Goal: Task Accomplishment & Management: Complete application form

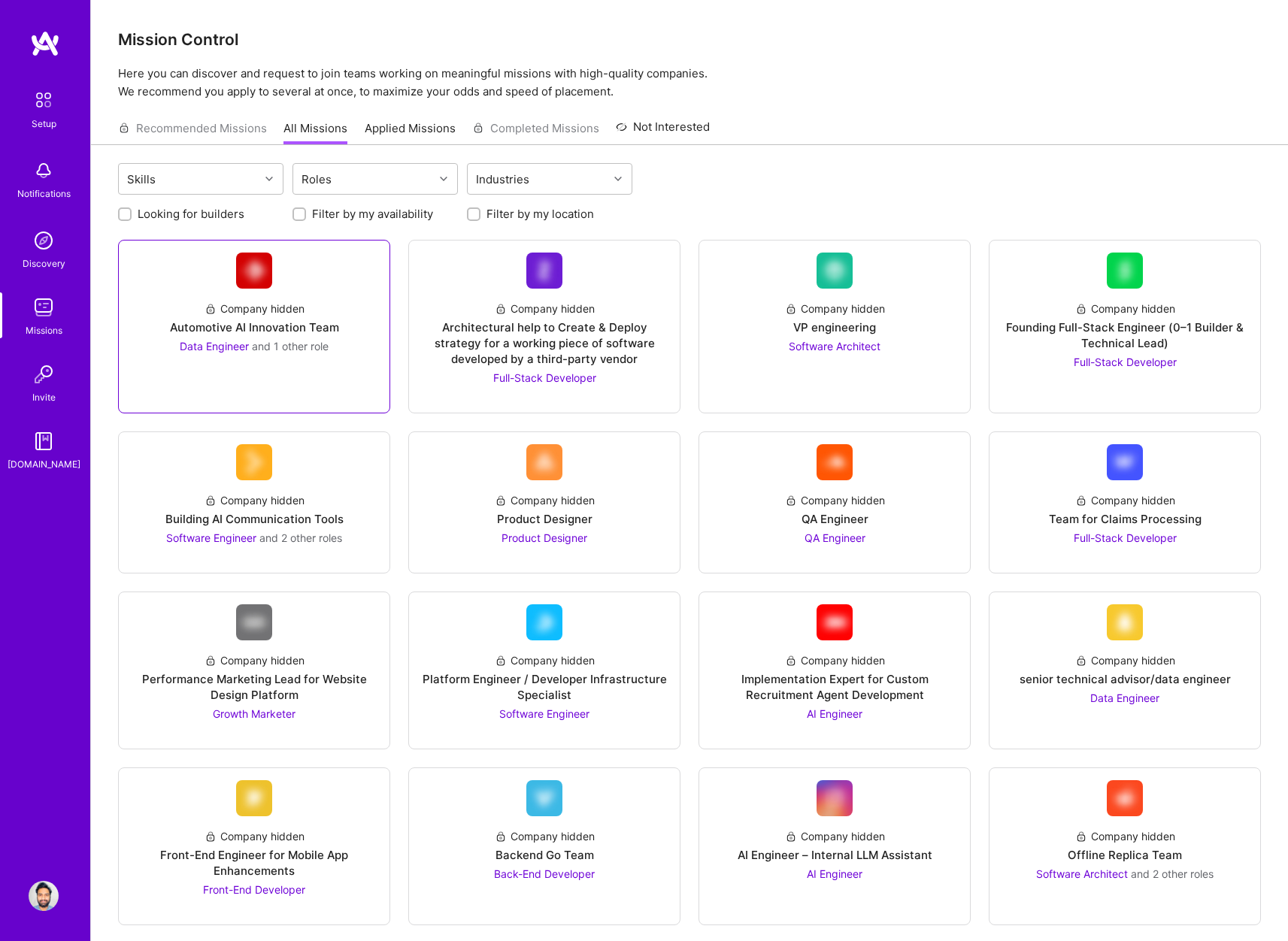
click at [259, 371] on link "Company hidden Automotive AI Innovation Team Data Engineer and 1 other role" at bounding box center [254, 327] width 247 height 148
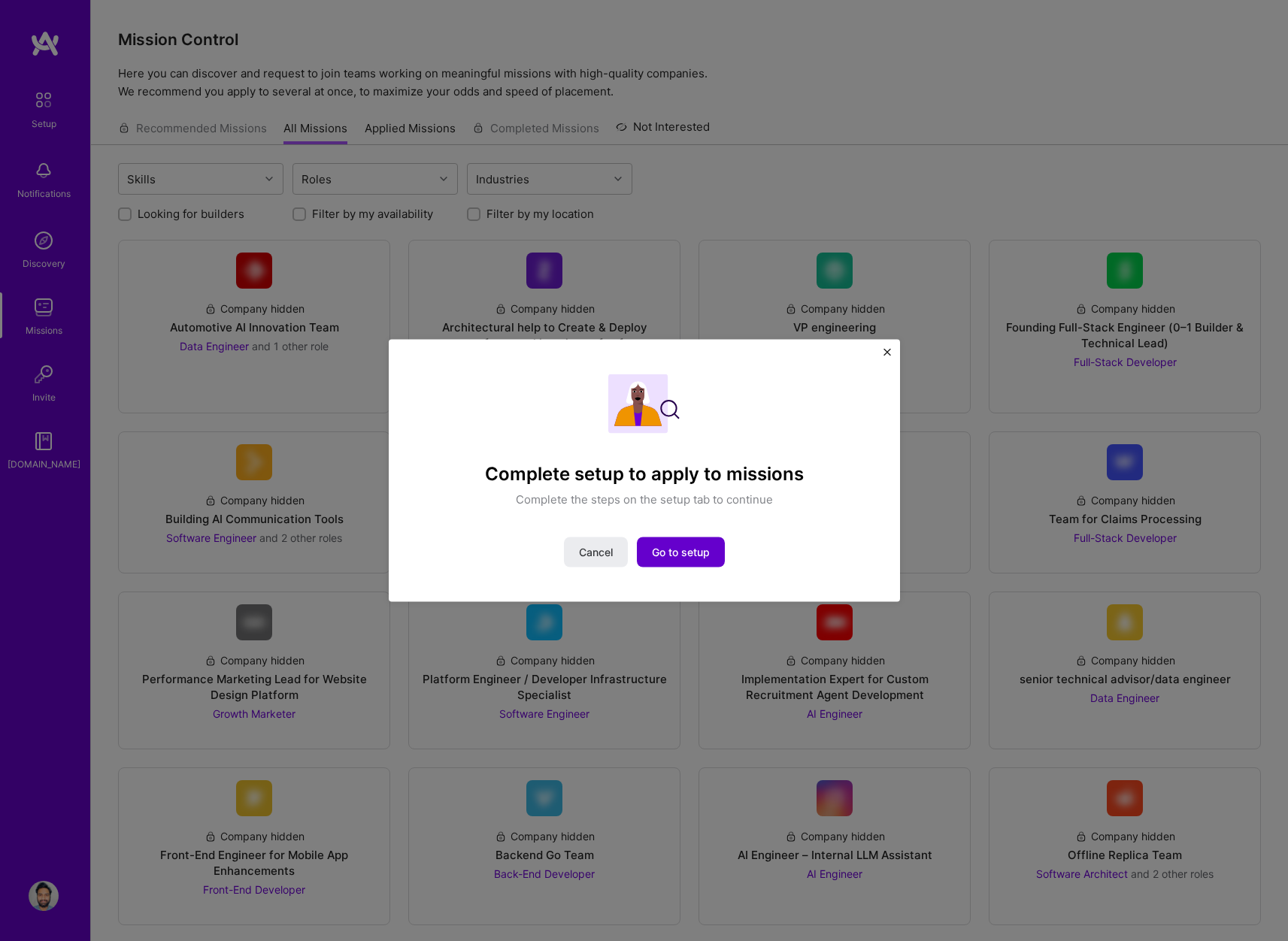
click at [721, 558] on button "Go to setup" at bounding box center [681, 551] width 88 height 30
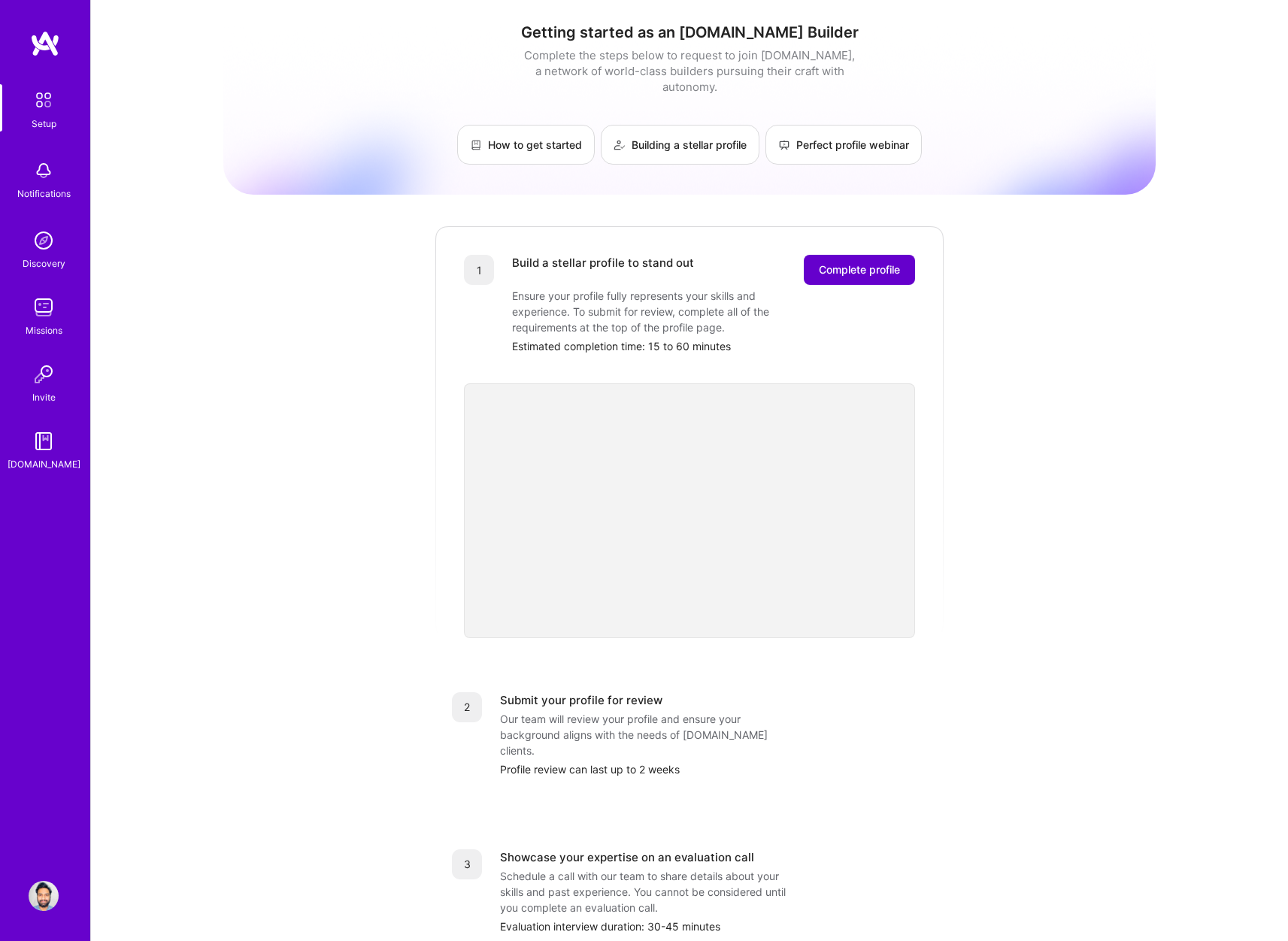
click at [848, 262] on span "Complete profile" at bounding box center [859, 270] width 81 height 15
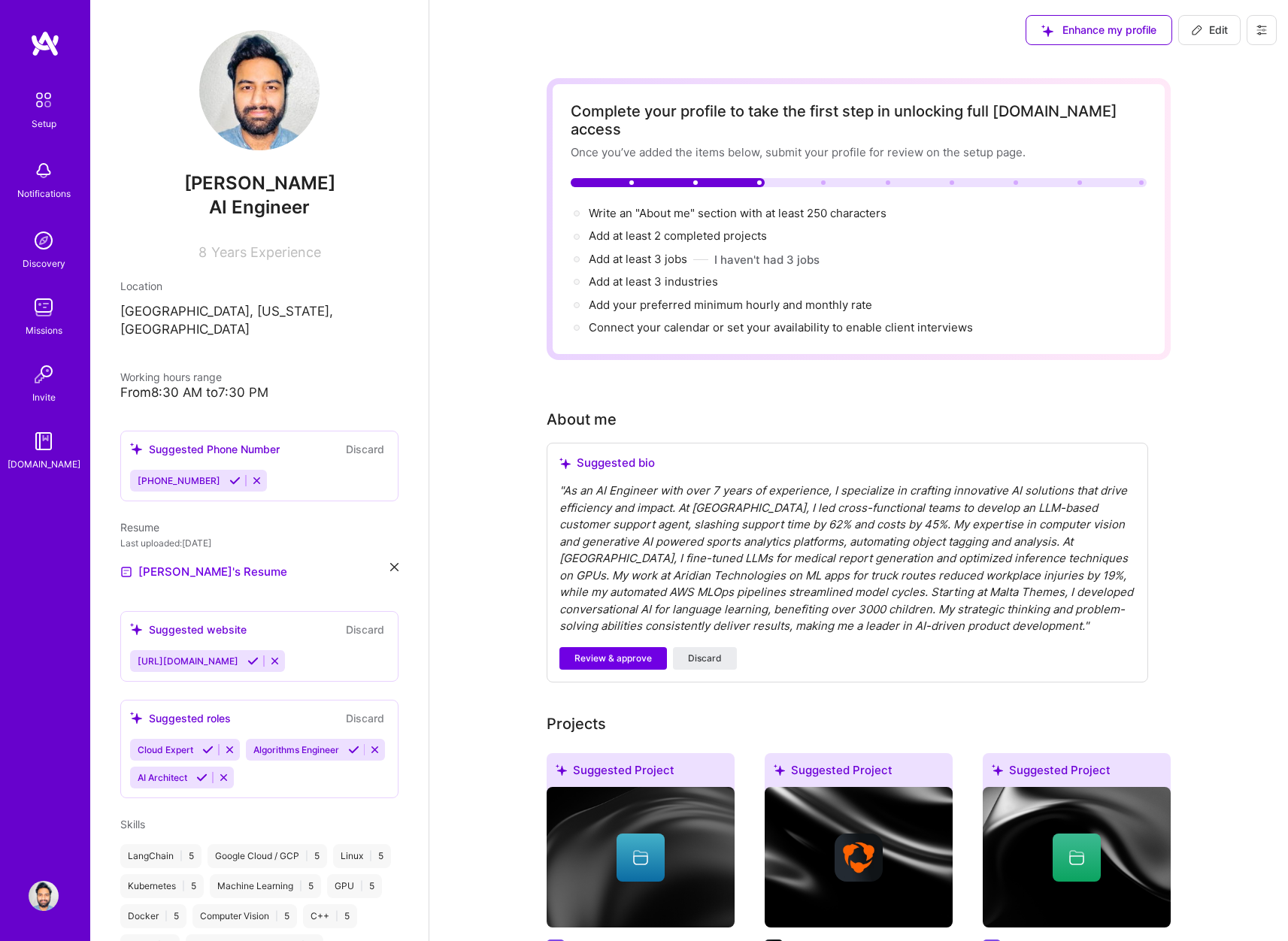
click at [261, 117] on img at bounding box center [259, 90] width 120 height 120
click at [205, 655] on span "[URL][DOMAIN_NAME]" at bounding box center [187, 660] width 101 height 12
click at [200, 622] on div "Suggested website" at bounding box center [188, 630] width 116 height 15
drag, startPoint x: 217, startPoint y: 645, endPoint x: 140, endPoint y: 641, distance: 77.1
click at [140, 655] on span "[URL][DOMAIN_NAME]" at bounding box center [187, 660] width 101 height 12
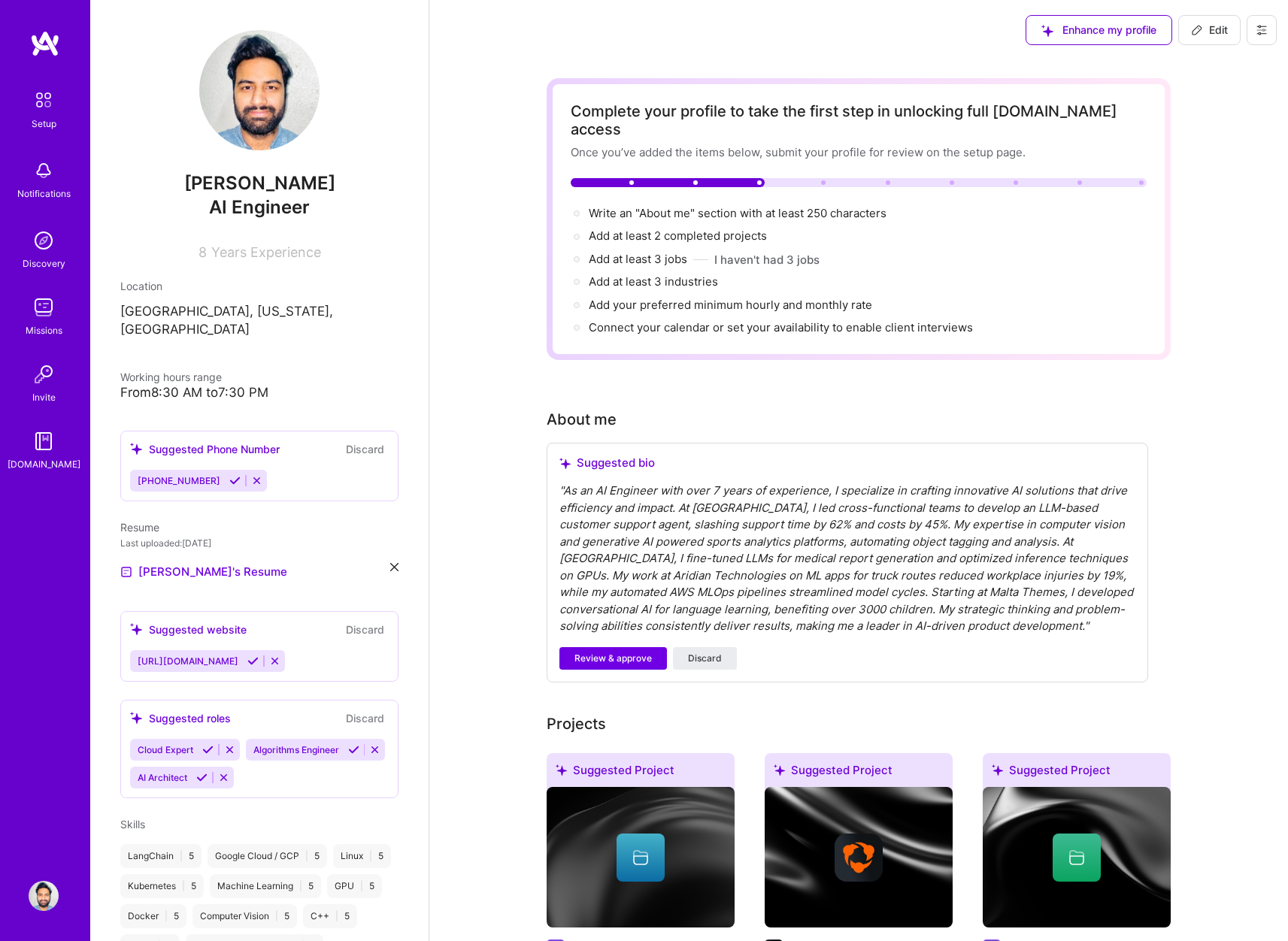
click at [243, 654] on button at bounding box center [253, 660] width 20 height 13
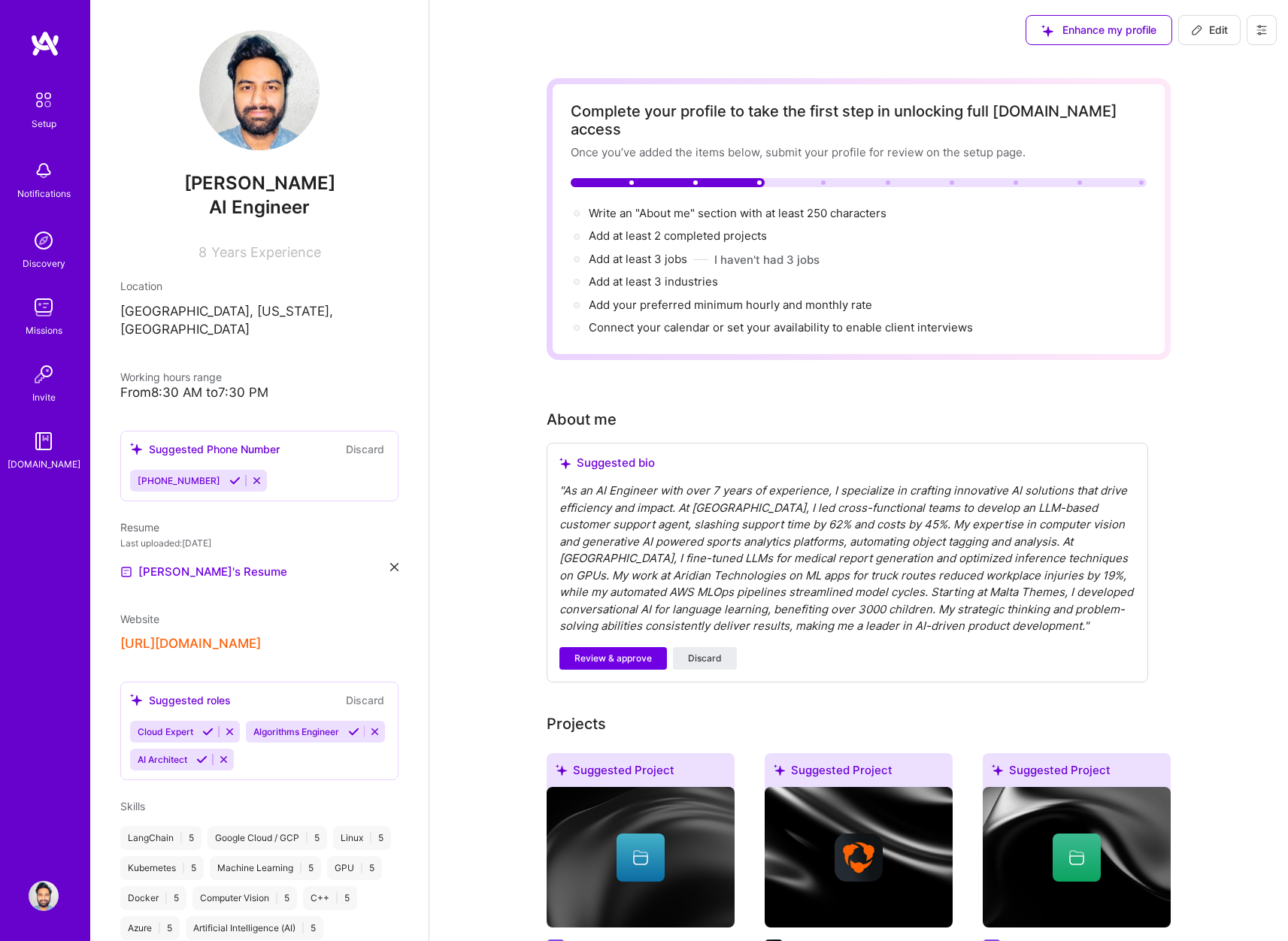
click at [228, 636] on button "[URL][DOMAIN_NAME]" at bounding box center [190, 644] width 140 height 15
click at [390, 563] on icon at bounding box center [394, 566] width 8 height 8
click at [166, 547] on div "Upload your Resume PDF file format" at bounding box center [202, 563] width 103 height 32
click at [130, 553] on span "+" at bounding box center [133, 561] width 9 height 15
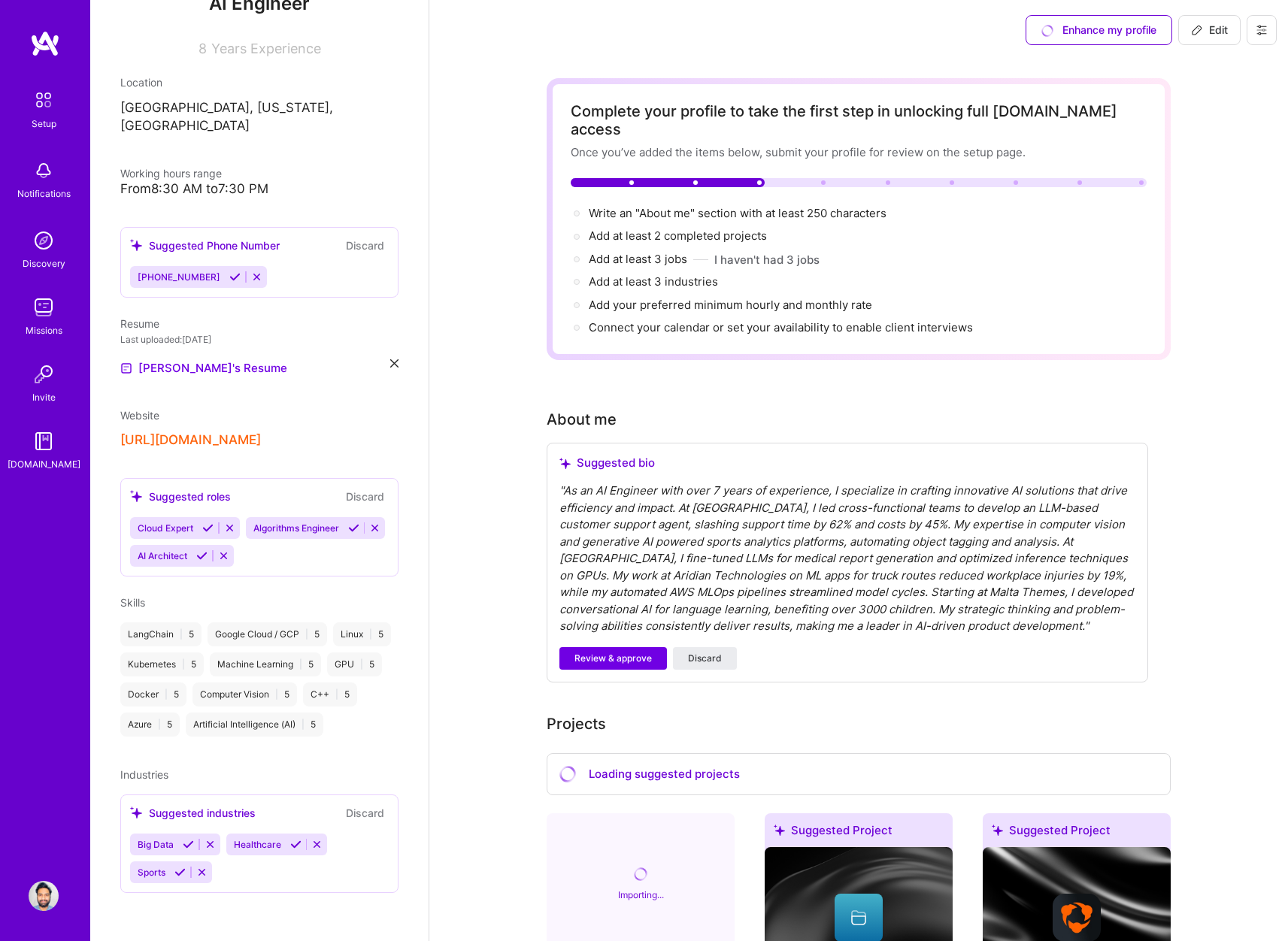
scroll to position [213, 0]
click at [202, 489] on div "Suggested roles" at bounding box center [180, 496] width 101 height 15
click at [232, 523] on icon at bounding box center [230, 528] width 12 height 12
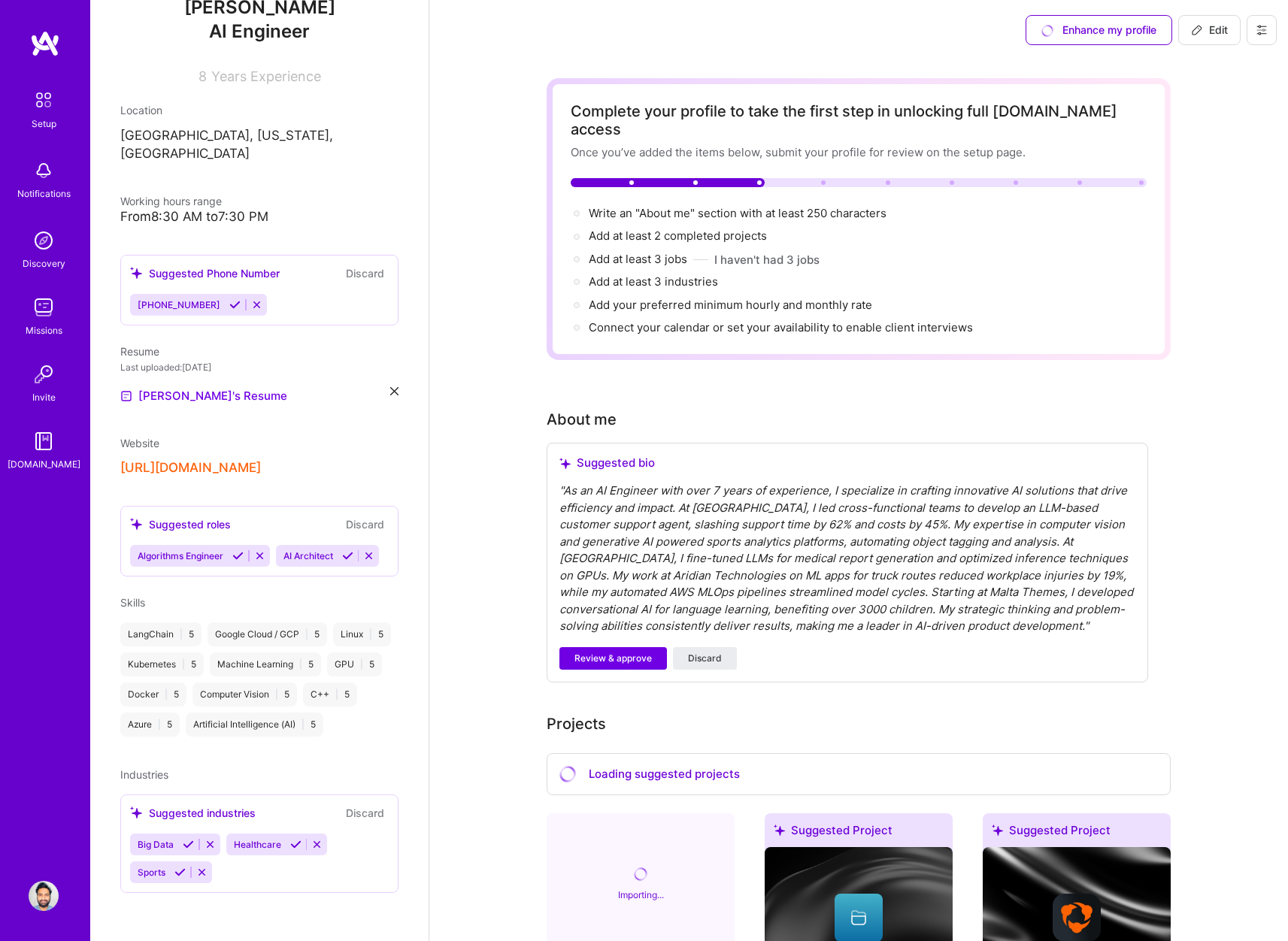
scroll to position [186, 0]
click at [259, 550] on icon at bounding box center [260, 556] width 12 height 12
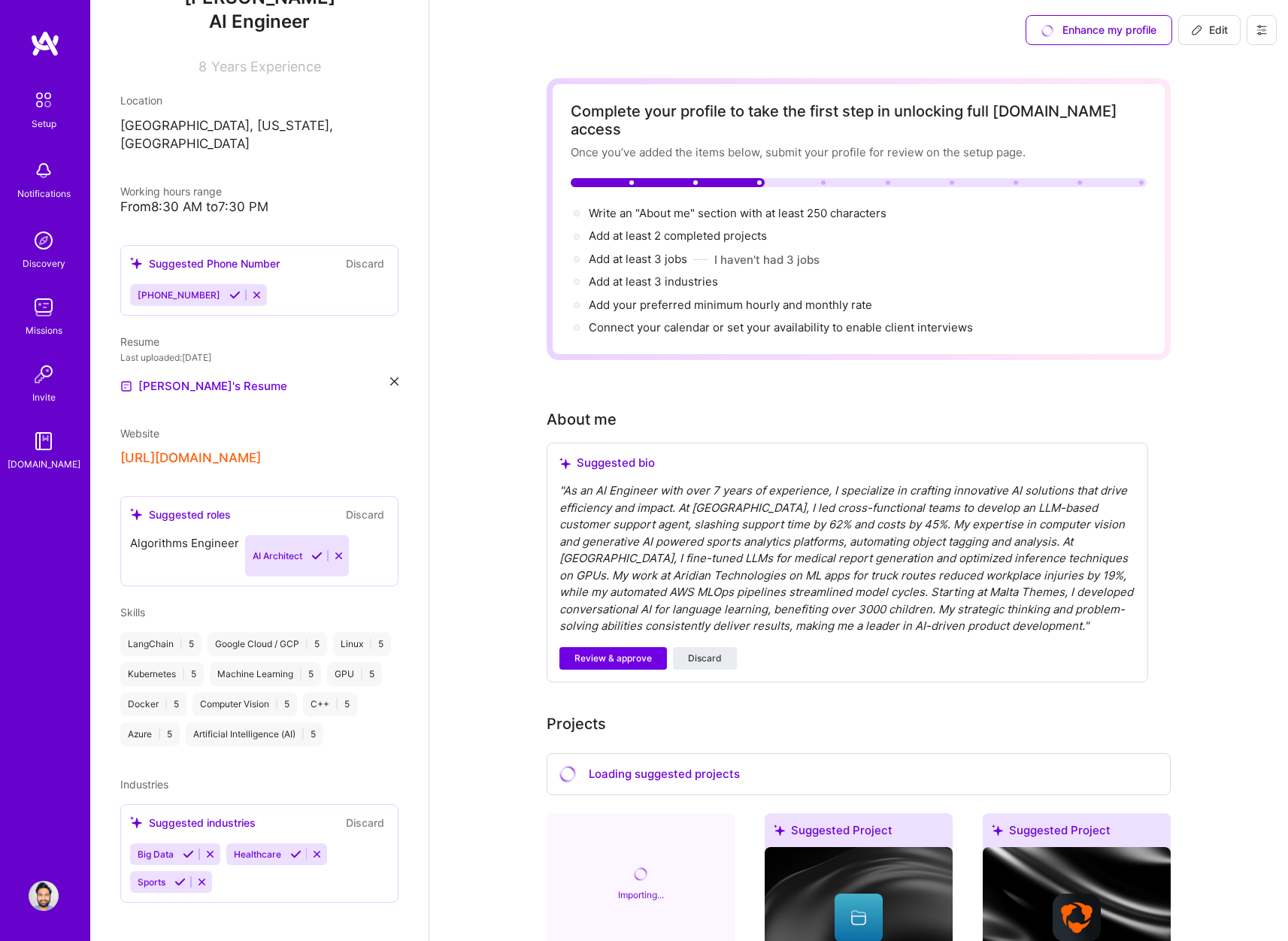
scroll to position [158, 0]
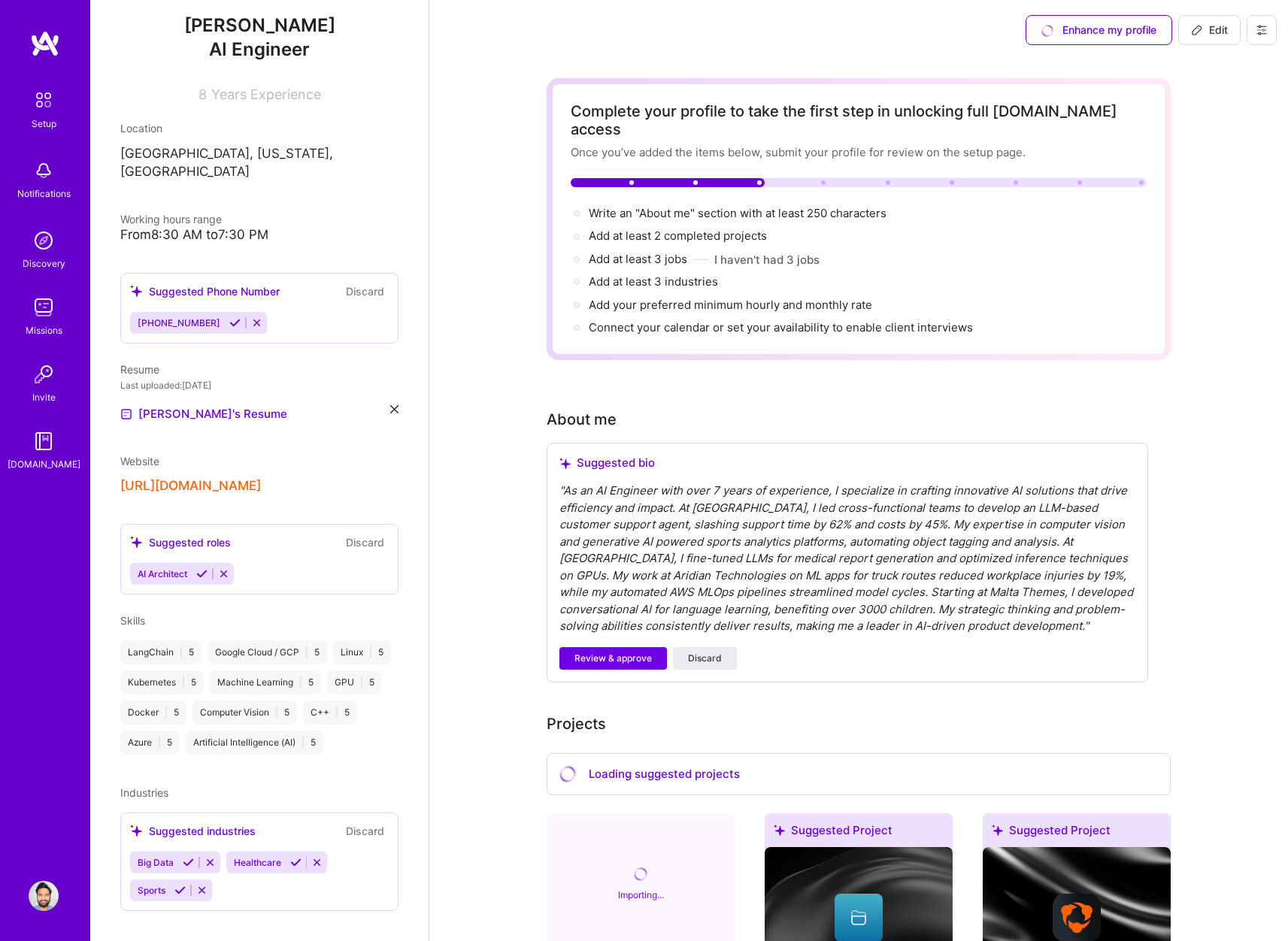
click at [349, 533] on button "Discard" at bounding box center [365, 542] width 47 height 17
click at [166, 563] on div "AI Architect" at bounding box center [161, 573] width 62 height 22
click at [170, 568] on span "AI Architect" at bounding box center [162, 573] width 49 height 12
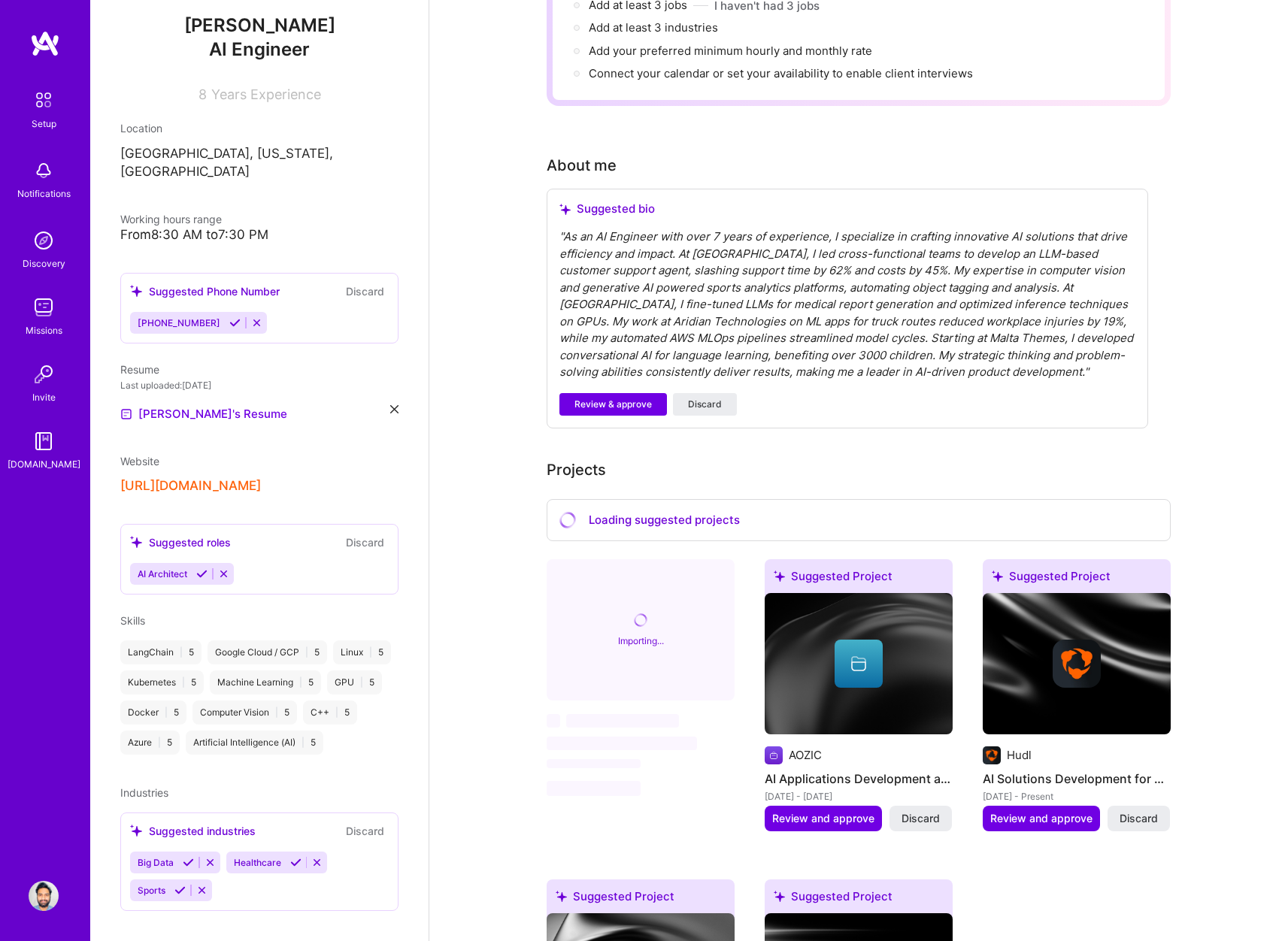
scroll to position [261, 0]
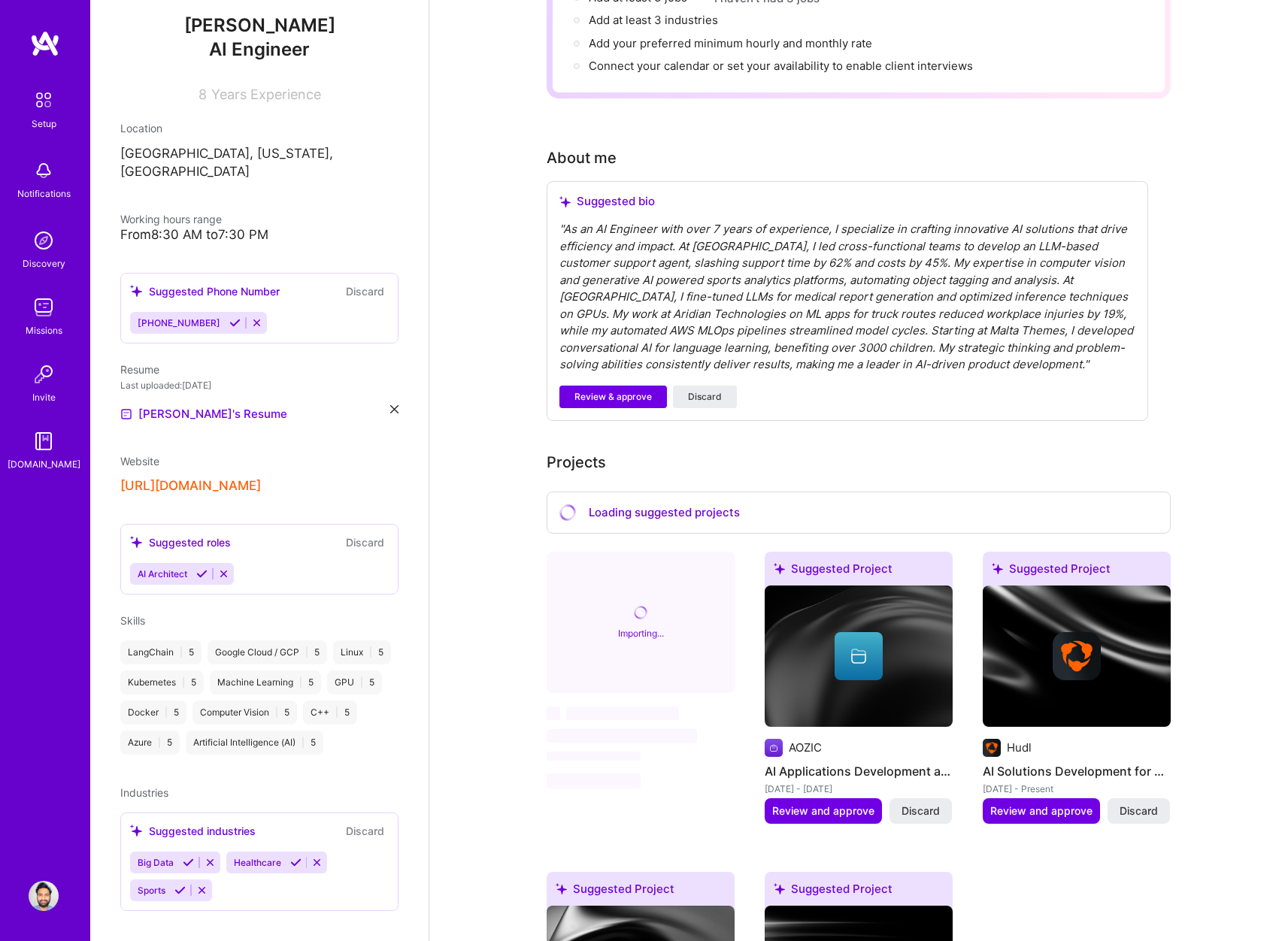
click at [321, 670] on div "Machine Learning | 5" at bounding box center [265, 682] width 111 height 24
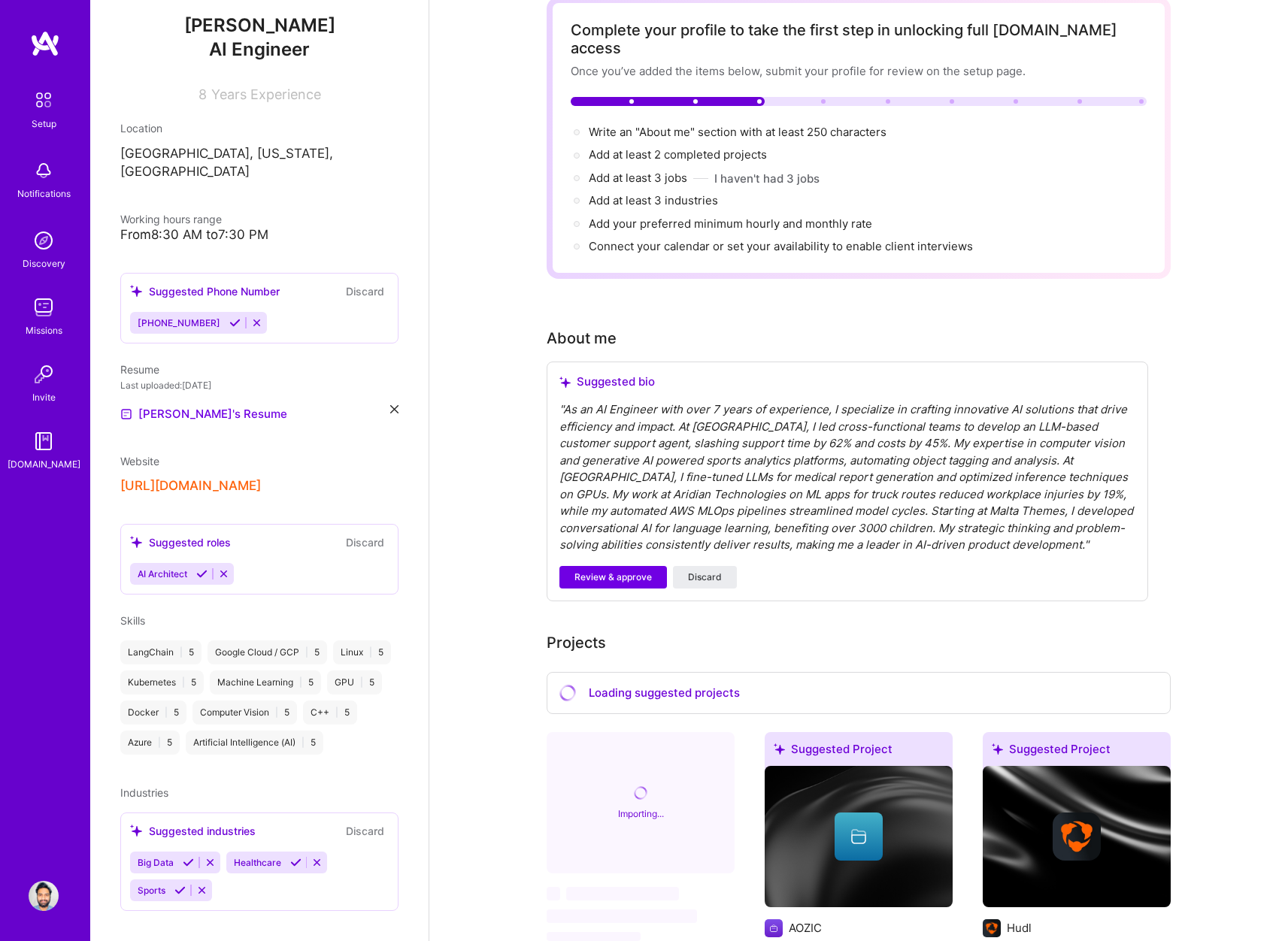
scroll to position [0, 0]
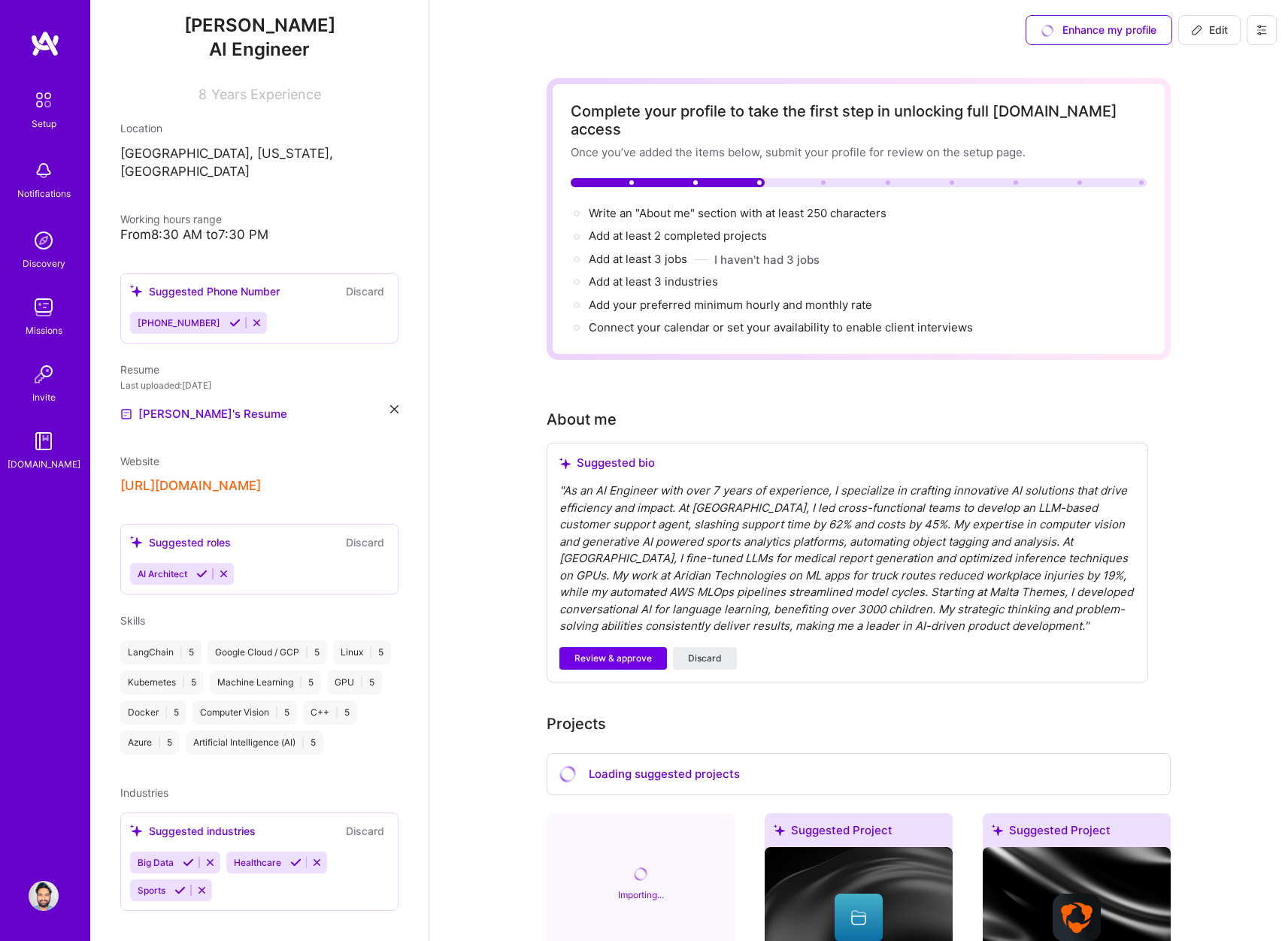
click at [1219, 40] on button "Edit" at bounding box center [1209, 30] width 62 height 30
select select "US"
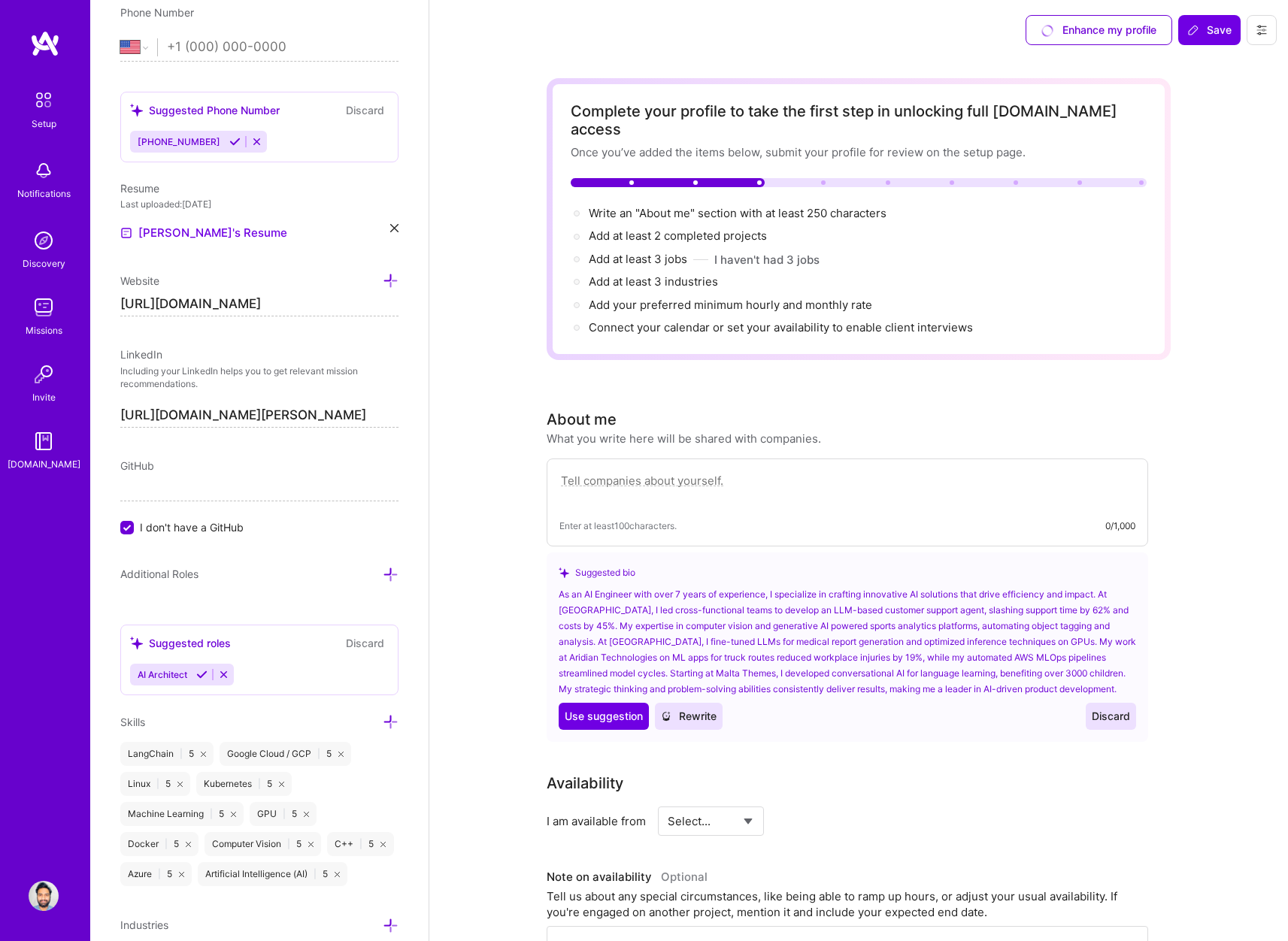
scroll to position [583, 0]
click at [382, 571] on icon at bounding box center [390, 573] width 15 height 15
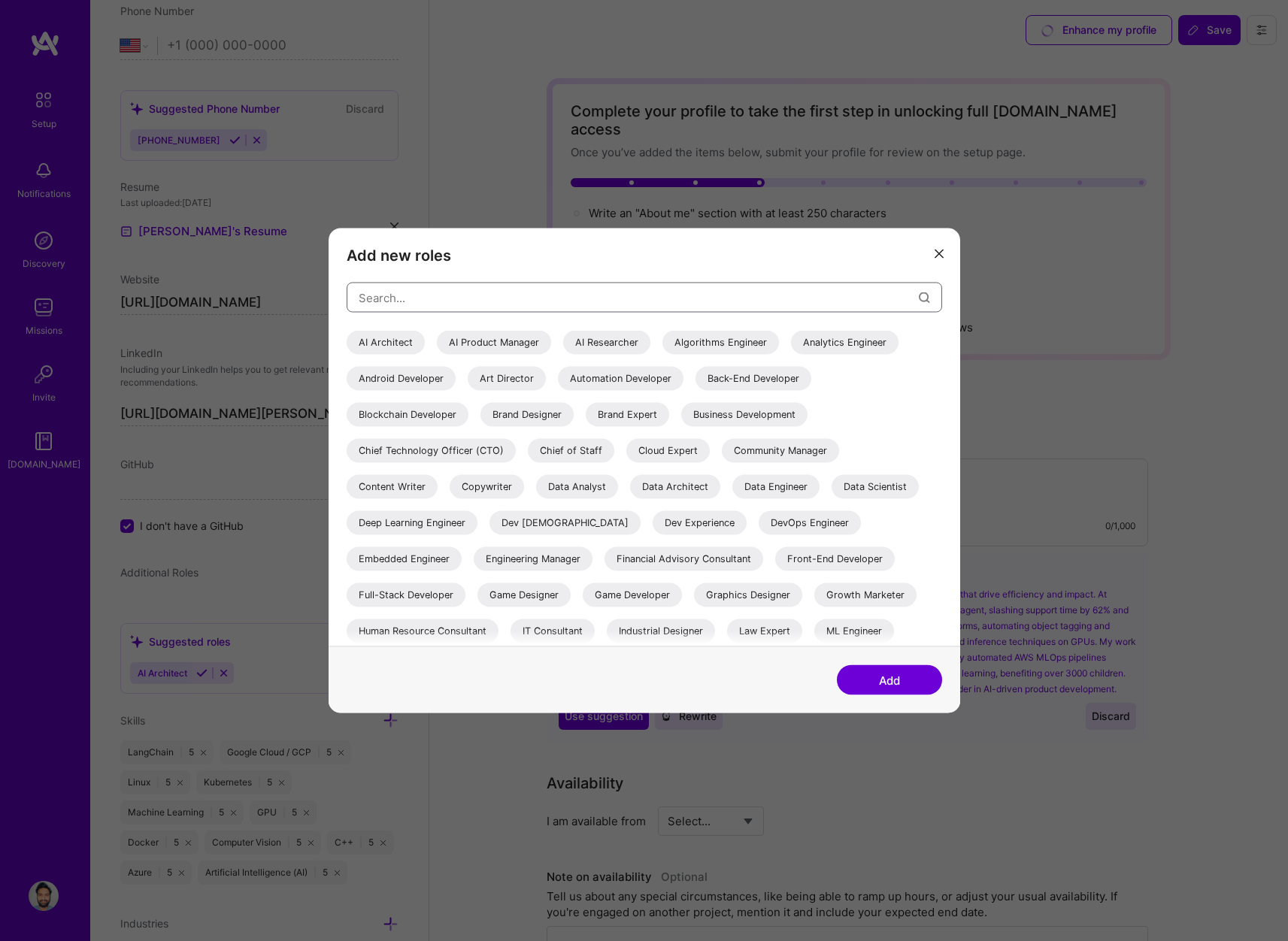
click at [532, 297] on input "modal" at bounding box center [638, 297] width 560 height 39
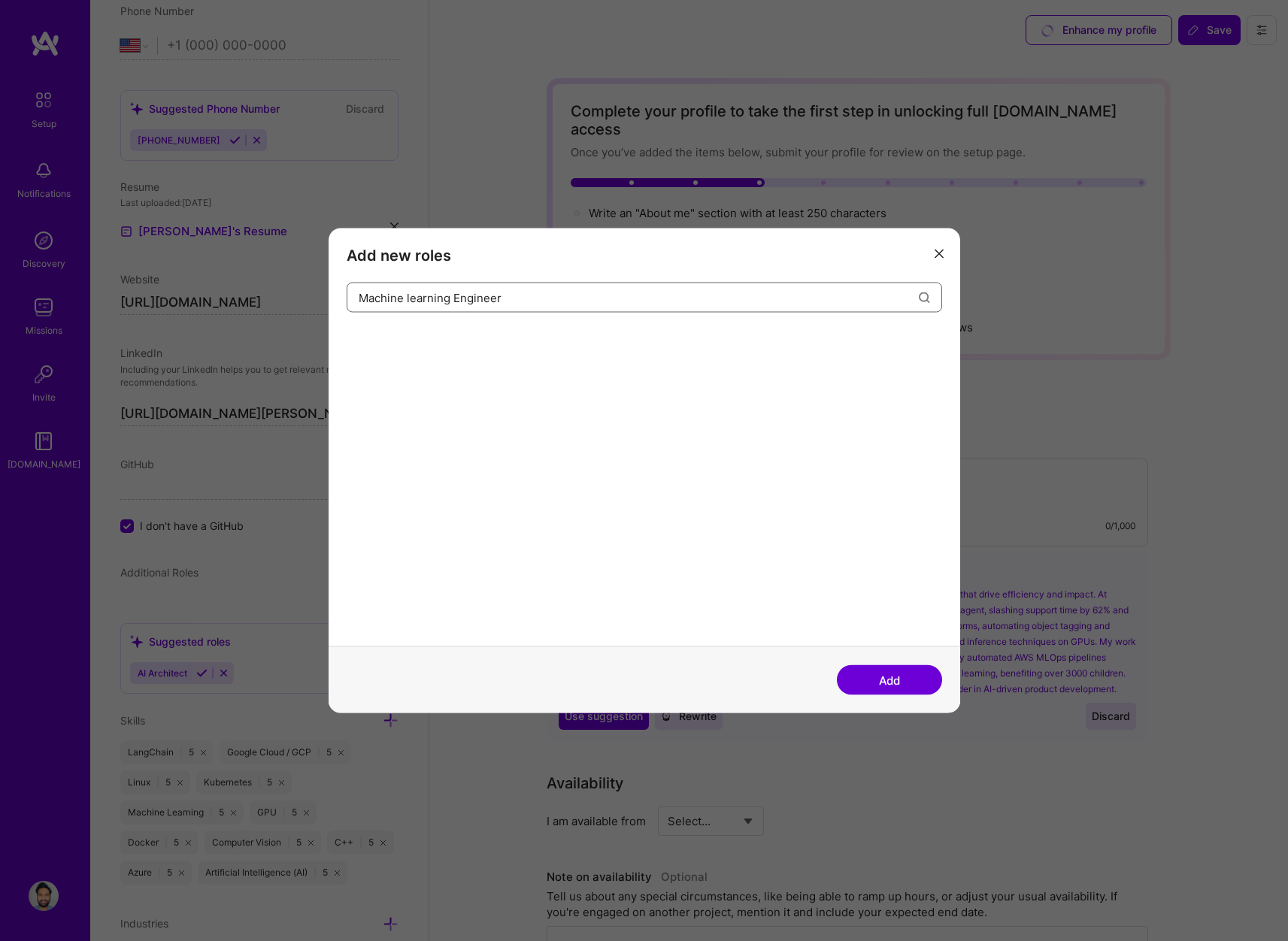
type input "Machine learning Engineer"
click at [872, 684] on button "Add" at bounding box center [889, 680] width 106 height 30
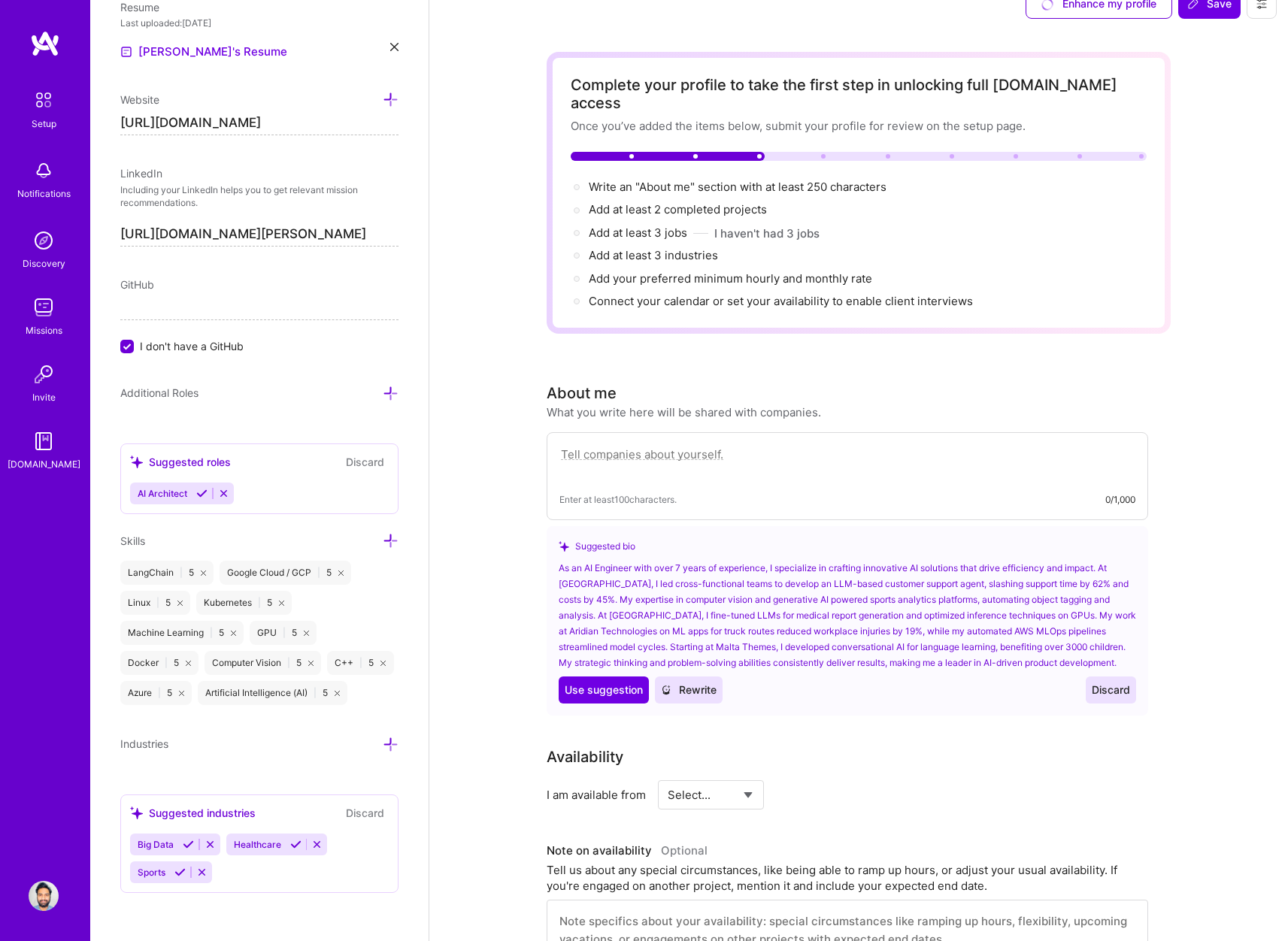
scroll to position [0, 0]
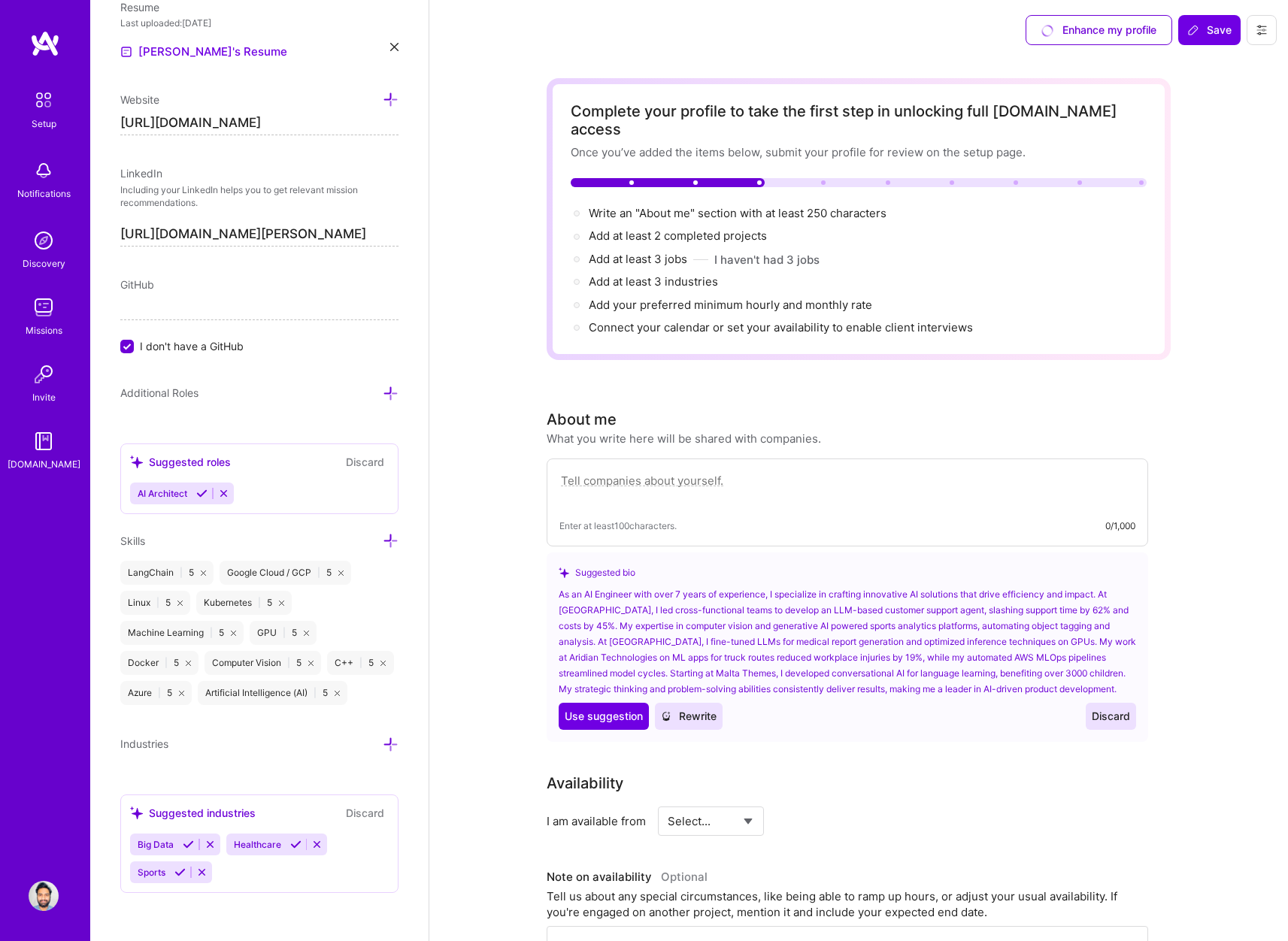
click at [1045, 35] on div "Enhance my profile" at bounding box center [1098, 30] width 146 height 30
click at [1264, 31] on icon at bounding box center [1262, 30] width 12 height 12
click at [852, 39] on div "Enhance my profile Save" at bounding box center [859, 30] width 859 height 60
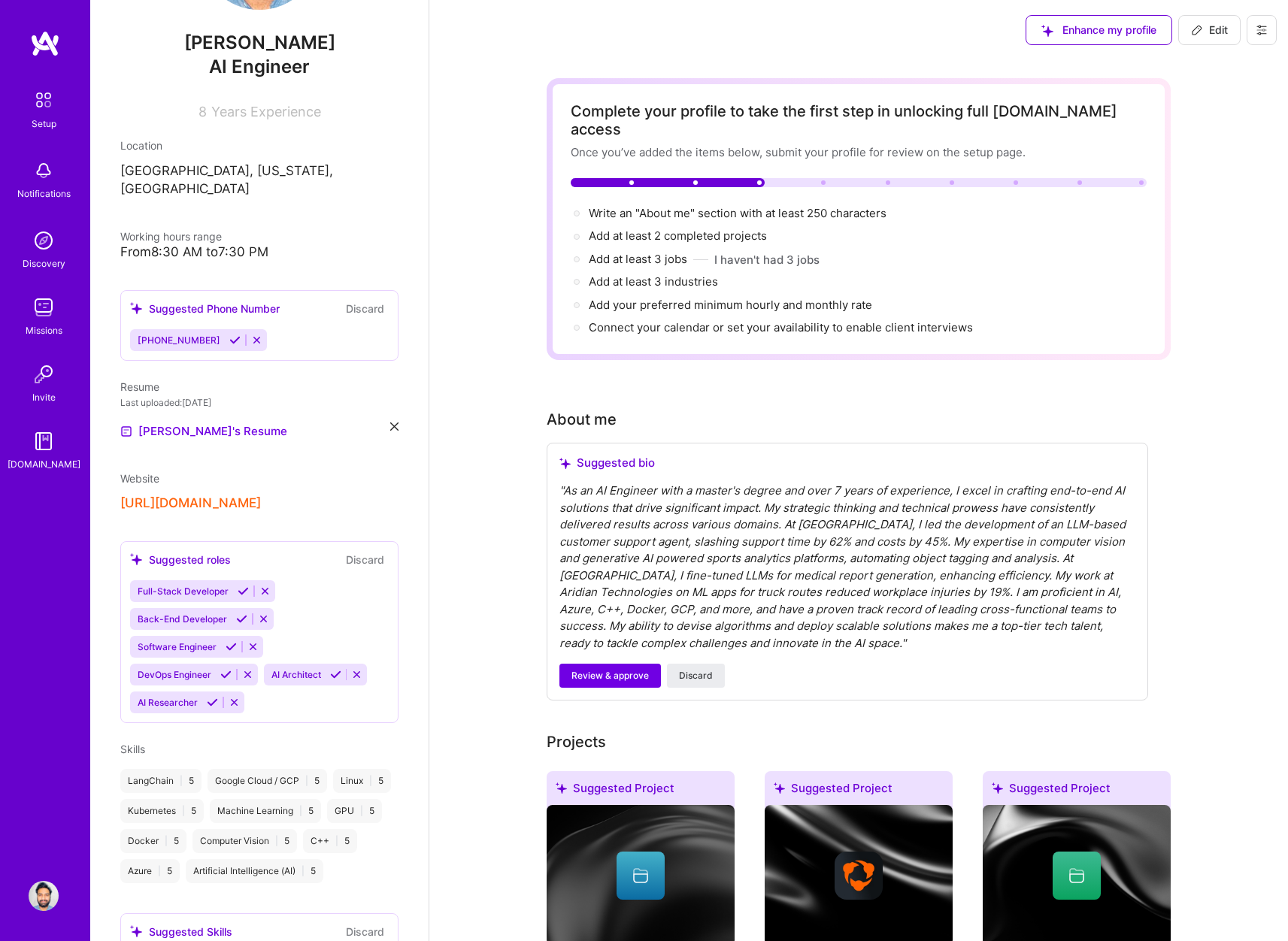
scroll to position [141, 0]
click at [203, 551] on div "Suggested roles" at bounding box center [180, 559] width 101 height 15
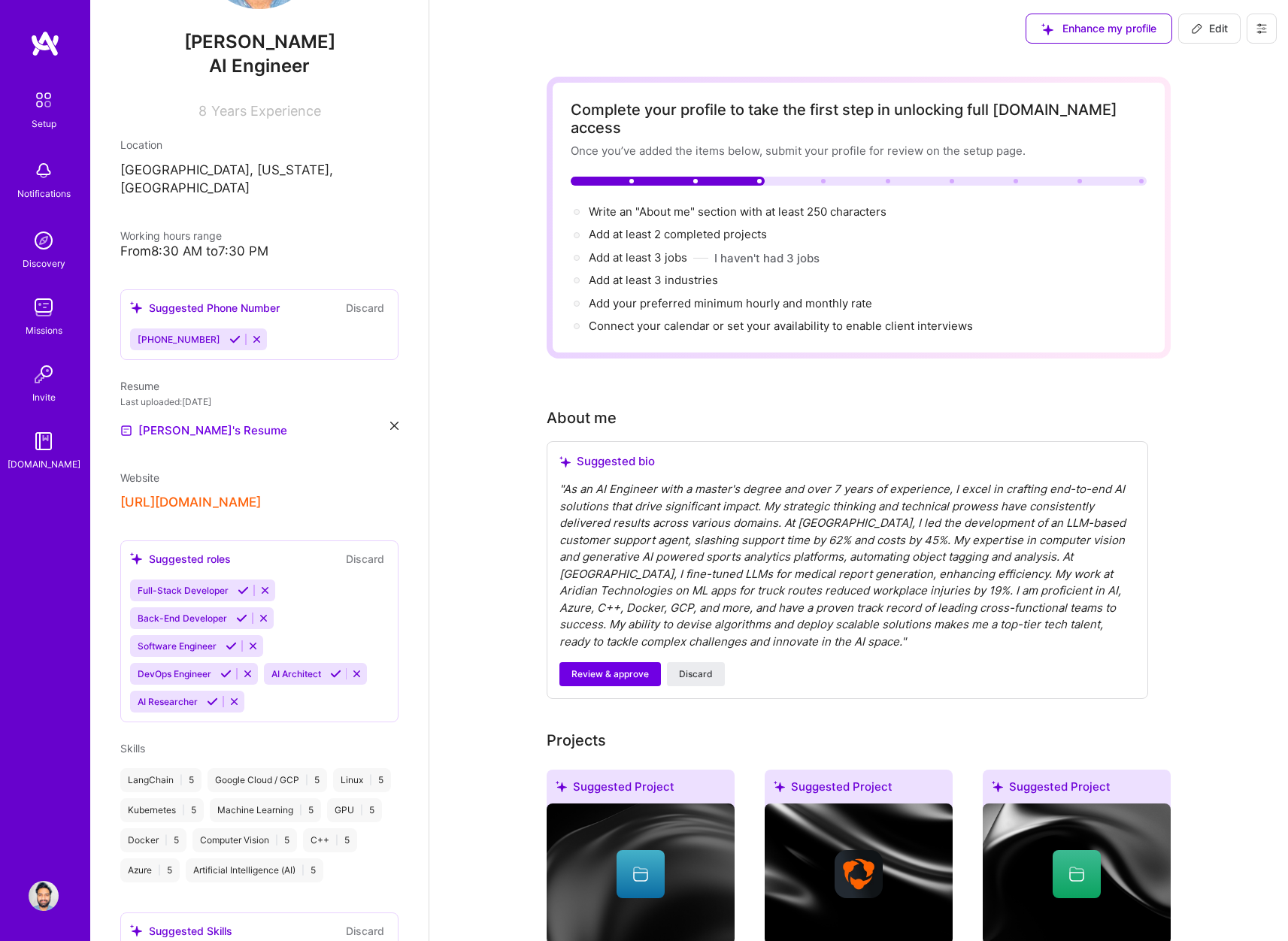
scroll to position [0, 0]
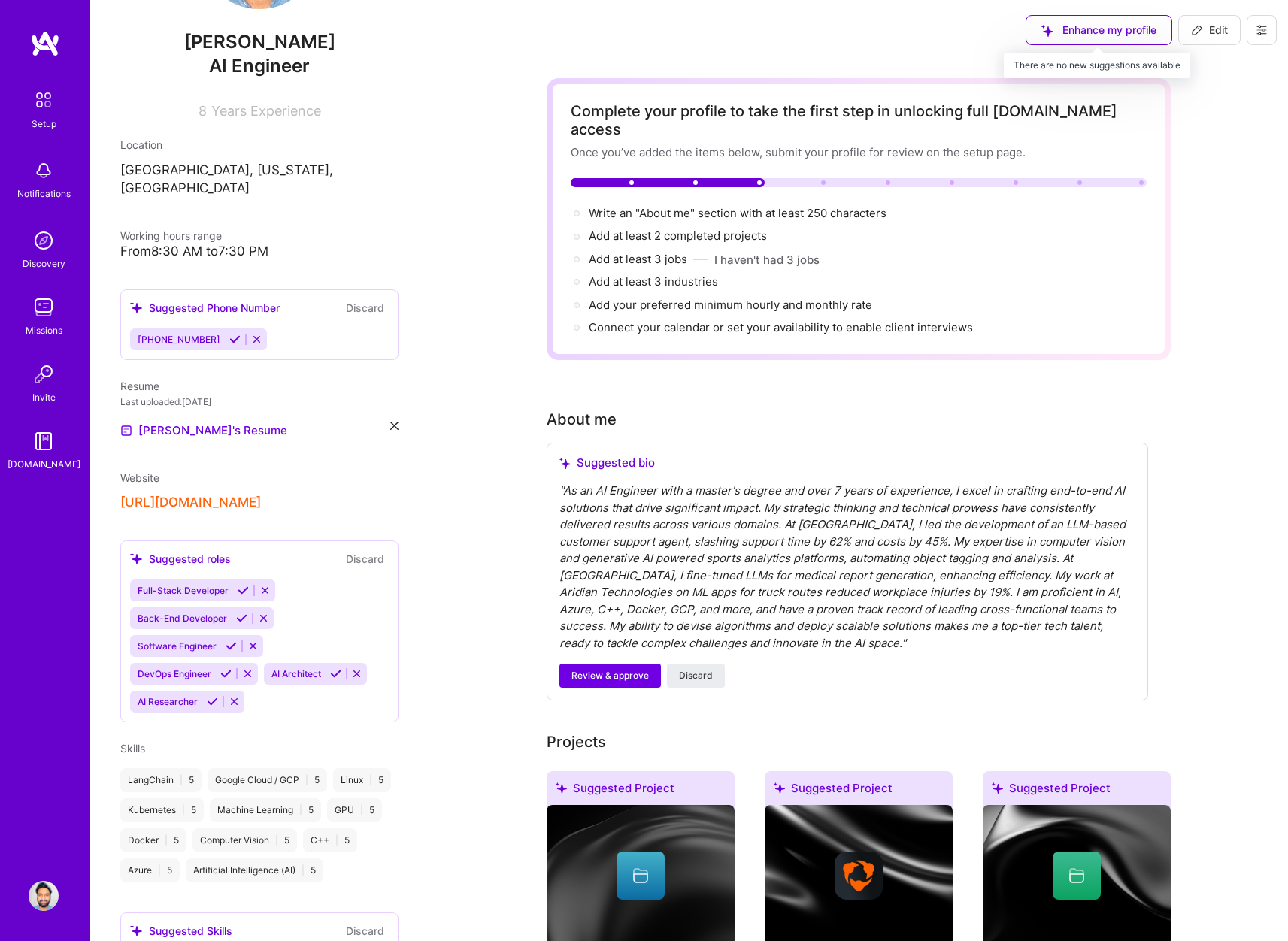
click at [1125, 37] on div "Enhance my profile" at bounding box center [1098, 30] width 146 height 30
click at [1224, 35] on span "Edit" at bounding box center [1209, 30] width 37 height 15
select select "US"
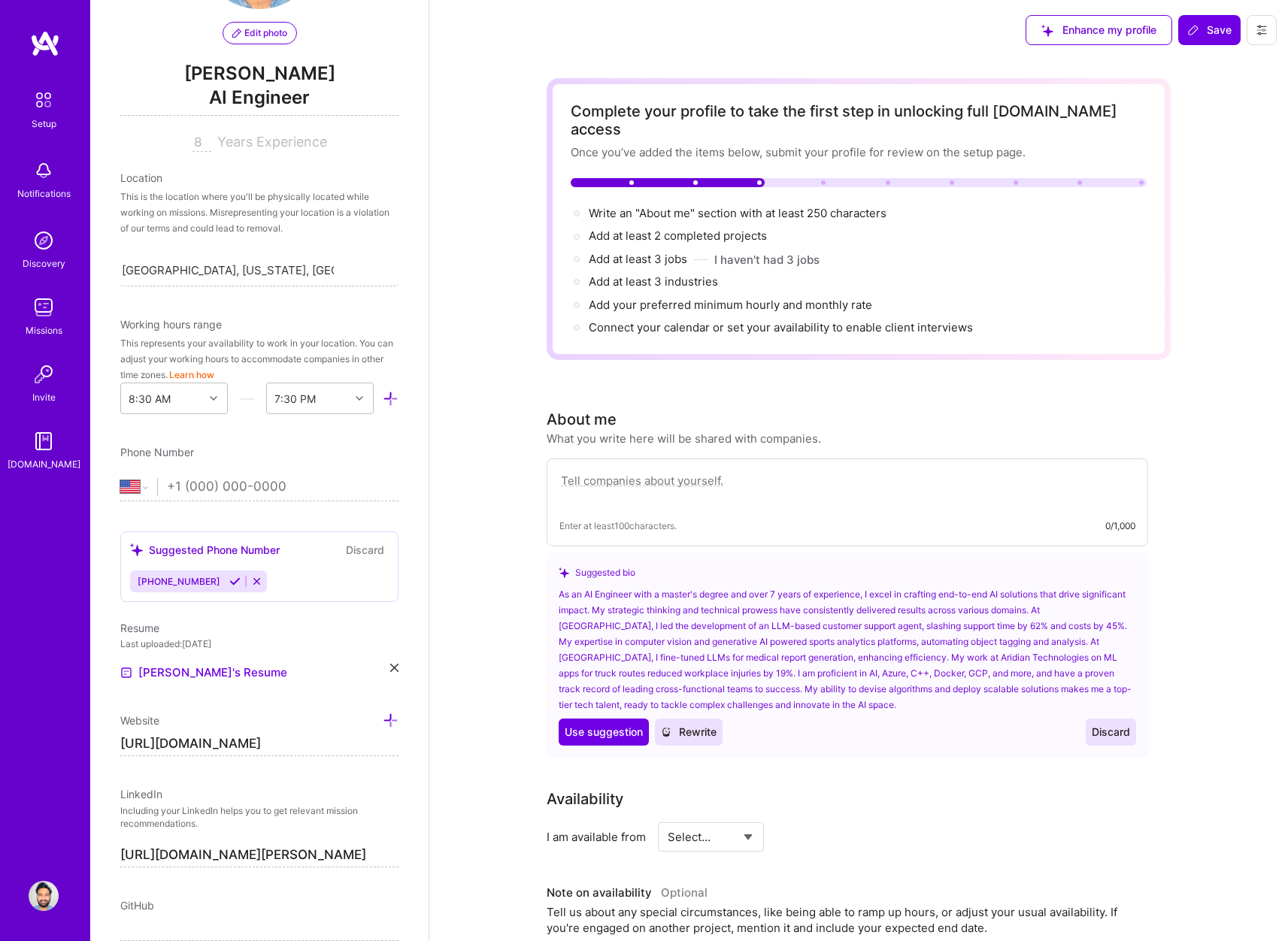
click at [572, 476] on textarea at bounding box center [847, 488] width 576 height 35
drag, startPoint x: 399, startPoint y: 805, endPoint x: 240, endPoint y: 895, distance: 182.7
click at [240, 895] on div "Edit photo [PERSON_NAME] AI Engineer 8 Years Experience Location This is the lo…" at bounding box center [259, 470] width 338 height 941
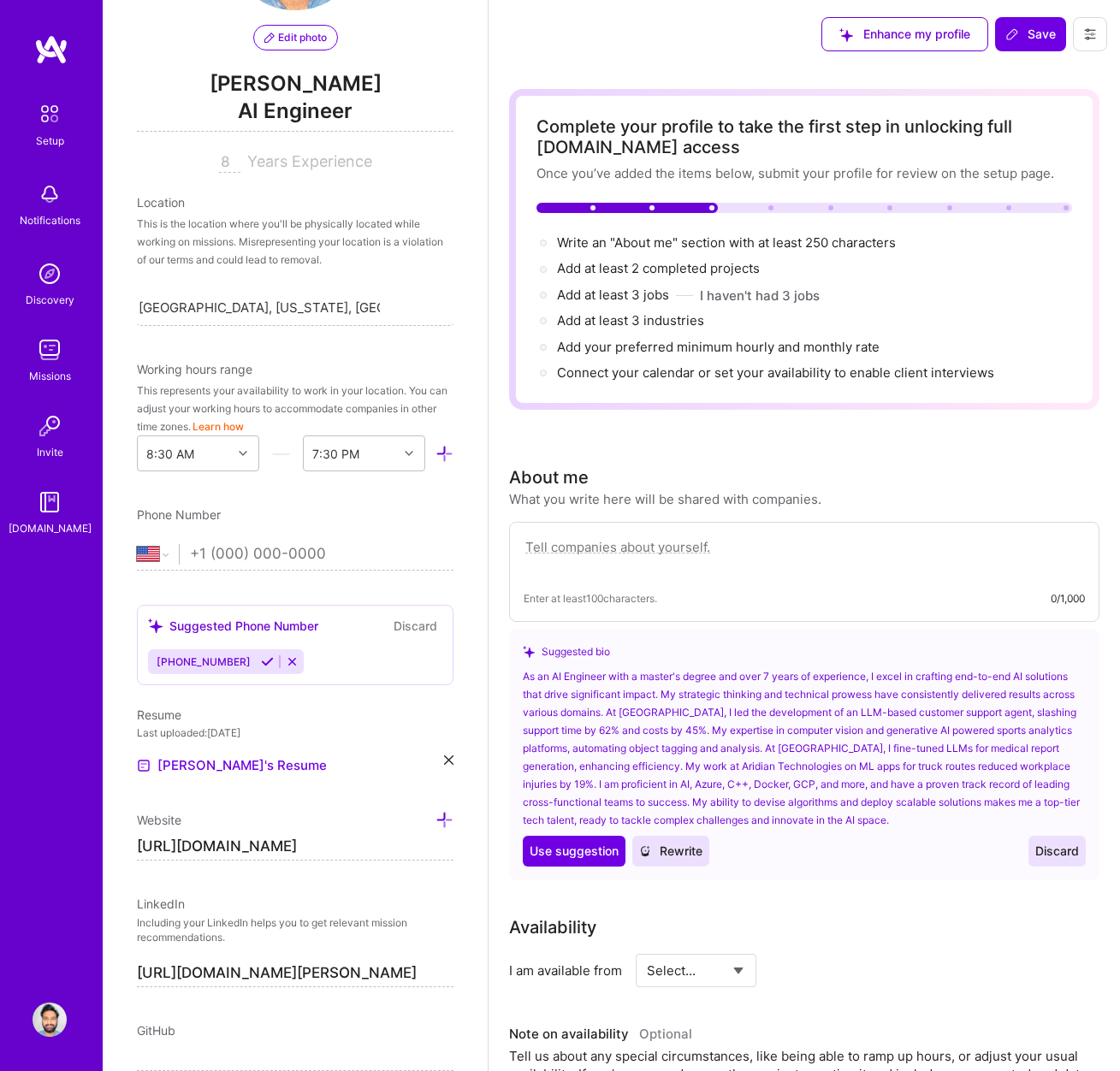
click at [626, 551] on textarea at bounding box center [804, 555] width 561 height 39
click at [803, 542] on textarea at bounding box center [804, 555] width 561 height 39
paste textarea "[PERSON_NAME] is an experienced machine learning engineer who specializes in AI…"
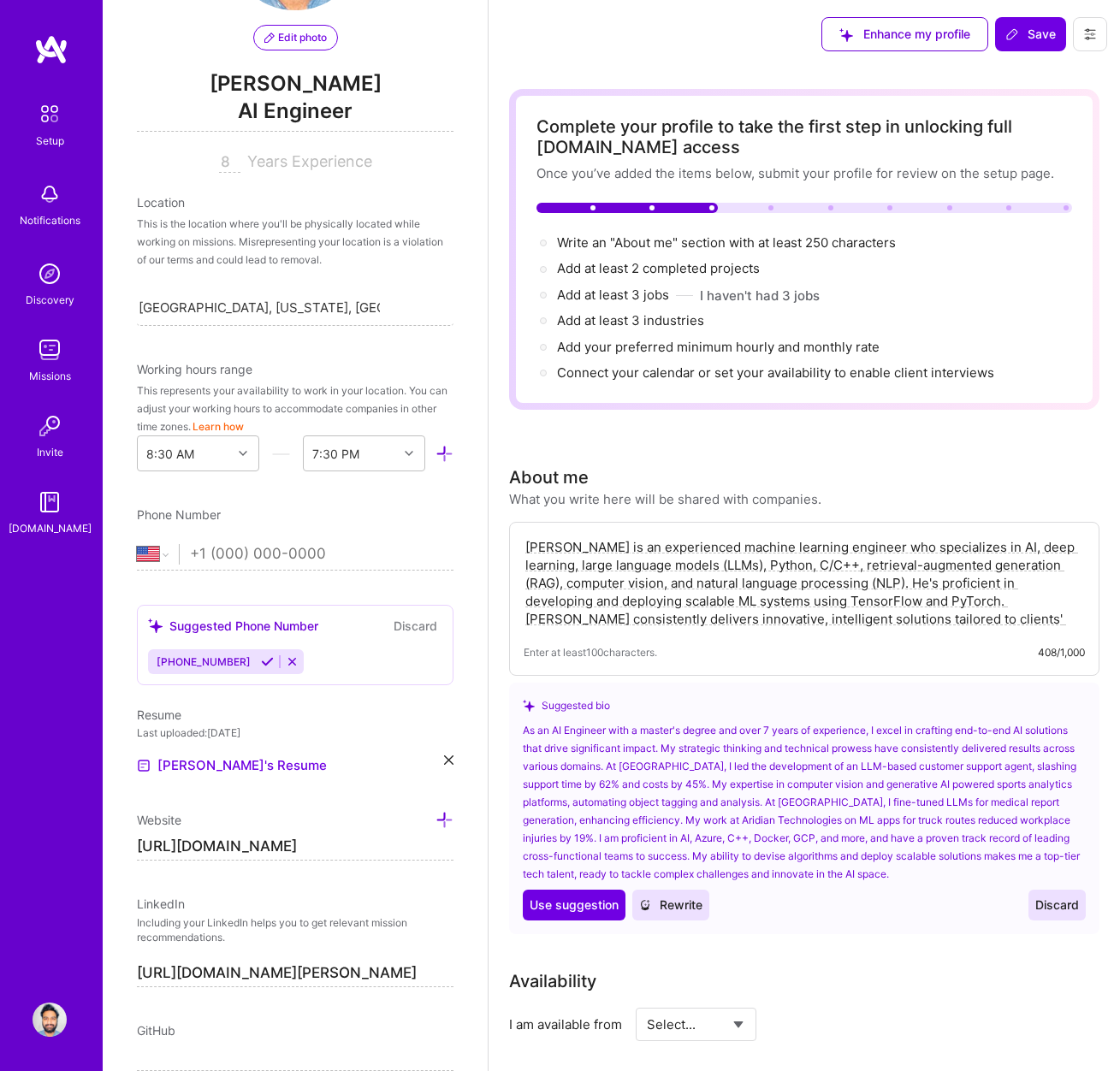
click at [580, 547] on textarea "[PERSON_NAME] is an experienced machine learning engineer who specializes in AI…" at bounding box center [804, 582] width 561 height 93
drag, startPoint x: 528, startPoint y: 547, endPoint x: 654, endPoint y: 546, distance: 126.0
click at [654, 546] on textarea "[PERSON_NAME] is an experienced machine learning engineer who specializes in AI…" at bounding box center [804, 582] width 561 height 93
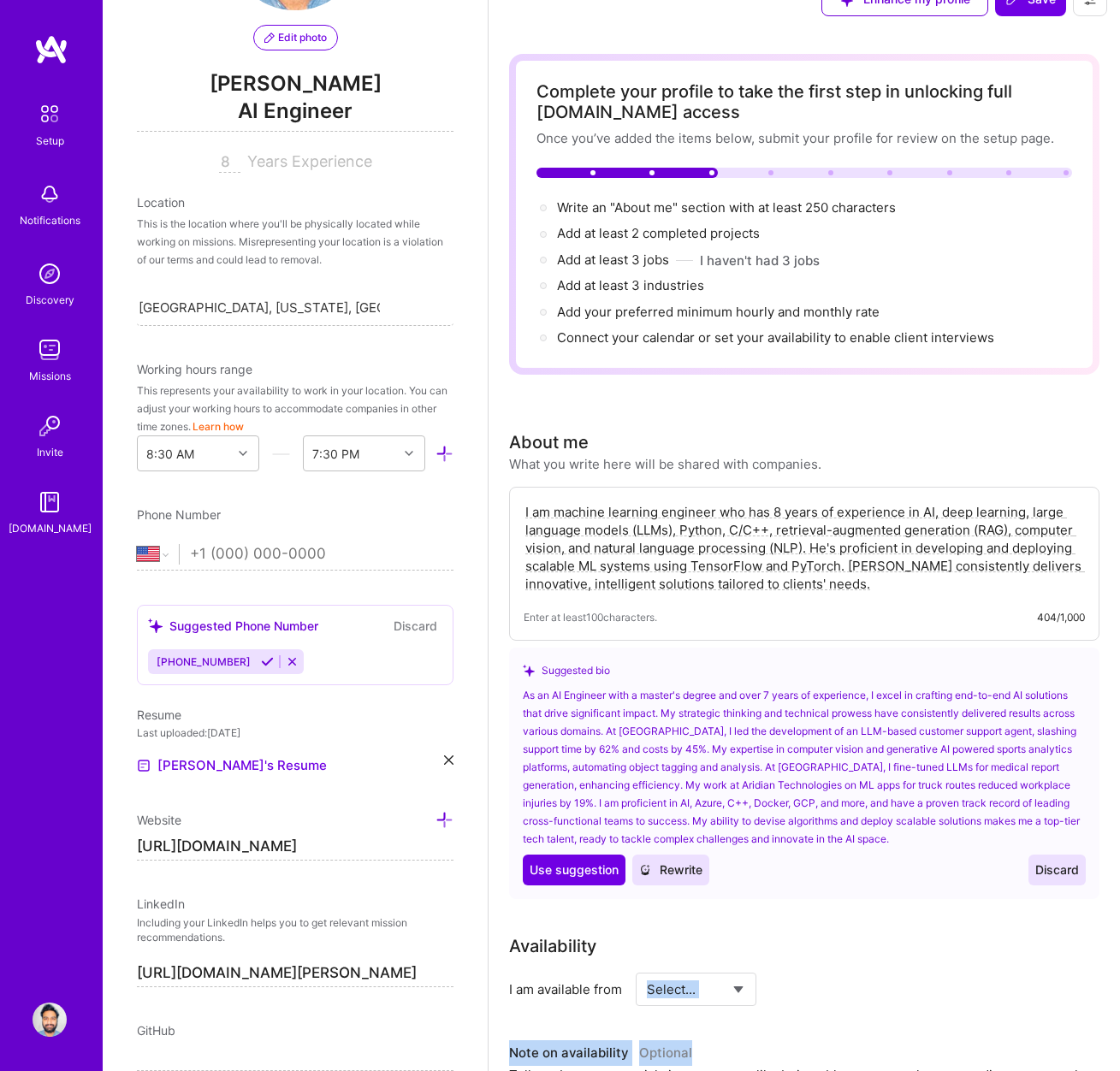
scroll to position [180, 0]
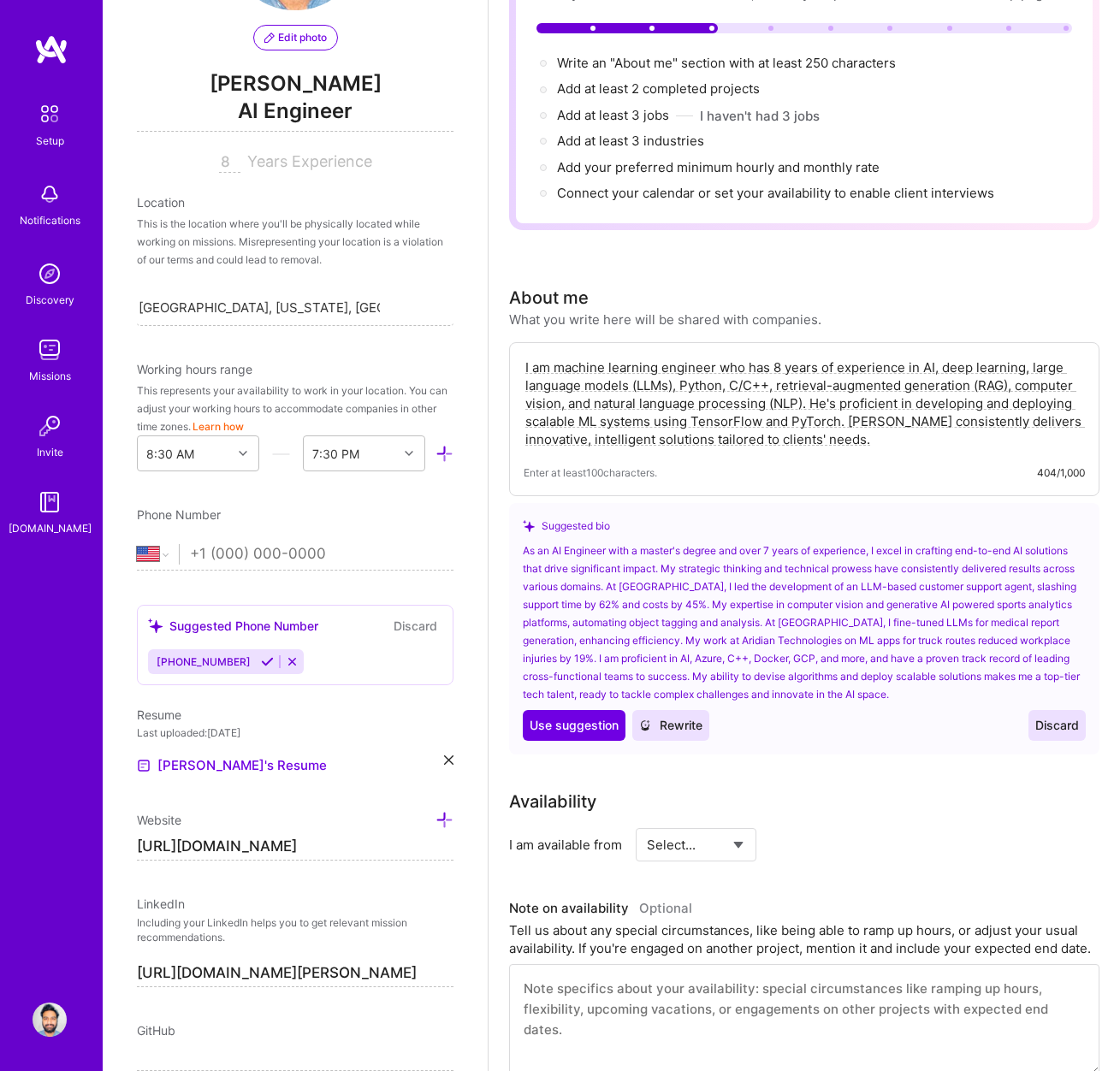
click at [915, 369] on textarea "I am machine learning engineer who has 8 years of experience in AI, deep learni…" at bounding box center [804, 403] width 561 height 93
click at [944, 368] on textarea "I am machine learning engineer who has 8 years of experience in AI, deep learni…" at bounding box center [804, 403] width 561 height 93
click at [923, 368] on textarea "I am machine learning engineer who has 8 years of experience in AI, deep learni…" at bounding box center [804, 403] width 561 height 93
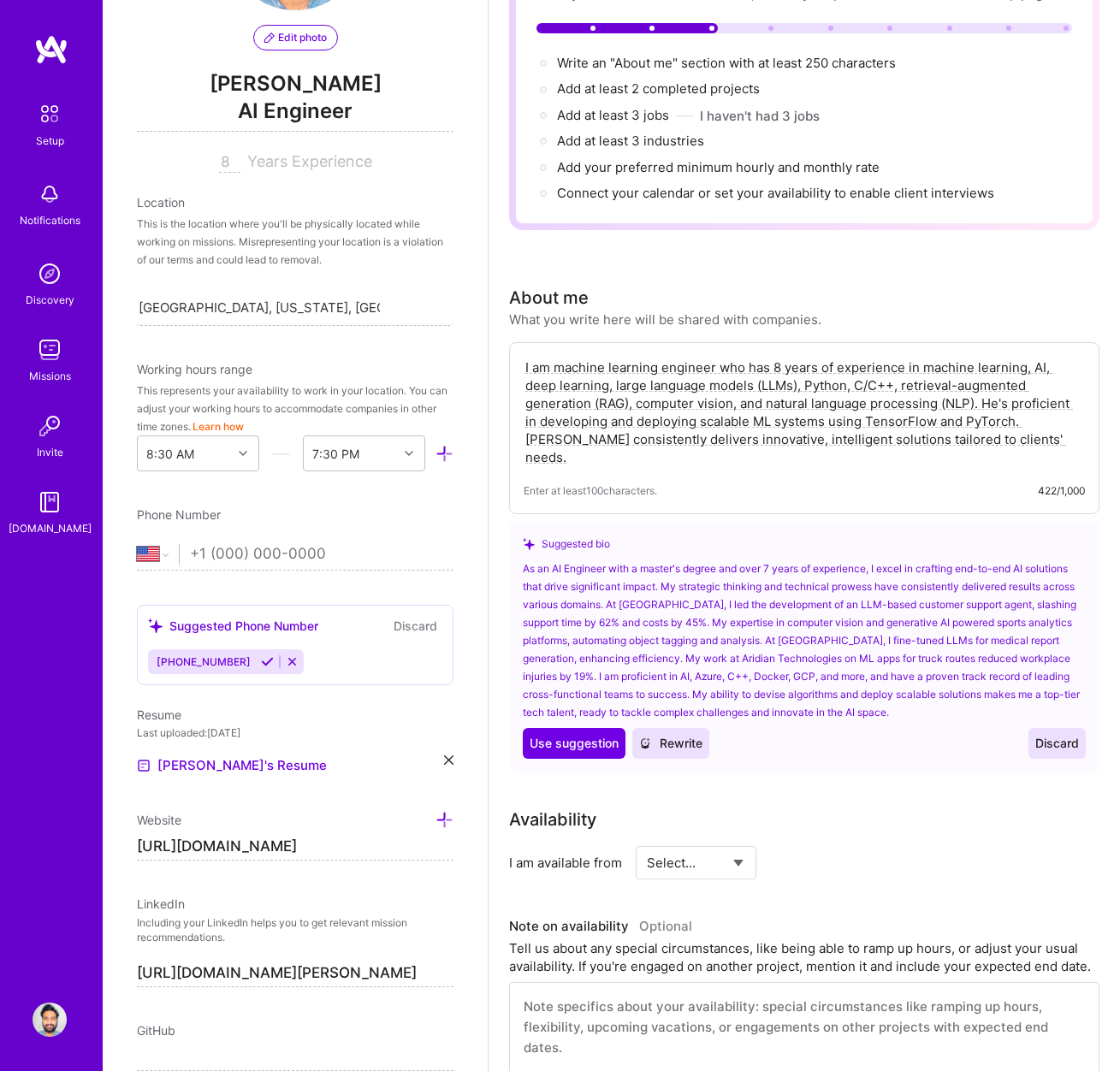
drag, startPoint x: 916, startPoint y: 404, endPoint x: 939, endPoint y: 403, distance: 23.0
click at [939, 403] on textarea "I am machine learning engineer who has 8 years of experience in machine learnin…" at bounding box center [804, 412] width 561 height 111
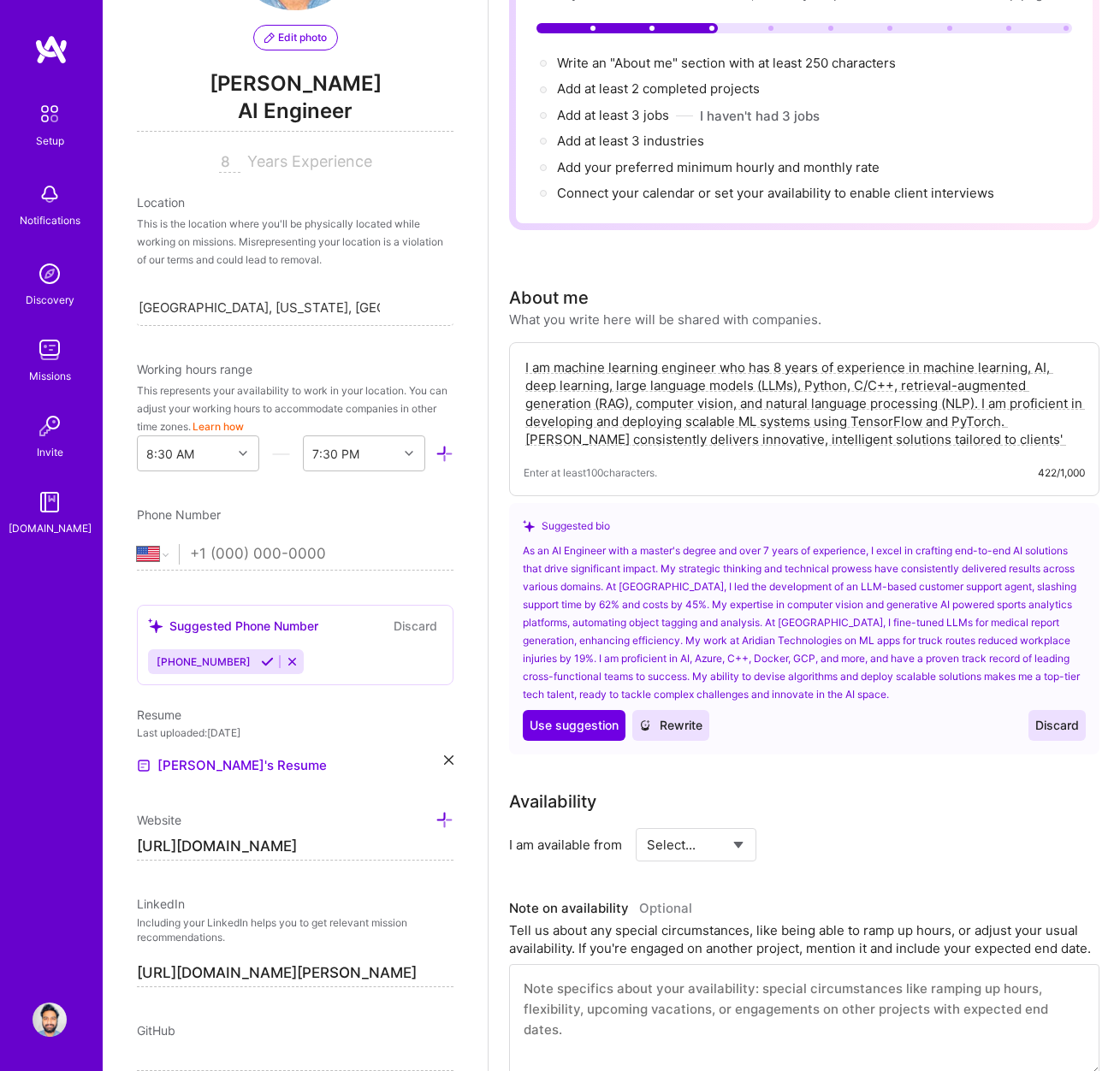
click at [996, 423] on textarea "I am machine learning engineer who has 8 years of experience in machine learnin…" at bounding box center [804, 403] width 561 height 93
drag, startPoint x: 1003, startPoint y: 420, endPoint x: 852, endPoint y: 415, distance: 151.1
click at [852, 415] on textarea "I am machine learning engineer who has 8 years of experience in machine learnin…" at bounding box center [804, 403] width 561 height 93
drag, startPoint x: 892, startPoint y: 424, endPoint x: 876, endPoint y: 420, distance: 16.5
click at [876, 420] on textarea "I am machine learning engineer who has 8 years of experience in machine learnin…" at bounding box center [804, 403] width 561 height 93
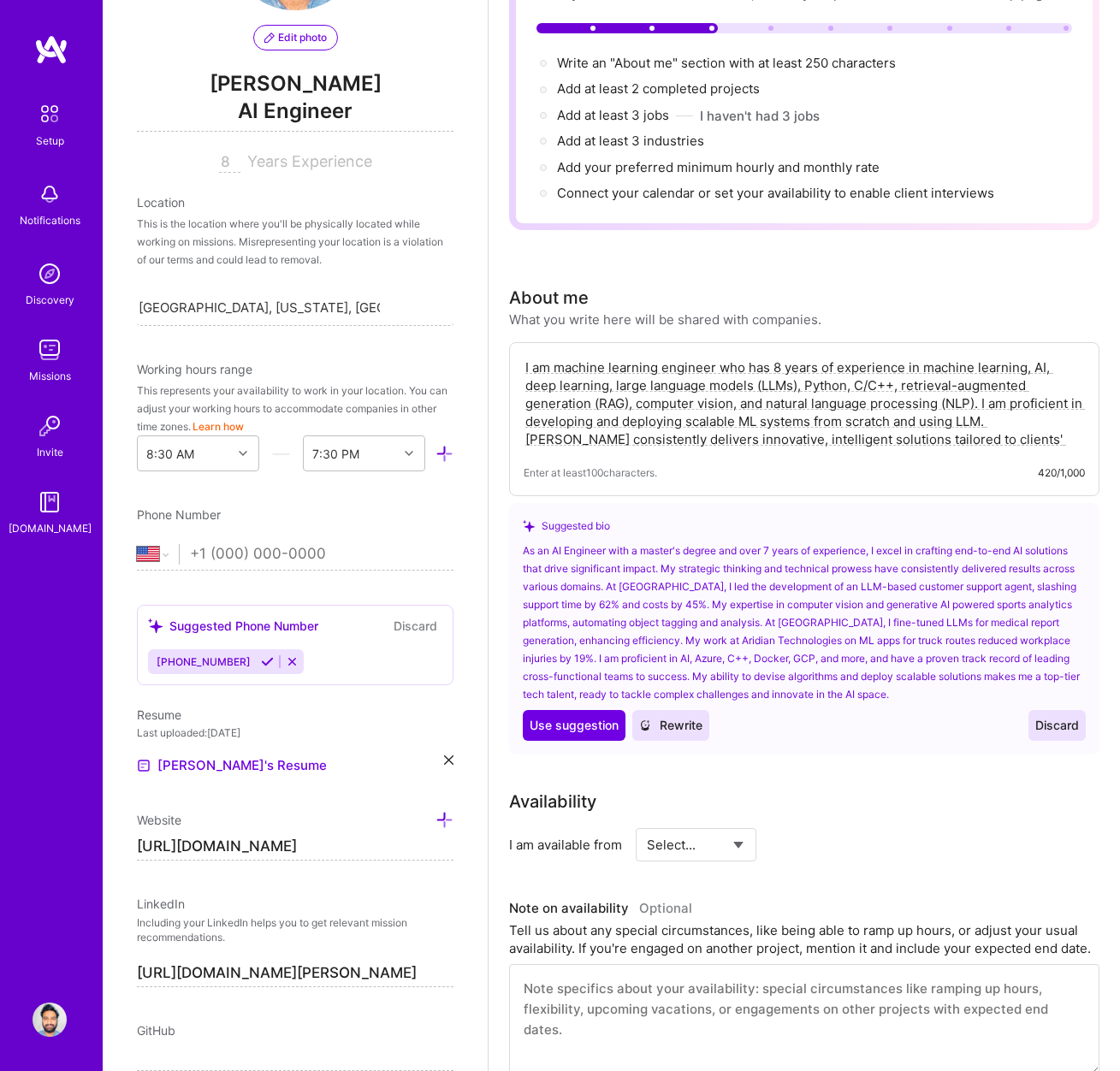
drag, startPoint x: 812, startPoint y: 420, endPoint x: 981, endPoint y: 428, distance: 169.2
click at [981, 428] on textarea "I am machine learning engineer who has 8 years of experience in machine learnin…" at bounding box center [804, 403] width 561 height 93
drag, startPoint x: 817, startPoint y: 422, endPoint x: 915, endPoint y: 424, distance: 98.0
click at [915, 424] on textarea "I am machine learning engineer who has 8 years of experience in machine learnin…" at bounding box center [804, 403] width 561 height 93
click at [775, 442] on textarea "I am machine learning engineer who has 8 years of experience in machine learnin…" at bounding box center [804, 403] width 561 height 93
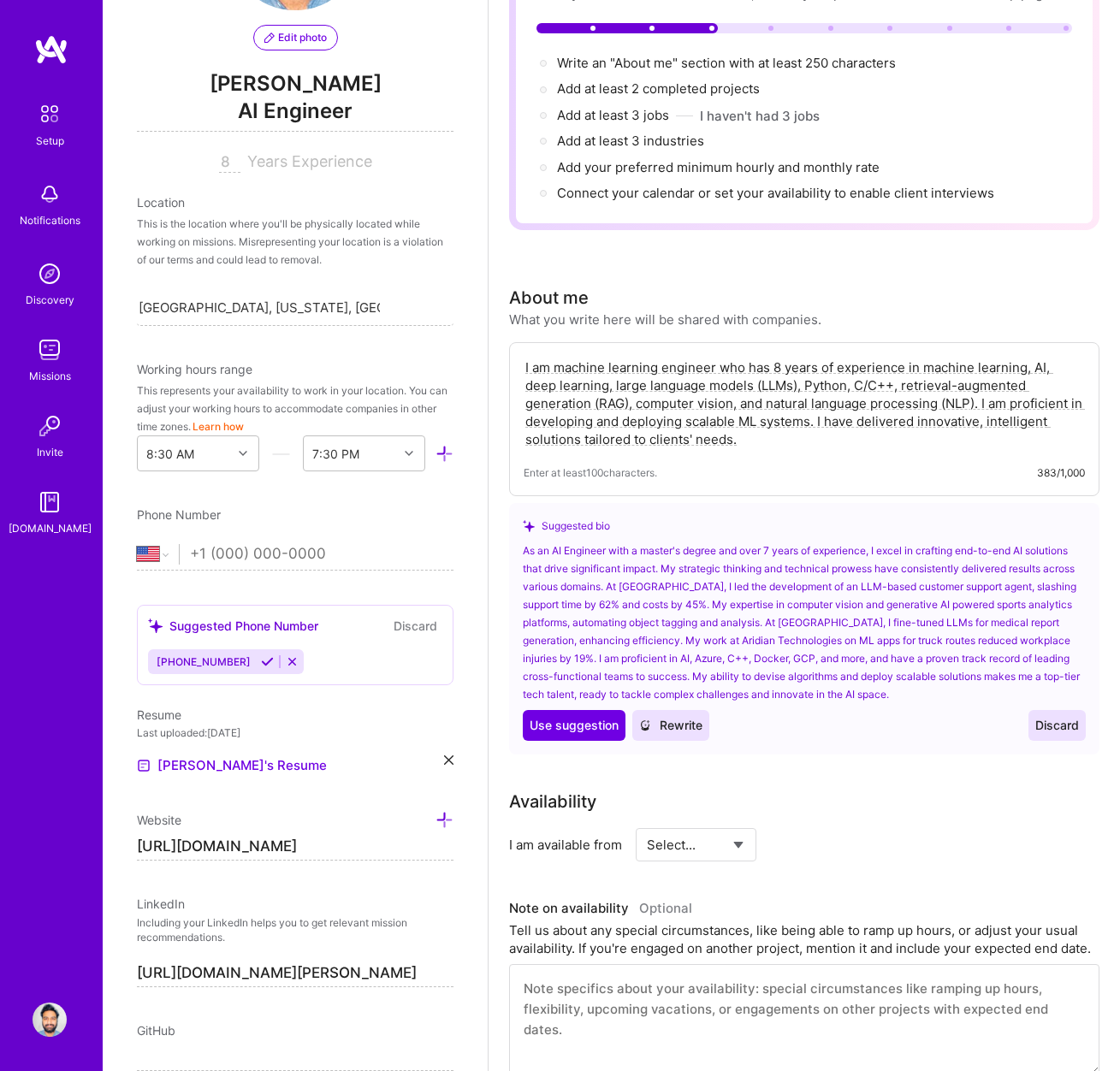
click at [692, 441] on textarea "I am machine learning engineer who has 8 years of experience in machine learnin…" at bounding box center [804, 403] width 561 height 93
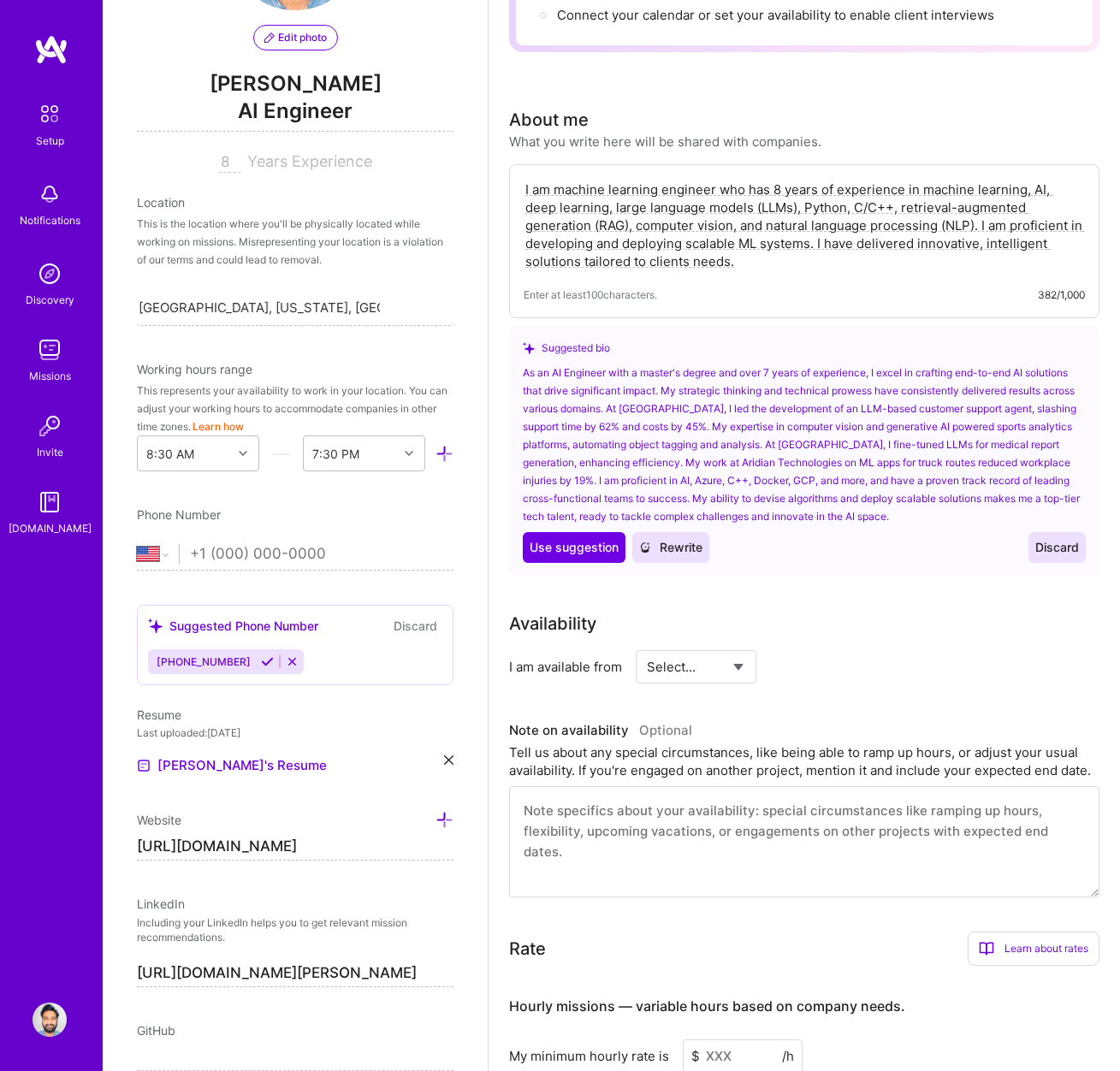
scroll to position [384, 0]
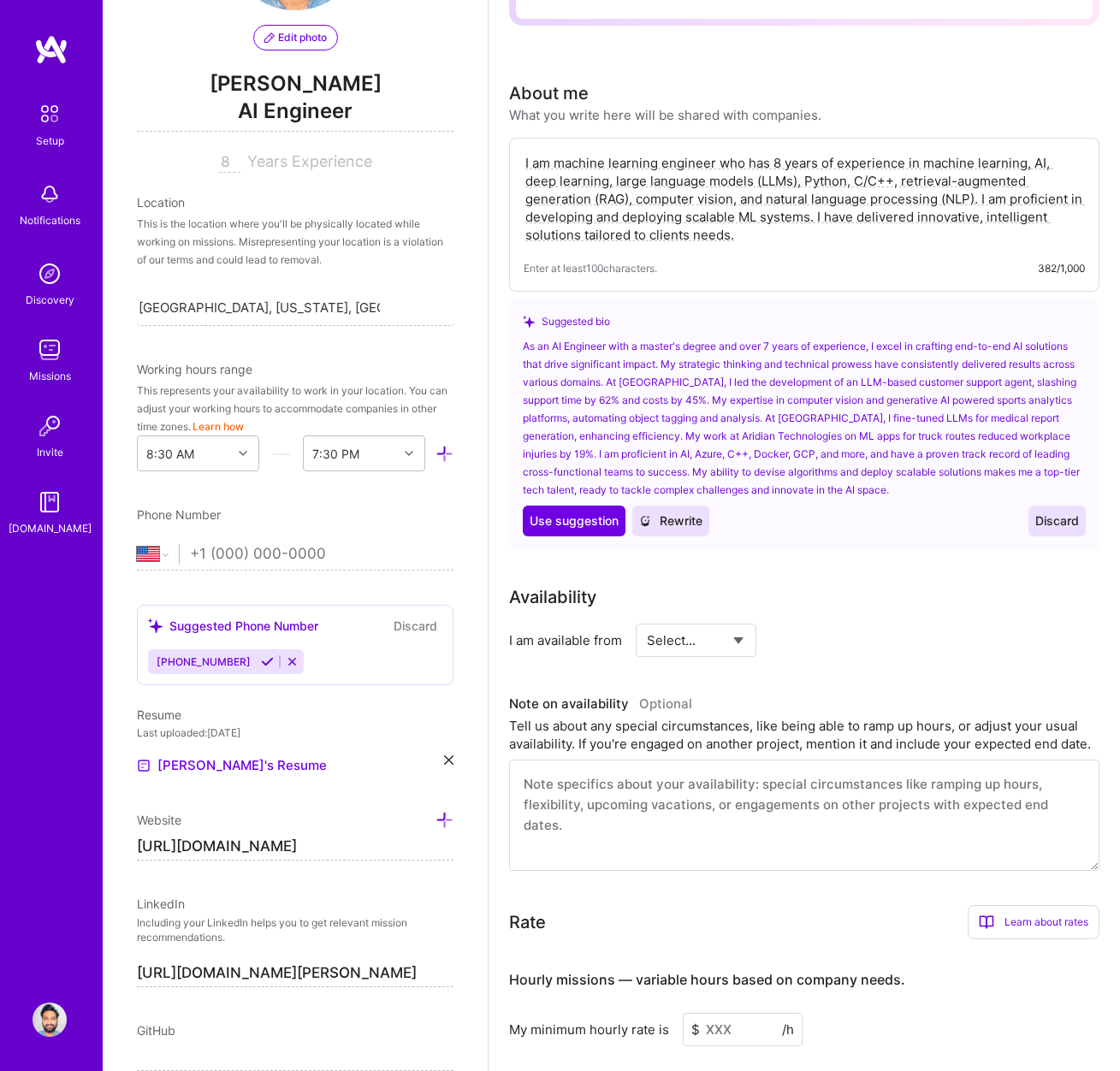
drag, startPoint x: 692, startPoint y: 441, endPoint x: 1041, endPoint y: 575, distance: 373.8
type textarea "I am machine learning engineer who has 8 years of experience in machine learnin…"
click at [1053, 517] on span "Discard" at bounding box center [1057, 521] width 44 height 18
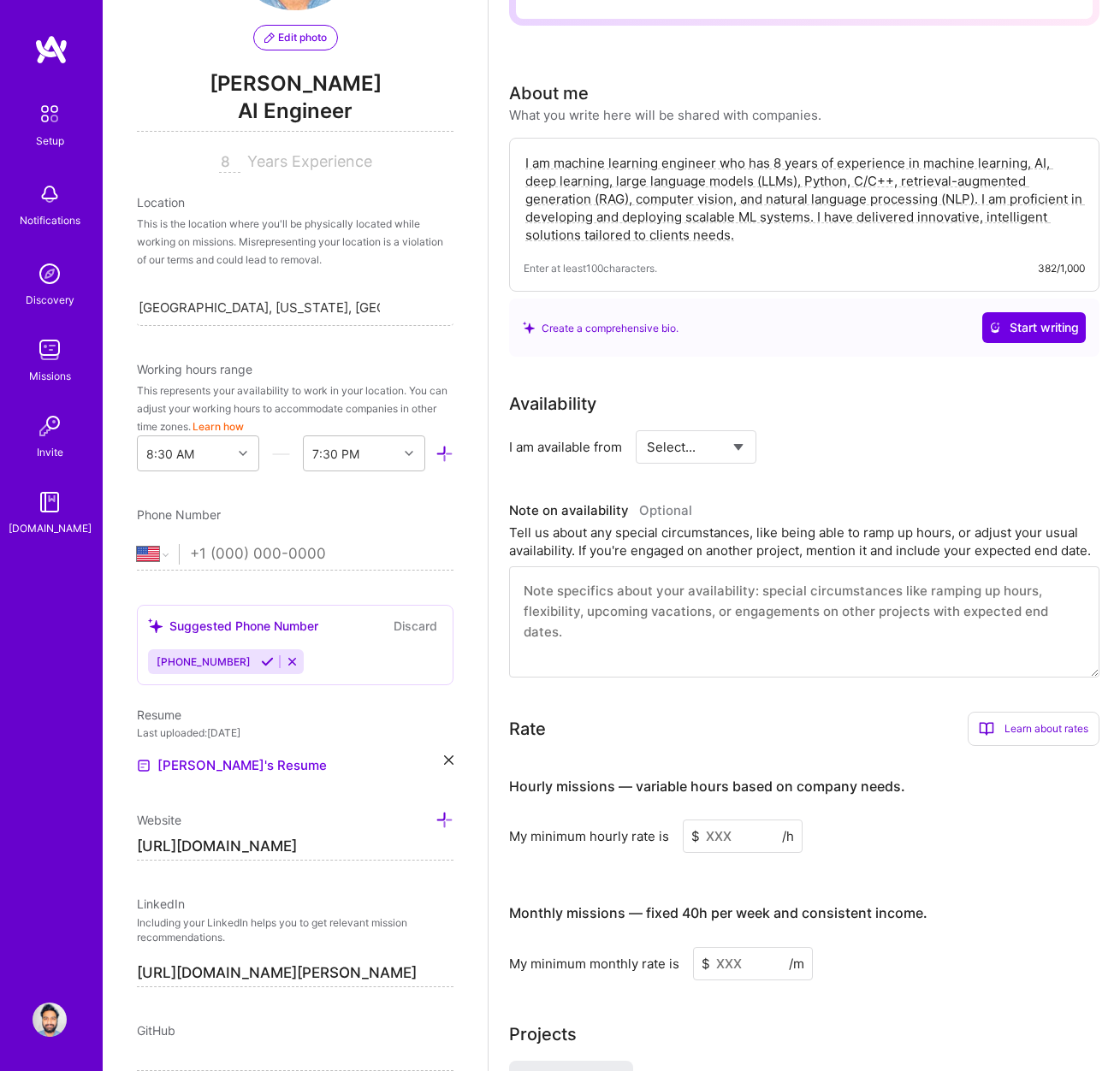
click at [759, 411] on div "Availability" at bounding box center [803, 403] width 590 height 25
click at [700, 439] on select "Select... Right Now Future Date Not Available" at bounding box center [696, 447] width 98 height 44
select select "Right Now"
click at [718, 438] on select "Select... Right Now Future Date Not Available" at bounding box center [696, 447] width 98 height 44
click at [822, 448] on input at bounding box center [852, 447] width 103 height 33
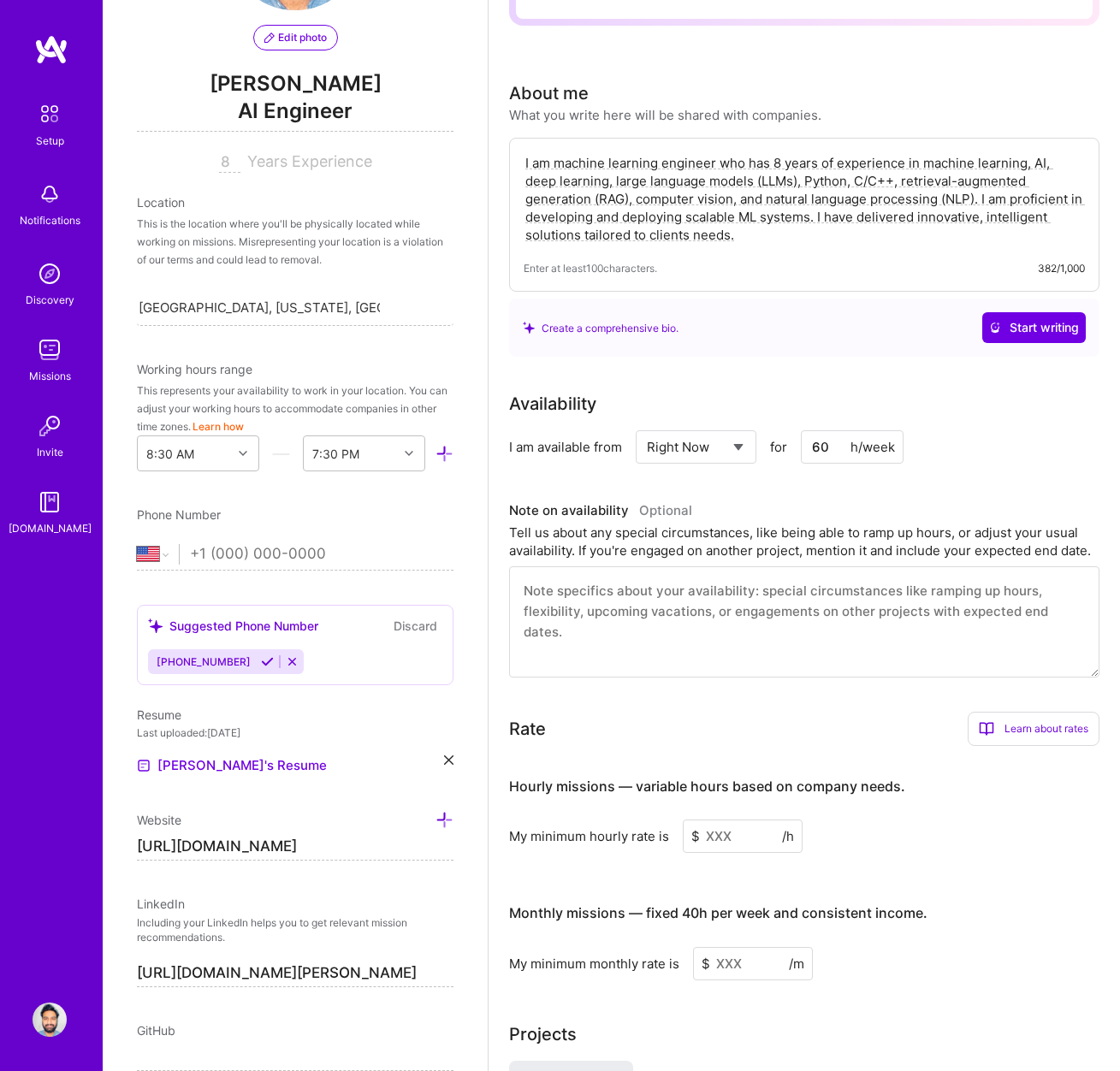
type input "6"
type input "8"
type input "6"
type input "4"
type input "60"
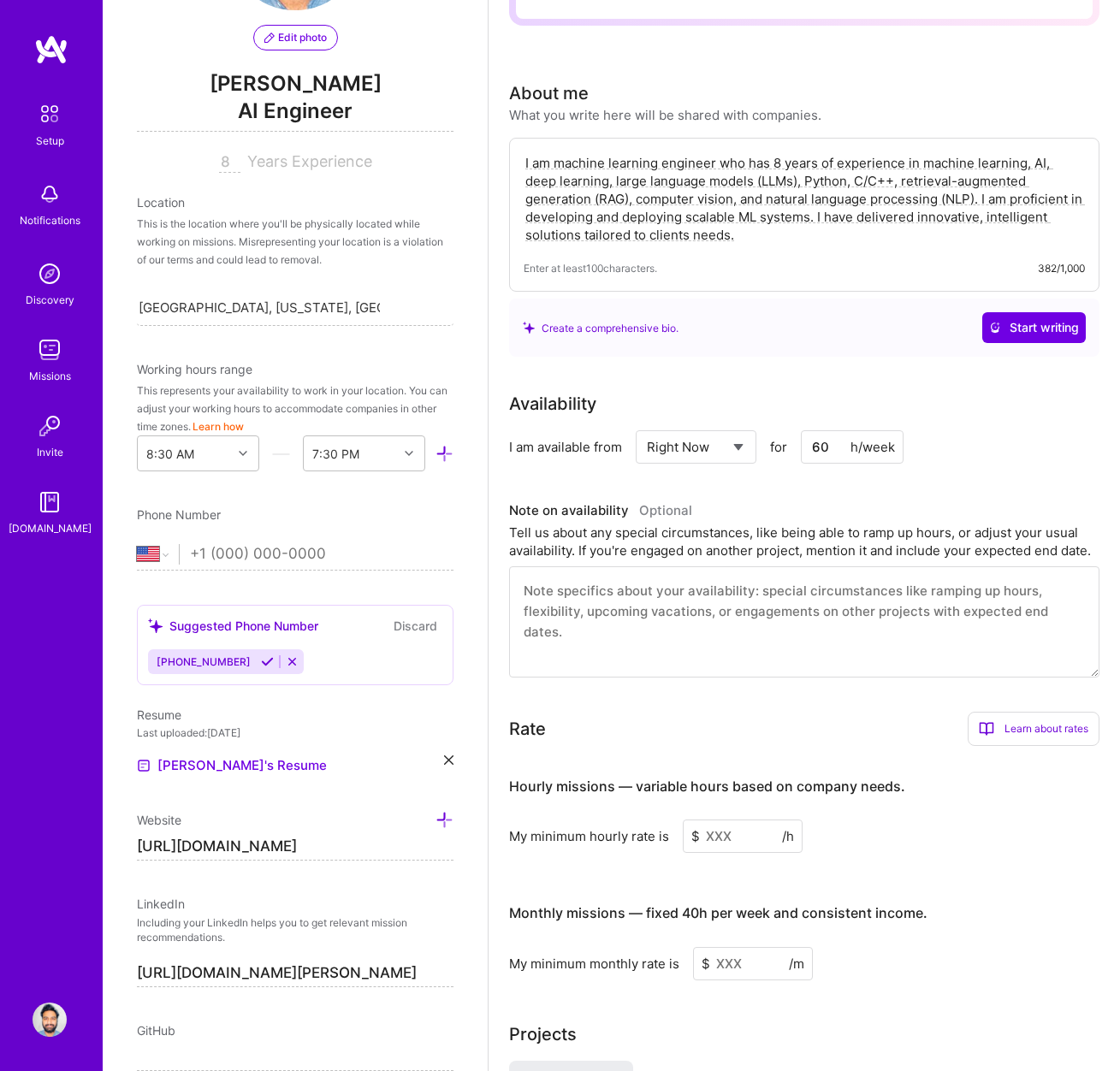
click at [606, 611] on textarea at bounding box center [803, 622] width 590 height 111
click at [599, 584] on textarea at bounding box center [803, 622] width 590 height 111
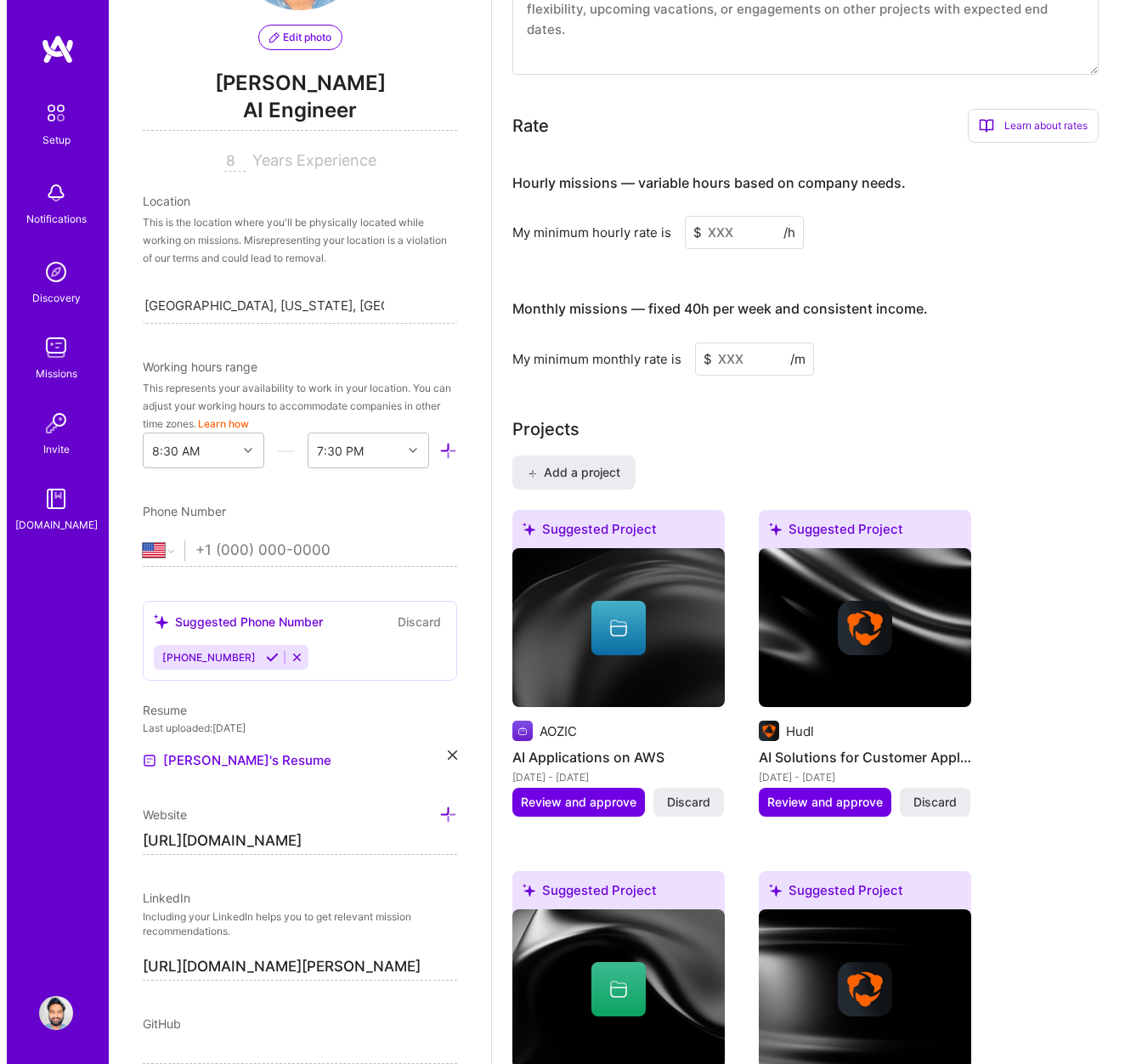
scroll to position [977, 0]
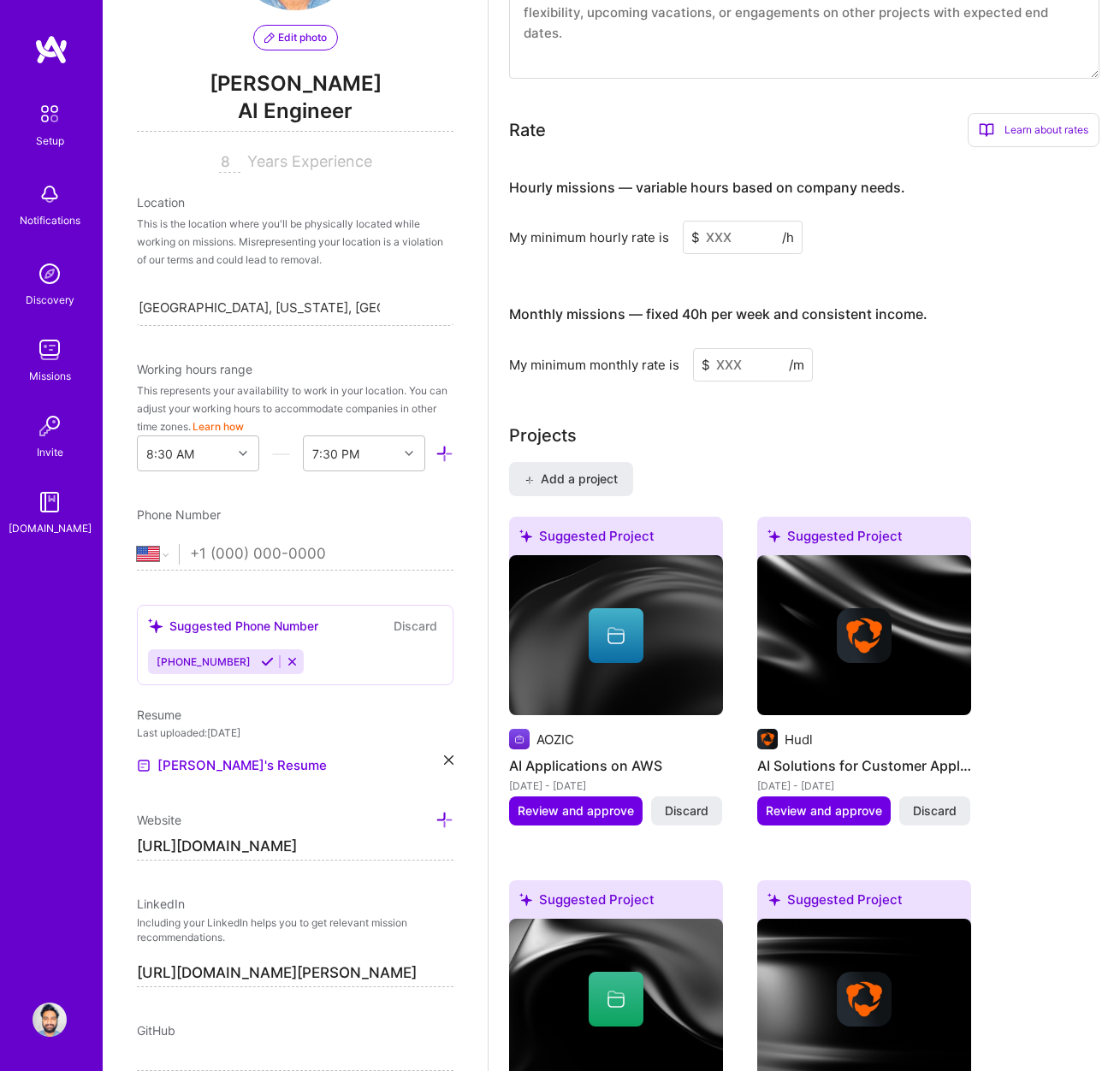
click at [719, 250] on input at bounding box center [742, 238] width 120 height 33
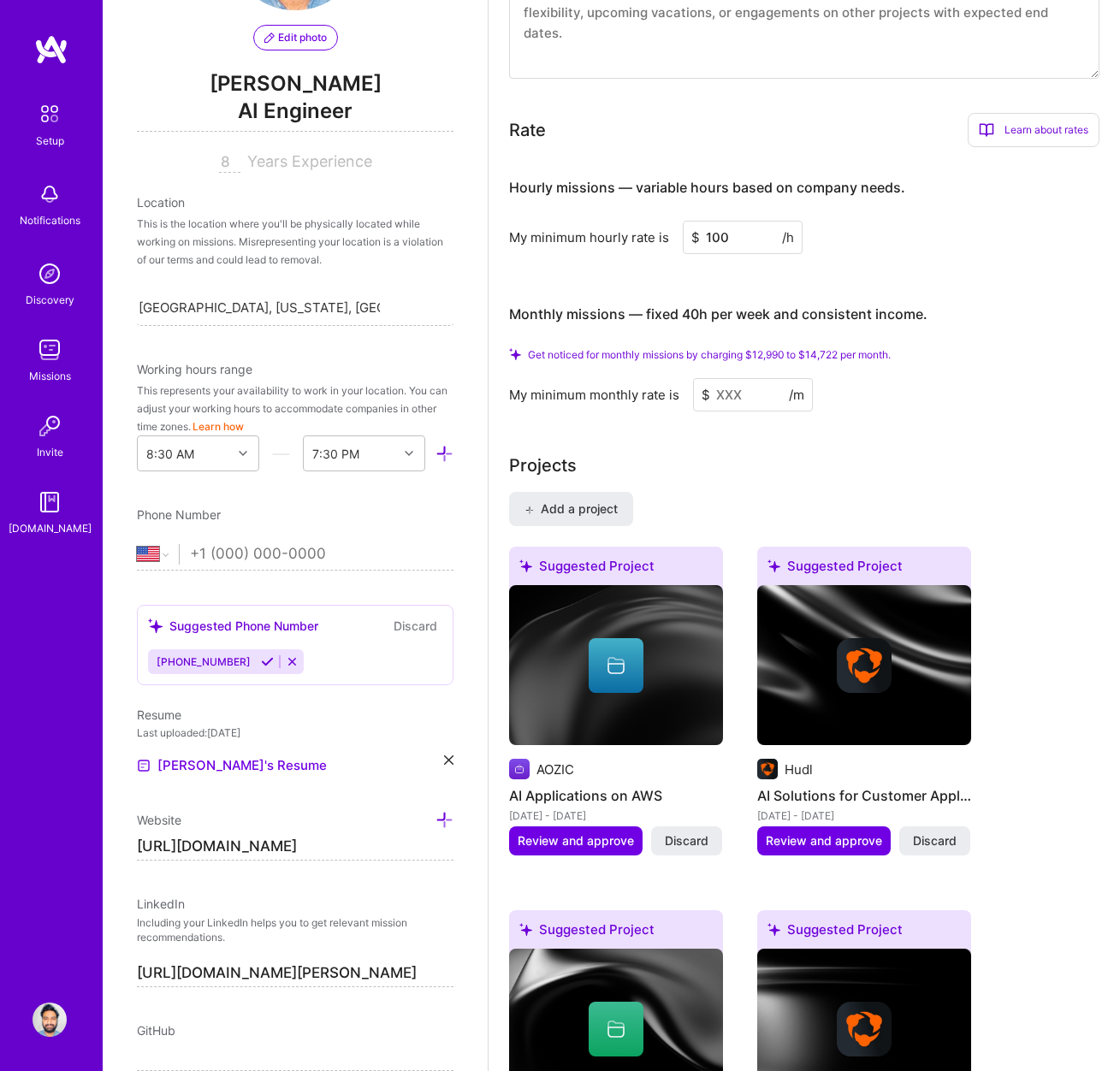
type input "100"
click at [967, 477] on div "Projects" at bounding box center [803, 465] width 590 height 25
click at [733, 242] on input "100" at bounding box center [742, 238] width 120 height 33
click at [843, 453] on div "Projects" at bounding box center [803, 465] width 590 height 25
click at [708, 397] on span "$" at bounding box center [706, 395] width 9 height 18
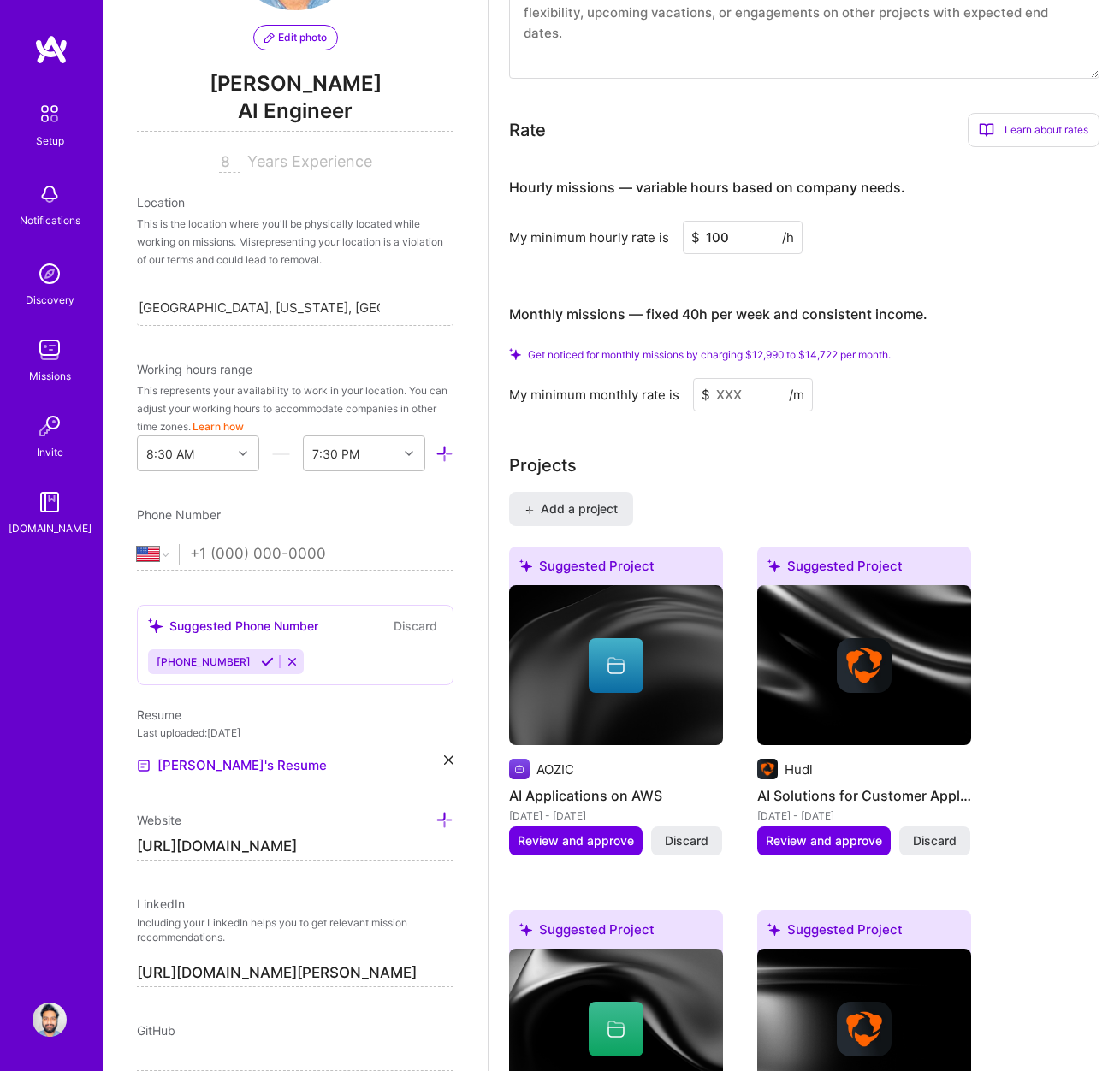
click at [743, 403] on input at bounding box center [753, 395] width 120 height 33
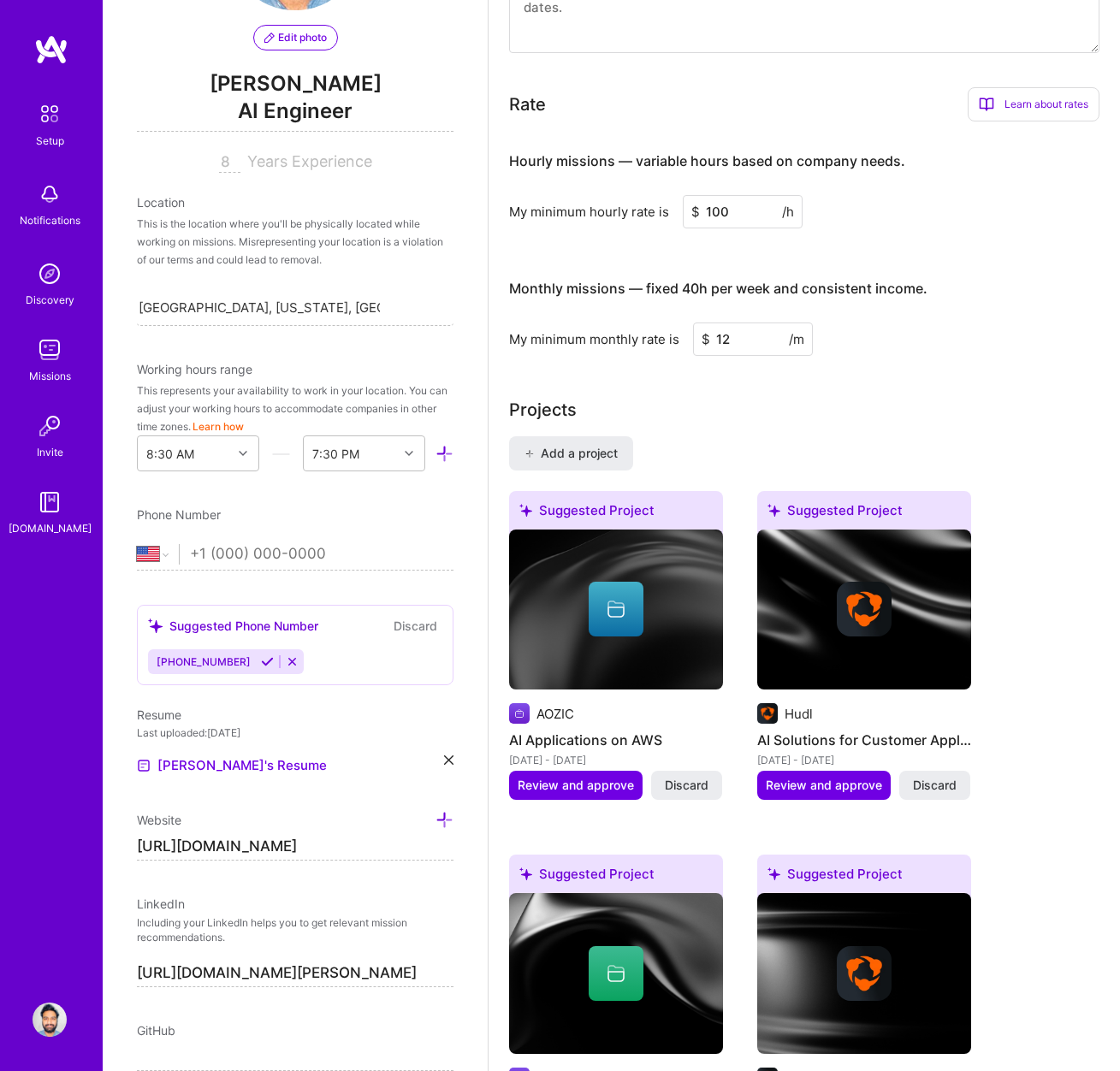
type input "1"
type input "14000"
click at [755, 412] on div "Projects" at bounding box center [803, 410] width 590 height 25
click at [558, 461] on span "Add a project" at bounding box center [571, 453] width 93 height 18
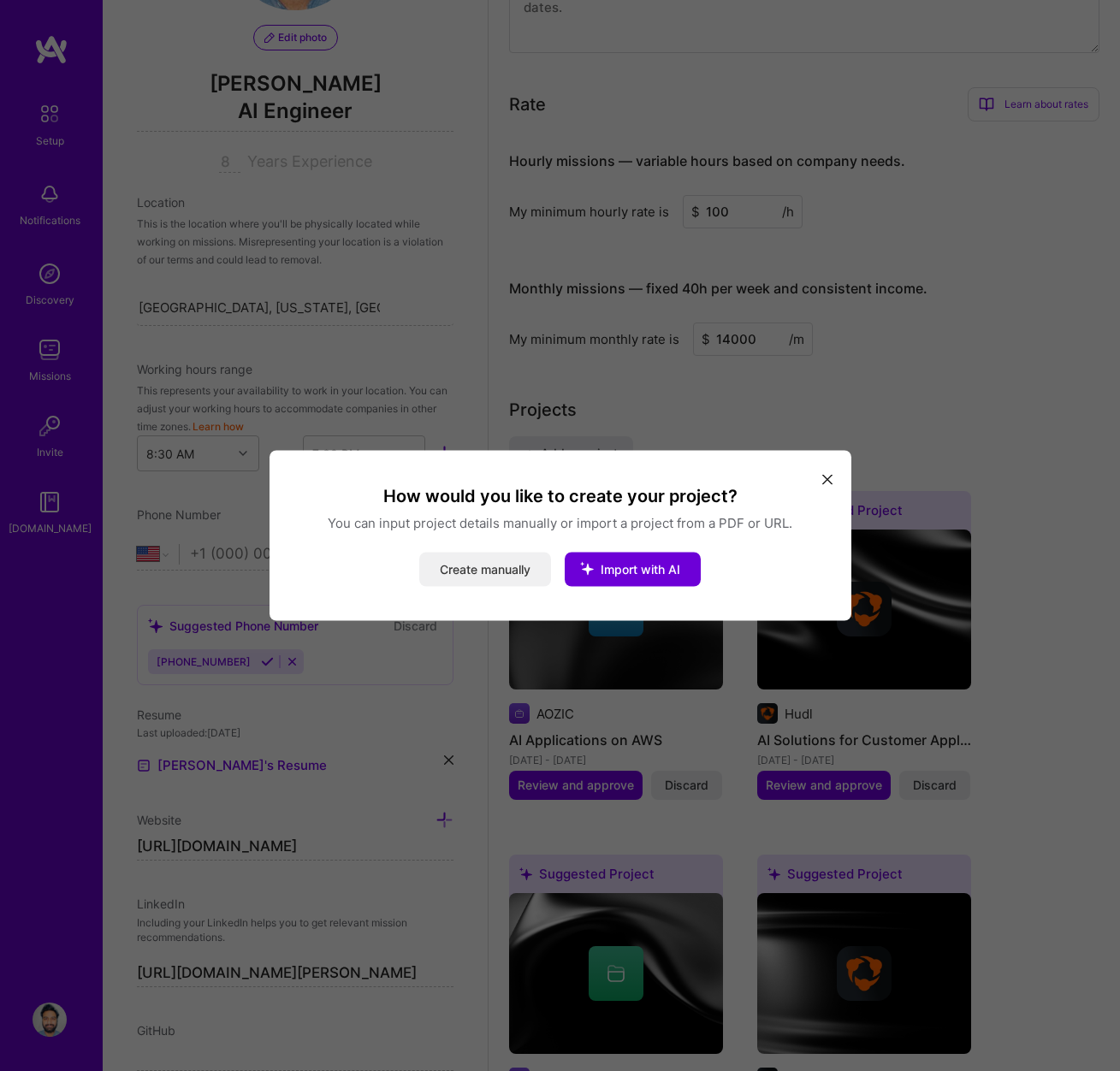
click at [505, 571] on button "Create manually" at bounding box center [485, 569] width 132 height 34
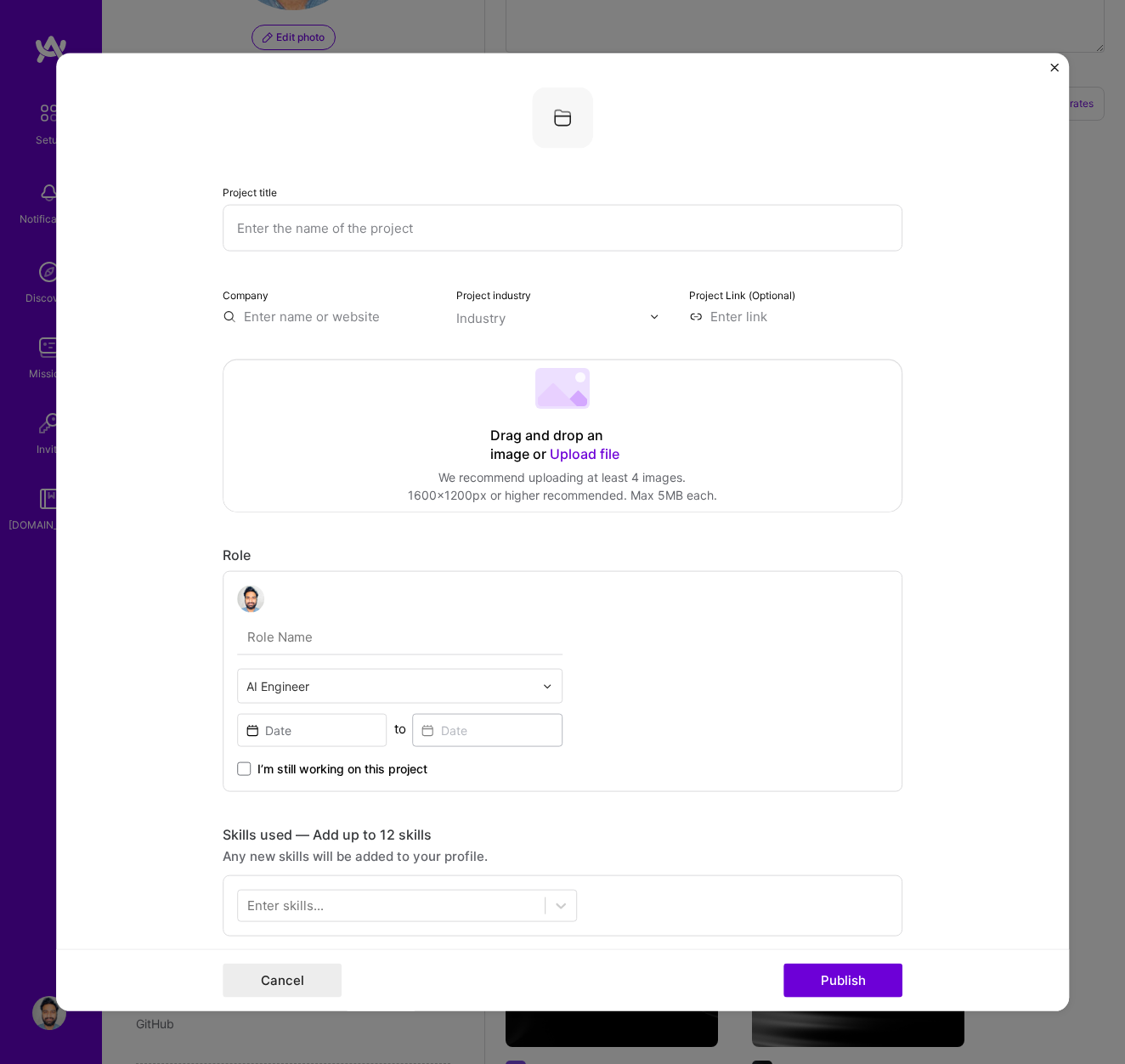
click at [434, 231] on input "text" at bounding box center [563, 228] width 680 height 47
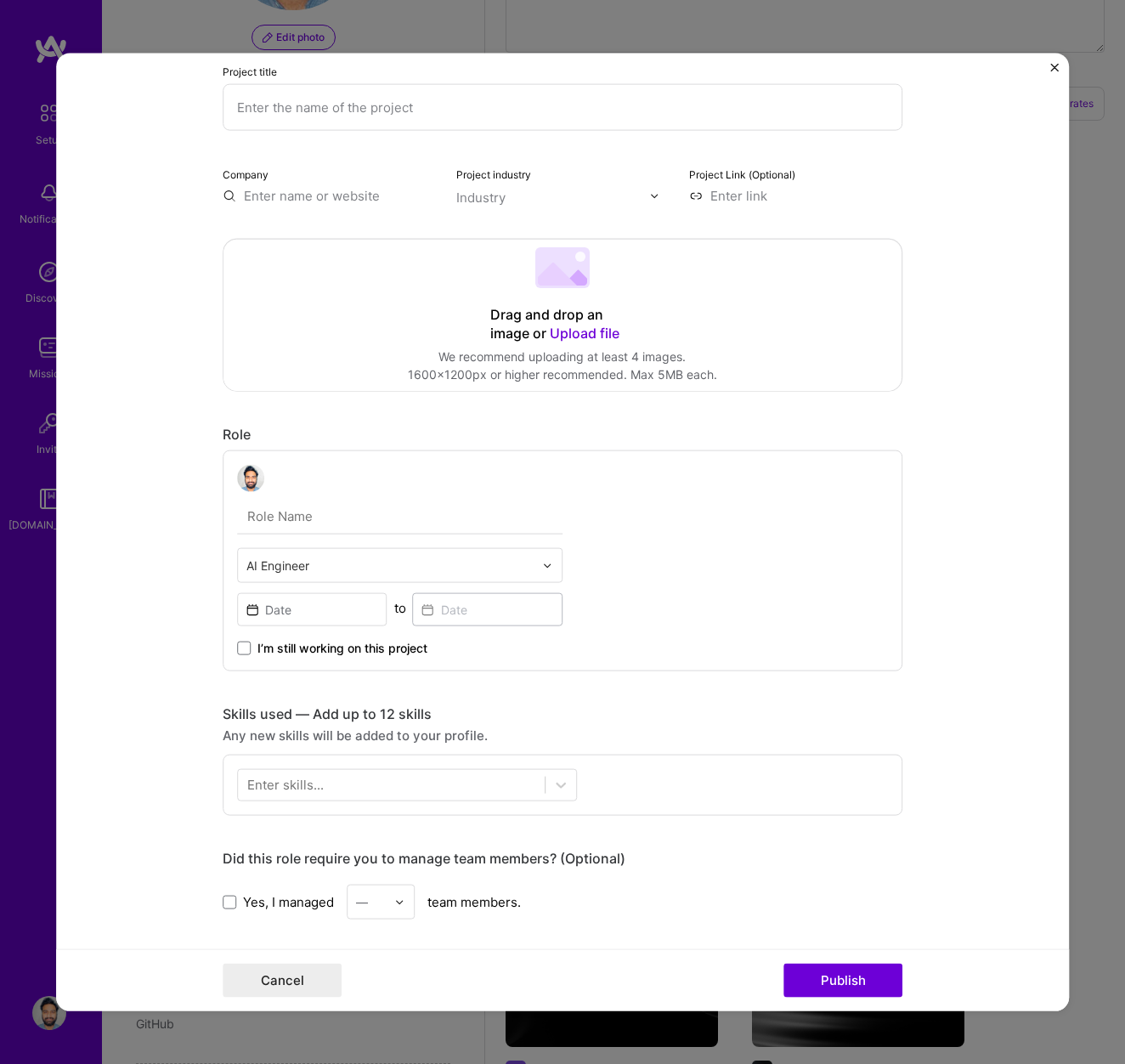
scroll to position [0, 0]
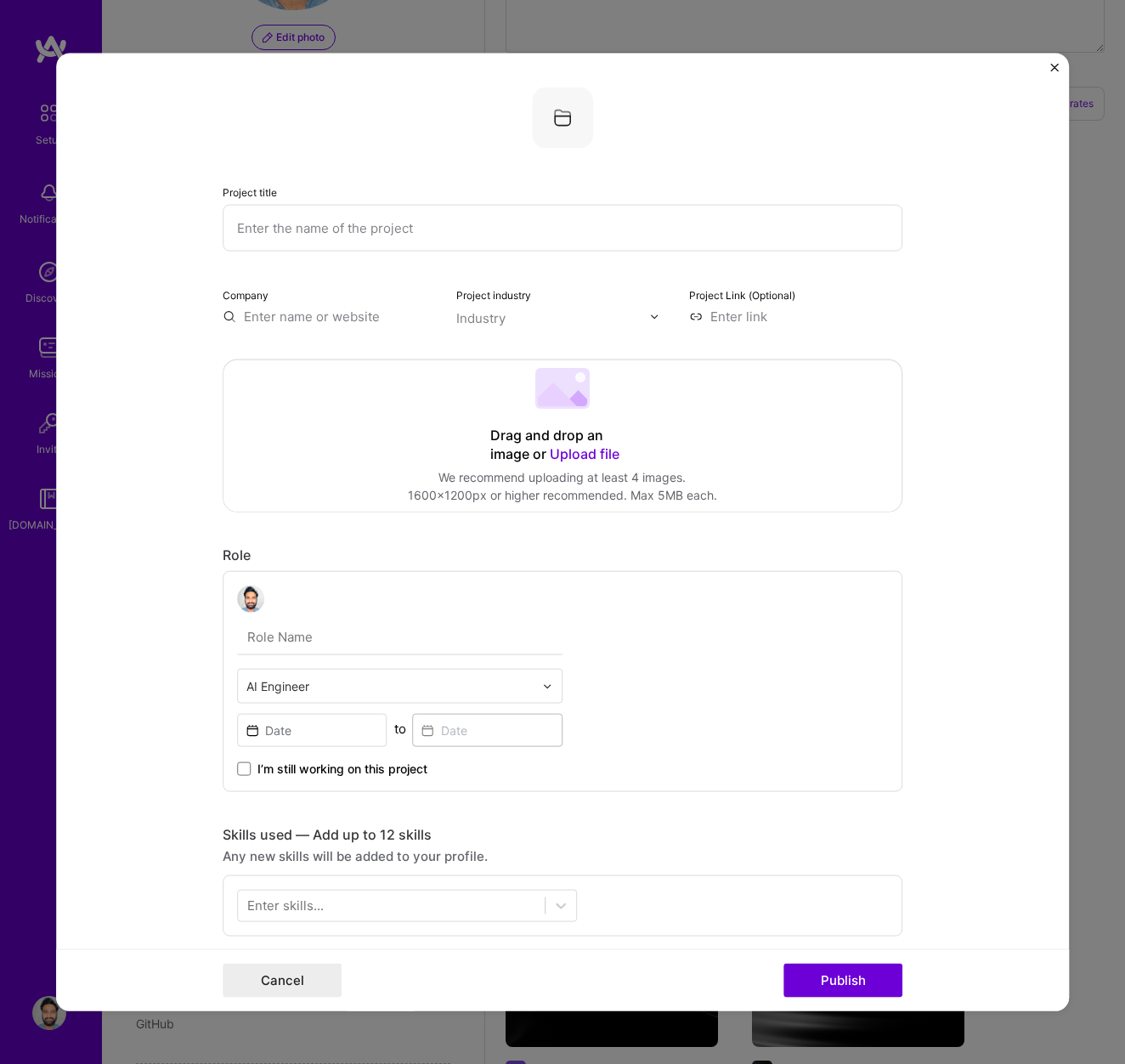
click at [448, 227] on input "text" at bounding box center [563, 228] width 680 height 47
paste input "AI Customer Support Agent"
type input "AI Customer Support Agent"
click at [296, 315] on input "text" at bounding box center [329, 316] width 213 height 17
type input "Aozic"
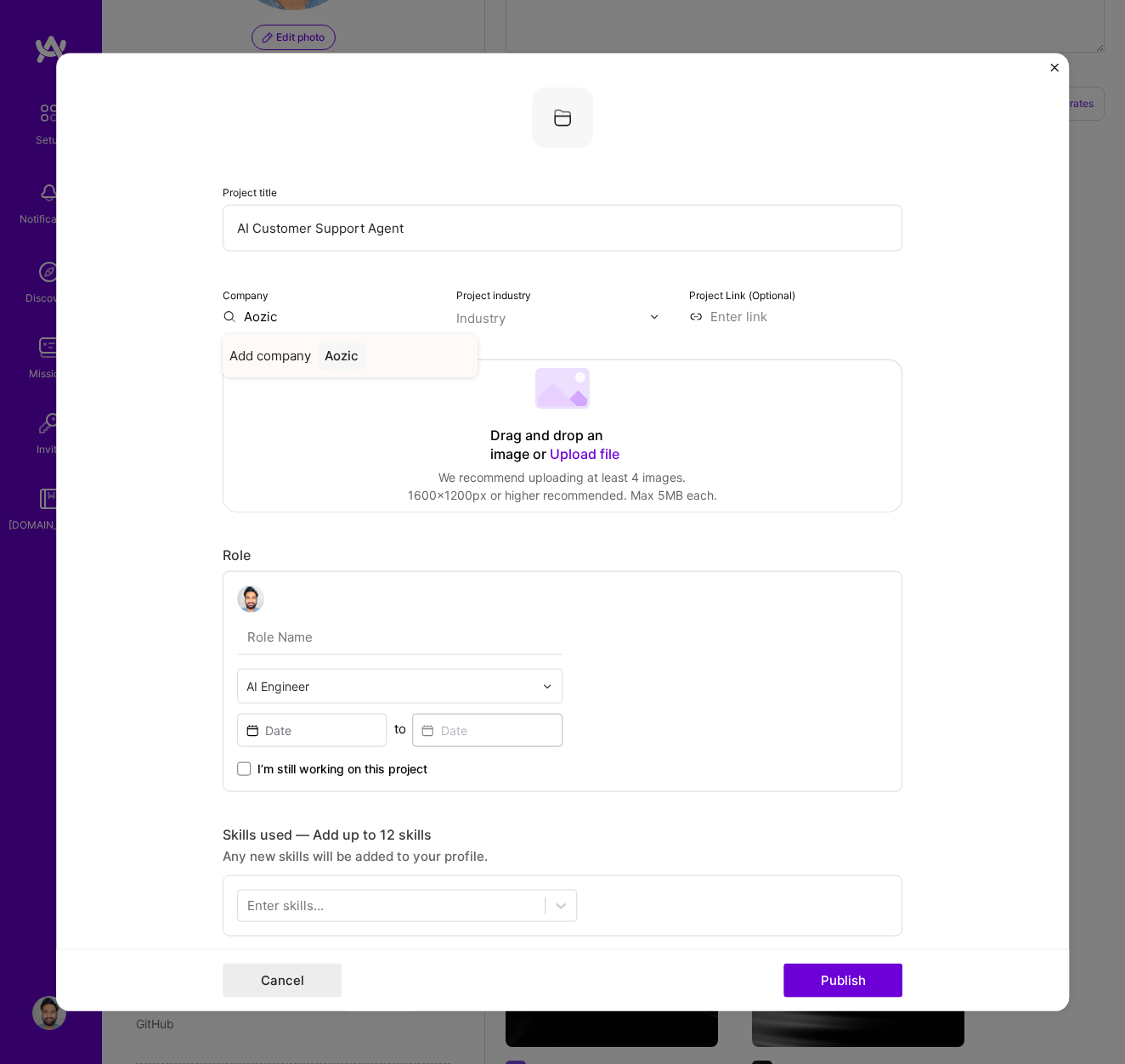
click at [337, 350] on div "Aozic" at bounding box center [342, 356] width 48 height 30
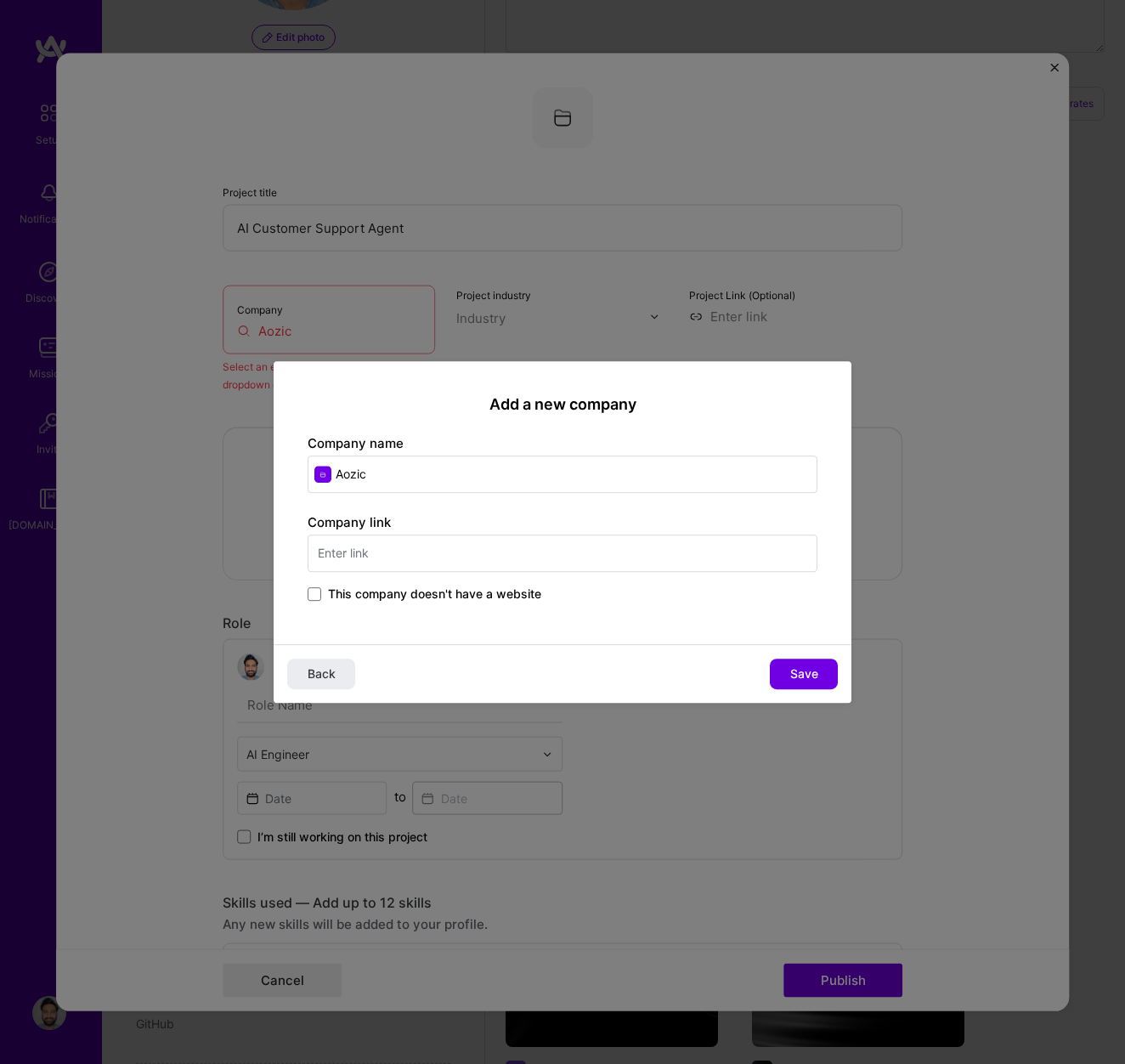
click at [403, 592] on span "This company doesn't have a website" at bounding box center [434, 594] width 213 height 17
click at [0, 0] on input "This company doesn't have a website" at bounding box center [0, 0] width 0 height 0
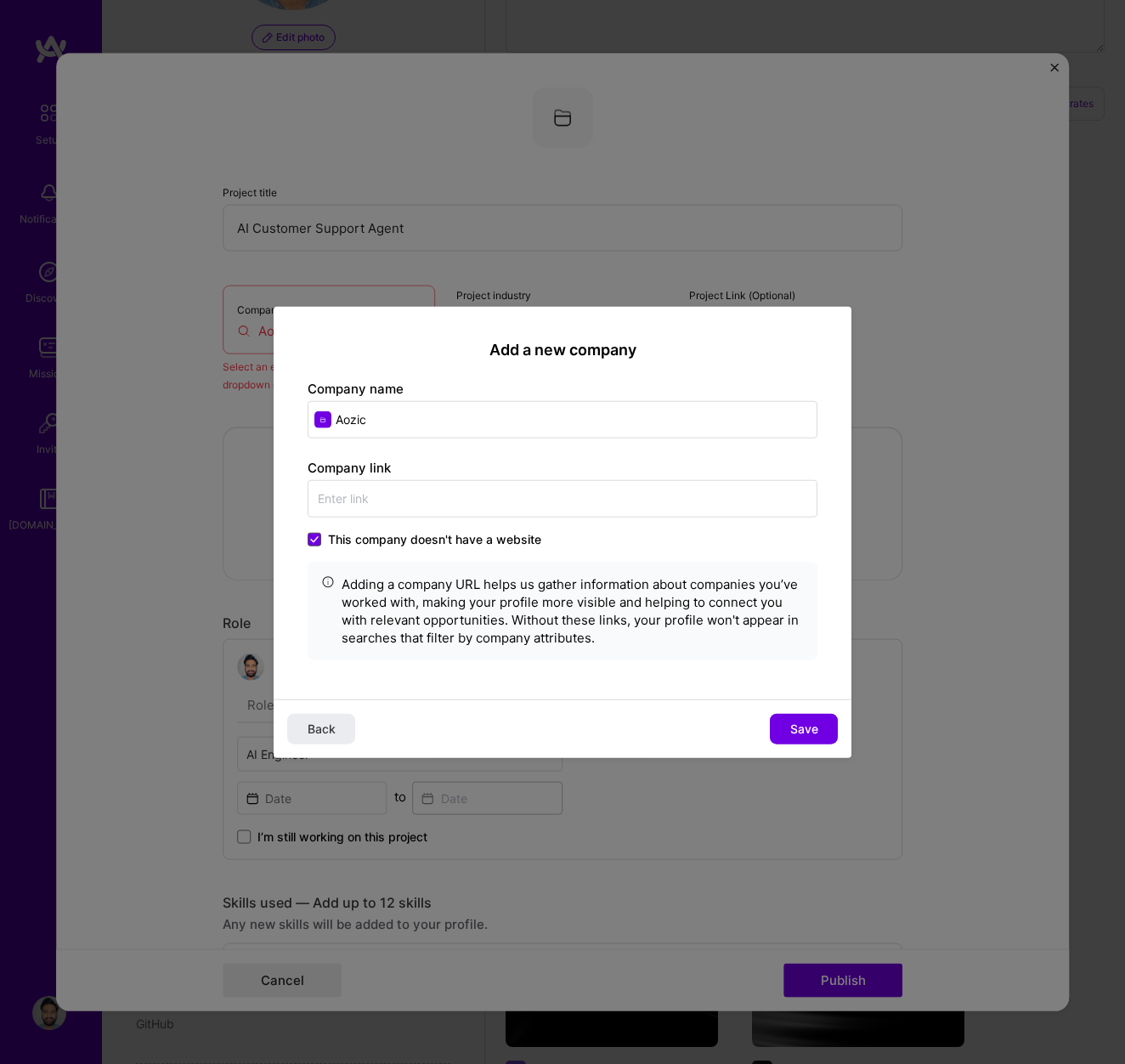
click at [321, 540] on span at bounding box center [315, 539] width 14 height 14
click at [0, 0] on input "This company doesn't have a website" at bounding box center [0, 0] width 0 height 0
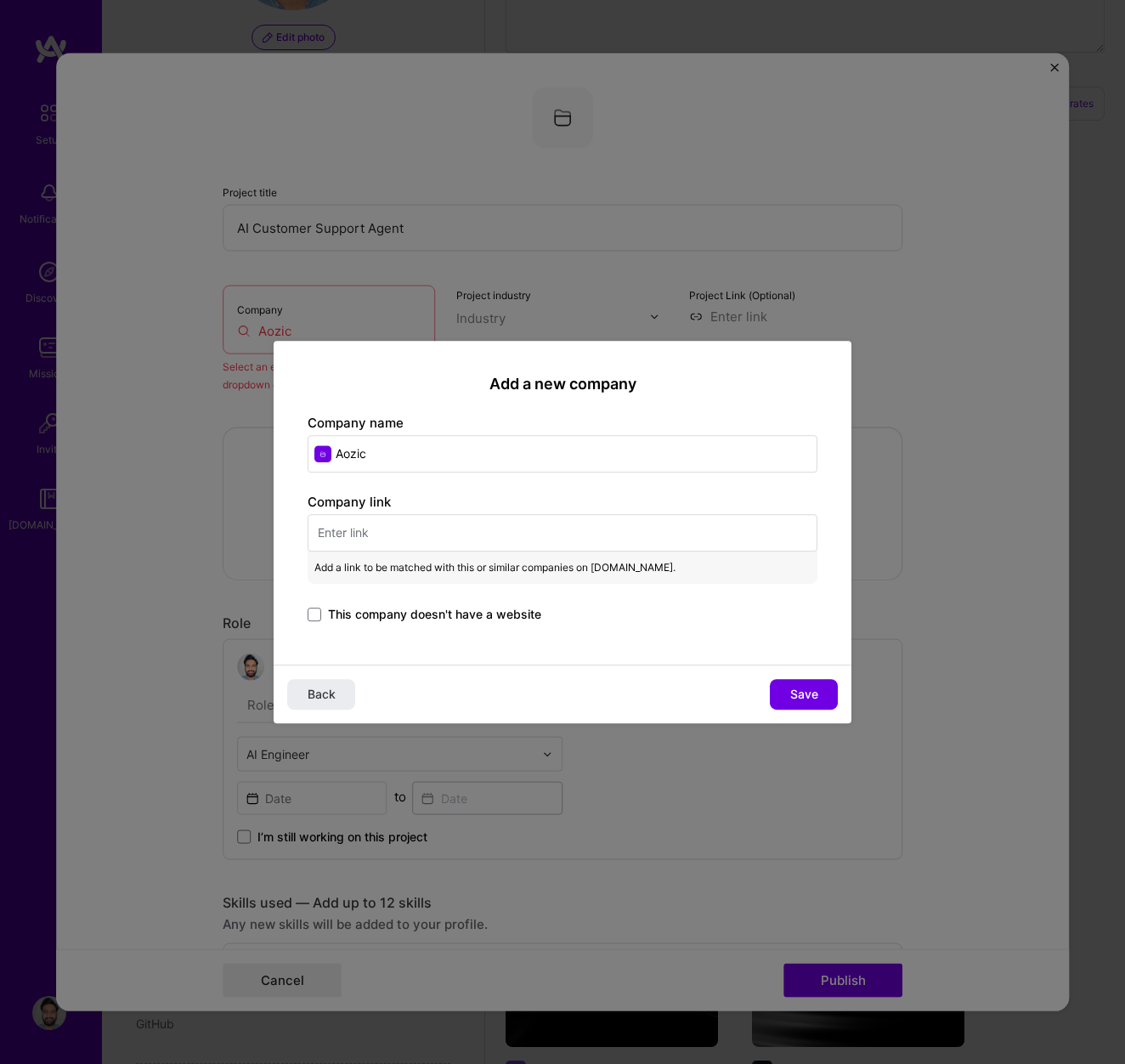
click at [343, 528] on input "text" at bounding box center [562, 532] width 510 height 37
paste input "[URL]"
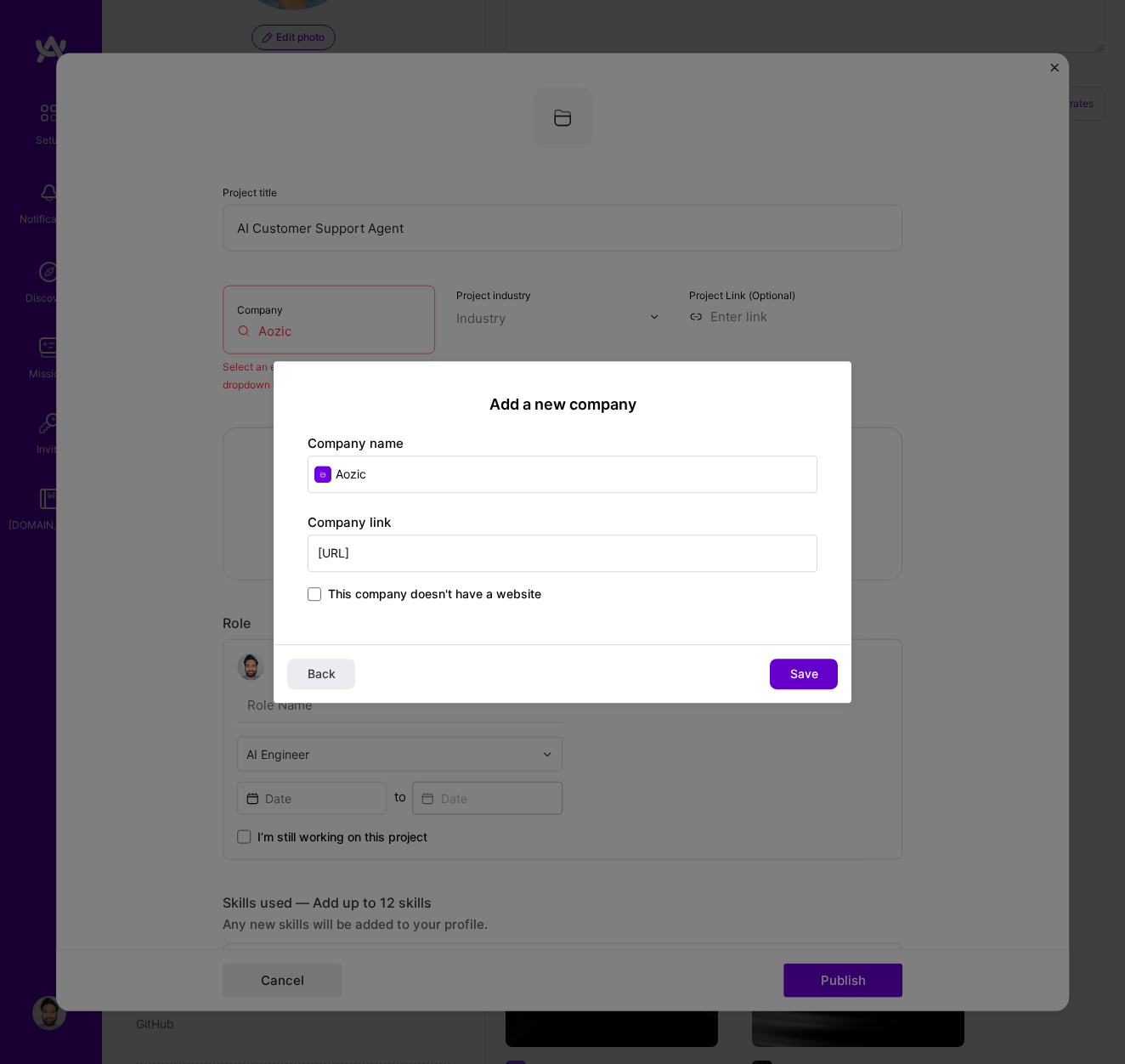
type input "[URL]"
click at [814, 673] on span "Save" at bounding box center [804, 674] width 28 height 17
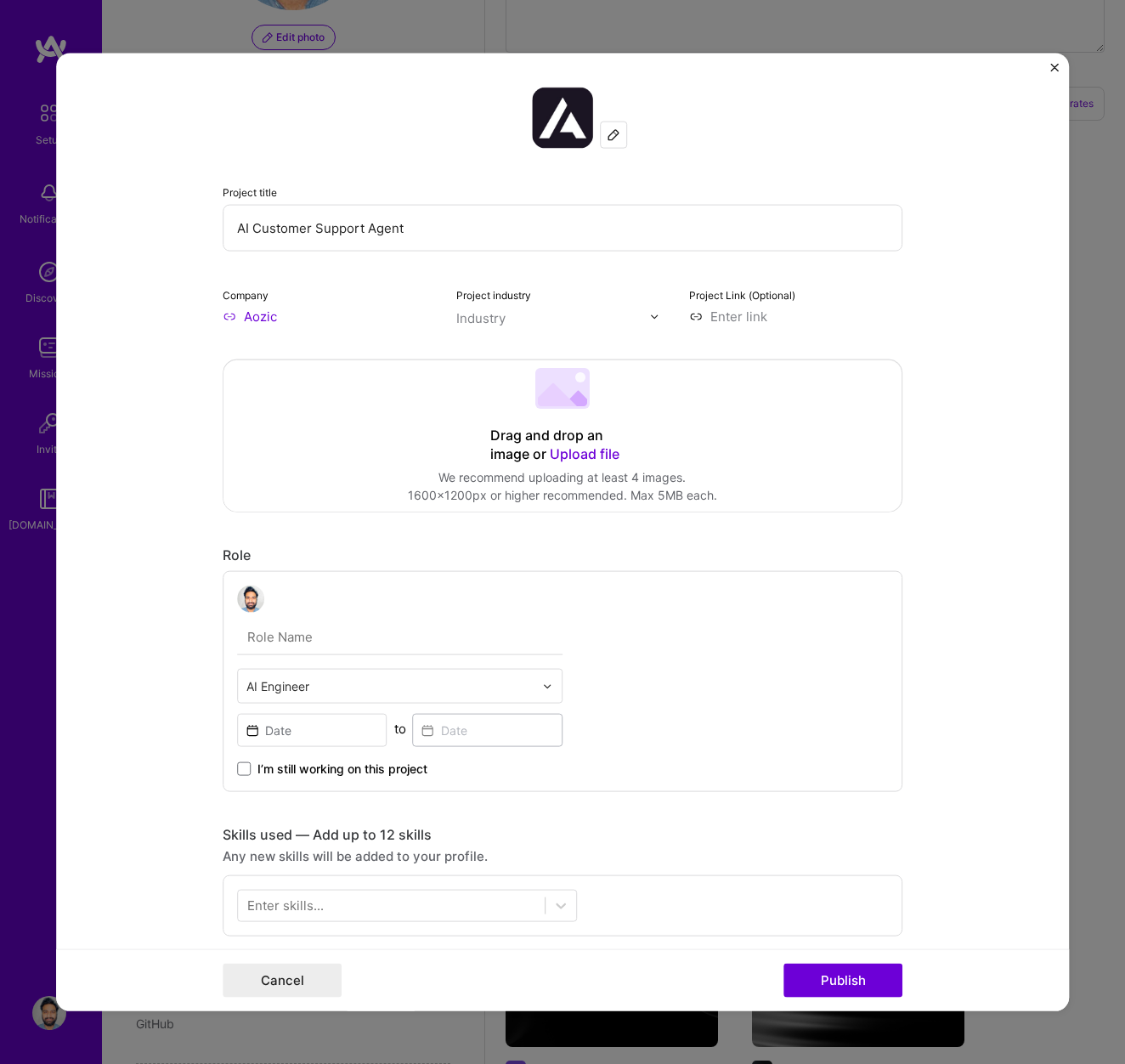
click at [479, 321] on div "Industry" at bounding box center [481, 318] width 50 height 17
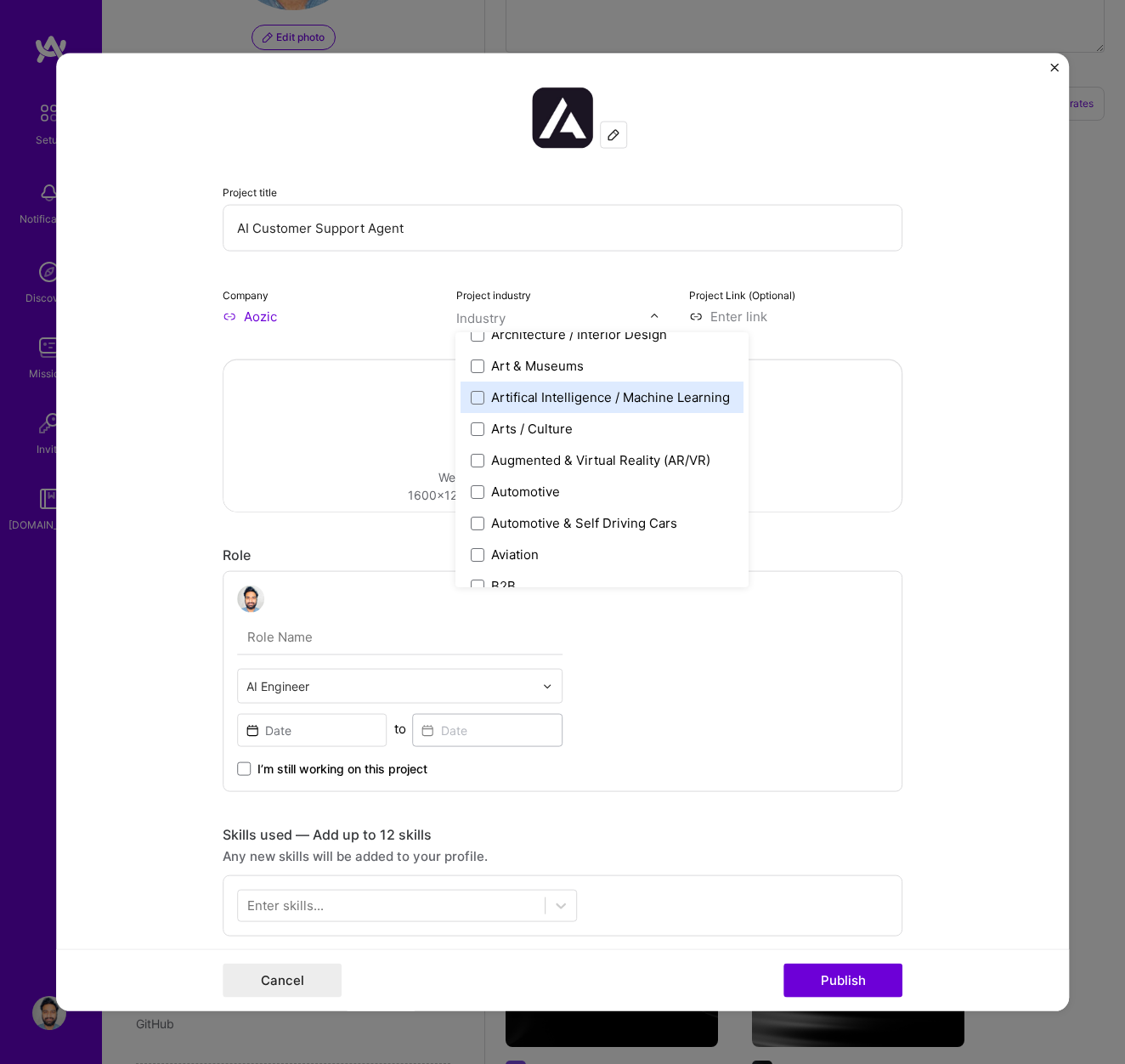
scroll to position [238, 0]
click at [513, 393] on div "Artifical Intelligence / Machine Learning" at bounding box center [612, 398] width 239 height 17
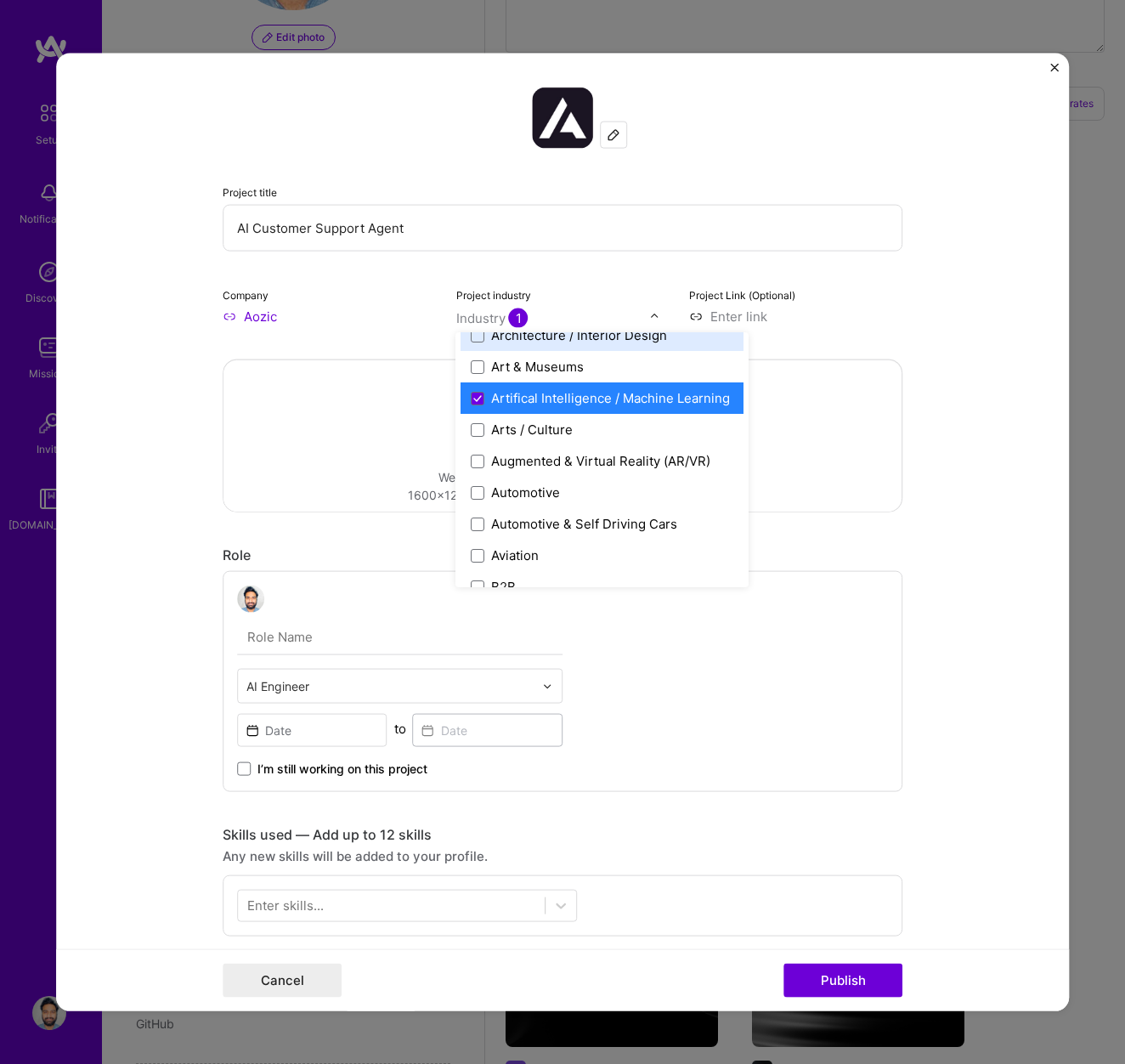
click at [830, 322] on input at bounding box center [796, 316] width 213 height 17
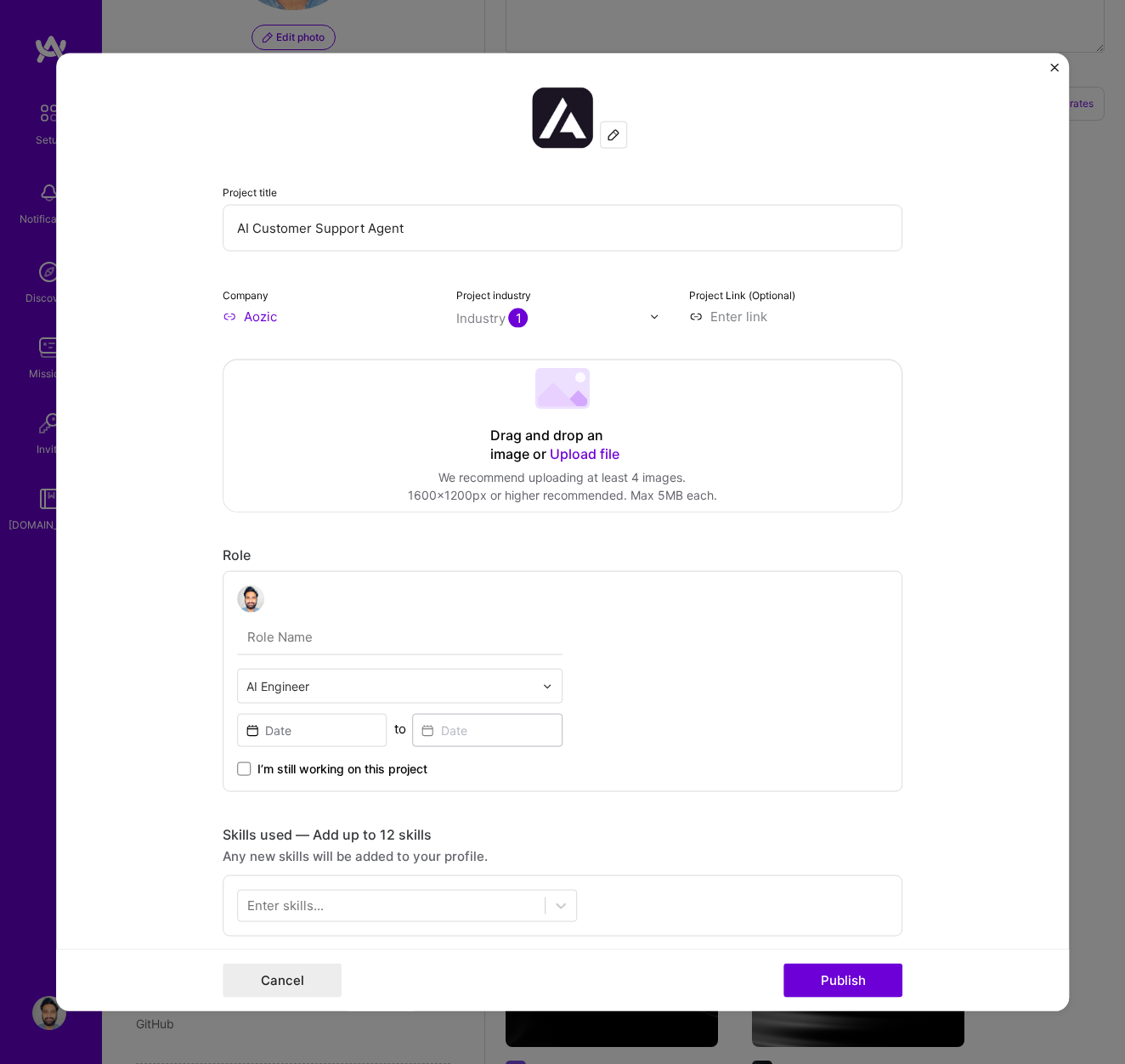
click at [749, 321] on input at bounding box center [796, 316] width 213 height 17
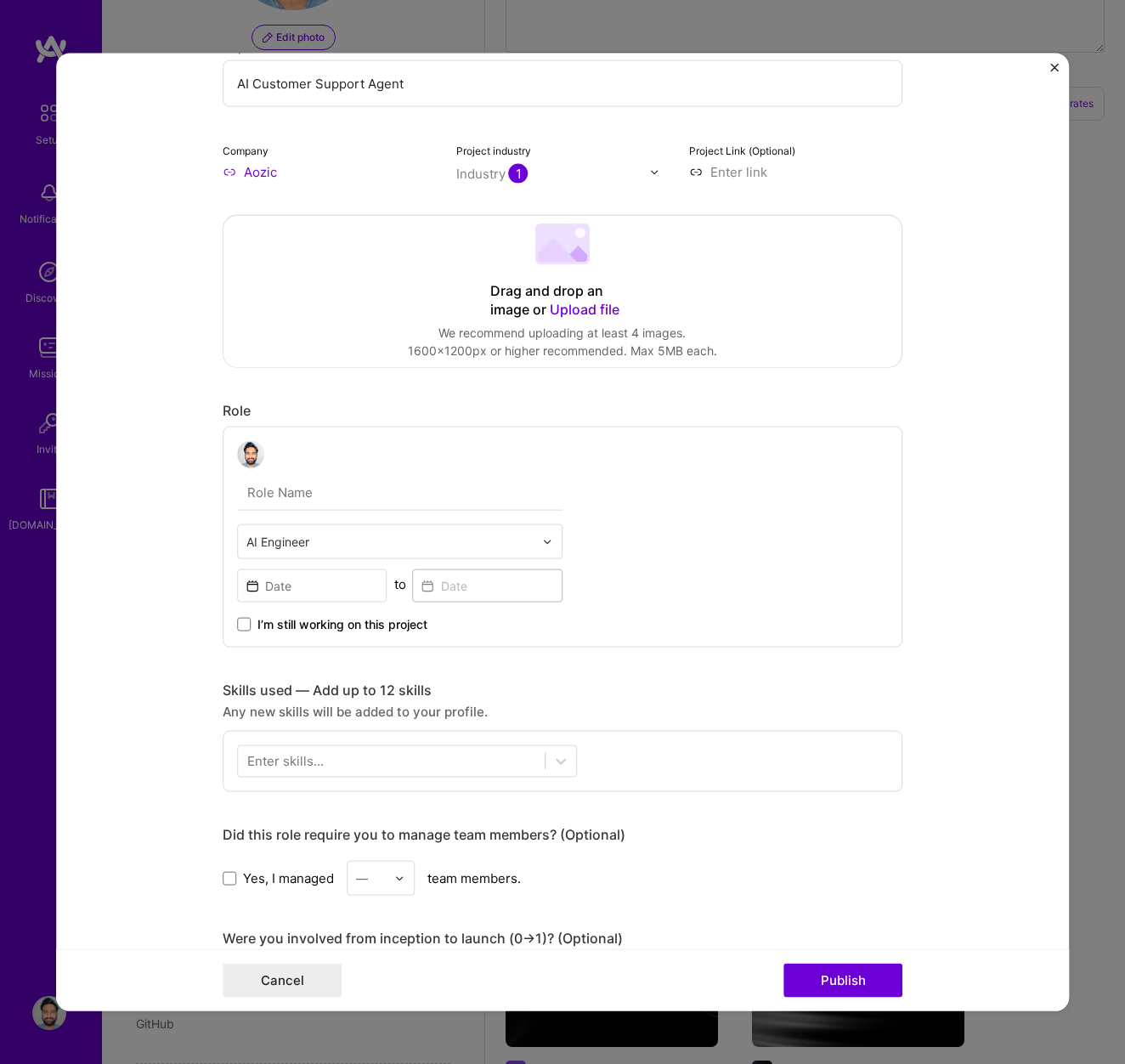
scroll to position [262, 0]
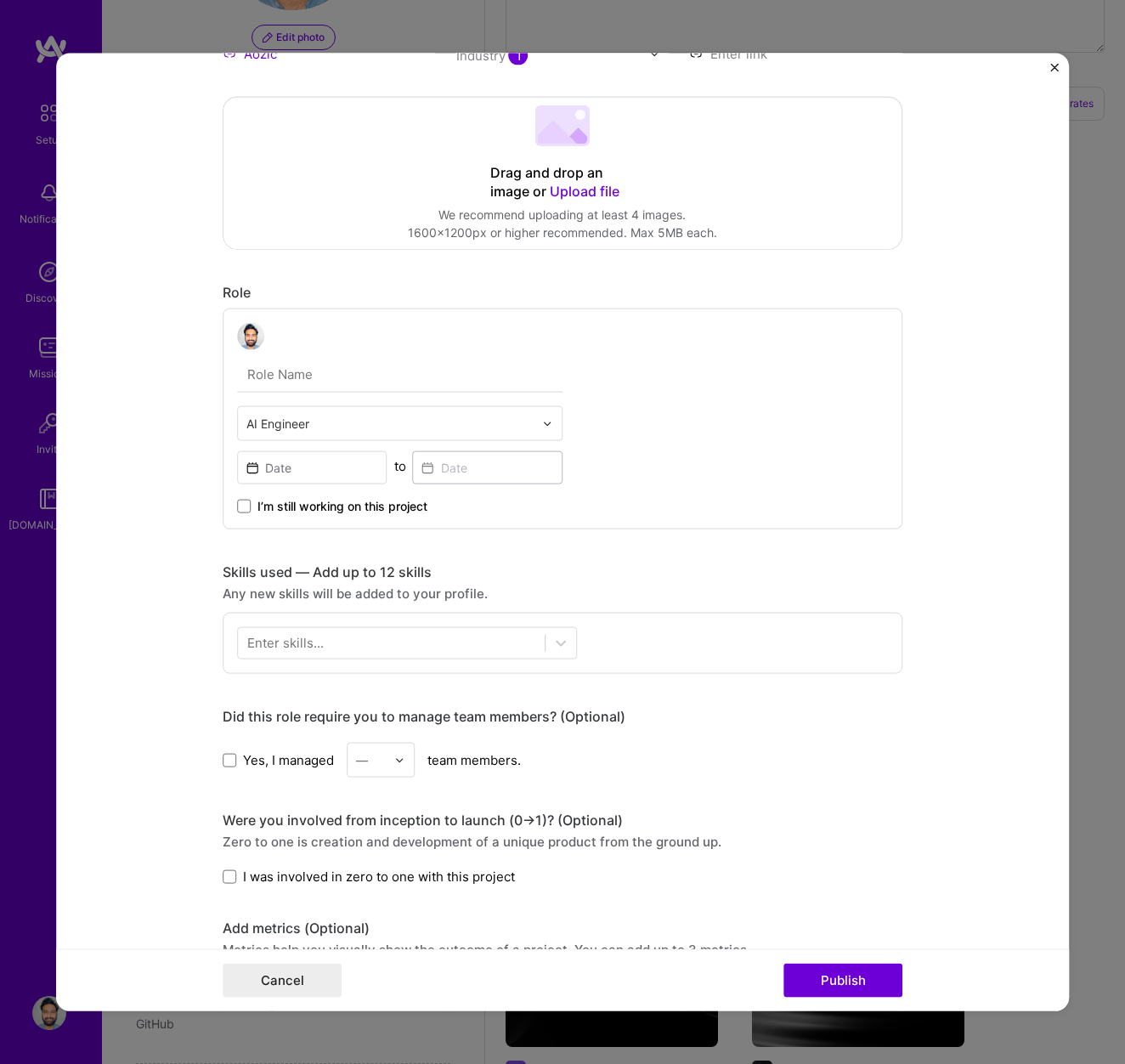
click at [410, 424] on input "text" at bounding box center [390, 424] width 288 height 17
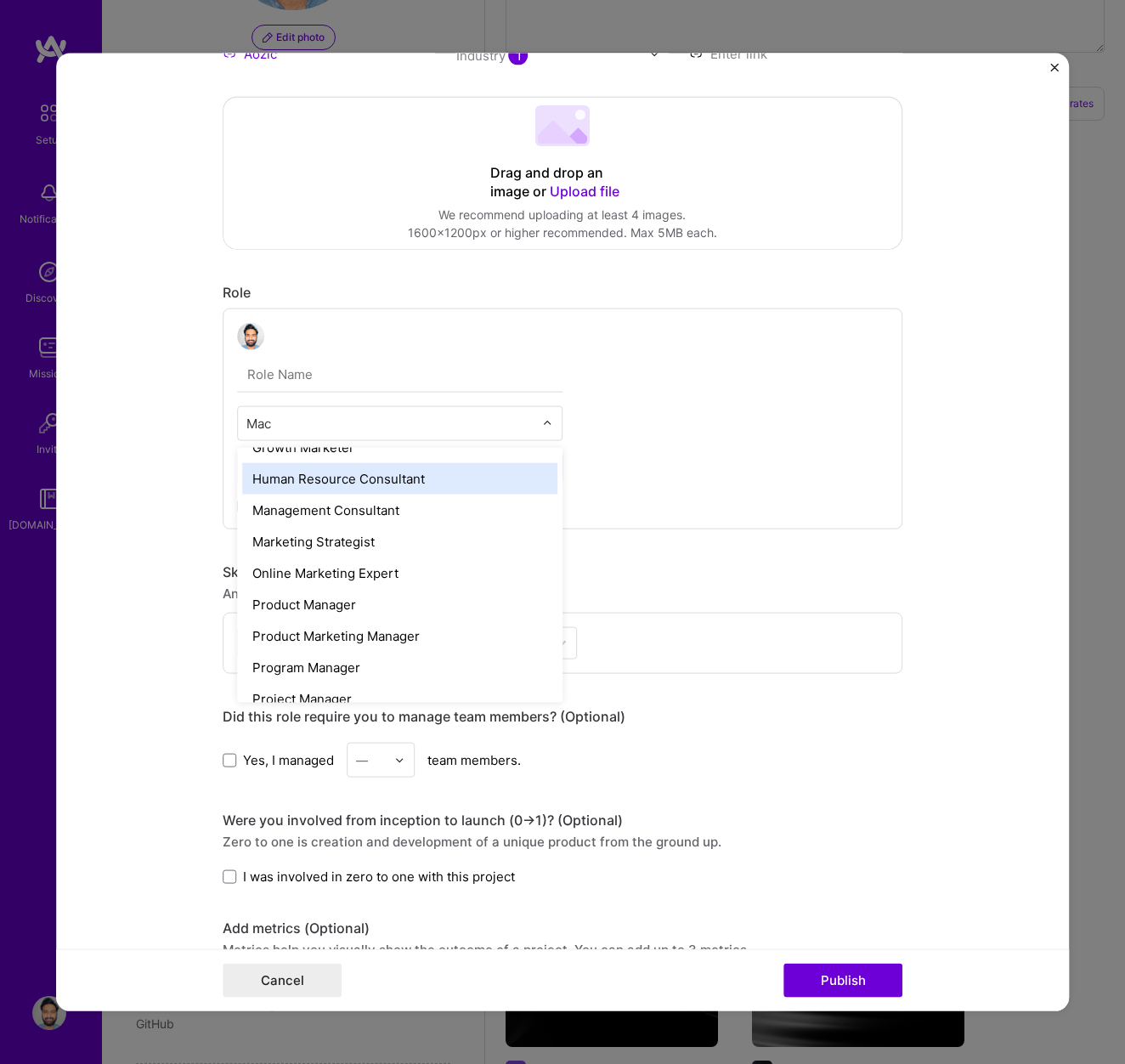
scroll to position [0, 0]
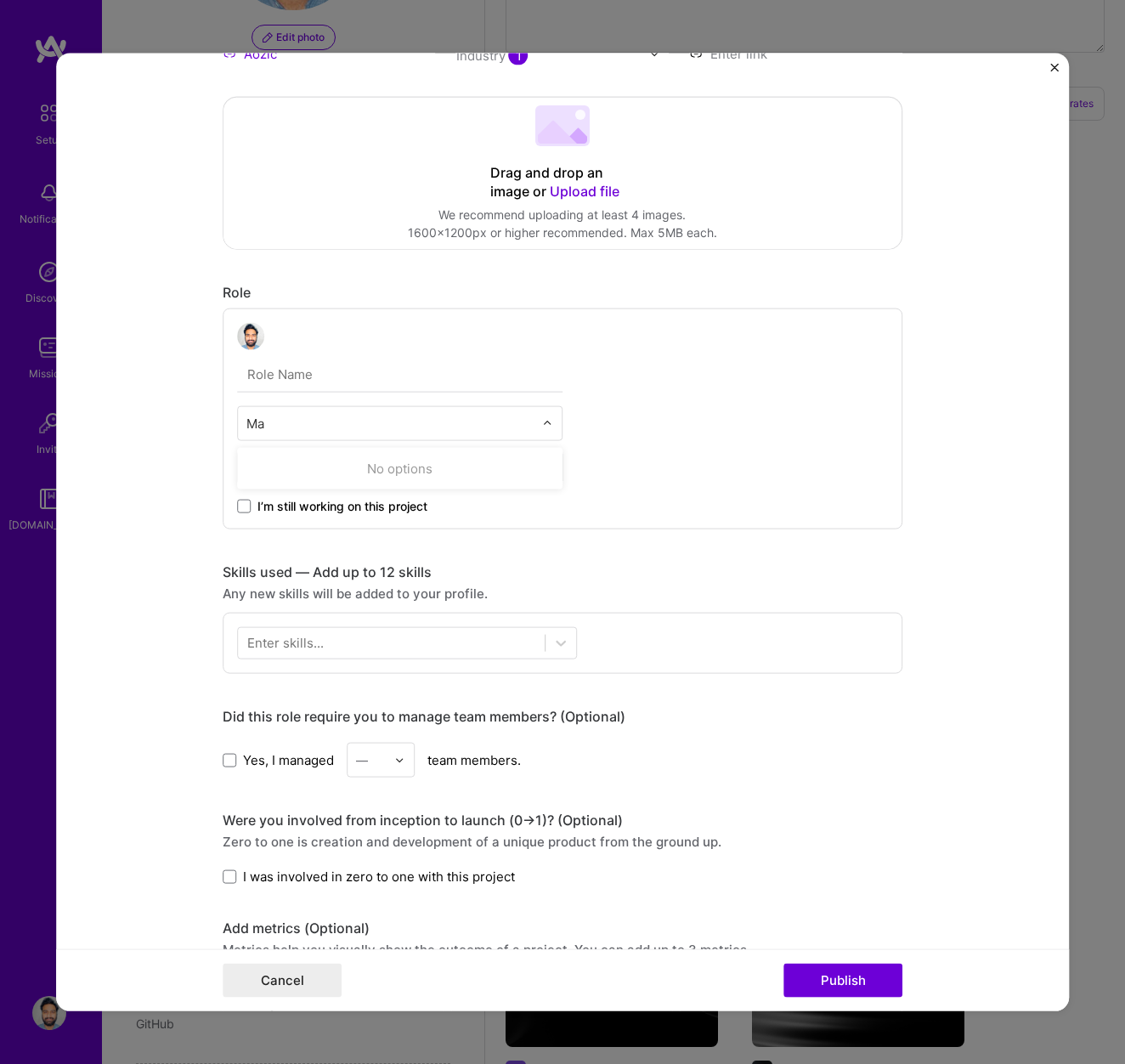
type input "M"
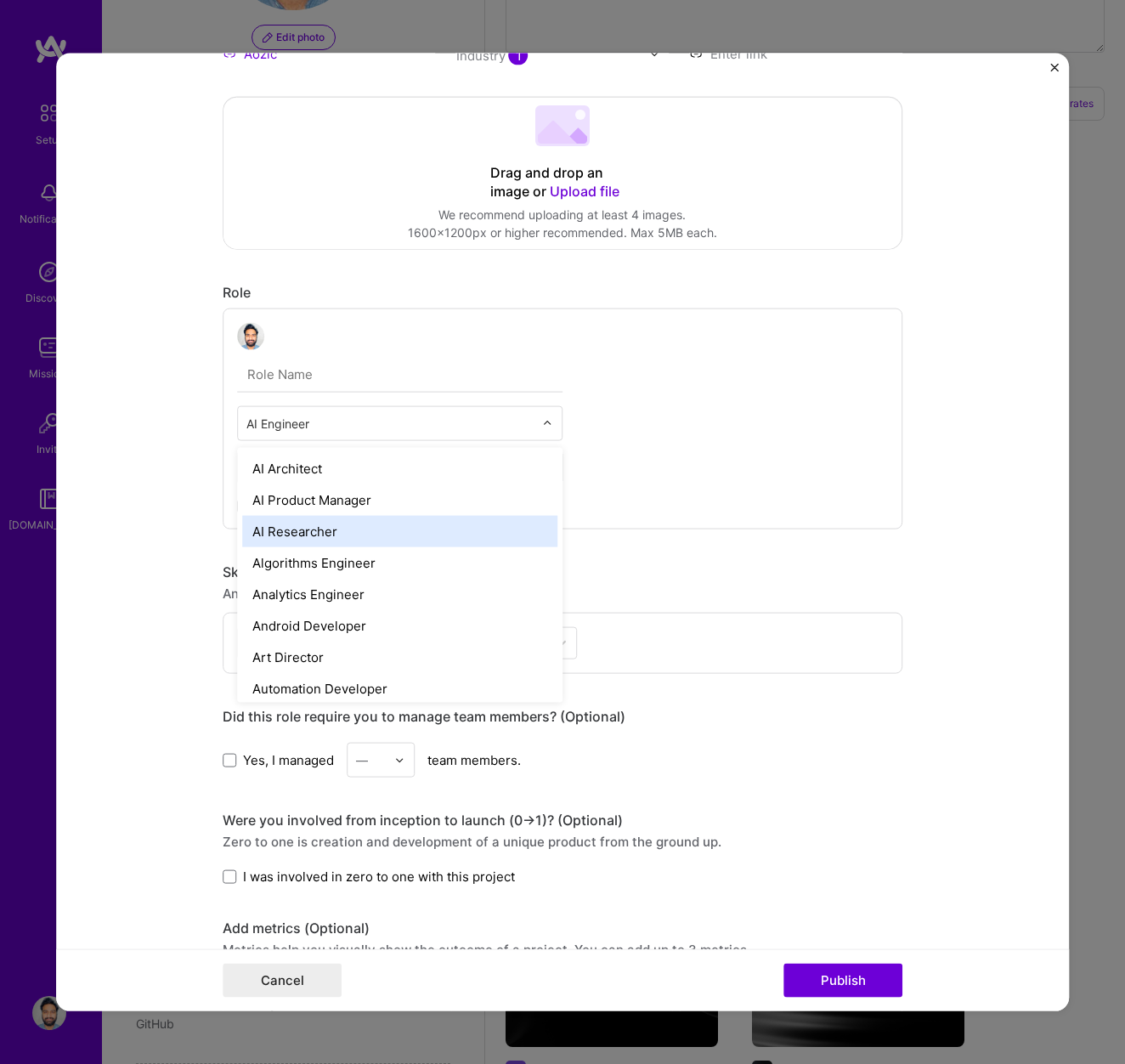
click at [130, 413] on form "Project title AI Customer Support Agent Company Aozic Project industry Industry…" at bounding box center [562, 532] width 1013 height 958
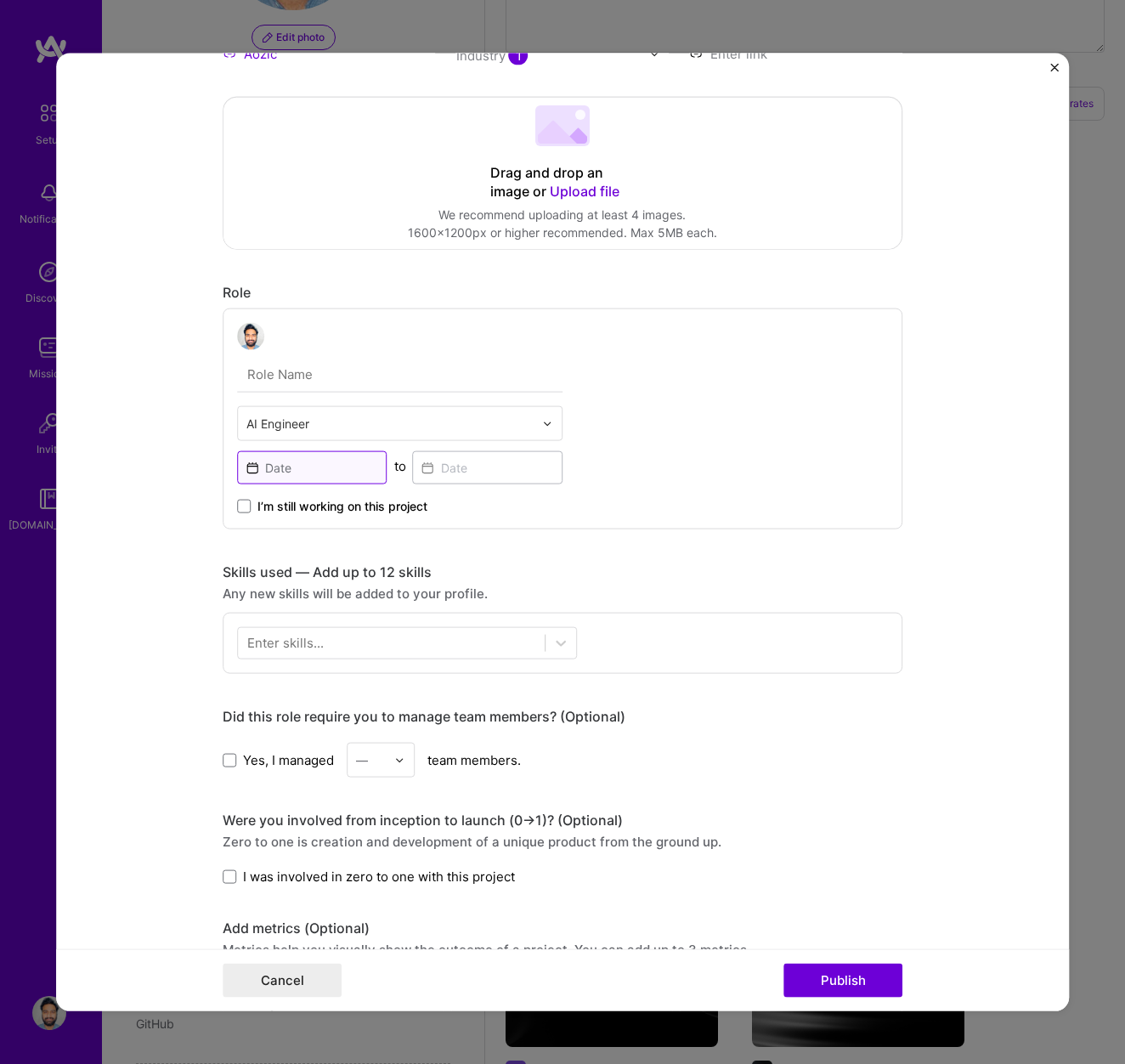
click at [315, 477] on input at bounding box center [312, 468] width 151 height 33
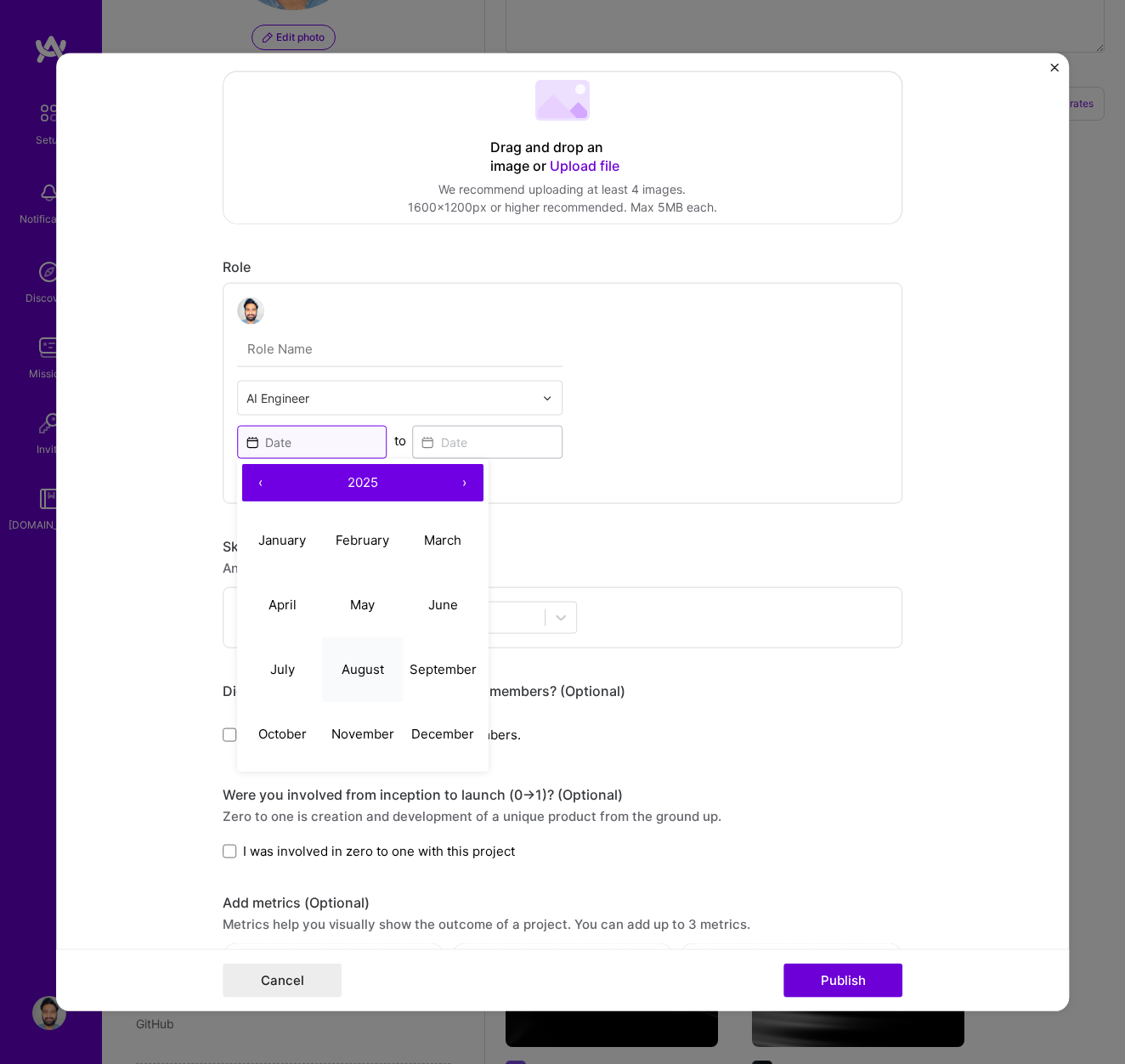
scroll to position [277, 0]
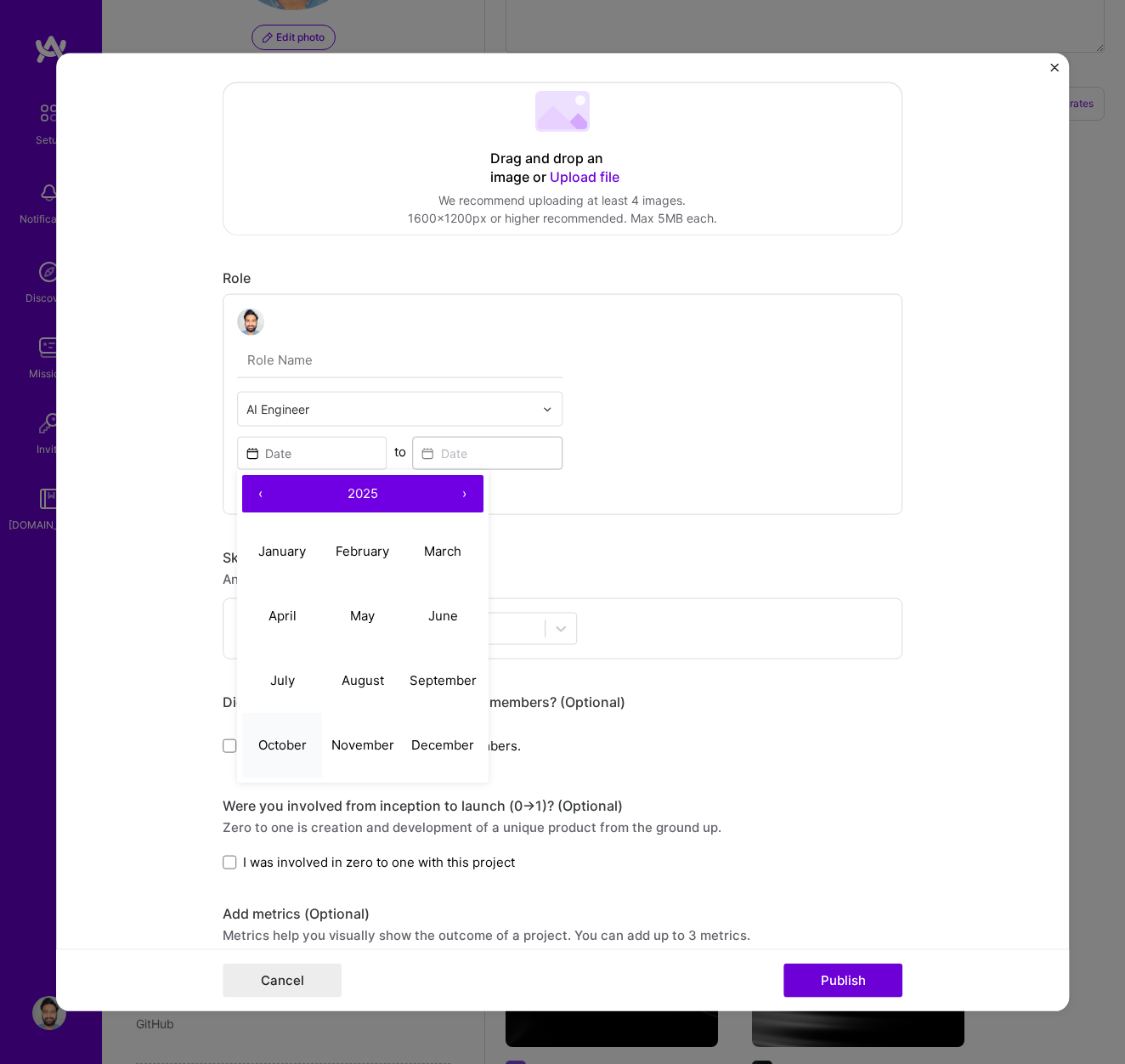
click at [284, 742] on abbr "October" at bounding box center [282, 744] width 49 height 17
type input "[DATE]"
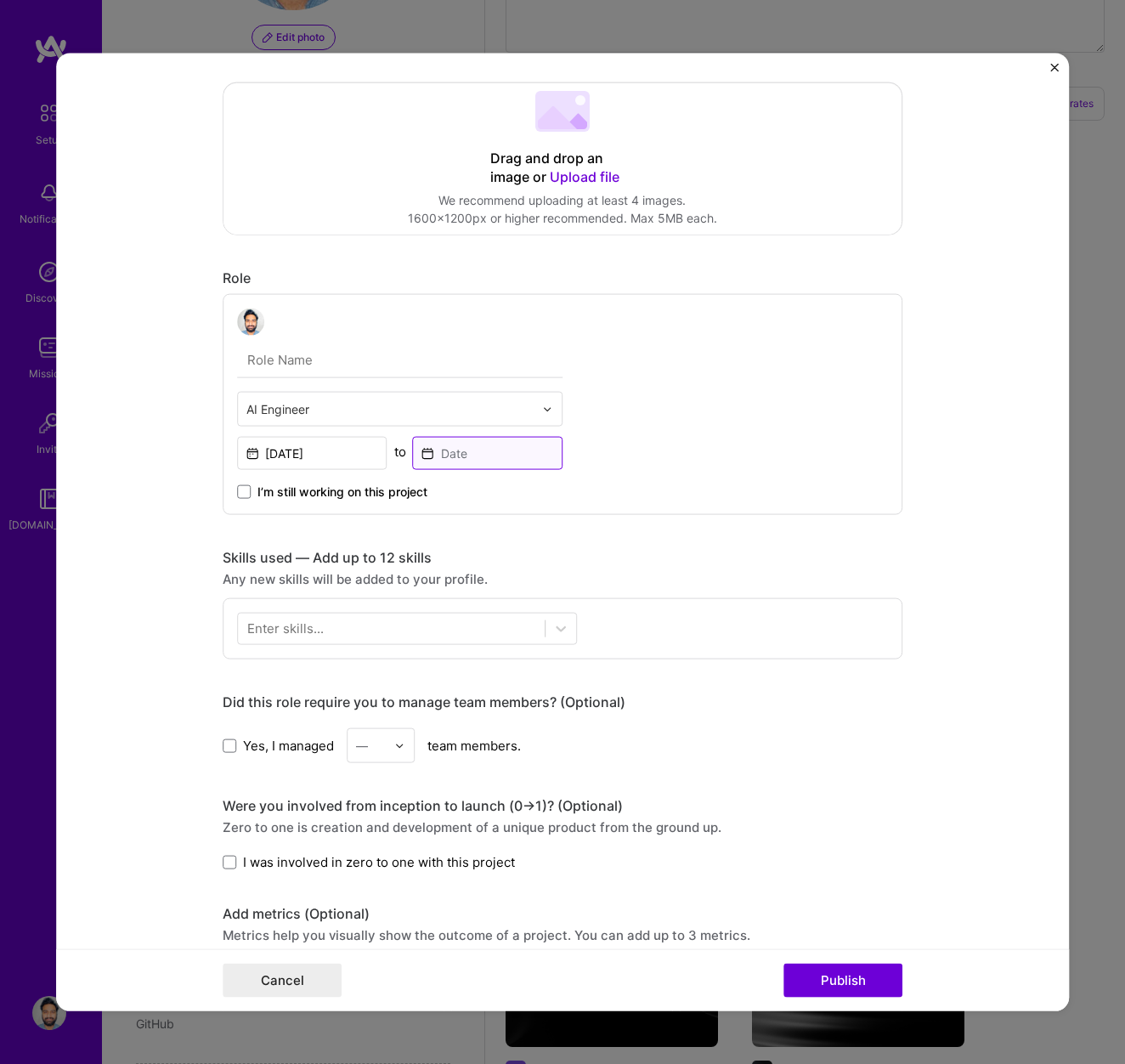
click at [466, 452] on input at bounding box center [488, 453] width 151 height 33
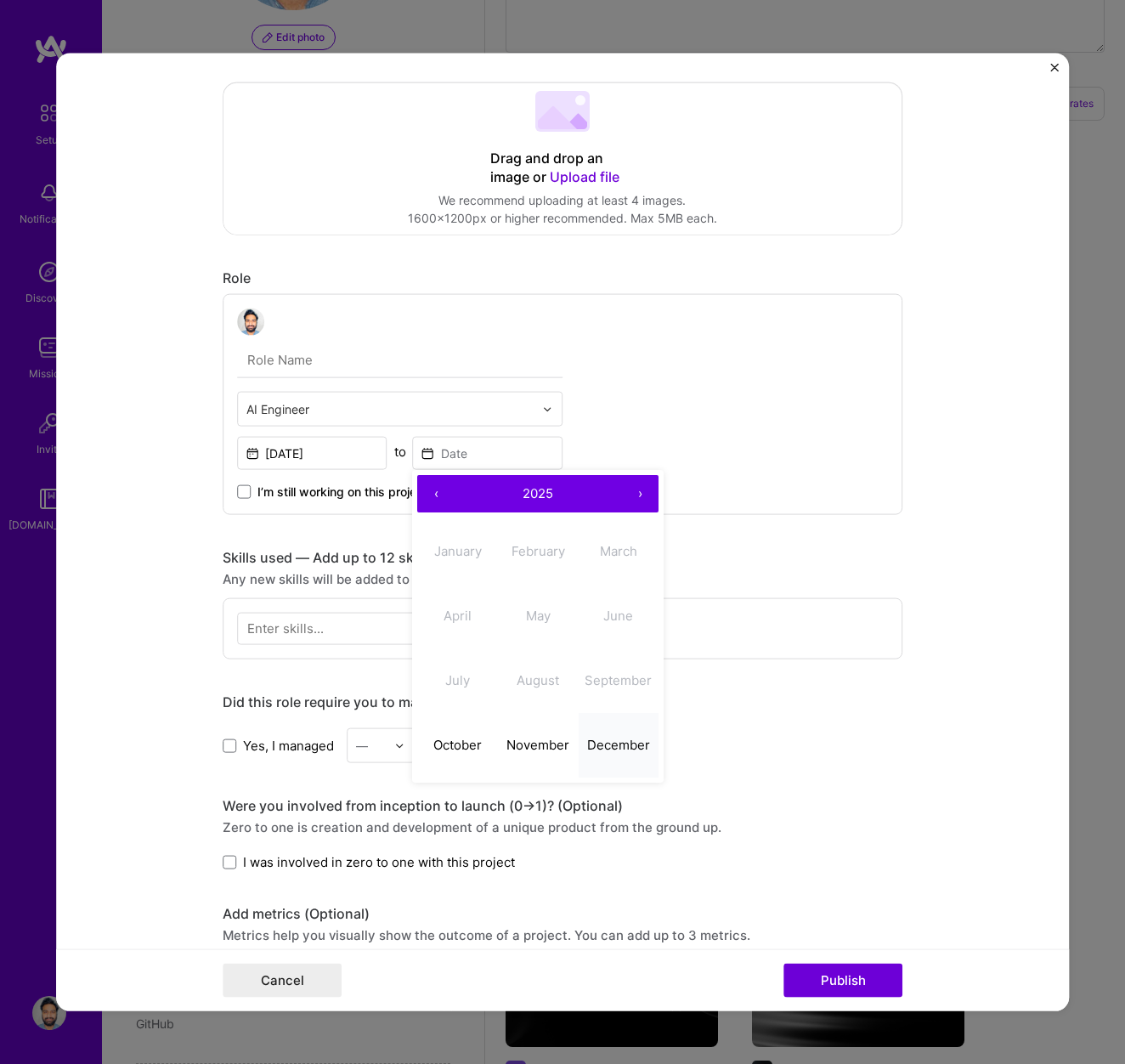
click at [634, 742] on abbr "December" at bounding box center [619, 744] width 63 height 17
type input "[DATE]"
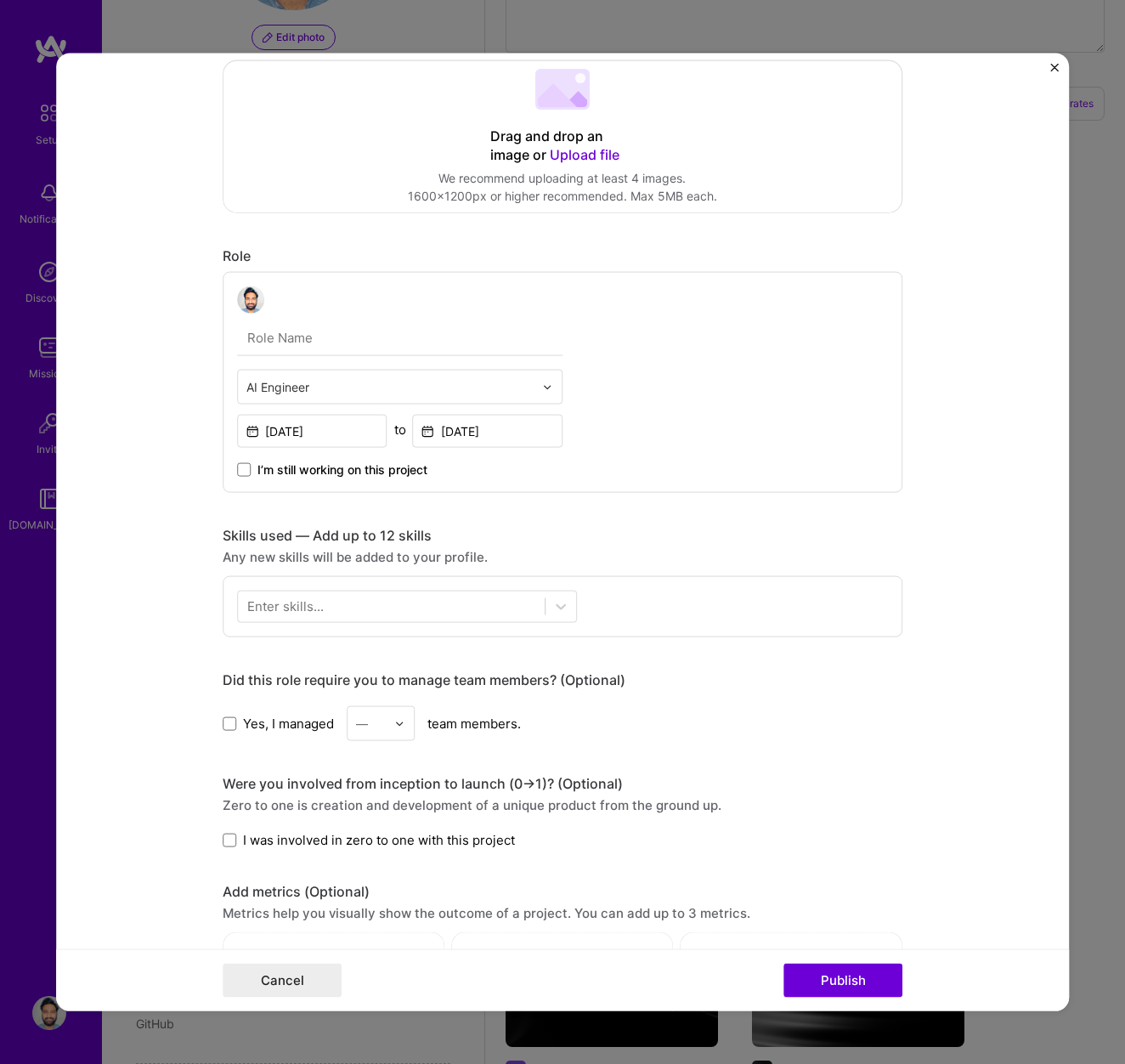
scroll to position [420, 0]
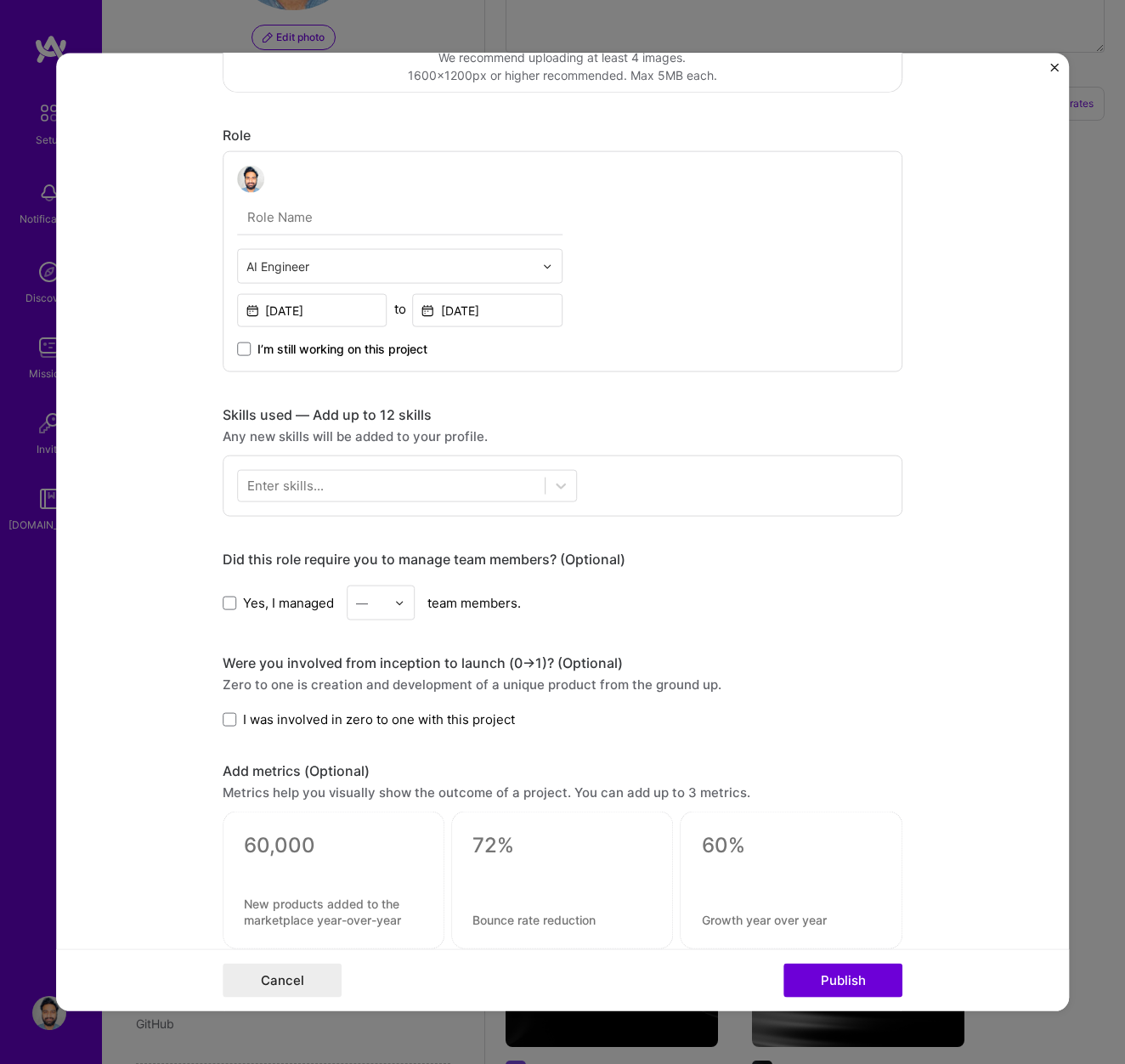
click at [290, 488] on div "Enter skills..." at bounding box center [286, 485] width 77 height 17
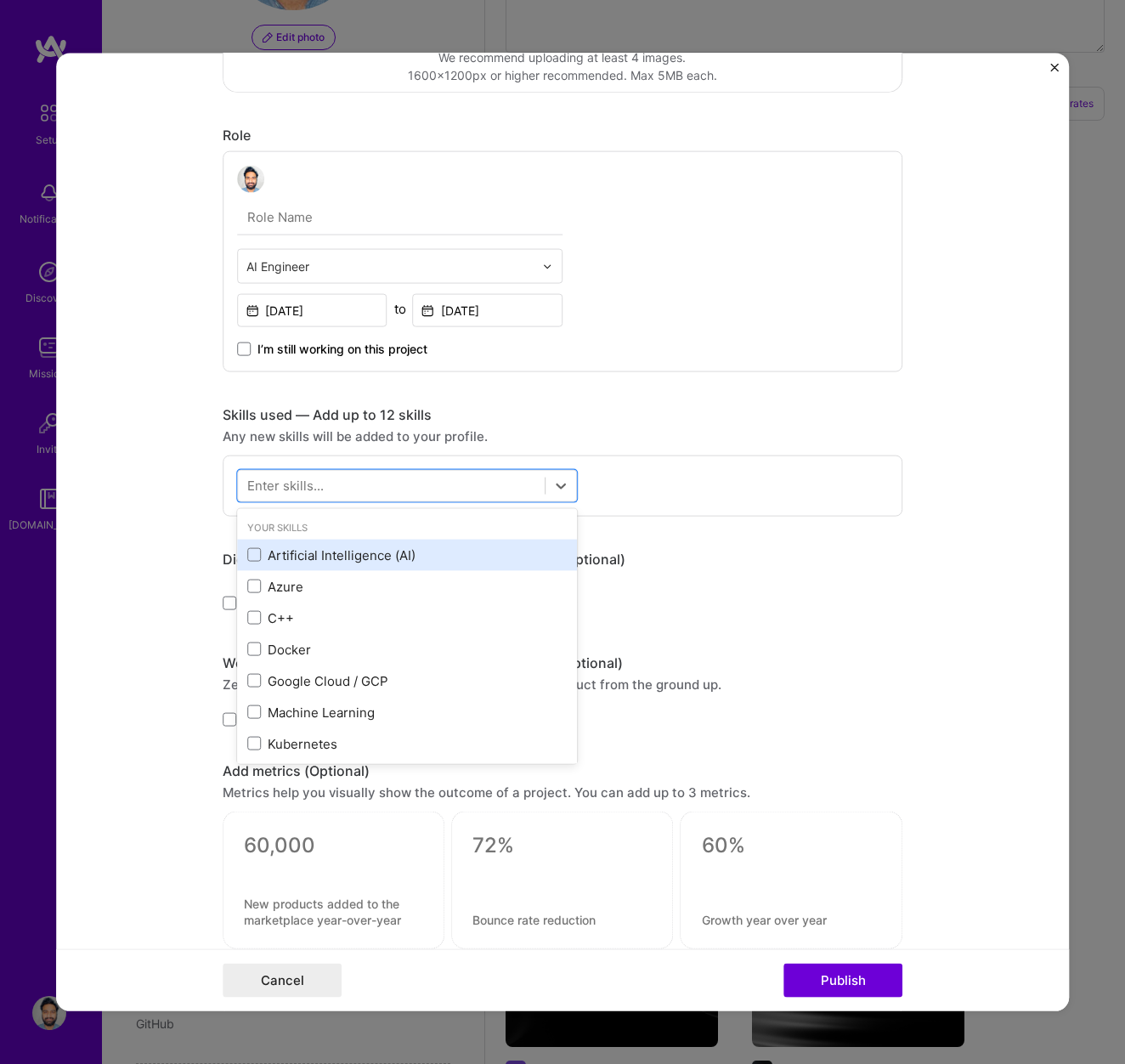
click at [310, 547] on div "Artificial Intelligence (AI)" at bounding box center [407, 554] width 320 height 17
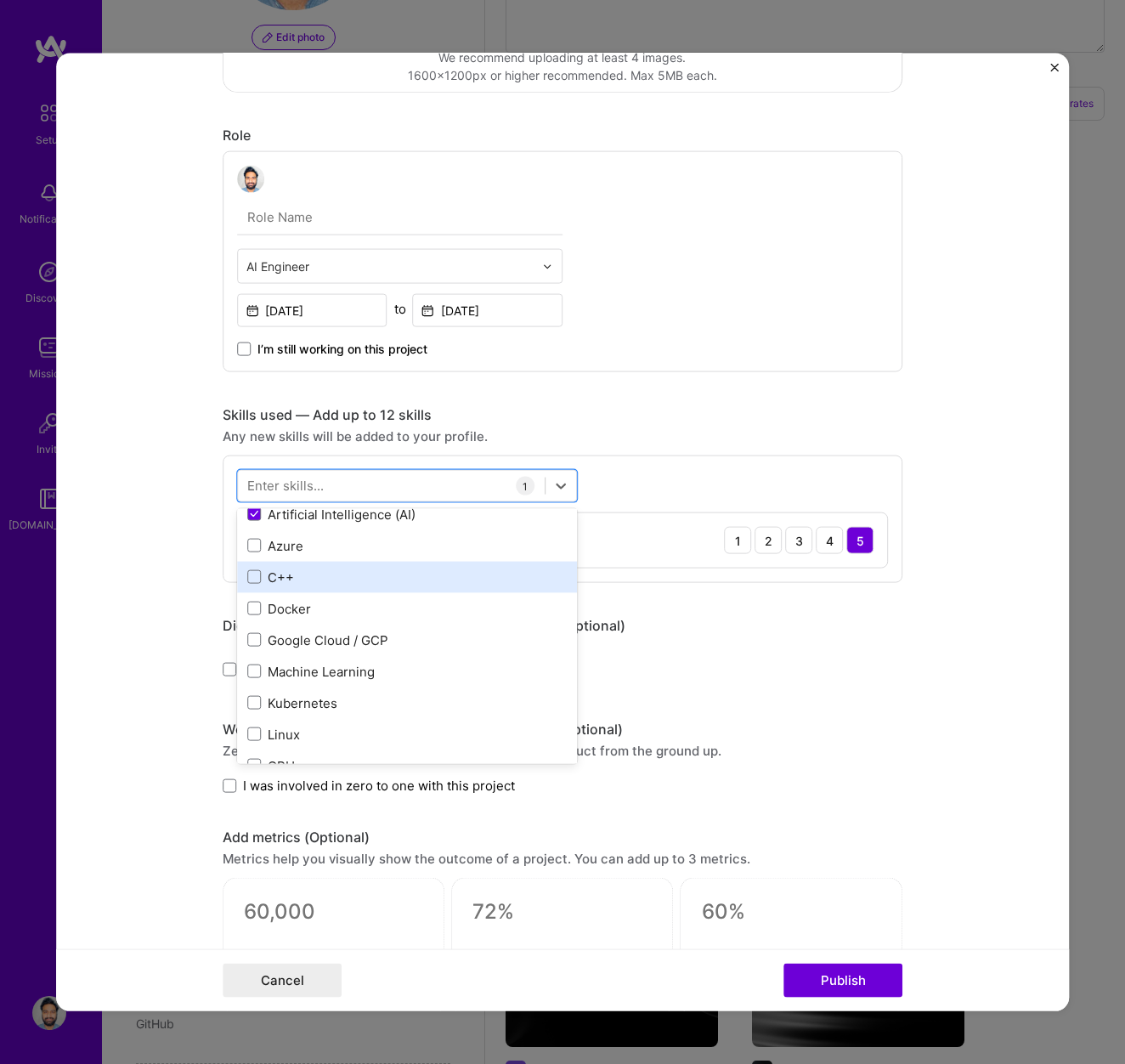
scroll to position [42, 0]
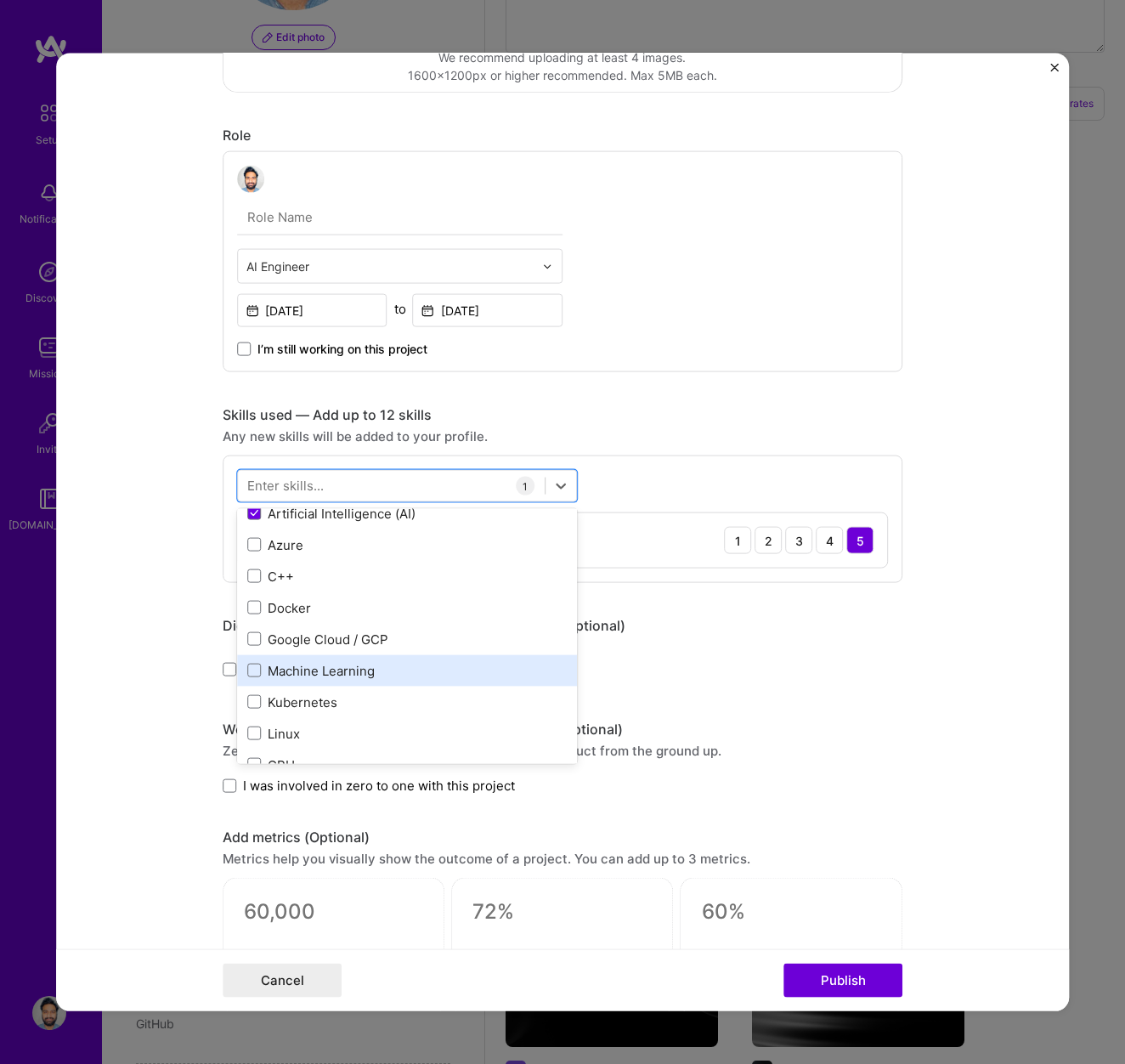
click at [289, 674] on div "Machine Learning" at bounding box center [407, 670] width 320 height 17
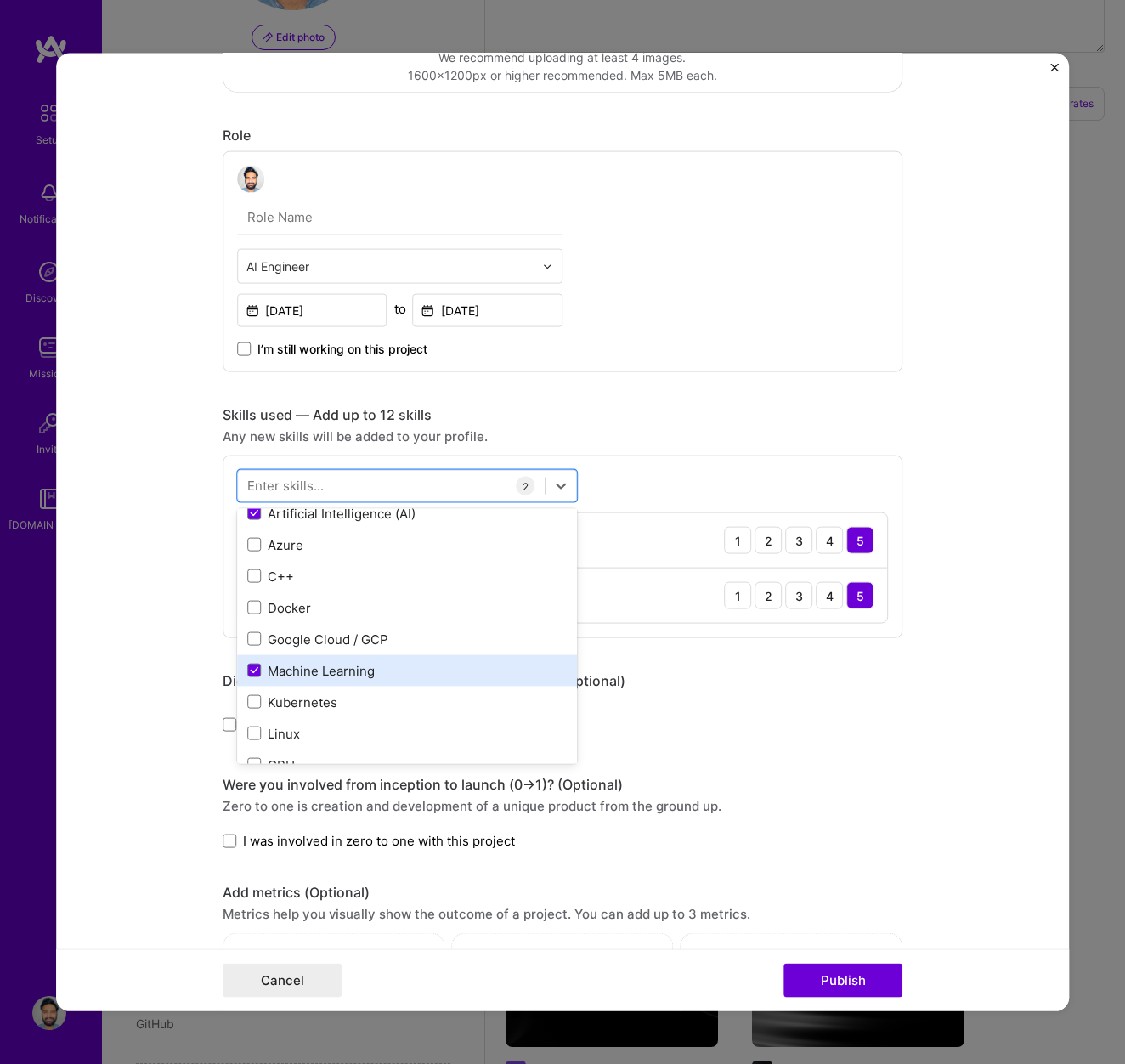
scroll to position [90, 0]
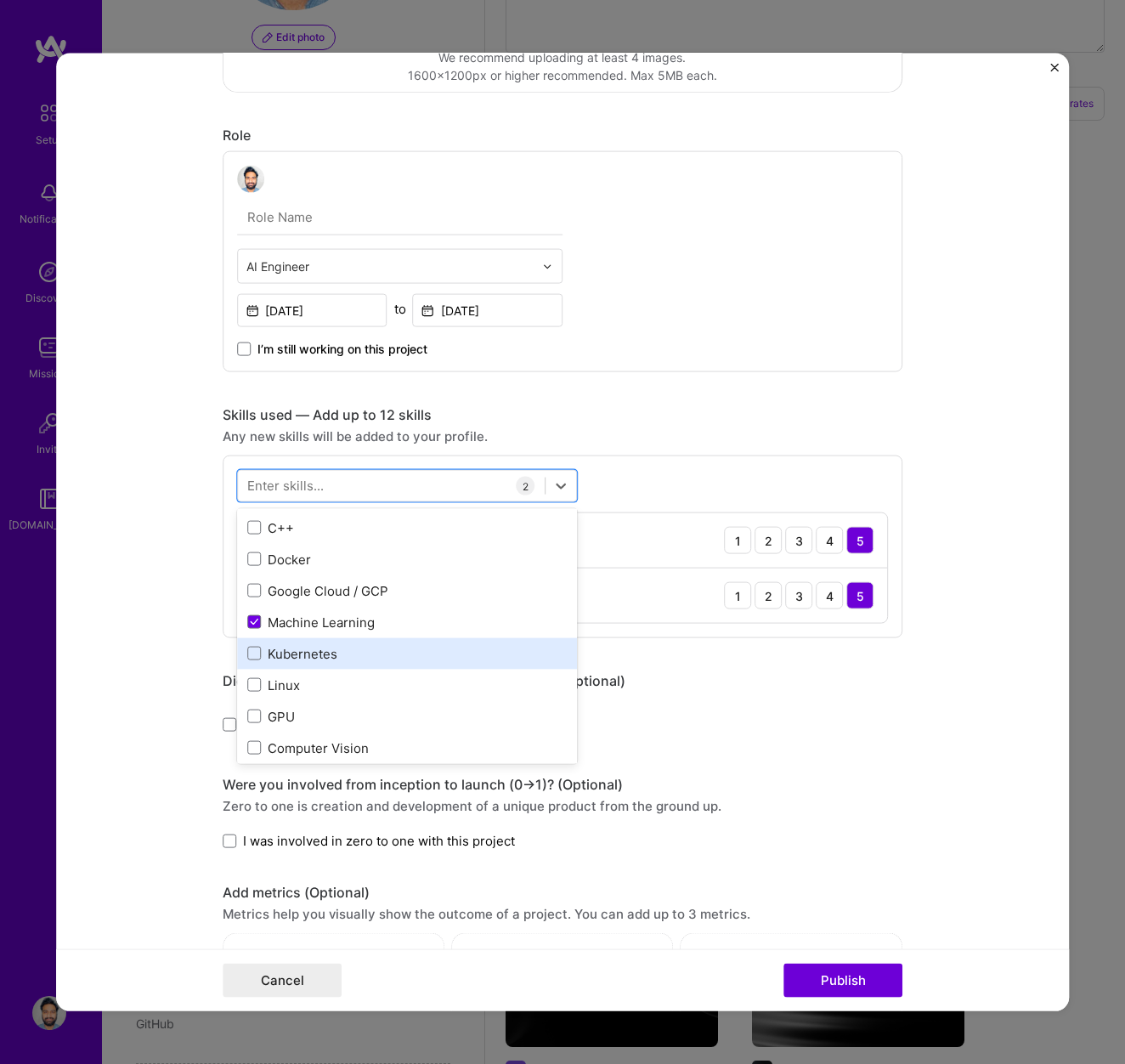
click at [291, 650] on div "Kubernetes" at bounding box center [407, 653] width 320 height 17
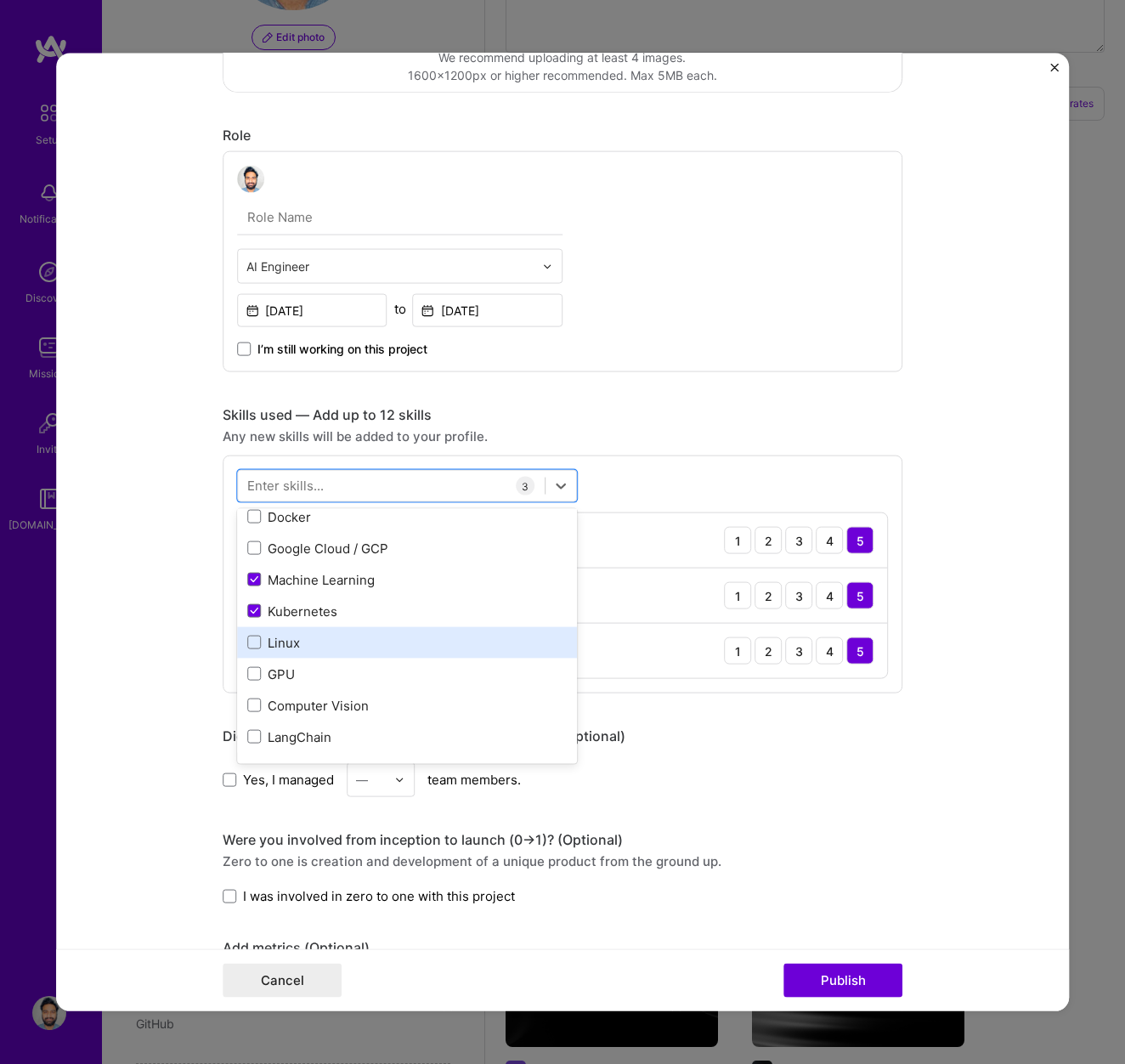
scroll to position [133, 0]
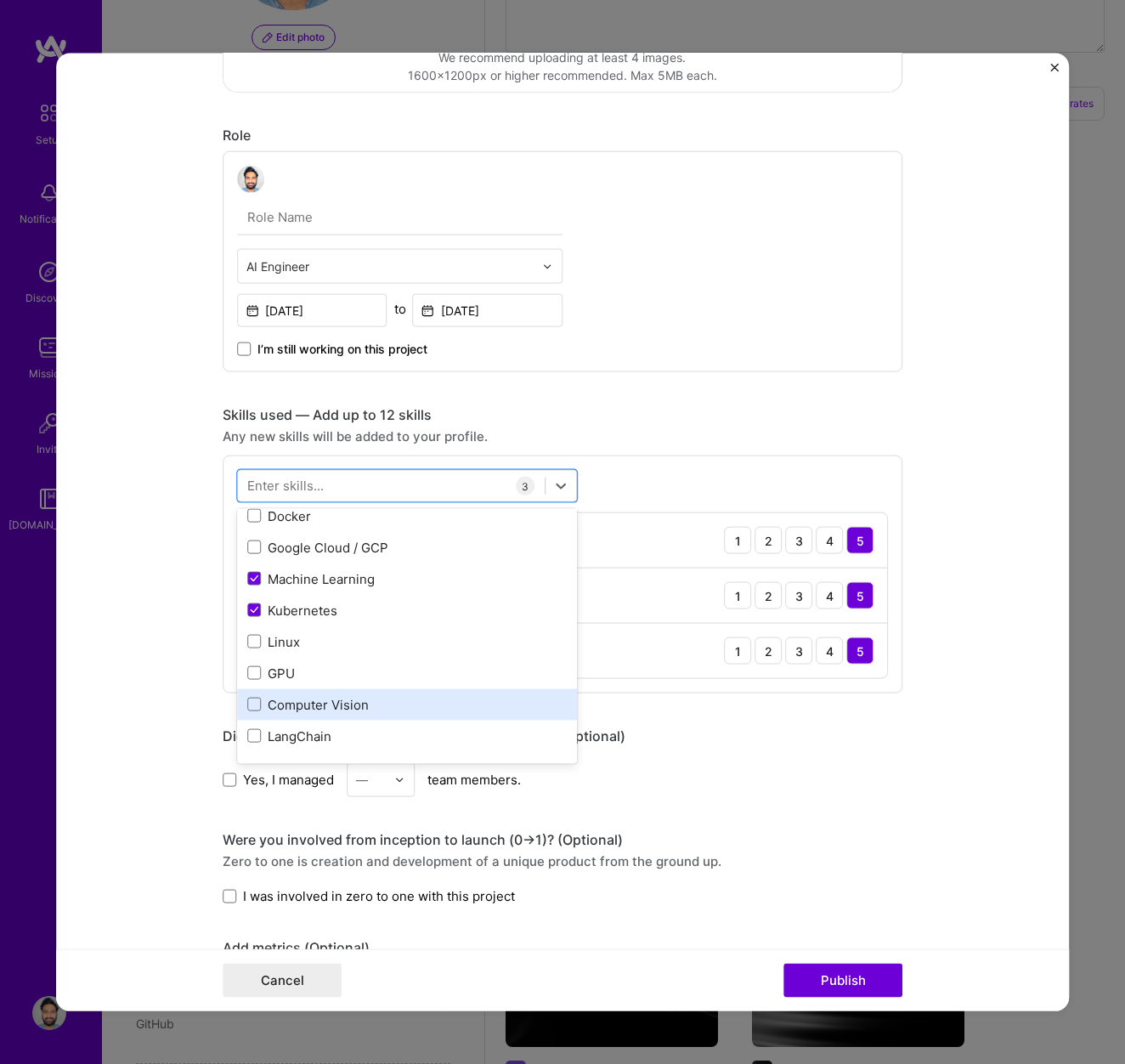
click at [288, 708] on div "Computer Vision" at bounding box center [407, 704] width 320 height 17
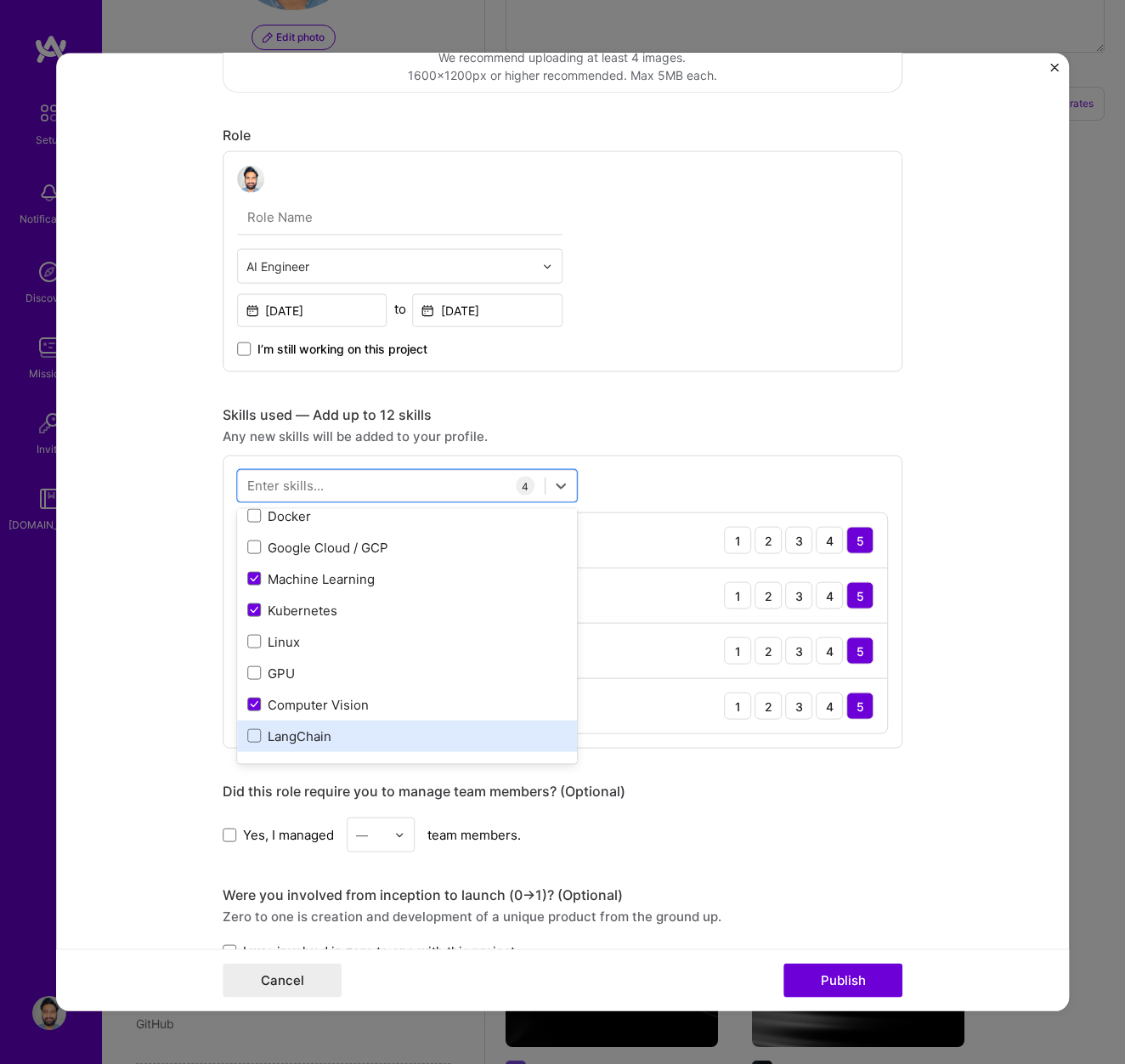
click at [292, 735] on div "LangChain" at bounding box center [407, 735] width 320 height 17
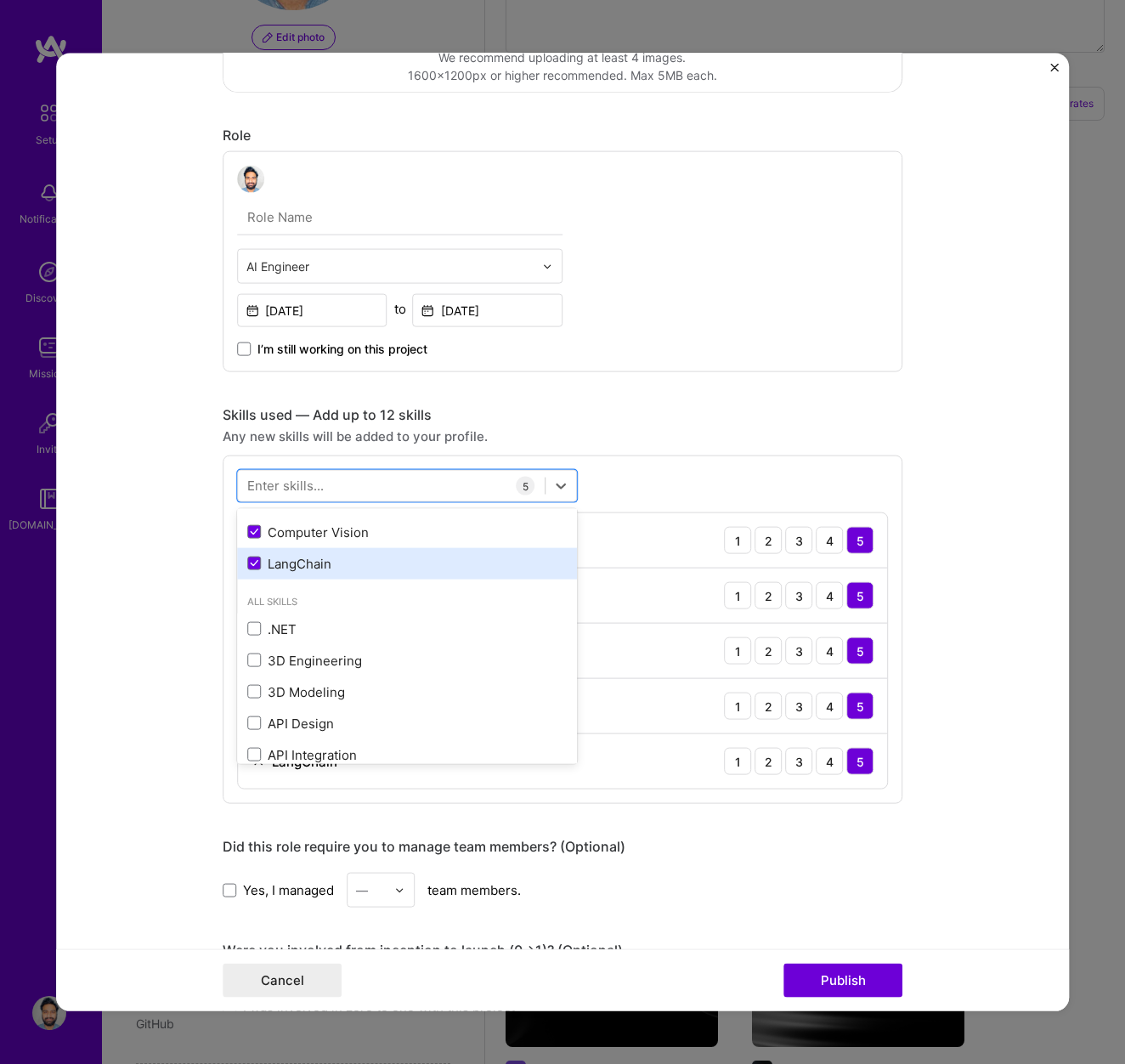
scroll to position [308, 0]
click at [305, 308] on input "[DATE]" at bounding box center [312, 310] width 151 height 33
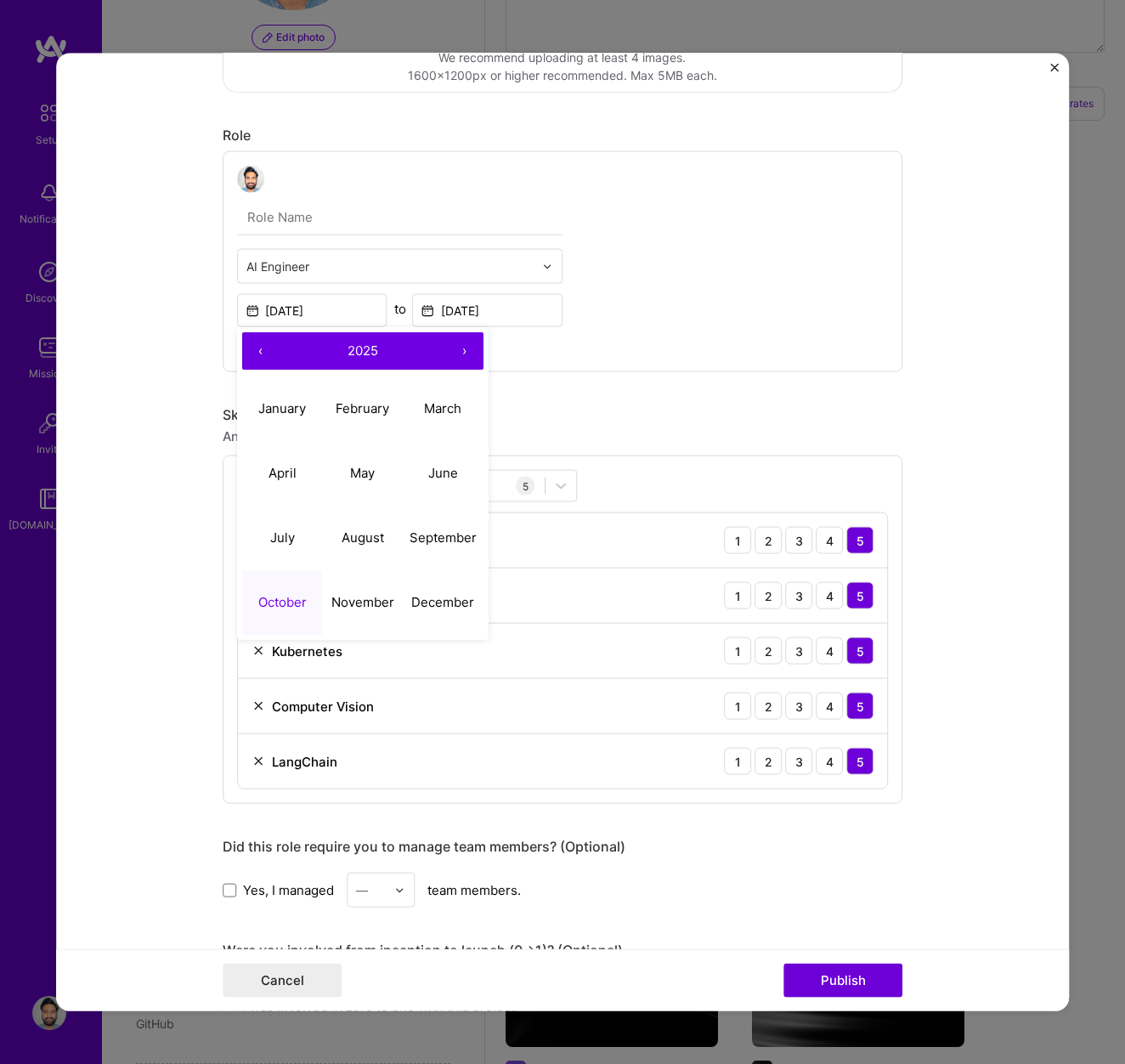
click at [260, 349] on button "‹" at bounding box center [261, 350] width 37 height 37
click at [292, 605] on abbr "October" at bounding box center [282, 601] width 49 height 17
type input "[DATE]"
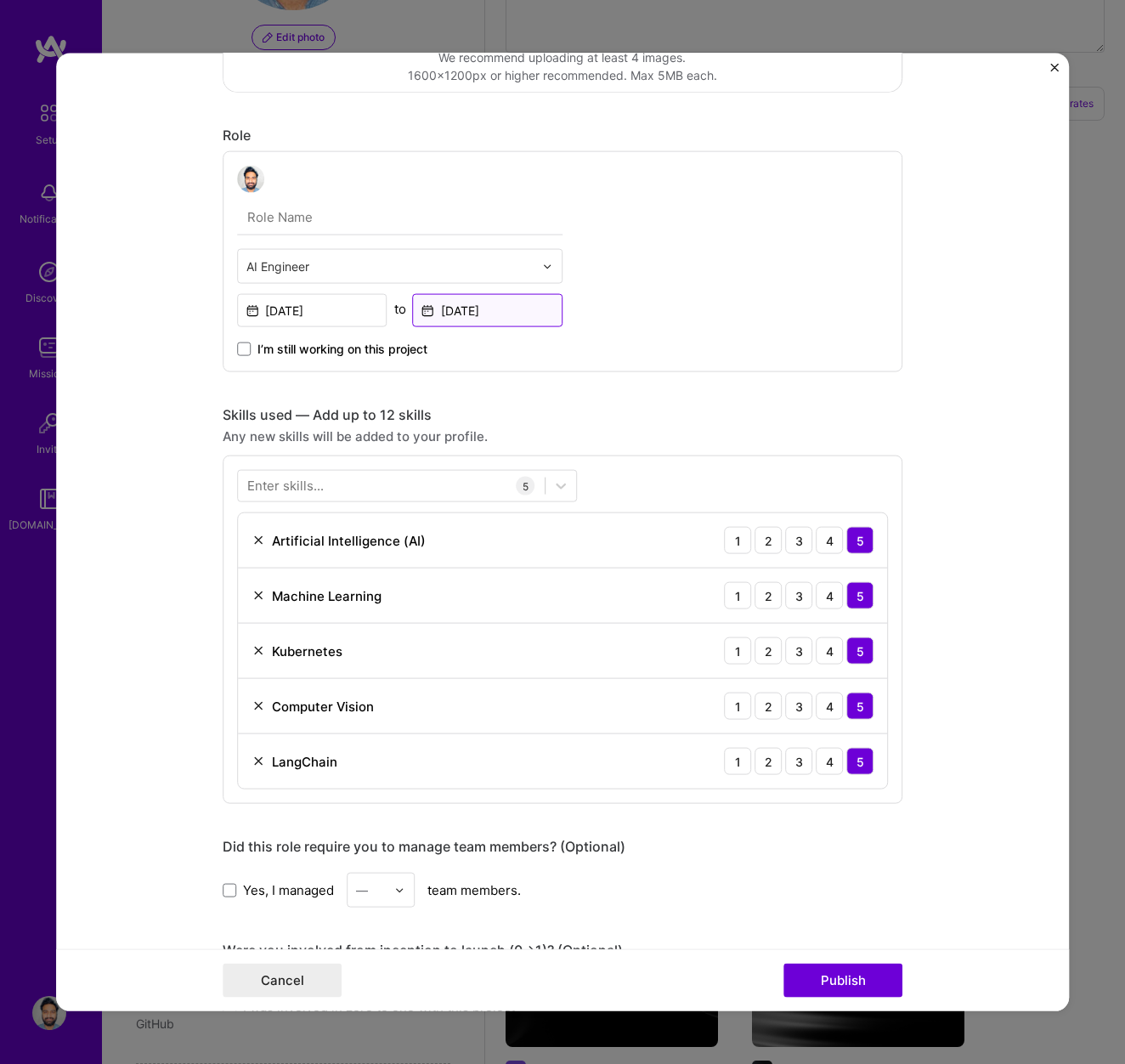
click at [494, 315] on input "[DATE]" at bounding box center [488, 310] width 151 height 33
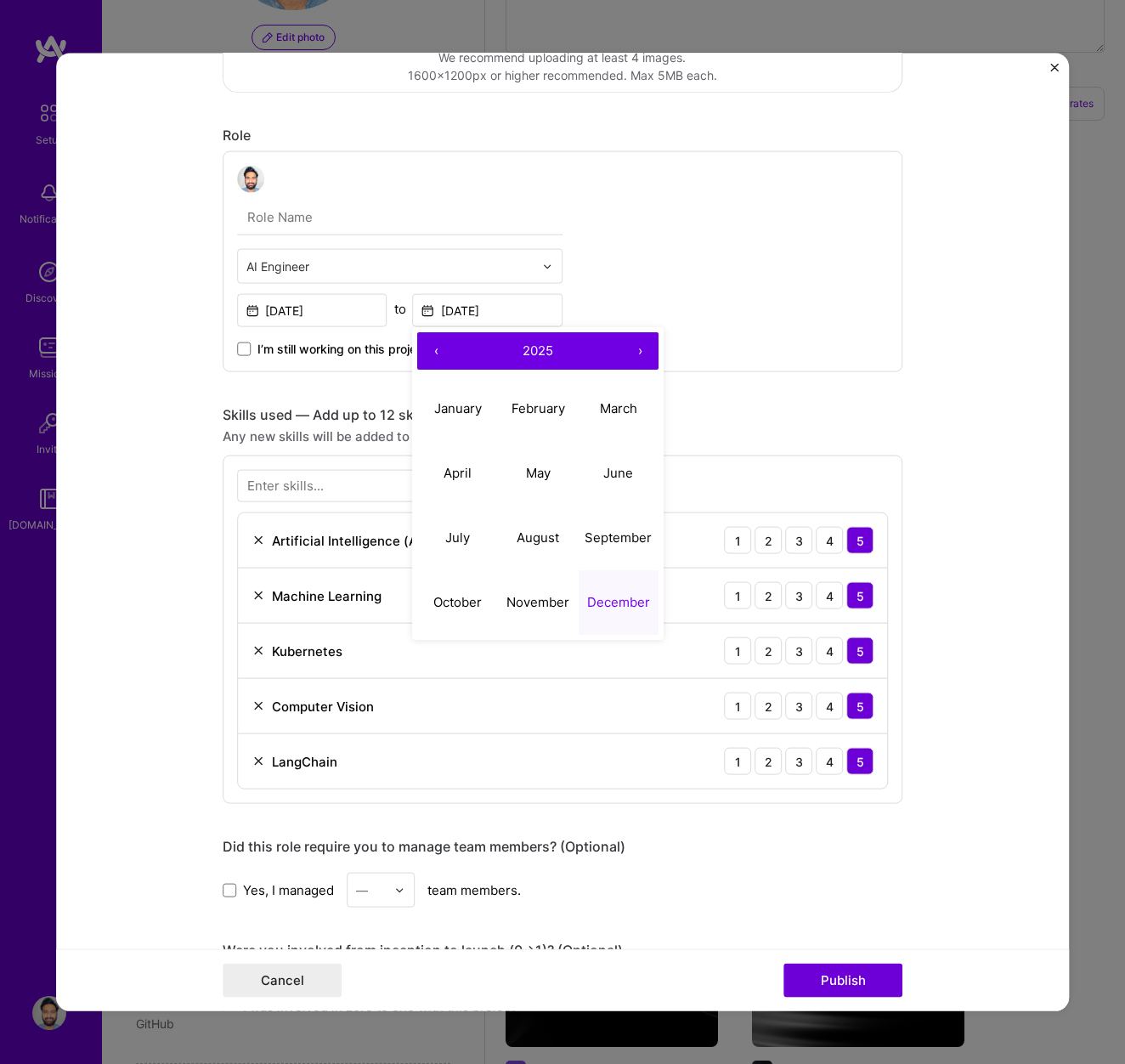
click at [441, 358] on button "‹" at bounding box center [437, 350] width 37 height 37
click at [638, 356] on button "›" at bounding box center [640, 350] width 37 height 37
click at [551, 410] on abbr "February" at bounding box center [538, 407] width 53 height 17
type input "[DATE]"
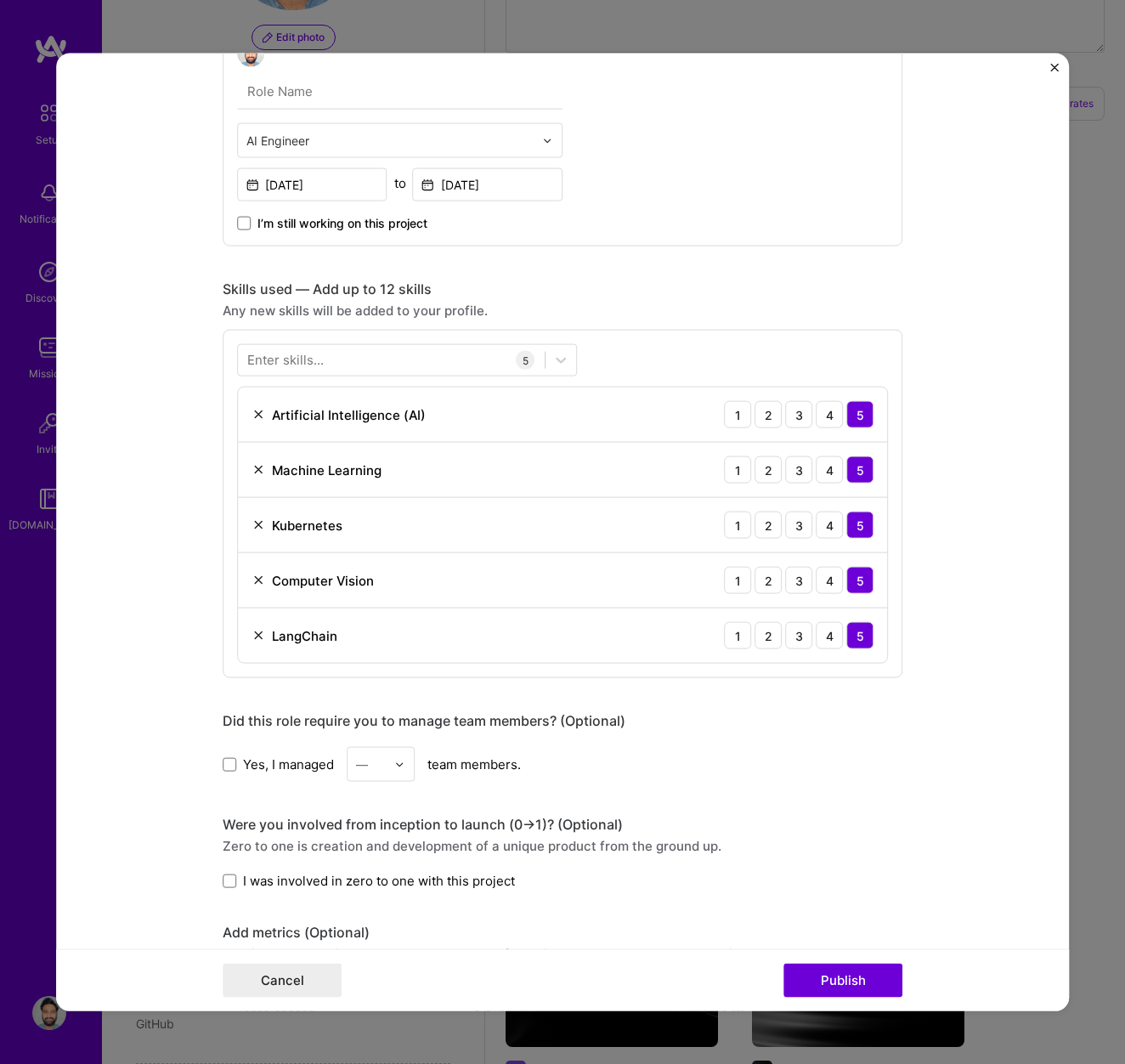
scroll to position [544, 0]
click at [378, 360] on div at bounding box center [391, 362] width 307 height 28
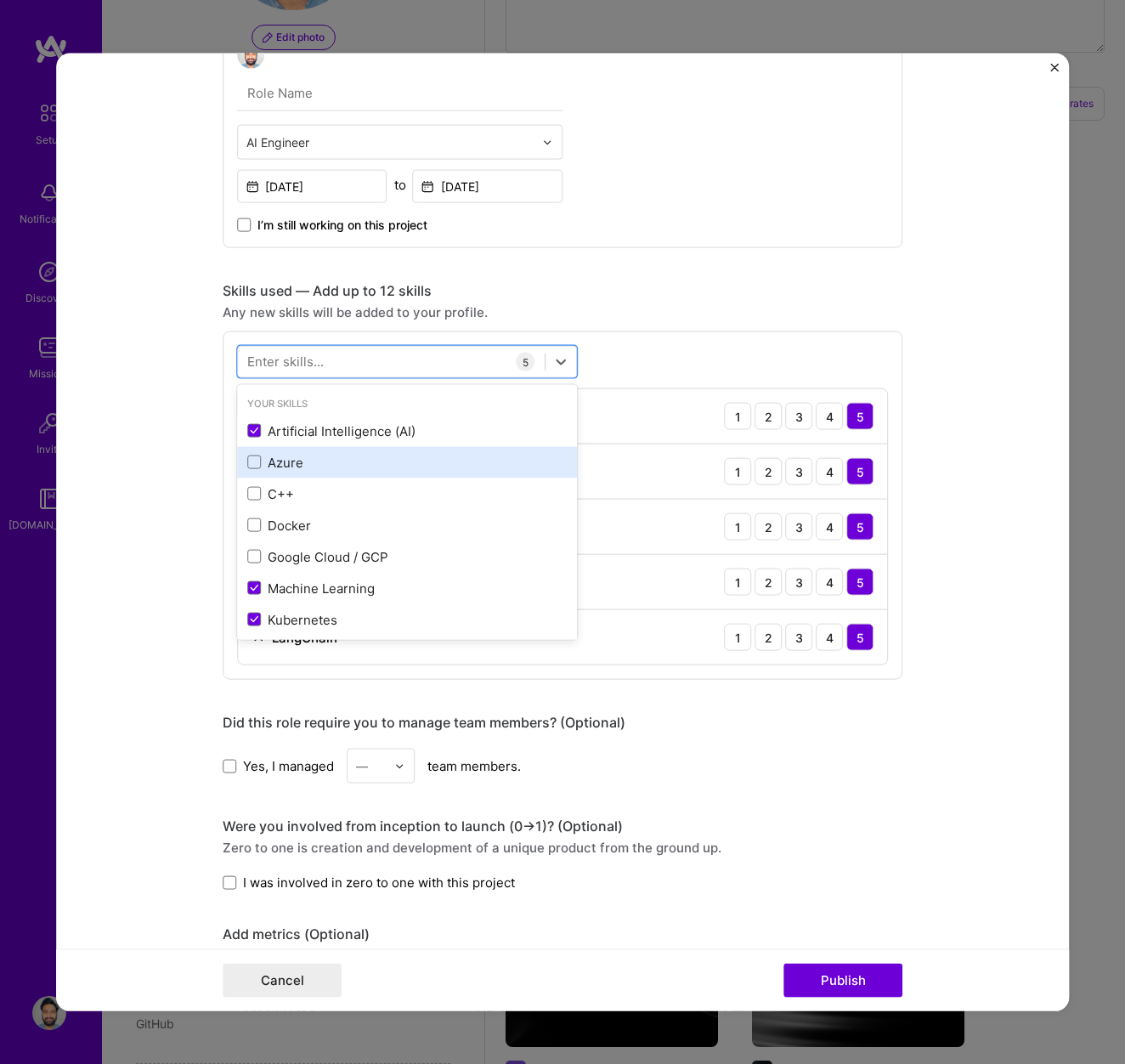
click at [335, 453] on div "Azure" at bounding box center [407, 462] width 320 height 17
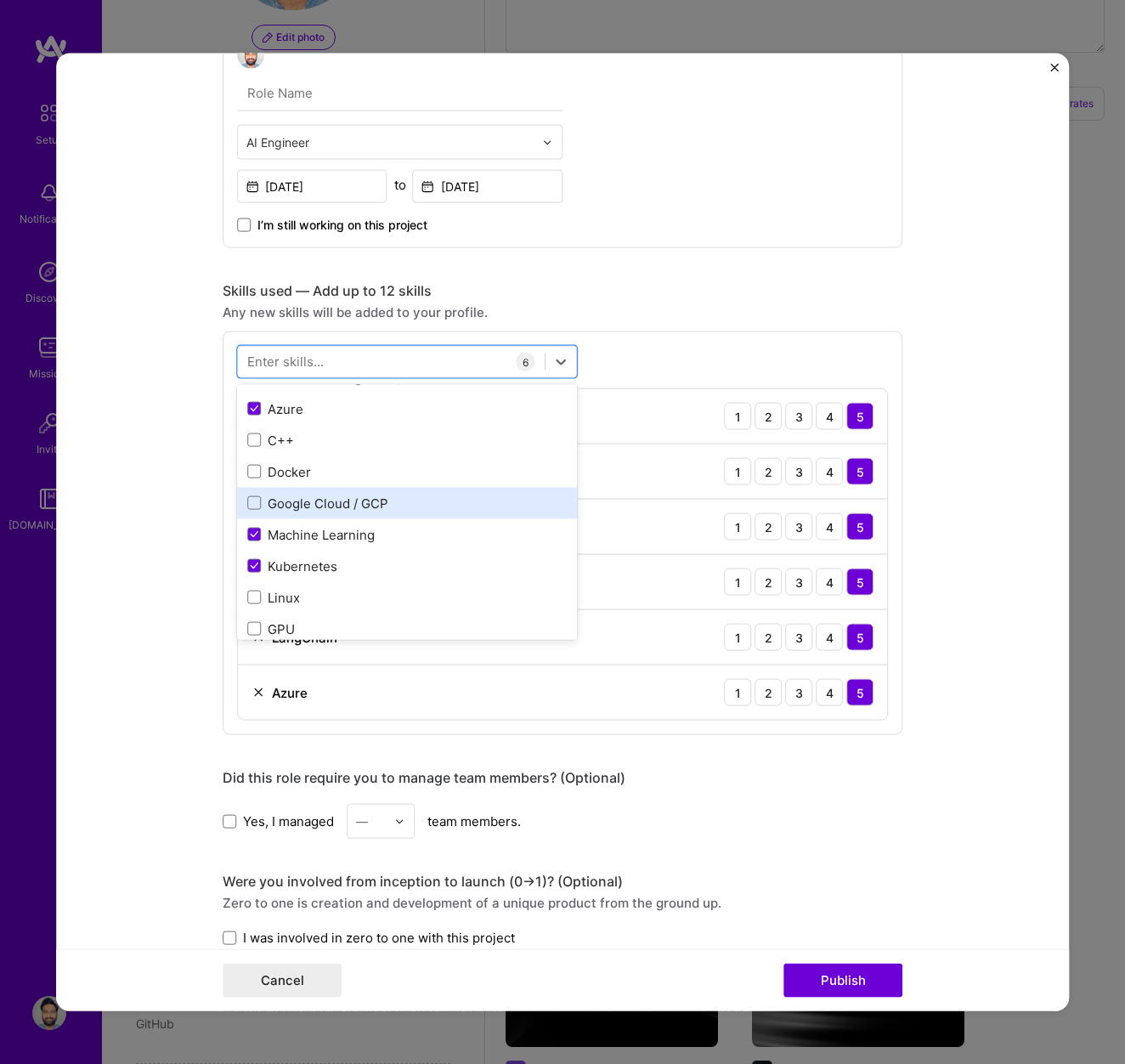
scroll to position [56, 0]
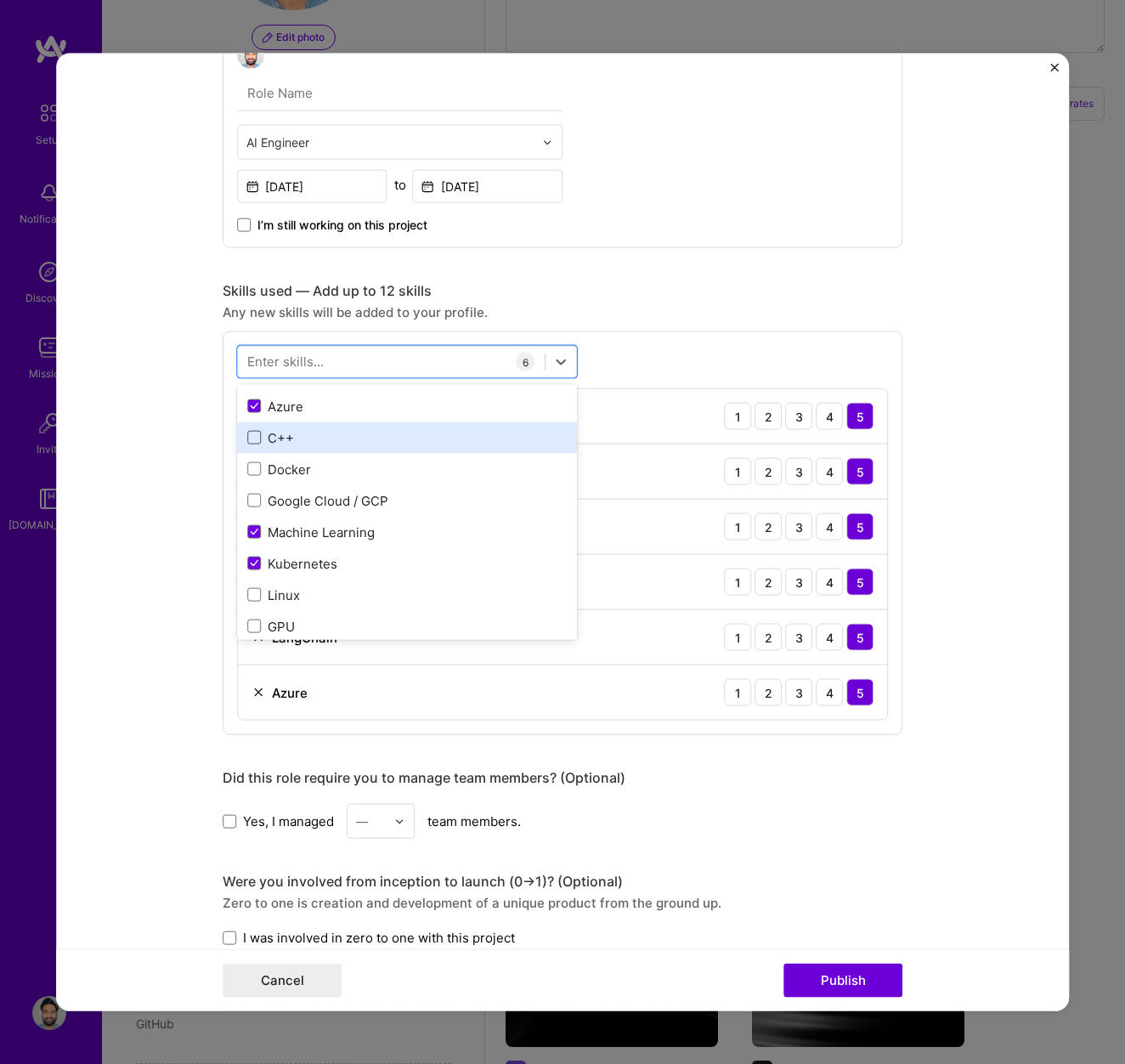
click at [259, 442] on span at bounding box center [254, 437] width 14 height 14
click at [0, 0] on input "checkbox" at bounding box center [0, 0] width 0 height 0
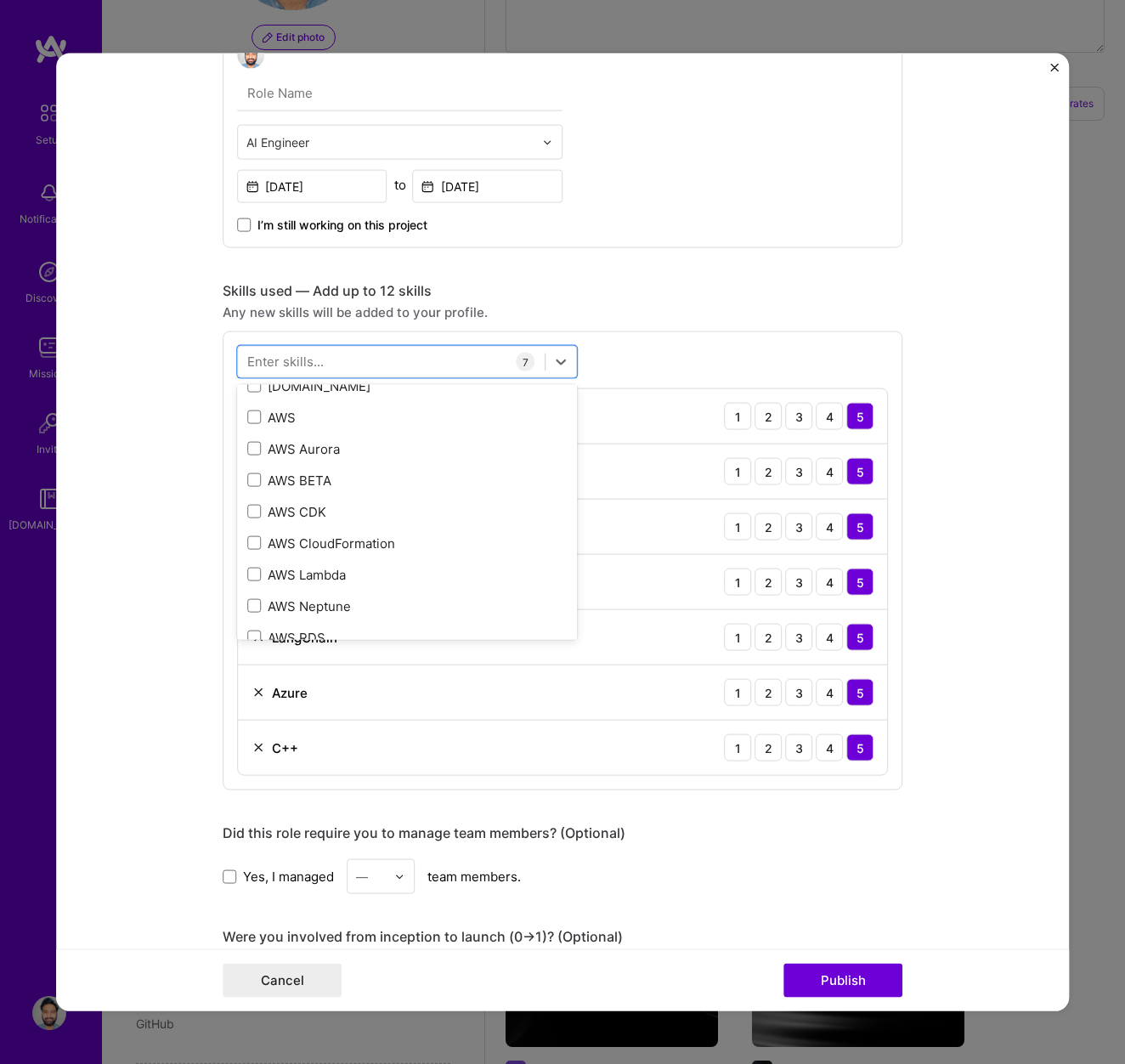
scroll to position [637, 0]
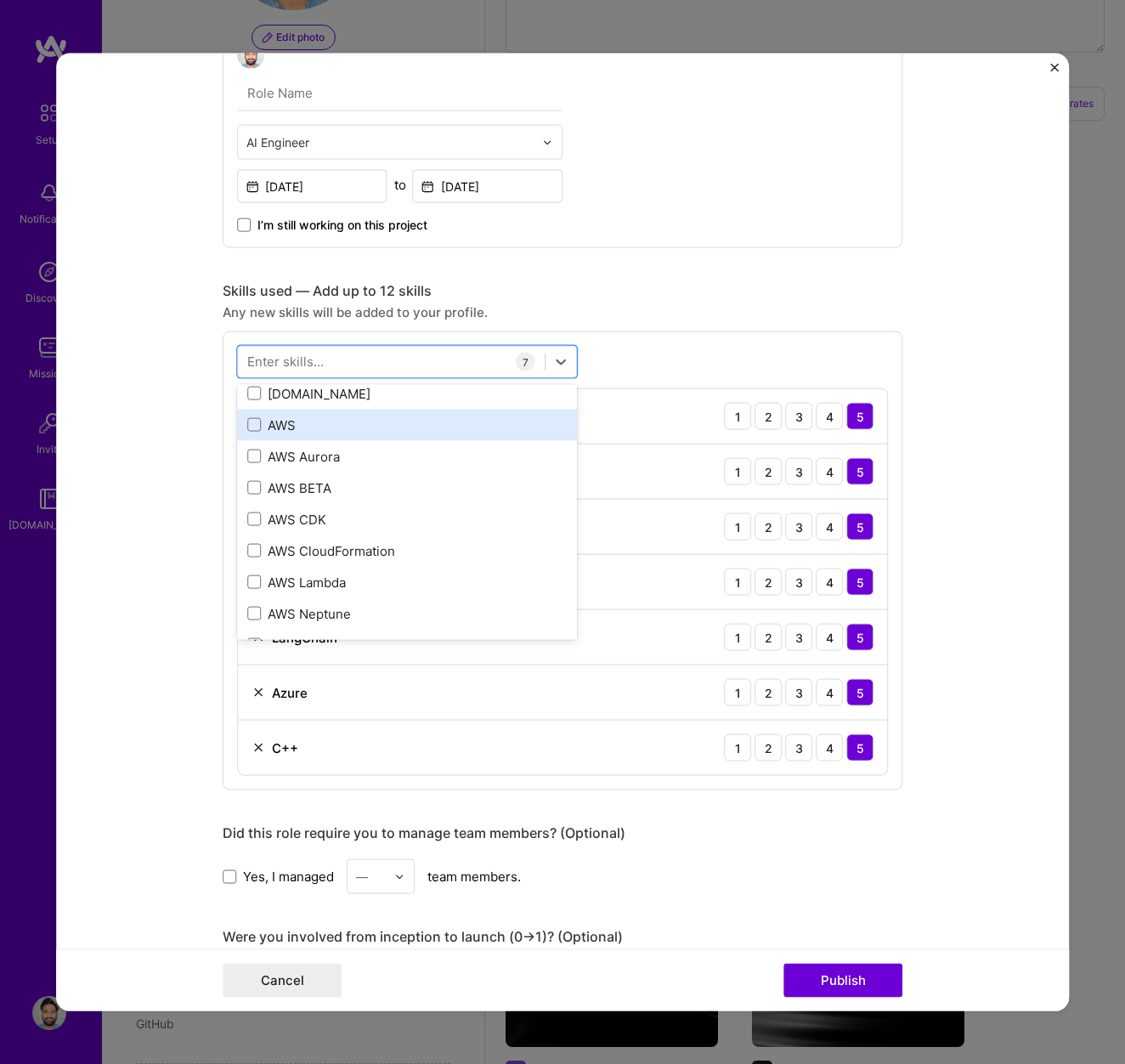
click at [277, 418] on div "AWS" at bounding box center [407, 424] width 320 height 17
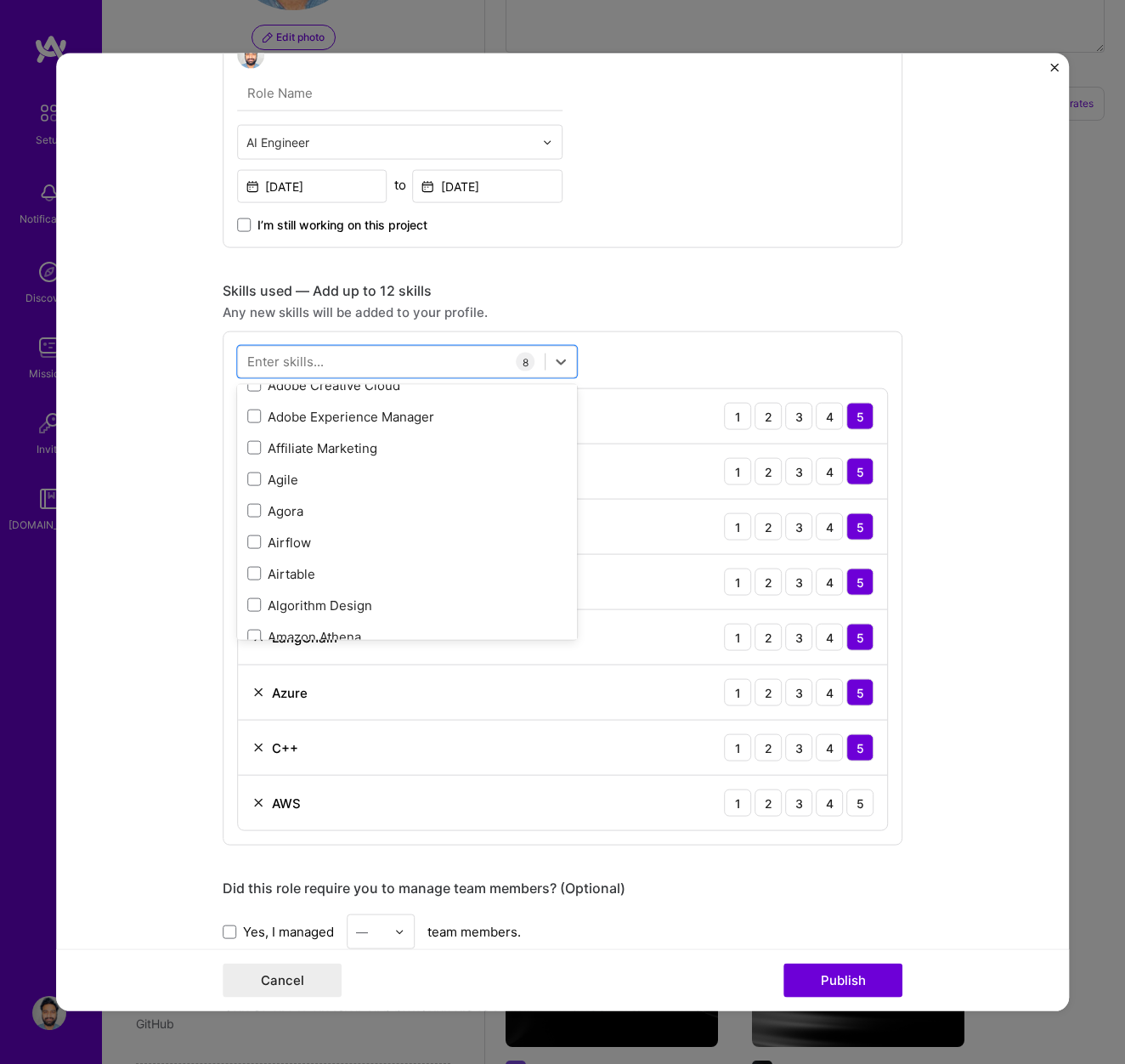
scroll to position [964, 0]
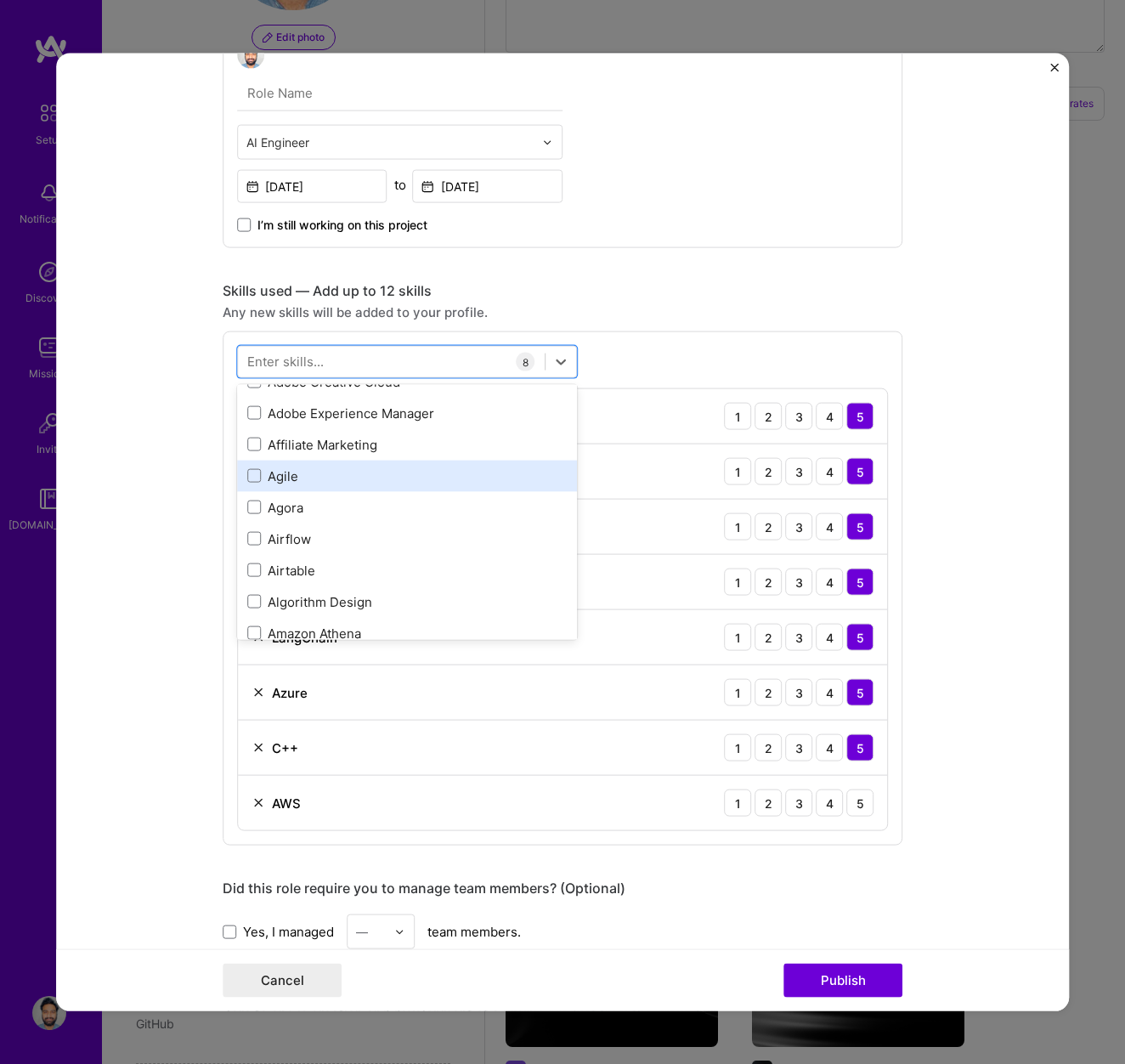
click at [330, 475] on div "Agile" at bounding box center [407, 475] width 320 height 17
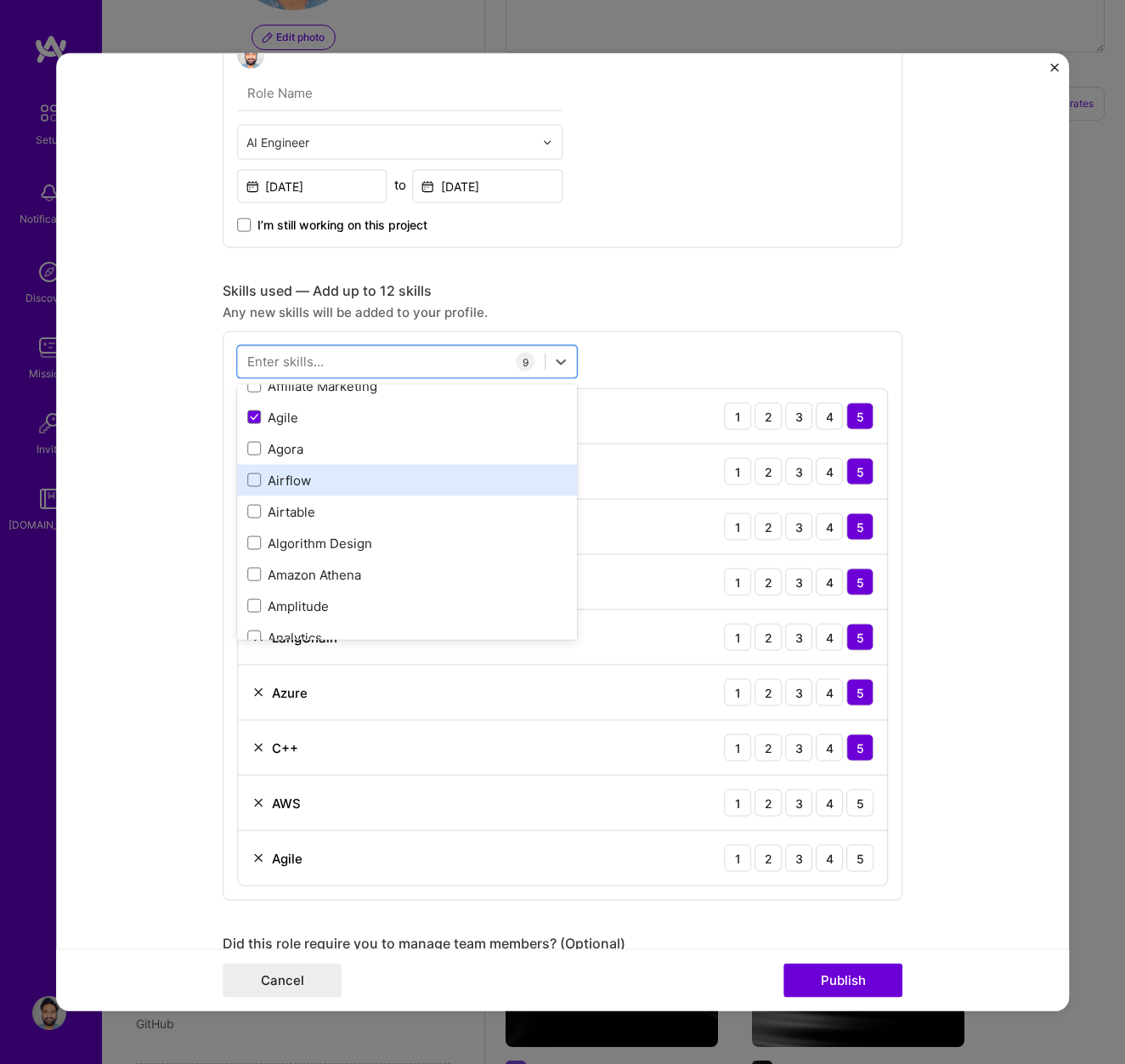
click at [329, 475] on div "Airflow" at bounding box center [407, 479] width 320 height 17
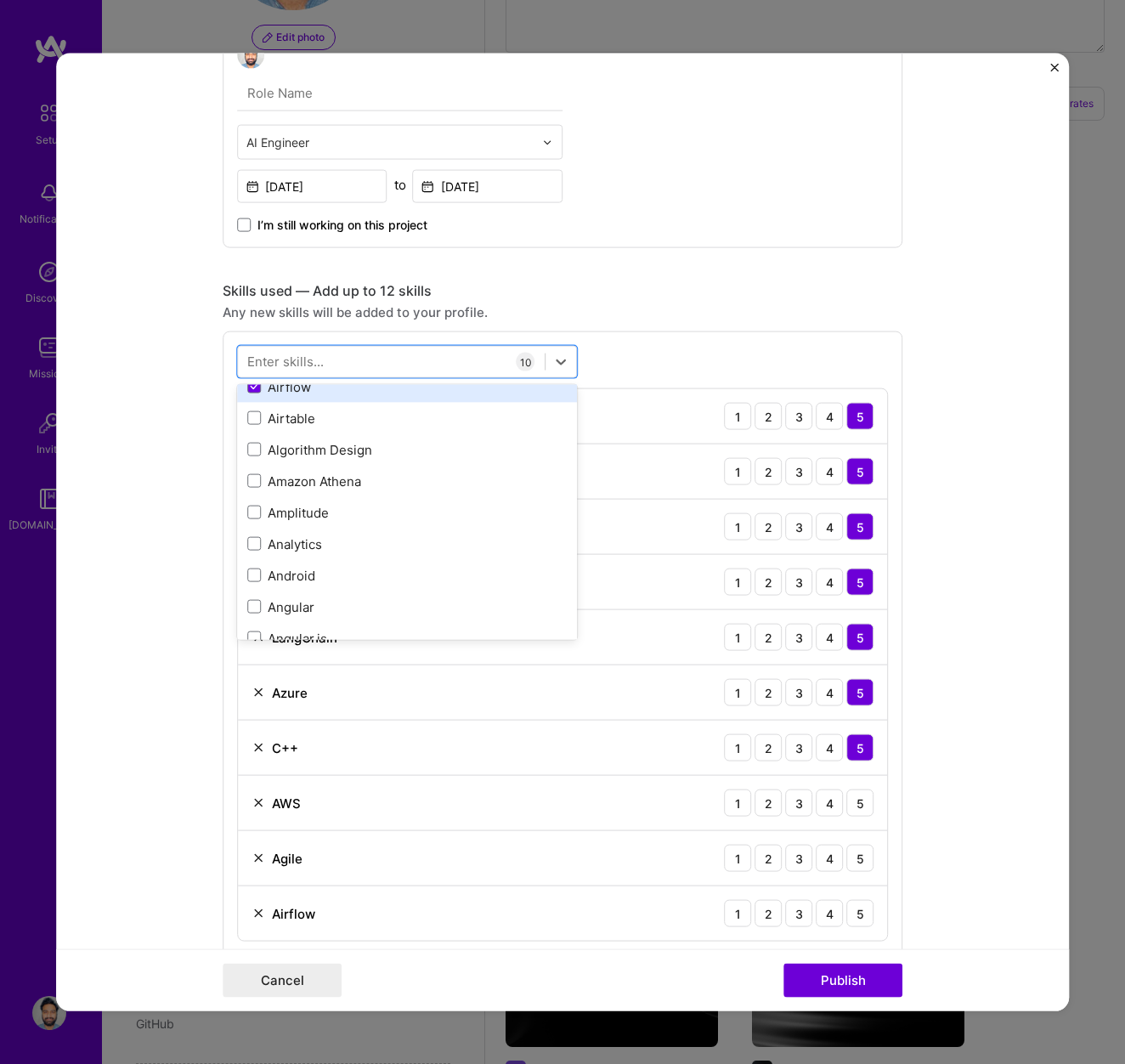
scroll to position [1117, 0]
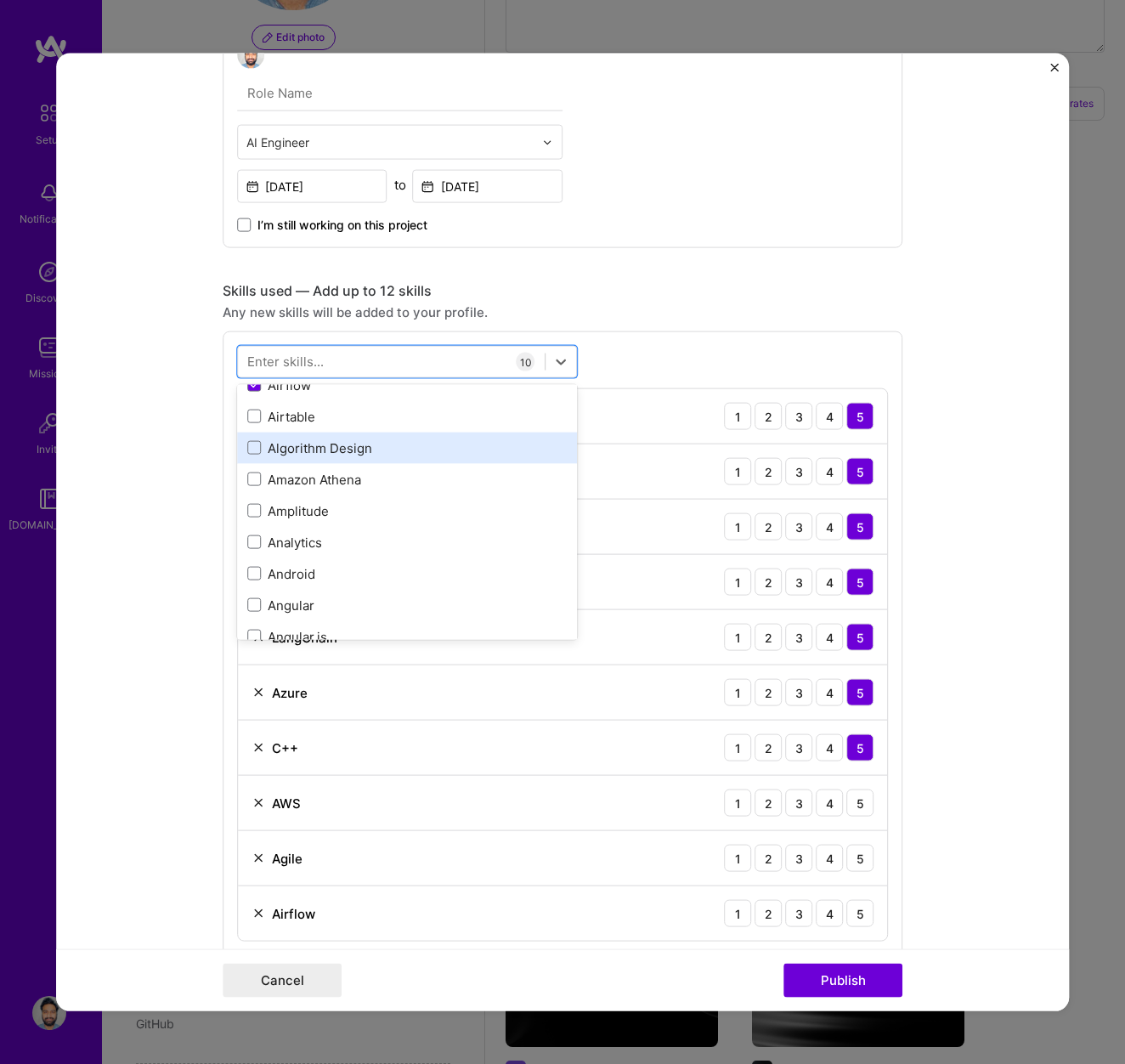
click at [320, 444] on div "Algorithm Design" at bounding box center [407, 447] width 320 height 17
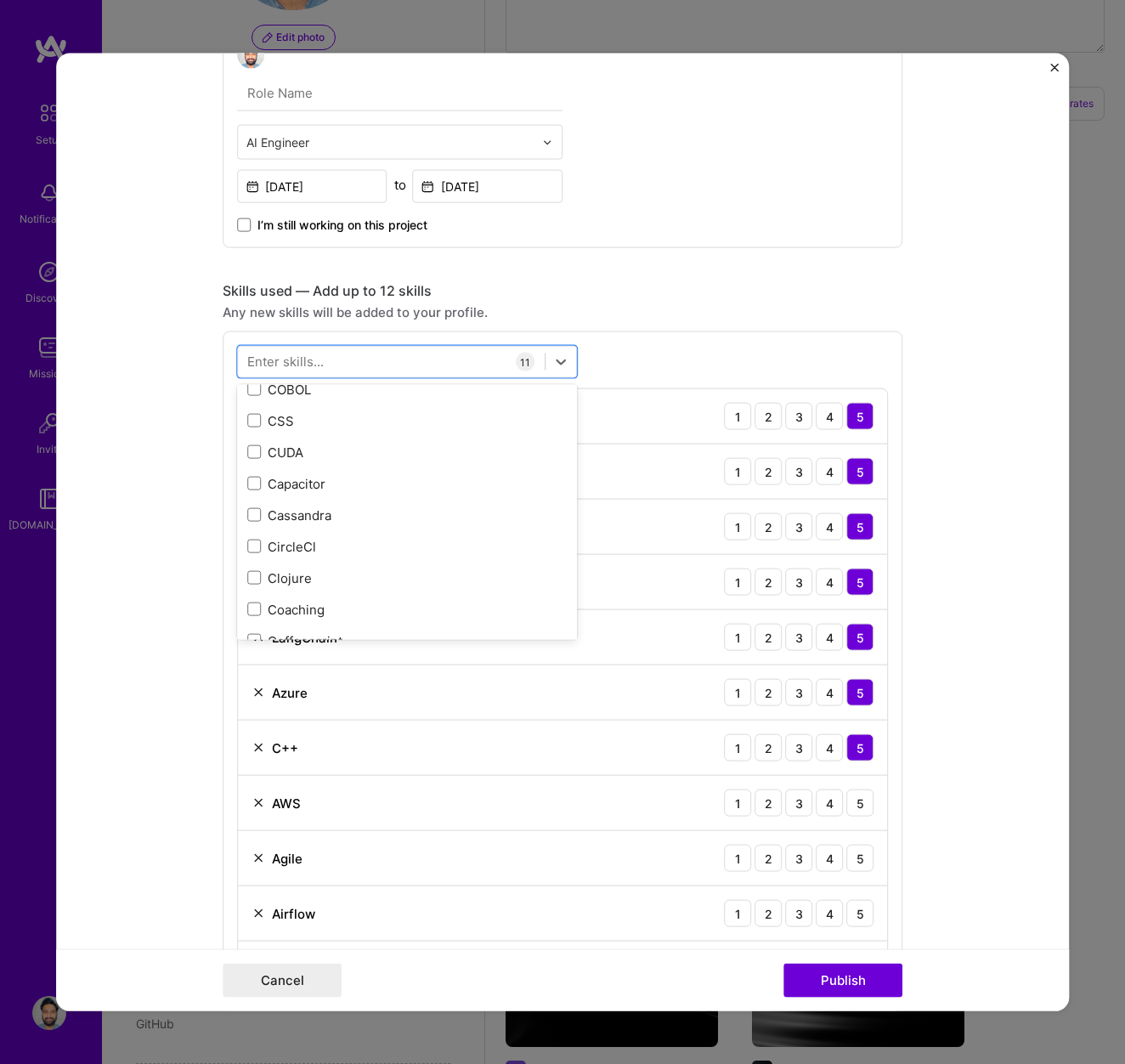
scroll to position [2251, 0]
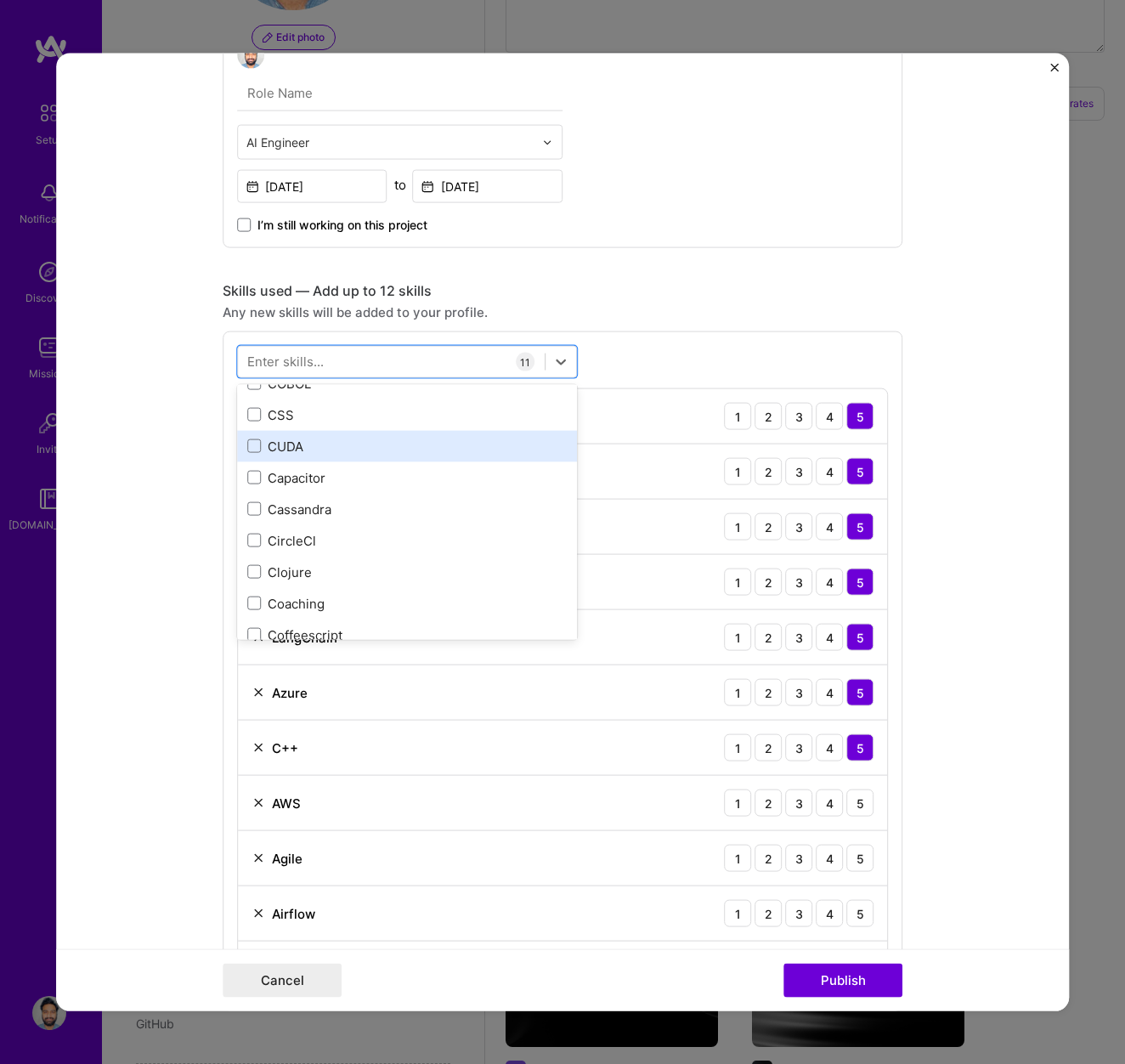
click at [275, 444] on div "CUDA" at bounding box center [407, 445] width 320 height 17
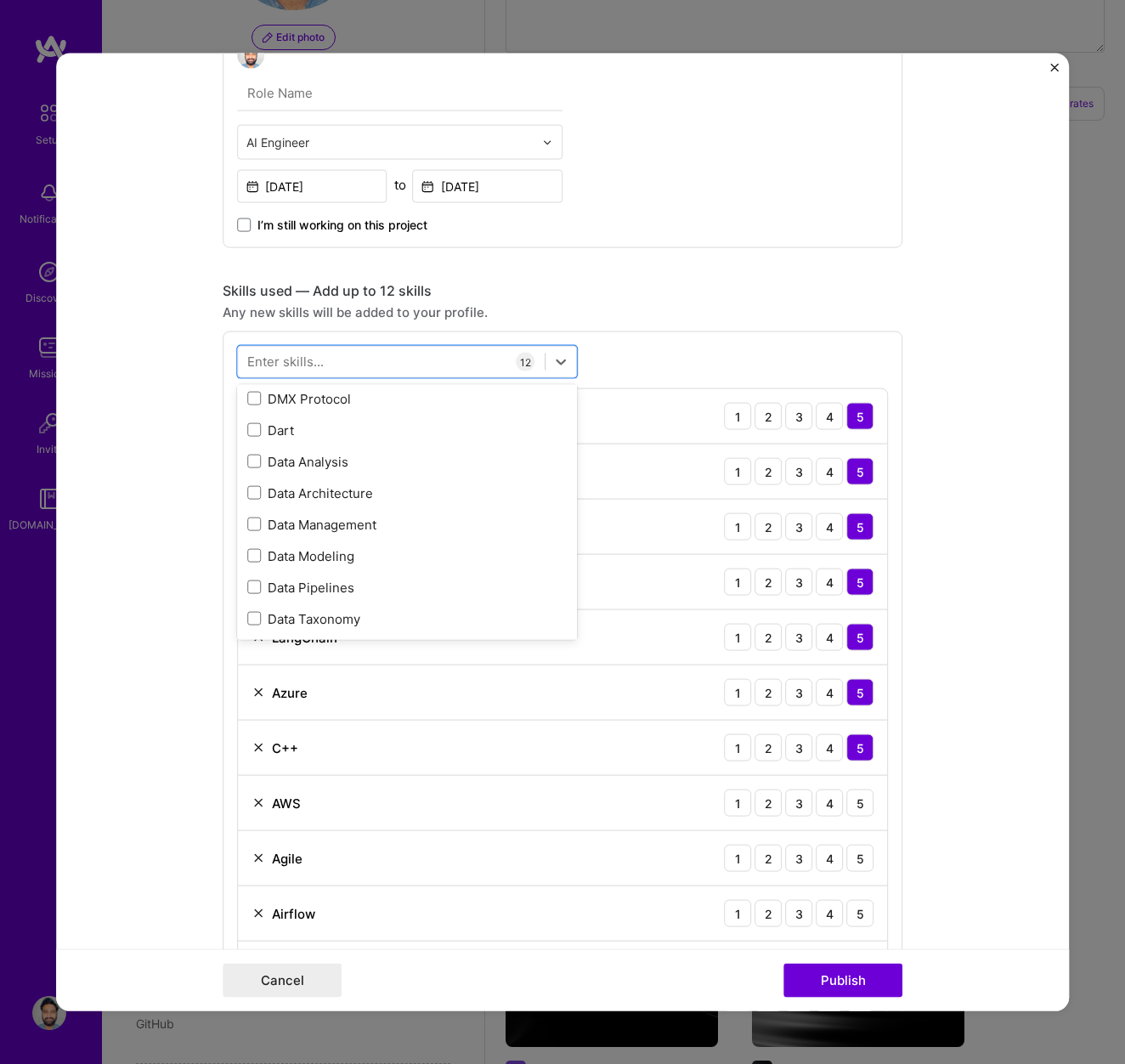
scroll to position [2904, 0]
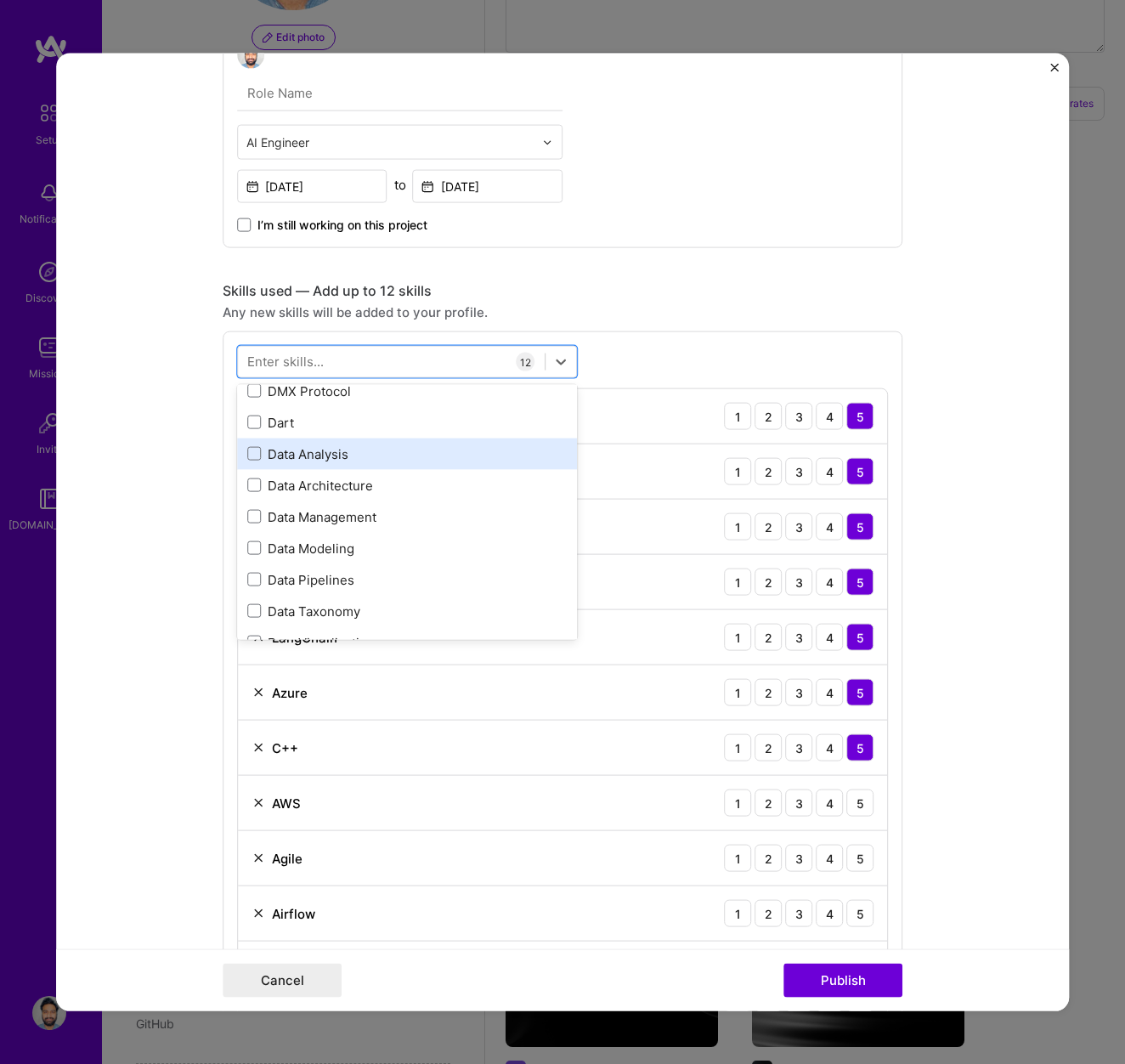
click at [289, 457] on div "Data Analysis" at bounding box center [407, 453] width 320 height 17
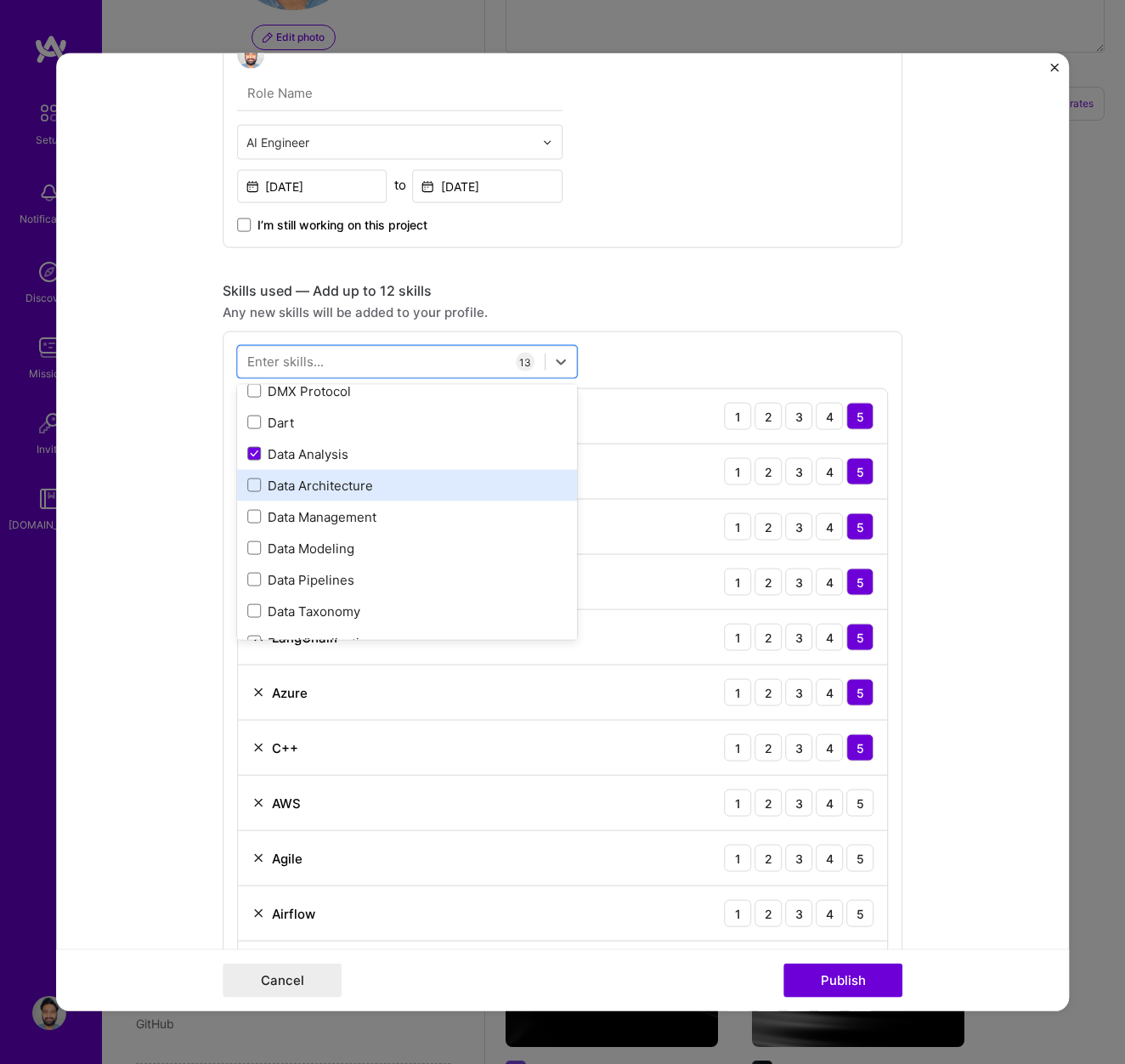
click at [295, 485] on div "Data Architecture" at bounding box center [407, 485] width 320 height 17
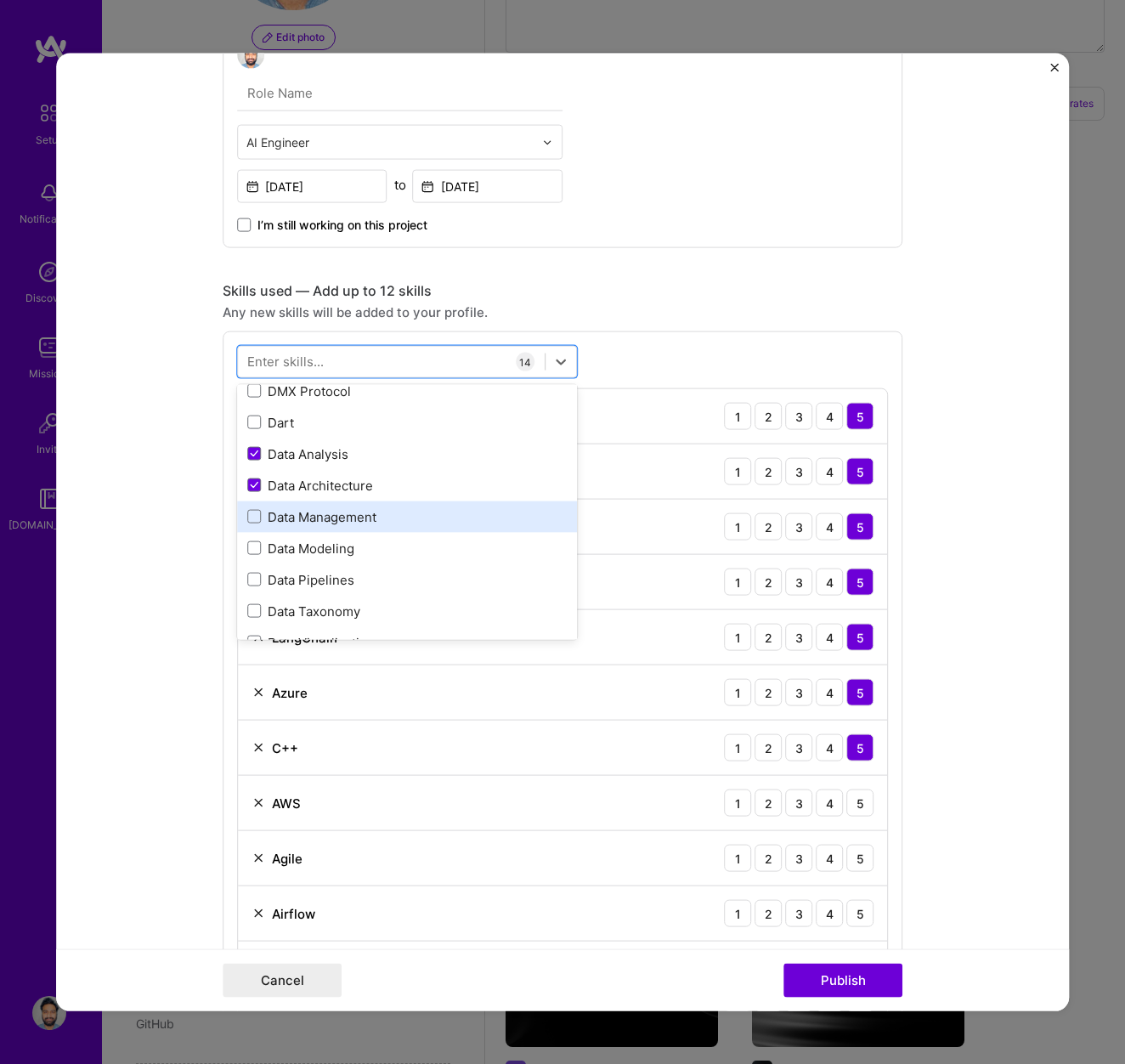
click at [295, 513] on div "Data Management" at bounding box center [407, 516] width 320 height 17
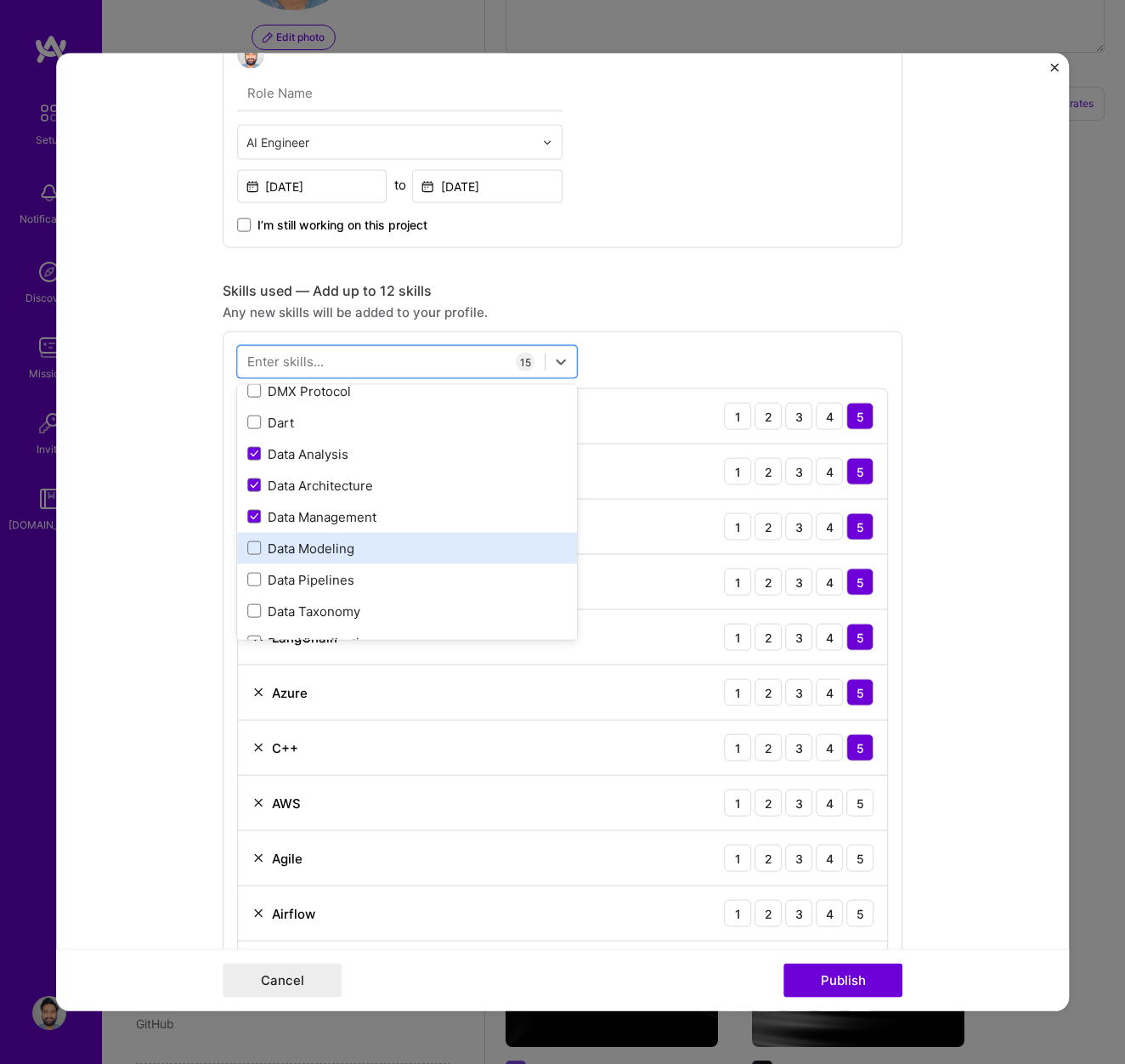
click at [296, 553] on div "Data Modeling" at bounding box center [407, 547] width 320 height 17
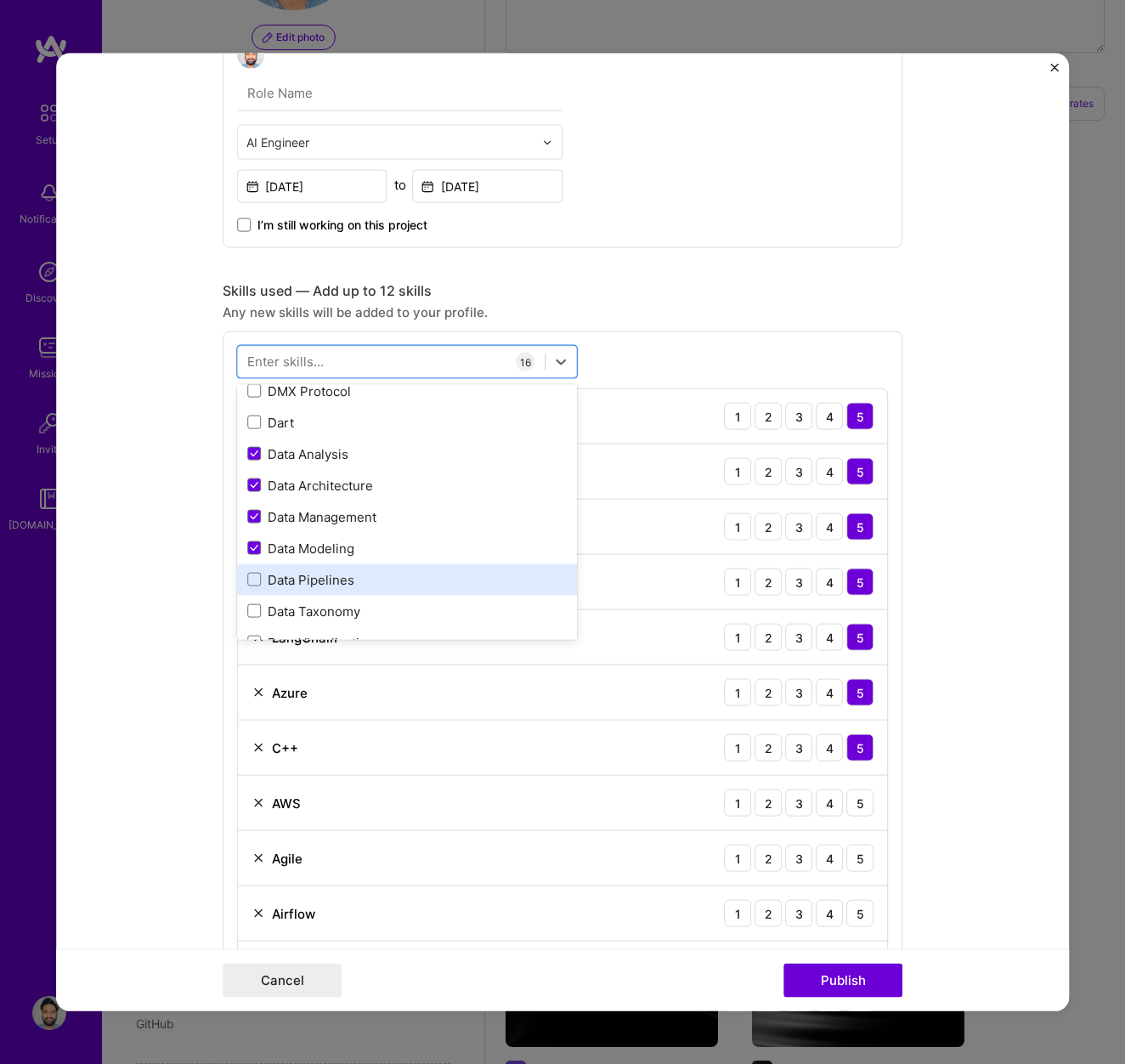
click at [297, 582] on div "Data Pipelines" at bounding box center [407, 579] width 320 height 17
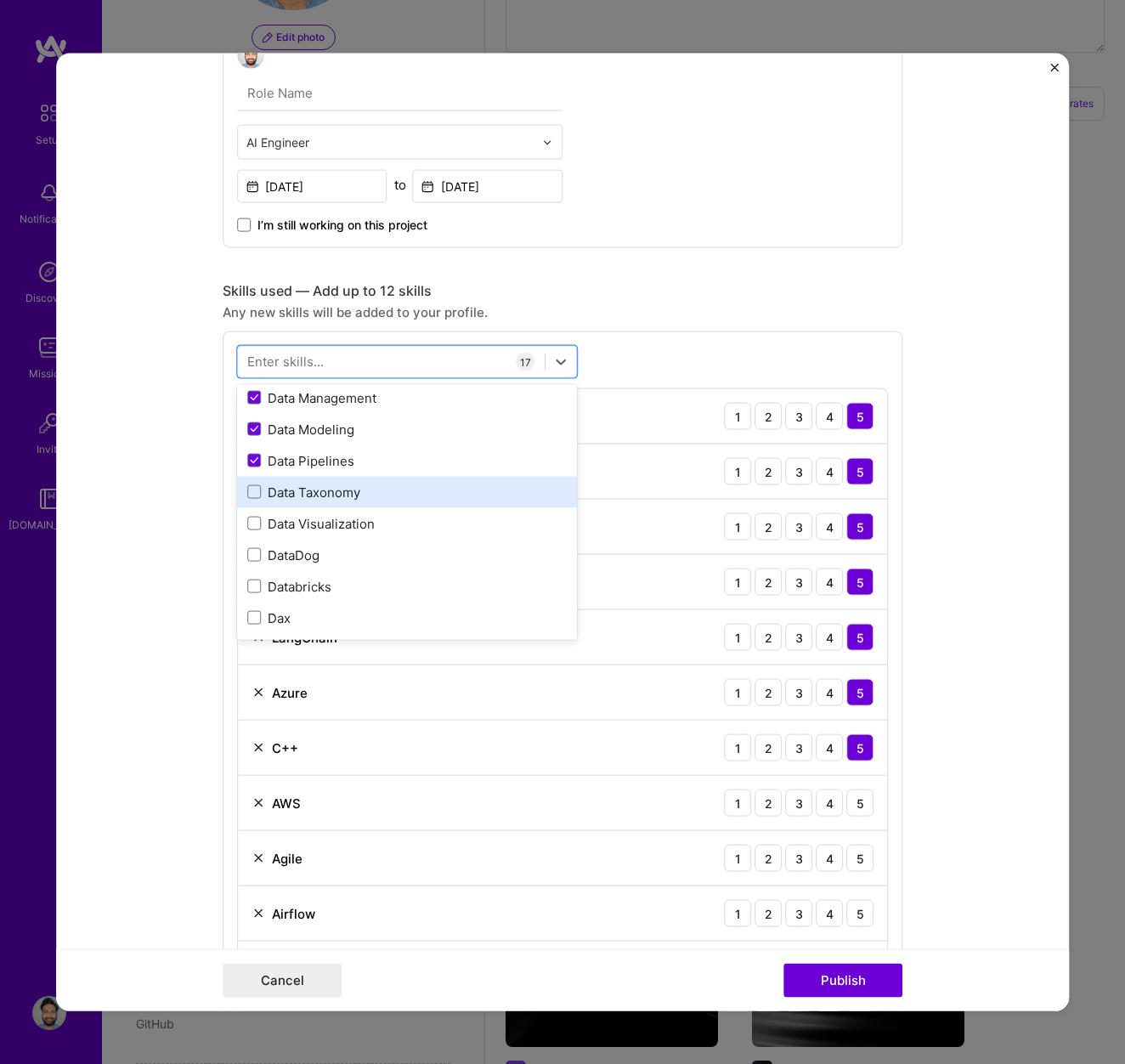
scroll to position [3040, 0]
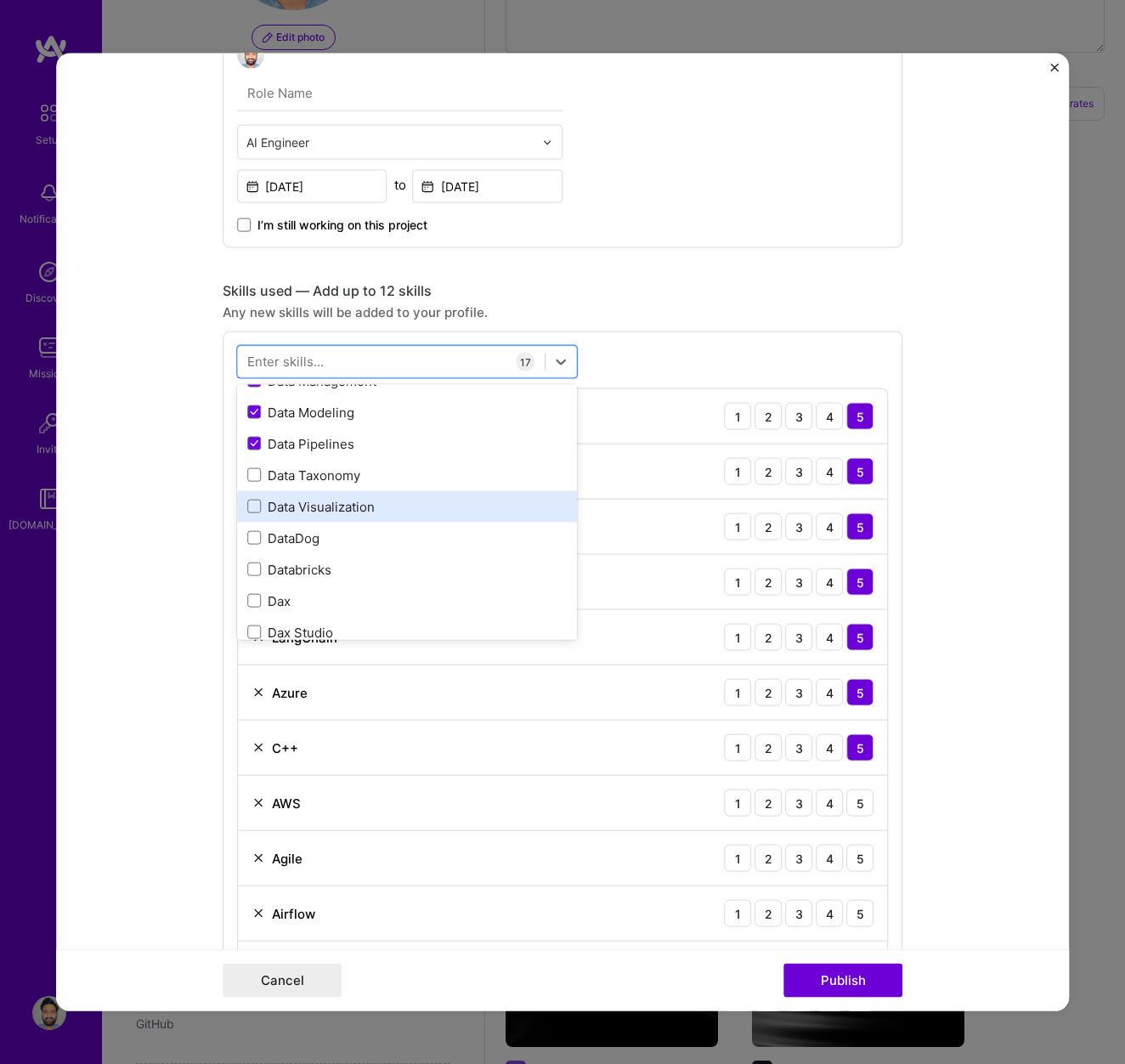
click at [292, 507] on div "Data Visualization" at bounding box center [407, 506] width 320 height 17
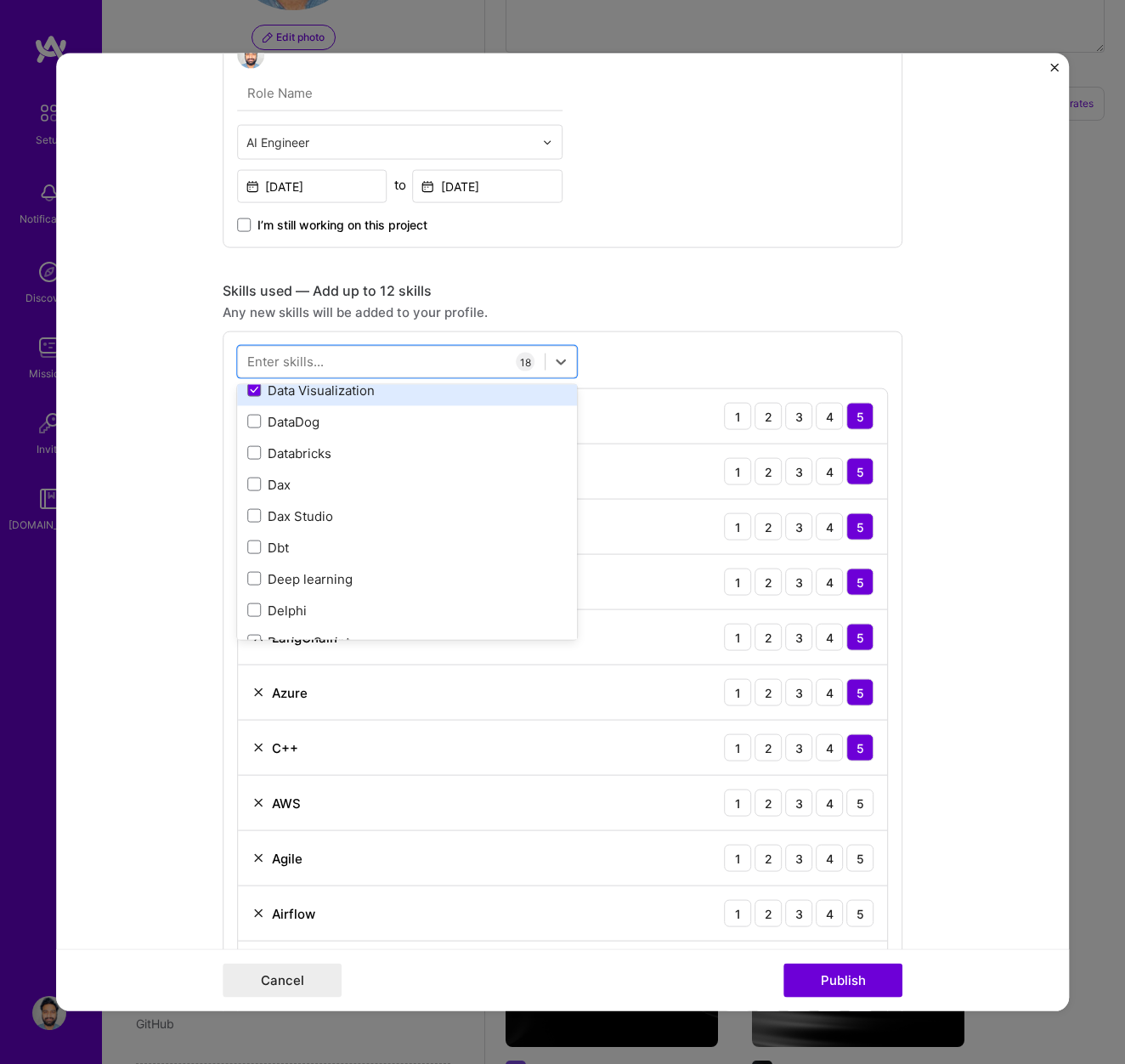
scroll to position [3159, 0]
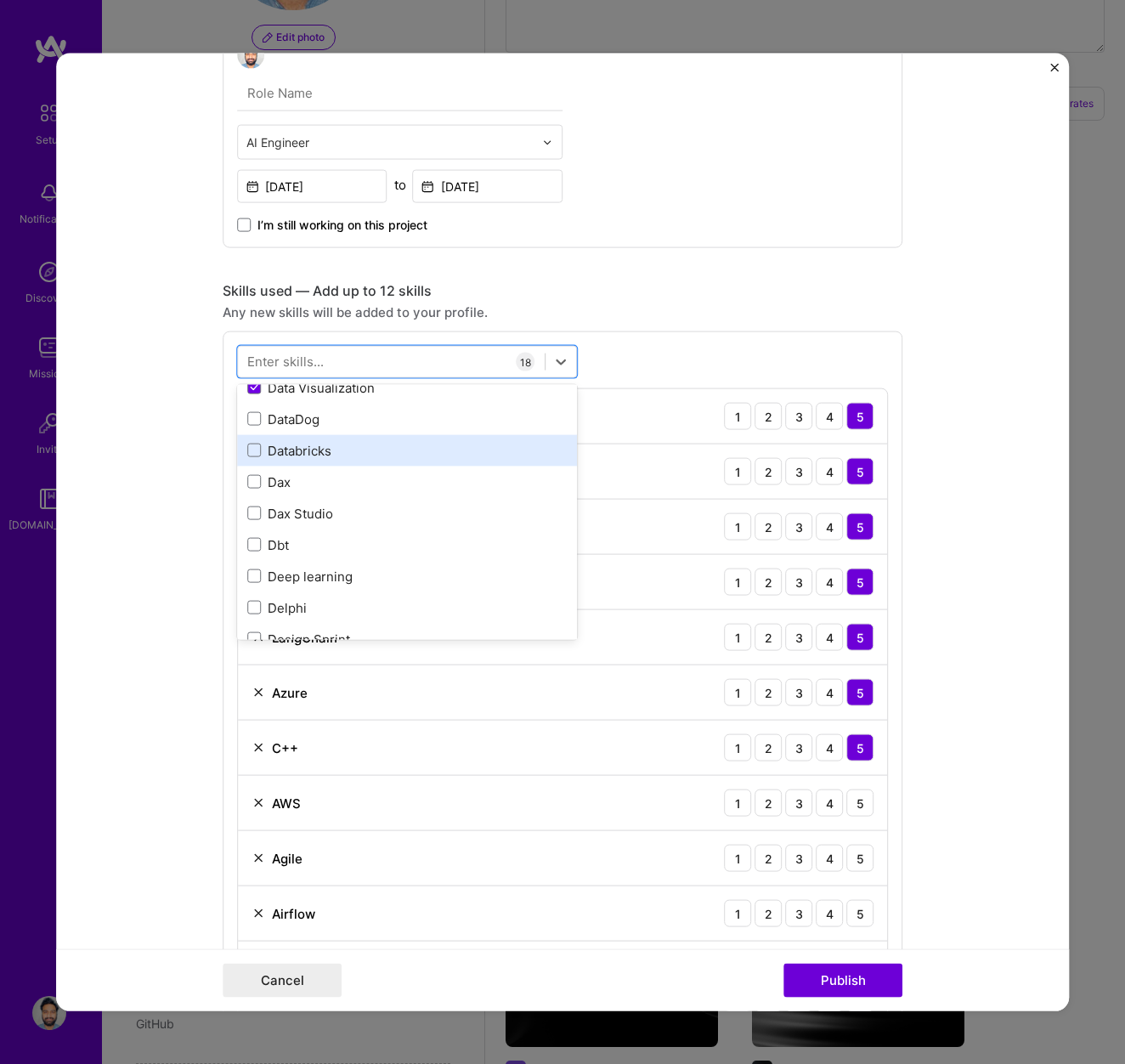
click at [288, 454] on div "Databricks" at bounding box center [407, 450] width 320 height 17
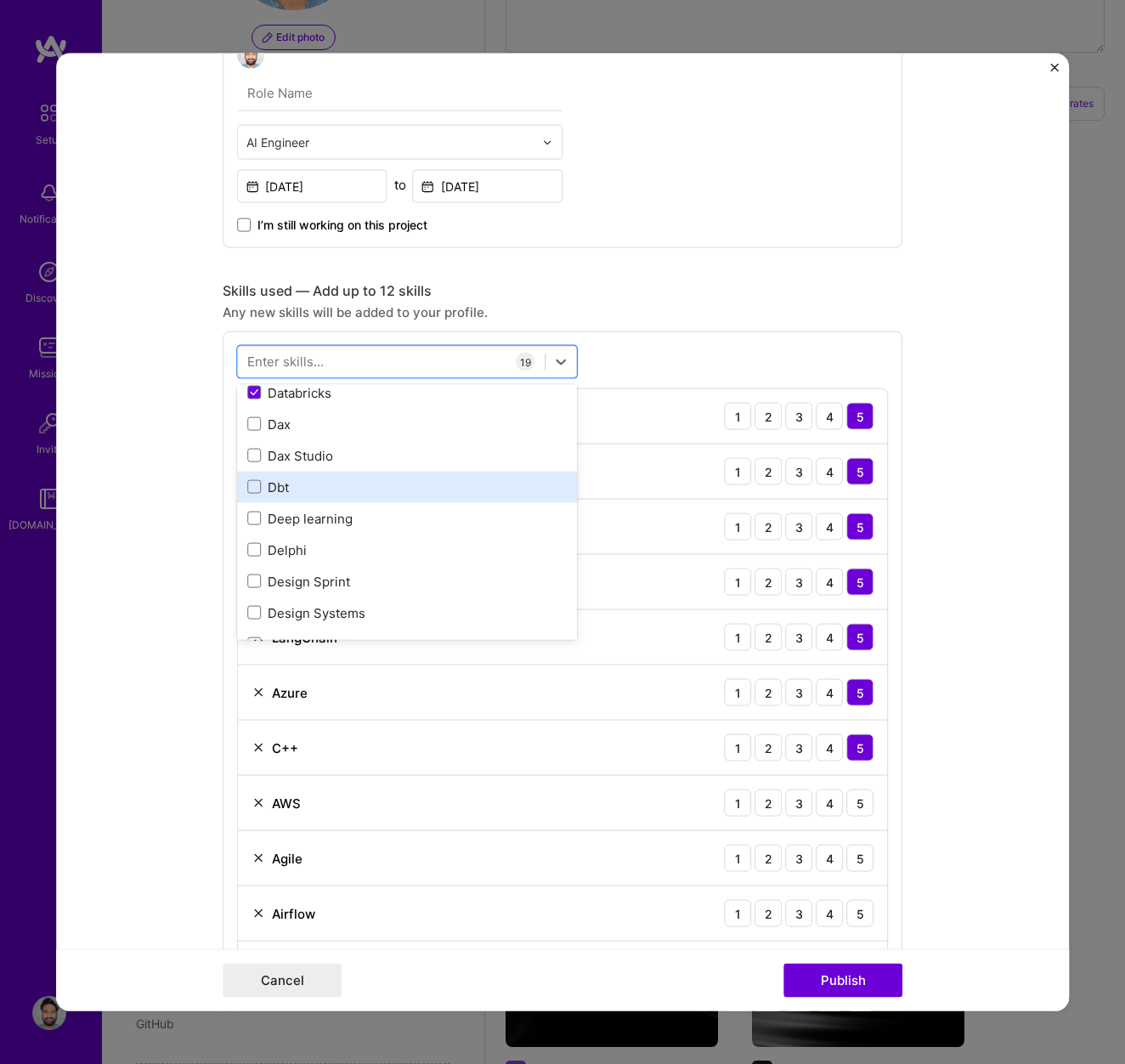
scroll to position [3224, 0]
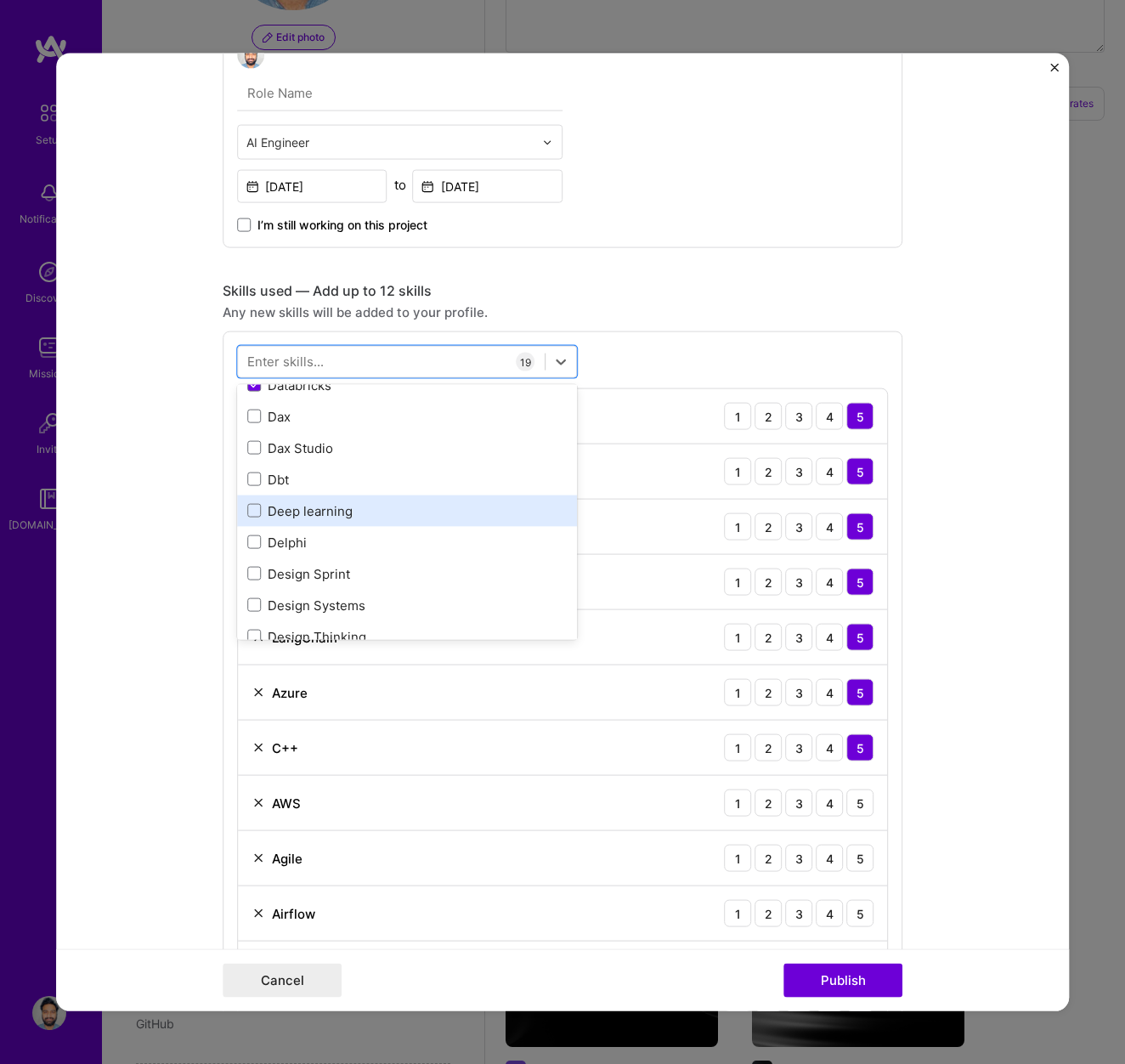
click at [292, 511] on div "Deep learning" at bounding box center [407, 510] width 320 height 17
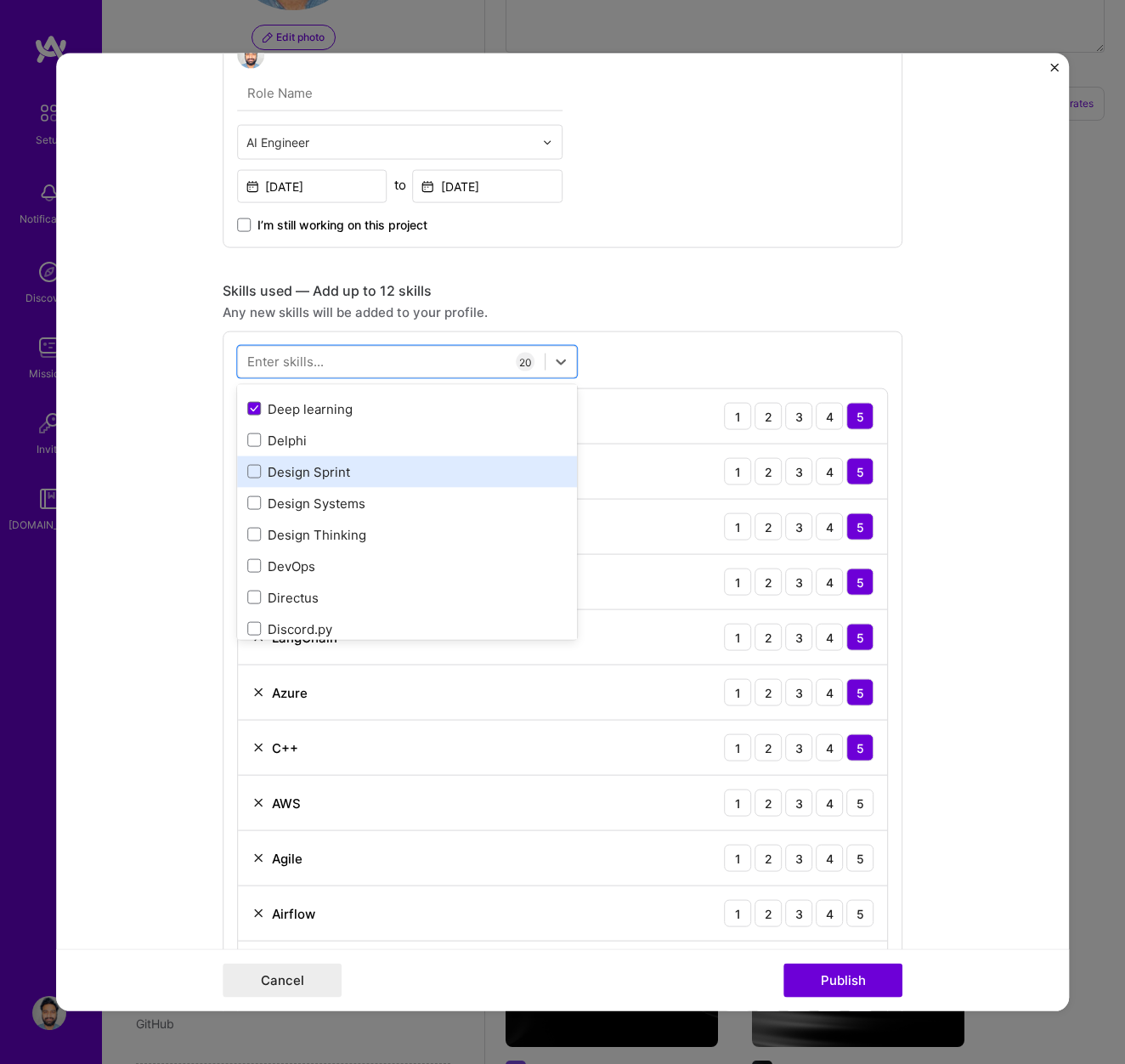
scroll to position [3330, 0]
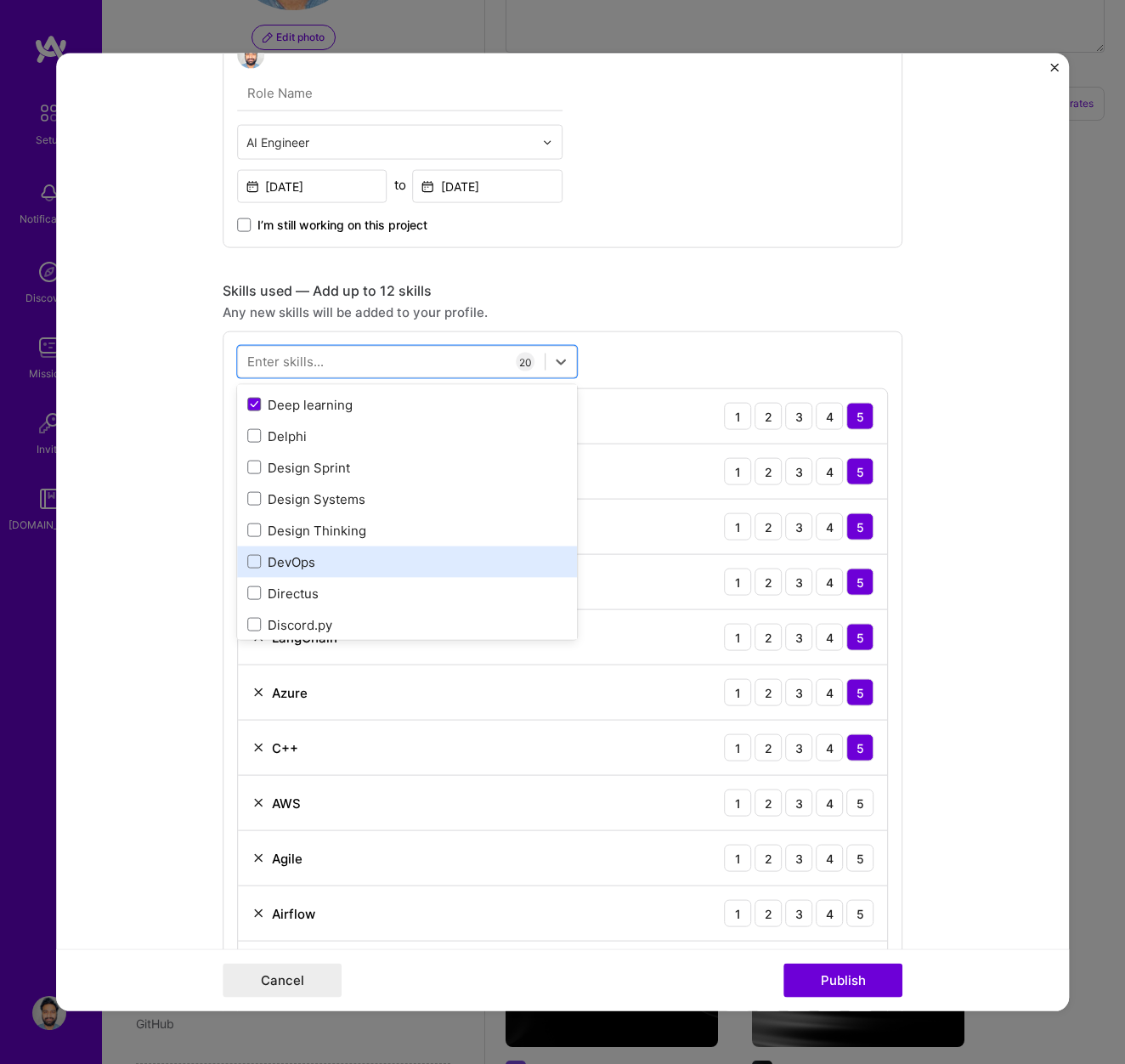
click at [274, 561] on div "DevOps" at bounding box center [407, 561] width 320 height 17
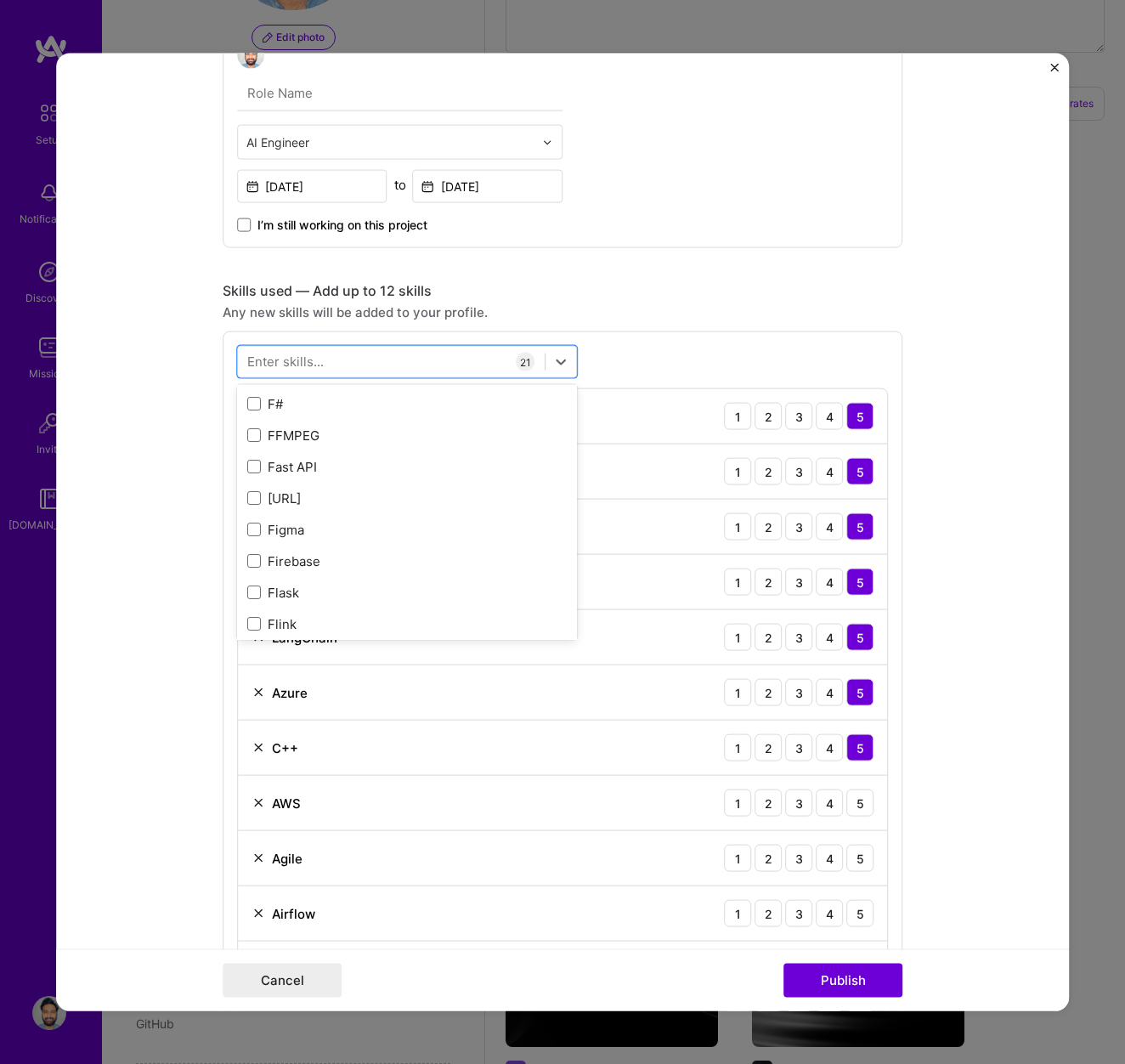
scroll to position [4246, 0]
click at [281, 462] on div "Fast API" at bounding box center [407, 463] width 320 height 17
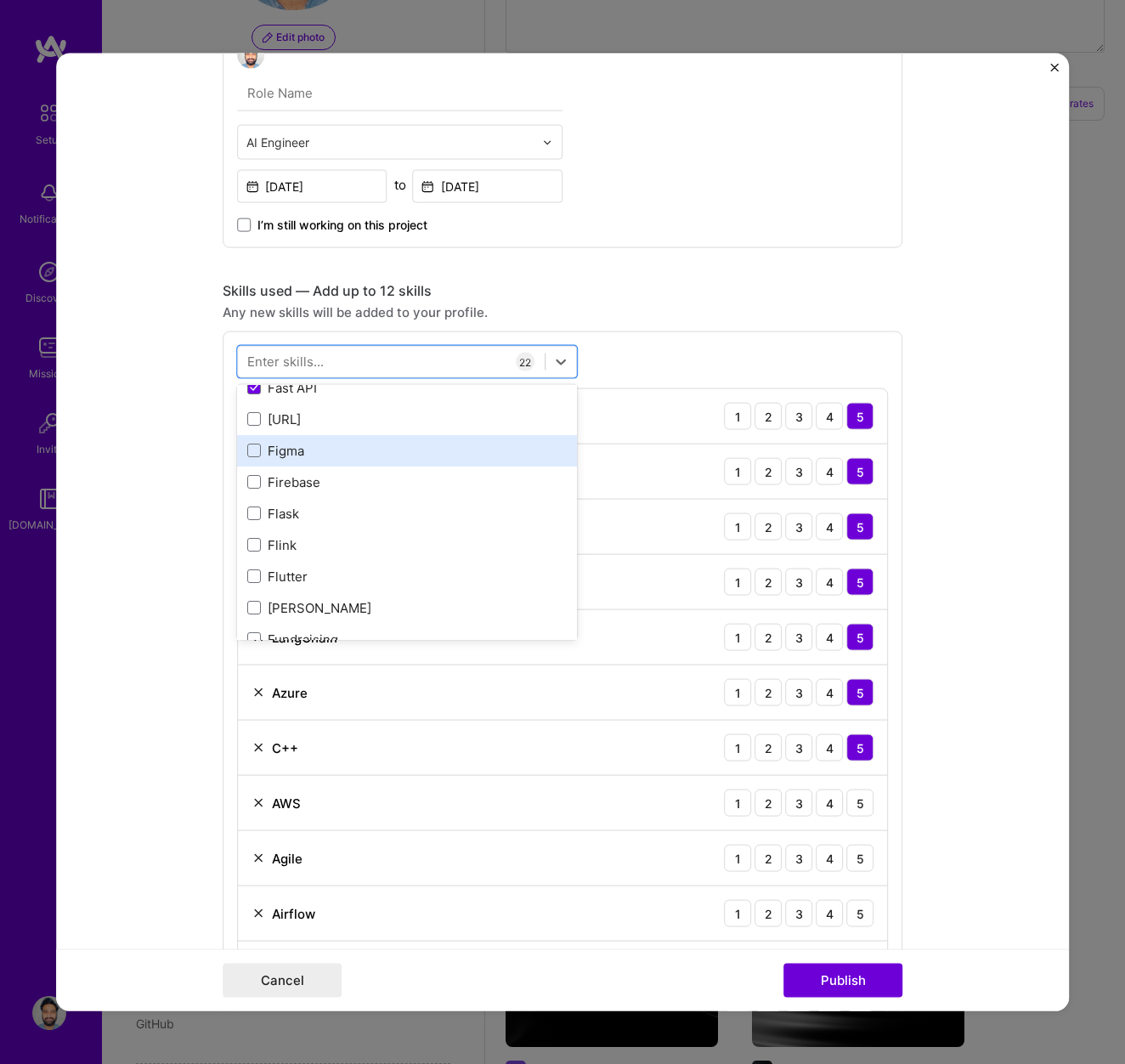
scroll to position [4362, 0]
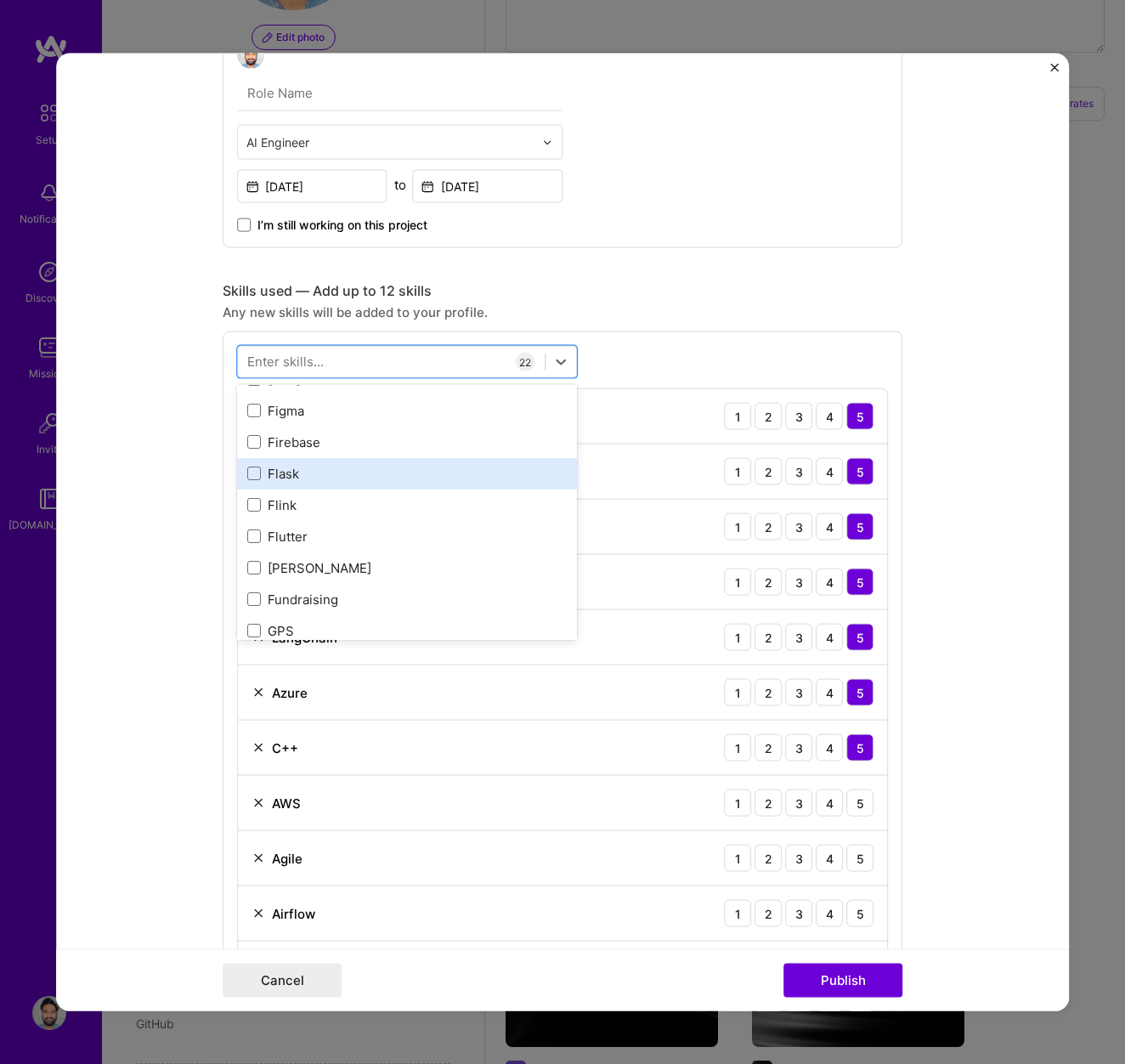
click at [279, 478] on div "Flask" at bounding box center [407, 472] width 320 height 17
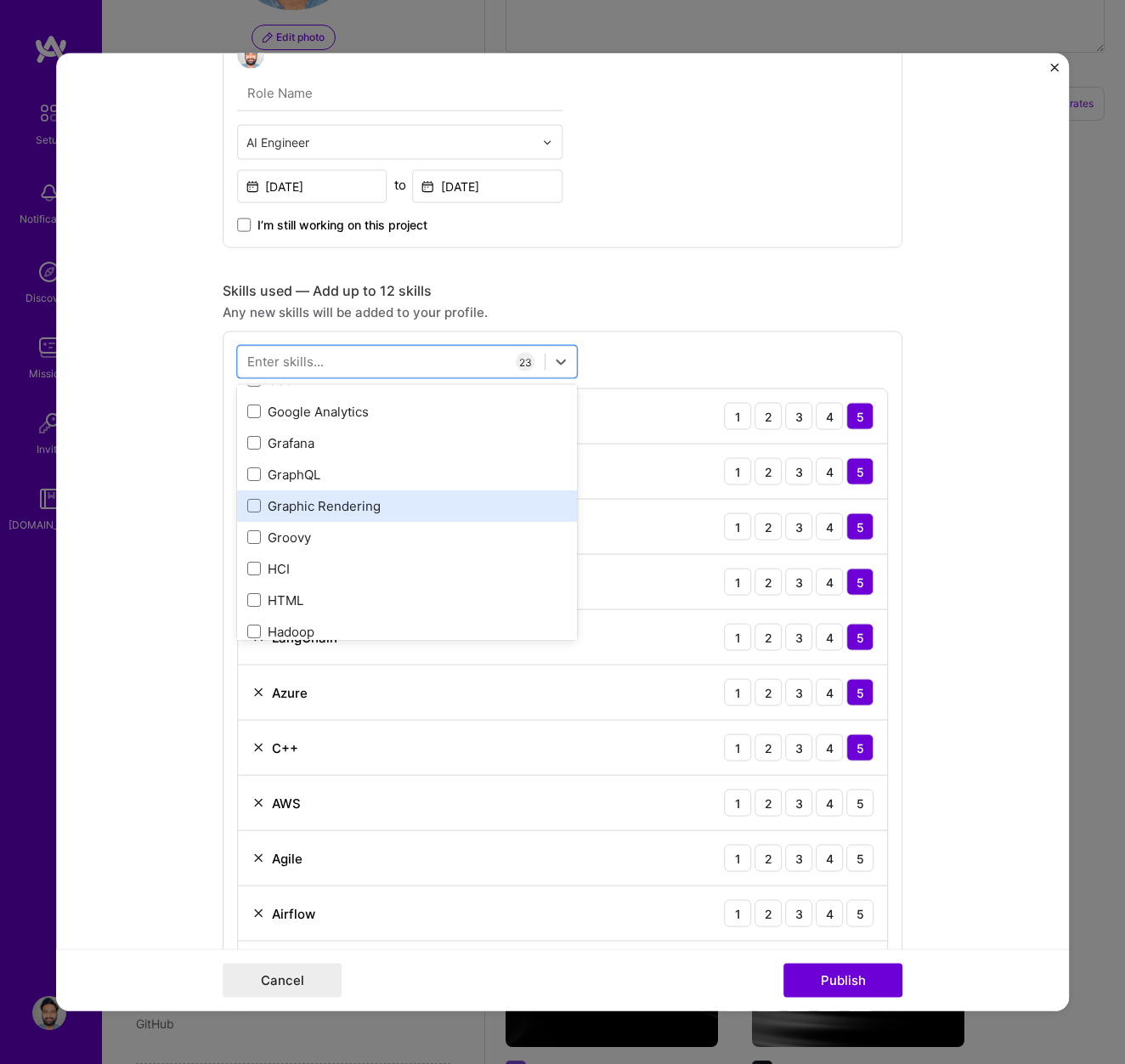
scroll to position [4899, 0]
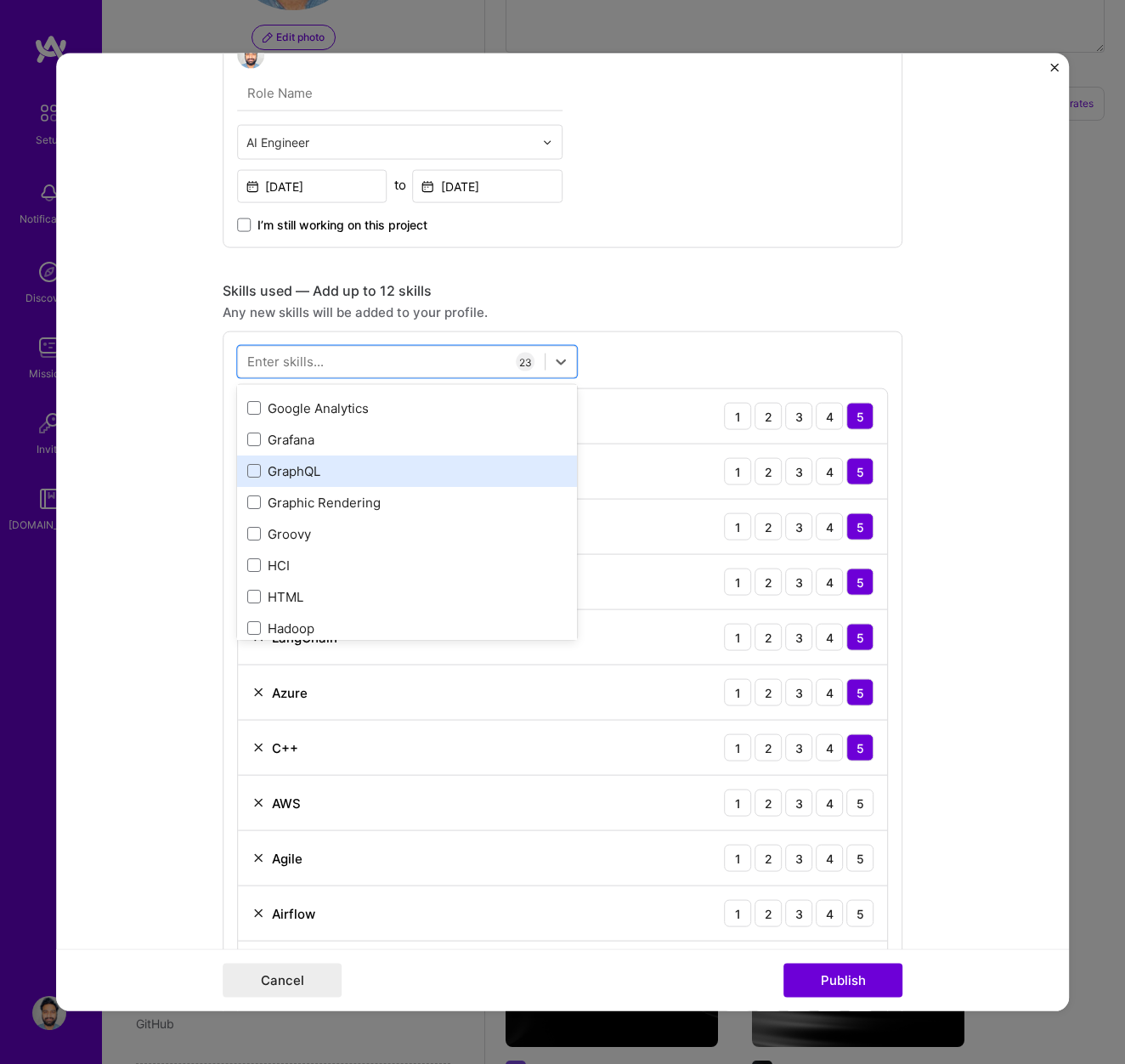
click at [278, 477] on div "GraphQL" at bounding box center [407, 471] width 320 height 17
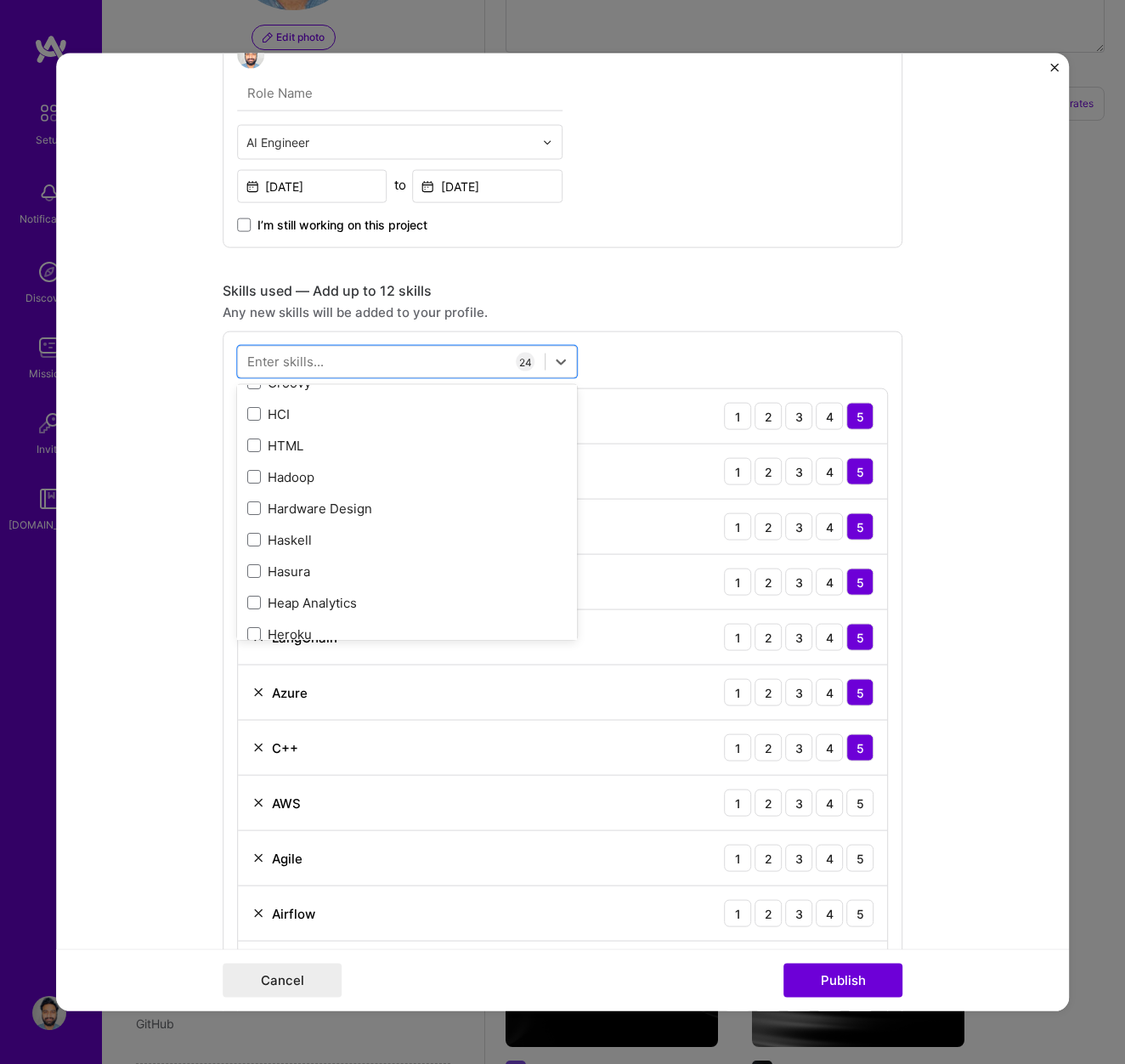
scroll to position [5052, 0]
click at [275, 449] on div "HTML" at bounding box center [407, 444] width 320 height 17
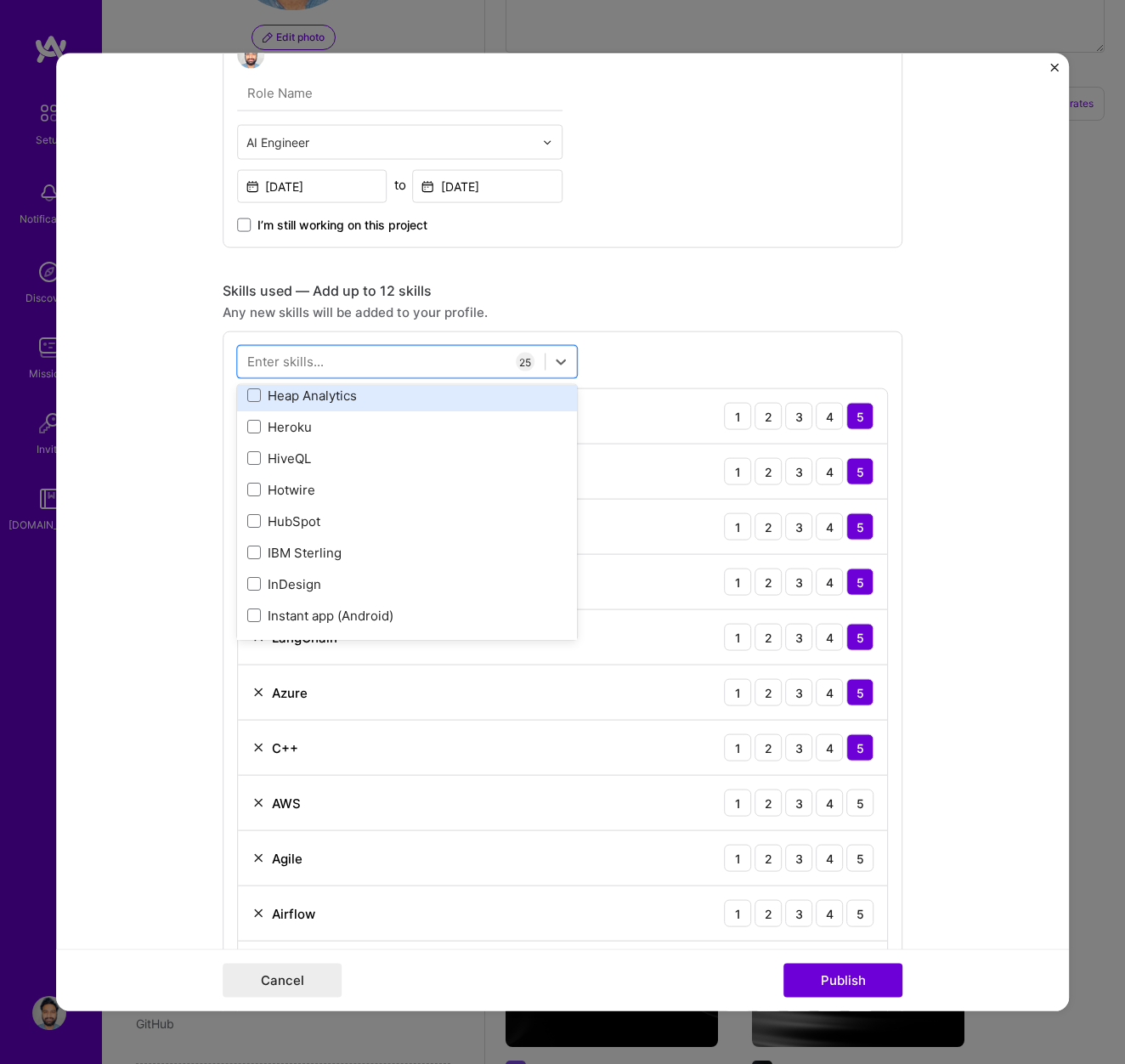
scroll to position [5259, 0]
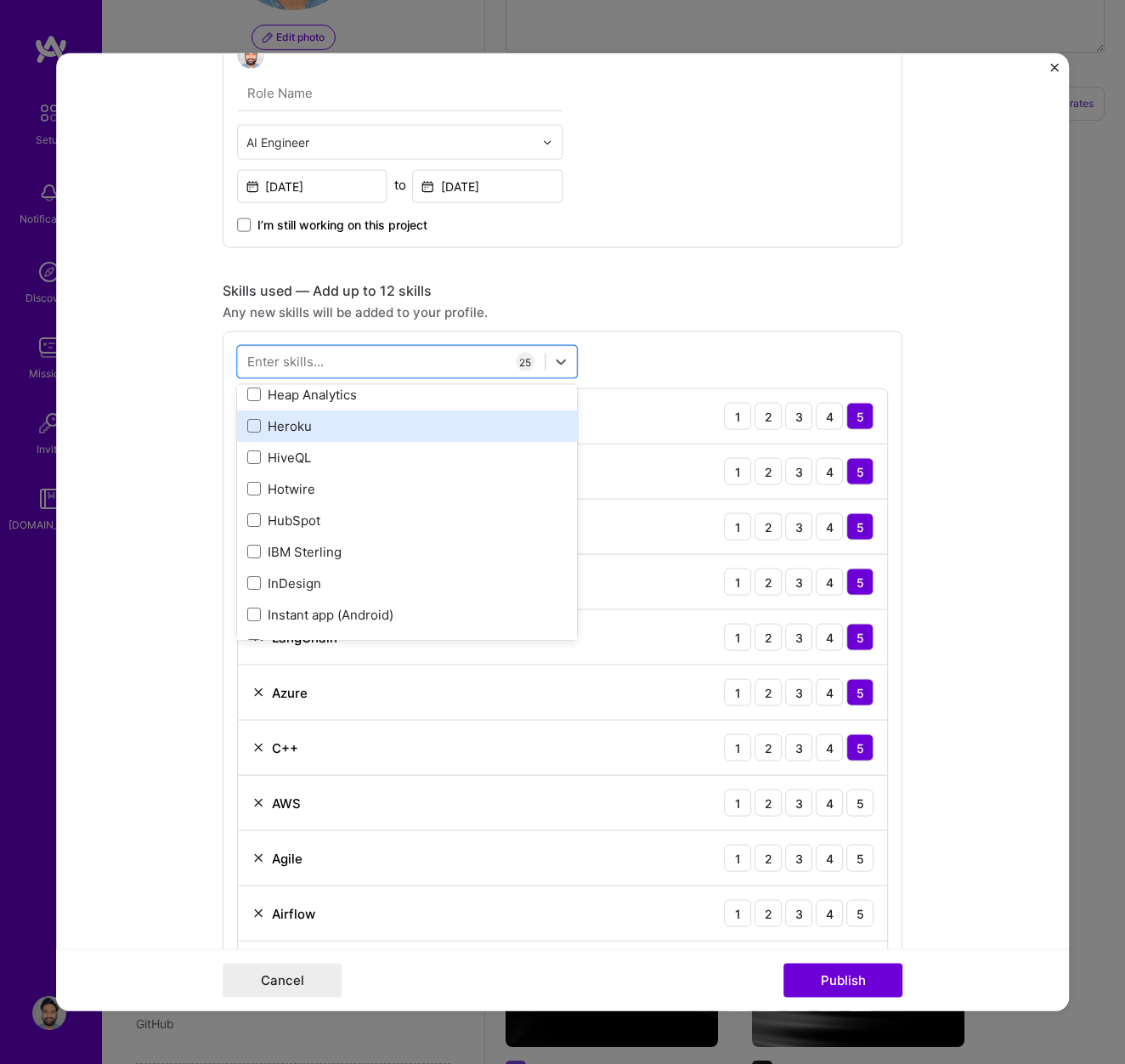
click at [272, 437] on div "Heroku" at bounding box center [407, 425] width 340 height 31
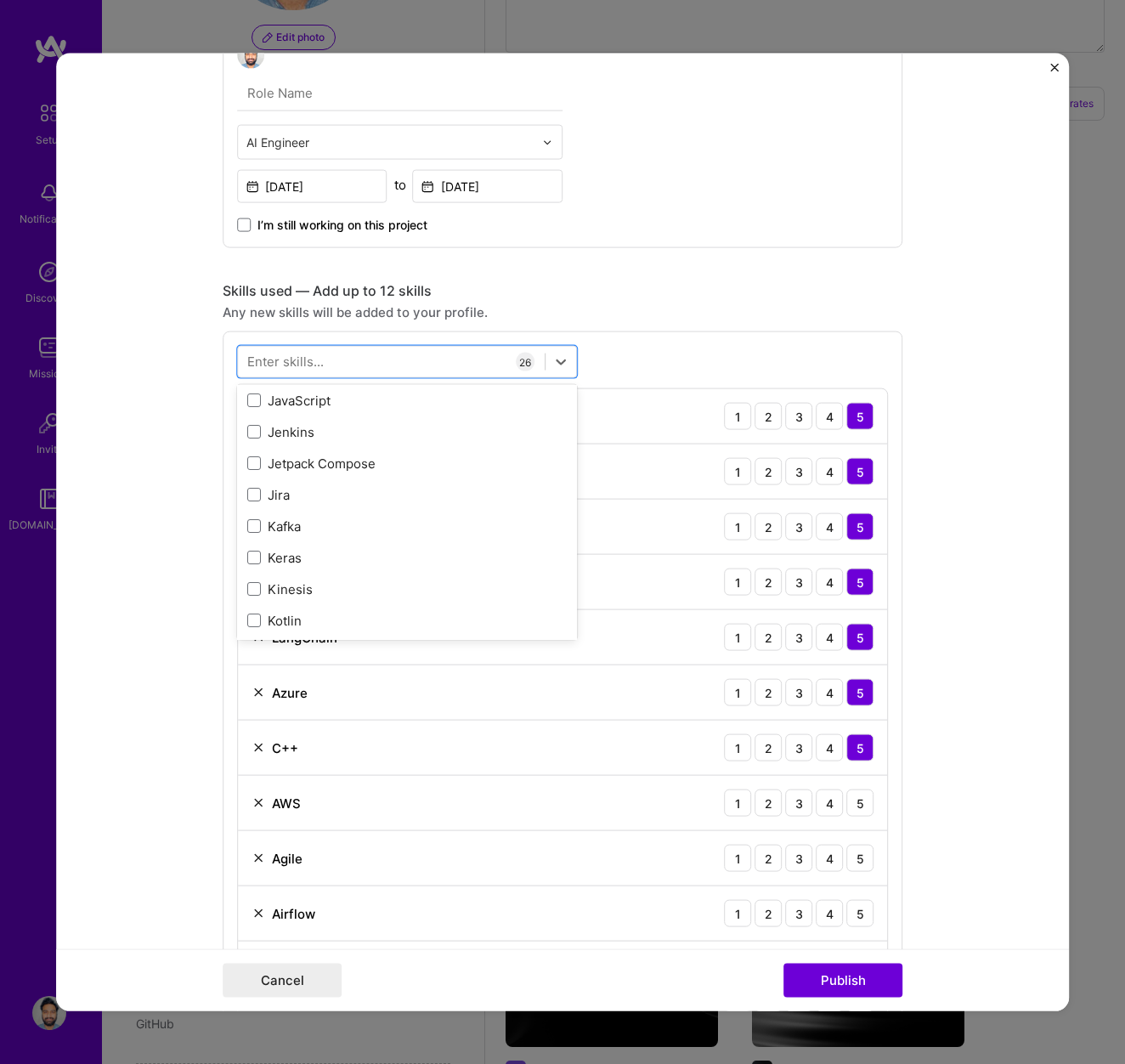
scroll to position [5678, 0]
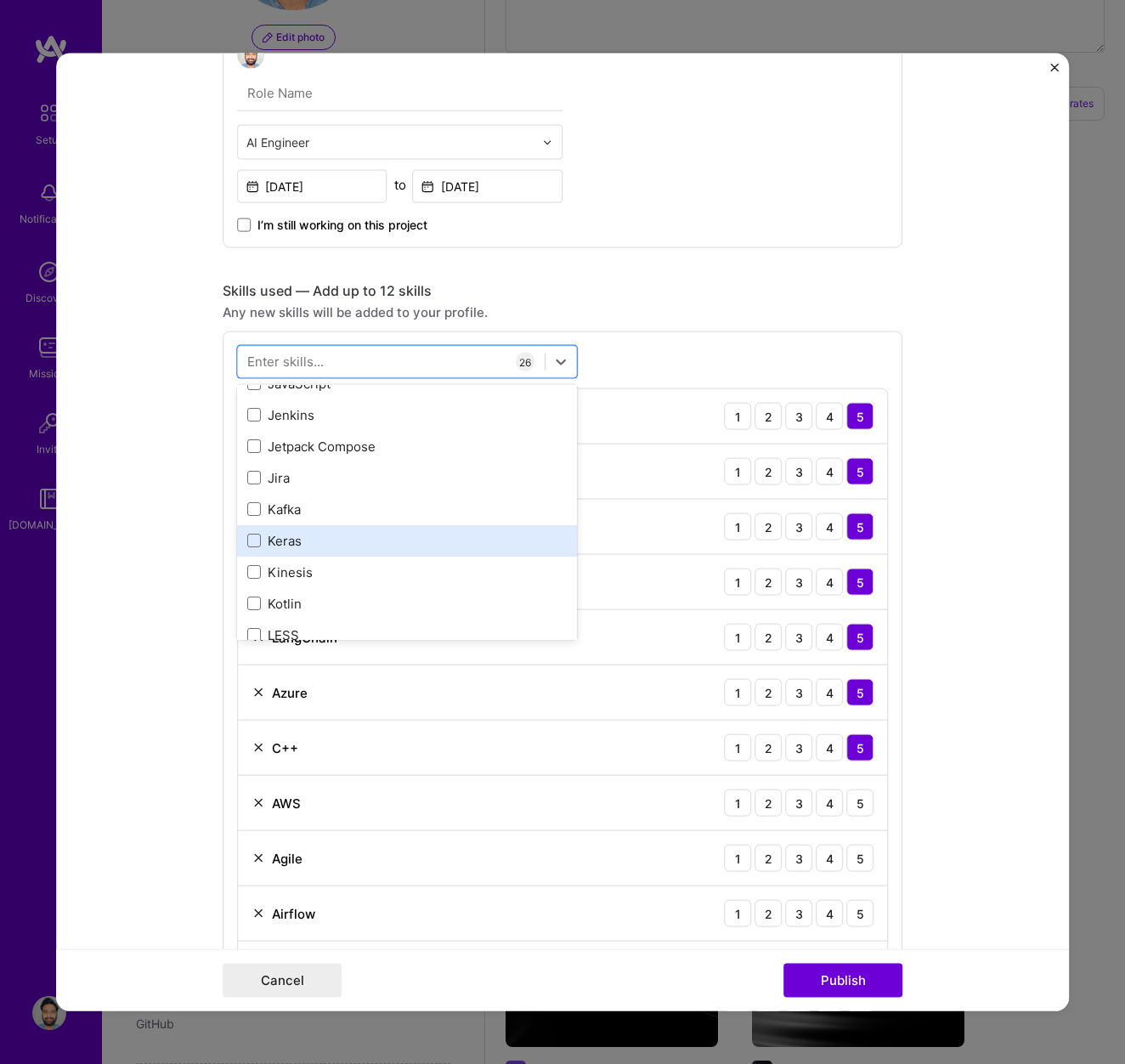
click at [270, 543] on div "Keras" at bounding box center [407, 540] width 320 height 17
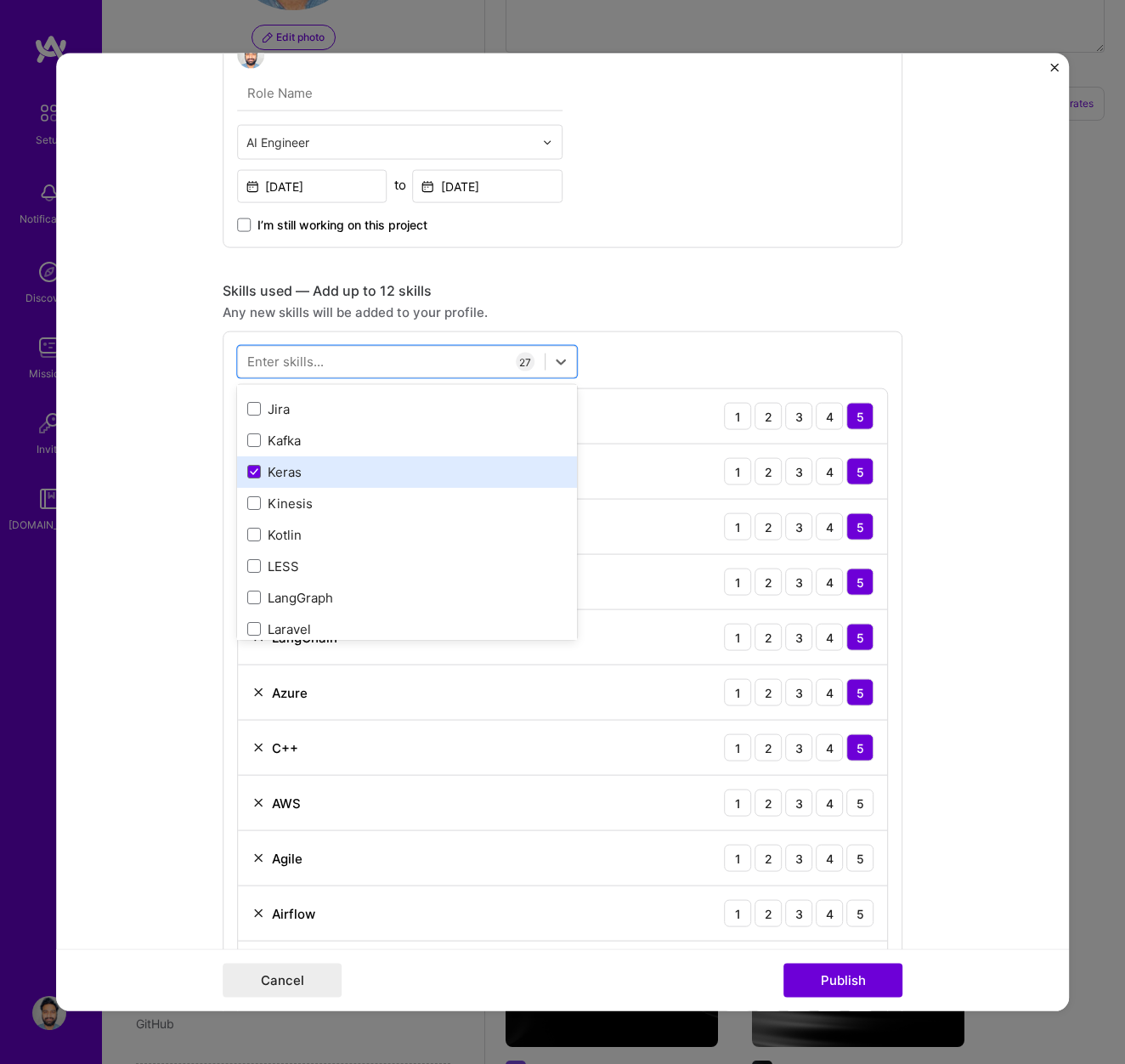
scroll to position [5807, 0]
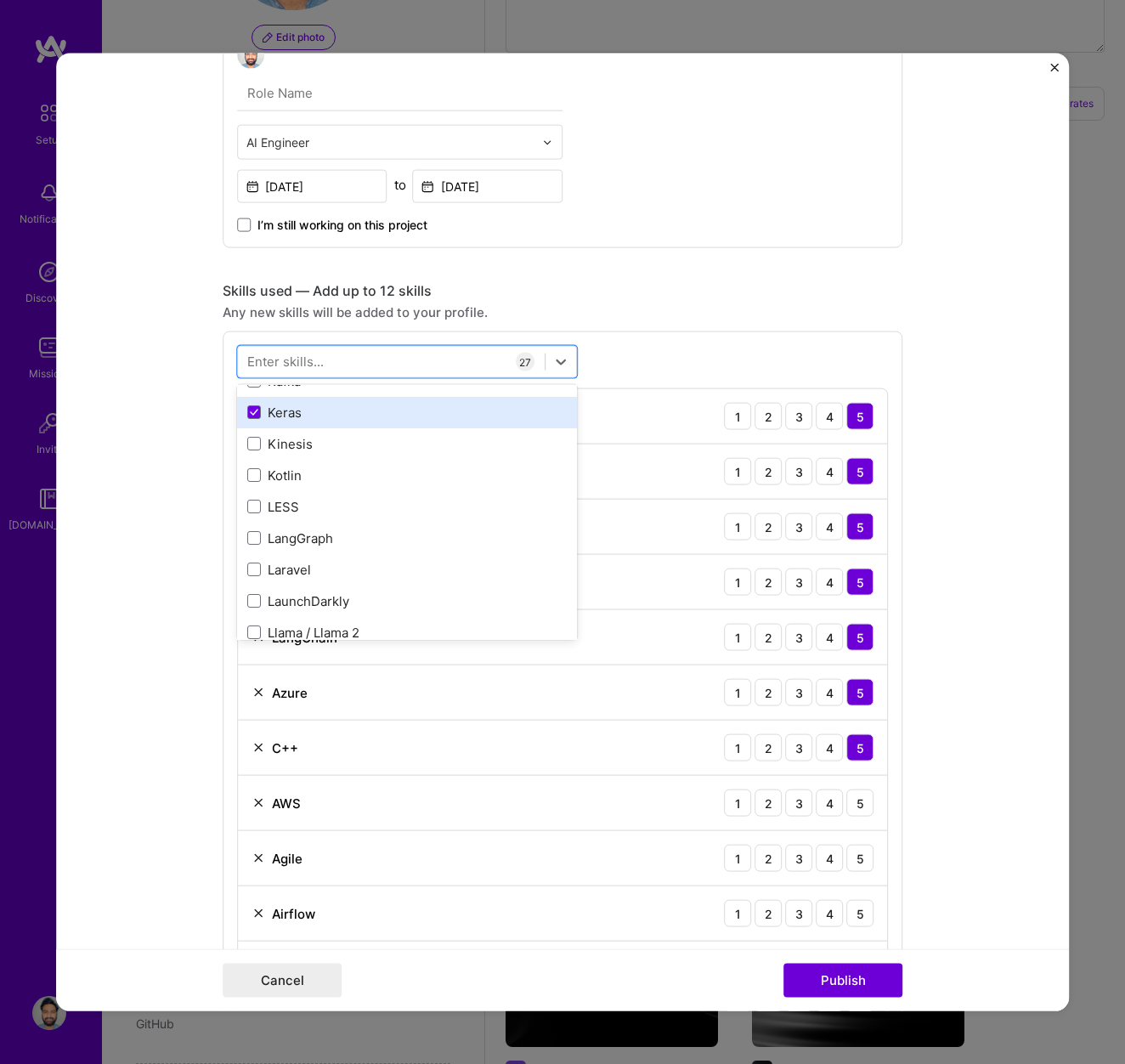
click at [270, 543] on div "LangGraph" at bounding box center [407, 538] width 320 height 17
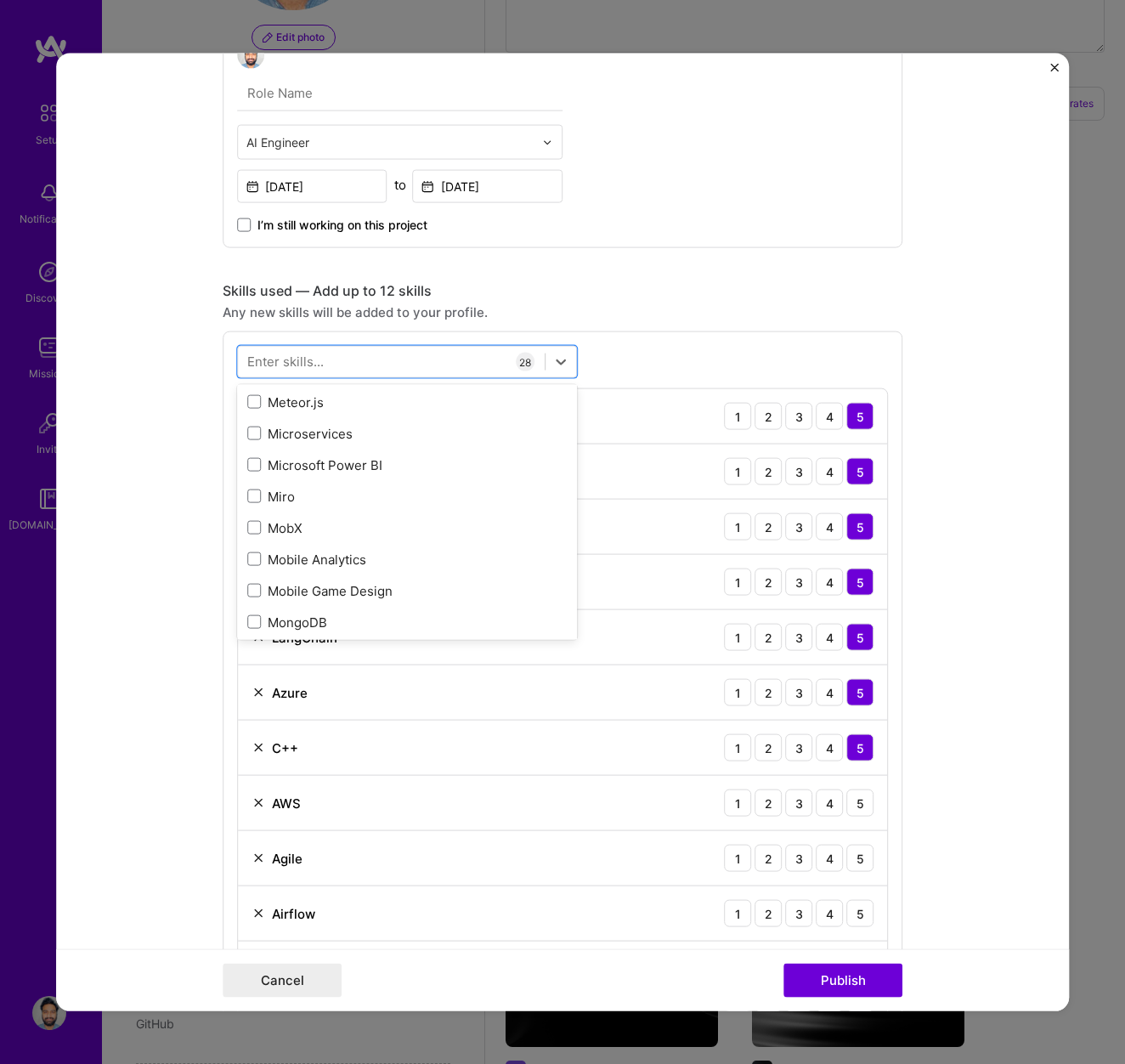
scroll to position [6475, 0]
click at [276, 437] on div "Microservices" at bounding box center [407, 435] width 320 height 17
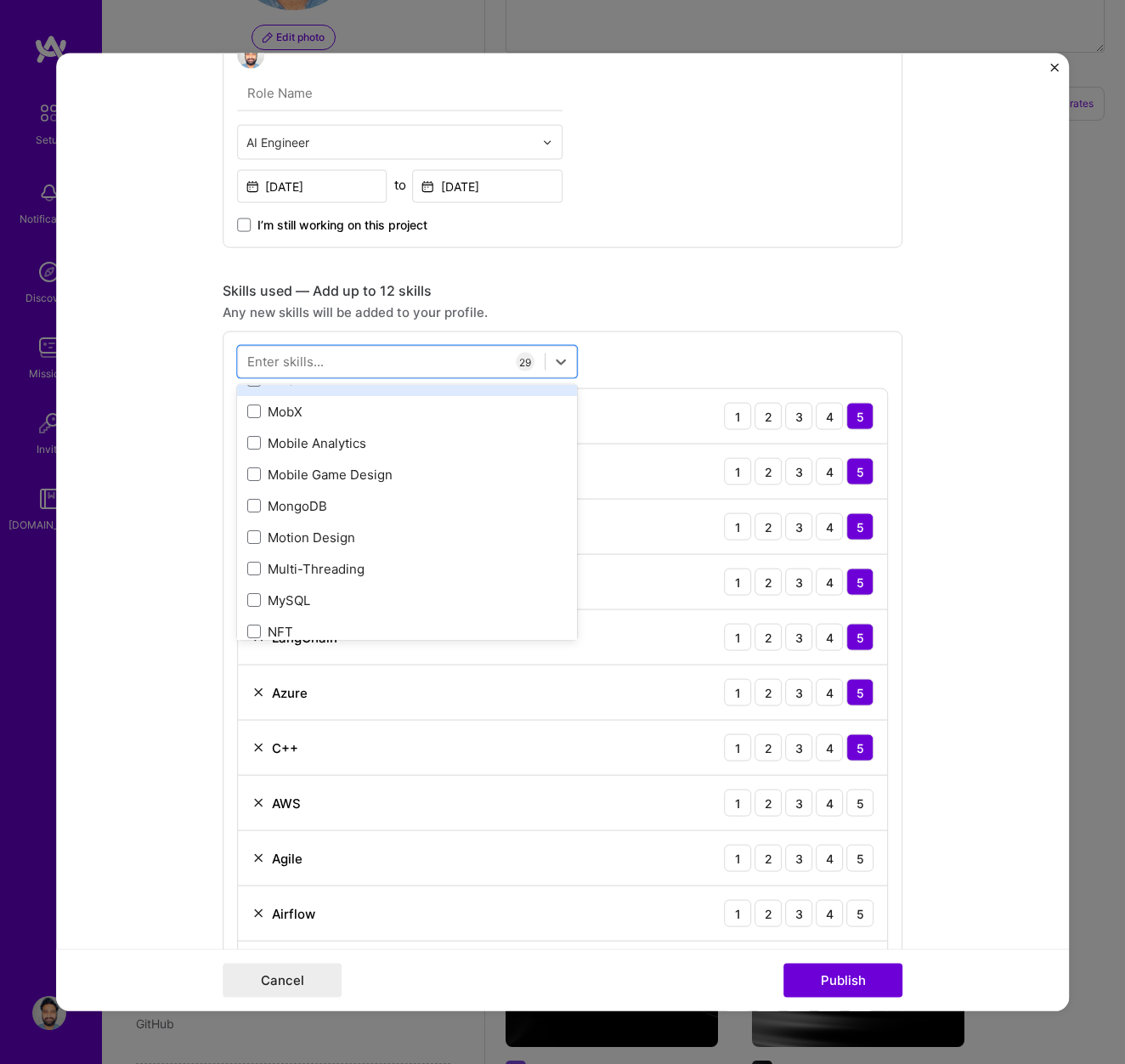
scroll to position [6598, 0]
click at [276, 503] on div "MongoDB" at bounding box center [407, 501] width 320 height 17
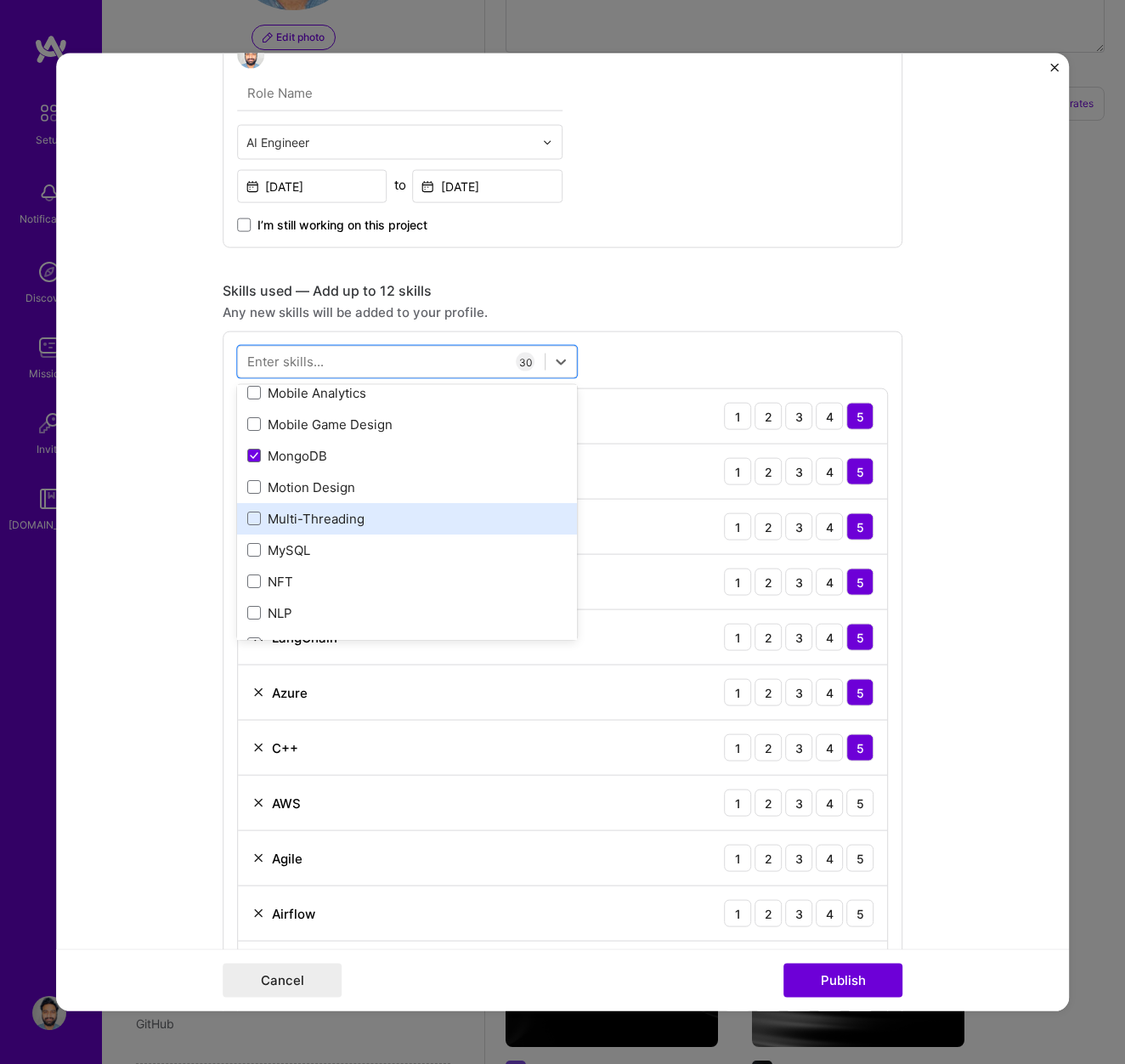
click at [276, 548] on div "MySQL" at bounding box center [407, 549] width 320 height 17
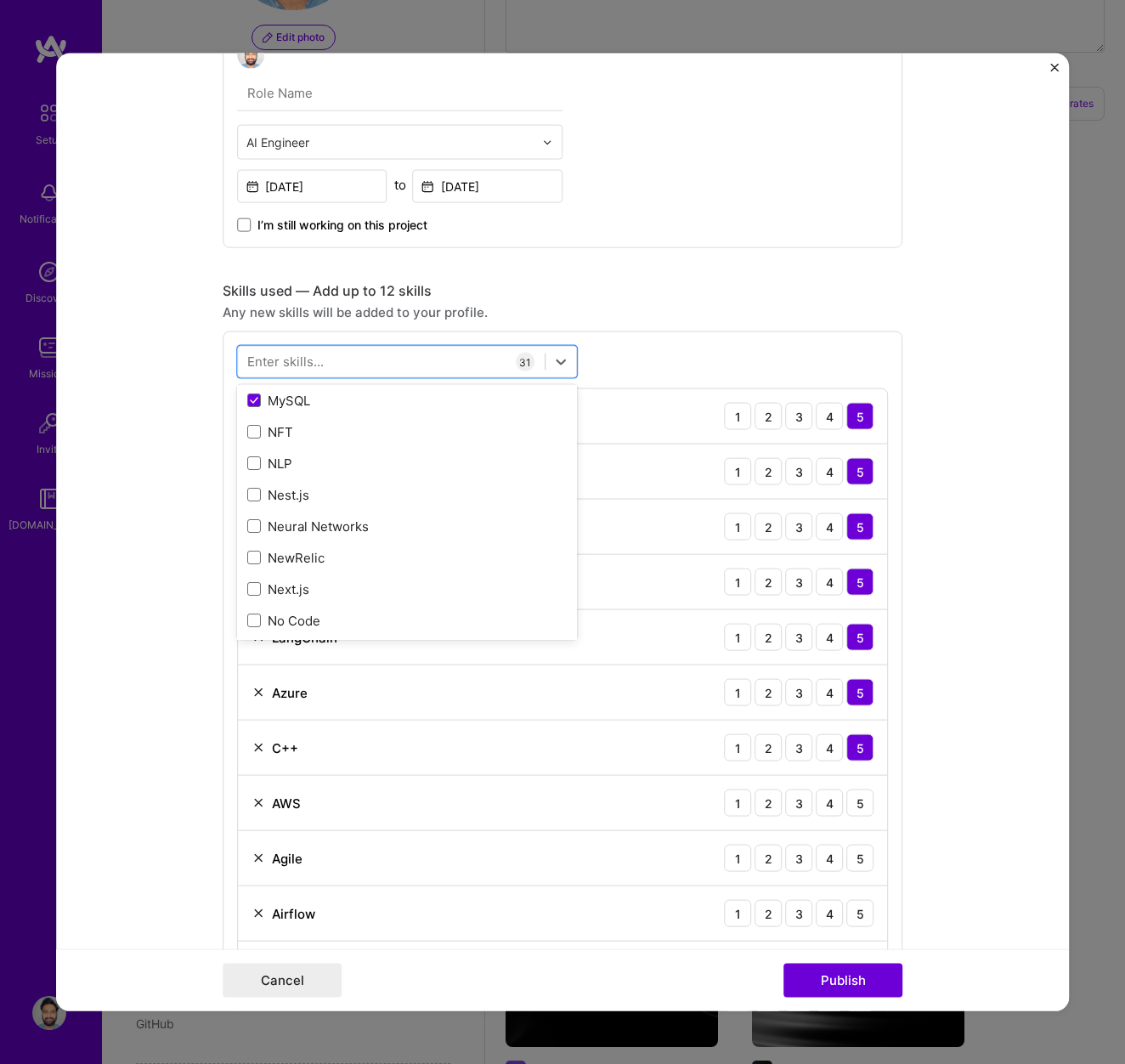
scroll to position [6795, 0]
click at [278, 525] on div "Neural Networks" at bounding box center [407, 524] width 320 height 17
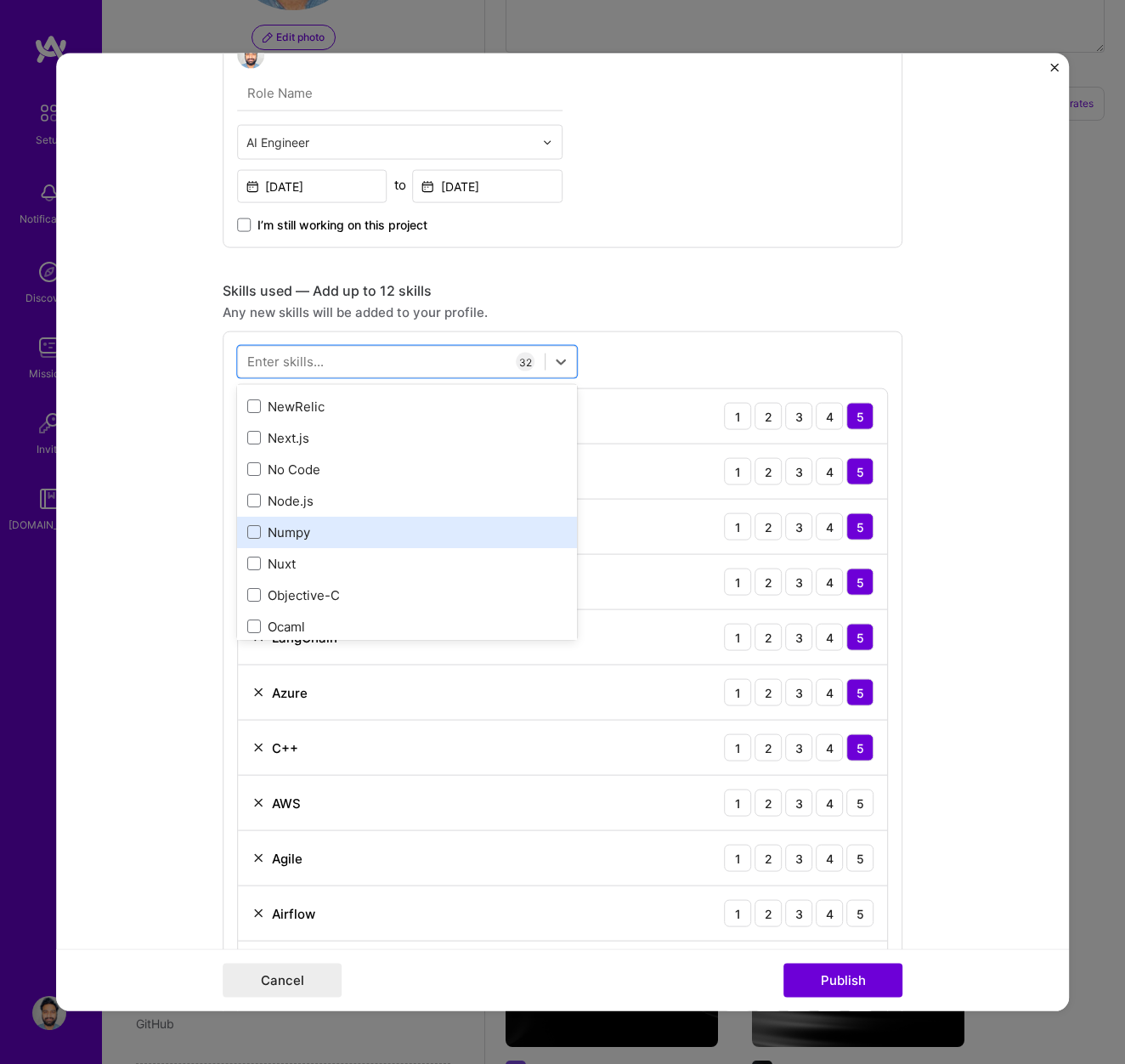
click at [281, 532] on div "Numpy" at bounding box center [407, 532] width 320 height 17
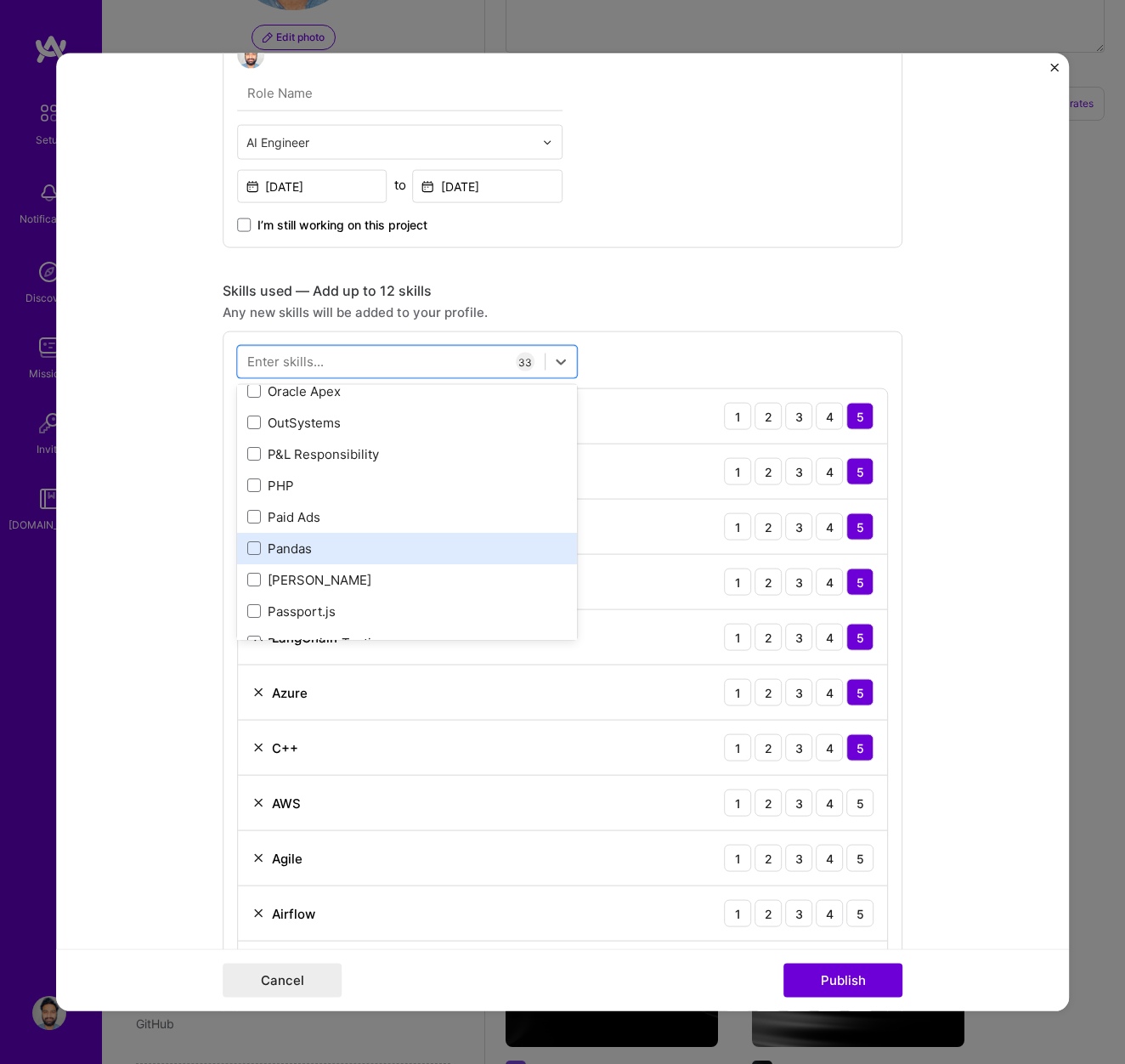
click at [281, 540] on div "Pandas" at bounding box center [407, 547] width 320 height 17
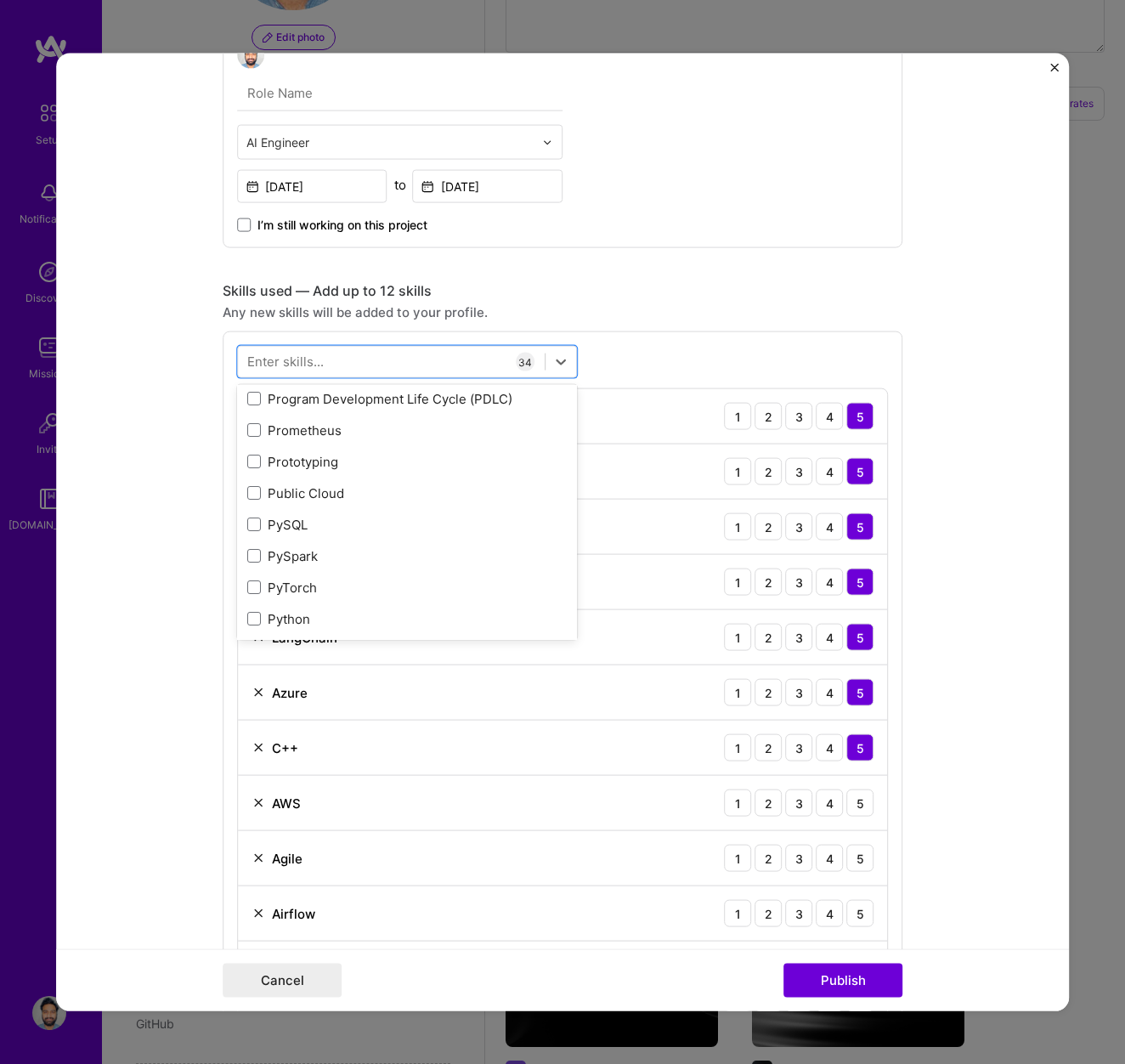
scroll to position [7991, 0]
click at [280, 535] on div "PySQL" at bounding box center [407, 523] width 340 height 31
click at [280, 616] on div "Python" at bounding box center [407, 617] width 320 height 17
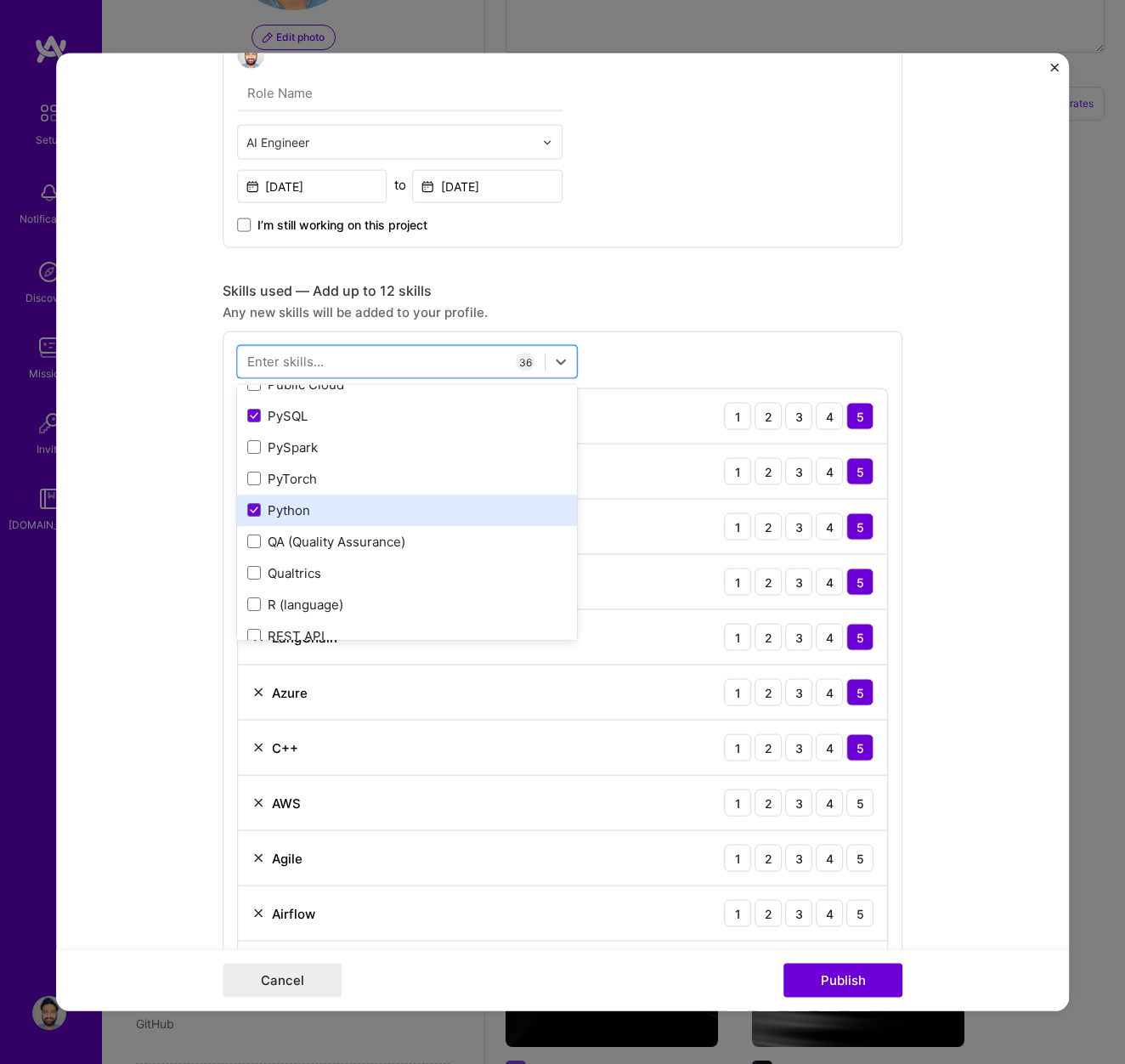
scroll to position [8102, 0]
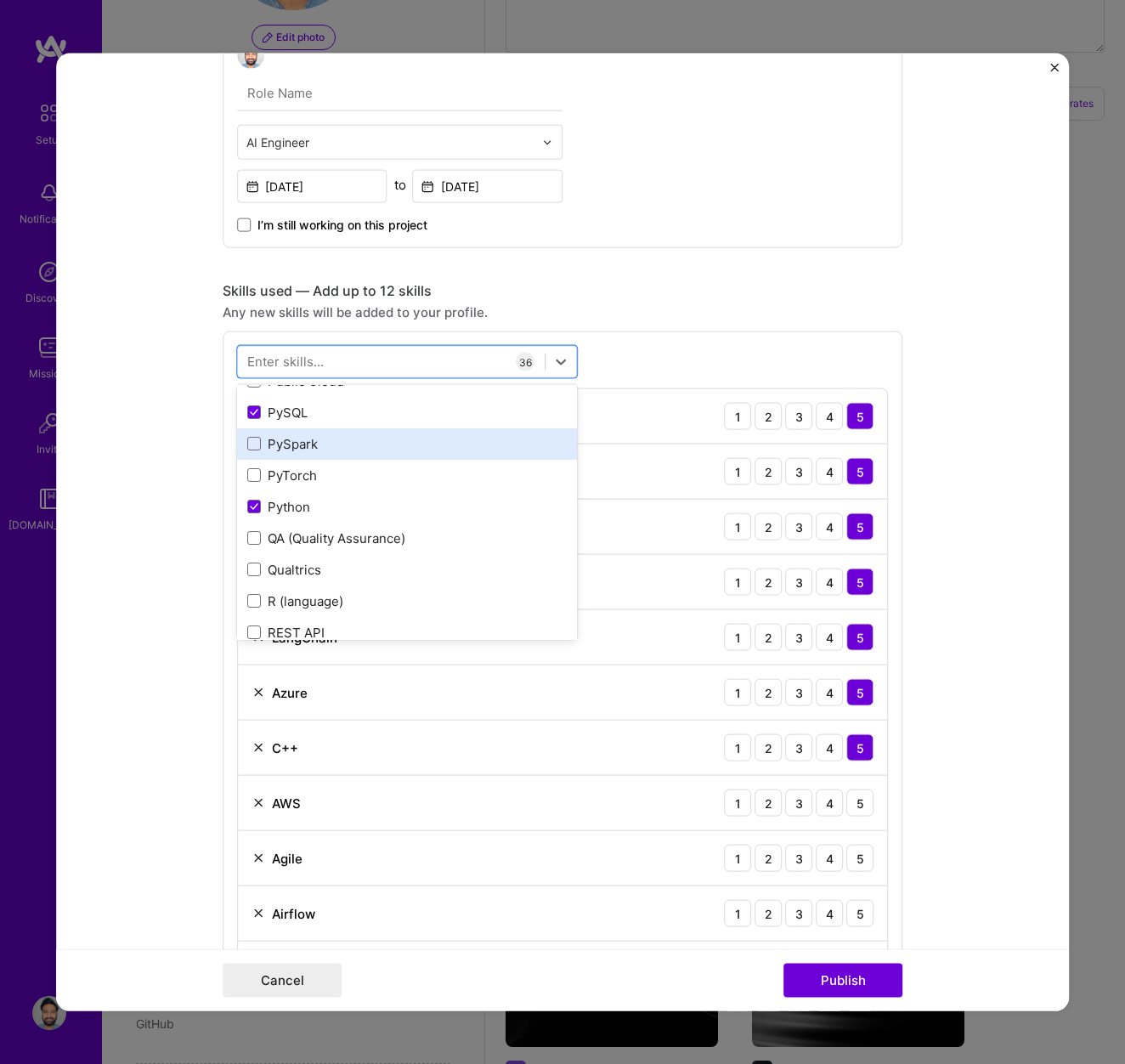
click at [290, 445] on div "PySpark" at bounding box center [407, 443] width 320 height 17
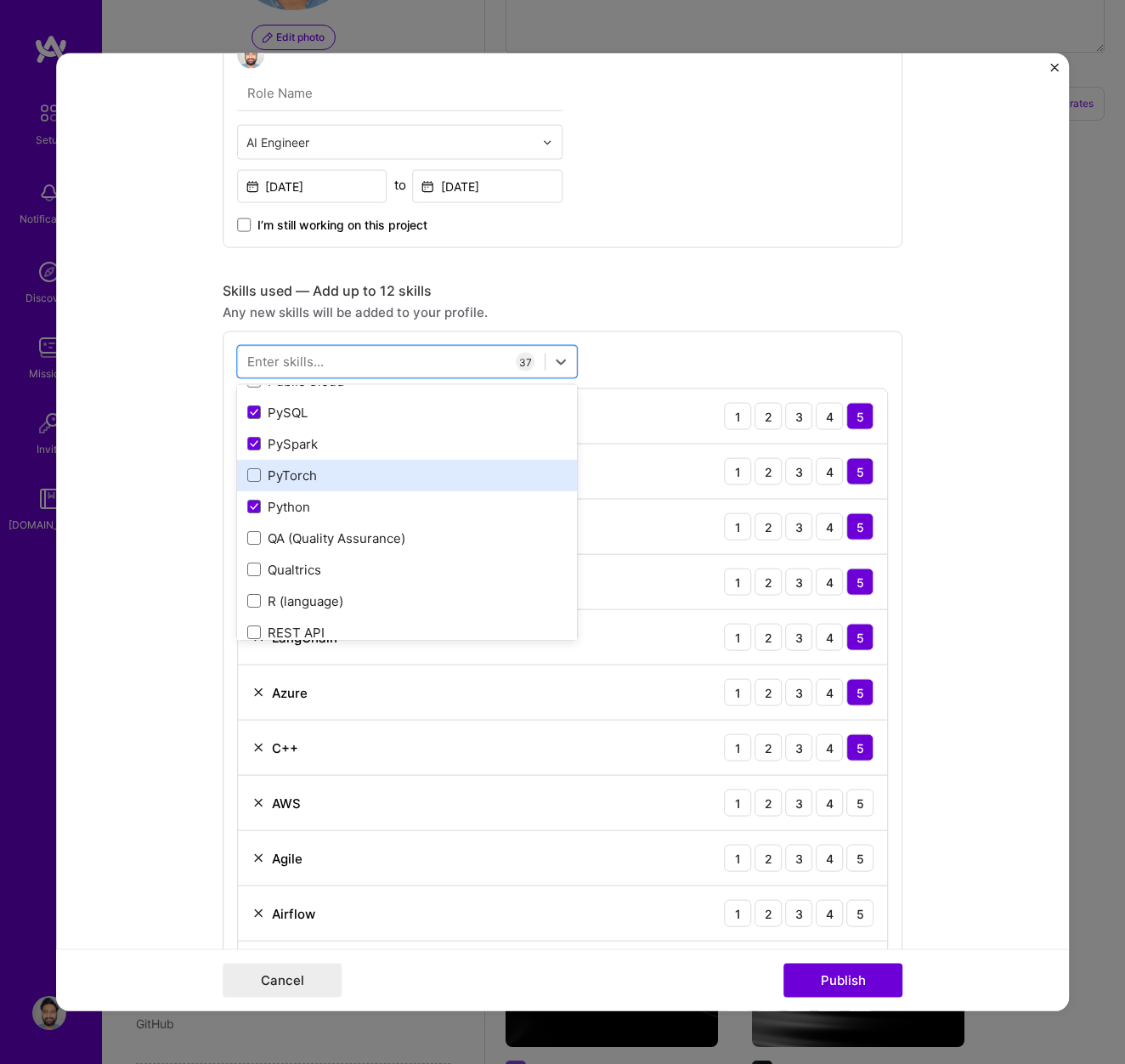
click at [288, 478] on div "PyTorch" at bounding box center [407, 474] width 320 height 17
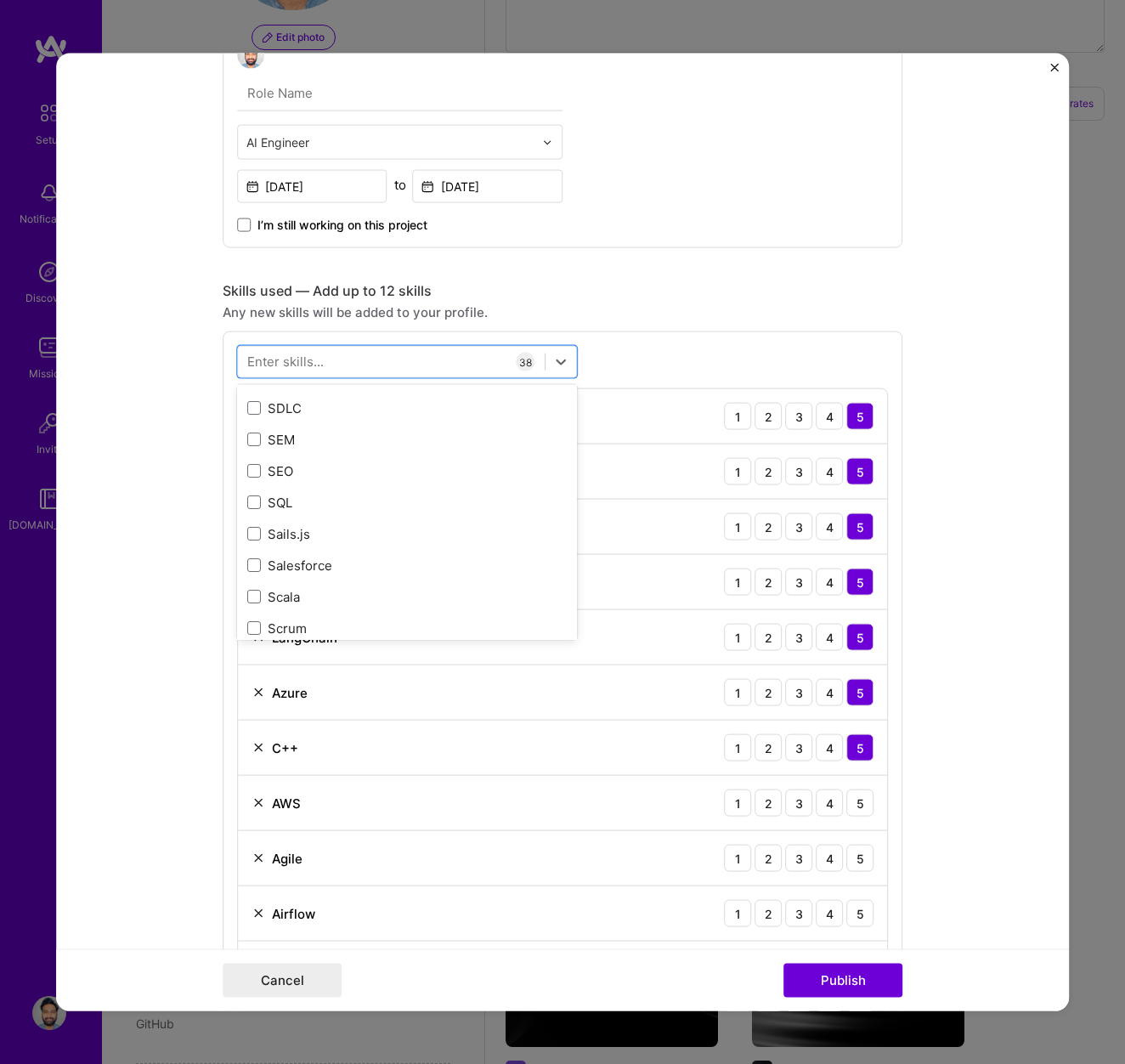
scroll to position [9064, 0]
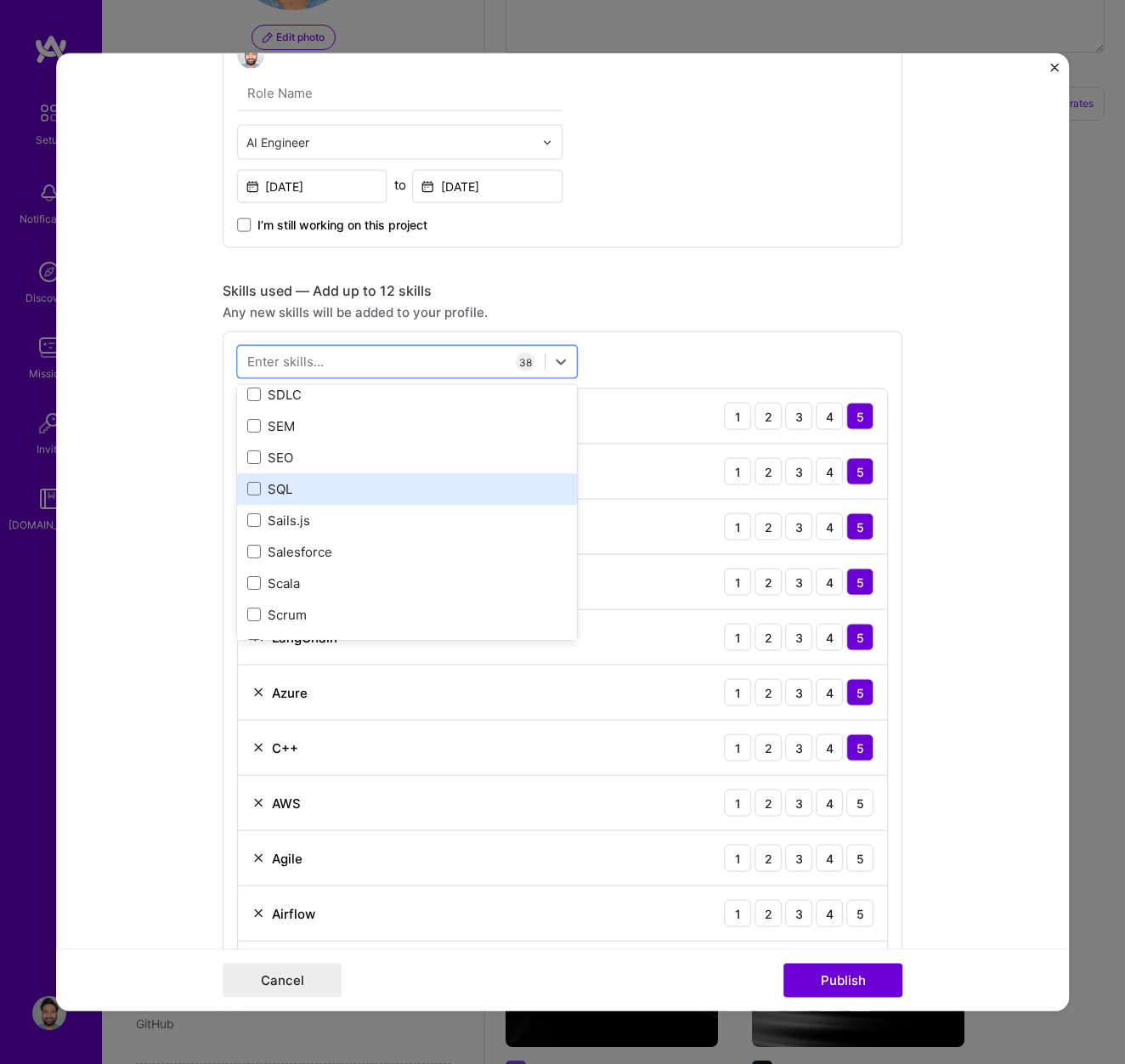
click at [282, 491] on div "SQL" at bounding box center [407, 488] width 320 height 17
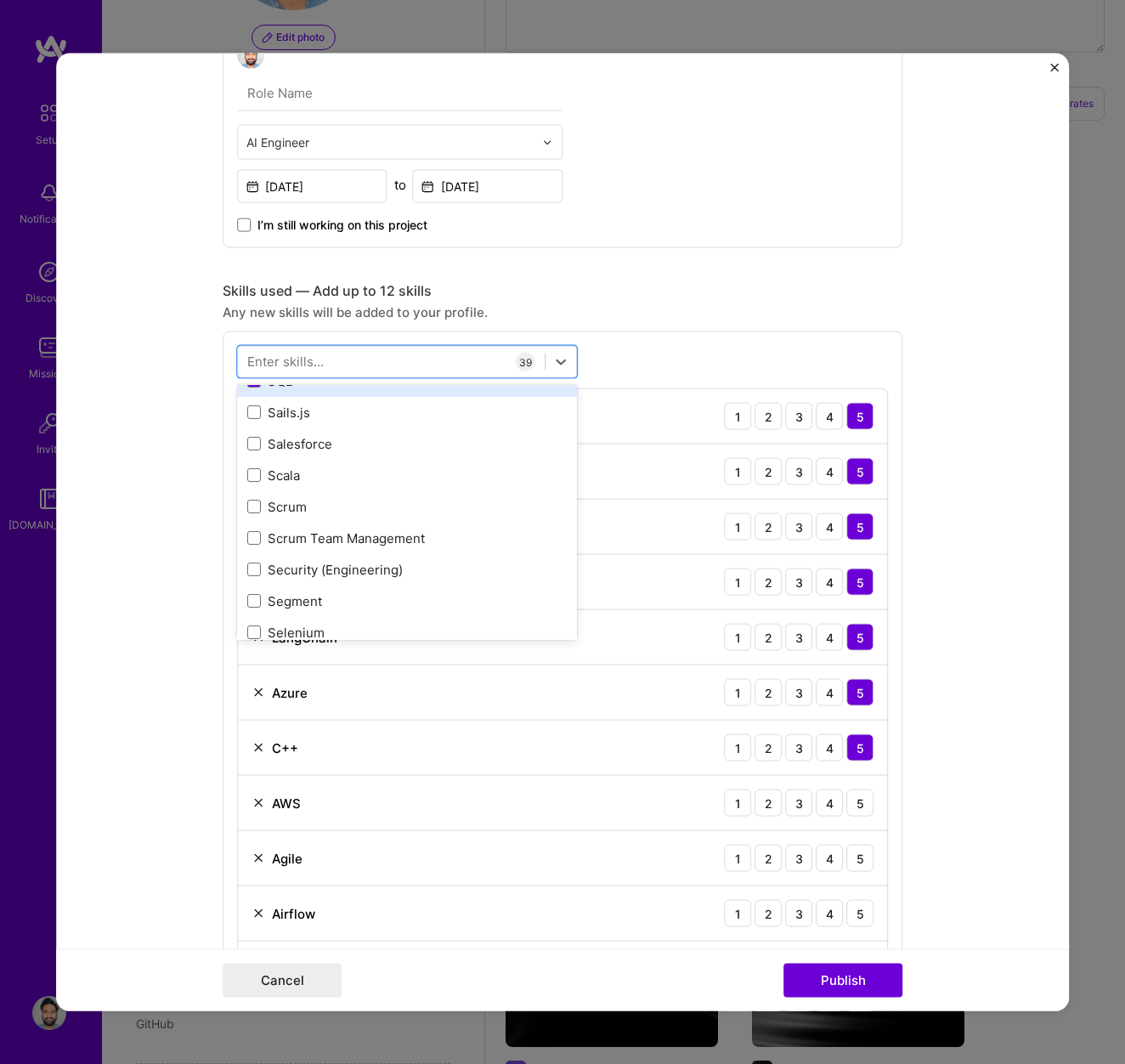
scroll to position [9225, 0]
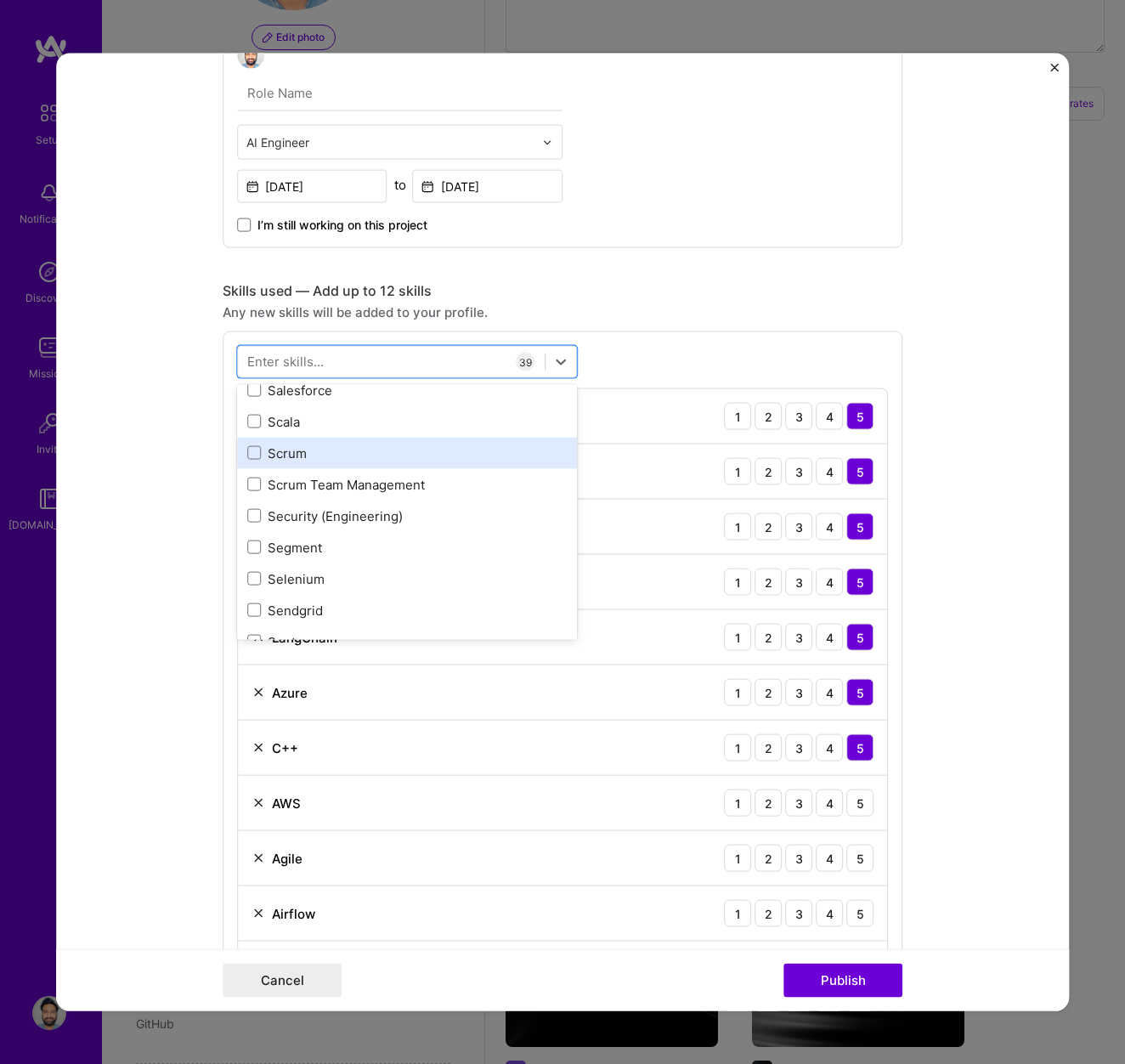
click at [276, 454] on div "Scrum" at bounding box center [407, 452] width 320 height 17
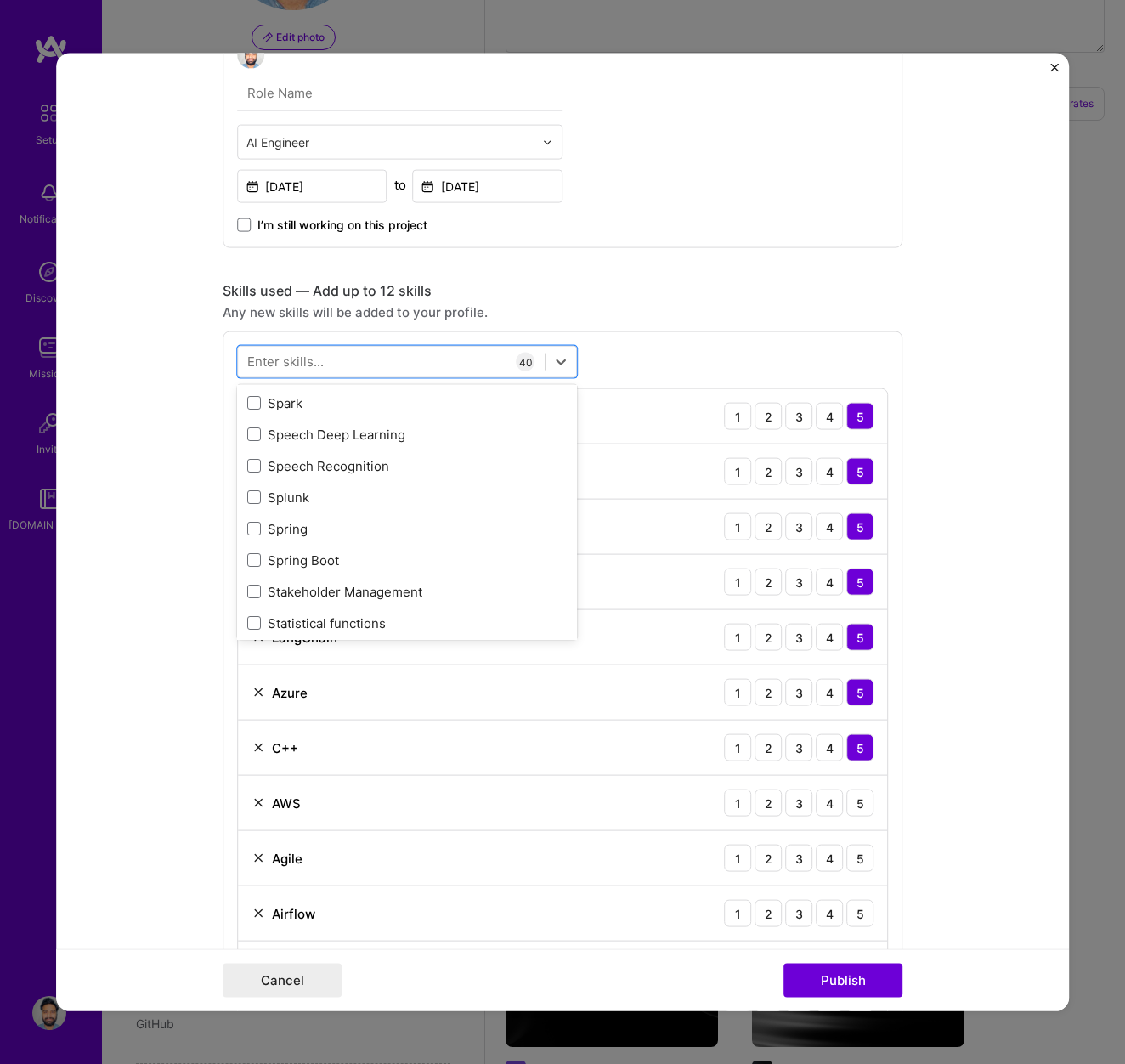
scroll to position [9876, 0]
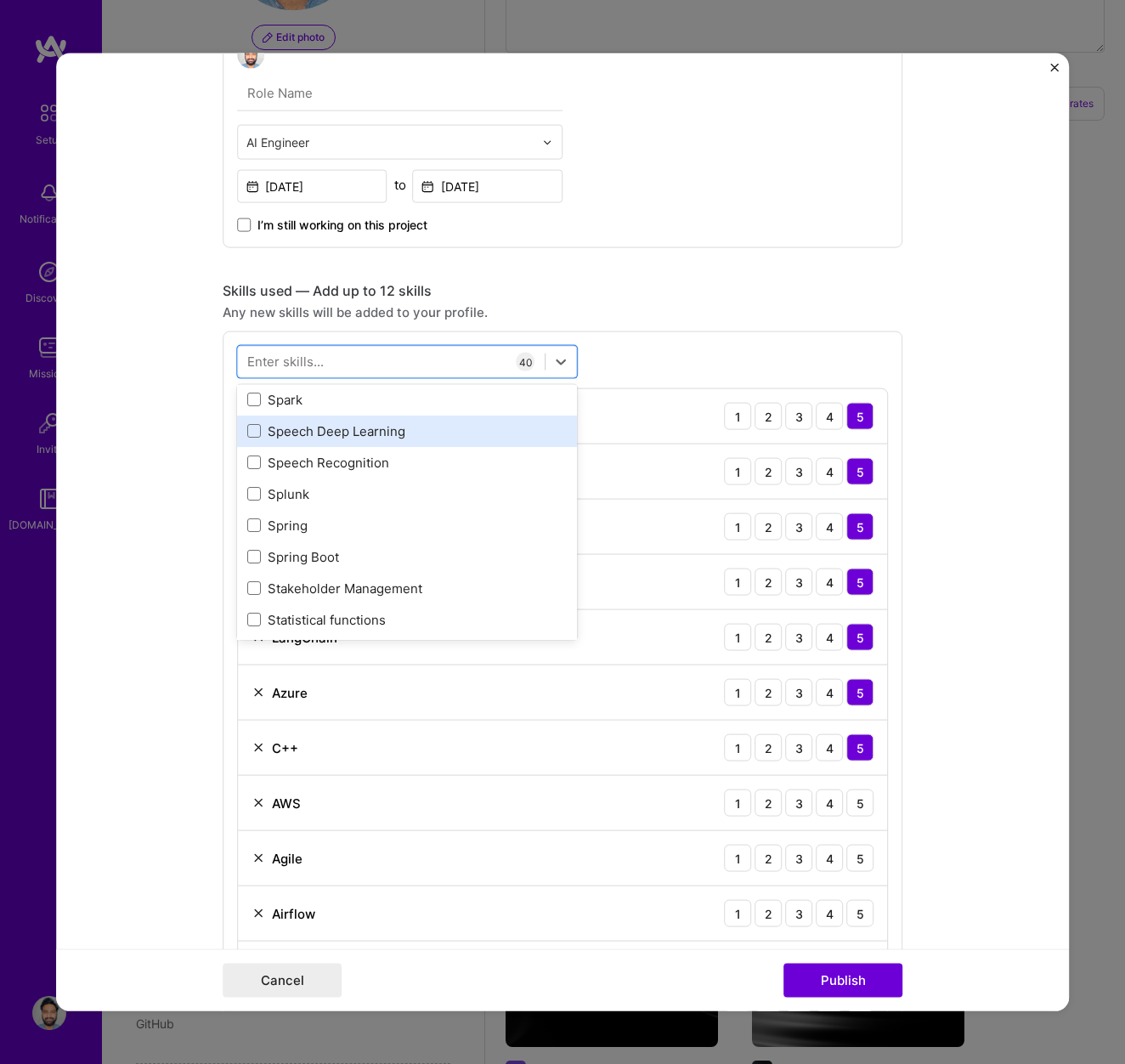
click at [295, 437] on div "Speech Deep Learning" at bounding box center [407, 430] width 320 height 17
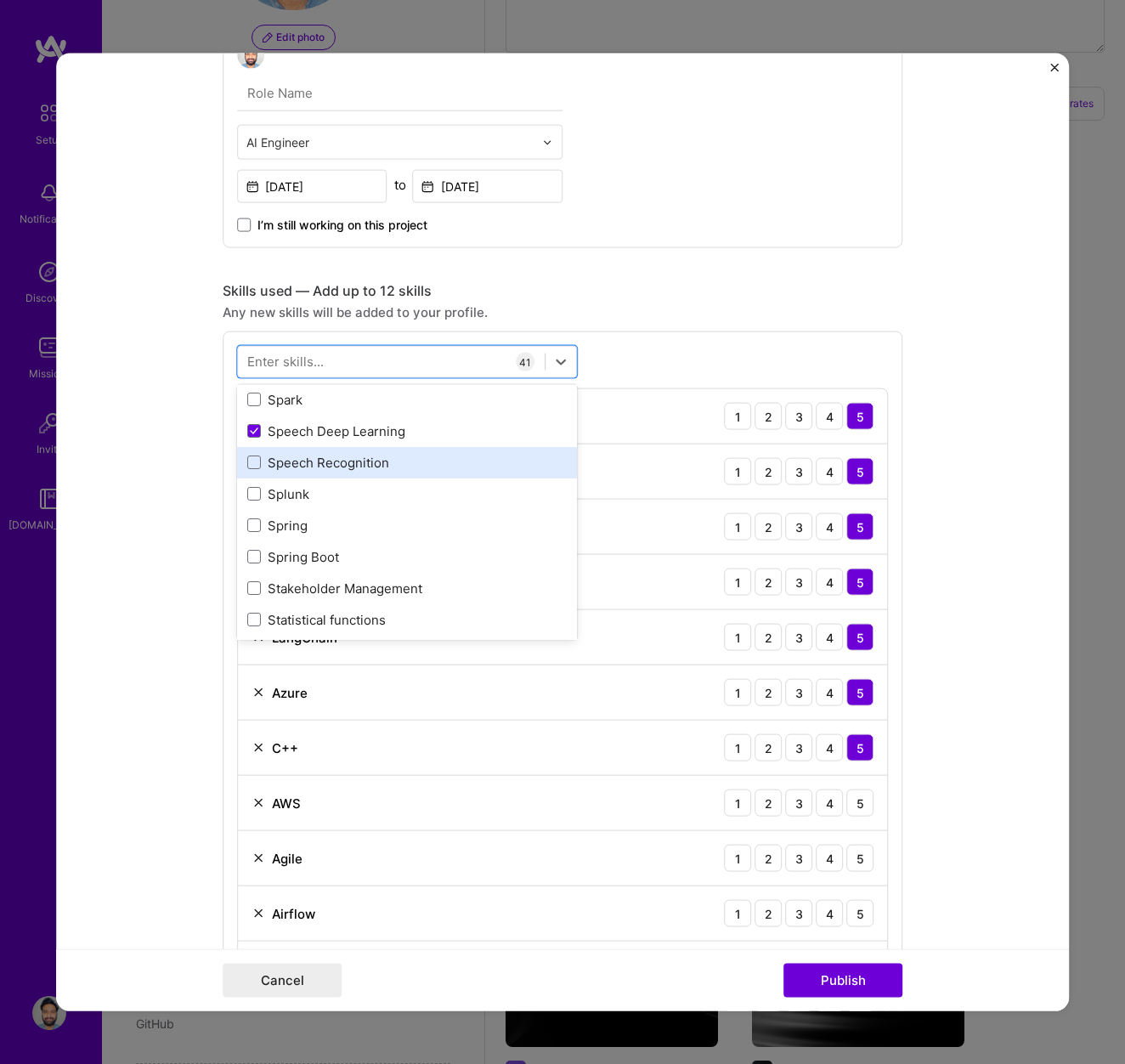
click at [291, 469] on div "Speech Recognition" at bounding box center [407, 462] width 320 height 17
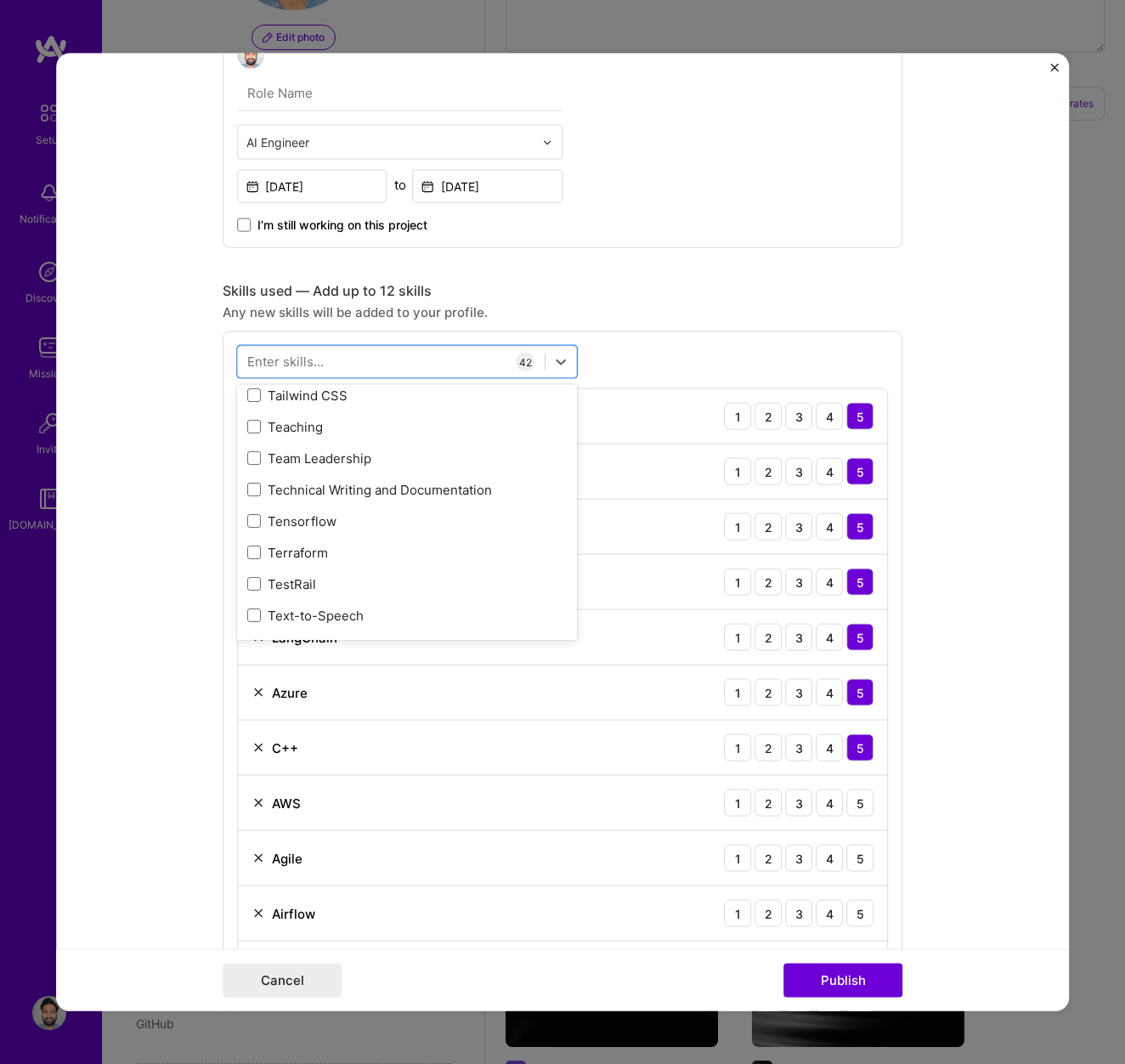
scroll to position [10359, 0]
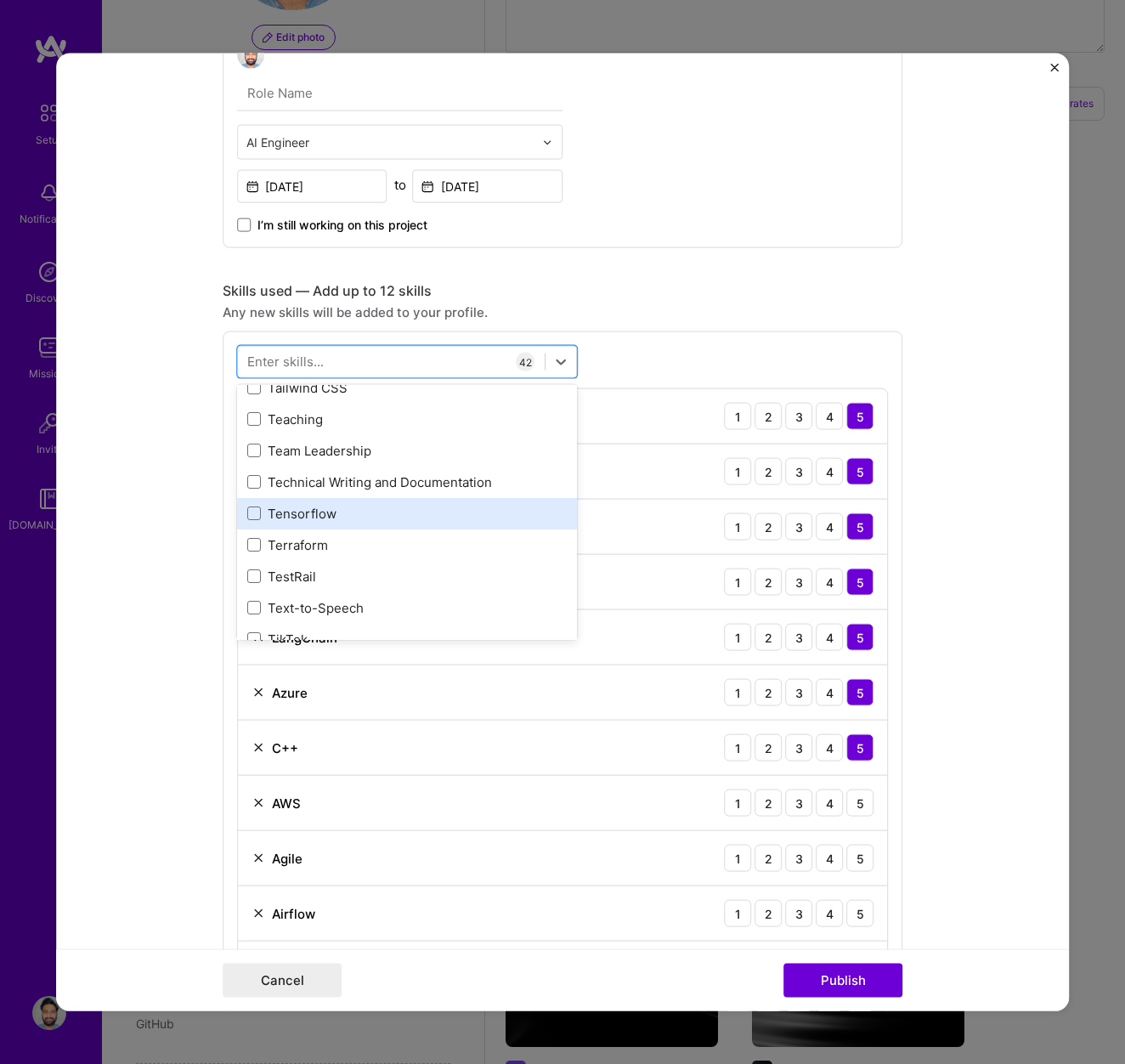
click at [285, 523] on div "Tensorflow" at bounding box center [407, 513] width 340 height 31
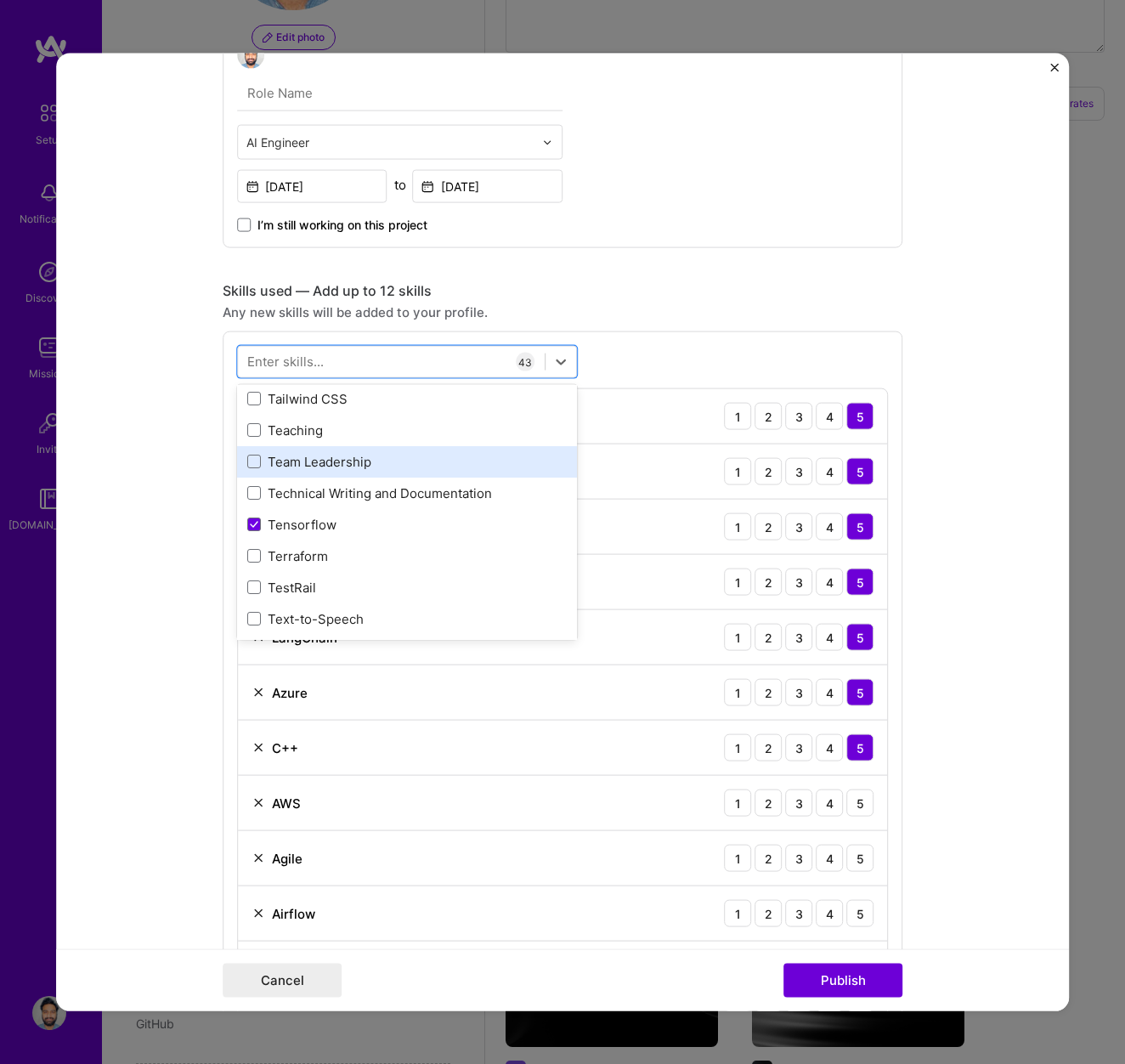
click at [291, 464] on div "Team Leadership" at bounding box center [407, 461] width 320 height 17
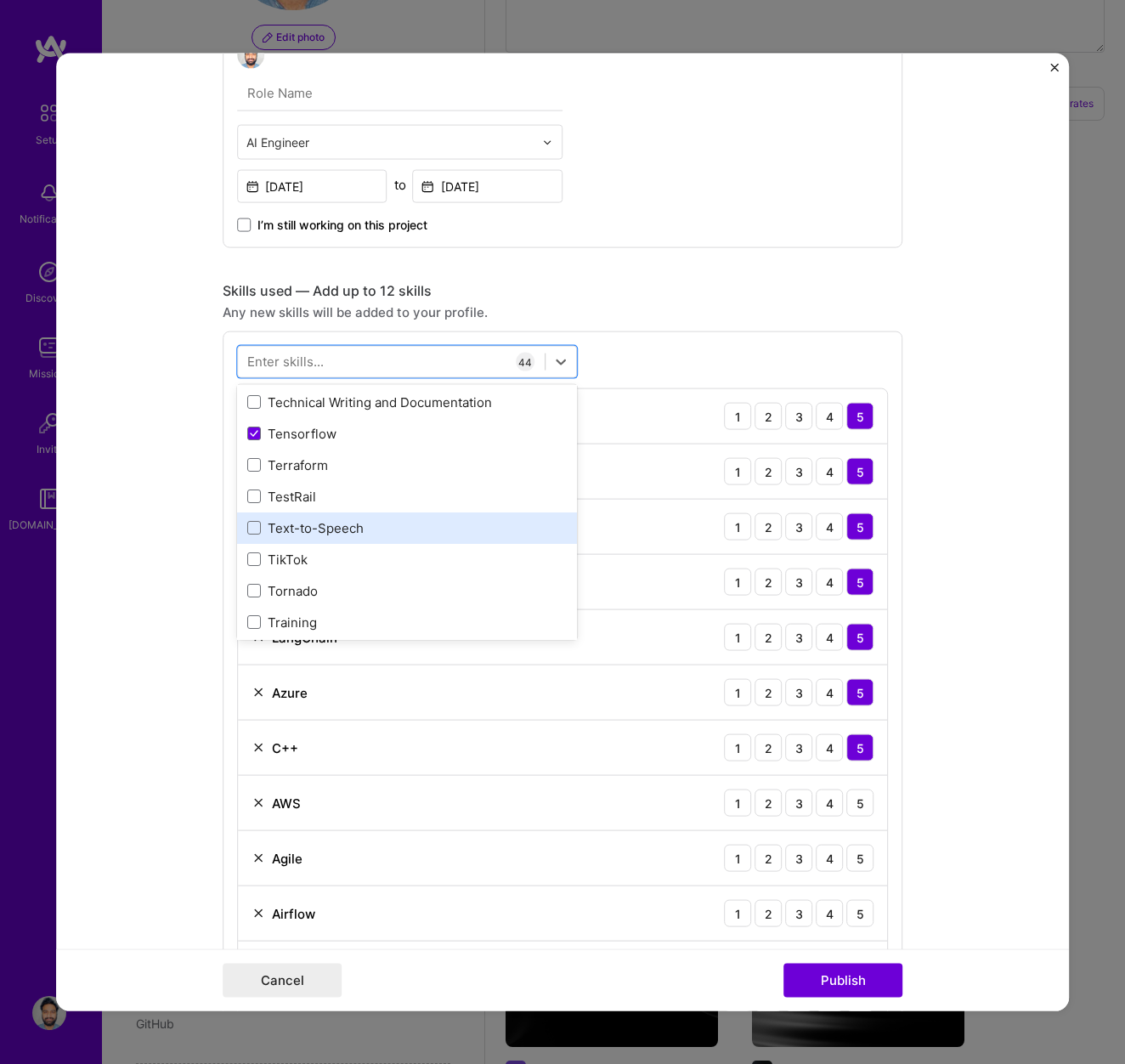
scroll to position [10470, 0]
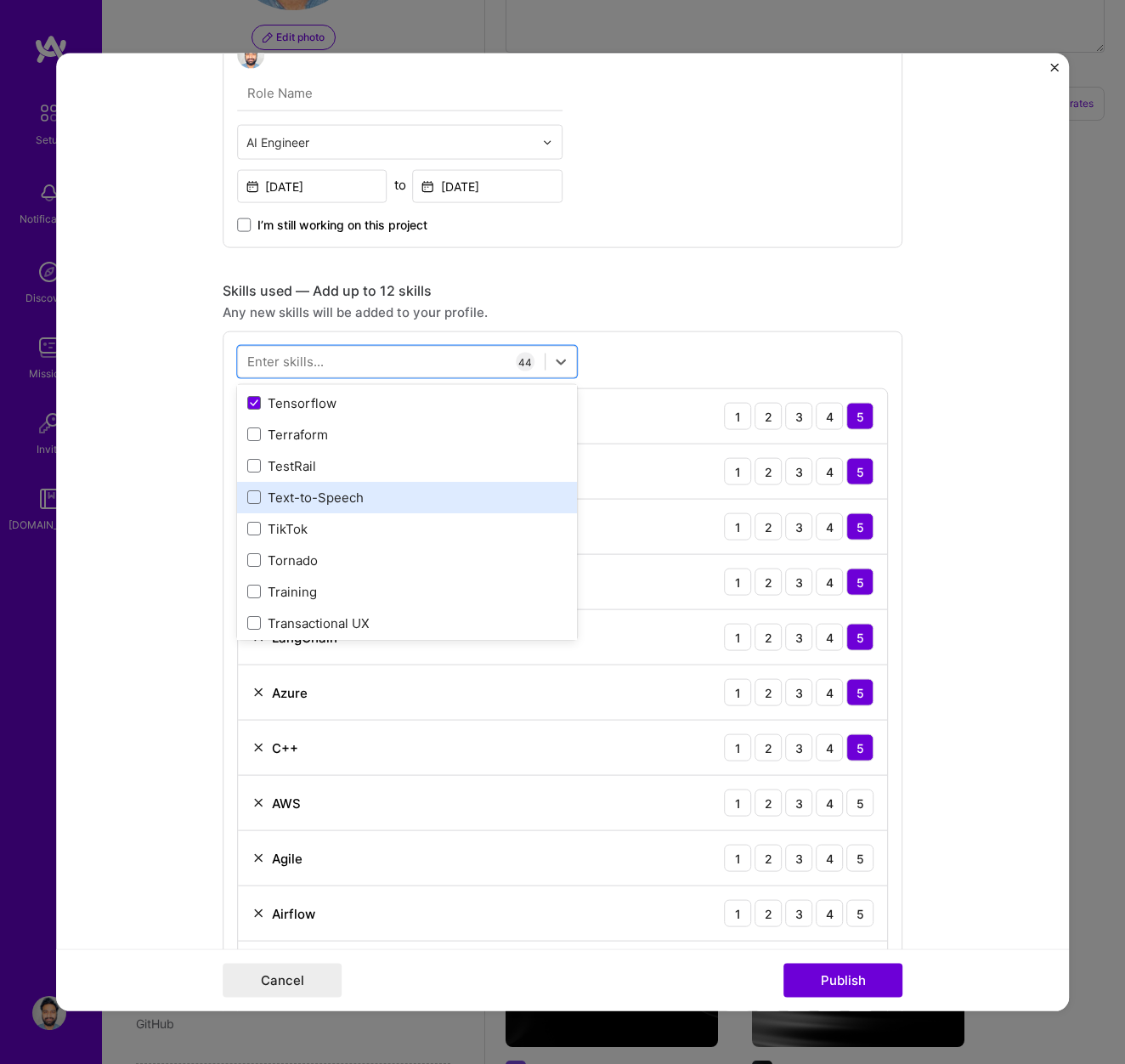
click at [313, 499] on div "Text-to-Speech" at bounding box center [407, 497] width 320 height 17
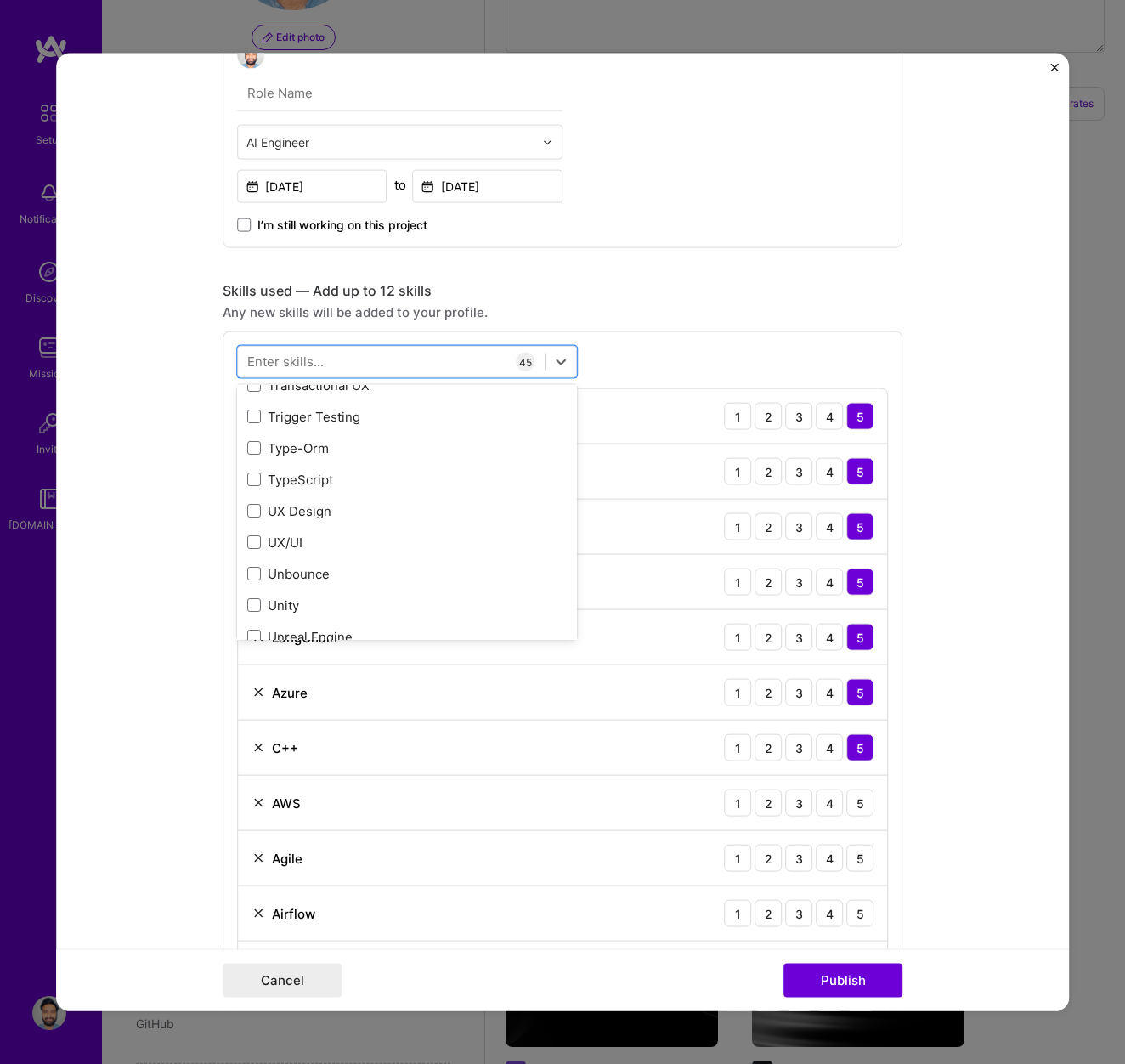
scroll to position [10720, 0]
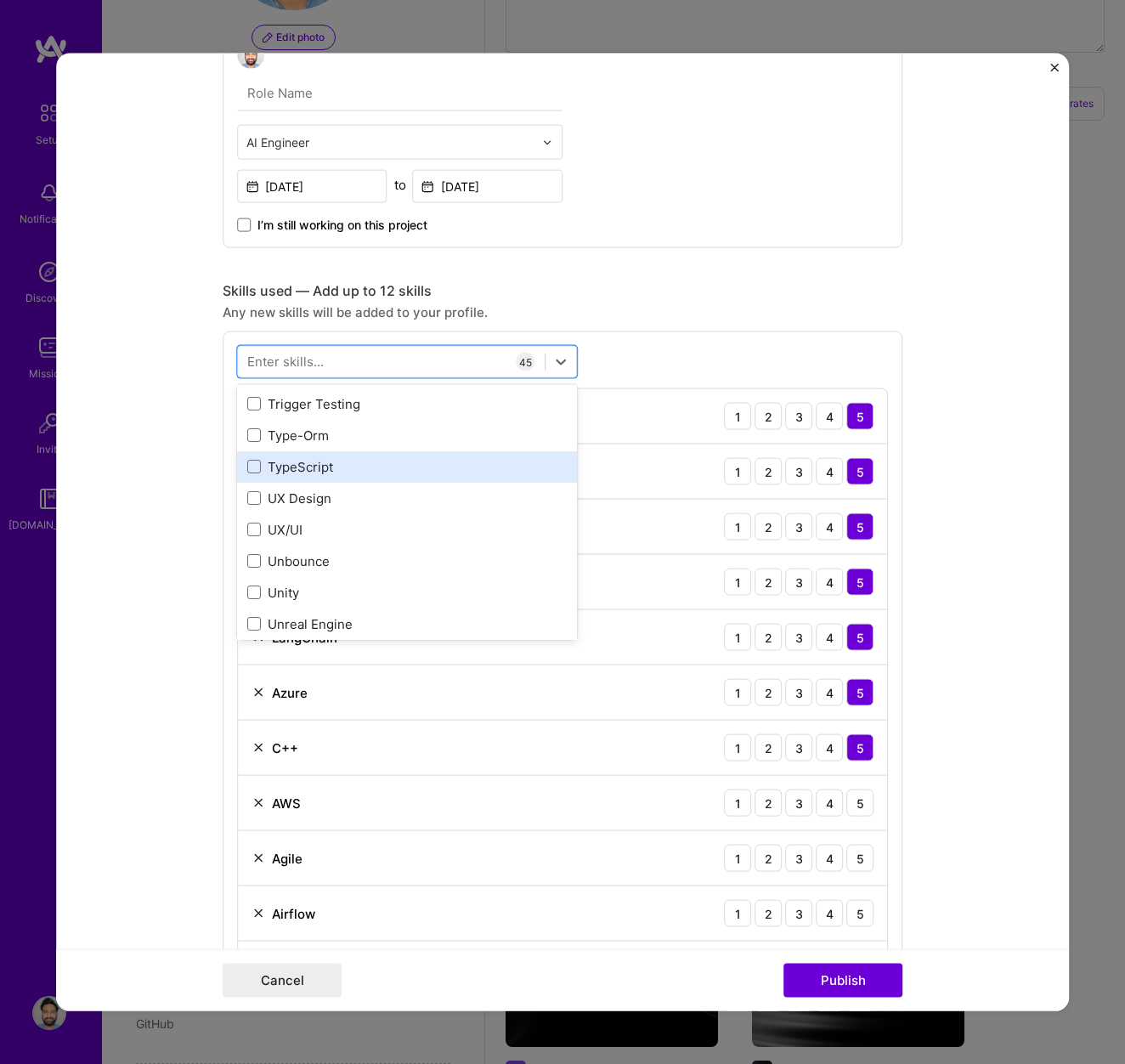
click at [301, 469] on div "TypeScript" at bounding box center [407, 466] width 320 height 17
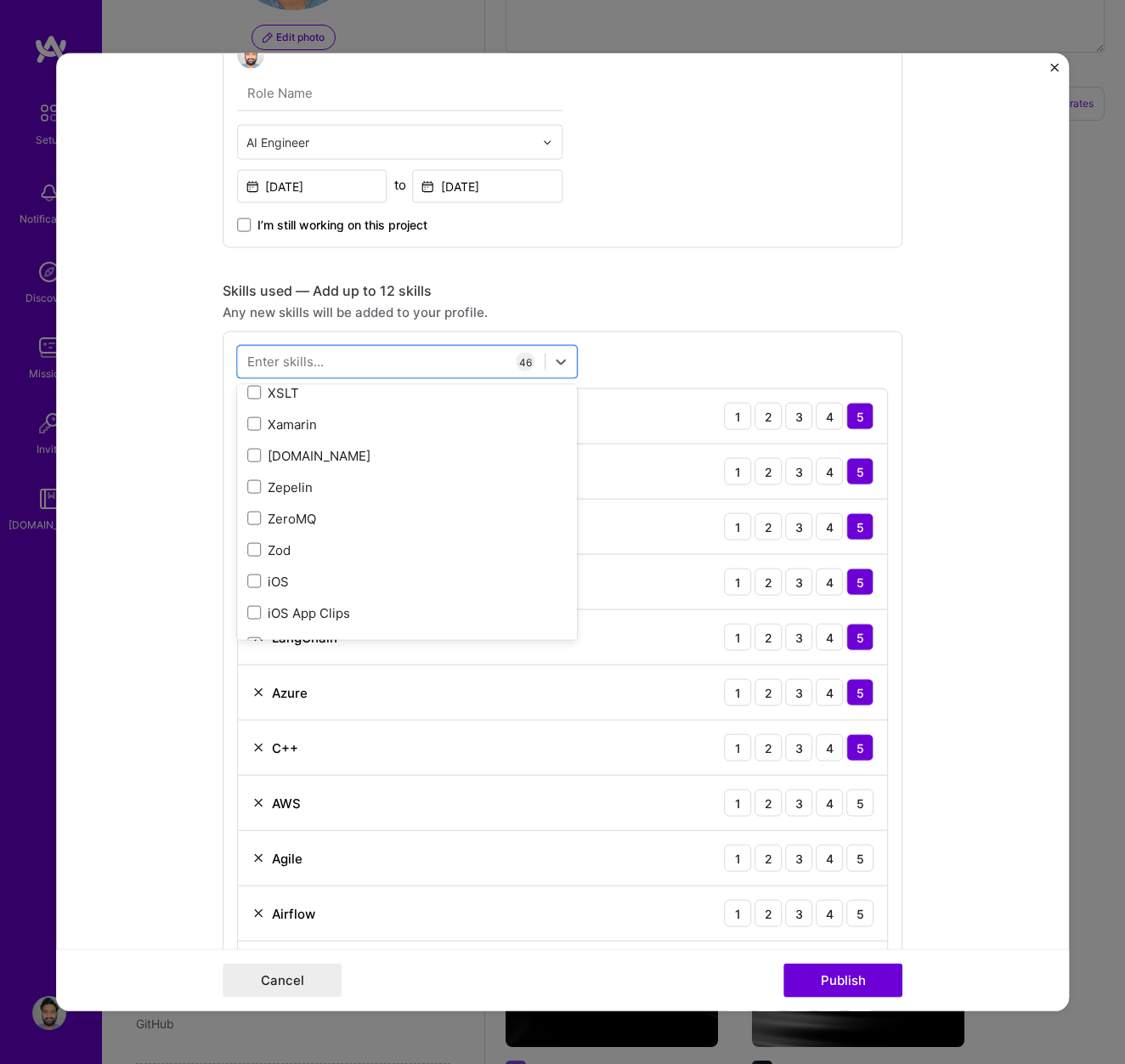
scroll to position [11706, 0]
click at [291, 586] on div "scikit-learn" at bounding box center [407, 581] width 320 height 17
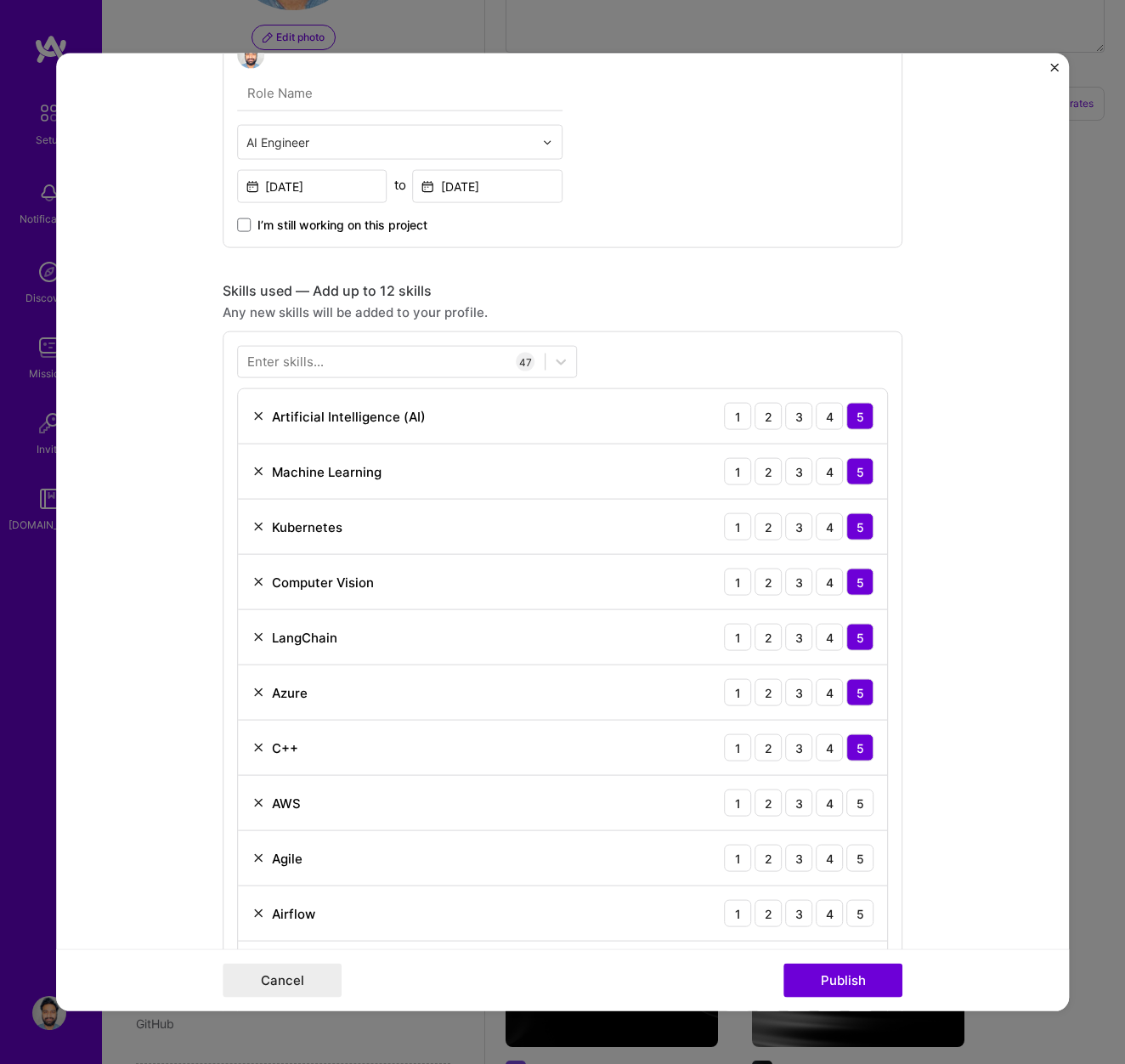
click at [213, 566] on form "Project title AI Customer Support Agent Company Aozic Project industry Industry…" at bounding box center [562, 532] width 1013 height 958
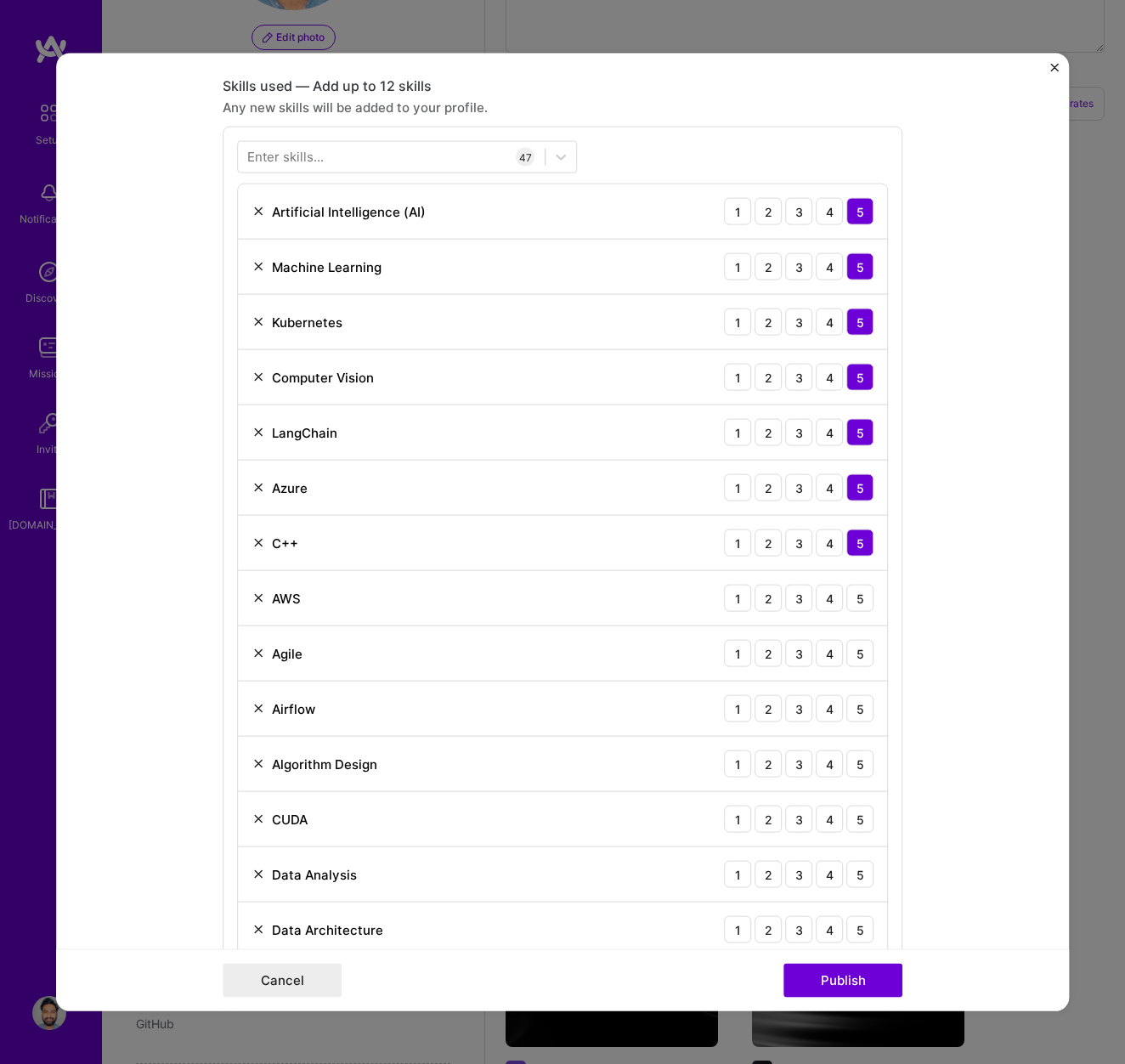
scroll to position [749, 0]
click at [858, 602] on div "5" at bounding box center [859, 597] width 27 height 27
click at [863, 652] on div "5" at bounding box center [859, 652] width 27 height 27
click at [864, 711] on div "5" at bounding box center [859, 708] width 27 height 27
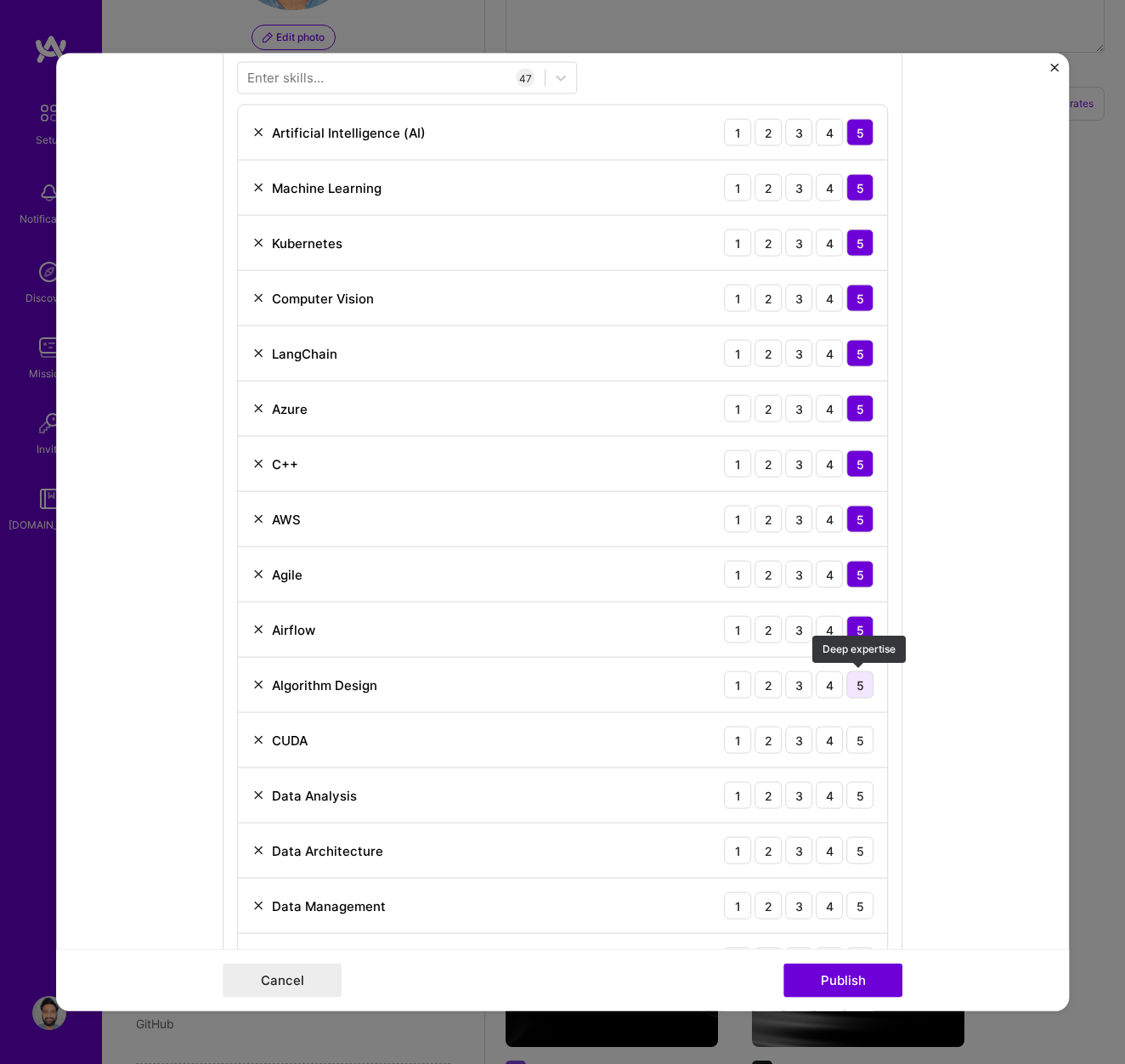
click at [857, 680] on div "5" at bounding box center [859, 684] width 27 height 27
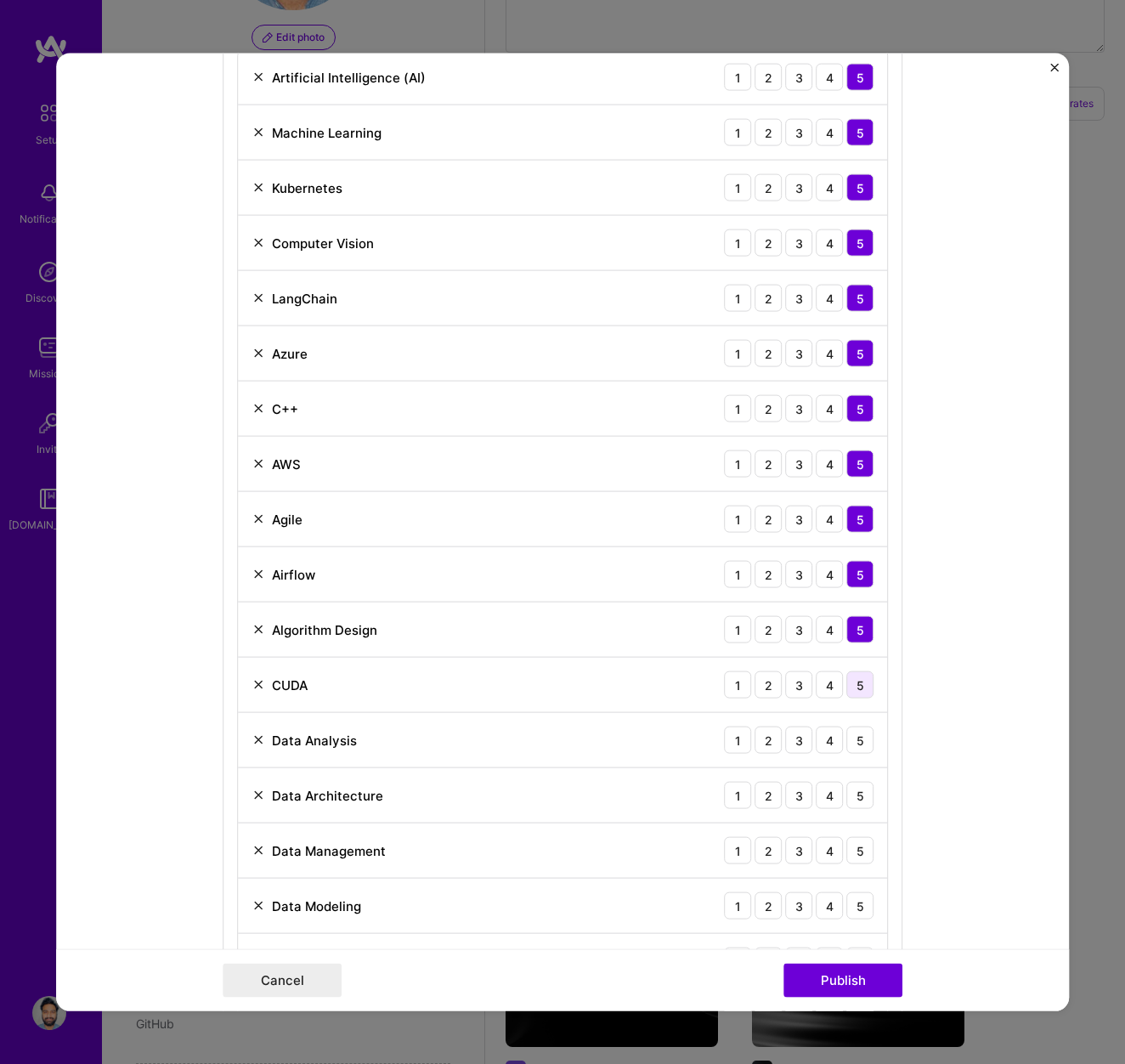
click at [857, 679] on div "5" at bounding box center [859, 684] width 27 height 27
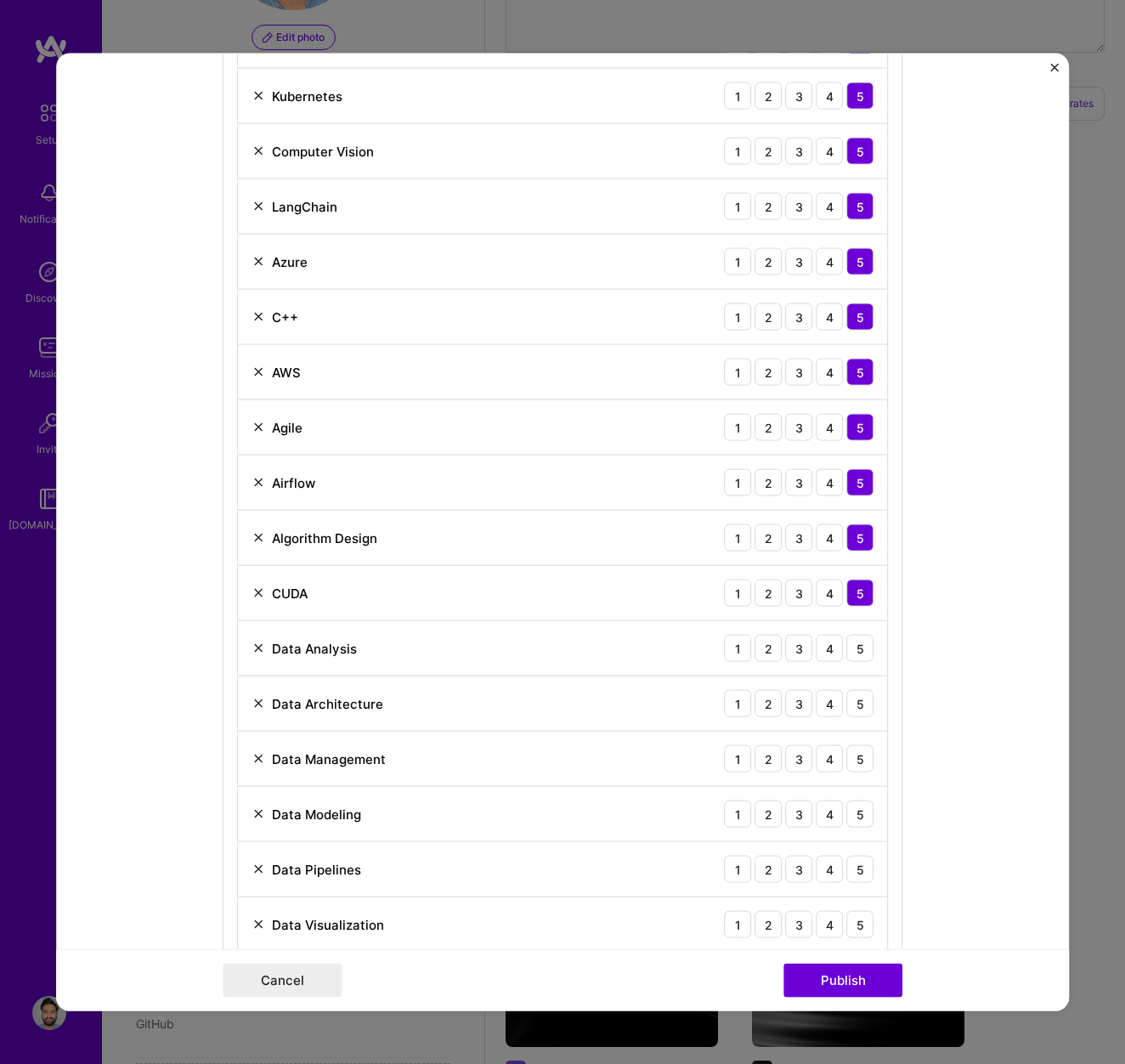
scroll to position [978, 0]
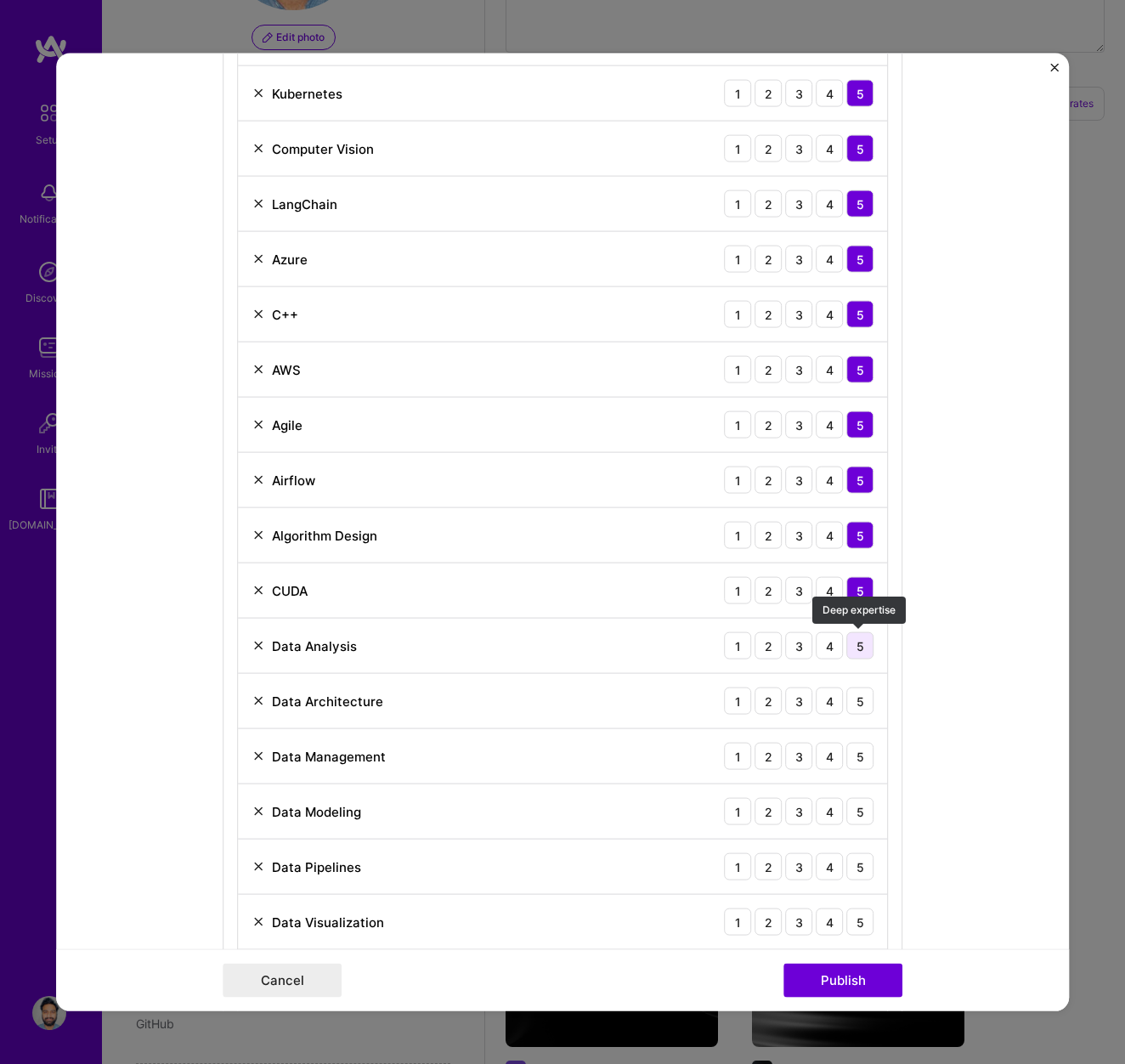
click at [864, 642] on div "5" at bounding box center [859, 646] width 27 height 27
click at [864, 704] on div "5" at bounding box center [859, 701] width 27 height 27
click at [866, 760] on div "5" at bounding box center [859, 756] width 27 height 27
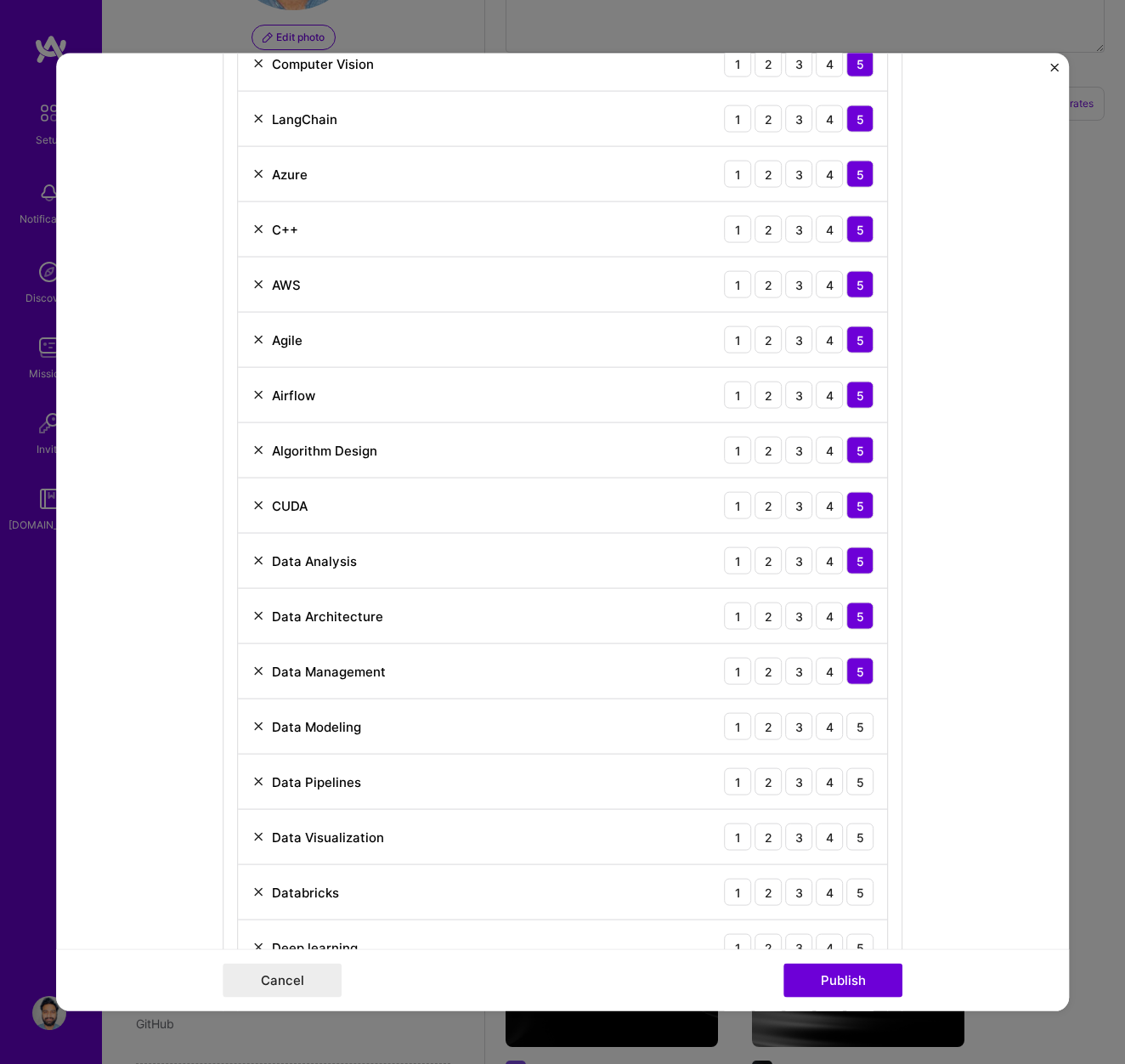
scroll to position [1087, 0]
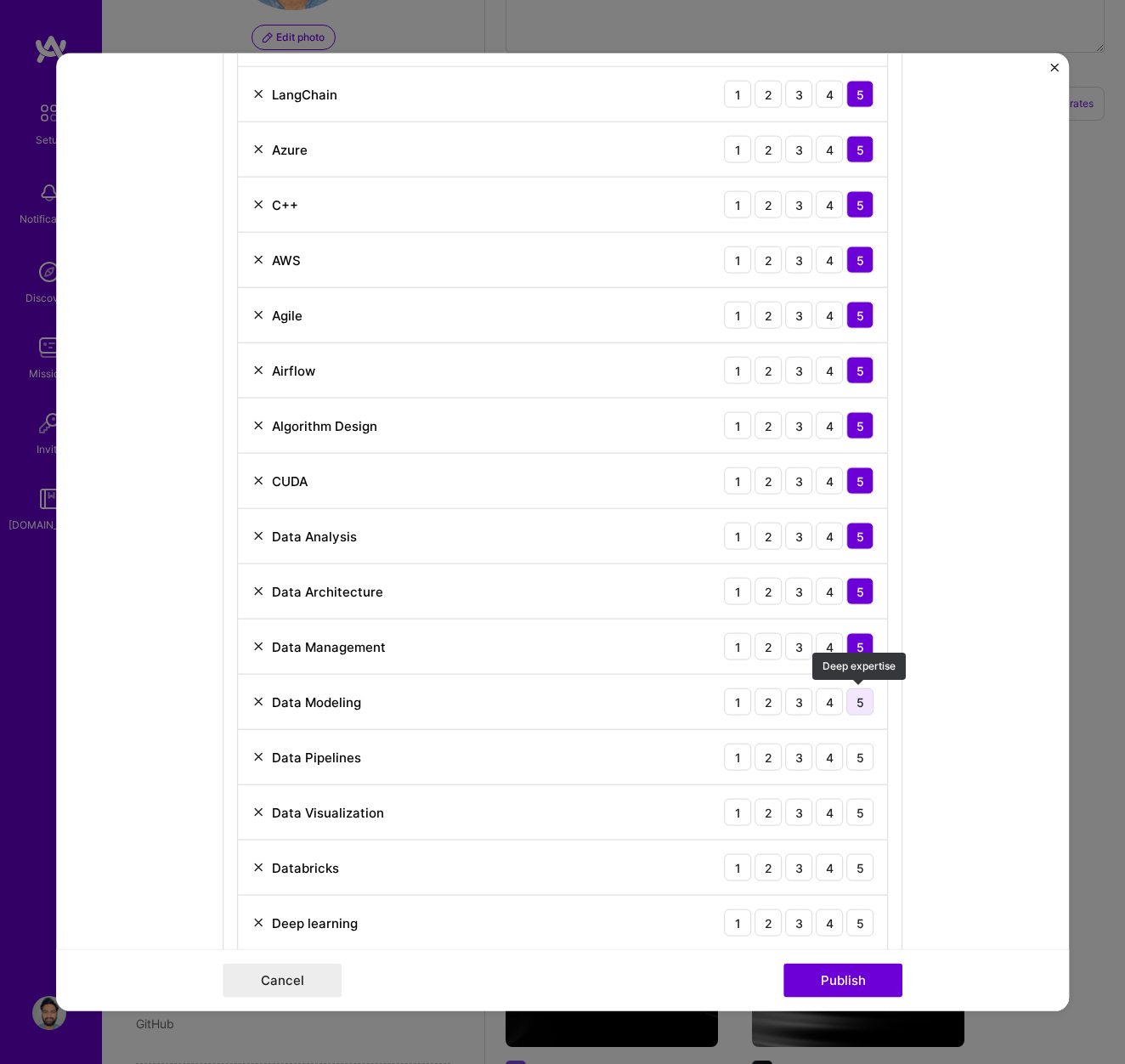
click at [854, 701] on div "5" at bounding box center [859, 701] width 27 height 27
click at [859, 746] on div "5" at bounding box center [859, 756] width 27 height 27
click at [859, 809] on div "5" at bounding box center [859, 812] width 27 height 27
click at [865, 865] on div "5" at bounding box center [859, 867] width 27 height 27
click at [866, 918] on div "5" at bounding box center [859, 922] width 27 height 27
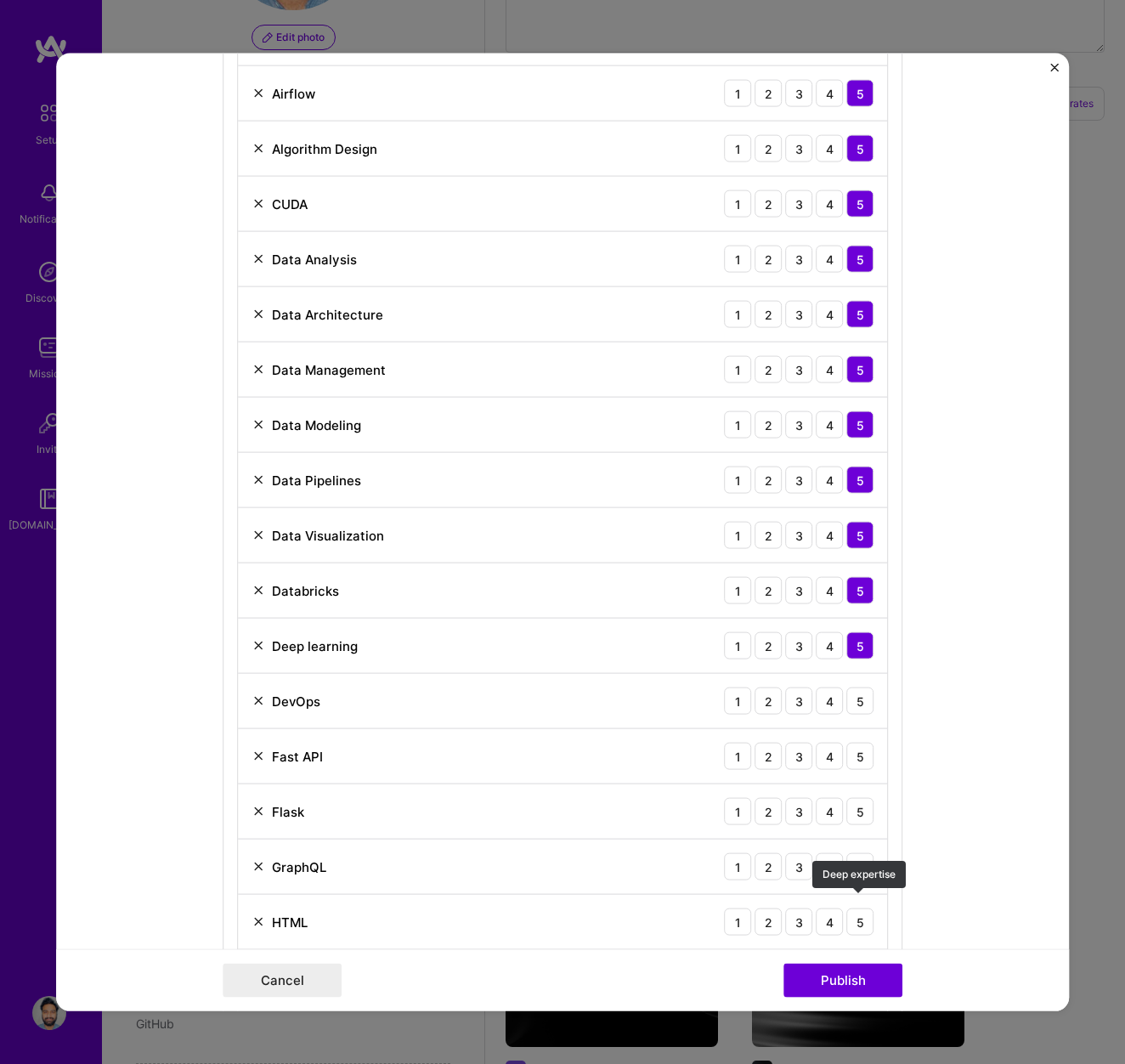
scroll to position [1458, 0]
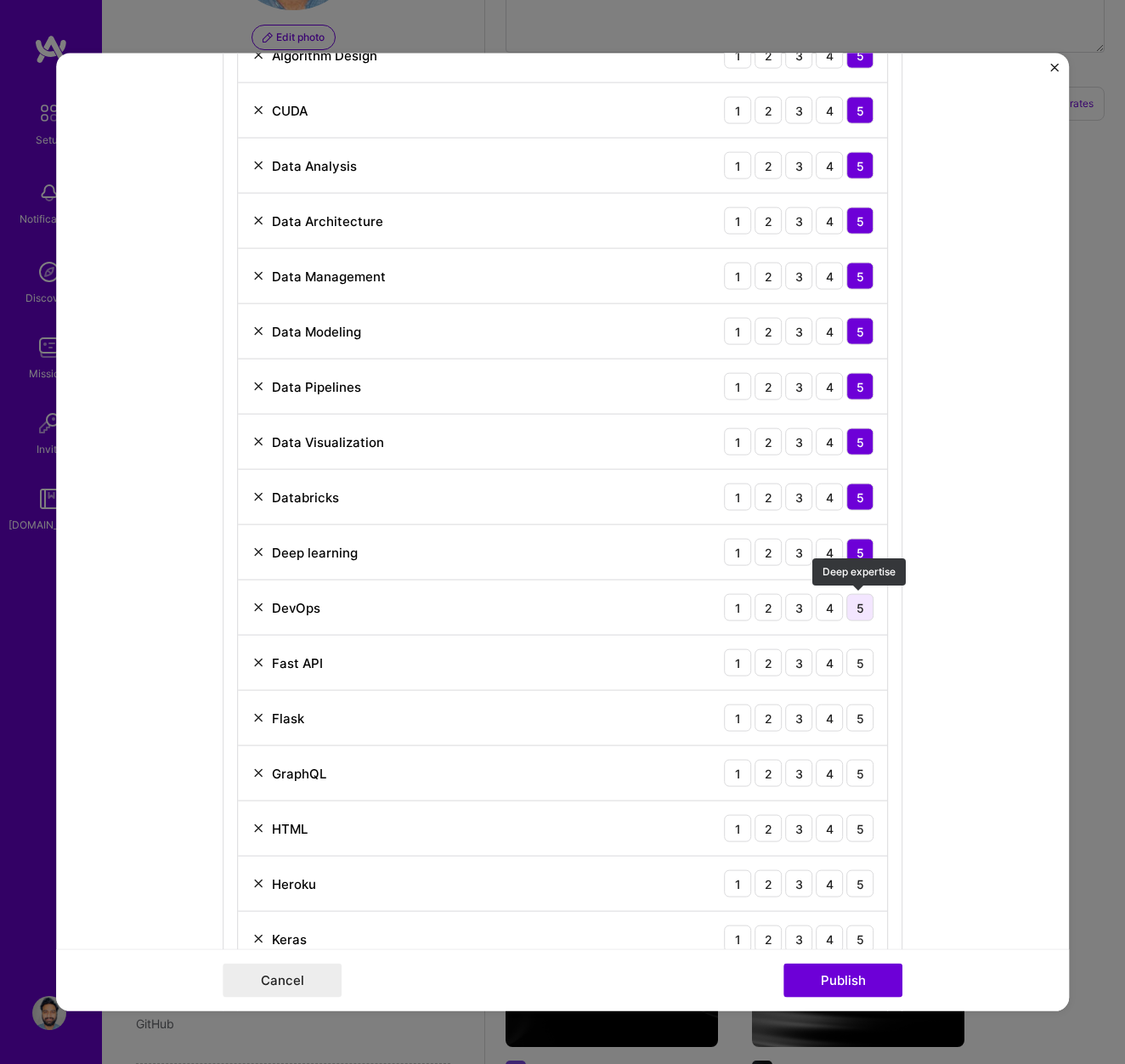
click at [862, 603] on div "5" at bounding box center [859, 607] width 27 height 27
click at [862, 665] on div "5" at bounding box center [859, 662] width 27 height 27
click at [860, 726] on div "5" at bounding box center [859, 717] width 27 height 27
click at [866, 772] on div "5" at bounding box center [859, 773] width 27 height 27
click at [867, 830] on div "5" at bounding box center [859, 828] width 27 height 27
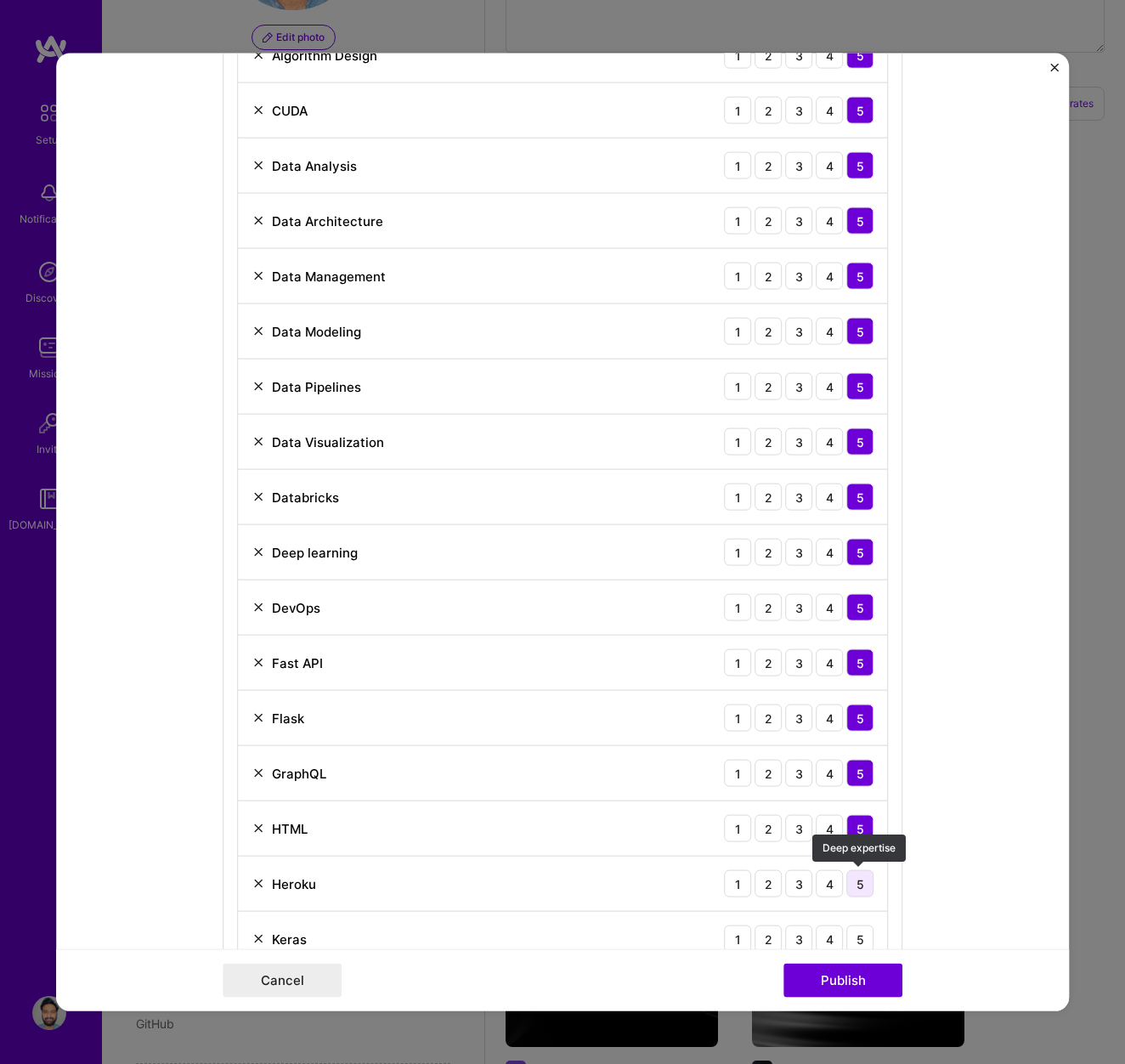
click at [859, 882] on div "5" at bounding box center [859, 884] width 27 height 27
click at [861, 929] on div "5" at bounding box center [859, 939] width 27 height 27
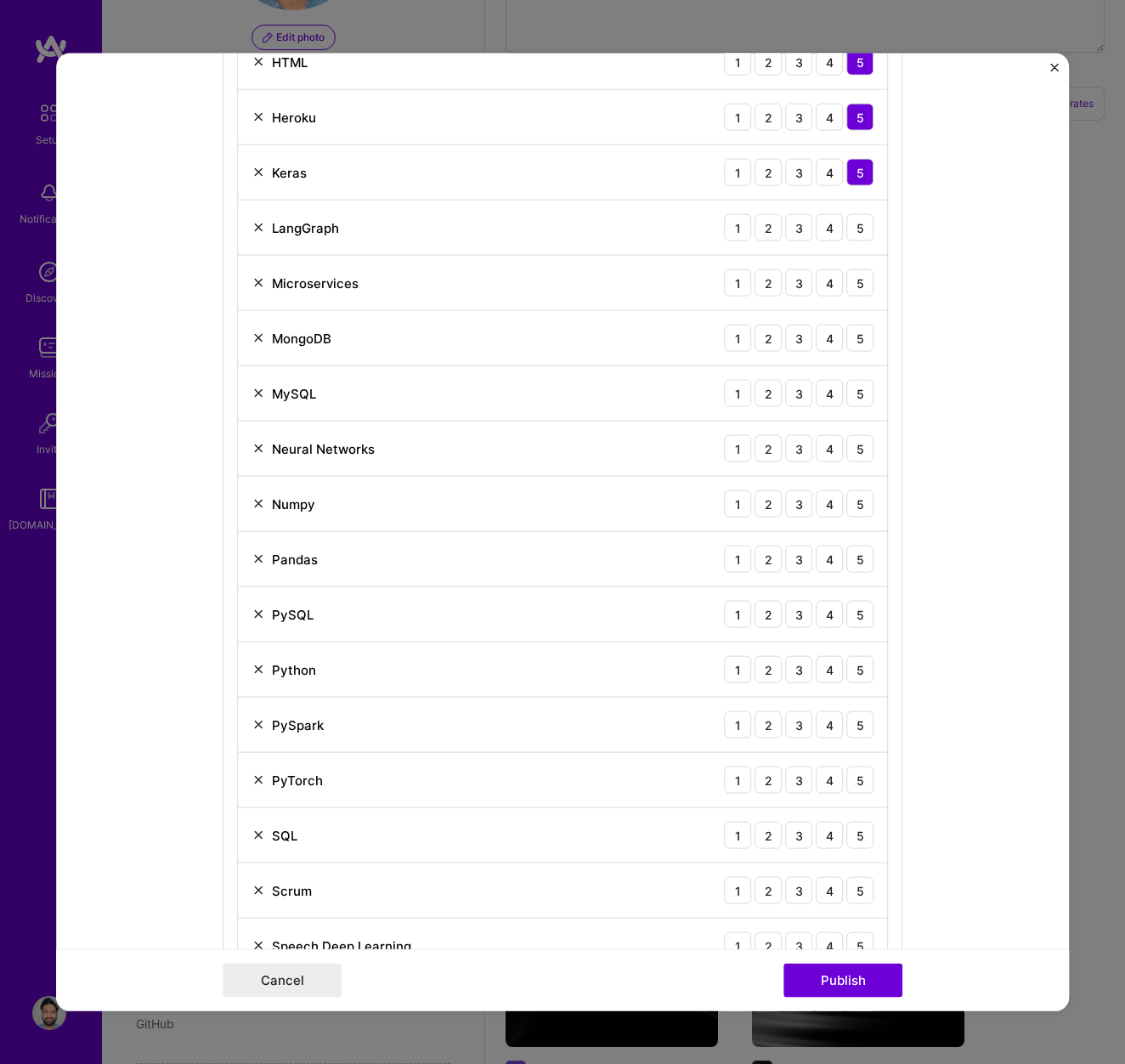
scroll to position [2227, 0]
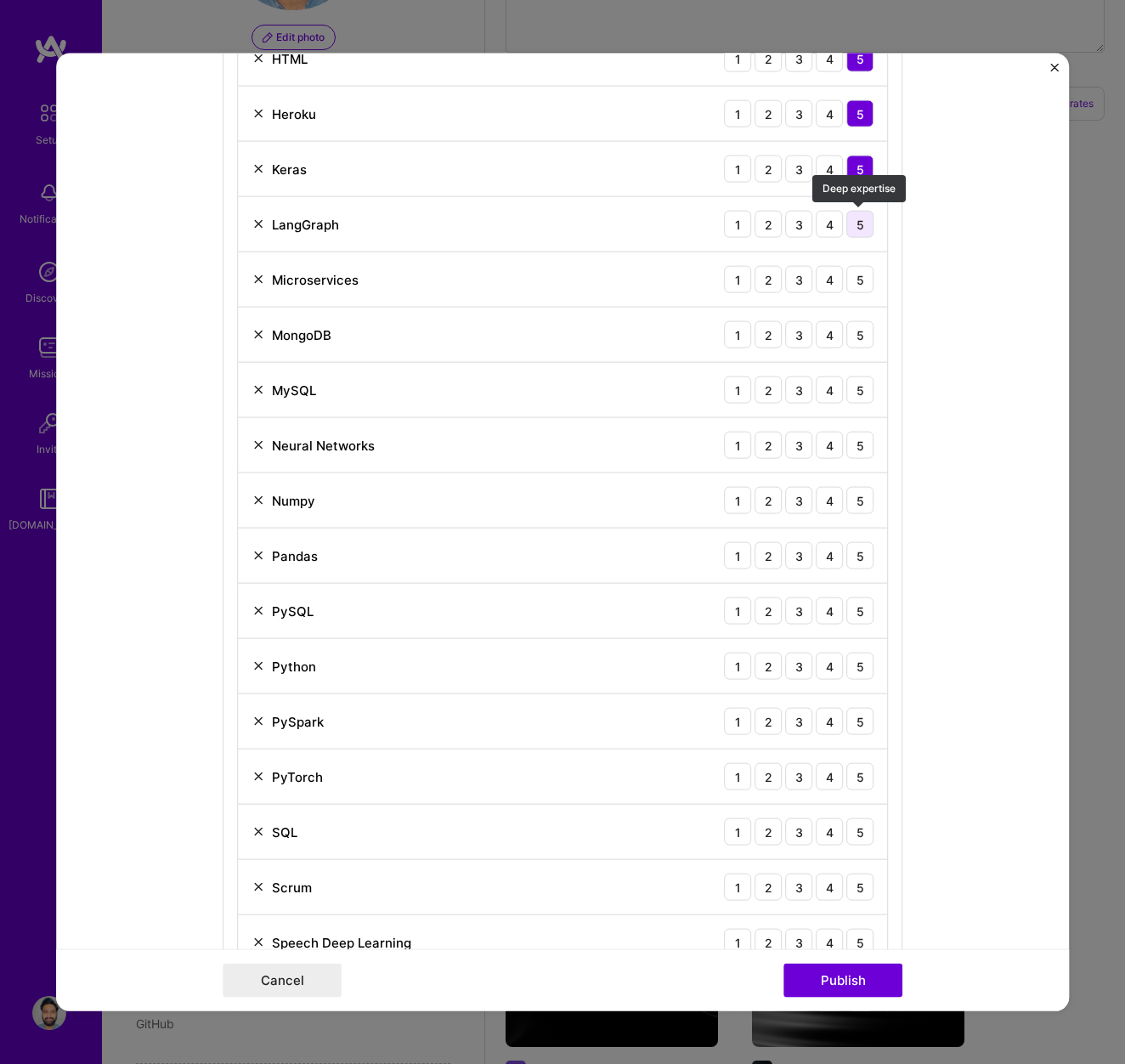
click at [861, 234] on div "5" at bounding box center [859, 224] width 27 height 27
click at [859, 278] on div "5" at bounding box center [859, 279] width 27 height 27
click at [865, 332] on div "5" at bounding box center [859, 335] width 27 height 27
click at [864, 390] on div "5" at bounding box center [859, 390] width 27 height 27
click at [860, 451] on div "5" at bounding box center [859, 444] width 27 height 27
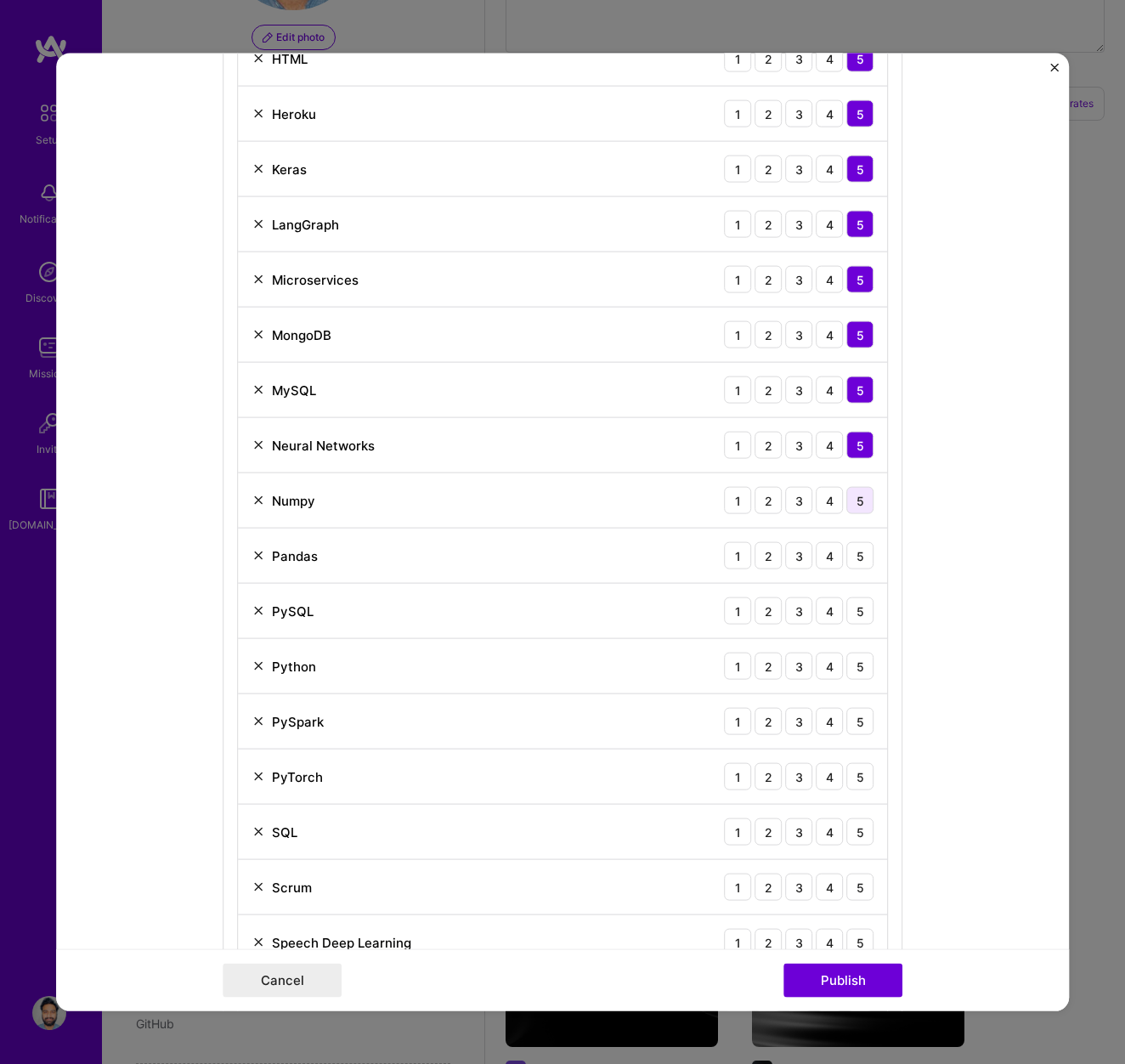
click at [859, 498] on div "5" at bounding box center [859, 500] width 27 height 27
click at [861, 556] on div "5" at bounding box center [859, 555] width 27 height 27
click at [860, 616] on div "5" at bounding box center [859, 611] width 27 height 27
click at [861, 680] on div "Python 1 2 3 4 5" at bounding box center [562, 666] width 649 height 55
click at [862, 668] on div "5" at bounding box center [859, 666] width 27 height 27
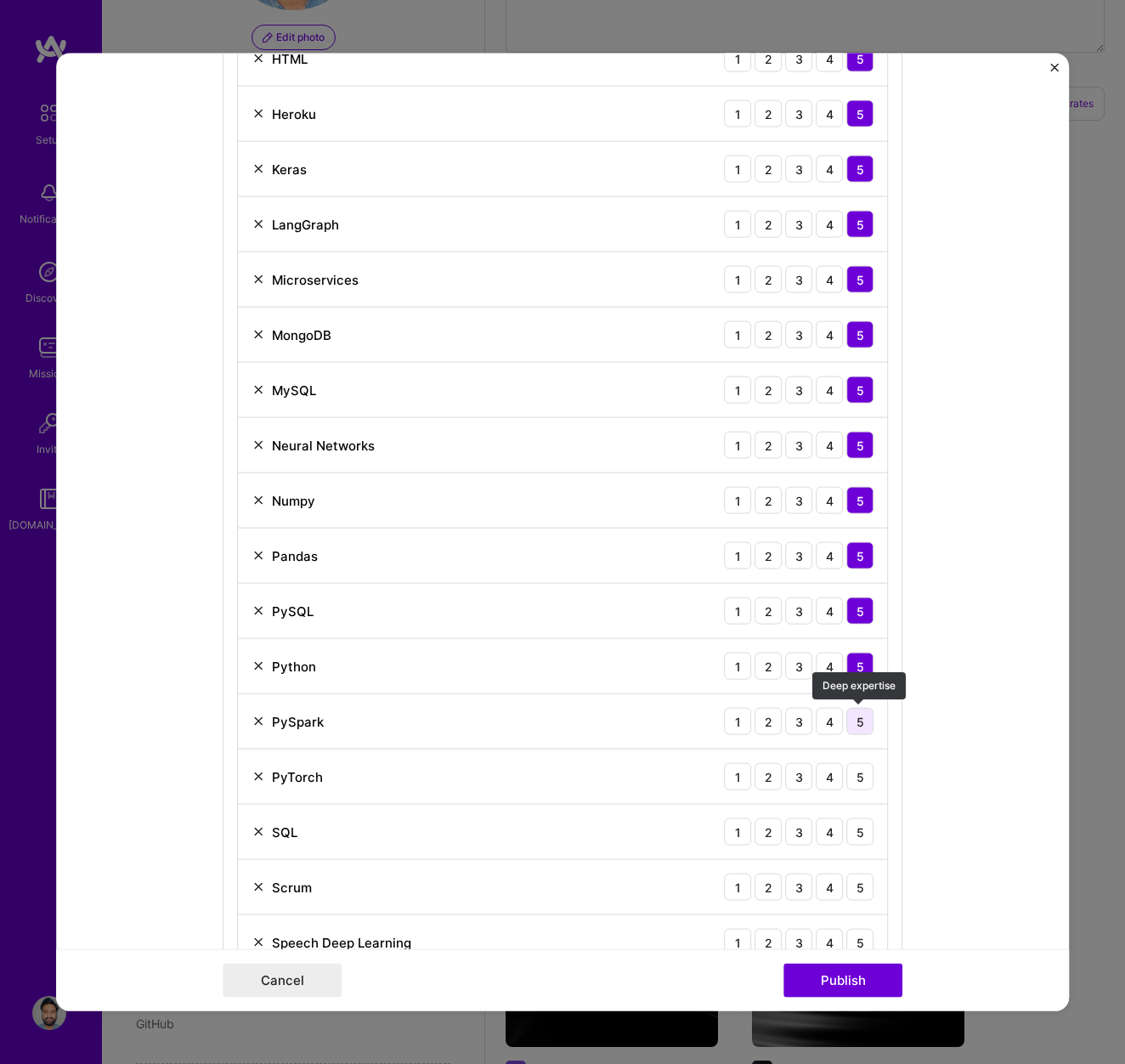
click at [861, 718] on div "5" at bounding box center [859, 721] width 27 height 27
click at [861, 777] on div "5" at bounding box center [859, 776] width 27 height 27
click at [863, 836] on div "5" at bounding box center [859, 831] width 27 height 27
click at [861, 884] on div "5" at bounding box center [859, 887] width 27 height 27
click at [861, 935] on div "5" at bounding box center [859, 942] width 27 height 27
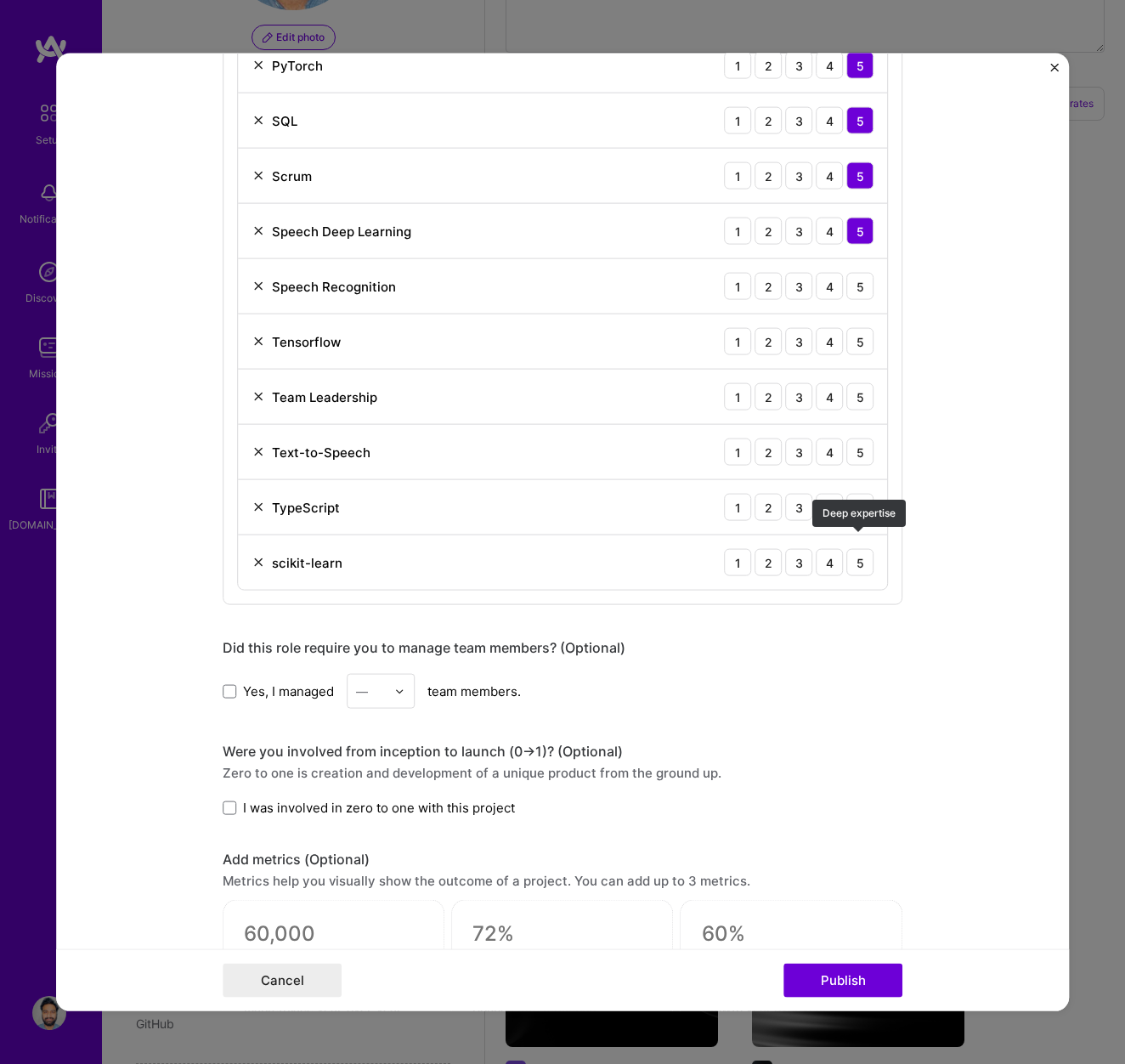
scroll to position [2957, 0]
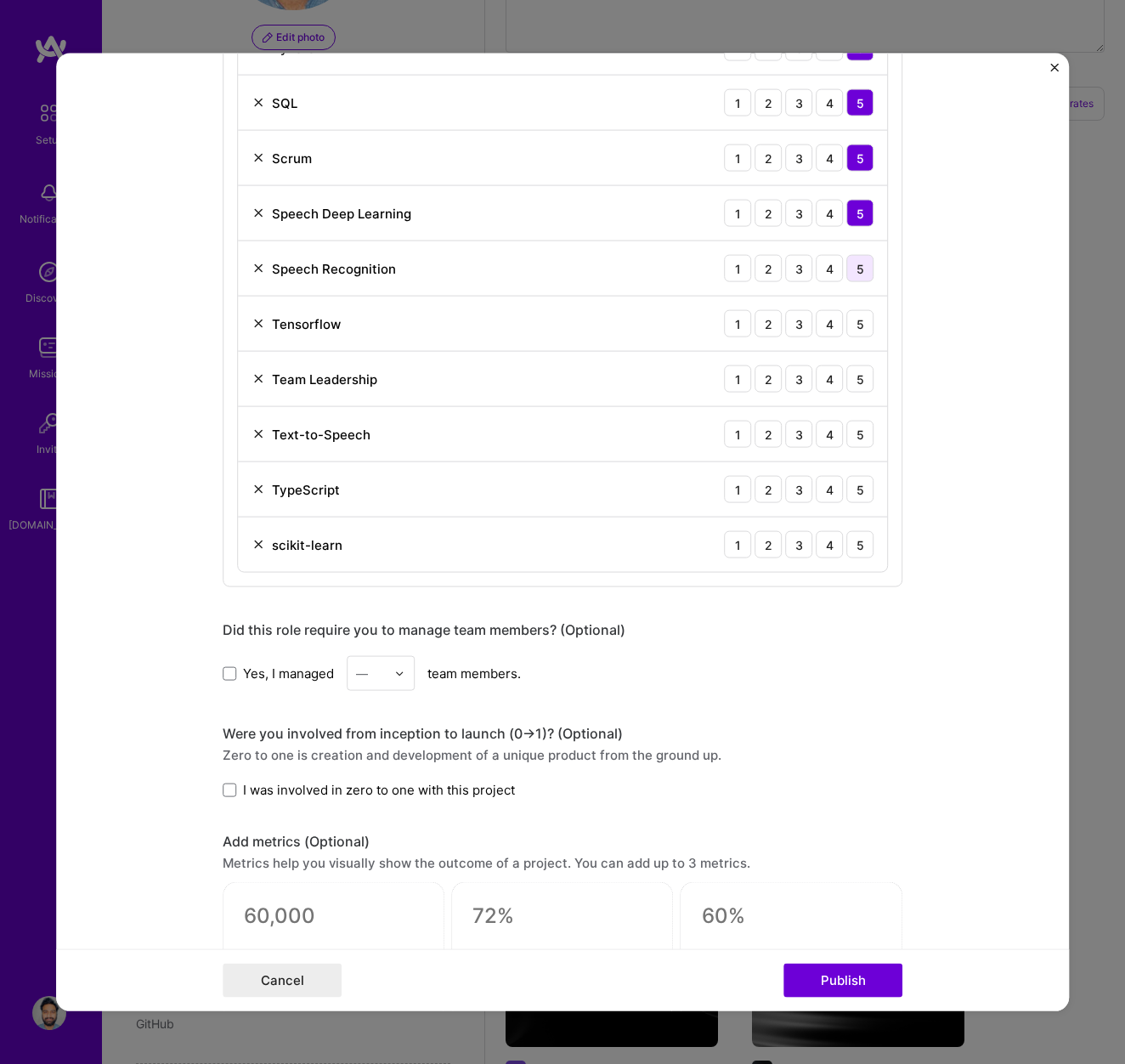
click at [862, 271] on div "5" at bounding box center [859, 268] width 27 height 27
click at [854, 333] on div "5" at bounding box center [859, 323] width 27 height 27
click at [855, 383] on div "5" at bounding box center [859, 378] width 27 height 27
click at [864, 433] on div "5" at bounding box center [859, 434] width 27 height 27
click at [863, 489] on div "5" at bounding box center [859, 489] width 27 height 27
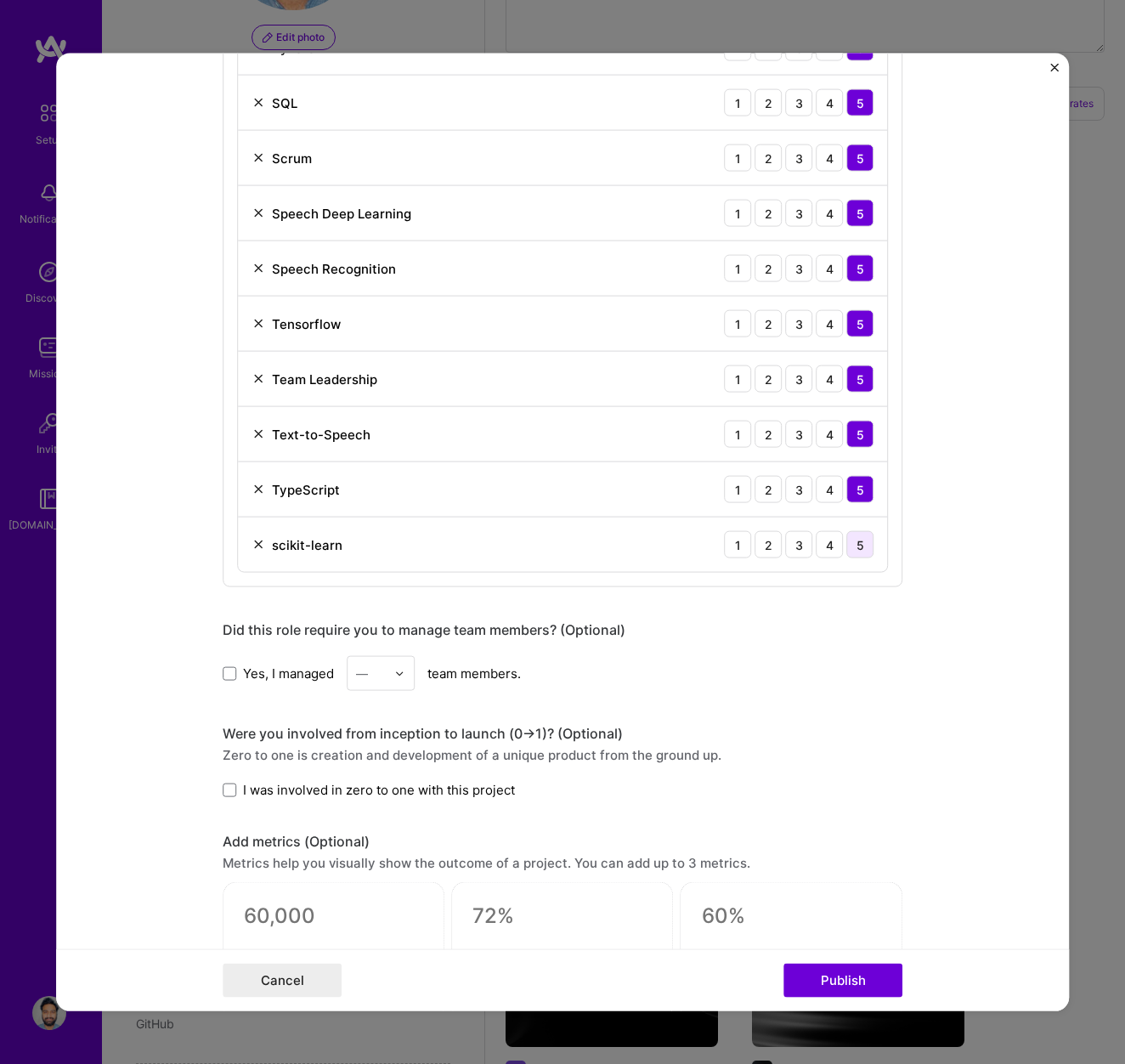
click at [865, 549] on div "5" at bounding box center [859, 545] width 27 height 27
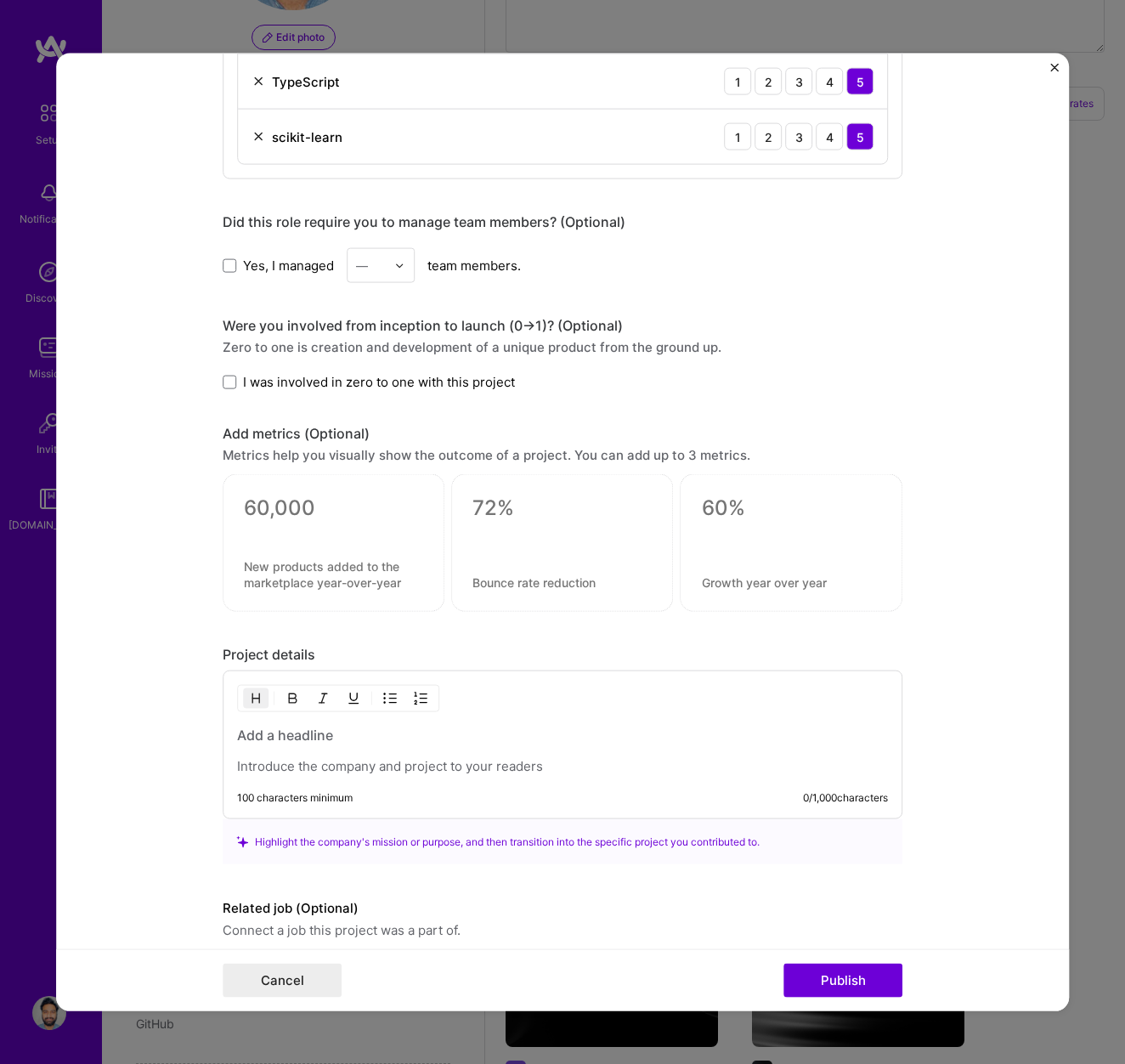
scroll to position [3369, 0]
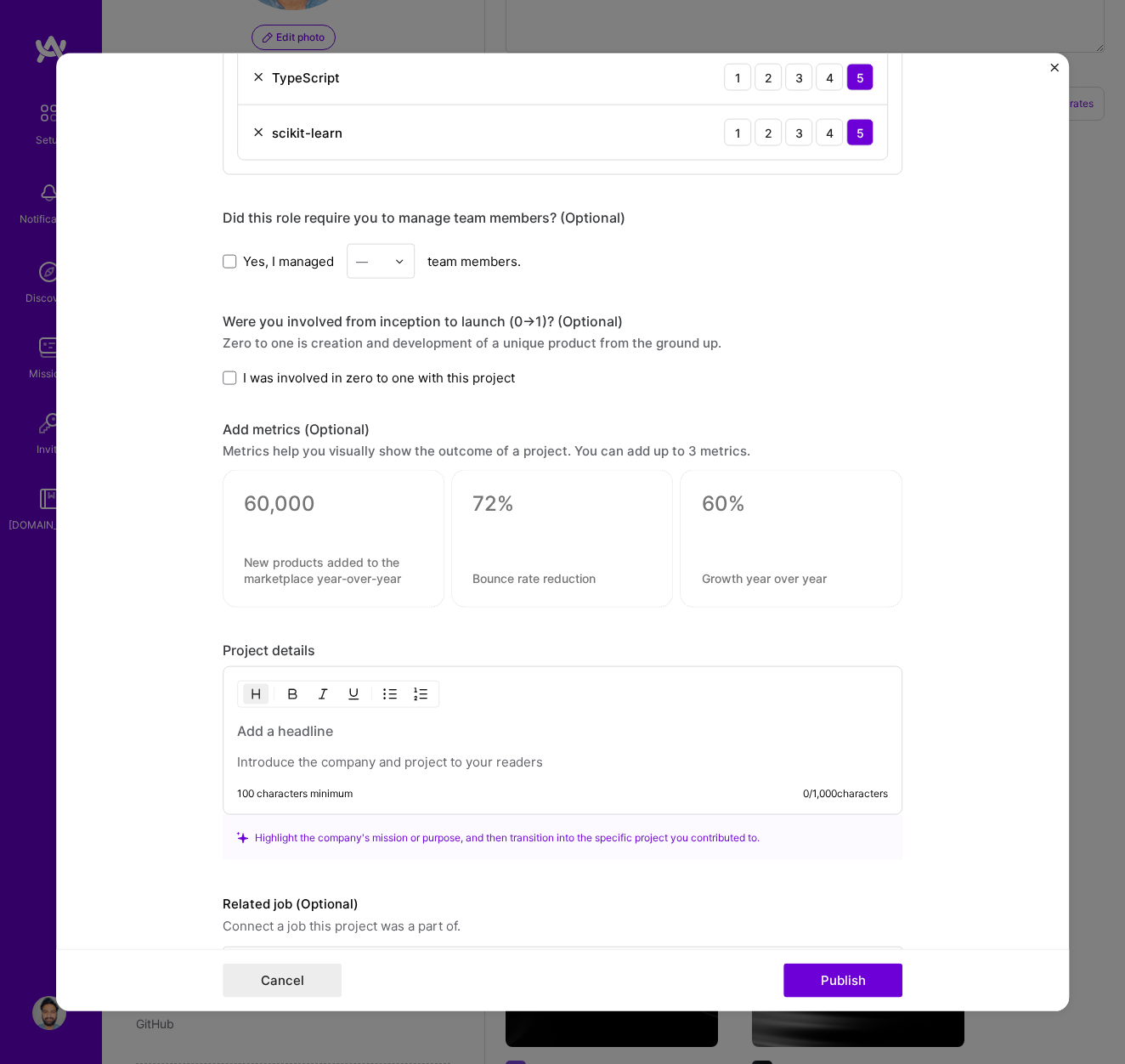
click at [250, 267] on span "Yes, I managed" at bounding box center [288, 261] width 91 height 17
click at [0, 0] on input "Yes, I managed" at bounding box center [0, 0] width 0 height 0
click at [399, 261] on img at bounding box center [400, 261] width 10 height 10
click at [375, 466] on div "6" at bounding box center [381, 464] width 58 height 31
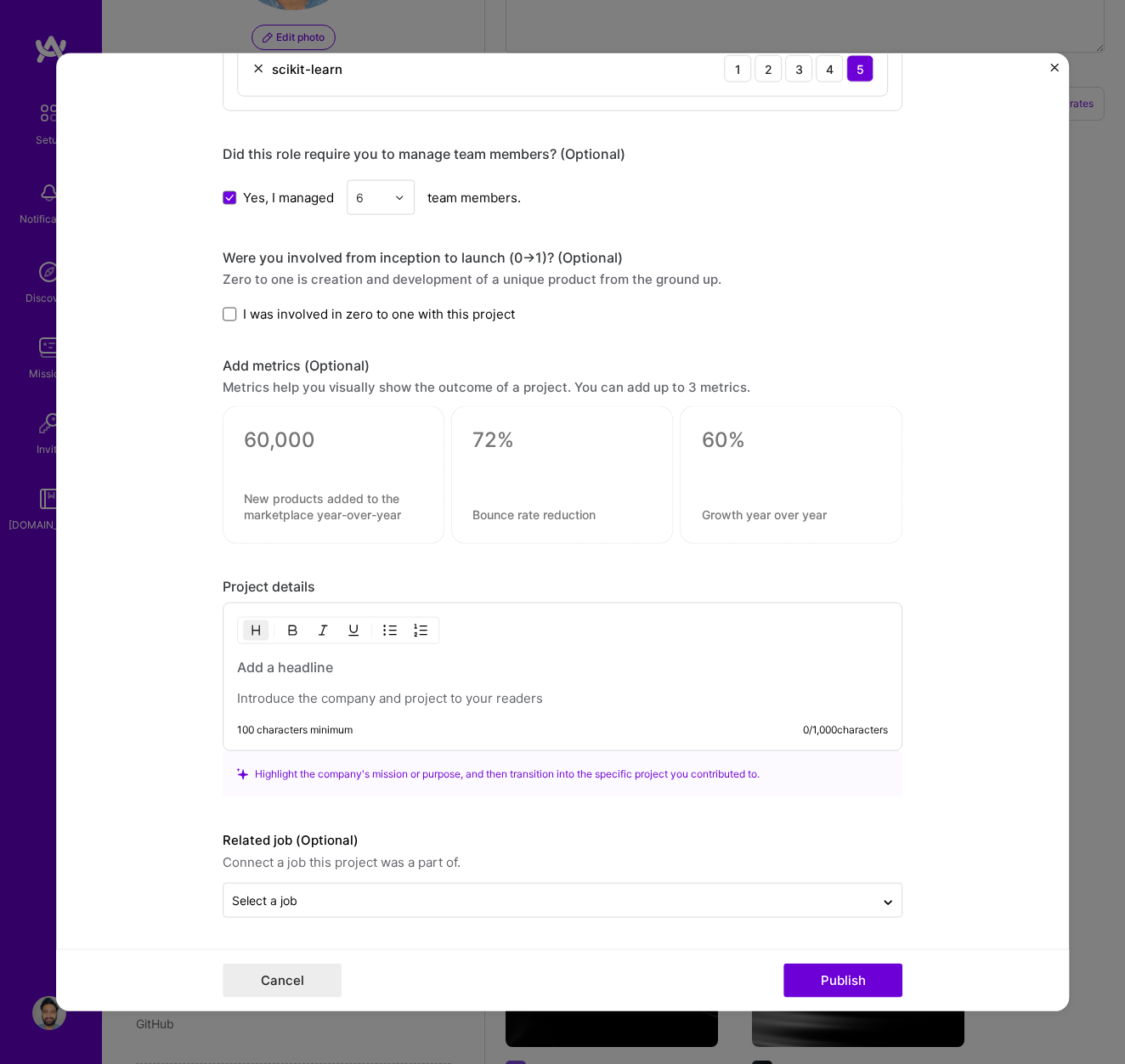
click at [232, 314] on span at bounding box center [230, 314] width 14 height 14
click at [0, 0] on input "I was involved in zero to one with this project" at bounding box center [0, 0] width 0 height 0
click at [293, 666] on h3 at bounding box center [562, 667] width 651 height 18
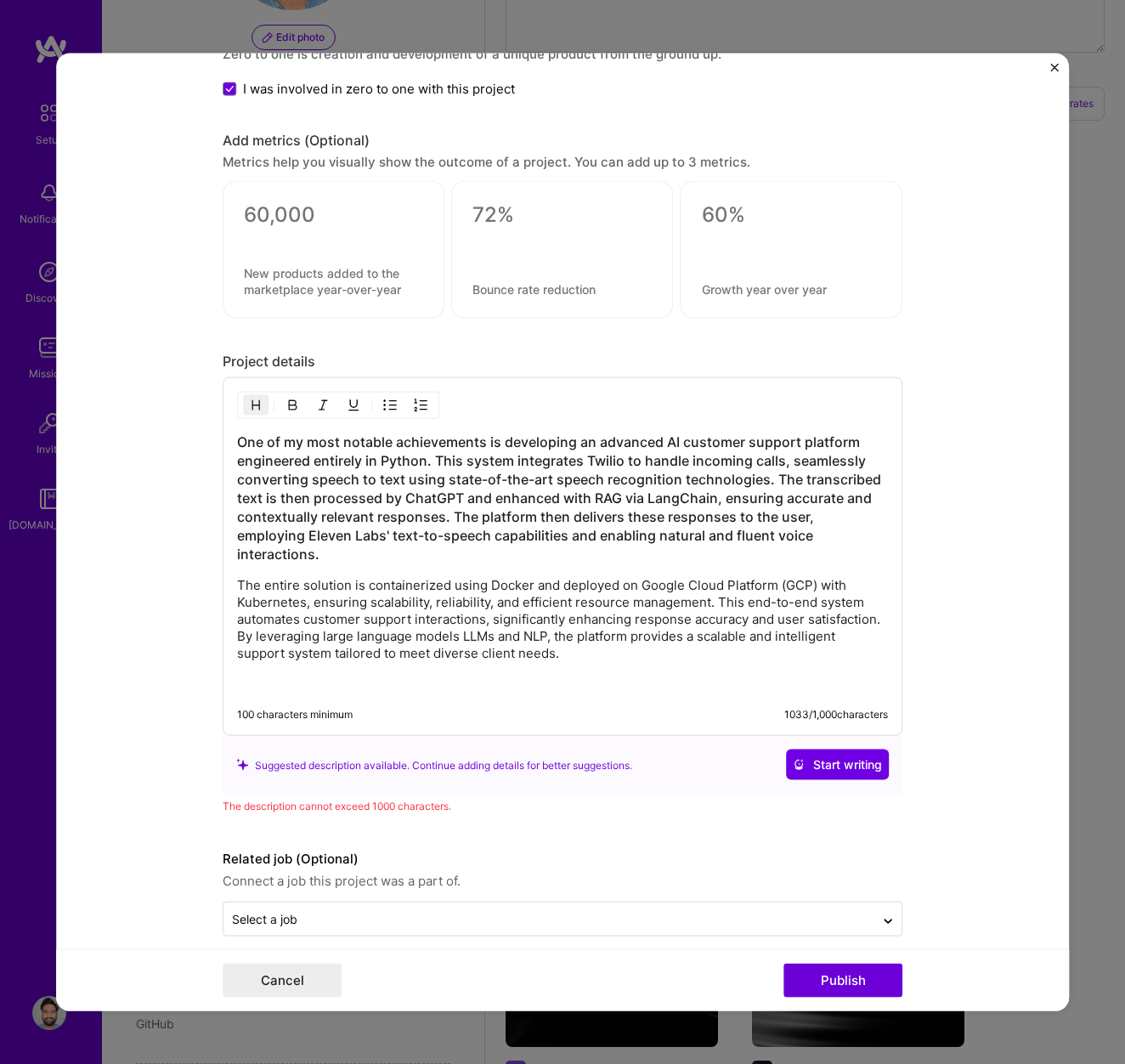
scroll to position [3632, 0]
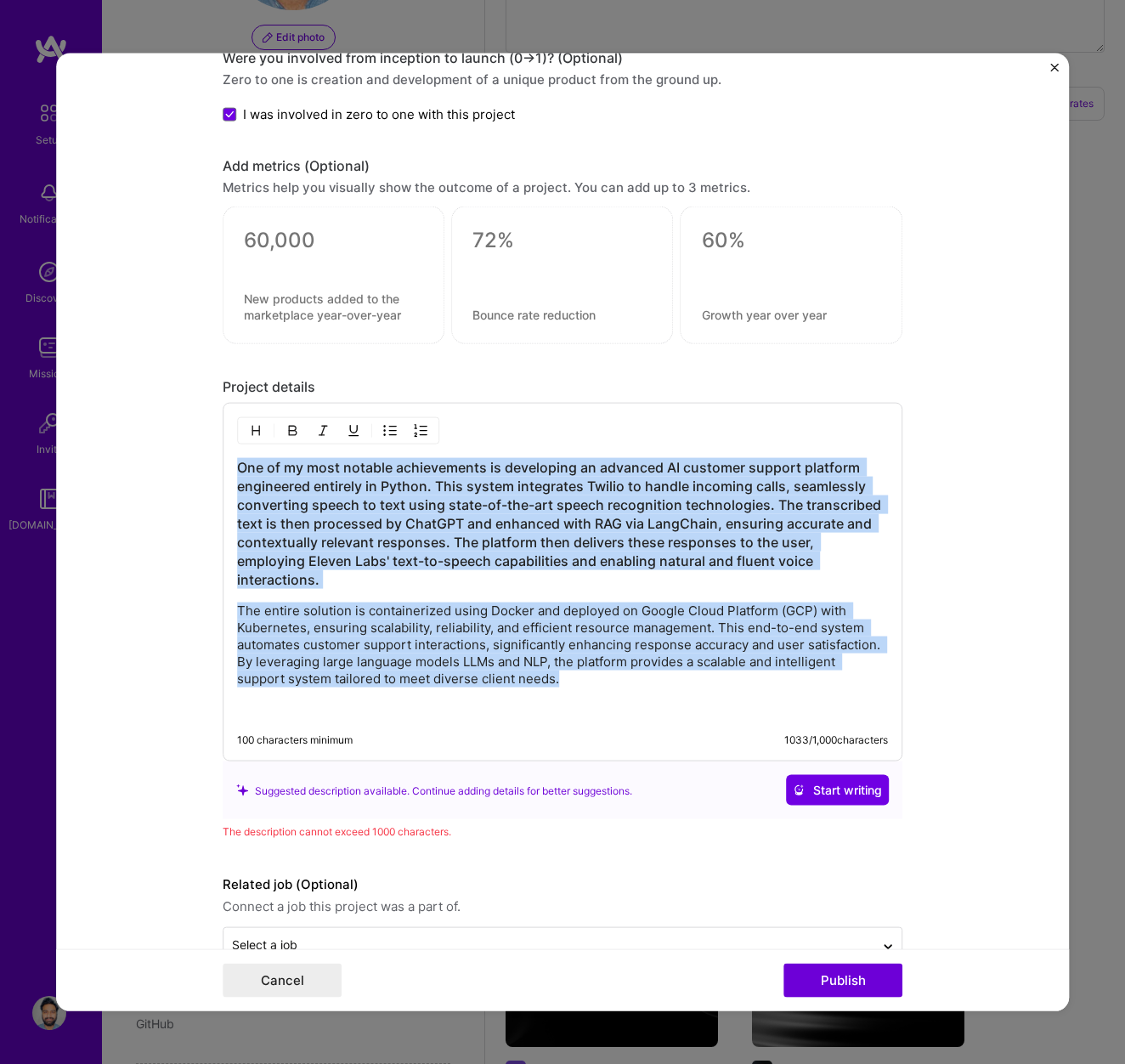
drag, startPoint x: 568, startPoint y: 663, endPoint x: 224, endPoint y: 467, distance: 395.9
click at [223, 466] on div "One of my most notable achievements is developing an advanced AI customer suppo…" at bounding box center [563, 582] width 680 height 359
click at [262, 429] on button "button" at bounding box center [255, 430] width 25 height 20
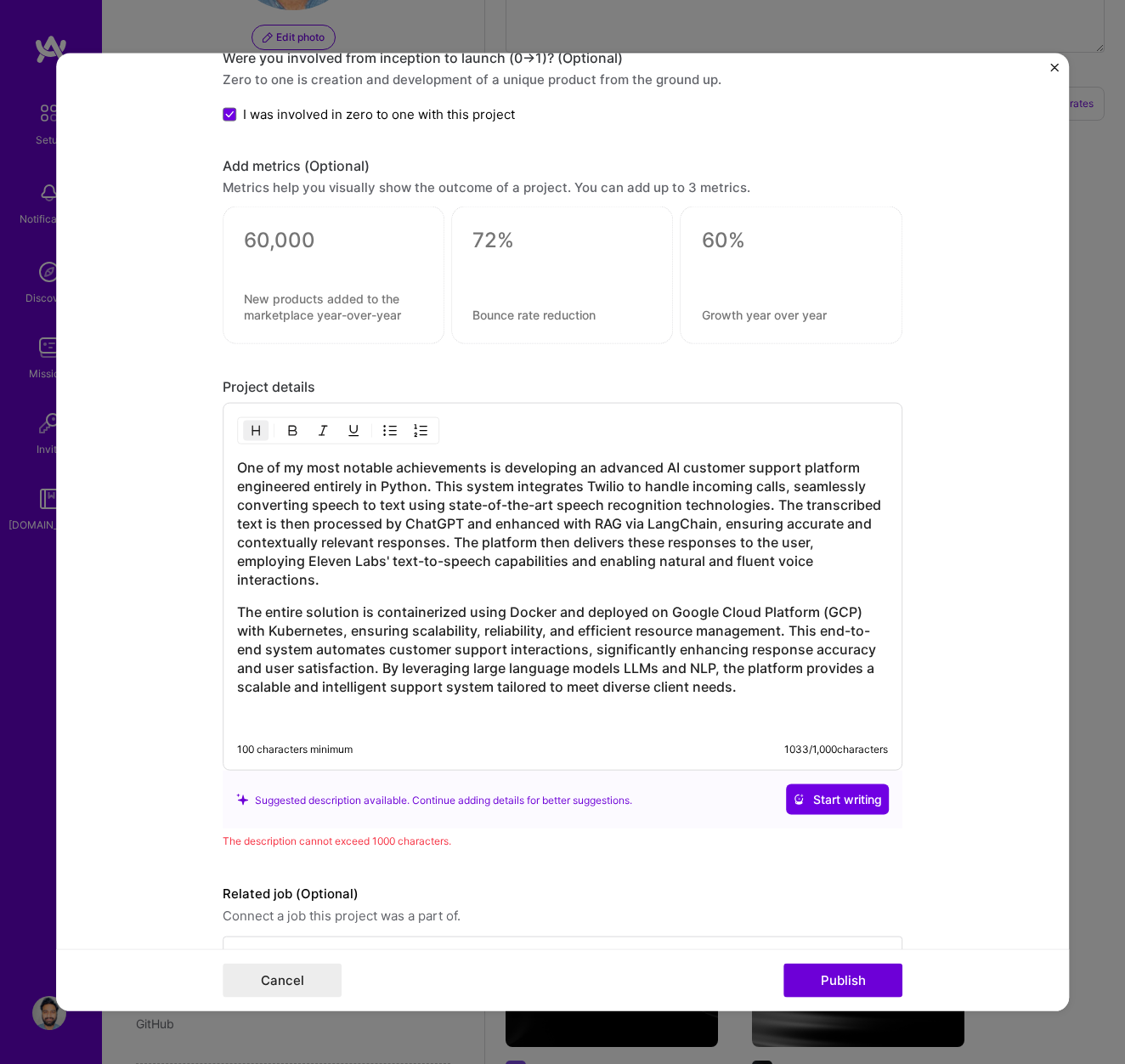
click at [261, 429] on img "button" at bounding box center [256, 431] width 14 height 14
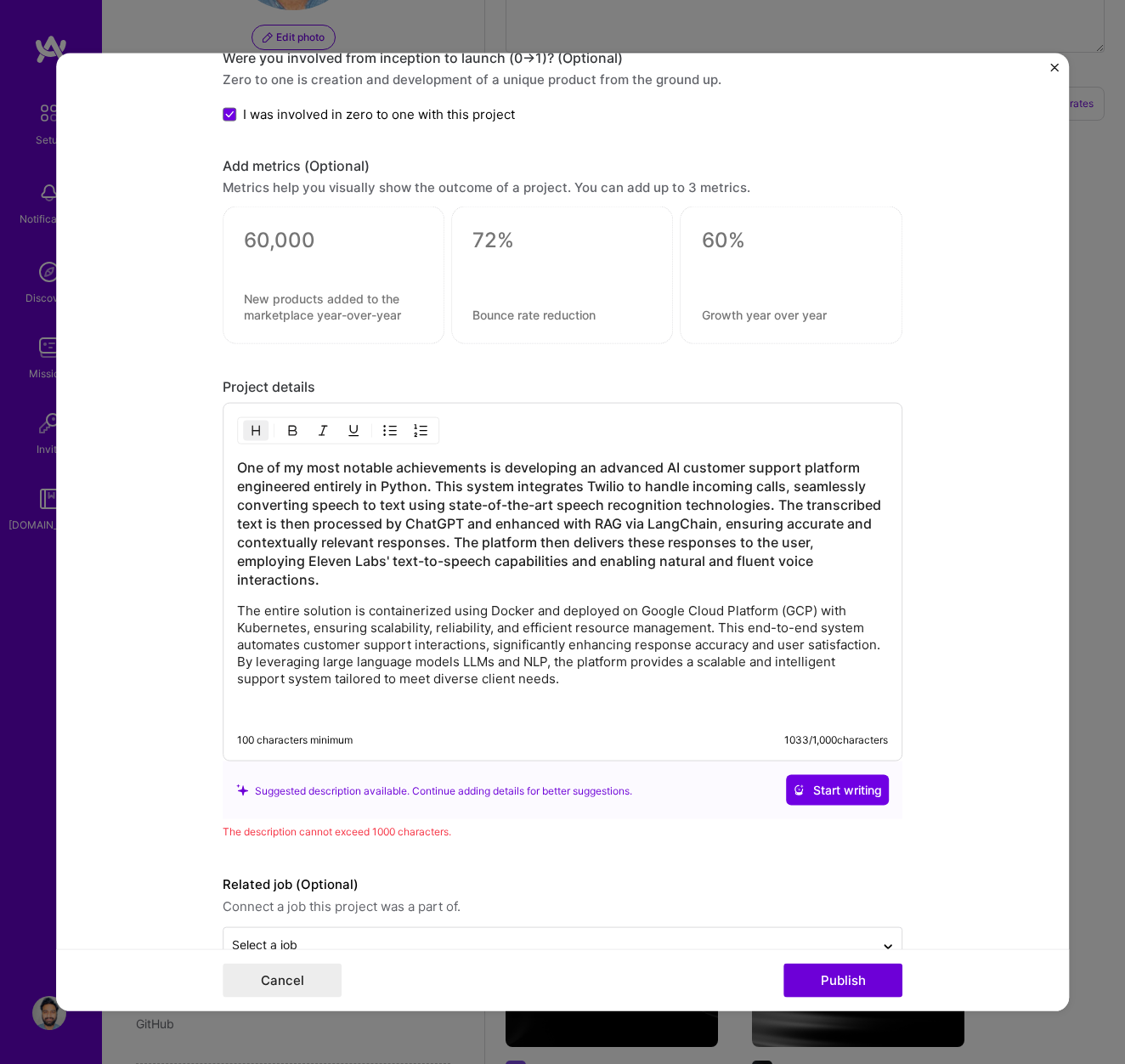
click at [819, 567] on h3 "One of my most notable achievements is developing an advanced AI customer suppo…" at bounding box center [562, 524] width 651 height 131
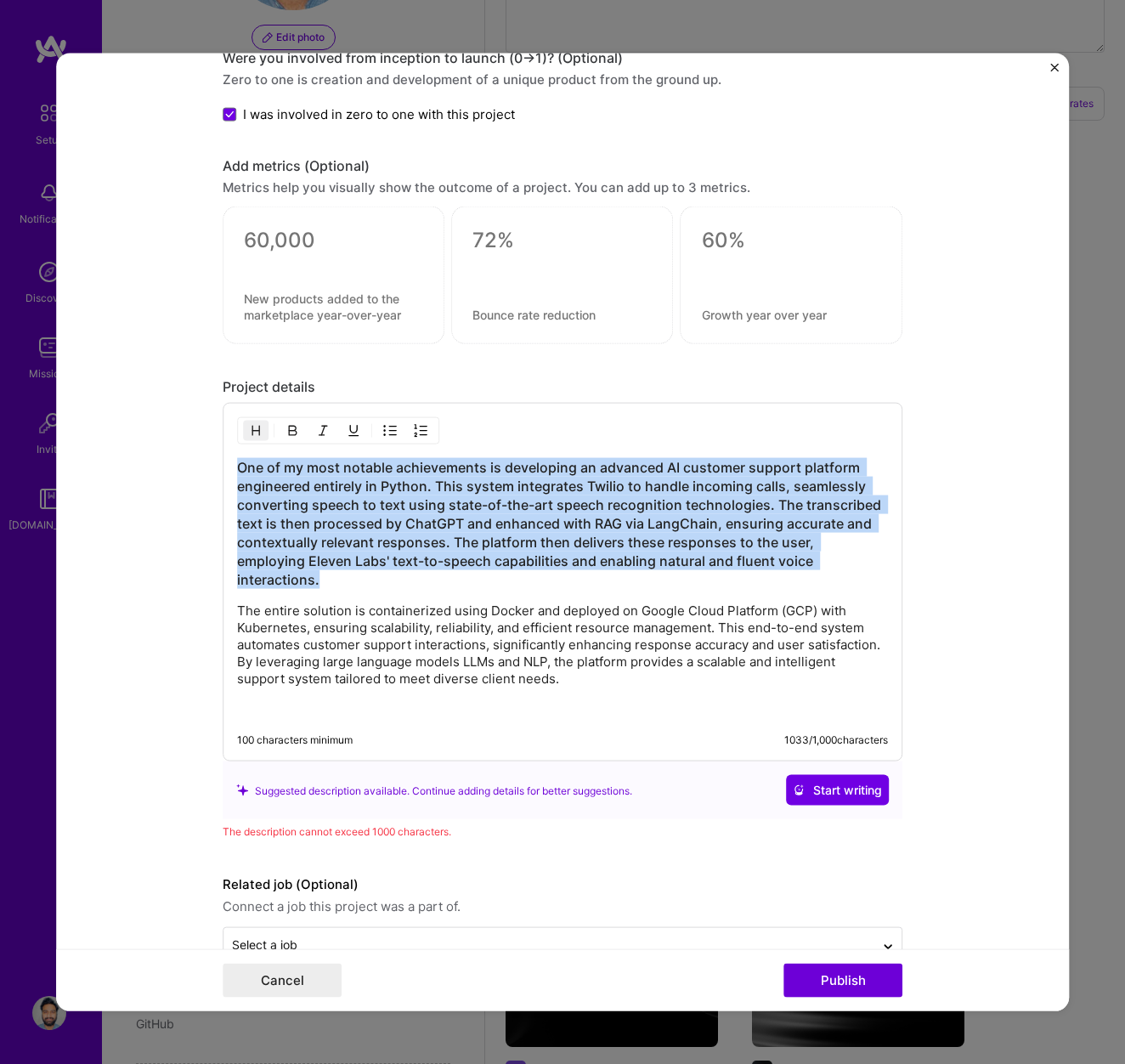
drag, startPoint x: 839, startPoint y: 563, endPoint x: 220, endPoint y: 474, distance: 625.4
click at [220, 474] on form "Project title AI Customer Support Agent Company Aozic Project industry Industry…" at bounding box center [562, 532] width 1013 height 958
click at [260, 424] on img "button" at bounding box center [256, 431] width 14 height 14
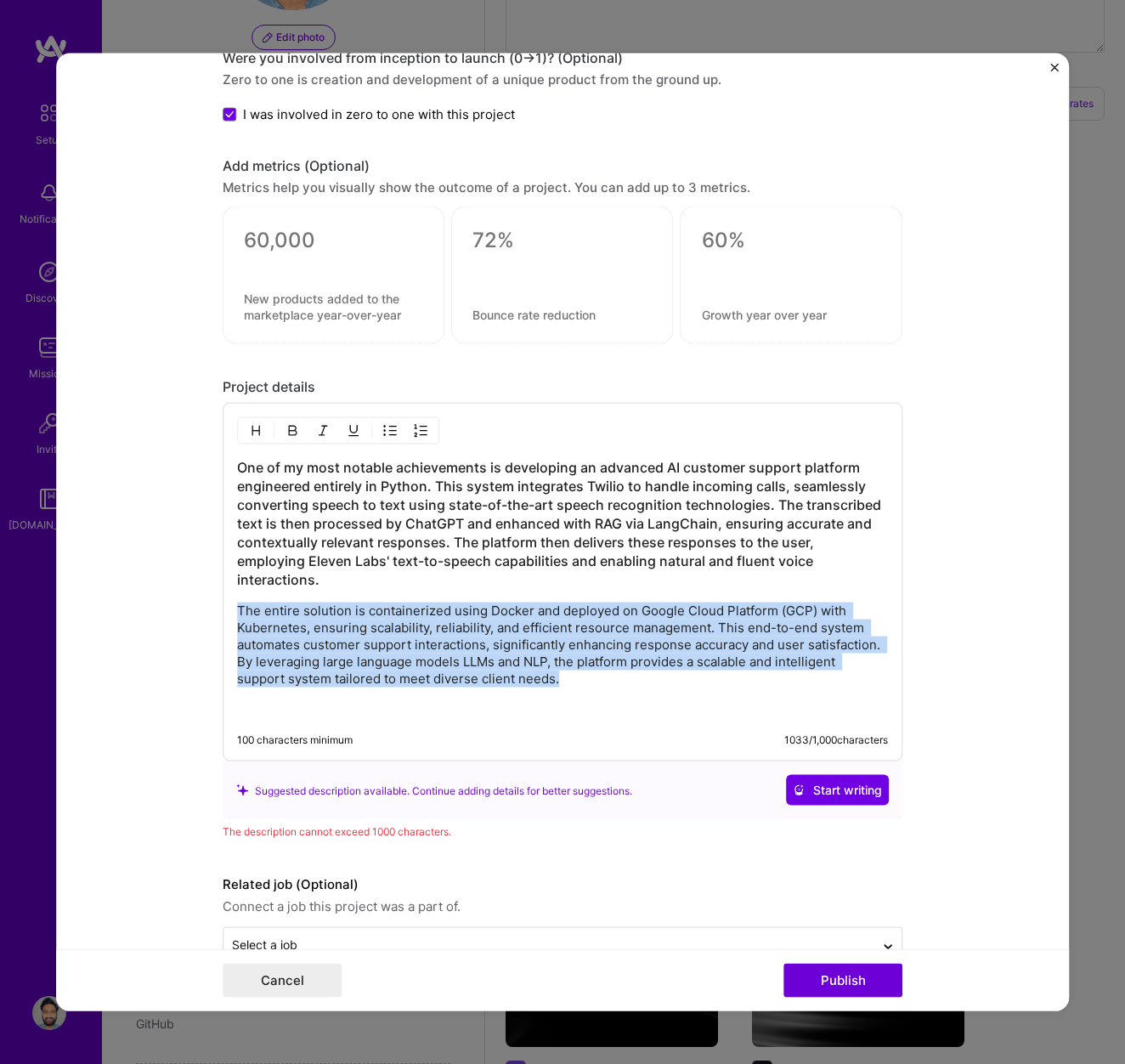
drag, startPoint x: 568, startPoint y: 665, endPoint x: 229, endPoint y: 592, distance: 346.8
click at [229, 592] on div "One of my most notable achievements is developing an advanced AI customer suppo…" at bounding box center [563, 582] width 680 height 359
click at [281, 431] on button "button" at bounding box center [292, 430] width 25 height 20
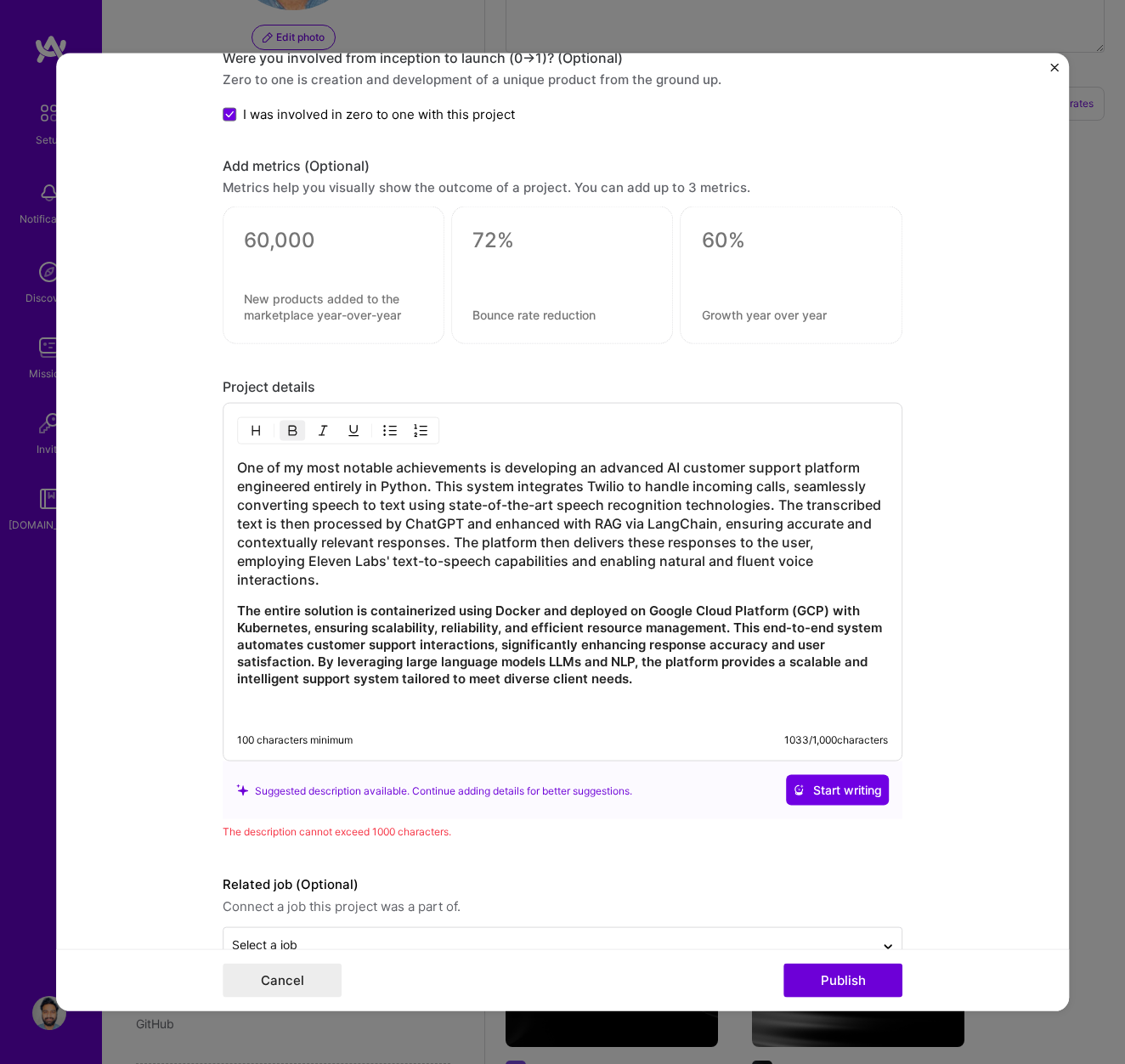
click at [663, 657] on p "The entire solution is containerized using Docker and deployed on Google Cloud …" at bounding box center [562, 645] width 651 height 85
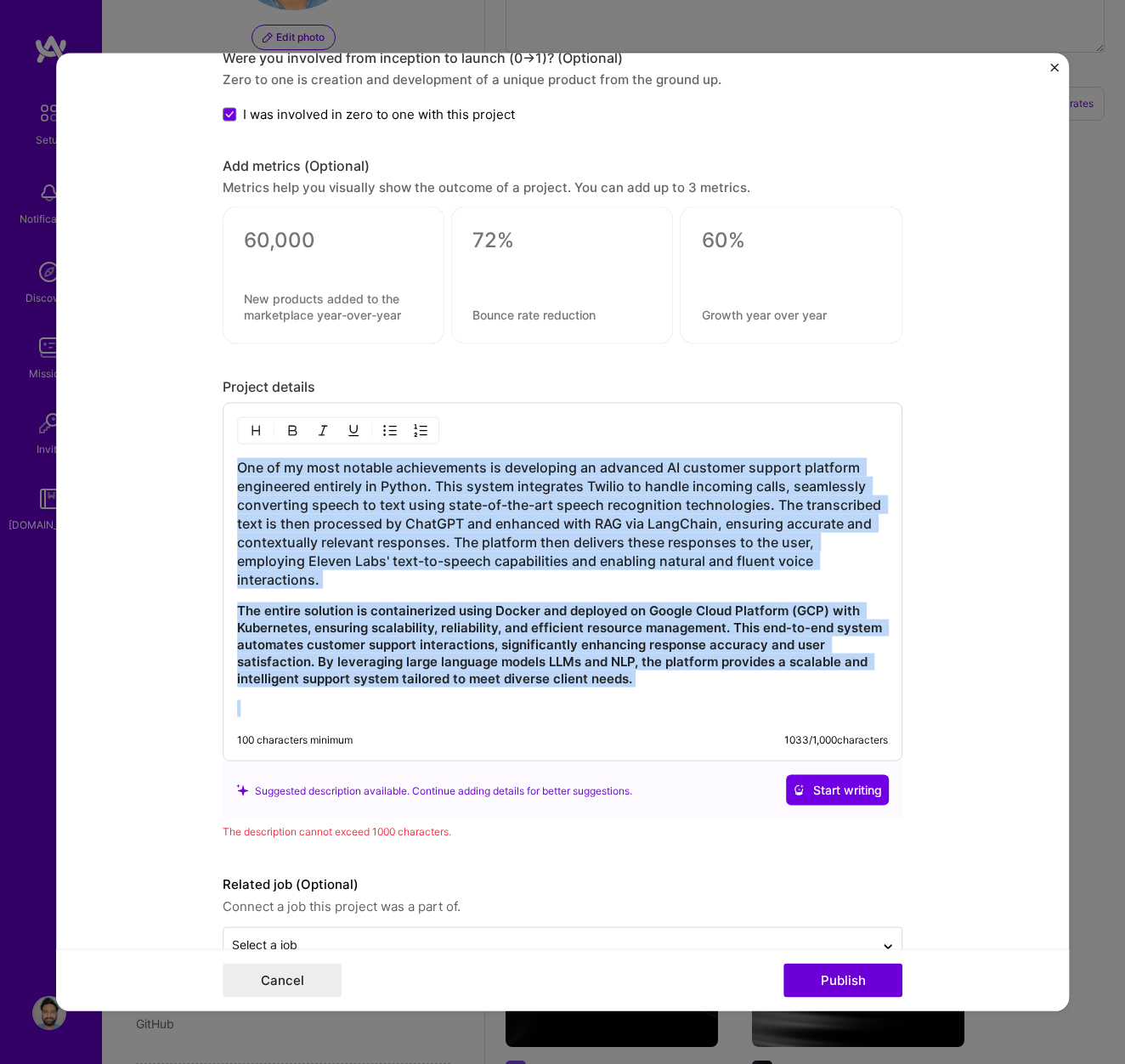
click at [289, 430] on img "button" at bounding box center [293, 431] width 14 height 14
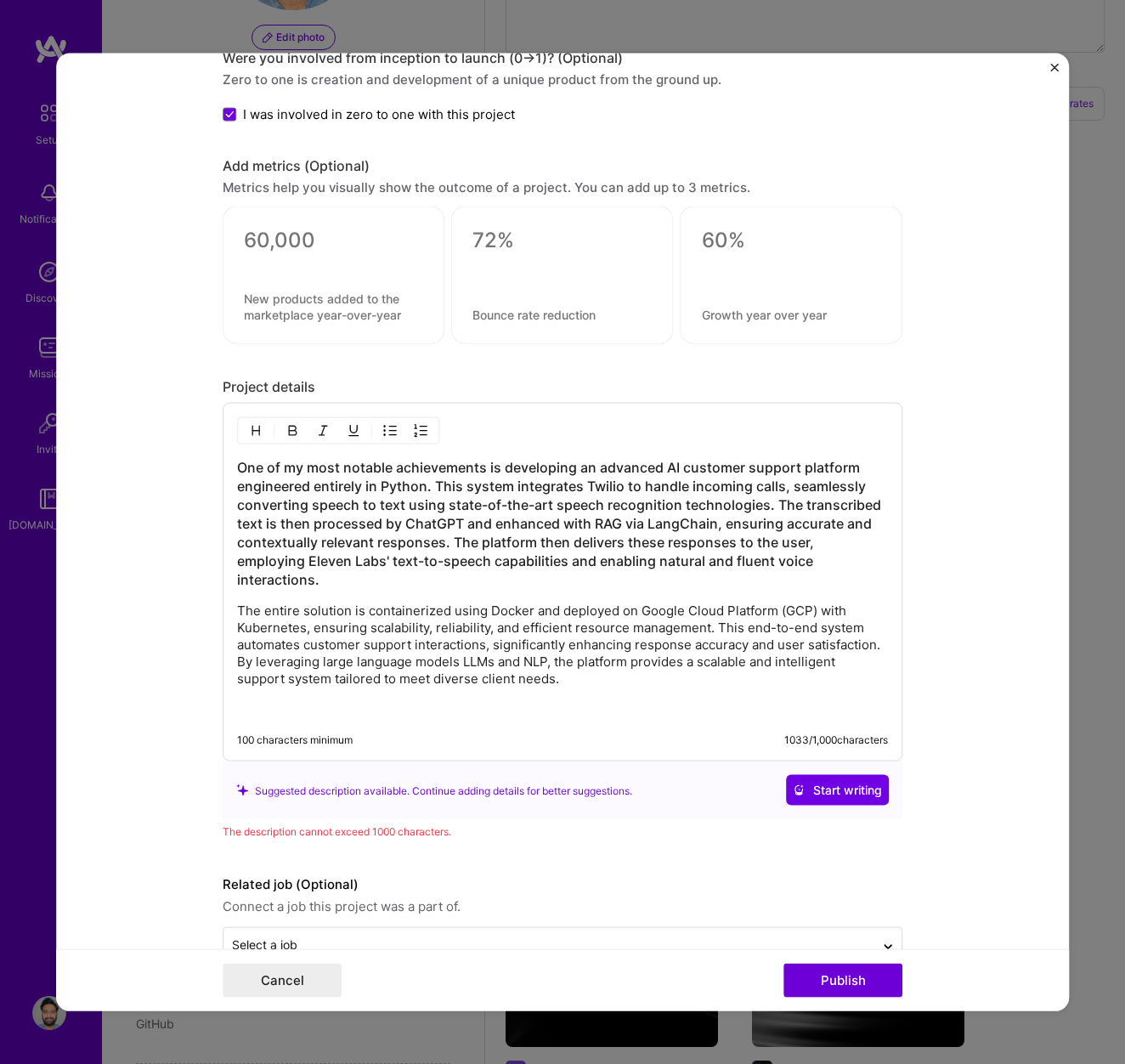
click at [609, 656] on p "The entire solution is containerized using Docker and deployed on Google Cloud …" at bounding box center [562, 645] width 651 height 85
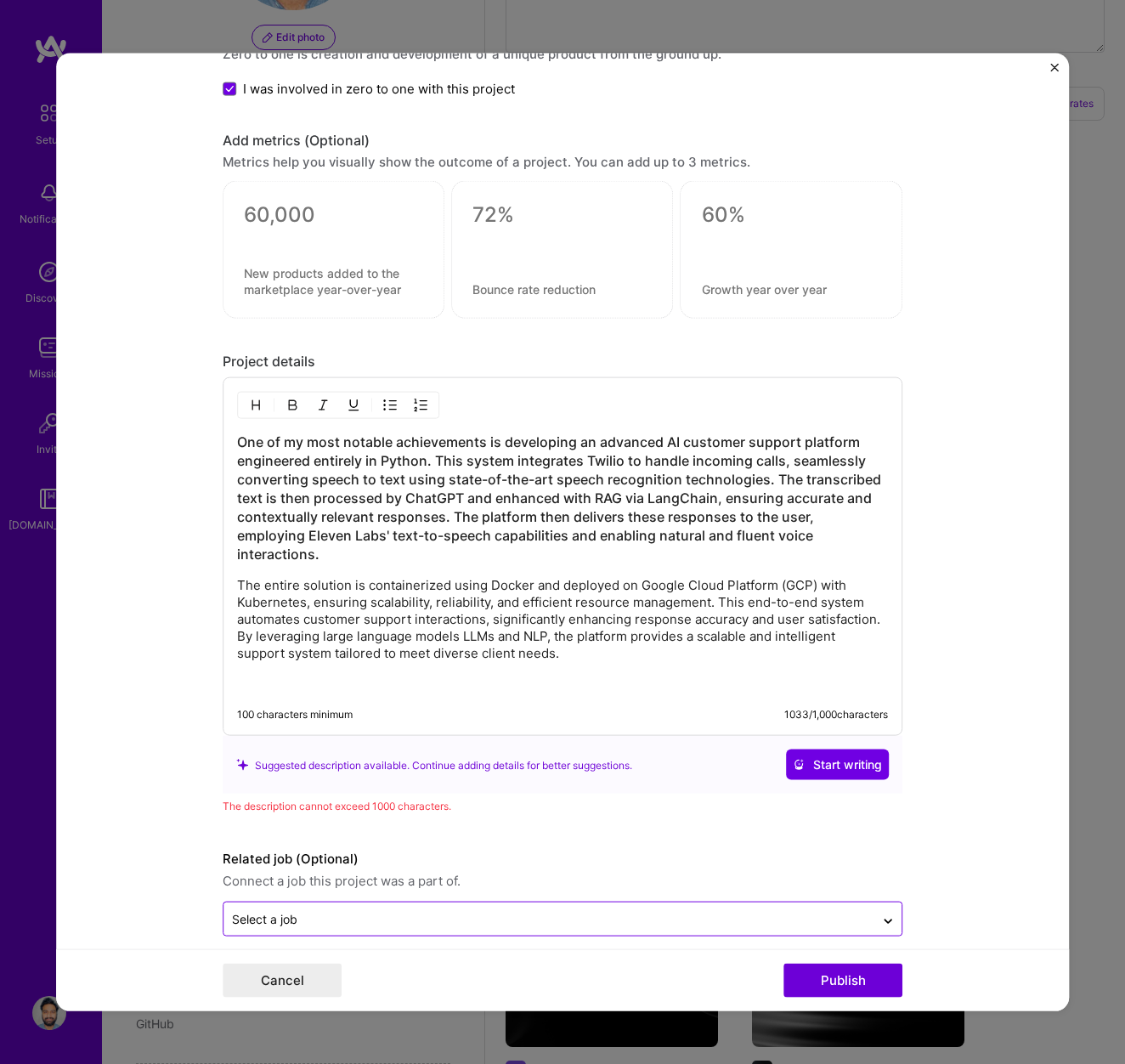
click at [801, 910] on input "text" at bounding box center [549, 918] width 634 height 17
click at [889, 909] on icon at bounding box center [888, 918] width 14 height 17
click at [857, 980] on button "Publish" at bounding box center [843, 979] width 119 height 34
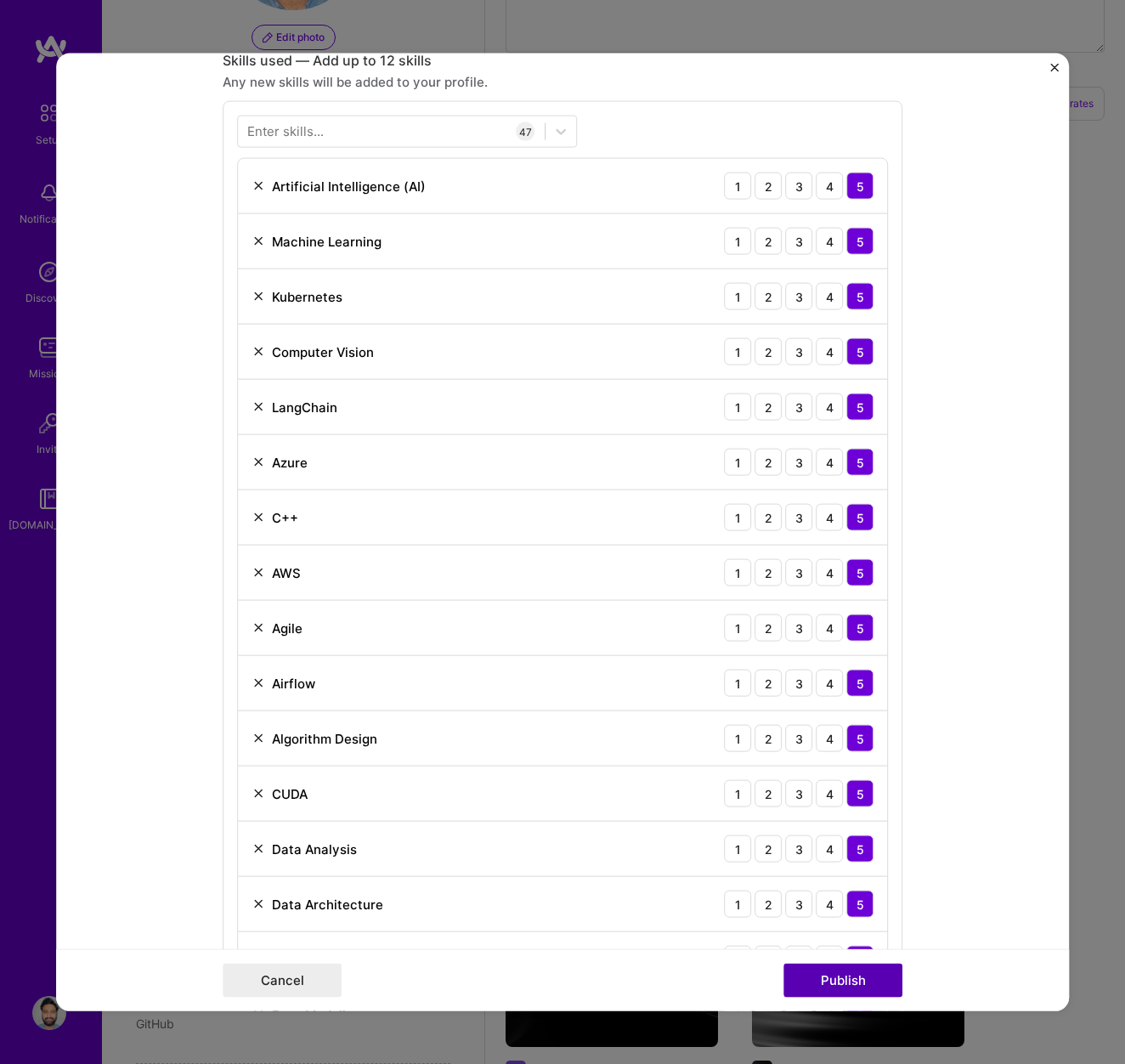
scroll to position [772, 0]
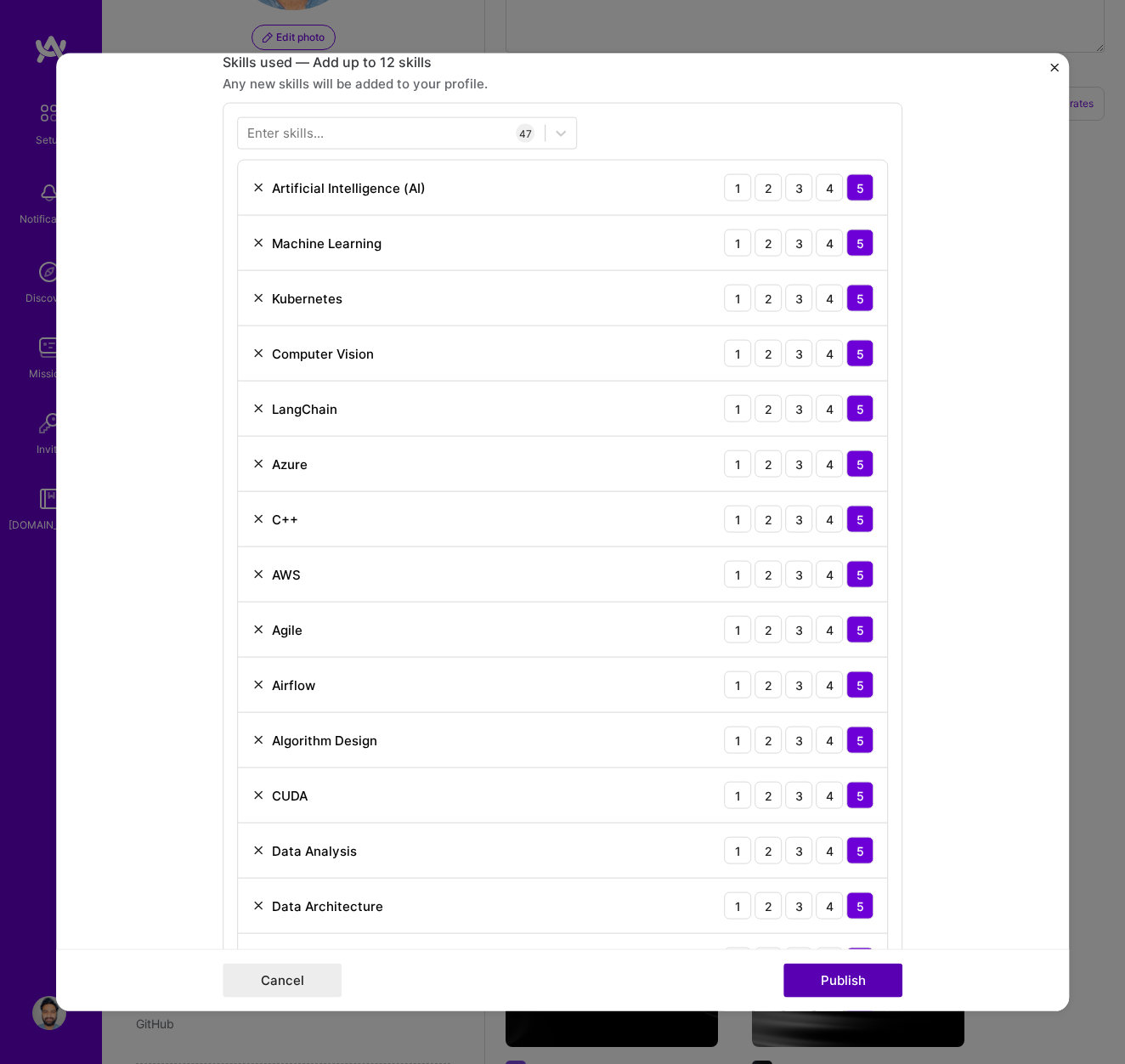
click at [857, 980] on button "Publish" at bounding box center [843, 979] width 119 height 34
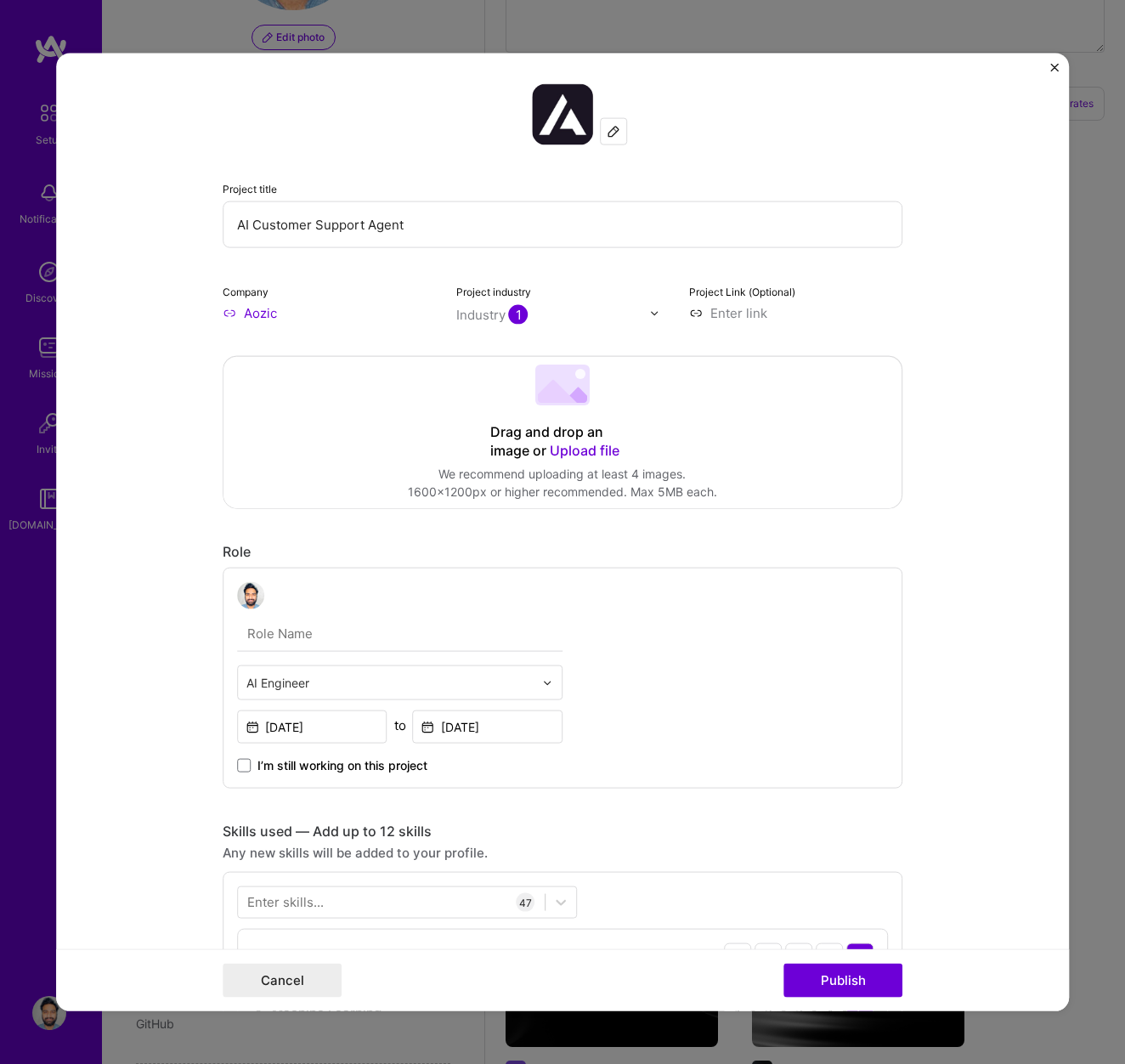
scroll to position [0, 0]
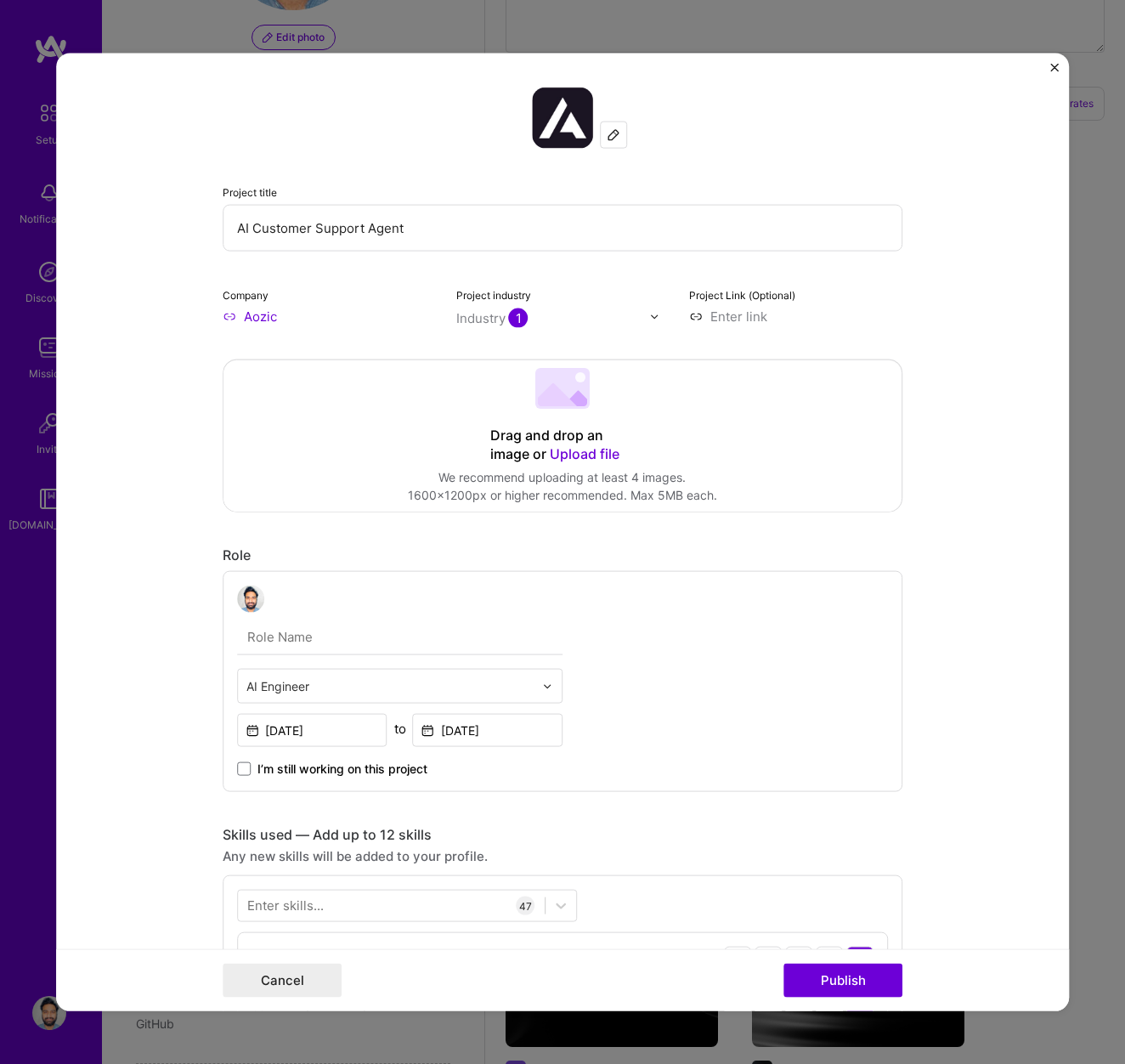
click at [570, 456] on span "Upload file" at bounding box center [585, 454] width 70 height 17
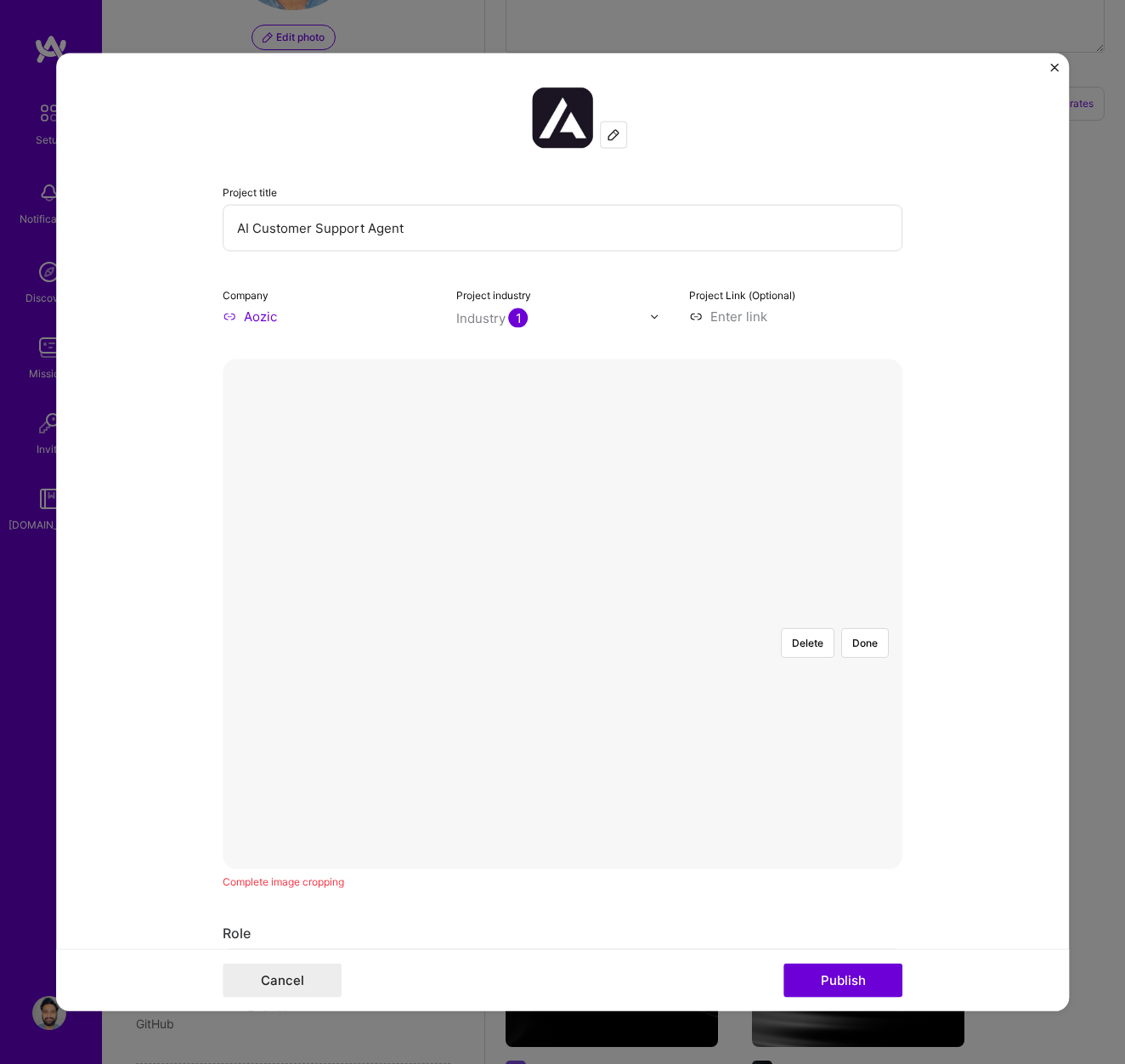
click at [875, 614] on div at bounding box center [908, 849] width 624 height 469
click at [864, 628] on button "Done" at bounding box center [864, 643] width 48 height 30
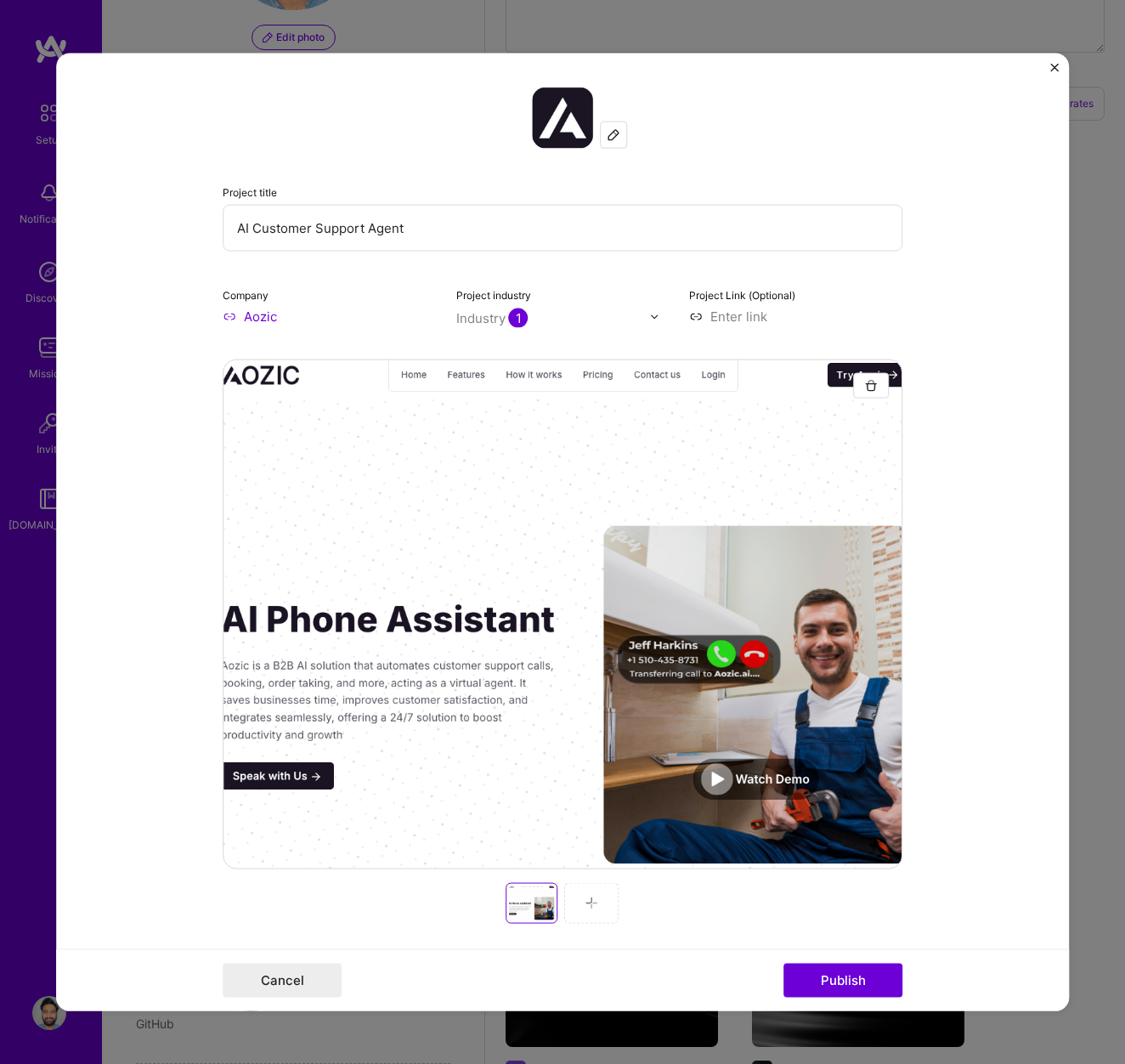
click at [586, 909] on img at bounding box center [593, 904] width 14 height 14
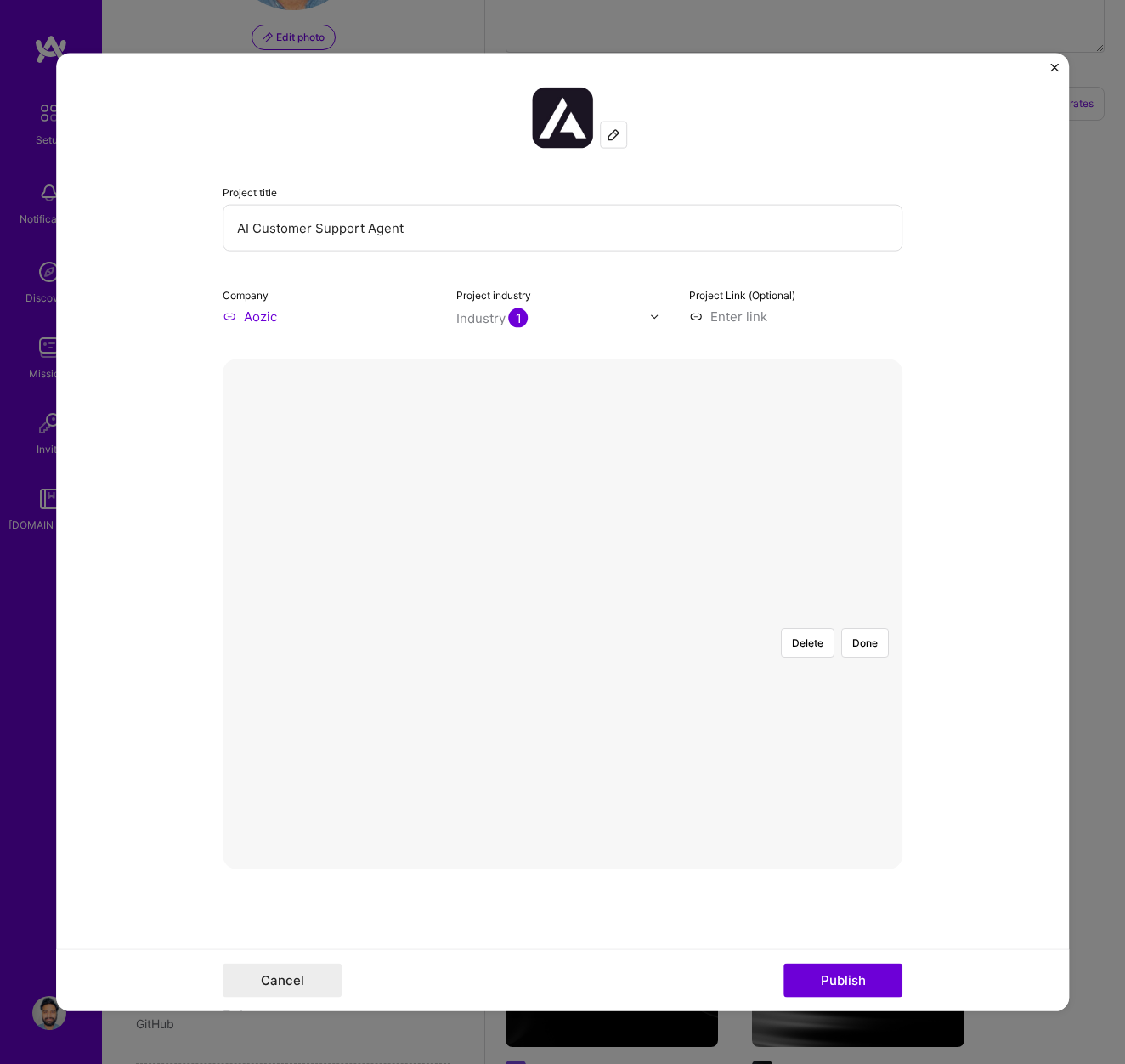
click at [786, 614] on div at bounding box center [912, 849] width 624 height 469
click at [860, 628] on button "Done" at bounding box center [864, 643] width 48 height 30
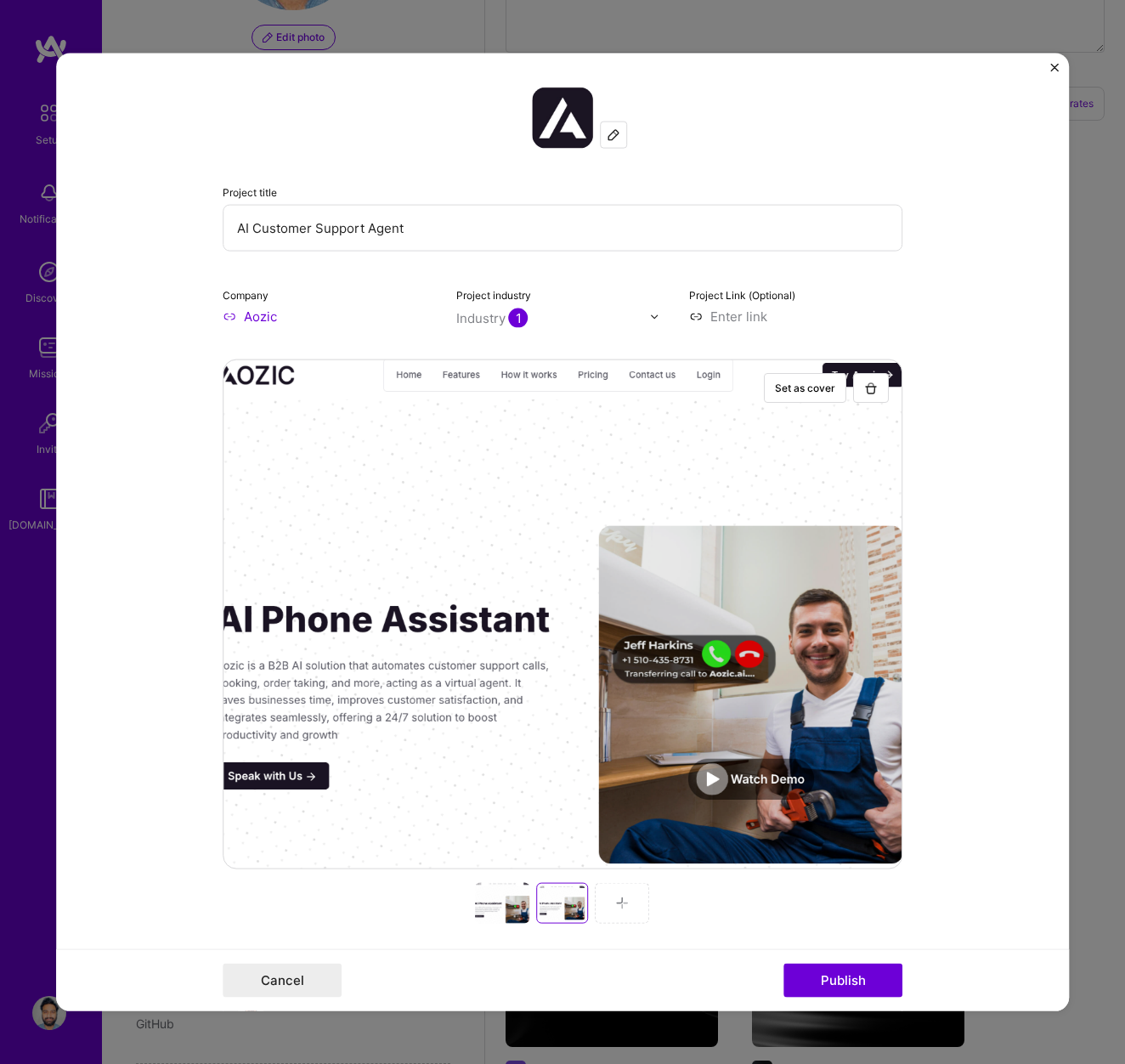
click at [617, 891] on div at bounding box center [623, 903] width 54 height 41
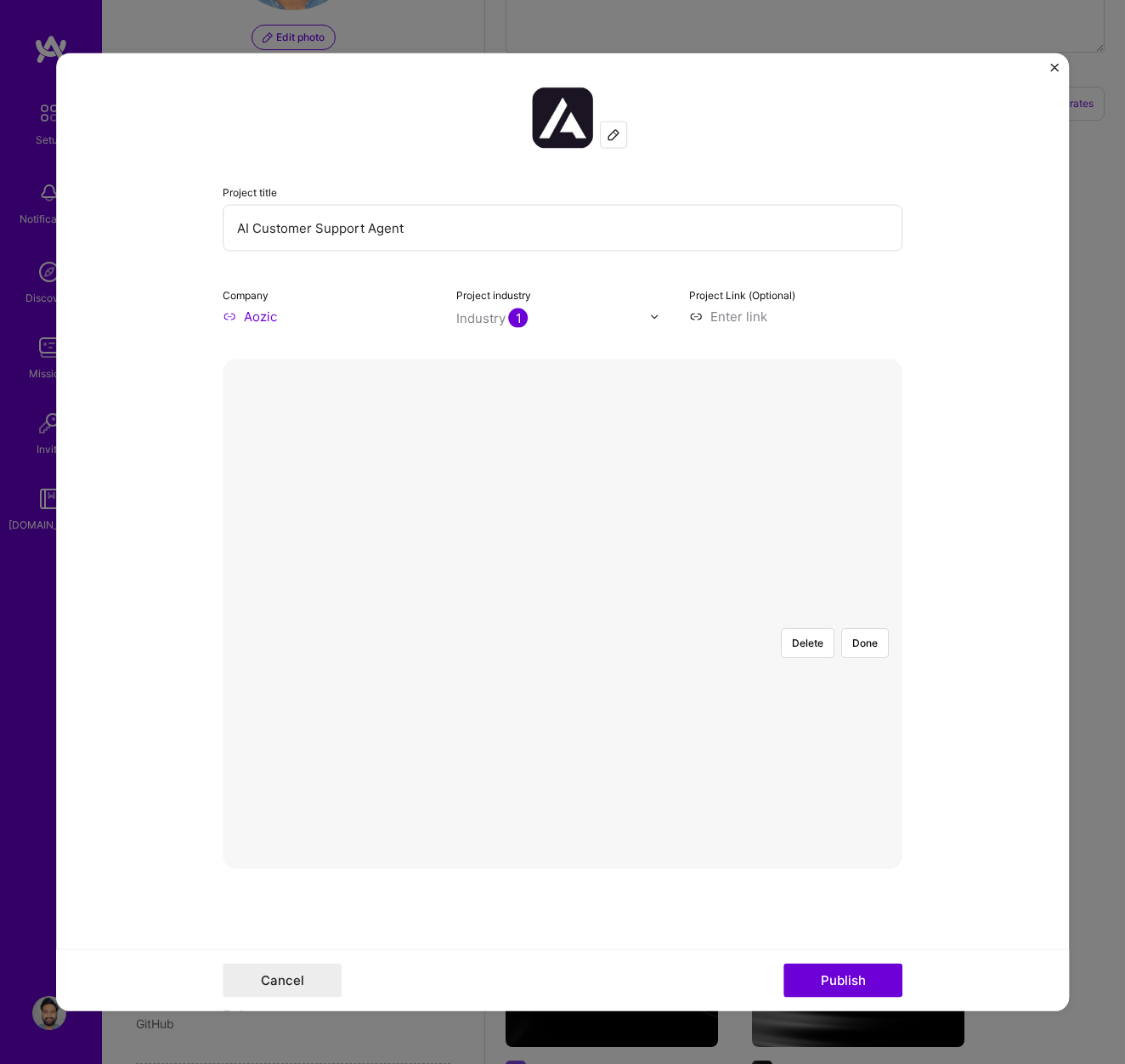
click at [779, 614] on div at bounding box center [911, 849] width 624 height 469
click at [731, 711] on div at bounding box center [906, 849] width 624 height 469
click at [872, 628] on button "Done" at bounding box center [864, 643] width 48 height 30
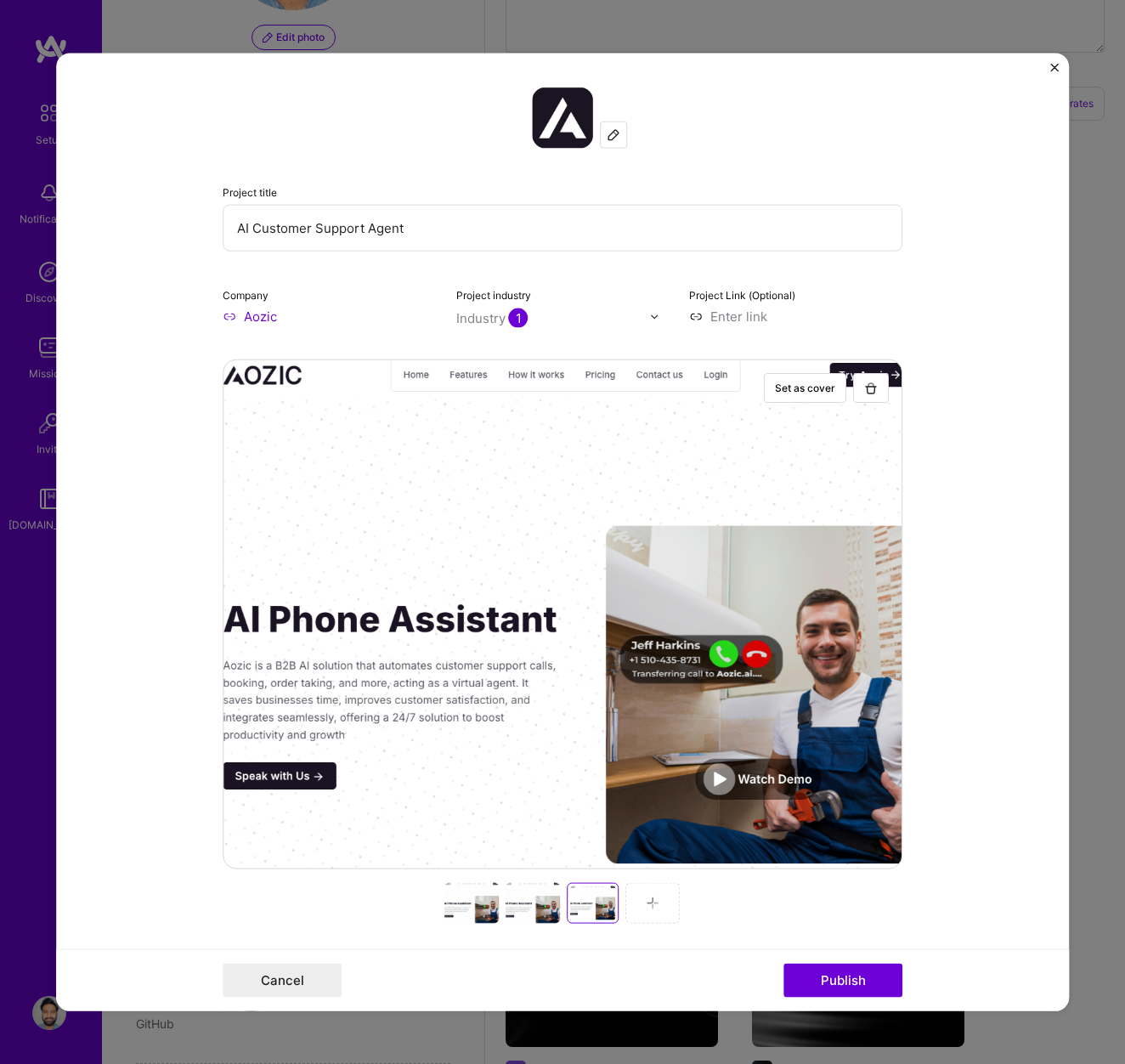
click at [657, 909] on div at bounding box center [654, 903] width 54 height 41
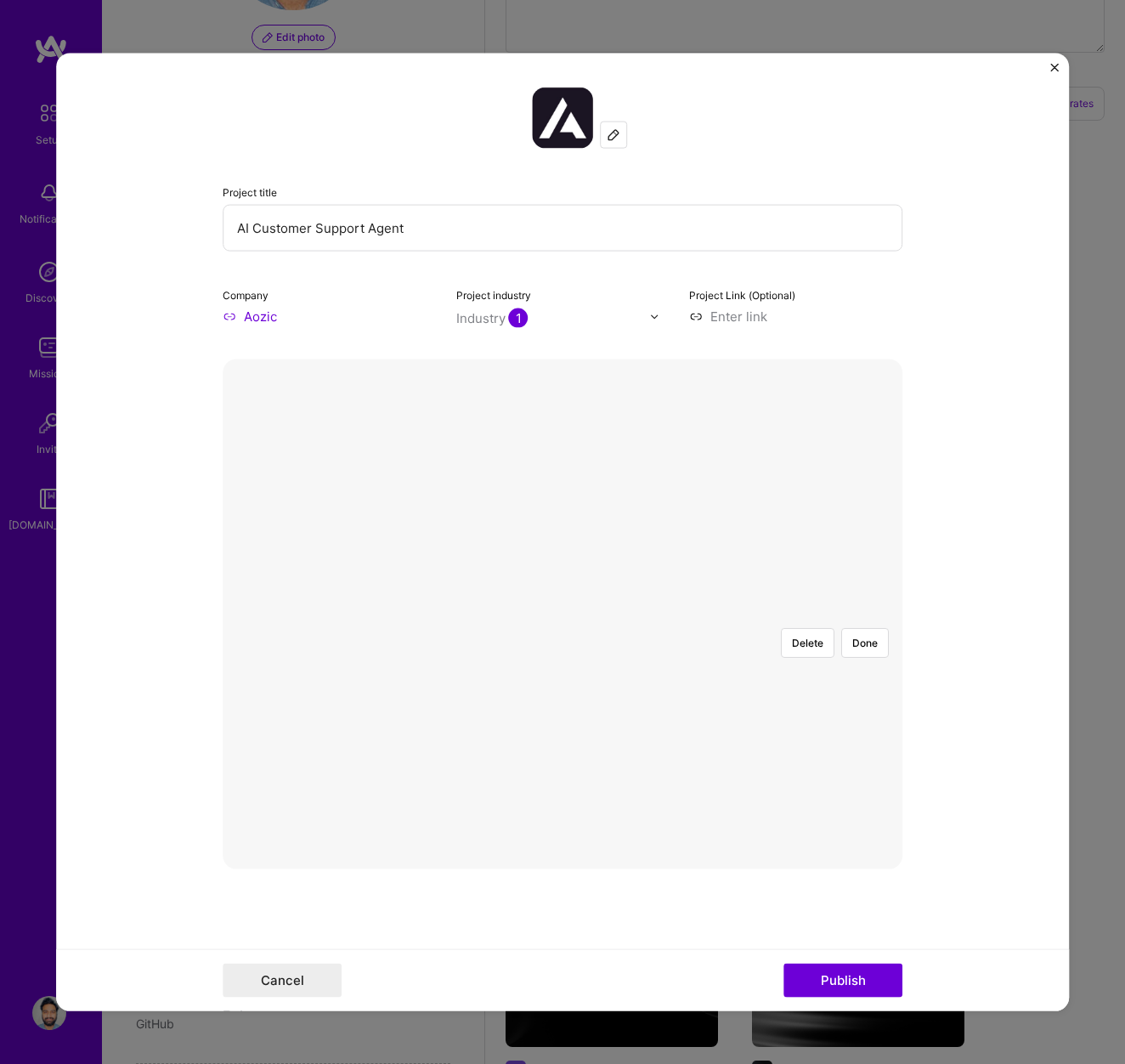
click at [807, 614] on div at bounding box center [909, 849] width 624 height 469
click at [859, 628] on button "Done" at bounding box center [864, 643] width 48 height 30
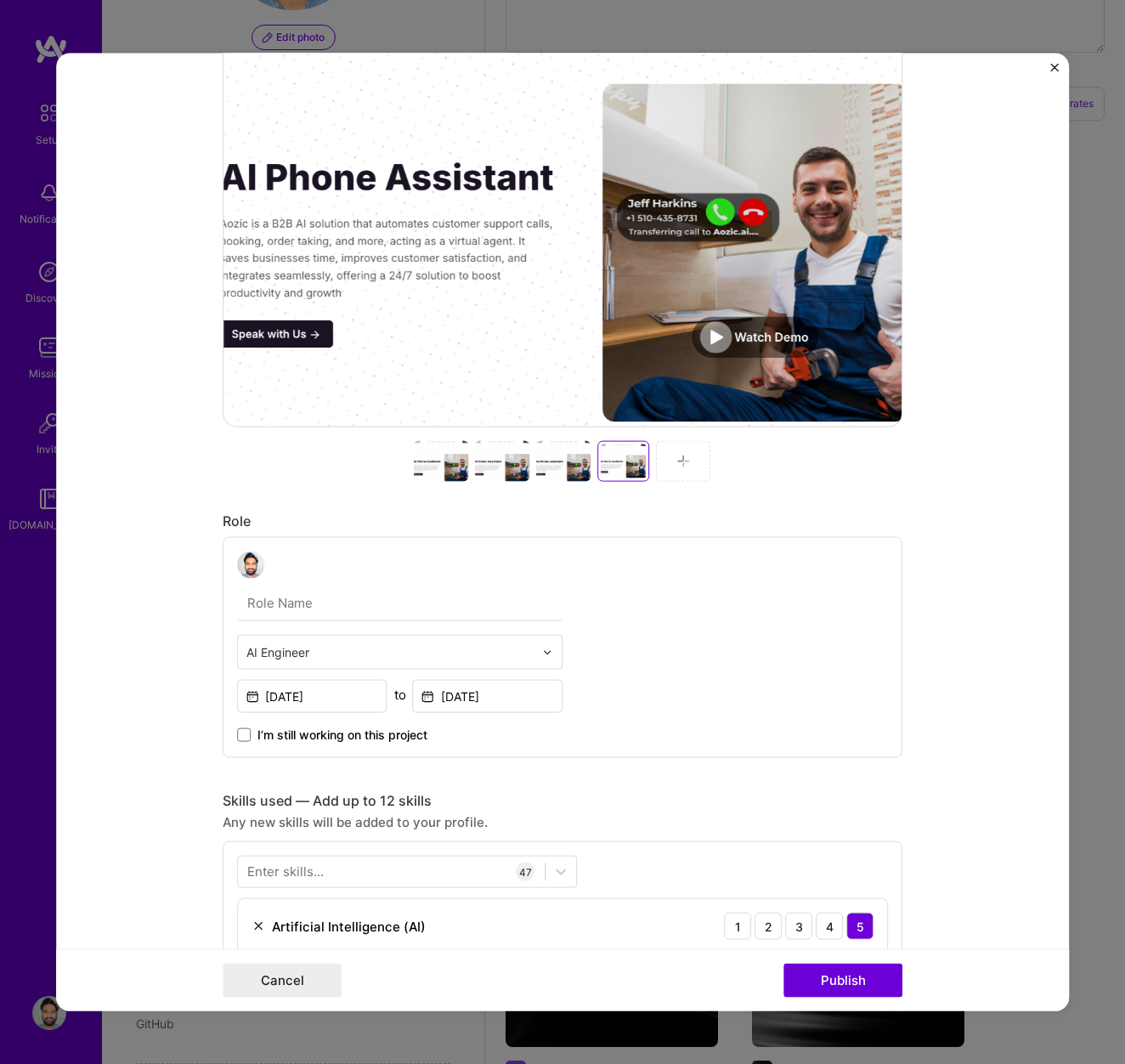
scroll to position [299, 0]
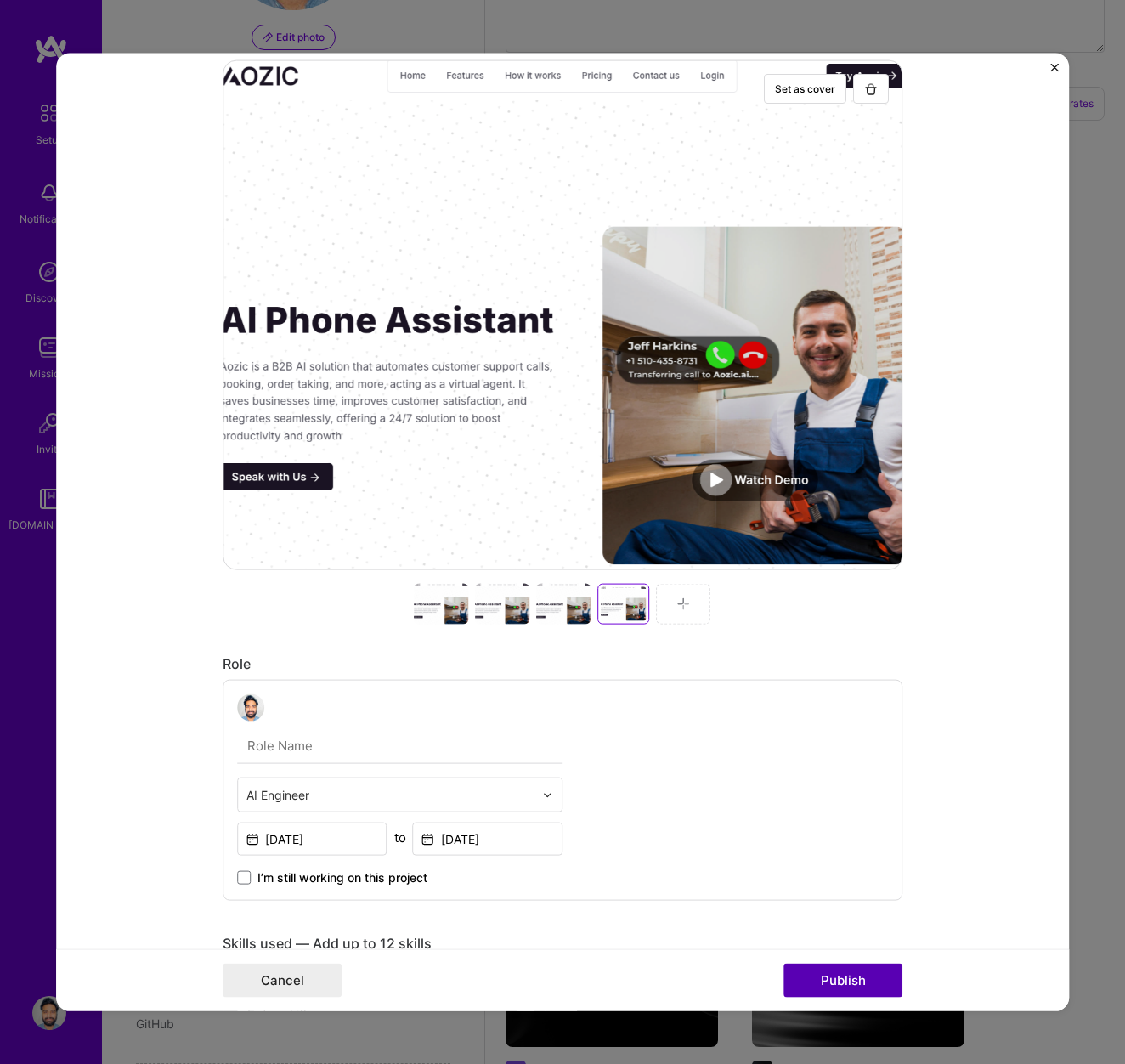
click at [849, 983] on button "Publish" at bounding box center [843, 979] width 119 height 34
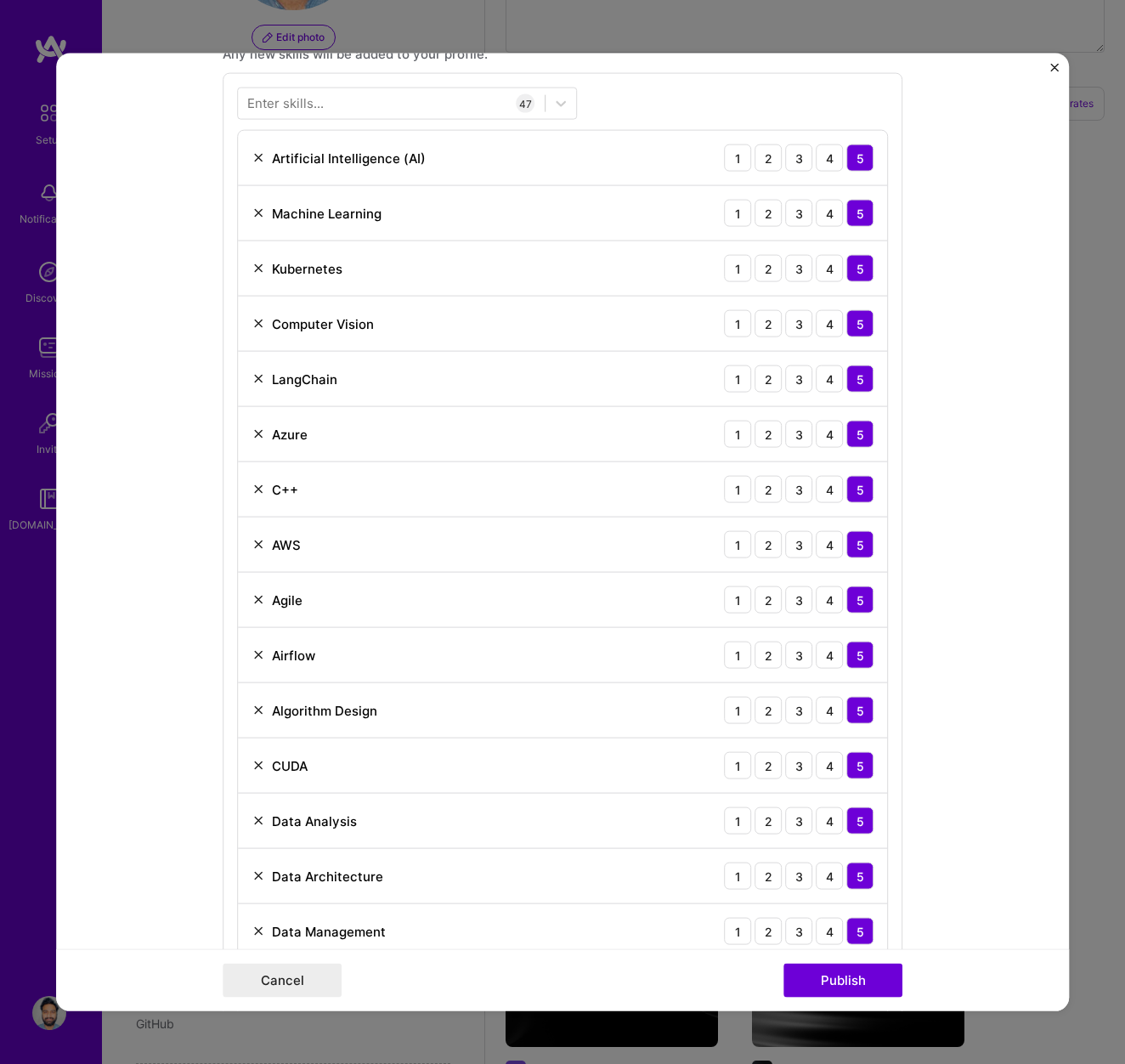
scroll to position [1214, 0]
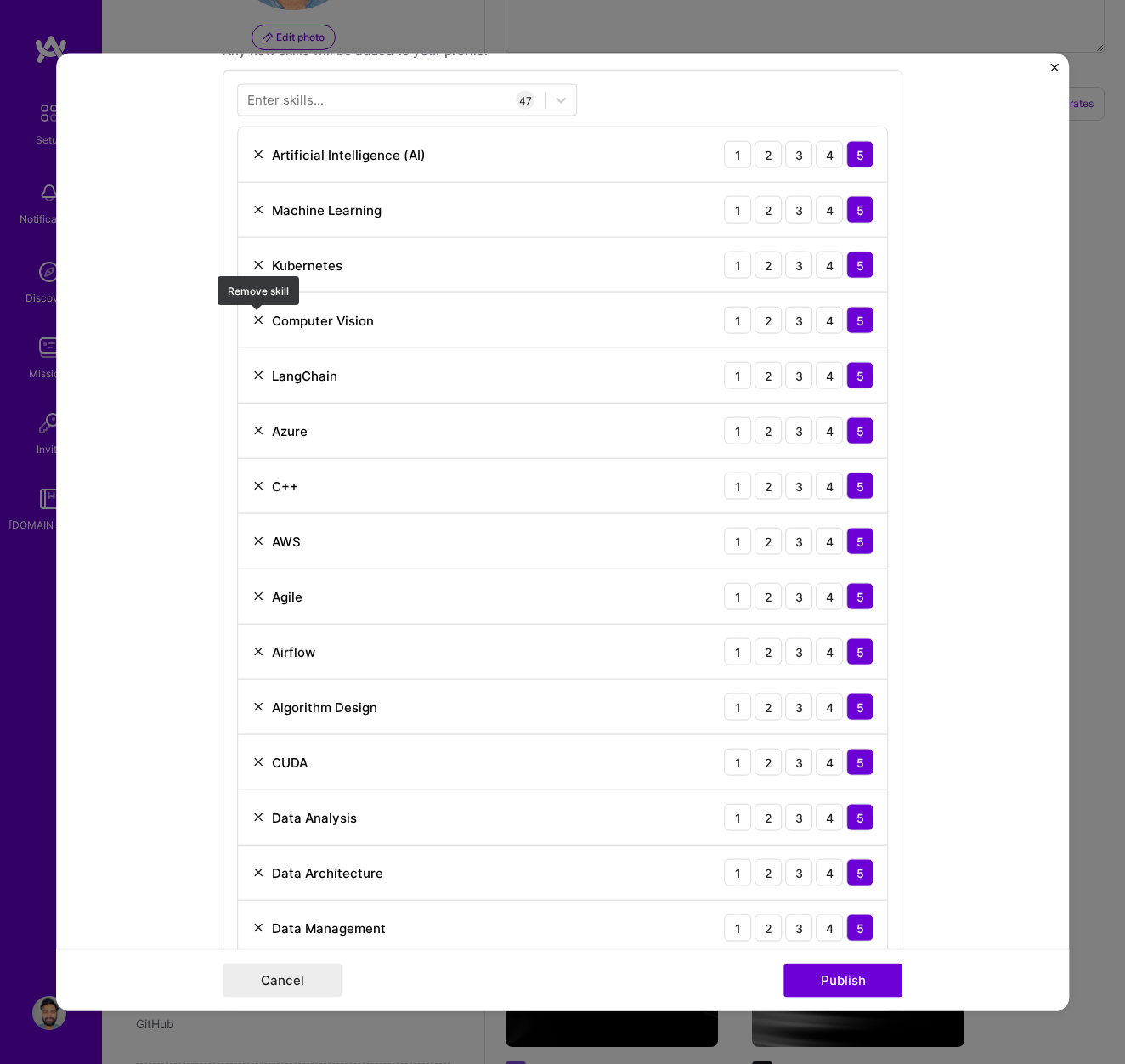
click at [256, 315] on img at bounding box center [259, 321] width 14 height 14
click at [260, 429] on img at bounding box center [259, 431] width 14 height 14
click at [258, 491] on img at bounding box center [259, 486] width 14 height 14
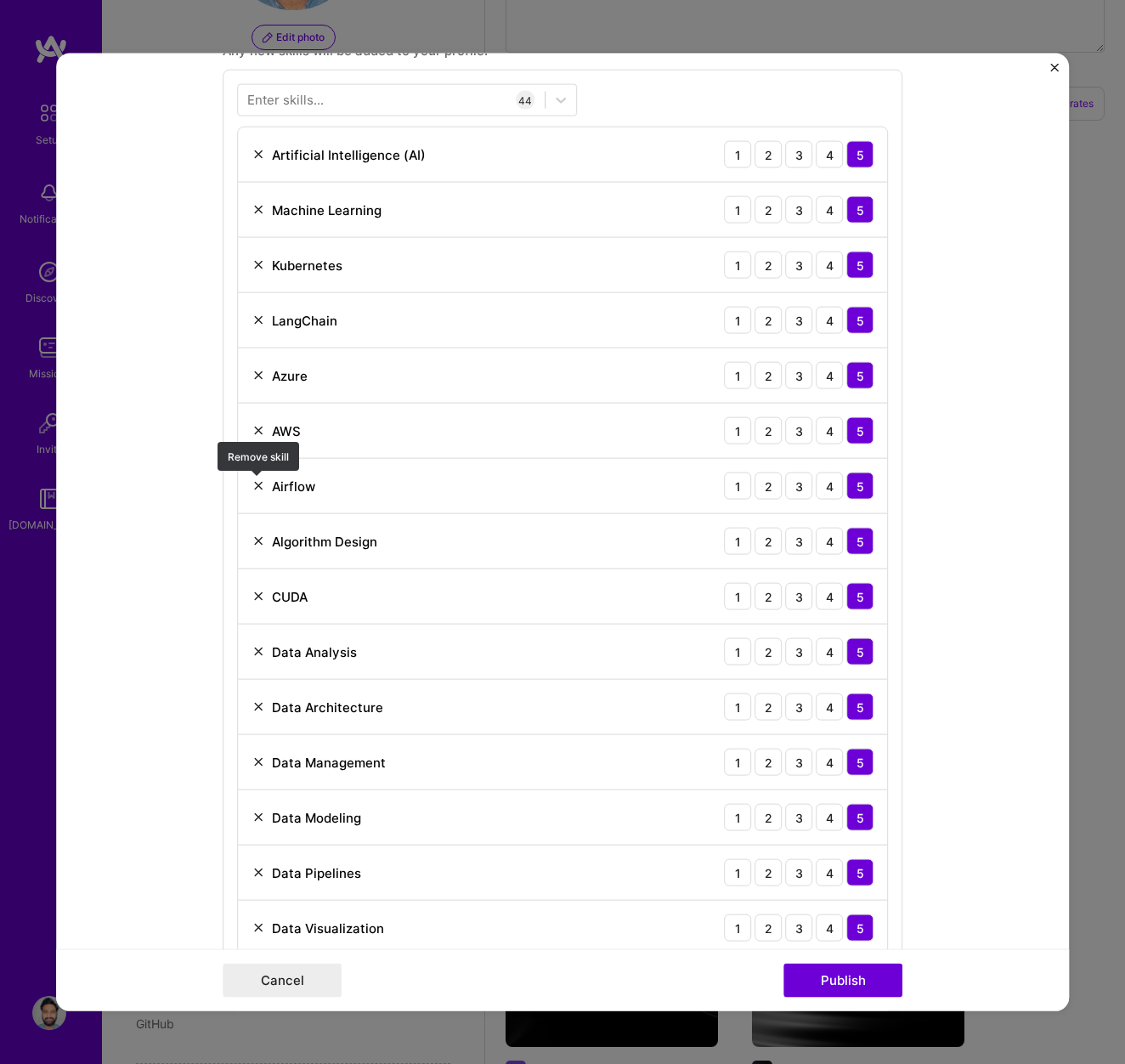
click at [260, 484] on img at bounding box center [259, 486] width 14 height 14
click at [260, 485] on img at bounding box center [259, 486] width 14 height 14
click at [260, 485] on img at bounding box center [259, 486] width 14 height 14
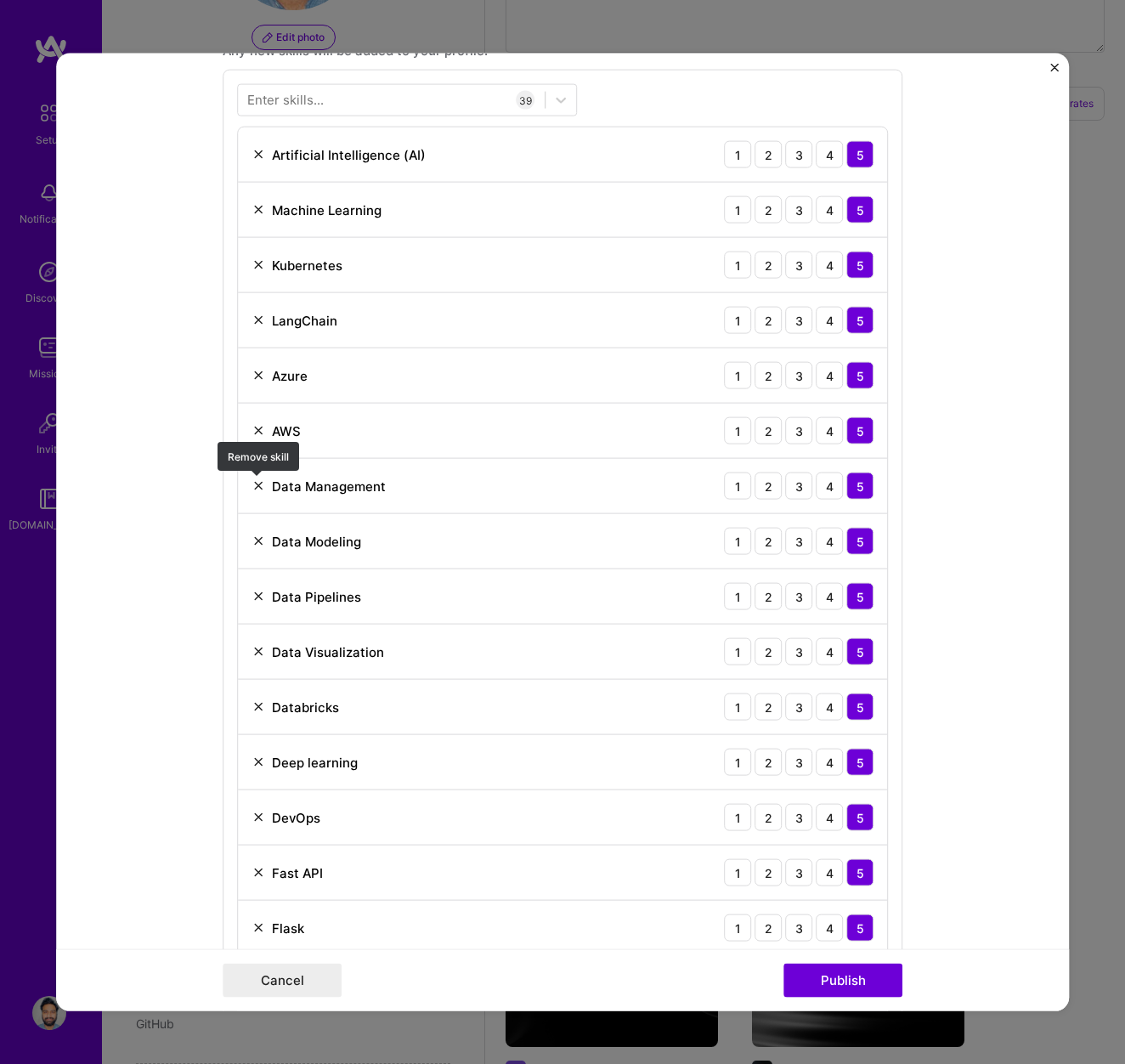
click at [260, 483] on img at bounding box center [259, 486] width 14 height 14
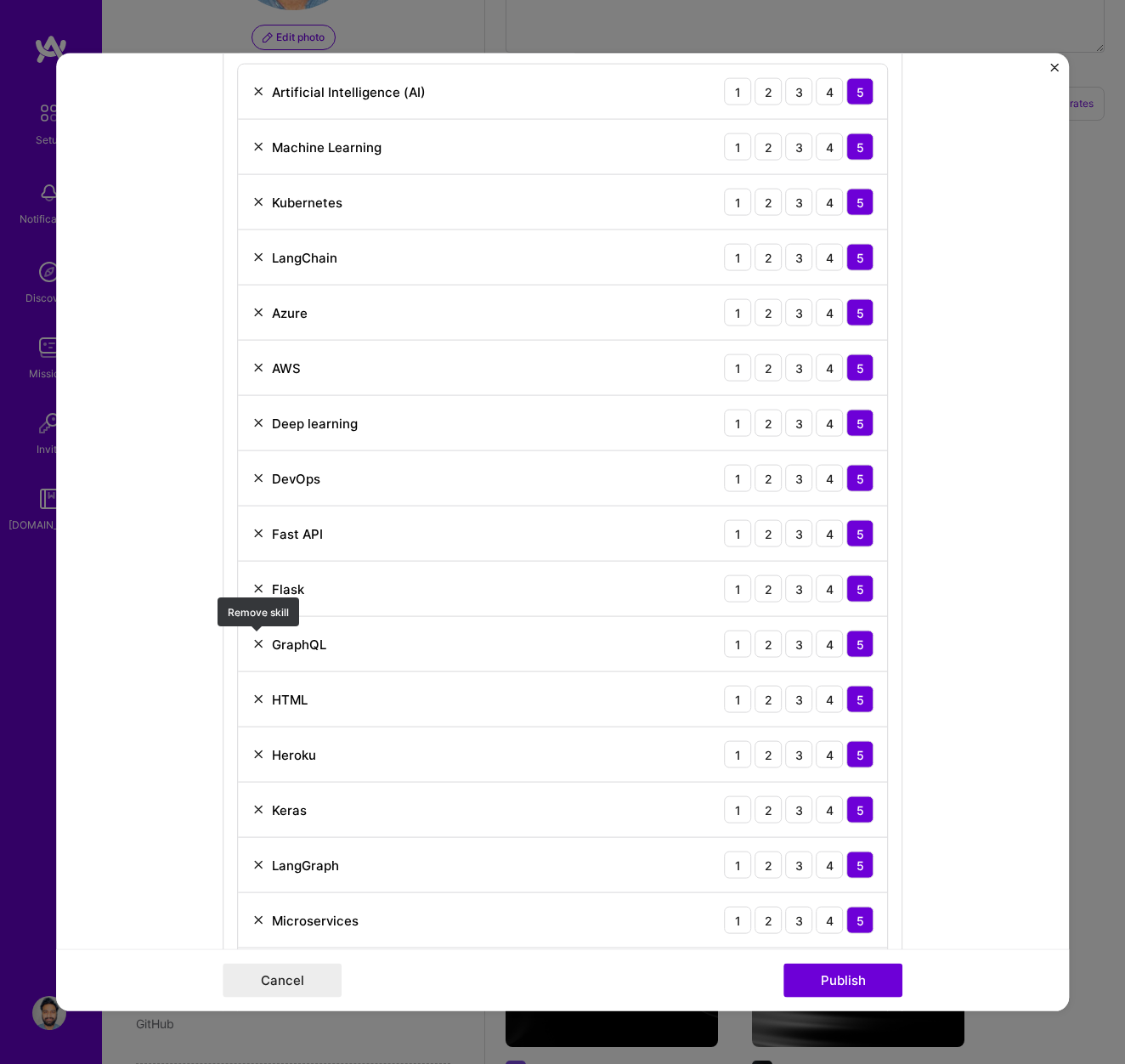
scroll to position [1279, 0]
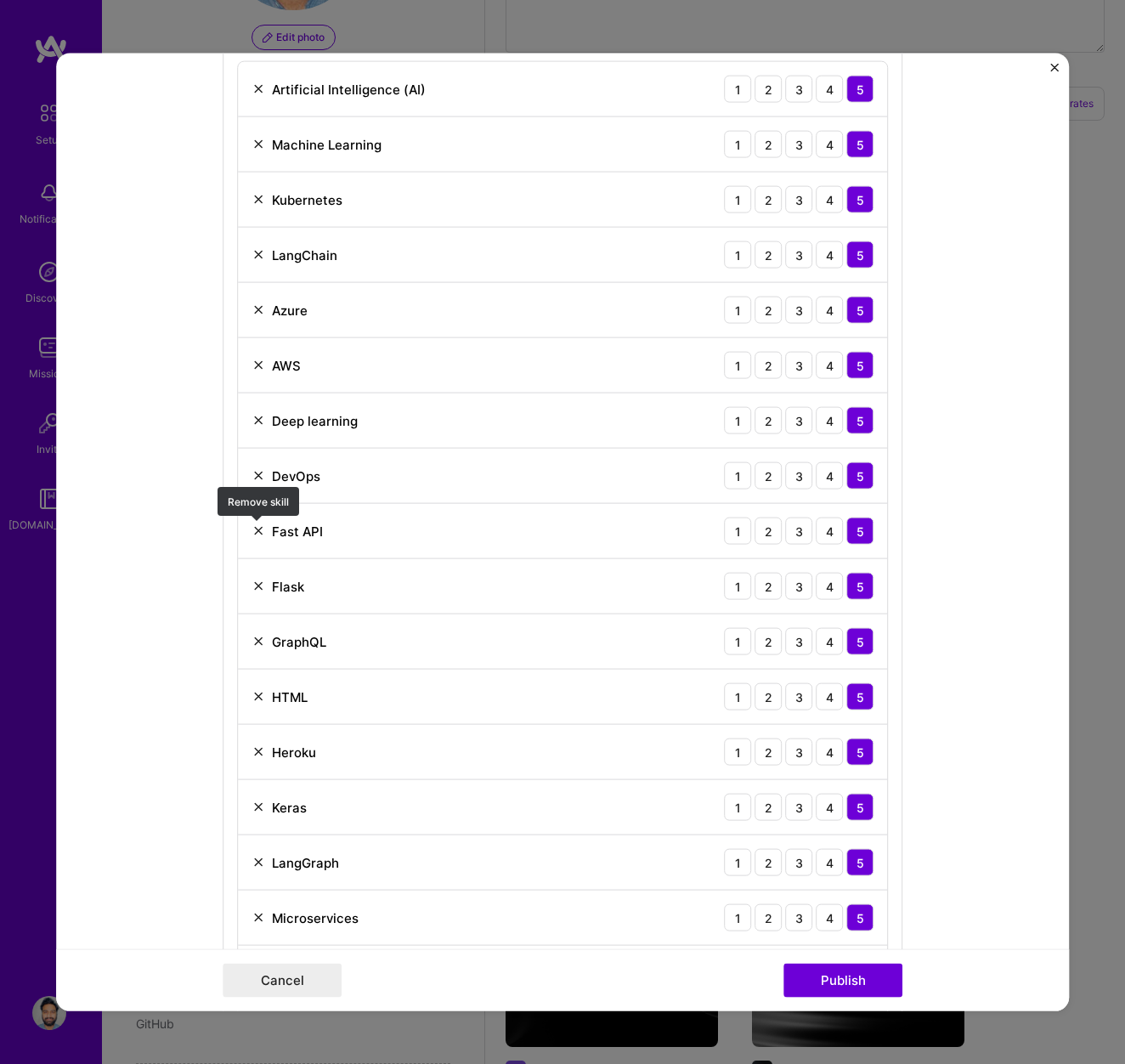
click at [261, 530] on img at bounding box center [259, 532] width 14 height 14
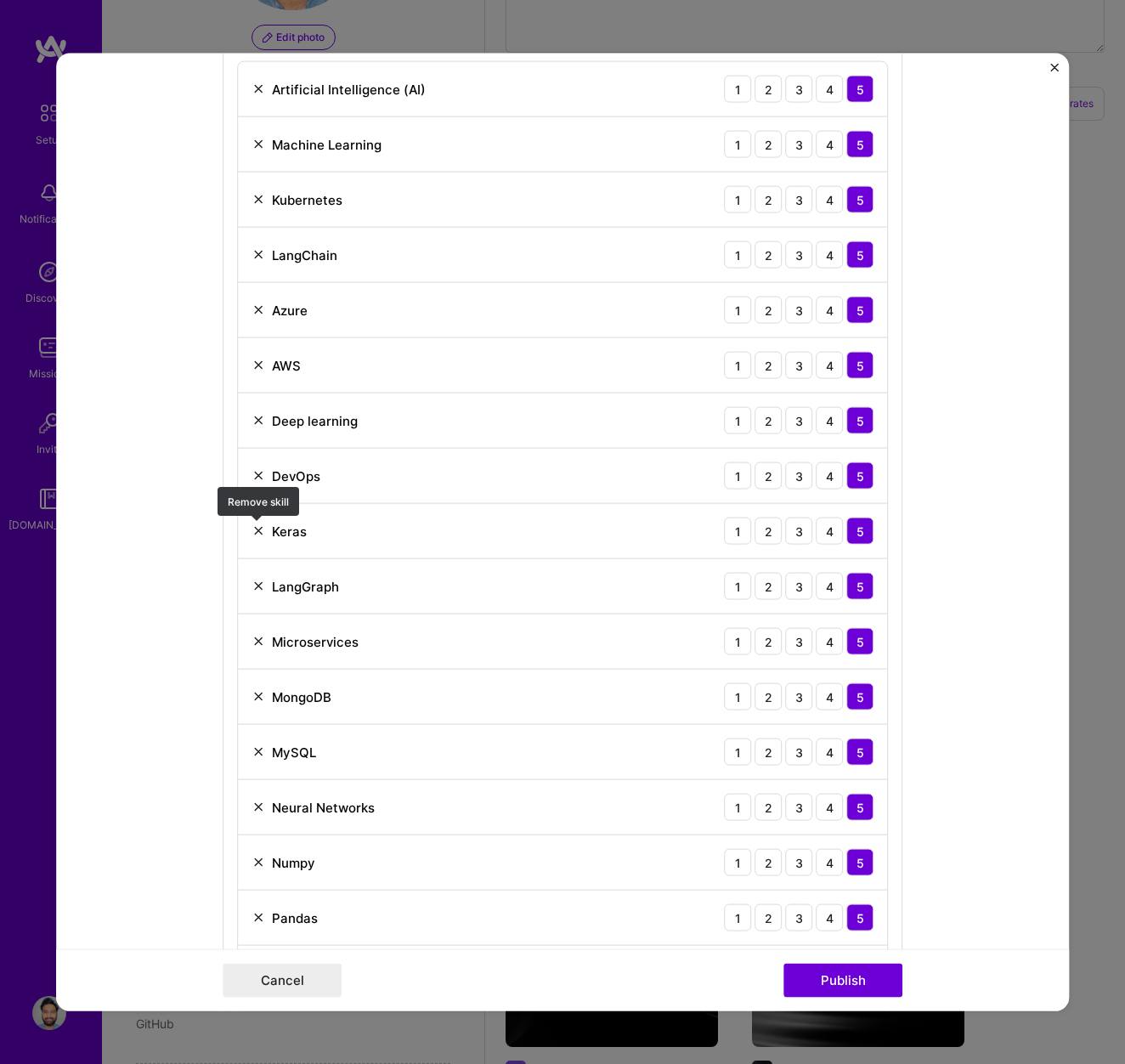
click at [258, 530] on img at bounding box center [259, 532] width 14 height 14
click at [259, 639] on img at bounding box center [259, 641] width 14 height 14
click at [258, 642] on img at bounding box center [259, 641] width 14 height 14
click at [258, 640] on img at bounding box center [259, 641] width 14 height 14
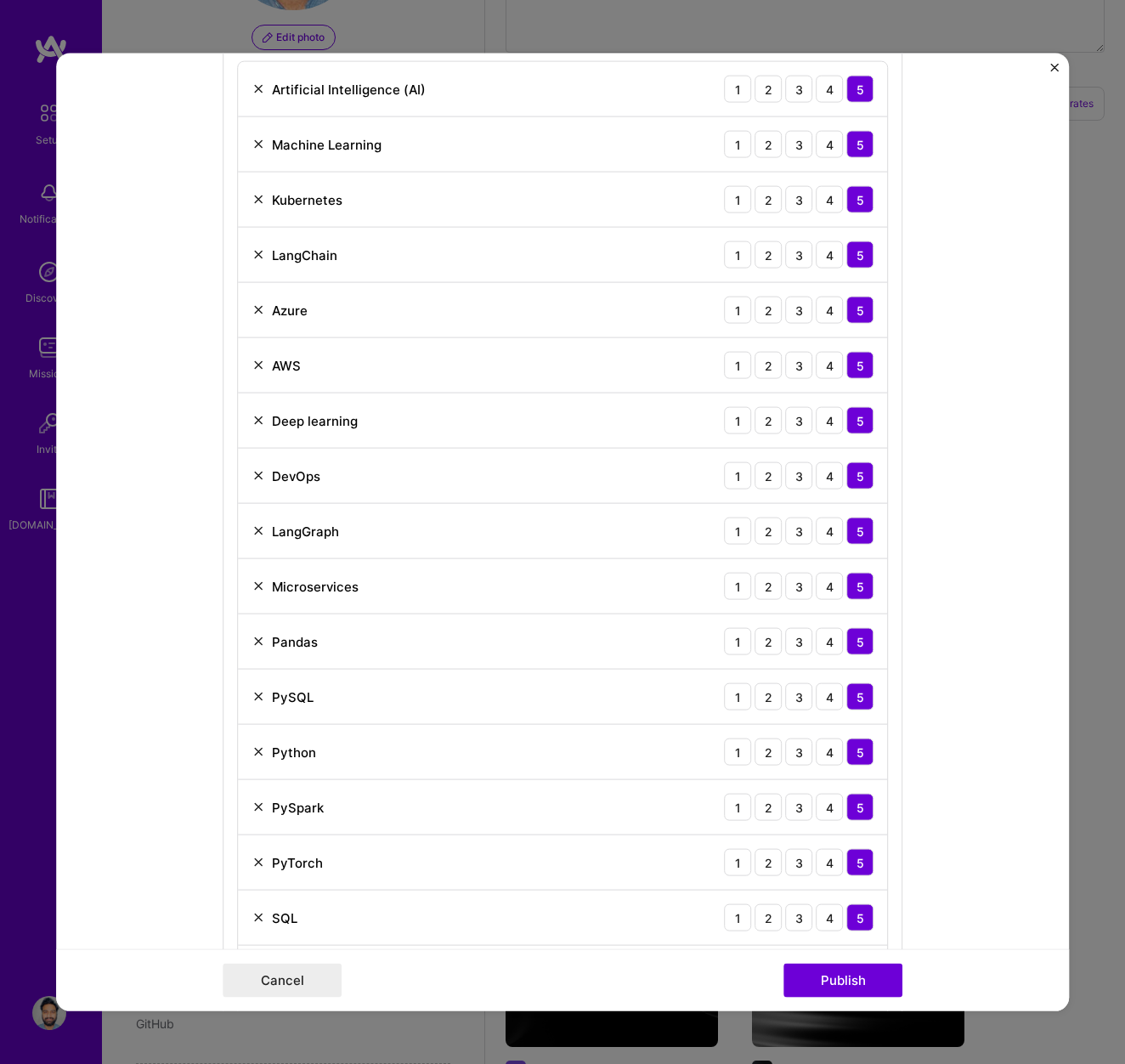
click at [258, 640] on img at bounding box center [259, 641] width 14 height 14
click at [257, 698] on img at bounding box center [259, 697] width 14 height 14
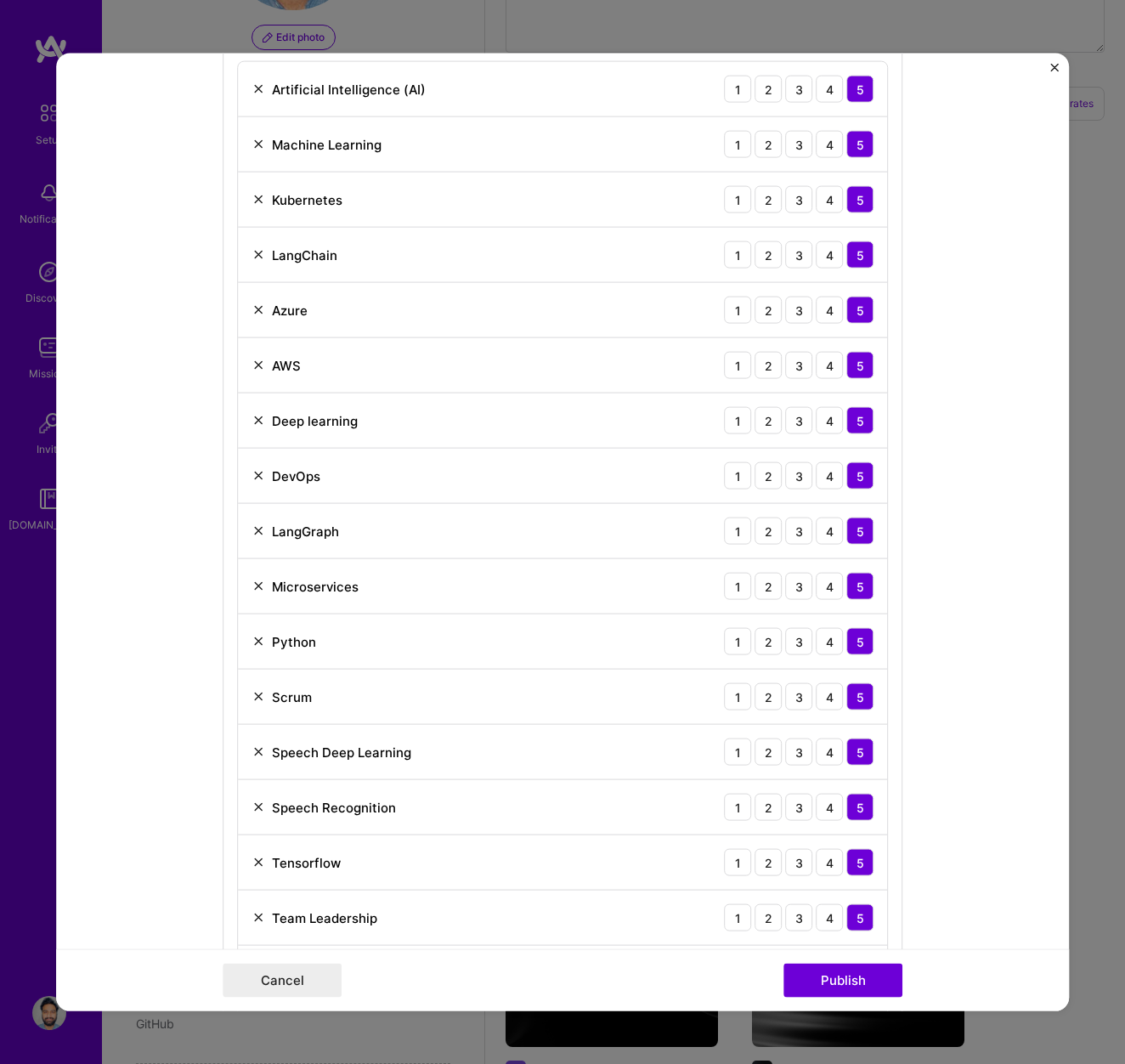
click at [256, 698] on img at bounding box center [259, 697] width 14 height 14
click at [257, 808] on img at bounding box center [259, 808] width 14 height 14
click at [257, 807] on img at bounding box center [259, 808] width 14 height 14
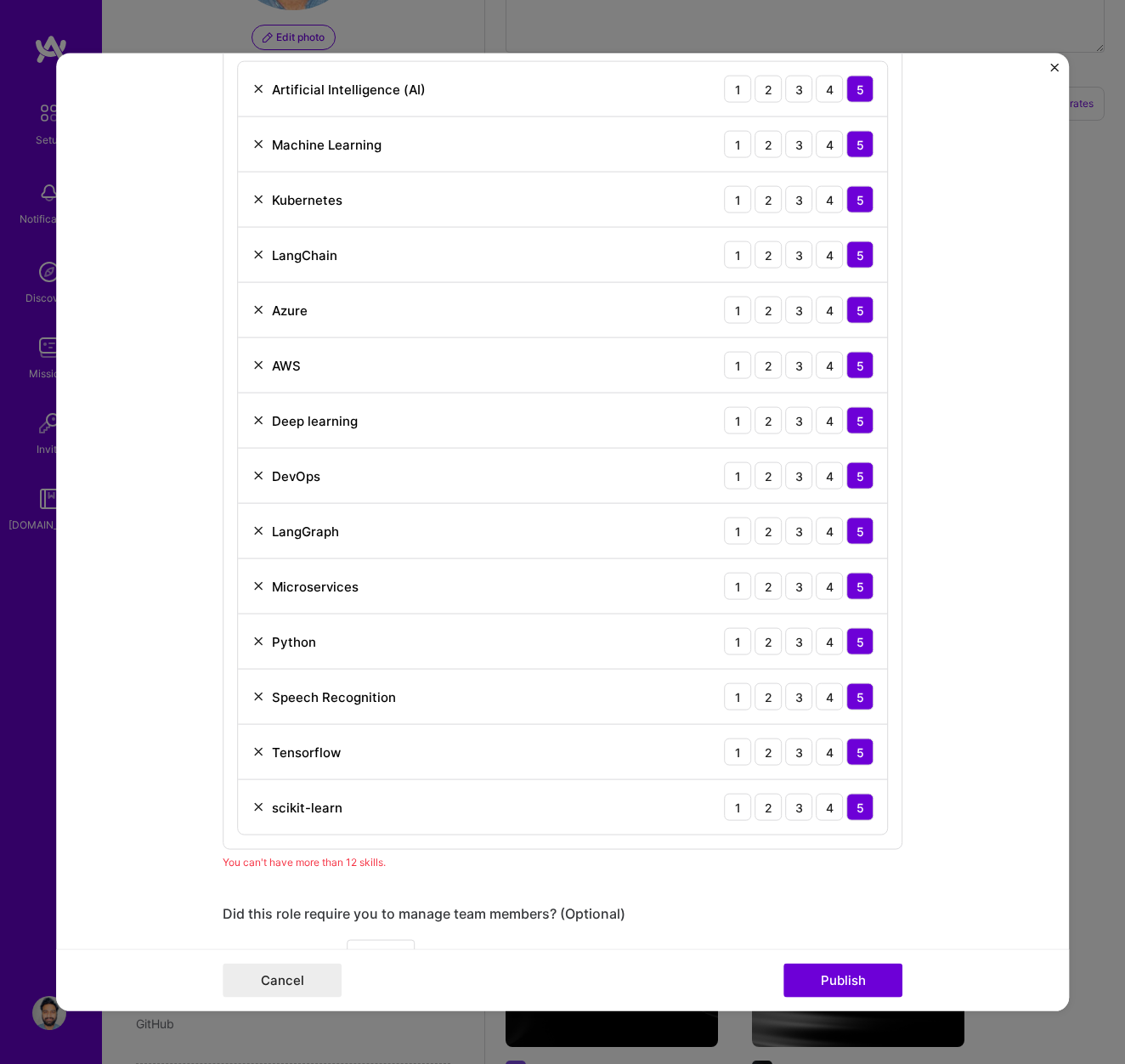
click at [257, 807] on img at bounding box center [259, 808] width 14 height 14
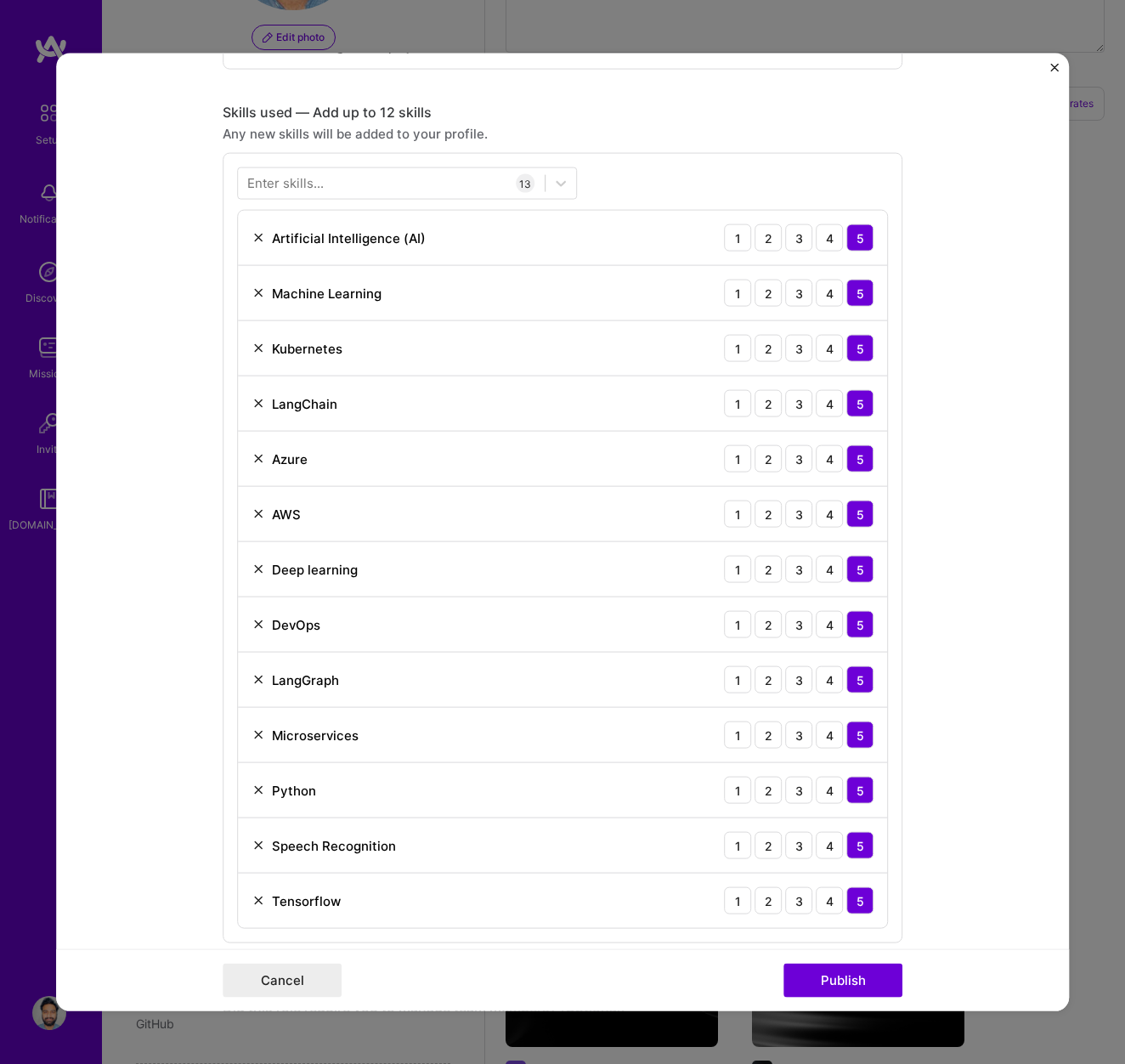
scroll to position [1117, 0]
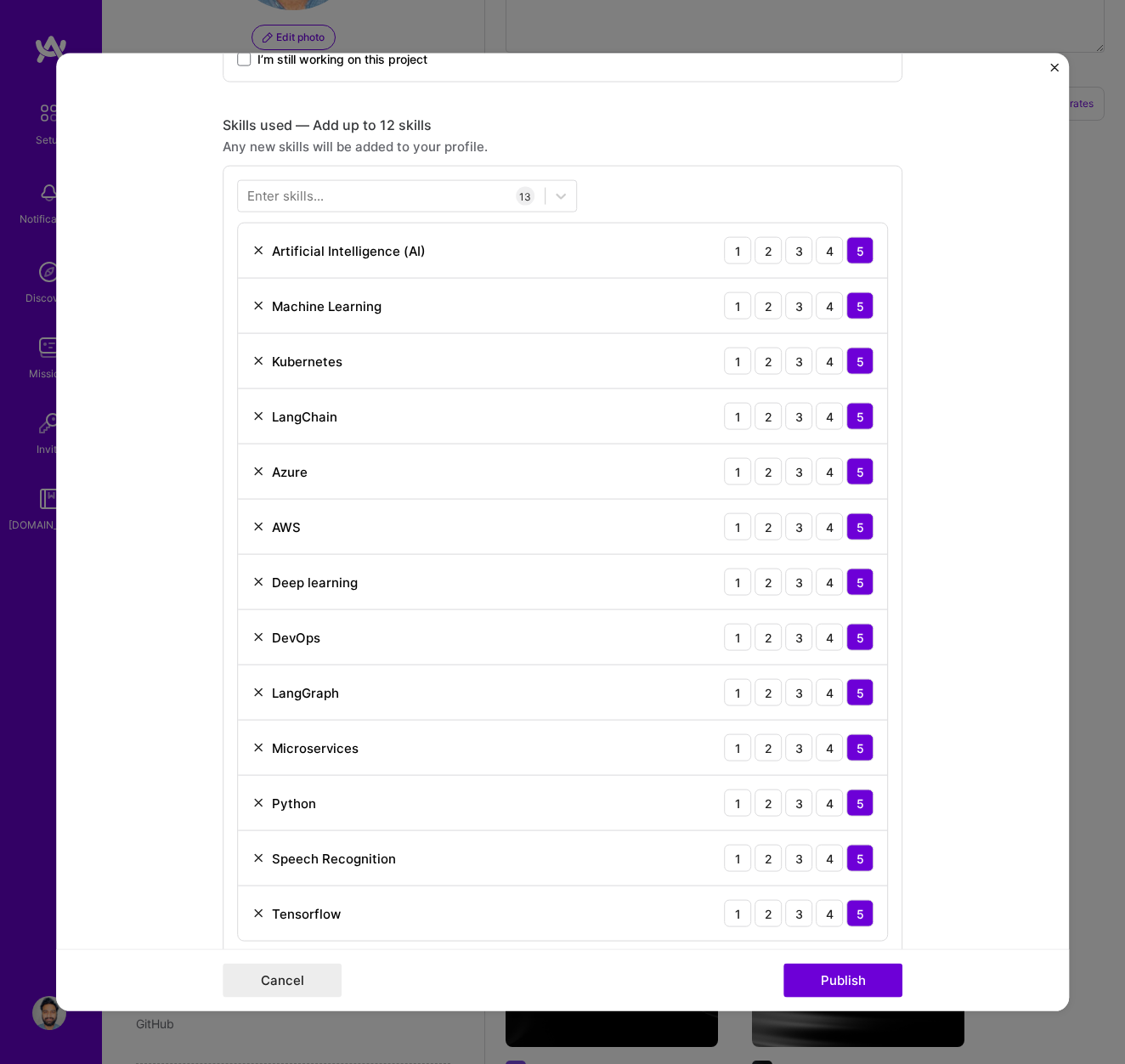
click at [255, 364] on img at bounding box center [259, 362] width 14 height 14
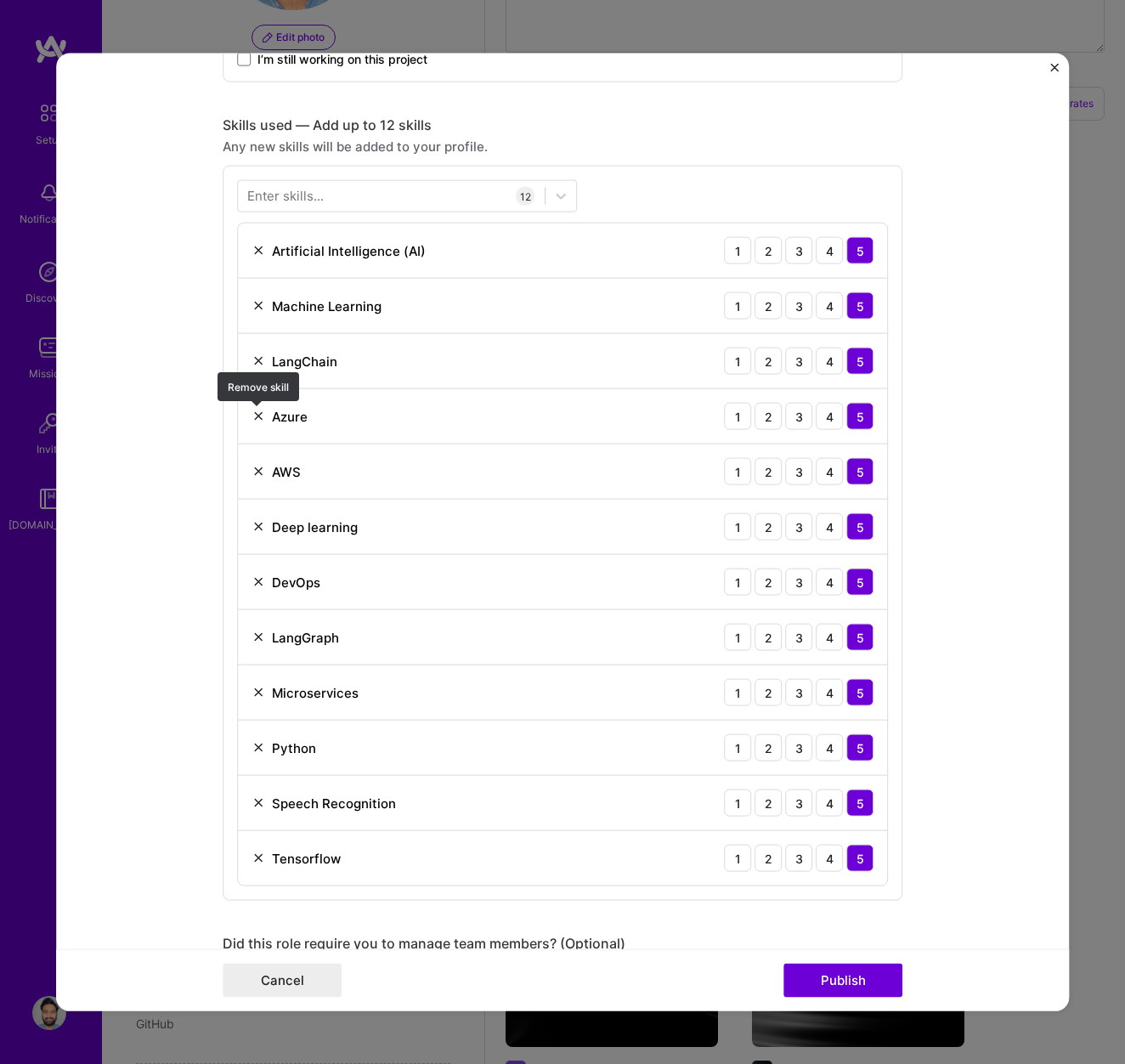
click at [260, 415] on img at bounding box center [259, 417] width 14 height 14
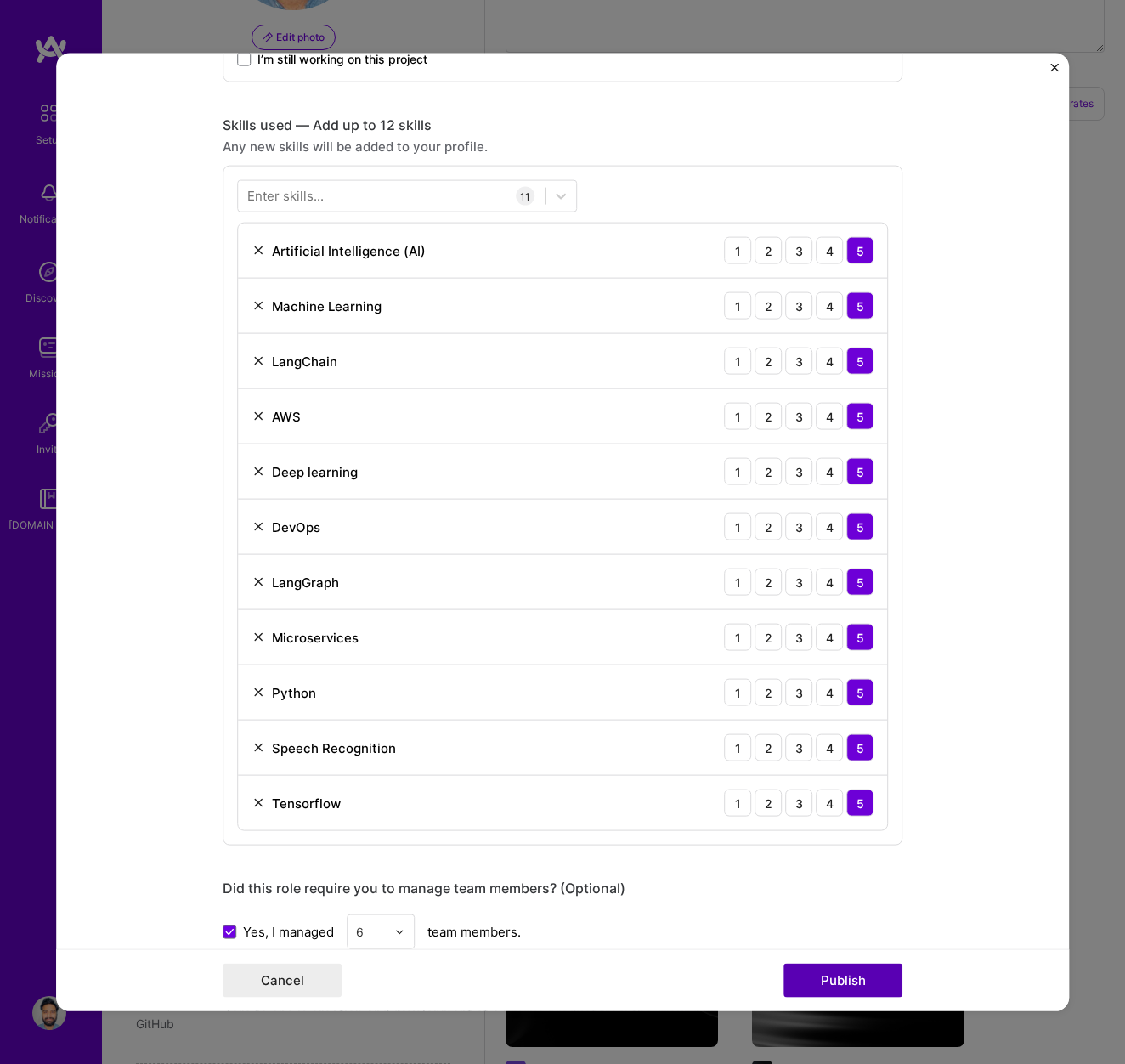
click at [859, 980] on button "Publish" at bounding box center [843, 979] width 119 height 34
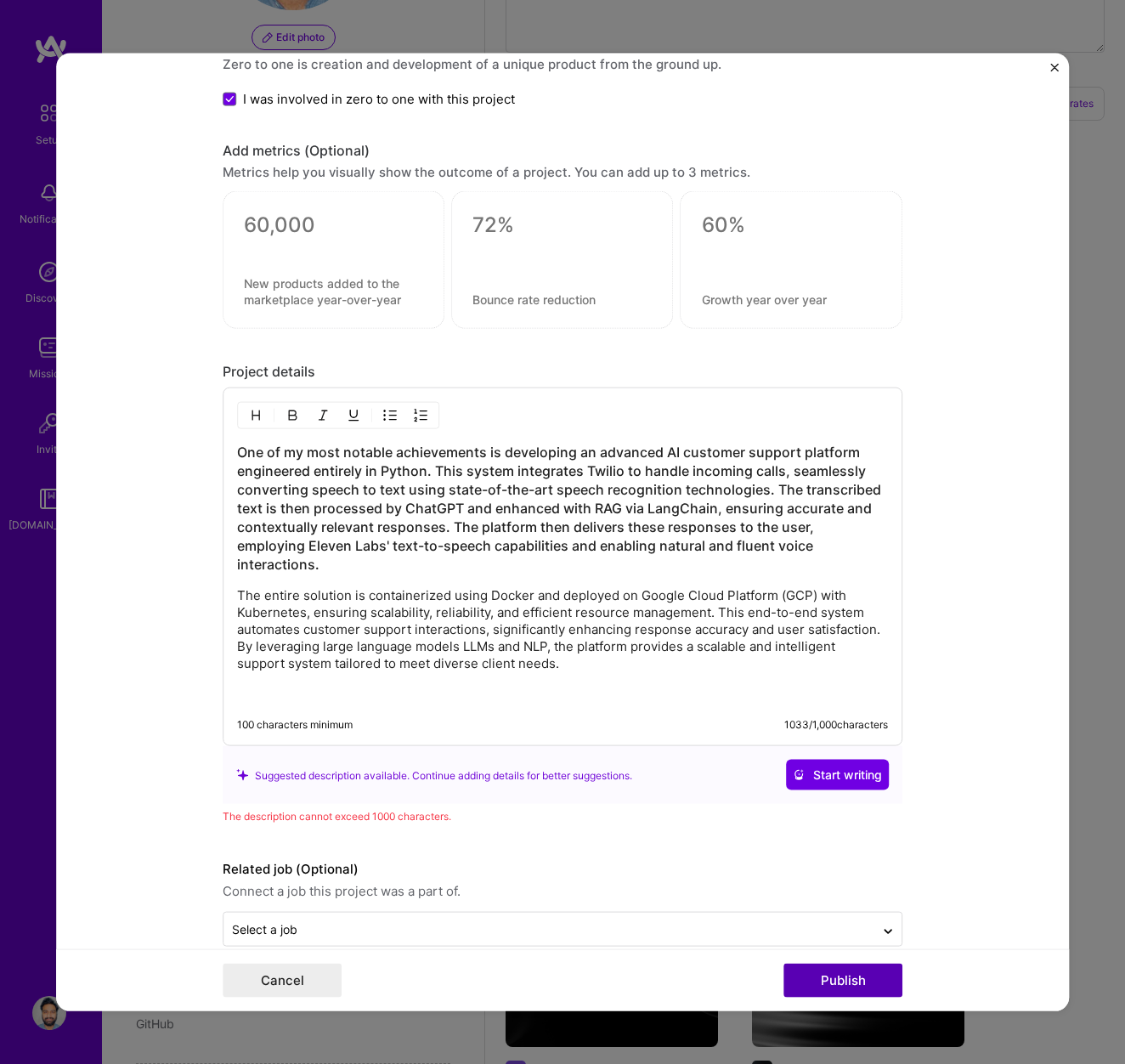
scroll to position [2077, 0]
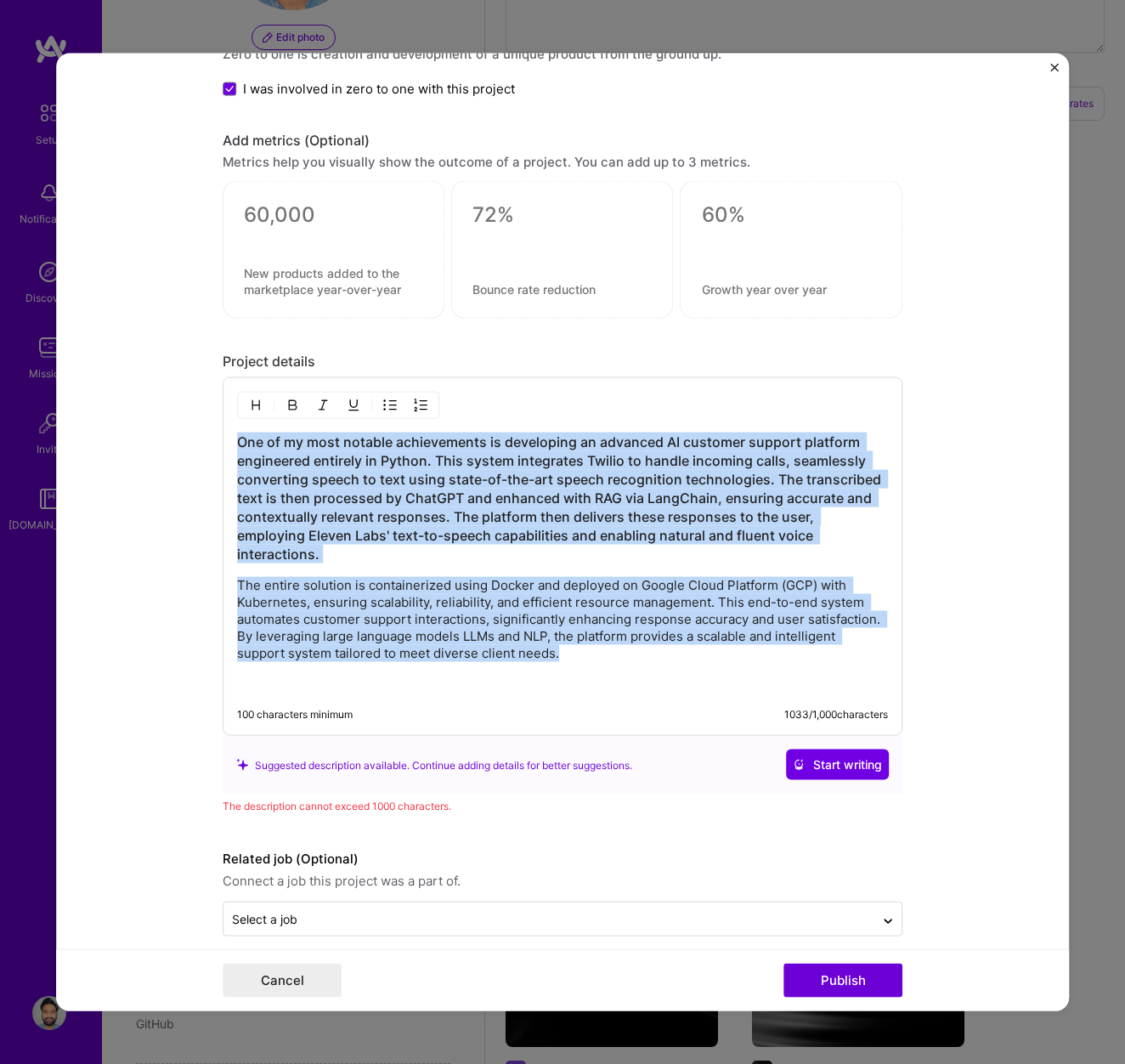
drag, startPoint x: 580, startPoint y: 632, endPoint x: 157, endPoint y: 434, distance: 467.0
click at [157, 434] on form "Project title AI Customer Support Agent Company Aozic Project industry Industry…" at bounding box center [562, 532] width 1013 height 958
copy div "One of my most notable achievements is developing an advanced AI customer suppo…"
click at [698, 624] on p "The entire solution is containerized using Docker and deployed on Google Cloud …" at bounding box center [562, 620] width 651 height 85
copy div "One of my most notable achievements is developing an advanced AI customer suppo…"
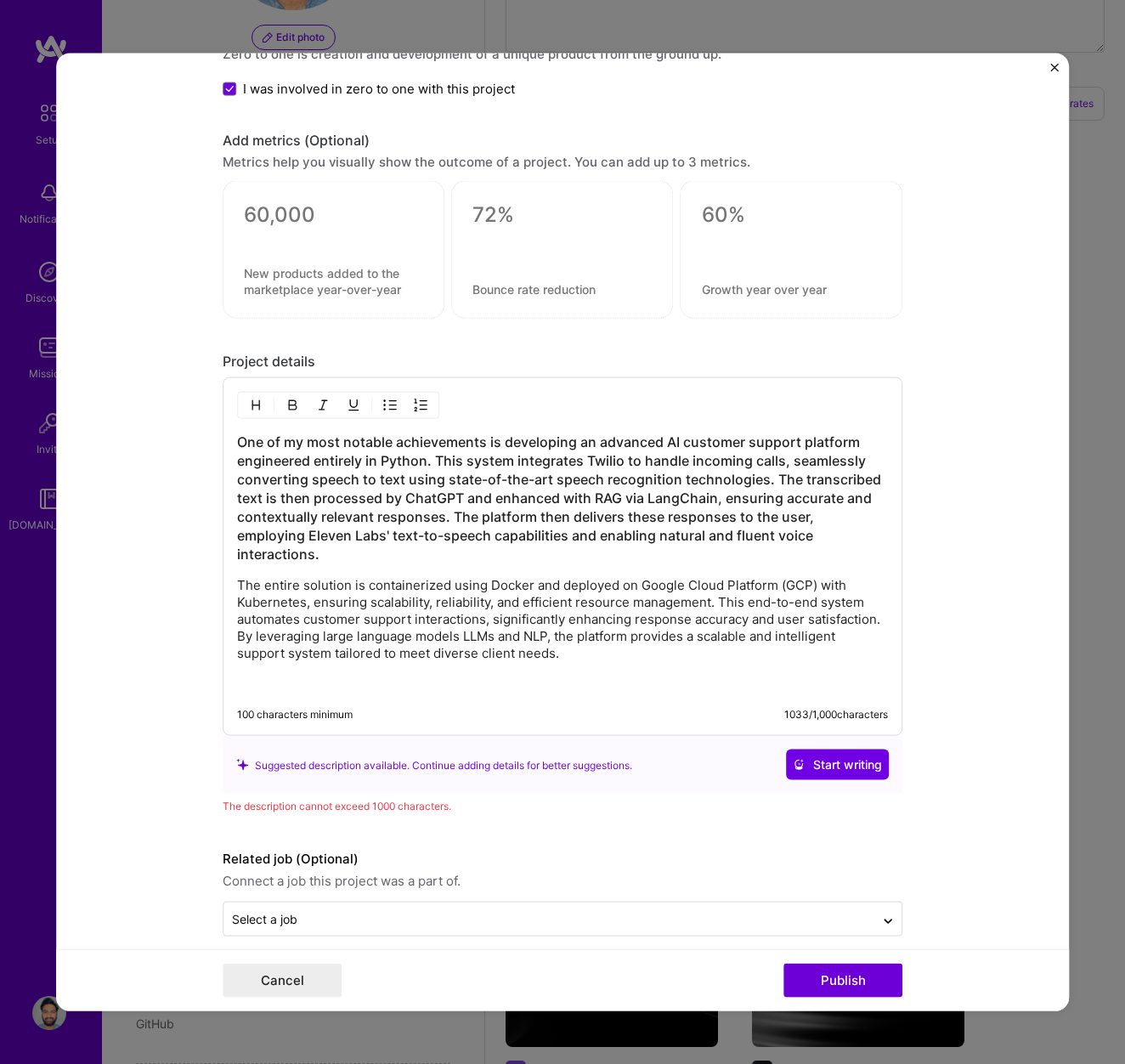
click at [577, 638] on p "The entire solution is containerized using Docker and deployed on Google Cloud …" at bounding box center [562, 620] width 651 height 85
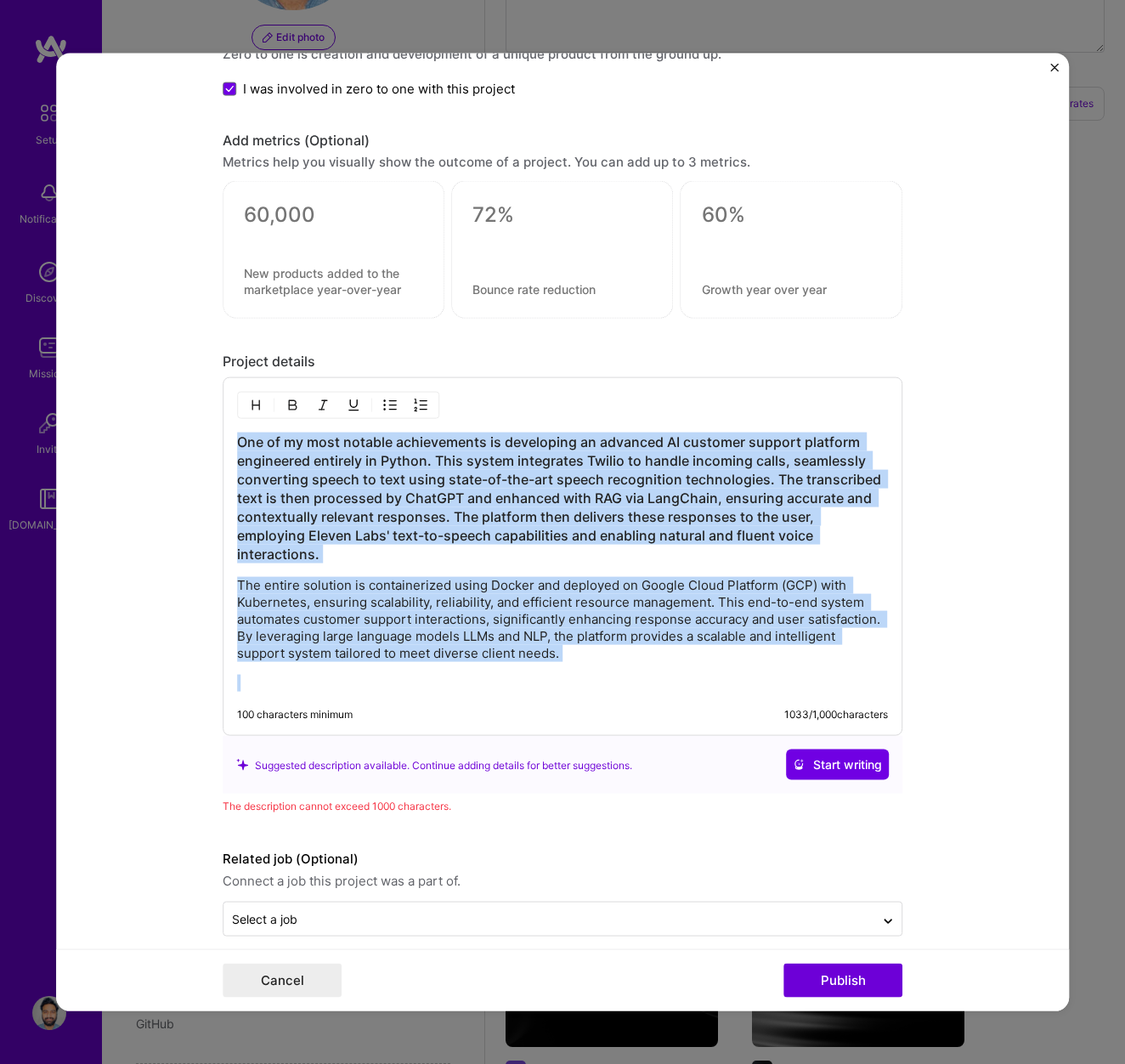
click at [807, 577] on p "The entire solution is containerized using Docker and deployed on Google Cloud …" at bounding box center [562, 620] width 651 height 85
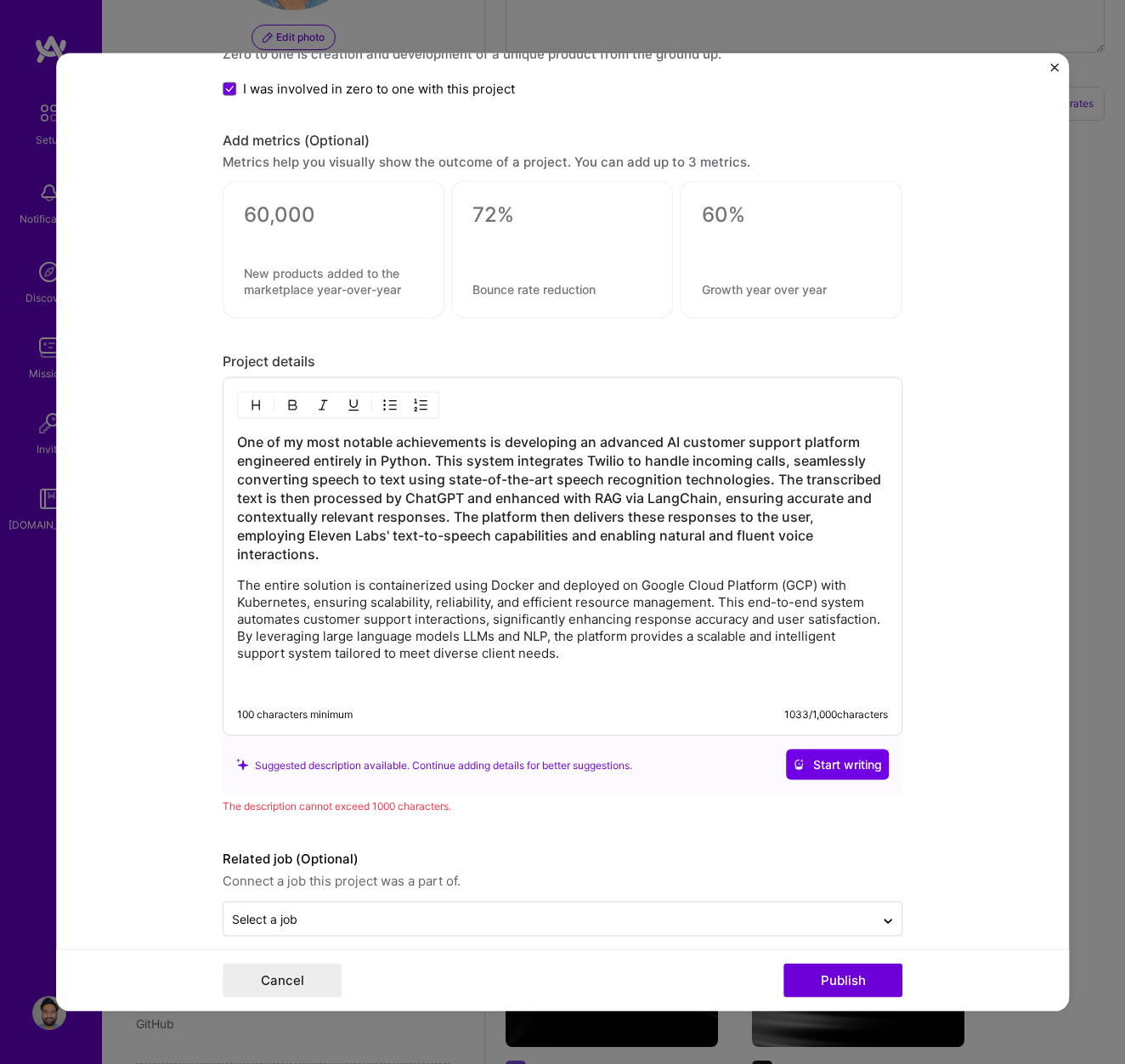
scroll to position [1968, 0]
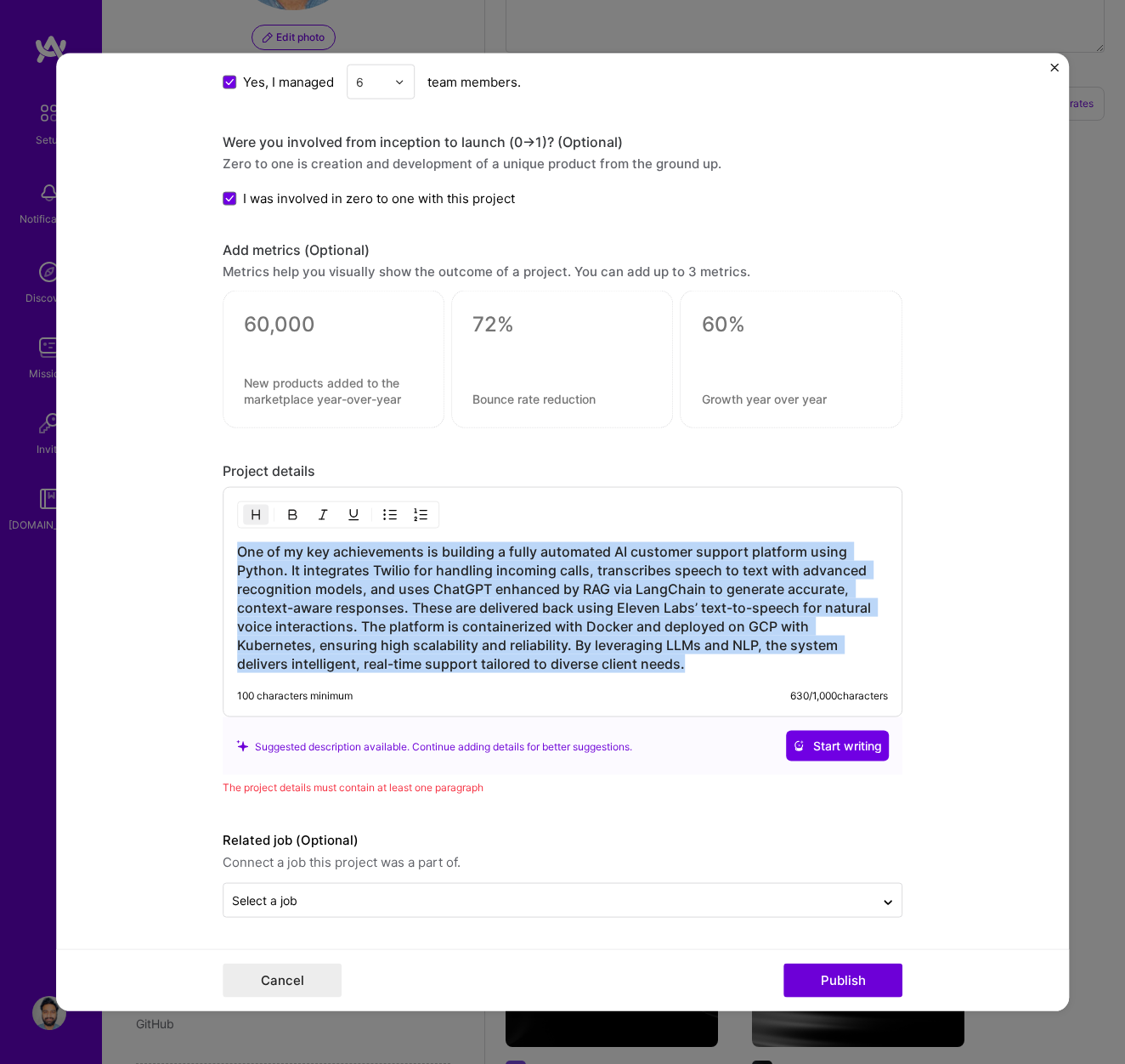
drag, startPoint x: 686, startPoint y: 664, endPoint x: 231, endPoint y: 557, distance: 467.4
click at [231, 557] on div "One of my key achievements is building a fully automated AI customer support pl…" at bounding box center [563, 602] width 680 height 230
click at [257, 514] on img "button" at bounding box center [256, 515] width 14 height 14
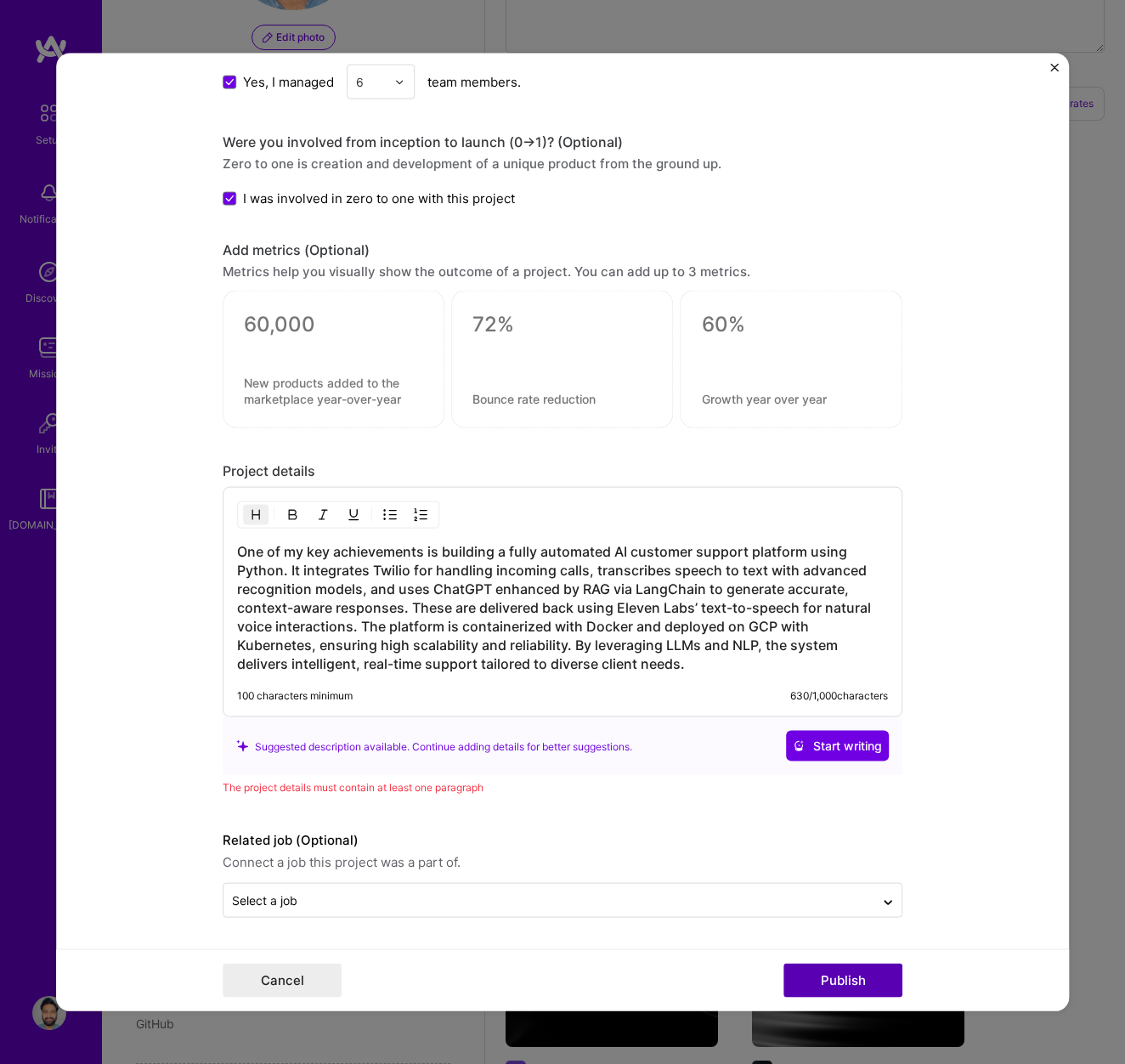
click at [853, 978] on button "Publish" at bounding box center [843, 979] width 119 height 34
click at [693, 667] on h3 "One of my key achievements is building a fully automated AI customer support pl…" at bounding box center [562, 607] width 651 height 131
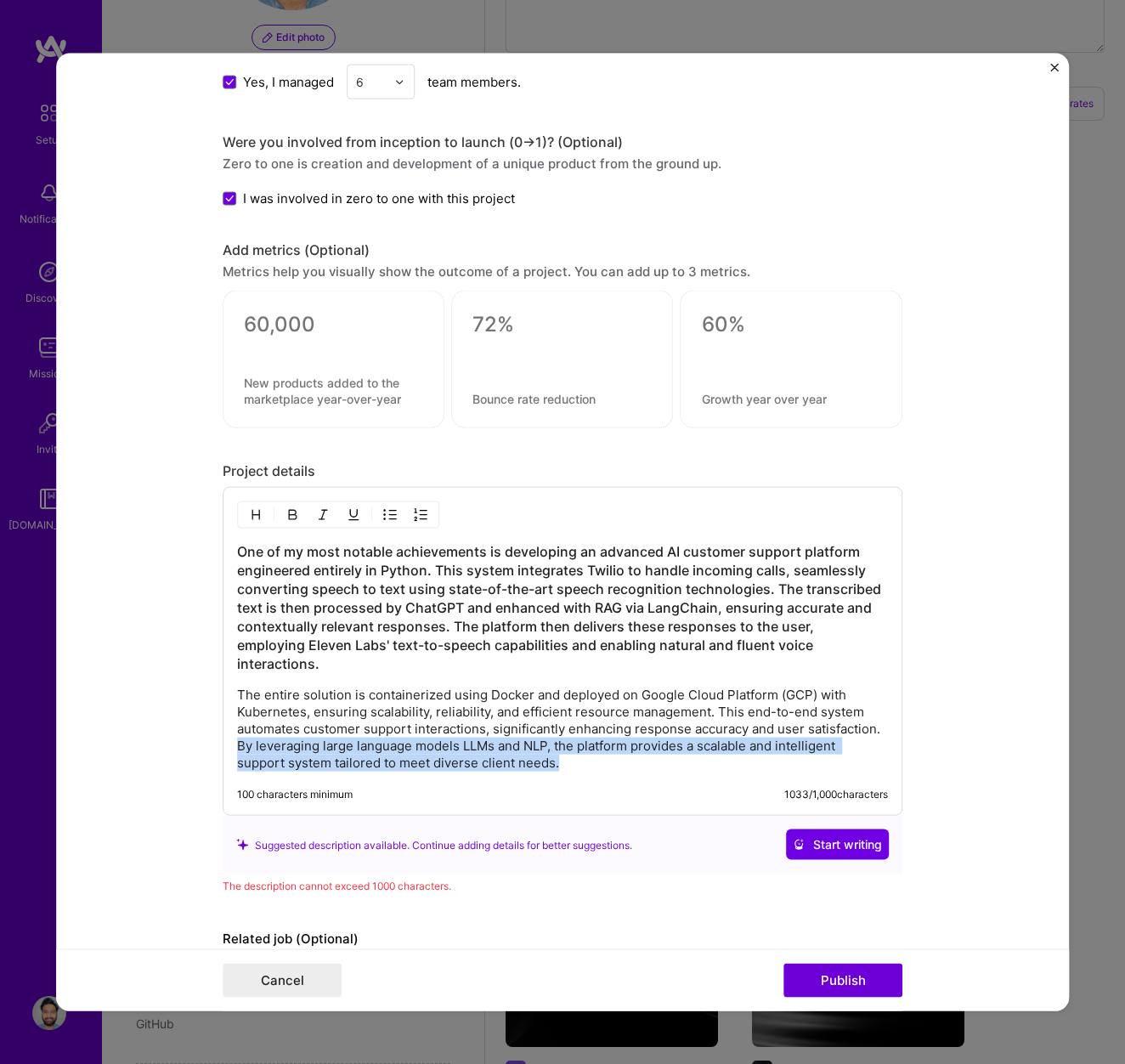
drag, startPoint x: 562, startPoint y: 742, endPoint x: 215, endPoint y: 721, distance: 347.6
click at [215, 721] on form "Project title AI Customer Support Agent Company Aozic Project industry Industry…" at bounding box center [562, 532] width 1013 height 958
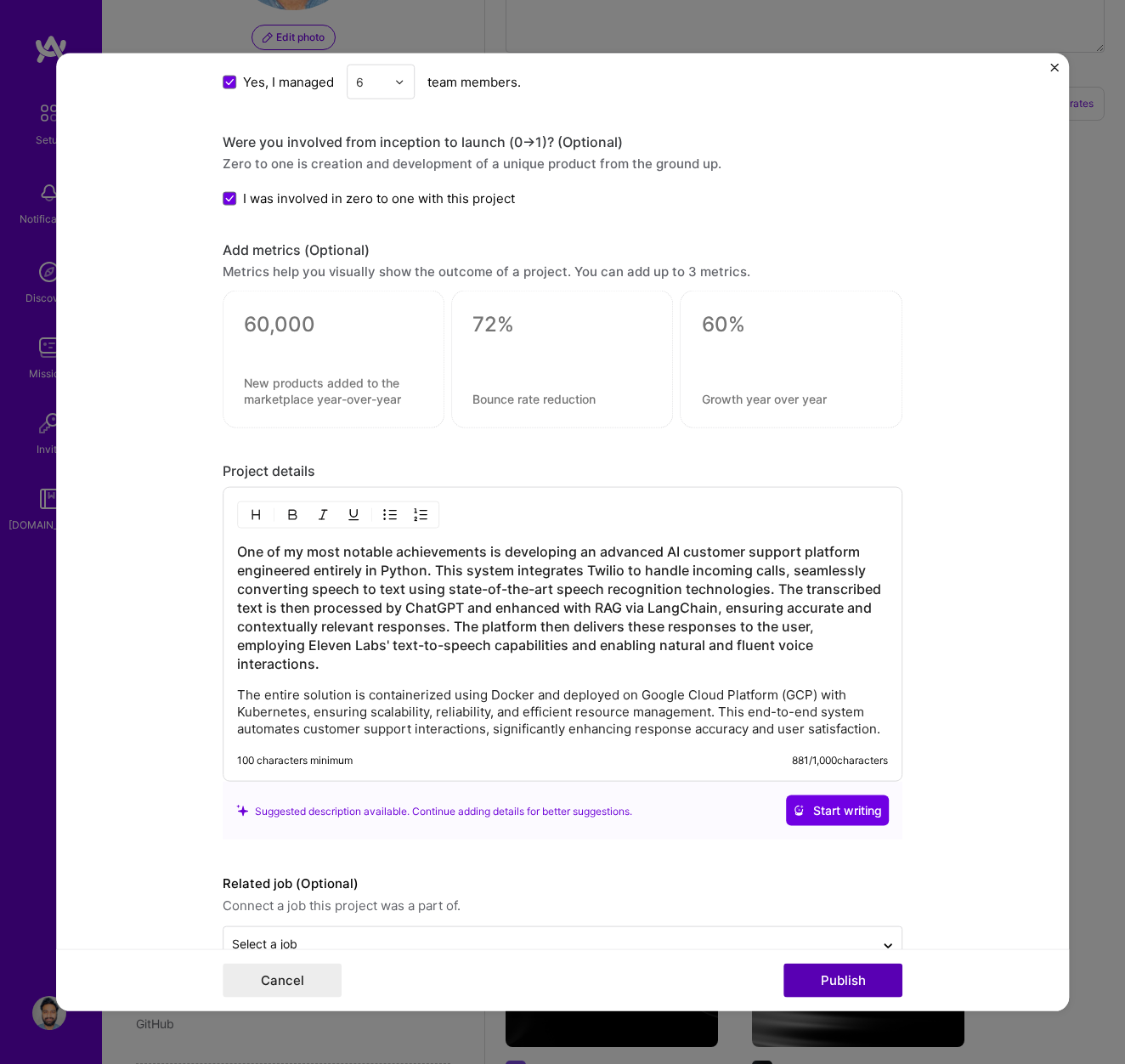
click at [840, 986] on button "Publish" at bounding box center [843, 979] width 119 height 34
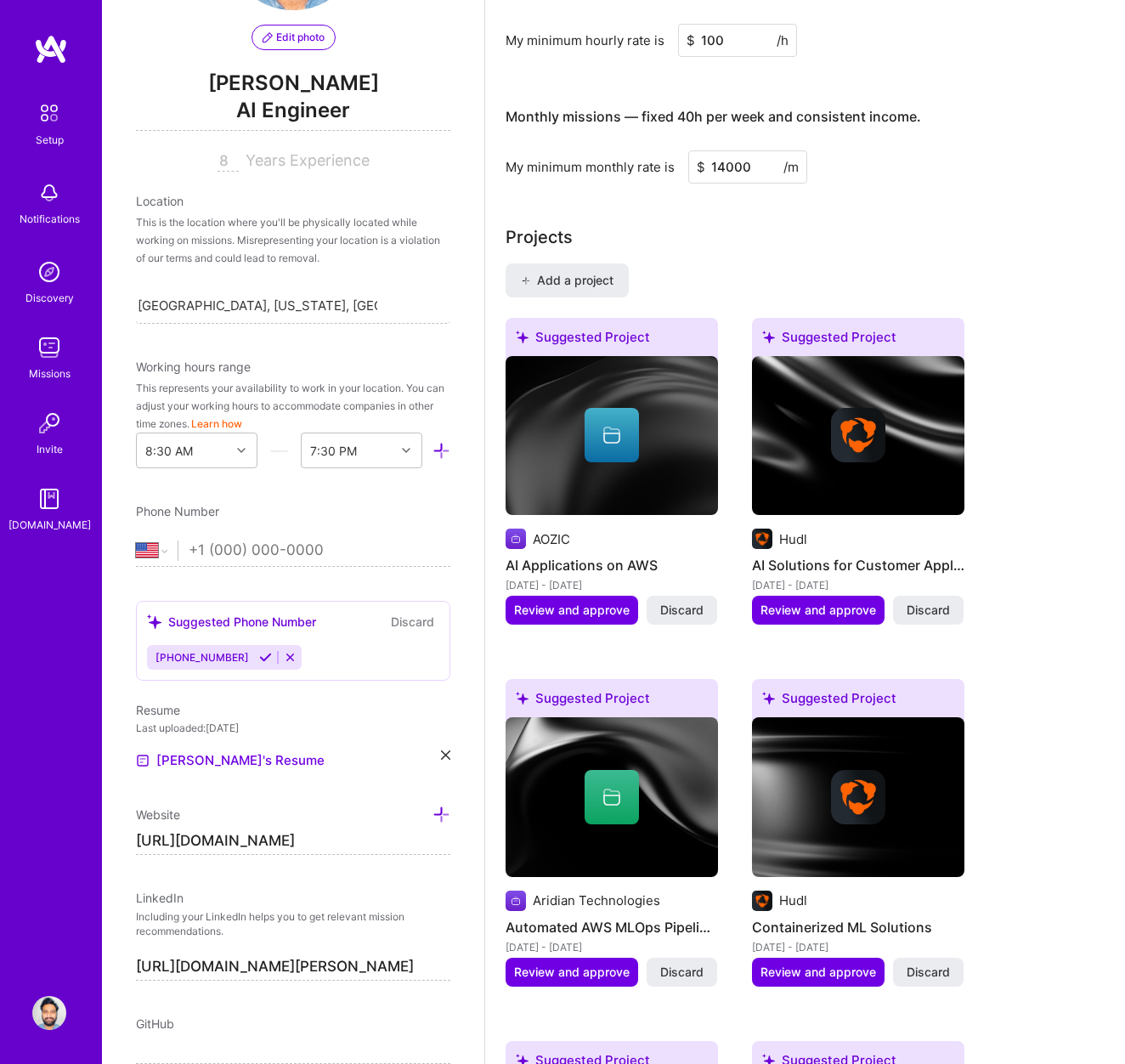
scroll to position [1251, 0]
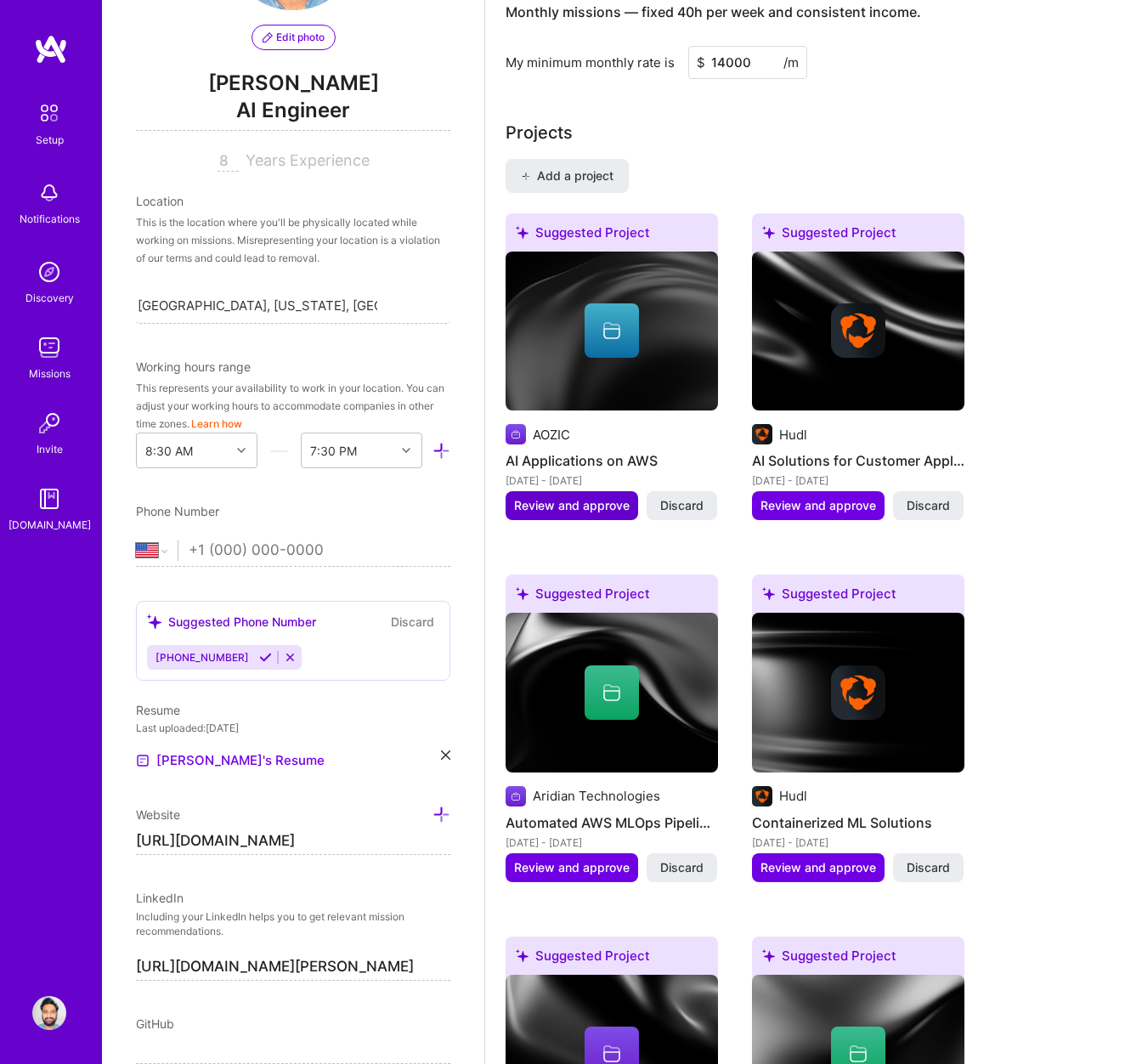
click at [583, 506] on span "Review and approve" at bounding box center [572, 506] width 116 height 17
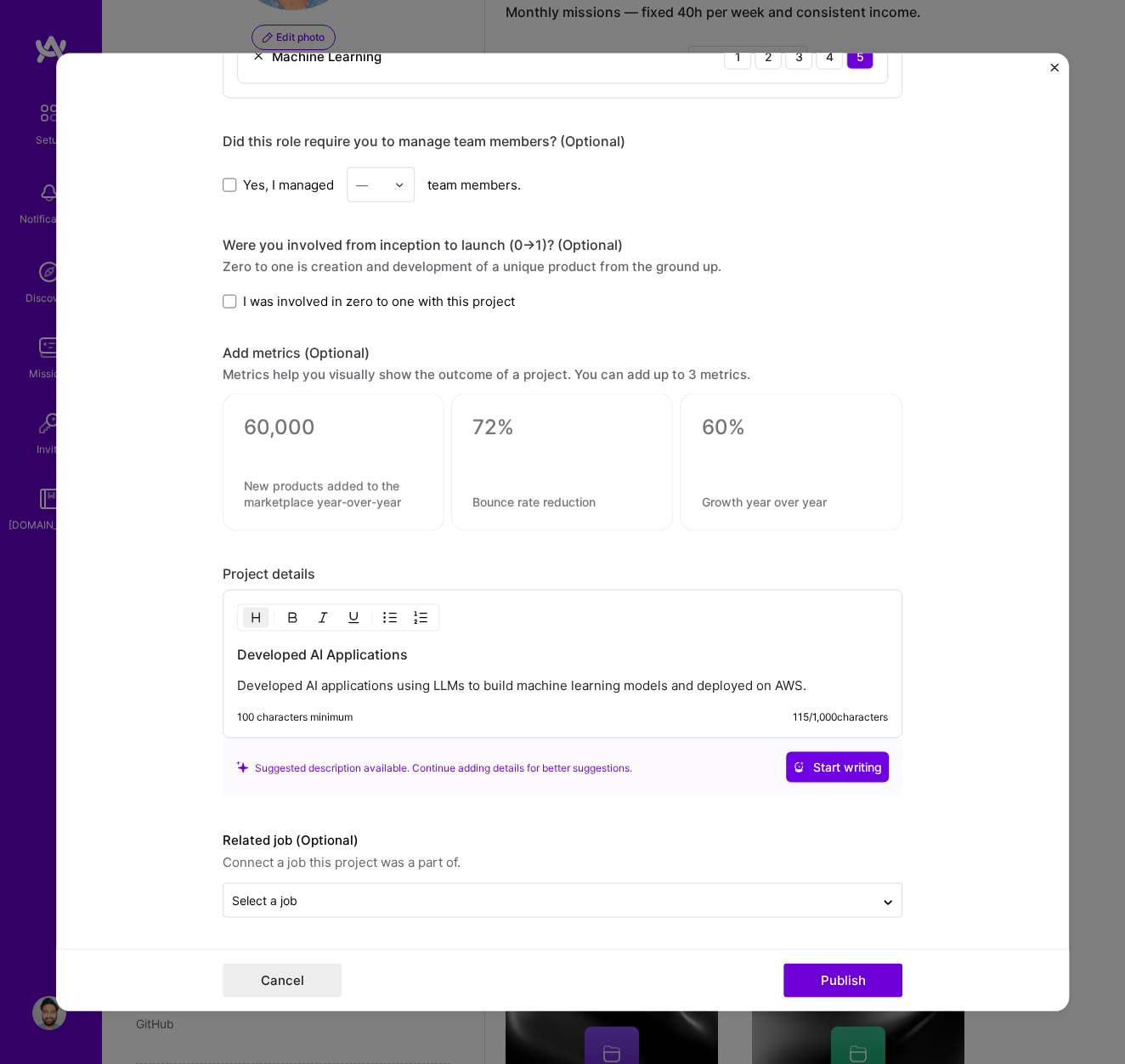
scroll to position [0, 0]
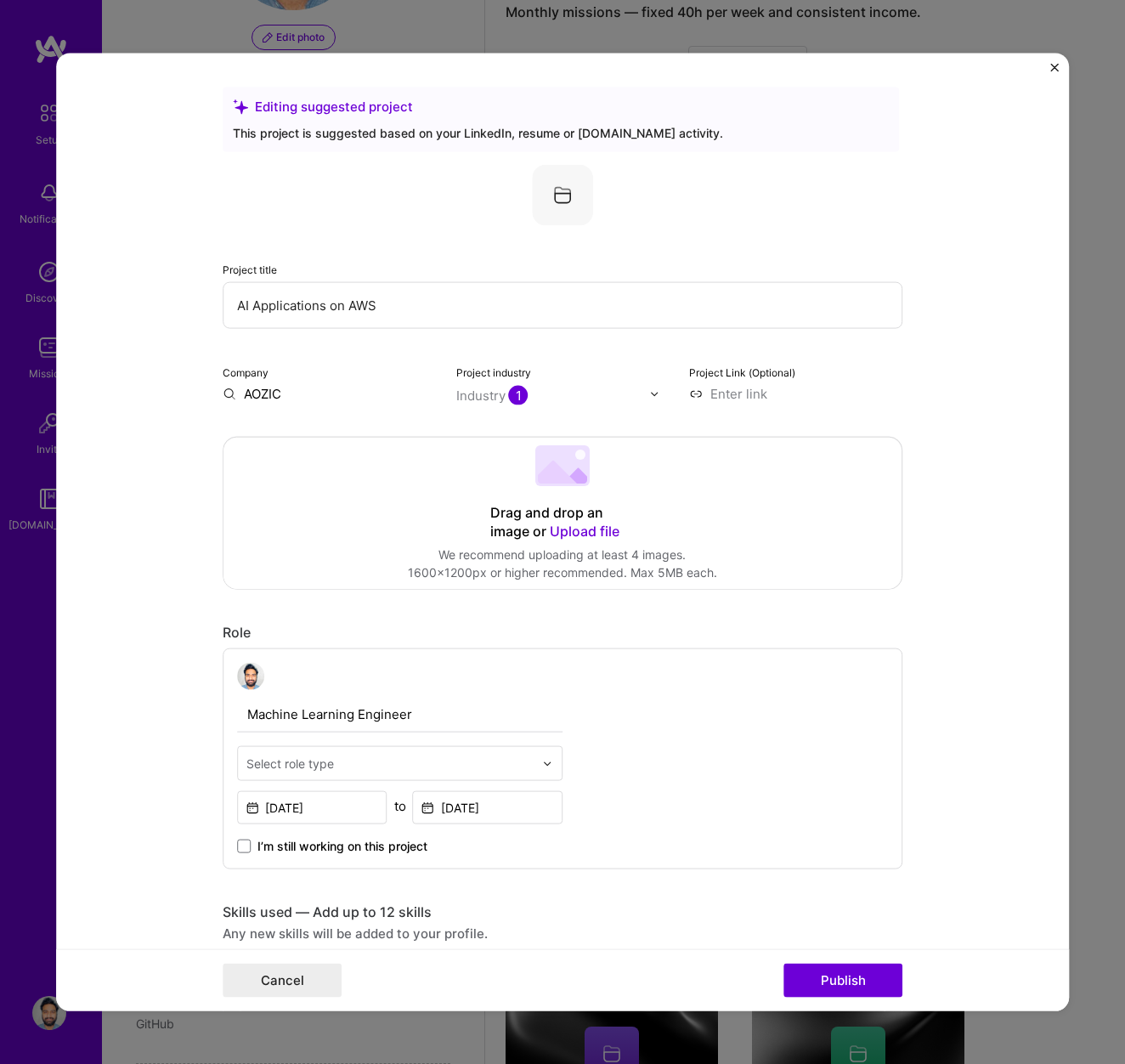
click at [1047, 69] on form "Editing suggested project This project is suggested based on your LinkedIn, res…" at bounding box center [562, 532] width 1013 height 958
click at [1054, 68] on img "Close" at bounding box center [1054, 68] width 9 height 9
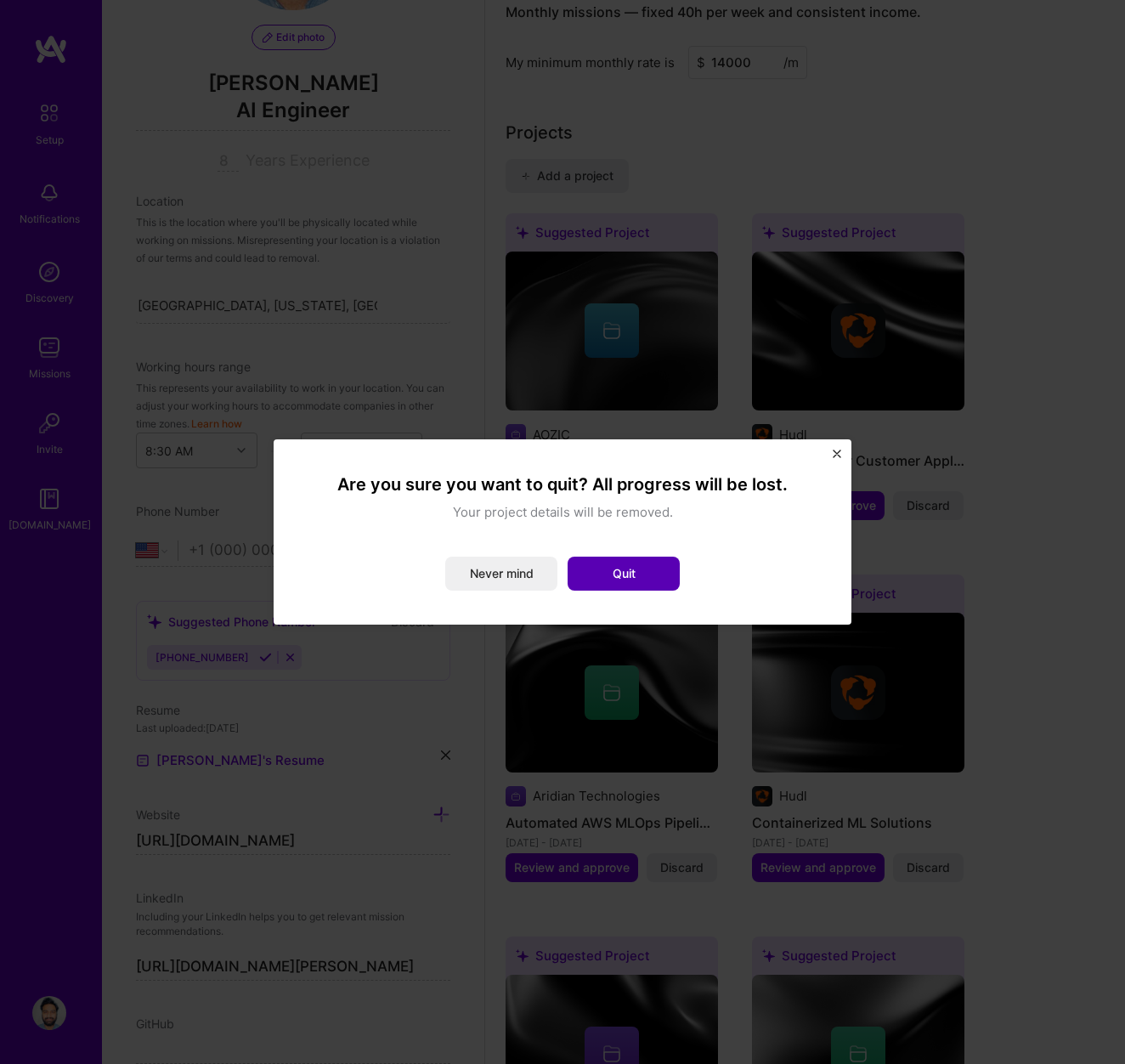
click at [593, 572] on button "Quit" at bounding box center [623, 573] width 112 height 34
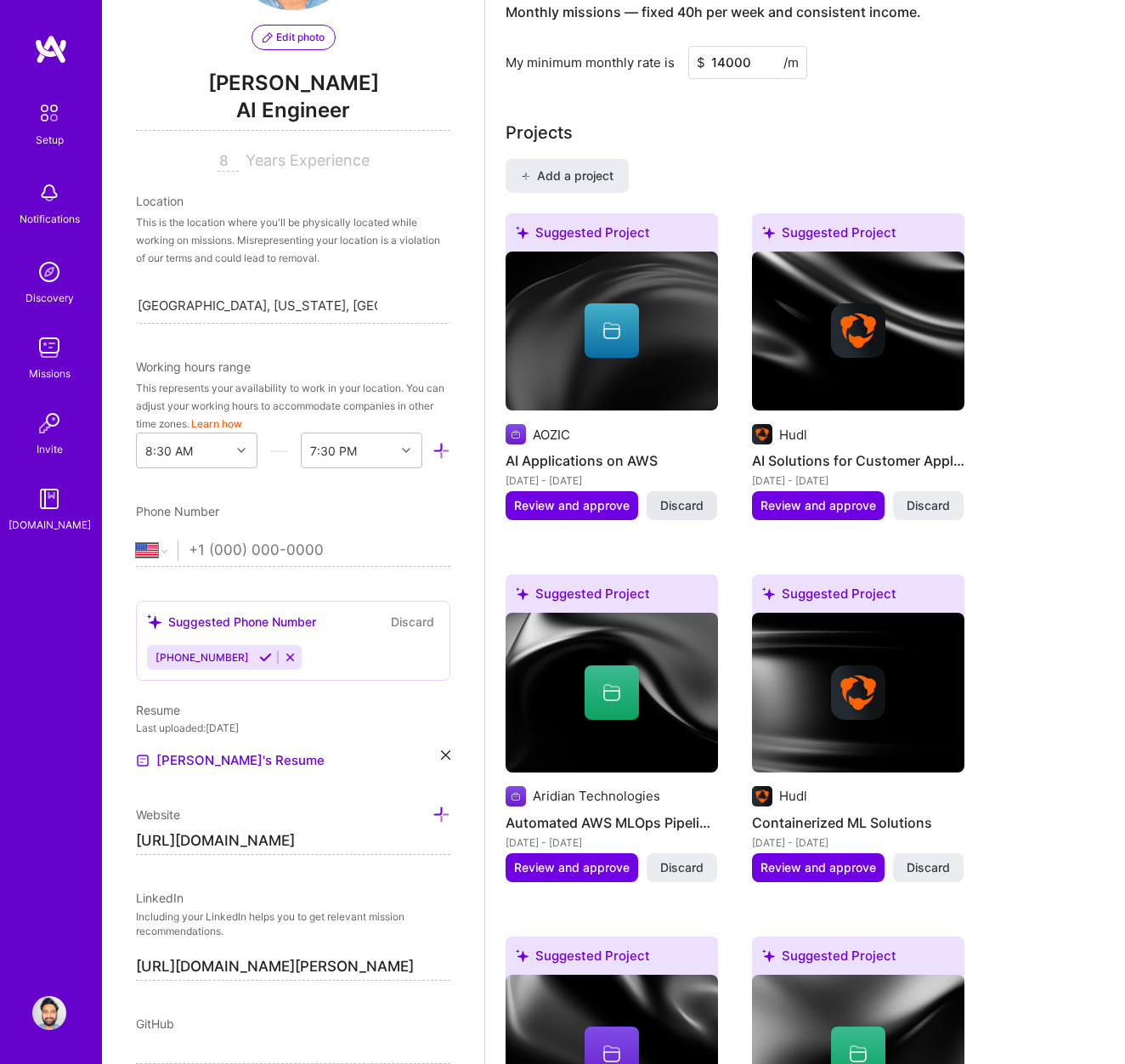
click at [673, 507] on span "Discard" at bounding box center [682, 506] width 44 height 17
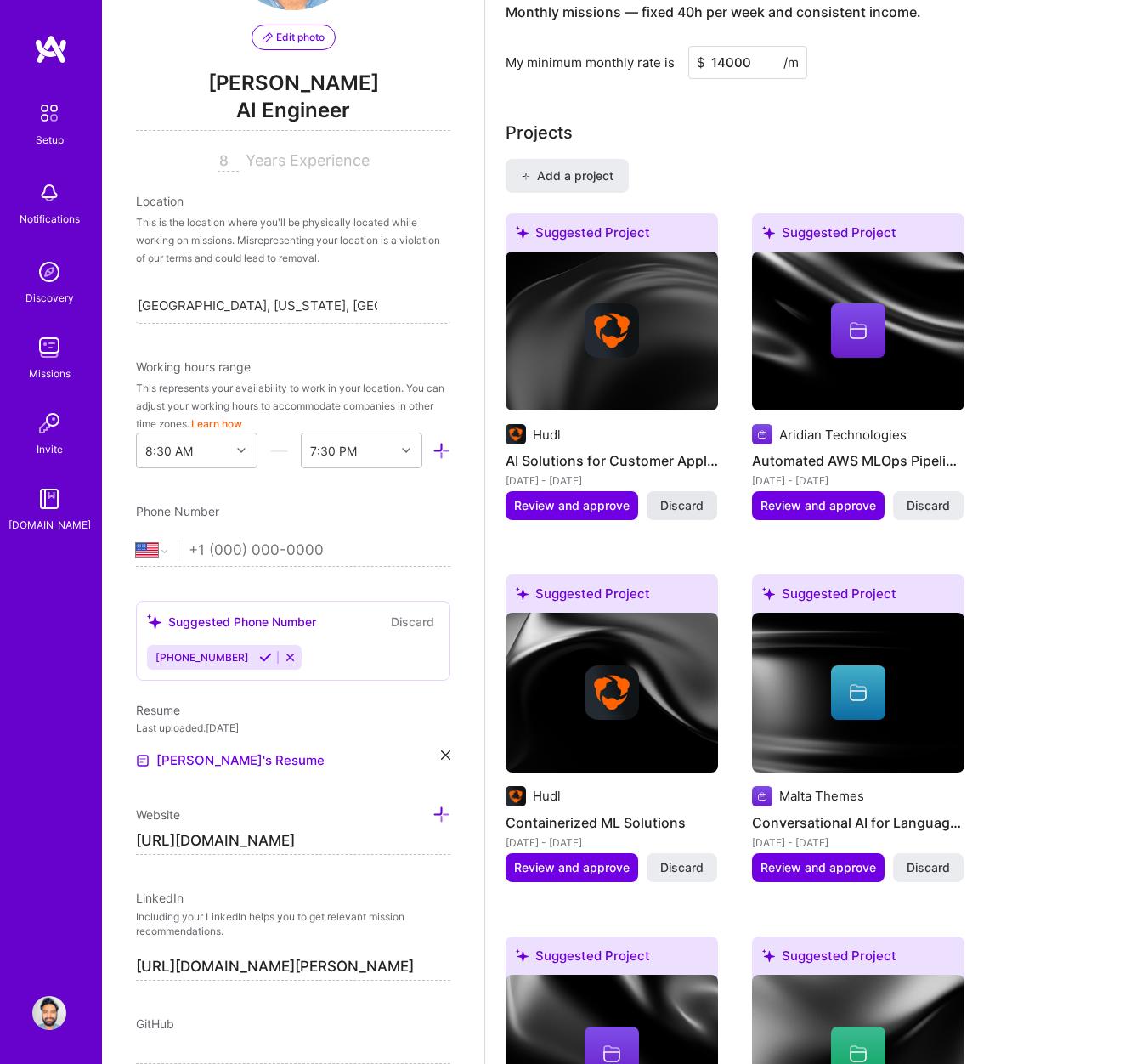
click at [672, 507] on span "Discard" at bounding box center [682, 506] width 44 height 17
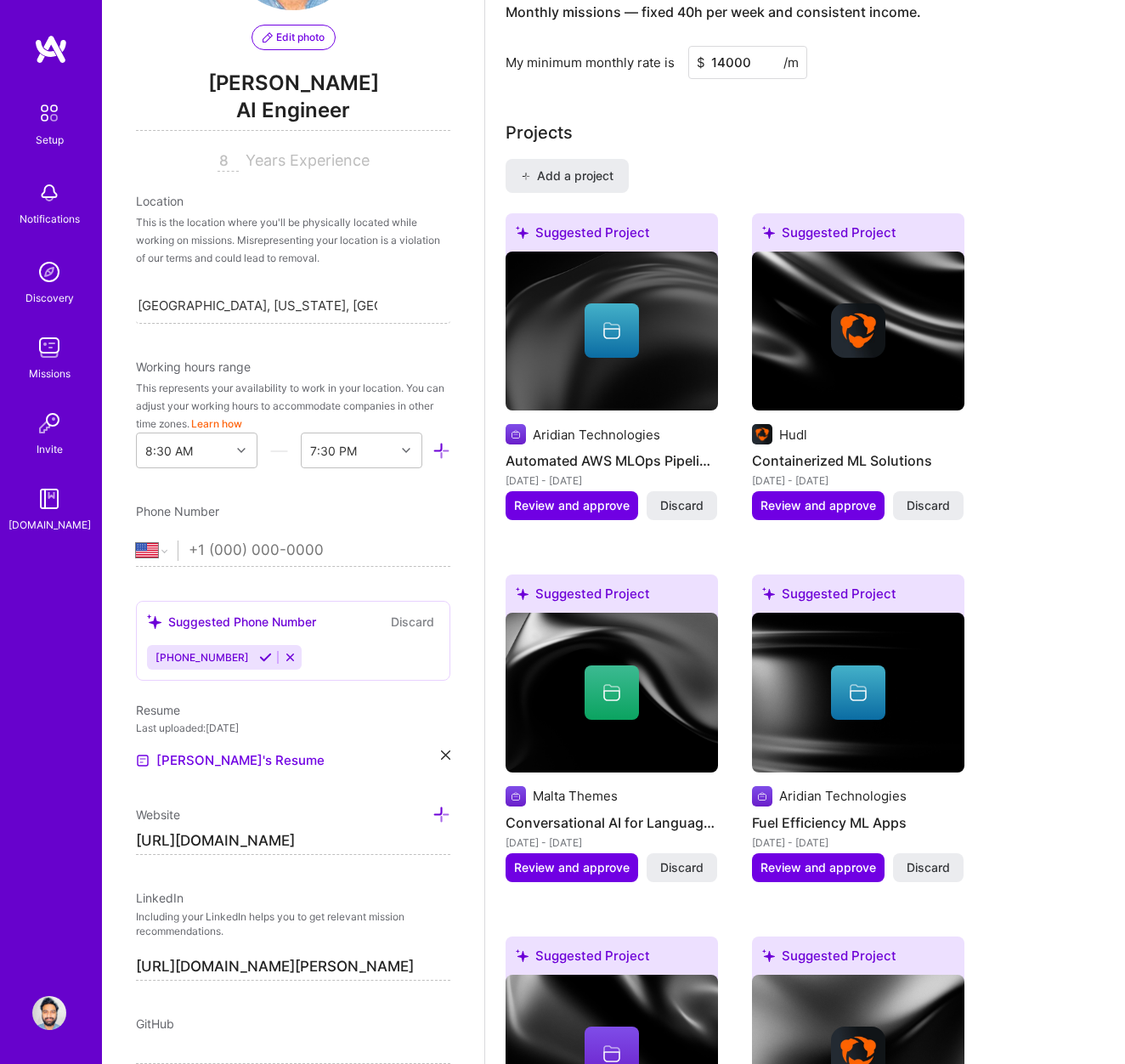
click at [672, 507] on span "Discard" at bounding box center [682, 506] width 44 height 17
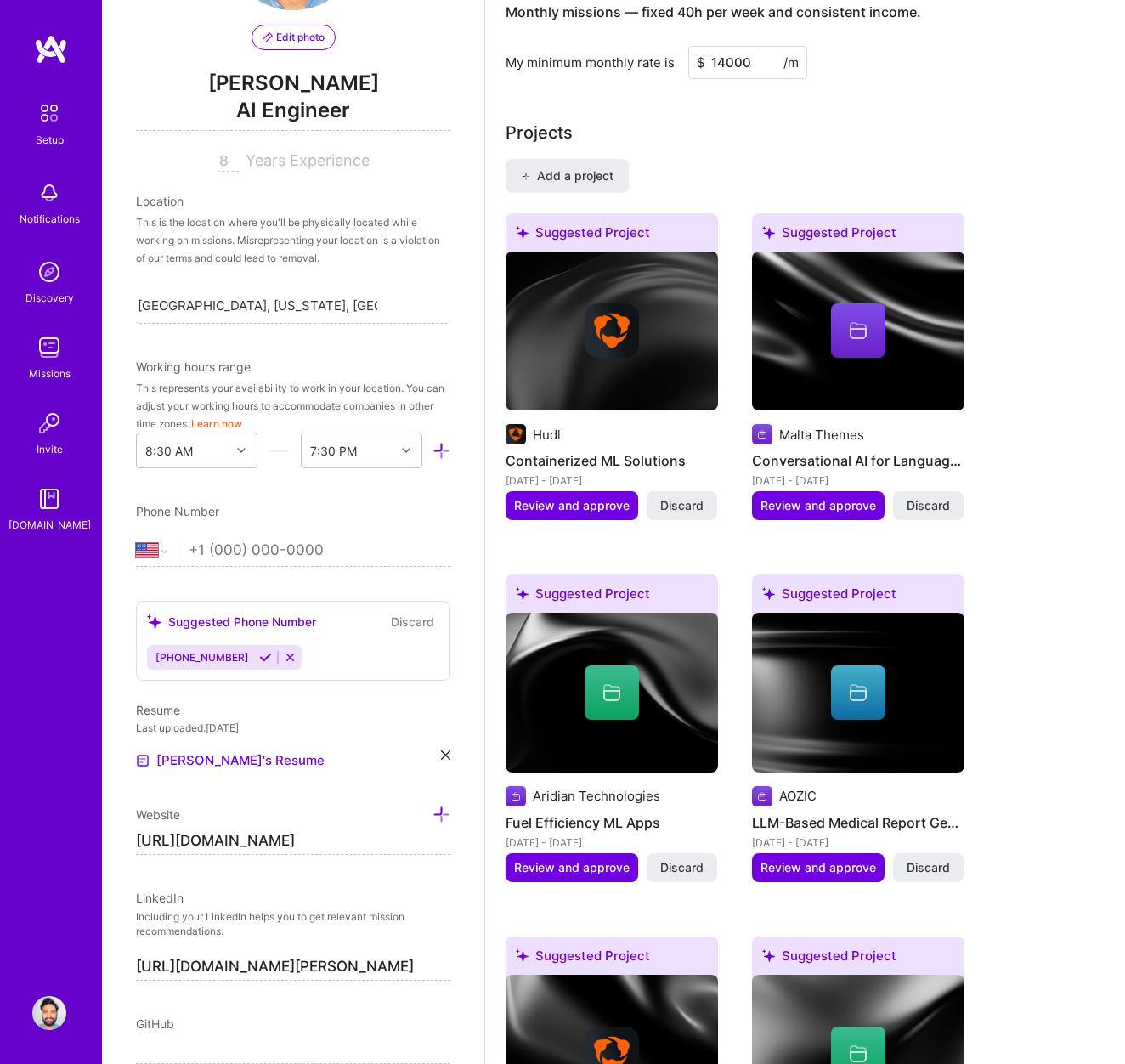
click at [672, 507] on span "Discard" at bounding box center [682, 506] width 44 height 17
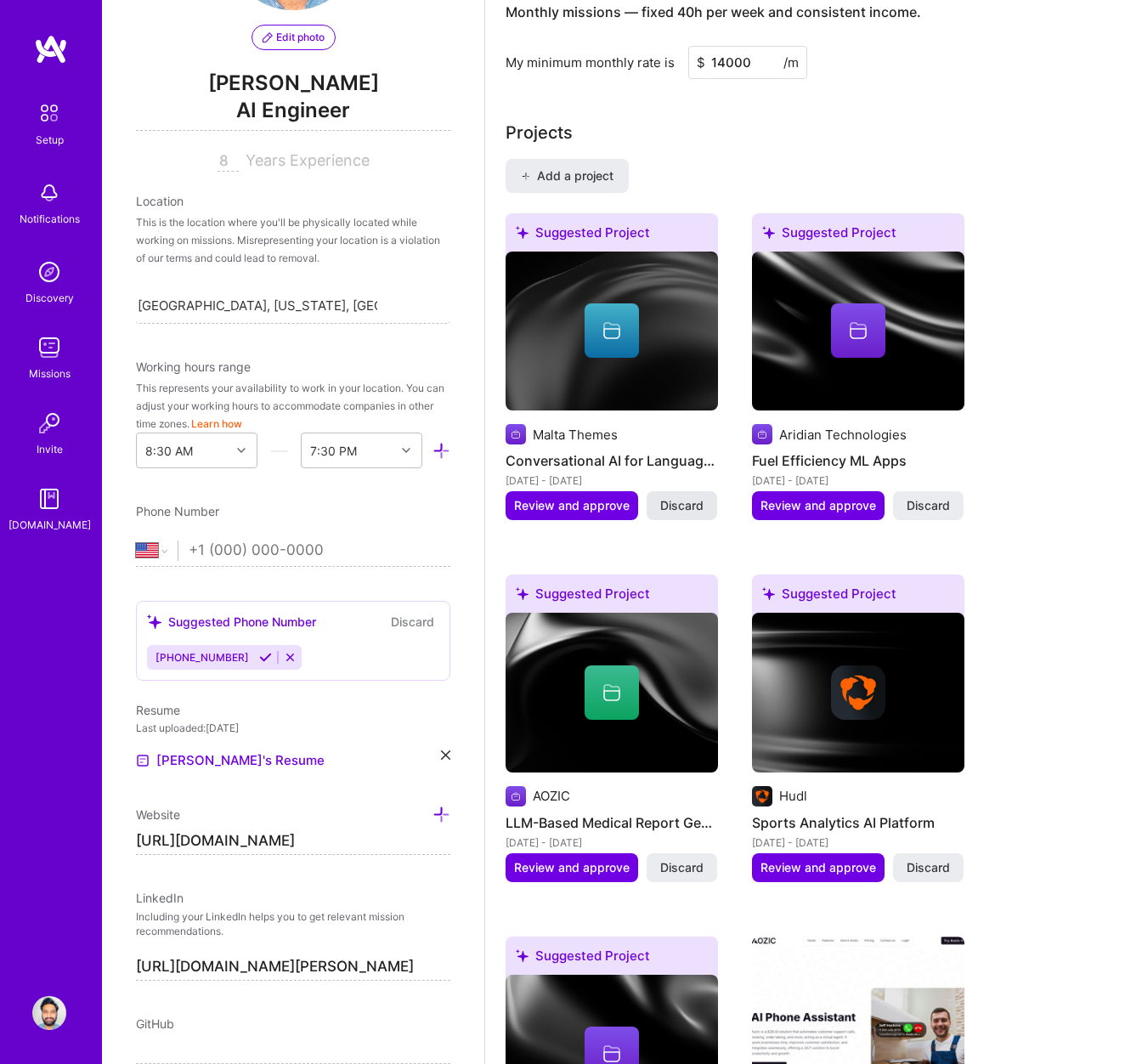
click at [672, 507] on span "Discard" at bounding box center [682, 506] width 44 height 17
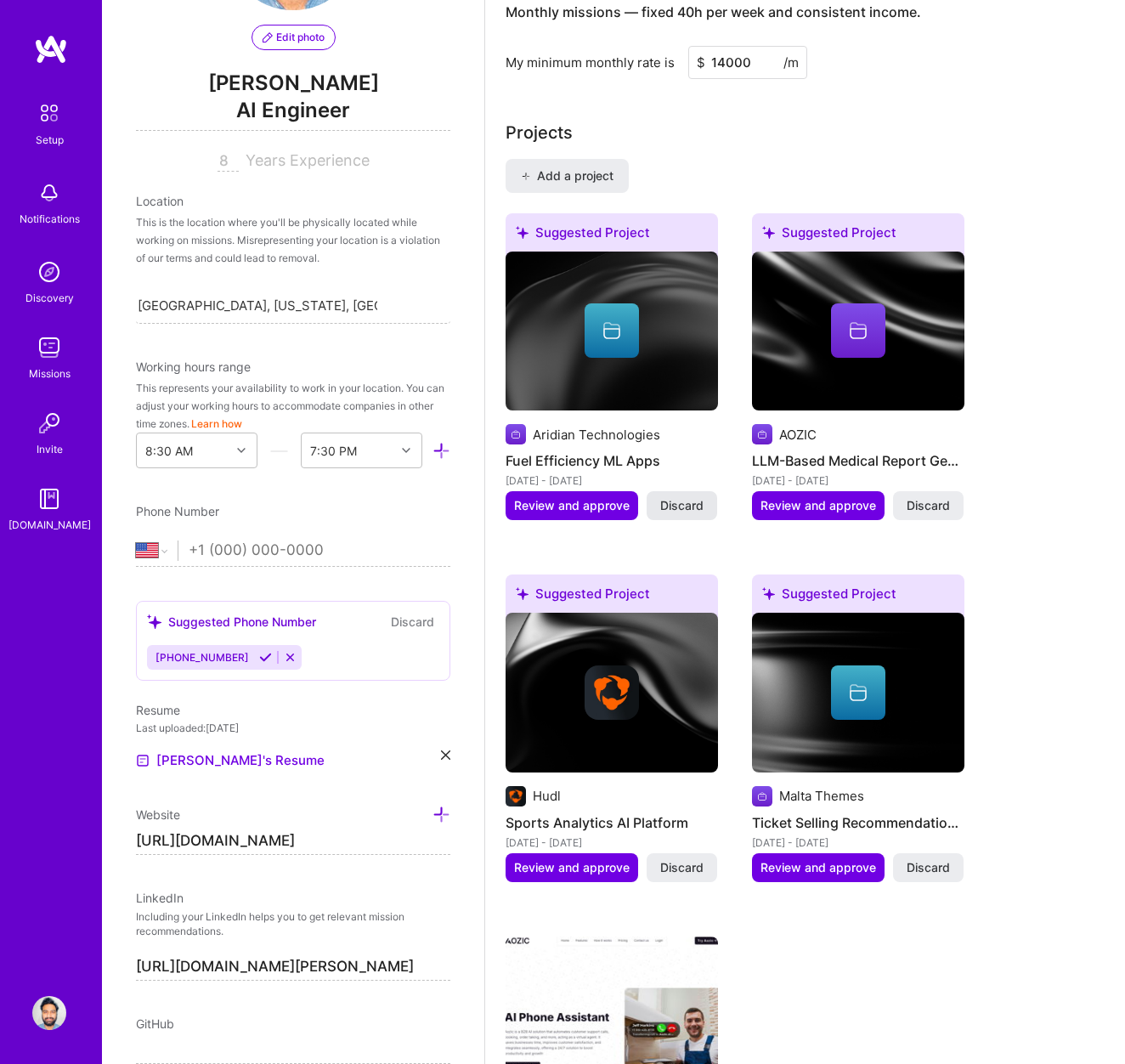
click at [672, 507] on span "Discard" at bounding box center [682, 506] width 44 height 17
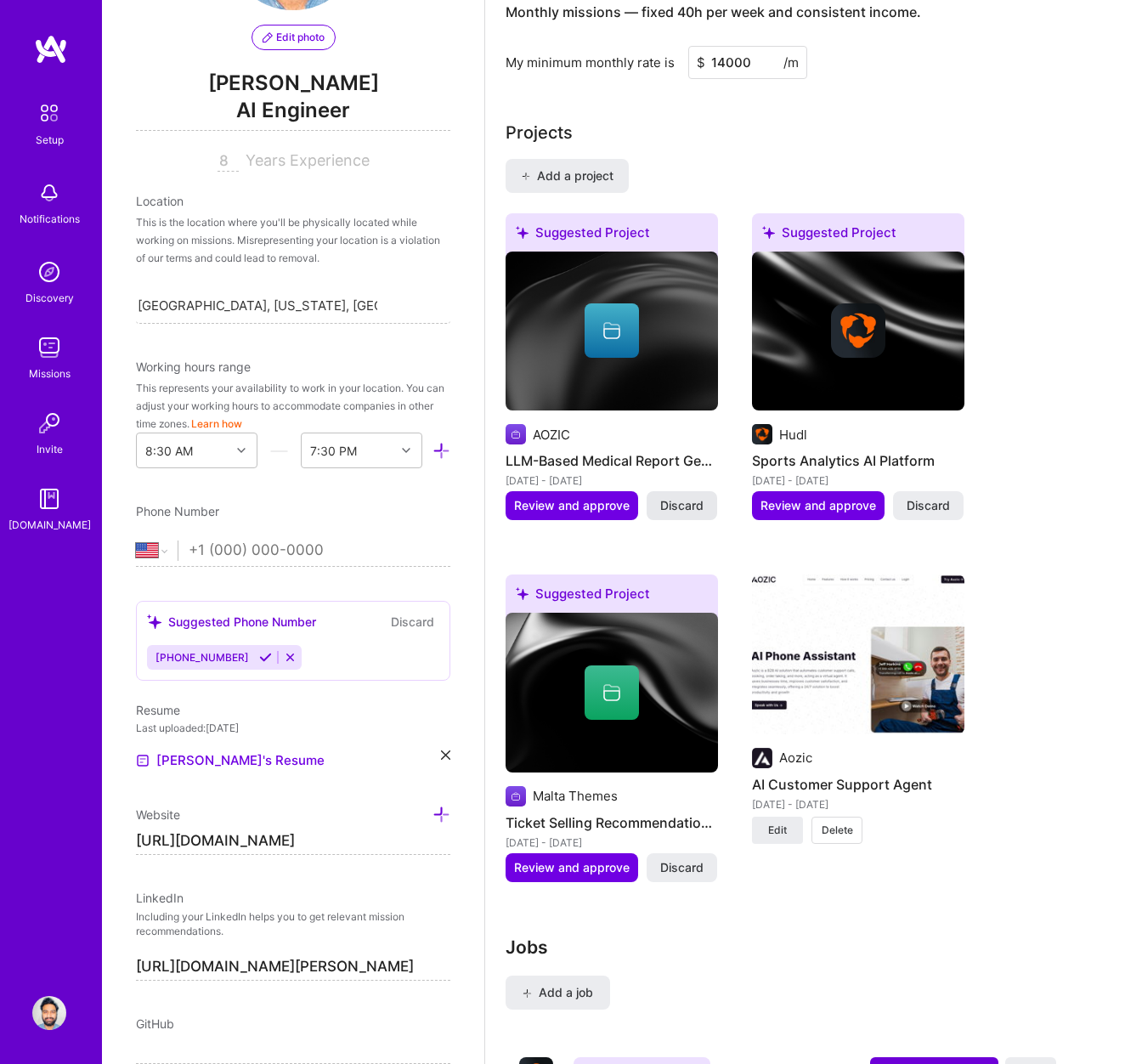
click at [668, 504] on span "Discard" at bounding box center [682, 506] width 44 height 17
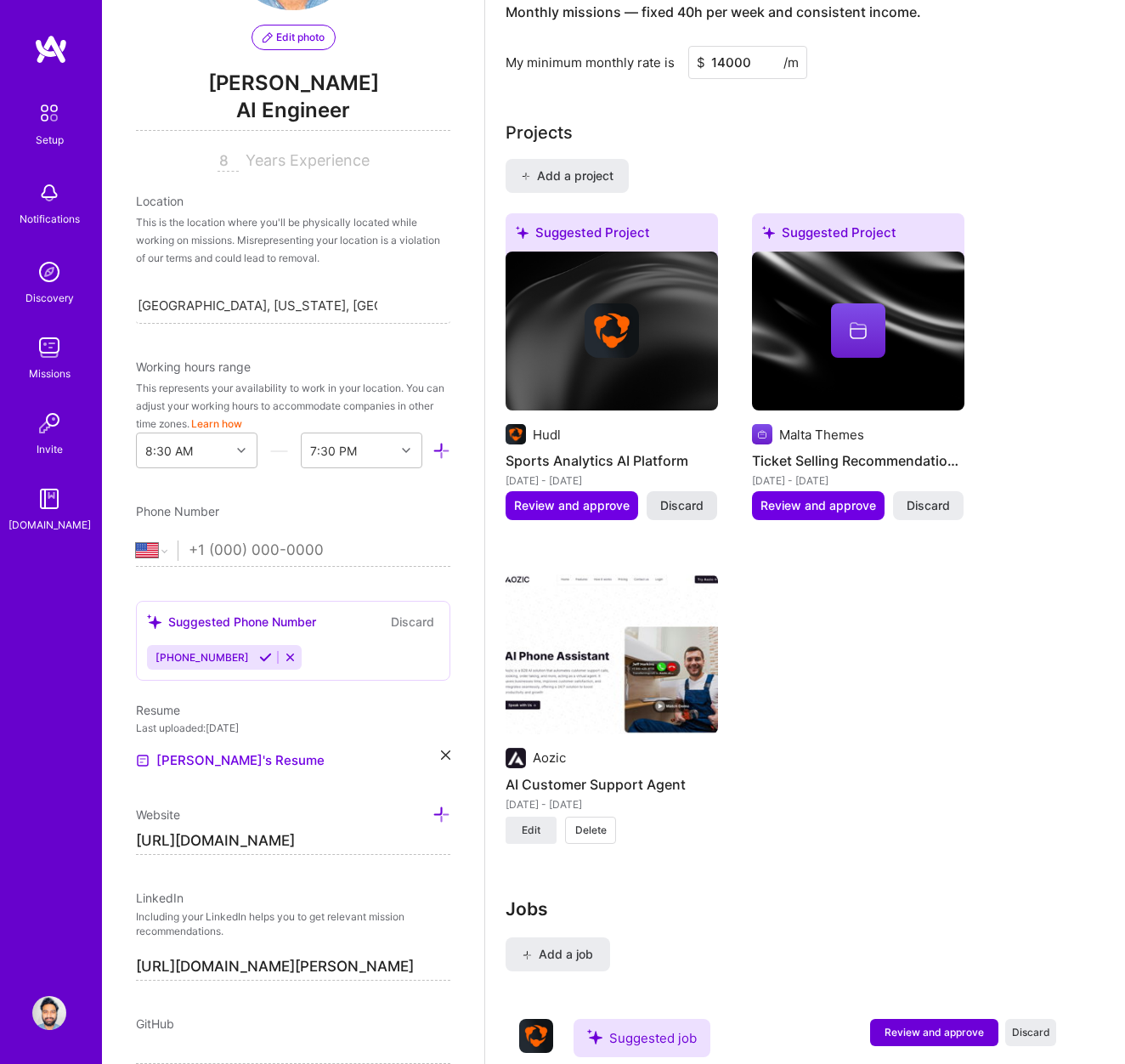
click at [668, 504] on span "Discard" at bounding box center [682, 506] width 44 height 17
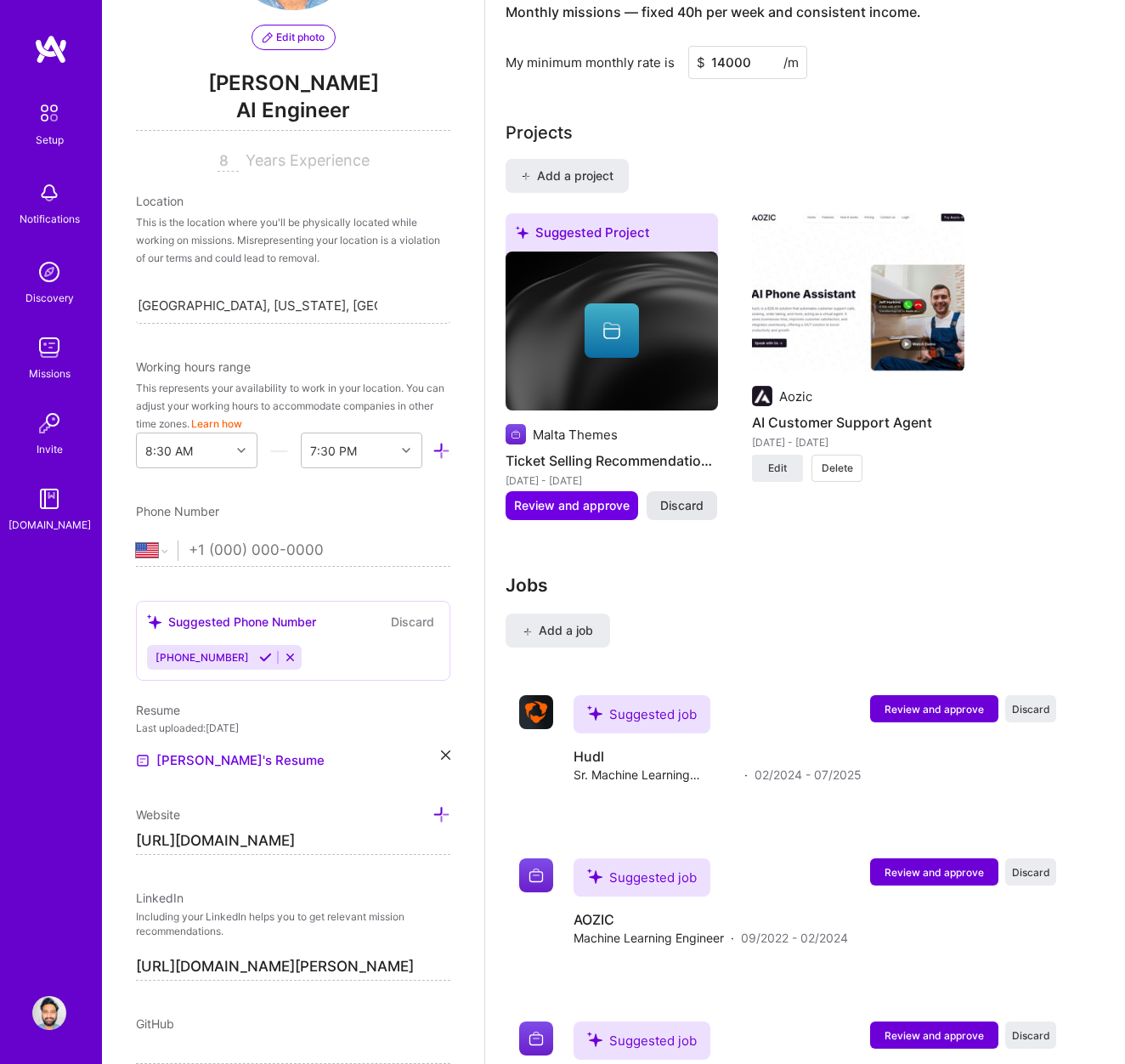
click at [678, 510] on span "Discard" at bounding box center [682, 506] width 44 height 17
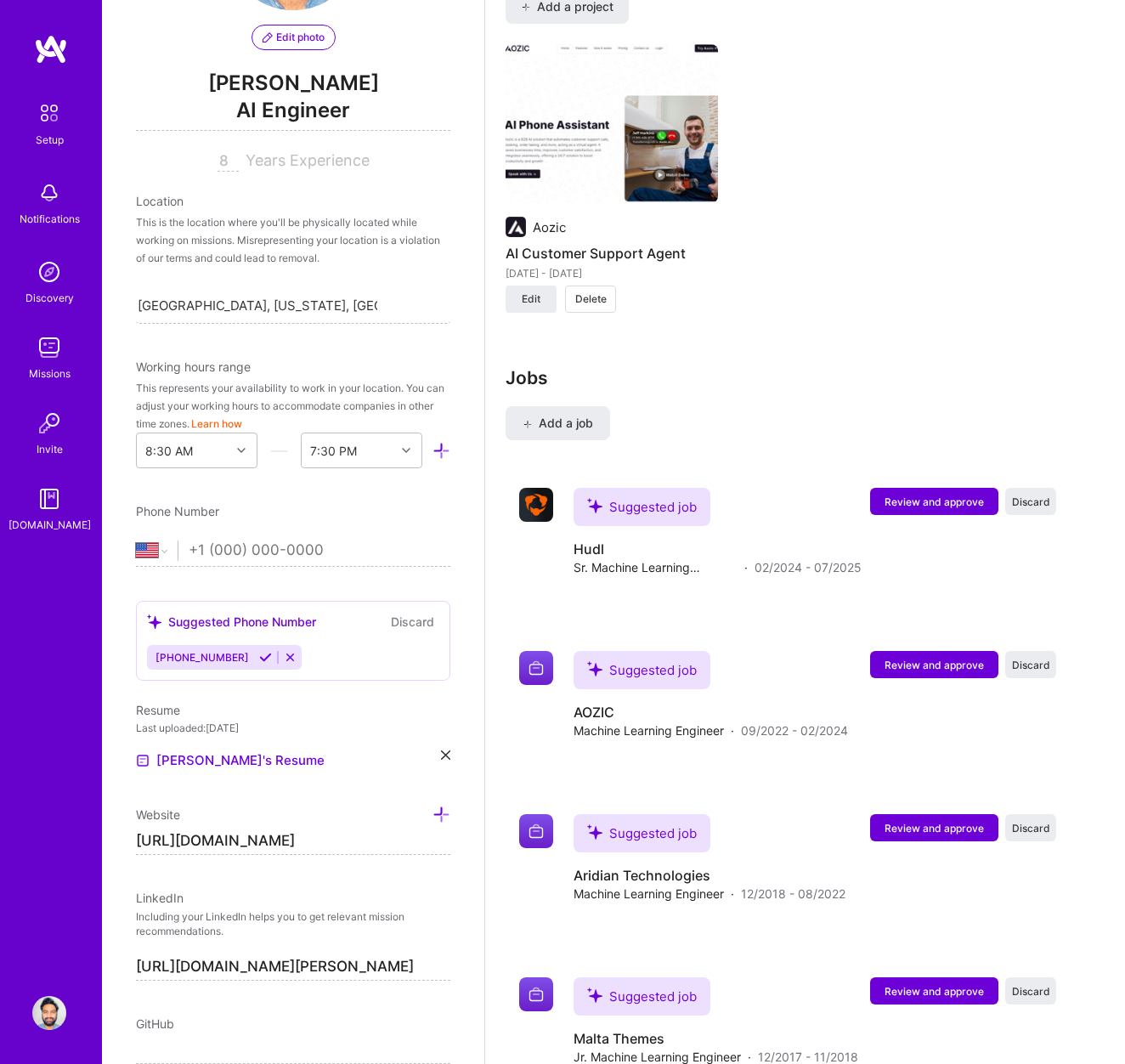
scroll to position [1490, 0]
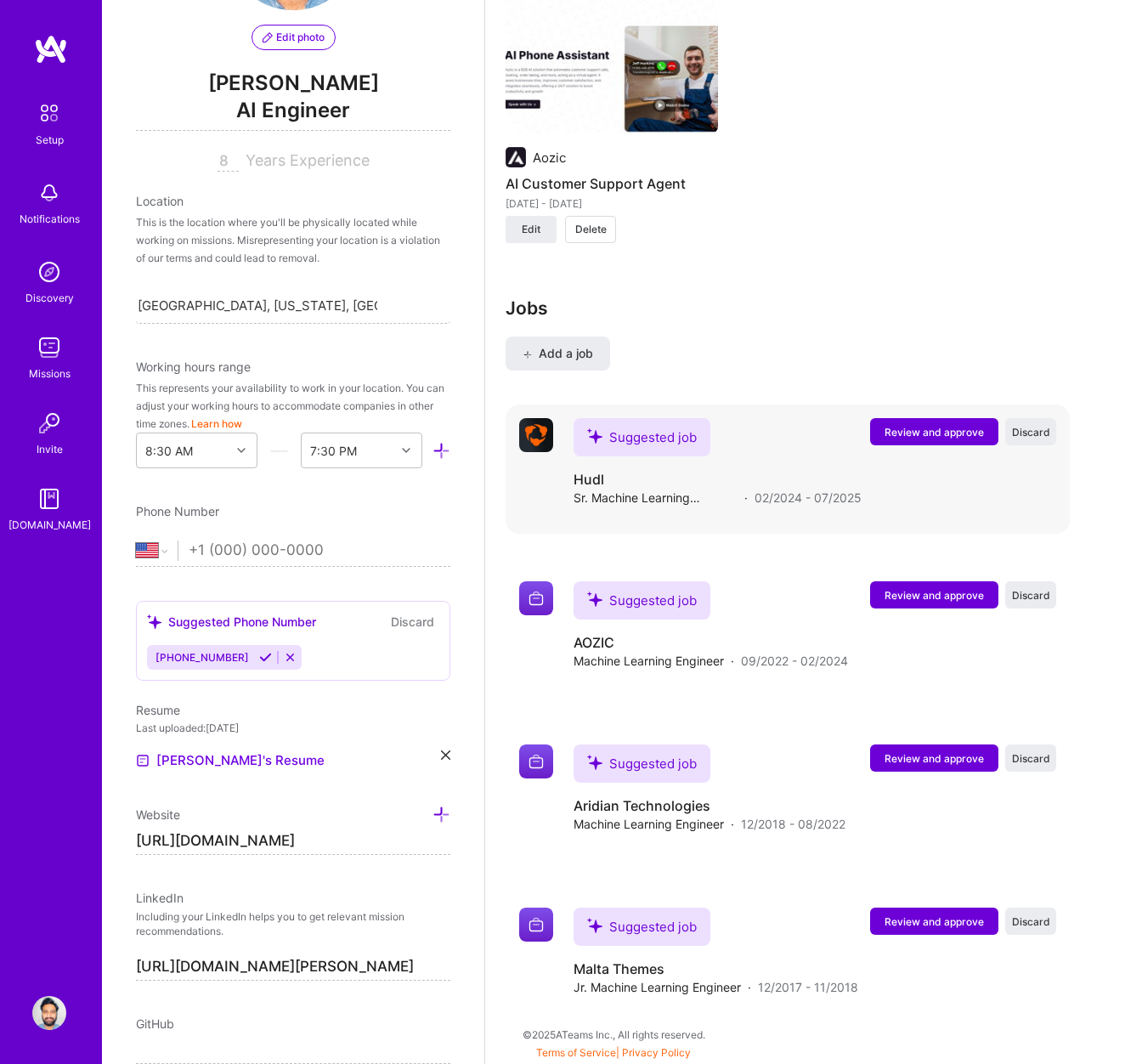
click at [919, 430] on span "Review and approve" at bounding box center [934, 432] width 99 height 15
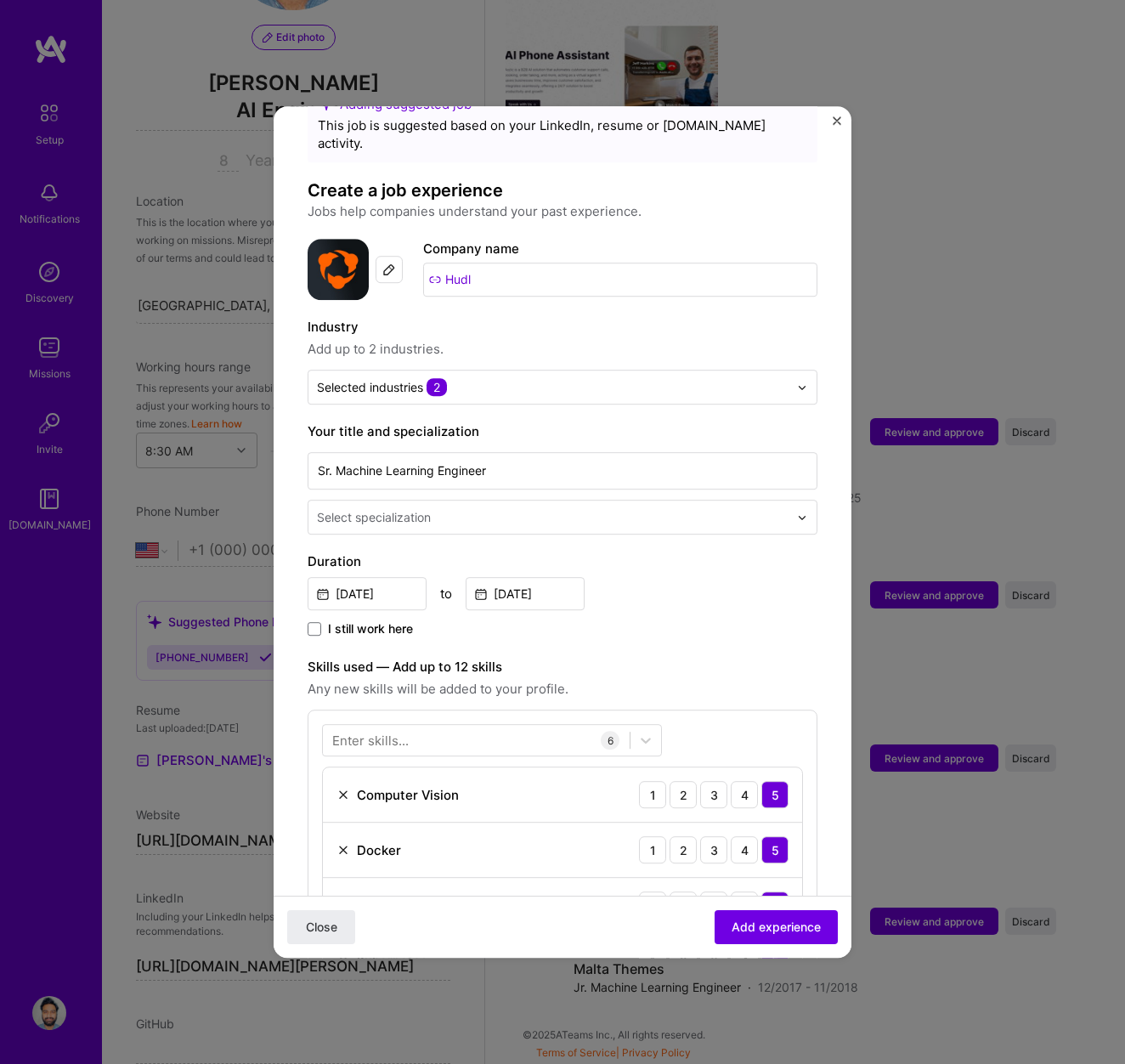
scroll to position [56, 0]
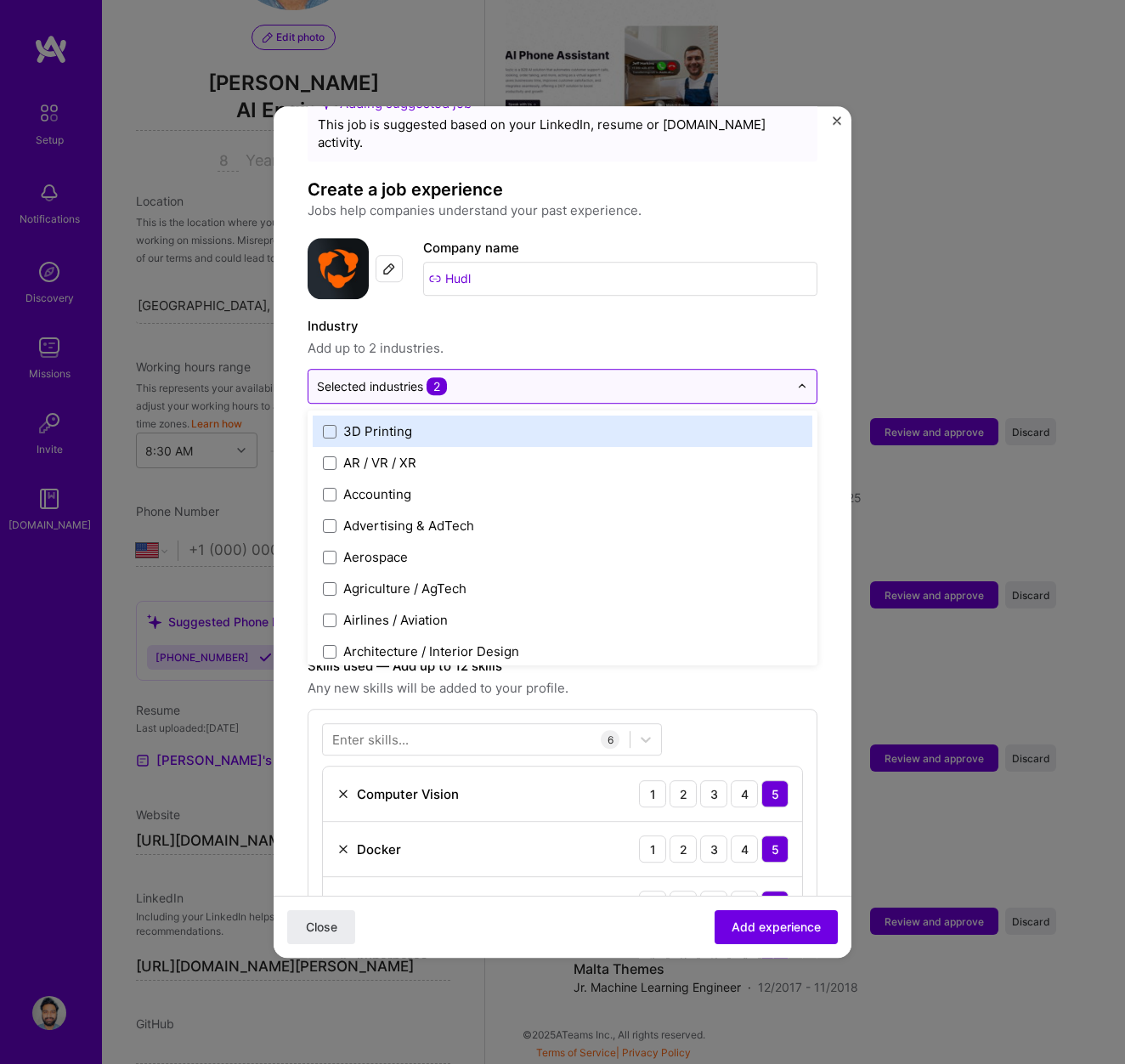
click at [465, 377] on input "text" at bounding box center [552, 386] width 471 height 17
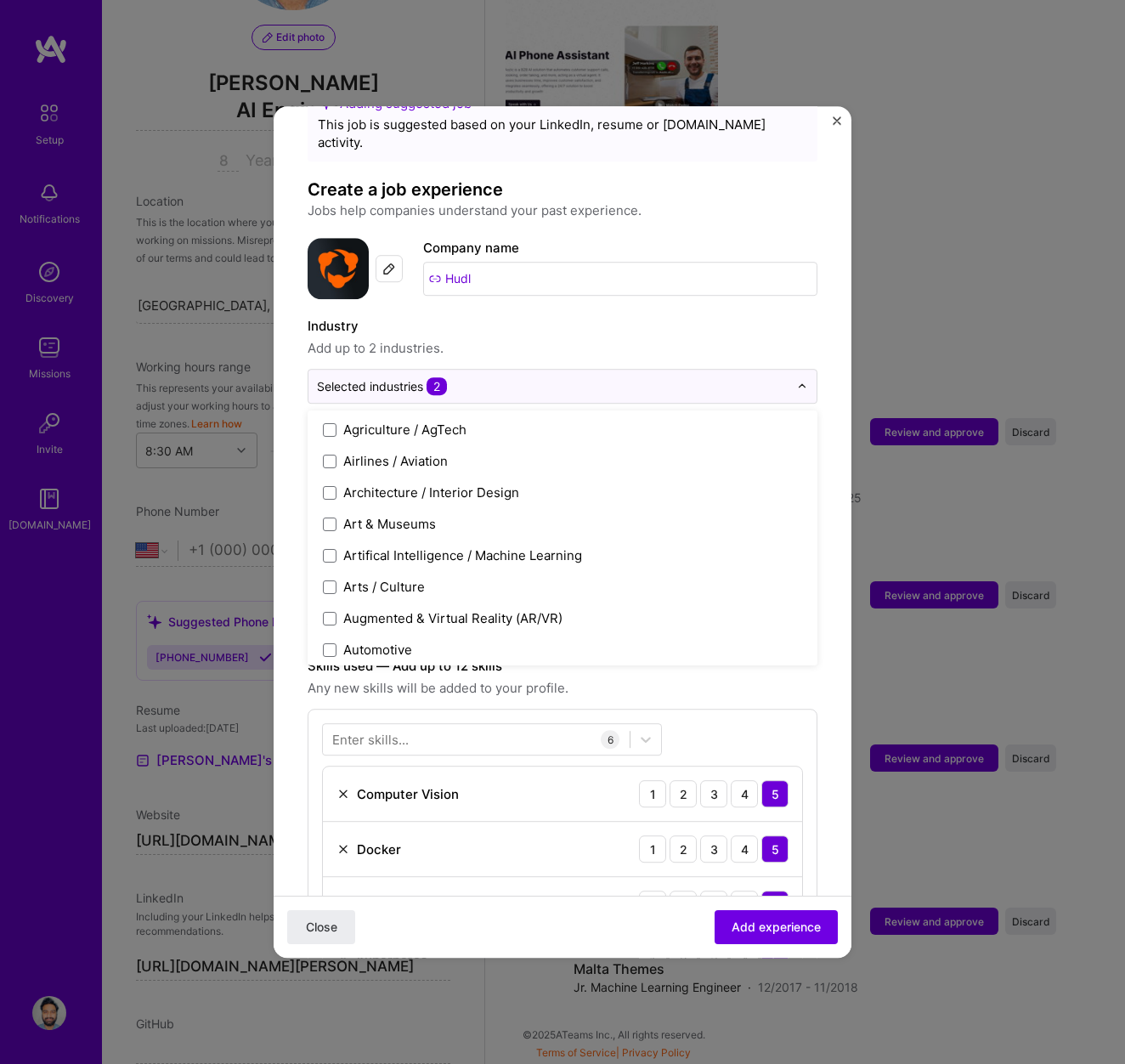
scroll to position [389, 0]
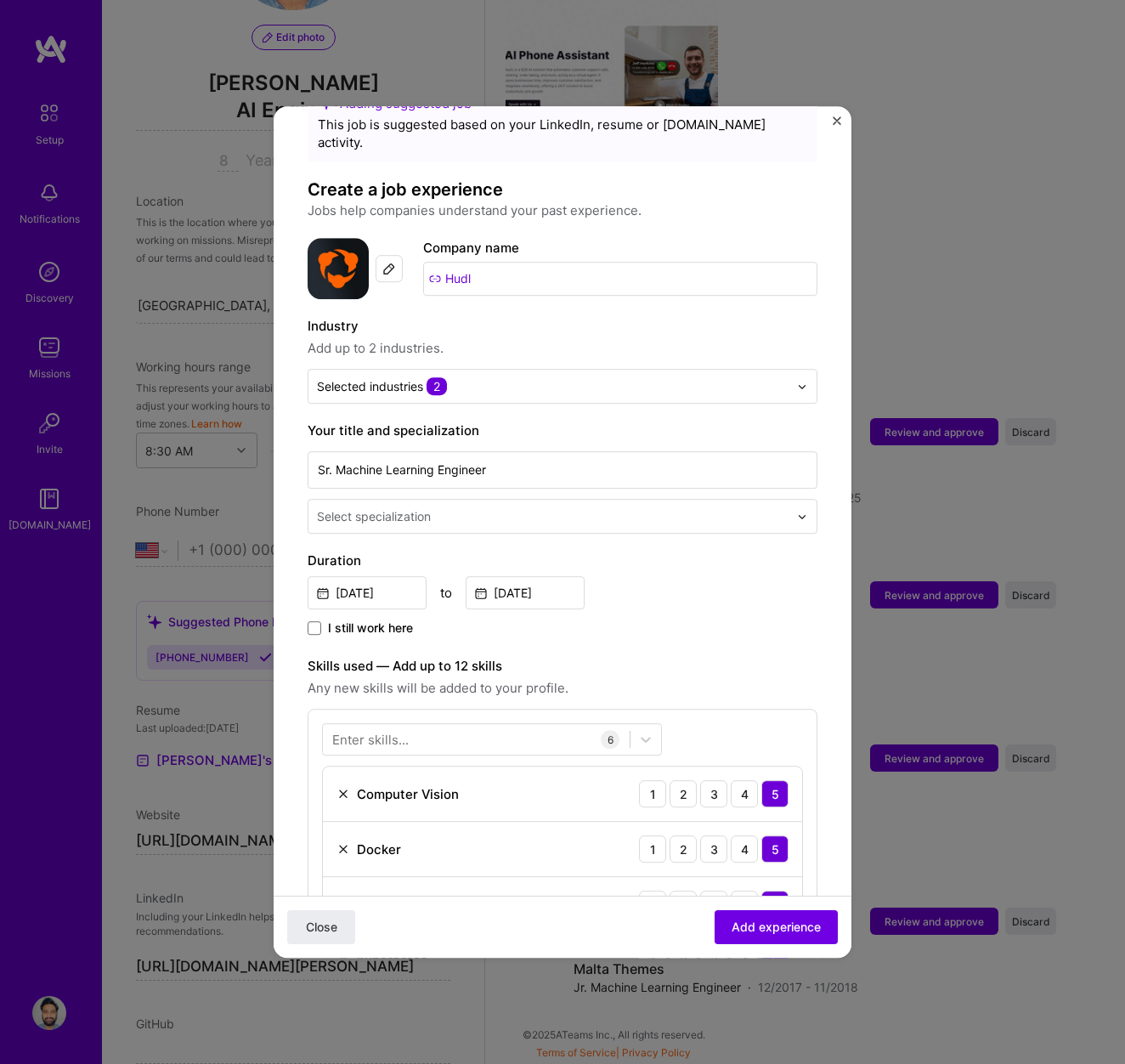
click at [838, 119] on img "Close" at bounding box center [837, 121] width 9 height 9
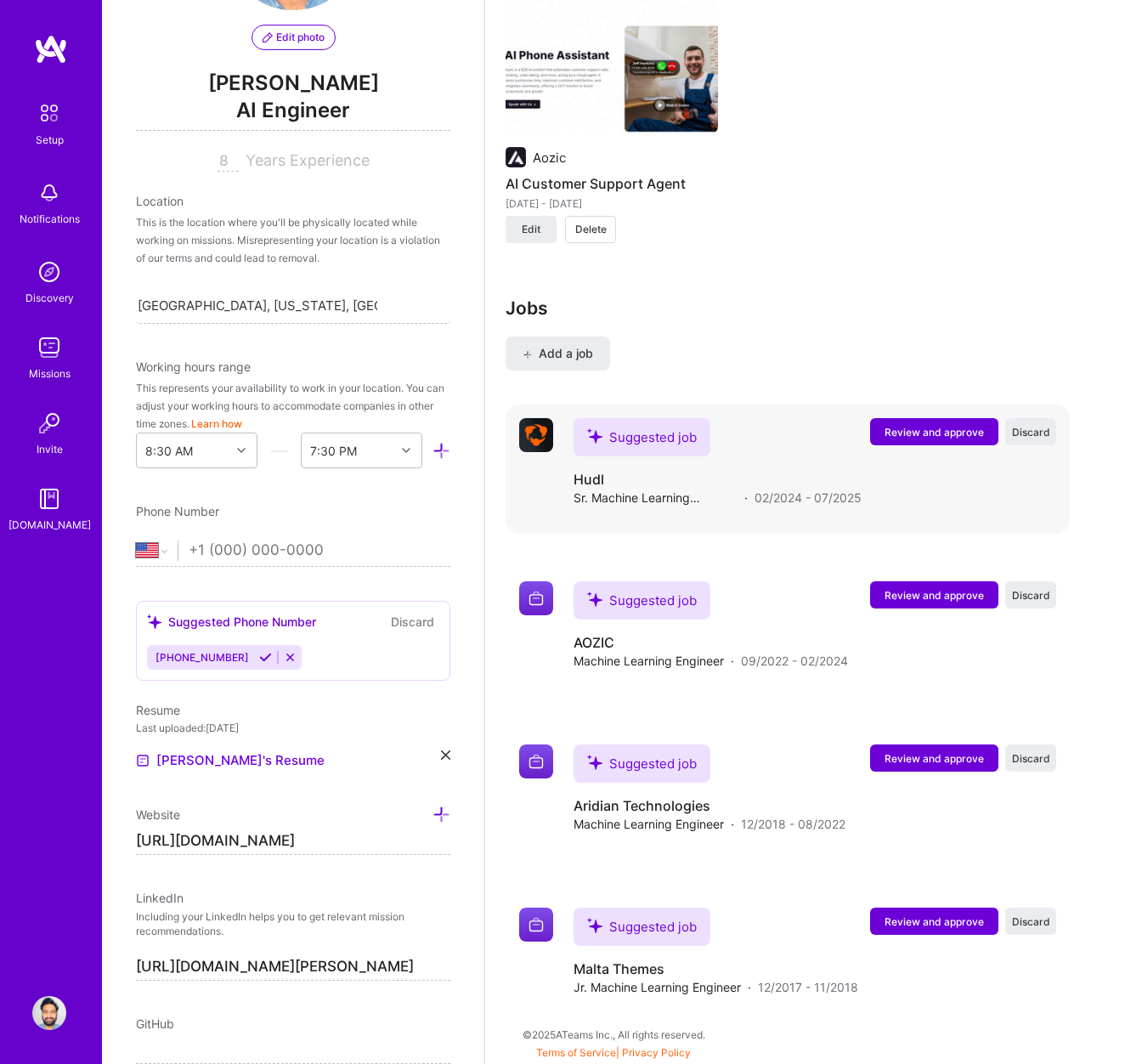
click at [945, 431] on span "Review and approve" at bounding box center [934, 432] width 99 height 15
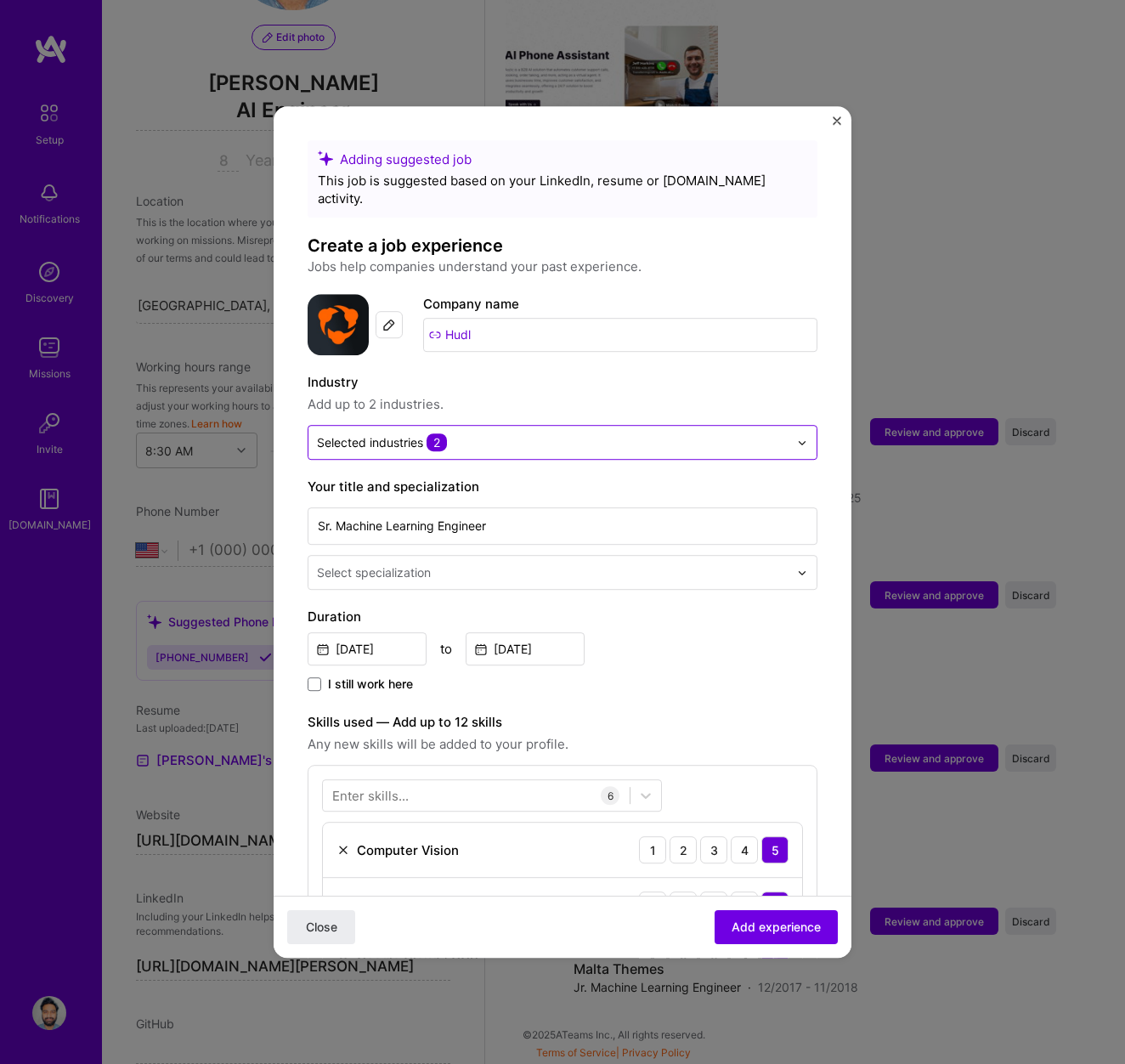
click at [477, 433] on input "text" at bounding box center [552, 442] width 471 height 17
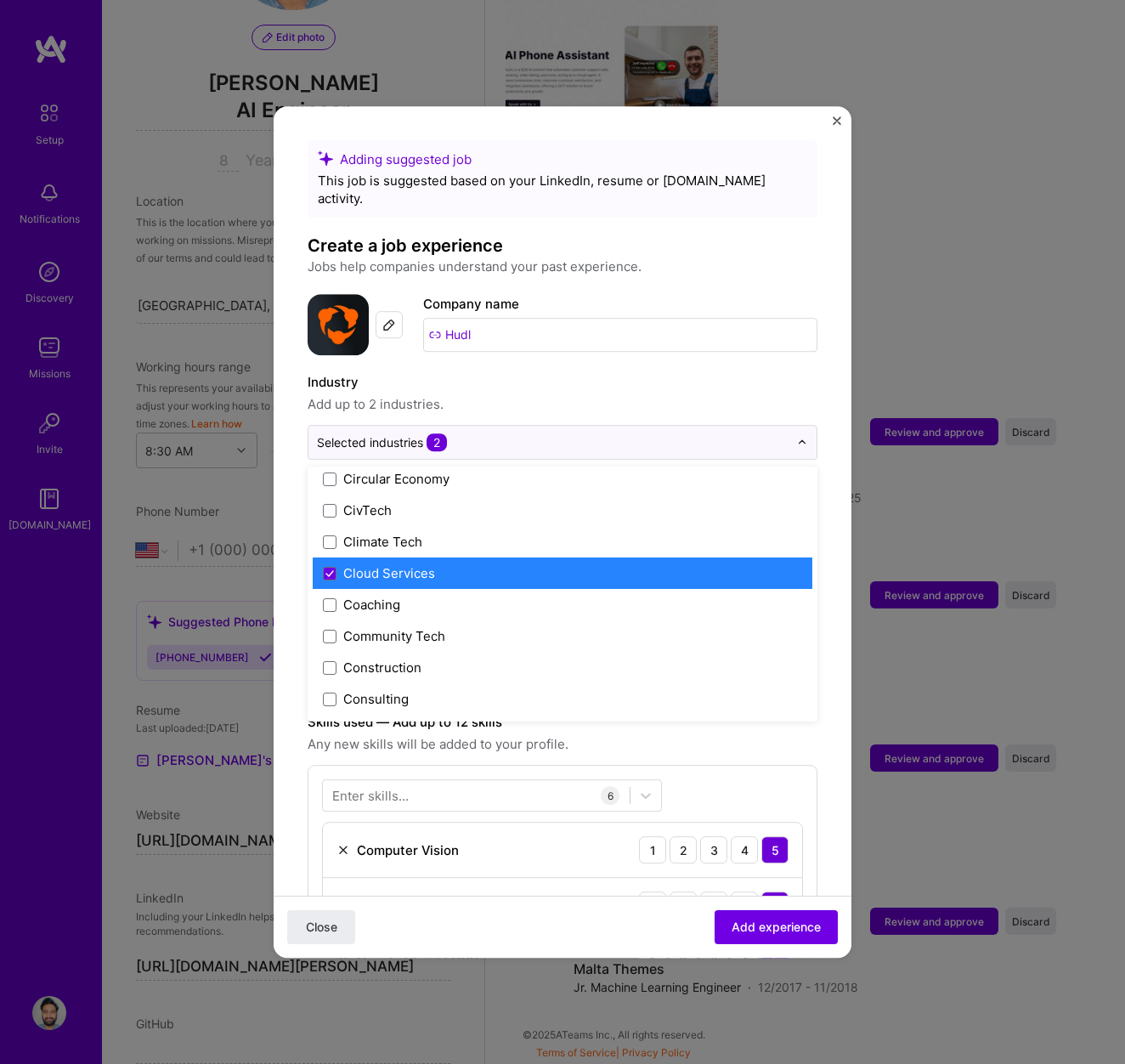
scroll to position [921, 0]
click at [383, 566] on div "Cloud Services" at bounding box center [562, 573] width 499 height 31
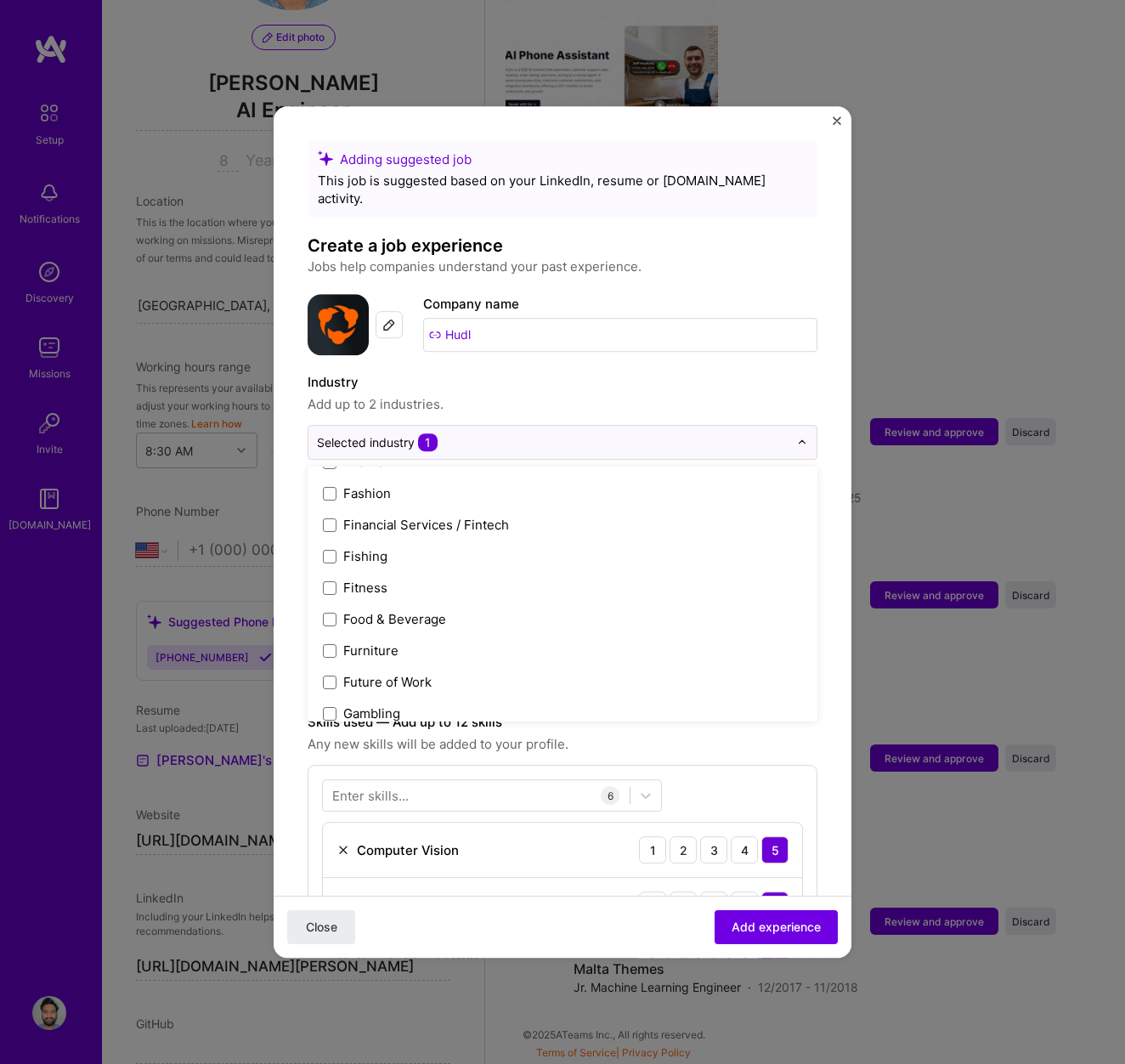
scroll to position [1821, 0]
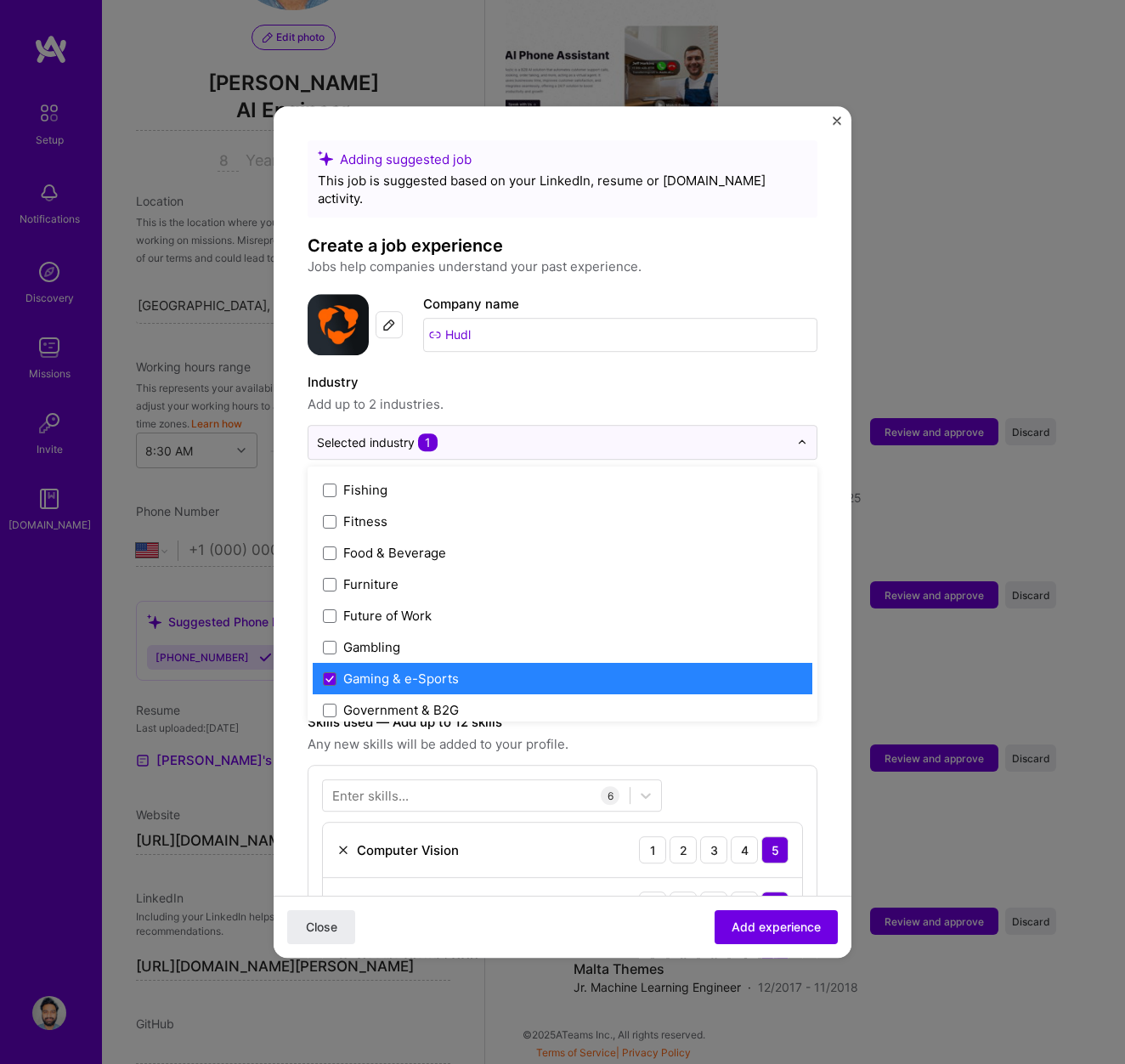
click at [395, 669] on div "Gaming & e-Sports" at bounding box center [401, 678] width 116 height 17
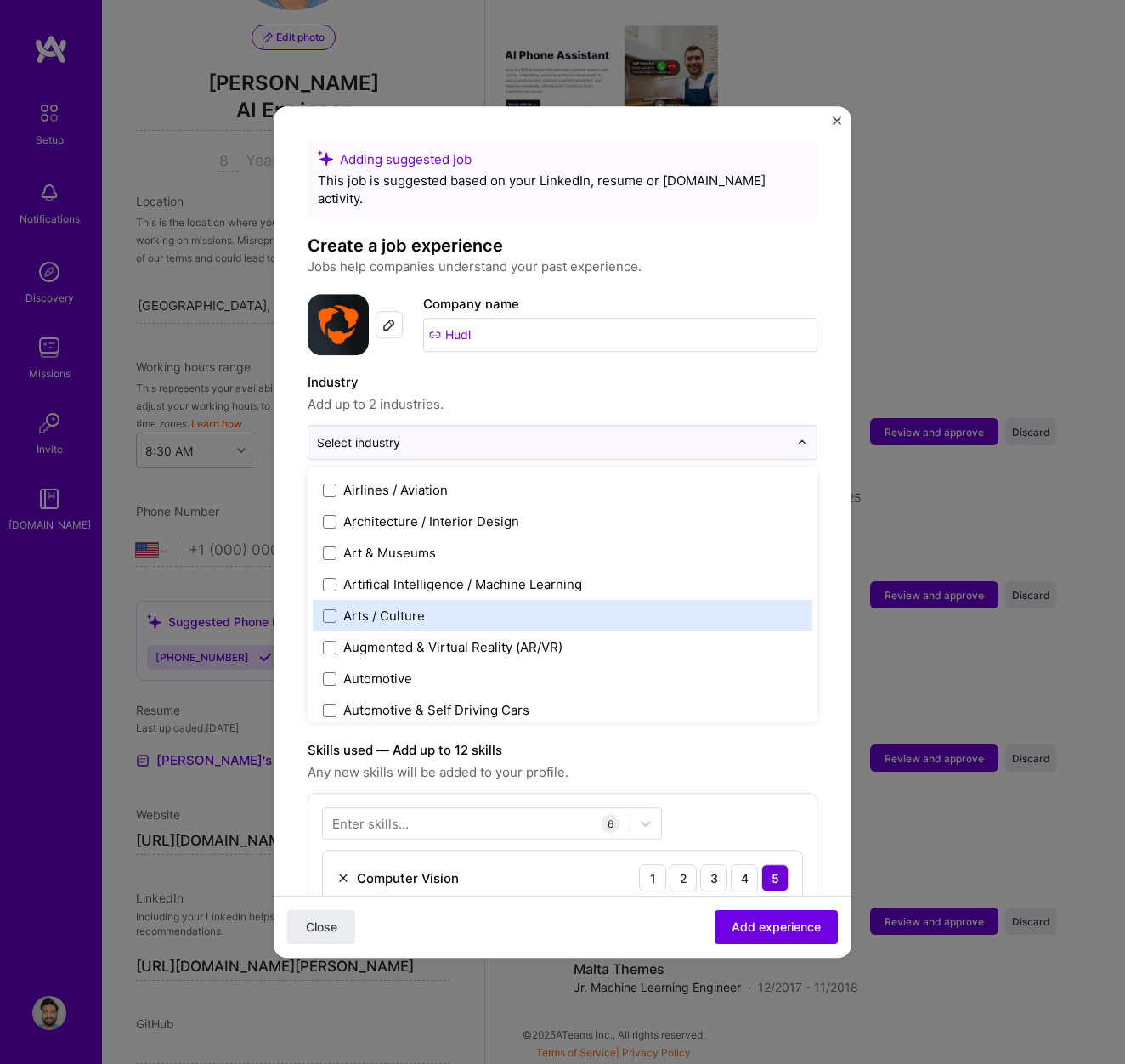
scroll to position [190, 0]
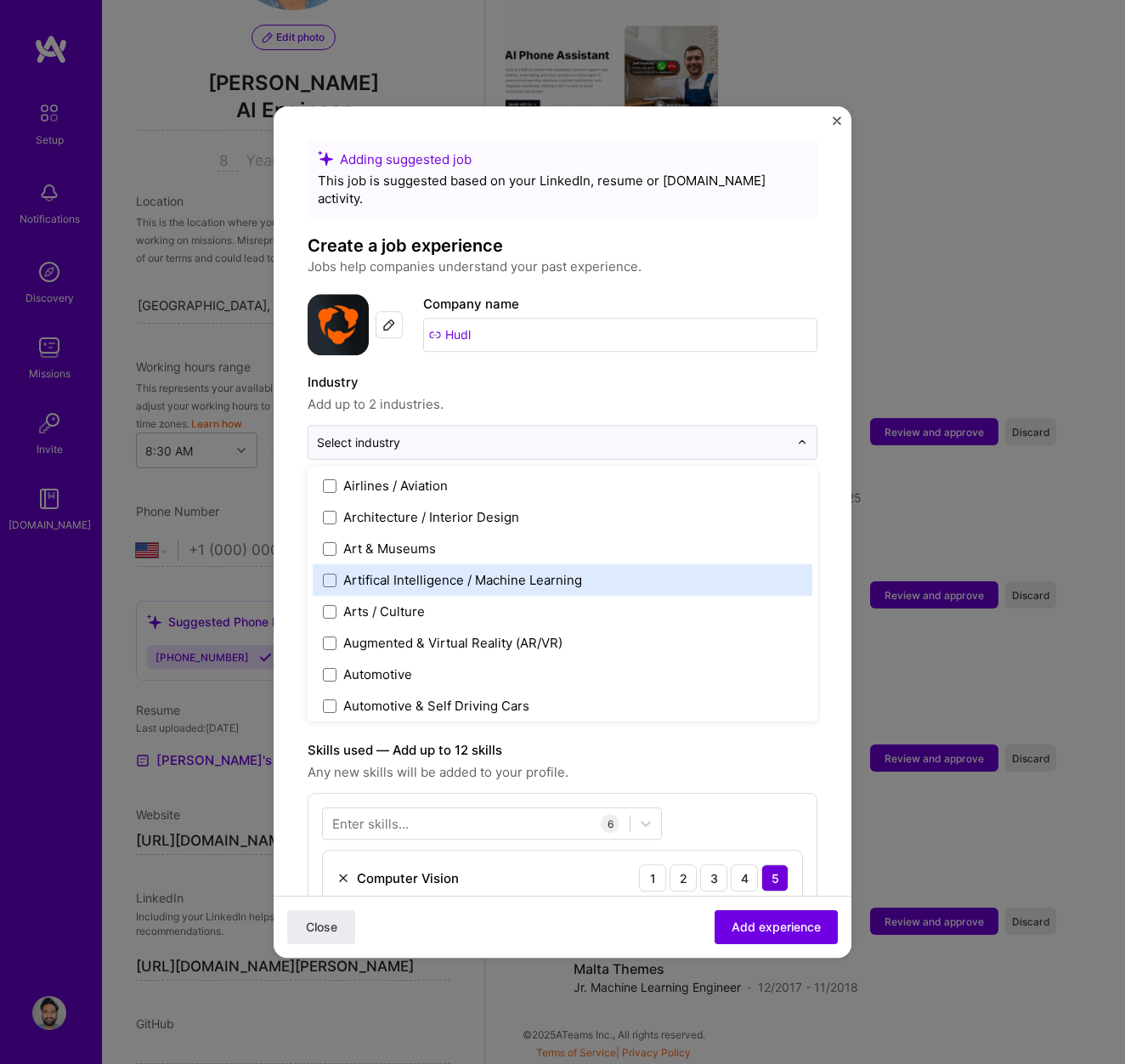
click at [425, 571] on div "Artifical Intelligence / Machine Learning" at bounding box center [463, 579] width 239 height 17
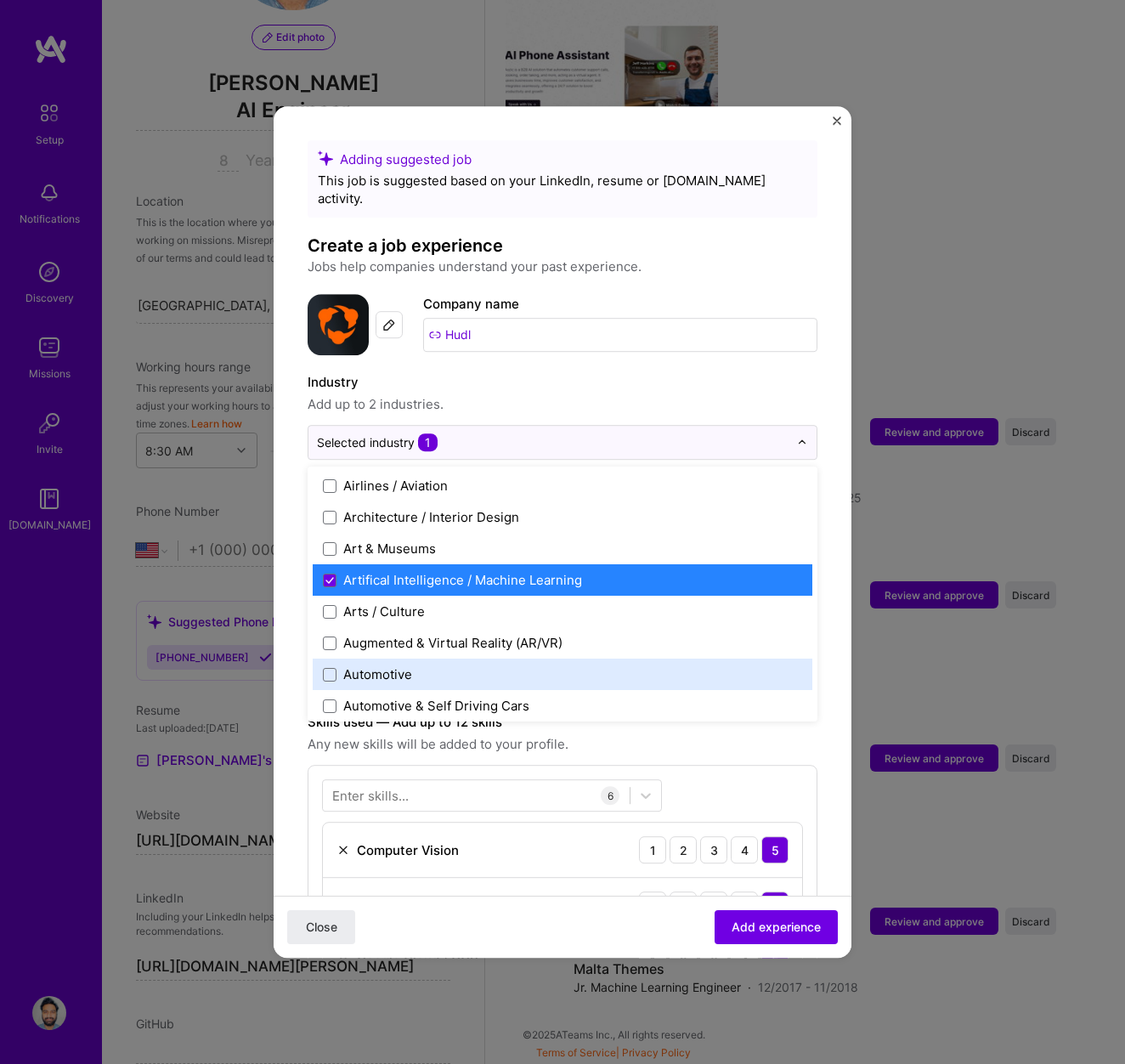
click at [820, 723] on form "Adding suggested job This job is suggested based on your LinkedIn, resume or [D…" at bounding box center [562, 986] width 578 height 1692
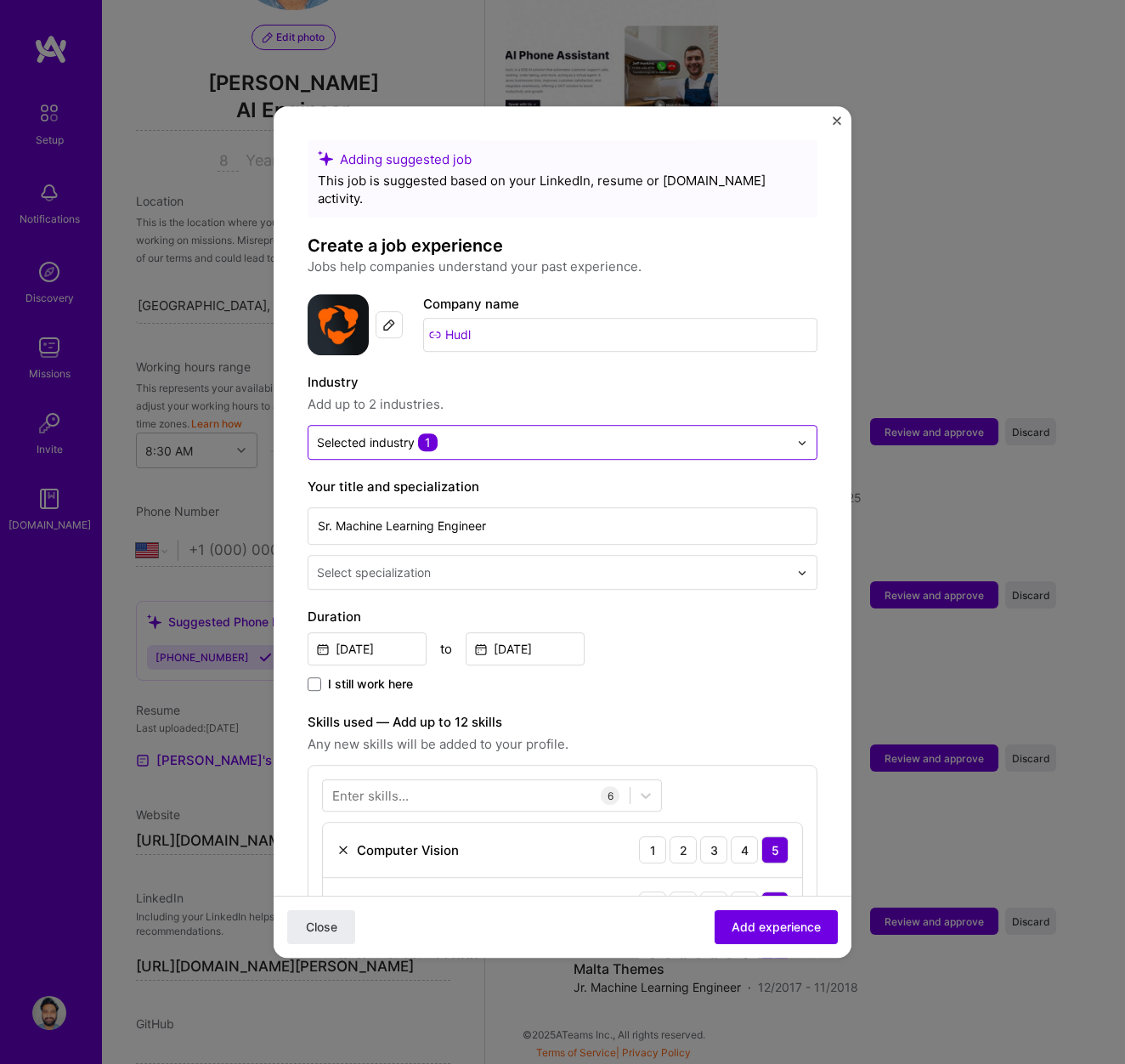
click at [600, 433] on input "text" at bounding box center [552, 442] width 471 height 17
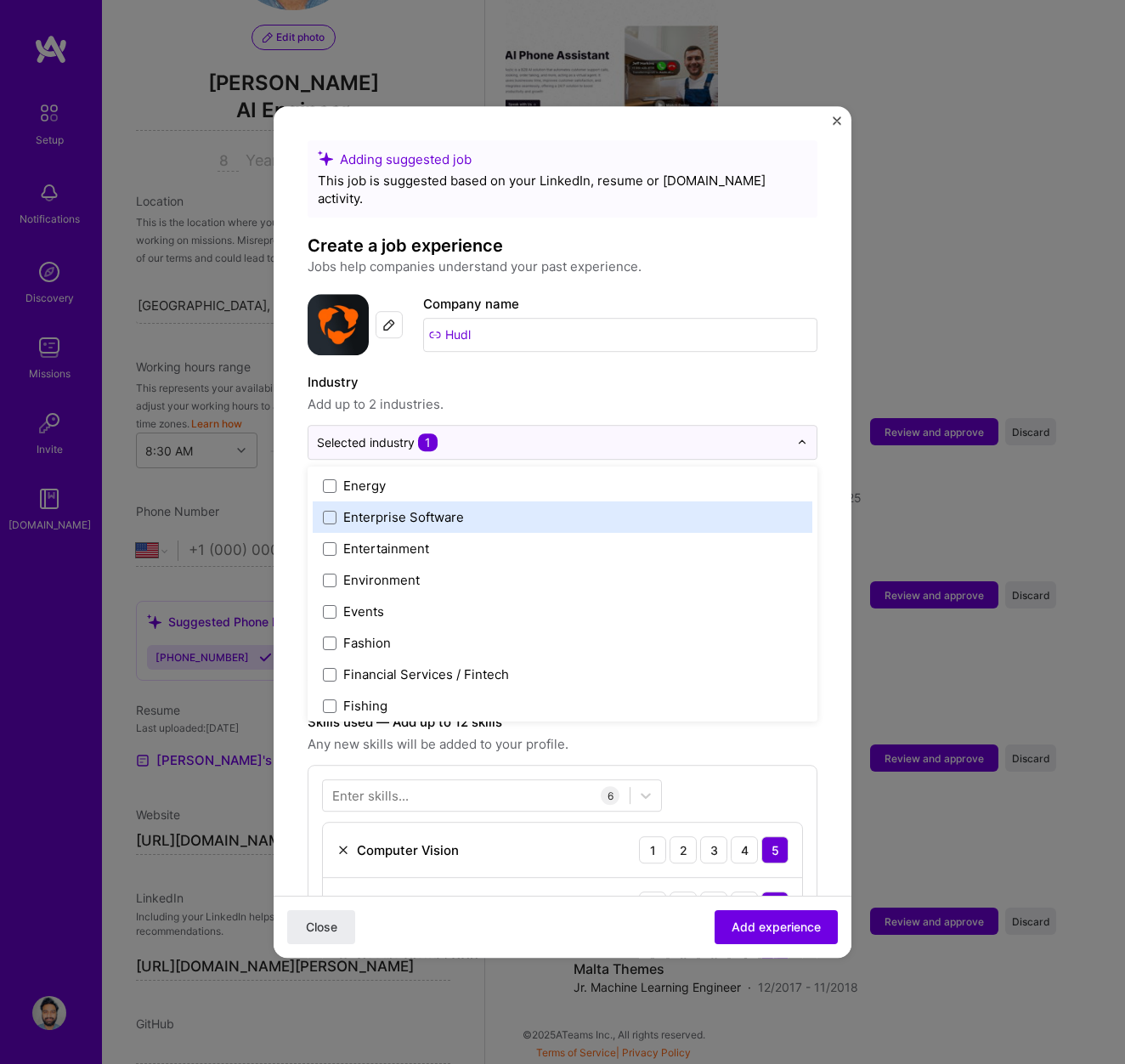
scroll to position [1607, 0]
click at [427, 506] on div "Enterprise Software" at bounding box center [403, 515] width 120 height 17
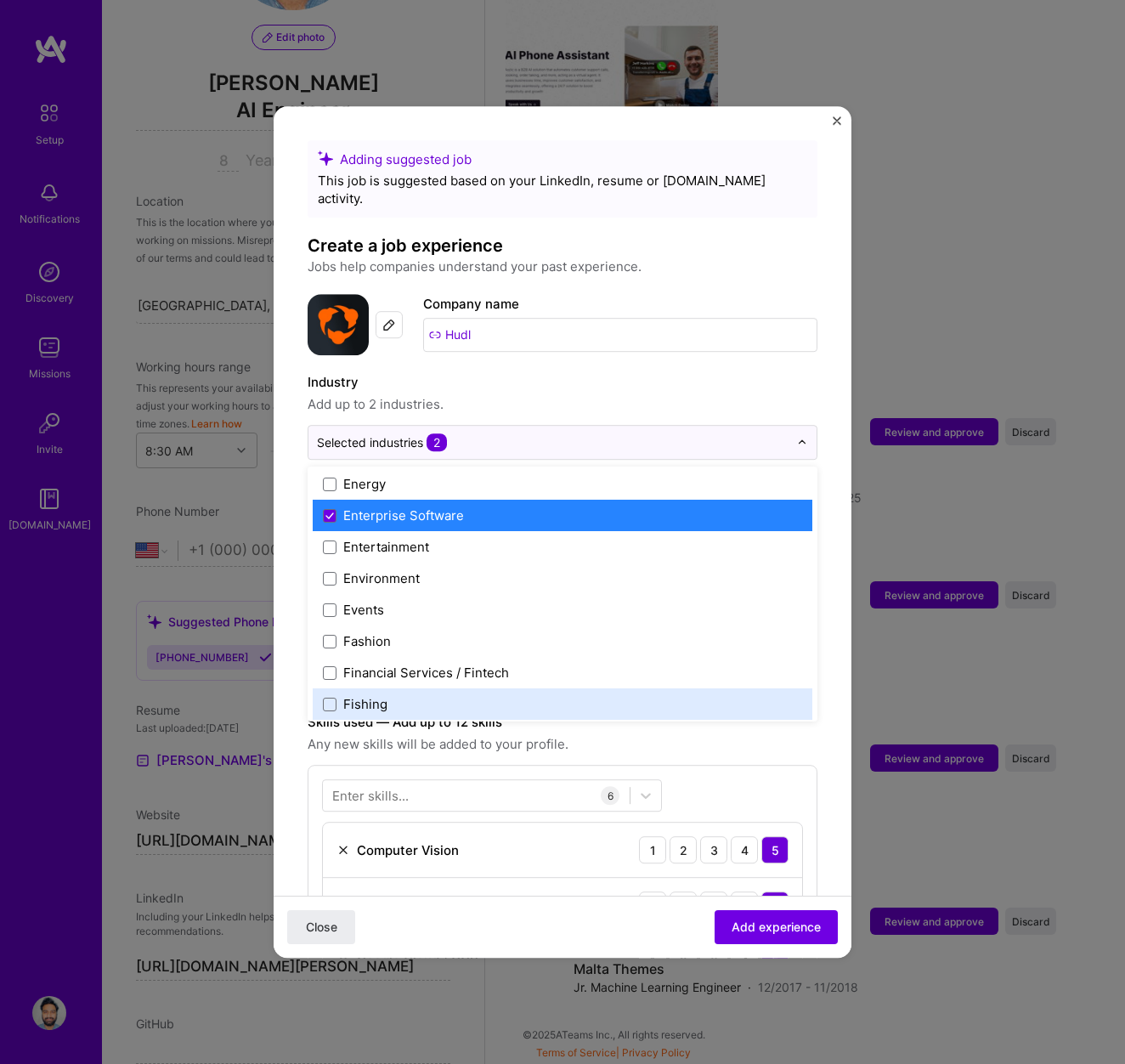
click at [826, 750] on form "Adding suggested job This job is suggested based on your LinkedIn, resume or [D…" at bounding box center [562, 986] width 578 height 1692
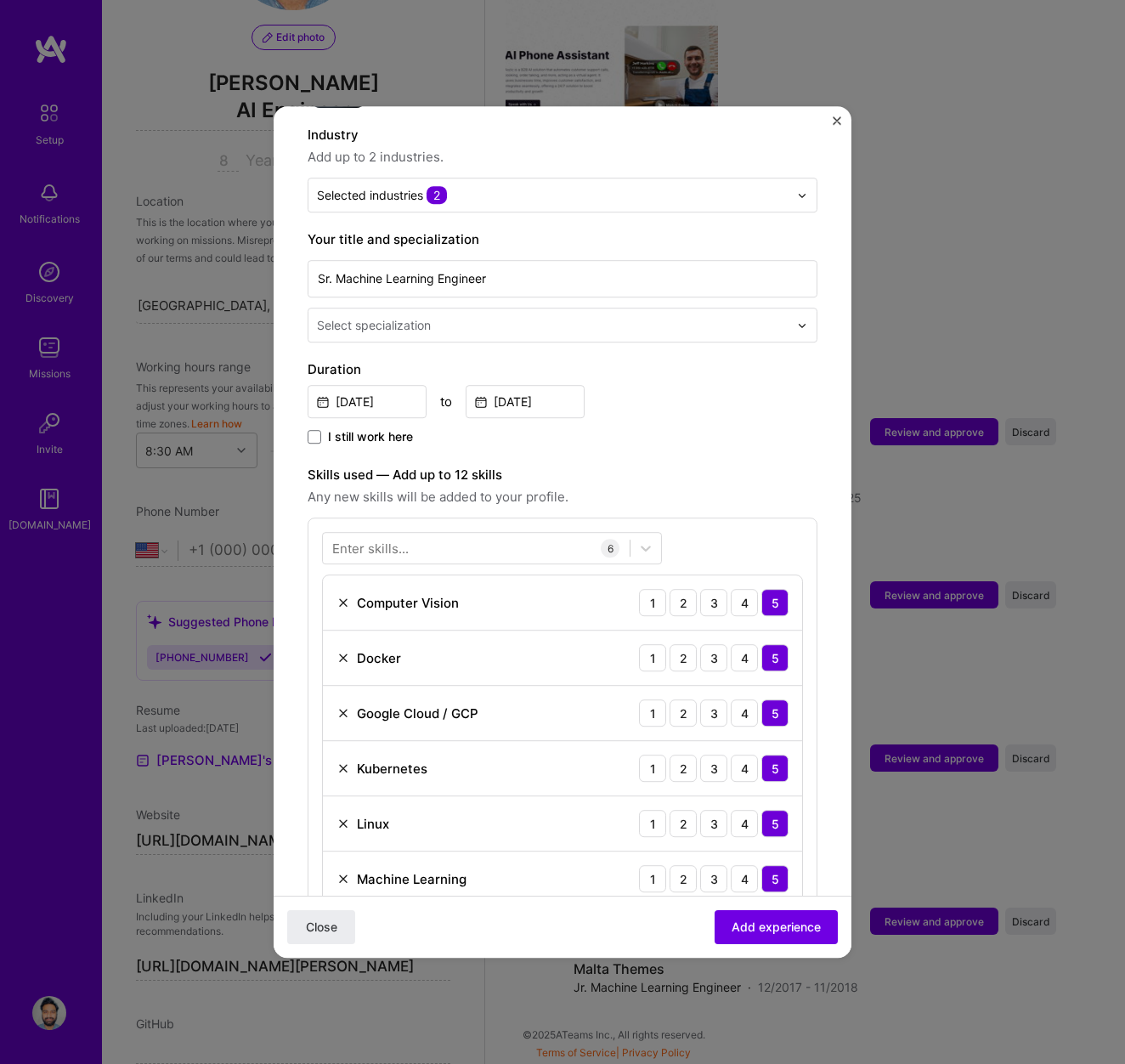
scroll to position [416, 0]
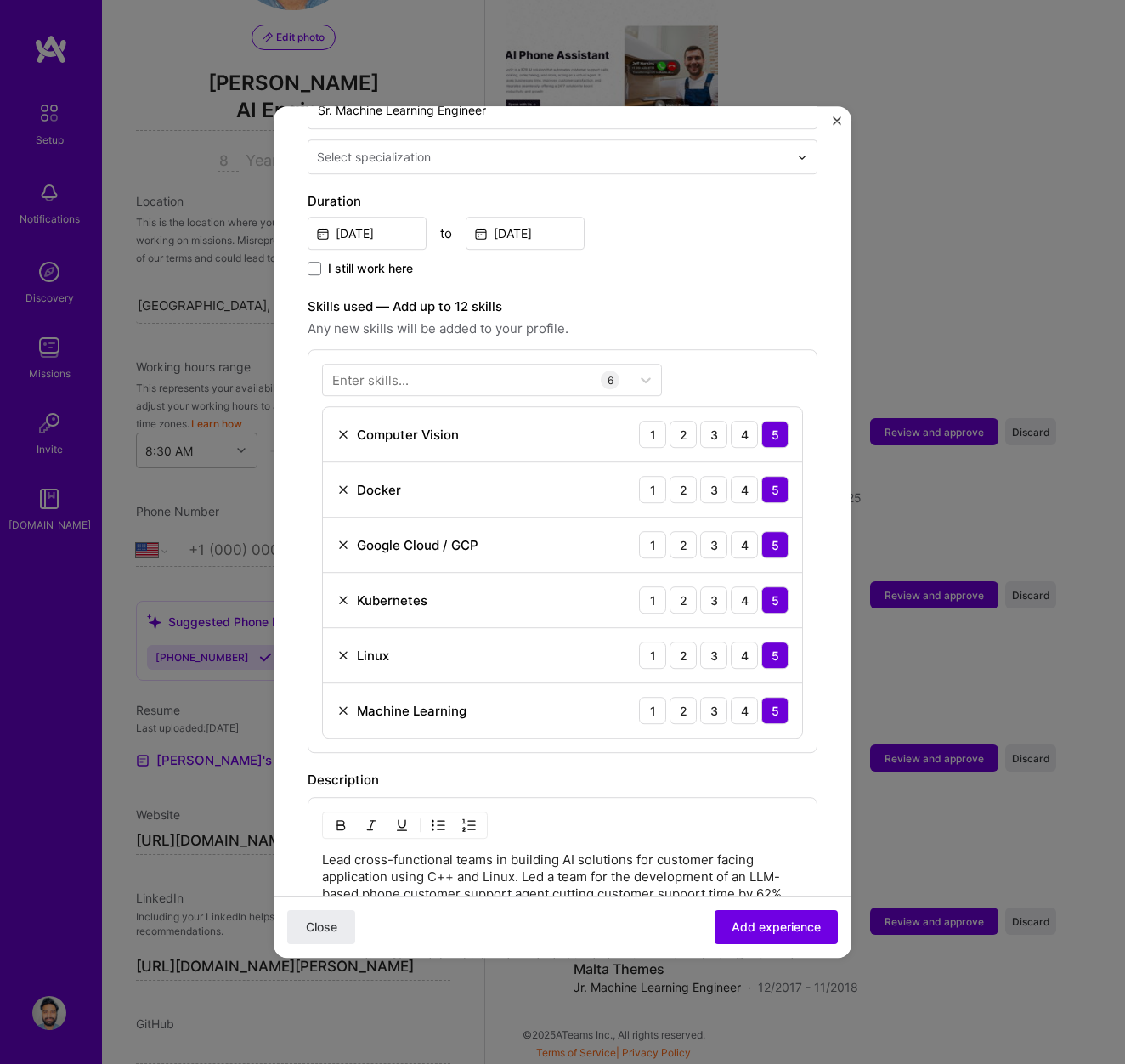
click at [346, 538] on img at bounding box center [343, 545] width 14 height 14
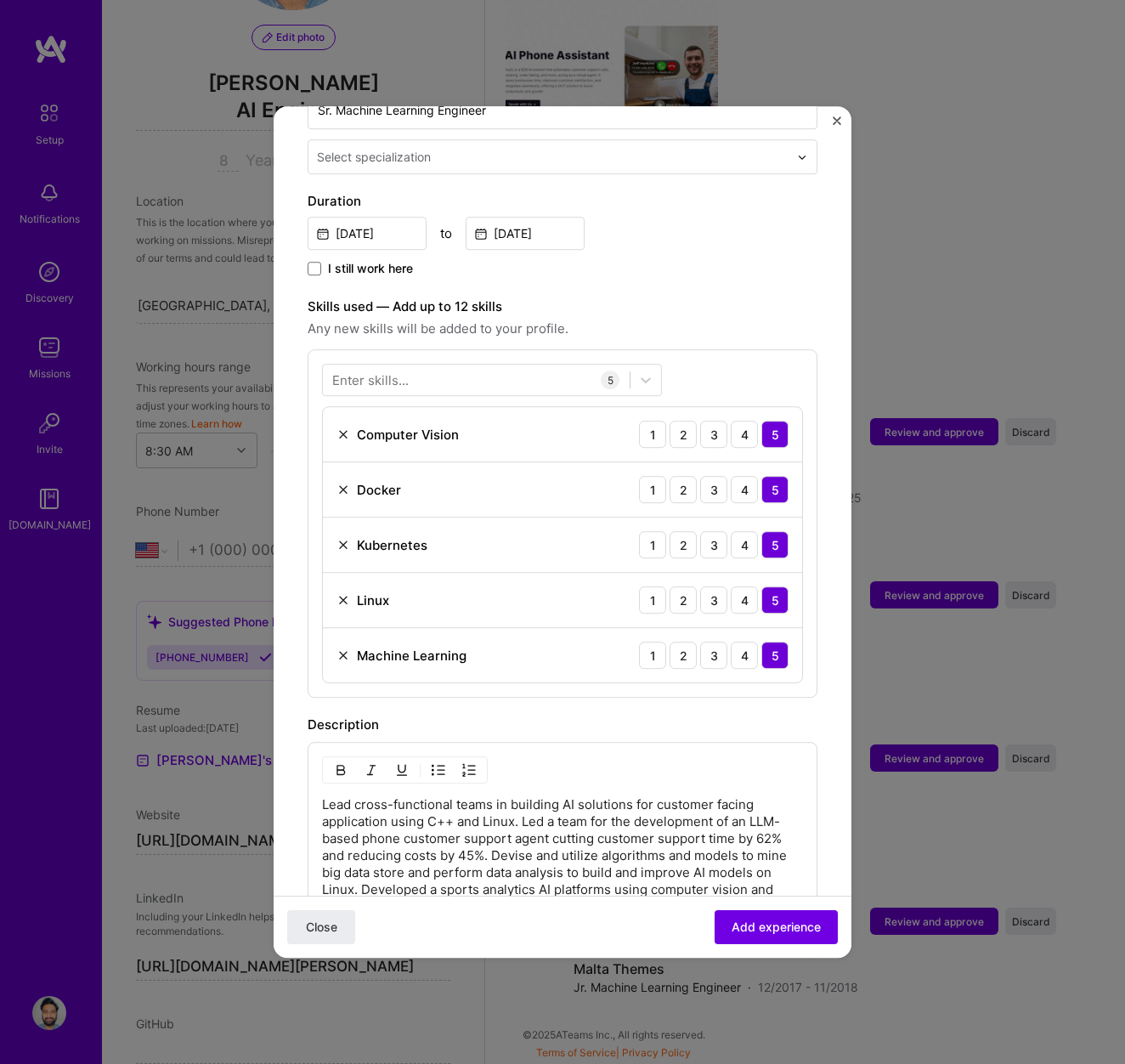
click at [344, 593] on img at bounding box center [343, 600] width 14 height 14
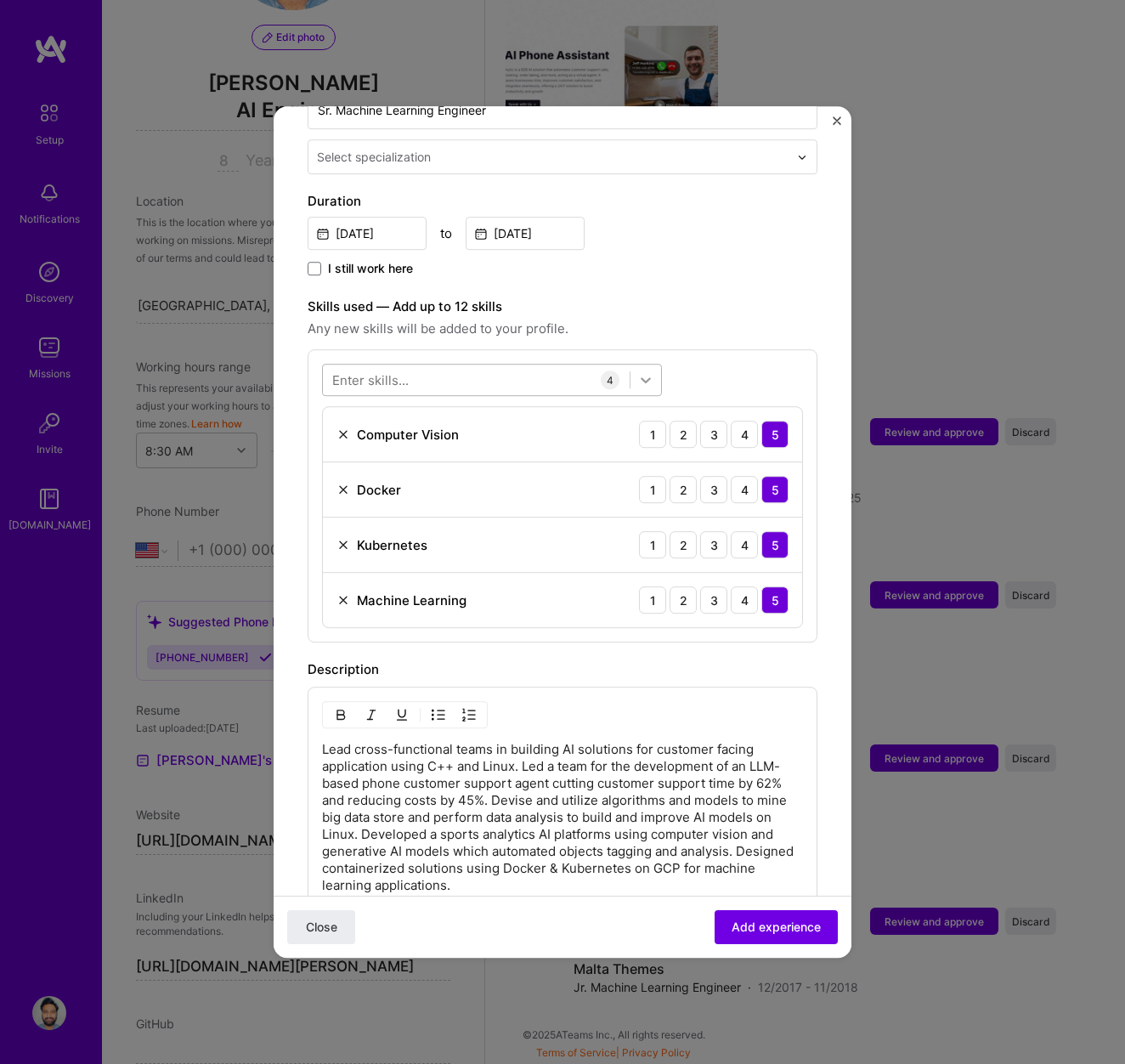
click at [650, 371] on icon at bounding box center [646, 380] width 17 height 17
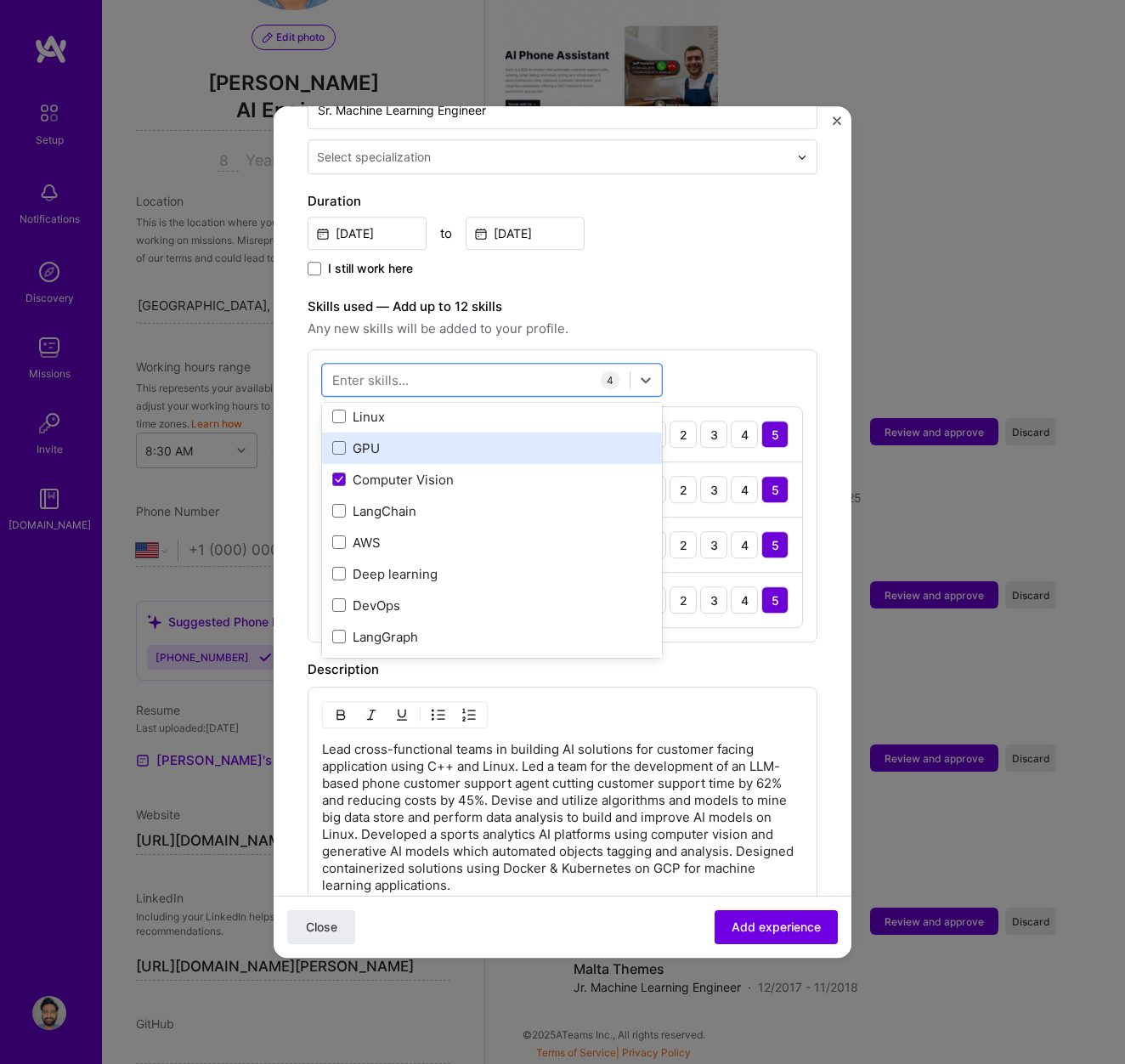
scroll to position [264, 0]
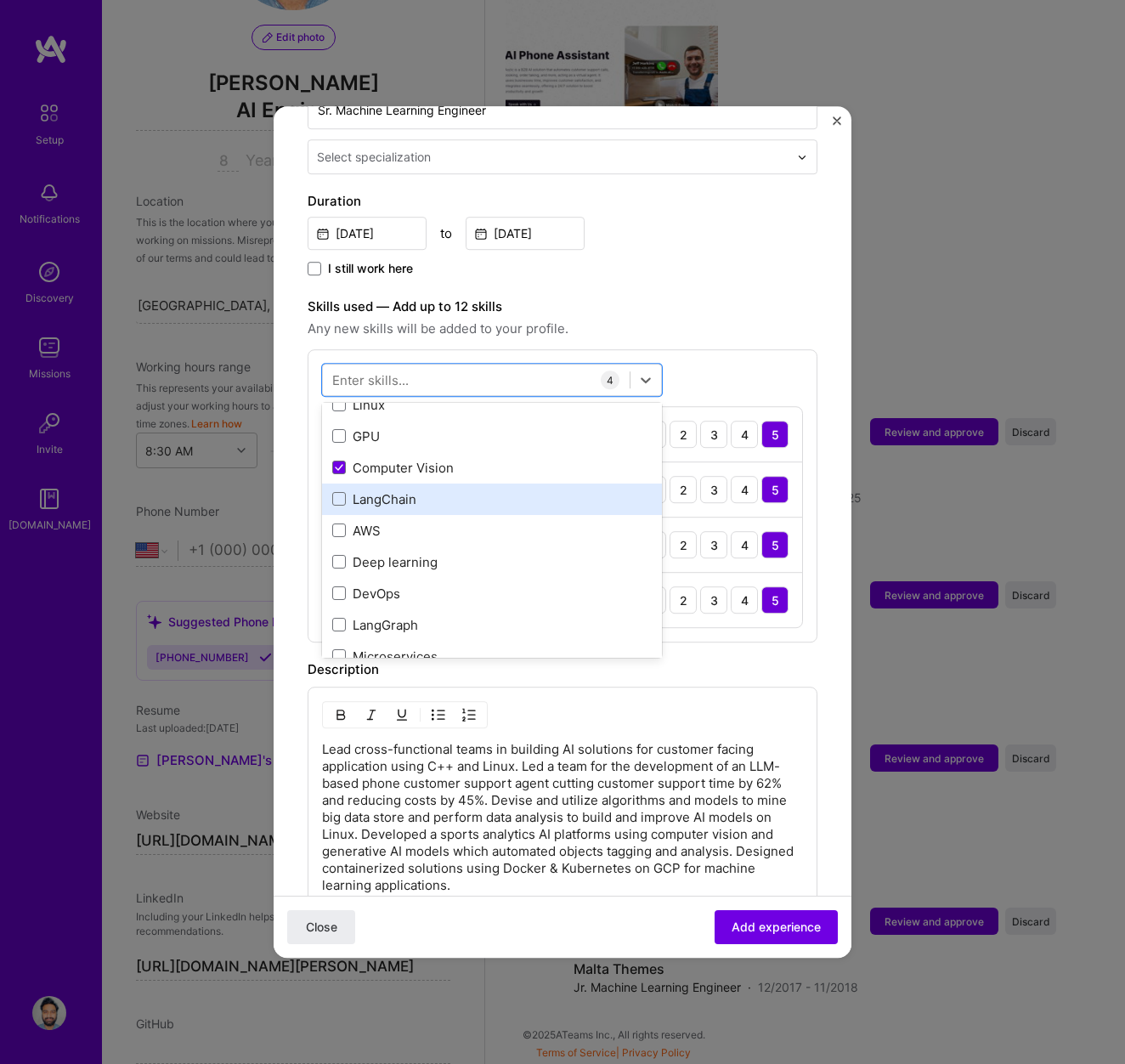
click at [403, 491] on div "LangChain" at bounding box center [491, 499] width 320 height 17
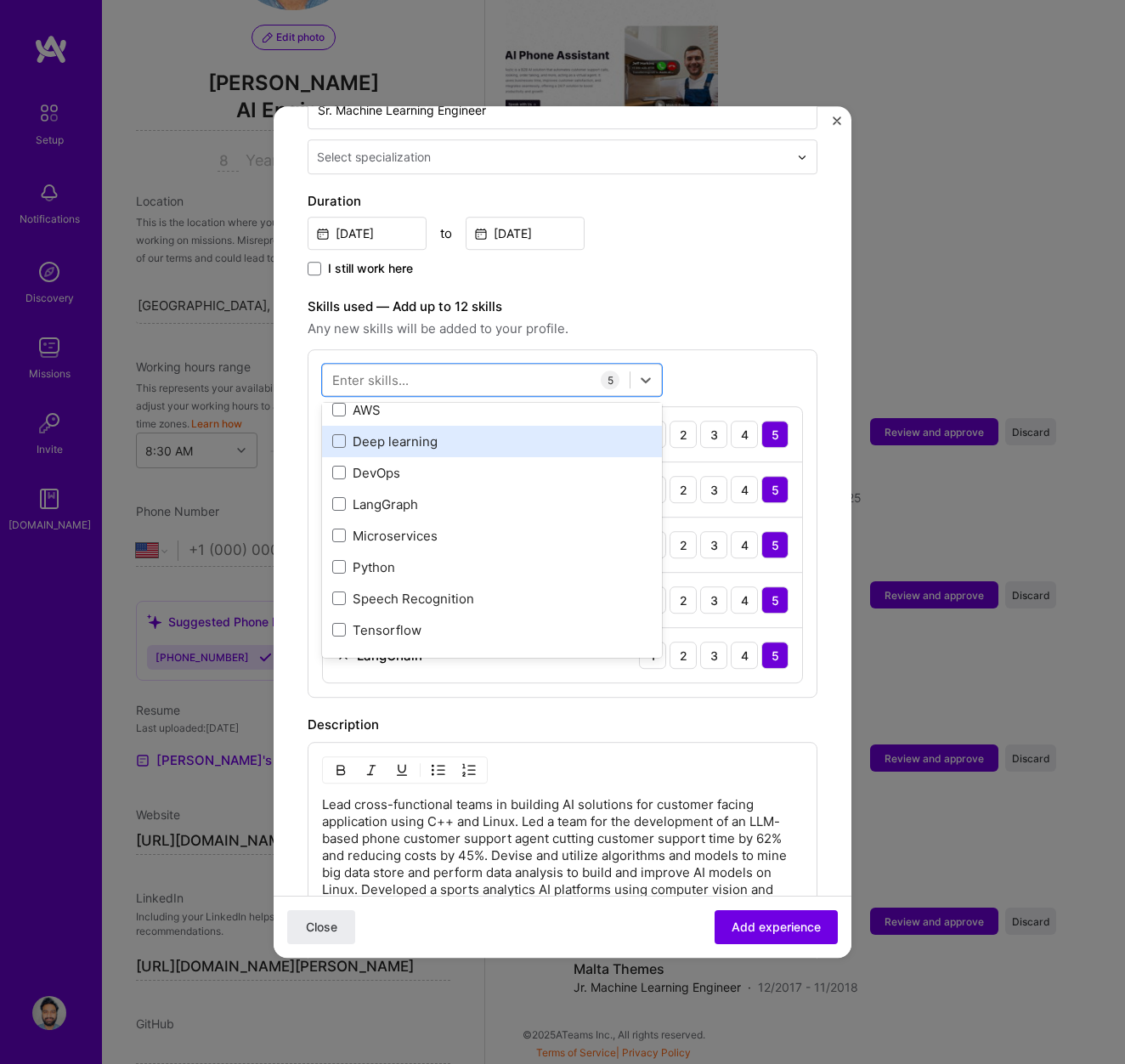
scroll to position [350, 0]
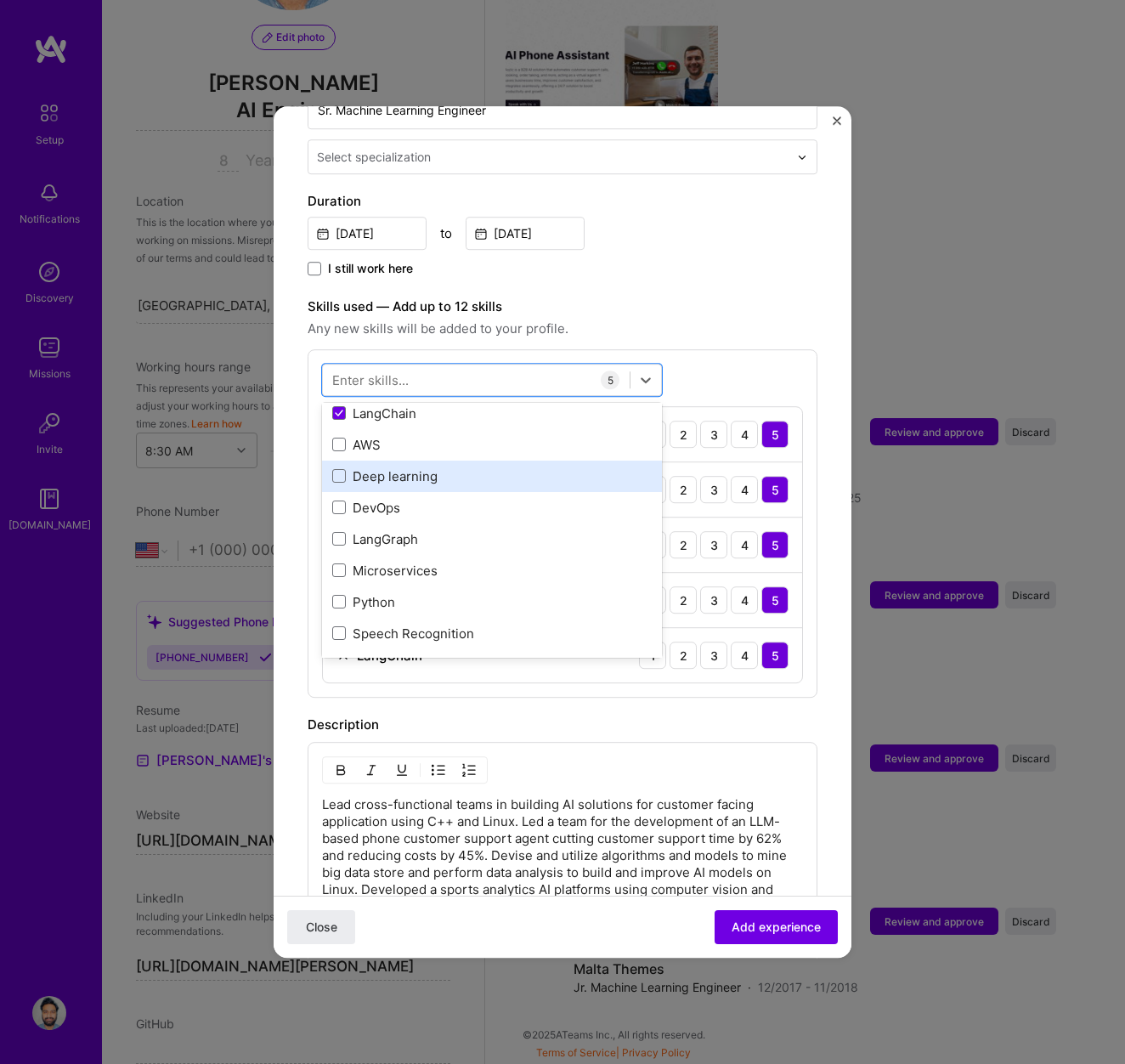
click at [369, 467] on div "Deep learning" at bounding box center [491, 476] width 320 height 17
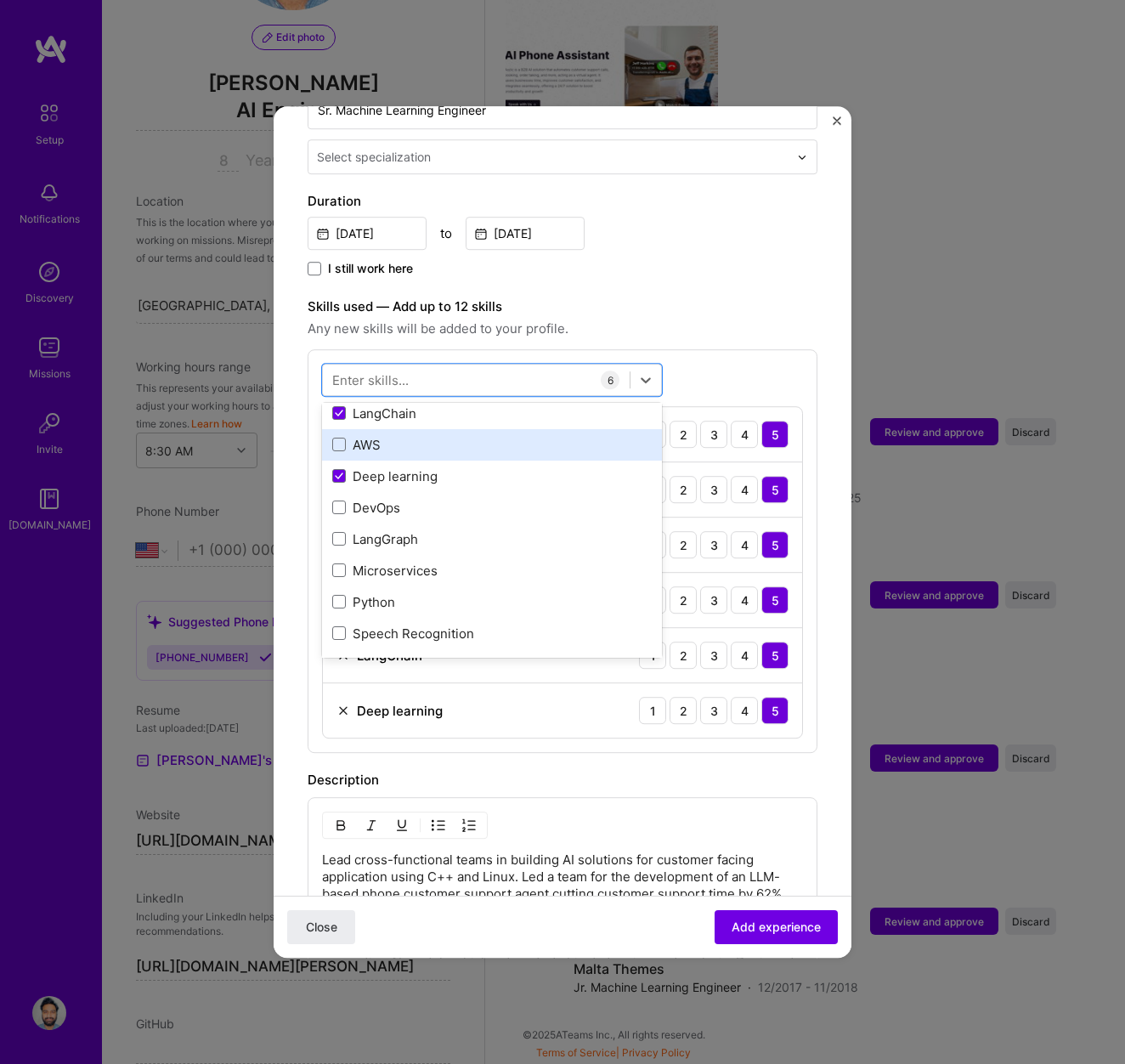
click at [366, 429] on div "AWS" at bounding box center [492, 444] width 340 height 31
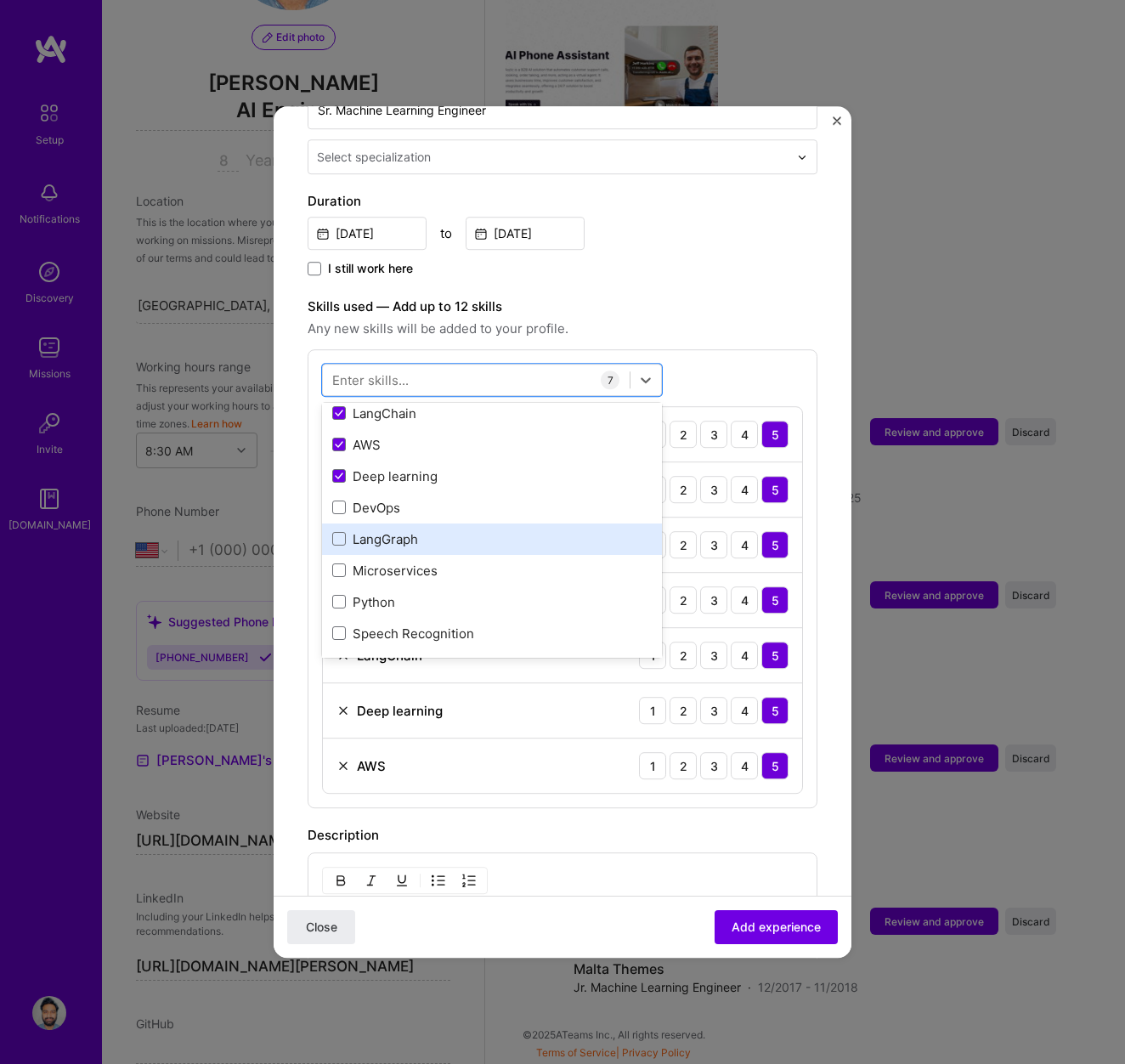
click at [364, 531] on div "LangGraph" at bounding box center [491, 539] width 320 height 17
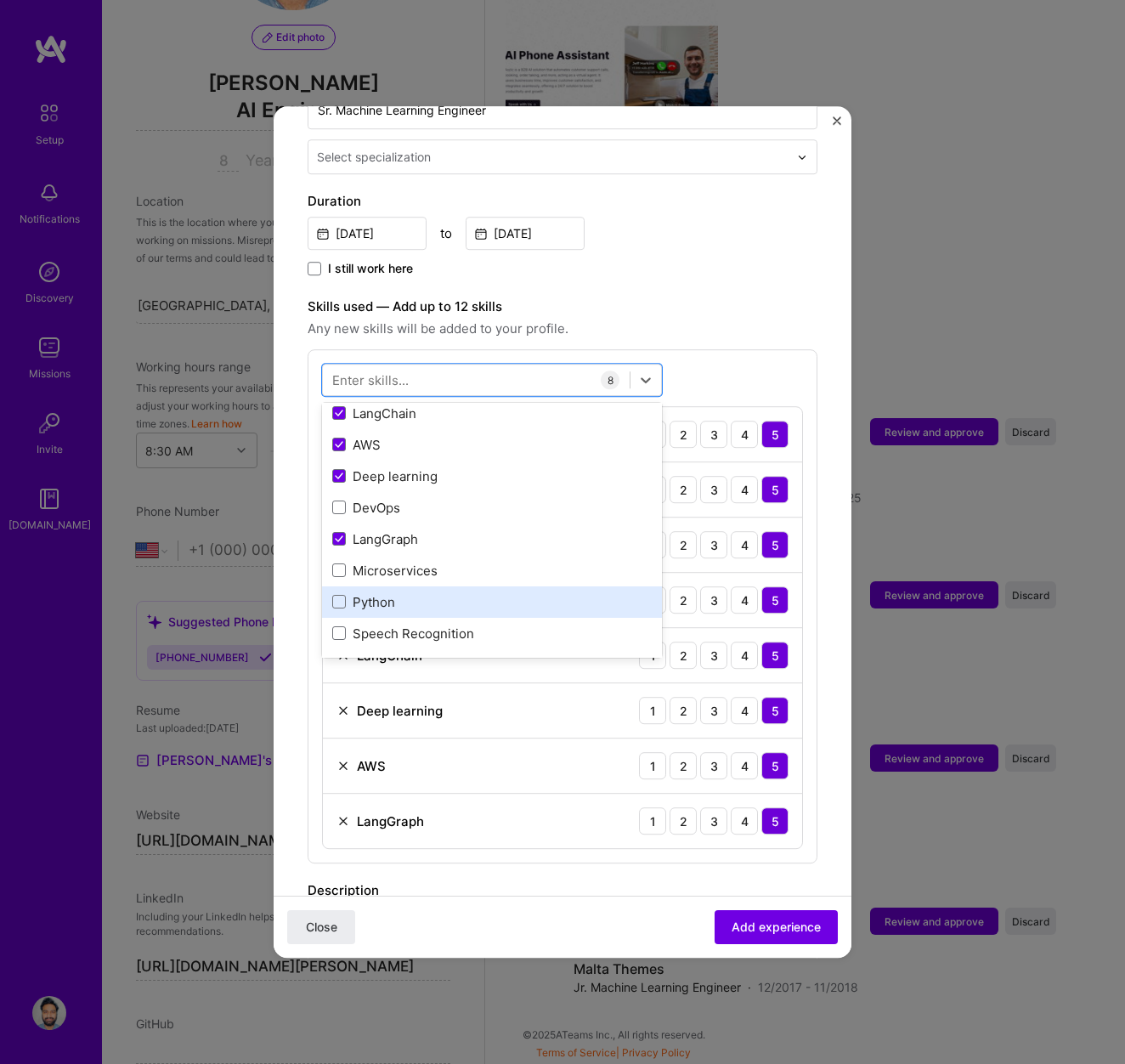
click at [367, 593] on div "Python" at bounding box center [491, 602] width 320 height 17
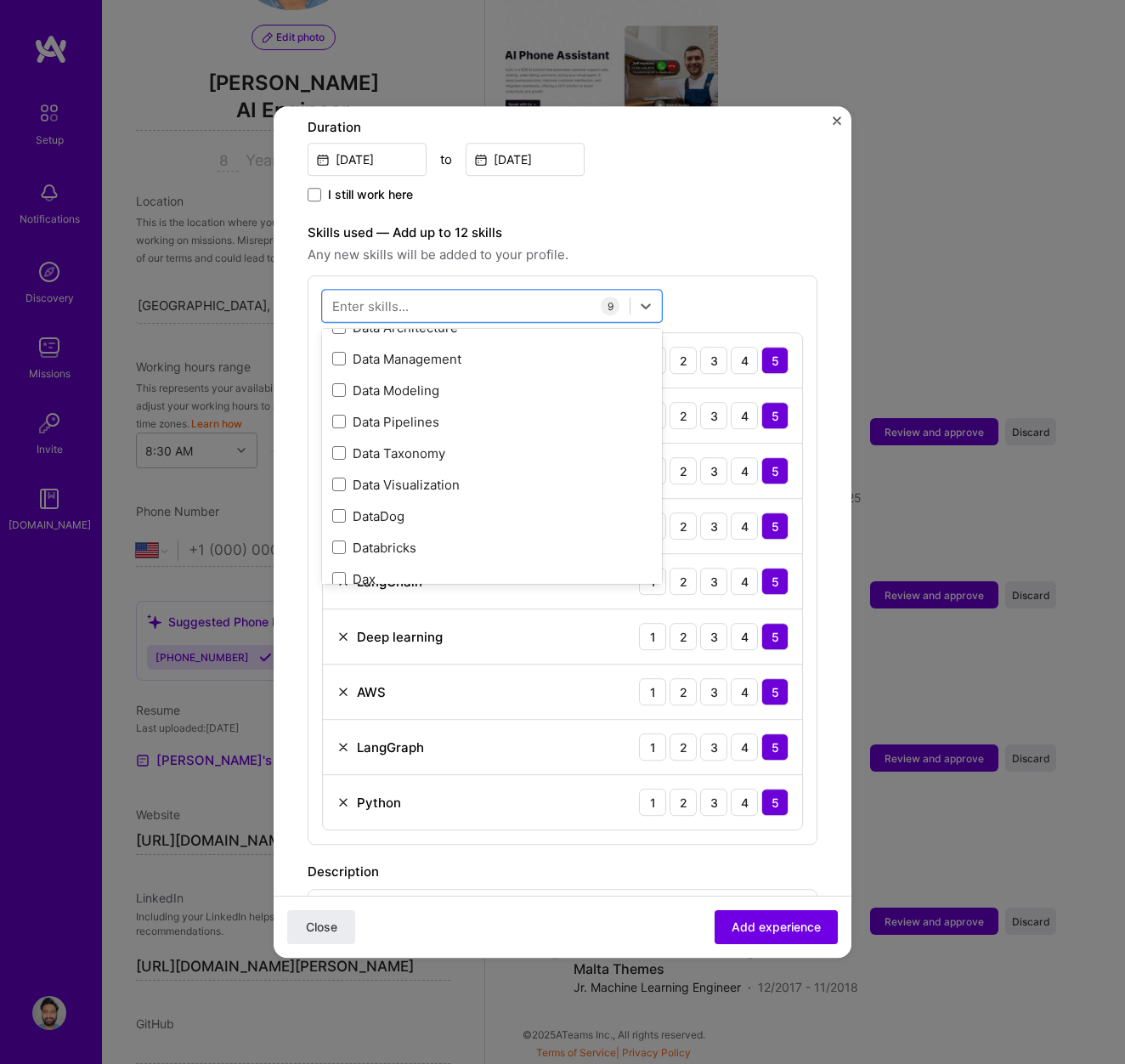
scroll to position [3229, 0]
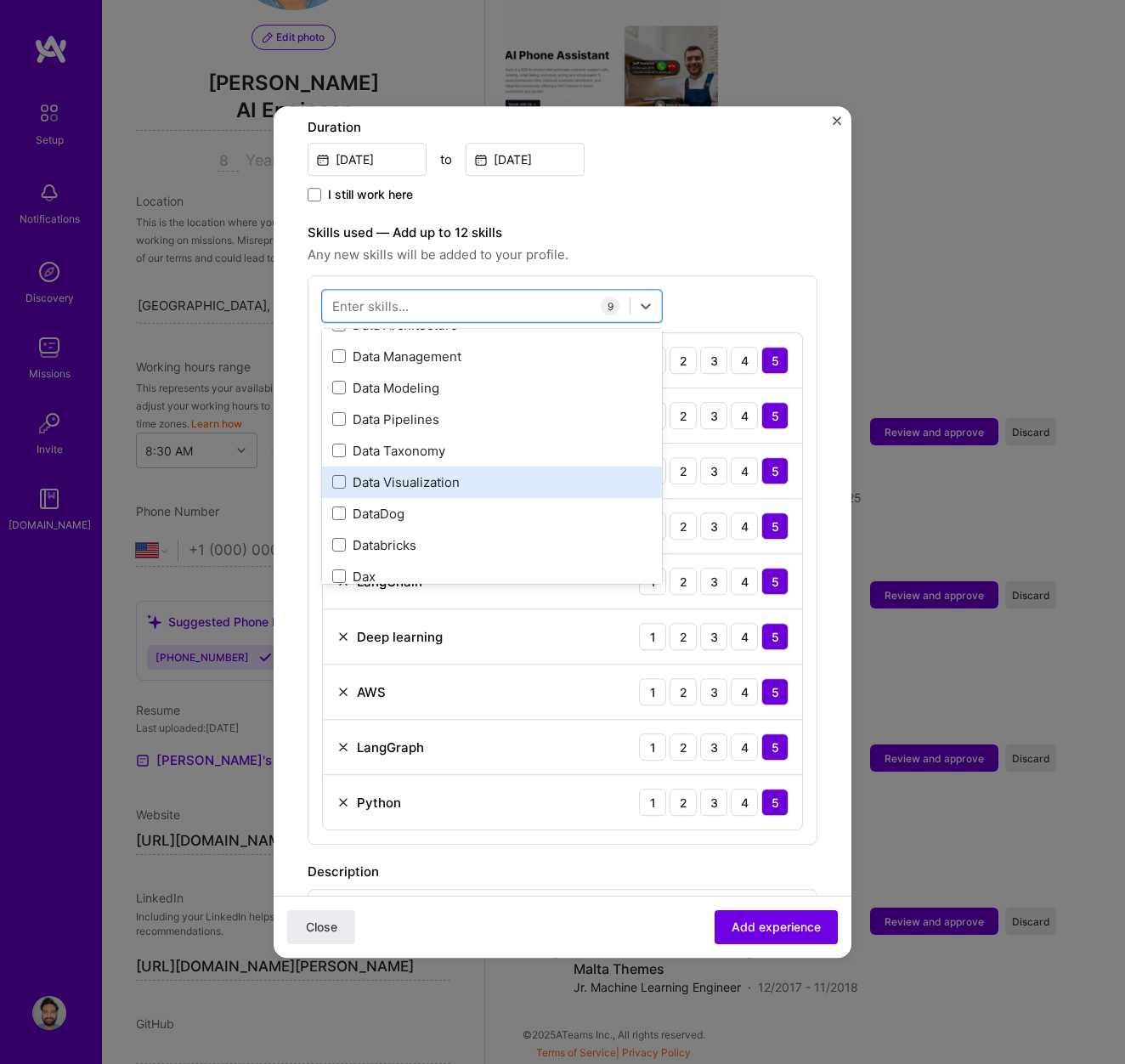
click at [399, 473] on div "Data Visualization" at bounding box center [491, 482] width 320 height 17
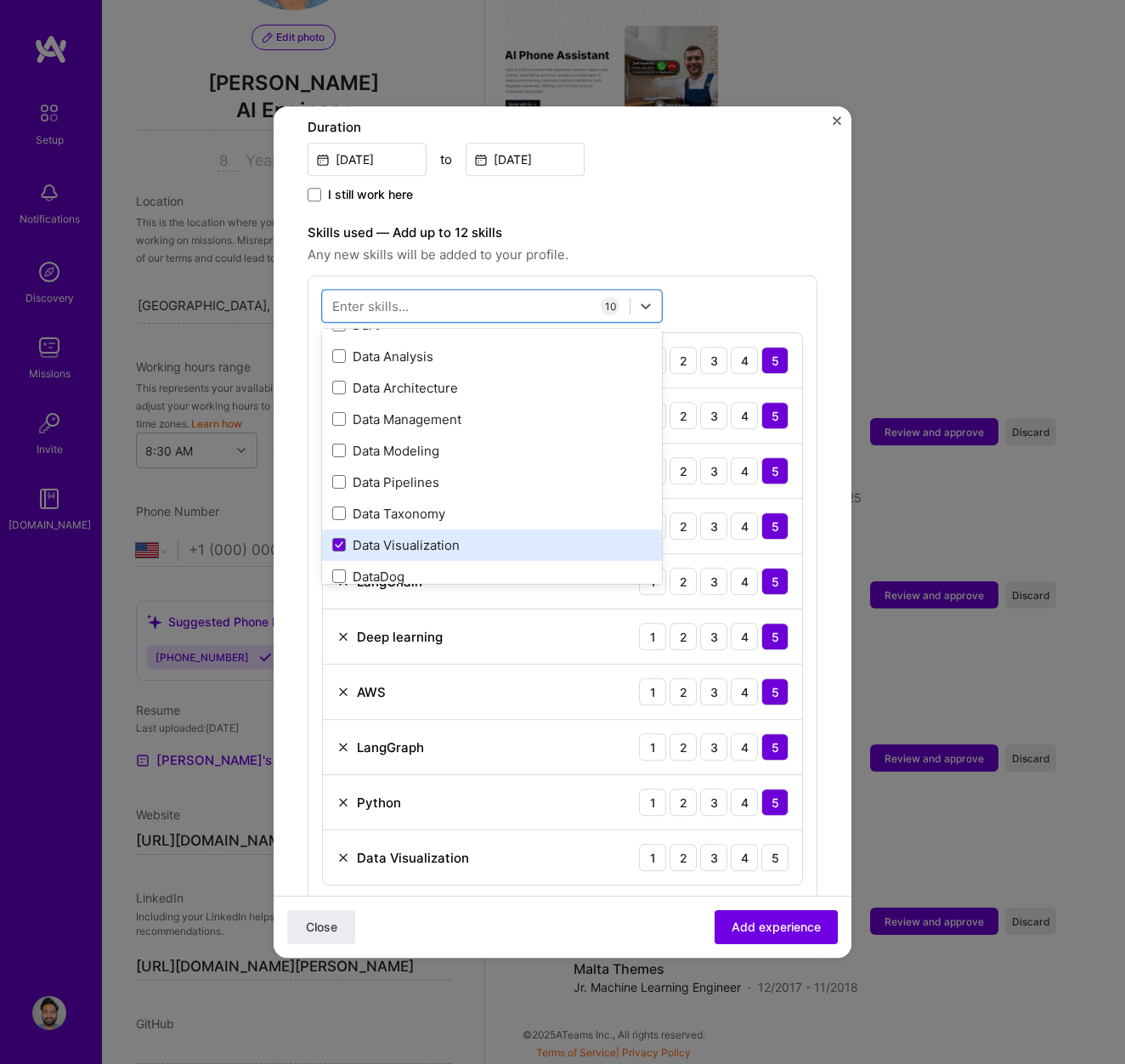
scroll to position [3165, 0]
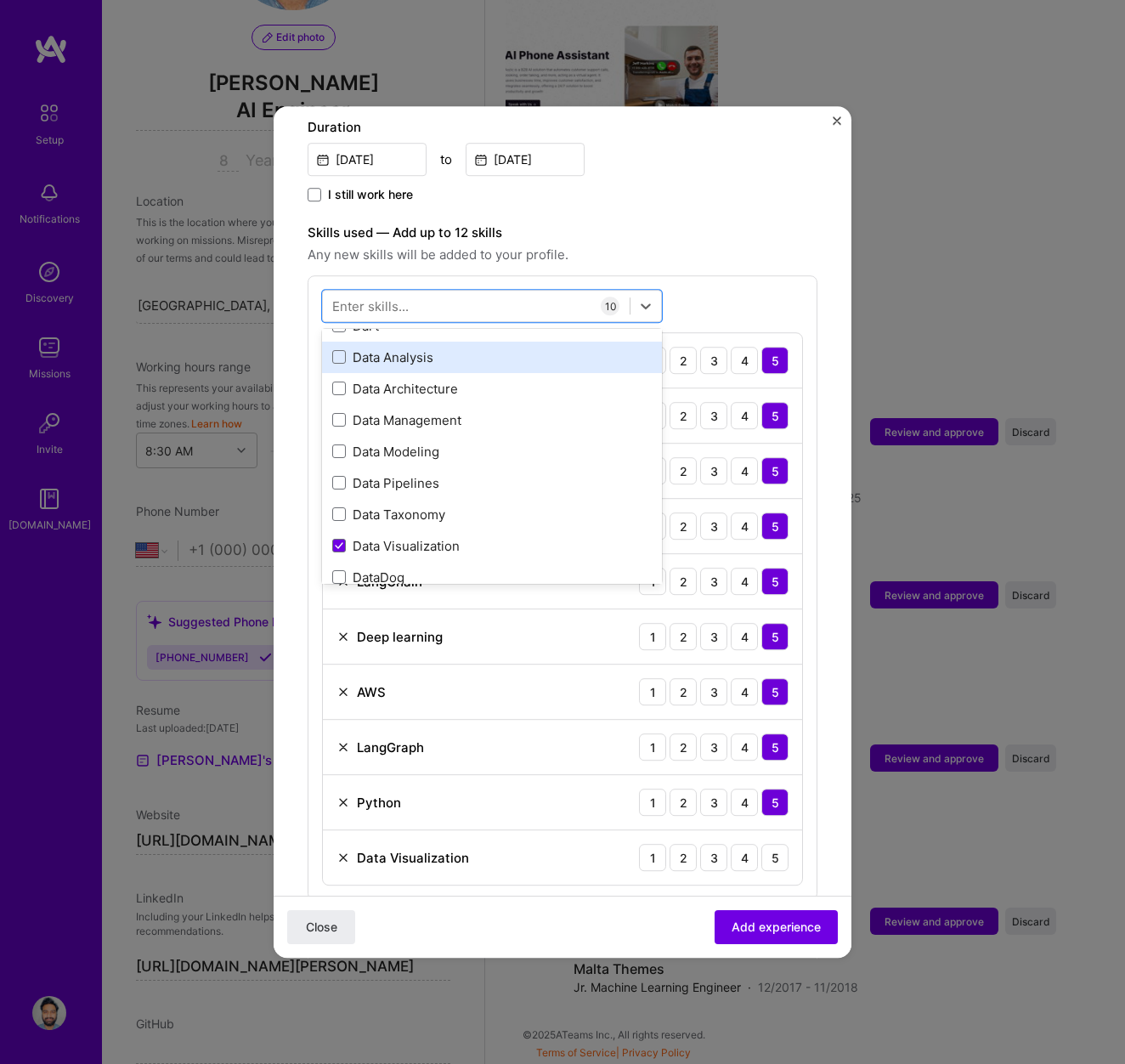
click at [404, 349] on div "Data Analysis" at bounding box center [492, 357] width 340 height 31
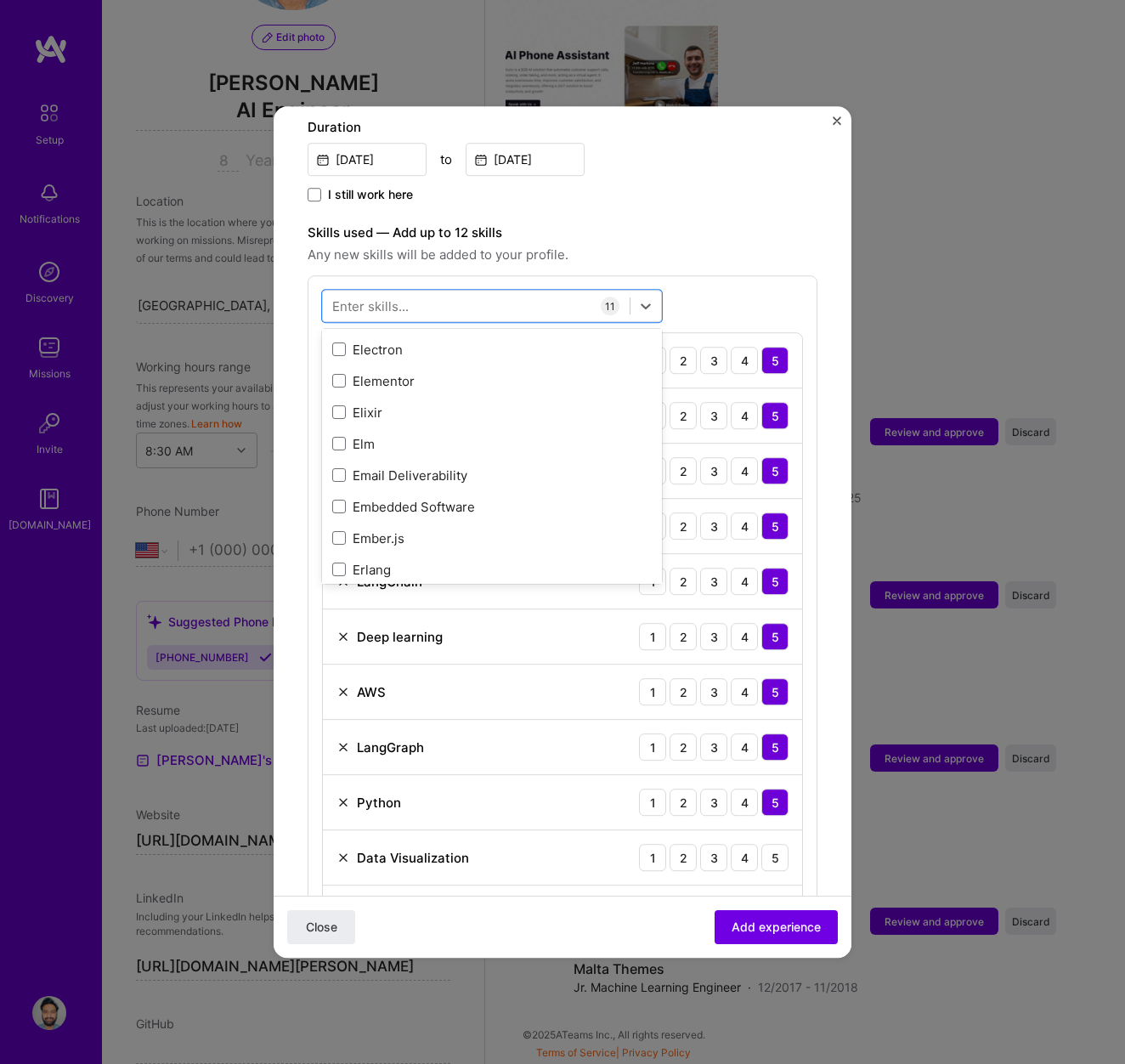
scroll to position [4096, 0]
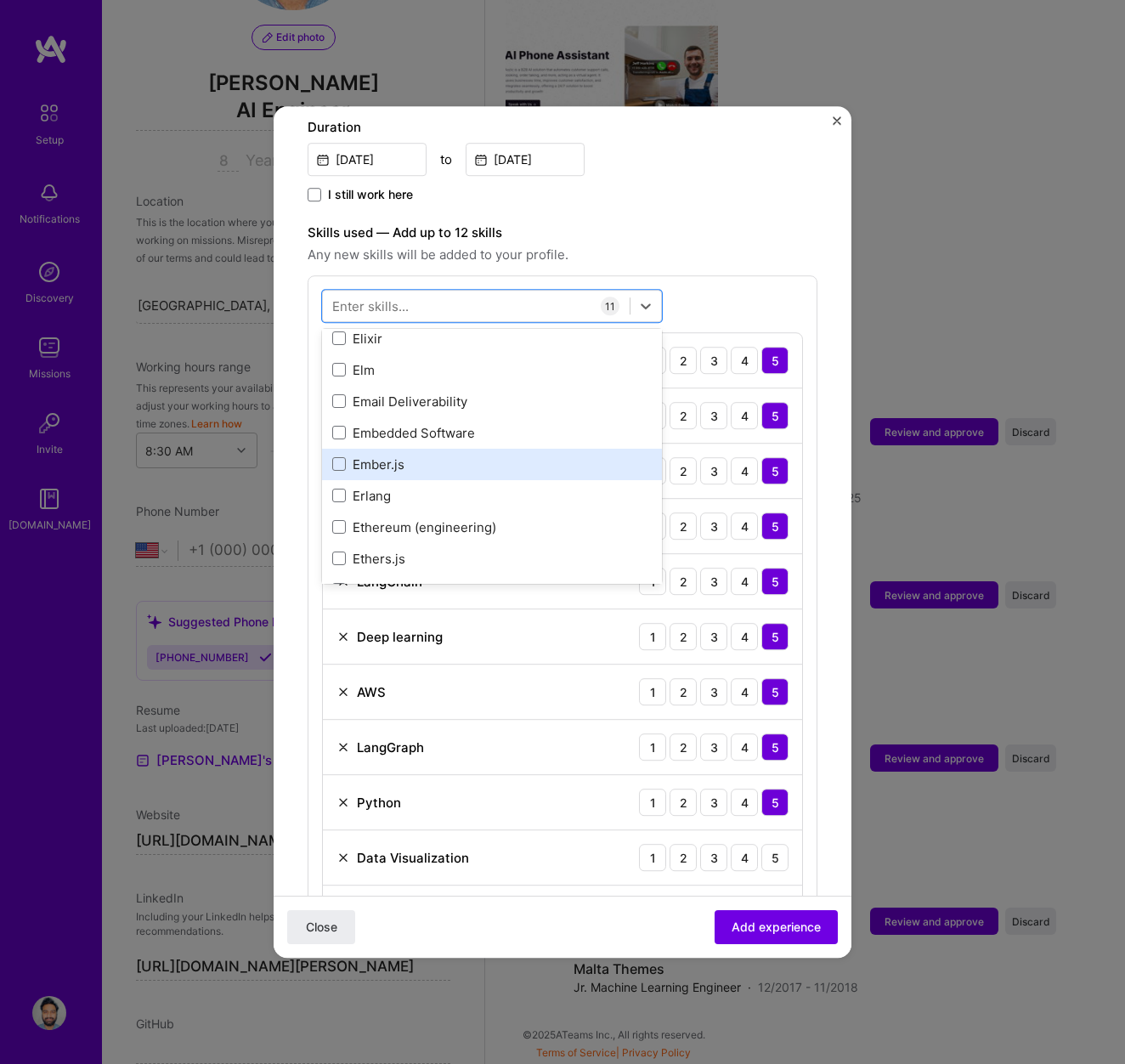
click at [405, 449] on div "Ember.js" at bounding box center [492, 464] width 340 height 31
click at [397, 456] on div "Ember.js" at bounding box center [491, 464] width 320 height 17
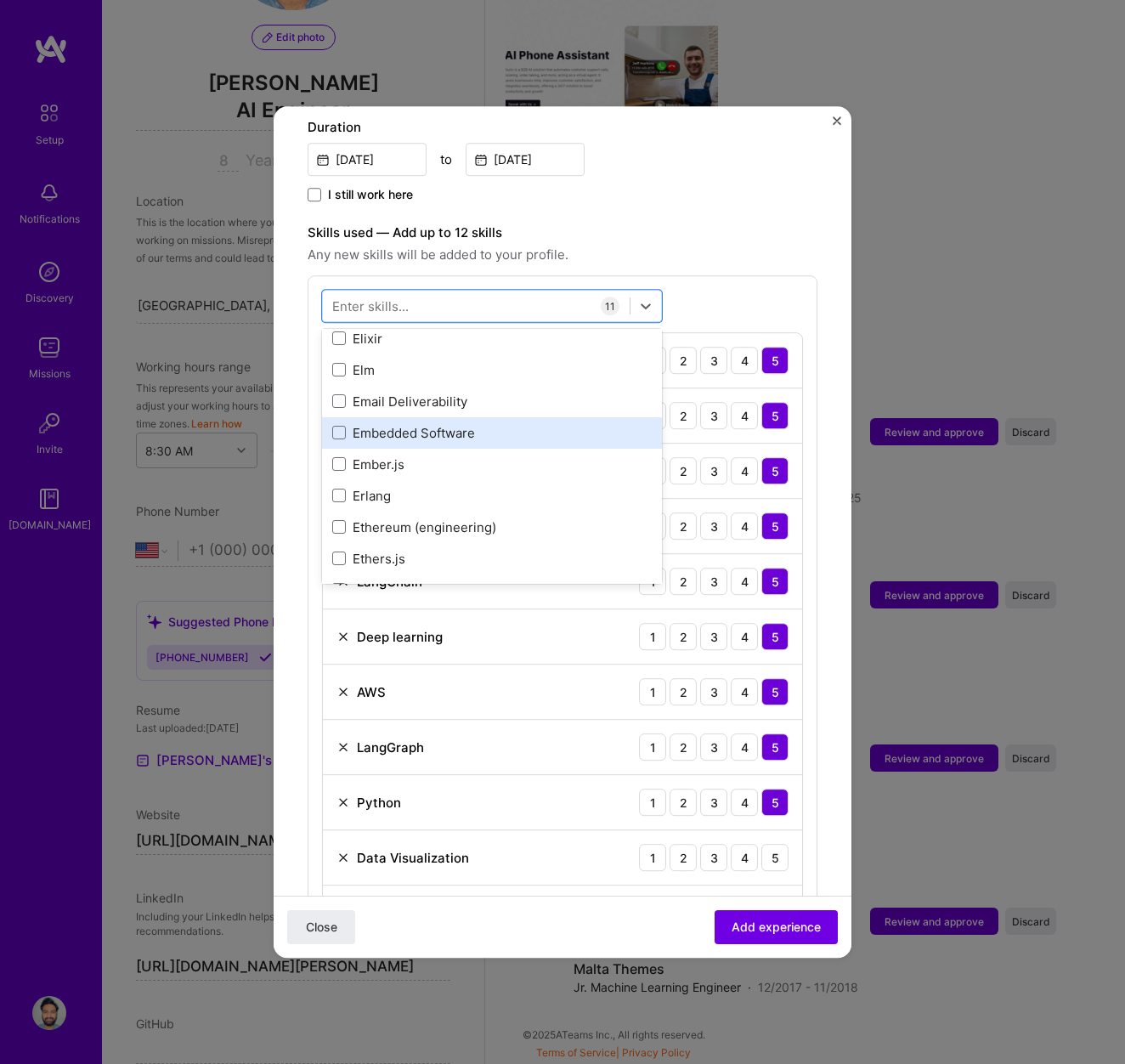
click at [402, 424] on div "Embedded Software" at bounding box center [491, 433] width 320 height 17
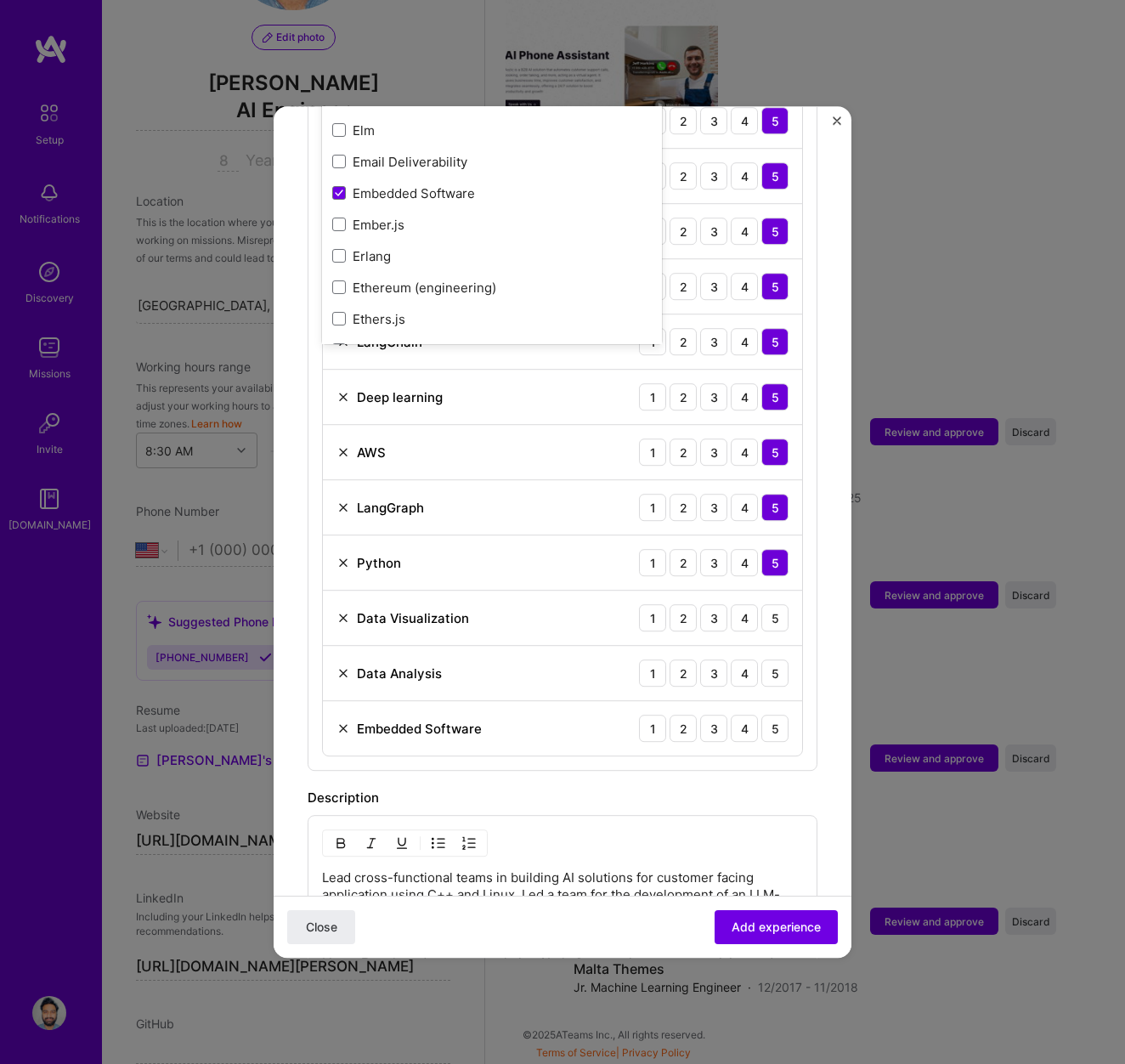
scroll to position [727, 0]
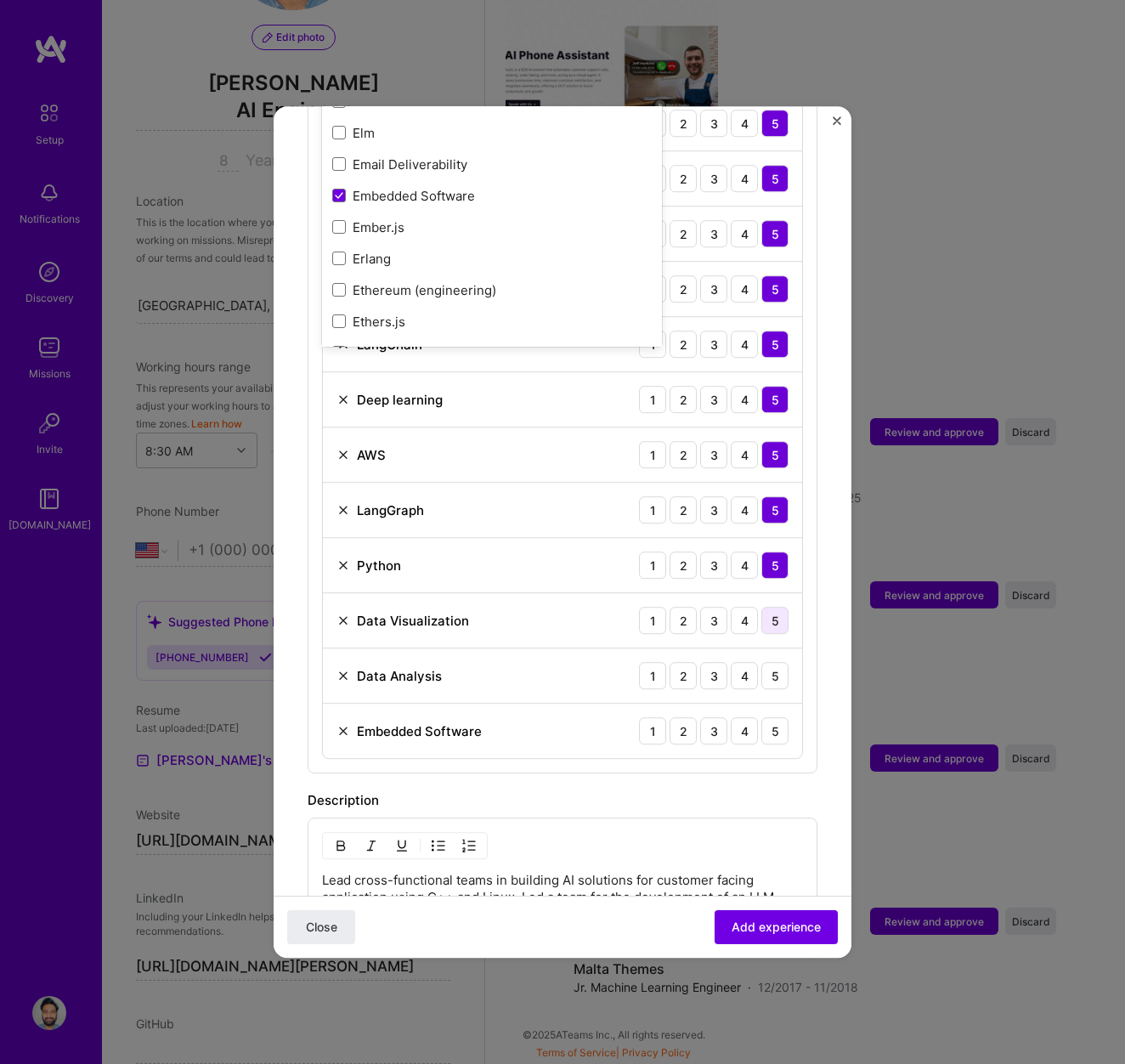
click at [777, 607] on div "5" at bounding box center [775, 620] width 27 height 27
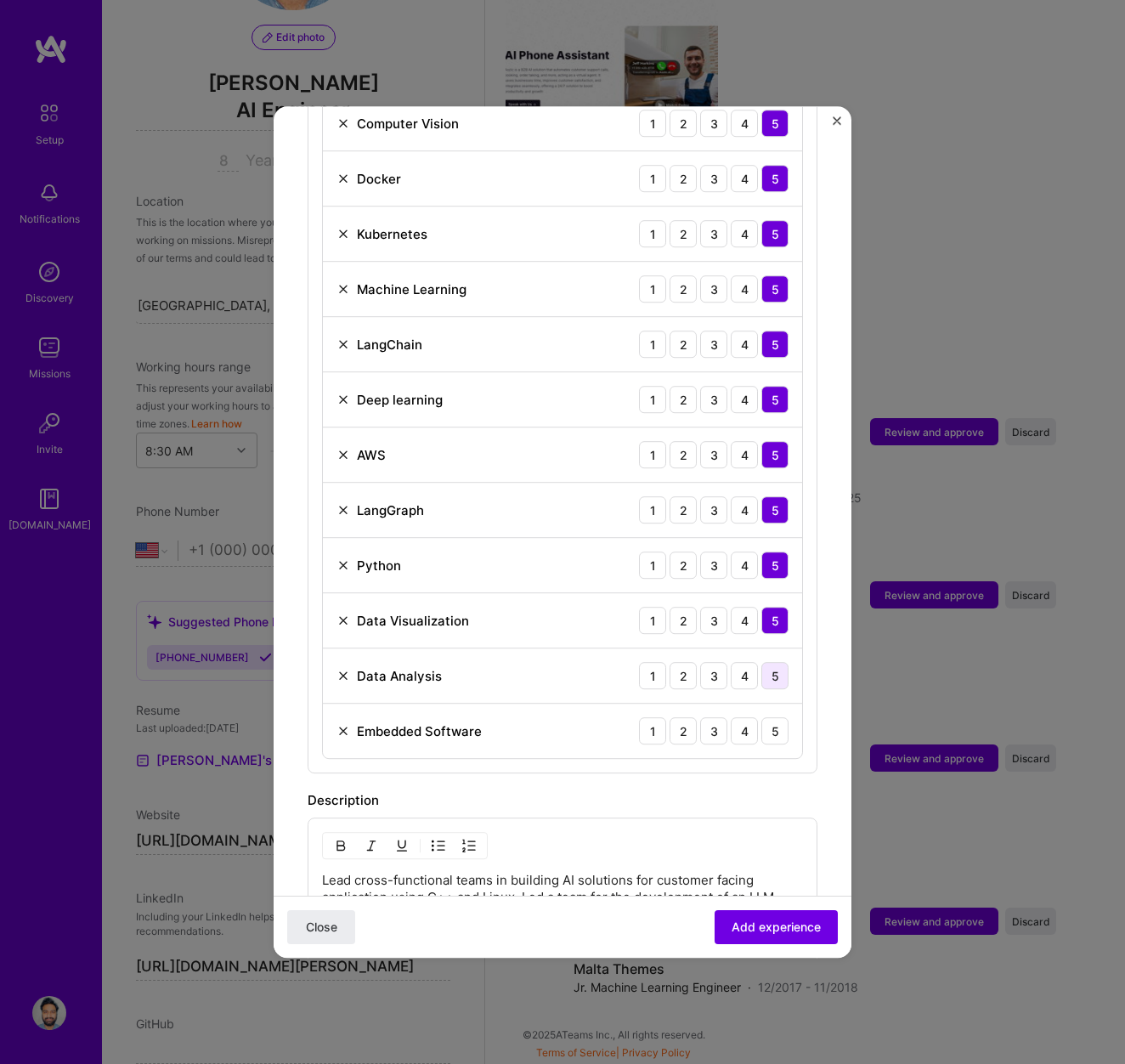
click at [773, 662] on div "5" at bounding box center [775, 675] width 27 height 27
click at [774, 717] on div "5" at bounding box center [775, 730] width 27 height 27
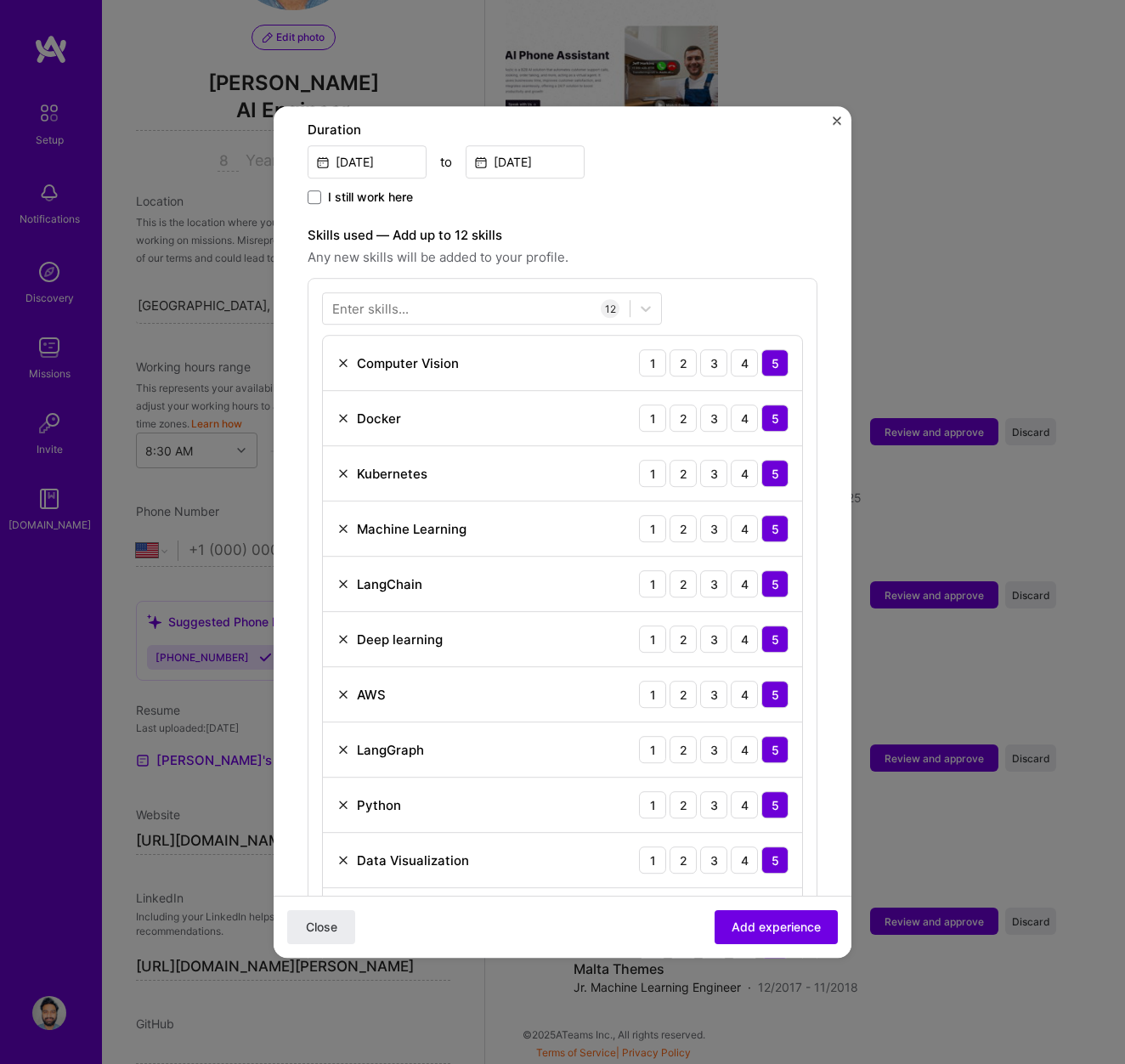
scroll to position [1188, 0]
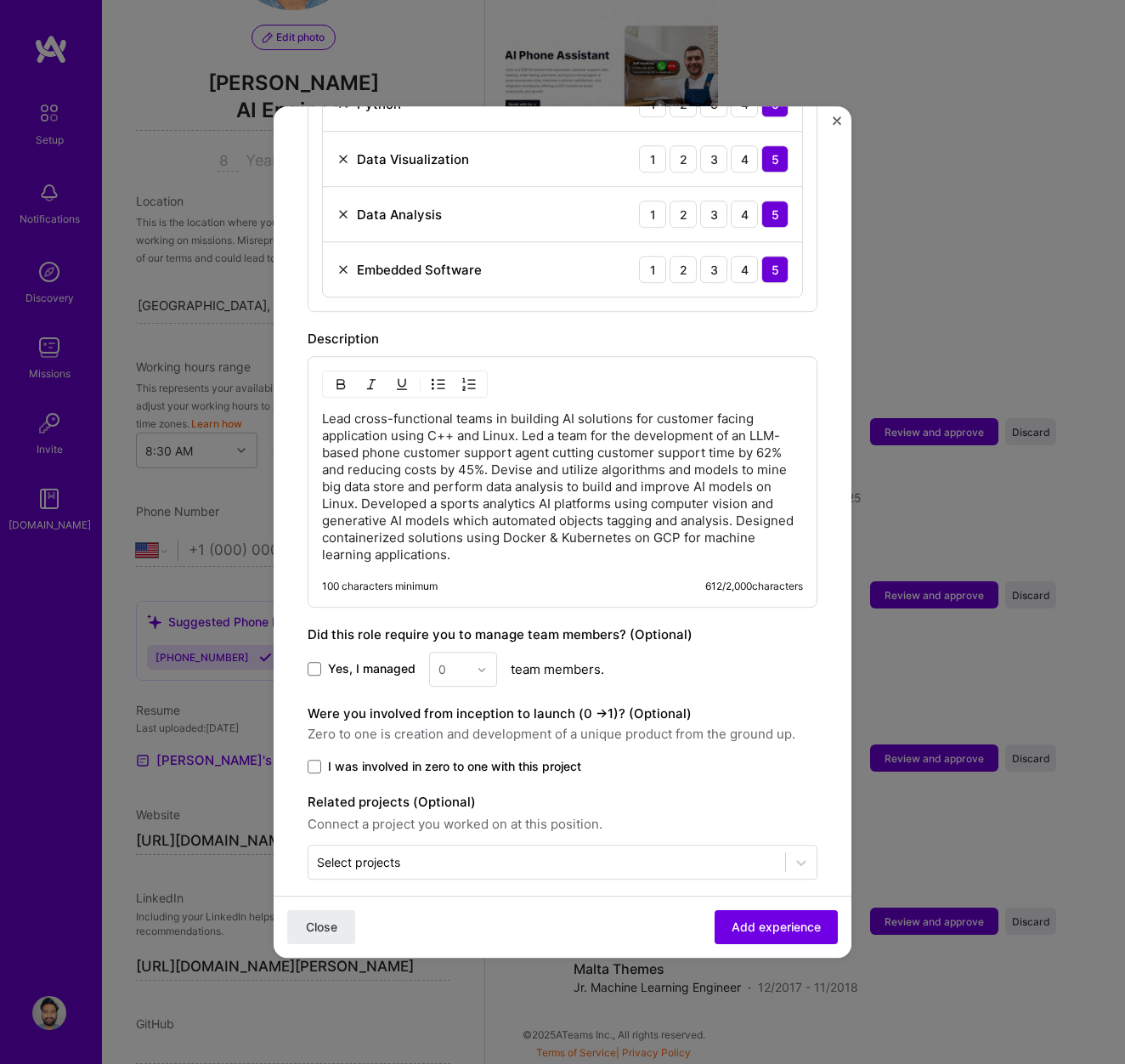
click at [459, 537] on p "Lead cross-functional teams in building AI solutions for customer facing applic…" at bounding box center [563, 487] width 481 height 153
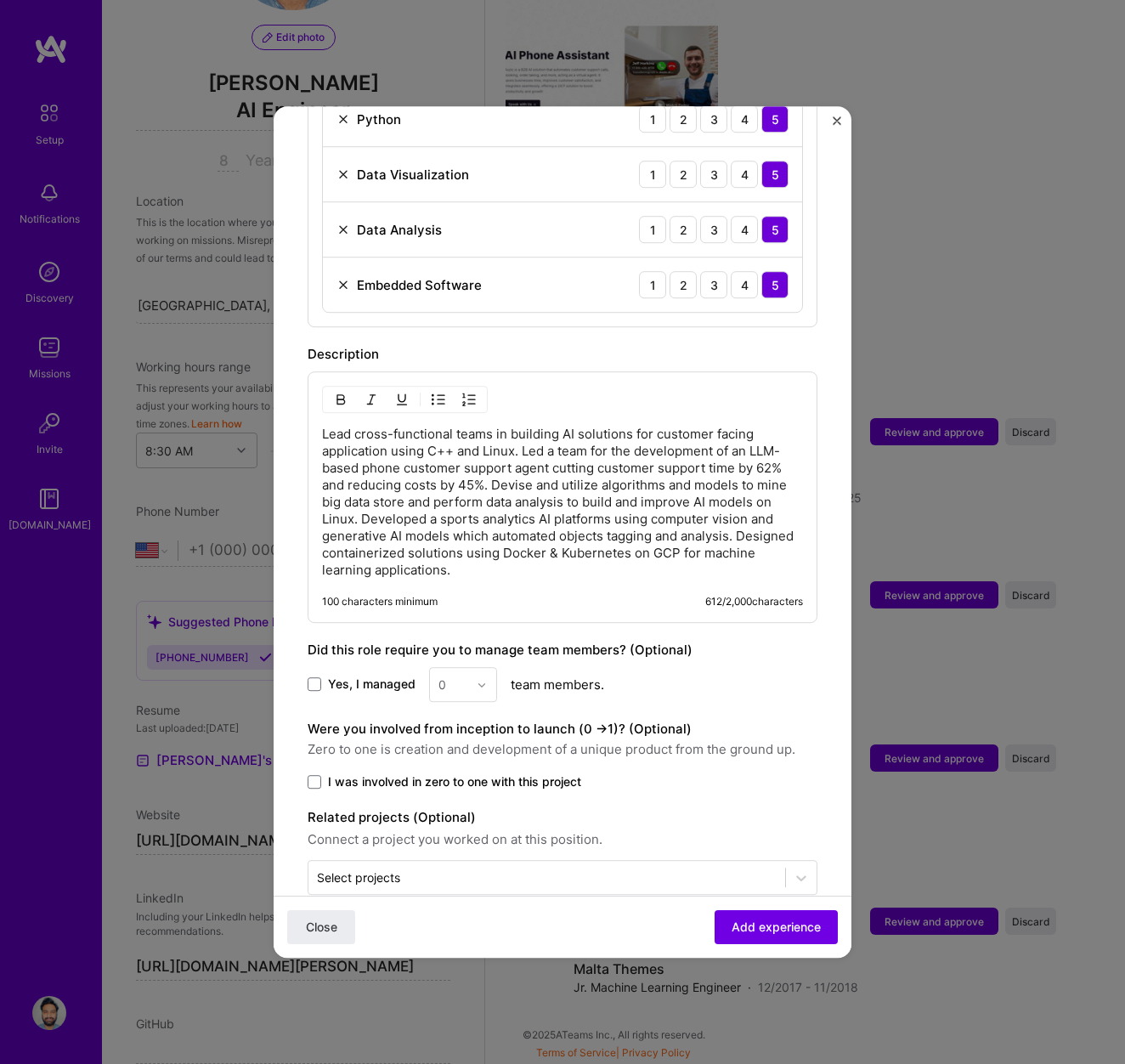
click at [645, 525] on p "Lead cross-functional teams in building AI solutions for customer facing applic…" at bounding box center [563, 503] width 481 height 153
click at [525, 437] on p "● Lead cross-functional teams in building AI solutions for customer facing appl…" at bounding box center [563, 503] width 481 height 153
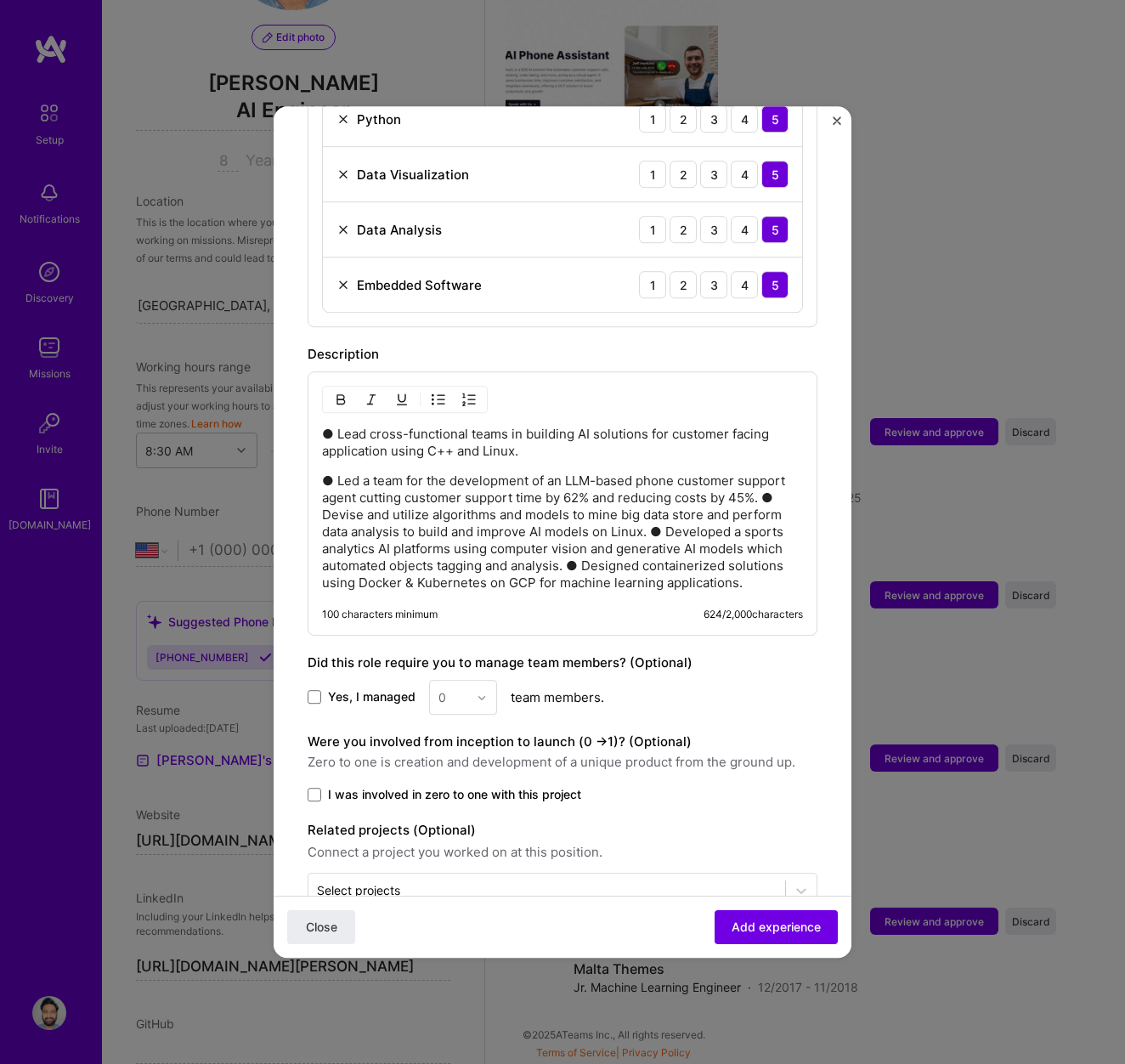
click at [763, 485] on p "● Led a team for the development of an LLM-based phone customer support agent c…" at bounding box center [563, 532] width 481 height 119
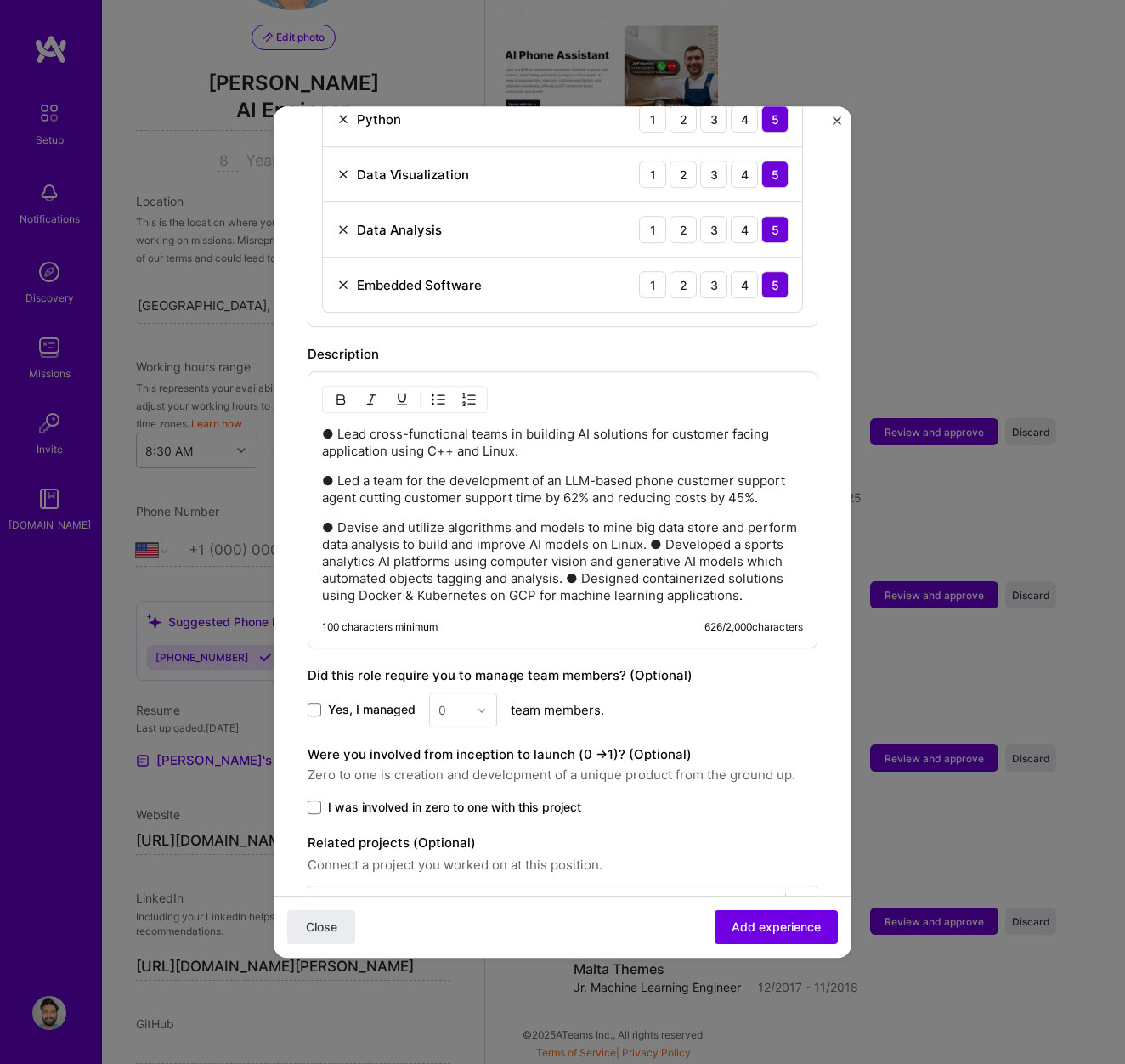
scroll to position [1214, 0]
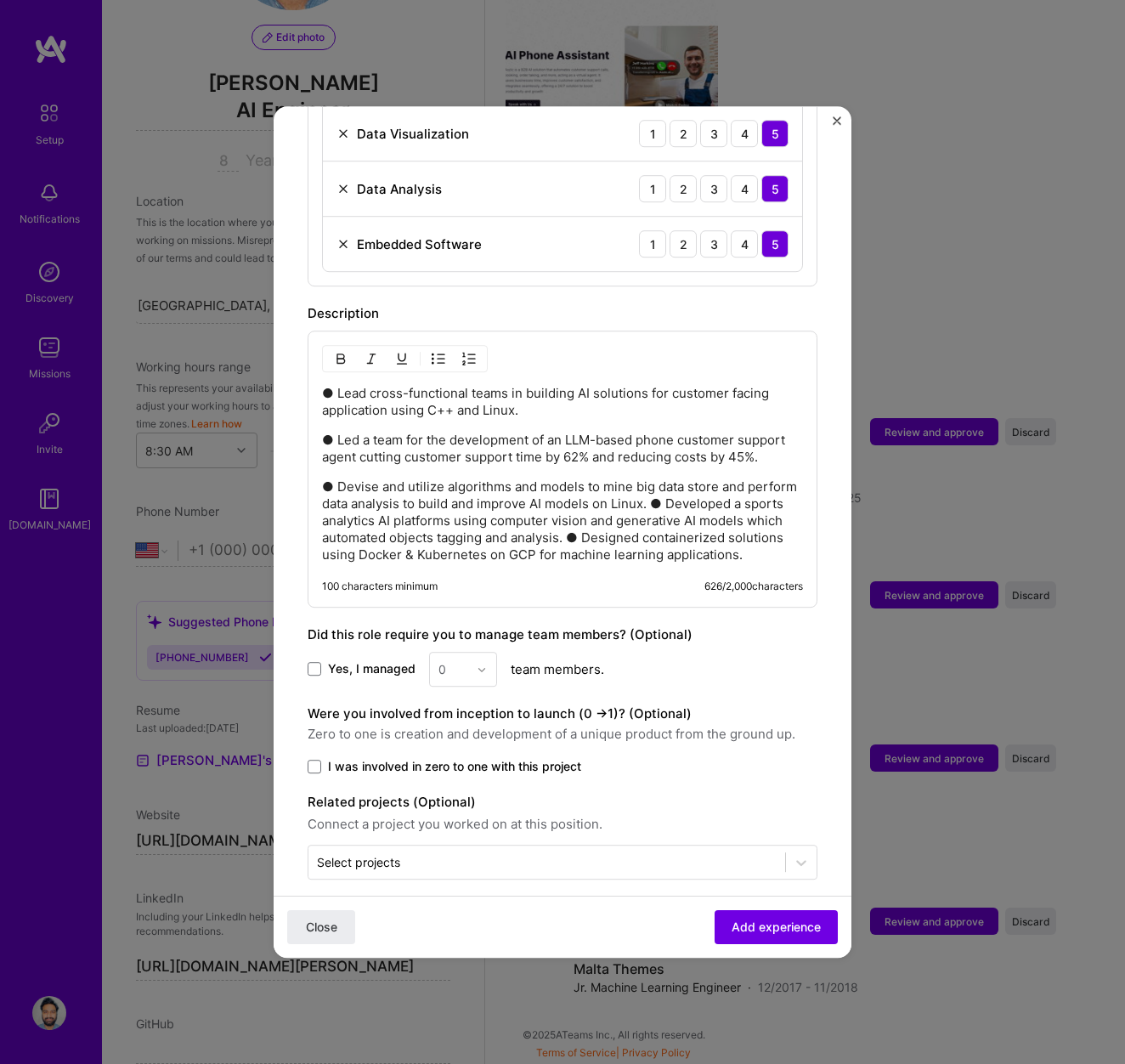
click at [652, 488] on p "● Devise and utilize algorithms and models to mine big data store and perform d…" at bounding box center [563, 521] width 481 height 85
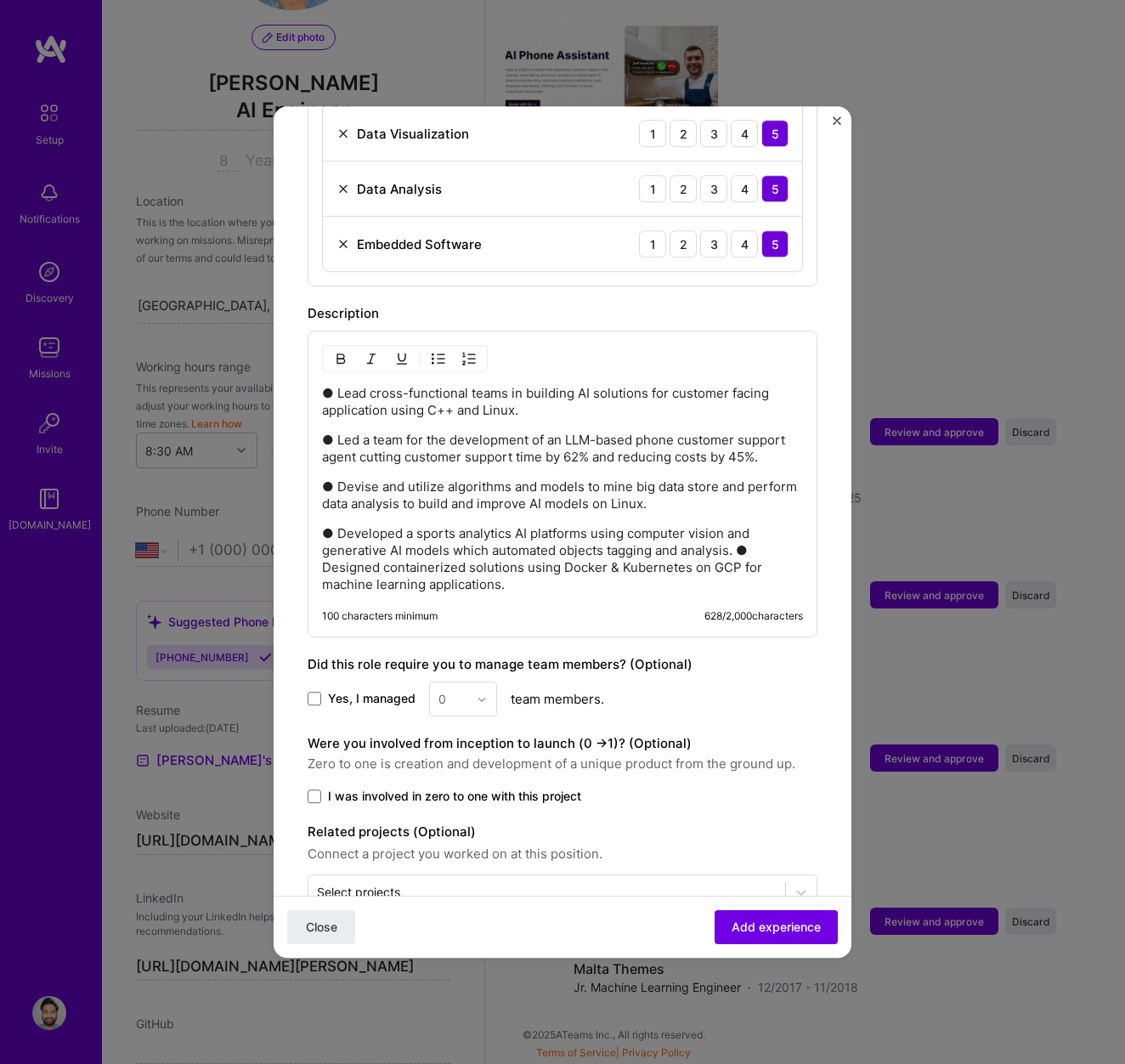
click at [738, 533] on p "● Developed a sports analytics AI platforms using computer vision and generativ…" at bounding box center [563, 559] width 481 height 68
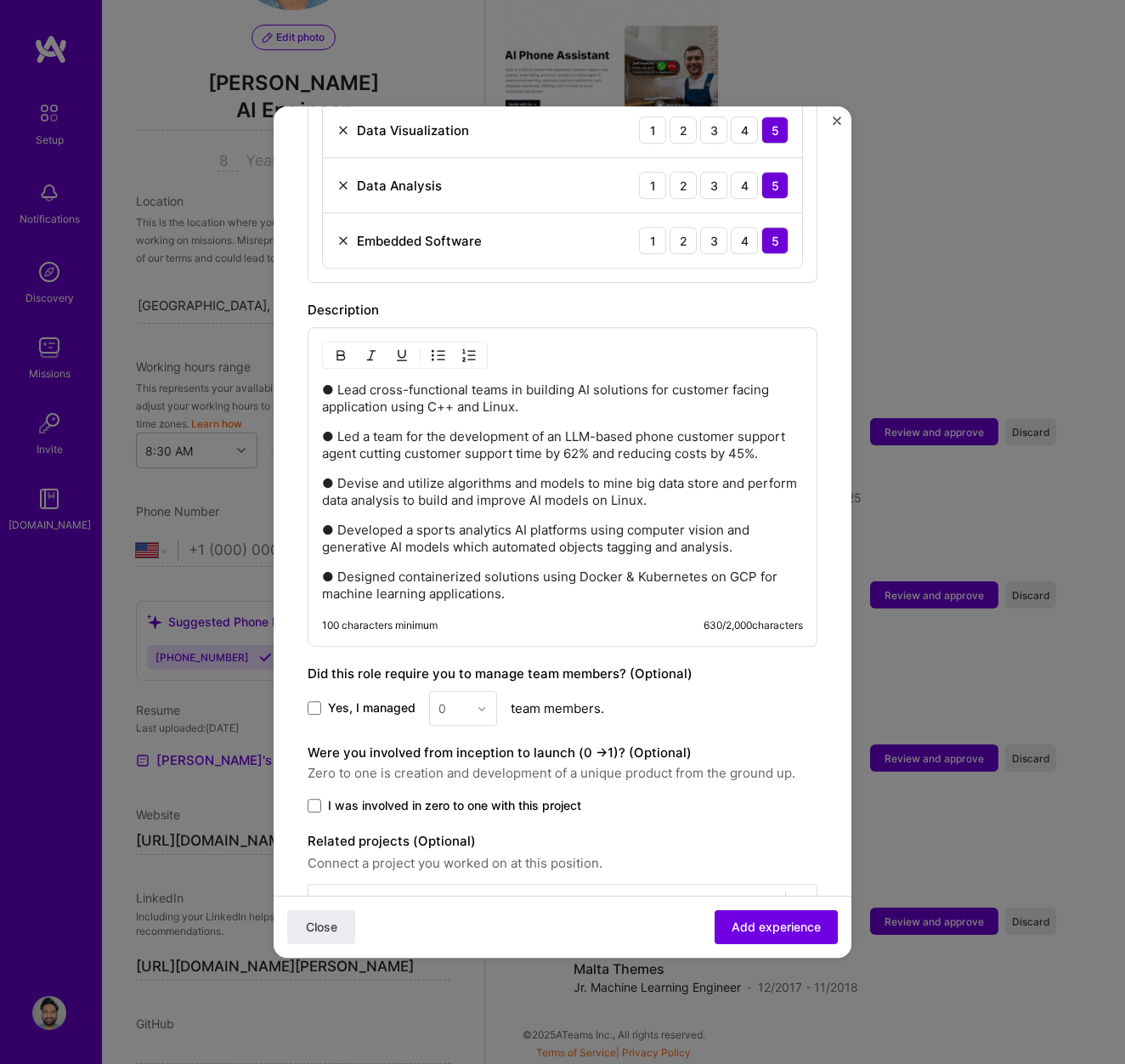
scroll to position [1256, 0]
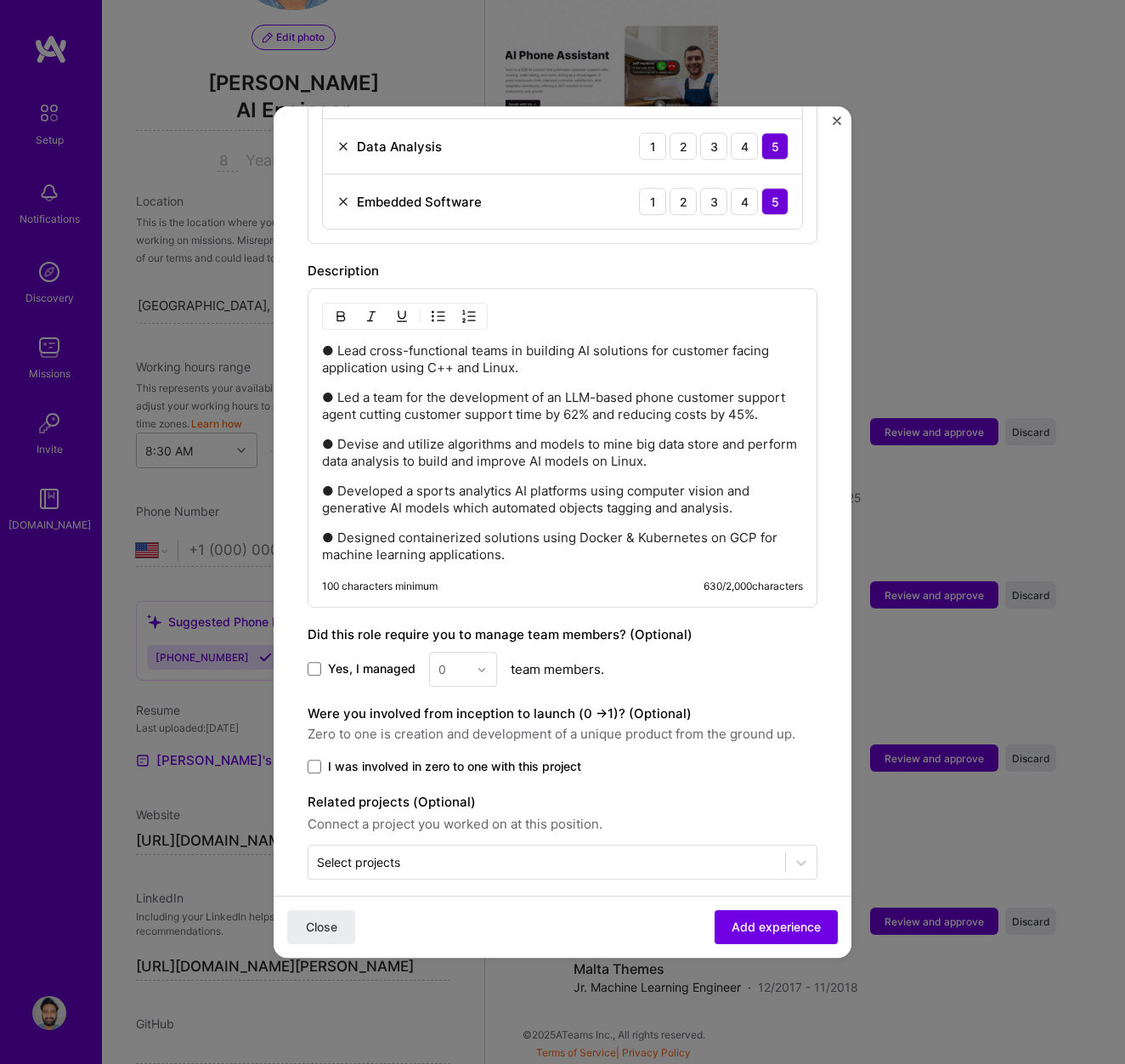
click at [343, 661] on span "Yes, I managed" at bounding box center [371, 670] width 87 height 17
click at [0, 0] on input "Yes, I managed" at bounding box center [0, 0] width 0 height 0
click at [447, 661] on input "text" at bounding box center [453, 669] width 30 height 17
click at [455, 887] on div "7" at bounding box center [463, 903] width 58 height 31
click at [440, 758] on span "I was involved in zero to one with this project" at bounding box center [454, 767] width 254 height 17
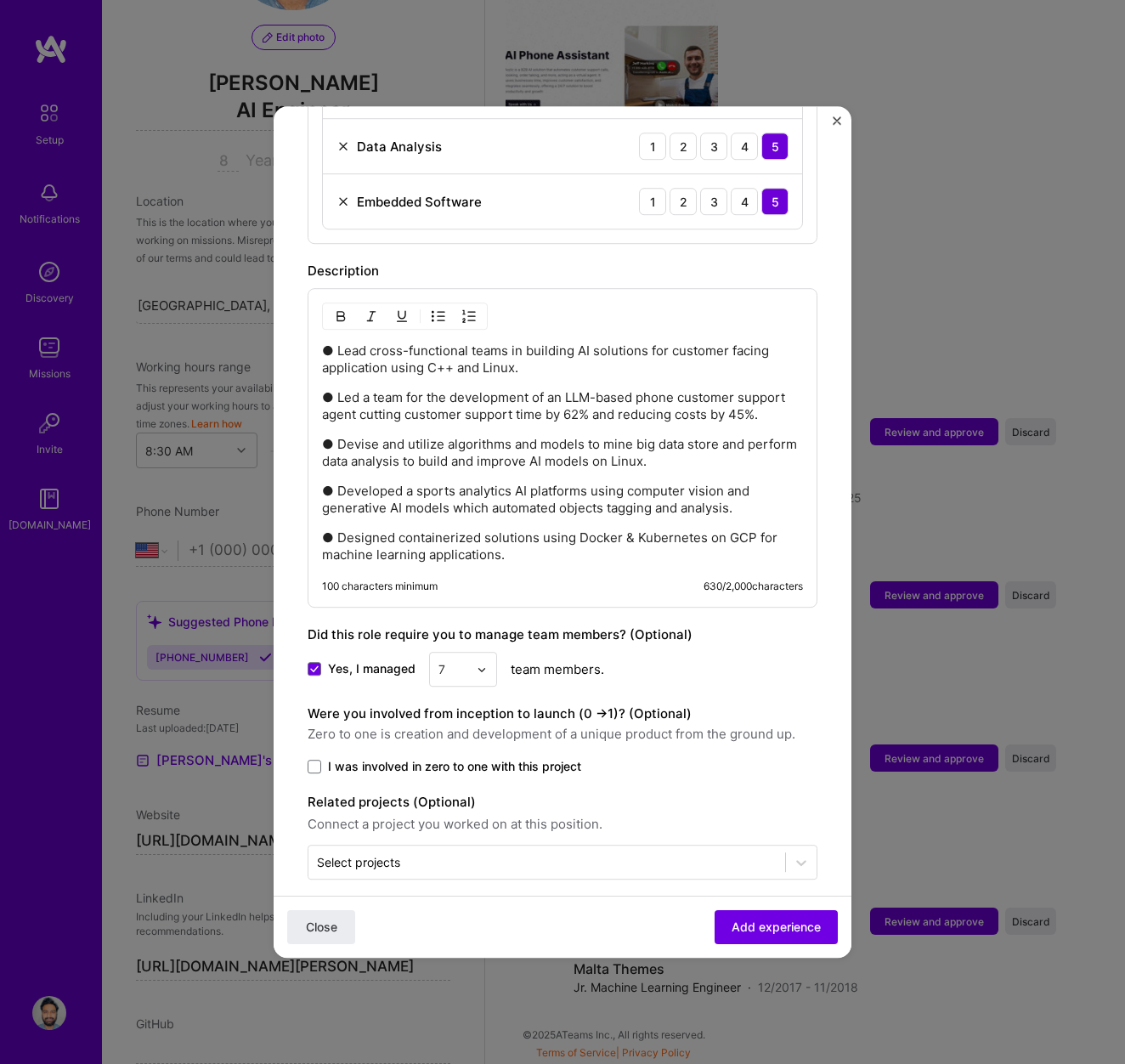
click at [0, 0] on input "I was involved in zero to one with this project" at bounding box center [0, 0] width 0 height 0
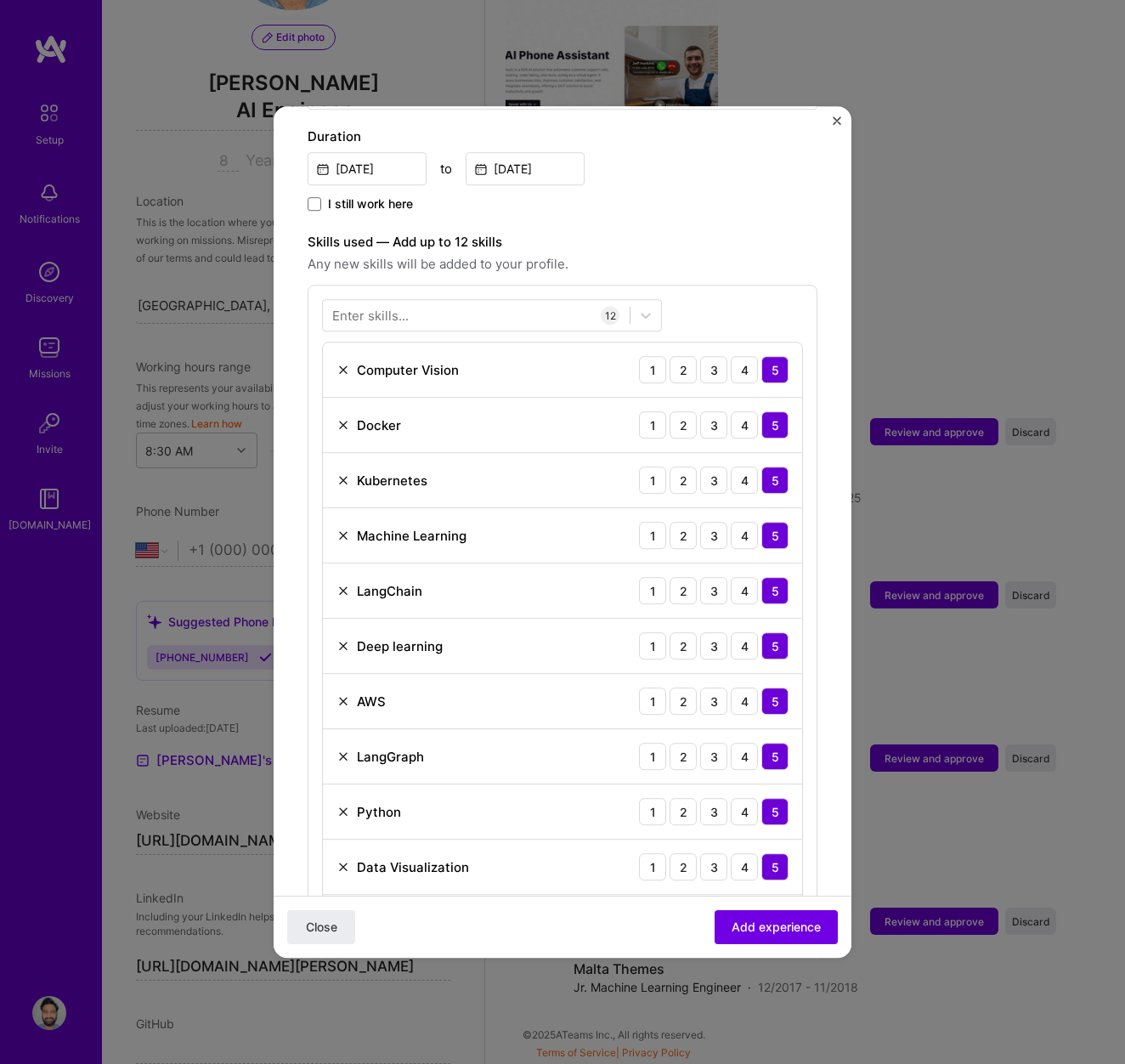
scroll to position [0, 0]
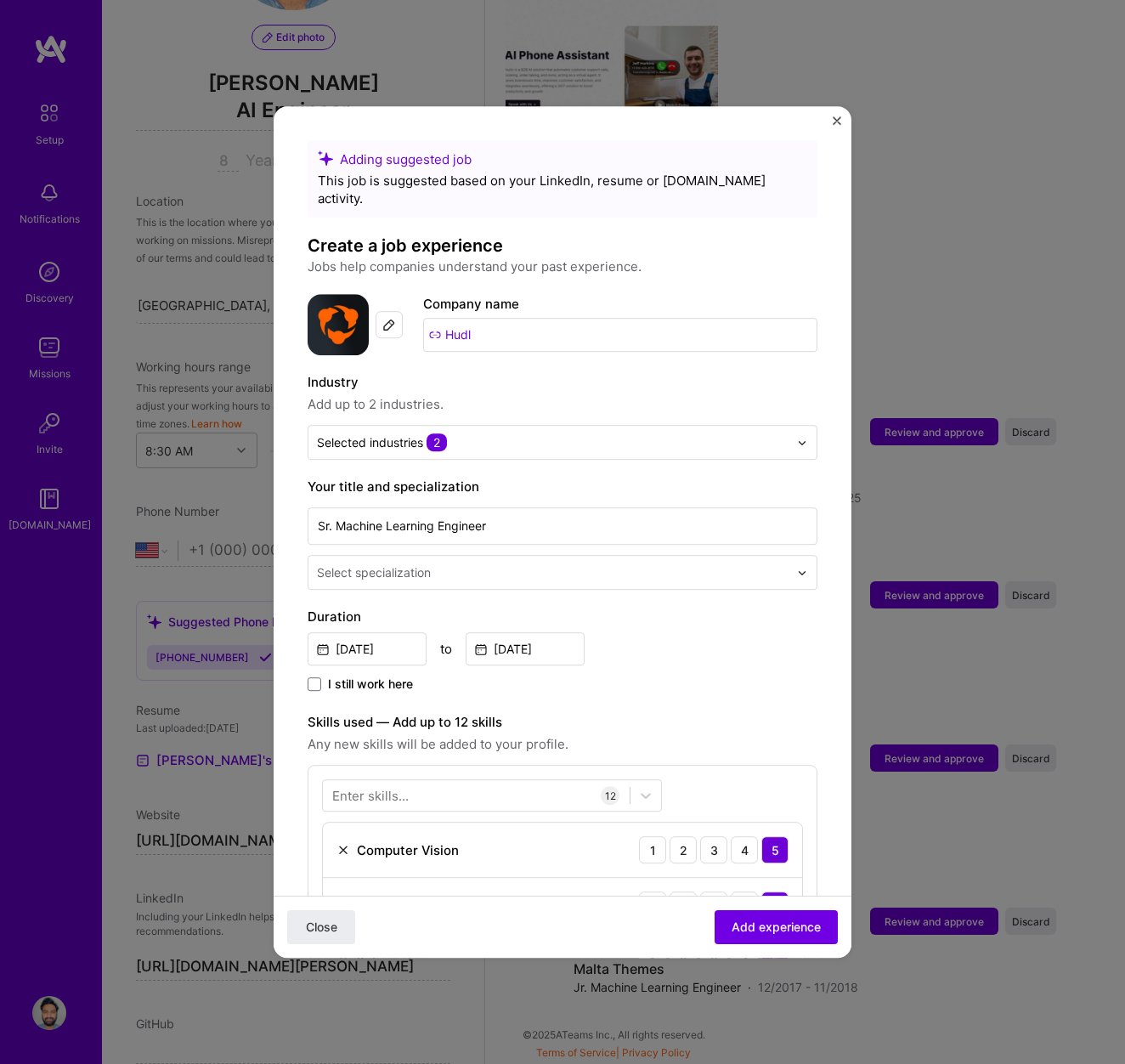
click at [601, 564] on input "text" at bounding box center [554, 573] width 475 height 17
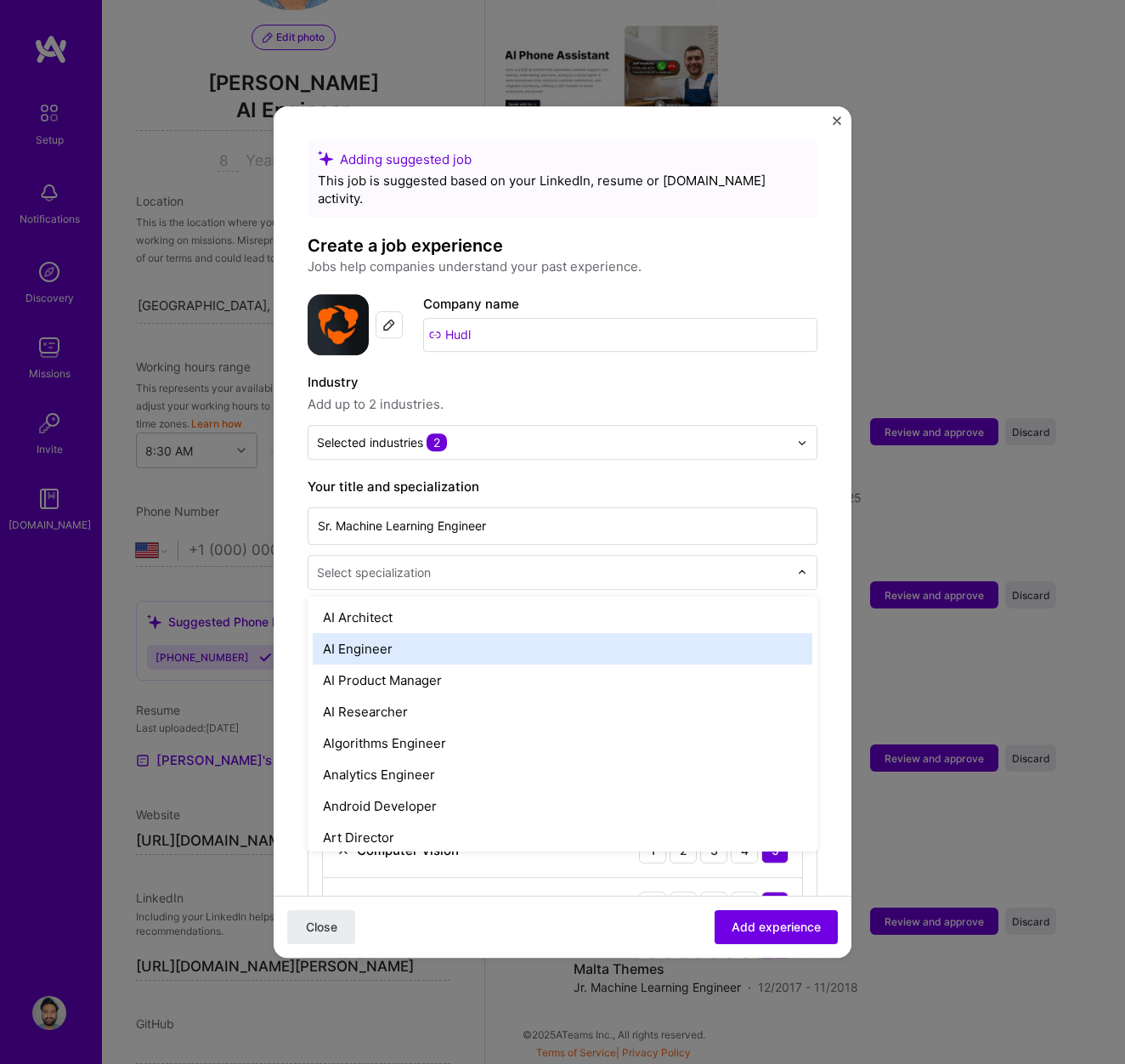
click at [441, 640] on div "AI Engineer" at bounding box center [562, 649] width 499 height 31
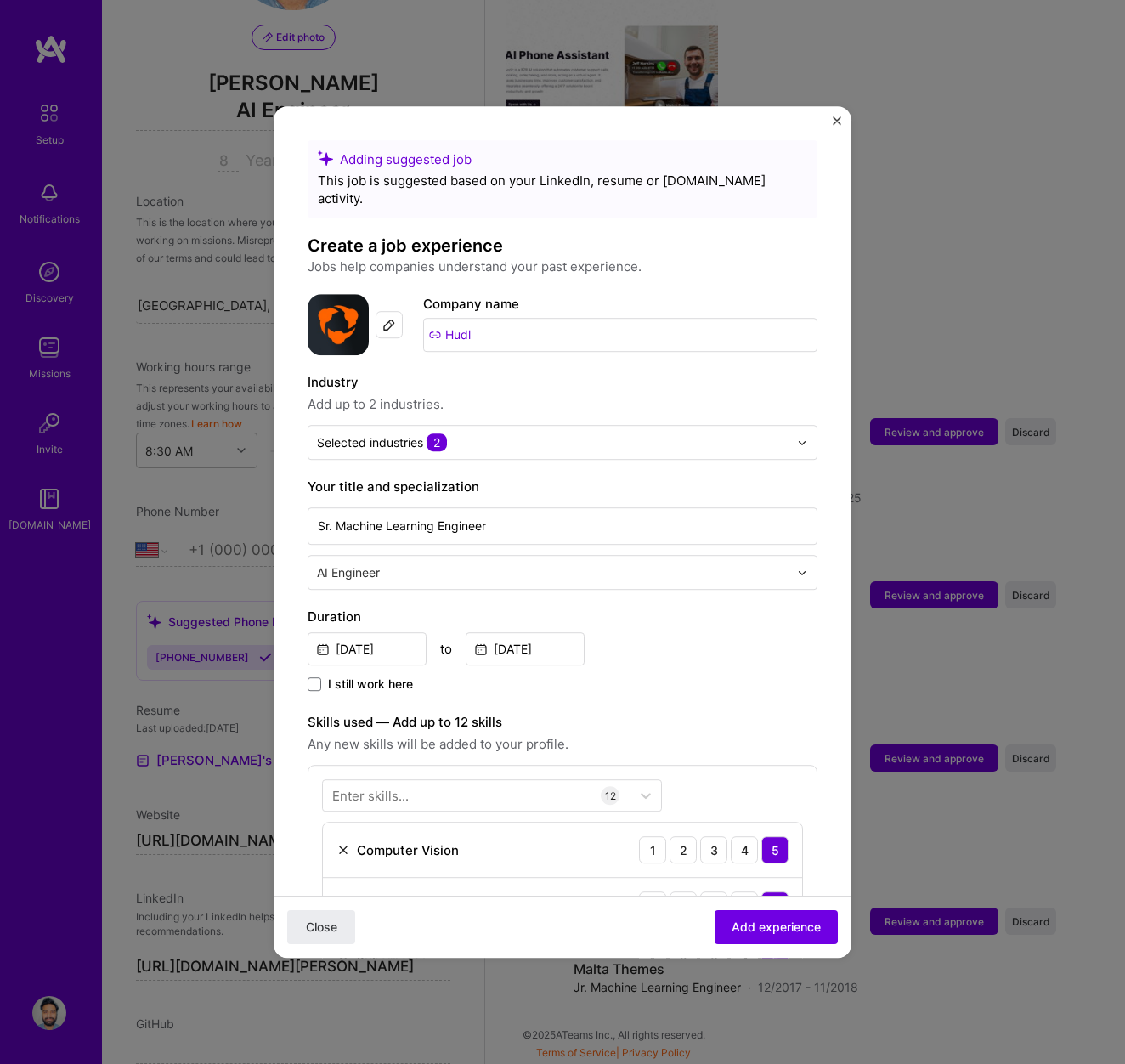
click at [484, 564] on input "text" at bounding box center [554, 573] width 475 height 17
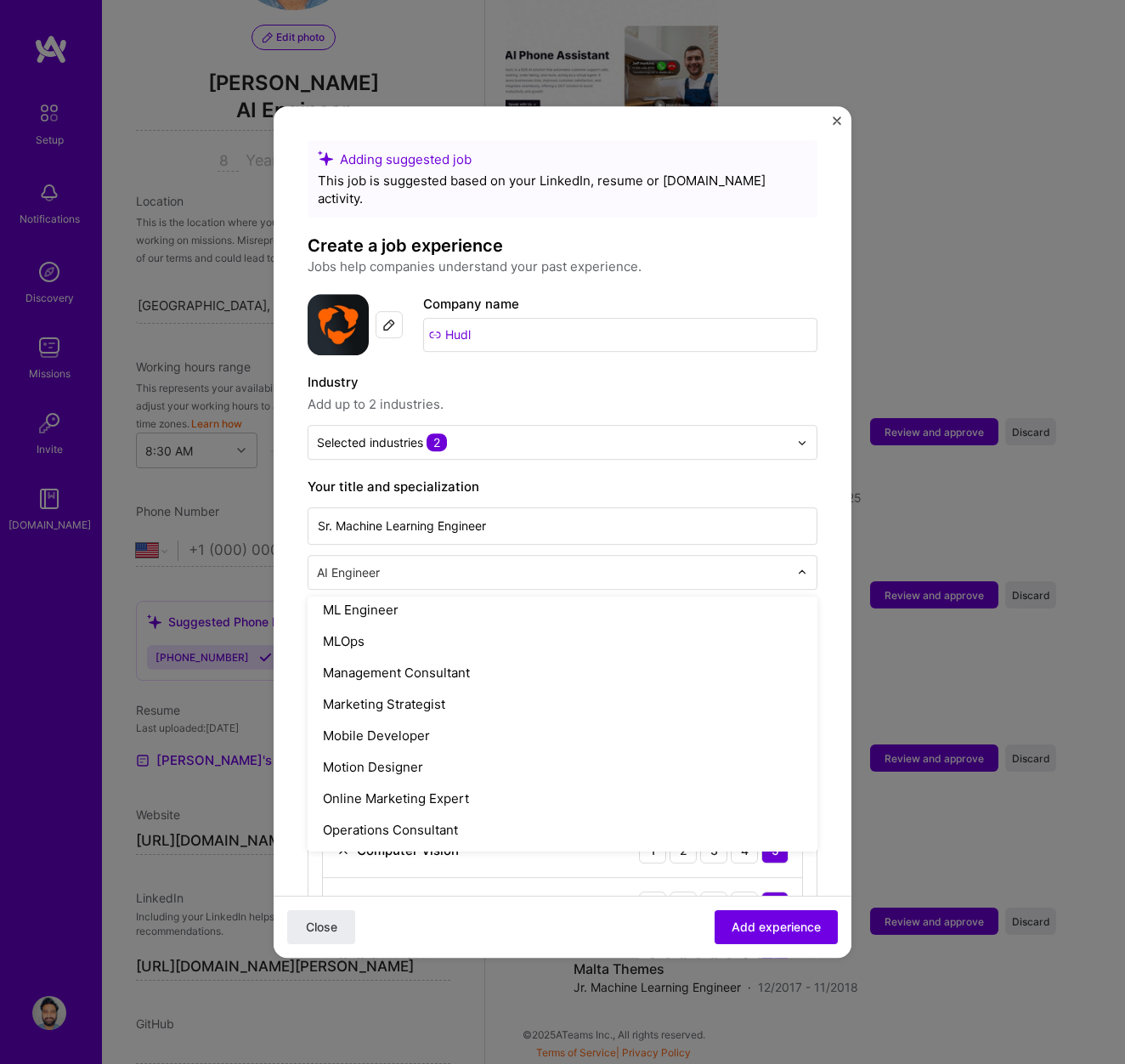
scroll to position [1270, 0]
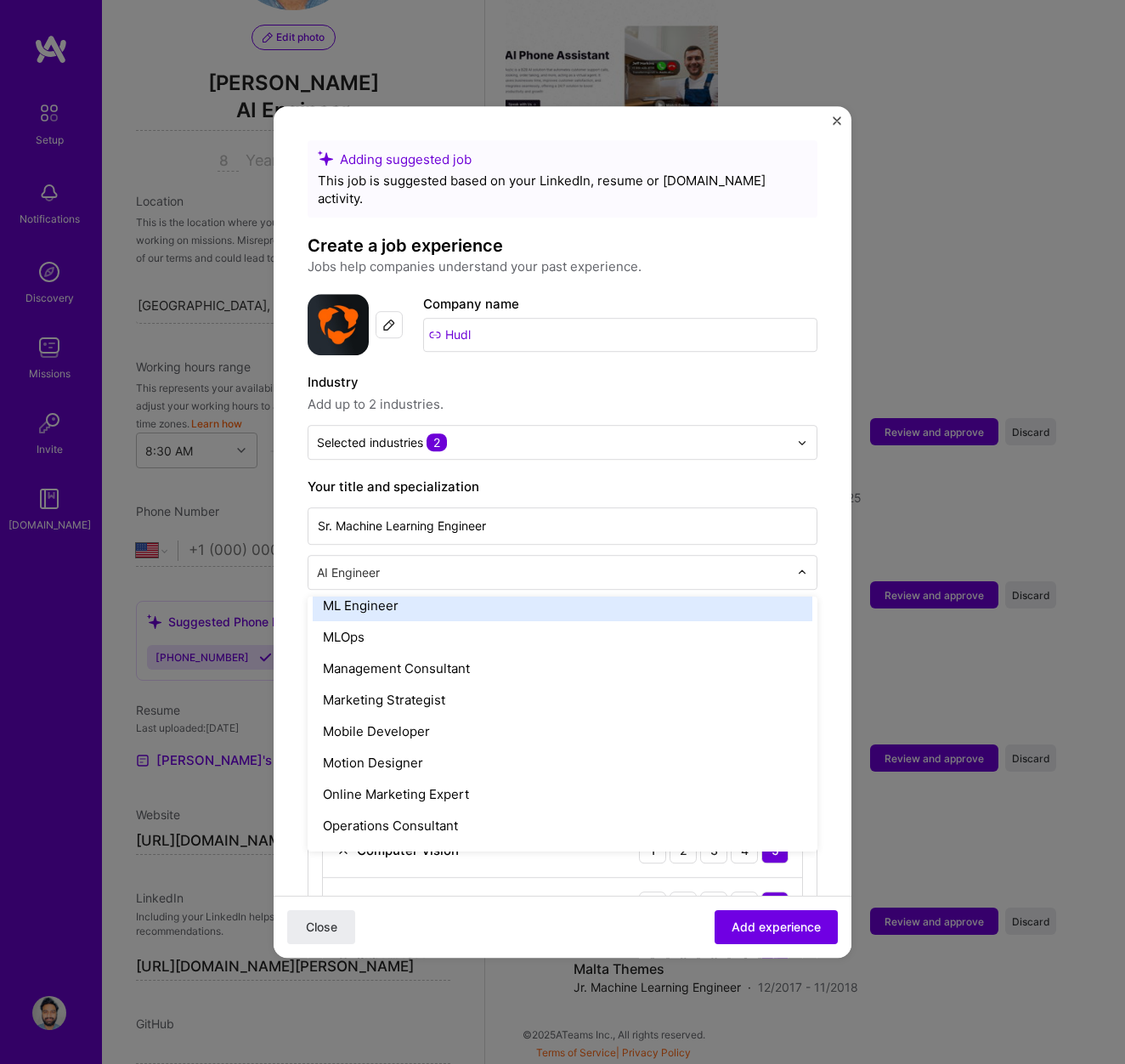
click at [434, 594] on div "ML Engineer" at bounding box center [562, 606] width 499 height 31
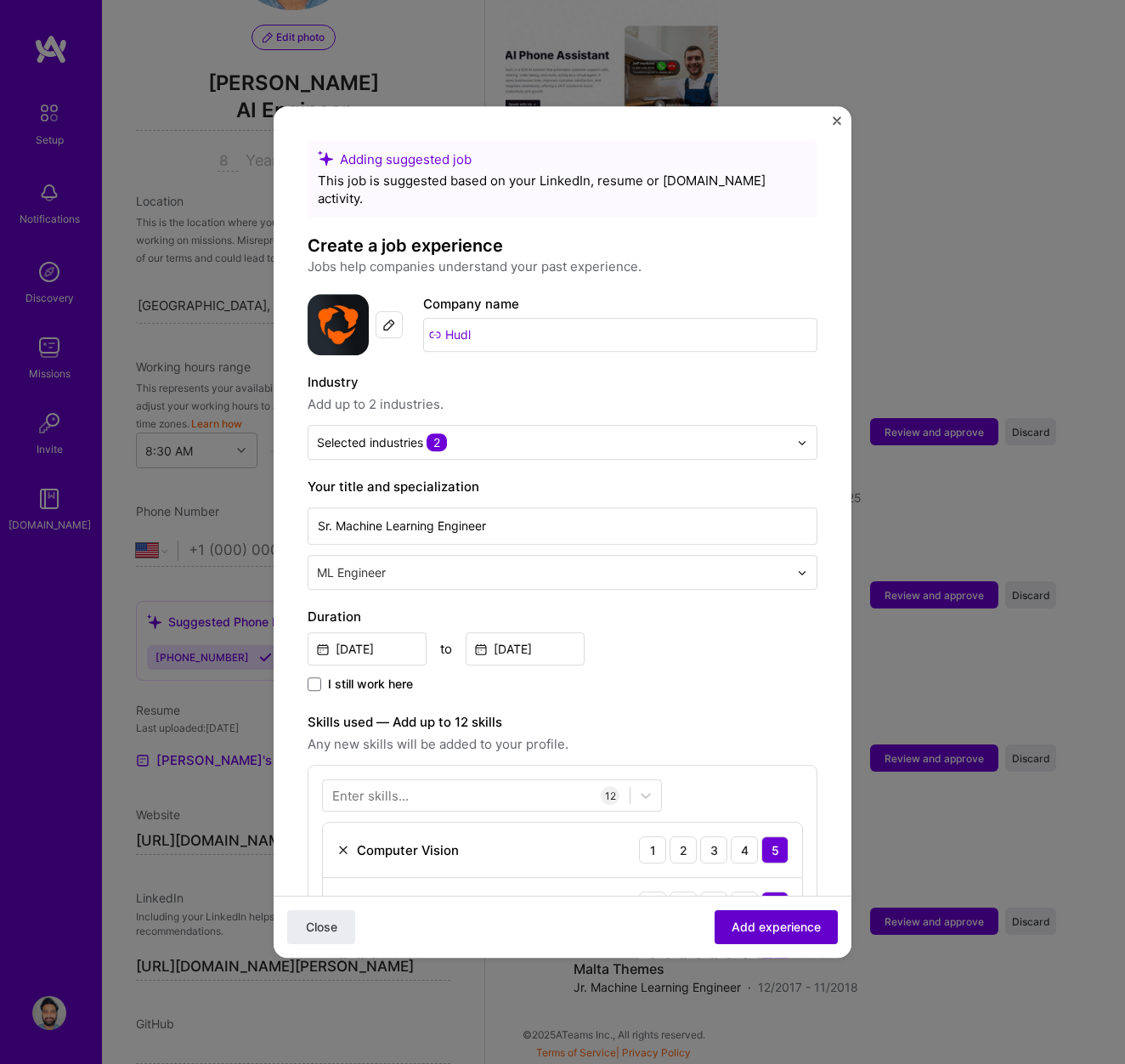
click at [810, 932] on span "Add experience" at bounding box center [776, 927] width 89 height 17
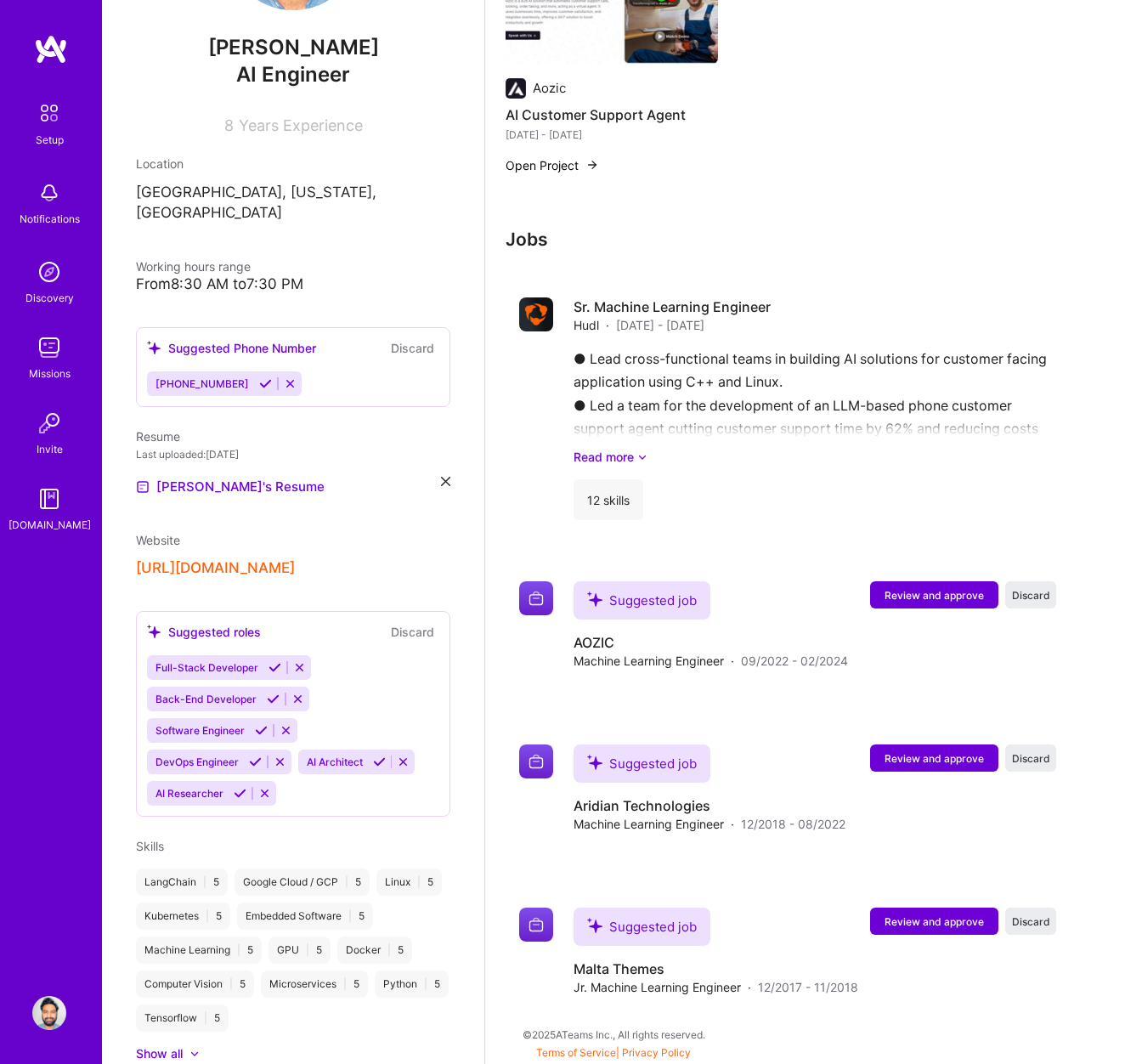
scroll to position [662, 0]
click at [616, 459] on link "Read more" at bounding box center [815, 457] width 483 height 17
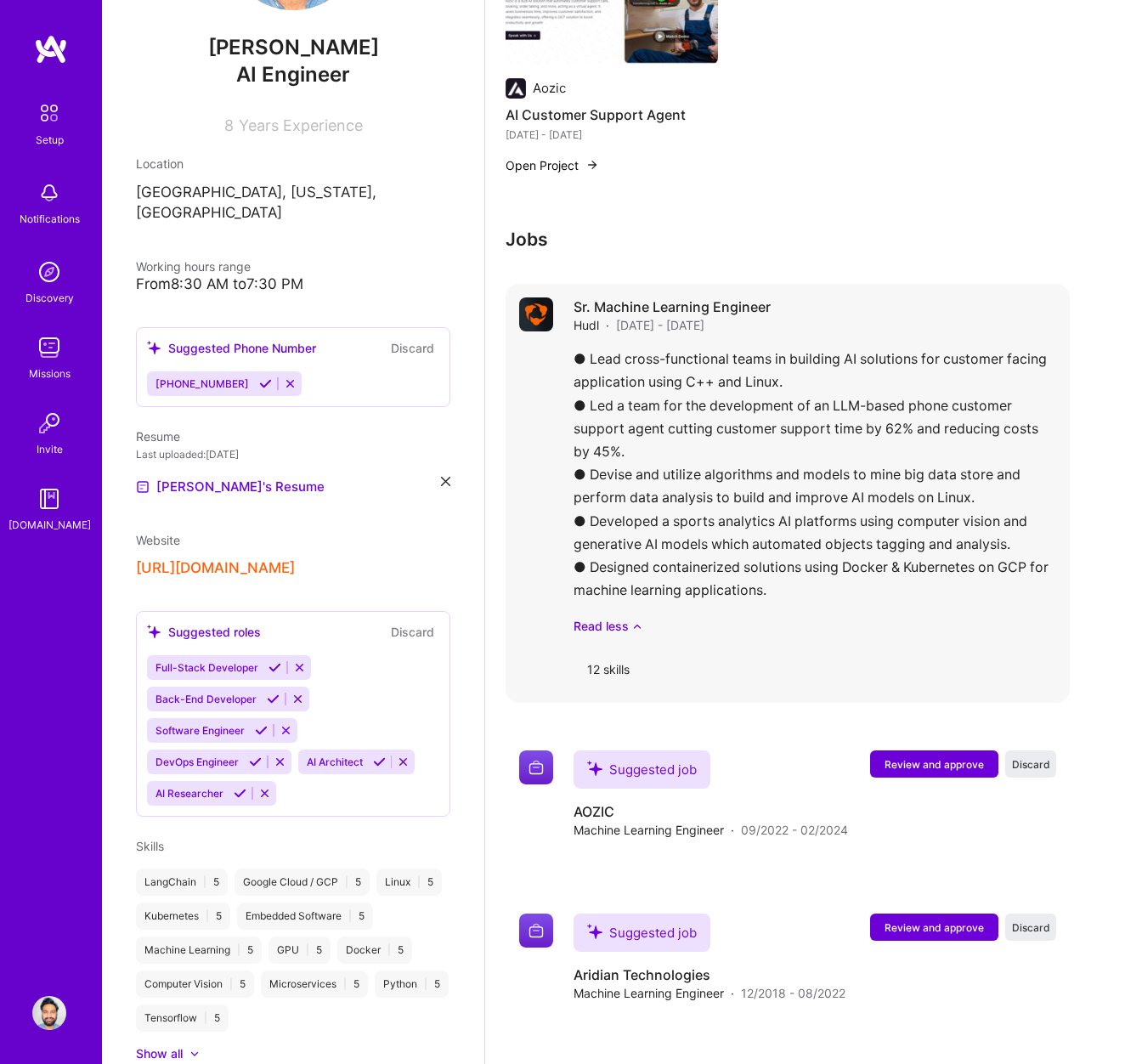
click at [592, 334] on div "Sr. Machine Learning Engineer Hudl · [DATE] - [DATE] ● Lead cross-functional te…" at bounding box center [815, 493] width 483 height 392
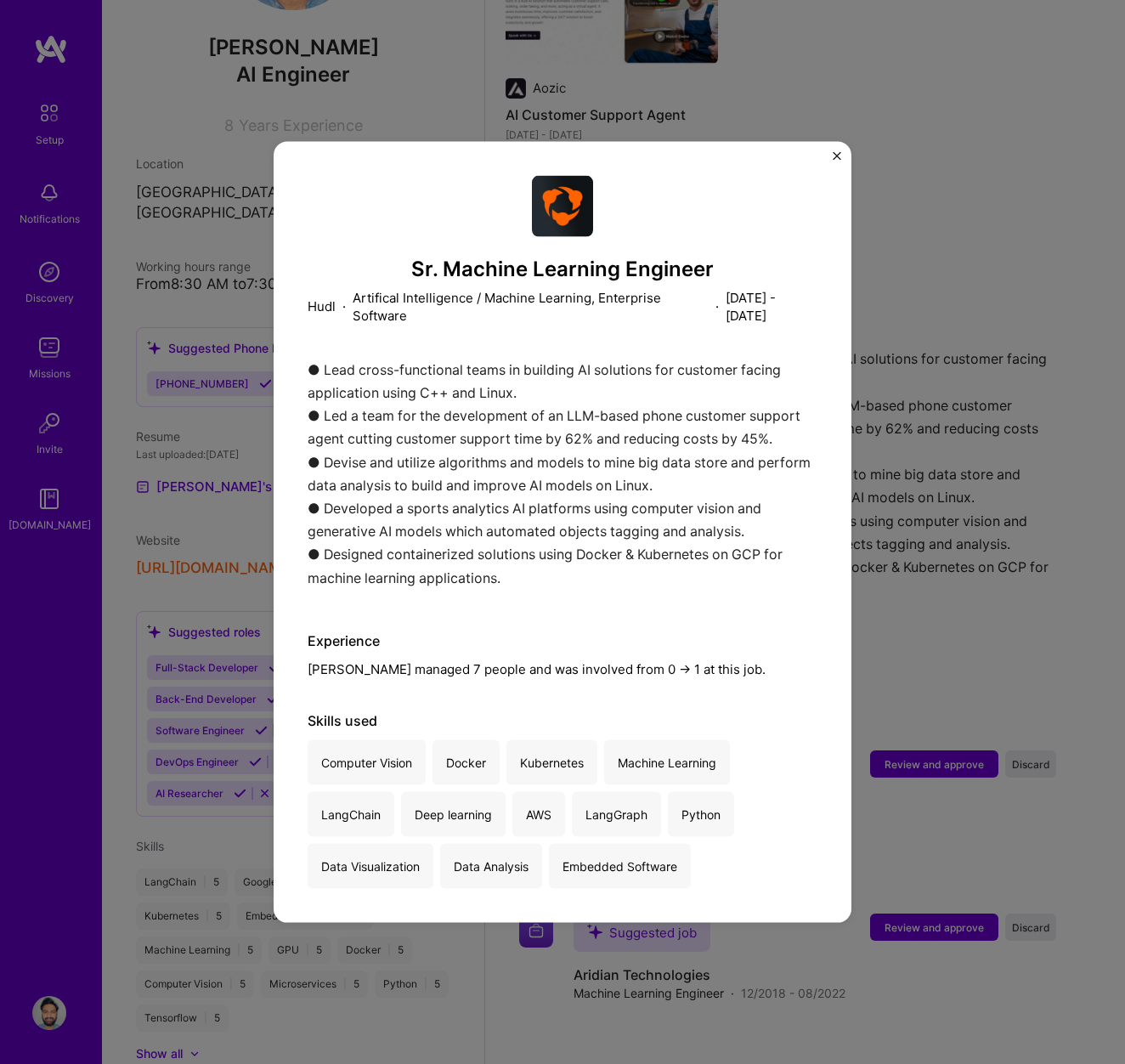
click at [431, 446] on div "● Lead cross-functional teams in building AI solutions for customer facing appl…" at bounding box center [562, 478] width 510 height 240
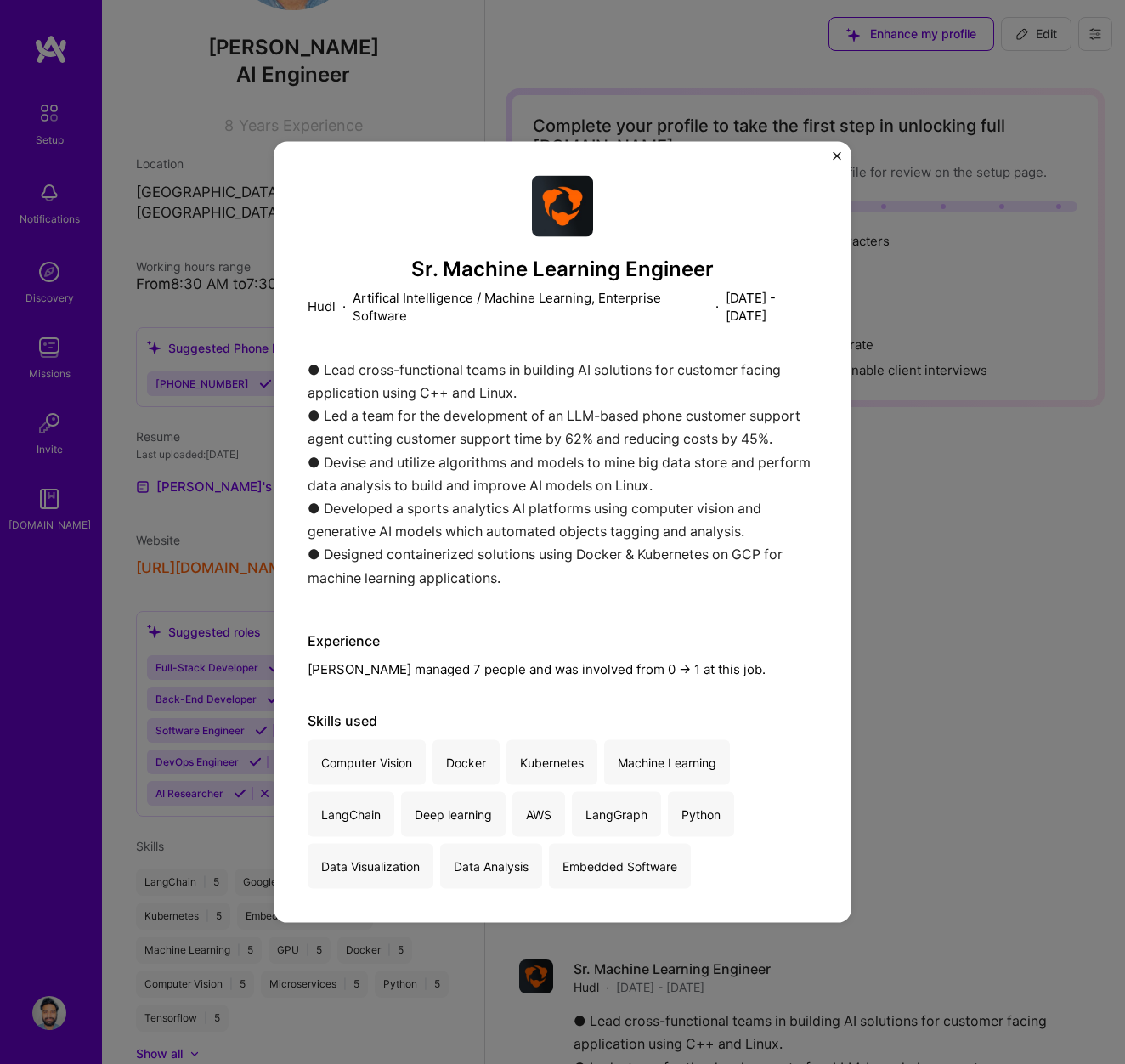
click at [838, 156] on img "Close" at bounding box center [837, 157] width 9 height 9
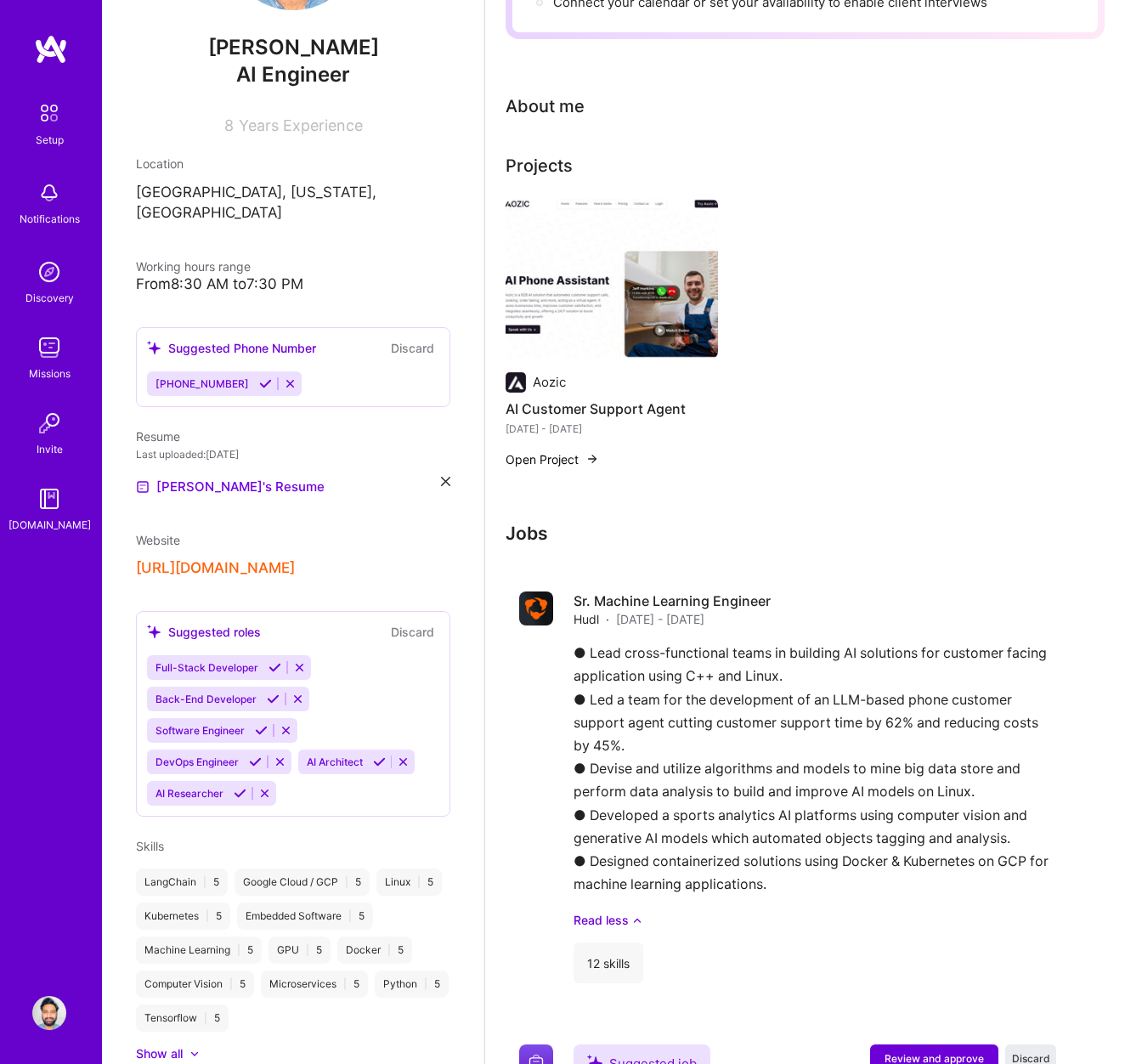
scroll to position [411, 0]
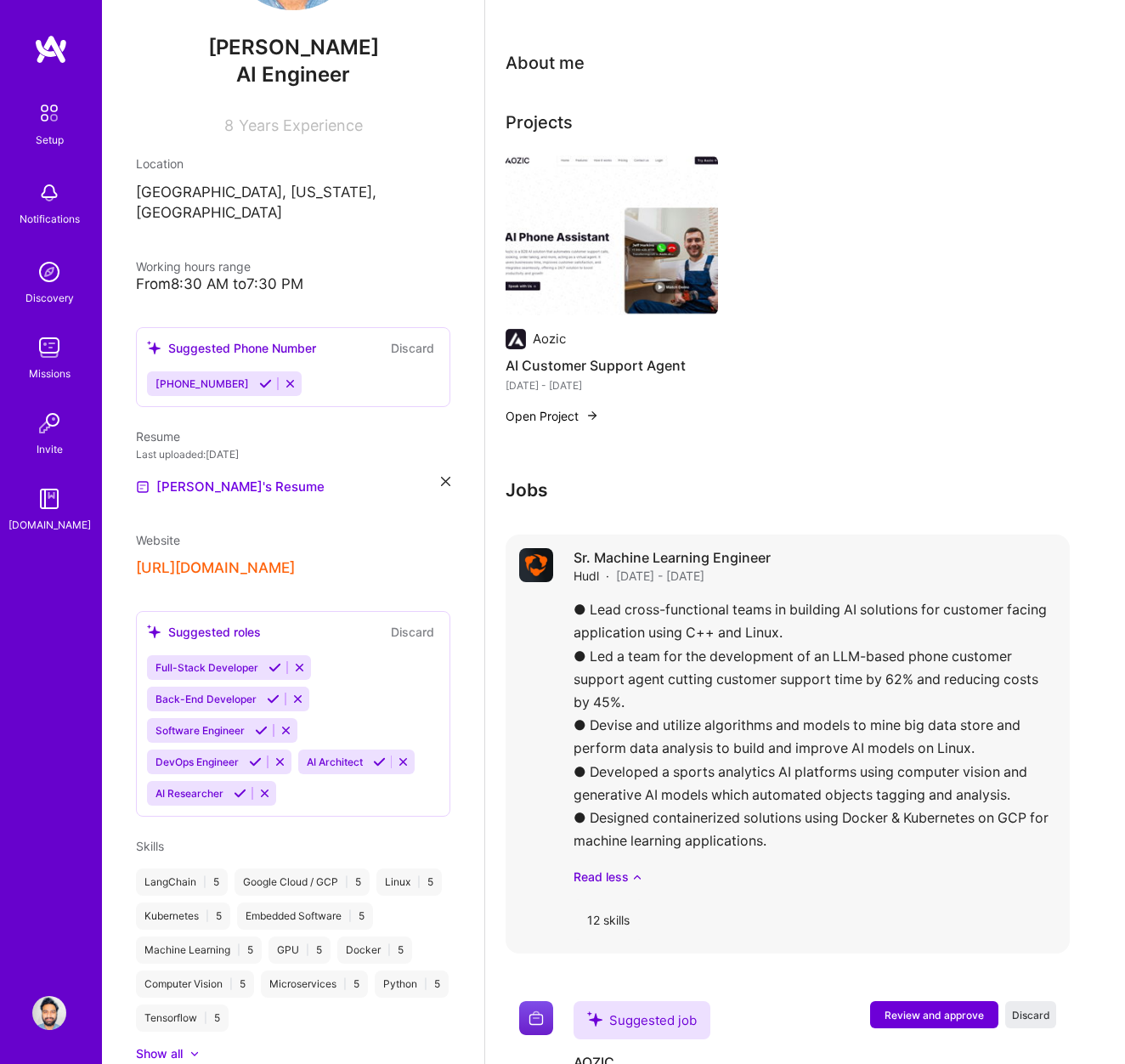
click at [664, 645] on div "● Lead cross-functional teams in building AI solutions for customer facing appl…" at bounding box center [815, 742] width 483 height 288
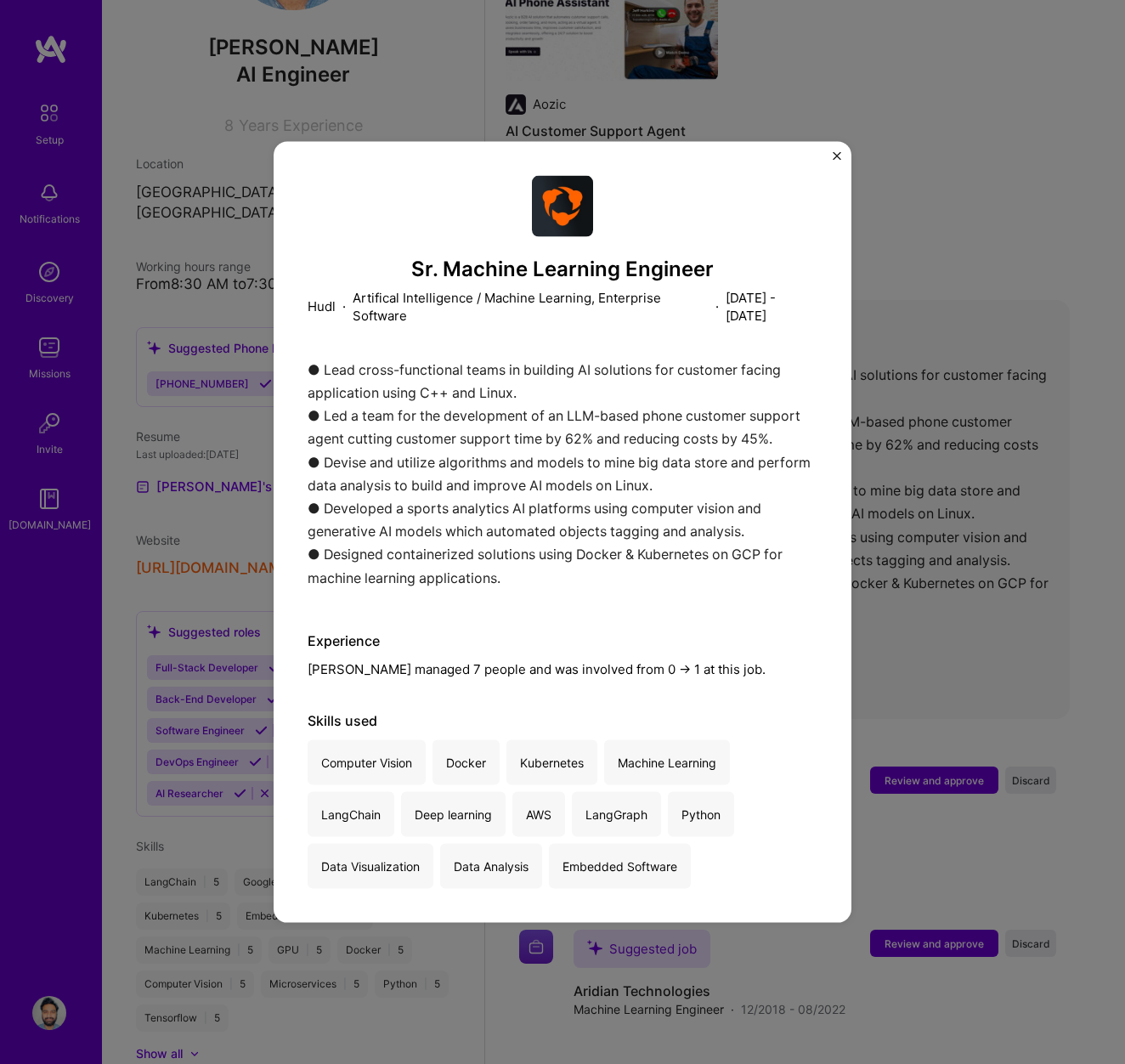
scroll to position [658, 0]
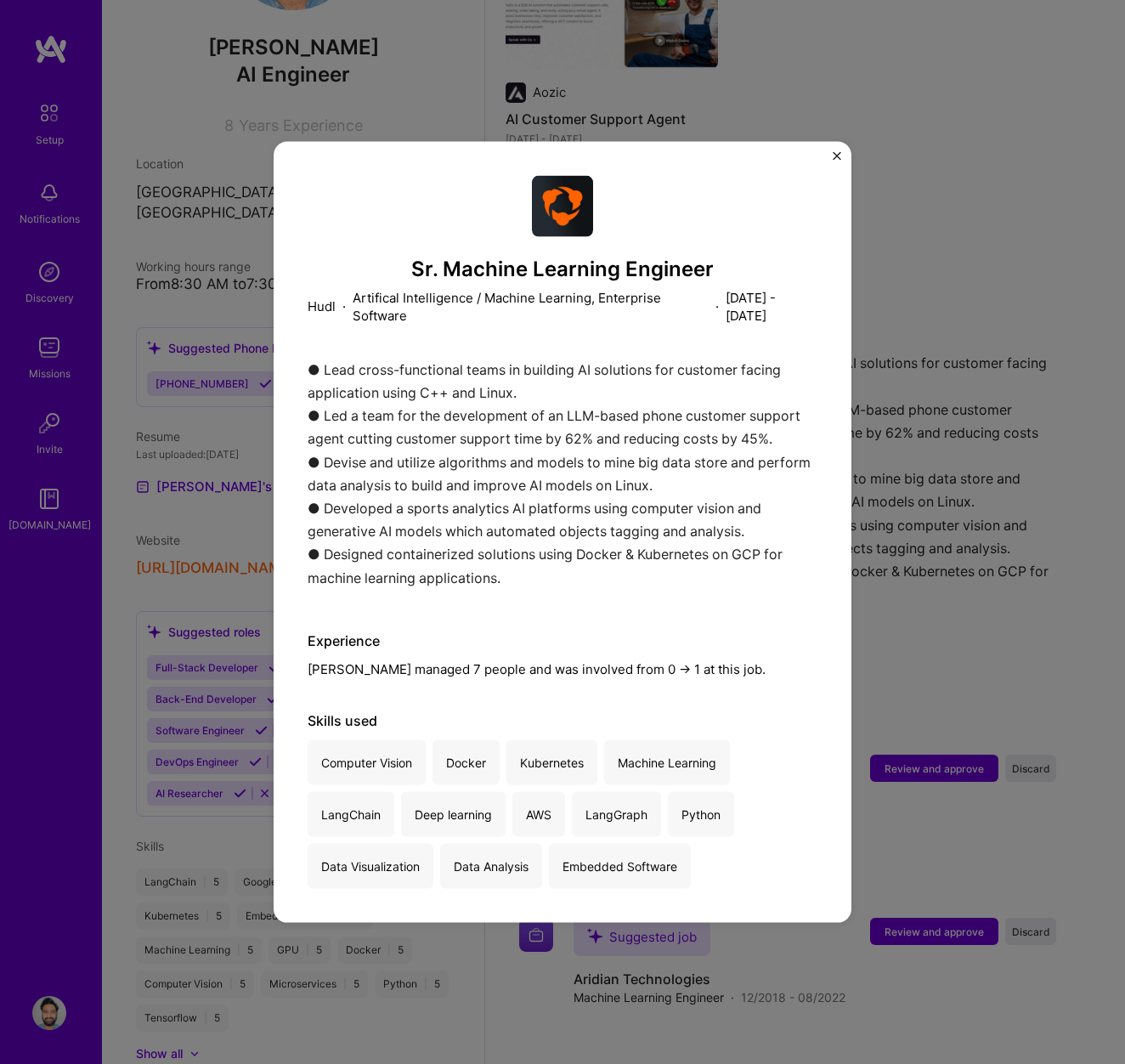
click at [634, 527] on div "● Lead cross-functional teams in building AI solutions for customer facing appl…" at bounding box center [562, 478] width 510 height 240
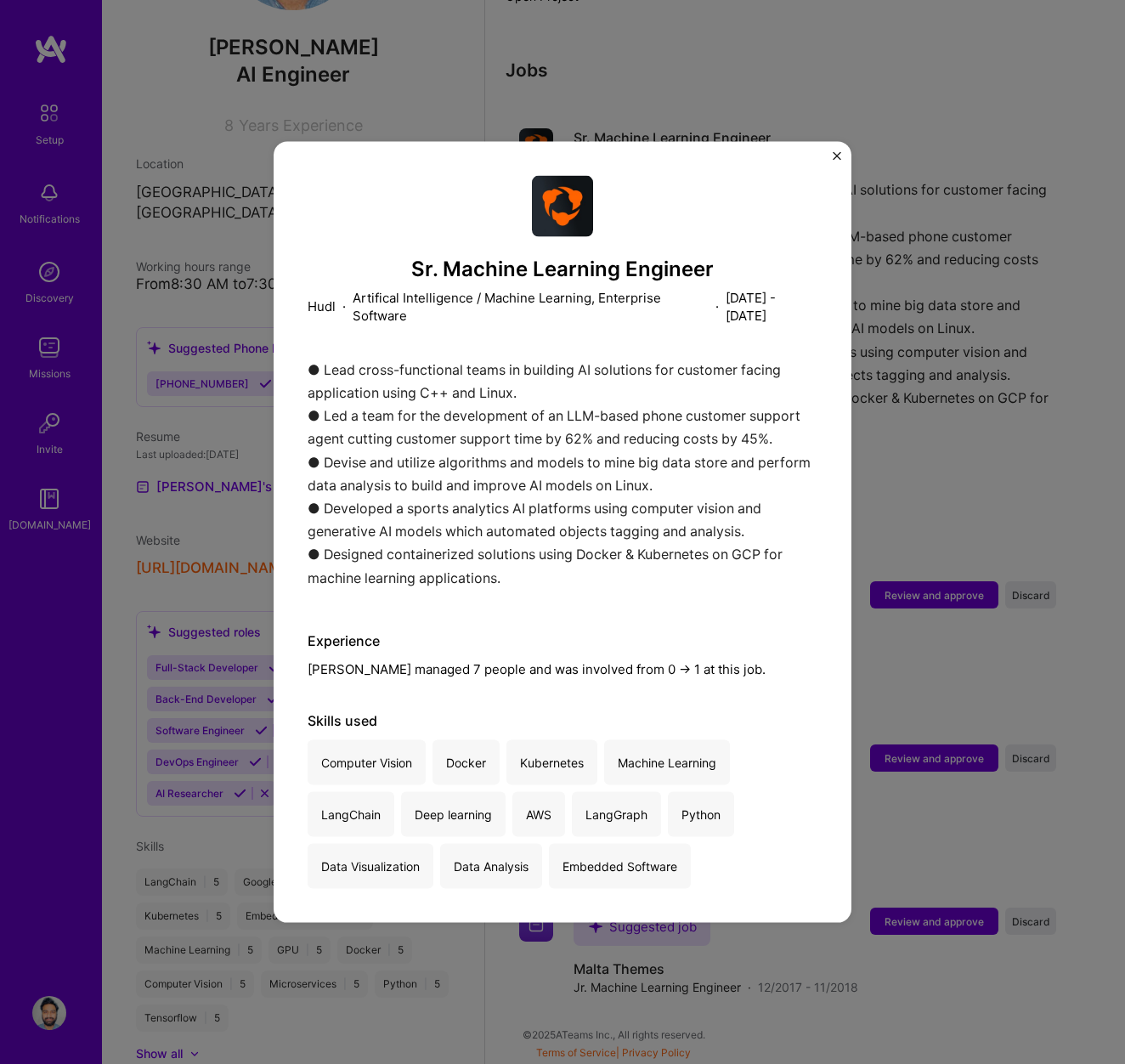
click at [840, 152] on img "Close" at bounding box center [837, 157] width 9 height 9
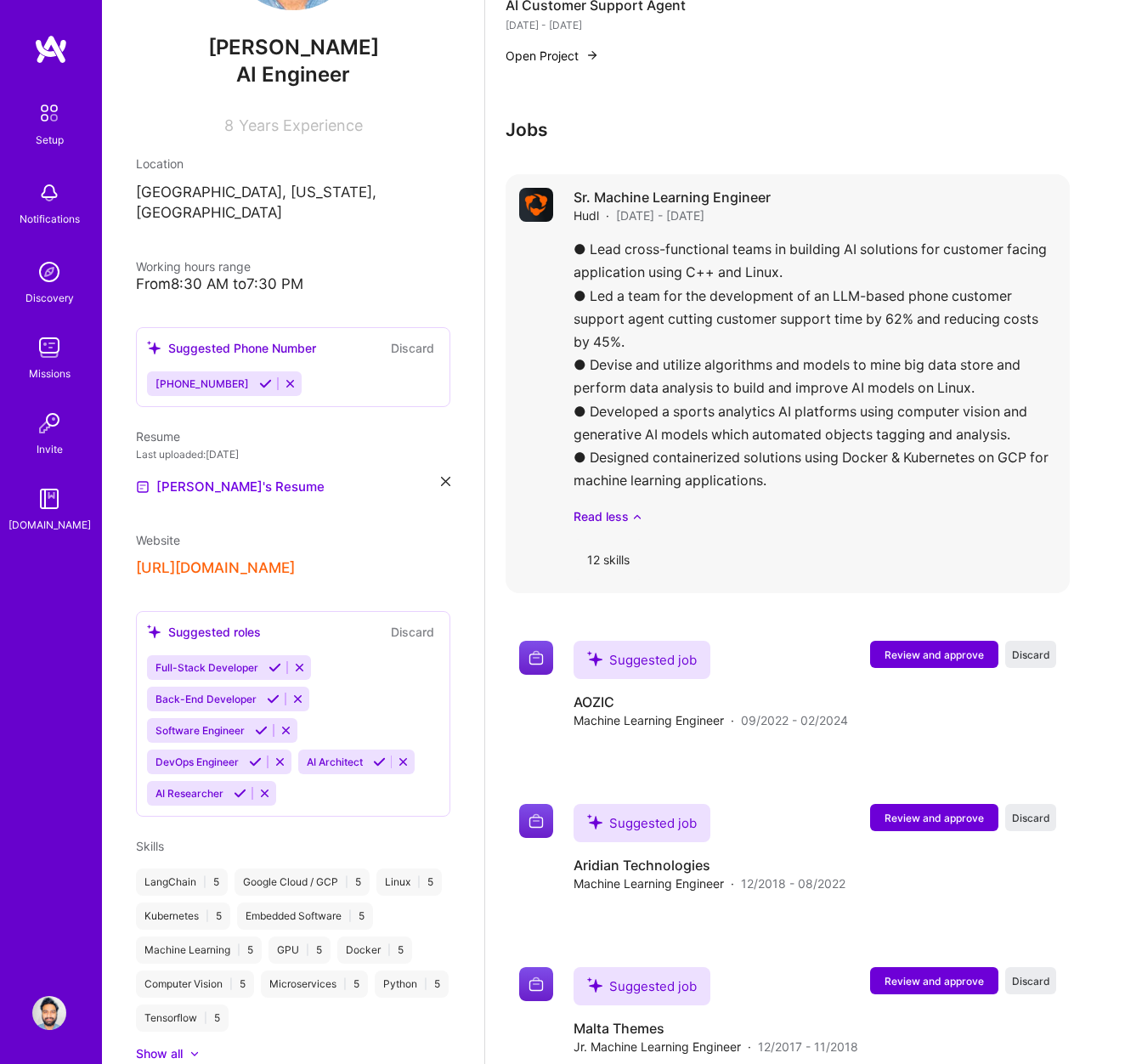
scroll to position [774, 0]
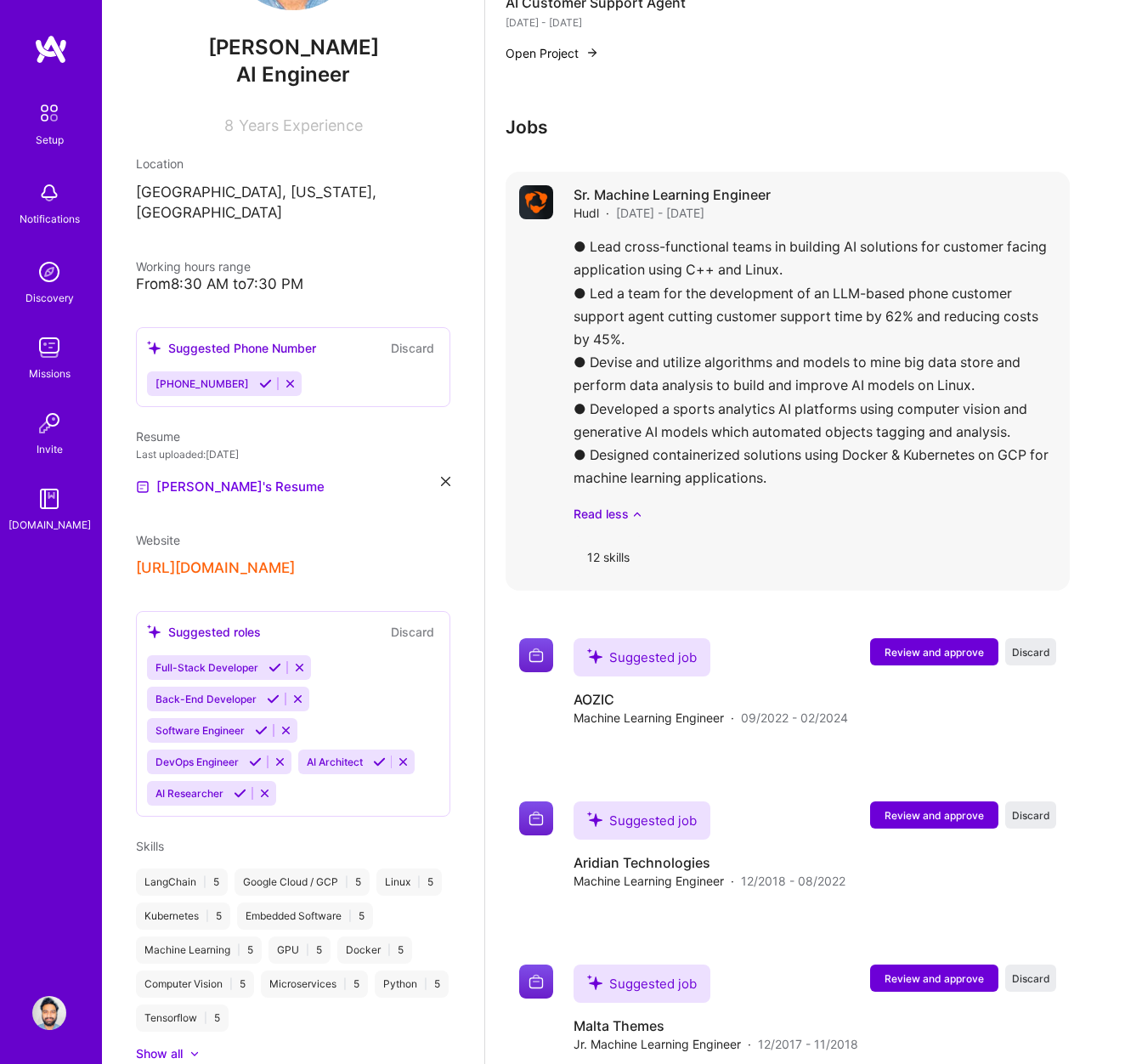
click at [756, 443] on div "● Lead cross-functional teams in building AI solutions for customer facing appl…" at bounding box center [815, 379] width 483 height 288
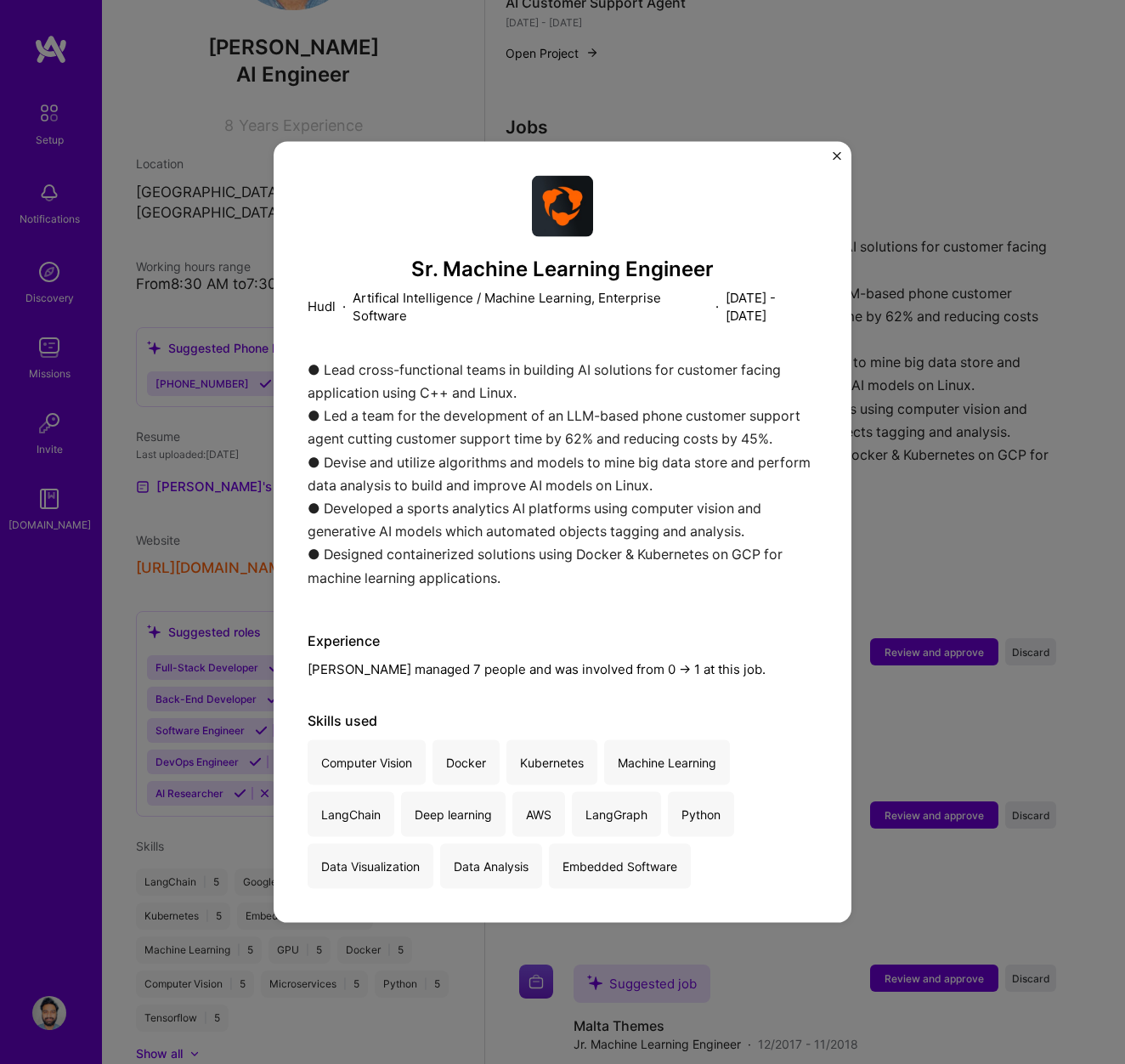
click at [837, 156] on img "Close" at bounding box center [837, 157] width 9 height 9
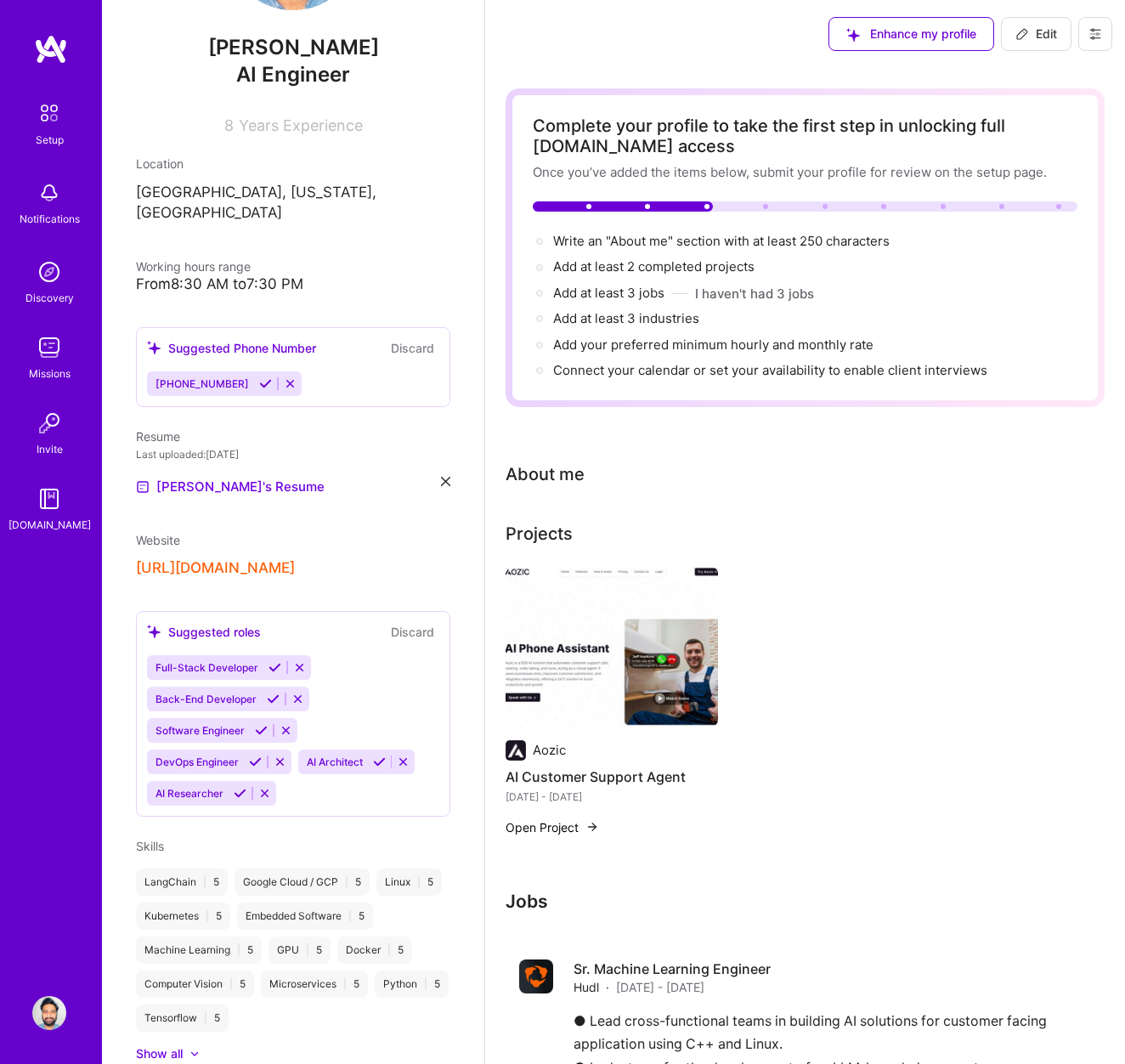
click at [1014, 23] on button "Edit" at bounding box center [1036, 34] width 71 height 34
select select "US"
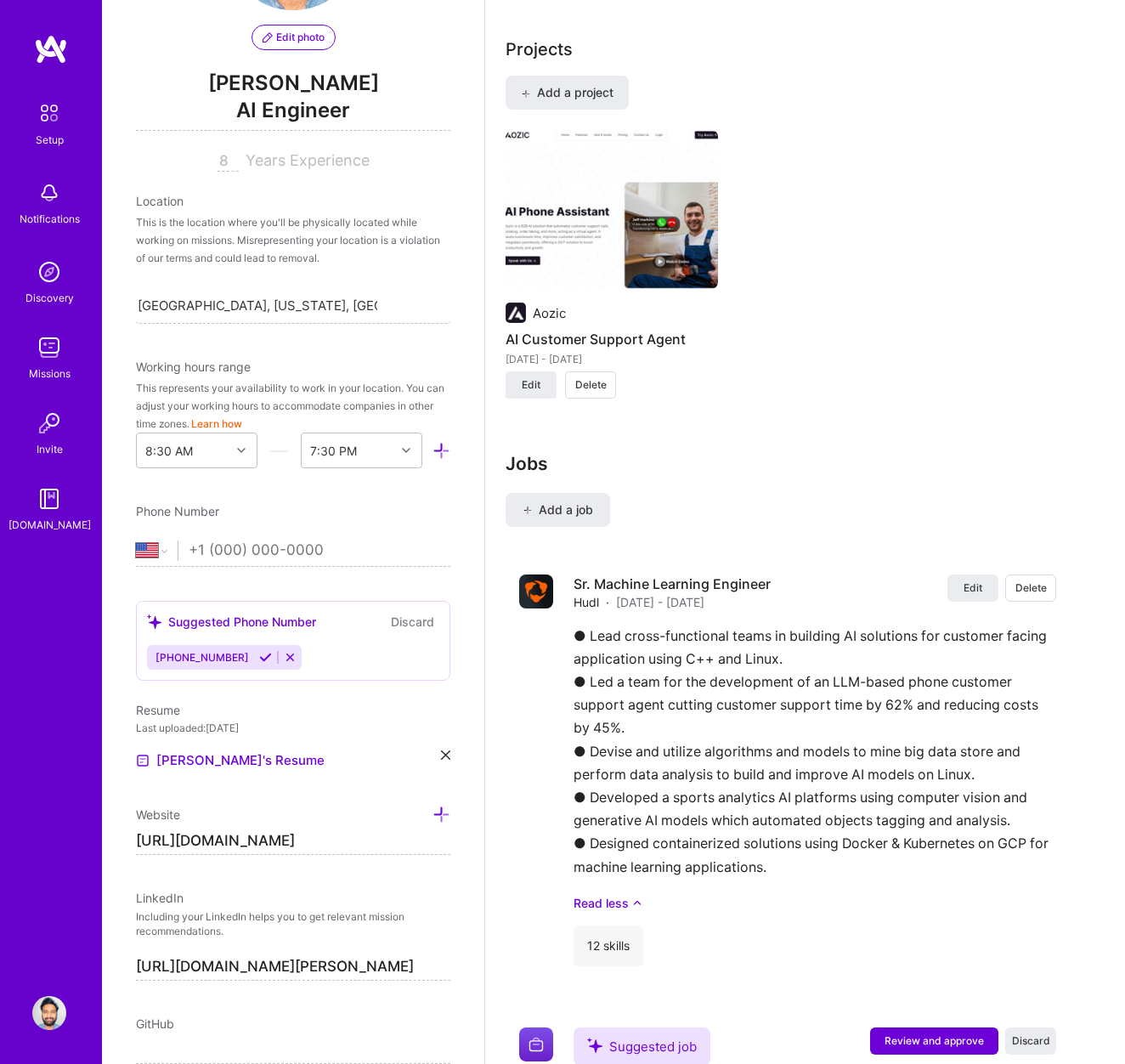
scroll to position [1365, 0]
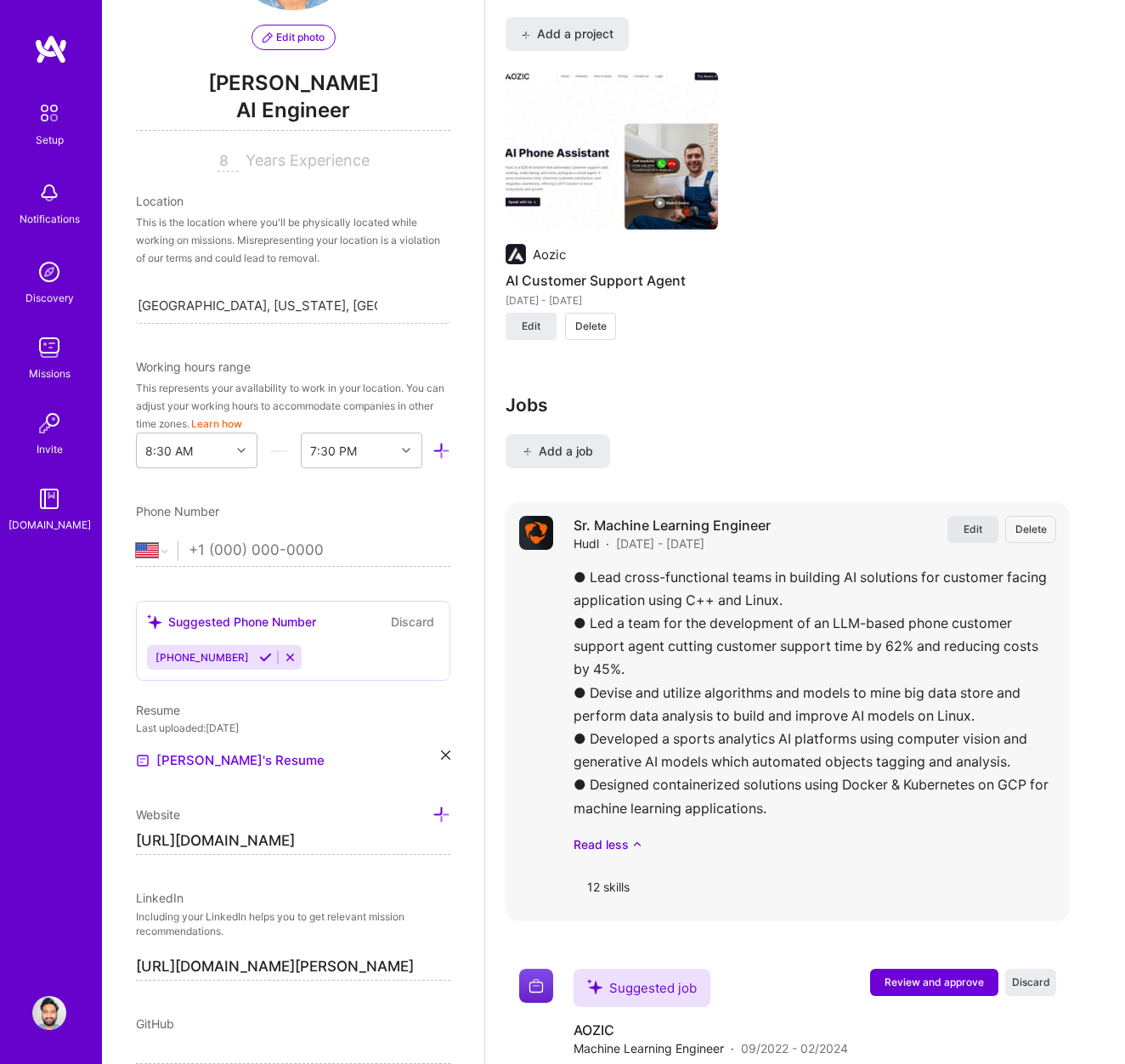
click at [979, 529] on span "Edit" at bounding box center [973, 529] width 18 height 15
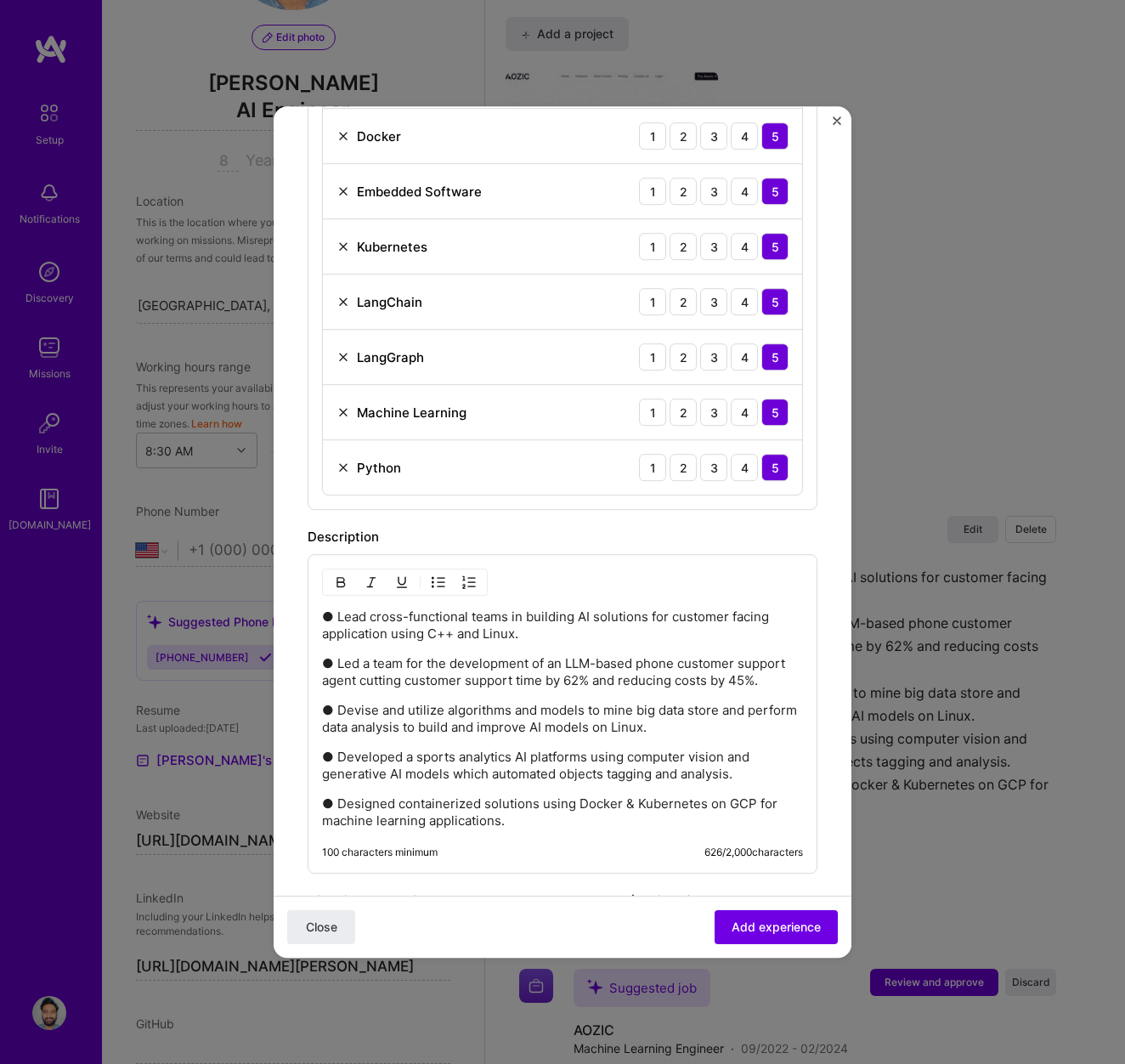
scroll to position [1014, 0]
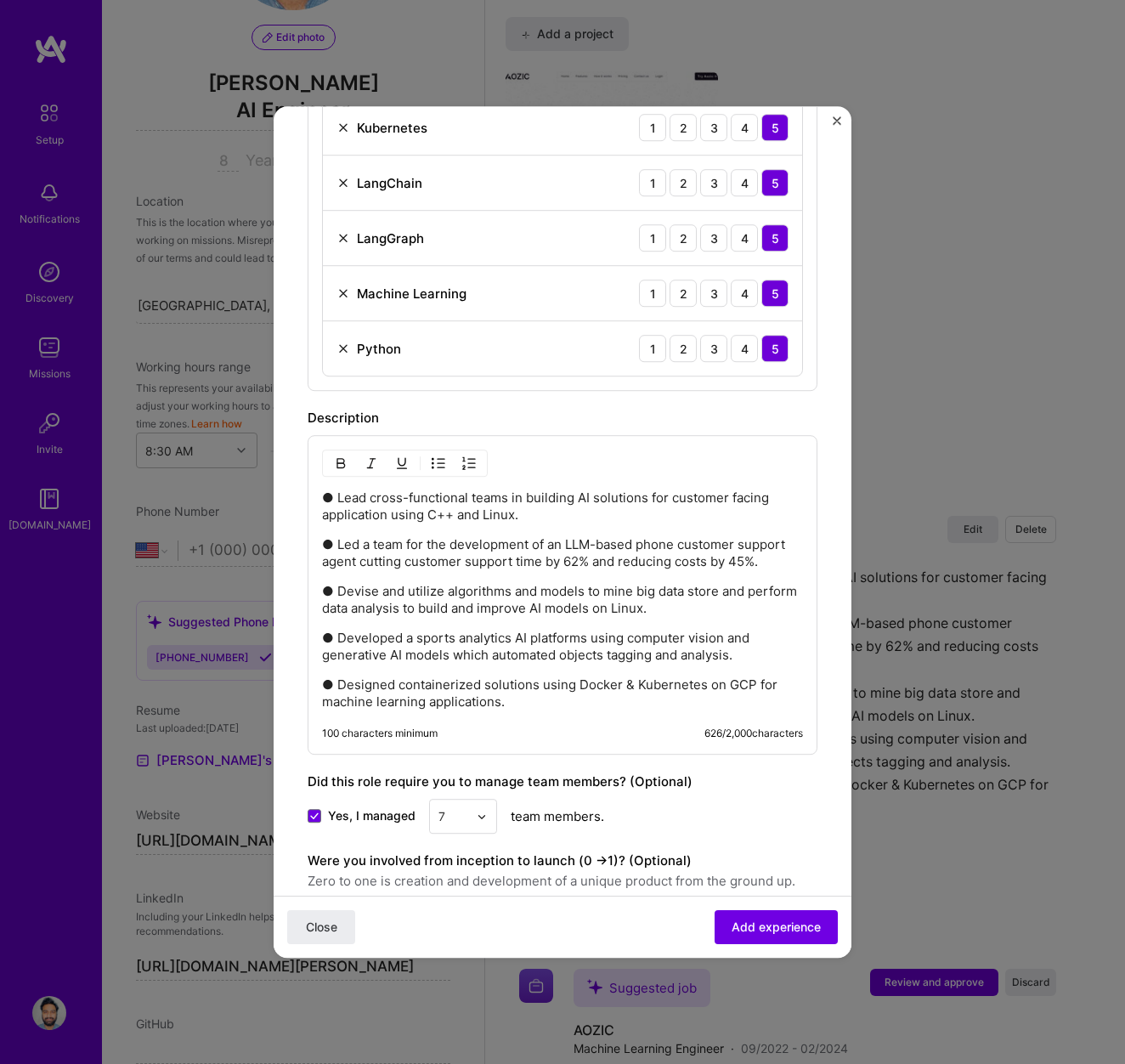
click at [426, 518] on p "● Lead cross-functional teams in building AI solutions for customer facing appl…" at bounding box center [563, 506] width 481 height 34
drag, startPoint x: 427, startPoint y: 516, endPoint x: 454, endPoint y: 516, distance: 27.0
click at [453, 515] on p "● Lead cross-functional teams in building AI solutions for customer facing appl…" at bounding box center [563, 506] width 481 height 34
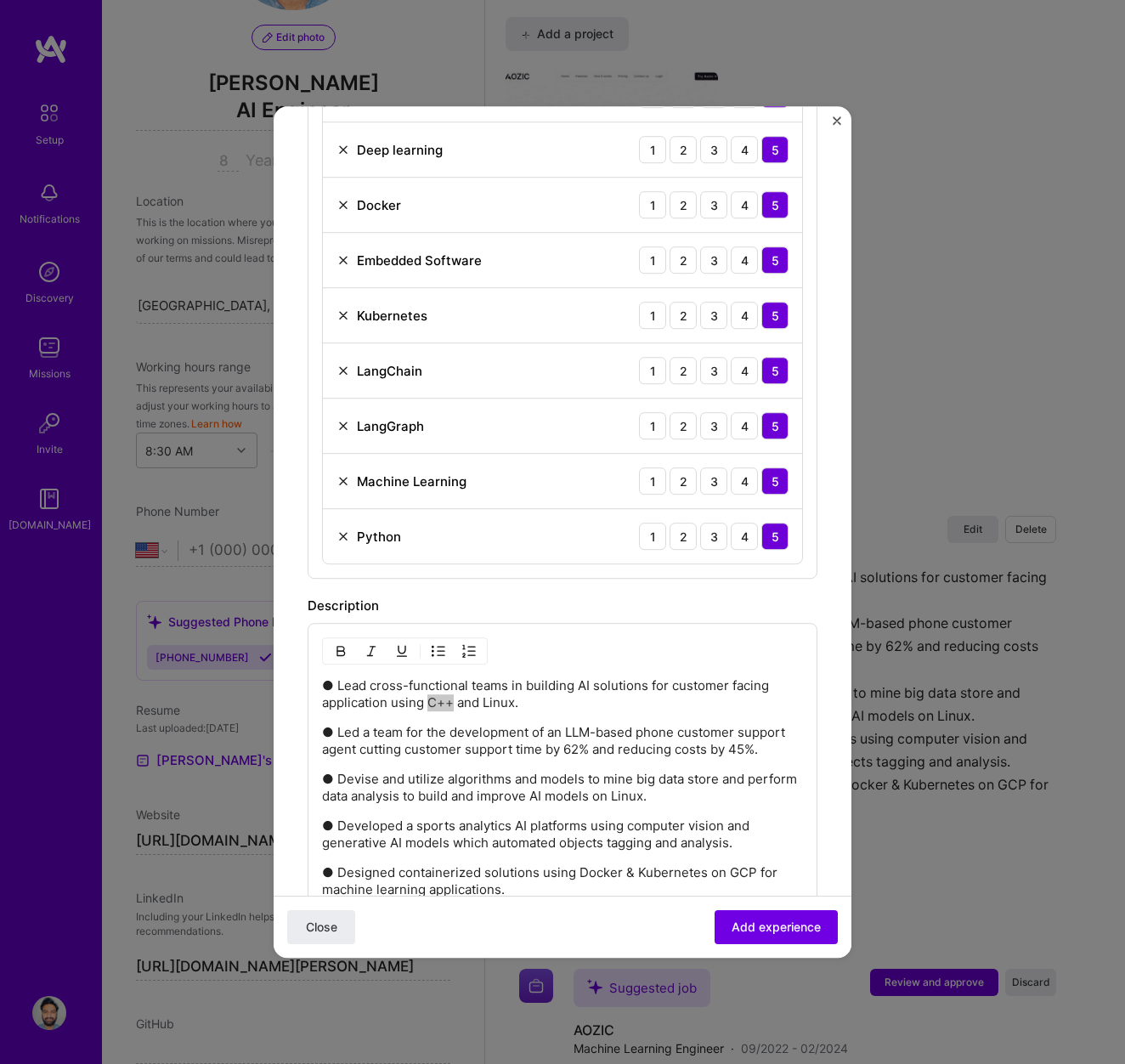
scroll to position [1180, 0]
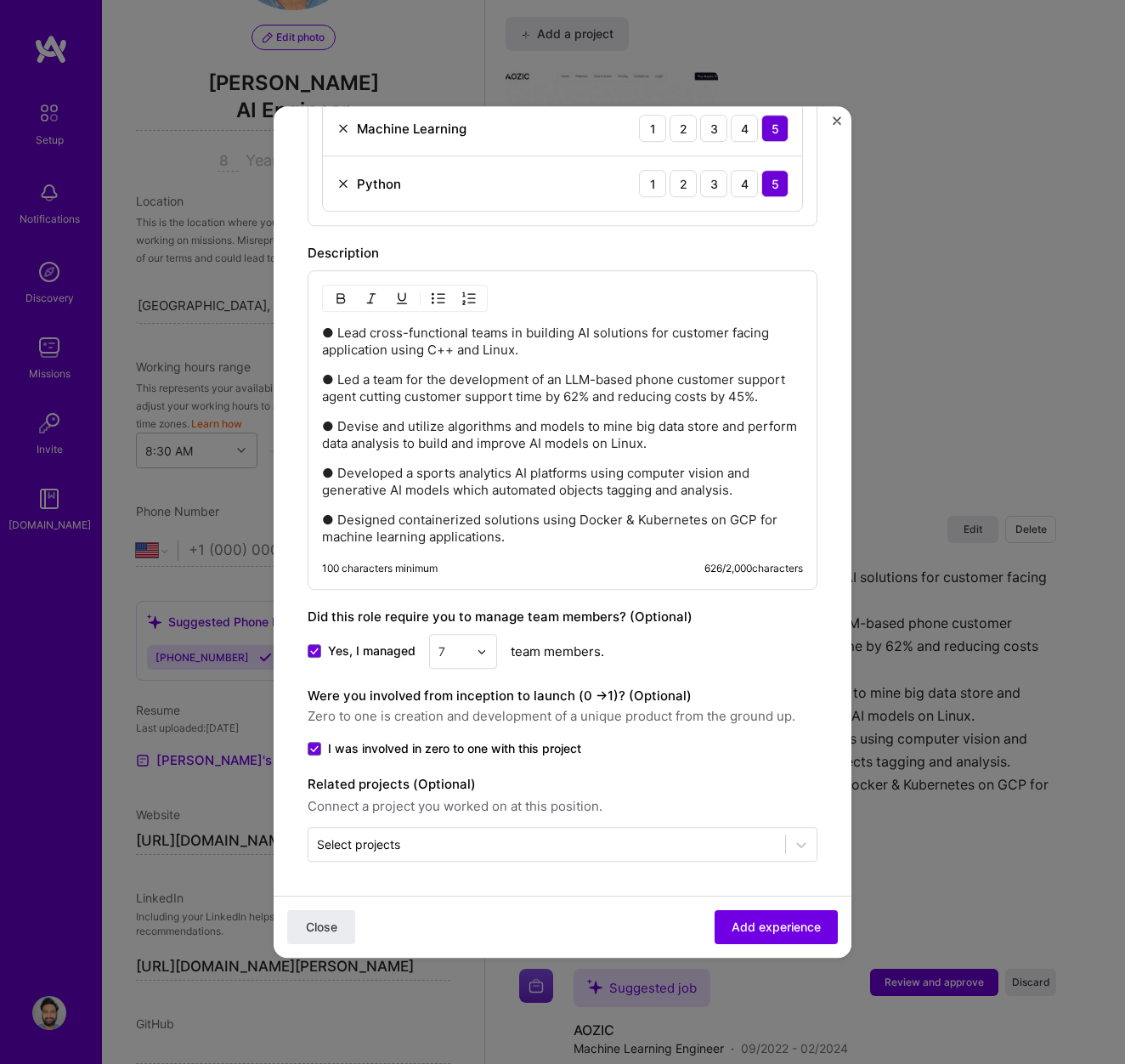
click at [456, 349] on p "● Lead cross-functional teams in building AI solutions for customer facing appl…" at bounding box center [563, 342] width 481 height 34
drag, startPoint x: 393, startPoint y: 354, endPoint x: 546, endPoint y: 354, distance: 153.0
click at [547, 355] on p "● Lead cross-functional teams in building AI solutions for customer facing appl…" at bounding box center [563, 342] width 481 height 34
click at [769, 921] on span "Add experience" at bounding box center [776, 927] width 89 height 17
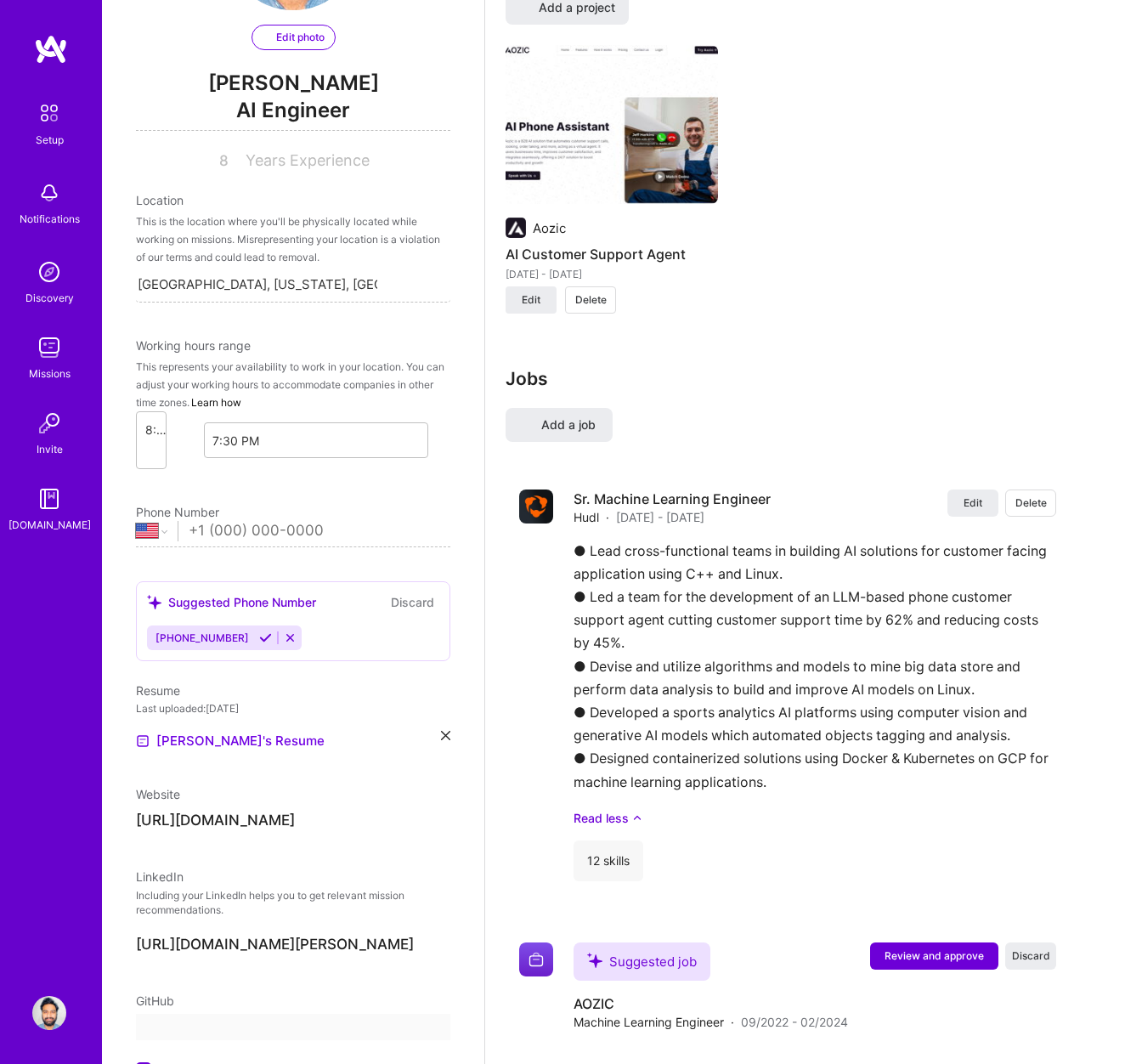
select select "US"
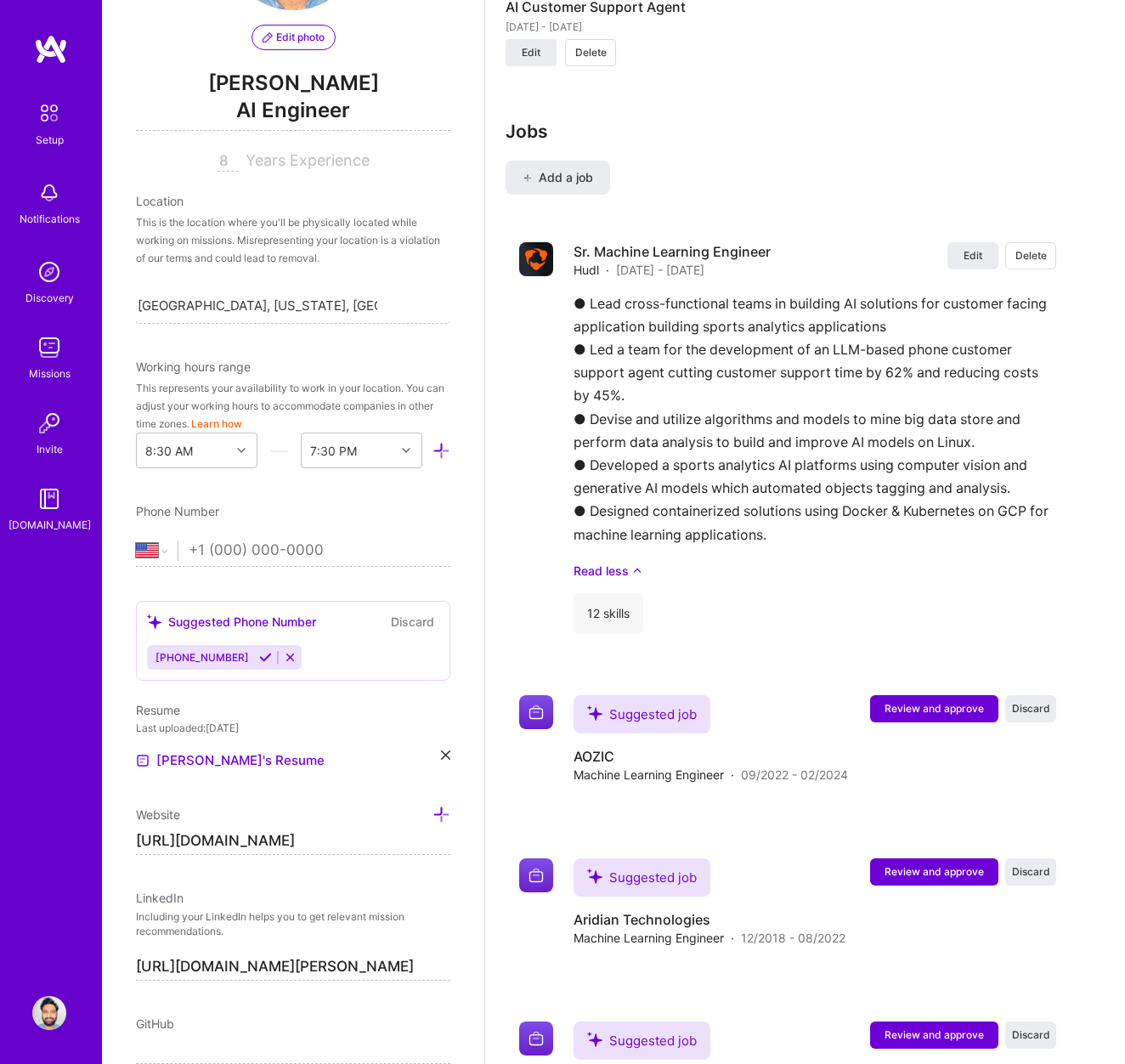
scroll to position [1752, 0]
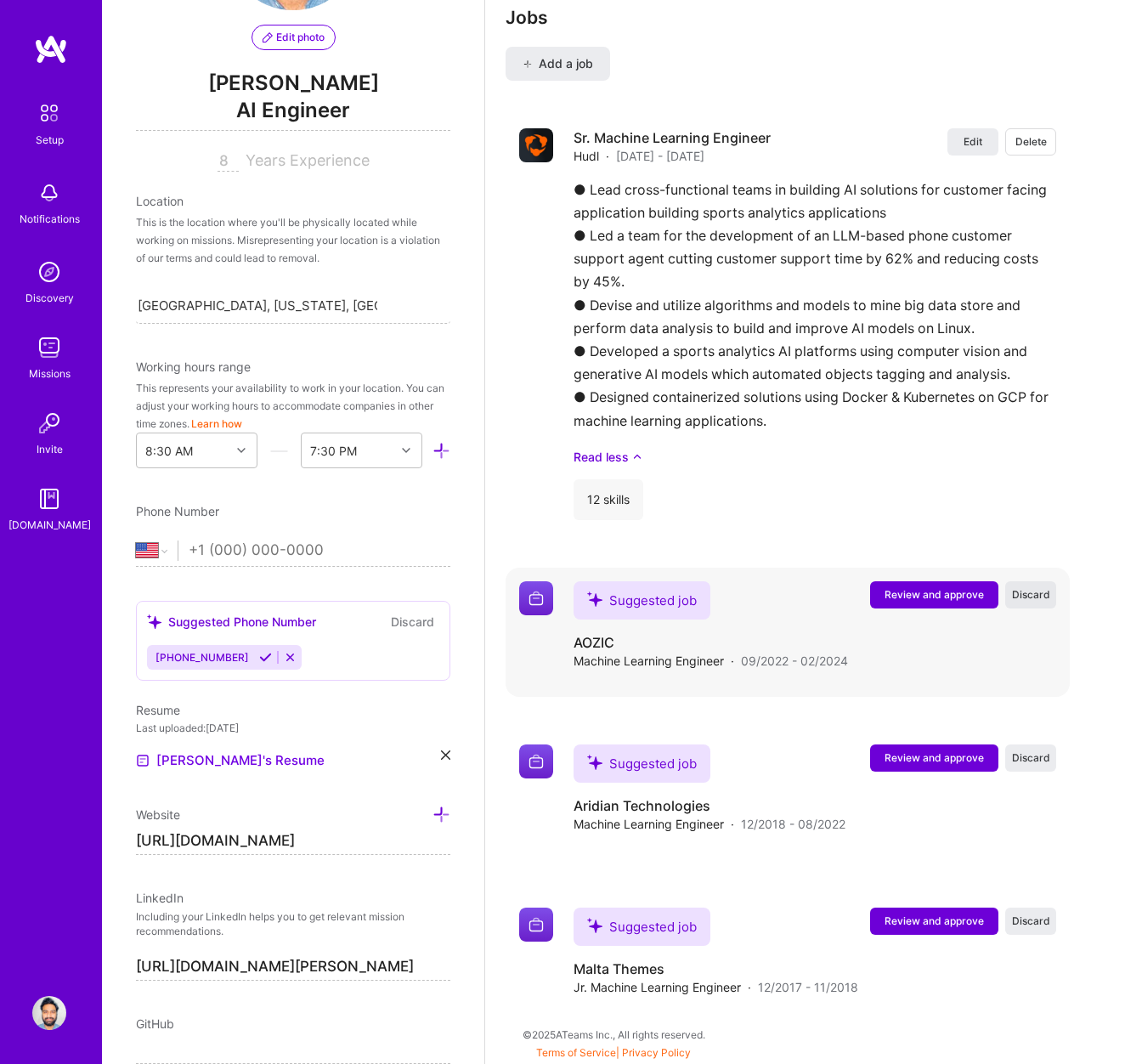
click at [1044, 590] on span "Discard" at bounding box center [1031, 594] width 38 height 15
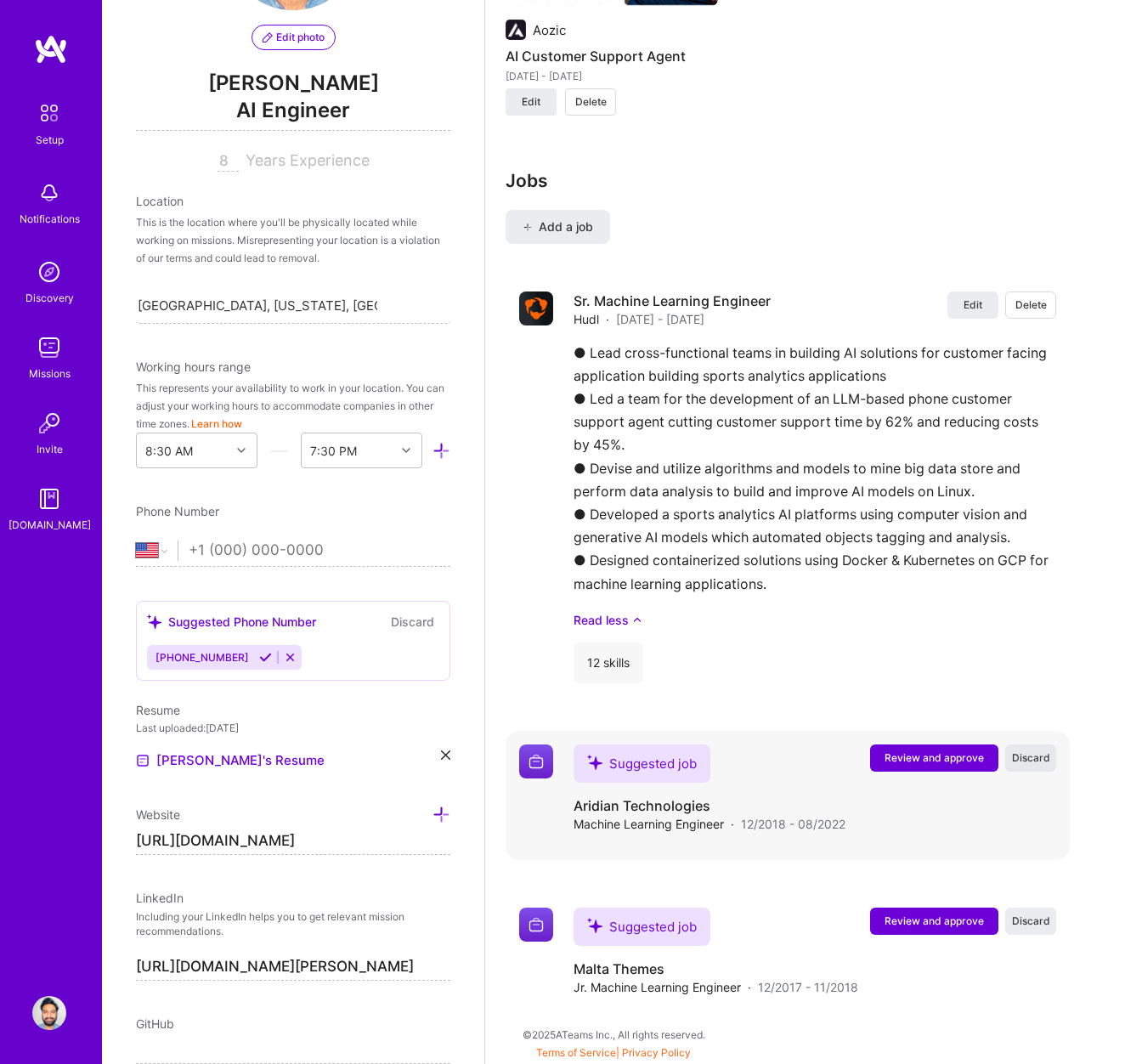
click at [1035, 756] on span "Discard" at bounding box center [1031, 757] width 38 height 15
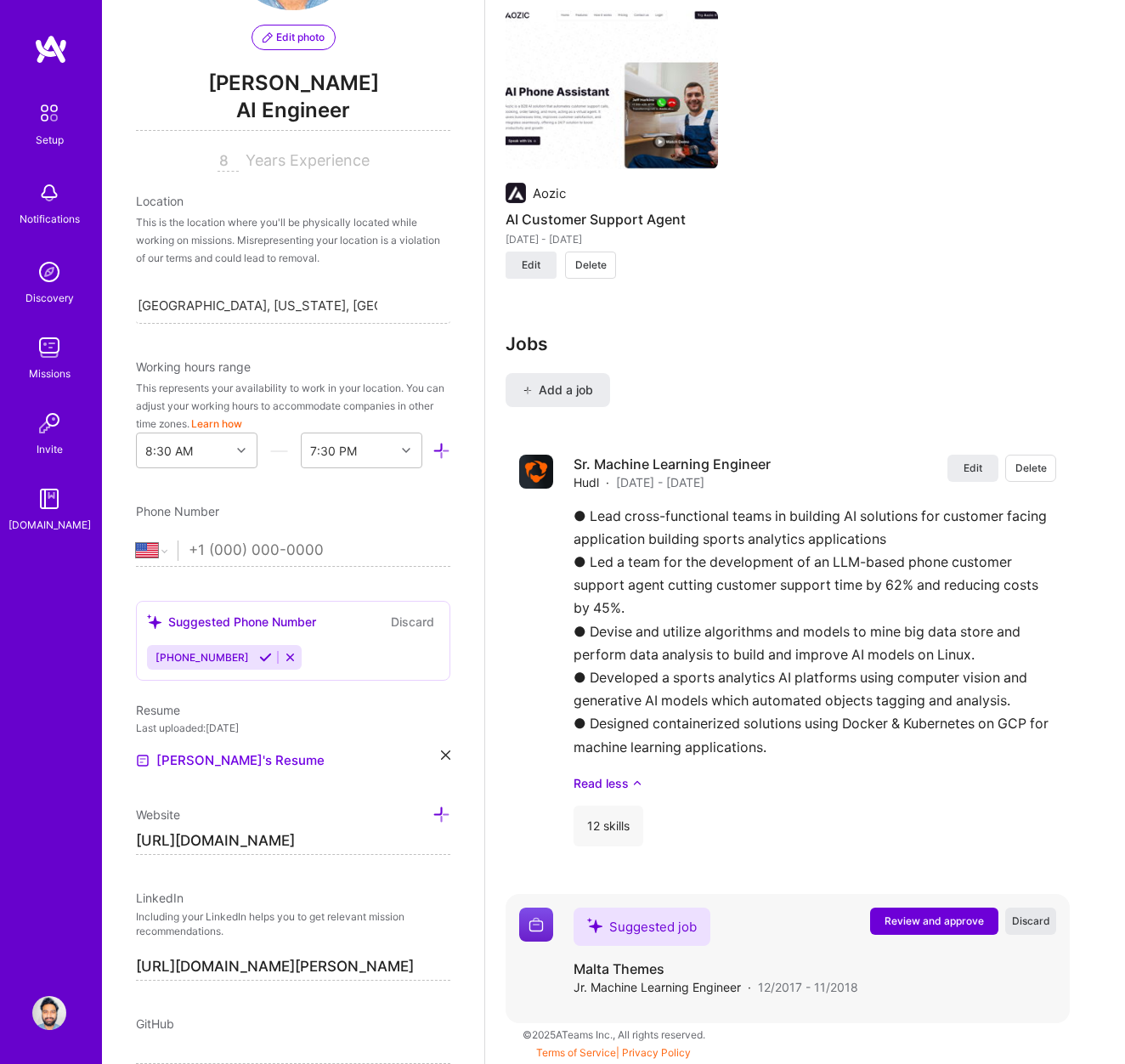
click at [1038, 927] on span "Discard" at bounding box center [1031, 920] width 38 height 15
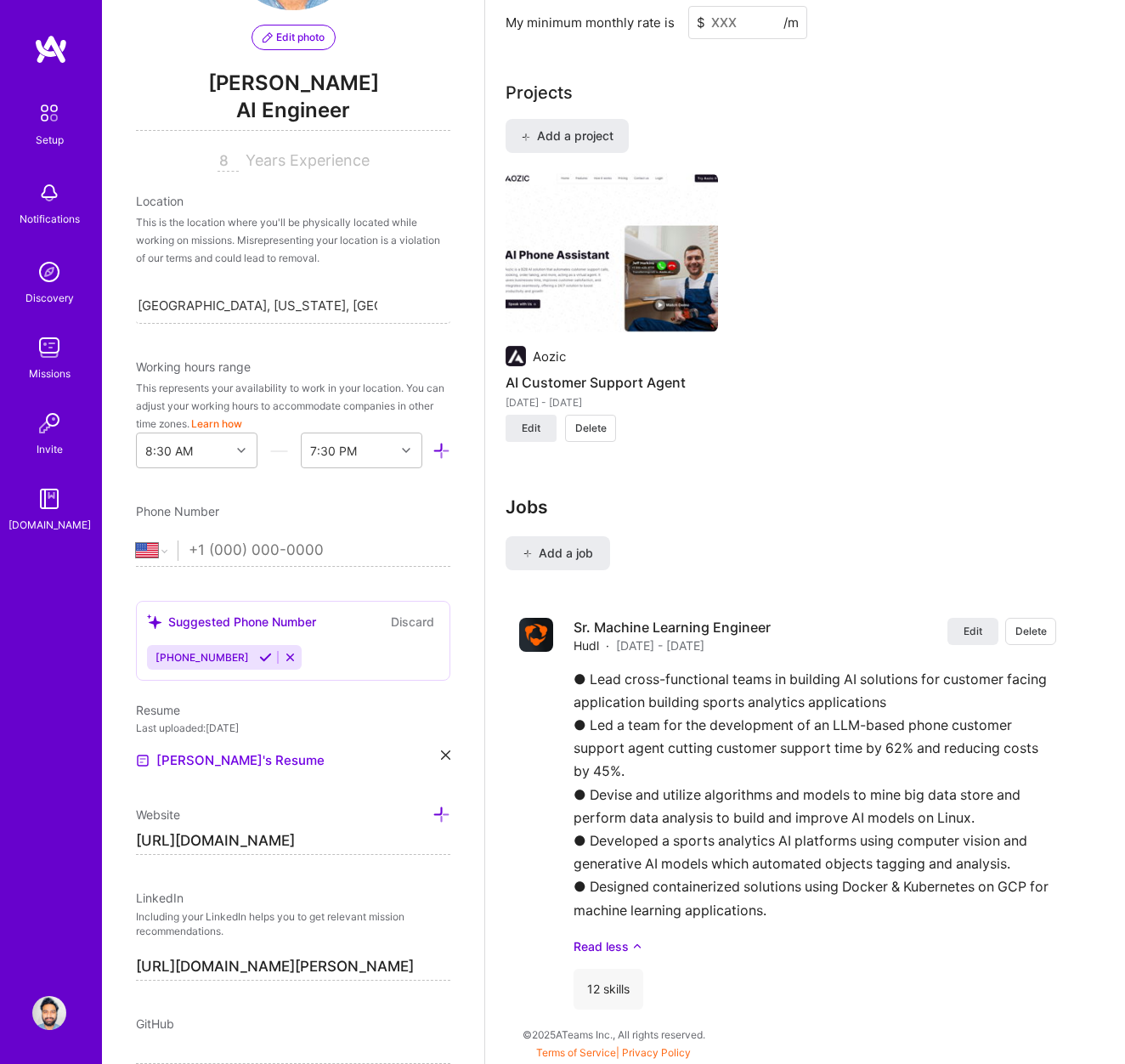
scroll to position [1263, 0]
click at [430, 512] on div "Phone Number" at bounding box center [293, 511] width 315 height 17
click at [231, 550] on input "tel" at bounding box center [319, 551] width 261 height 50
click at [207, 551] on input "[PHONE_NUMBER]" at bounding box center [319, 551] width 261 height 50
click at [327, 551] on input "[PHONE_NUMBER]" at bounding box center [319, 551] width 261 height 50
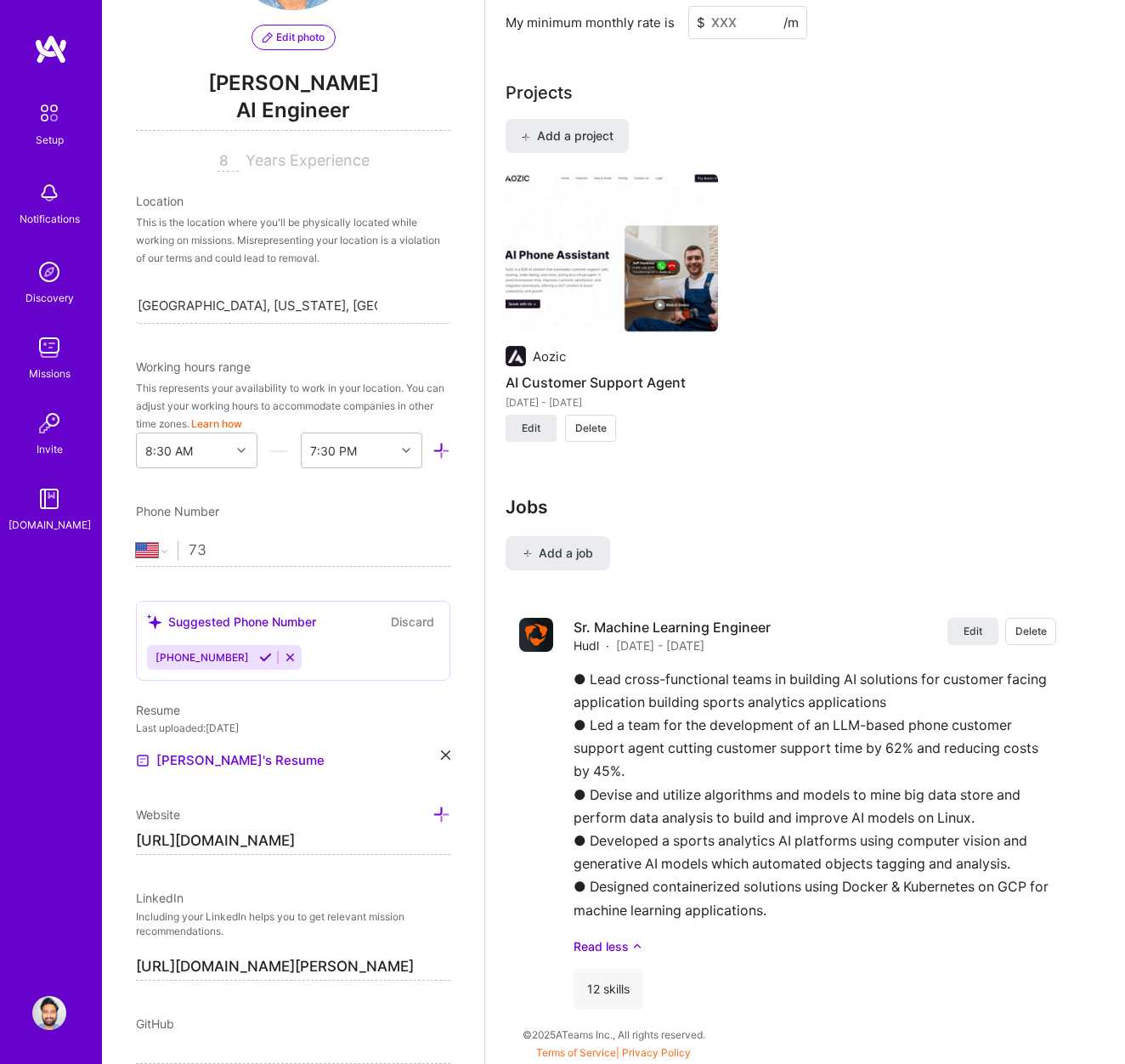
type input "7"
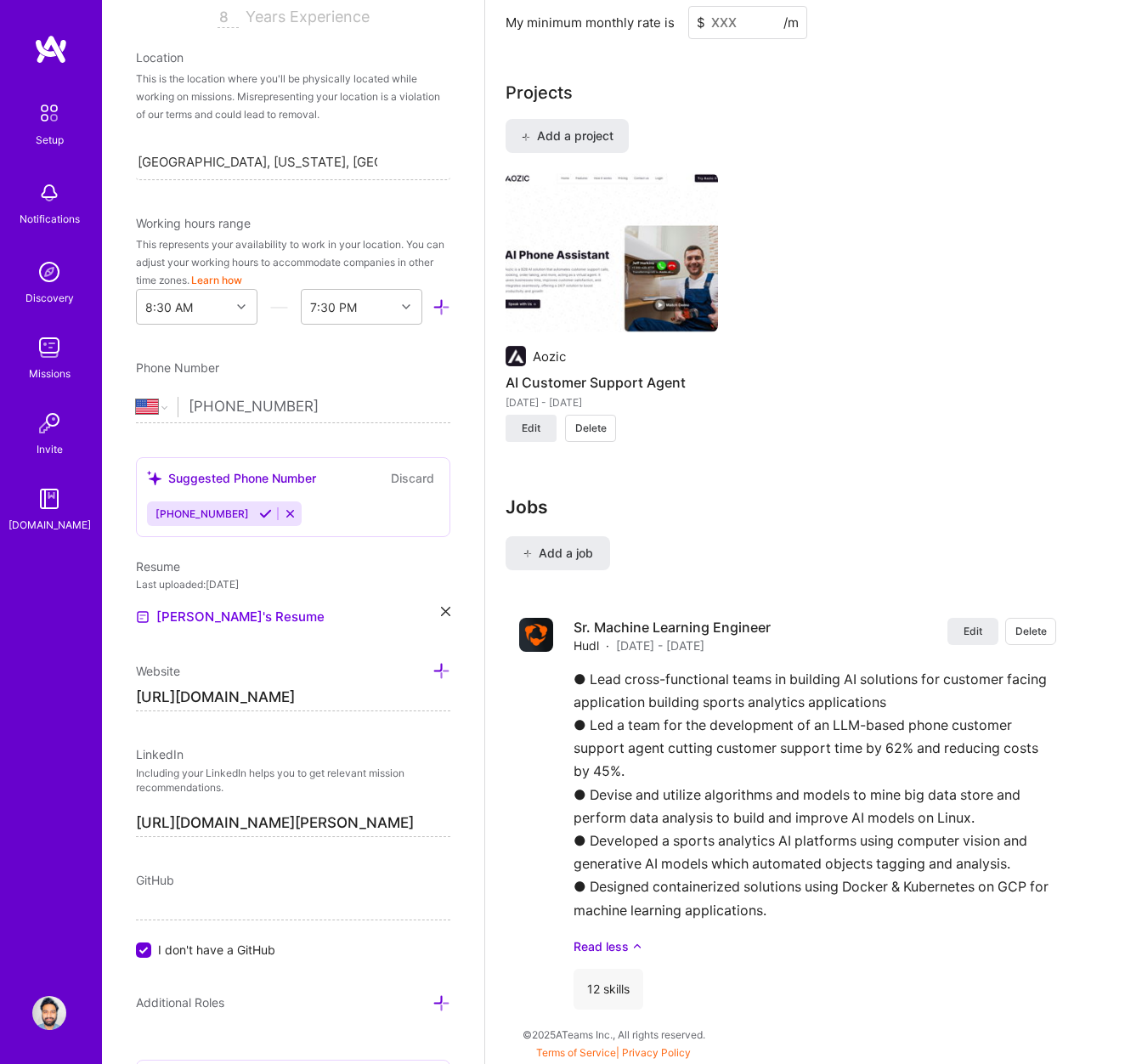
scroll to position [307, 0]
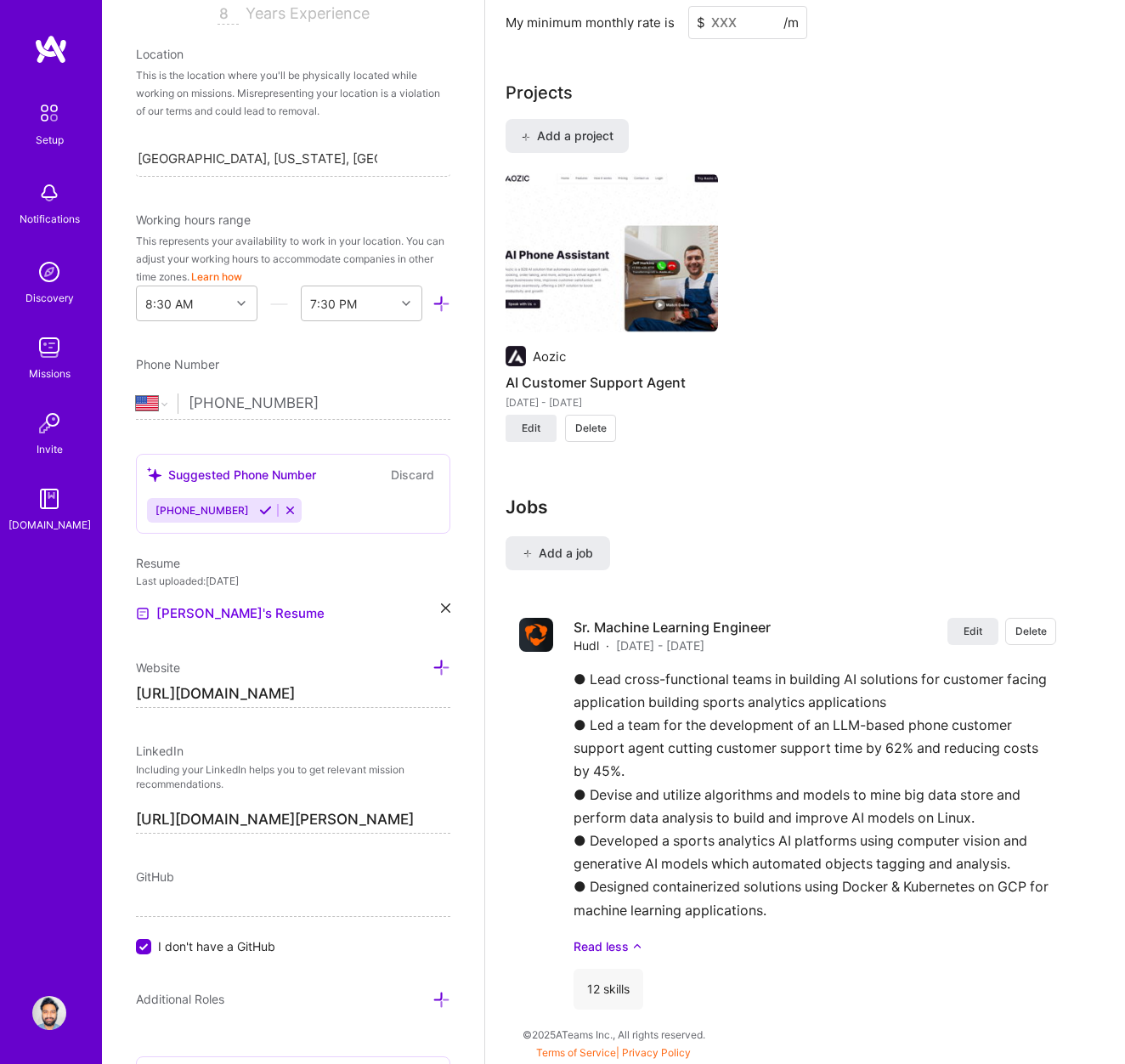
type input "[PHONE_NUMBER]"
click at [406, 474] on button "Discard" at bounding box center [412, 474] width 53 height 19
click at [284, 512] on icon at bounding box center [290, 510] width 13 height 13
click at [414, 473] on button "Discard" at bounding box center [412, 474] width 53 height 19
click at [284, 513] on icon at bounding box center [290, 510] width 13 height 13
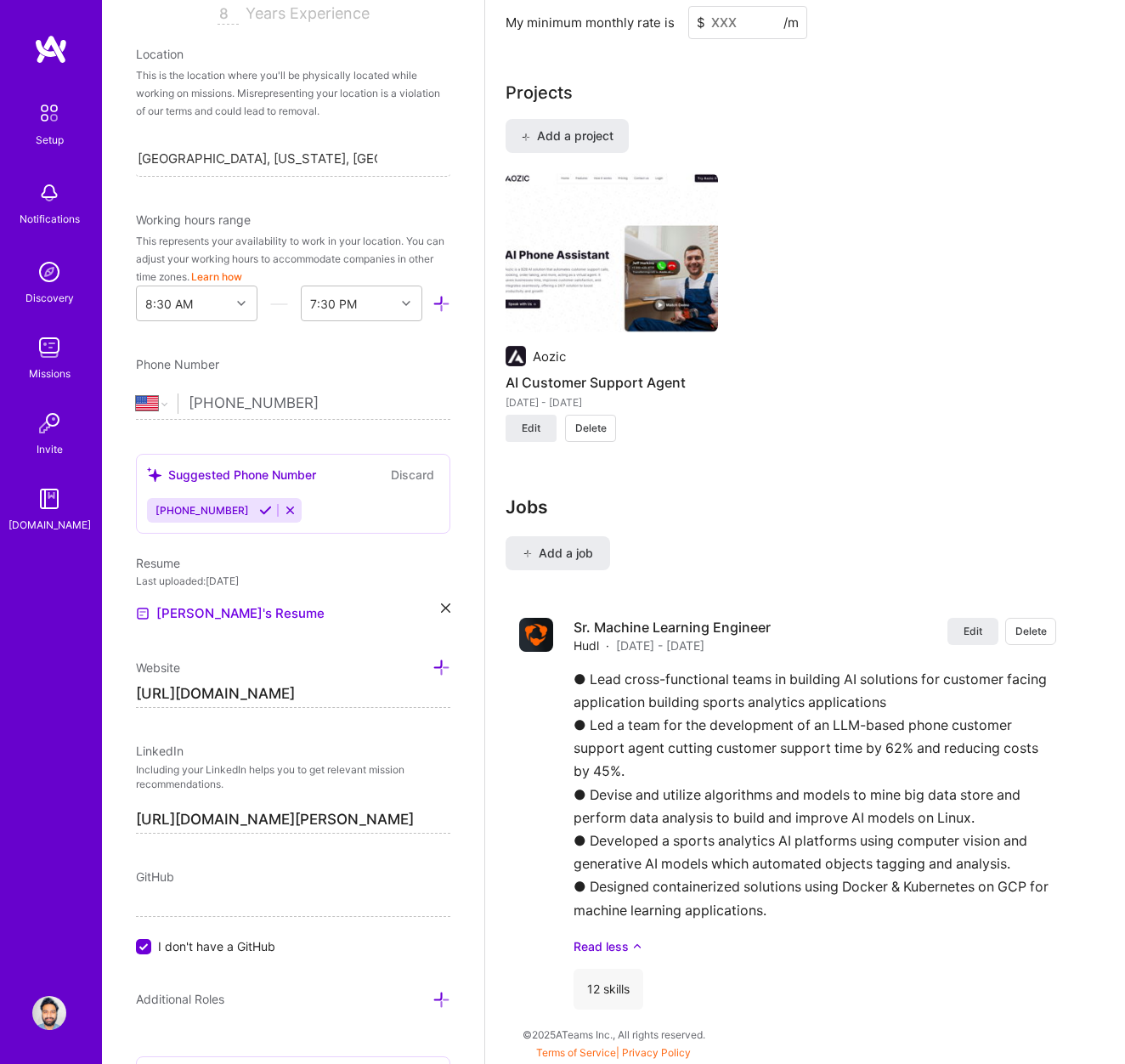
click at [284, 513] on icon at bounding box center [290, 510] width 13 height 13
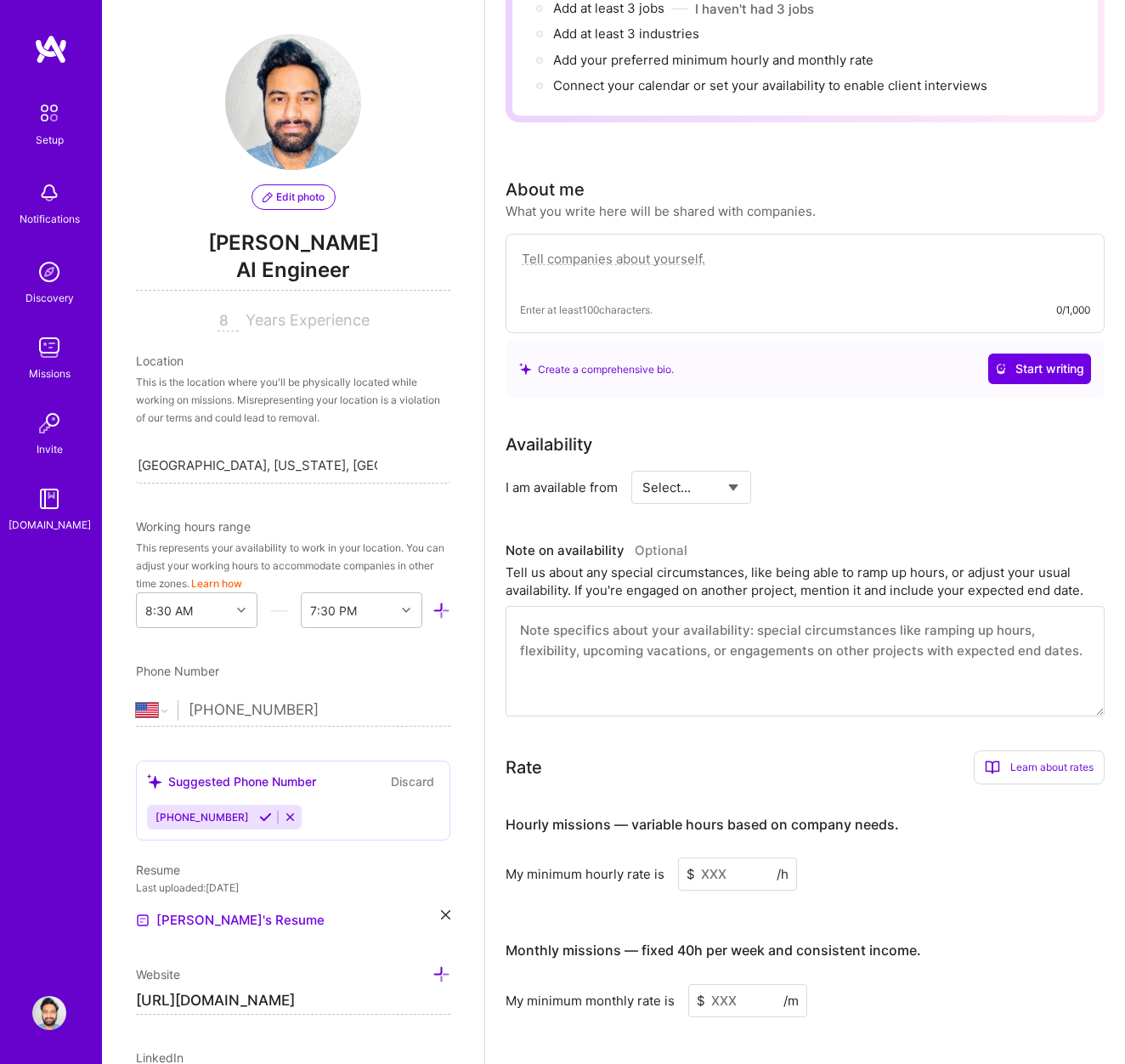
scroll to position [0, 0]
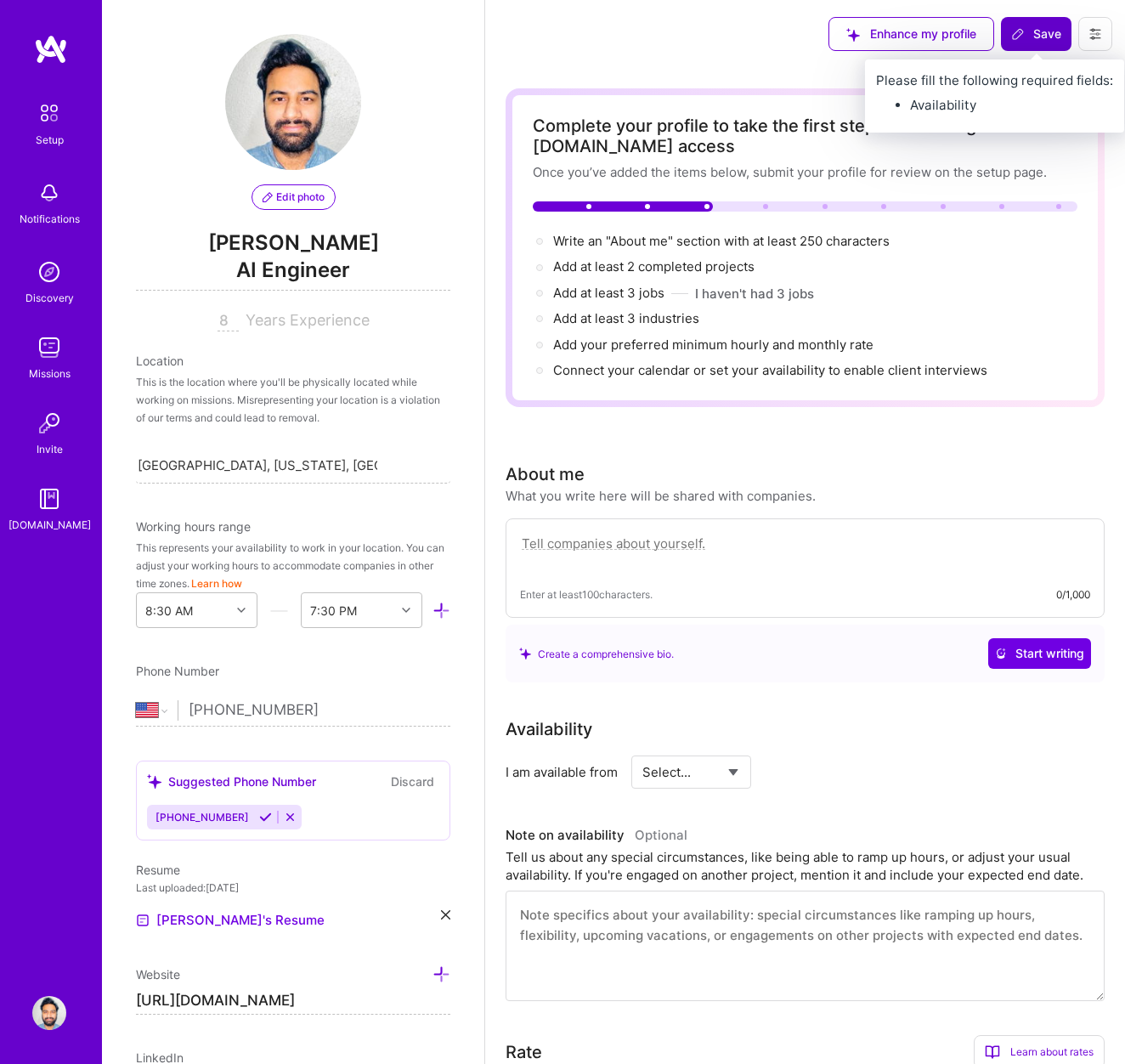
click at [1033, 42] on span "Save" at bounding box center [1037, 34] width 51 height 17
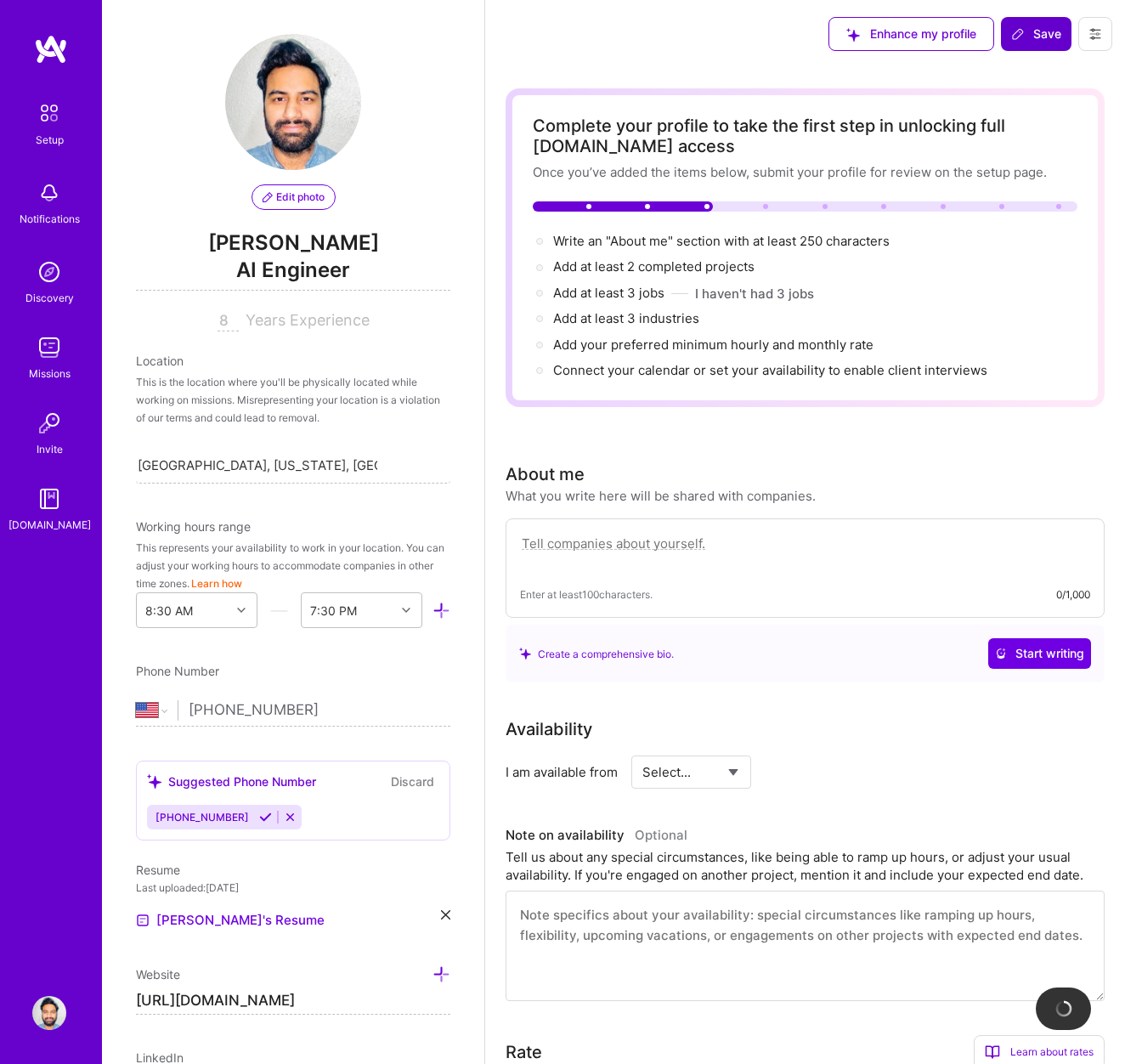
click at [1033, 42] on span "Save" at bounding box center [1037, 34] width 51 height 17
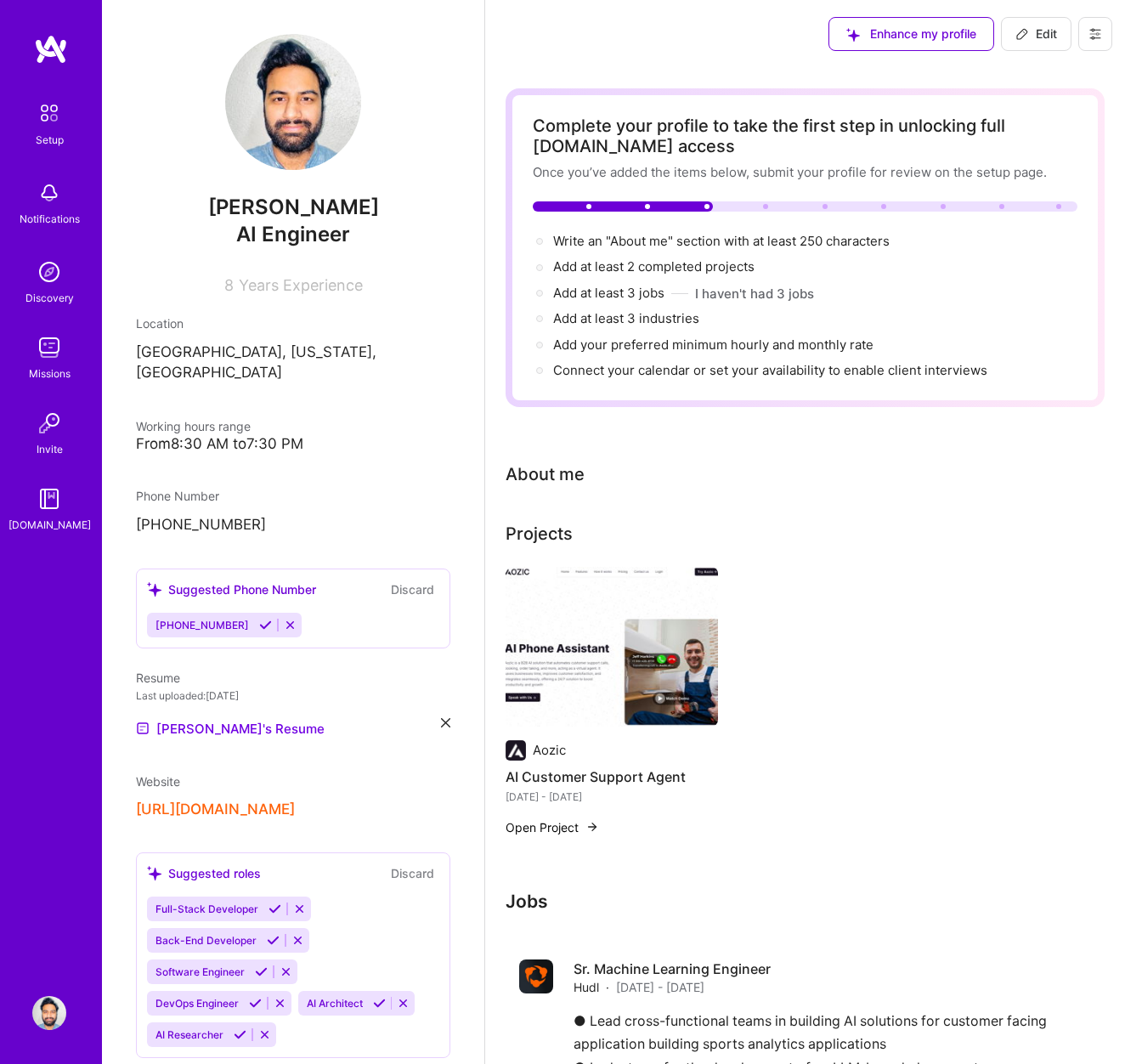
click at [1033, 41] on span "Edit" at bounding box center [1036, 34] width 42 height 17
select select "US"
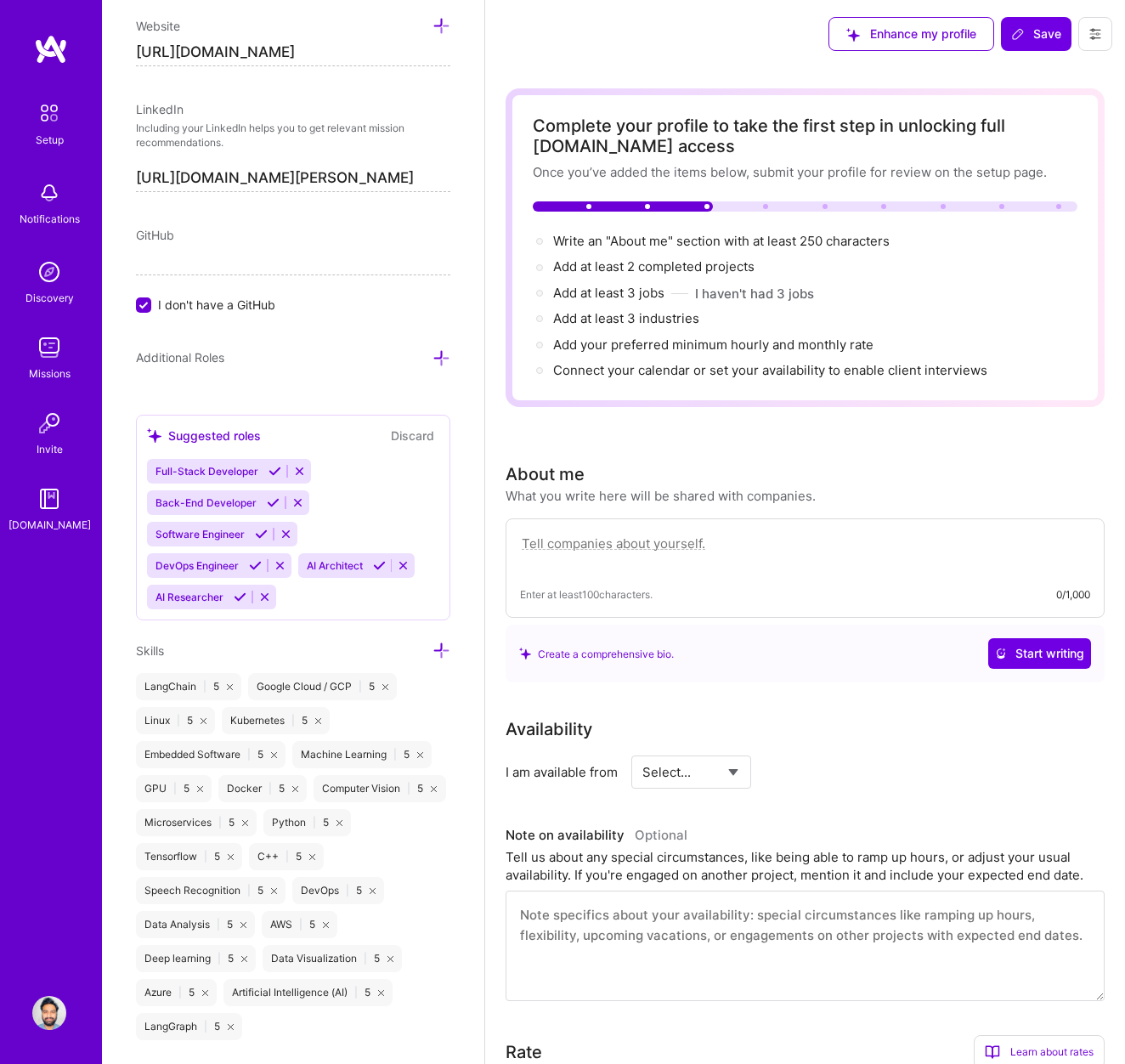
scroll to position [868, 0]
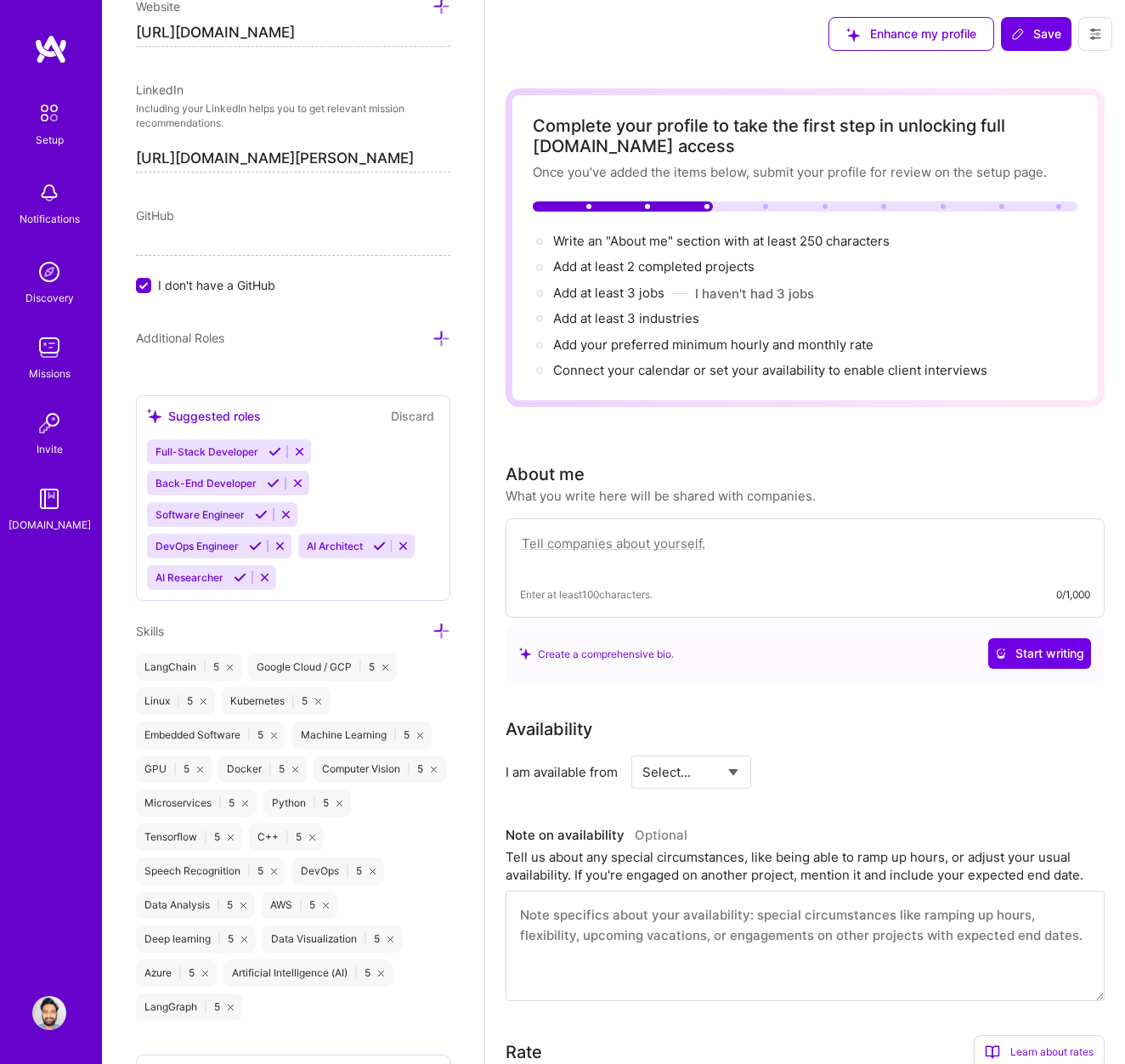
click at [437, 338] on icon at bounding box center [441, 338] width 17 height 17
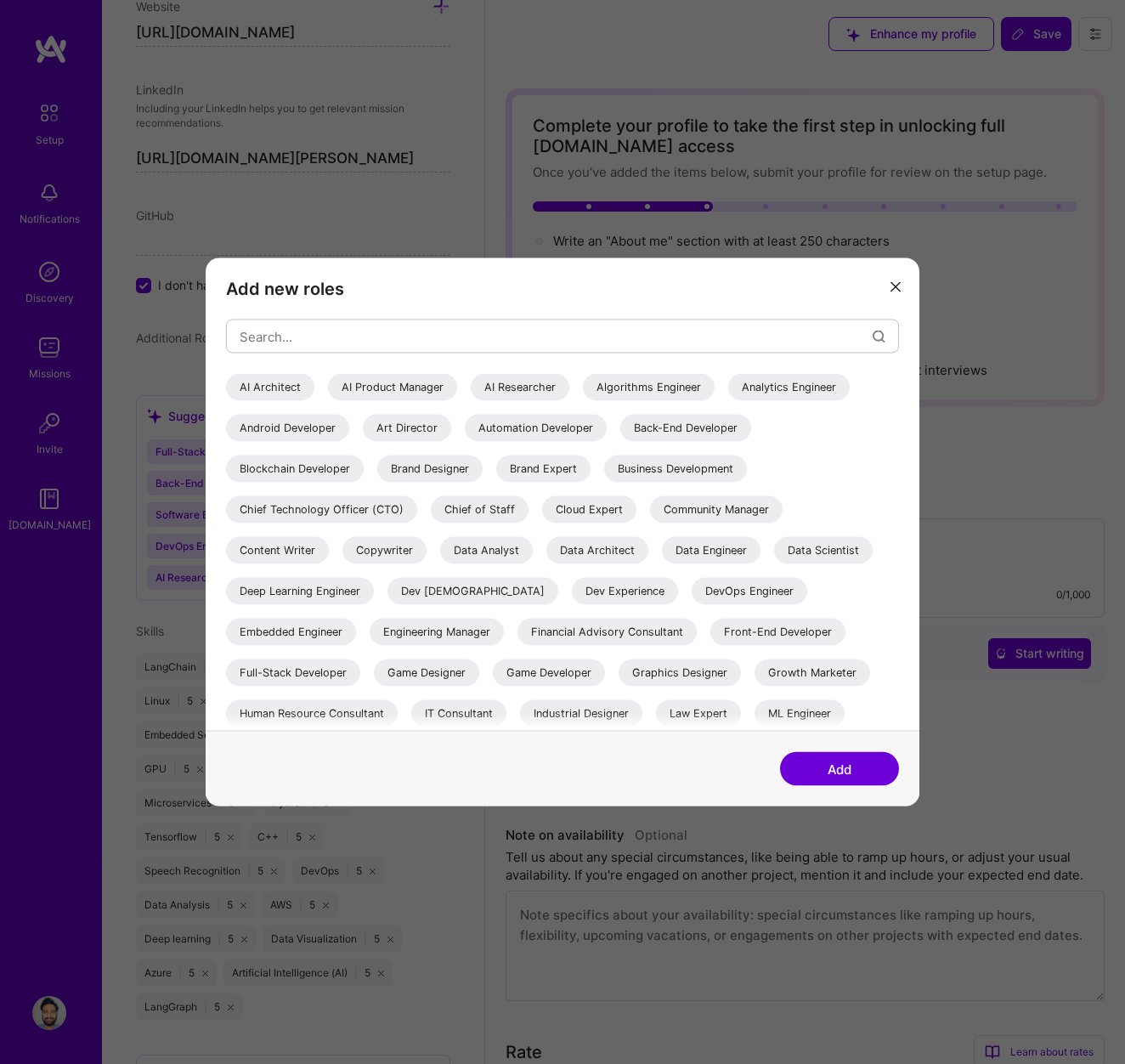
click at [274, 384] on div "AI Architect" at bounding box center [269, 387] width 88 height 27
click at [523, 394] on div "AI Researcher" at bounding box center [519, 387] width 98 height 27
click at [475, 334] on input "modal" at bounding box center [556, 336] width 634 height 44
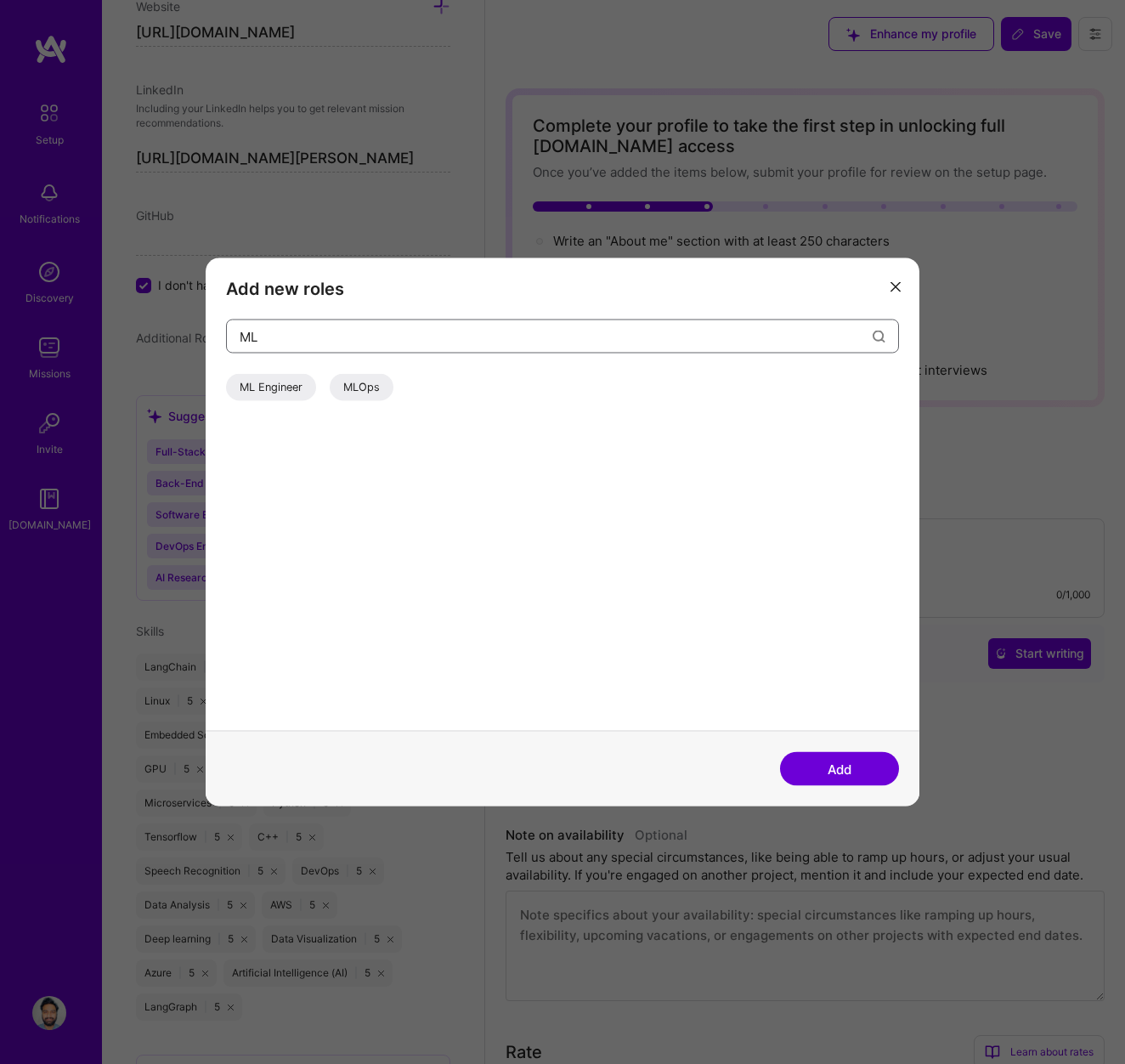
type input "ML"
click at [293, 383] on div "ML Engineer" at bounding box center [270, 387] width 90 height 27
click at [368, 388] on div "MLOps" at bounding box center [361, 387] width 64 height 27
click at [834, 770] on button "Add" at bounding box center [839, 769] width 119 height 34
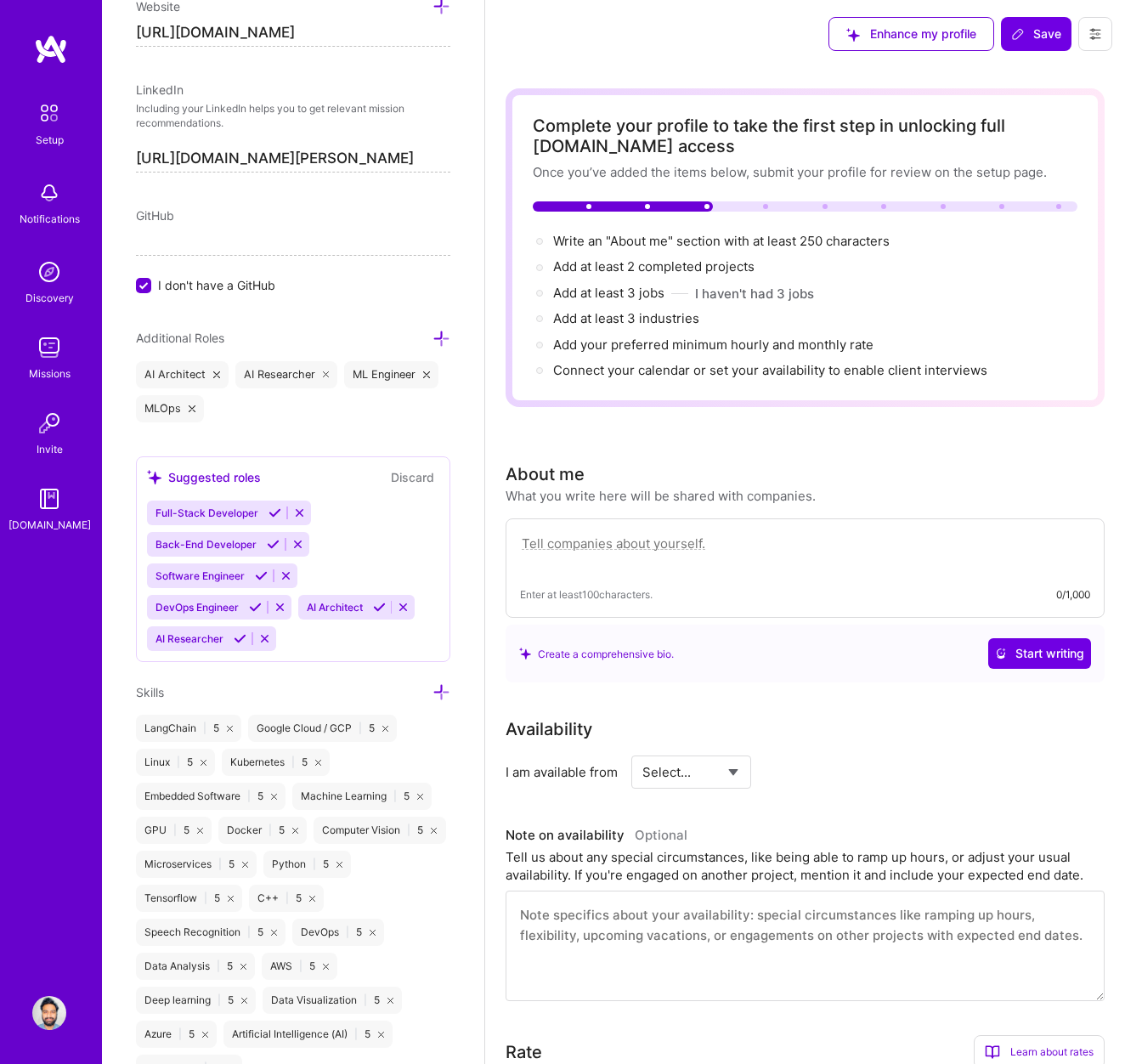
click at [295, 518] on icon at bounding box center [299, 512] width 13 height 13
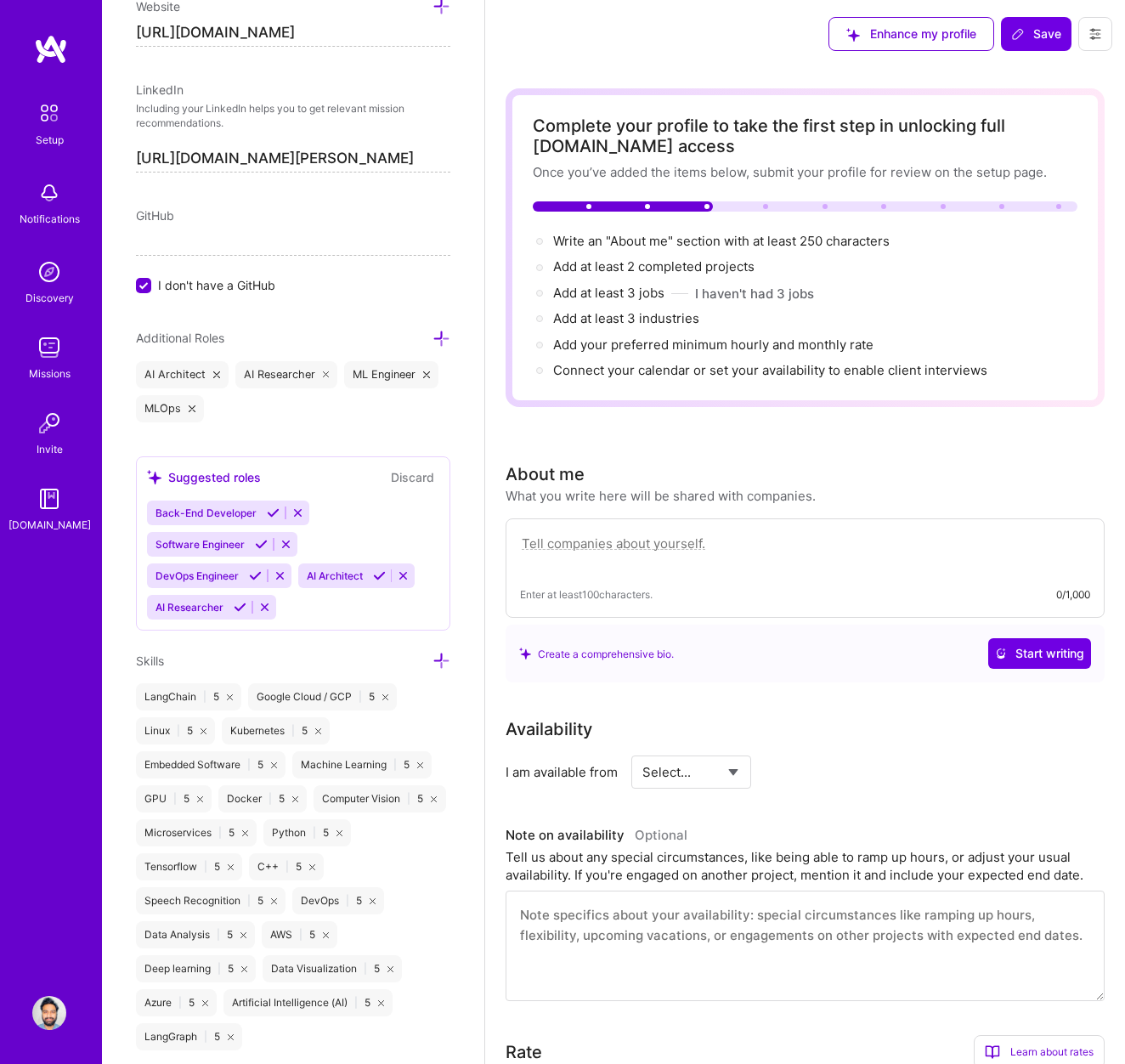
click at [295, 514] on icon at bounding box center [298, 512] width 13 height 13
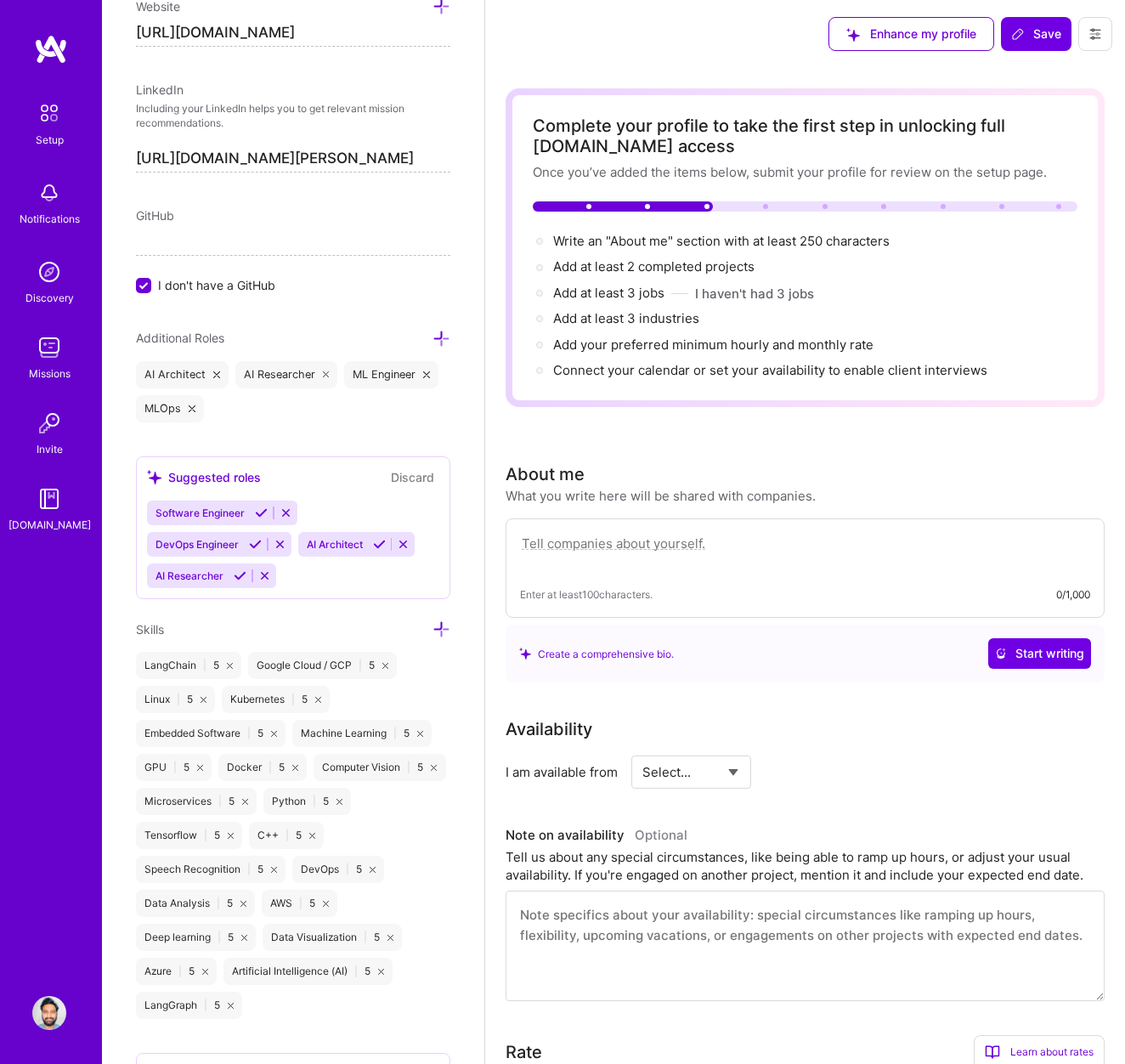
click at [421, 475] on button "Discard" at bounding box center [412, 477] width 53 height 19
click at [415, 477] on button "Discard" at bounding box center [412, 477] width 53 height 19
click at [438, 335] on icon at bounding box center [441, 338] width 17 height 17
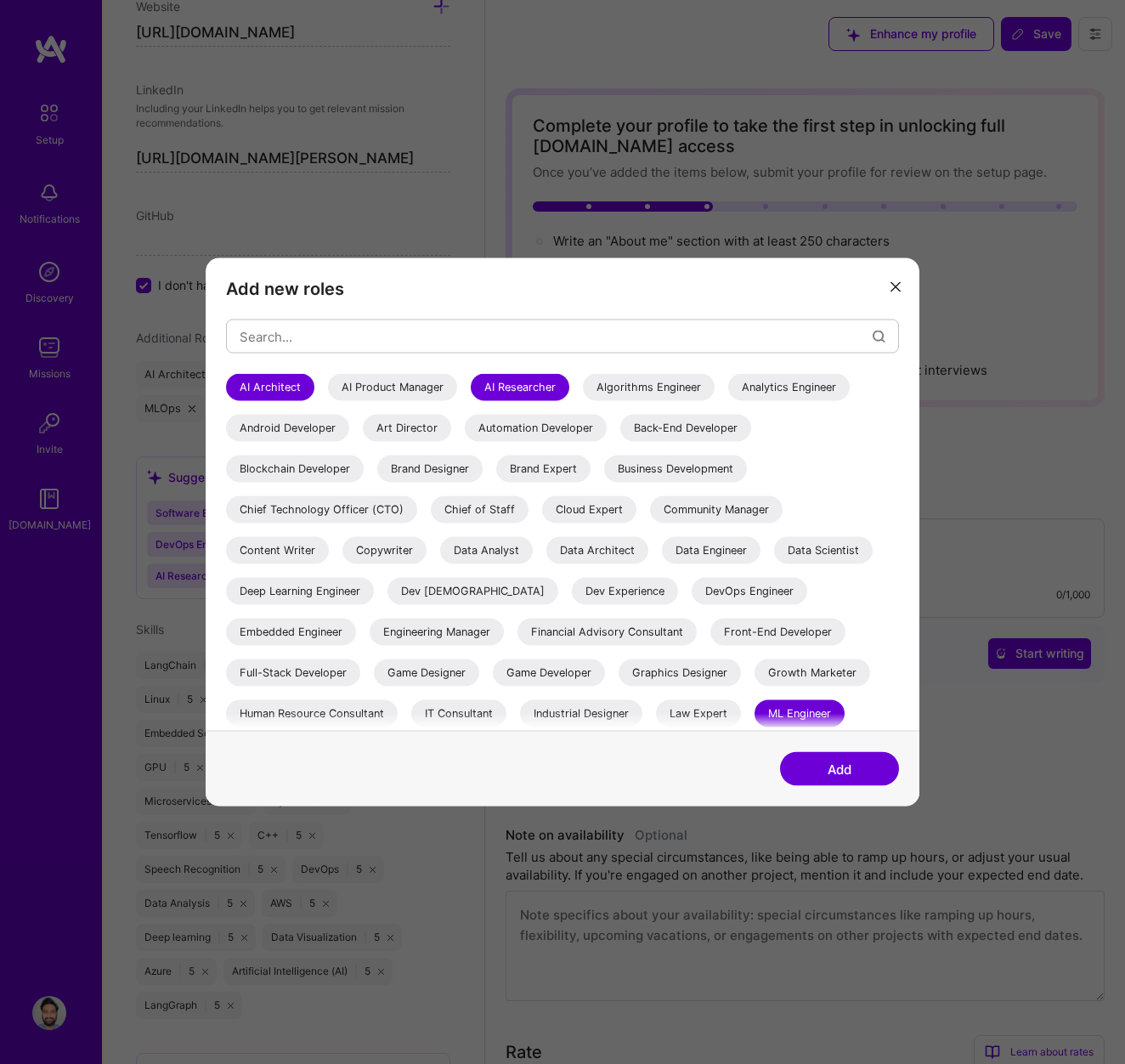
click at [385, 385] on div "AI Product Manager" at bounding box center [392, 387] width 129 height 27
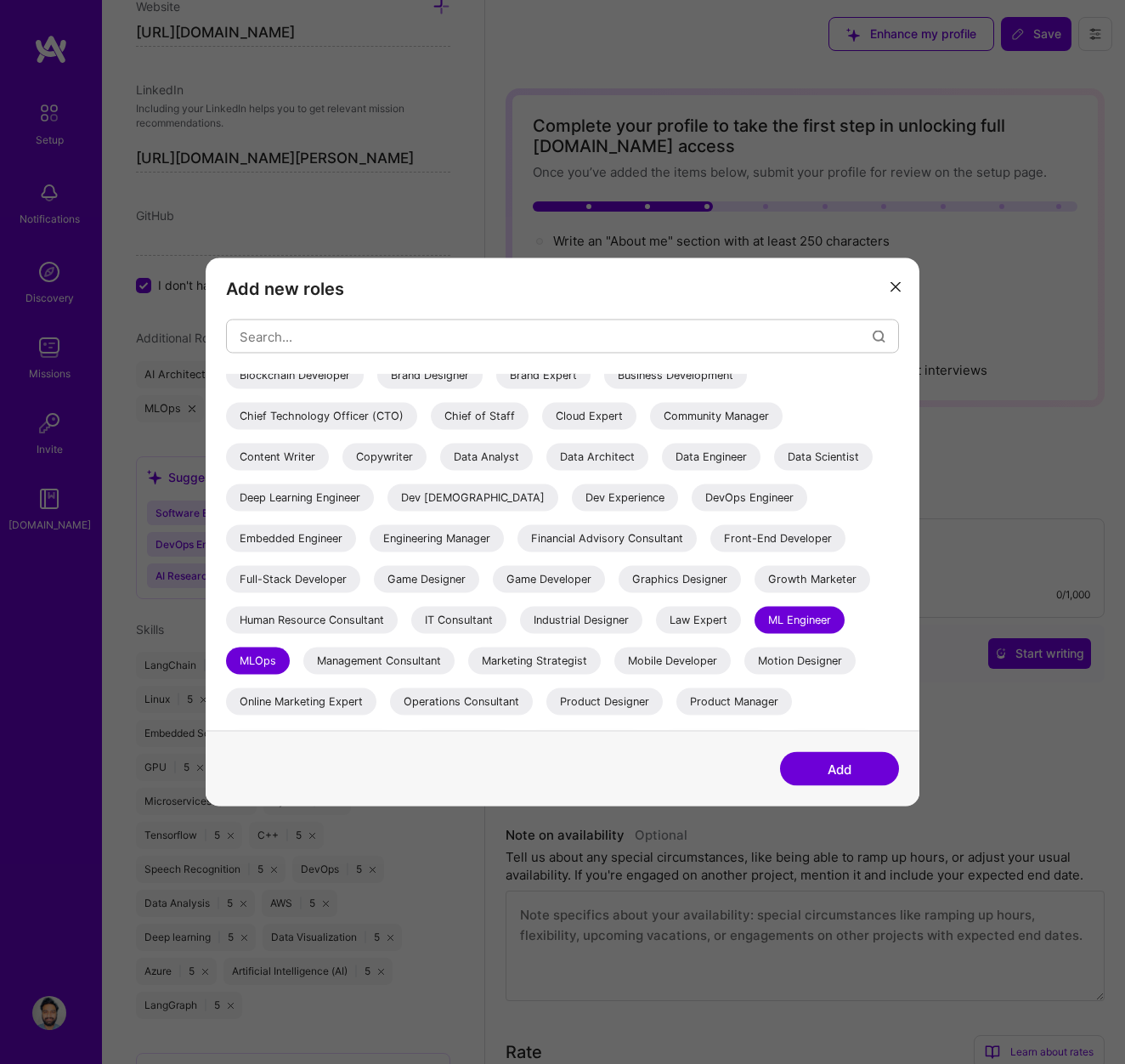
scroll to position [92, 0]
click at [329, 498] on div "Deep Learning Engineer" at bounding box center [300, 498] width 148 height 27
click at [829, 455] on div "Data Scientist" at bounding box center [823, 457] width 98 height 27
click at [717, 459] on div "Data Engineer" at bounding box center [711, 457] width 98 height 27
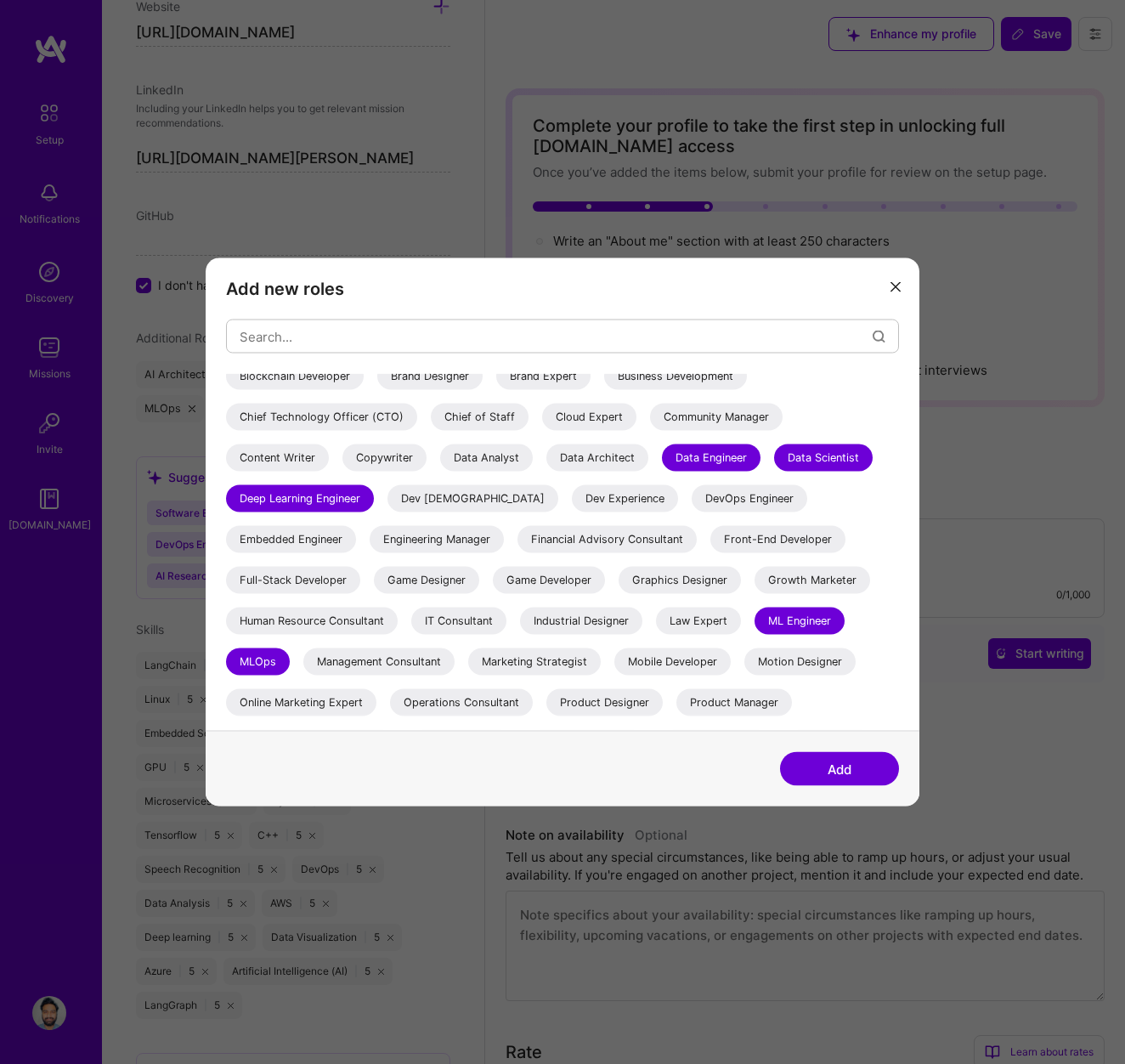
click at [510, 453] on div "Data Analyst" at bounding box center [486, 457] width 92 height 27
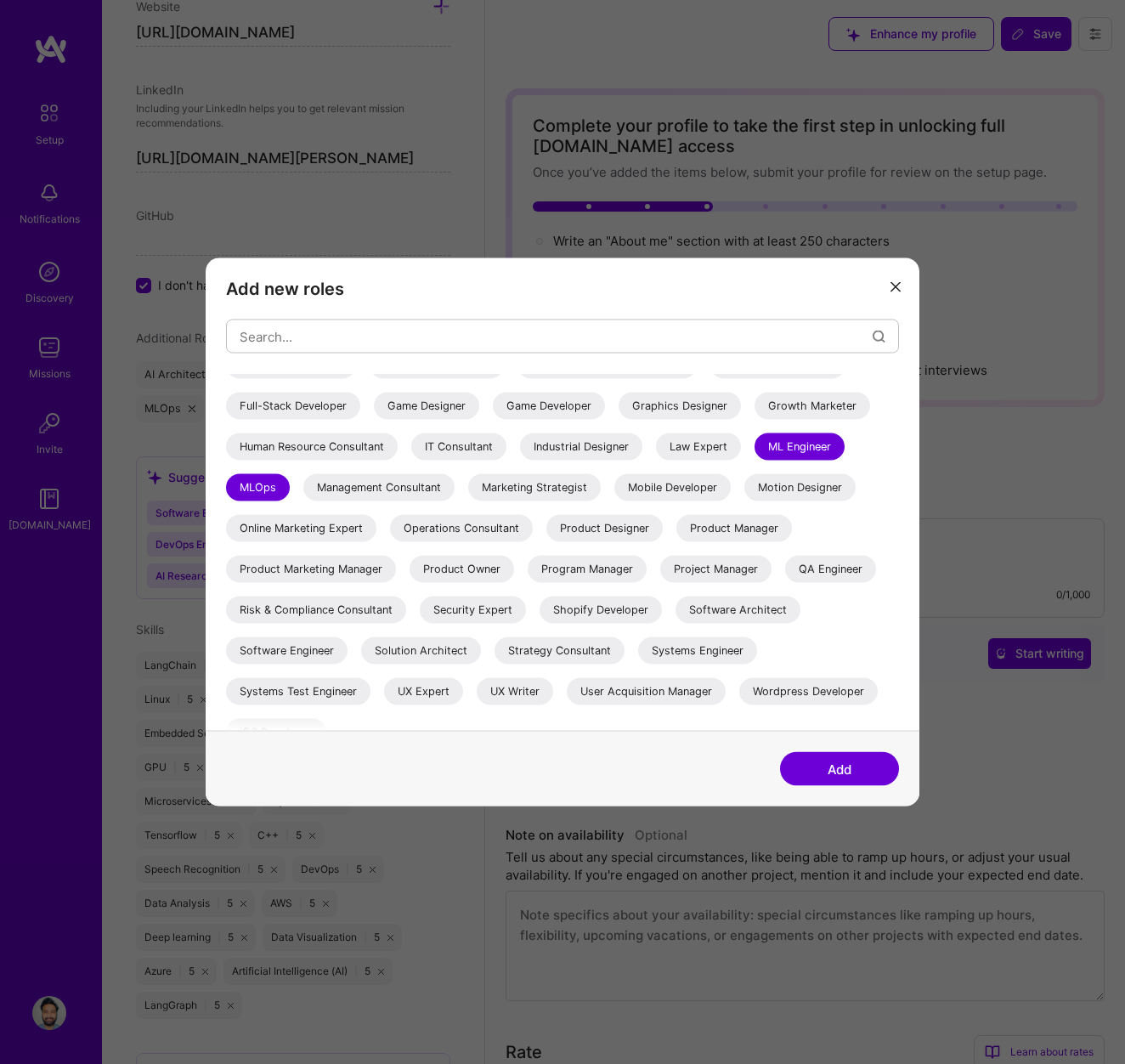
scroll to position [289, 0]
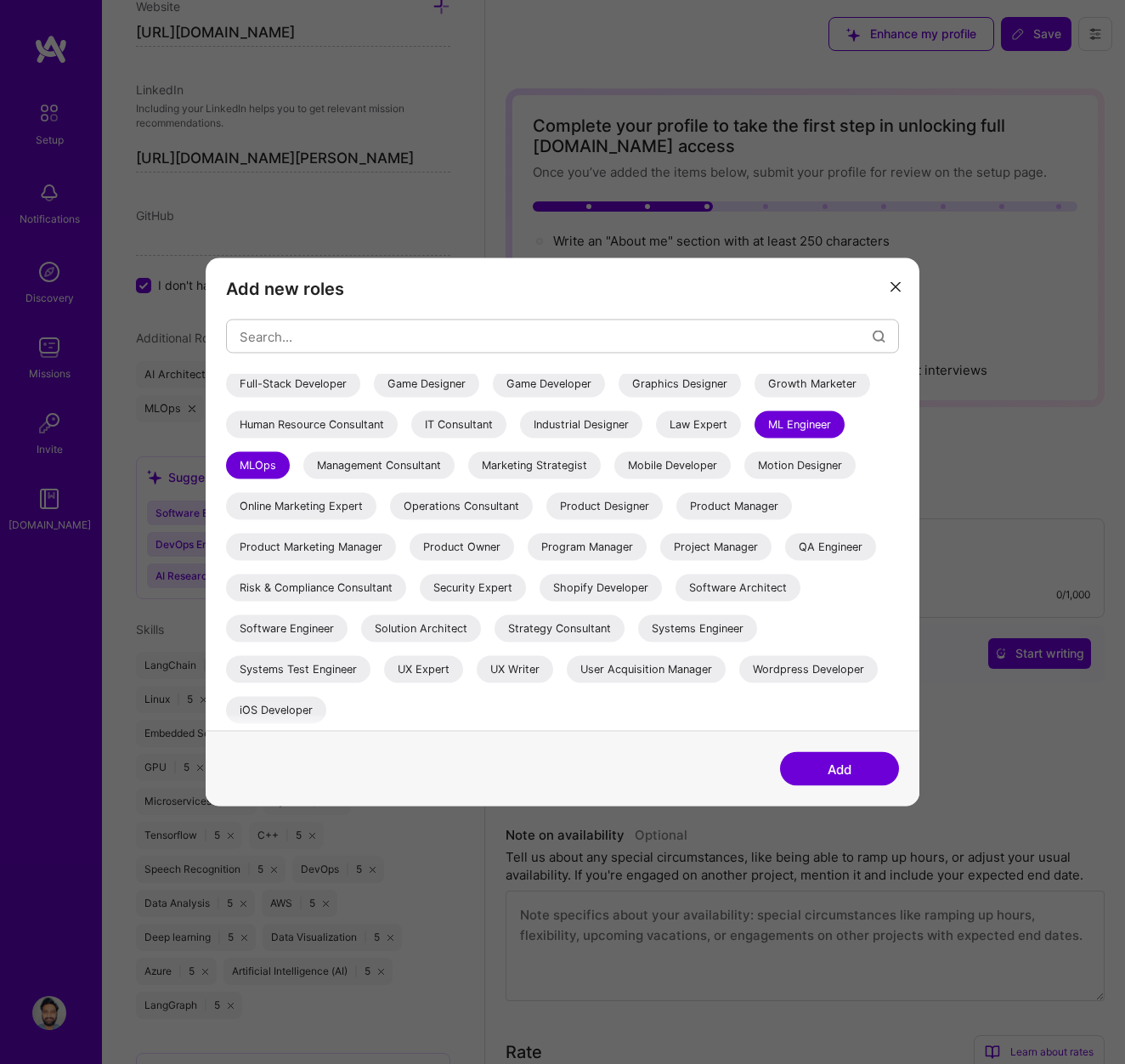
click at [310, 623] on div "Software Engineer" at bounding box center [286, 628] width 121 height 27
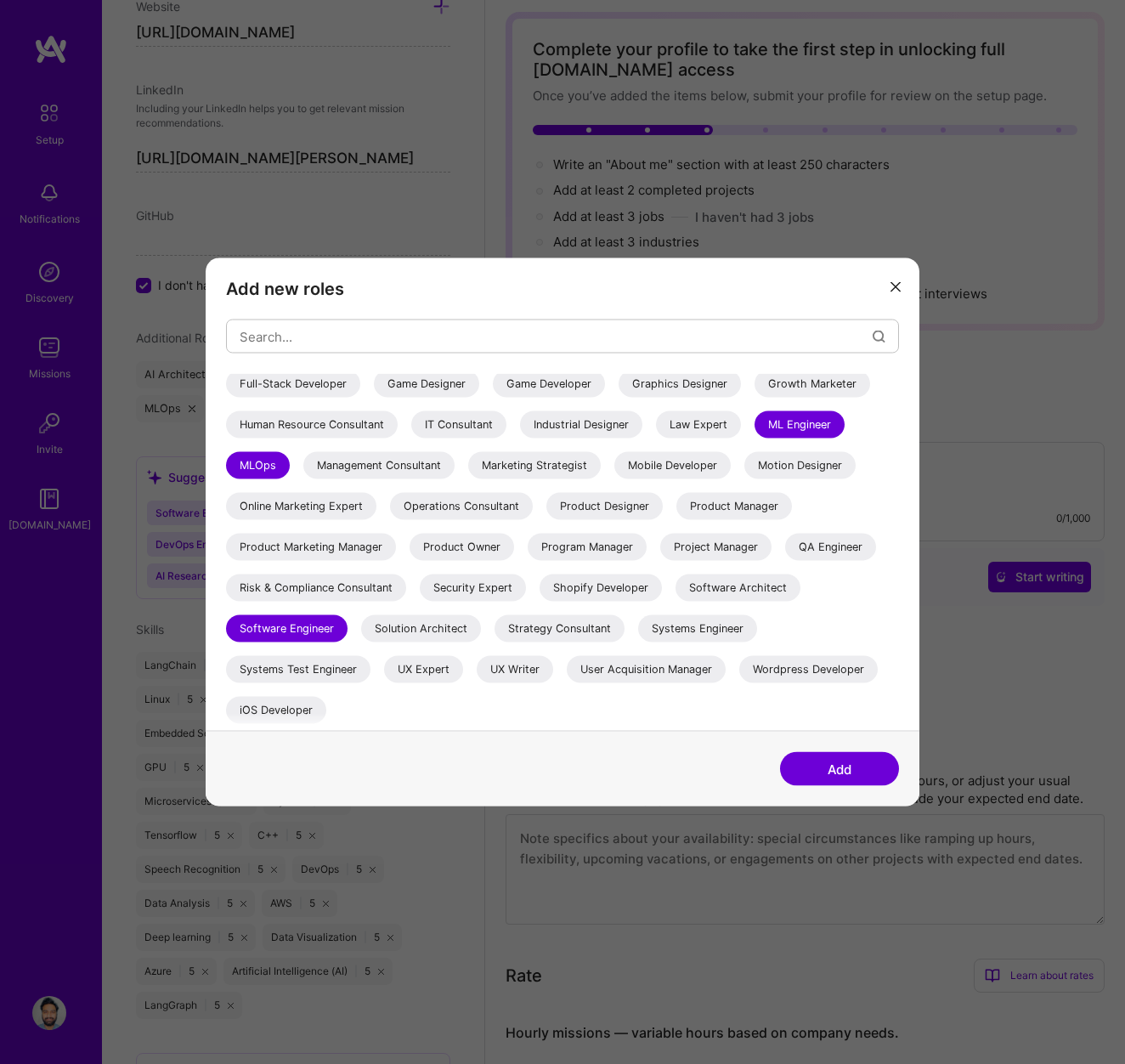
scroll to position [81, 0]
click at [746, 510] on div "Product Manager" at bounding box center [734, 506] width 116 height 27
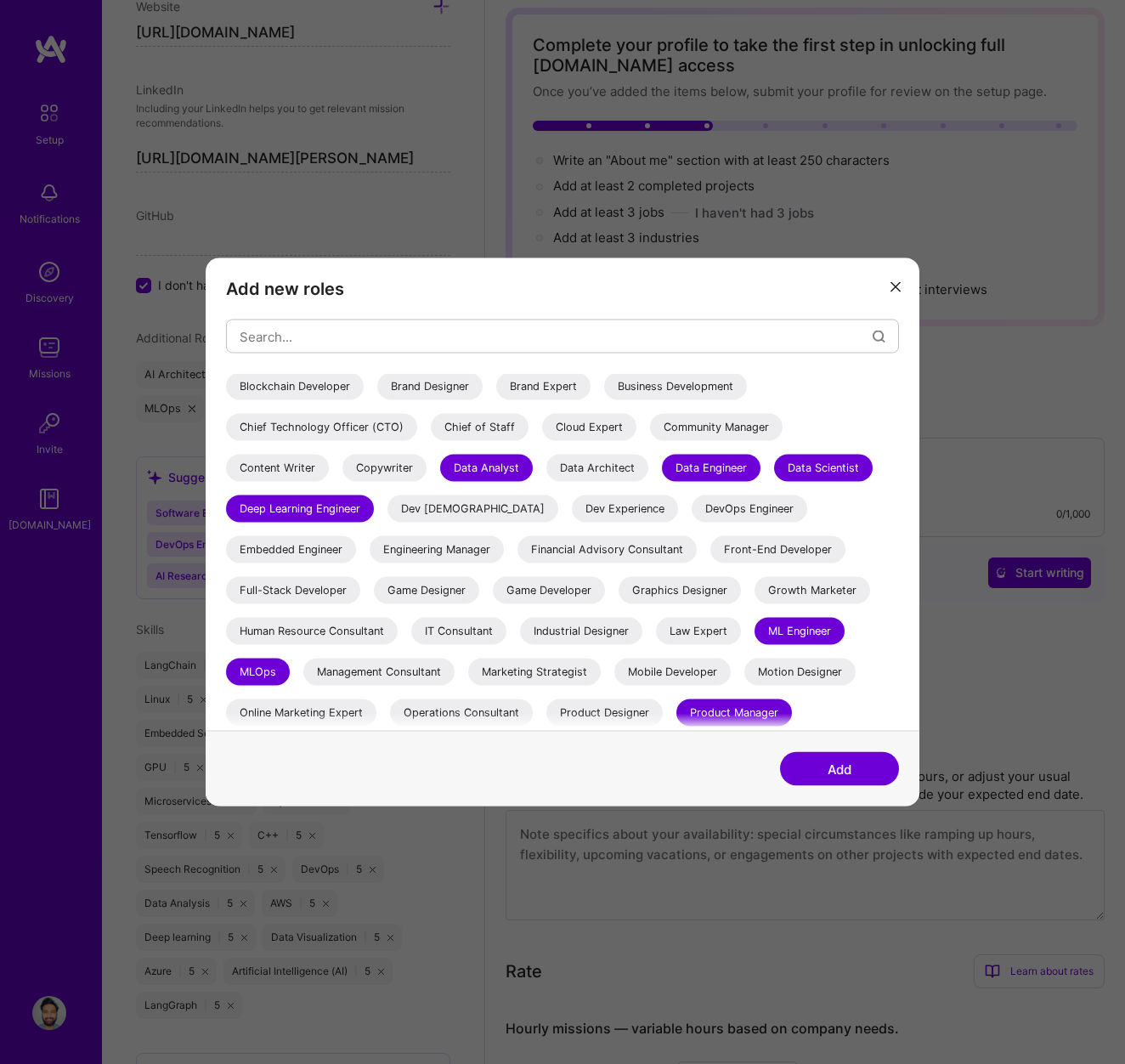
scroll to position [0, 0]
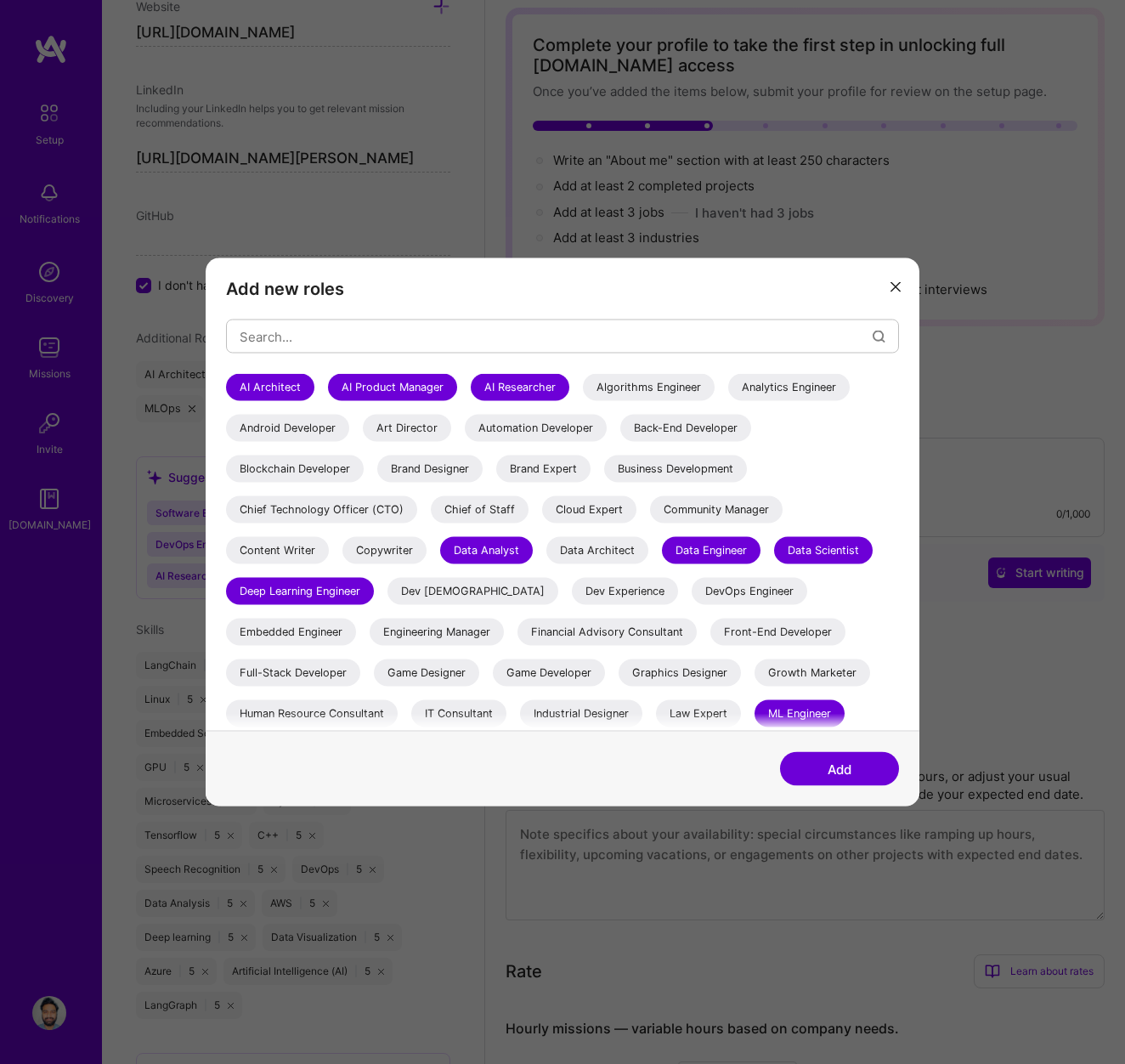
click at [314, 507] on div "Chief Technology Officer (CTO)" at bounding box center [321, 510] width 191 height 27
click at [597, 503] on div "Cloud Expert" at bounding box center [589, 510] width 94 height 27
click at [601, 550] on div "Data Architect" at bounding box center [597, 550] width 102 height 27
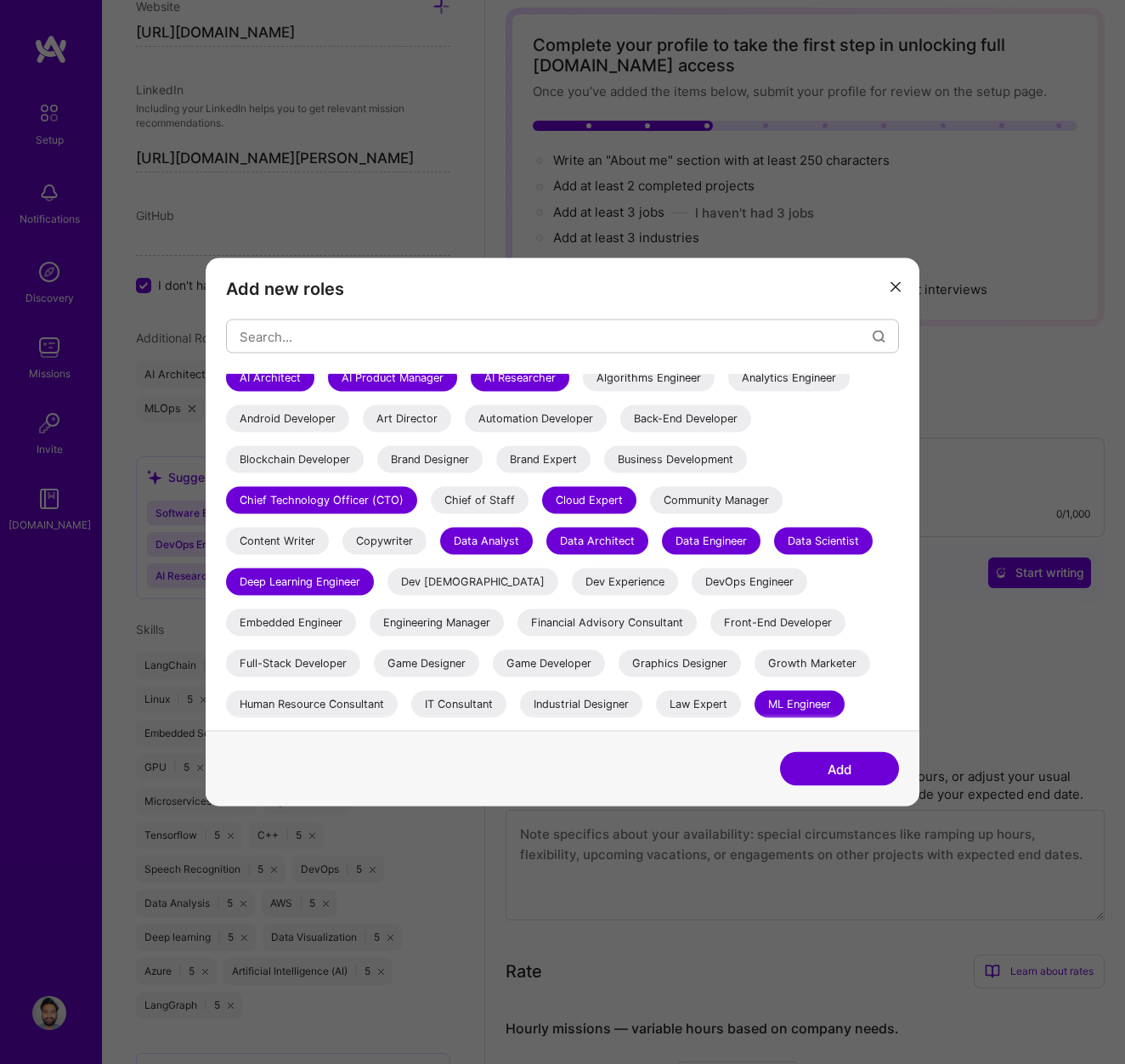
click at [692, 579] on div "DevOps Engineer" at bounding box center [749, 581] width 116 height 27
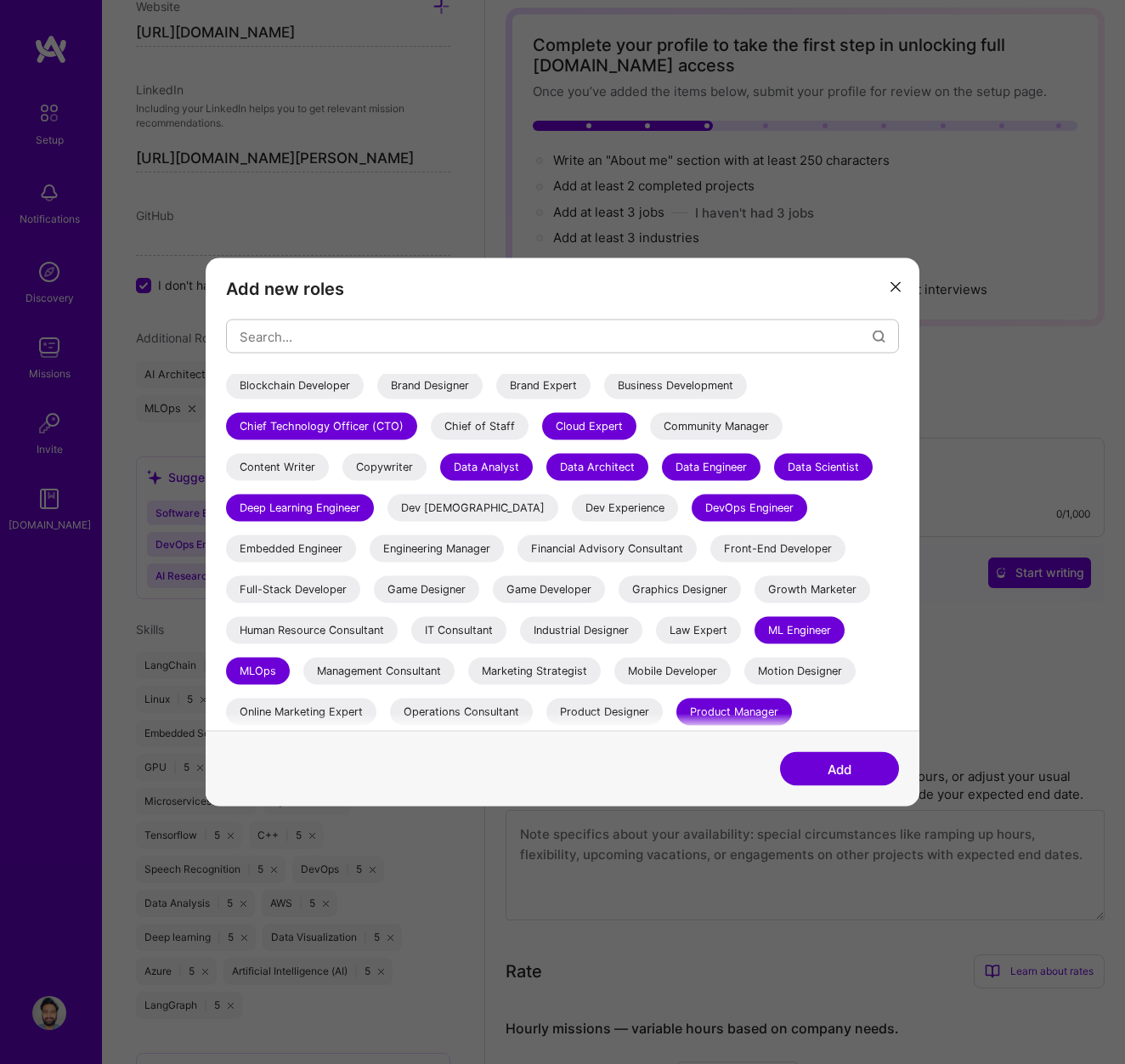
scroll to position [89, 0]
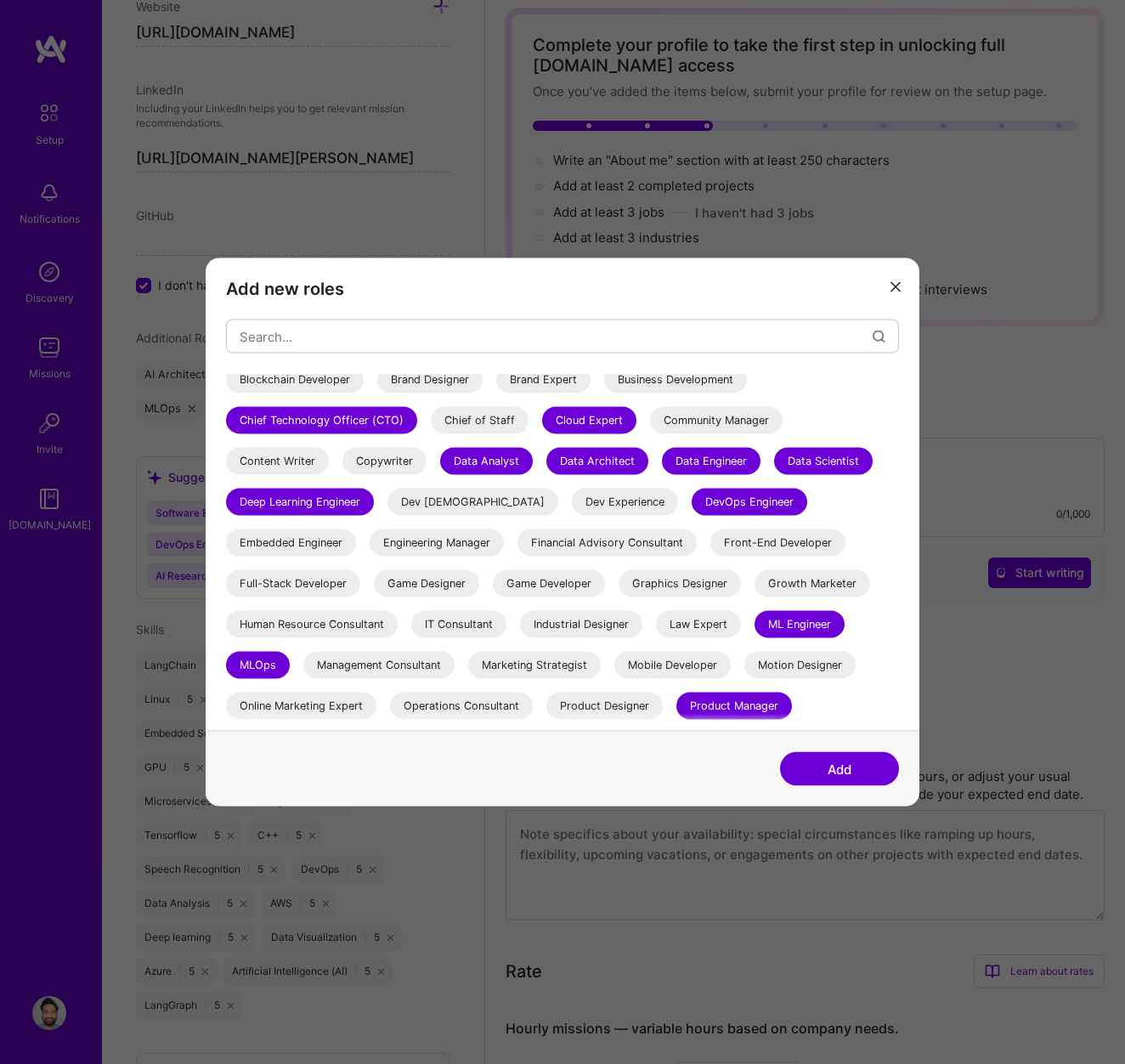
click at [315, 549] on div "Embedded Engineer" at bounding box center [290, 543] width 130 height 27
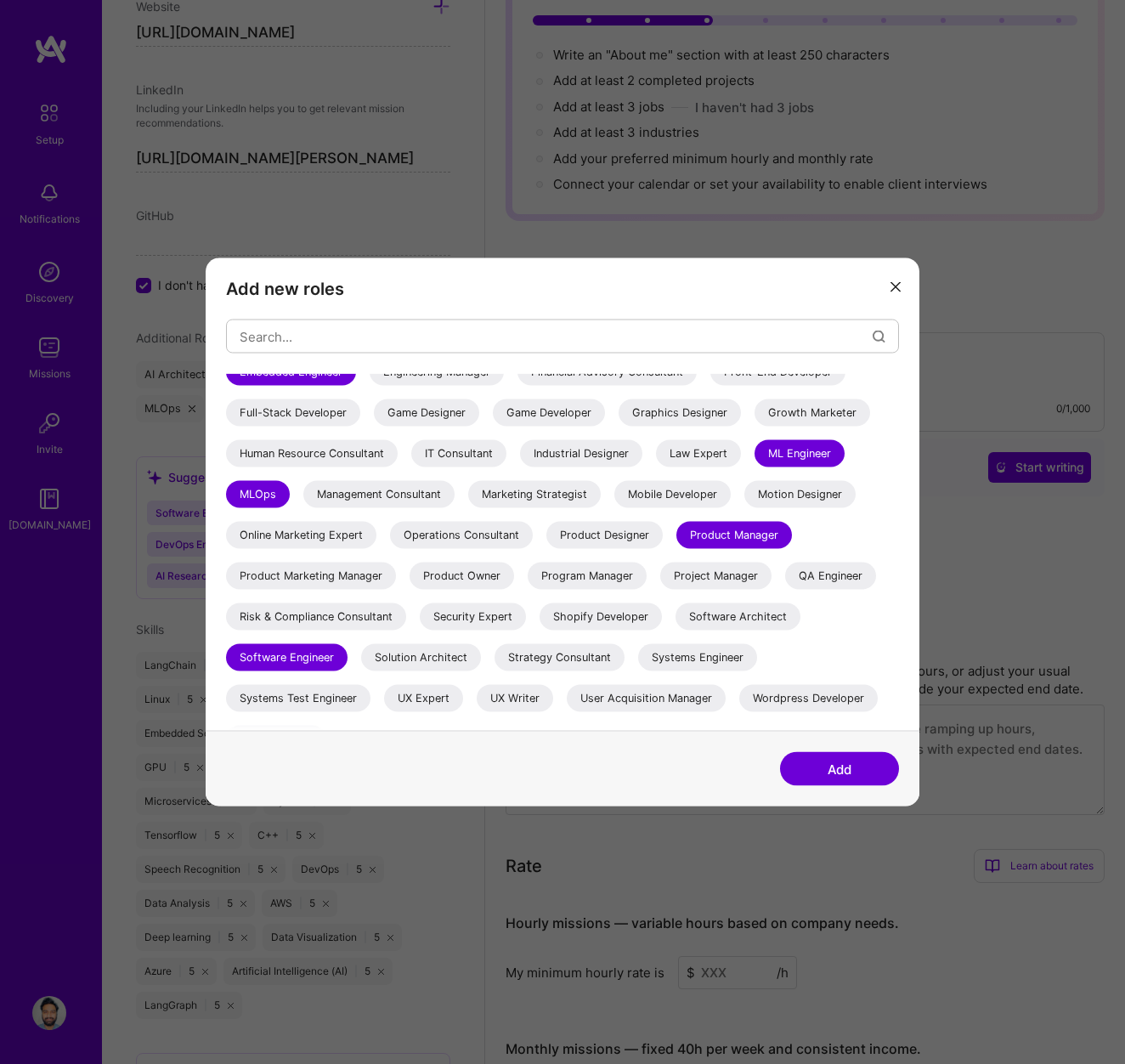
scroll to position [252, 0]
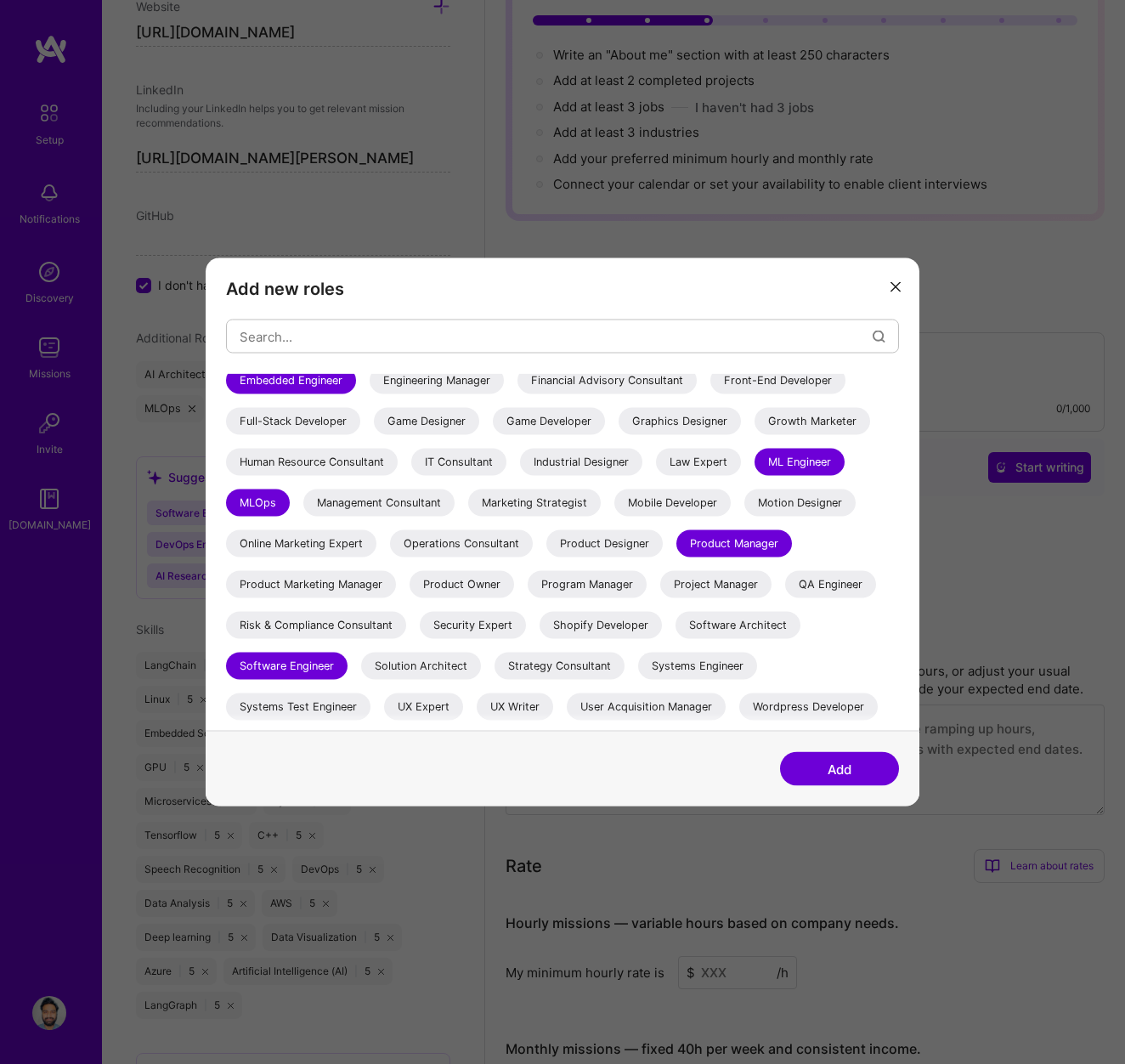
click at [726, 625] on div "Software Architect" at bounding box center [737, 625] width 125 height 27
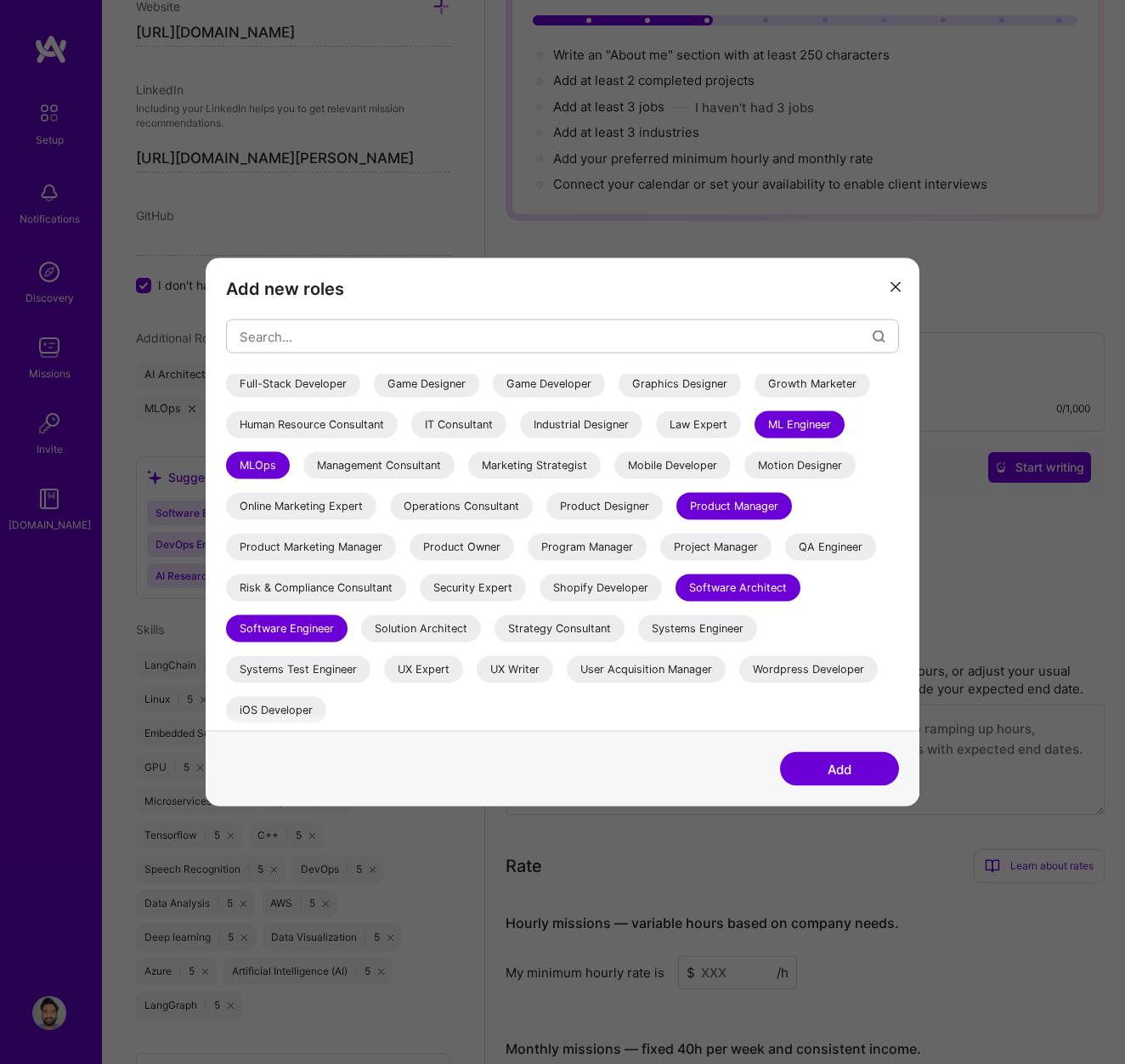
click at [450, 634] on div "Solution Architect" at bounding box center [421, 628] width 120 height 27
click at [845, 764] on button "Add" at bounding box center [839, 769] width 119 height 34
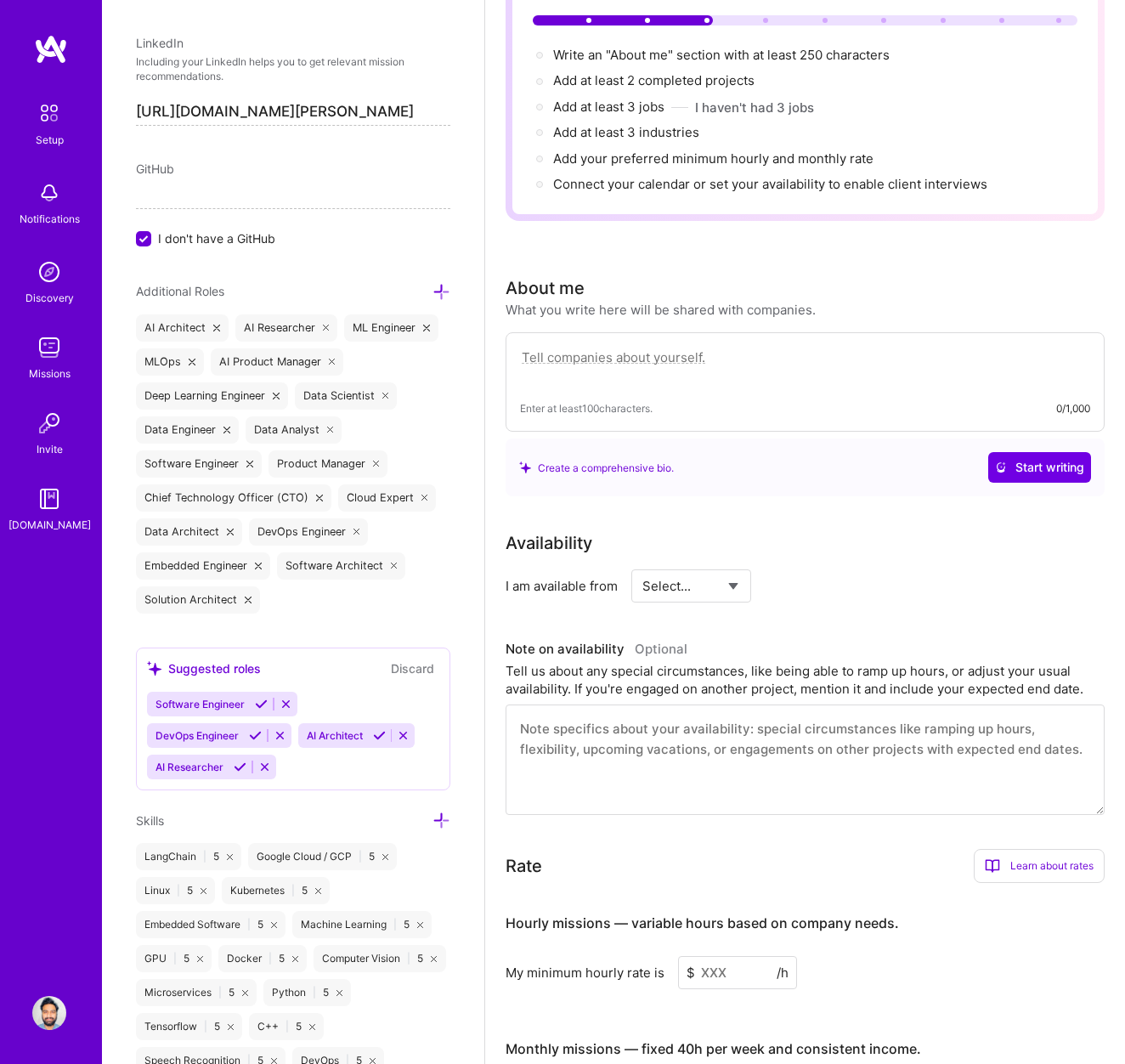
scroll to position [922, 0]
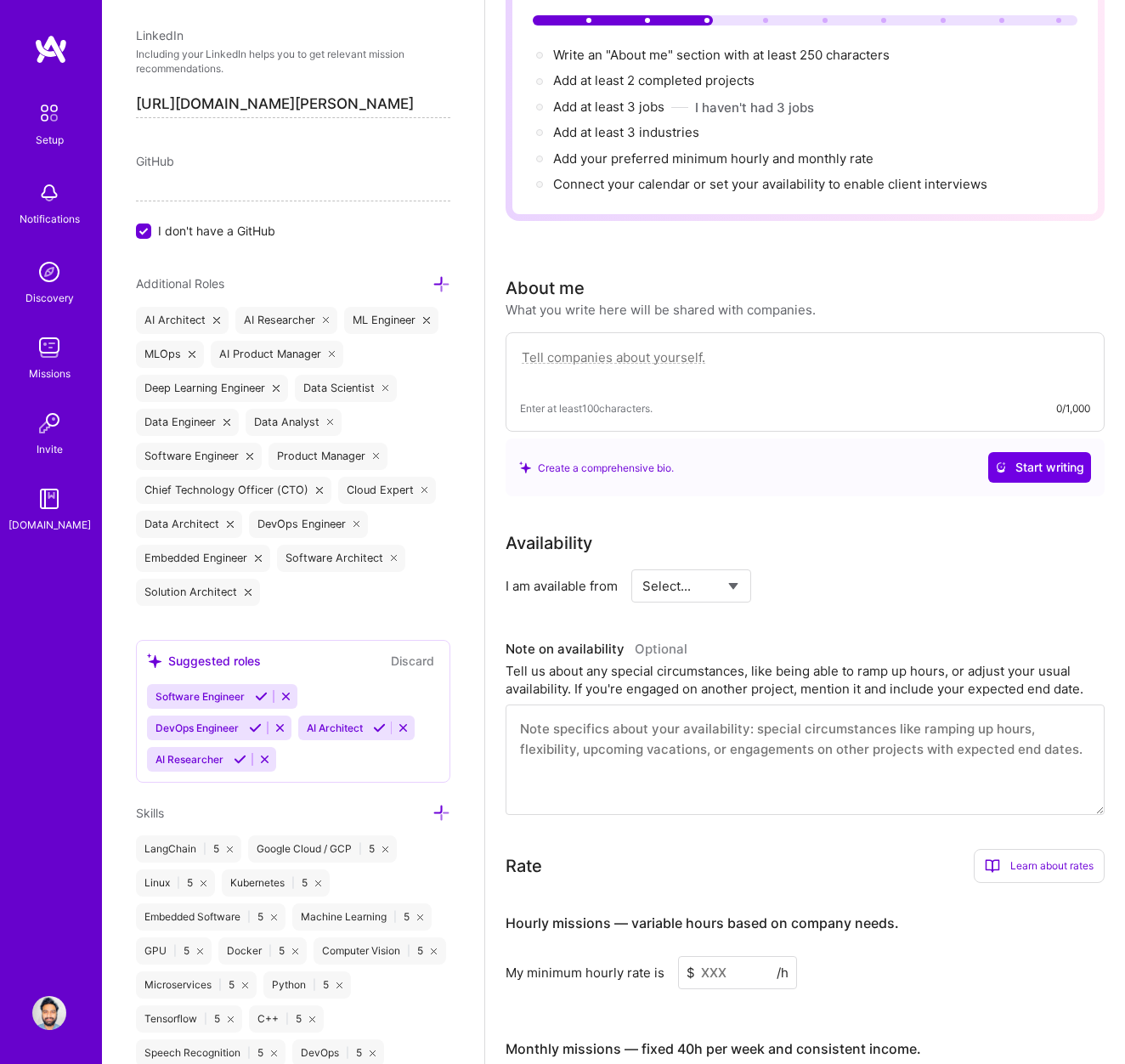
click at [416, 667] on button "Discard" at bounding box center [412, 661] width 53 height 19
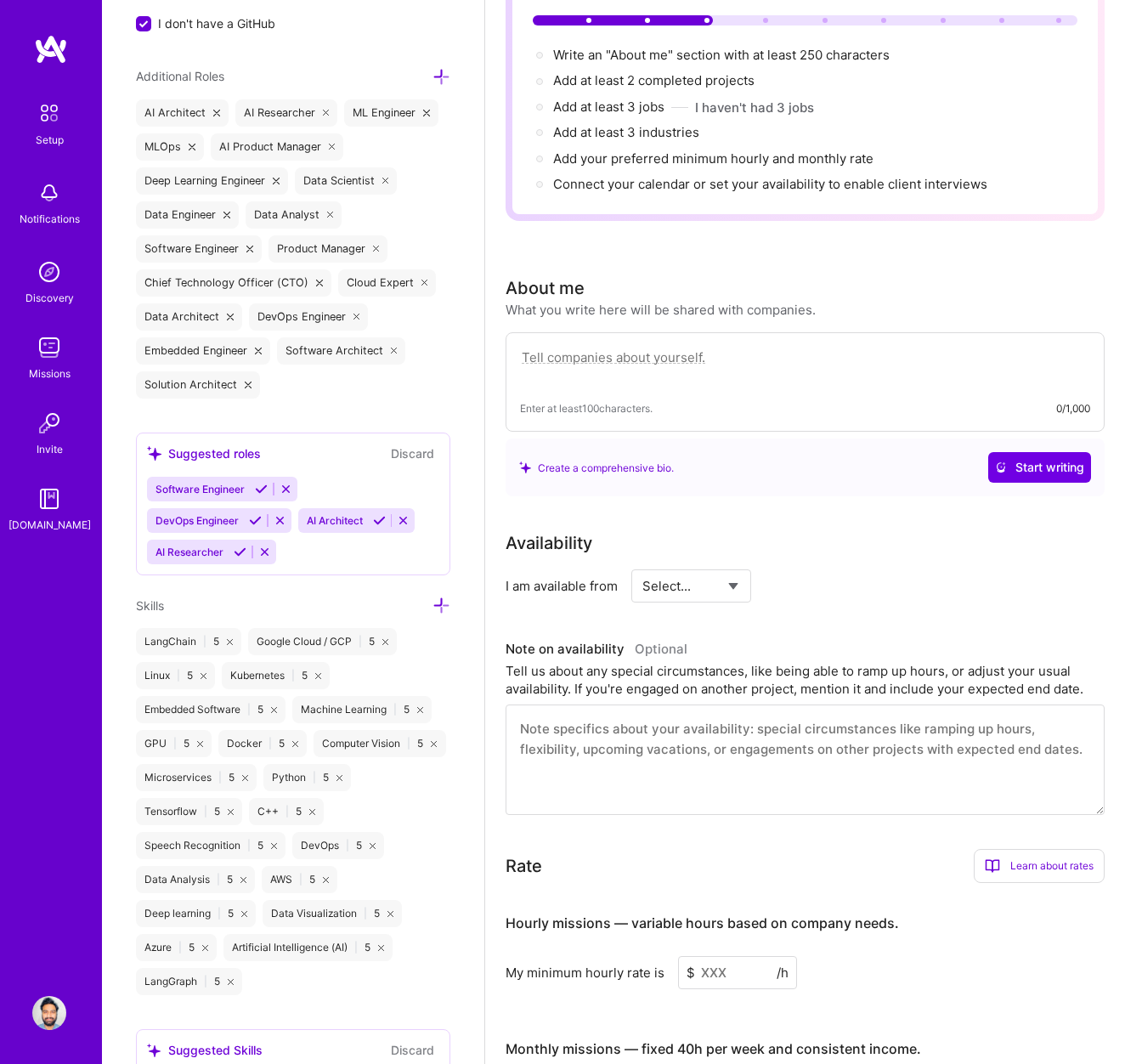
scroll to position [1174, 0]
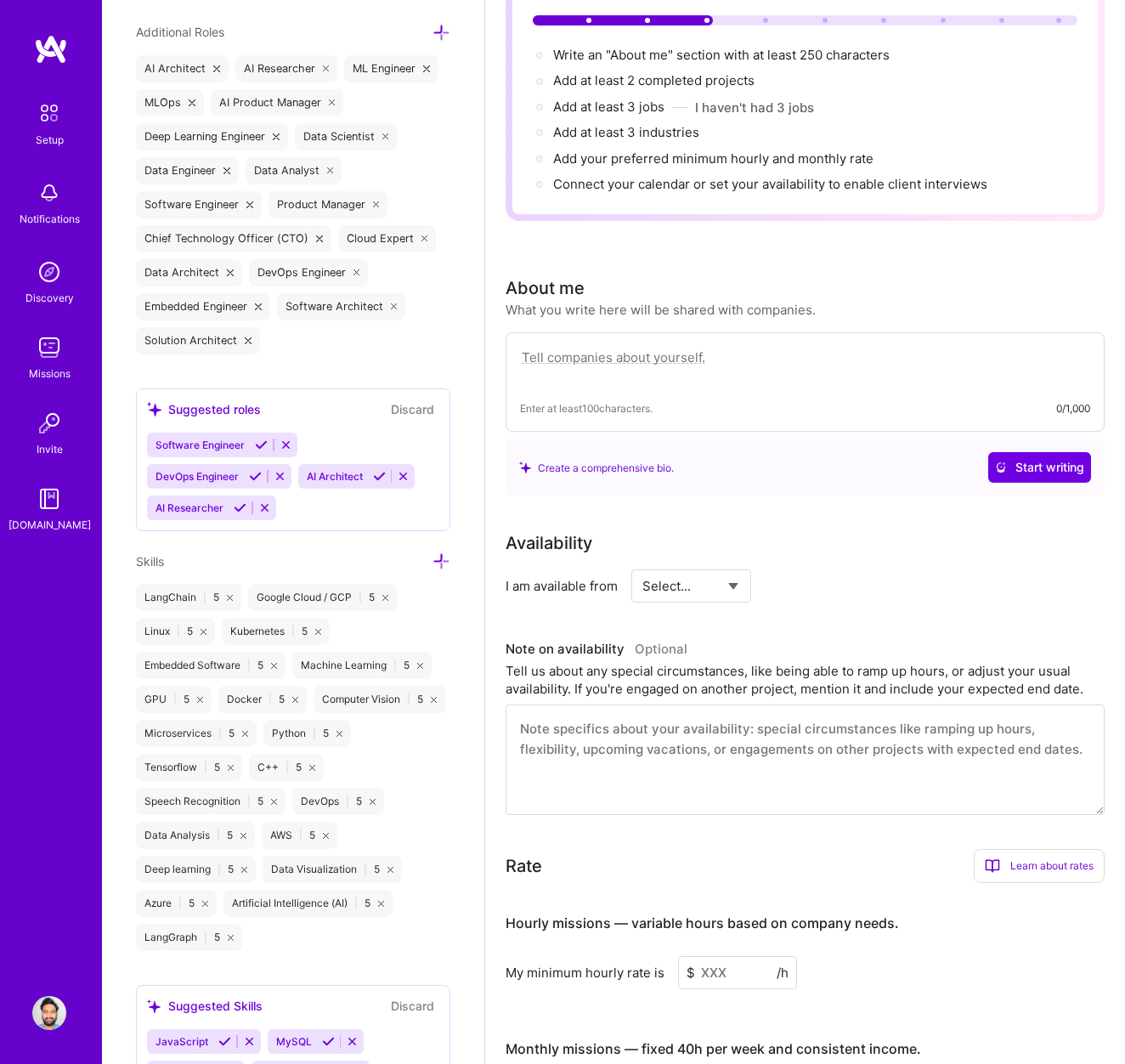
click at [261, 444] on icon at bounding box center [261, 444] width 13 height 13
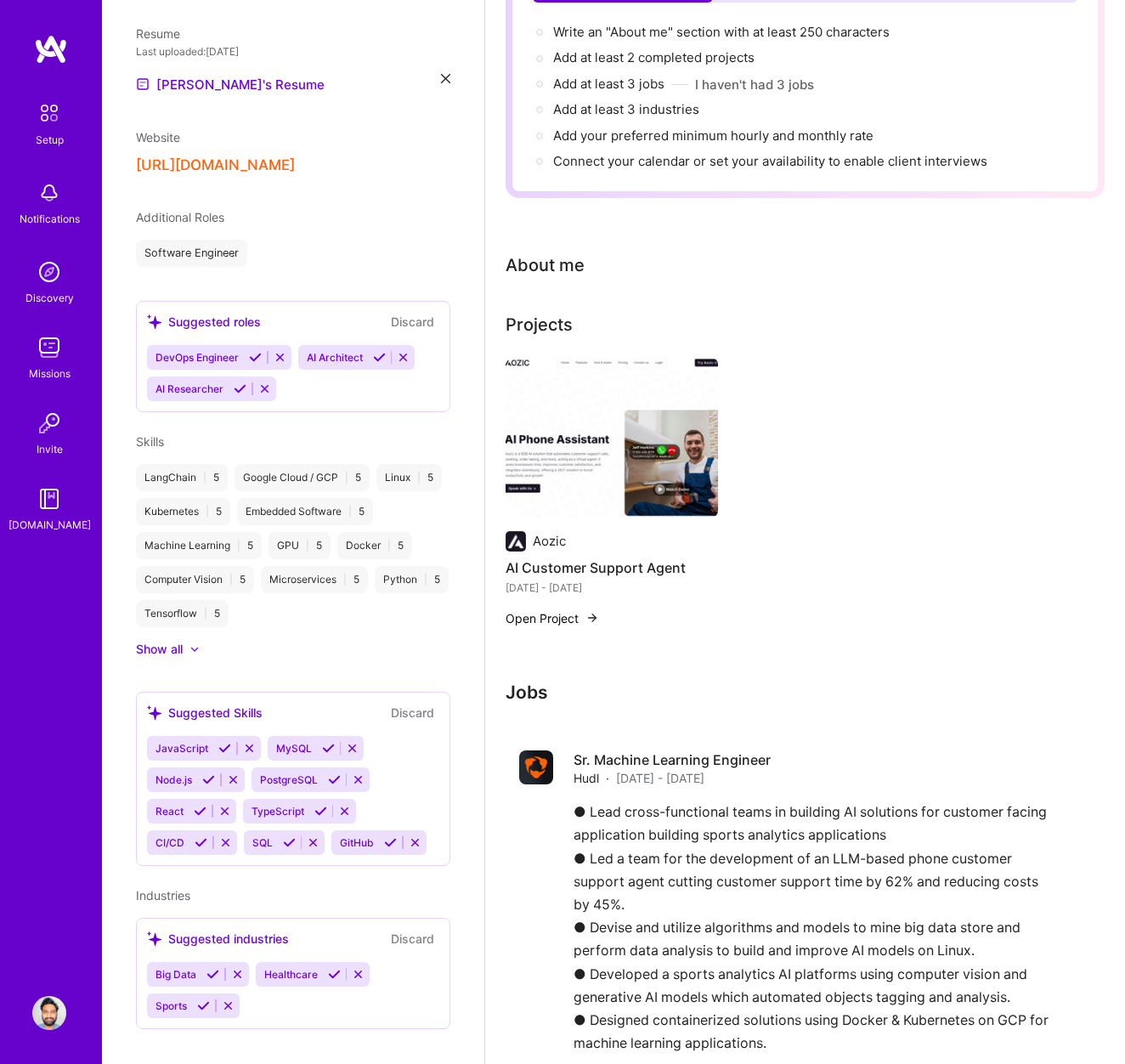
scroll to position [215, 0]
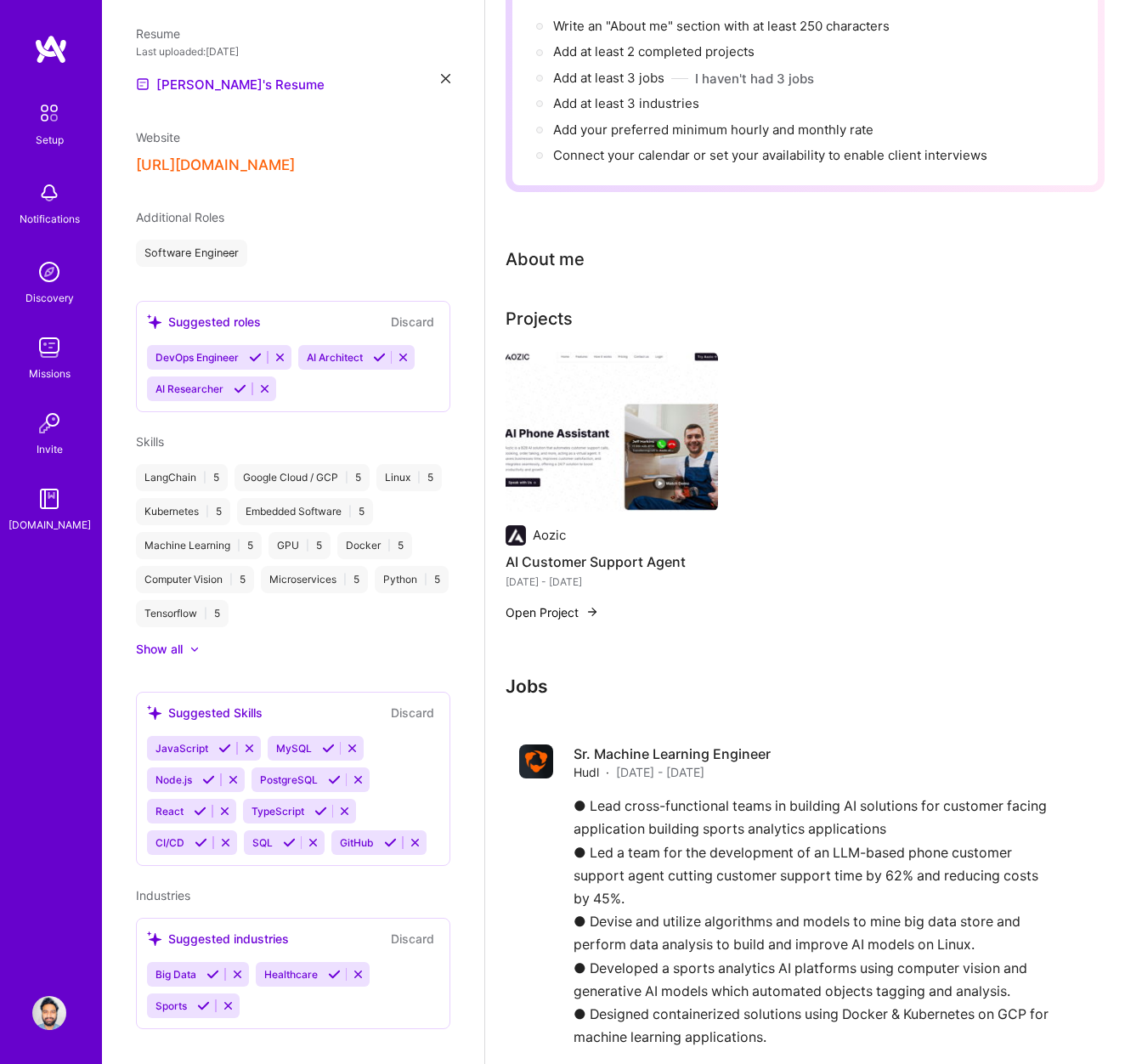
click at [256, 351] on icon at bounding box center [255, 357] width 13 height 13
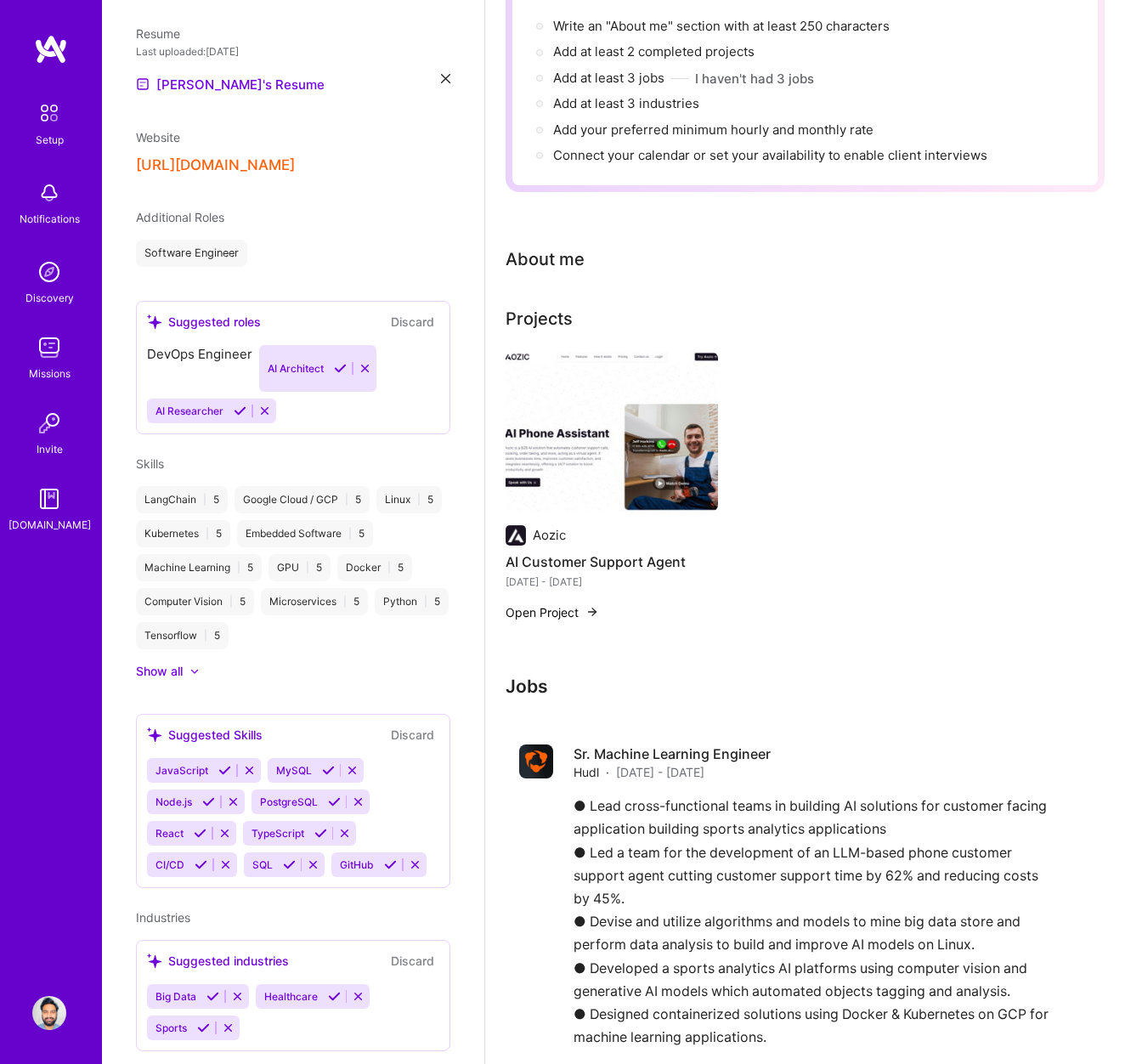
scroll to position [512, 0]
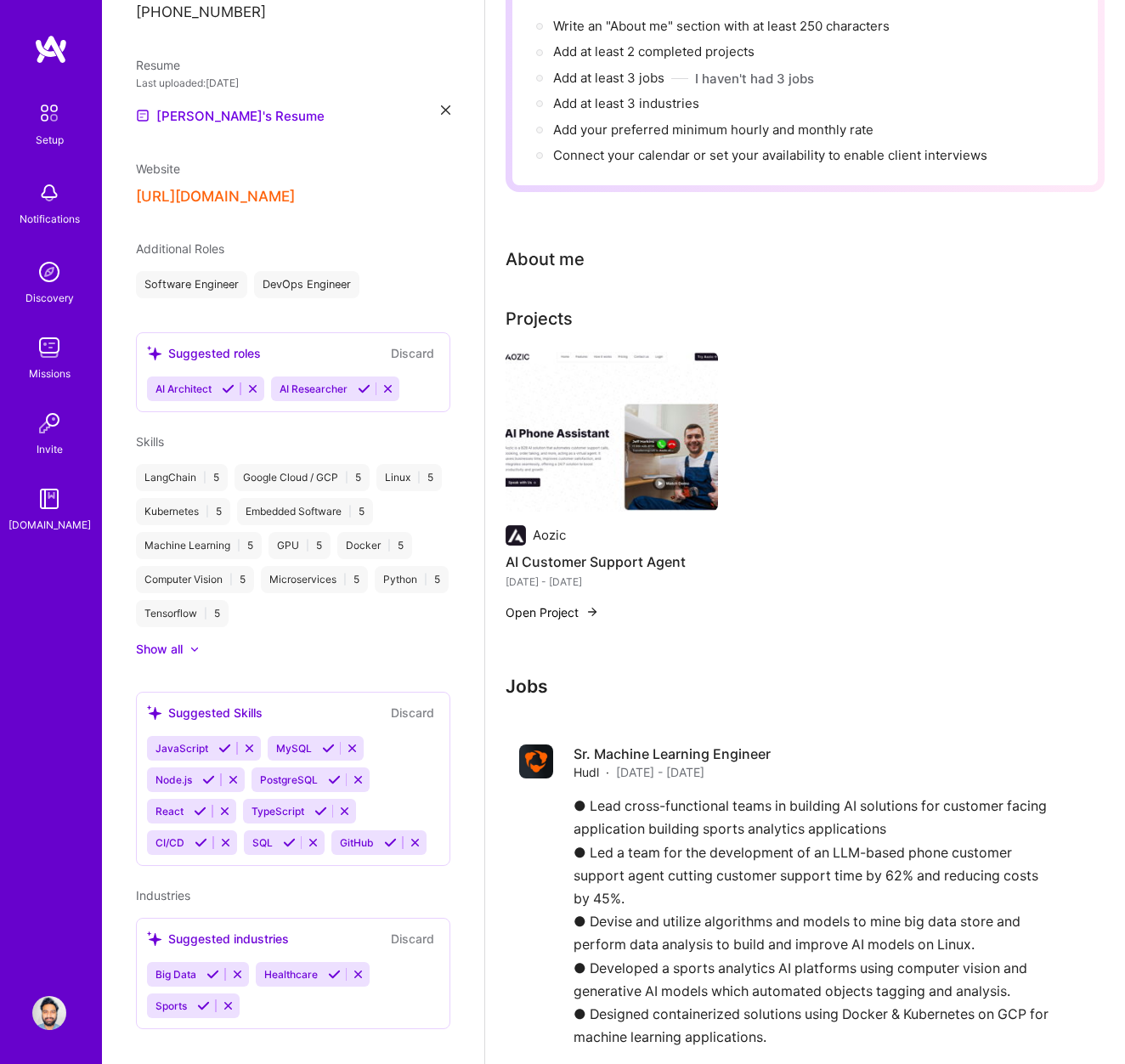
click at [224, 383] on icon at bounding box center [228, 389] width 13 height 13
click at [237, 383] on icon at bounding box center [240, 389] width 13 height 13
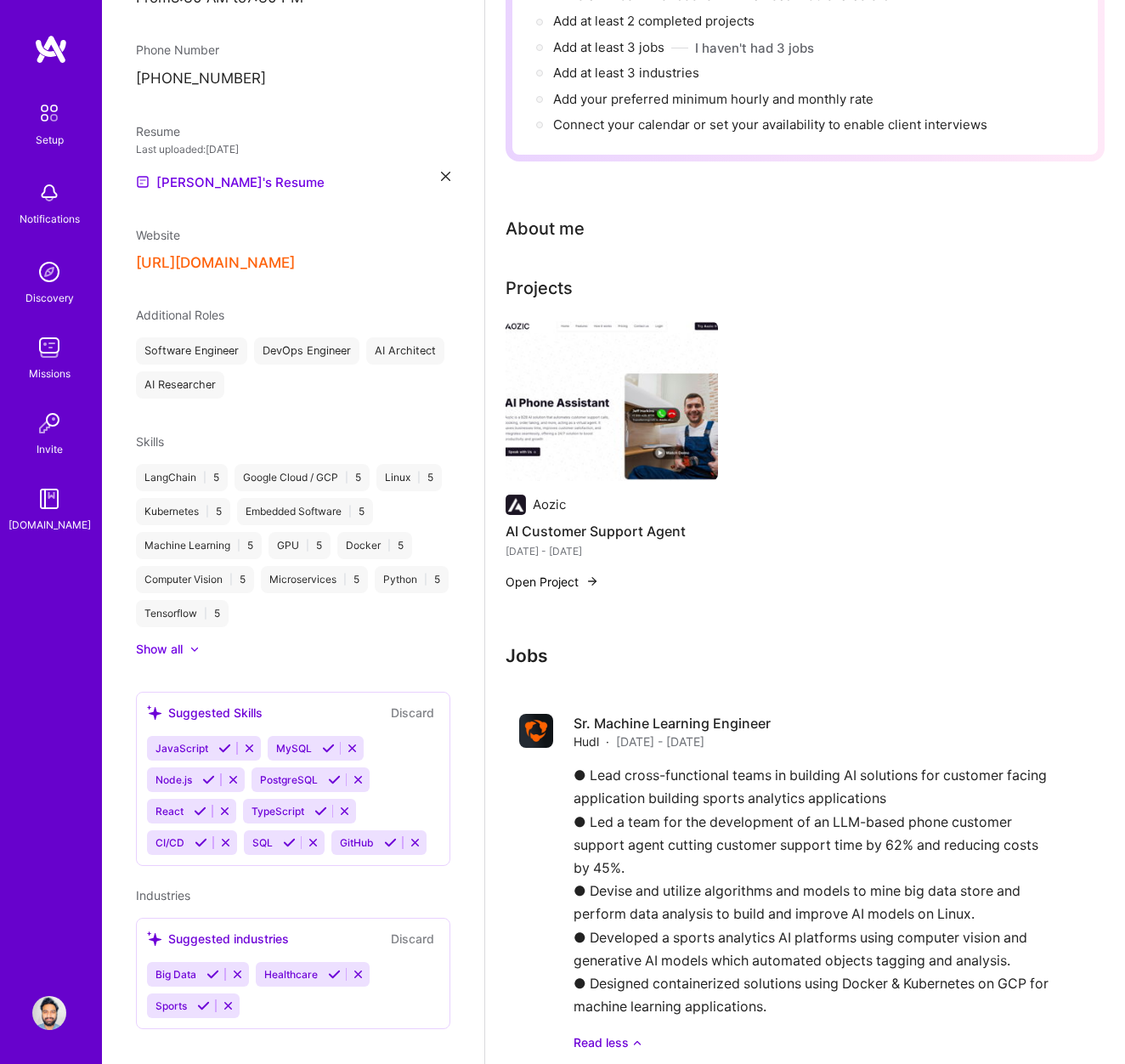
scroll to position [252, 0]
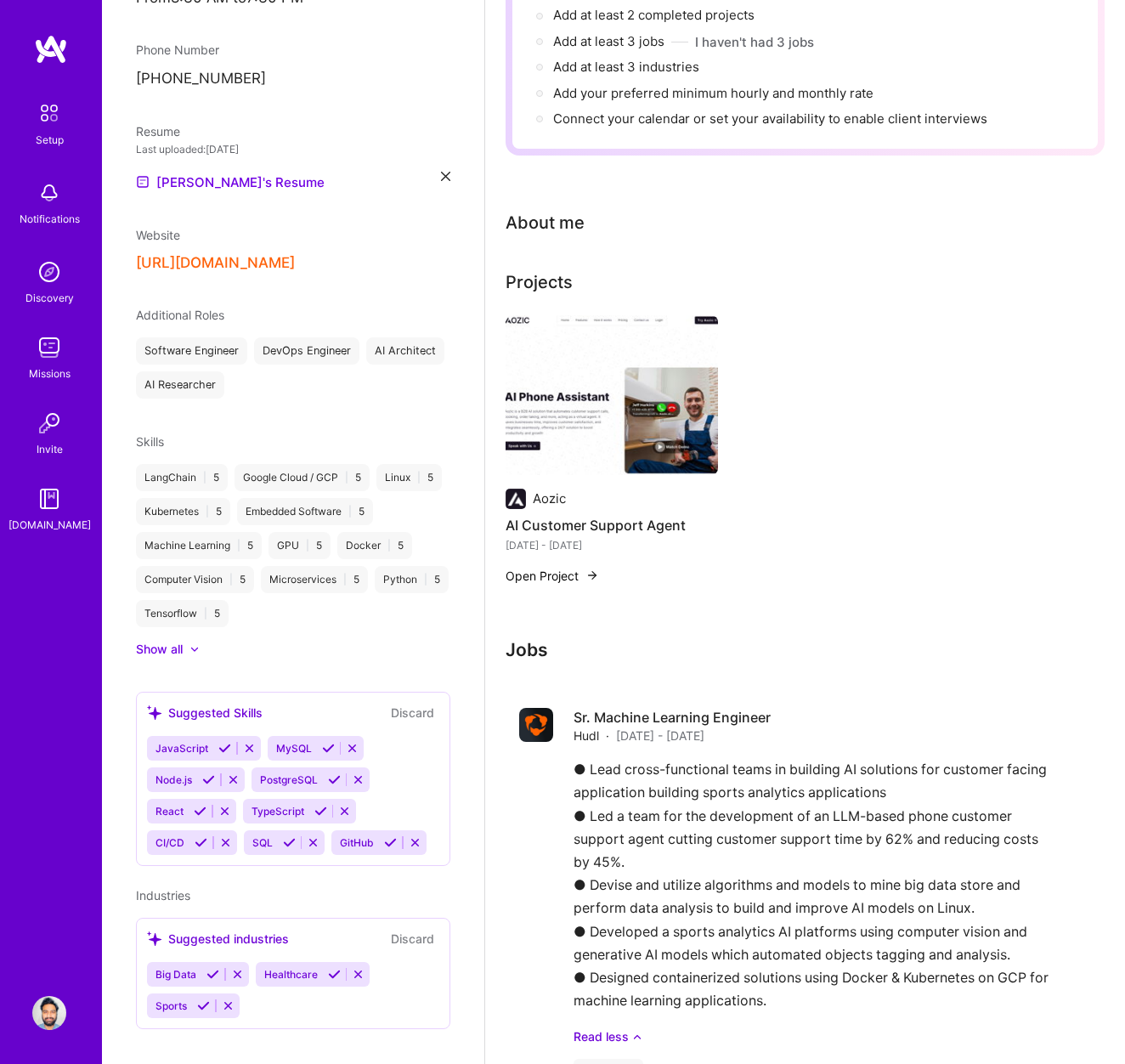
click at [195, 434] on div "Skills LangChain | 5 Google Cloud / GCP | 5 Linux | 5 Kubernetes | 5 Embedded S…" at bounding box center [293, 545] width 315 height 225
click at [195, 337] on div "Software Engineer" at bounding box center [192, 350] width 112 height 27
click at [192, 337] on div "Software Engineer" at bounding box center [192, 350] width 112 height 27
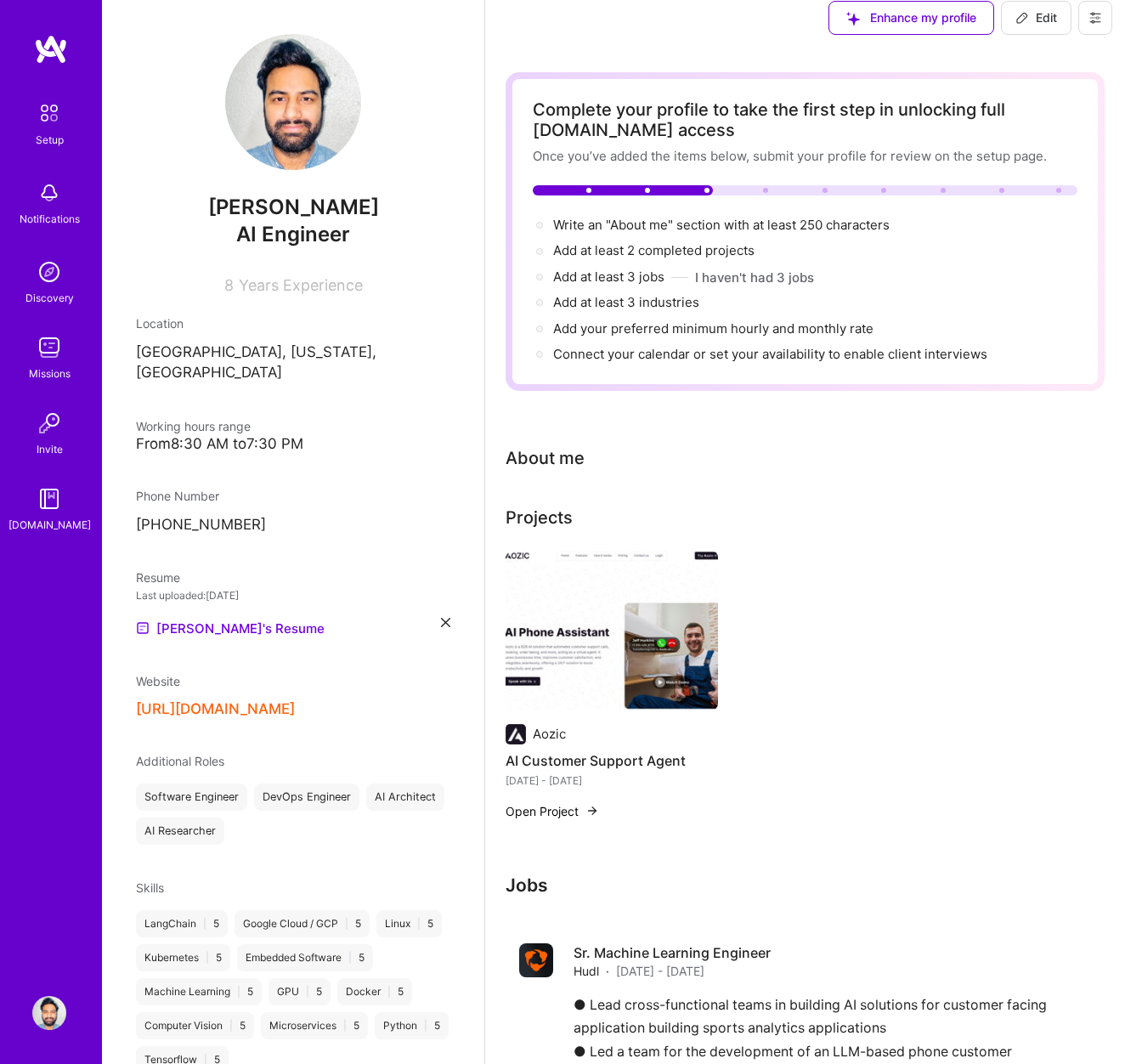
scroll to position [0, 0]
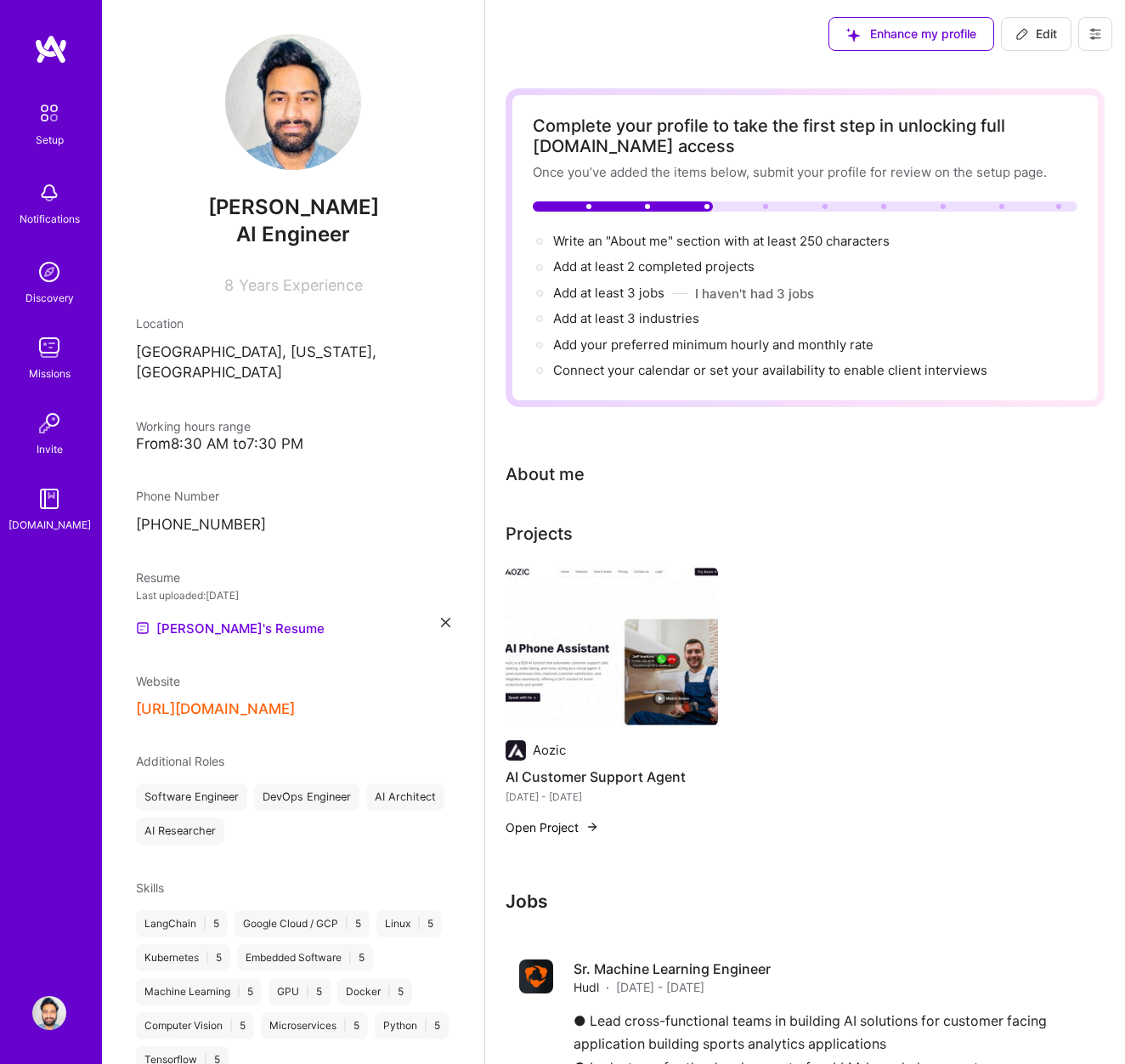
click at [1027, 32] on icon at bounding box center [1022, 34] width 14 height 14
select select "US"
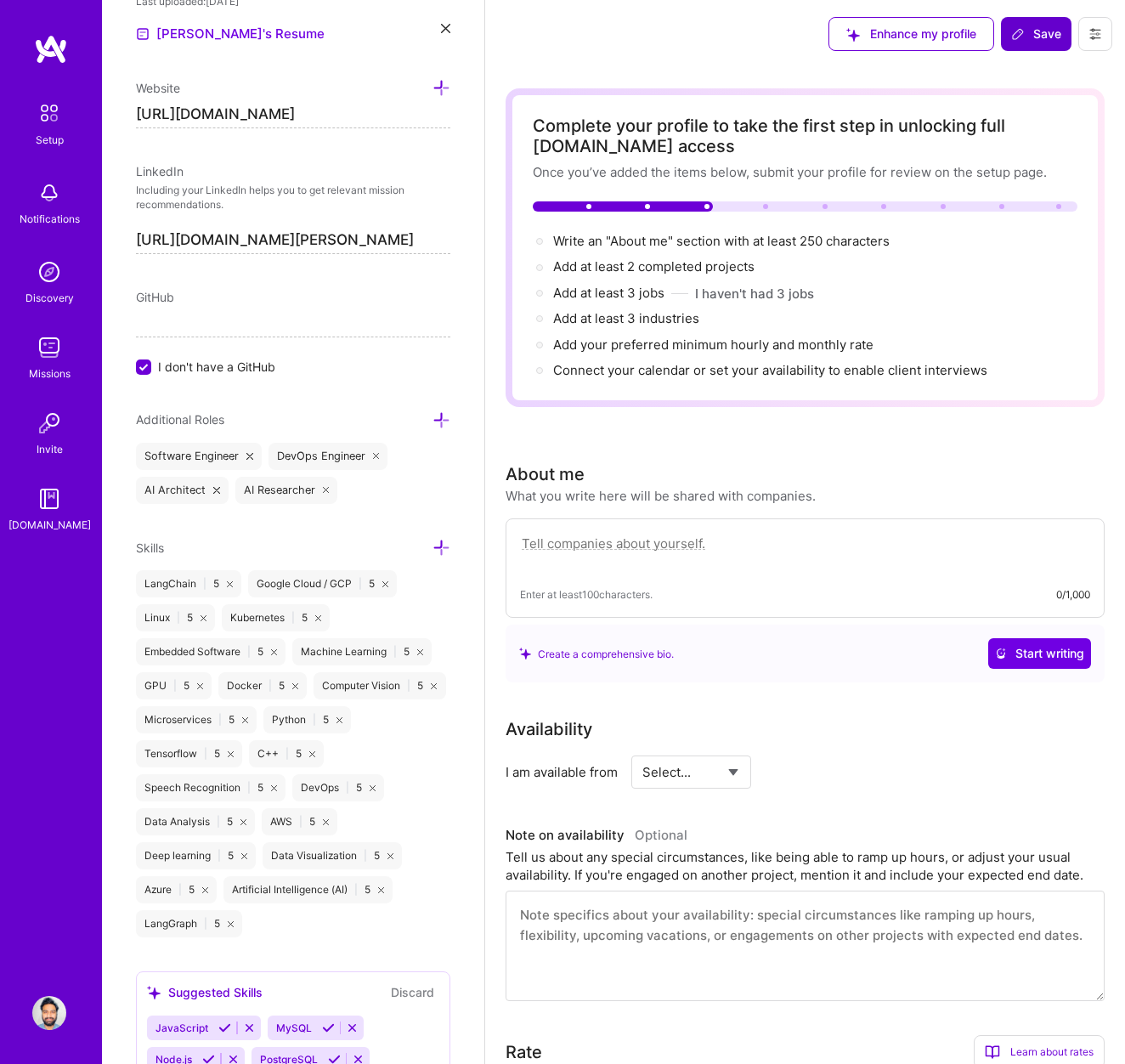
scroll to position [847, 0]
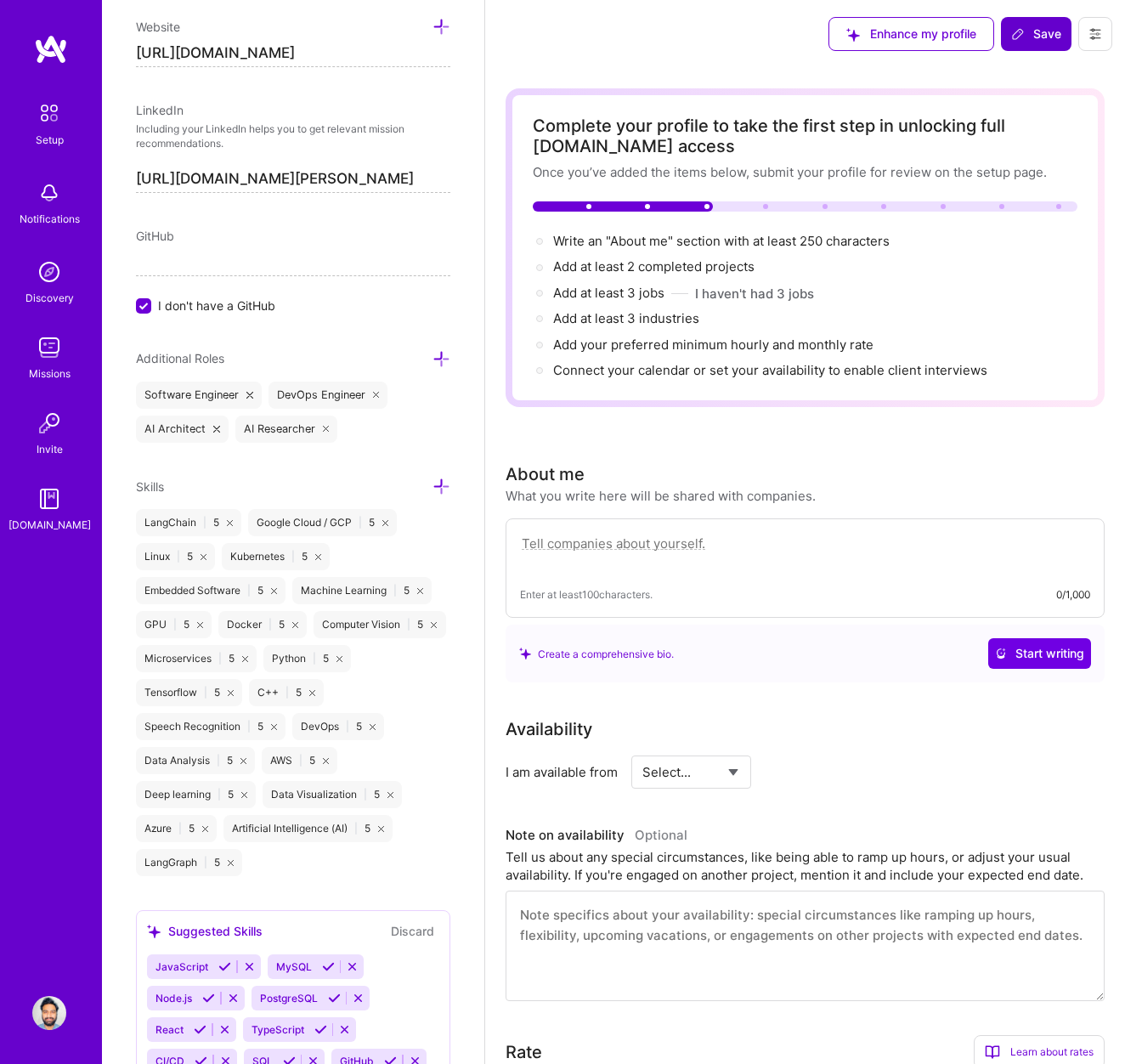
click at [438, 358] on icon at bounding box center [441, 359] width 17 height 17
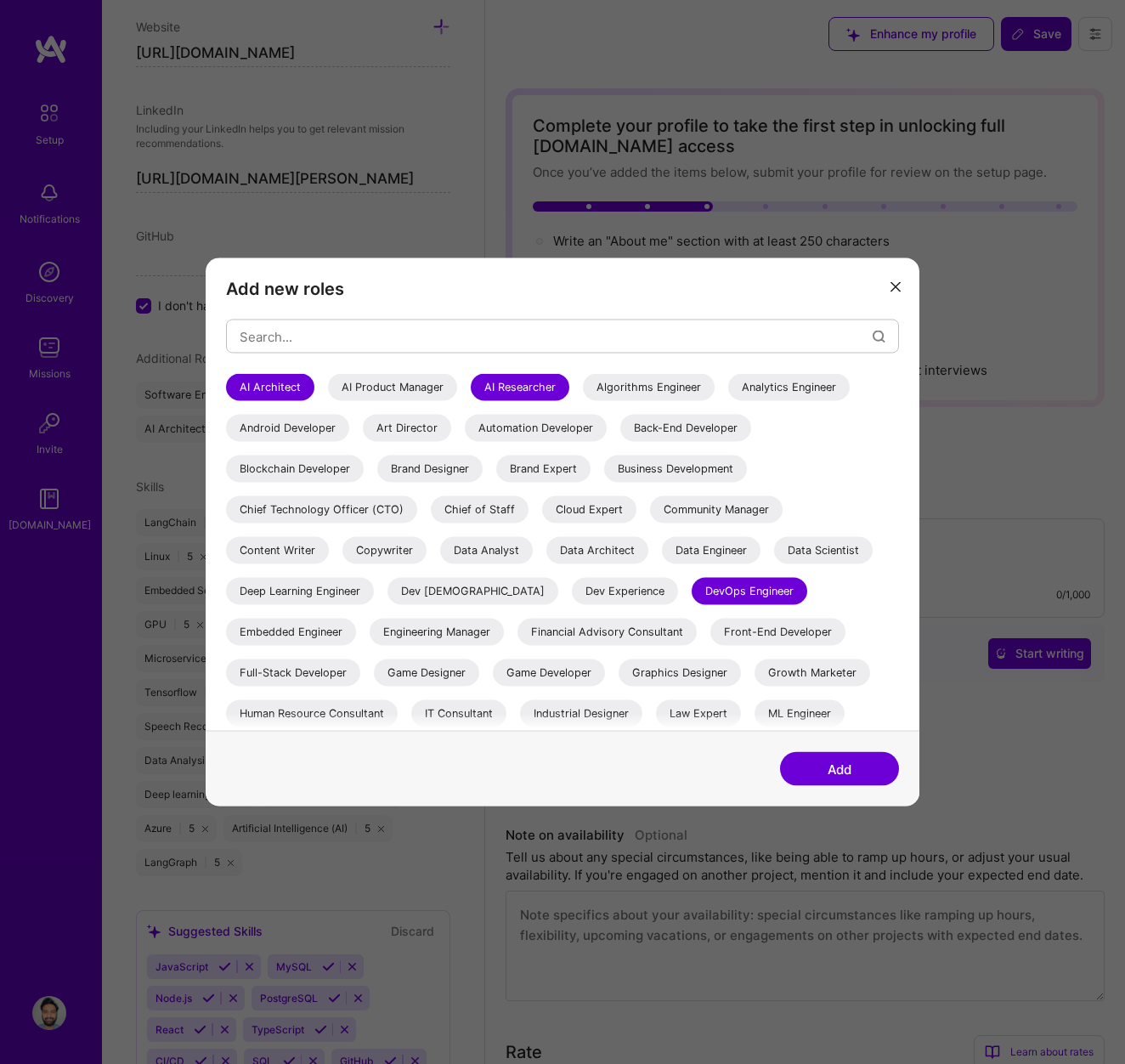
click at [383, 383] on div "AI Product Manager" at bounding box center [392, 387] width 129 height 27
click at [321, 593] on div "Deep Learning Engineer" at bounding box center [300, 591] width 148 height 27
click at [801, 540] on div "Data Scientist" at bounding box center [823, 550] width 98 height 27
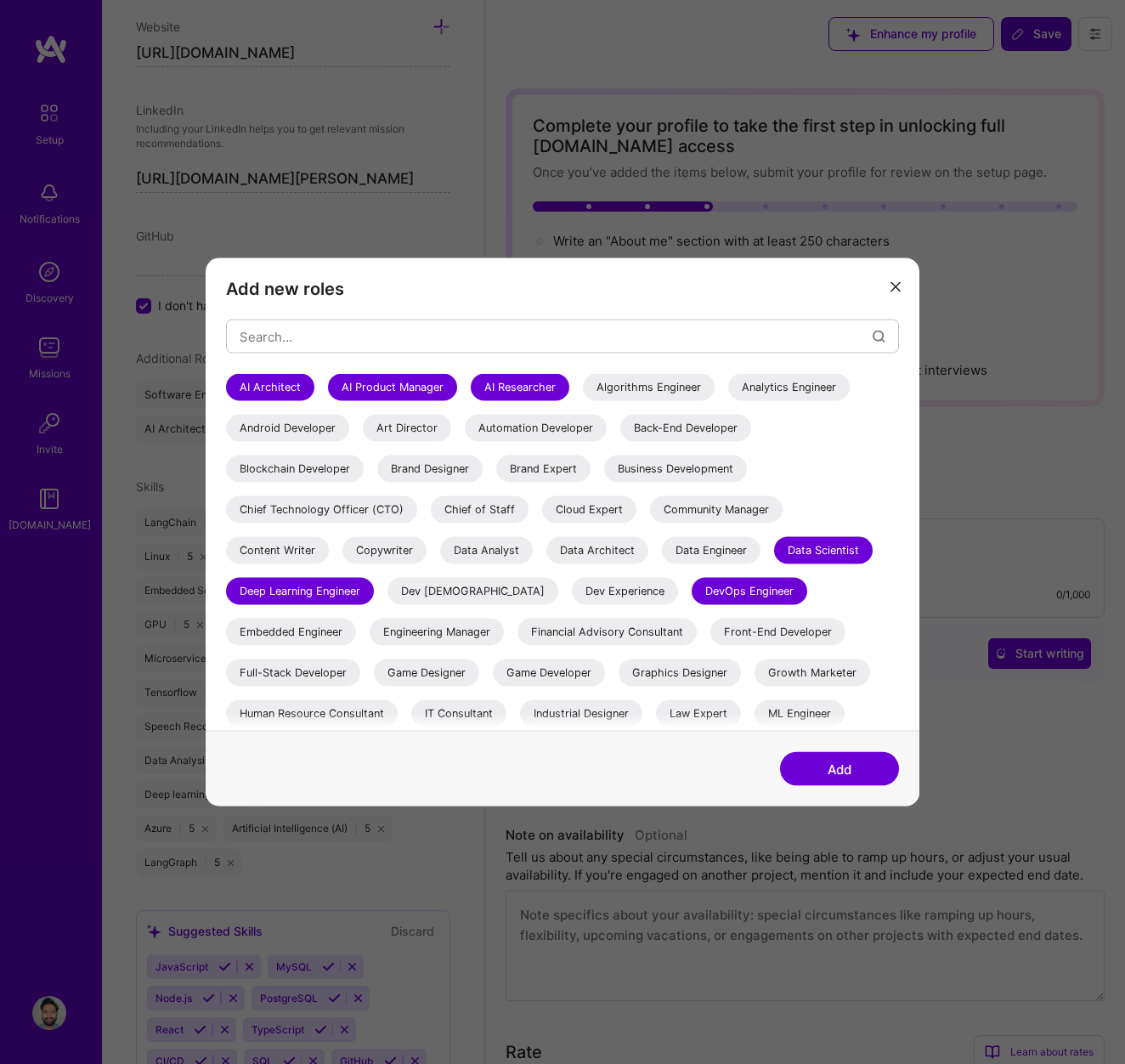
click at [711, 552] on div "Data Engineer" at bounding box center [711, 550] width 98 height 27
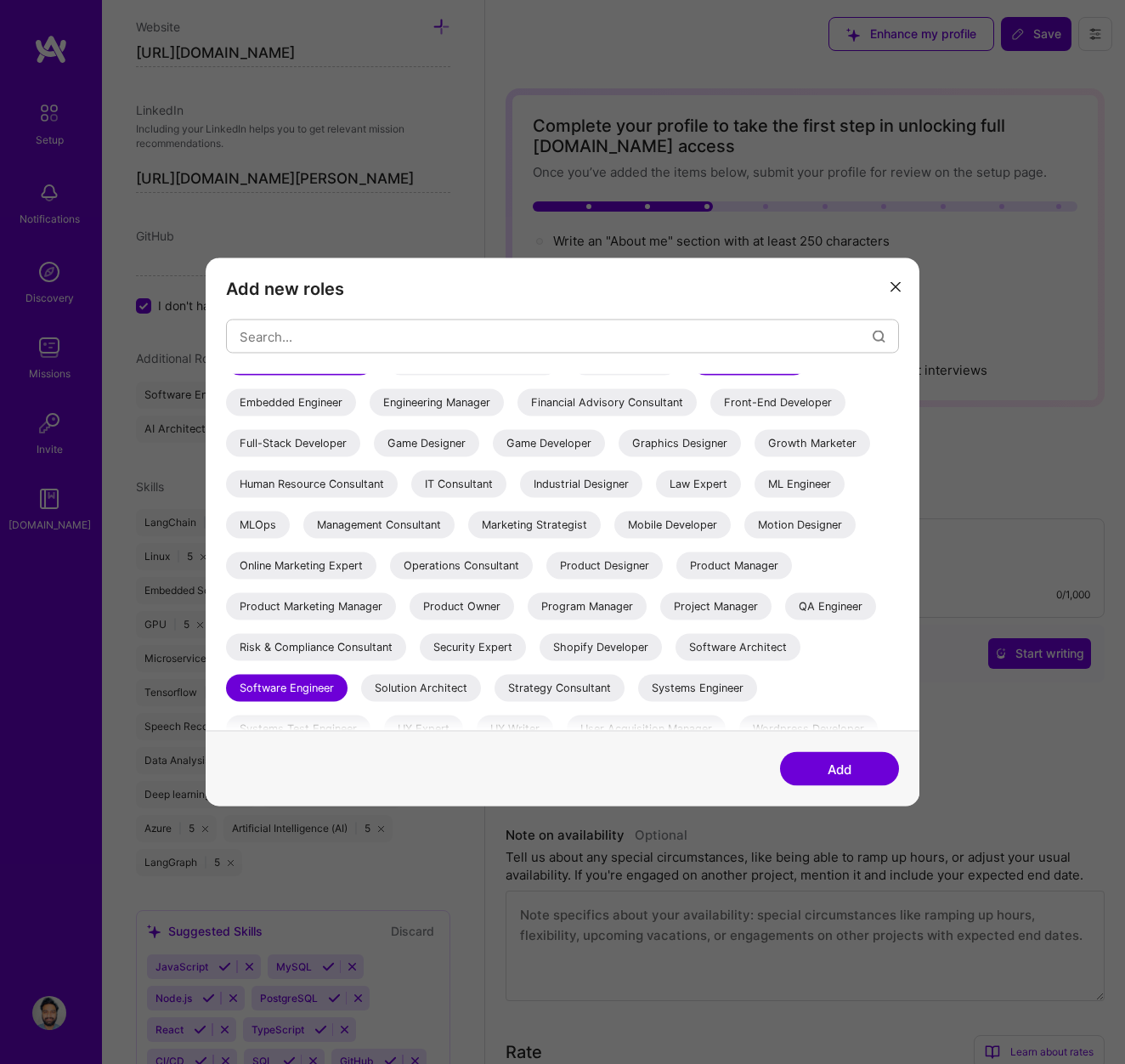
scroll to position [230, 0]
click at [265, 526] on div "MLOps" at bounding box center [257, 524] width 64 height 27
click at [813, 483] on div "ML Engineer" at bounding box center [799, 483] width 90 height 27
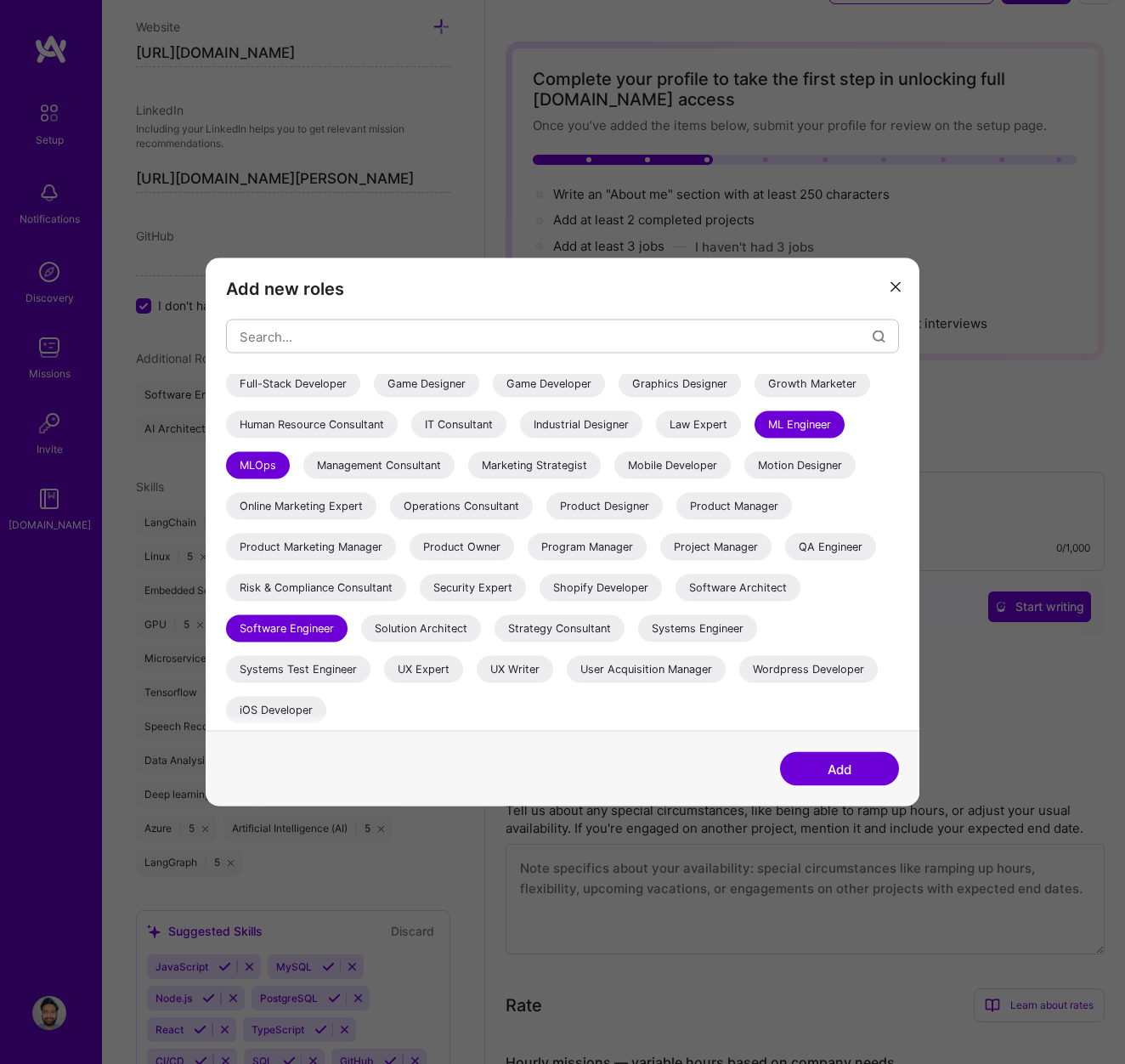
scroll to position [62, 0]
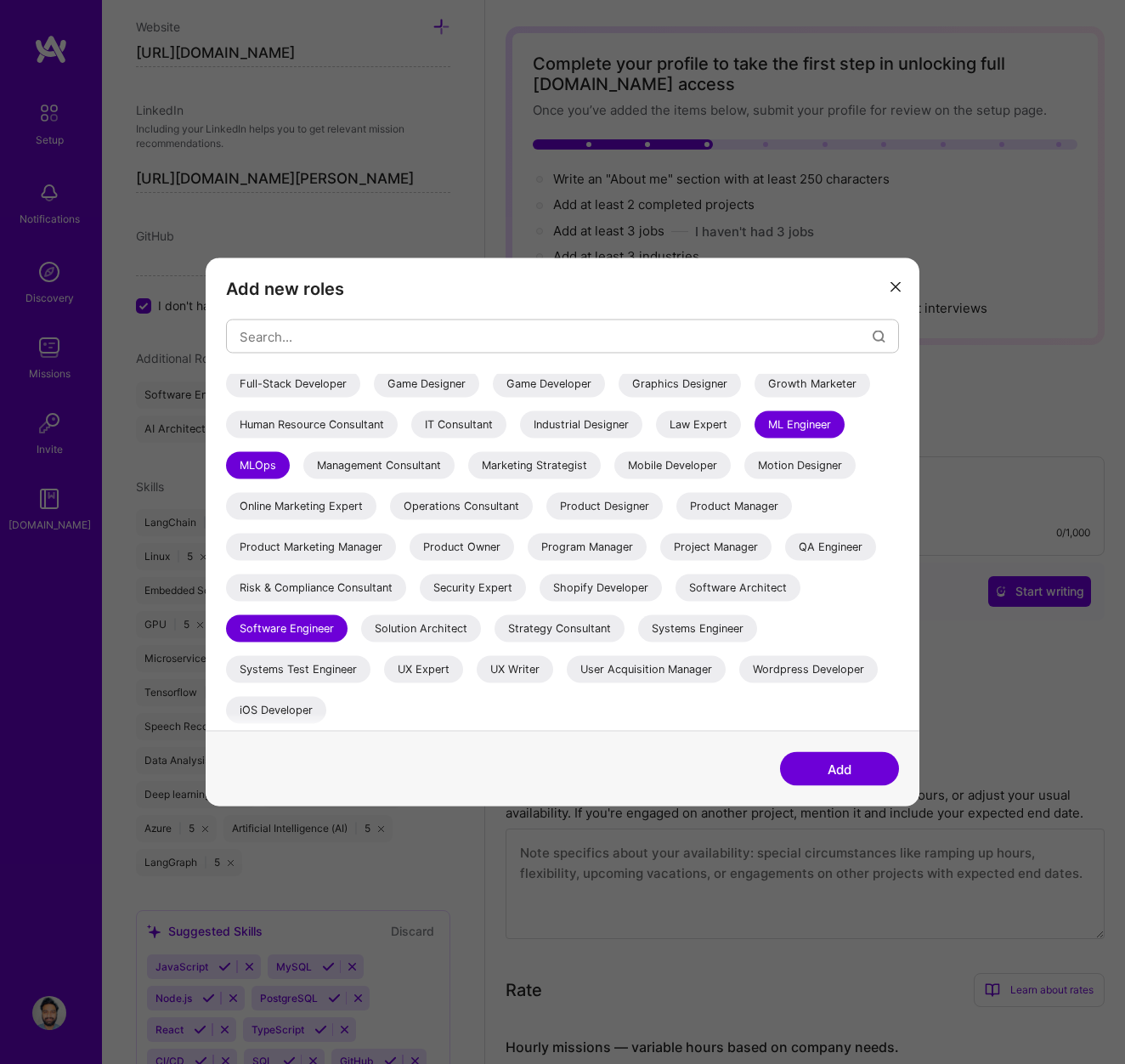
click at [429, 626] on div "Solution Architect" at bounding box center [421, 628] width 120 height 27
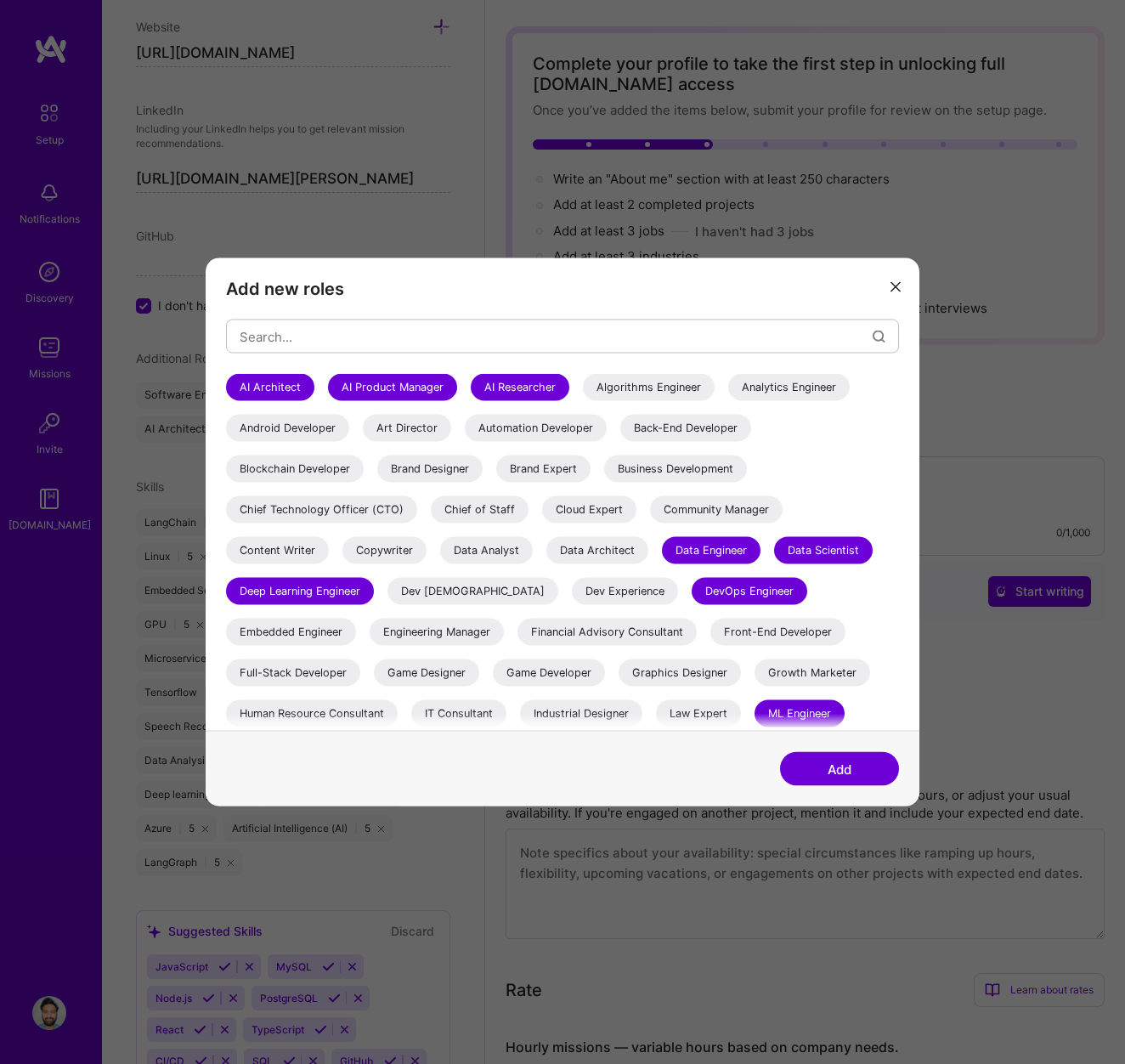
click at [369, 512] on div "Chief Technology Officer (CTO)" at bounding box center [321, 510] width 191 height 27
click at [490, 510] on div "Chief of Staff" at bounding box center [479, 510] width 98 height 27
click at [486, 551] on div "Data Analyst" at bounding box center [486, 550] width 92 height 27
click at [605, 549] on div "Data Architect" at bounding box center [597, 550] width 102 height 27
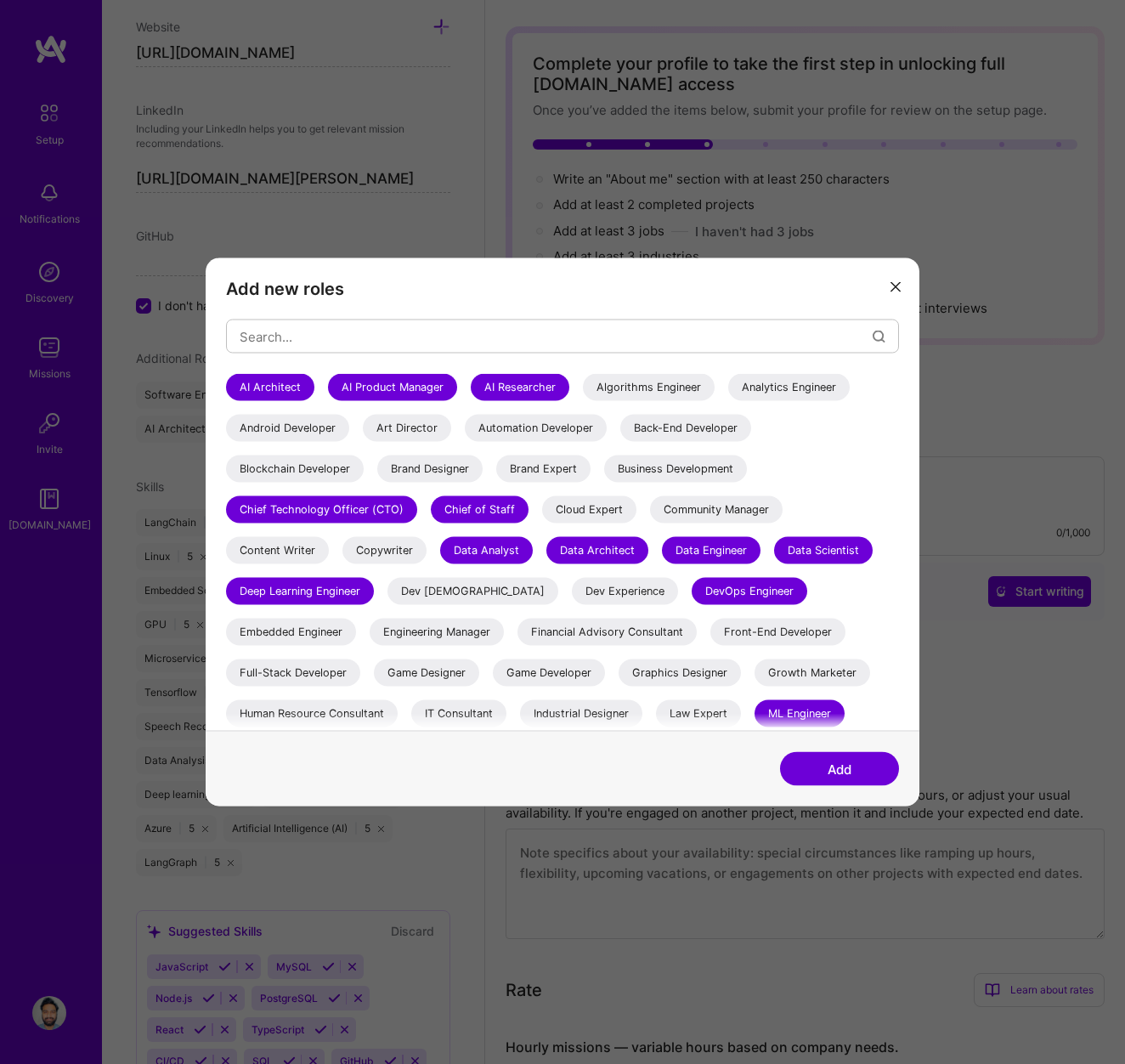
click at [572, 587] on div "Dev Experience" at bounding box center [625, 591] width 106 height 27
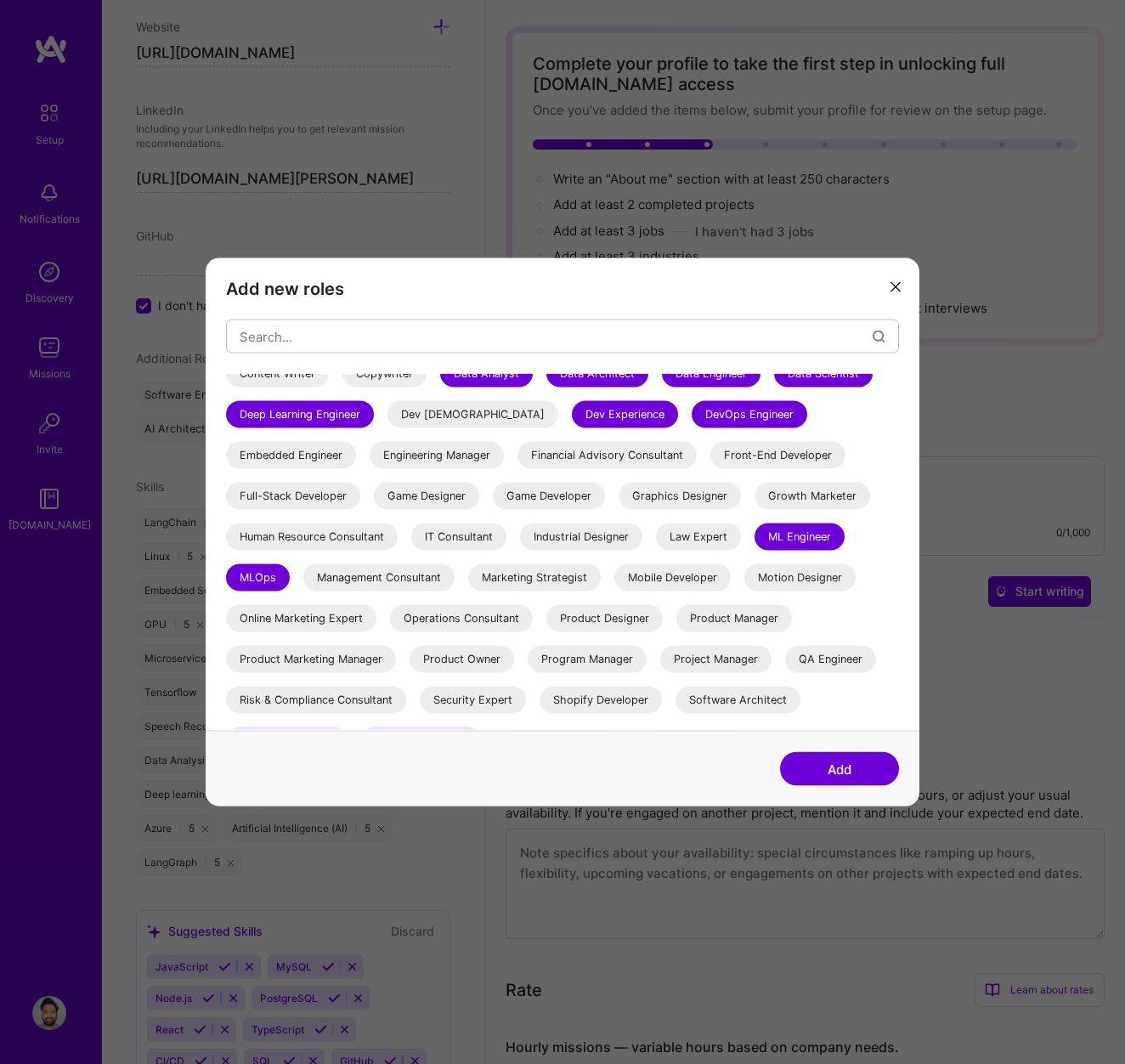
scroll to position [207, 0]
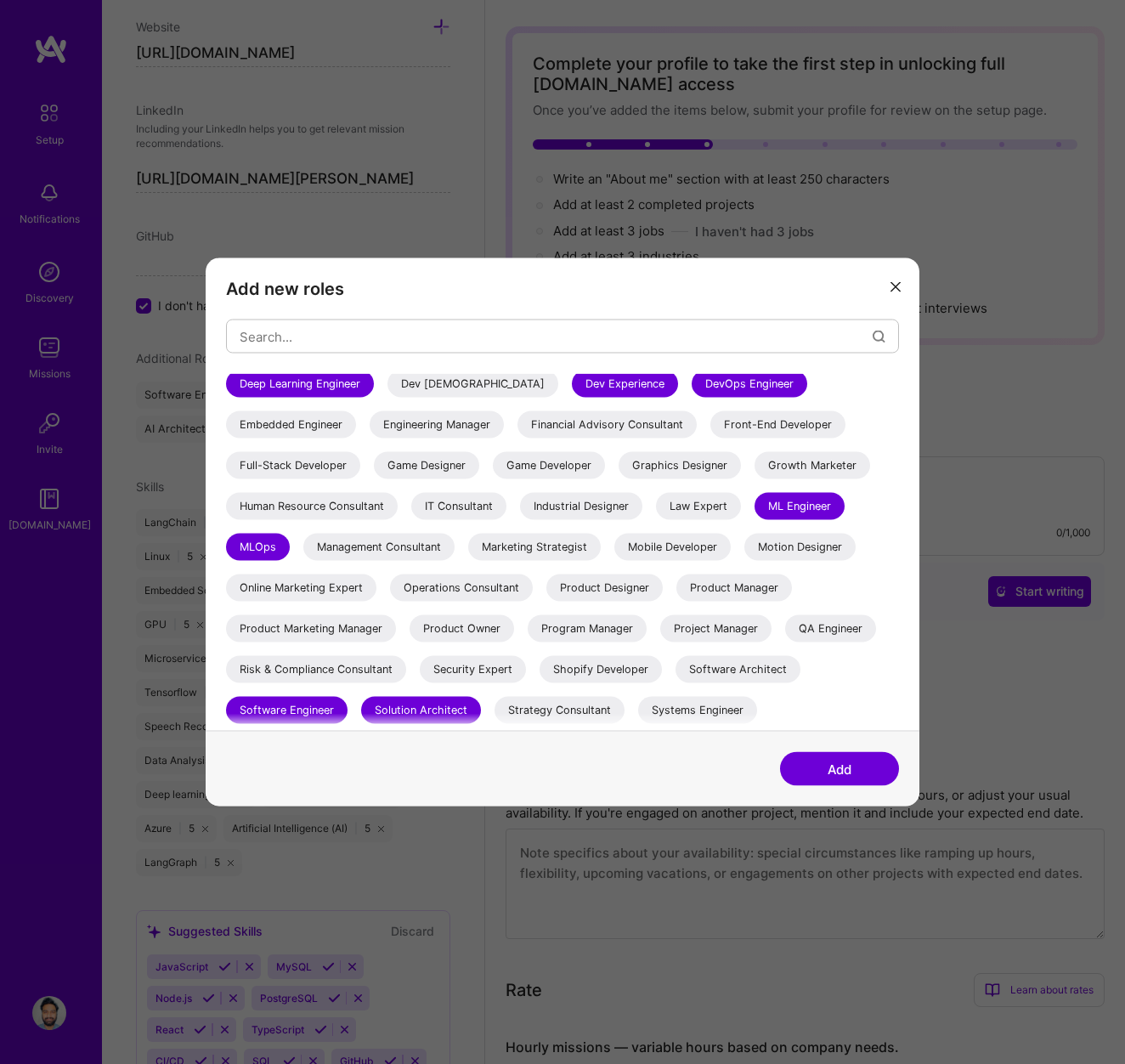
click at [597, 595] on div "Product Designer" at bounding box center [605, 587] width 117 height 27
click at [715, 587] on div "Product Manager" at bounding box center [734, 587] width 116 height 27
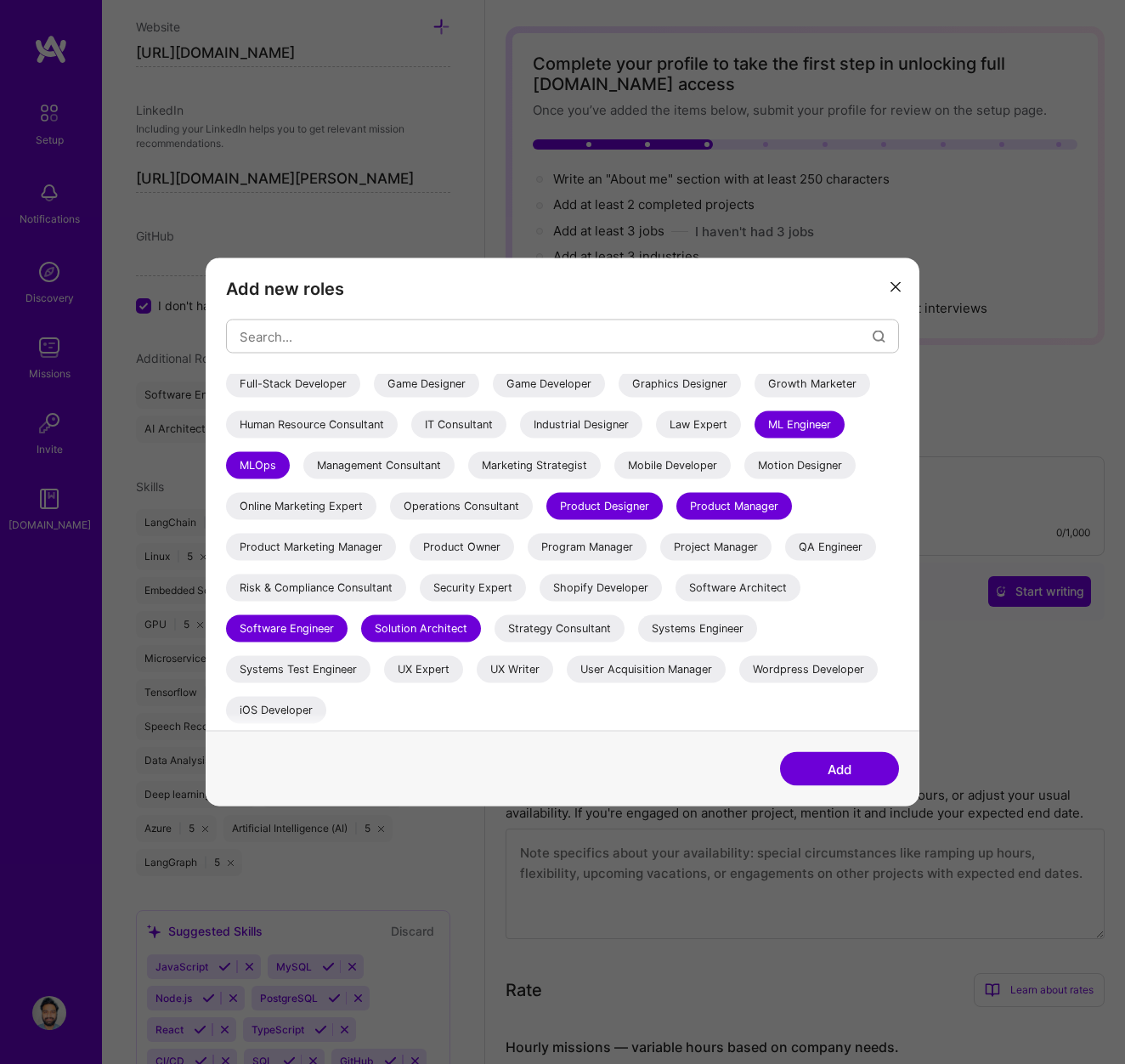
click at [348, 549] on div "Product Marketing Manager" at bounding box center [310, 546] width 170 height 27
click at [478, 549] on div "Product Owner" at bounding box center [462, 546] width 105 height 27
click at [478, 547] on div "Product Owner" at bounding box center [462, 546] width 105 height 27
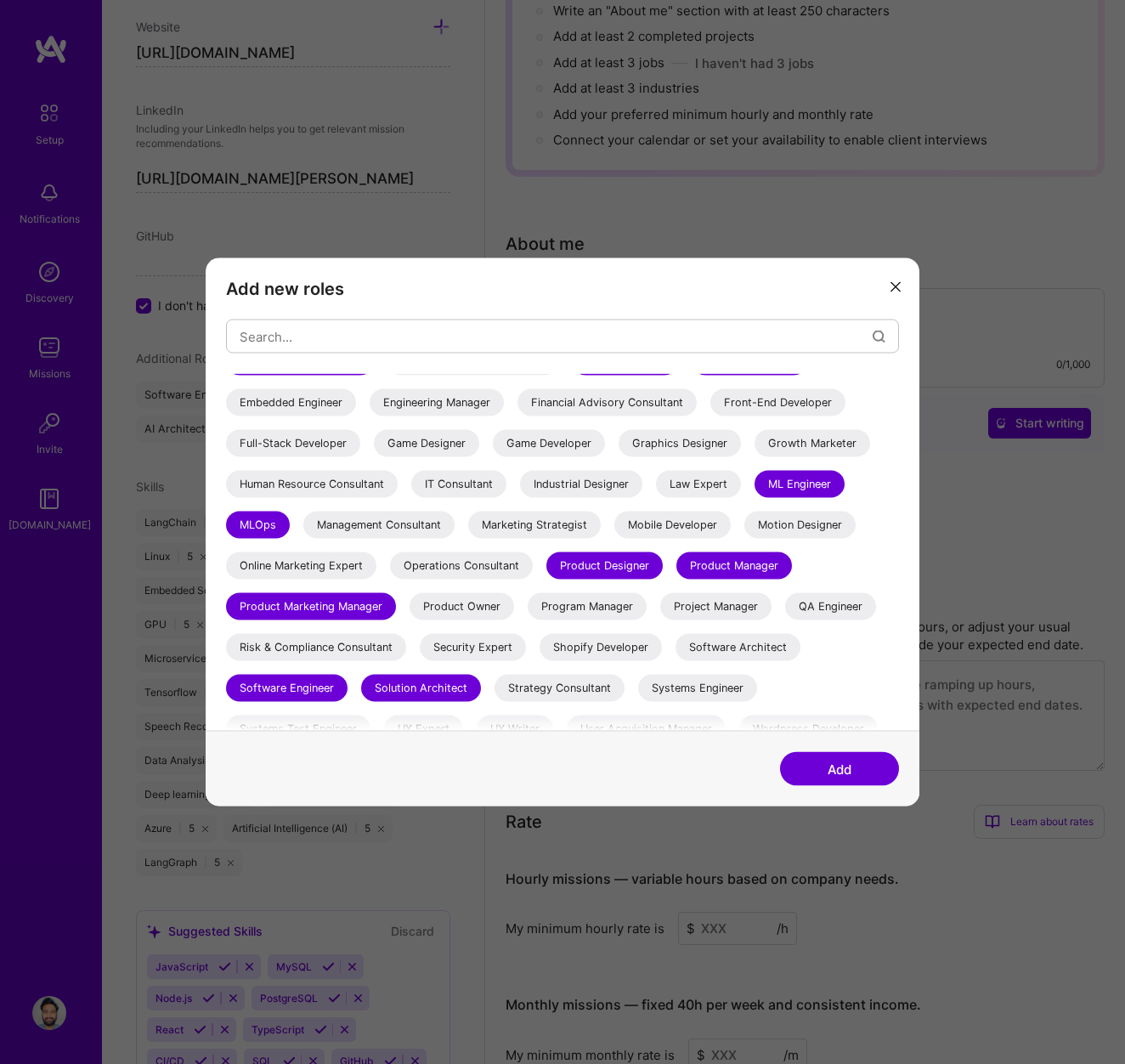
scroll to position [213, 0]
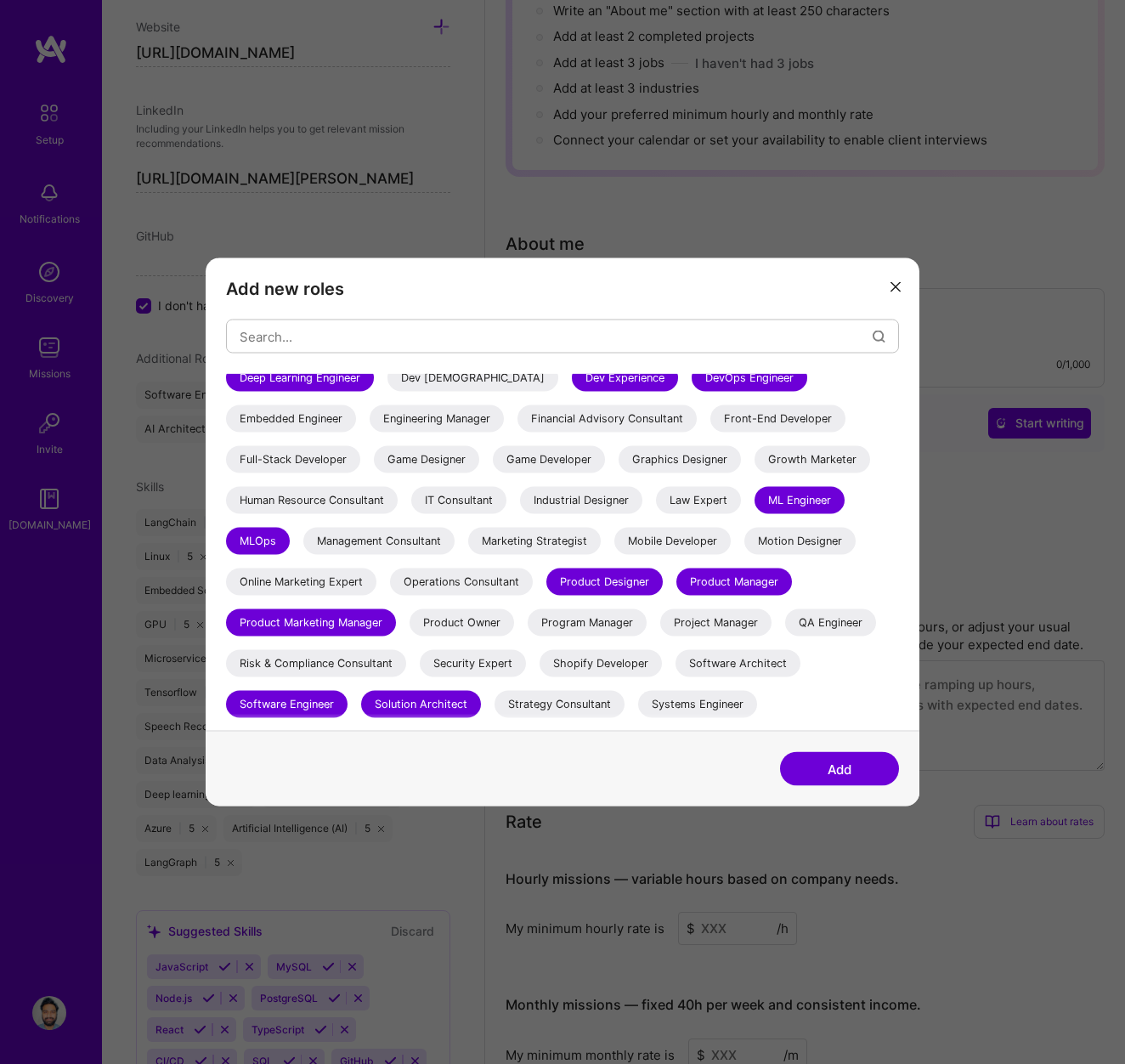
click at [729, 670] on div "Software Architect" at bounding box center [737, 663] width 125 height 27
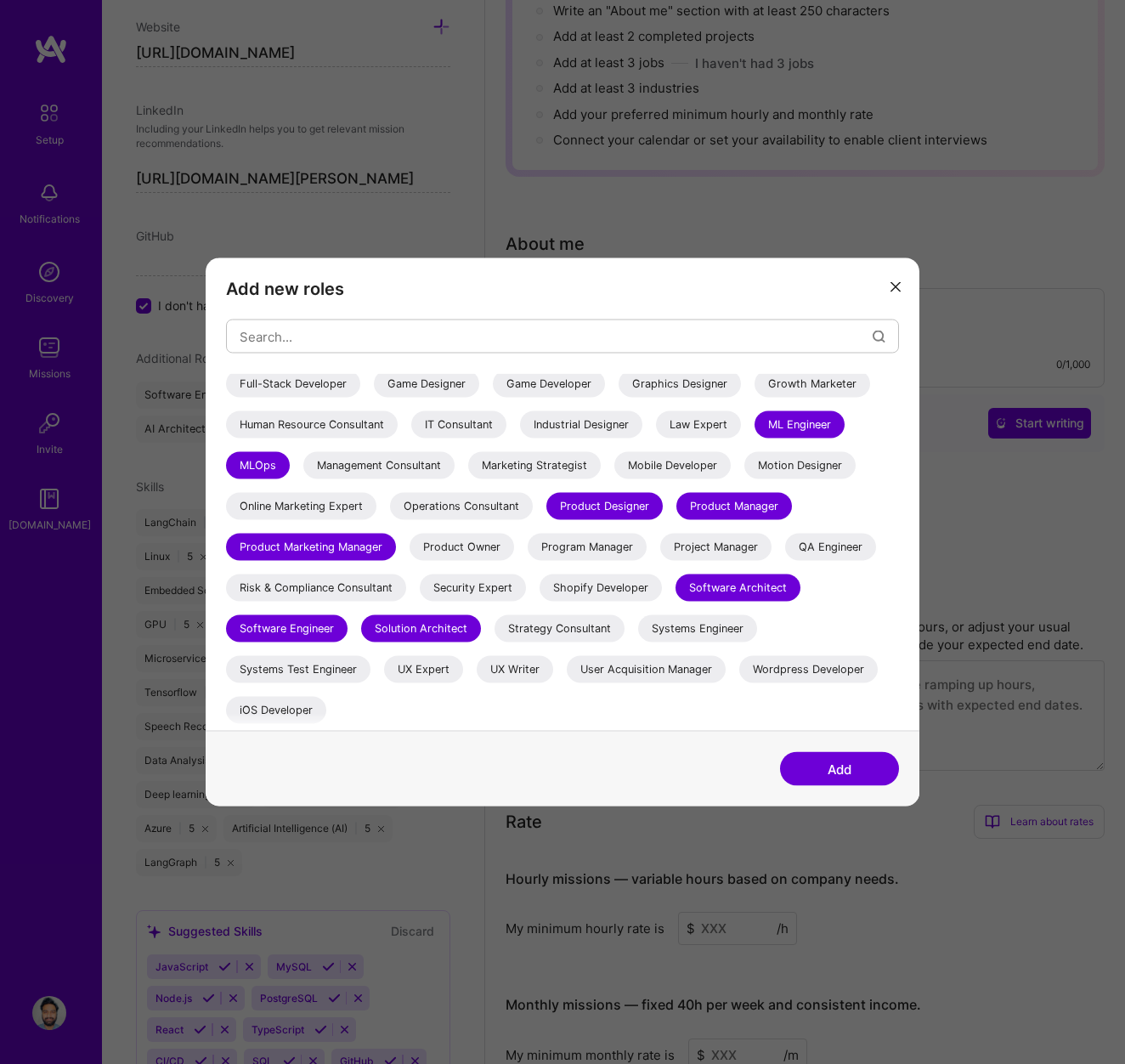
scroll to position [0, 0]
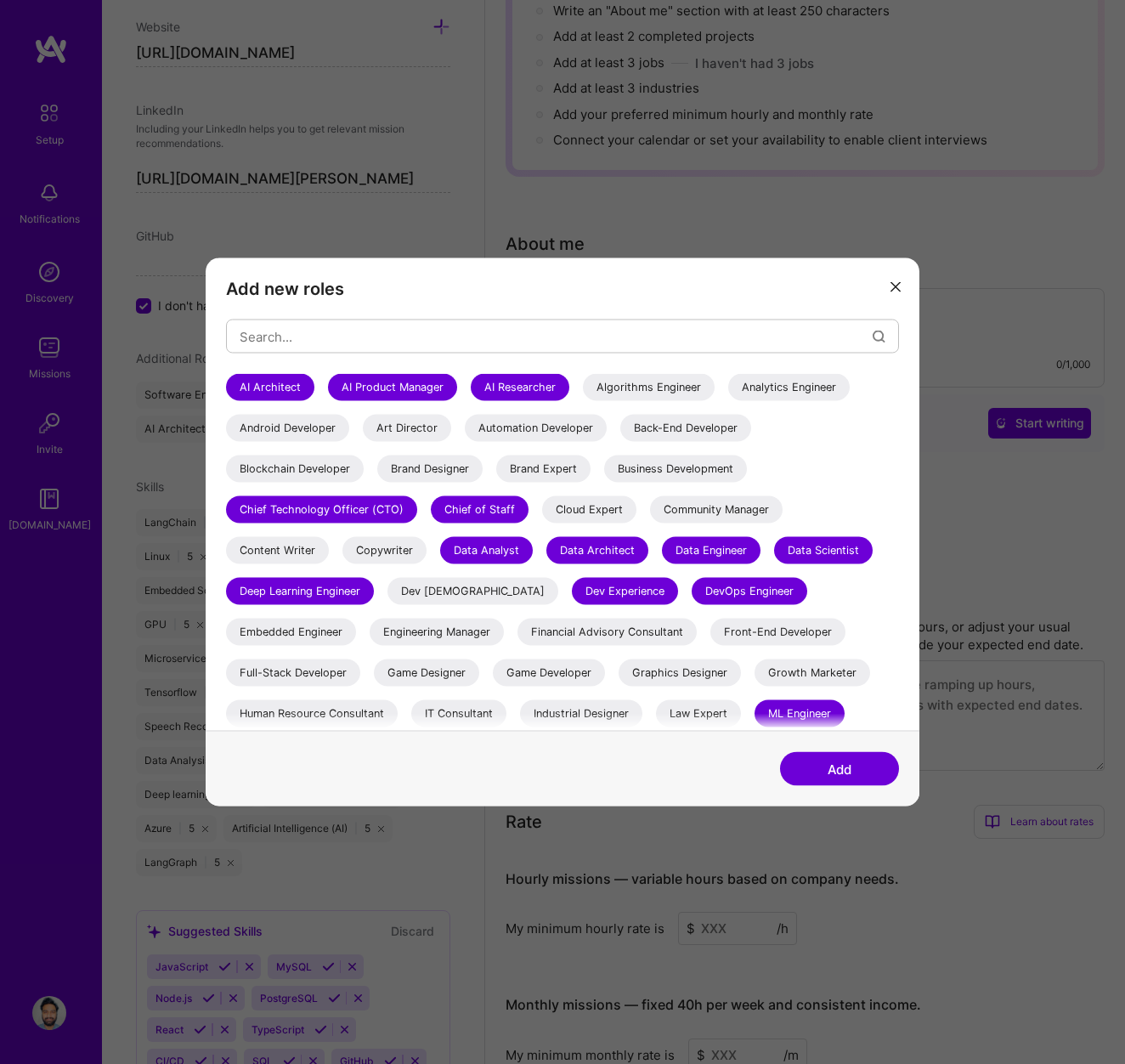
click at [780, 382] on div "Analytics Engineer" at bounding box center [789, 387] width 121 height 27
click at [668, 392] on div "Algorithms Engineer" at bounding box center [648, 387] width 132 height 27
click at [843, 771] on button "Add" at bounding box center [839, 769] width 119 height 34
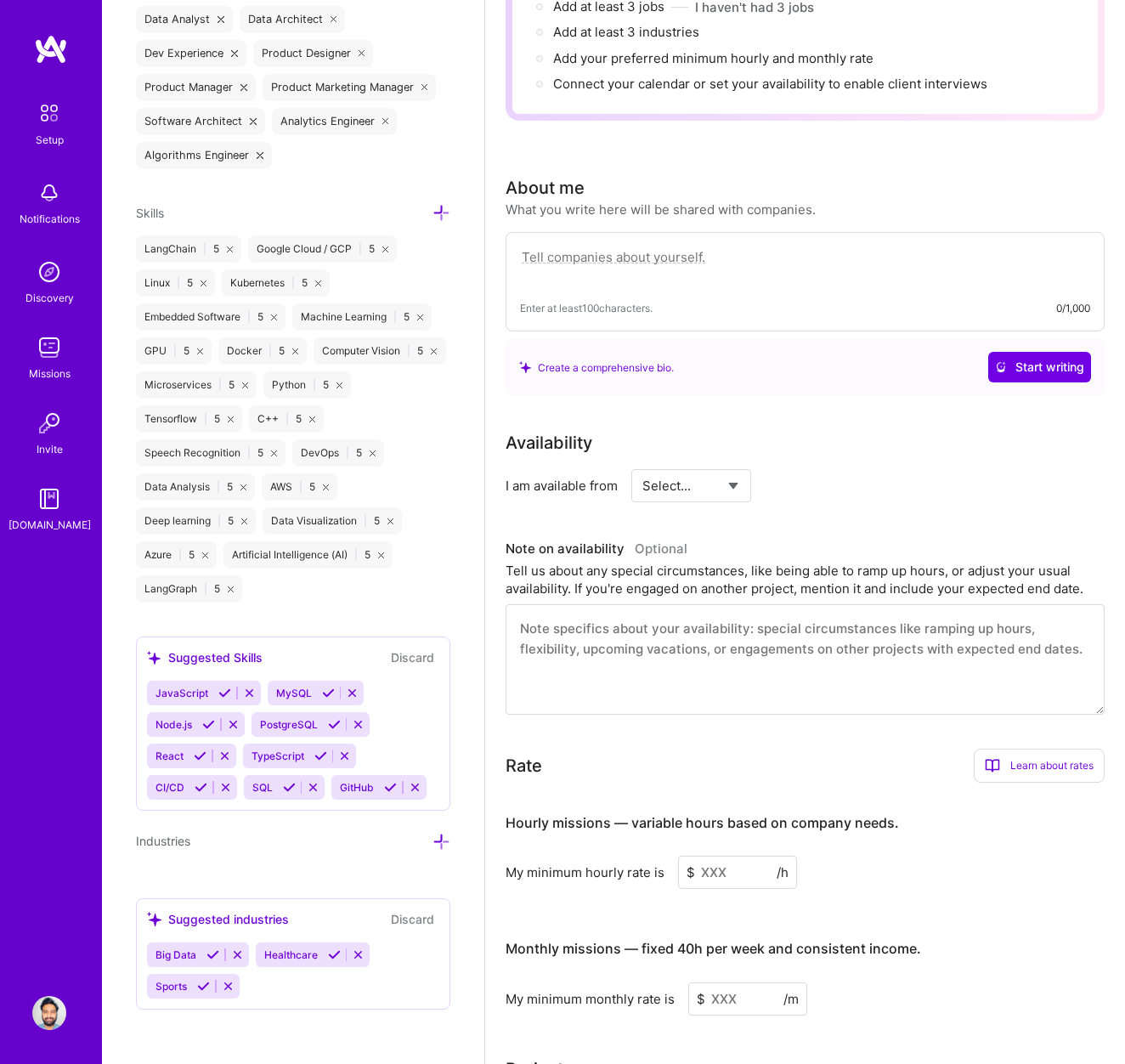
scroll to position [307, 0]
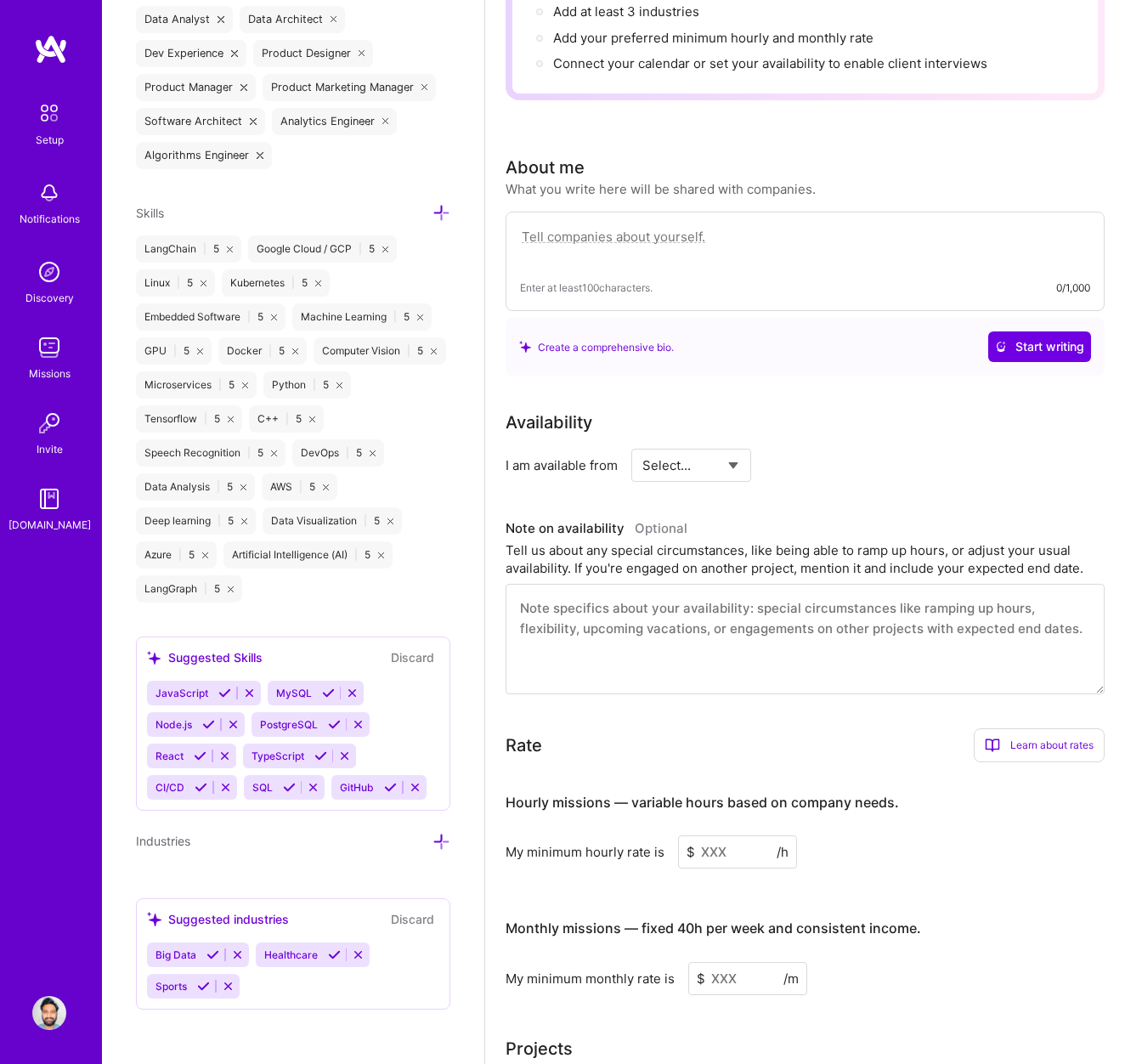
click at [418, 661] on button "Discard" at bounding box center [412, 657] width 53 height 19
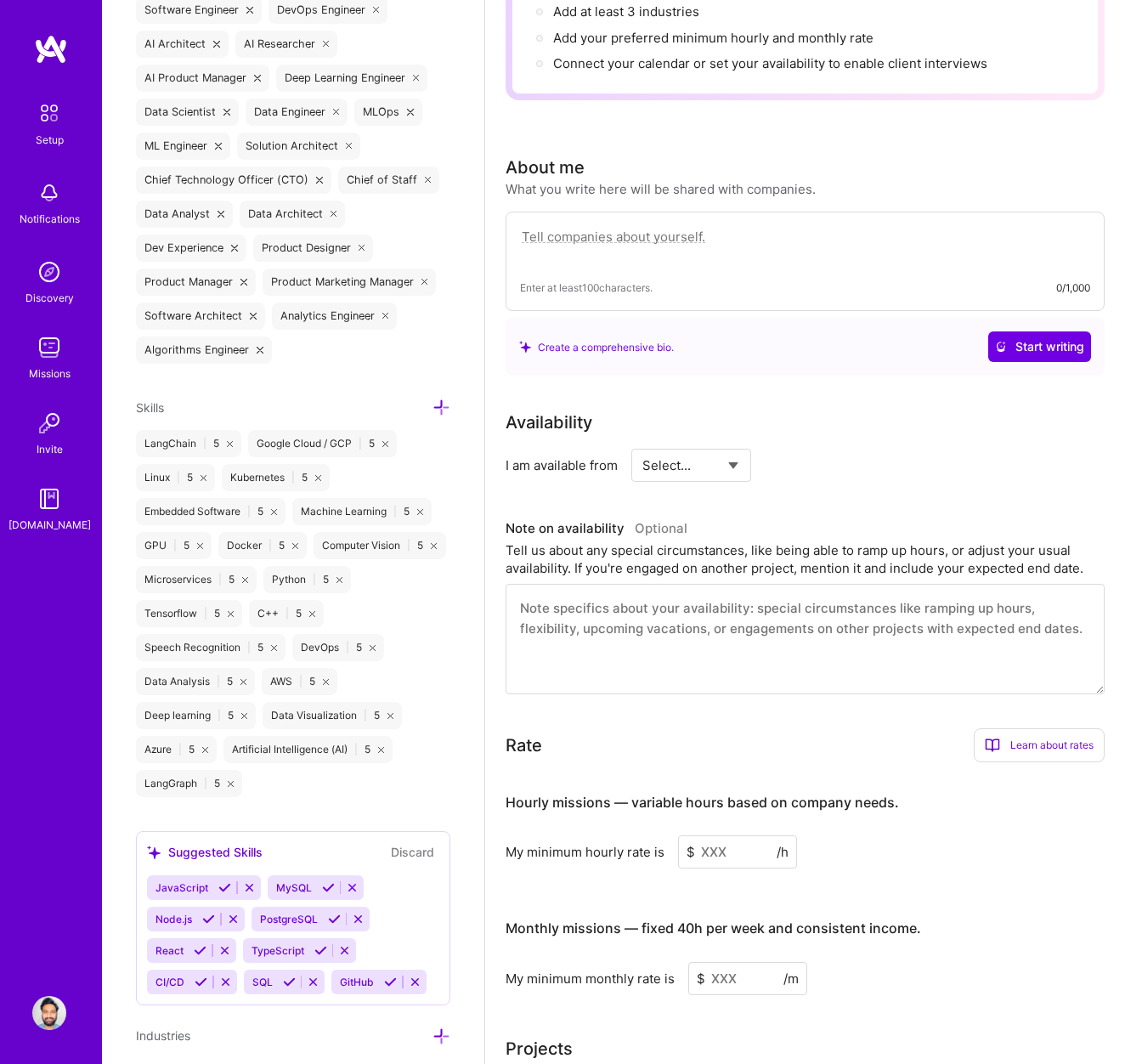
scroll to position [1427, 0]
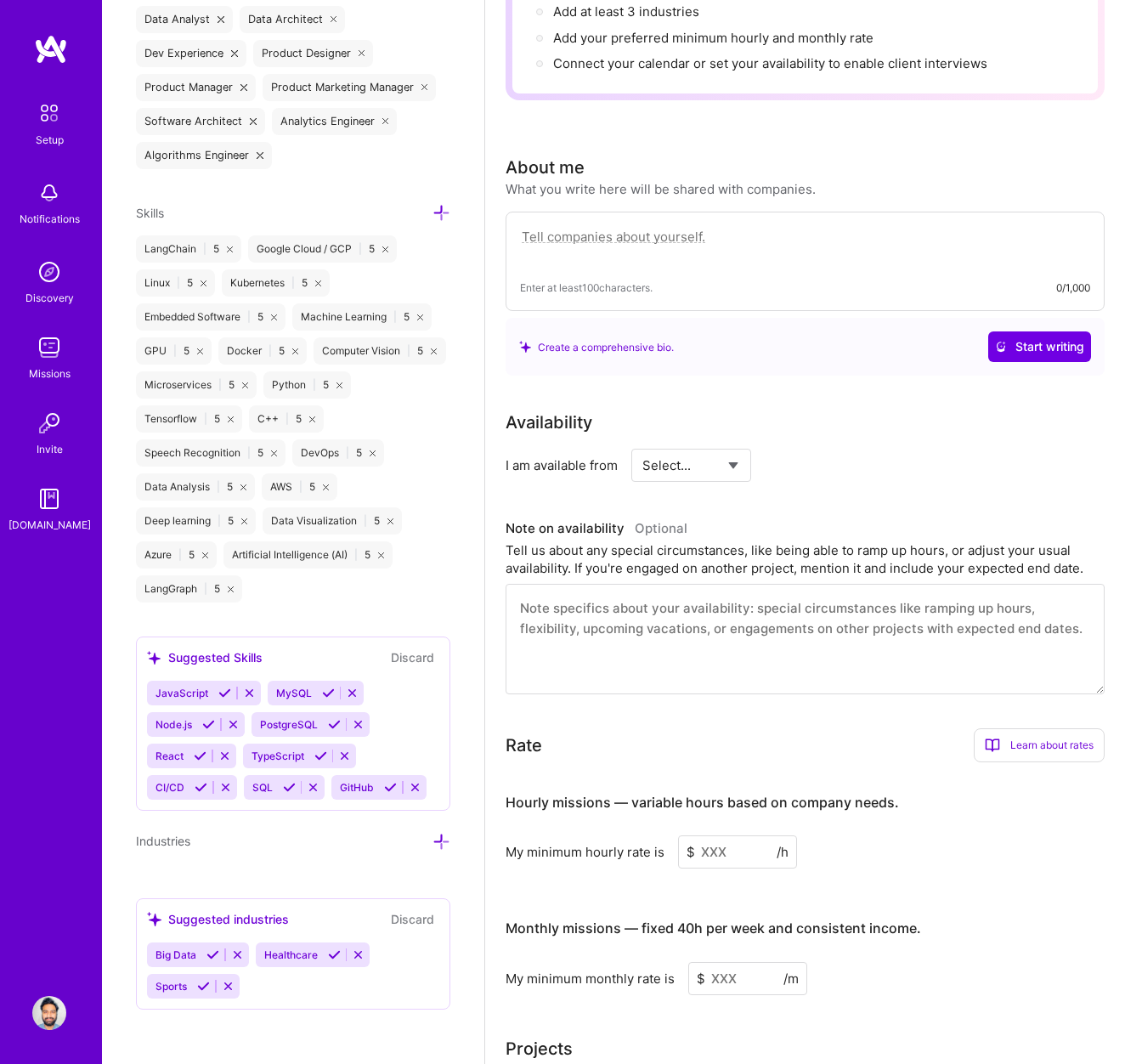
click at [222, 694] on icon at bounding box center [225, 693] width 13 height 13
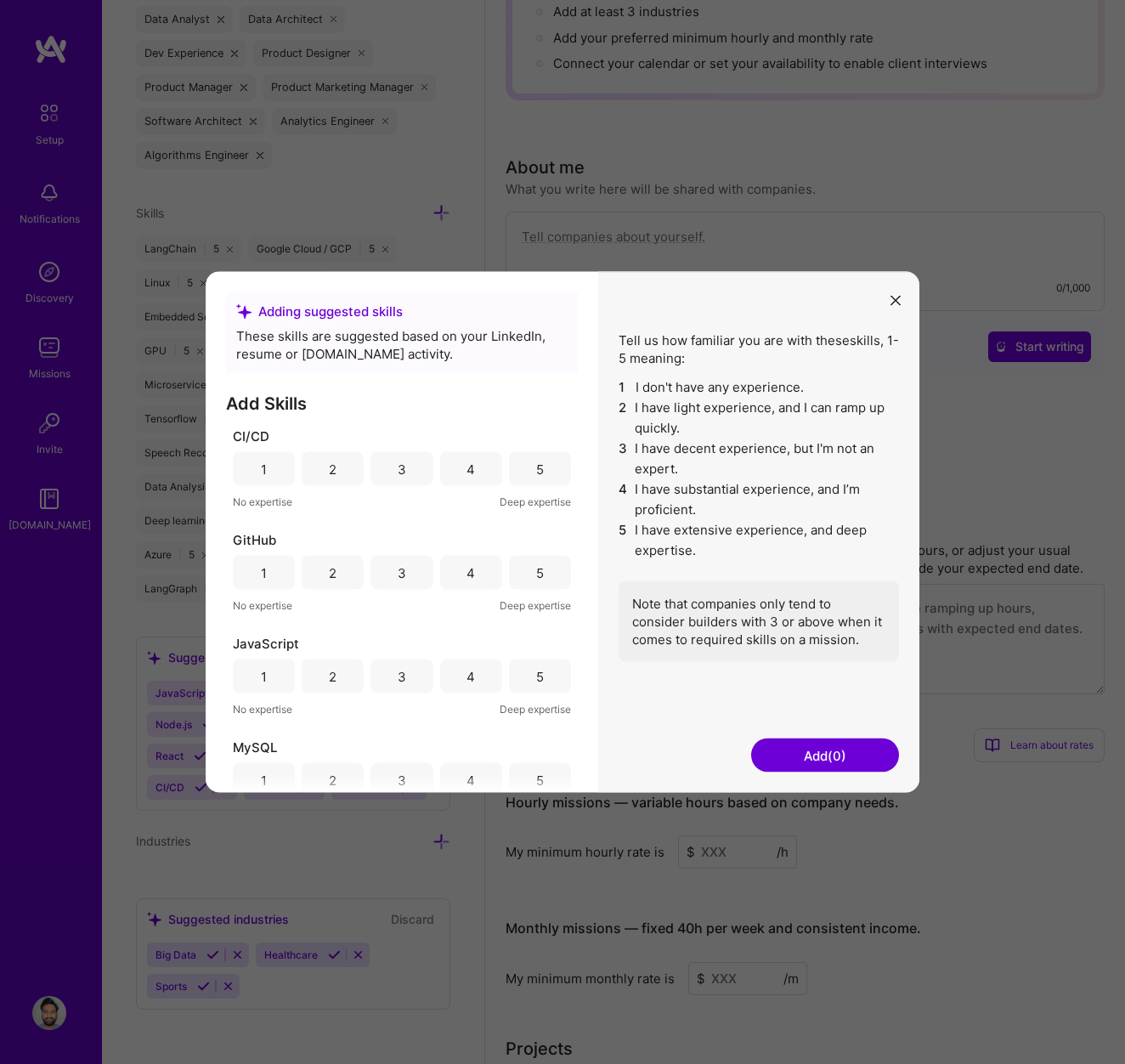
click at [518, 470] on div "5" at bounding box center [539, 469] width 62 height 34
click at [526, 574] on div "5" at bounding box center [539, 573] width 62 height 34
click at [526, 574] on div "5" at bounding box center [539, 566] width 62 height 34
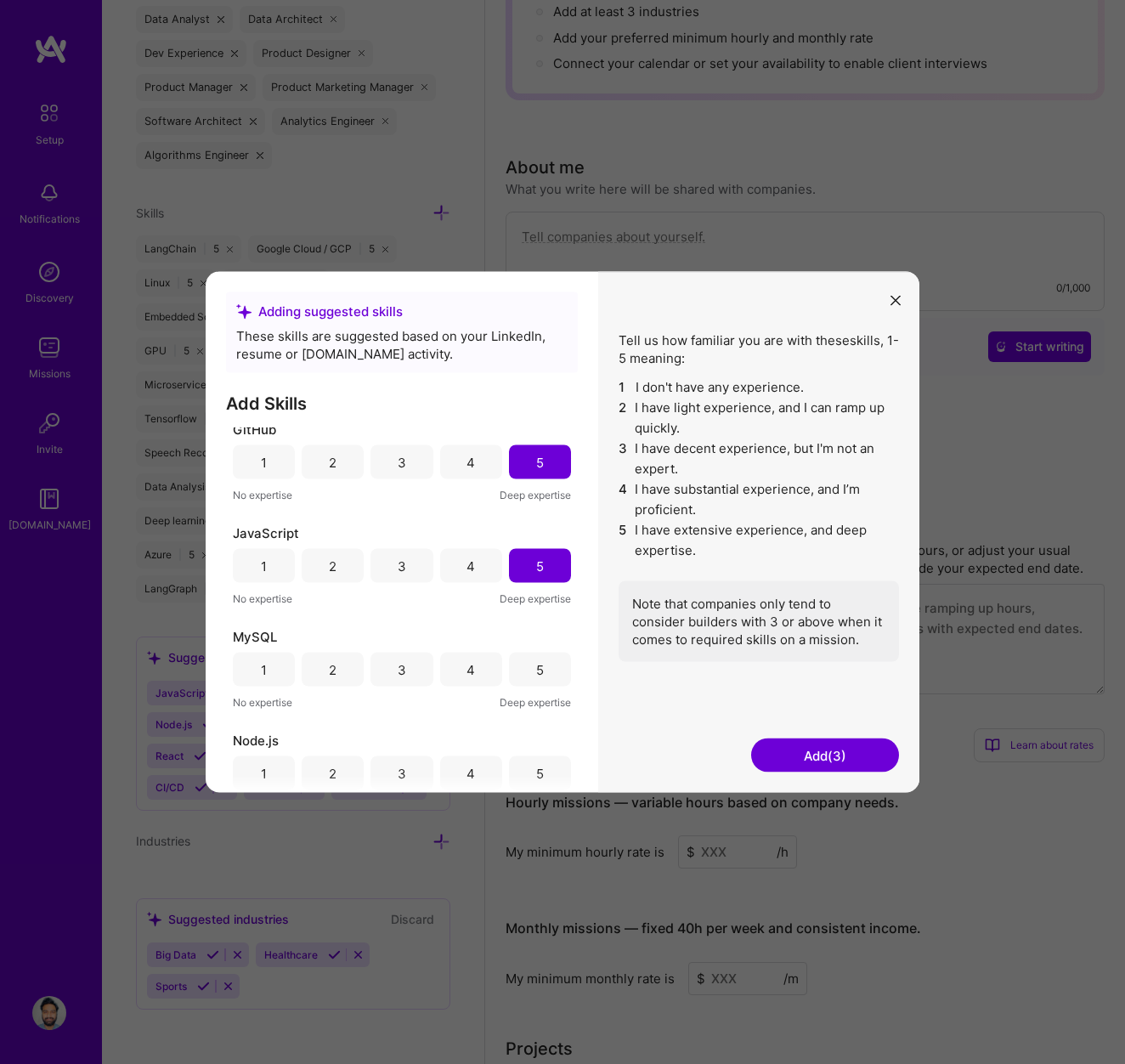
click at [517, 673] on div "5" at bounding box center [539, 669] width 62 height 34
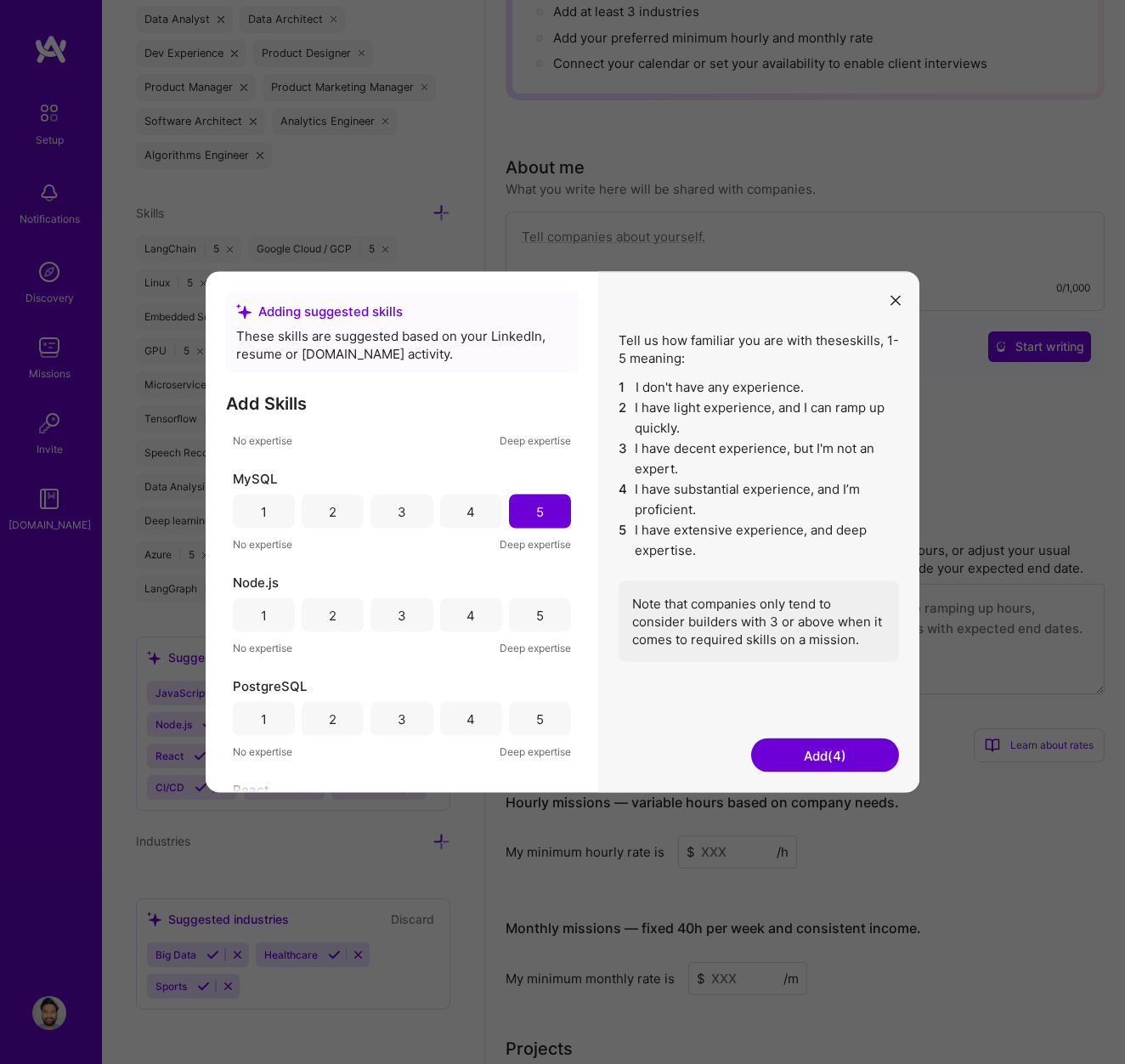
scroll to position [297, 0]
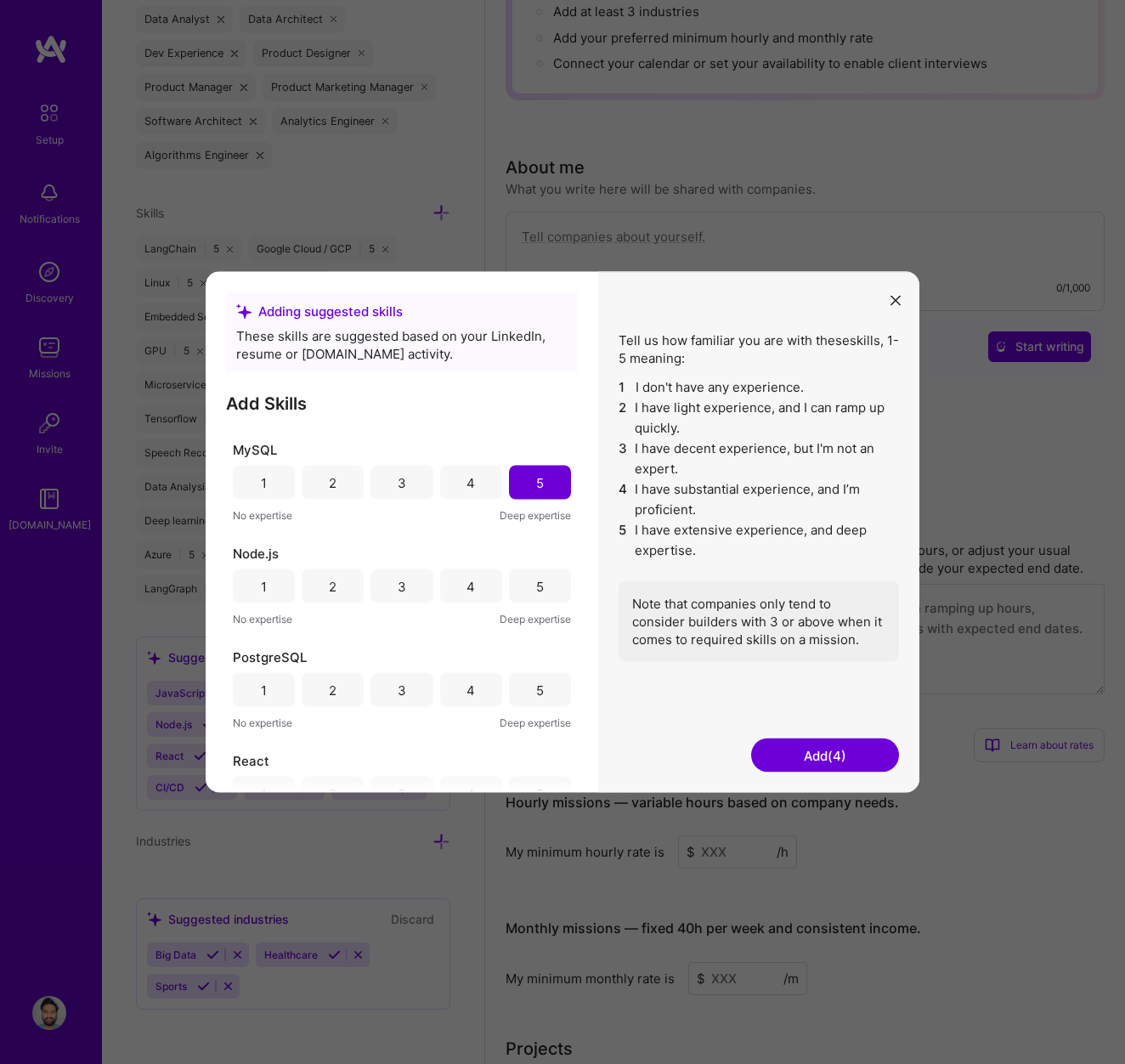
click at [543, 593] on div "5" at bounding box center [539, 586] width 62 height 34
click at [528, 695] on div "5" at bounding box center [539, 689] width 62 height 34
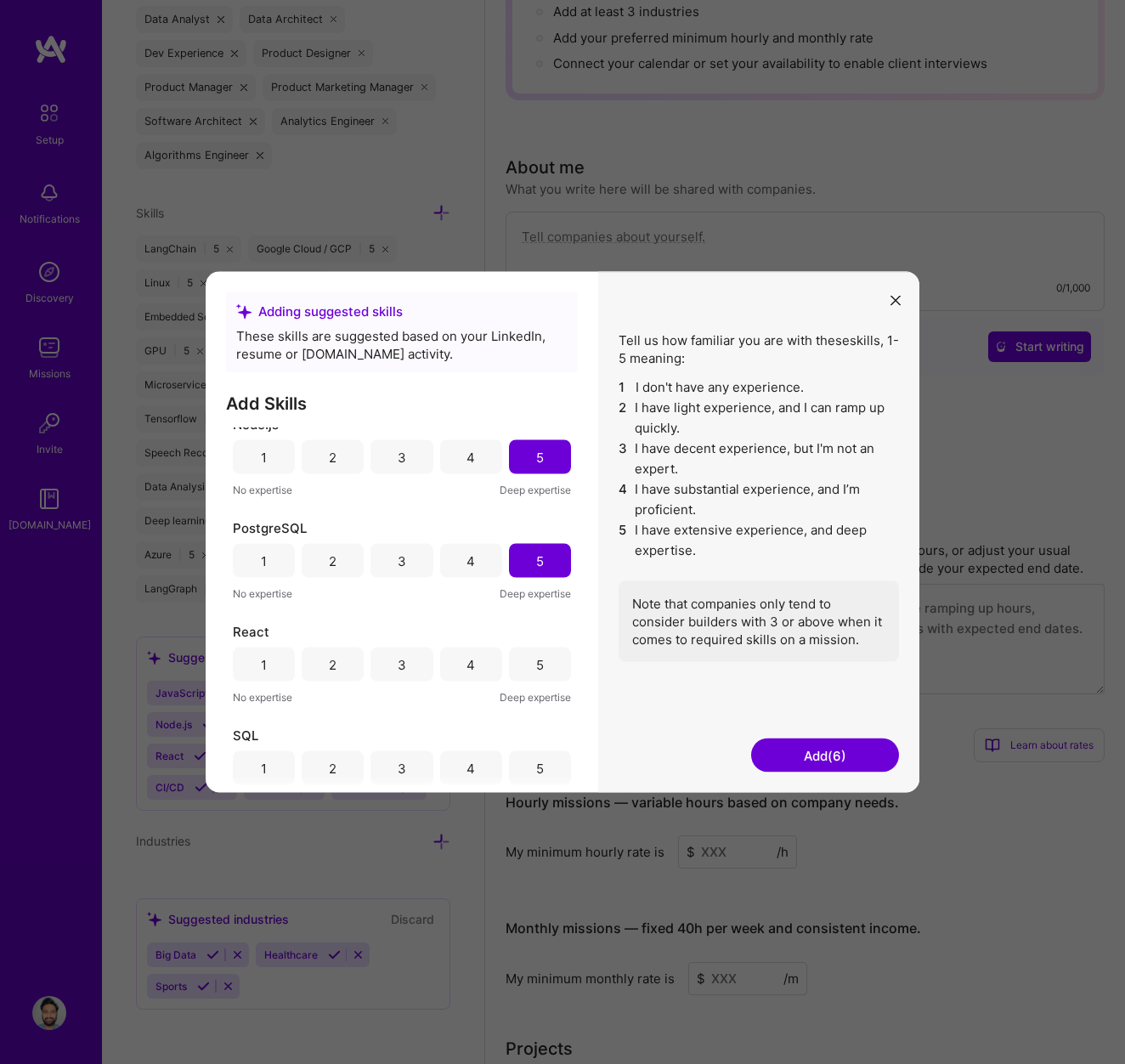
scroll to position [449, 0]
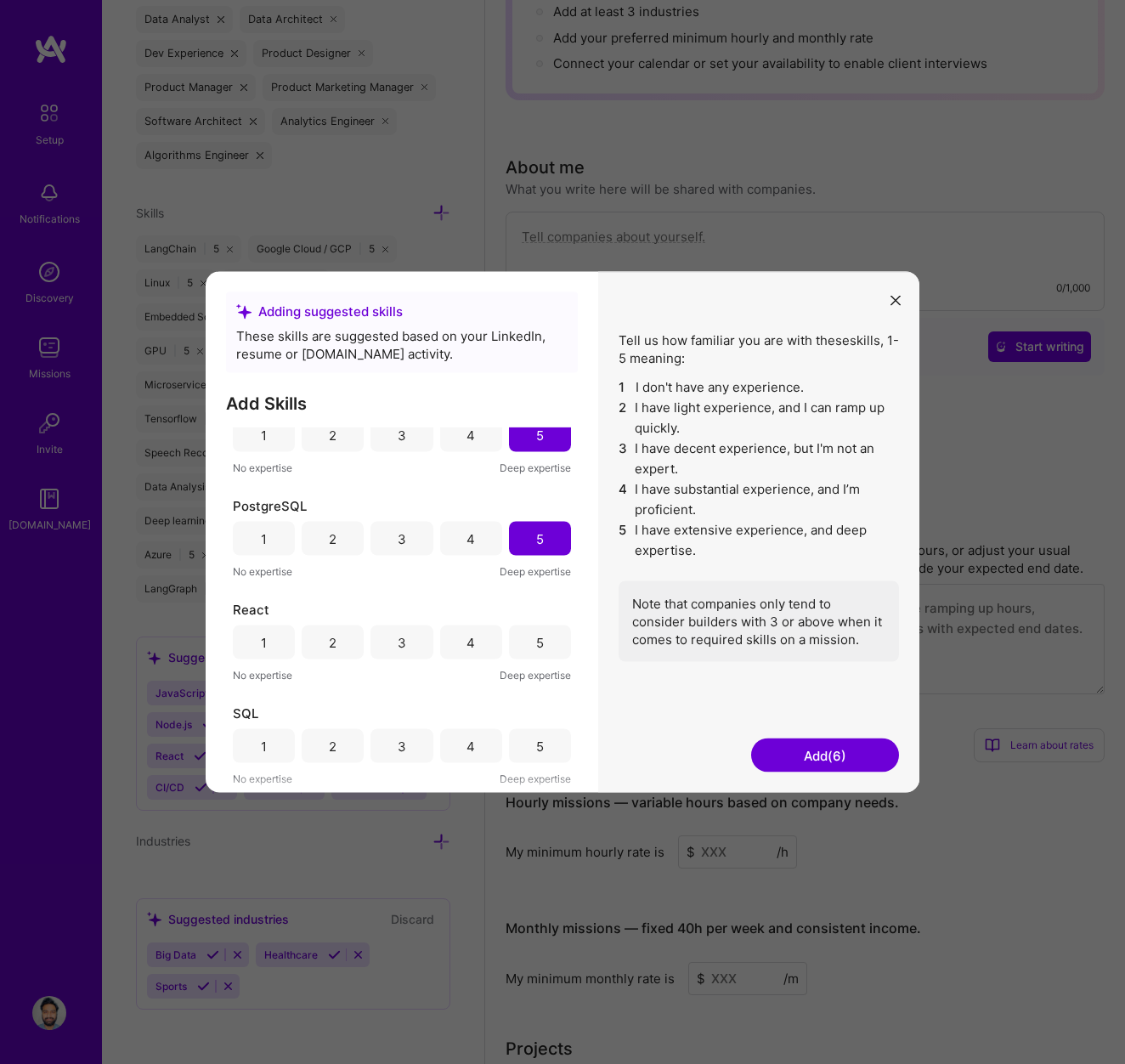
click at [537, 636] on div "5" at bounding box center [539, 642] width 62 height 34
click at [536, 741] on div "5" at bounding box center [539, 746] width 8 height 17
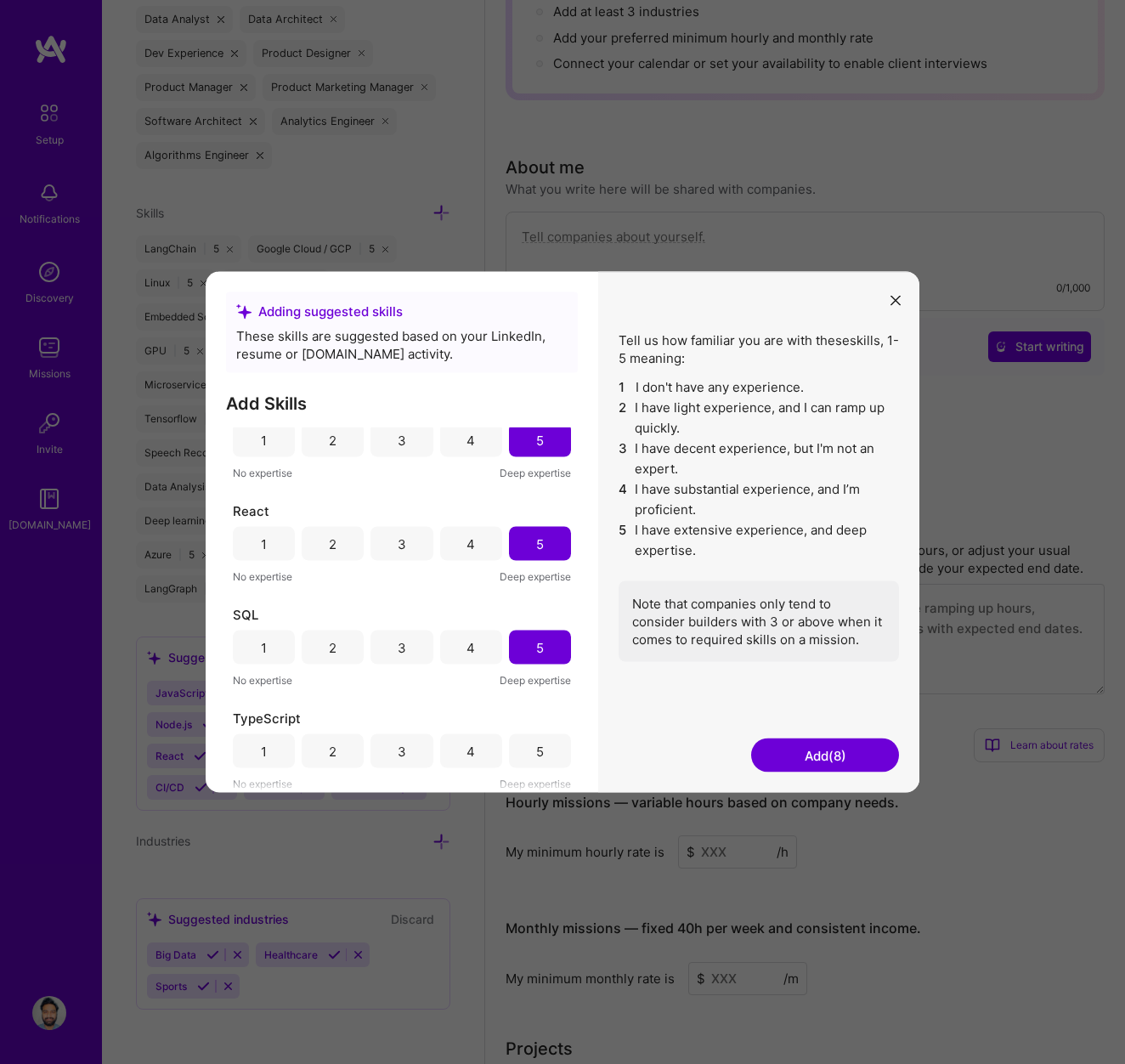
scroll to position [349, 0]
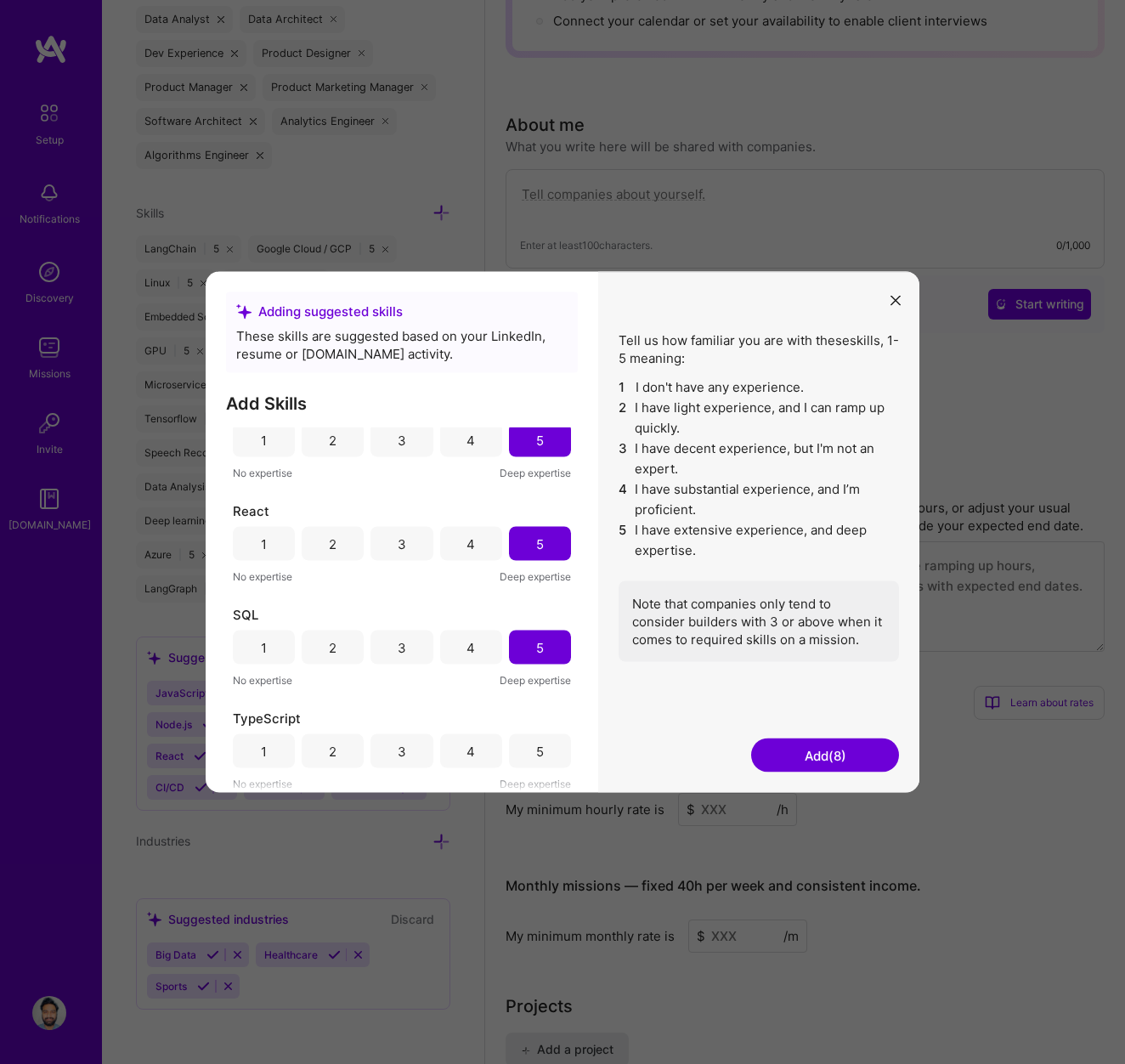
click at [536, 744] on div "5" at bounding box center [539, 750] width 8 height 17
click at [769, 758] on button "Add (9)" at bounding box center [825, 755] width 148 height 34
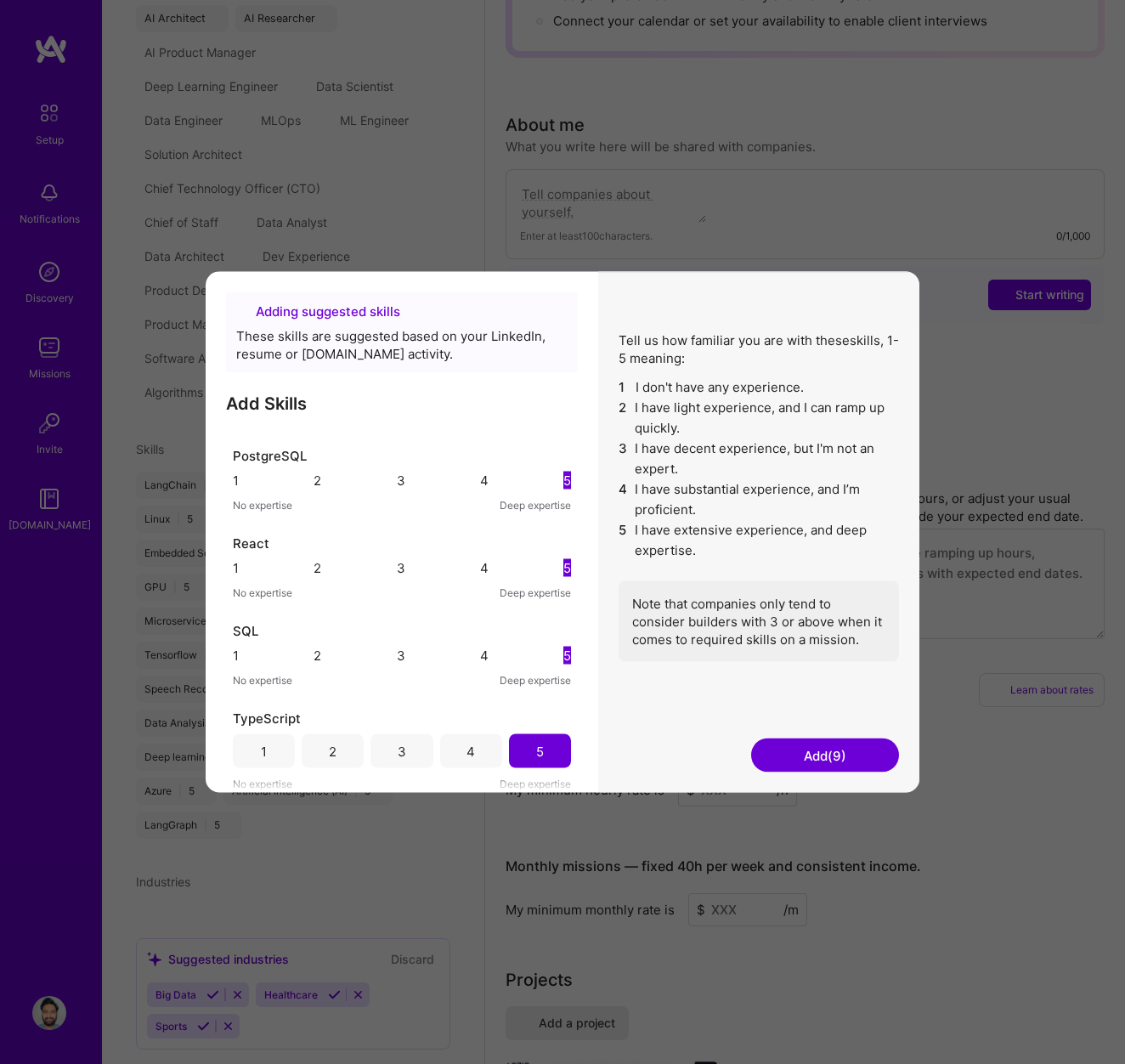
scroll to position [342, 0]
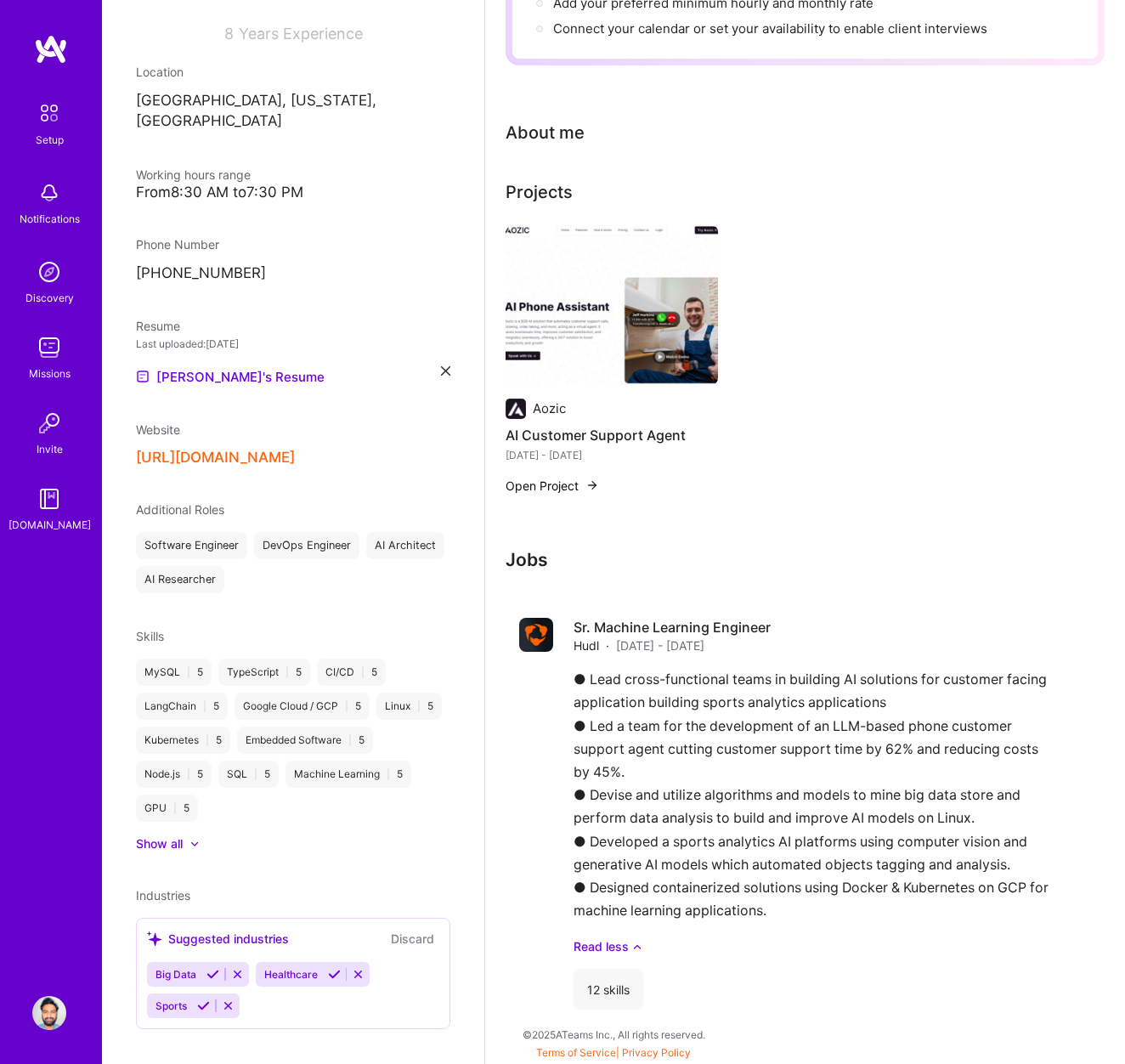
click at [201, 1000] on icon at bounding box center [203, 1006] width 13 height 13
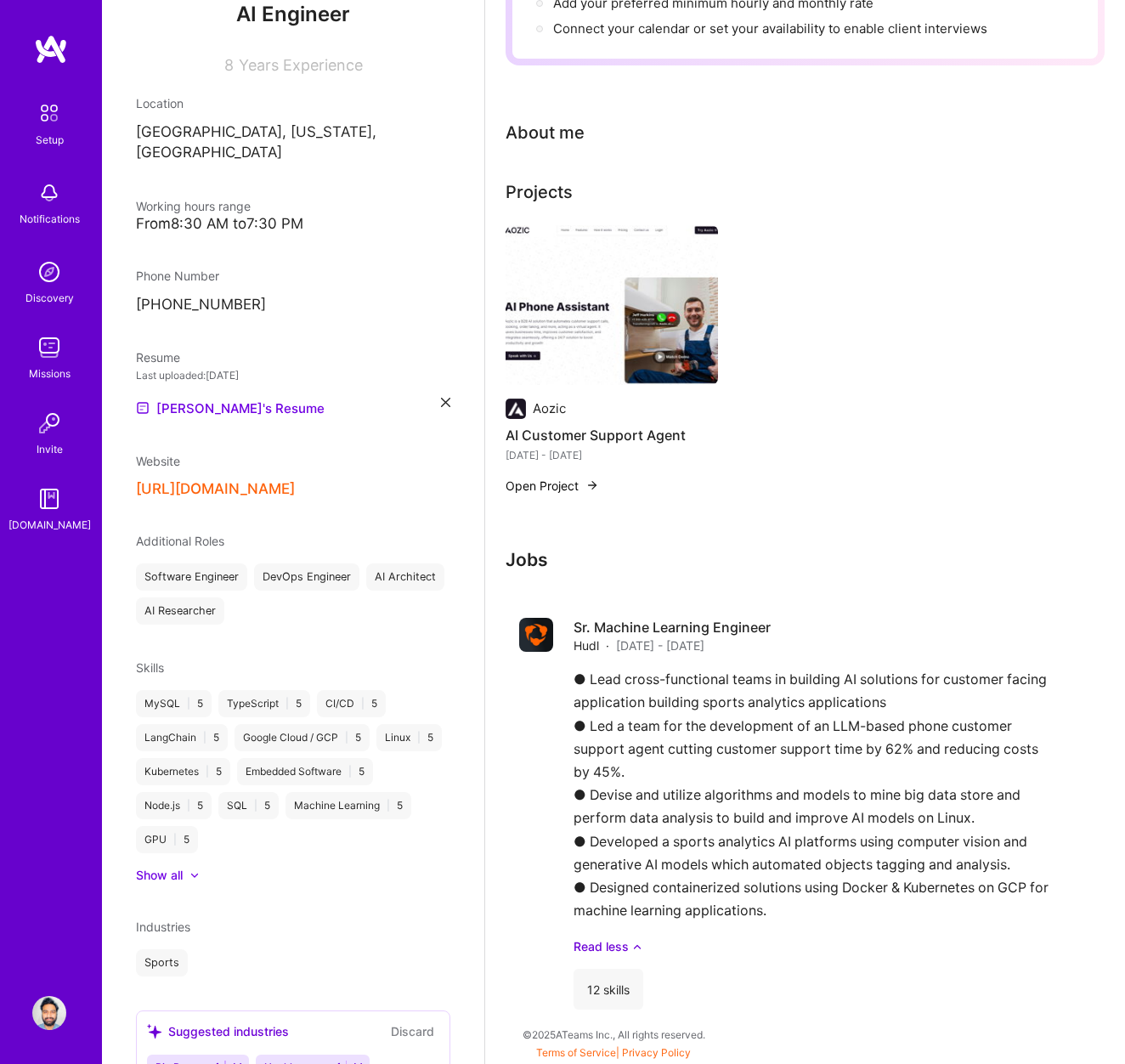
scroll to position [252, 0]
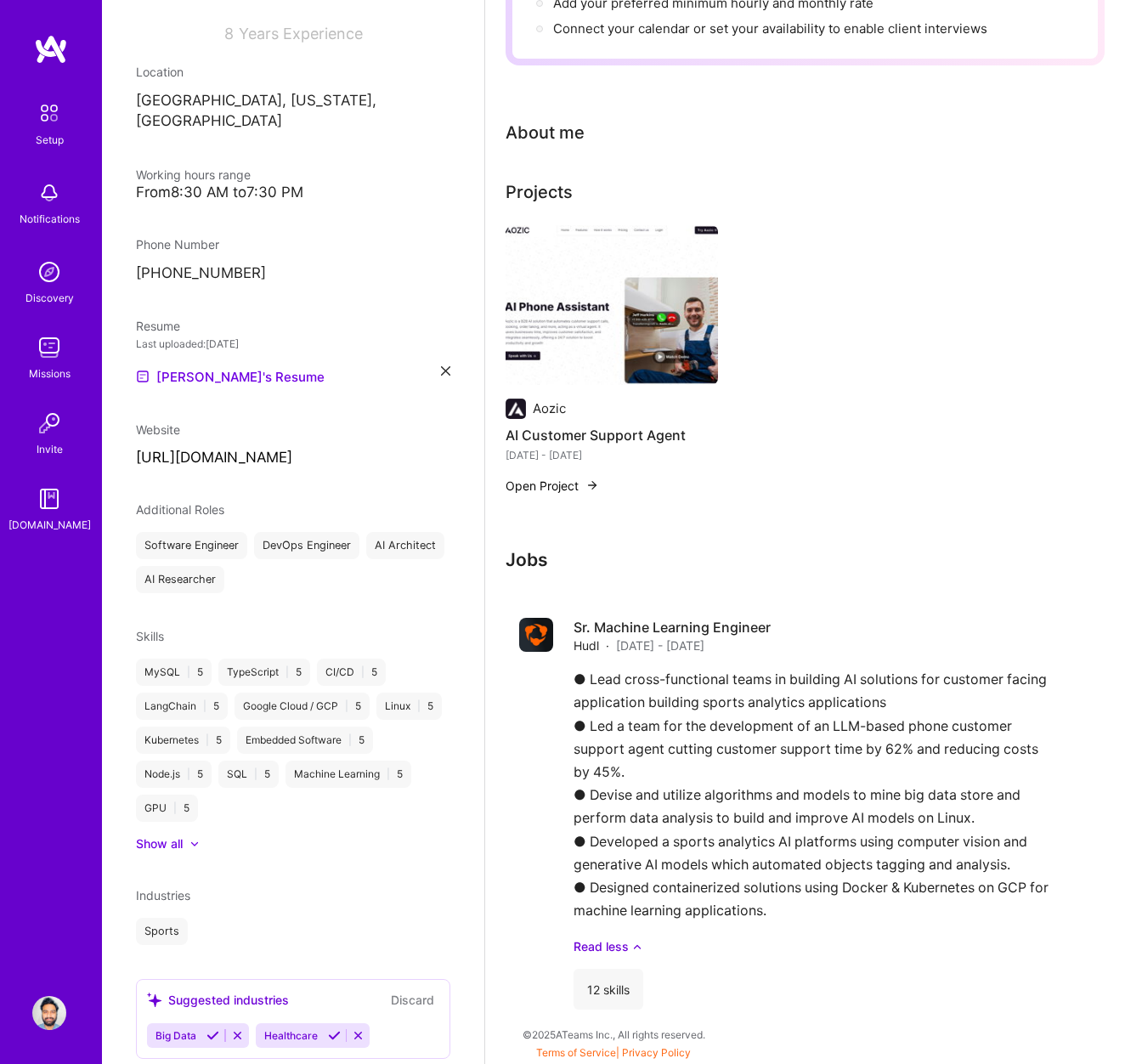
click at [210, 991] on div "Suggested industries" at bounding box center [218, 1000] width 142 height 17
click at [207, 1029] on icon at bounding box center [213, 1035] width 13 height 13
click at [225, 1029] on icon at bounding box center [226, 1035] width 13 height 13
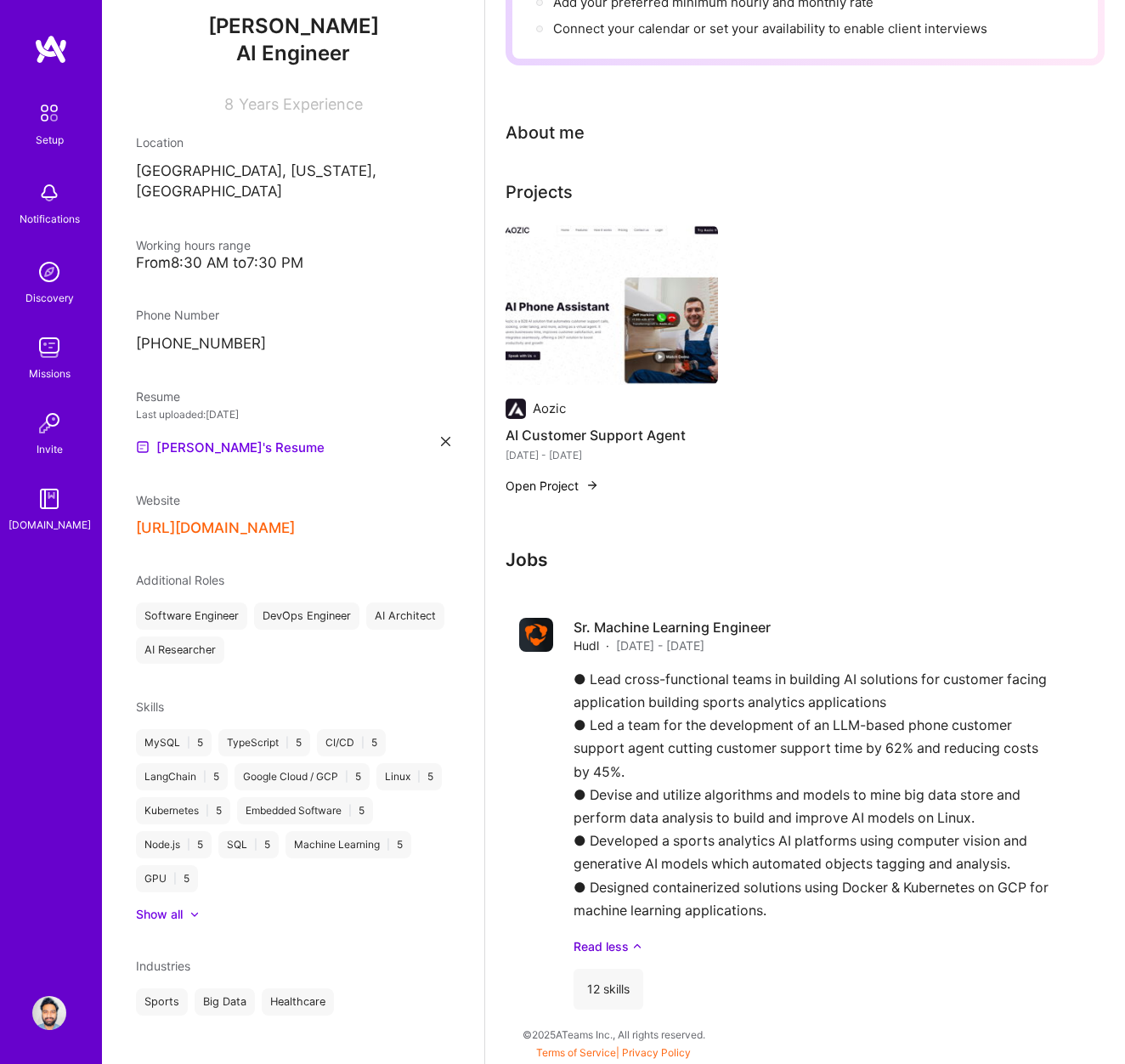
scroll to position [0, 0]
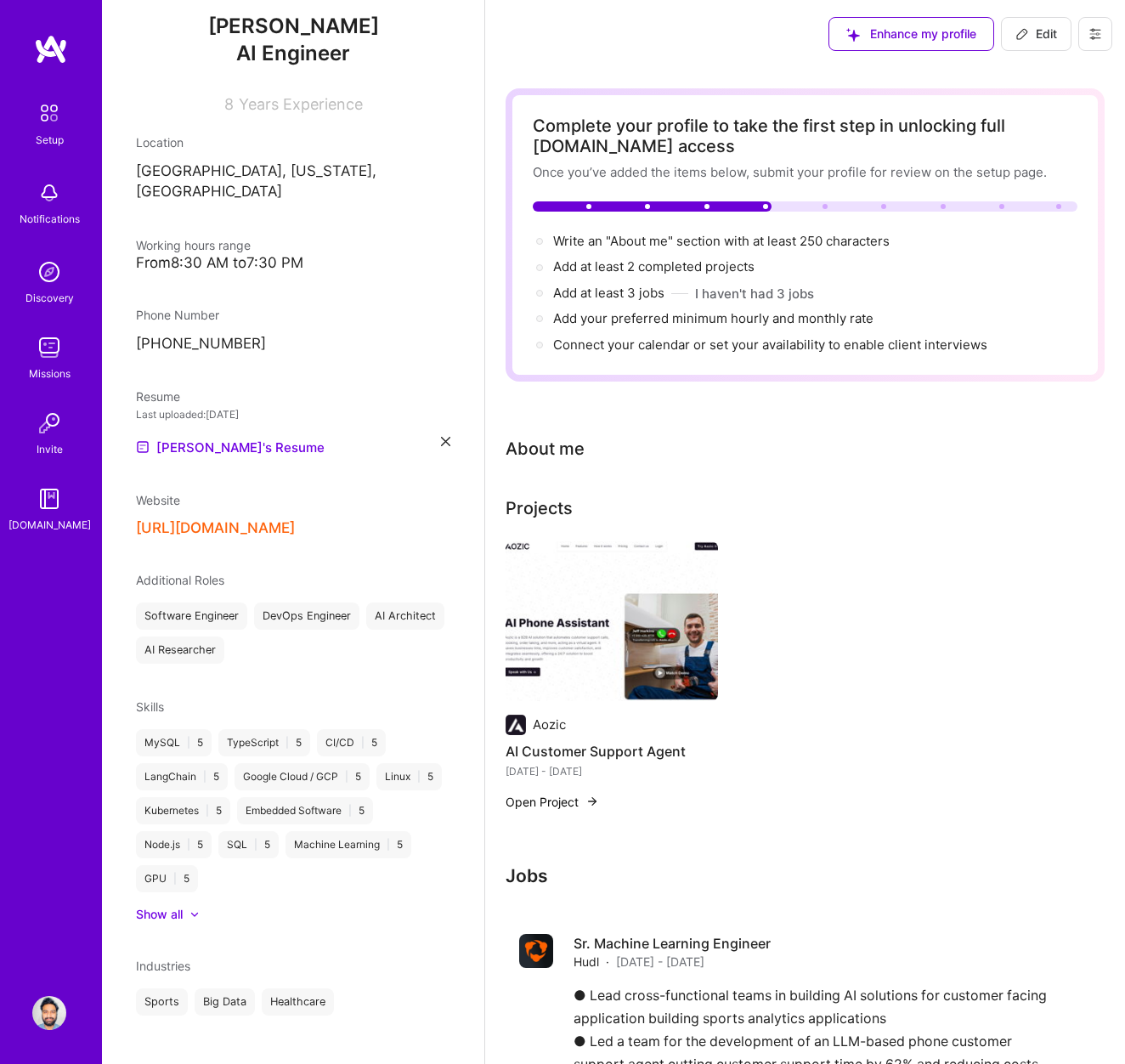
click at [55, 131] on div "Setup" at bounding box center [50, 139] width 28 height 17
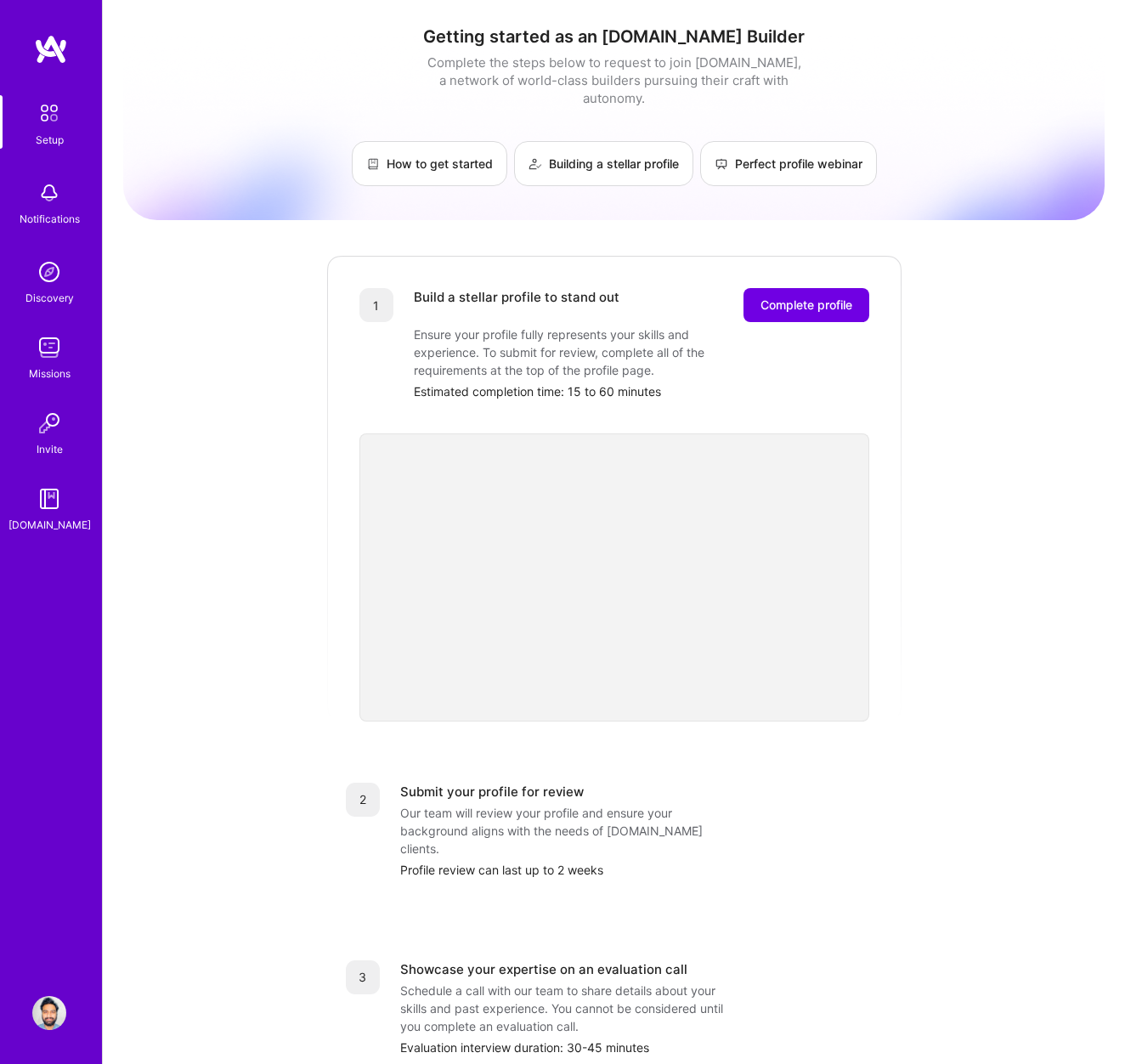
click at [48, 193] on img at bounding box center [49, 193] width 34 height 34
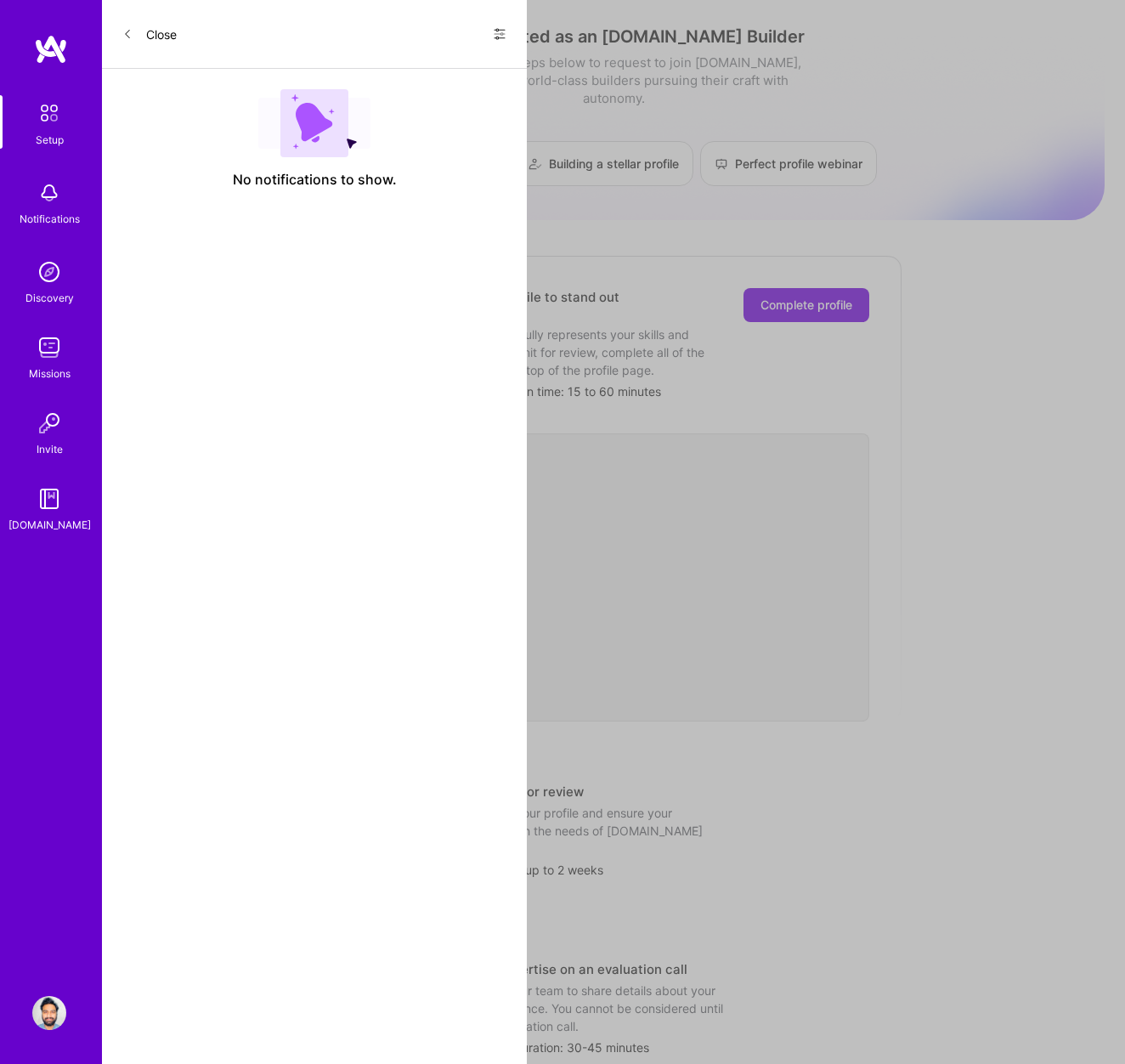
click at [43, 369] on div "Missions" at bounding box center [50, 373] width 42 height 17
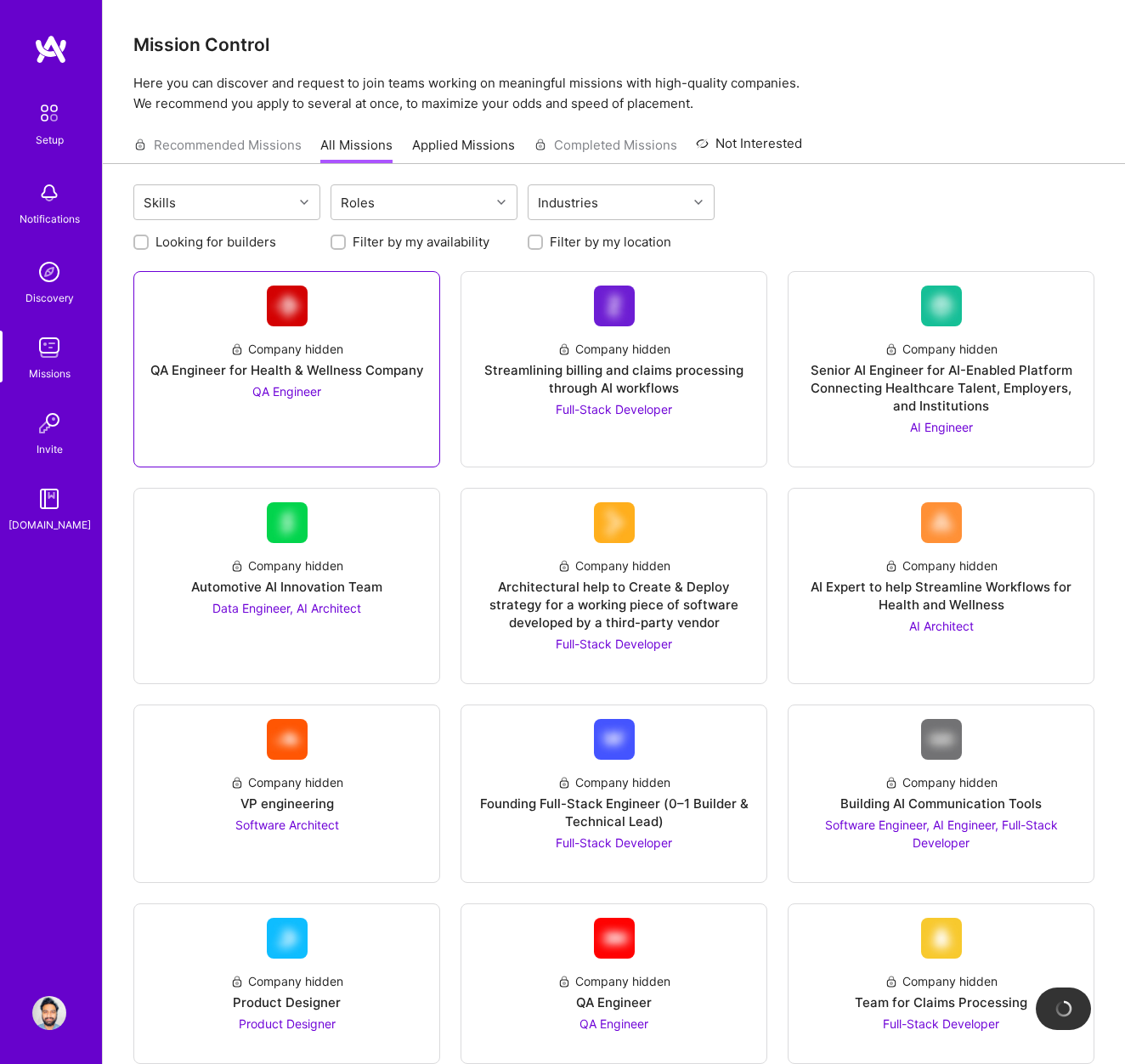
click at [281, 376] on div "QA Engineer for Health & Wellness Company" at bounding box center [288, 369] width 274 height 17
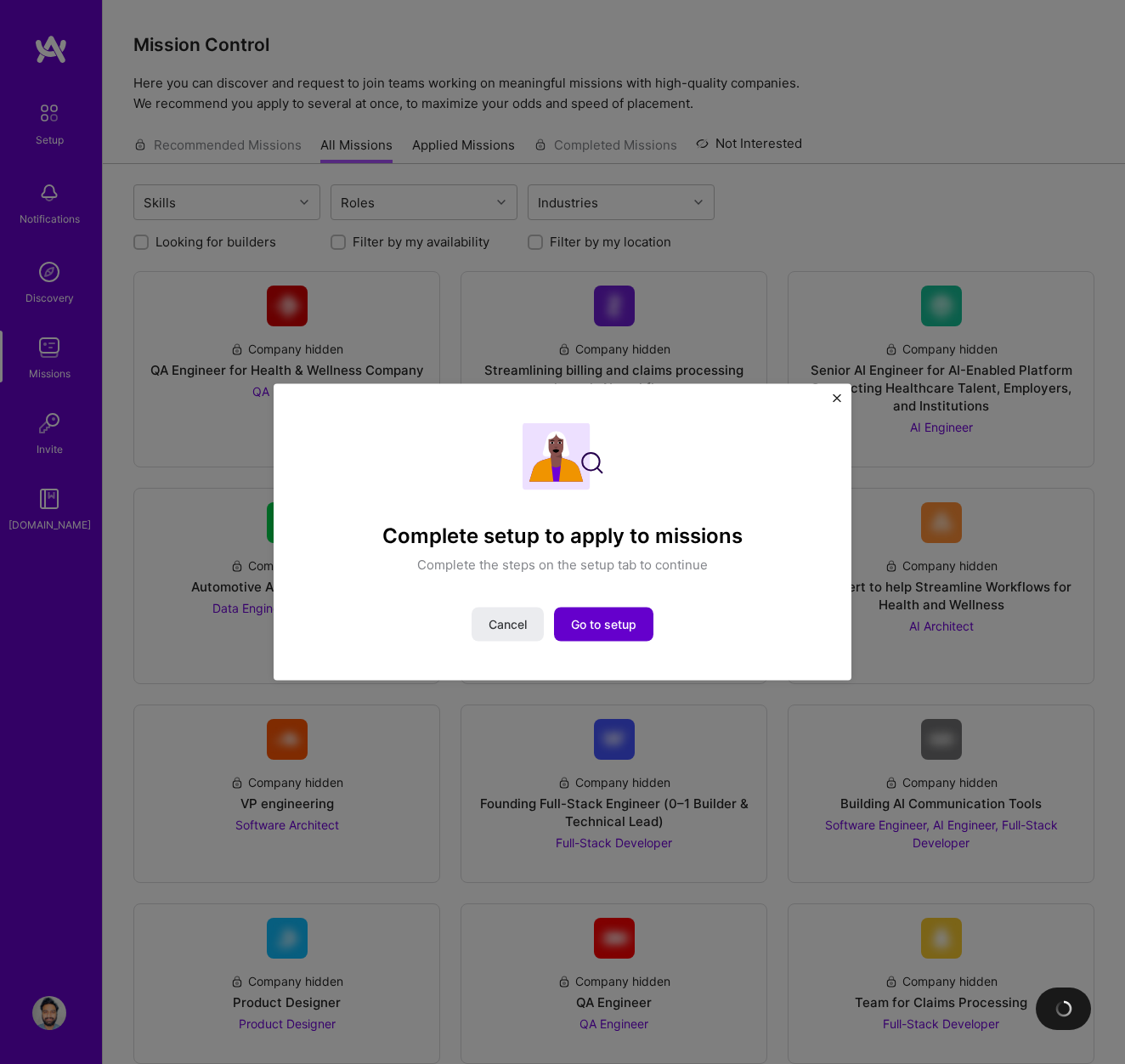
click at [597, 627] on span "Go to setup" at bounding box center [603, 624] width 65 height 17
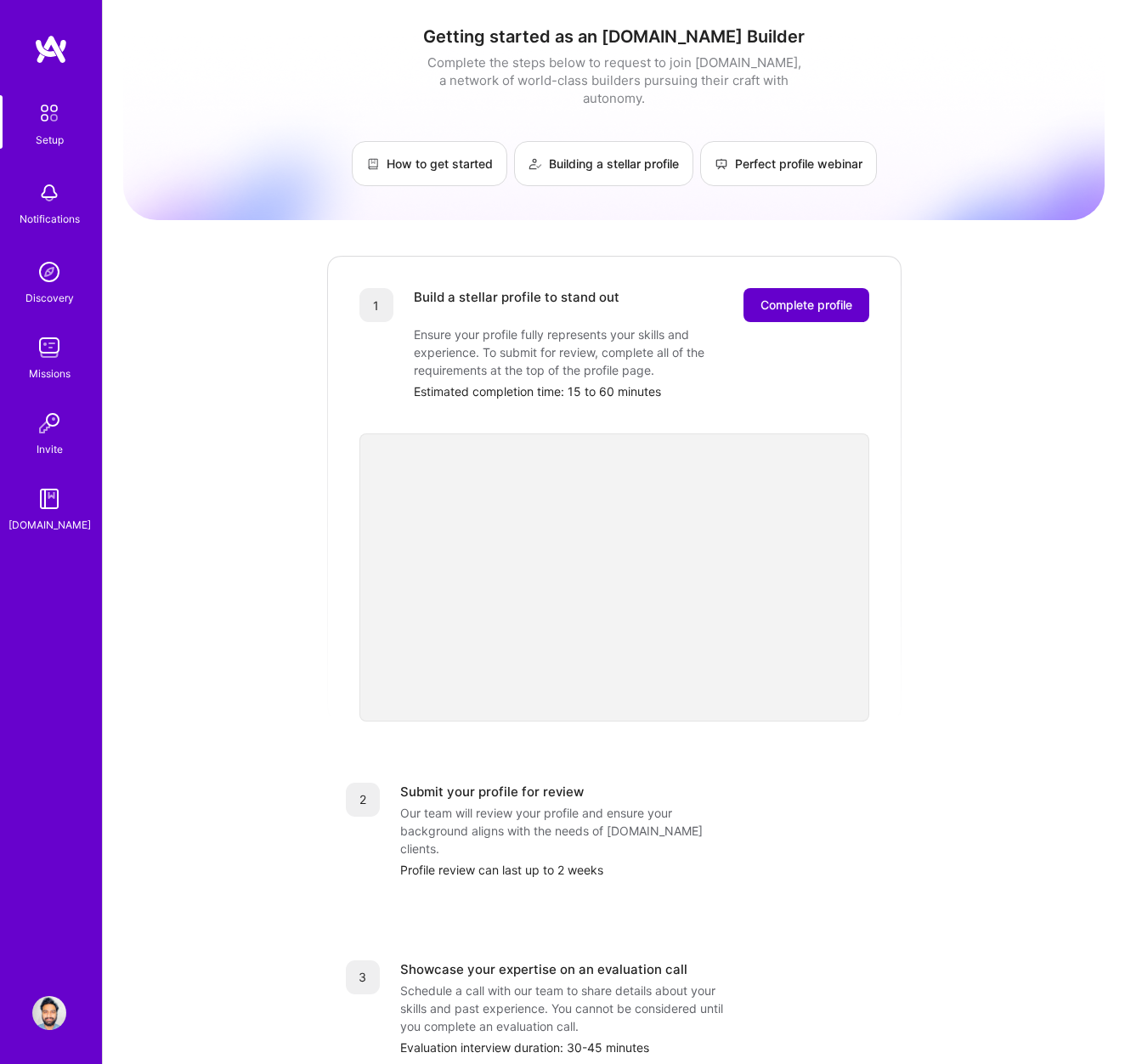
click at [843, 296] on span "Complete profile" at bounding box center [806, 305] width 91 height 17
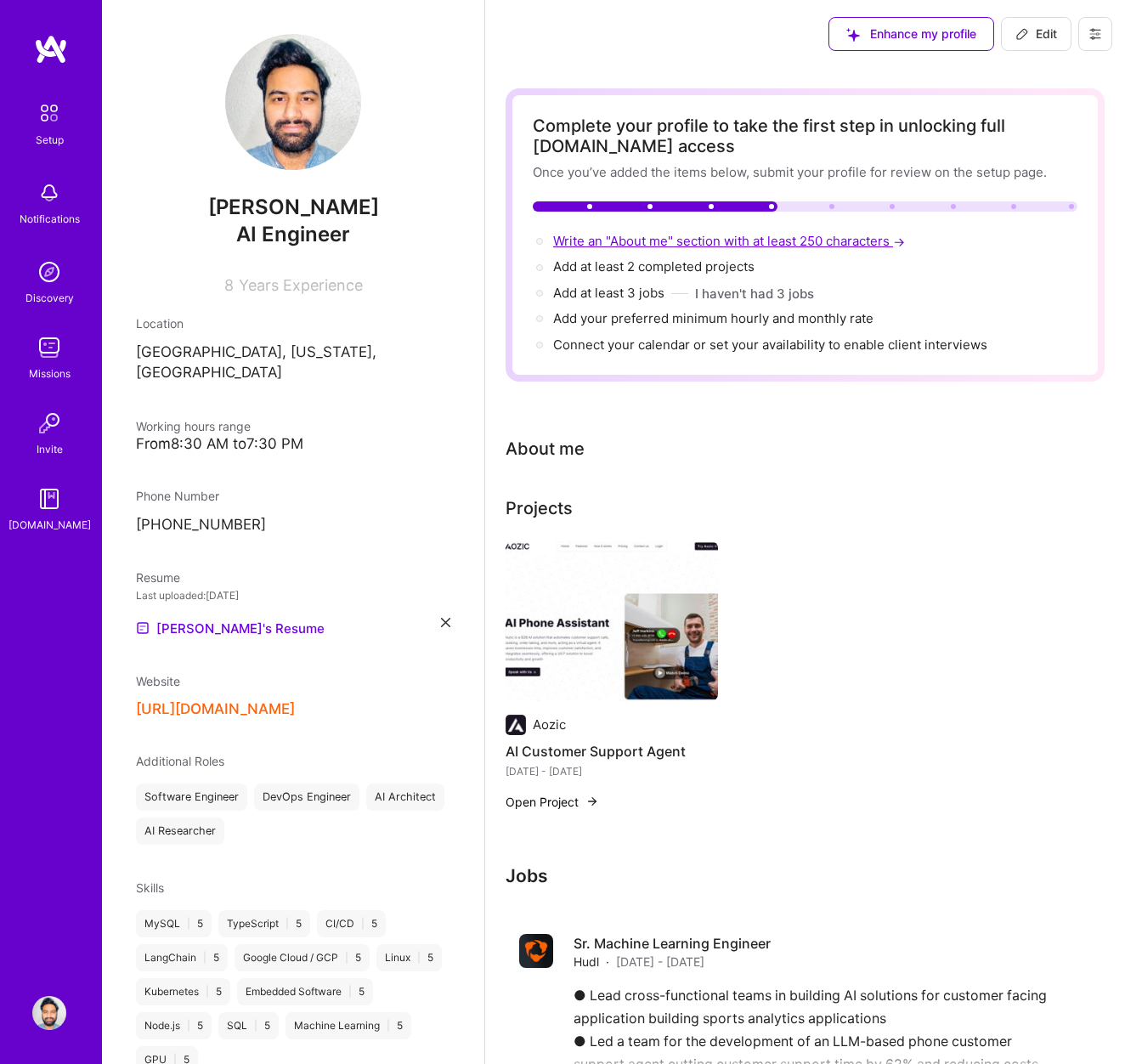
click at [661, 244] on span "Write an "About me" section with at least 250 characters →" at bounding box center [731, 241] width 356 height 17
select select "US"
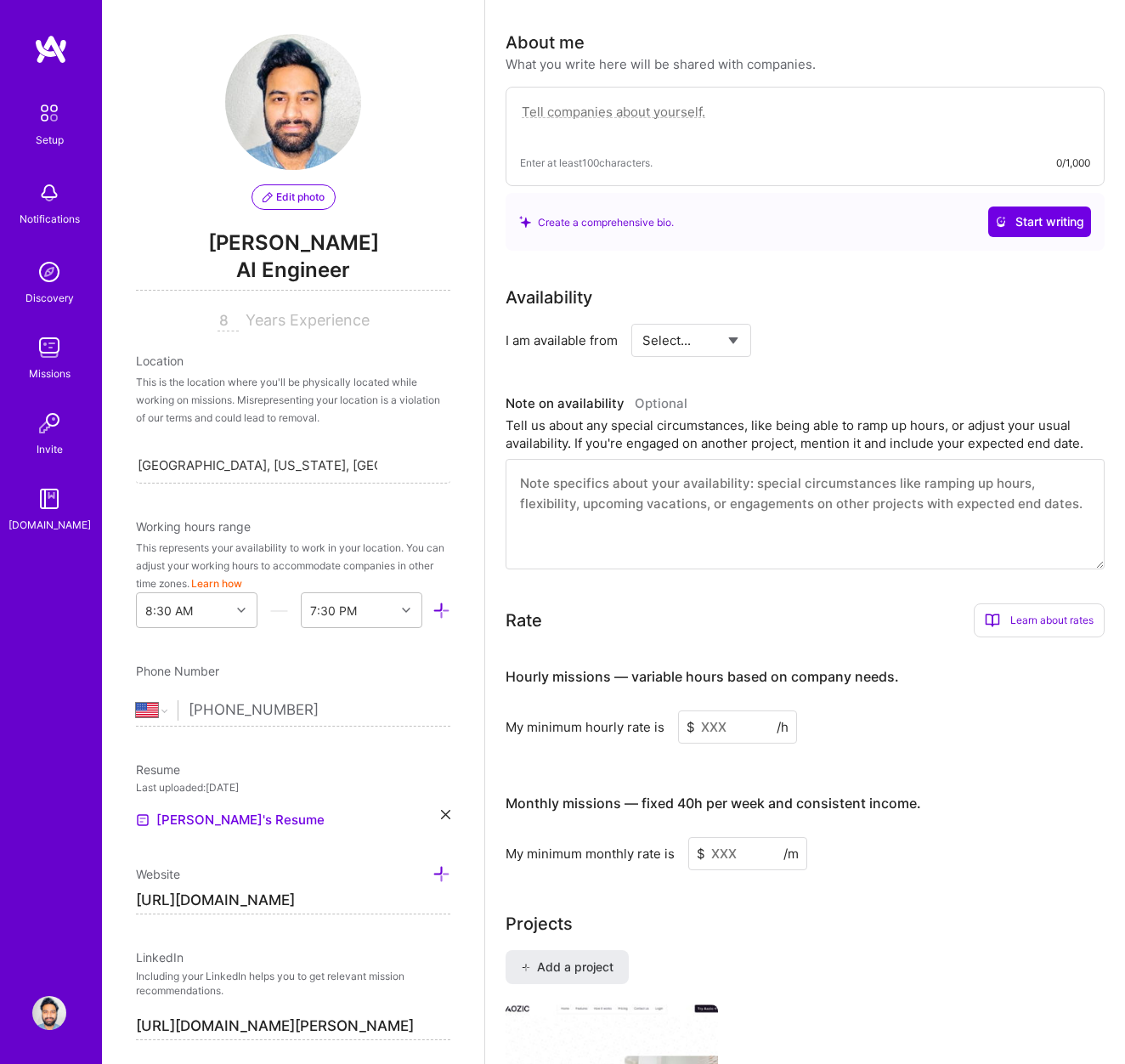
scroll to position [436, 0]
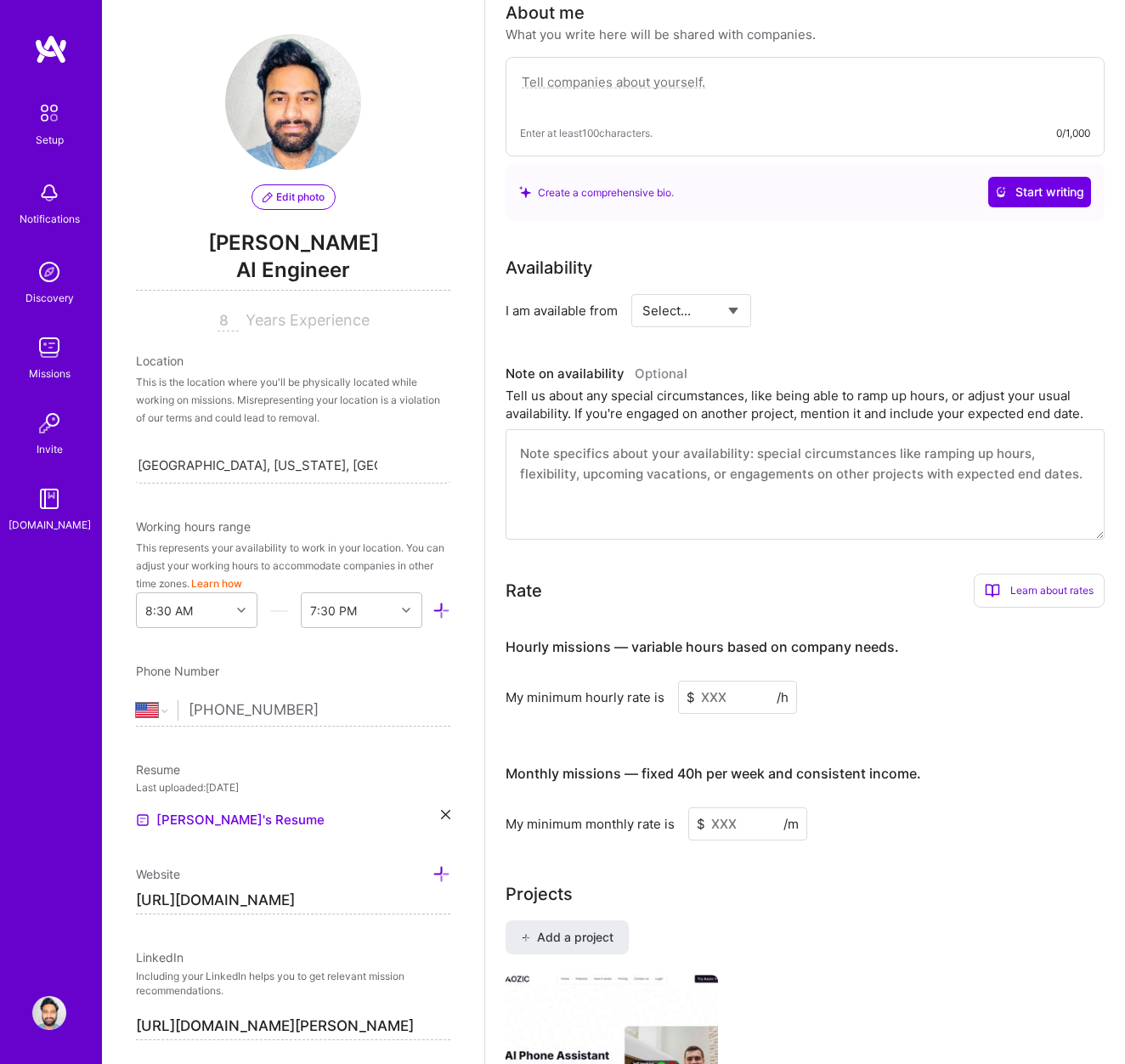
click at [656, 457] on textarea at bounding box center [805, 484] width 600 height 111
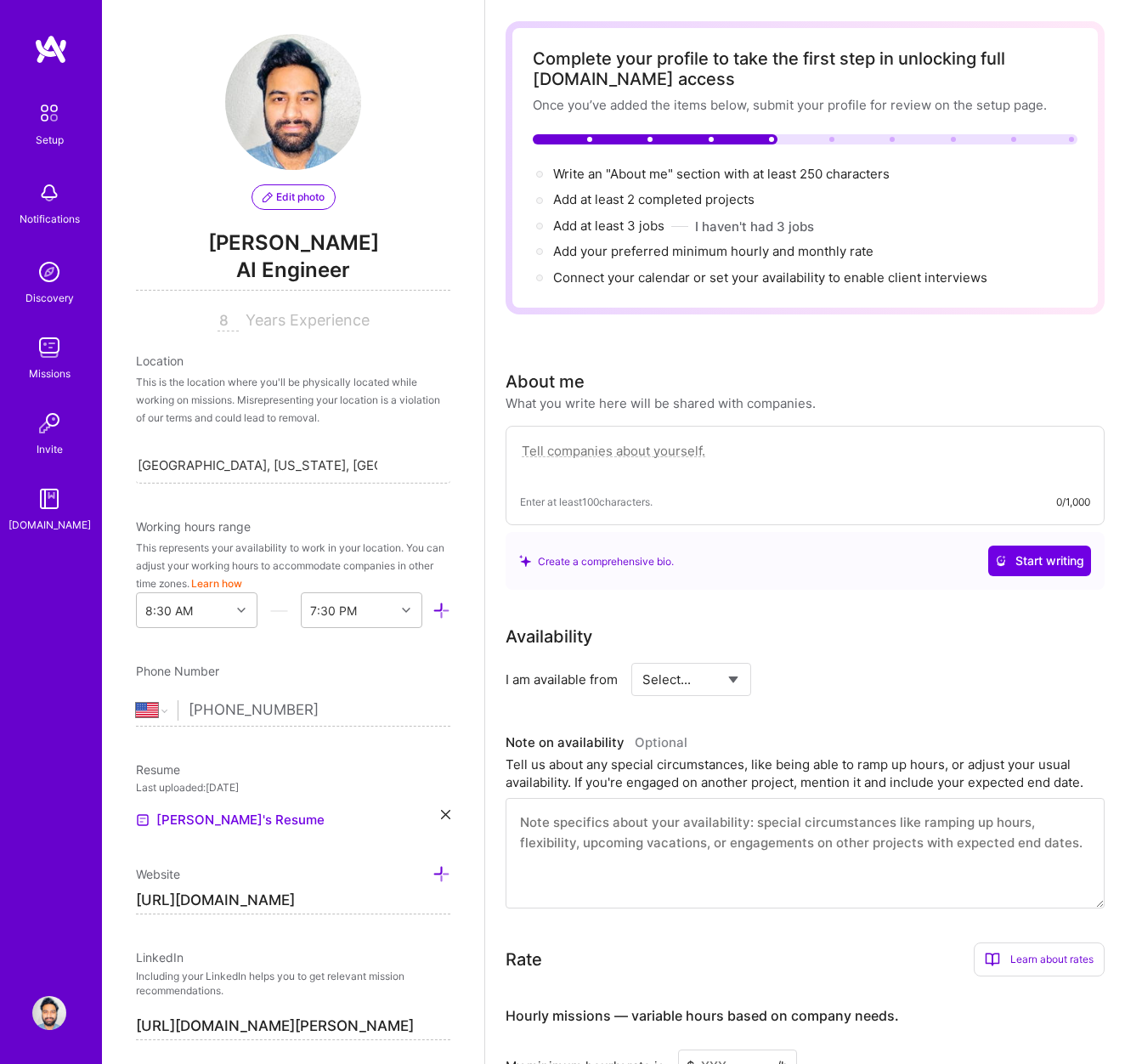
scroll to position [69, 0]
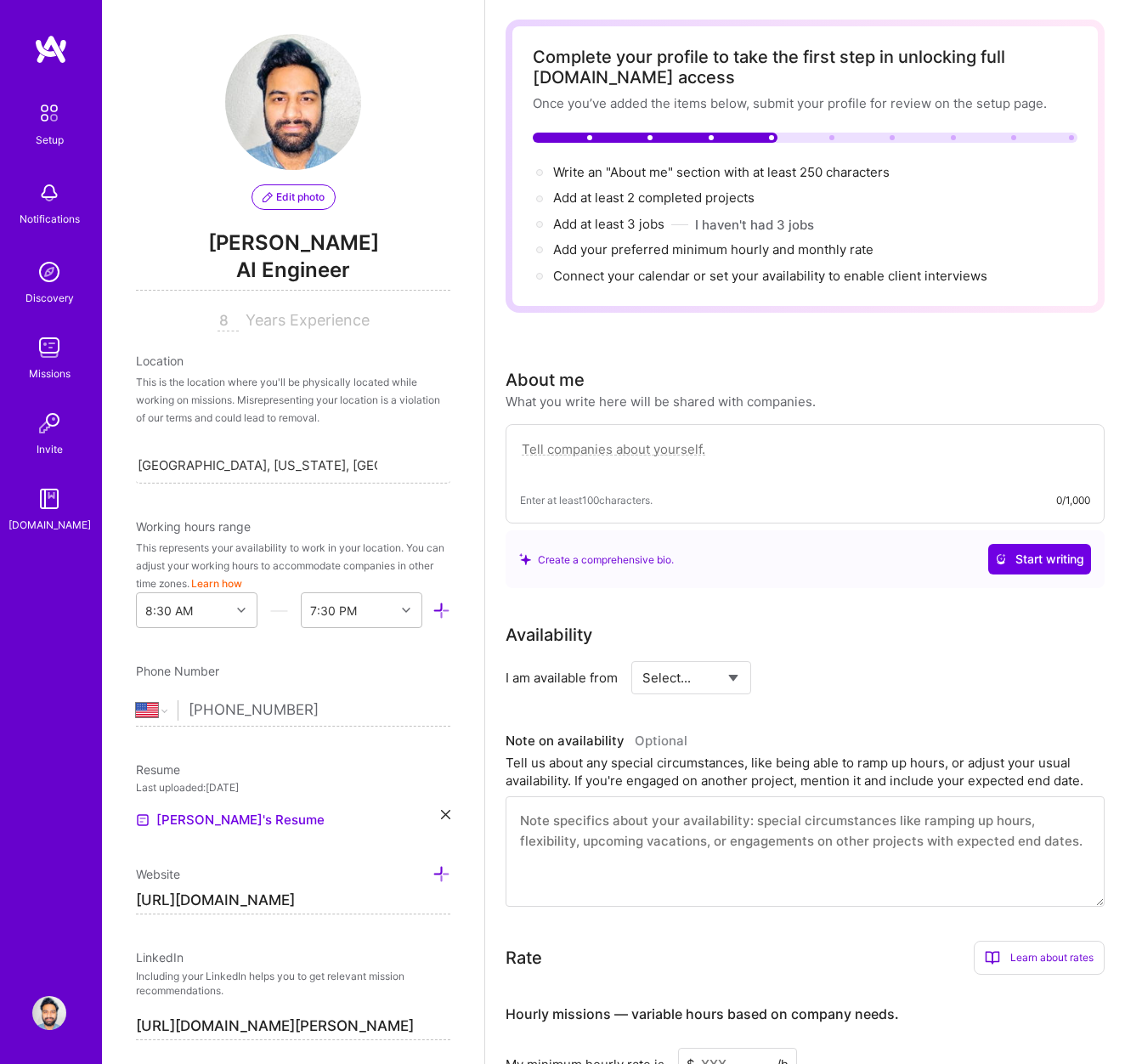
click at [656, 457] on textarea at bounding box center [805, 457] width 570 height 39
paste textarea "[PERSON_NAME] is an experienced machine learning engineer who specializes in AI…"
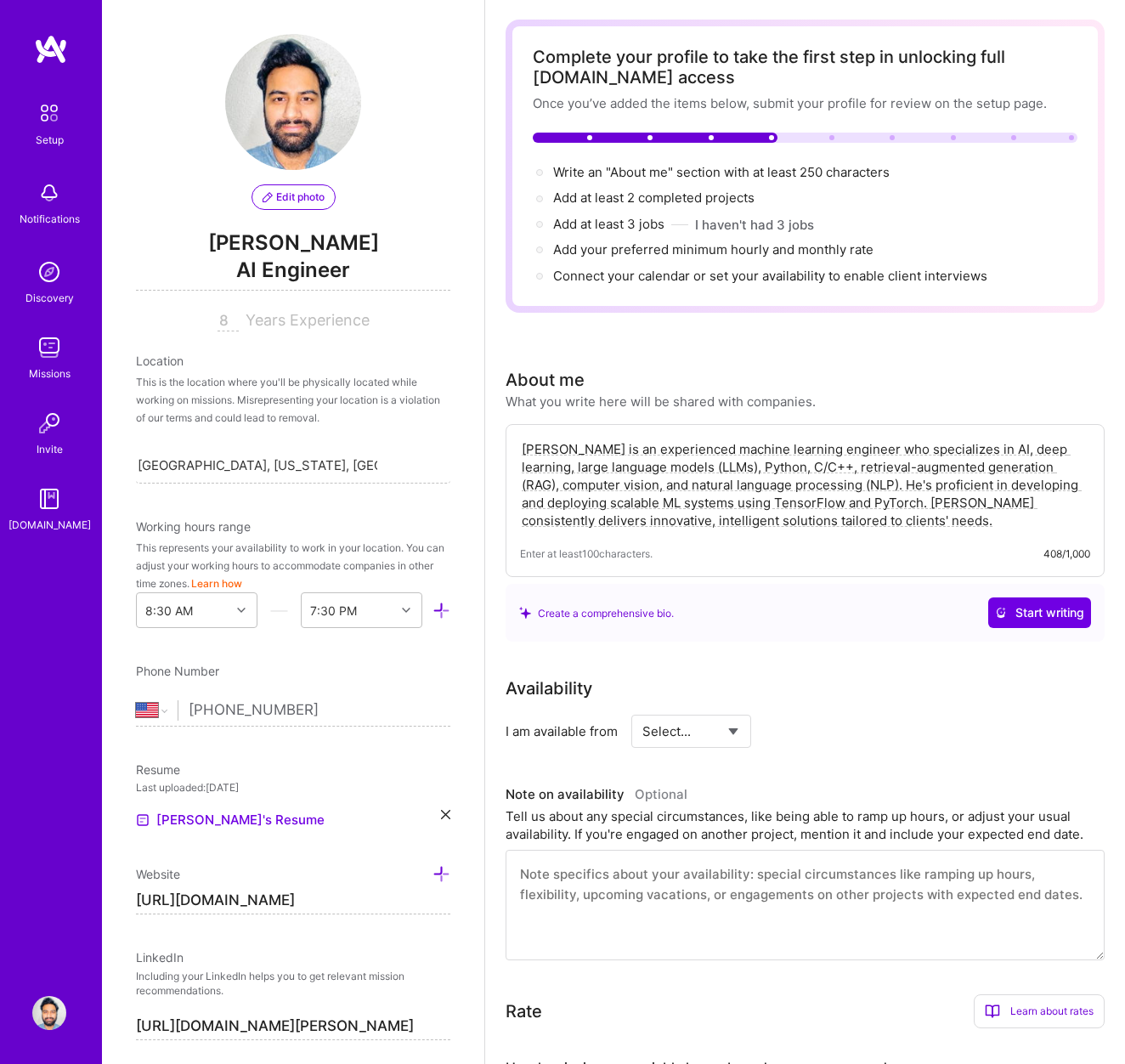
drag, startPoint x: 546, startPoint y: 450, endPoint x: 512, endPoint y: 450, distance: 34.0
click at [512, 450] on div "[PERSON_NAME] is an experienced machine learning engineer who specializes in AI…" at bounding box center [805, 501] width 600 height 153
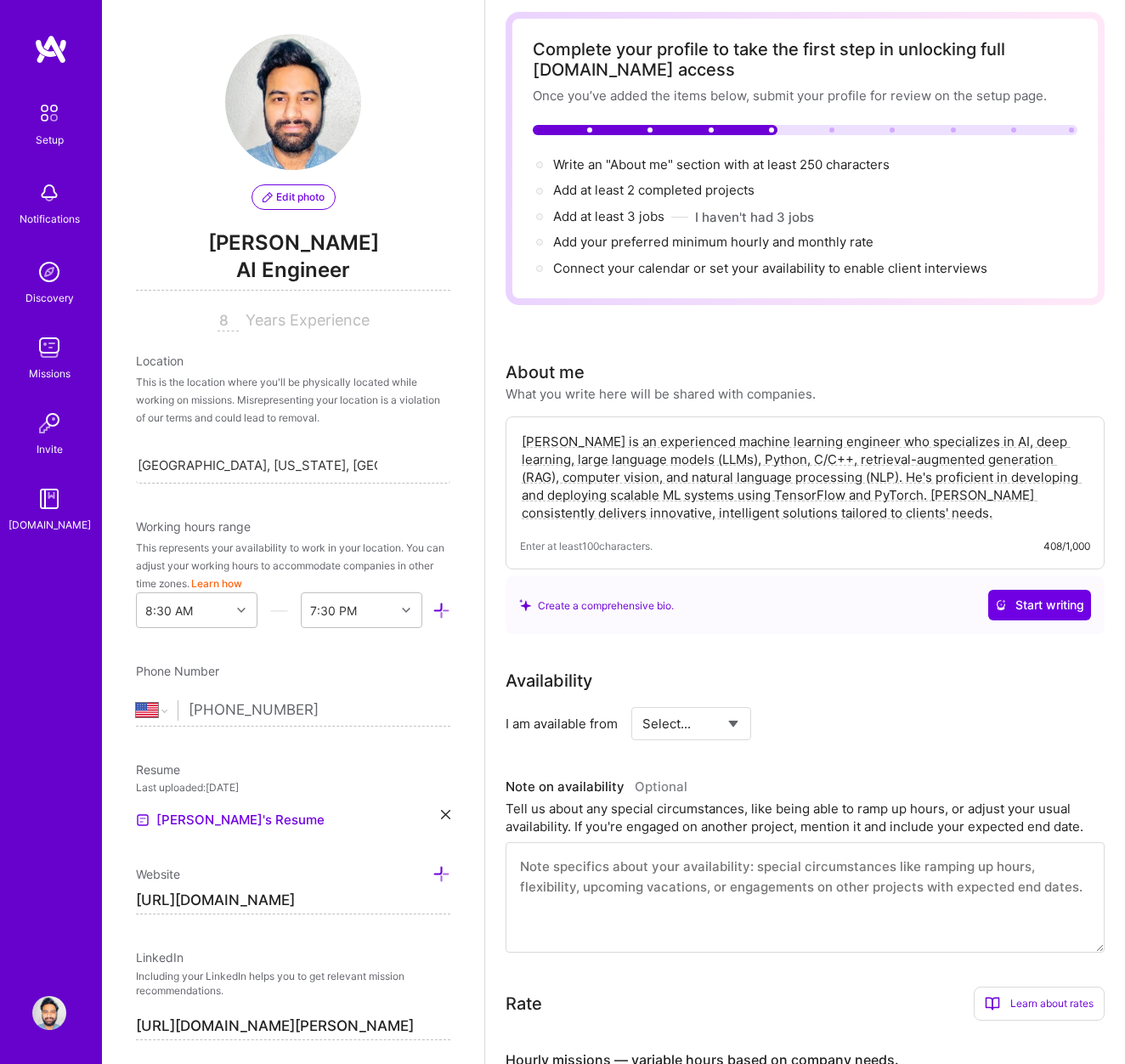
scroll to position [0, 0]
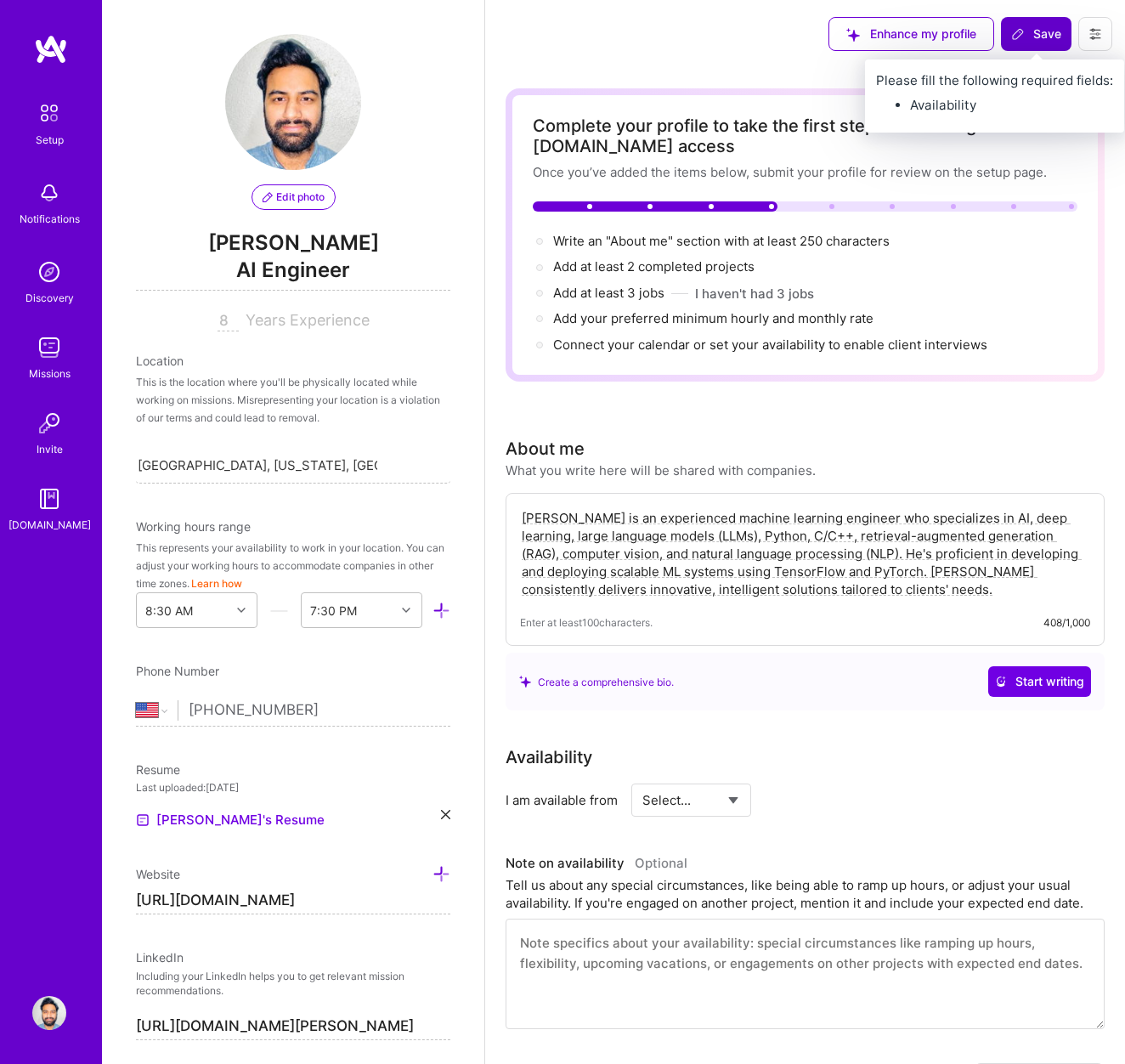
type textarea "[PERSON_NAME] is an experienced machine learning engineer who specializes in AI…"
click at [1046, 34] on span "Save" at bounding box center [1037, 34] width 51 height 17
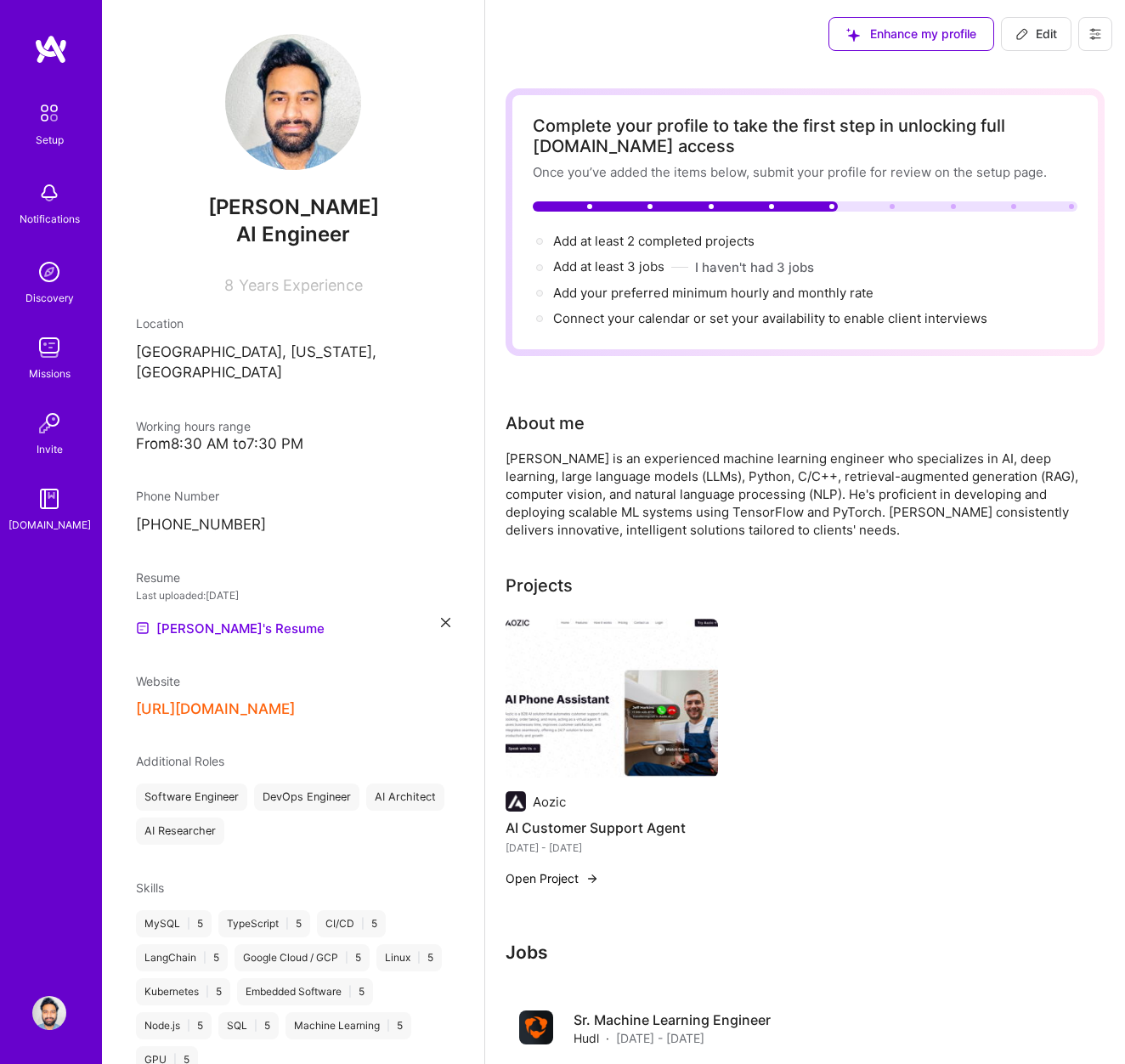
click at [728, 566] on div "Complete your profile to take the first step in unlocking full [DOMAIN_NAME] ac…" at bounding box center [805, 667] width 600 height 1158
click at [1034, 37] on span "Edit" at bounding box center [1036, 34] width 42 height 17
select select "US"
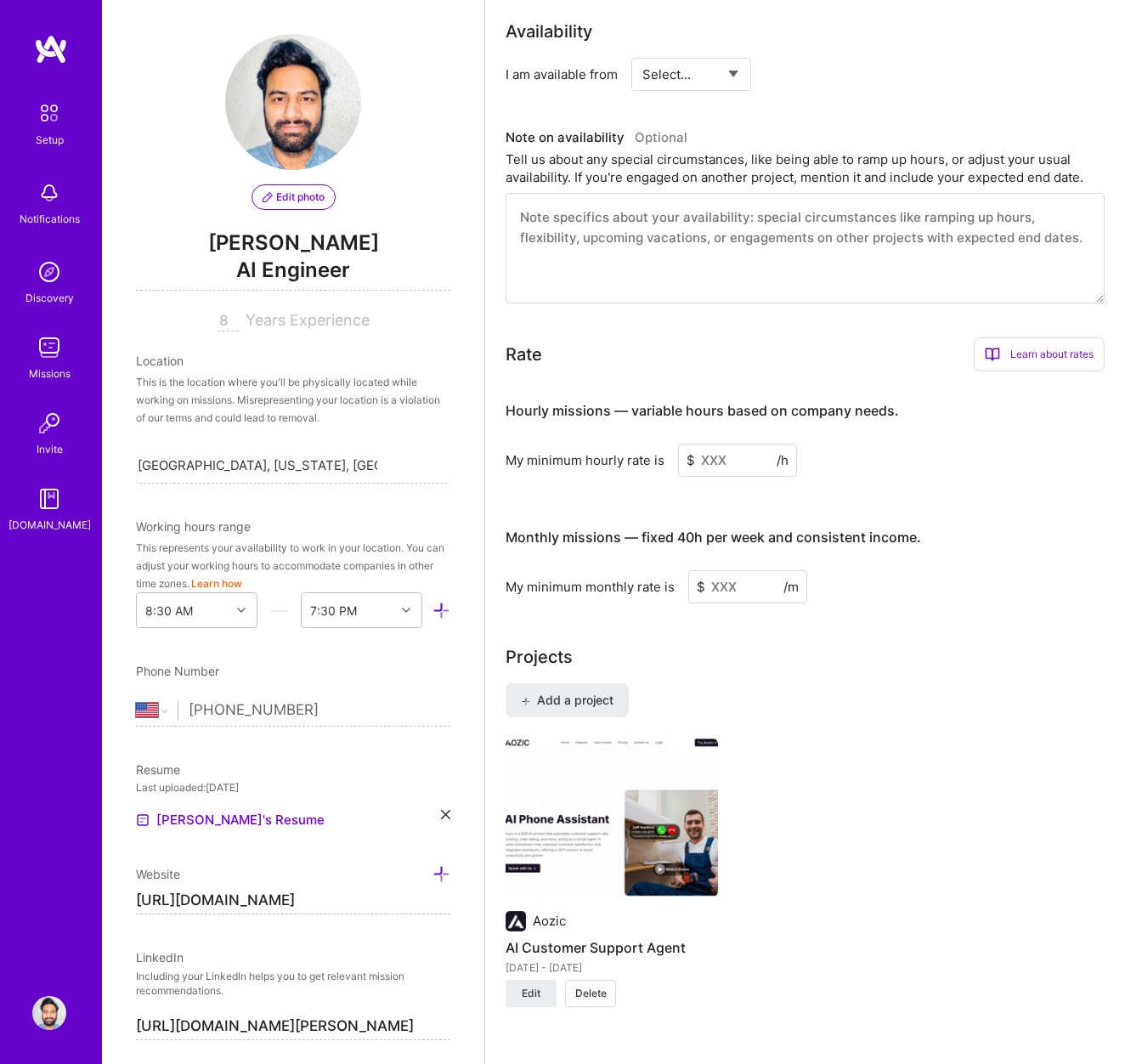
scroll to position [757, 0]
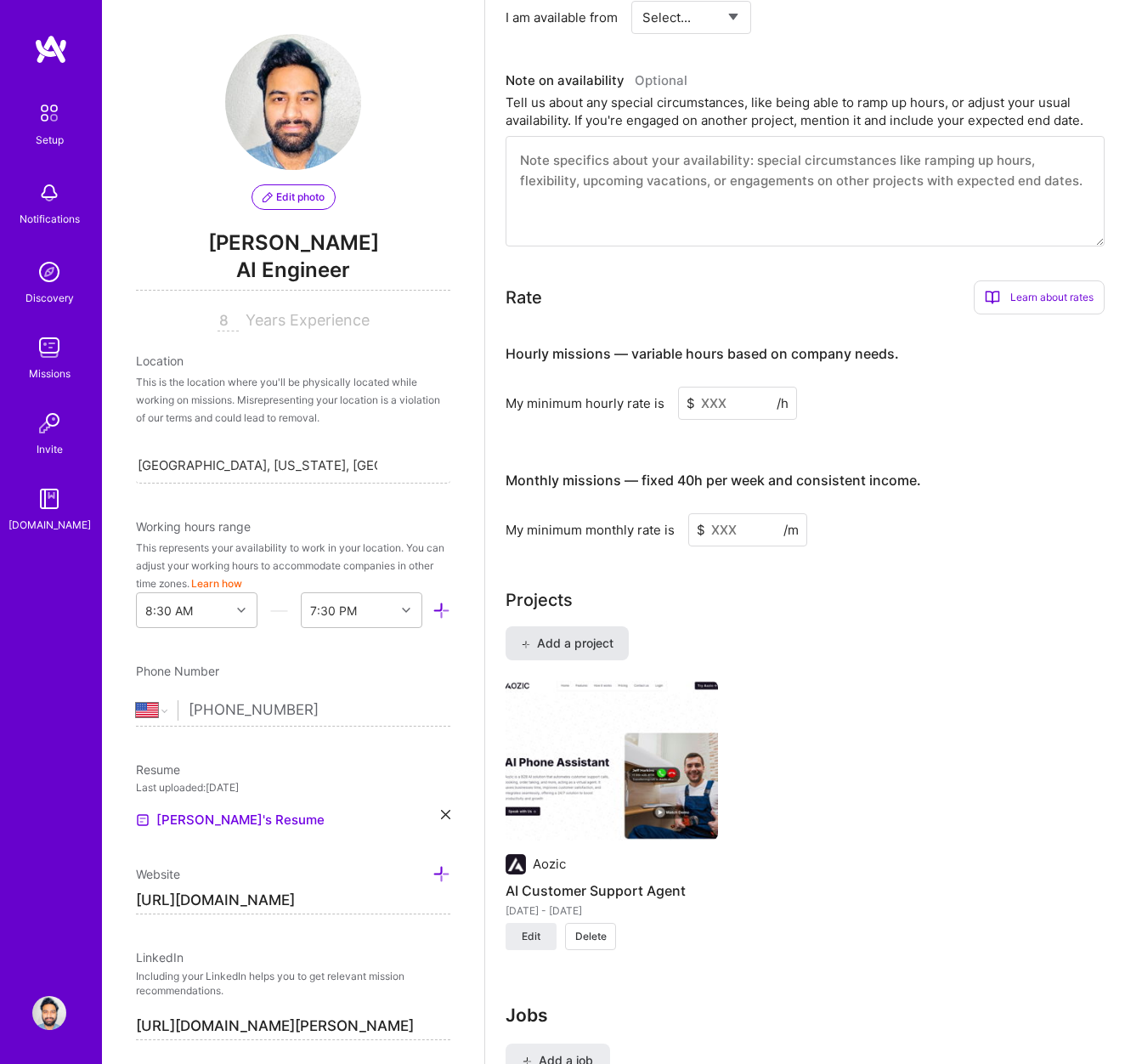
click at [579, 638] on span "Add a project" at bounding box center [567, 643] width 92 height 17
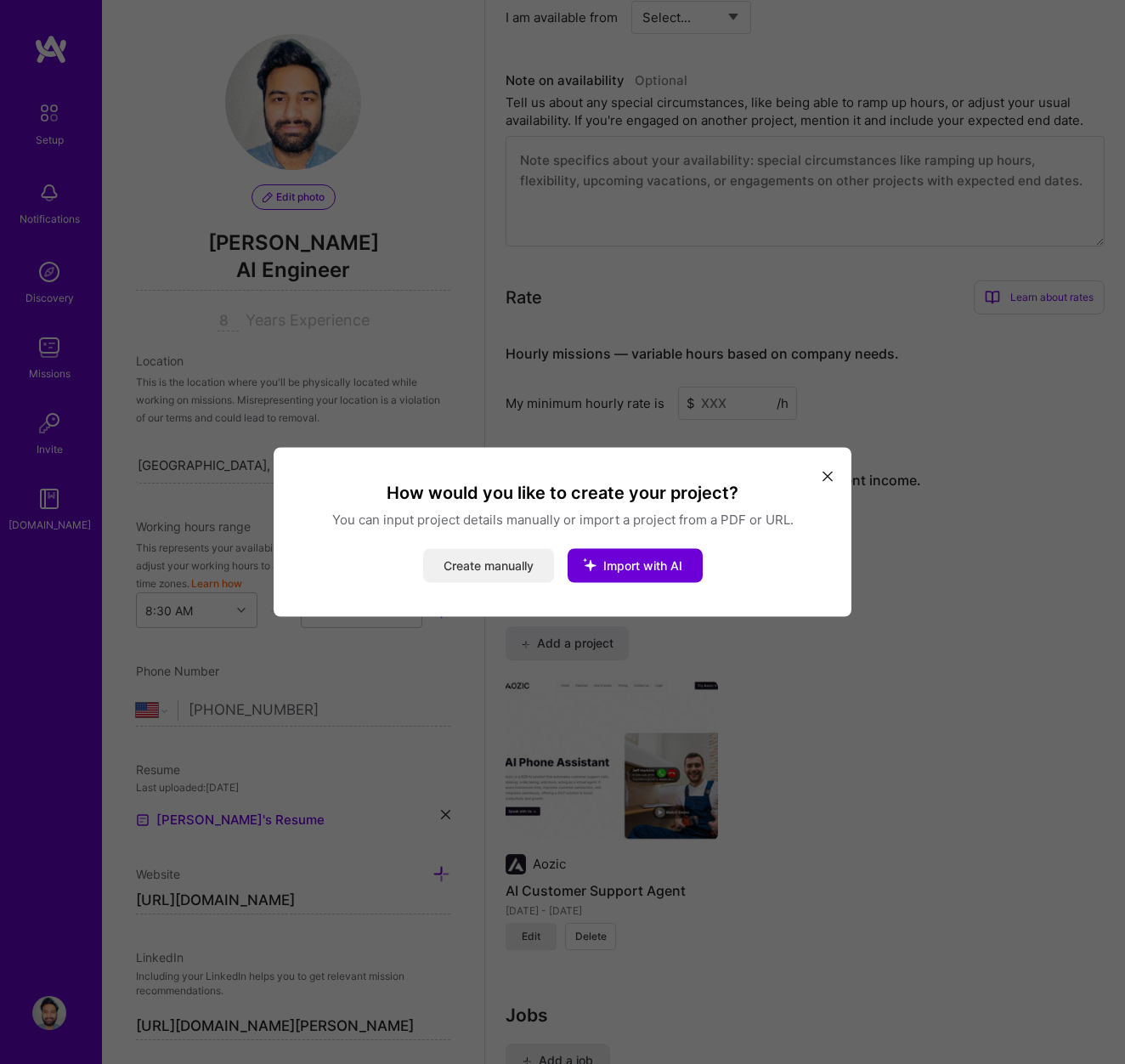
click at [500, 571] on button "Create manually" at bounding box center [489, 566] width 131 height 34
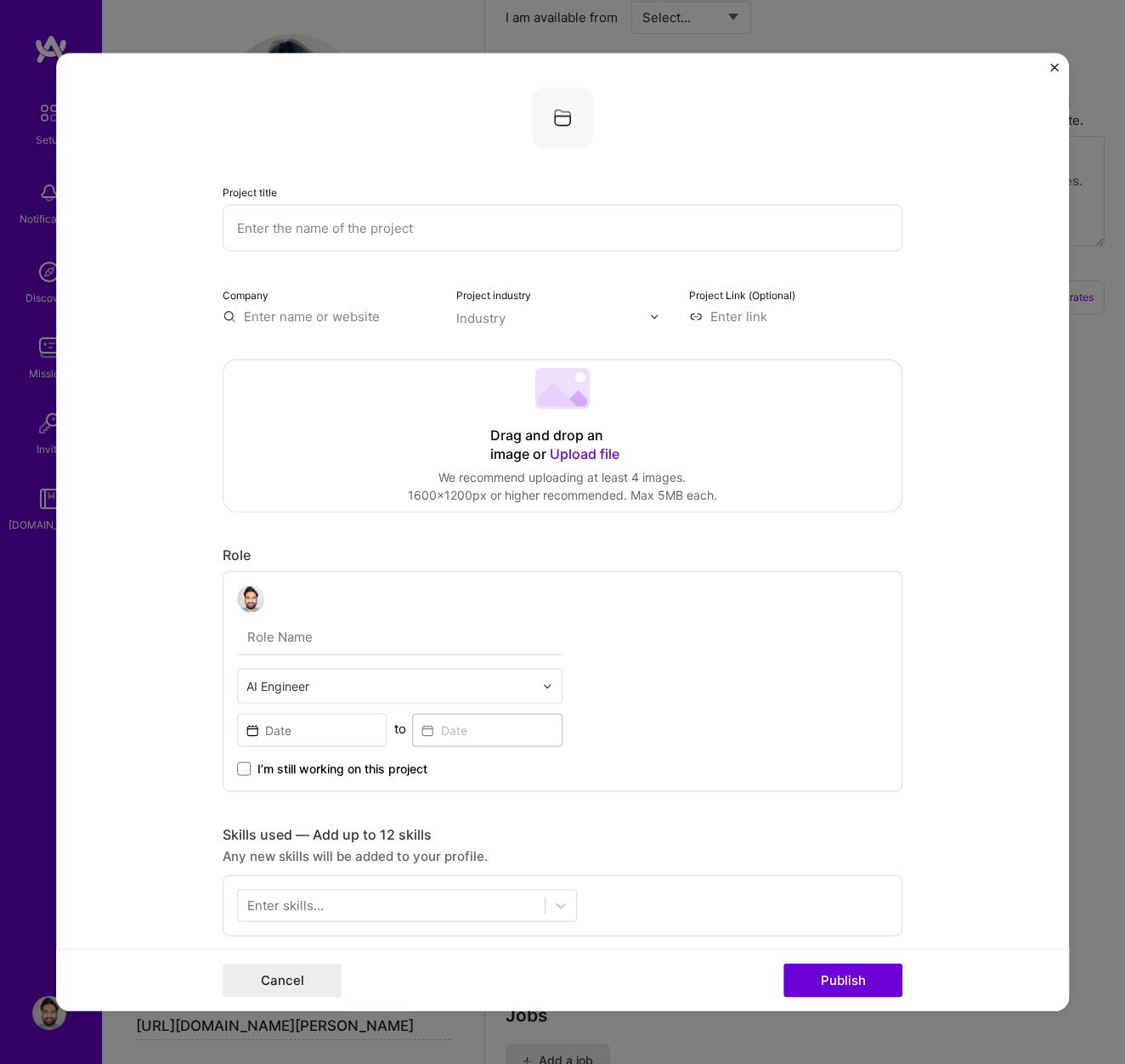
click at [443, 230] on input "text" at bounding box center [563, 228] width 680 height 47
paste input "Senior Back-end Engineer"
type input "Senior Back-end Engineer"
click at [314, 324] on input "text" at bounding box center [329, 316] width 213 height 17
paste input "Malibu Vista Ventures, Inc"
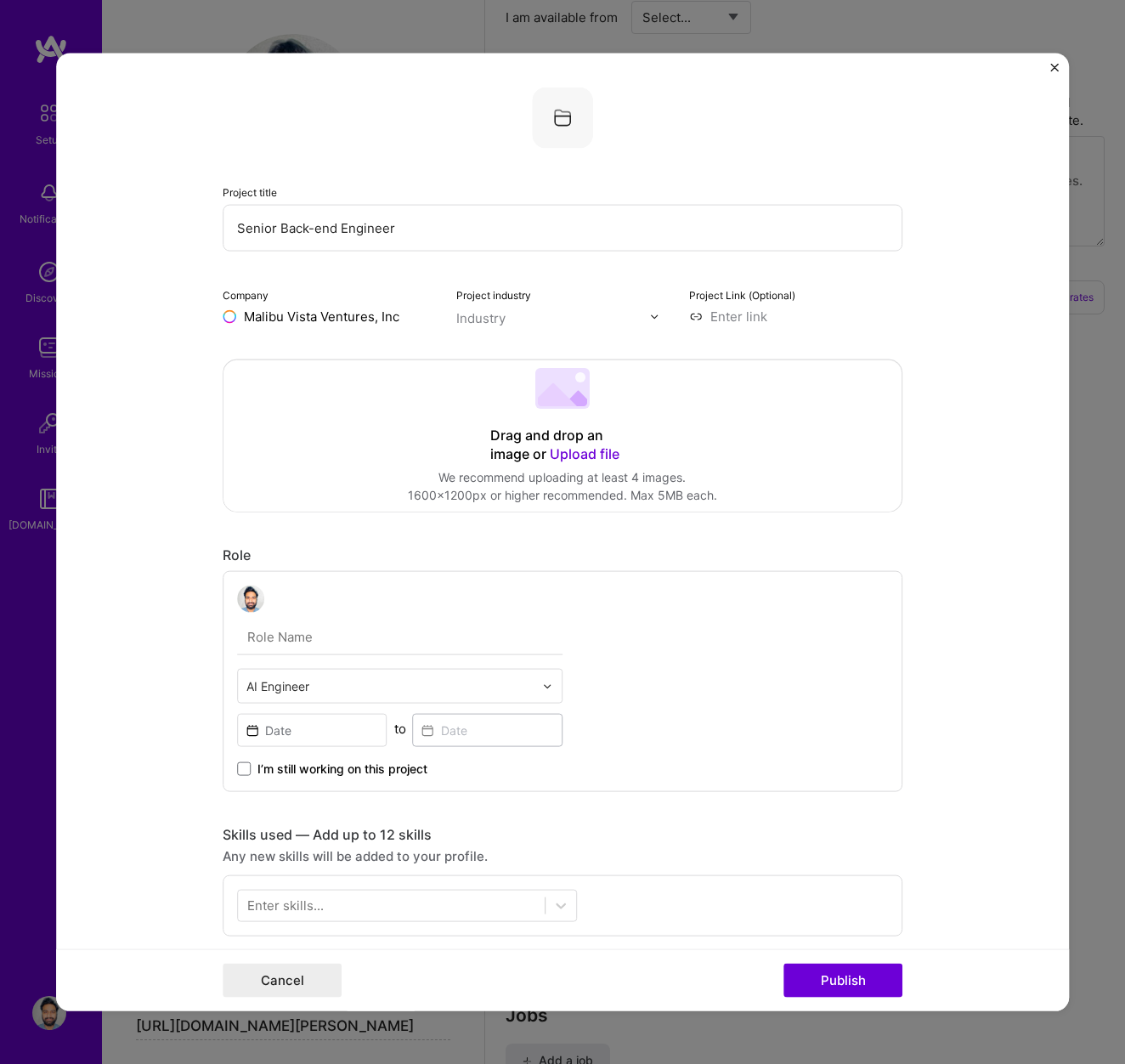
type input "Malibu Vista Ventures, Inc"
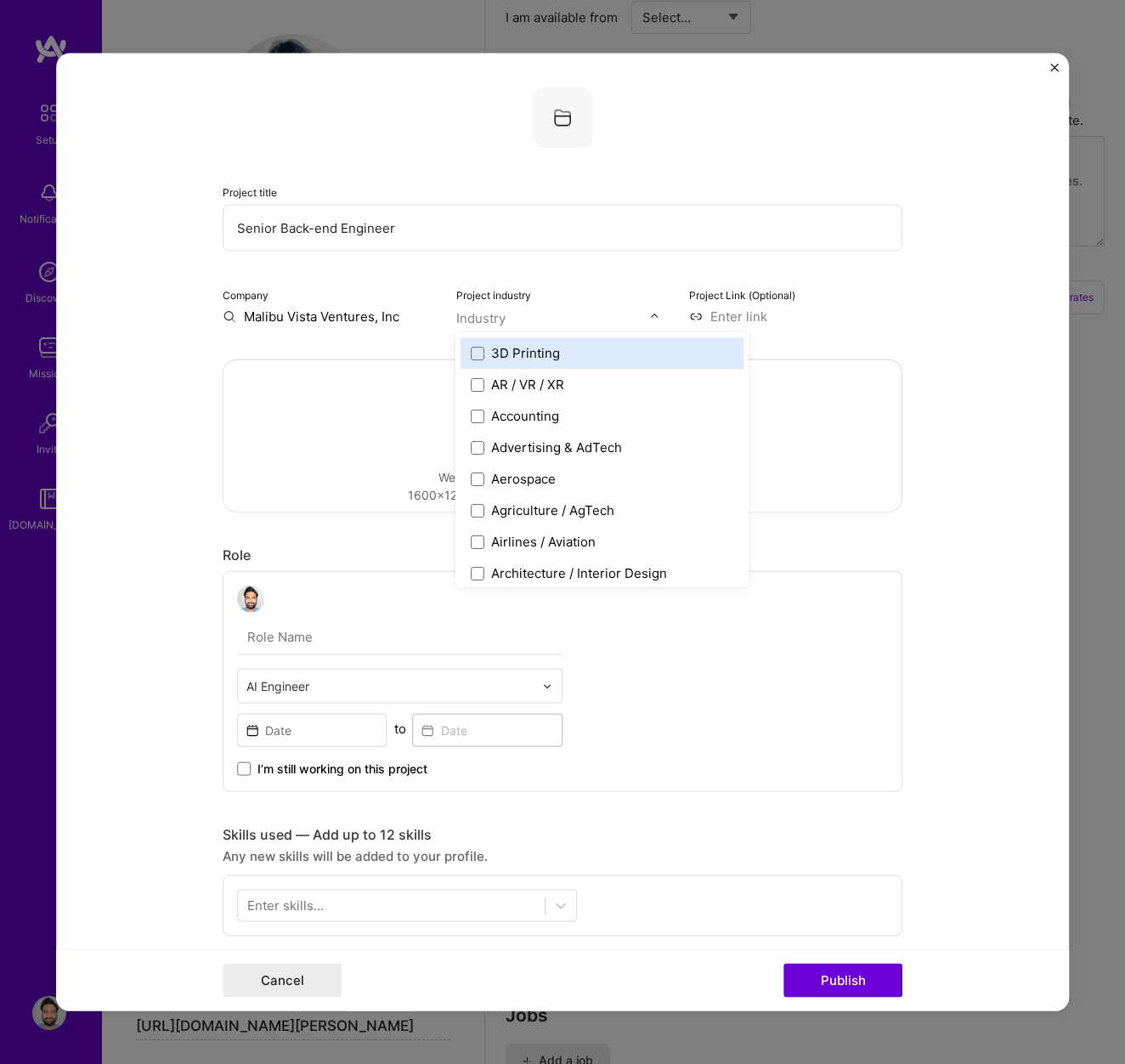
click at [509, 316] on input "text" at bounding box center [553, 318] width 193 height 17
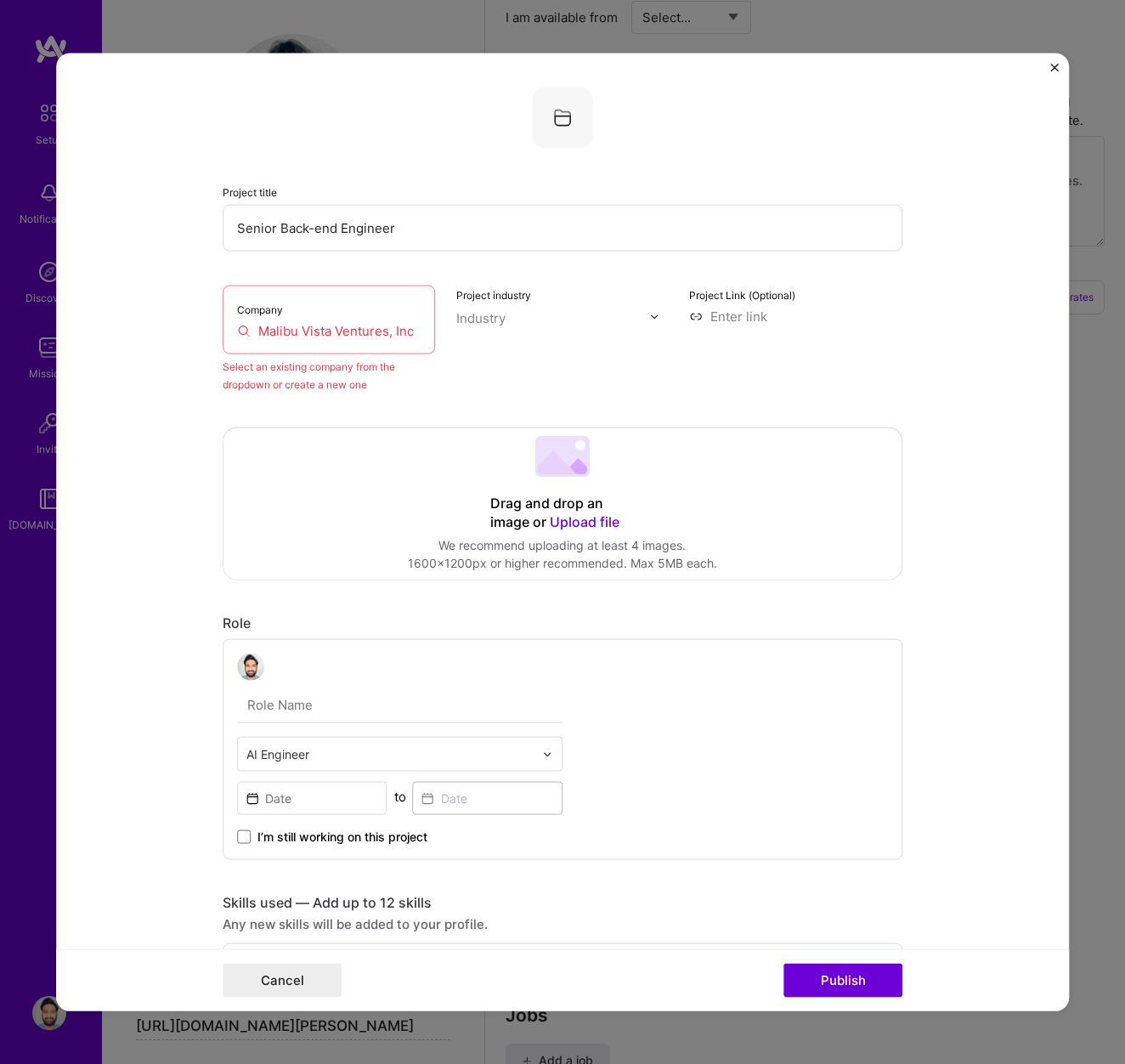
click at [358, 326] on input "Malibu Vista Ventures, Inc" at bounding box center [329, 331] width 185 height 17
drag, startPoint x: 423, startPoint y: 331, endPoint x: 217, endPoint y: 327, distance: 206.0
click at [217, 327] on form "Project title Senior Back-end Engineer Company Malibu Vista Ventures, Inc Selec…" at bounding box center [562, 532] width 1013 height 958
click at [356, 321] on div "Company Malibu Vista Ventures, Inc" at bounding box center [329, 320] width 213 height 69
drag, startPoint x: 418, startPoint y: 334, endPoint x: 259, endPoint y: 329, distance: 159.1
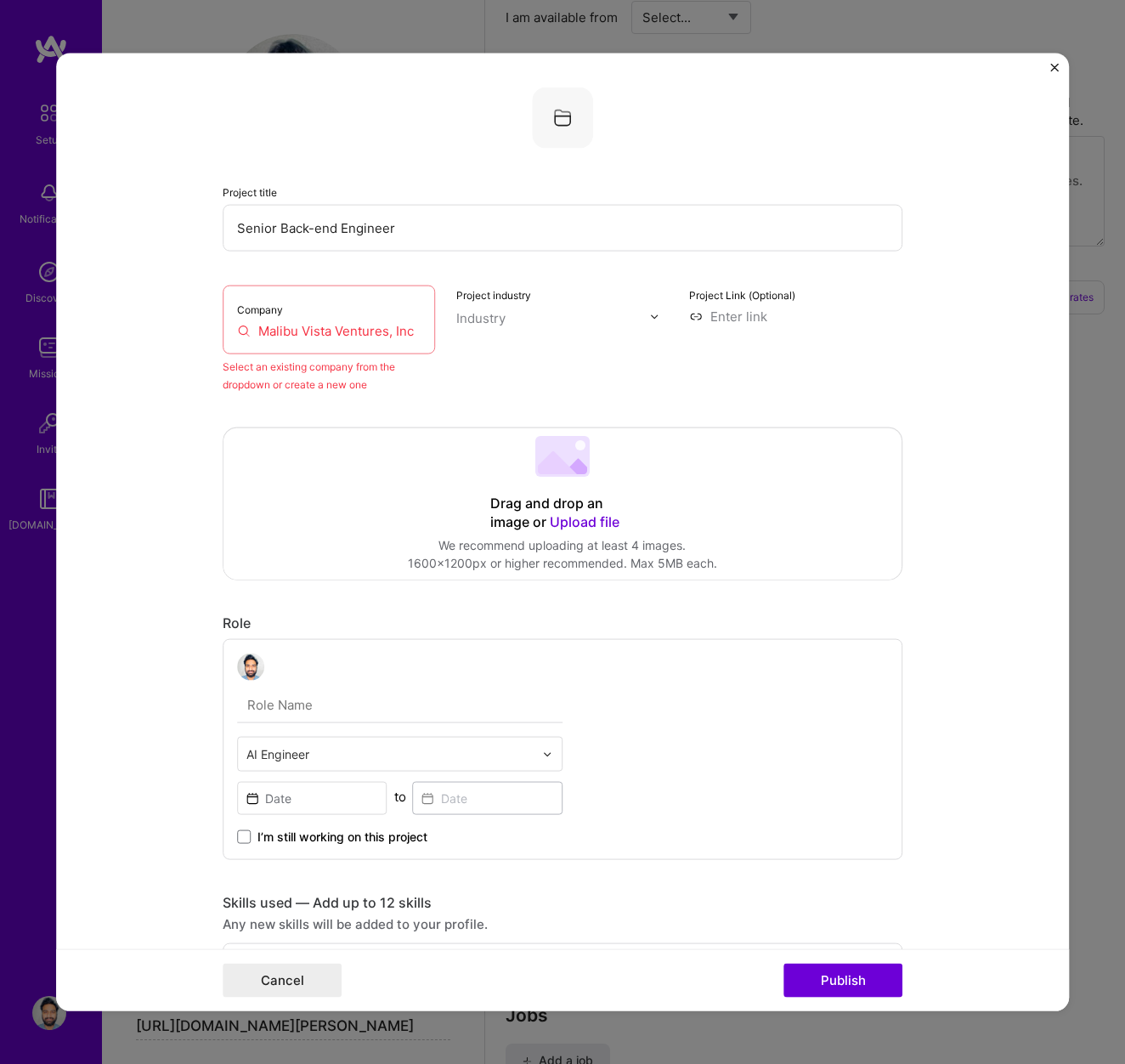
click at [259, 329] on input "Malibu Vista Ventures, Inc" at bounding box center [329, 331] width 185 height 17
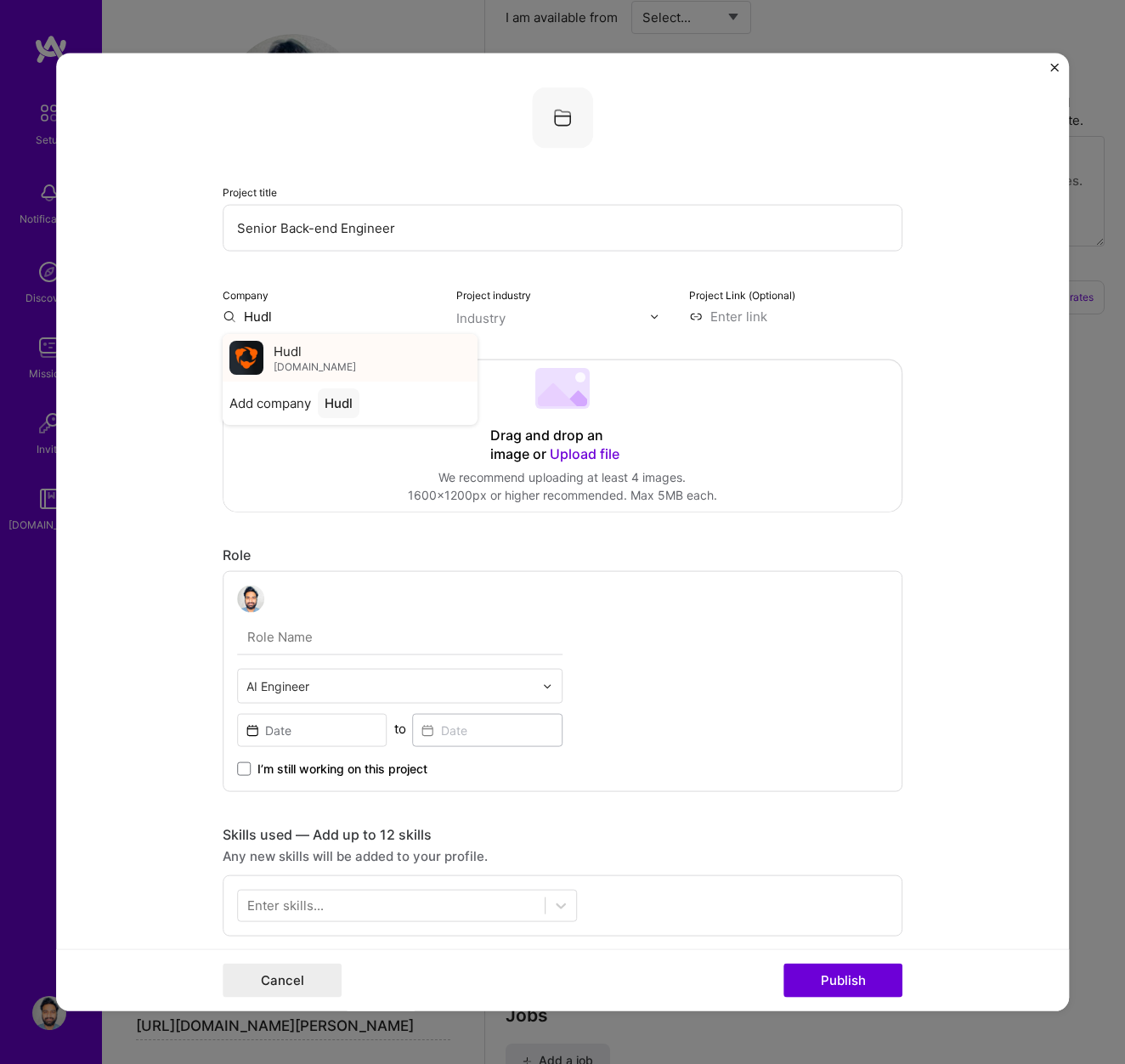
type input "Hudl"
click at [276, 376] on div "Hudl [DOMAIN_NAME]" at bounding box center [350, 357] width 255 height 48
click at [514, 323] on input "text" at bounding box center [553, 318] width 193 height 17
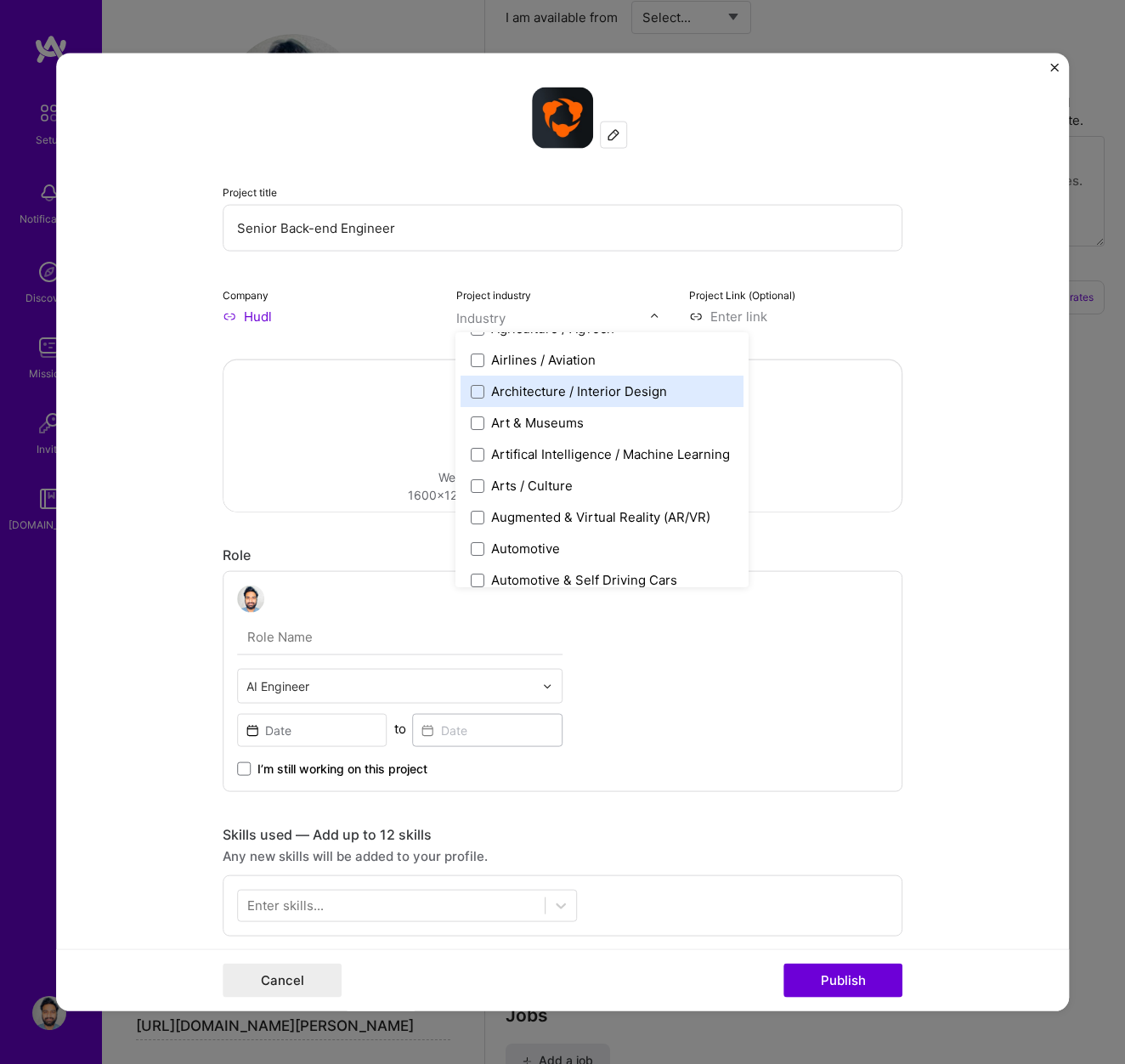
scroll to position [185, 0]
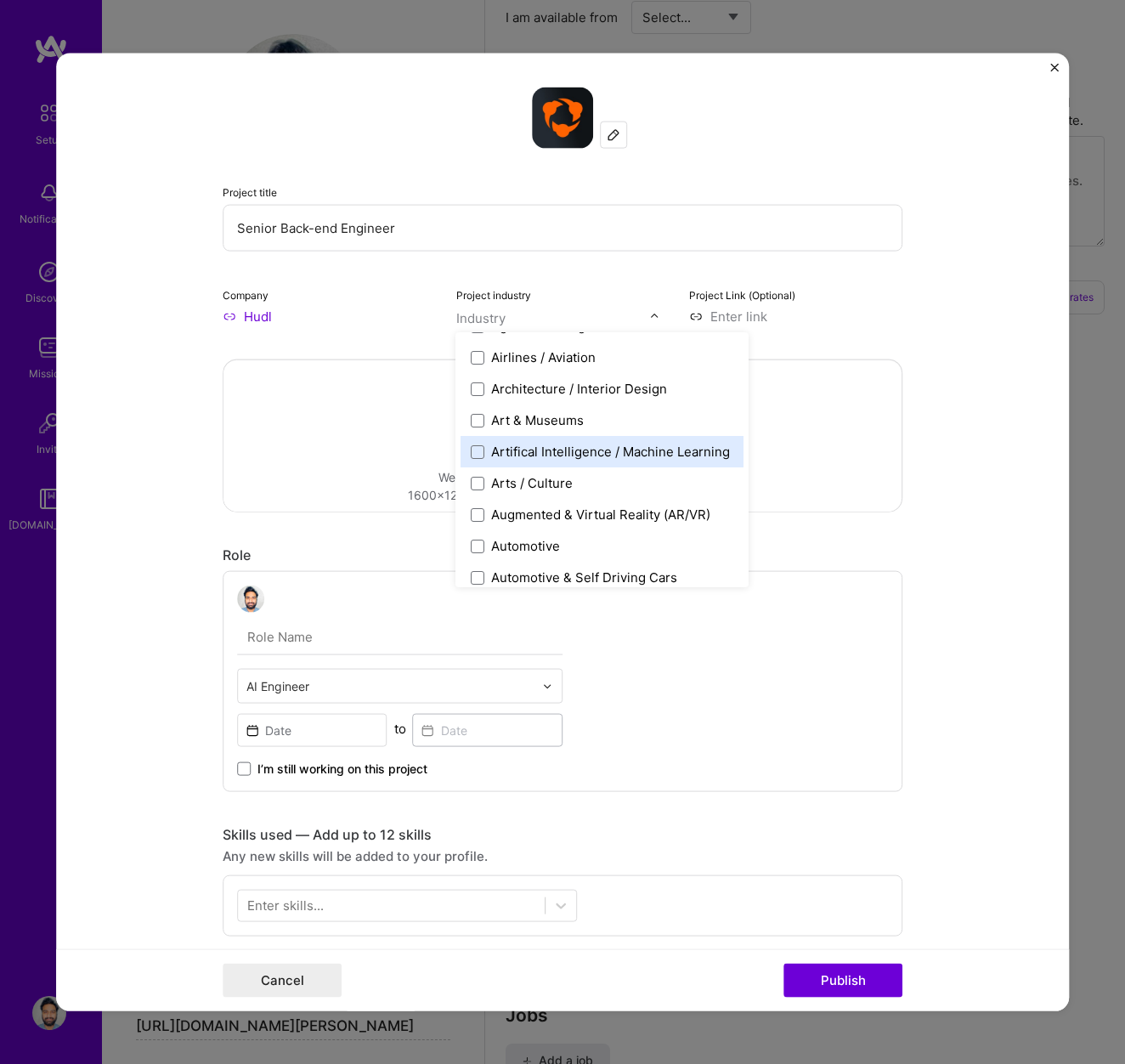
click at [510, 446] on div "Artifical Intelligence / Machine Learning" at bounding box center [612, 451] width 239 height 17
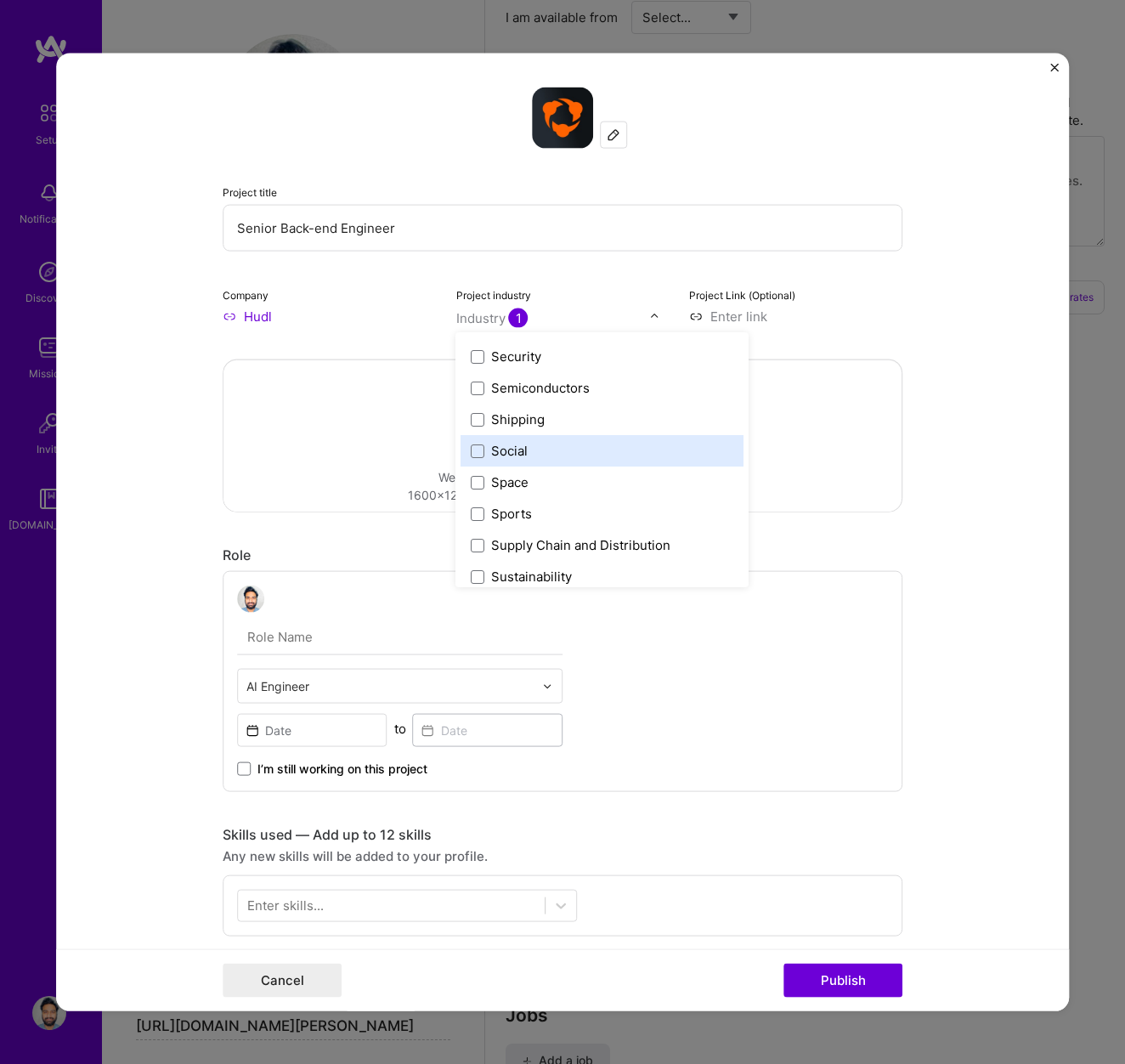
scroll to position [3426, 0]
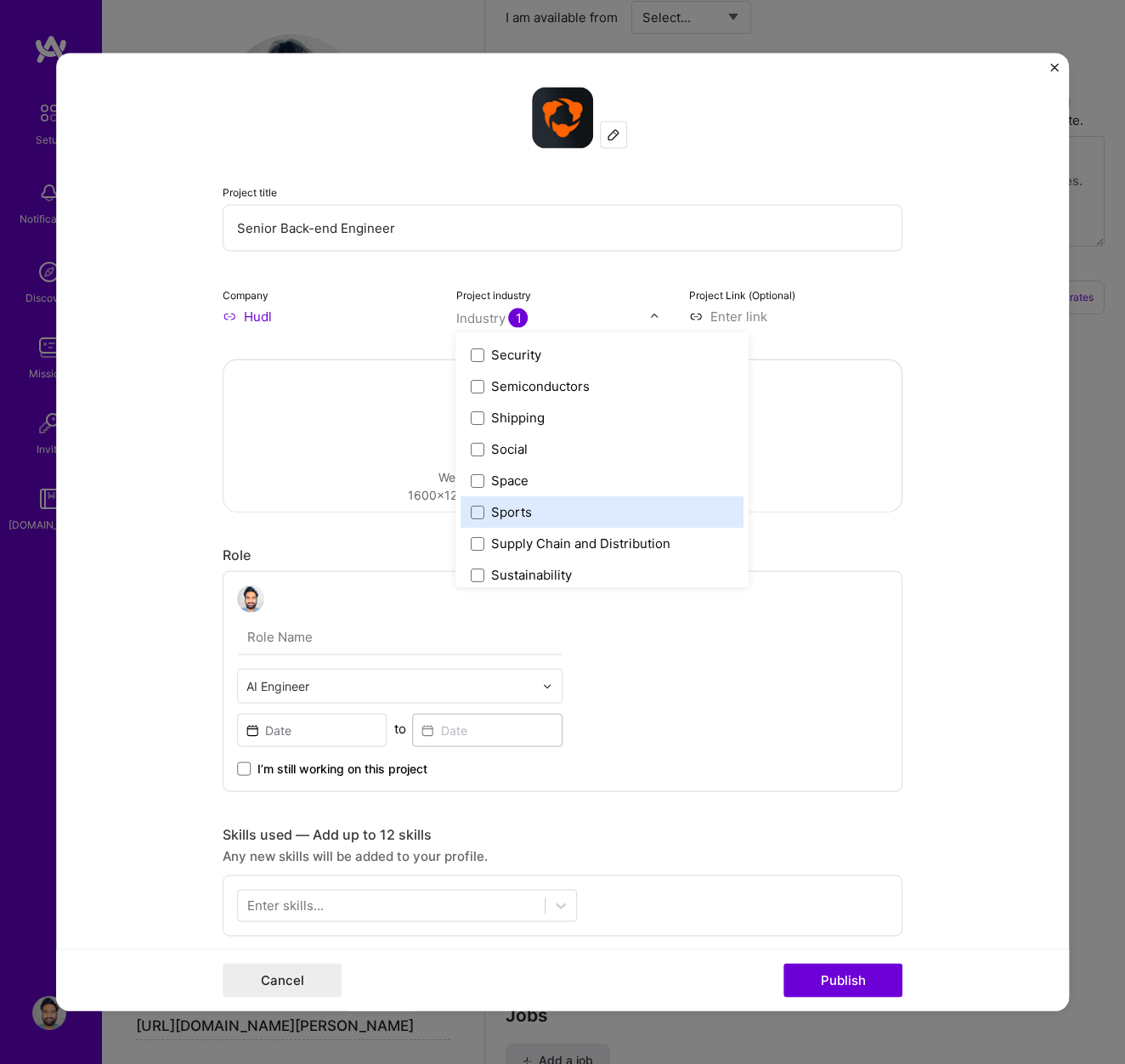
click at [521, 509] on div "Sports" at bounding box center [512, 512] width 41 height 17
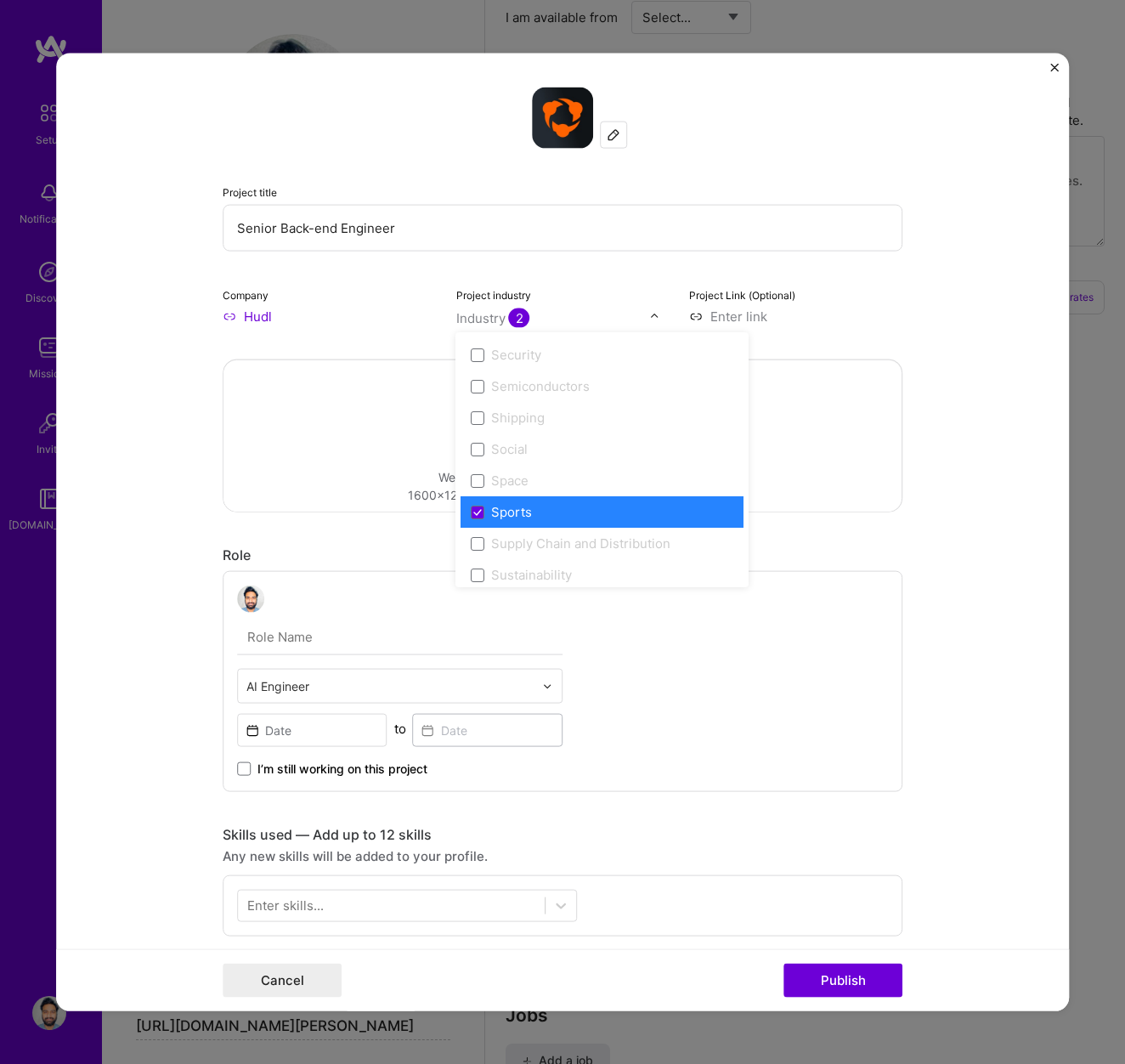
click at [912, 443] on form "Project title Senior Back-end Engineer Company Hudl Project industry option Spo…" at bounding box center [562, 532] width 1013 height 958
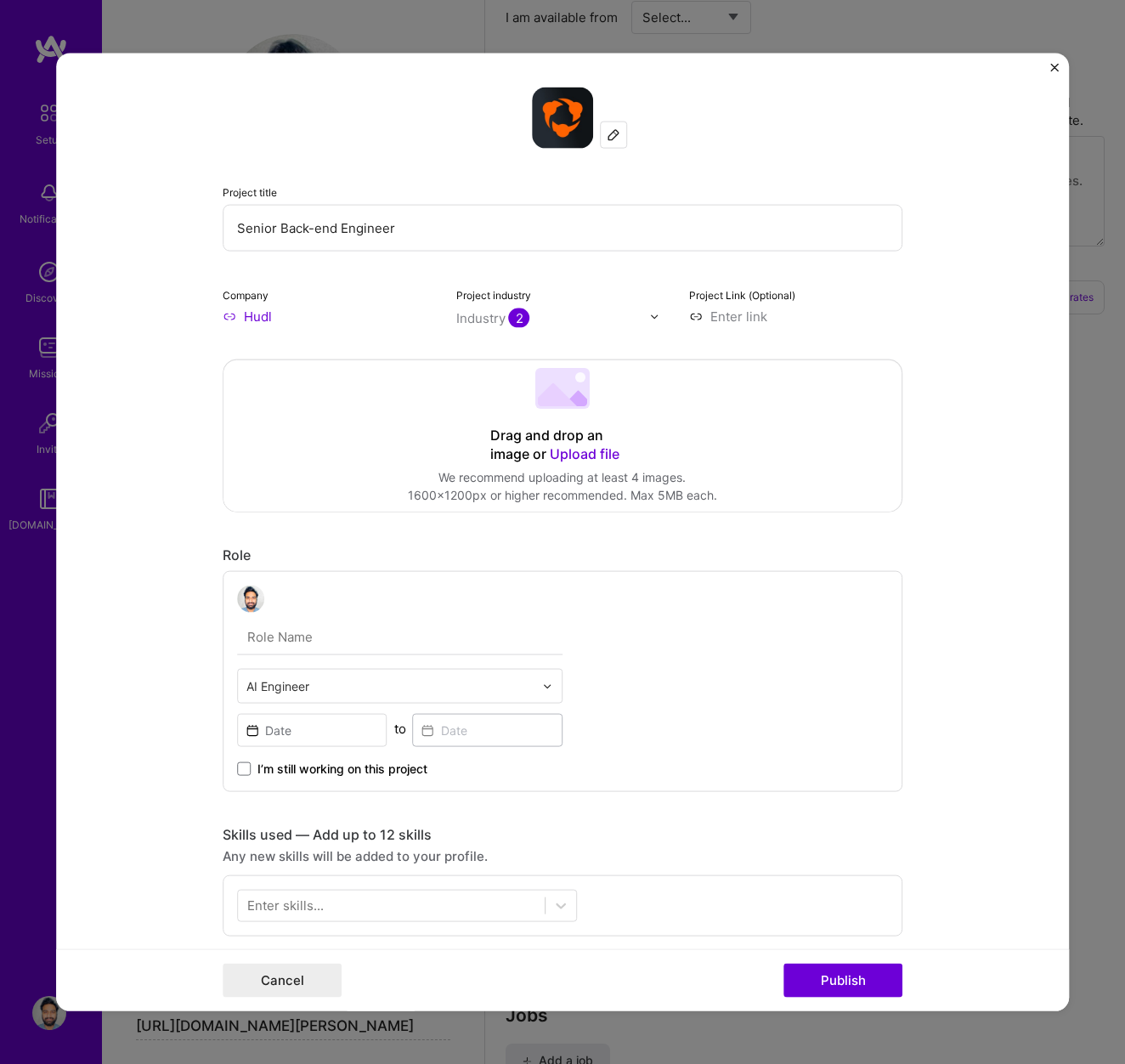
click at [731, 320] on input at bounding box center [796, 316] width 213 height 17
click at [577, 457] on span "Upload file" at bounding box center [585, 454] width 70 height 17
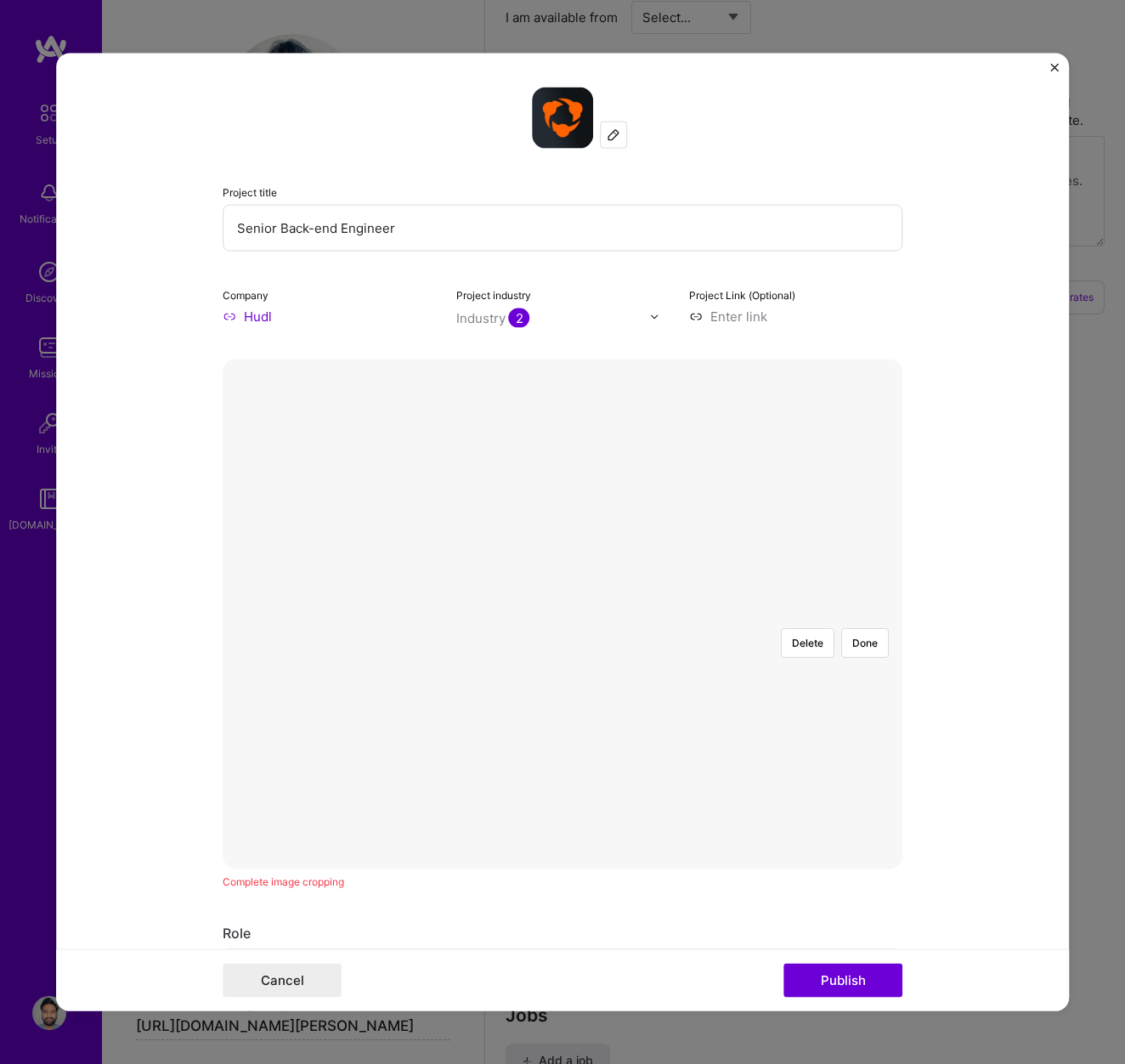
click at [741, 614] on div at bounding box center [851, 831] width 578 height 434
click at [864, 628] on button "Done" at bounding box center [864, 643] width 48 height 30
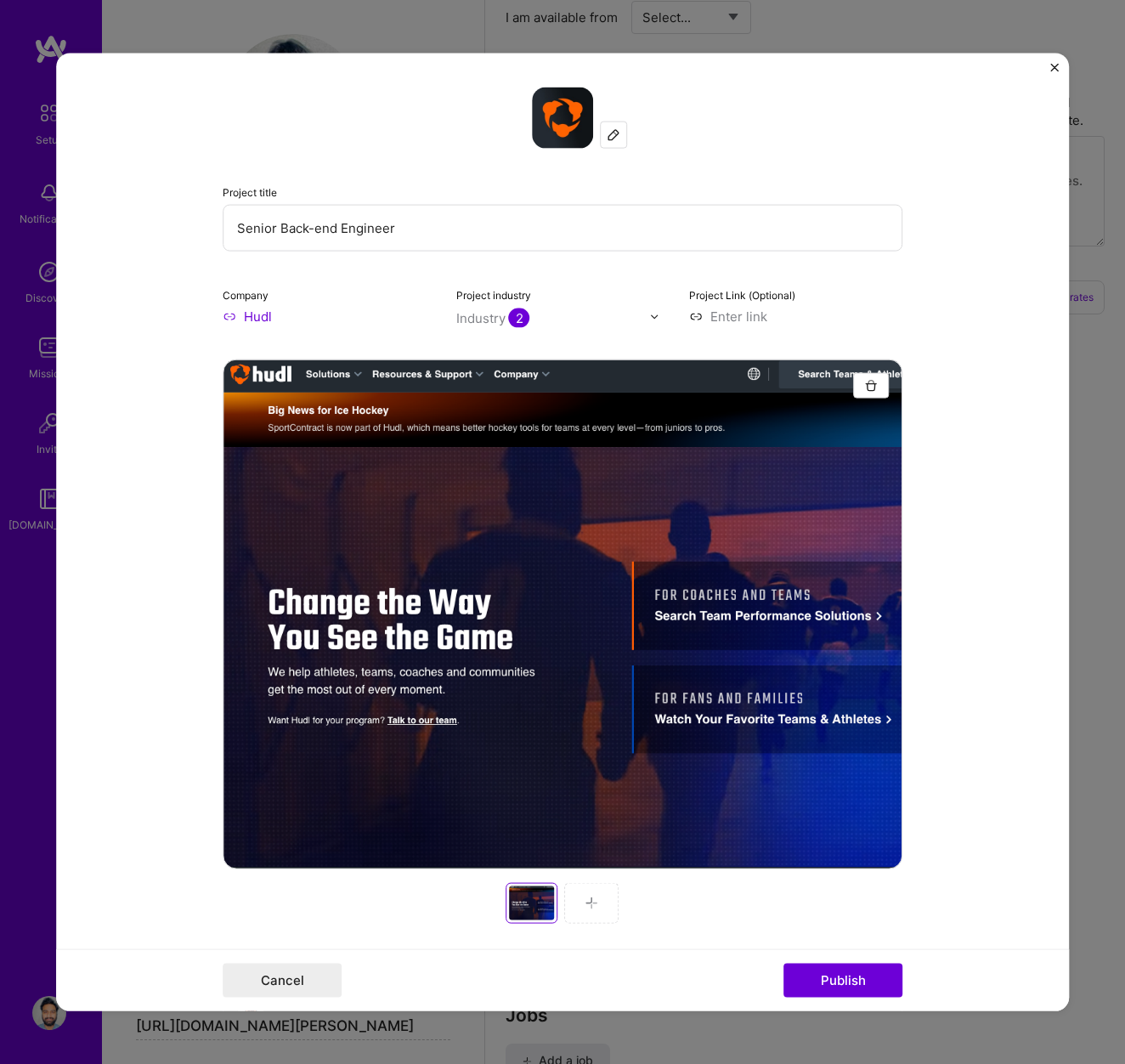
click at [599, 901] on div at bounding box center [593, 903] width 54 height 41
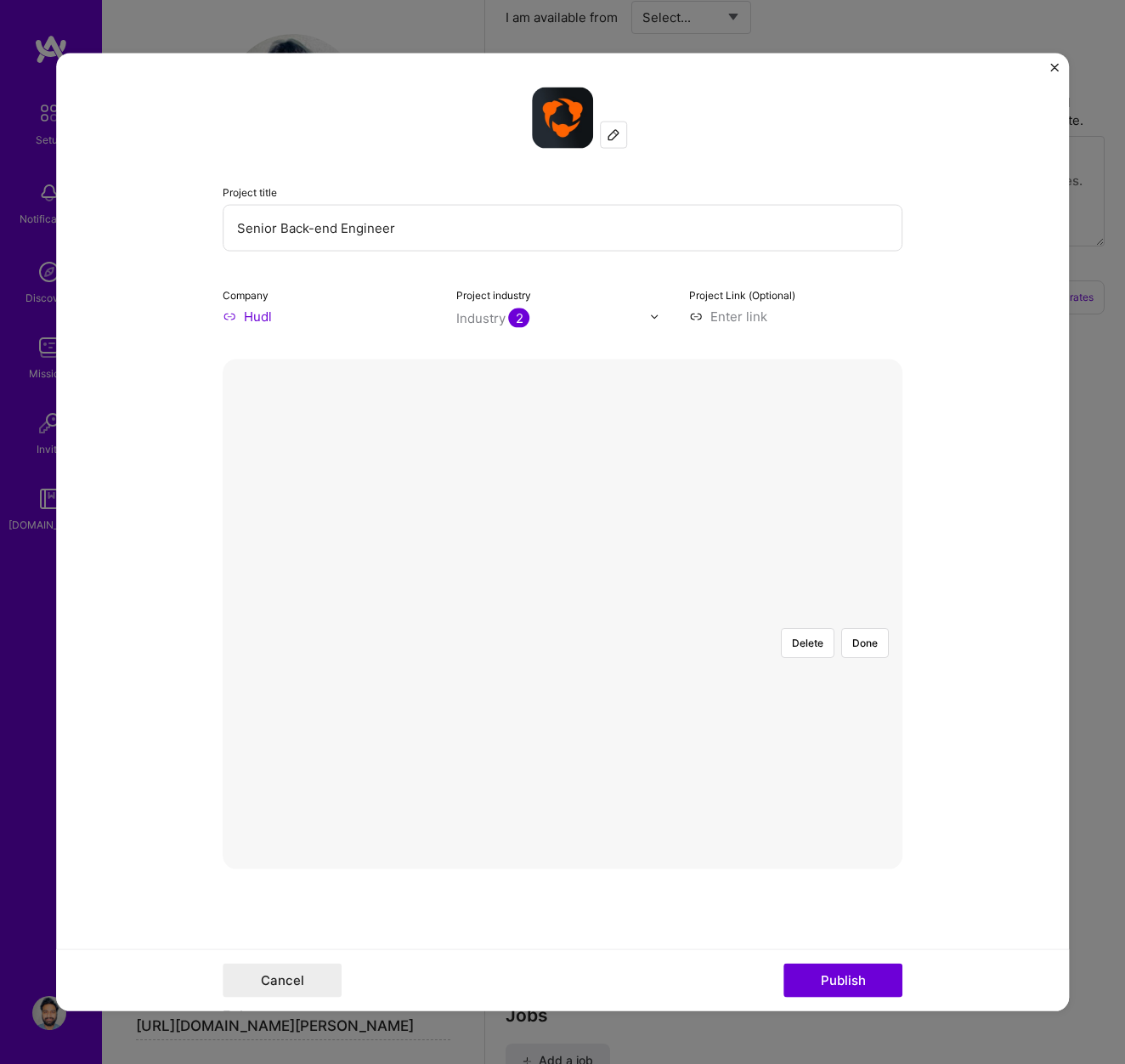
click at [563, 639] on div at bounding box center [851, 831] width 578 height 434
click at [853, 628] on button "Done" at bounding box center [864, 643] width 48 height 30
click at [593, 903] on div "Uploading Just a few seconds and we’ll have your image ready. Complete image cr…" at bounding box center [563, 666] width 680 height 613
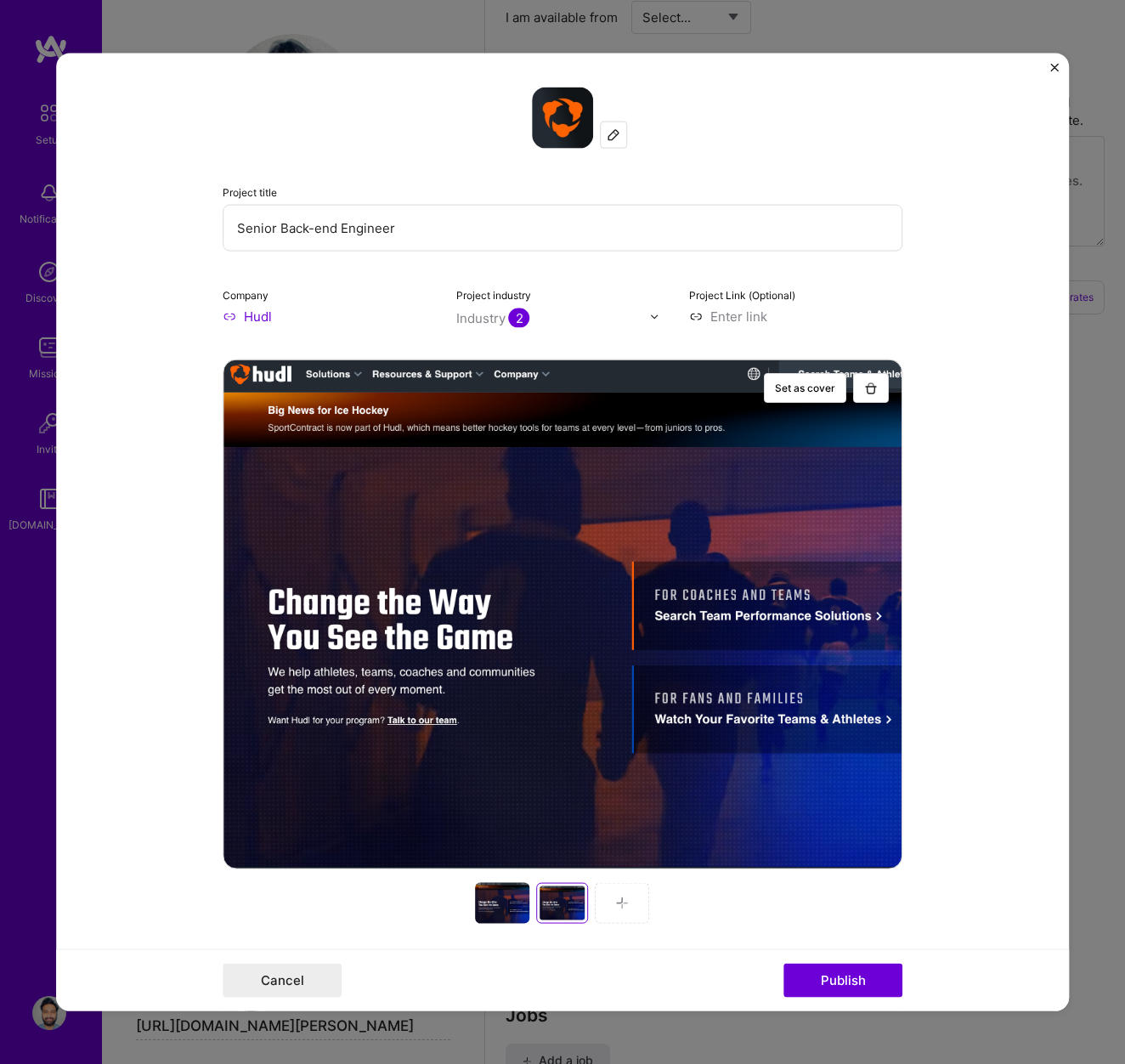
click at [619, 904] on img at bounding box center [623, 904] width 14 height 14
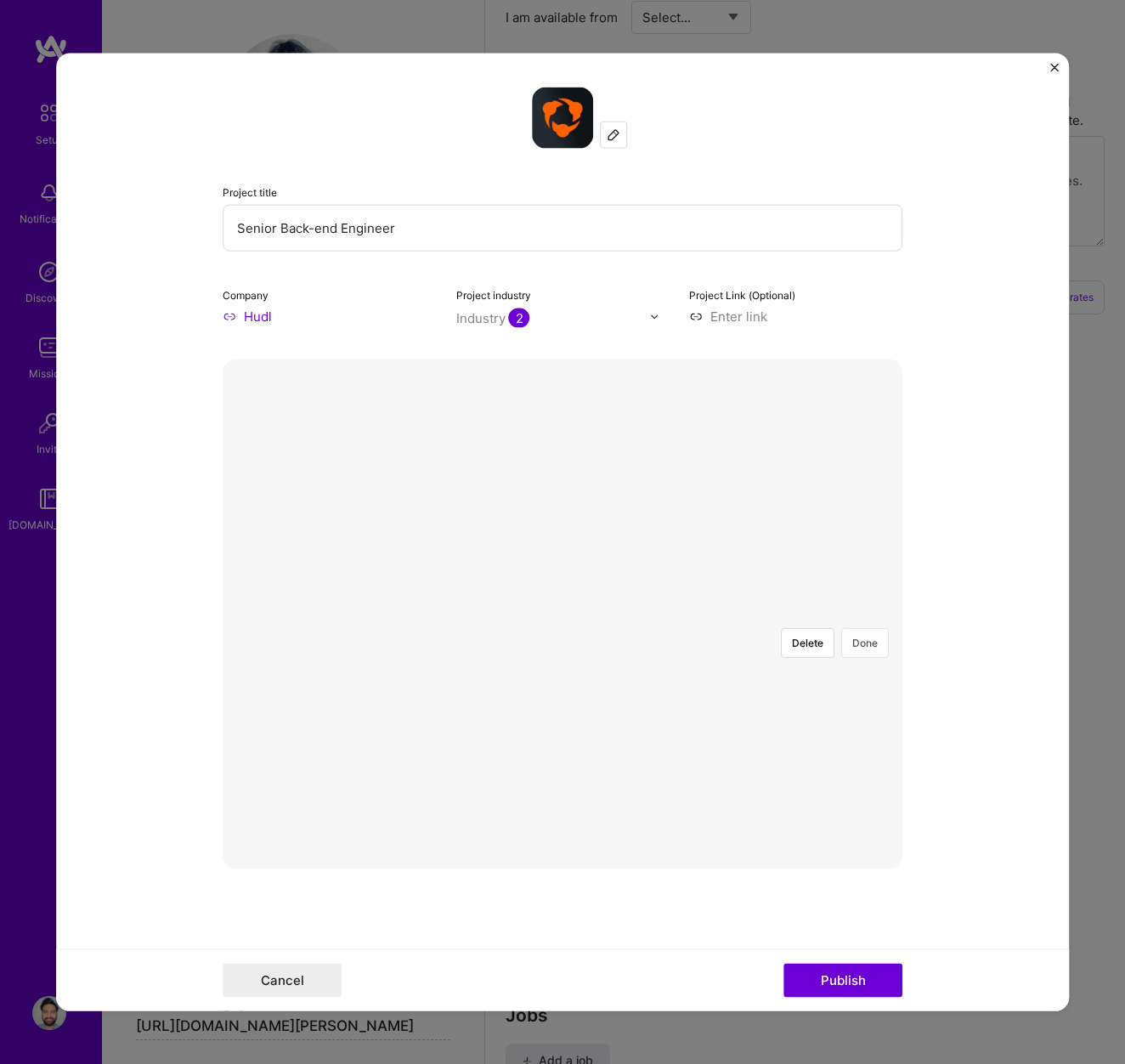
click at [863, 628] on button "Done" at bounding box center [864, 643] width 48 height 30
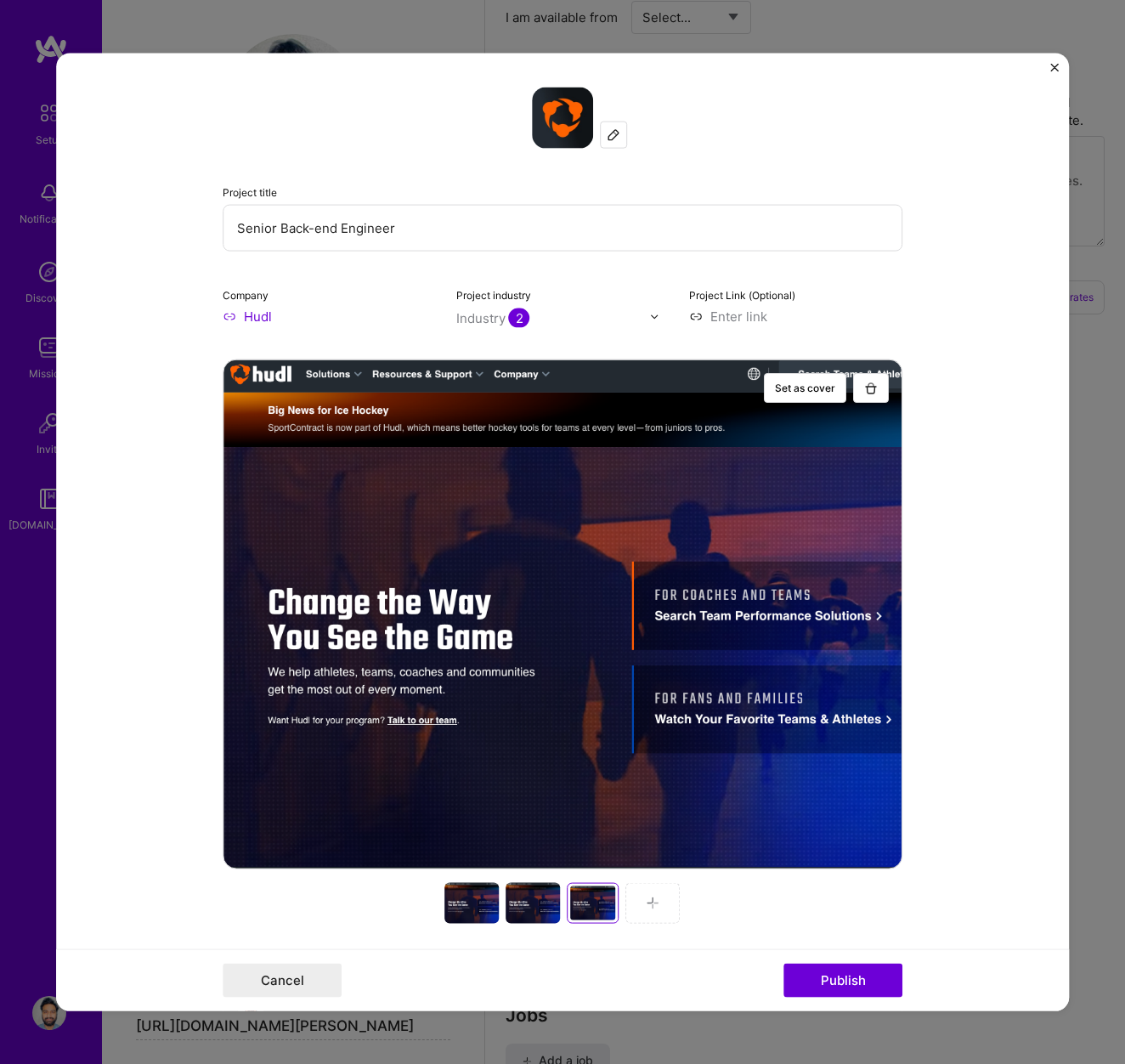
click at [640, 909] on div at bounding box center [654, 903] width 54 height 41
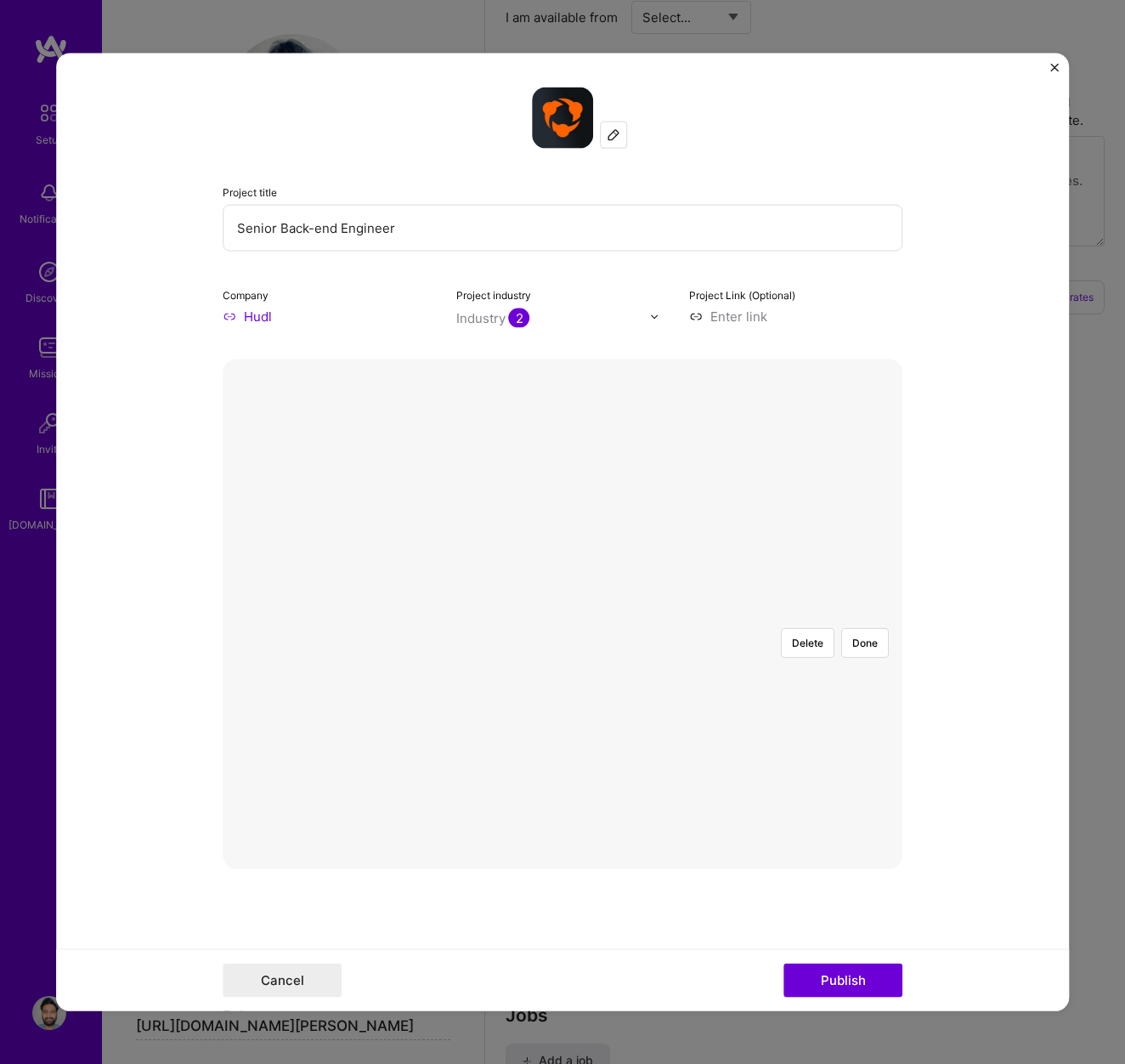
click at [563, 614] on div at bounding box center [851, 831] width 578 height 434
click at [864, 628] on button "Done" at bounding box center [864, 643] width 48 height 30
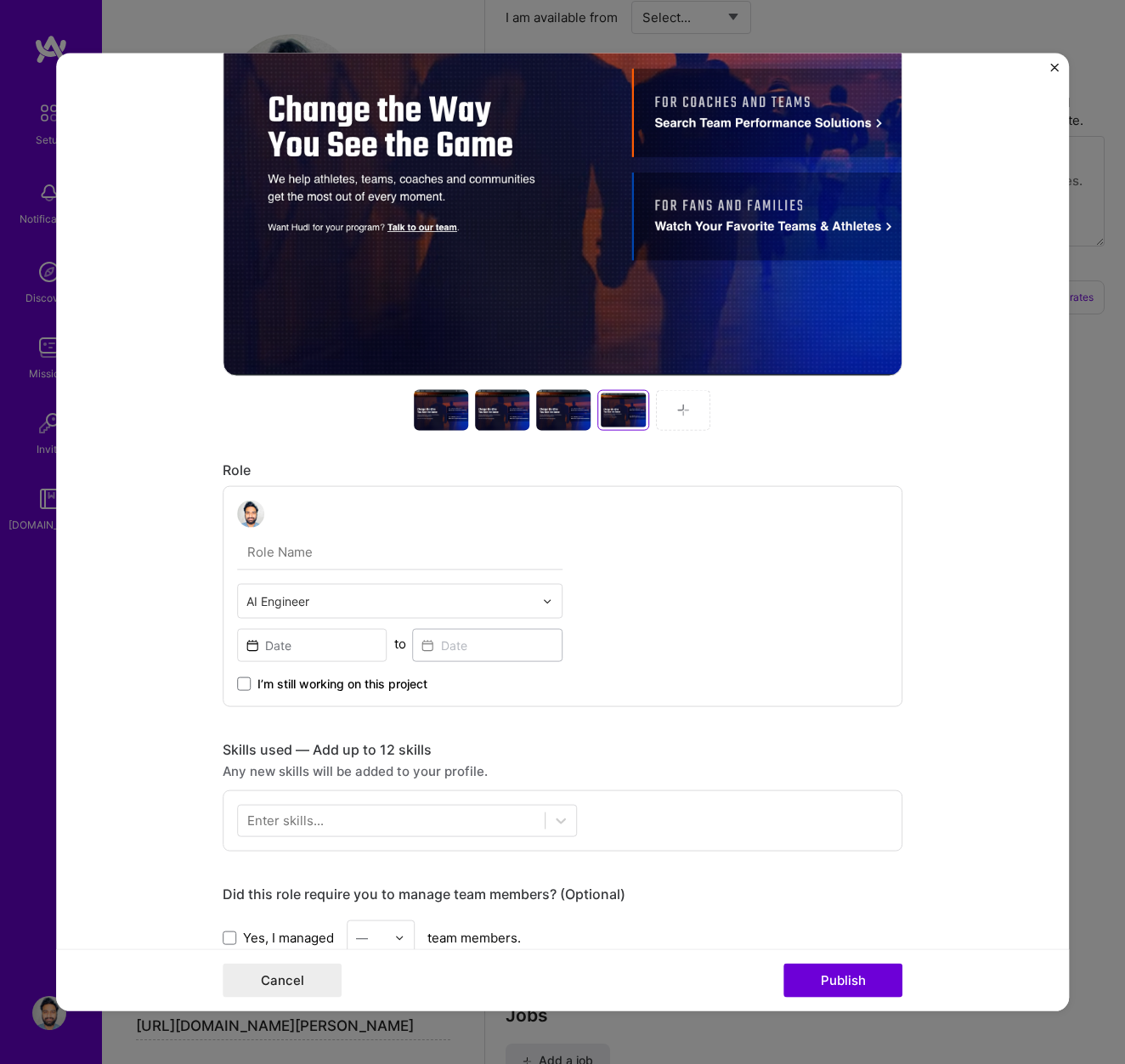
scroll to position [544, 0]
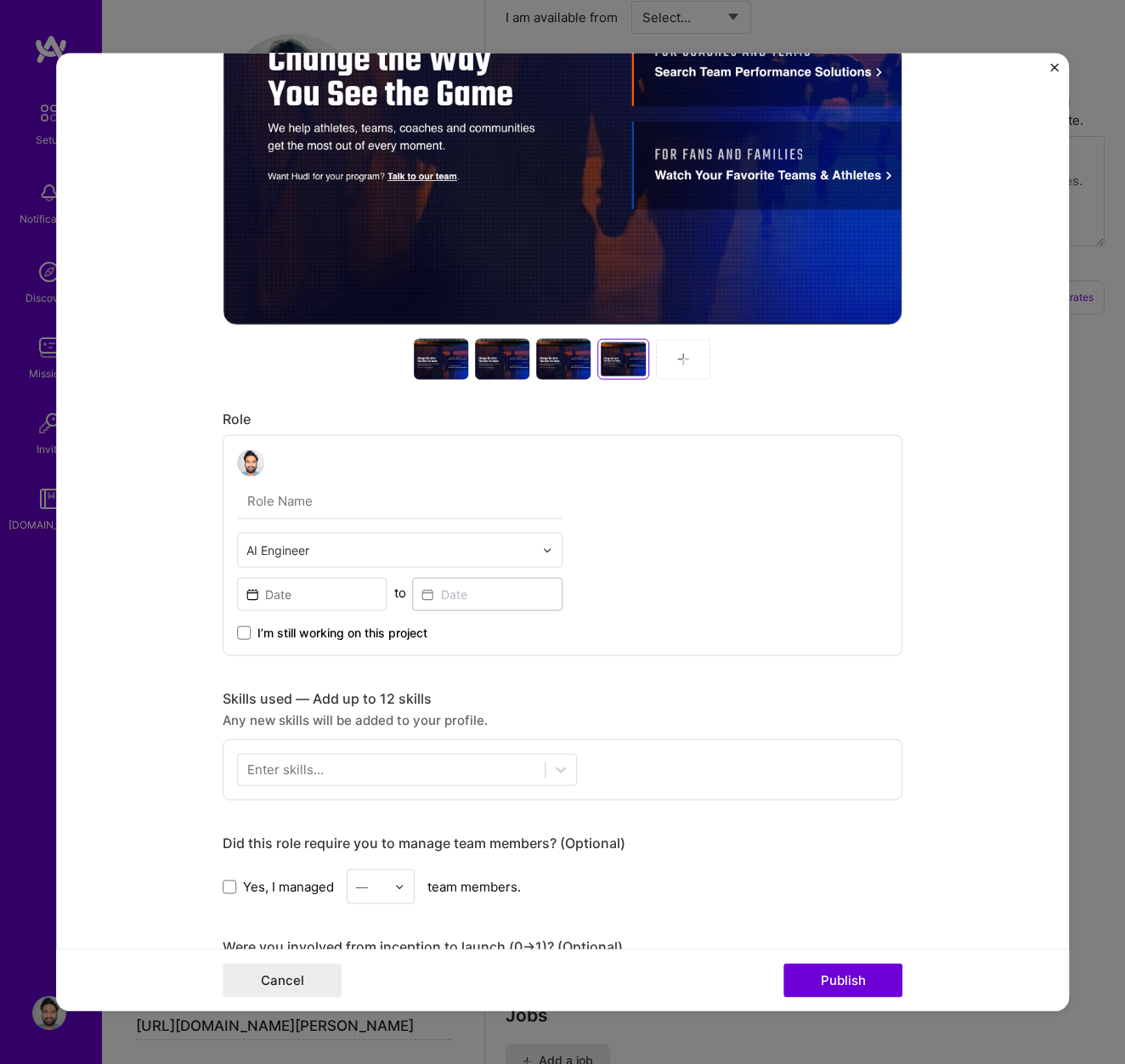
click at [319, 559] on input "text" at bounding box center [390, 550] width 288 height 17
type input "ML Engineer"
click at [350, 585] on div "ML Engineer" at bounding box center [400, 595] width 315 height 31
click at [289, 593] on input at bounding box center [312, 594] width 151 height 33
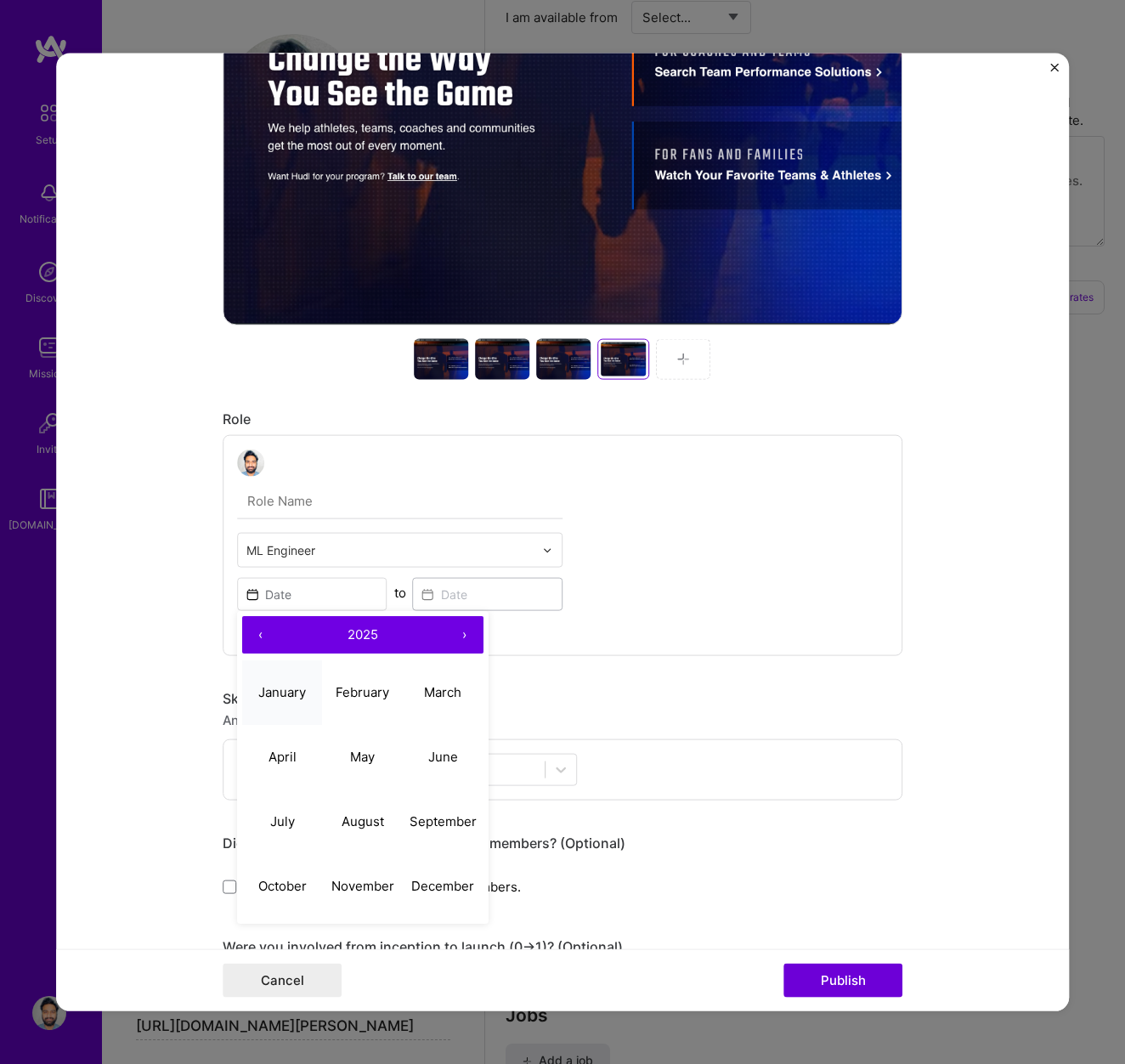
click at [288, 684] on abbr "January" at bounding box center [281, 691] width 48 height 17
type input "[DATE]"
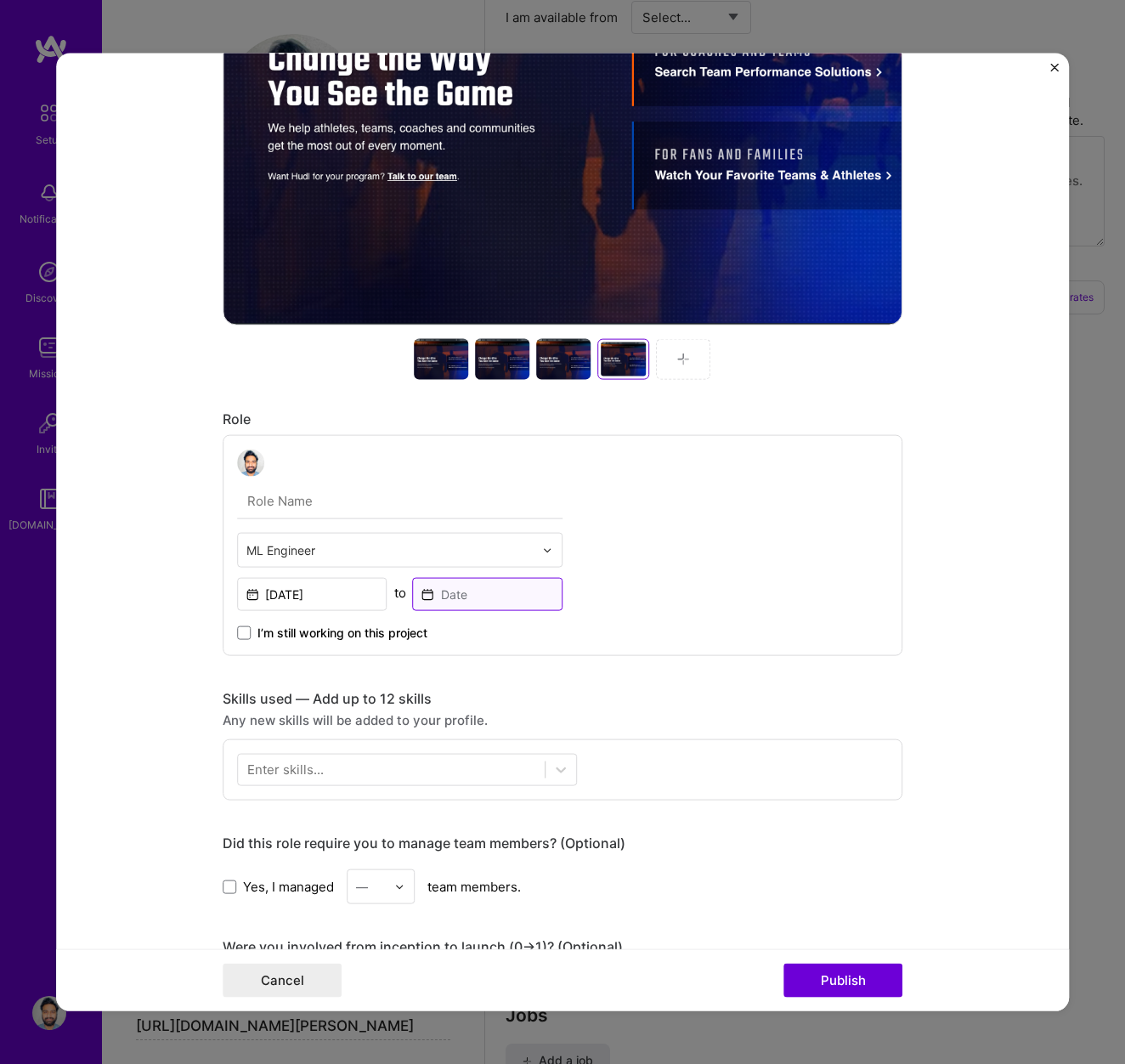
click at [480, 593] on input at bounding box center [488, 594] width 151 height 33
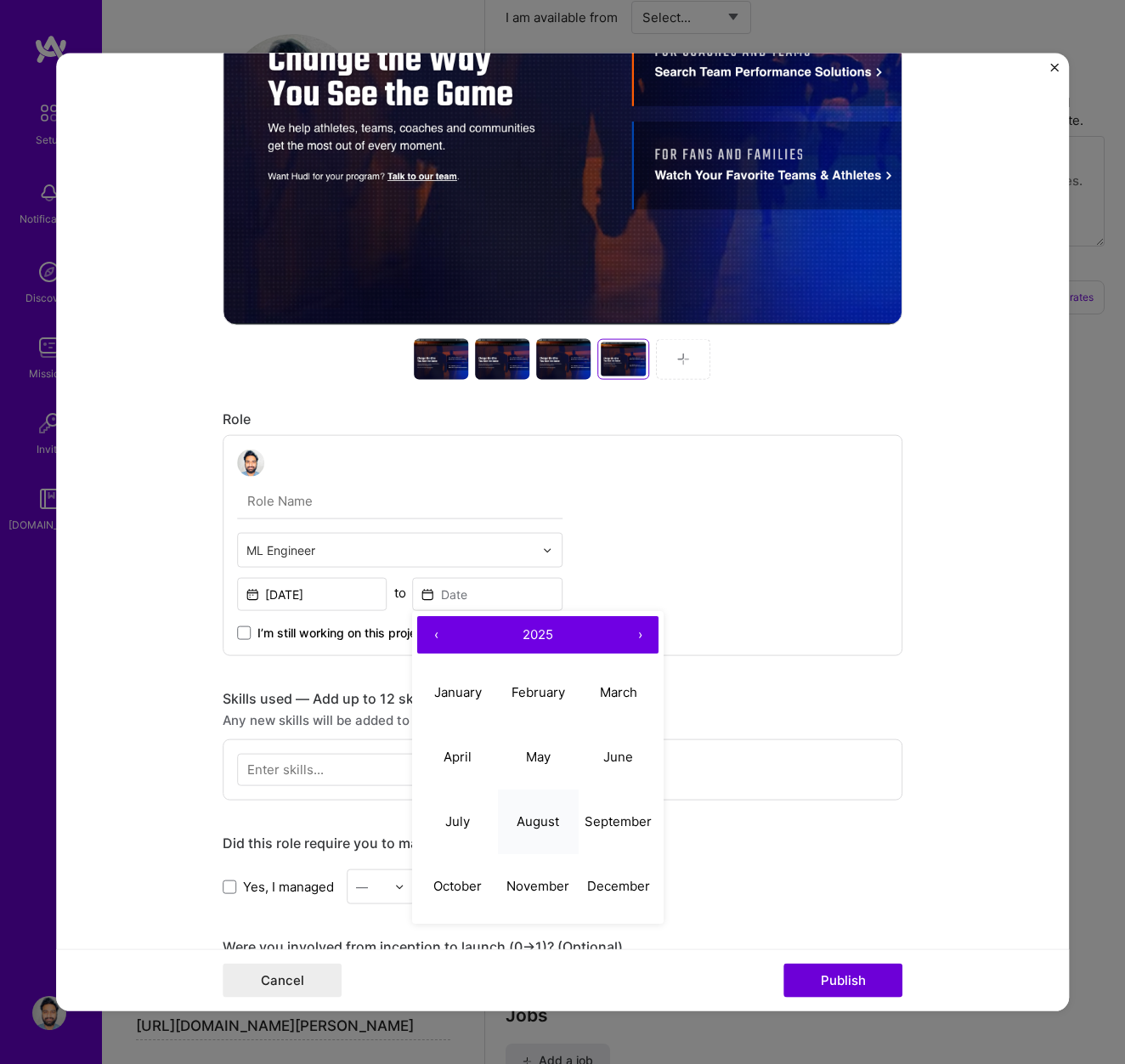
click at [549, 822] on abbr "August" at bounding box center [538, 820] width 43 height 17
type input "[DATE]"
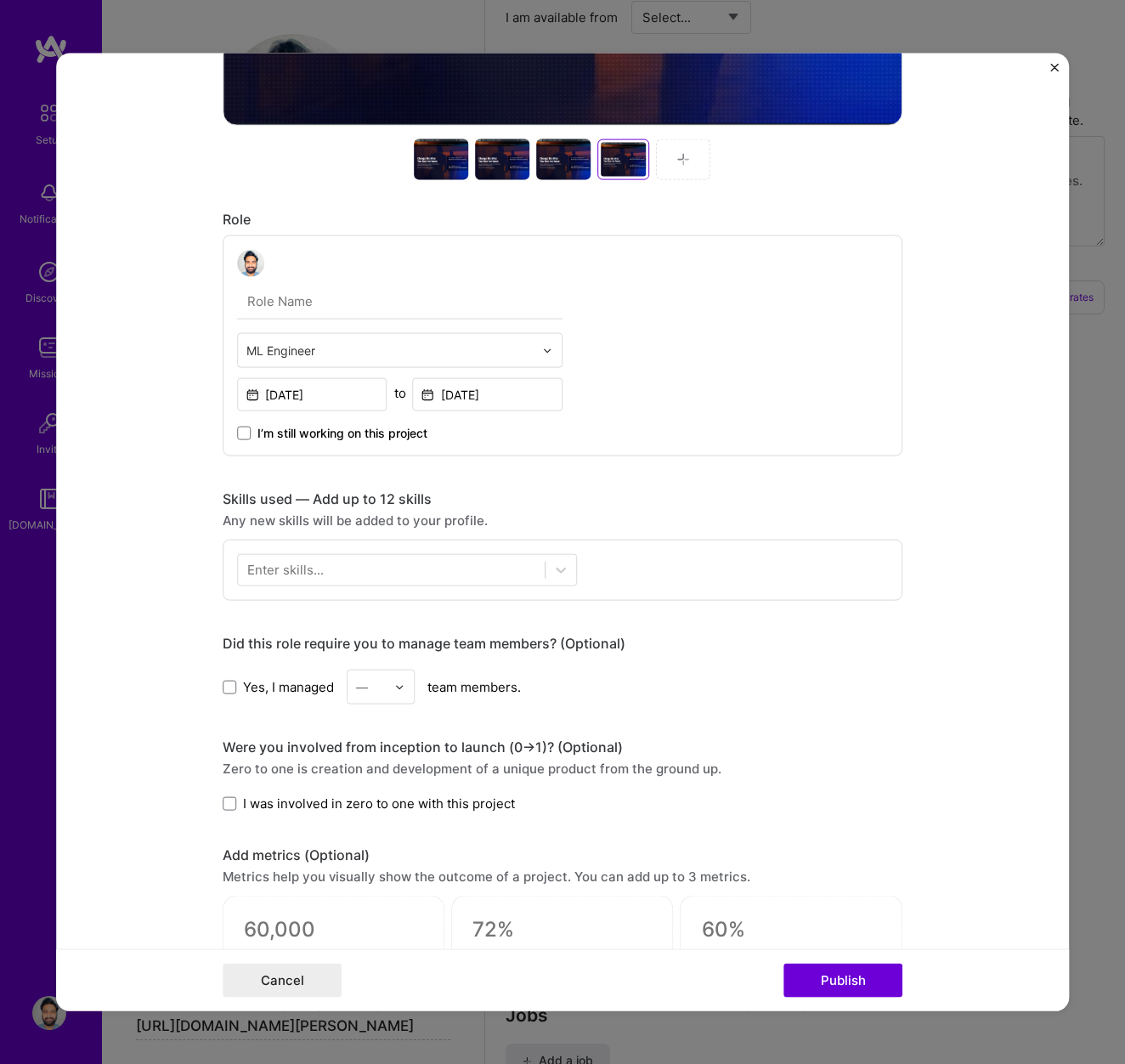
scroll to position [744, 0]
click at [383, 573] on div at bounding box center [391, 569] width 307 height 28
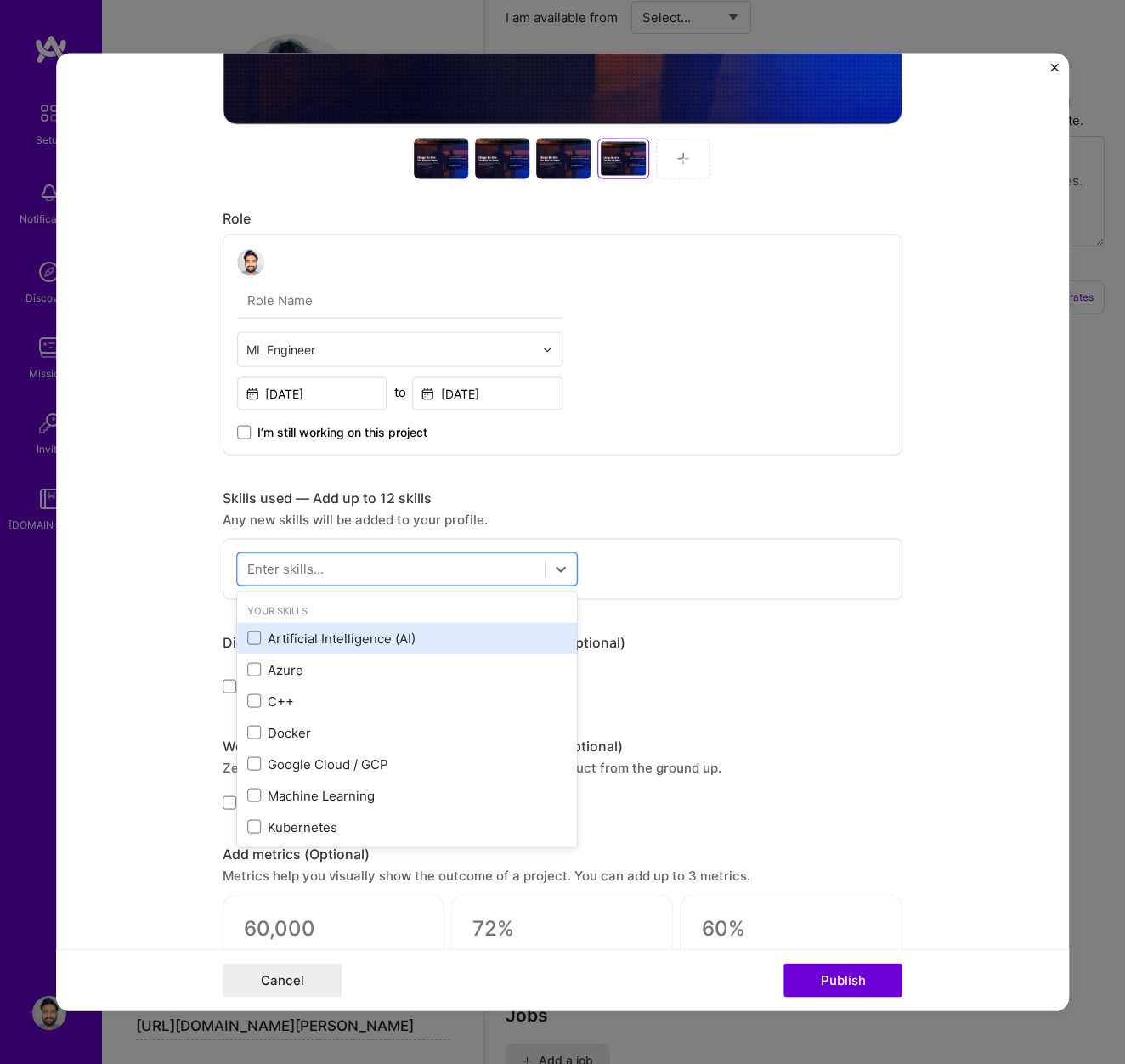
click at [361, 640] on div "Artificial Intelligence (AI)" at bounding box center [407, 638] width 320 height 17
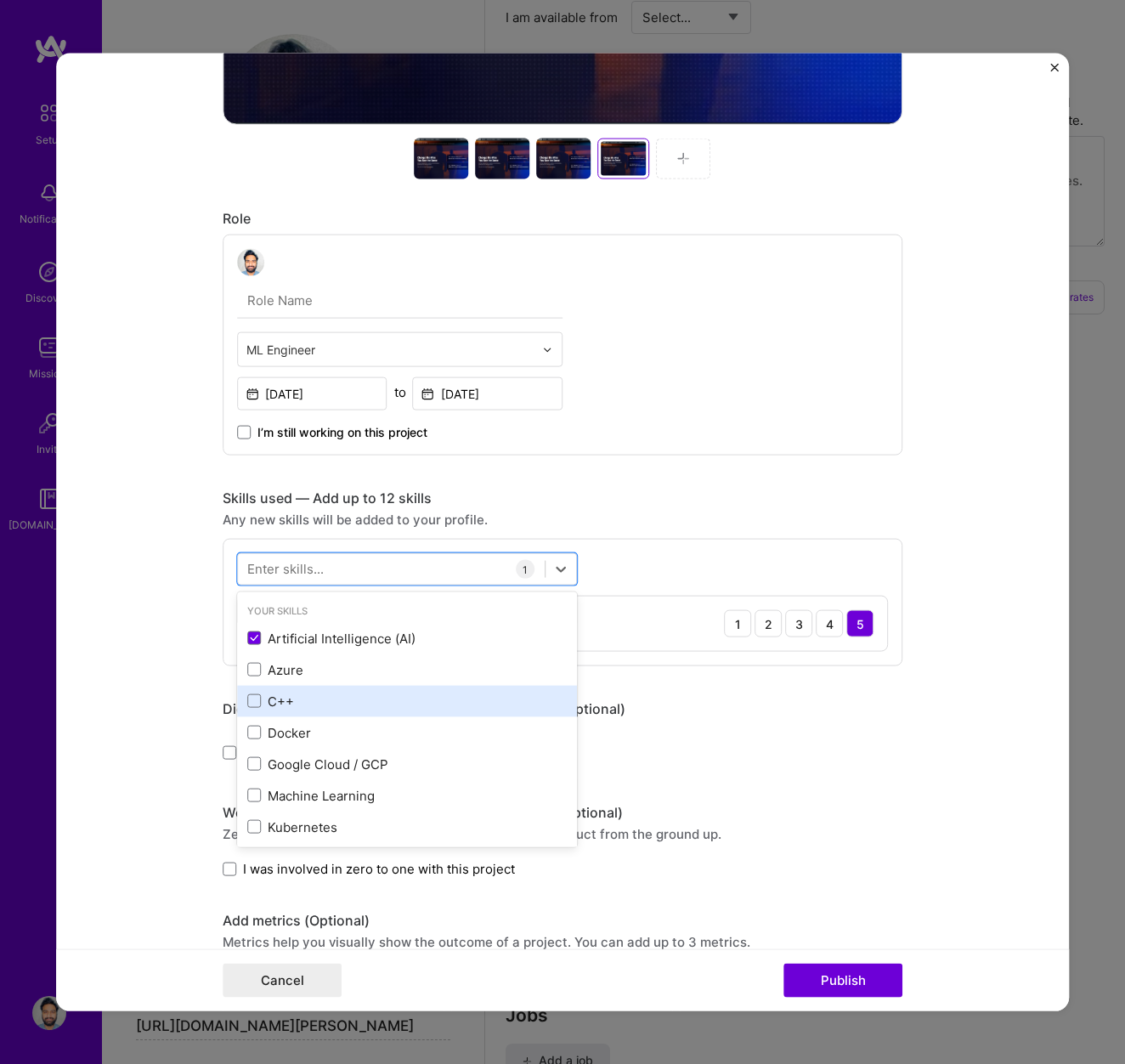
click at [322, 703] on div "C++" at bounding box center [407, 701] width 320 height 17
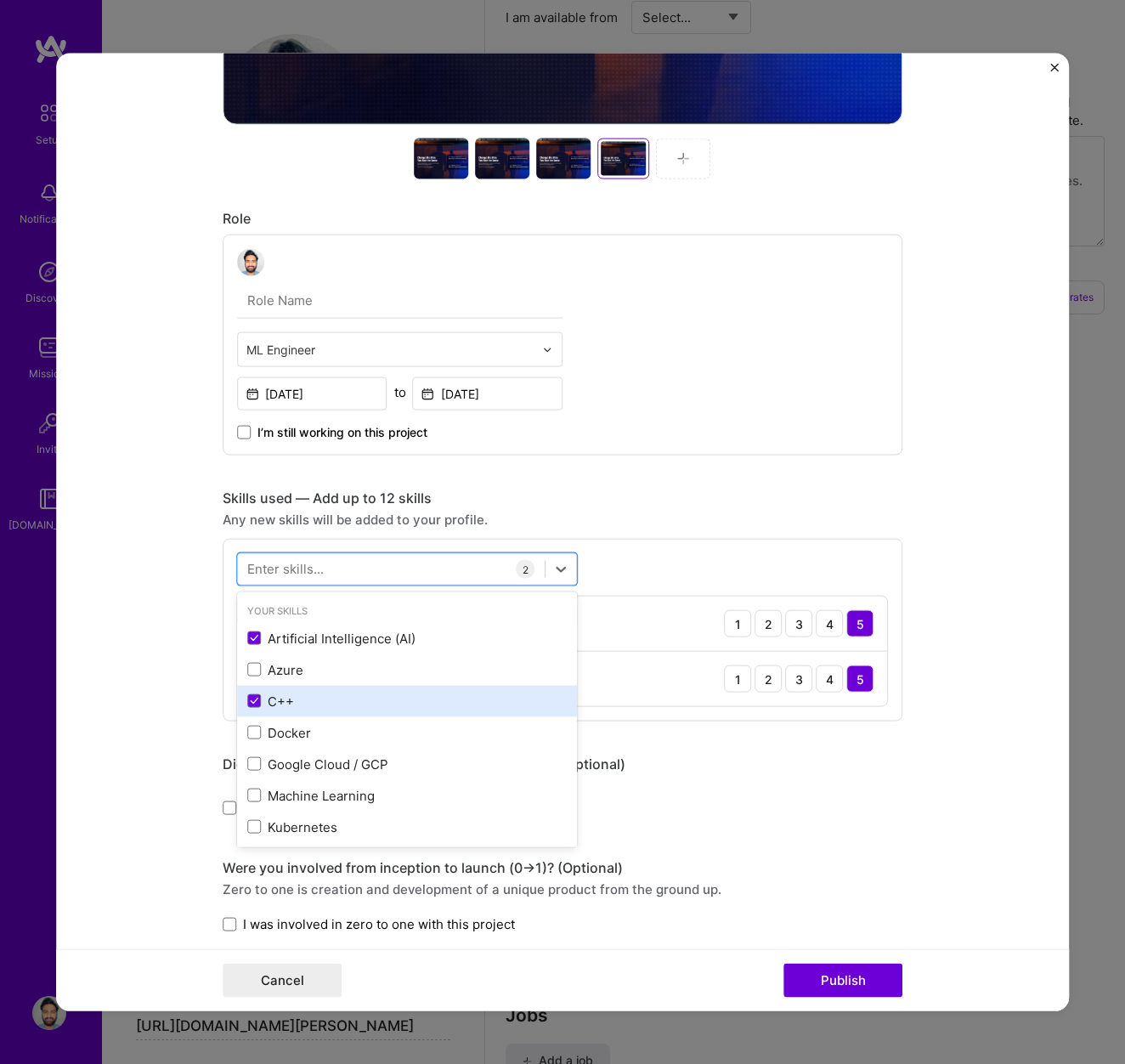
click at [294, 686] on div "C++" at bounding box center [407, 701] width 340 height 31
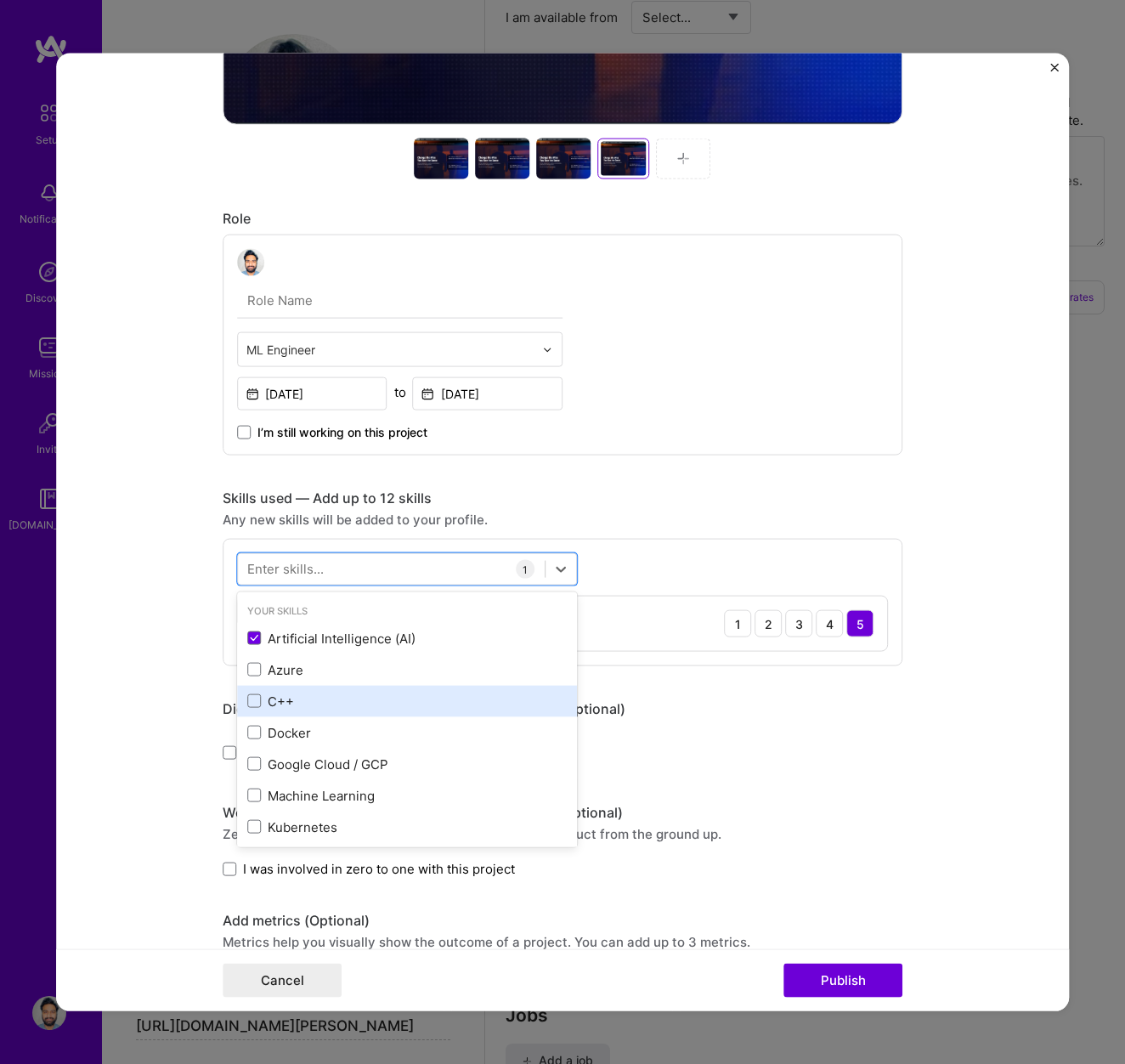
click at [289, 698] on div "C++" at bounding box center [407, 701] width 320 height 17
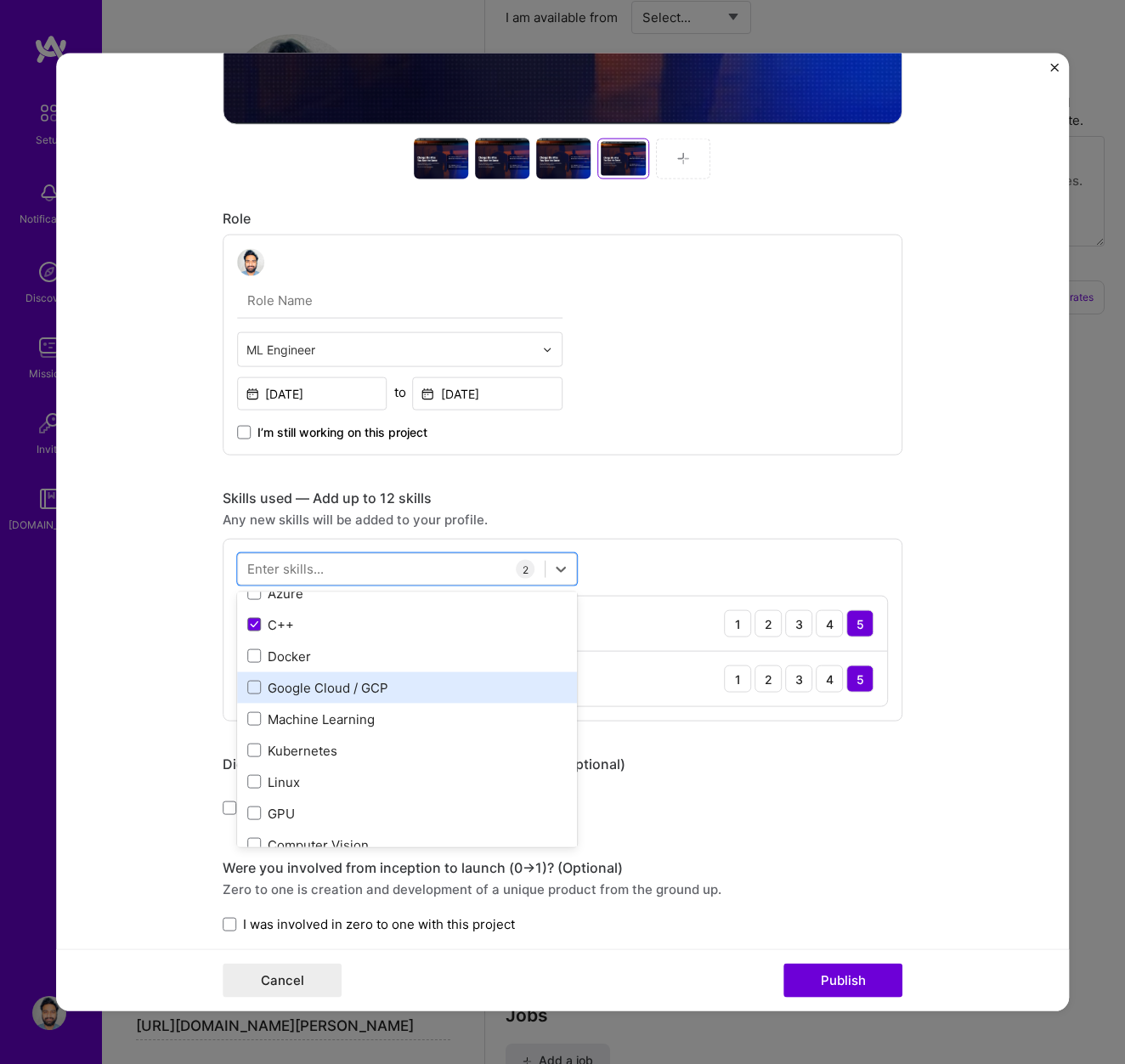
scroll to position [89, 0]
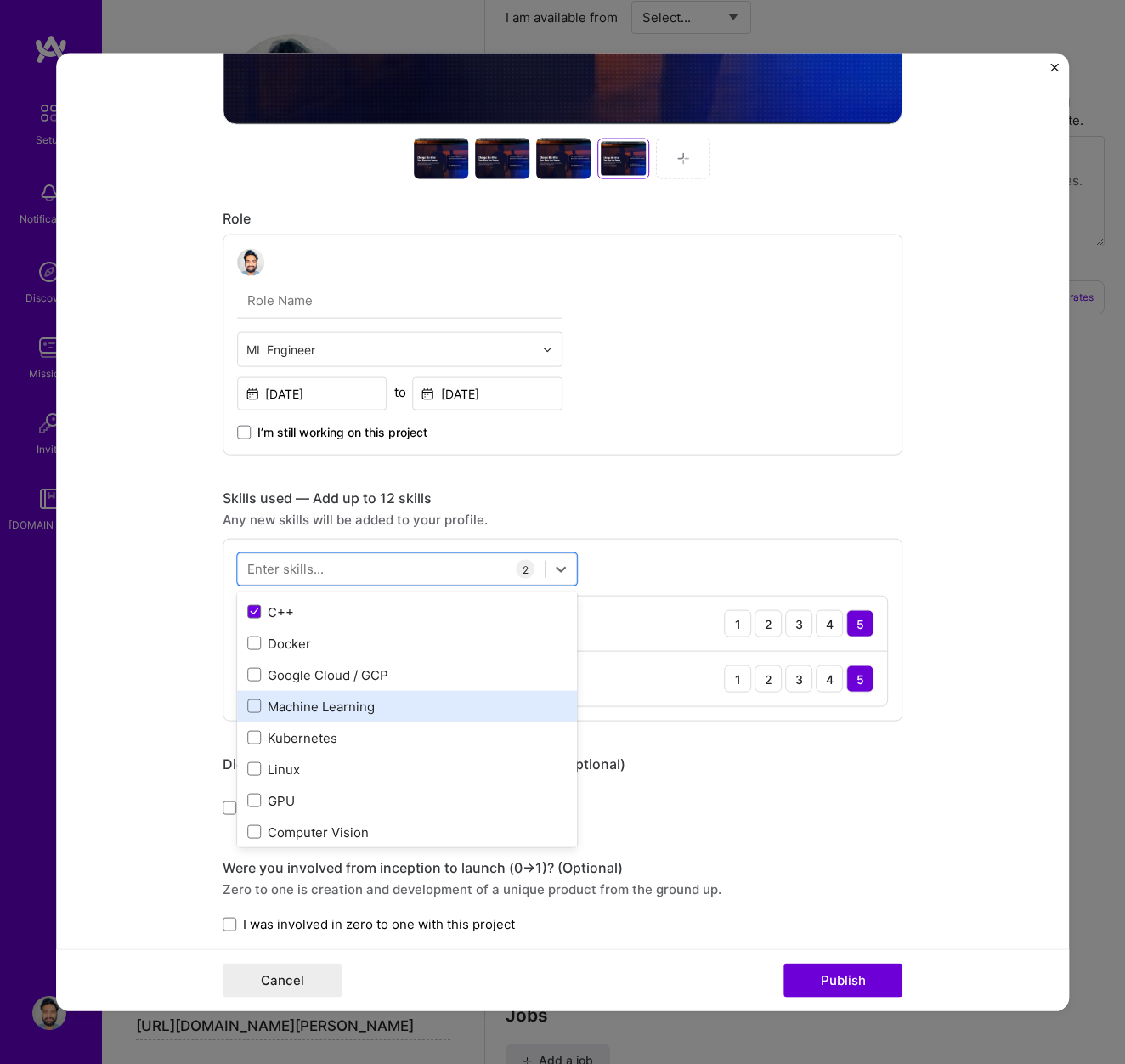
click at [311, 706] on div "Machine Learning" at bounding box center [407, 706] width 320 height 17
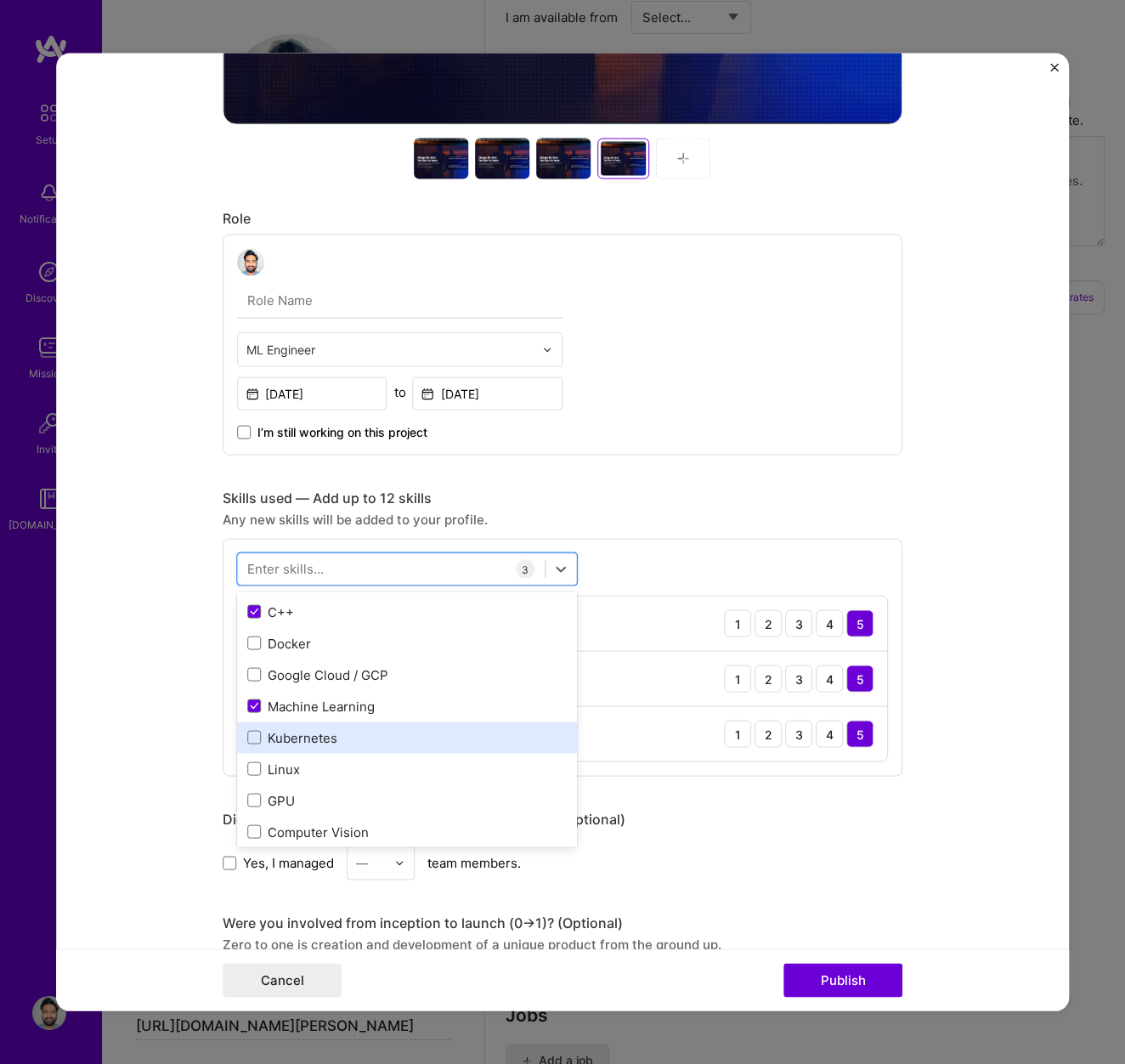
click at [305, 740] on div "Kubernetes" at bounding box center [407, 737] width 320 height 17
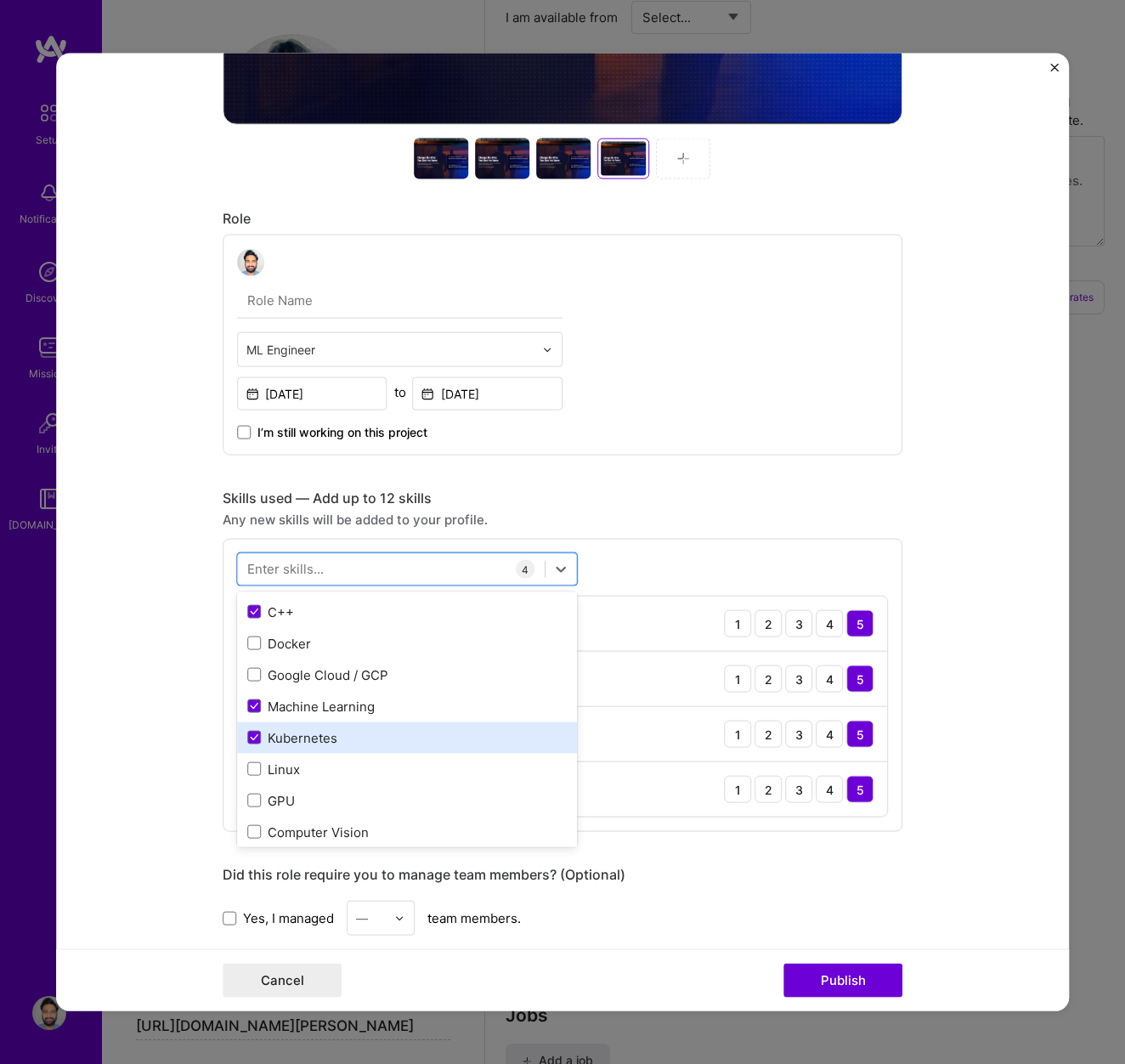
click at [305, 740] on div "Kubernetes" at bounding box center [407, 737] width 320 height 17
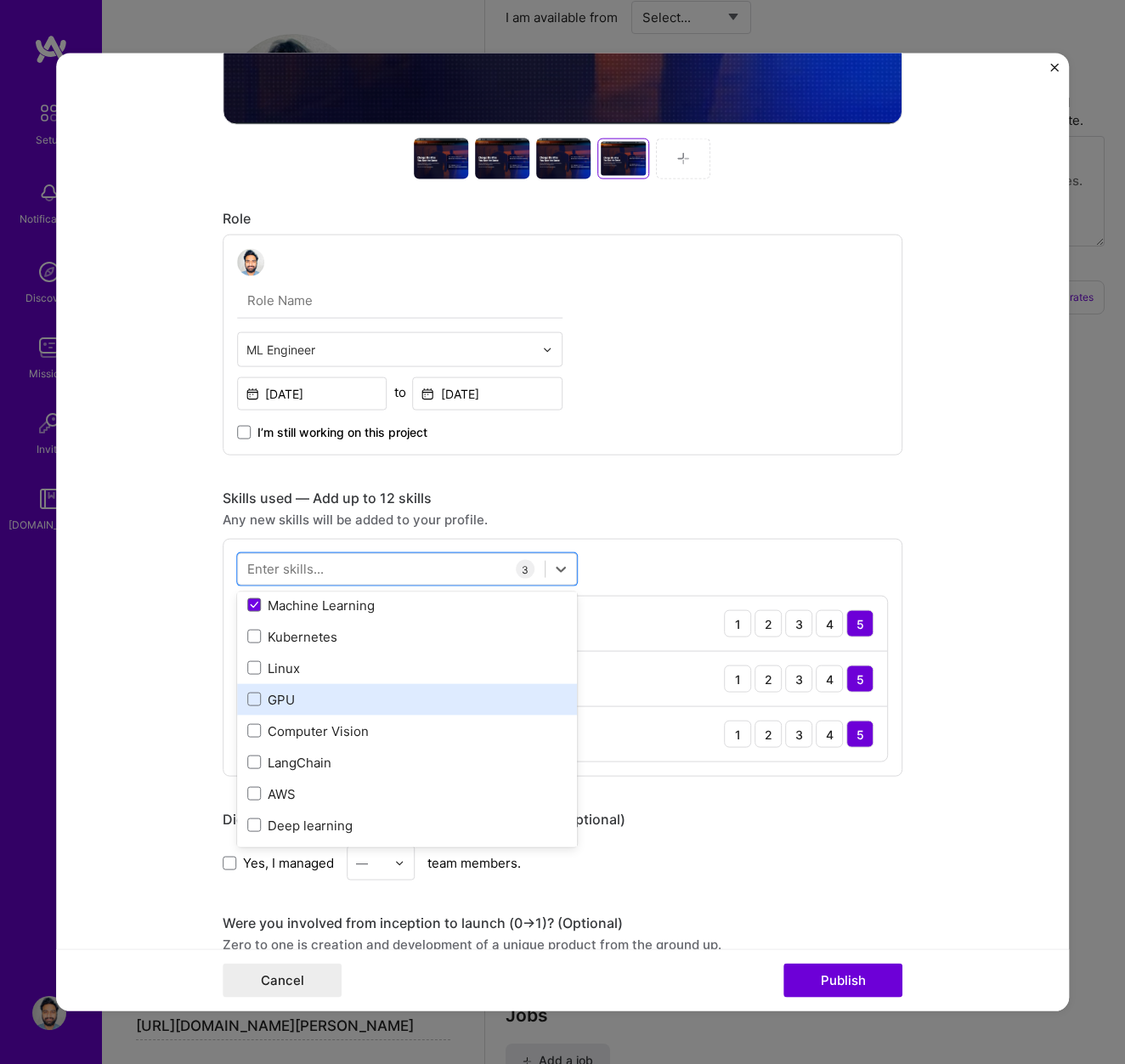
scroll to position [192, 0]
click at [292, 703] on div "GPU" at bounding box center [407, 697] width 320 height 17
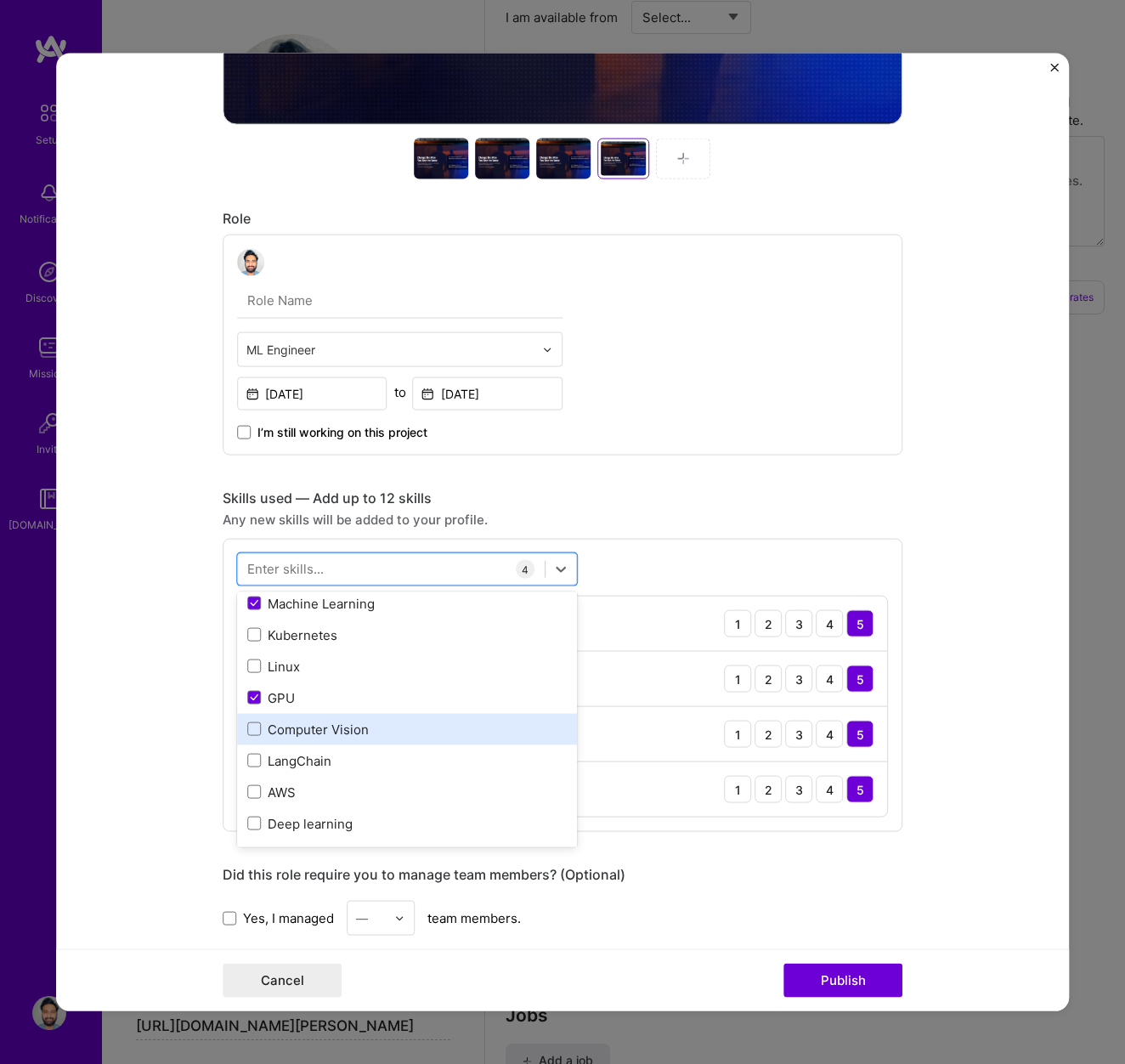
click at [299, 736] on div "Computer Vision" at bounding box center [407, 729] width 320 height 17
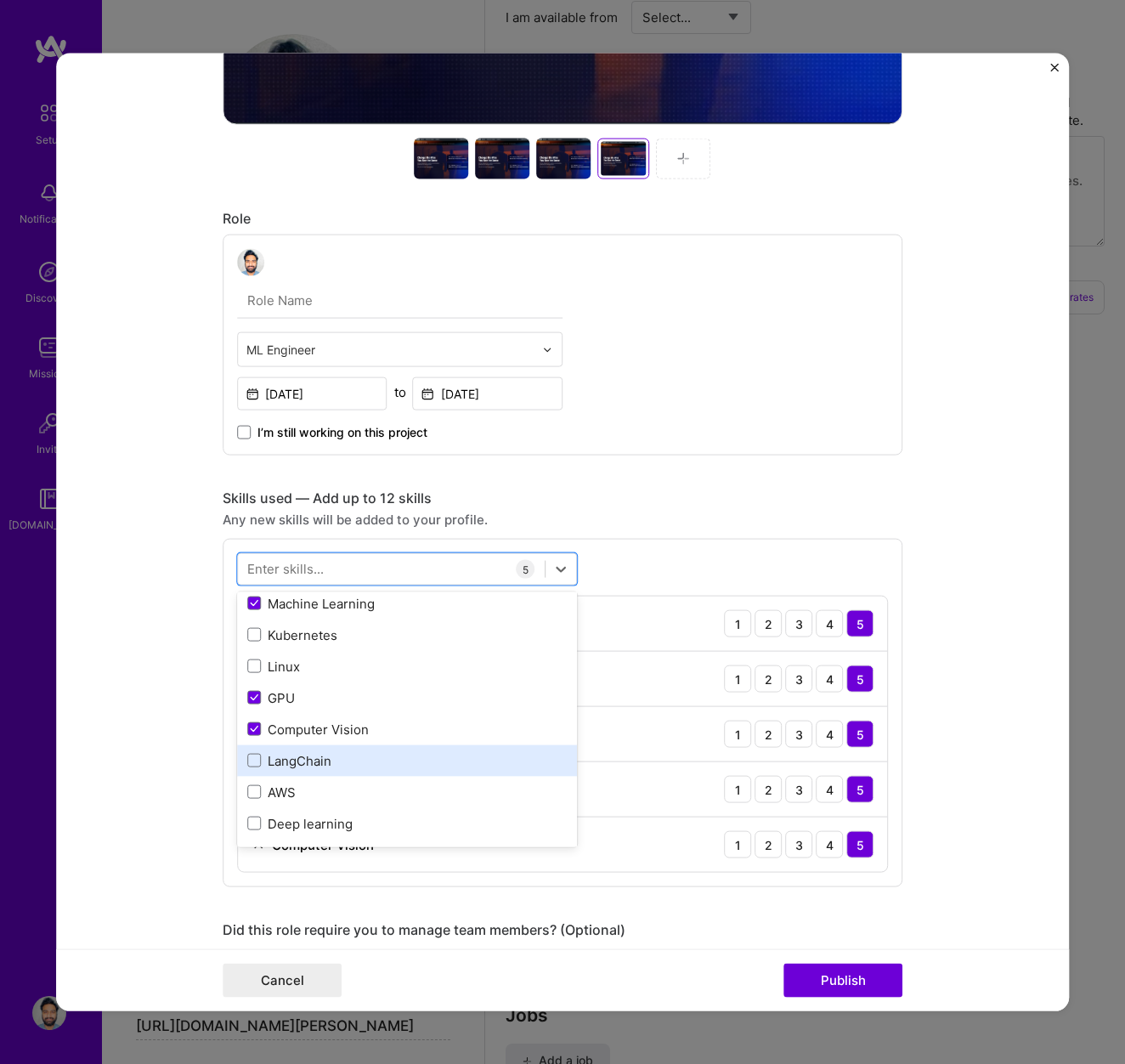
click at [296, 757] on div "LangChain" at bounding box center [407, 760] width 320 height 17
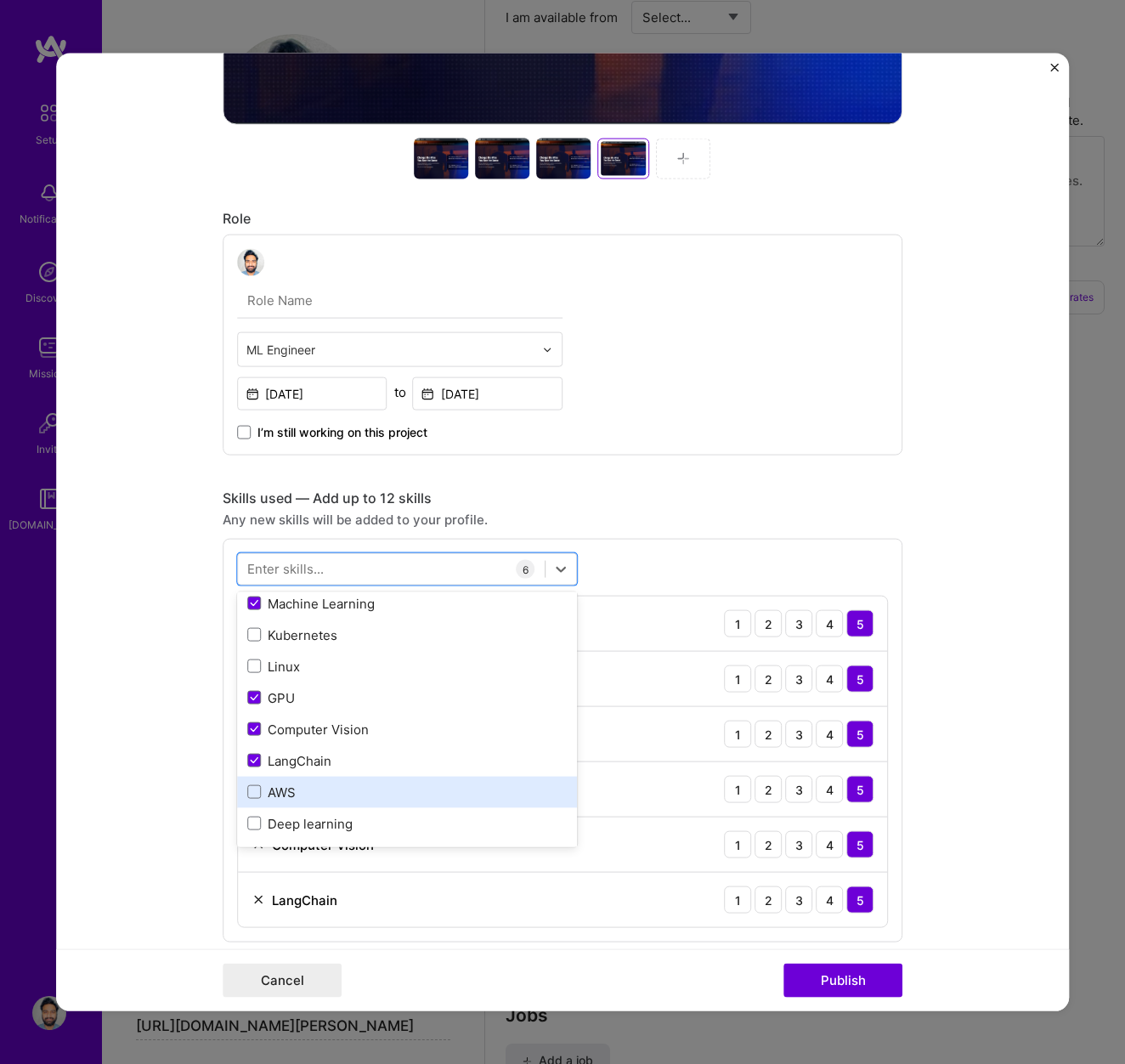
click at [287, 797] on div "AWS" at bounding box center [407, 791] width 320 height 17
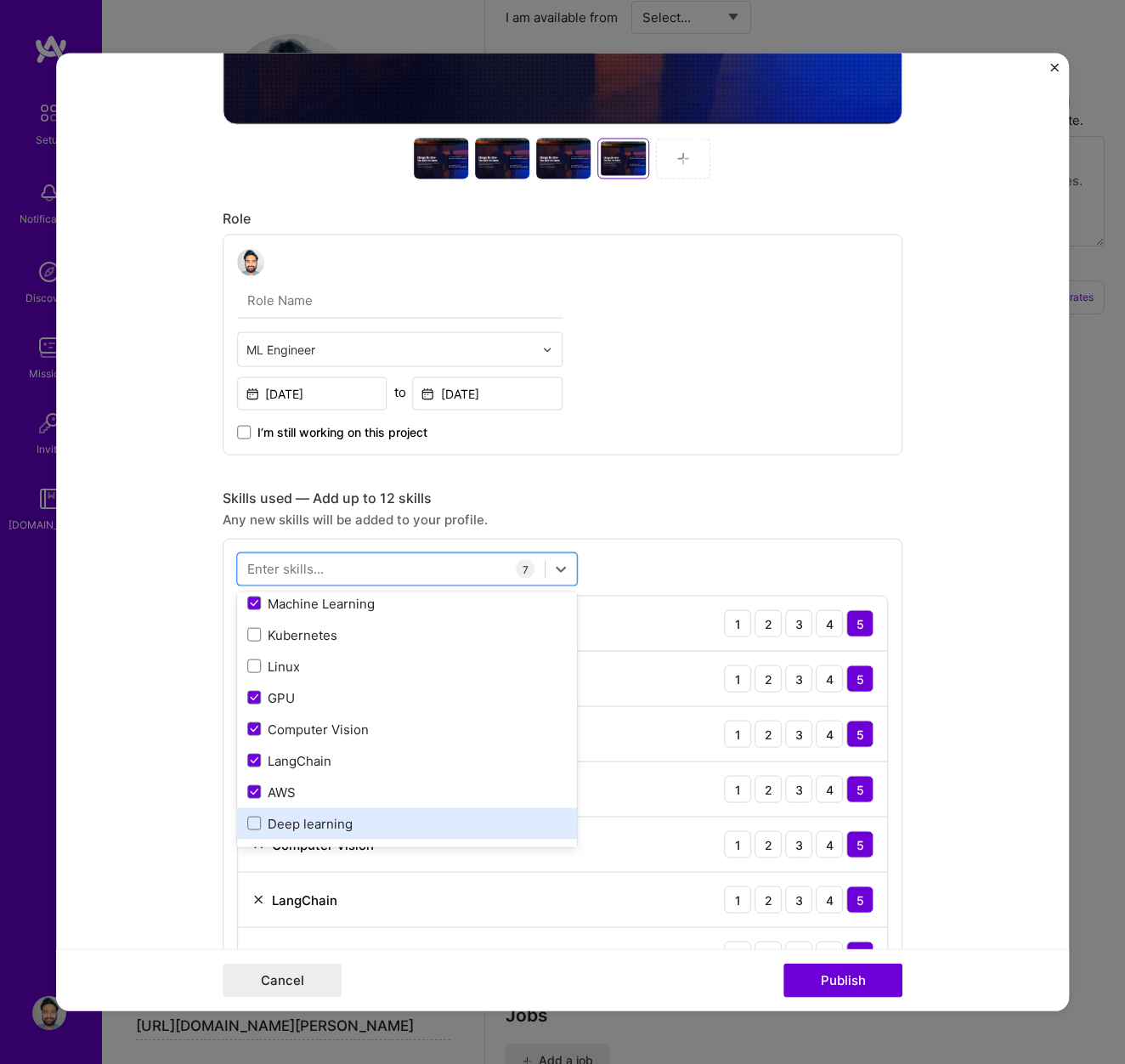
click at [295, 834] on div "Deep learning" at bounding box center [407, 823] width 340 height 31
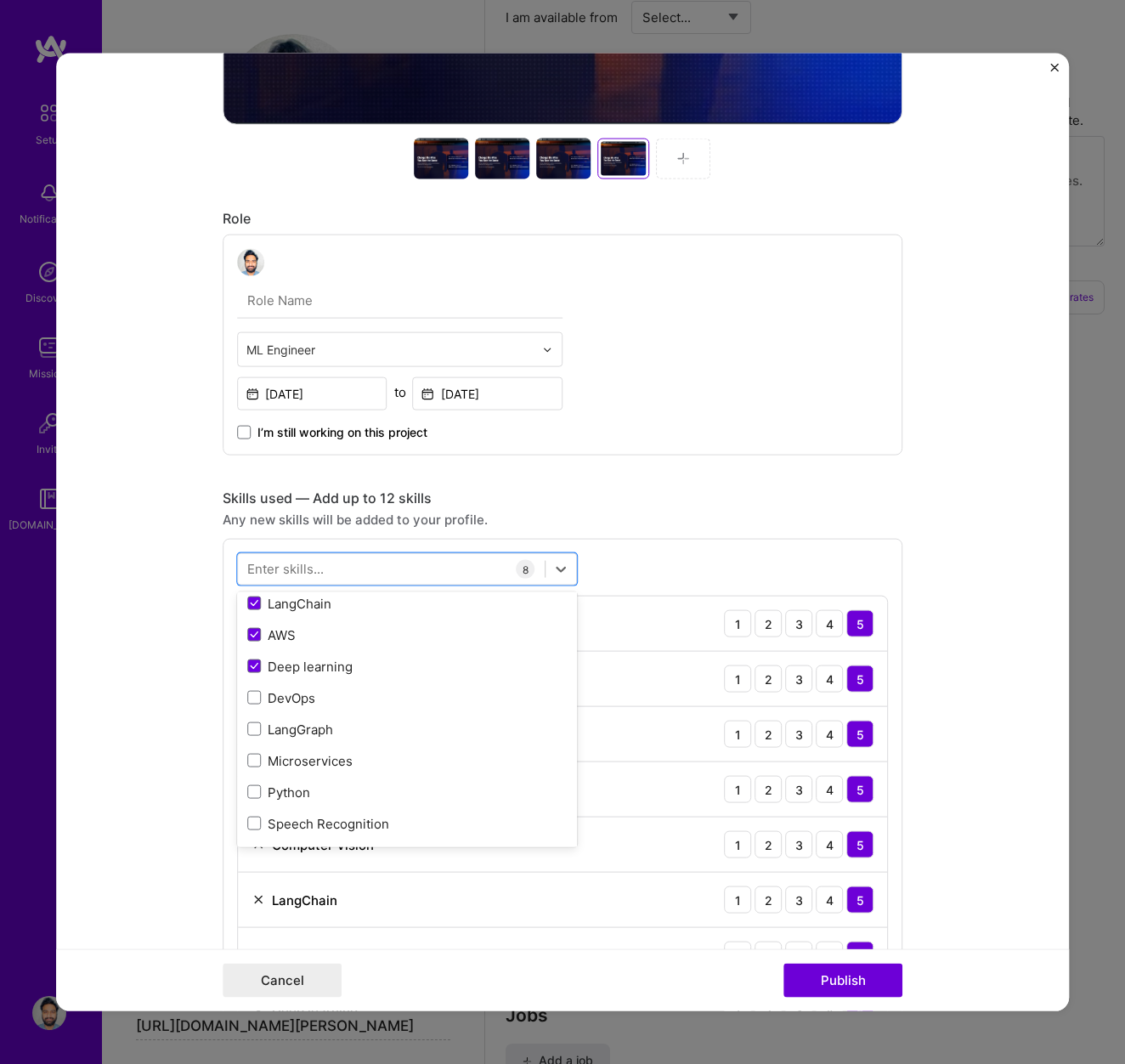
scroll to position [399, 0]
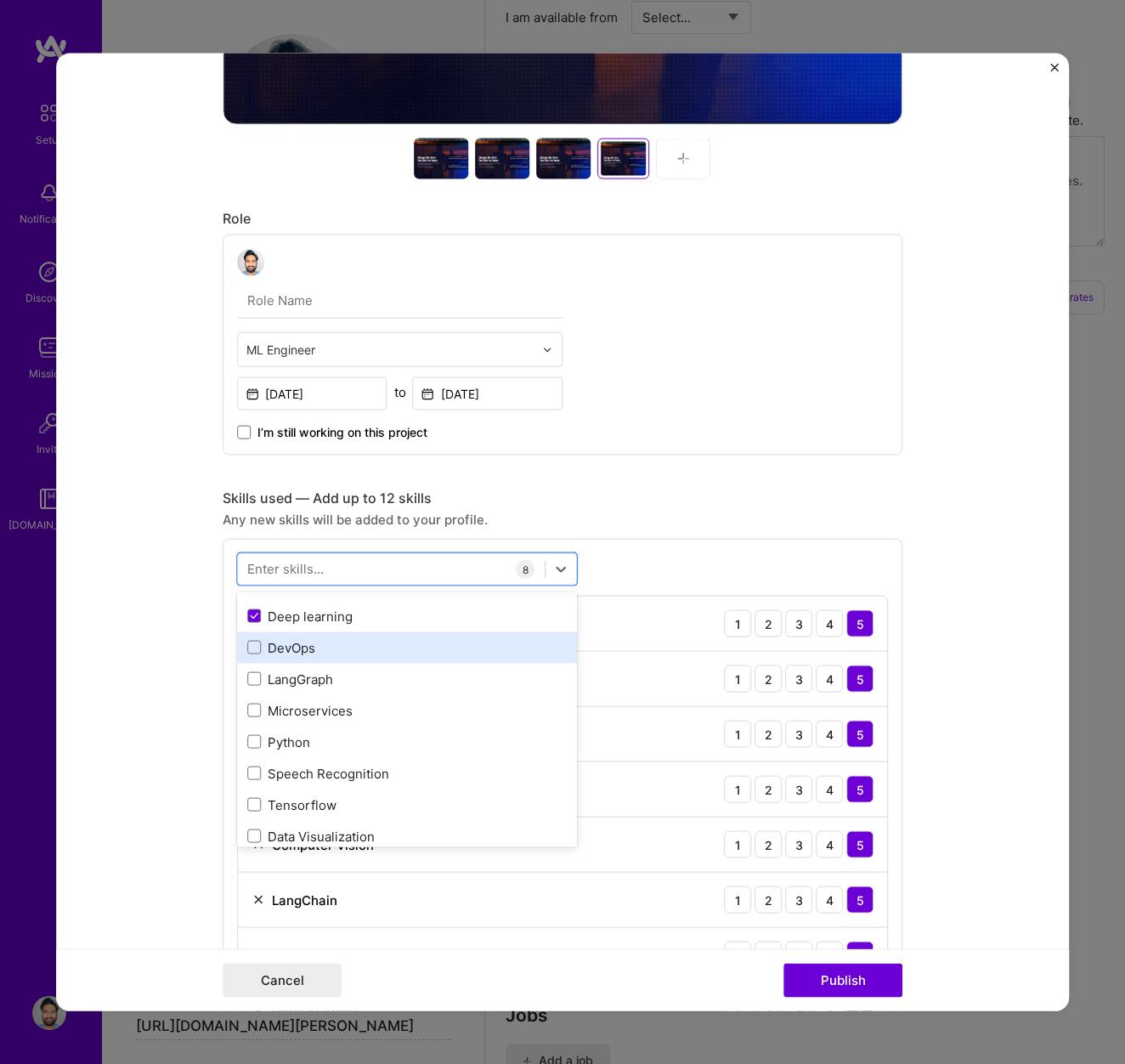
click at [317, 645] on div "DevOps" at bounding box center [407, 647] width 320 height 17
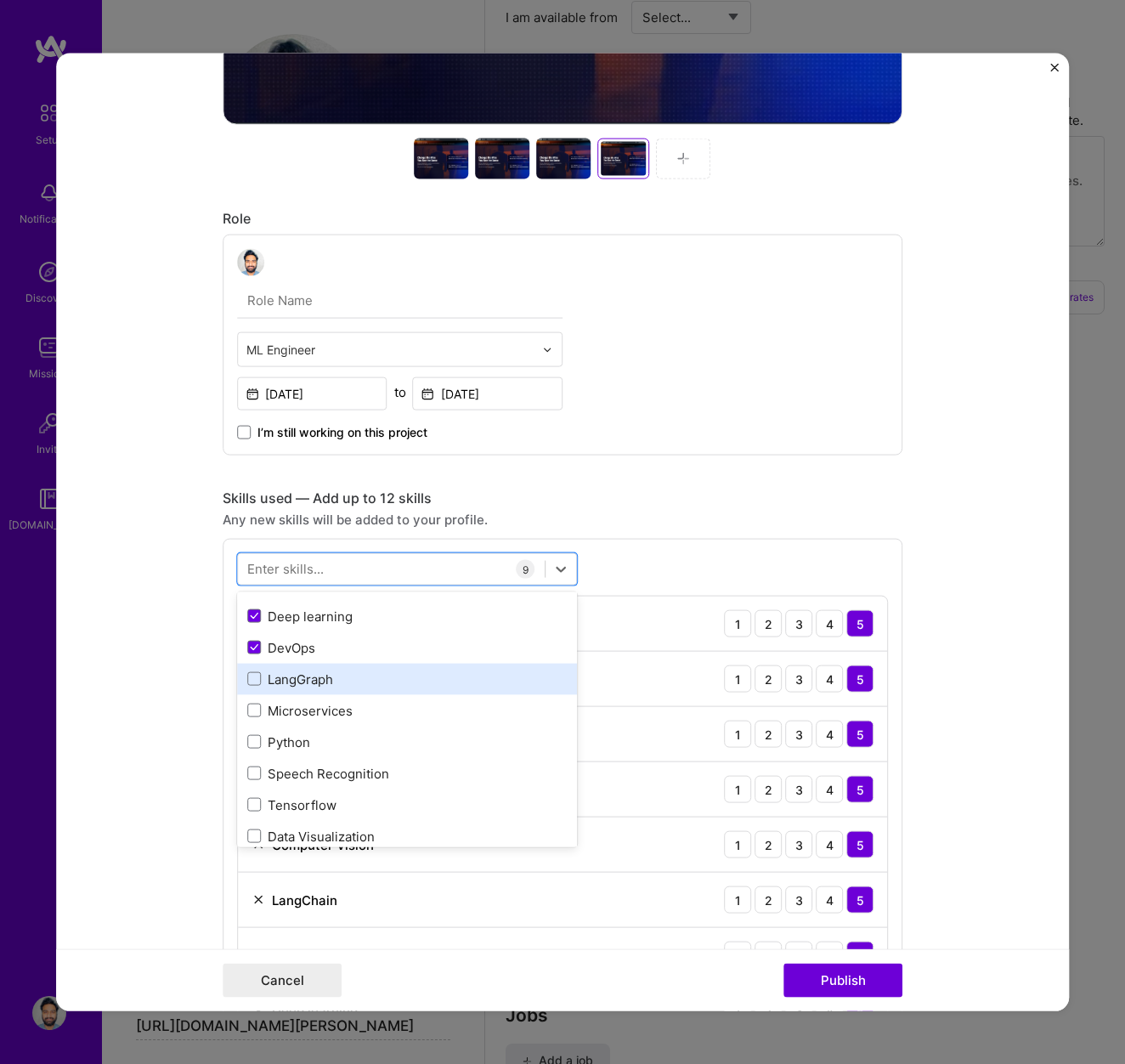
click at [328, 672] on div "LangGraph" at bounding box center [407, 678] width 320 height 17
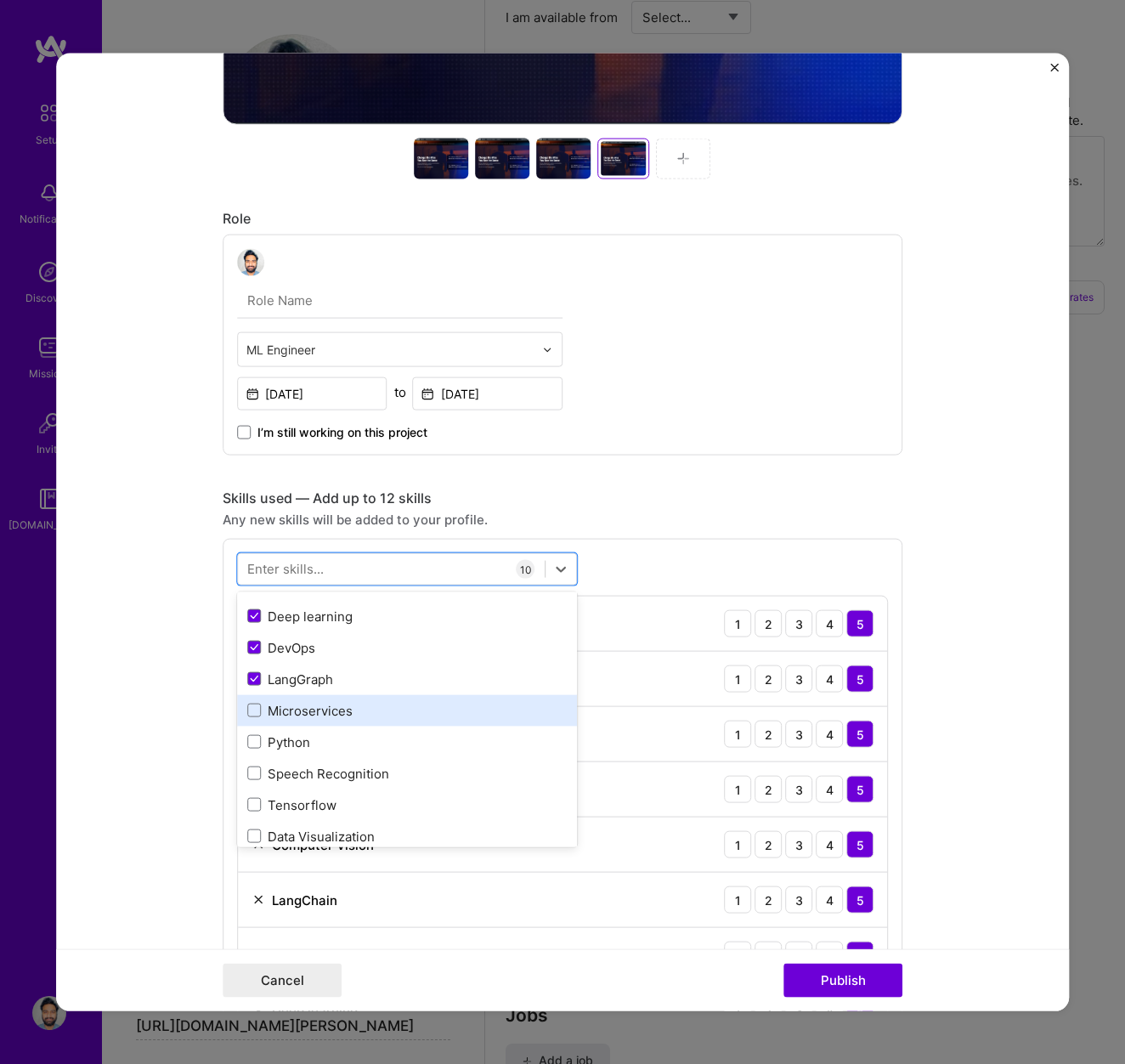
click at [332, 707] on div "Microservices" at bounding box center [407, 710] width 320 height 17
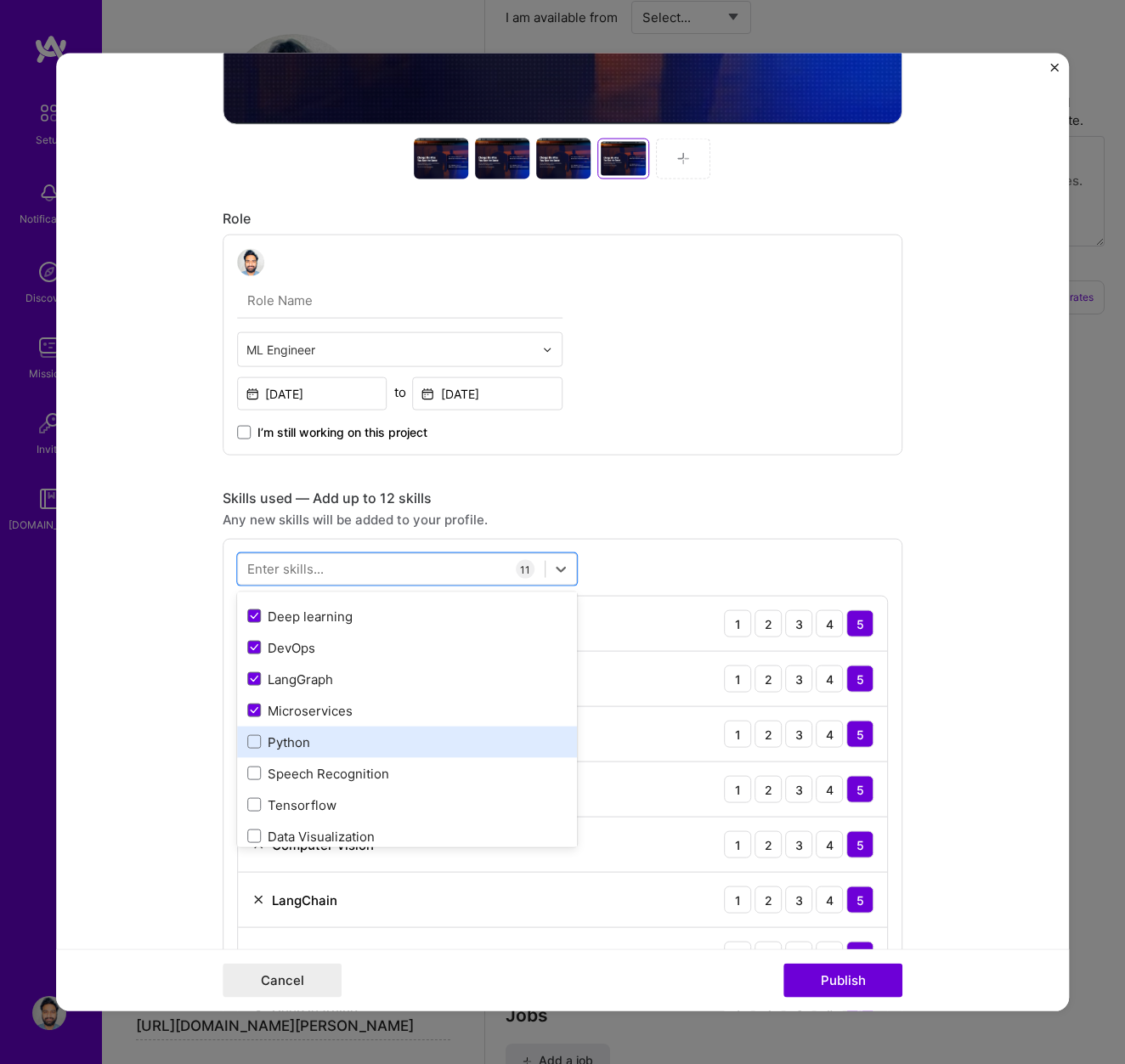
click at [322, 749] on div "Python" at bounding box center [407, 742] width 320 height 17
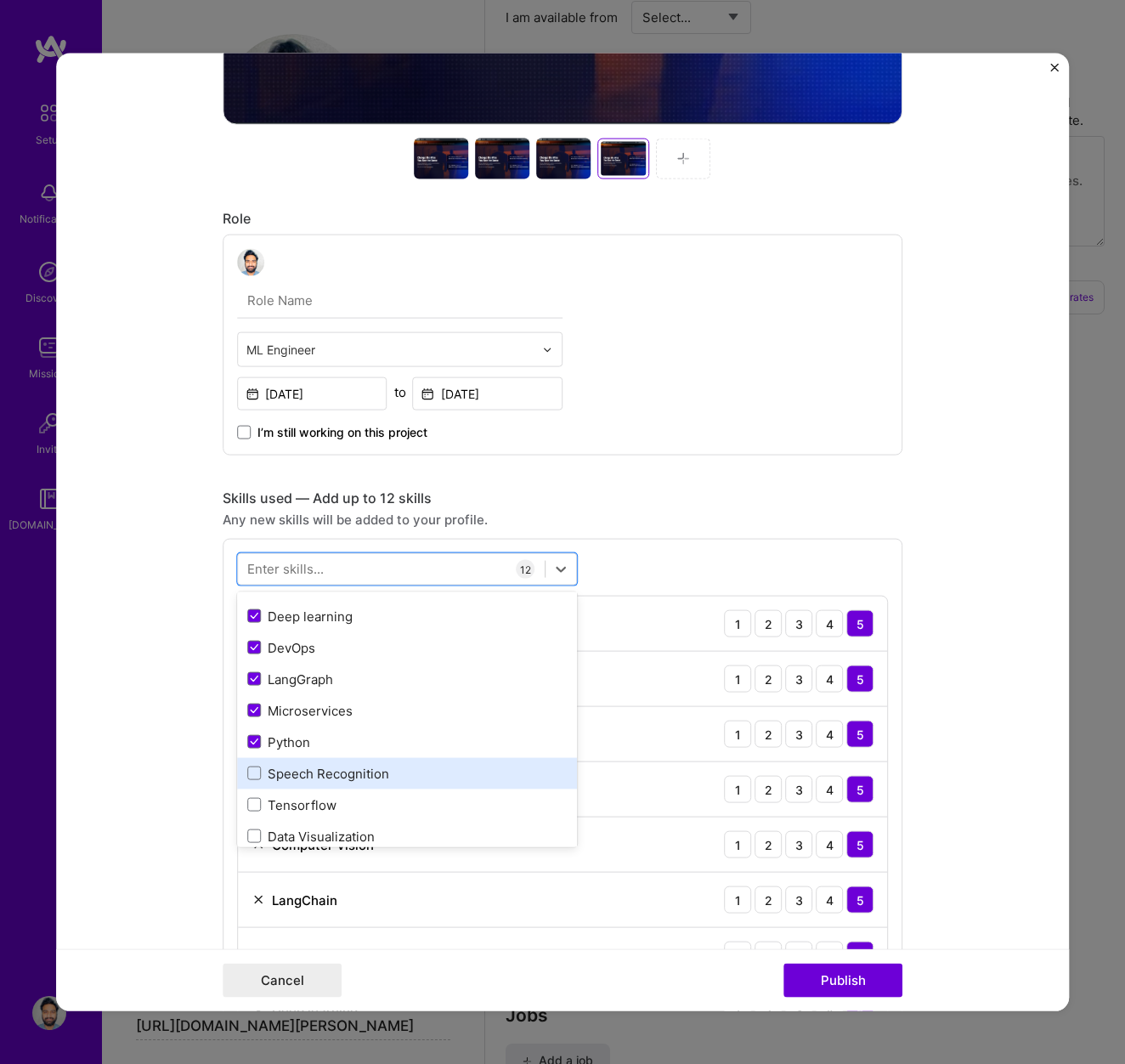
click at [331, 770] on div "Speech Recognition" at bounding box center [407, 773] width 320 height 17
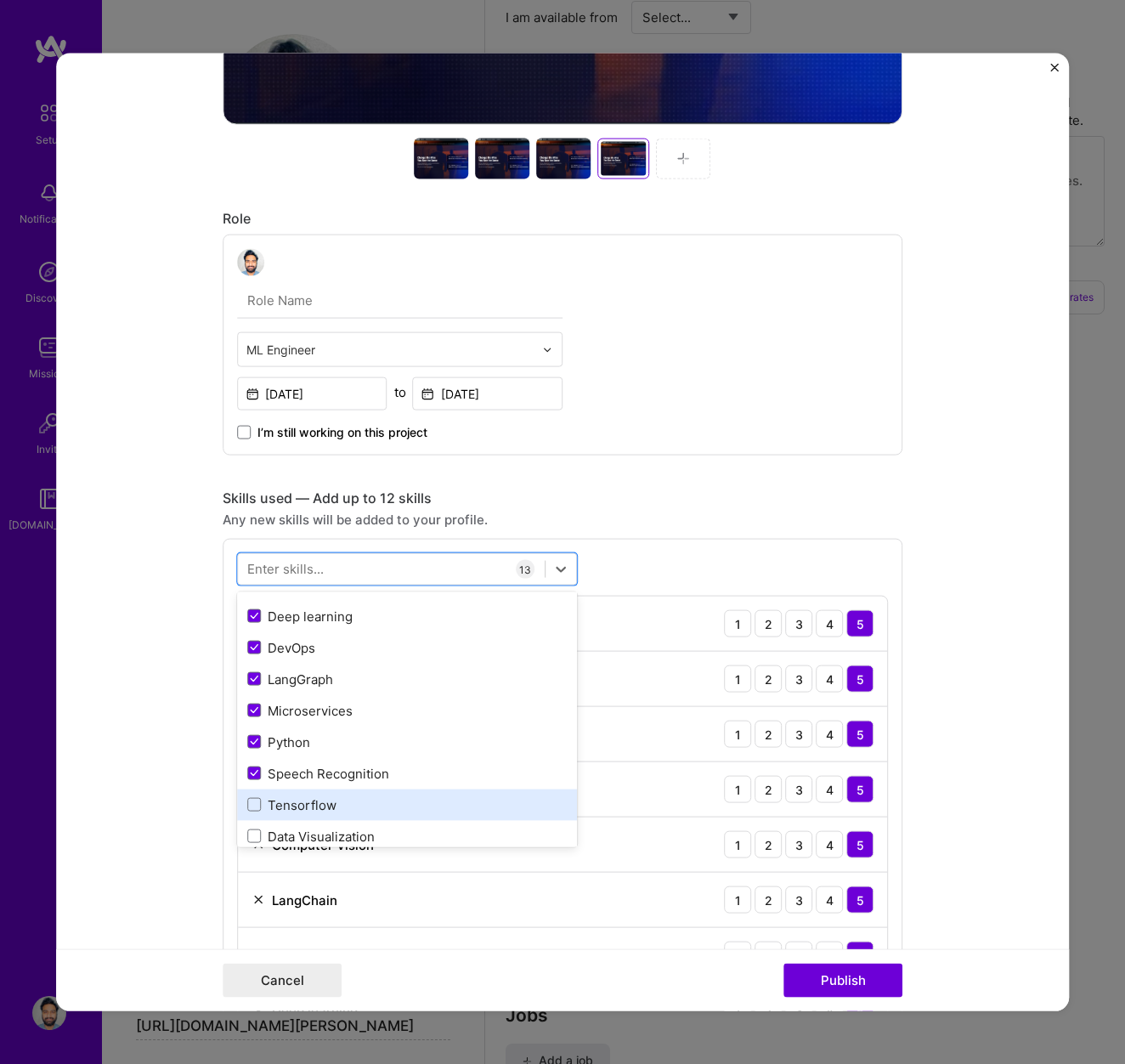
click at [316, 799] on div "Tensorflow" at bounding box center [407, 804] width 320 height 17
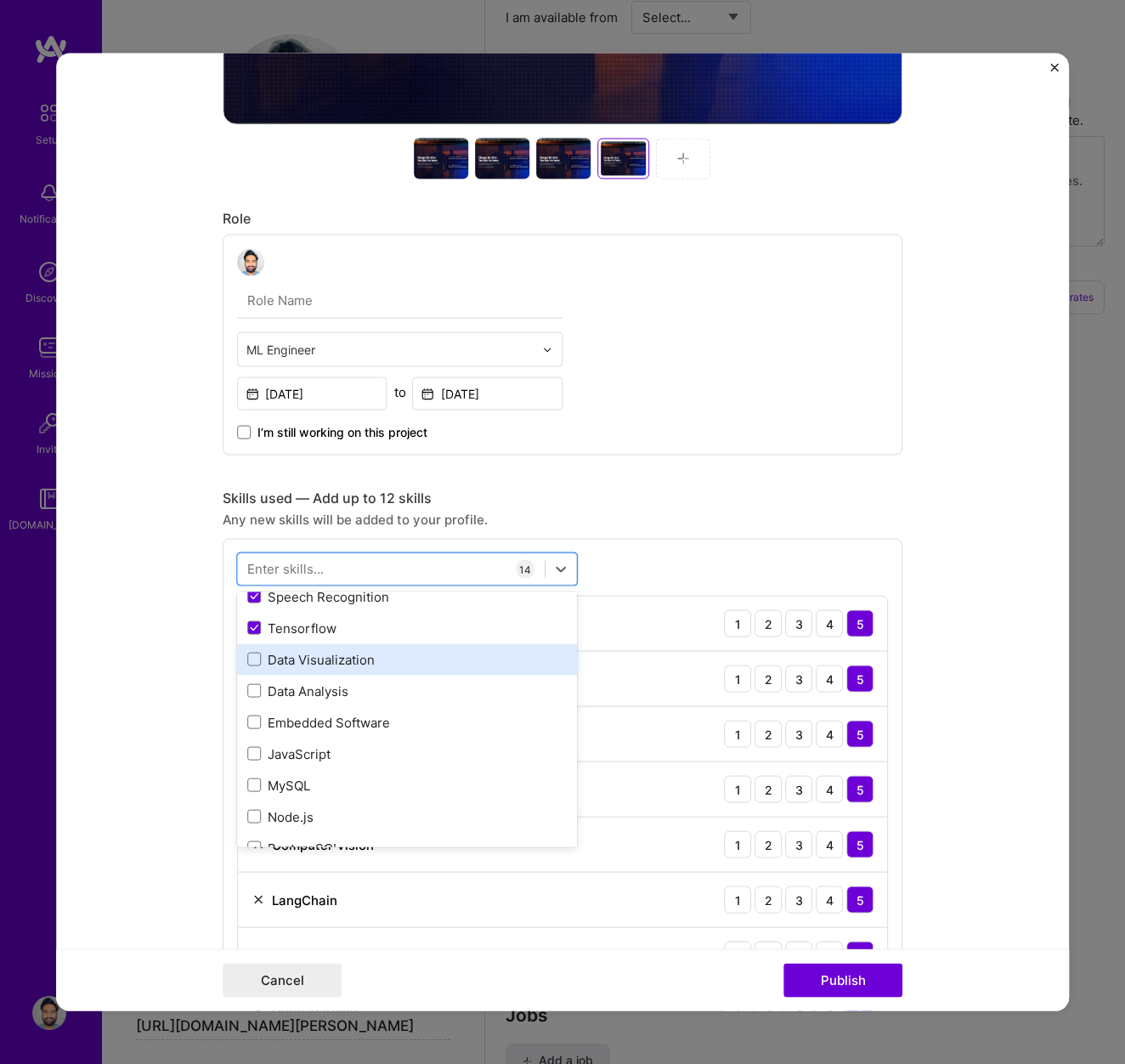
scroll to position [577, 0]
click at [329, 656] on div "Data Visualization" at bounding box center [407, 658] width 320 height 17
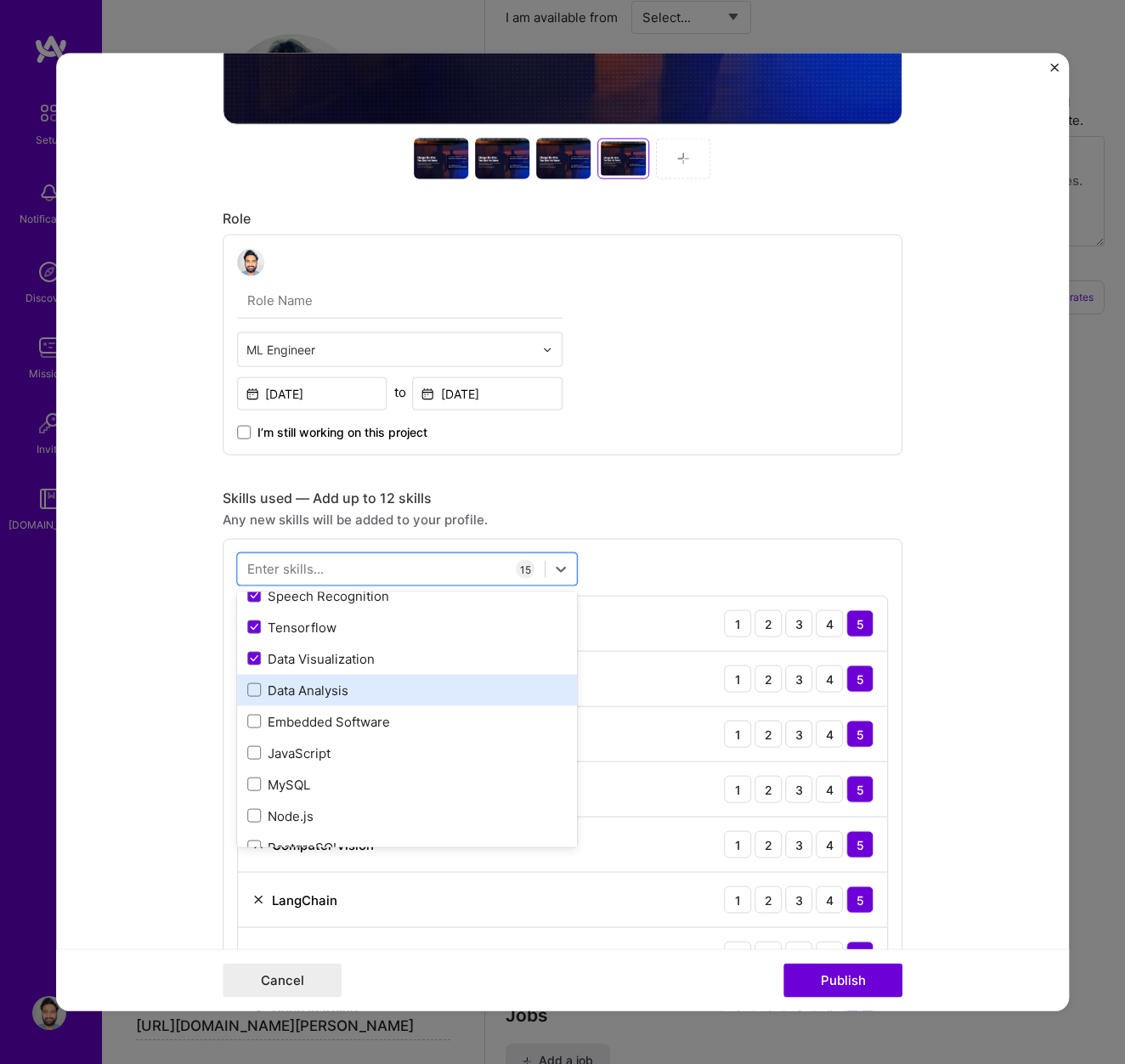
click at [319, 682] on div "Data Analysis" at bounding box center [407, 689] width 320 height 17
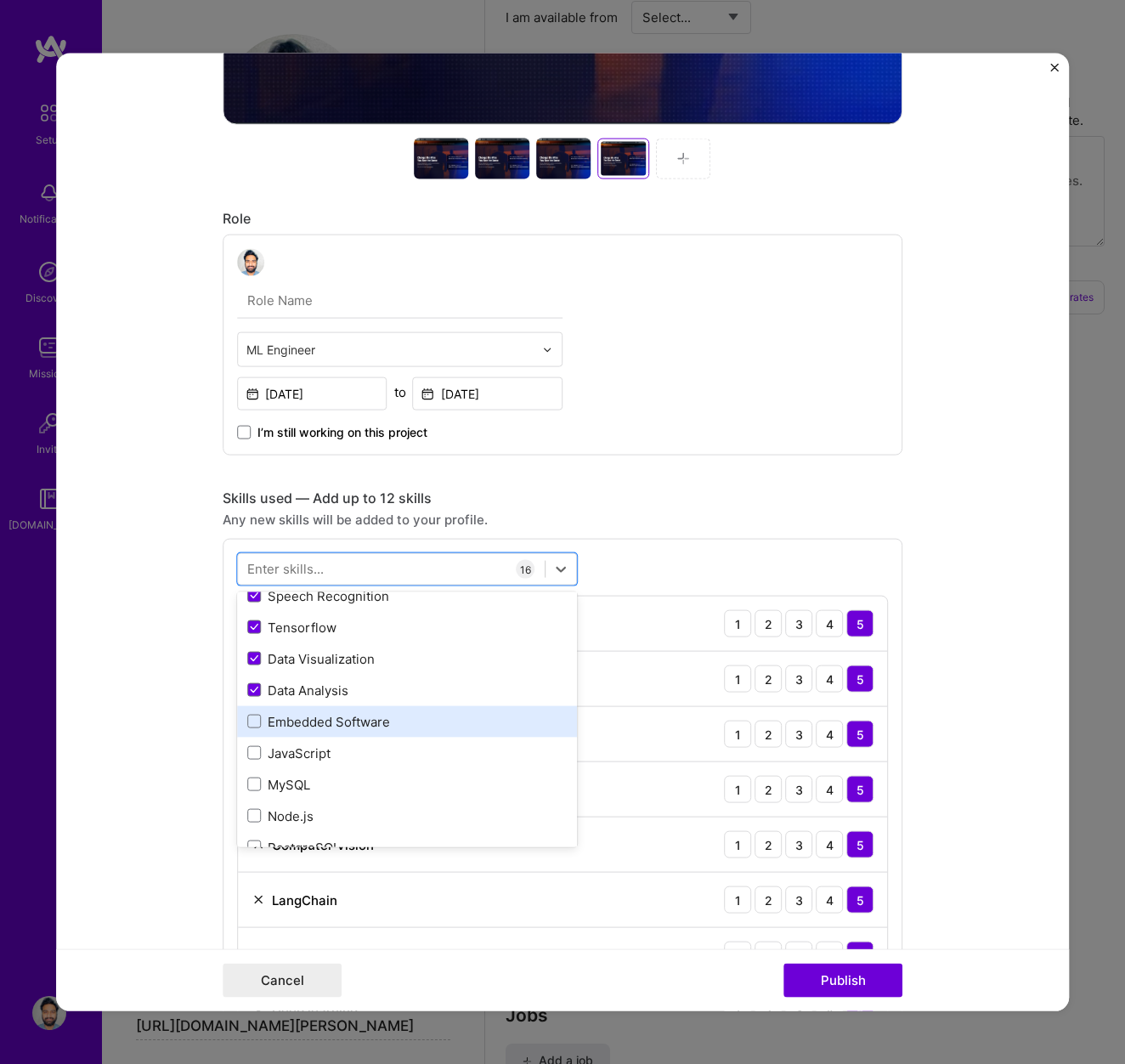
click at [325, 715] on div "Embedded Software" at bounding box center [407, 721] width 320 height 17
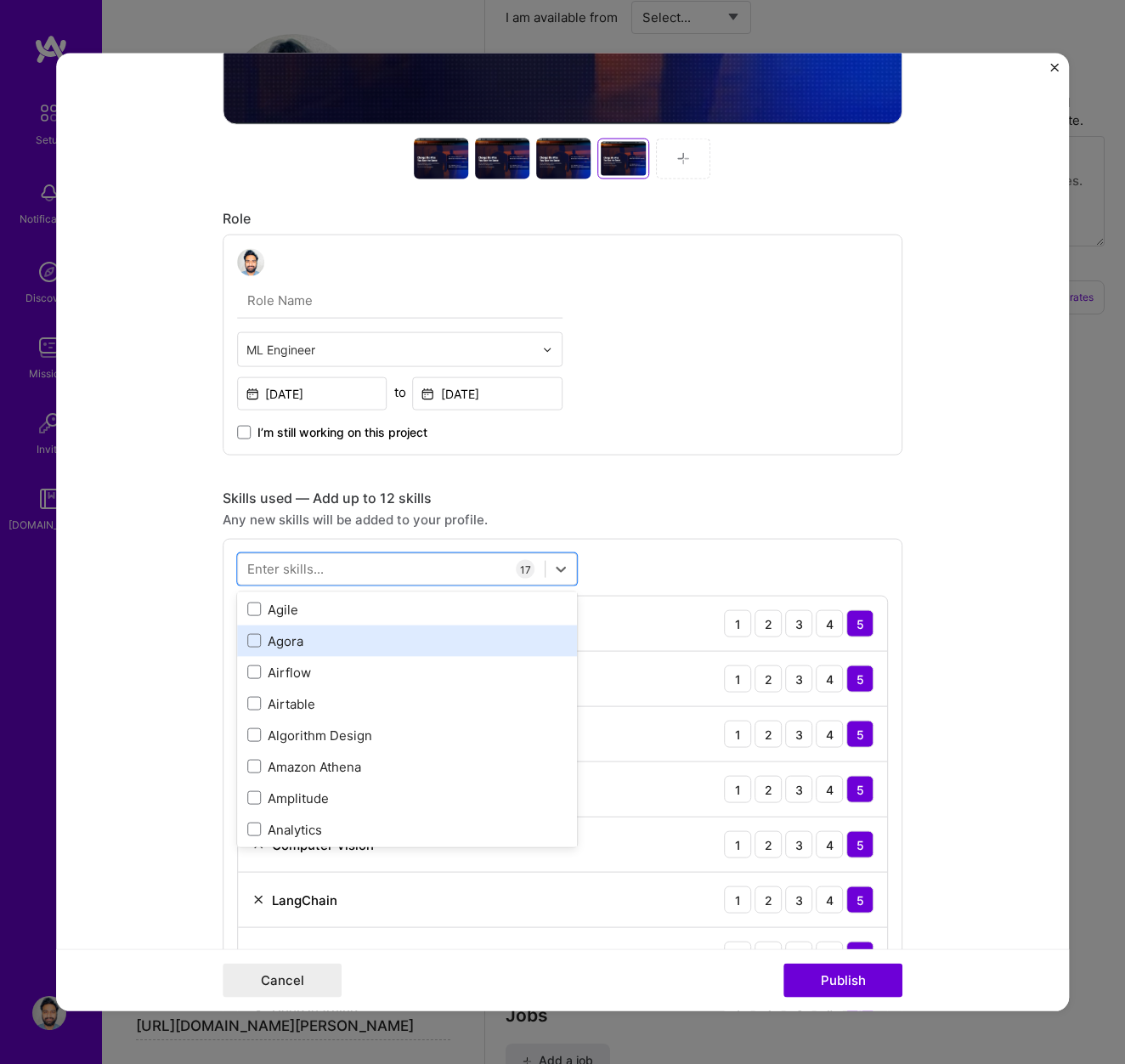
scroll to position [1644, 0]
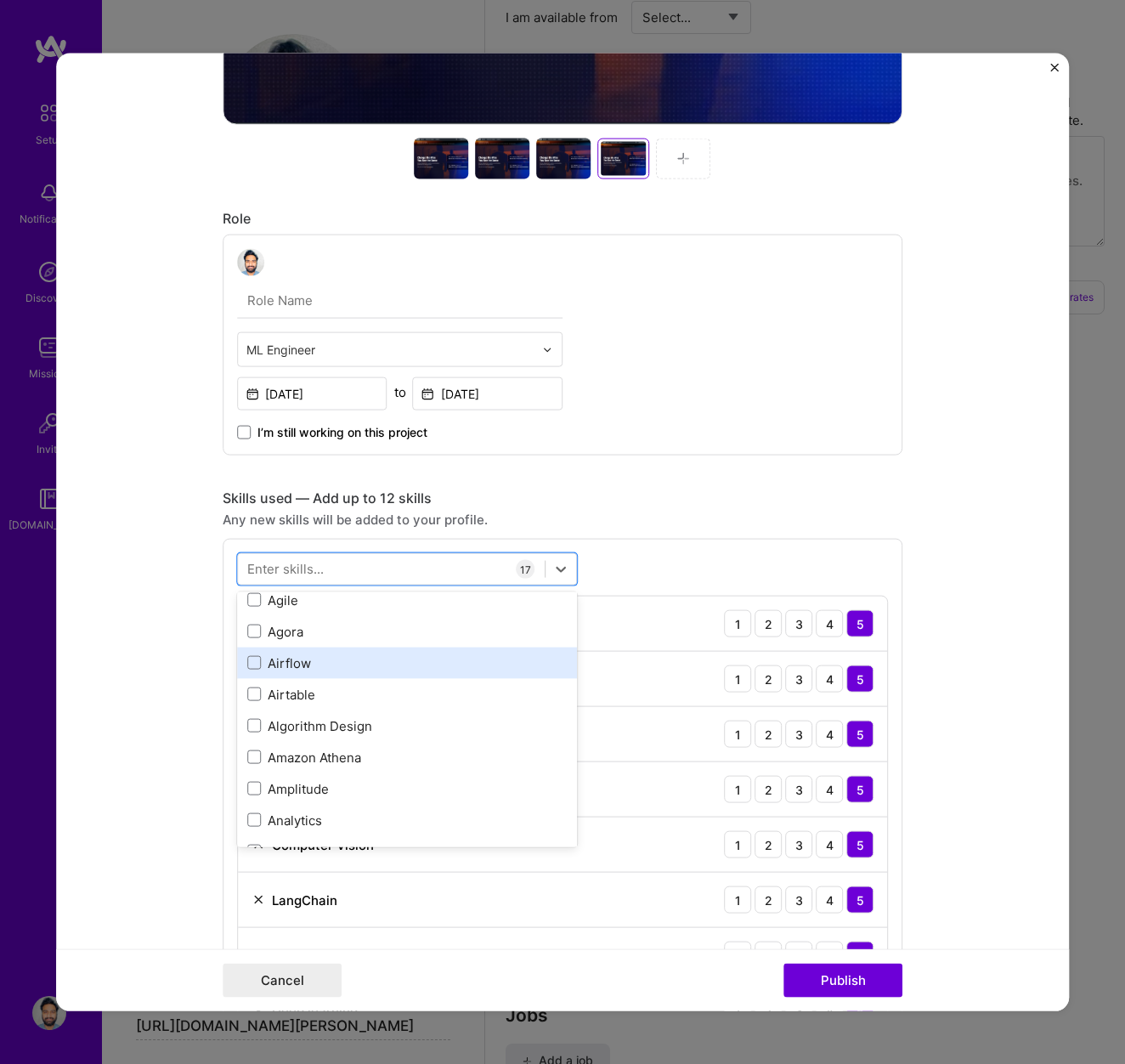
click at [297, 666] on div "Airflow" at bounding box center [407, 662] width 320 height 17
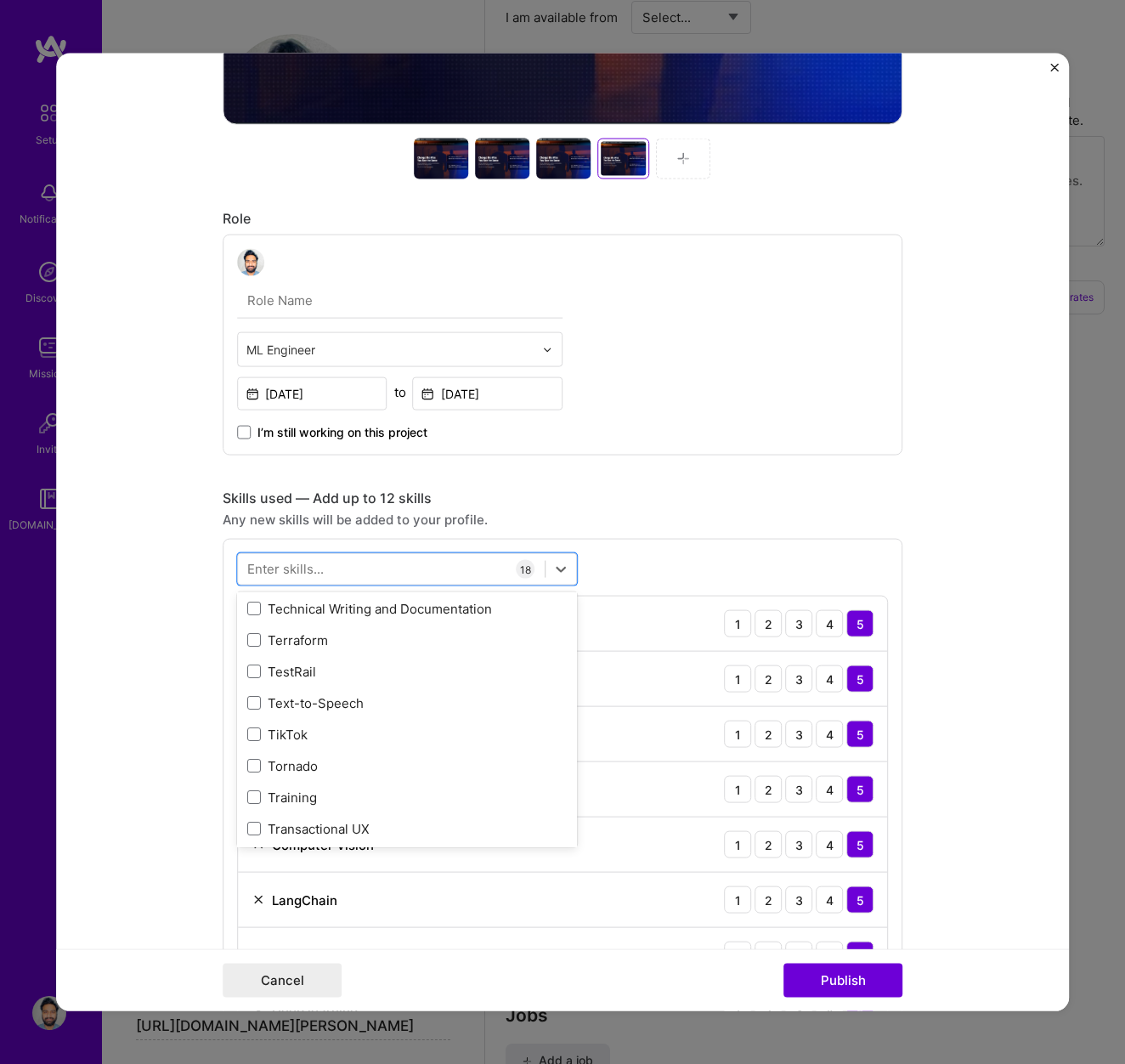
scroll to position [10477, 0]
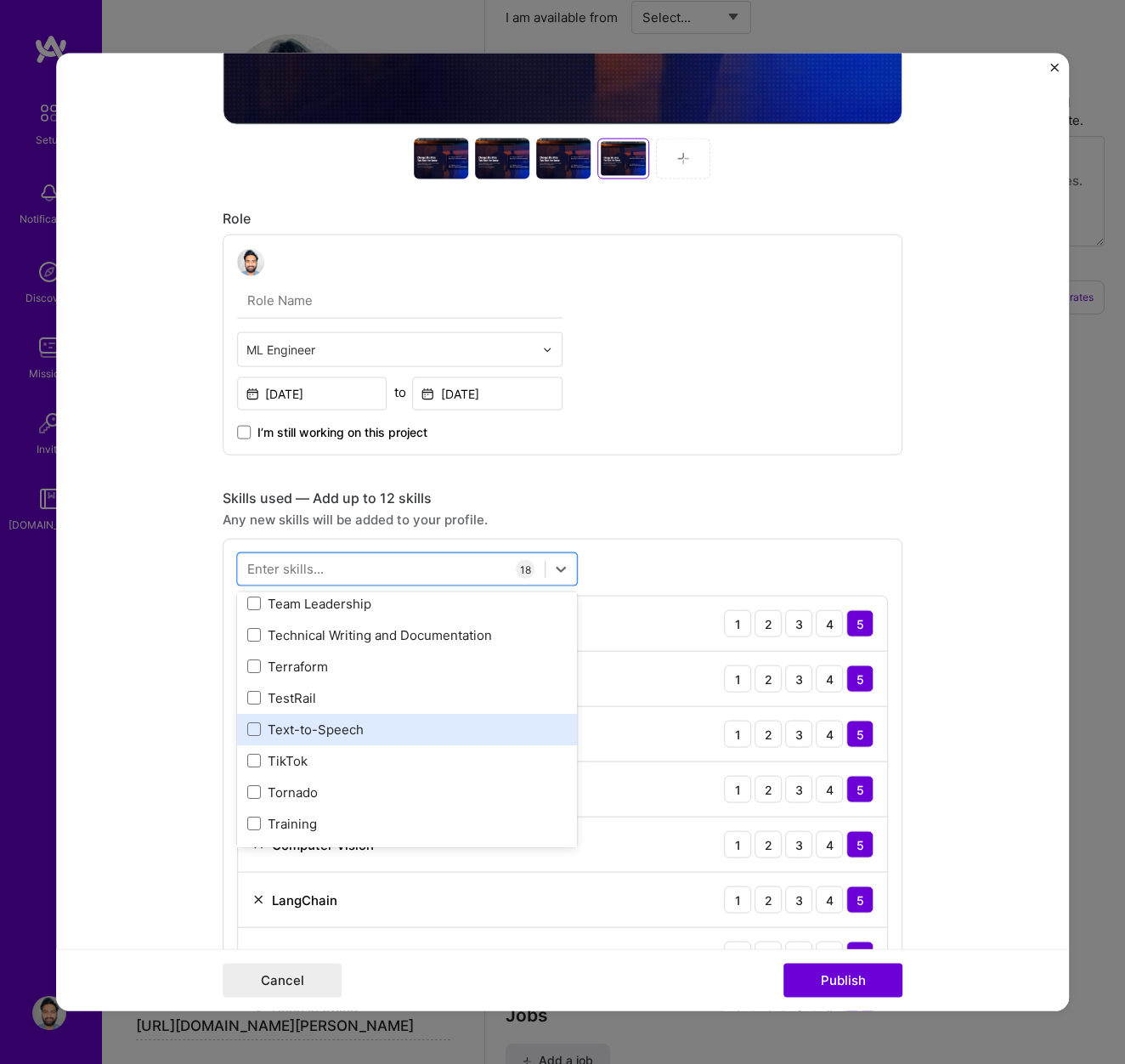
click at [313, 723] on div "Text-to-Speech" at bounding box center [407, 729] width 320 height 17
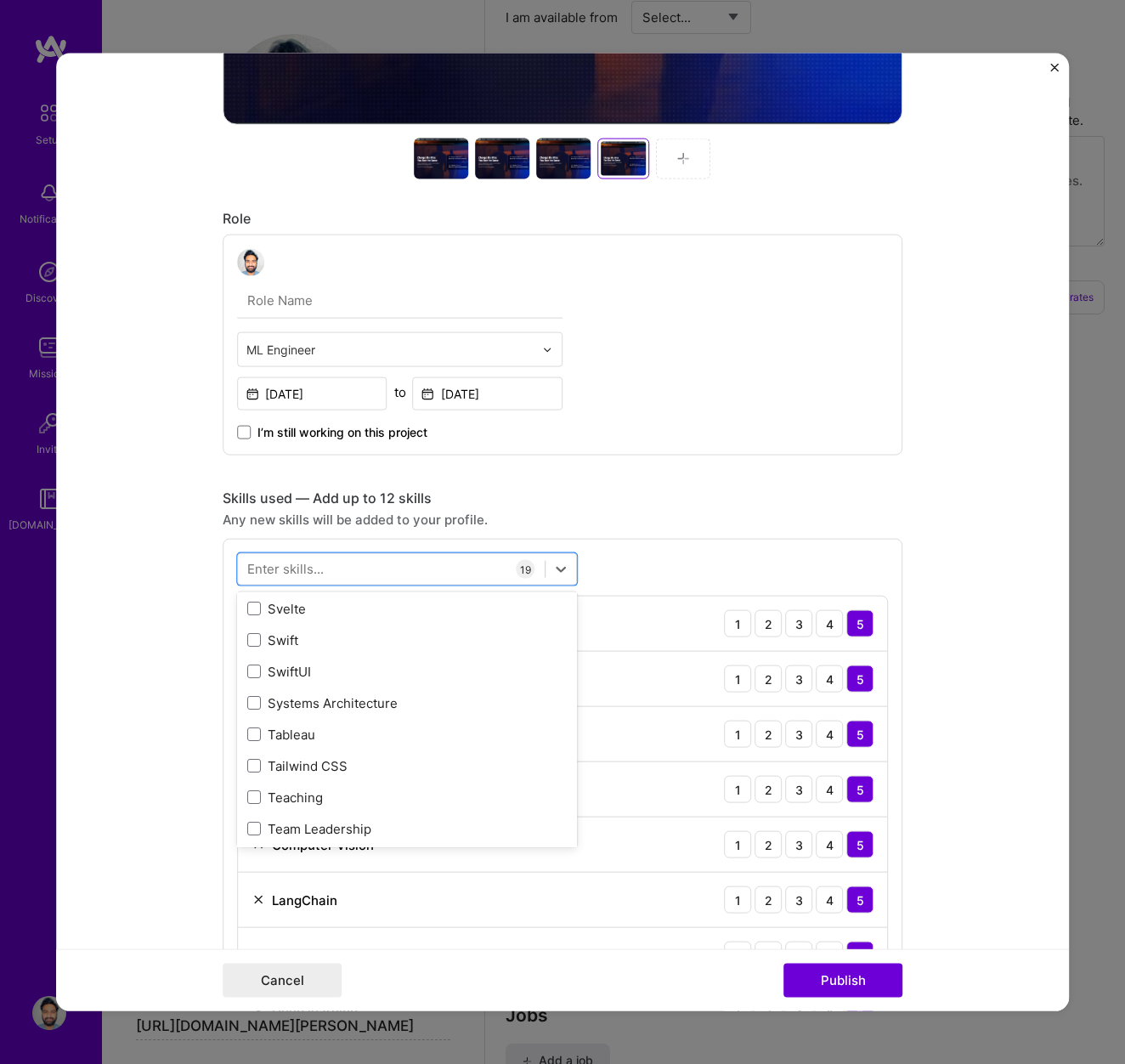
scroll to position [10246, 0]
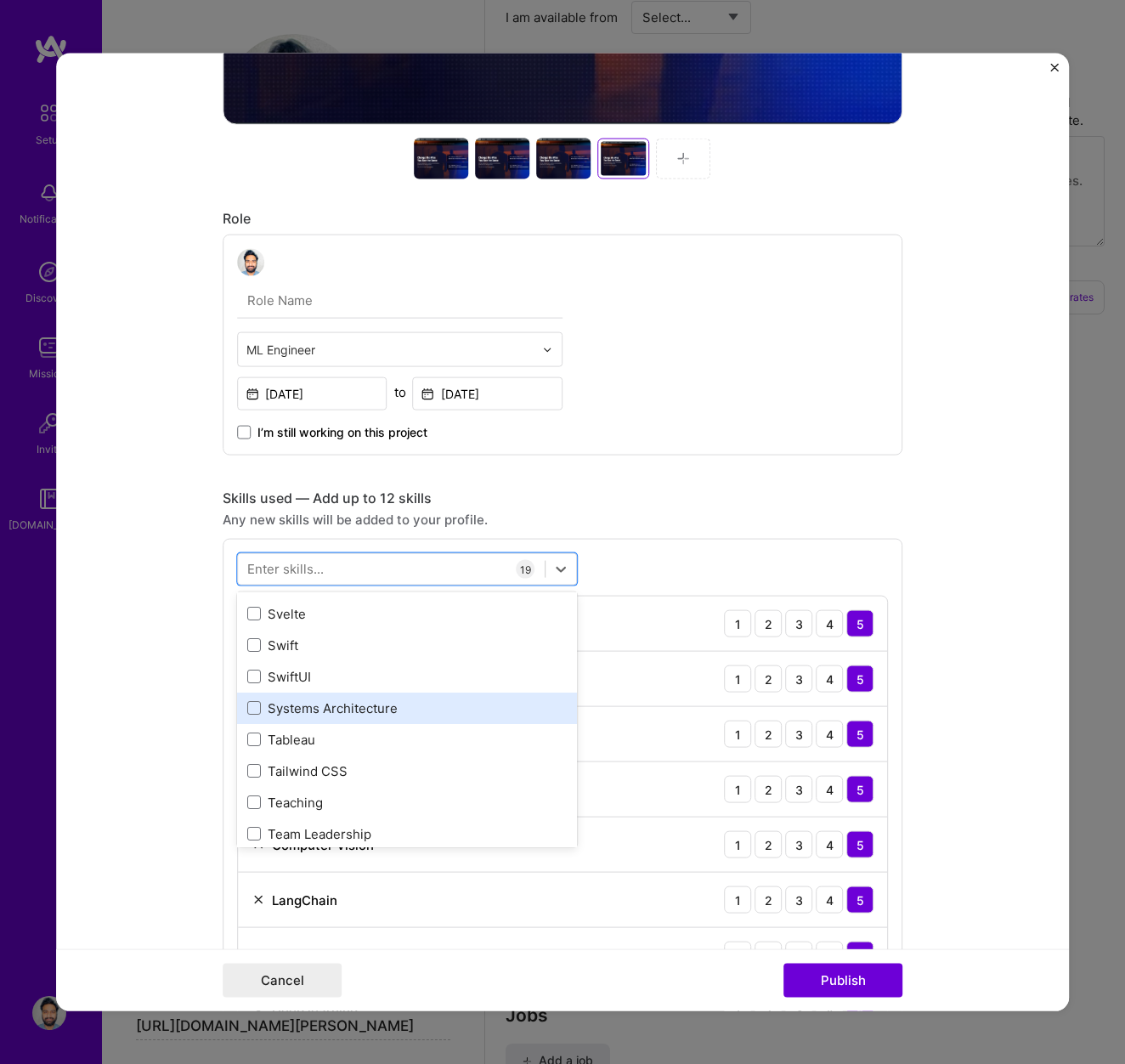
click at [314, 710] on div "Systems Architecture" at bounding box center [407, 708] width 320 height 17
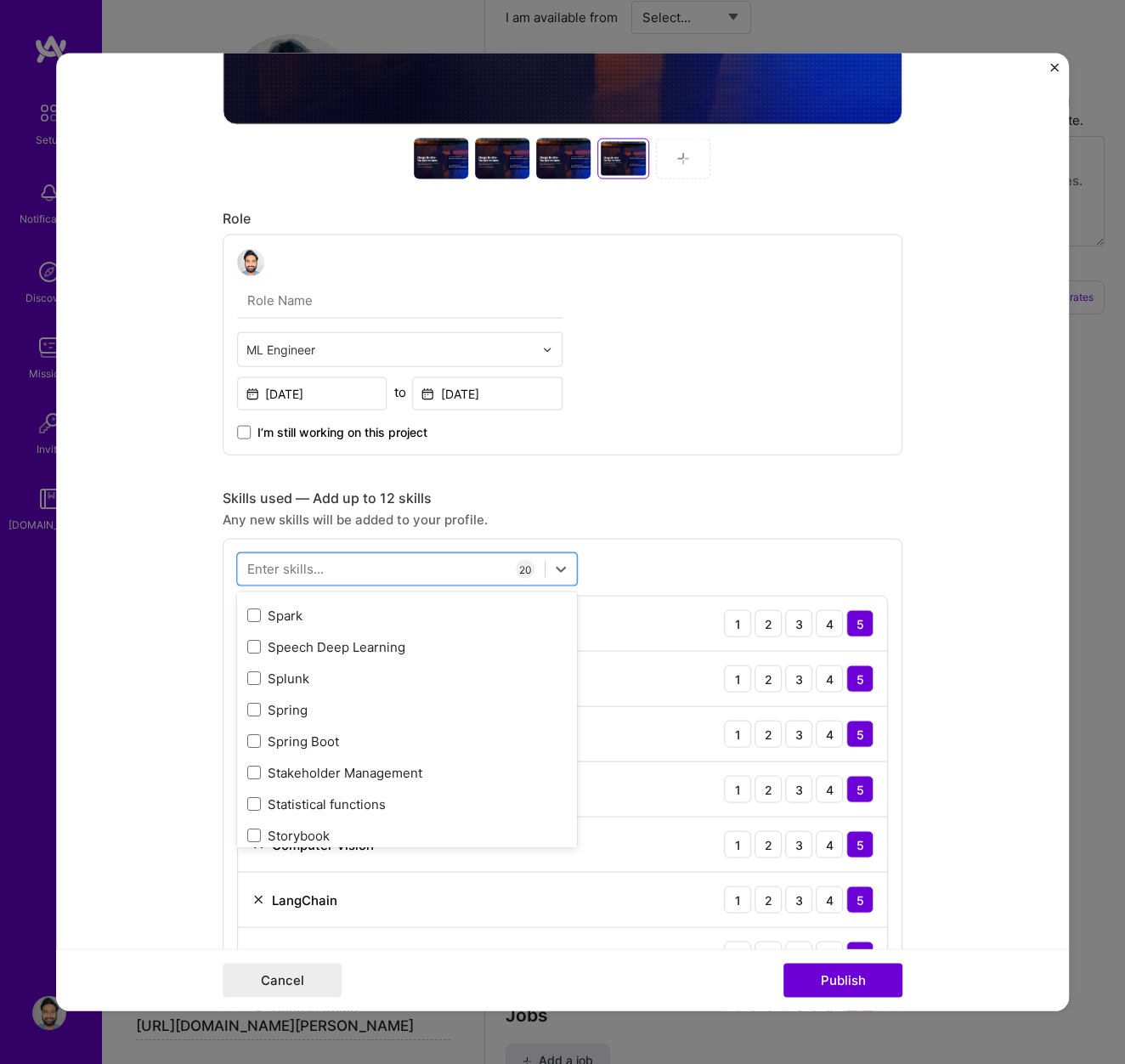
scroll to position [9952, 0]
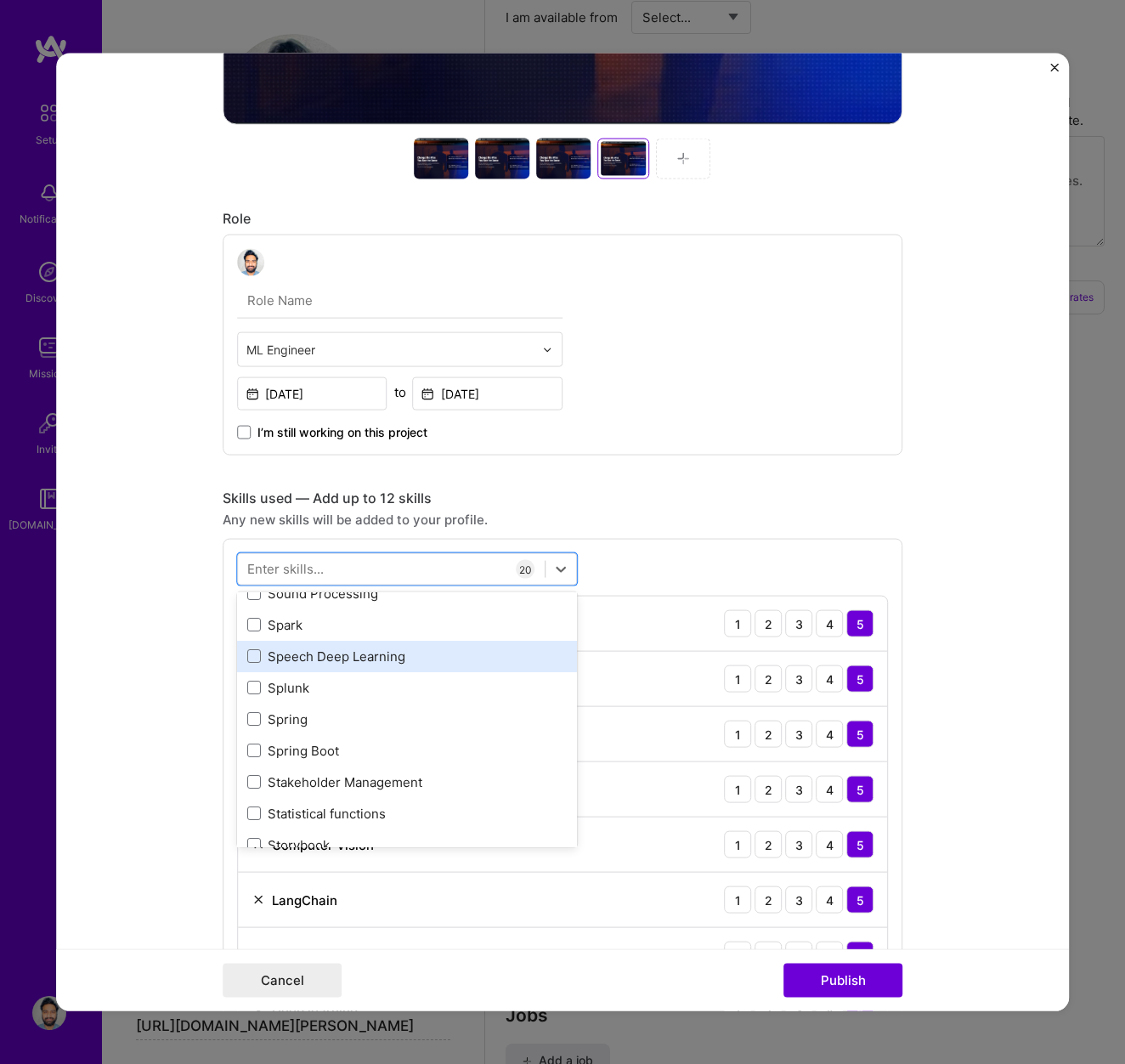
click at [329, 661] on div "Speech Deep Learning" at bounding box center [407, 655] width 320 height 17
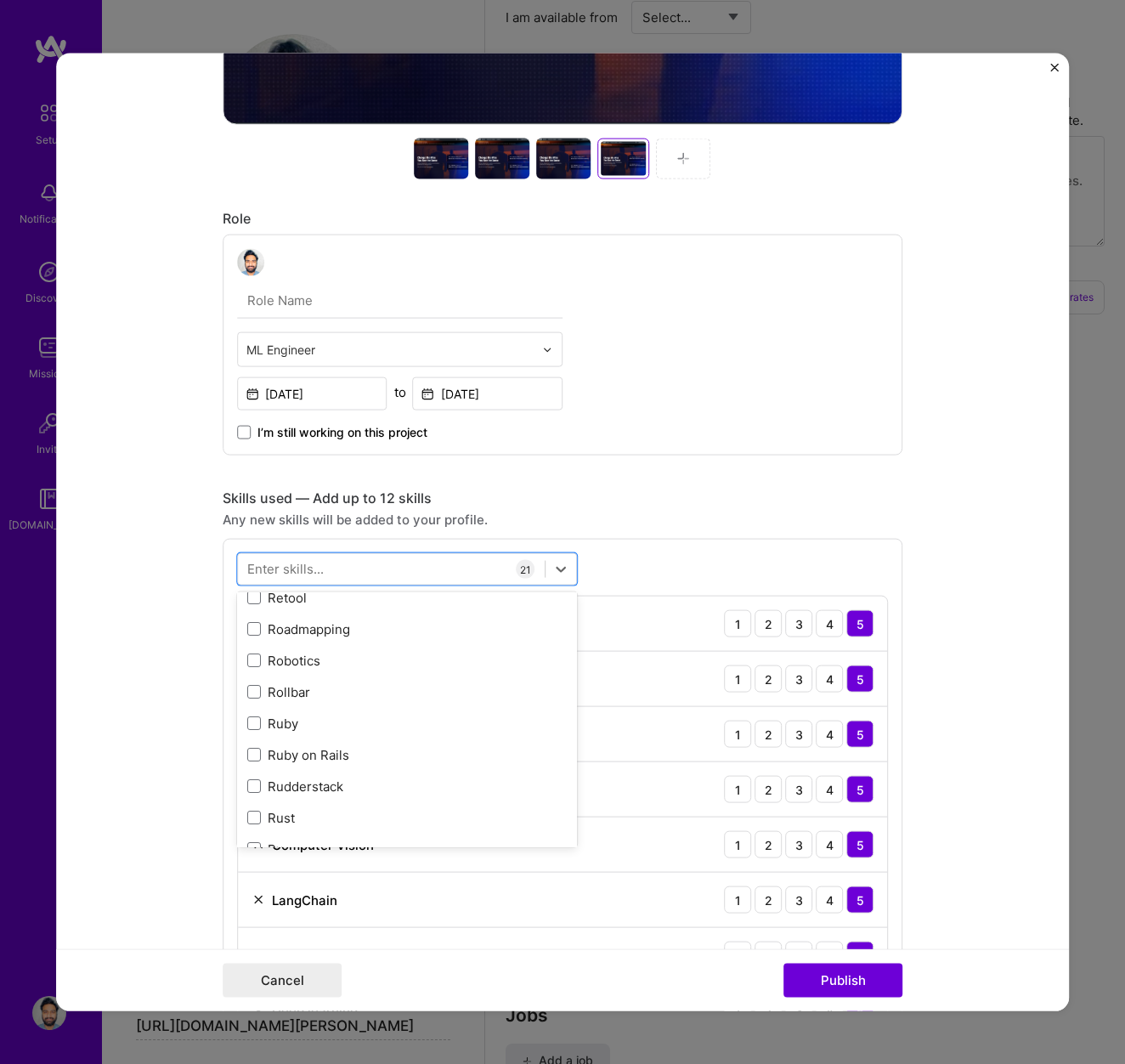
scroll to position [8815, 0]
click at [316, 663] on div "Robotics" at bounding box center [407, 661] width 320 height 17
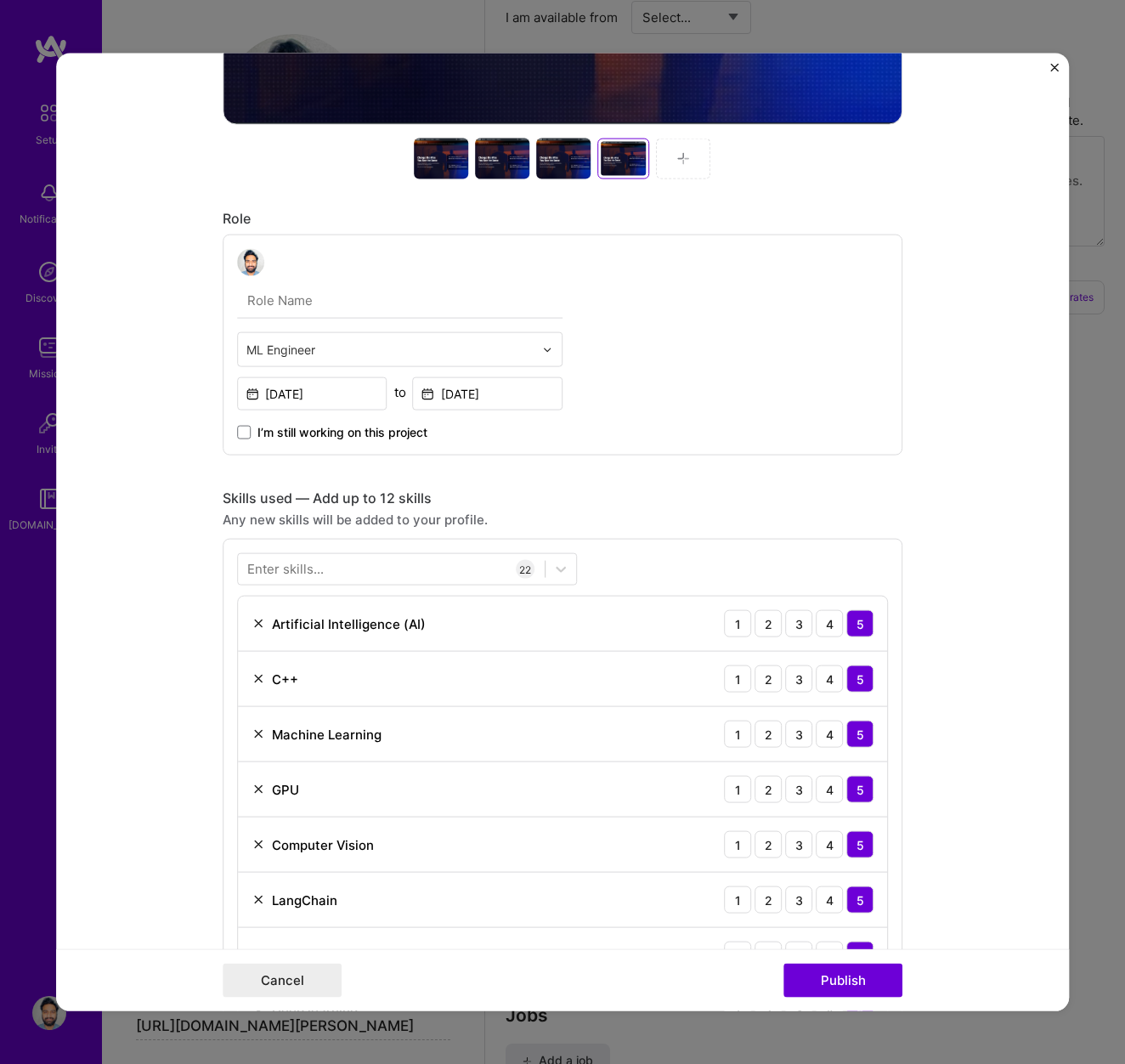
click at [161, 738] on form "Project title Senior Back-end Engineer Company Hudl Project industry Industry 2…" at bounding box center [562, 532] width 1013 height 958
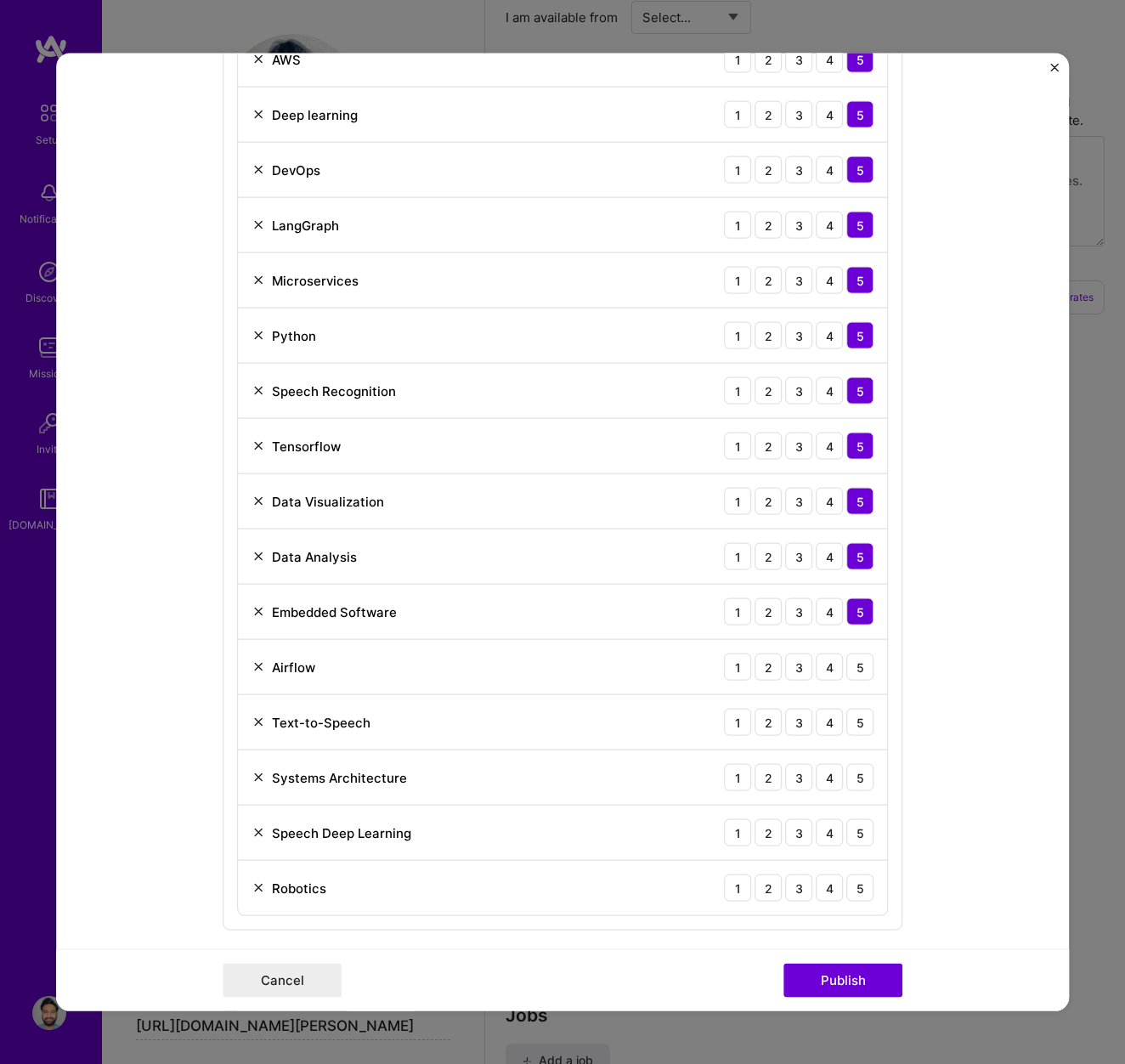
scroll to position [1869, 0]
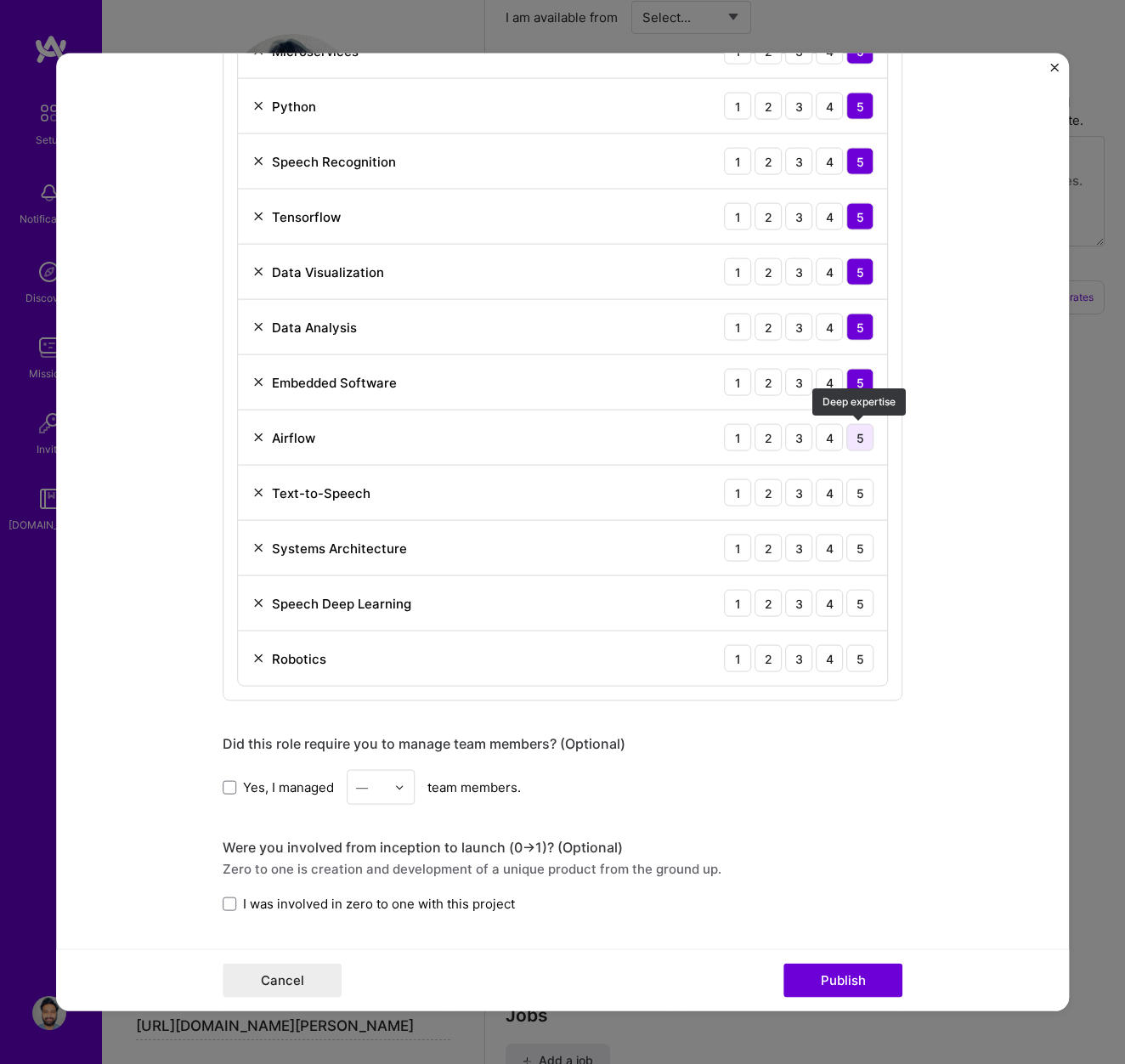
click at [857, 435] on div "5" at bounding box center [859, 437] width 27 height 27
click at [855, 497] on div "5" at bounding box center [859, 492] width 27 height 27
click at [855, 549] on div "5" at bounding box center [859, 547] width 27 height 27
click at [857, 611] on div "5" at bounding box center [859, 603] width 27 height 27
click at [857, 661] on div "5" at bounding box center [859, 658] width 27 height 27
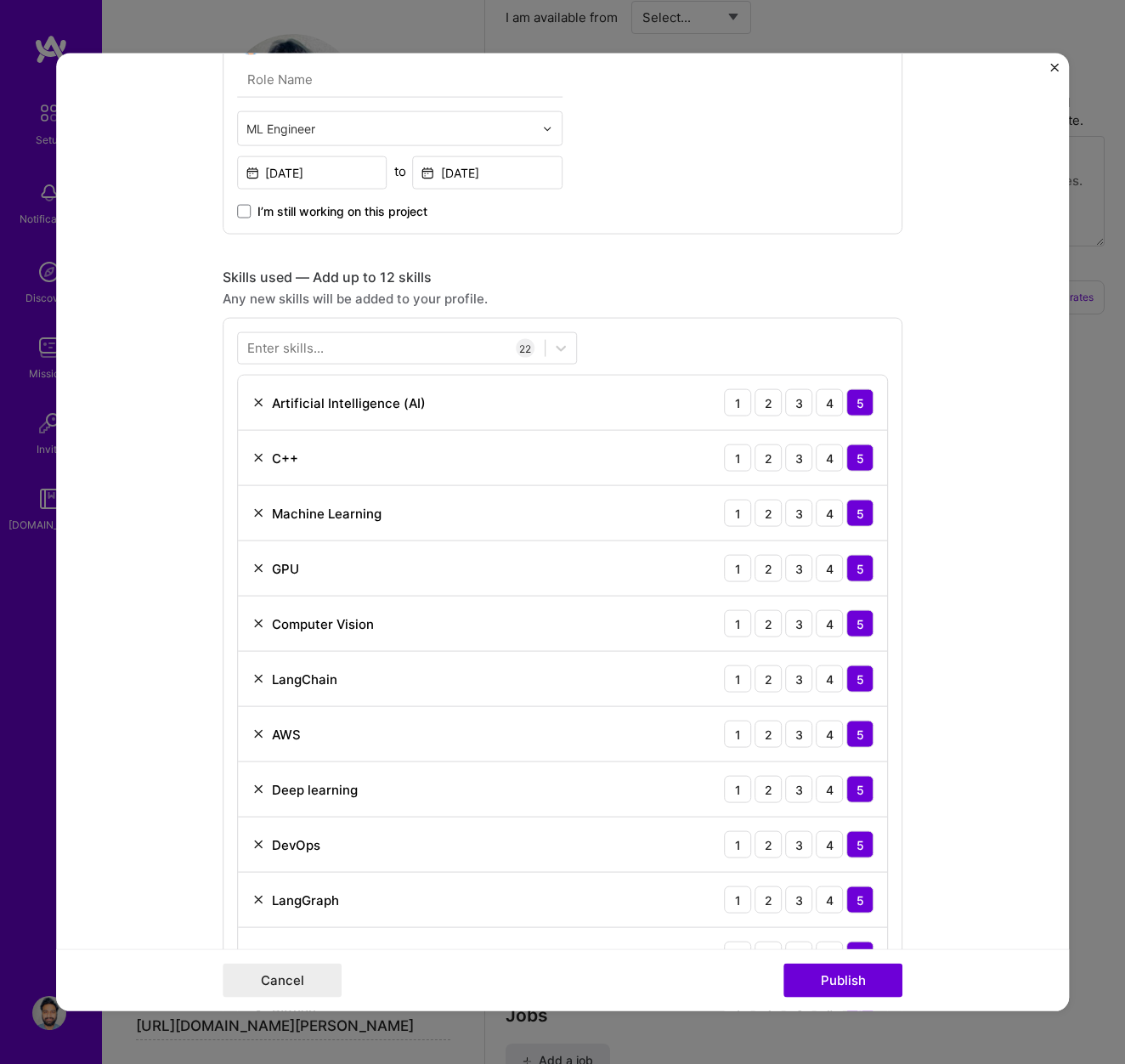
scroll to position [1224, 0]
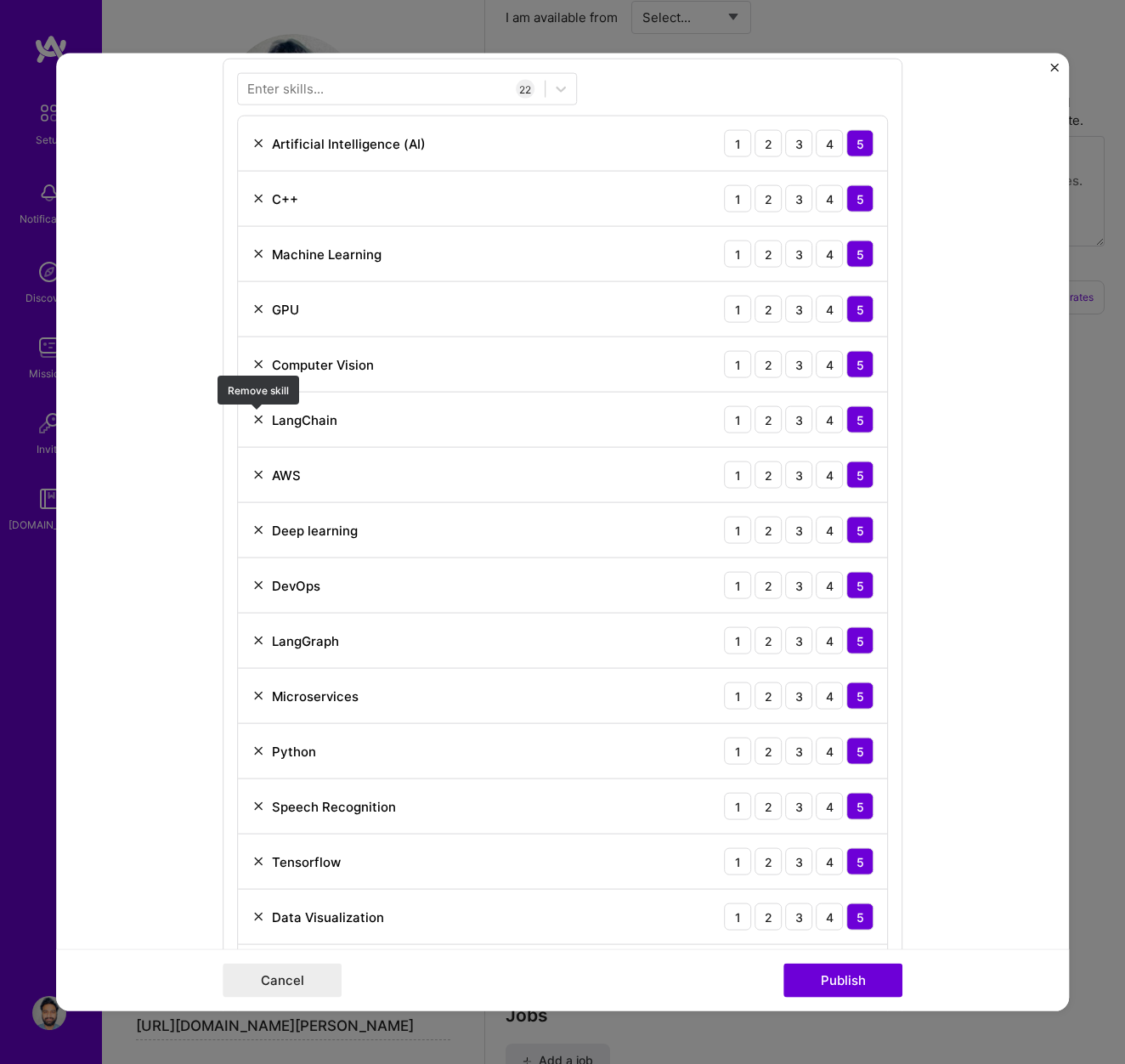
click at [261, 419] on img at bounding box center [259, 420] width 14 height 14
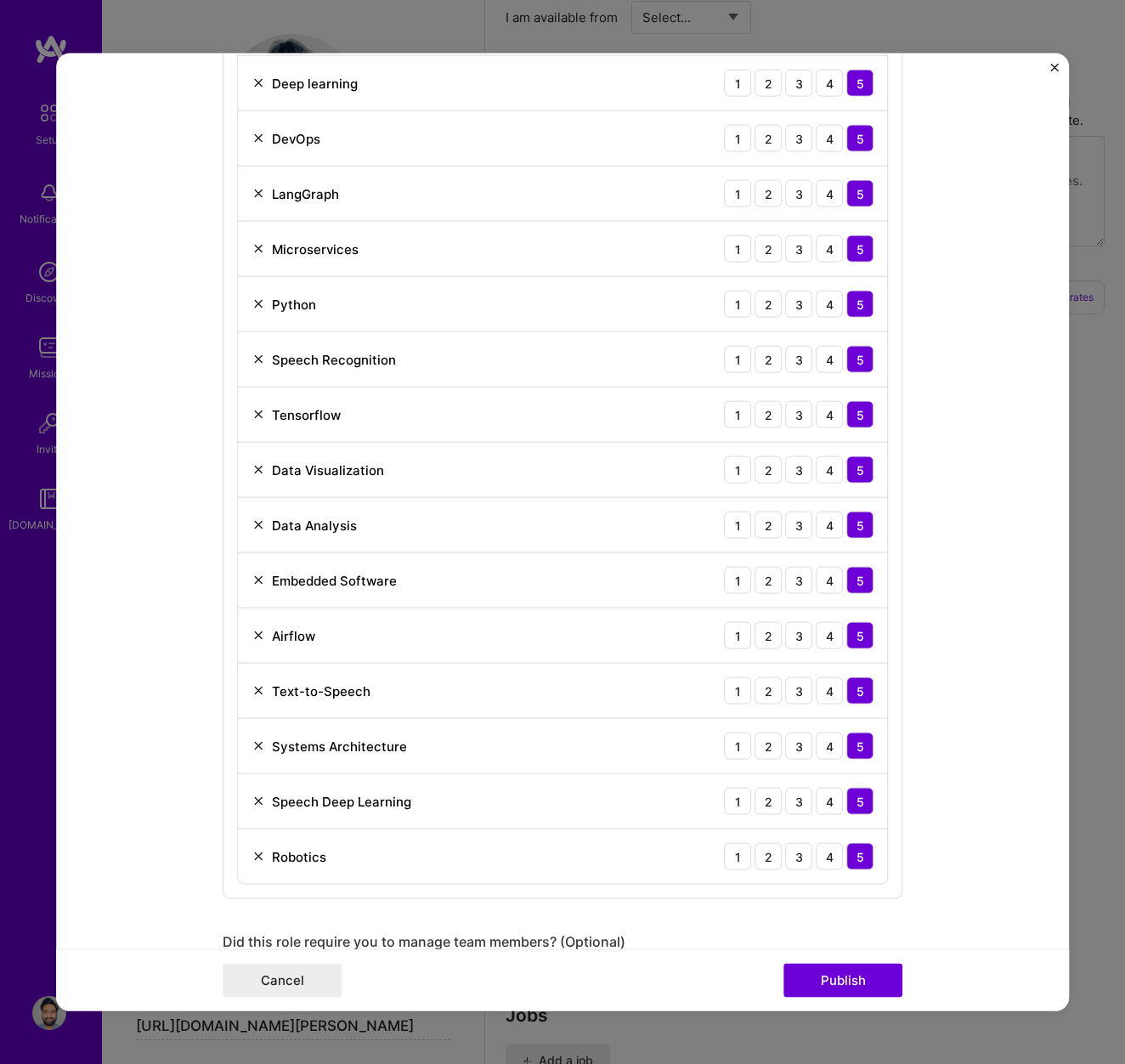
scroll to position [1642, 0]
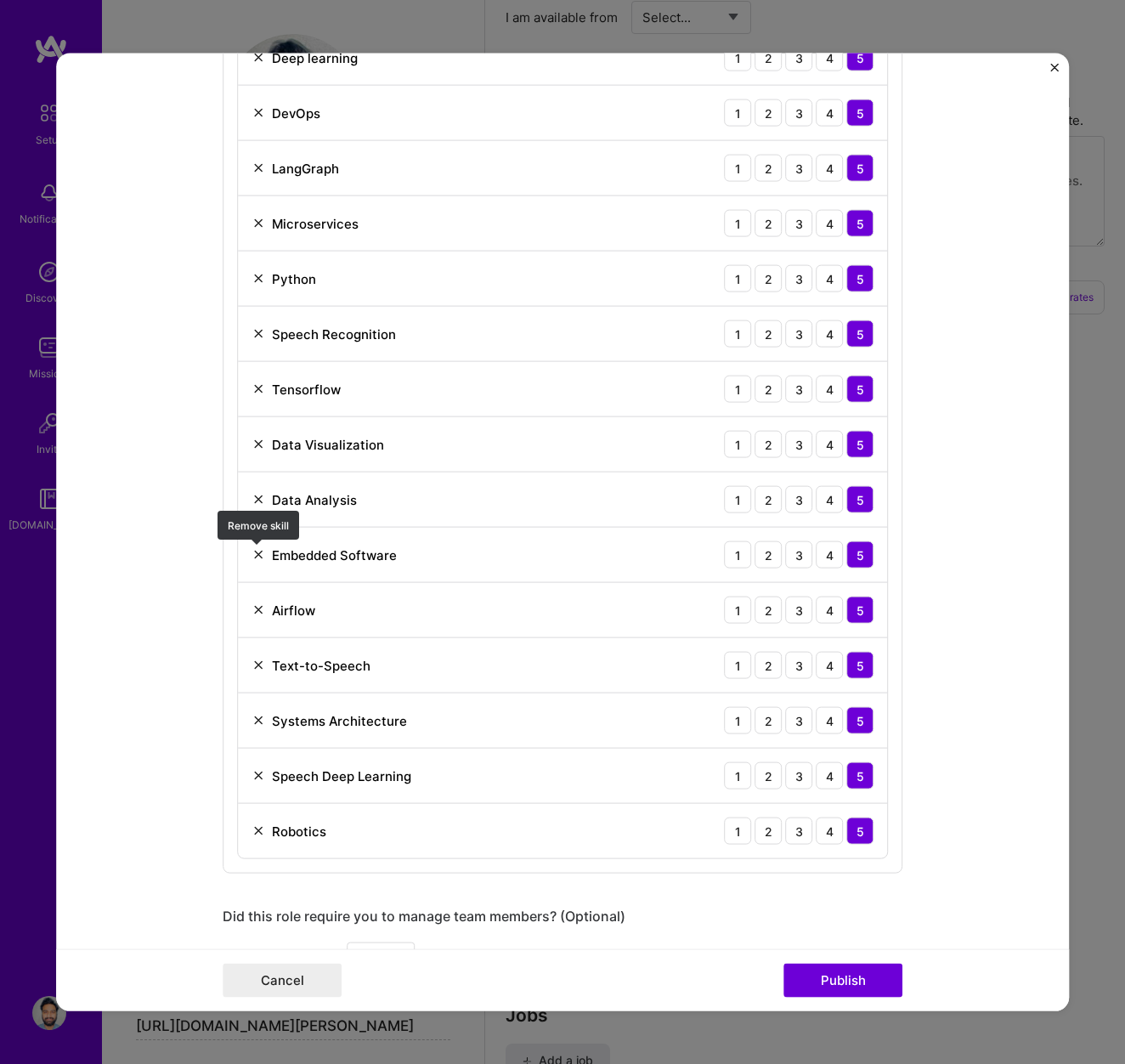
click at [257, 554] on img at bounding box center [259, 555] width 14 height 14
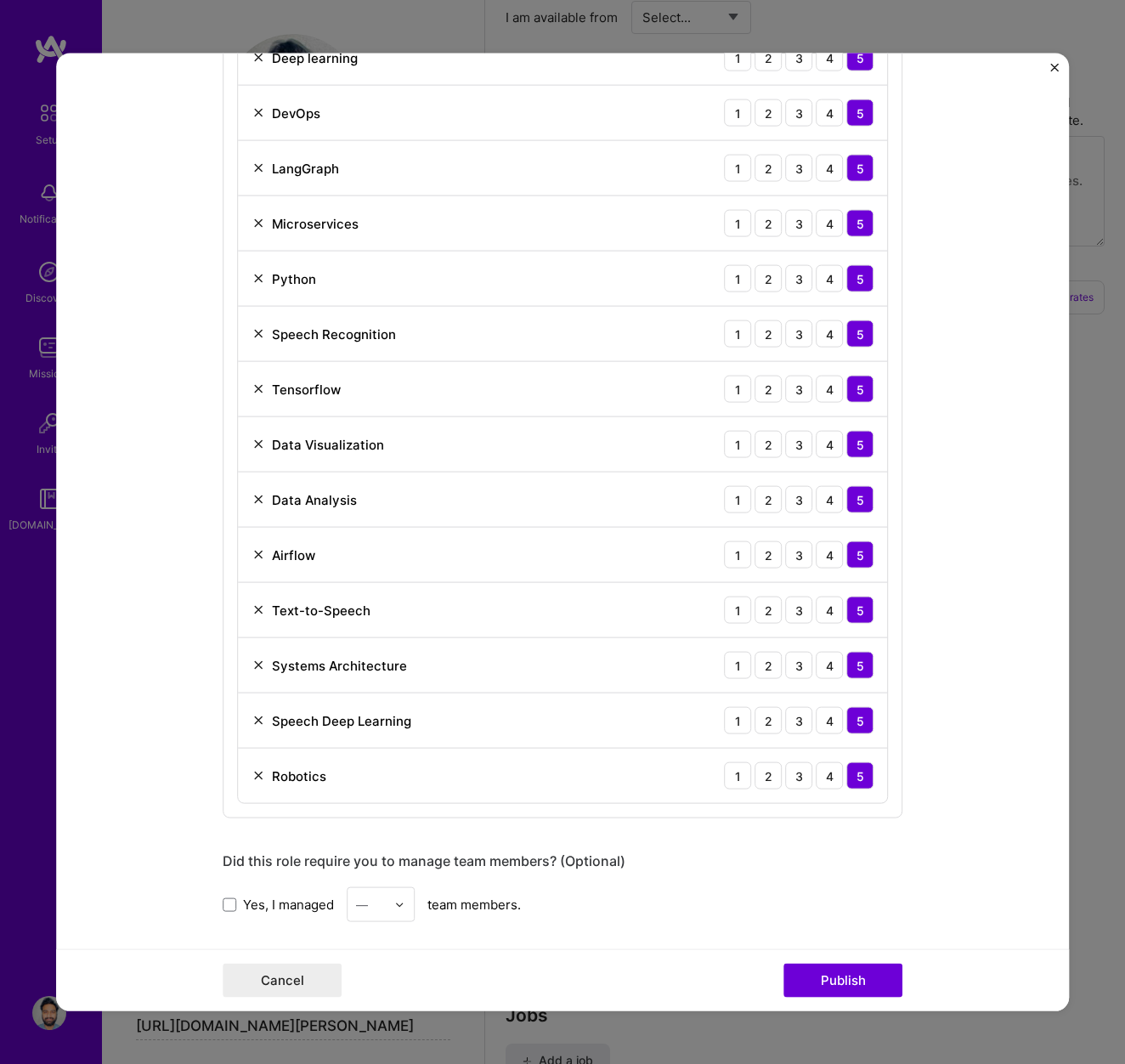
click at [257, 559] on img at bounding box center [259, 555] width 14 height 14
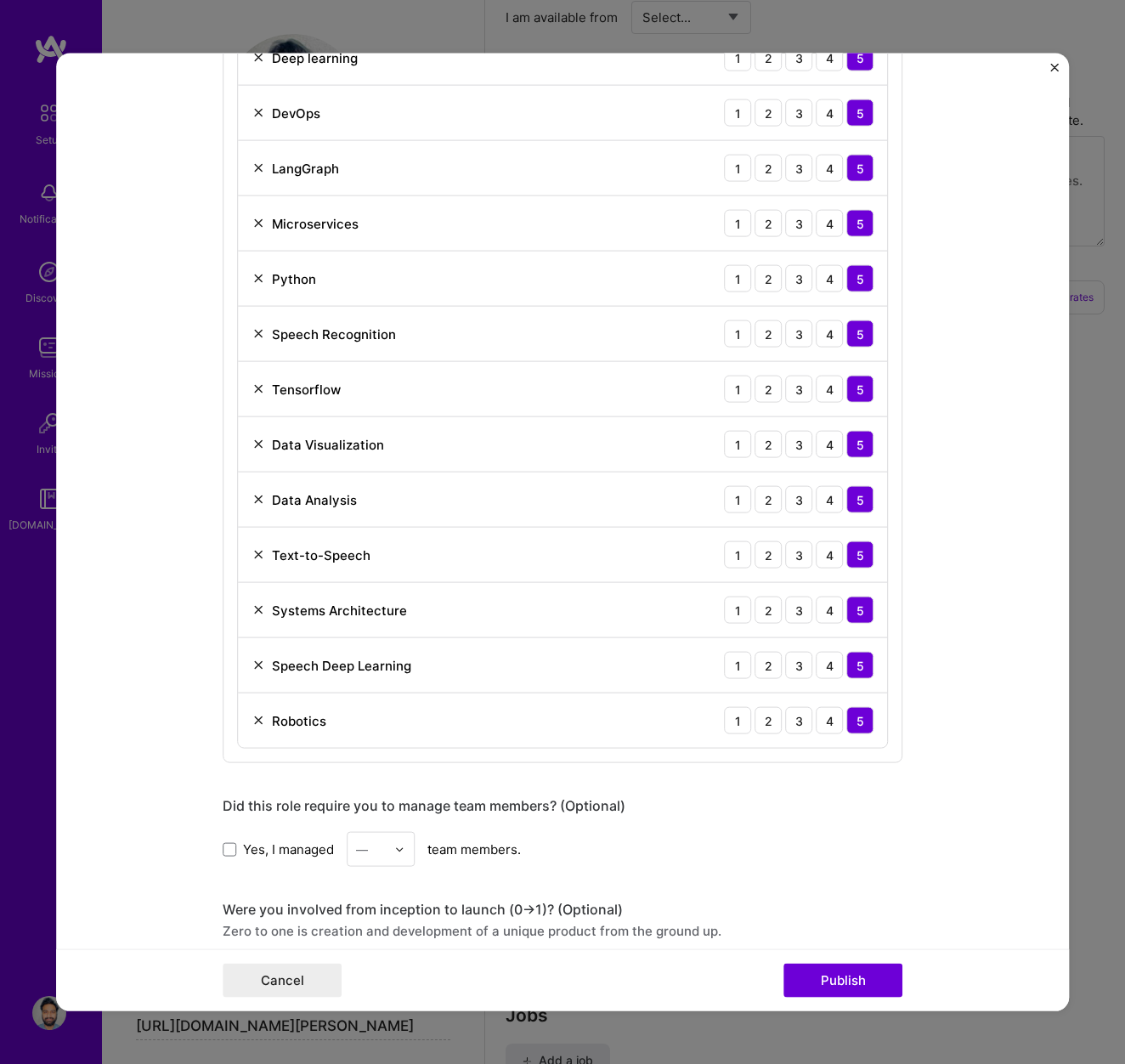
click at [256, 608] on img at bounding box center [259, 610] width 14 height 14
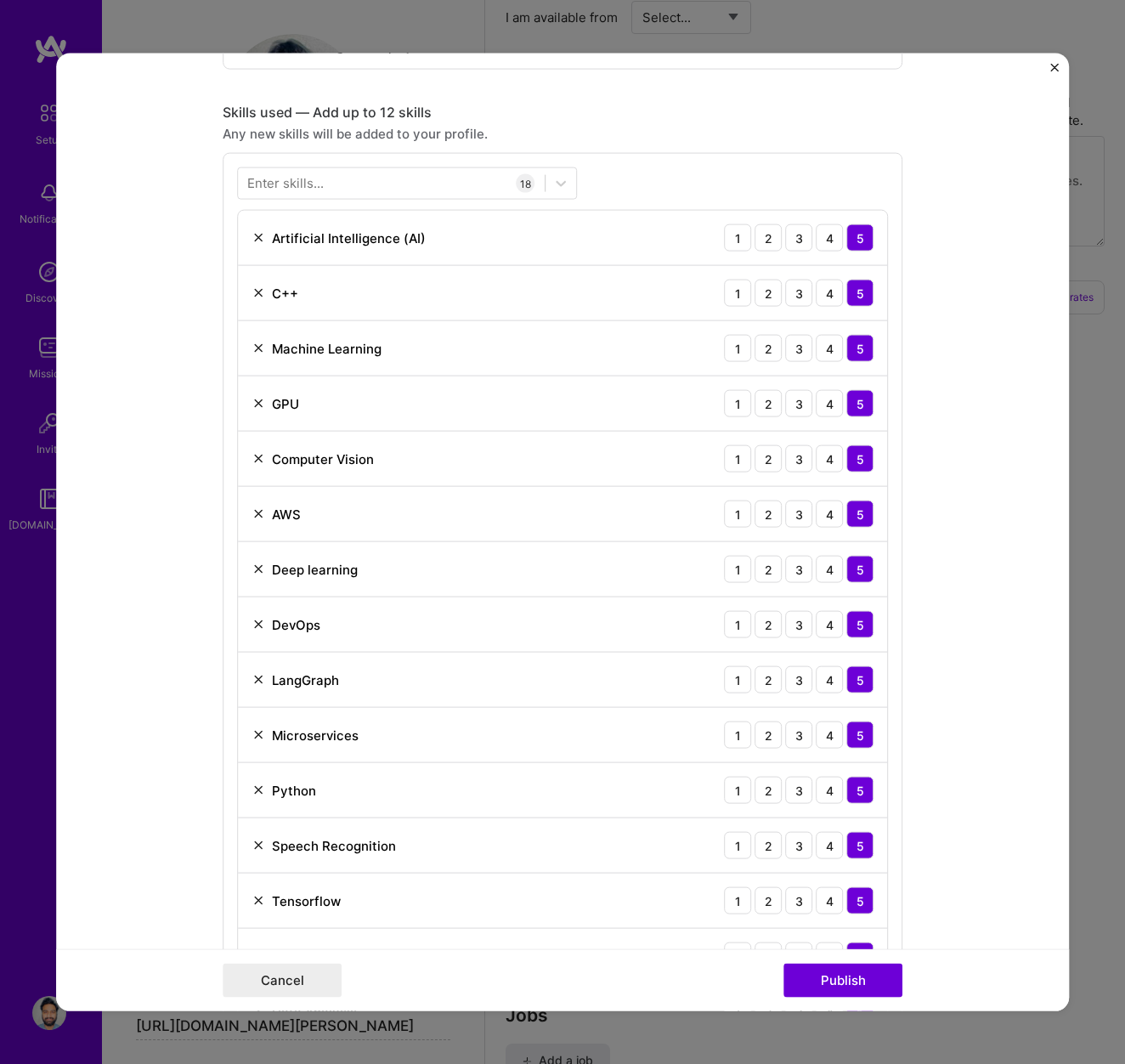
scroll to position [1103, 0]
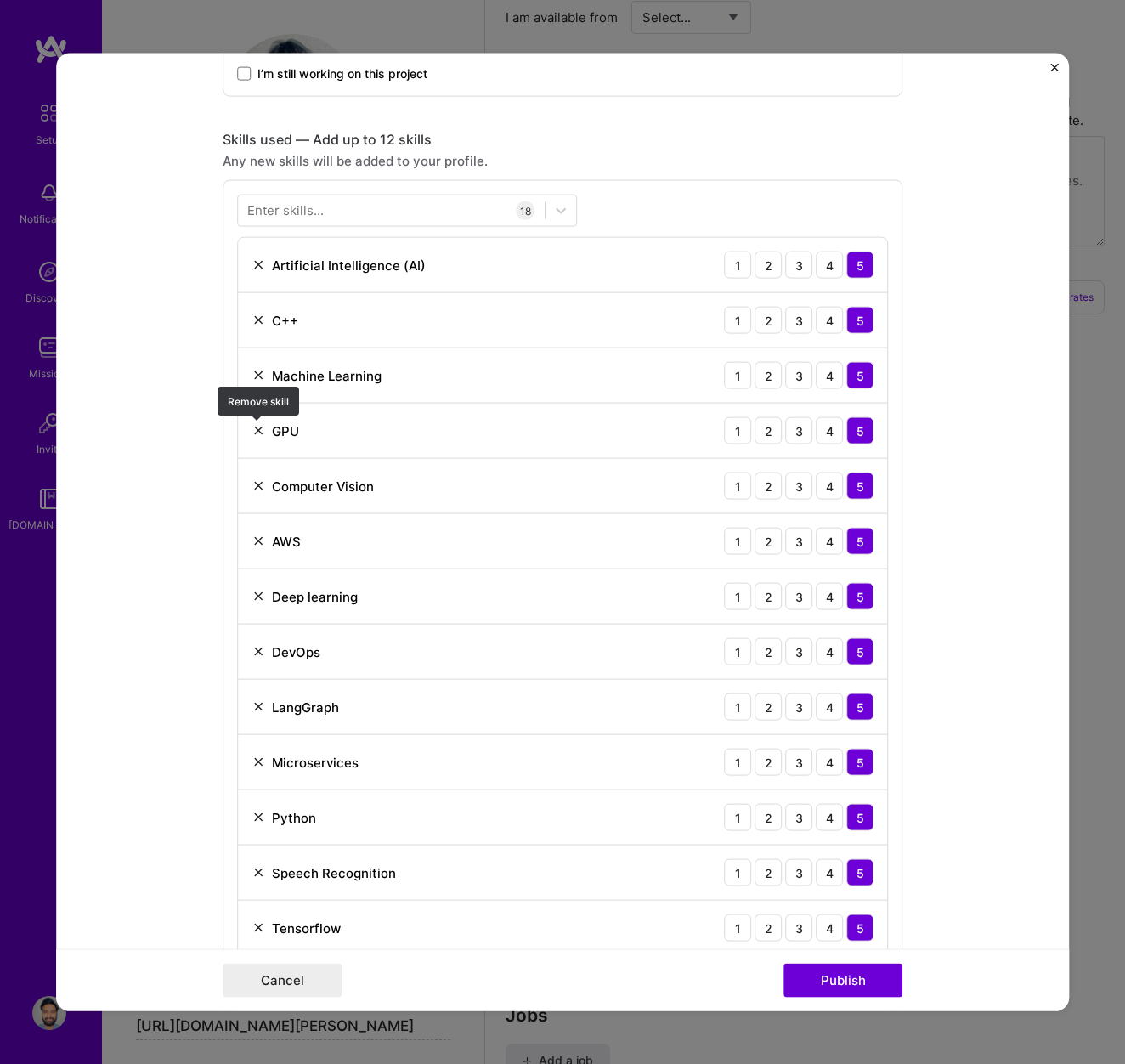
click at [256, 435] on img at bounding box center [259, 431] width 14 height 14
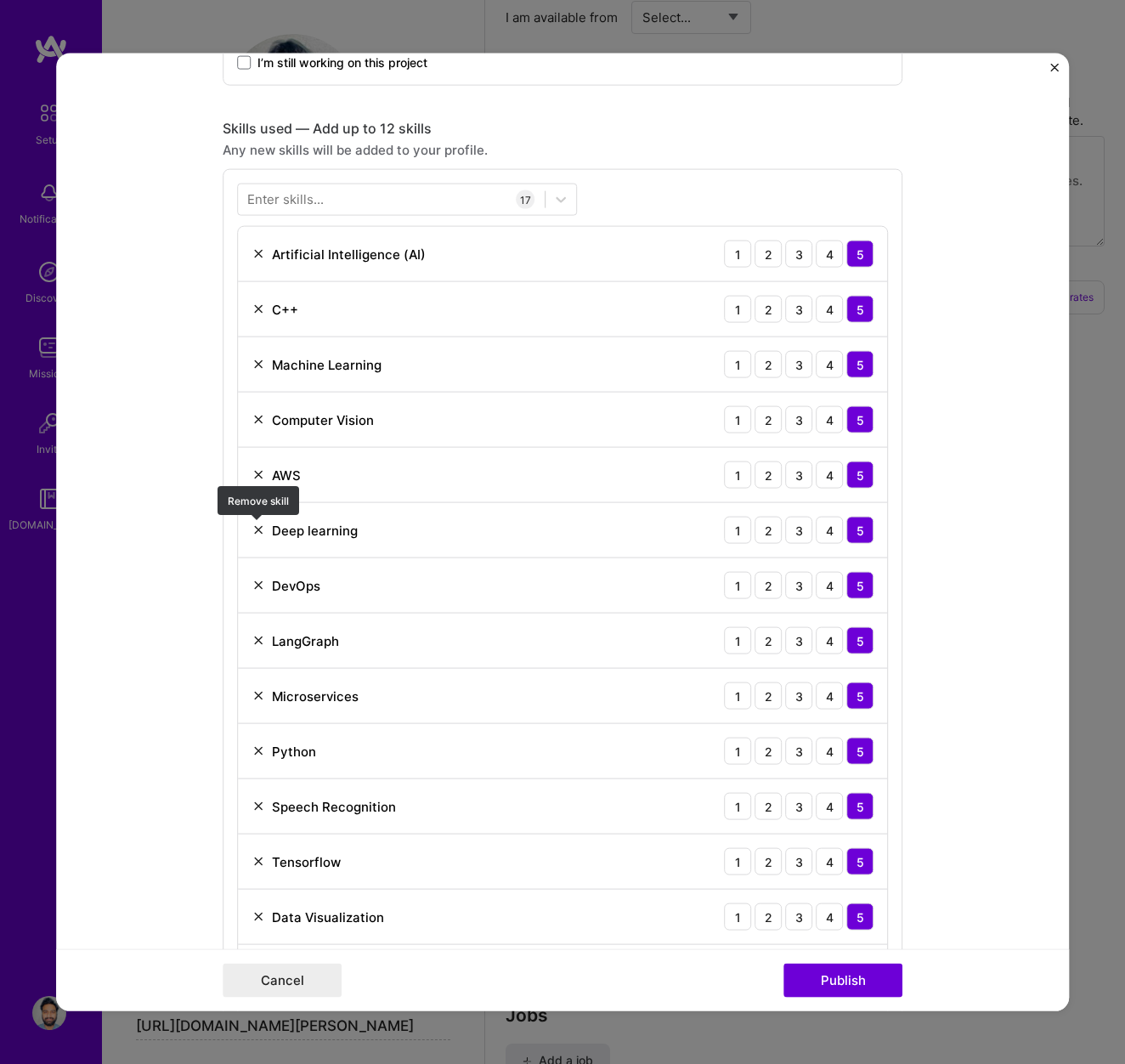
click at [261, 530] on img at bounding box center [259, 531] width 14 height 14
click at [224, 552] on div "Enter skills... 16 Artificial Intelligence (AI) 1 2 3 4 5 C++ 1 2 3 4 5 Machine…" at bounding box center [563, 647] width 680 height 956
click at [260, 810] on img at bounding box center [259, 807] width 14 height 14
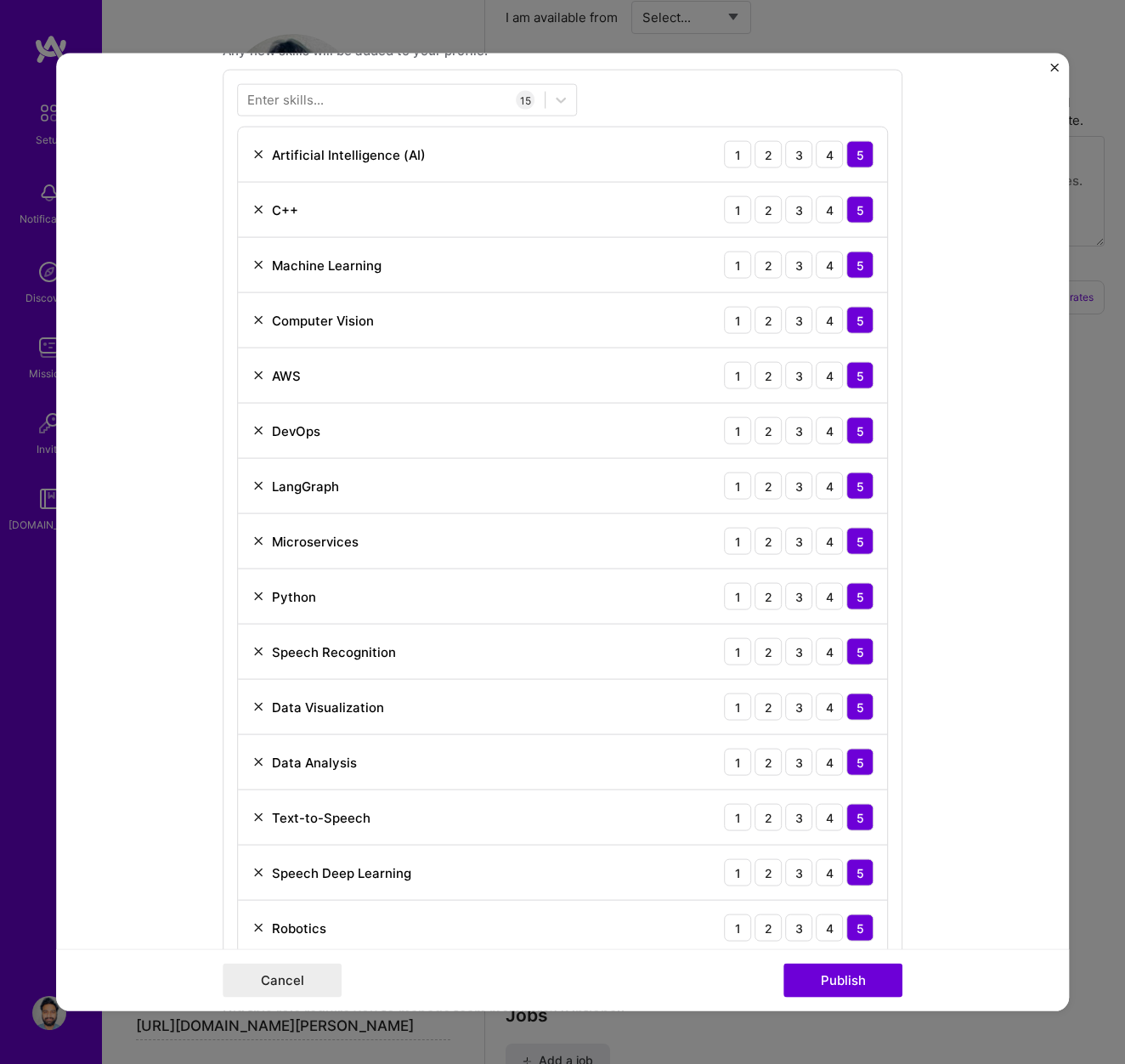
scroll to position [1209, 0]
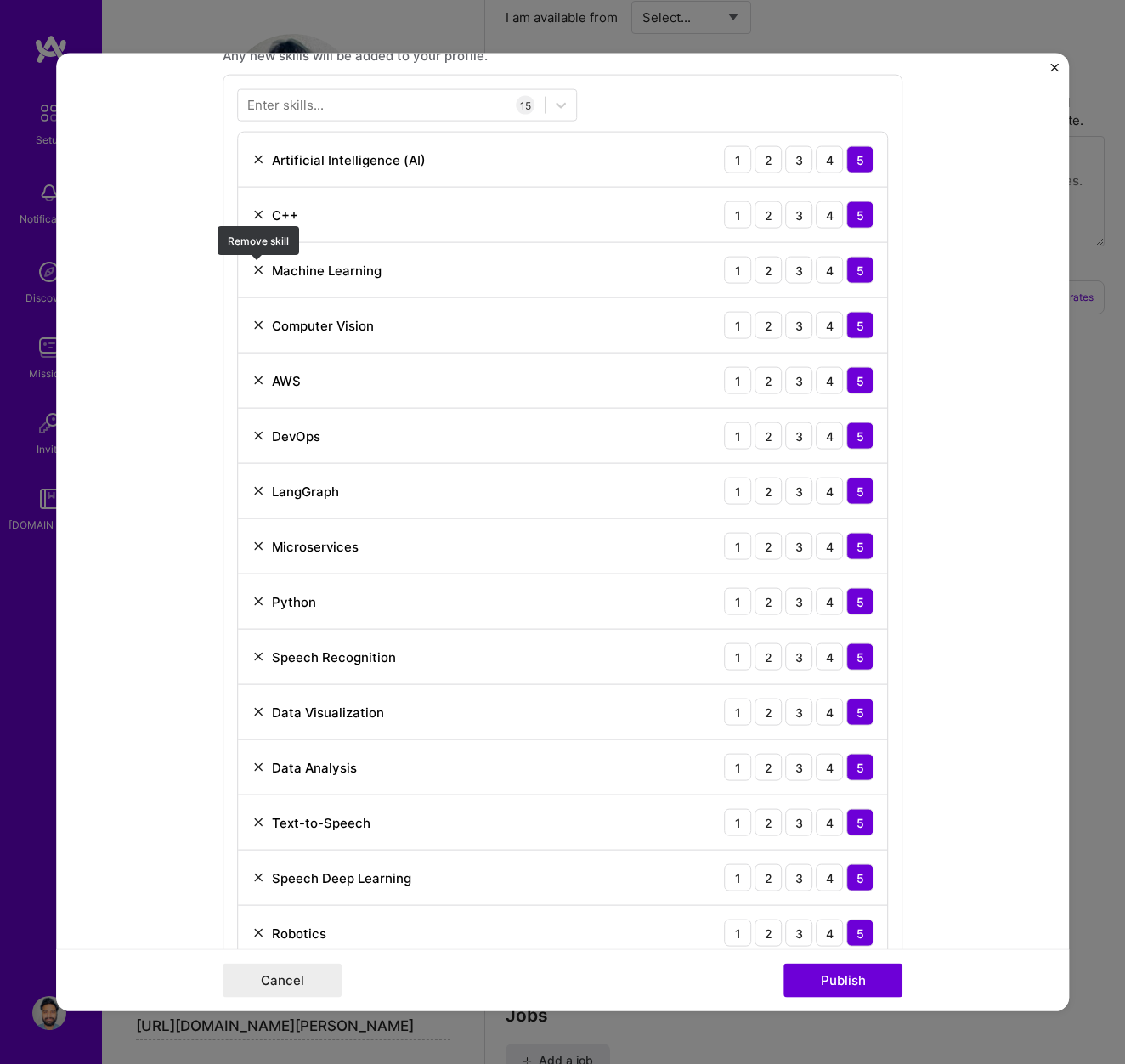
click at [259, 267] on img at bounding box center [259, 270] width 14 height 14
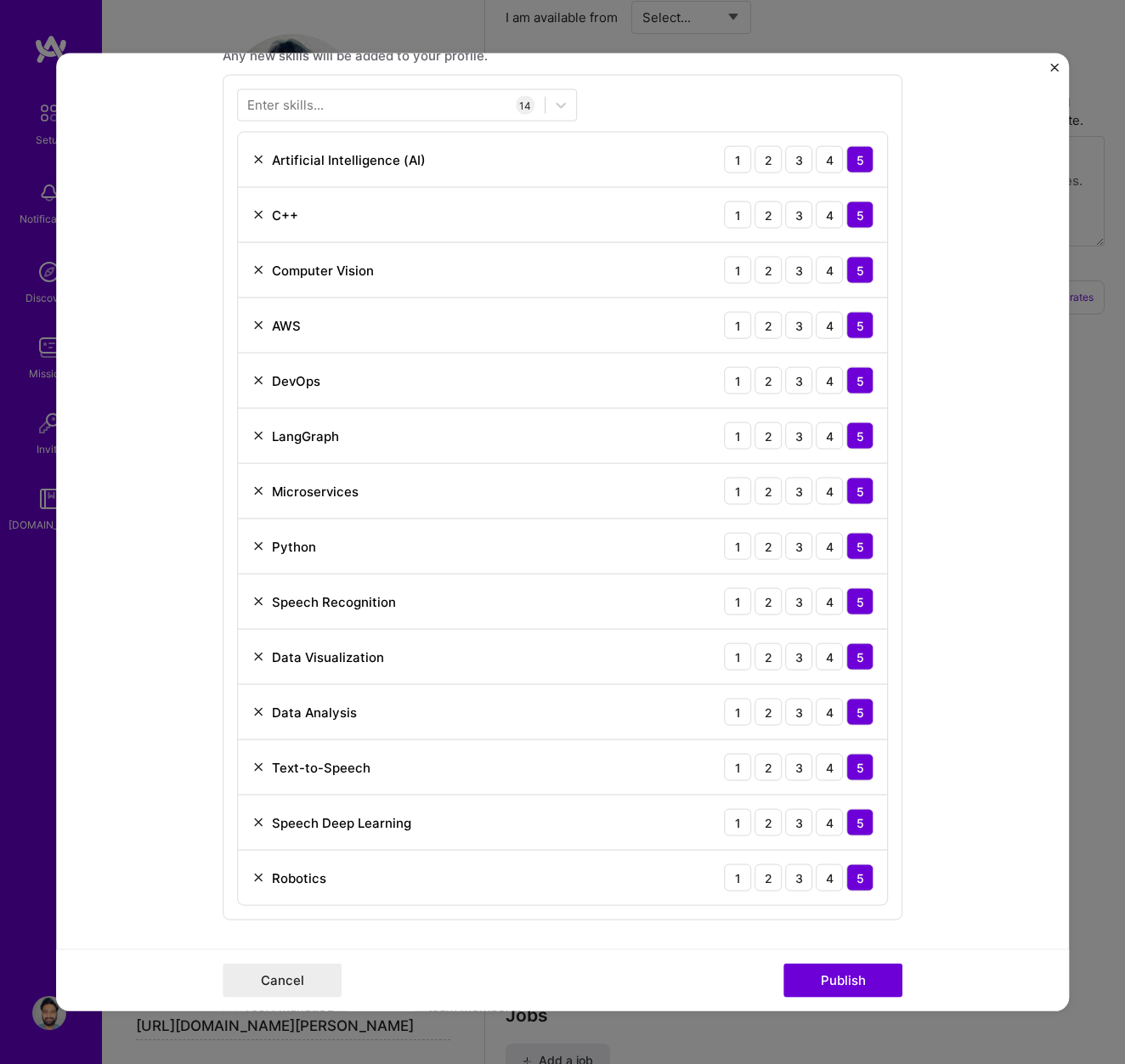
click at [259, 275] on img at bounding box center [259, 270] width 14 height 14
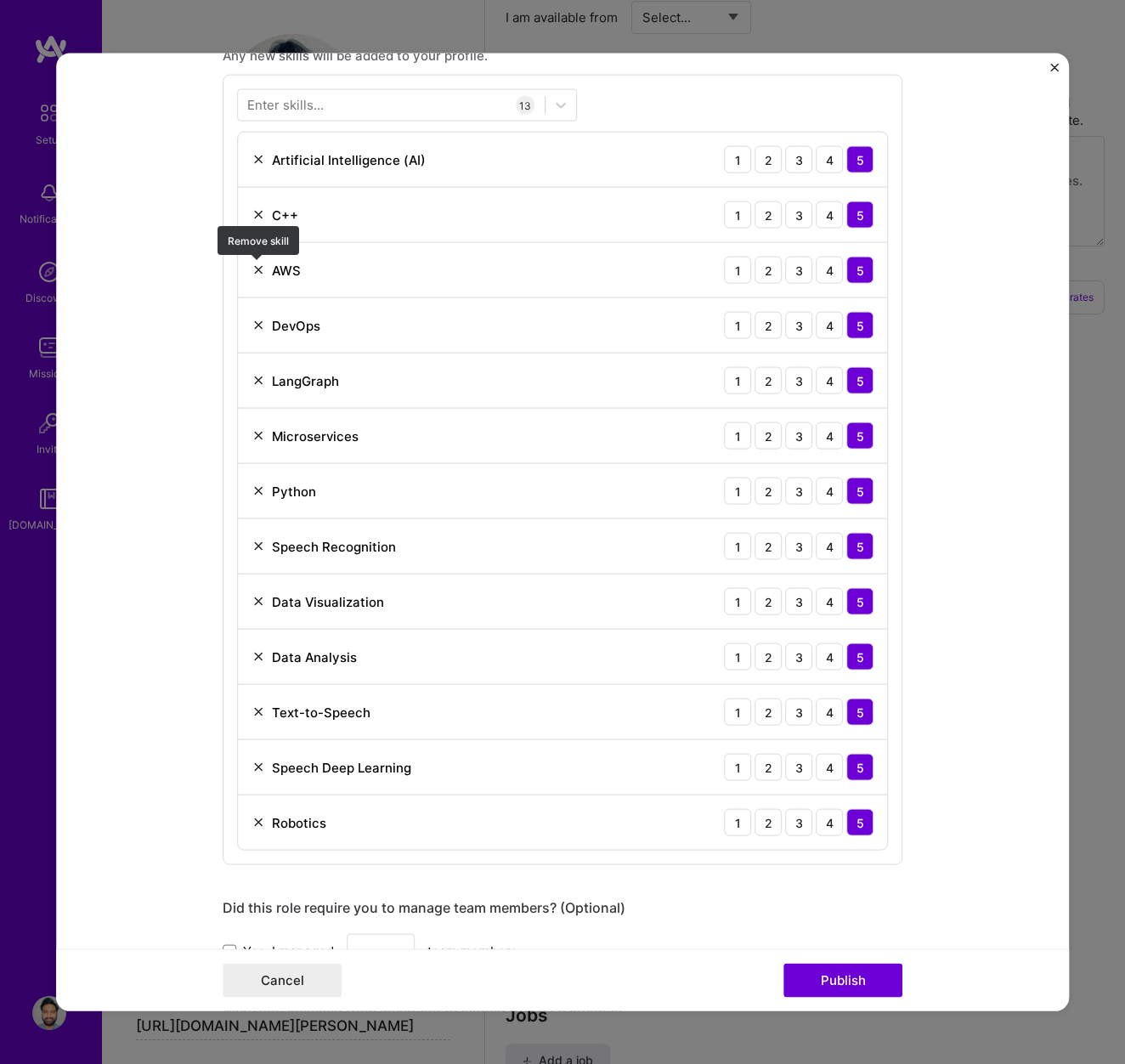
click at [257, 272] on img at bounding box center [259, 270] width 14 height 14
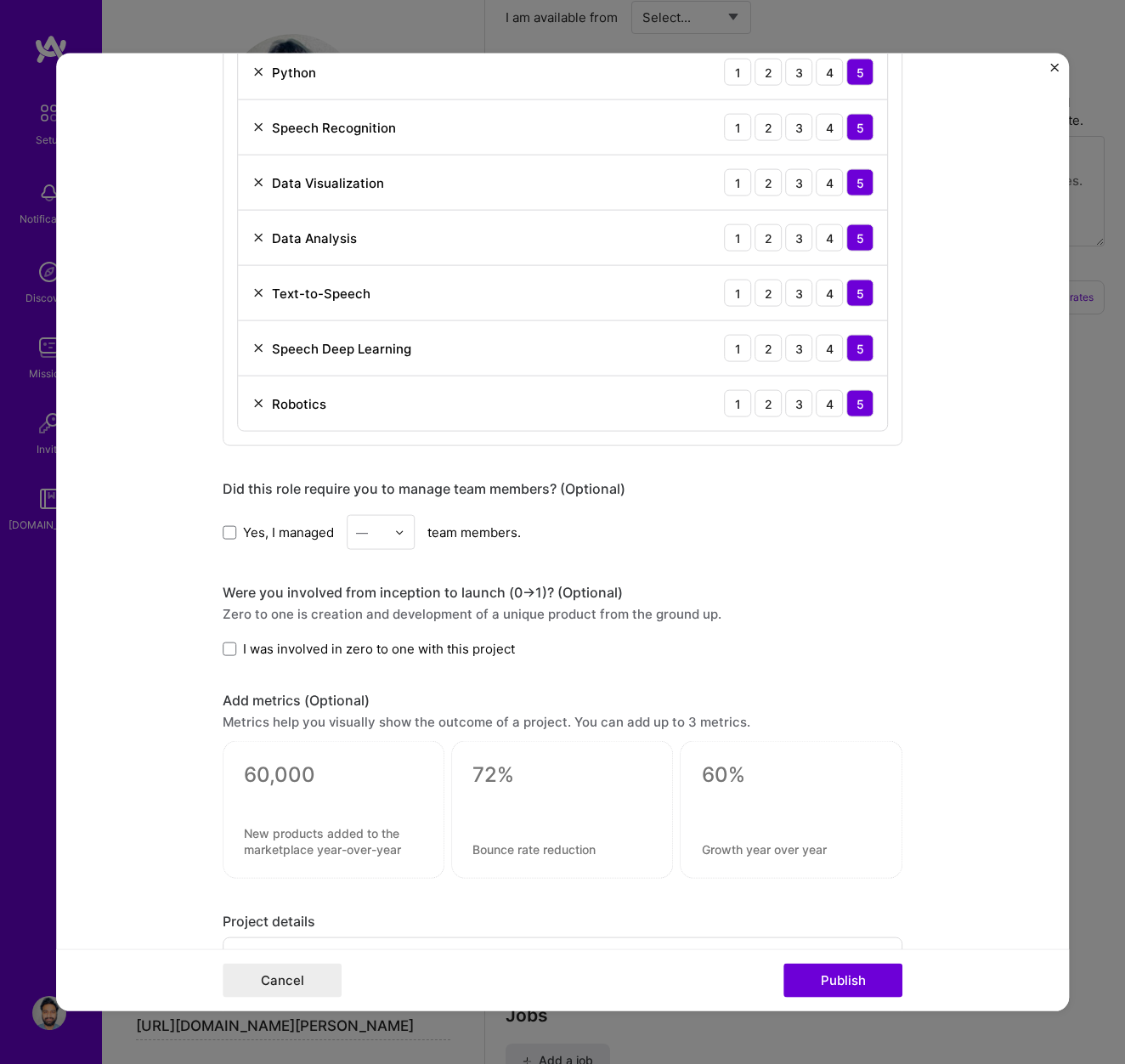
scroll to position [1740, 0]
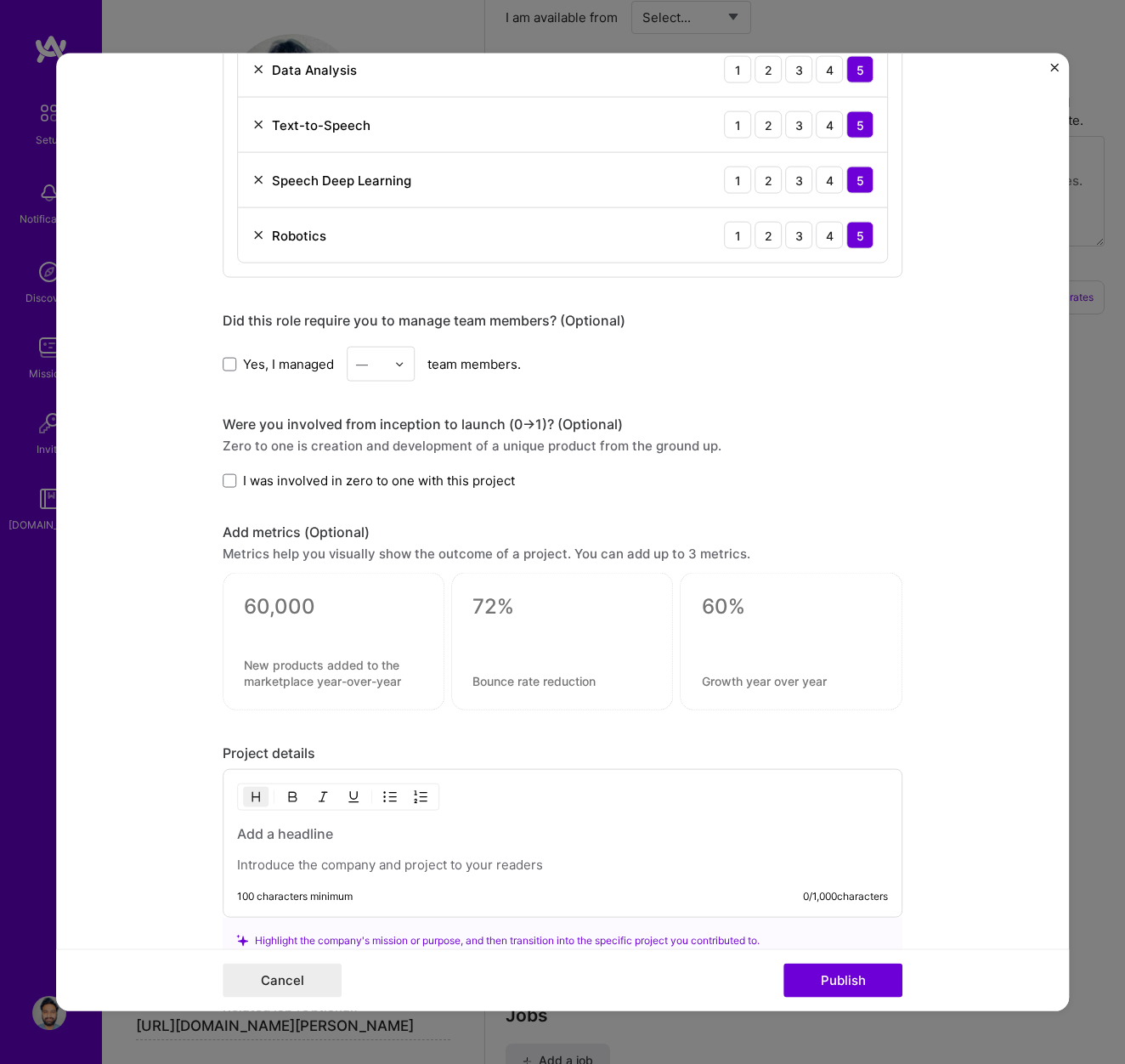
click at [239, 365] on label "Yes, I managed" at bounding box center [279, 363] width 112 height 17
click at [0, 0] on input "Yes, I managed" at bounding box center [0, 0] width 0 height 0
click at [378, 366] on input "text" at bounding box center [371, 364] width 30 height 17
click at [362, 586] on div "7" at bounding box center [381, 598] width 58 height 31
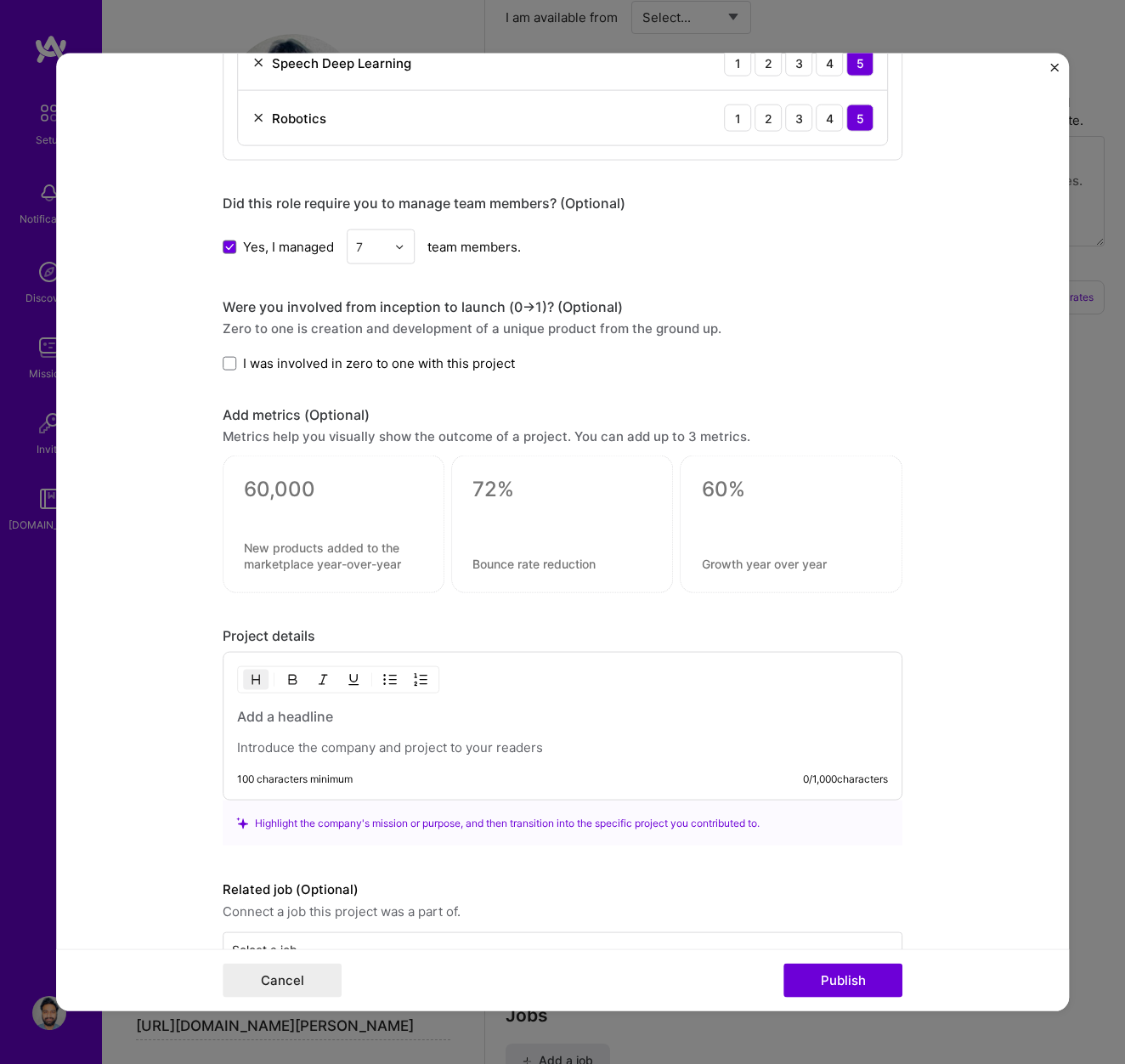
scroll to position [1907, 0]
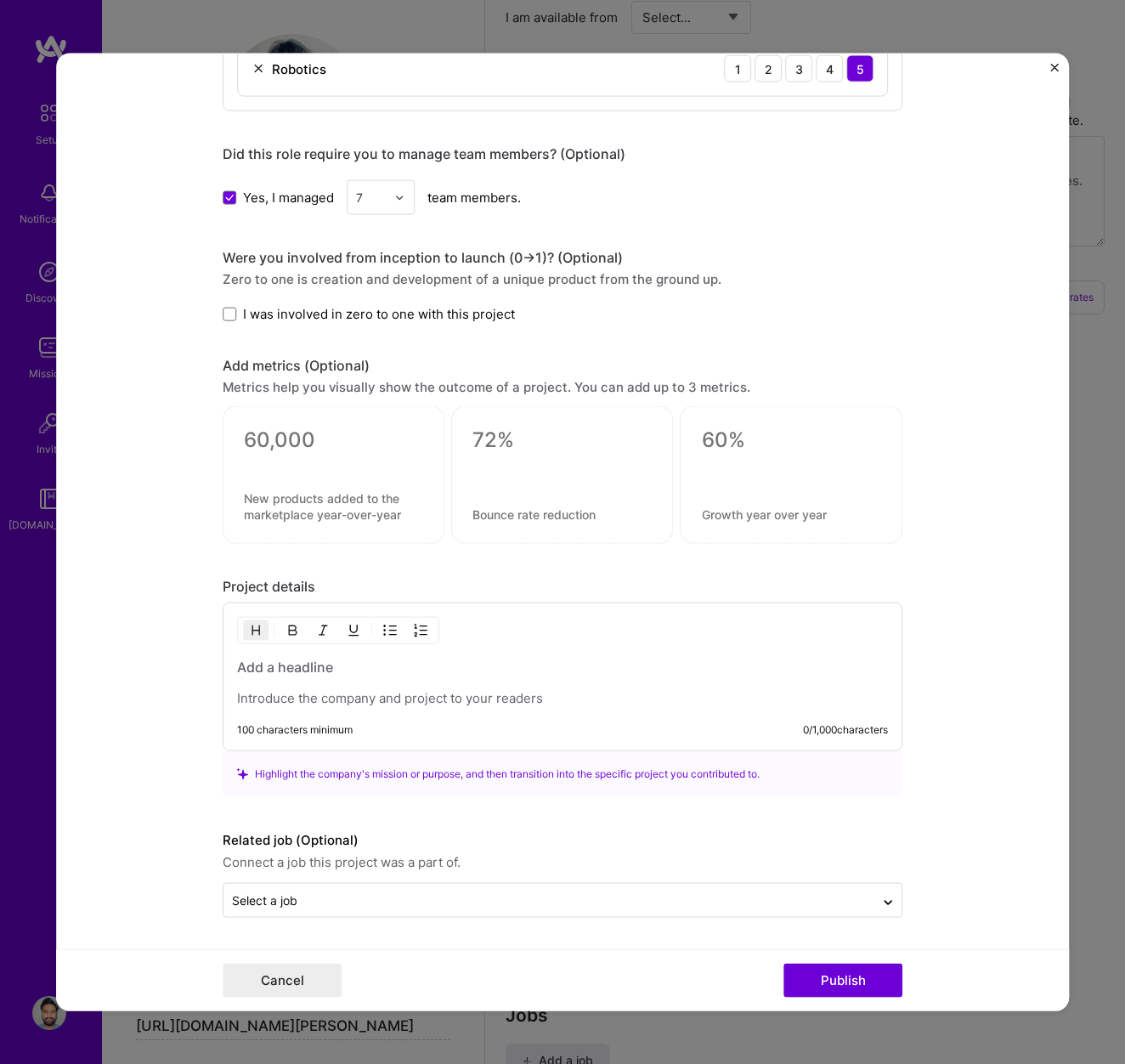
click at [324, 669] on h3 at bounding box center [562, 667] width 651 height 18
click at [412, 669] on h3 at bounding box center [562, 667] width 651 height 18
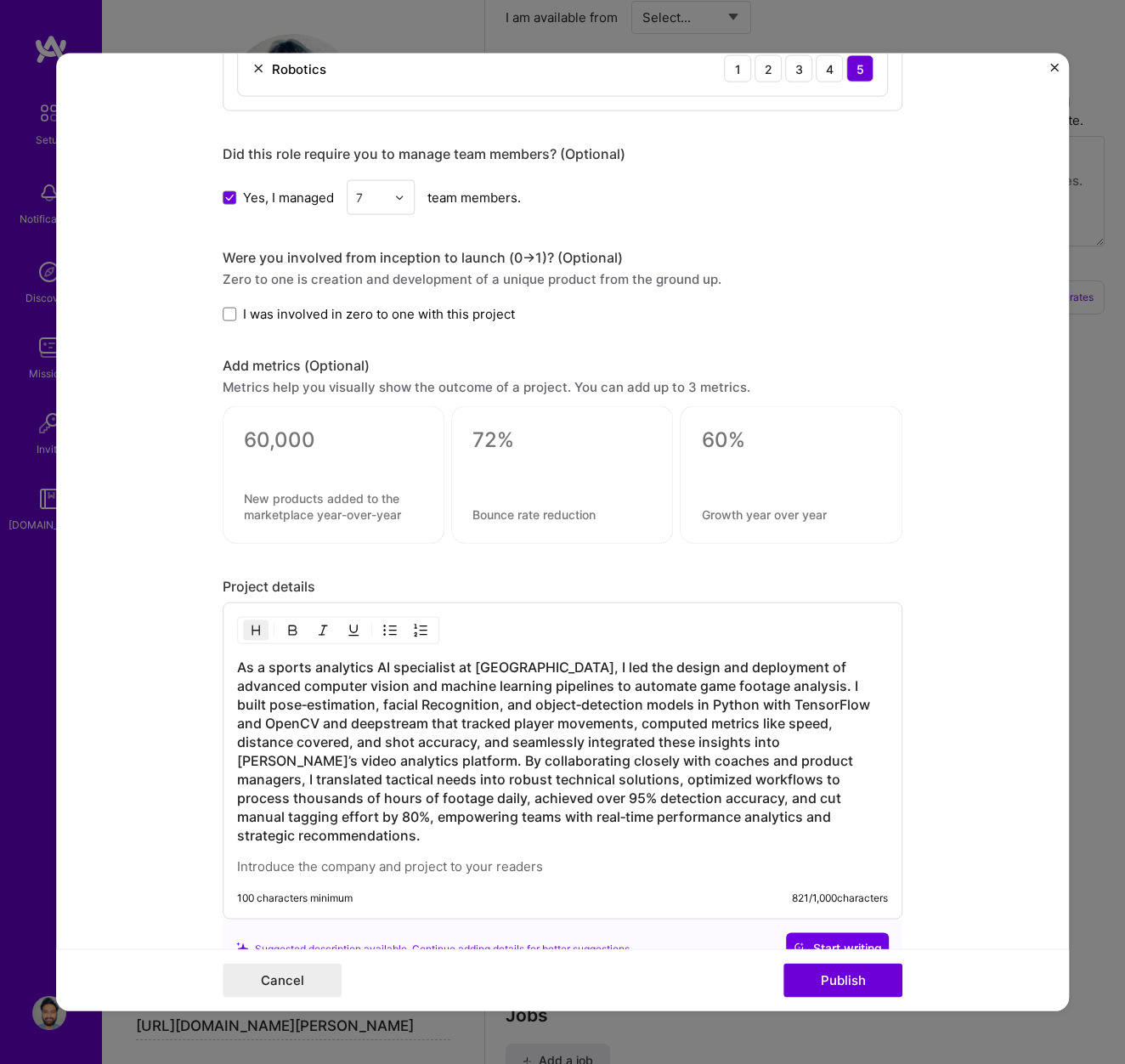
scroll to position [2091, 0]
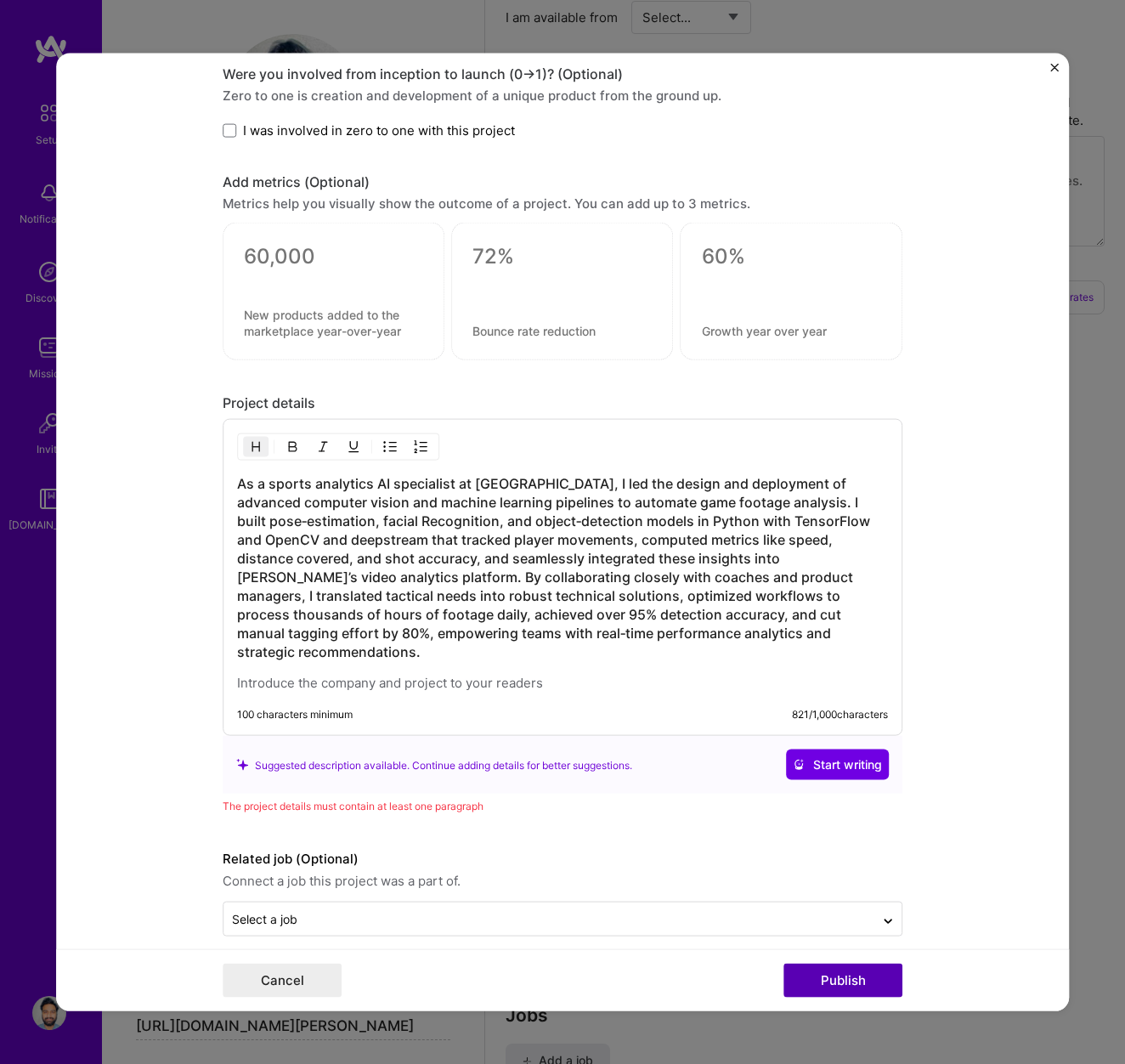
click at [833, 981] on button "Publish" at bounding box center [843, 979] width 119 height 34
click at [844, 979] on button "Publish" at bounding box center [843, 979] width 119 height 34
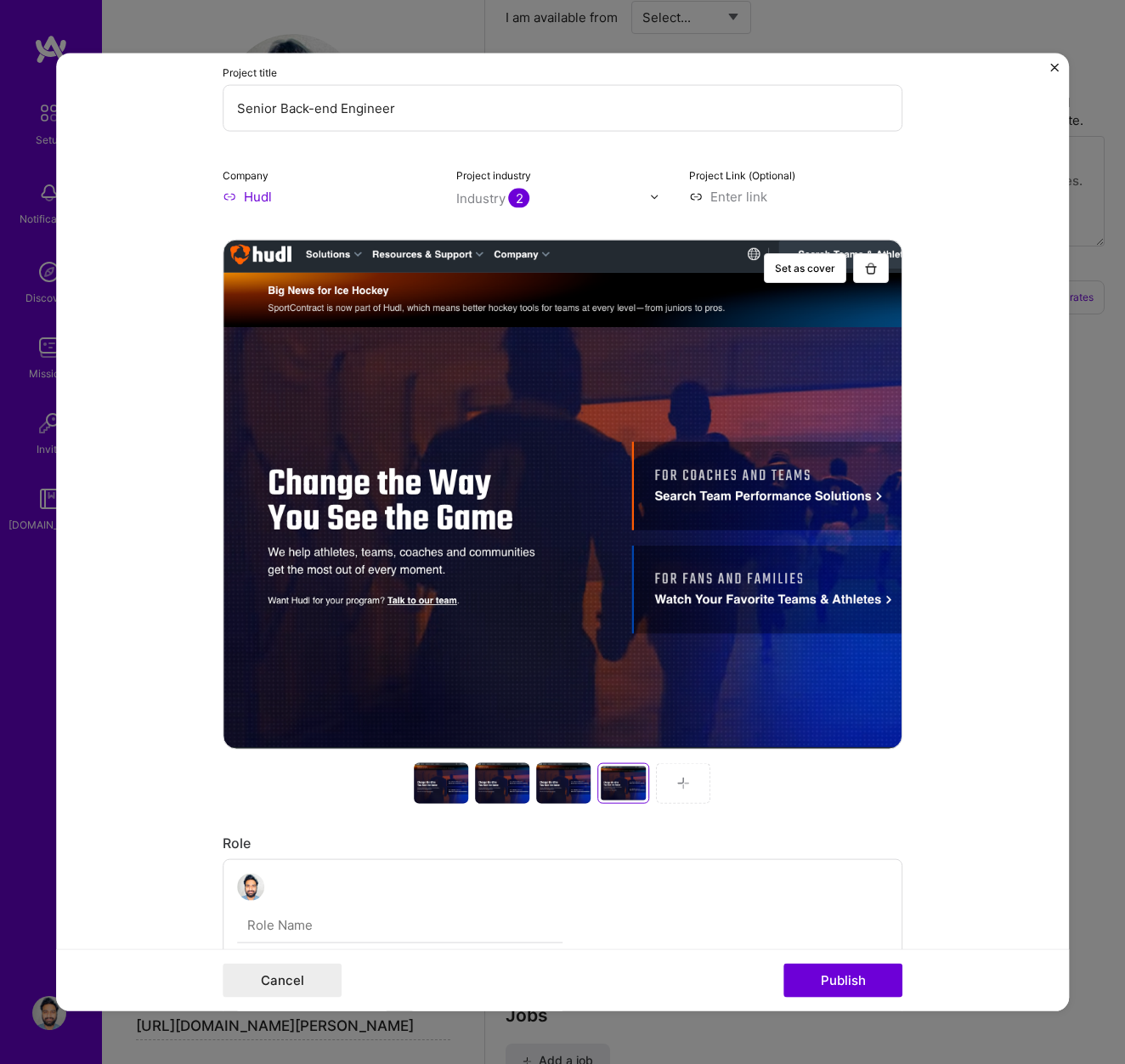
scroll to position [0, 0]
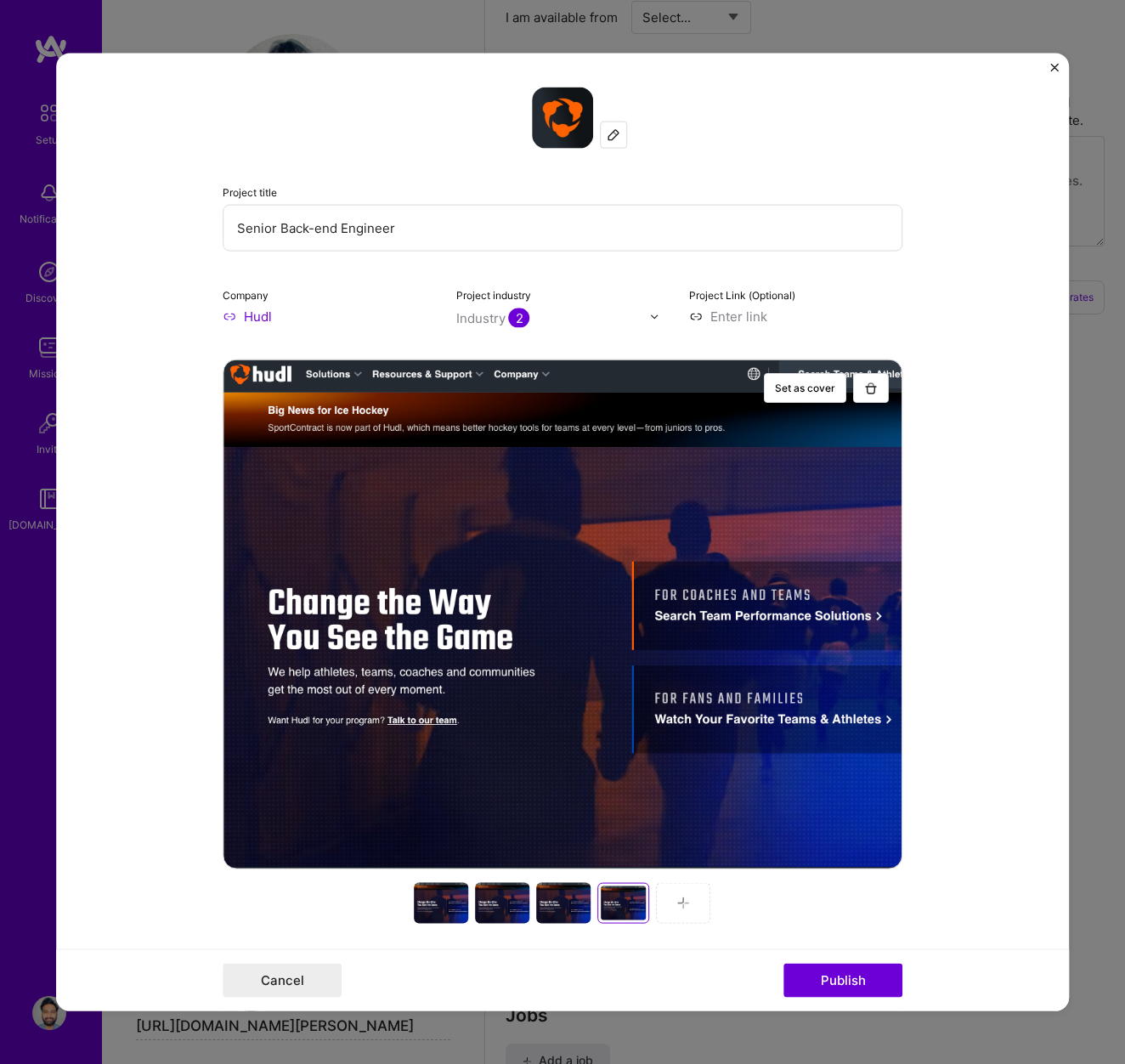
click at [401, 229] on input "Senior Back-end Engineer" at bounding box center [563, 228] width 680 height 47
drag, startPoint x: 335, startPoint y: 231, endPoint x: 283, endPoint y: 236, distance: 52.2
click at [283, 236] on input "Senior Back-end Engineer" at bounding box center [563, 228] width 680 height 47
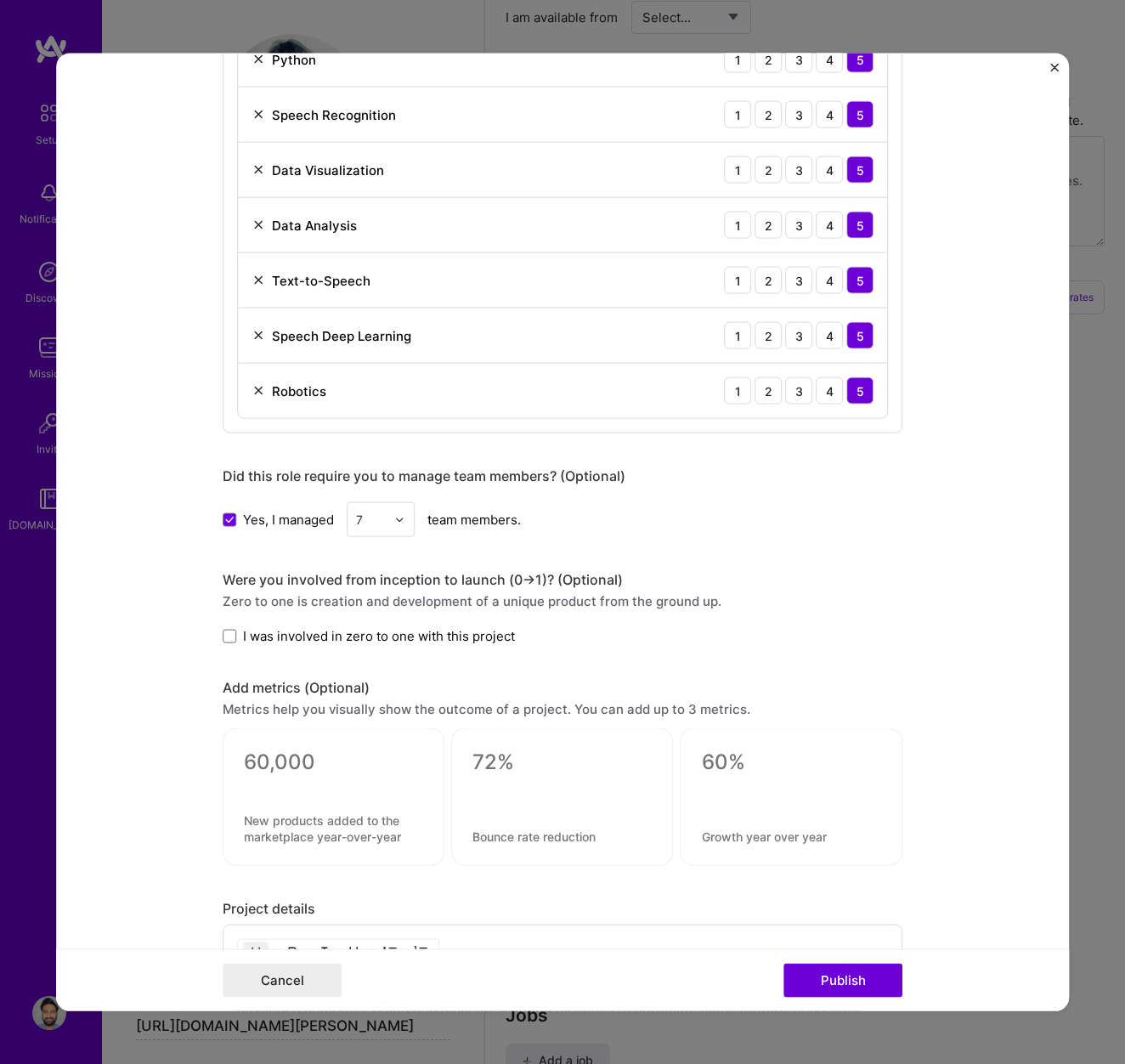
scroll to position [1906, 0]
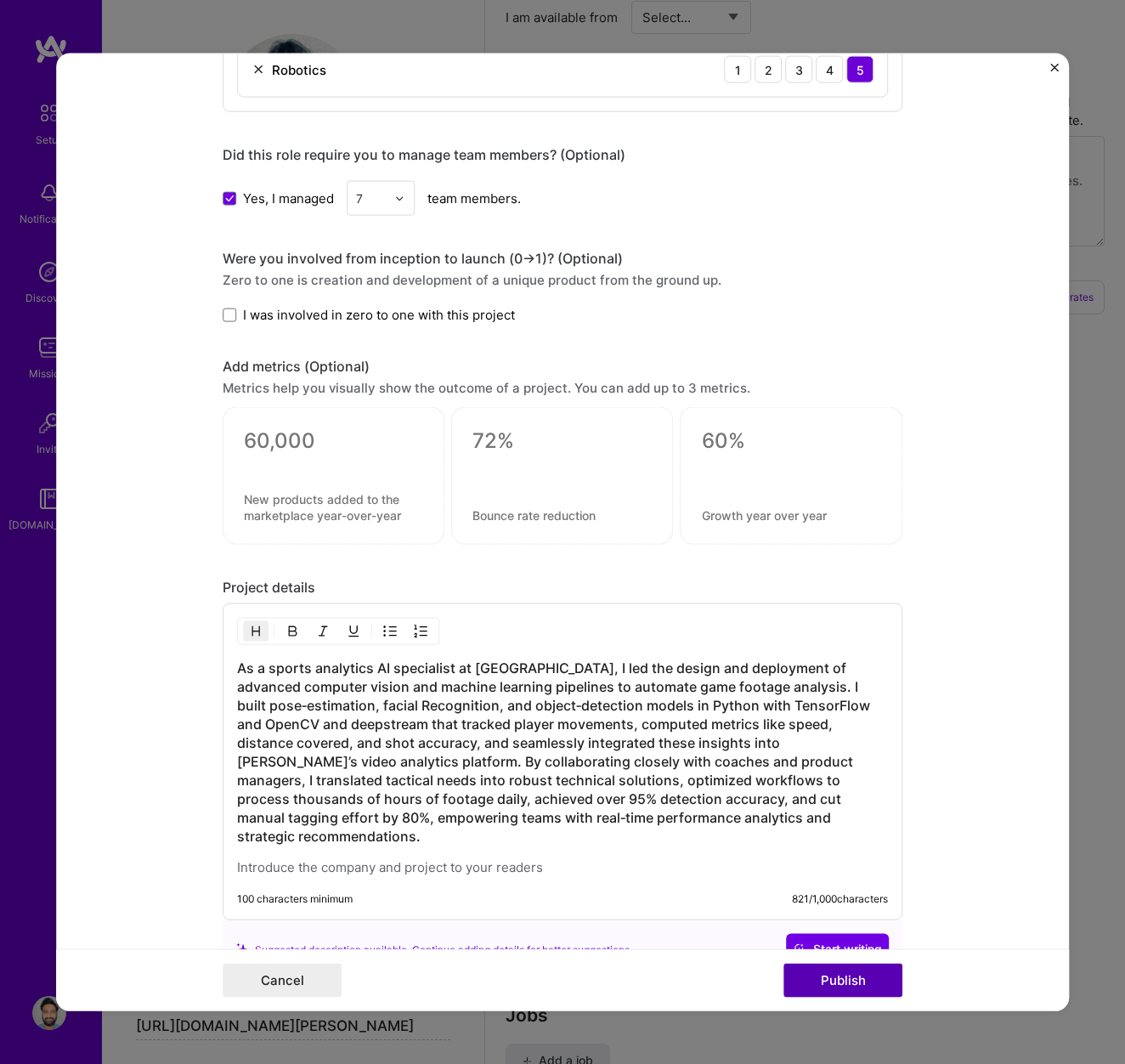
type input "Senior Machine learning Engineer"
click at [829, 980] on button "Publish" at bounding box center [843, 979] width 119 height 34
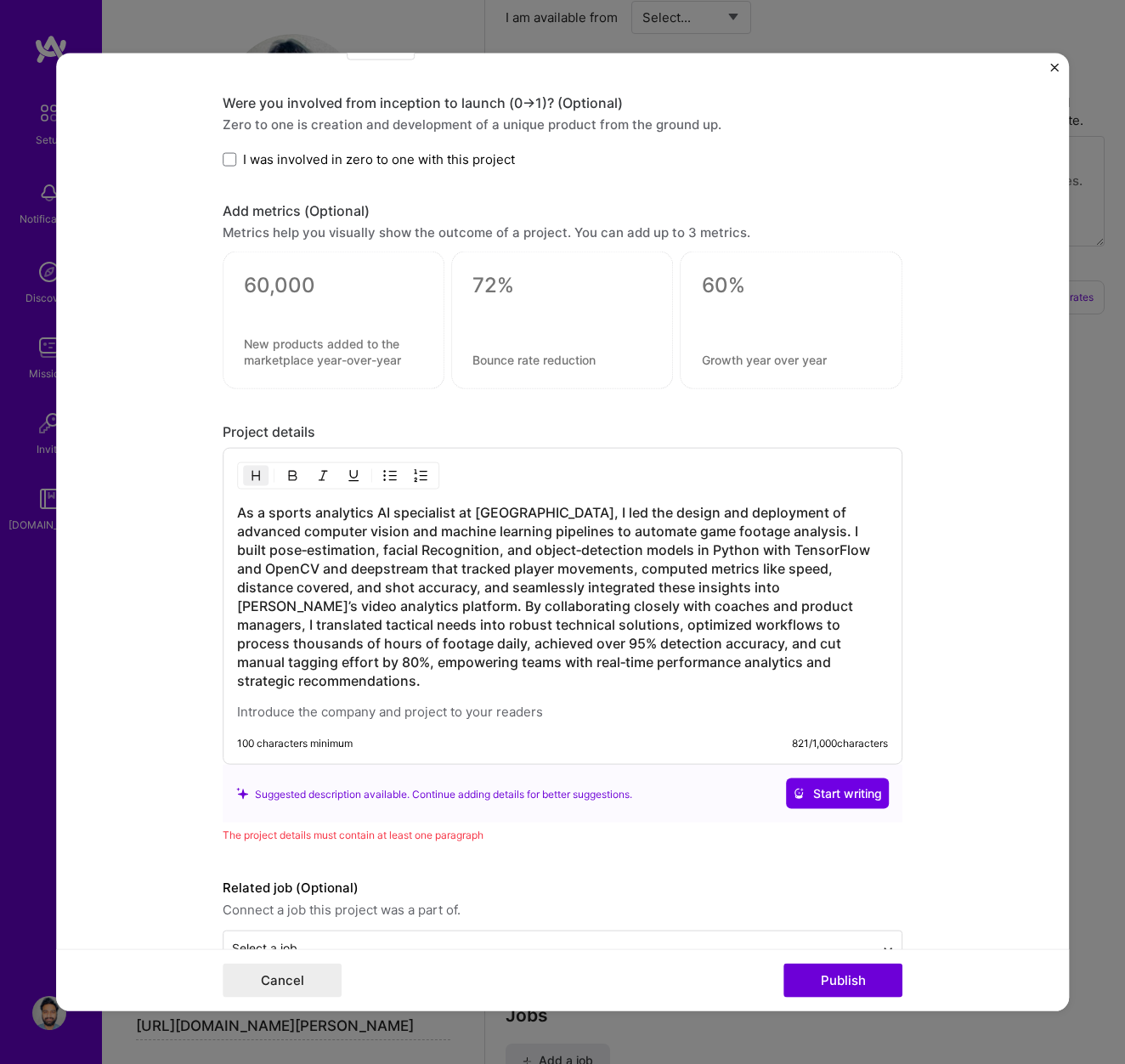
scroll to position [2091, 0]
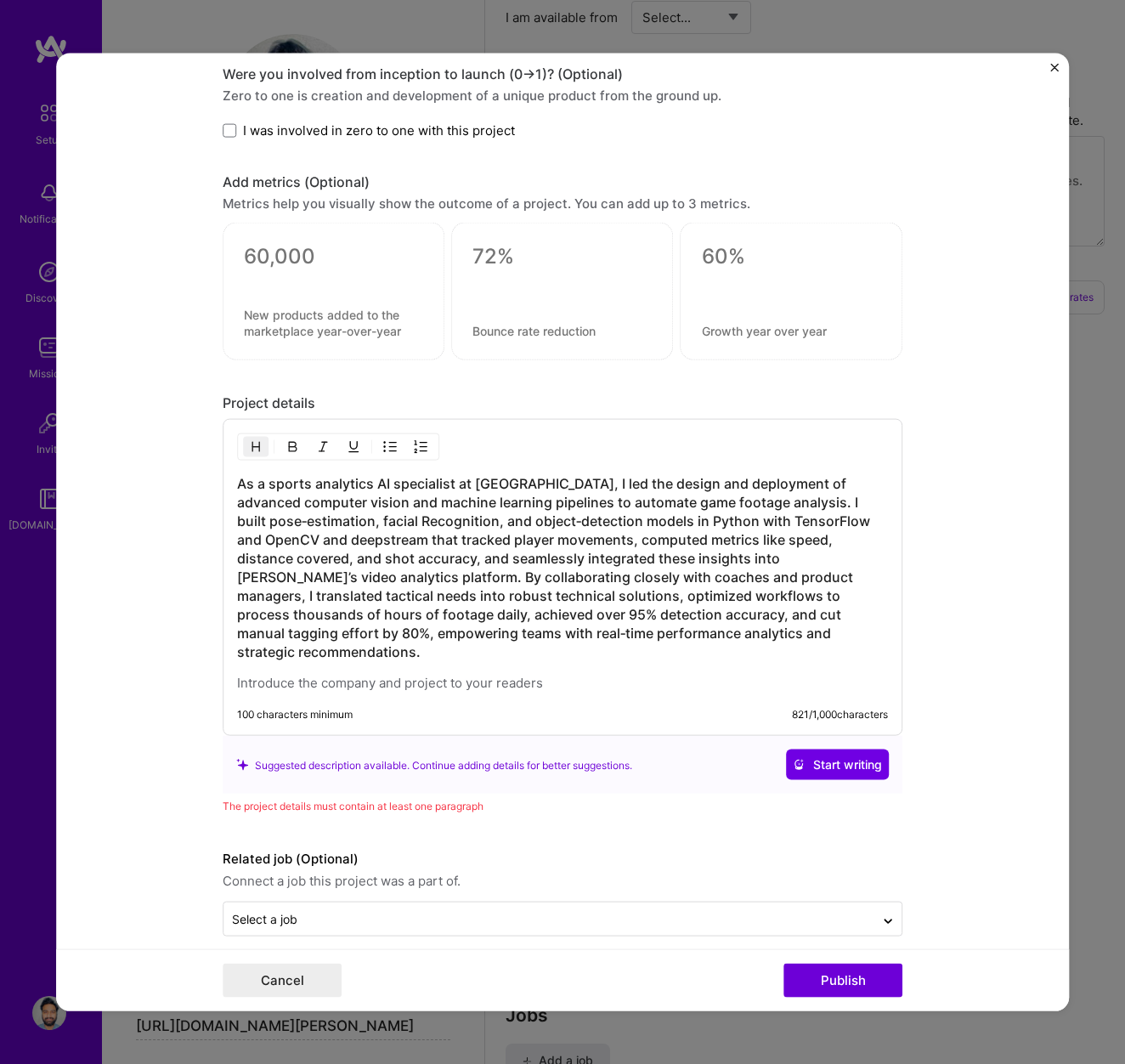
click at [839, 558] on h3 "As a sports analytics AI specialist at [GEOGRAPHIC_DATA], I led the design and …" at bounding box center [562, 567] width 651 height 187
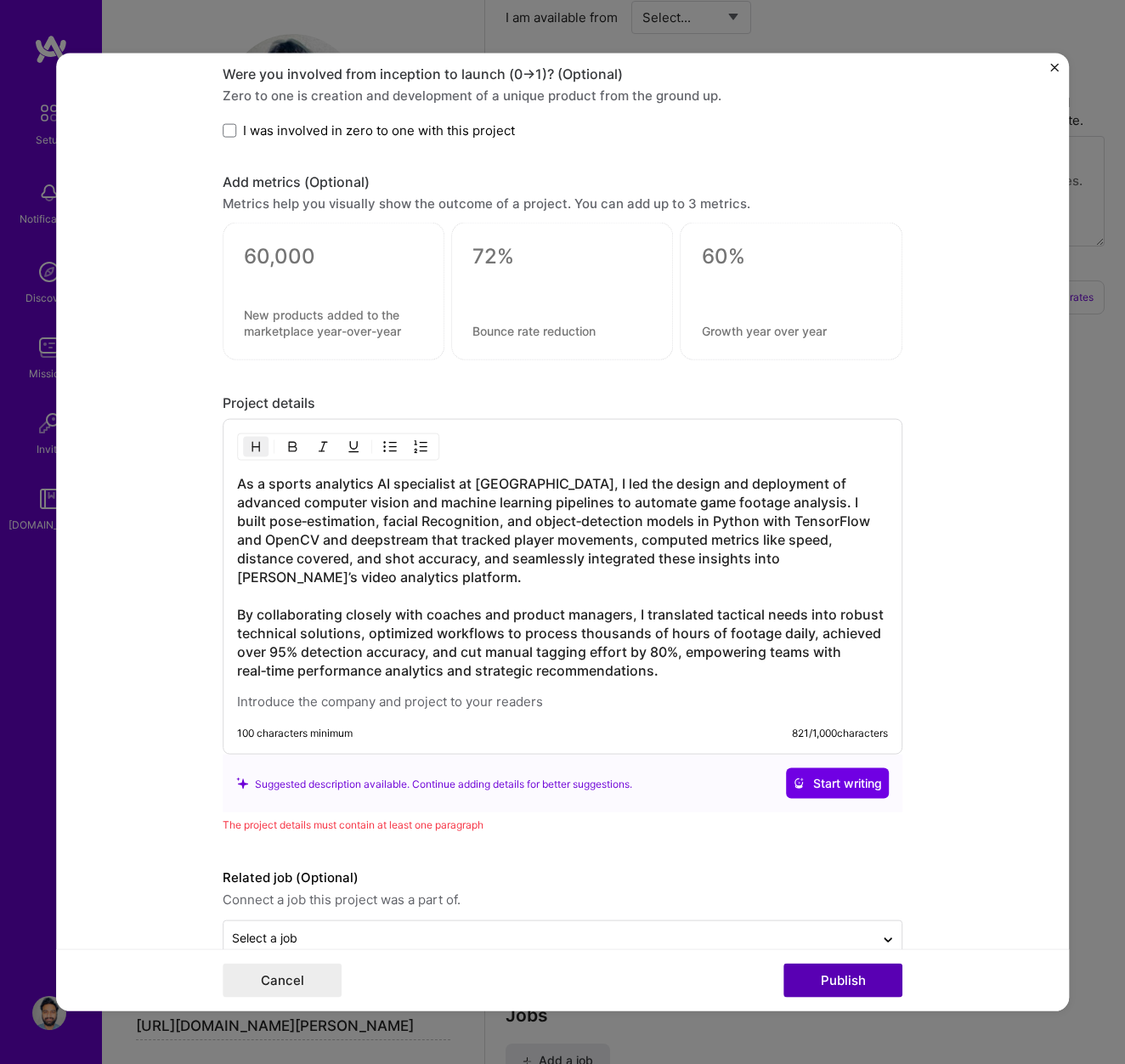
click at [841, 982] on button "Publish" at bounding box center [843, 979] width 119 height 34
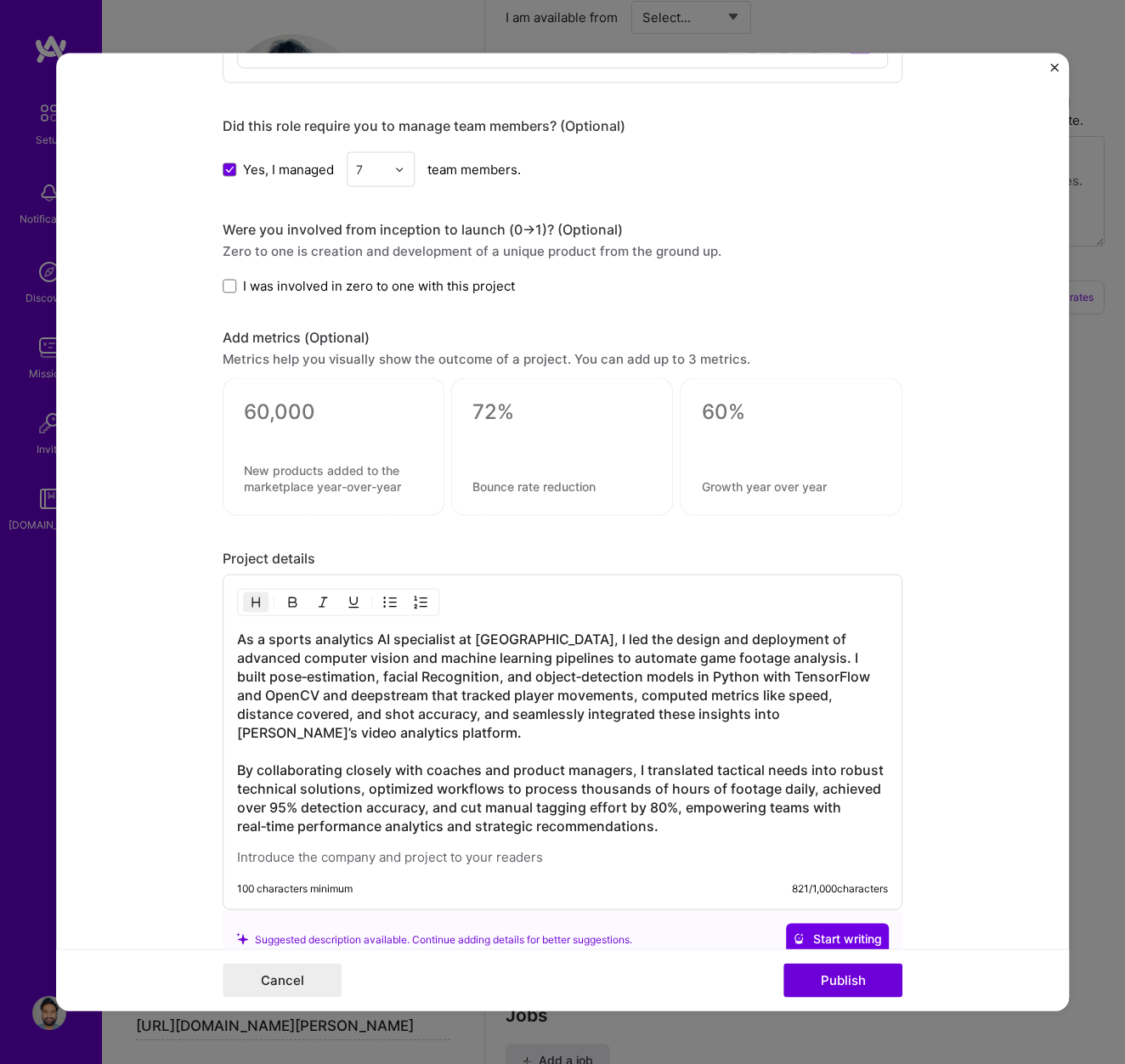
scroll to position [2109, 0]
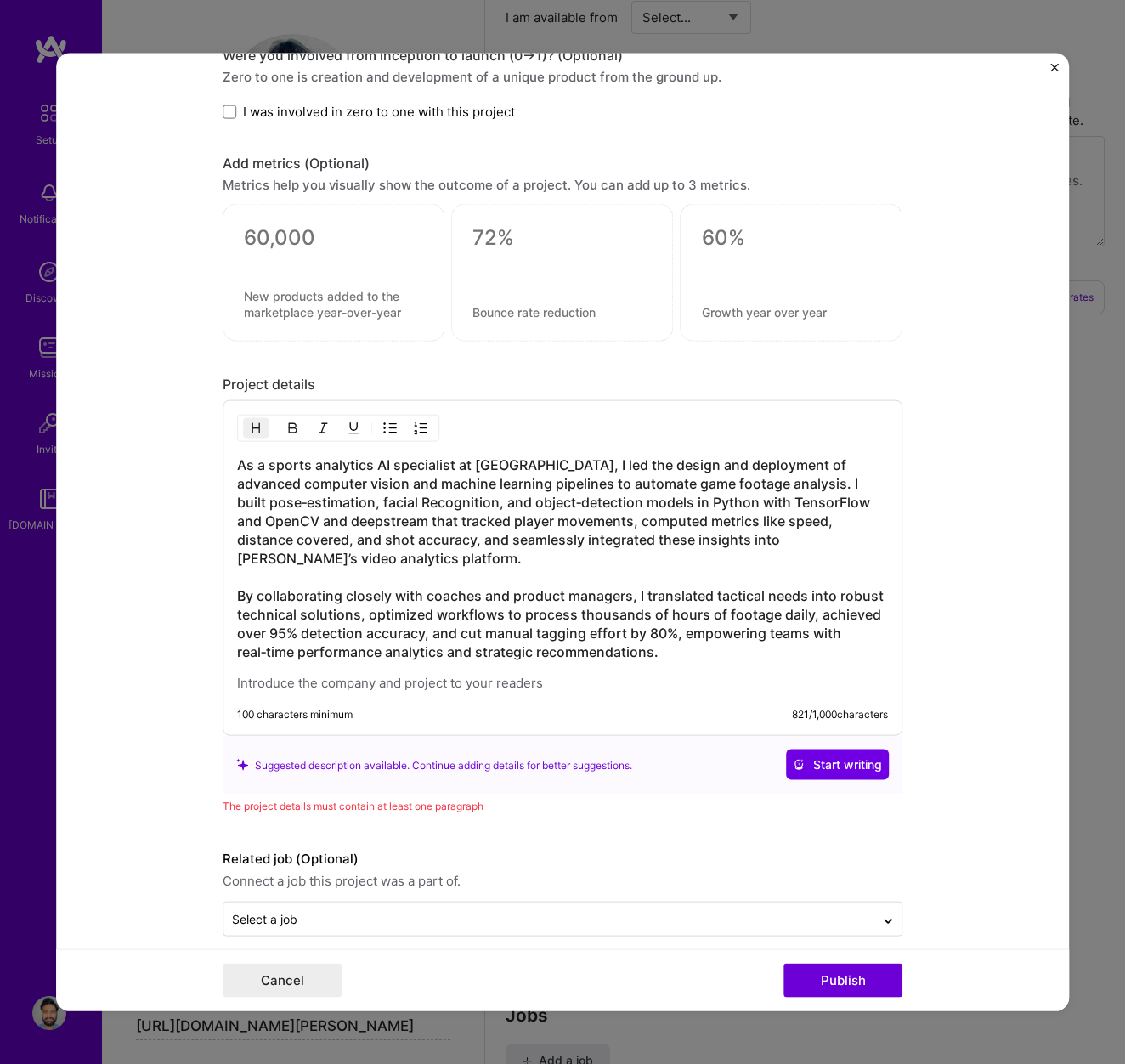
click at [271, 524] on h3 "As a sports analytics AI specialist at [GEOGRAPHIC_DATA], I led the design and …" at bounding box center [562, 559] width 651 height 206
click at [634, 634] on h3 "As a sports analytics AI specialist at [GEOGRAPHIC_DATA], I led the design and …" at bounding box center [562, 559] width 651 height 206
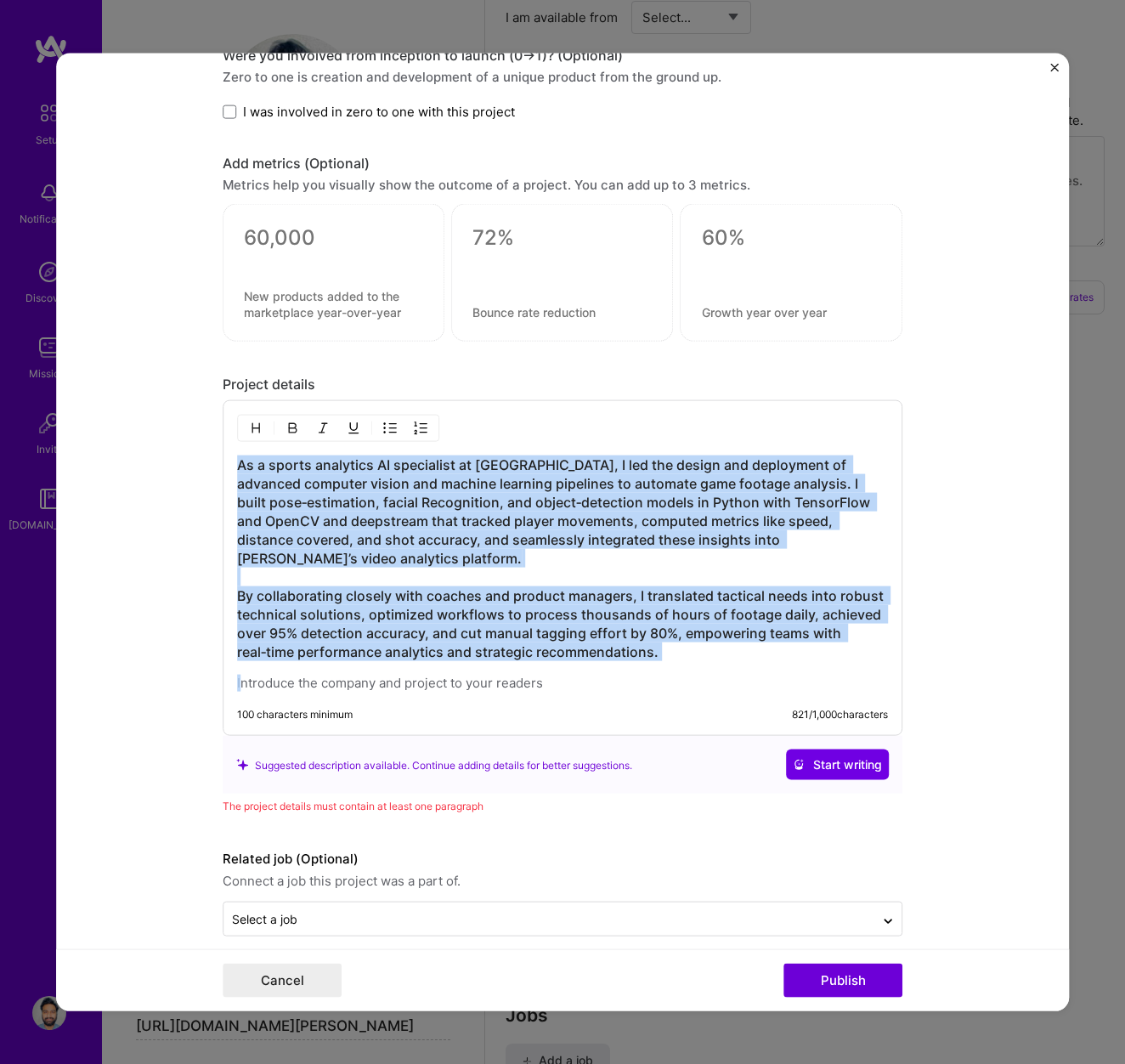
click at [292, 424] on img "button" at bounding box center [293, 429] width 14 height 14
click at [866, 977] on button "Publish" at bounding box center [843, 979] width 119 height 34
click at [700, 639] on h3 "As a sports analytics AI specialist at [GEOGRAPHIC_DATA], I led the design and …" at bounding box center [562, 559] width 651 height 206
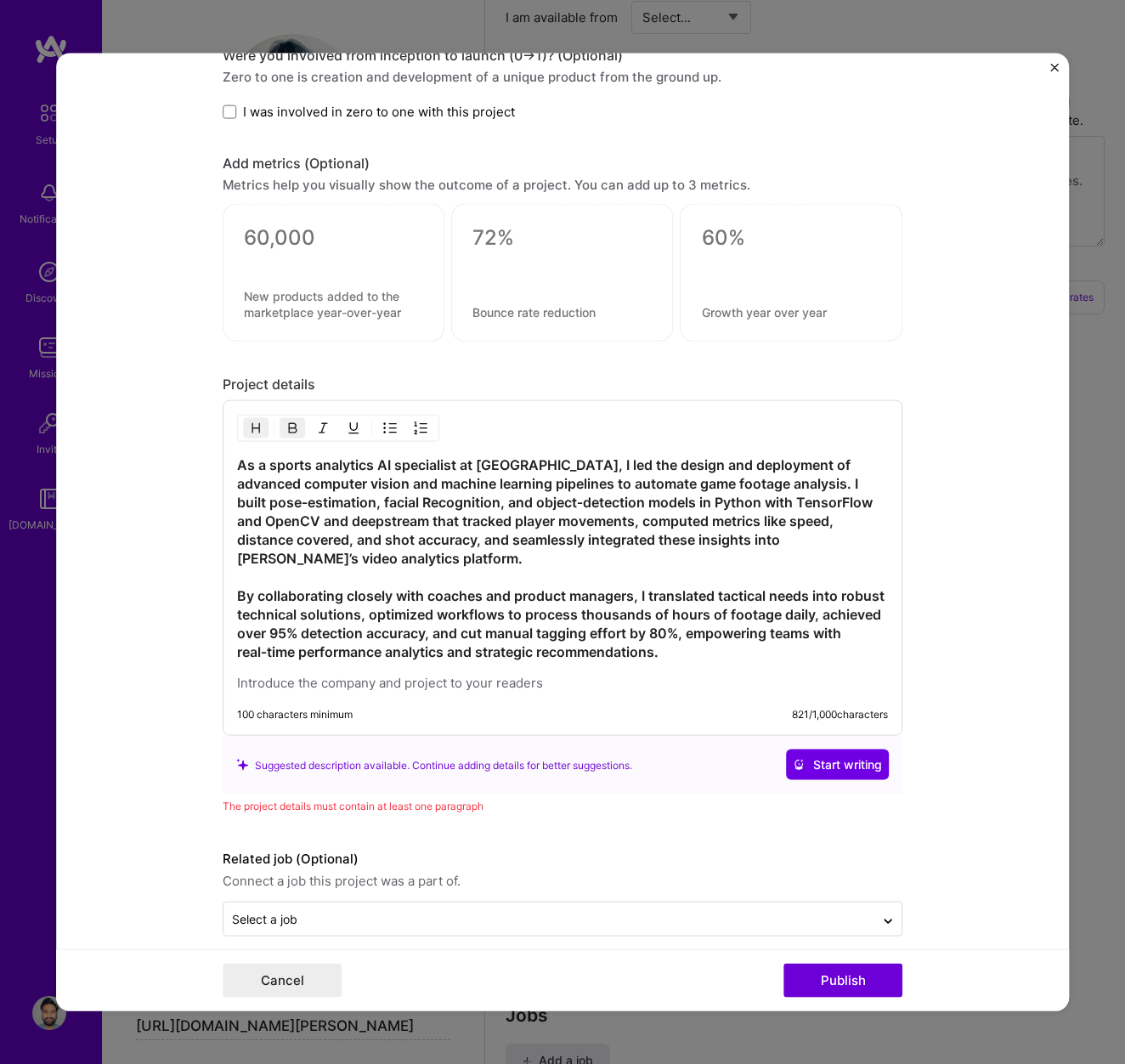
click at [598, 606] on strong "As a sports analytics AI specialist at [GEOGRAPHIC_DATA], I led the design and …" at bounding box center [562, 559] width 651 height 204
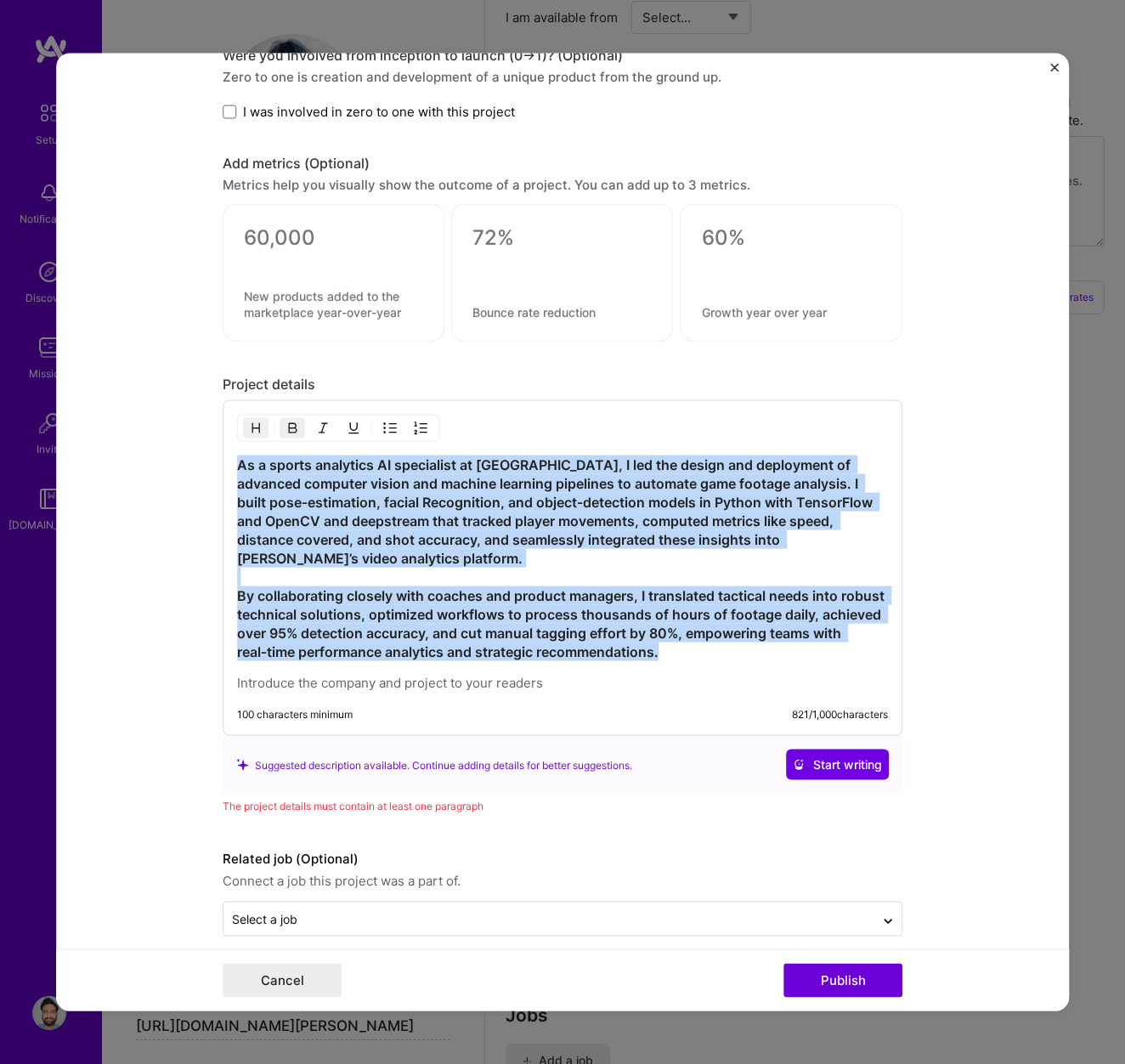
drag, startPoint x: 709, startPoint y: 640, endPoint x: 3, endPoint y: 395, distance: 747.3
click at [3, 395] on div "Project title Senior Machine learning Engineer Company Hudl Project industry In…" at bounding box center [562, 532] width 1125 height 1064
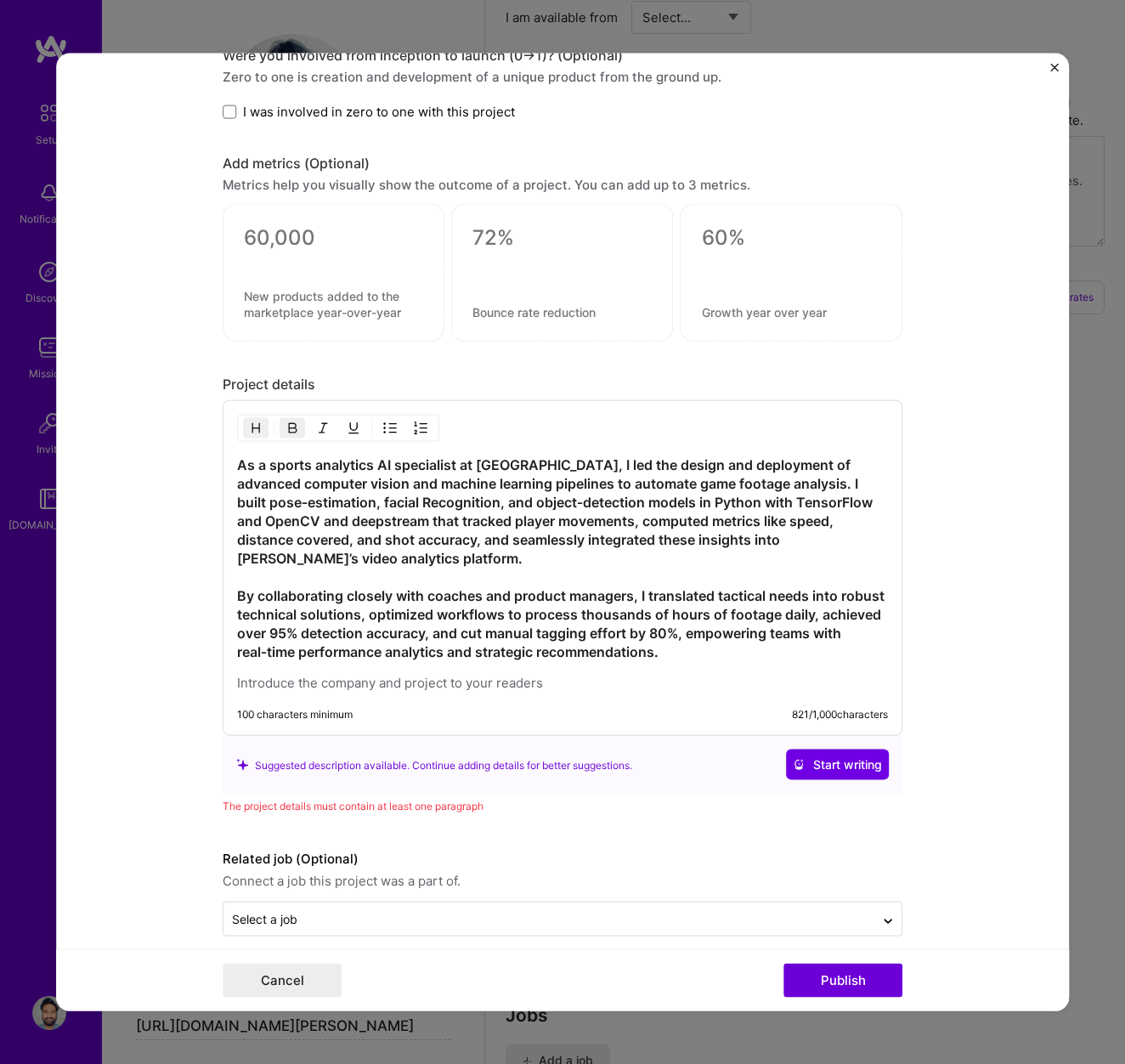
click at [263, 437] on div at bounding box center [338, 428] width 202 height 27
click at [286, 431] on img "button" at bounding box center [293, 429] width 14 height 14
click at [739, 674] on p at bounding box center [562, 683] width 651 height 17
click at [417, 797] on div "The project details must contain at least one paragraph" at bounding box center [563, 806] width 680 height 17
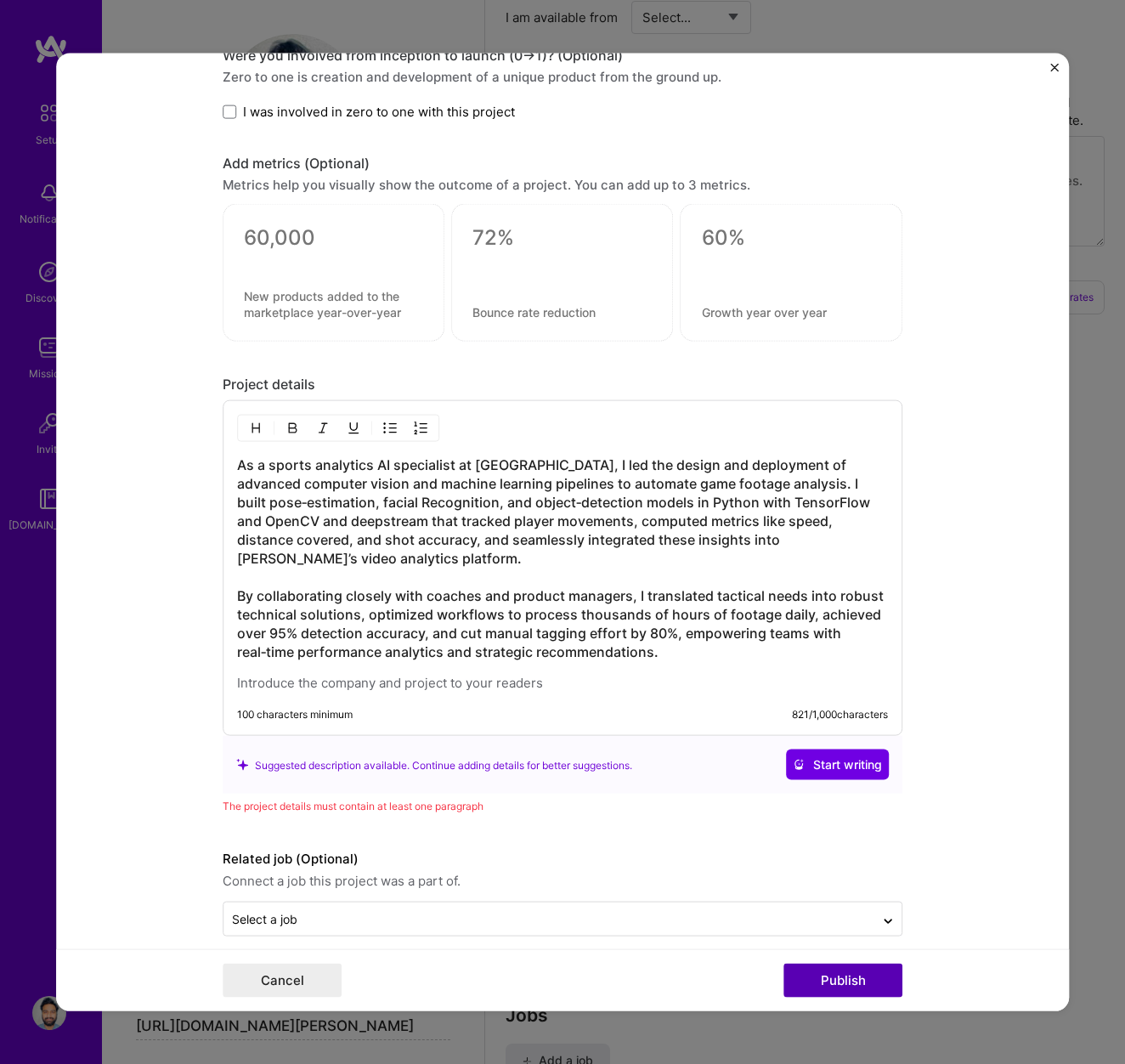
click at [864, 981] on button "Publish" at bounding box center [843, 979] width 119 height 34
click at [240, 582] on h3 "As a sports analytics AI specialist at [GEOGRAPHIC_DATA], I led the design and …" at bounding box center [562, 559] width 651 height 206
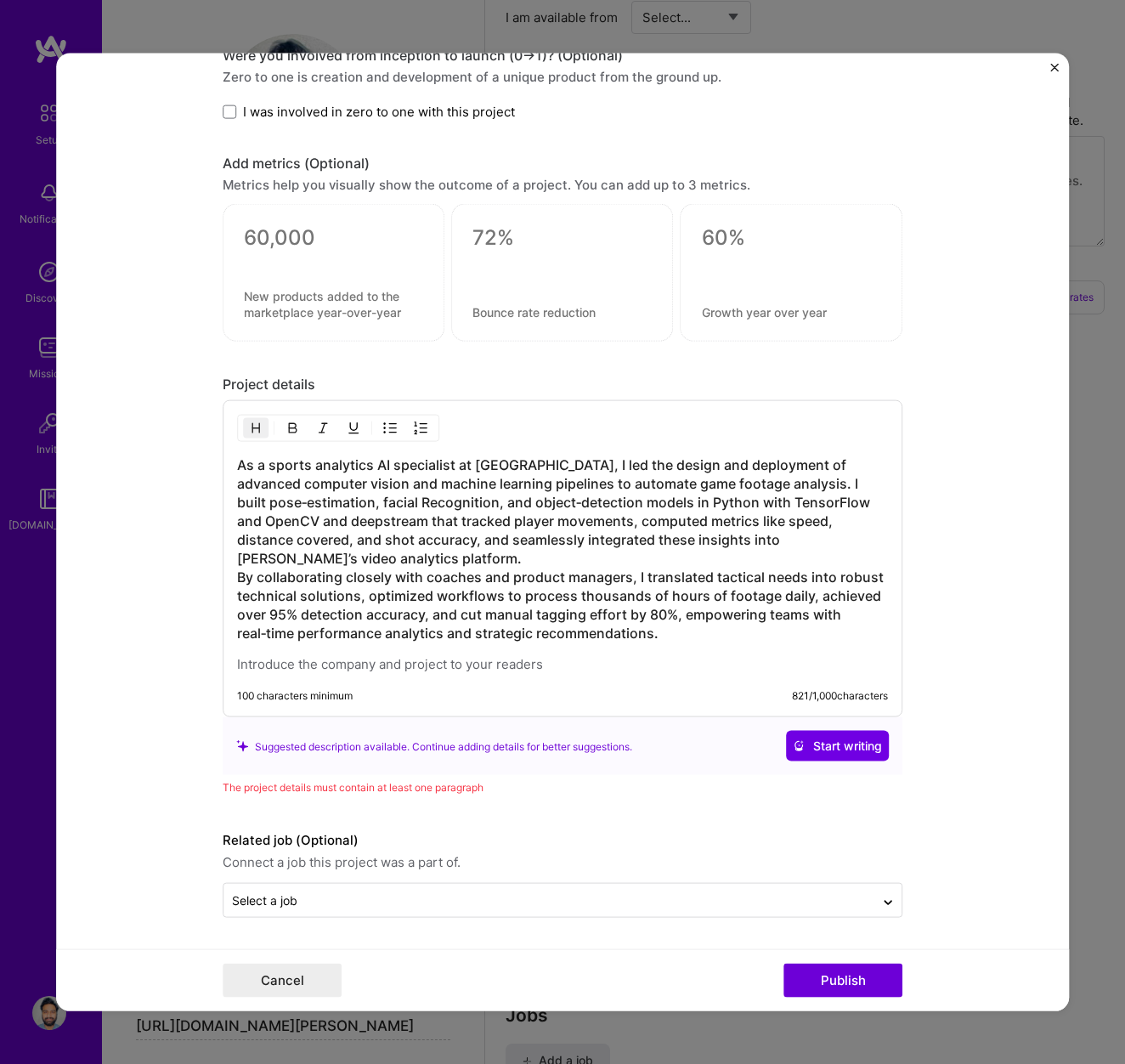
scroll to position [2091, 0]
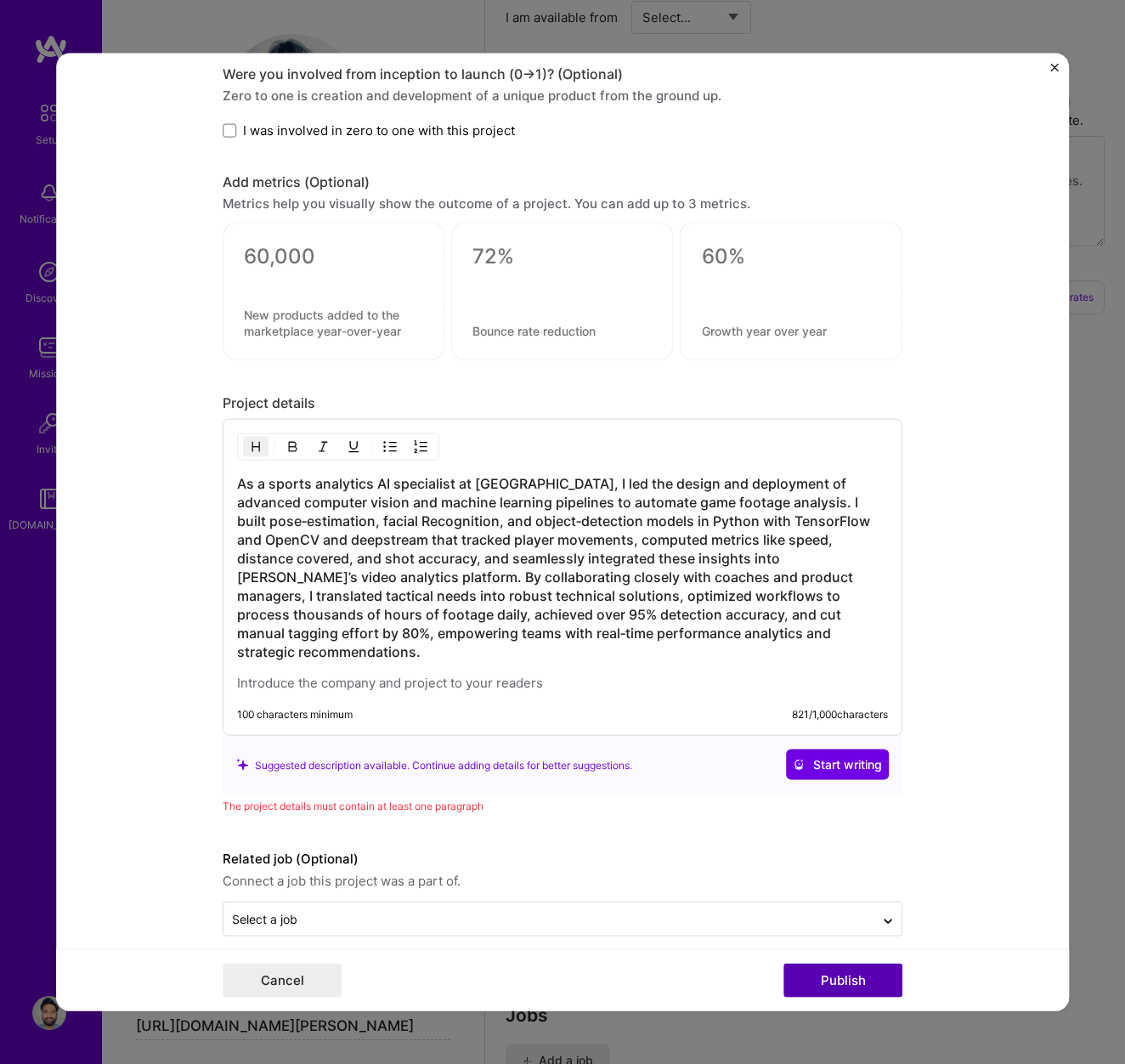
click at [824, 983] on button "Publish" at bounding box center [843, 979] width 119 height 34
click at [339, 520] on h3 "As a sports analytics AI specialist at [GEOGRAPHIC_DATA], I led the design and …" at bounding box center [562, 567] width 651 height 187
click at [859, 975] on button "Publish" at bounding box center [843, 979] width 119 height 34
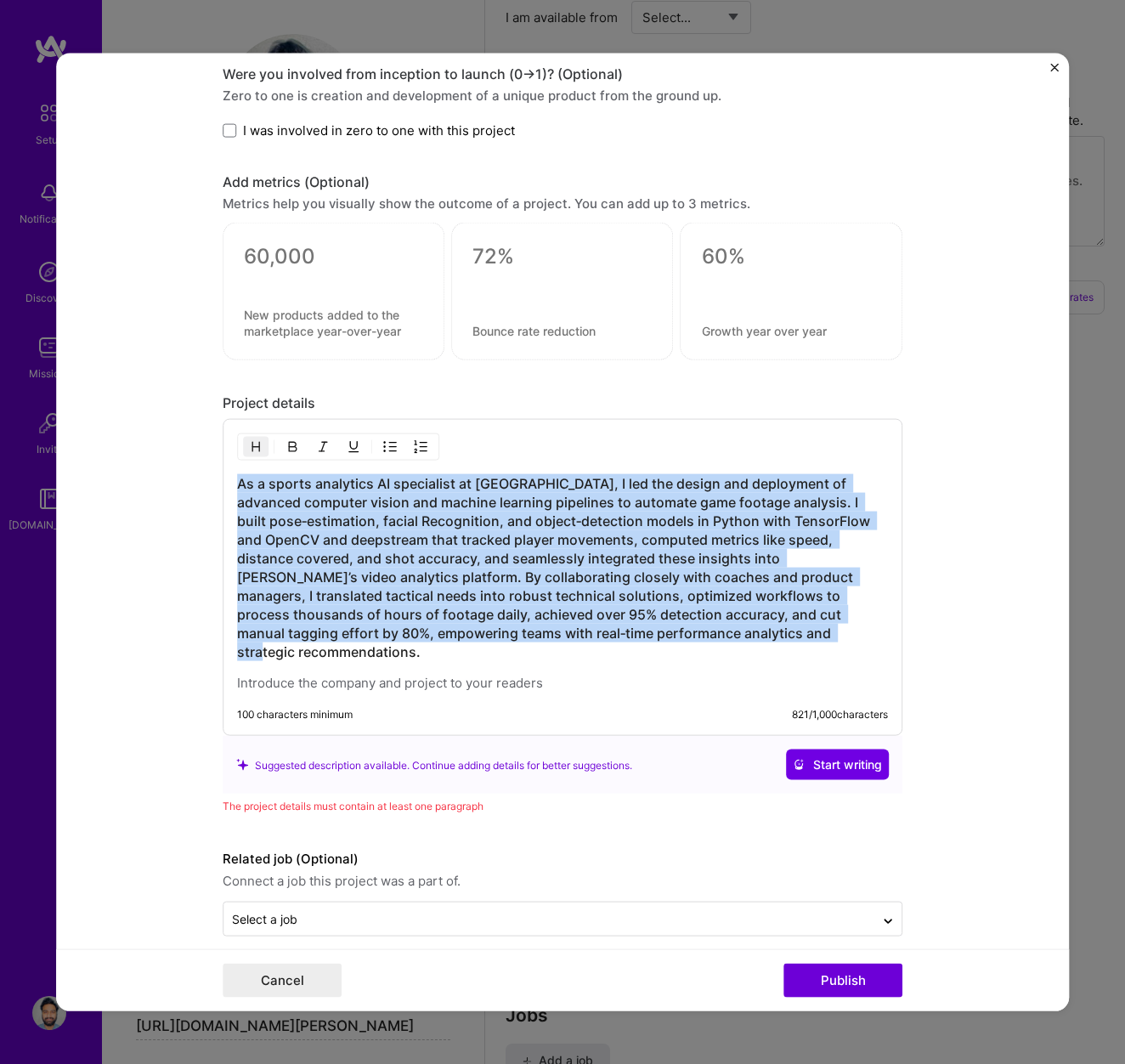
drag, startPoint x: 704, startPoint y: 636, endPoint x: 225, endPoint y: 473, distance: 506.0
click at [225, 473] on div "As a sports analytics AI specialist at [GEOGRAPHIC_DATA], I led the design and …" at bounding box center [563, 578] width 680 height 317
click at [822, 756] on span "Start writing" at bounding box center [837, 765] width 89 height 17
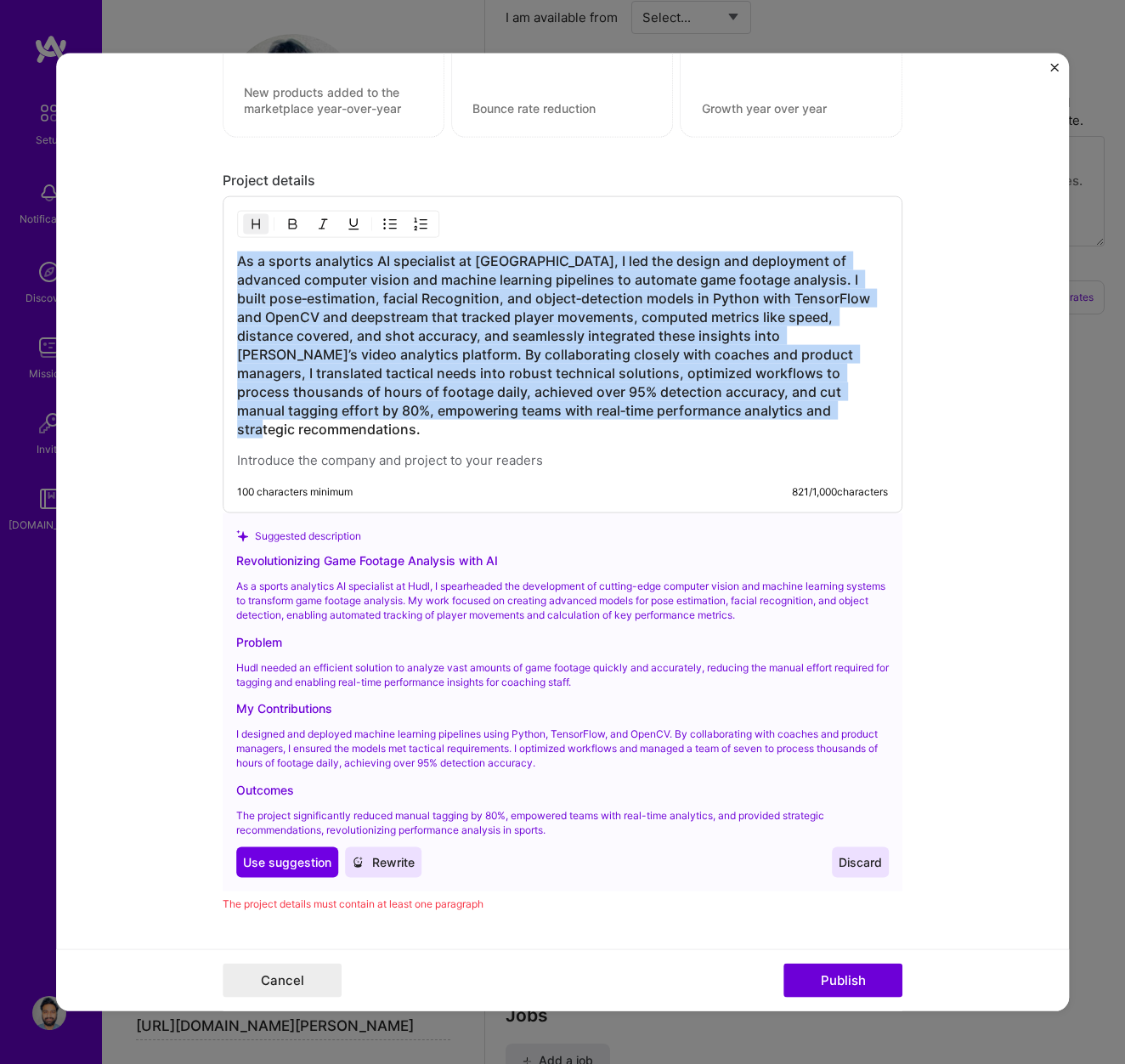
scroll to position [2411, 0]
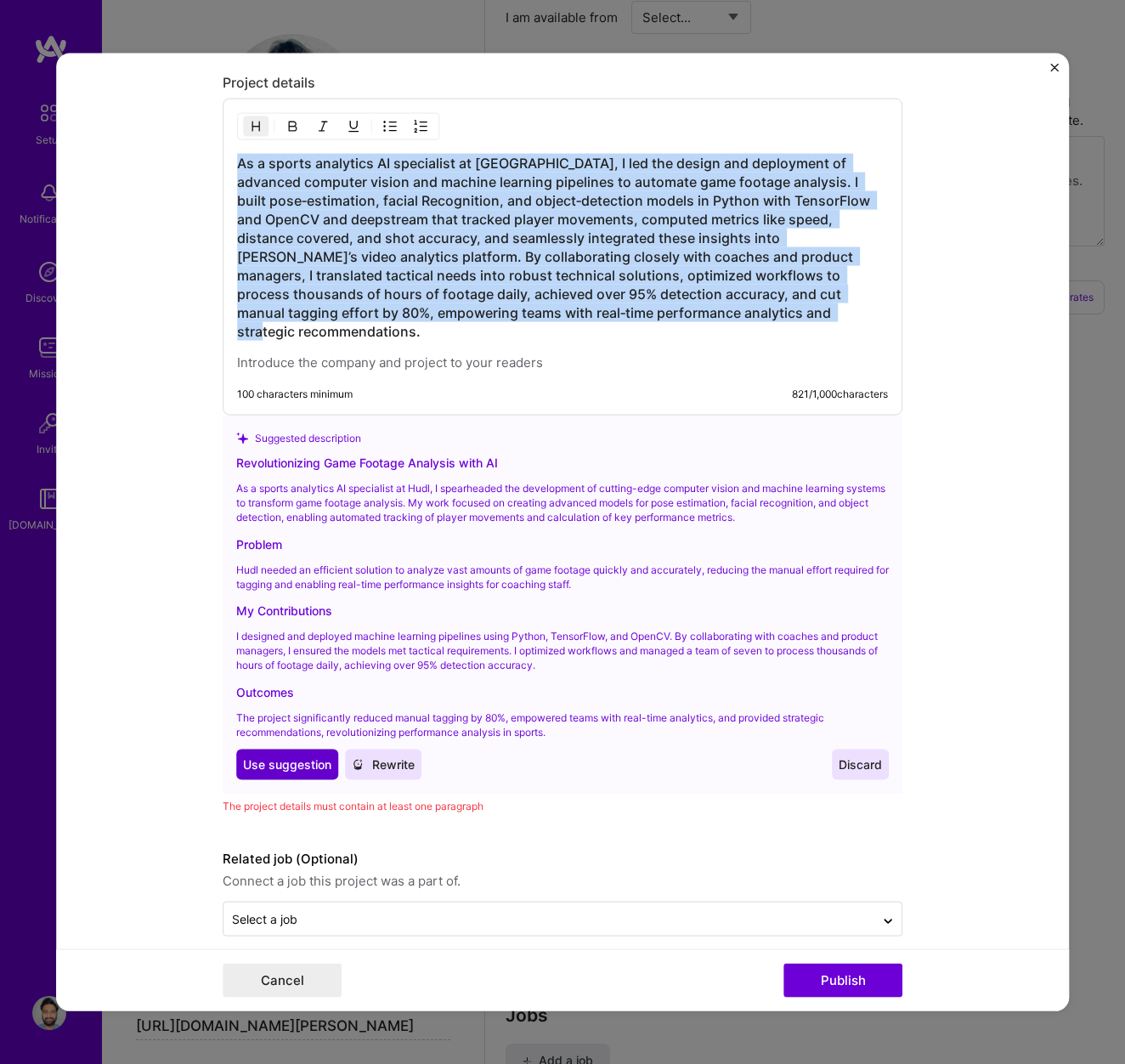
click at [285, 756] on span "Use suggestion" at bounding box center [287, 765] width 88 height 17
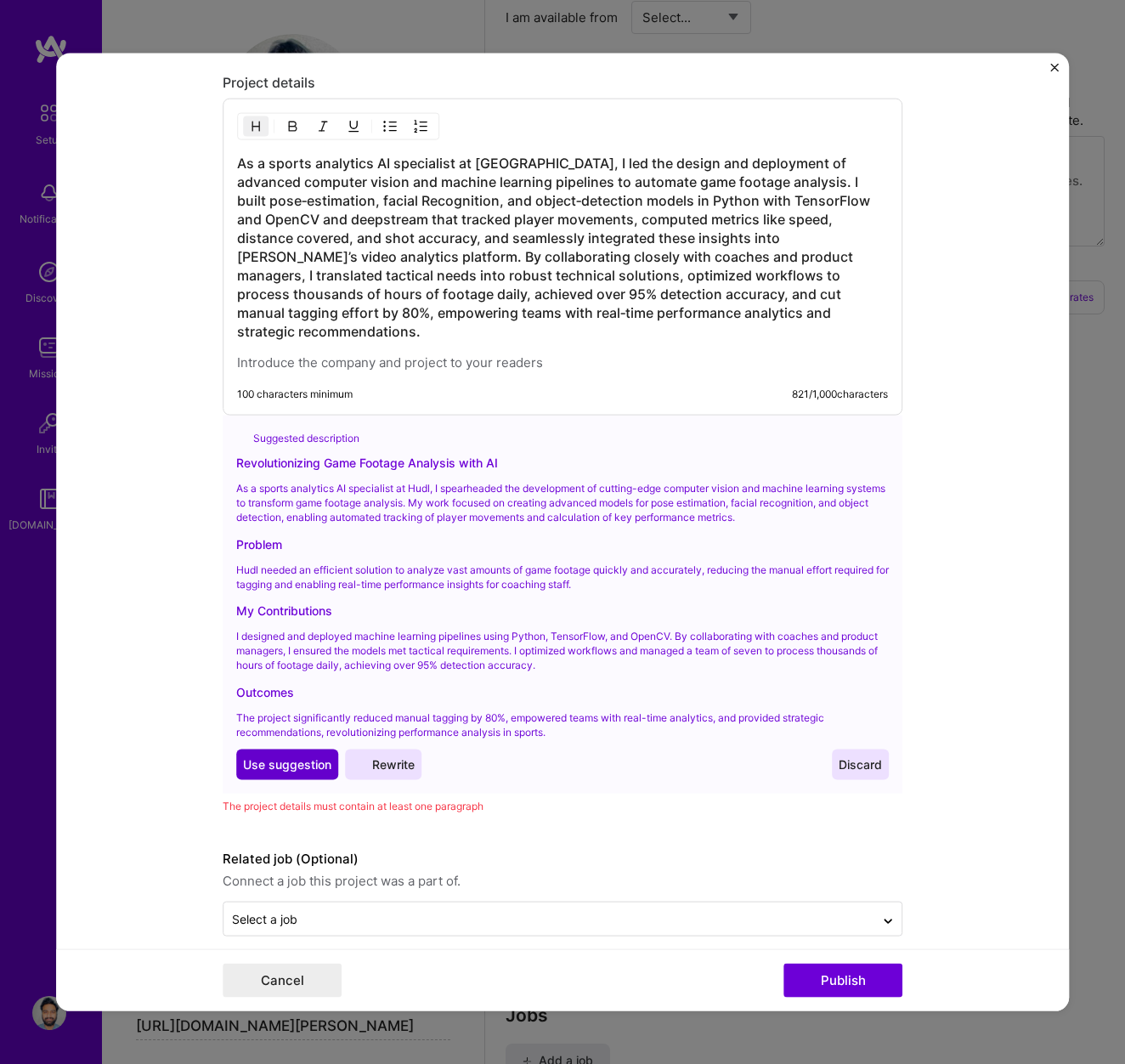
scroll to position [2270, 0]
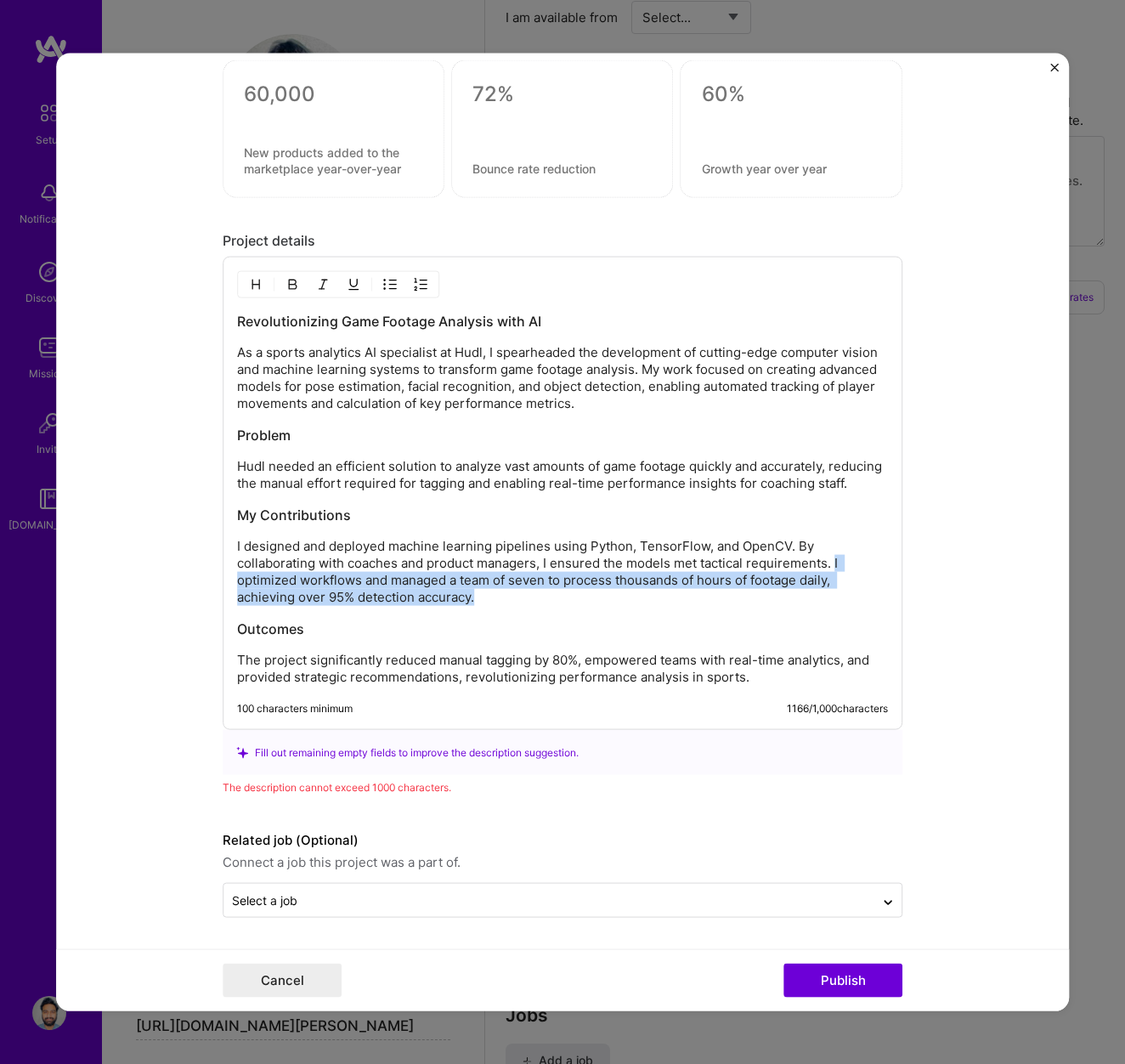
drag, startPoint x: 836, startPoint y: 563, endPoint x: 847, endPoint y: 595, distance: 33.8
click at [848, 596] on p "I designed and deployed machine learning pipelines using Python, TensorFlow, an…" at bounding box center [562, 572] width 651 height 68
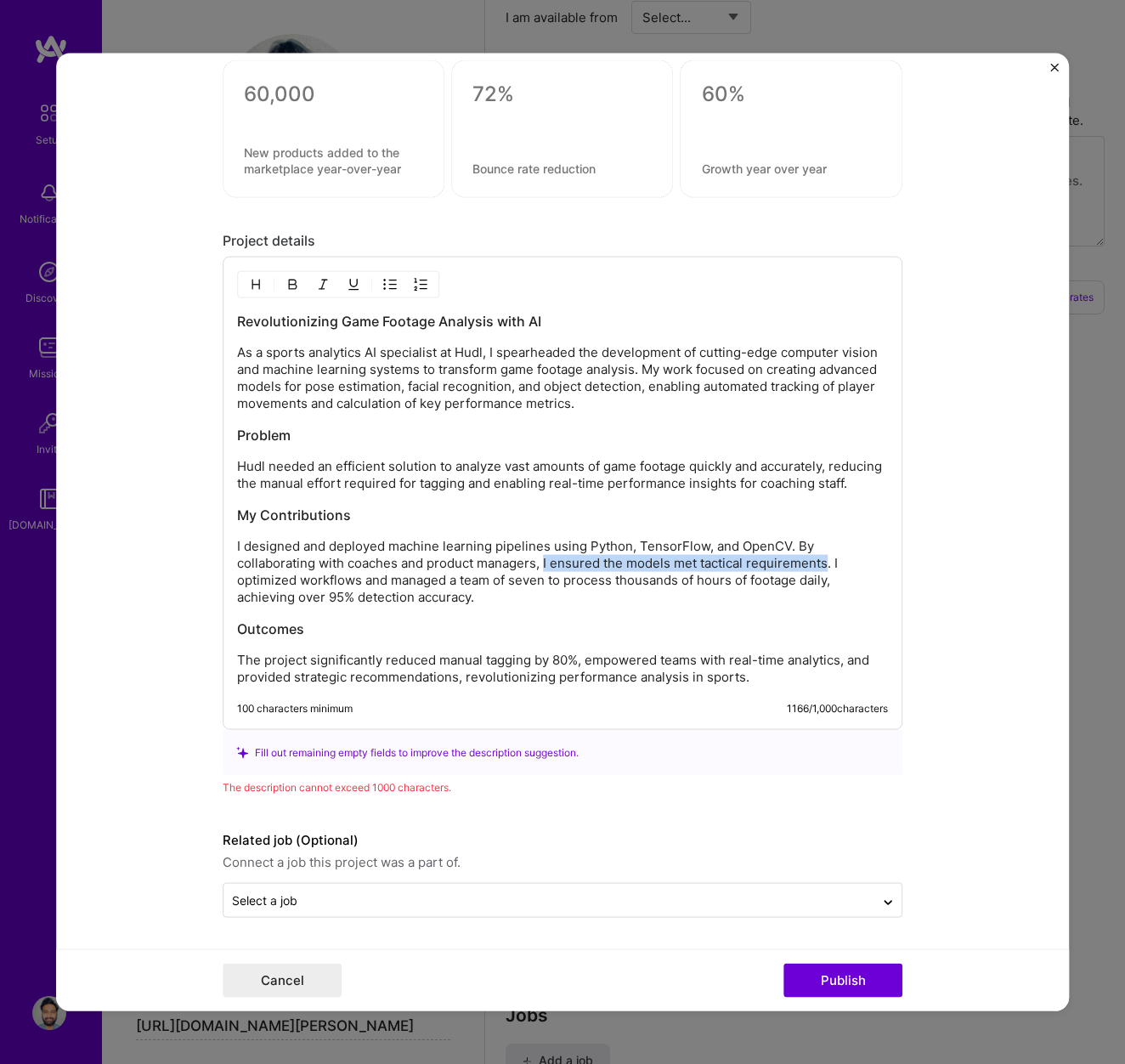
drag, startPoint x: 830, startPoint y: 565, endPoint x: 546, endPoint y: 564, distance: 284.0
click at [546, 564] on p "I designed and deployed machine learning pipelines using Python, TensorFlow, an…" at bounding box center [562, 572] width 651 height 68
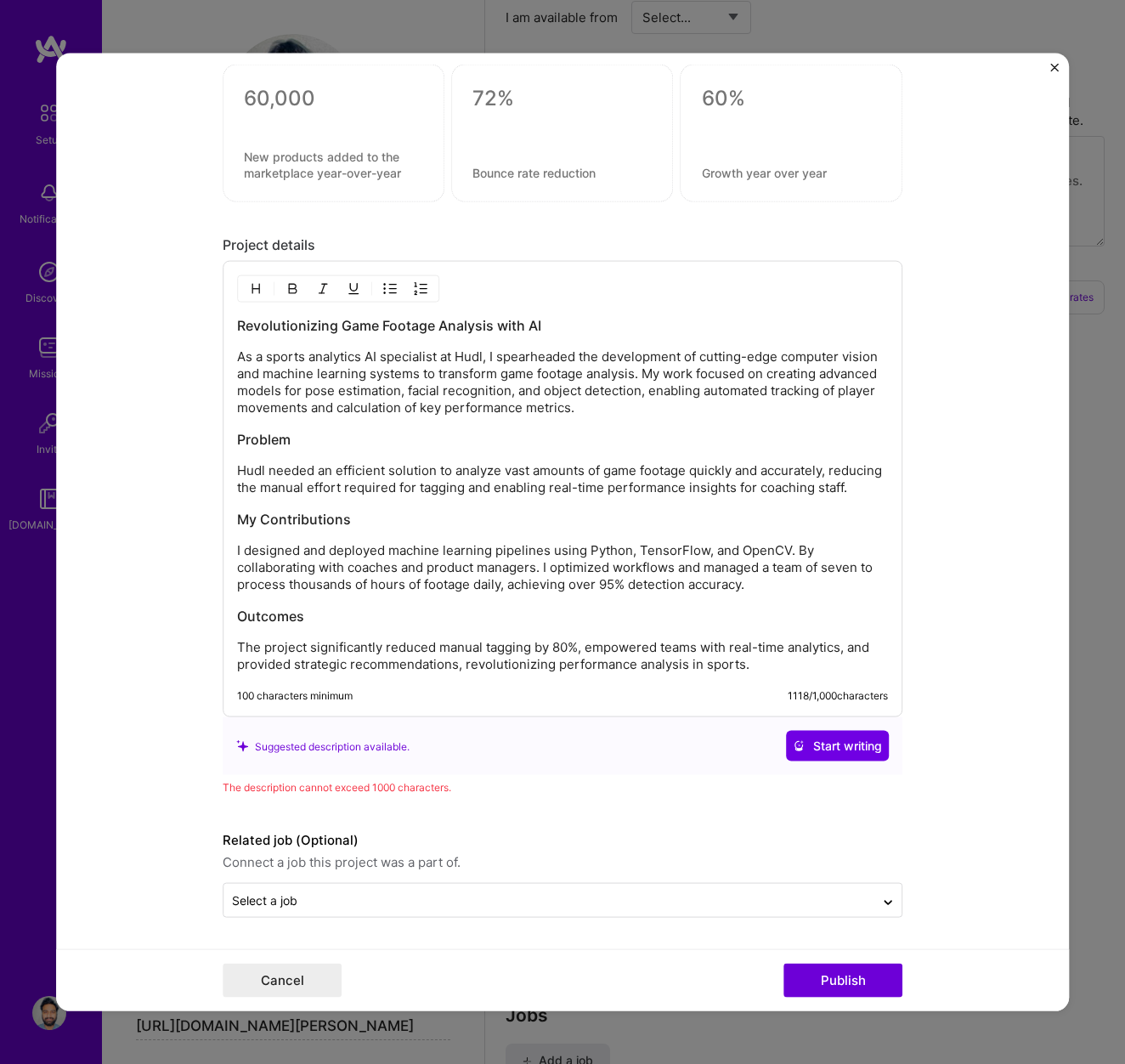
drag, startPoint x: 544, startPoint y: 570, endPoint x: 796, endPoint y: 548, distance: 253.0
click at [796, 548] on p "I designed and deployed machine learning pipelines using Python, TensorFlow, an…" at bounding box center [562, 567] width 651 height 51
drag, startPoint x: 796, startPoint y: 548, endPoint x: 546, endPoint y: 569, distance: 250.9
click at [546, 569] on p "I designed and deployed machine learning pipelines using Python, TensorFlow, an…" at bounding box center [562, 567] width 651 height 51
click at [643, 358] on p "As a sports analytics AI specialist at Hudl, I spearheaded the development of c…" at bounding box center [562, 383] width 651 height 68
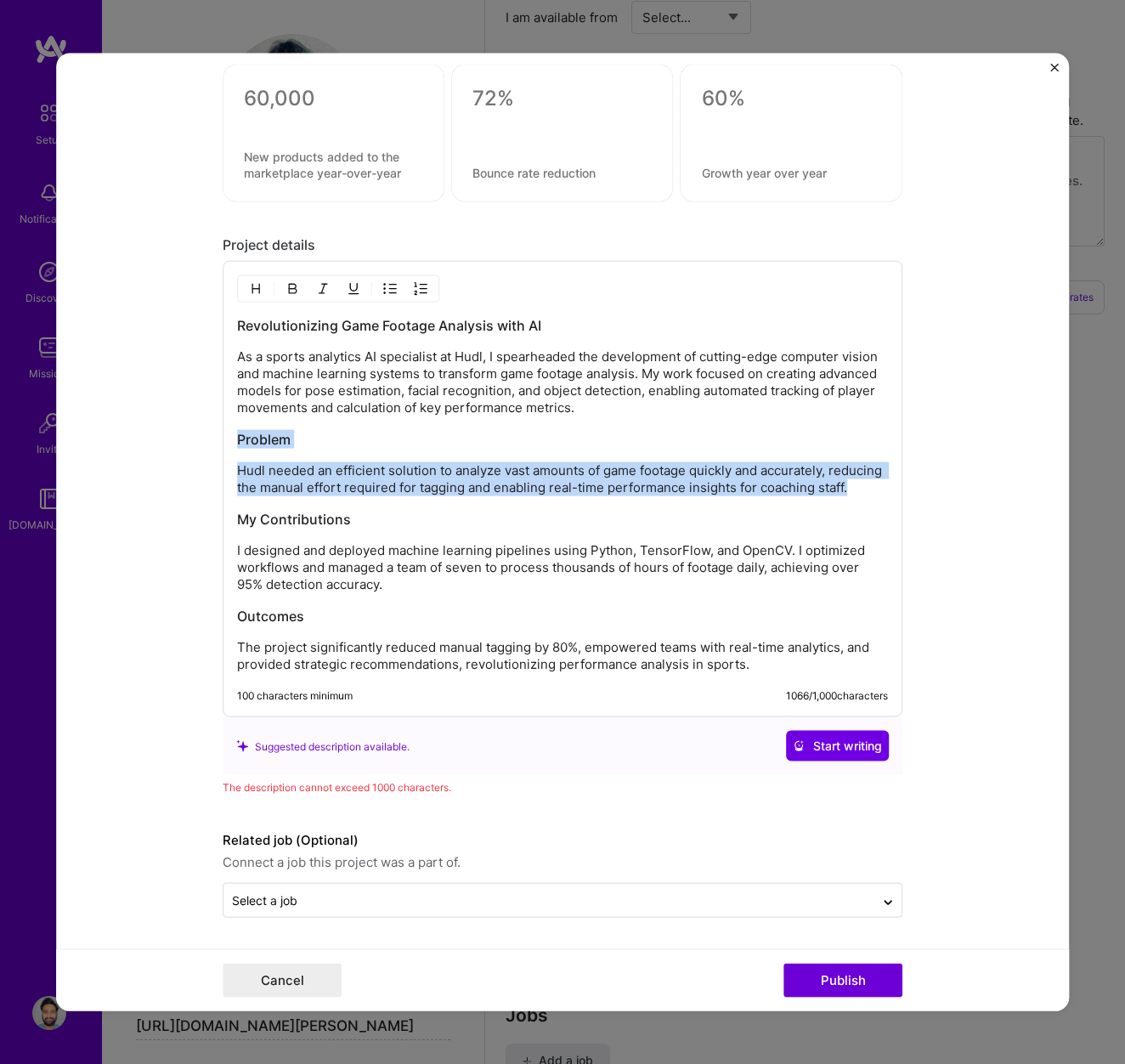
drag, startPoint x: 272, startPoint y: 492, endPoint x: 241, endPoint y: 416, distance: 82.1
click at [241, 416] on div "Revolutionizing Game Footage Analysis with AI As a sports analytics AI speciali…" at bounding box center [562, 495] width 651 height 357
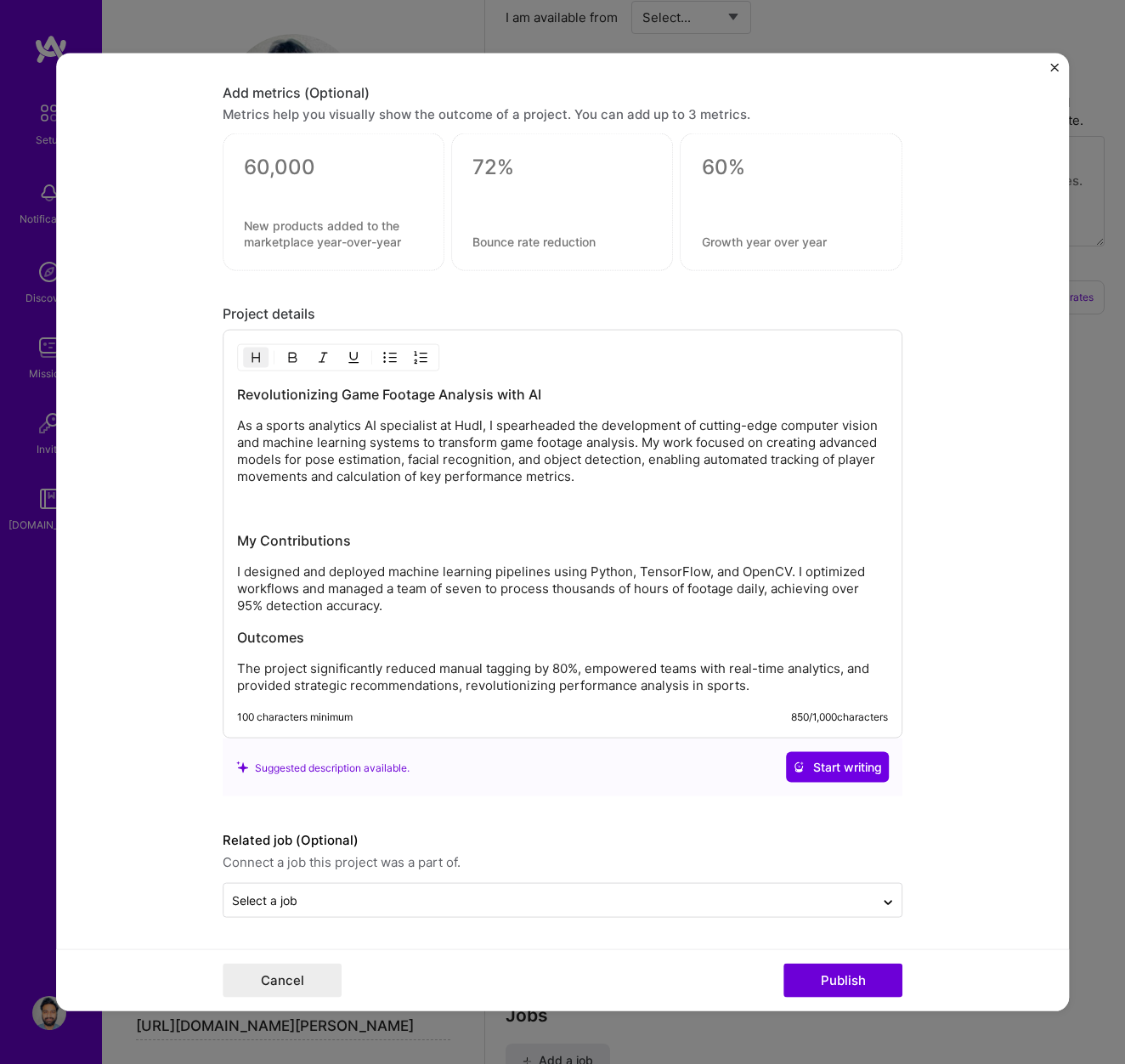
scroll to position [2147, 0]
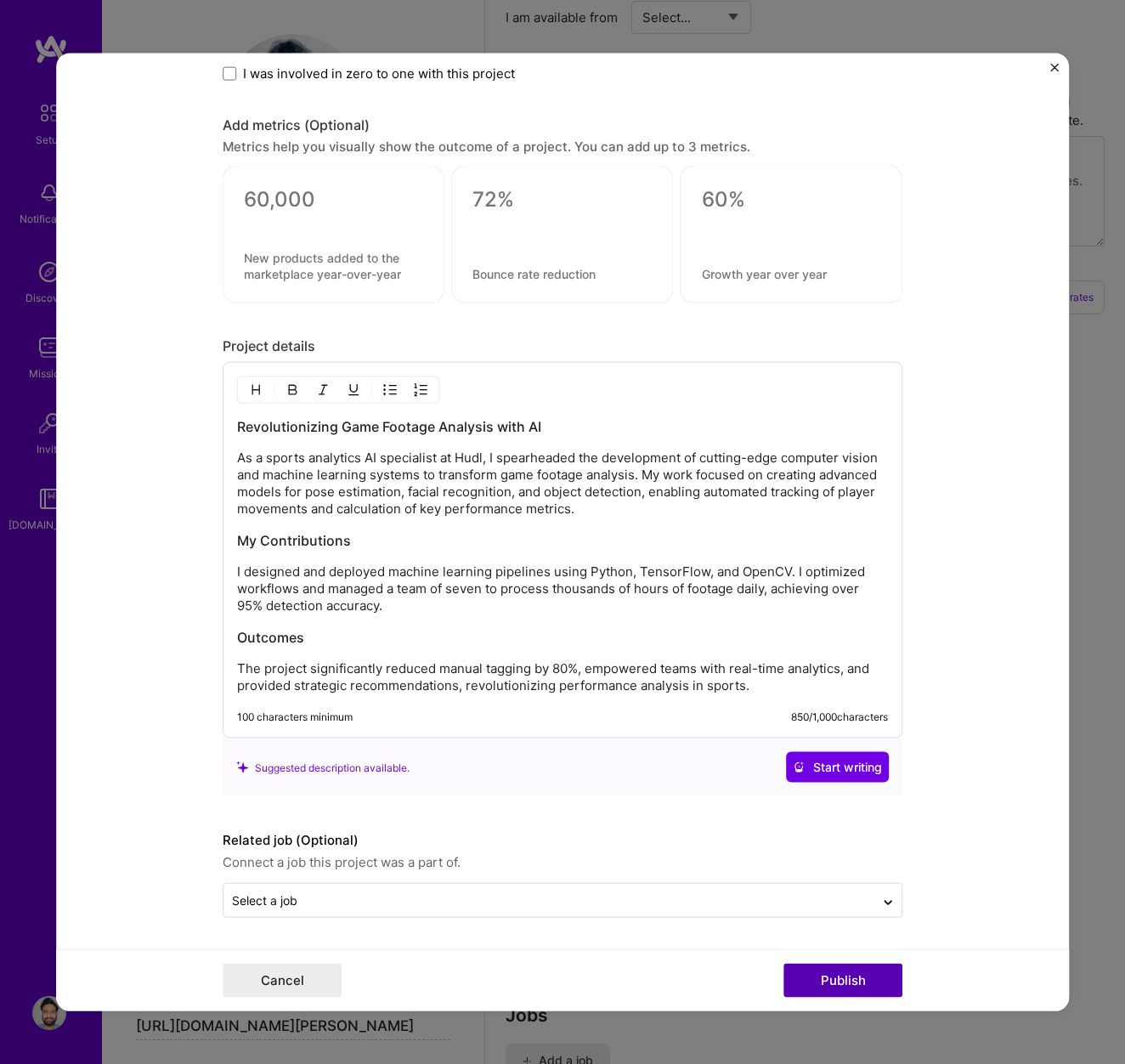
click at [878, 979] on button "Publish" at bounding box center [843, 979] width 119 height 34
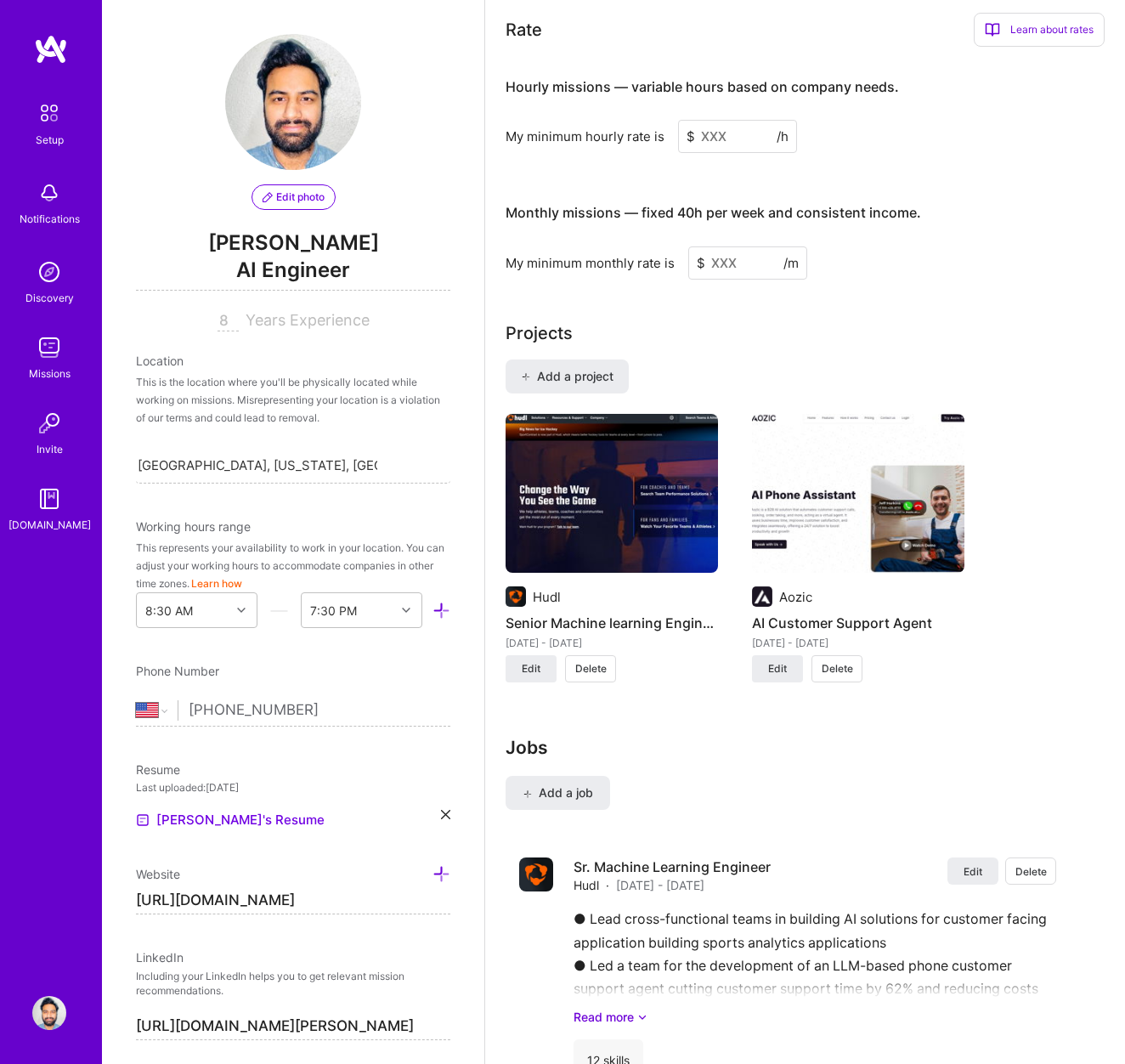
scroll to position [1069, 0]
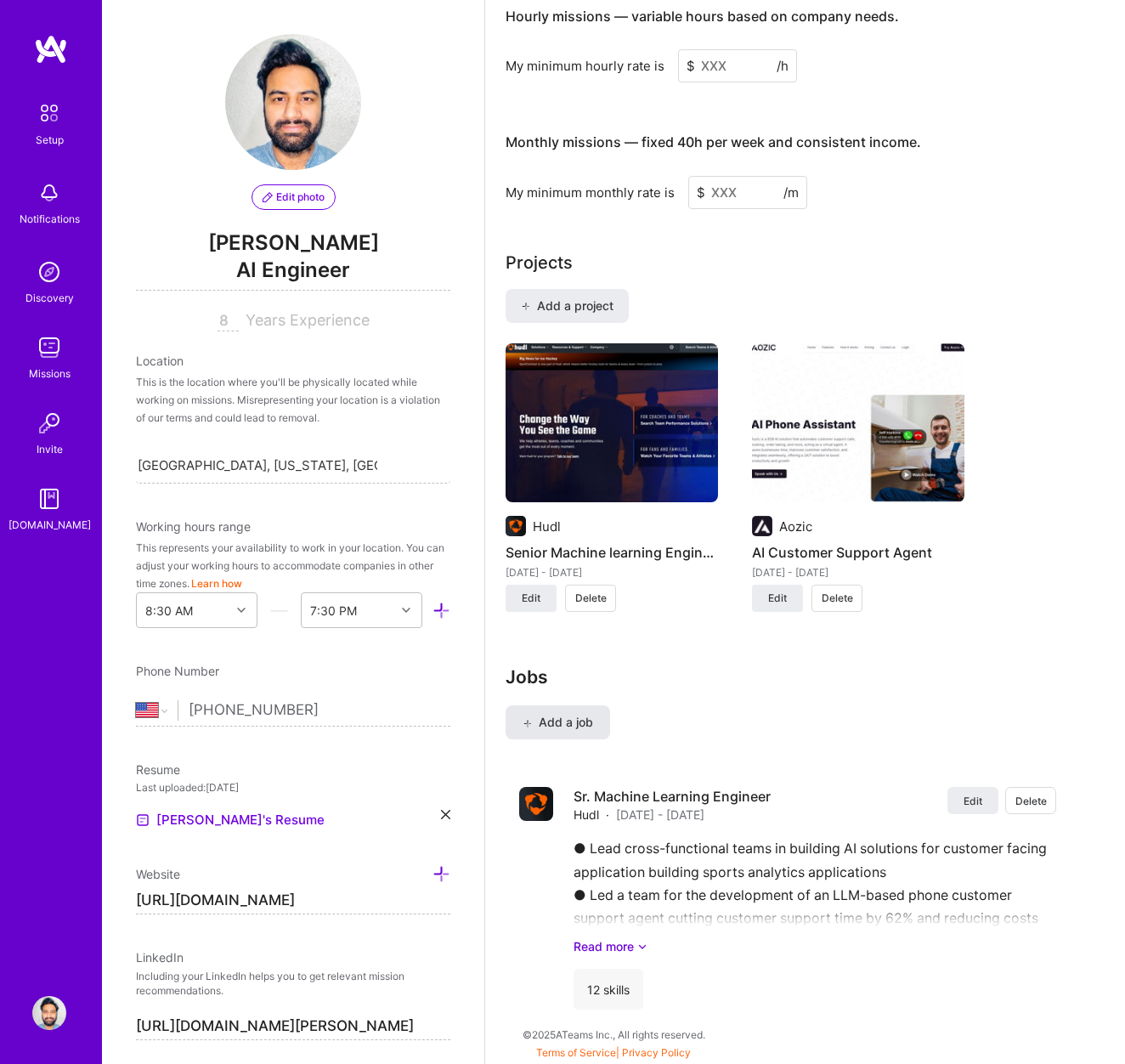
click at [577, 718] on span "Add a job" at bounding box center [558, 722] width 71 height 17
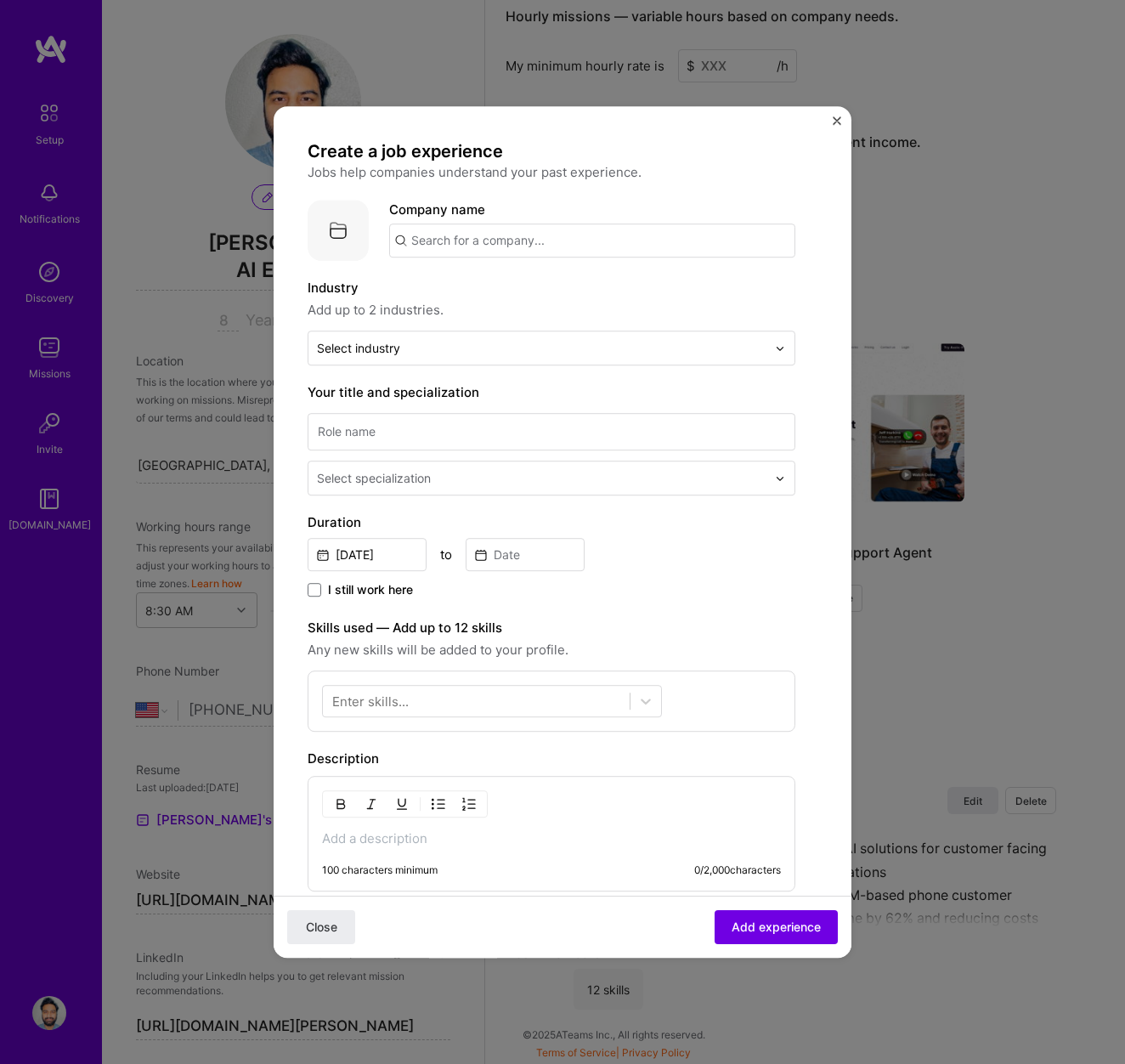
click at [579, 246] on input "text" at bounding box center [593, 240] width 406 height 34
click at [836, 120] on img "Close" at bounding box center [837, 121] width 9 height 9
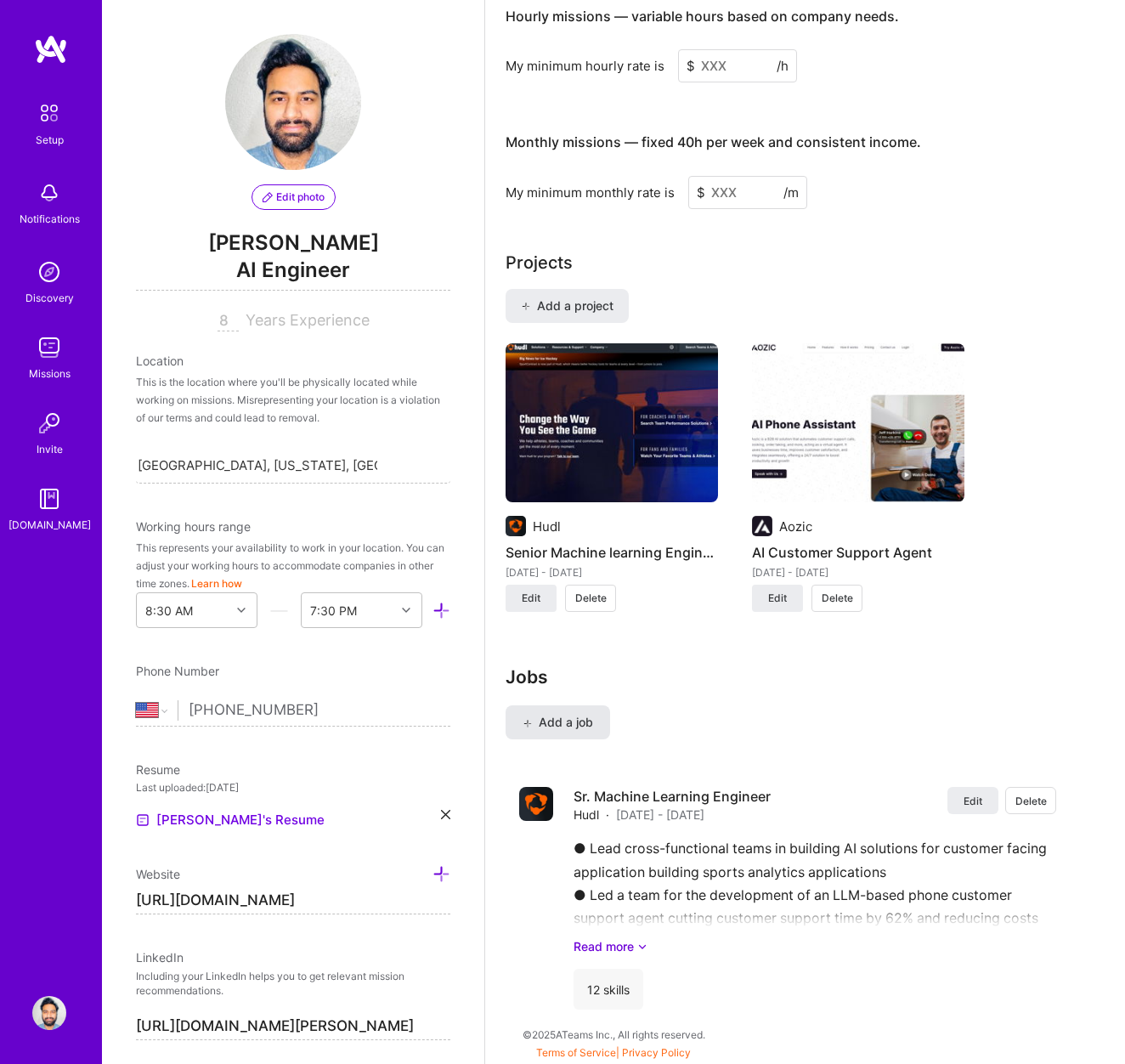
click at [585, 724] on span "Add a job" at bounding box center [558, 722] width 71 height 17
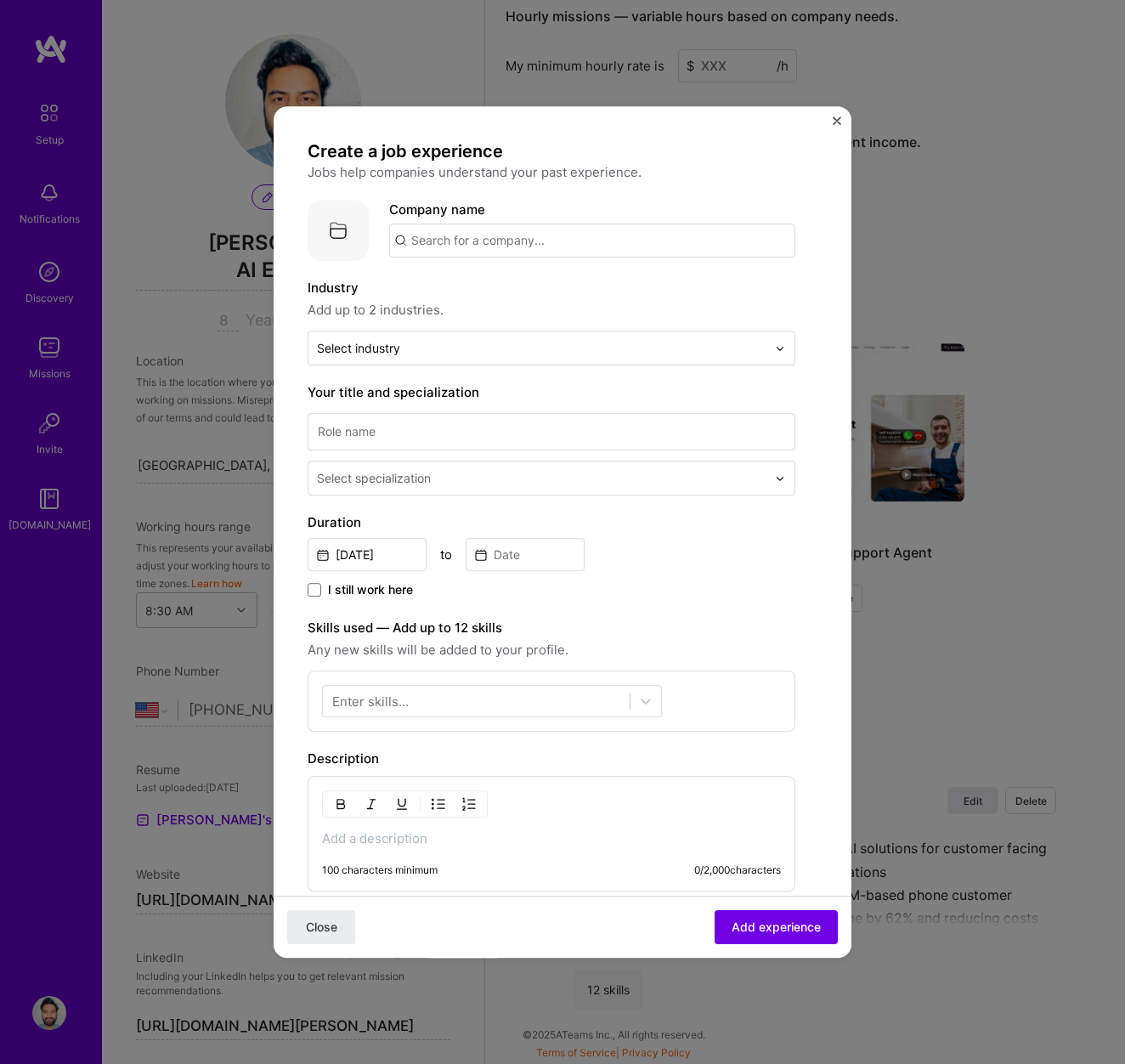
click at [834, 120] on img "Close" at bounding box center [837, 121] width 9 height 9
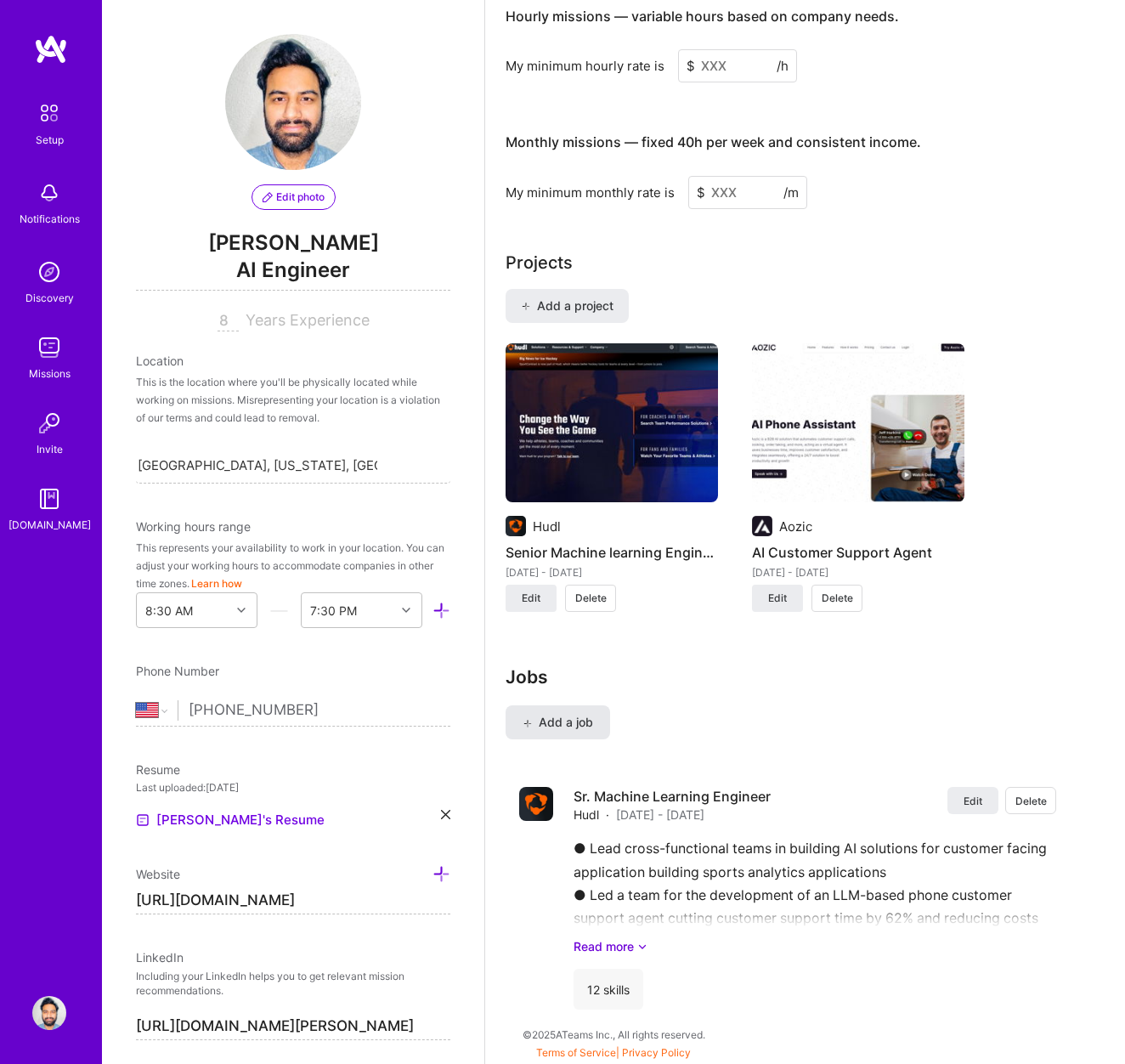
click at [574, 718] on span "Add a job" at bounding box center [558, 722] width 71 height 17
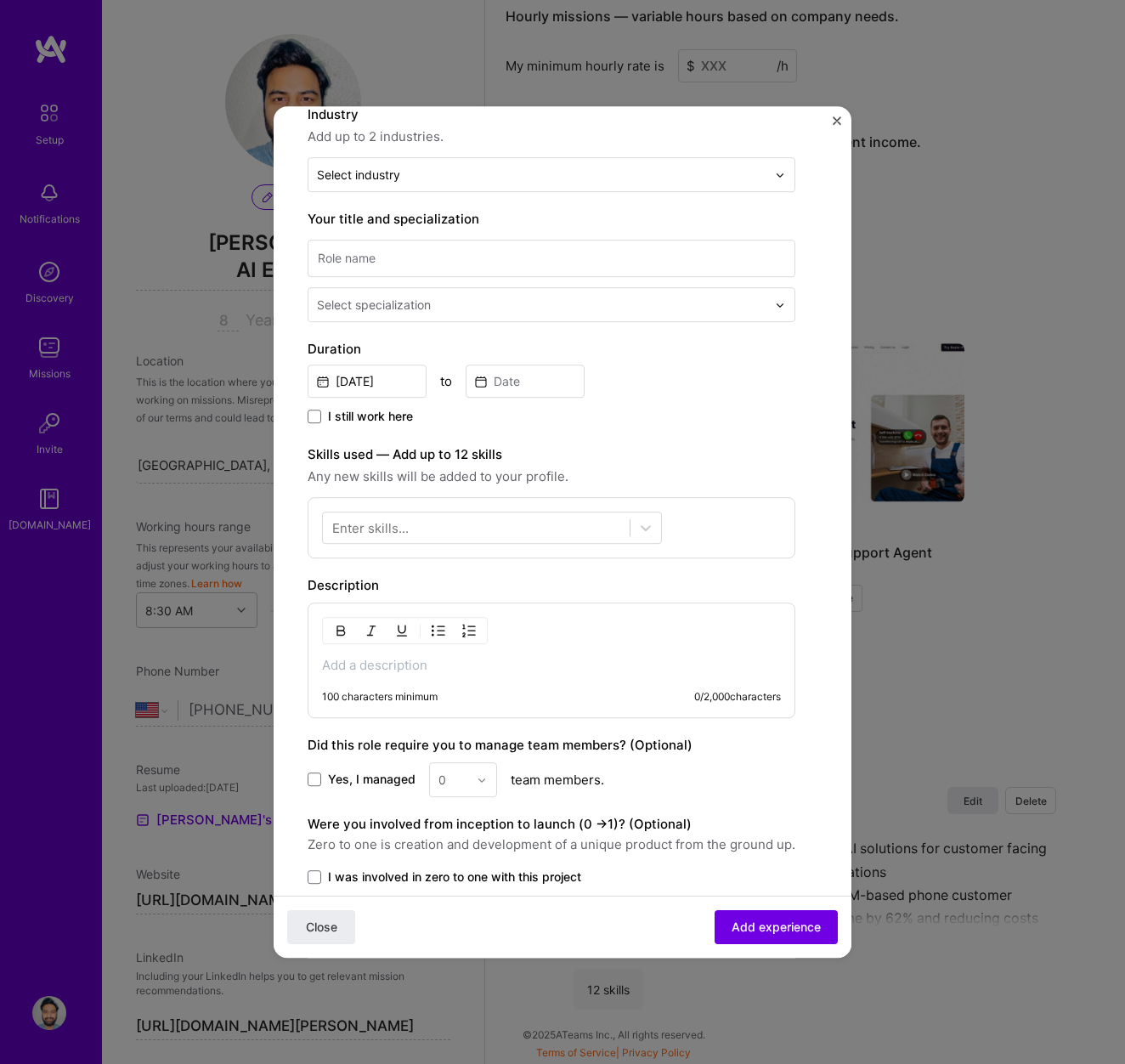
scroll to position [175, 0]
click at [424, 661] on p at bounding box center [552, 664] width 459 height 17
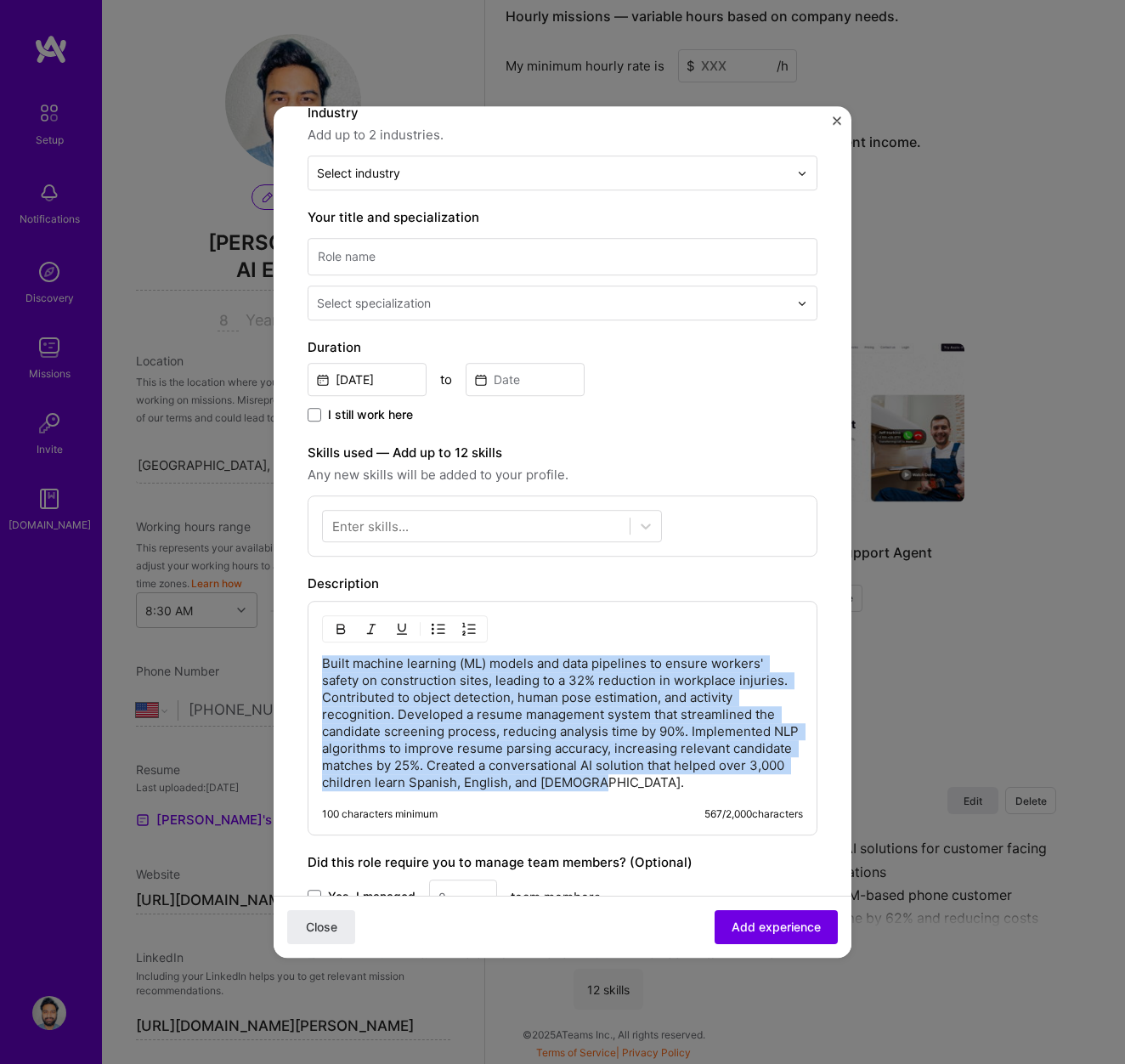
drag, startPoint x: 609, startPoint y: 780, endPoint x: 279, endPoint y: 668, distance: 348.5
click at [279, 668] on form "Create a job experience Jobs help companies understand your past experience. Co…" at bounding box center [562, 584] width 578 height 1238
click at [439, 628] on img "button" at bounding box center [438, 629] width 14 height 14
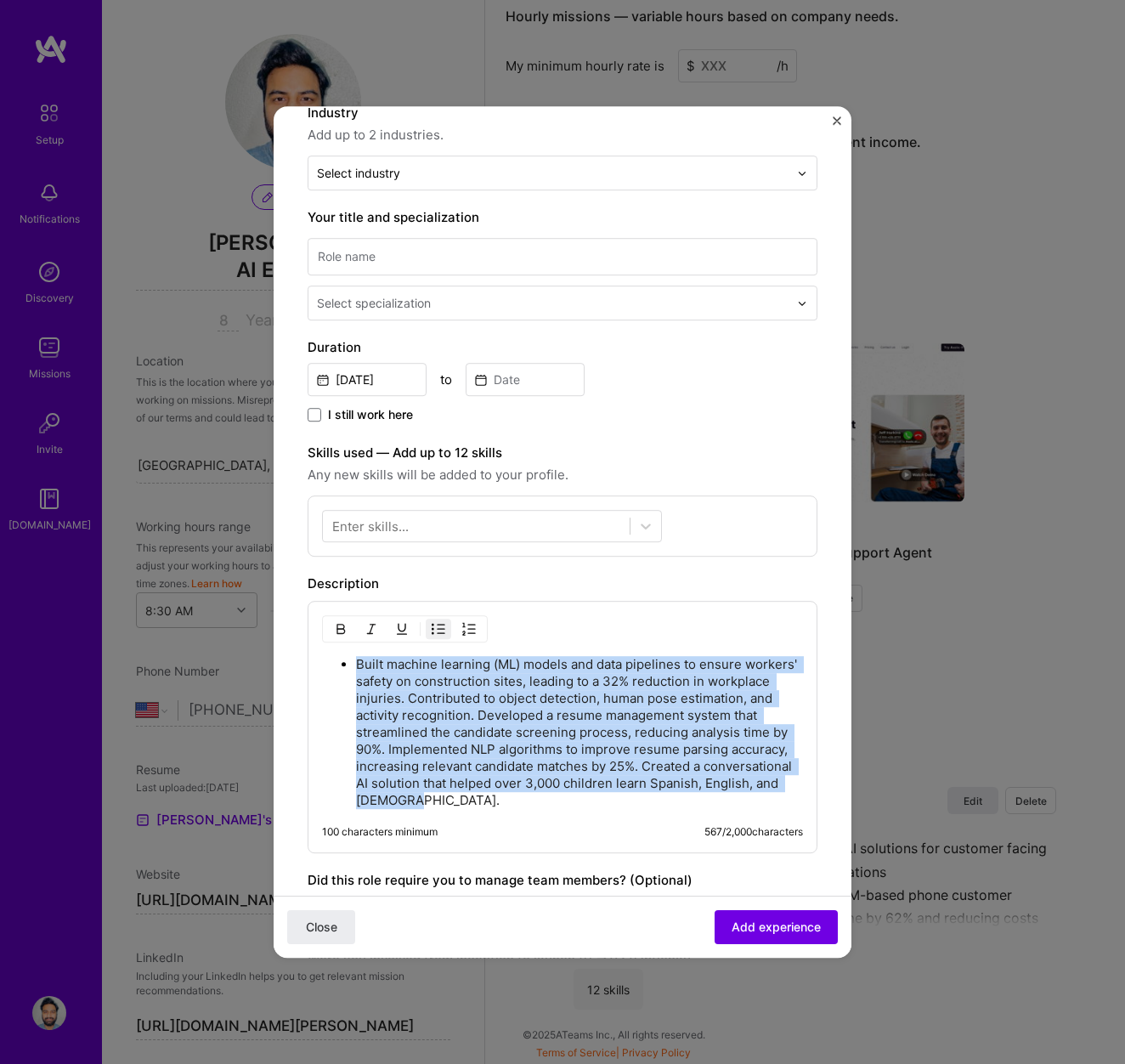
click at [512, 763] on p "Built machine learning (ML) models and data pipelines to ensure workers' safety…" at bounding box center [579, 733] width 447 height 153
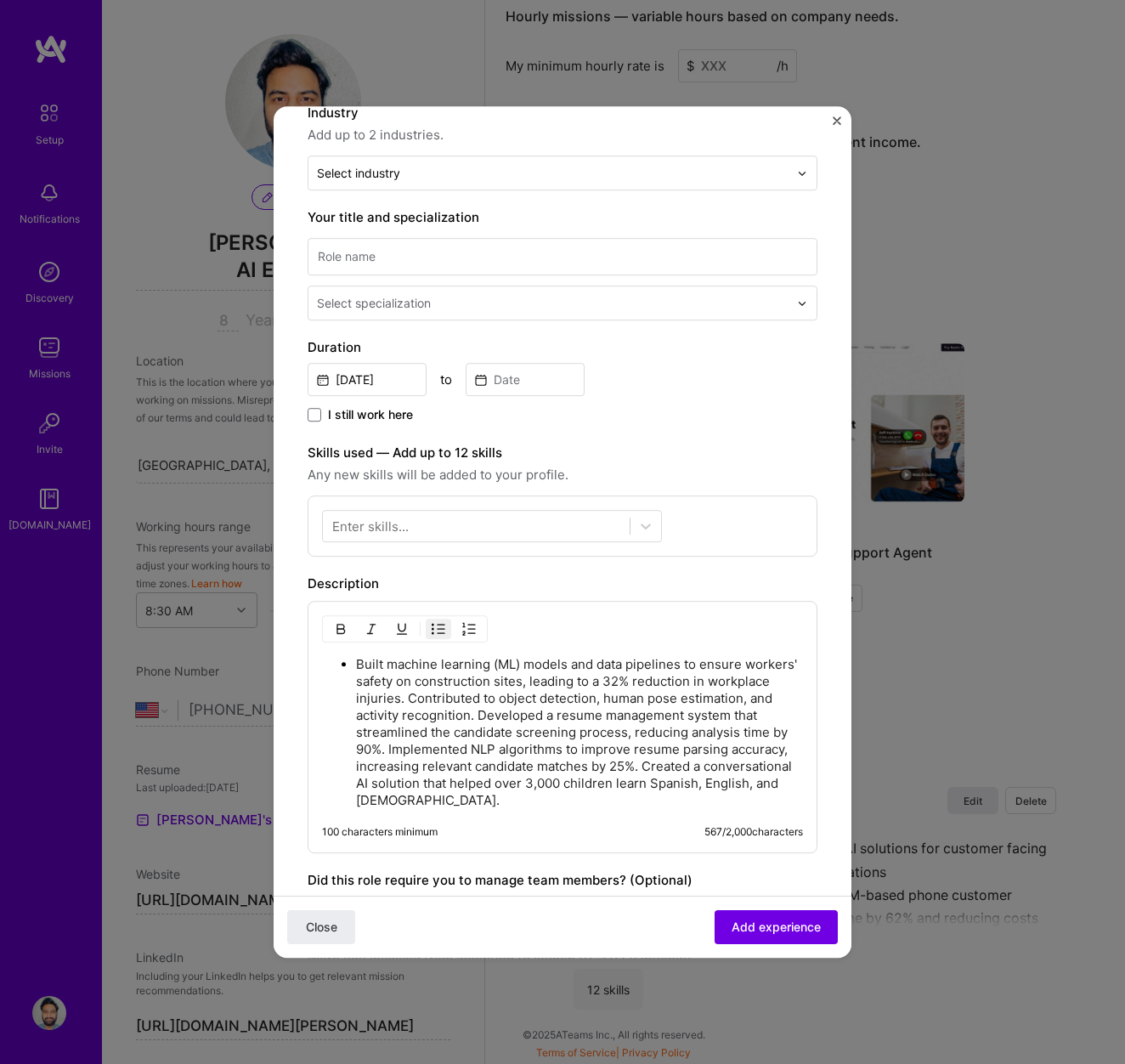
click at [425, 802] on p "Built machine learning (ML) models and data pipelines to ensure workers' safety…" at bounding box center [579, 733] width 447 height 153
click at [756, 781] on p "Built machine learning (ML) models and data pipelines to ensure workers' safety…" at bounding box center [579, 733] width 447 height 153
click at [774, 779] on p "Built machine learning (ML) models and data pipelines to ensure workers' safety…" at bounding box center [579, 733] width 447 height 153
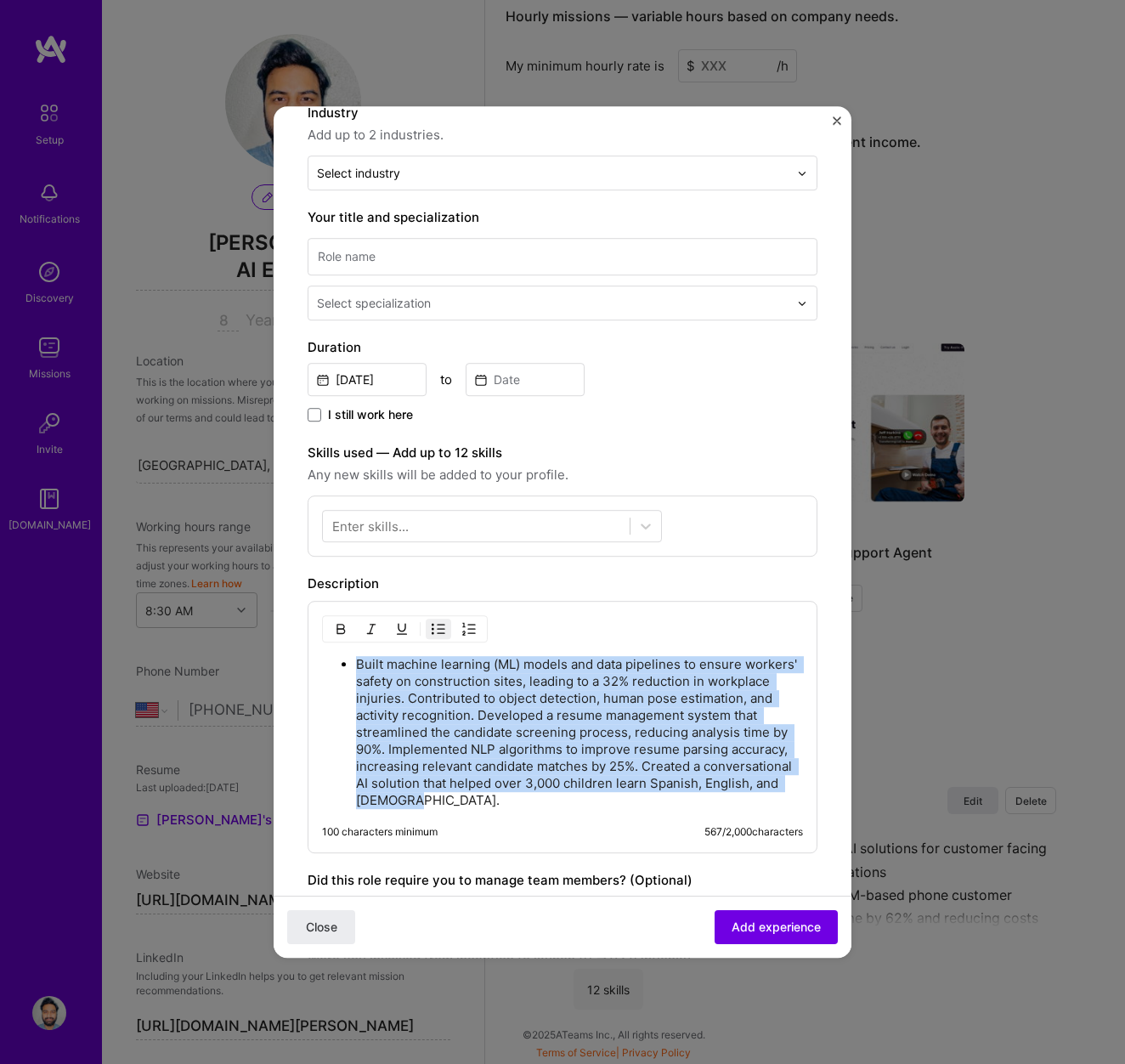
drag, startPoint x: 417, startPoint y: 801, endPoint x: 332, endPoint y: 661, distance: 163.8
click at [332, 661] on ul "Built machine learning (ML) models and data pipelines to ensure workers' safety…" at bounding box center [563, 732] width 481 height 154
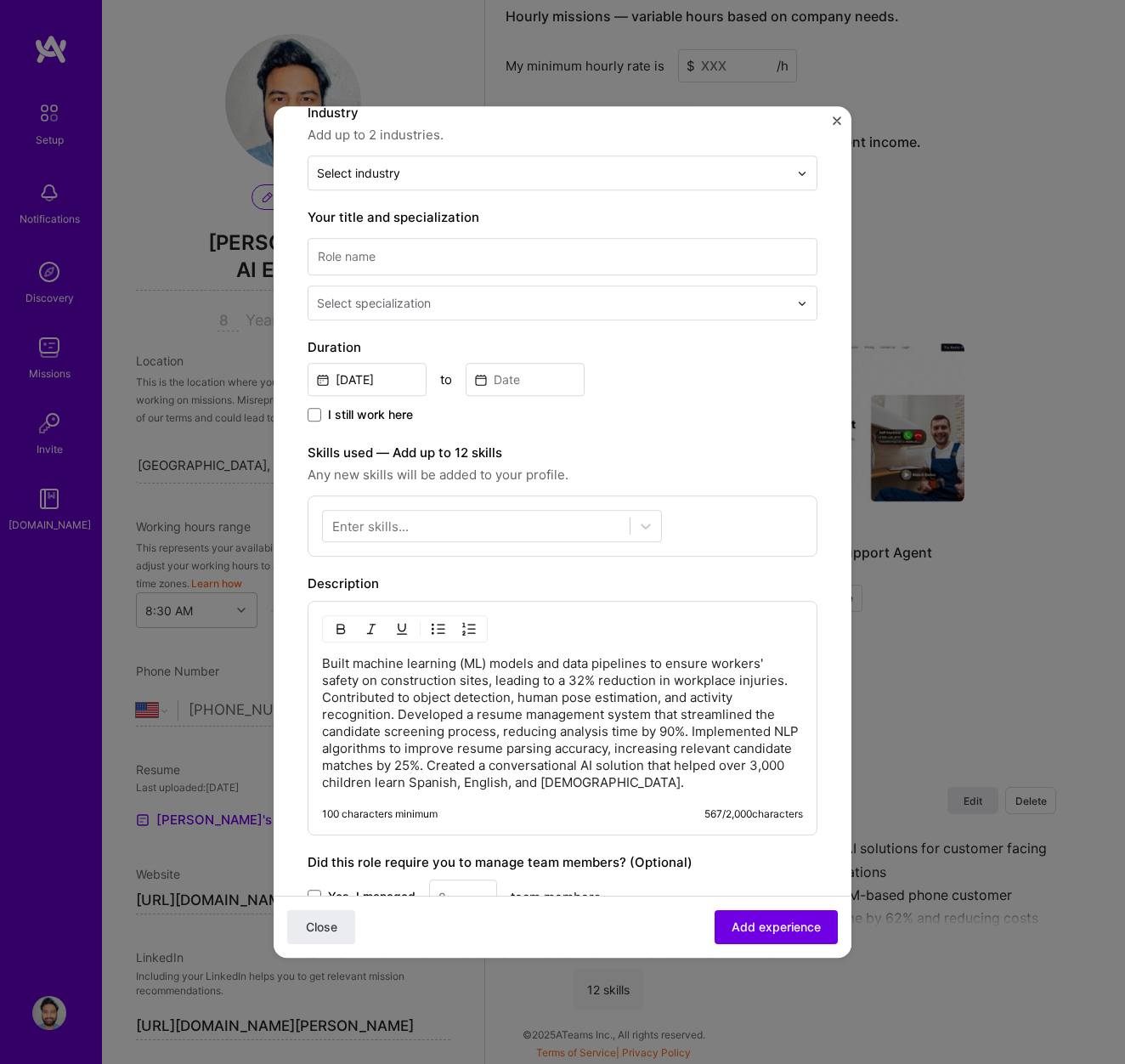
click at [325, 662] on p "Built machine learning (ML) models and data pipelines to ensure workers' safety…" at bounding box center [563, 723] width 481 height 136
click at [437, 633] on img "button" at bounding box center [438, 629] width 14 height 14
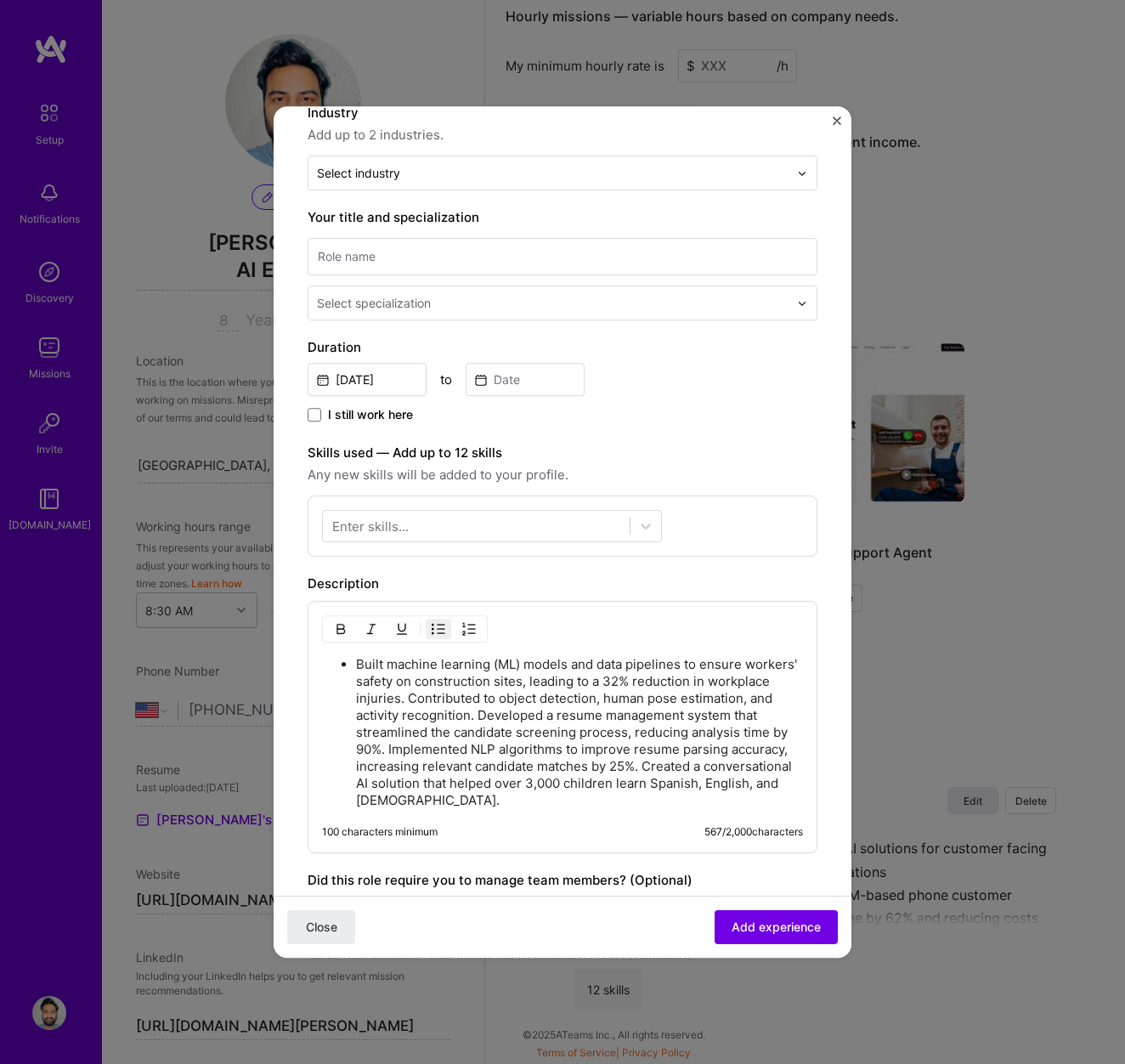
click at [404, 701] on p "Built machine learning (ML) models and data pipelines to ensure workers' safety…" at bounding box center [579, 733] width 447 height 153
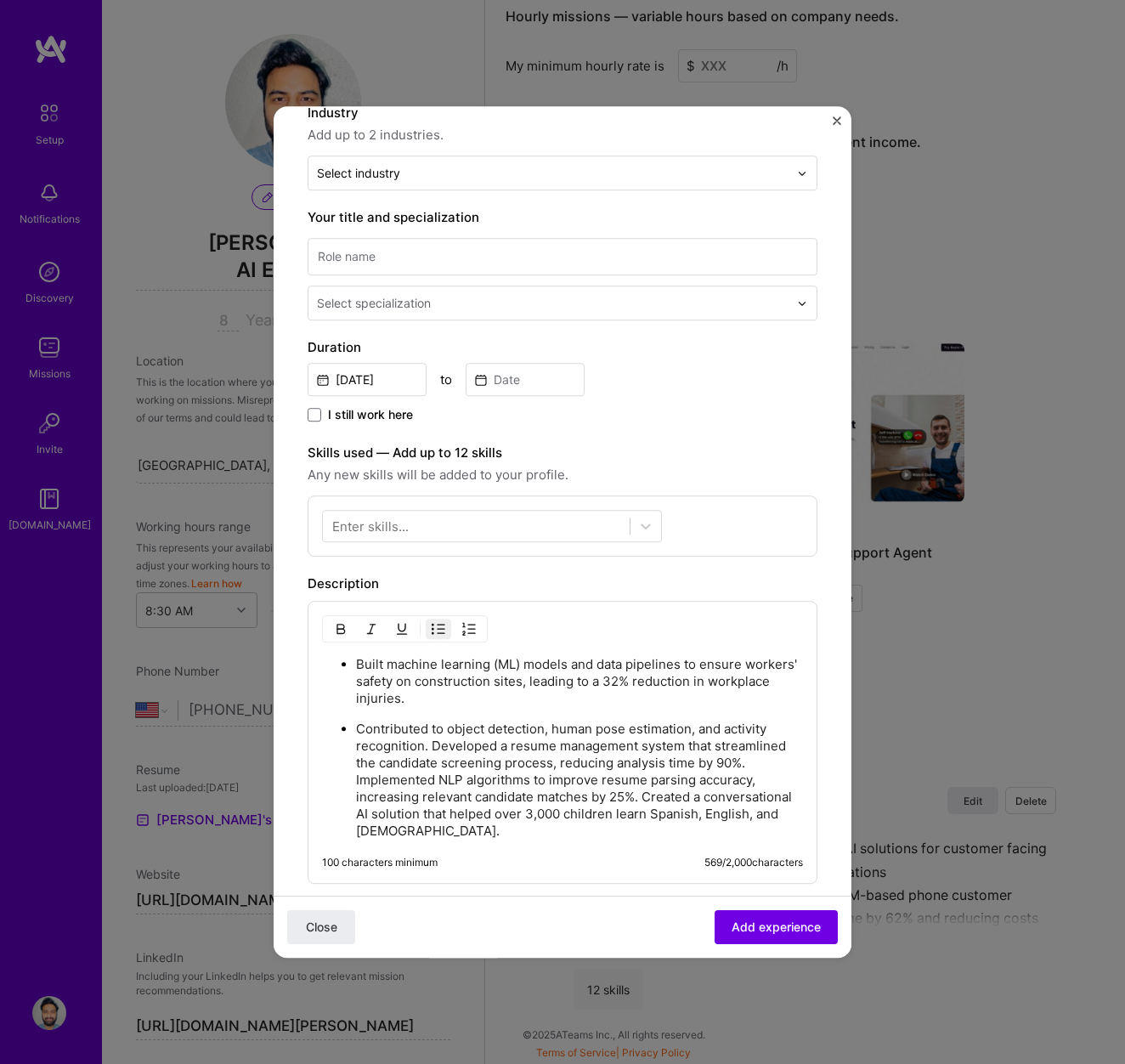
click at [433, 746] on p "Contributed to object detection, human pose estimation, and activity recognitio…" at bounding box center [579, 780] width 447 height 119
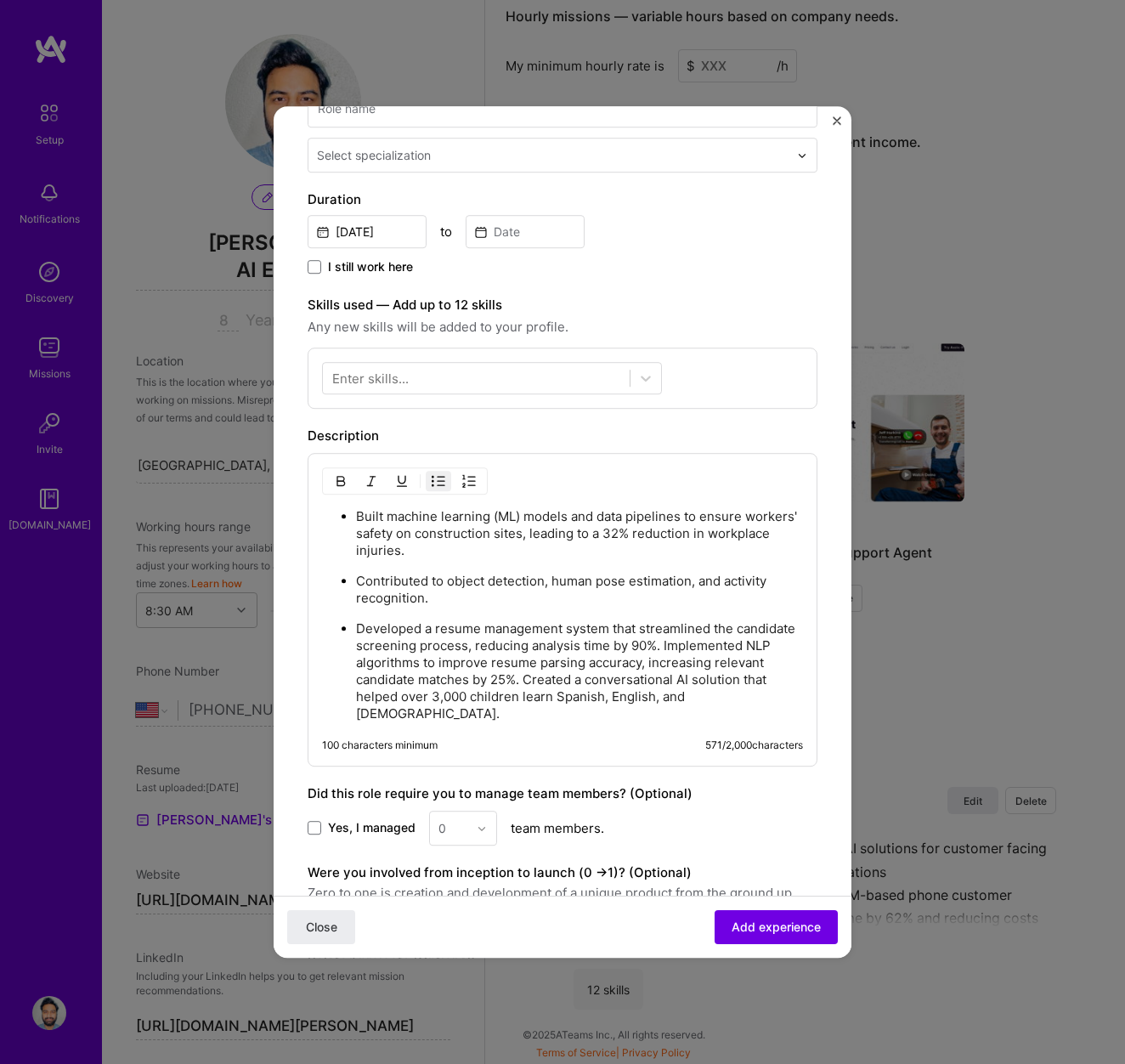
scroll to position [325, 0]
click at [662, 647] on p "Developed a resume management system that streamlined the candidate screening p…" at bounding box center [579, 669] width 447 height 102
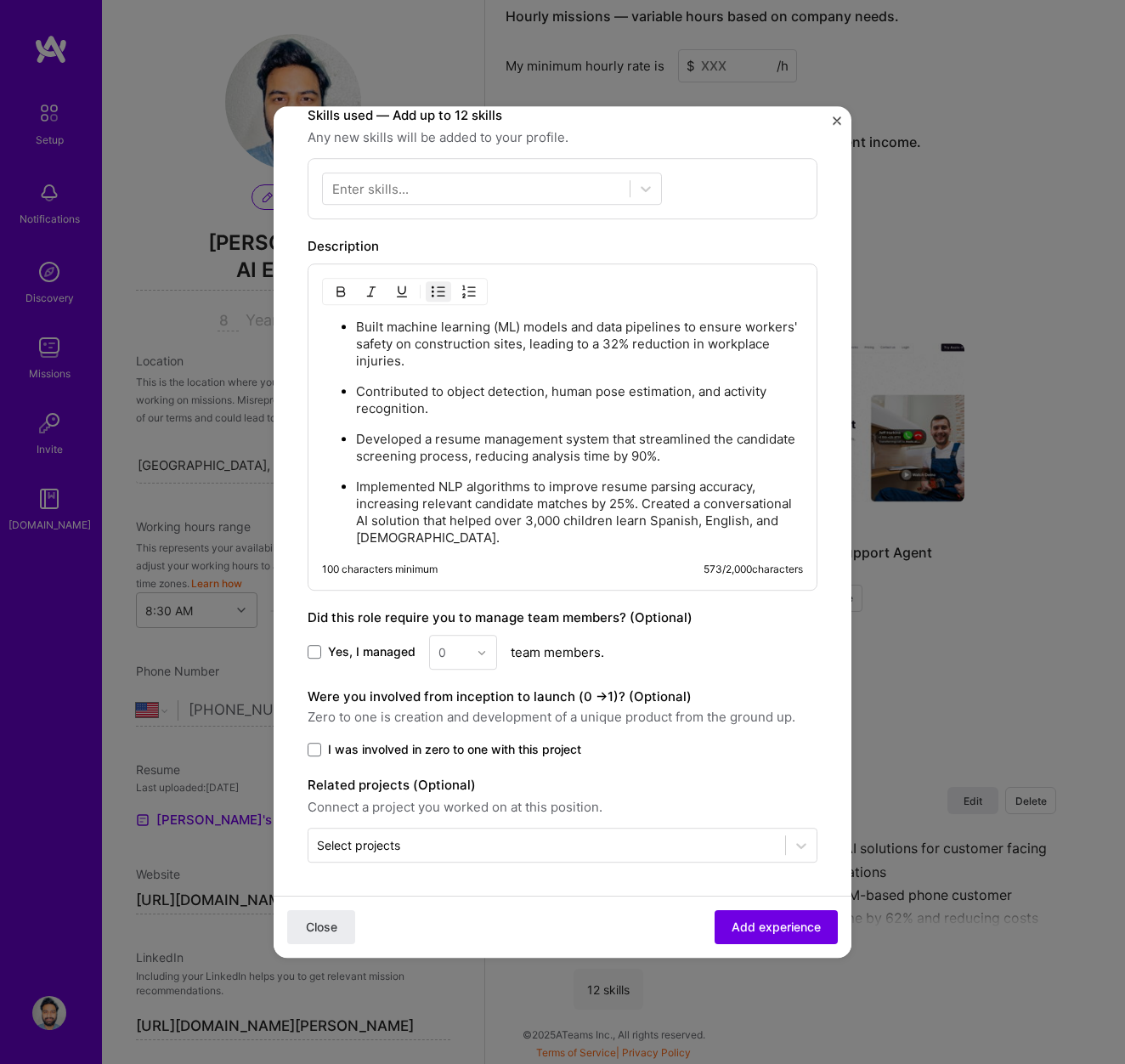
scroll to position [513, 0]
click at [341, 654] on span "Yes, I managed" at bounding box center [371, 652] width 87 height 17
click at [0, 0] on input "Yes, I managed" at bounding box center [0, 0] width 0 height 0
click at [464, 657] on input "text" at bounding box center [453, 651] width 30 height 17
click at [455, 877] on div "7" at bounding box center [463, 885] width 58 height 31
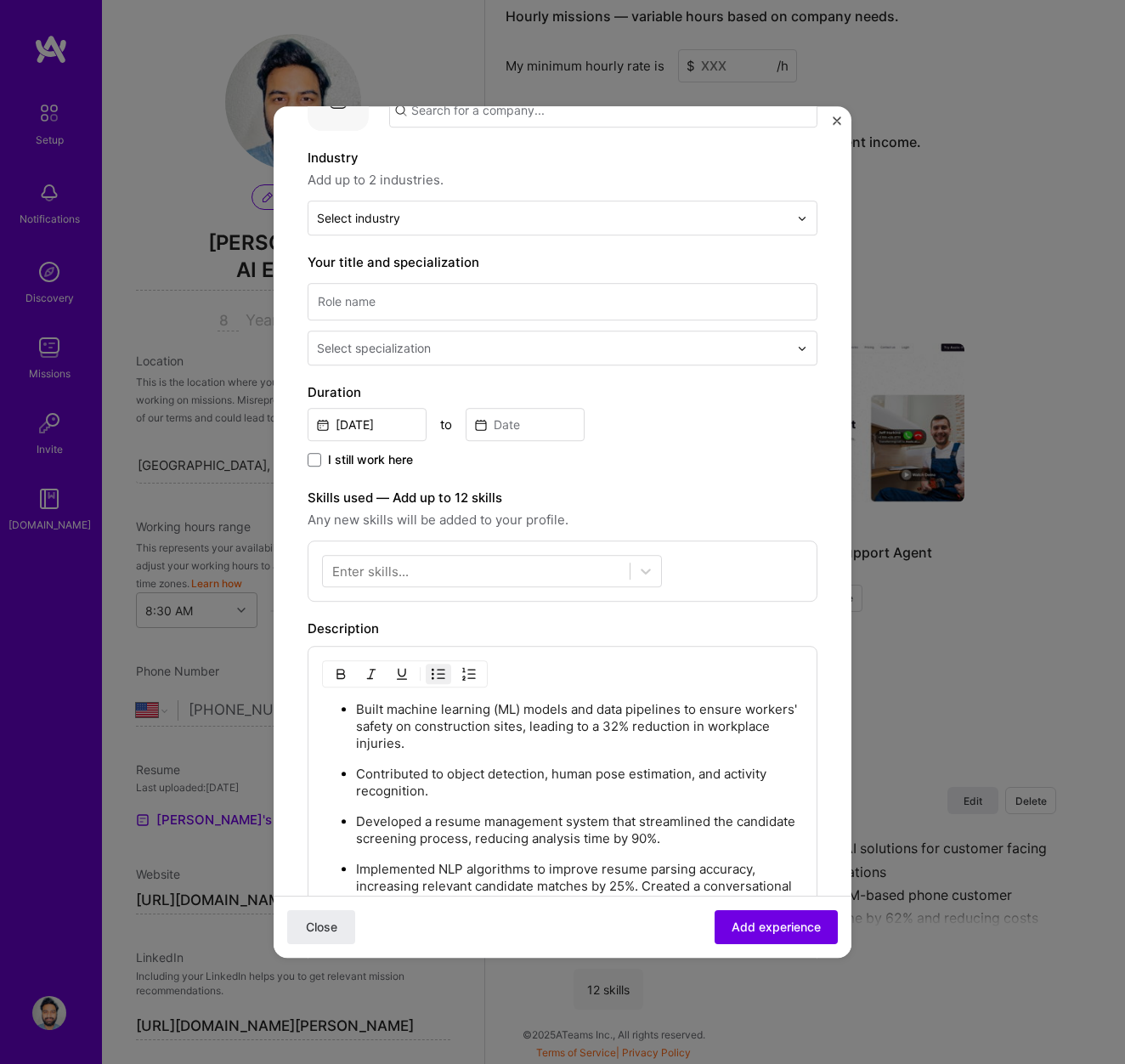
scroll to position [0, 0]
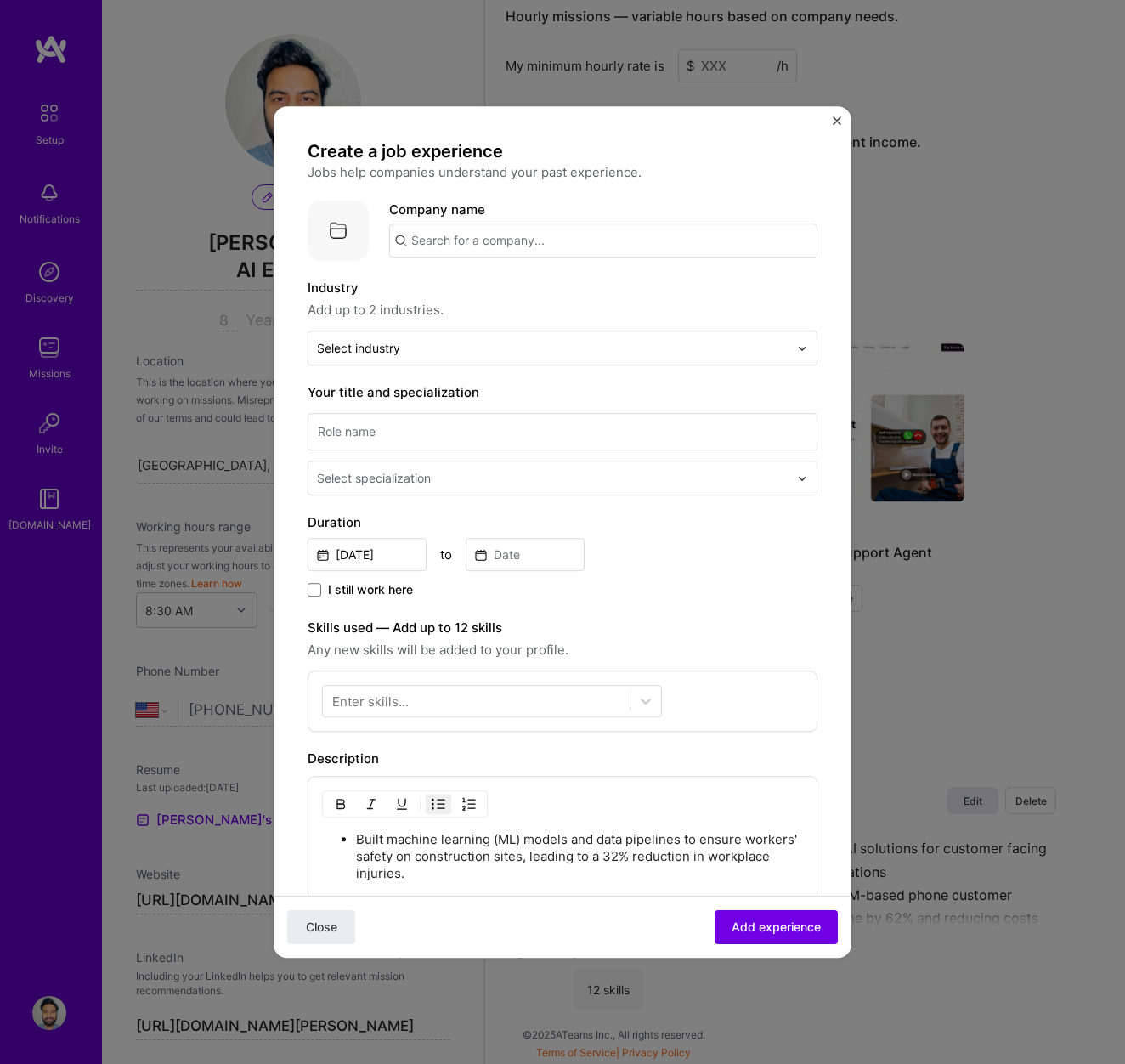
click at [467, 242] on input "text" at bounding box center [604, 240] width 429 height 34
type input "H"
type input "Aozic"
click at [450, 292] on span "[URL]" at bounding box center [453, 299] width 27 height 14
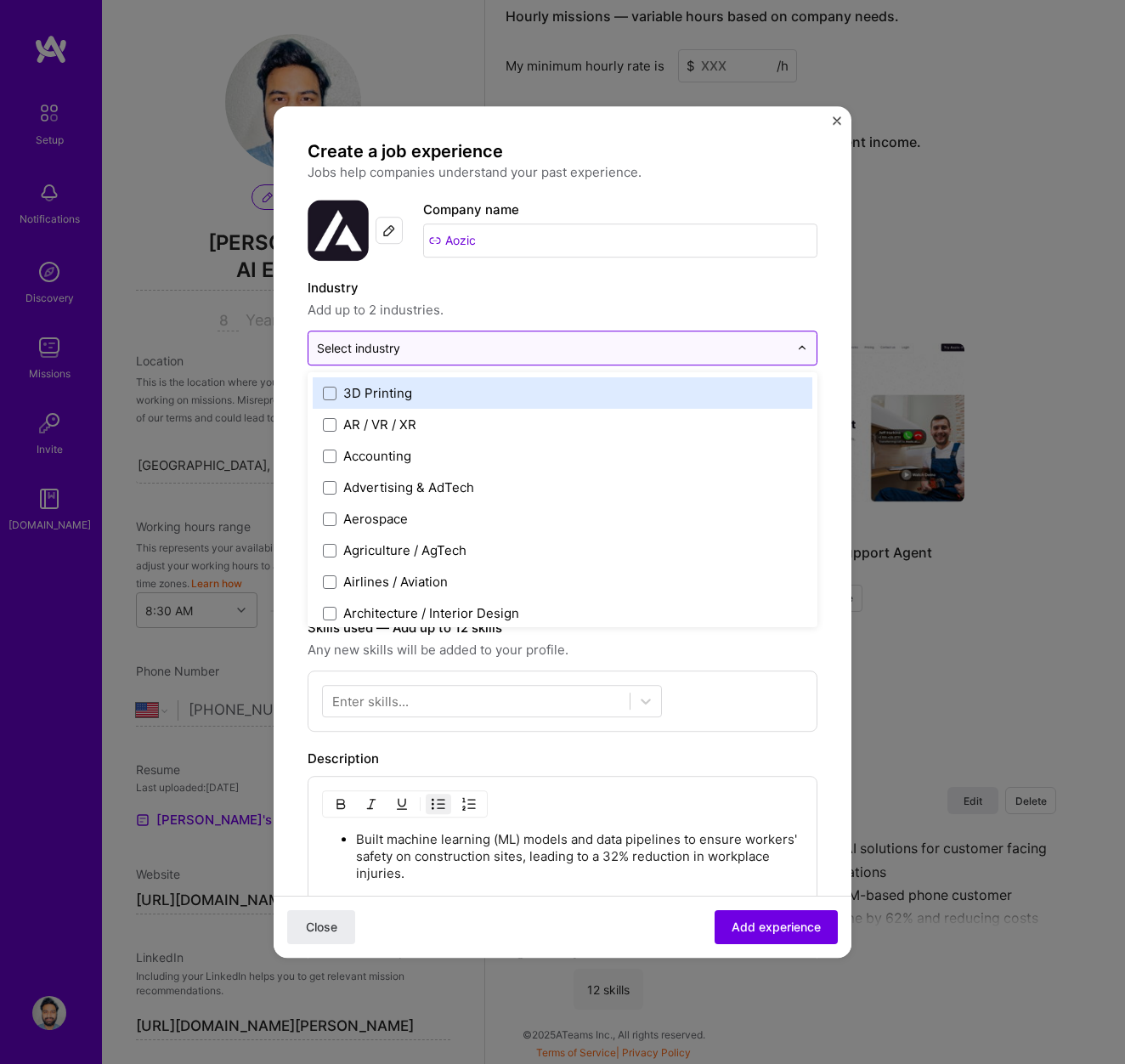
click at [394, 350] on div "Select industry 0" at bounding box center [359, 348] width 84 height 17
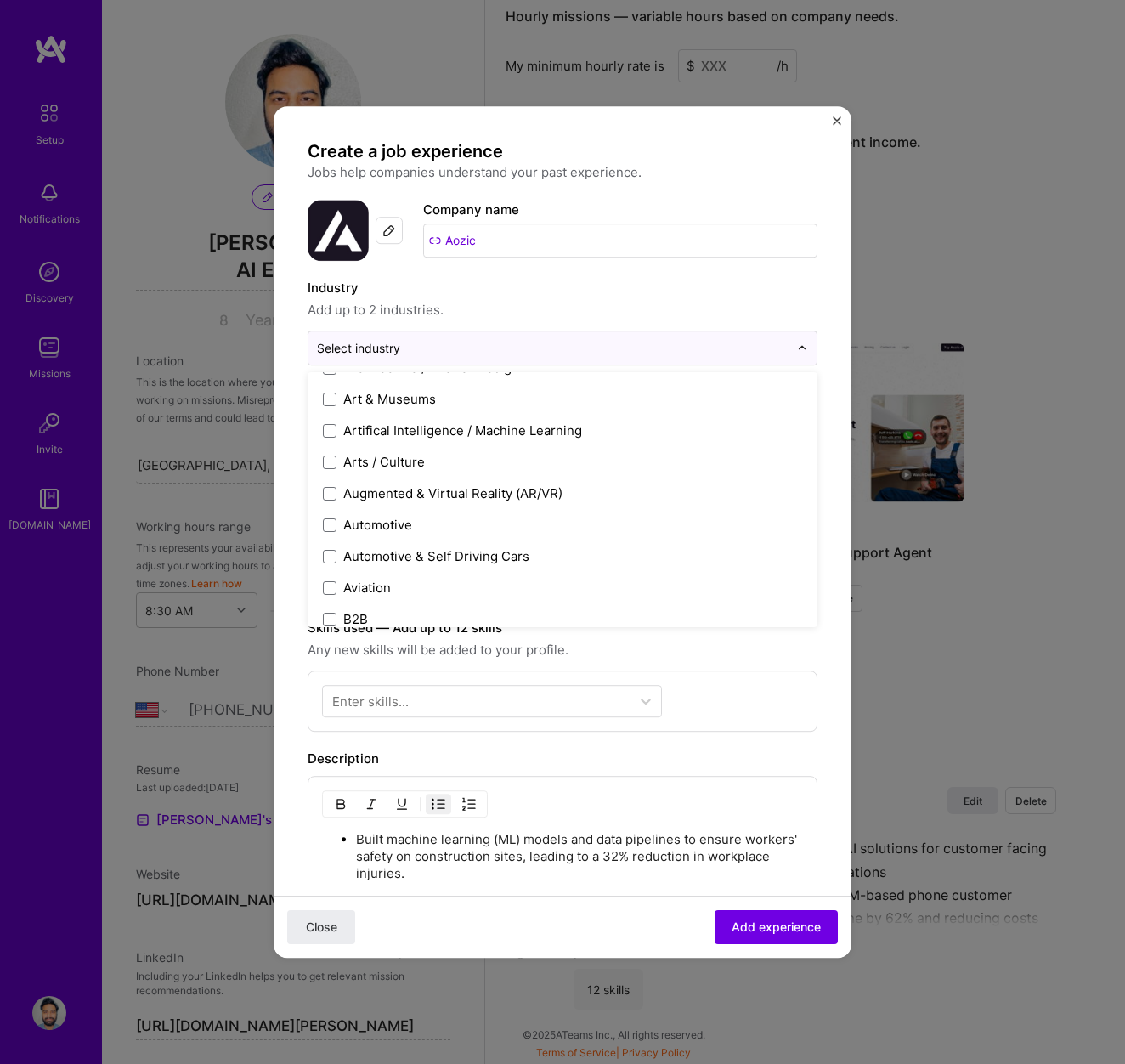
scroll to position [251, 0]
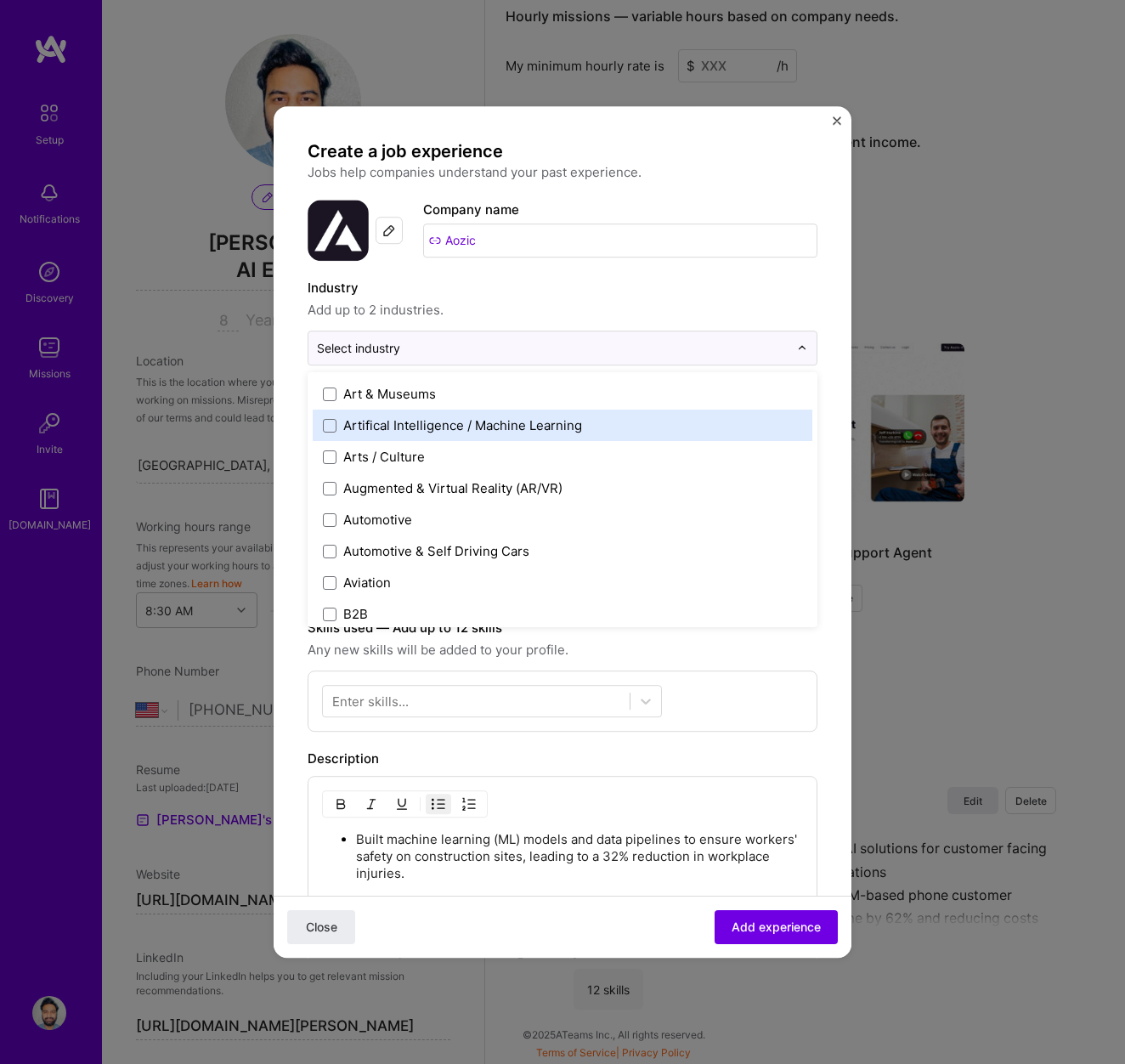
click at [435, 431] on div "Artifical Intelligence / Machine Learning" at bounding box center [463, 425] width 239 height 17
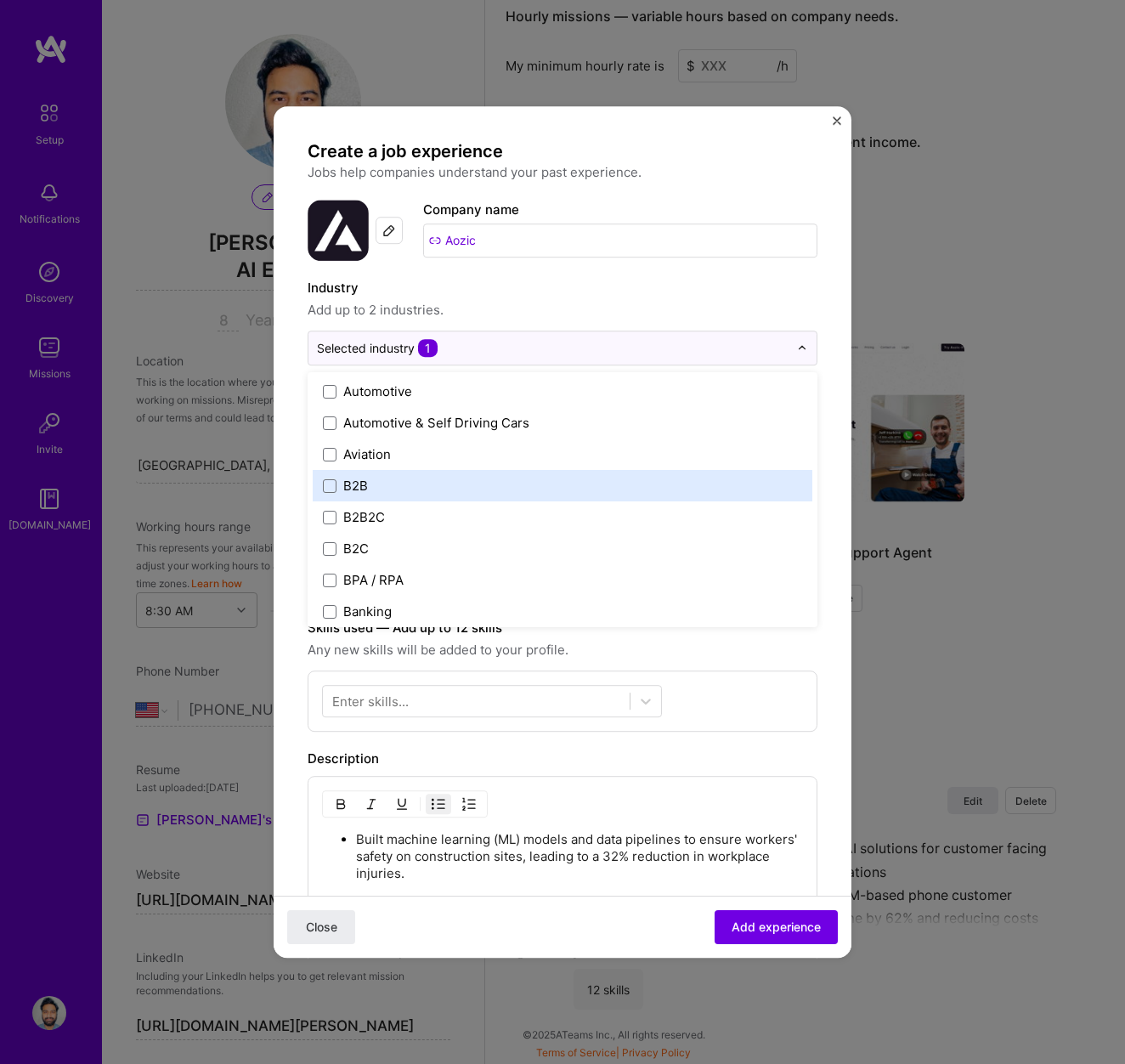
scroll to position [381, 0]
click at [407, 483] on label "B2B" at bounding box center [563, 484] width 479 height 17
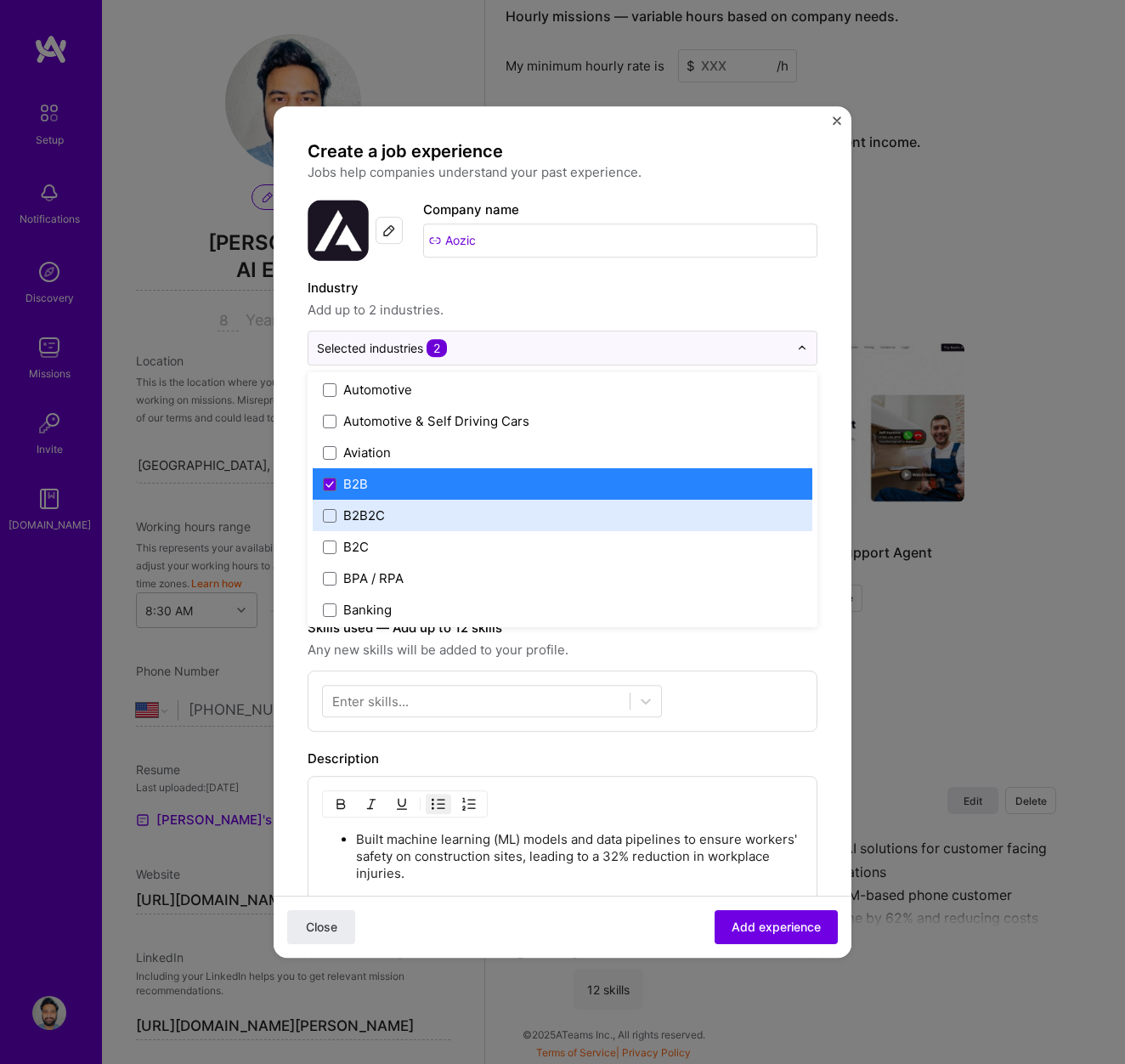
click at [424, 517] on label "B2B2C" at bounding box center [563, 515] width 479 height 17
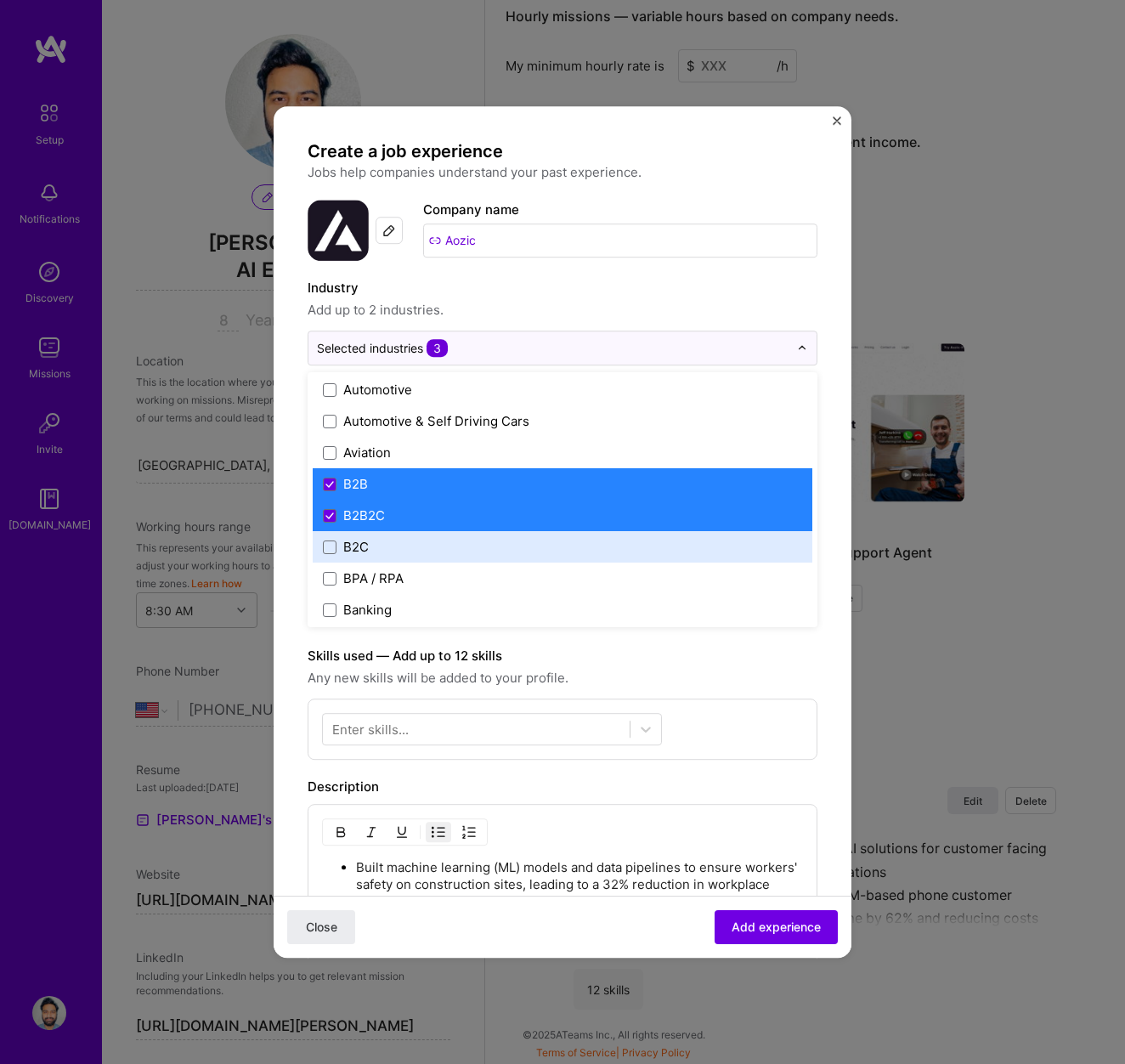
click at [425, 542] on label "B2C" at bounding box center [563, 546] width 479 height 17
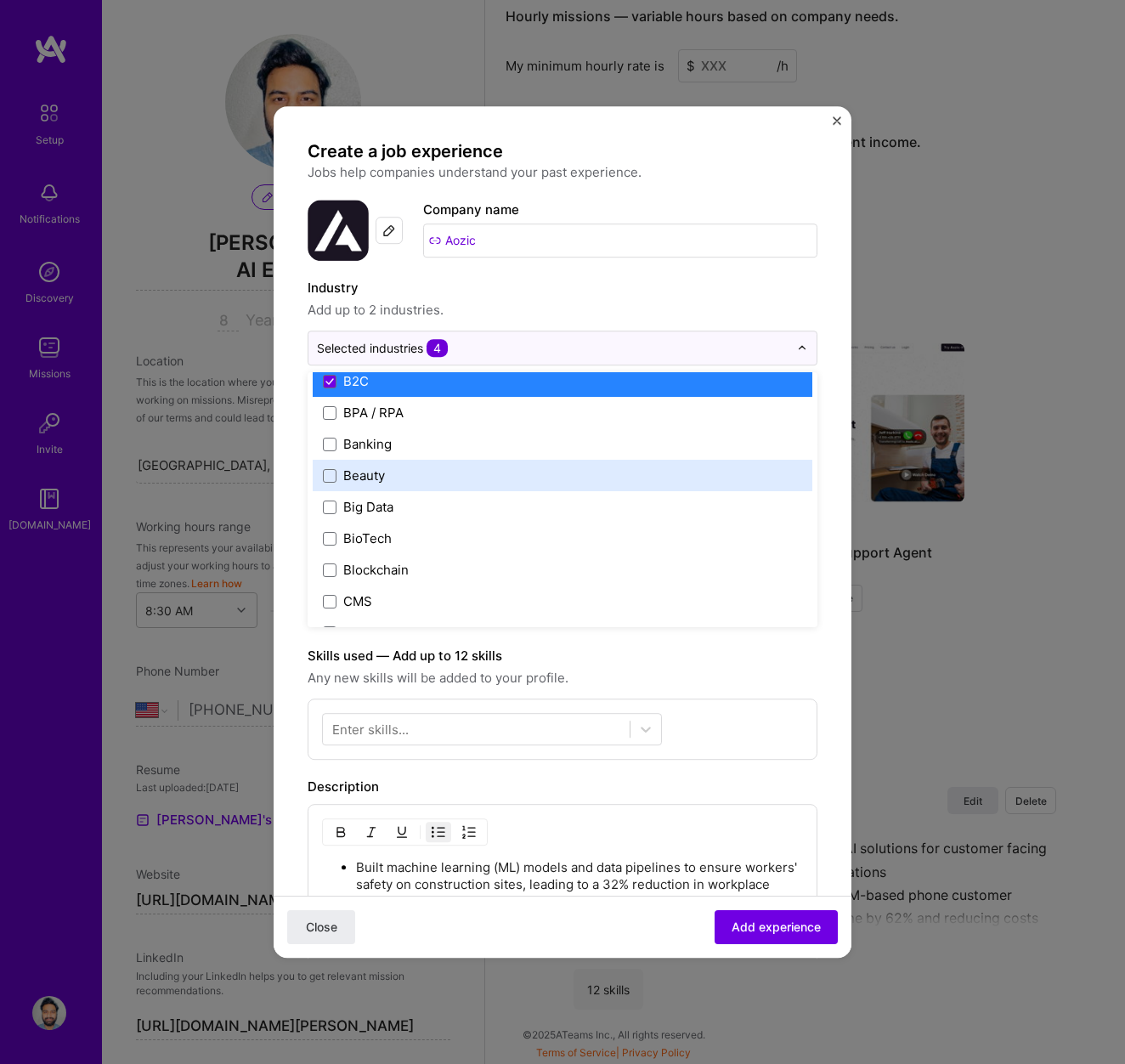
scroll to position [553, 0]
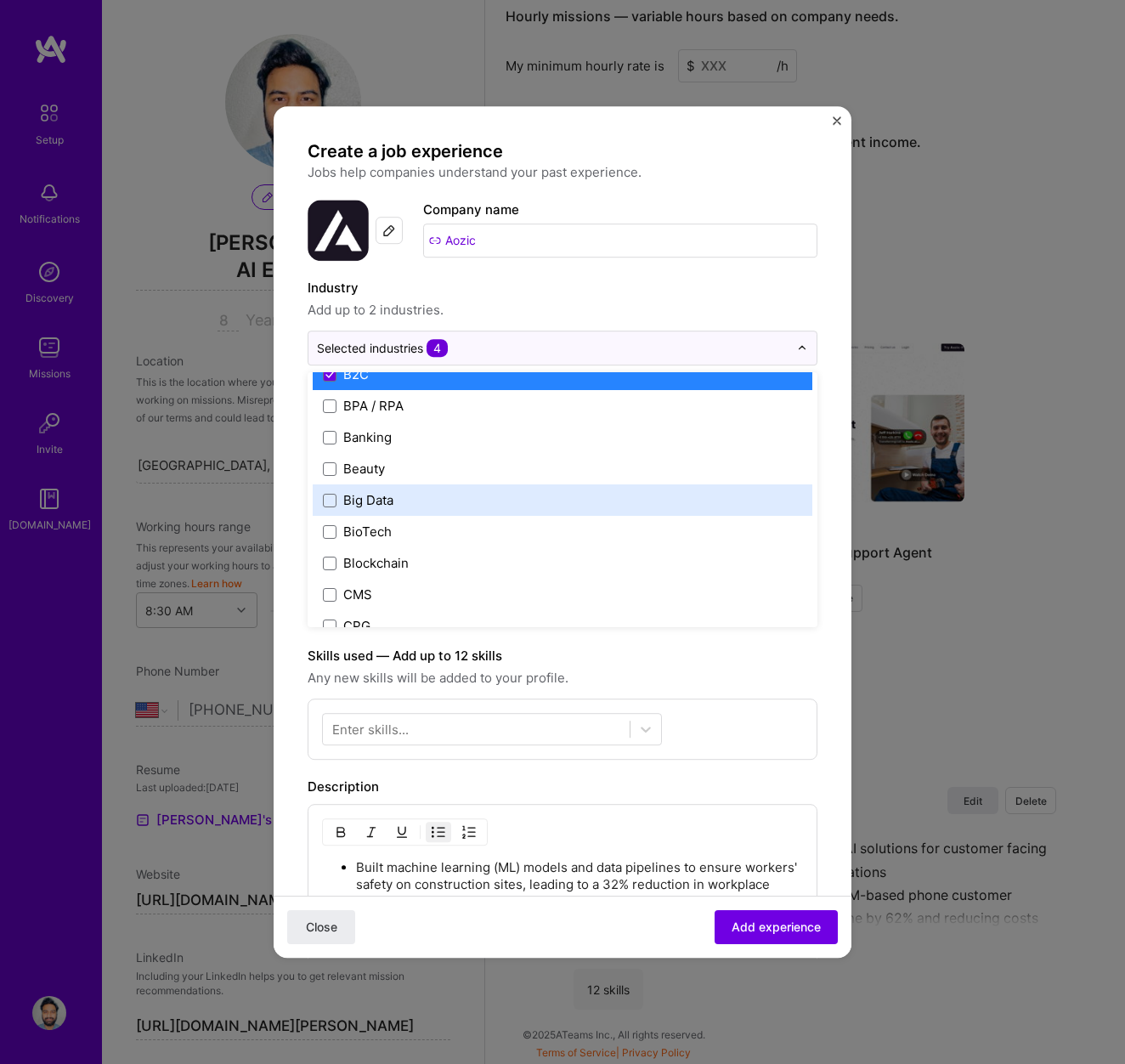
click at [415, 501] on label "Big Data" at bounding box center [563, 500] width 479 height 17
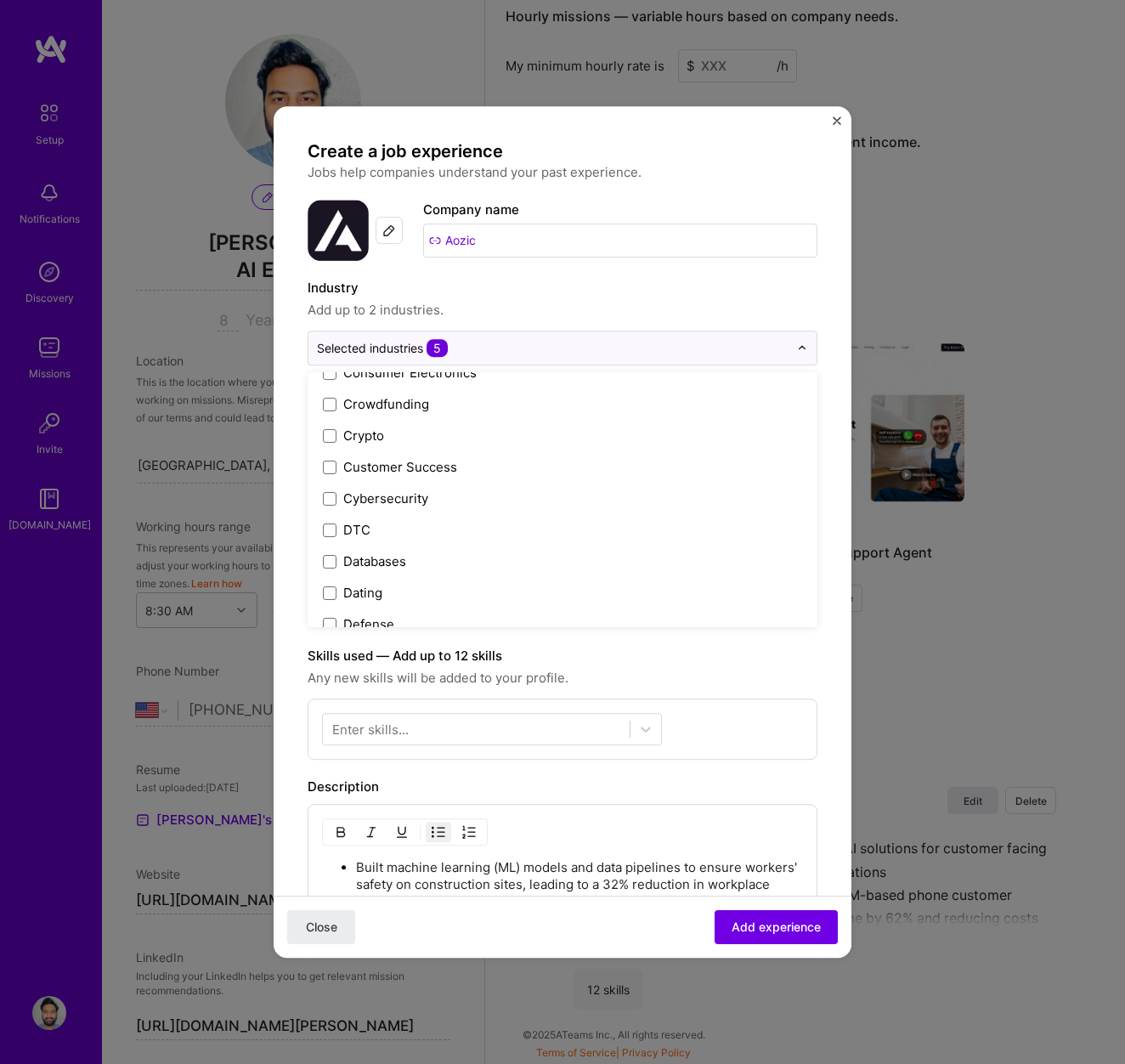
scroll to position [1271, 0]
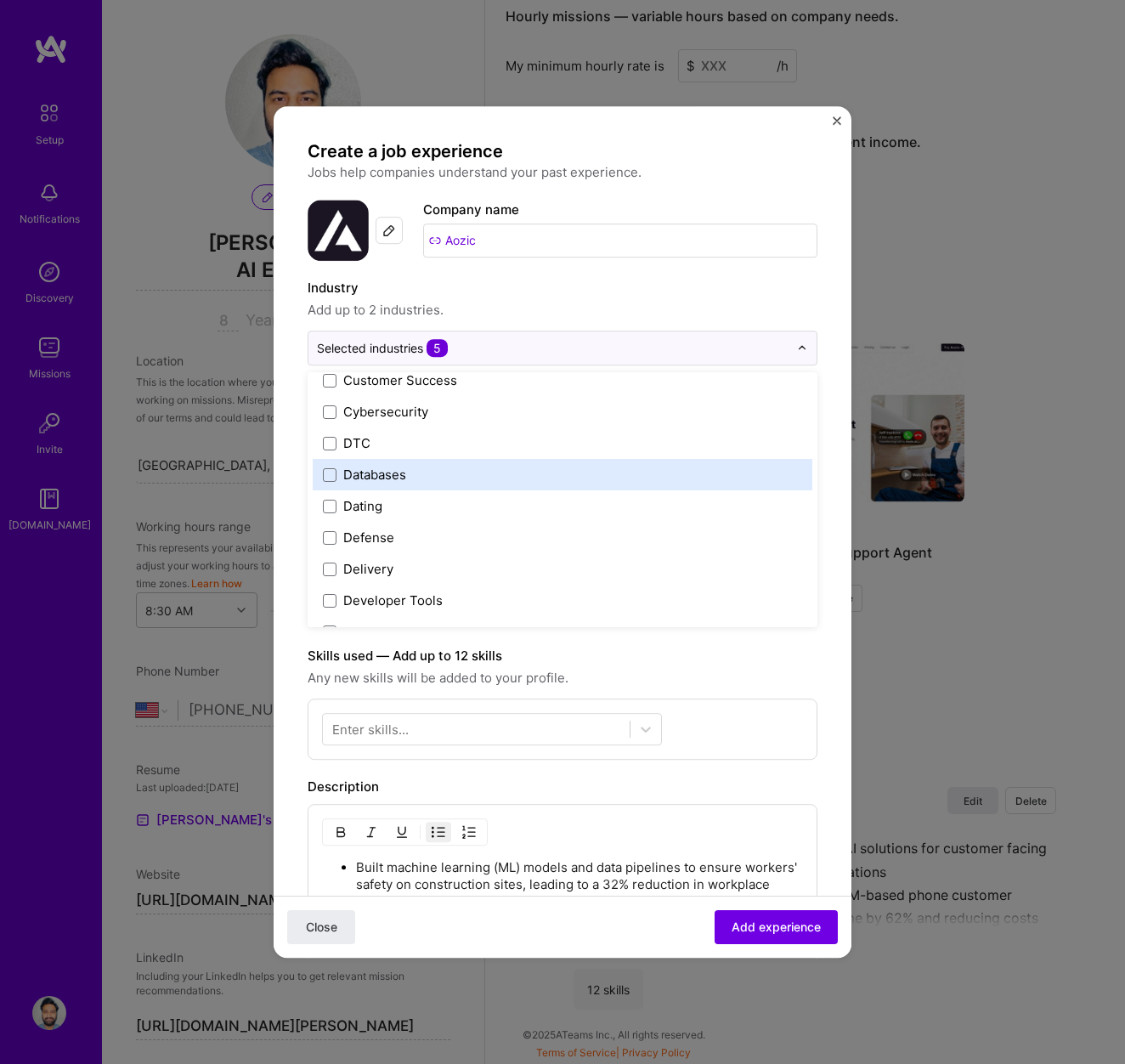
click at [417, 486] on div "Databases" at bounding box center [562, 475] width 499 height 31
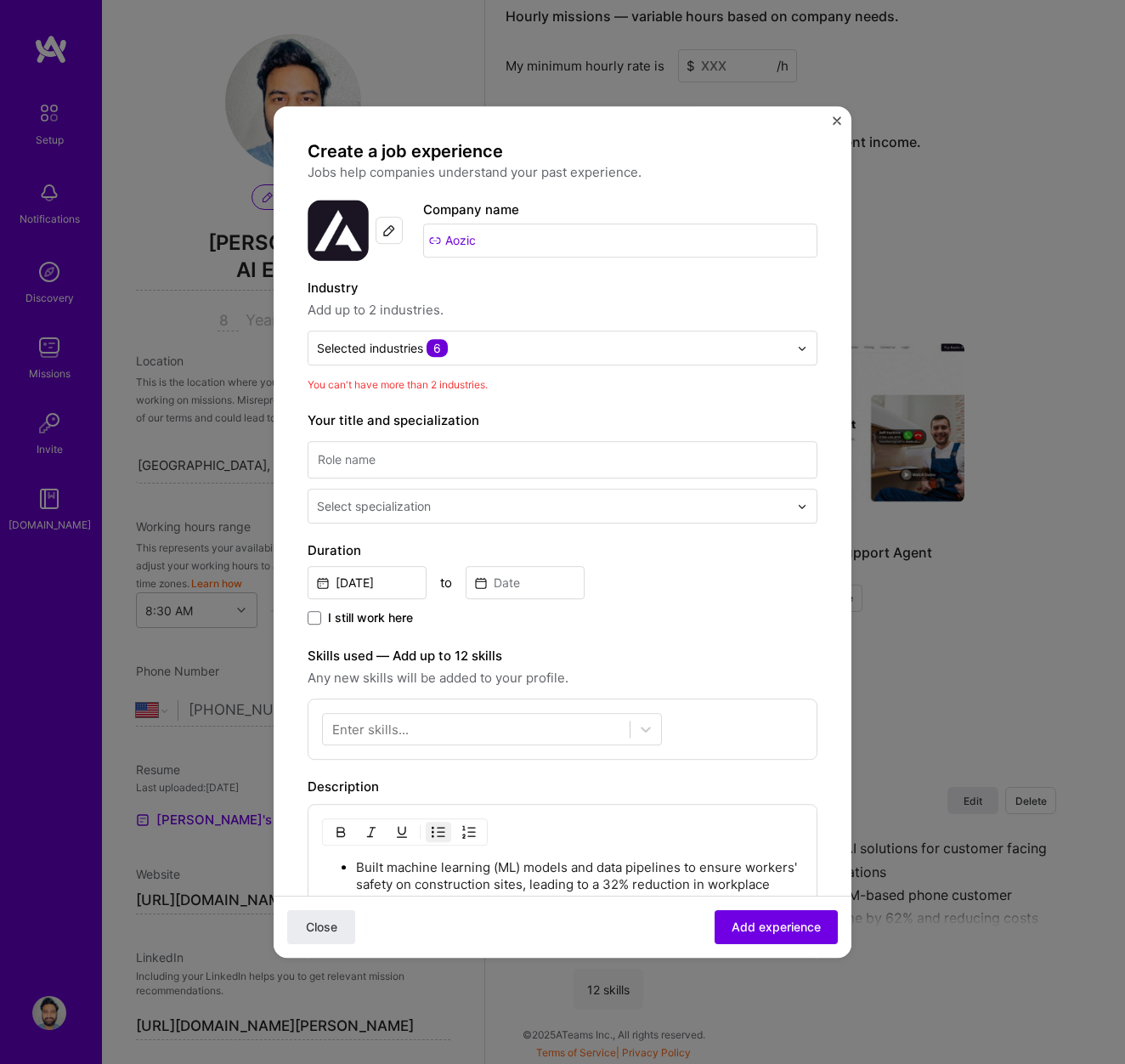
click at [827, 805] on form "Create a job experience Jobs help companies understand your past experience. Co…" at bounding box center [562, 819] width 578 height 1359
click at [465, 349] on input "text" at bounding box center [552, 348] width 471 height 17
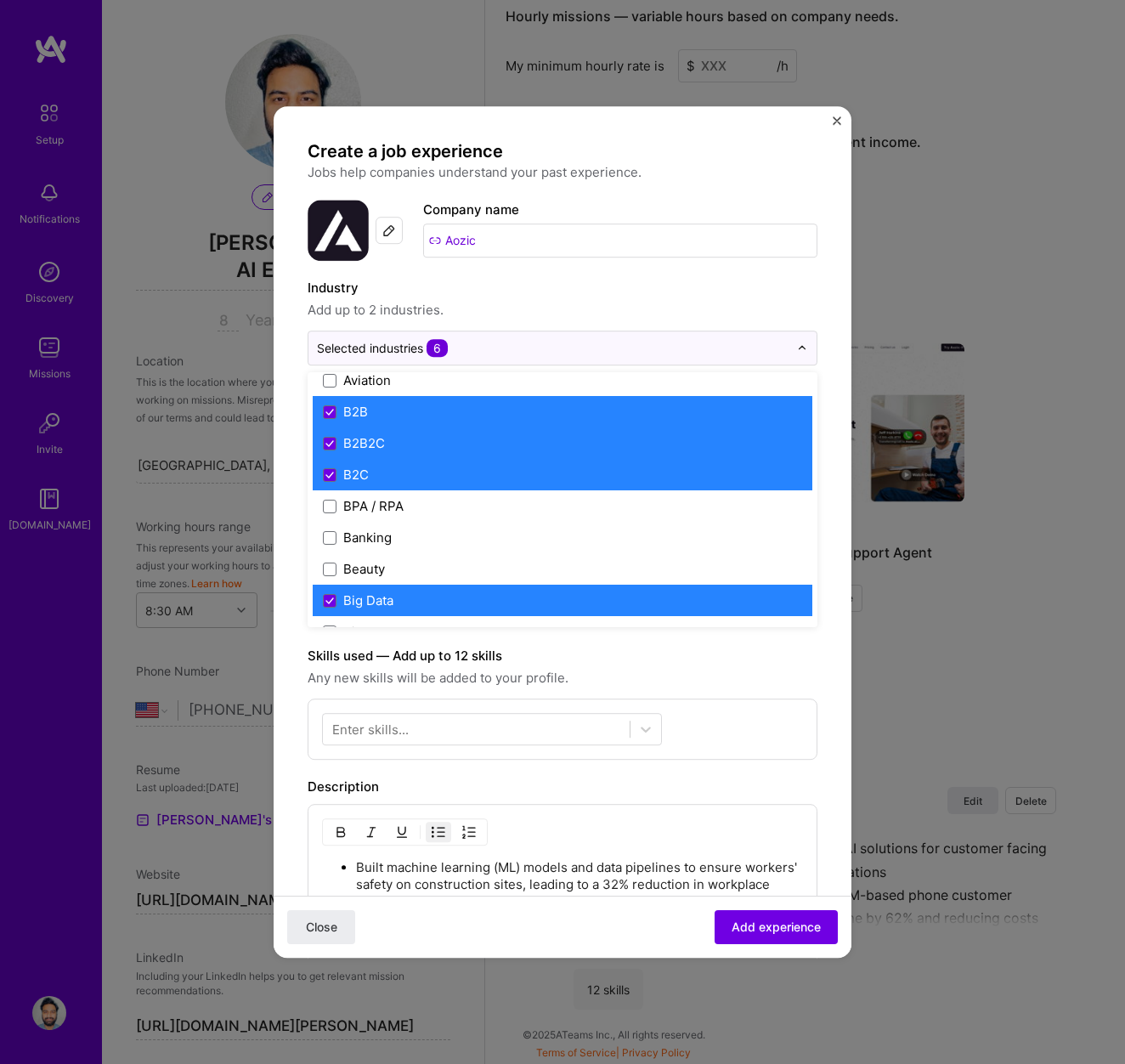
scroll to position [452, 0]
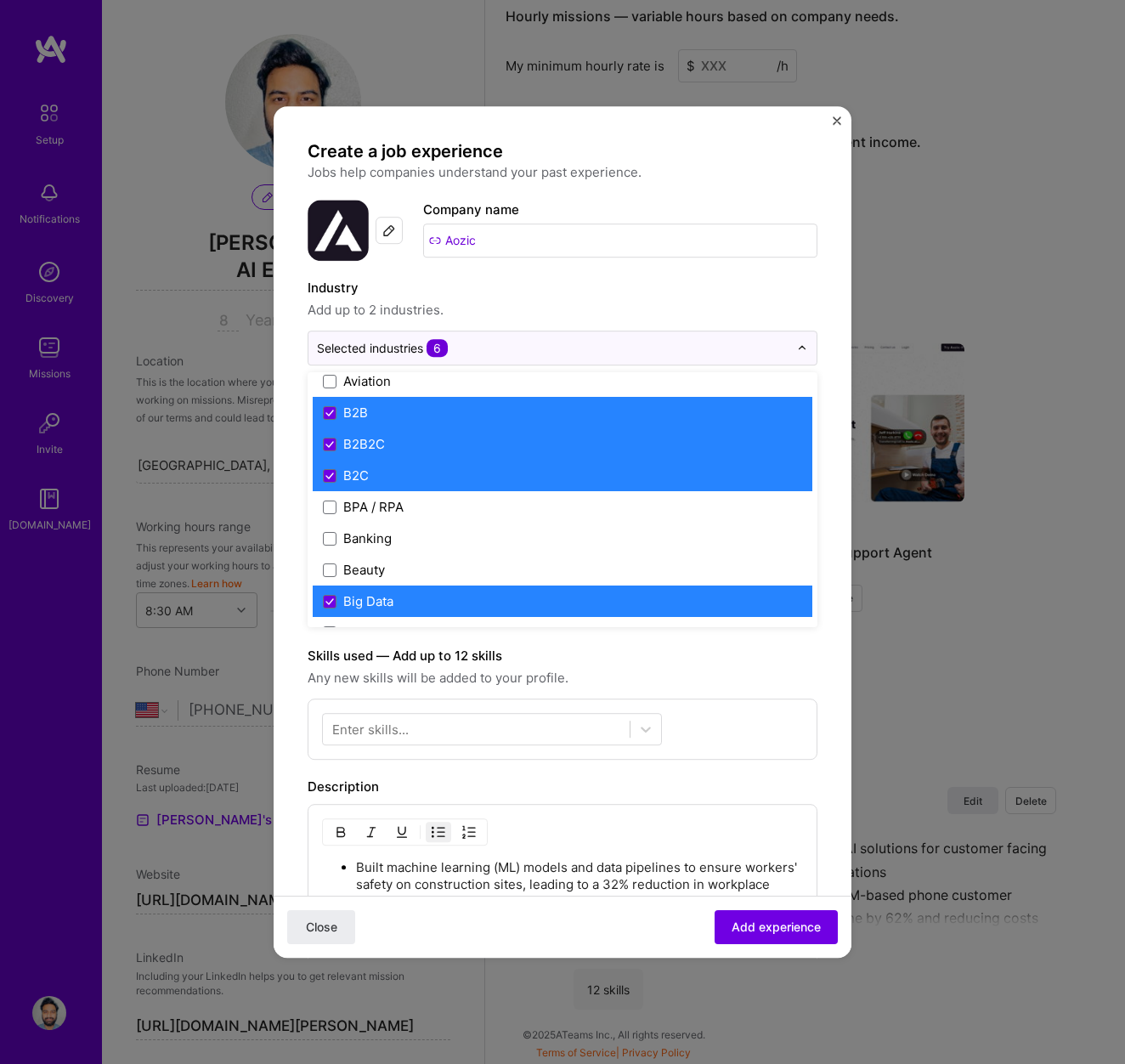
click at [404, 450] on label "B2B2C" at bounding box center [563, 444] width 479 height 17
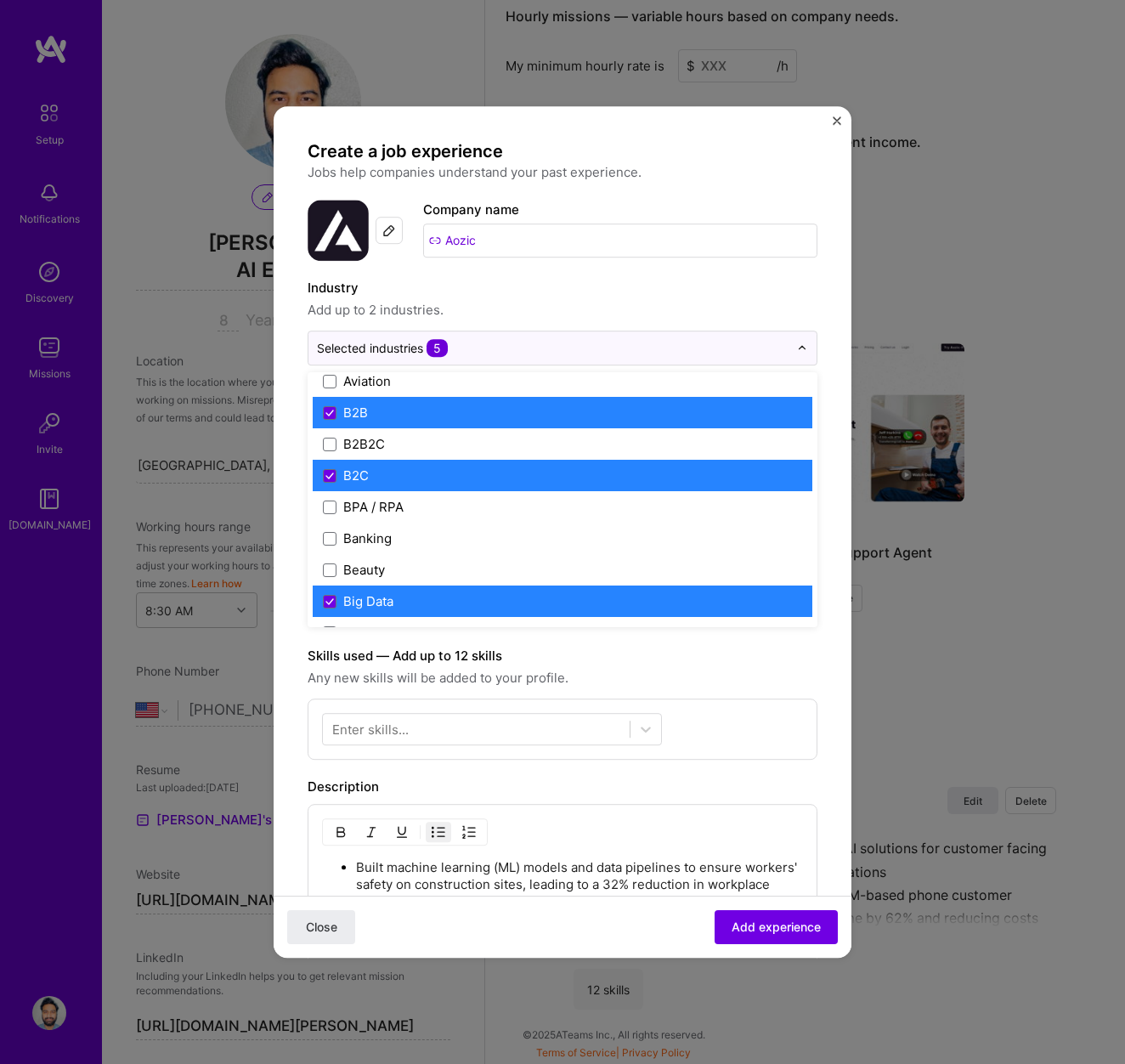
click at [397, 473] on label "B2C" at bounding box center [563, 475] width 479 height 17
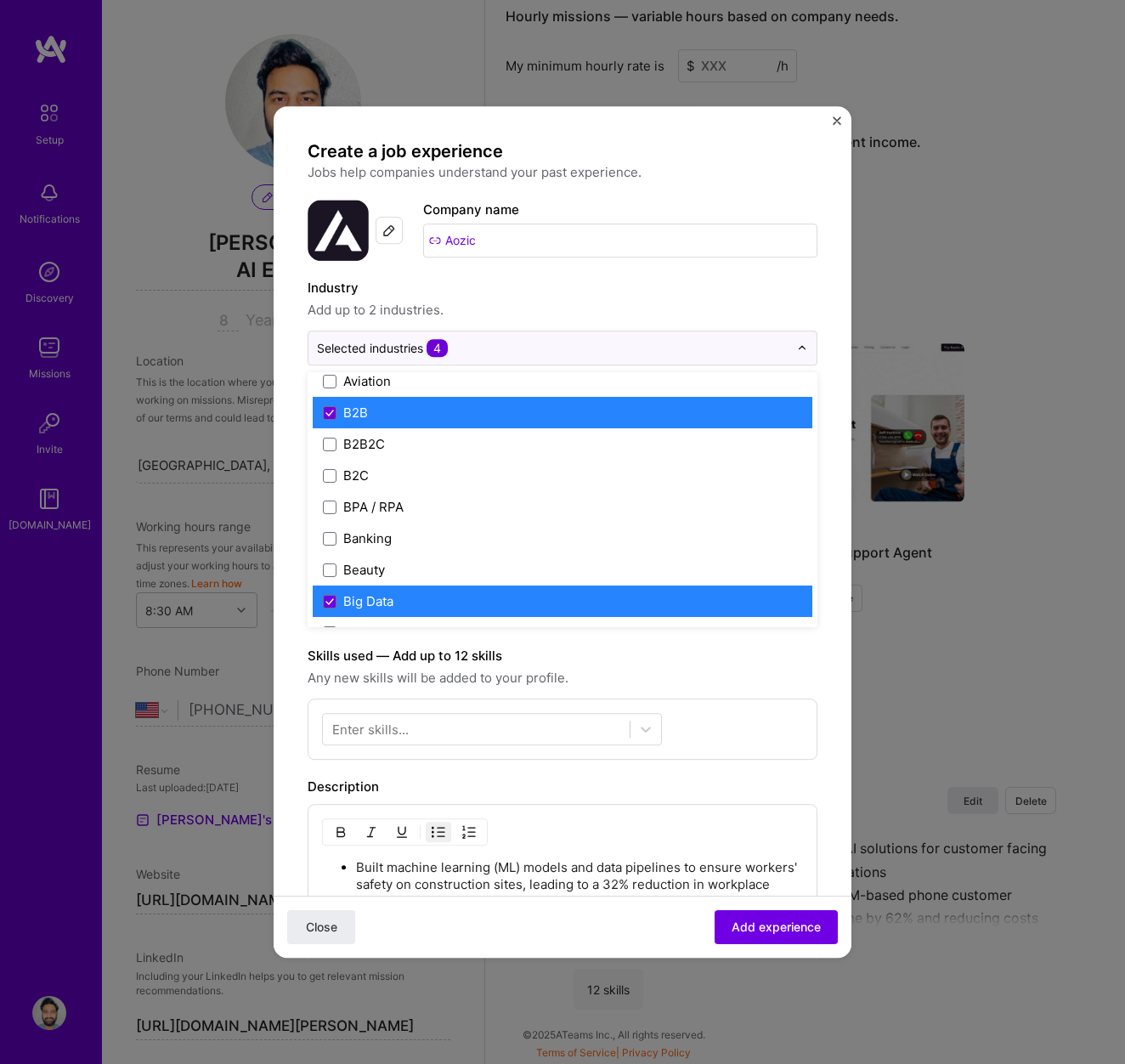
click at [400, 600] on label "Big Data" at bounding box center [563, 601] width 479 height 17
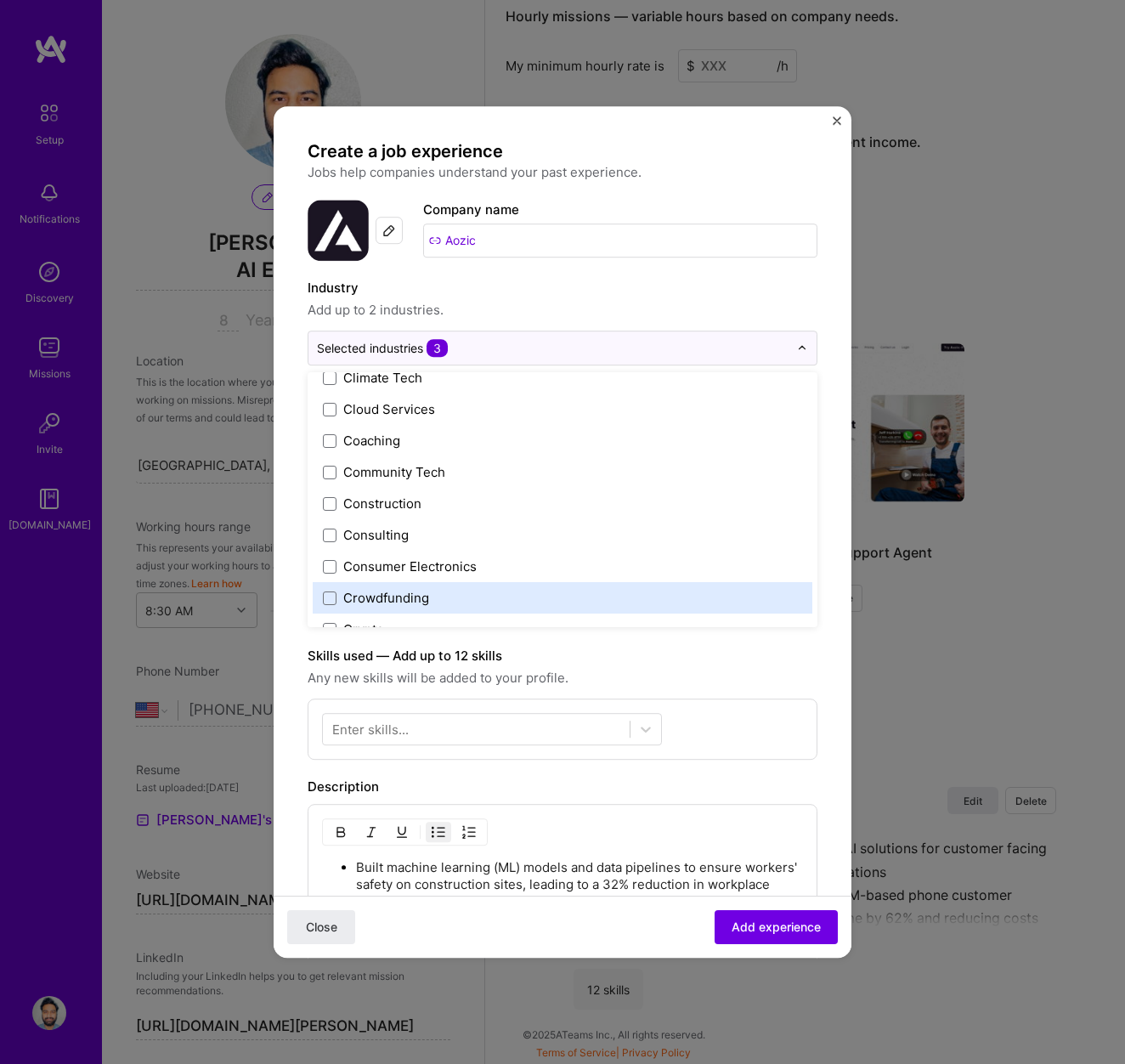
scroll to position [1268, 0]
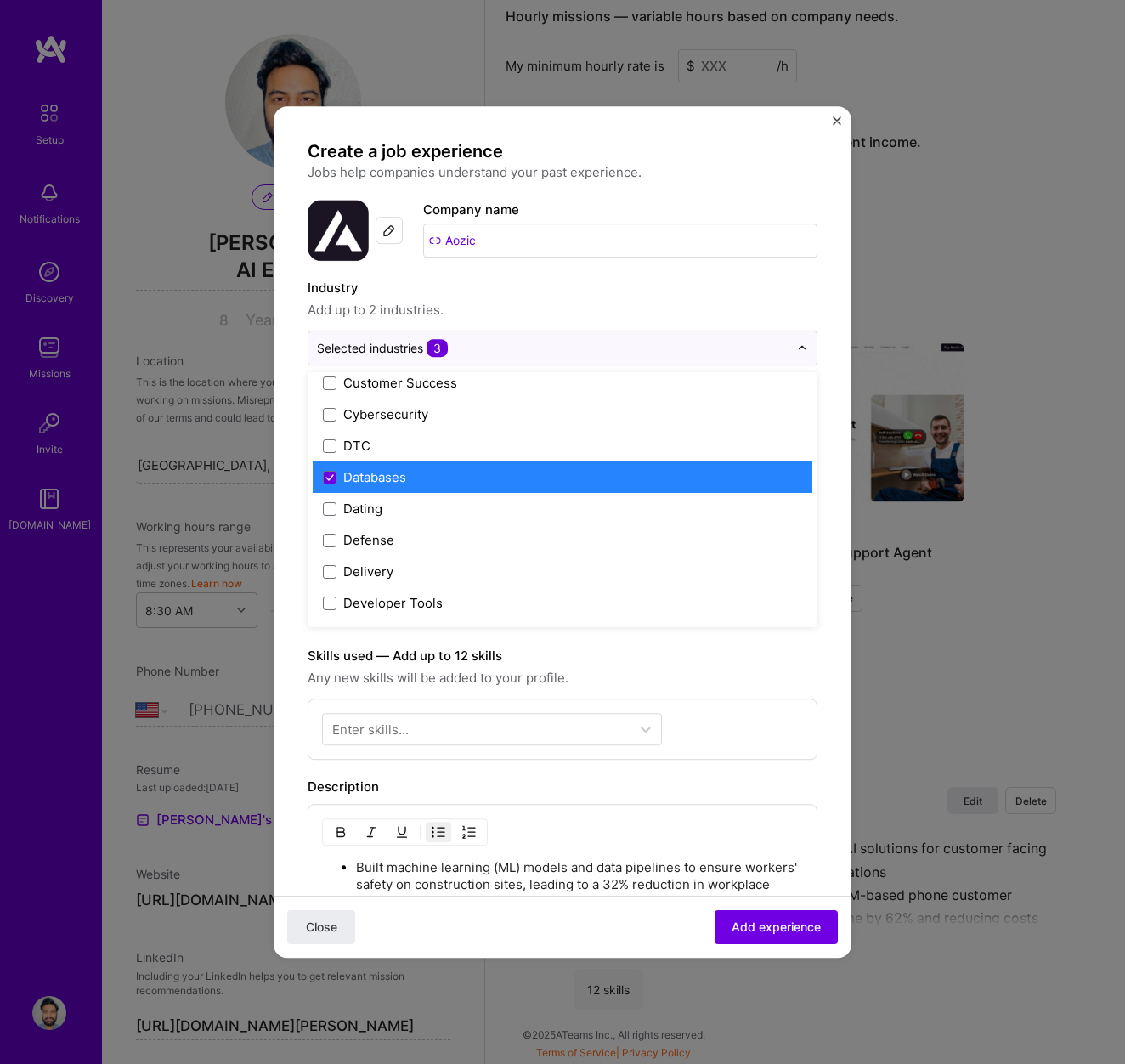
click at [410, 478] on label "Databases" at bounding box center [563, 477] width 479 height 17
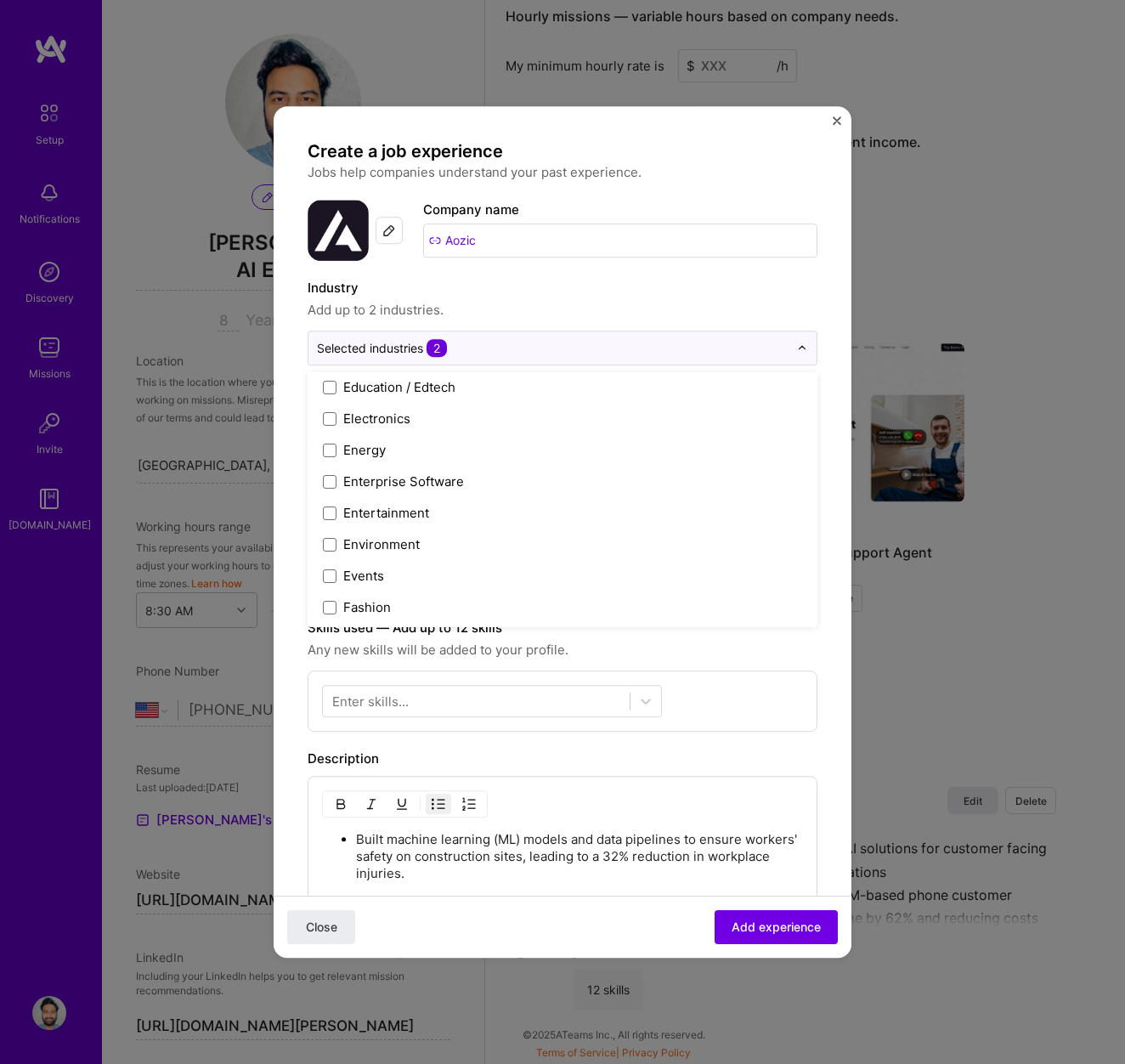
scroll to position [1657, 0]
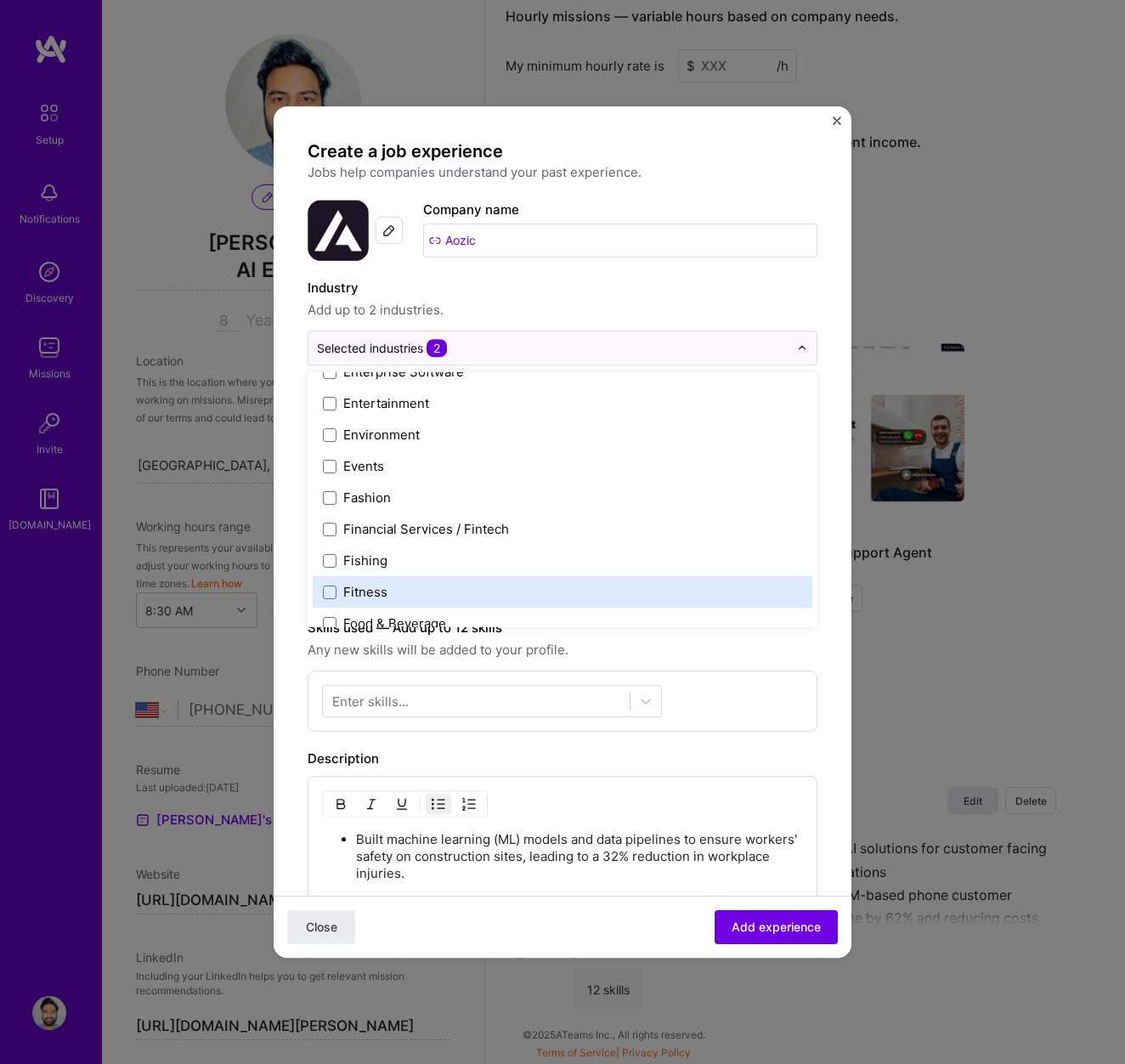
click at [819, 627] on form "Create a job experience Jobs help companies understand your past experience. Co…" at bounding box center [562, 805] width 578 height 1331
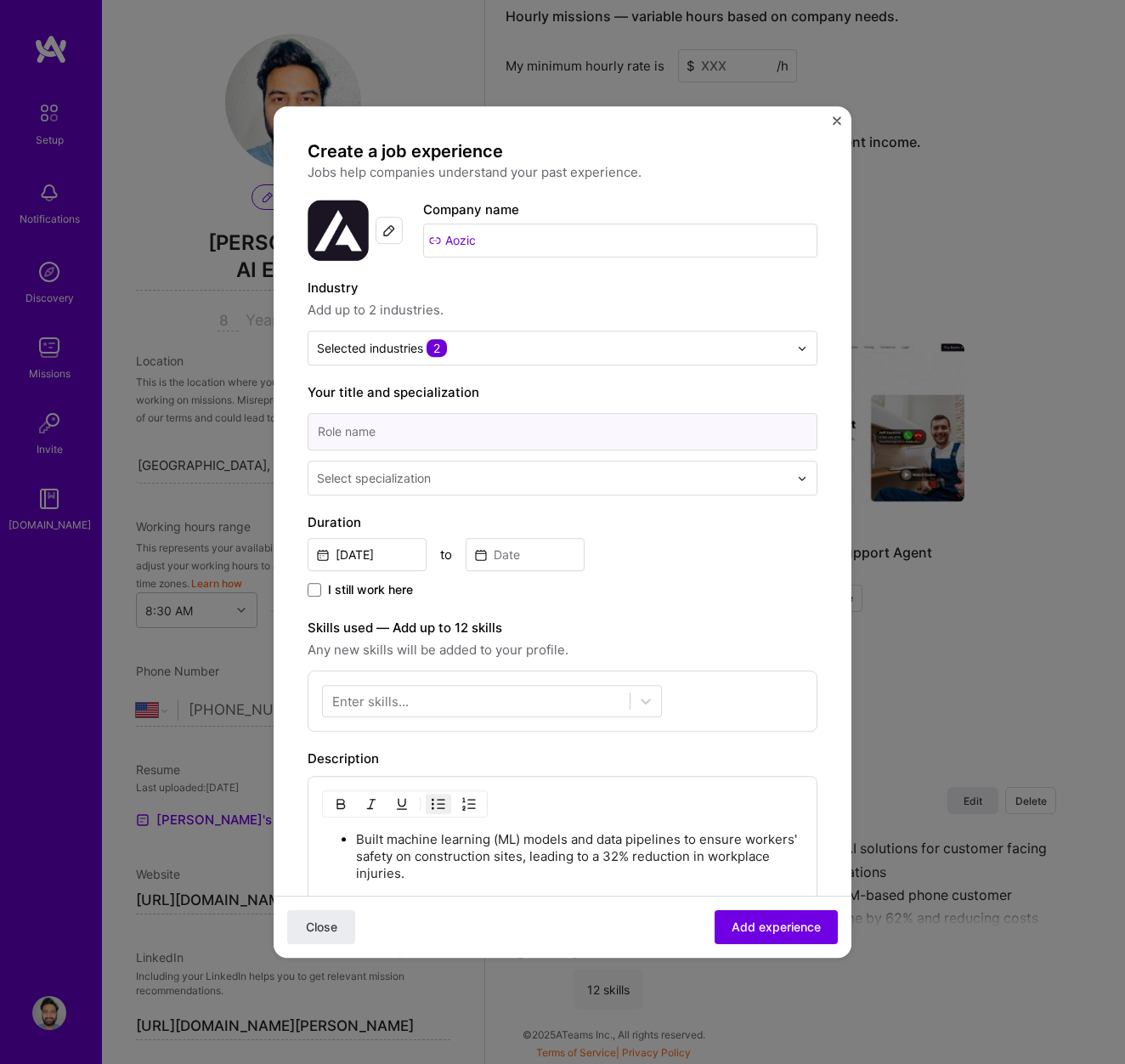
click at [471, 439] on input at bounding box center [562, 431] width 510 height 37
type input "Machine learning Engineer"
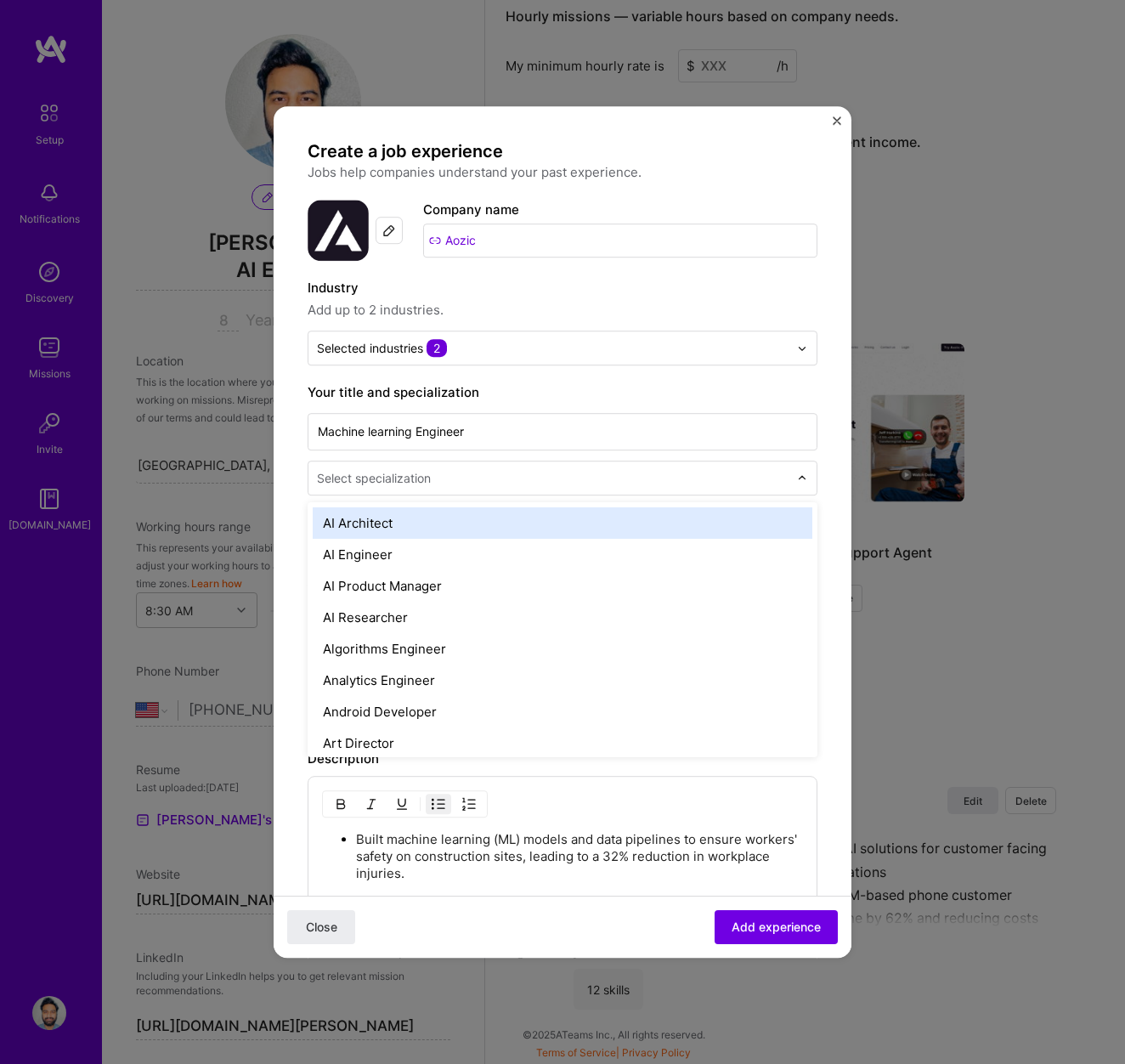
click at [391, 488] on div at bounding box center [554, 478] width 475 height 21
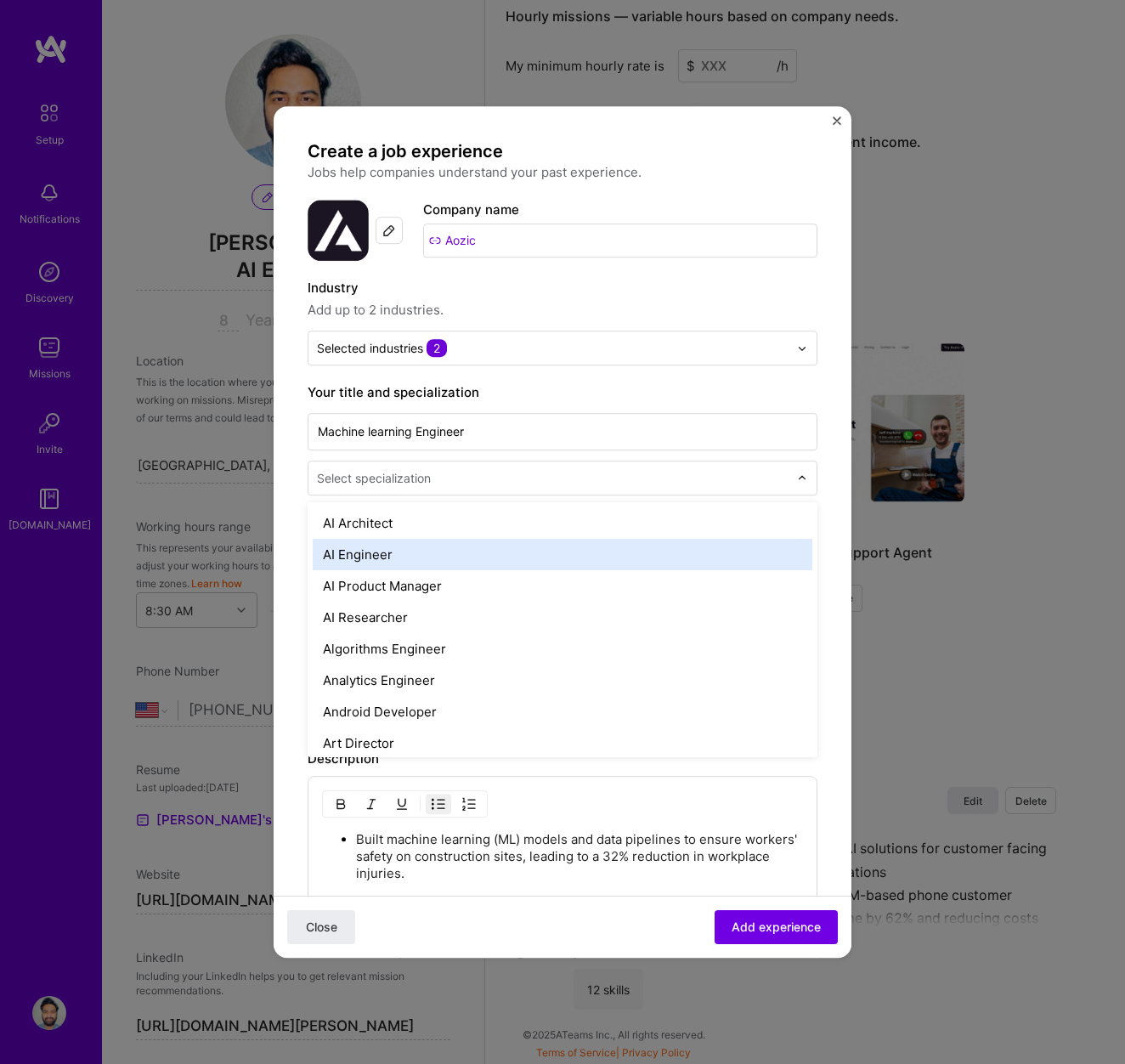
click at [372, 556] on div "AI Engineer" at bounding box center [562, 554] width 499 height 31
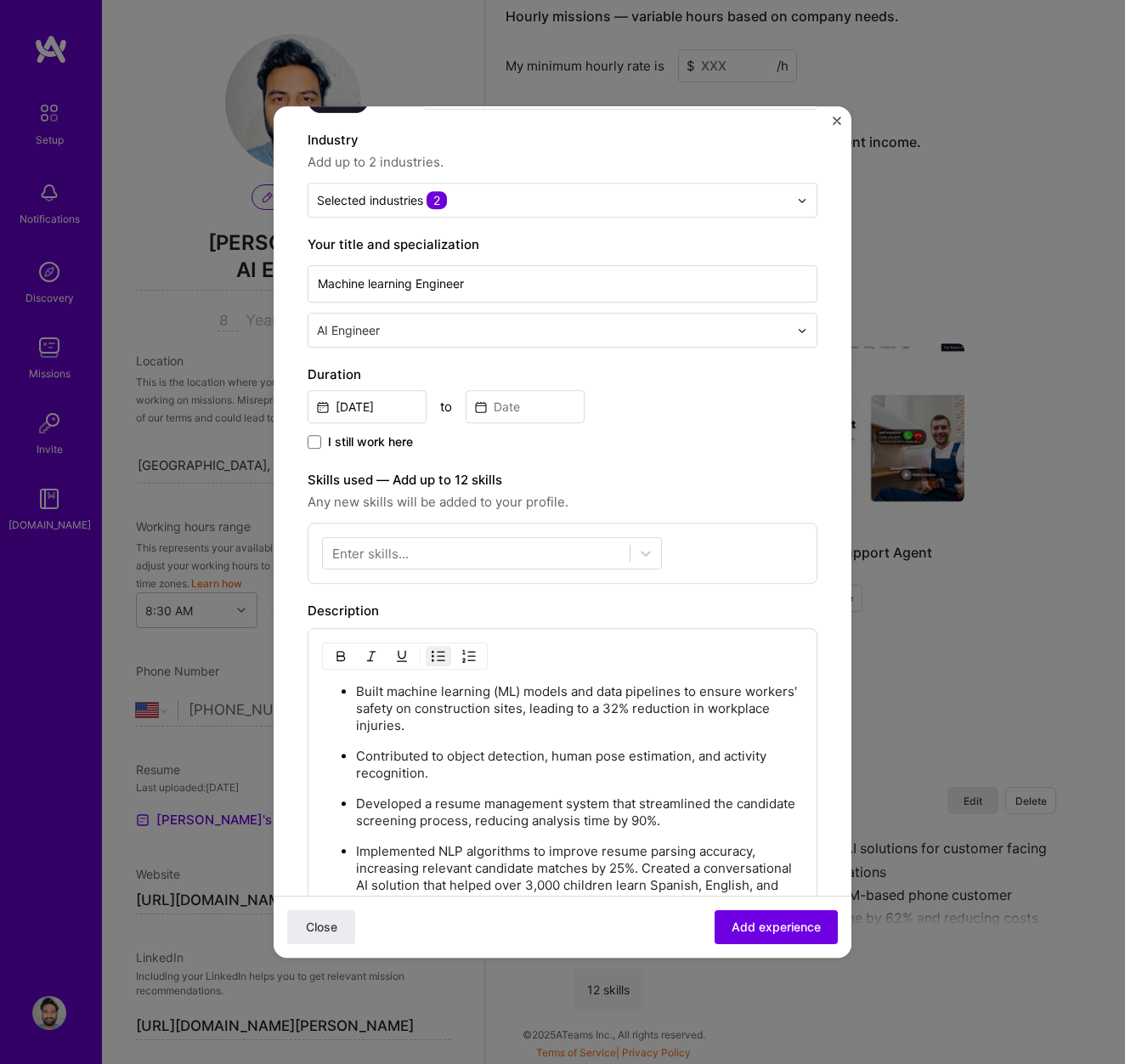
scroll to position [149, 0]
click at [375, 407] on input "[DATE]" at bounding box center [367, 406] width 119 height 33
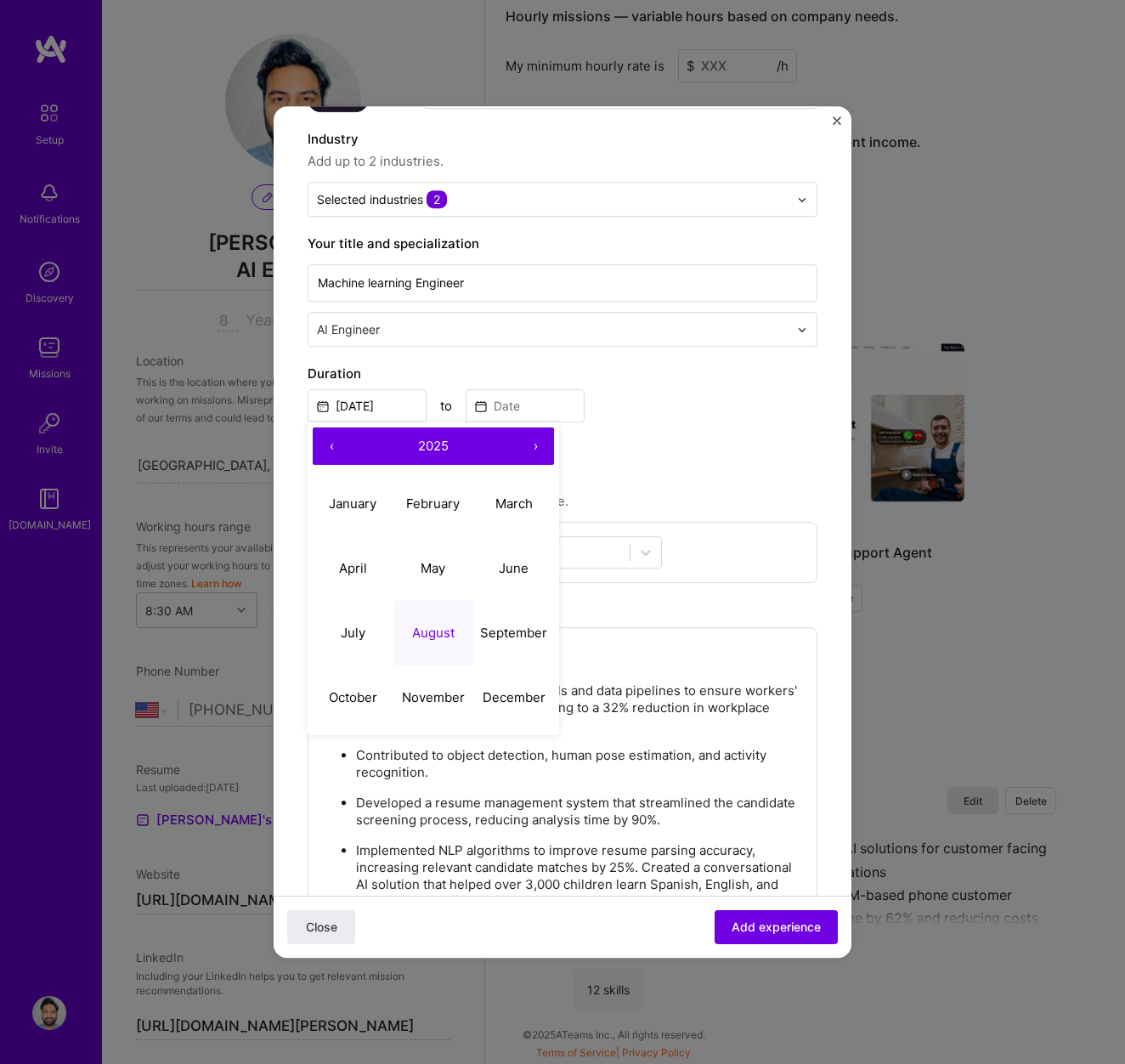
click at [329, 446] on button "‹" at bounding box center [331, 446] width 37 height 37
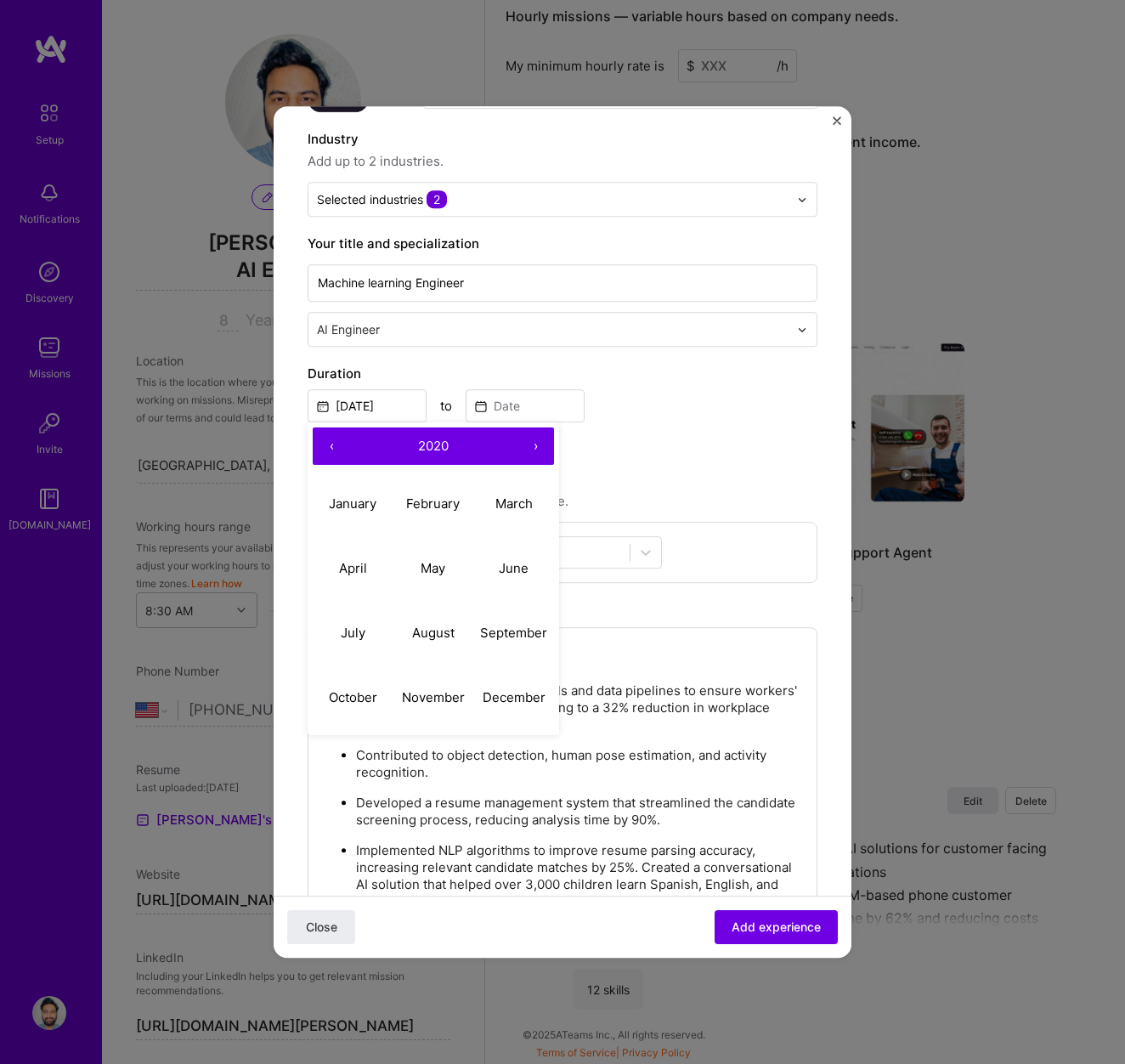
click at [534, 449] on button "›" at bounding box center [535, 446] width 37 height 37
click at [498, 627] on abbr "September" at bounding box center [513, 633] width 67 height 17
type input "[DATE]"
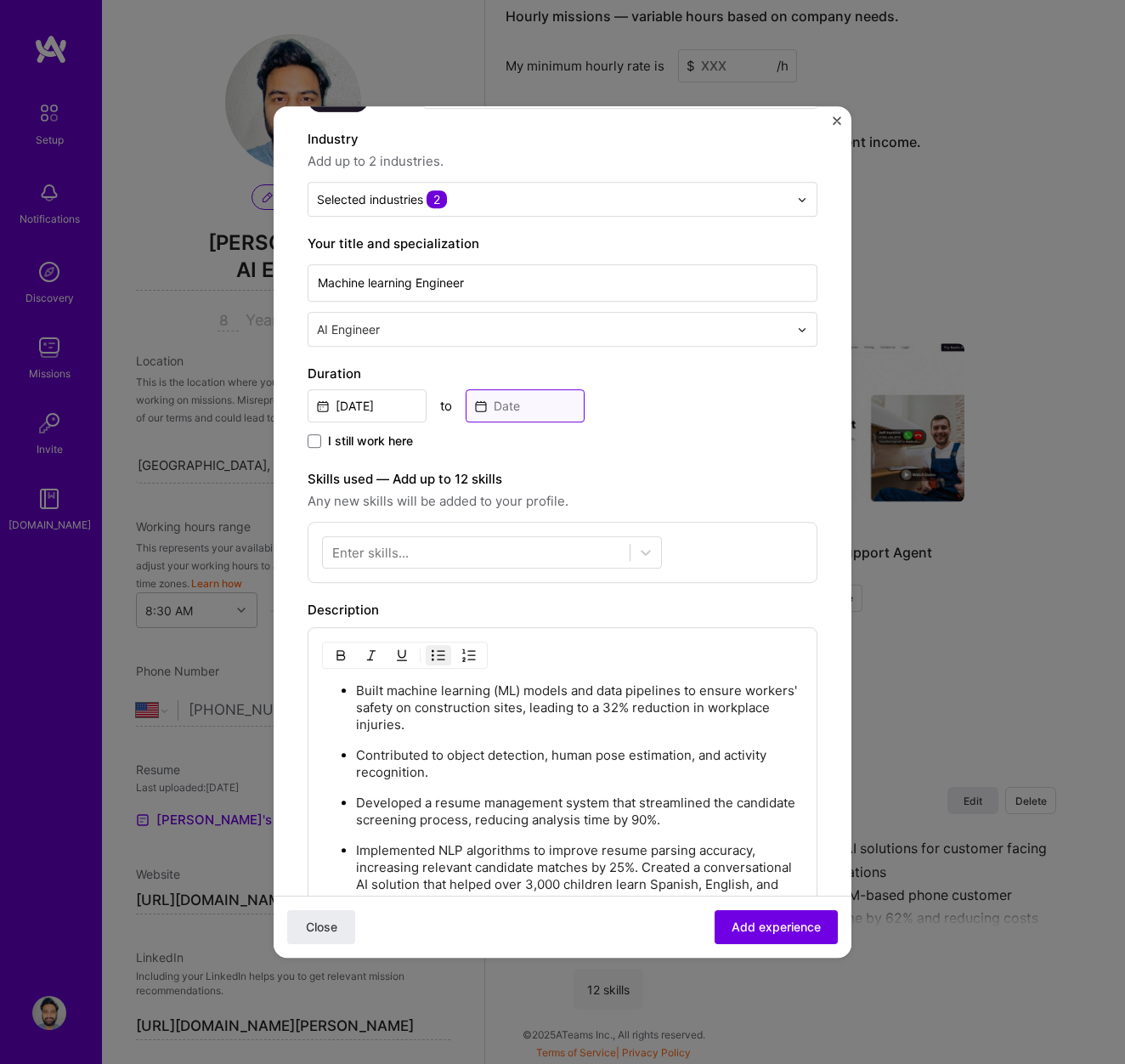
click at [520, 403] on input at bounding box center [525, 406] width 119 height 33
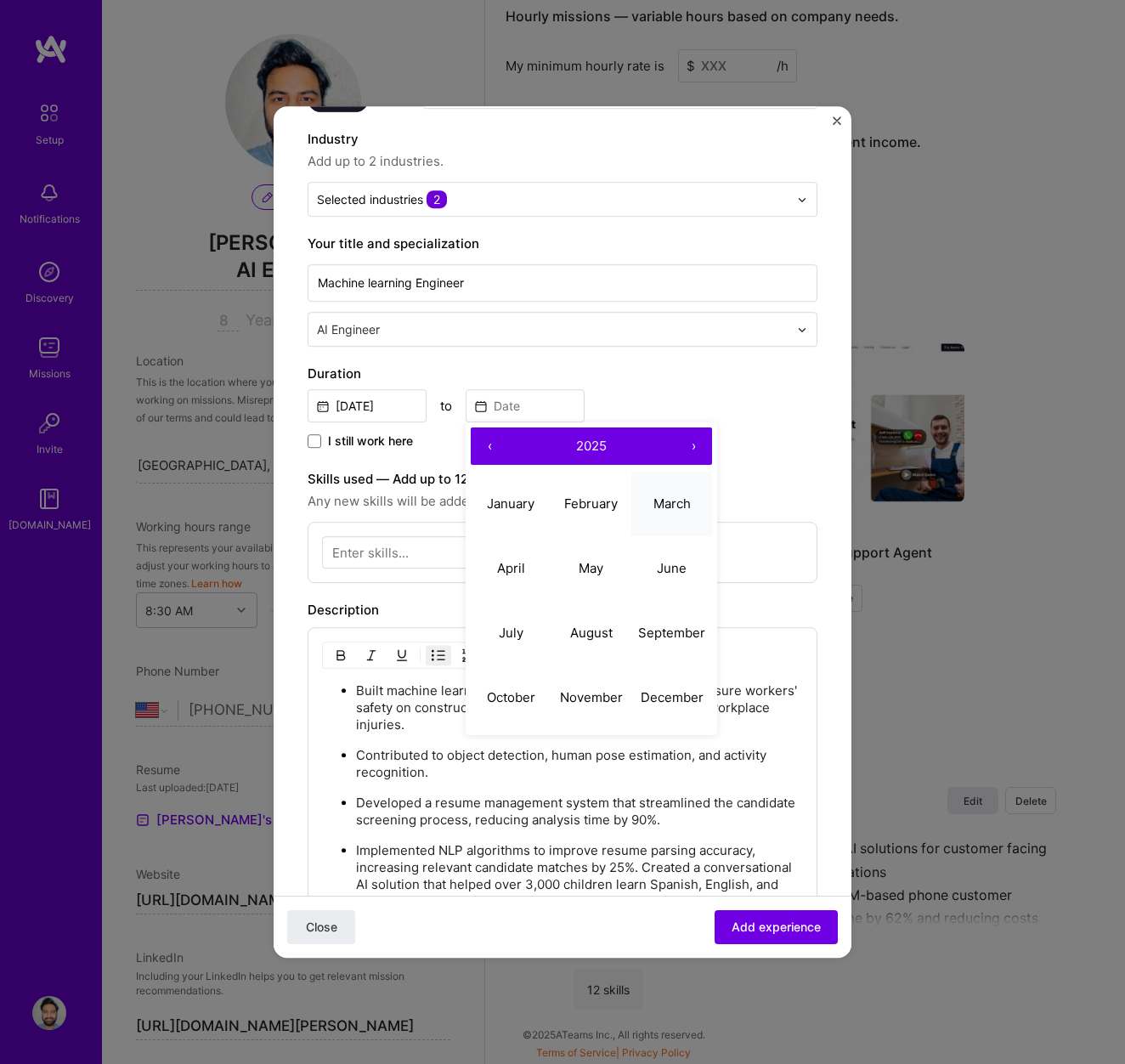
click at [652, 514] on button "March" at bounding box center [672, 504] width 81 height 64
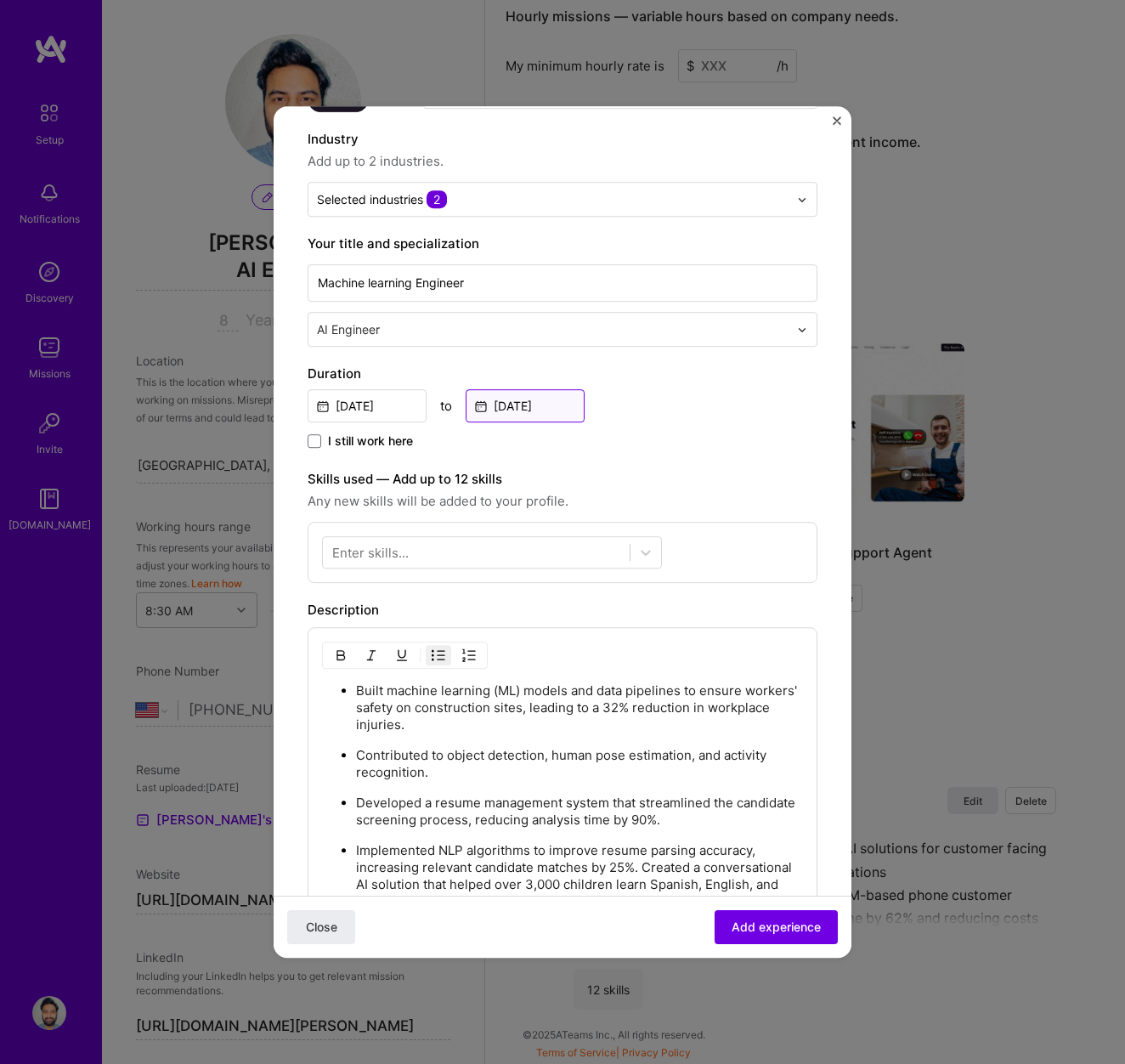
click at [510, 410] on input "[DATE]" at bounding box center [525, 406] width 119 height 33
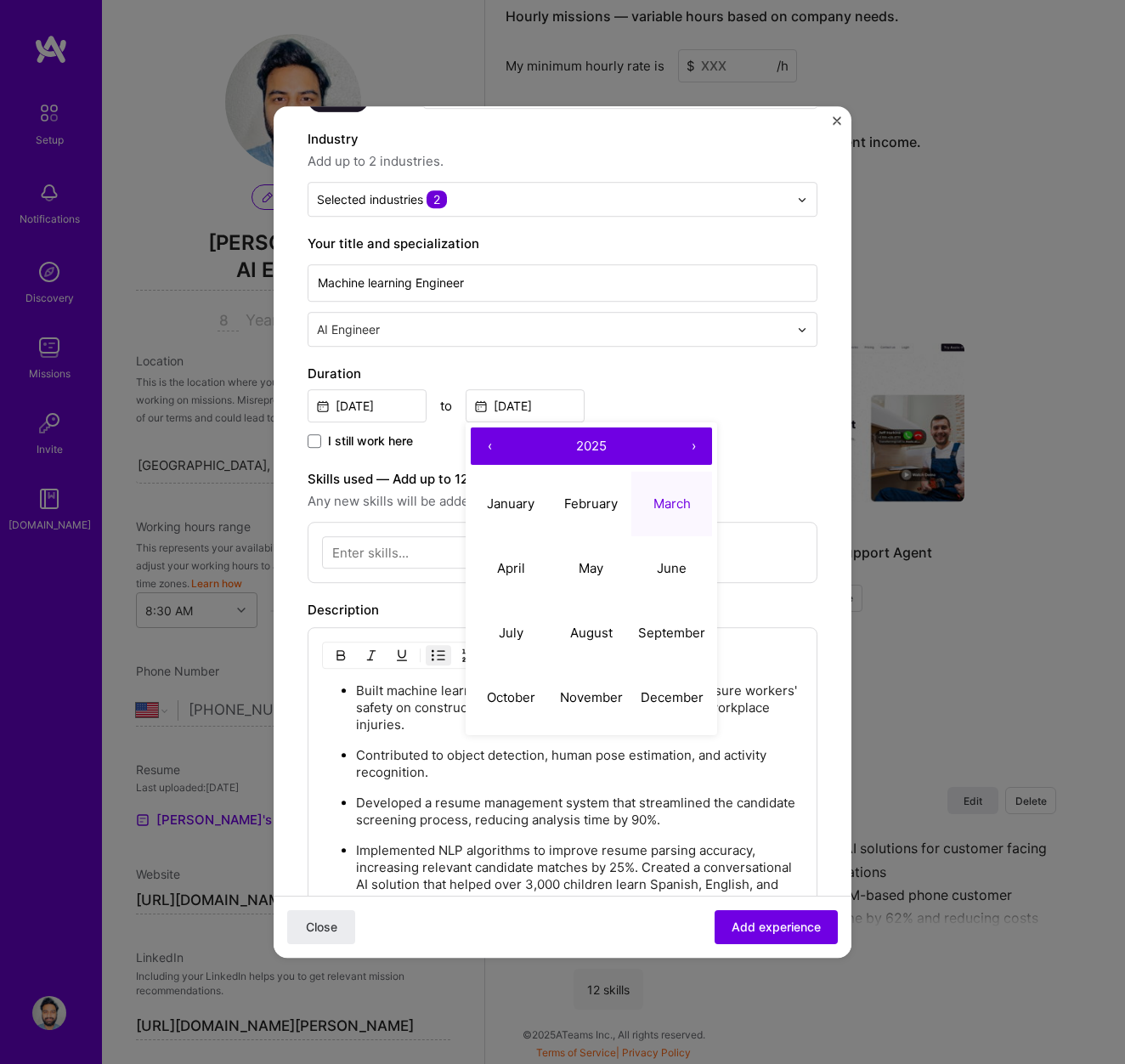
click at [491, 444] on button "‹" at bounding box center [489, 446] width 37 height 37
click at [681, 507] on abbr "March" at bounding box center [672, 504] width 37 height 17
type input "[DATE]"
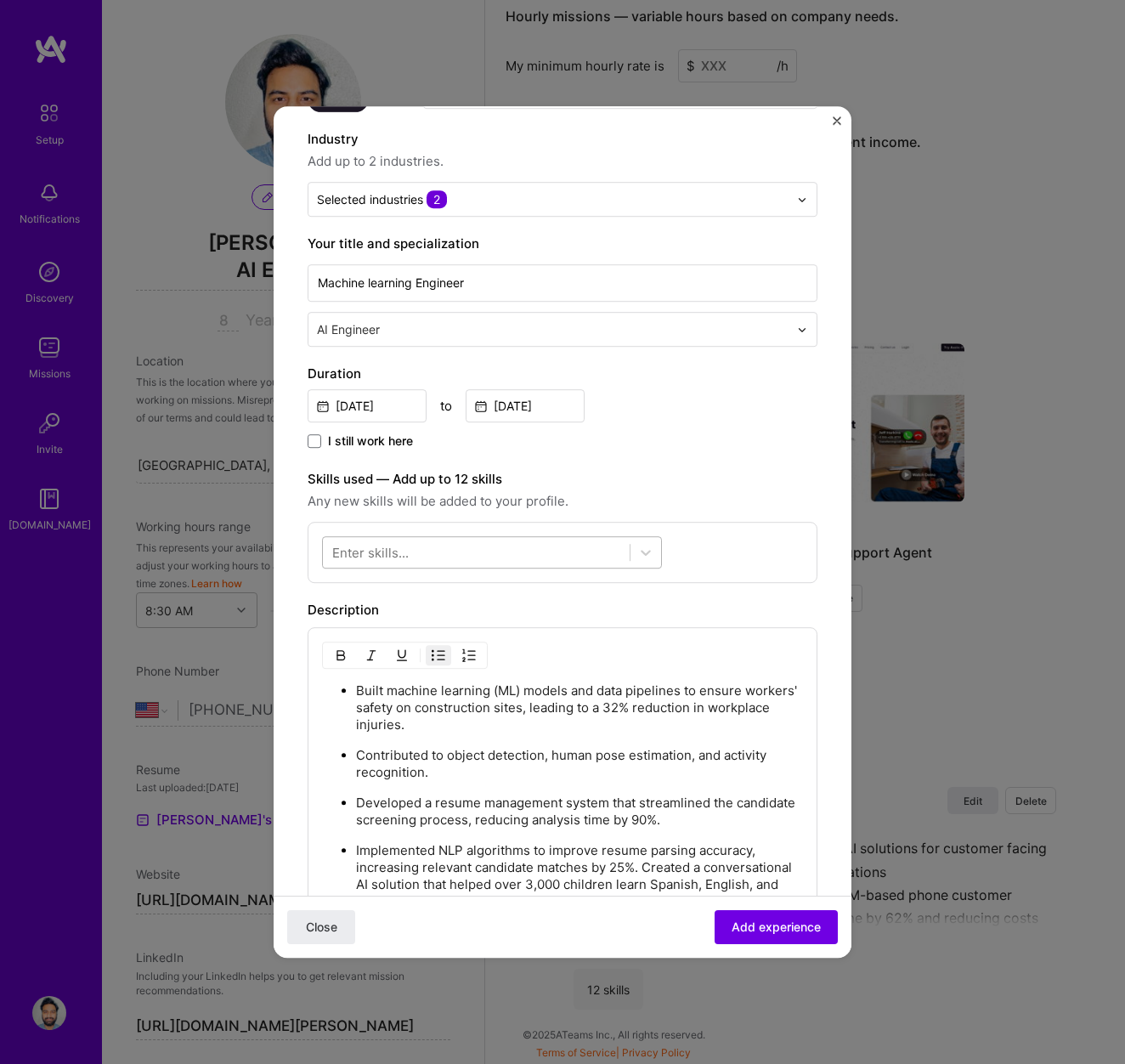
scroll to position [257, 0]
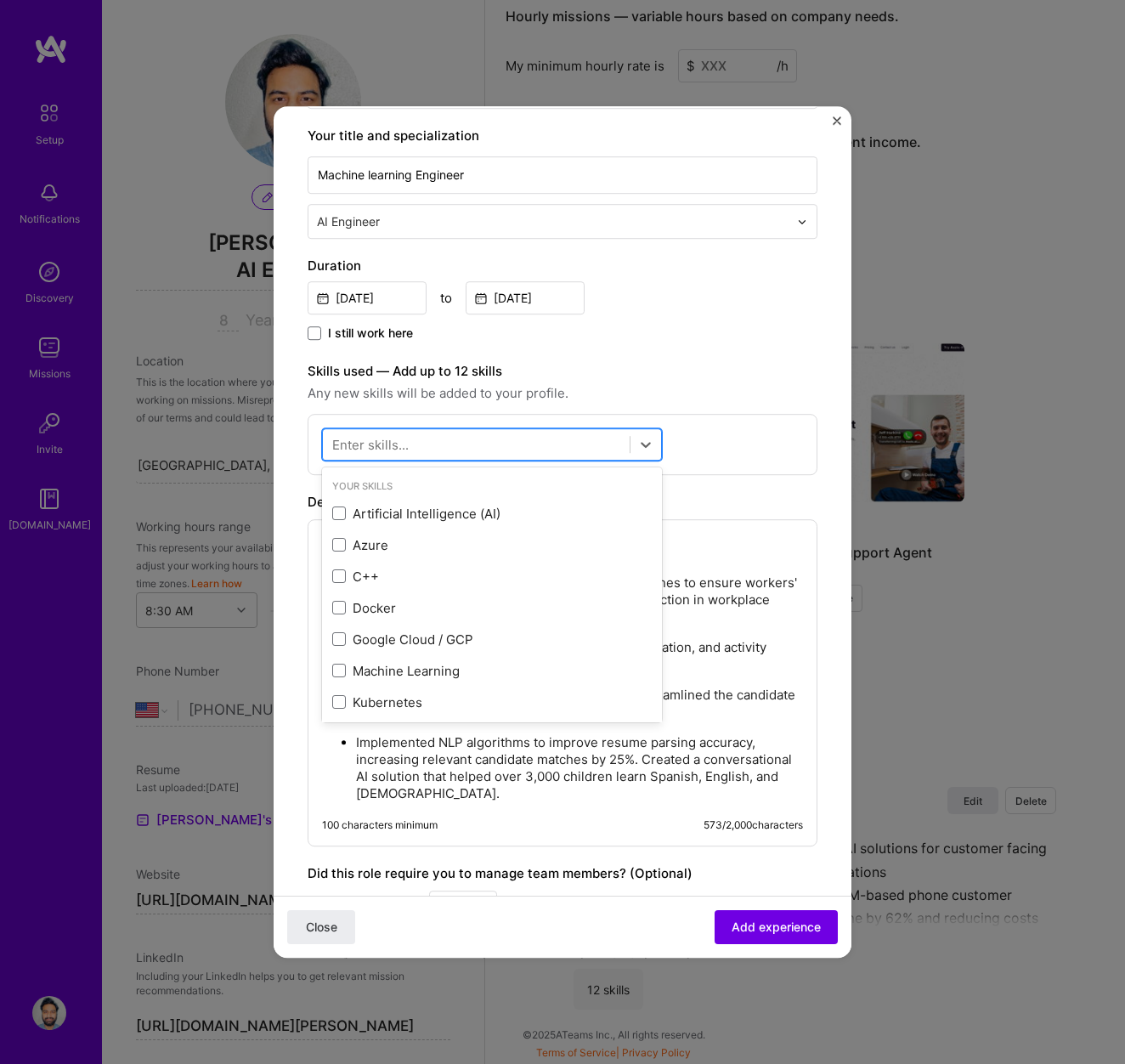
click at [518, 451] on div at bounding box center [477, 444] width 307 height 28
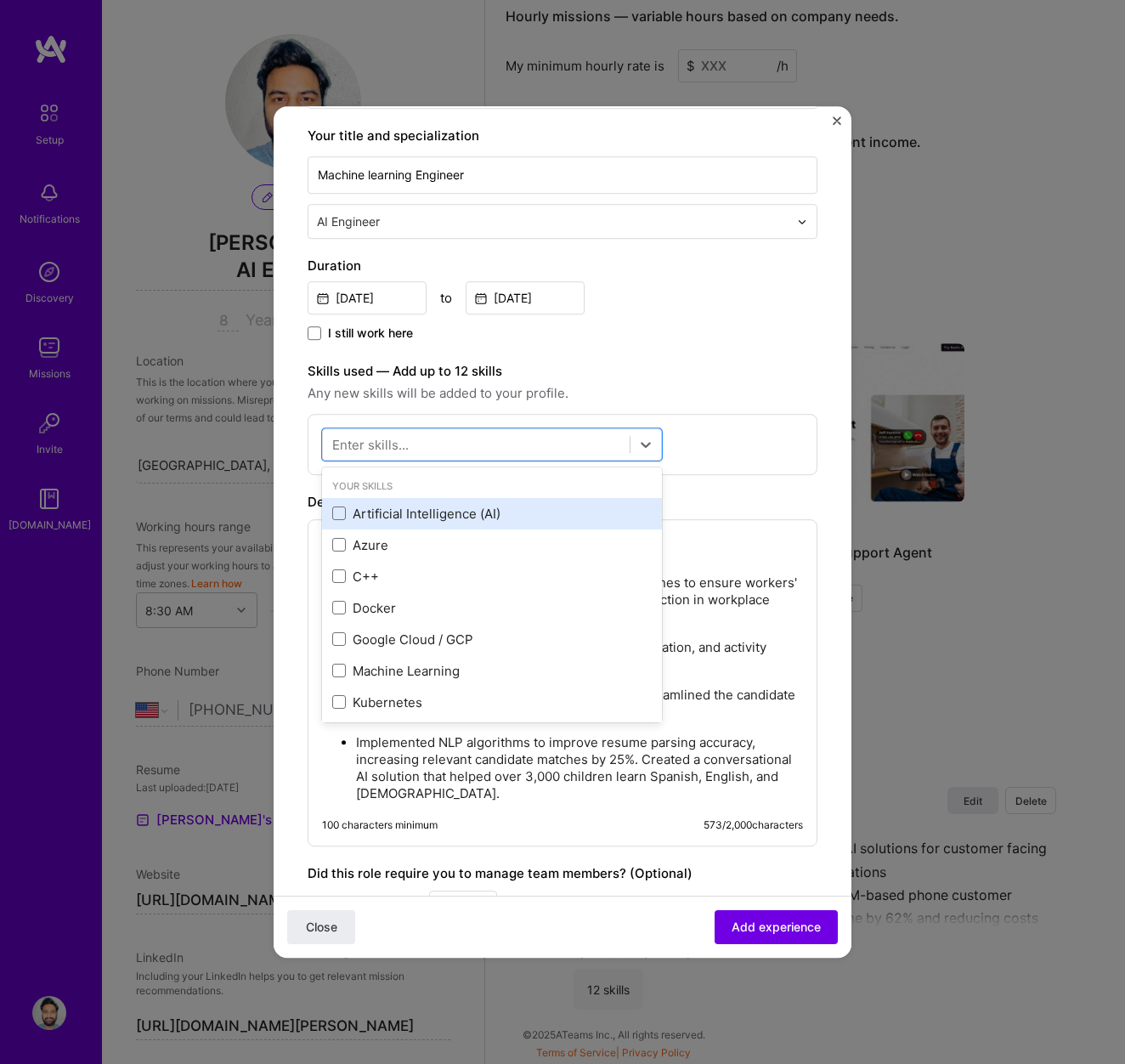
click at [463, 513] on div "Artificial Intelligence (AI)" at bounding box center [491, 513] width 320 height 17
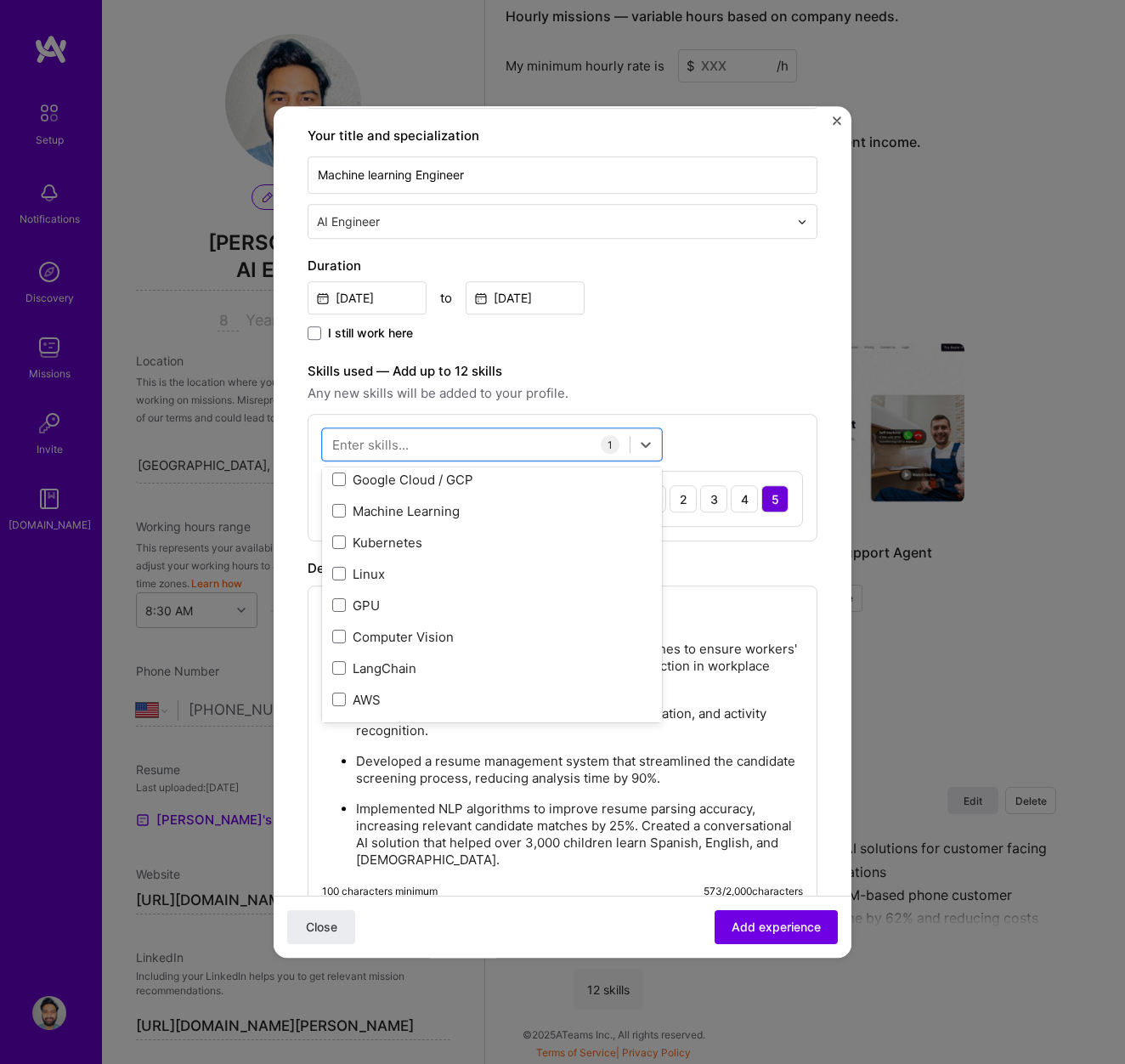
scroll to position [120, 0]
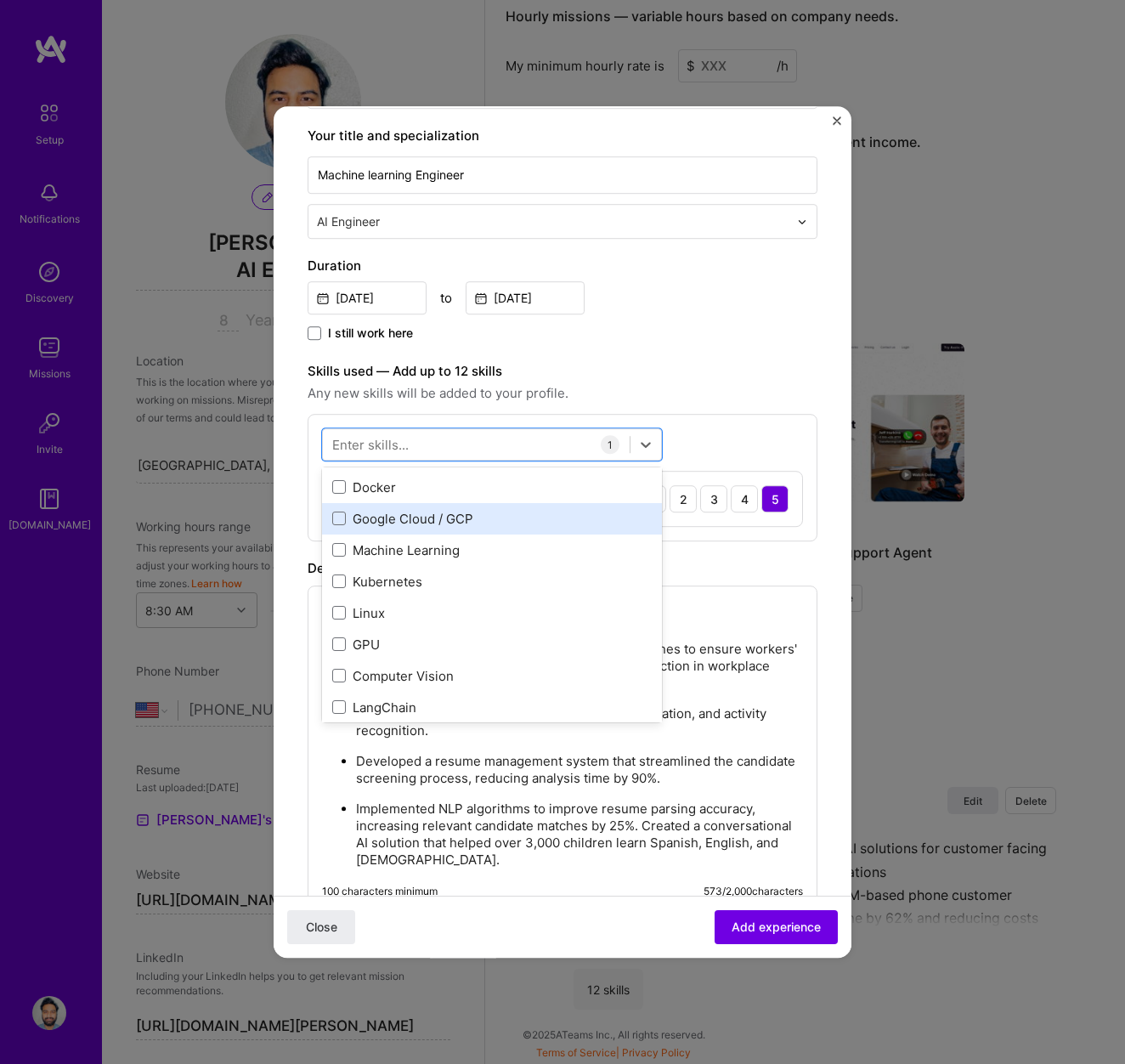
click at [395, 518] on div "Google Cloud / GCP" at bounding box center [491, 518] width 320 height 17
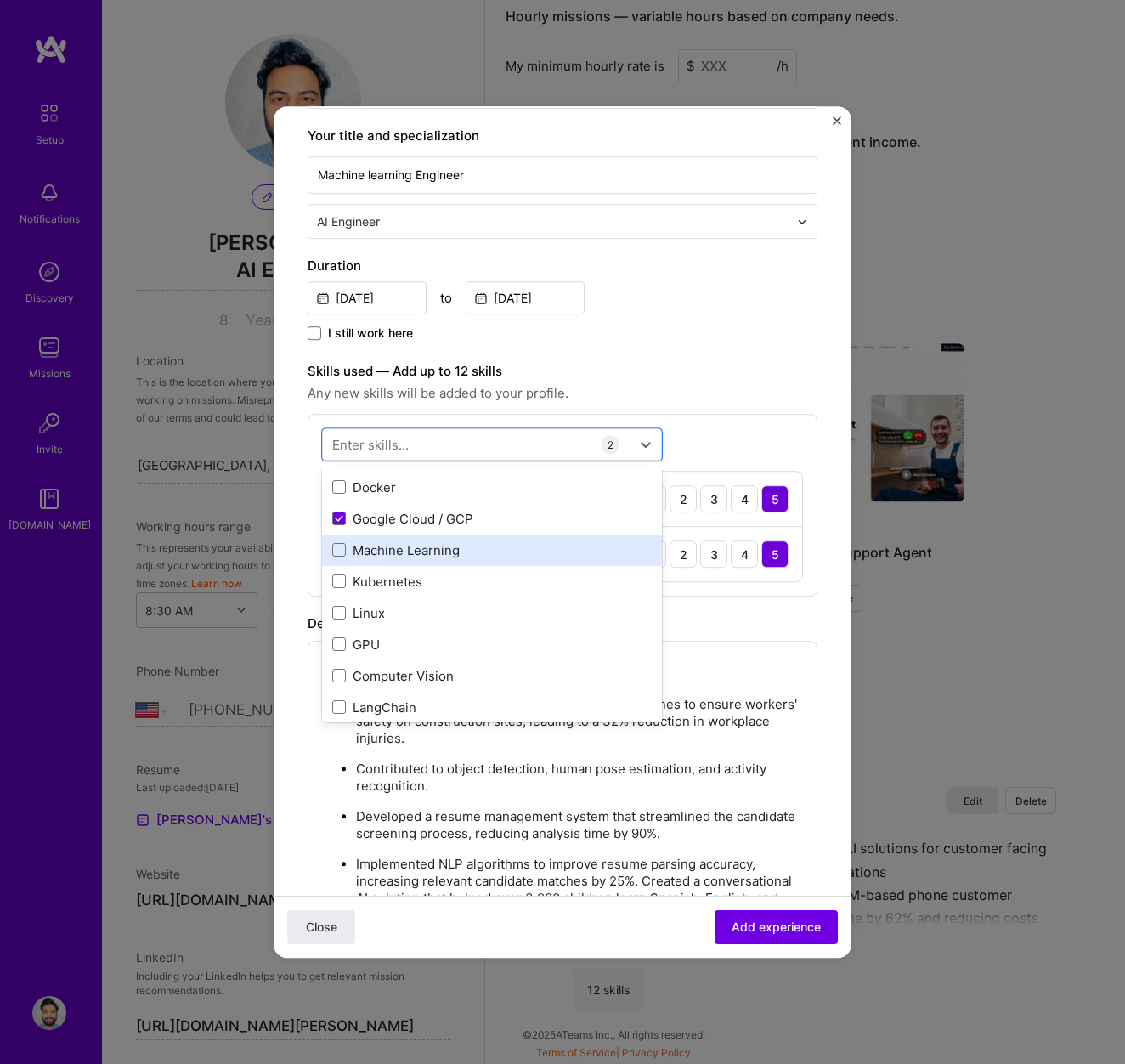
click at [385, 556] on div "Machine Learning" at bounding box center [491, 550] width 320 height 17
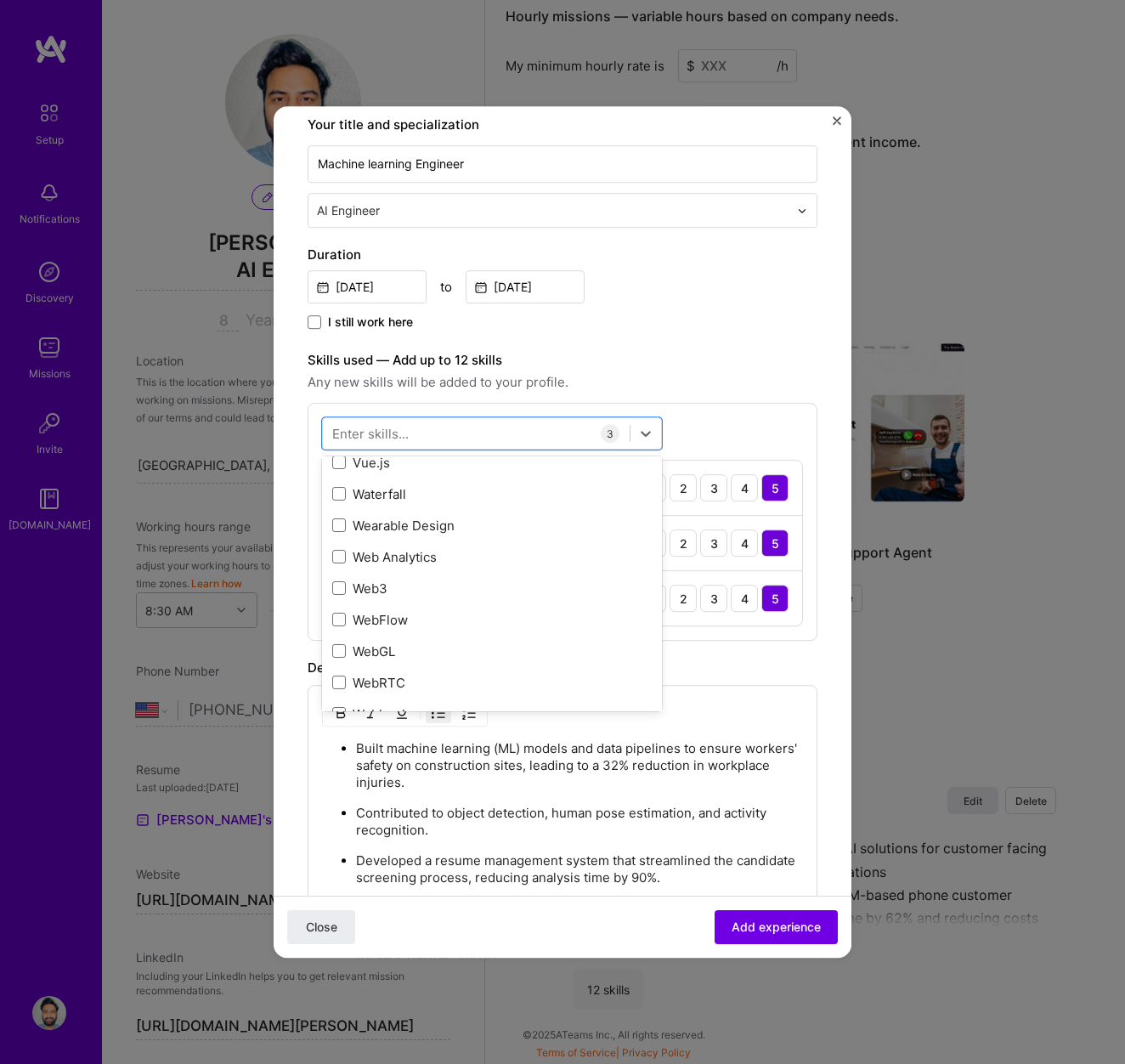
scroll to position [11706, 0]
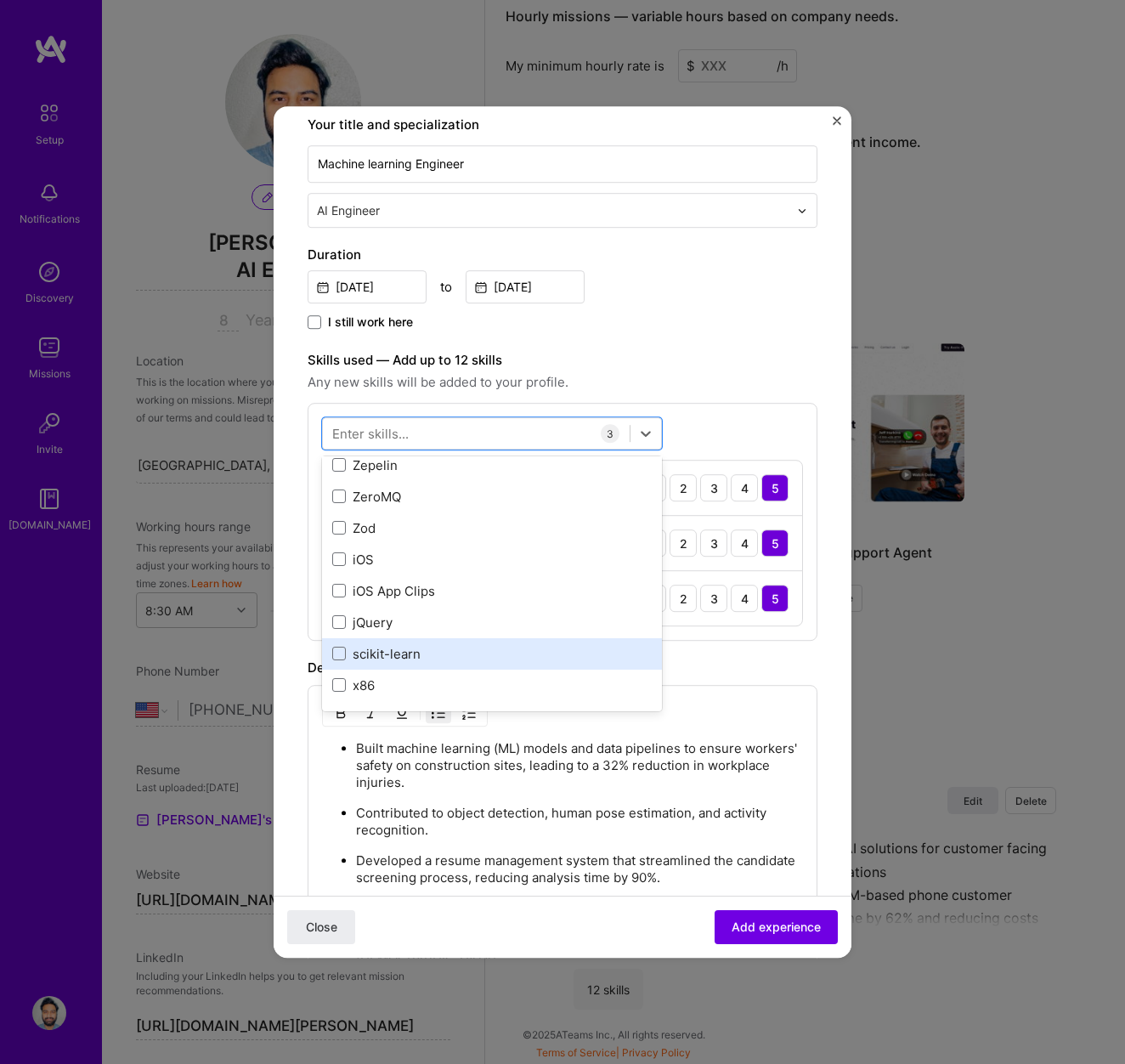
click at [400, 657] on div "scikit-learn" at bounding box center [491, 654] width 320 height 17
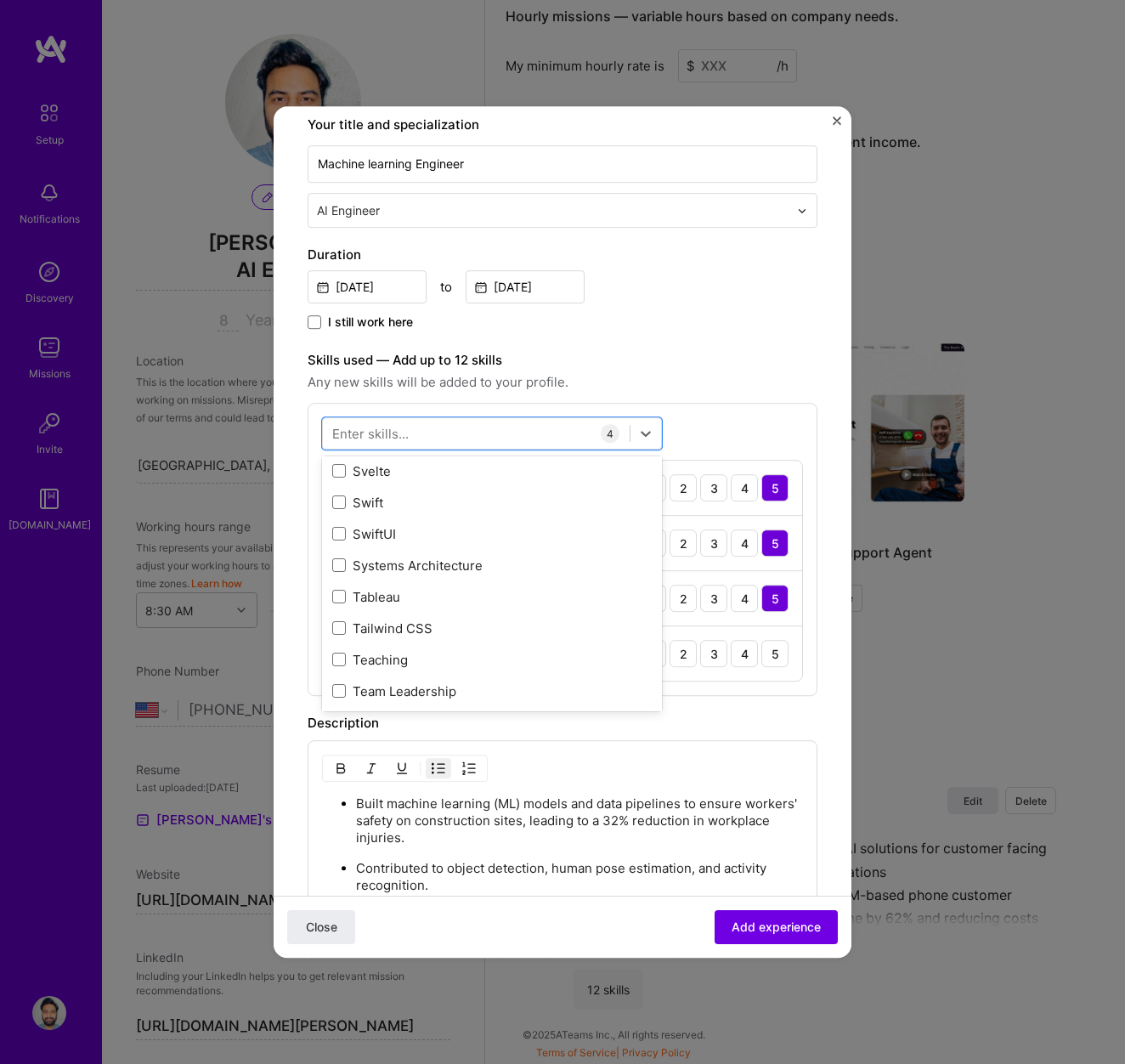
scroll to position [10272, 0]
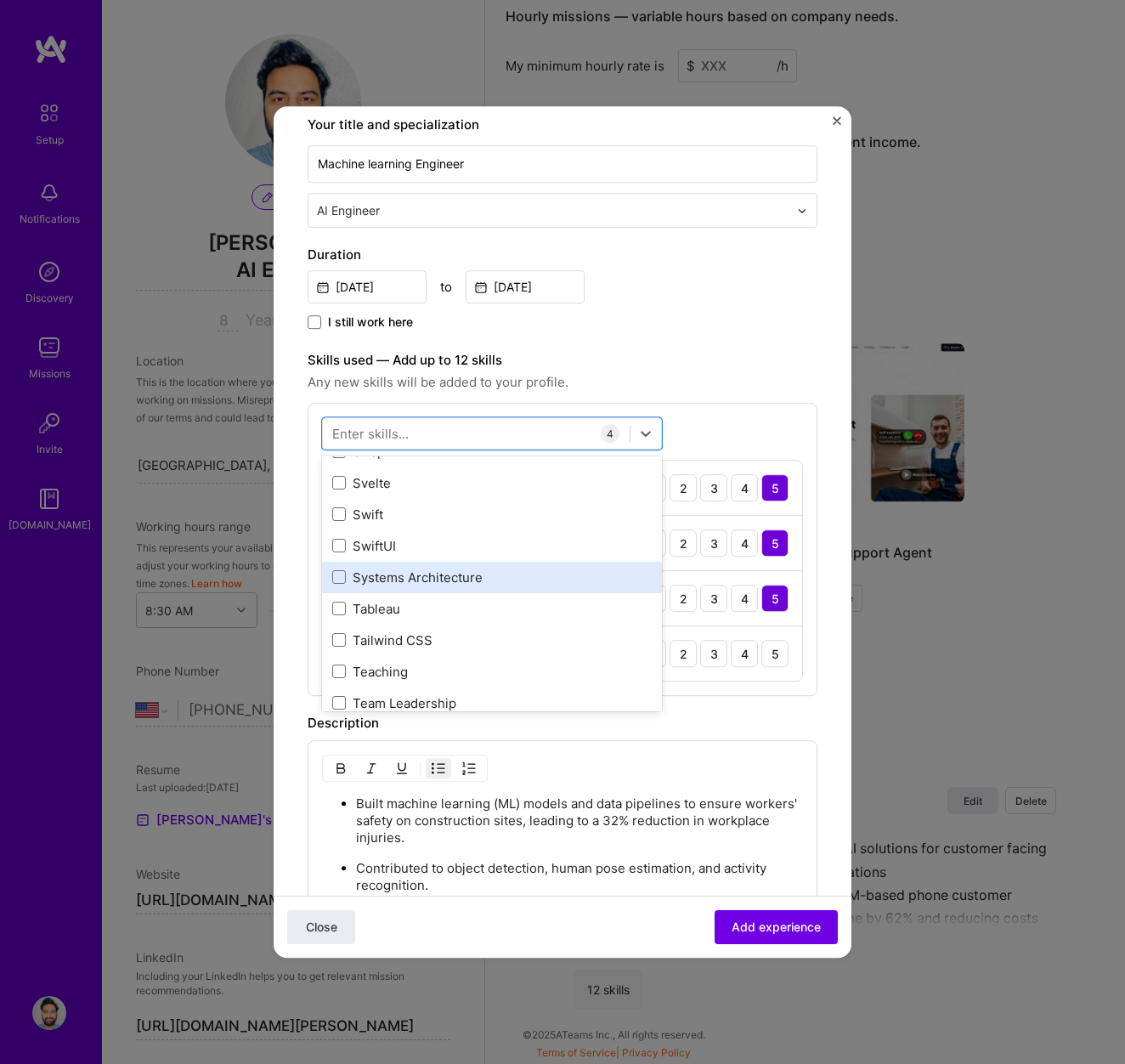
click at [398, 569] on div "Systems Architecture" at bounding box center [491, 577] width 320 height 17
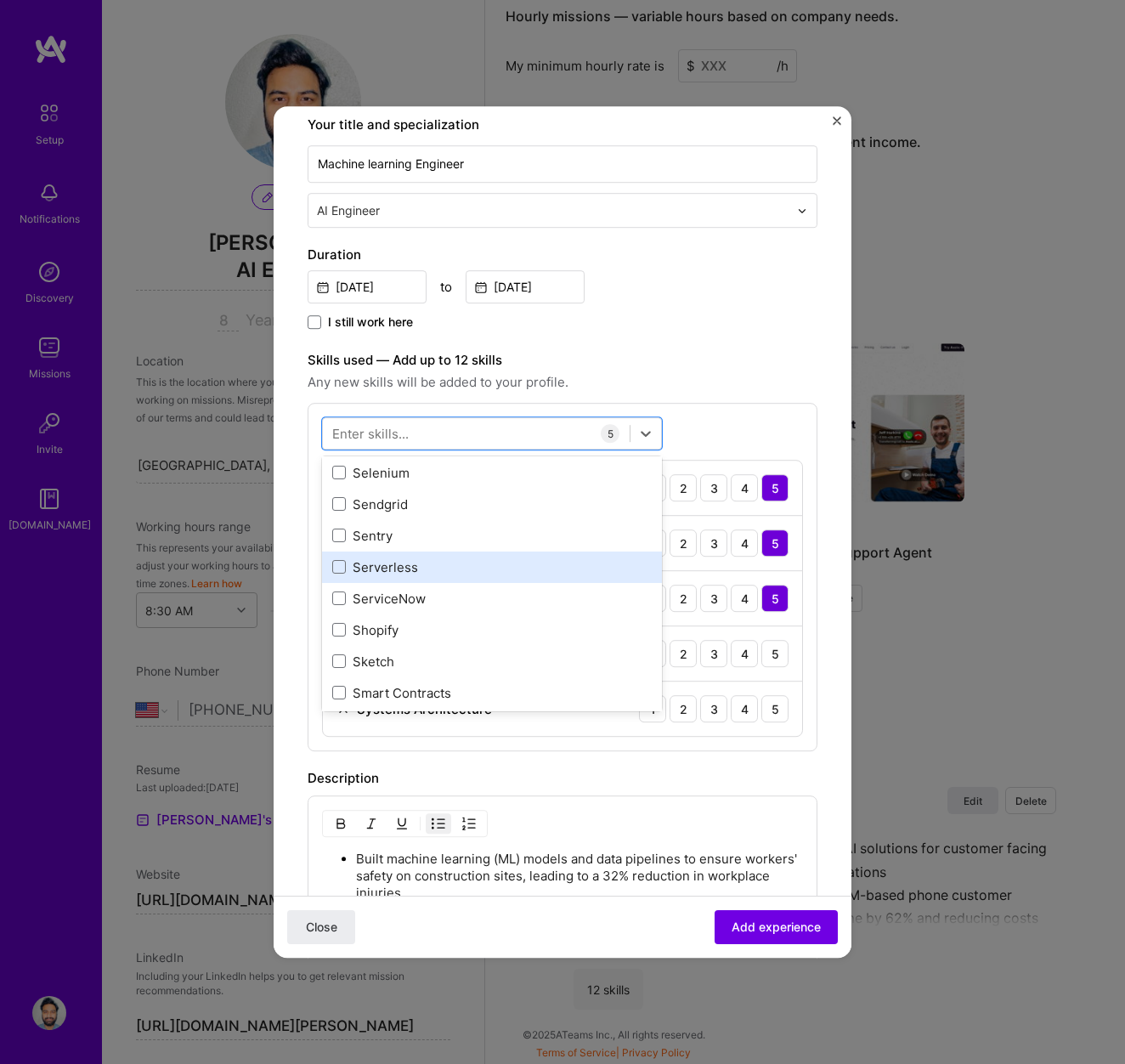
click at [397, 568] on div "Serverless" at bounding box center [491, 567] width 320 height 17
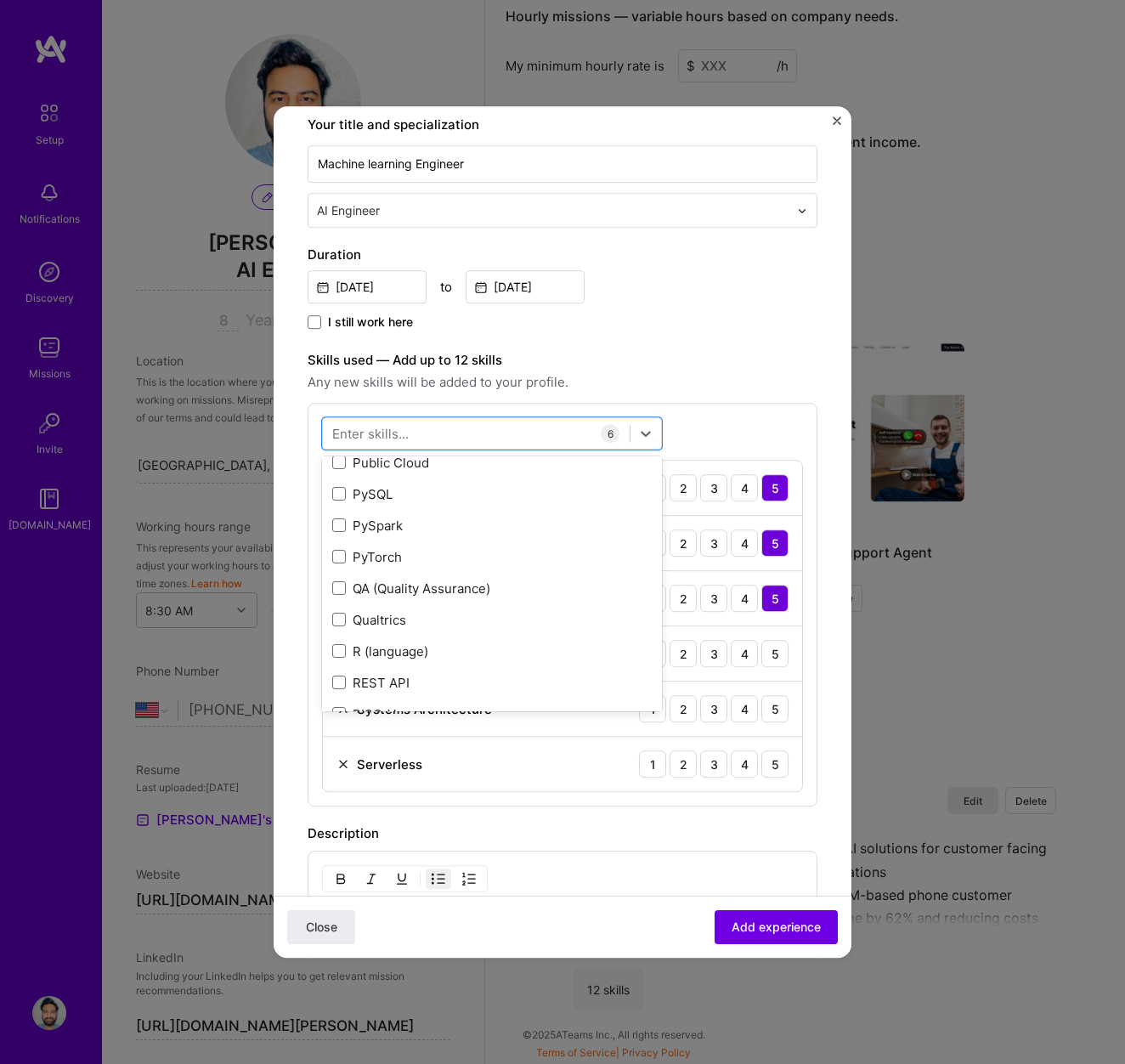
scroll to position [8373, 0]
click at [396, 564] on div "PyTorch" at bounding box center [491, 559] width 320 height 17
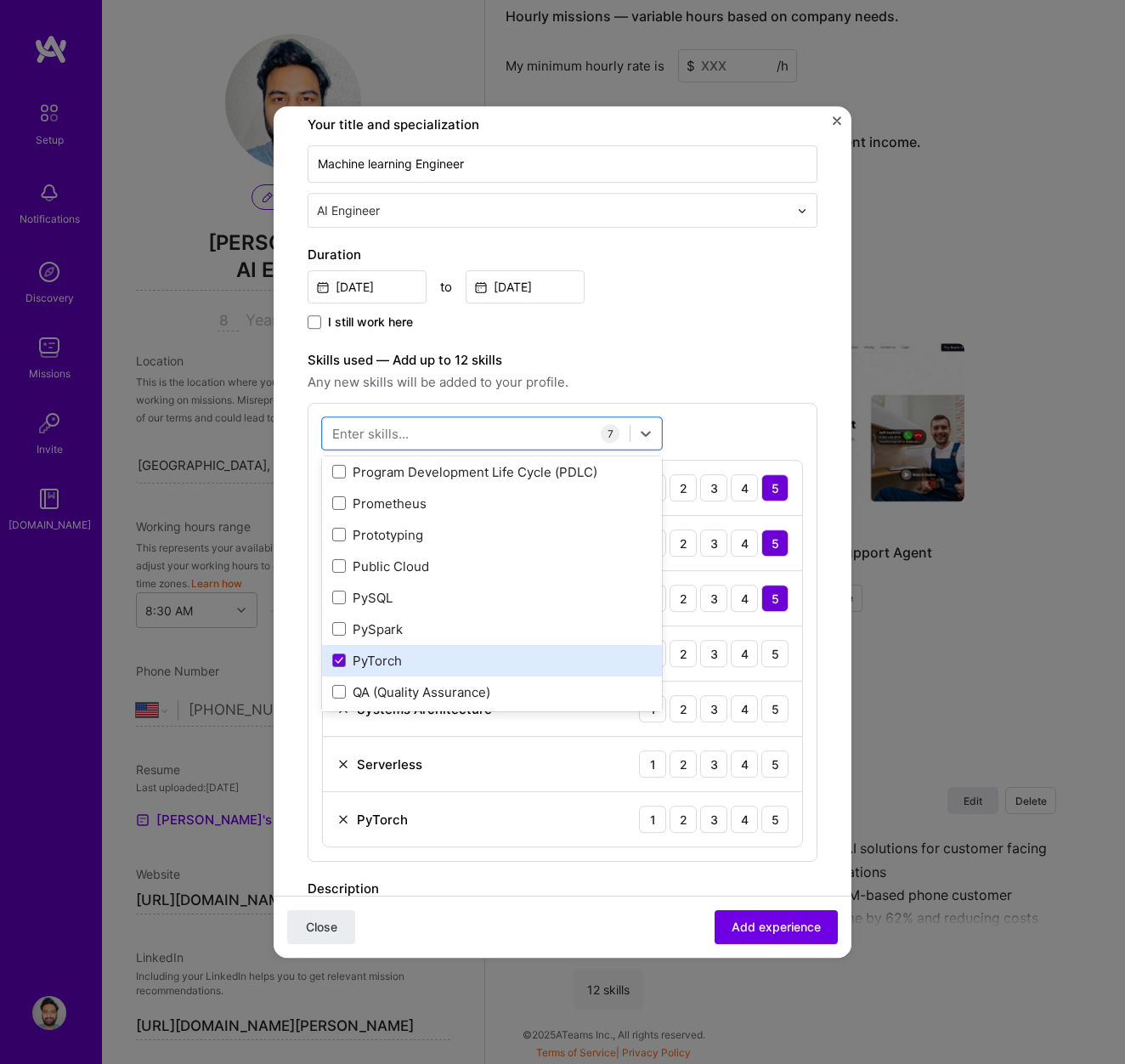
scroll to position [8268, 0]
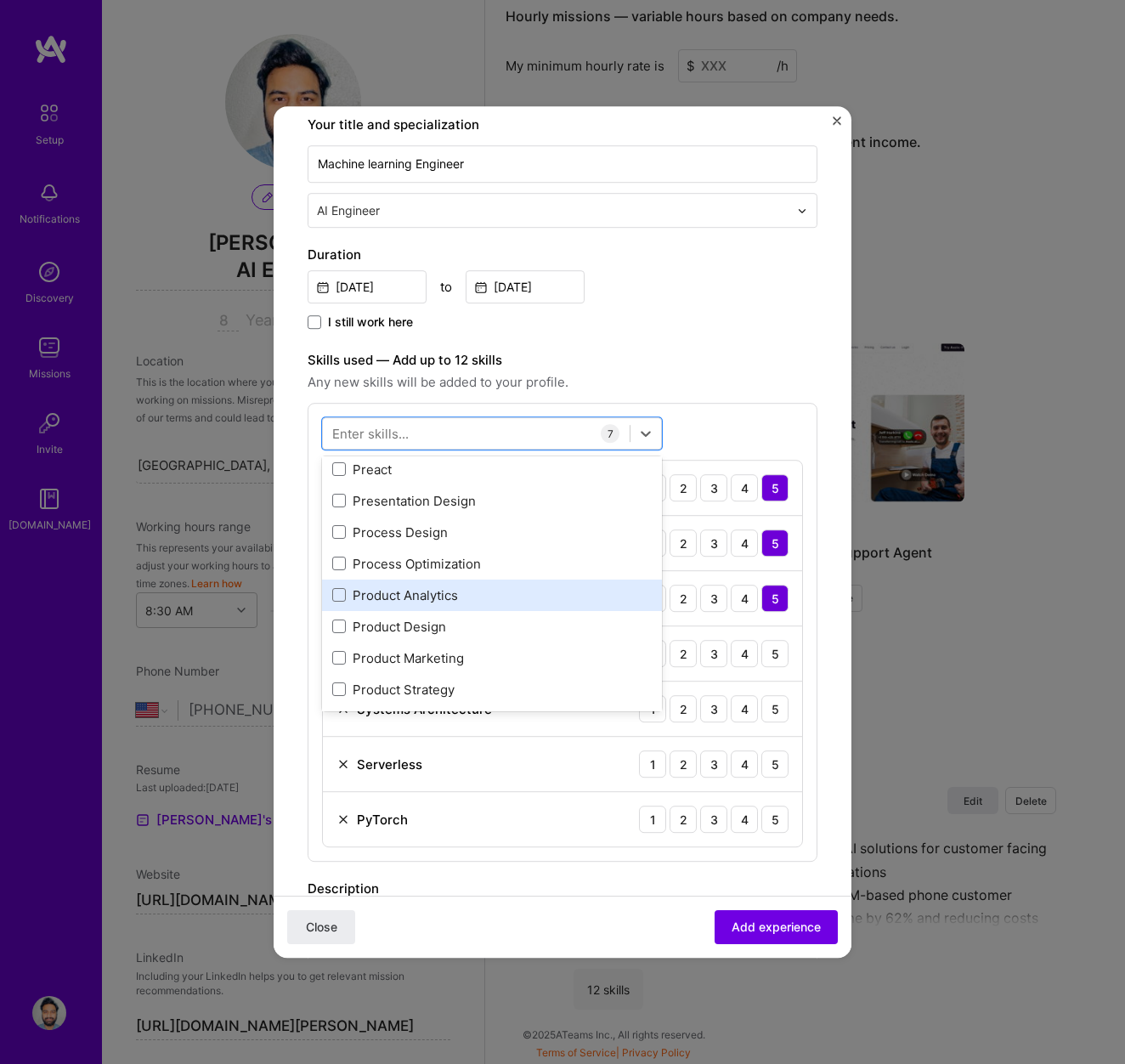
click at [396, 596] on div "Product Analytics" at bounding box center [491, 595] width 320 height 17
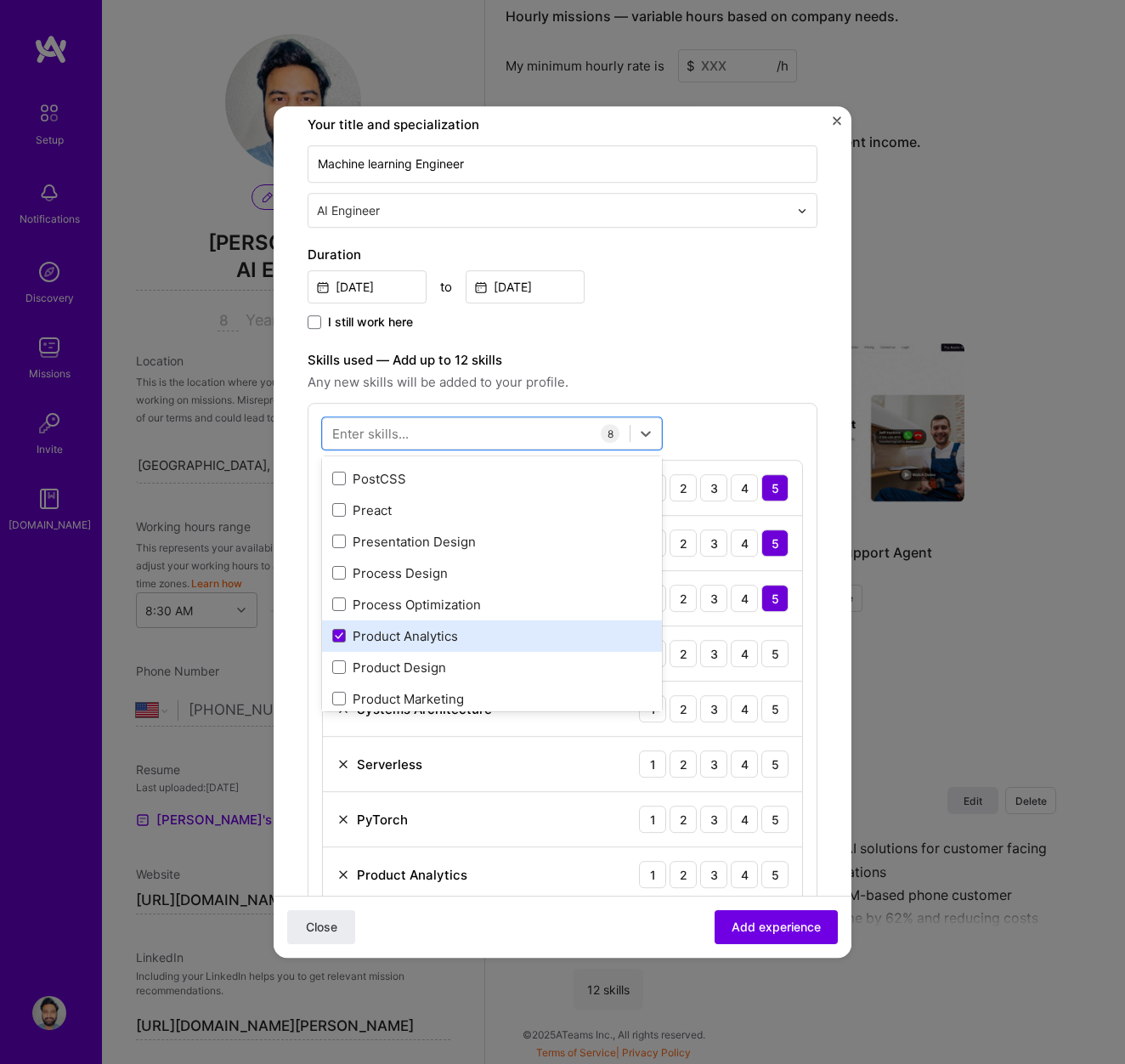
scroll to position [7980, 0]
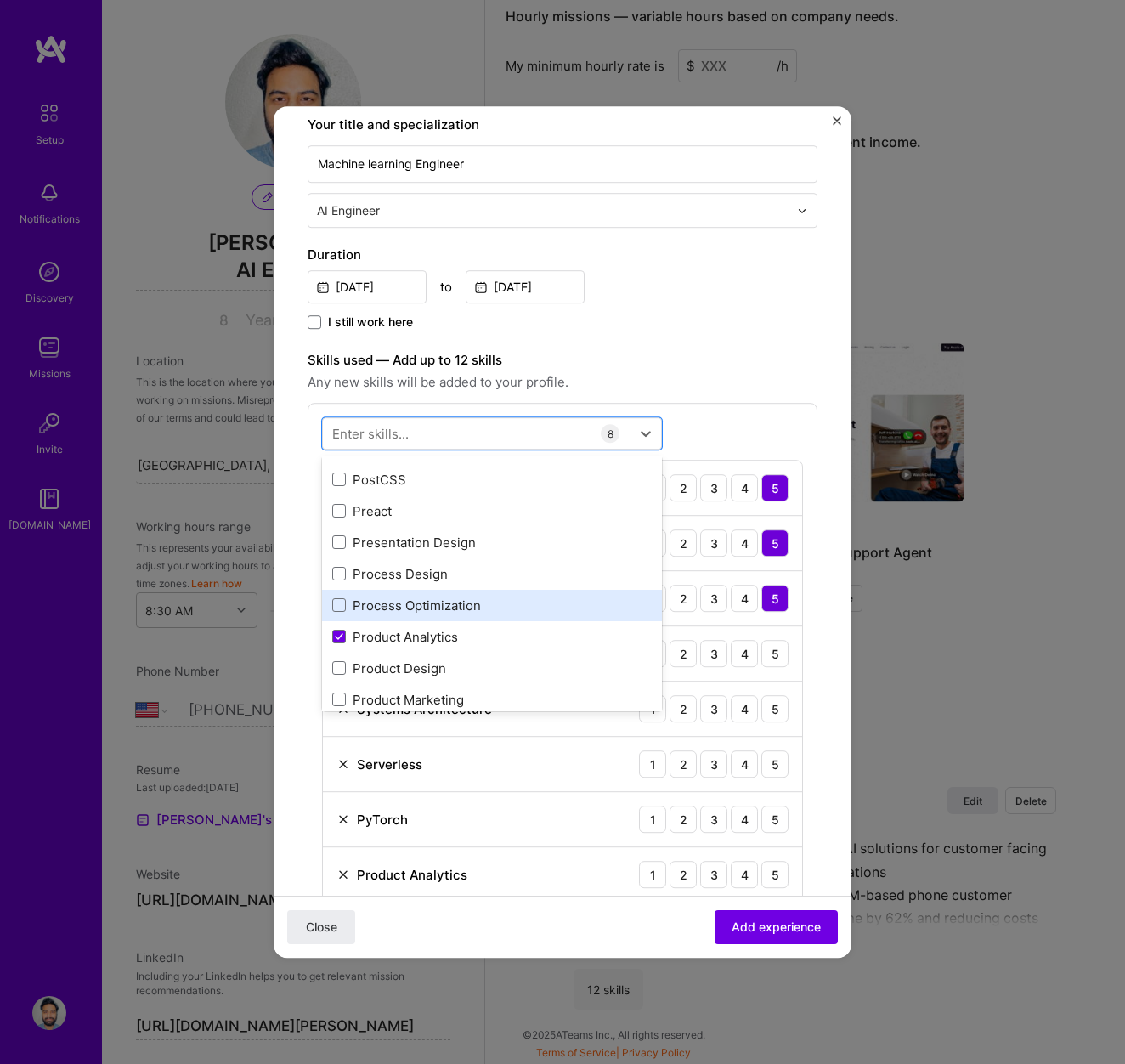
click at [393, 598] on div "Process Optimization" at bounding box center [491, 606] width 320 height 17
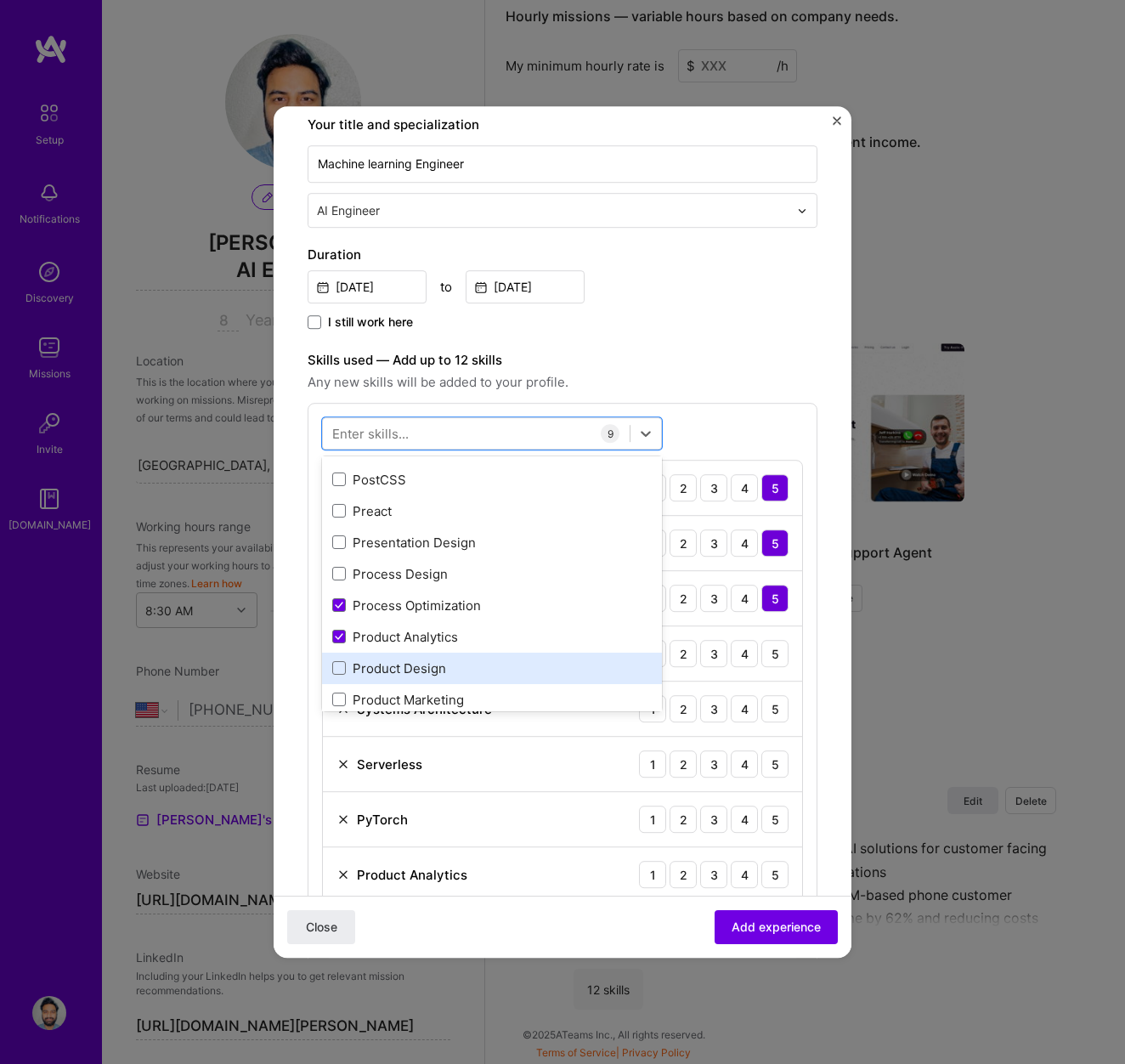
click at [397, 667] on div "Product Design" at bounding box center [491, 668] width 320 height 17
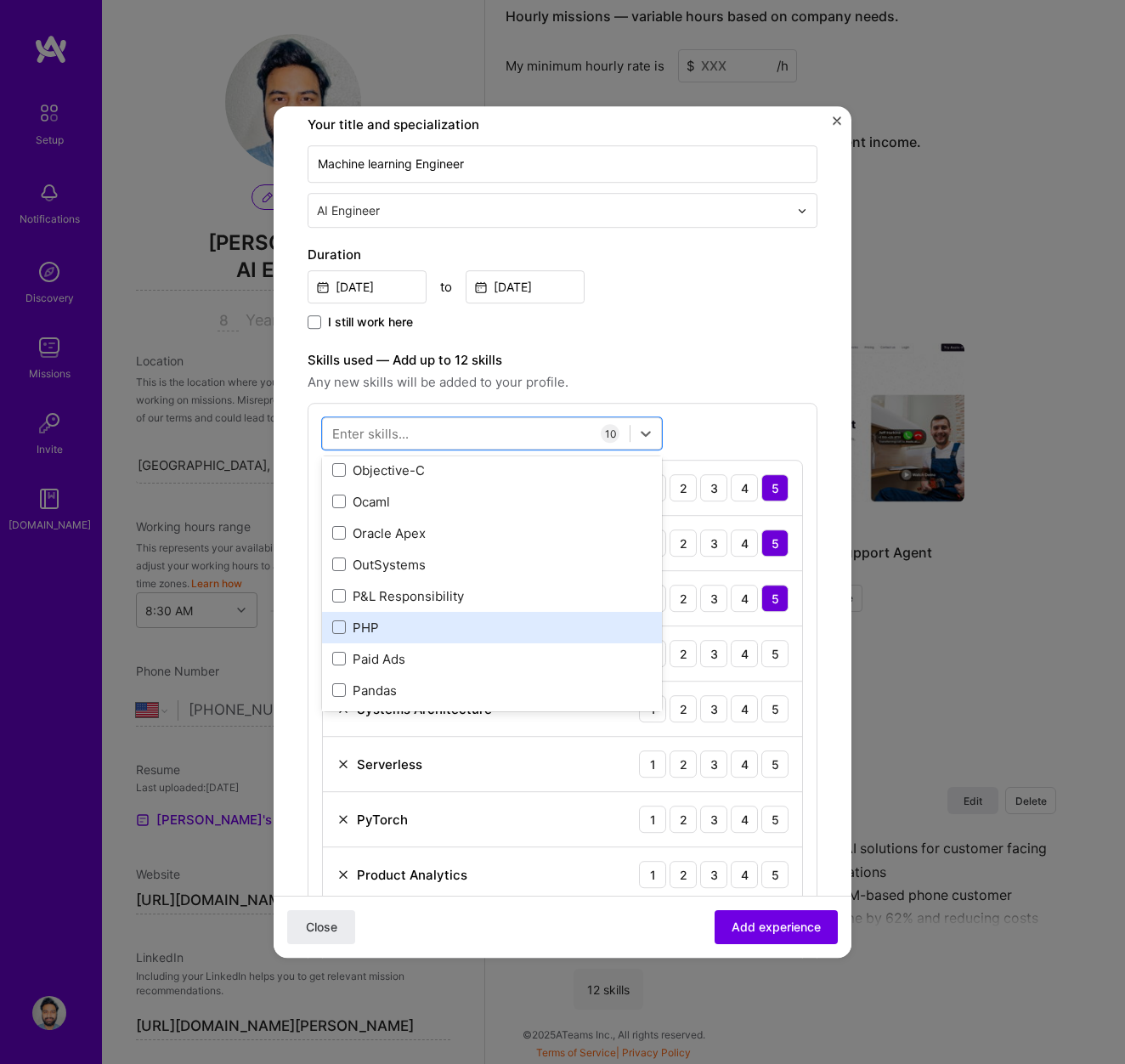
scroll to position [7502, 0]
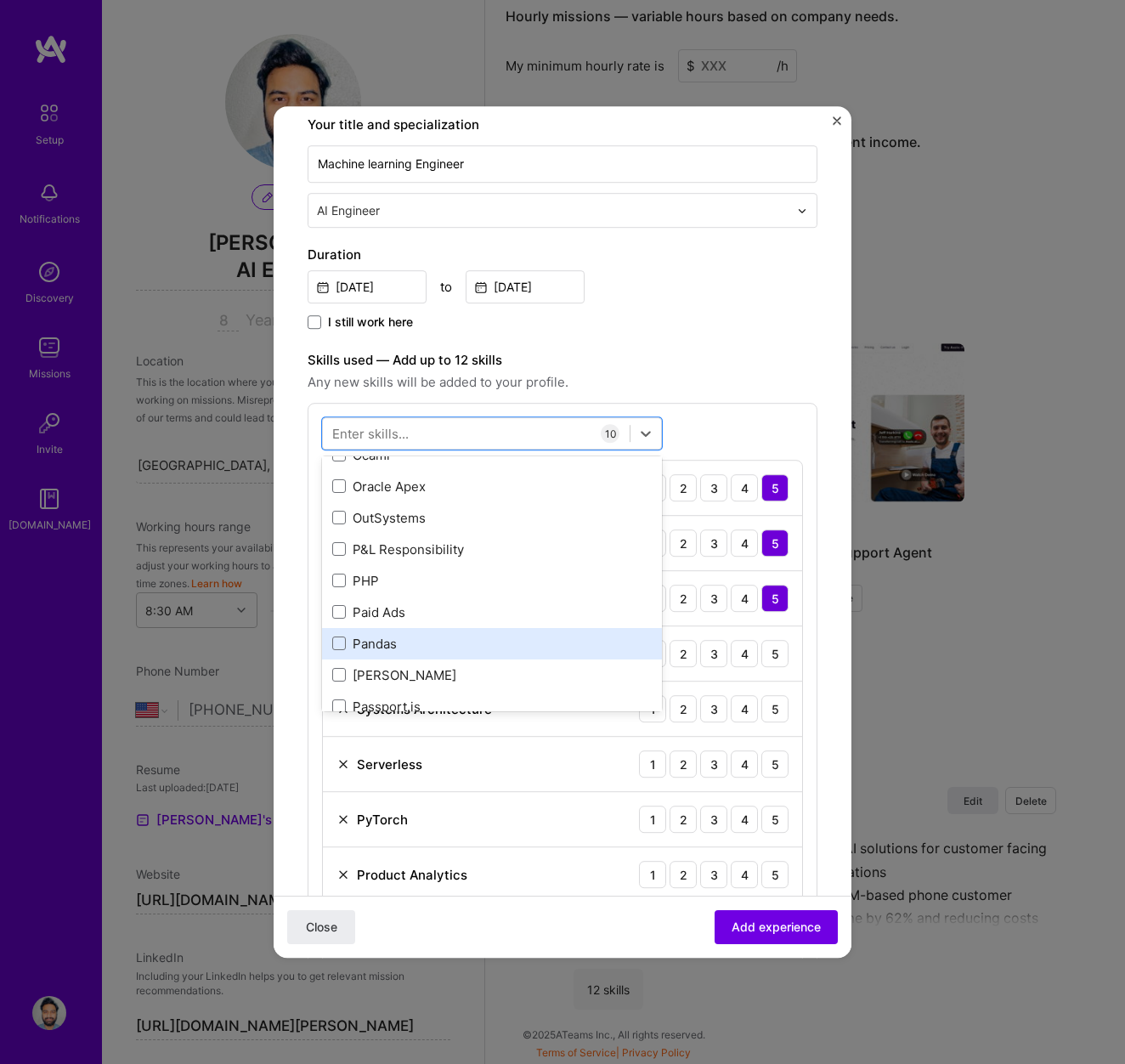
click at [396, 638] on div "Pandas" at bounding box center [491, 643] width 320 height 17
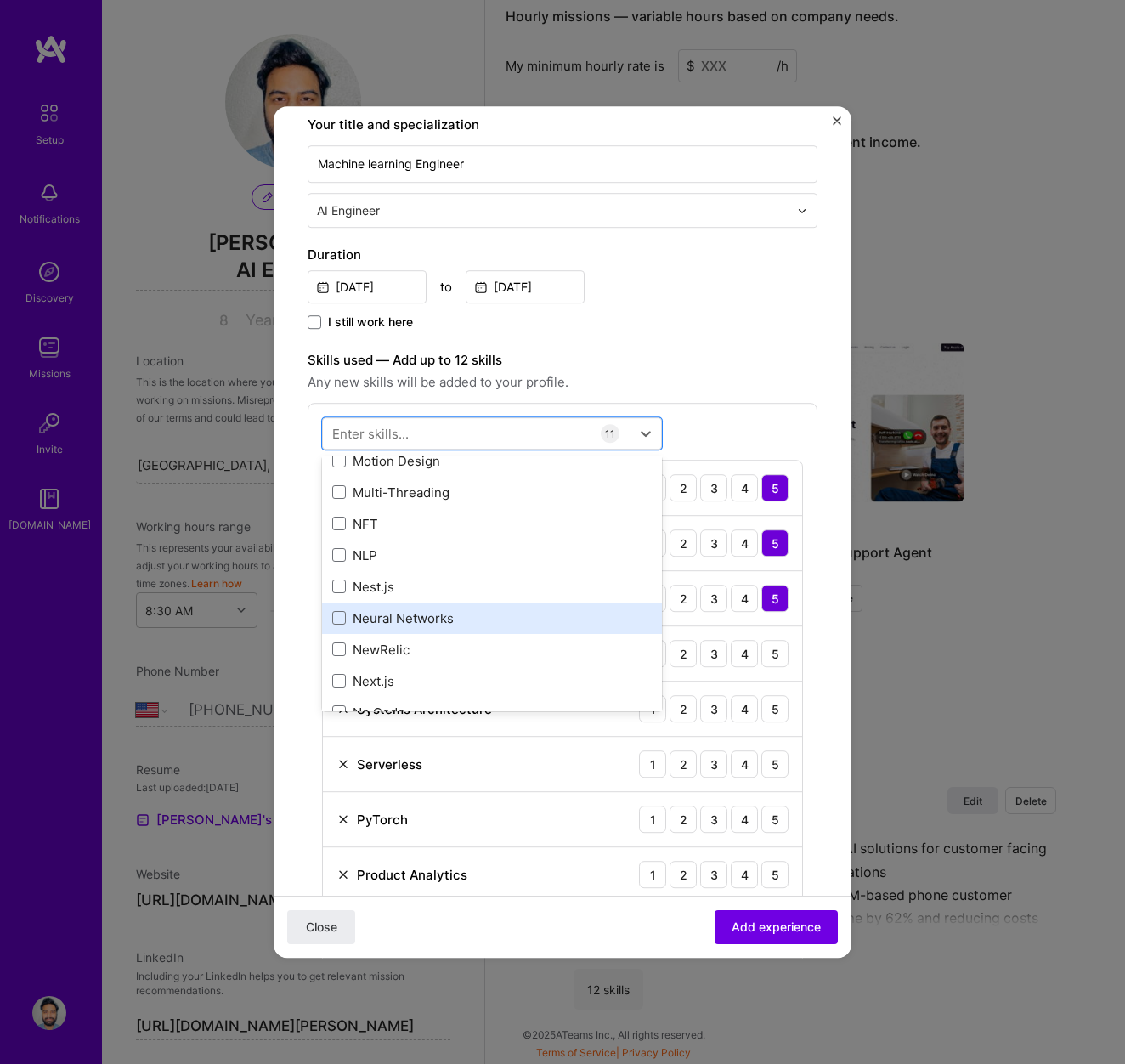
click at [394, 613] on div "Neural Networks" at bounding box center [491, 618] width 320 height 17
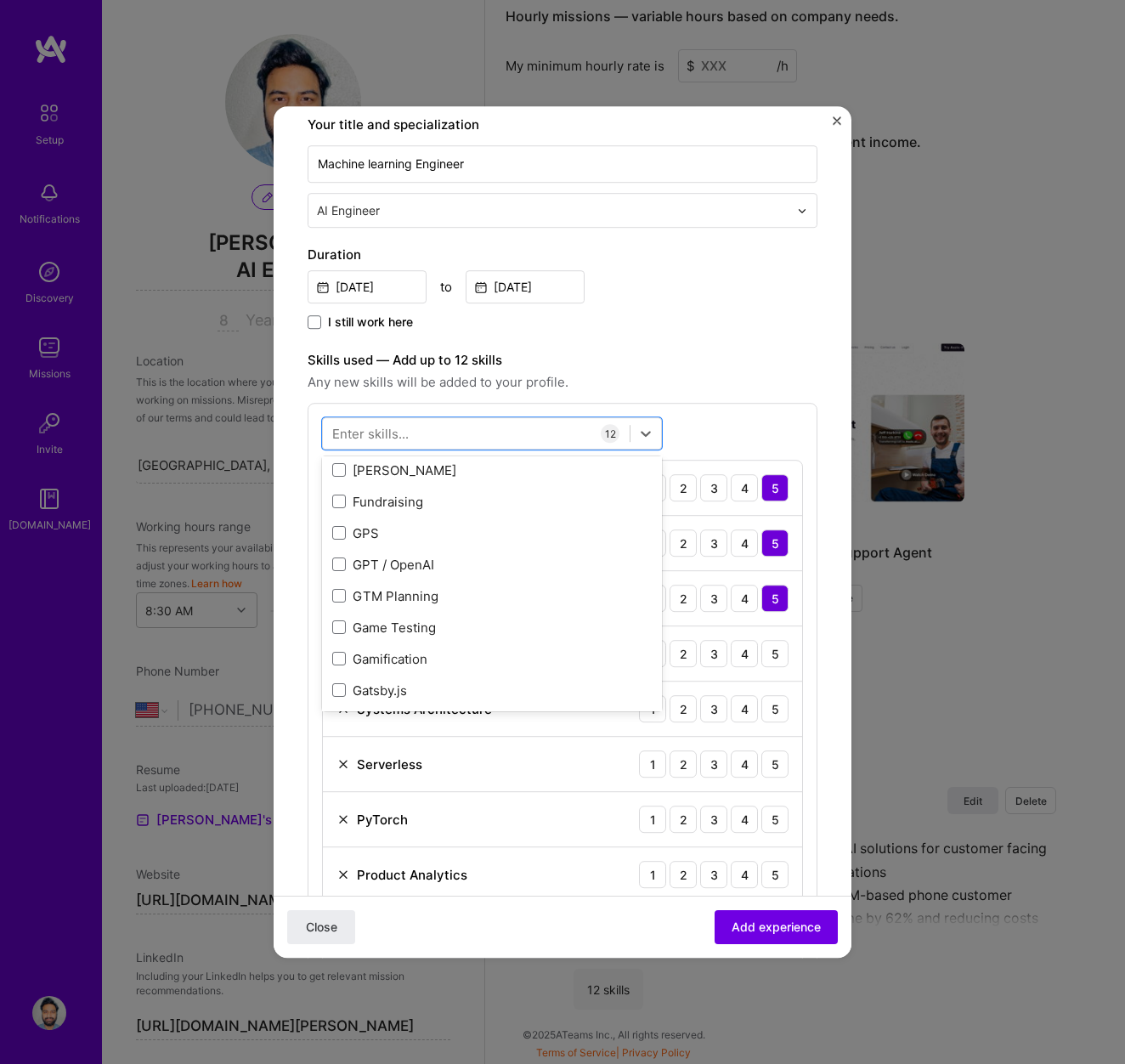
scroll to position [5025, 0]
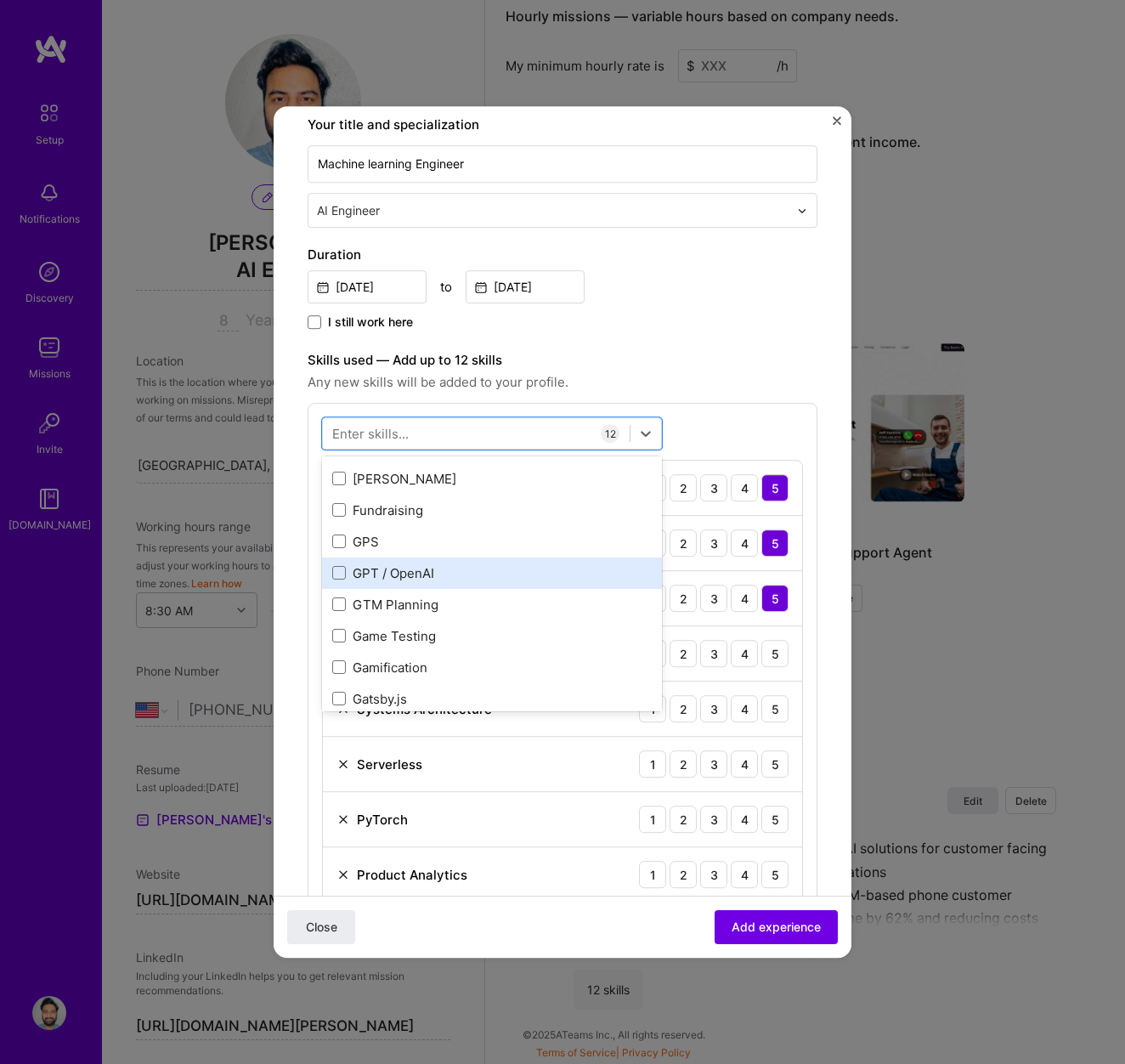
click at [392, 575] on div "GPT / OpenAI" at bounding box center [491, 573] width 320 height 17
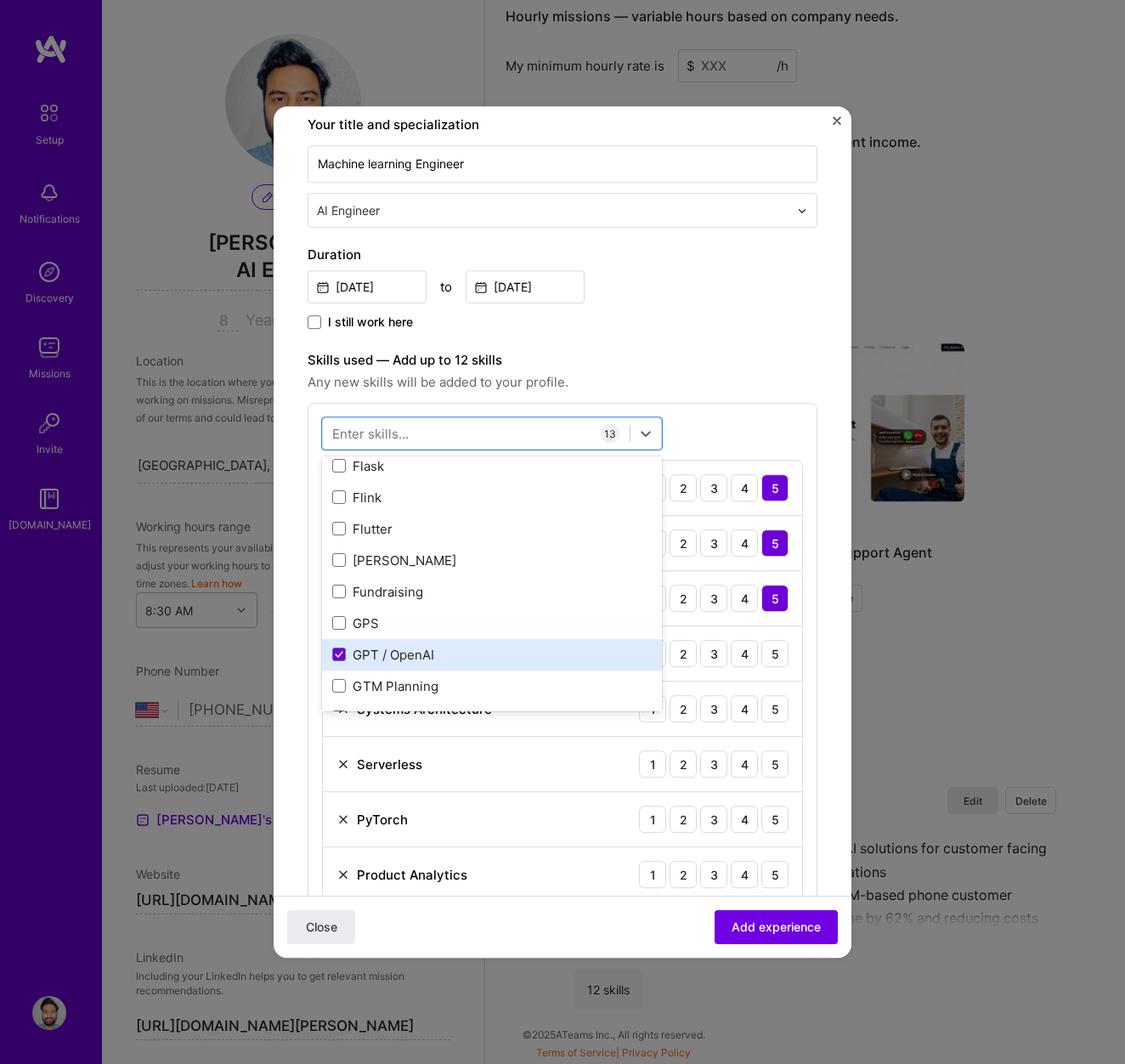
scroll to position [4839, 0]
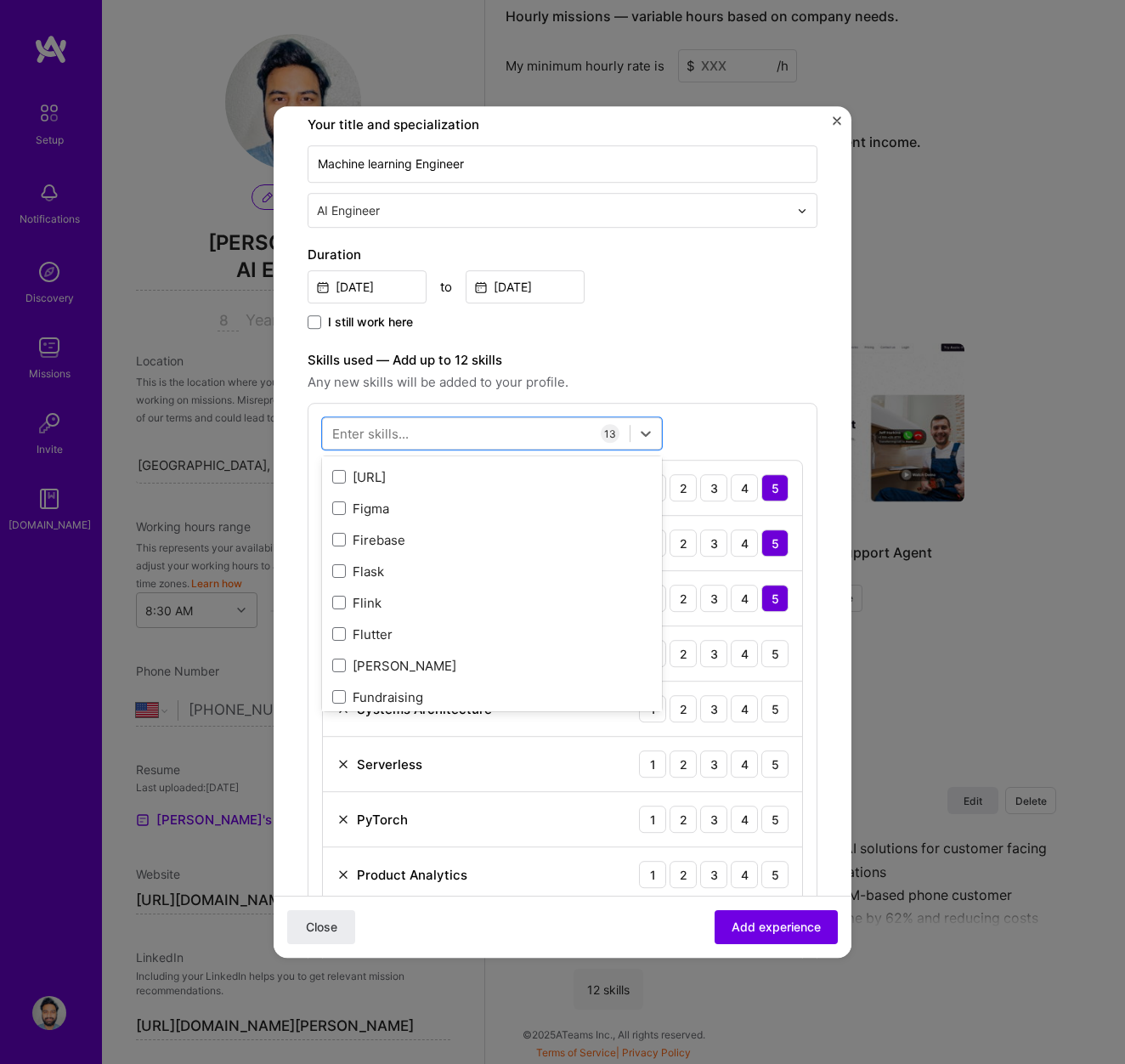
click at [392, 575] on div "Flask" at bounding box center [491, 572] width 320 height 17
click at [392, 575] on div "[URL]" at bounding box center [491, 574] width 320 height 17
click at [392, 575] on div "ETL" at bounding box center [491, 580] width 320 height 17
click at [825, 790] on form "Create a job experience Jobs help companies understand your past experience. Co…" at bounding box center [562, 986] width 578 height 2226
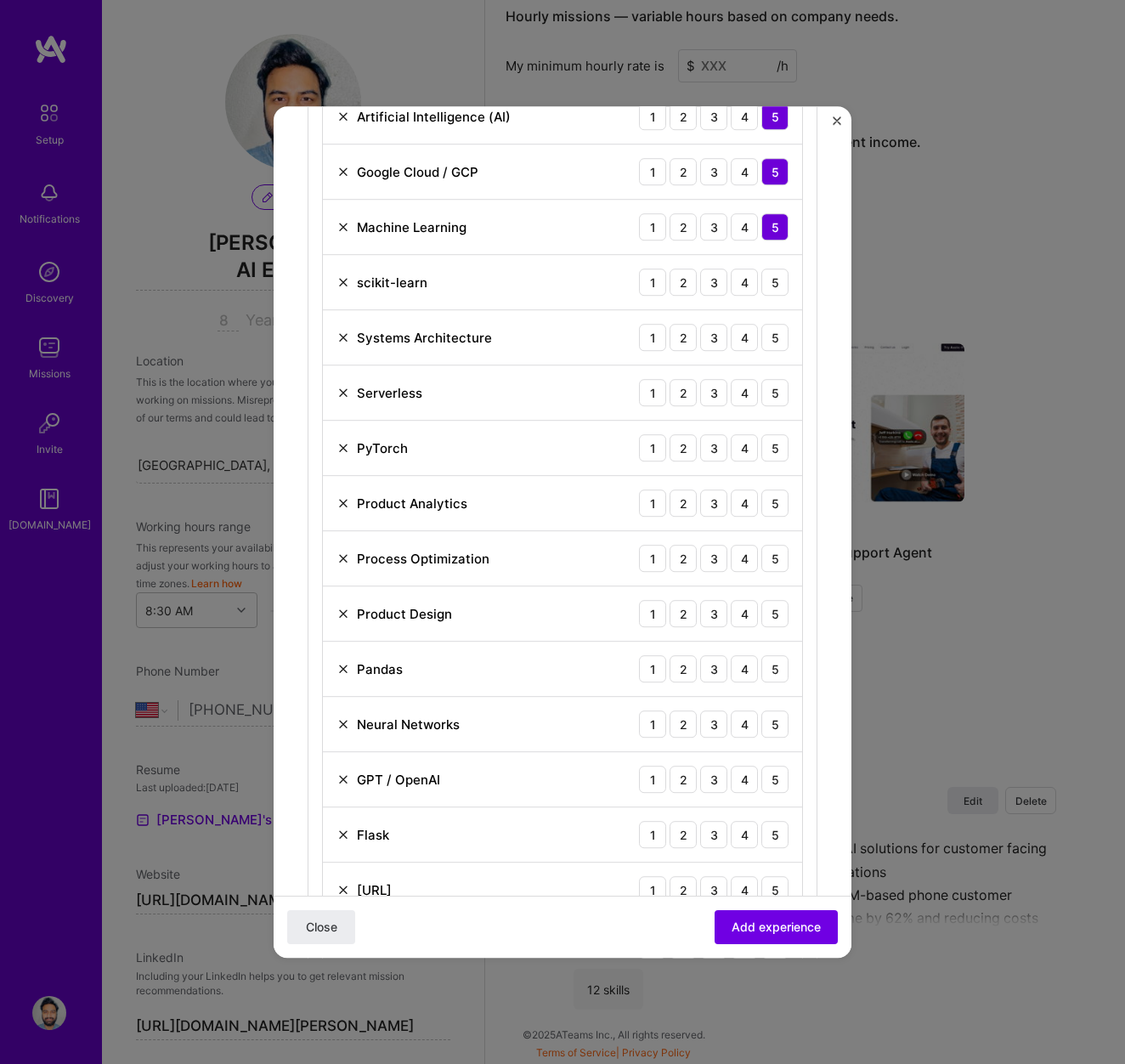
scroll to position [784, 0]
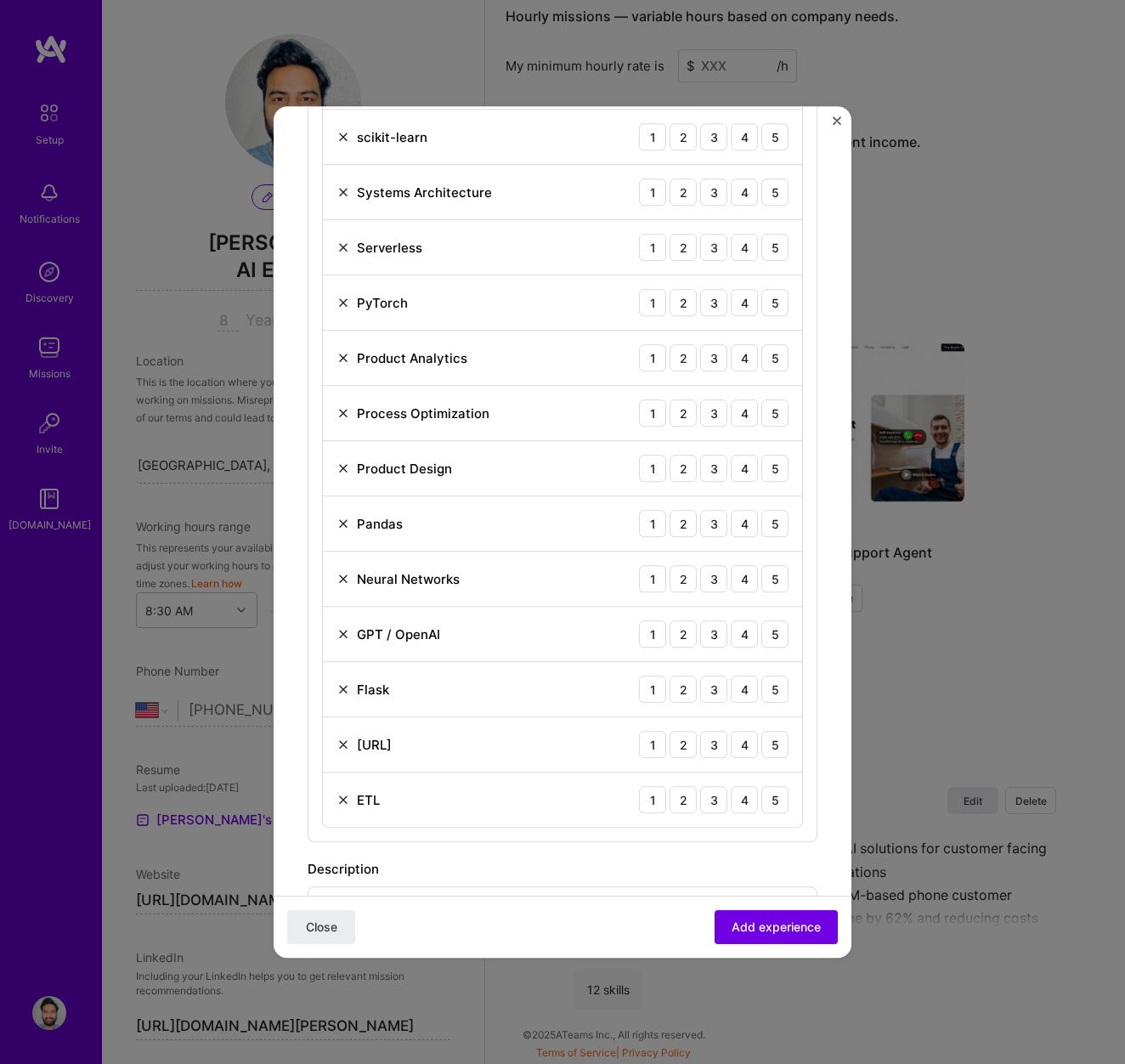
click at [343, 747] on img at bounding box center [343, 744] width 14 height 14
click at [343, 688] on img at bounding box center [343, 689] width 14 height 14
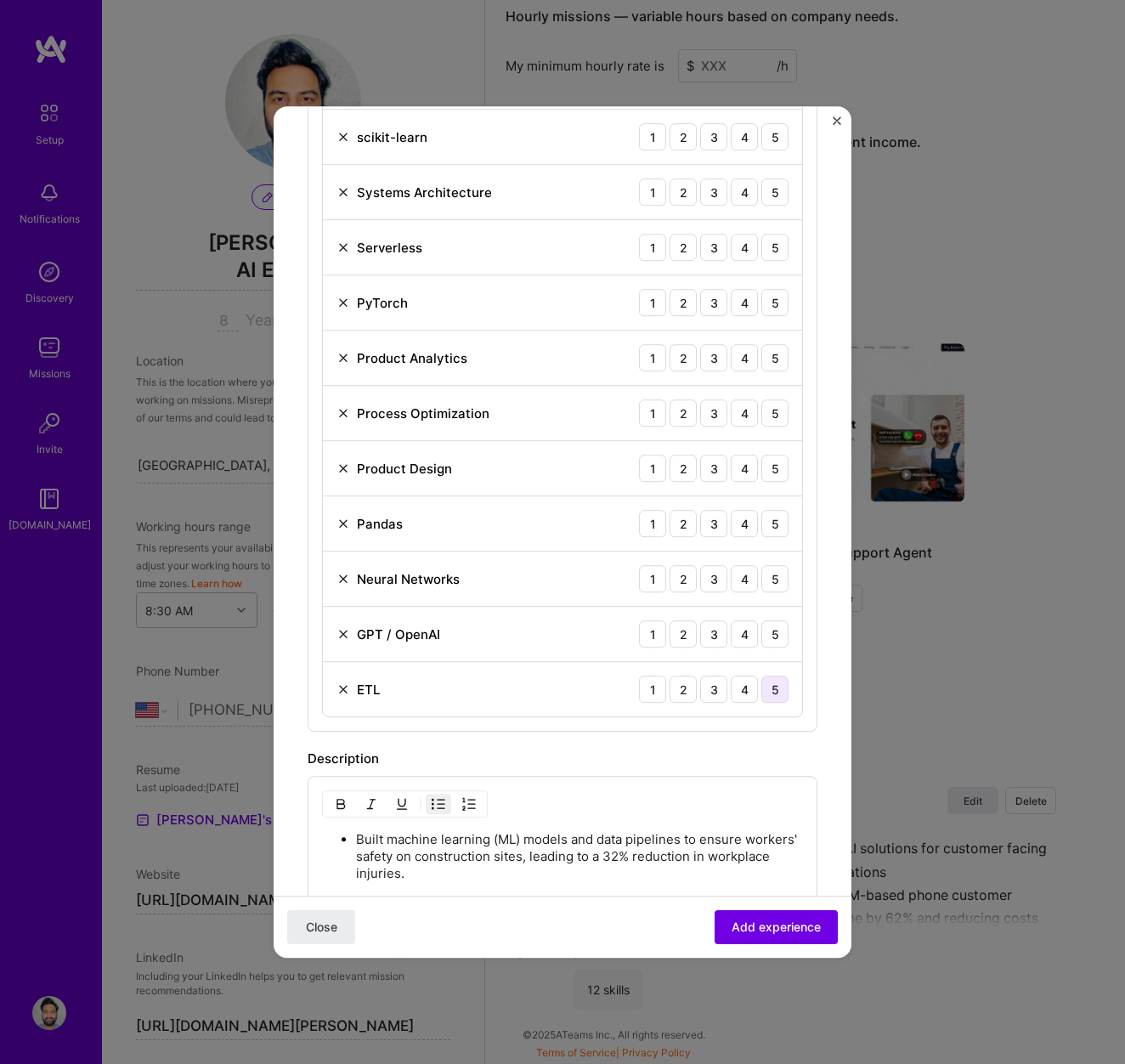
click at [781, 688] on div "5" at bounding box center [775, 688] width 27 height 27
click at [776, 634] on div "5" at bounding box center [775, 634] width 27 height 27
click at [779, 572] on div "5" at bounding box center [775, 579] width 27 height 27
click at [773, 520] on div "5" at bounding box center [775, 523] width 27 height 27
click at [771, 469] on div "5" at bounding box center [775, 468] width 27 height 27
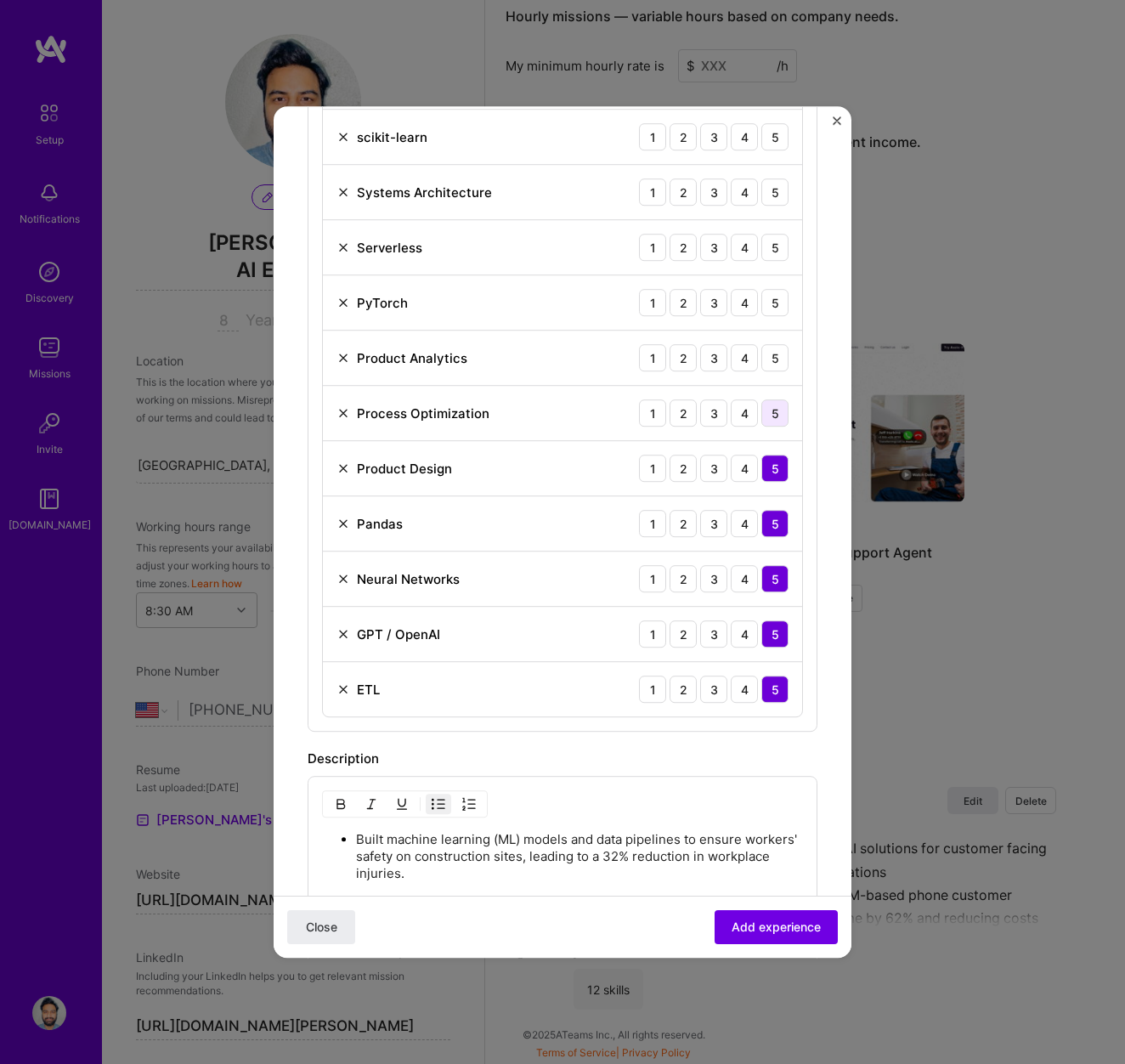
click at [769, 403] on div "5" at bounding box center [775, 412] width 27 height 27
click at [773, 344] on div "5" at bounding box center [775, 357] width 27 height 27
click at [772, 311] on div "5" at bounding box center [775, 302] width 27 height 27
click at [775, 247] on div "5" at bounding box center [775, 247] width 27 height 27
click at [769, 192] on div "5" at bounding box center [775, 192] width 27 height 27
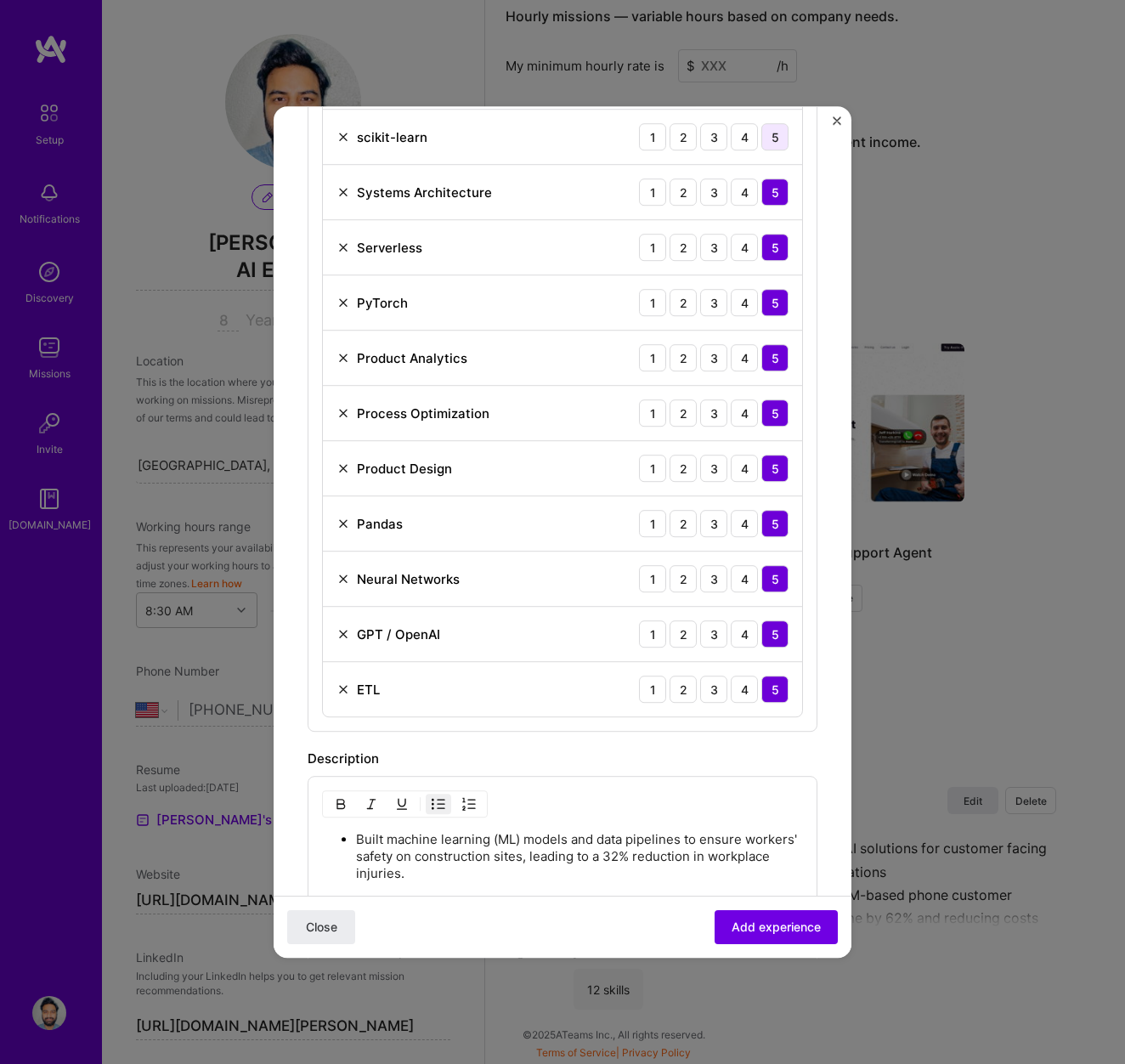
click at [768, 145] on div "5" at bounding box center [775, 136] width 27 height 27
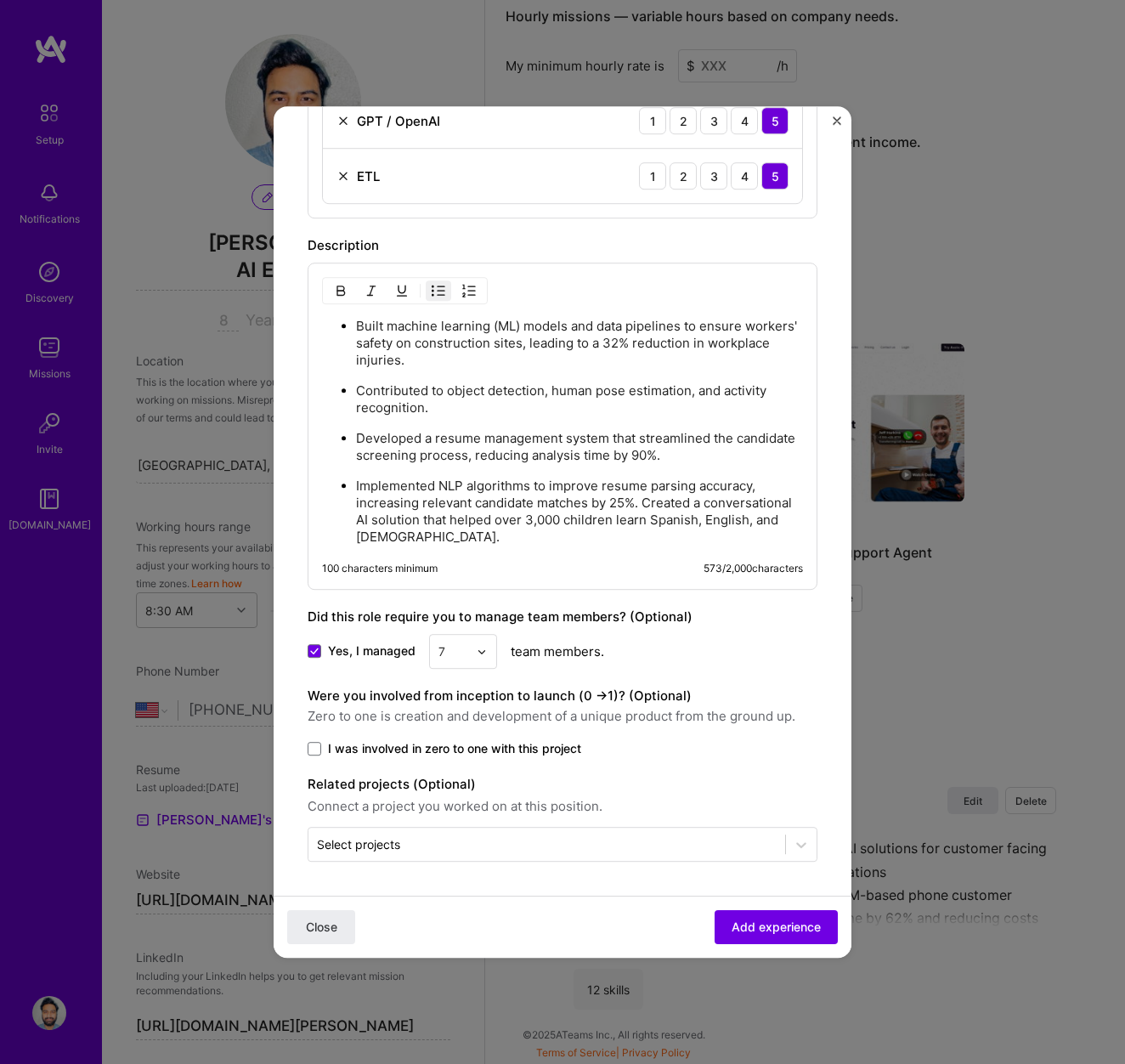
scroll to position [877, 0]
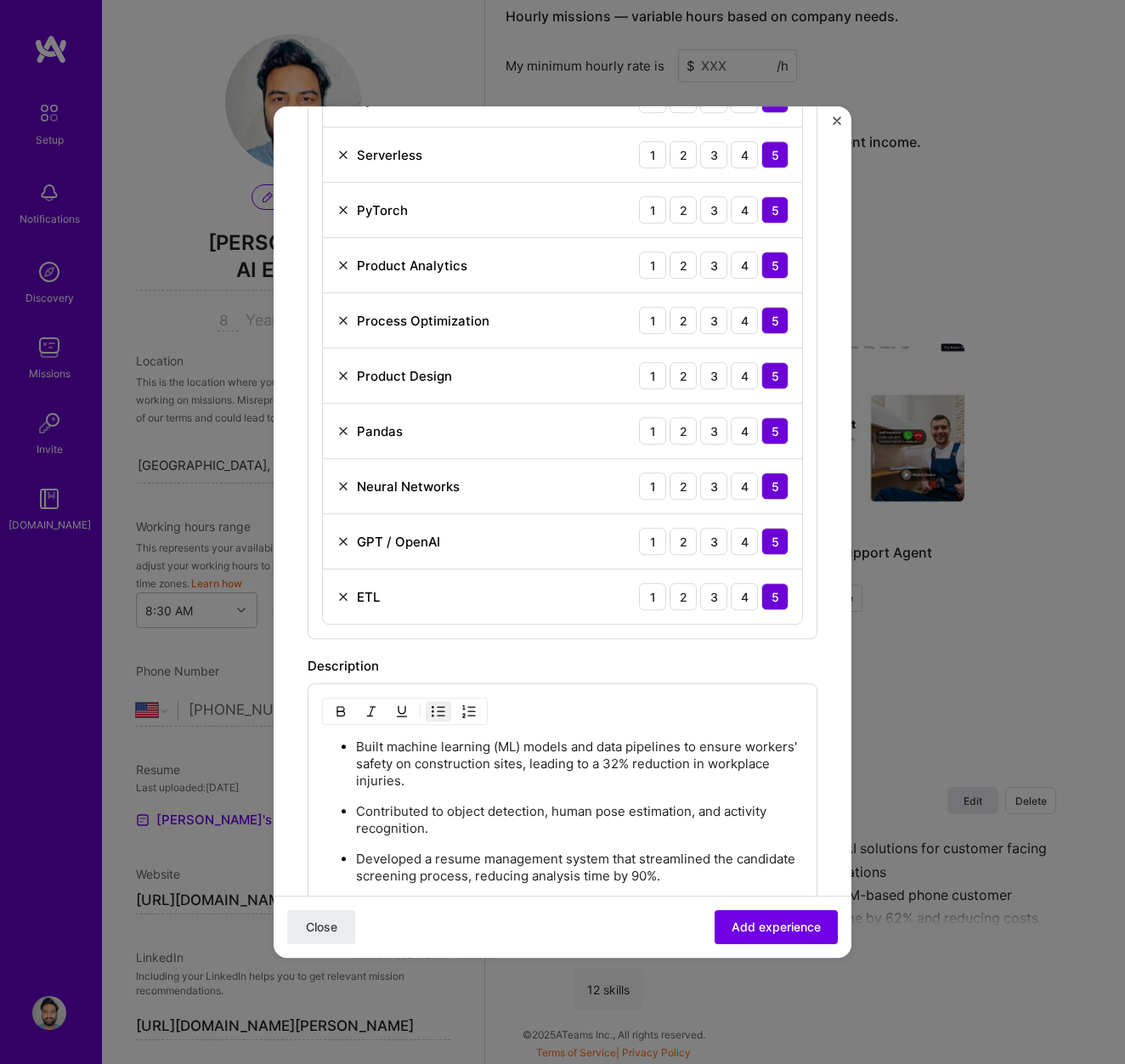
click at [345, 378] on img at bounding box center [343, 376] width 14 height 14
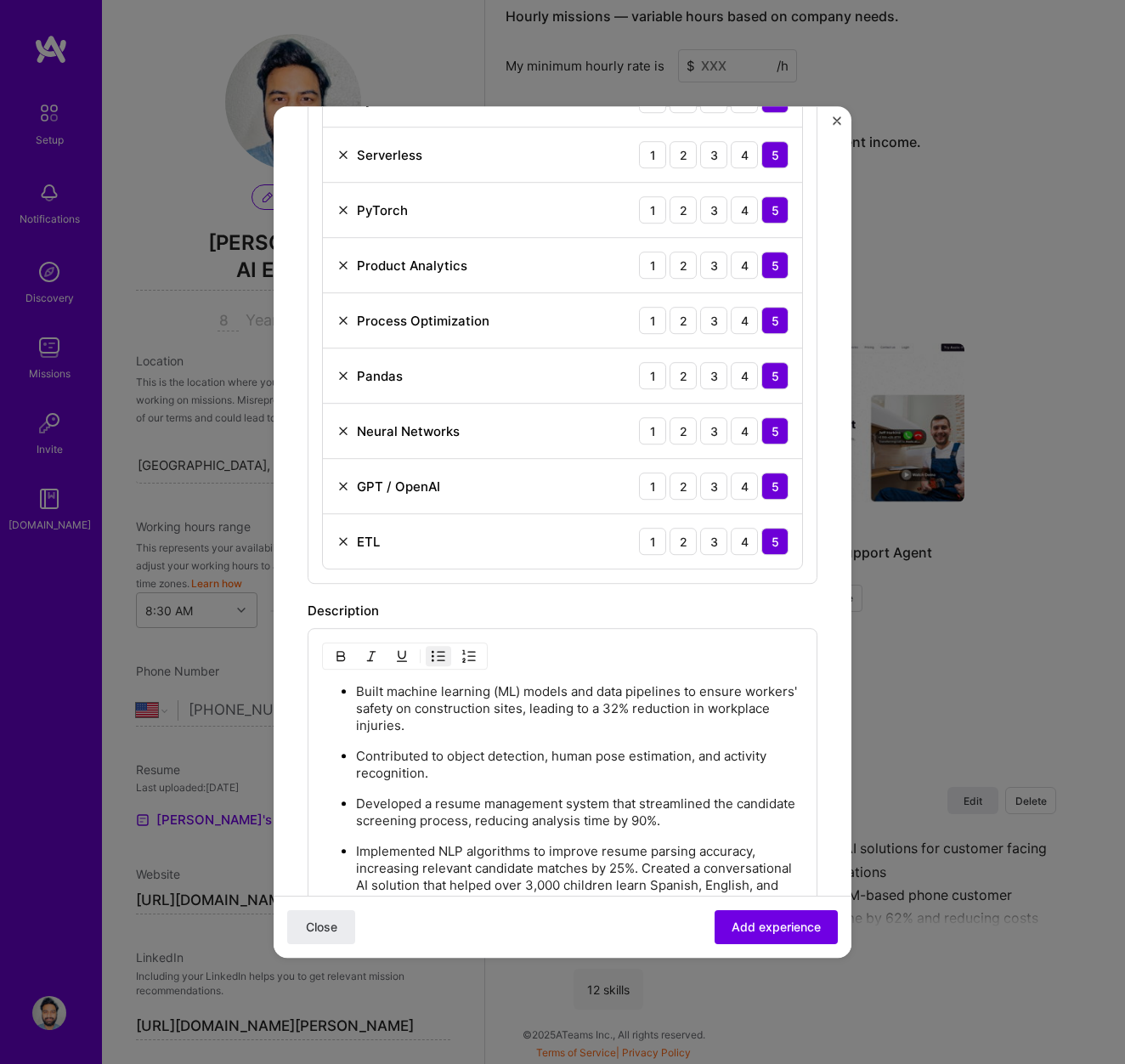
click at [343, 372] on img at bounding box center [343, 376] width 14 height 14
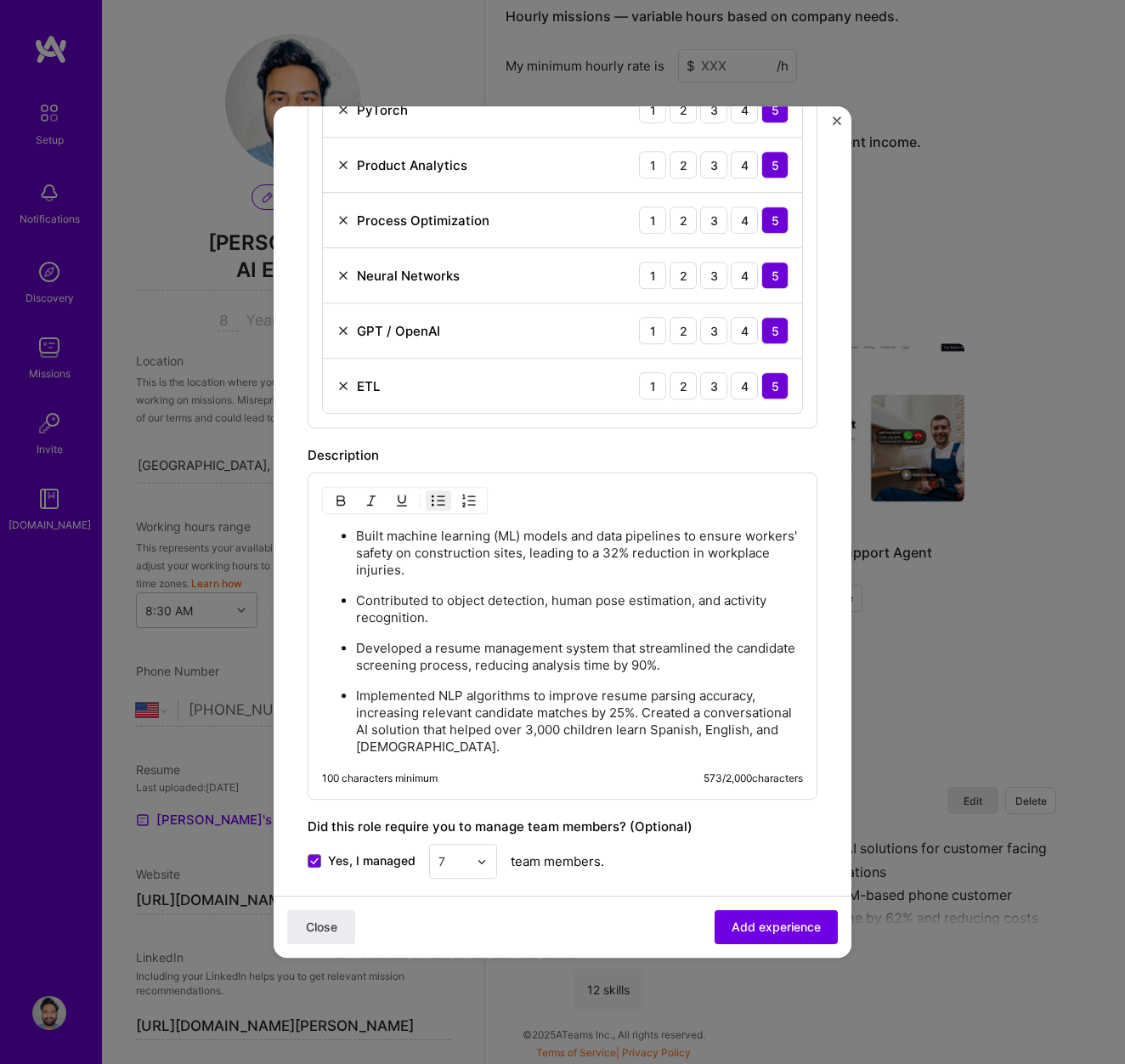
scroll to position [1187, 0]
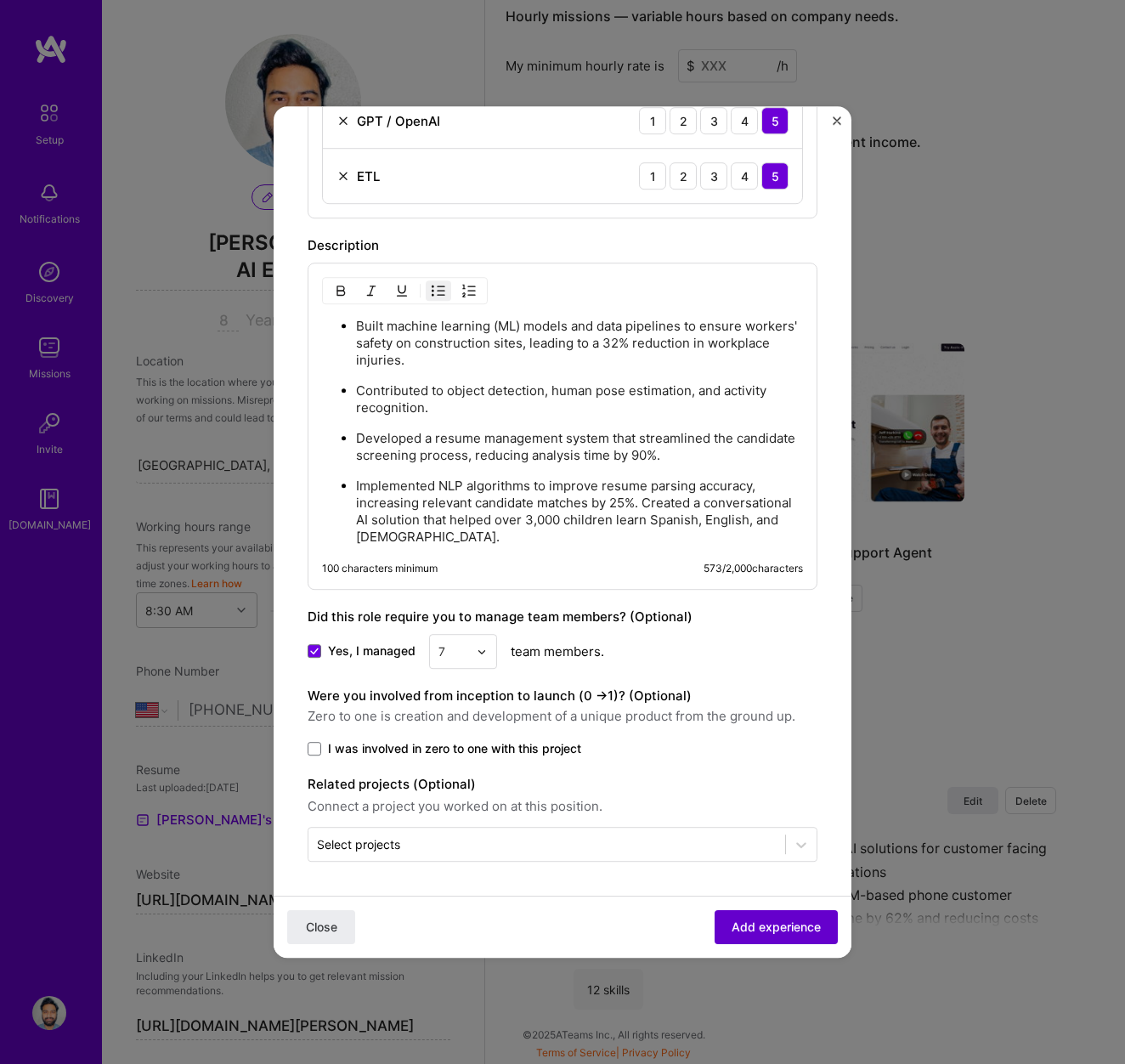
click at [820, 932] on span "Add experience" at bounding box center [776, 927] width 89 height 17
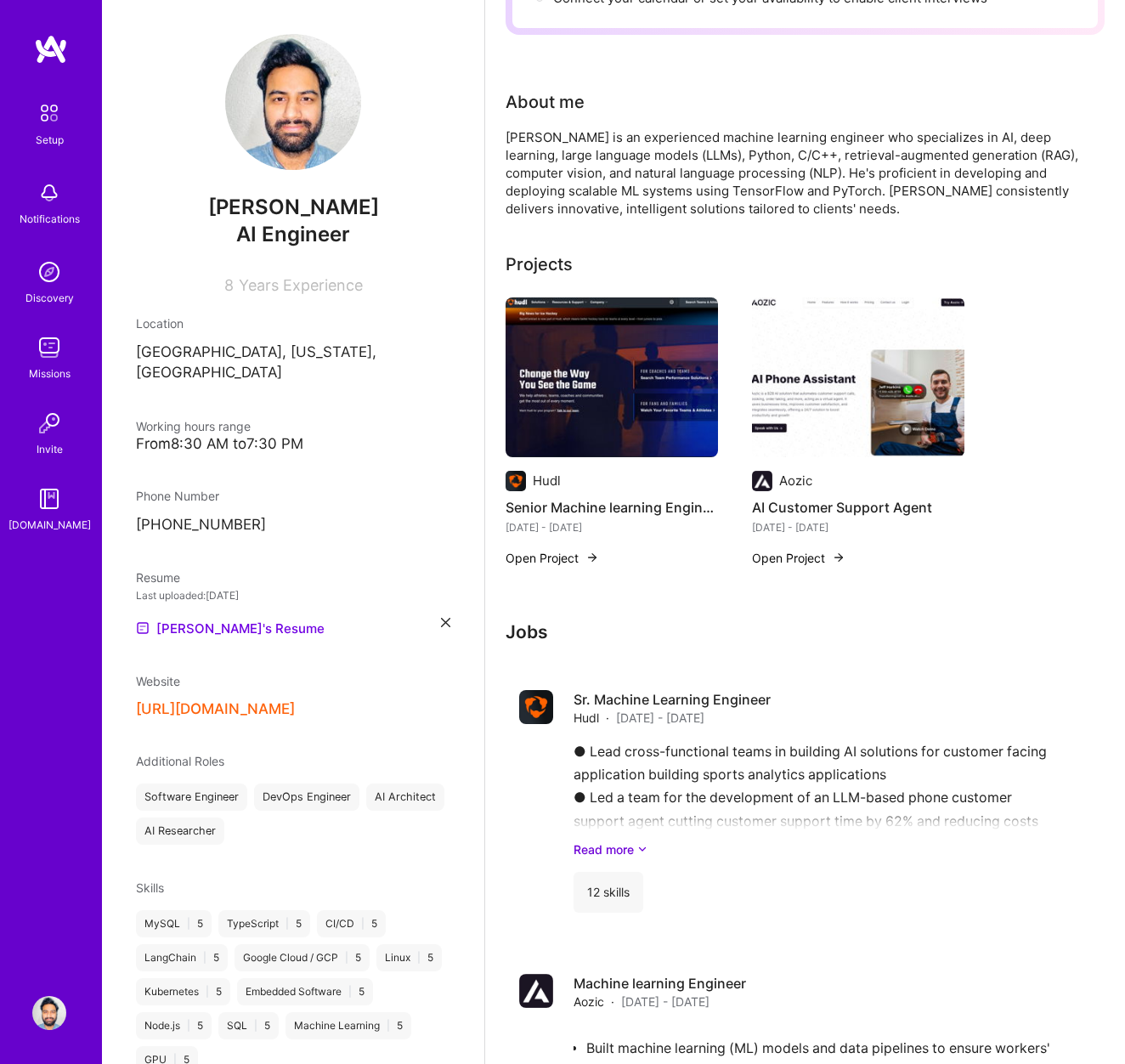
scroll to position [0, 0]
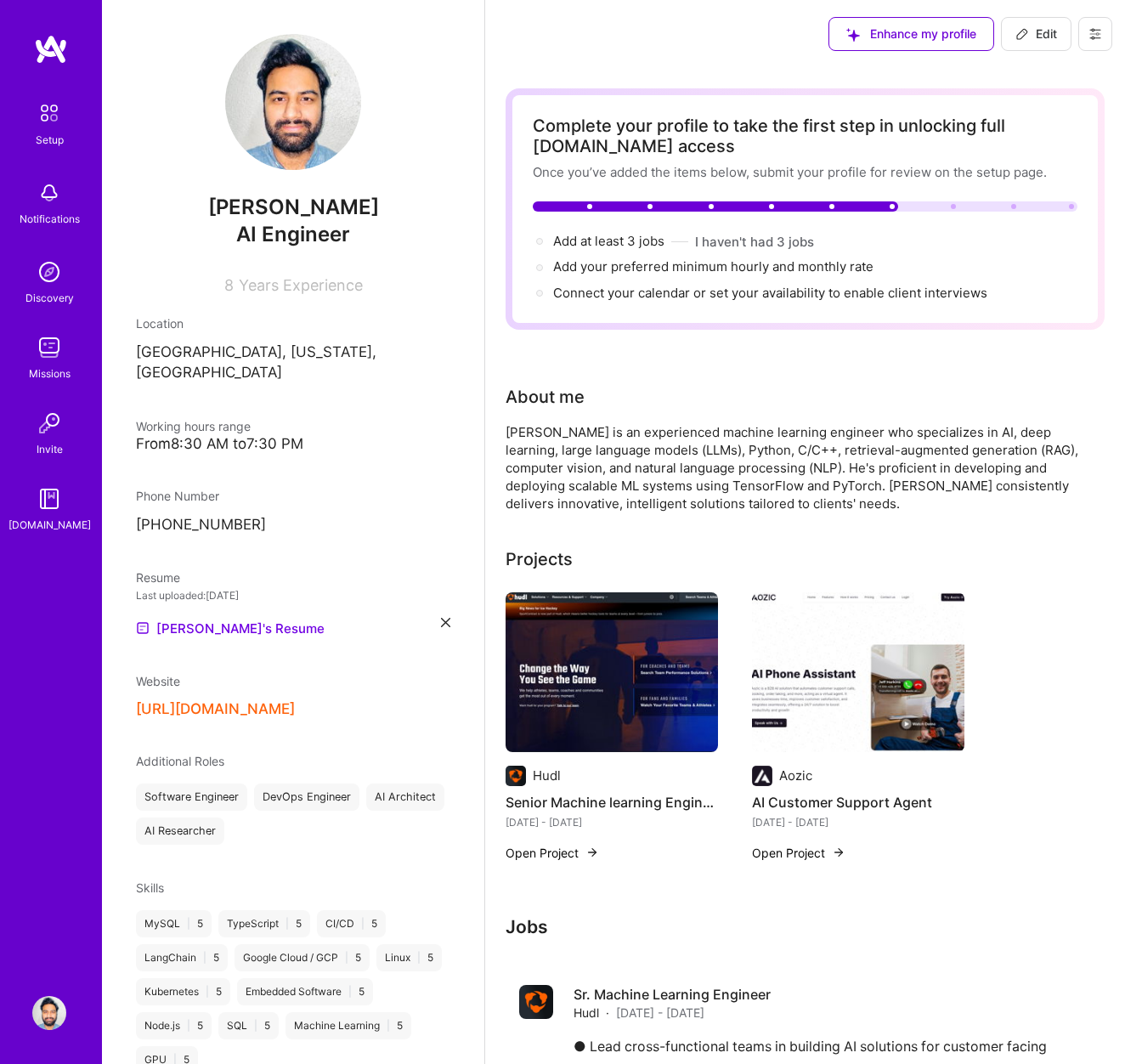
click at [1026, 31] on icon at bounding box center [1022, 34] width 14 height 14
select select "US"
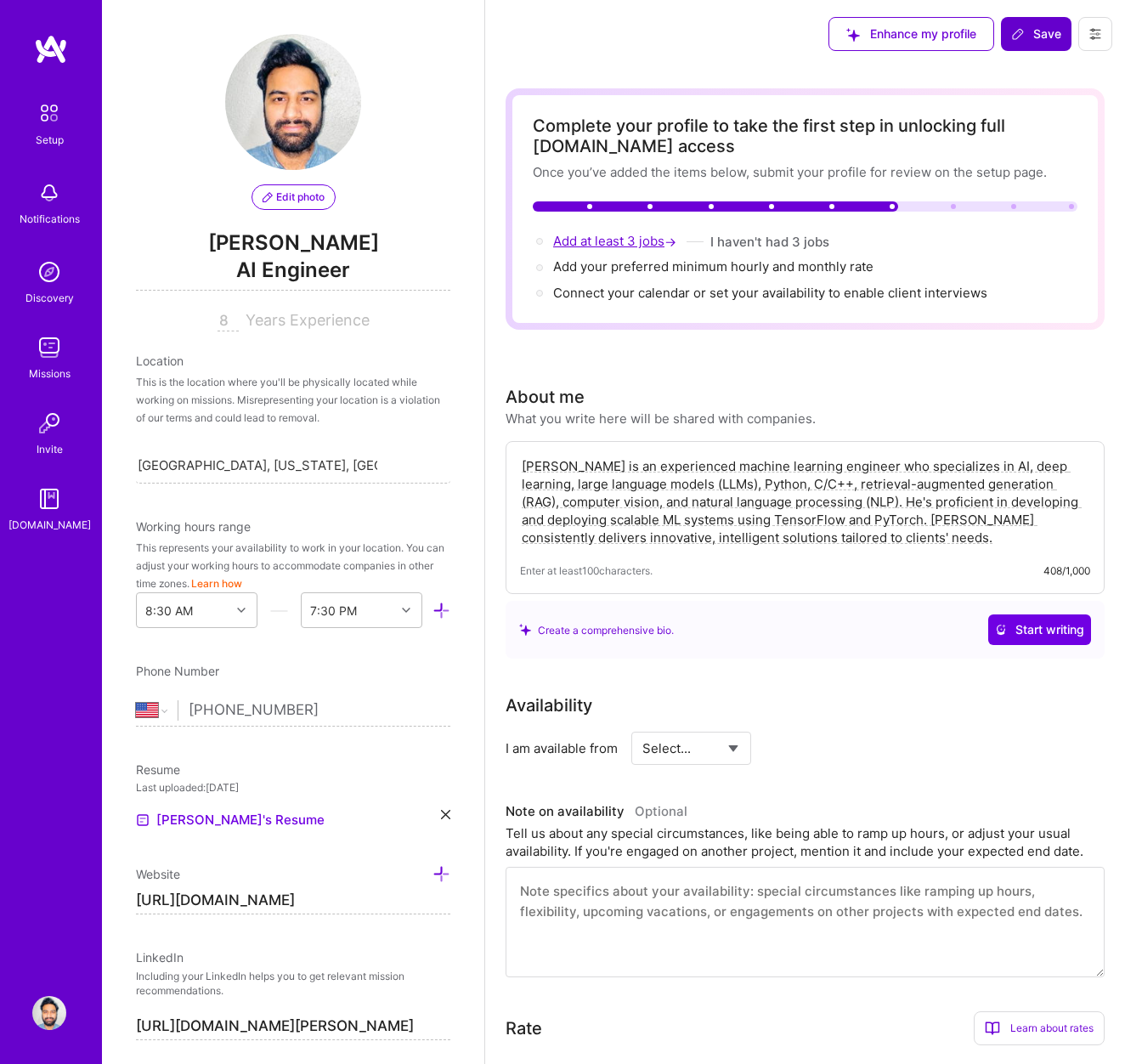
click at [634, 234] on span "Add at least 3 jobs →" at bounding box center [616, 241] width 126 height 17
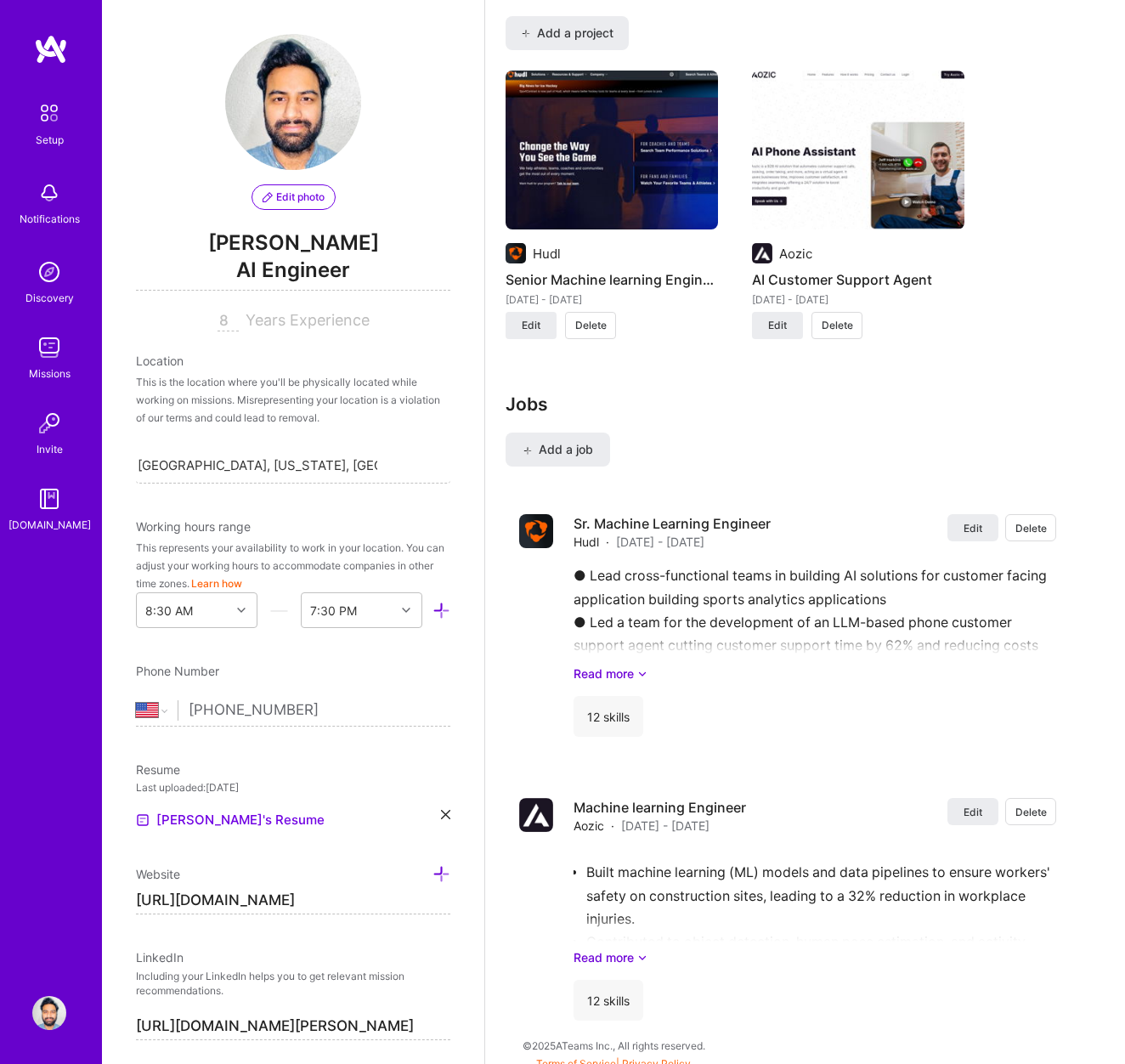
scroll to position [1353, 0]
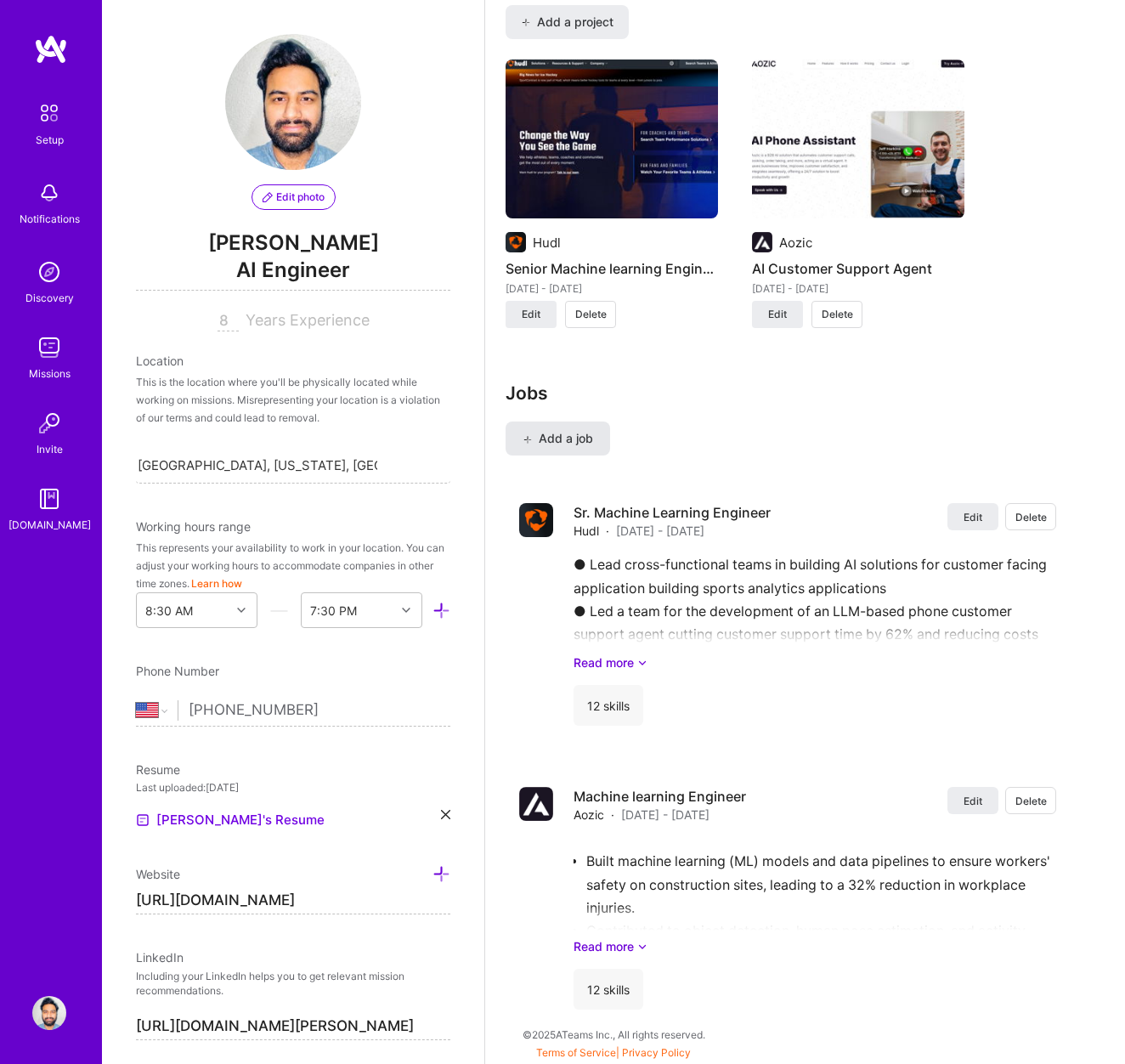
click at [579, 438] on span "Add a job" at bounding box center [558, 438] width 71 height 17
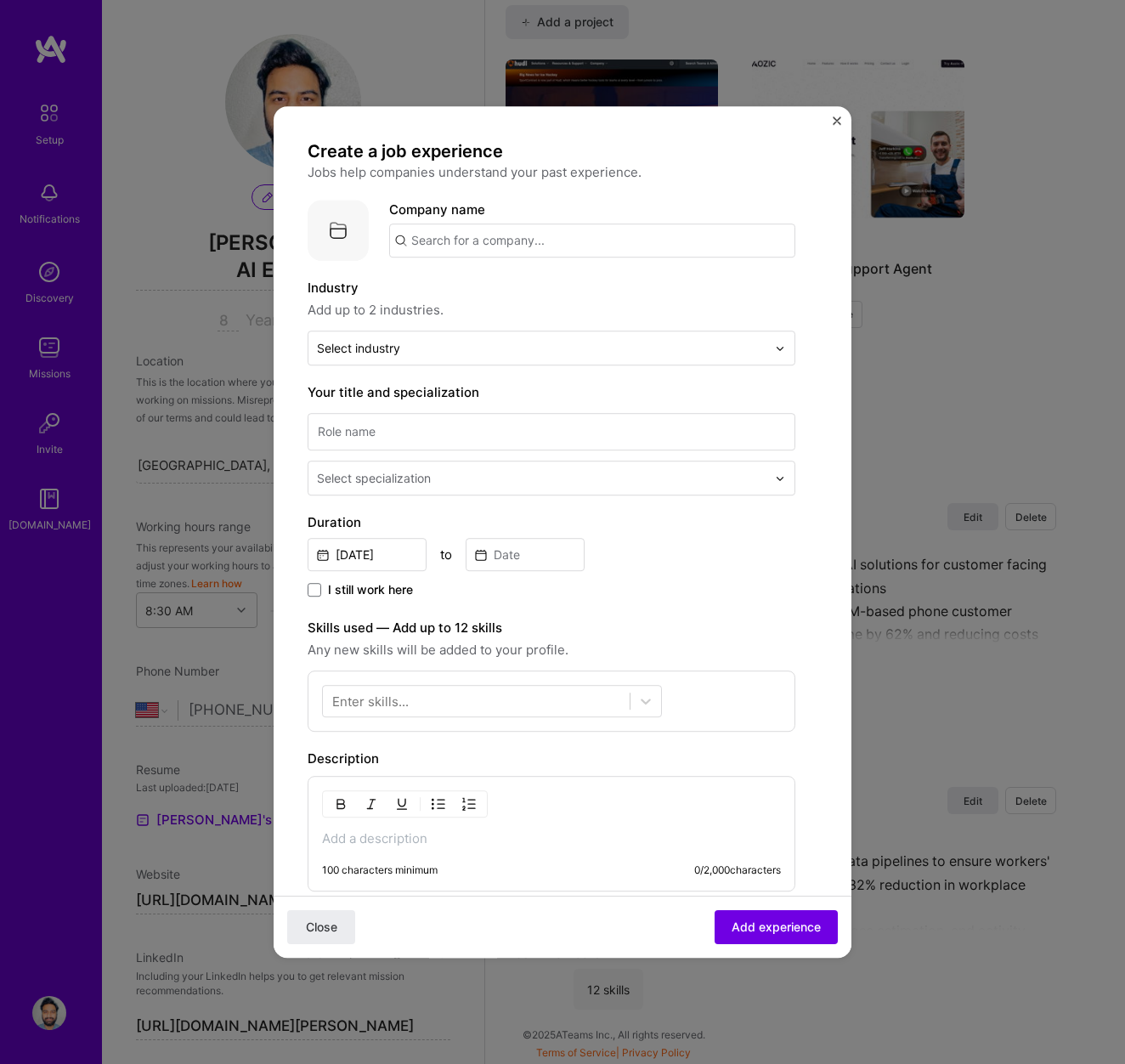
click at [523, 241] on input "text" at bounding box center [593, 240] width 406 height 34
type input "Digiverse"
click at [509, 288] on div "Digiverse" at bounding box center [520, 288] width 71 height 30
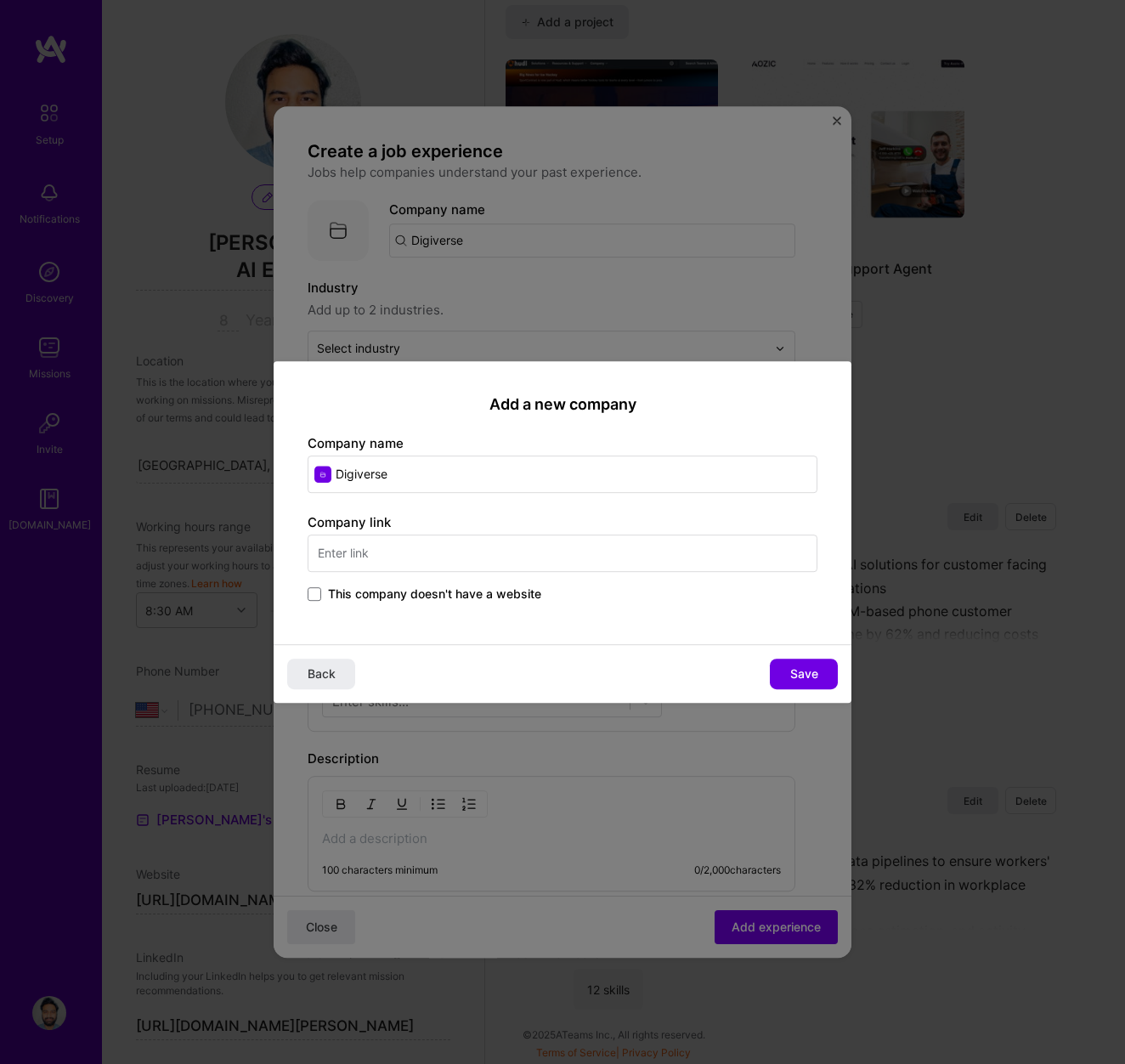
click at [331, 599] on span "This company doesn't have a website" at bounding box center [434, 594] width 213 height 17
click at [0, 0] on input "This company doesn't have a website" at bounding box center [0, 0] width 0 height 0
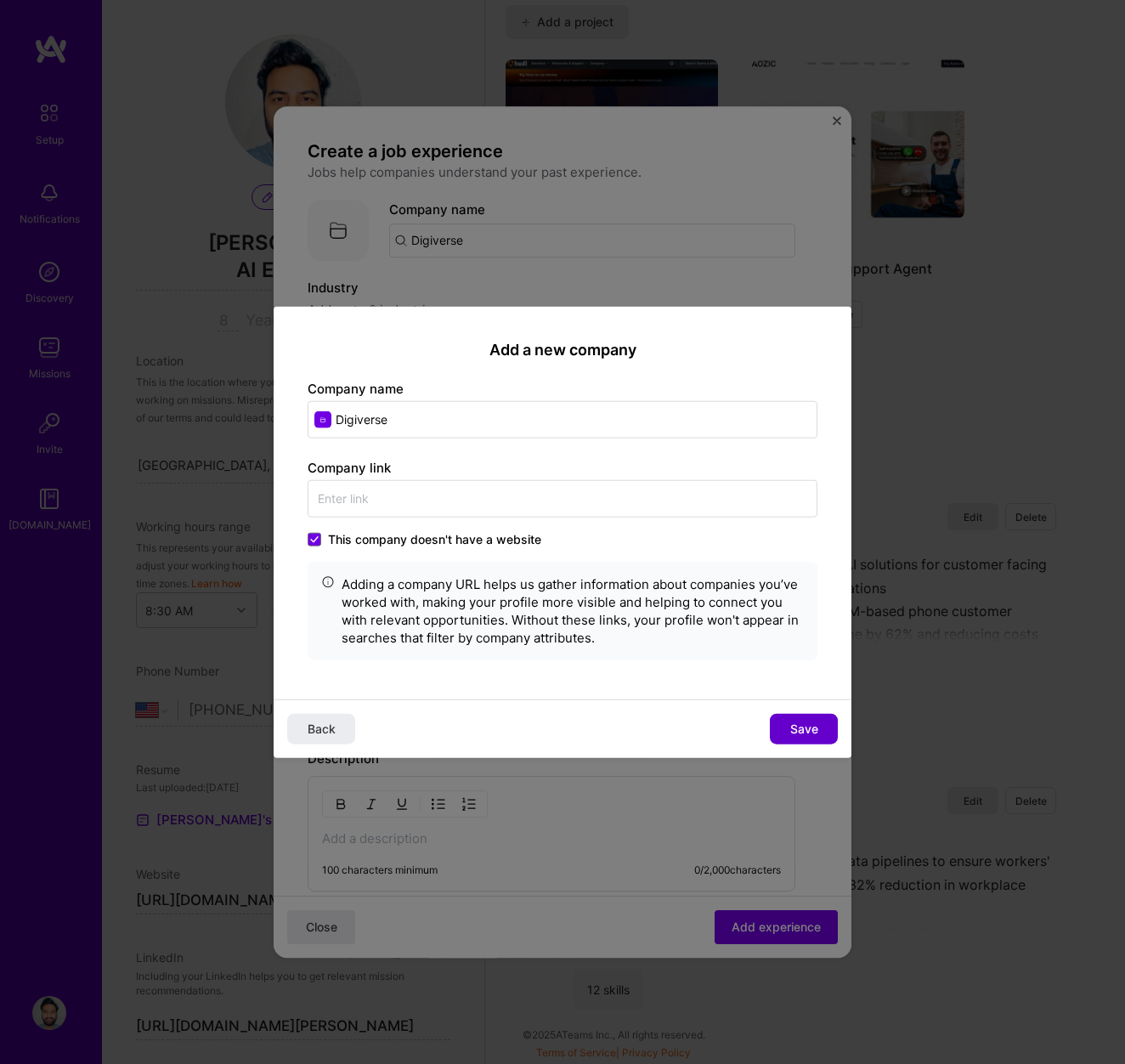
click at [790, 734] on span "Save" at bounding box center [804, 729] width 28 height 17
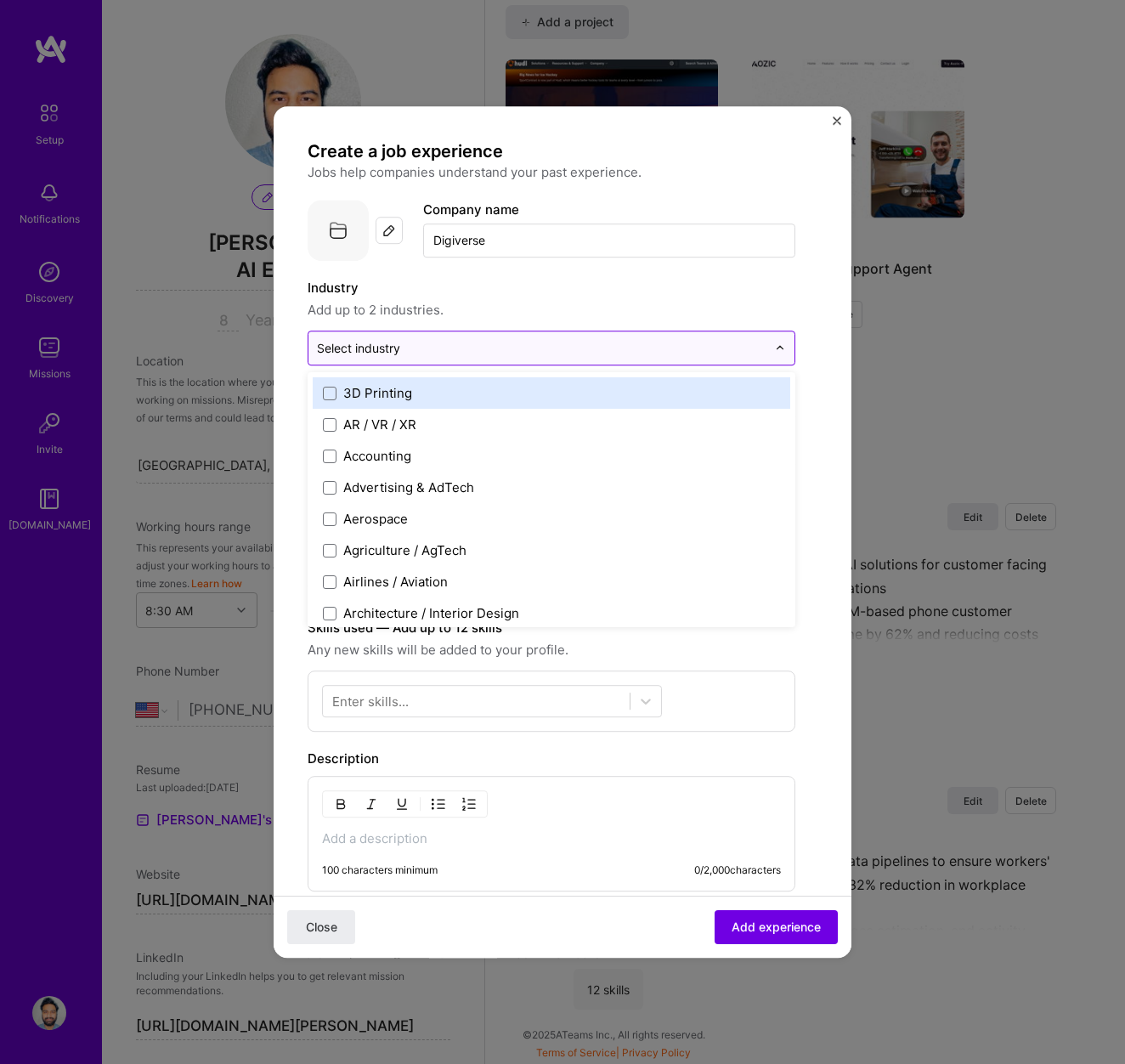
click at [414, 358] on div at bounding box center [542, 348] width 450 height 21
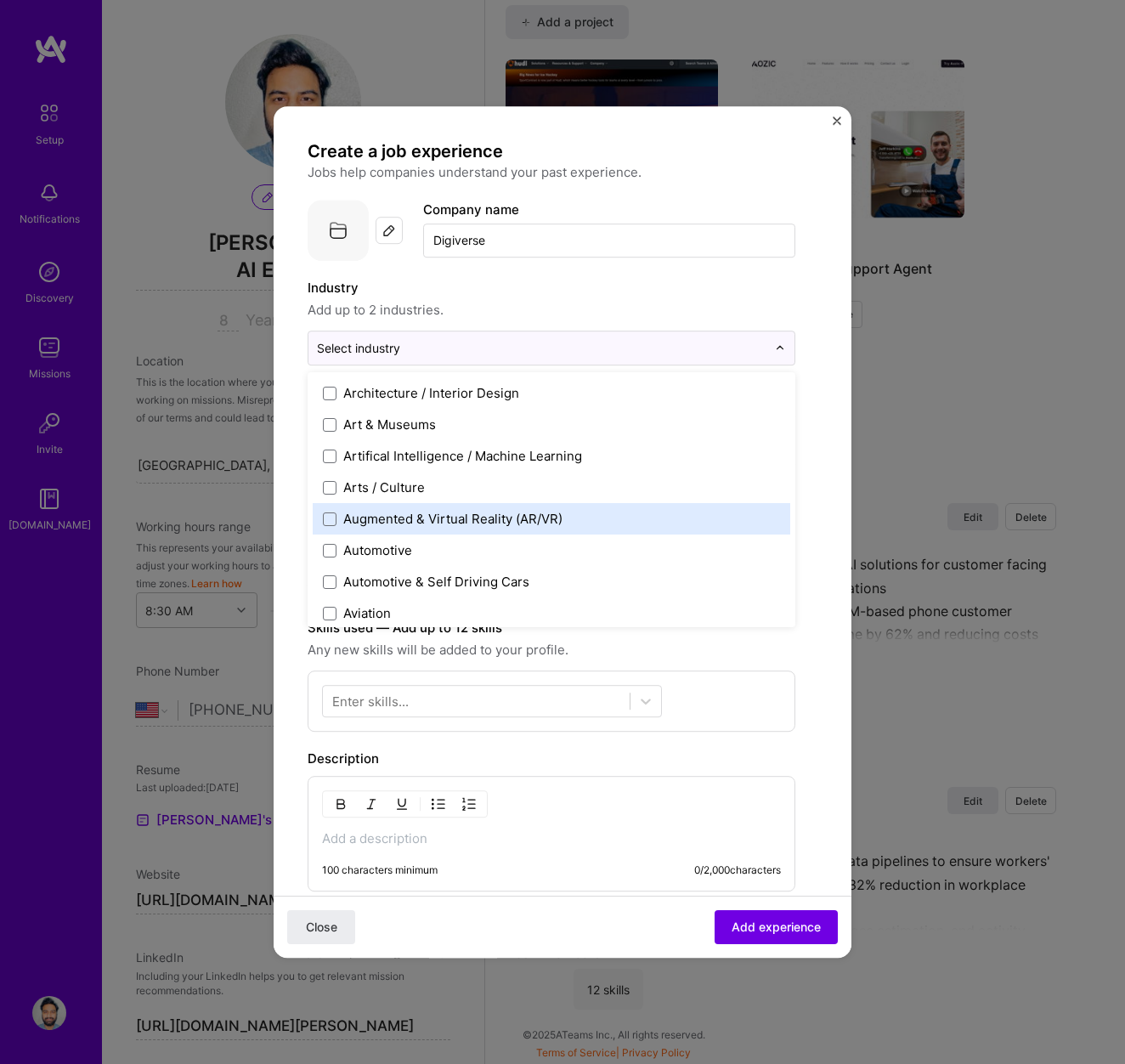
scroll to position [222, 0]
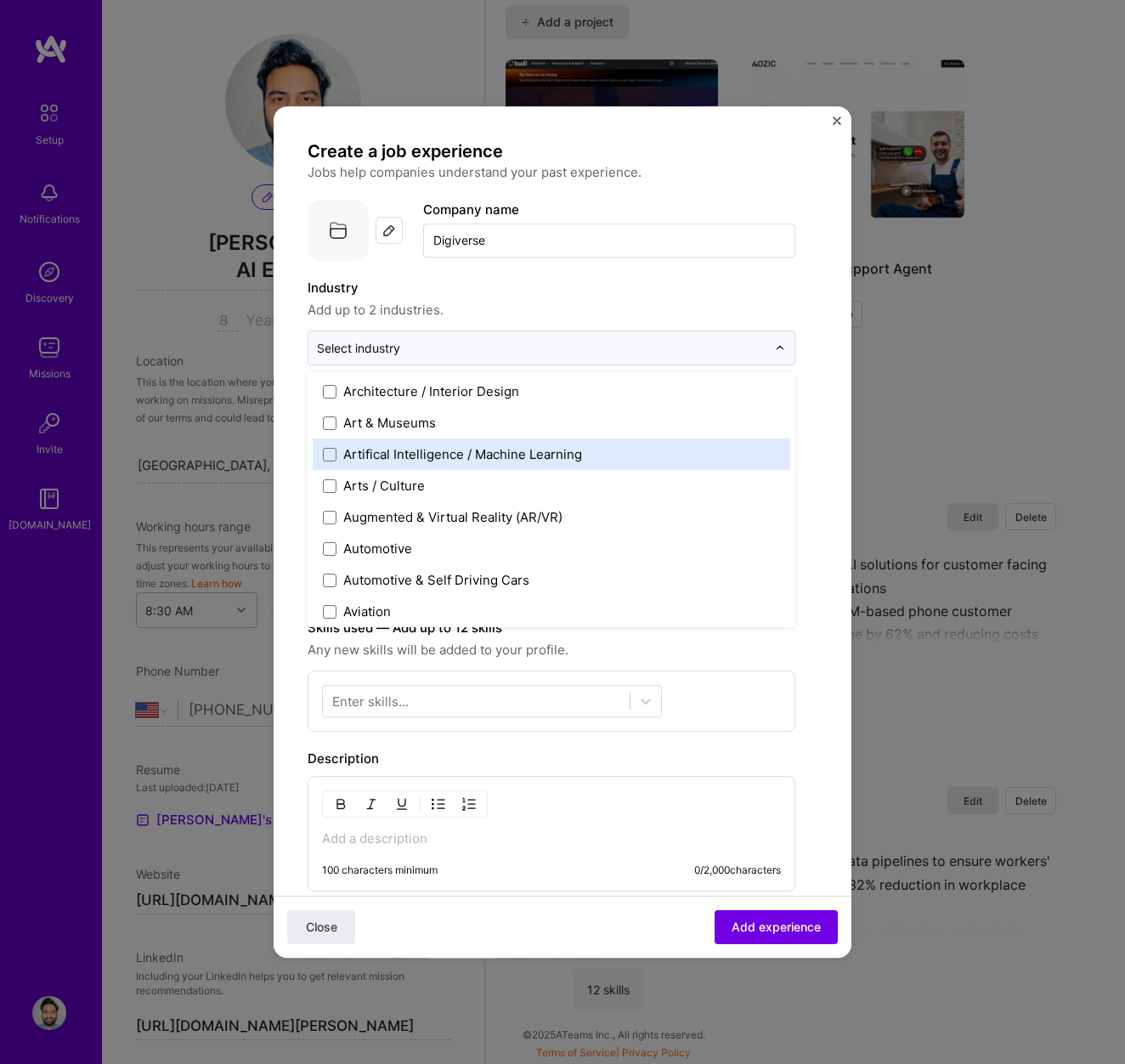
click at [418, 451] on div "Artifical Intelligence / Machine Learning" at bounding box center [463, 454] width 239 height 17
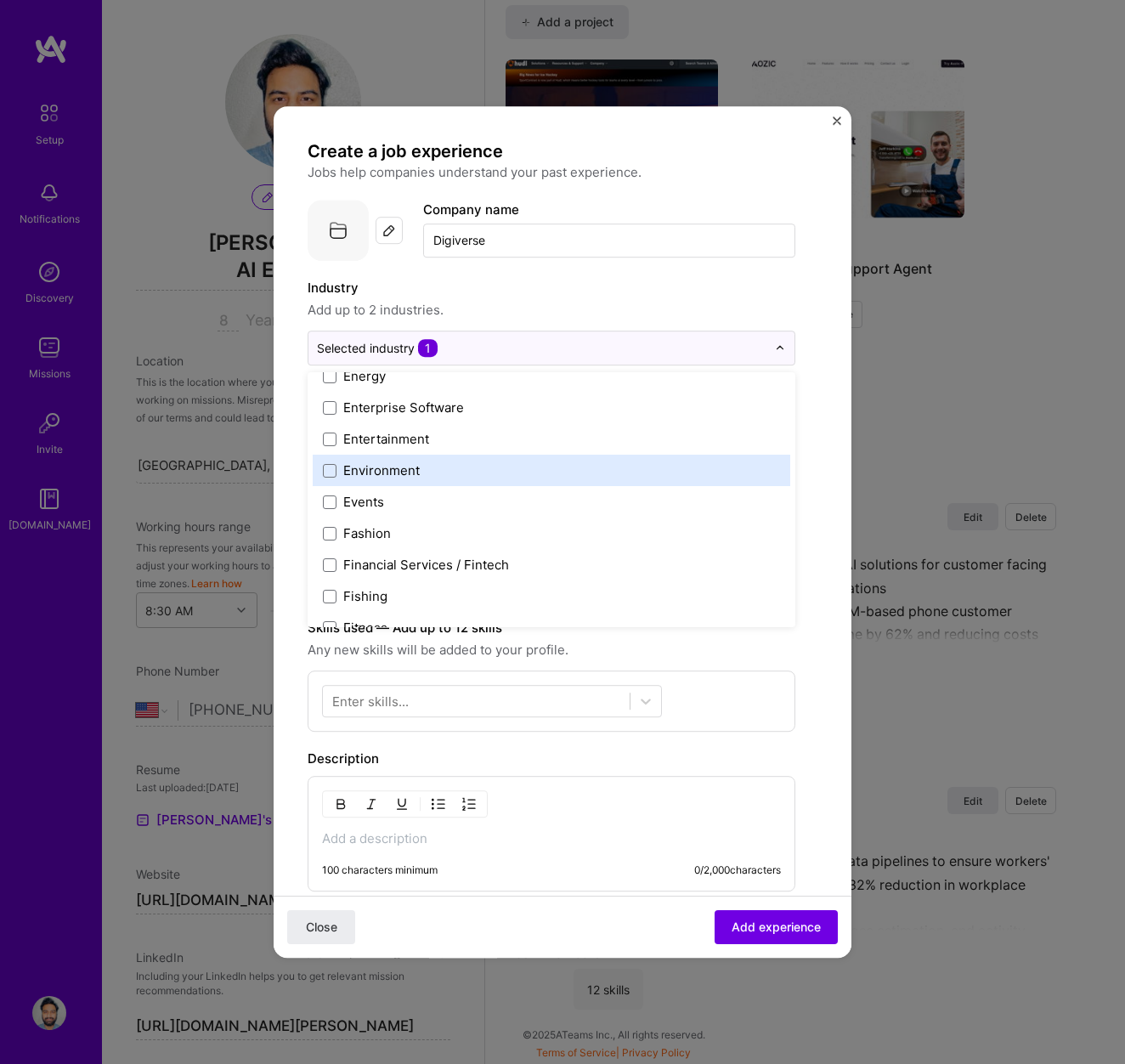
scroll to position [1622, 0]
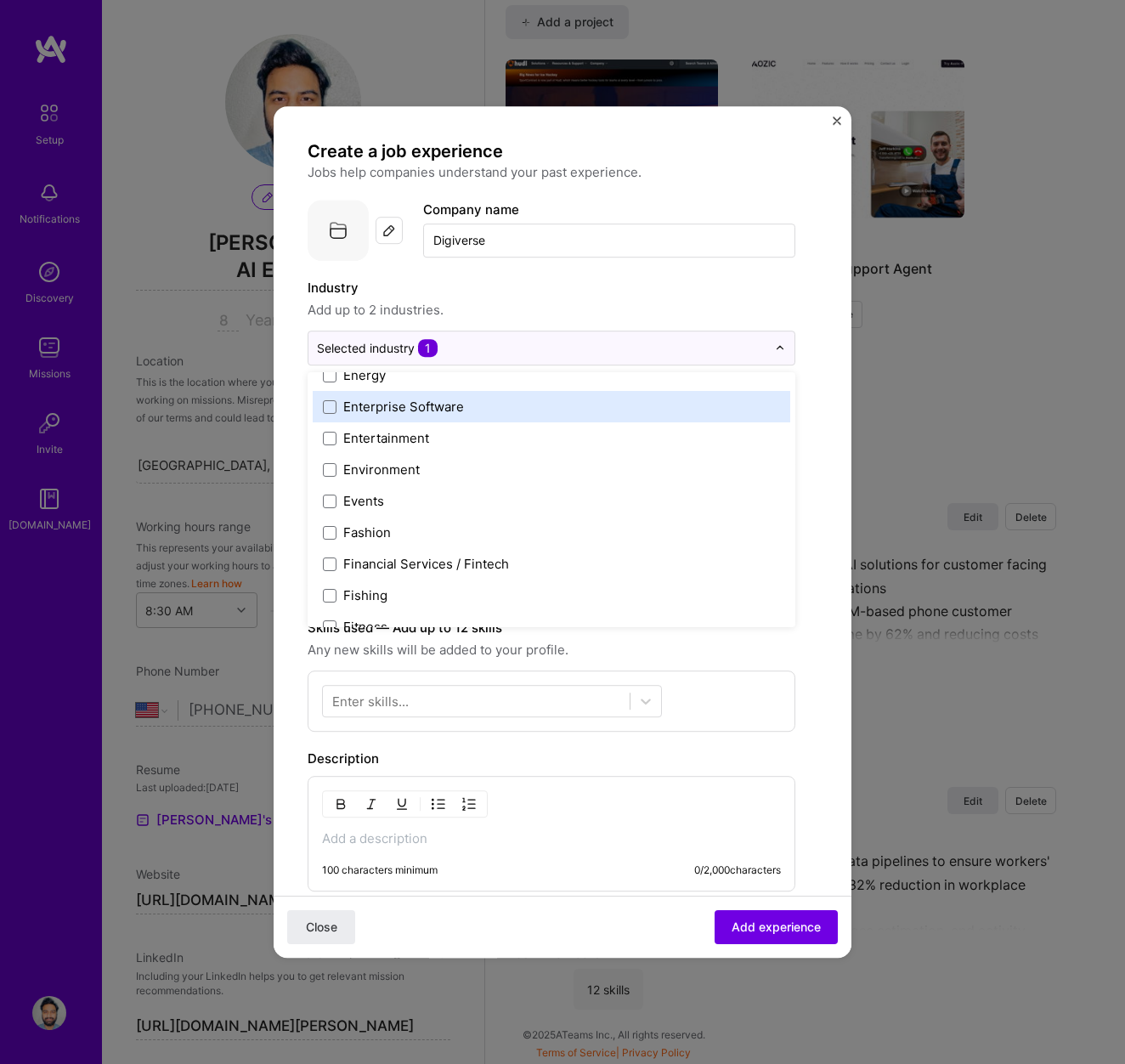
click at [414, 399] on div "Enterprise Software" at bounding box center [403, 406] width 120 height 17
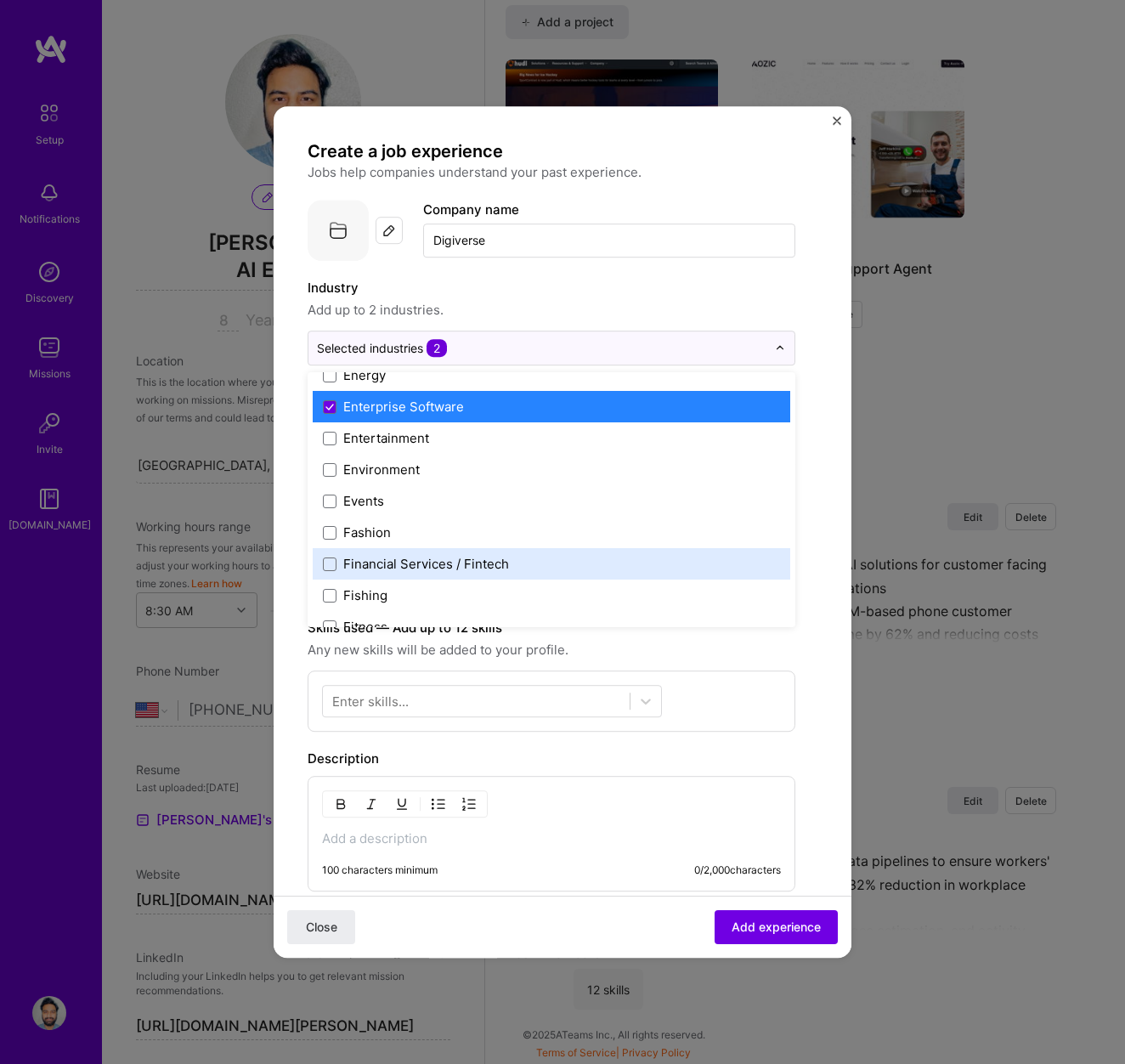
click at [817, 539] on form "Create a job experience Jobs help companies understand your past experience. Co…" at bounding box center [562, 700] width 578 height 1119
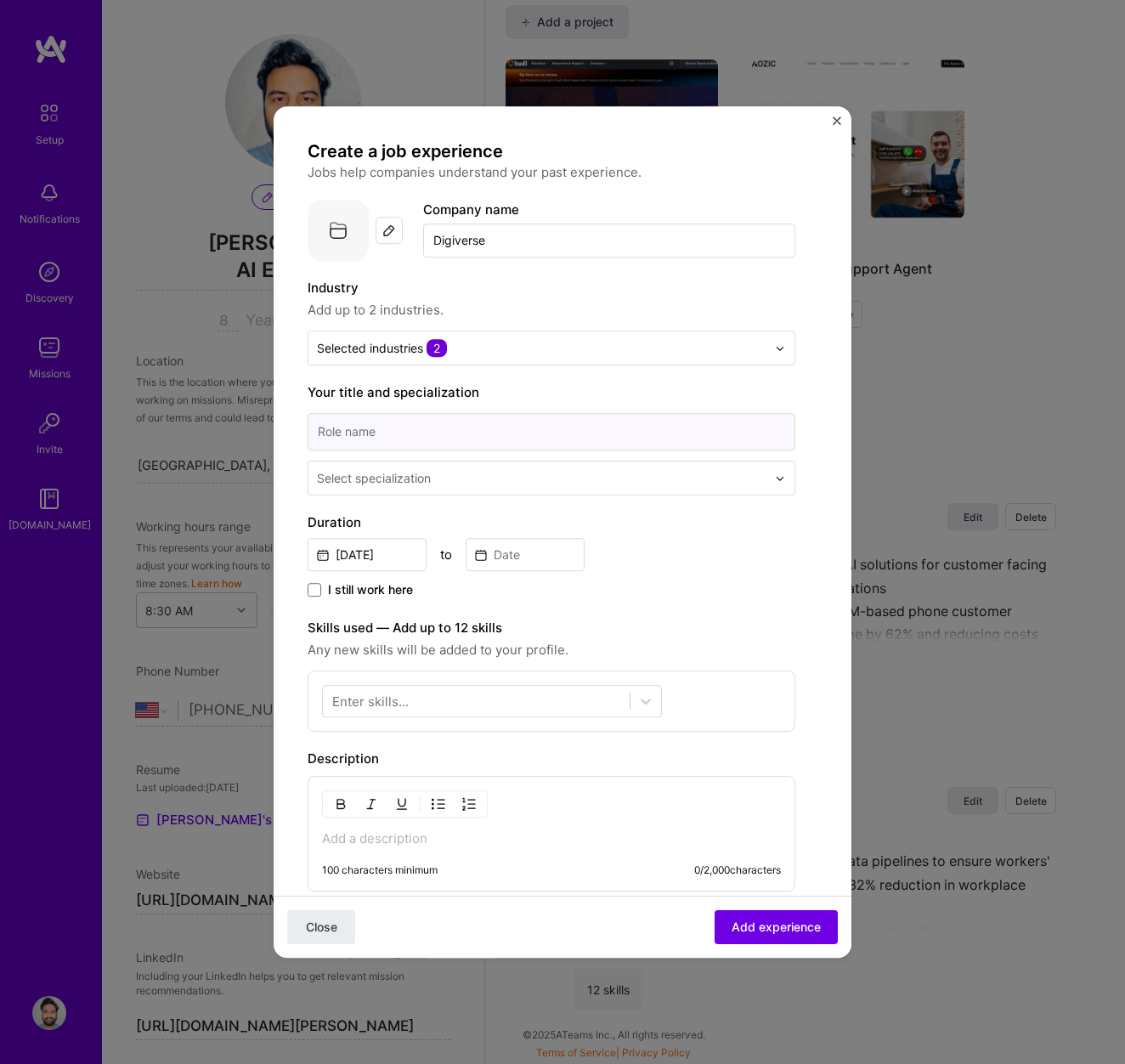
click at [571, 425] on input at bounding box center [552, 431] width 488 height 37
click at [356, 436] on input at bounding box center [552, 431] width 488 height 37
type input "Machine learning Engineer"
click at [351, 485] on div "Select specialization" at bounding box center [374, 478] width 114 height 17
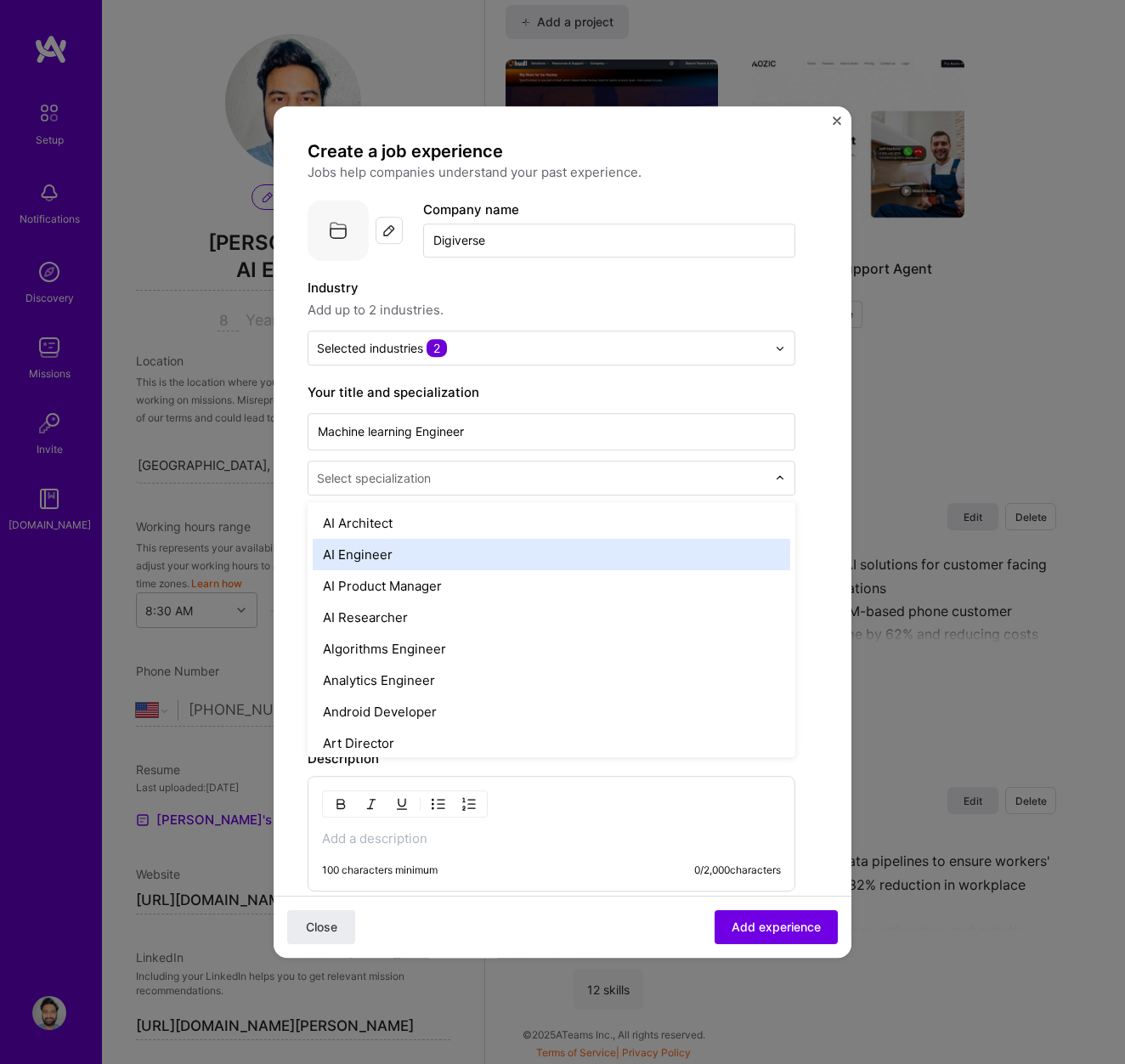
click at [361, 550] on div "AI Engineer" at bounding box center [552, 554] width 478 height 31
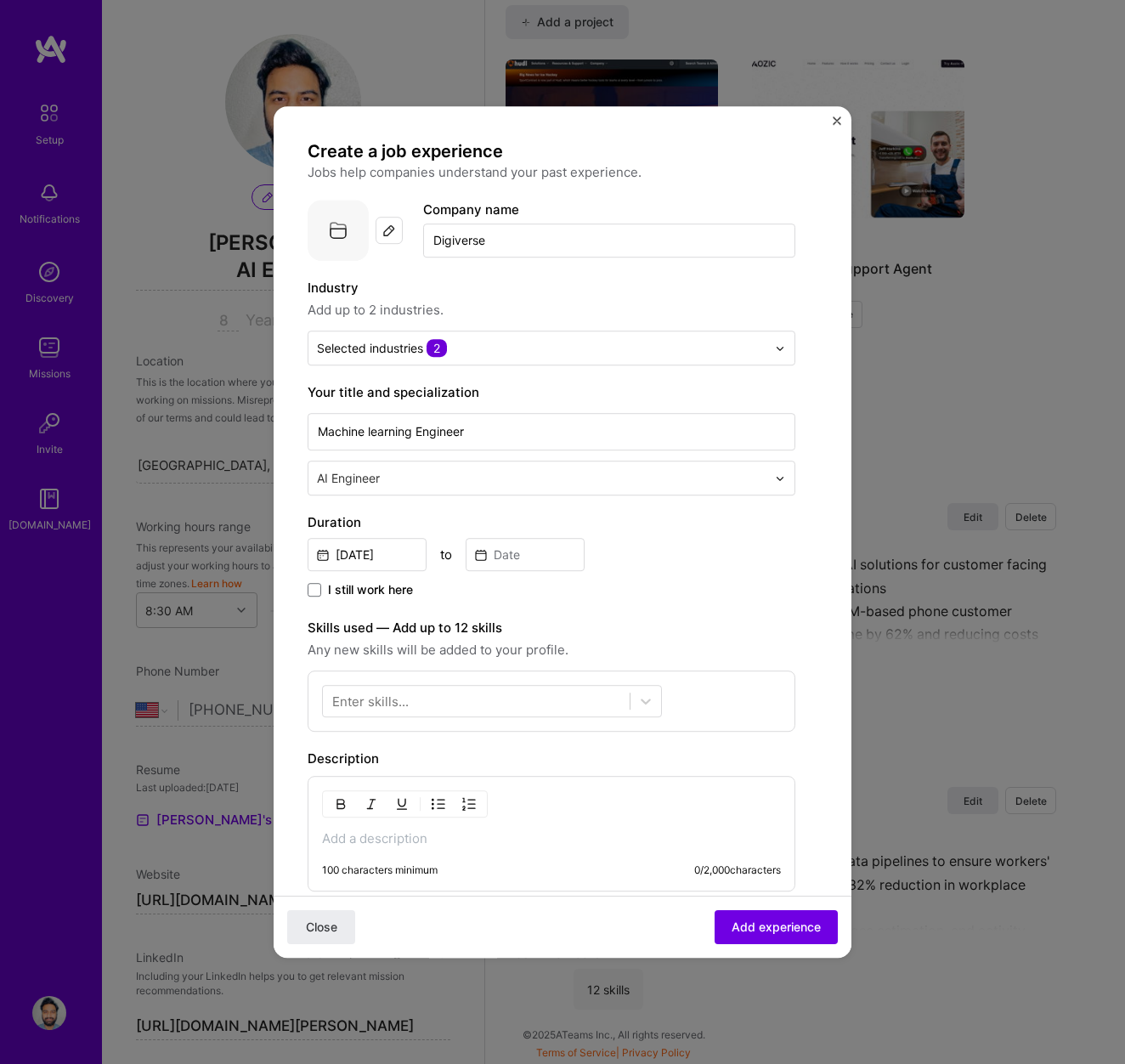
click at [398, 473] on input "text" at bounding box center [544, 478] width 453 height 17
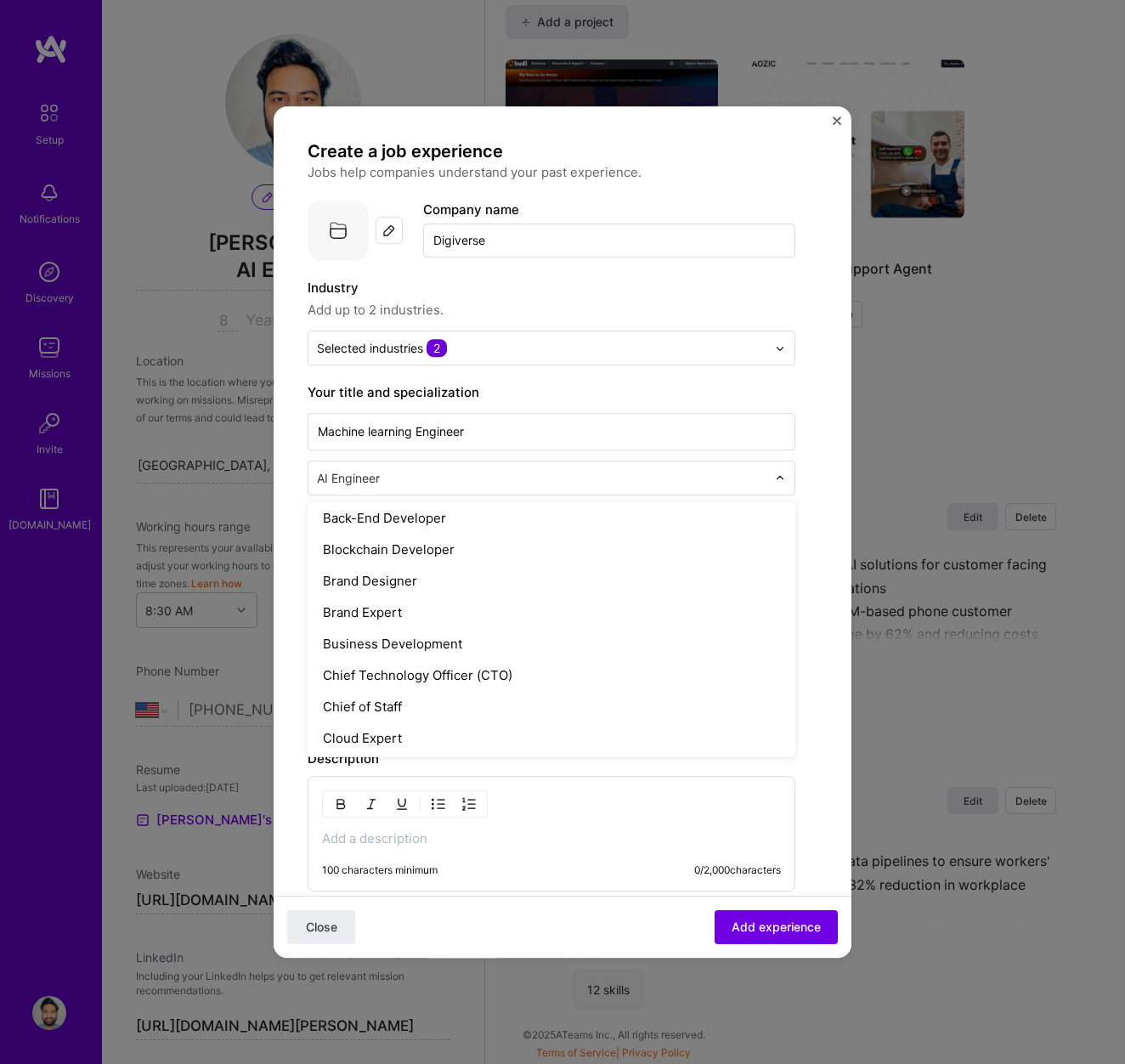
scroll to position [464, 0]
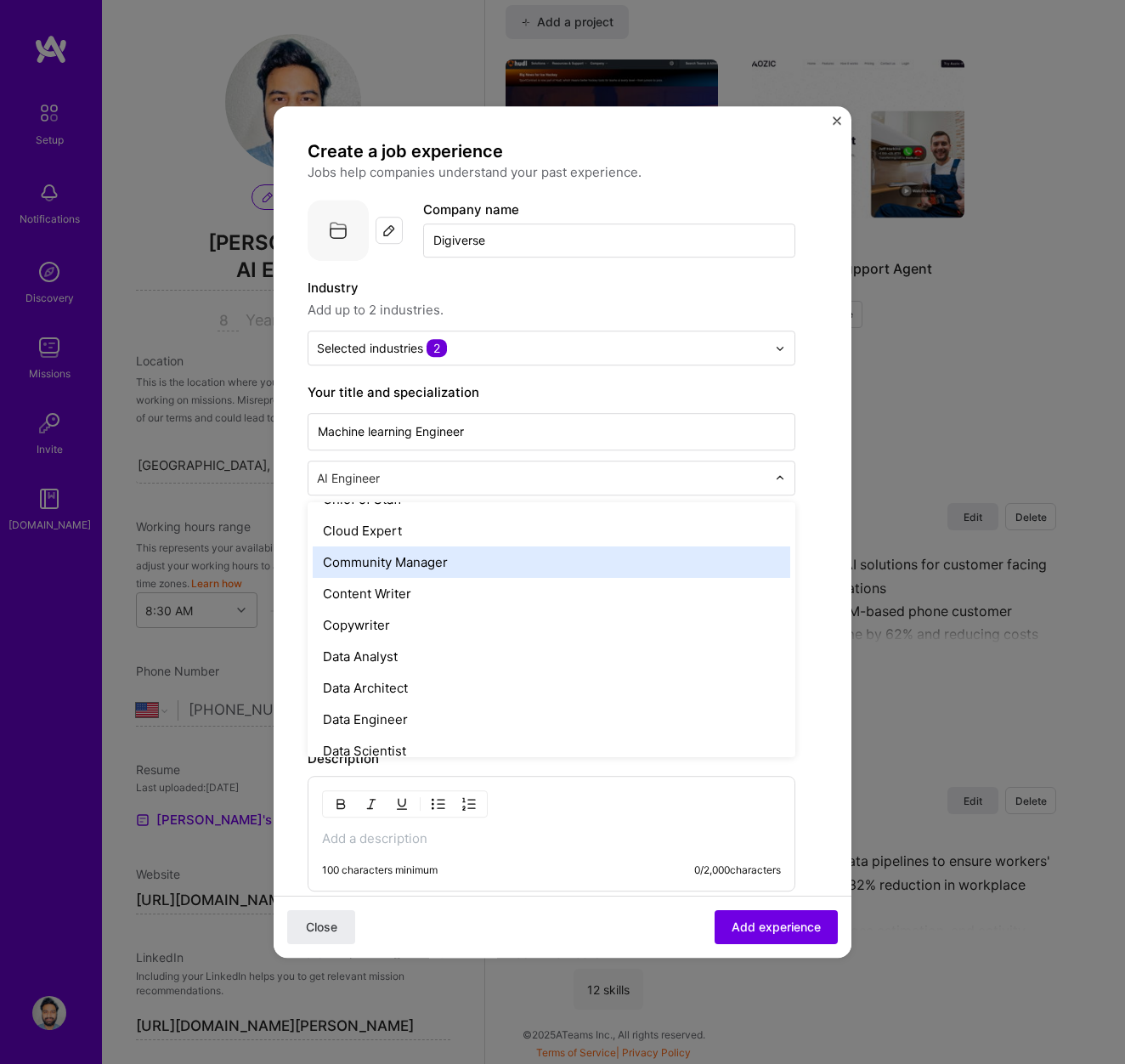
click at [295, 562] on form "Create a job experience Jobs help companies understand your past experience. Co…" at bounding box center [562, 700] width 578 height 1119
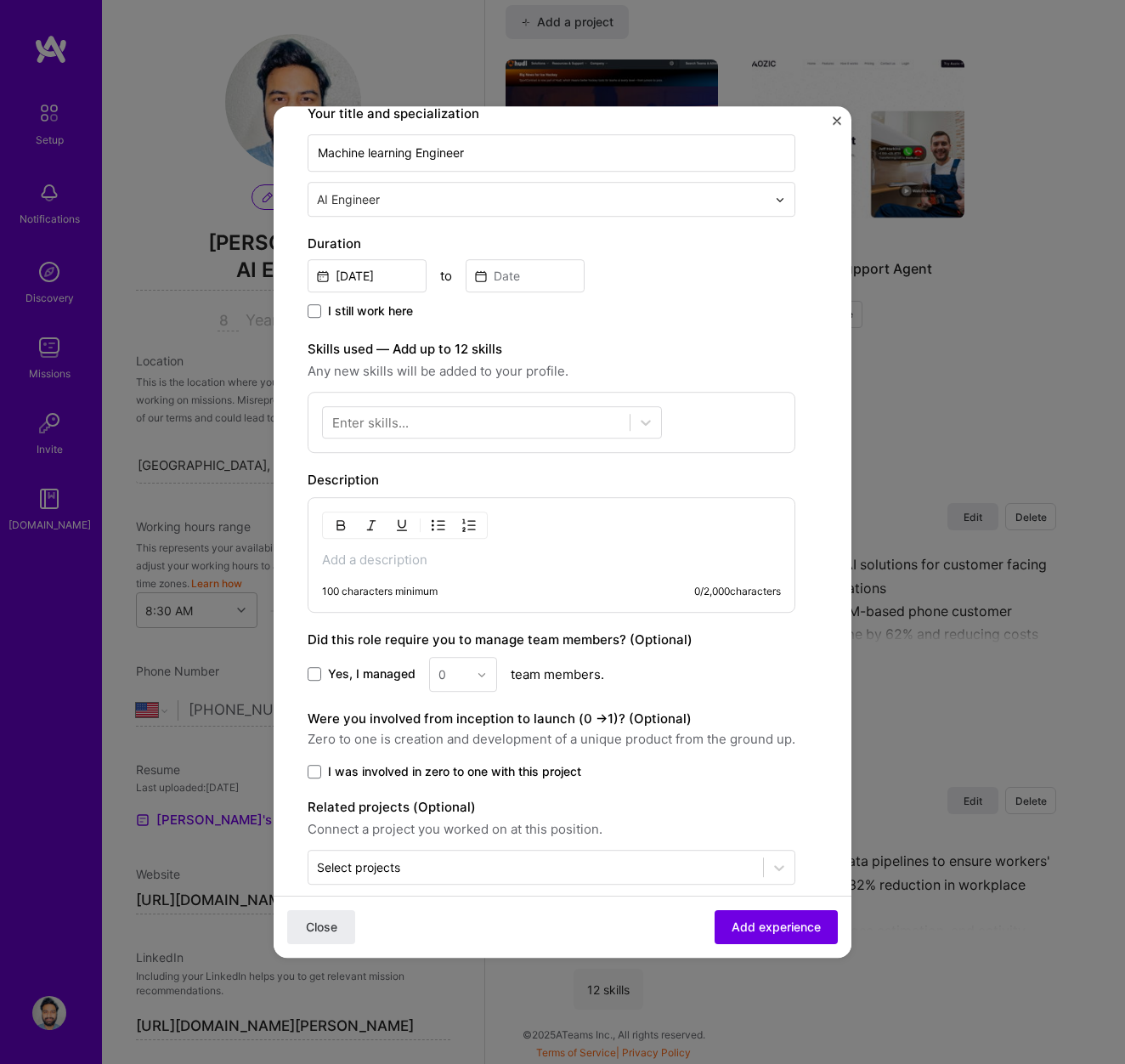
scroll to position [296, 0]
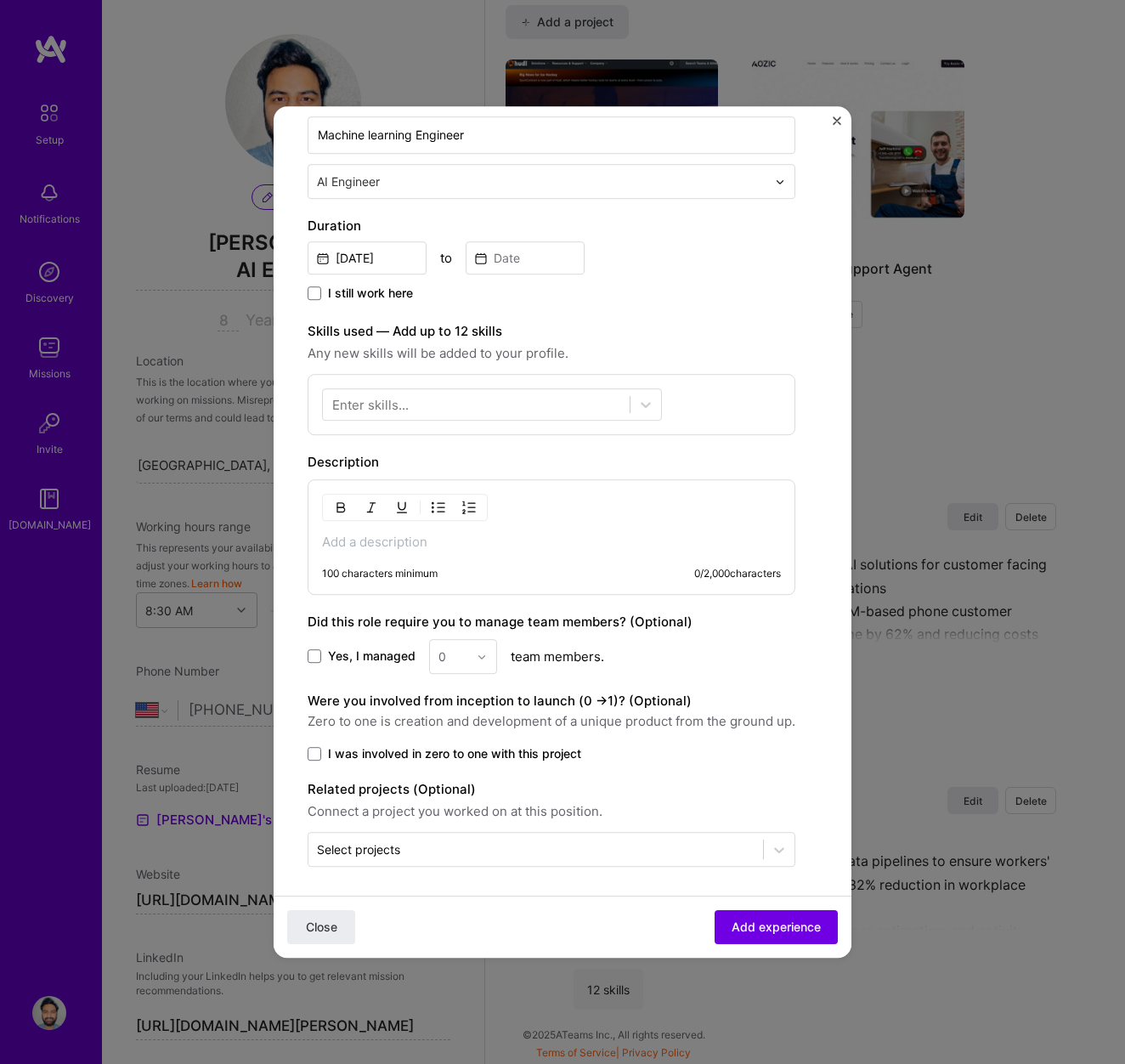
click at [390, 558] on div "100 characters minimum 0 / 2,000 characters" at bounding box center [552, 537] width 488 height 116
click at [409, 543] on p at bounding box center [552, 542] width 459 height 17
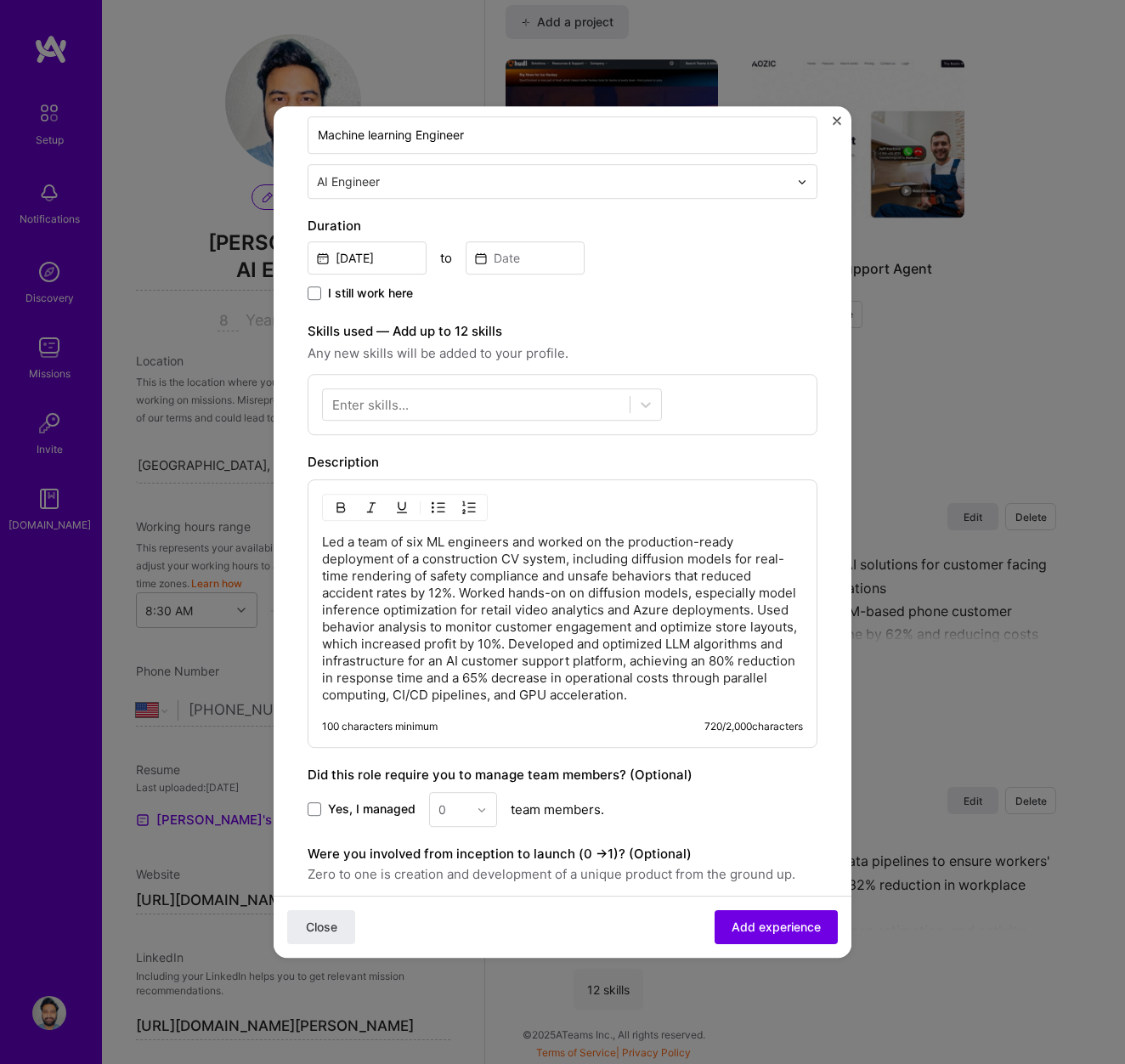
click at [317, 544] on div "Led a team of six ML engineers and worked on the production-ready deployment of…" at bounding box center [562, 613] width 510 height 268
click at [322, 543] on p "Led a team of six ML engineers and worked on the production-ready deployment of…" at bounding box center [563, 618] width 481 height 170
click at [445, 506] on button "button" at bounding box center [438, 507] width 25 height 20
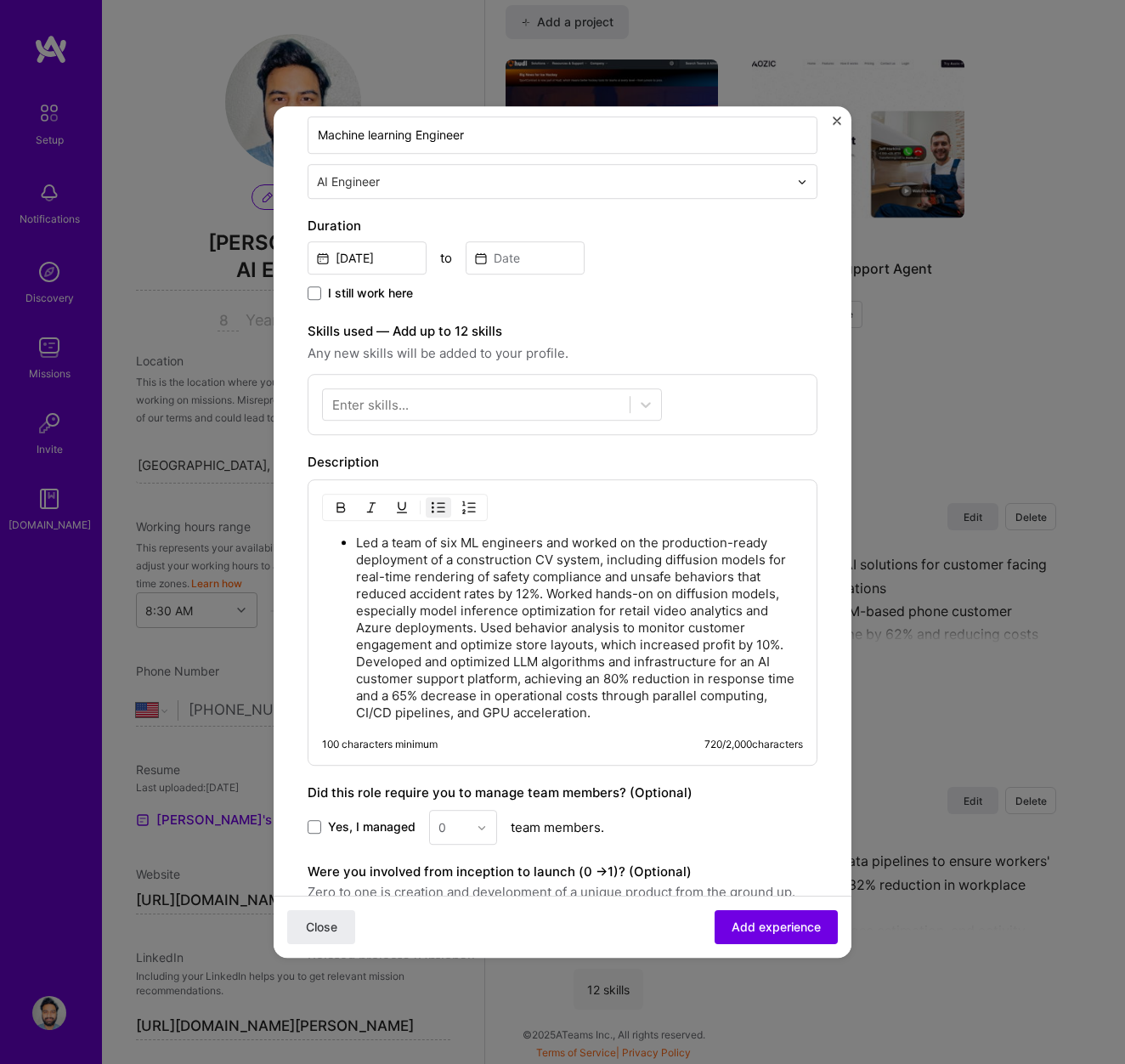
click at [550, 593] on p "Led a team of six ML engineers and worked on the production-ready deployment of…" at bounding box center [579, 627] width 447 height 187
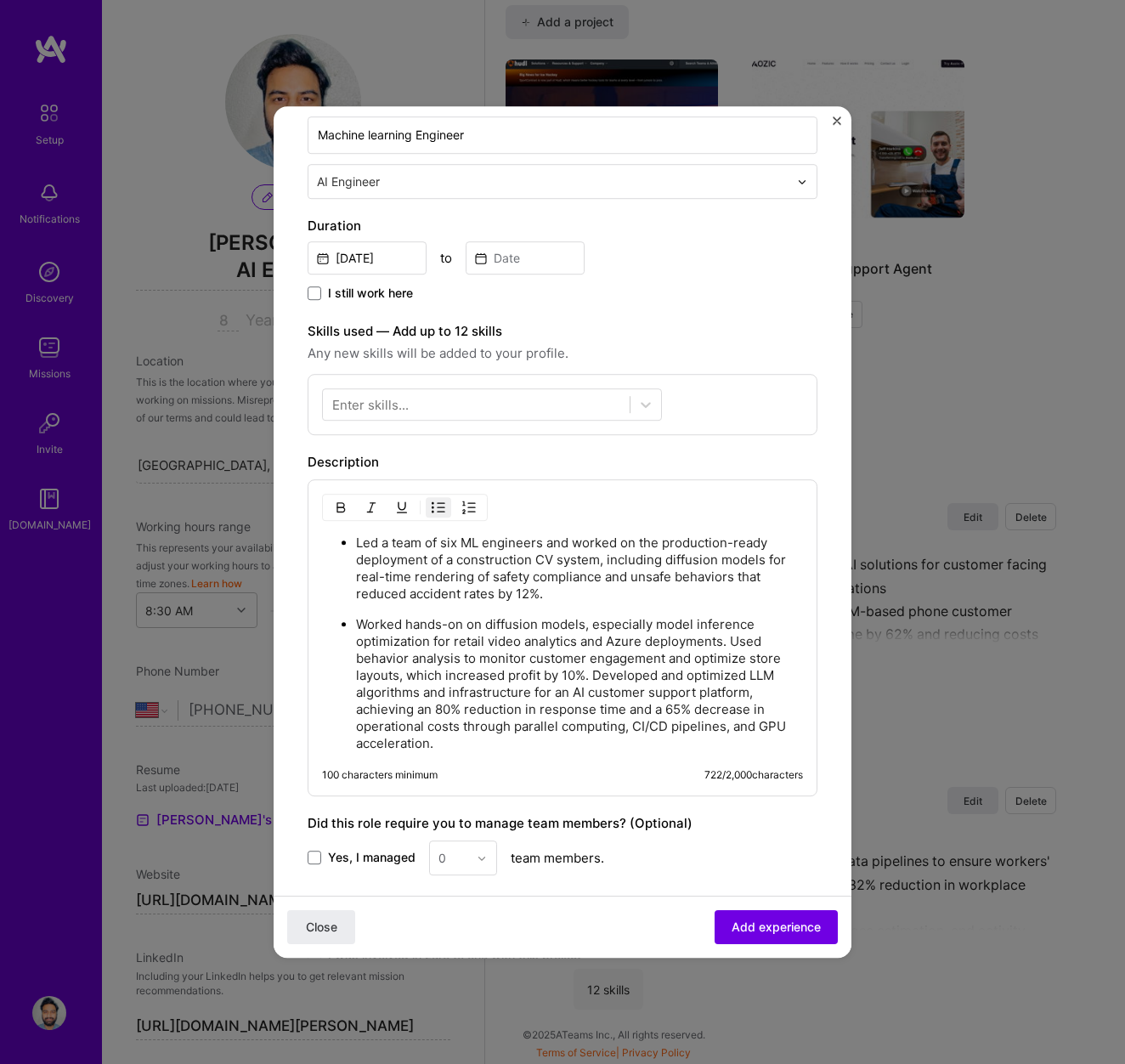
scroll to position [404, 0]
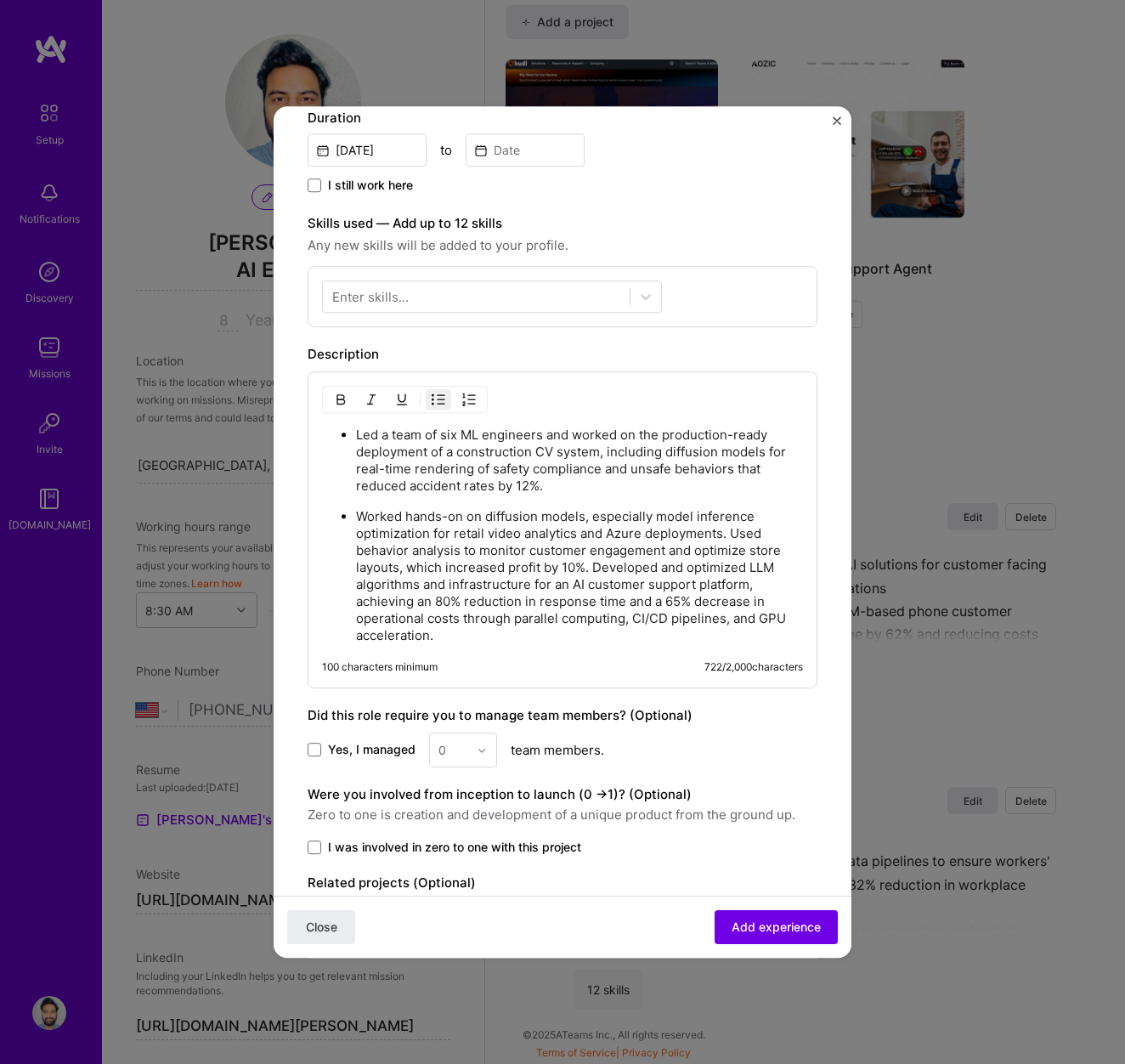
click at [596, 565] on p "Worked hands-on on diffusion models, especially model inference optimization fo…" at bounding box center [579, 576] width 447 height 136
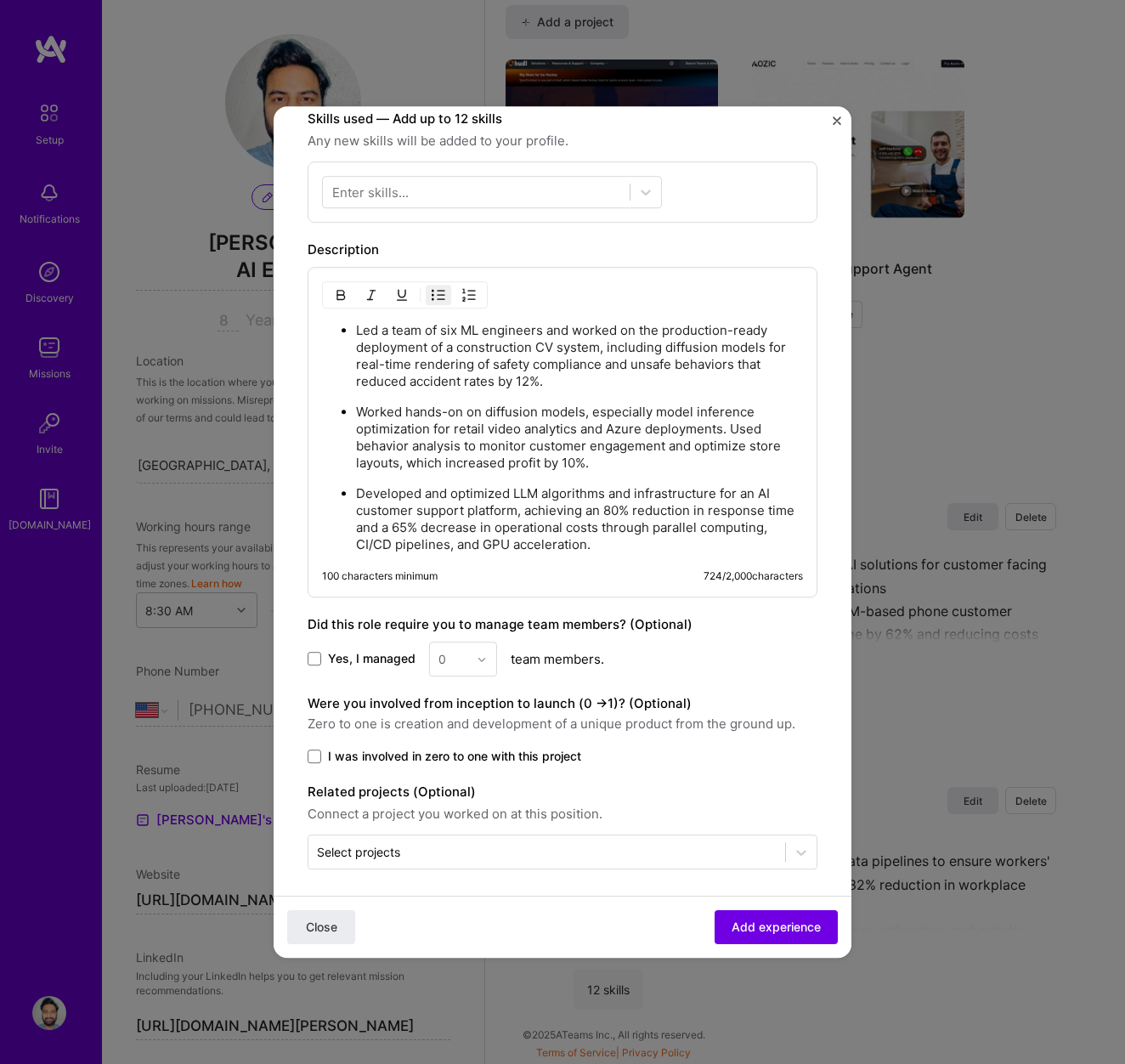
scroll to position [517, 0]
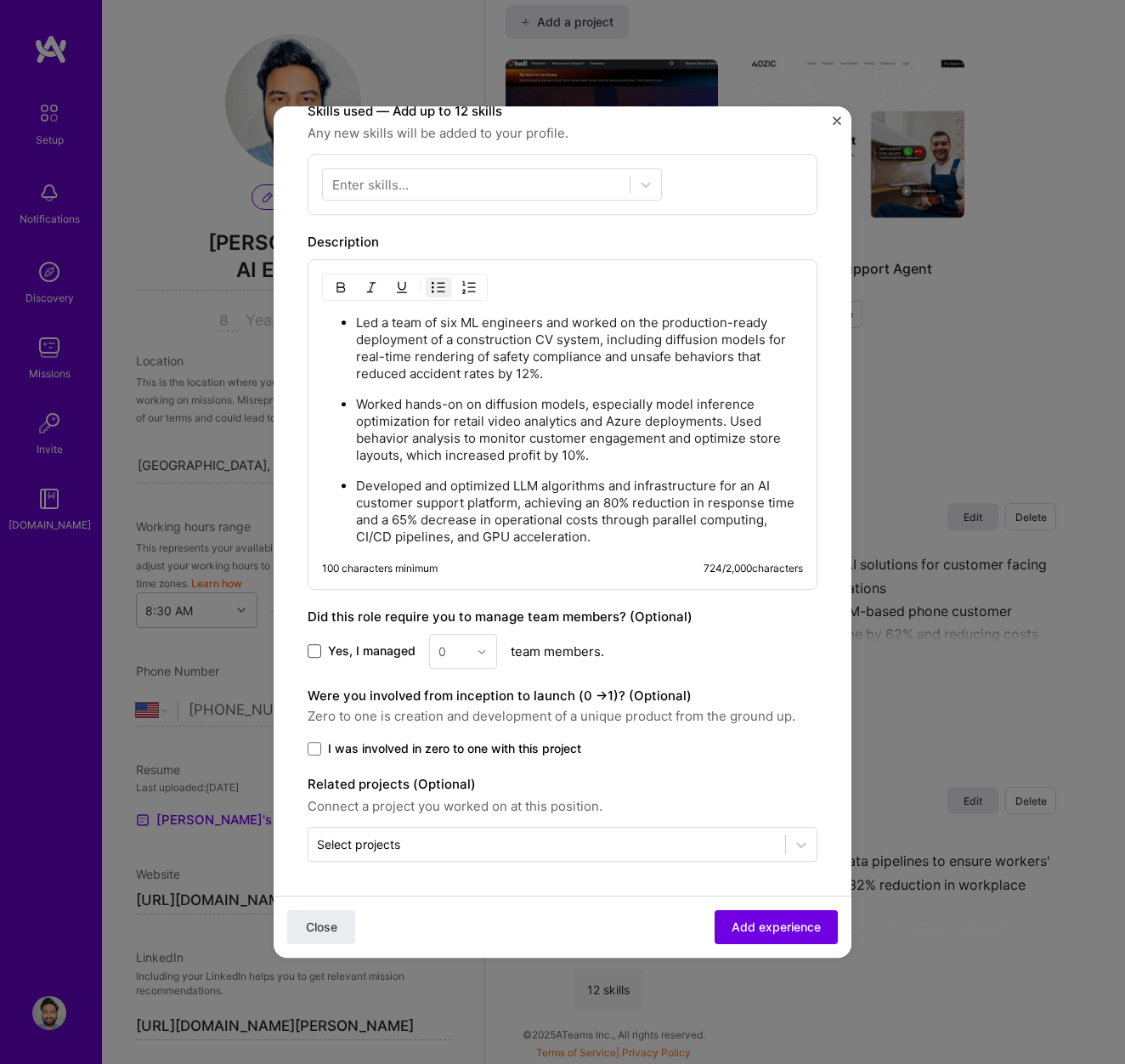
click at [319, 651] on span at bounding box center [315, 652] width 14 height 14
click at [0, 0] on input "Yes, I managed" at bounding box center [0, 0] width 0 height 0
click at [462, 660] on input "text" at bounding box center [453, 651] width 30 height 17
click at [448, 852] on div "6" at bounding box center [463, 854] width 58 height 31
click at [780, 925] on span "Add experience" at bounding box center [776, 927] width 89 height 17
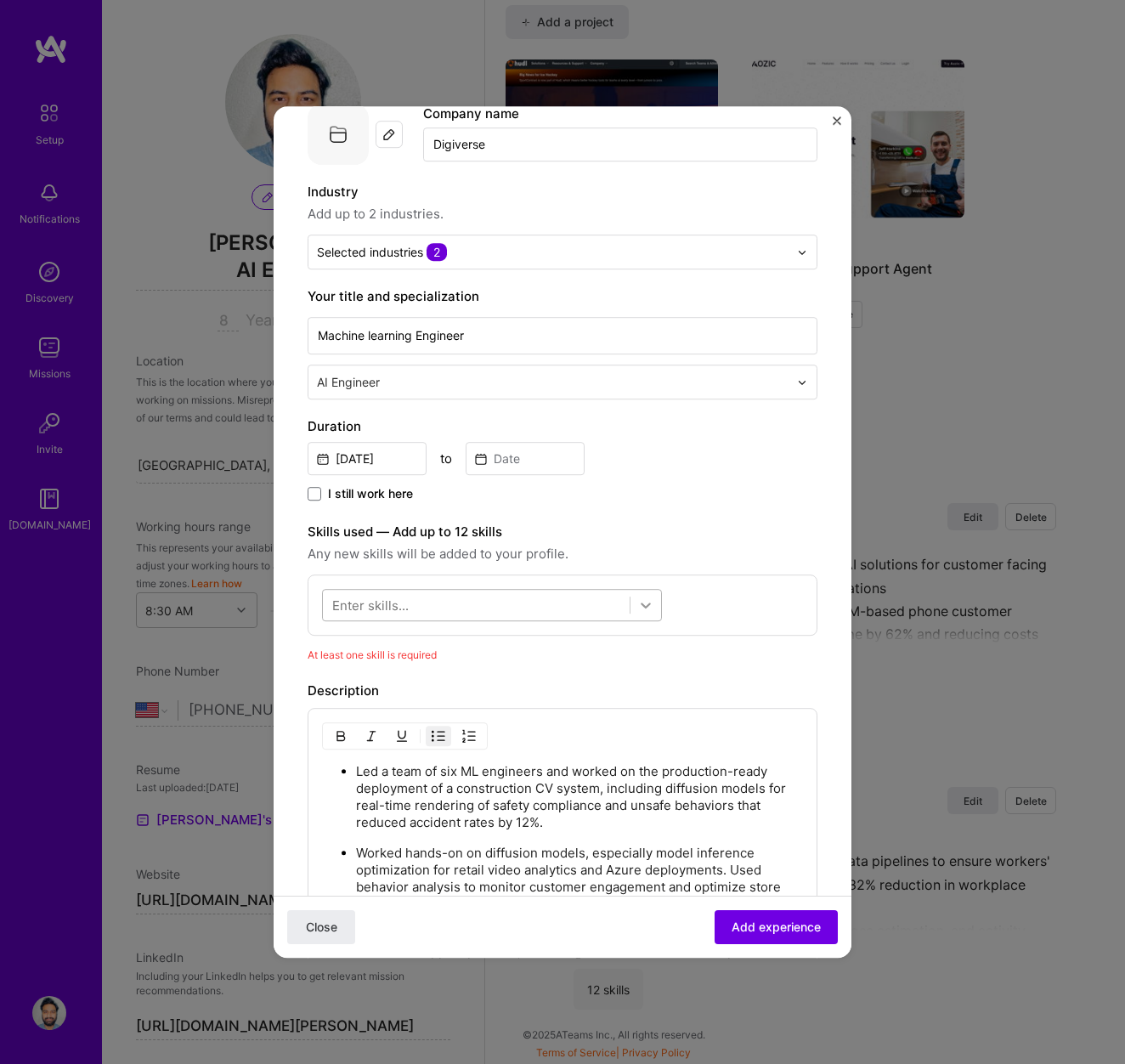
scroll to position [112, 0]
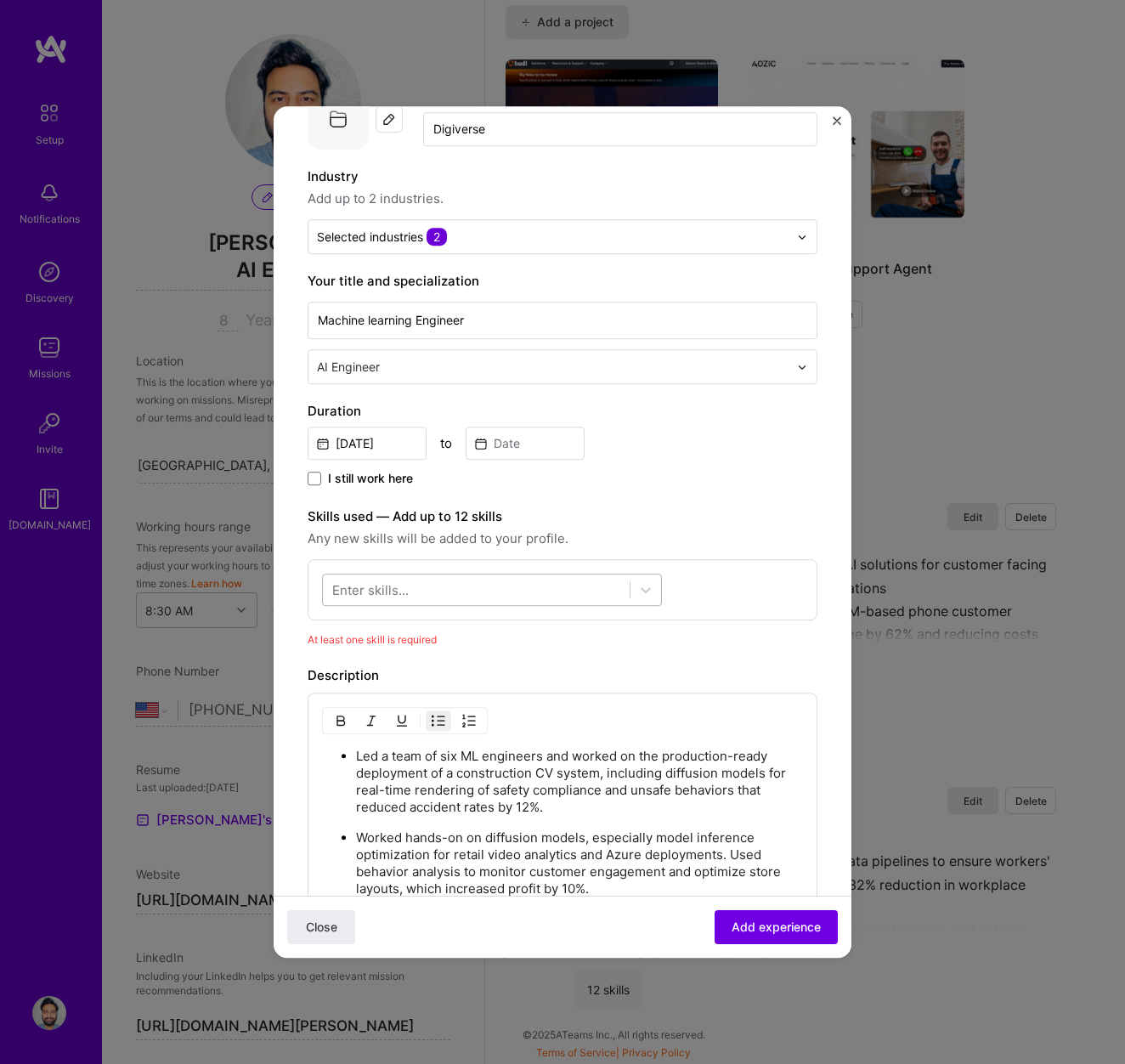
click at [580, 592] on div at bounding box center [477, 590] width 307 height 28
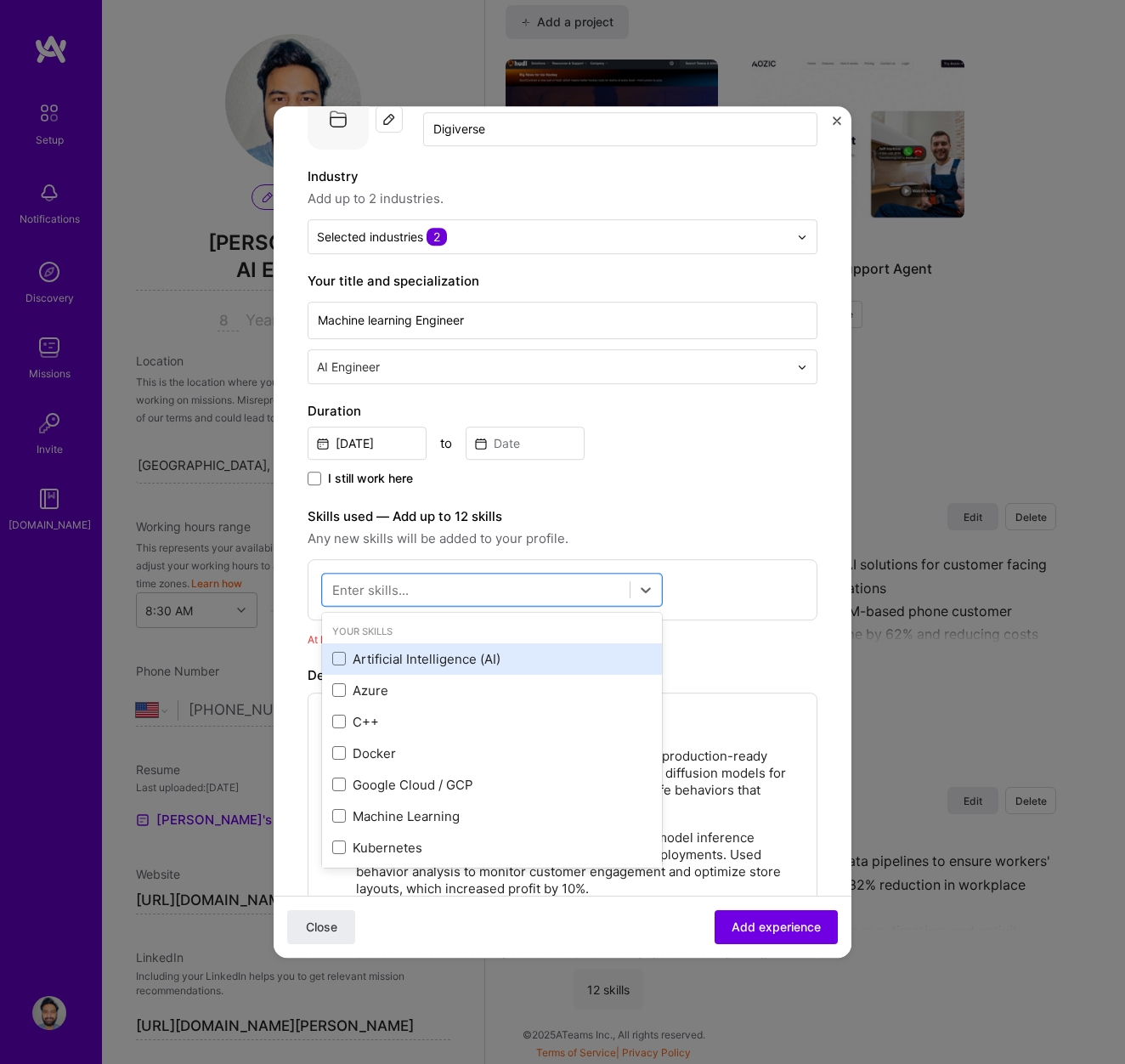
click at [474, 659] on div "Artificial Intelligence (AI)" at bounding box center [491, 659] width 320 height 17
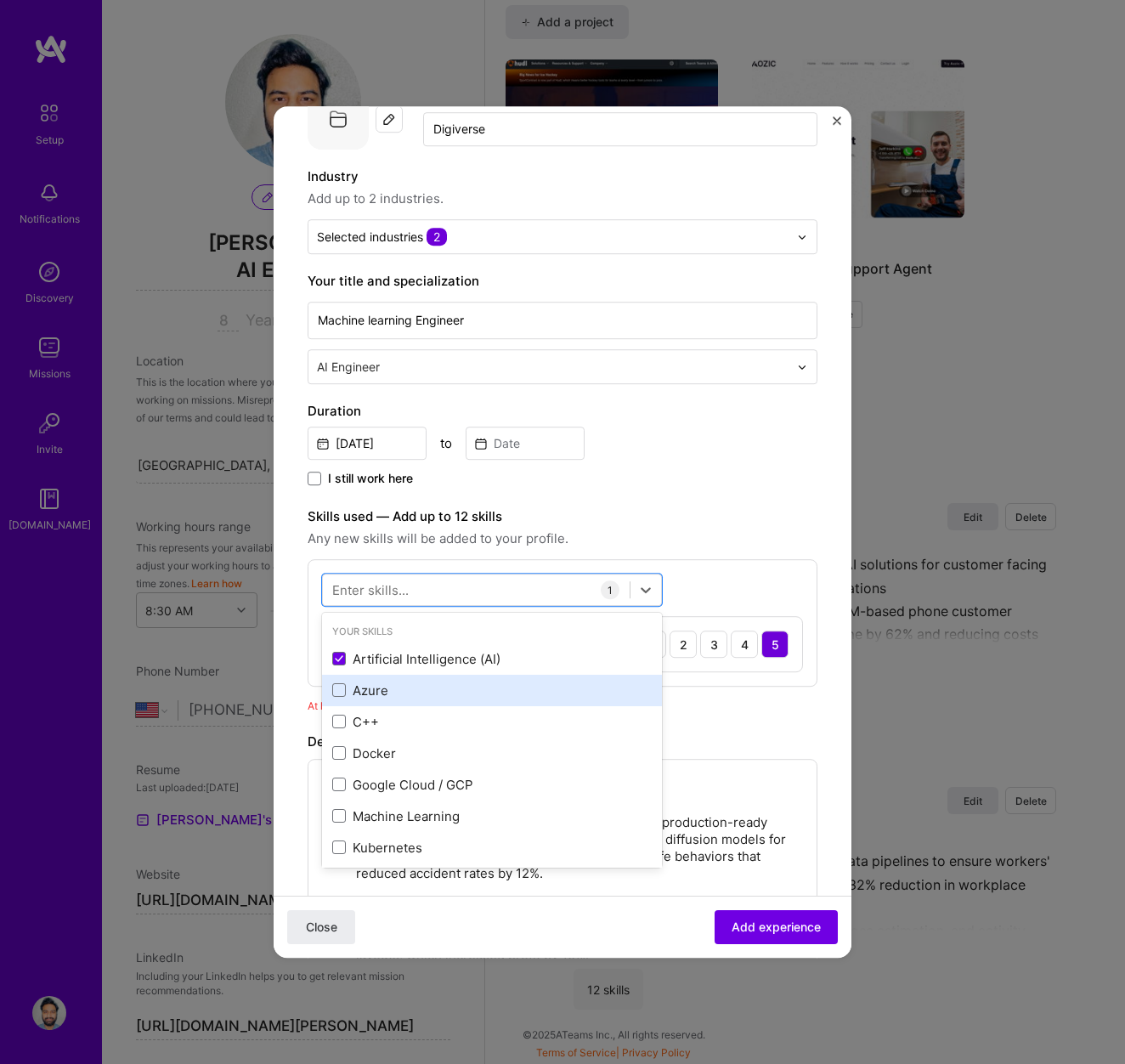
click at [384, 688] on div "Azure" at bounding box center [491, 690] width 320 height 17
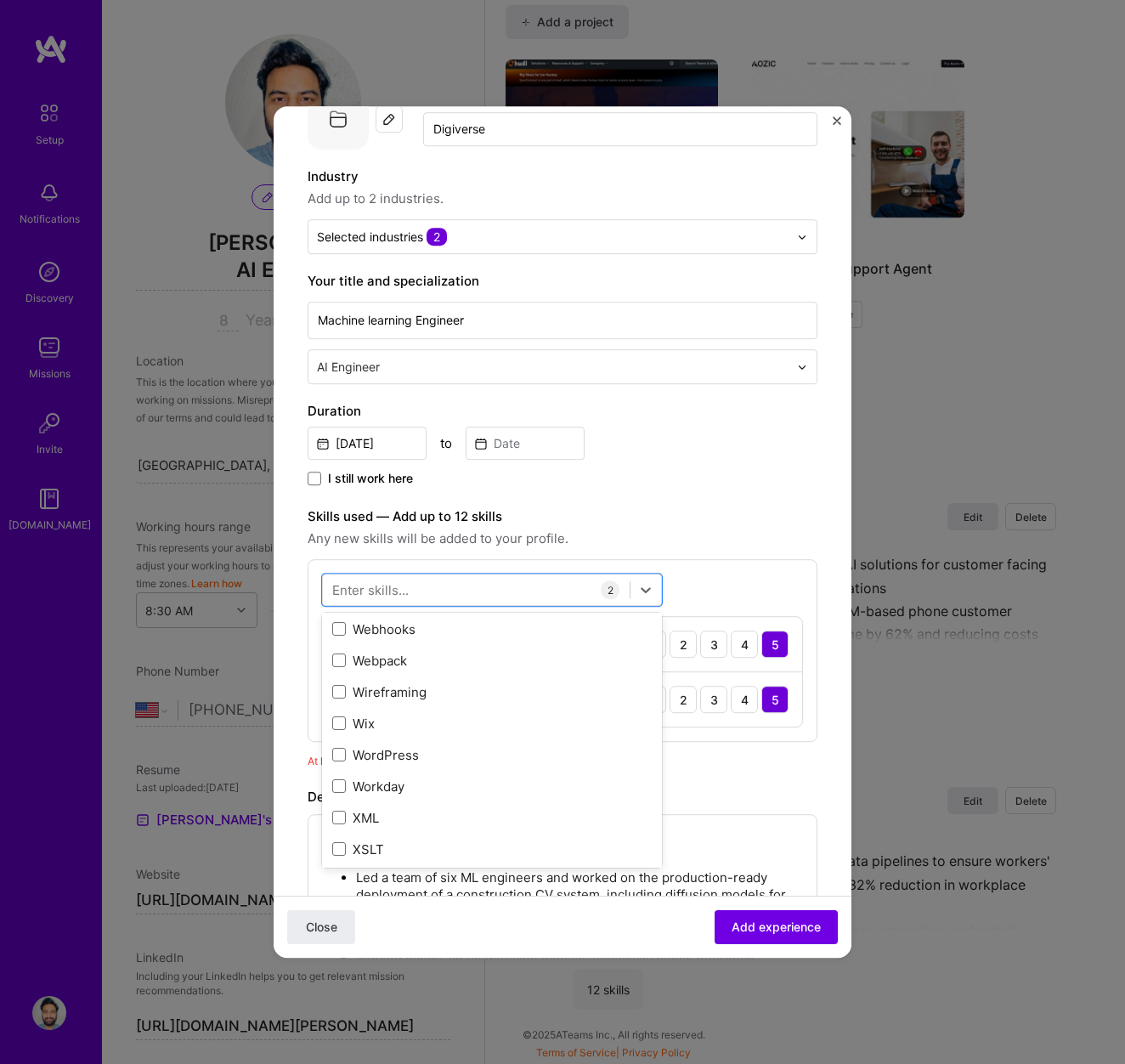
scroll to position [11706, 0]
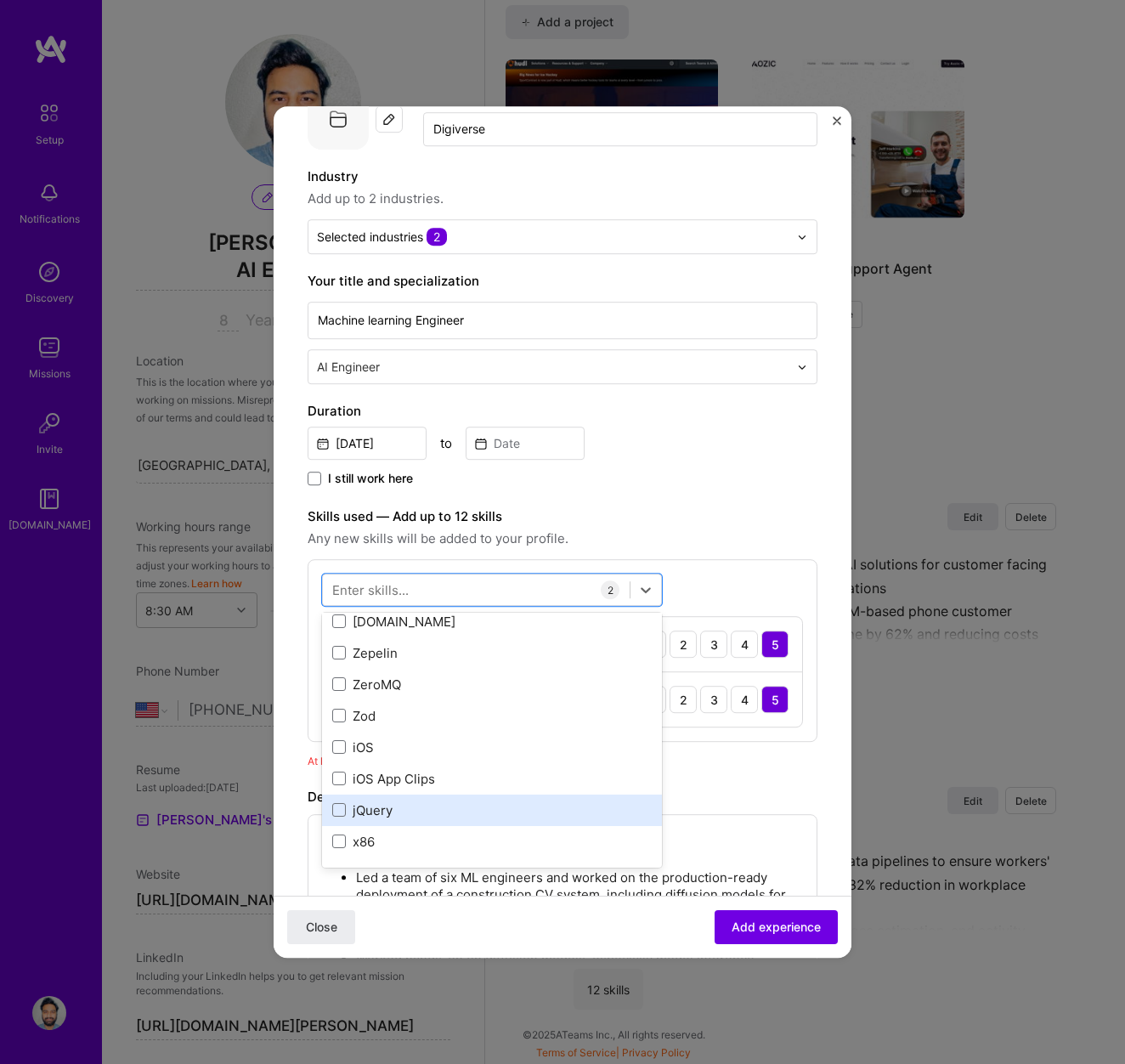
click at [373, 813] on div "jQuery" at bounding box center [491, 810] width 320 height 17
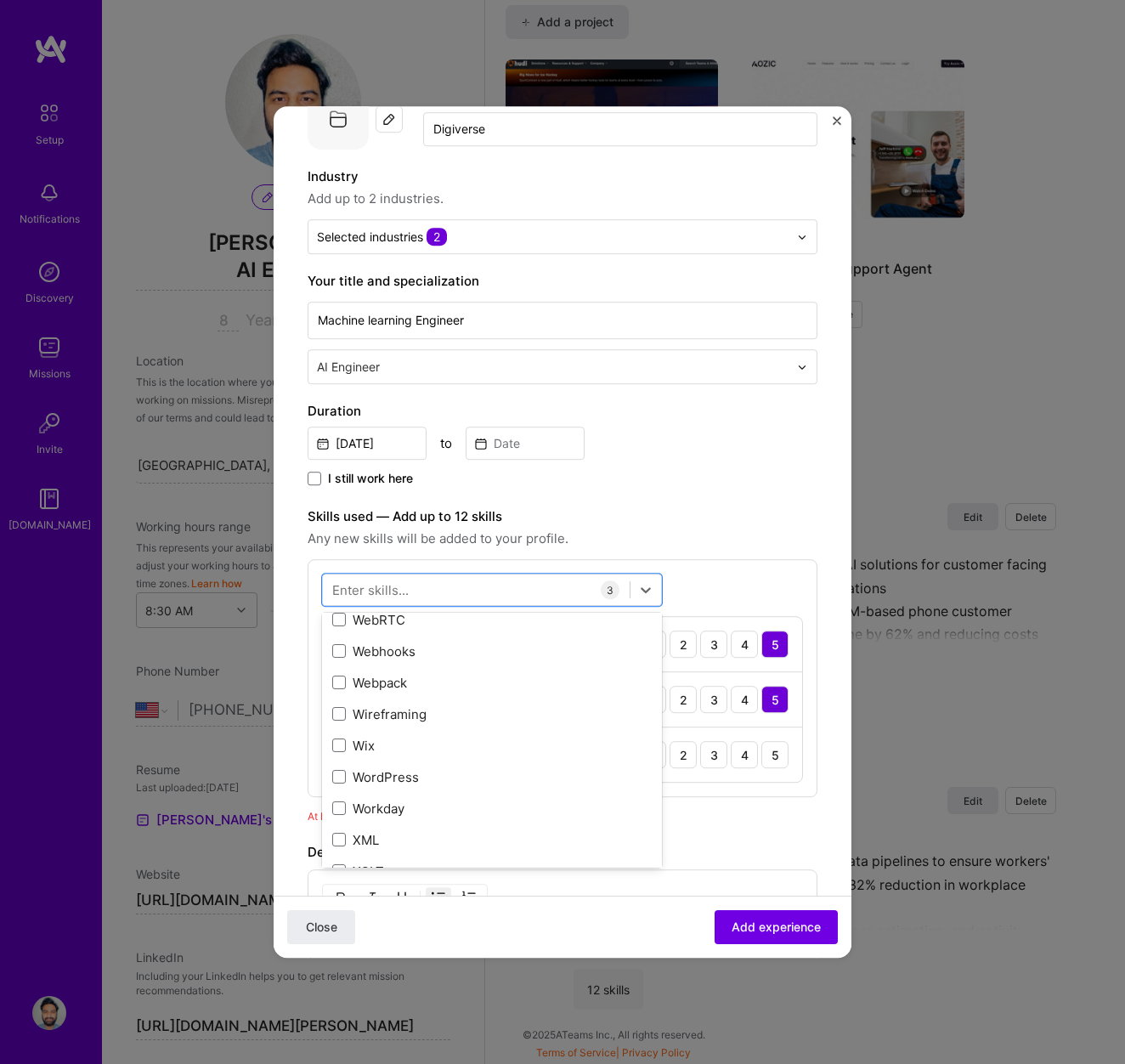
scroll to position [11390, 0]
click at [356, 780] on div "WordPress" at bounding box center [491, 780] width 320 height 17
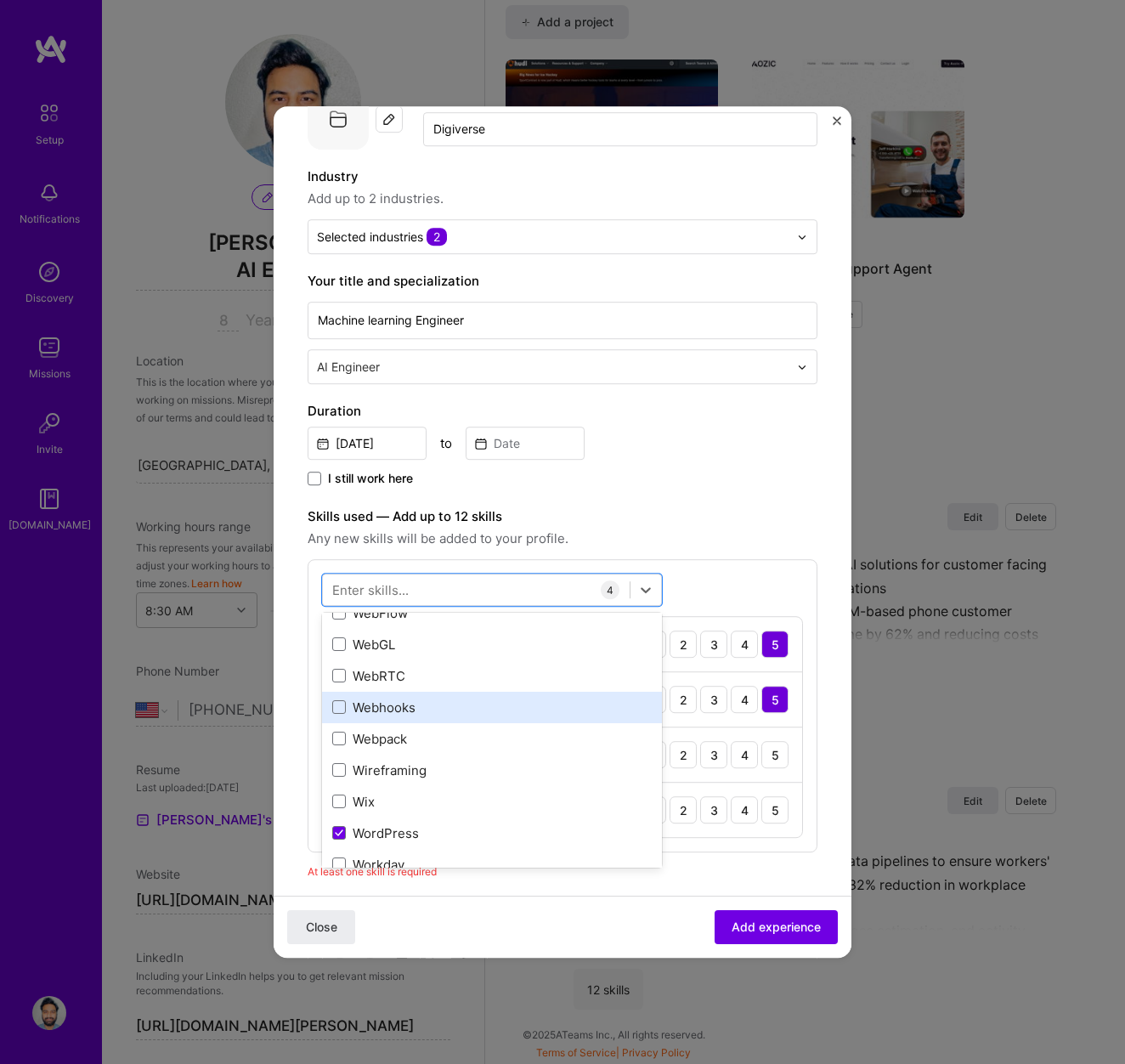
click at [366, 708] on div "Webhooks" at bounding box center [491, 708] width 320 height 17
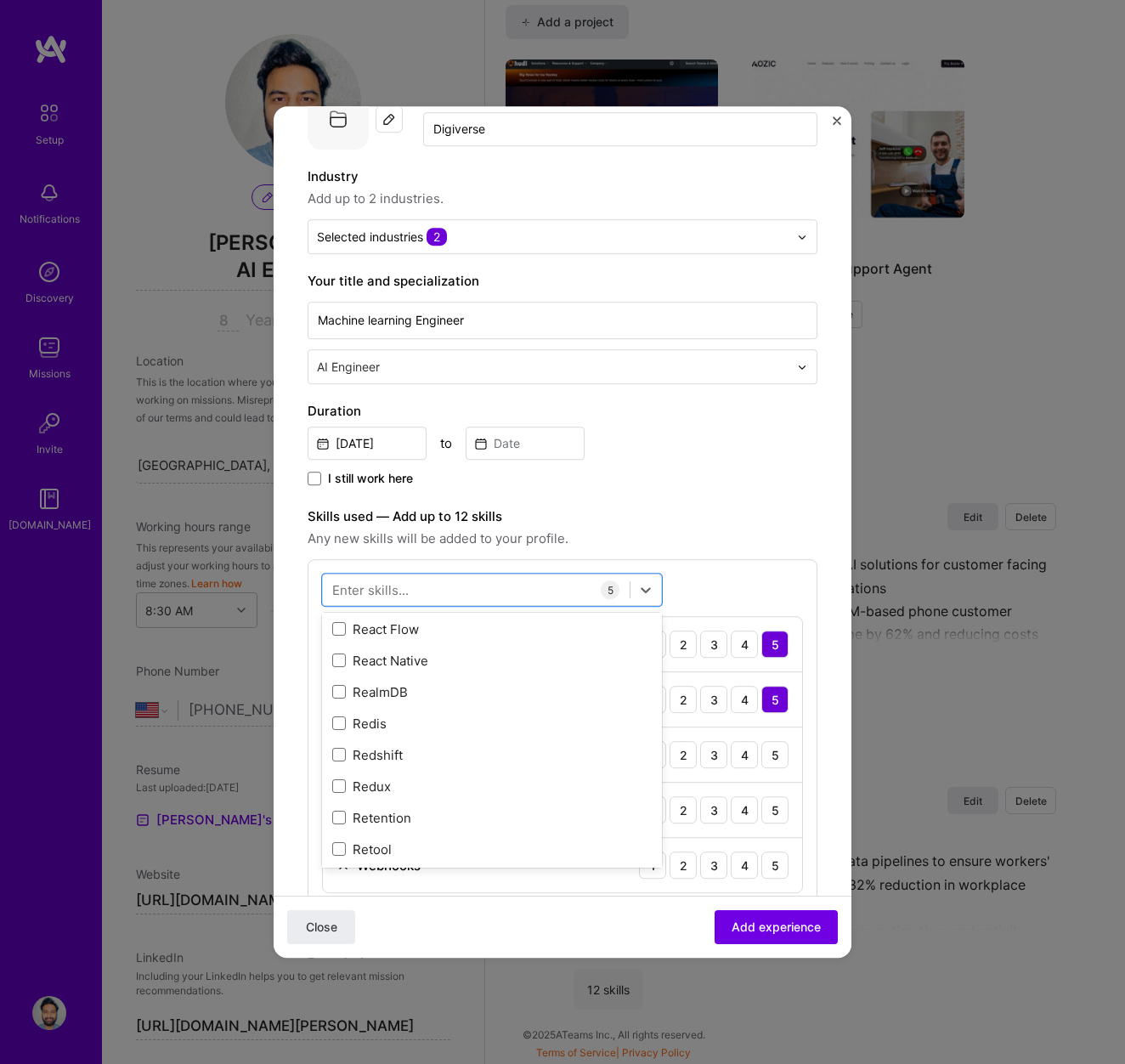
scroll to position [8712, 0]
click at [406, 723] on div "React Native" at bounding box center [491, 722] width 320 height 17
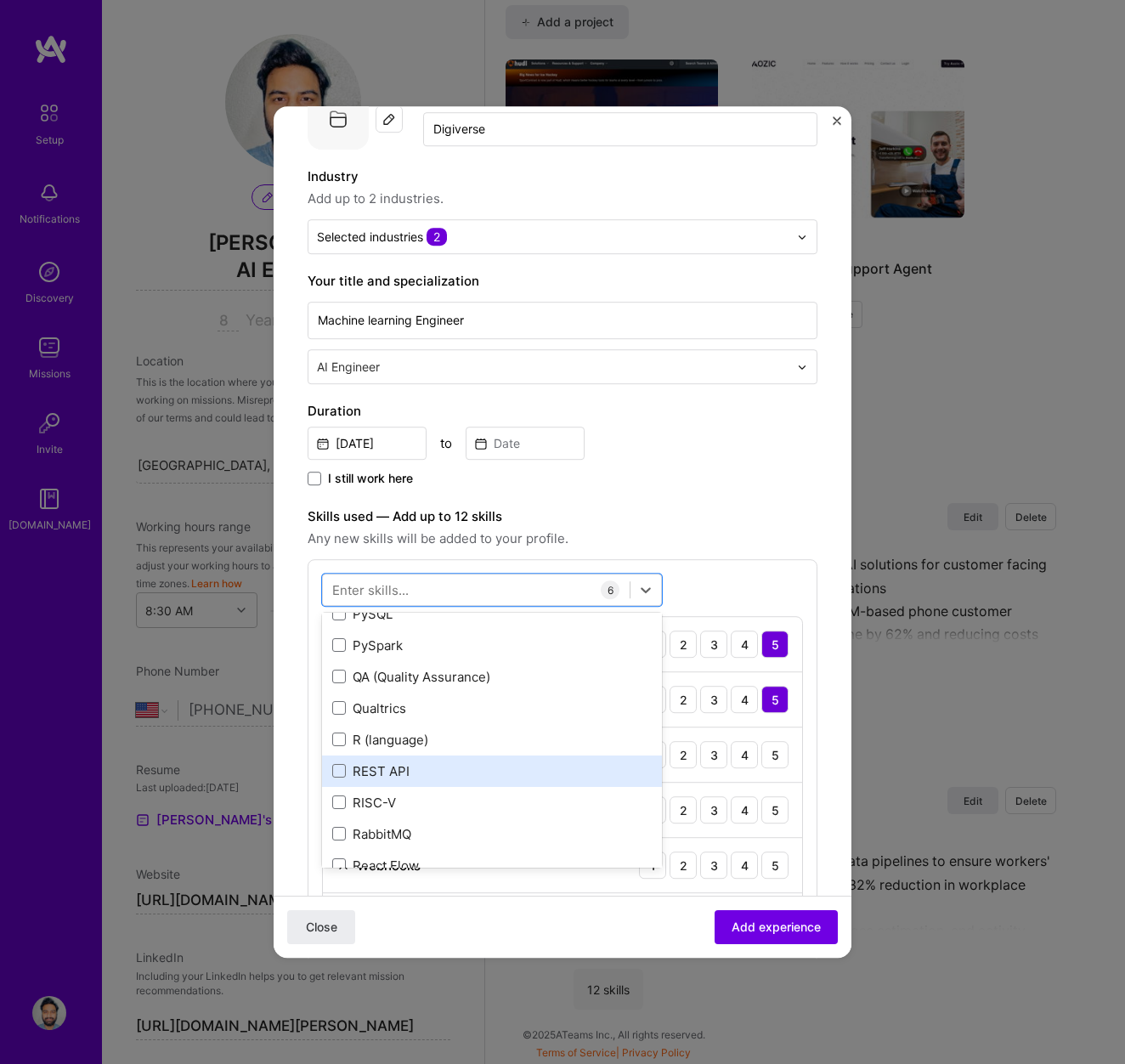
click at [392, 773] on div "REST API" at bounding box center [491, 771] width 320 height 17
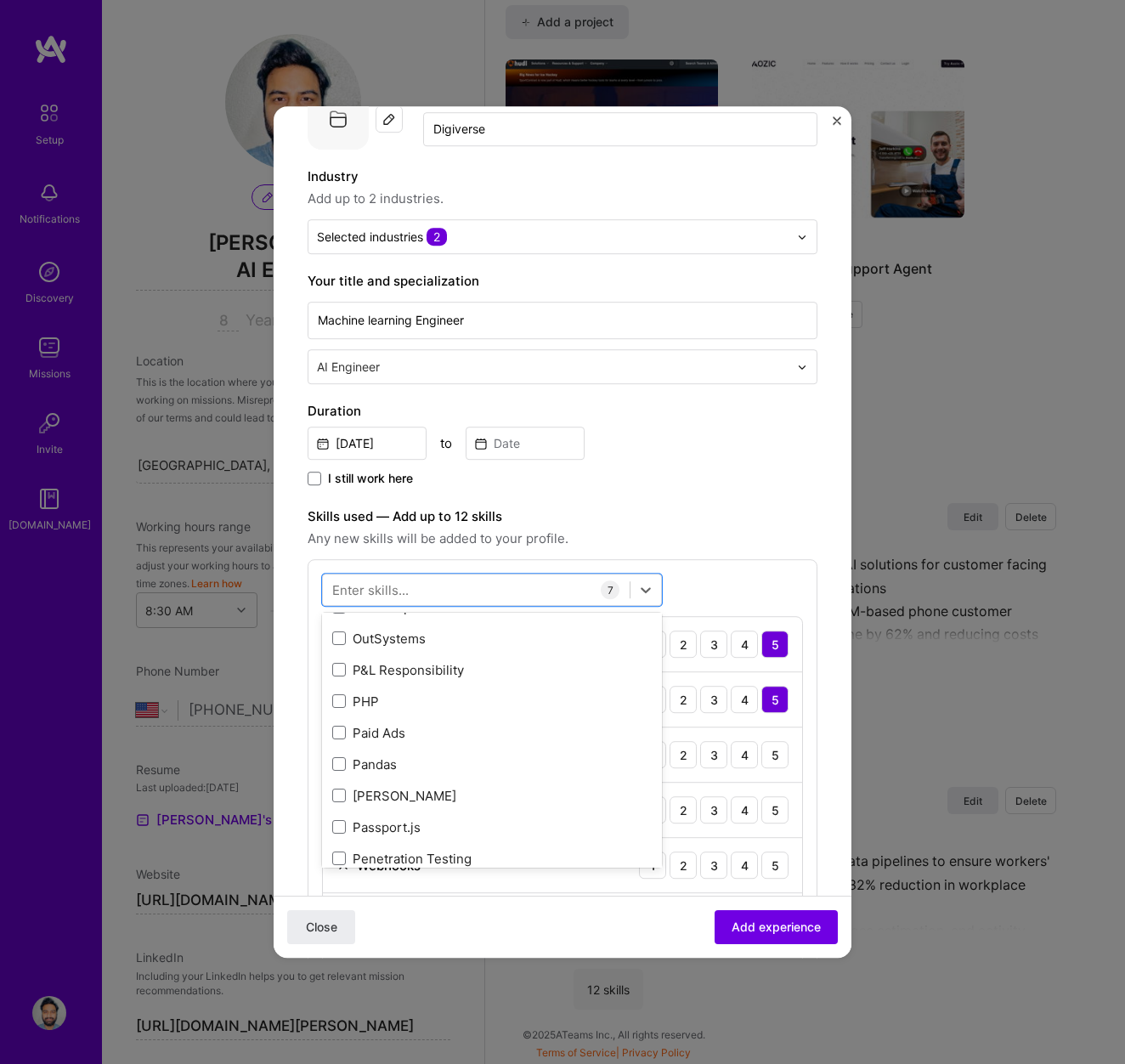
scroll to position [7726, 0]
click at [390, 762] on div "Pandas" at bounding box center [491, 765] width 320 height 17
click at [390, 762] on div "Numpy" at bounding box center [491, 765] width 320 height 17
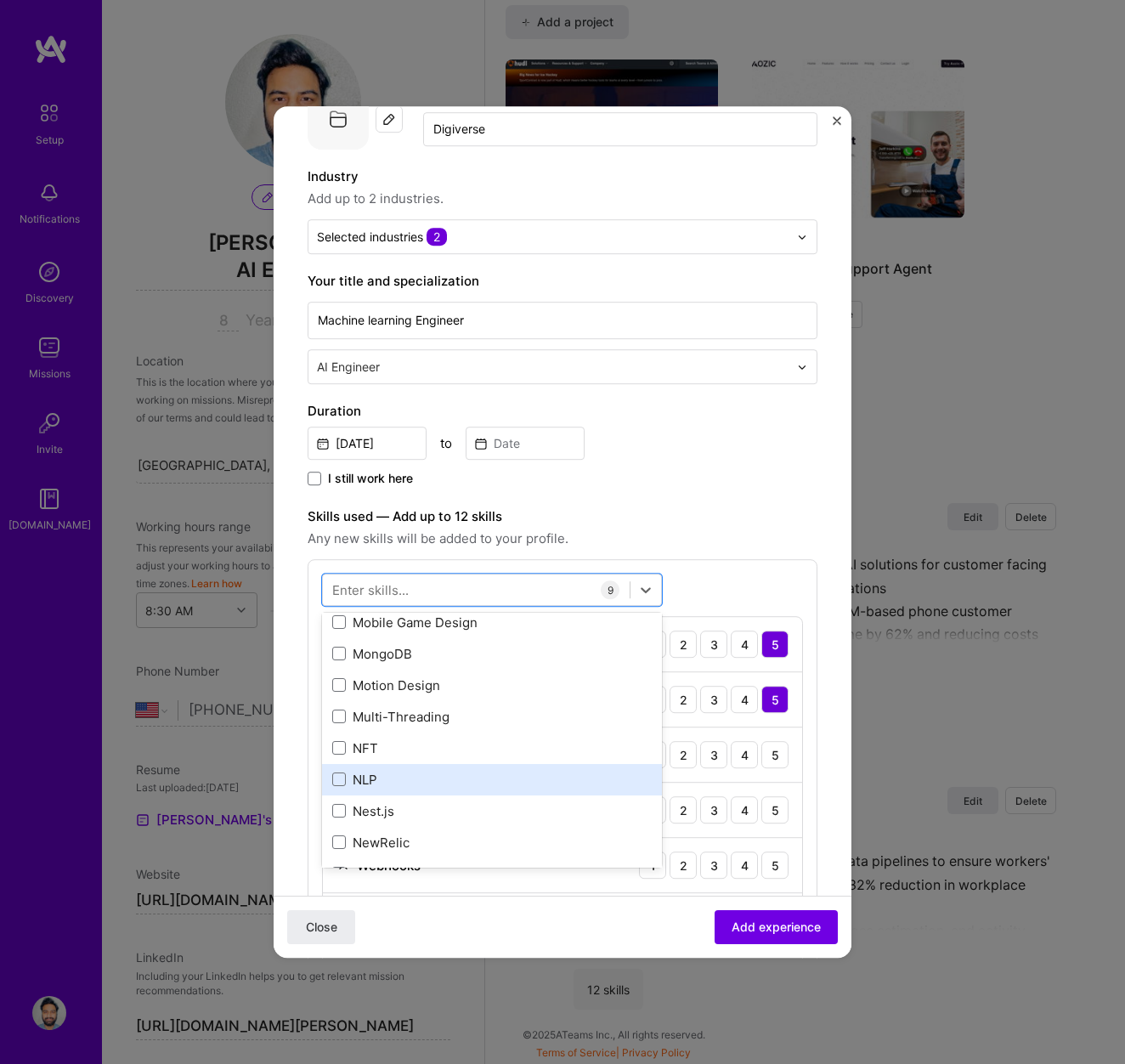
click at [386, 784] on div "NLP" at bounding box center [491, 780] width 320 height 17
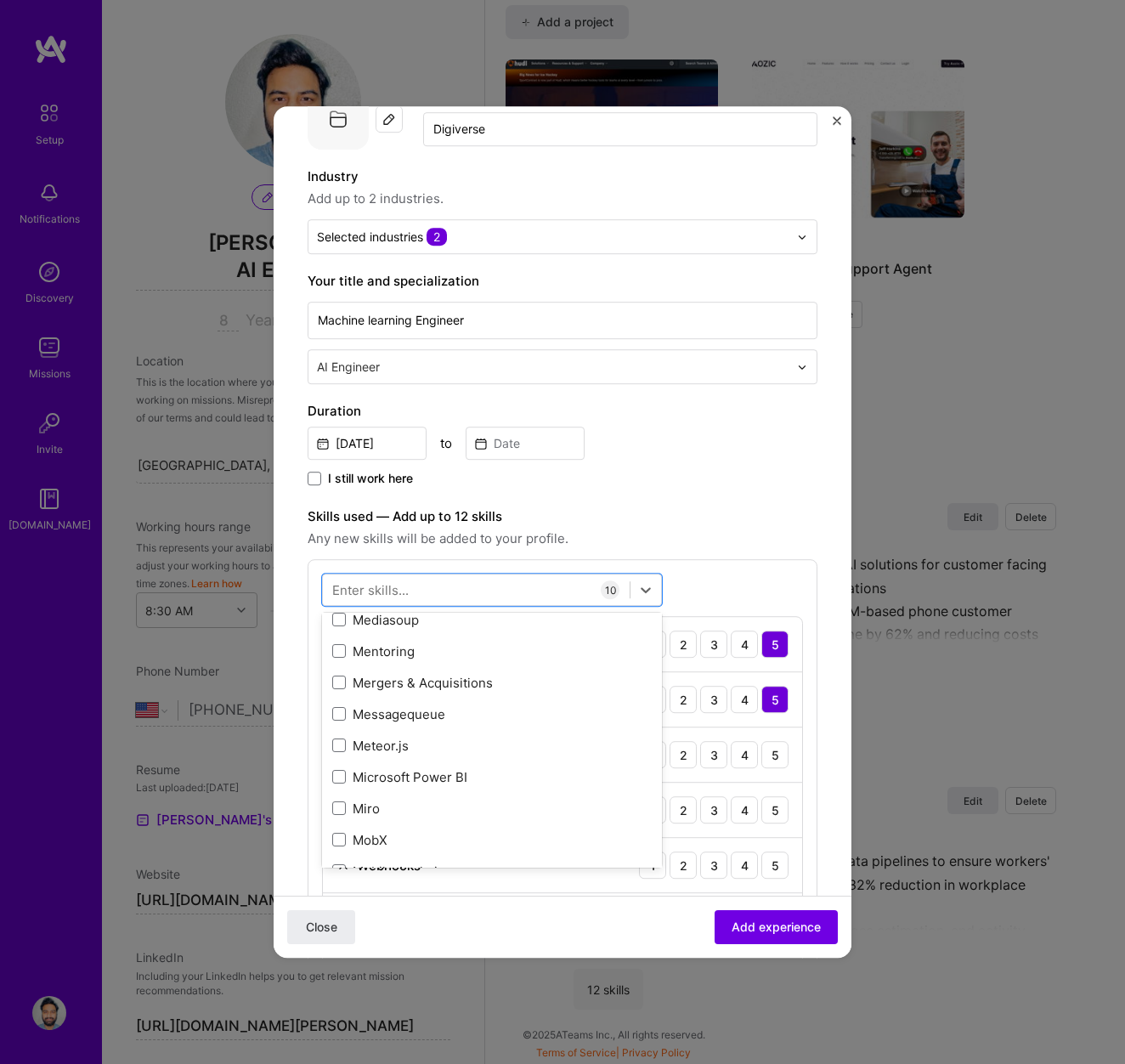
scroll to position [6990, 0]
click at [374, 809] on div "HTML" at bounding box center [491, 810] width 320 height 17
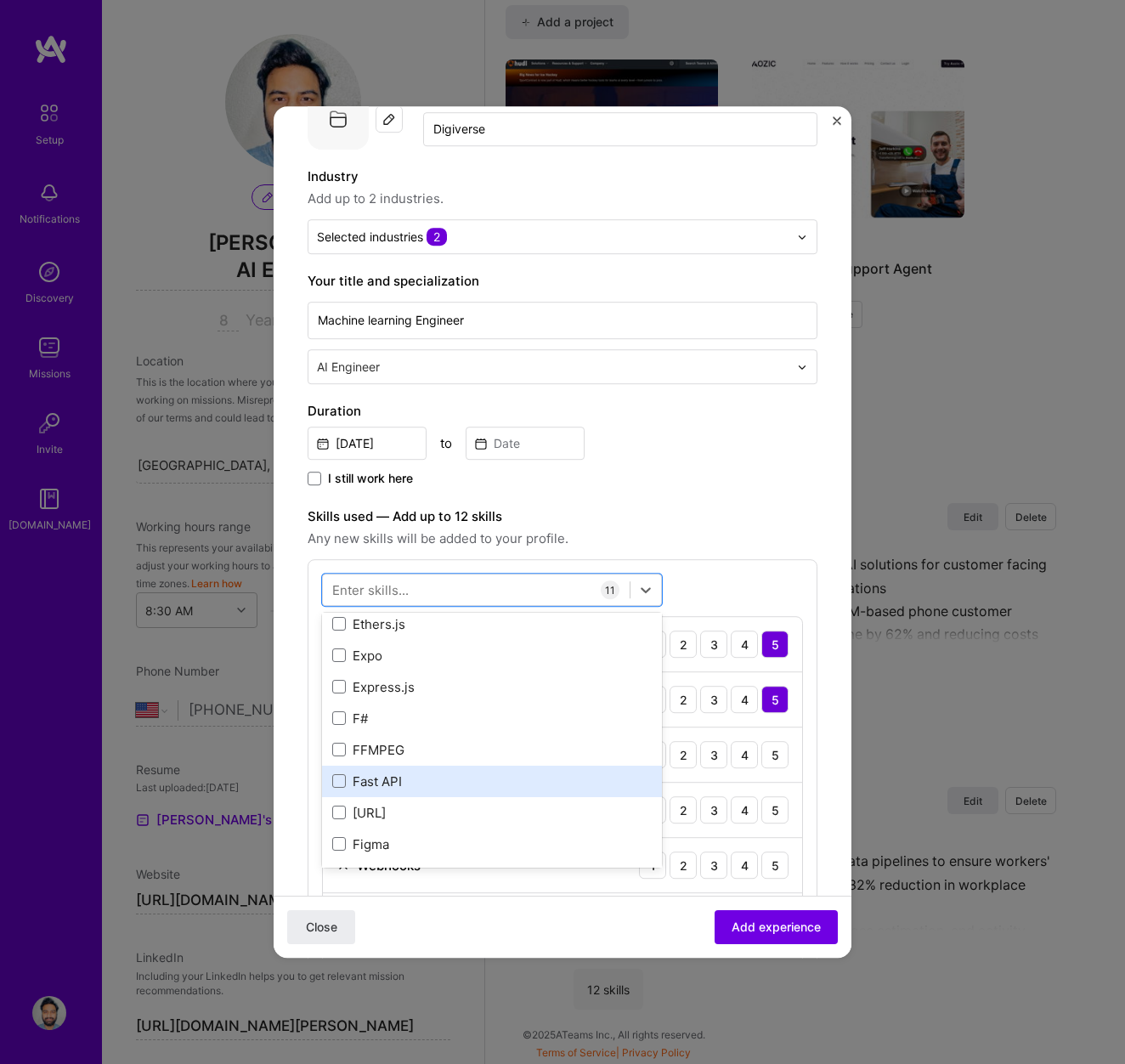
click at [375, 778] on div "Fast API" at bounding box center [491, 781] width 320 height 17
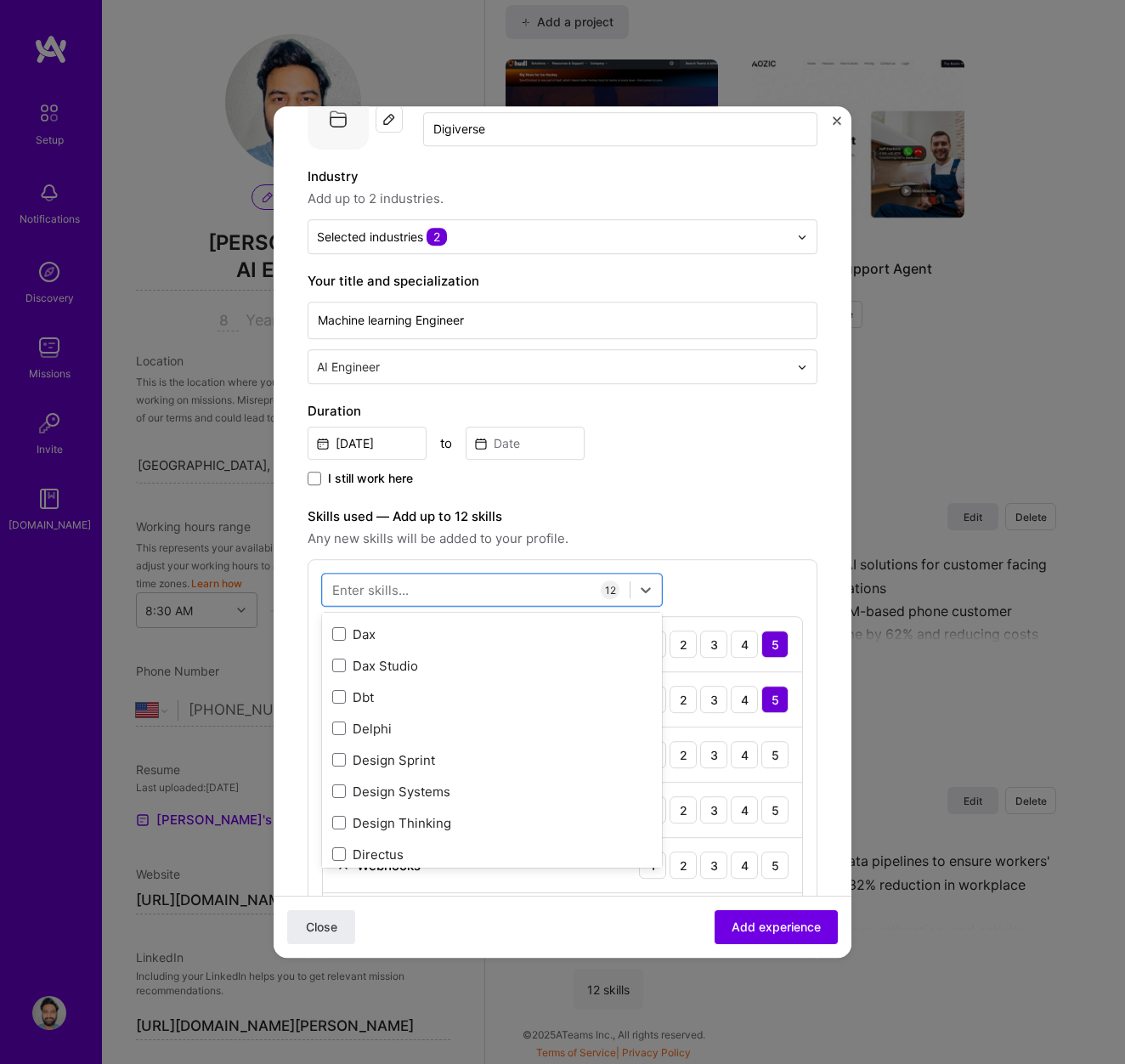
click at [649, 910] on div "Close Add experience" at bounding box center [562, 926] width 578 height 62
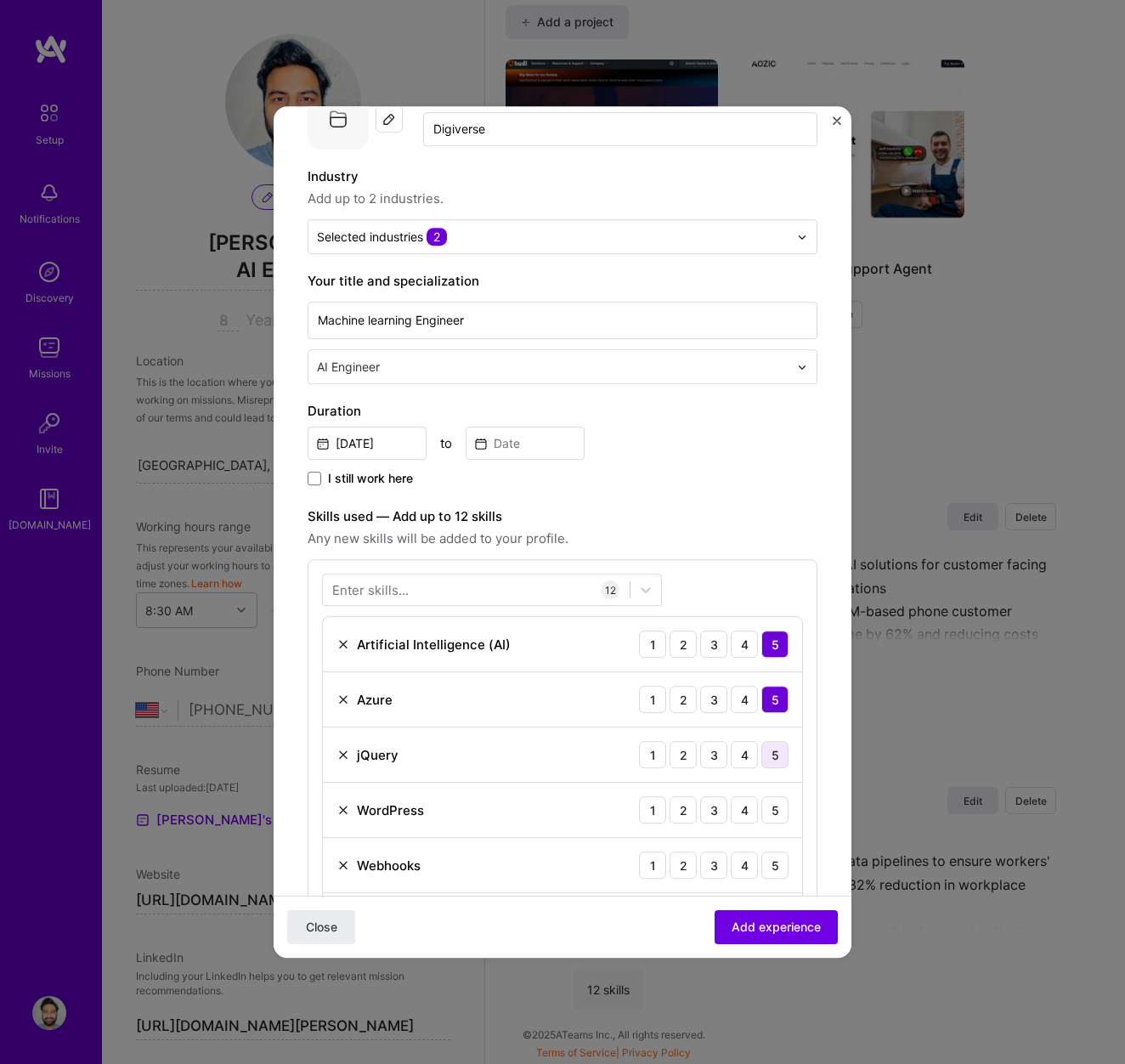
click at [772, 753] on div "5" at bounding box center [775, 754] width 27 height 27
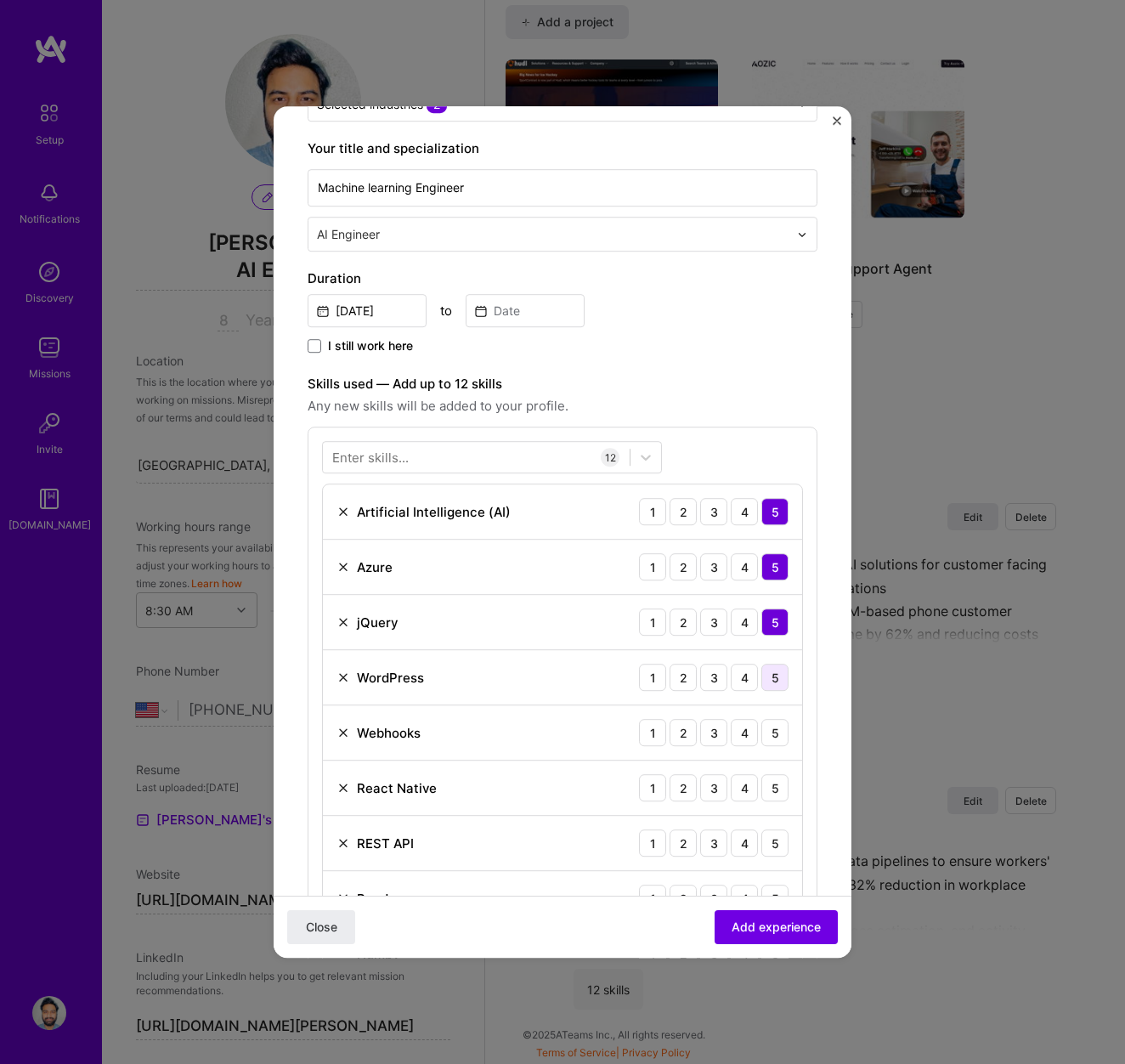
click at [775, 679] on div "5" at bounding box center [775, 677] width 27 height 27
click at [771, 735] on div "5" at bounding box center [775, 732] width 27 height 27
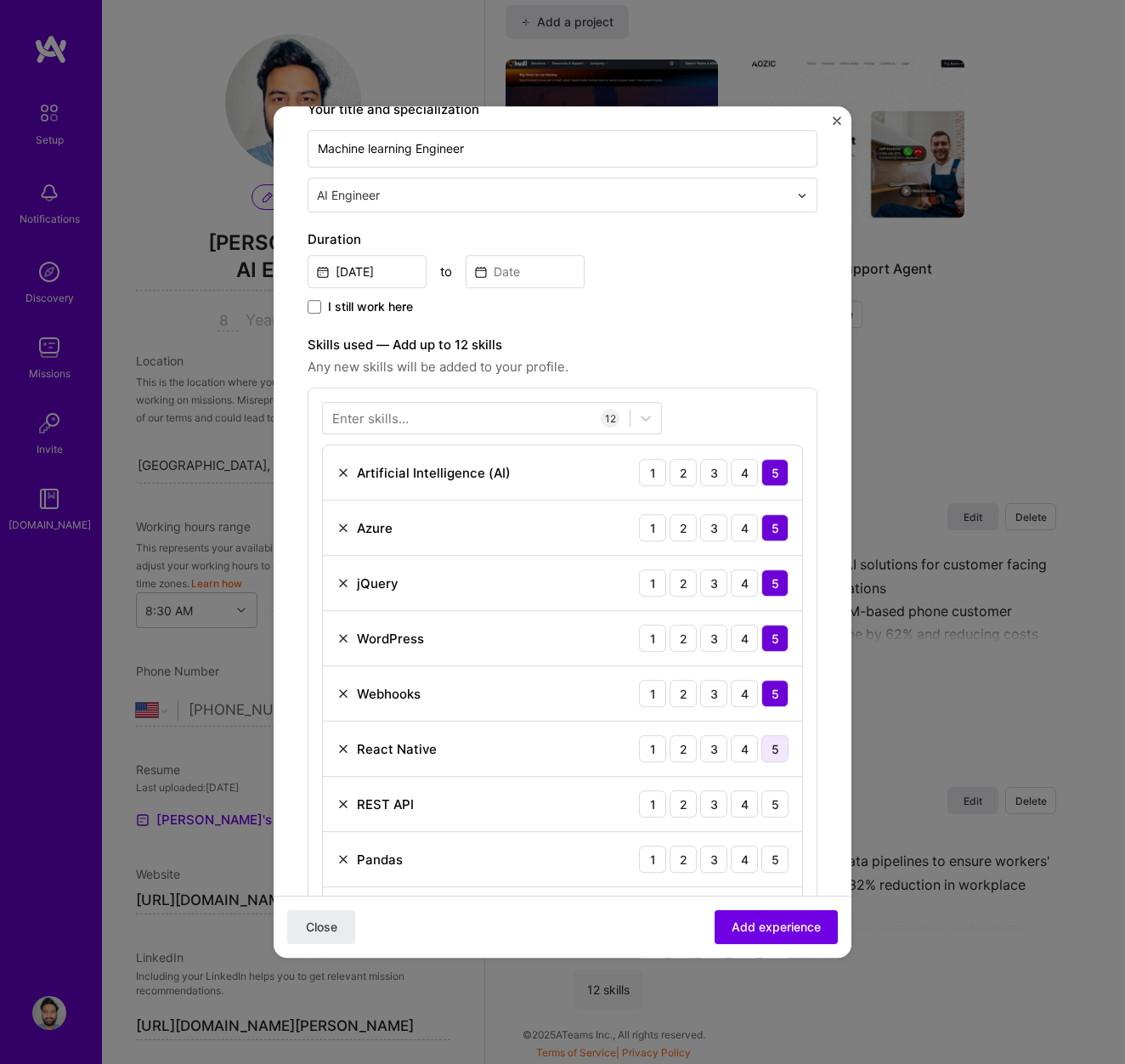
click at [771, 743] on div "5" at bounding box center [775, 749] width 27 height 27
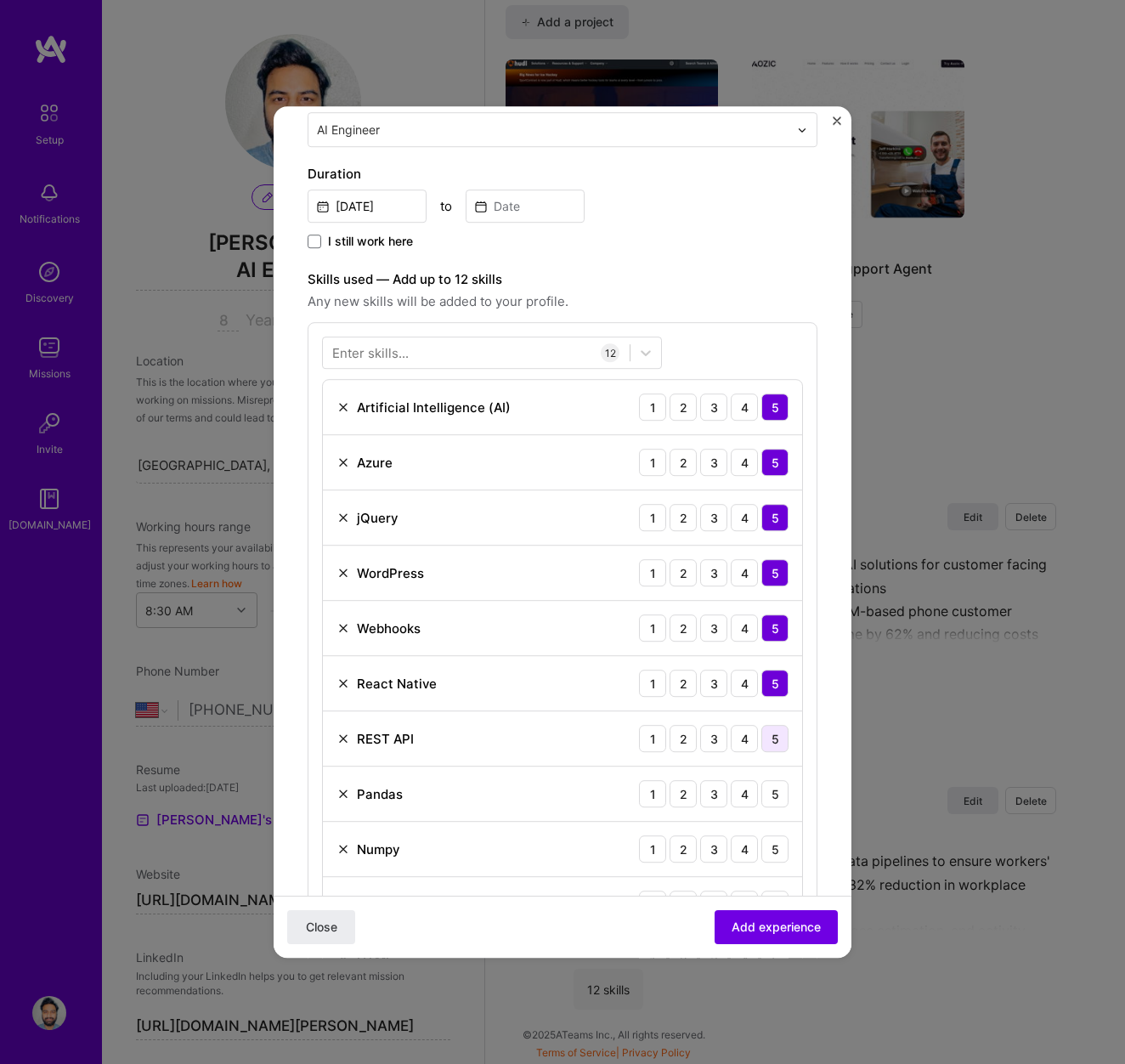
click at [771, 741] on div "5" at bounding box center [775, 738] width 27 height 27
click at [771, 796] on div "5" at bounding box center [775, 793] width 27 height 27
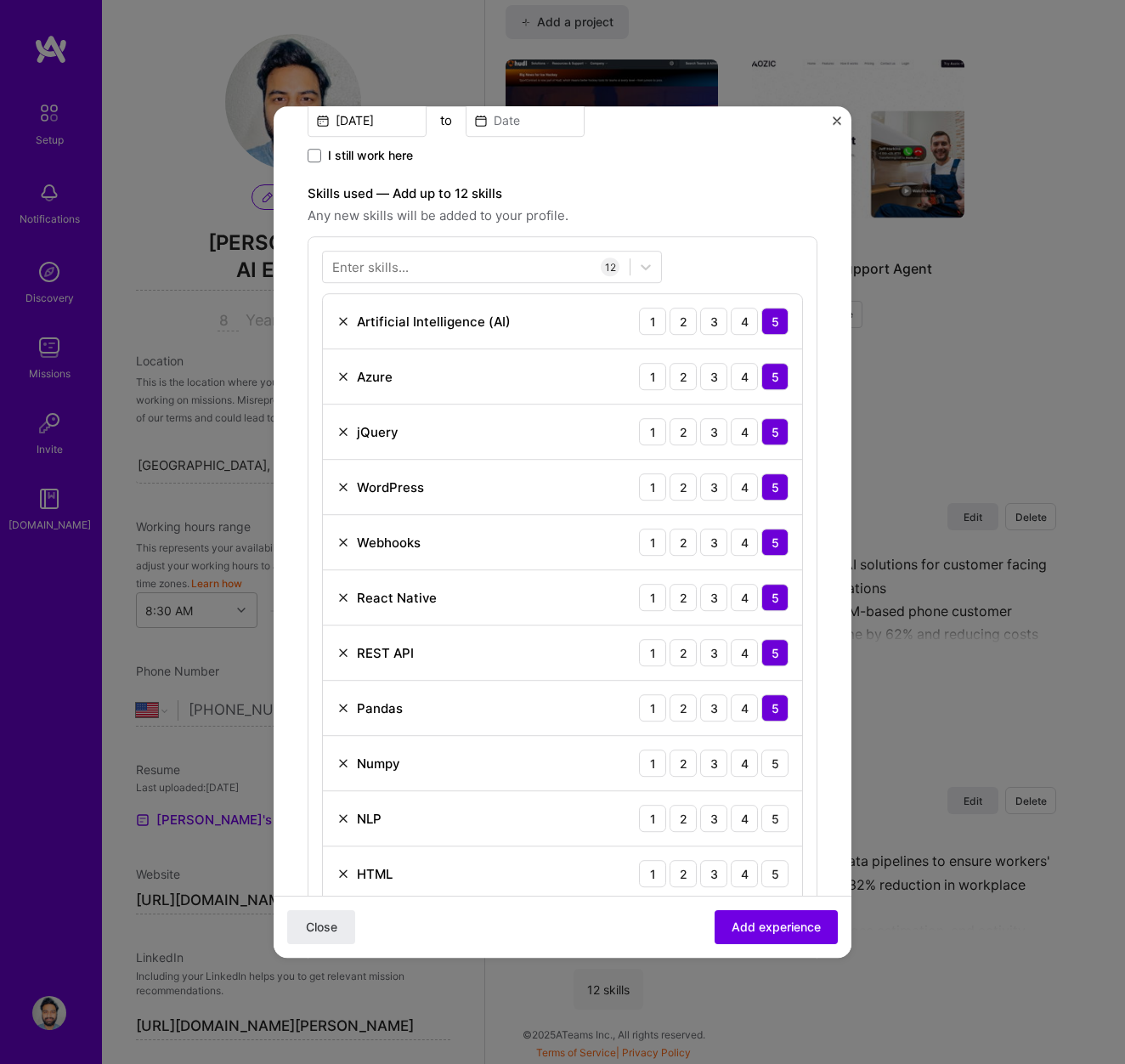
scroll to position [449, 0]
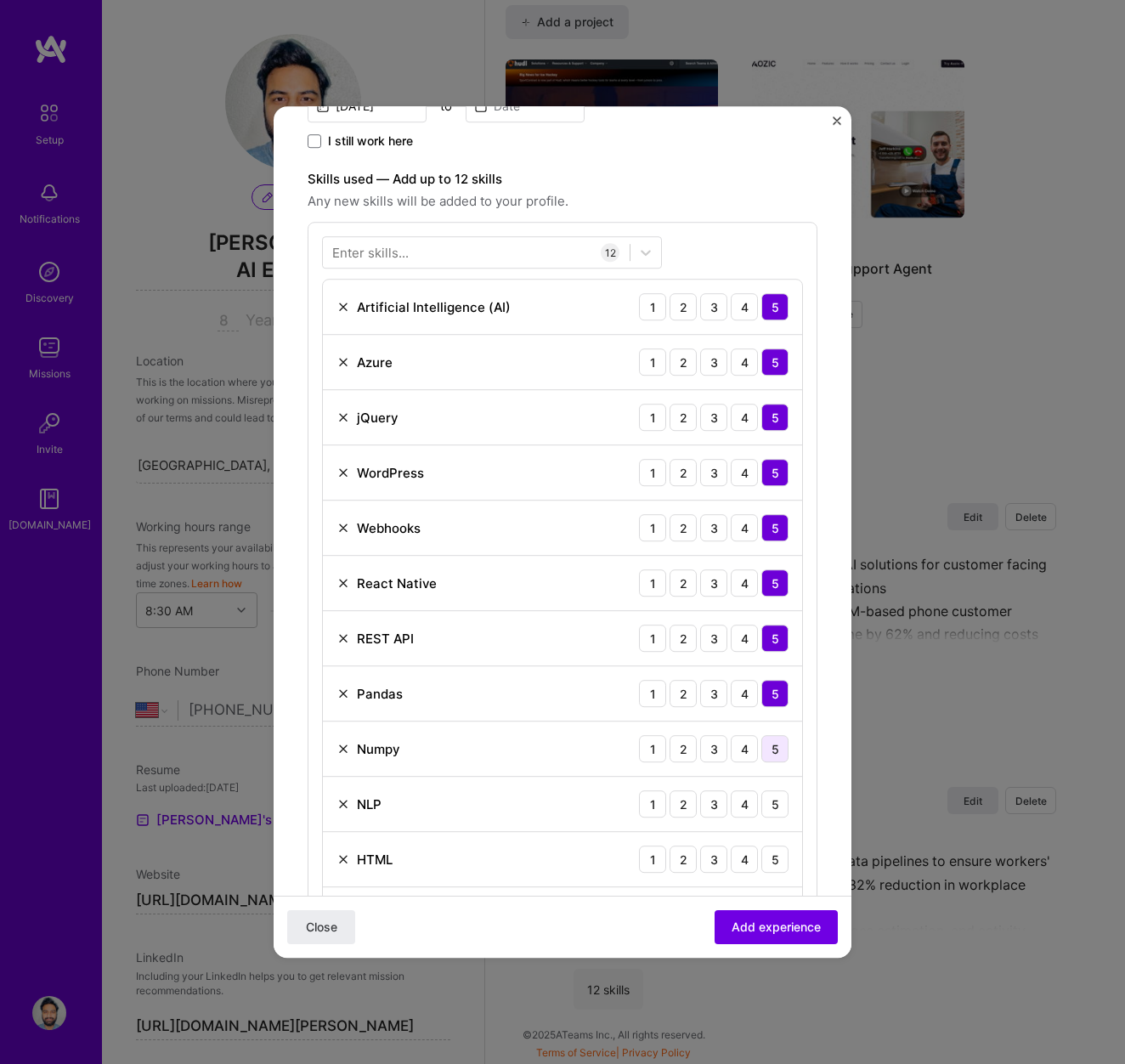
click at [775, 756] on div "5" at bounding box center [775, 749] width 27 height 27
click at [775, 800] on div "5" at bounding box center [775, 803] width 27 height 27
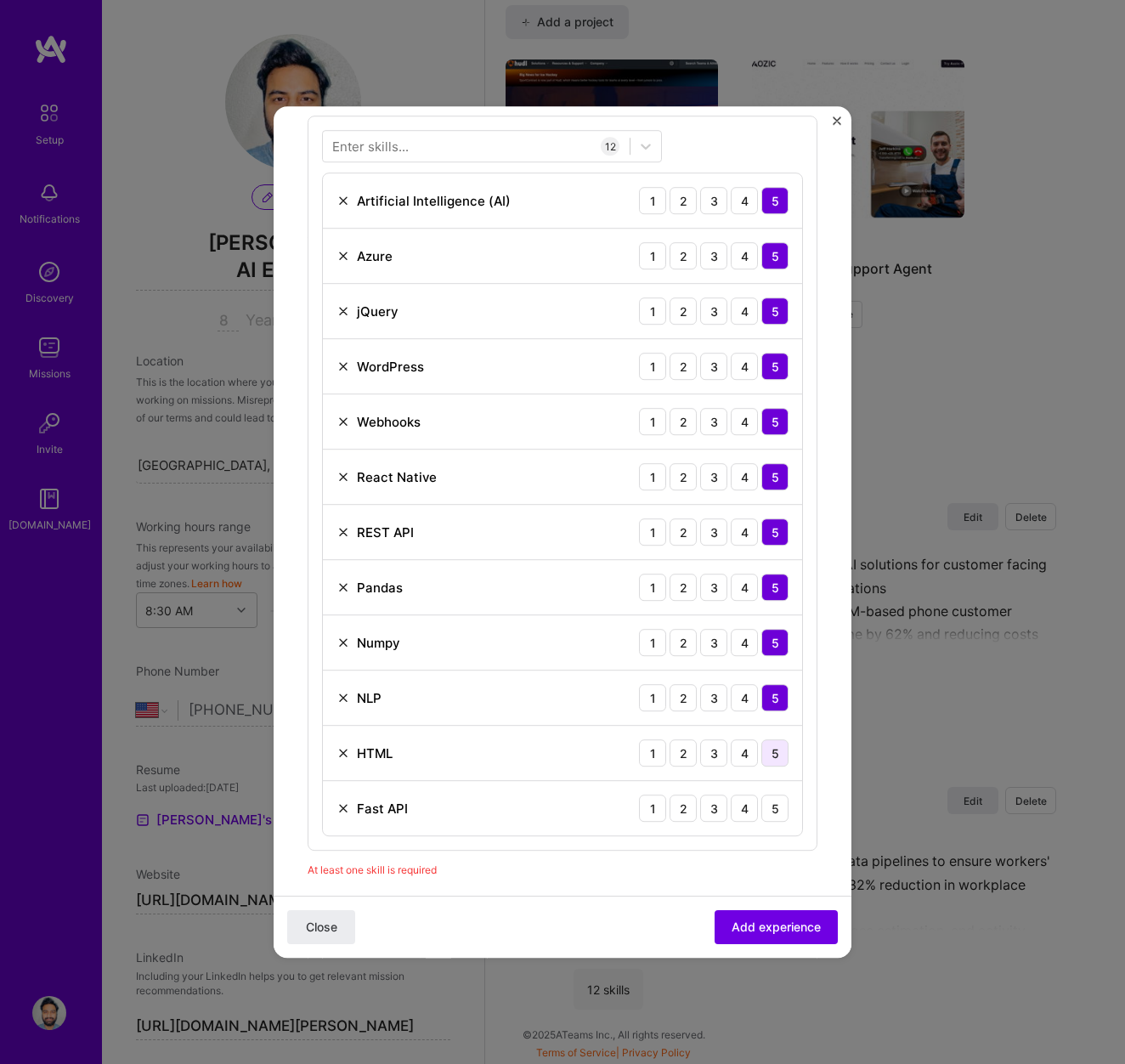
click at [773, 751] on div "5" at bounding box center [775, 752] width 27 height 27
click at [773, 810] on div "5" at bounding box center [775, 808] width 27 height 27
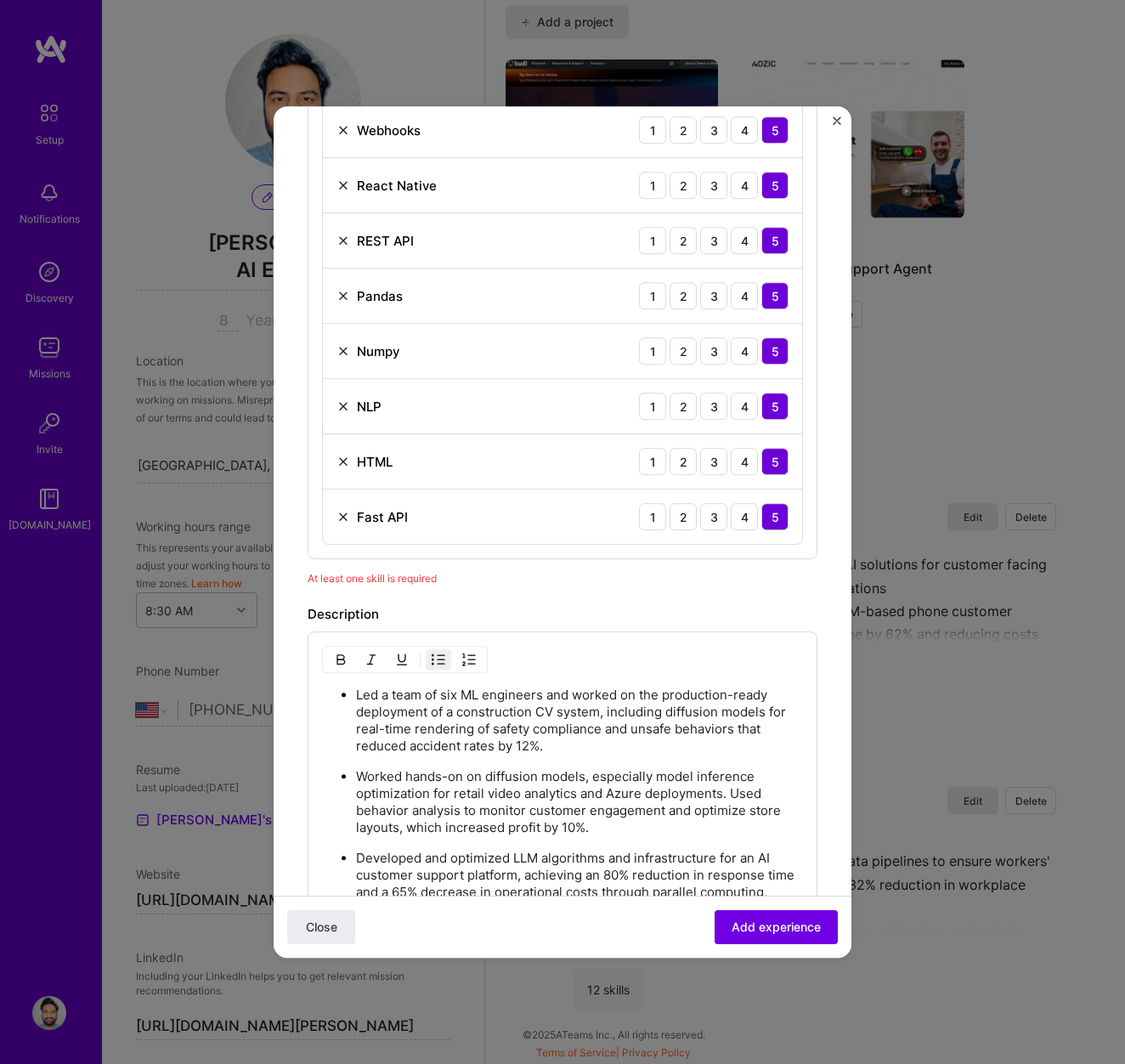
scroll to position [1218, 0]
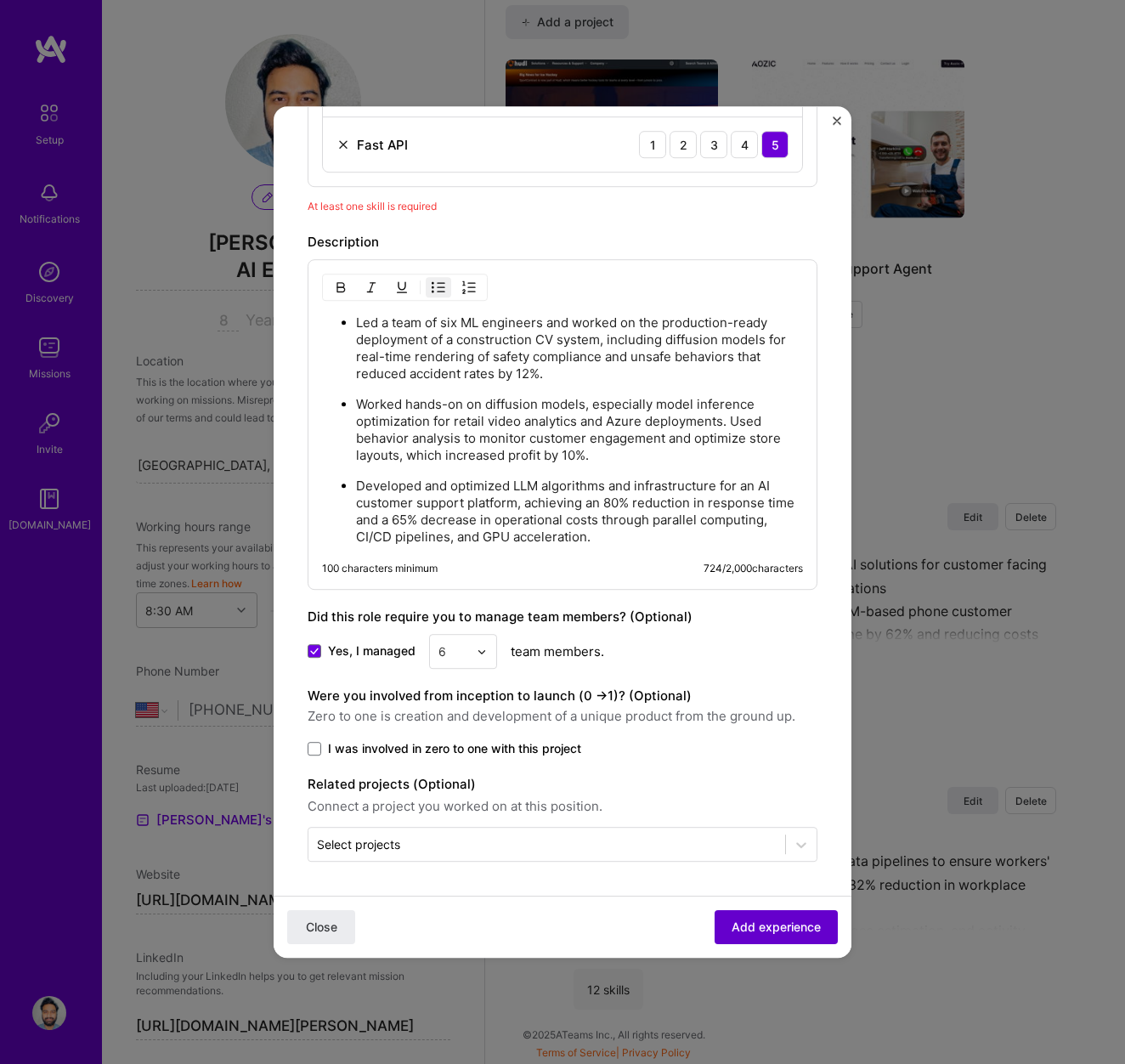
click at [770, 926] on span "Add experience" at bounding box center [776, 927] width 89 height 17
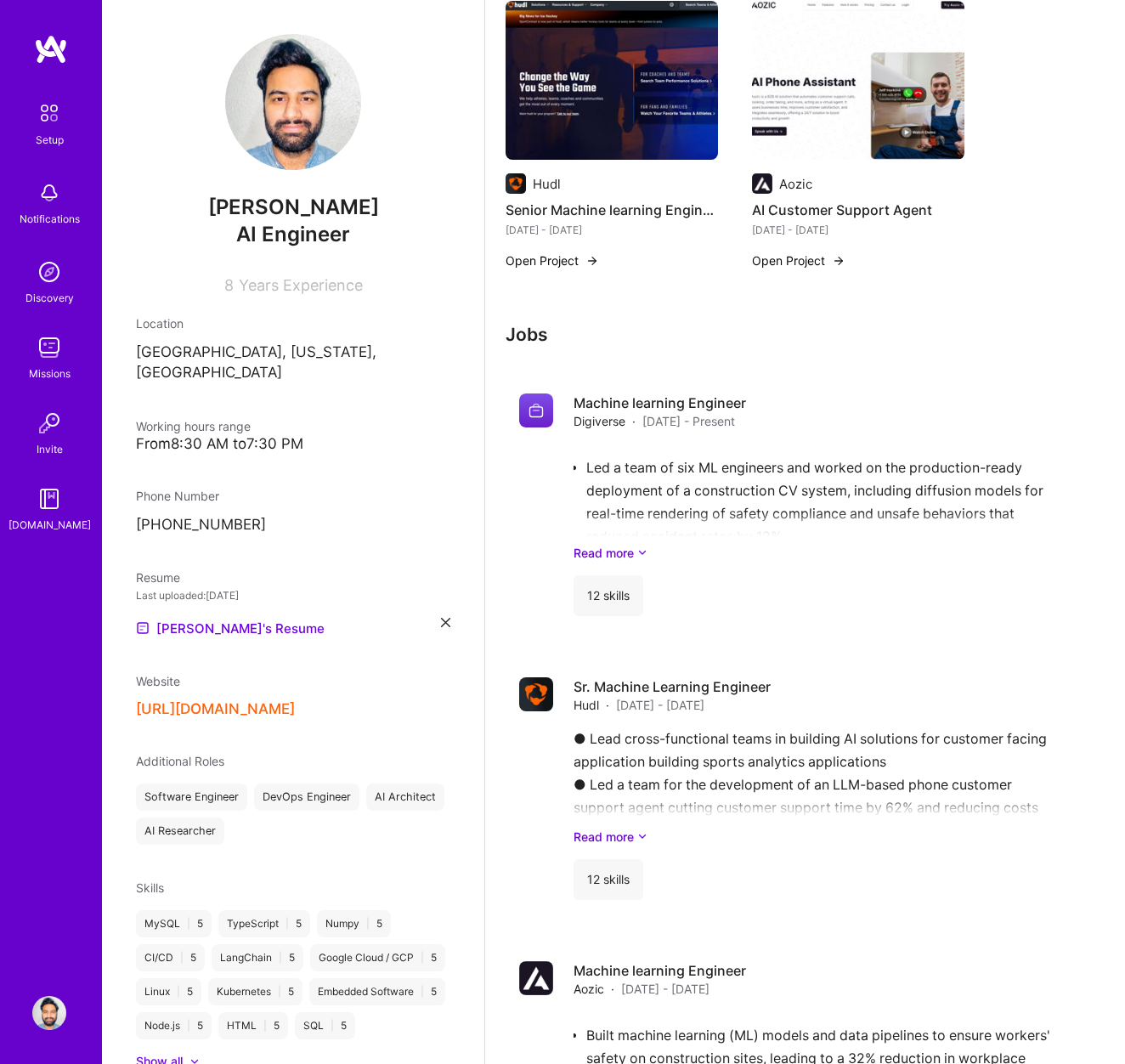
scroll to position [514, 0]
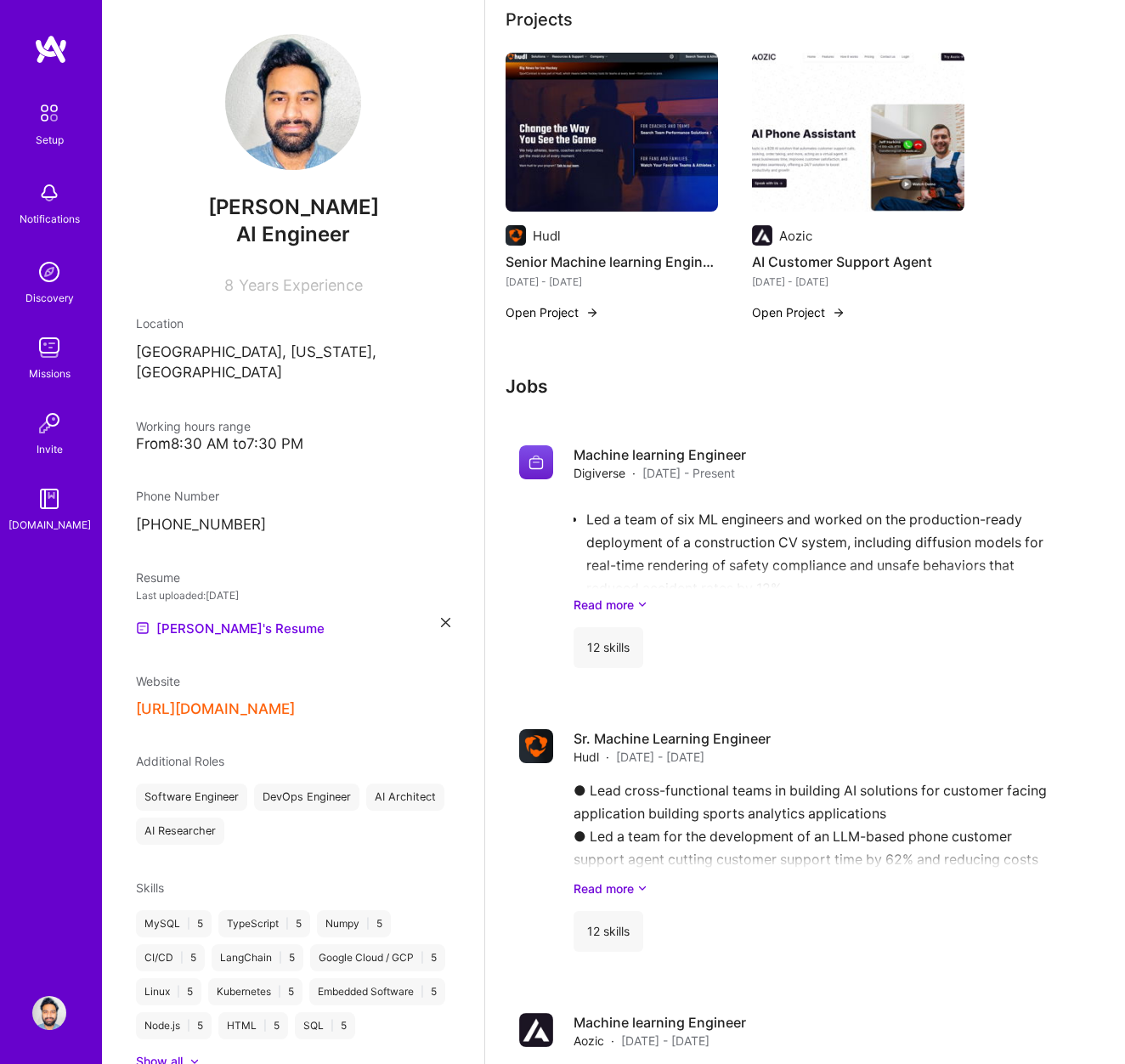
click at [547, 392] on h3 "Jobs" at bounding box center [788, 386] width 565 height 21
click at [682, 491] on div "Machine learning Engineer Digiverse · [DATE] - Present Led a team of six ML eng…" at bounding box center [815, 557] width 483 height 223
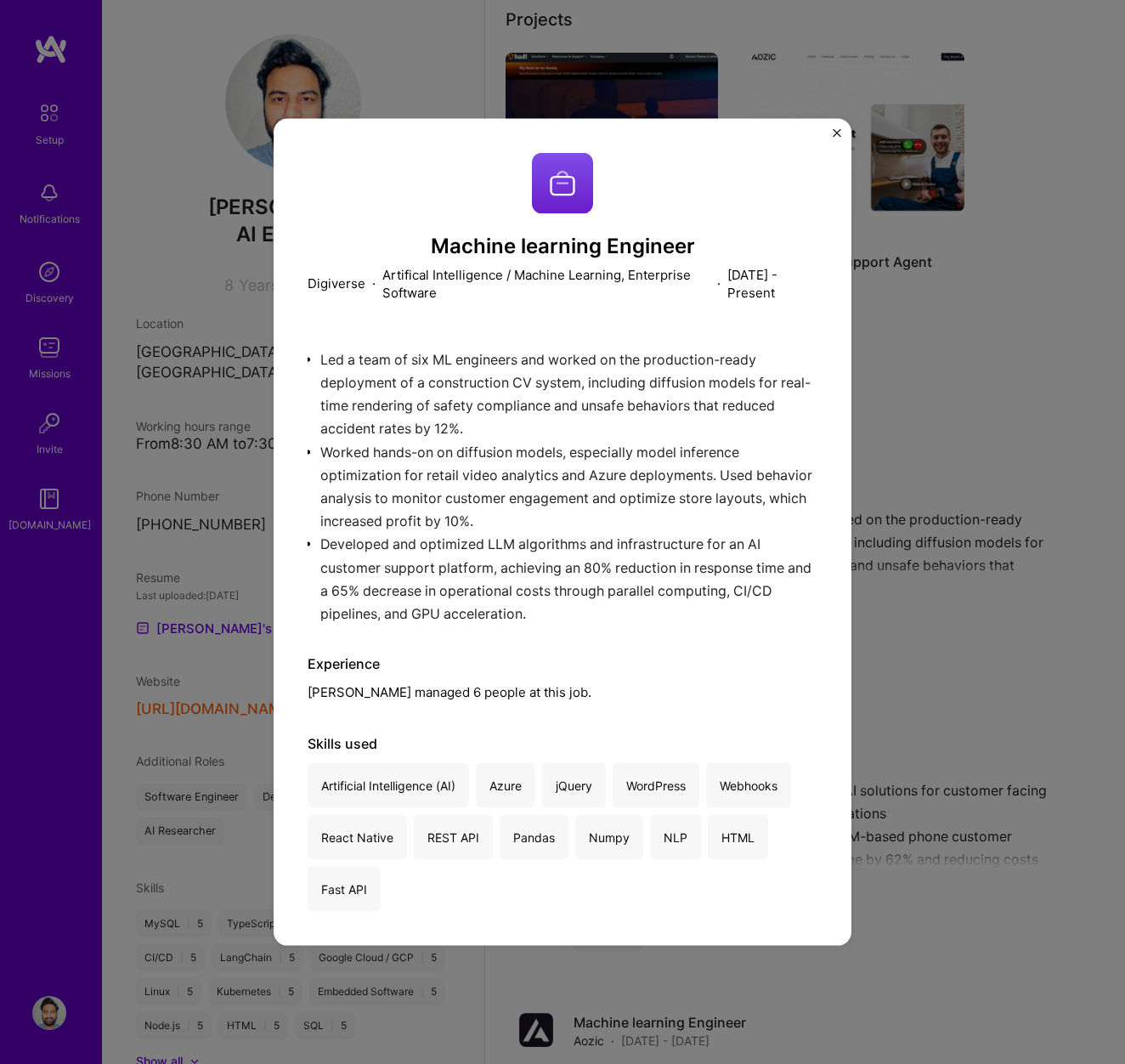
click at [835, 132] on img "Close" at bounding box center [837, 133] width 9 height 9
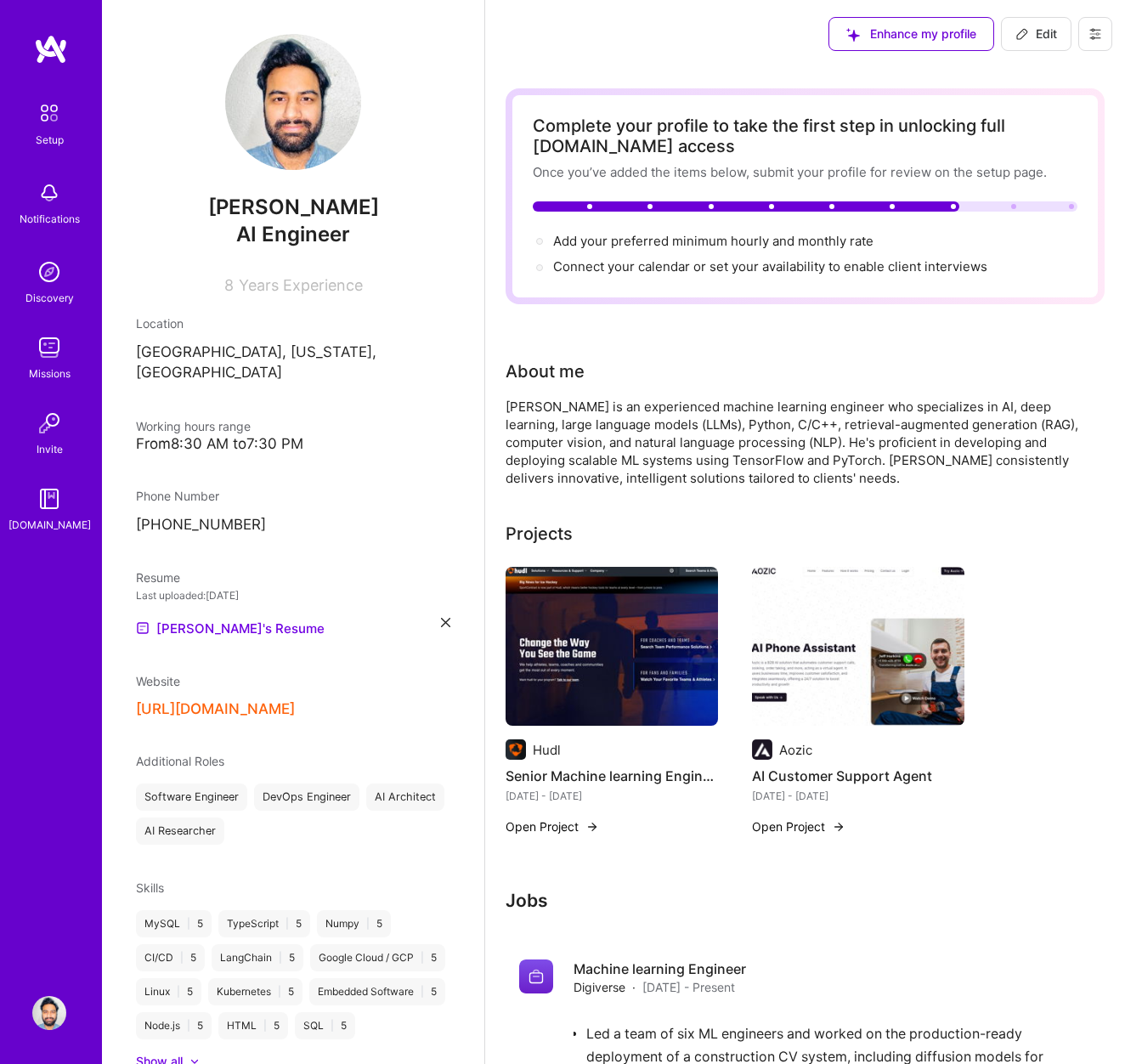
click at [1046, 39] on span "Edit" at bounding box center [1036, 34] width 42 height 17
select select "US"
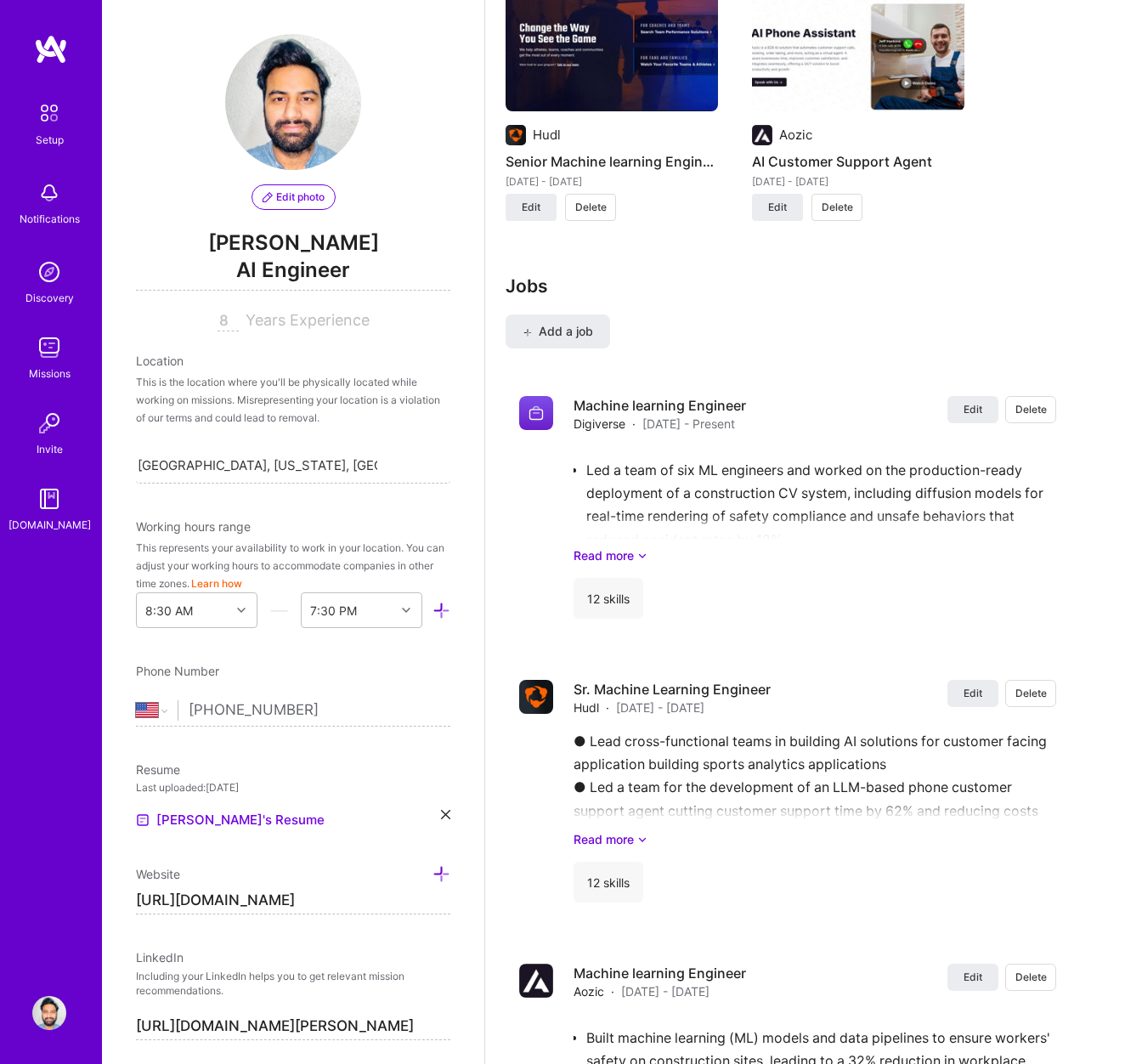
scroll to position [1431, 0]
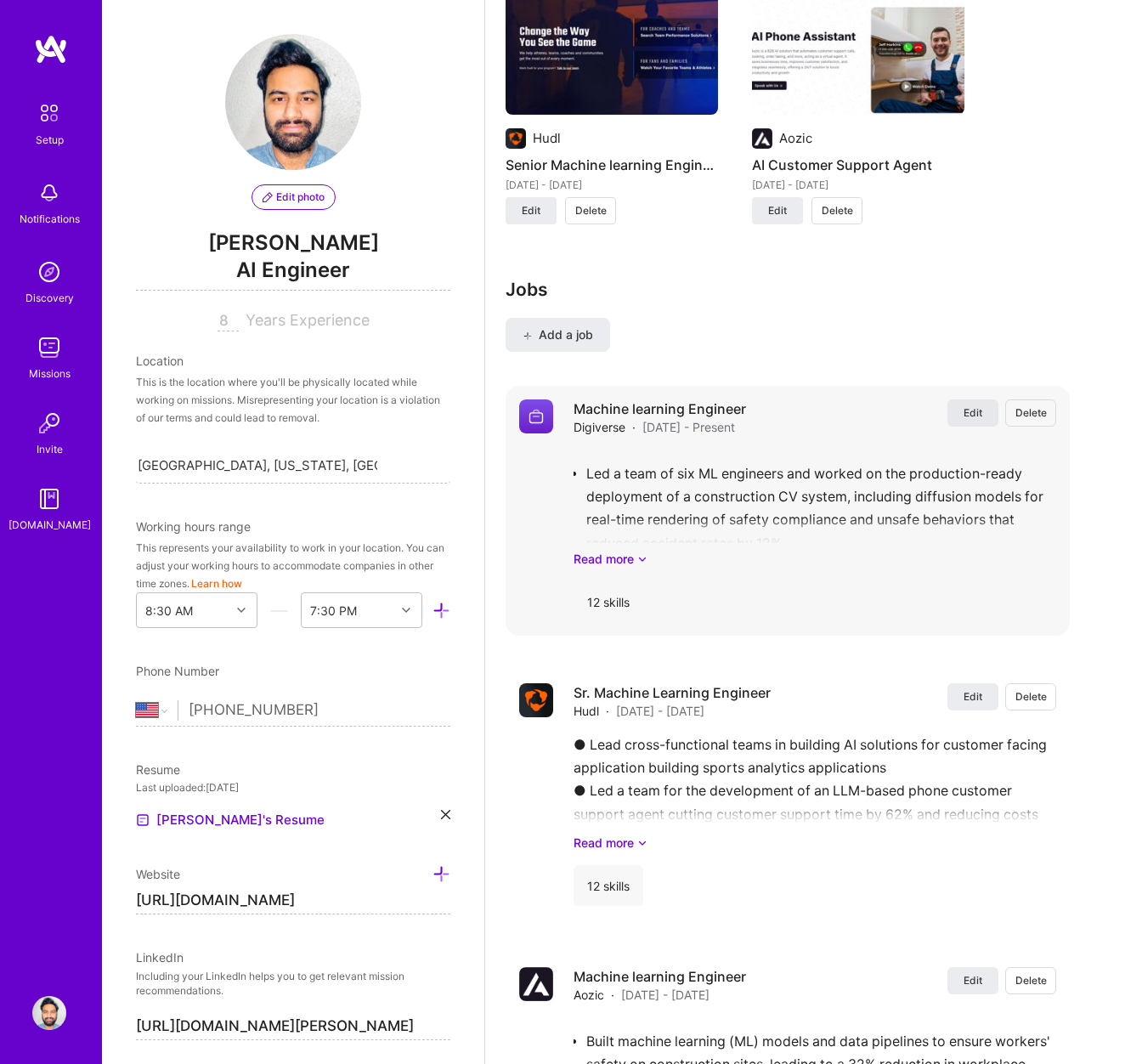
click at [969, 414] on span "Edit" at bounding box center [973, 412] width 18 height 15
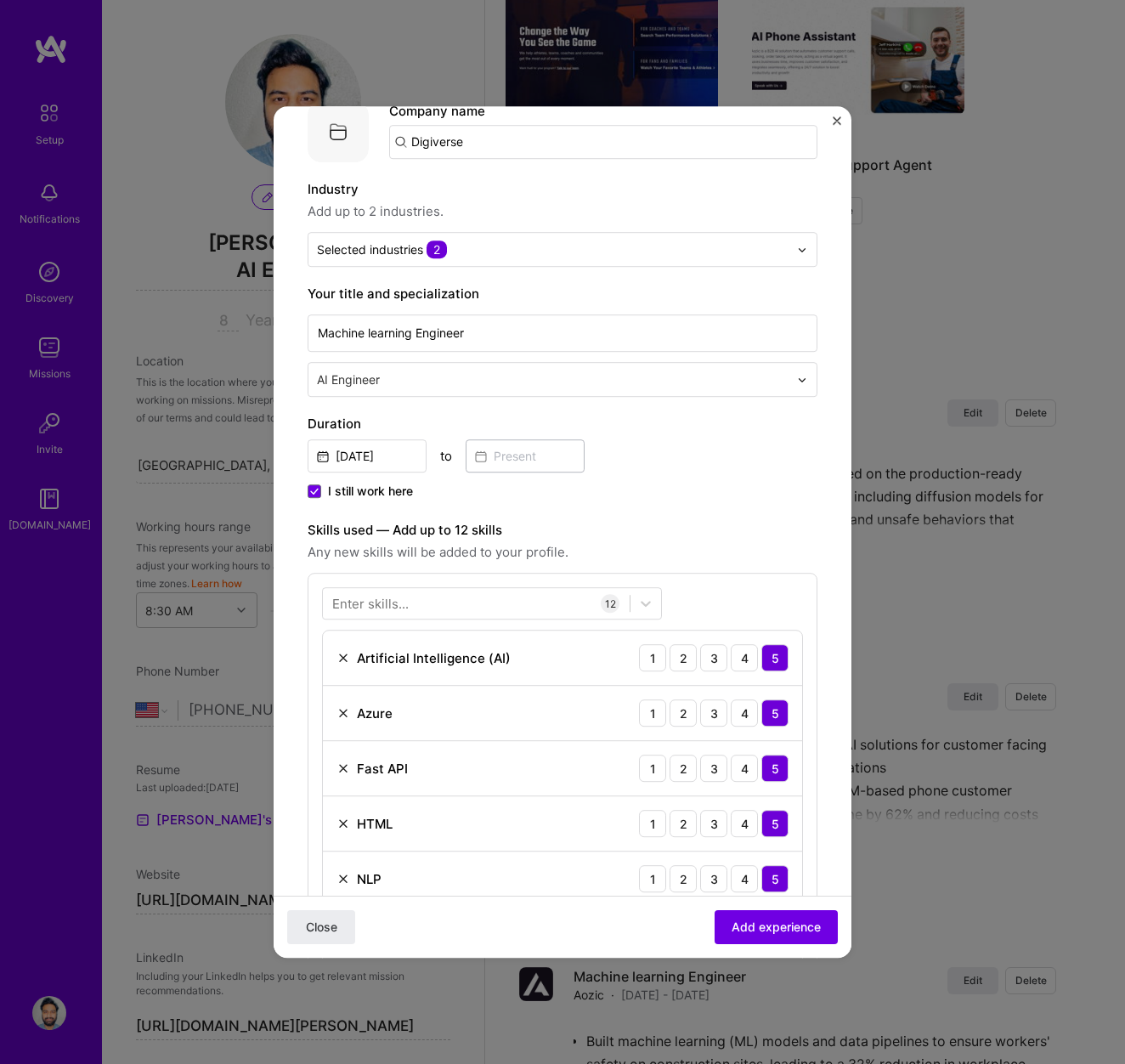
scroll to position [102, 0]
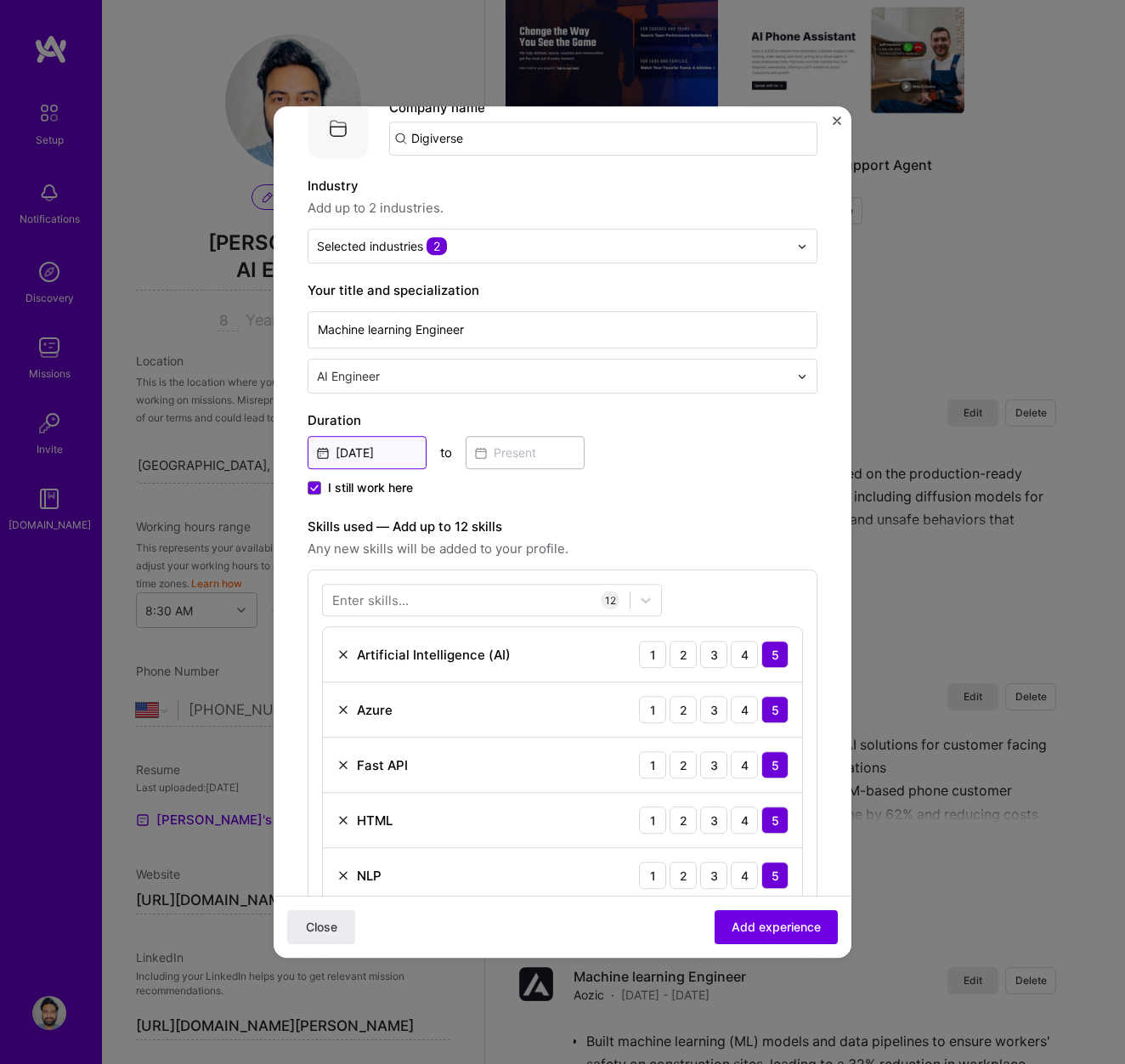
click at [338, 458] on input "[DATE]" at bounding box center [367, 452] width 119 height 33
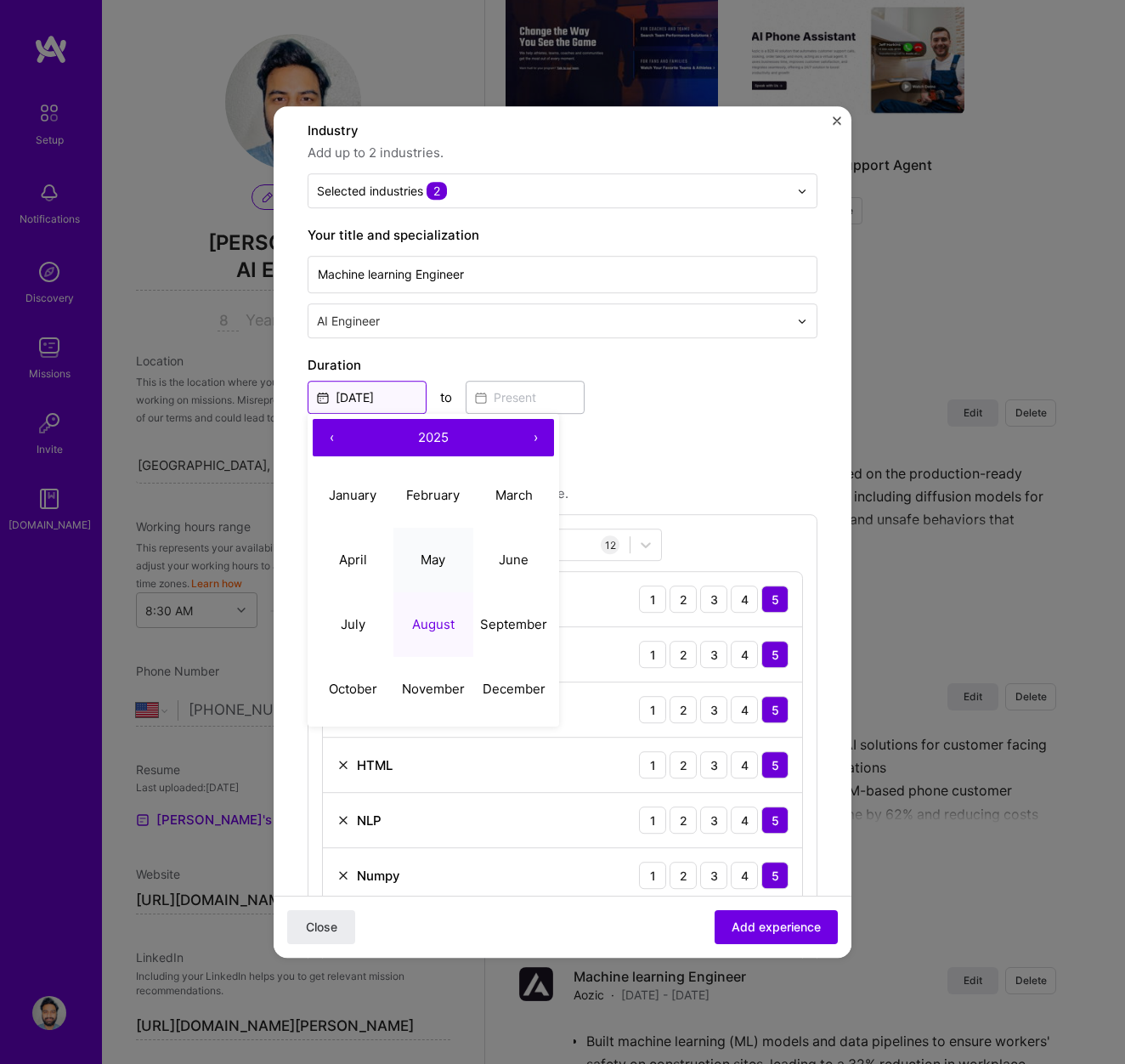
scroll to position [159, 0]
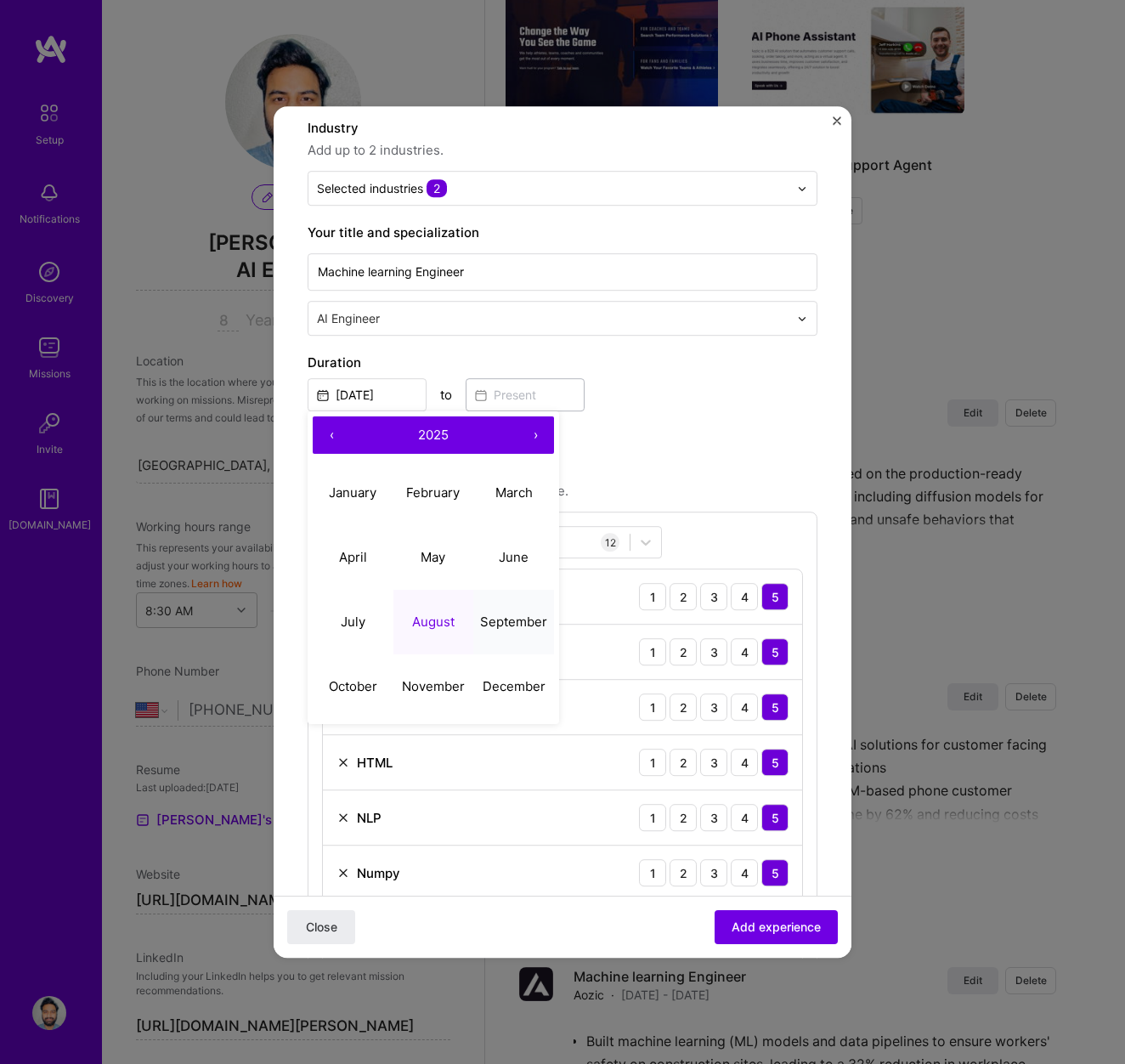
click at [498, 622] on abbr "September" at bounding box center [513, 621] width 67 height 17
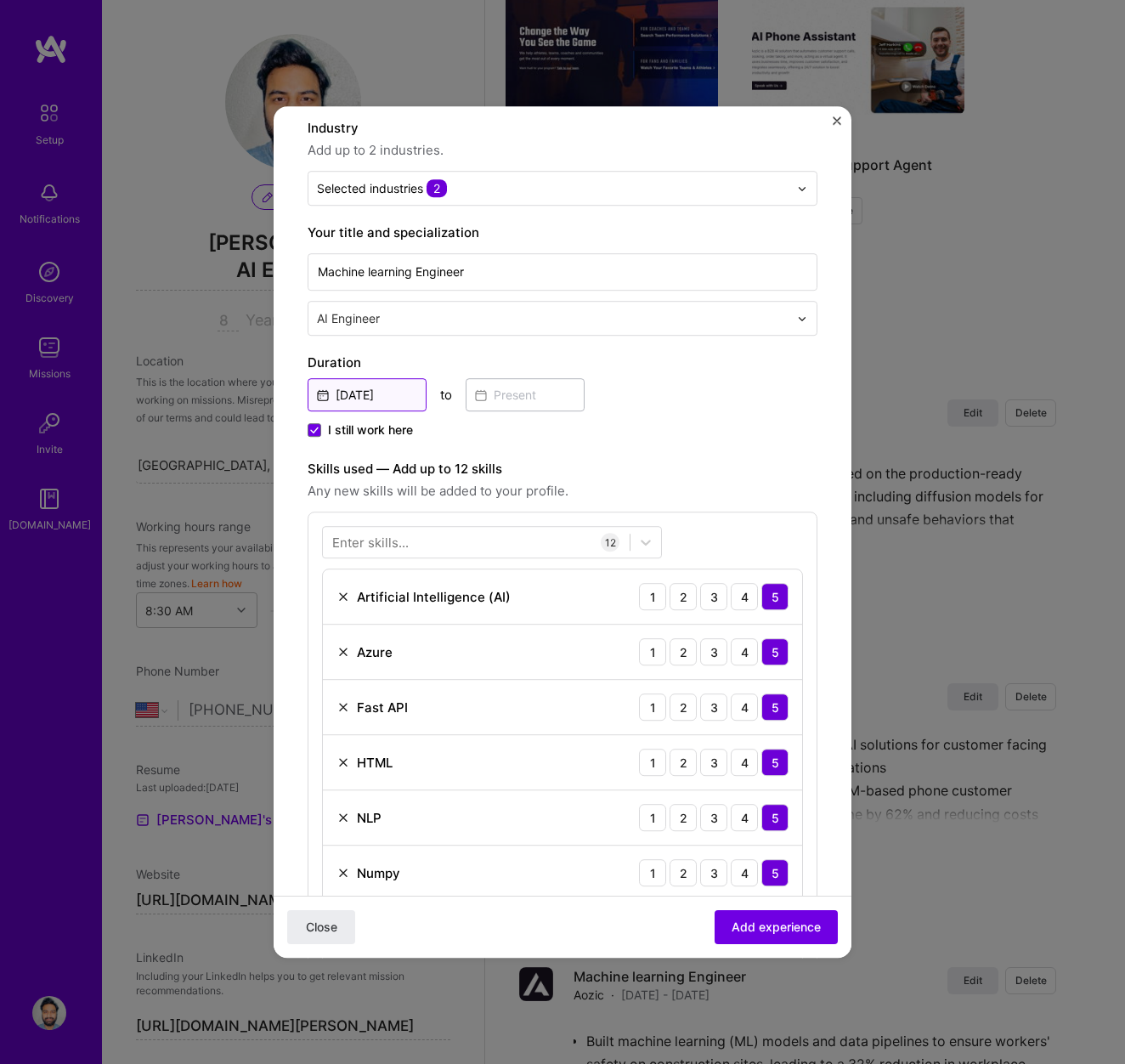
click at [395, 394] on input "[DATE]" at bounding box center [367, 395] width 119 height 33
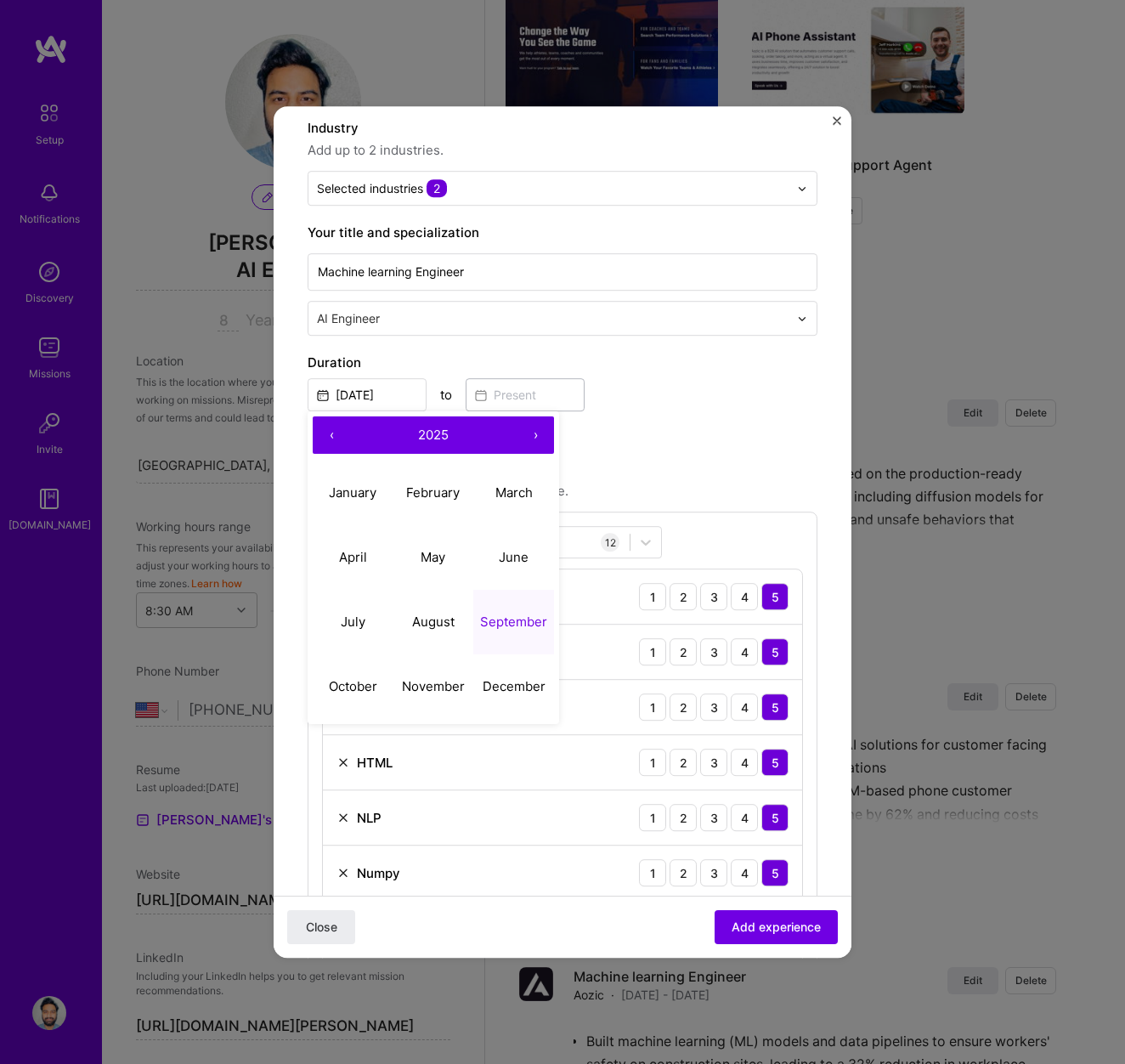
click at [330, 426] on button "‹" at bounding box center [331, 435] width 37 height 37
click at [512, 630] on button "September" at bounding box center [513, 622] width 81 height 64
type input "[DATE]"
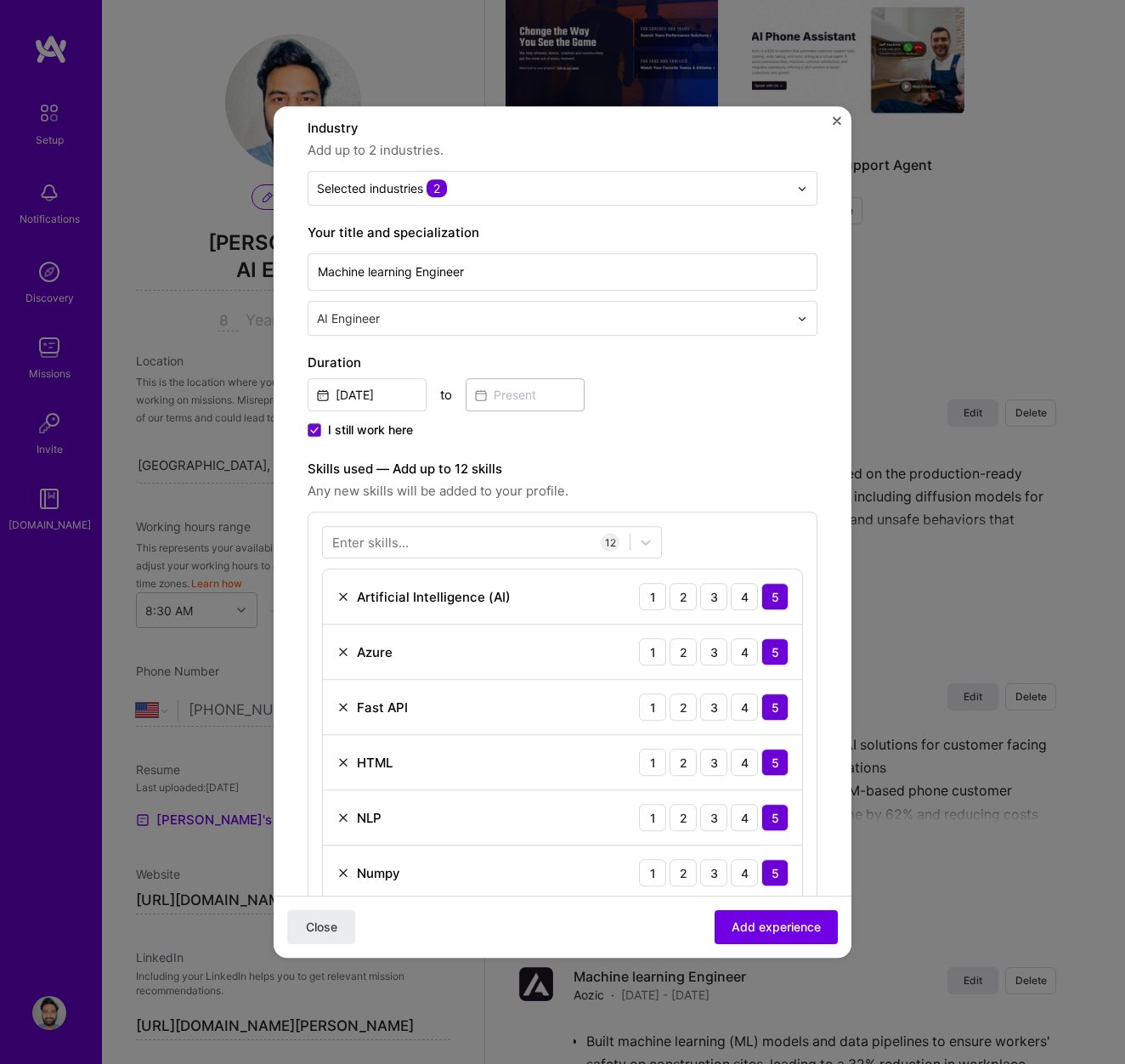
click at [329, 426] on span "I still work here" at bounding box center [370, 430] width 85 height 17
click at [0, 0] on input "I still work here" at bounding box center [0, 0] width 0 height 0
click at [498, 399] on input at bounding box center [525, 395] width 119 height 33
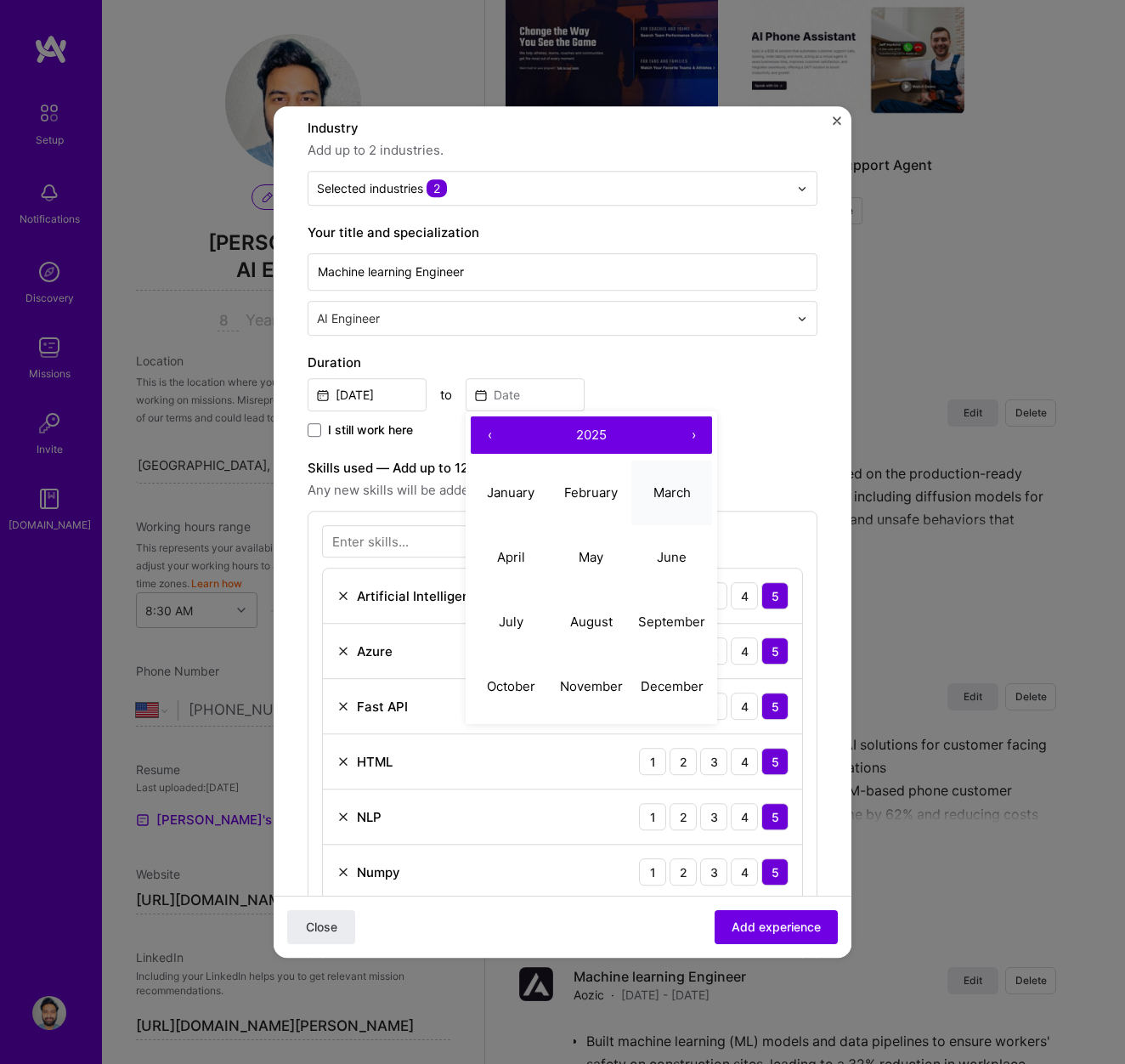
click at [668, 495] on abbr "March" at bounding box center [672, 492] width 37 height 17
type input "[DATE]"
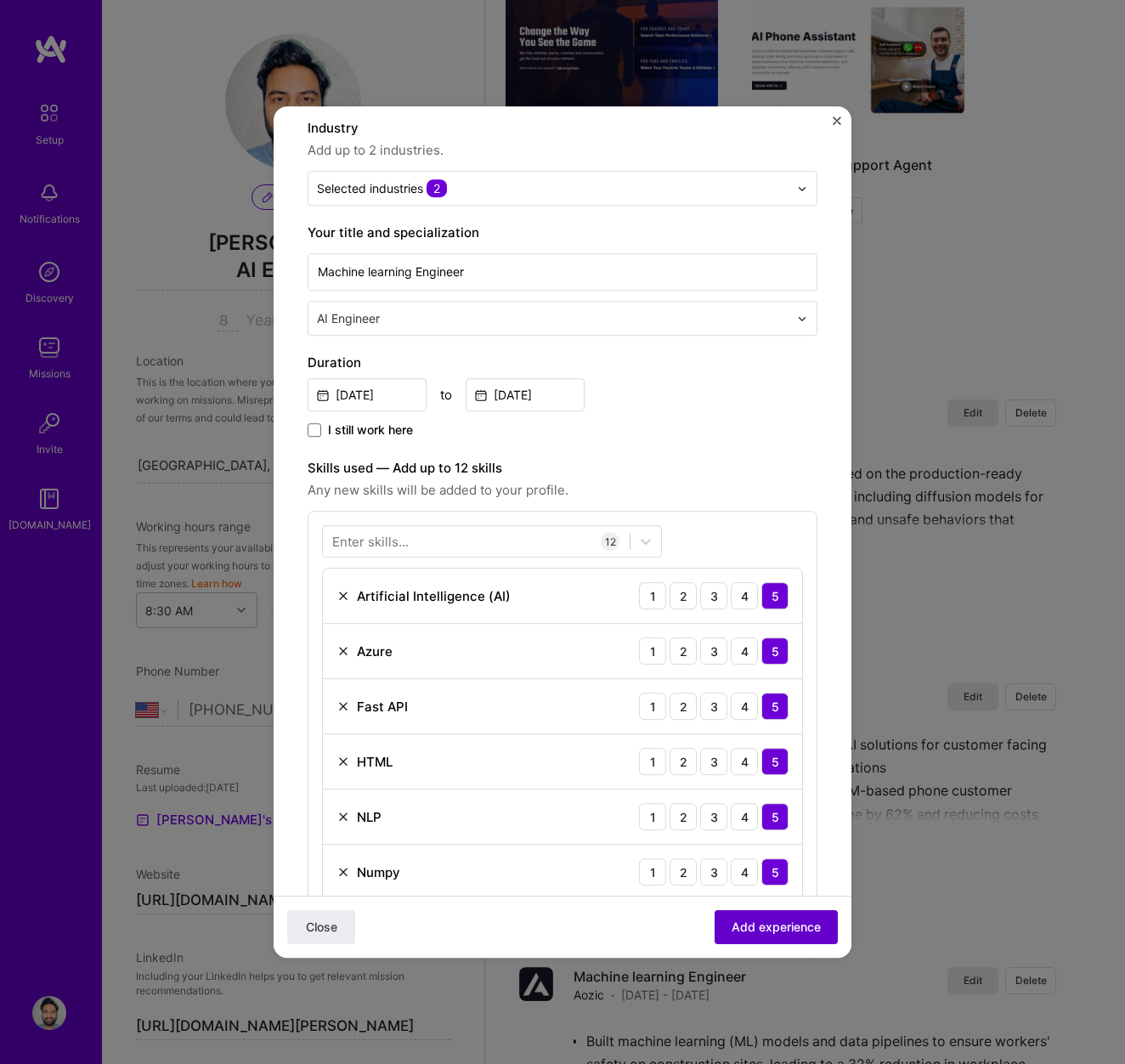
click at [781, 932] on span "Add experience" at bounding box center [776, 927] width 89 height 17
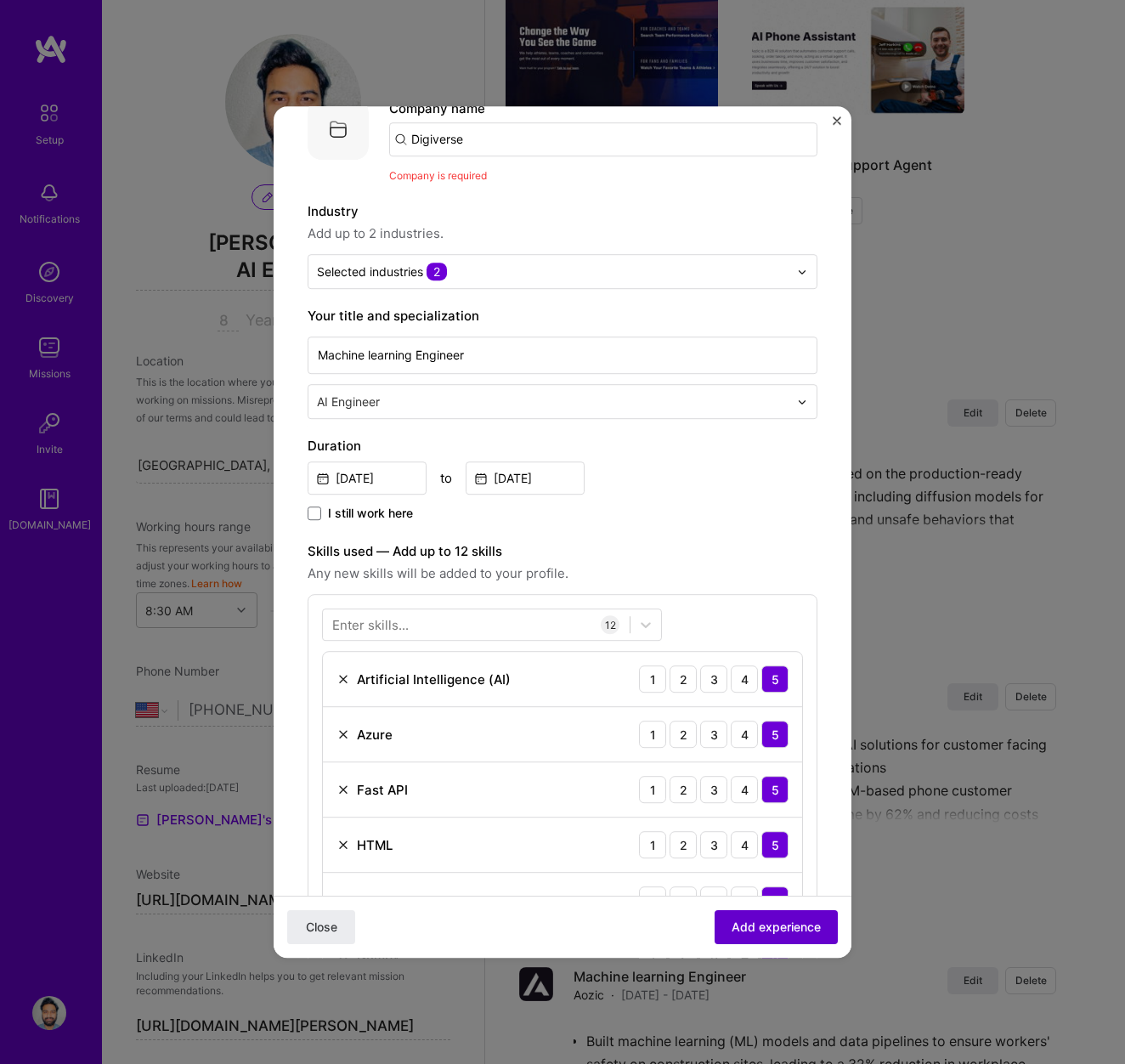
scroll to position [93, 0]
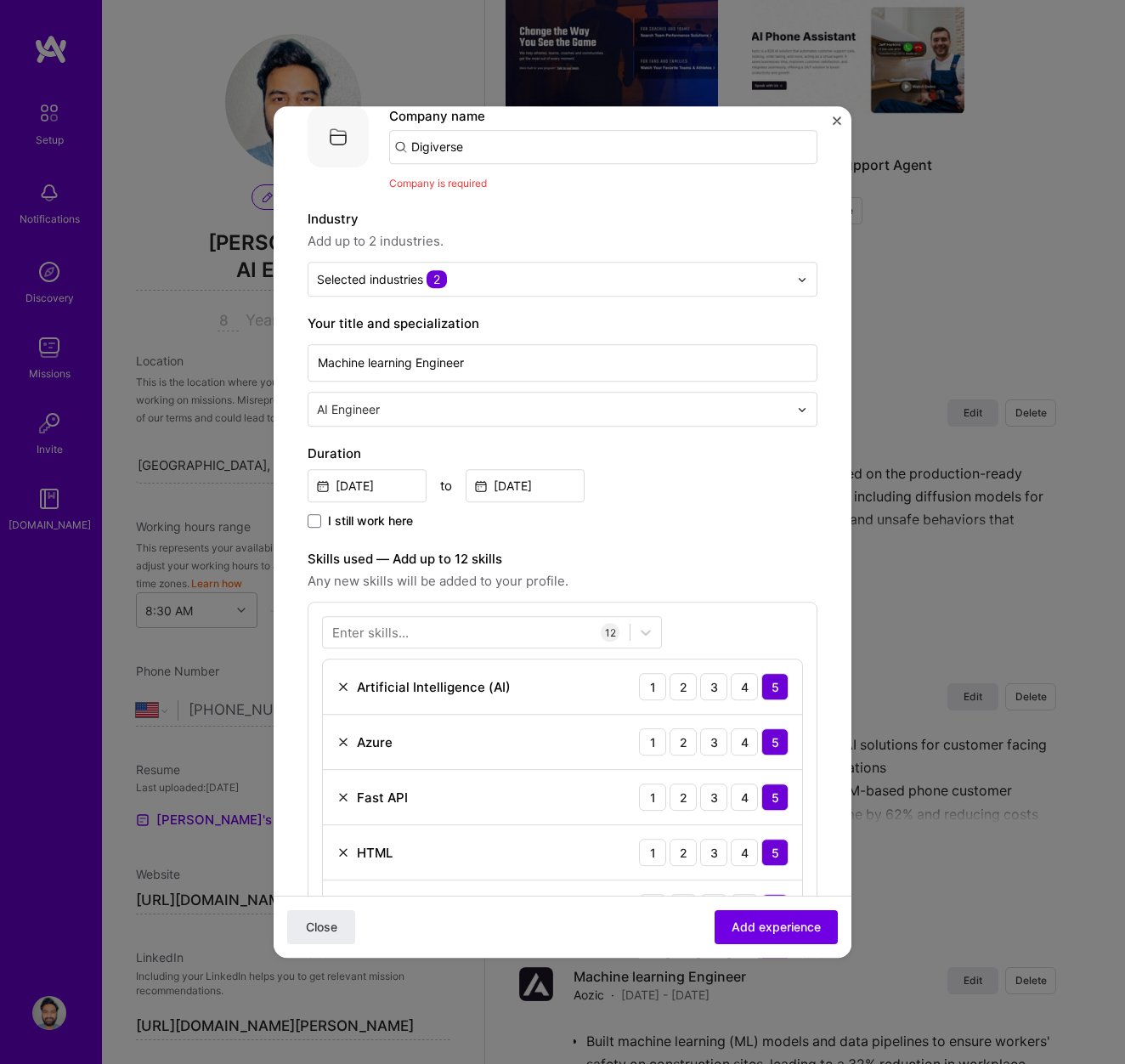
click at [470, 145] on input "Digiverse" at bounding box center [604, 146] width 429 height 34
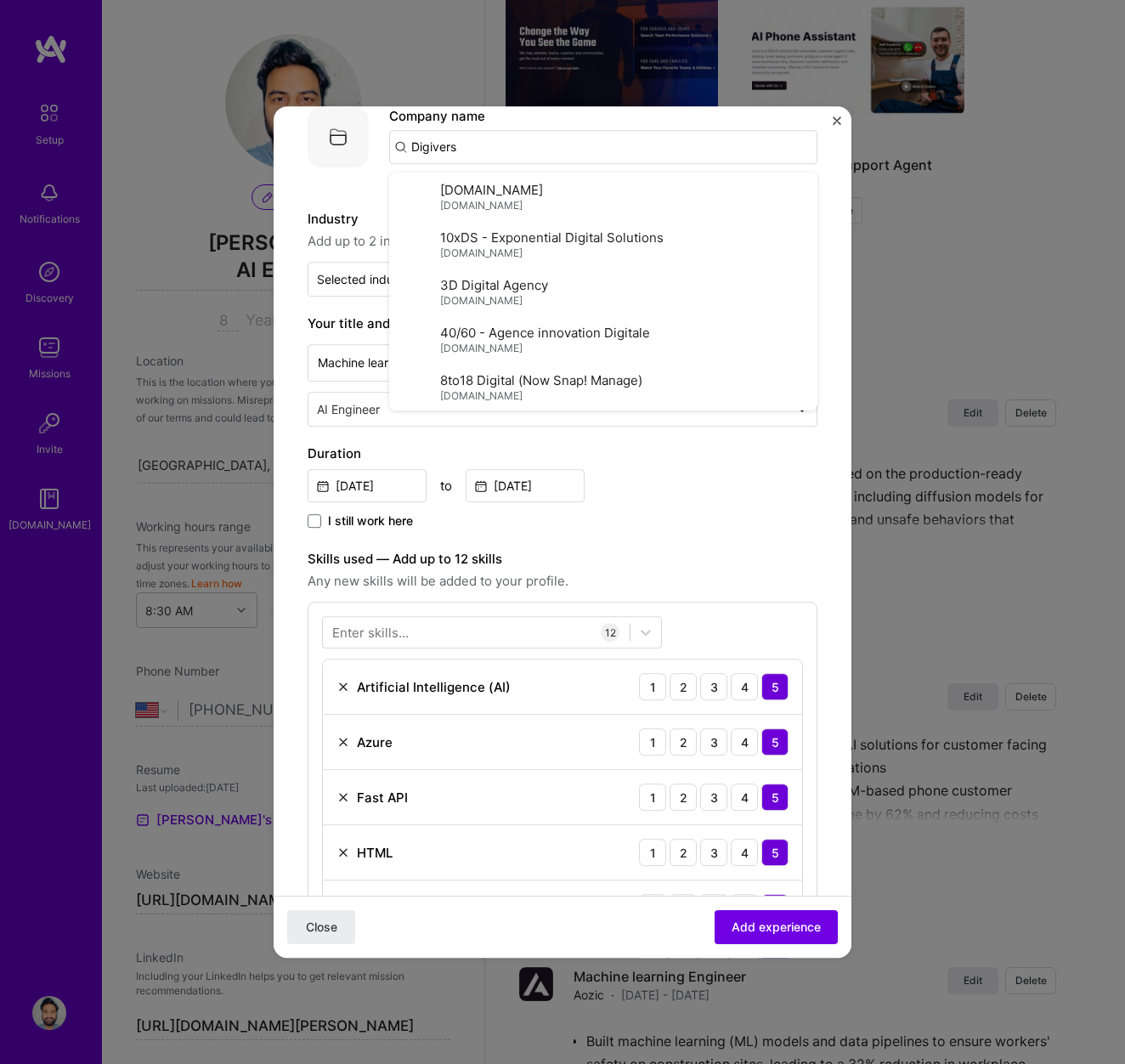
type input "Digiverse"
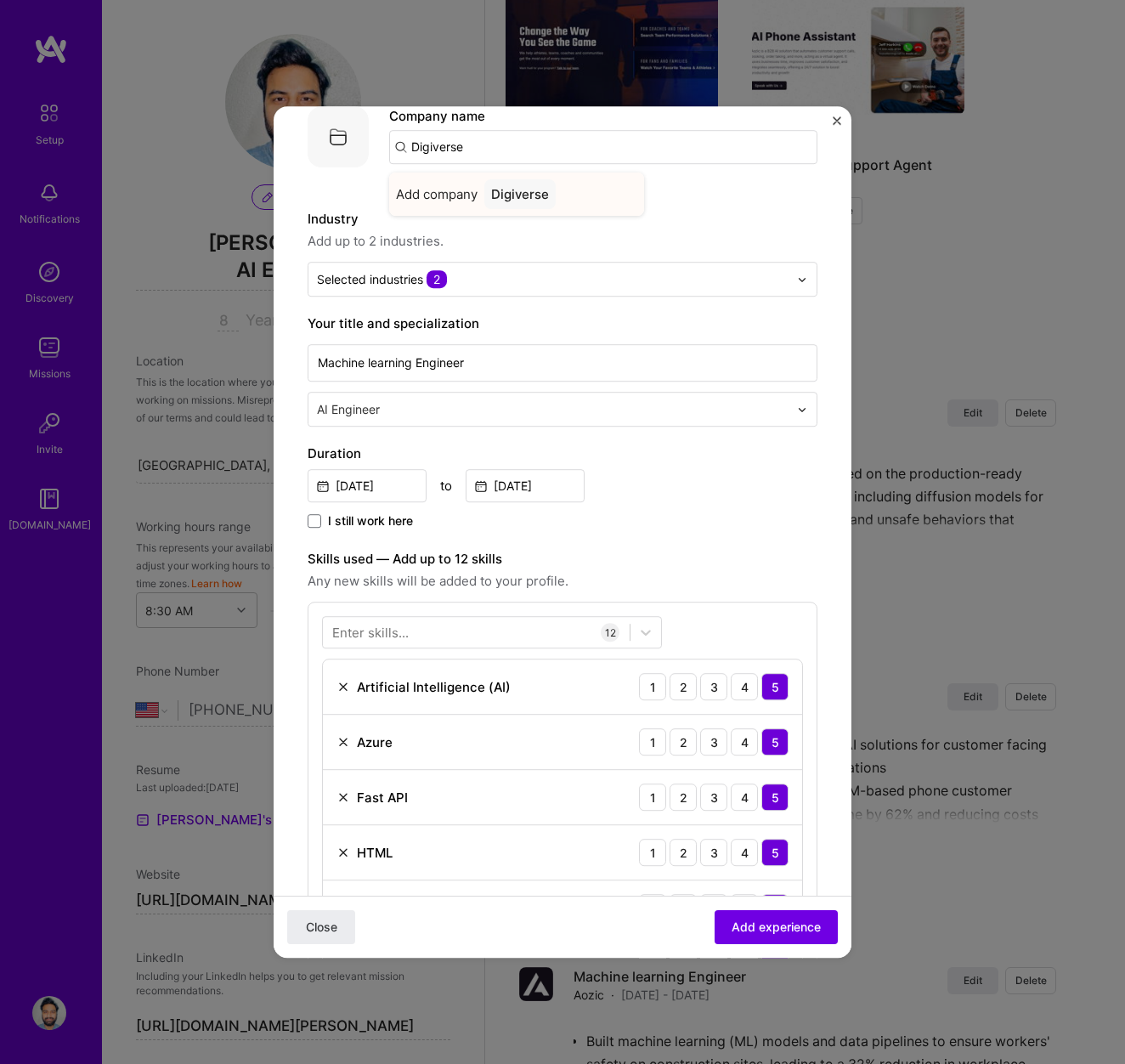
click at [508, 195] on div "Digiverse" at bounding box center [520, 194] width 71 height 30
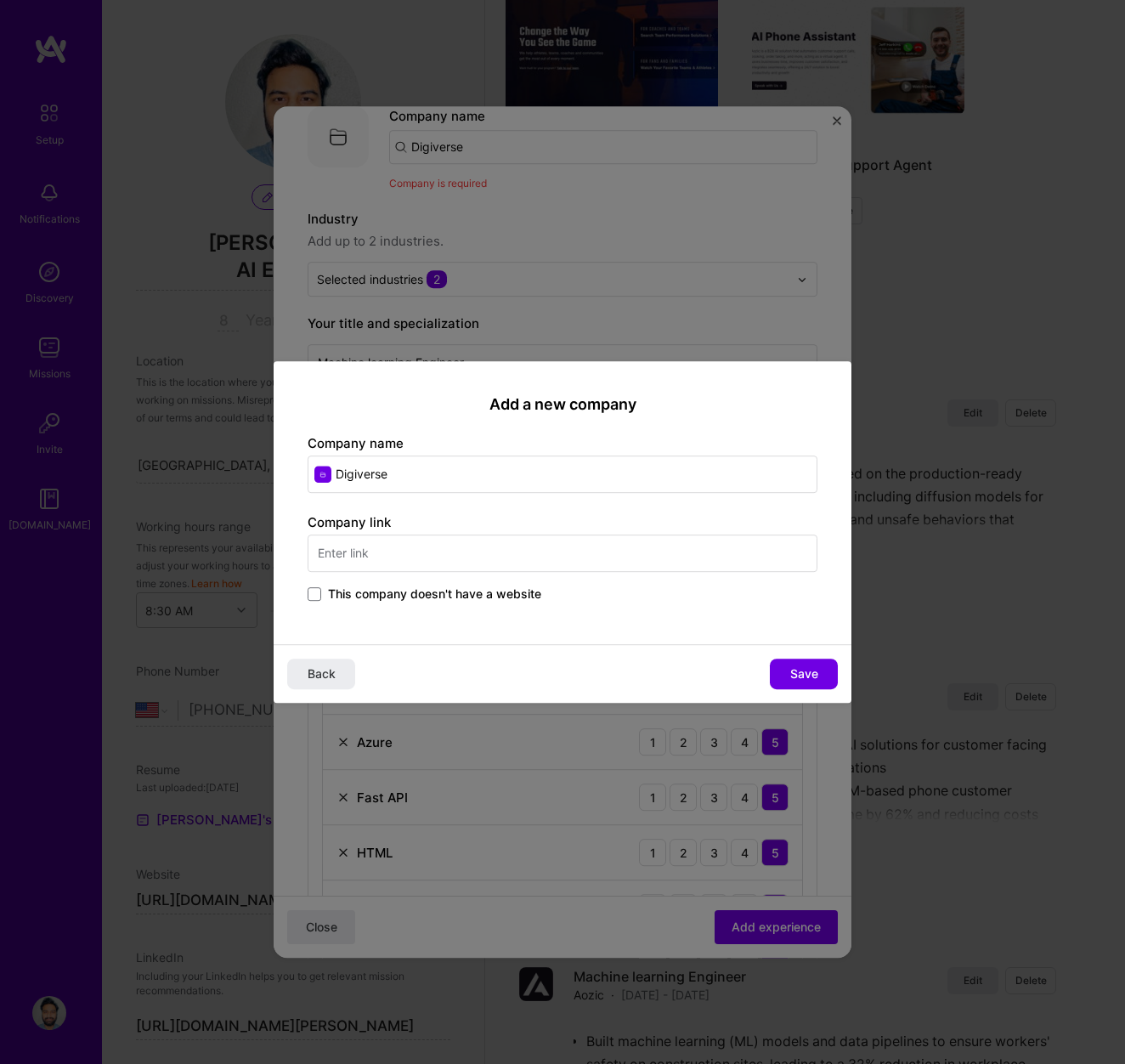
click at [319, 603] on div "This company doesn't have a website" at bounding box center [562, 595] width 510 height 19
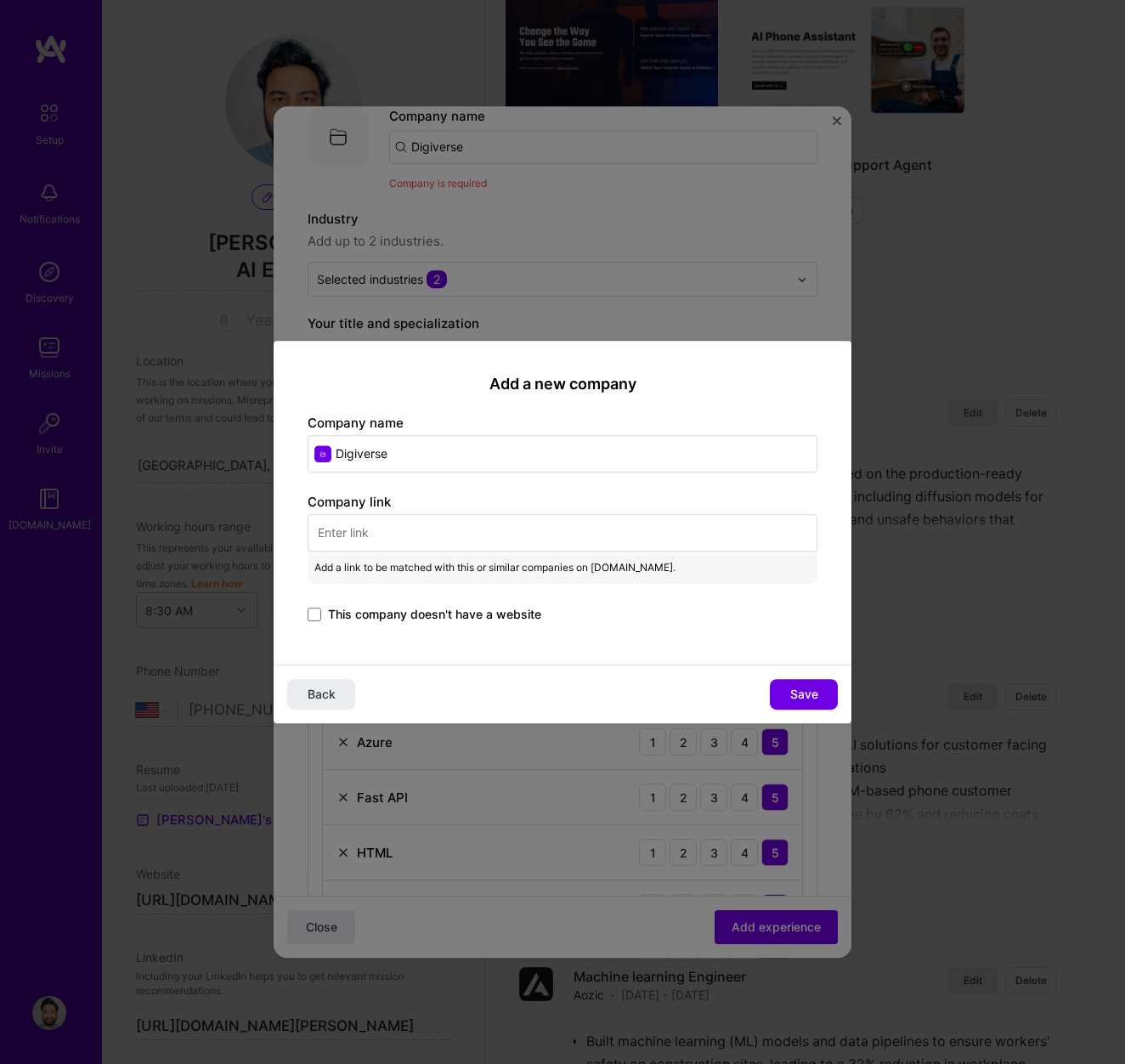
click at [326, 613] on label "This company doesn't have a website" at bounding box center [424, 614] width 234 height 17
click at [0, 0] on input "This company doesn't have a website" at bounding box center [0, 0] width 0 height 0
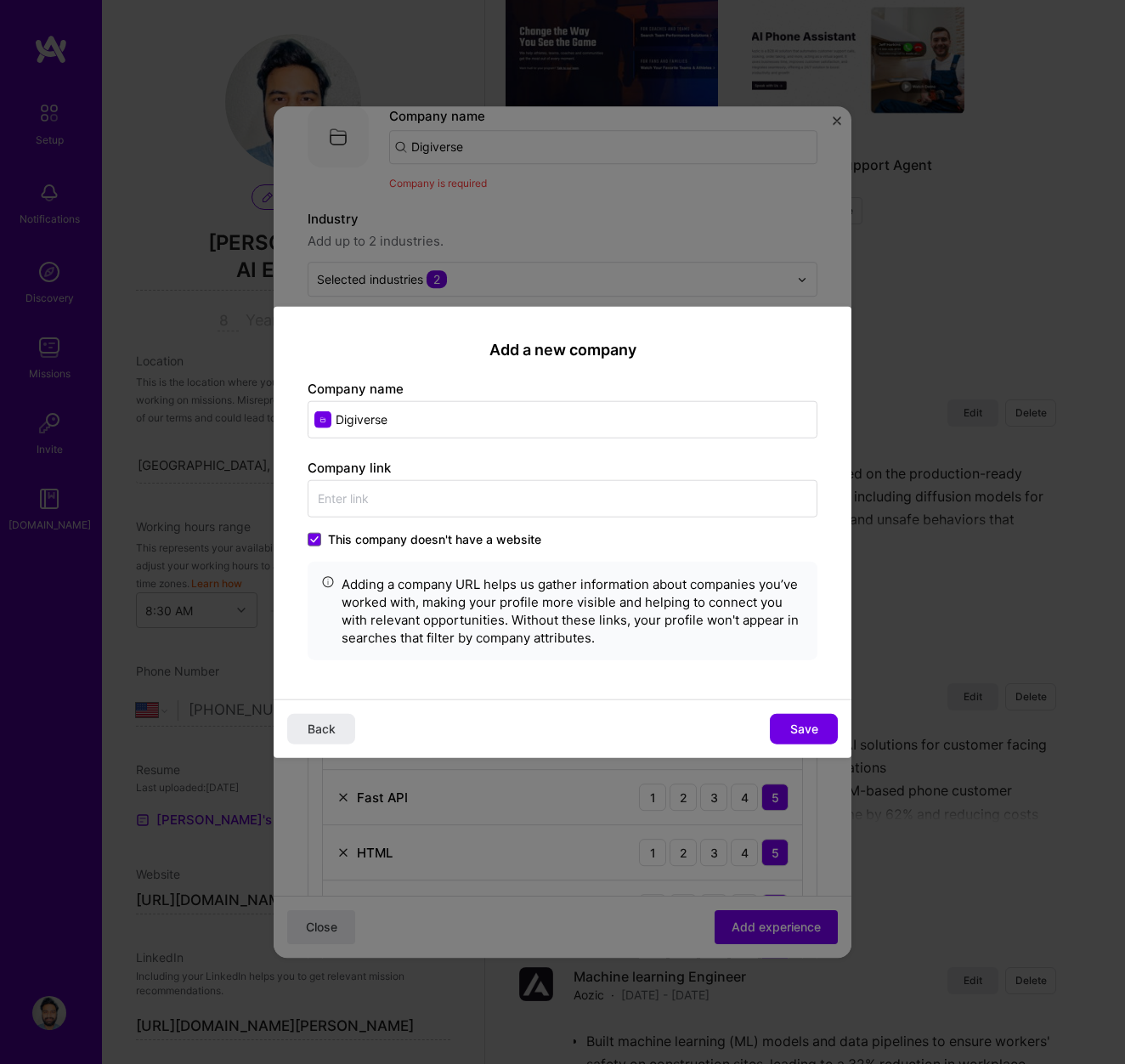
click at [323, 545] on label "This company doesn't have a website" at bounding box center [424, 539] width 234 height 17
click at [0, 0] on input "This company doesn't have a website" at bounding box center [0, 0] width 0 height 0
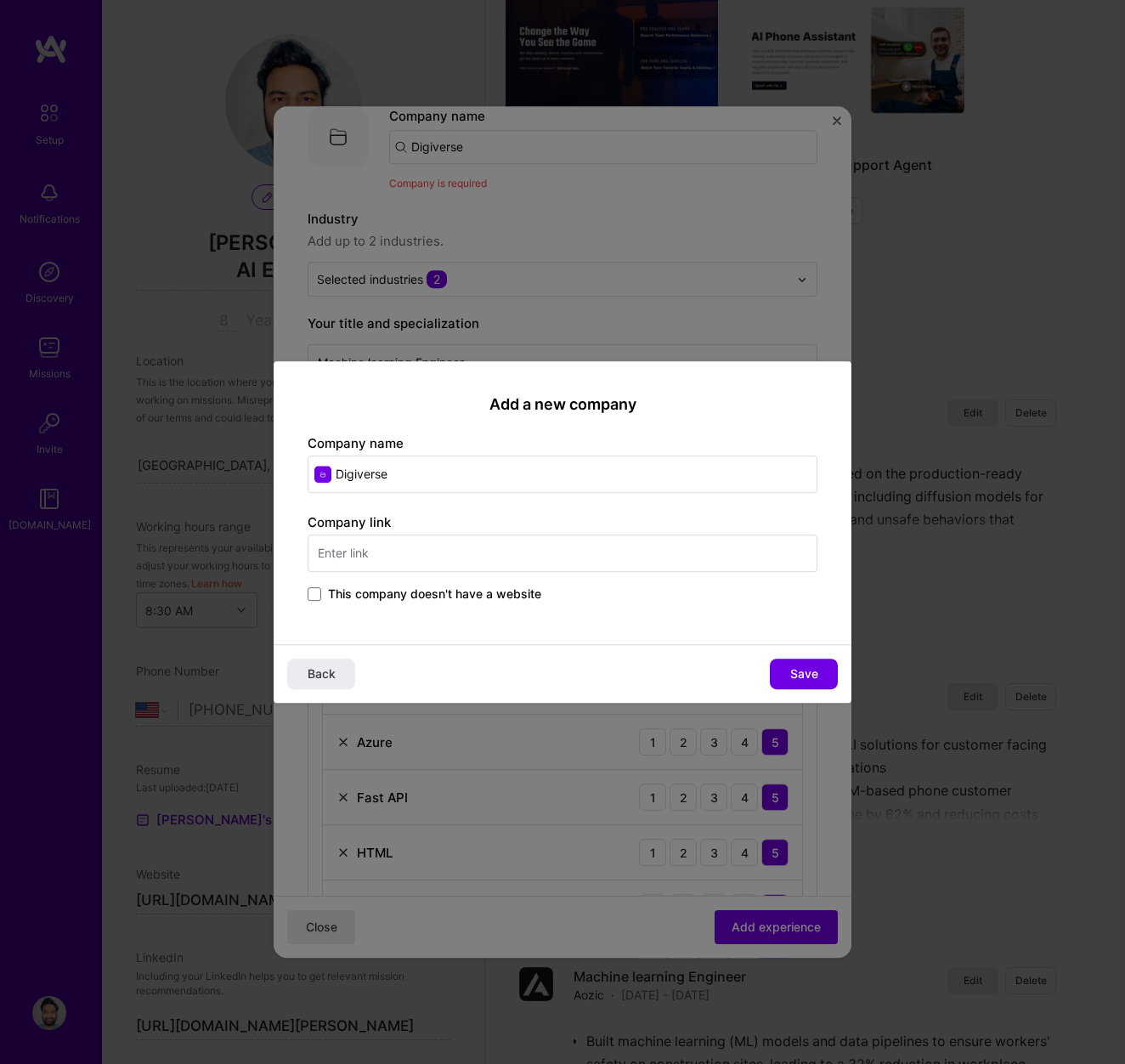
click at [380, 553] on input "text" at bounding box center [562, 552] width 510 height 37
paste input "[URL][DOMAIN_NAME]"
type input "[URL][DOMAIN_NAME]"
click at [794, 674] on span "Save" at bounding box center [804, 674] width 28 height 17
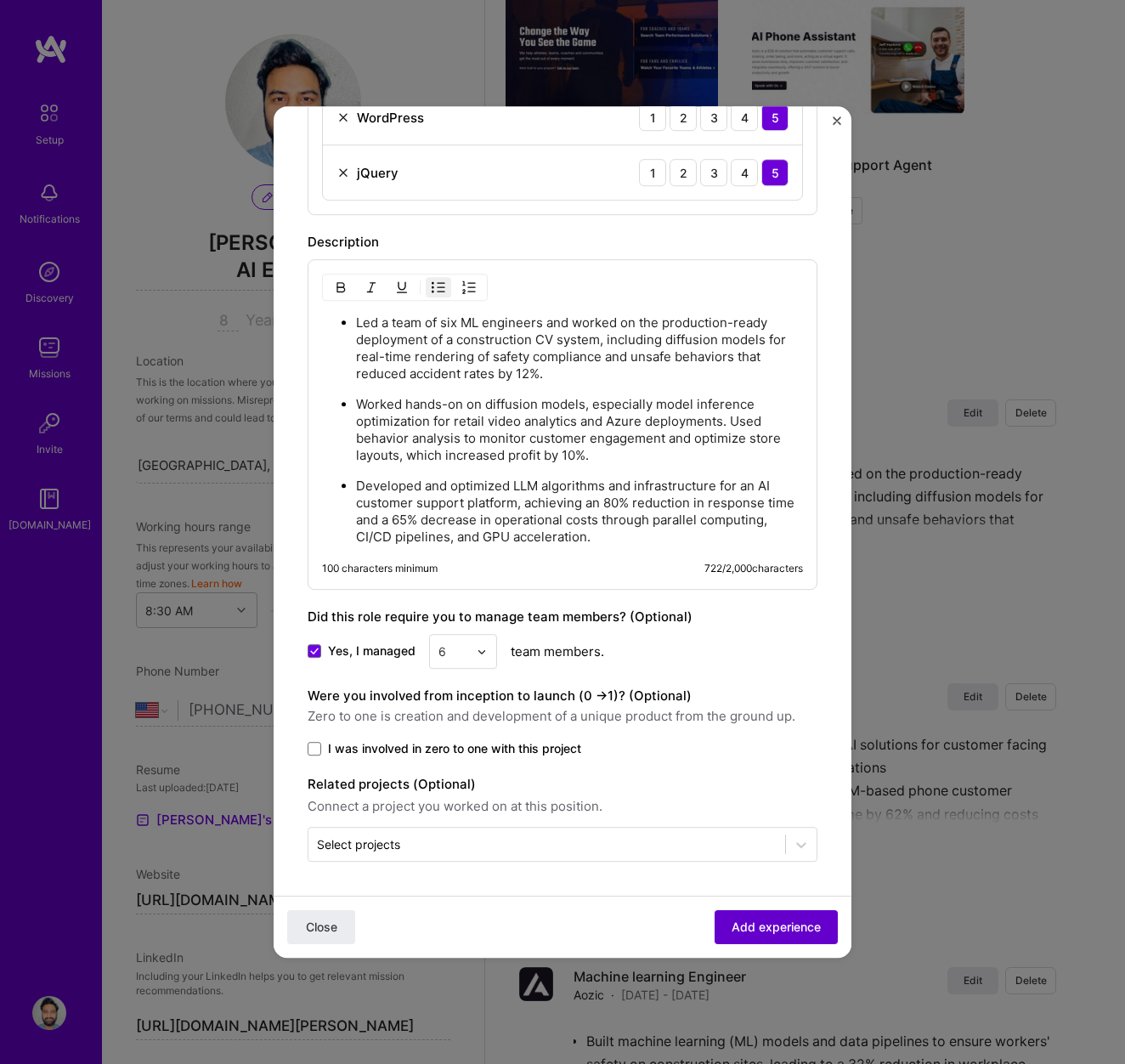
click at [785, 933] on span "Add experience" at bounding box center [776, 927] width 89 height 17
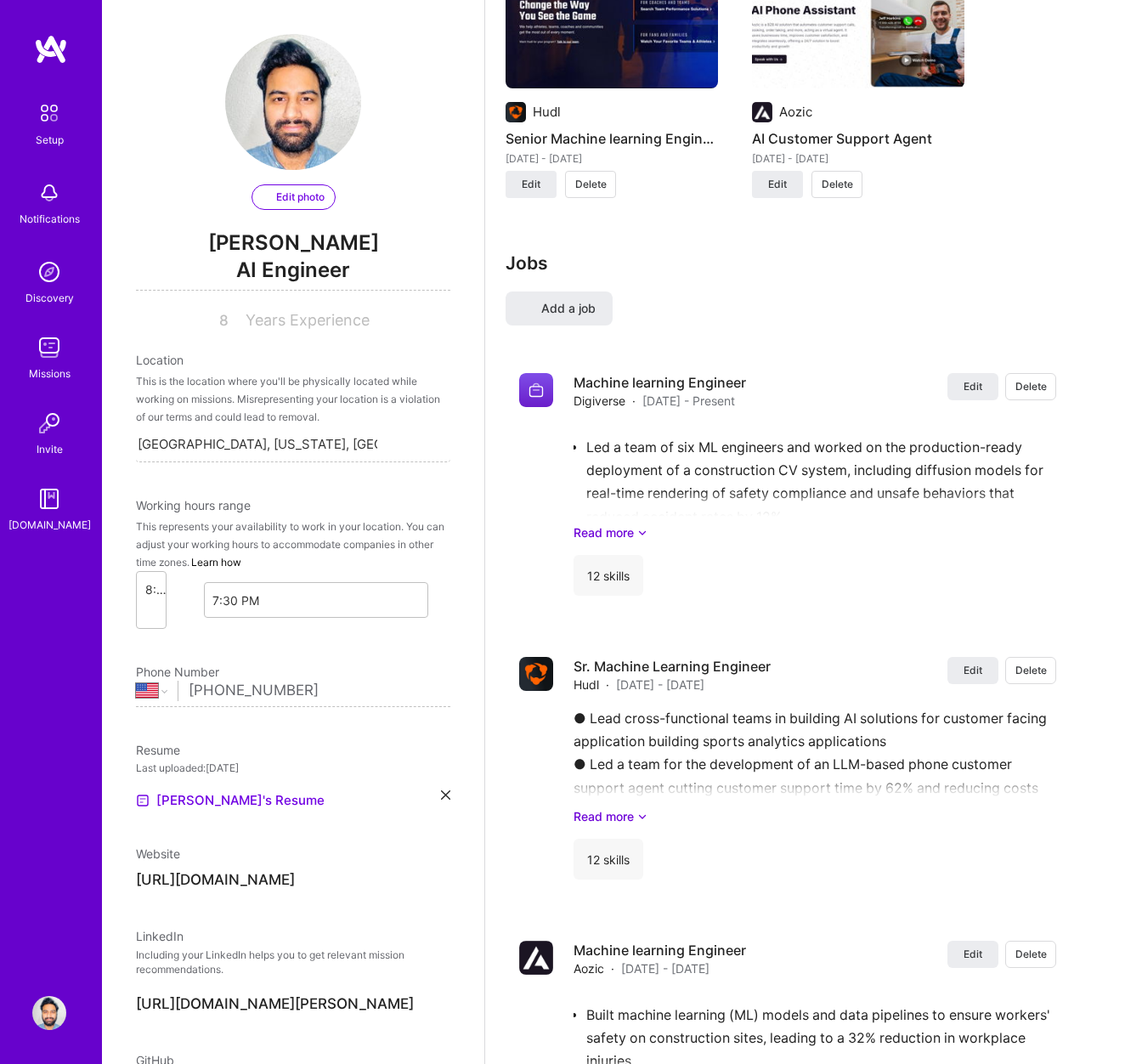
select select "US"
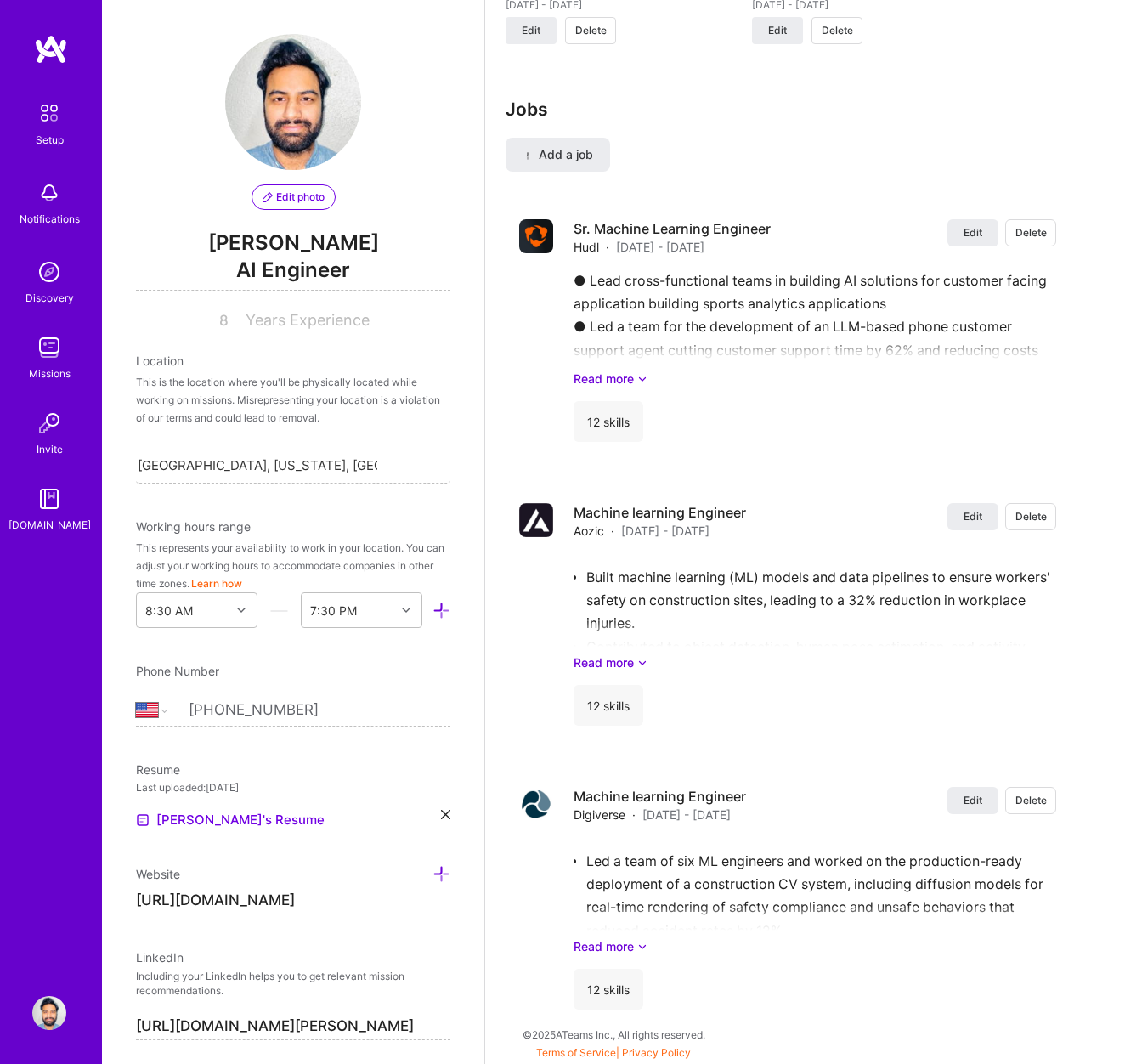
scroll to position [0, 0]
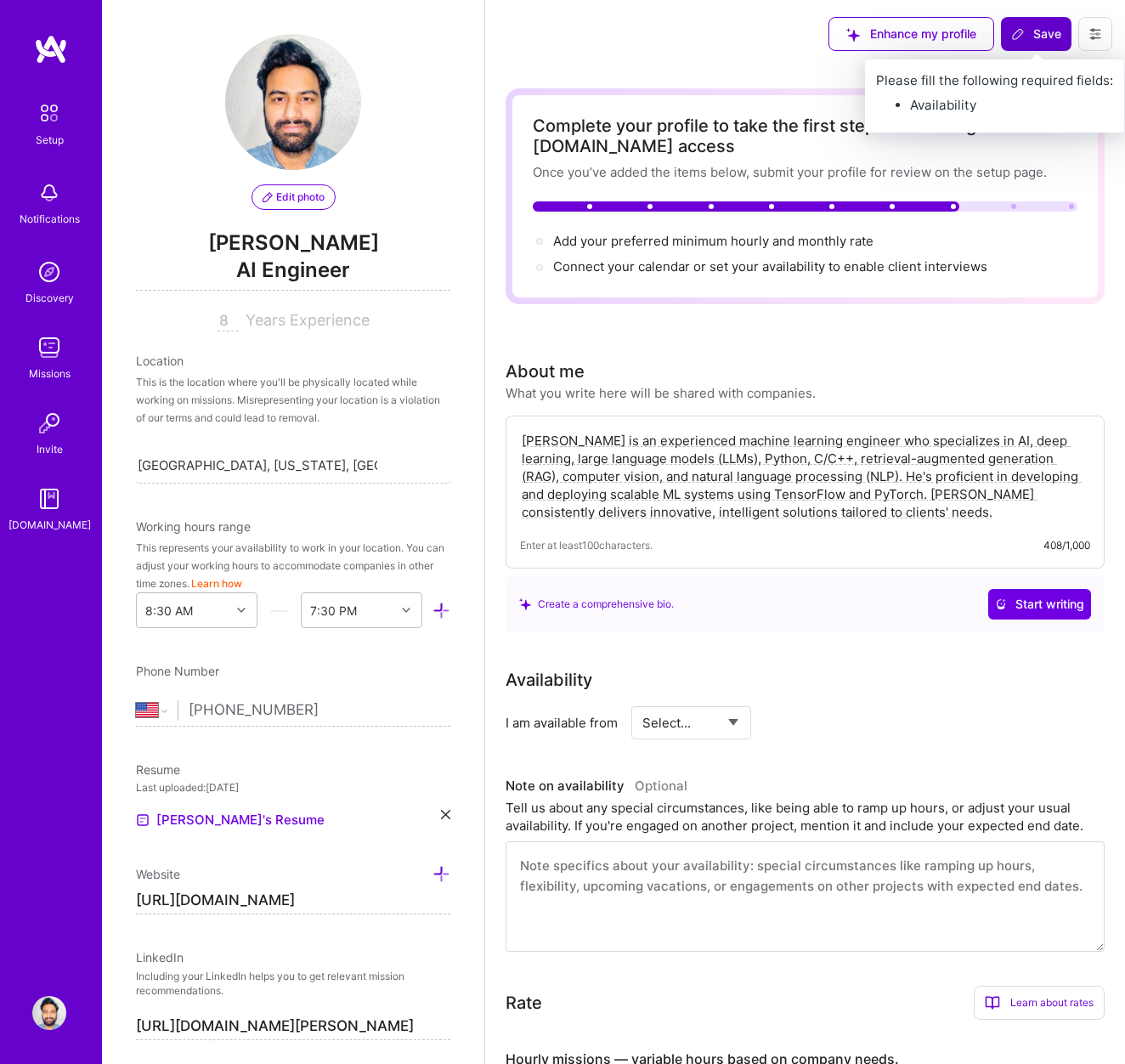
click at [1012, 34] on icon at bounding box center [1019, 34] width 14 height 14
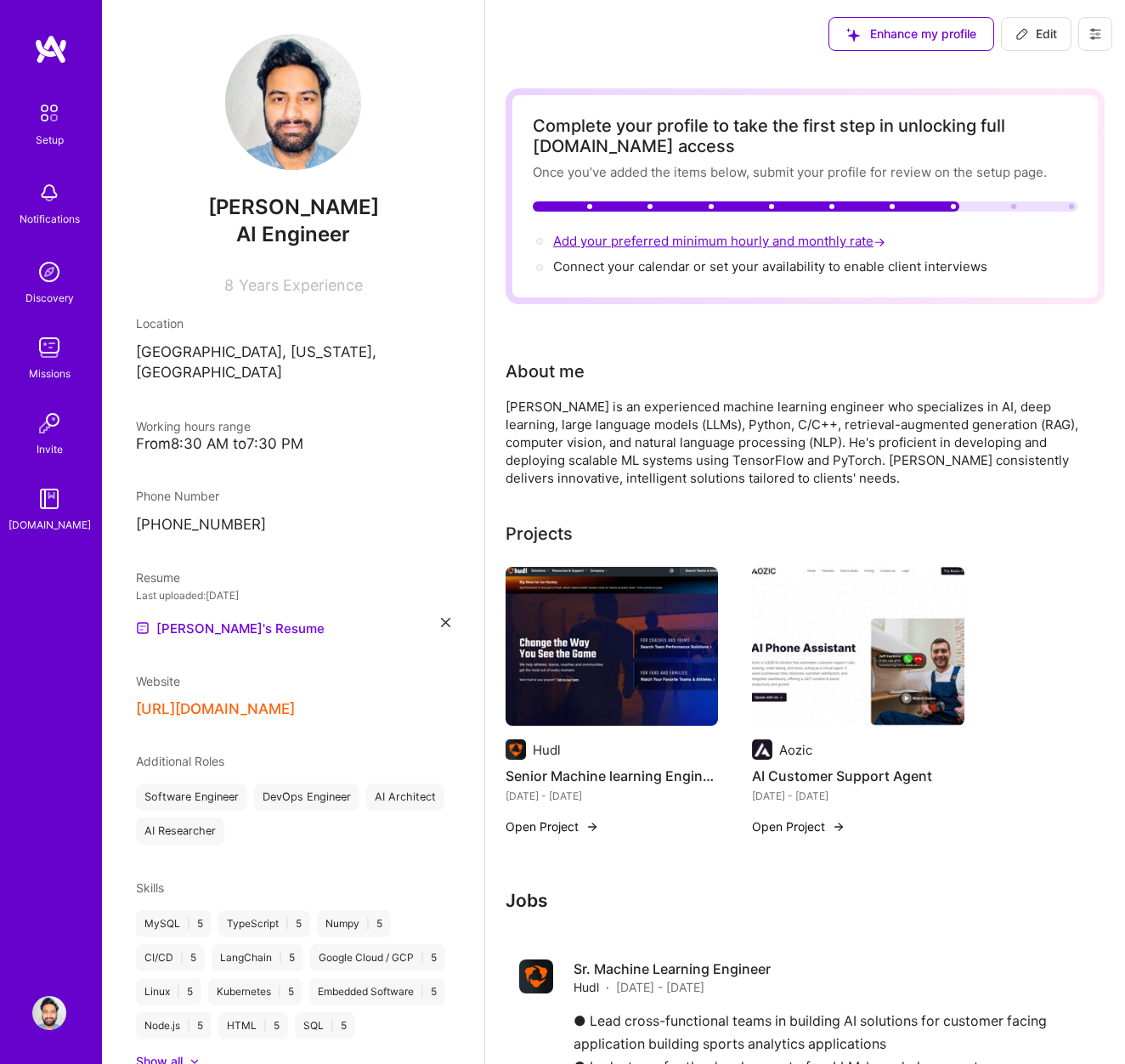
click at [664, 241] on span "Add your preferred minimum hourly and monthly rate →" at bounding box center [721, 241] width 335 height 17
select select "US"
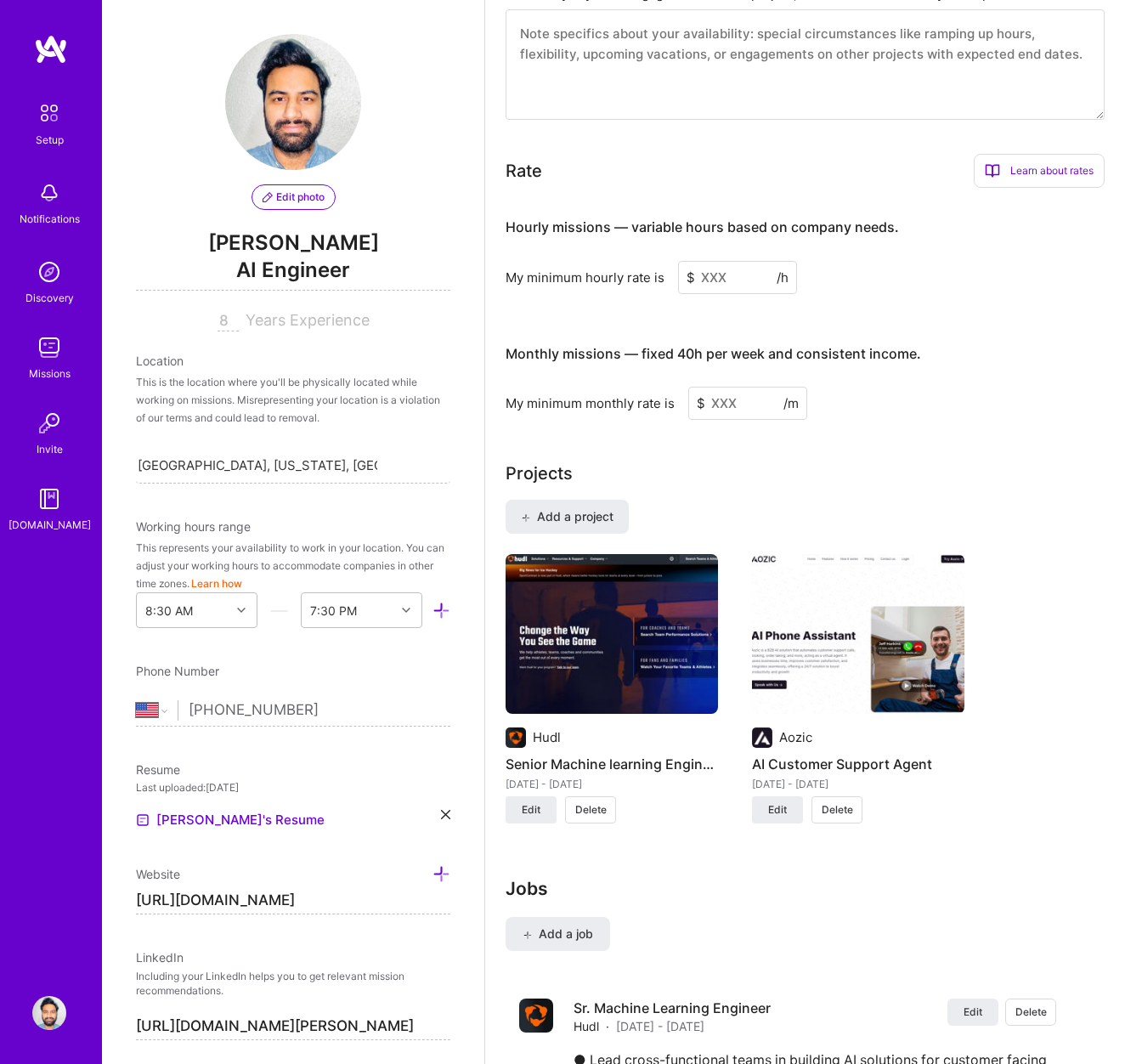
scroll to position [829, 0]
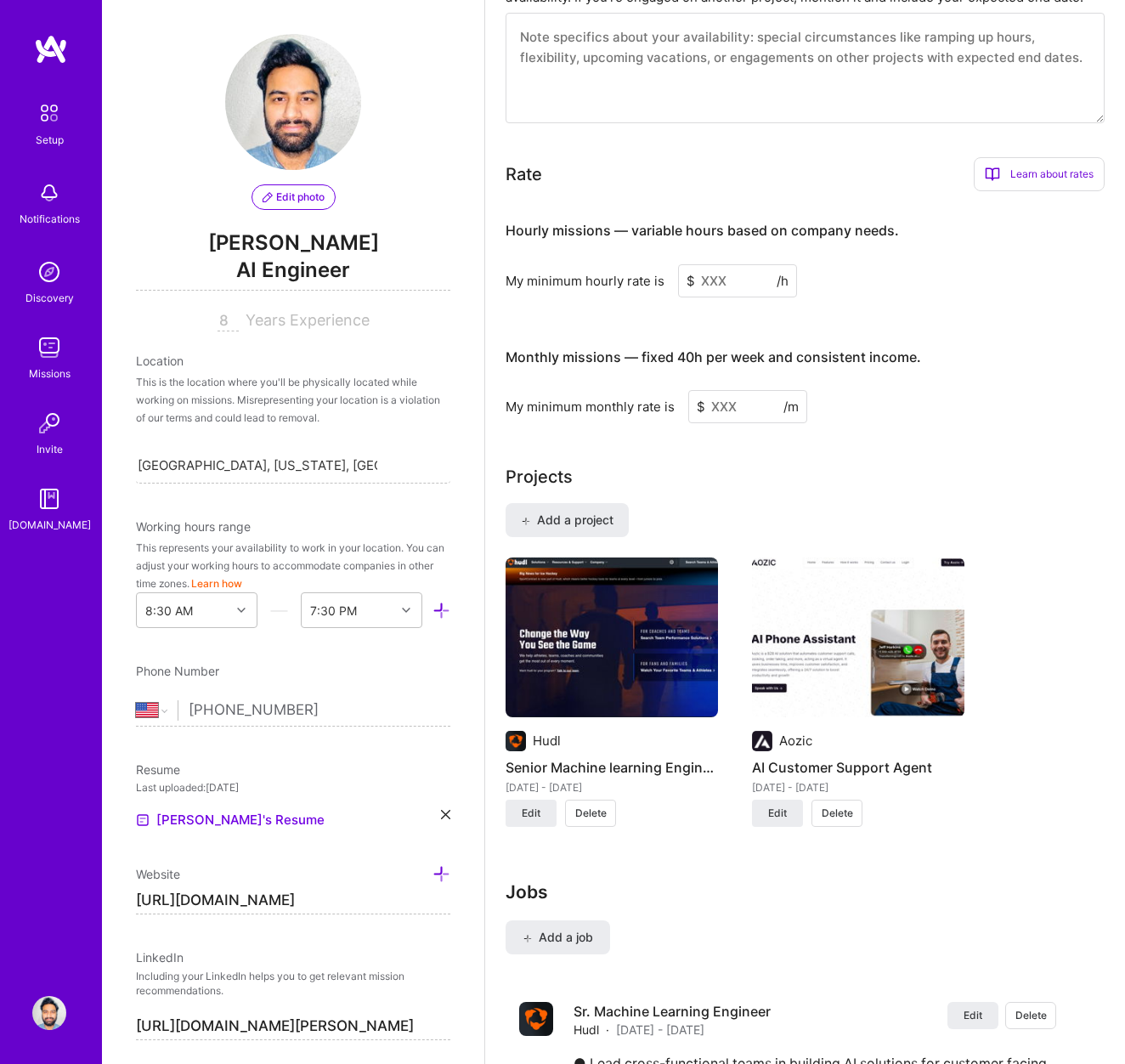
click at [729, 278] on input at bounding box center [737, 281] width 119 height 33
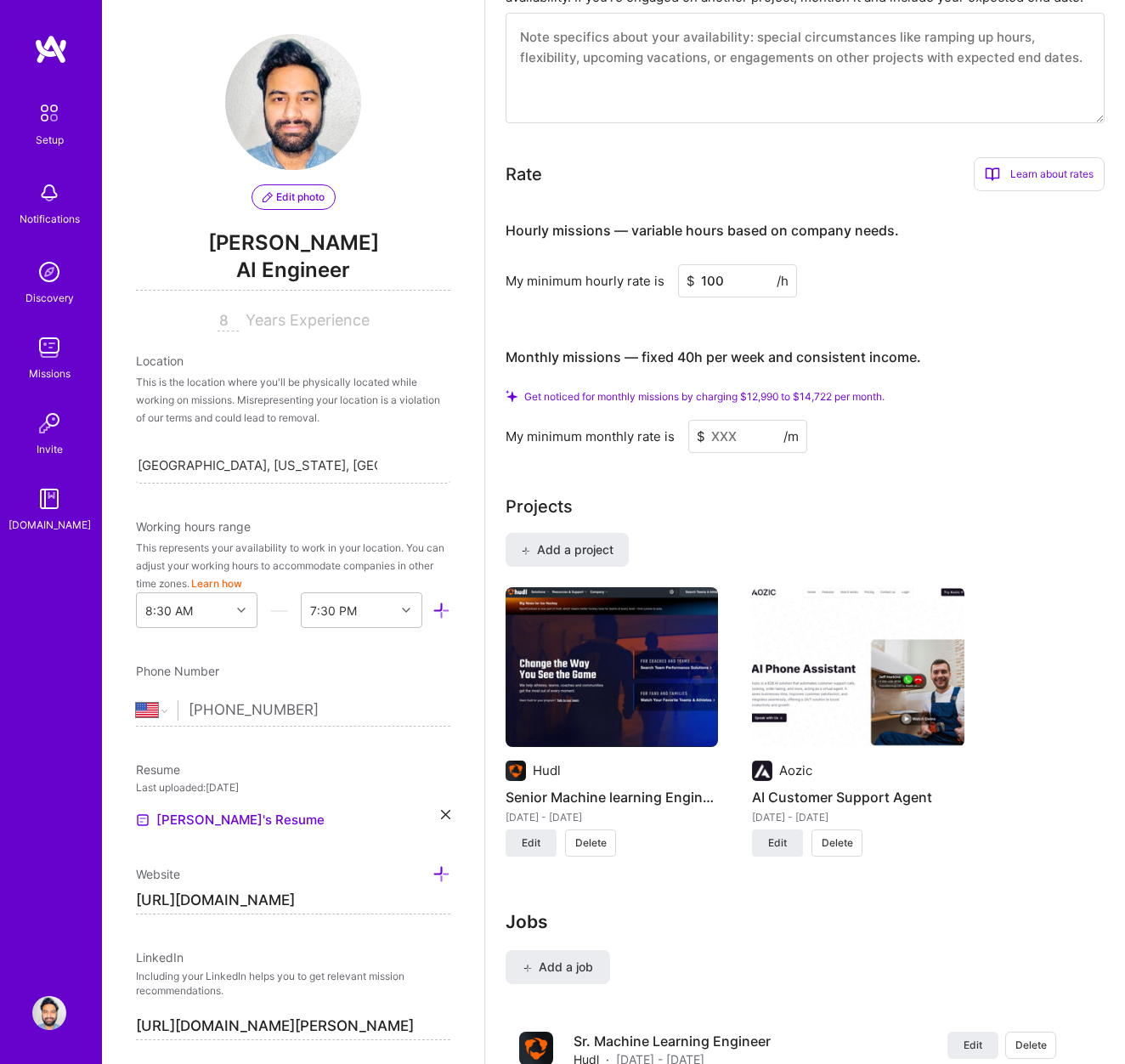
type input "100"
click at [740, 440] on input at bounding box center [748, 437] width 119 height 33
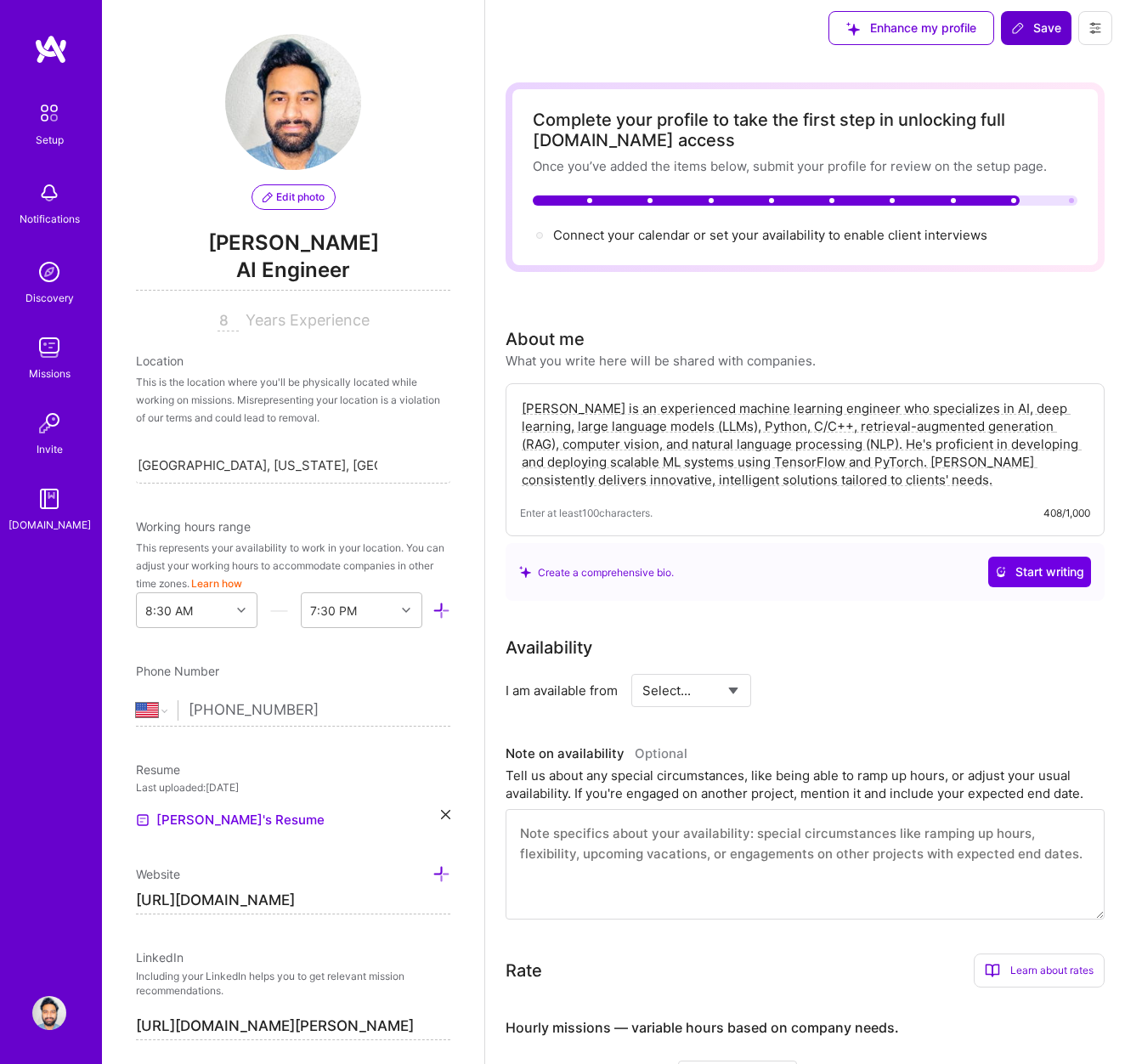
scroll to position [0, 0]
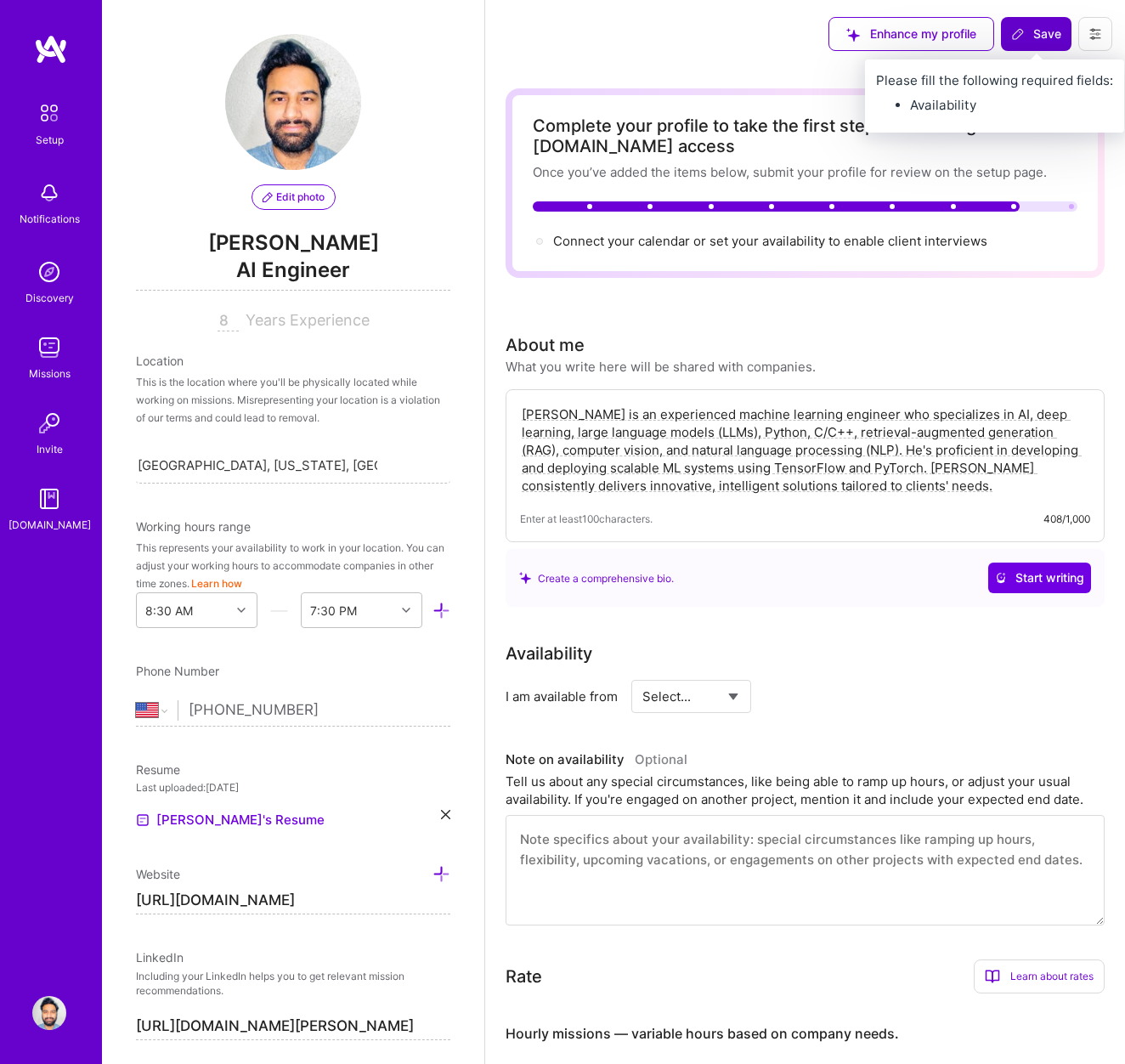
type input "14000"
click at [1040, 31] on span "Save" at bounding box center [1037, 34] width 51 height 17
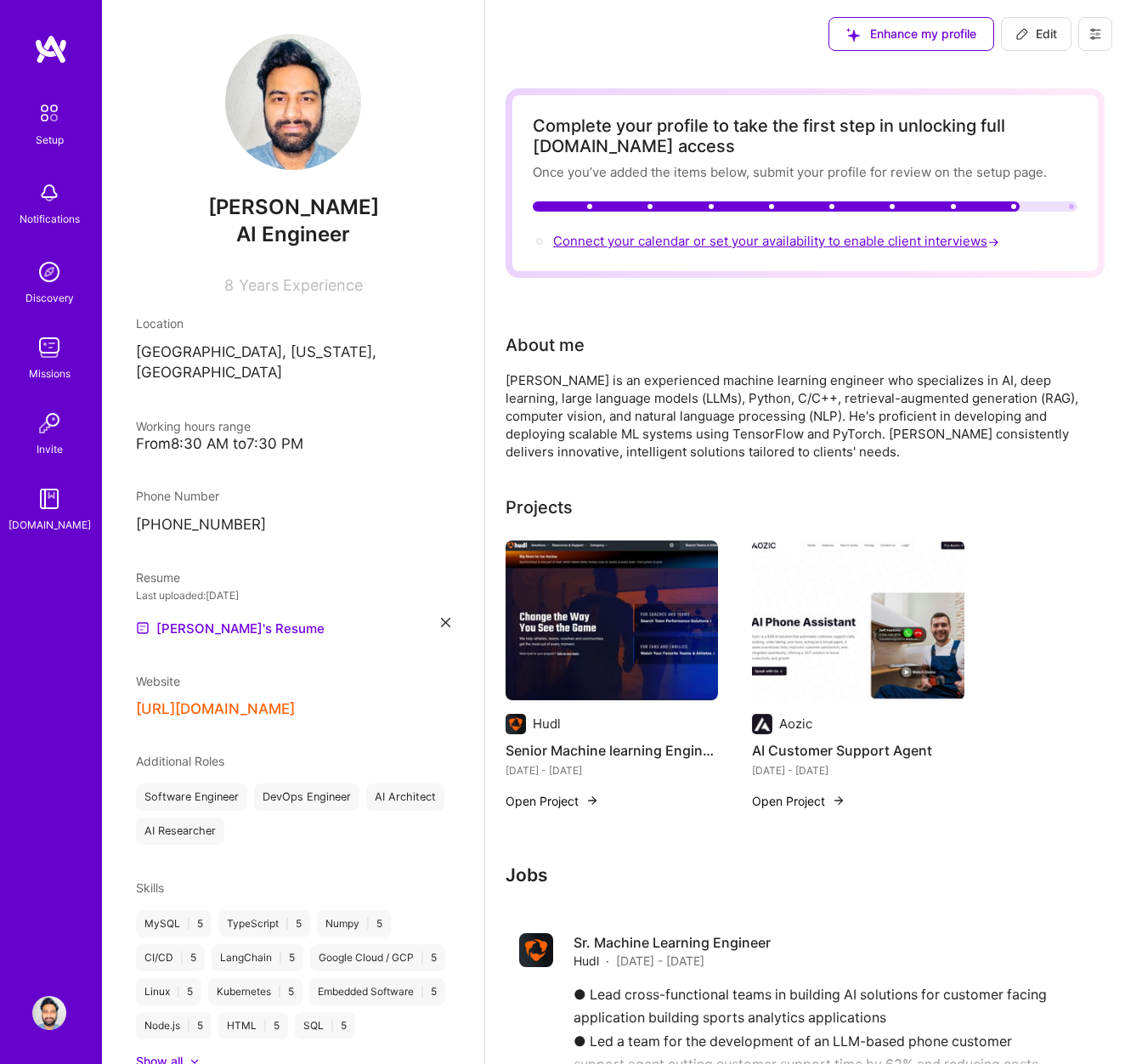
click at [731, 245] on span "Connect your calendar or set your availability to enable client interviews →" at bounding box center [778, 241] width 450 height 17
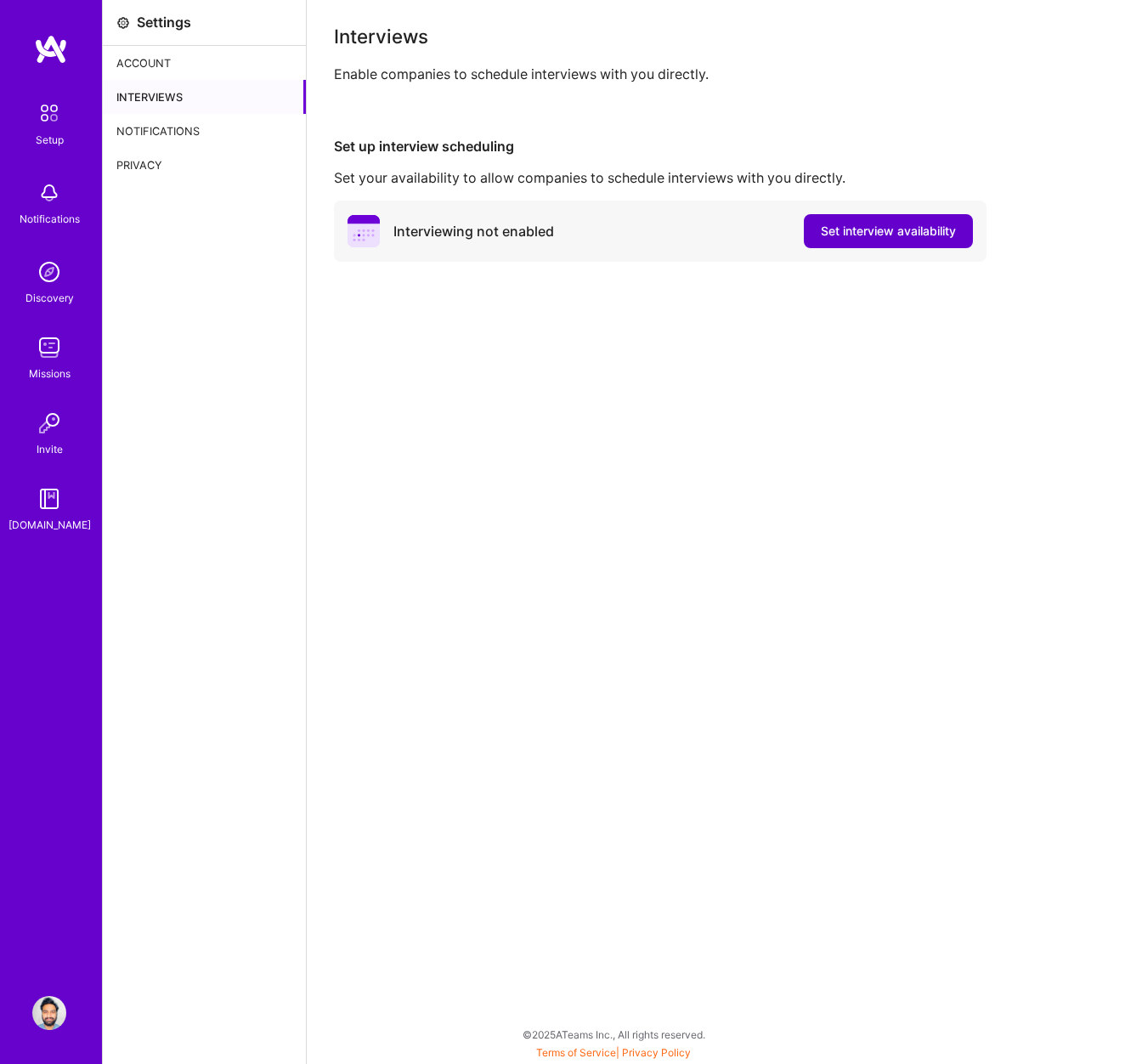
click at [877, 235] on span "Set interview availability" at bounding box center [888, 232] width 135 height 17
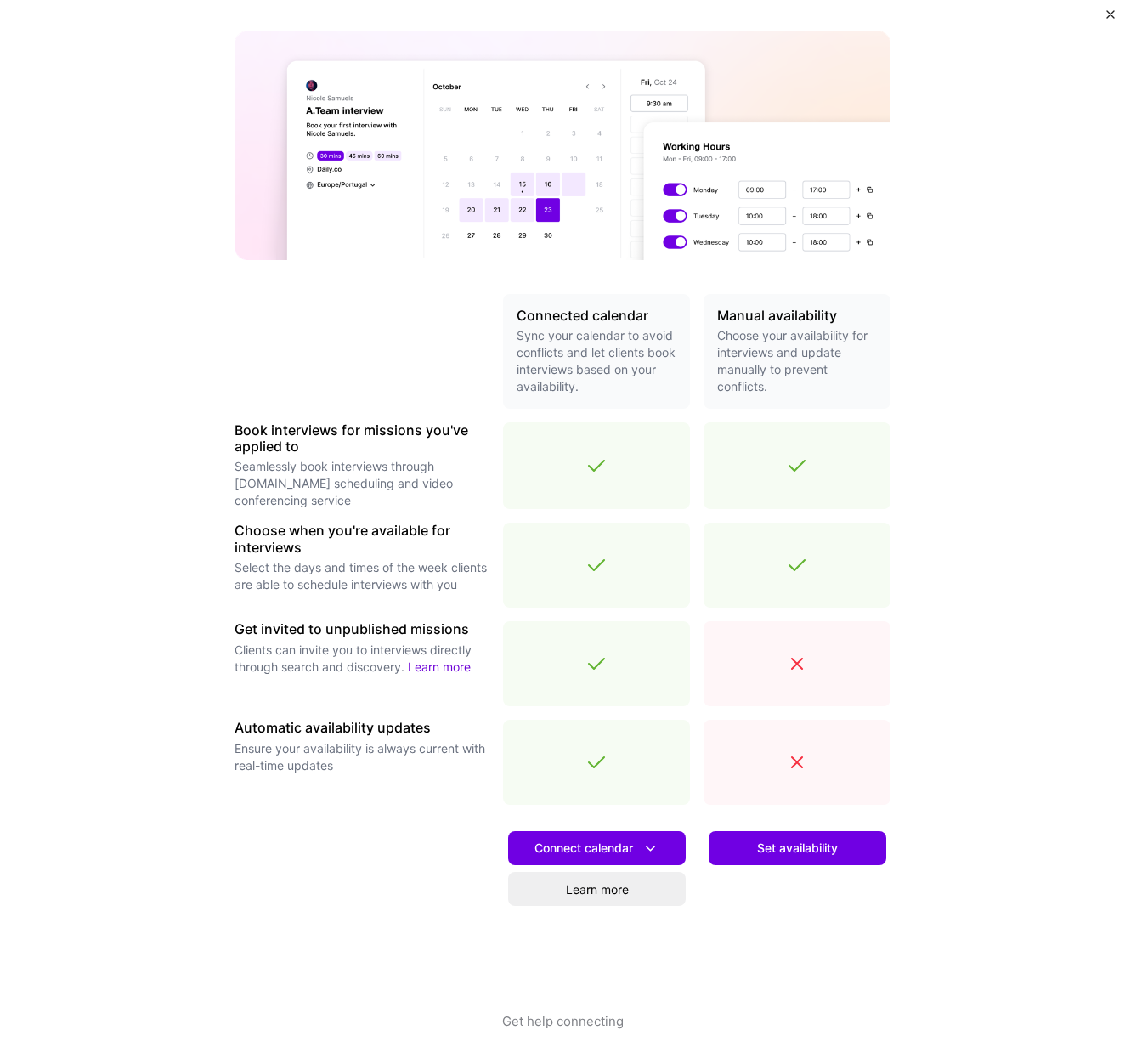
scroll to position [78, 0]
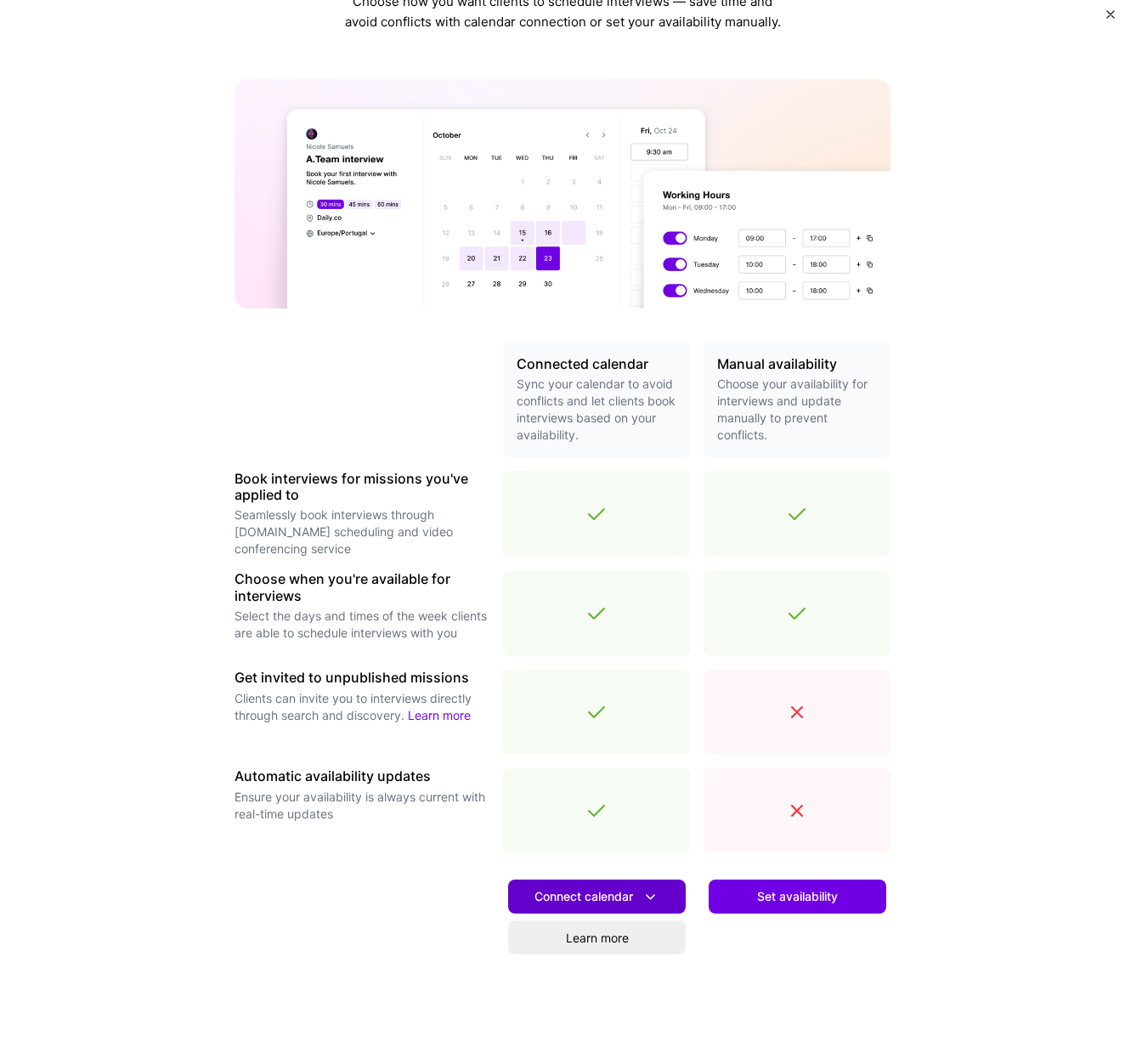
click at [594, 901] on span "Connect calendar" at bounding box center [596, 897] width 125 height 17
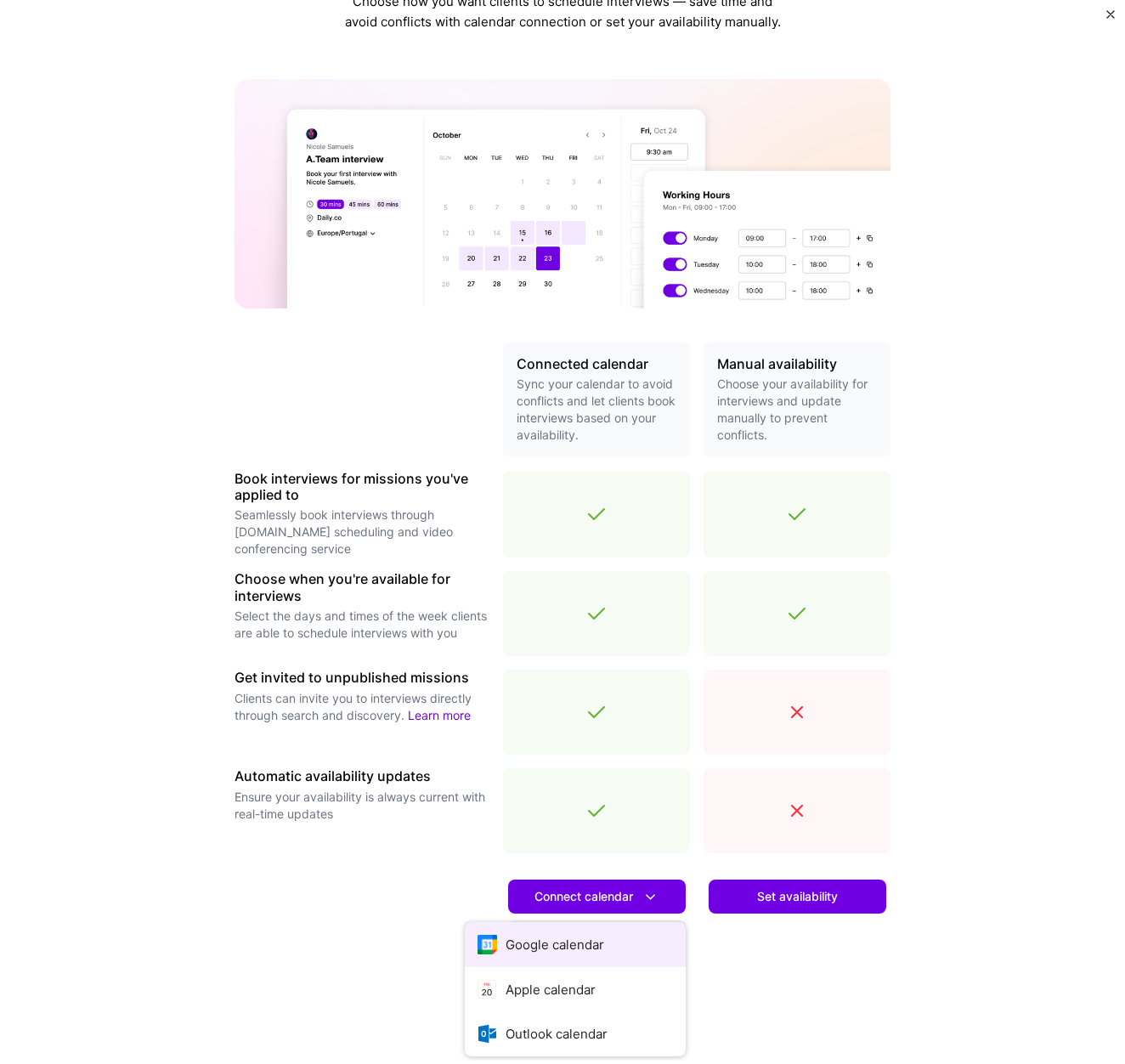
click at [561, 940] on button "Google calendar" at bounding box center [575, 945] width 221 height 45
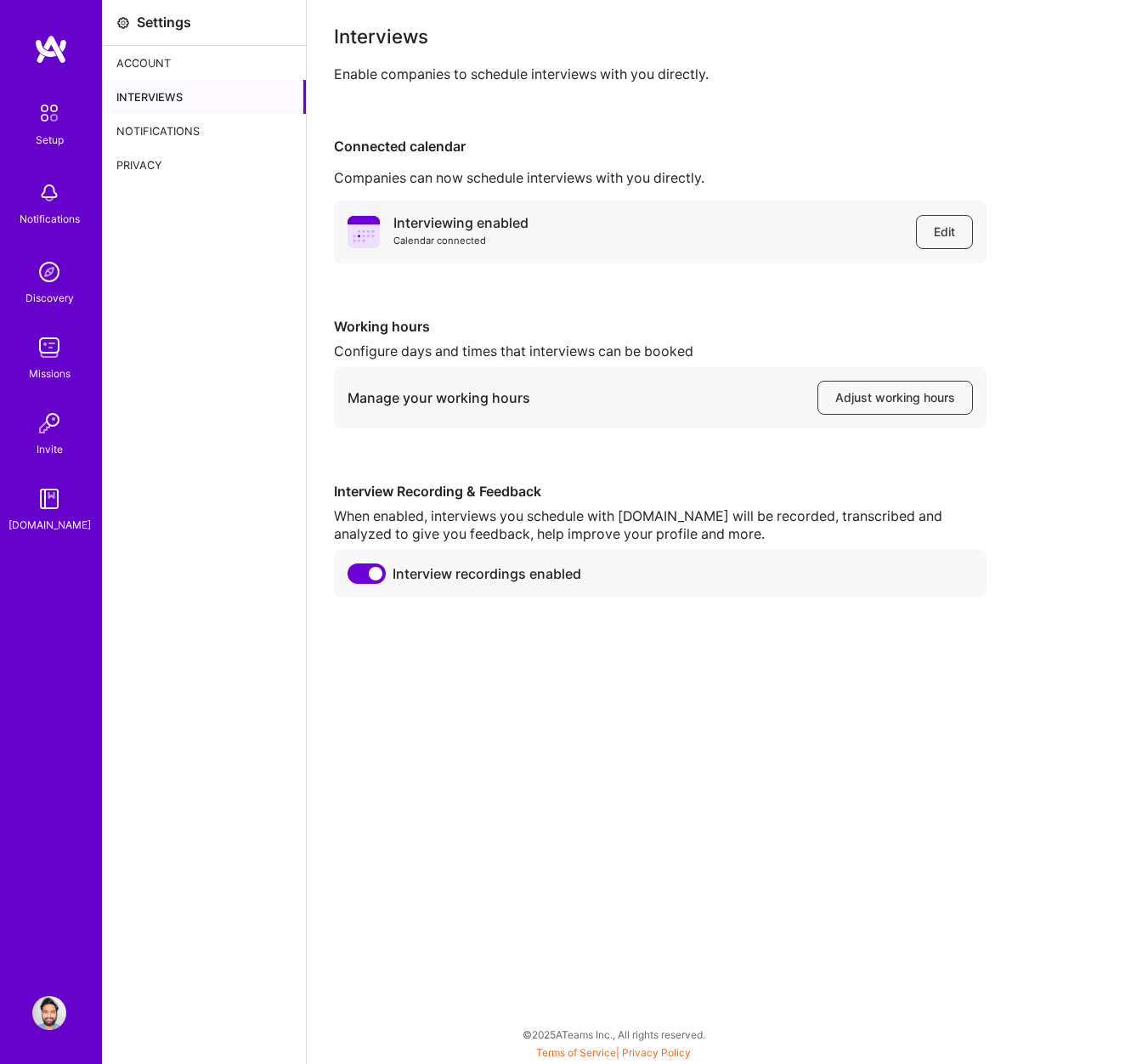
click at [49, 115] on img at bounding box center [49, 112] width 36 height 36
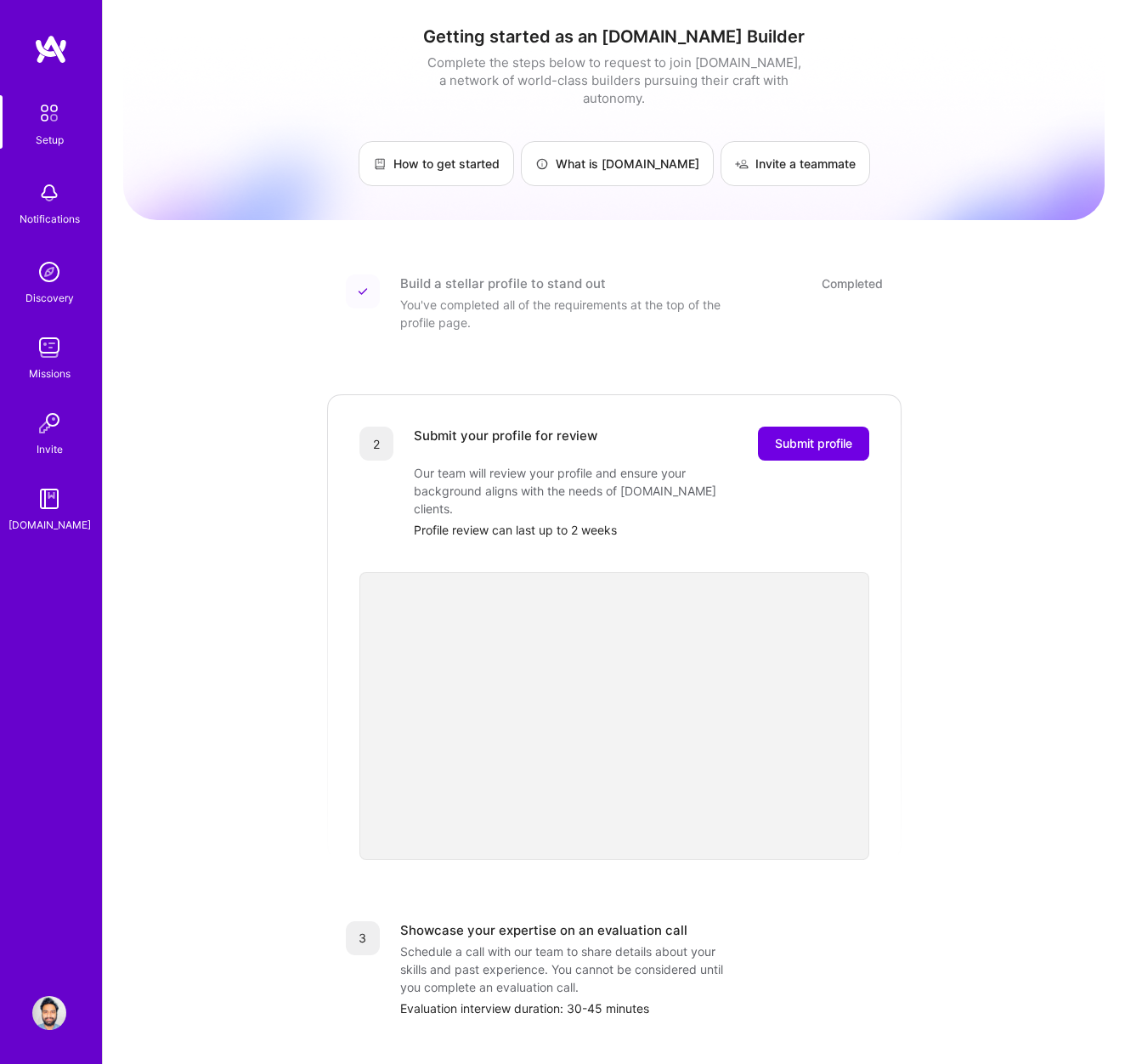
click at [880, 539] on div "2 Submit your profile for review Submit profile Our team will review your profi…" at bounding box center [614, 627] width 578 height 467
click at [51, 117] on img at bounding box center [49, 112] width 36 height 36
click at [51, 357] on img at bounding box center [49, 347] width 34 height 34
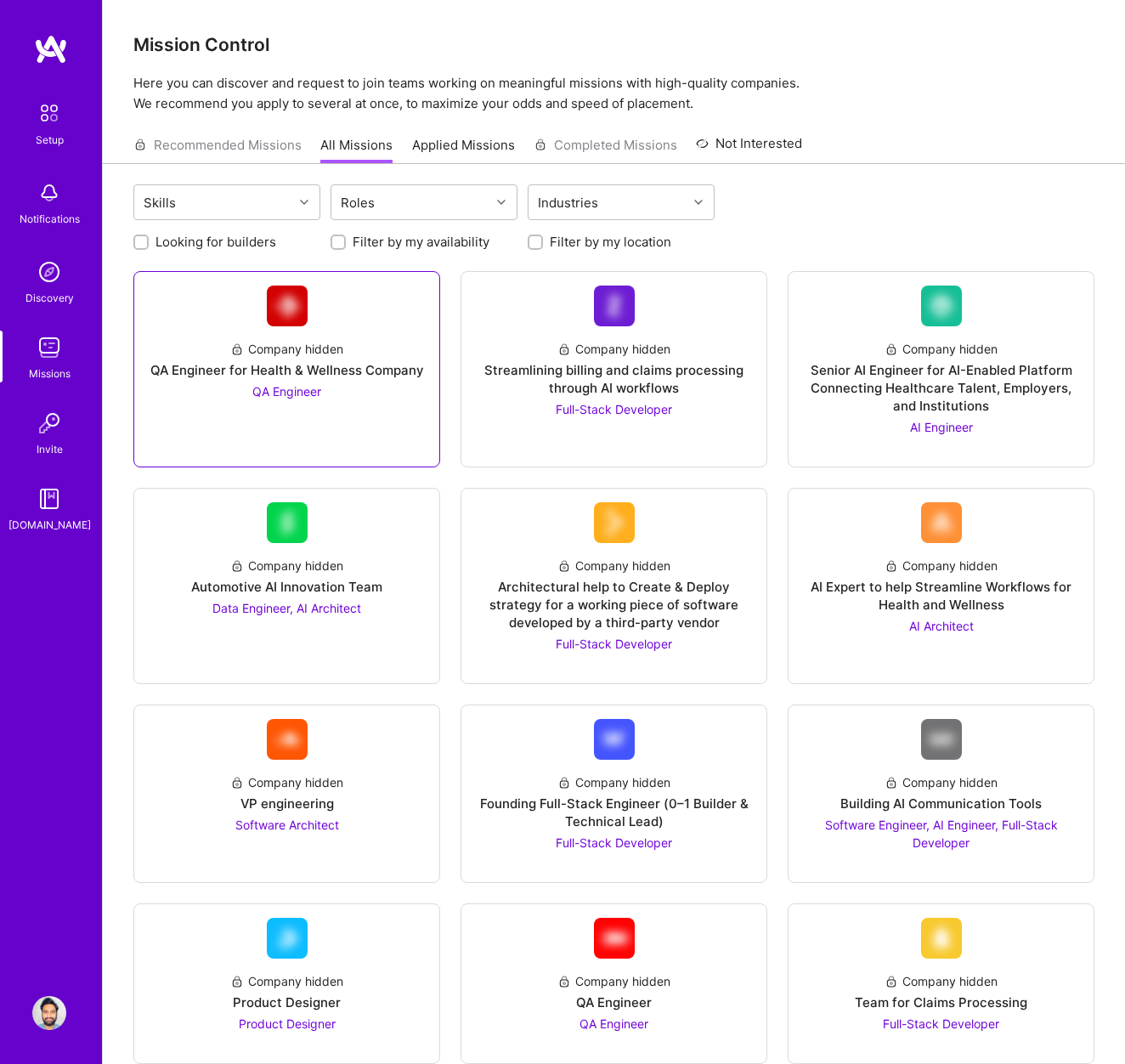
click at [300, 391] on span "QA Engineer" at bounding box center [287, 391] width 69 height 15
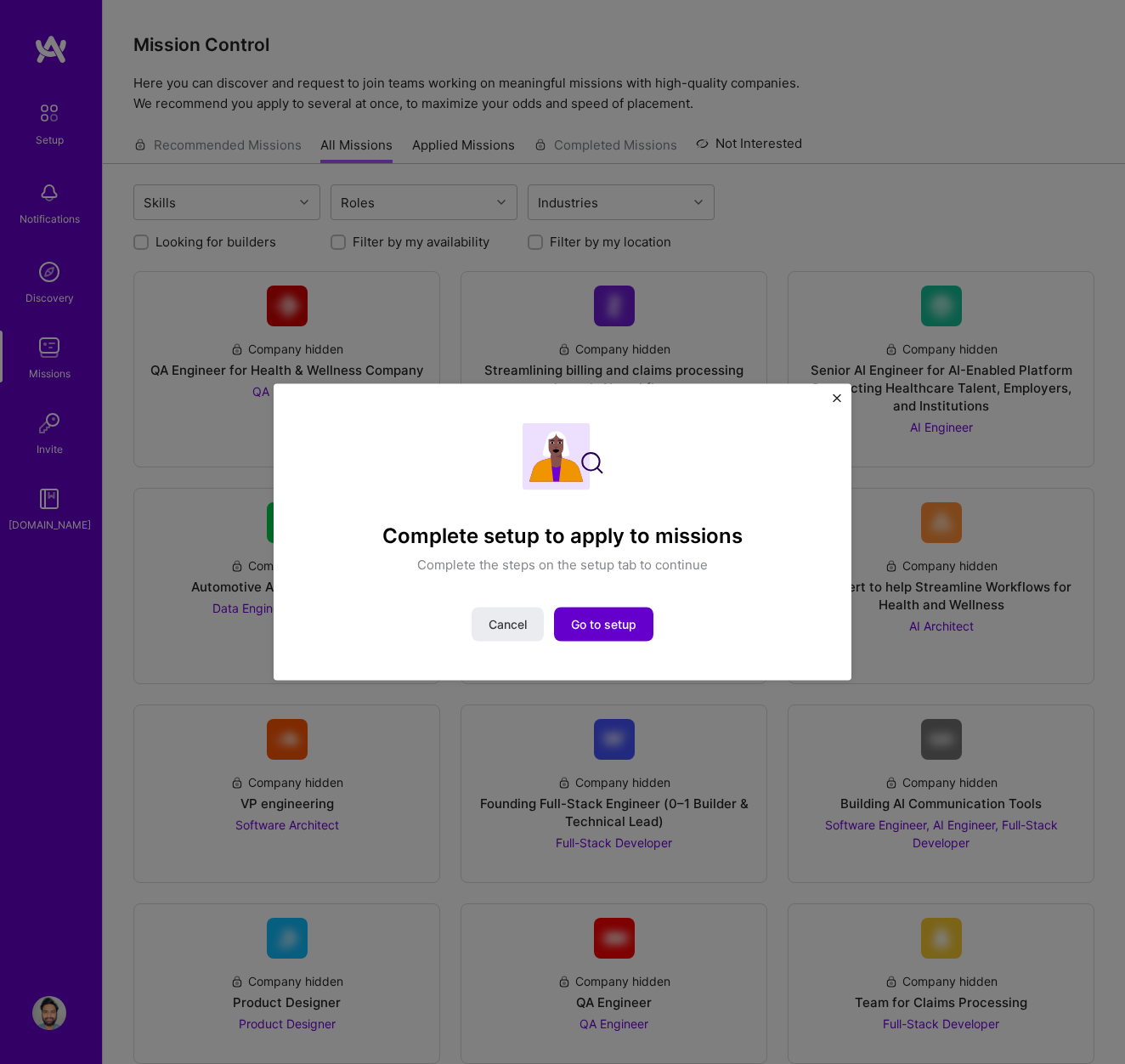
click at [597, 627] on span "Go to setup" at bounding box center [603, 624] width 65 height 17
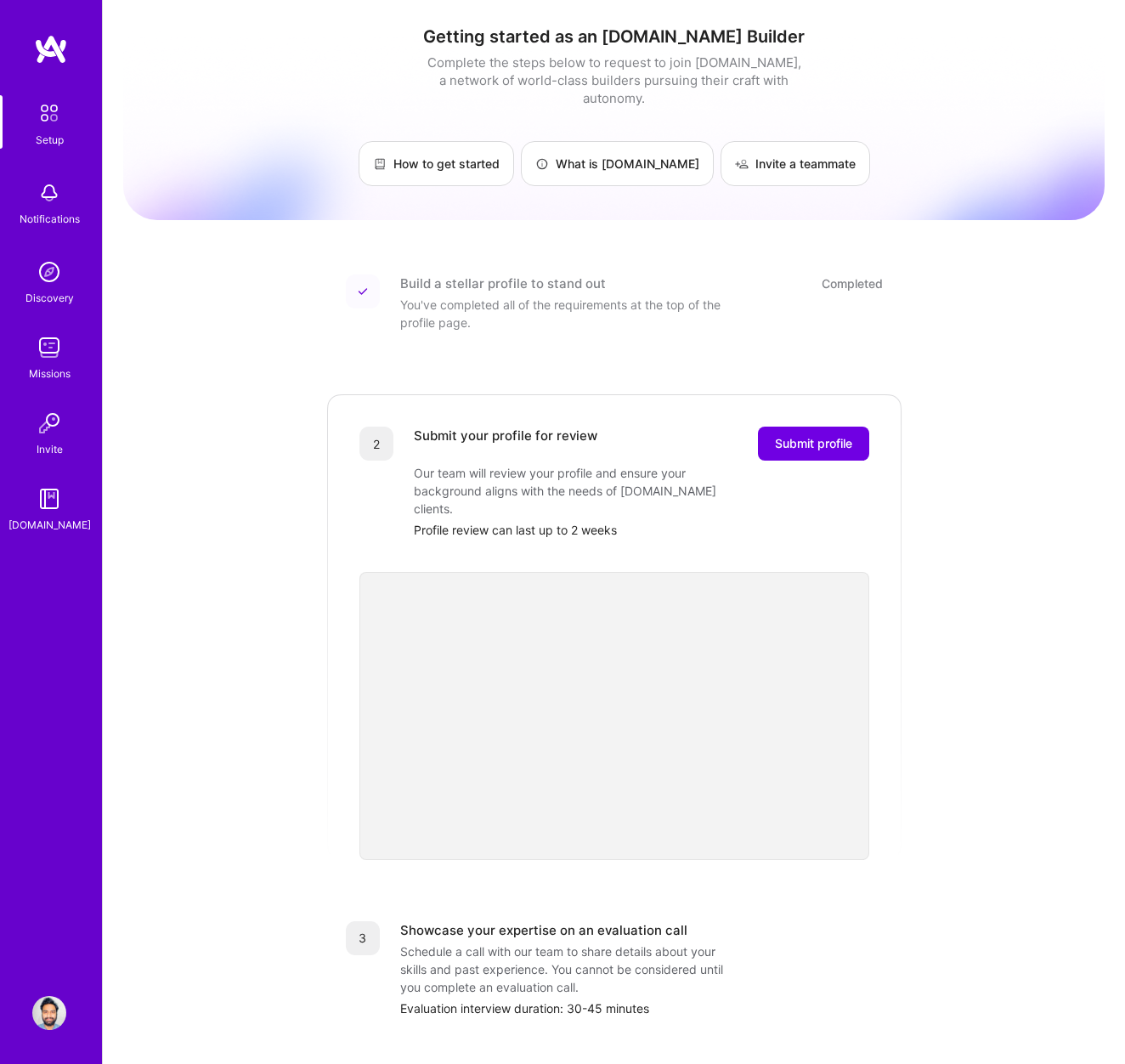
click at [57, 131] on div "Setup" at bounding box center [50, 139] width 28 height 17
click at [50, 138] on div "Setup" at bounding box center [50, 139] width 28 height 17
click at [830, 274] on div "Build a stellar profile to stand out Completed You've completed all of the requ…" at bounding box center [641, 302] width 483 height 57
click at [44, 1014] on img at bounding box center [49, 1013] width 34 height 34
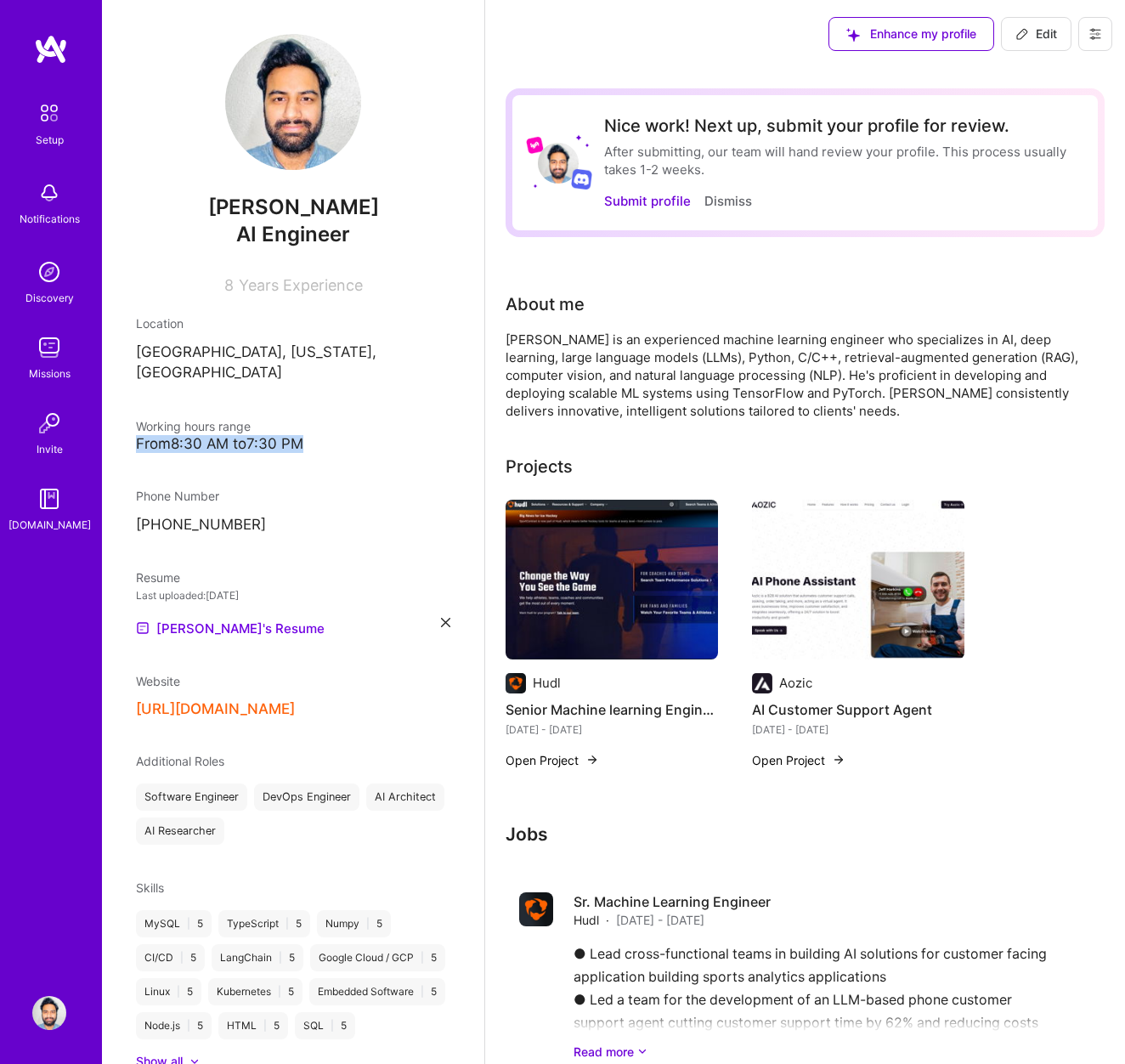
drag, startPoint x: 139, startPoint y: 422, endPoint x: 314, endPoint y: 421, distance: 175.0
click at [314, 435] on div "From 8:30 AM to 7:30 PM" at bounding box center [293, 444] width 315 height 17
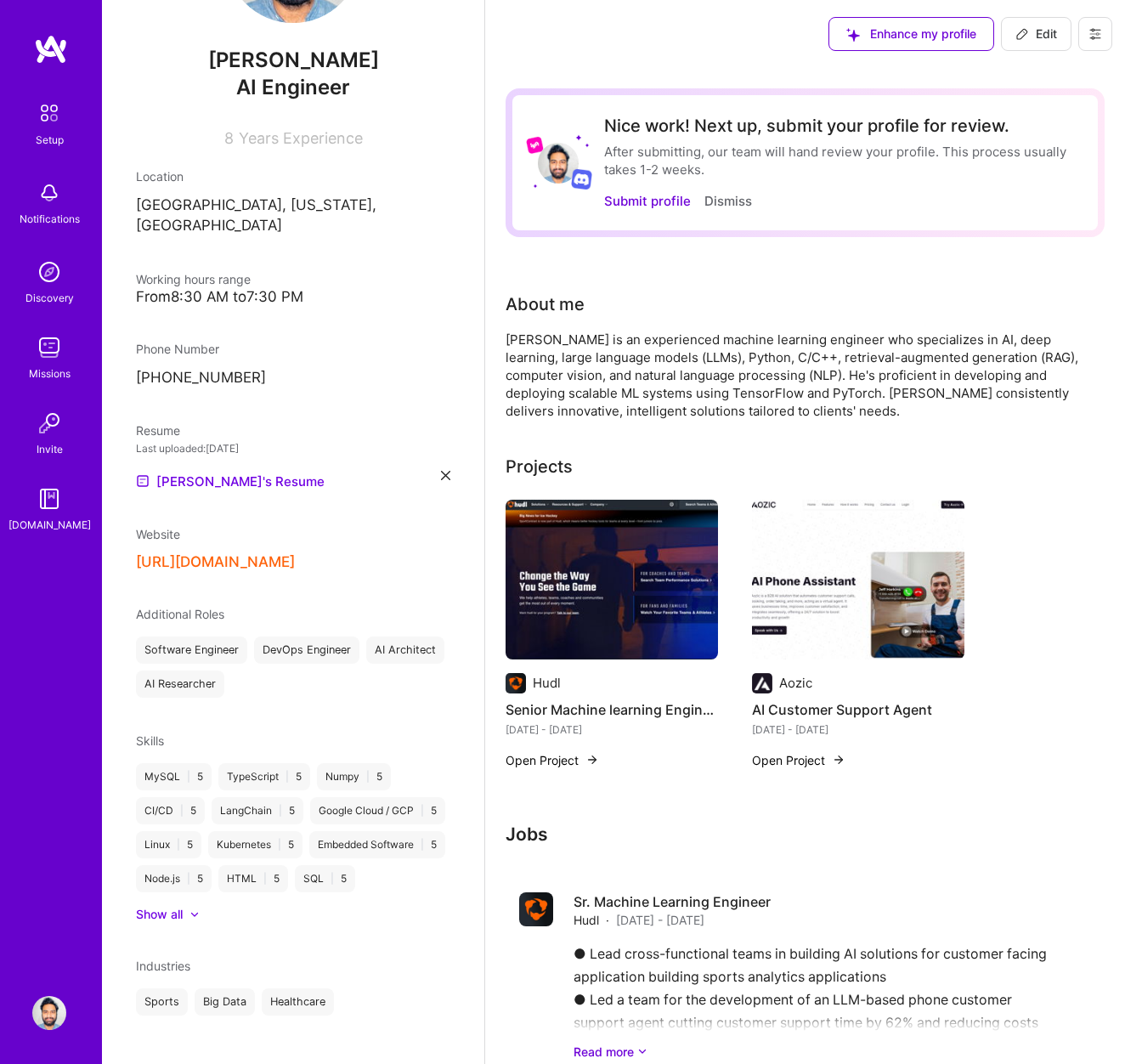
click at [1022, 34] on icon at bounding box center [1022, 34] width 14 height 14
select select "US"
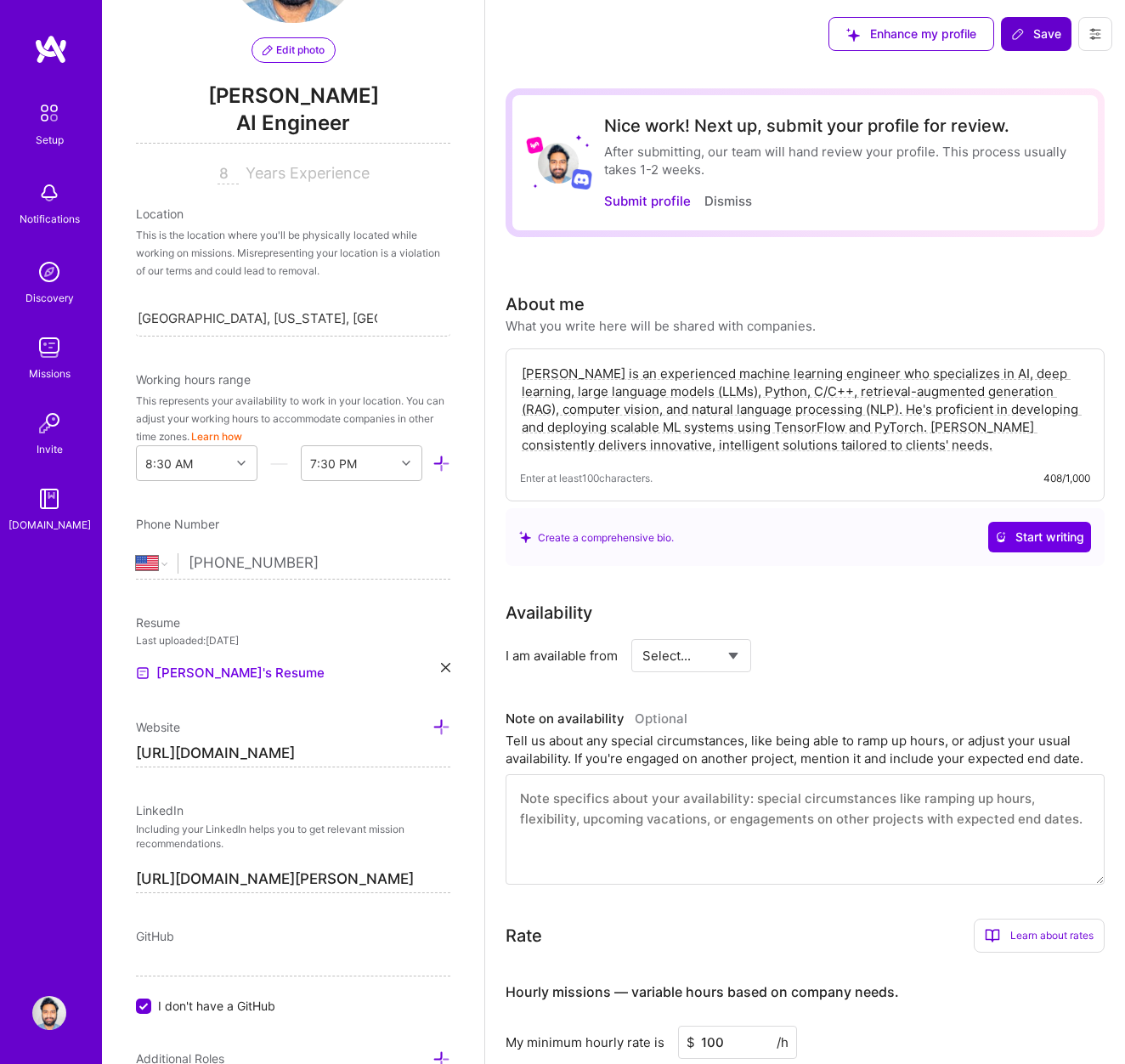
click at [324, 116] on span "AI Engineer" at bounding box center [293, 126] width 315 height 35
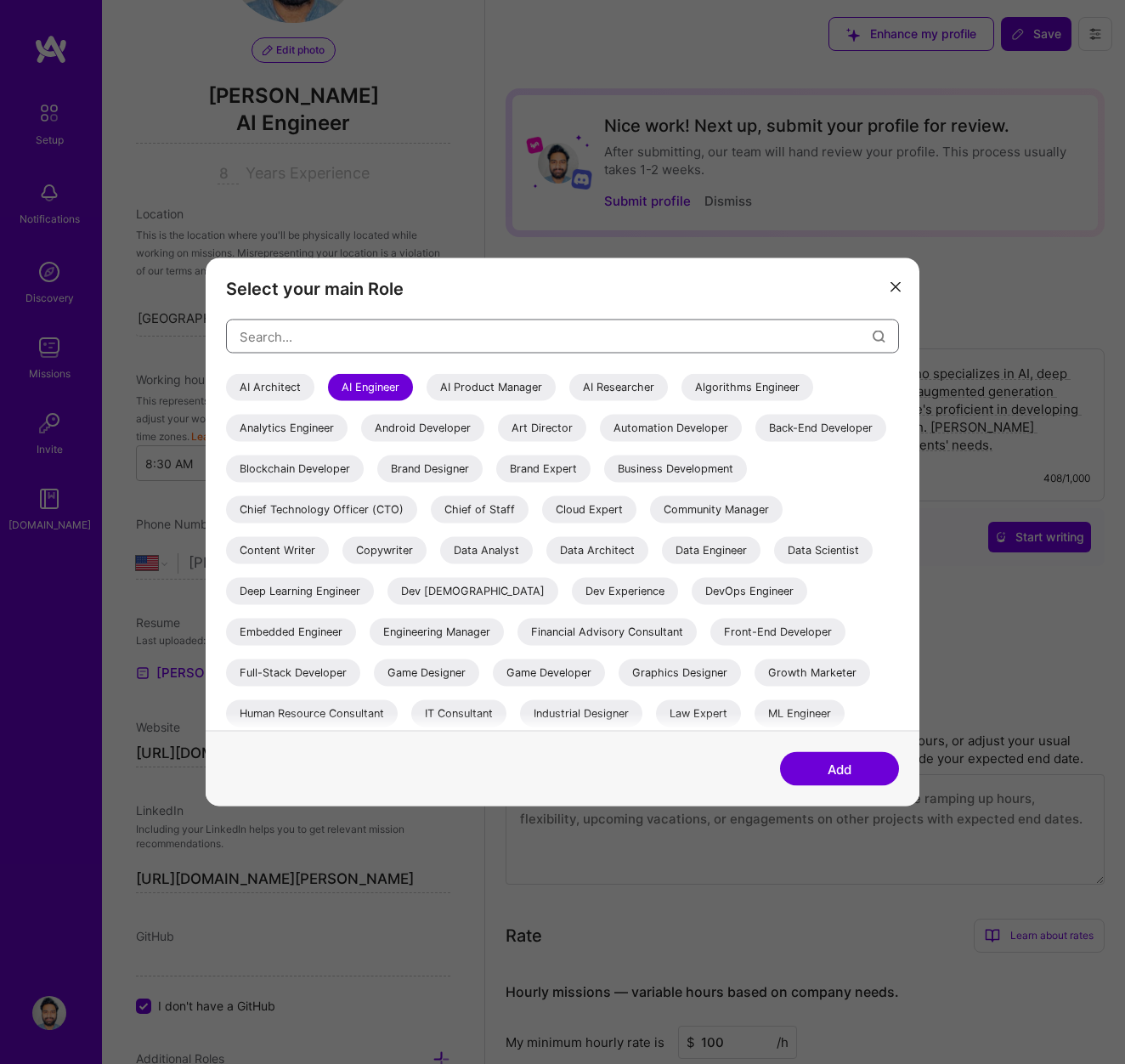
click at [373, 341] on input "modal" at bounding box center [556, 336] width 634 height 44
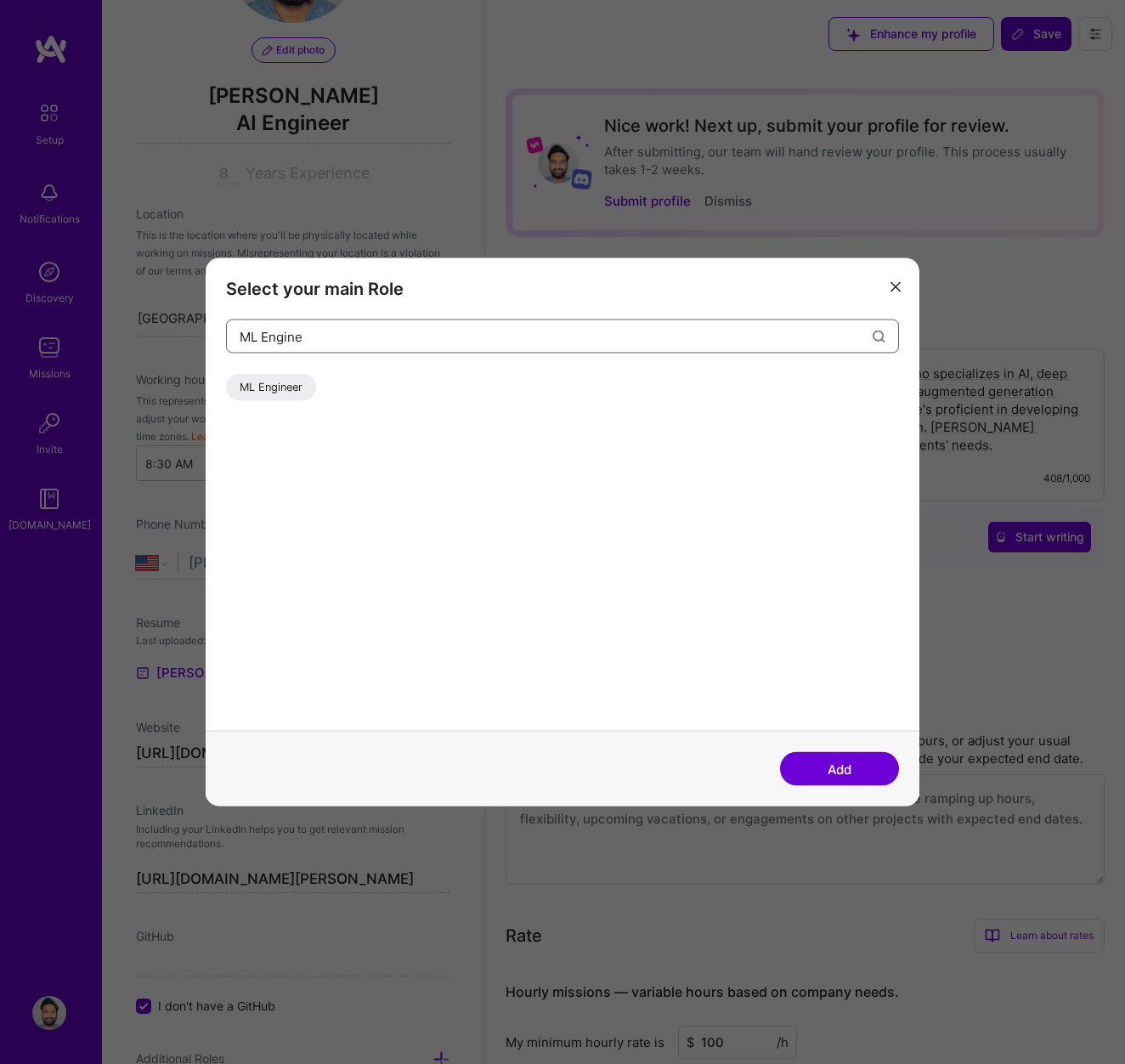
type input "ML Engine"
click at [270, 390] on div "ML Engineer" at bounding box center [270, 387] width 90 height 27
click at [840, 763] on button "Add" at bounding box center [839, 769] width 119 height 34
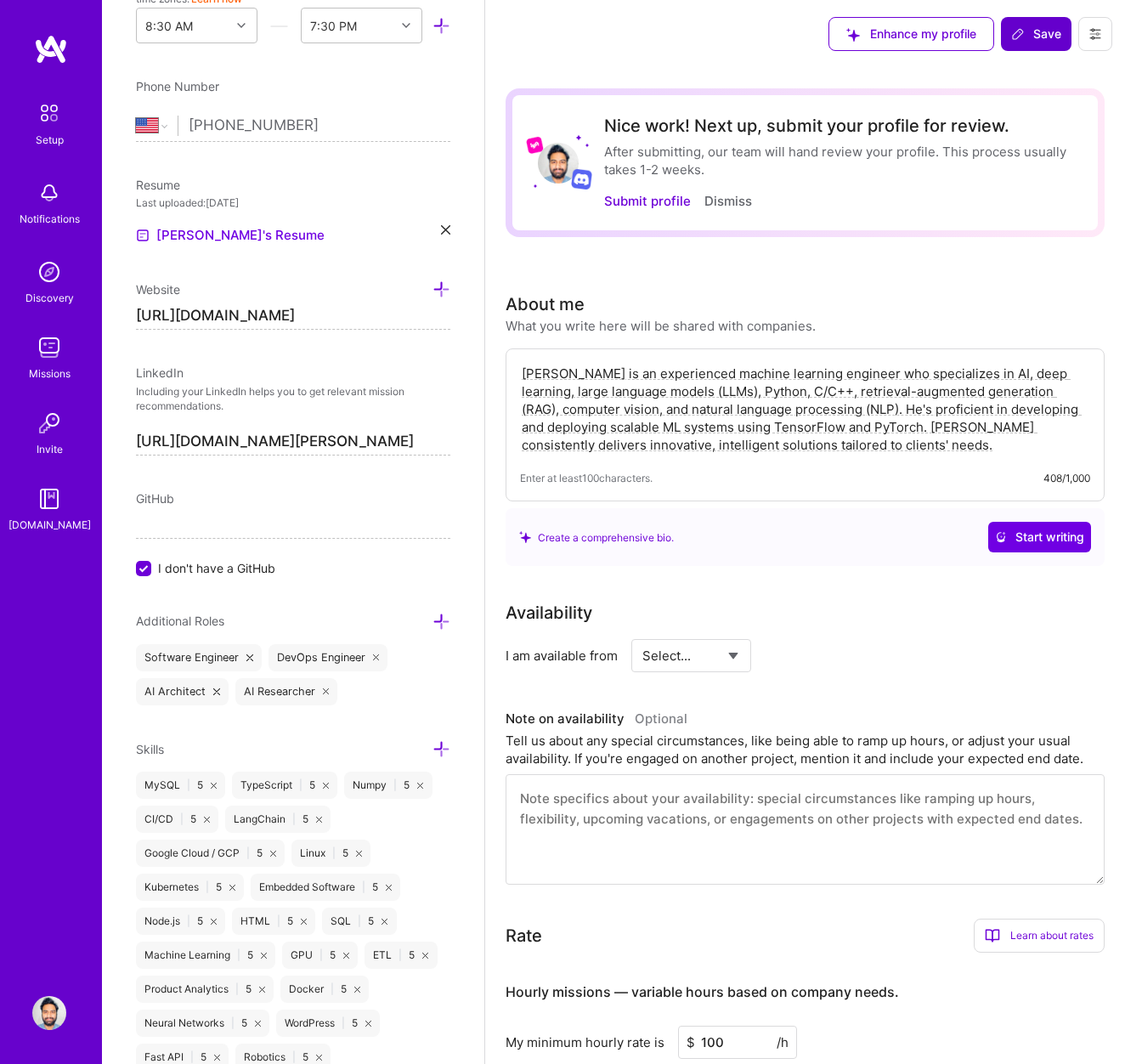
scroll to position [634, 0]
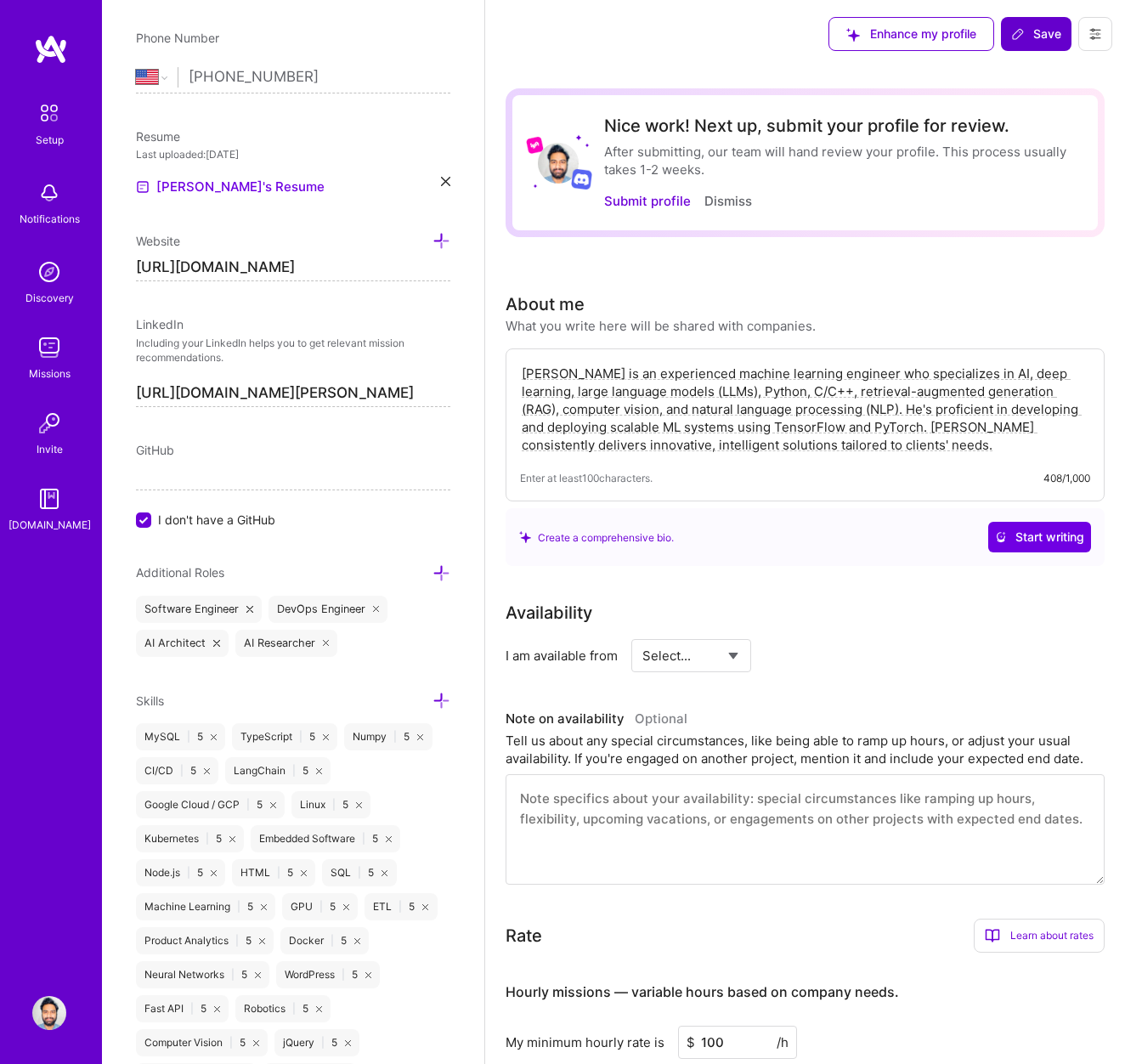
click at [440, 573] on icon at bounding box center [441, 573] width 17 height 17
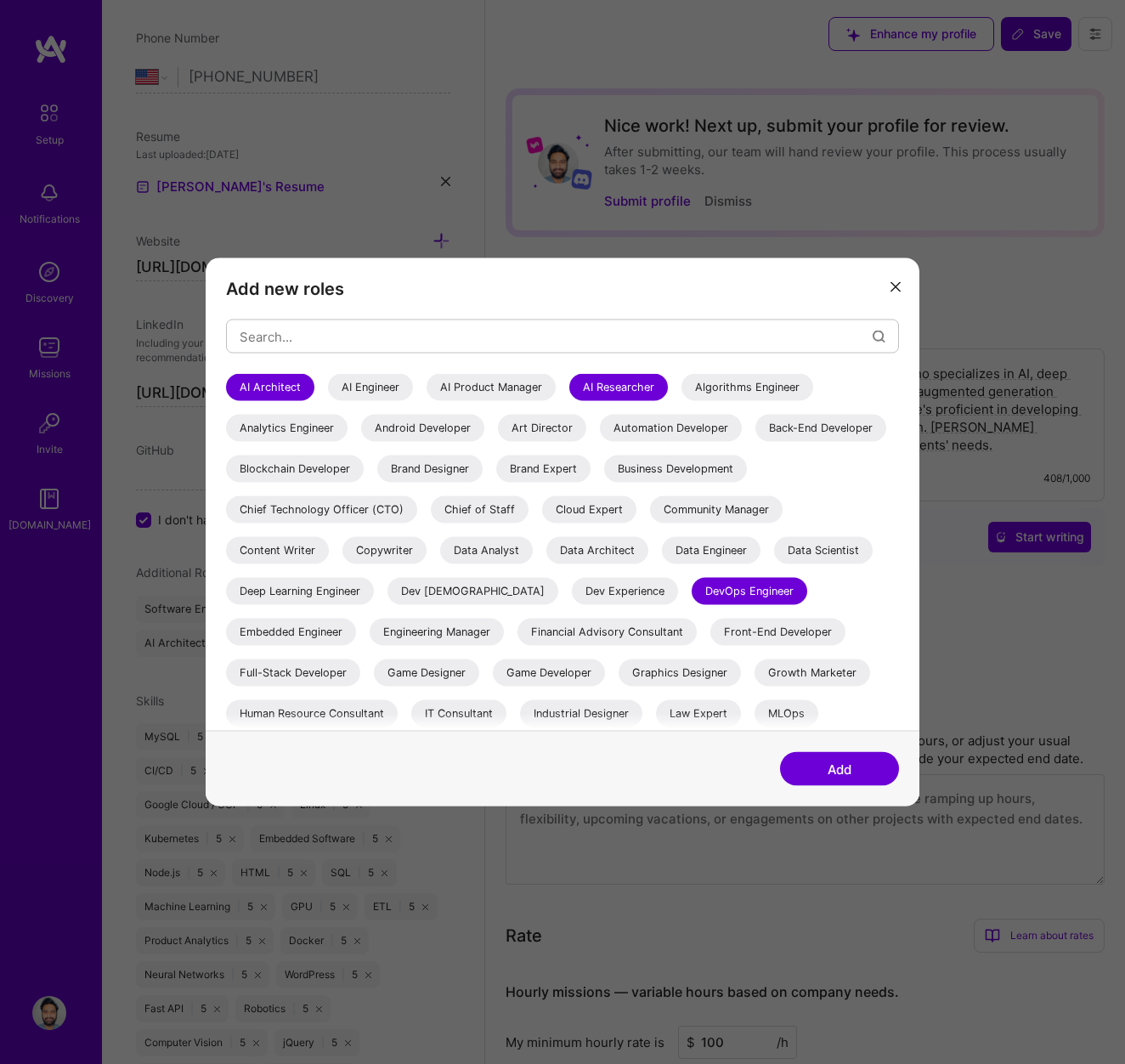
click at [363, 390] on div "AI Engineer" at bounding box center [370, 387] width 85 height 27
click at [282, 390] on div "AI Architect" at bounding box center [269, 387] width 88 height 27
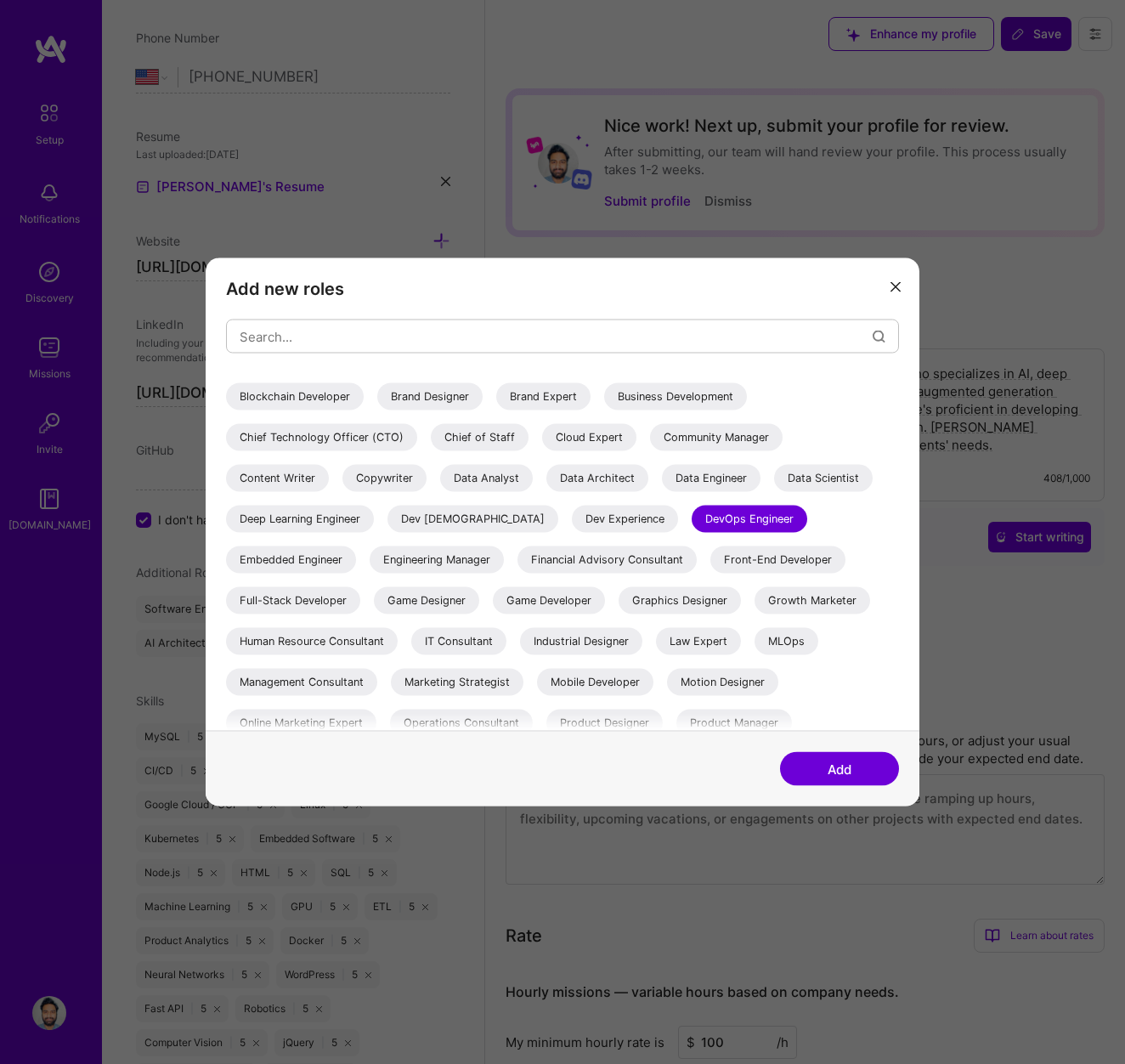
scroll to position [73, 0]
click at [374, 510] on div "Deep Learning Engineer" at bounding box center [300, 518] width 148 height 27
click at [774, 491] on div "Data Scientist" at bounding box center [823, 477] width 98 height 27
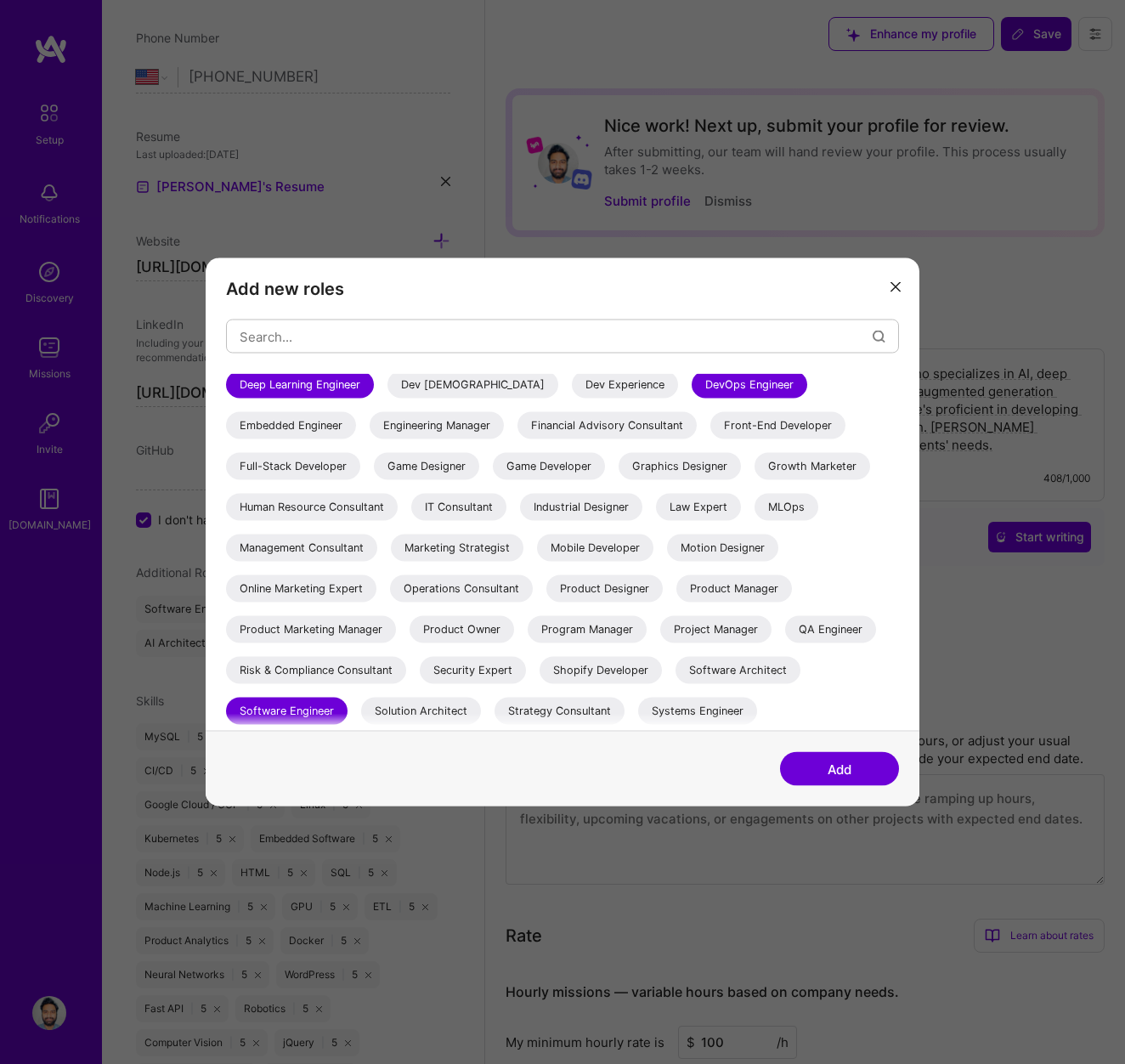
scroll to position [207, 0]
click at [755, 520] on div "MLOps" at bounding box center [786, 506] width 64 height 27
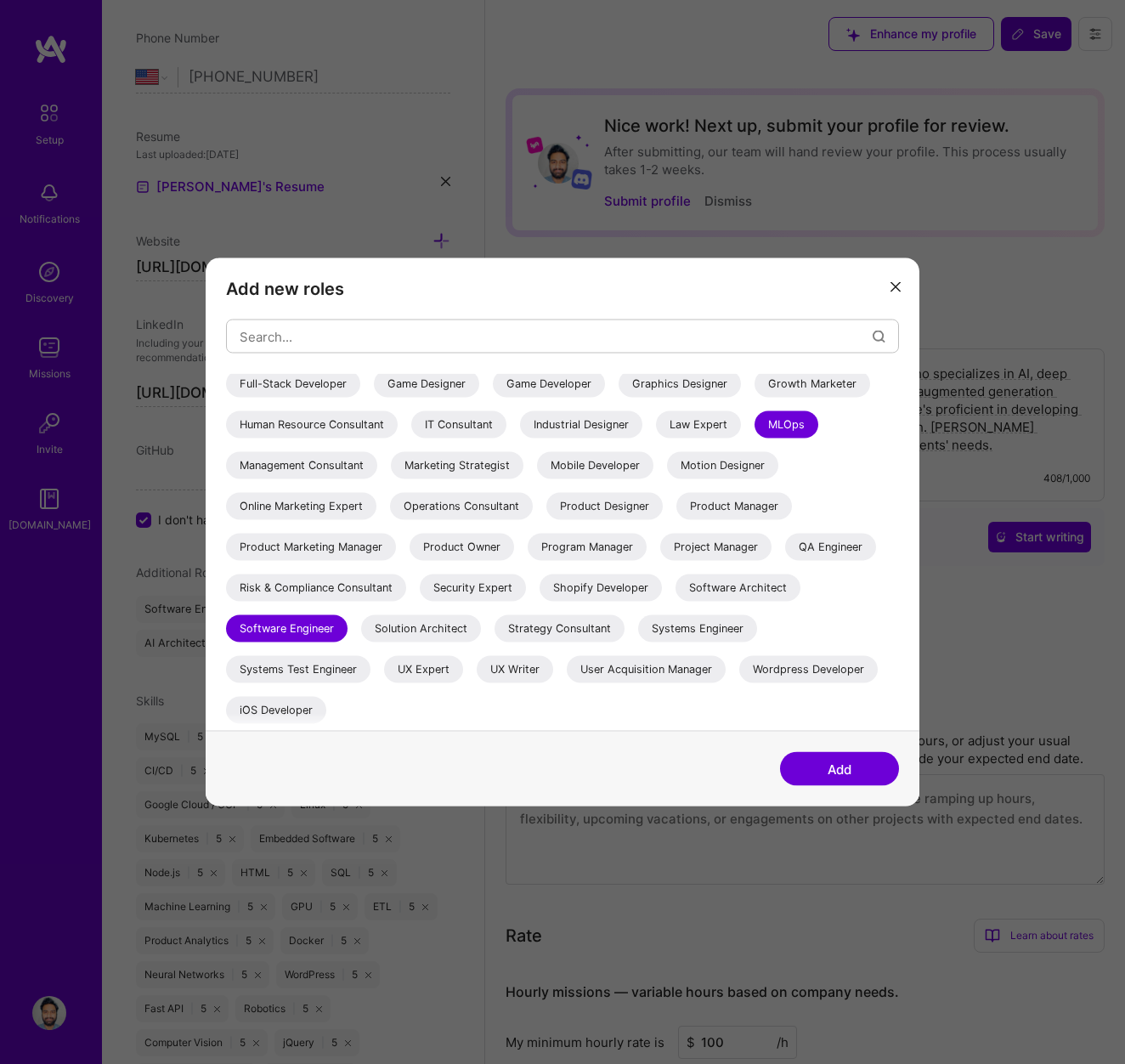
scroll to position [0, 0]
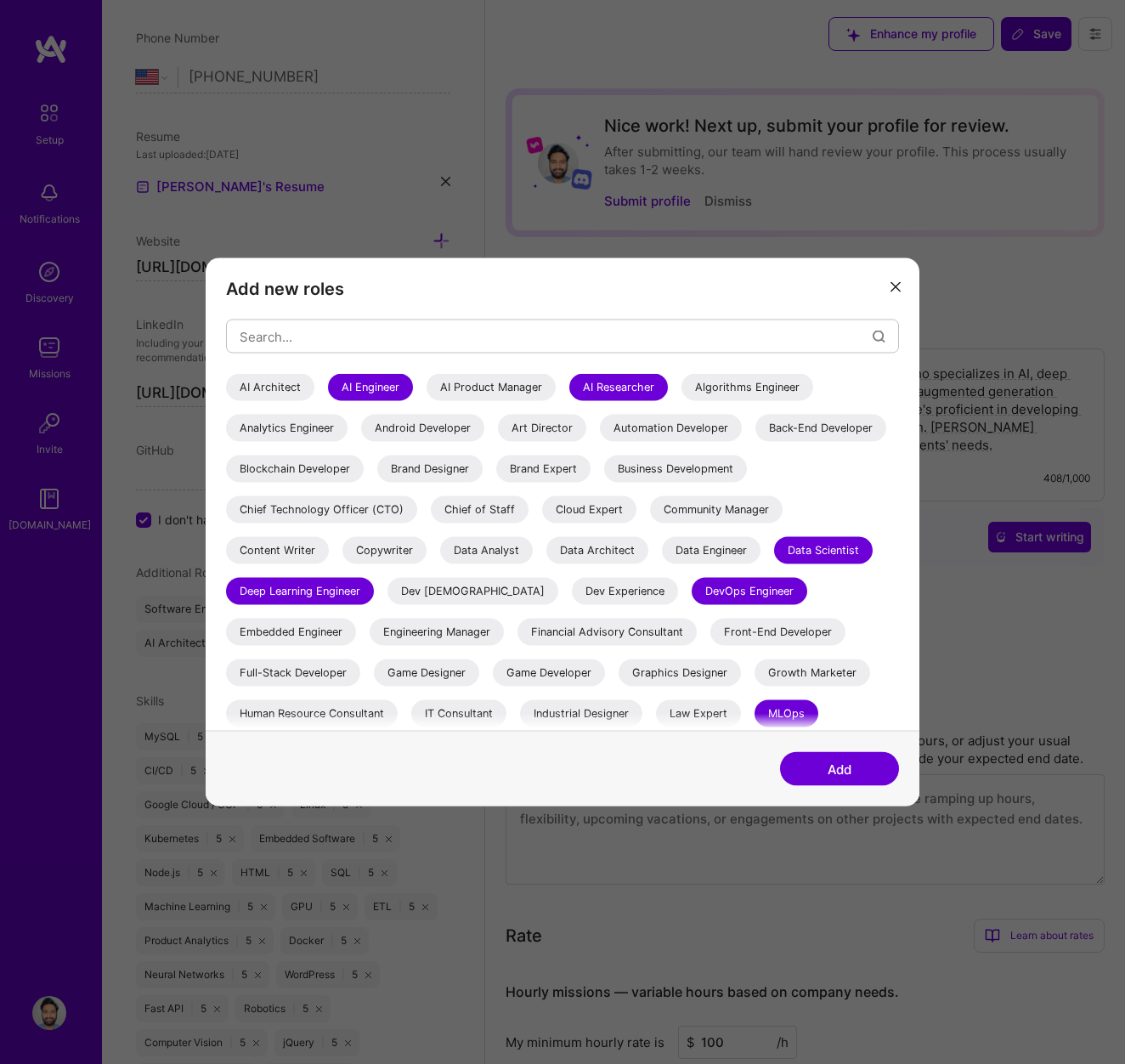
drag, startPoint x: 818, startPoint y: 766, endPoint x: 701, endPoint y: 403, distance: 381.4
click at [701, 403] on div "Add new roles AI Architect AI Engineer AI Product Manager AI Researcher Algorit…" at bounding box center [562, 532] width 714 height 548
click at [247, 395] on div "AI Architect" at bounding box center [269, 387] width 88 height 27
click at [864, 764] on button "Add" at bounding box center [839, 769] width 119 height 34
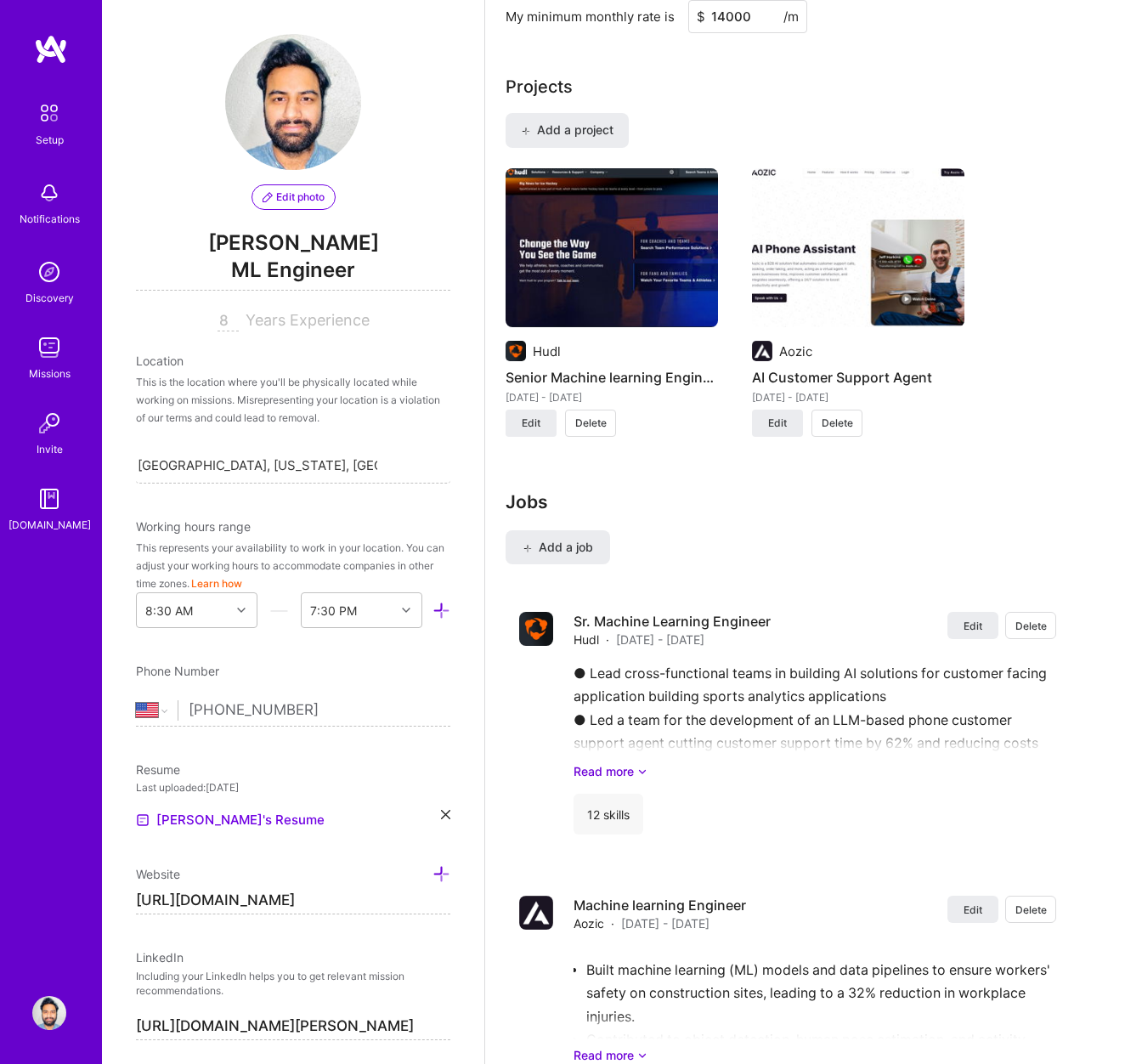
scroll to position [1189, 0]
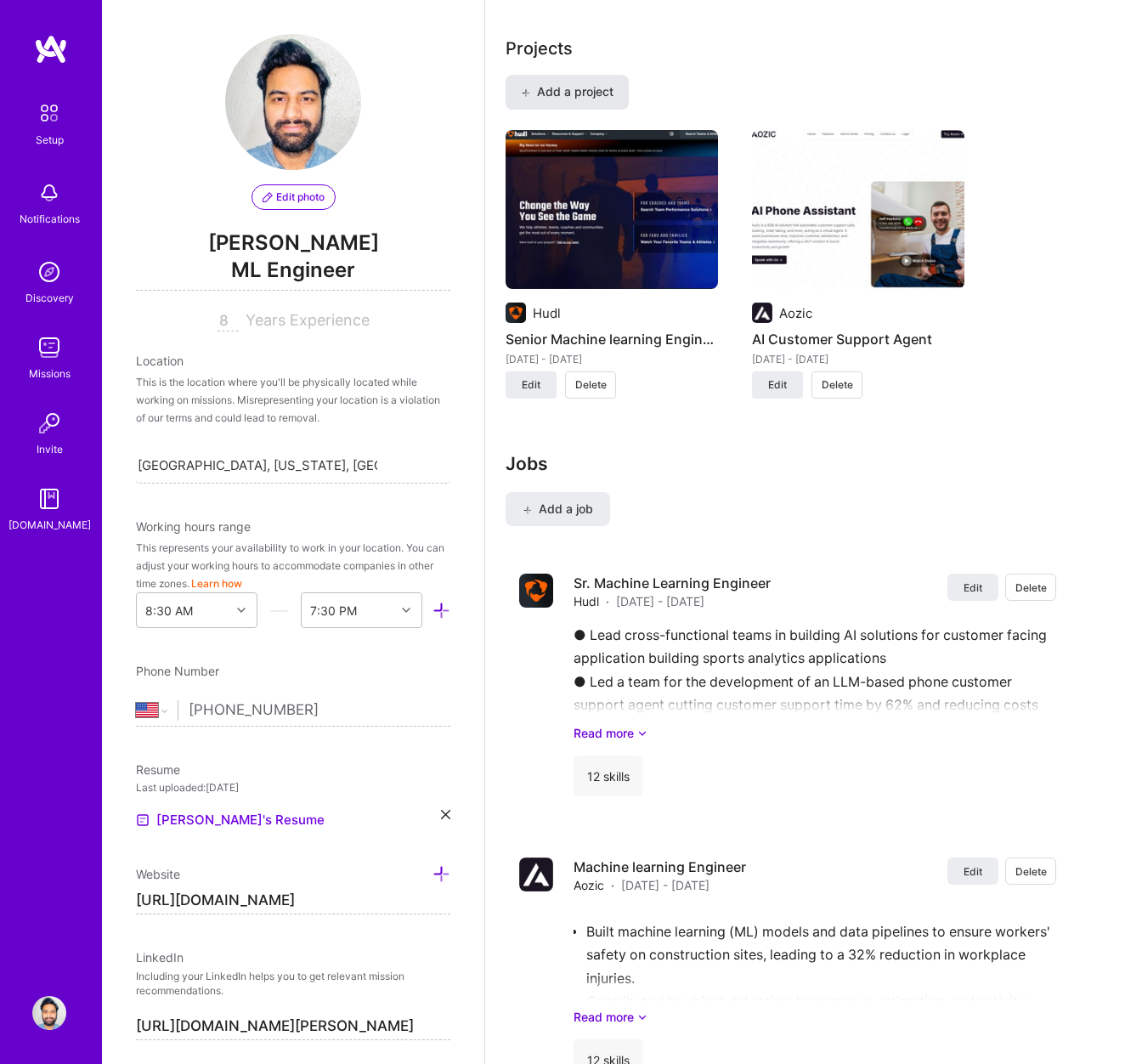
click at [581, 96] on span "Add a project" at bounding box center [567, 92] width 92 height 17
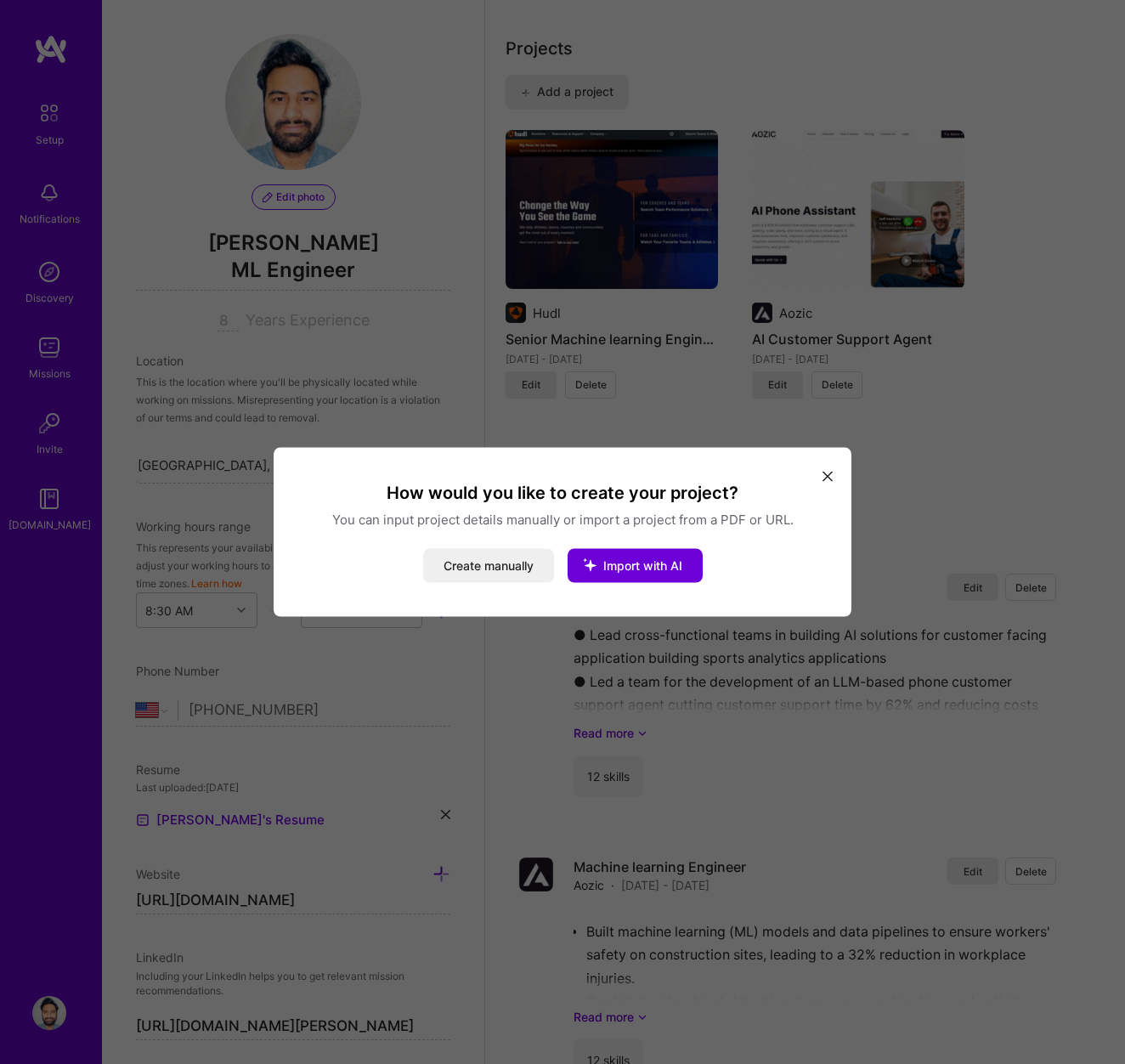
click at [821, 478] on button "modal" at bounding box center [827, 476] width 20 height 28
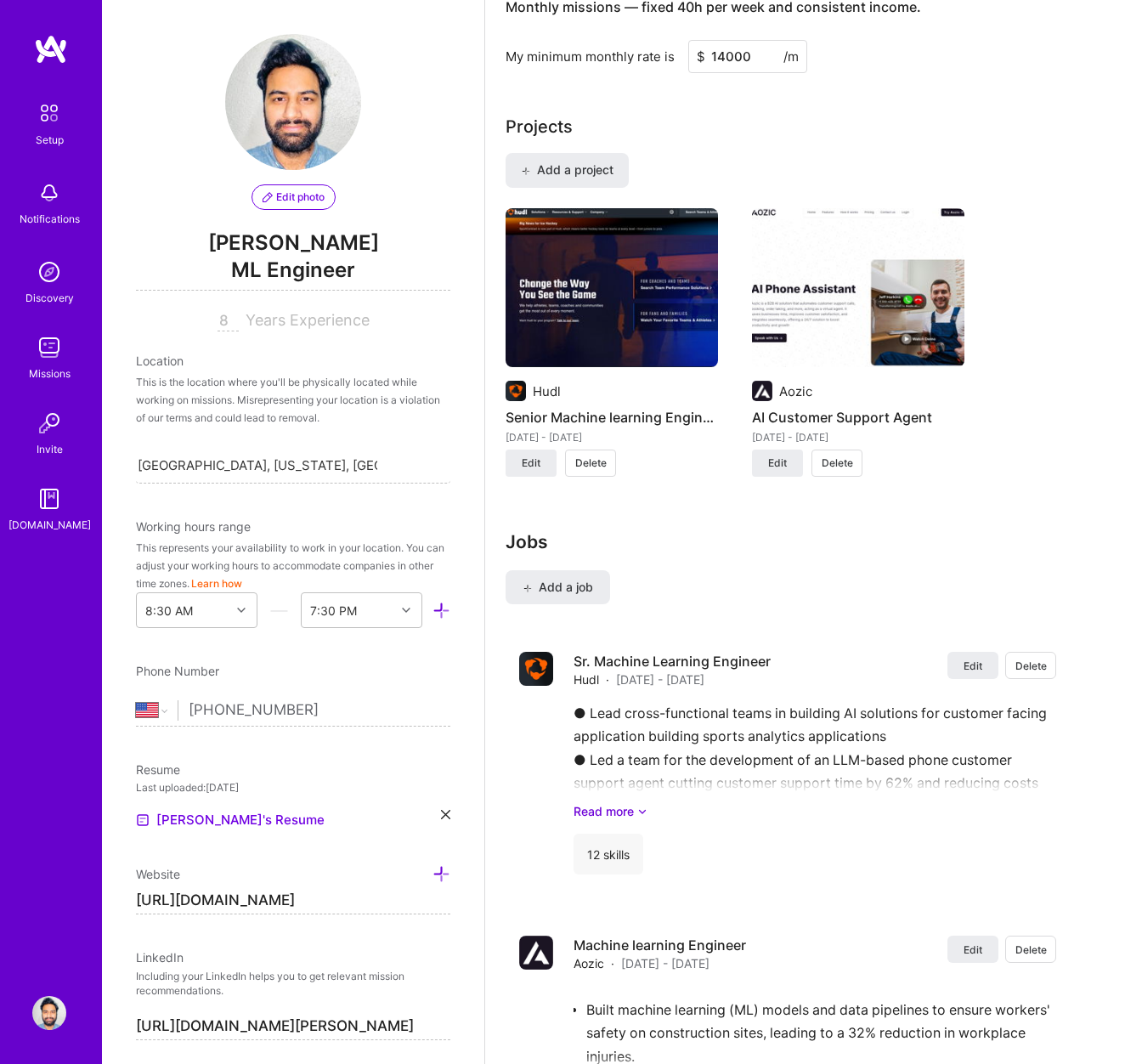
scroll to position [1101, 0]
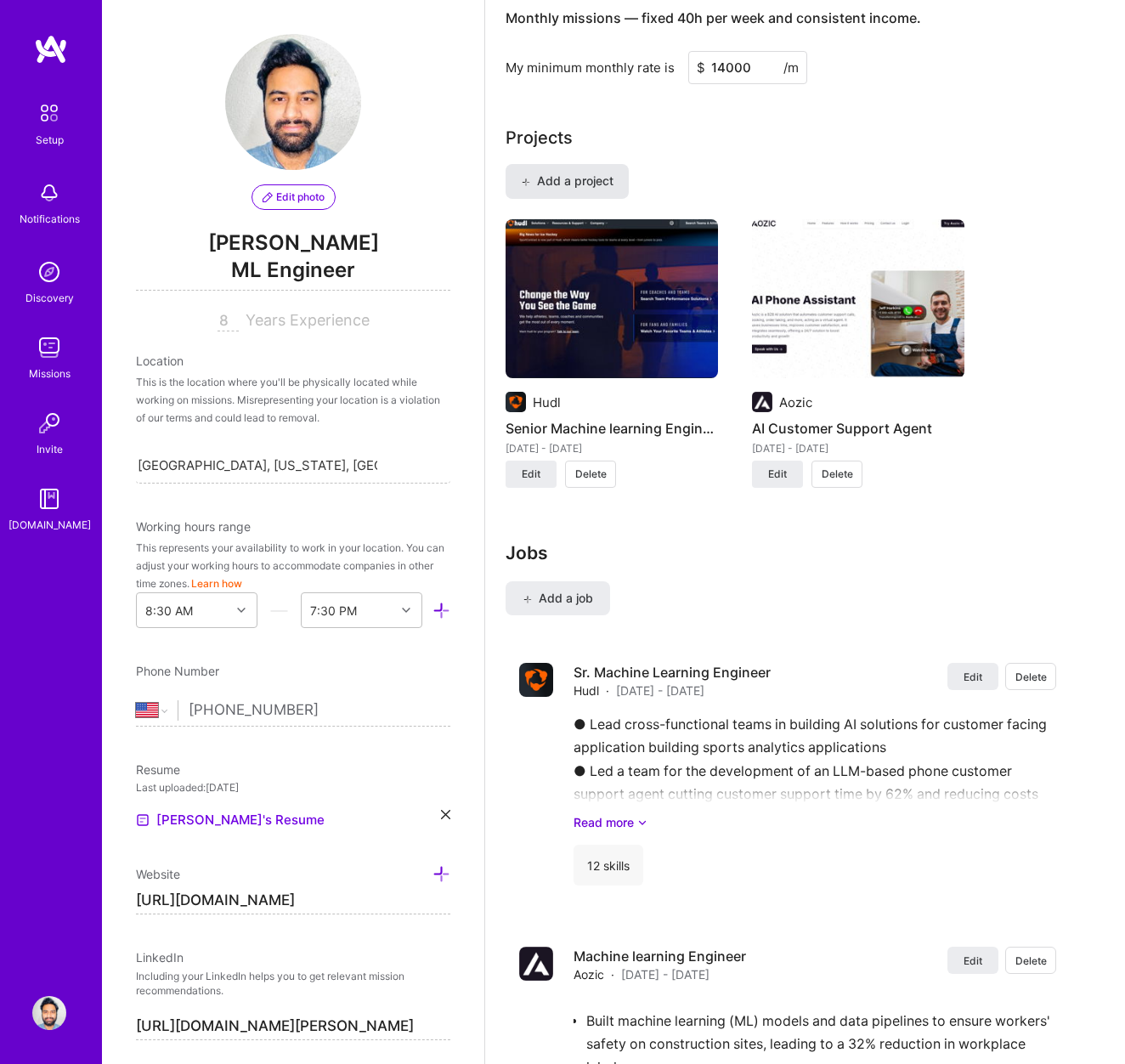
click at [591, 183] on span "Add a project" at bounding box center [567, 181] width 92 height 17
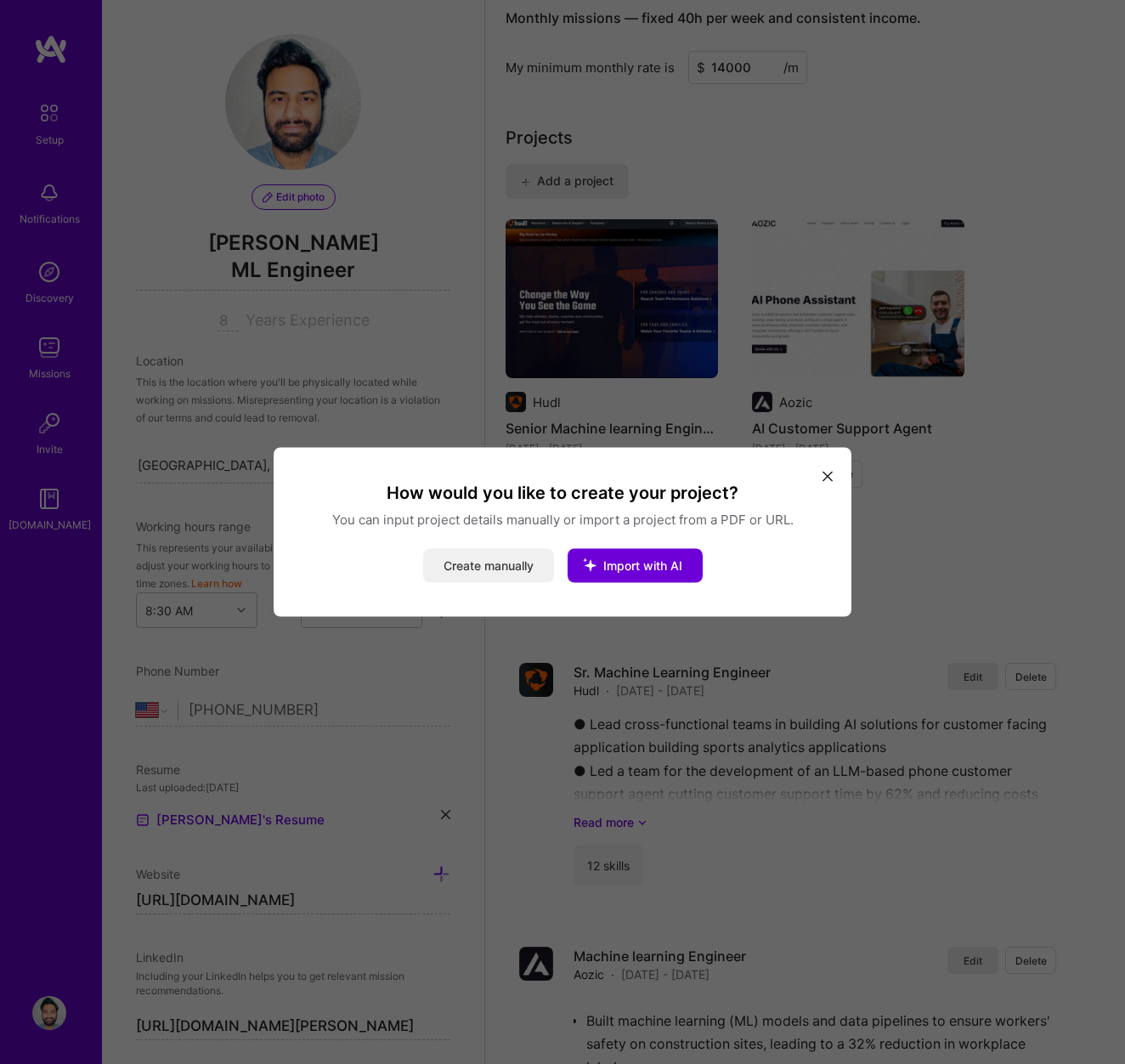
click at [498, 565] on button "Create manually" at bounding box center [489, 566] width 131 height 34
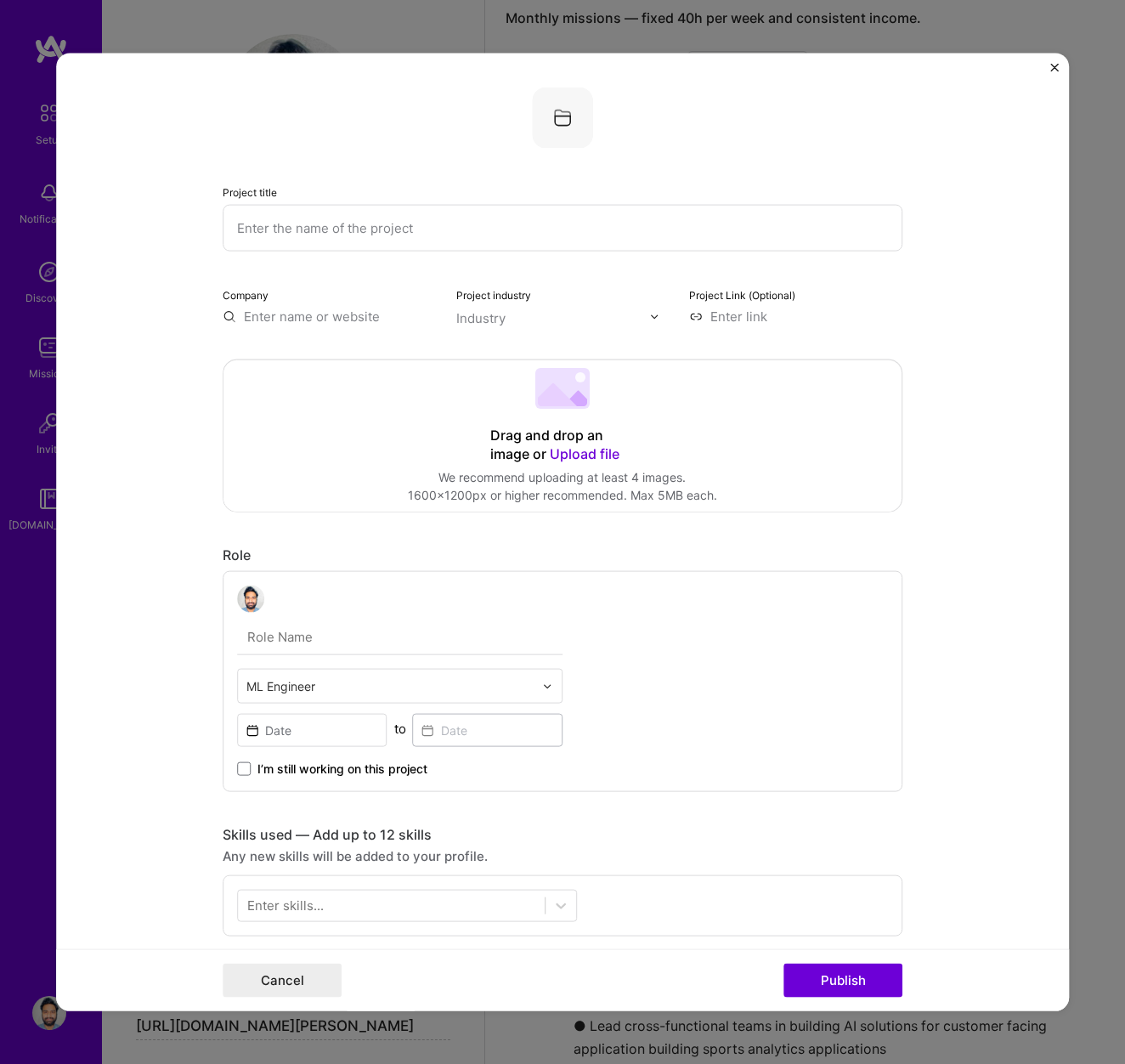
click at [551, 247] on input "text" at bounding box center [563, 228] width 680 height 47
click at [410, 225] on input "text" at bounding box center [563, 228] width 680 height 47
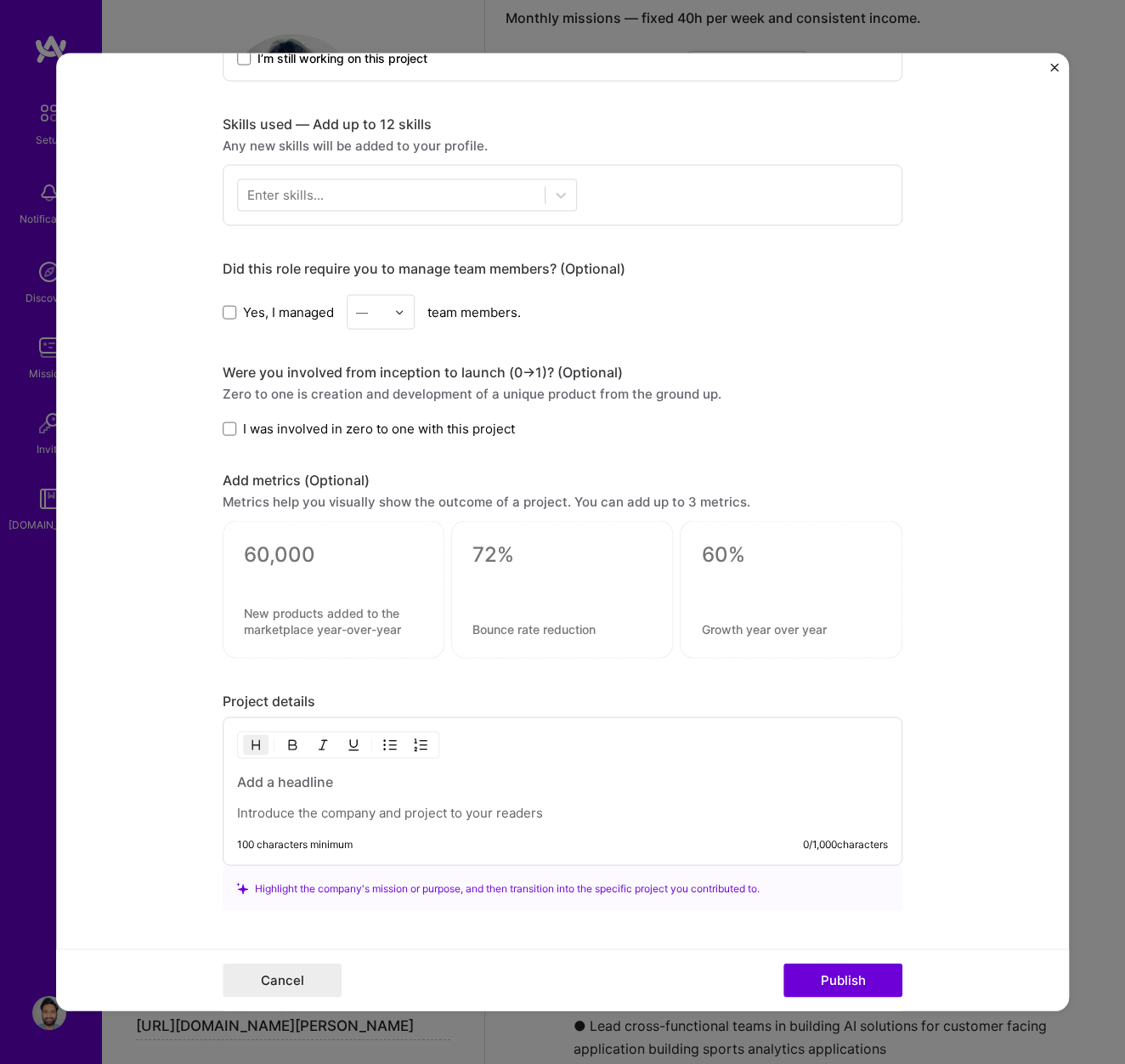
scroll to position [711, 0]
click at [344, 811] on p at bounding box center [562, 813] width 651 height 17
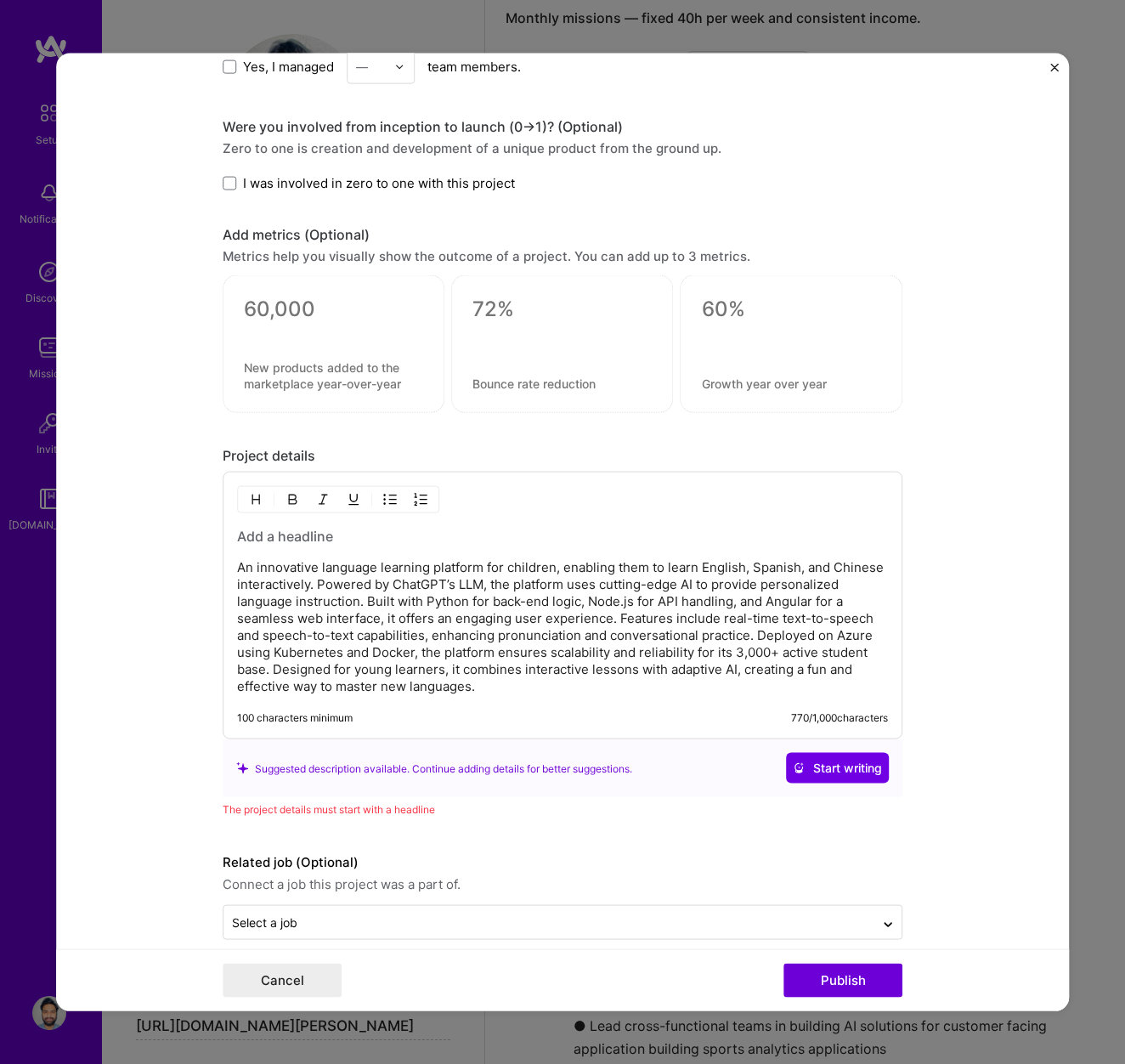
scroll to position [964, 0]
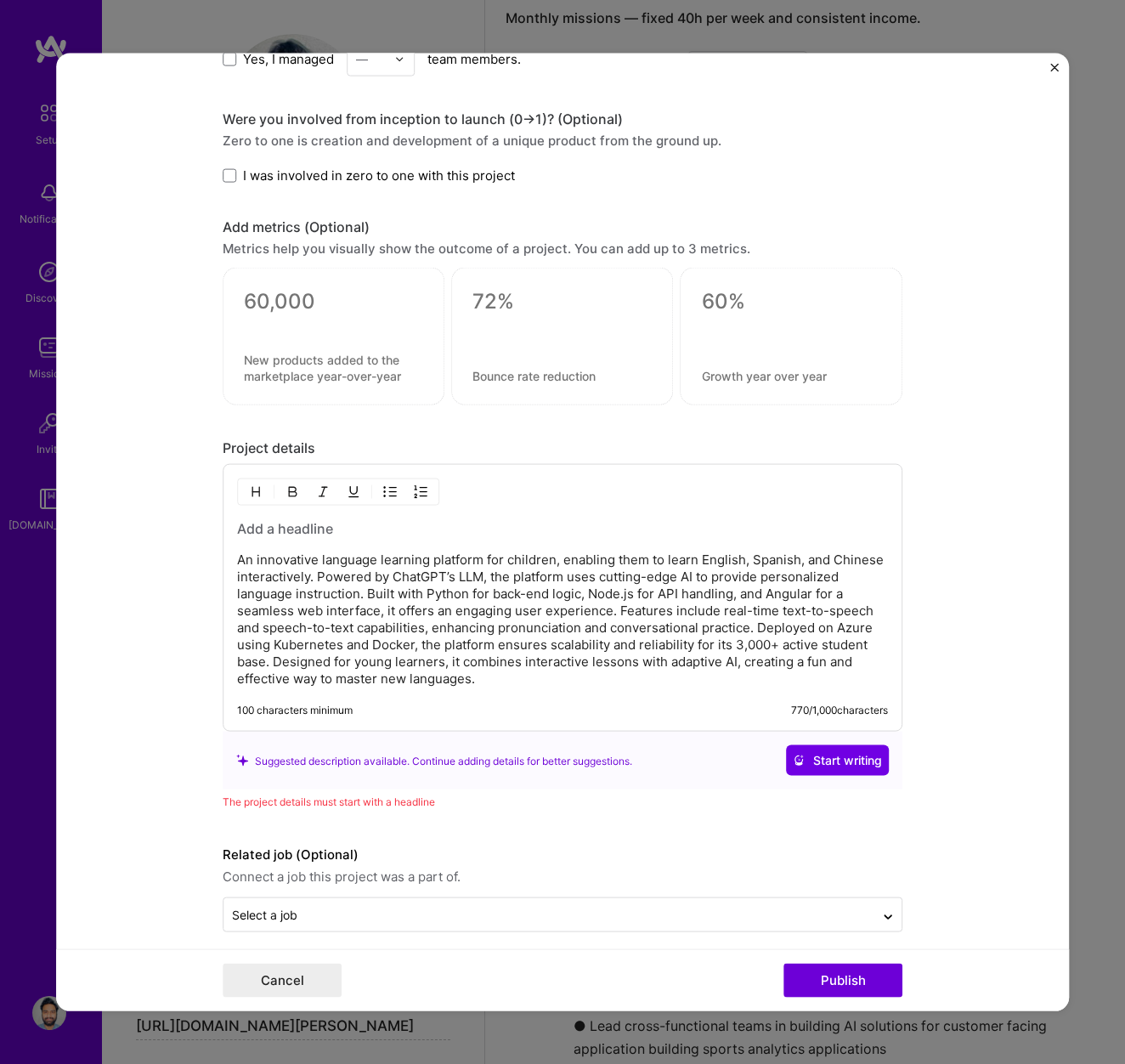
click at [587, 804] on div "The project details must start with a headline" at bounding box center [563, 802] width 680 height 17
click at [826, 767] on span "Start writing" at bounding box center [837, 761] width 89 height 17
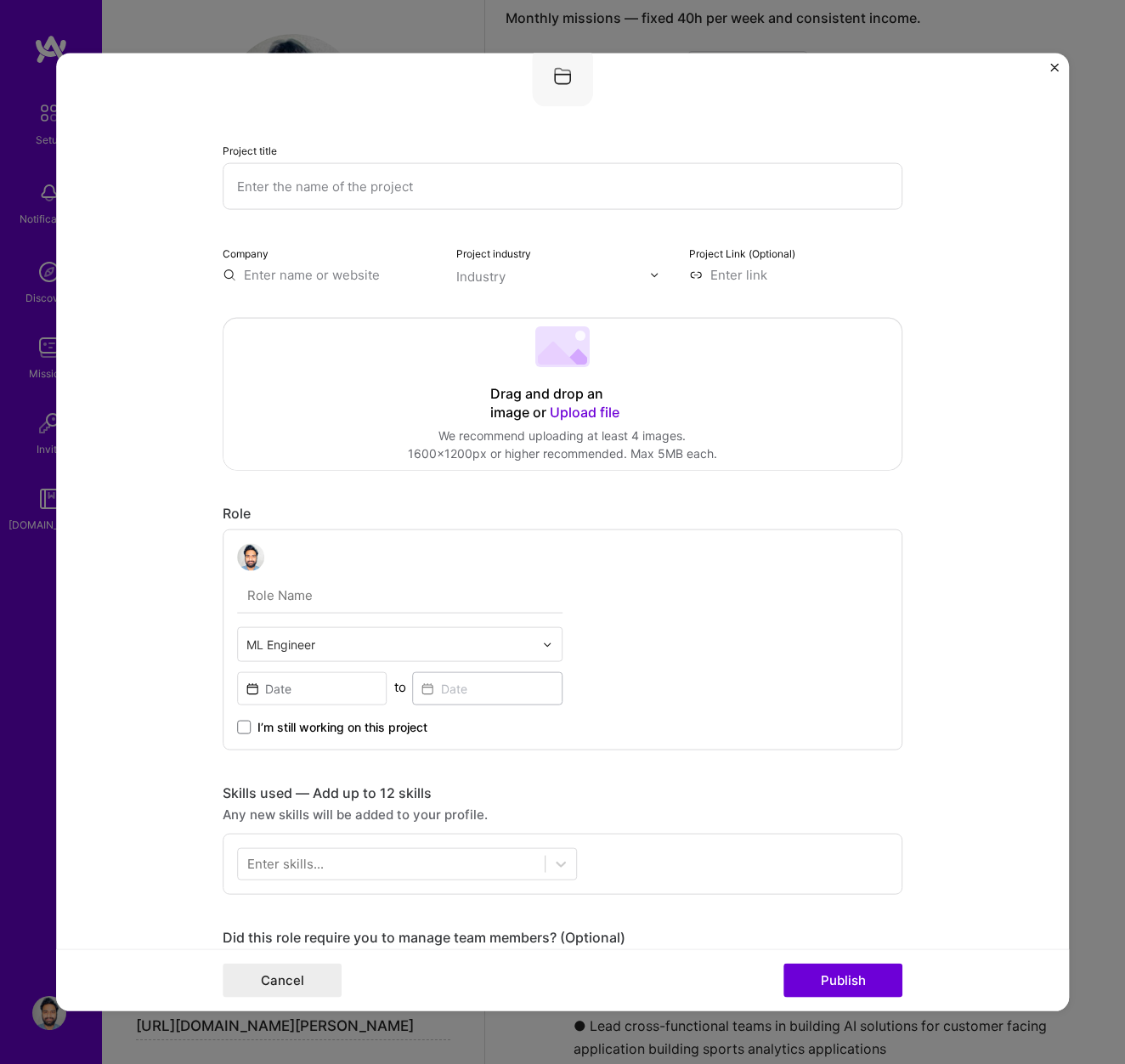
scroll to position [0, 0]
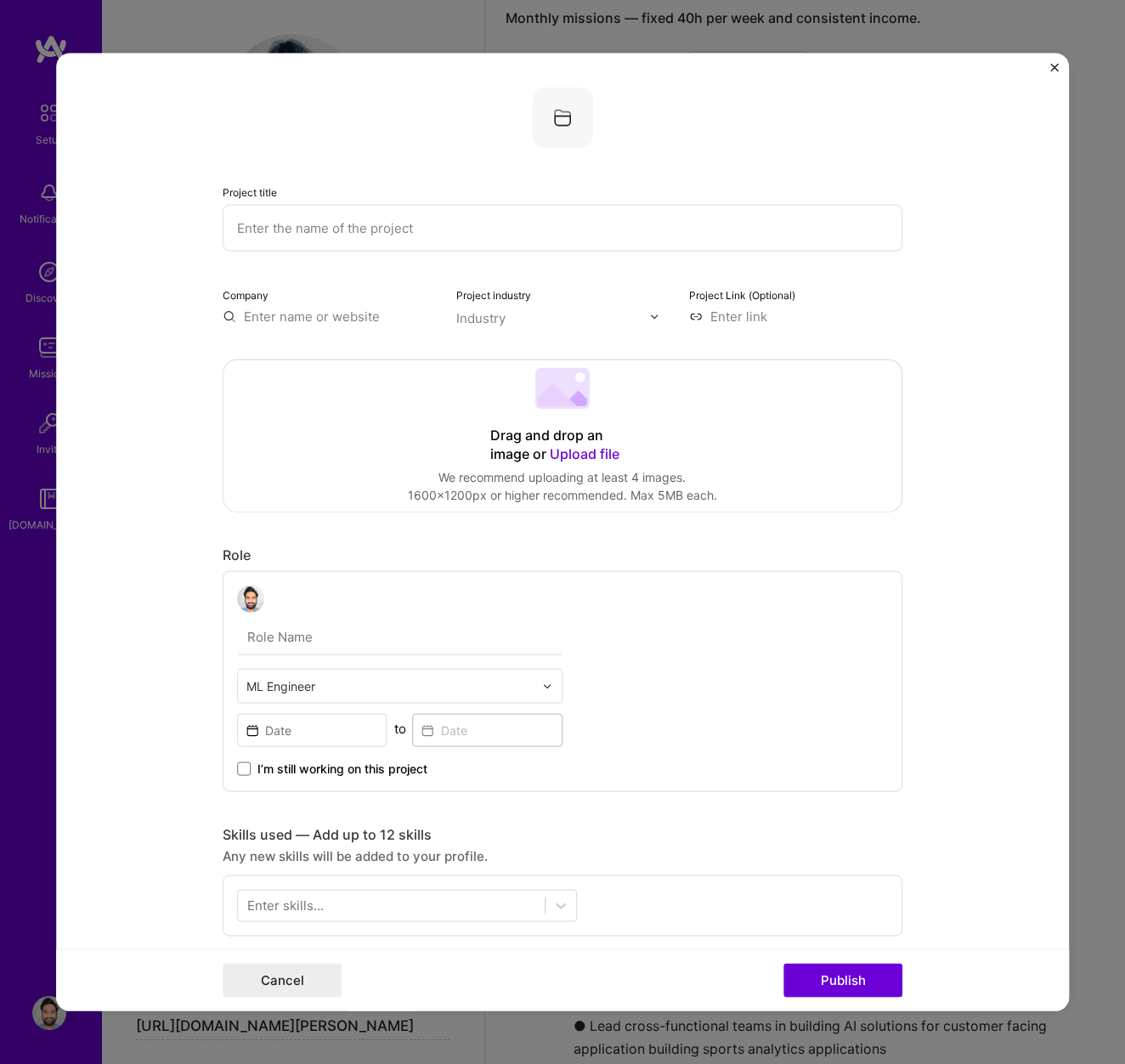
click at [444, 230] on input "text" at bounding box center [563, 228] width 680 height 47
paste input "Learn New Language Chatbot"
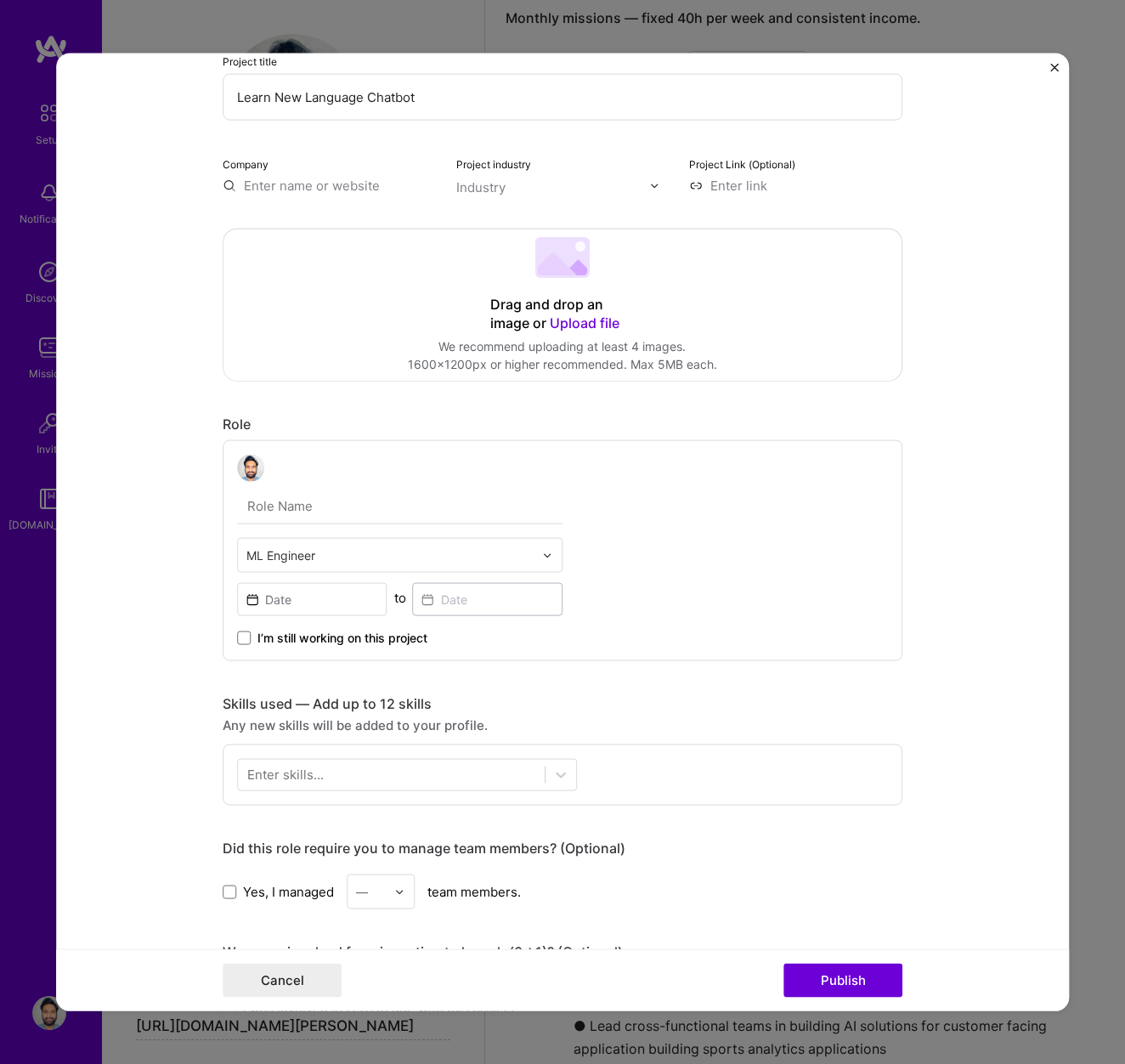
scroll to position [96, 0]
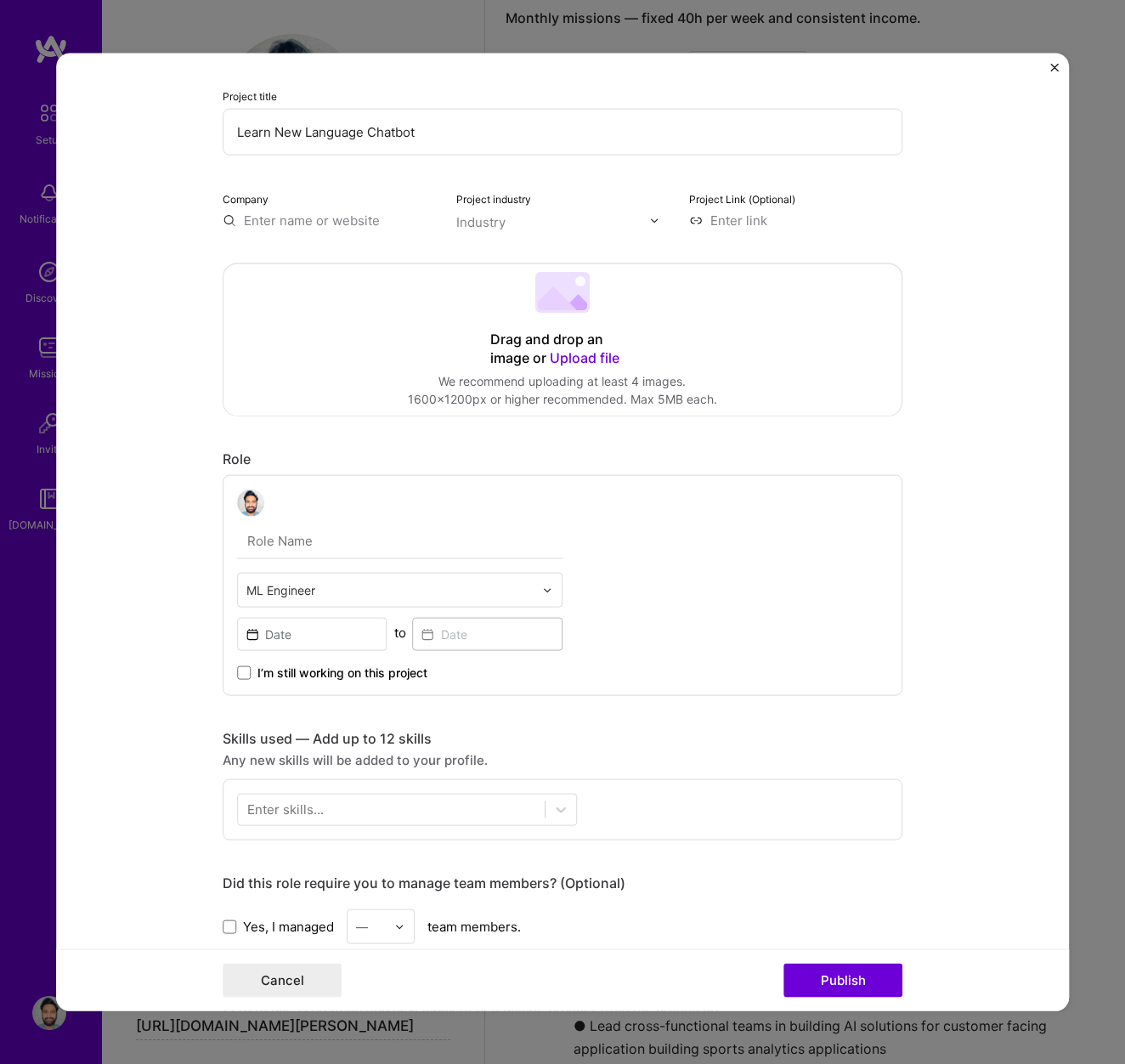
type input "Learn New Language Chatbot"
click at [377, 219] on input "text" at bounding box center [329, 220] width 213 height 17
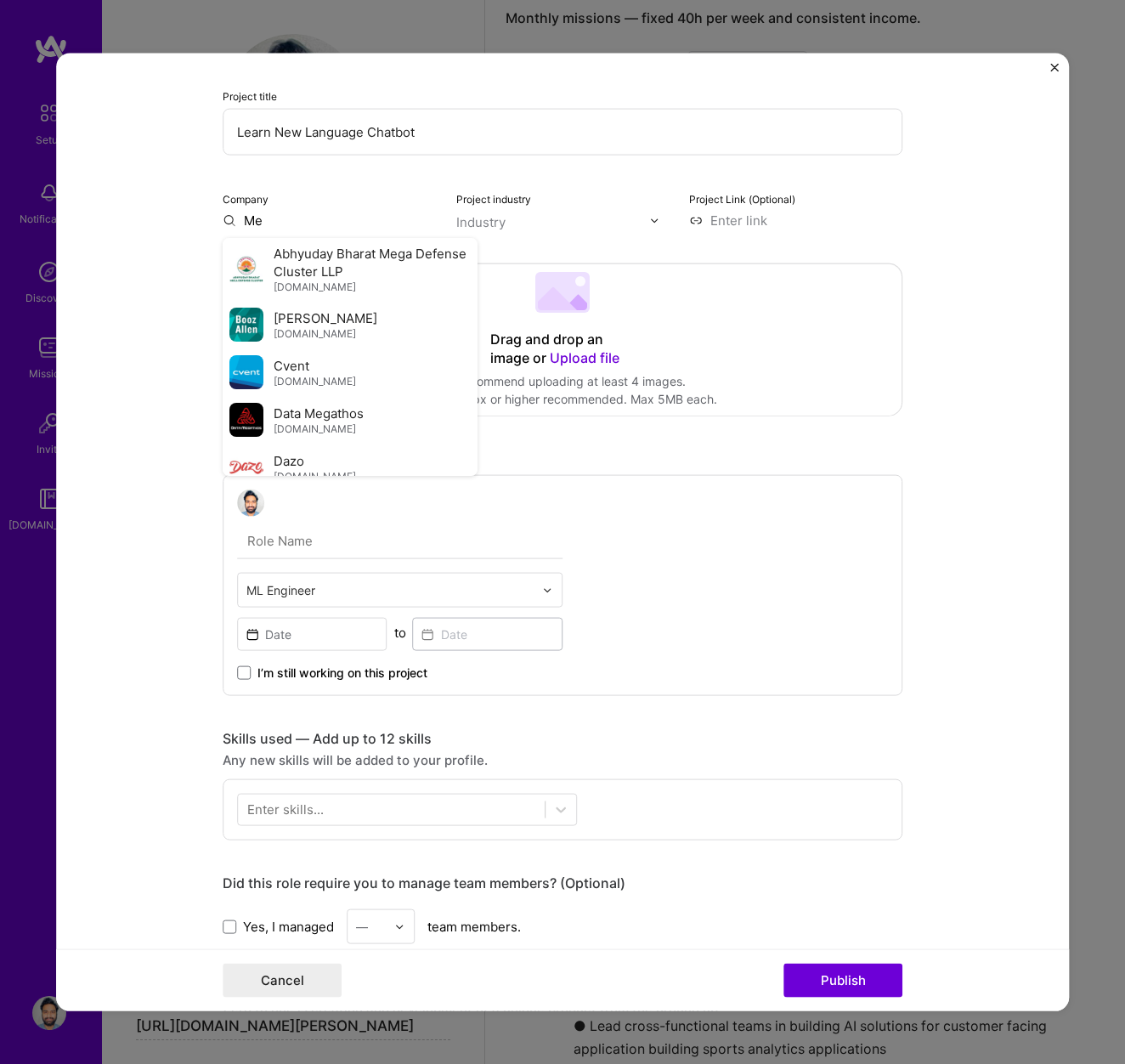
type input "M"
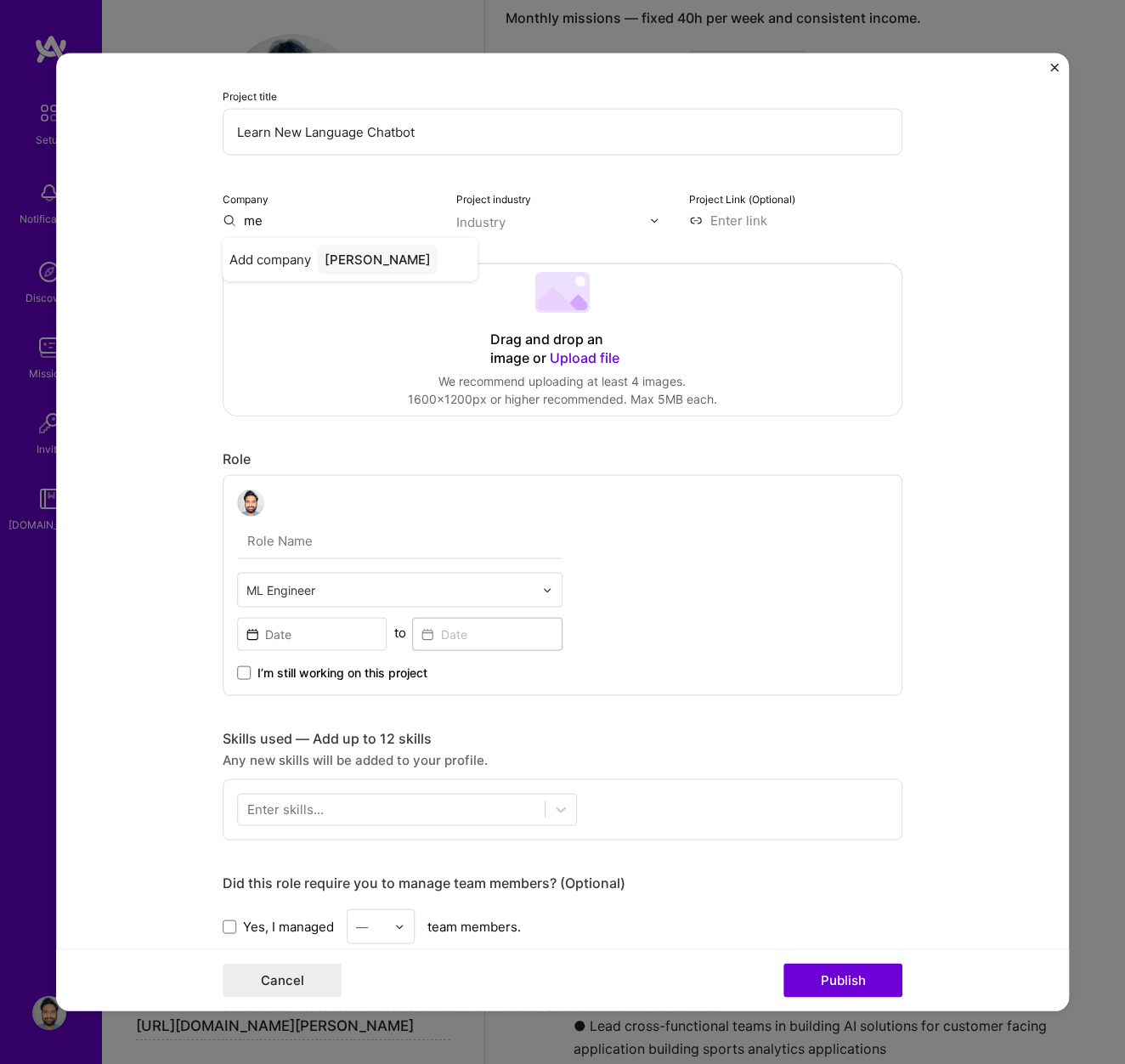
type input "m"
paste input "https://meglanguages.com/"
type input "https://meglanguages.com/"
click at [432, 260] on div "https://meglanguages.com/" at bounding box center [395, 268] width 153 height 46
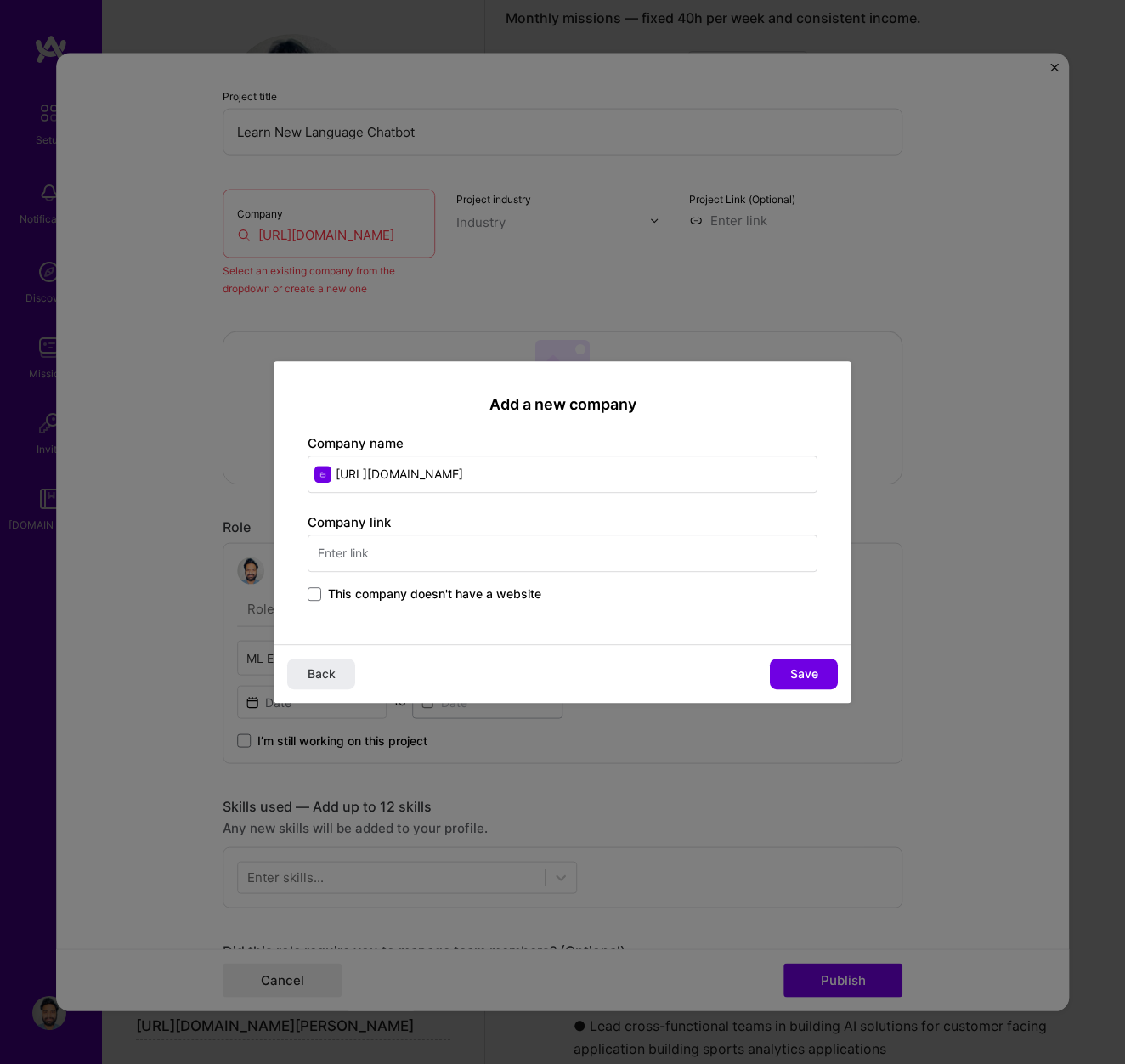
click at [391, 559] on input "text" at bounding box center [562, 552] width 510 height 37
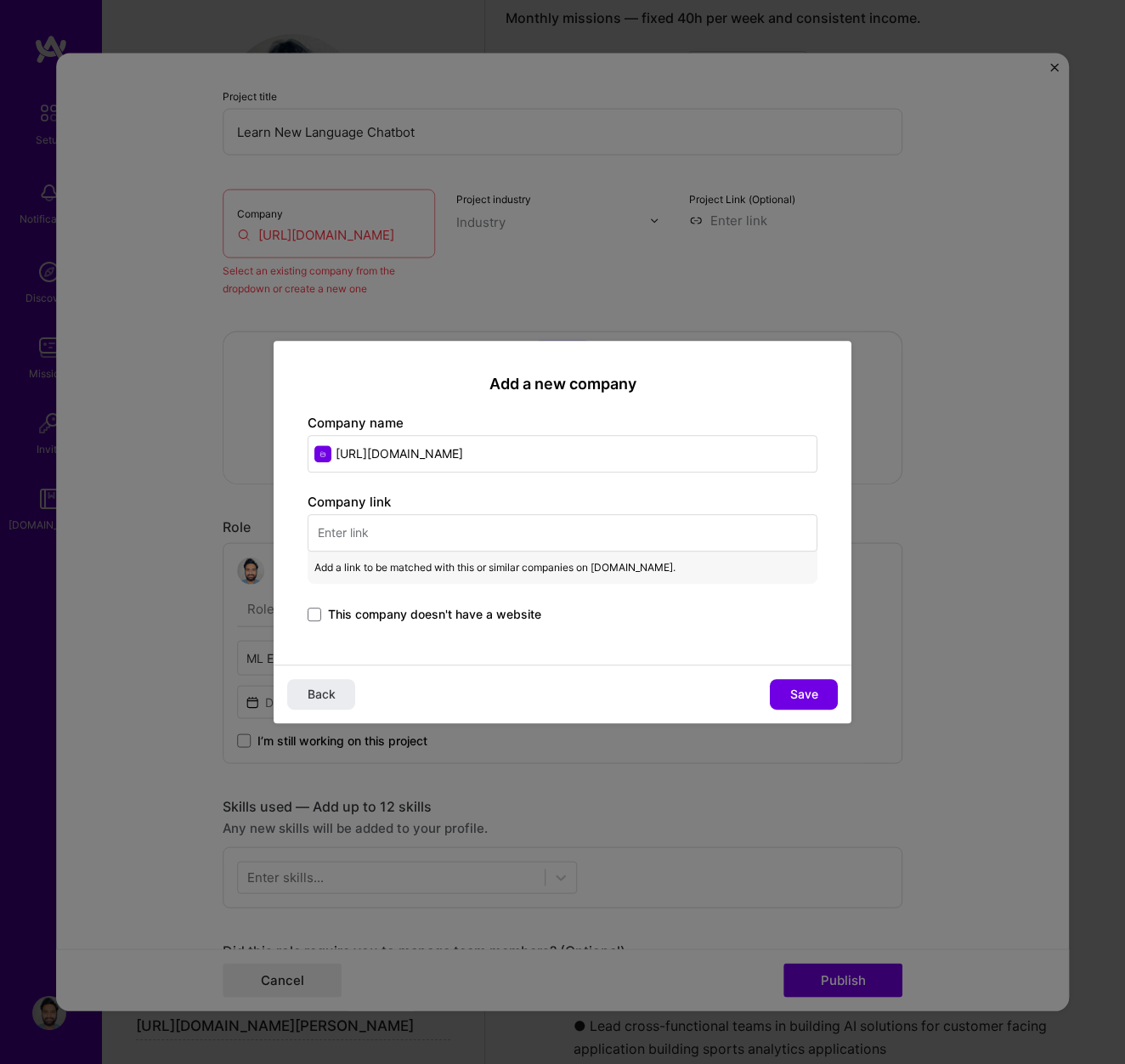
paste input "https://meglanguages.com/"
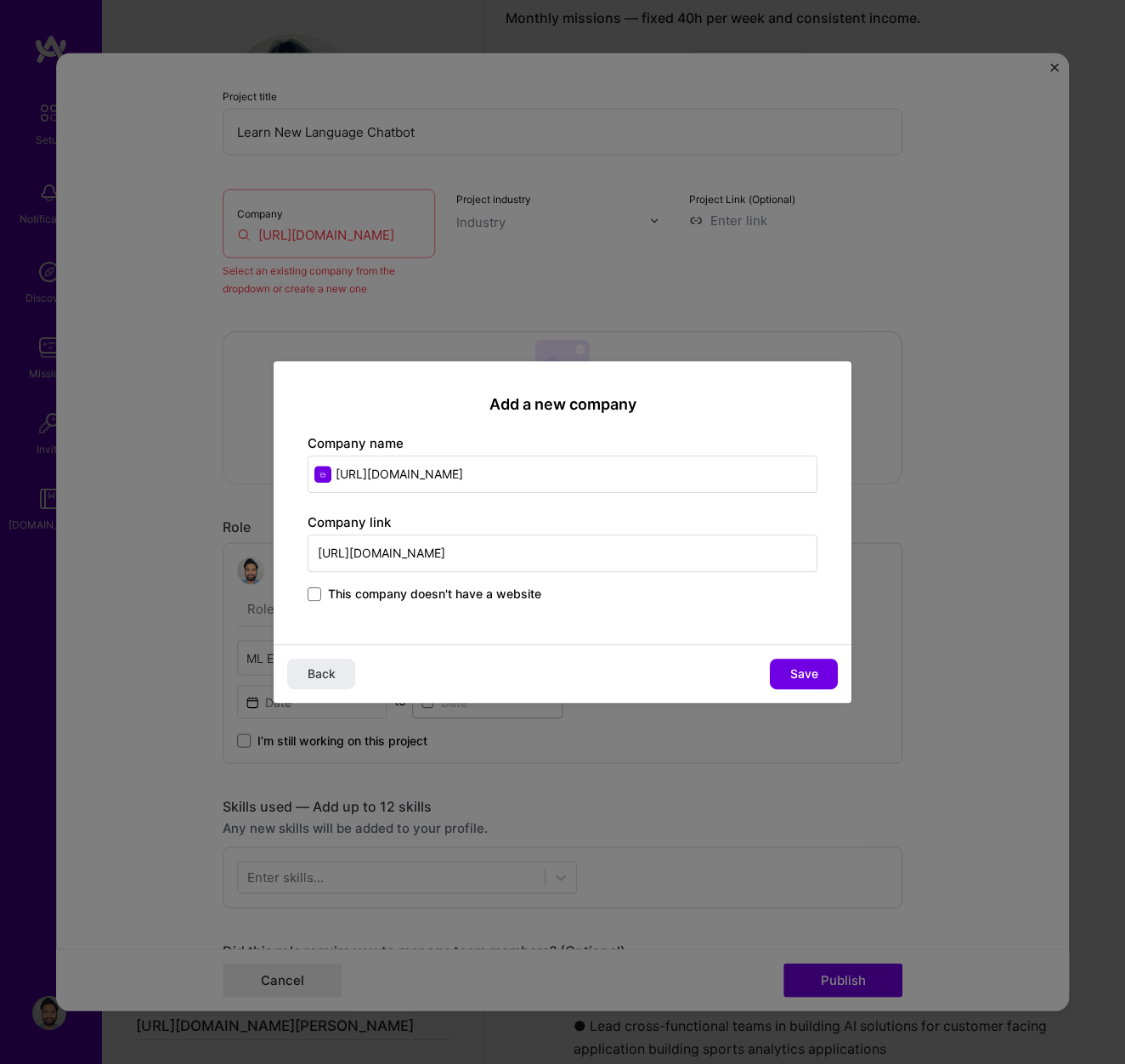
type input "https://meglanguages.com/"
drag, startPoint x: 499, startPoint y: 479, endPoint x: 222, endPoint y: 474, distance: 277.0
click at [222, 474] on div "Add a new company Company name https://meglanguages.com/ Company link https://m…" at bounding box center [562, 532] width 1125 height 1064
type input "Meg Languages"
click at [795, 682] on button "Save" at bounding box center [804, 674] width 68 height 30
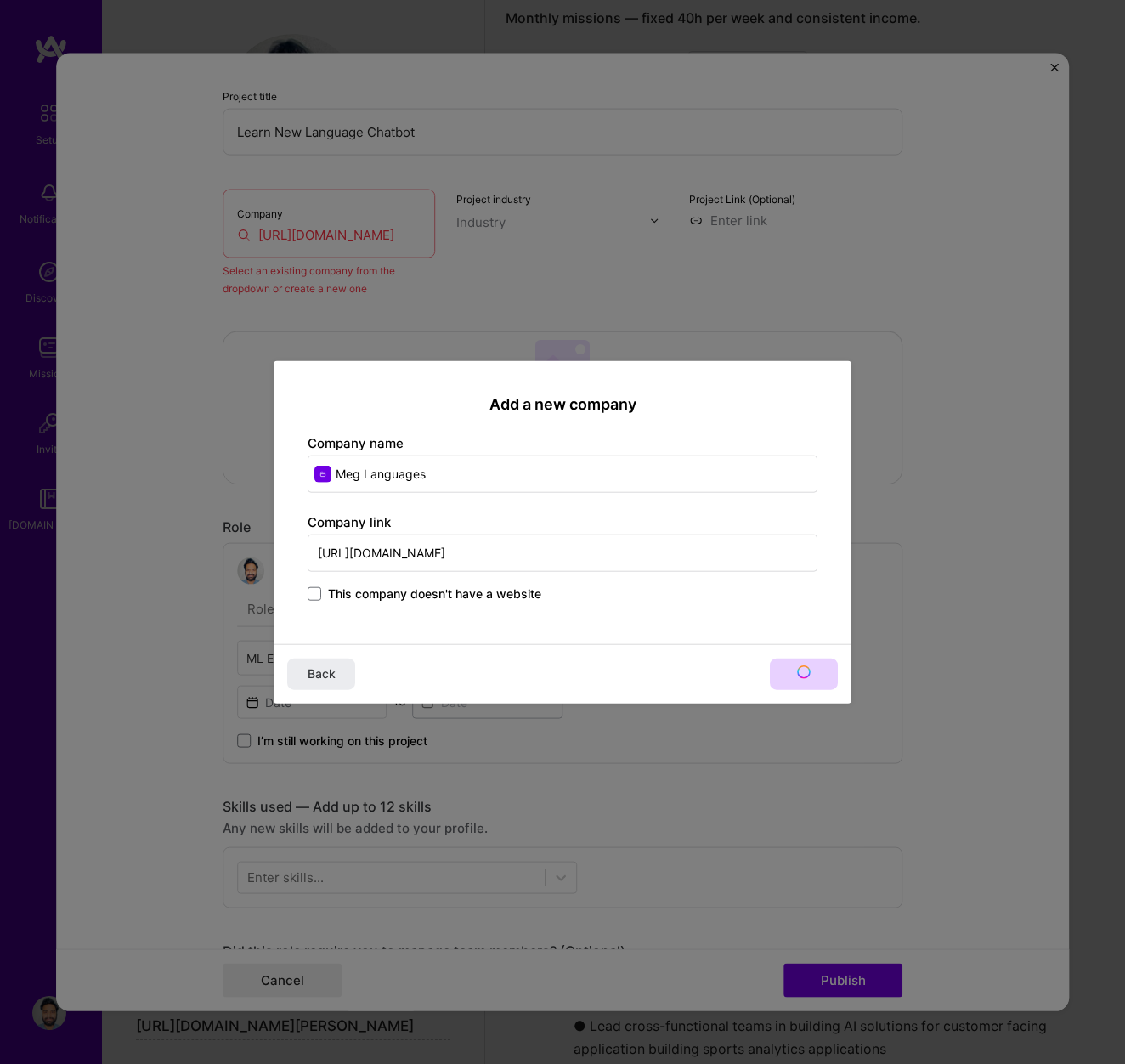
type input "Meg Languages"
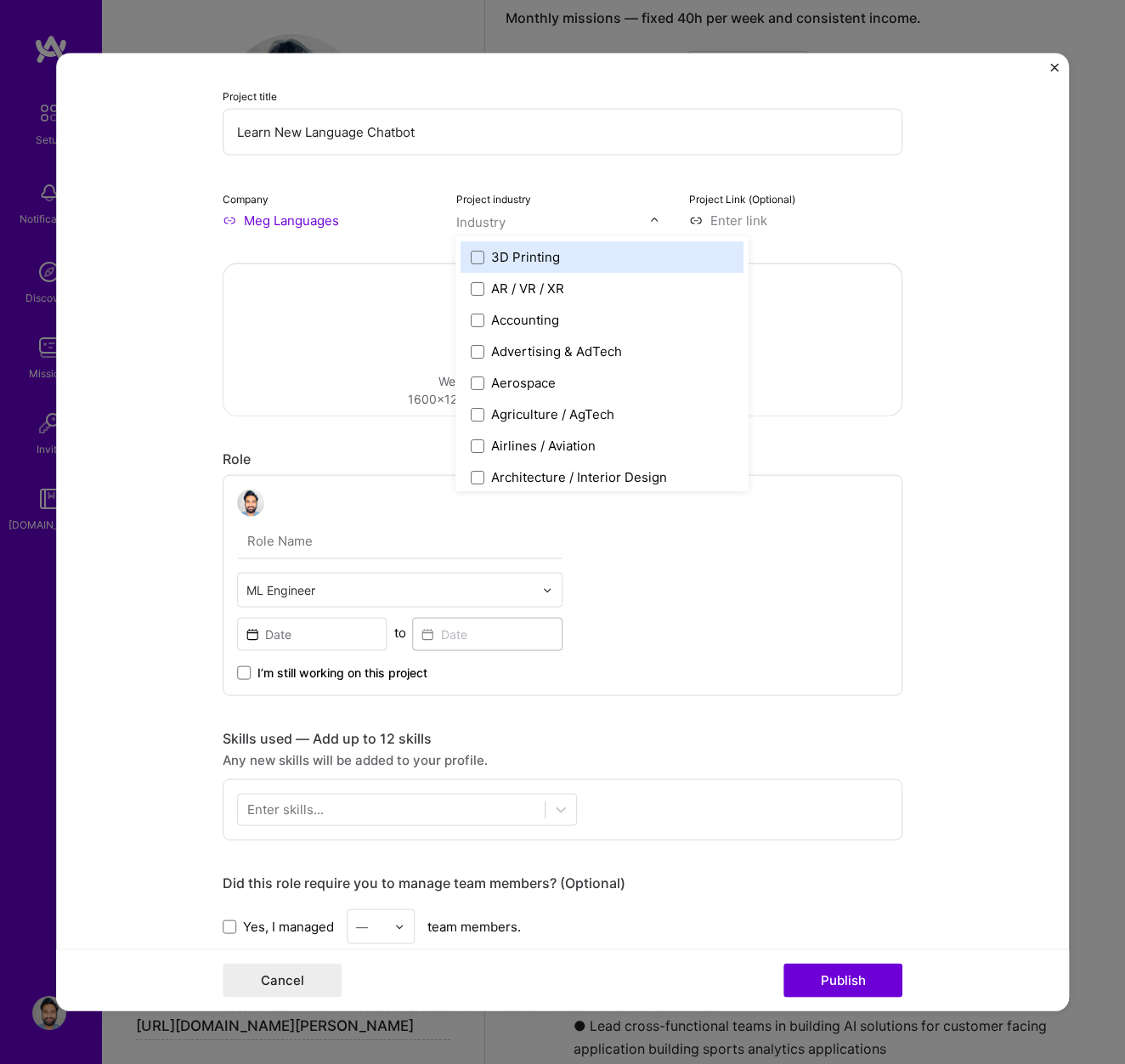
click at [485, 220] on div "Industry" at bounding box center [481, 222] width 50 height 17
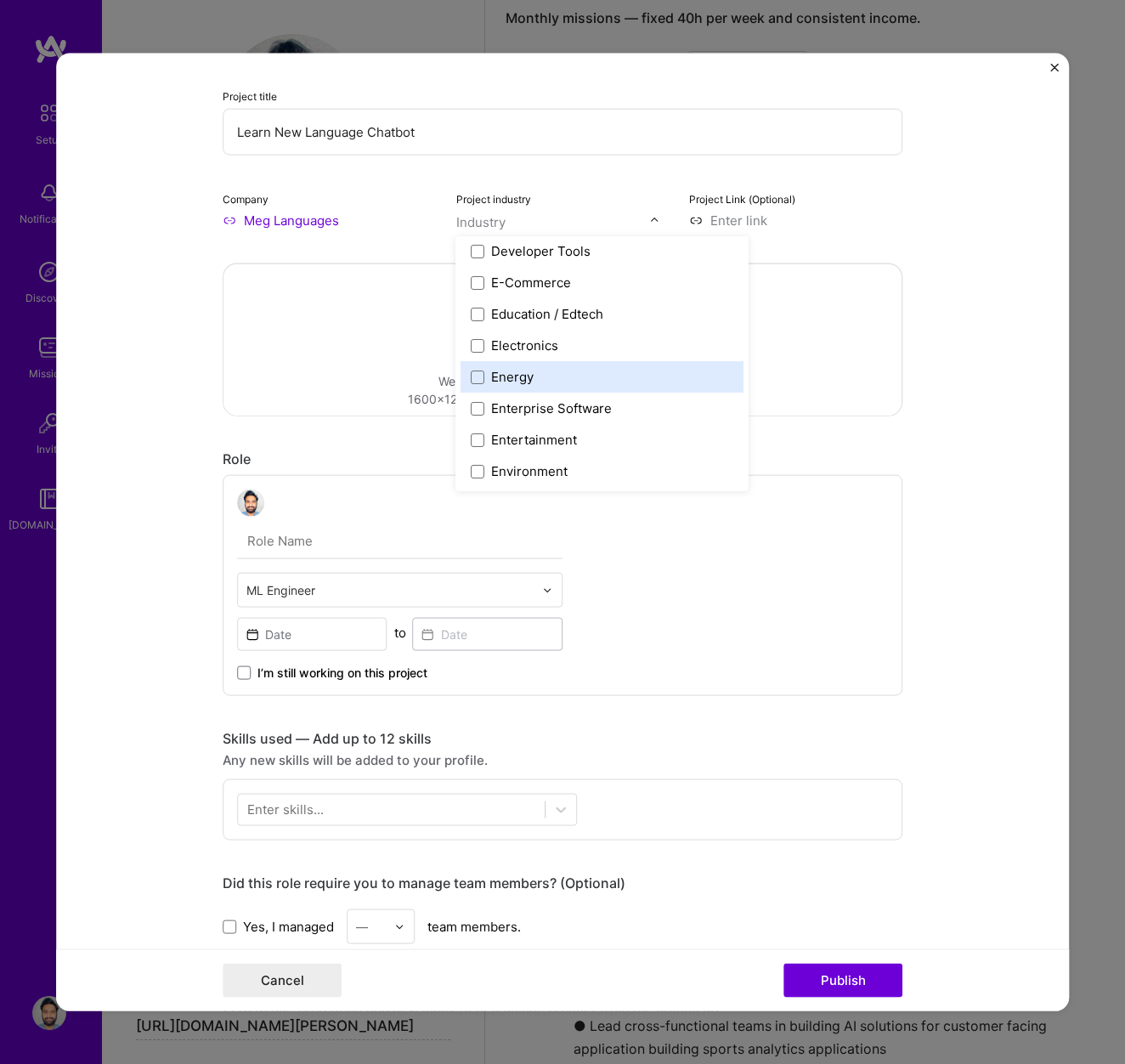
scroll to position [1478, 0]
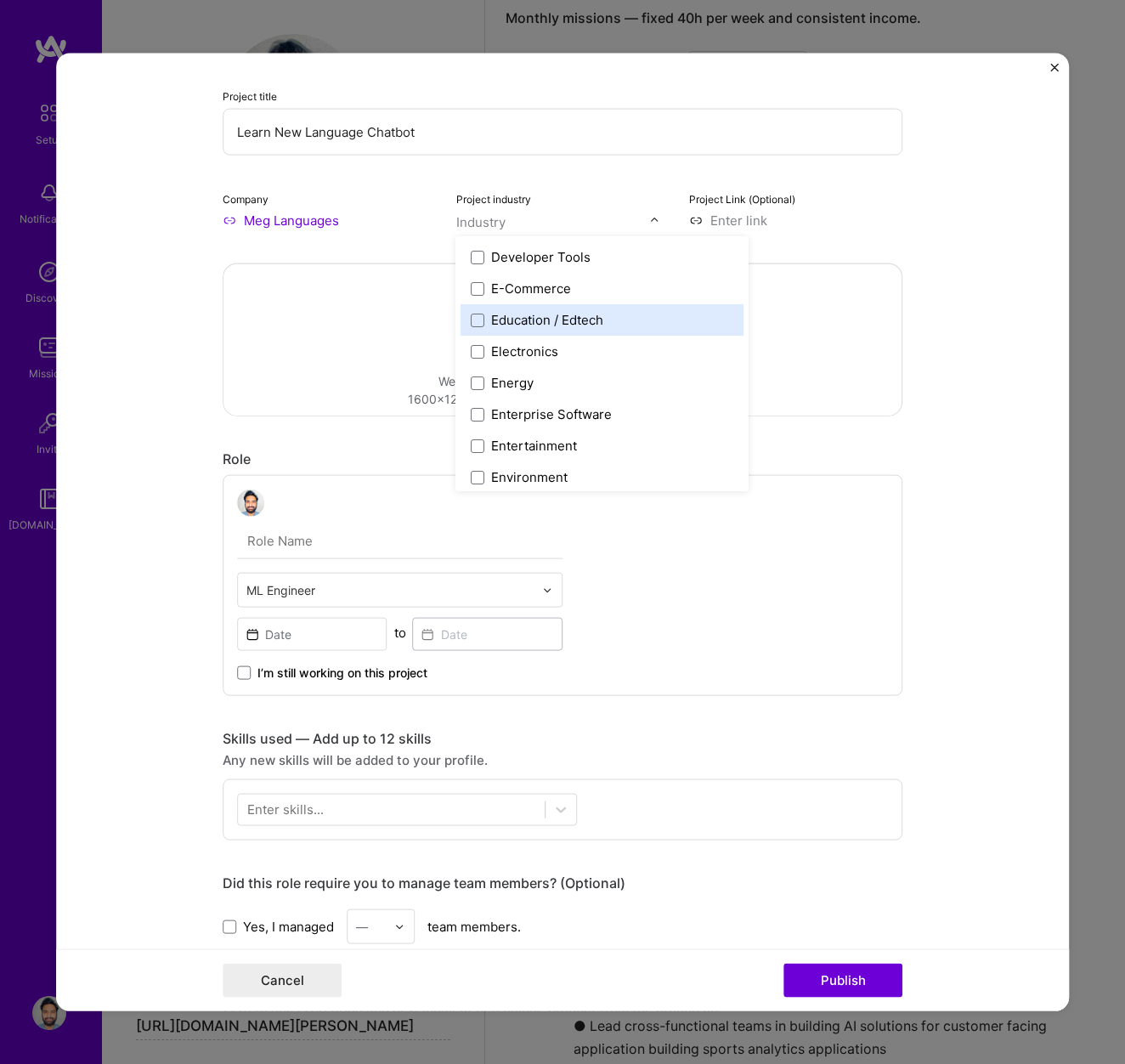
click at [488, 316] on label "Education / Edtech" at bounding box center [602, 320] width 262 height 17
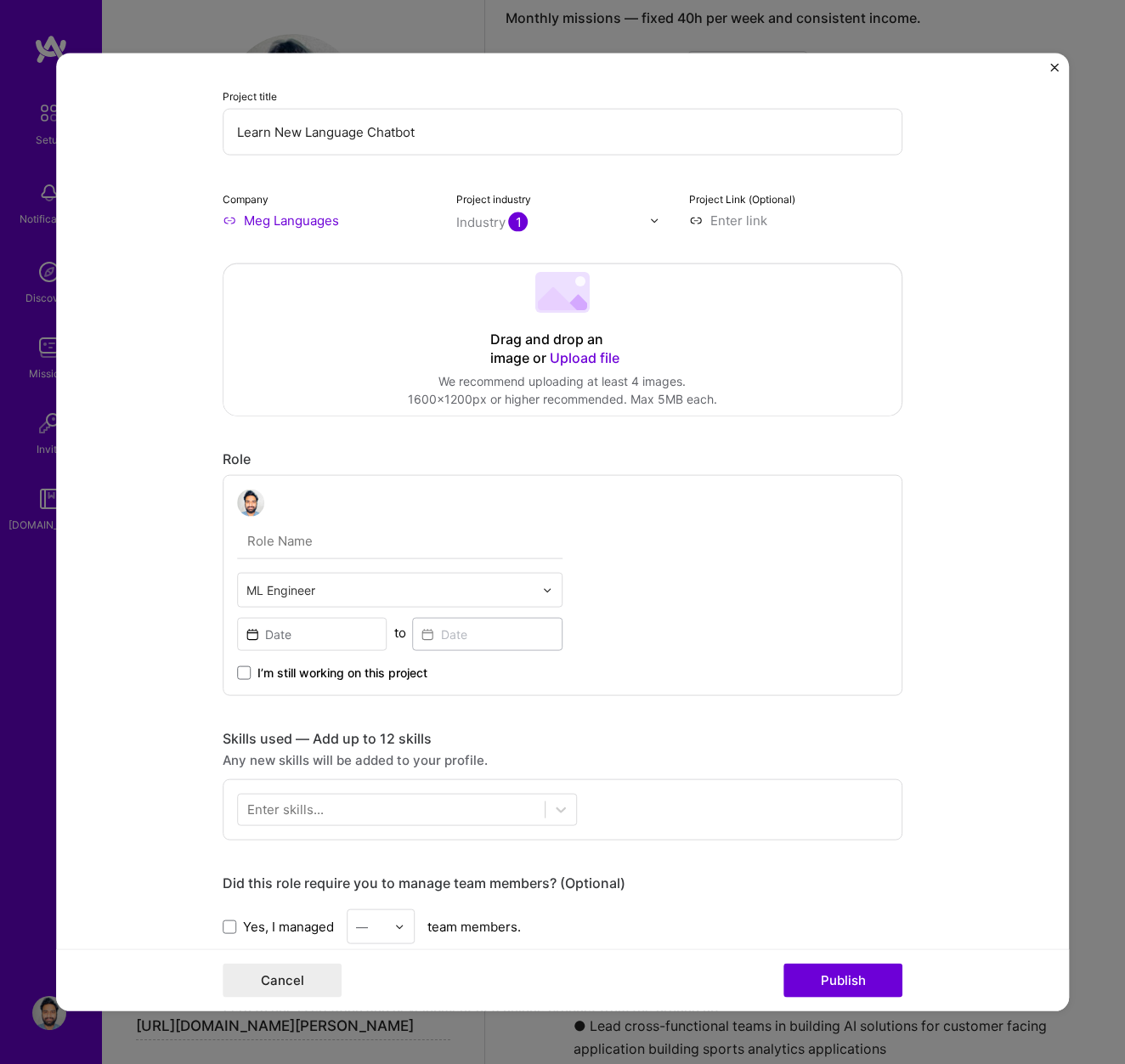
click at [318, 324] on div "Drag and drop an image or Upload file Upload file We recommend uploading at lea…" at bounding box center [562, 340] width 678 height 152
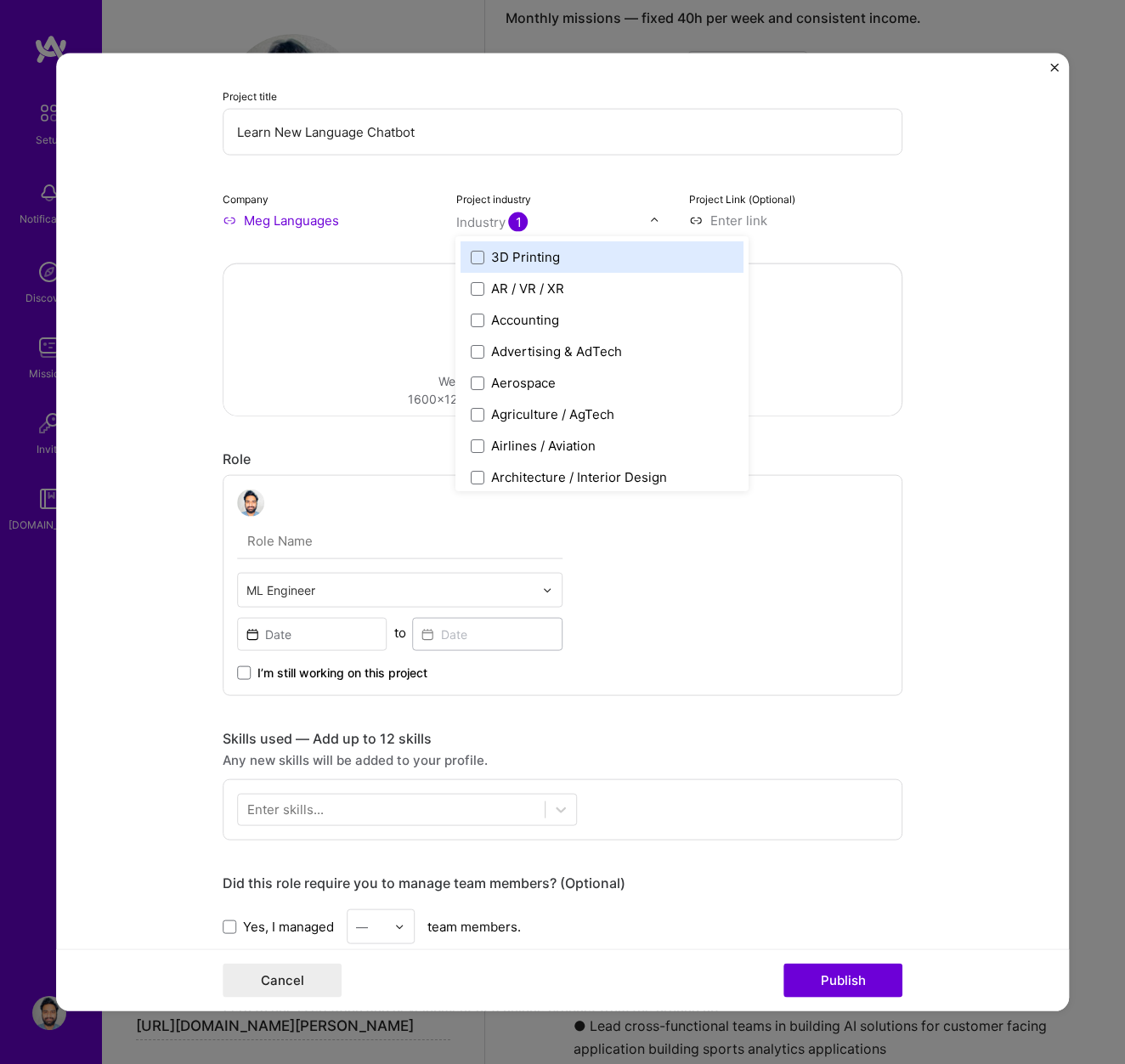
click at [525, 227] on span "1" at bounding box center [518, 222] width 19 height 19
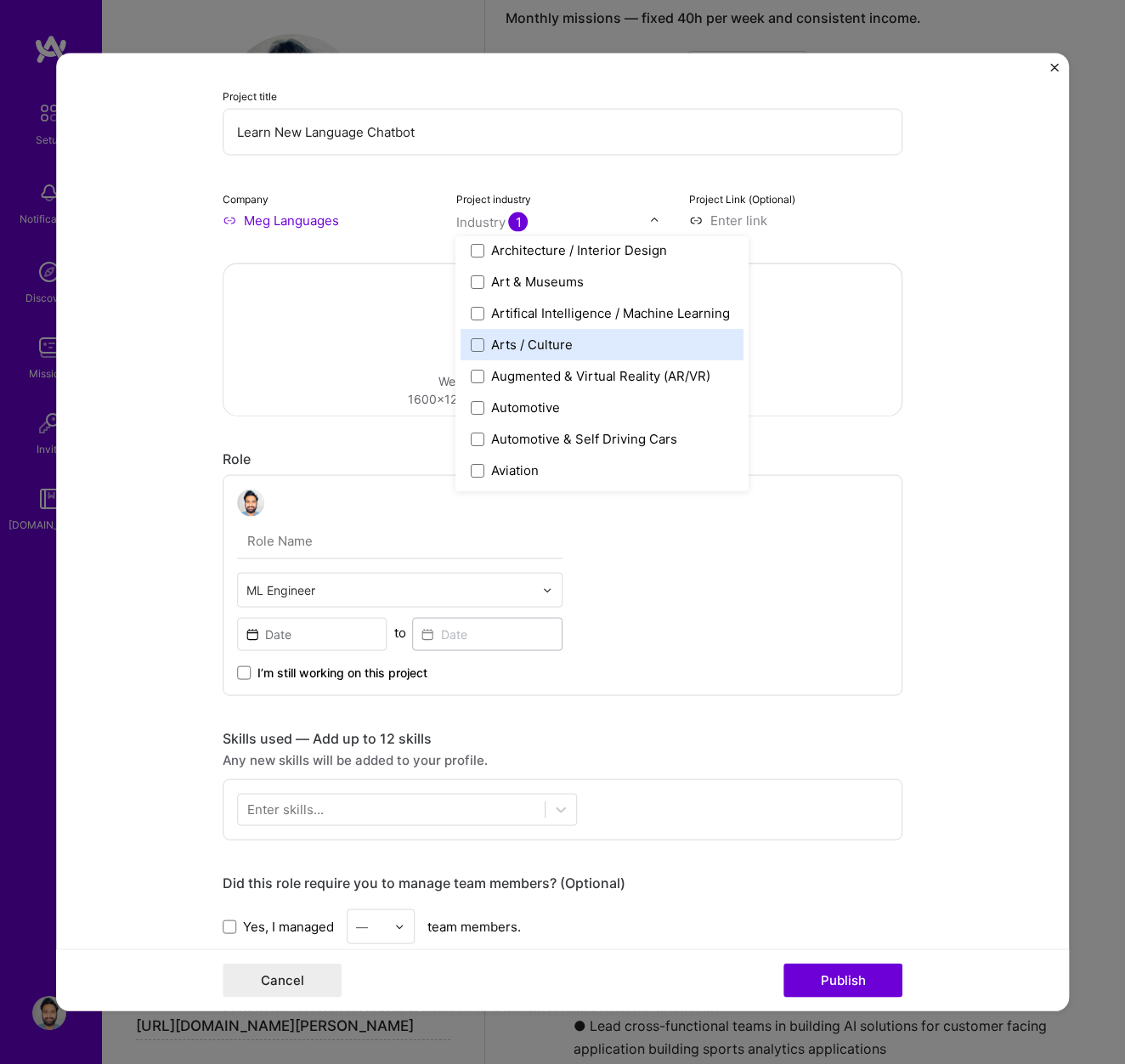
scroll to position [225, 0]
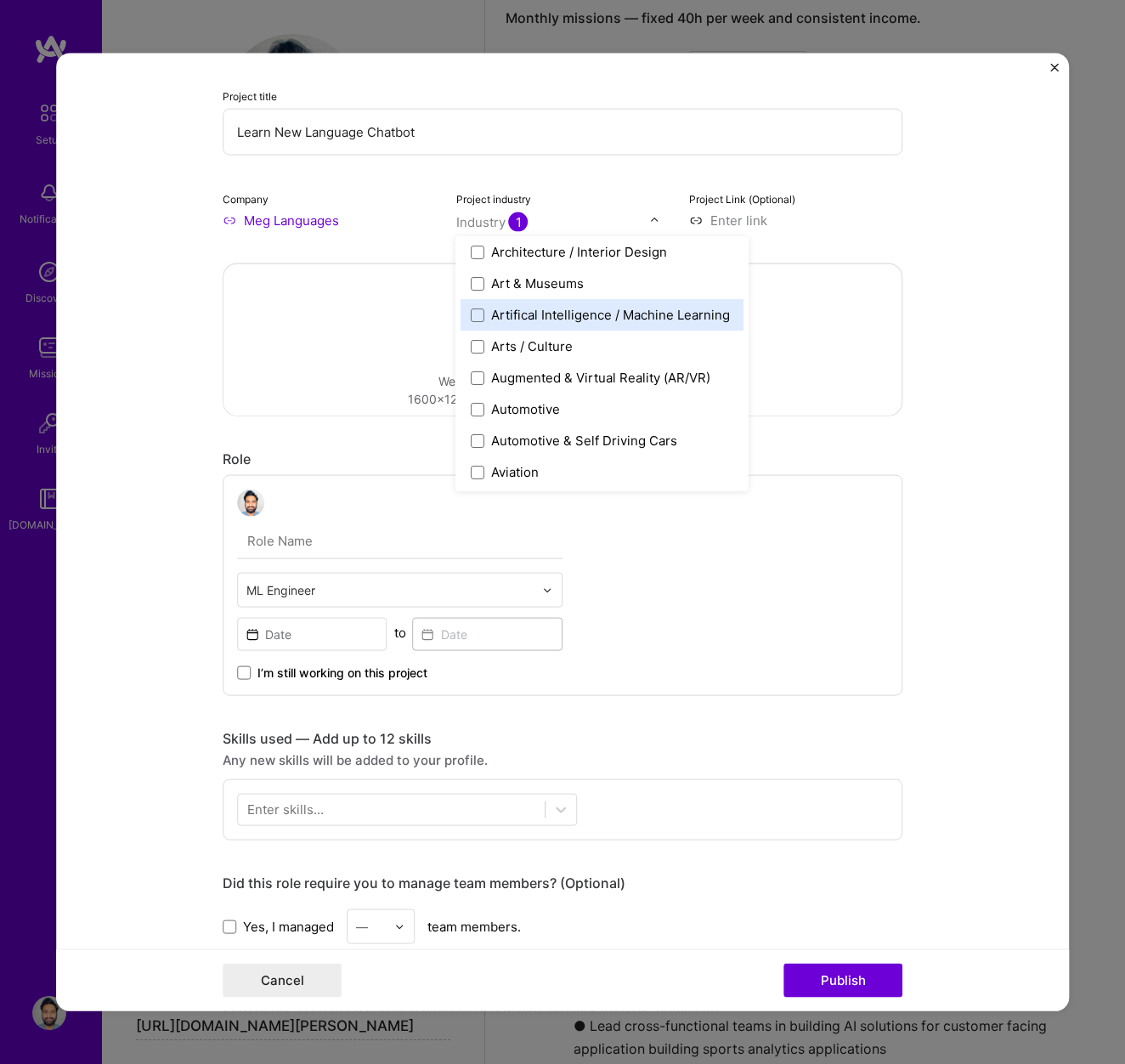
click at [566, 320] on div "Artifical Intelligence / Machine Learning" at bounding box center [612, 315] width 239 height 17
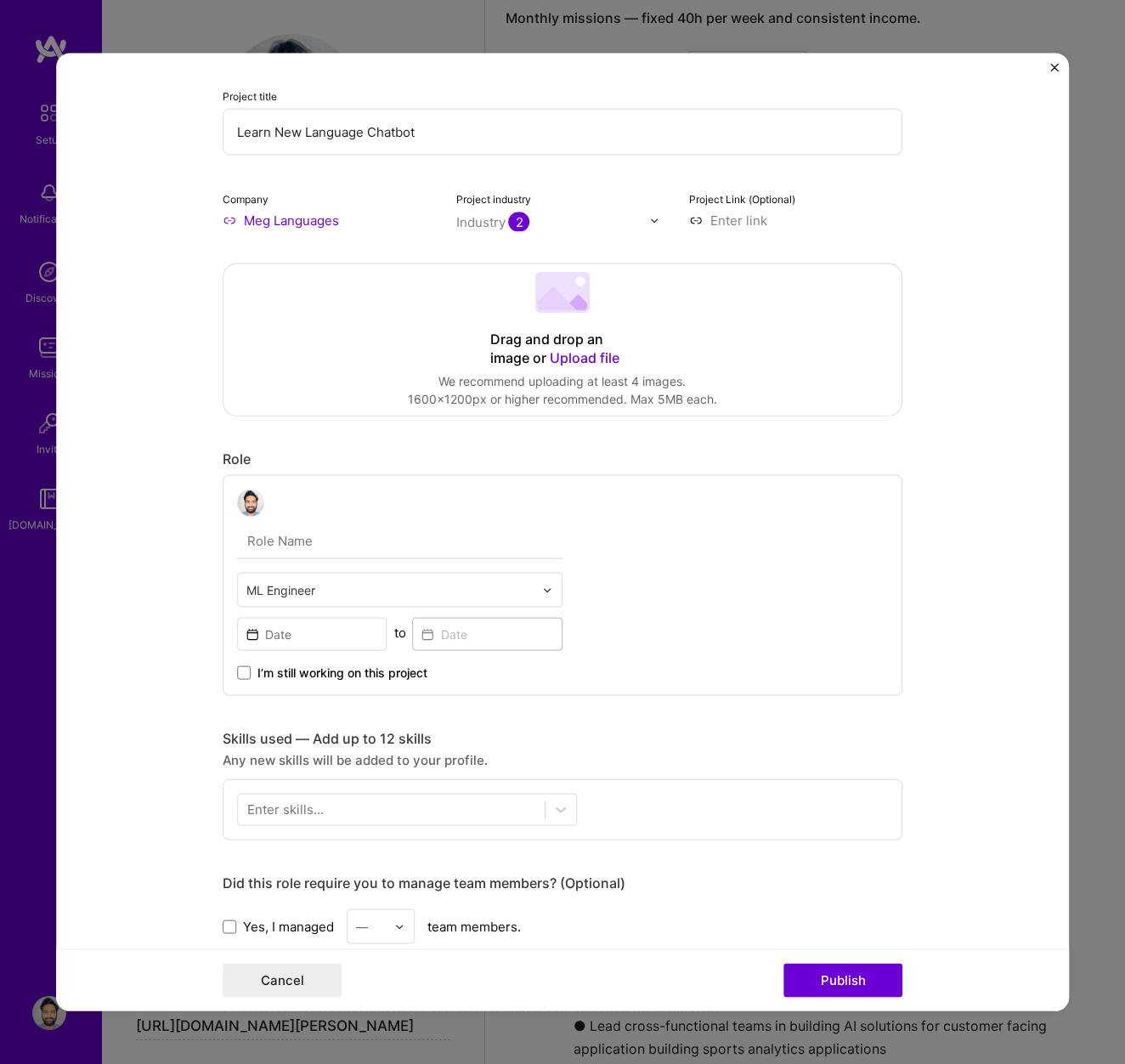
click at [844, 341] on div "Drag and drop an image or Upload file Upload file We recommend uploading at lea…" at bounding box center [562, 340] width 678 height 152
click at [724, 227] on input at bounding box center [796, 220] width 213 height 17
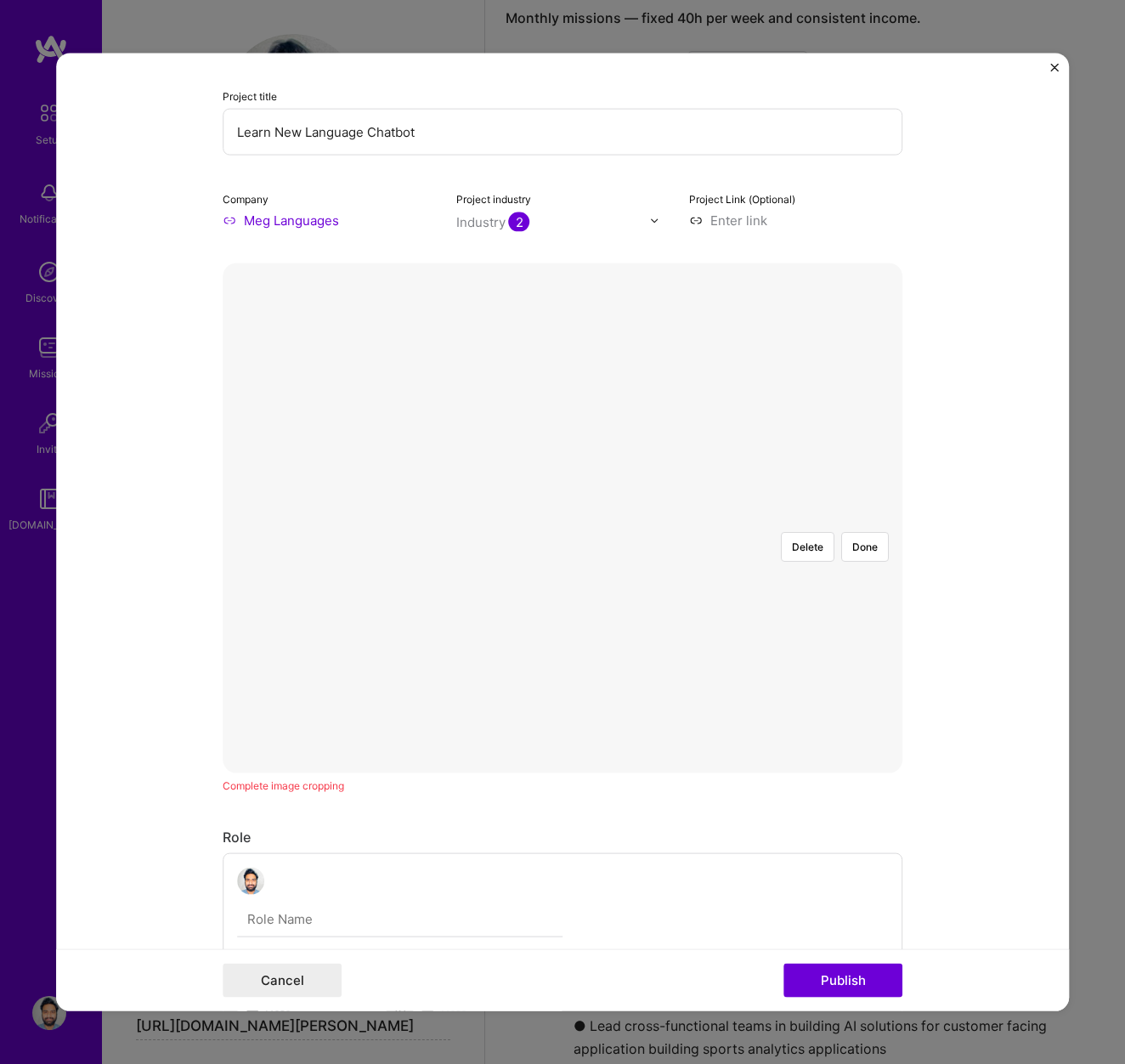
click at [935, 407] on form "Project title Learn New Language Chatbot Company Meg Languages Project industry…" at bounding box center [562, 532] width 1013 height 958
click at [750, 518] on div at bounding box center [907, 636] width 315 height 236
click at [863, 532] on button "Done" at bounding box center [864, 546] width 48 height 30
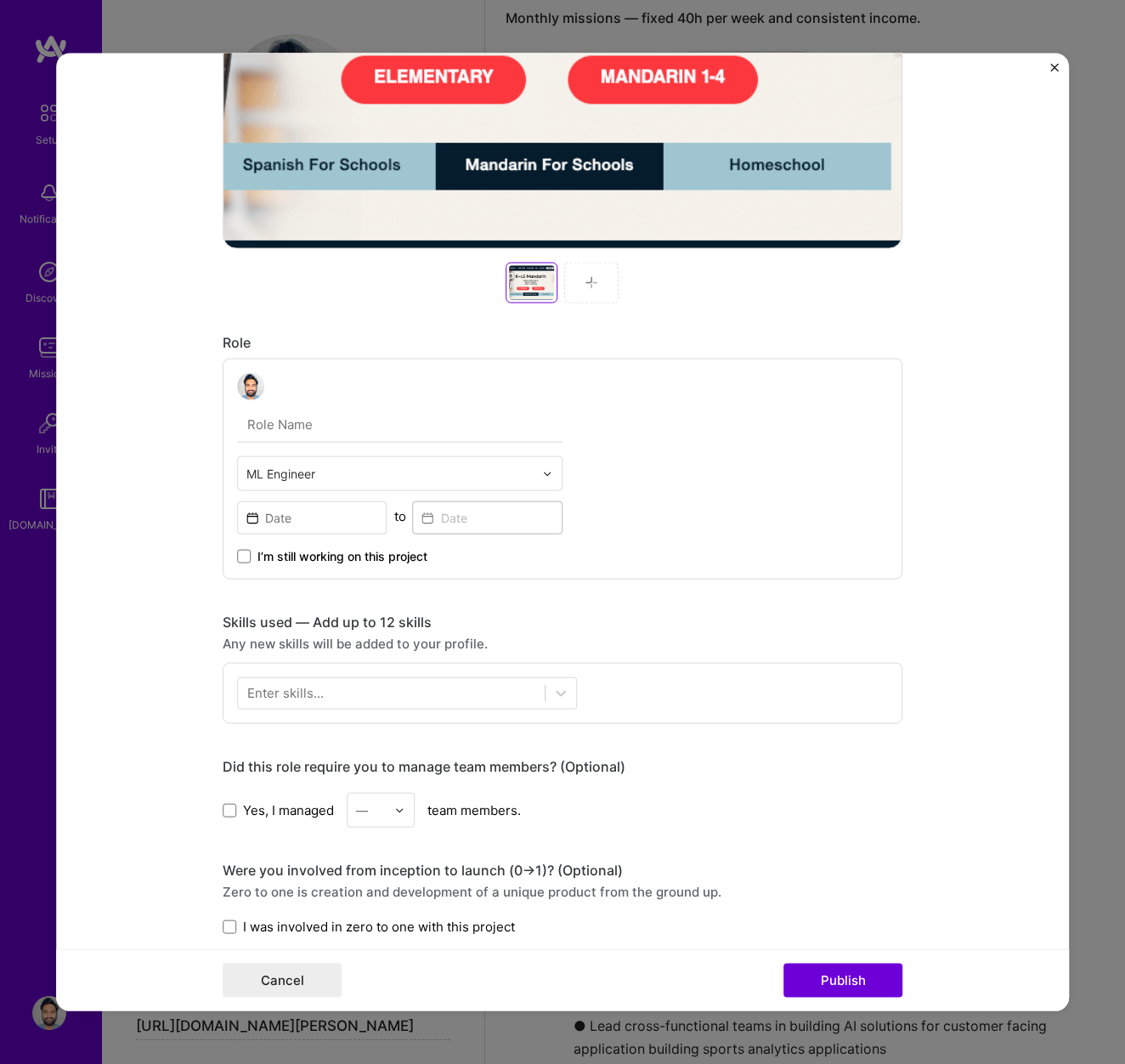
scroll to position [636, 0]
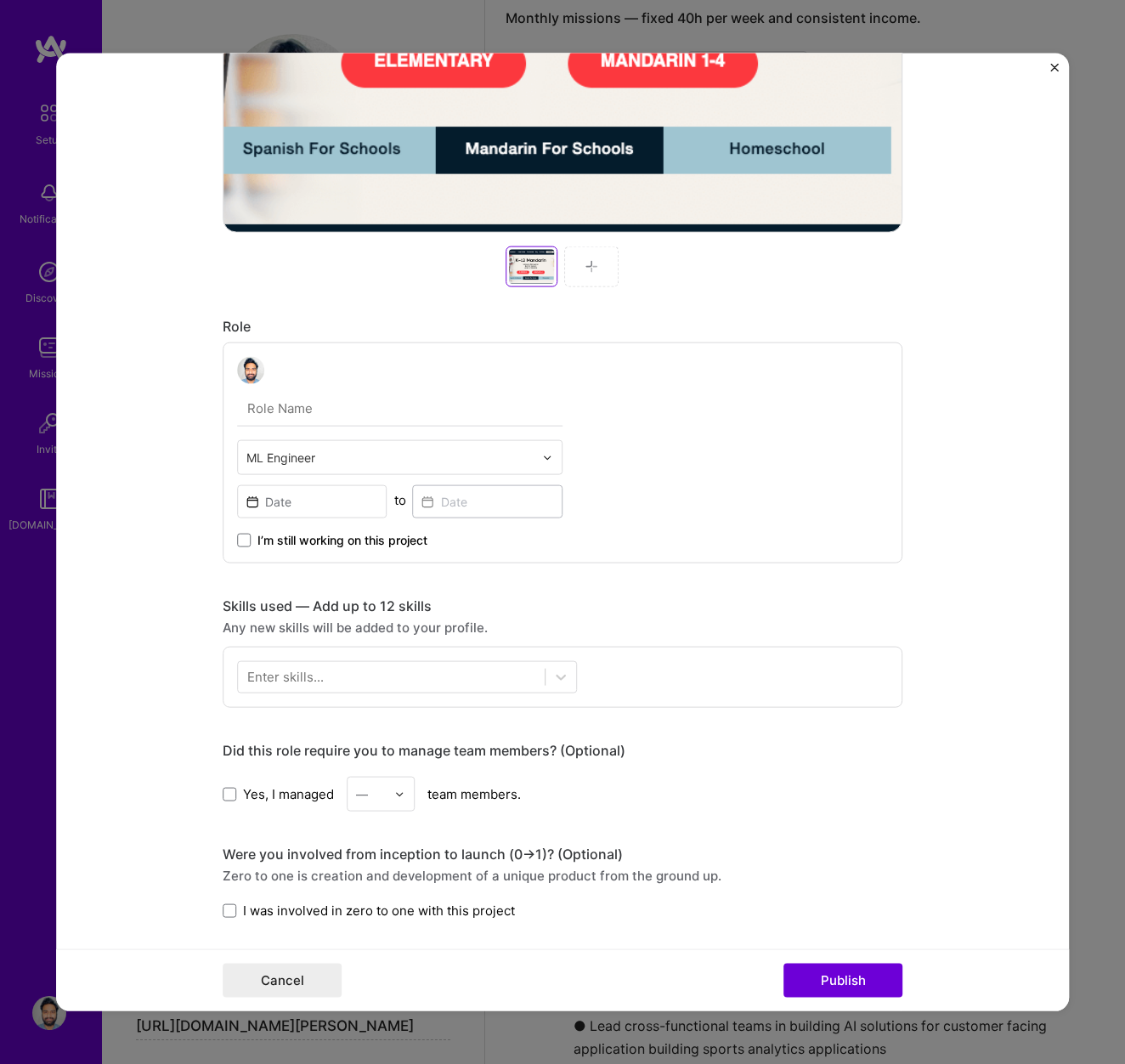
click at [310, 409] on input "text" at bounding box center [400, 409] width 326 height 36
type input "Machine learning Engineer"
click at [329, 503] on input at bounding box center [312, 502] width 151 height 33
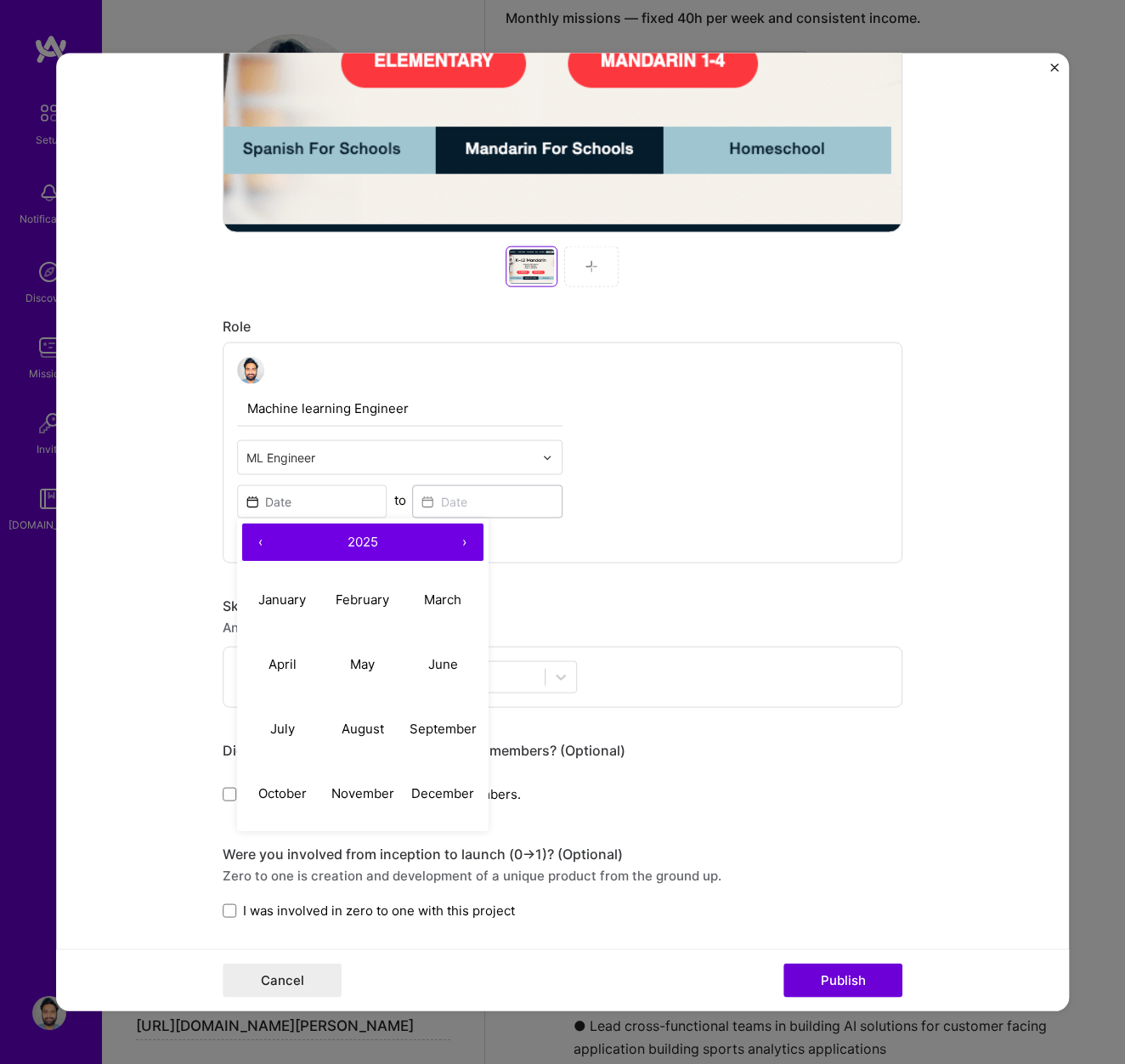
click at [260, 539] on button "‹" at bounding box center [261, 542] width 37 height 37
click at [355, 661] on abbr "May" at bounding box center [363, 663] width 24 height 17
type input "May, 2022"
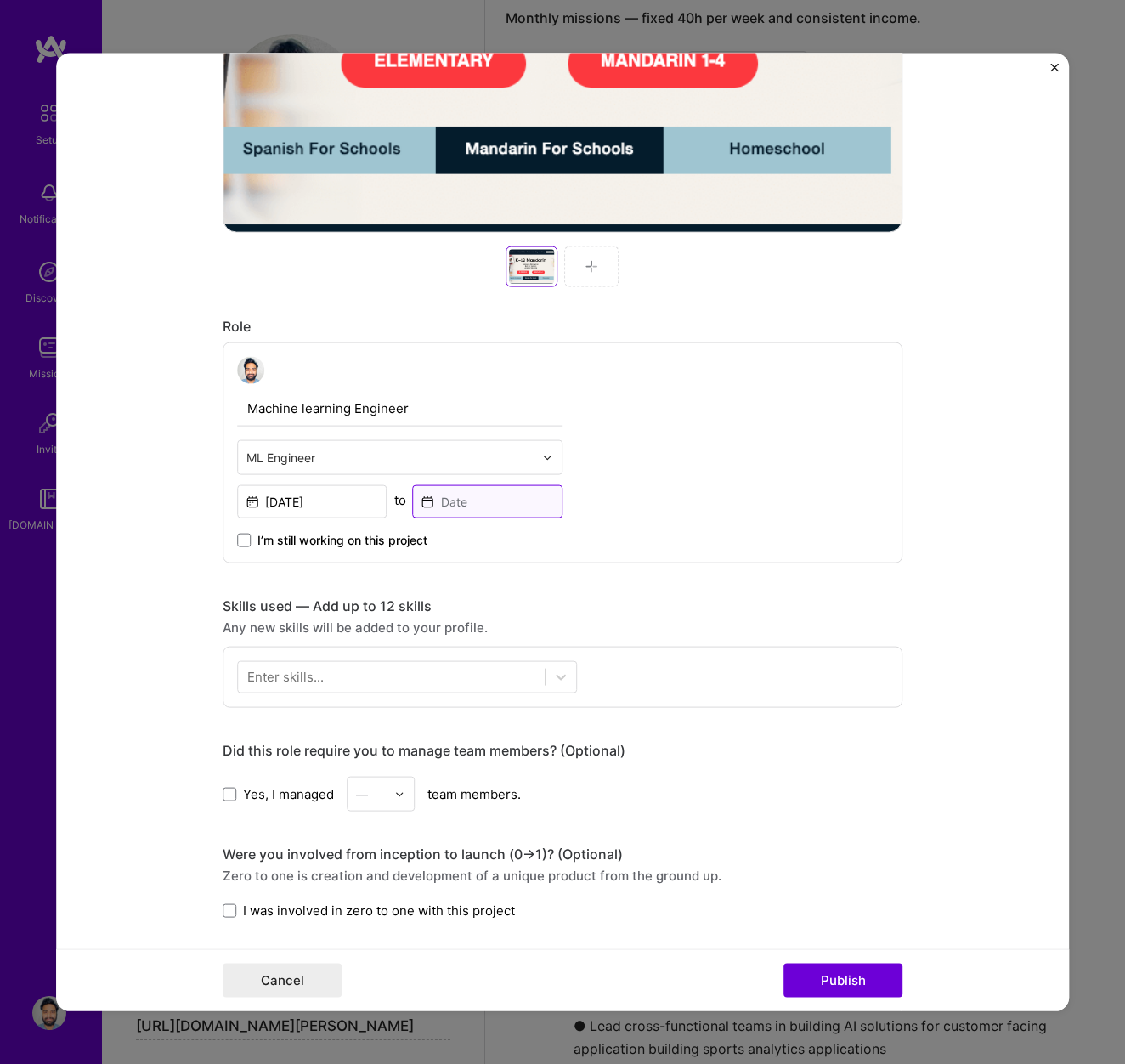
click at [452, 497] on input at bounding box center [488, 502] width 151 height 33
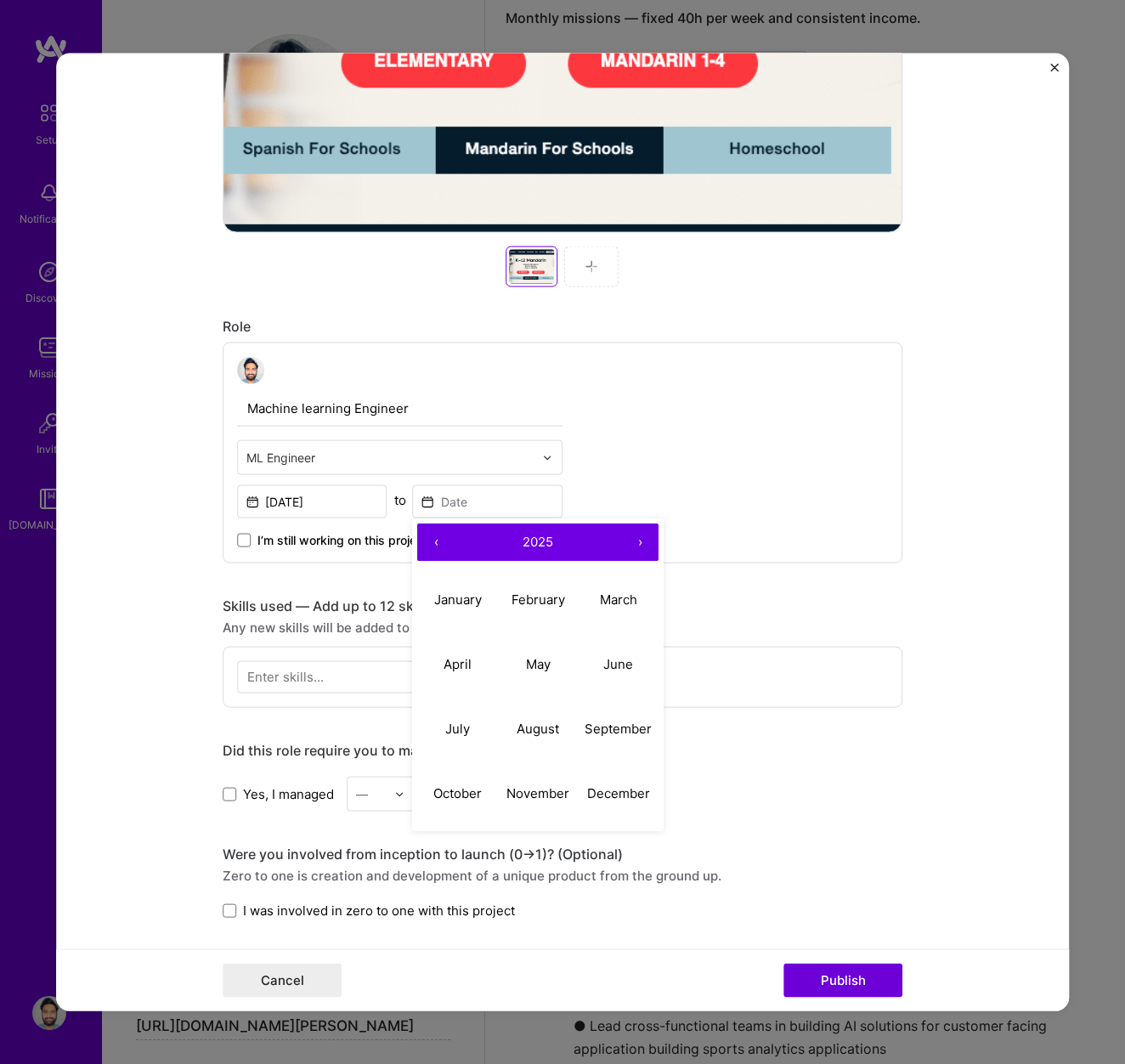
click at [435, 538] on button "‹" at bounding box center [437, 542] width 37 height 37
click at [608, 720] on abbr "September" at bounding box center [619, 728] width 67 height 17
type input "[DATE]"
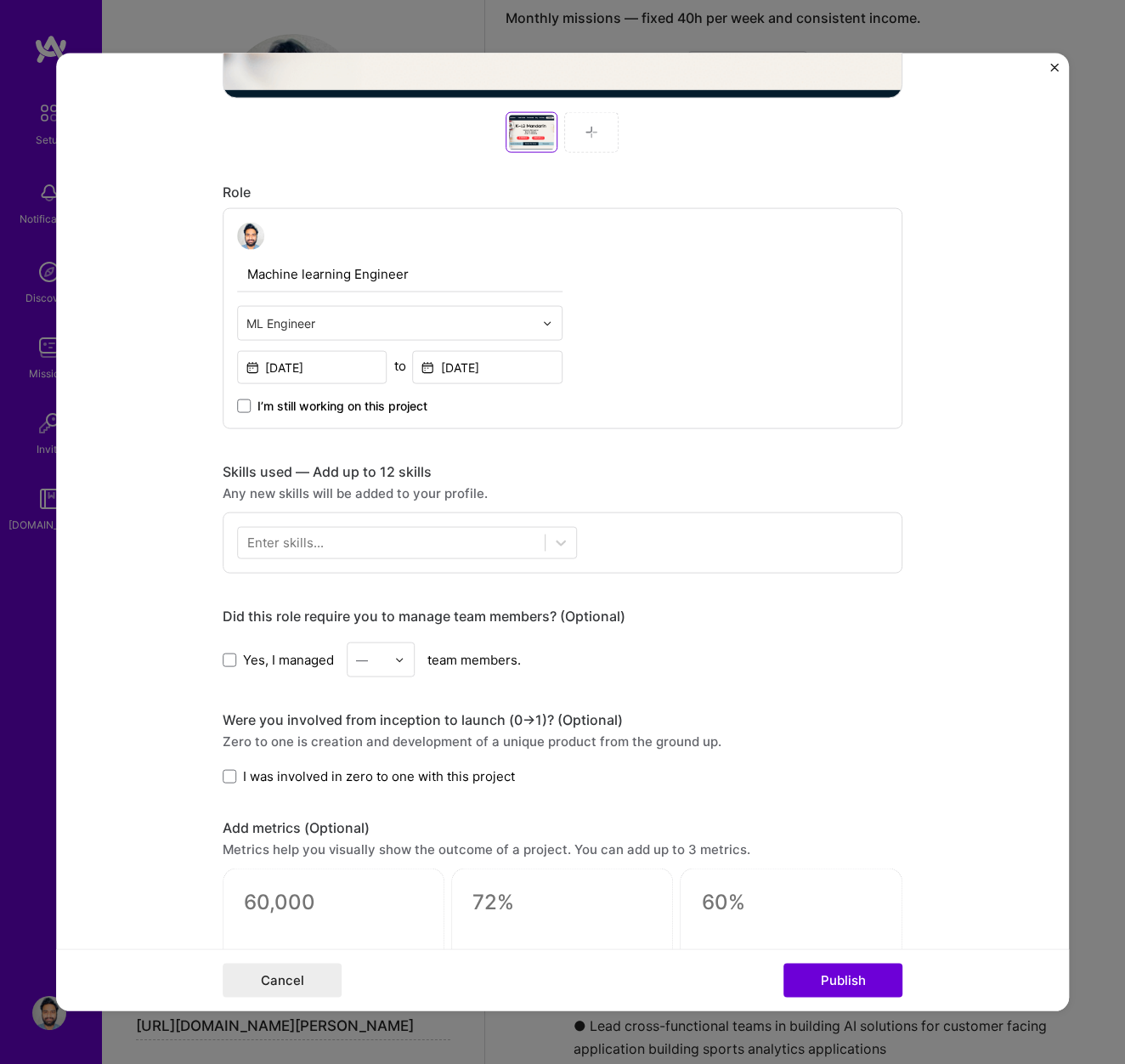
scroll to position [801, 0]
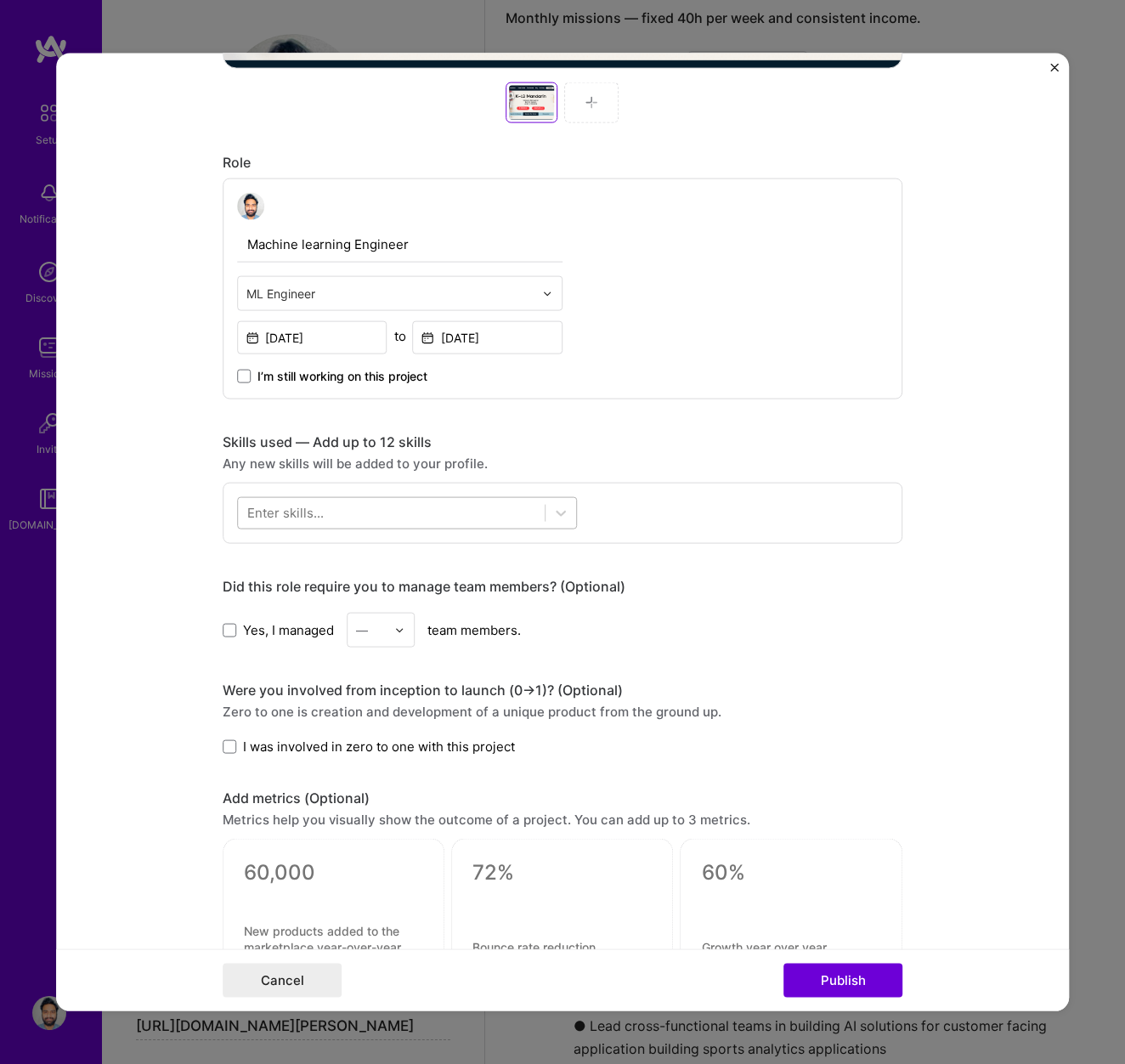
click at [360, 512] on div at bounding box center [391, 512] width 307 height 28
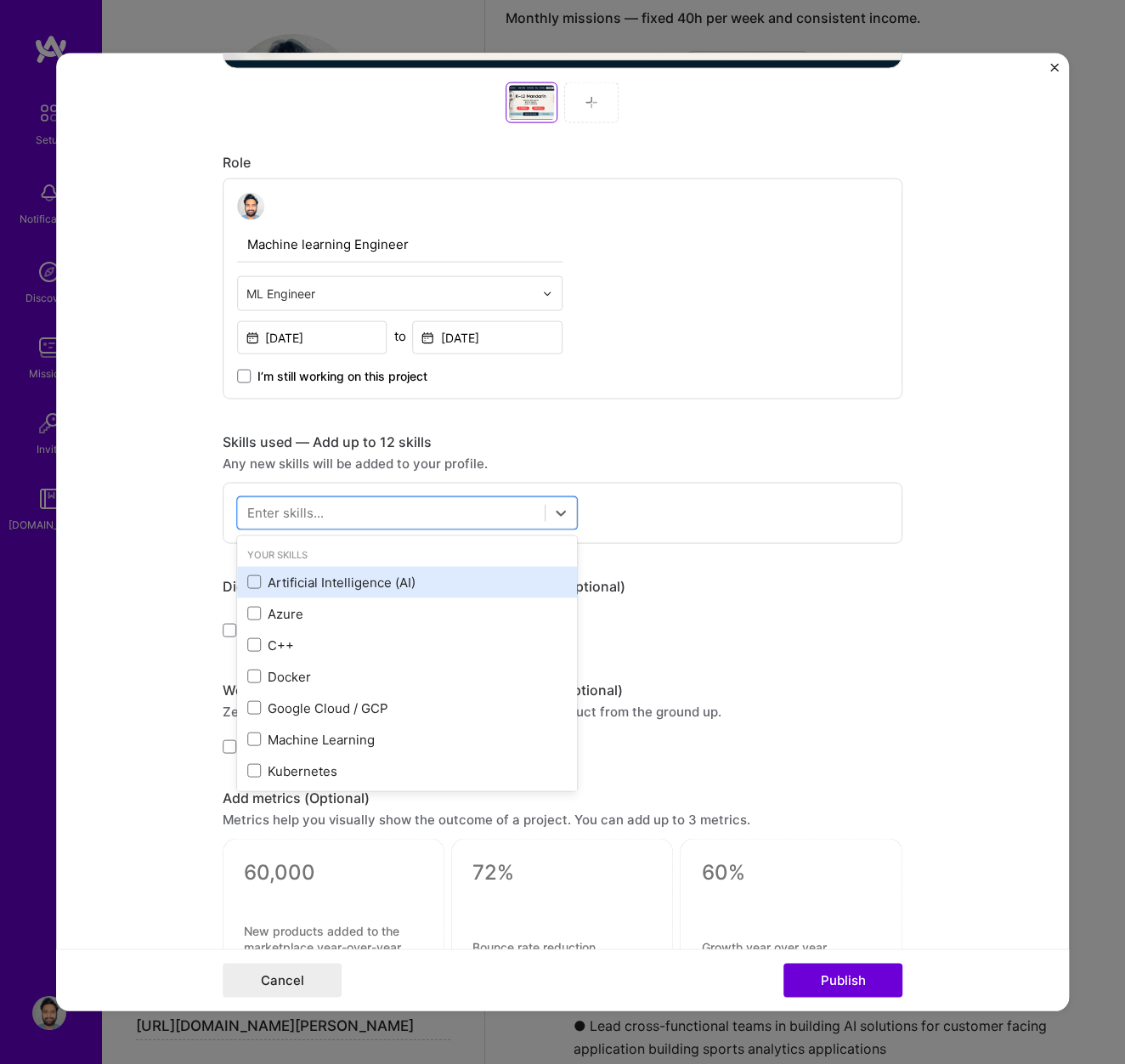
click at [322, 584] on div "Artificial Intelligence (AI)" at bounding box center [407, 581] width 320 height 17
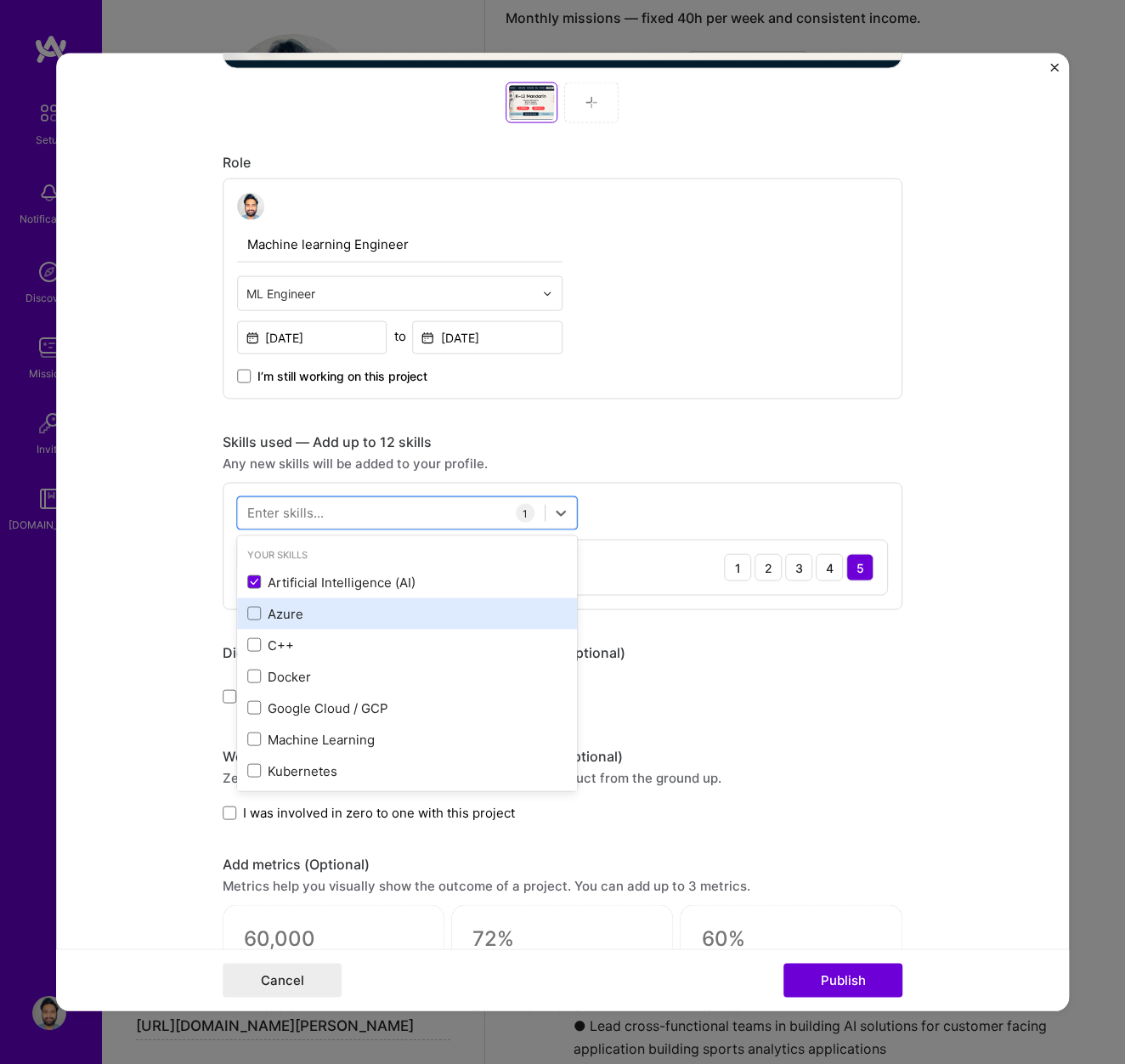
click at [295, 612] on div "Azure" at bounding box center [407, 613] width 320 height 17
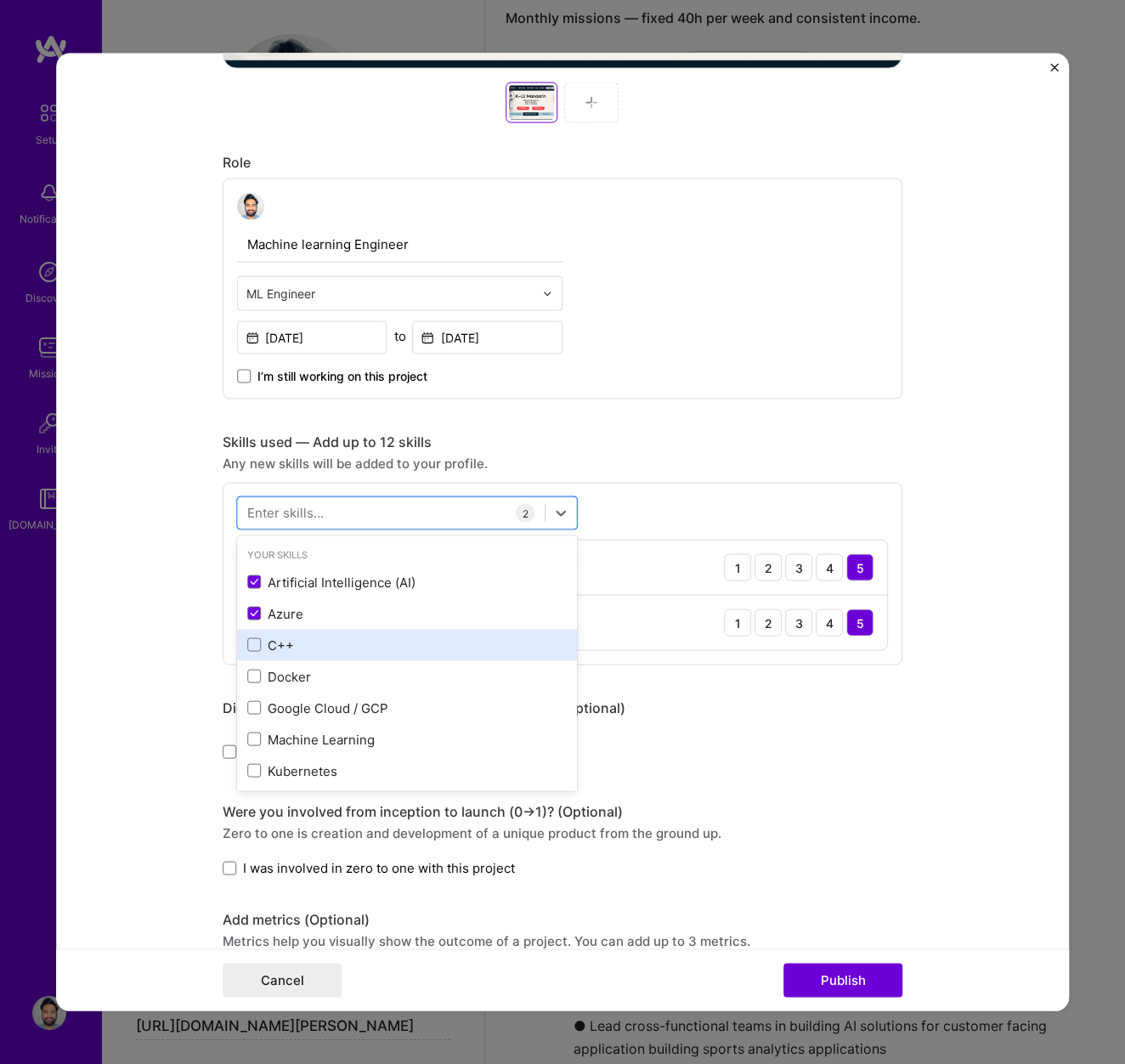
click at [279, 649] on div "C++" at bounding box center [407, 644] width 320 height 17
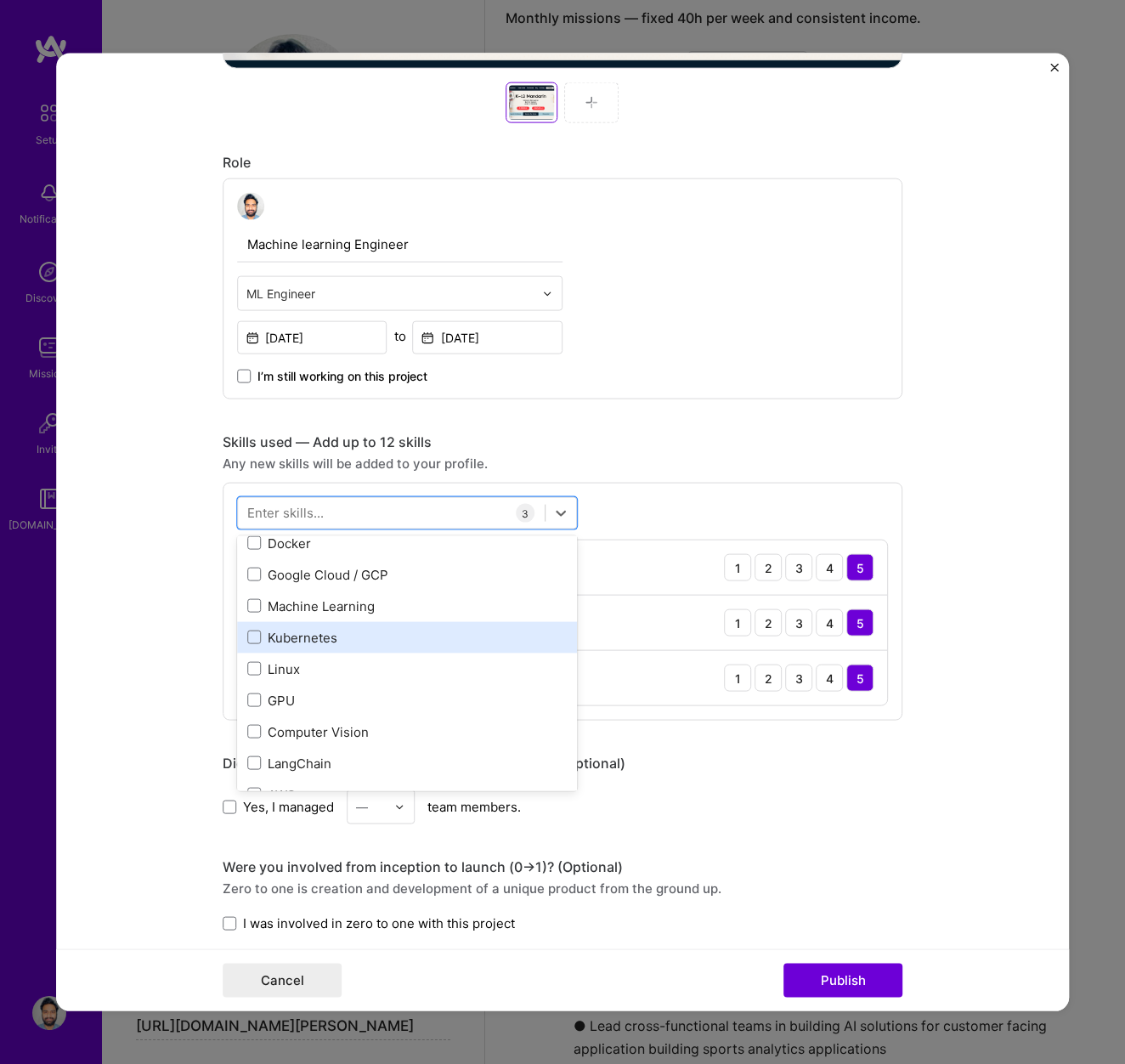
scroll to position [135, 0]
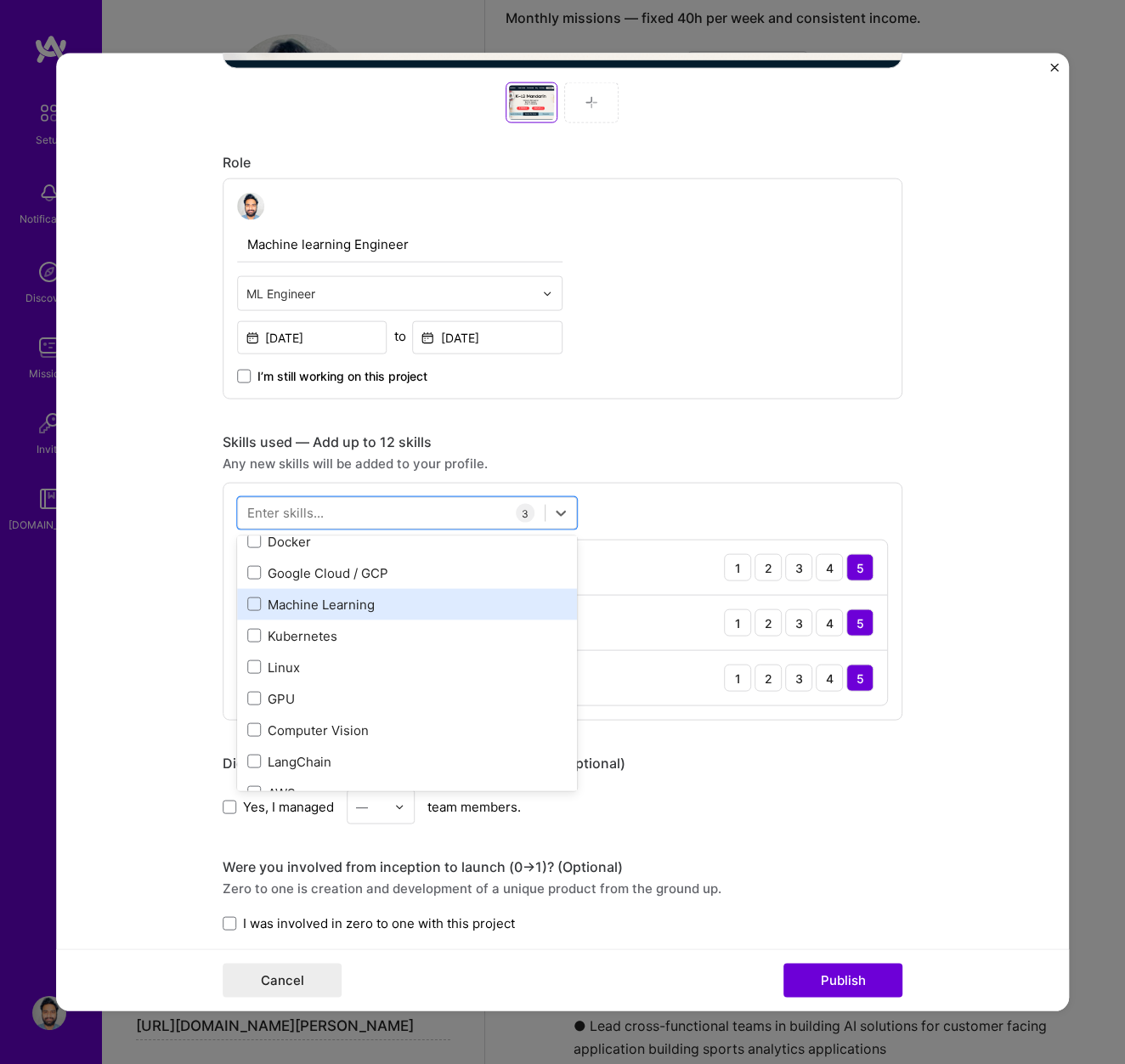
click at [281, 606] on div "Machine Learning" at bounding box center [407, 604] width 320 height 17
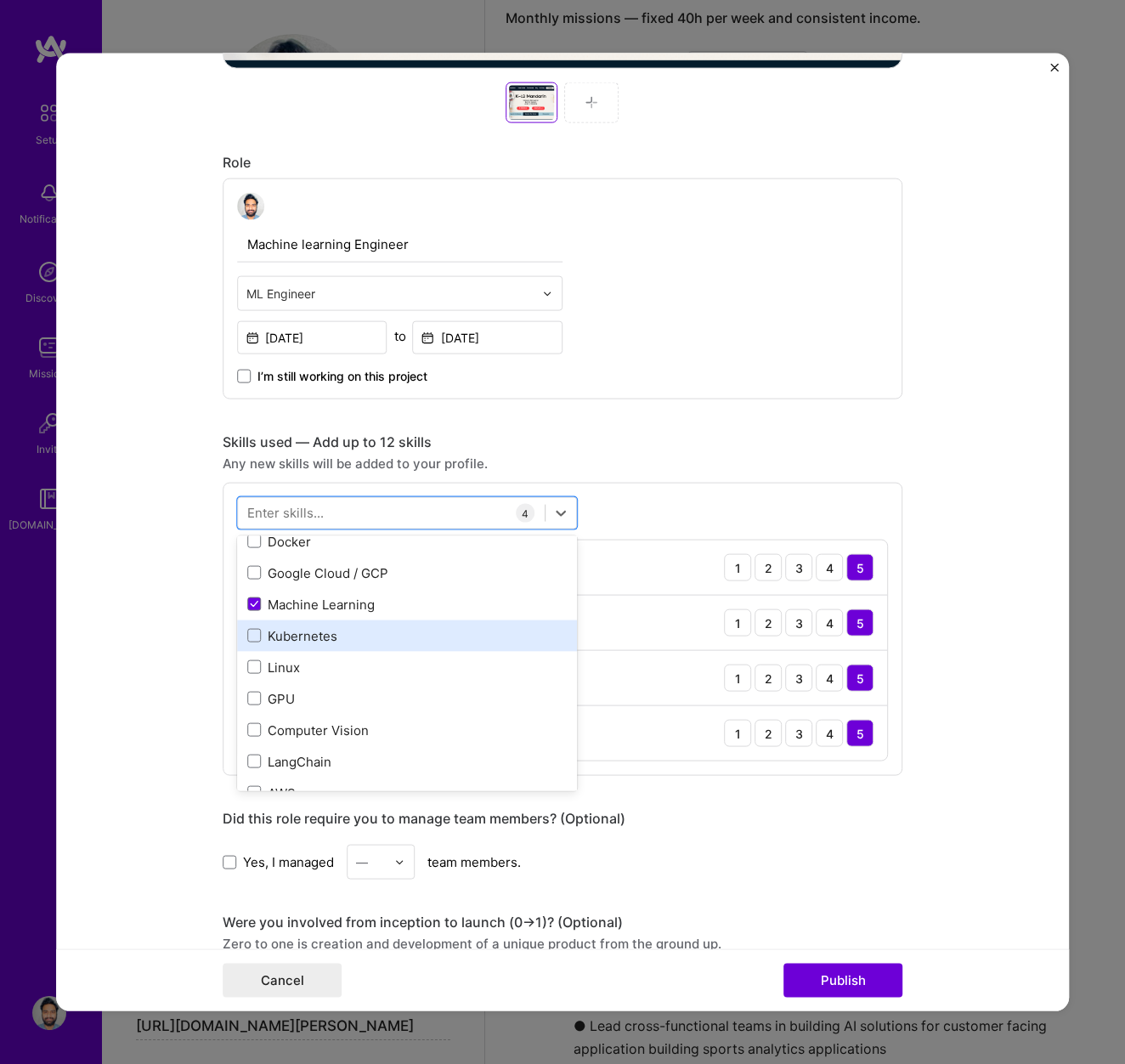
click at [285, 642] on div "Kubernetes" at bounding box center [407, 635] width 320 height 17
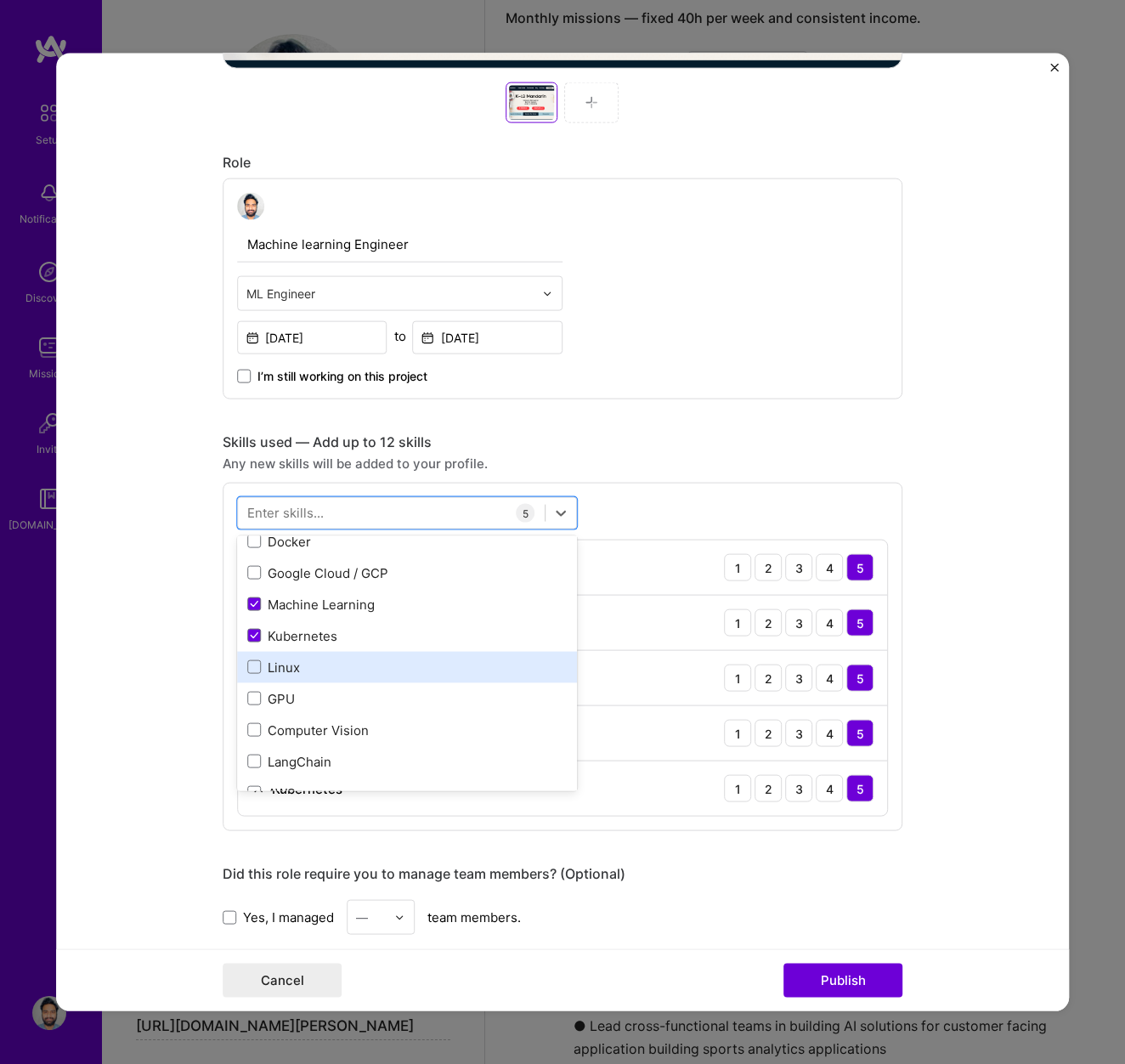
scroll to position [224, 0]
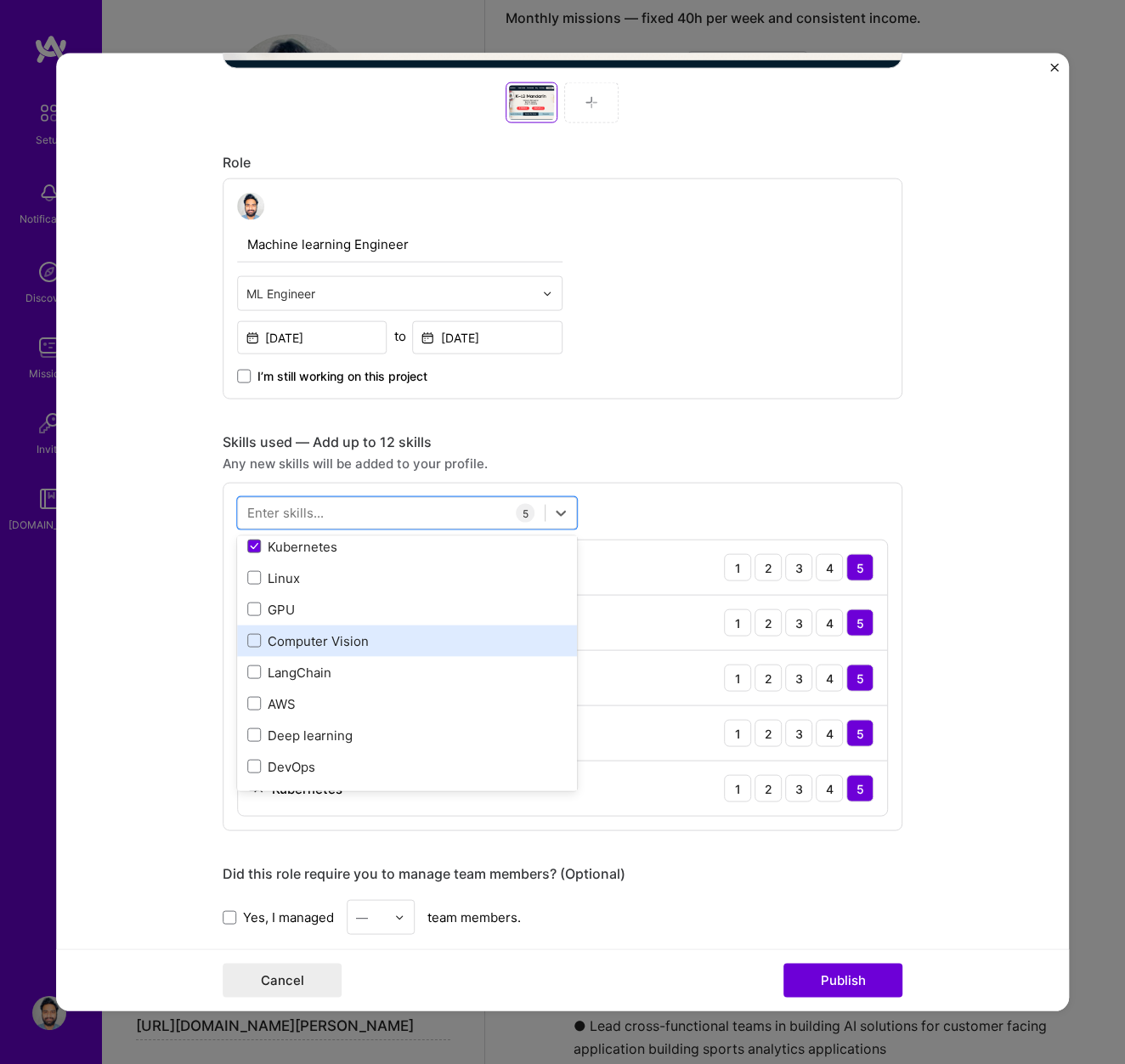
click at [287, 641] on div "Computer Vision" at bounding box center [407, 640] width 320 height 17
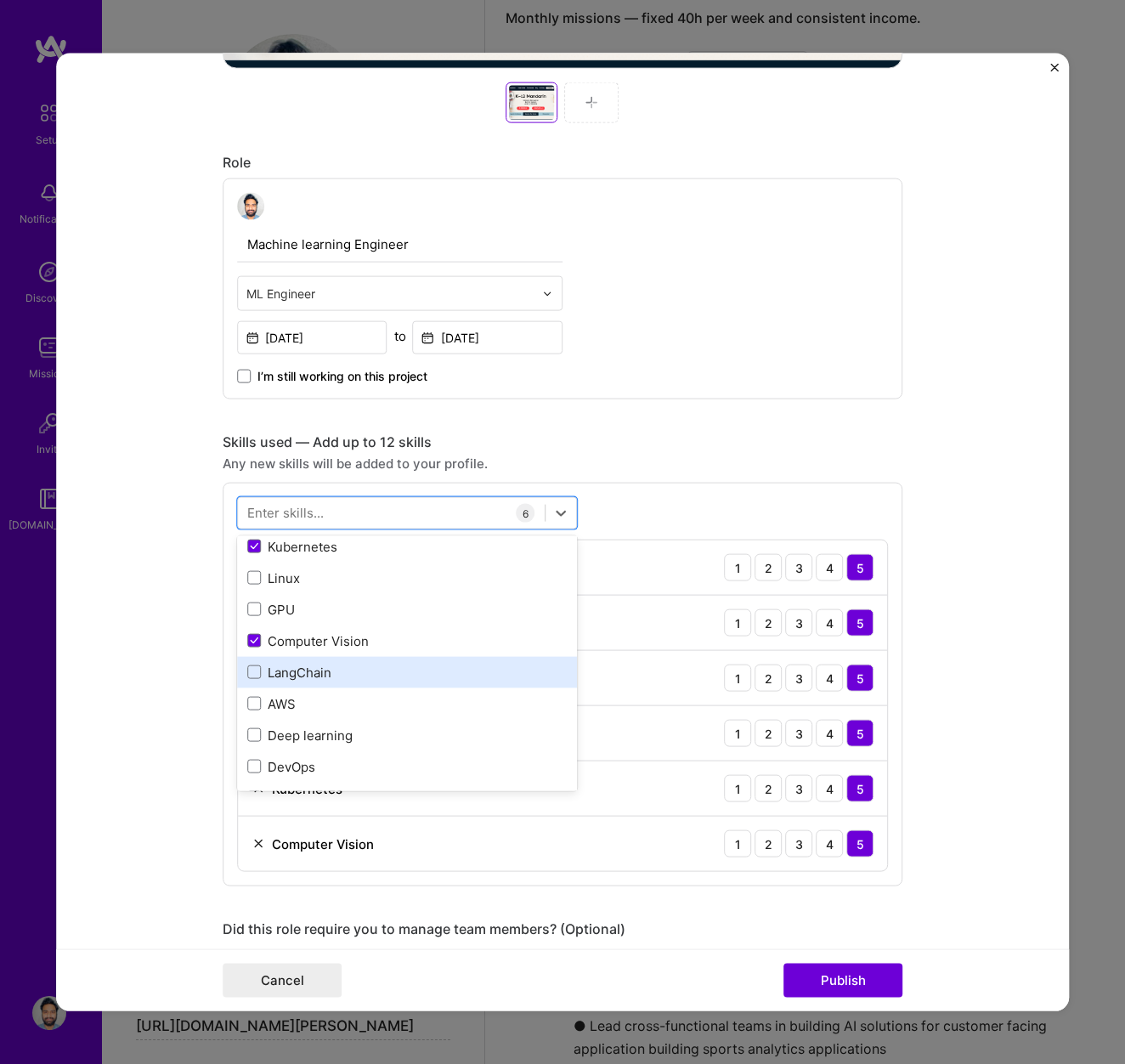
click at [285, 681] on div "LangChain" at bounding box center [407, 672] width 320 height 17
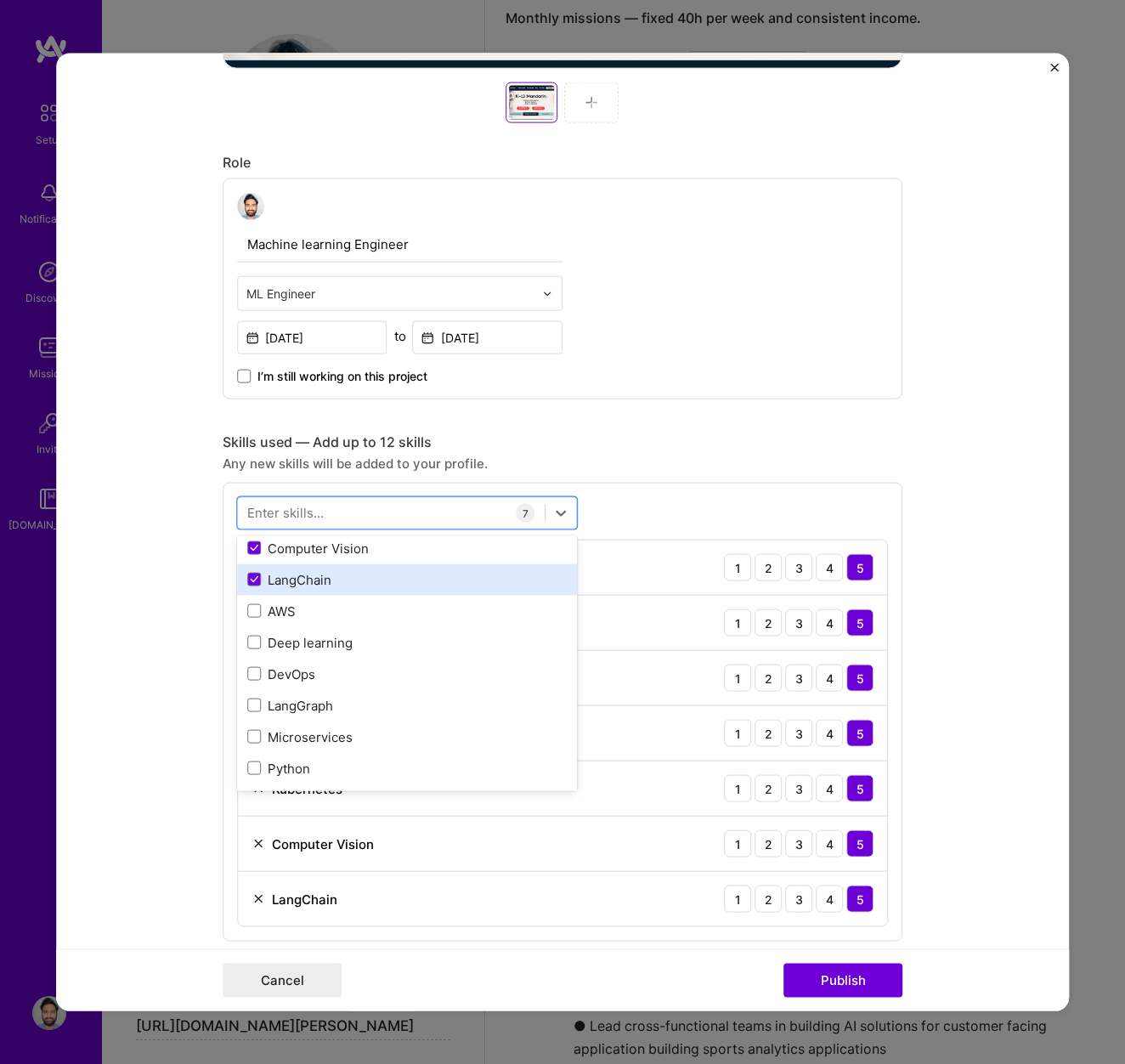
scroll to position [318, 0]
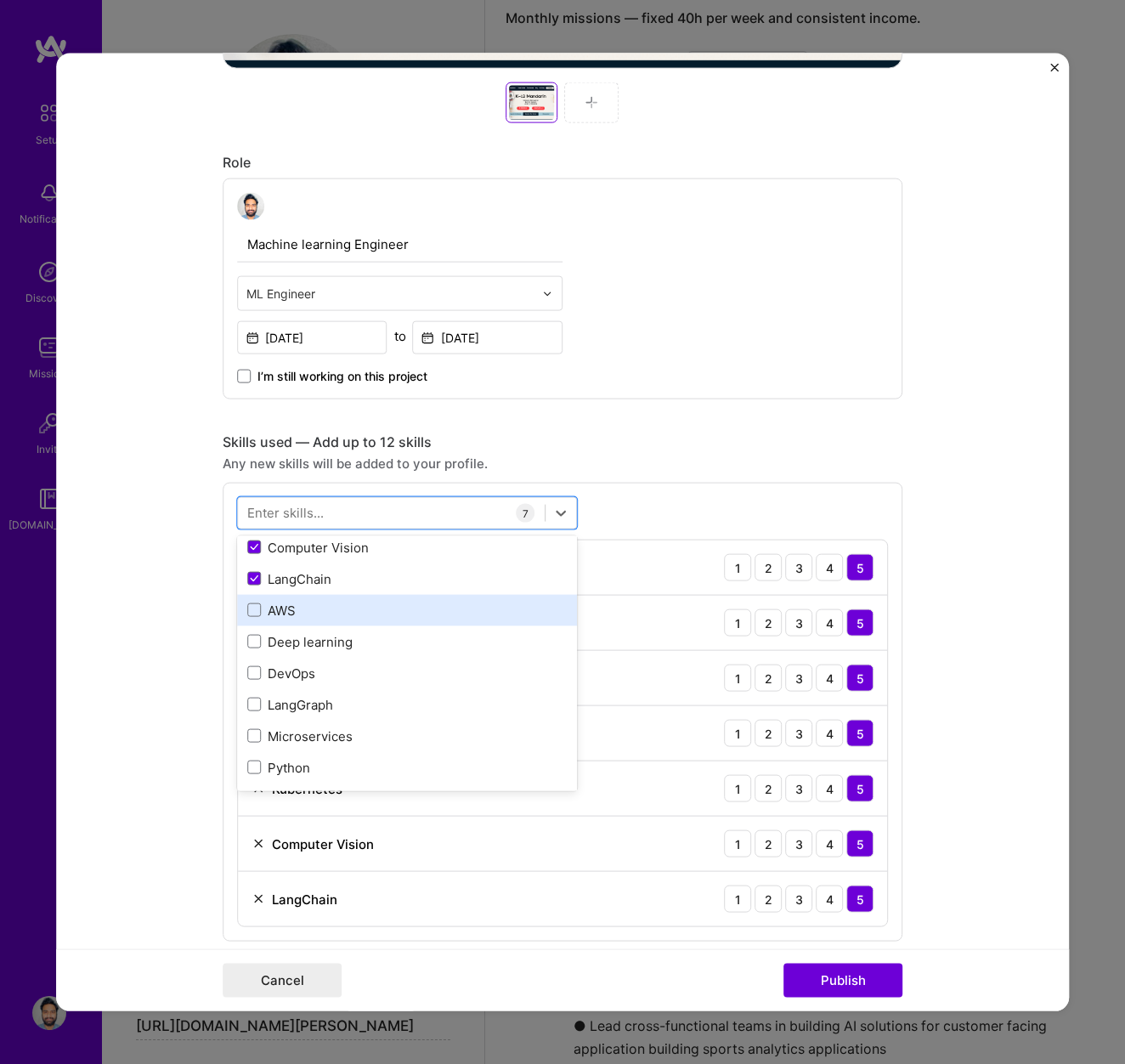
click at [283, 616] on div "AWS" at bounding box center [407, 609] width 320 height 17
click at [284, 639] on div "Deep learning" at bounding box center [407, 641] width 320 height 17
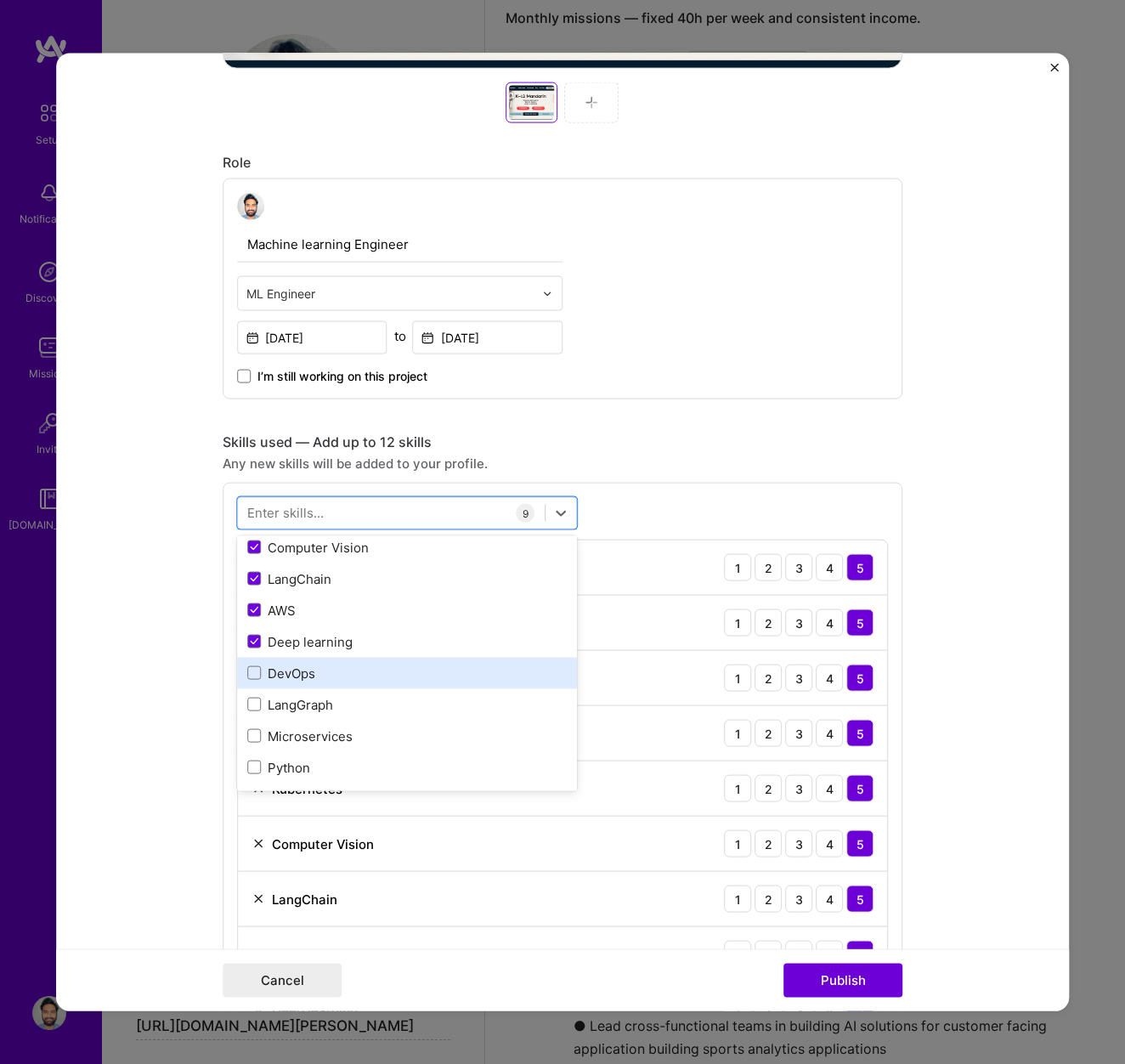
click at [282, 672] on div "DevOps" at bounding box center [407, 673] width 320 height 17
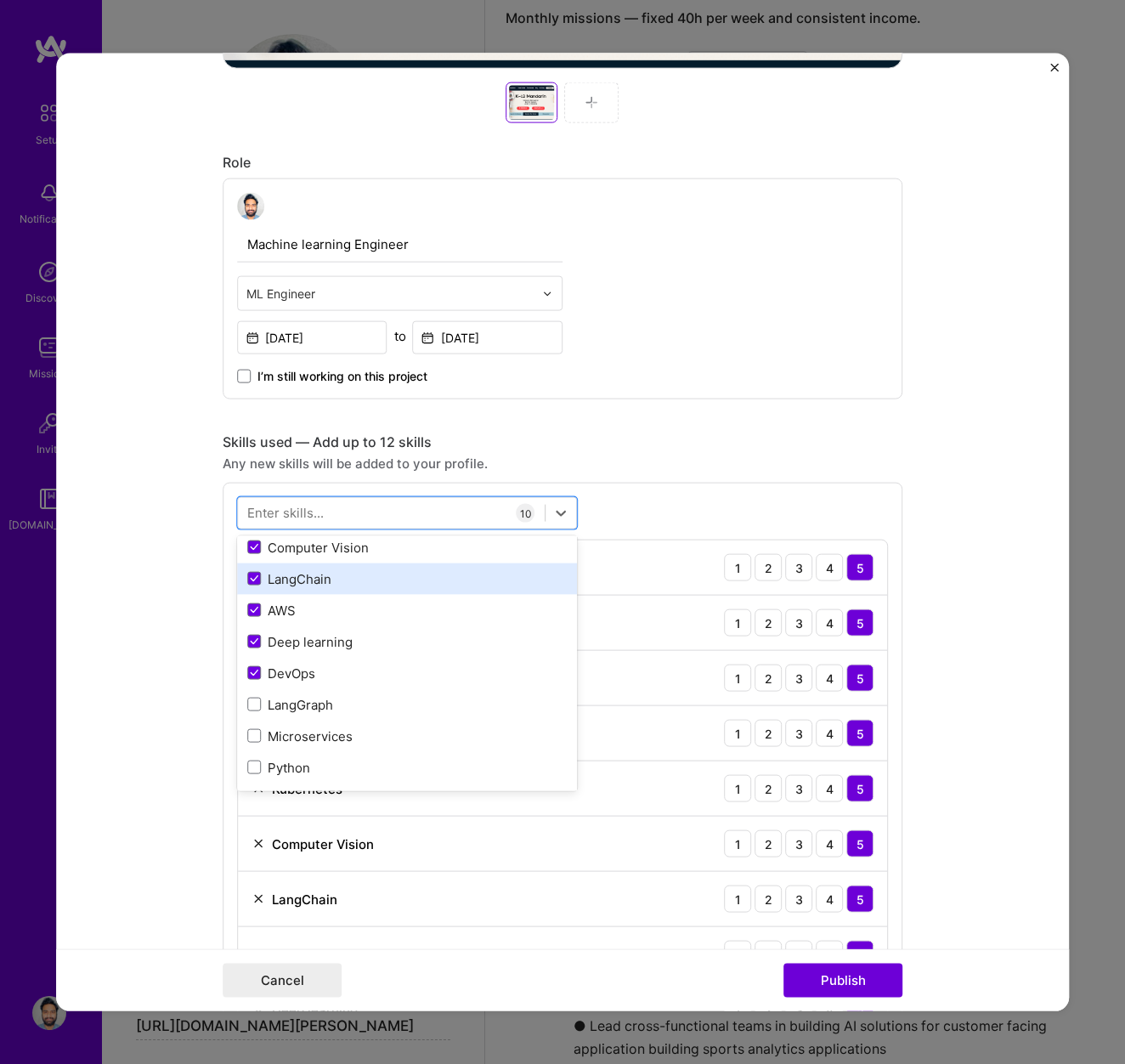
click at [292, 579] on div "LangChain" at bounding box center [407, 578] width 320 height 17
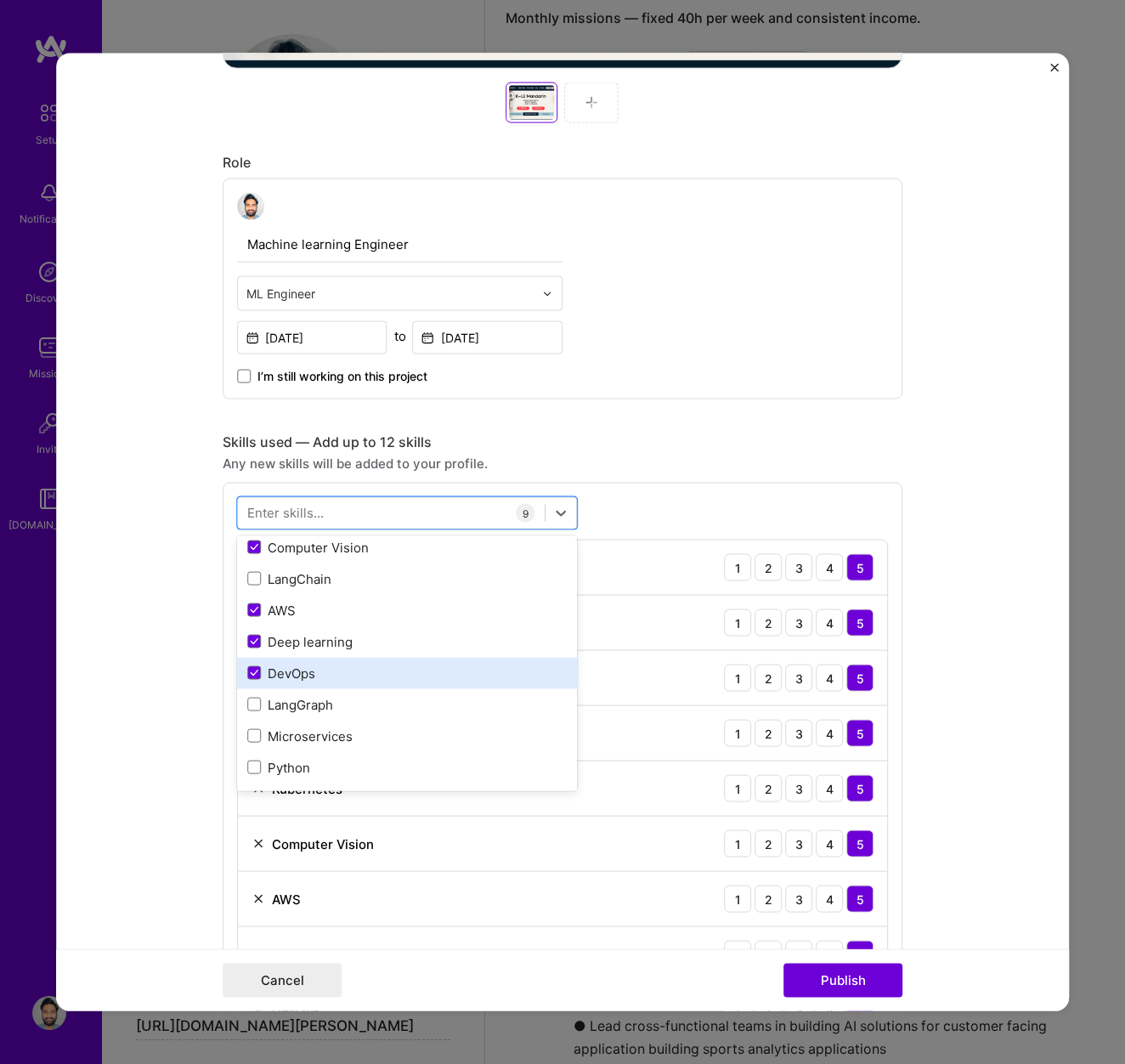
scroll to position [372, 0]
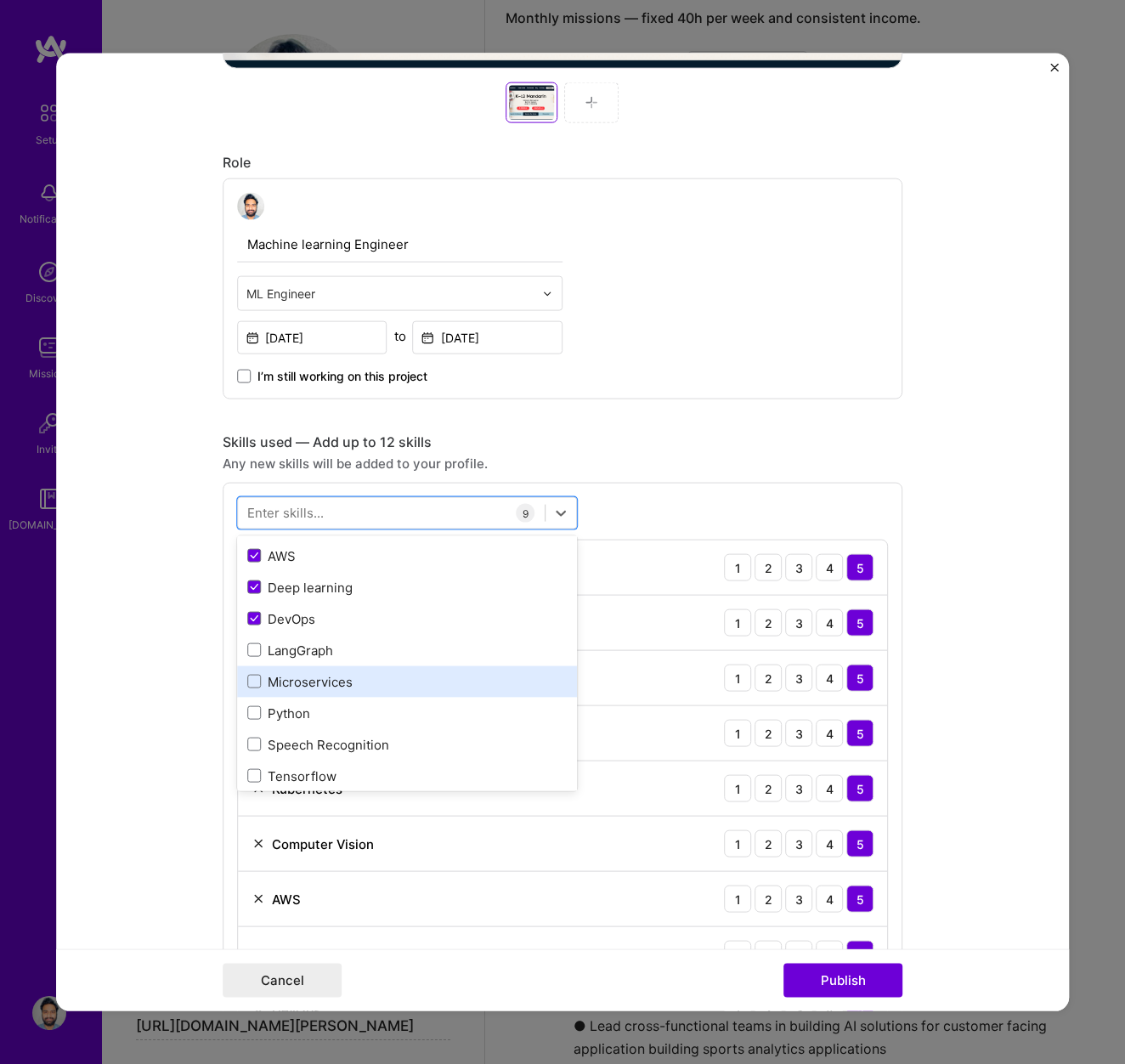
click at [290, 684] on div "Microservices" at bounding box center [407, 681] width 320 height 17
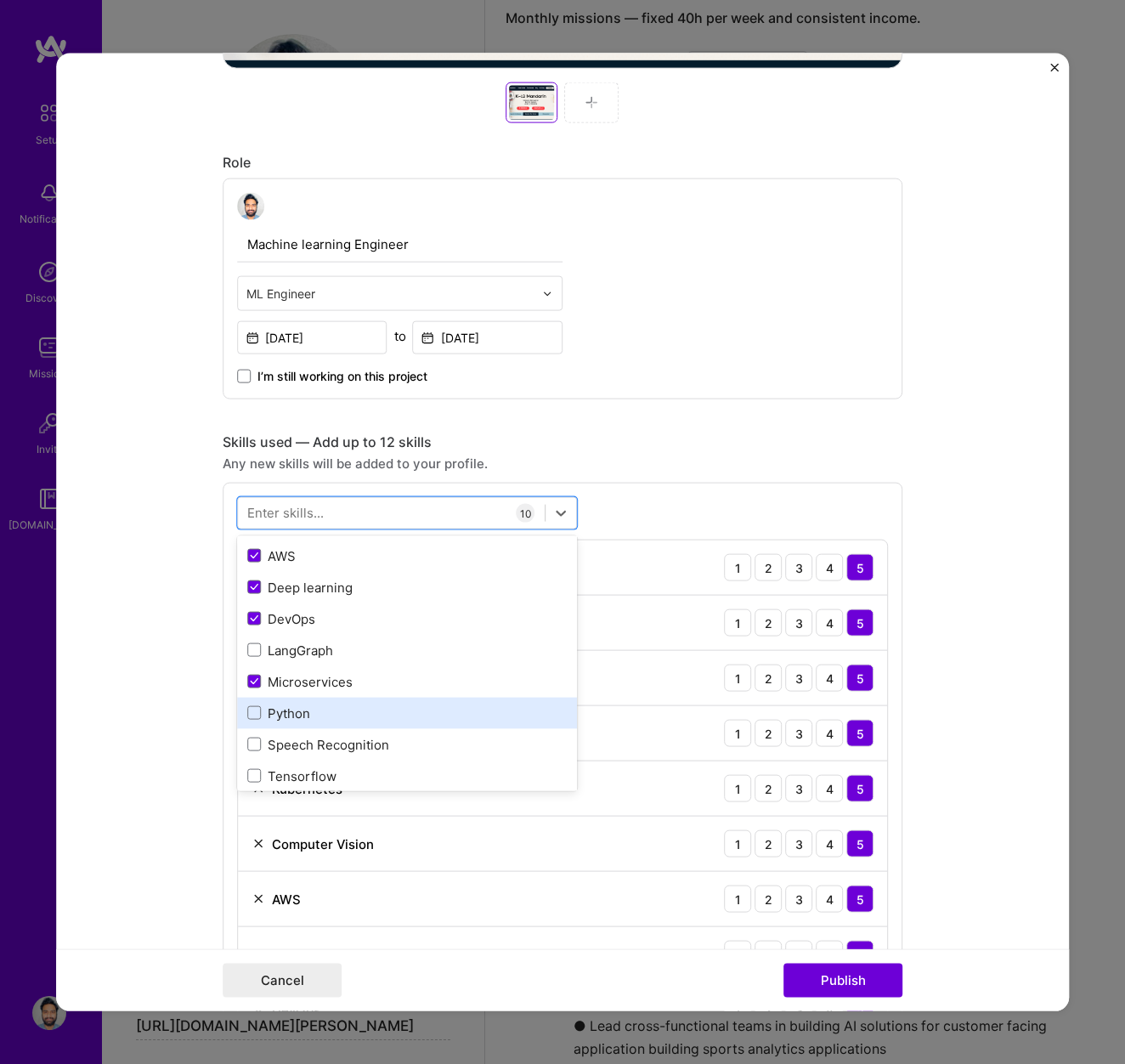
click at [290, 715] on div "Python" at bounding box center [407, 712] width 320 height 17
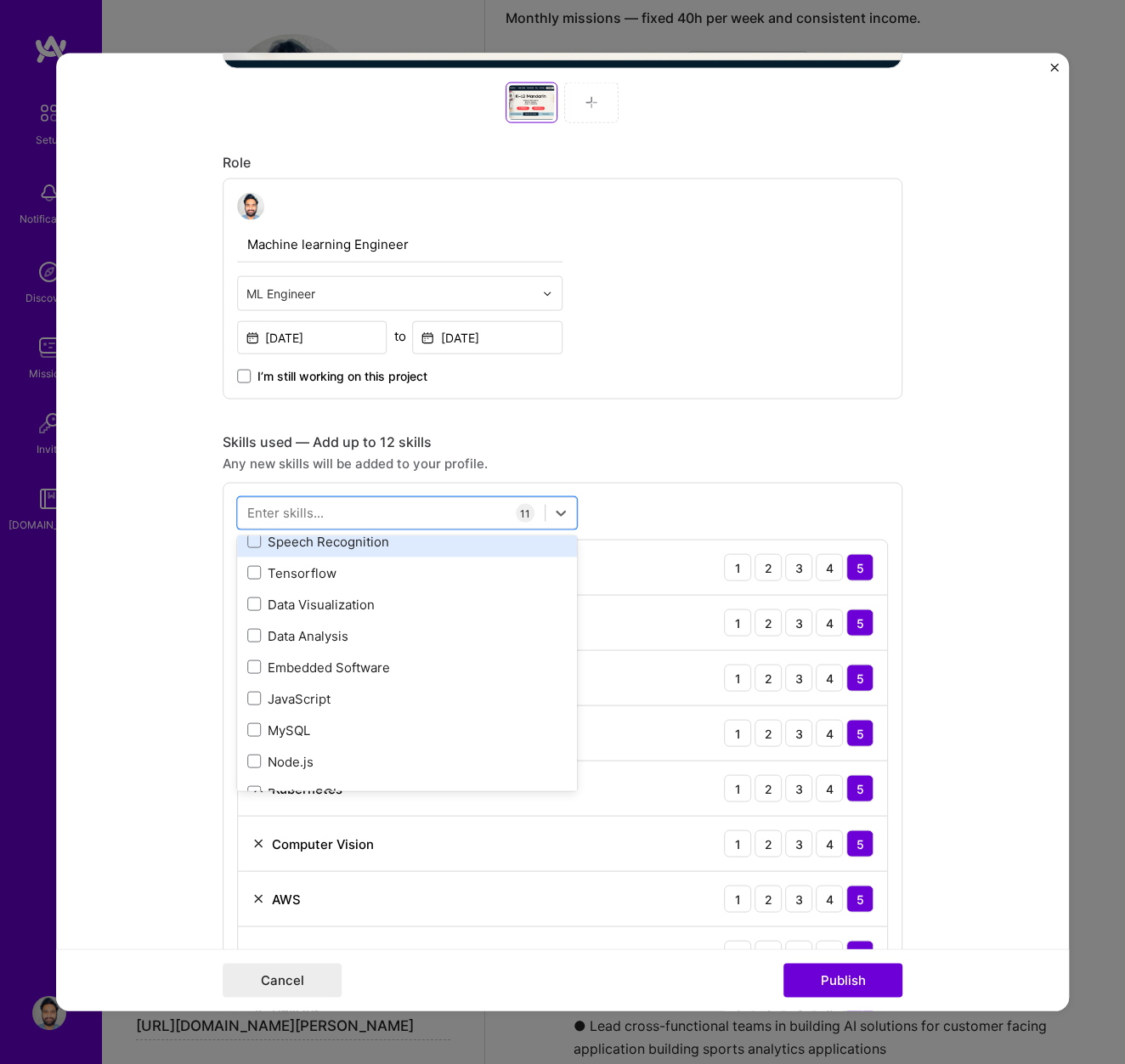
scroll to position [574, 0]
click at [323, 542] on div "Speech Recognition" at bounding box center [407, 541] width 320 height 17
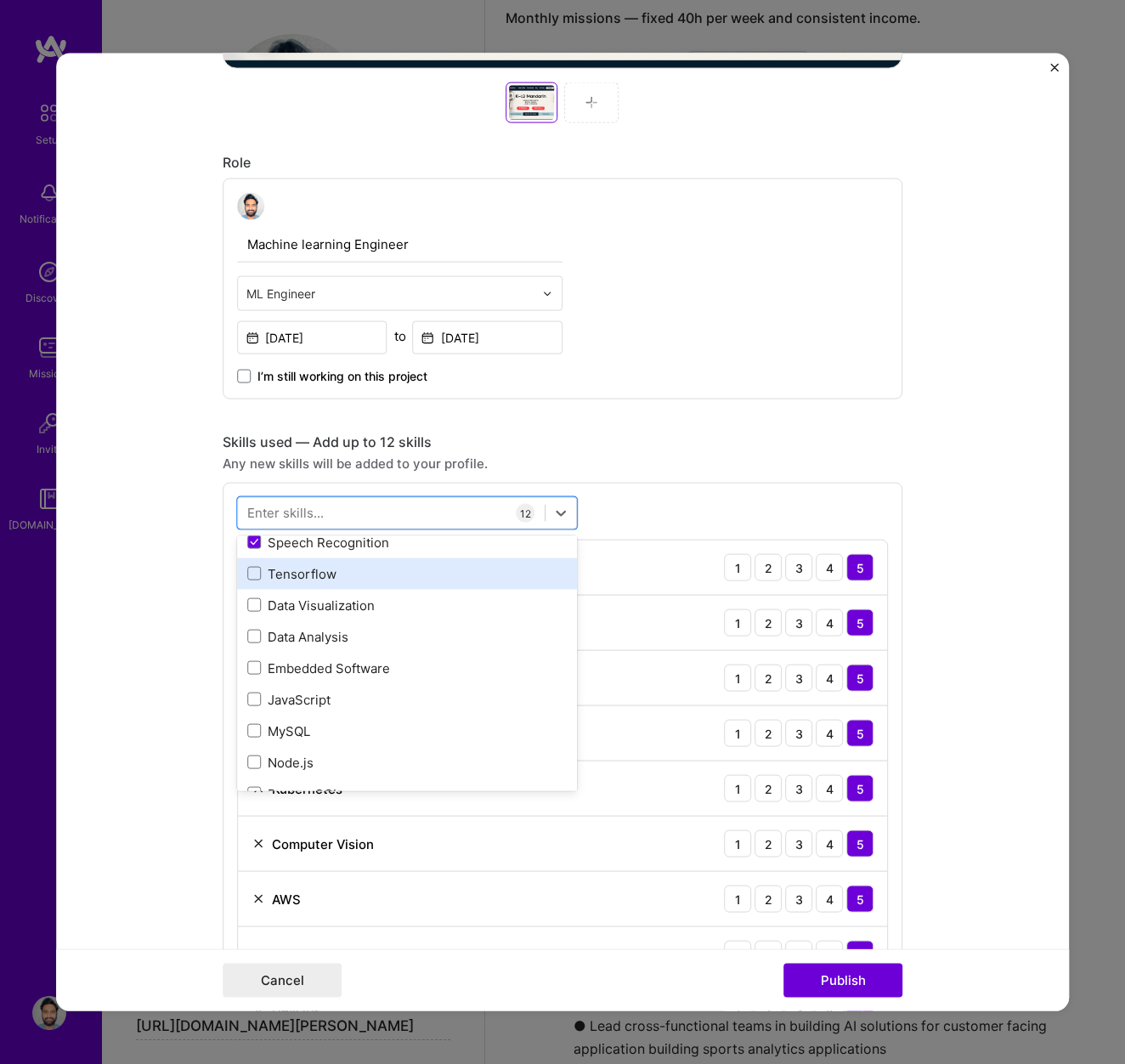
click at [315, 572] on div "Tensorflow" at bounding box center [407, 573] width 320 height 17
click at [654, 501] on div "option Tensorflow, selected. option Tensorflow selected, 0 of 2. 378 results av…" at bounding box center [563, 878] width 680 height 790
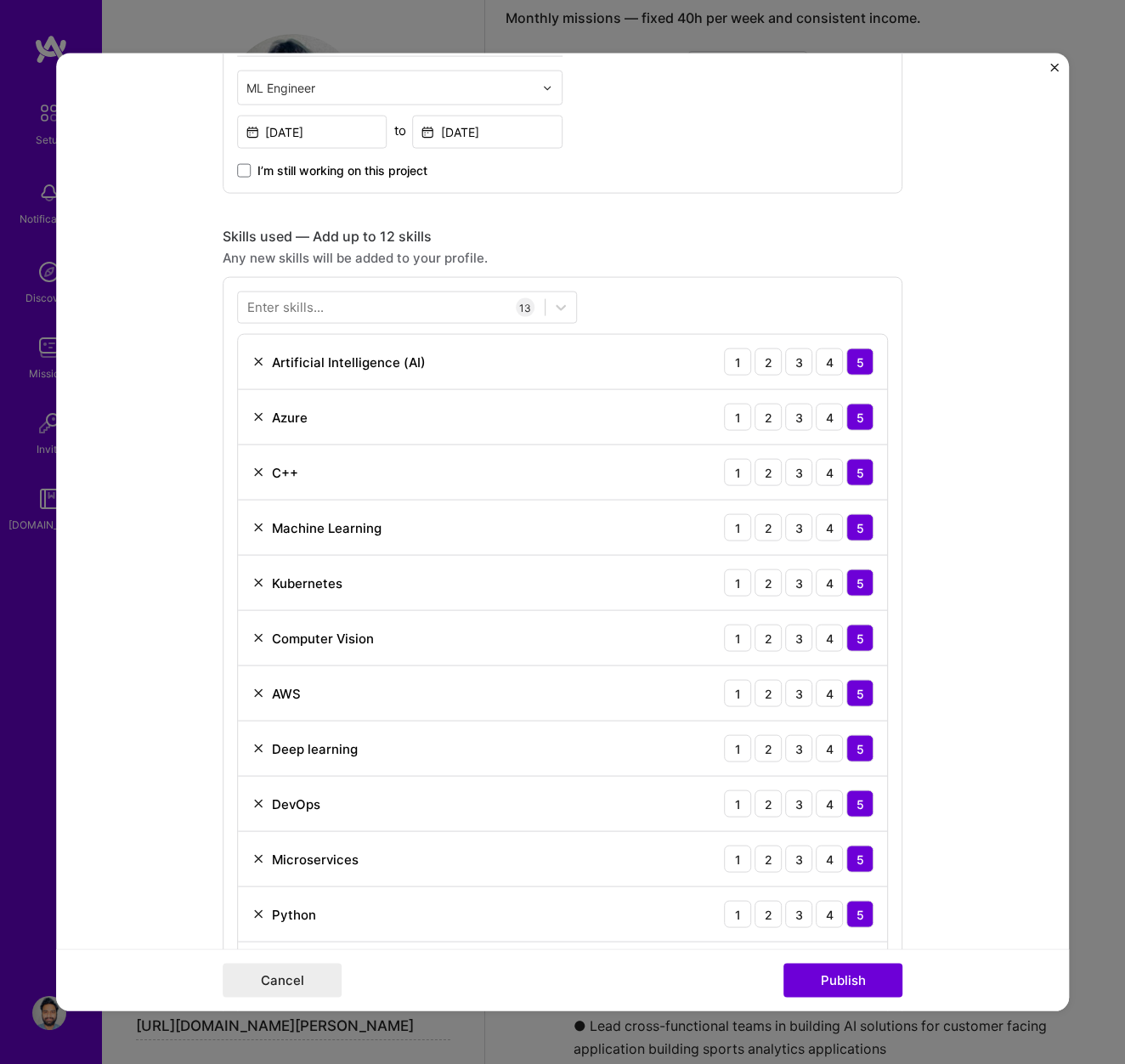
scroll to position [1013, 0]
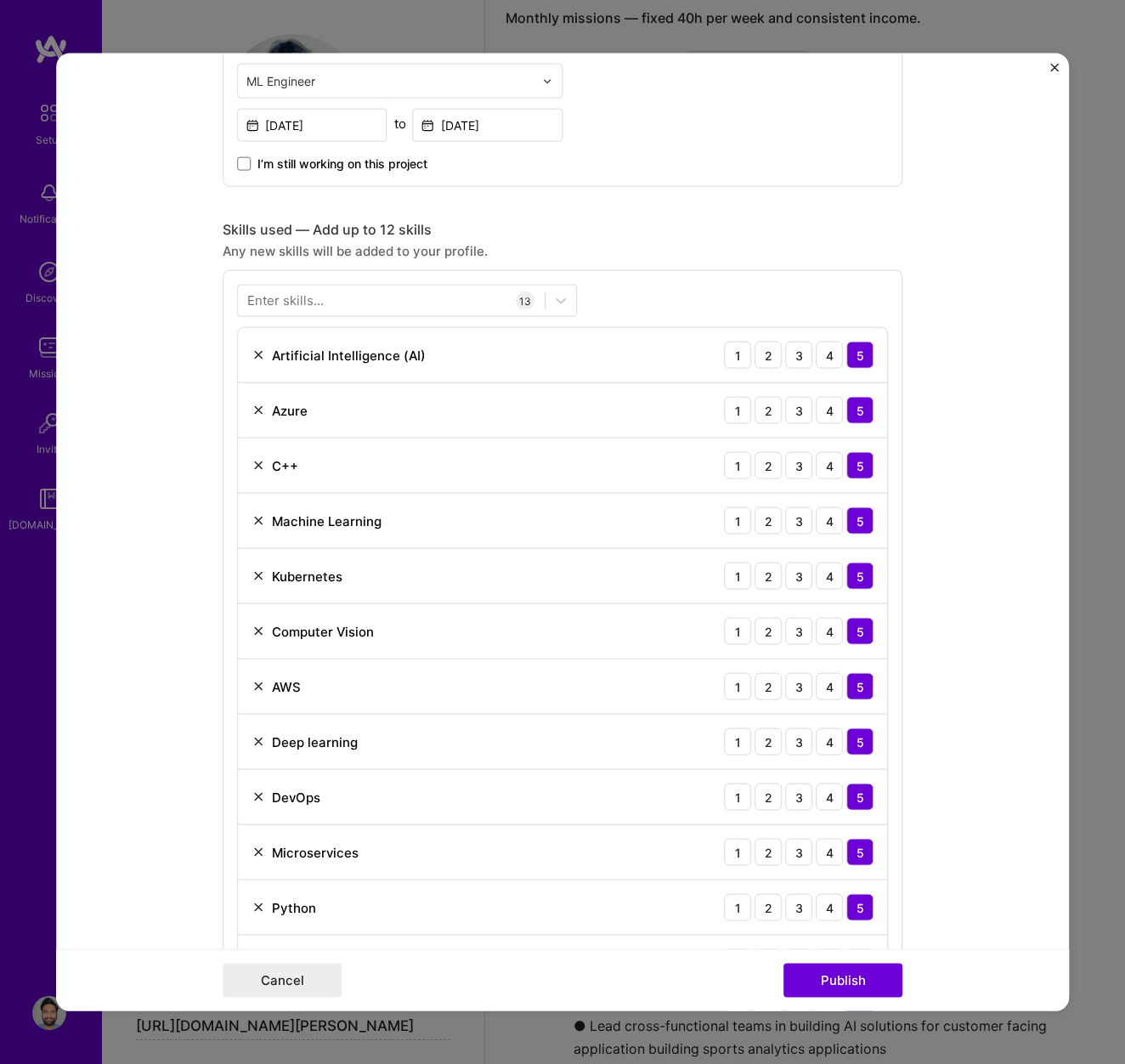
click at [267, 475] on div "C++ 1 2 3 4 5" at bounding box center [562, 465] width 649 height 55
click at [261, 467] on img at bounding box center [259, 466] width 14 height 14
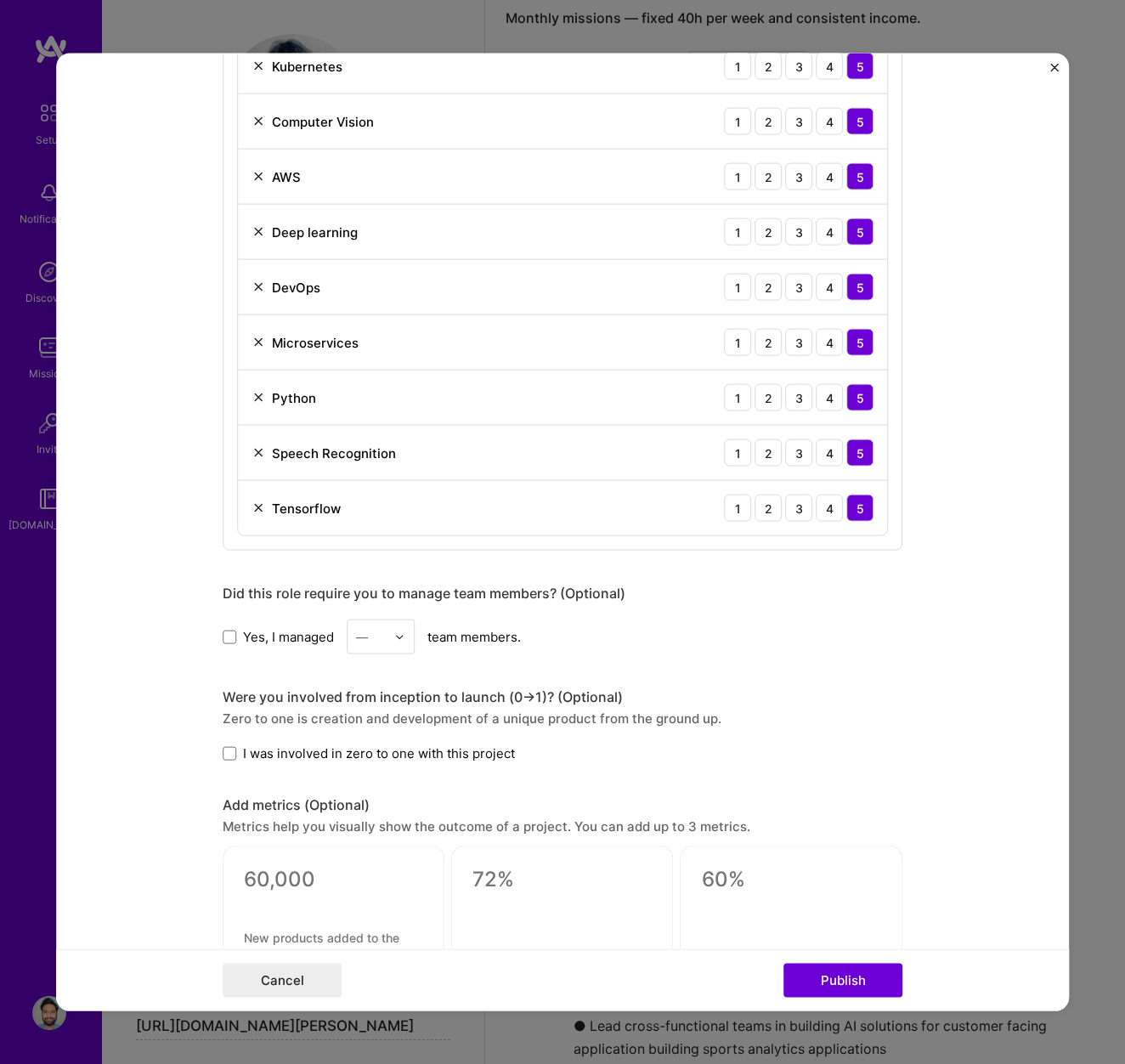
scroll to position [1510, 0]
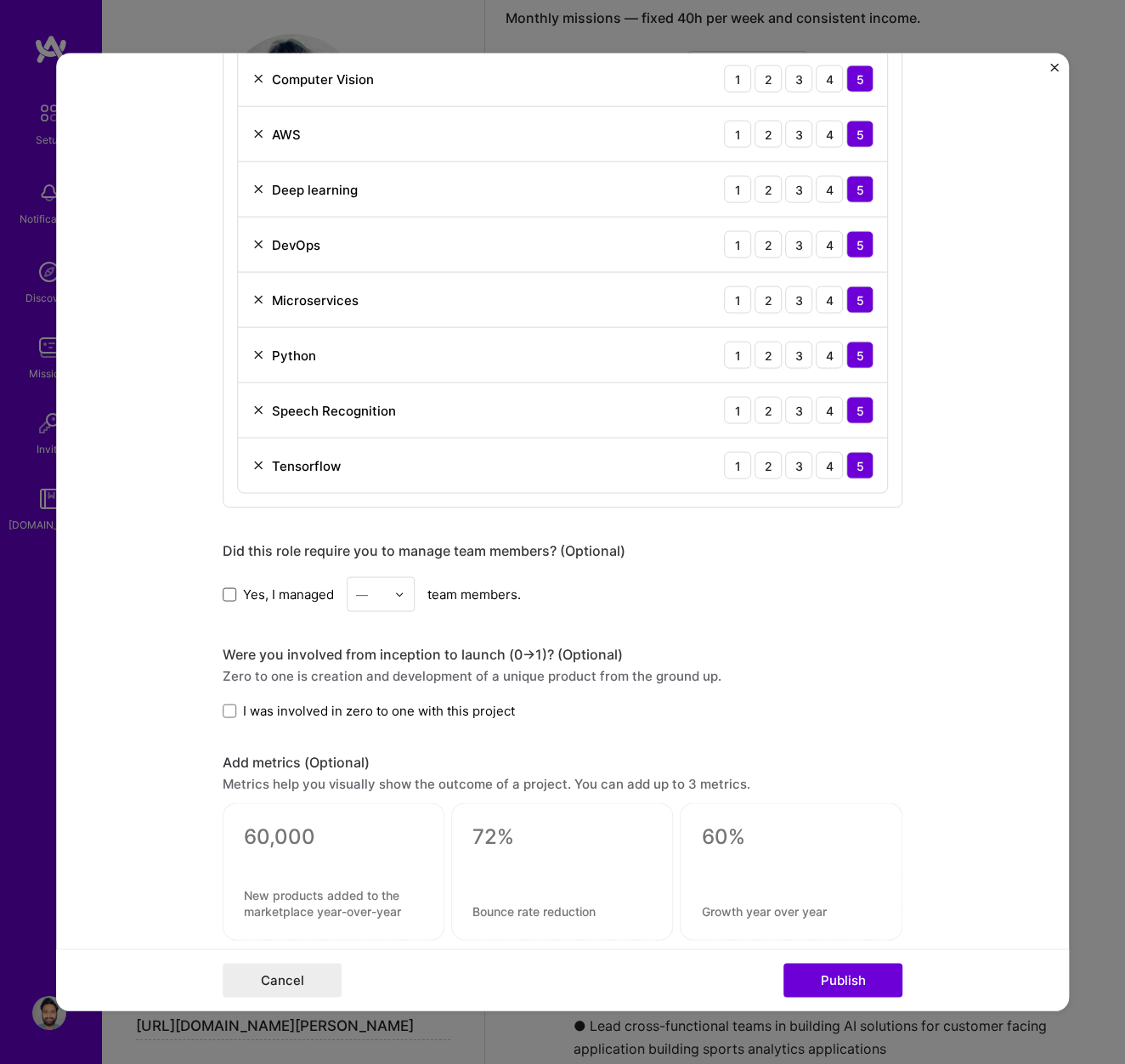
click at [234, 596] on span at bounding box center [230, 594] width 14 height 14
click at [0, 0] on input "Yes, I managed" at bounding box center [0, 0] width 0 height 0
click at [364, 595] on div "—" at bounding box center [363, 594] width 12 height 17
click at [227, 595] on icon at bounding box center [229, 594] width 7 height 5
click at [0, 0] on input "Yes, I managed" at bounding box center [0, 0] width 0 height 0
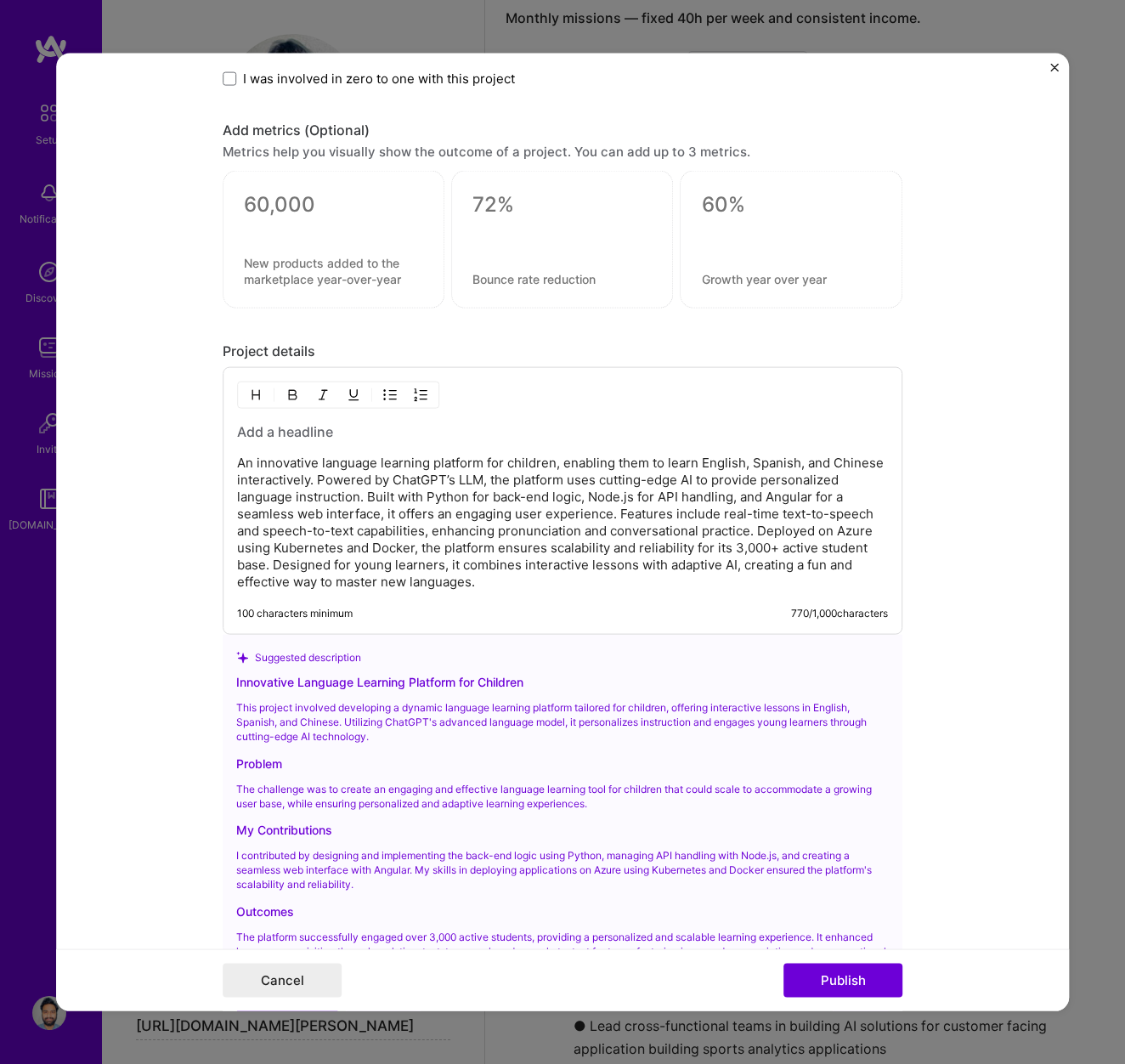
scroll to position [2395, 0]
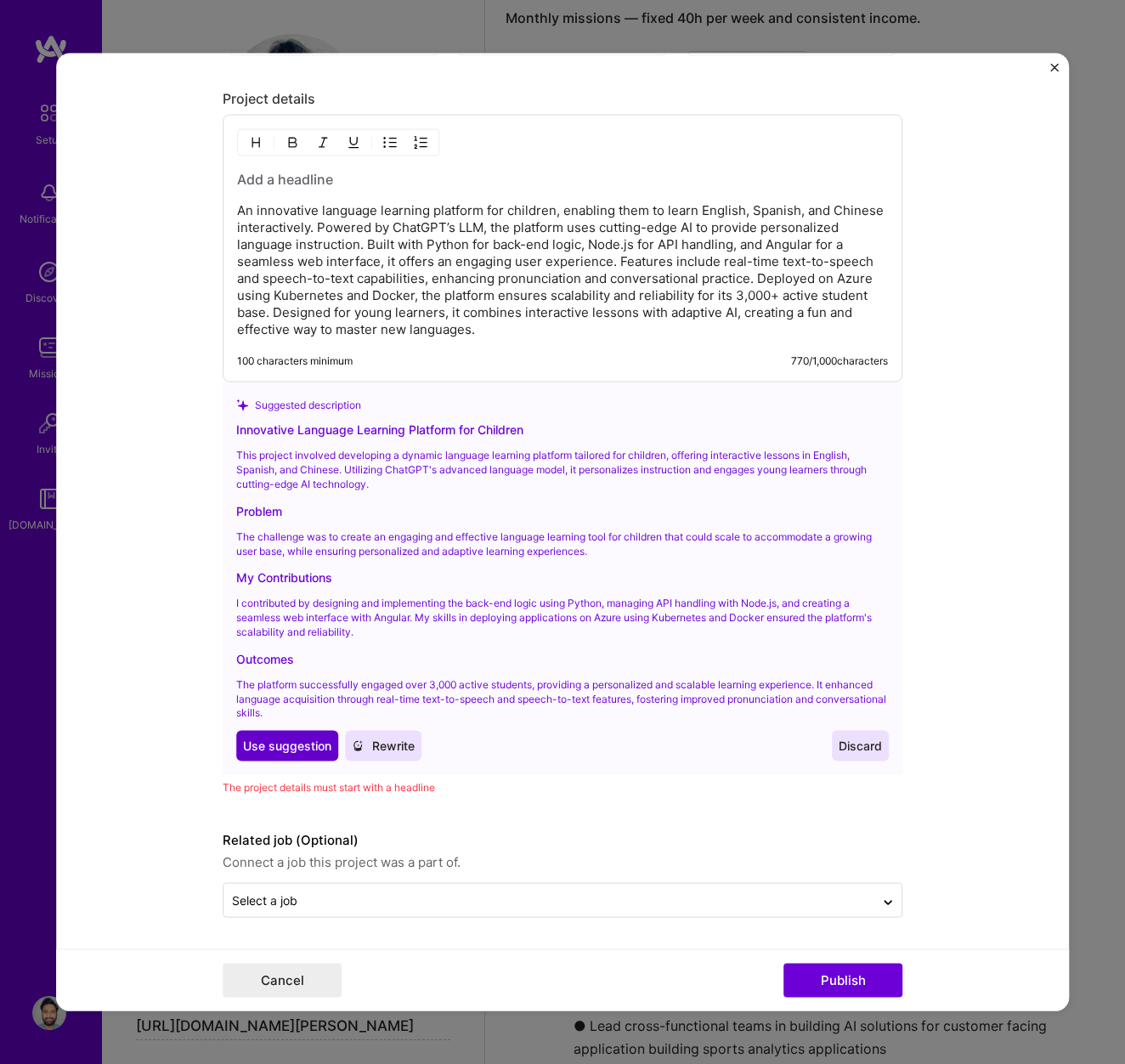
click at [294, 746] on span "Use suggestion" at bounding box center [287, 746] width 88 height 17
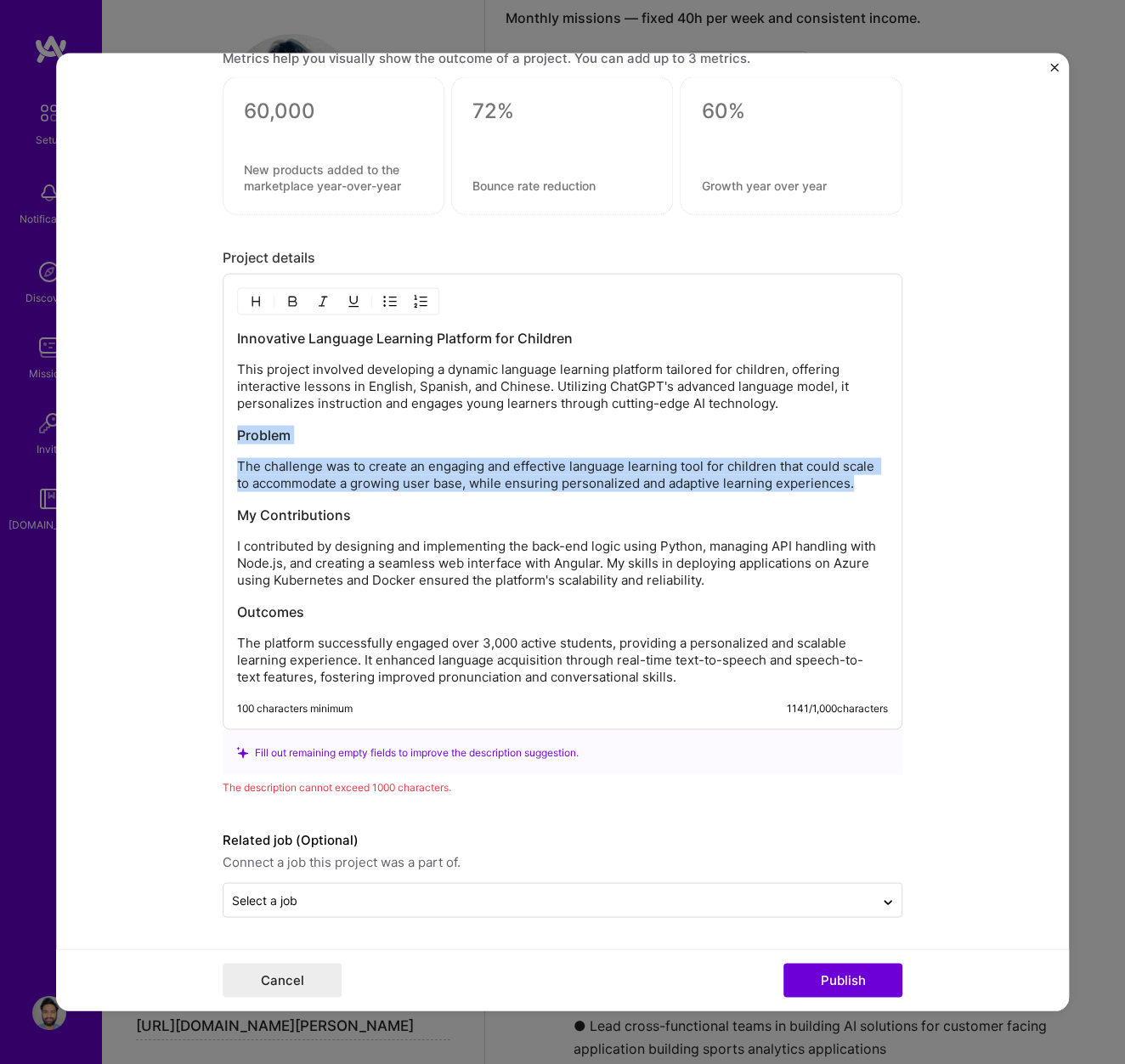
drag, startPoint x: 862, startPoint y: 485, endPoint x: 178, endPoint y: 437, distance: 685.7
click at [178, 437] on form "Project title Learn New Language Chatbot Company Meg Languages Project industry…" at bounding box center [562, 532] width 1013 height 958
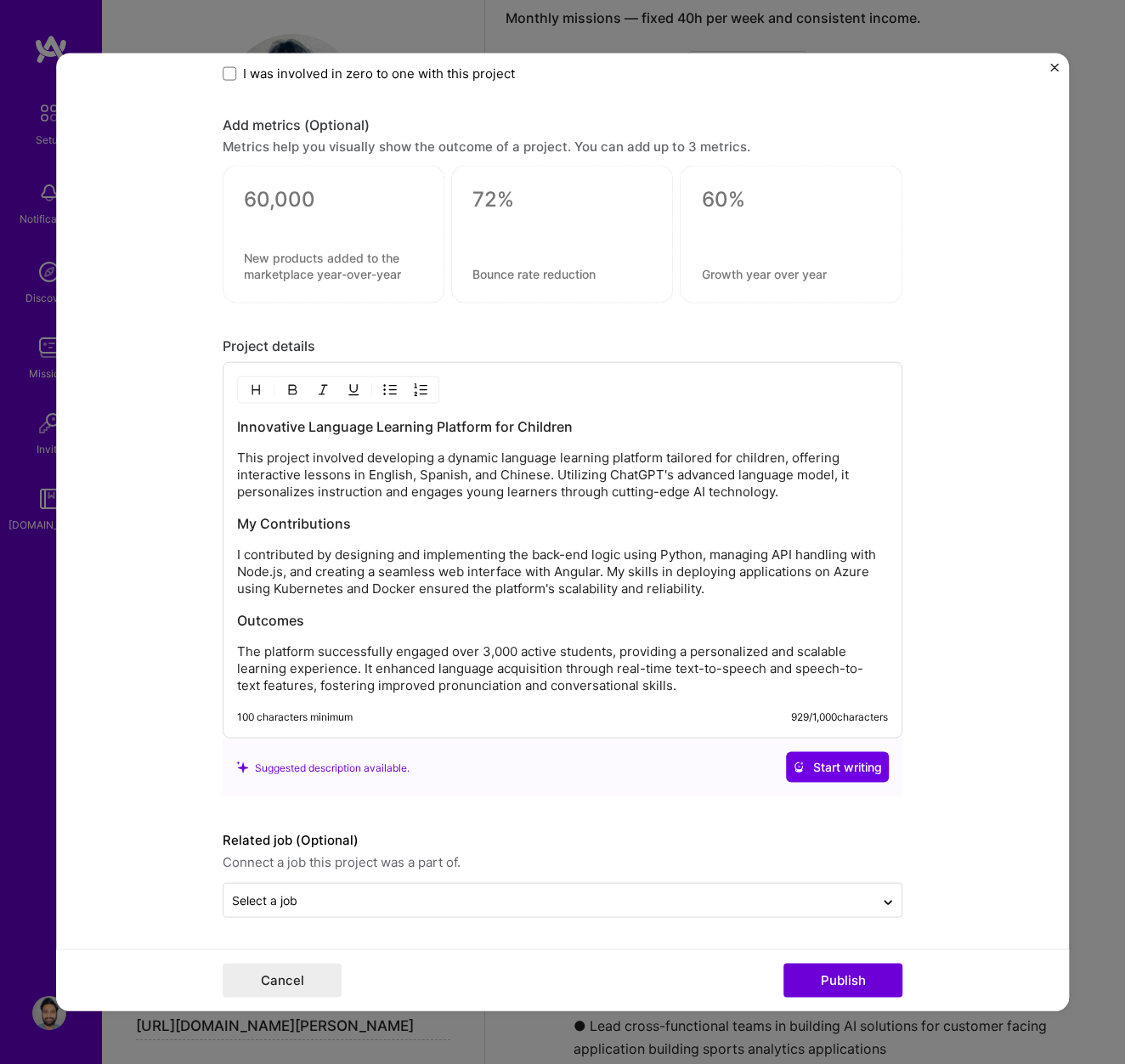
scroll to position [2147, 0]
click at [817, 901] on input "text" at bounding box center [549, 900] width 634 height 17
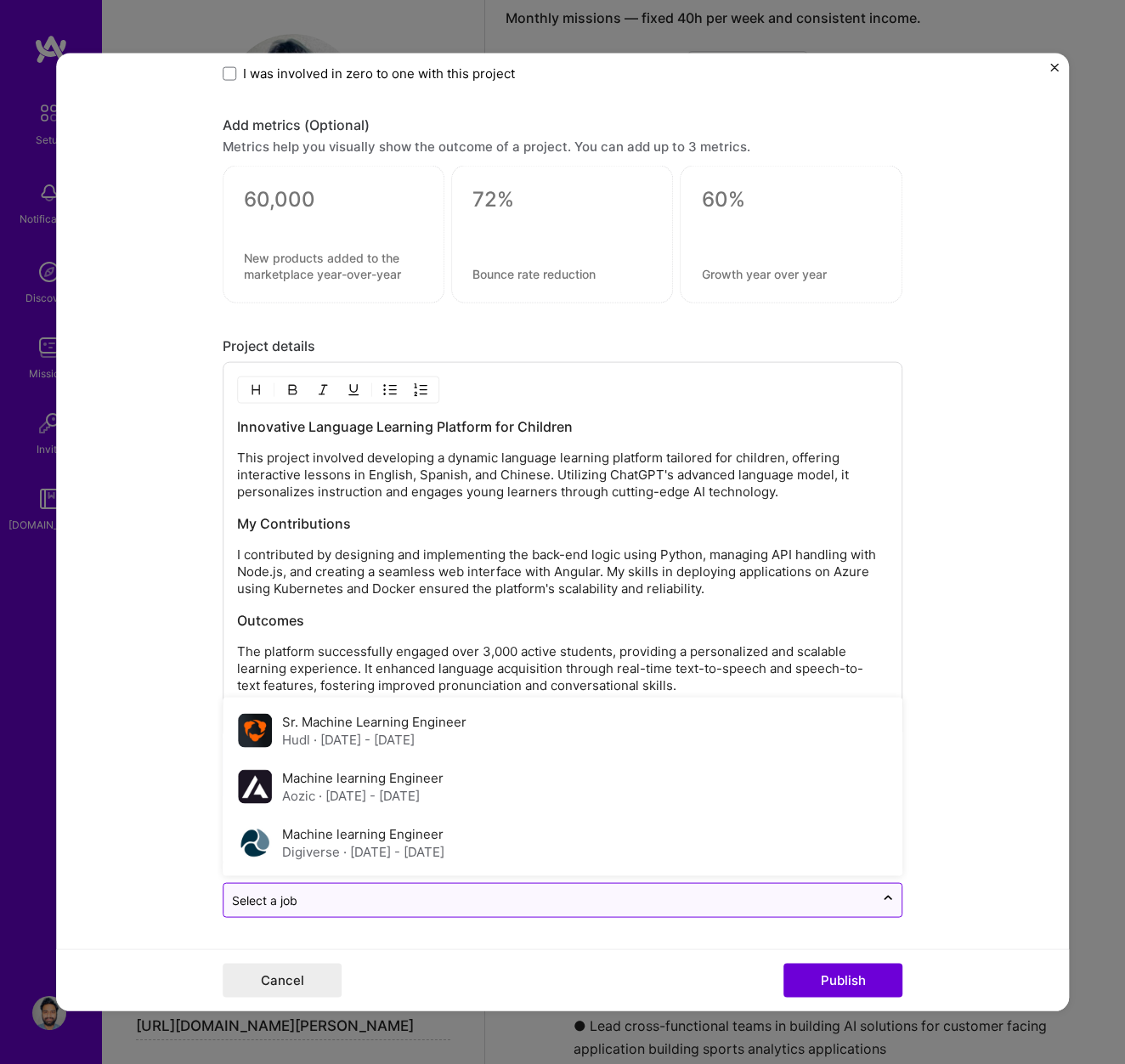
click at [811, 900] on input "text" at bounding box center [549, 900] width 634 height 17
click at [1005, 822] on form "Project title Learn New Language Chatbot Company Meg Languages Project industry…" at bounding box center [562, 532] width 1013 height 958
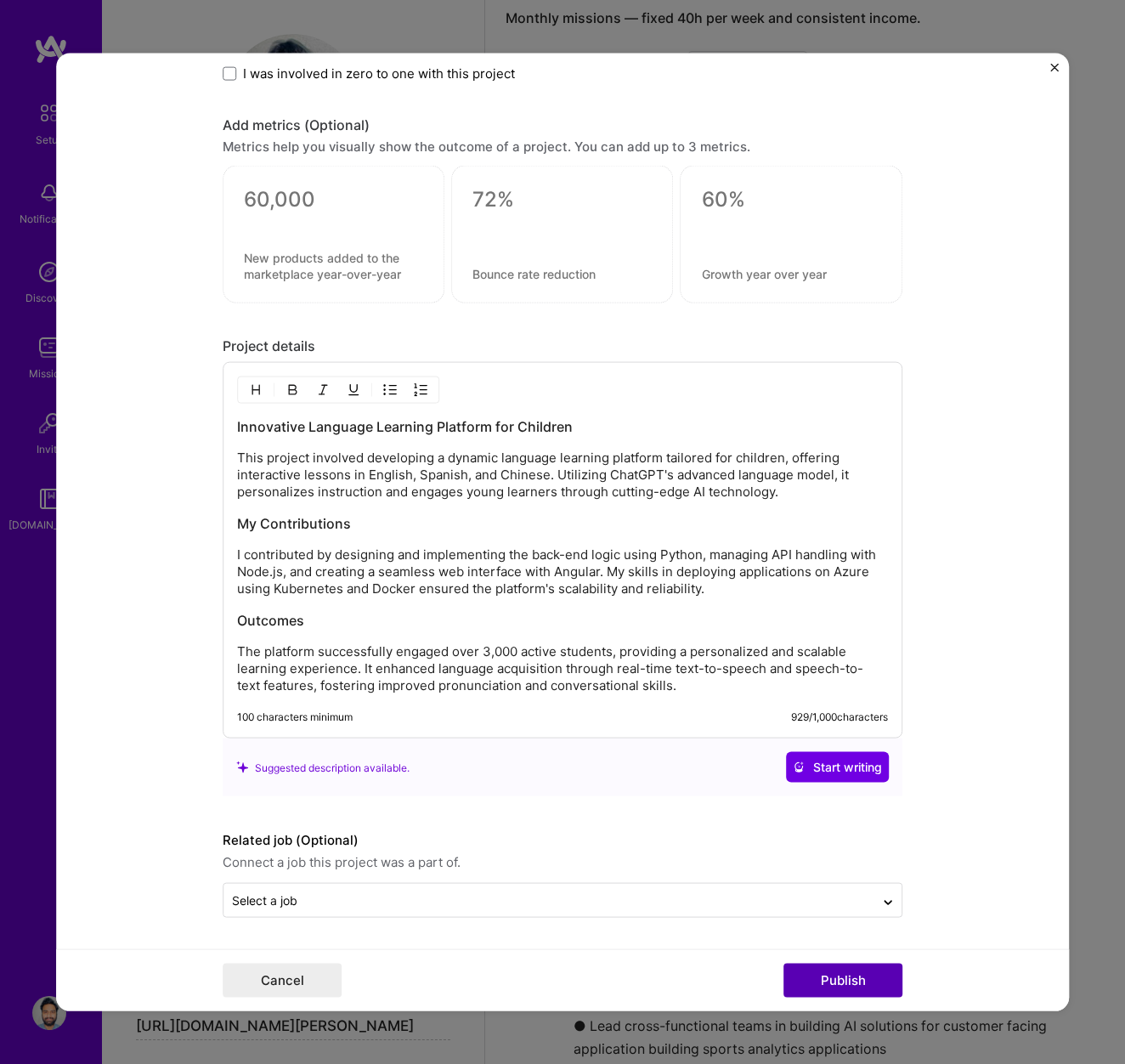
click at [861, 981] on button "Publish" at bounding box center [843, 979] width 119 height 34
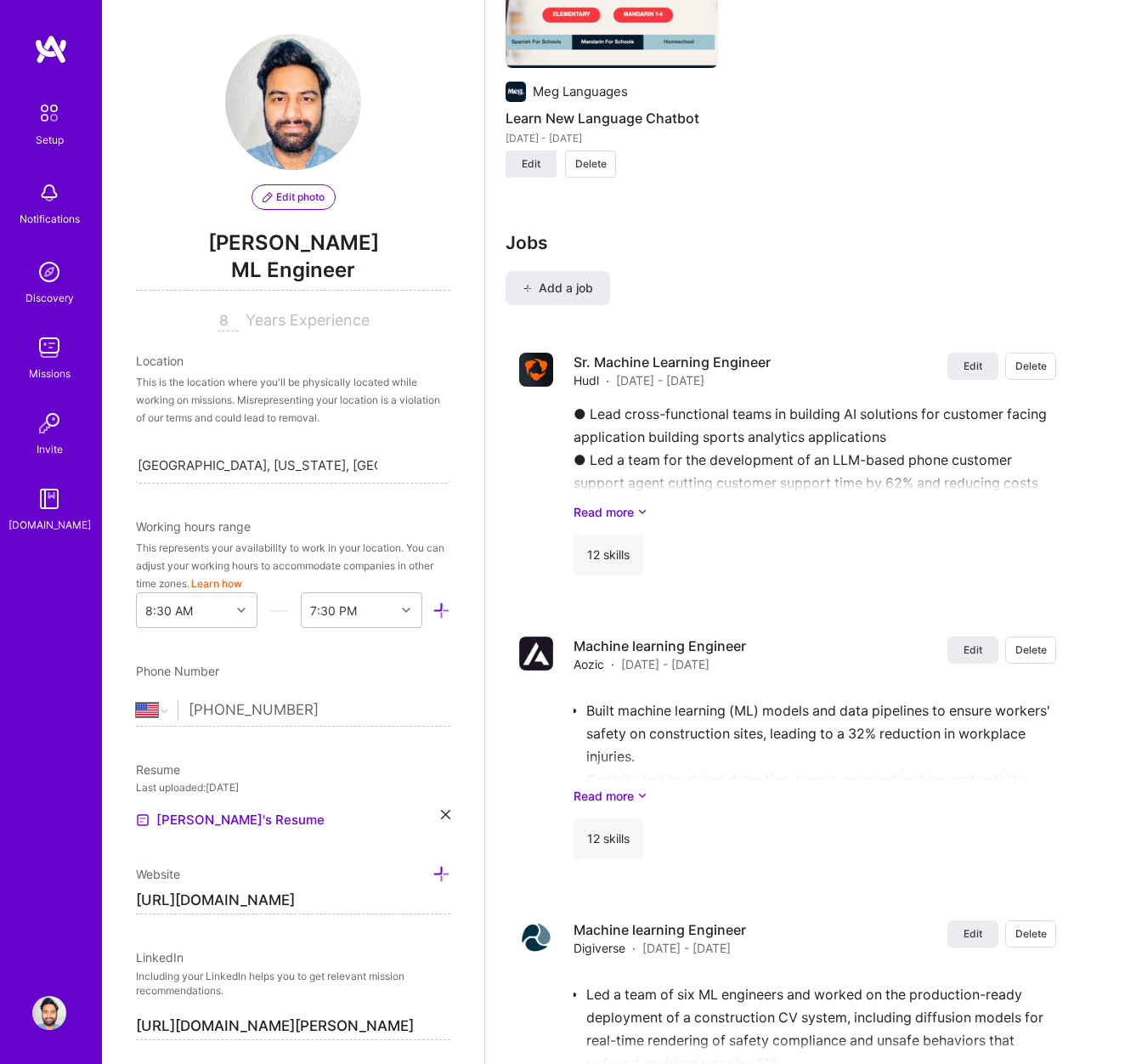
scroll to position [1736, 0]
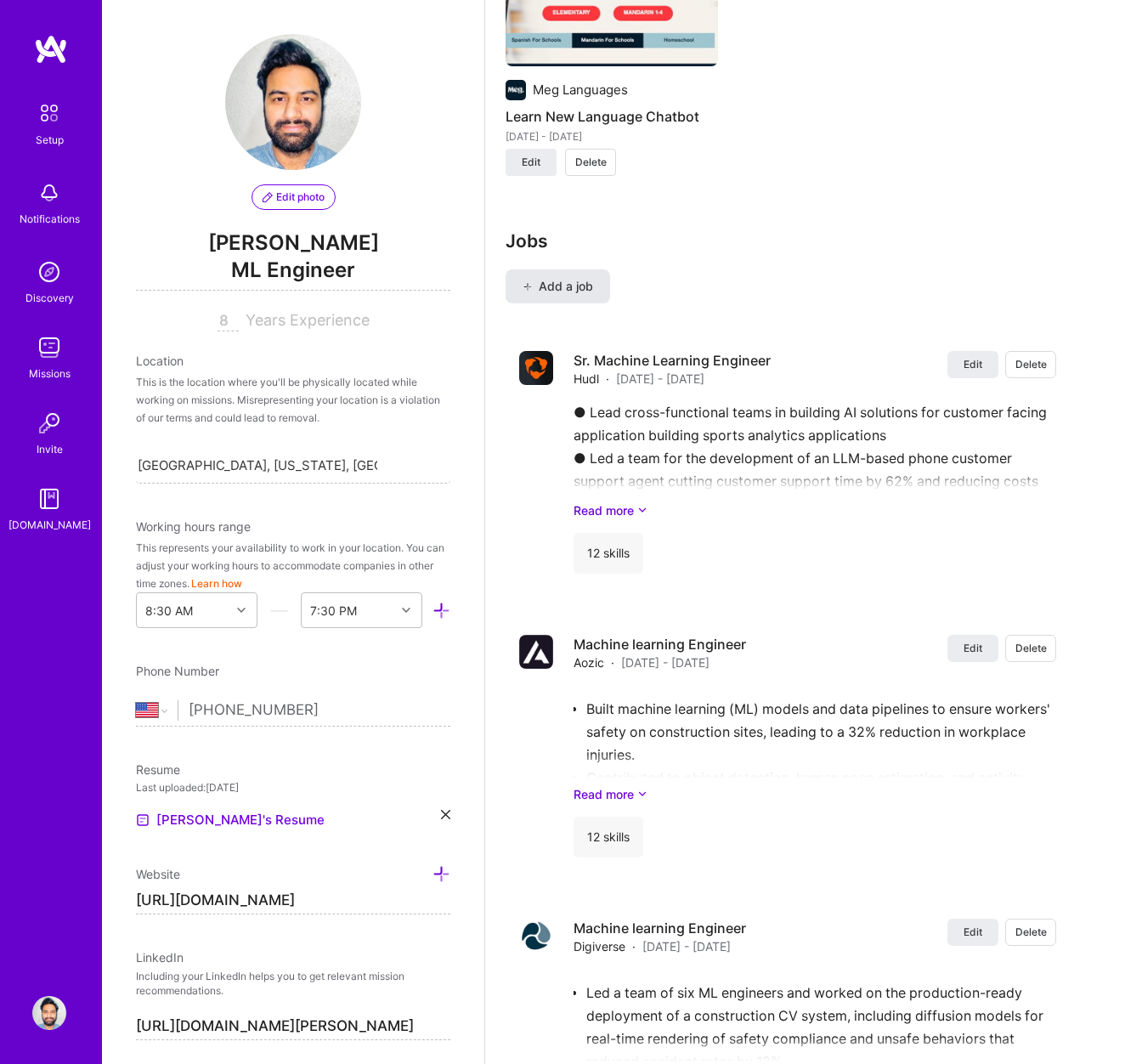
click at [538, 296] on button "Add a job" at bounding box center [558, 286] width 105 height 34
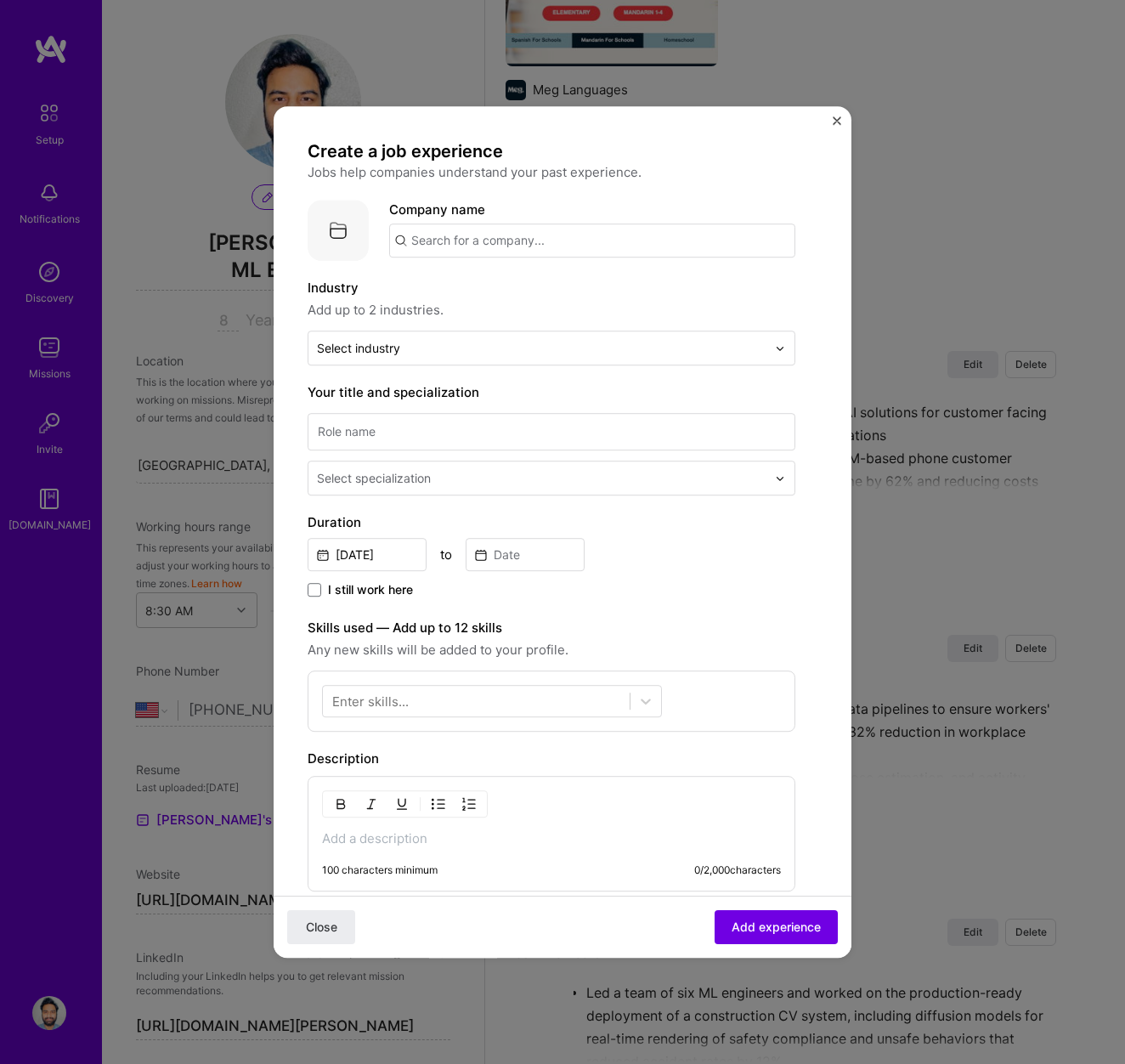
click at [541, 236] on input "text" at bounding box center [593, 240] width 406 height 34
type input "Malta Themes"
click at [538, 288] on div "Malta Themes" at bounding box center [535, 288] width 101 height 30
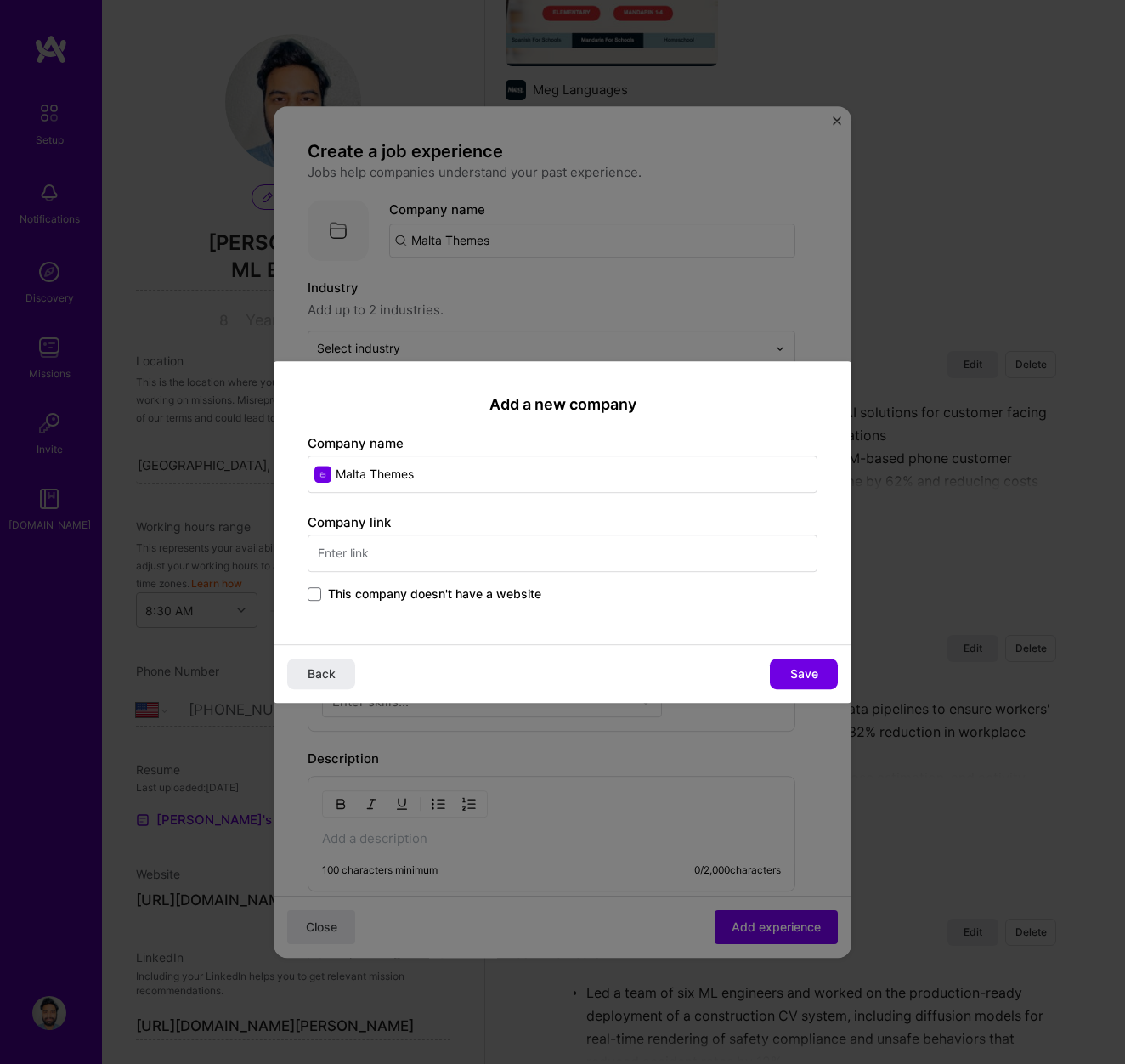
click at [387, 552] on input "text" at bounding box center [562, 552] width 510 height 37
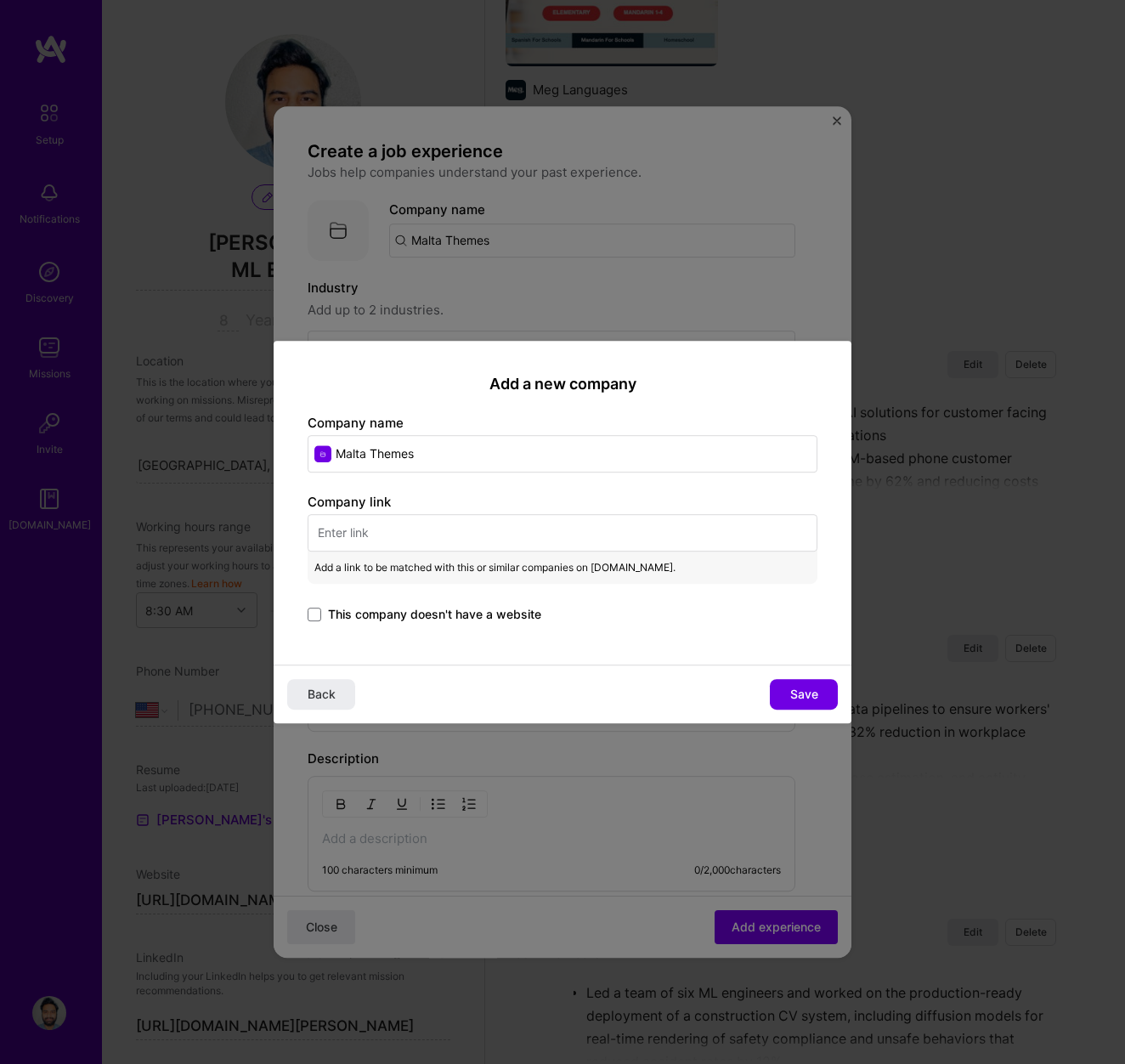
paste input "https://maltathemes.com/"
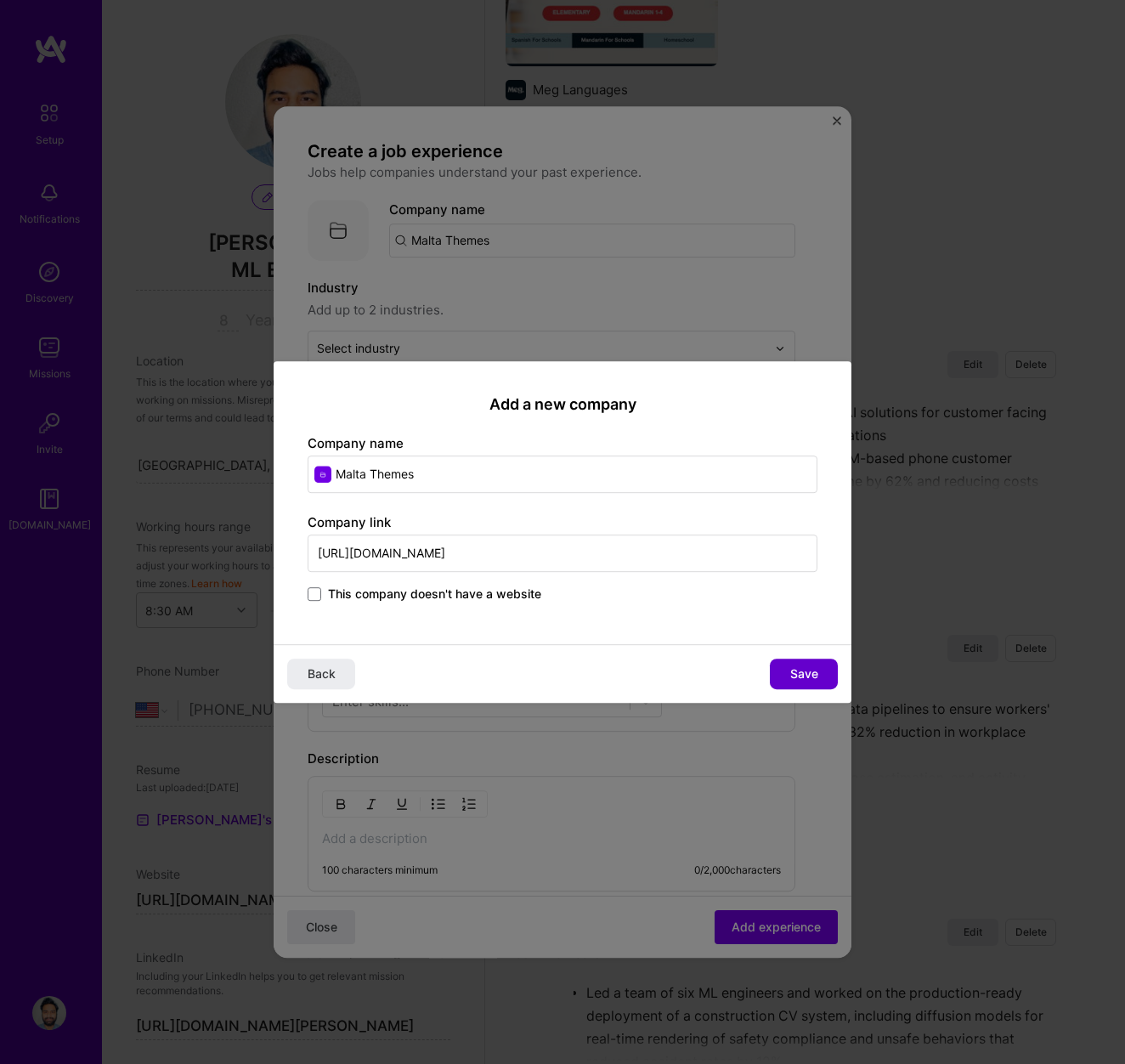
type input "https://maltathemes.com/"
click at [799, 671] on span "Save" at bounding box center [804, 674] width 28 height 17
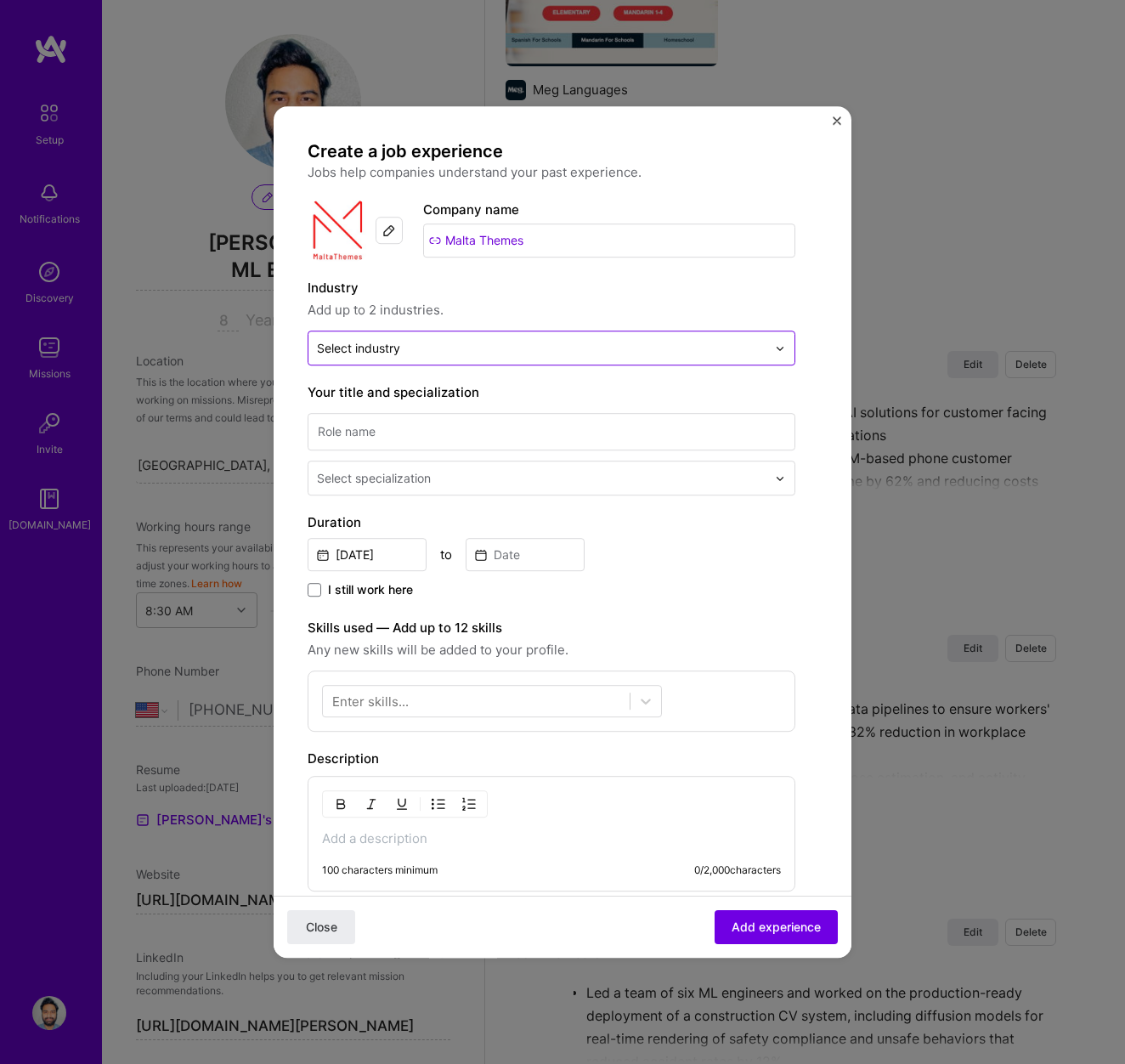
click at [466, 351] on input "text" at bounding box center [542, 348] width 450 height 17
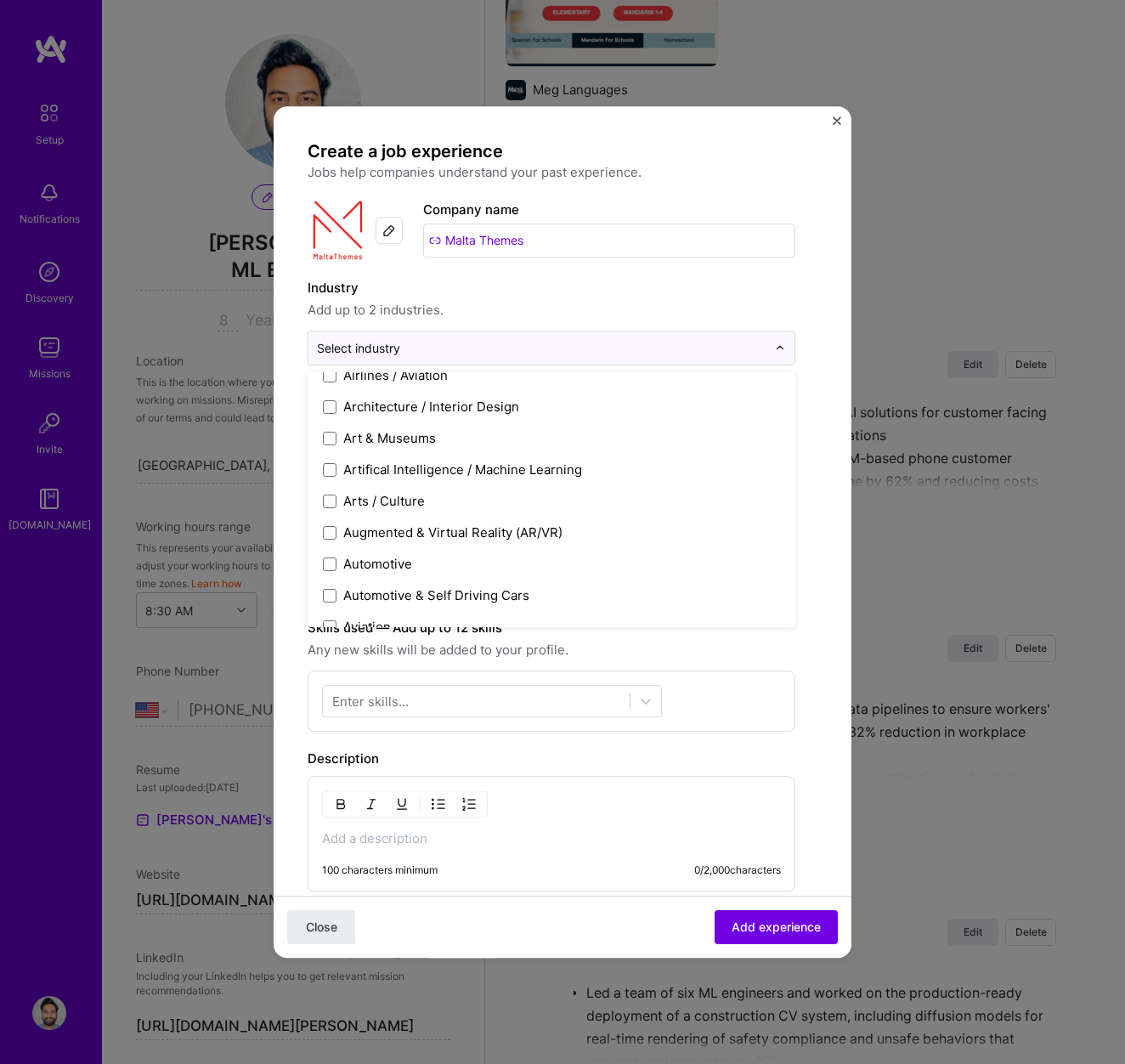
scroll to position [213, 0]
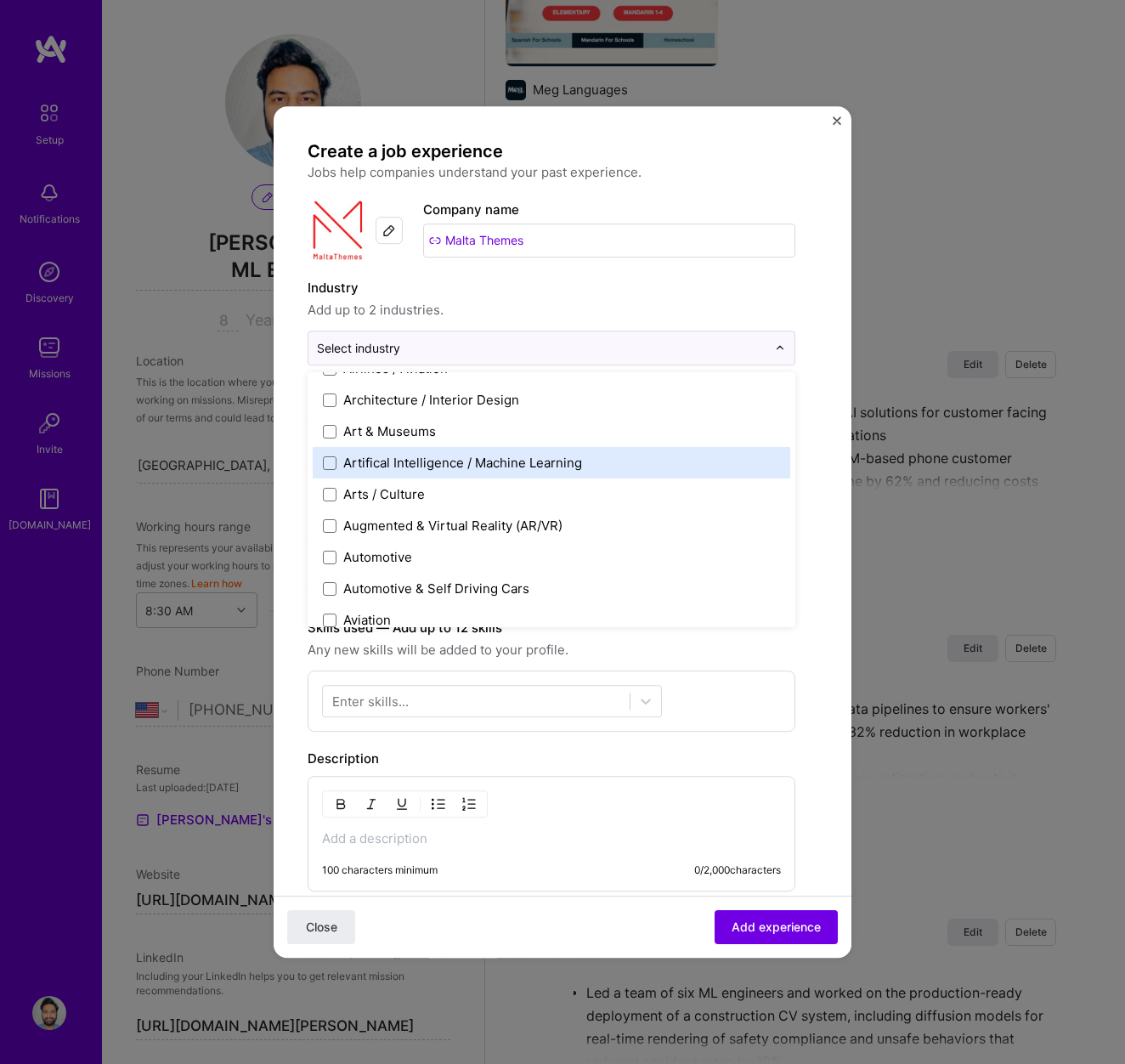
click at [362, 457] on div "Artifical Intelligence / Machine Learning" at bounding box center [463, 463] width 239 height 17
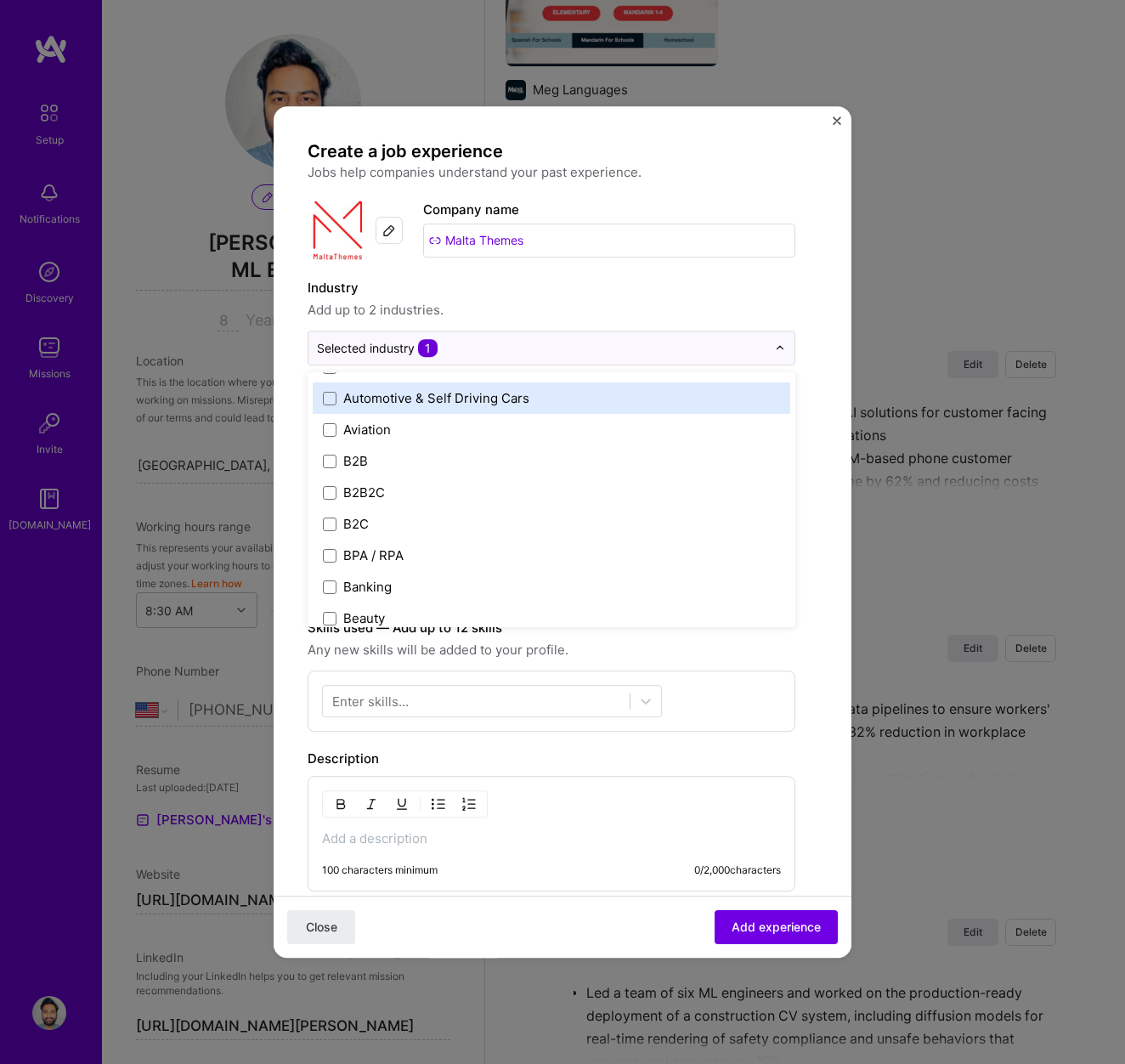
scroll to position [405, 0]
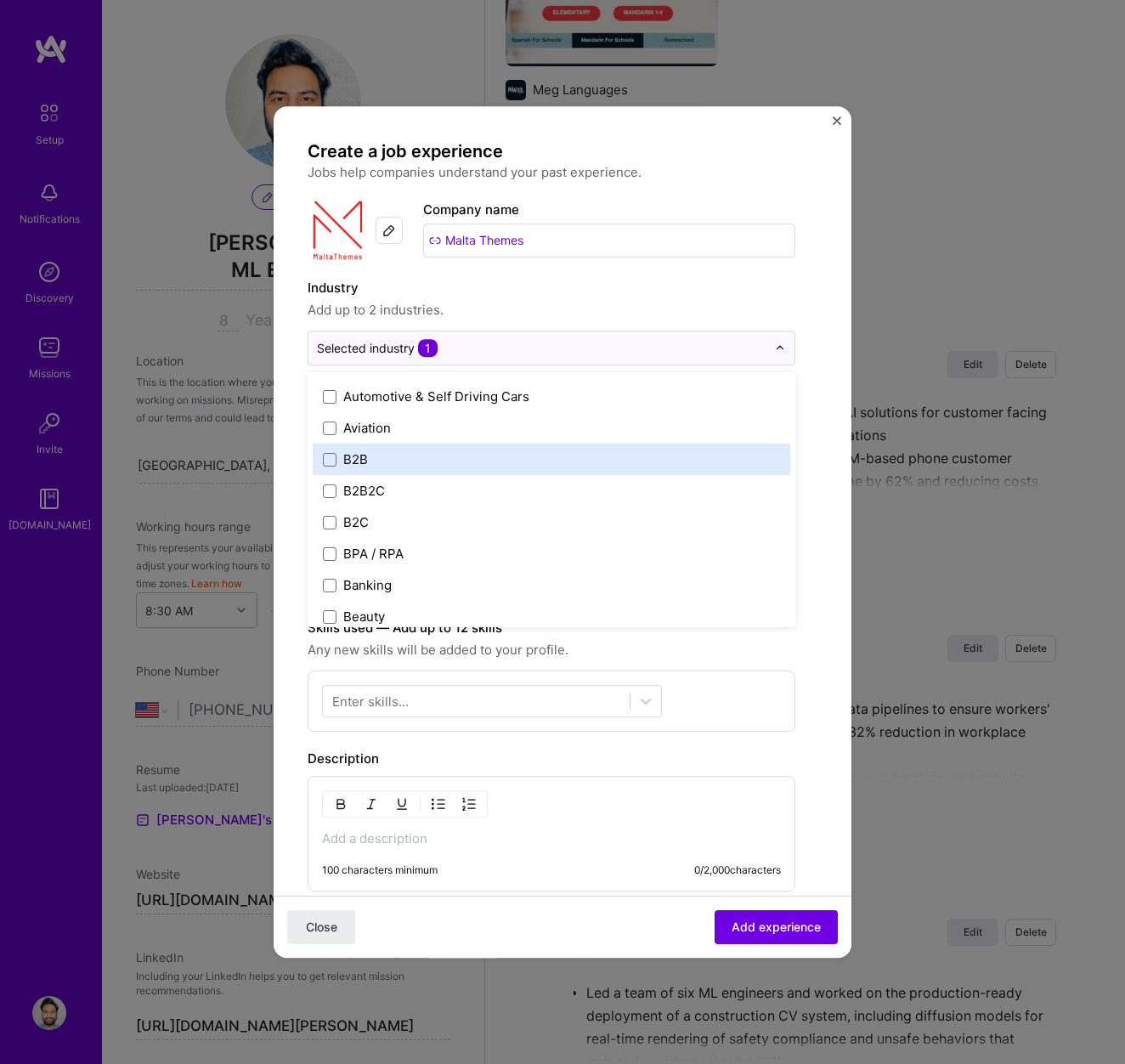
click at [362, 457] on div "B2B" at bounding box center [356, 459] width 24 height 17
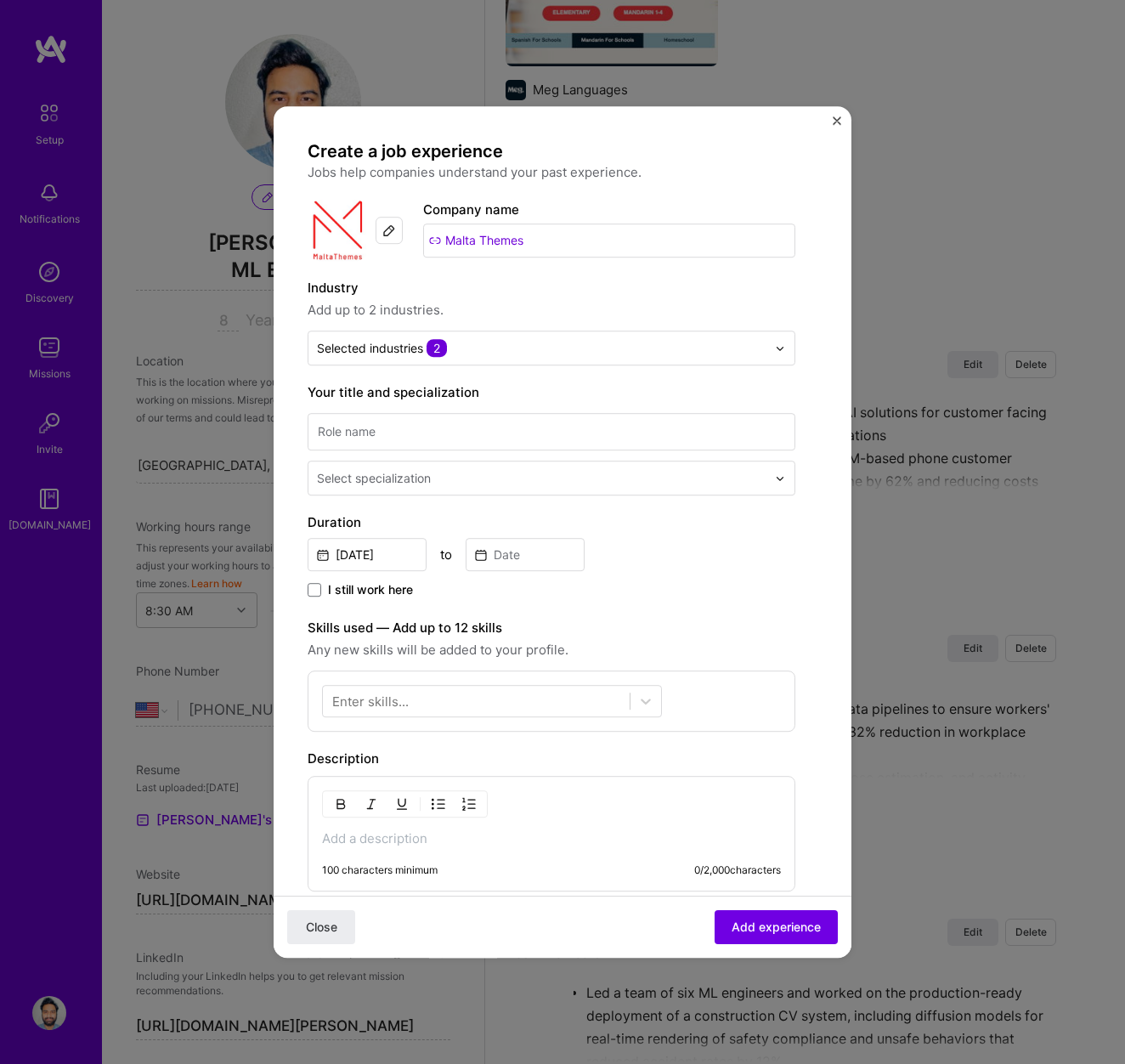
click at [818, 602] on form "Create a job experience Jobs help companies understand your past experience. Co…" at bounding box center [562, 700] width 578 height 1119
click at [501, 436] on input at bounding box center [552, 431] width 488 height 37
type input "Machine learning Engineer"
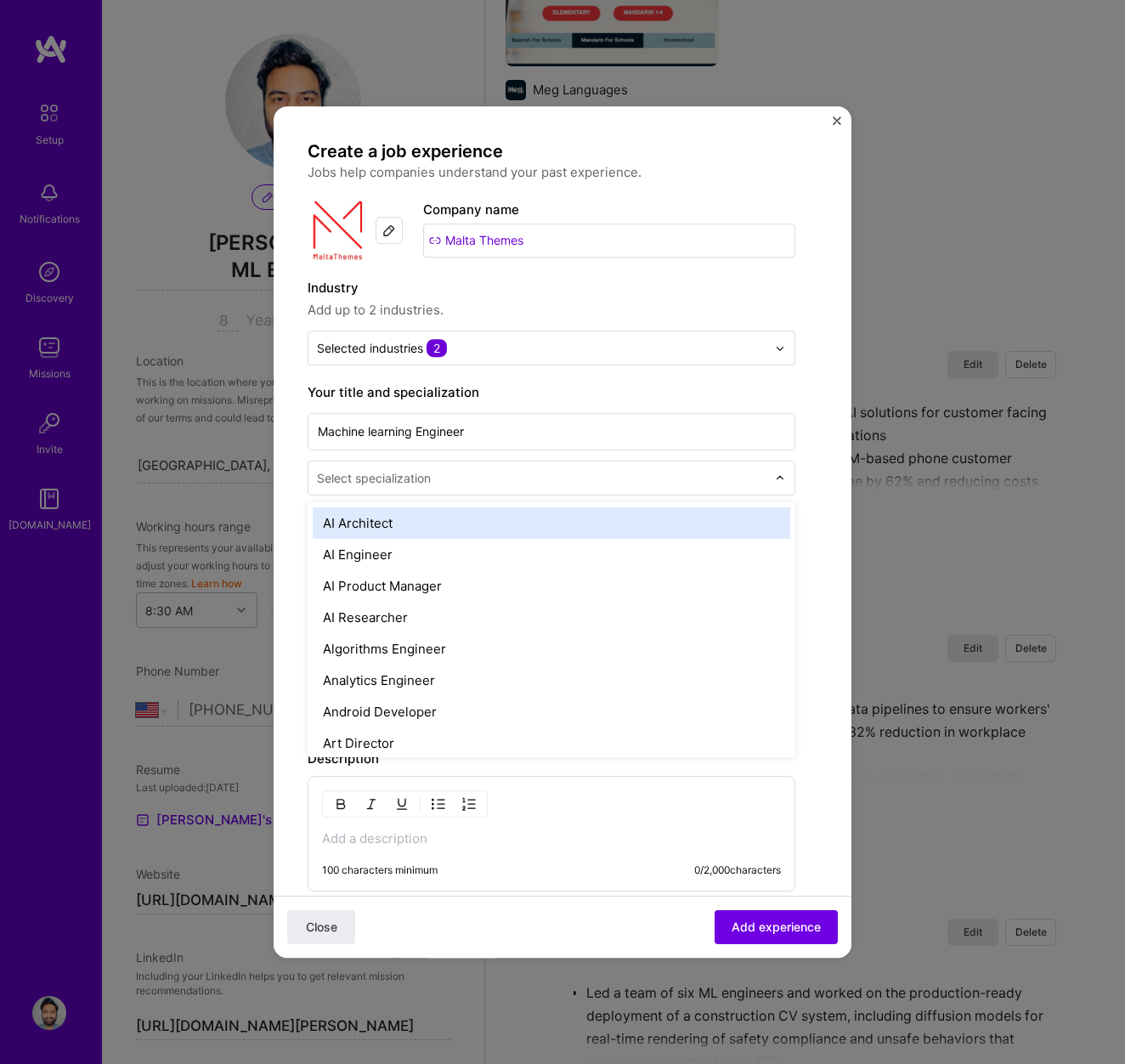
click at [451, 478] on input "text" at bounding box center [544, 478] width 453 height 17
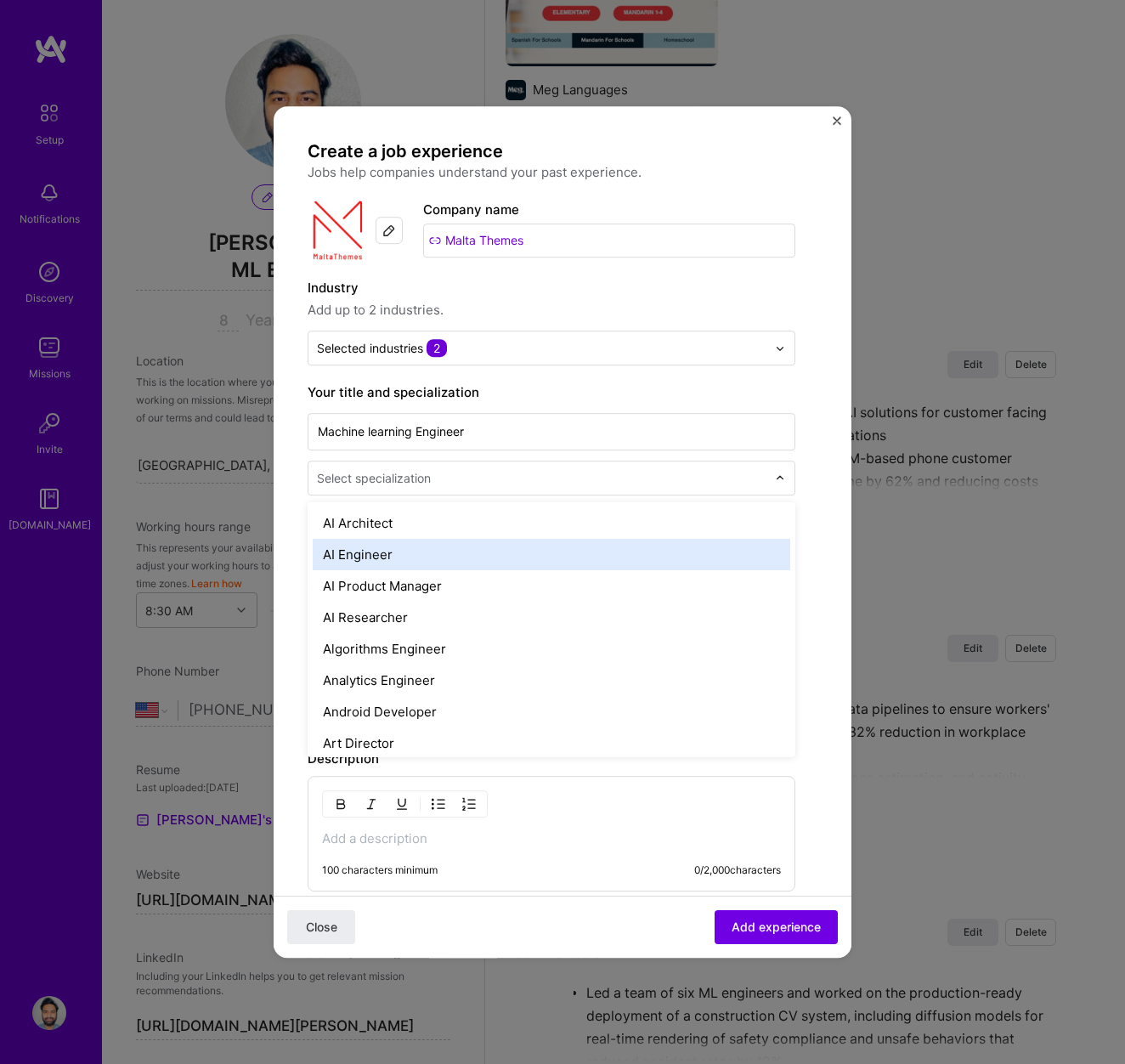
click at [409, 547] on div "AI Engineer" at bounding box center [552, 554] width 478 height 31
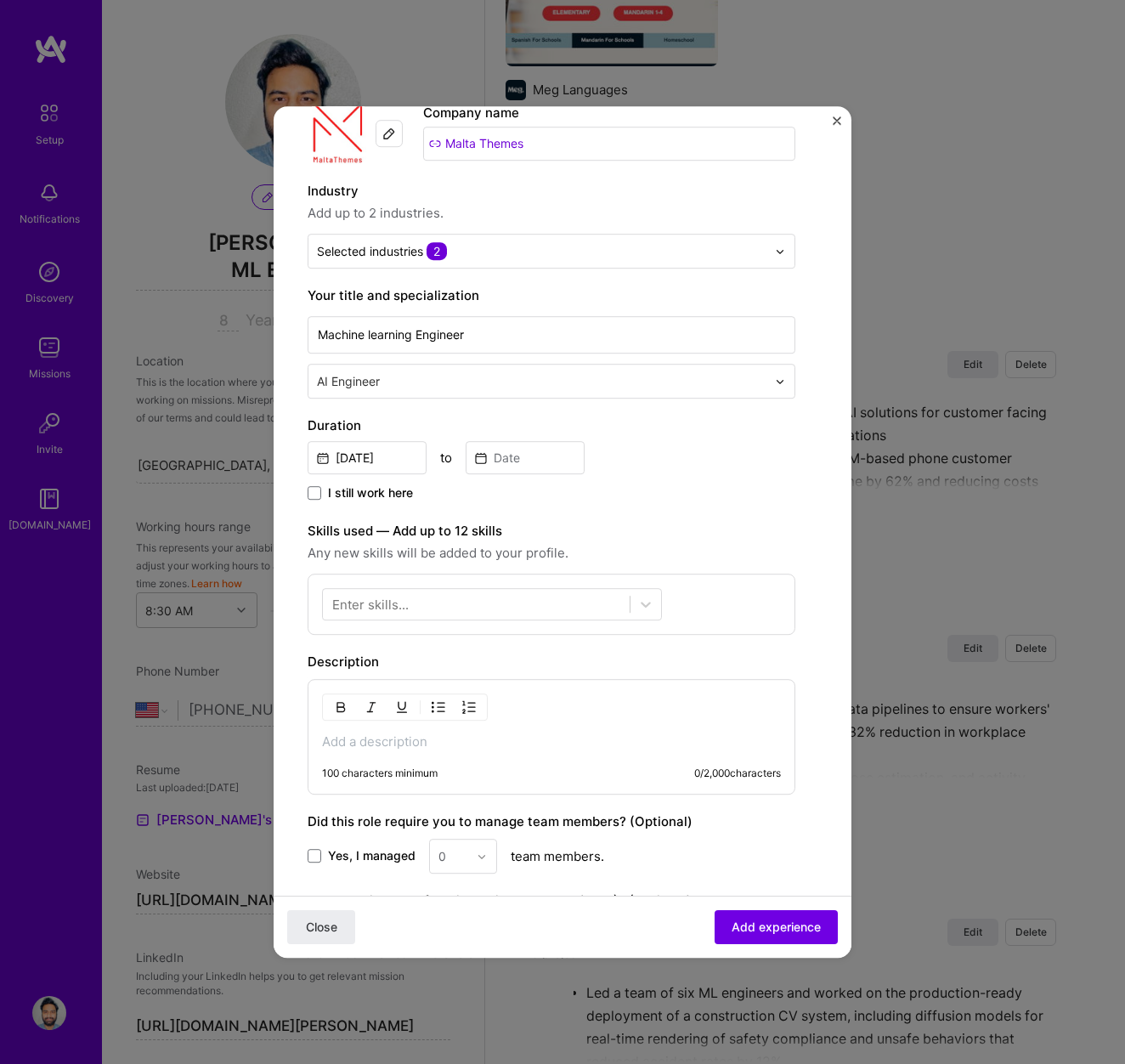
scroll to position [98, 0]
click at [348, 457] on input "[DATE]" at bounding box center [367, 457] width 119 height 33
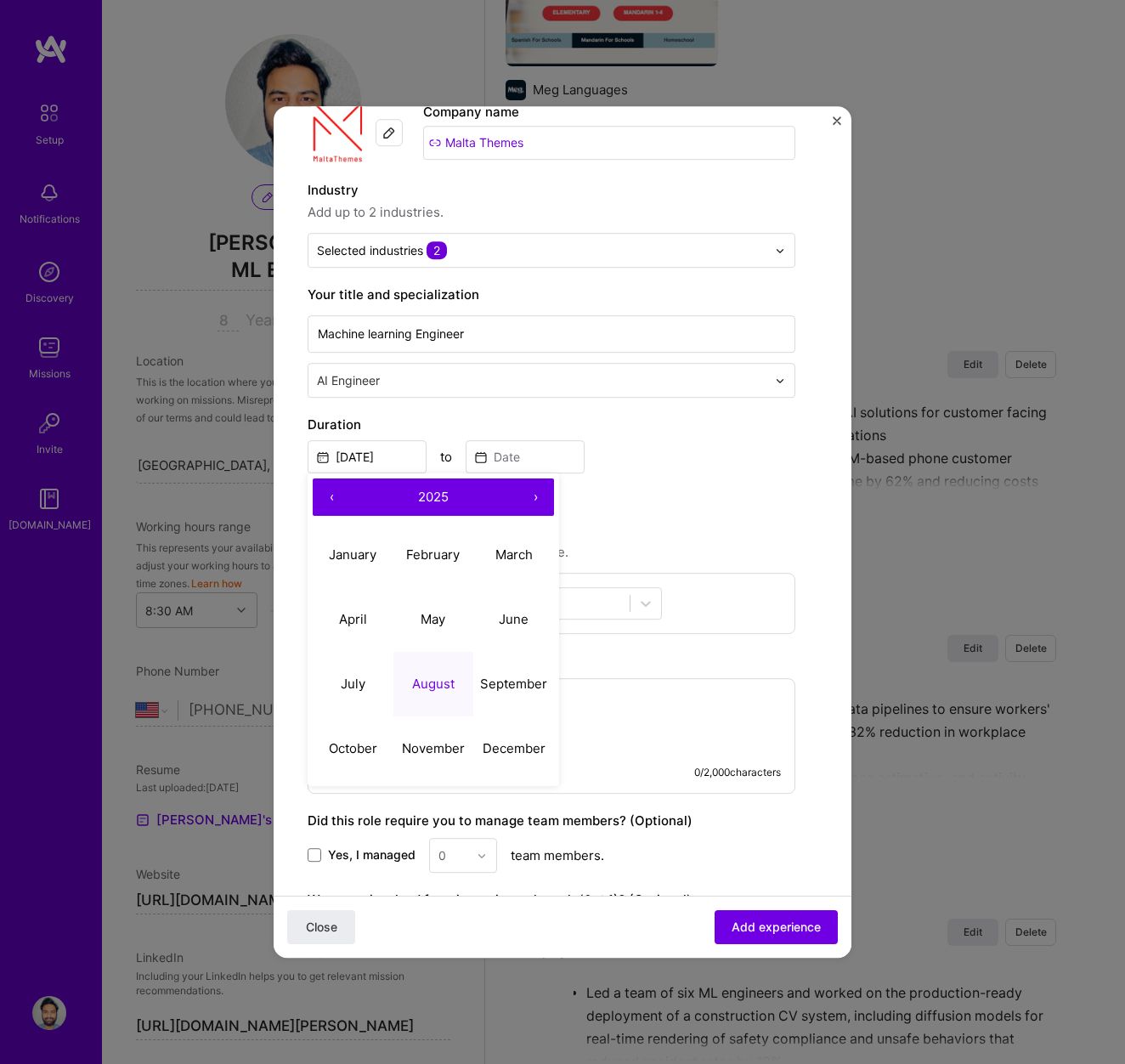
click at [329, 493] on button "‹" at bounding box center [331, 497] width 37 height 37
click at [535, 497] on button "›" at bounding box center [535, 497] width 37 height 37
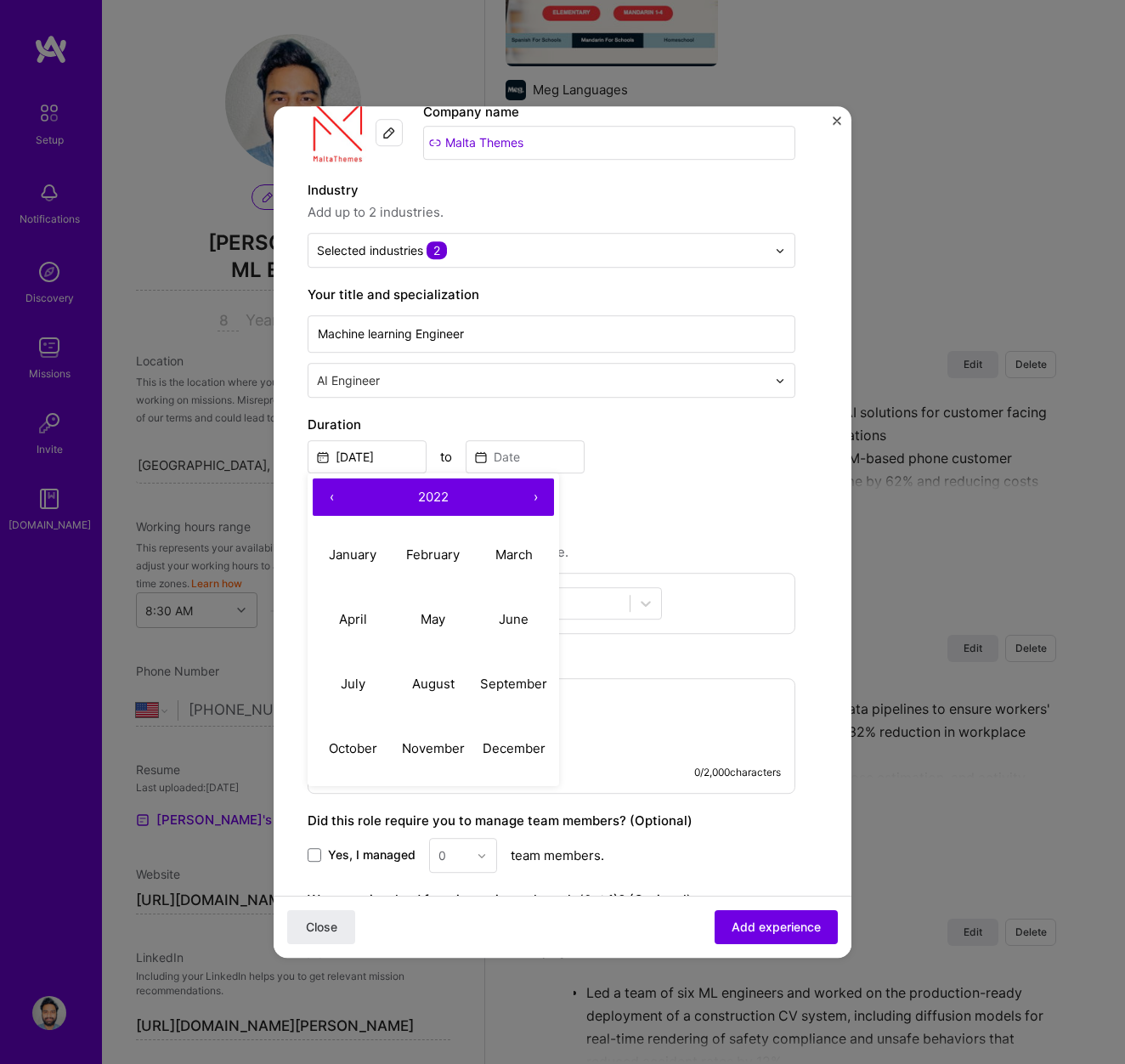
click at [330, 498] on button "‹" at bounding box center [331, 497] width 37 height 37
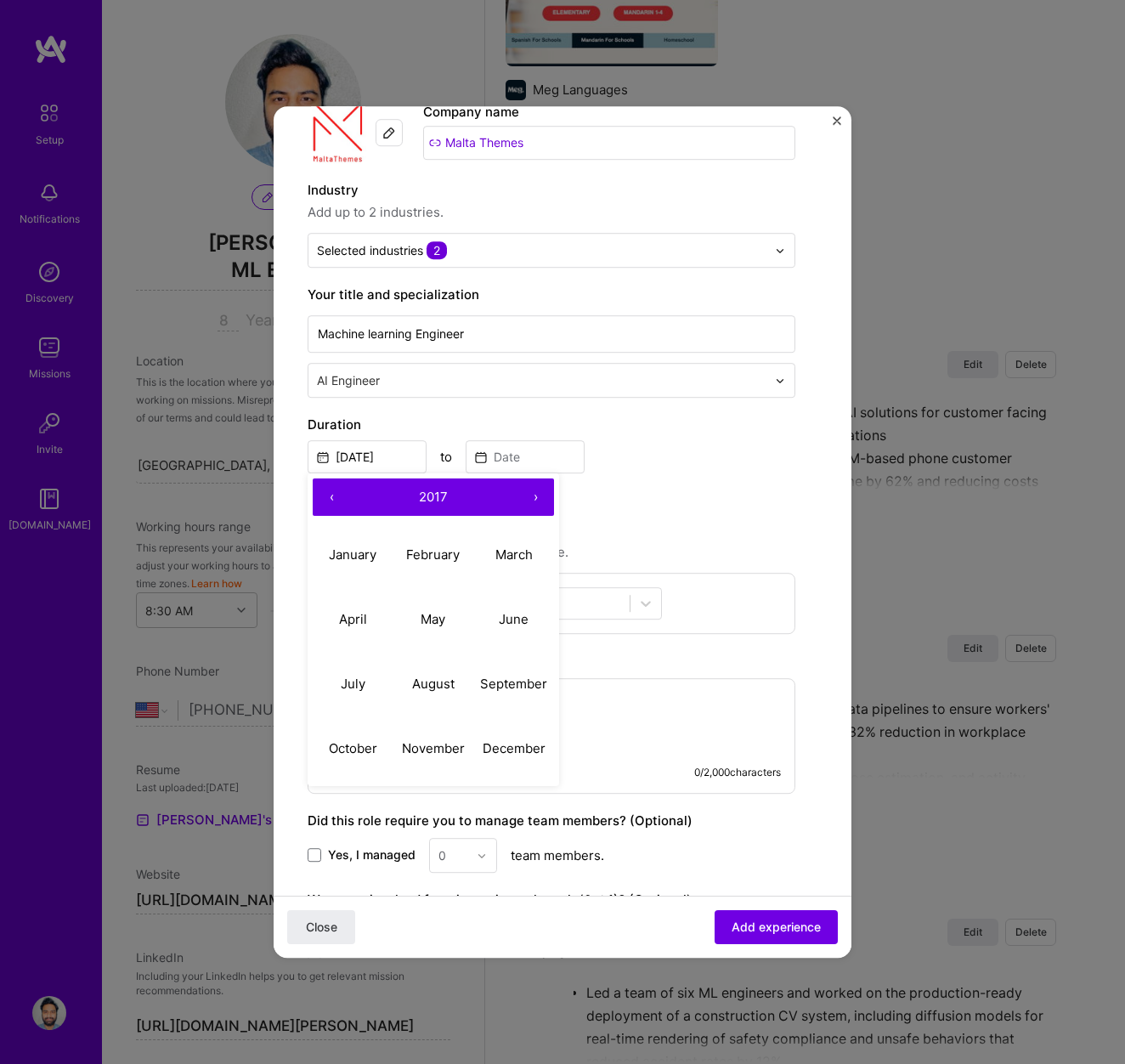
click at [534, 499] on button "›" at bounding box center [535, 497] width 37 height 37
click at [337, 560] on abbr "January" at bounding box center [352, 554] width 48 height 17
type input "Jan, 2018"
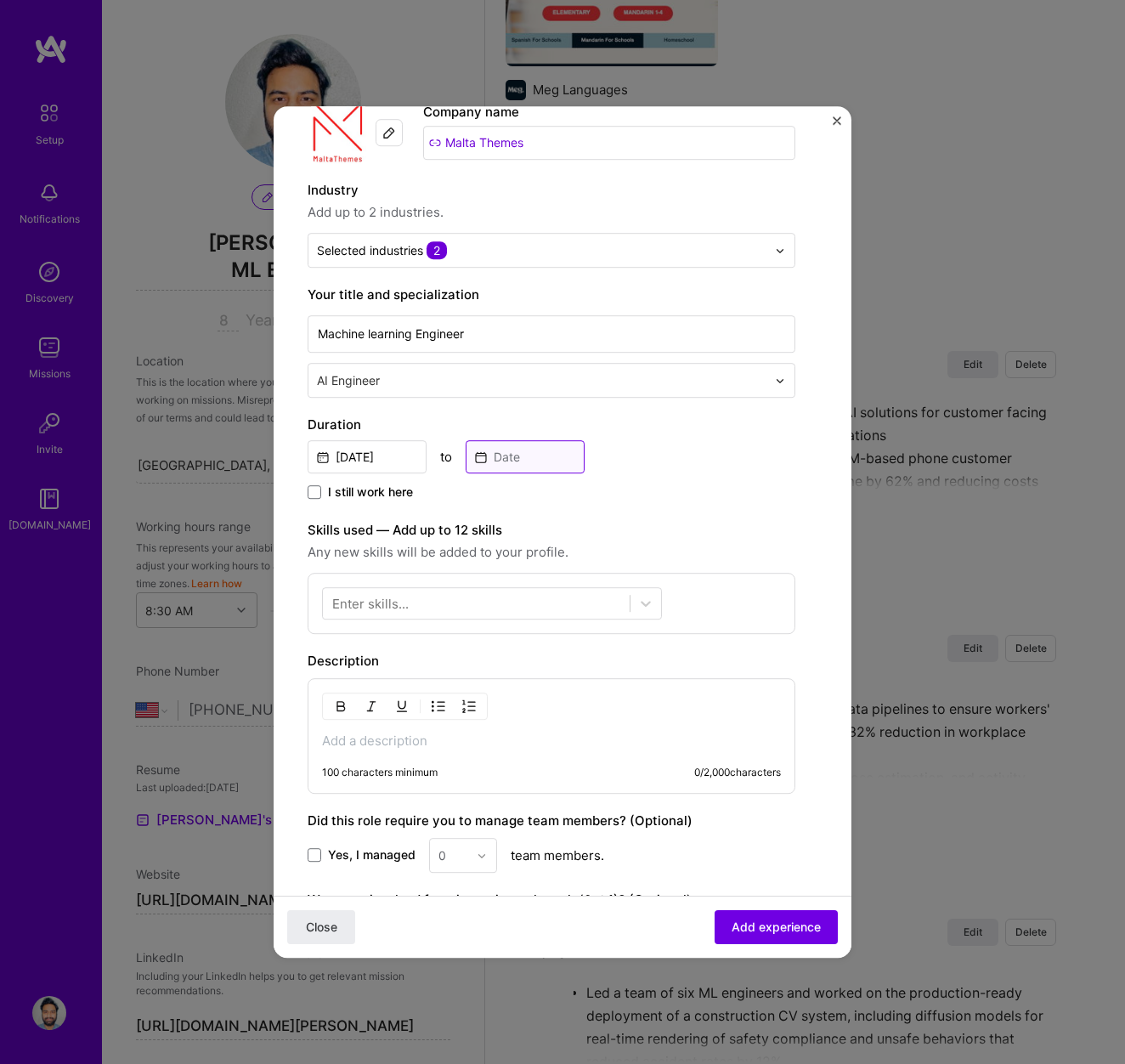
click at [493, 465] on input at bounding box center [525, 457] width 119 height 33
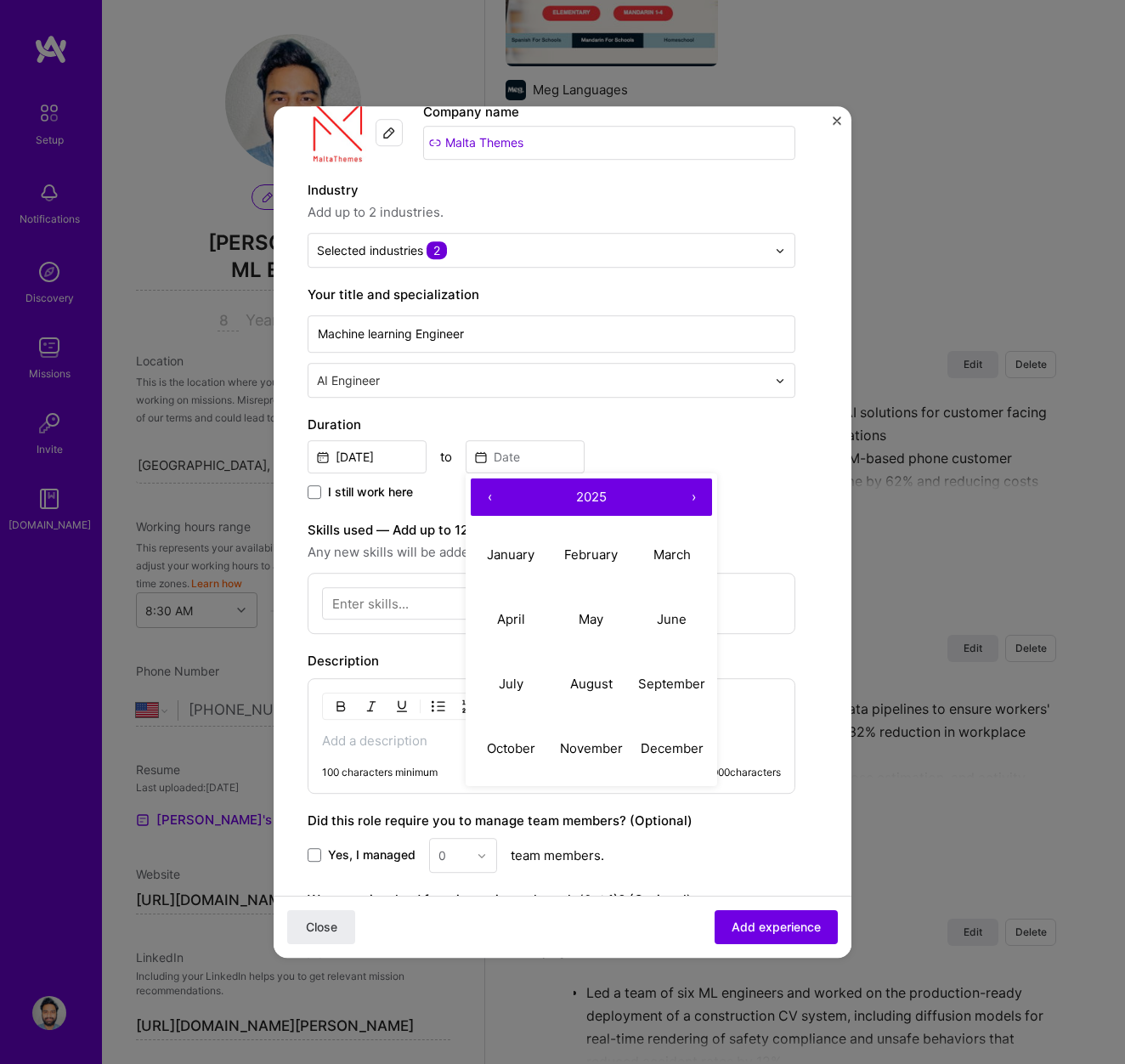
click at [489, 497] on button "‹" at bounding box center [489, 497] width 37 height 37
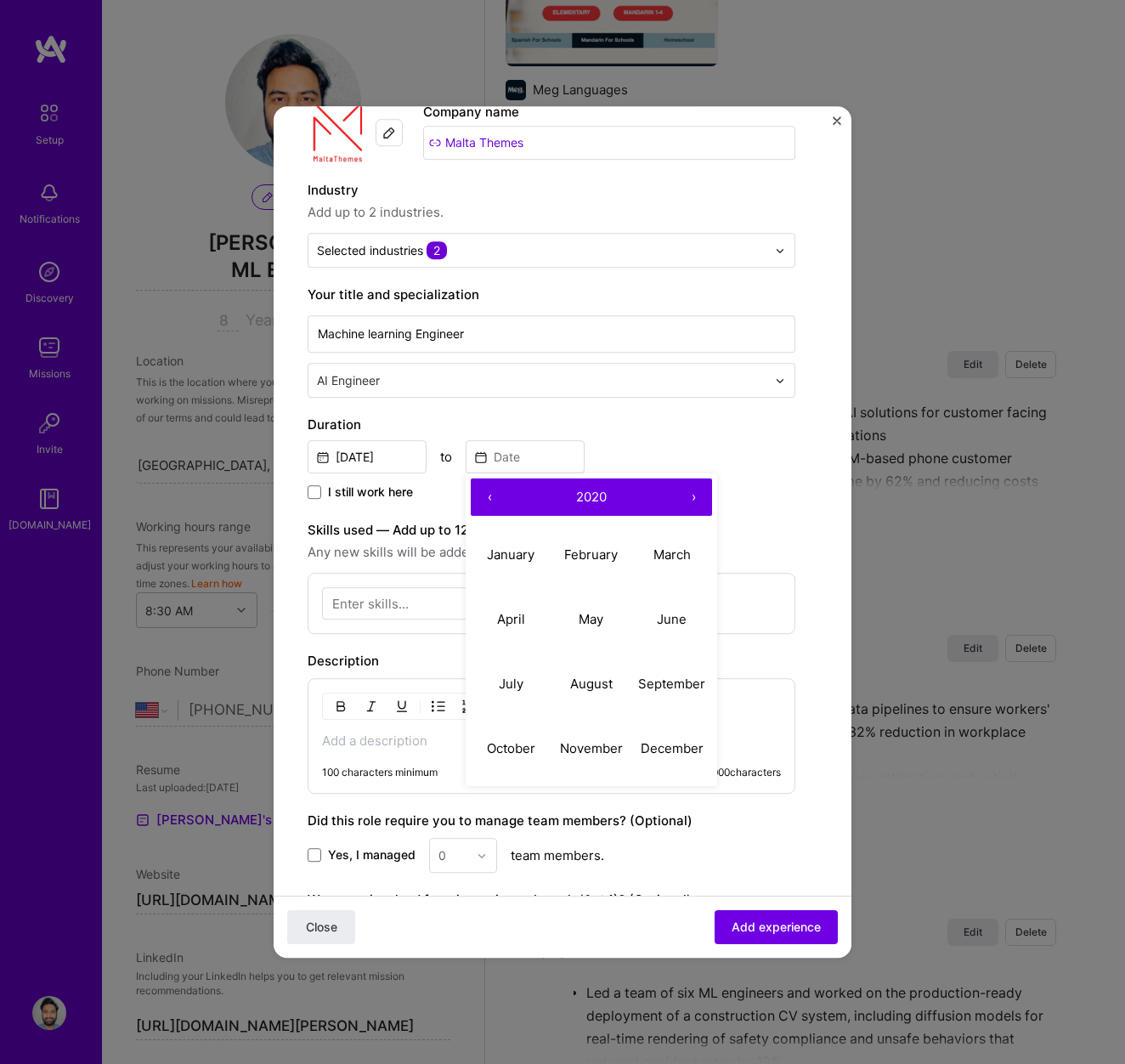
click at [492, 498] on button "‹" at bounding box center [489, 497] width 37 height 37
click at [666, 745] on abbr "December" at bounding box center [672, 748] width 63 height 17
type input "Dec, 2018"
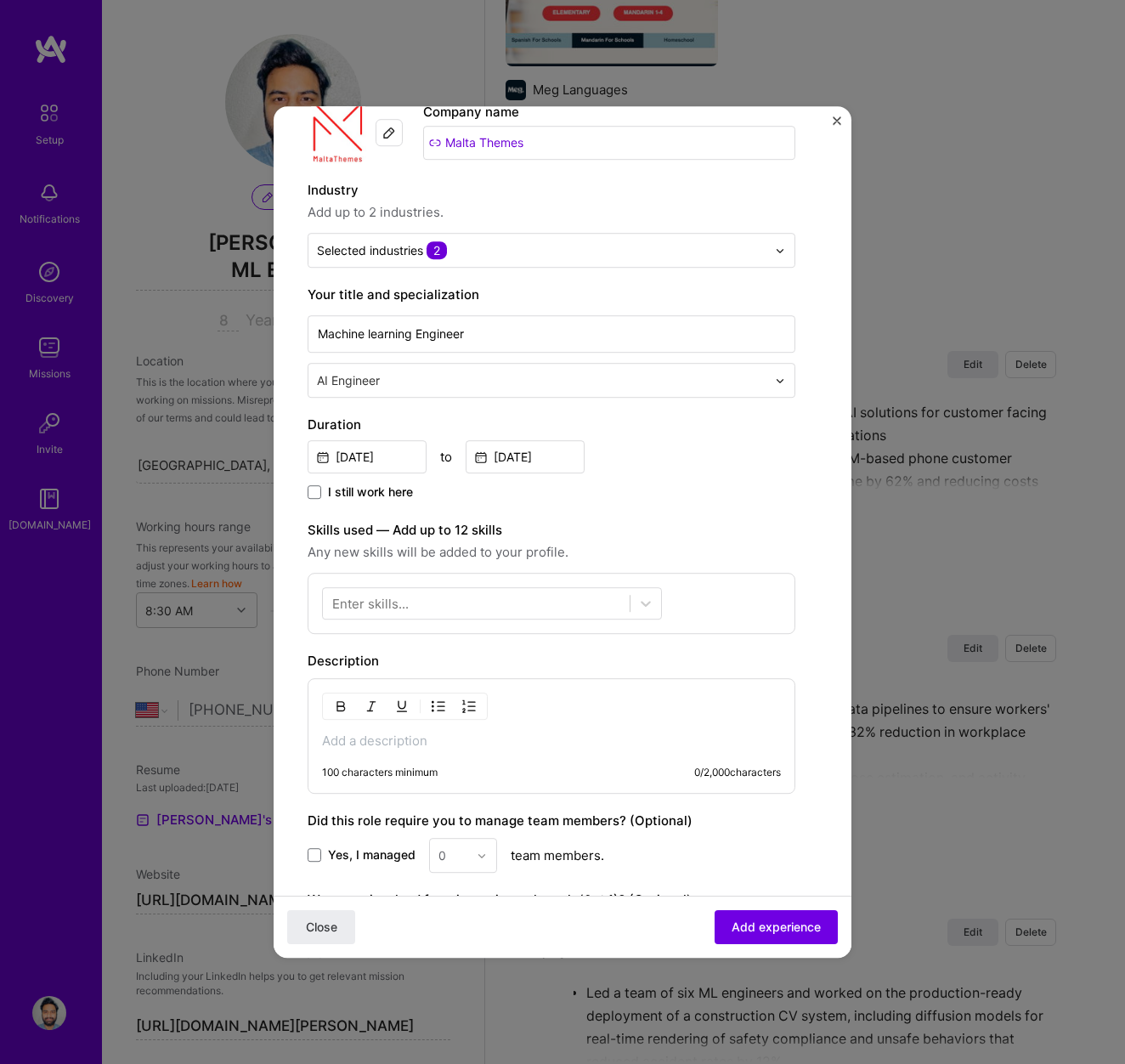
click at [373, 607] on div "Enter skills..." at bounding box center [370, 604] width 77 height 17
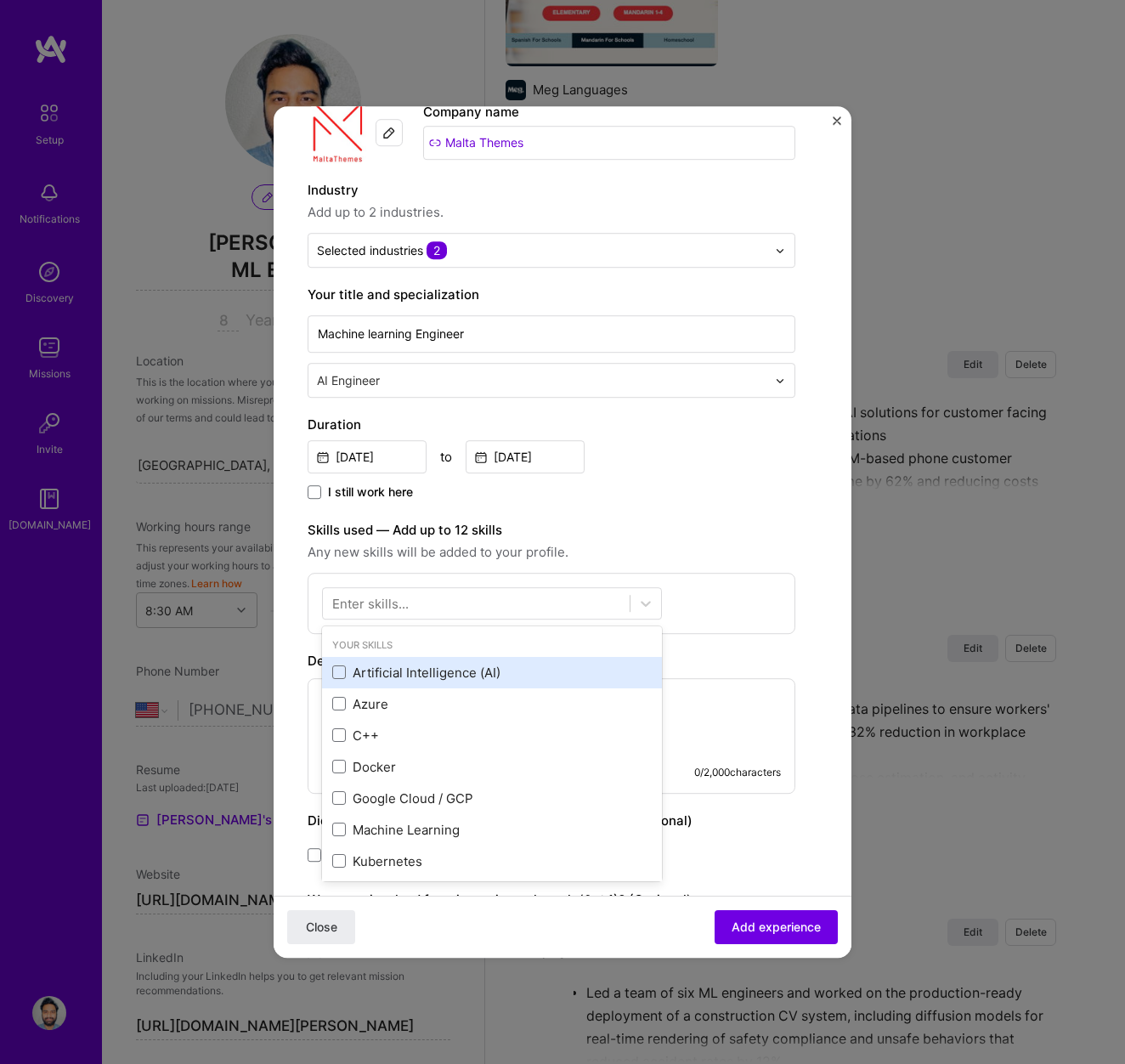
click at [405, 671] on div "Artificial Intelligence (AI)" at bounding box center [491, 673] width 320 height 17
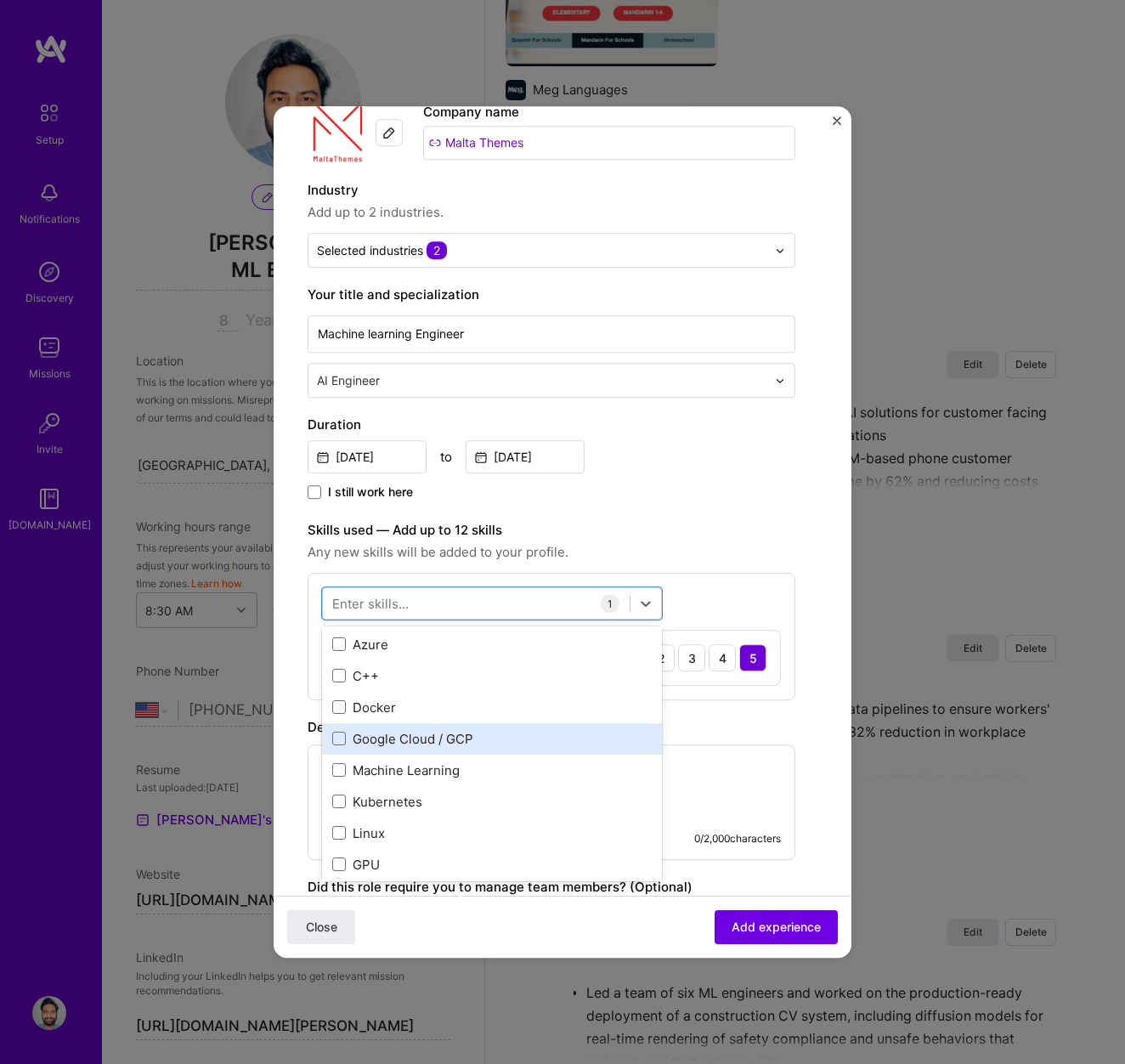
scroll to position [85, 0]
click at [436, 750] on div "Machine Learning" at bounding box center [491, 744] width 320 height 17
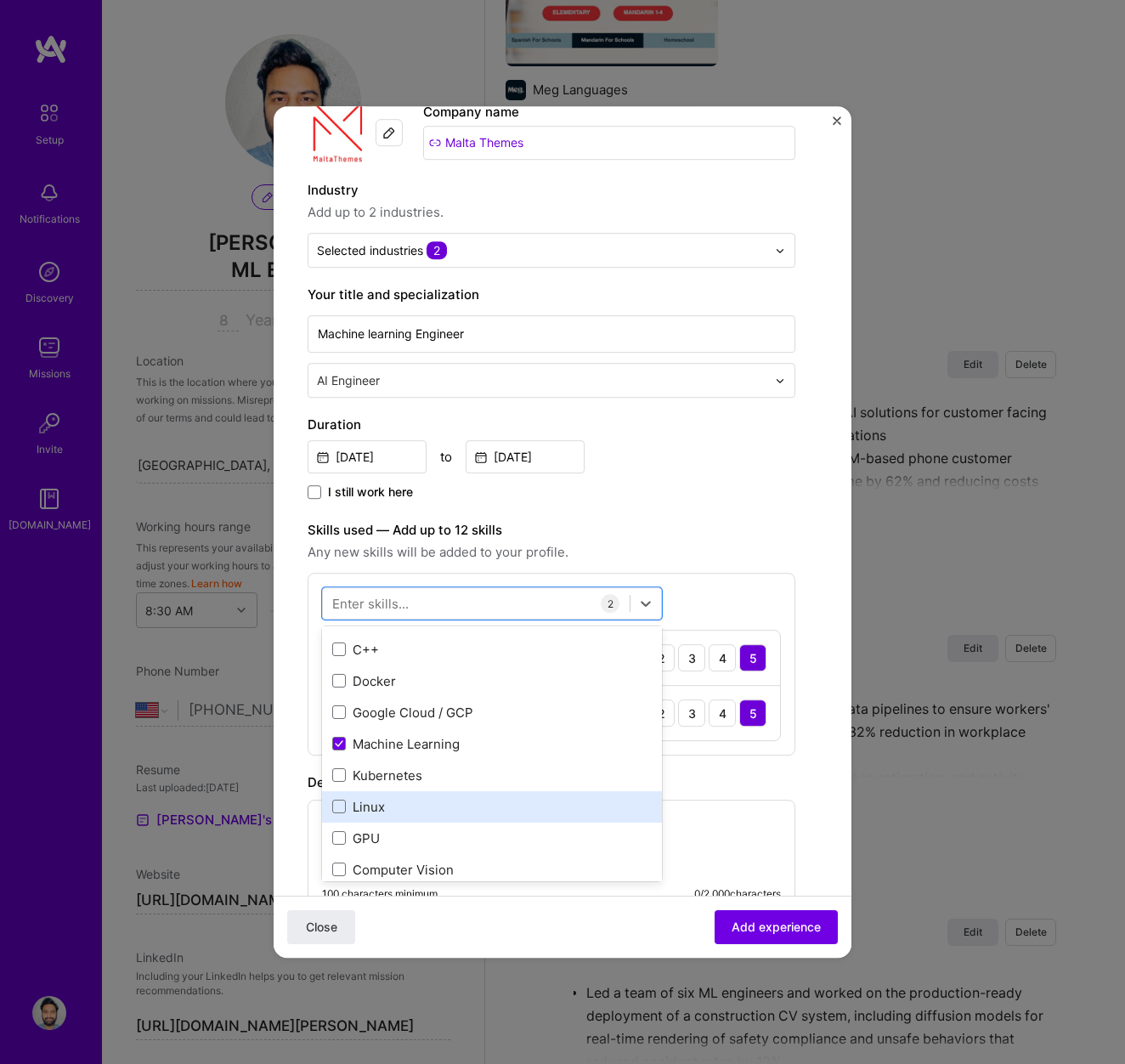
scroll to position [182, 0]
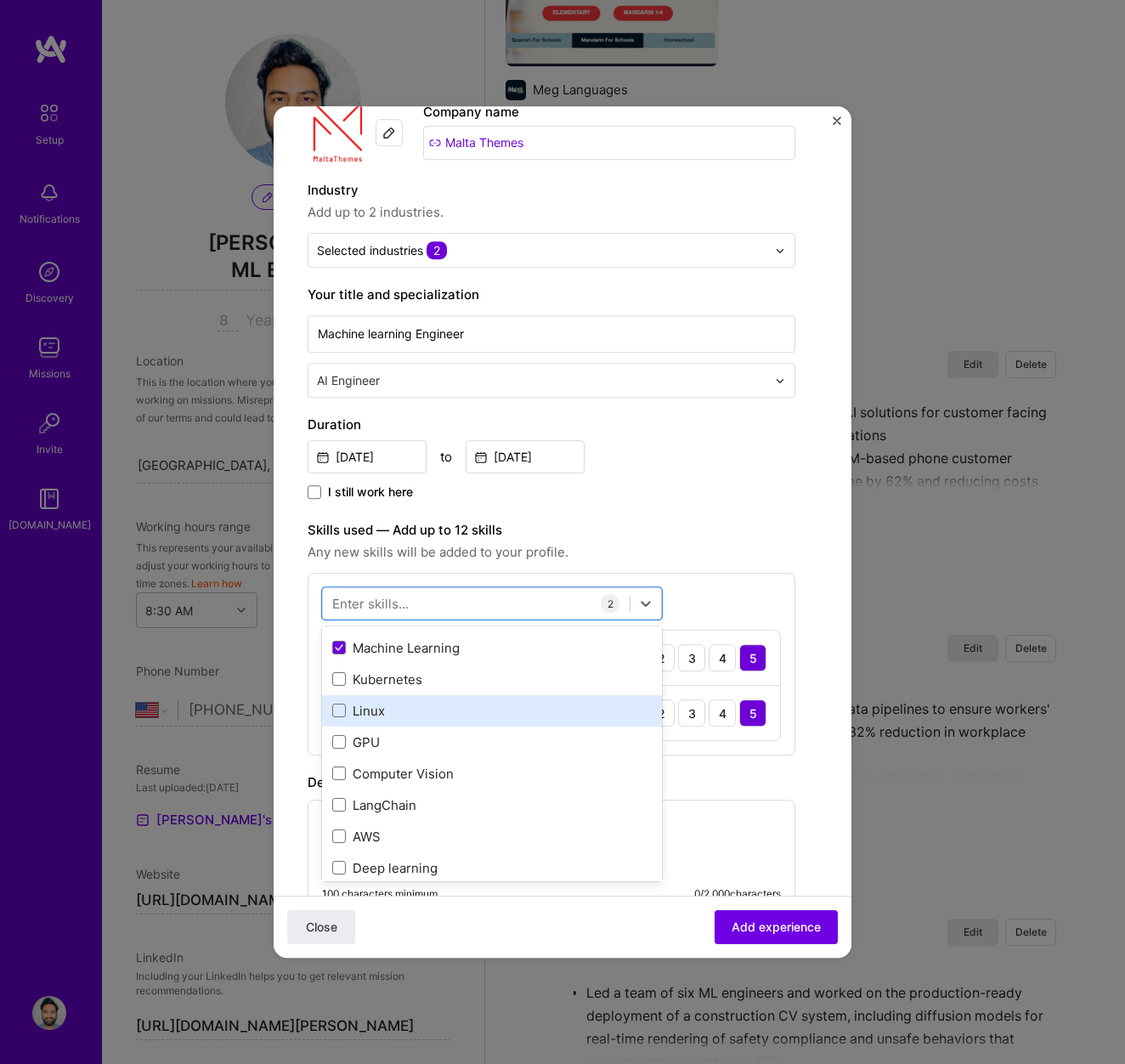
click at [396, 708] on div "Linux" at bounding box center [491, 711] width 320 height 17
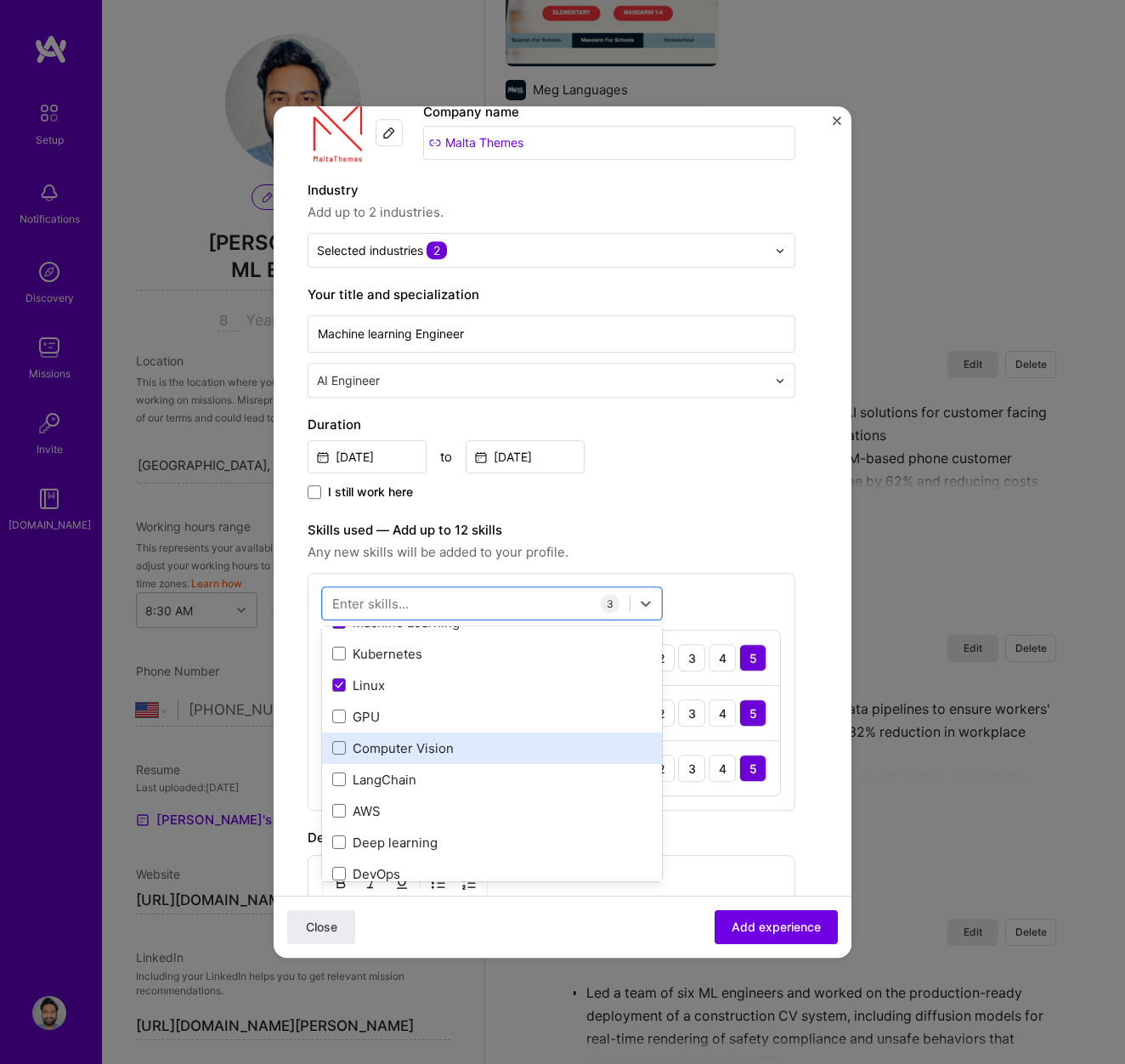
click at [408, 747] on div "Computer Vision" at bounding box center [491, 748] width 320 height 17
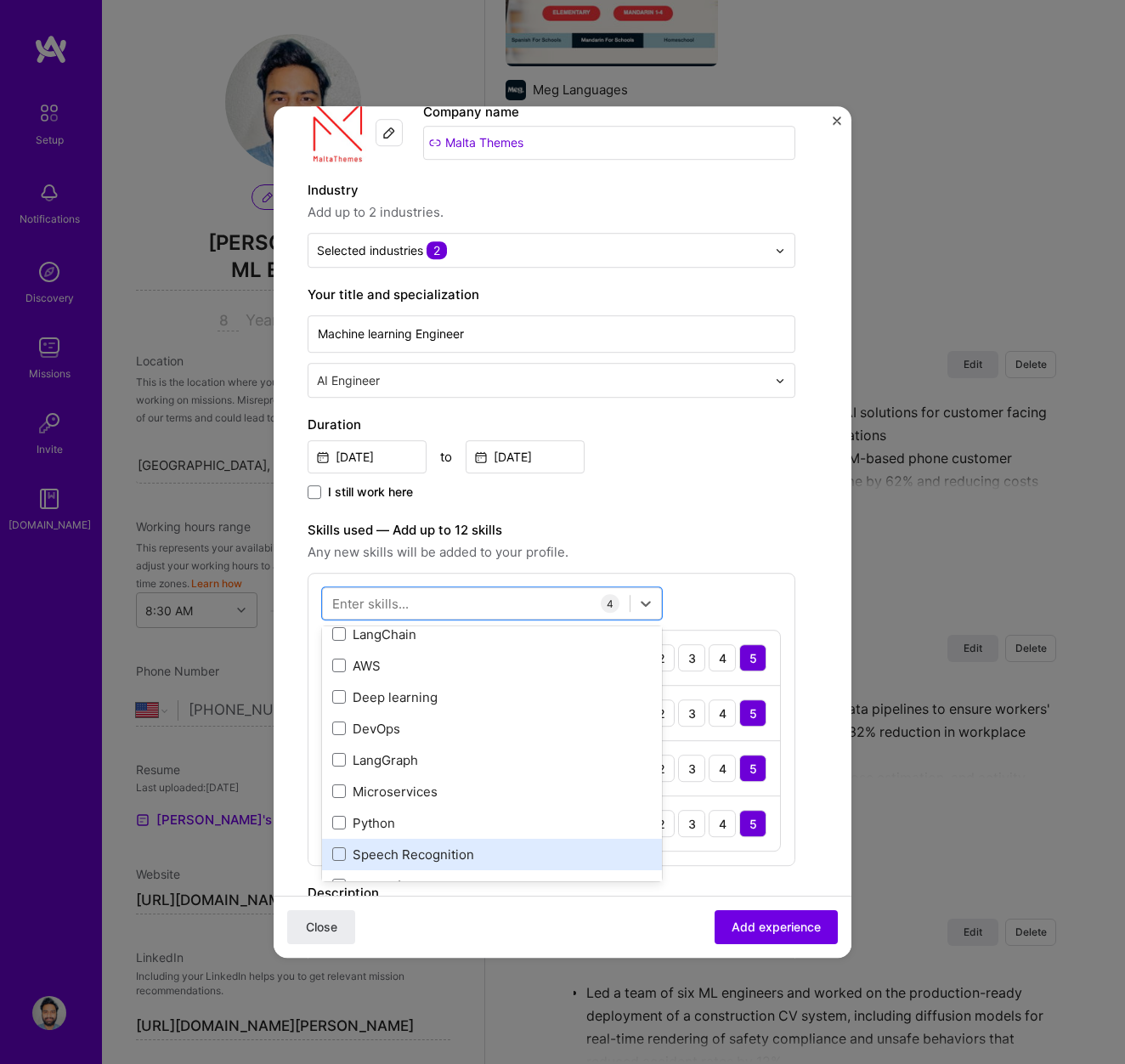
scroll to position [349, 0]
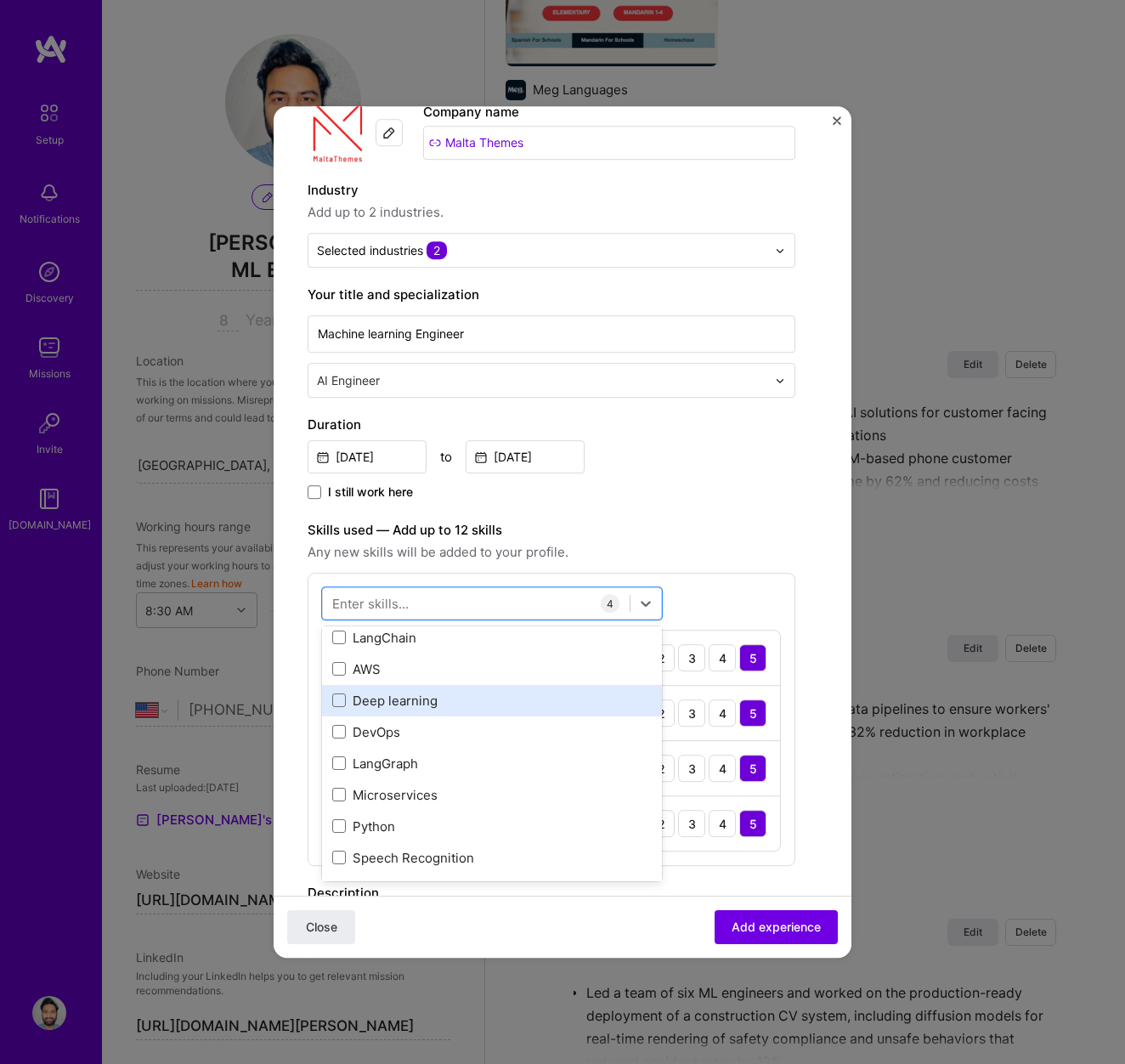
click at [396, 706] on div "Deep learning" at bounding box center [491, 701] width 320 height 17
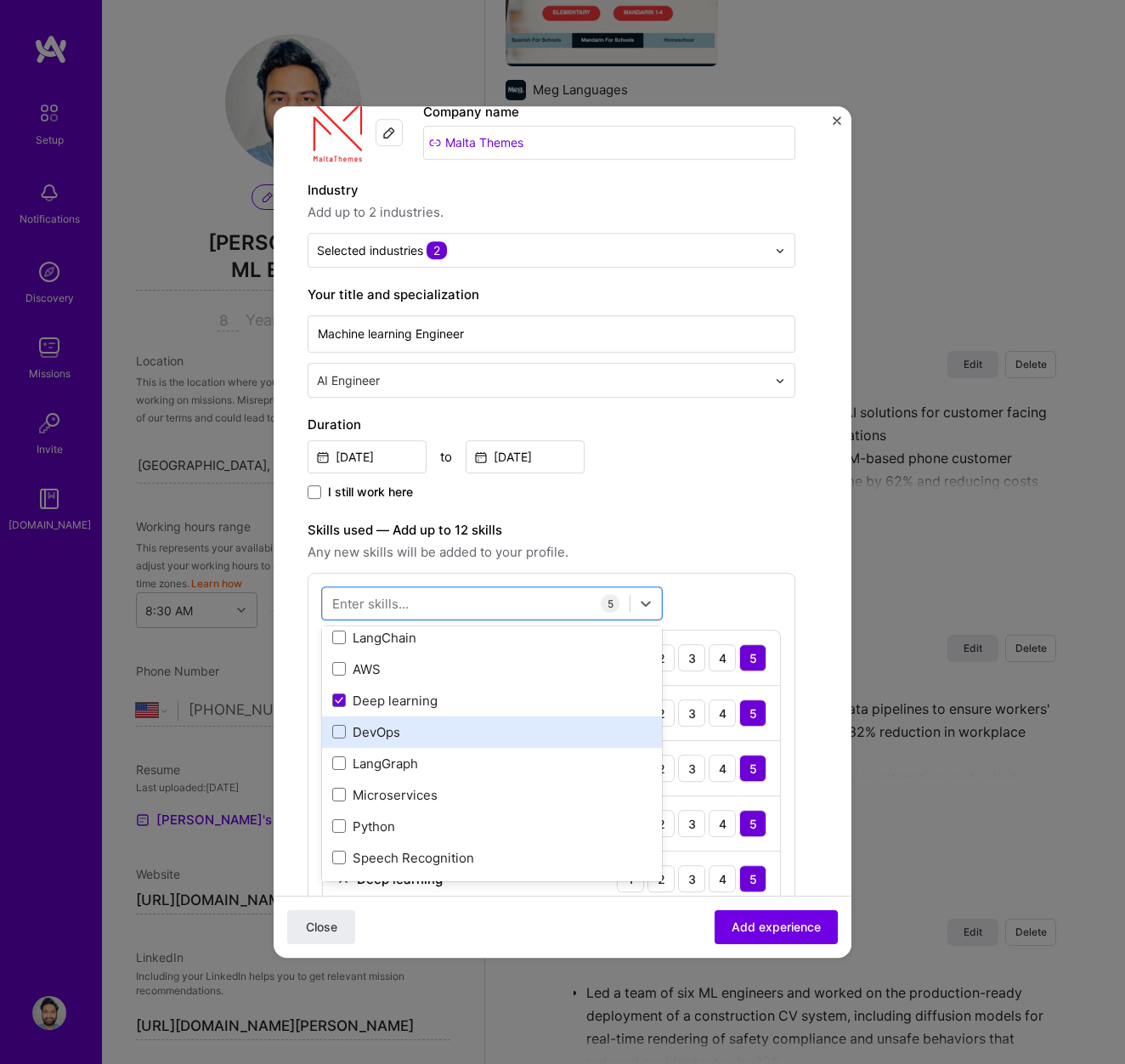
click at [382, 734] on div "DevOps" at bounding box center [491, 732] width 320 height 17
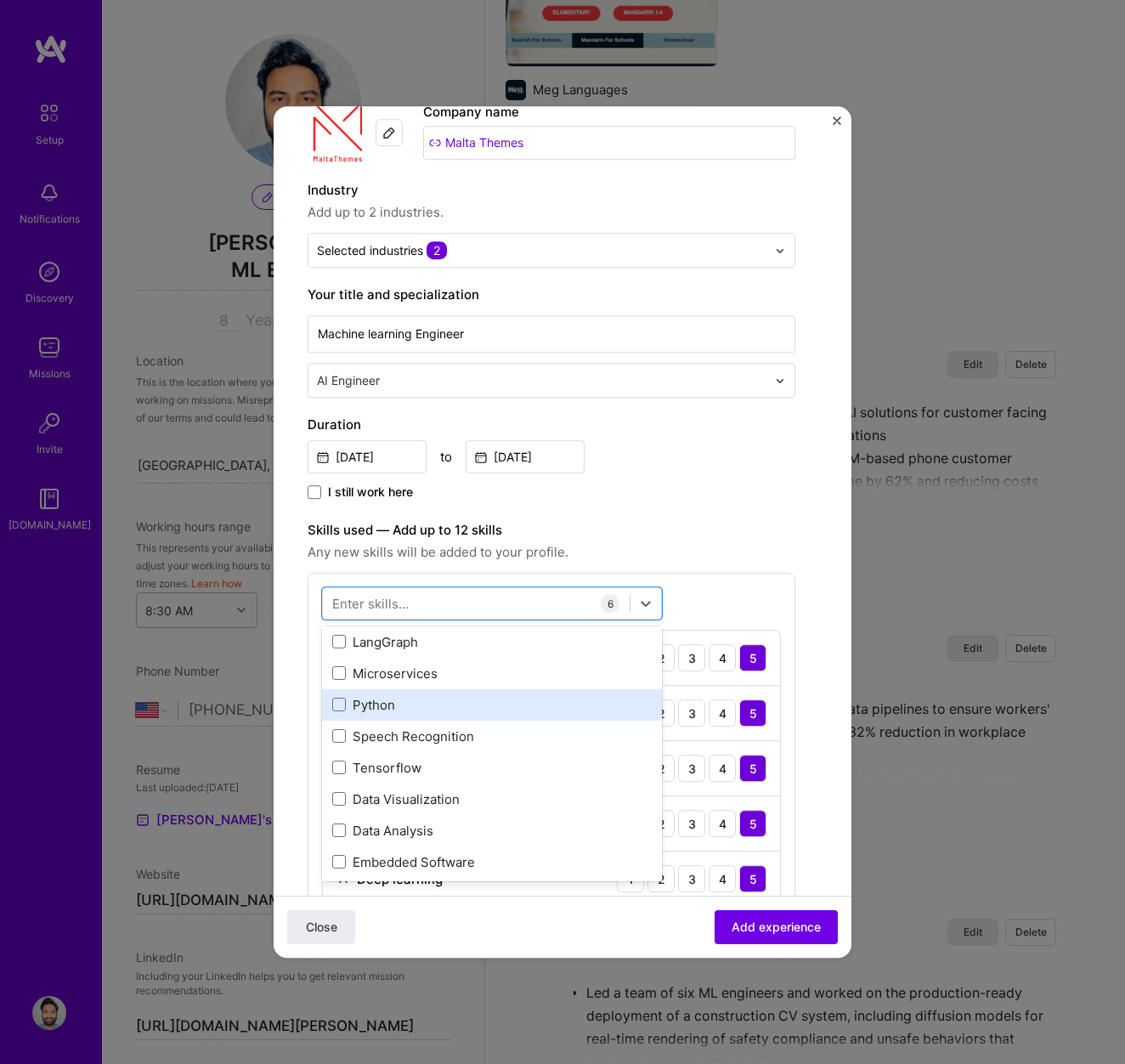
click at [383, 696] on div "Python" at bounding box center [491, 705] width 320 height 17
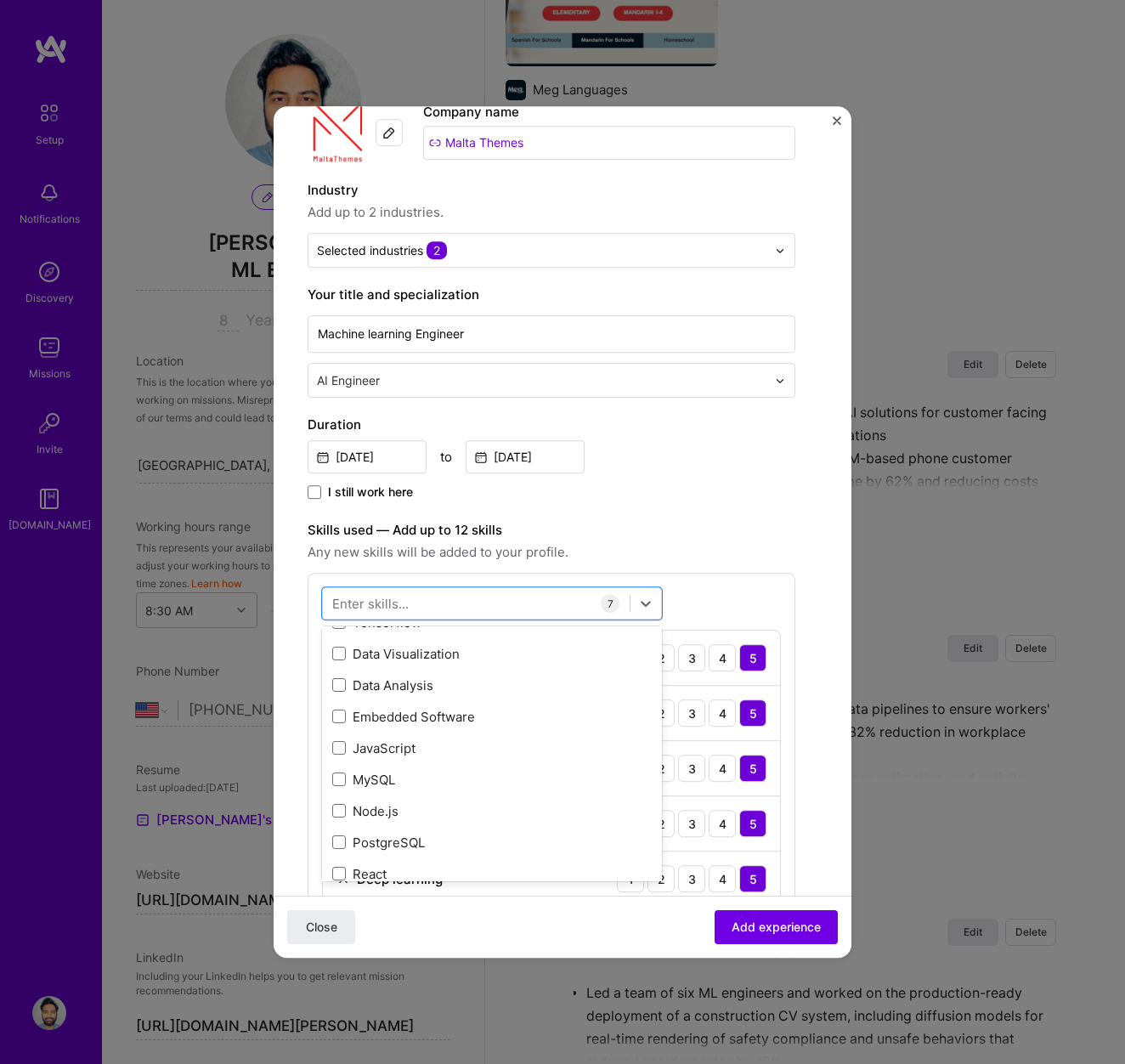
scroll to position [618, 0]
click at [383, 714] on div "Embedded Software" at bounding box center [491, 715] width 320 height 17
click at [386, 687] on div "Data Analysis" at bounding box center [491, 683] width 320 height 17
click at [393, 654] on div "Data Visualization" at bounding box center [491, 652] width 320 height 17
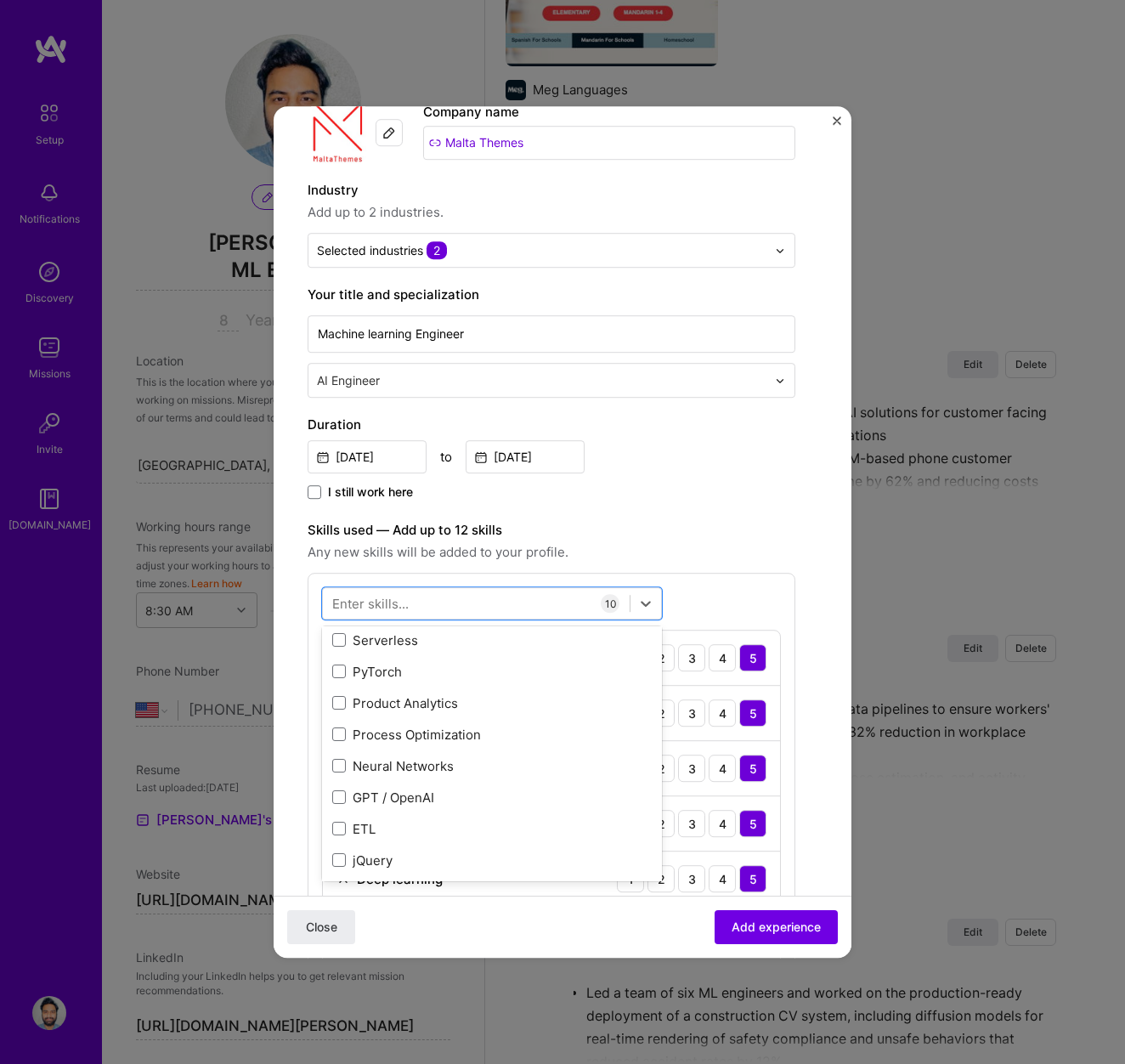
scroll to position [1237, 0]
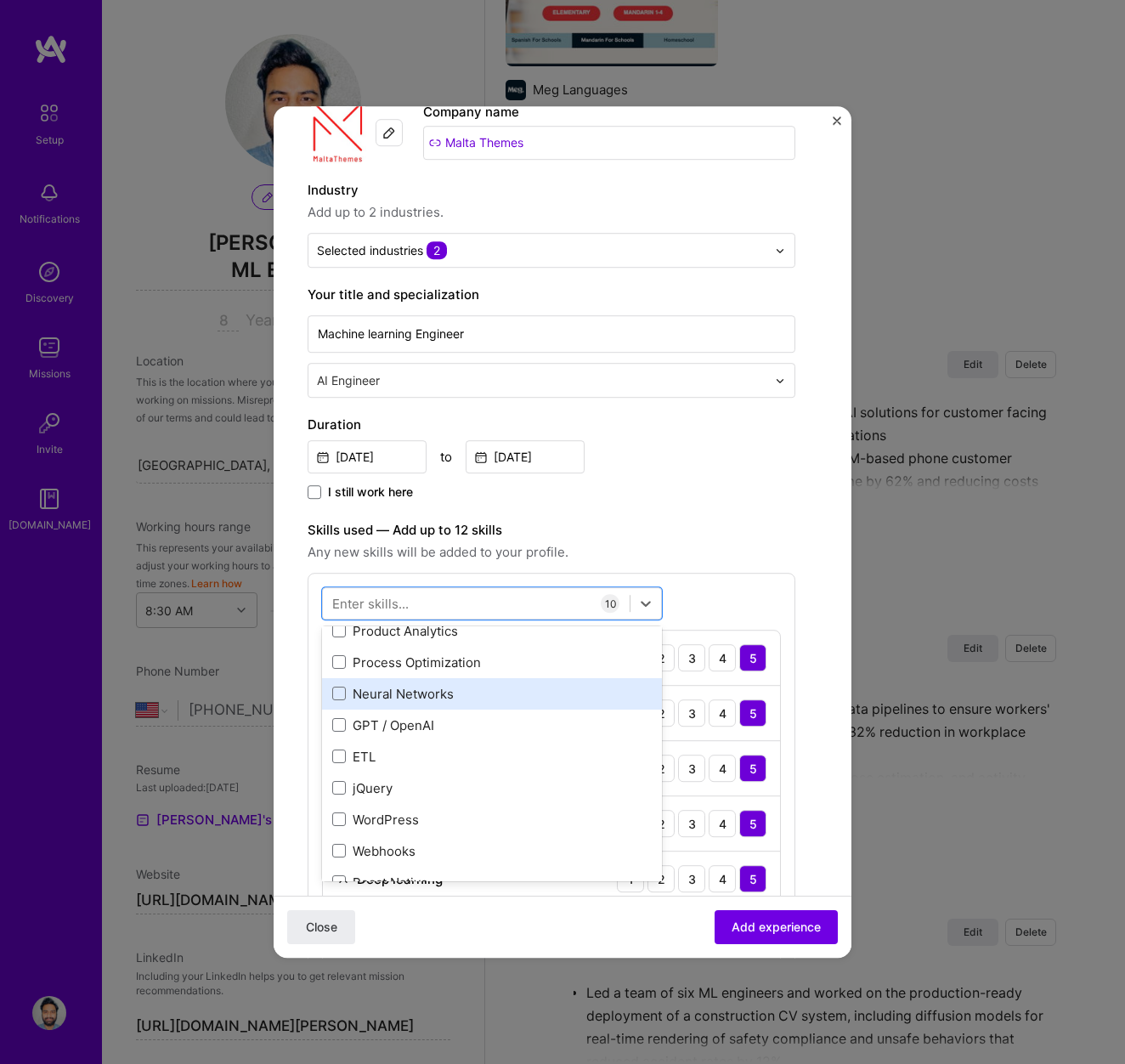
click at [437, 702] on div "Neural Networks" at bounding box center [492, 694] width 340 height 31
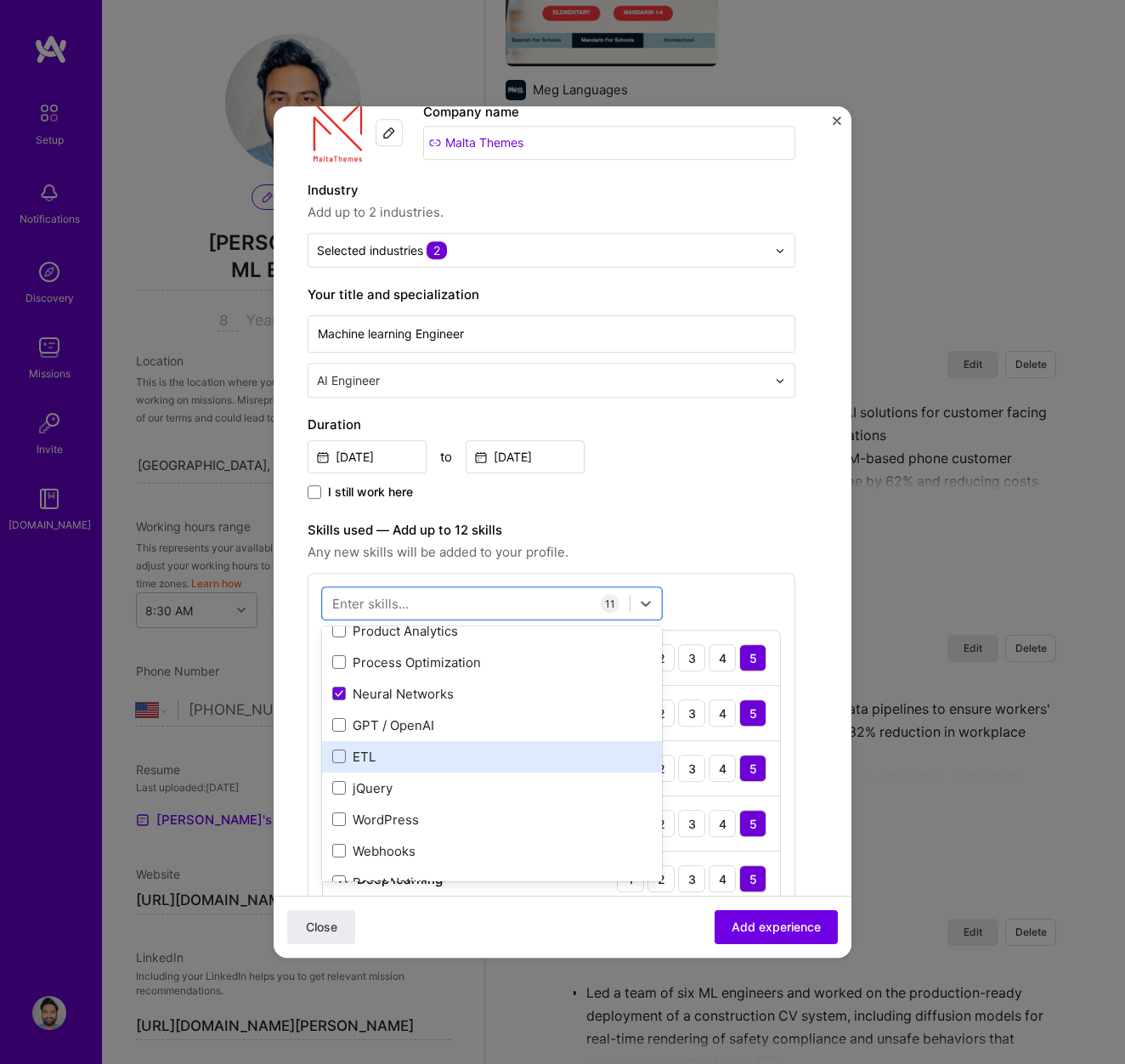
click at [409, 756] on div "ETL" at bounding box center [491, 756] width 320 height 17
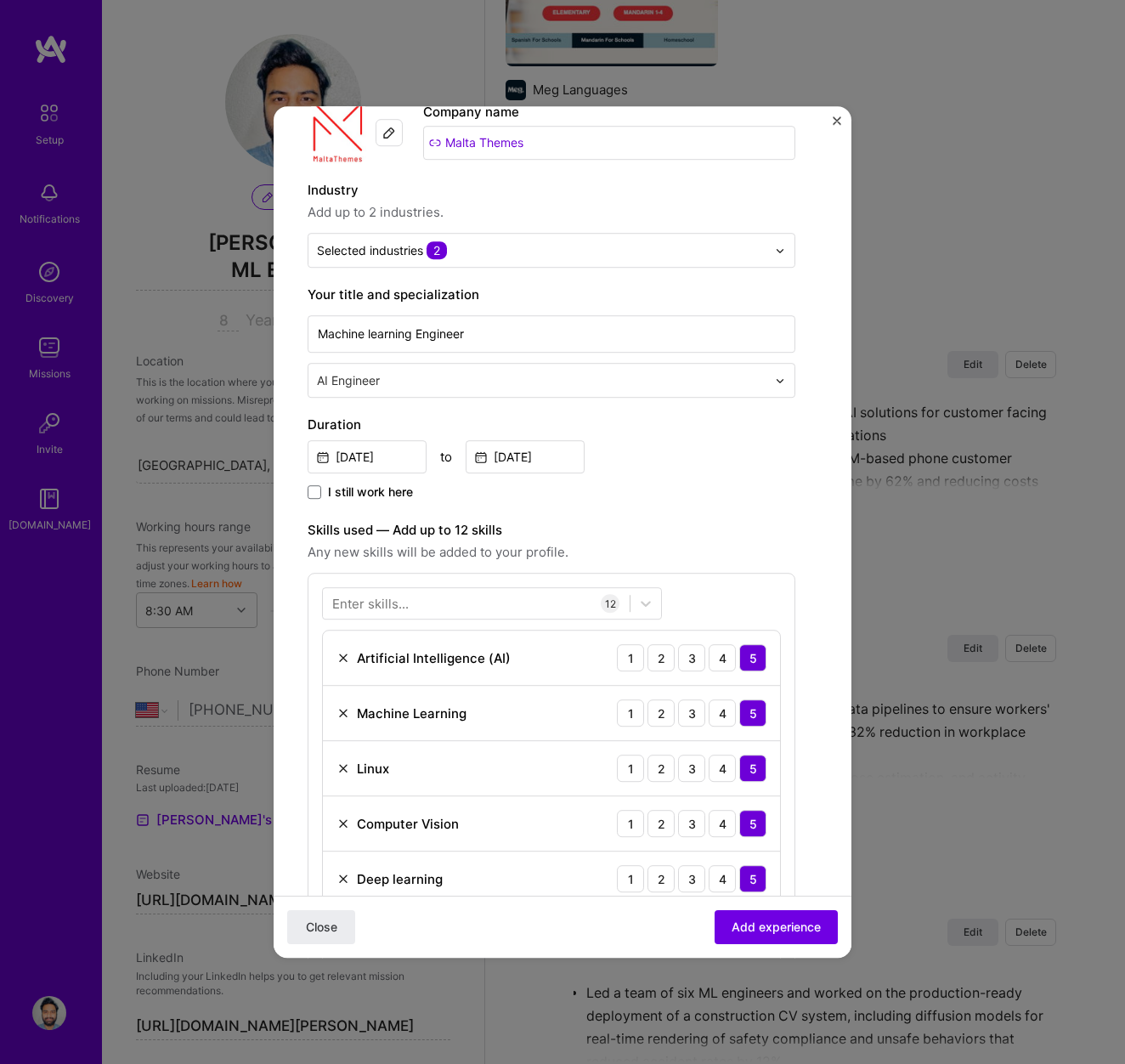
click at [838, 750] on form "Create a job experience Jobs help companies understand your past experience. Co…" at bounding box center [562, 939] width 578 height 1793
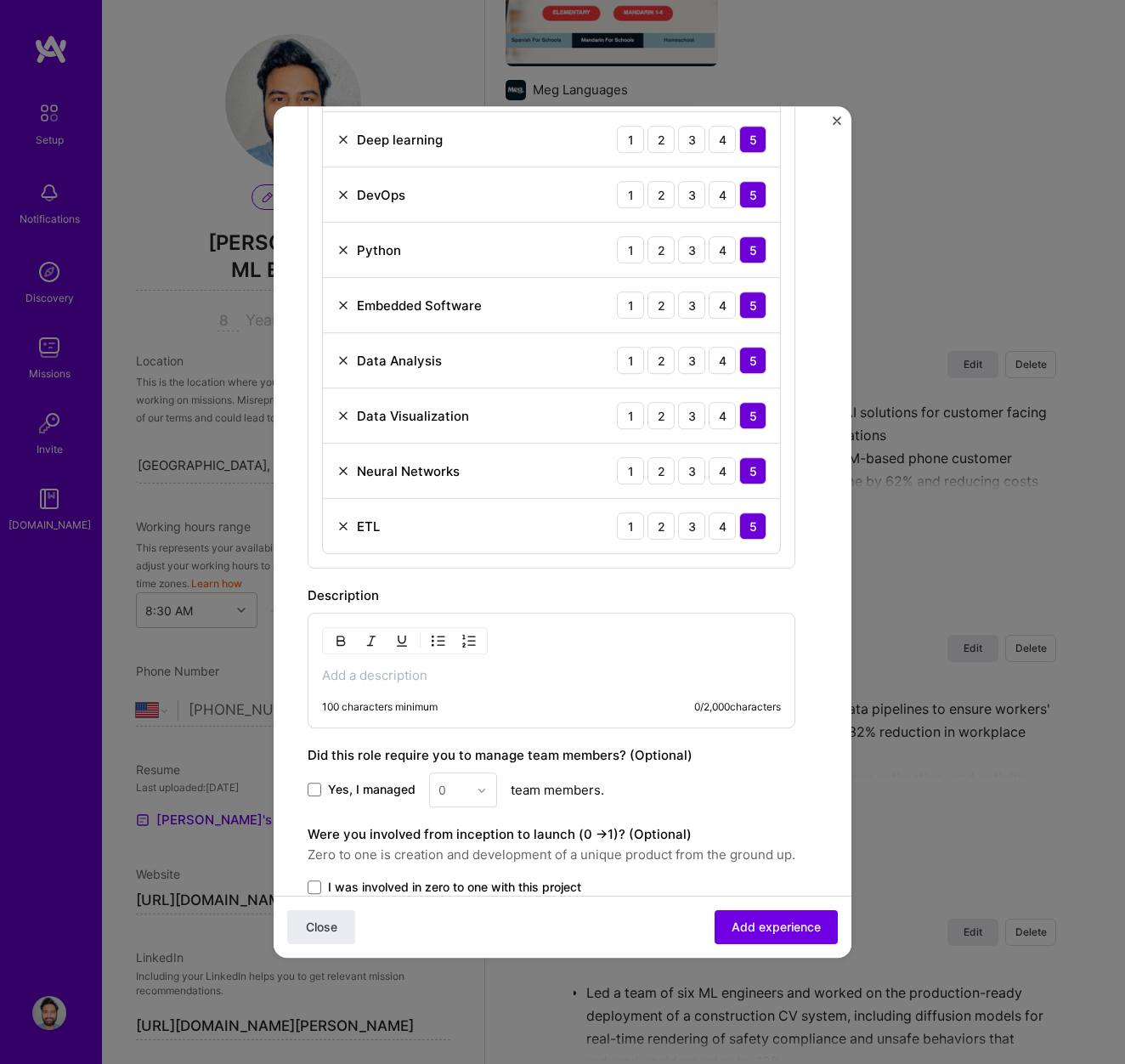
scroll to position [971, 0]
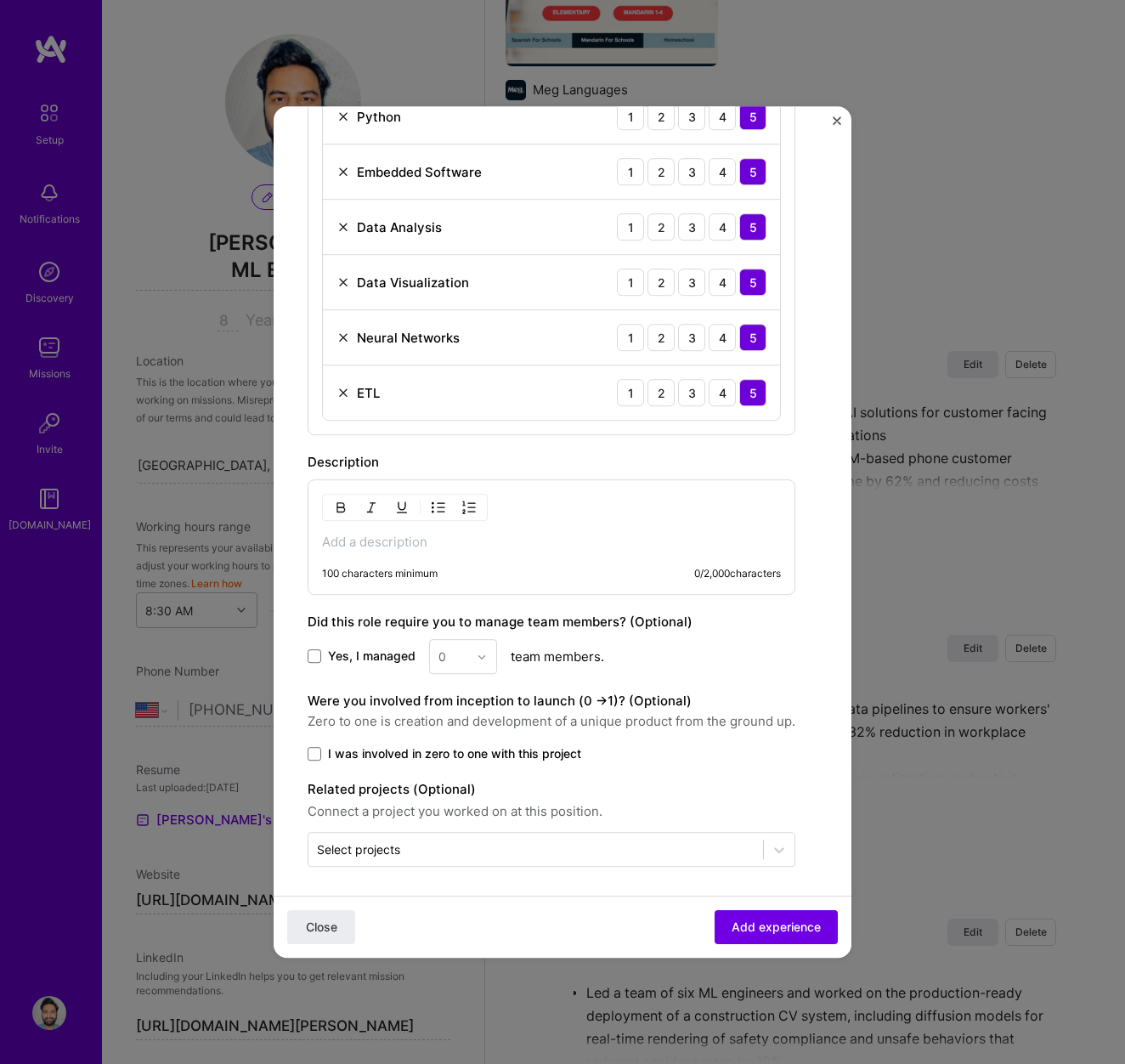
click at [429, 539] on p at bounding box center [552, 542] width 459 height 17
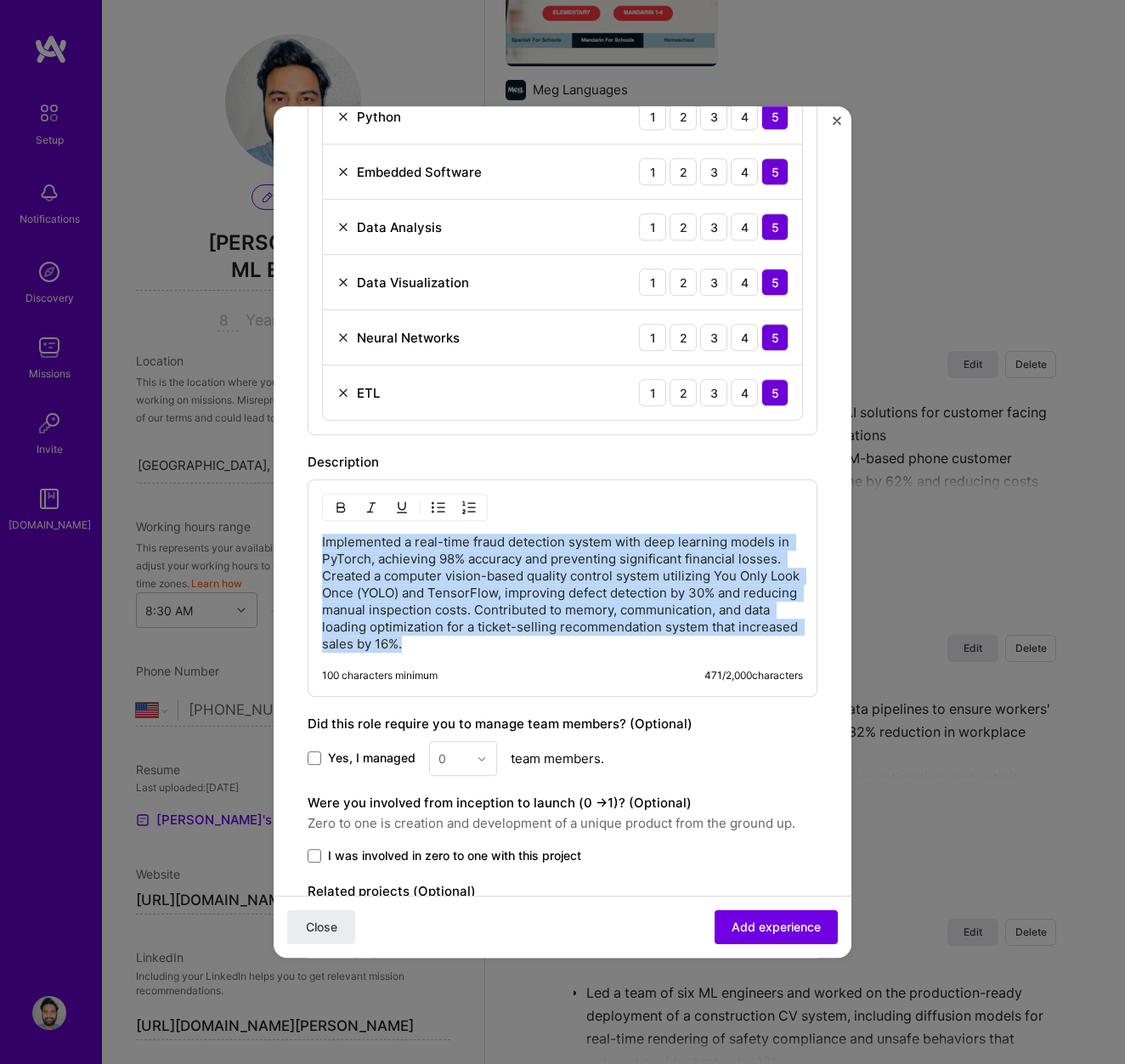
drag, startPoint x: 472, startPoint y: 644, endPoint x: 319, endPoint y: 536, distance: 187.3
click at [318, 536] on div "Implemented a real-time fraud detection system with deep learning models in PyT…" at bounding box center [562, 588] width 510 height 218
click at [441, 504] on img "button" at bounding box center [438, 507] width 14 height 14
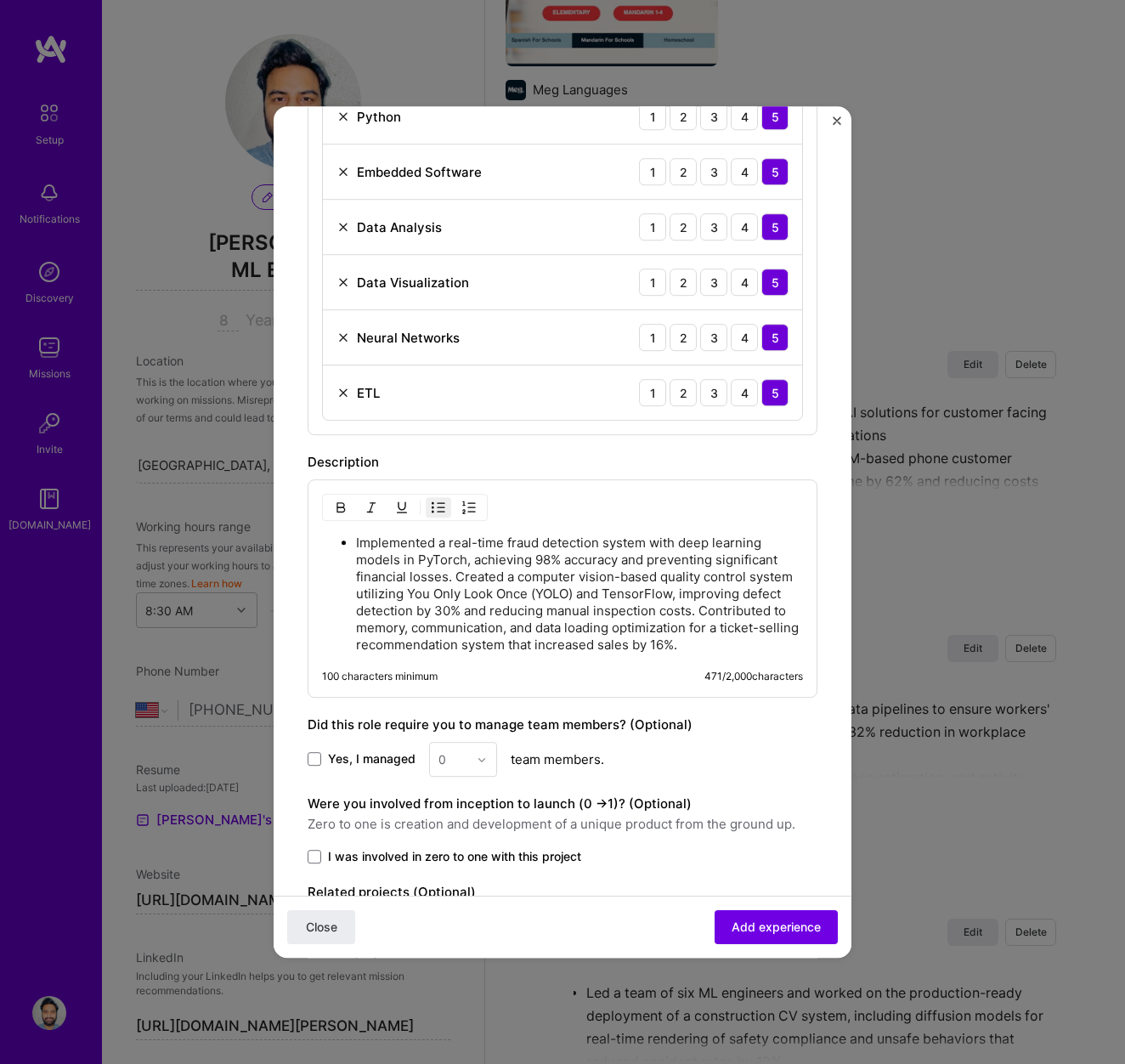
click at [457, 578] on p "Implemented a real-time fraud detection system with deep learning models in PyT…" at bounding box center [579, 593] width 447 height 119
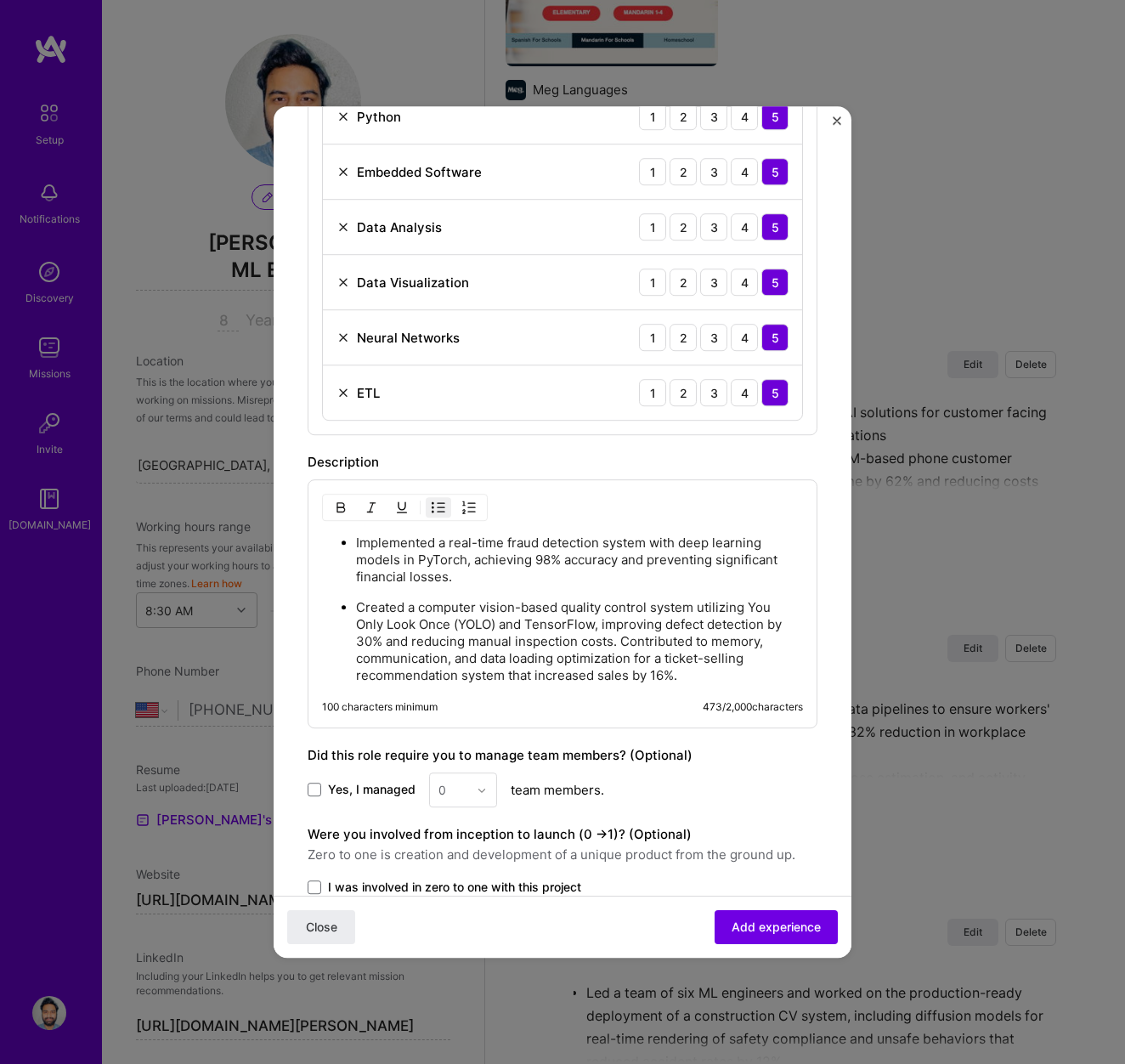
click at [622, 644] on p "Created a computer vision-based quality control system utilizing You Only Look …" at bounding box center [579, 642] width 447 height 85
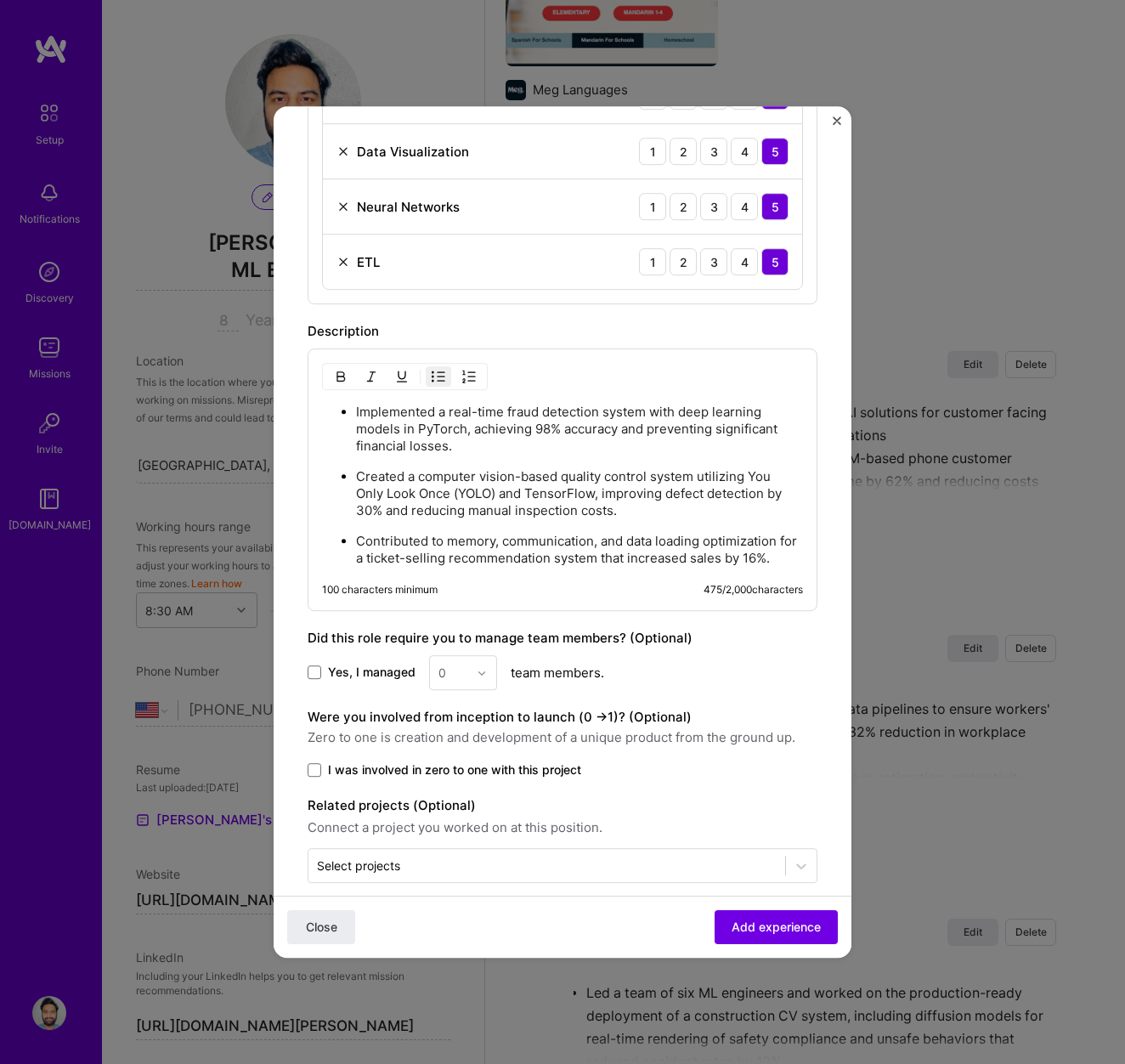
scroll to position [1122, 0]
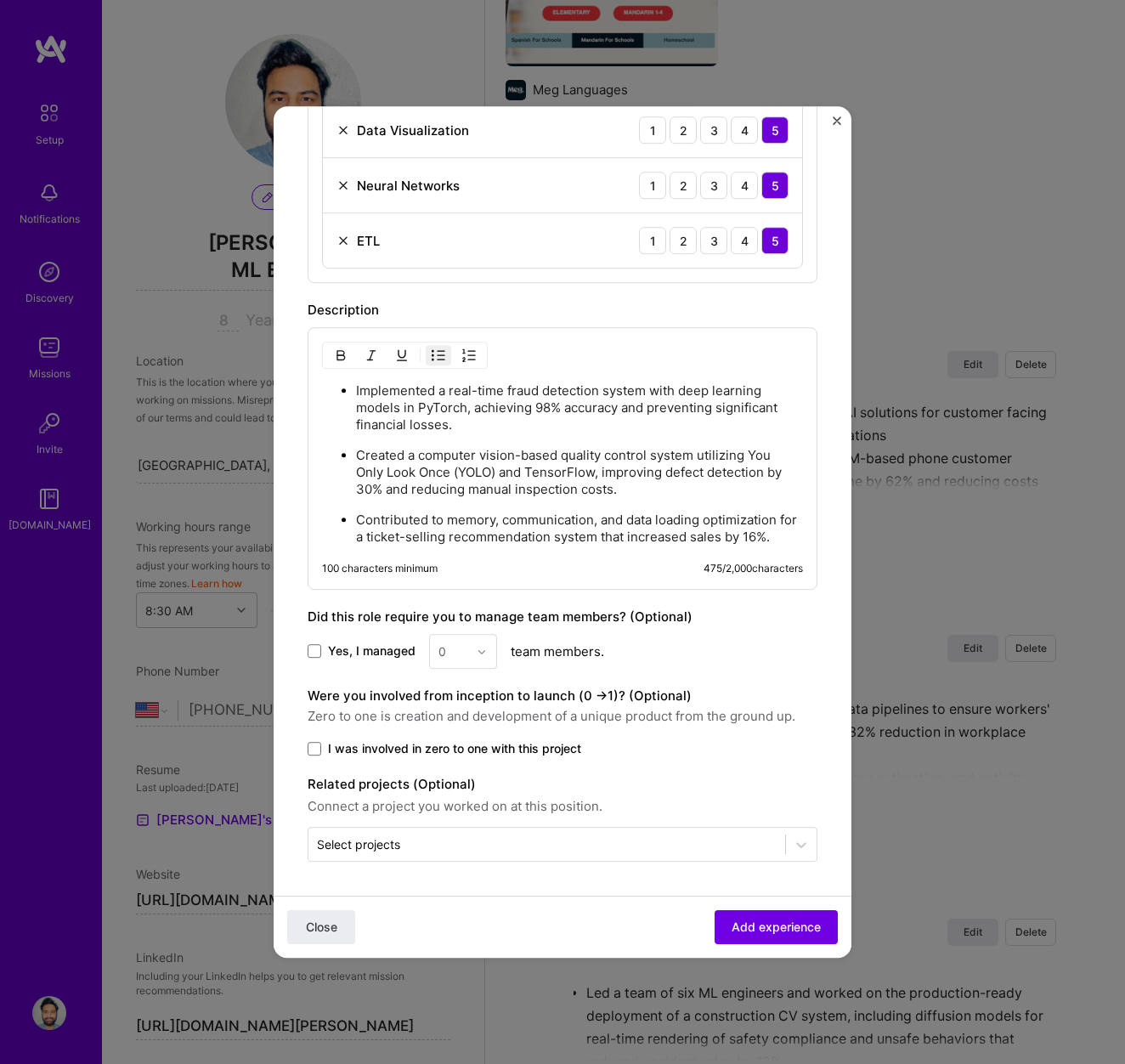
click at [488, 754] on span "I was involved in zero to one with this project" at bounding box center [454, 749] width 254 height 17
click at [0, 0] on input "I was involved in zero to one with this project" at bounding box center [0, 0] width 0 height 0
click at [756, 920] on span "Add experience" at bounding box center [776, 927] width 89 height 17
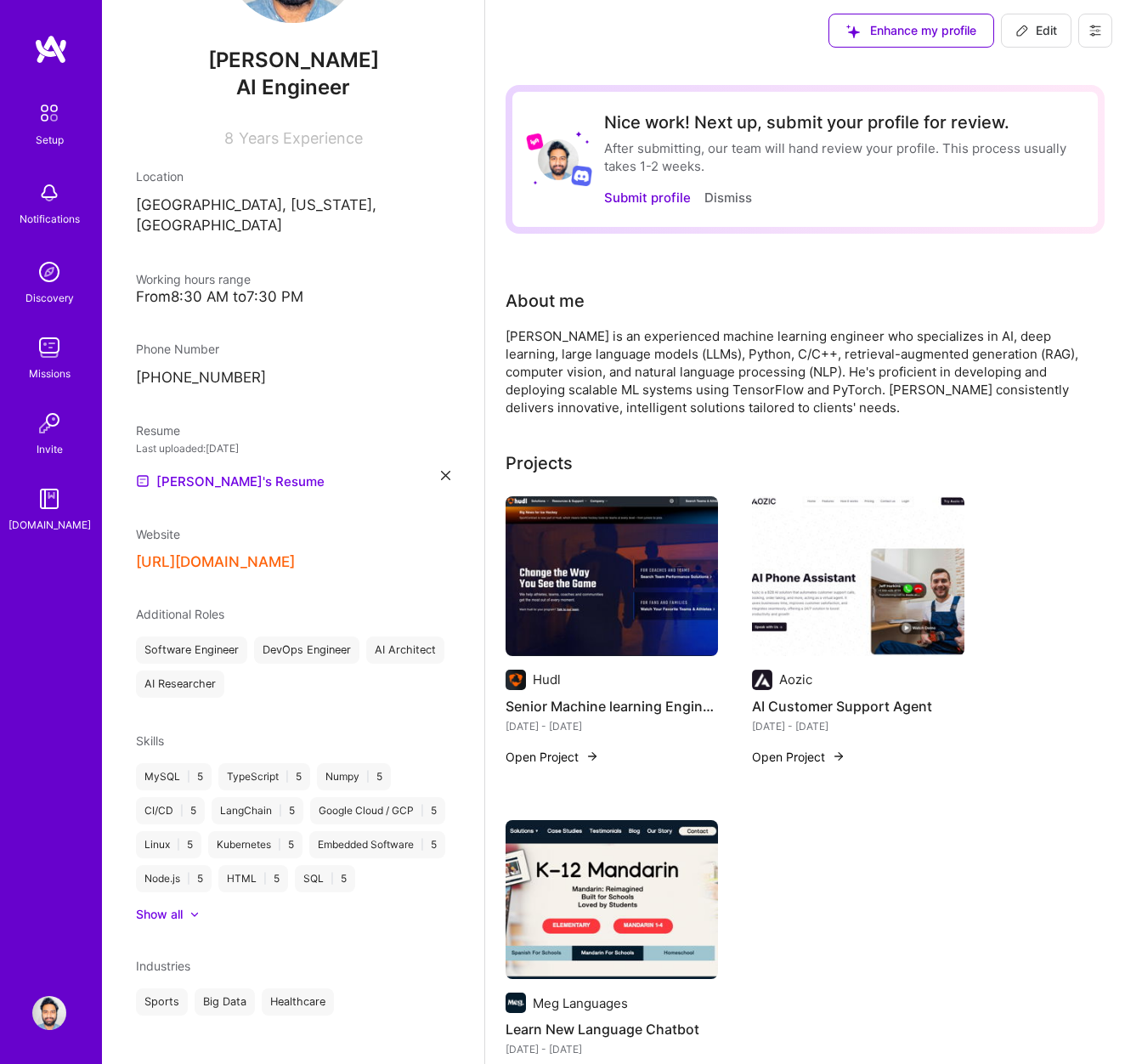
scroll to position [0, 0]
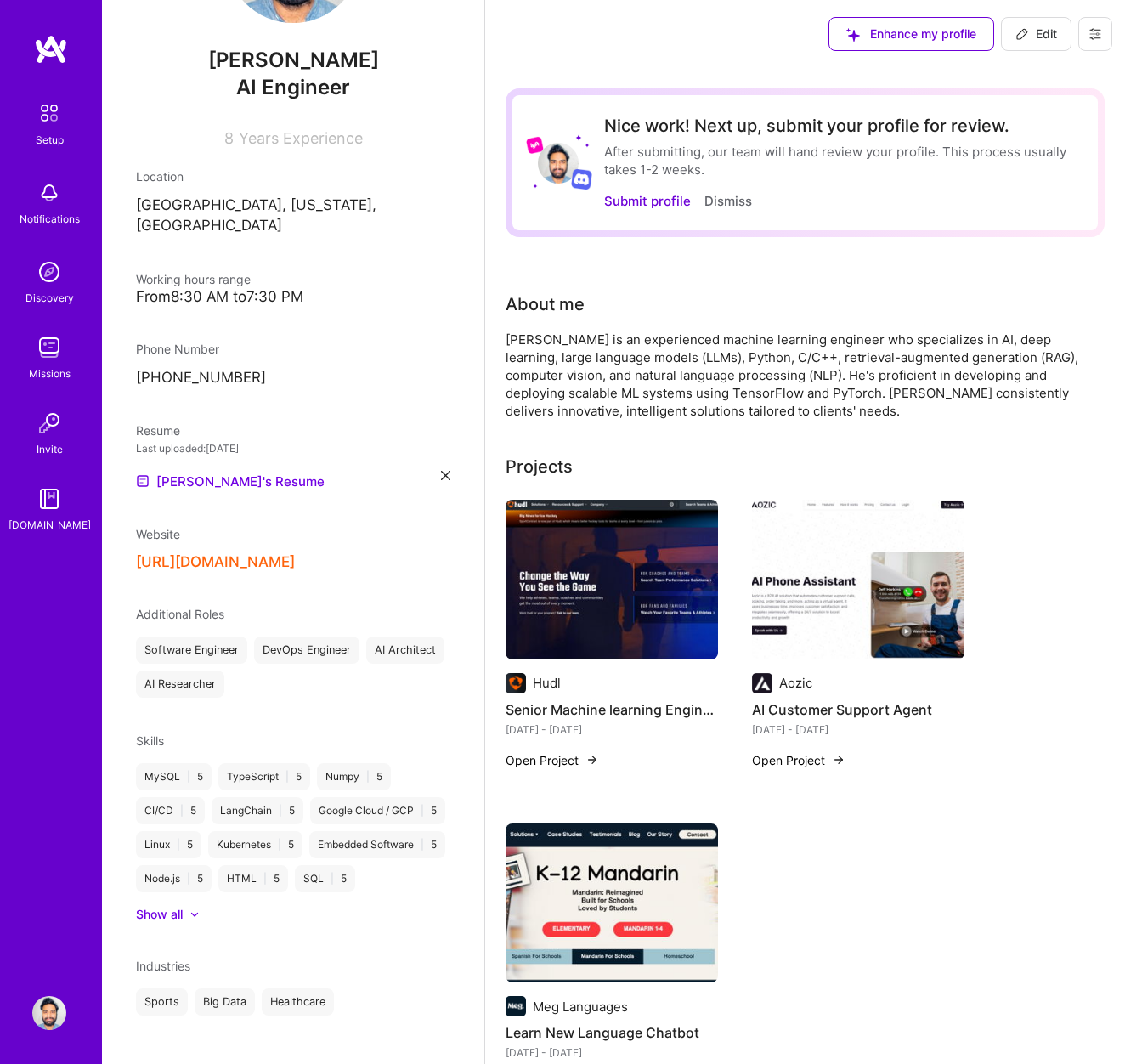
click at [588, 591] on img at bounding box center [612, 579] width 213 height 159
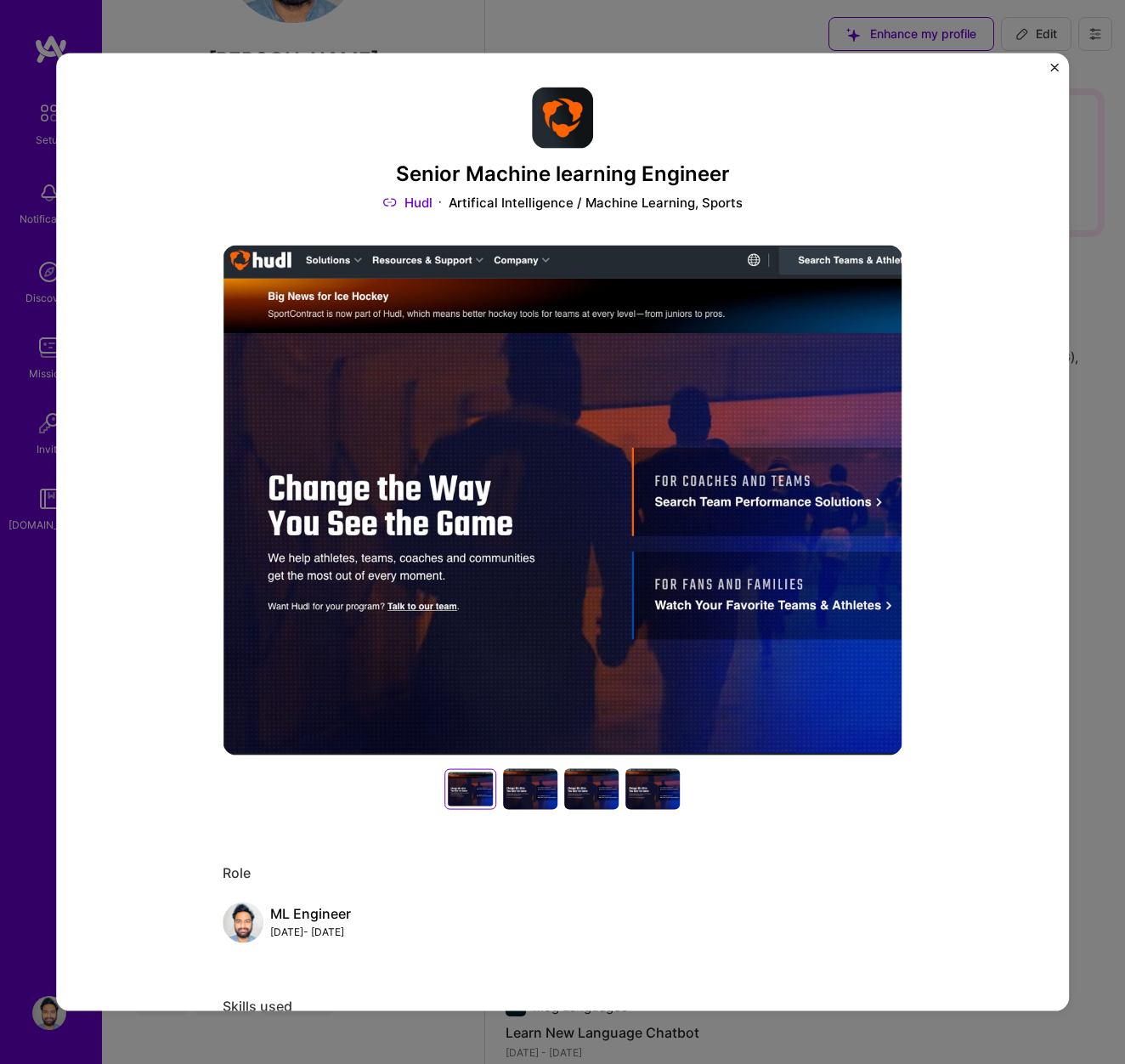
click at [531, 792] on div at bounding box center [531, 789] width 54 height 41
click at [1054, 64] on img "Close" at bounding box center [1054, 68] width 9 height 9
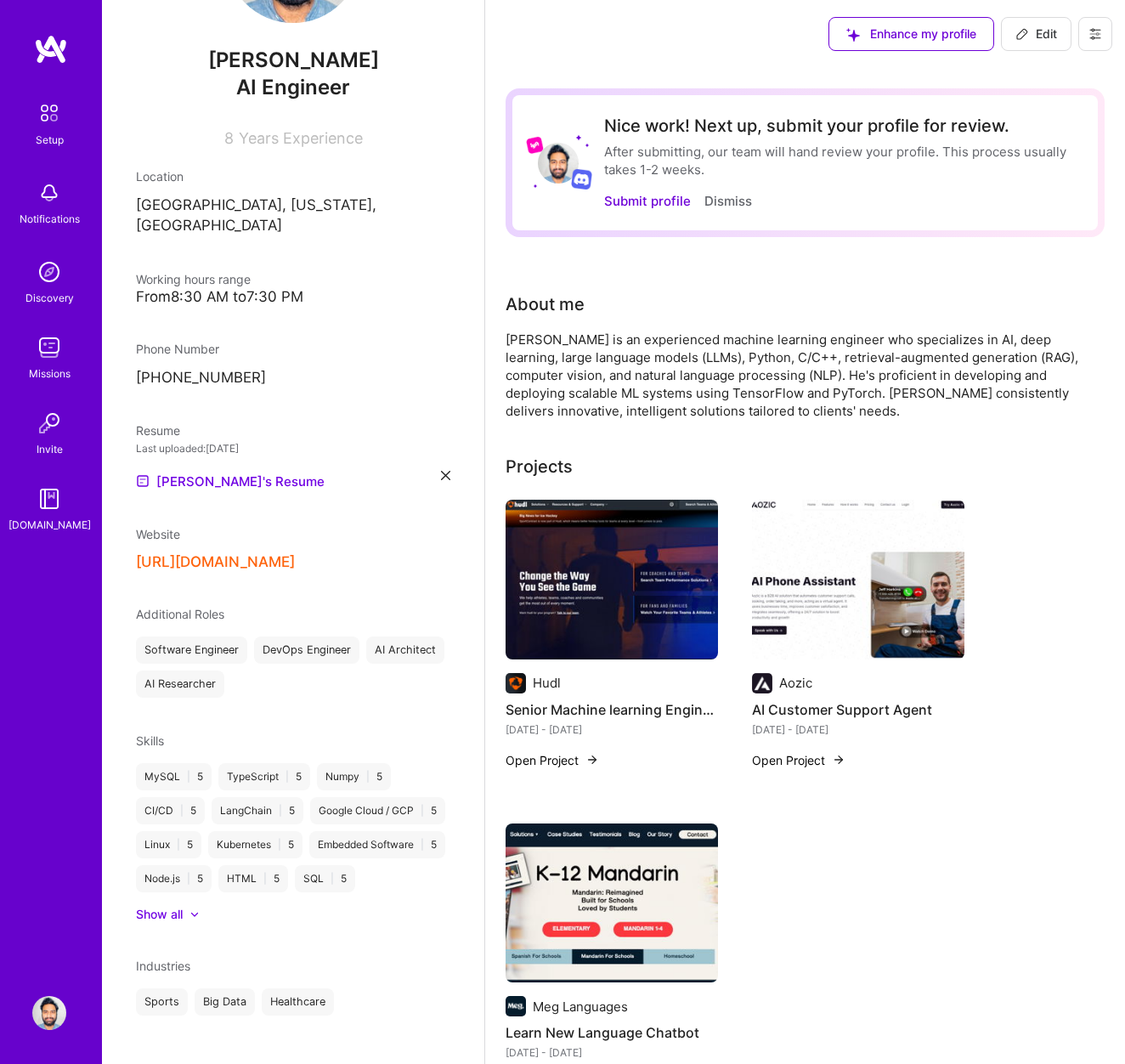
click at [1041, 19] on button "Edit" at bounding box center [1036, 34] width 71 height 34
select select "US"
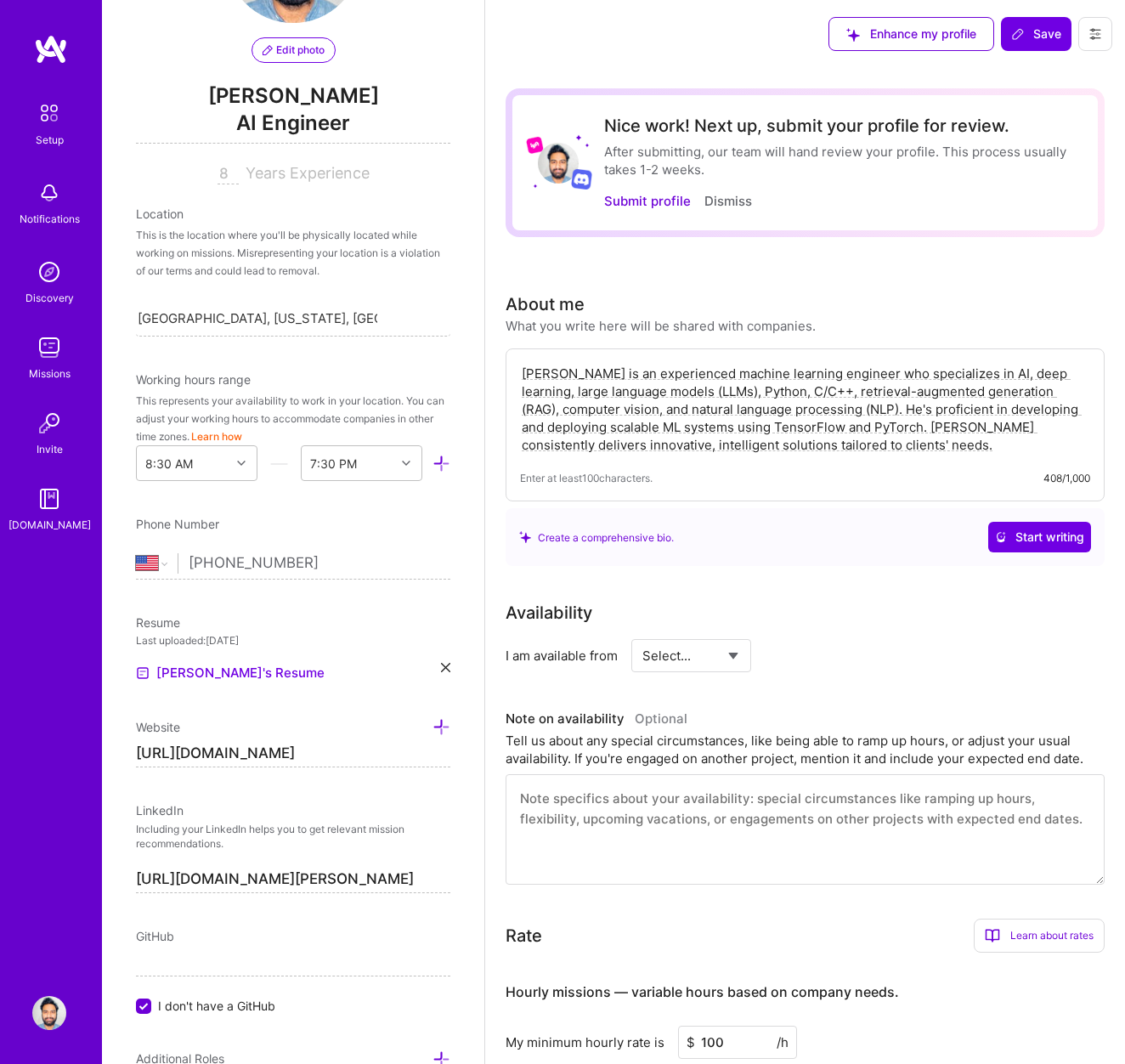
click at [543, 372] on textarea "[PERSON_NAME] is an experienced machine learning engineer who specializes in AI…" at bounding box center [805, 409] width 570 height 92
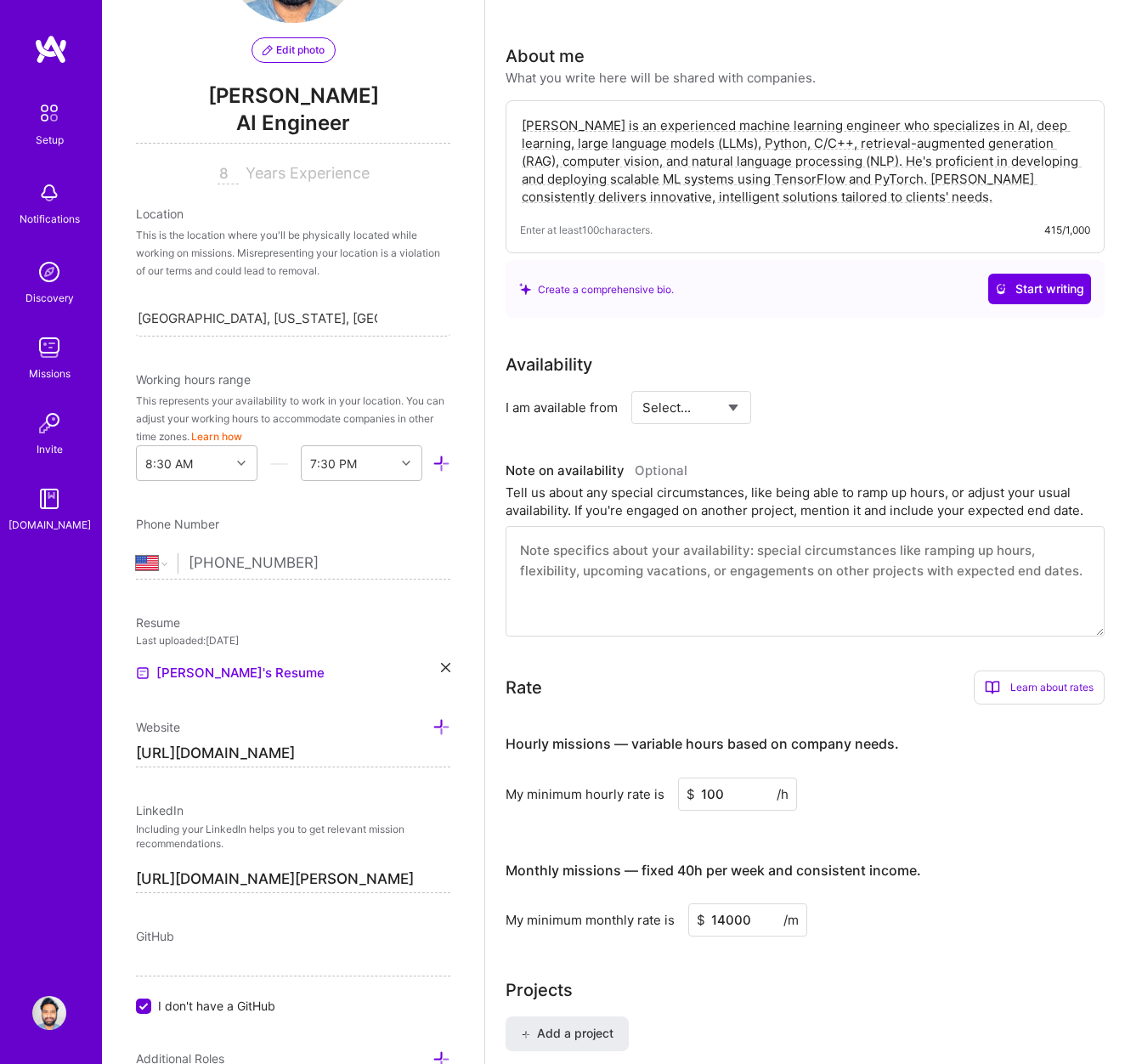
scroll to position [254, 0]
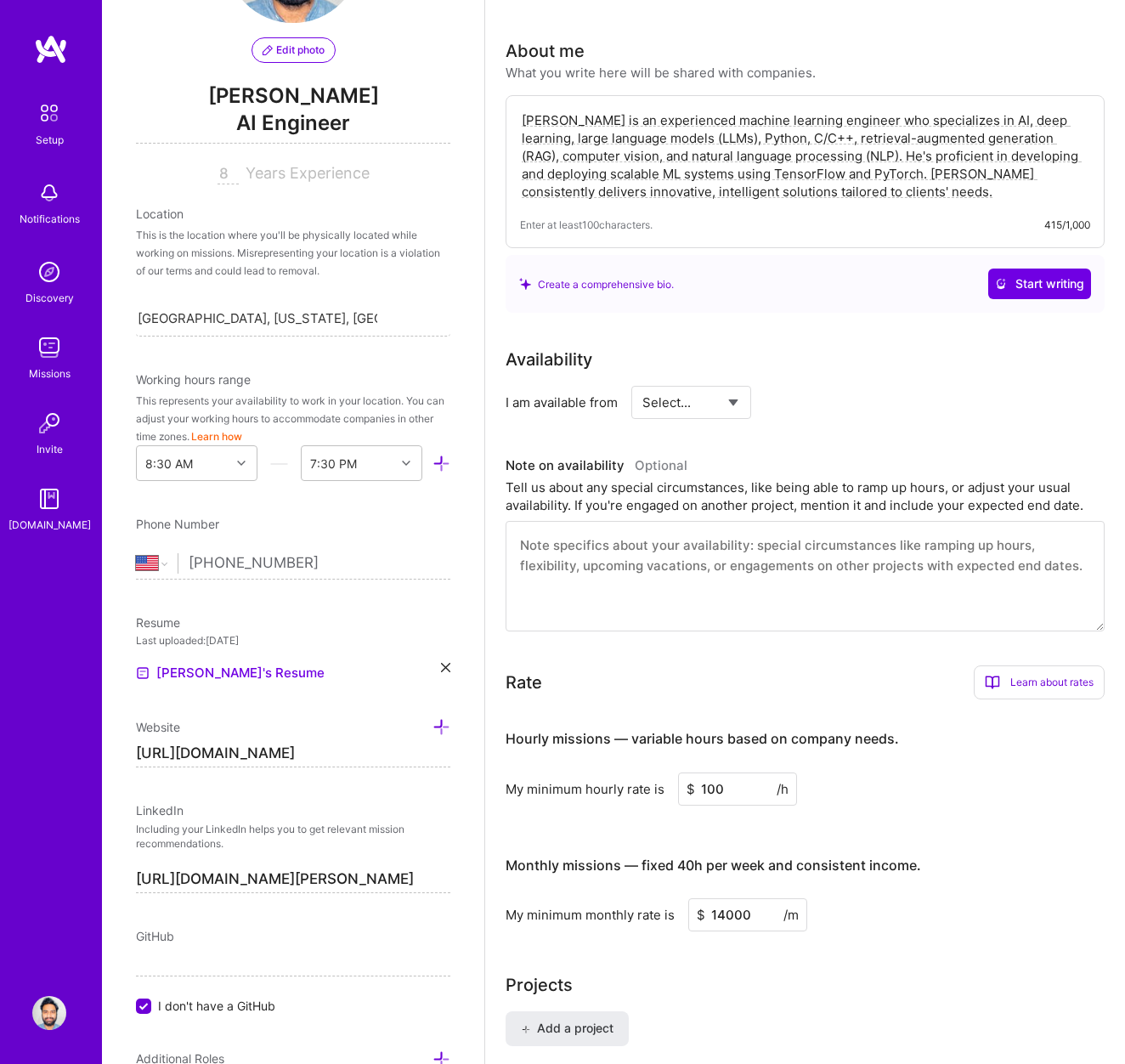
type textarea "Adil Mubeen is an experienced machine learning engineer who specializes in AI, …"
click at [713, 403] on select "Select... Right Now Future Date Not Available" at bounding box center [691, 403] width 98 height 44
select select "Right Now"
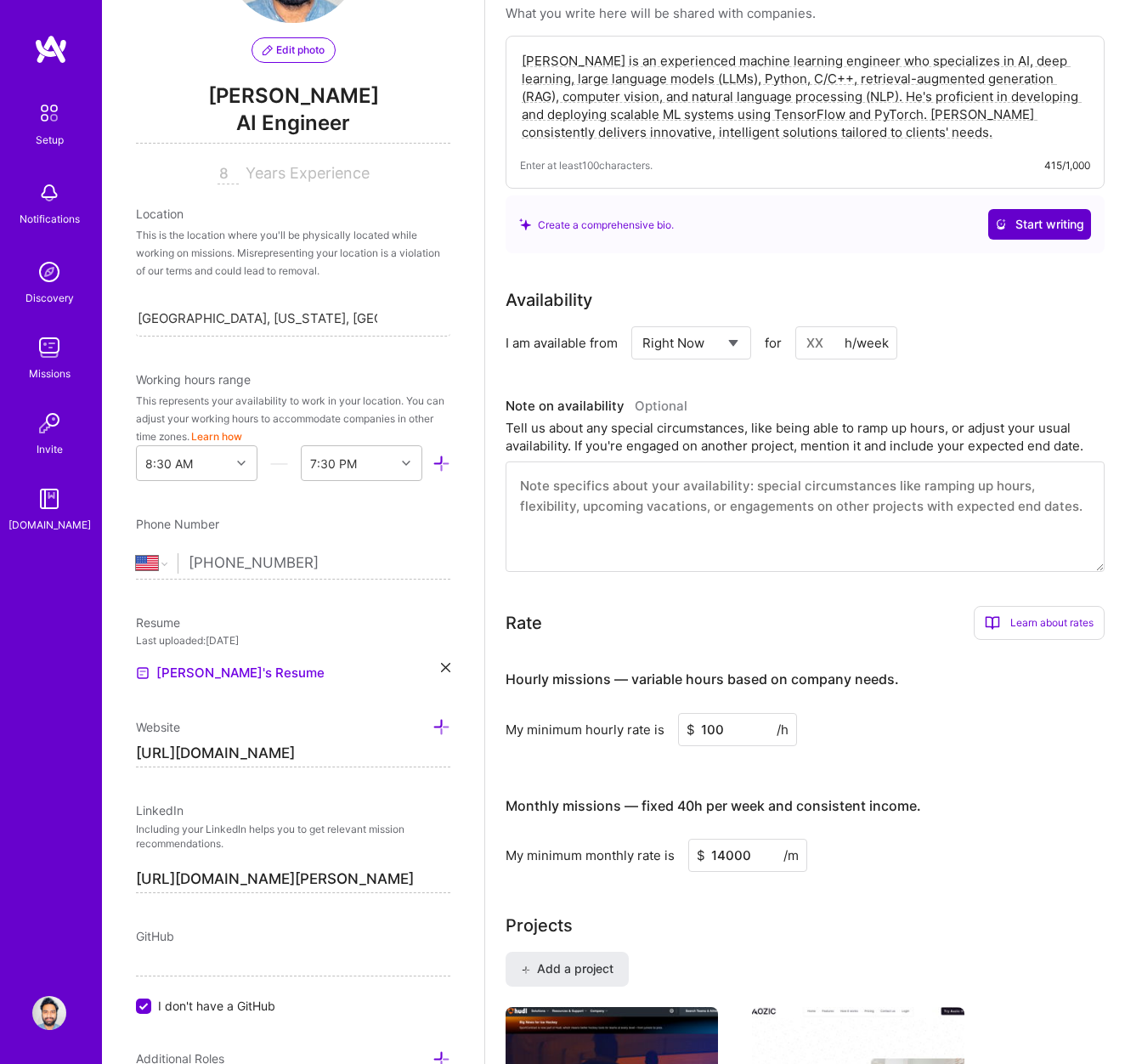
click at [1055, 227] on span "Start writing" at bounding box center [1040, 225] width 89 height 17
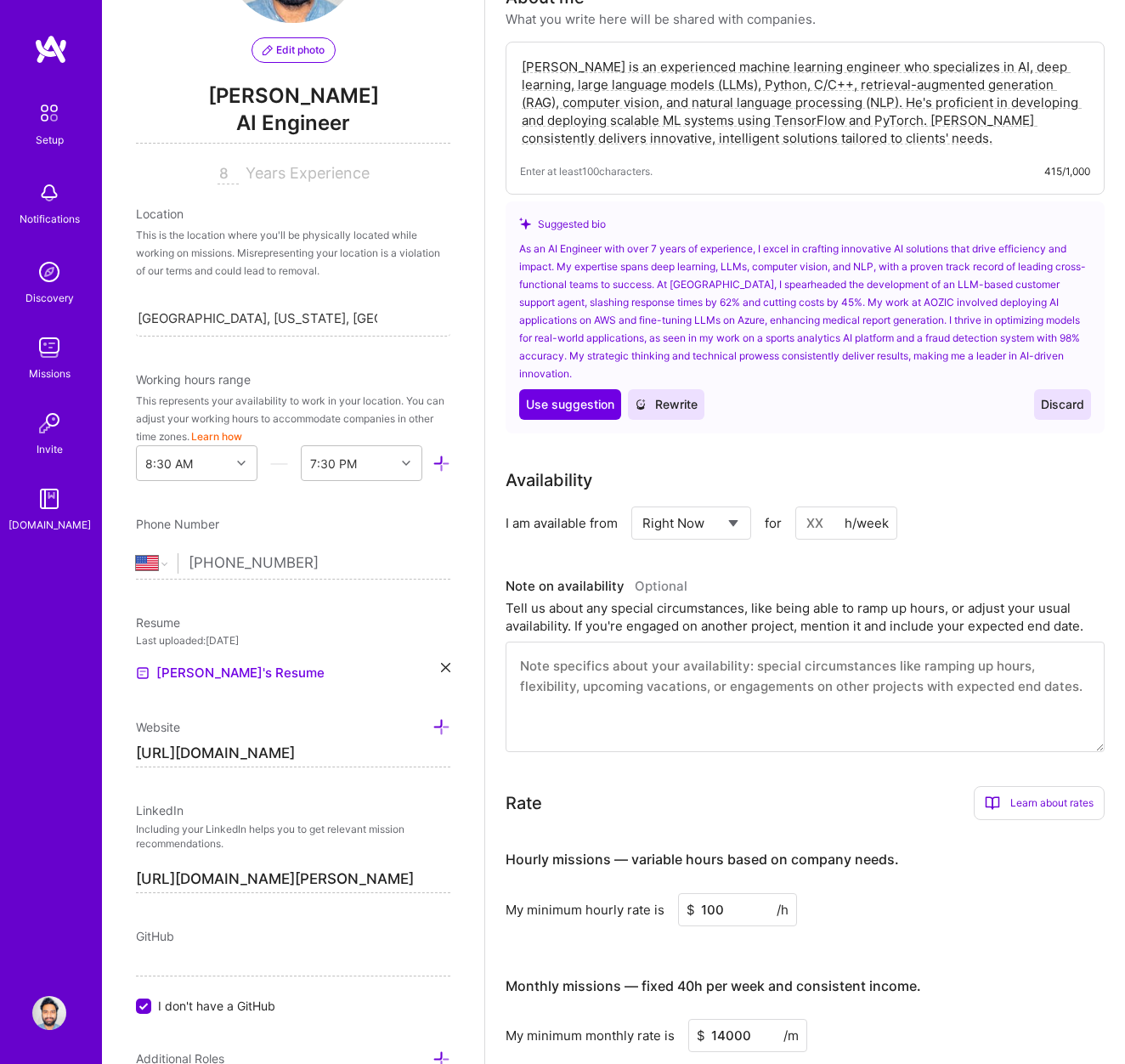
scroll to position [301, 0]
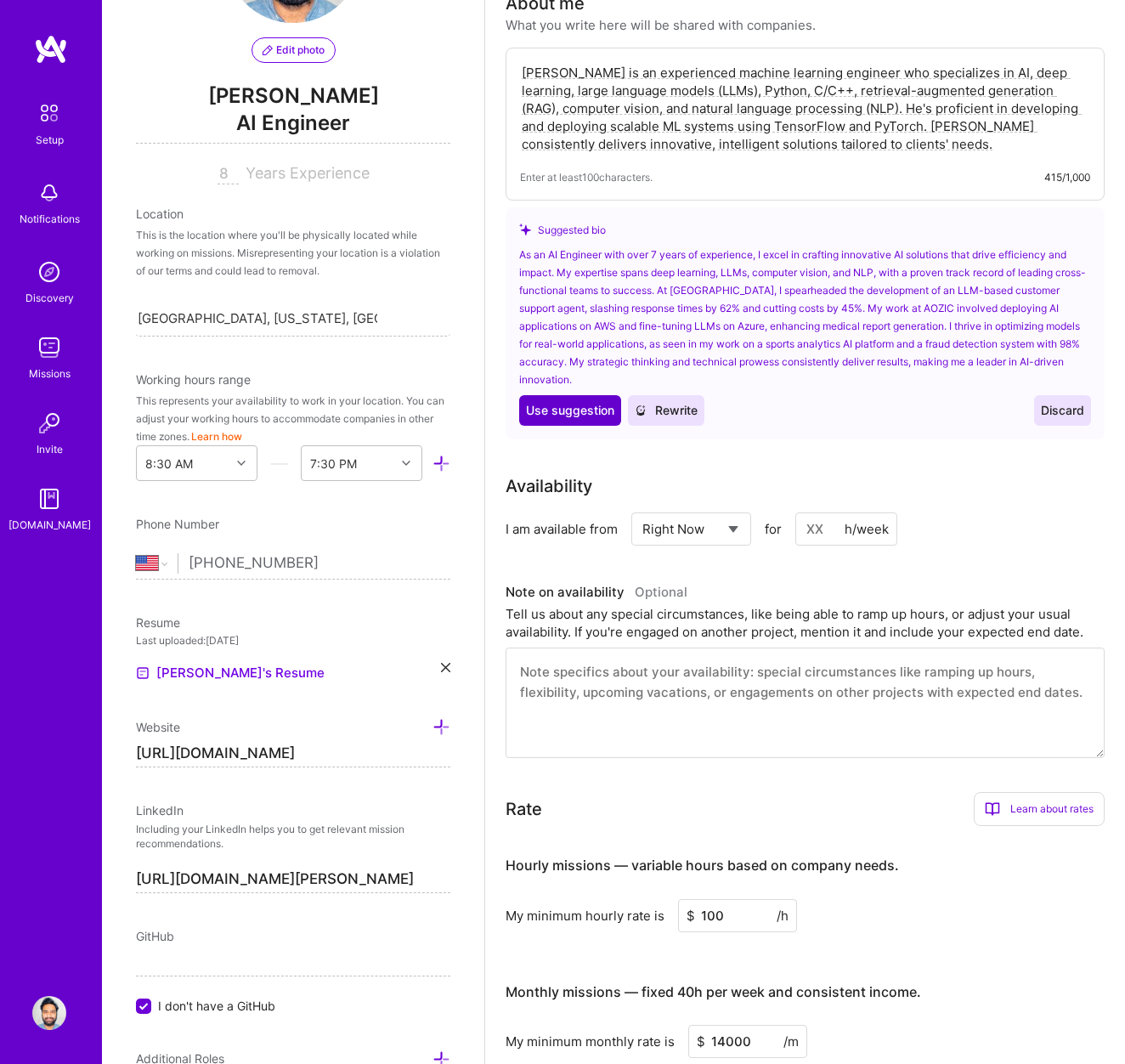
click at [569, 410] on span "Use suggestion" at bounding box center [570, 410] width 88 height 17
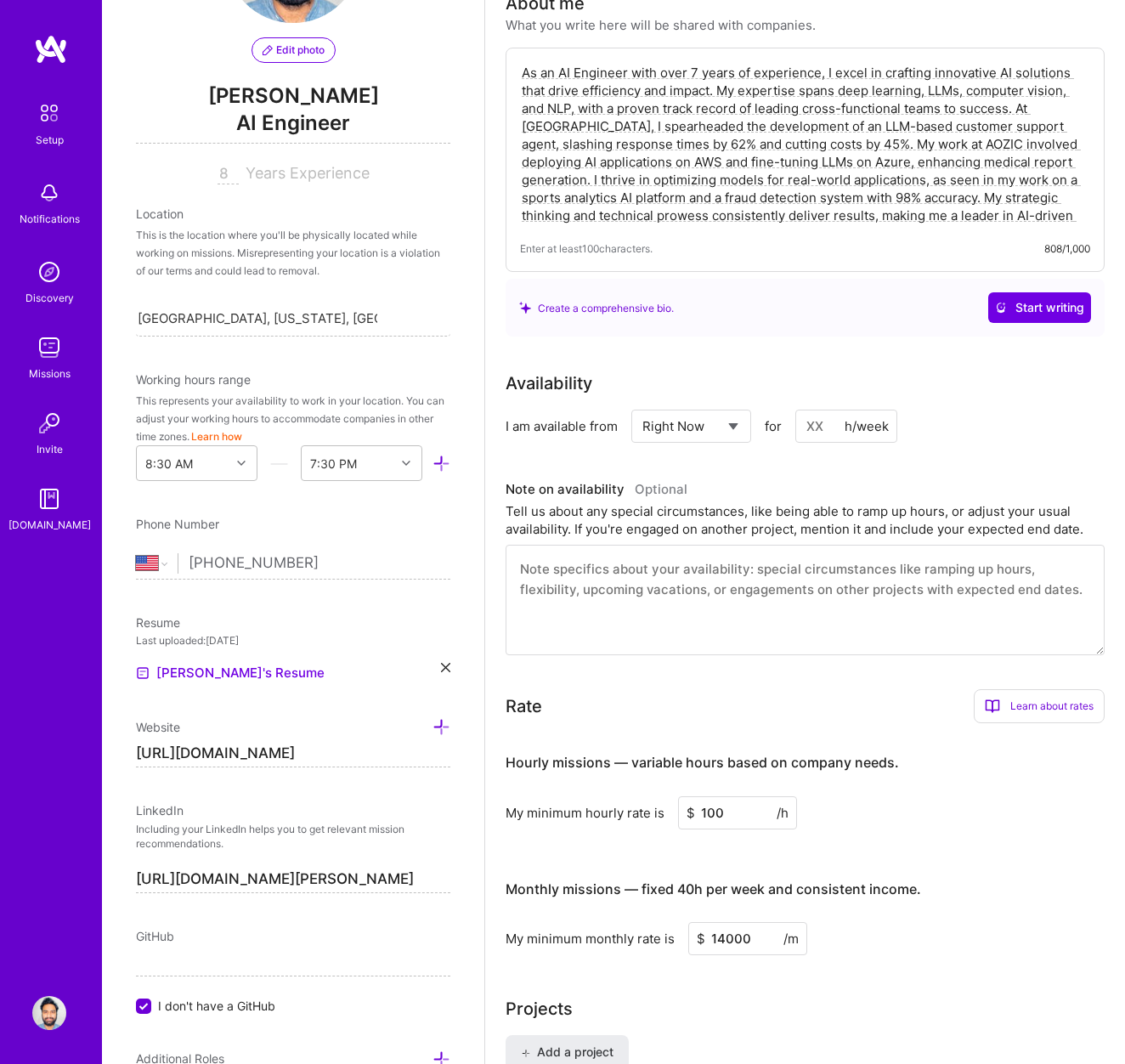
click at [699, 76] on textarea "As an AI Engineer with over 7 years of experience, I excel in crafting innovati…" at bounding box center [805, 144] width 570 height 164
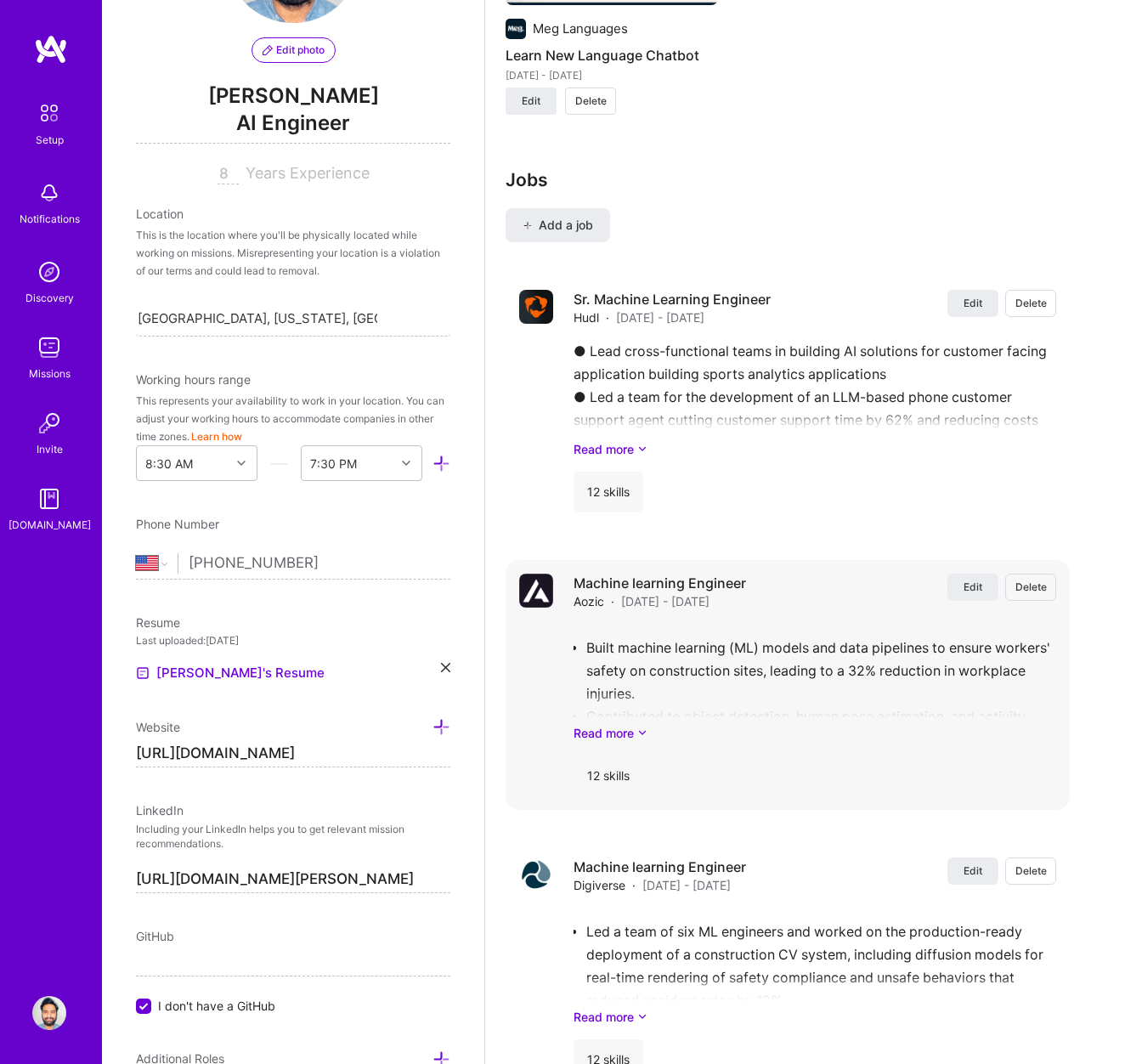
scroll to position [1870, 0]
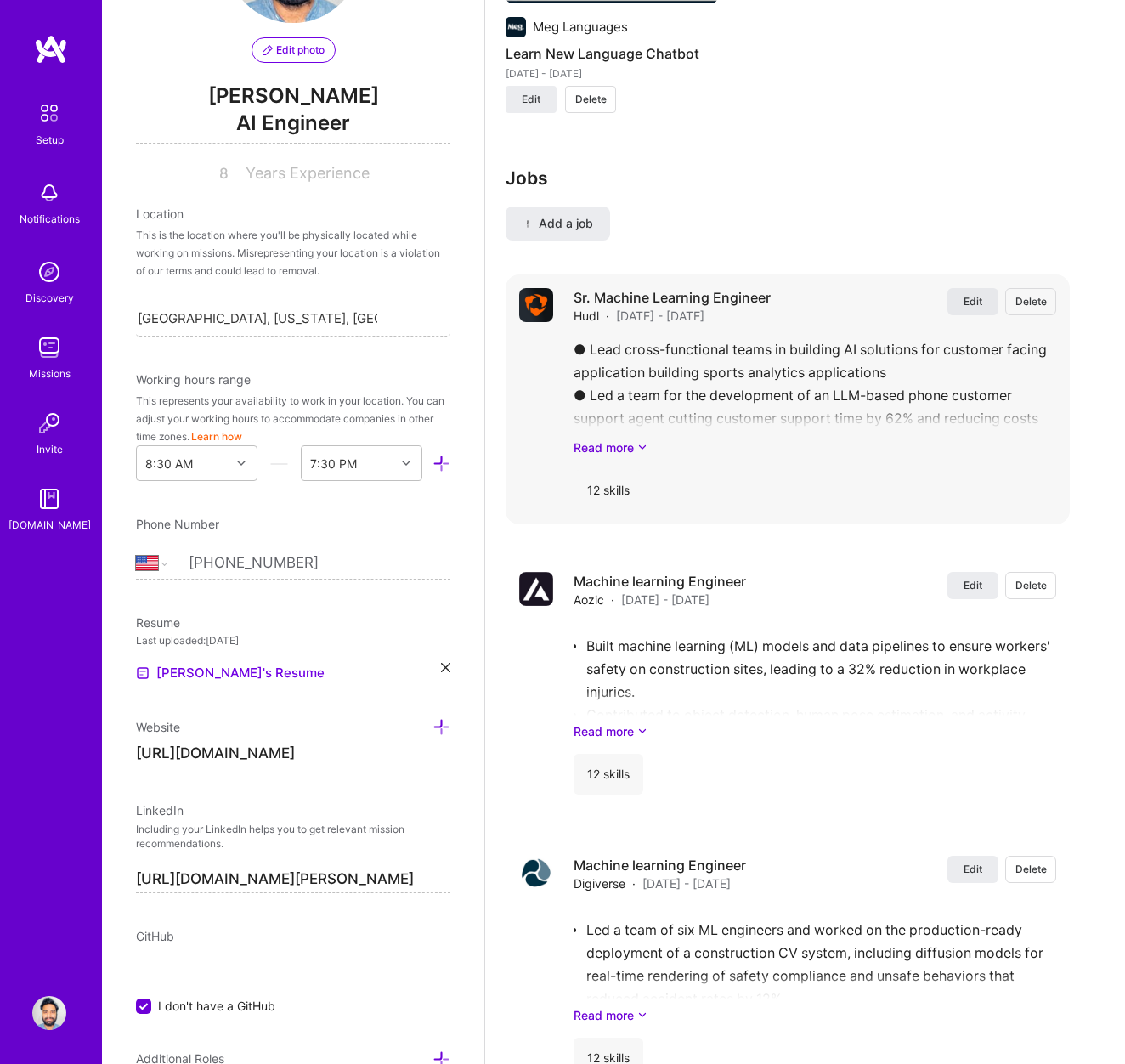
type textarea "As an AI Engineer with 8 years of experience, I excel in crafting innovative AI…"
click at [972, 300] on span "Edit" at bounding box center [973, 301] width 18 height 15
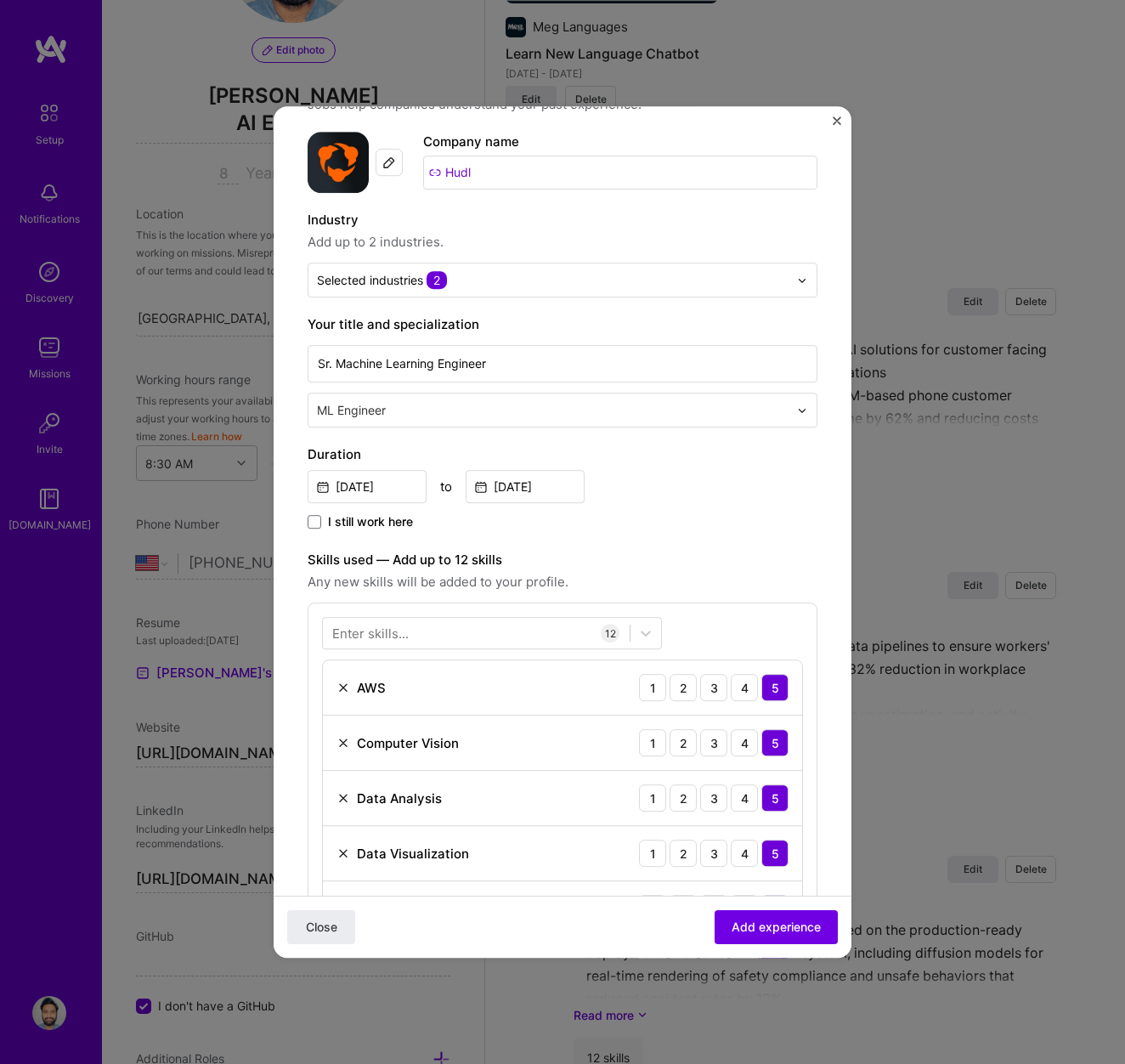
scroll to position [78, 0]
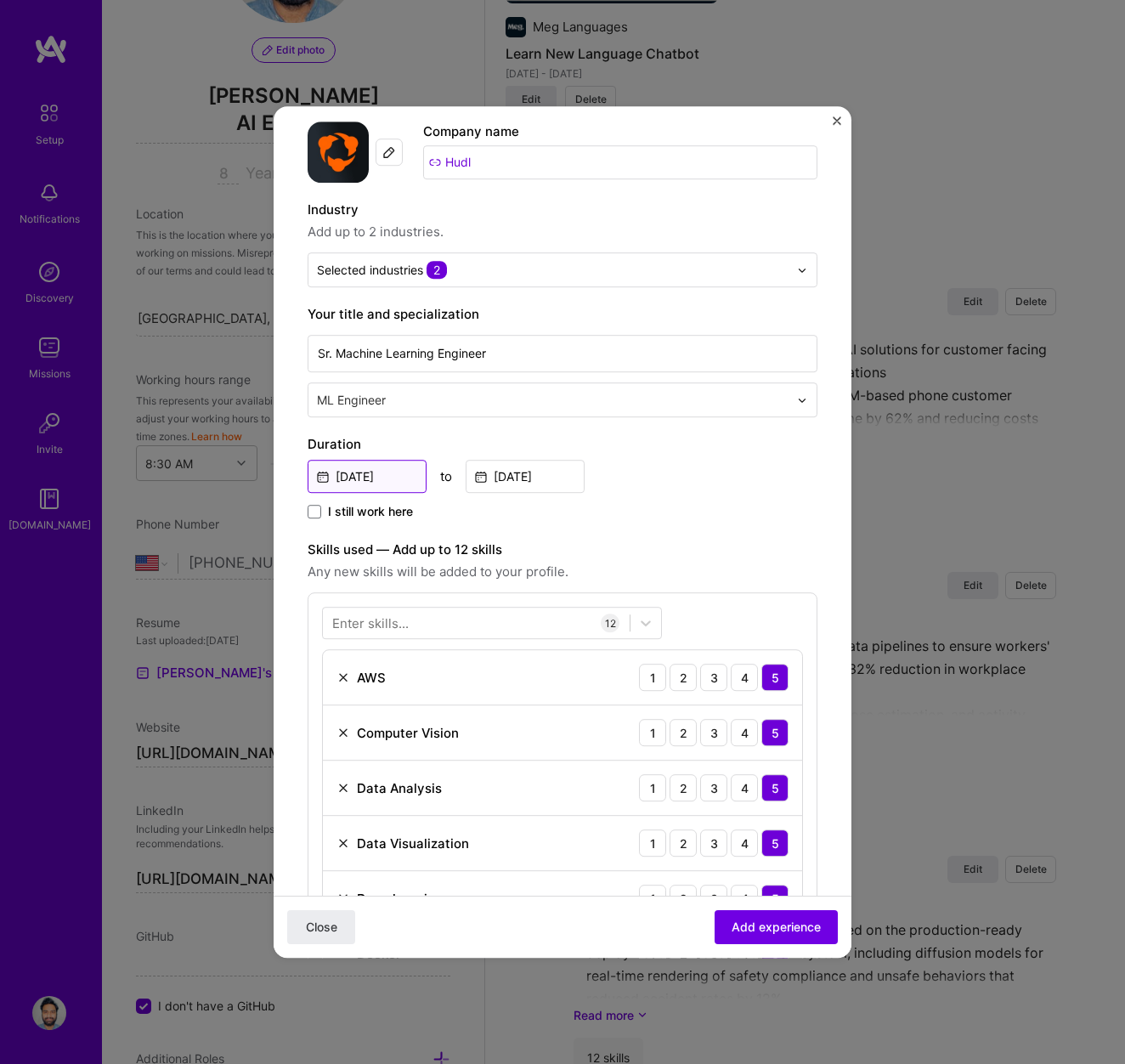
click at [360, 471] on input "[DATE]" at bounding box center [367, 477] width 119 height 33
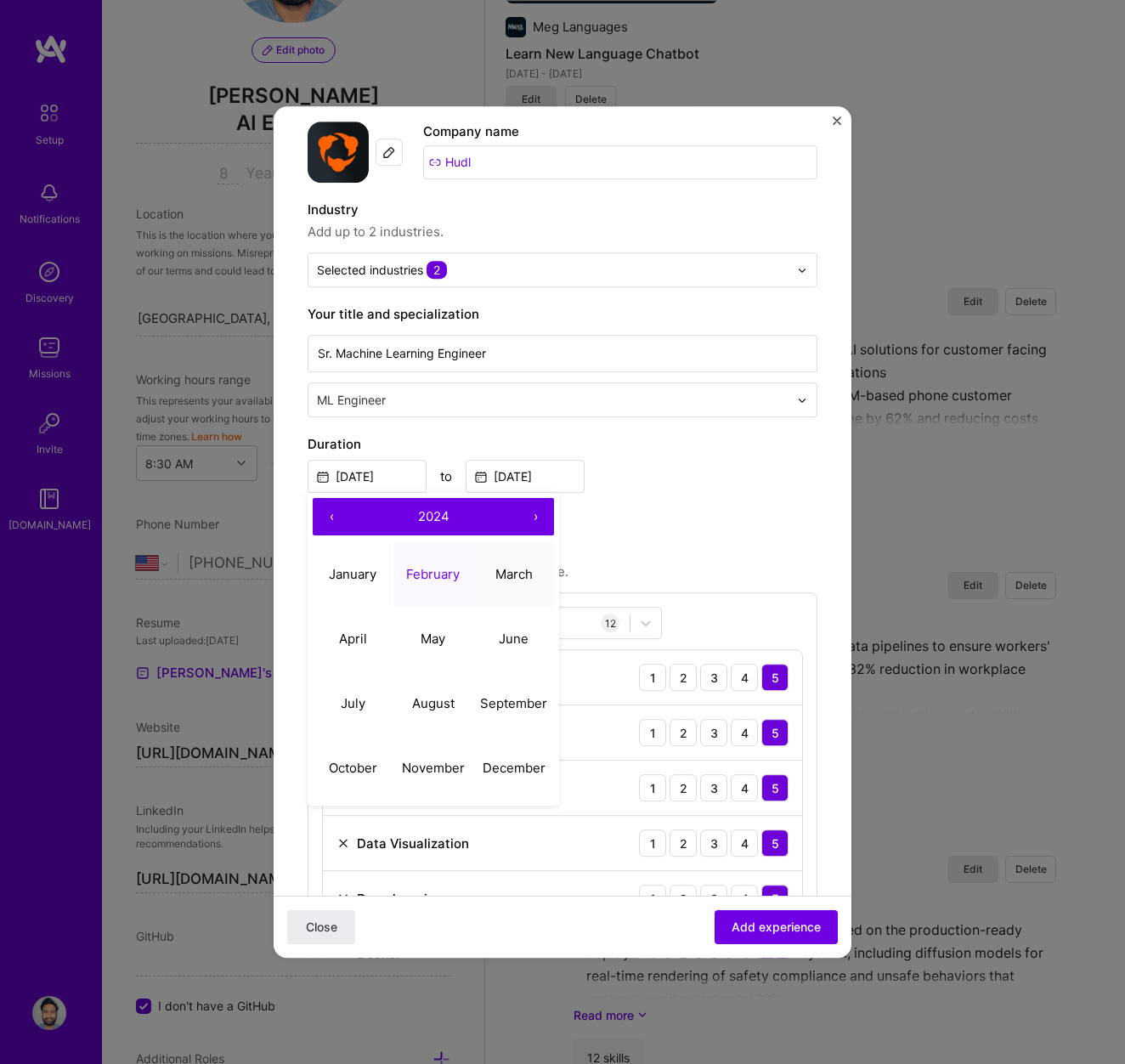
click at [498, 579] on abbr "March" at bounding box center [514, 573] width 37 height 17
type input "[DATE]"
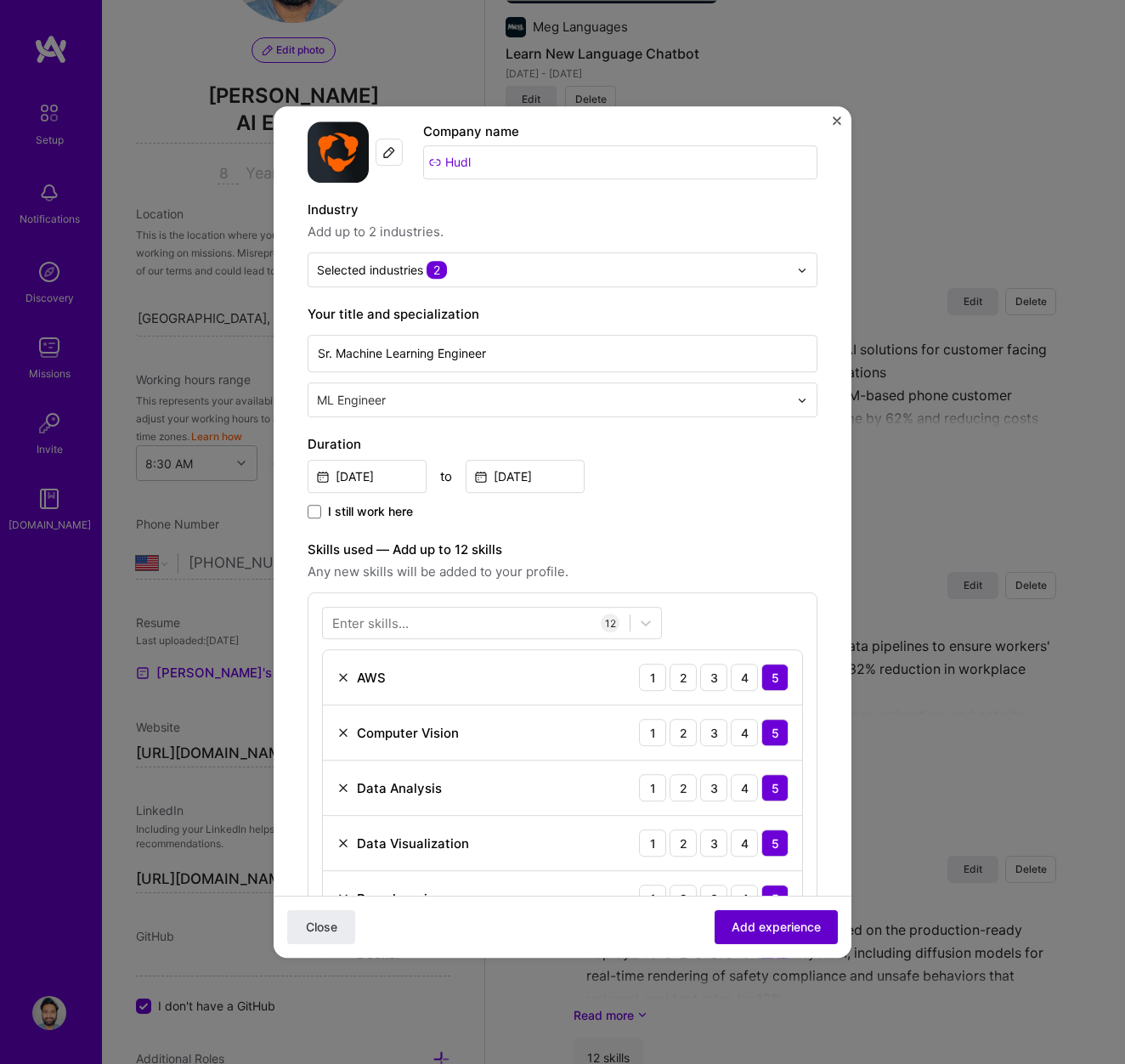
click at [784, 926] on span "Add experience" at bounding box center [776, 927] width 89 height 17
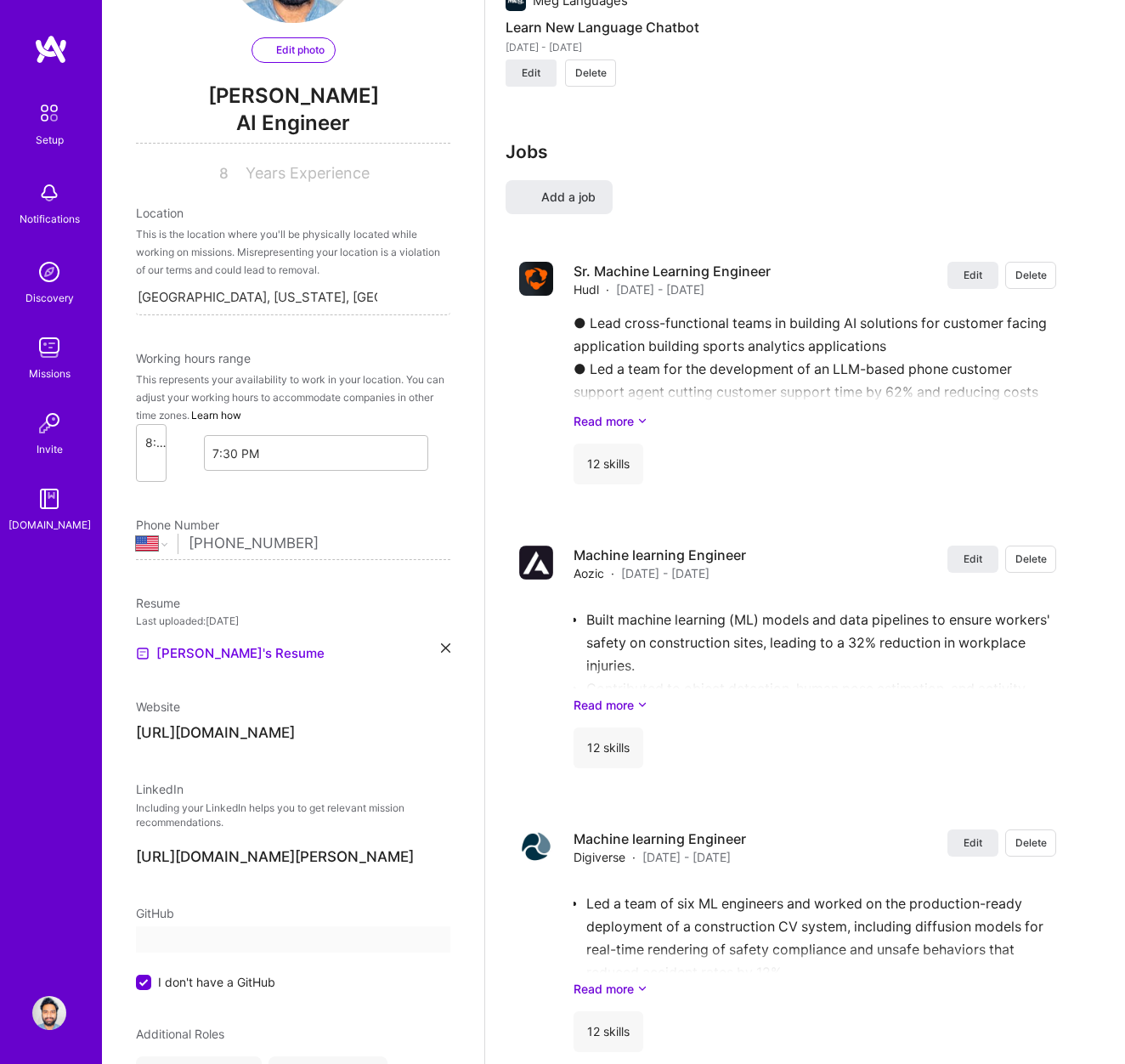
scroll to position [0, 0]
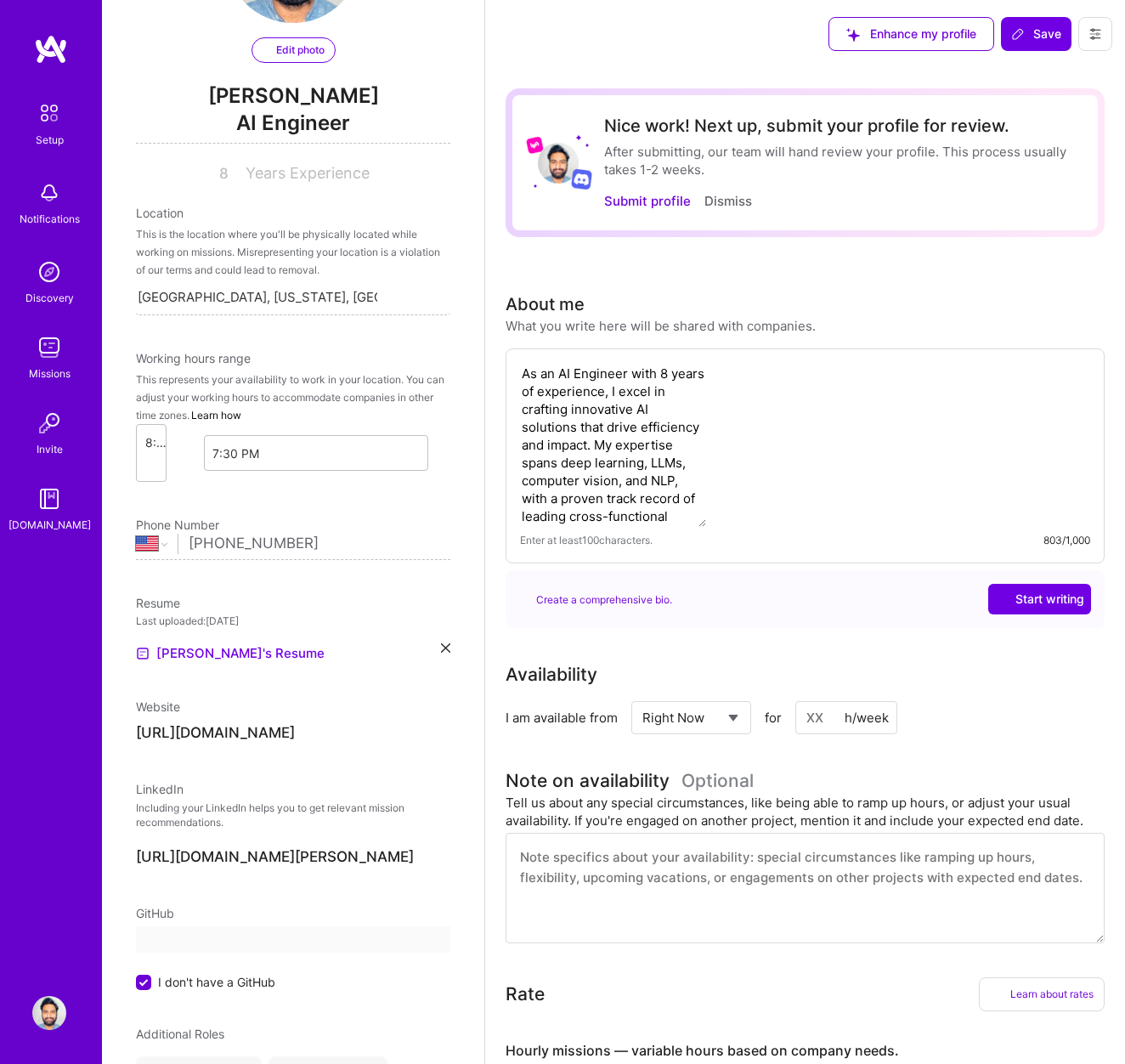
select select "US"
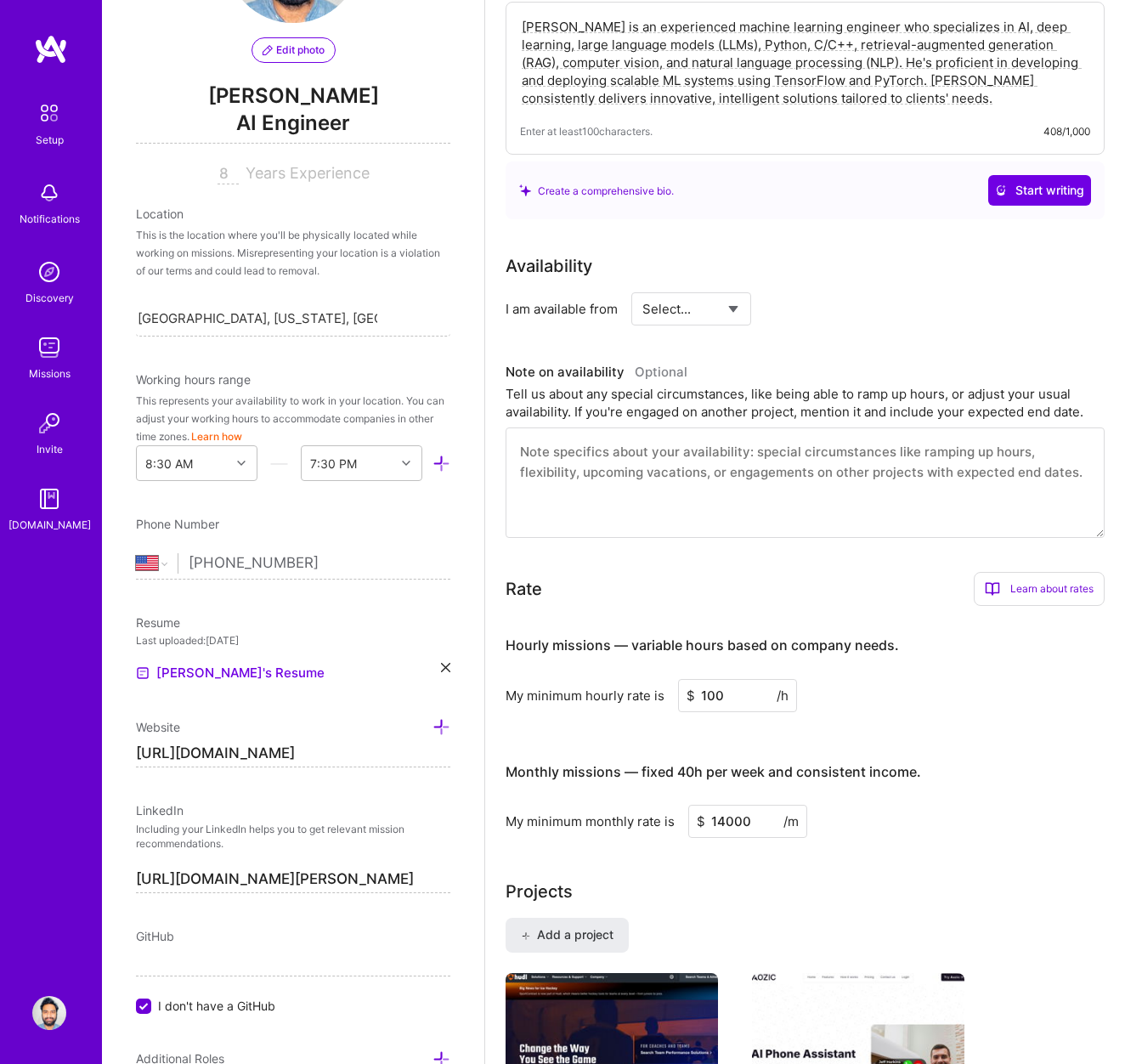
scroll to position [349, 0]
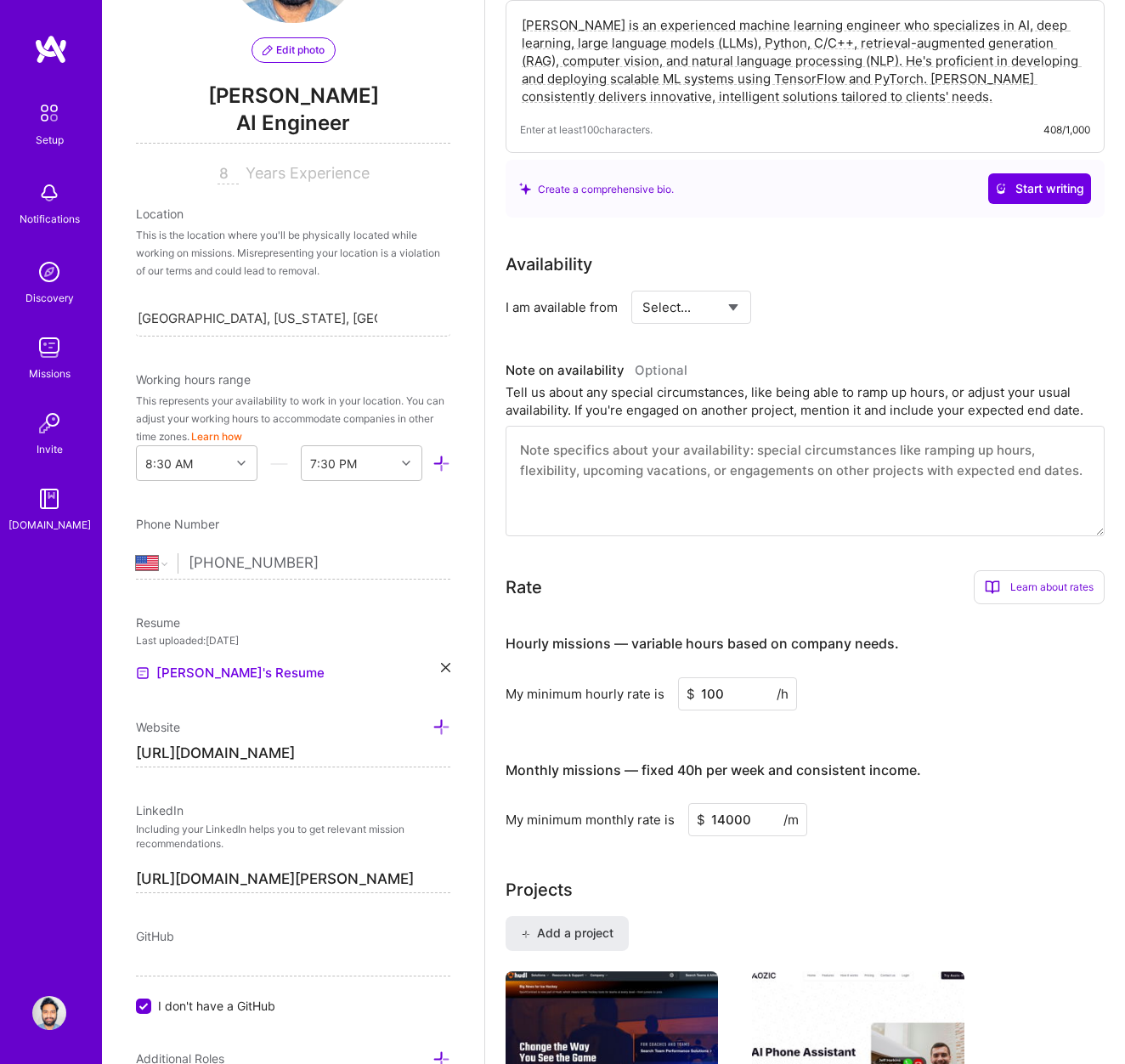
click at [711, 309] on select "Select... Right Now Future Date Not Available" at bounding box center [691, 308] width 98 height 44
select select "Right Now"
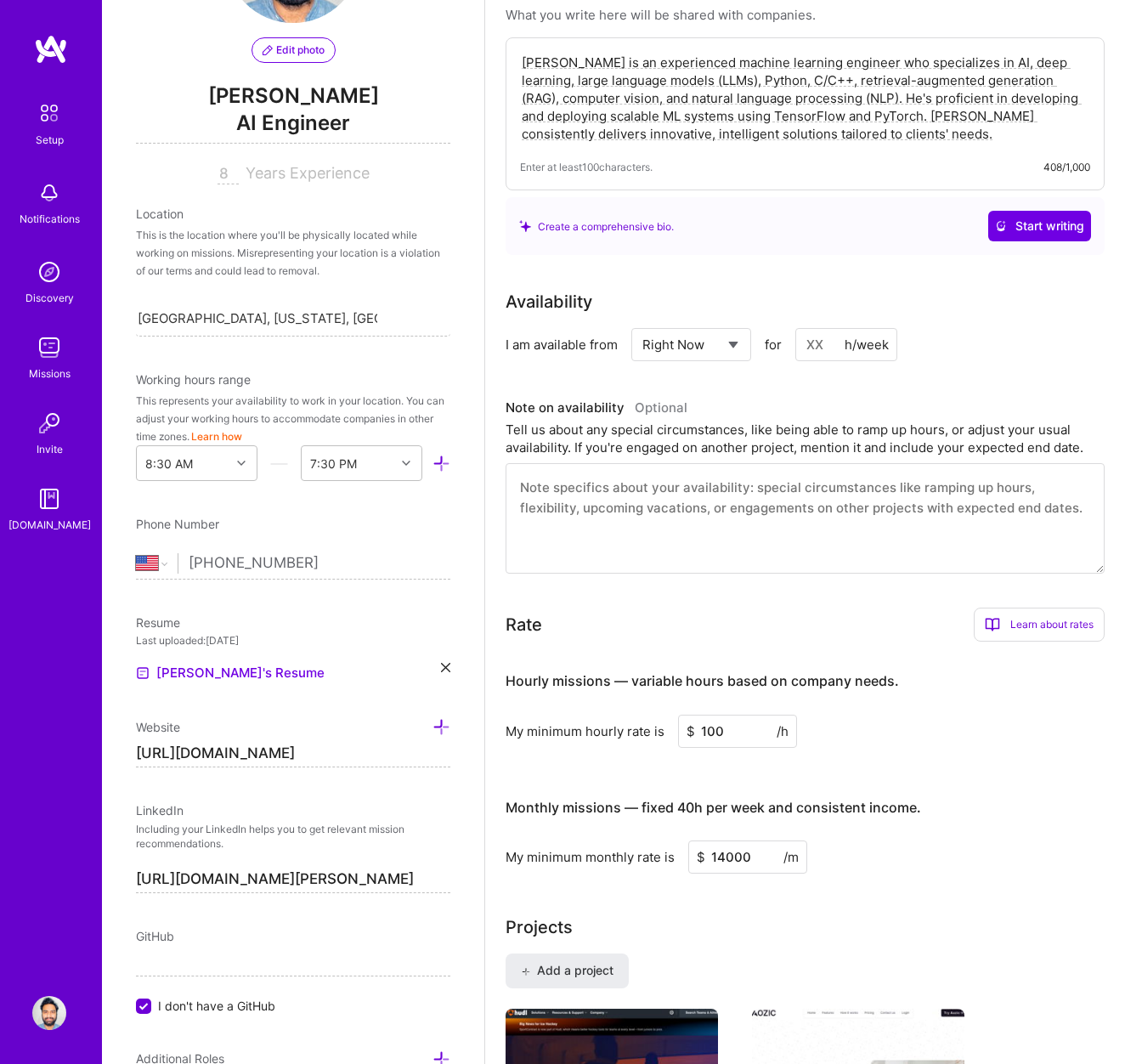
scroll to position [327, 0]
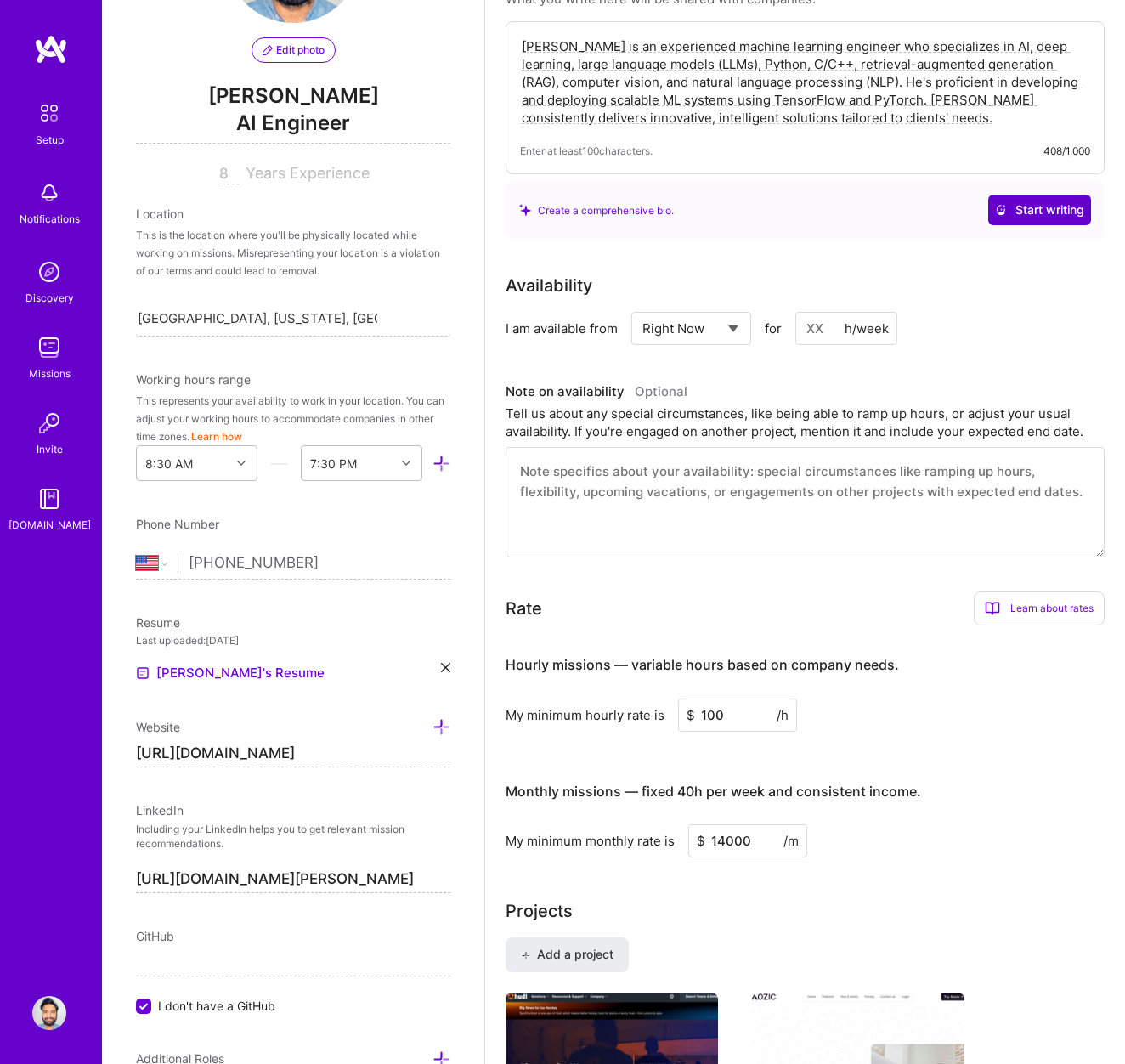
click at [1032, 213] on span "Start writing" at bounding box center [1040, 210] width 89 height 17
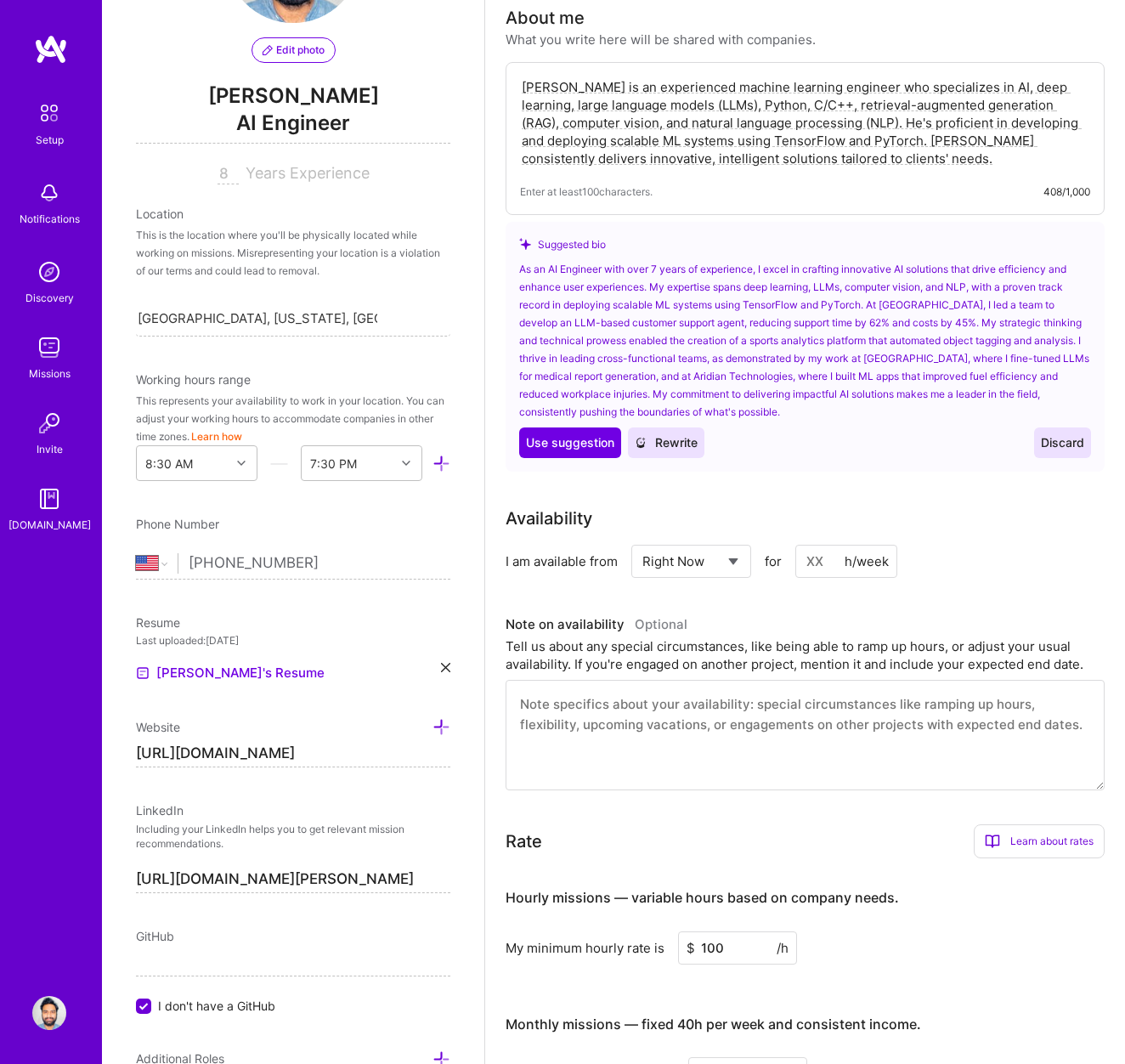
scroll to position [227, 0]
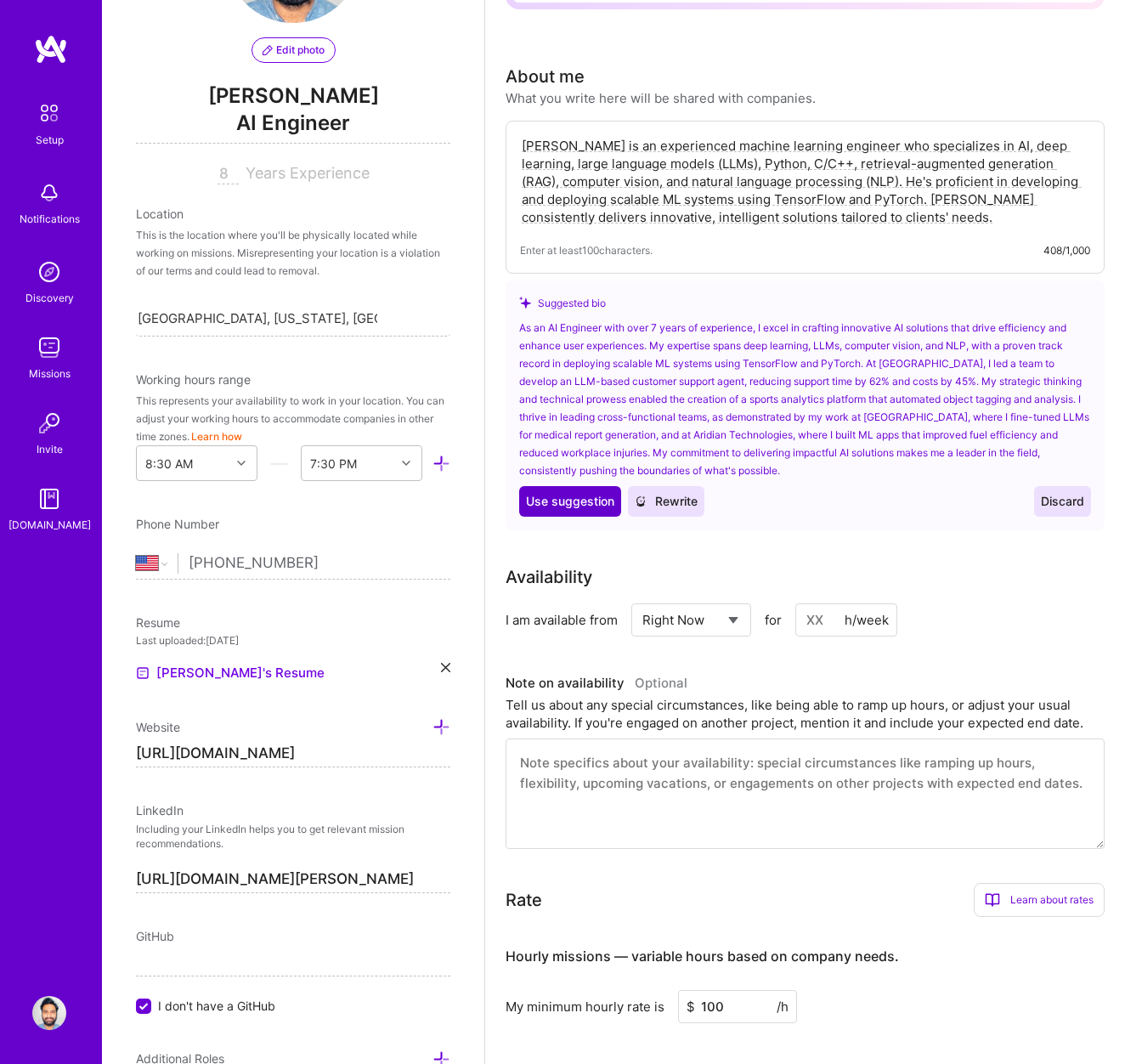
click at [580, 501] on span "Use suggestion" at bounding box center [570, 502] width 88 height 17
type textarea "As an AI Engineer with over 7 years of experience, I excel in crafting innovati…"
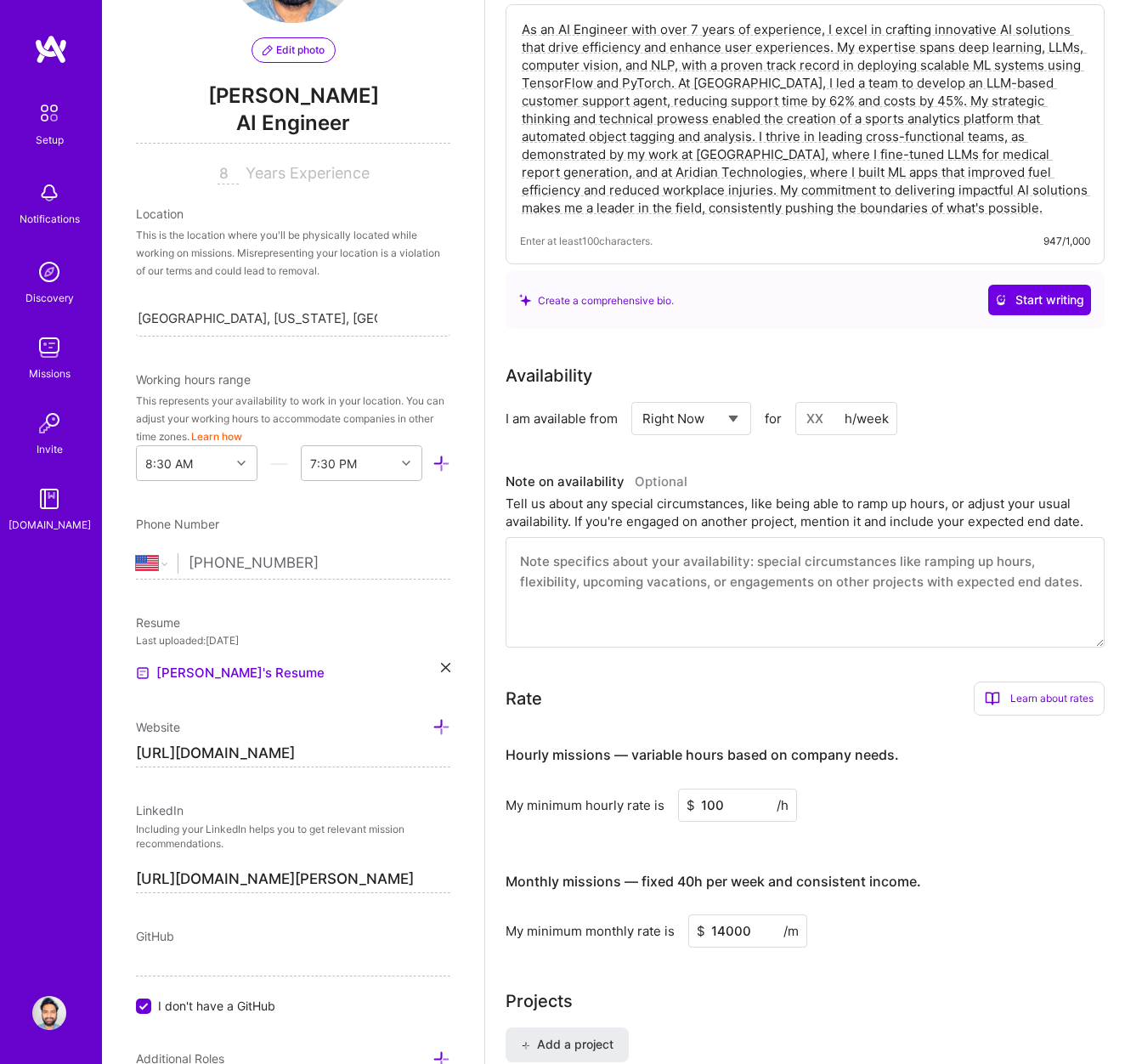
scroll to position [0, 0]
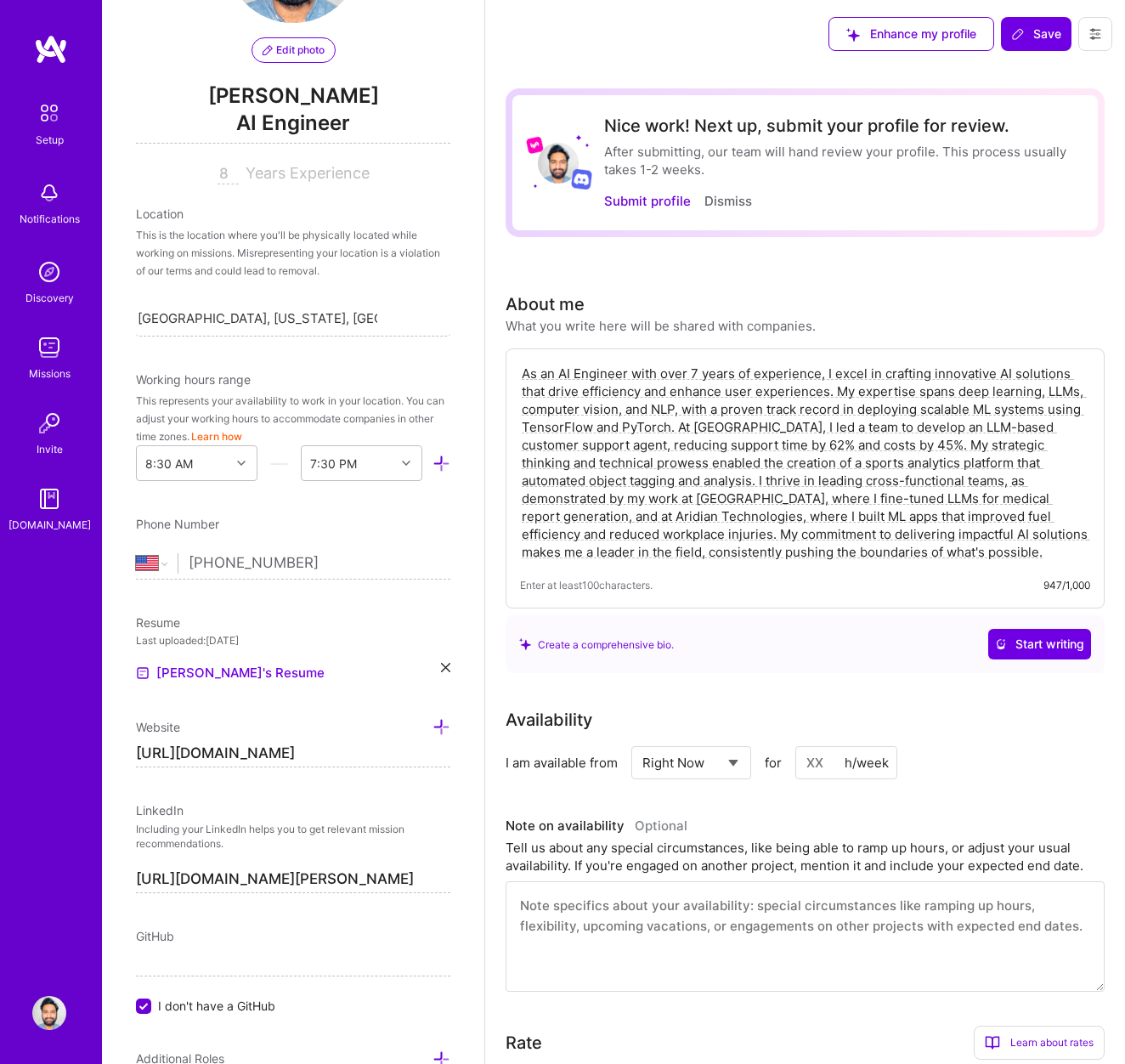
click at [1039, 38] on span "Save" at bounding box center [1037, 34] width 51 height 17
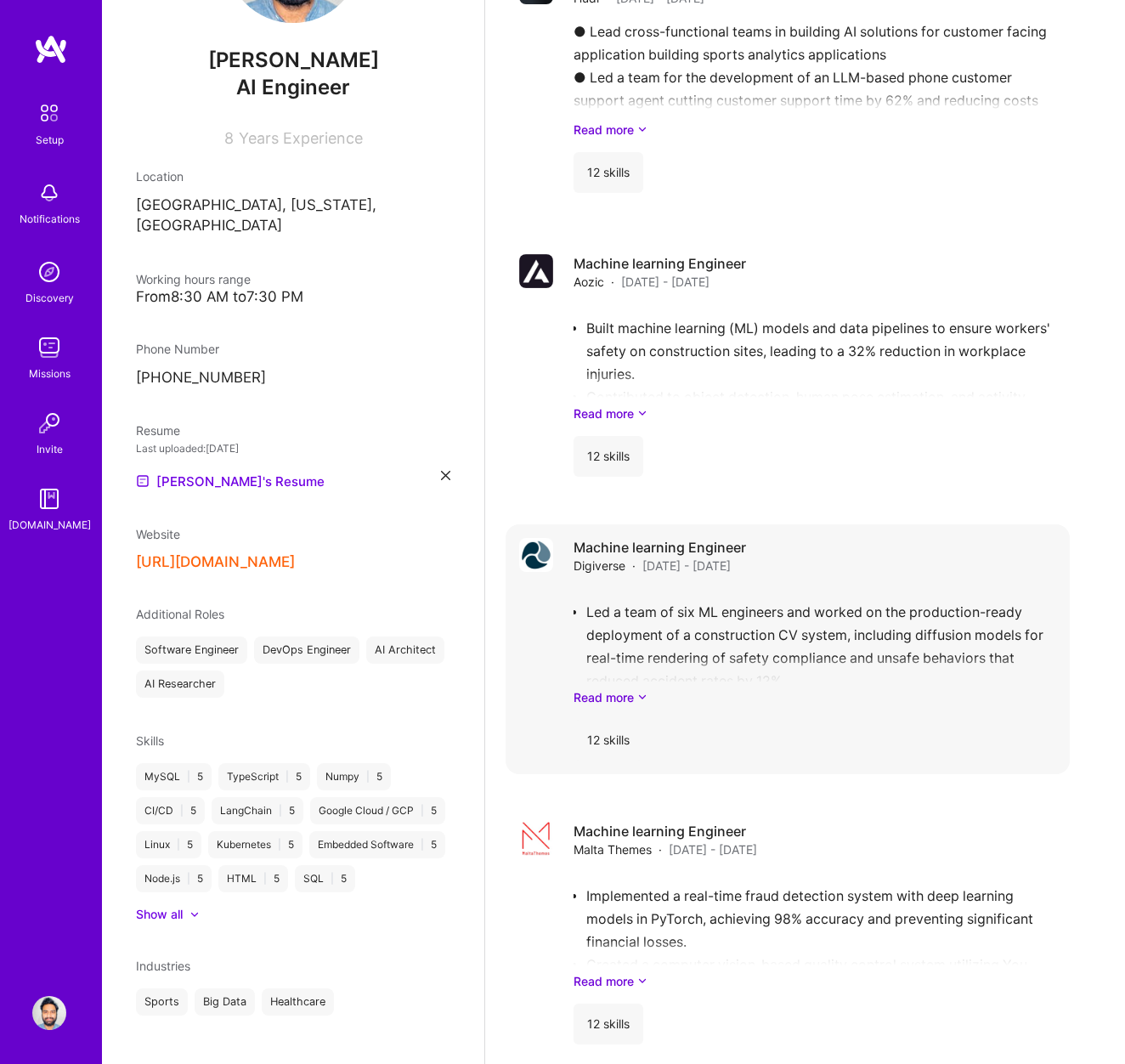
scroll to position [1551, 0]
click at [676, 567] on div "Machine learning Engineer Digiverse · Sep 2022 - Mar 2025 Led a team of six ML …" at bounding box center [815, 648] width 483 height 223
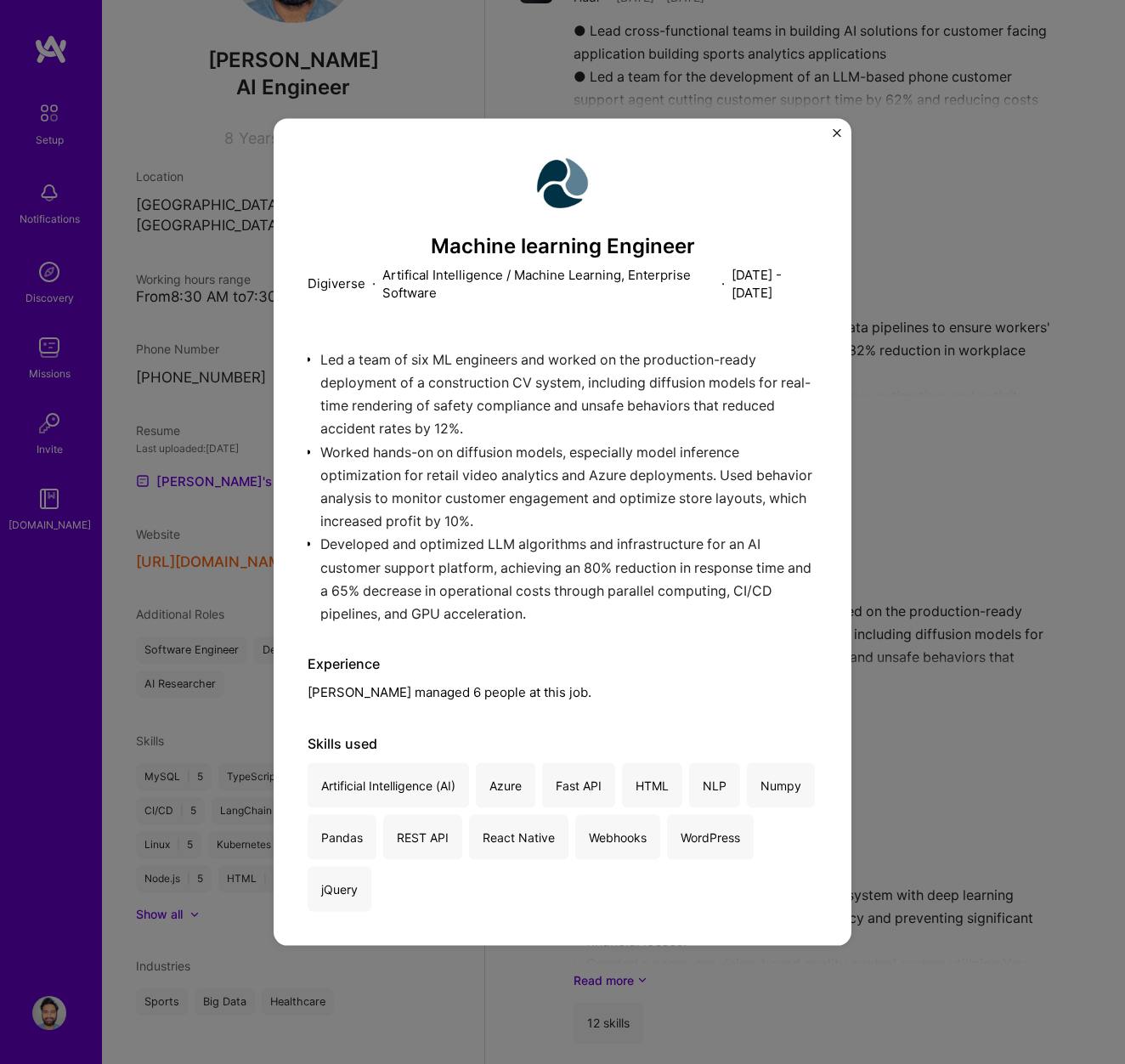
click at [838, 132] on img "Close" at bounding box center [837, 133] width 9 height 9
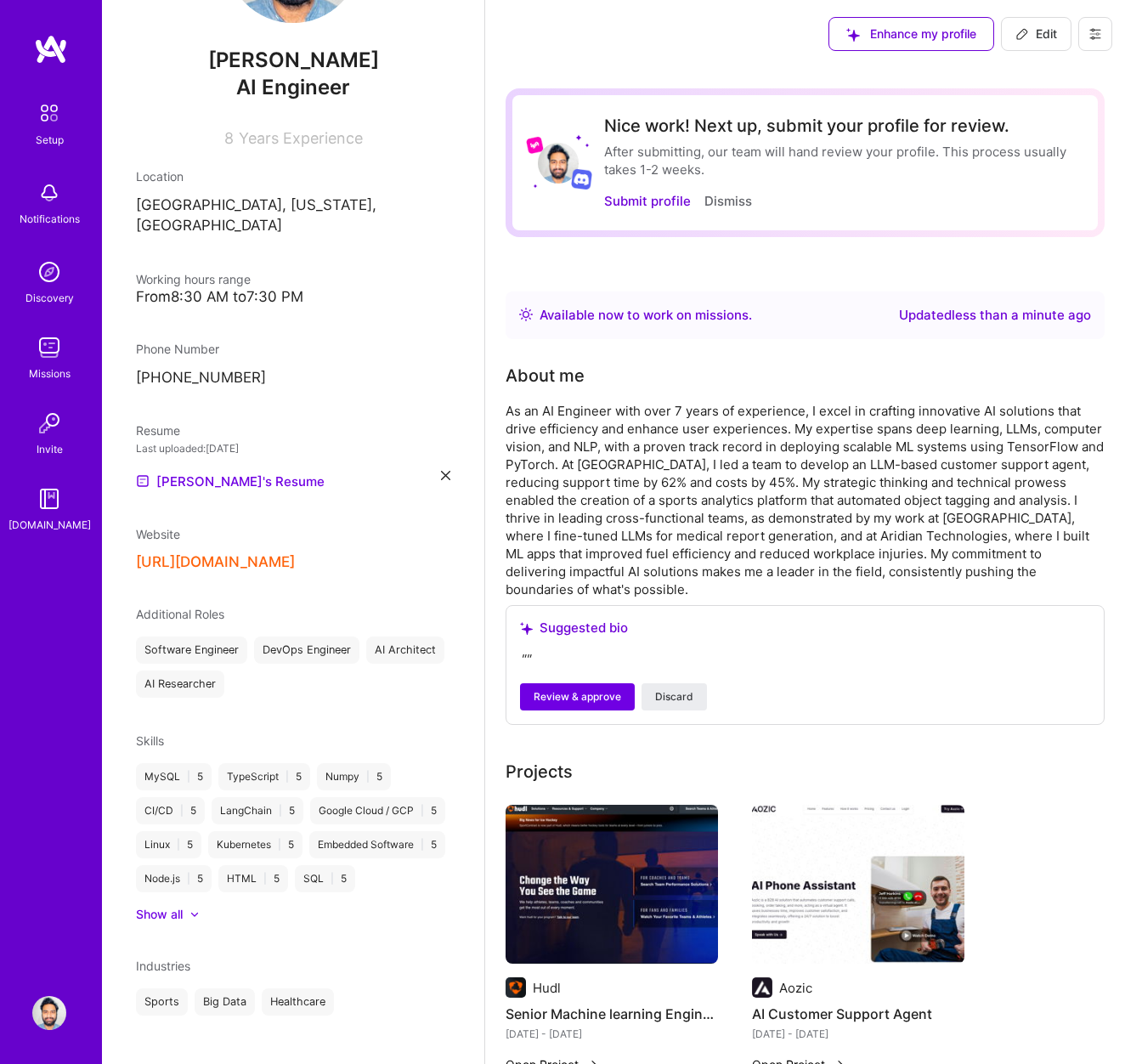
click at [1040, 38] on span "Edit" at bounding box center [1036, 34] width 42 height 17
select select "US"
select select "Right Now"
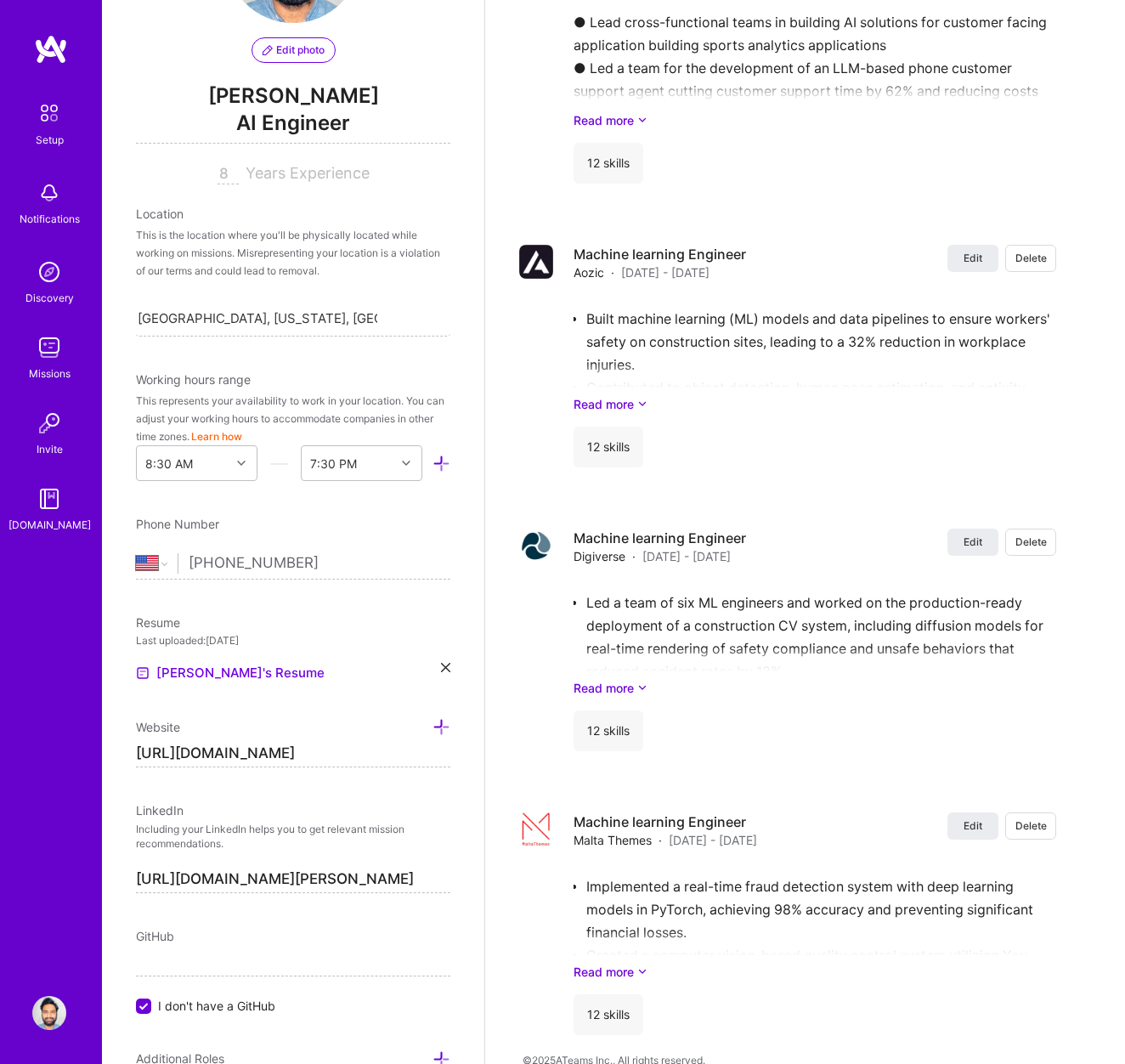
scroll to position [2259, 0]
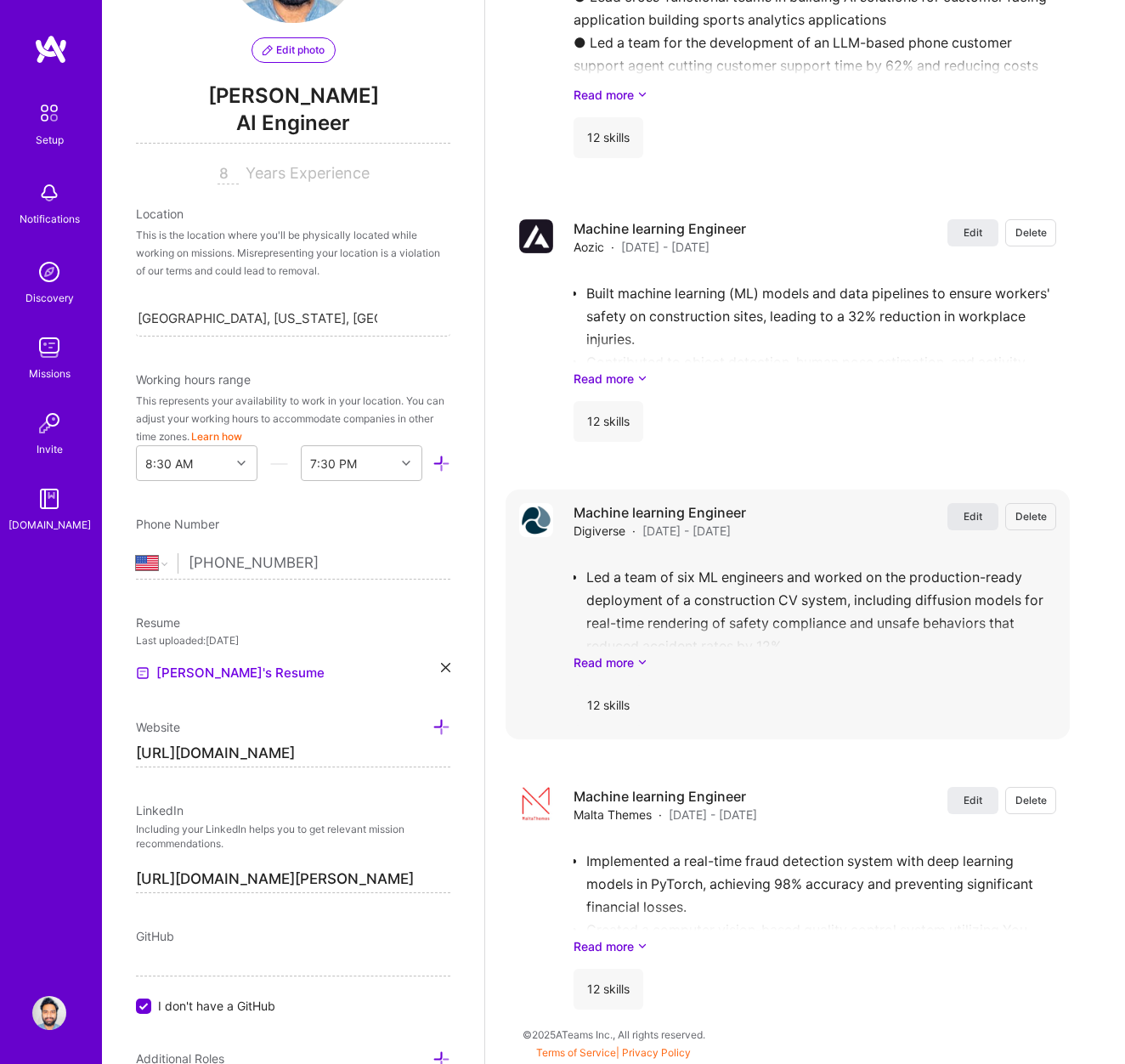
click at [977, 512] on span "Edit" at bounding box center [973, 516] width 18 height 15
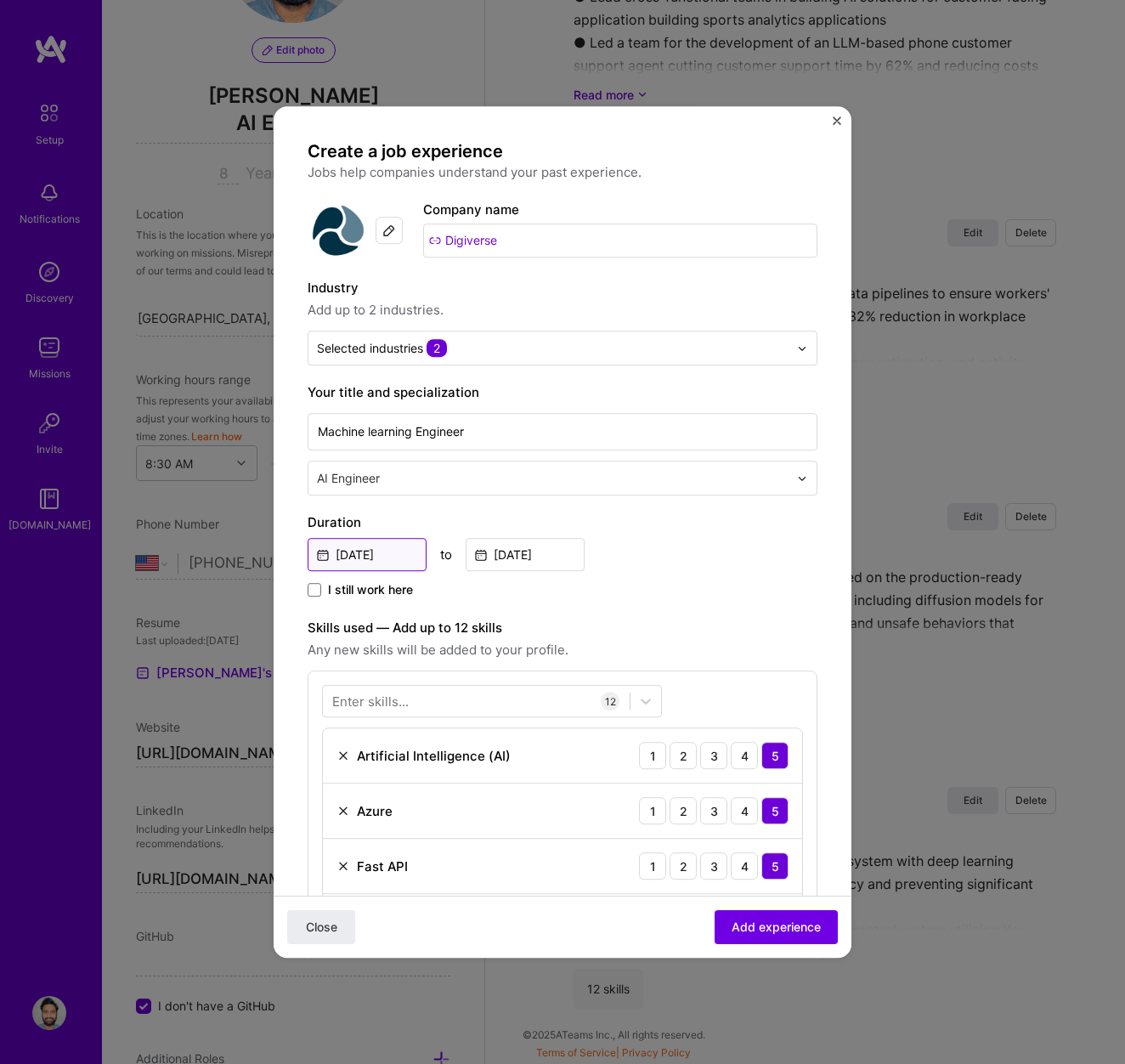
click at [361, 557] on input "[DATE]" at bounding box center [367, 554] width 119 height 33
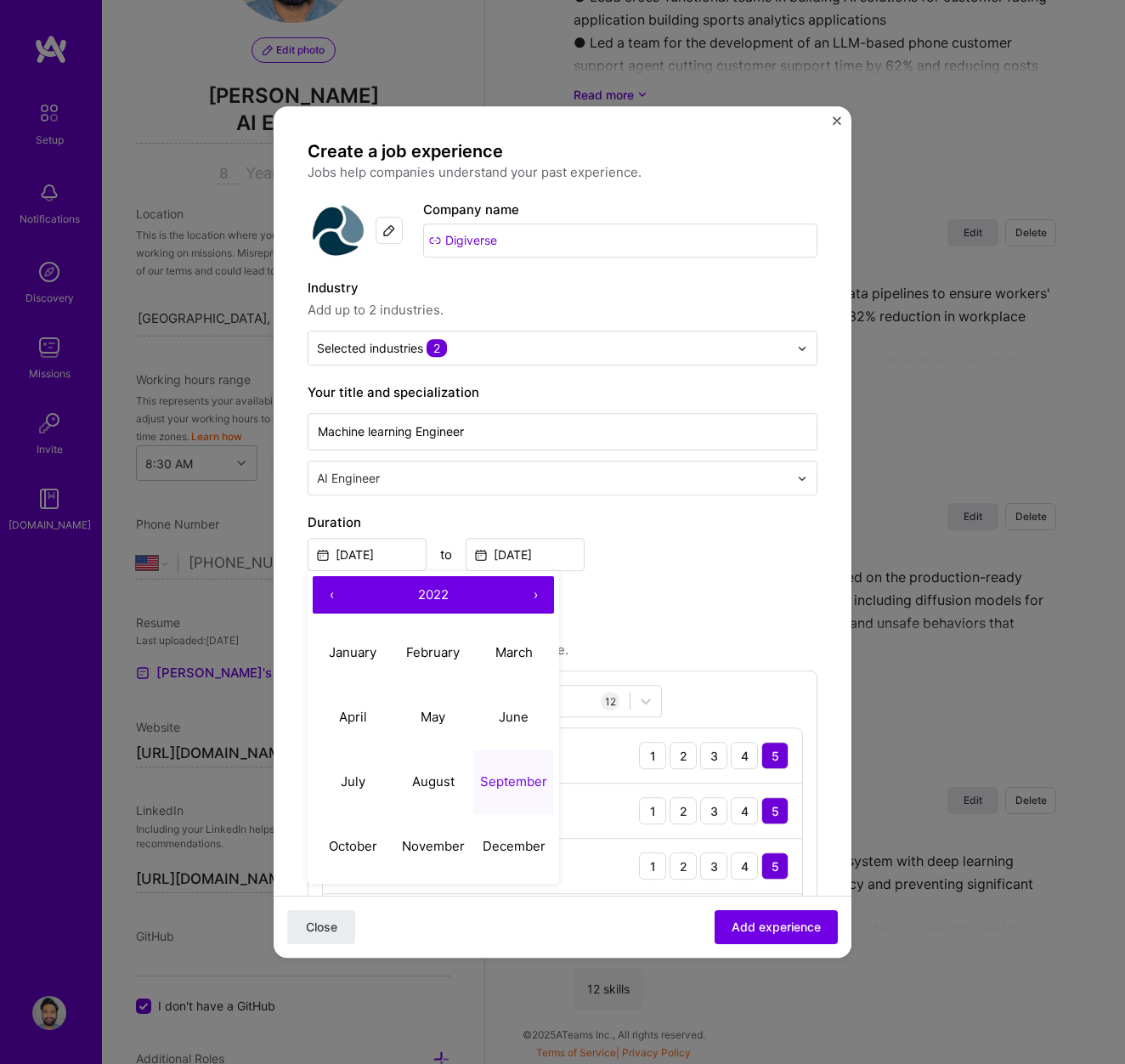
click at [335, 607] on button "‹" at bounding box center [331, 594] width 37 height 37
click at [354, 654] on abbr "January" at bounding box center [352, 652] width 48 height 17
type input "Jan, 2019"
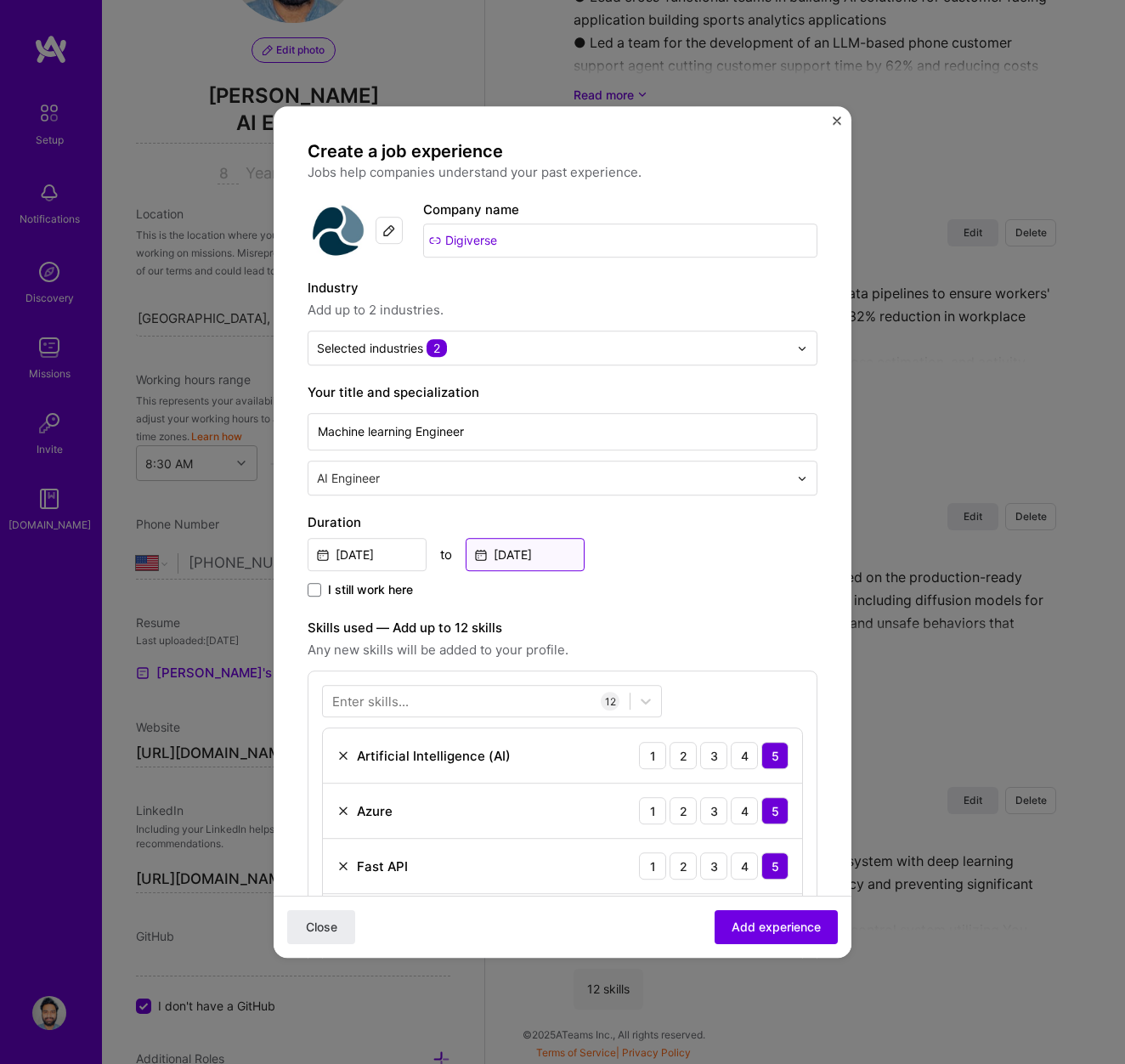
click at [510, 549] on input "[DATE]" at bounding box center [525, 554] width 119 height 33
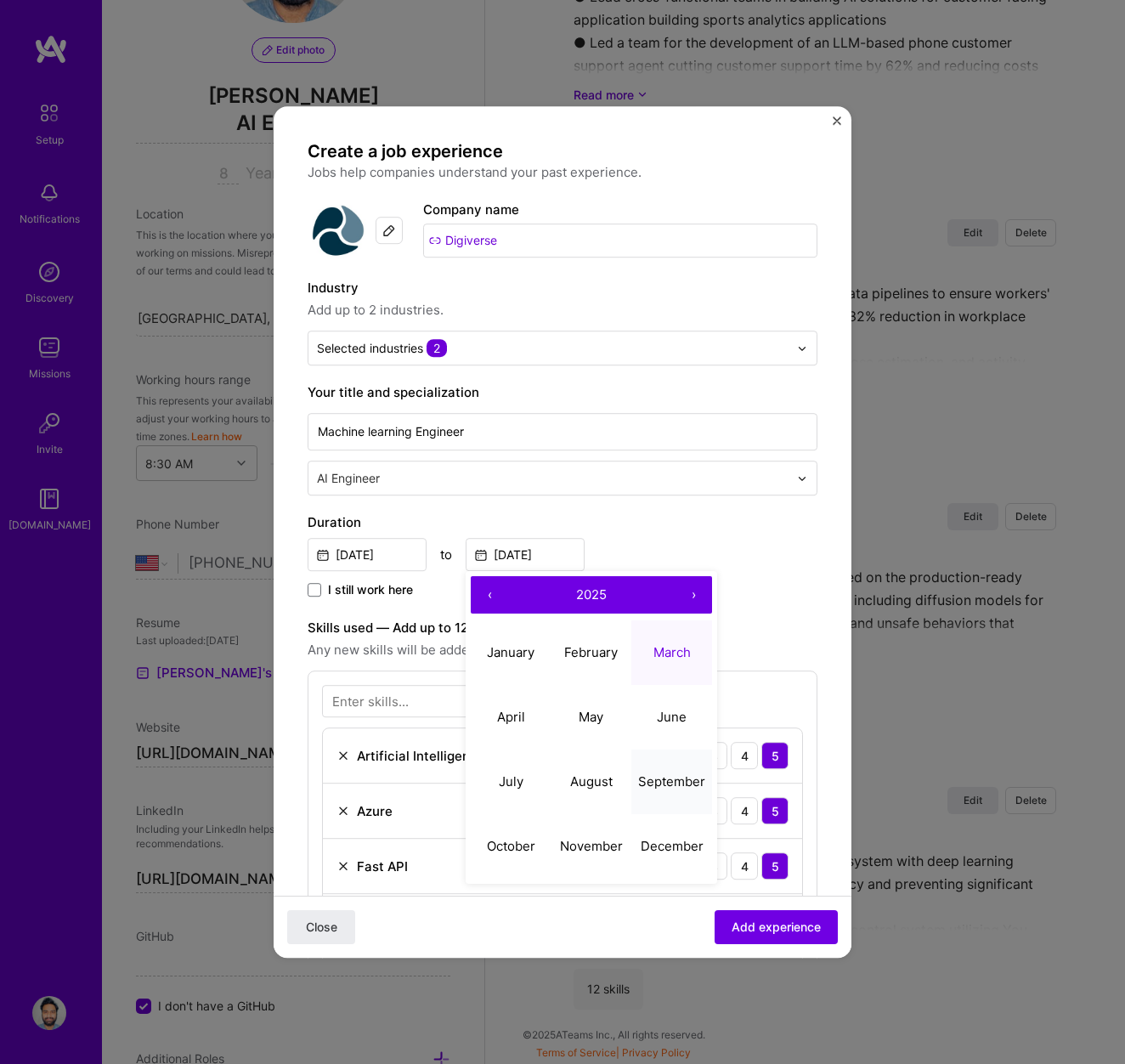
click at [670, 797] on button "September" at bounding box center [672, 782] width 81 height 64
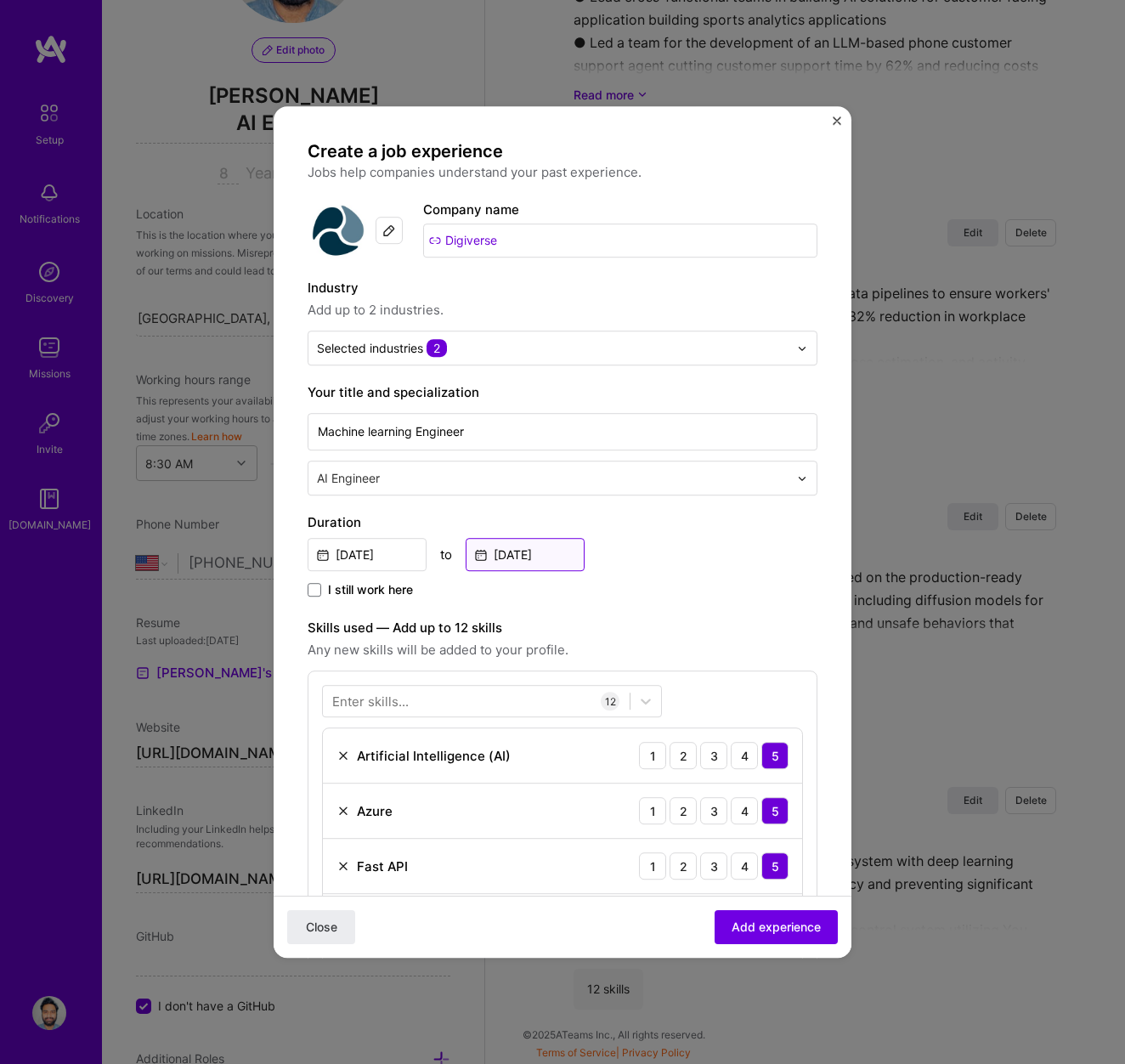
click at [520, 549] on input "[DATE]" at bounding box center [525, 554] width 119 height 33
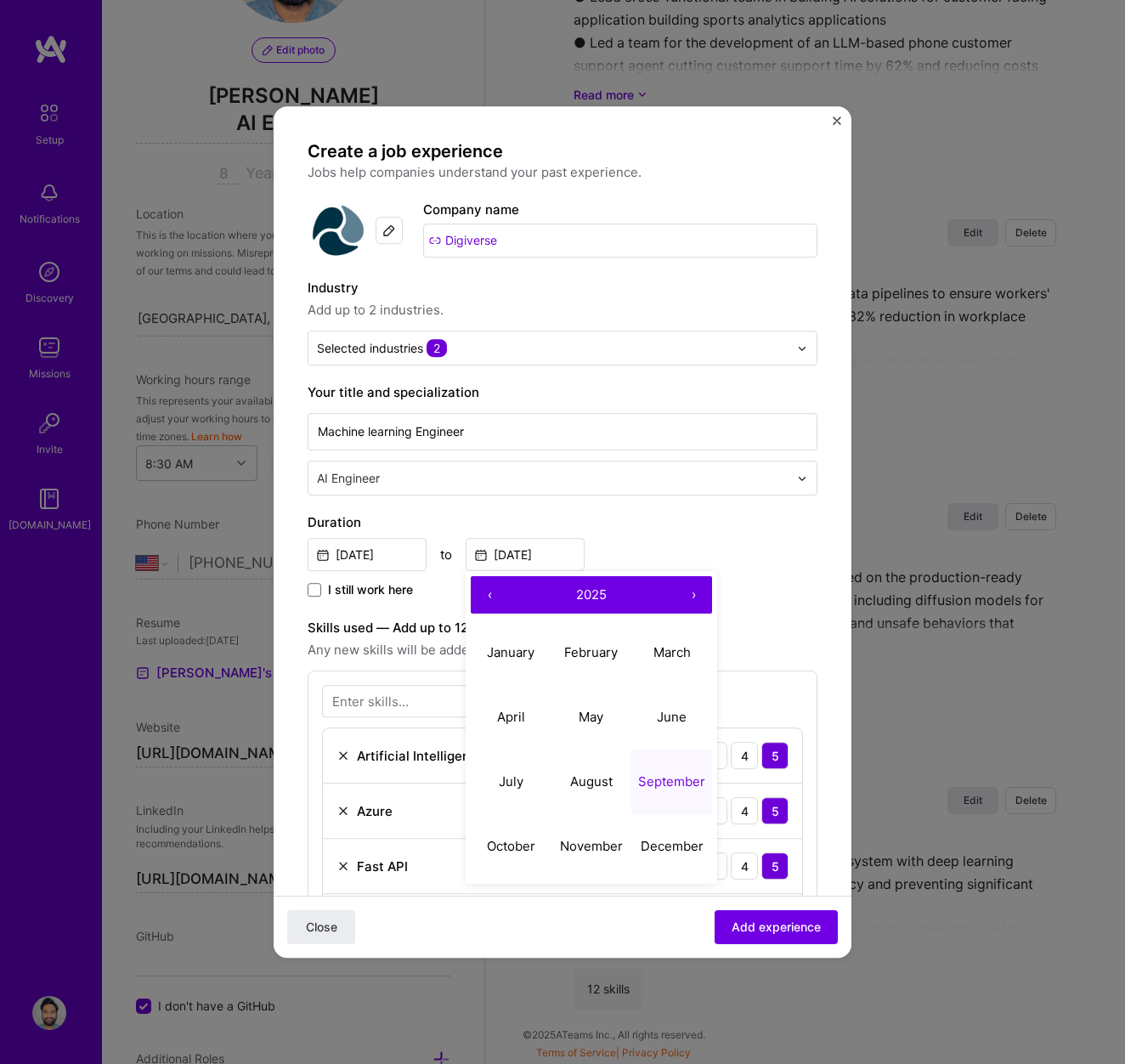
click at [490, 597] on button "‹" at bounding box center [489, 594] width 37 height 37
click at [652, 777] on abbr "September" at bounding box center [671, 781] width 67 height 17
type input "[DATE]"
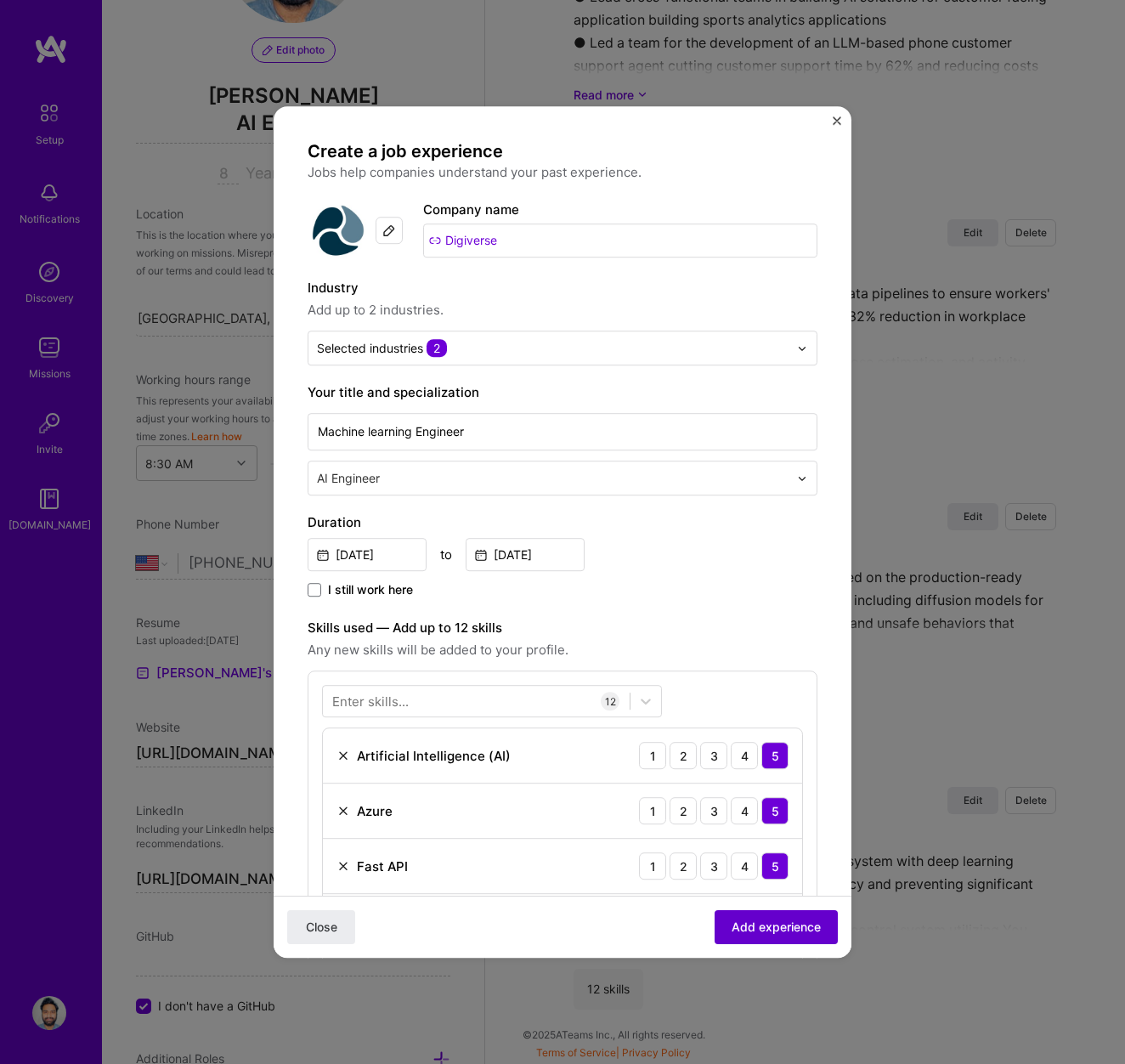
click at [781, 930] on span "Add experience" at bounding box center [776, 927] width 89 height 17
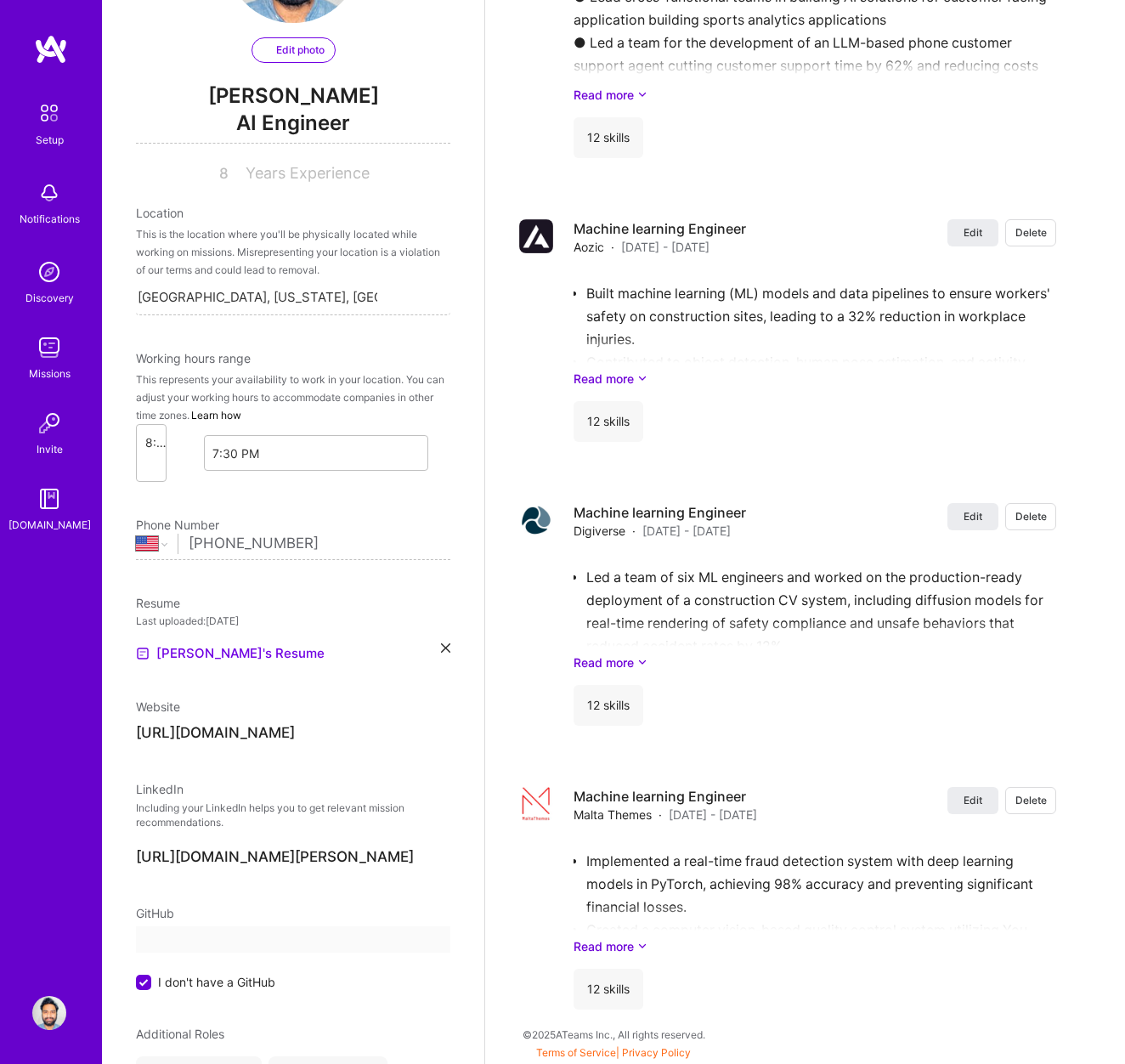
select select "US"
select select "Right Now"
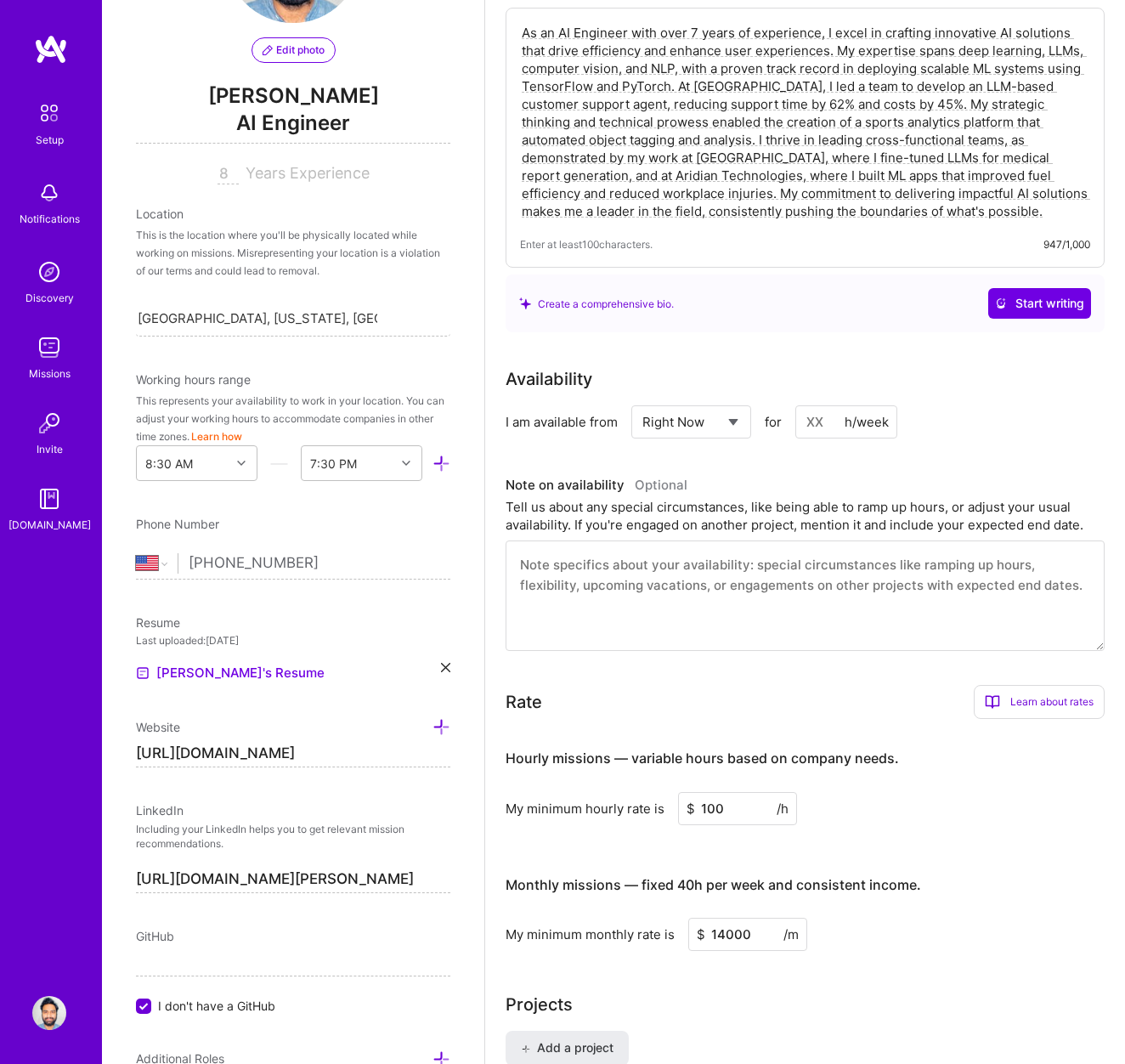
scroll to position [338, 0]
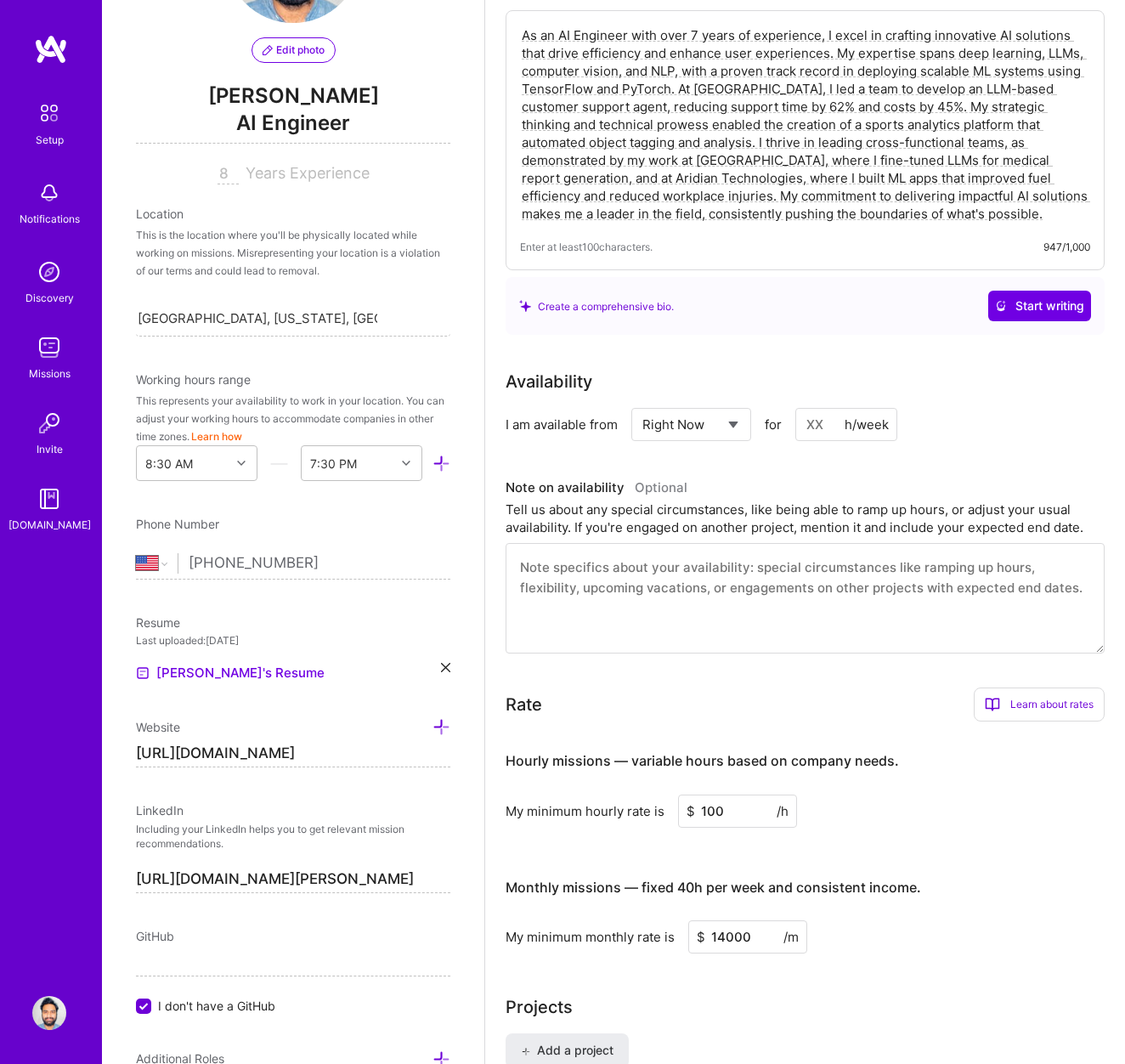
drag, startPoint x: 697, startPoint y: 35, endPoint x: 662, endPoint y: 36, distance: 35.0
click at [662, 36] on textarea "As an AI Engineer with over 7 years of experience, I excel in crafting innovati…" at bounding box center [805, 124] width 570 height 200
type textarea "As an AI Engineer with 8 years of experience, I excel in crafting innovative AI…"
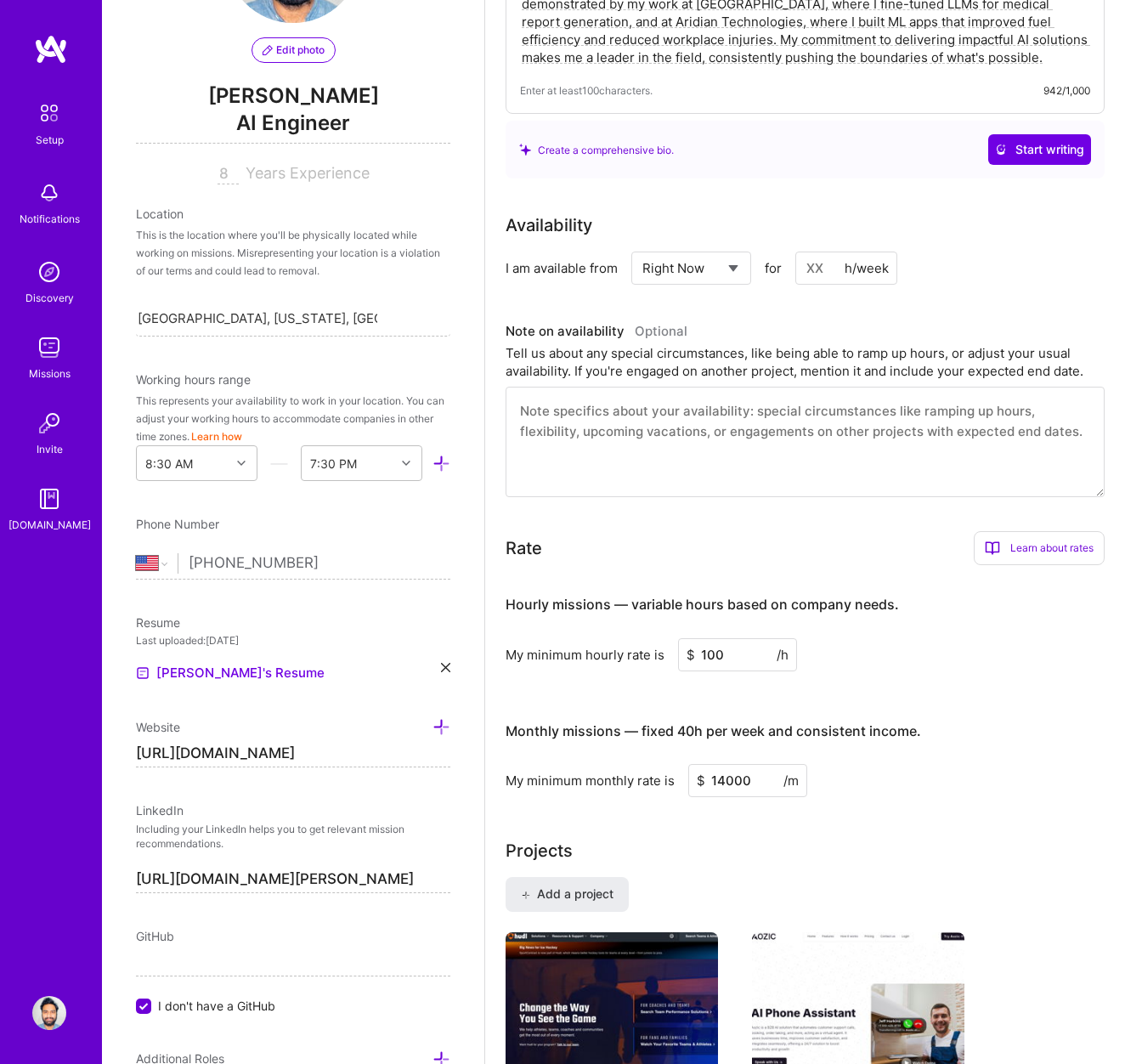
scroll to position [496, 0]
click at [832, 265] on input at bounding box center [846, 268] width 102 height 33
type input "6"
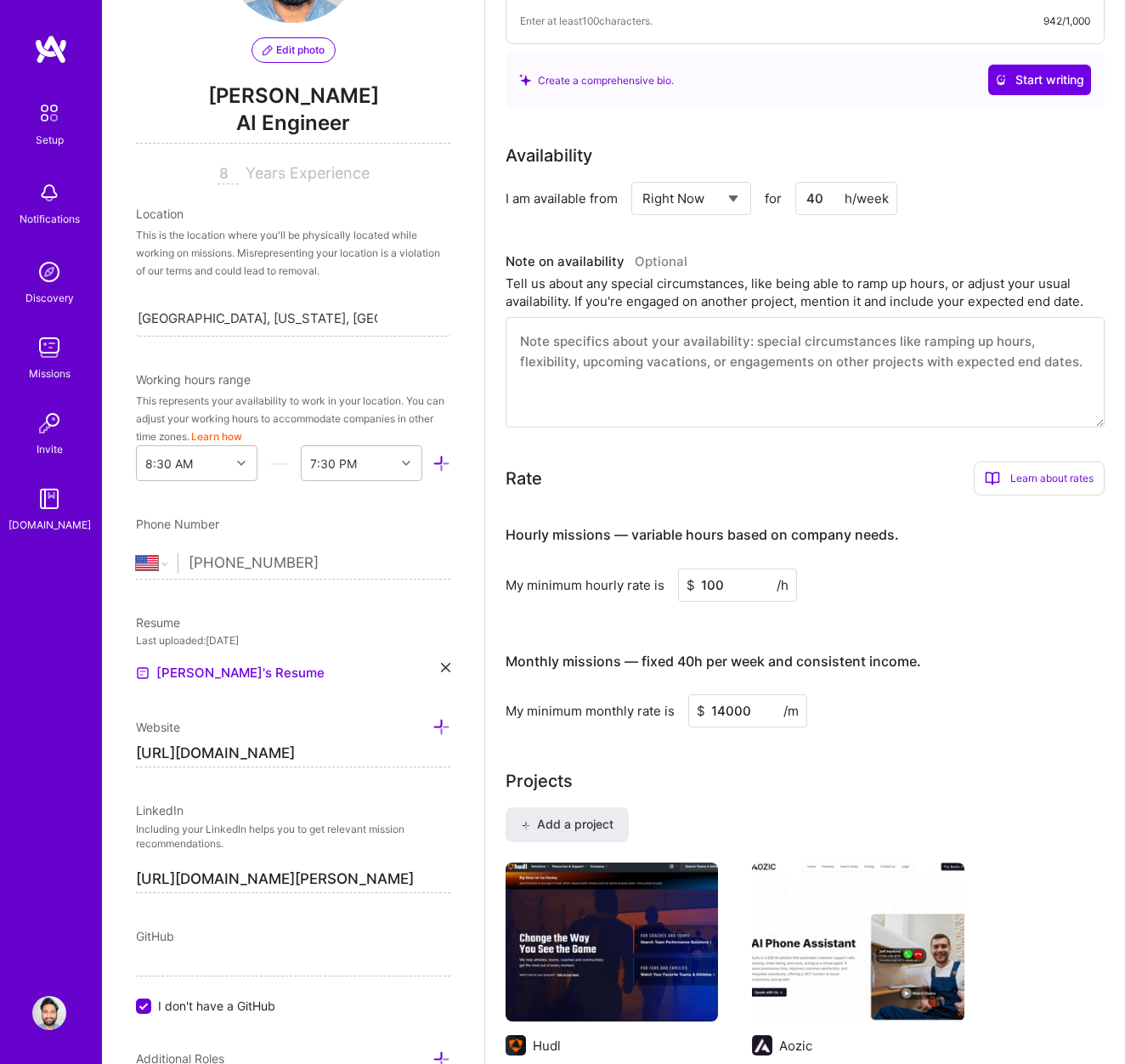
scroll to position [566, 0]
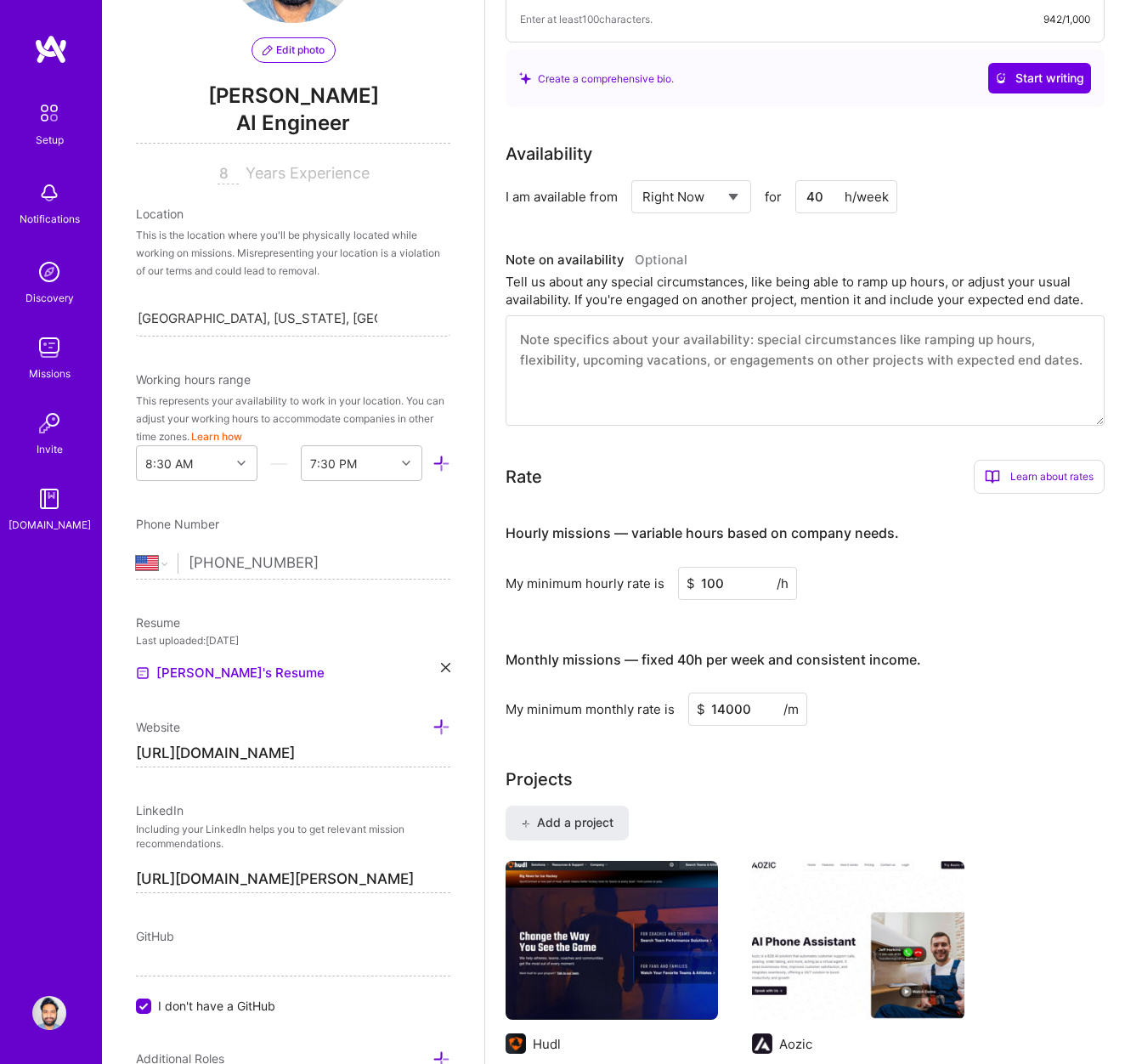
type input "40"
click at [1040, 480] on div "Learn about rates" at bounding box center [1040, 477] width 131 height 34
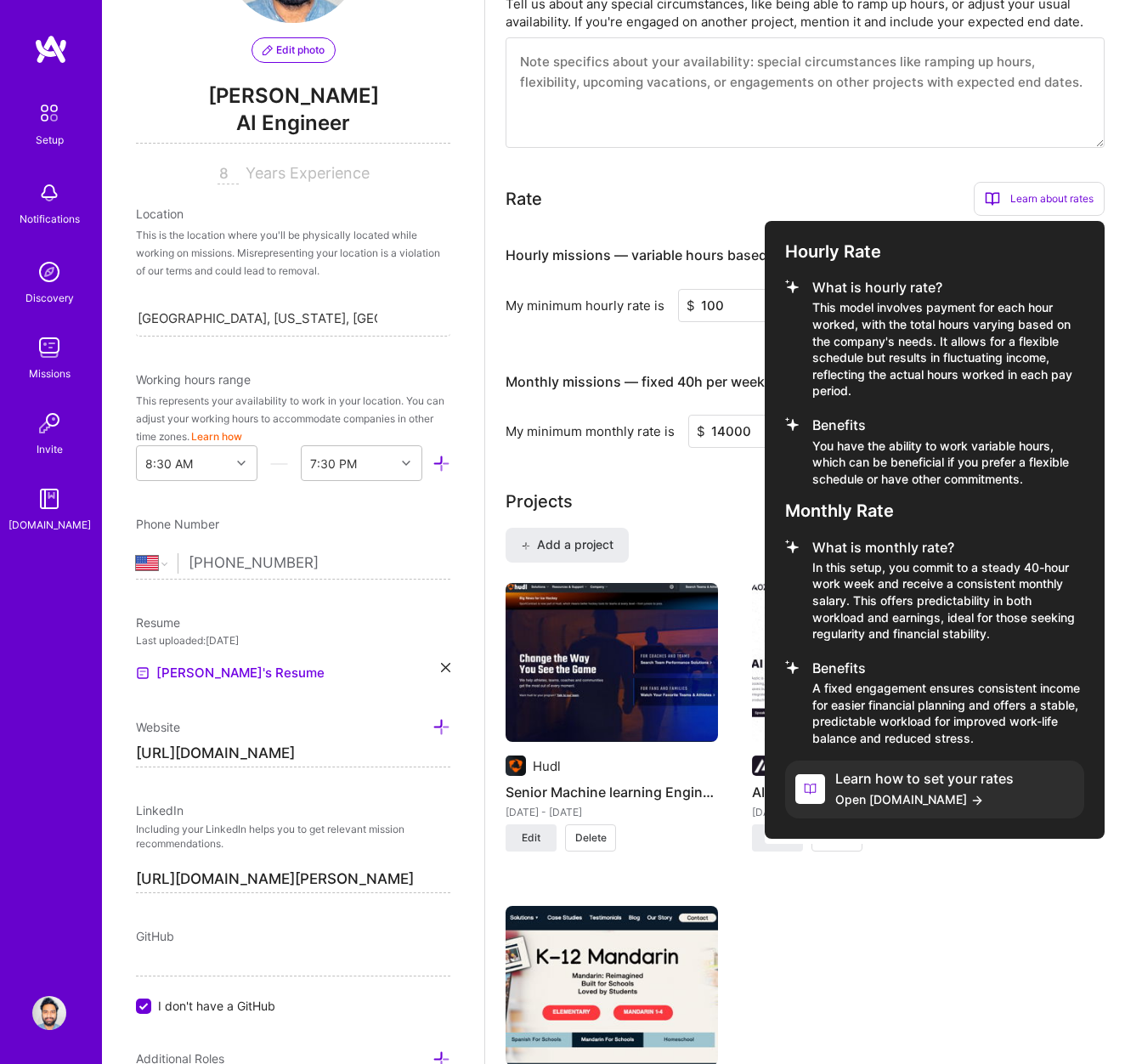
scroll to position [845, 0]
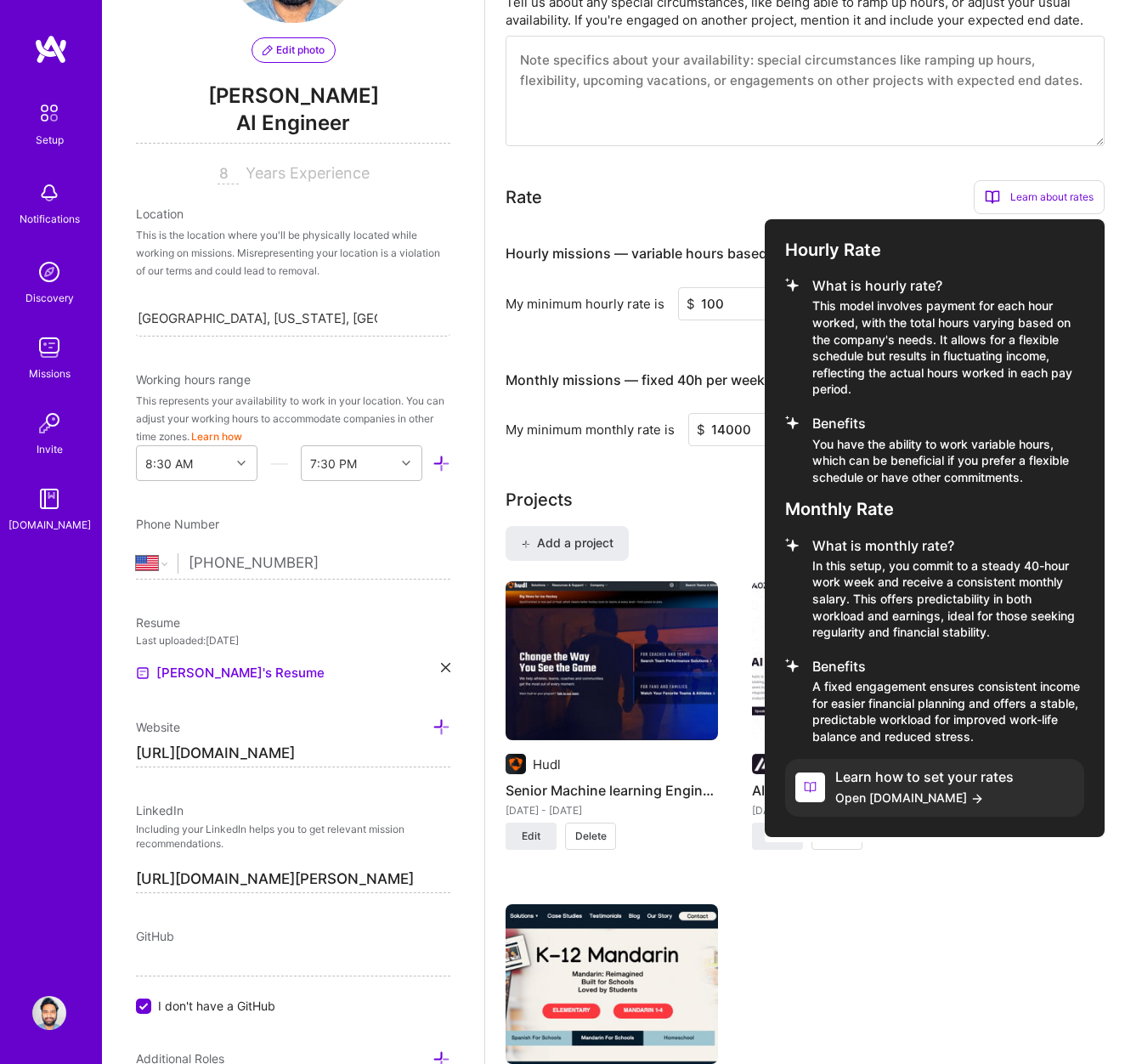
click at [875, 796] on span "Open [DOMAIN_NAME]" at bounding box center [925, 797] width 179 height 17
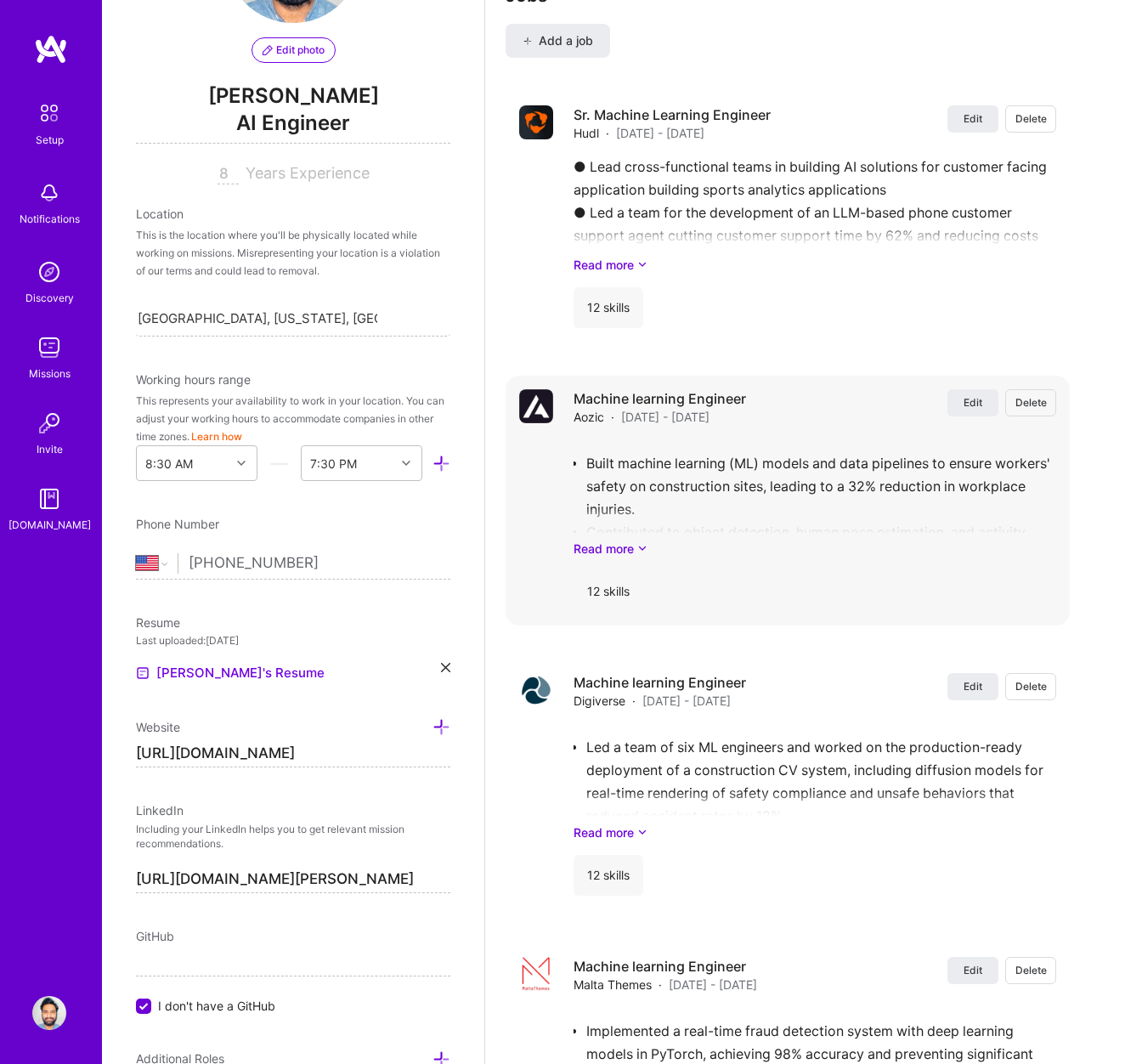
scroll to position [2080, 0]
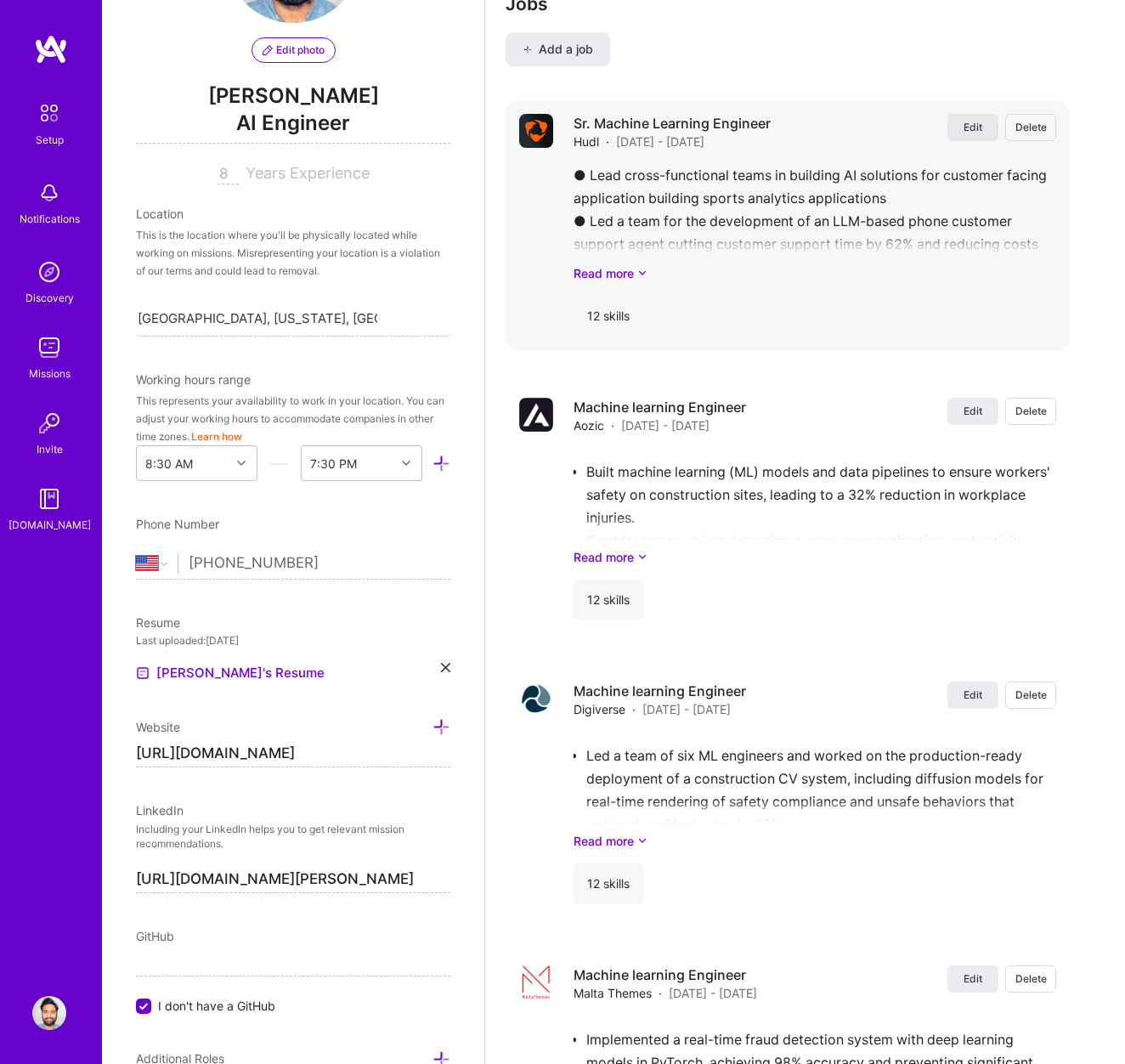
click at [972, 124] on span "Edit" at bounding box center [973, 127] width 18 height 15
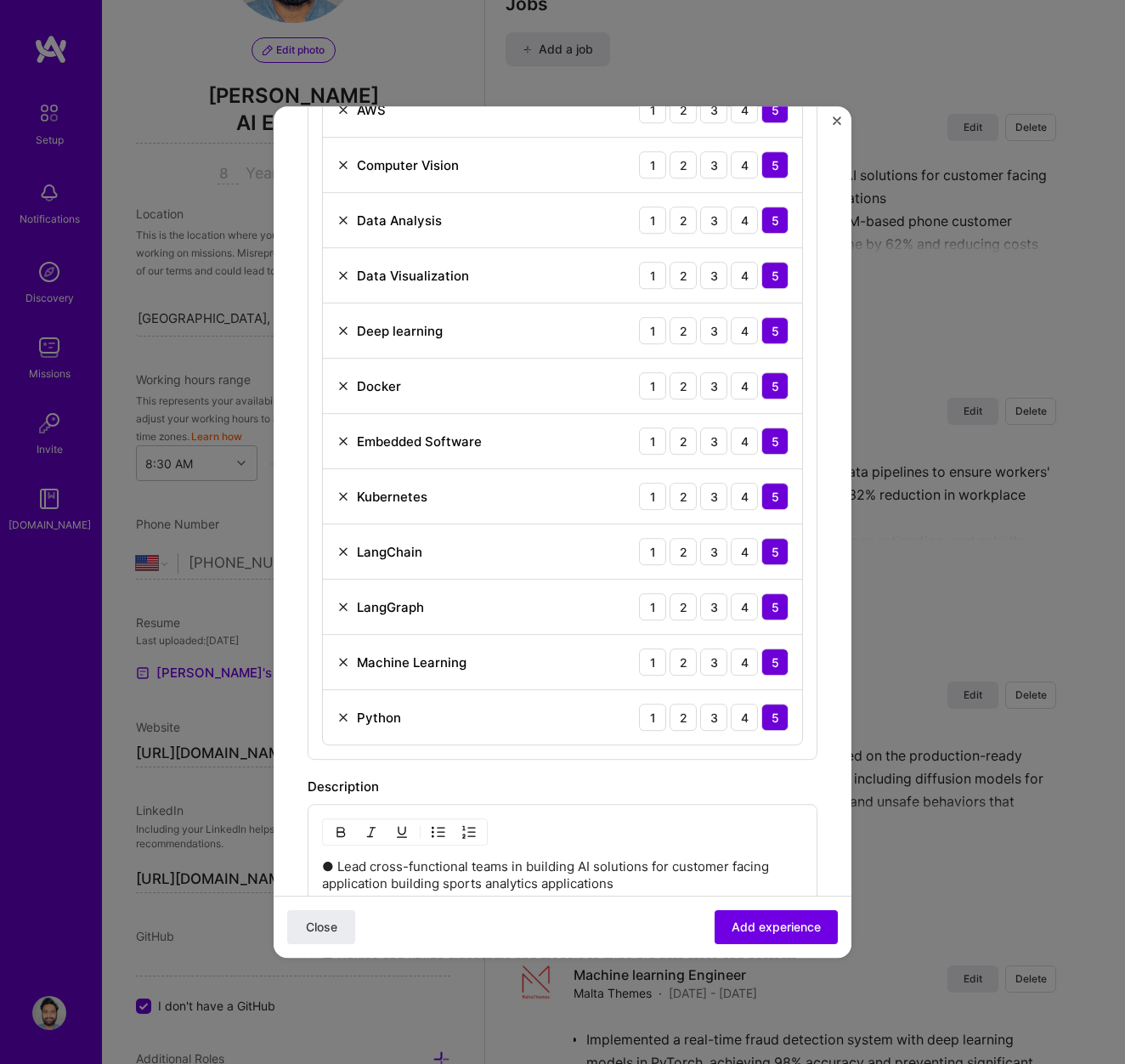
scroll to position [982, 0]
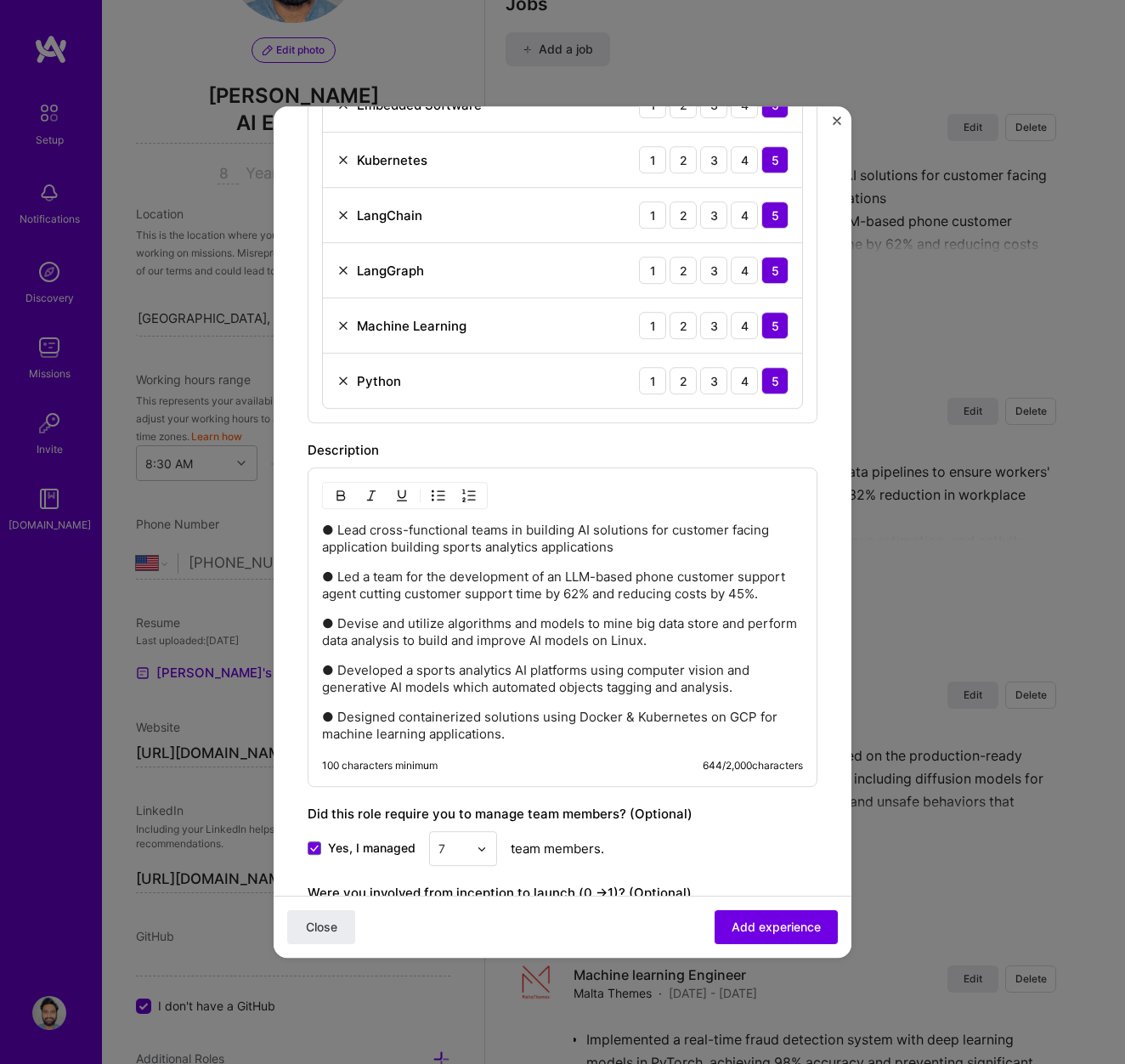
click at [502, 648] on p "● Devise and utilize algorithms and models to mine big data store and perform d…" at bounding box center [563, 632] width 481 height 34
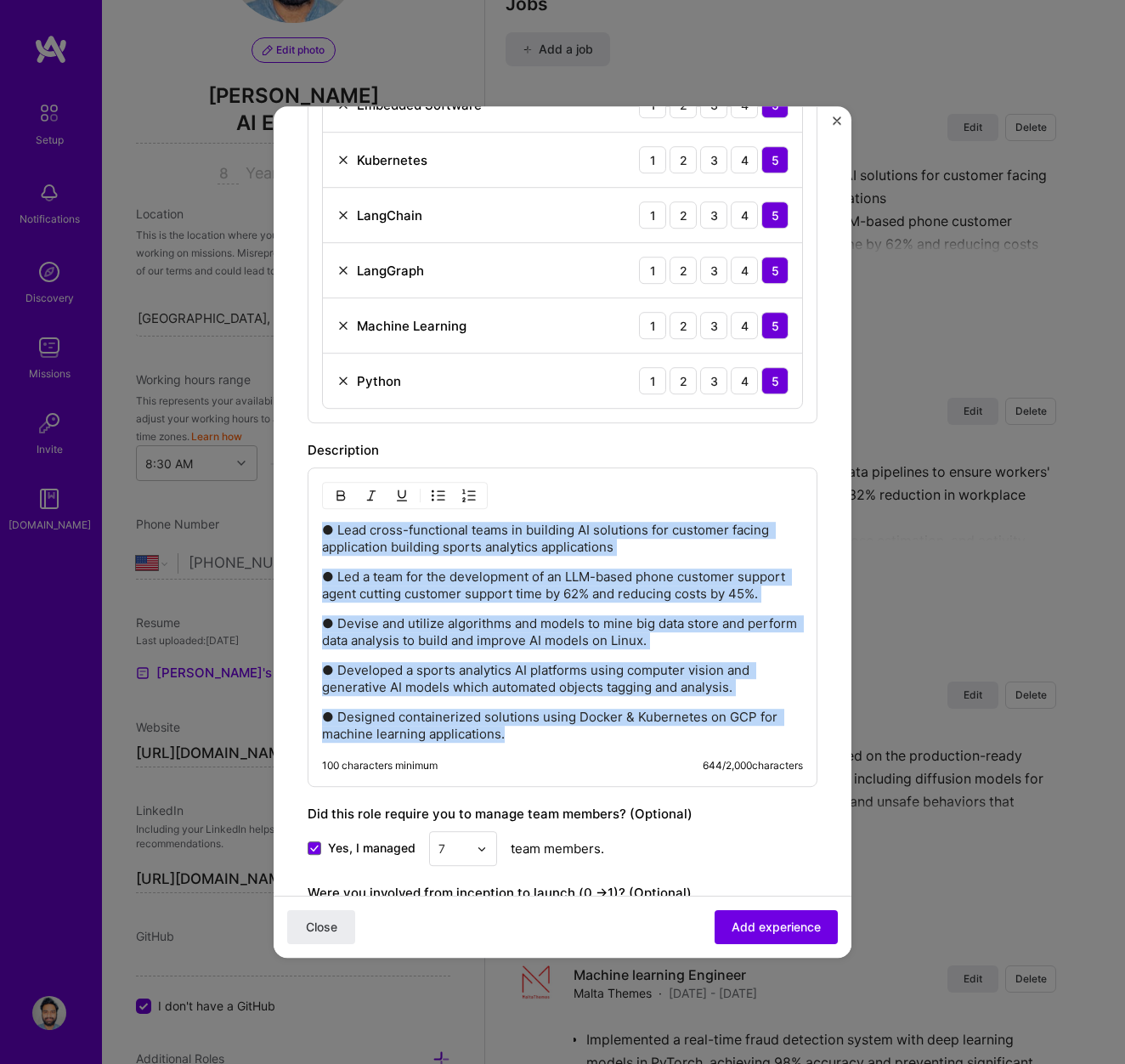
click at [346, 498] on img "button" at bounding box center [341, 496] width 14 height 14
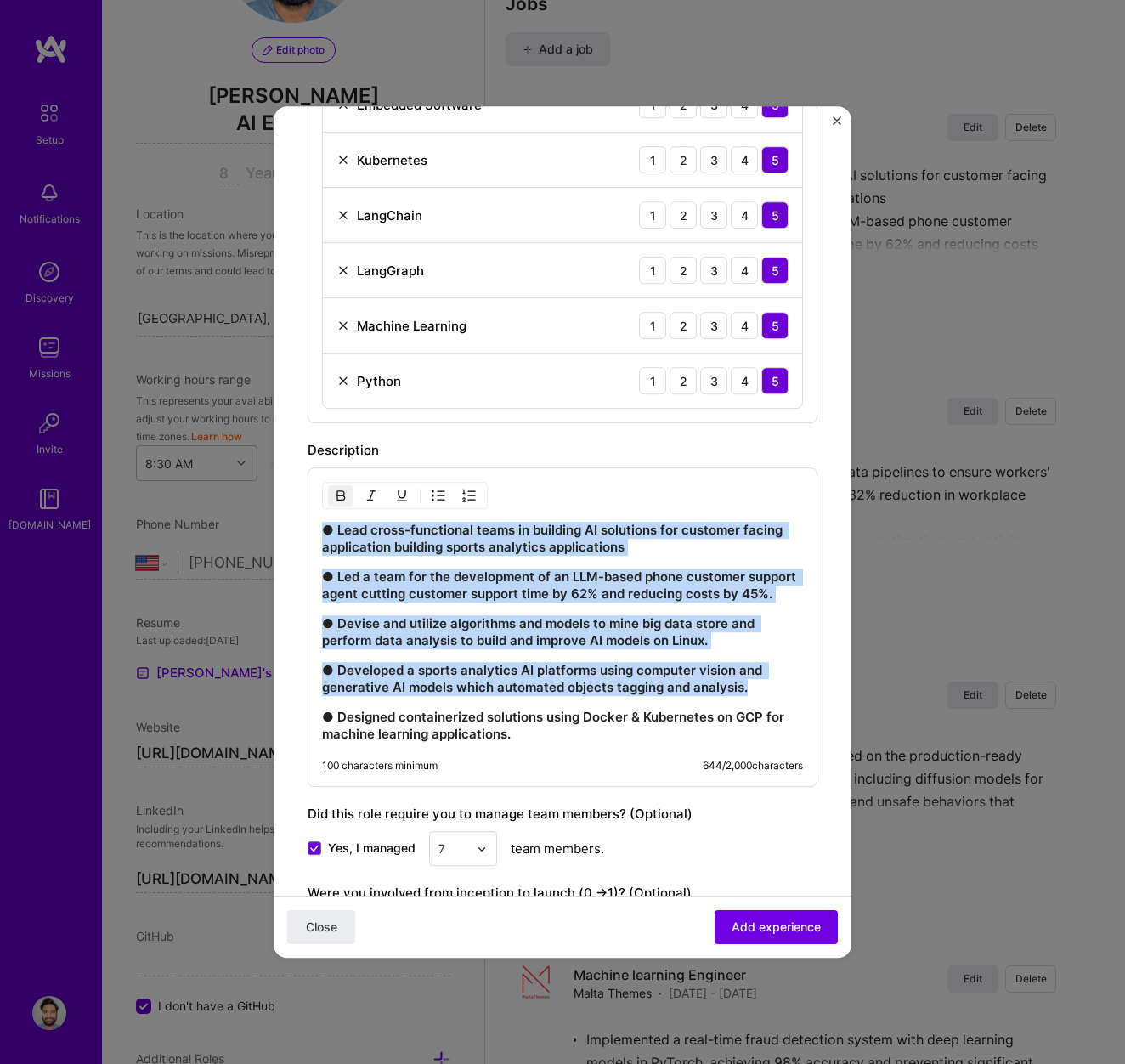
click at [346, 498] on img "button" at bounding box center [341, 496] width 14 height 14
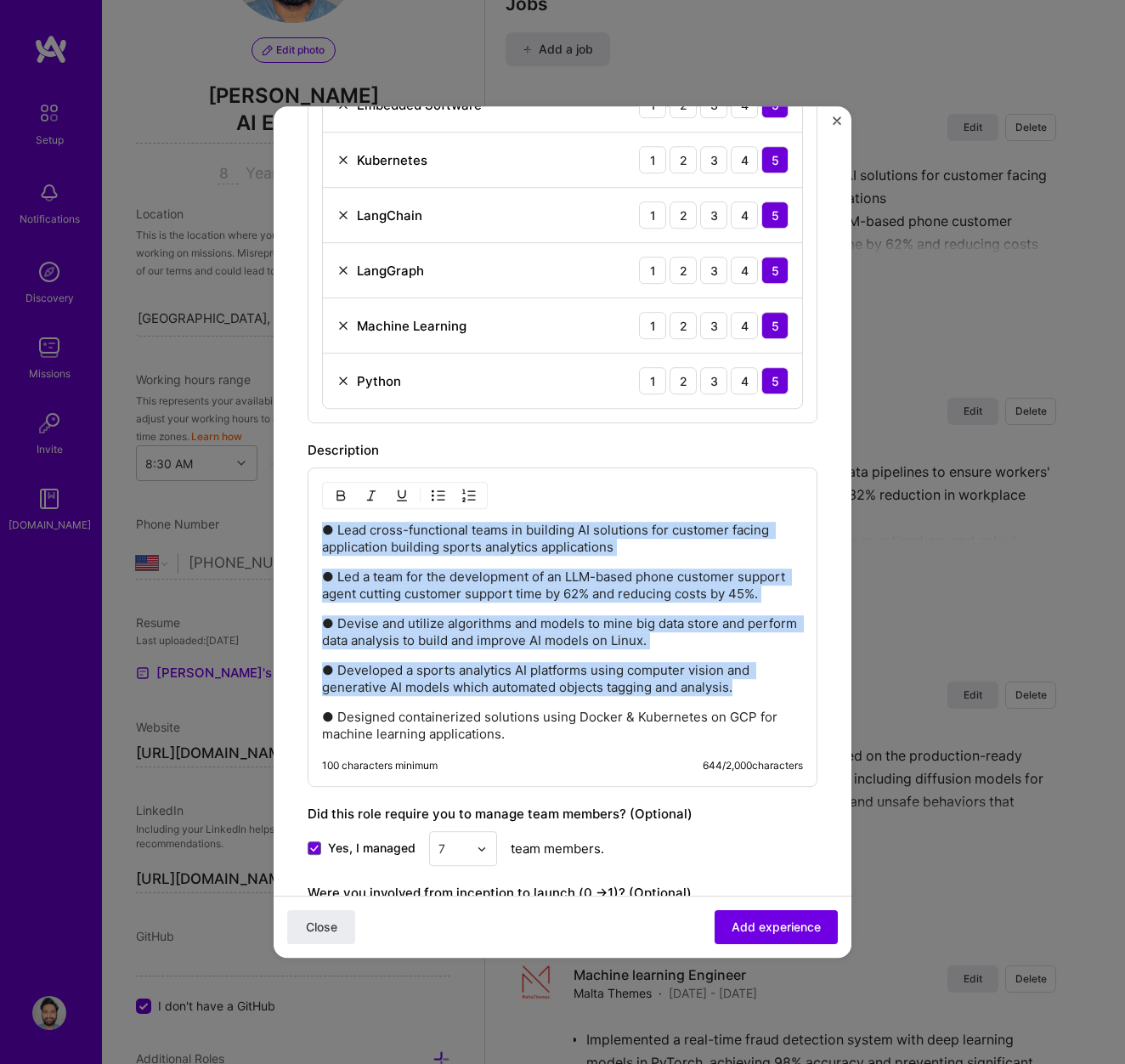
click at [436, 495] on img "button" at bounding box center [438, 496] width 14 height 14
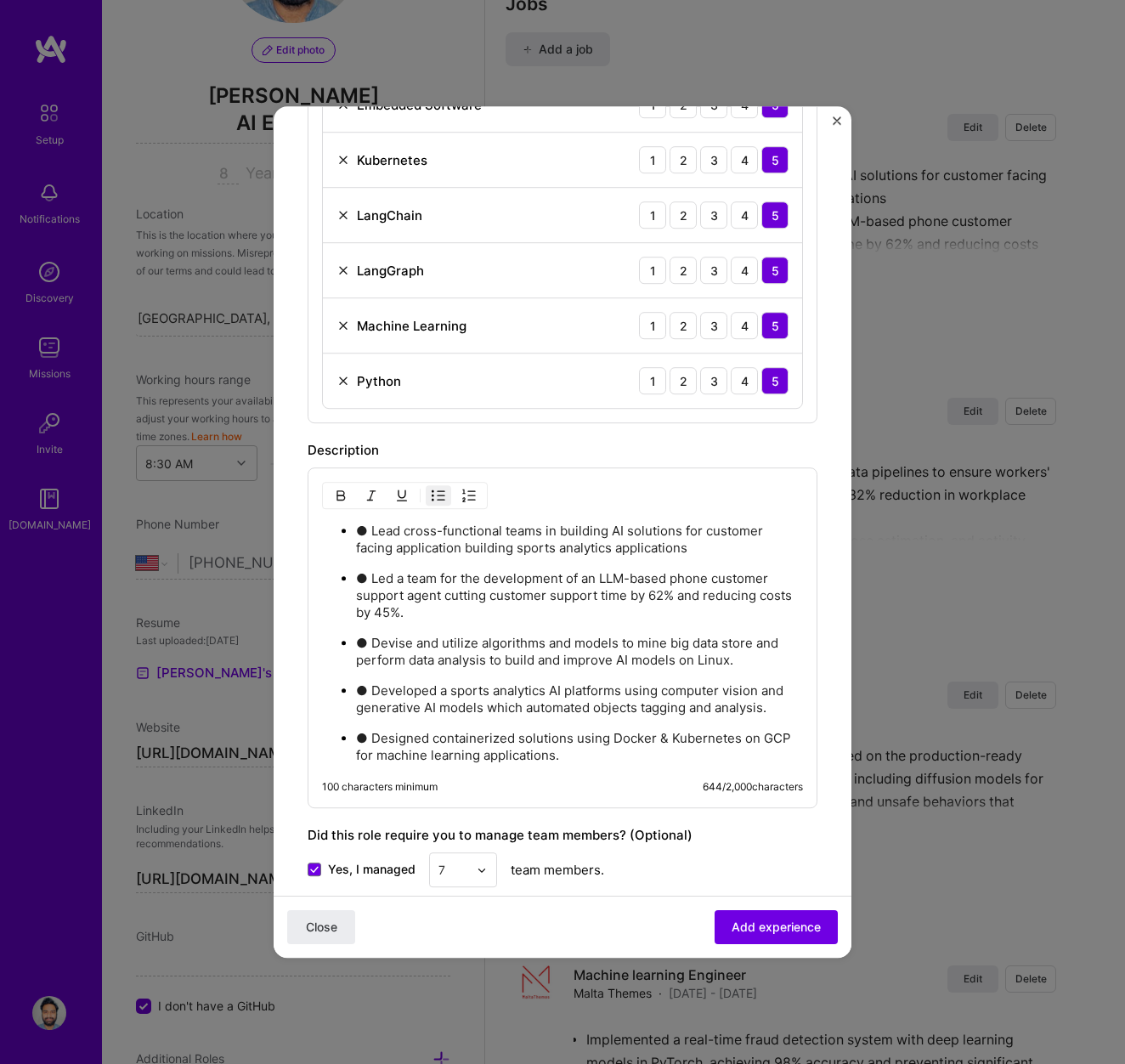
click at [372, 530] on p "● Lead cross-functional teams in building AI solutions for customer facing appl…" at bounding box center [579, 539] width 447 height 34
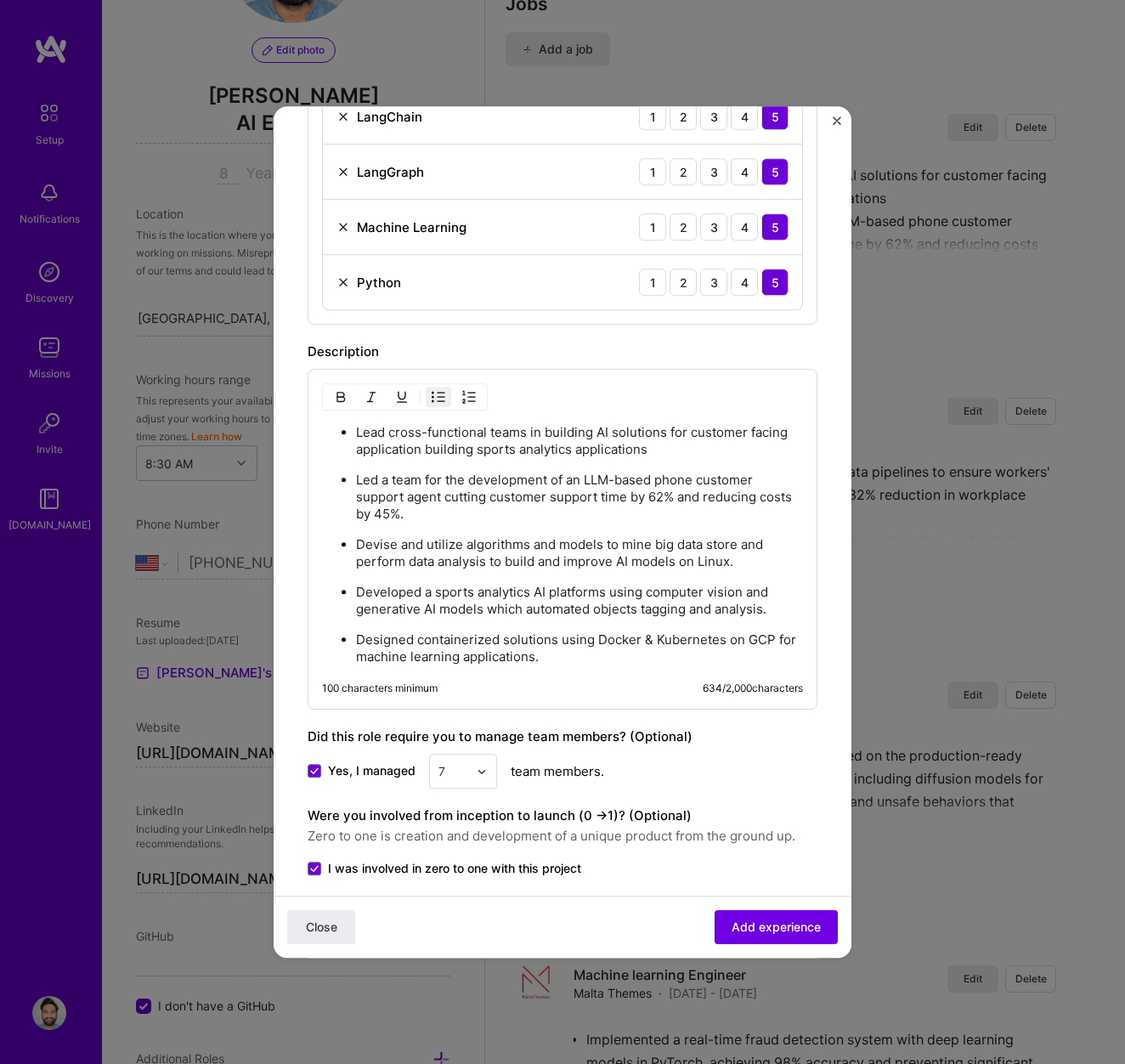
click at [788, 944] on div "Close Add experience" at bounding box center [562, 926] width 578 height 62
click at [788, 932] on span "Add experience" at bounding box center [776, 927] width 89 height 17
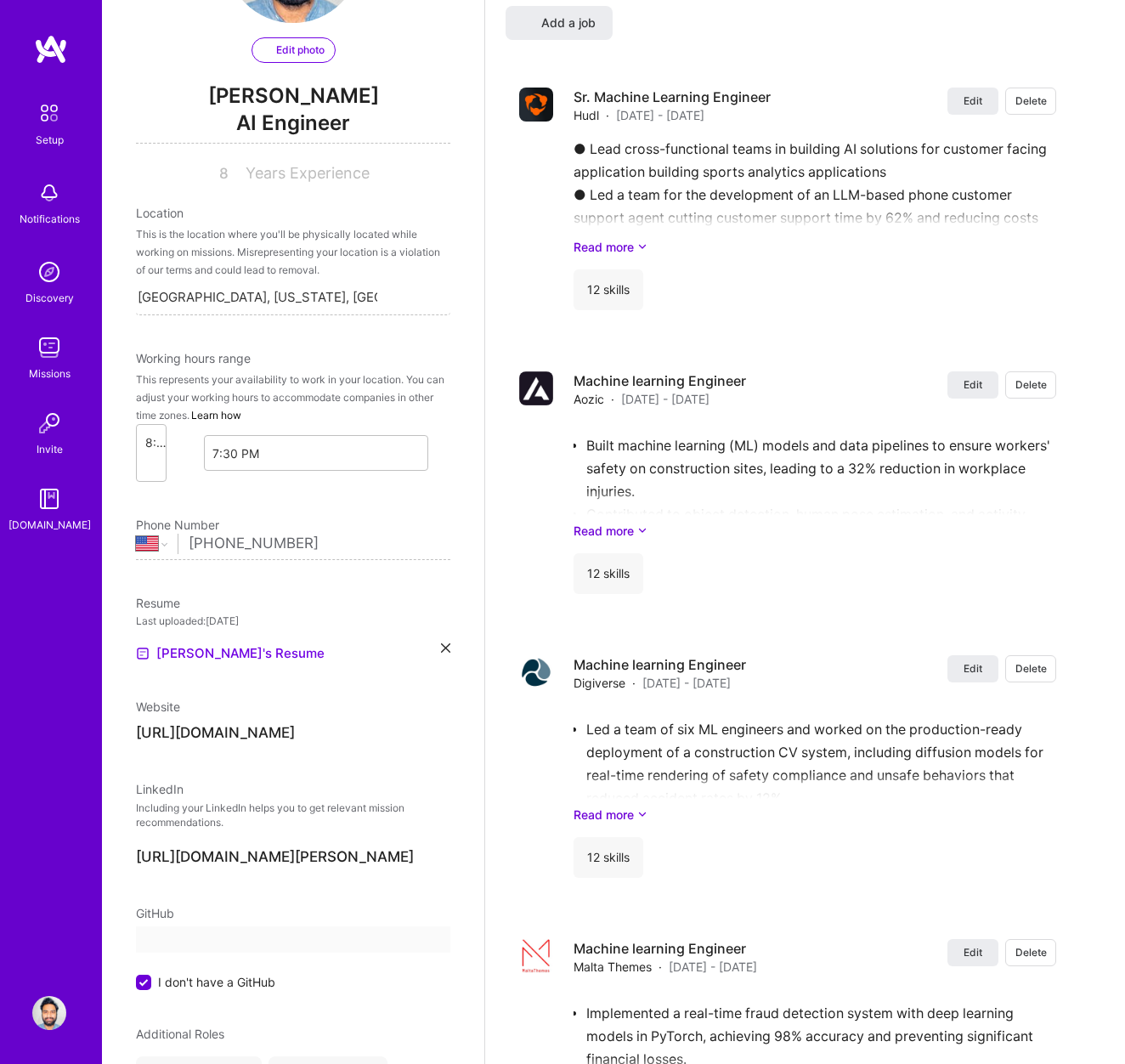
select select "US"
select select "Right Now"
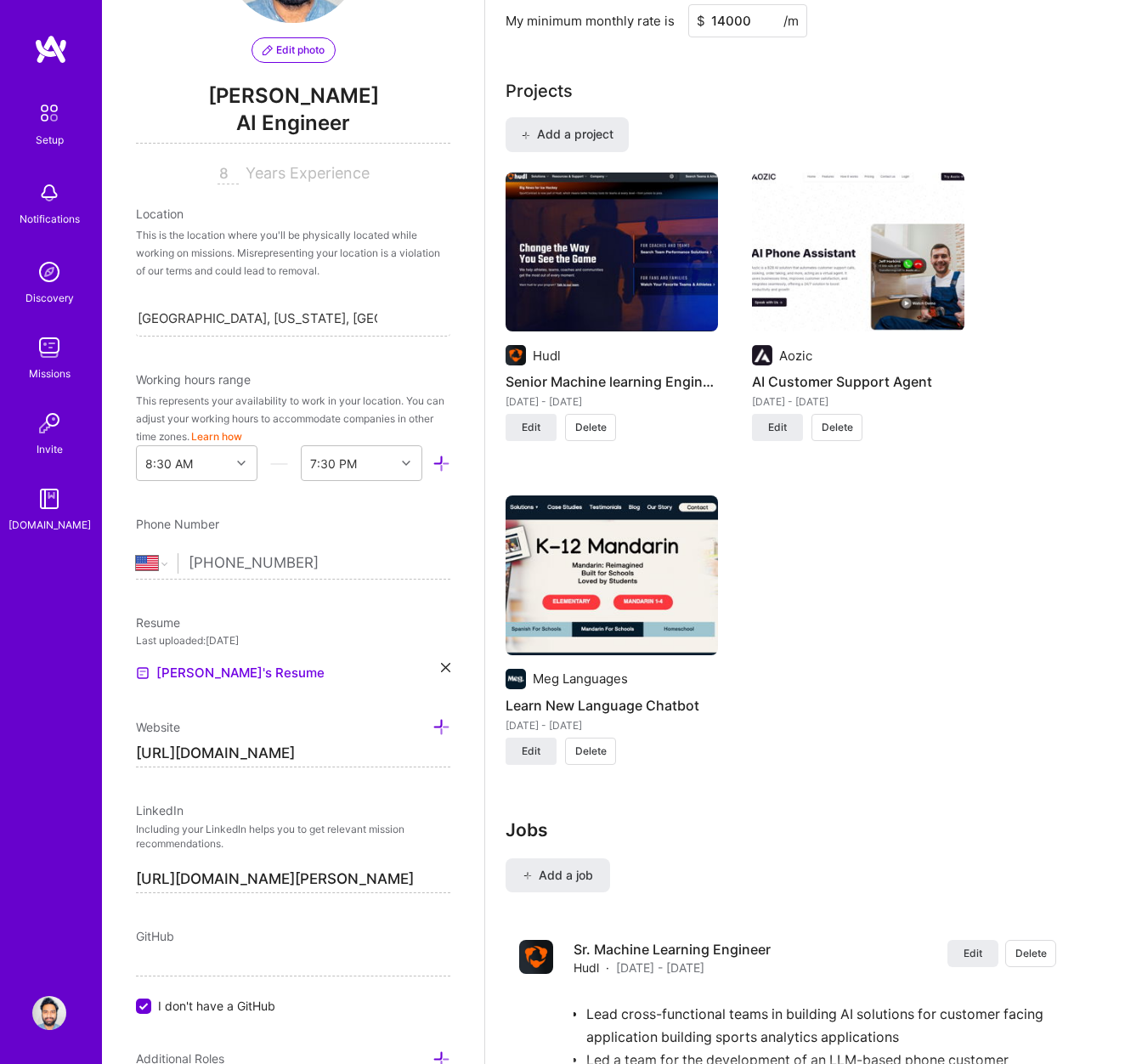
scroll to position [1088, 0]
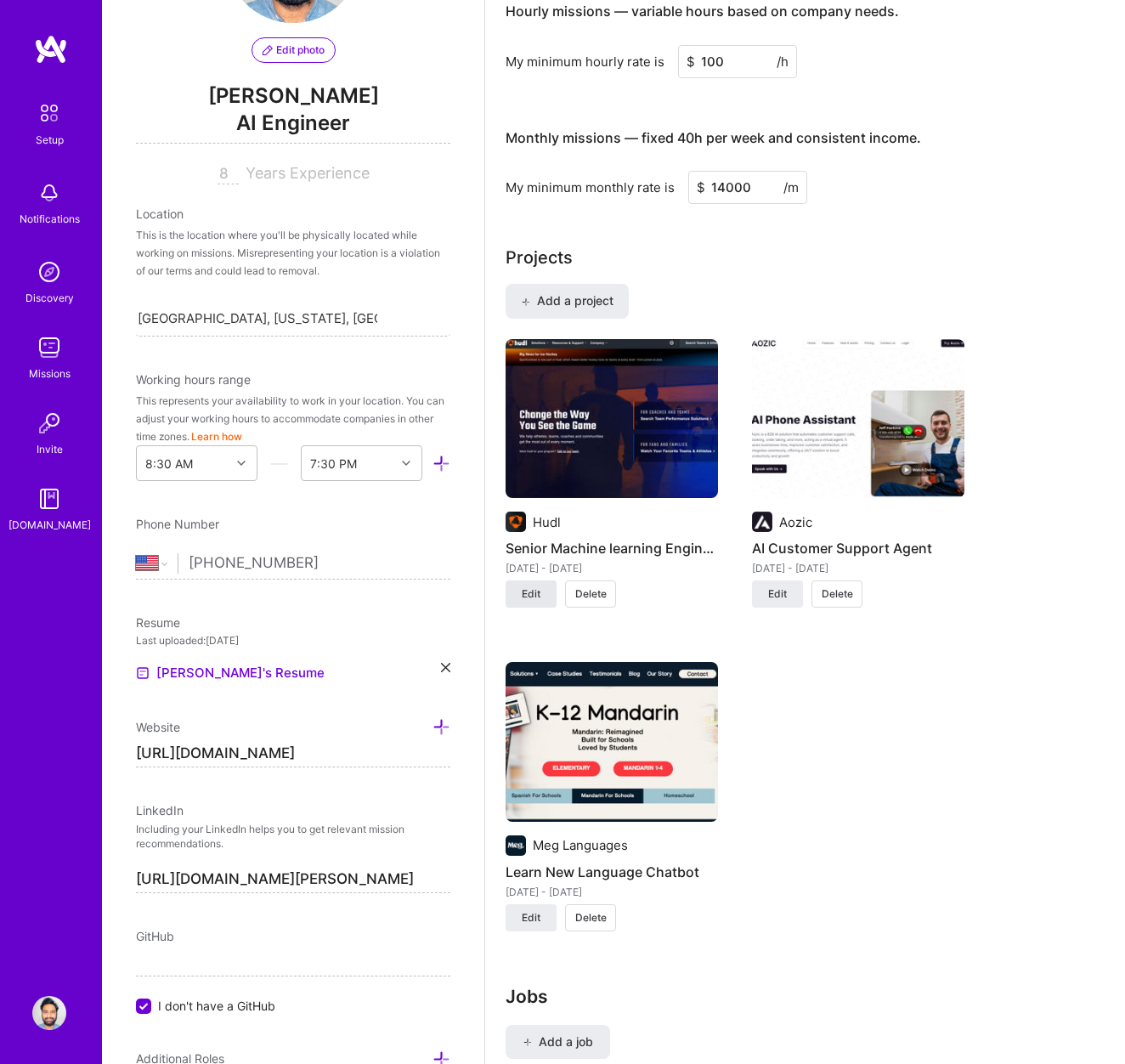
click at [531, 596] on span "Edit" at bounding box center [531, 594] width 18 height 16
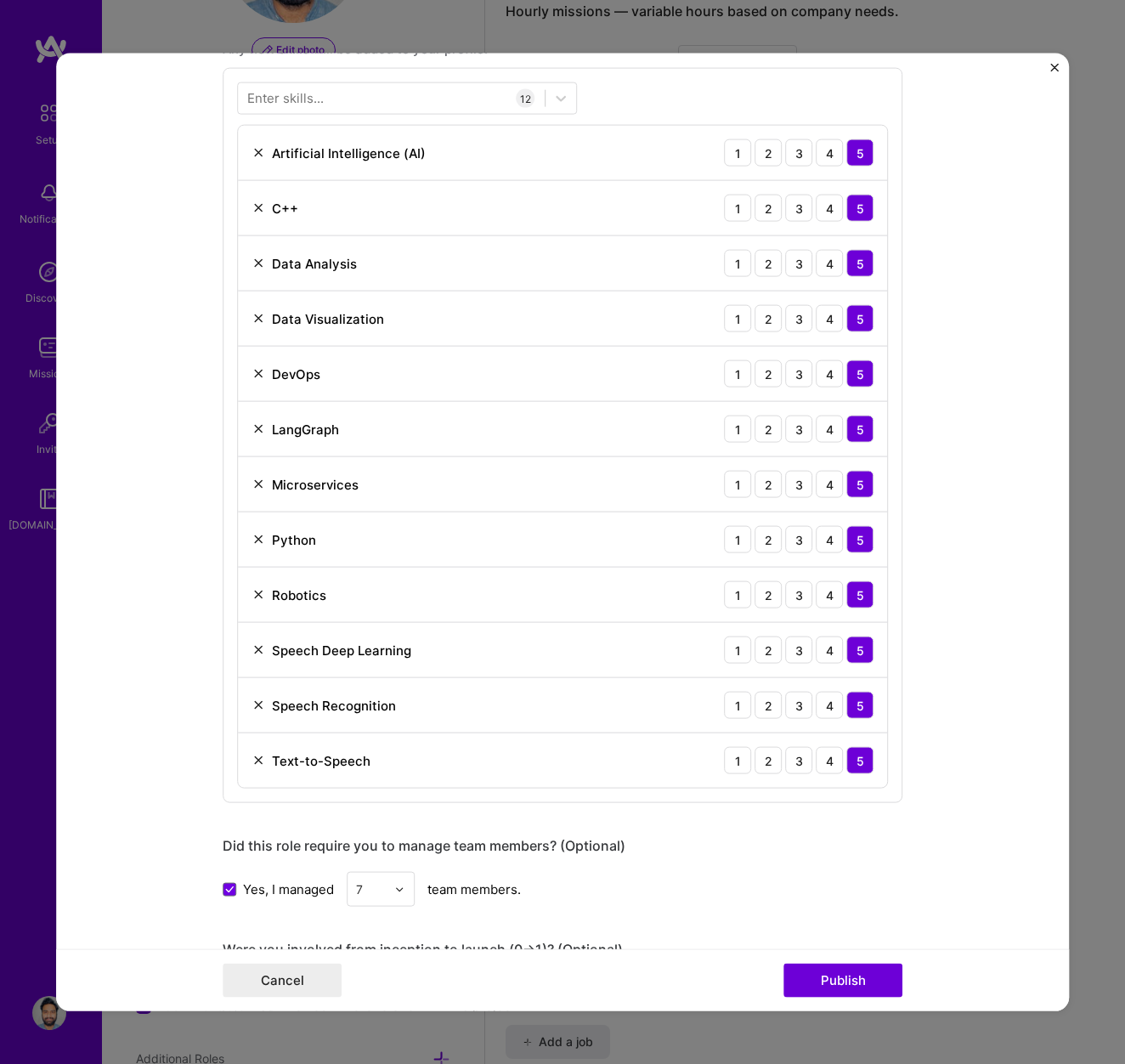
scroll to position [1216, 0]
click at [820, 596] on div "4" at bounding box center [829, 593] width 27 height 27
click at [828, 370] on div "4" at bounding box center [829, 373] width 27 height 27
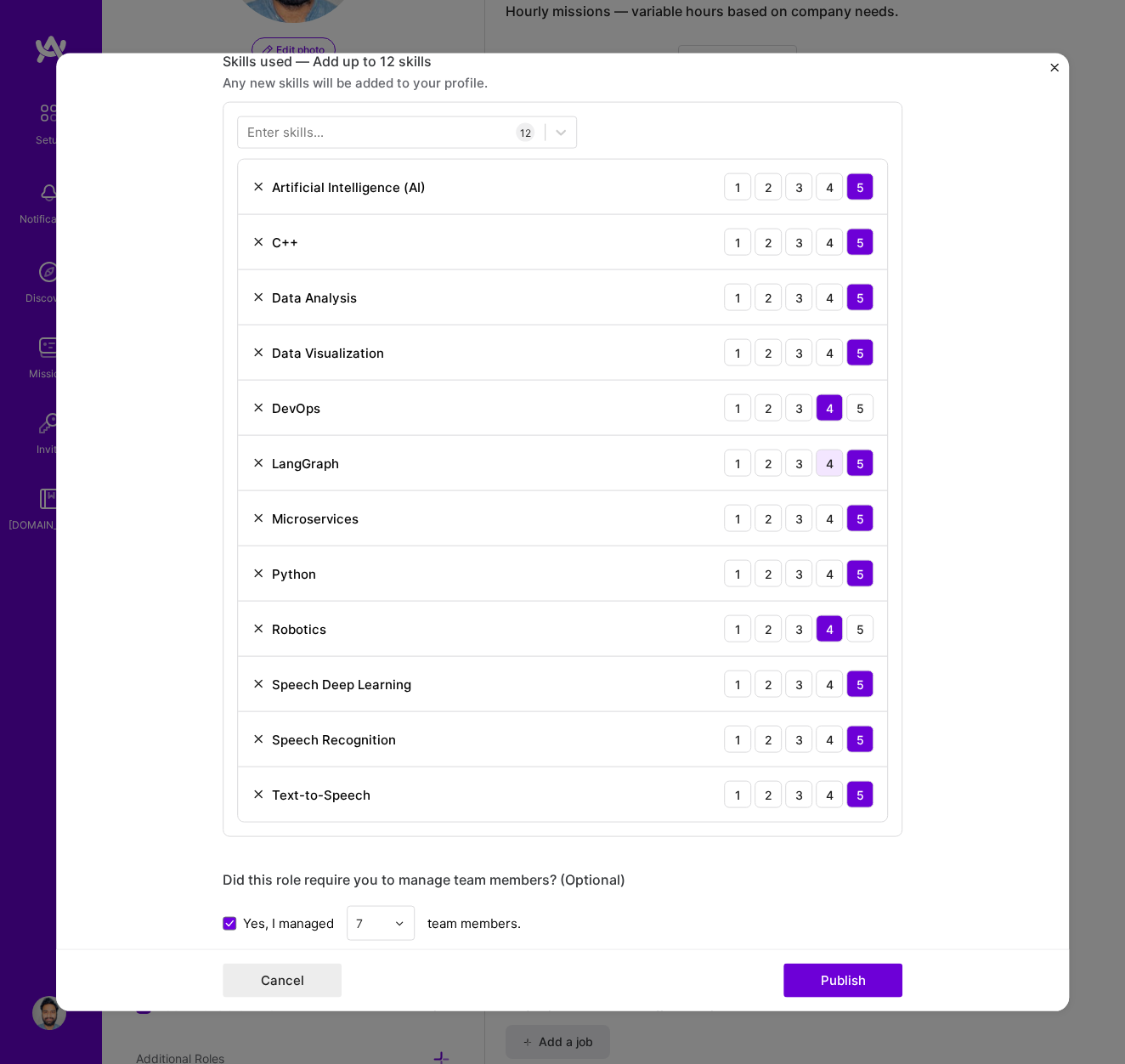
scroll to position [1173, 0]
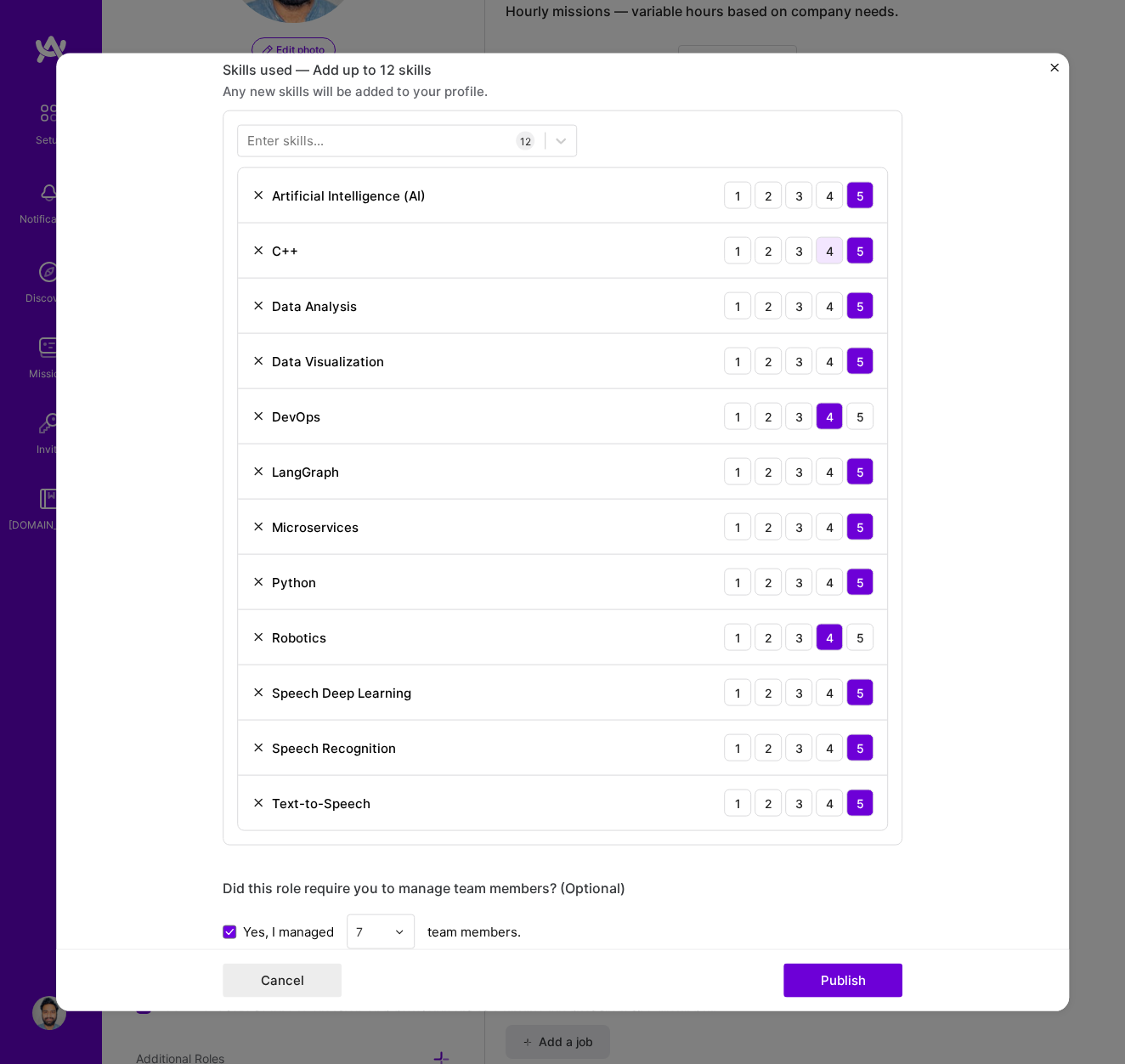
click at [828, 250] on div "4" at bounding box center [829, 250] width 27 height 27
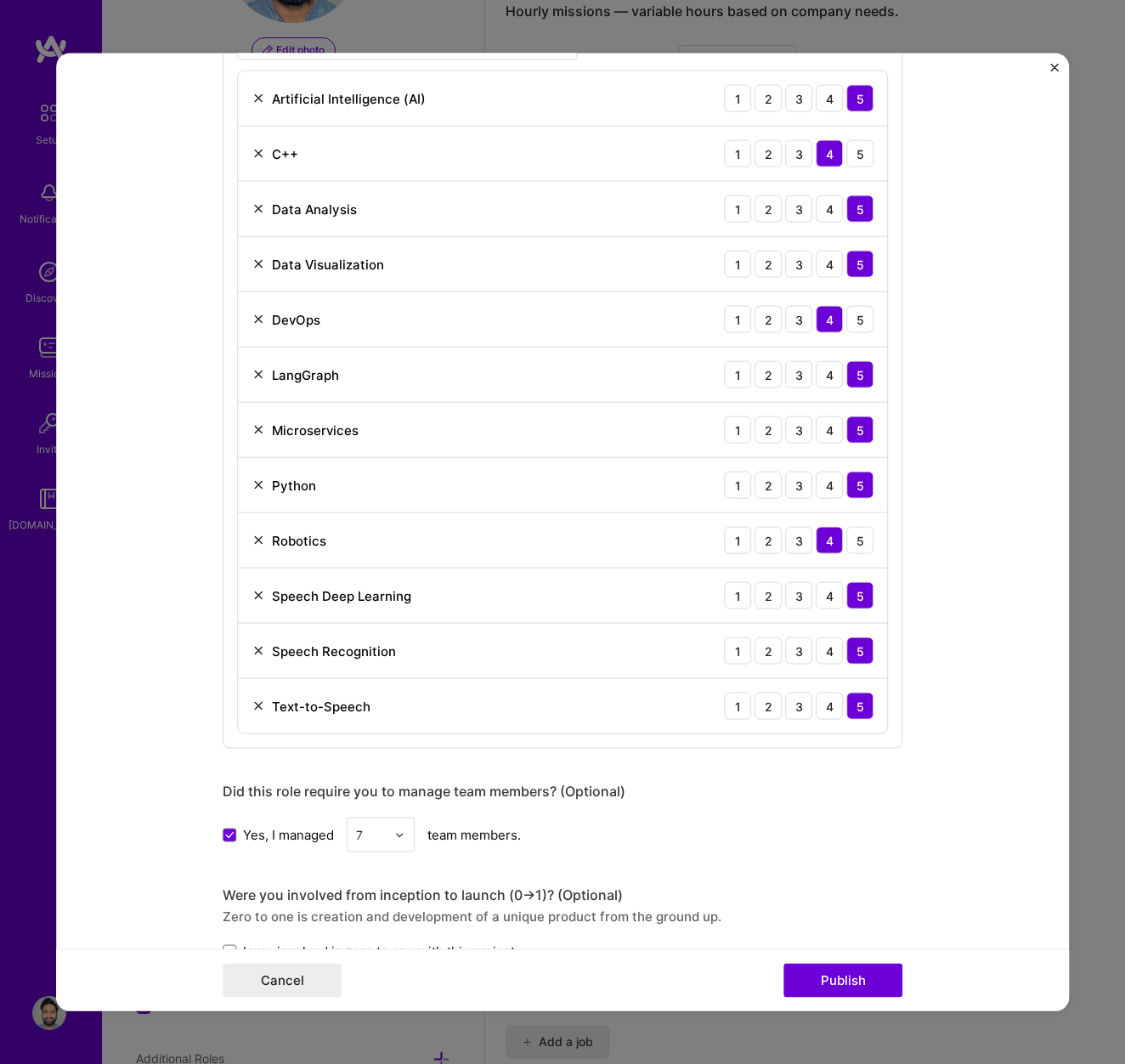
scroll to position [1271, 0]
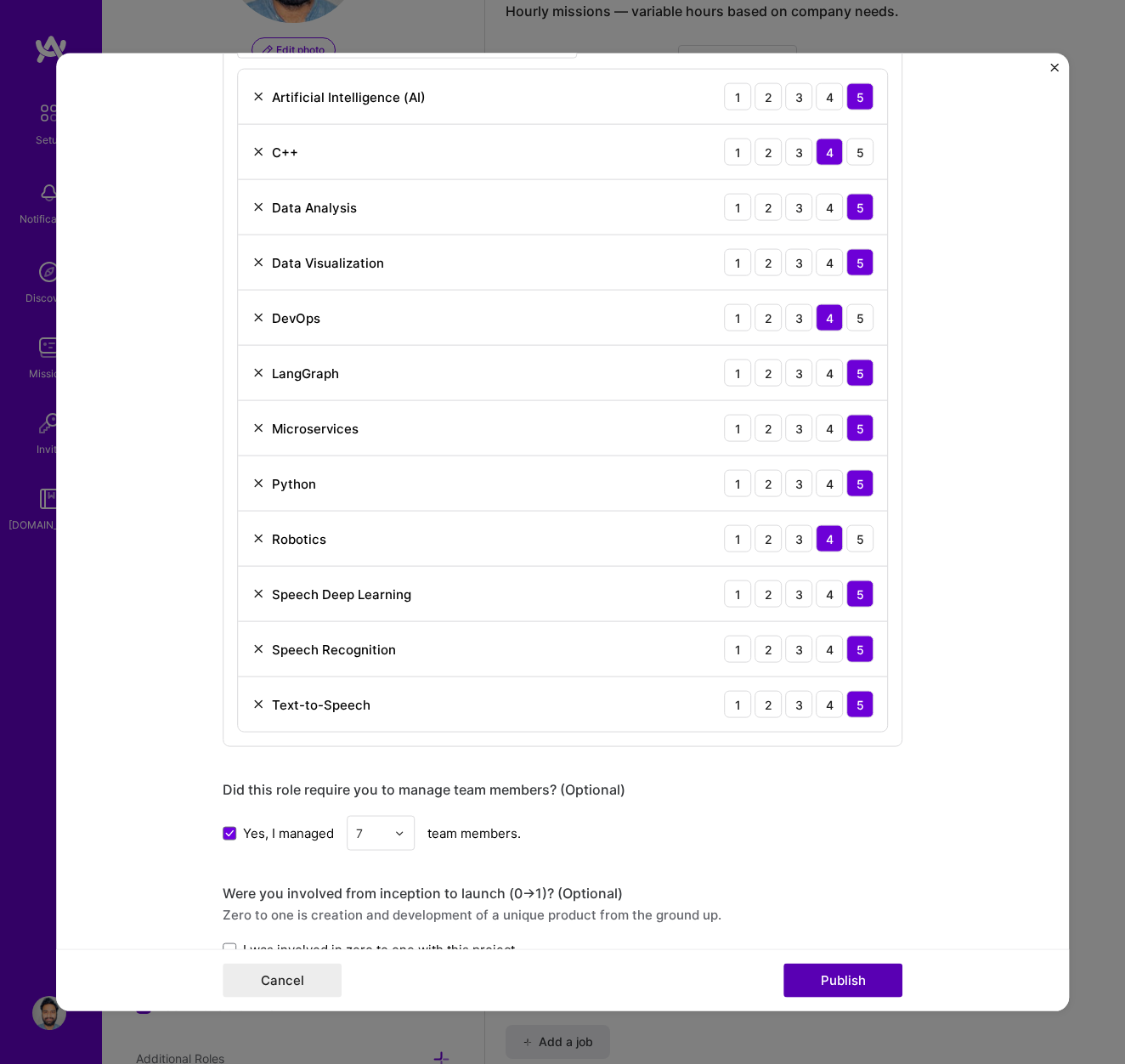
click at [860, 986] on button "Publish" at bounding box center [843, 979] width 119 height 34
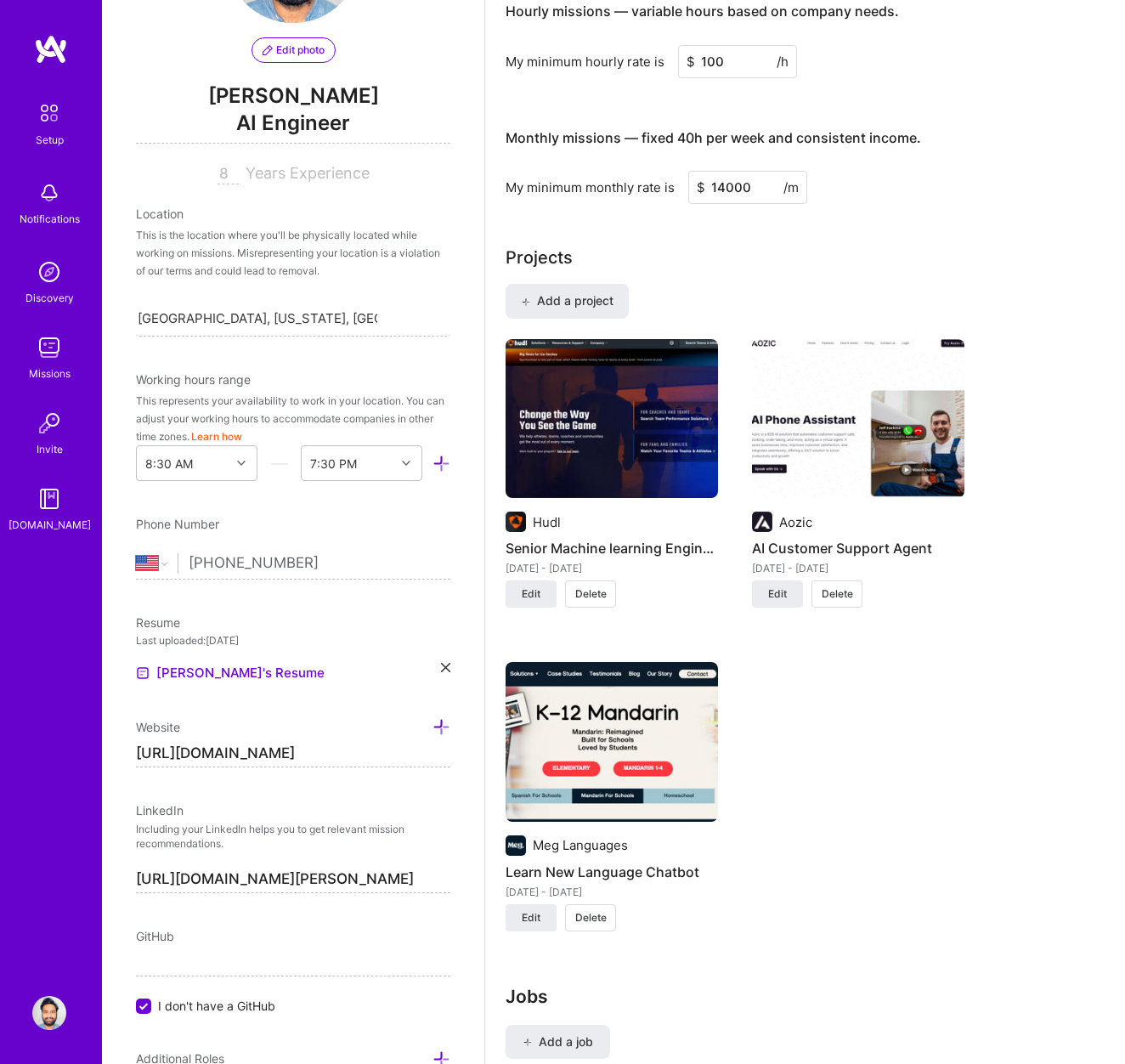
click at [845, 420] on img at bounding box center [858, 418] width 213 height 159
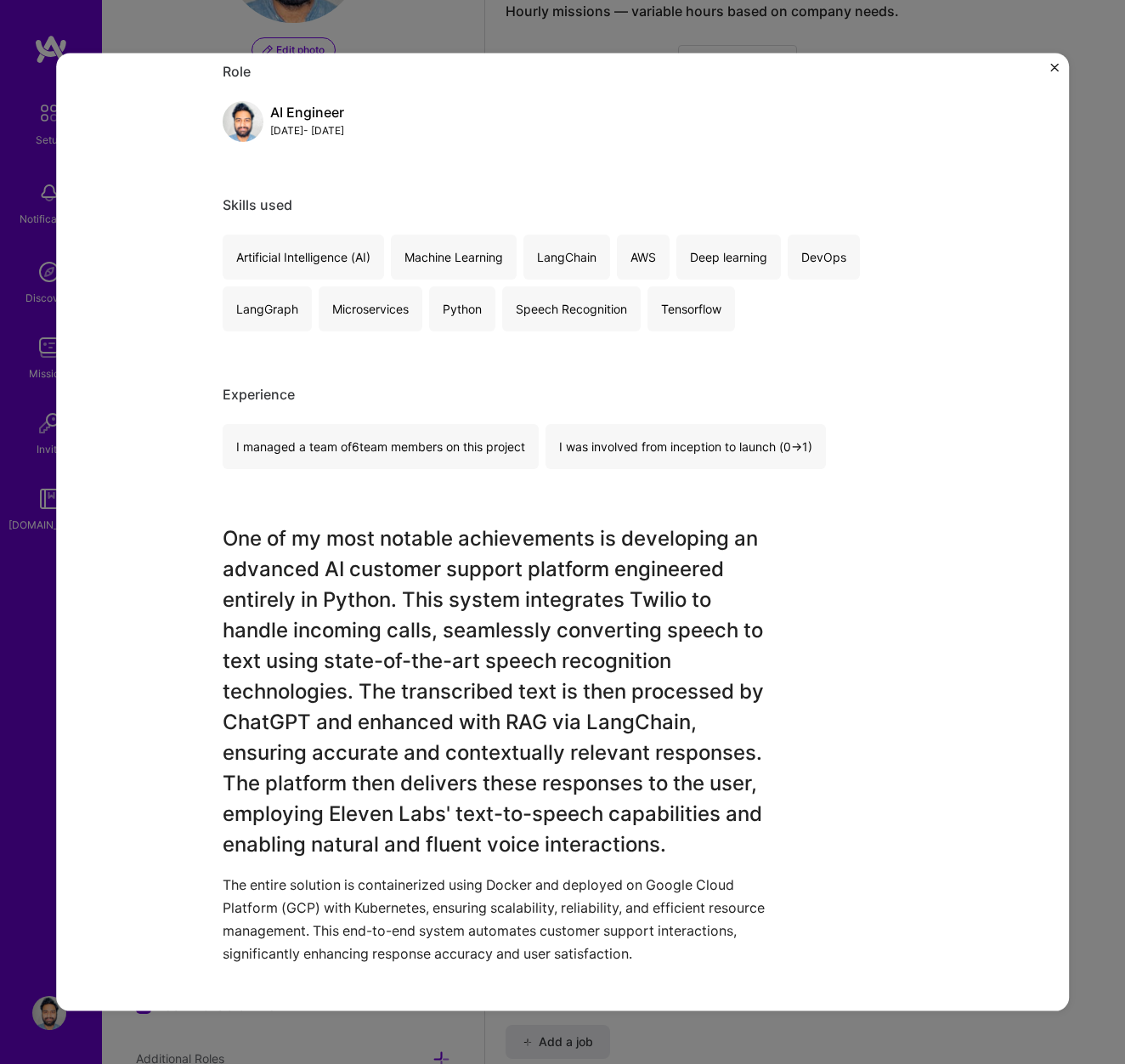
scroll to position [1221, 0]
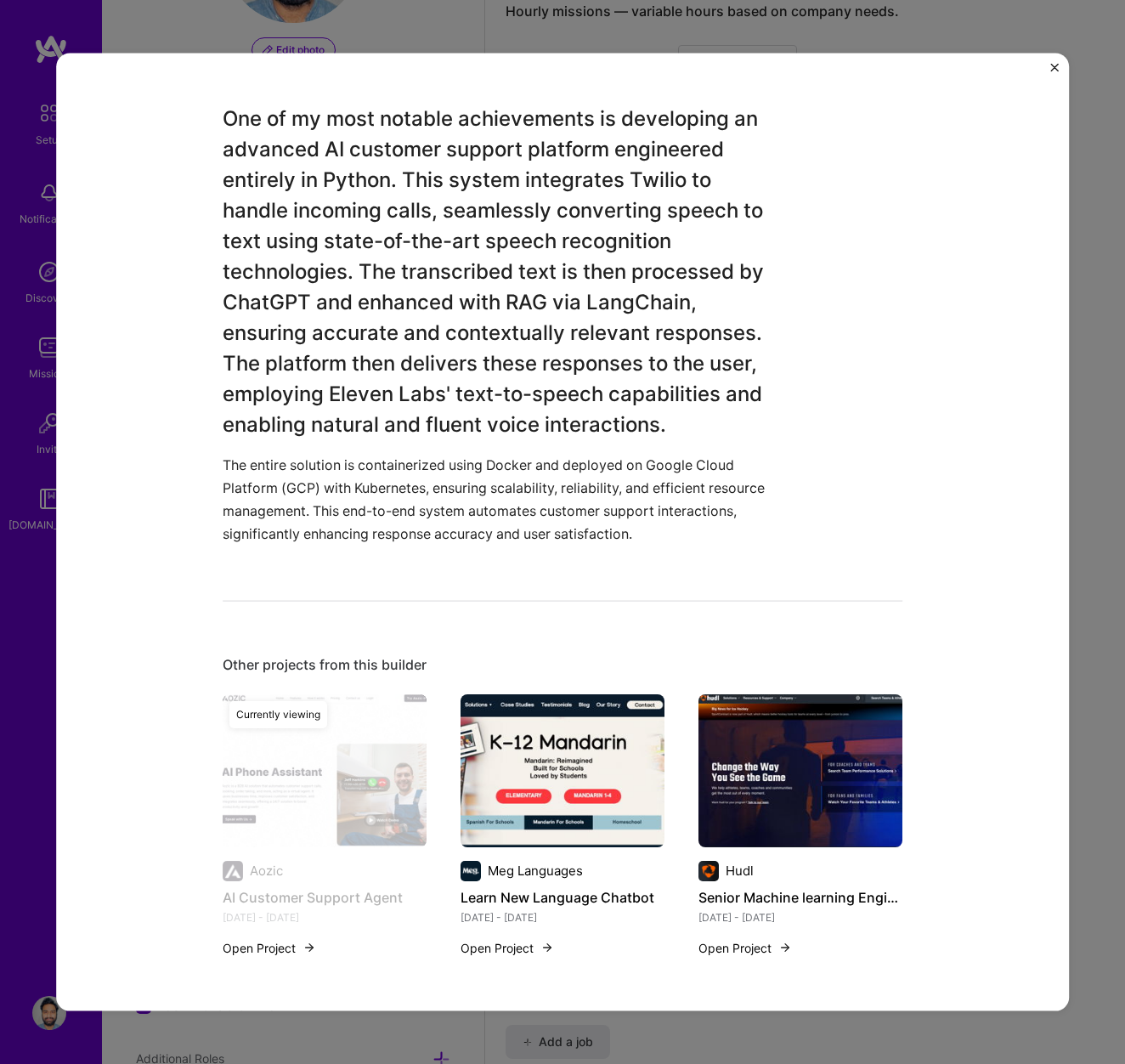
click at [1052, 67] on img "Close" at bounding box center [1054, 68] width 9 height 9
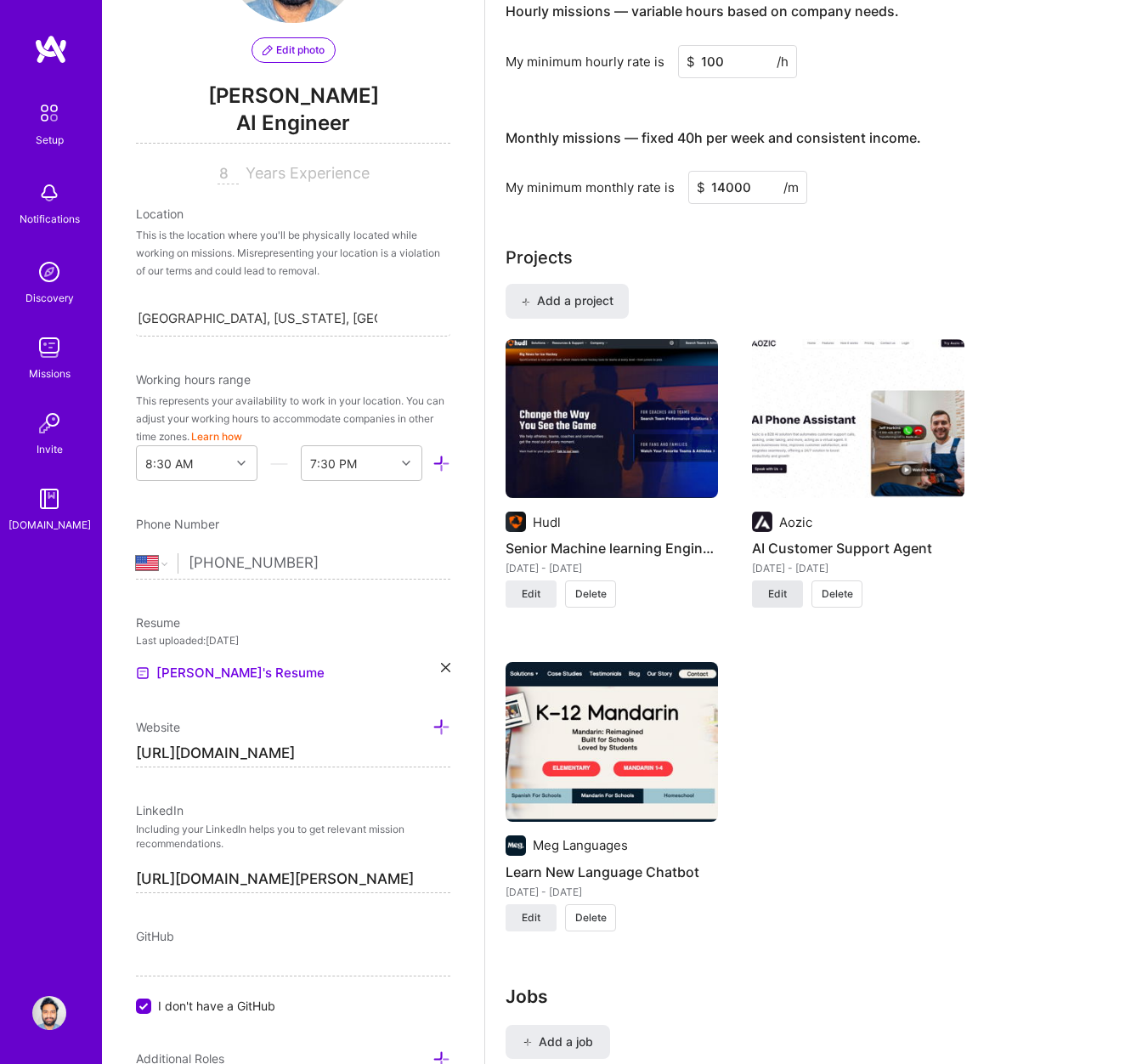
click at [775, 600] on button "Edit" at bounding box center [777, 593] width 51 height 27
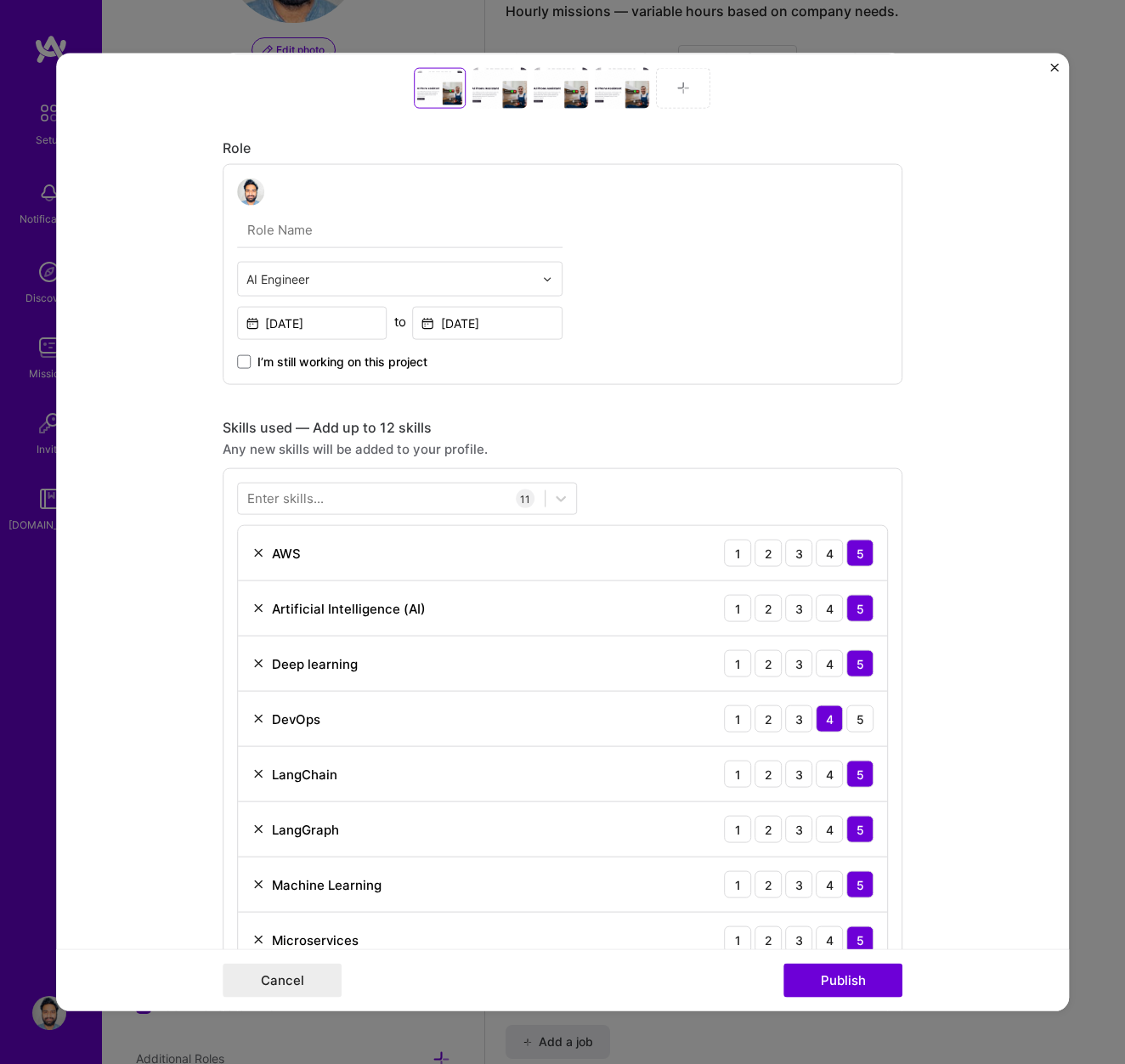
scroll to position [814, 0]
click at [845, 977] on button "Publish" at bounding box center [843, 979] width 119 height 34
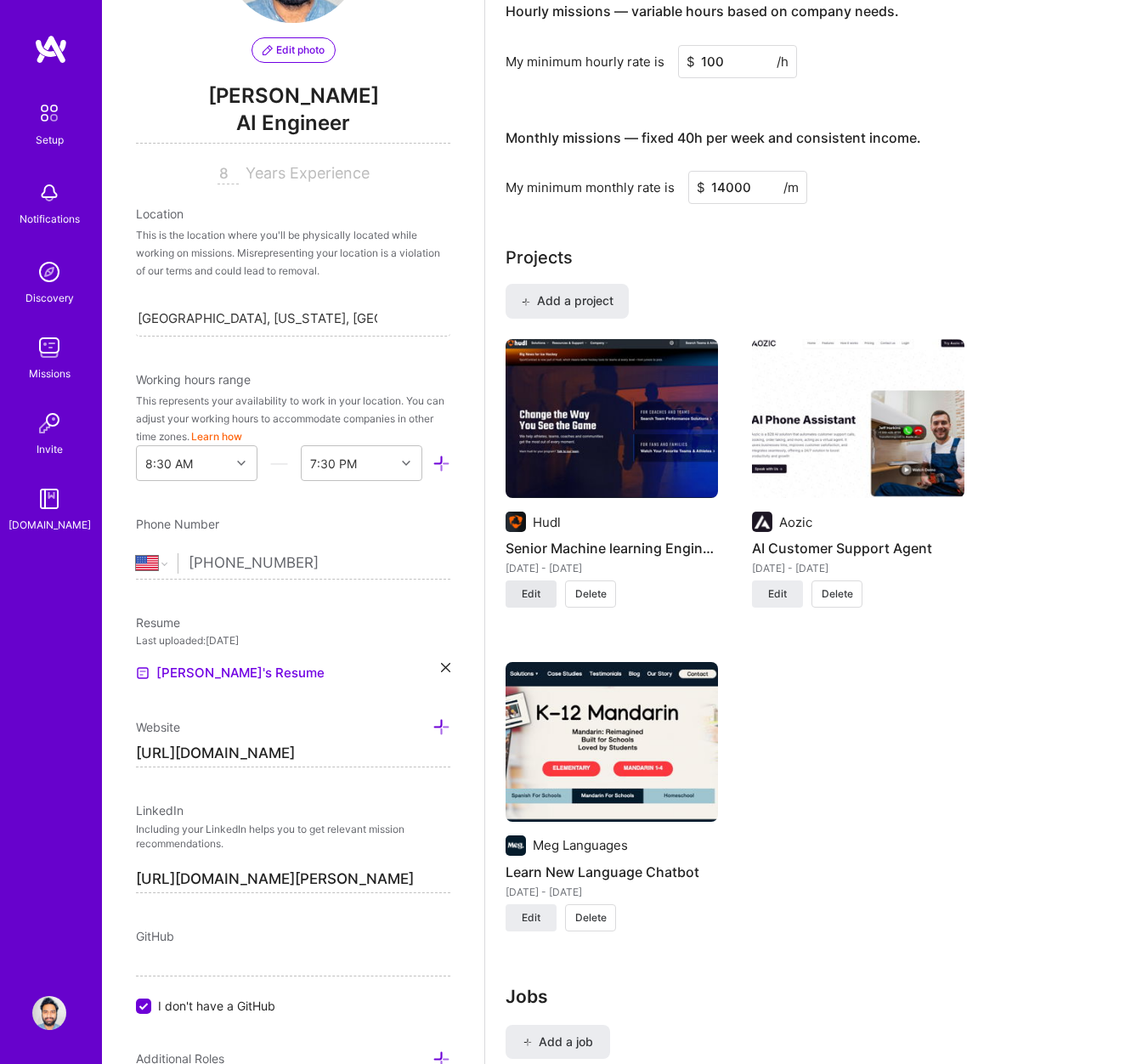
click at [539, 589] on span "Edit" at bounding box center [531, 594] width 18 height 16
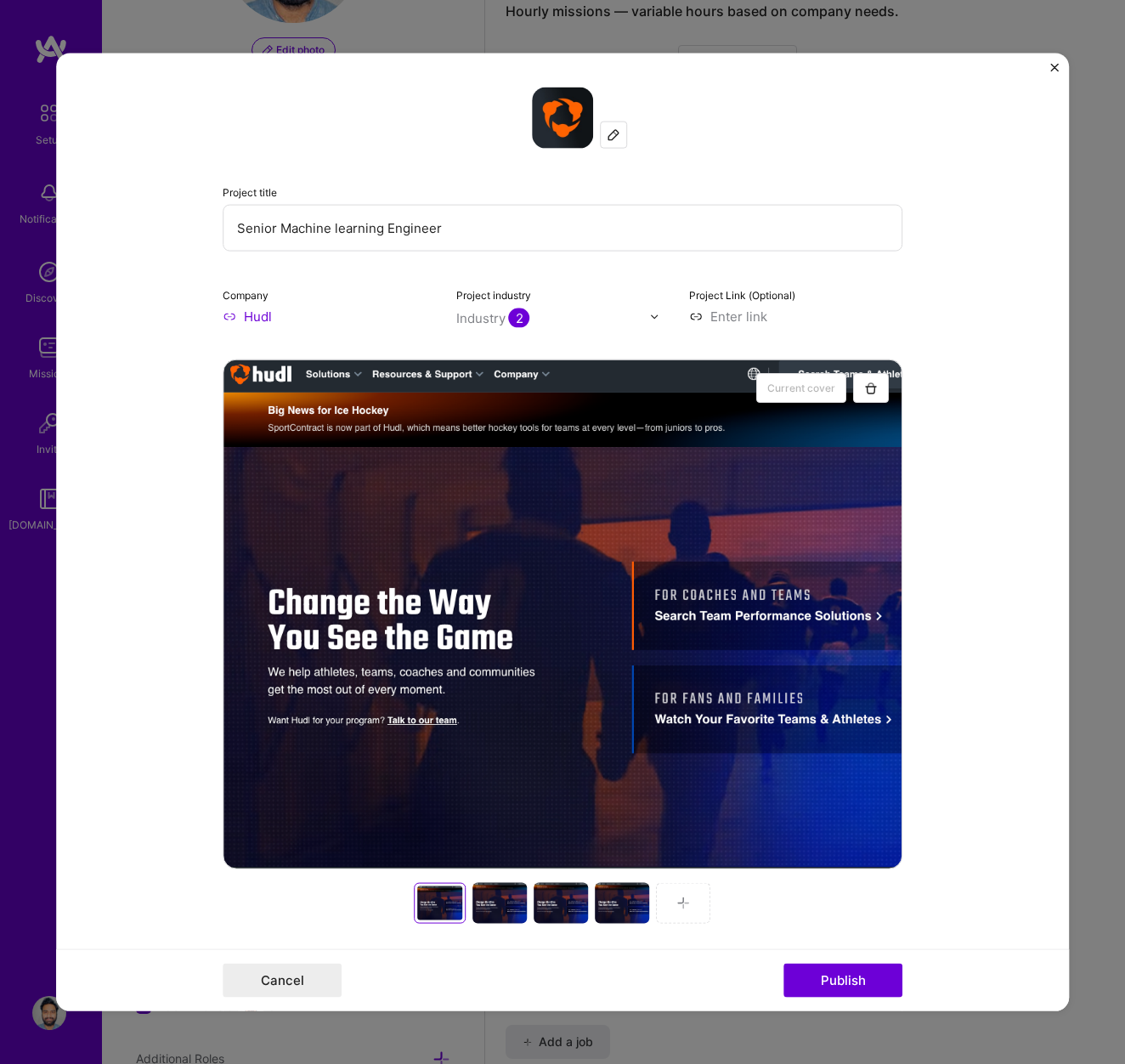
scroll to position [949, 0]
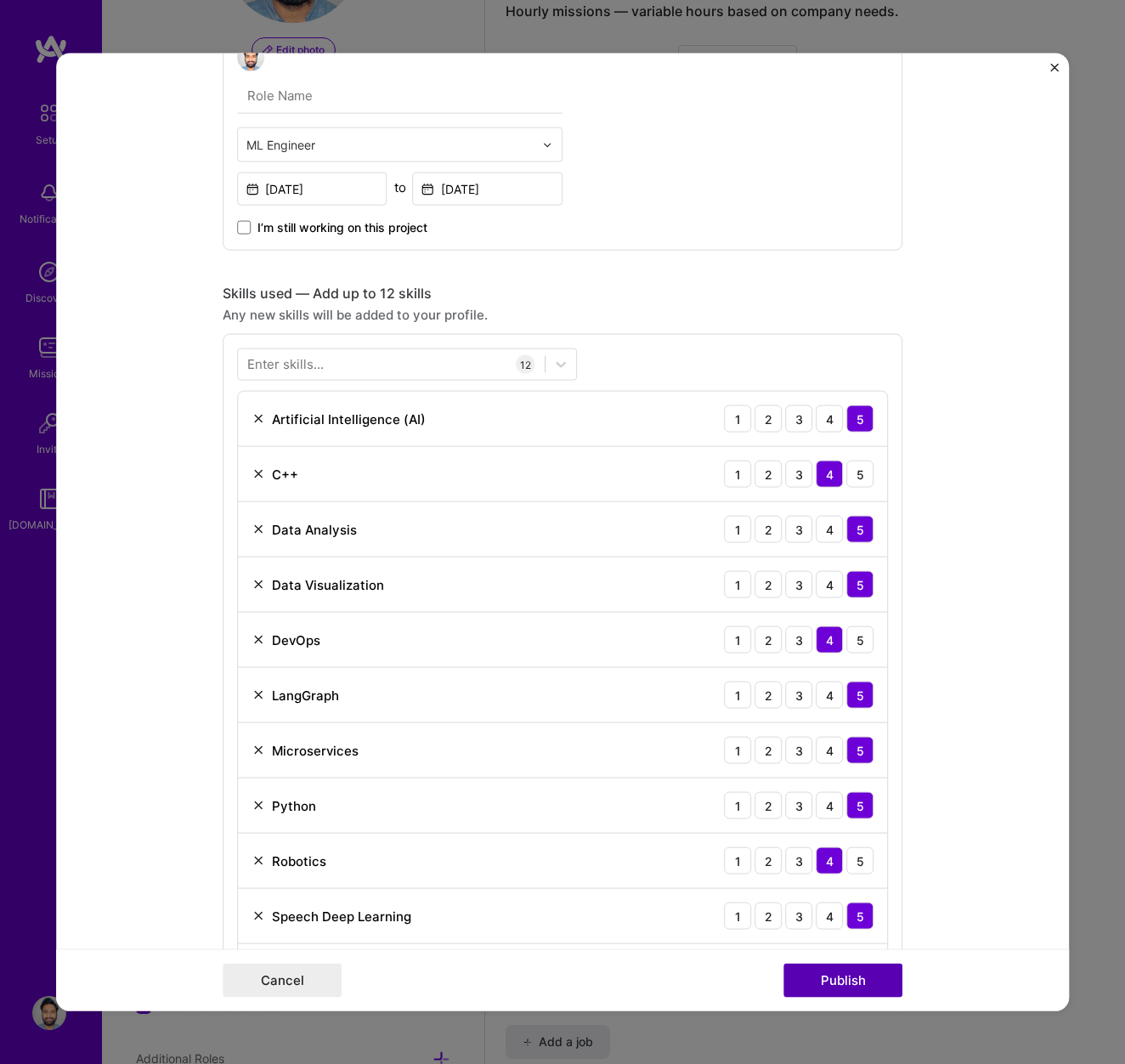
click at [833, 974] on button "Publish" at bounding box center [843, 979] width 119 height 34
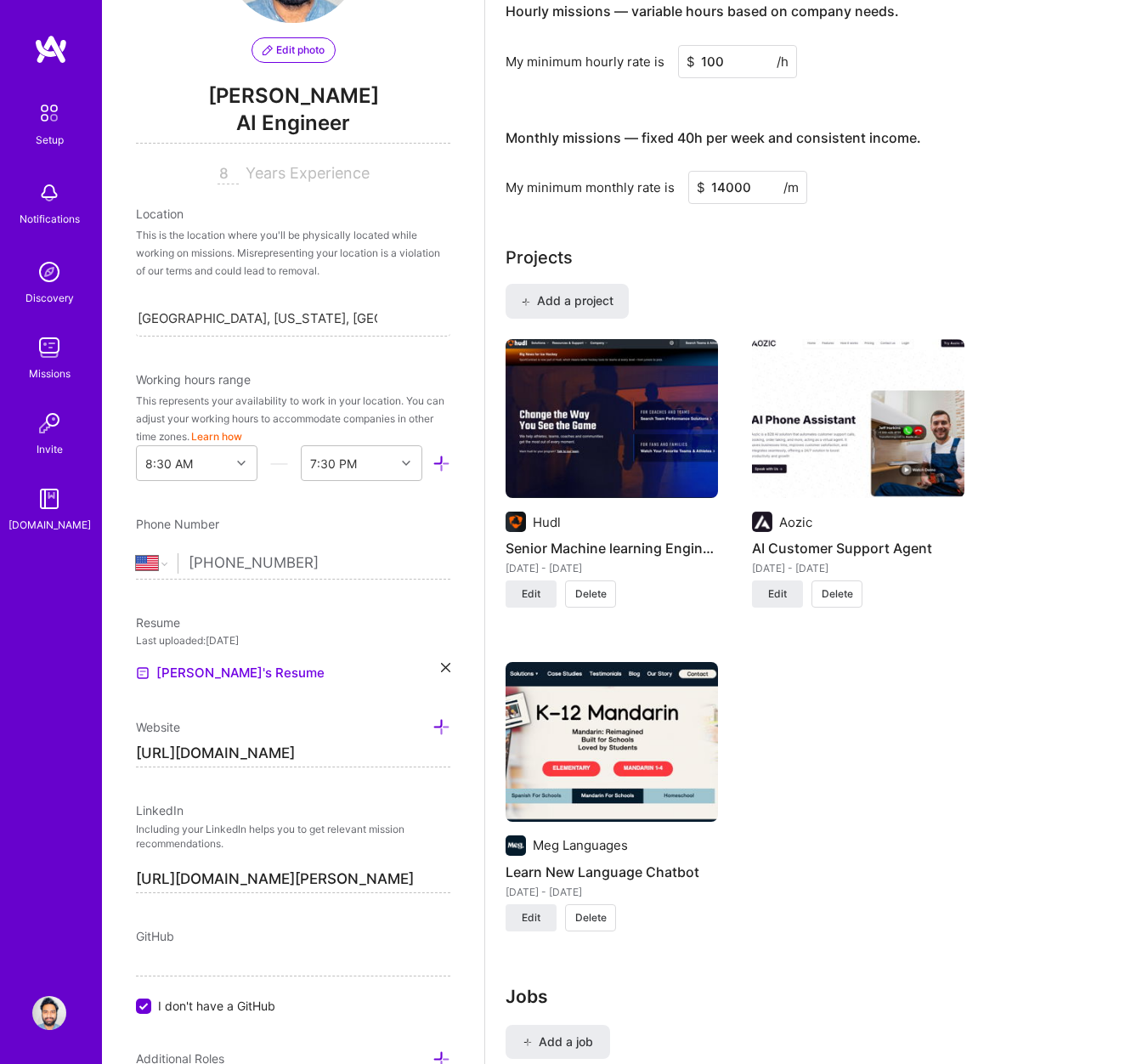
click at [598, 770] on img at bounding box center [612, 742] width 213 height 159
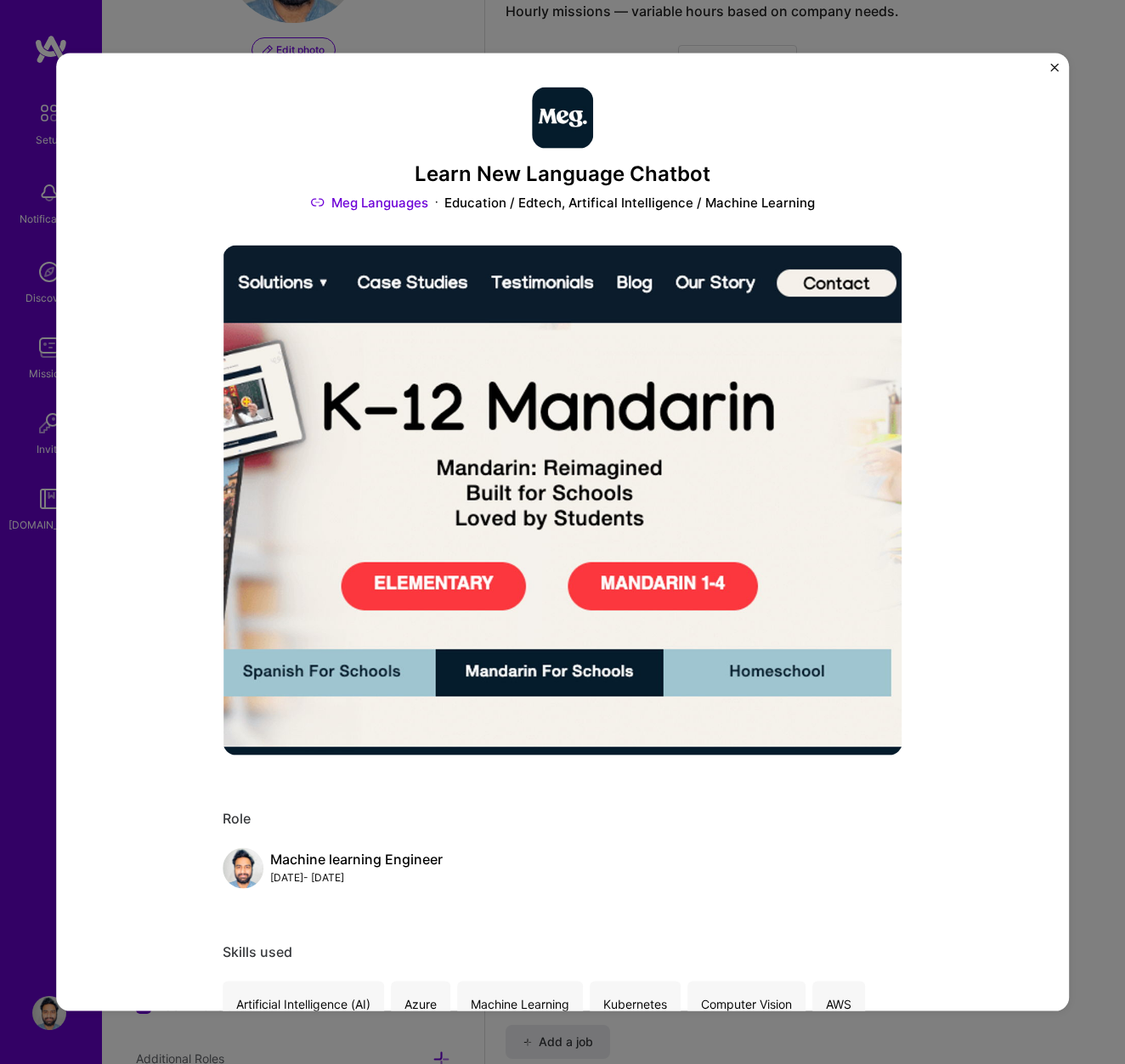
click at [1053, 64] on img "Close" at bounding box center [1054, 68] width 9 height 9
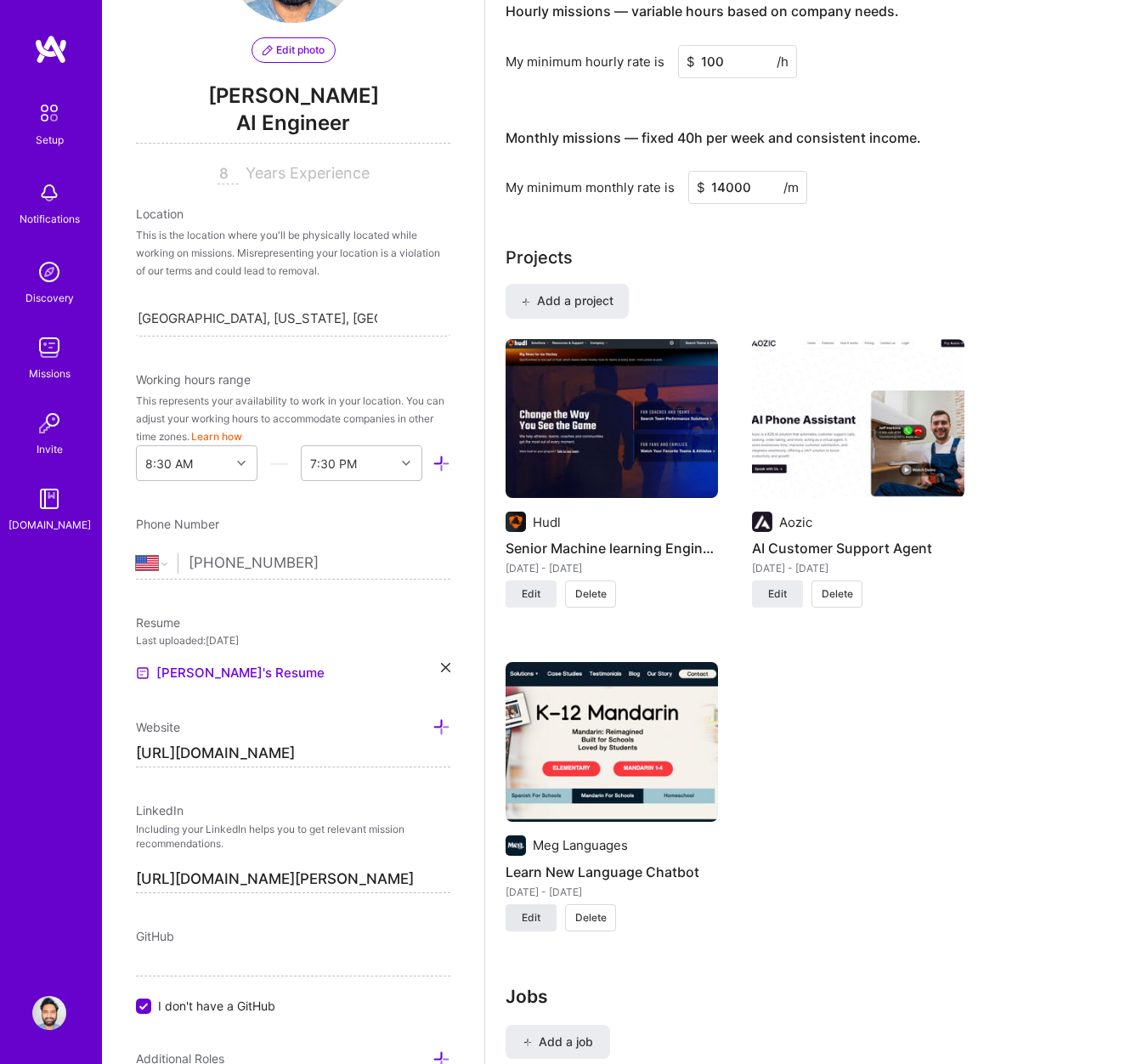
click at [531, 925] on button "Edit" at bounding box center [531, 918] width 51 height 27
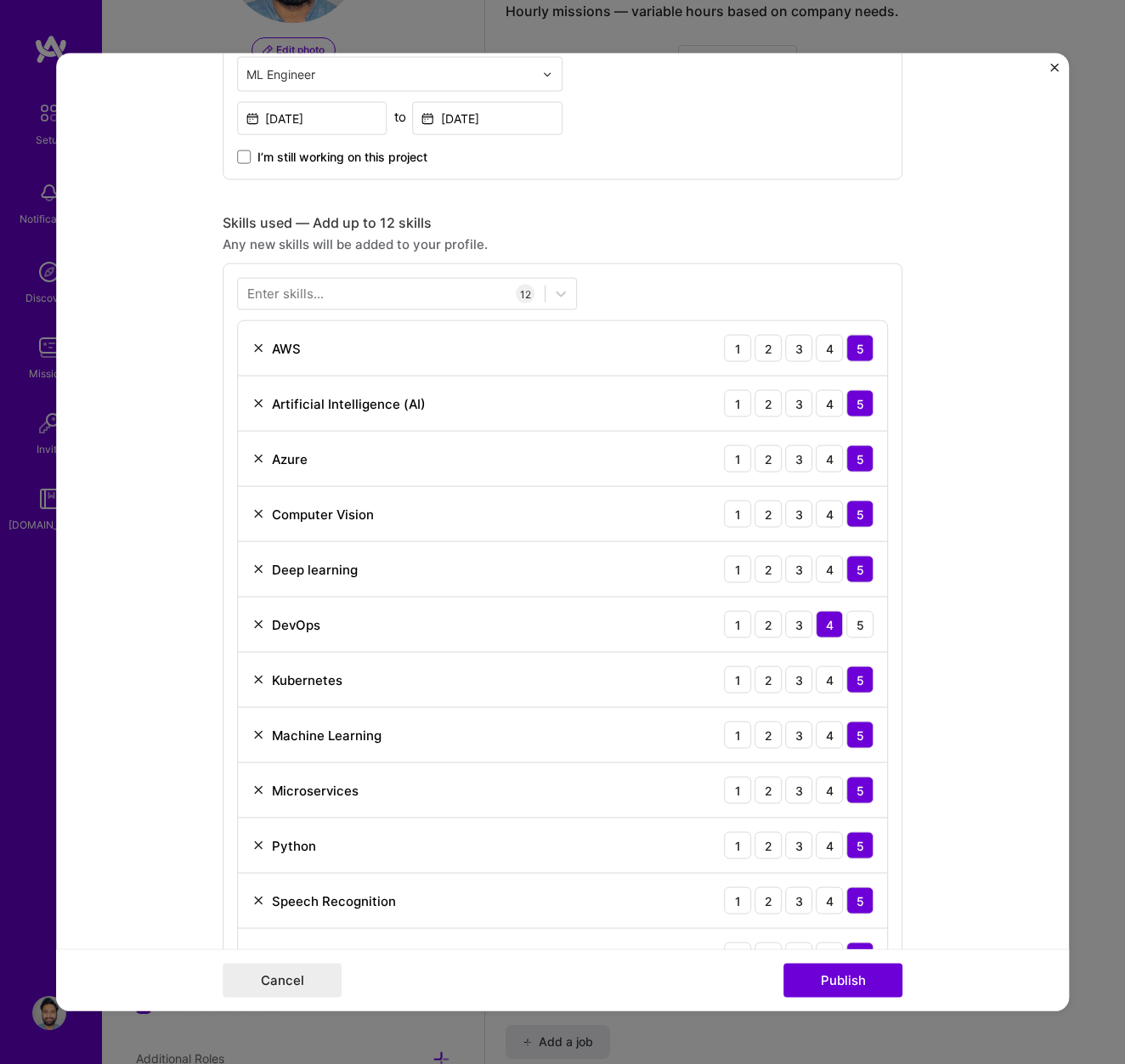
scroll to position [1234, 0]
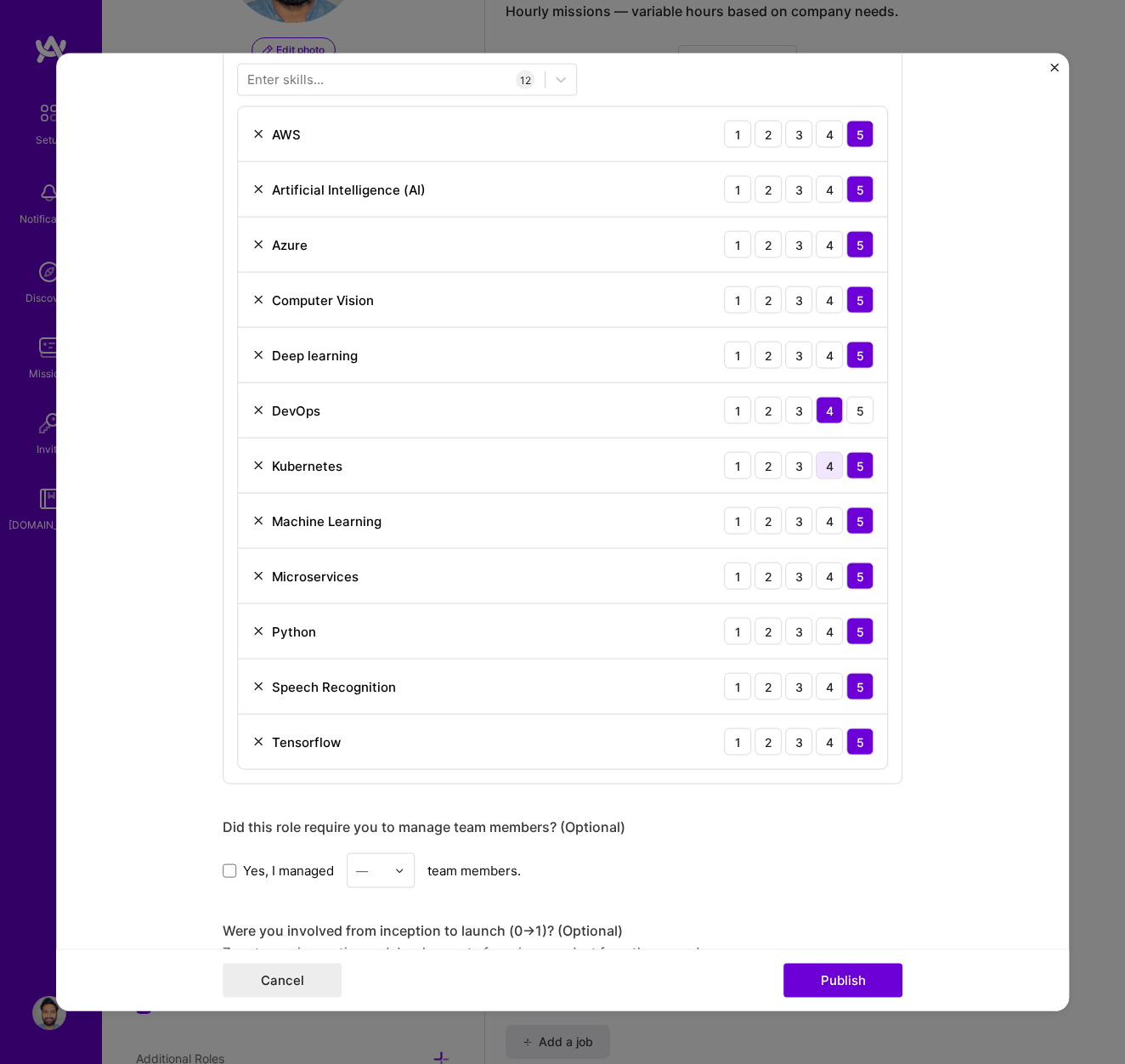
click at [833, 466] on div "4" at bounding box center [829, 465] width 27 height 27
click at [826, 583] on div "4" at bounding box center [829, 576] width 27 height 27
click at [846, 984] on button "Publish" at bounding box center [843, 979] width 119 height 34
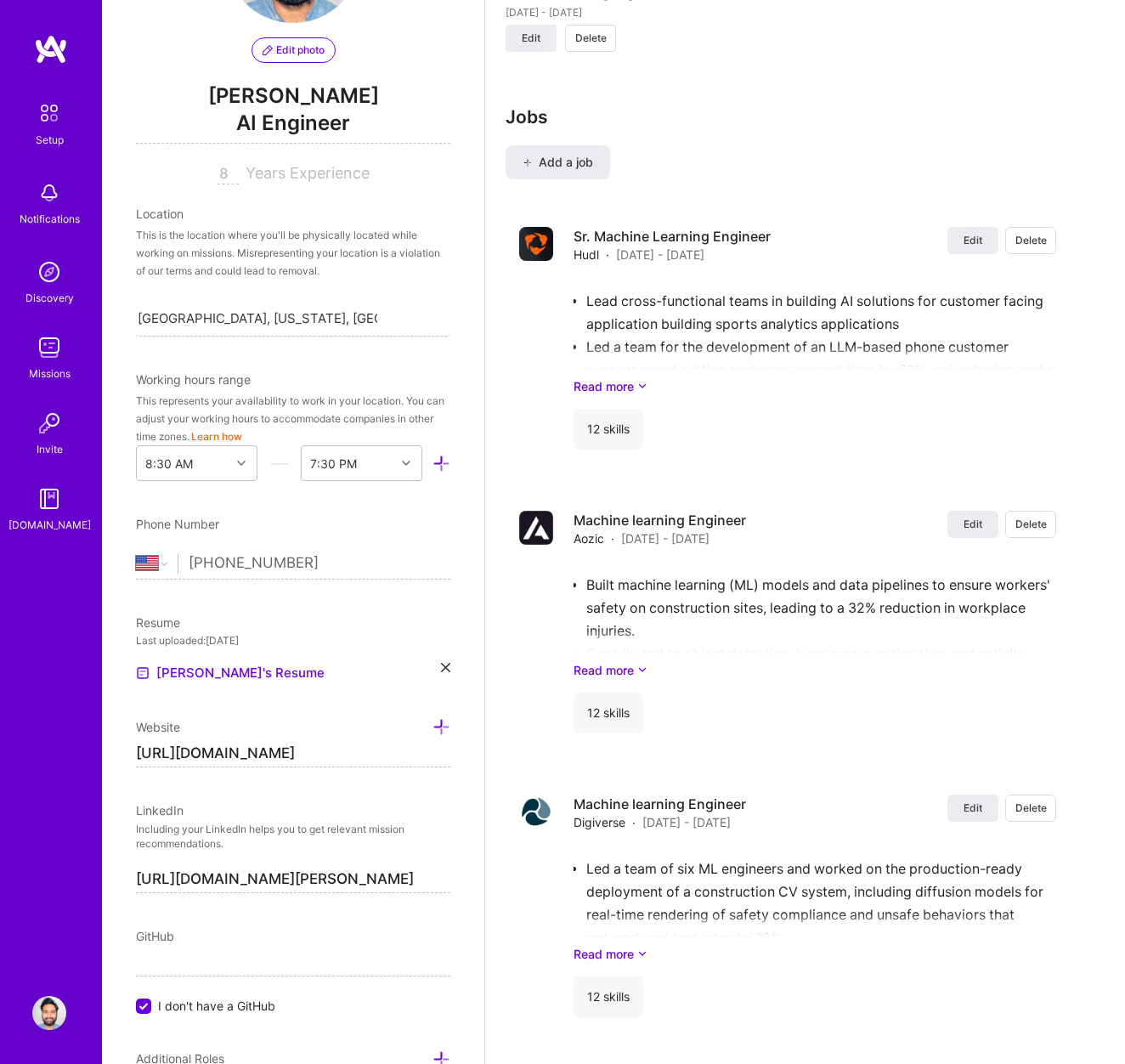
scroll to position [2259, 0]
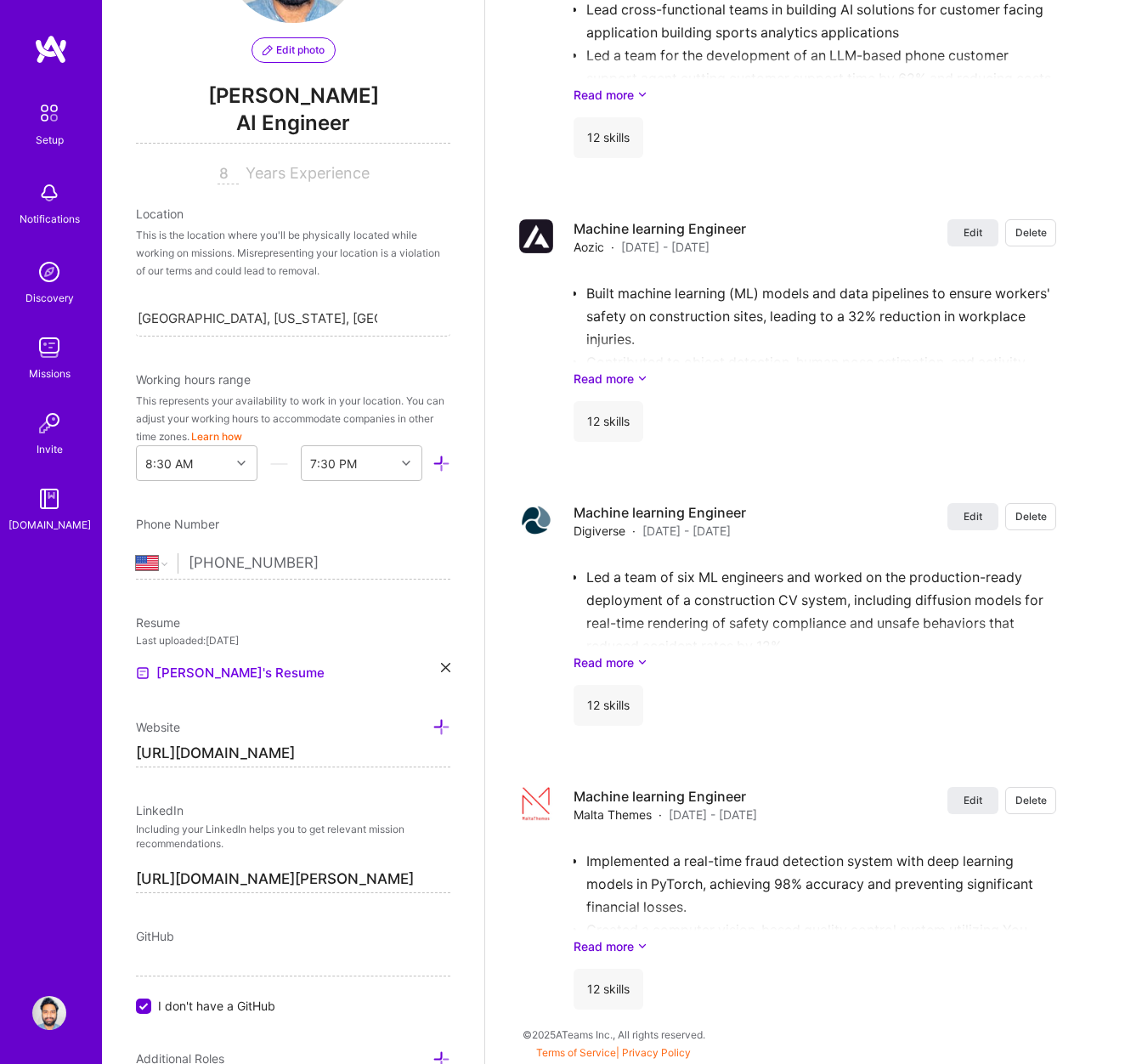
click at [364, 561] on input "[PHONE_NUMBER]" at bounding box center [319, 563] width 261 height 50
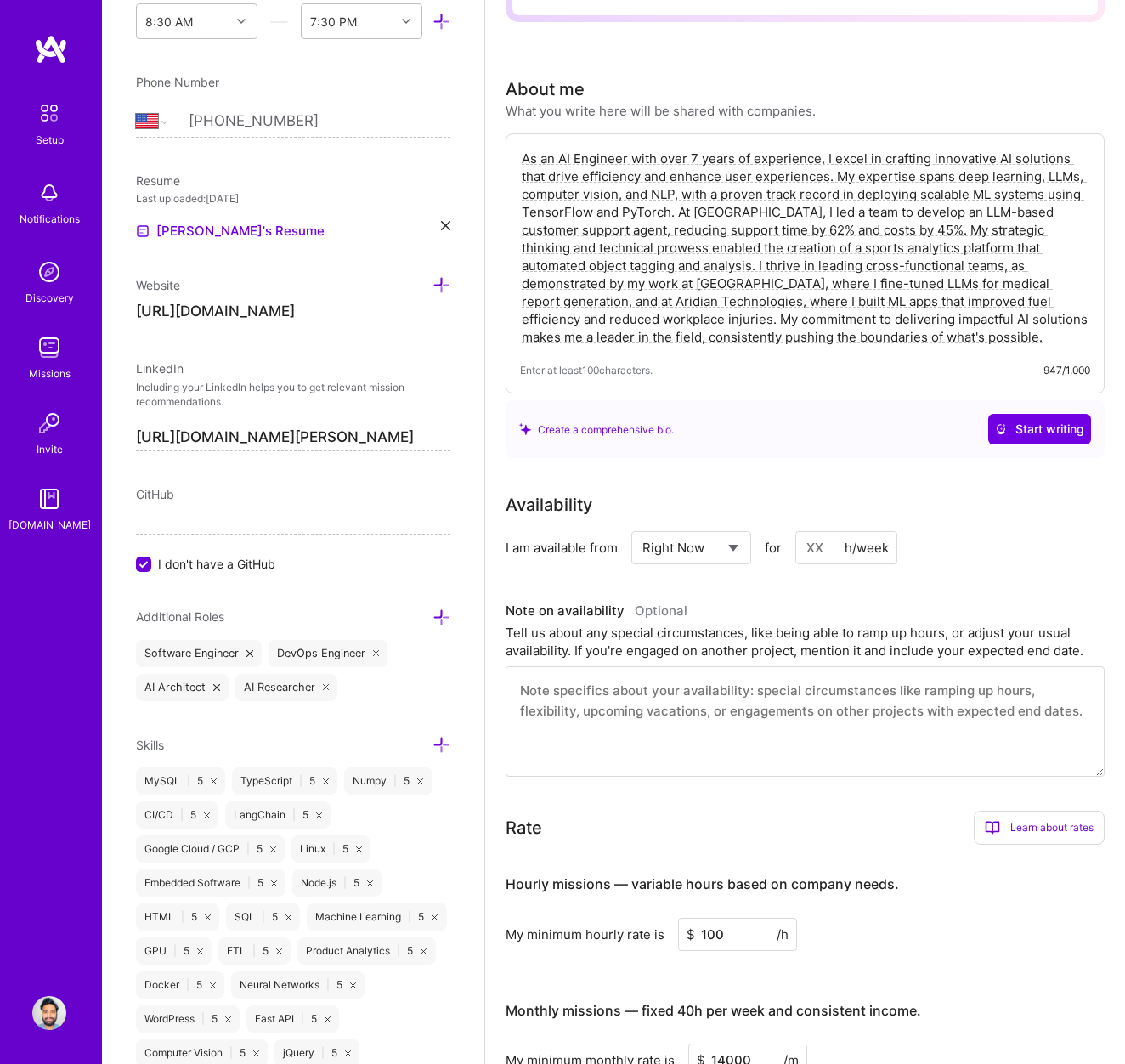
scroll to position [546, 0]
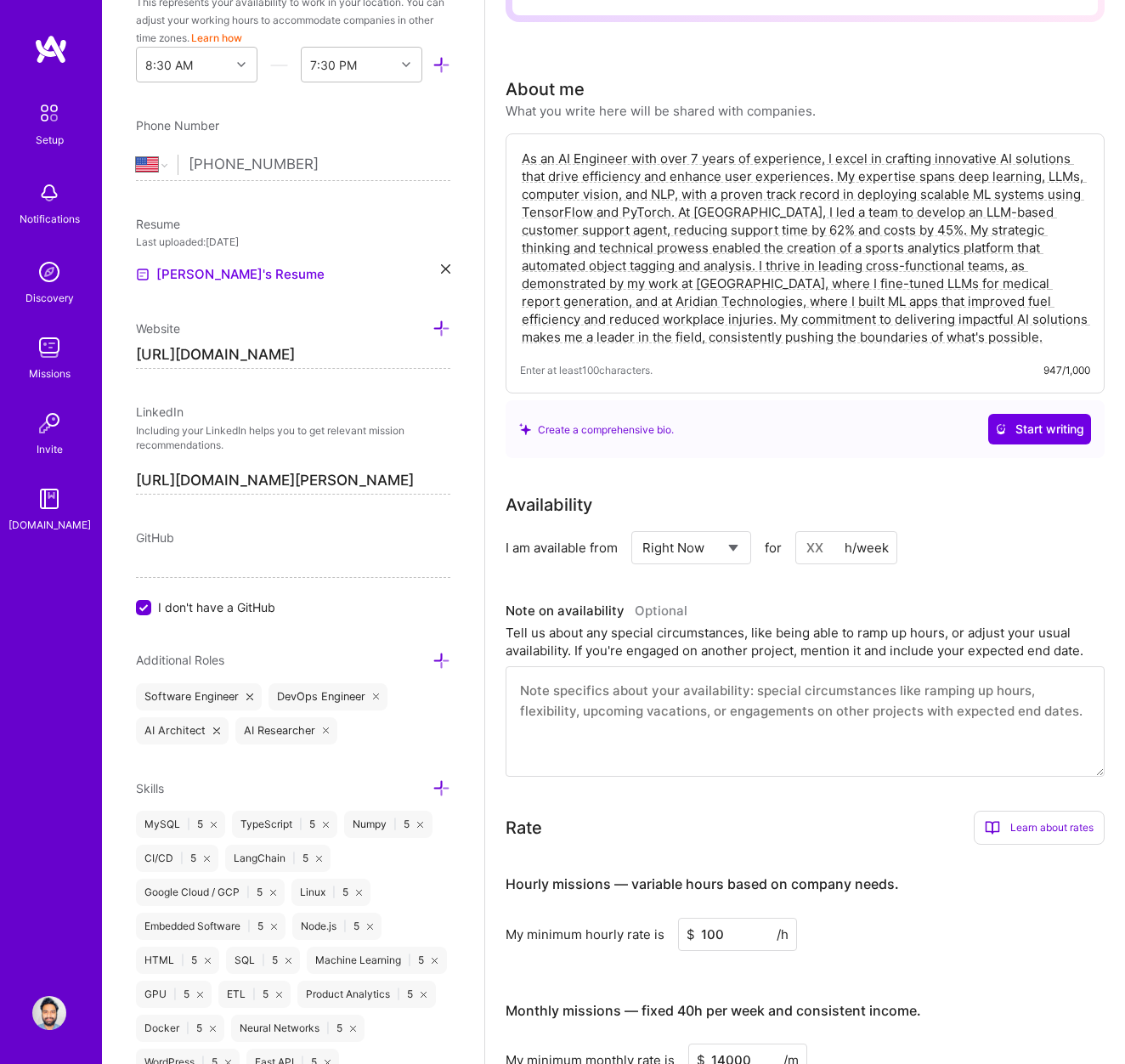
click at [151, 609] on input "I don't have a GitHub" at bounding box center [146, 608] width 16 height 16
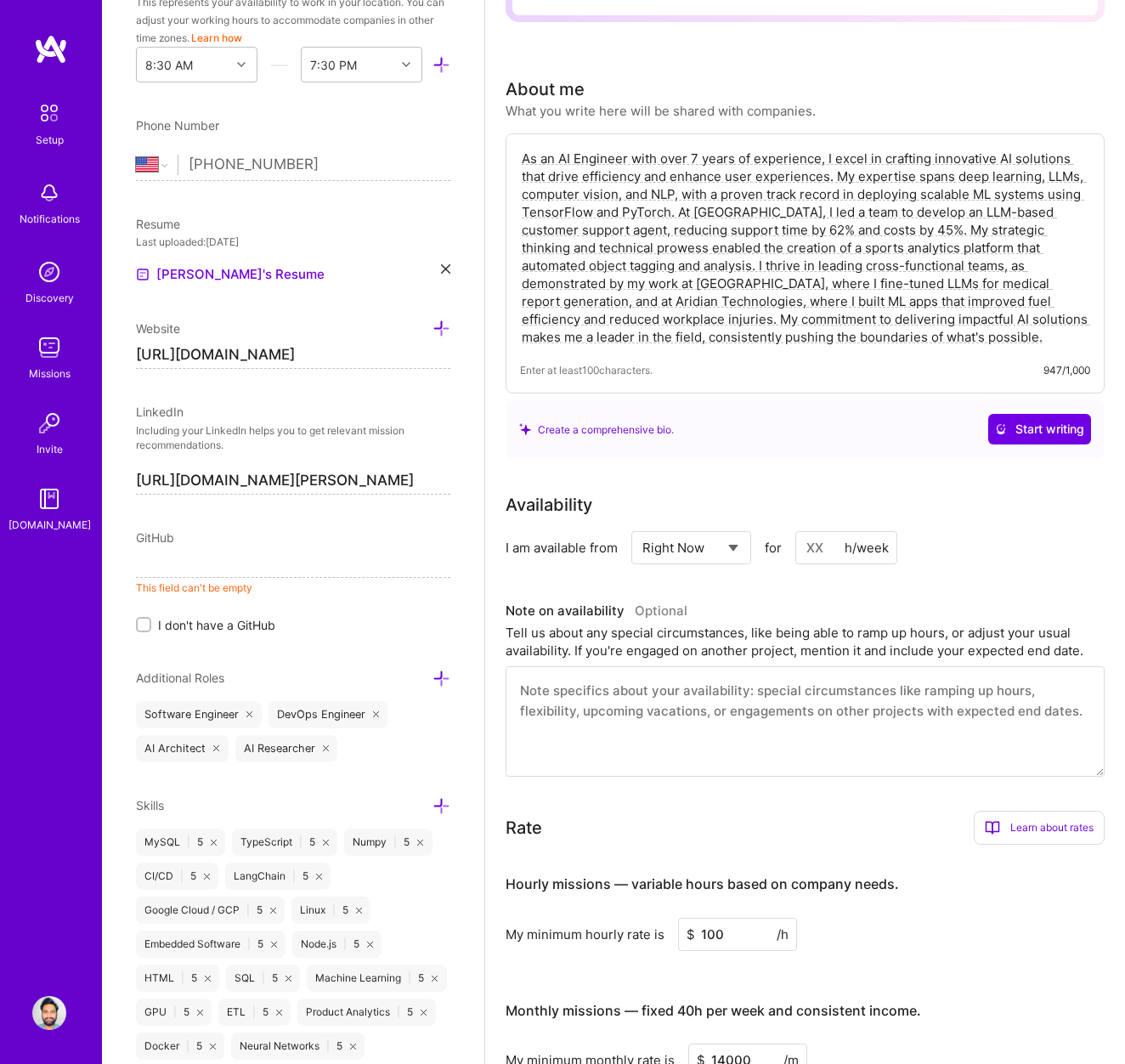
click at [188, 572] on input at bounding box center [293, 564] width 315 height 27
paste input "https://github.com/adilmubeenwork?tab=repositories"
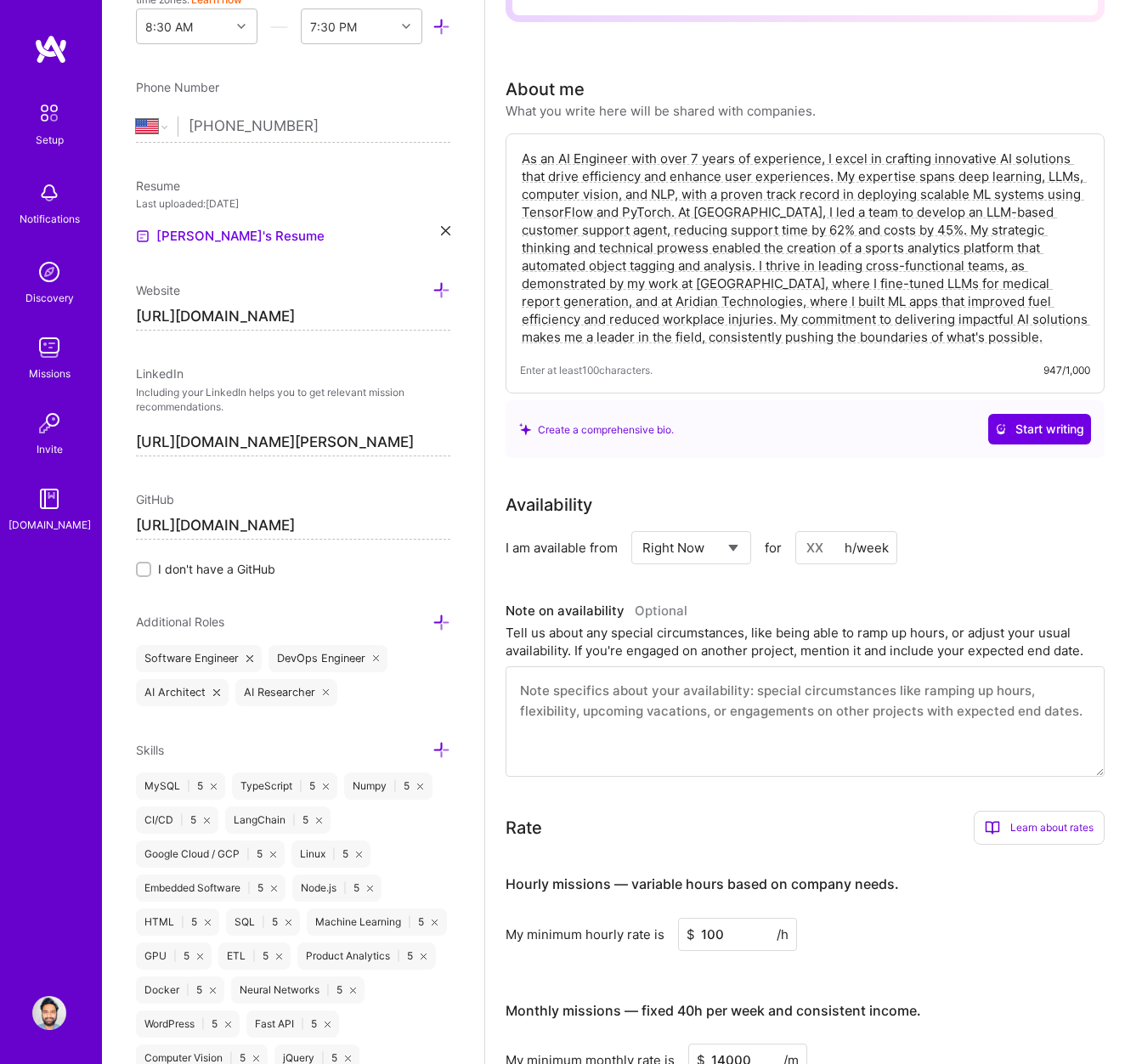
scroll to position [586, 0]
drag, startPoint x: 329, startPoint y: 523, endPoint x: 529, endPoint y: 522, distance: 200.0
type input "https://github.com/adilmubeenwork"
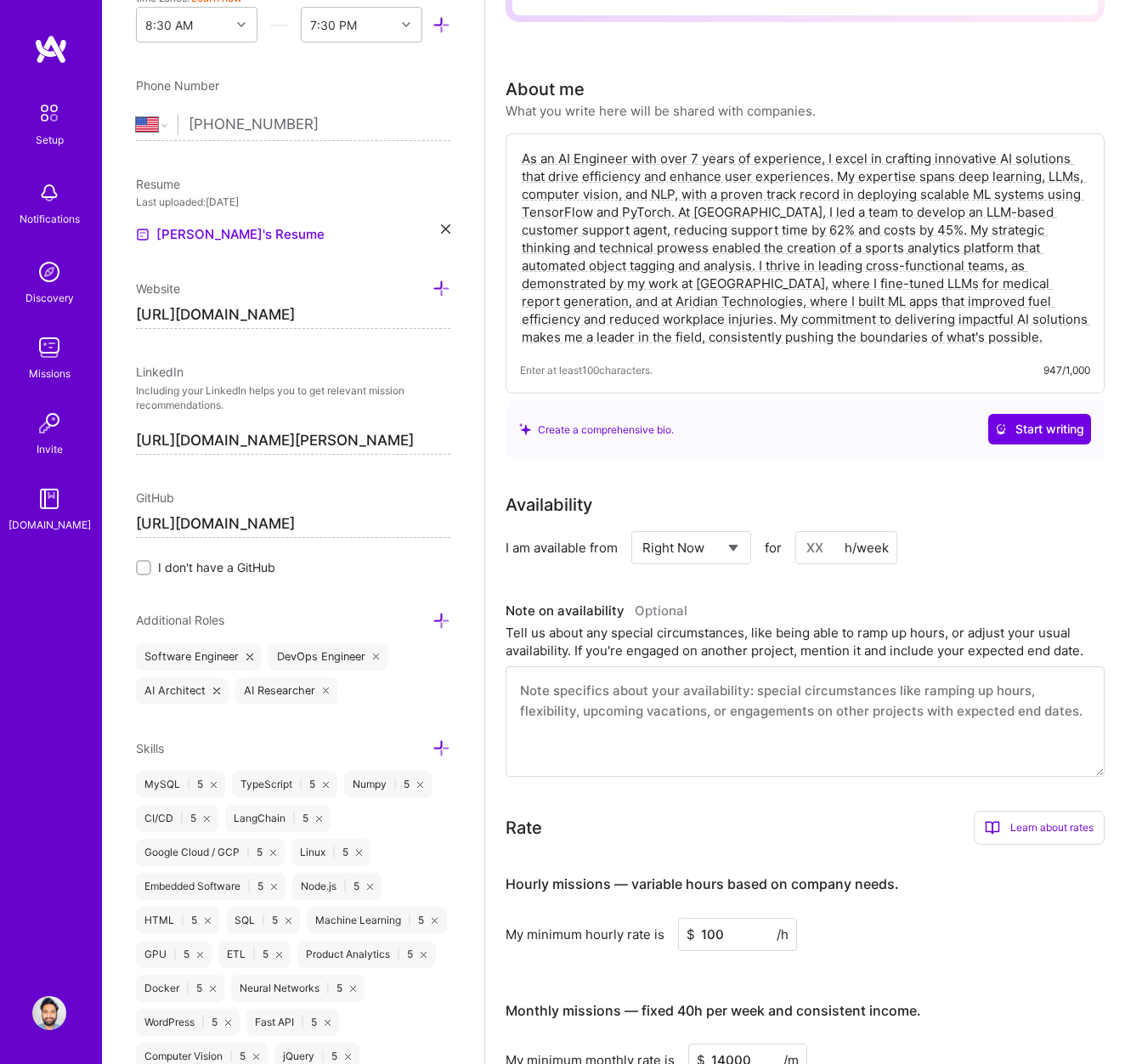
click at [335, 566] on label "I don't have a GitHub" at bounding box center [293, 567] width 315 height 17
click at [152, 566] on input "I don't have a GitHub" at bounding box center [146, 569] width 12 height 12
click at [335, 566] on label "I don't have a GitHub" at bounding box center [293, 567] width 315 height 17
click at [153, 566] on input "I don't have a GitHub" at bounding box center [146, 569] width 16 height 16
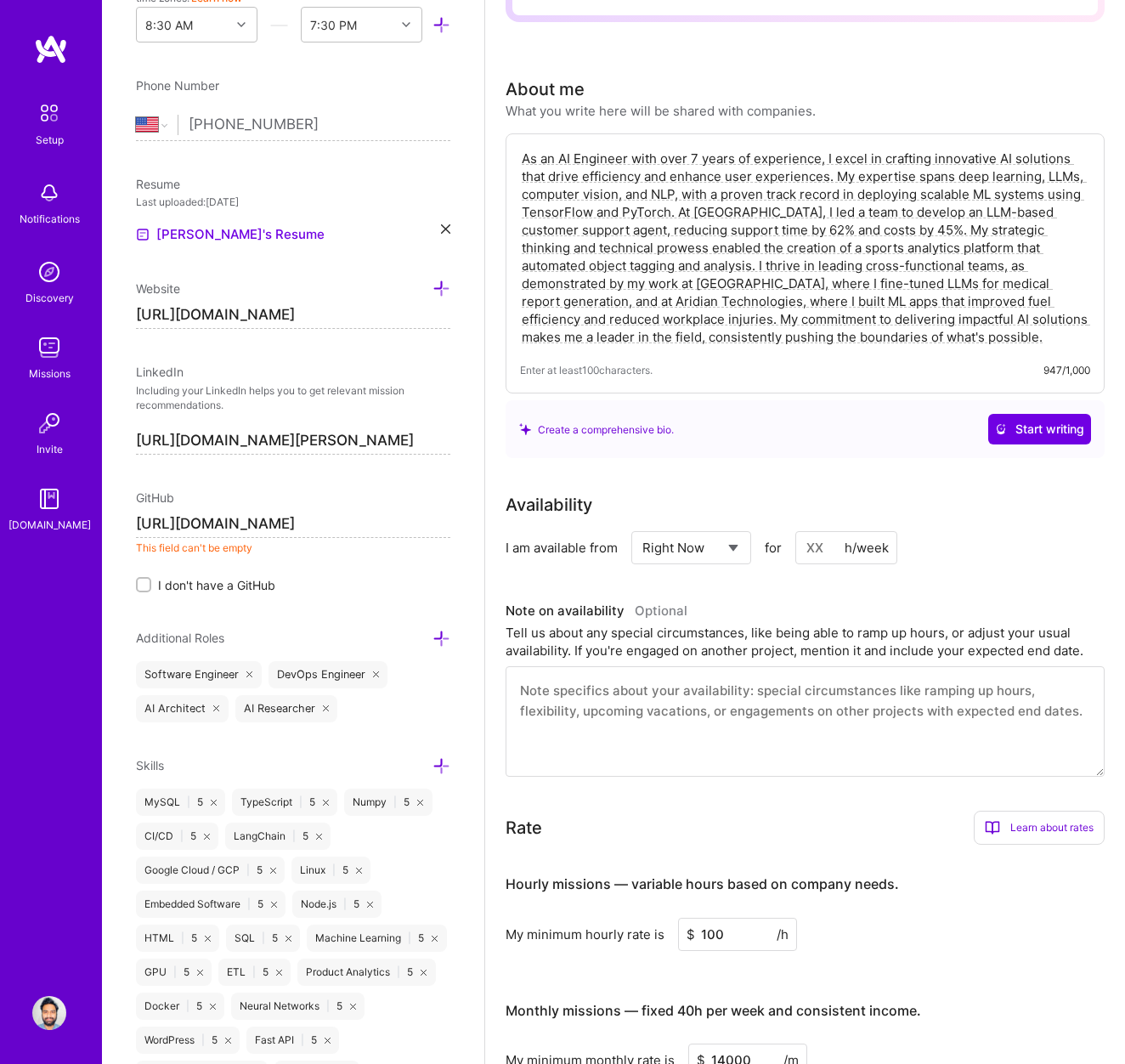
click at [234, 586] on div "Edit photo [PERSON_NAME] AI Engineer 8 Years Experience Location This is the lo…" at bounding box center [293, 532] width 383 height 1064
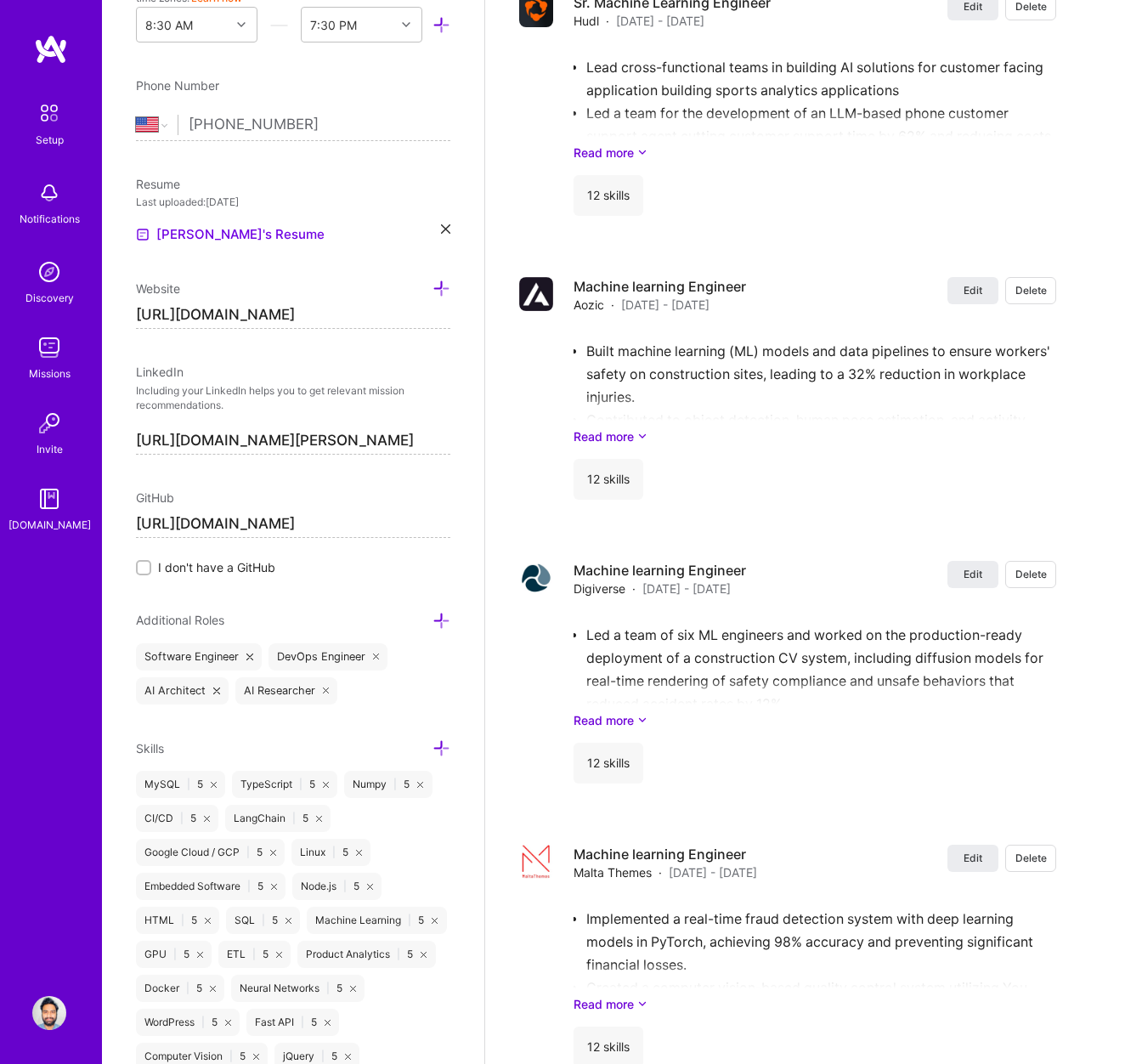
scroll to position [2202, 0]
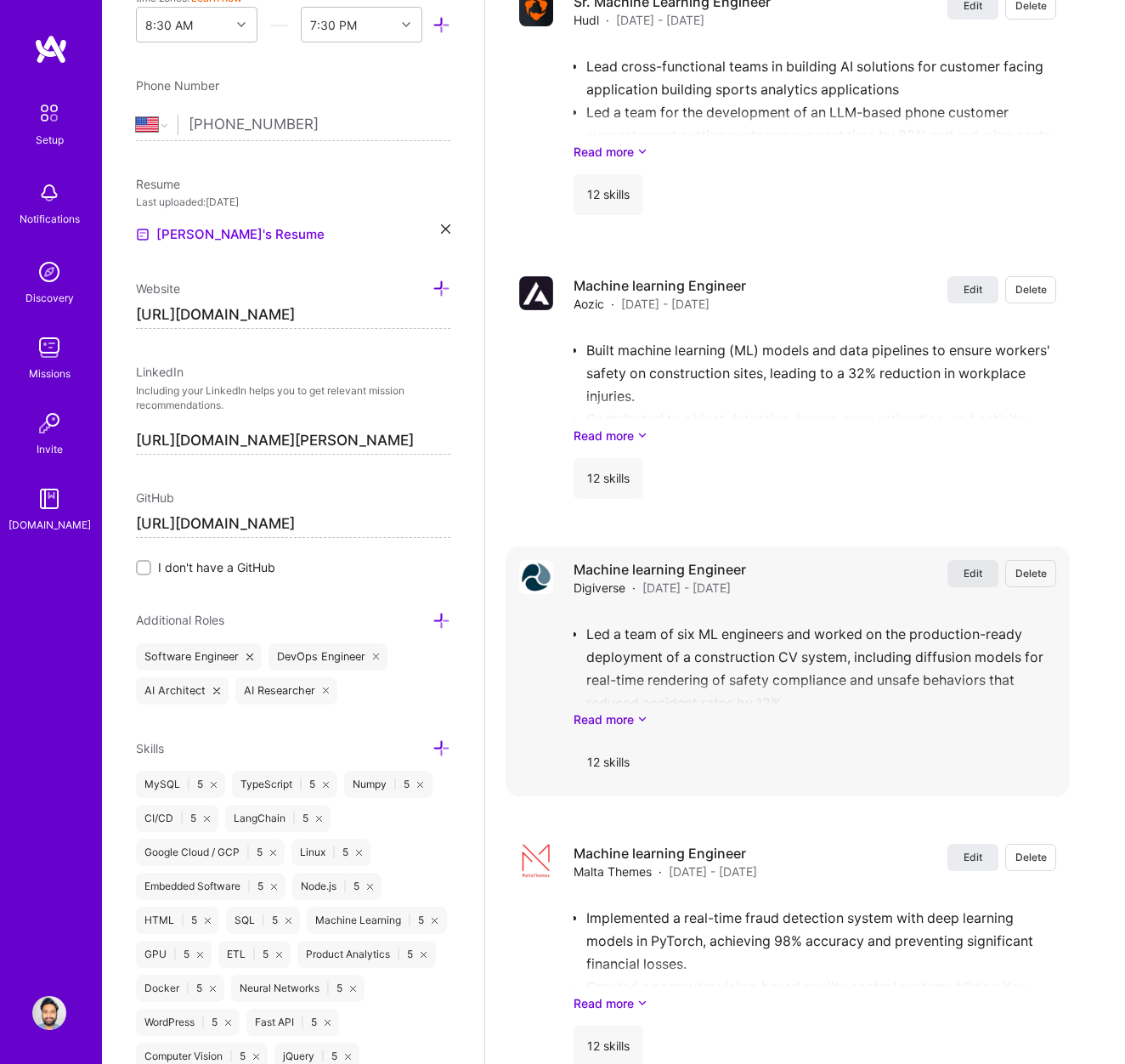
click at [979, 573] on span "Edit" at bounding box center [973, 573] width 18 height 15
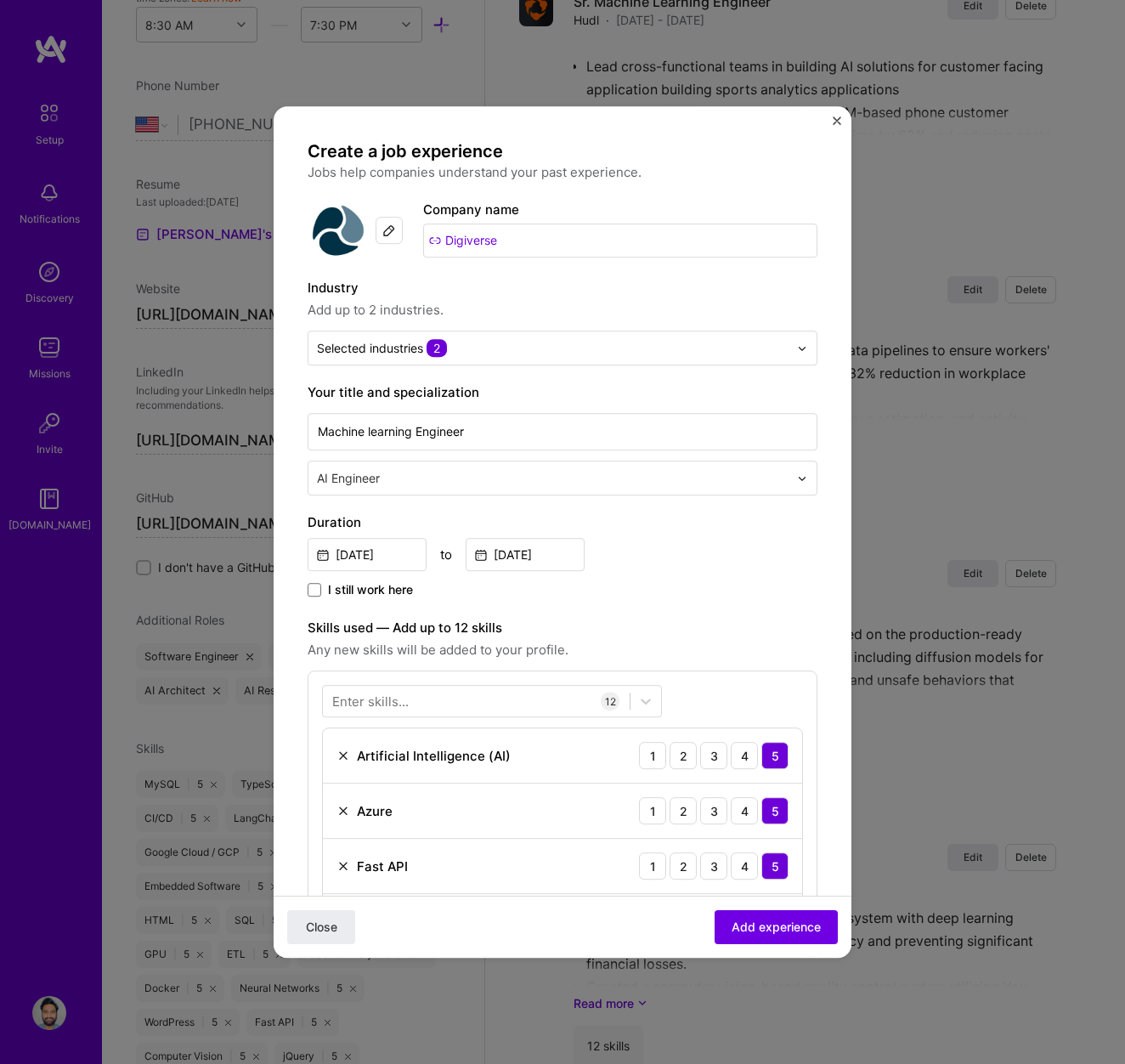
drag, startPoint x: 520, startPoint y: 246, endPoint x: 398, endPoint y: 243, distance: 122.0
click at [398, 243] on div "Company logo Company name Digiverse" at bounding box center [562, 230] width 510 height 61
click at [839, 118] on img "Close" at bounding box center [837, 121] width 9 height 9
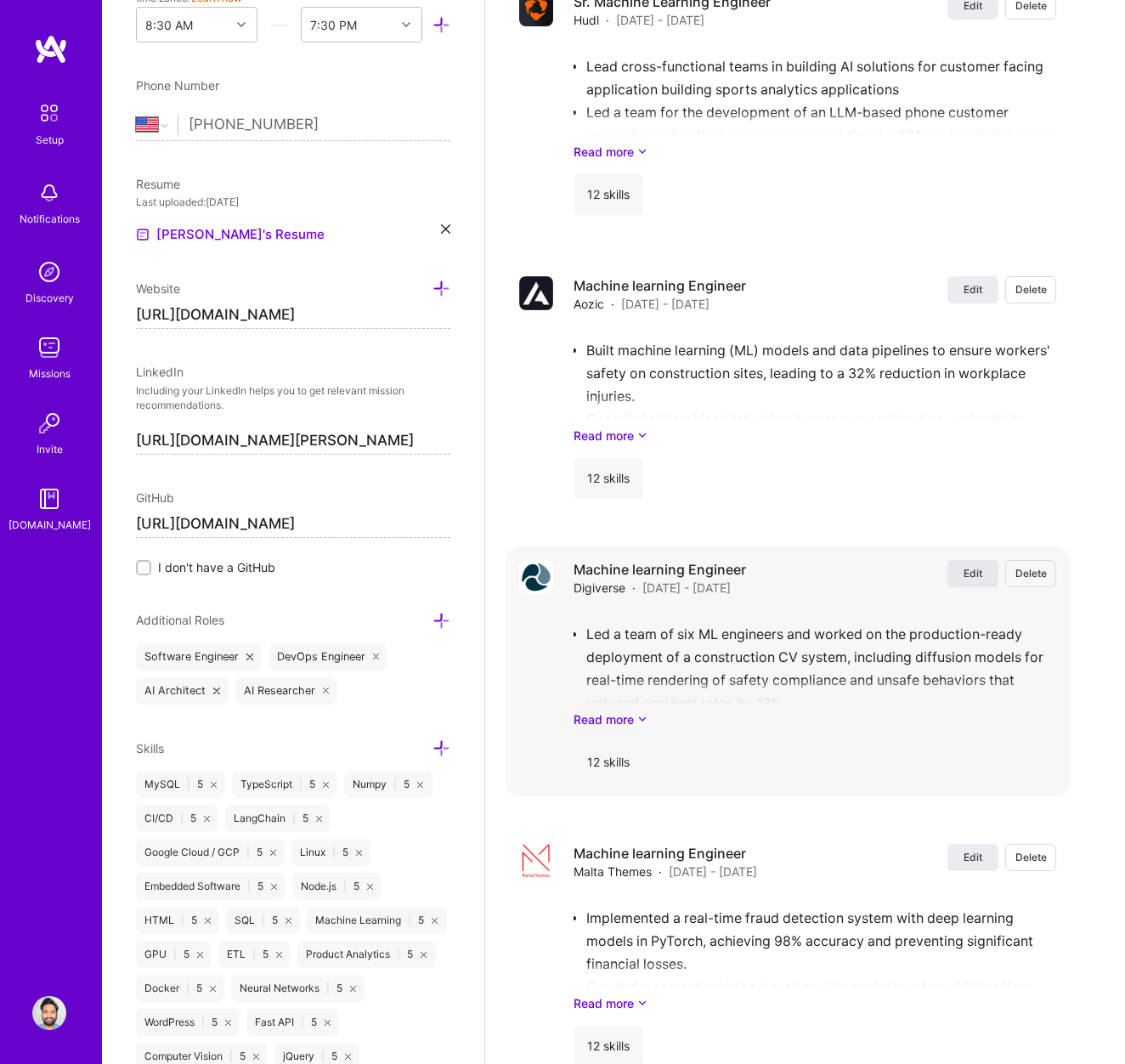
click at [977, 576] on span "Edit" at bounding box center [973, 573] width 18 height 15
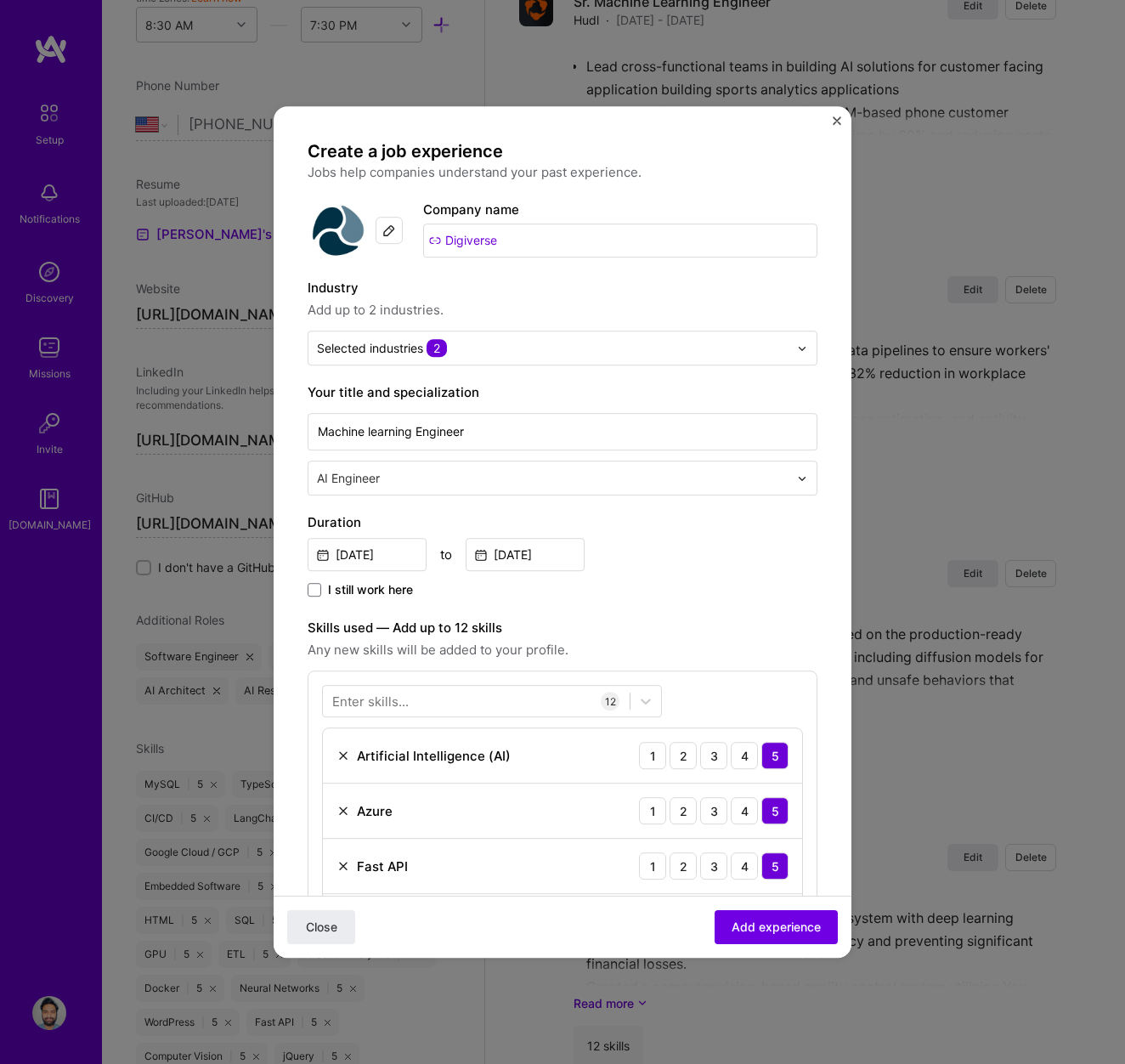
click at [568, 235] on input "Digiverse" at bounding box center [620, 240] width 395 height 34
click at [390, 229] on img at bounding box center [390, 230] width 14 height 14
drag, startPoint x: 564, startPoint y: 242, endPoint x: 382, endPoint y: 239, distance: 182.0
click at [382, 239] on div "Company logo Company name Digiverse" at bounding box center [562, 230] width 510 height 61
type input "Aridian Technologies"
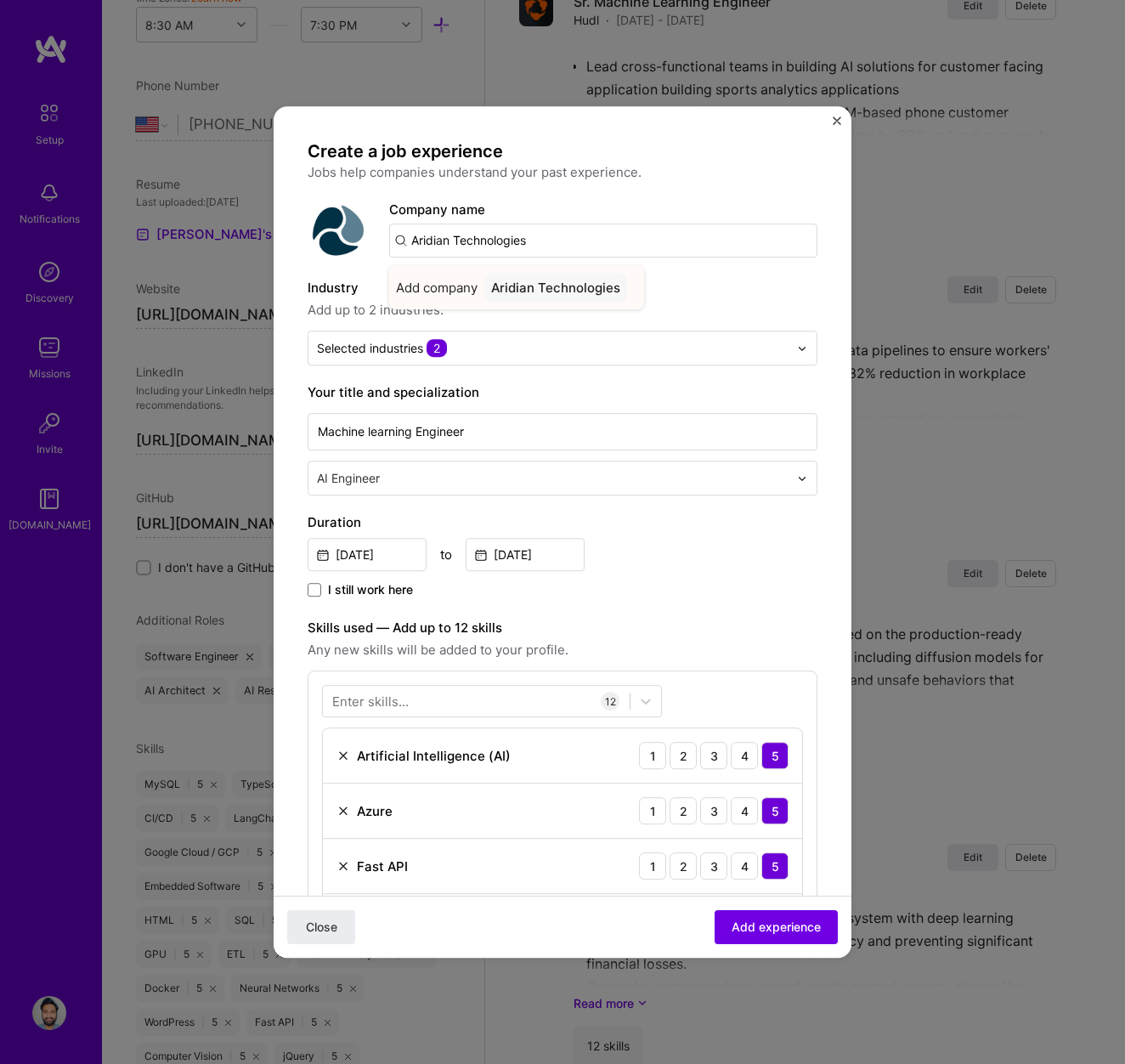
click at [536, 289] on div "Aridian Technologies" at bounding box center [556, 288] width 143 height 30
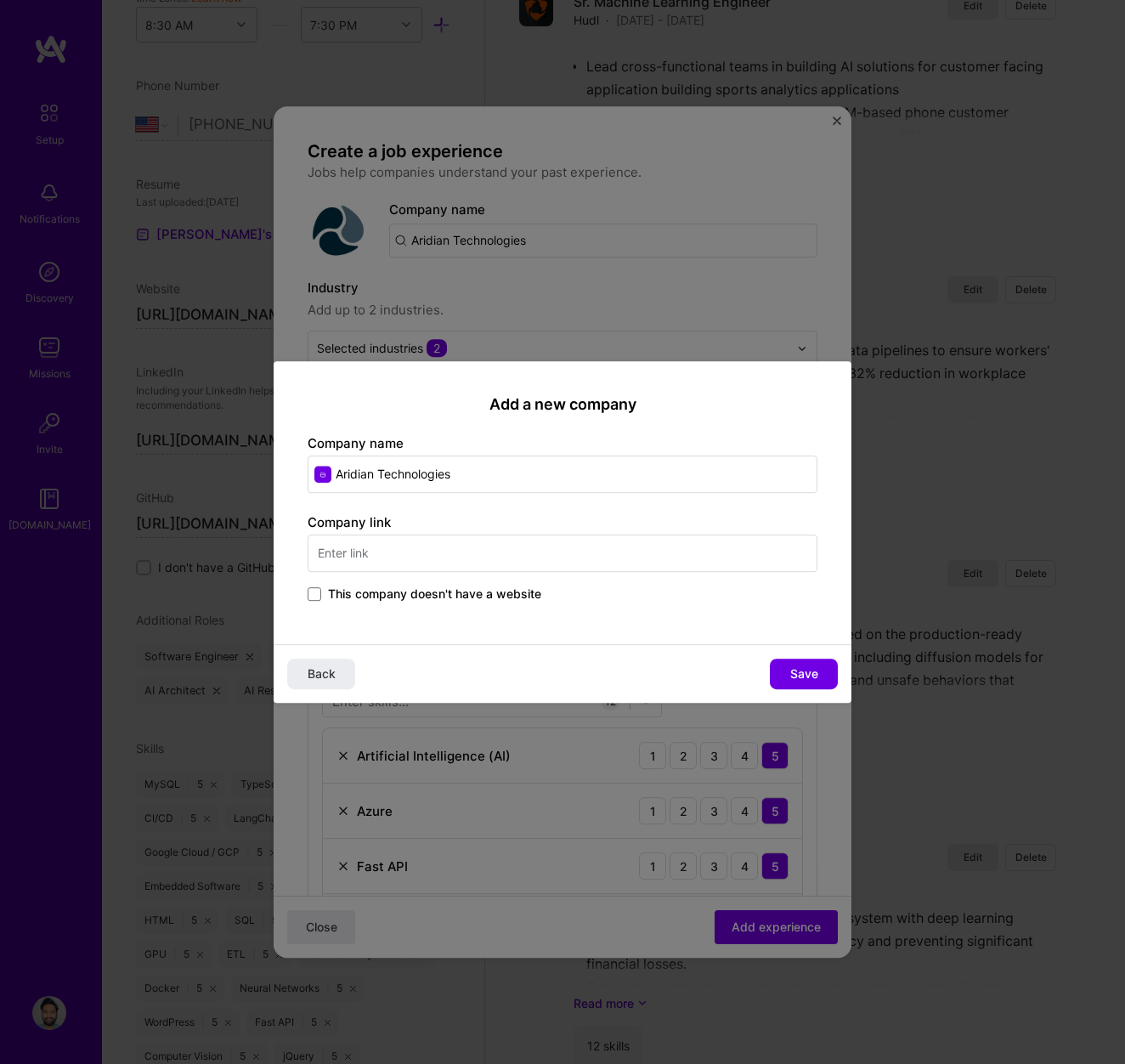
click at [358, 552] on input "text" at bounding box center [562, 552] width 510 height 37
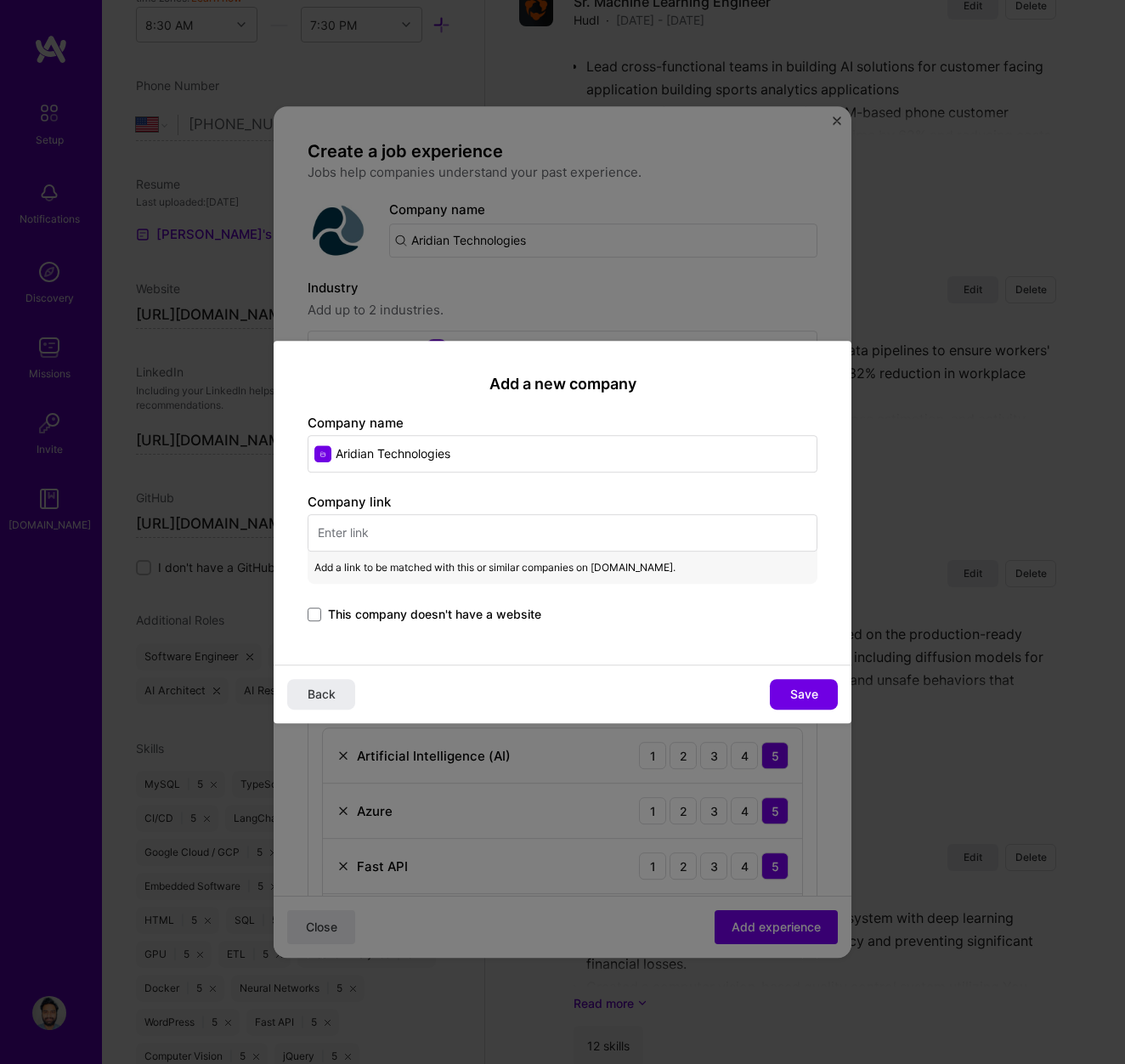
paste input "https://aridiantechnologies.com/"
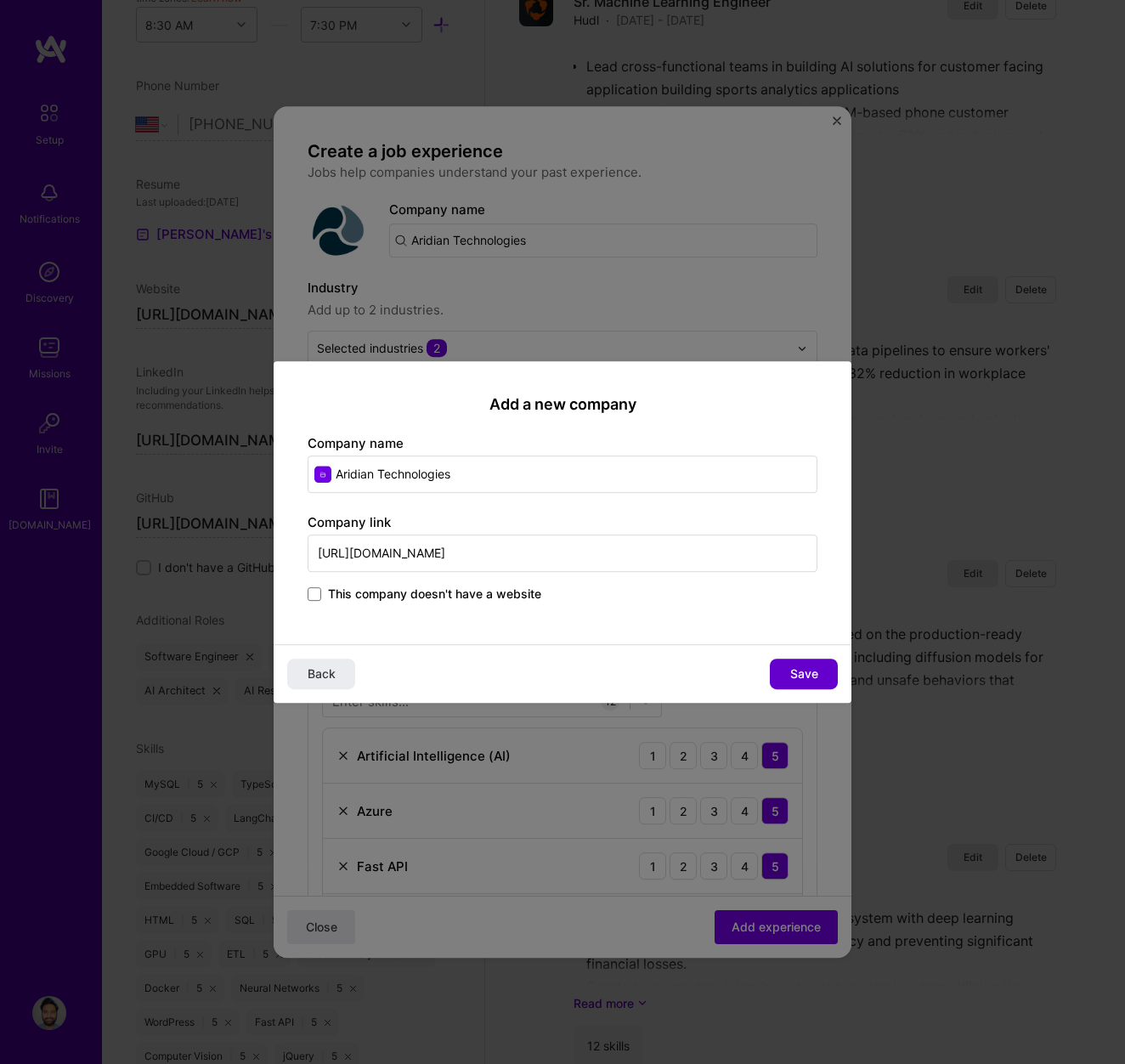
type input "https://aridiantechnologies.com/"
click at [802, 678] on span "Save" at bounding box center [804, 674] width 28 height 17
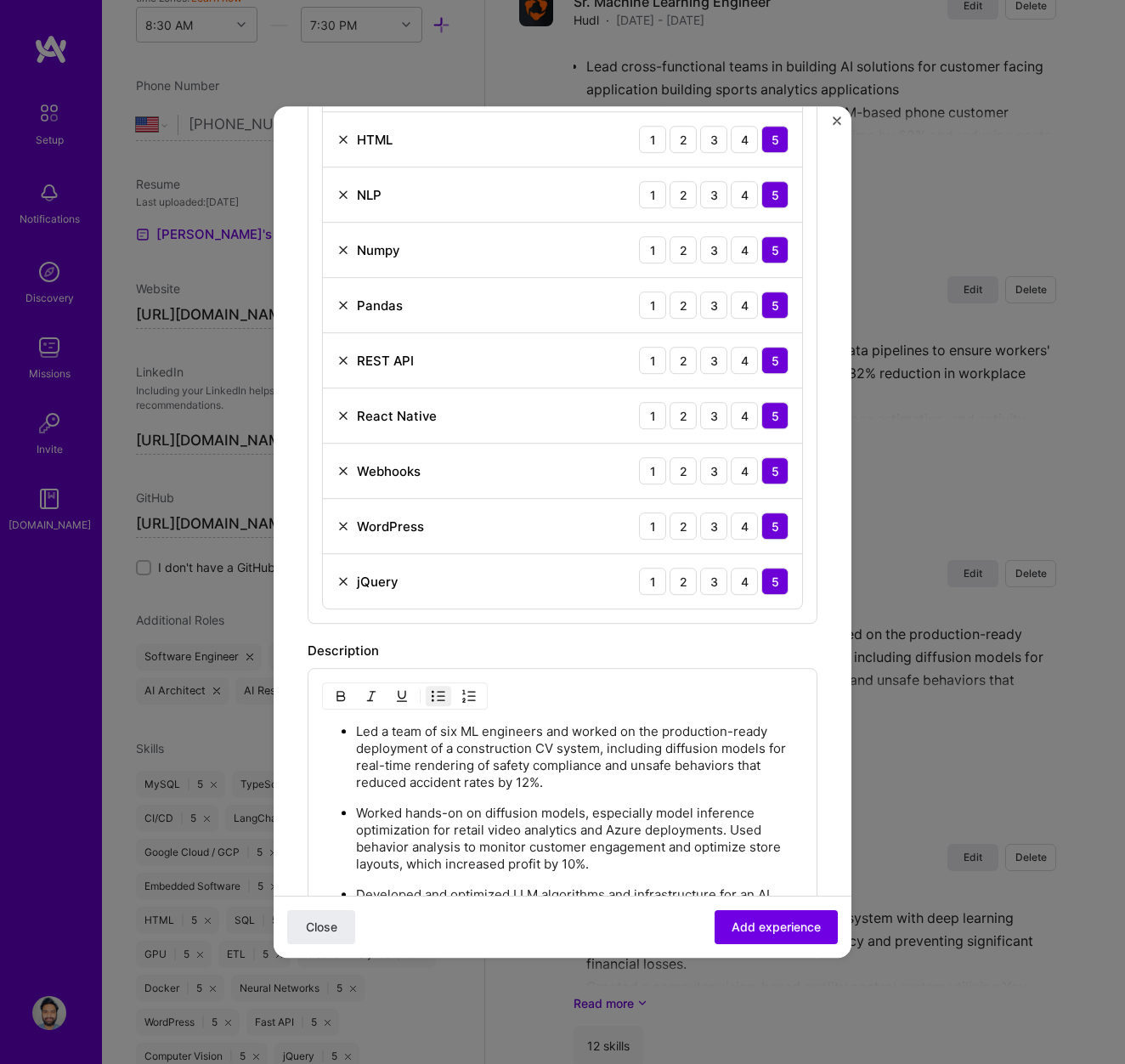
scroll to position [1190, 0]
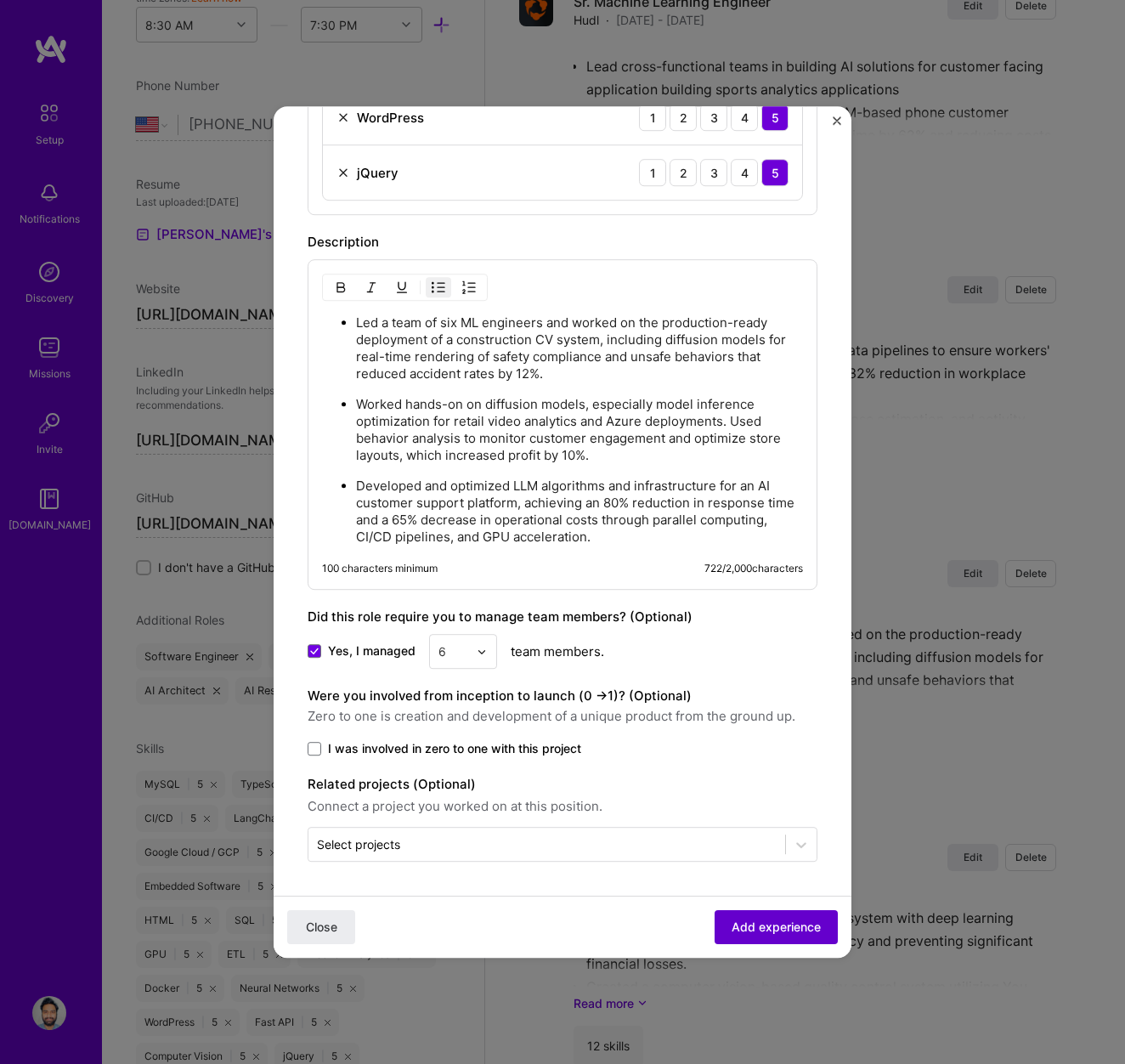
click at [760, 934] on span "Add experience" at bounding box center [776, 927] width 89 height 17
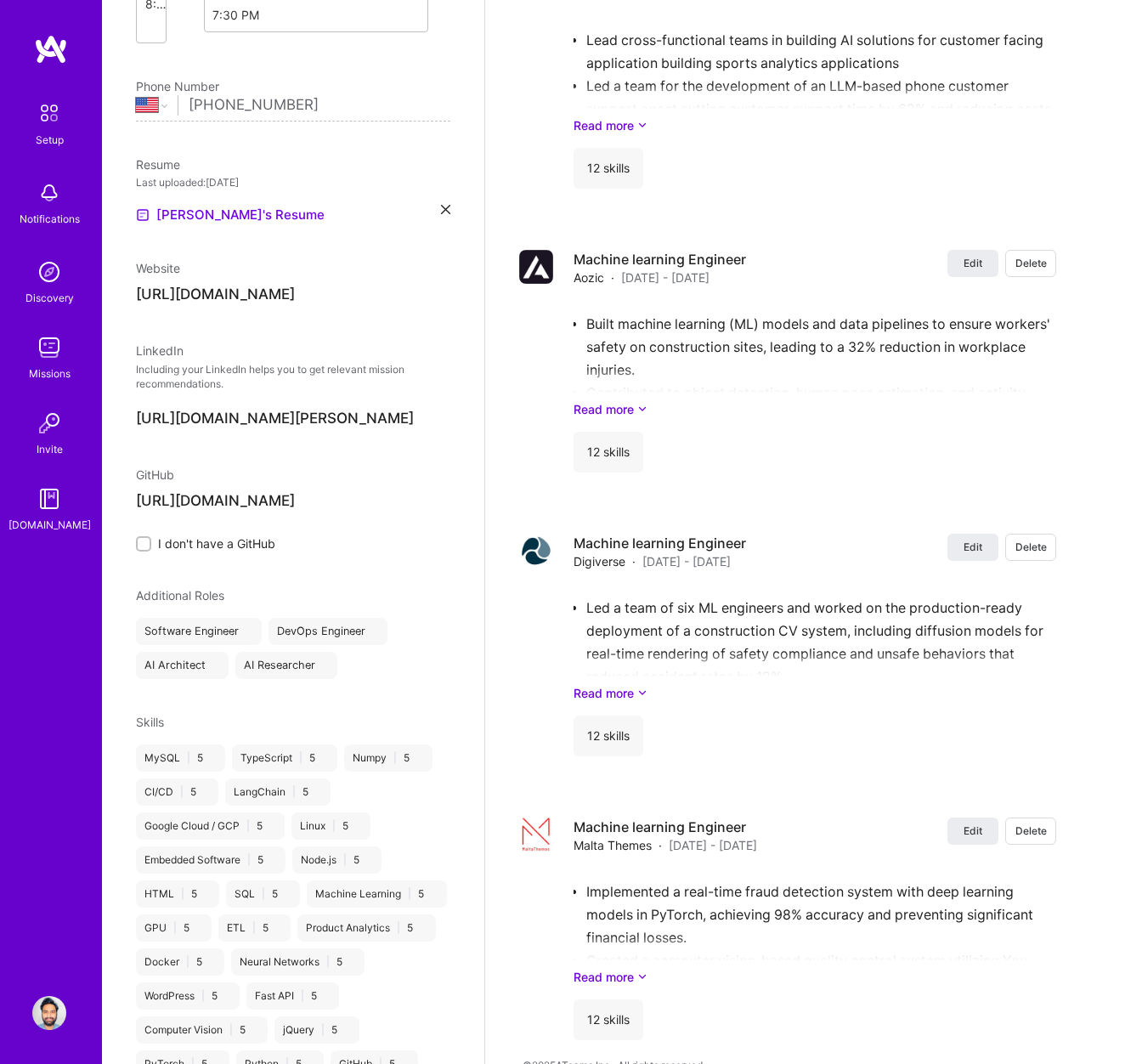
select select "US"
select select "Right Now"
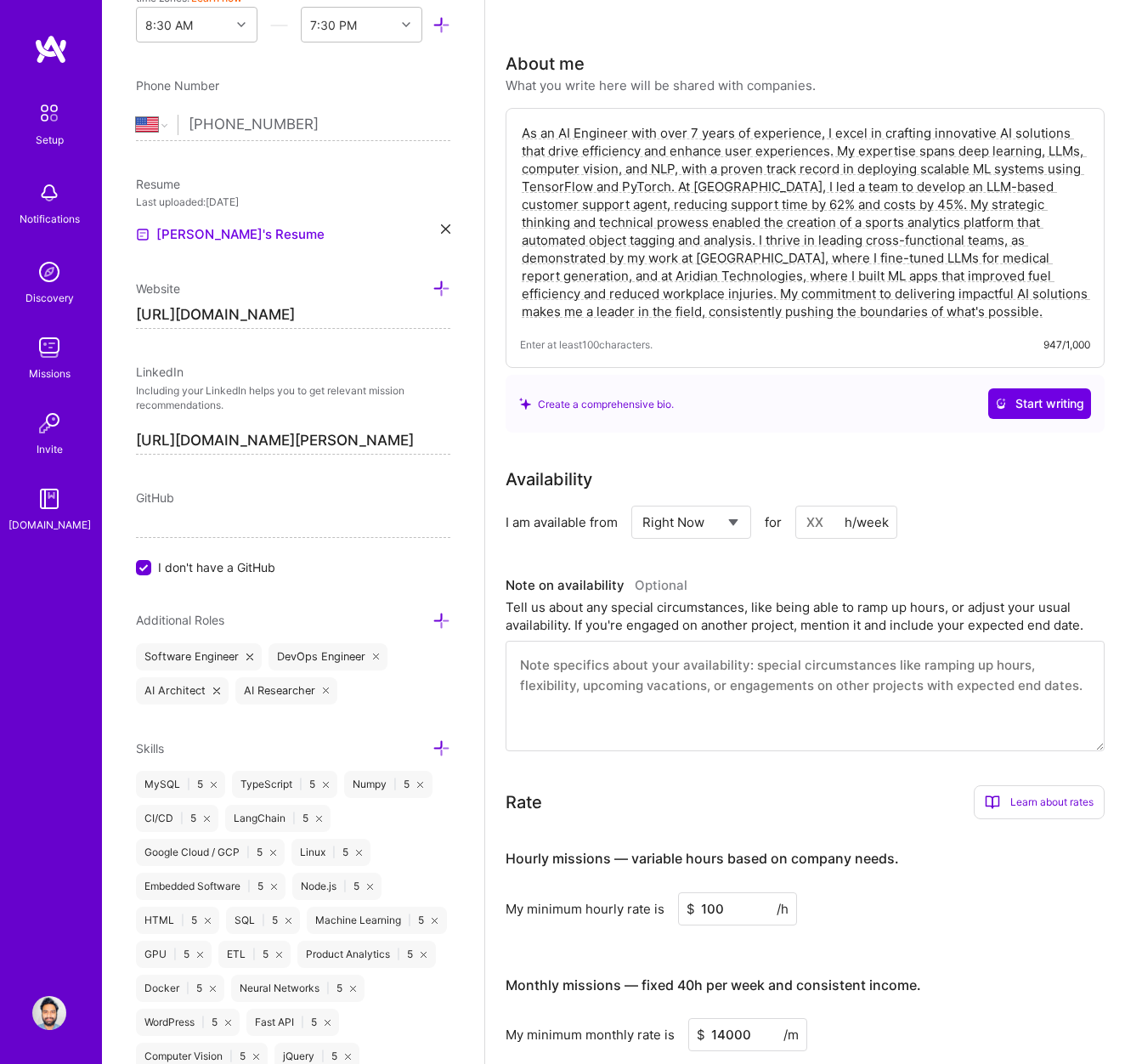
scroll to position [242, 0]
drag, startPoint x: 696, startPoint y: 131, endPoint x: 661, endPoint y: 132, distance: 35.0
click at [661, 132] on textarea "As an AI Engineer with over 7 years of experience, I excel in crafting innovati…" at bounding box center [805, 220] width 570 height 200
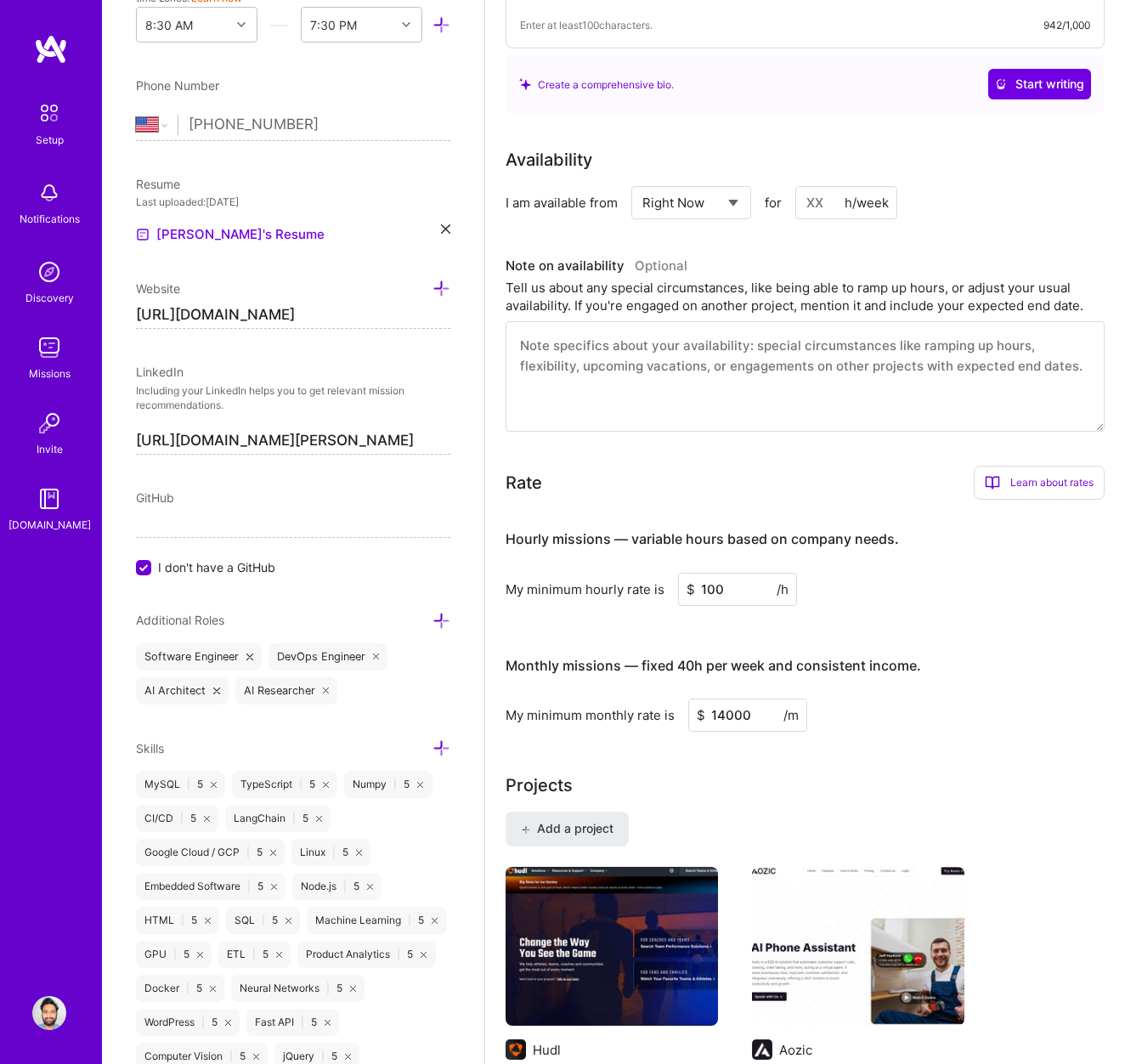
scroll to position [0, 0]
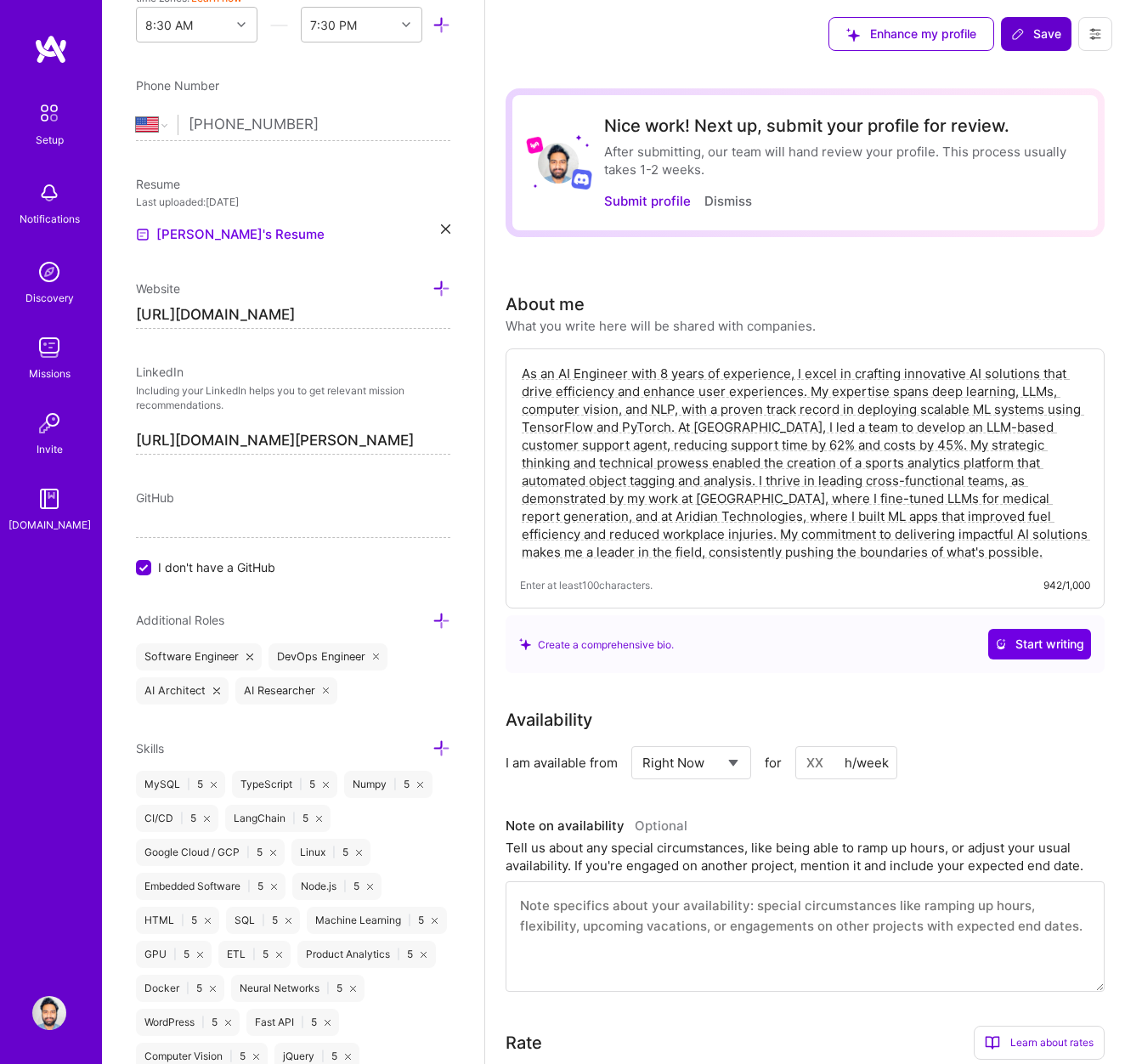
type textarea "As an AI Engineer with 8 years of experience, I excel in crafting innovative AI…"
click at [1034, 41] on span "Save" at bounding box center [1037, 34] width 51 height 17
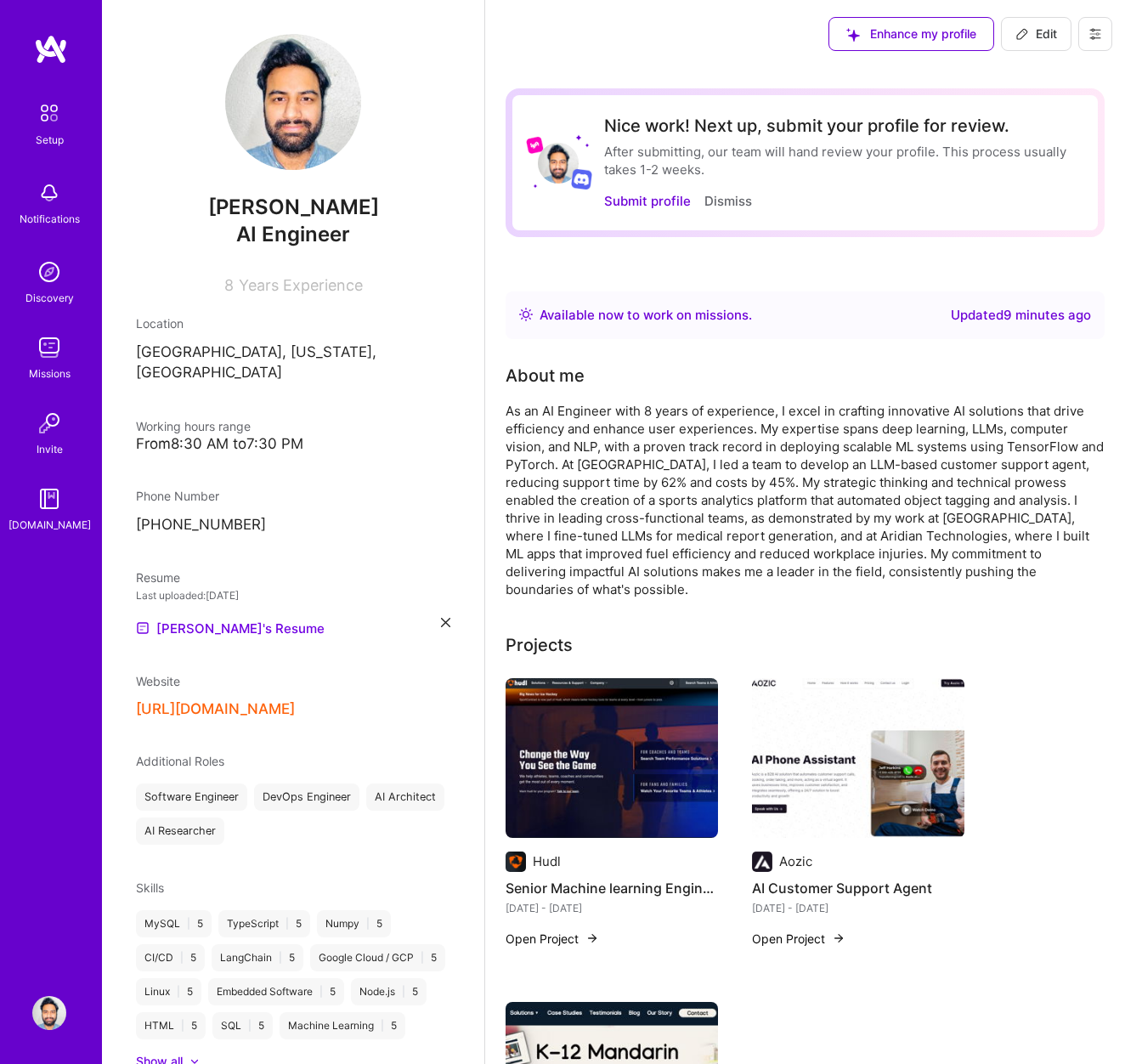
click at [1030, 37] on span "Edit" at bounding box center [1036, 34] width 42 height 17
select select "US"
select select "Right Now"
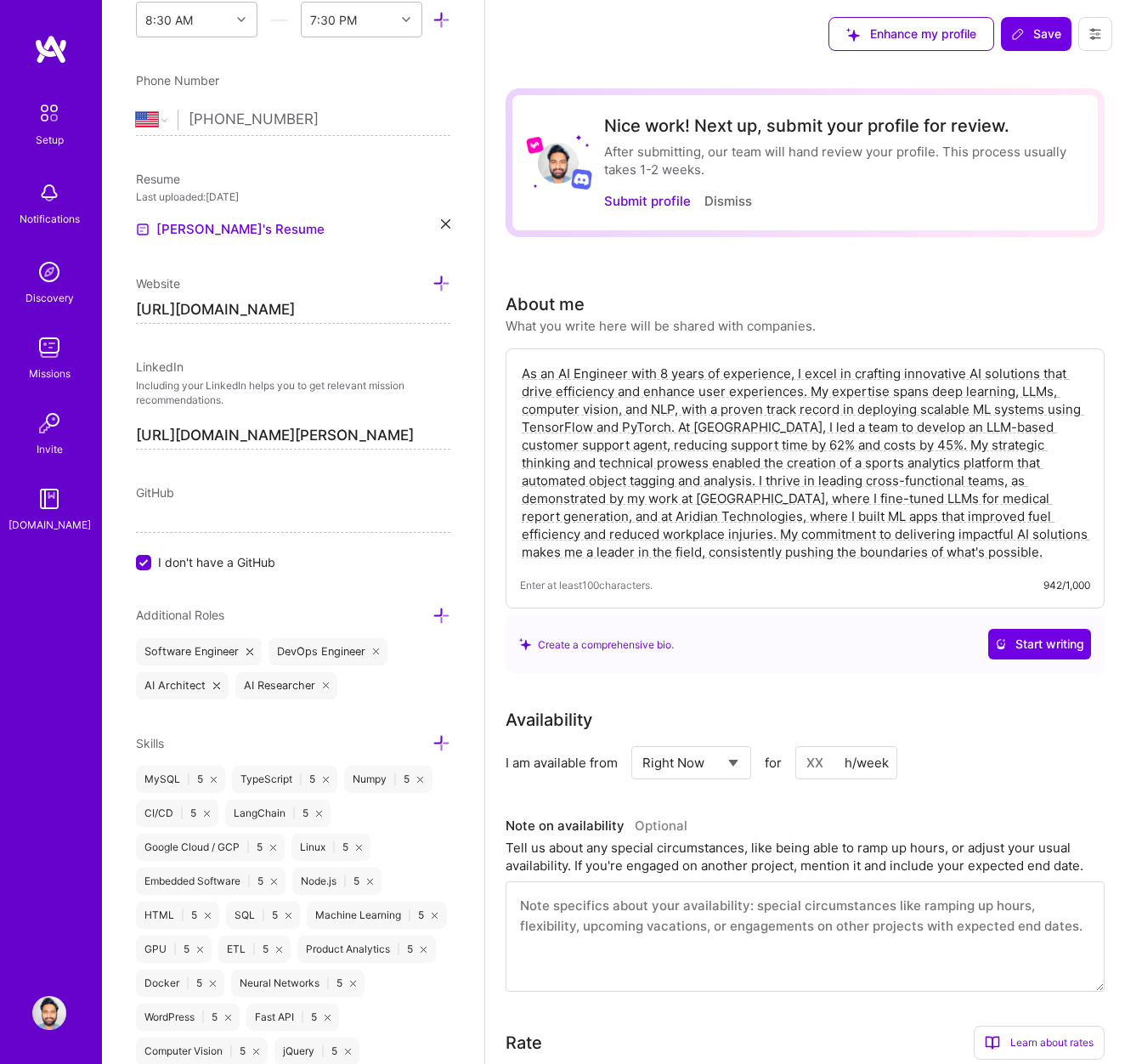
scroll to position [640, 0]
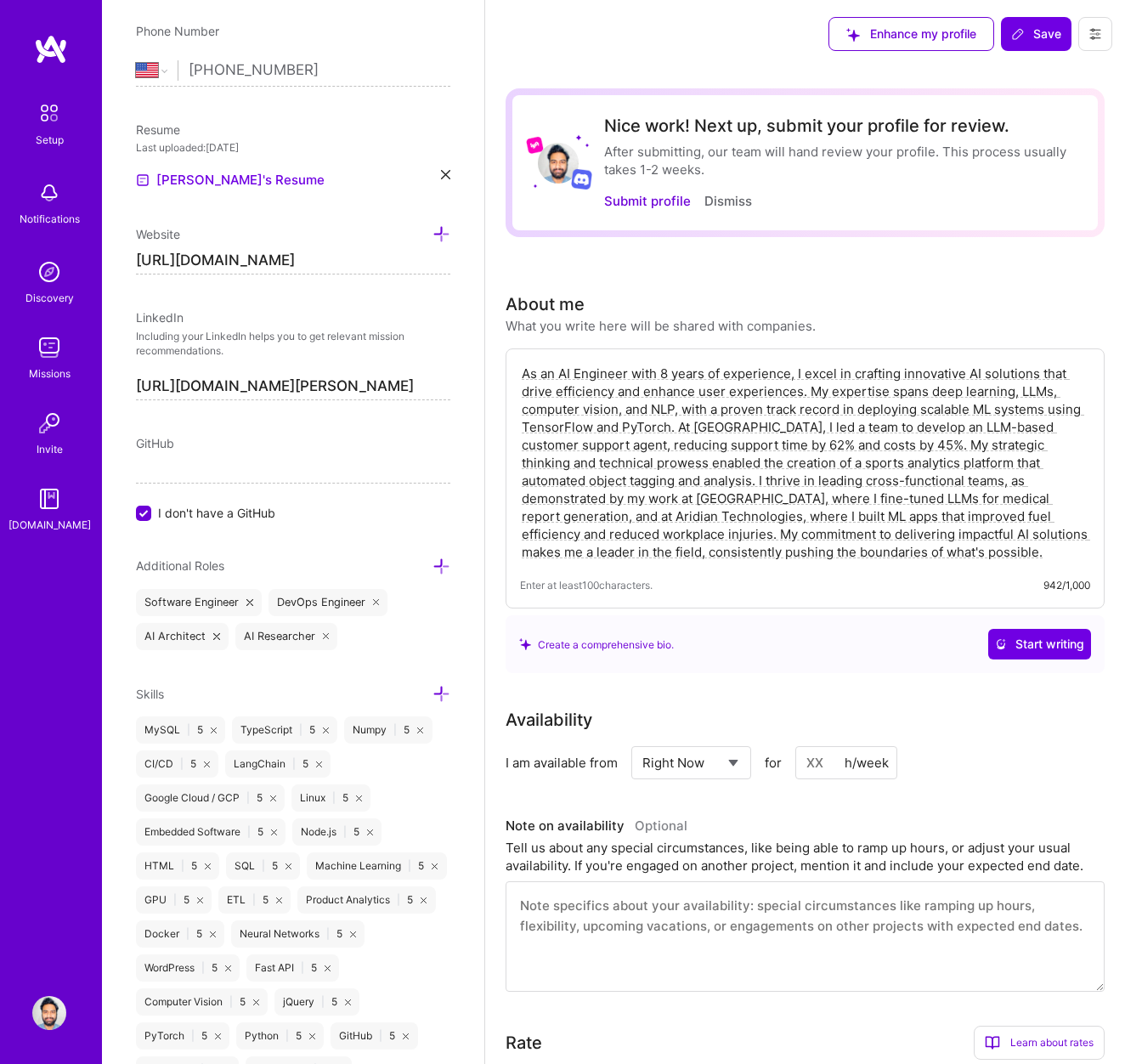
click at [145, 504] on label "I don't have a GitHub" at bounding box center [293, 512] width 315 height 17
click at [145, 506] on input "I don't have a GitHub" at bounding box center [146, 514] width 16 height 16
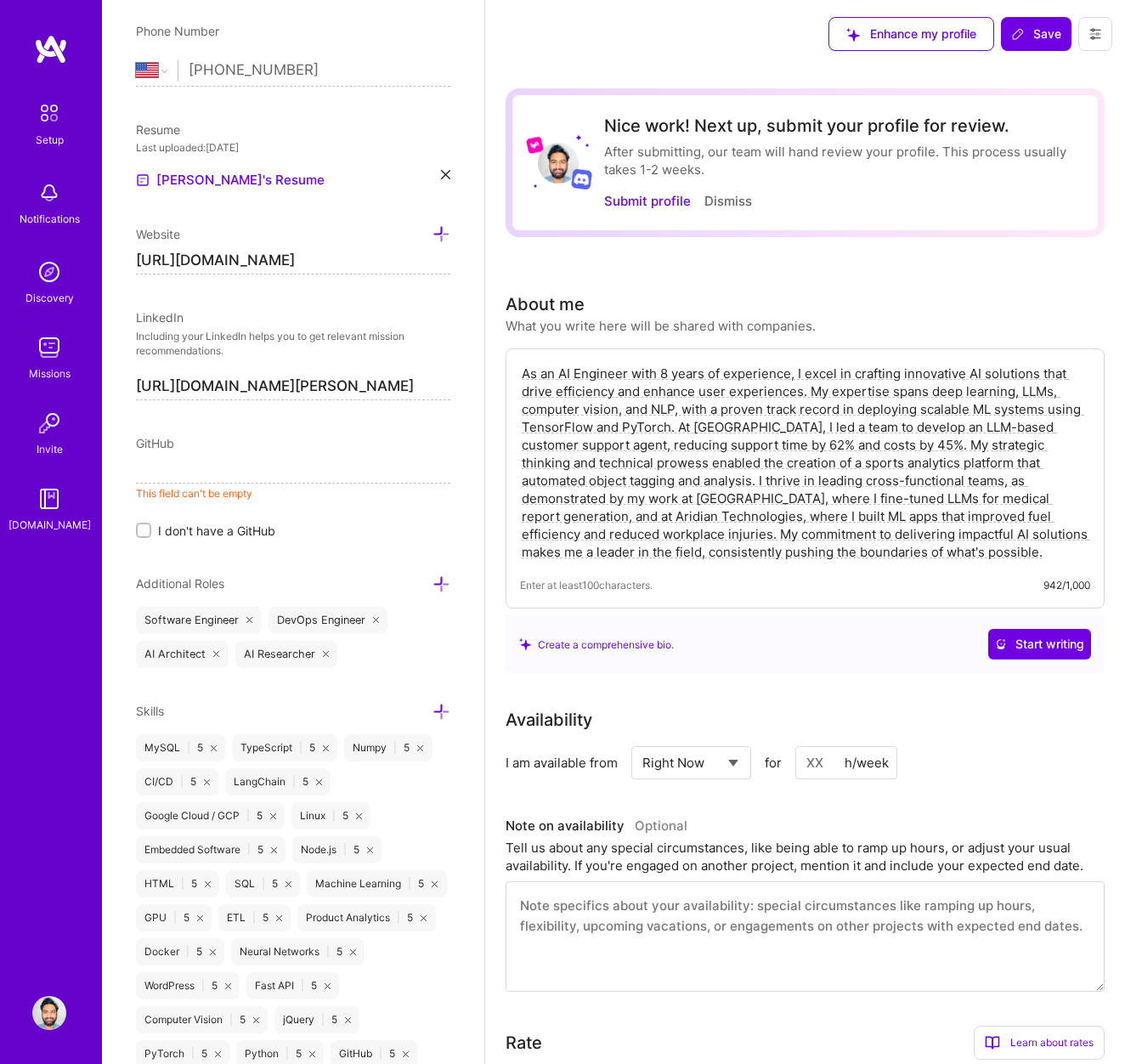
click at [171, 475] on input at bounding box center [293, 470] width 315 height 27
paste input "https://github.com/adilmubeenwork"
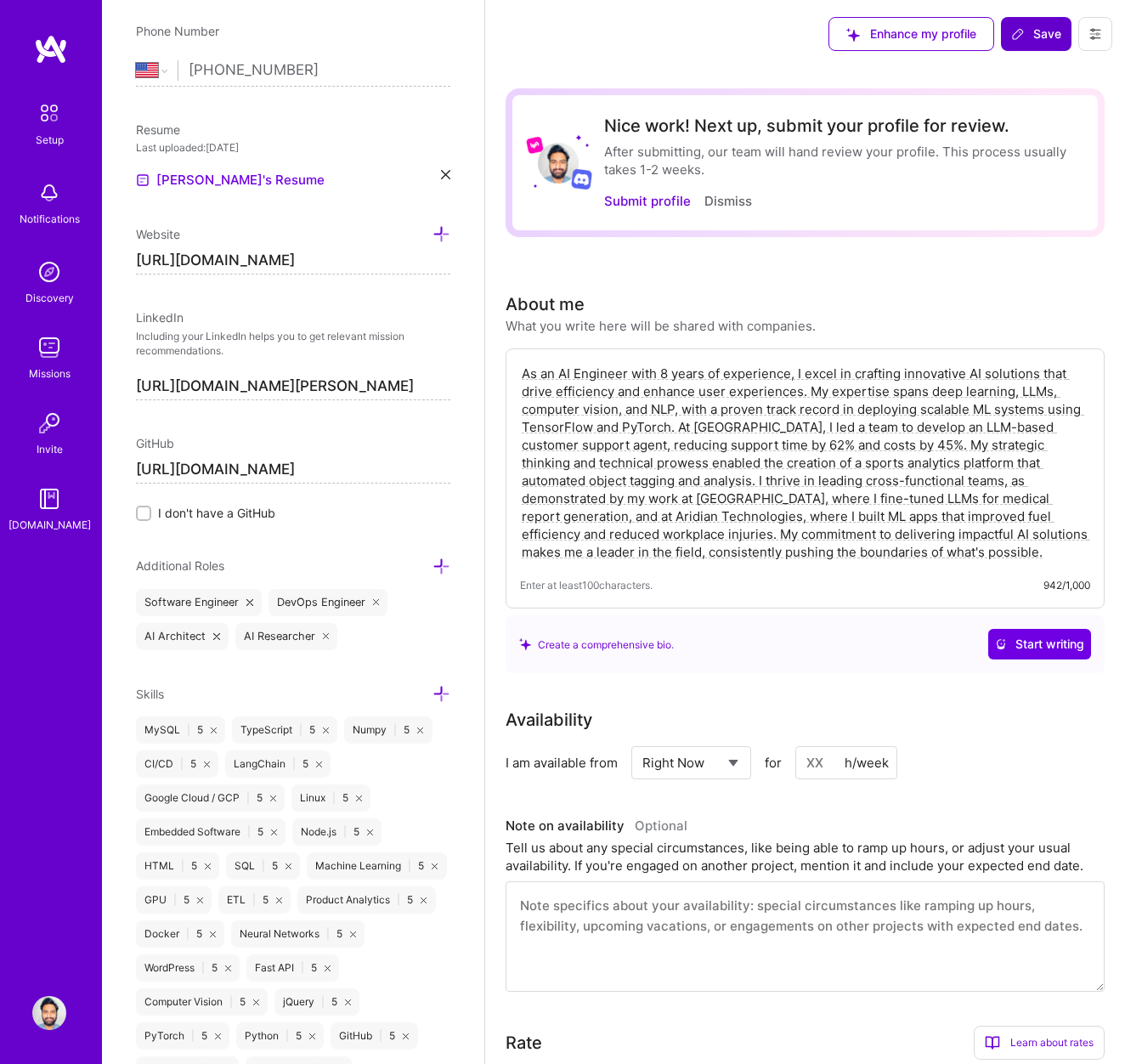
type input "https://github.com/adilmubeenwork"
click at [1040, 38] on span "Save" at bounding box center [1037, 34] width 51 height 17
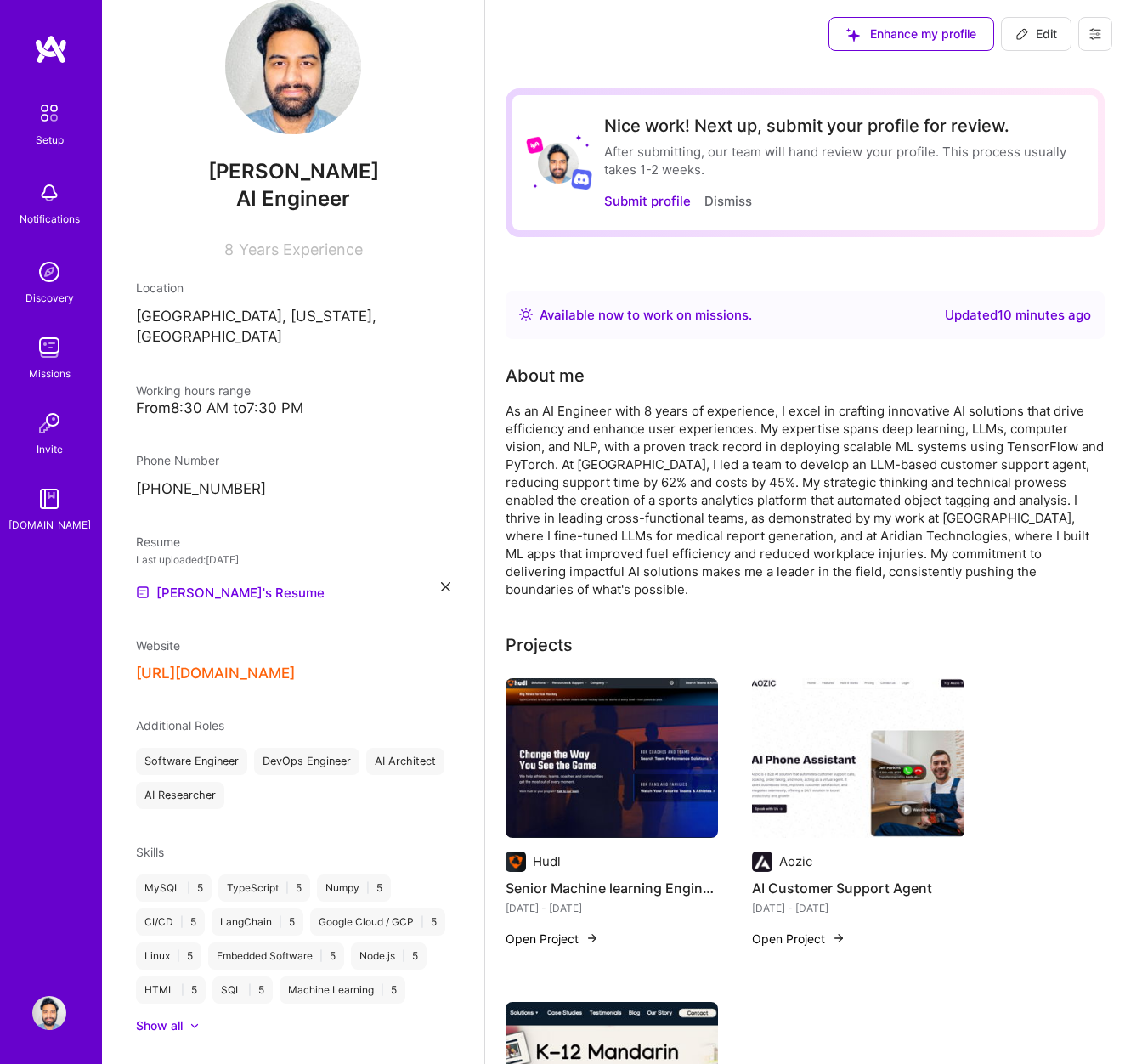
scroll to position [24, 0]
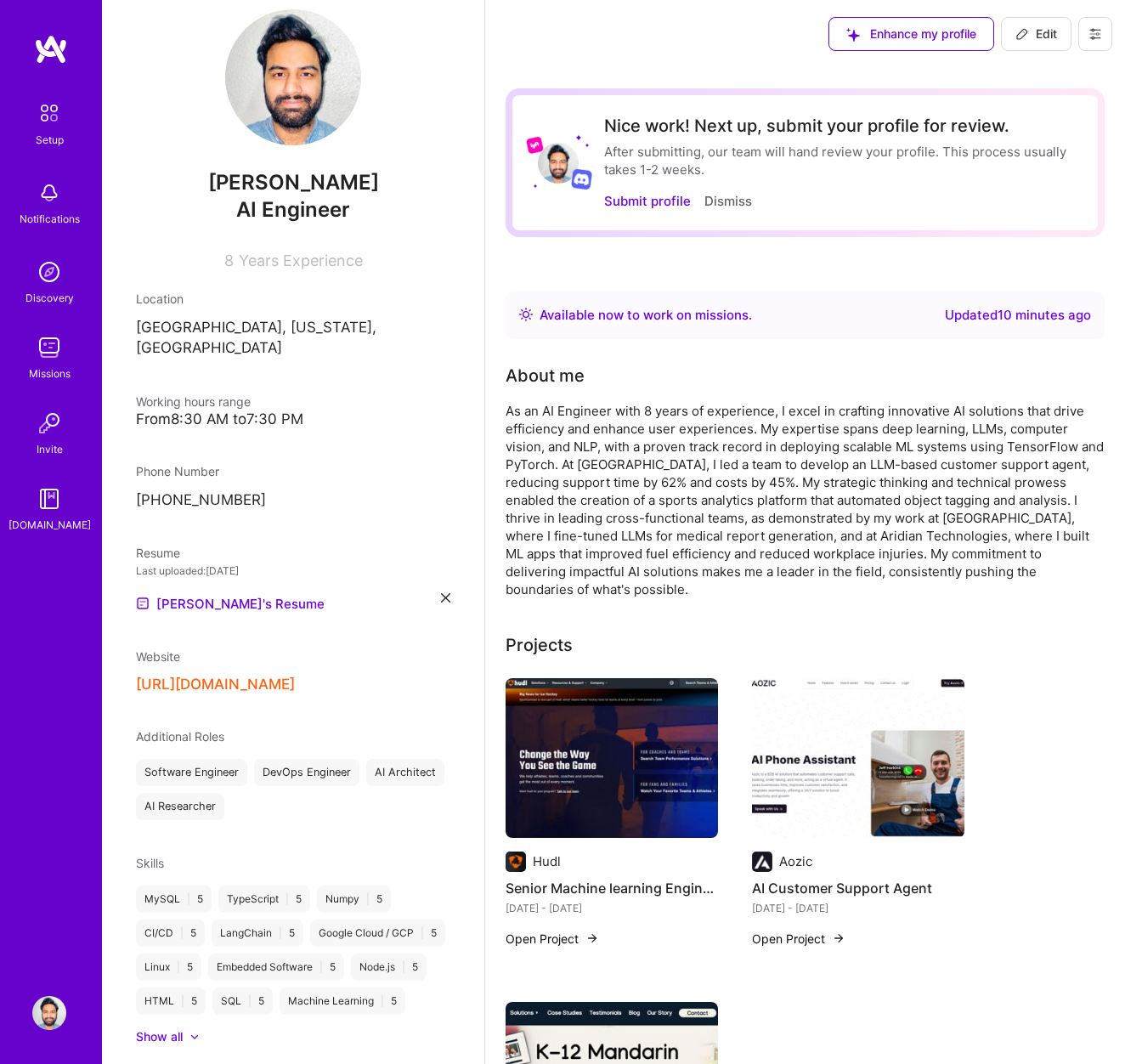
click at [1019, 37] on icon at bounding box center [1022, 34] width 14 height 14
select select "US"
select select "Right Now"
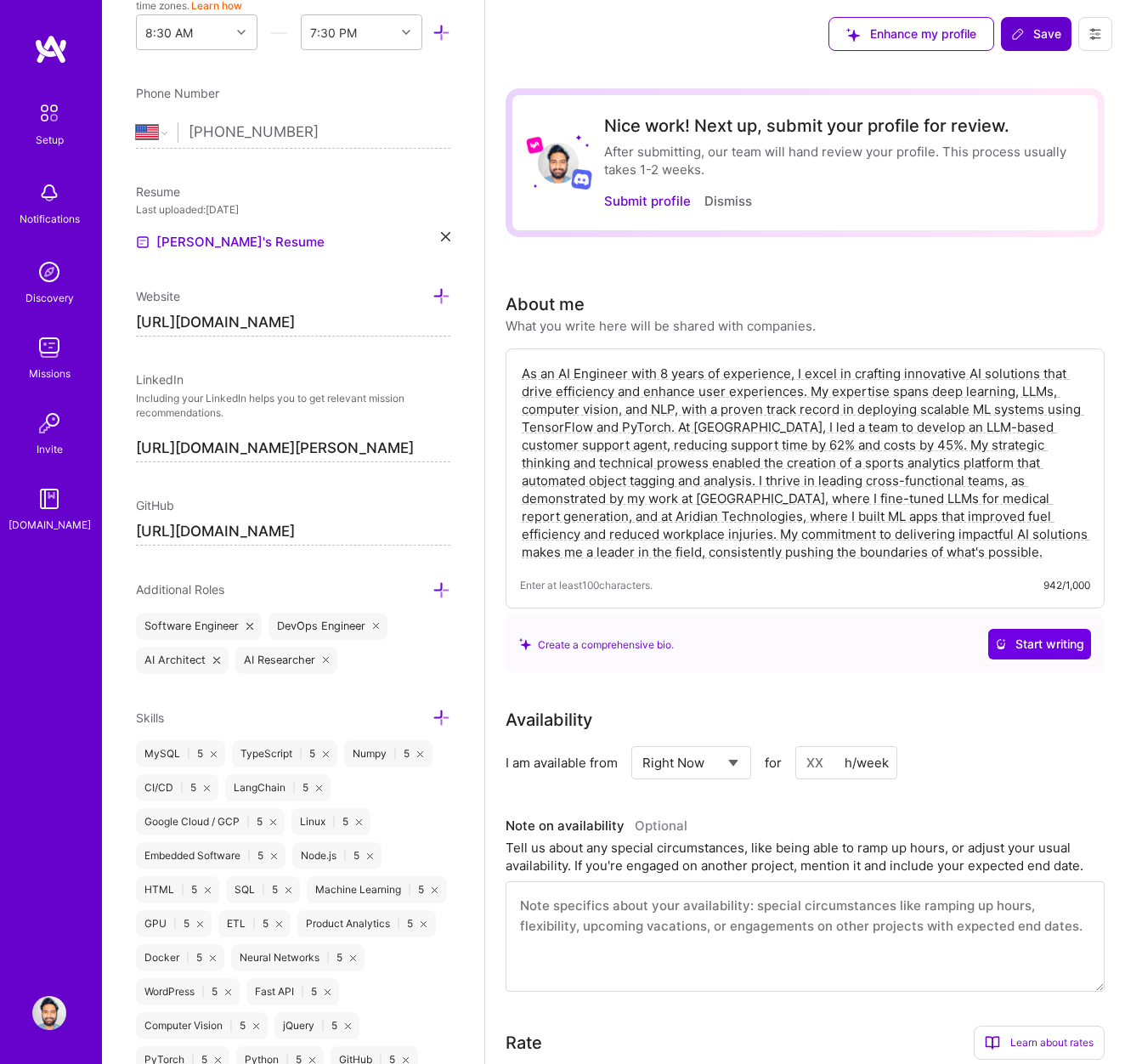
scroll to position [0, 0]
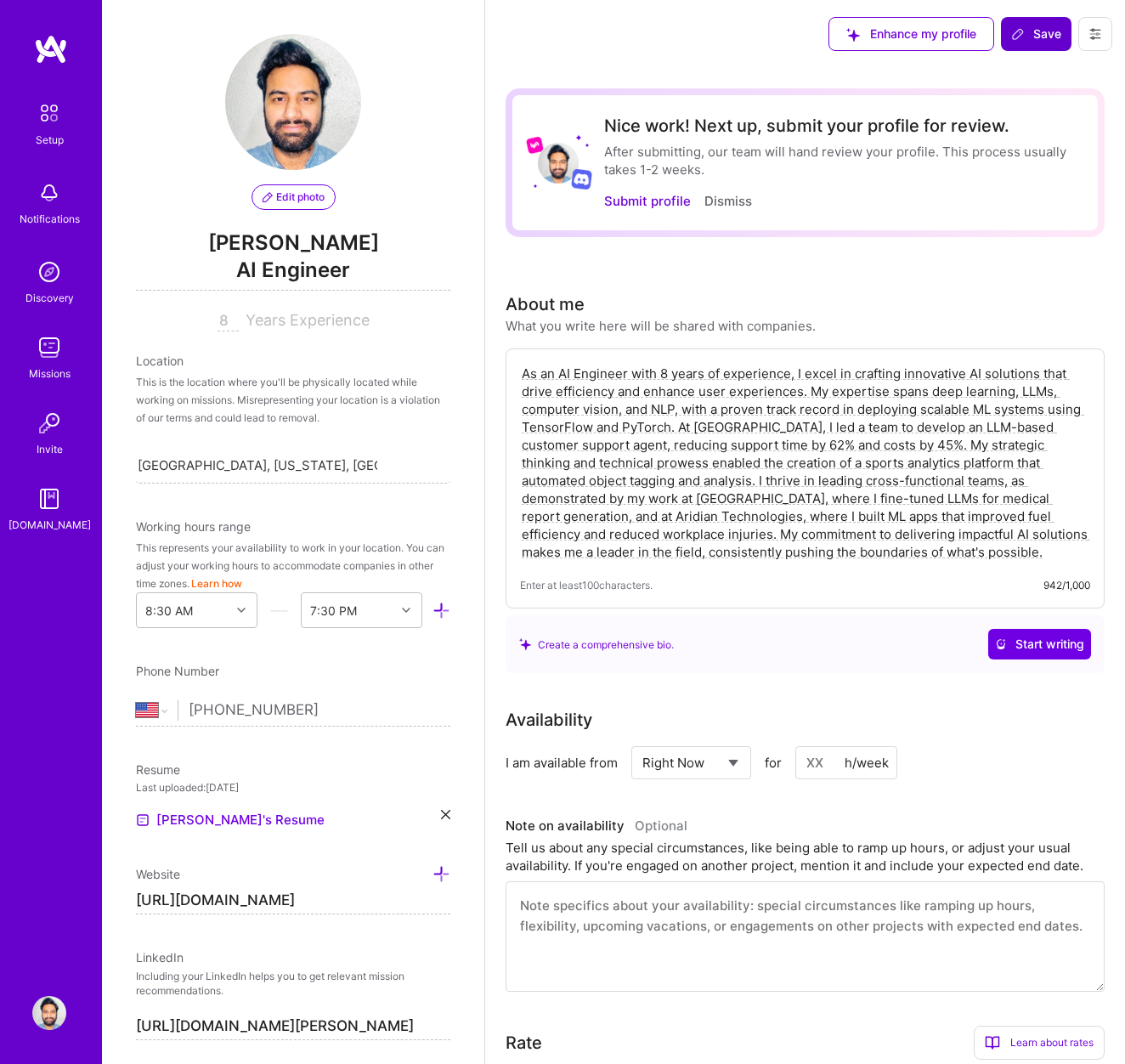
click at [271, 274] on span "AI Engineer" at bounding box center [293, 274] width 315 height 35
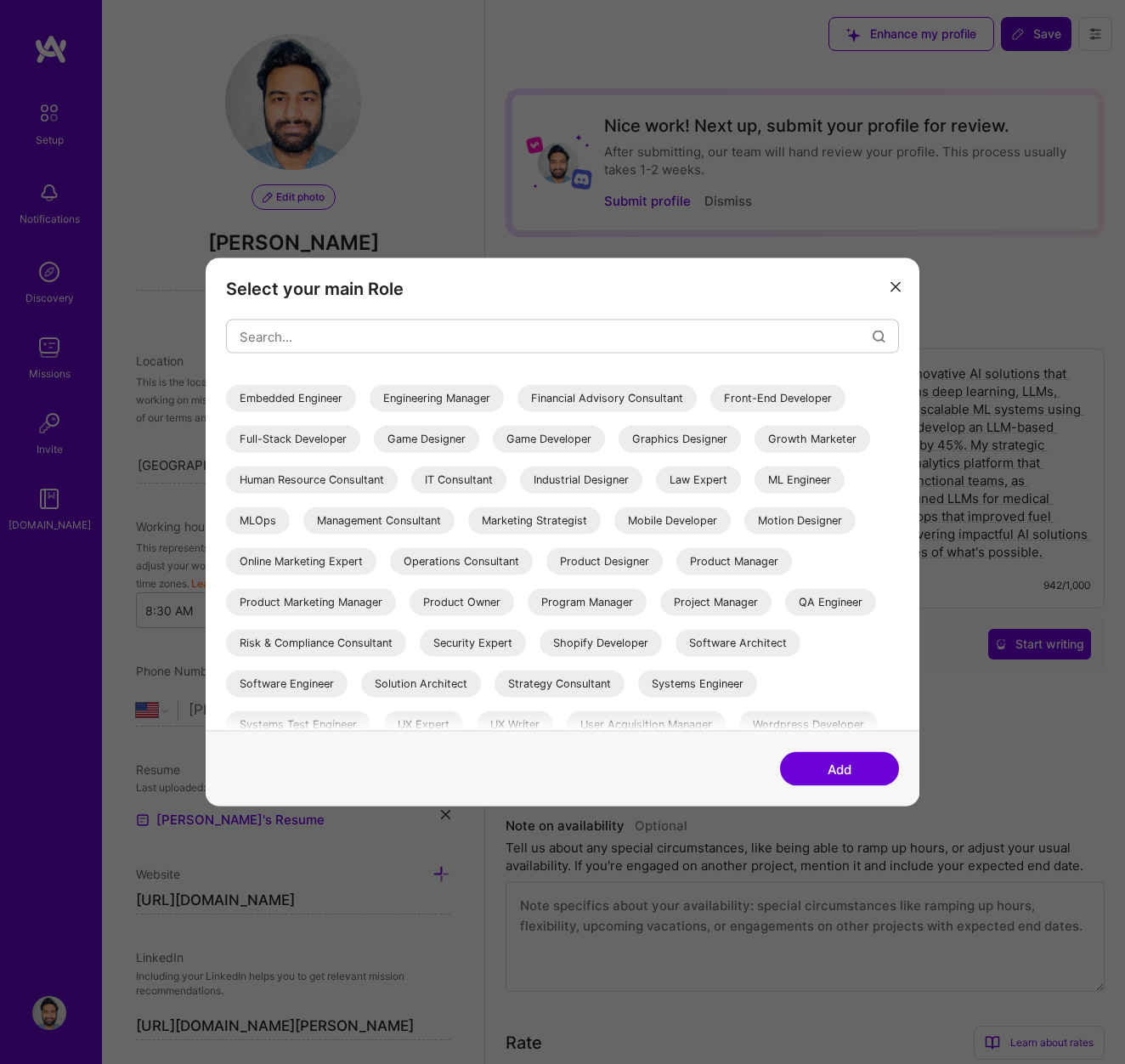
scroll to position [232, 0]
click at [755, 496] on div "ML Engineer" at bounding box center [799, 481] width 90 height 27
click at [812, 771] on button "Add" at bounding box center [839, 769] width 119 height 34
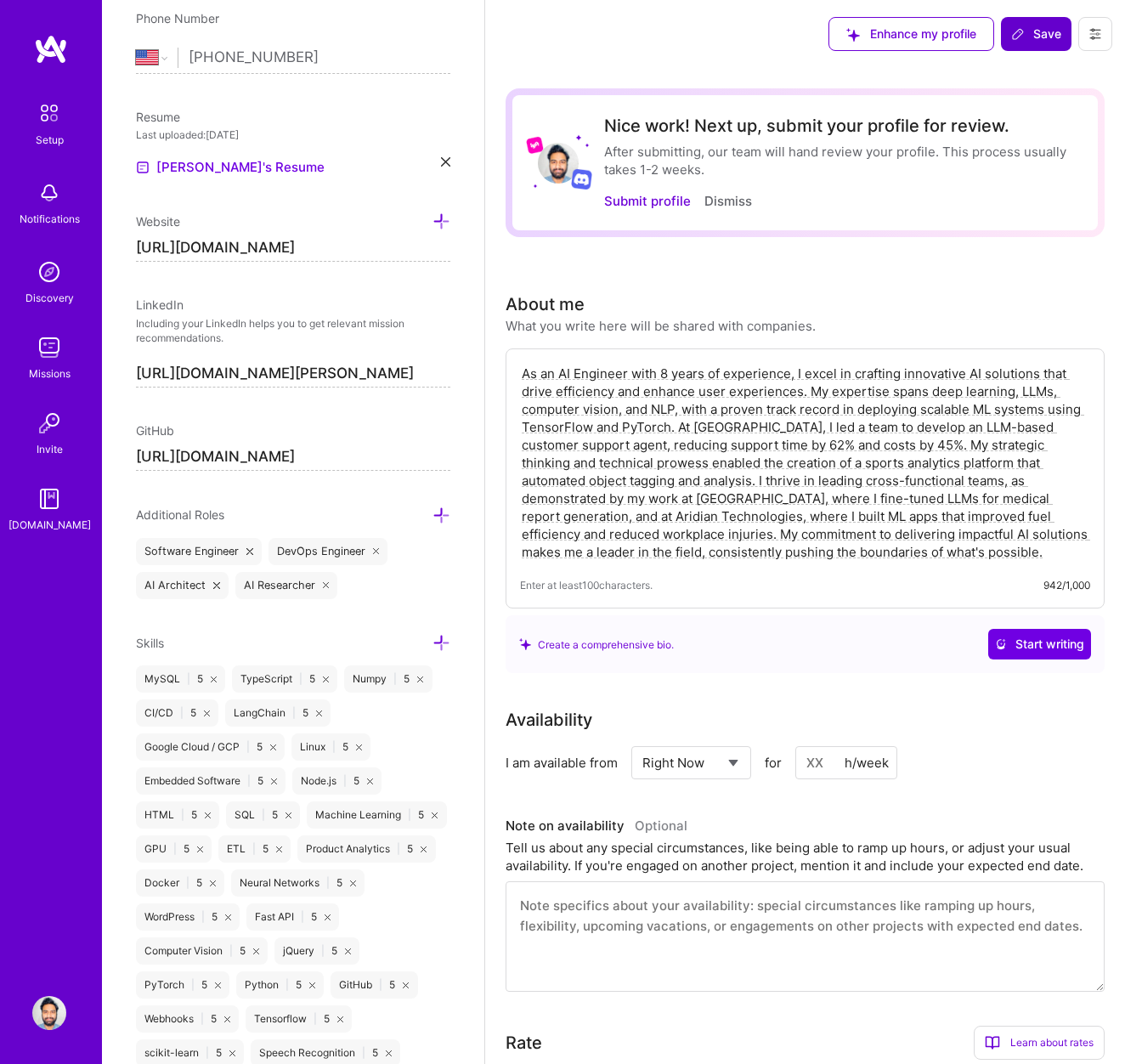
scroll to position [657, 0]
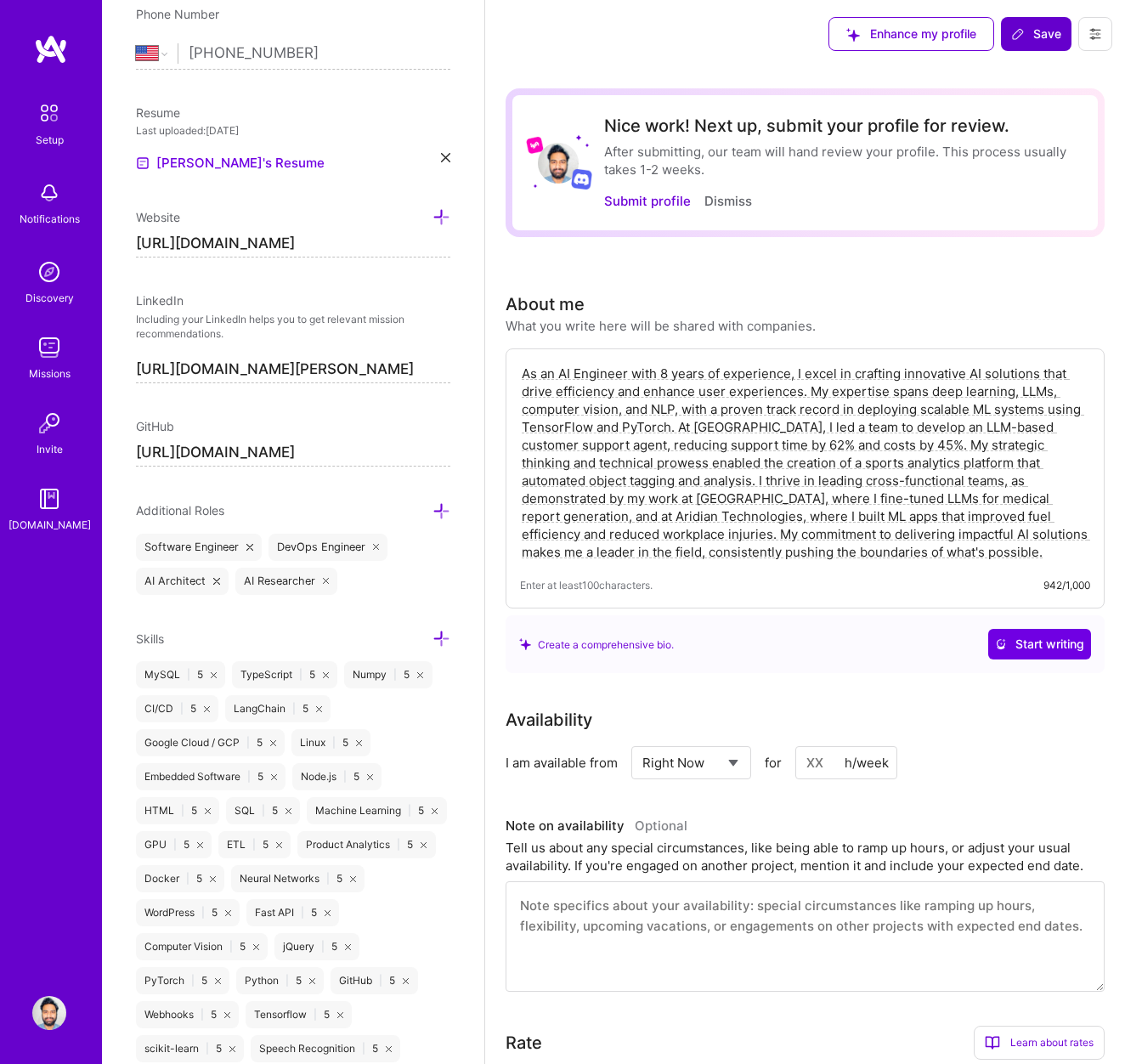
click at [376, 546] on icon at bounding box center [376, 547] width 7 height 7
click at [439, 510] on icon at bounding box center [441, 511] width 17 height 17
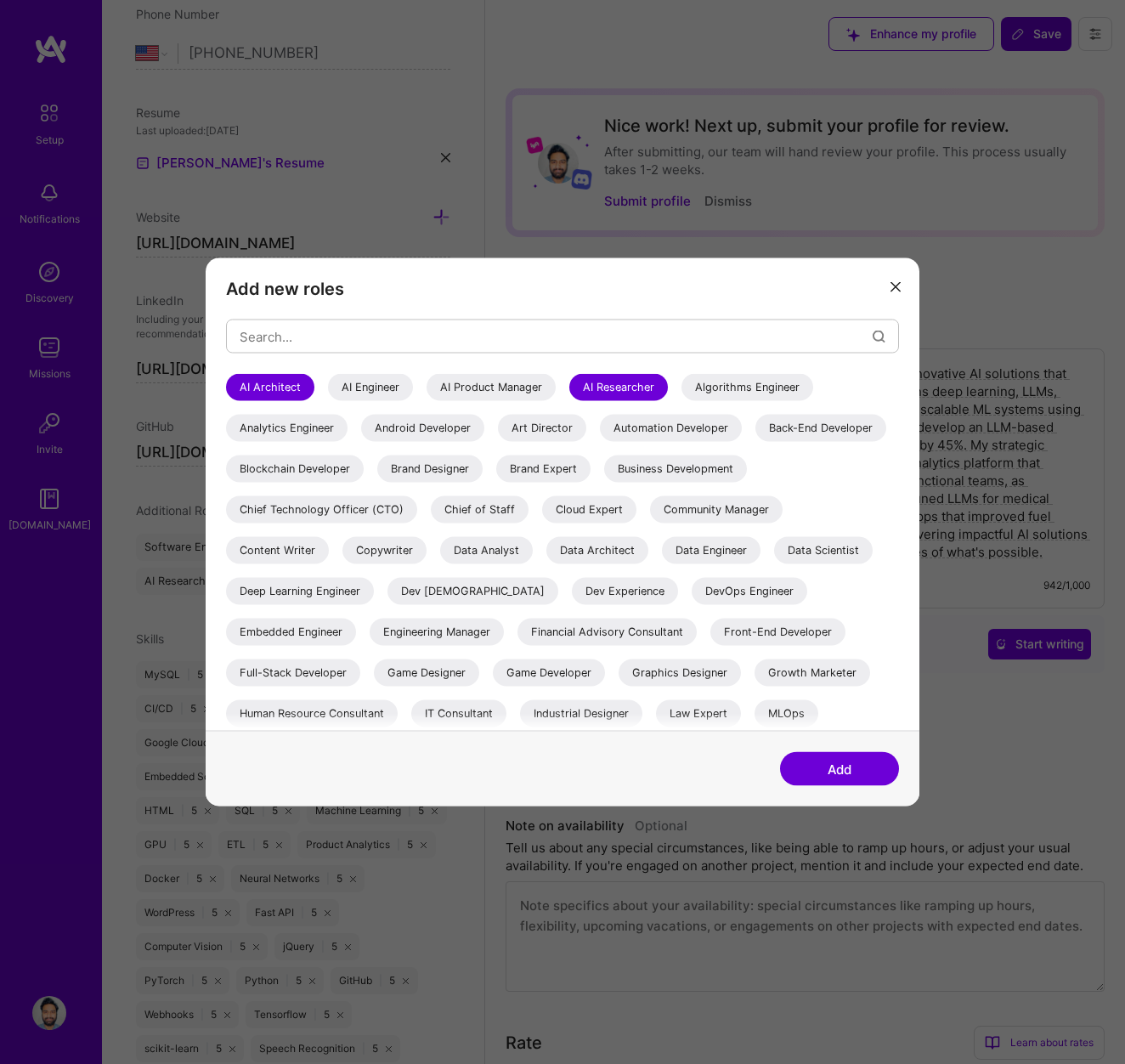
click at [382, 390] on div "AI Engineer" at bounding box center [370, 387] width 85 height 27
click at [811, 772] on button "Add" at bounding box center [839, 769] width 119 height 34
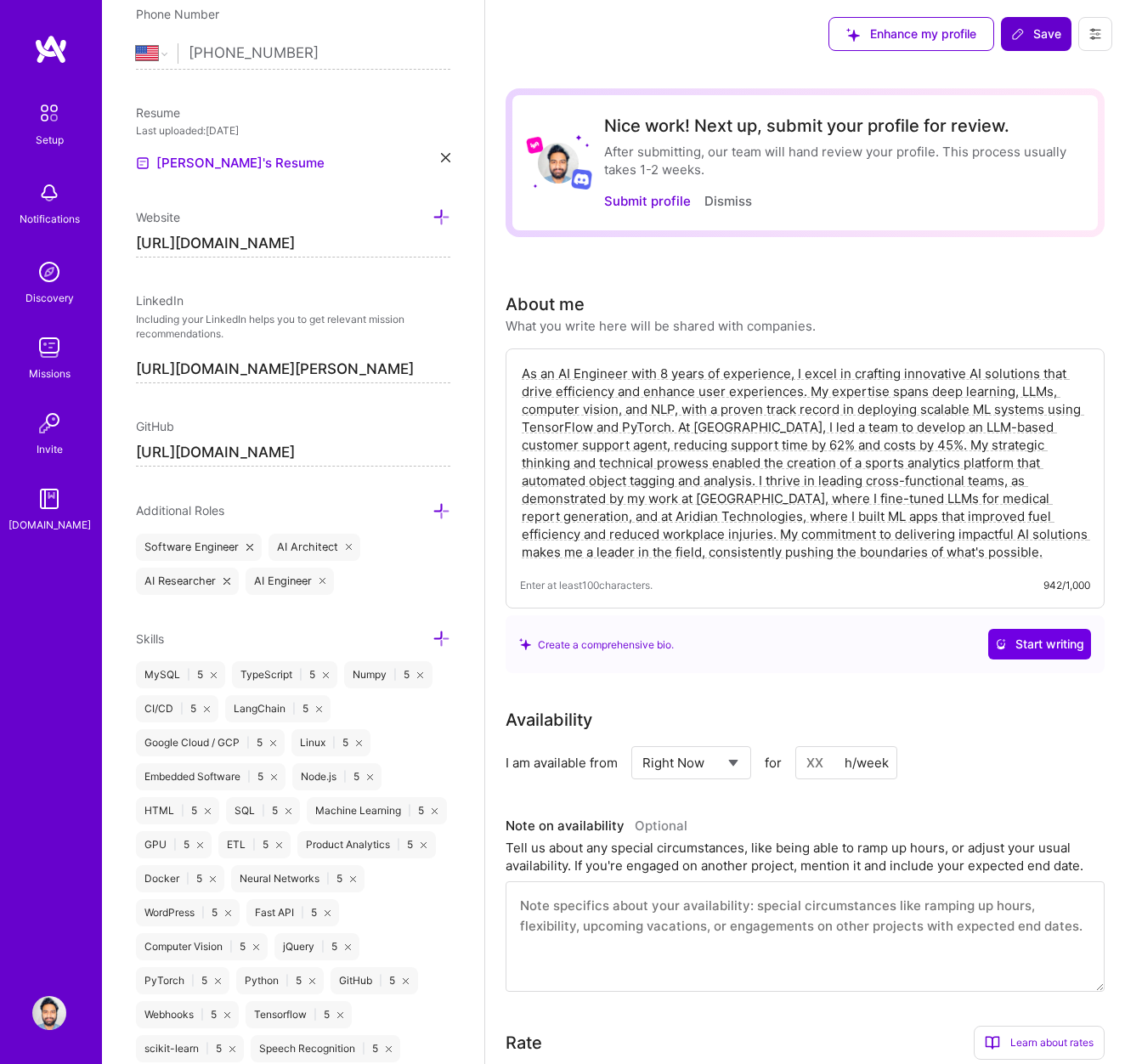
click at [1028, 30] on span "Save" at bounding box center [1037, 34] width 51 height 17
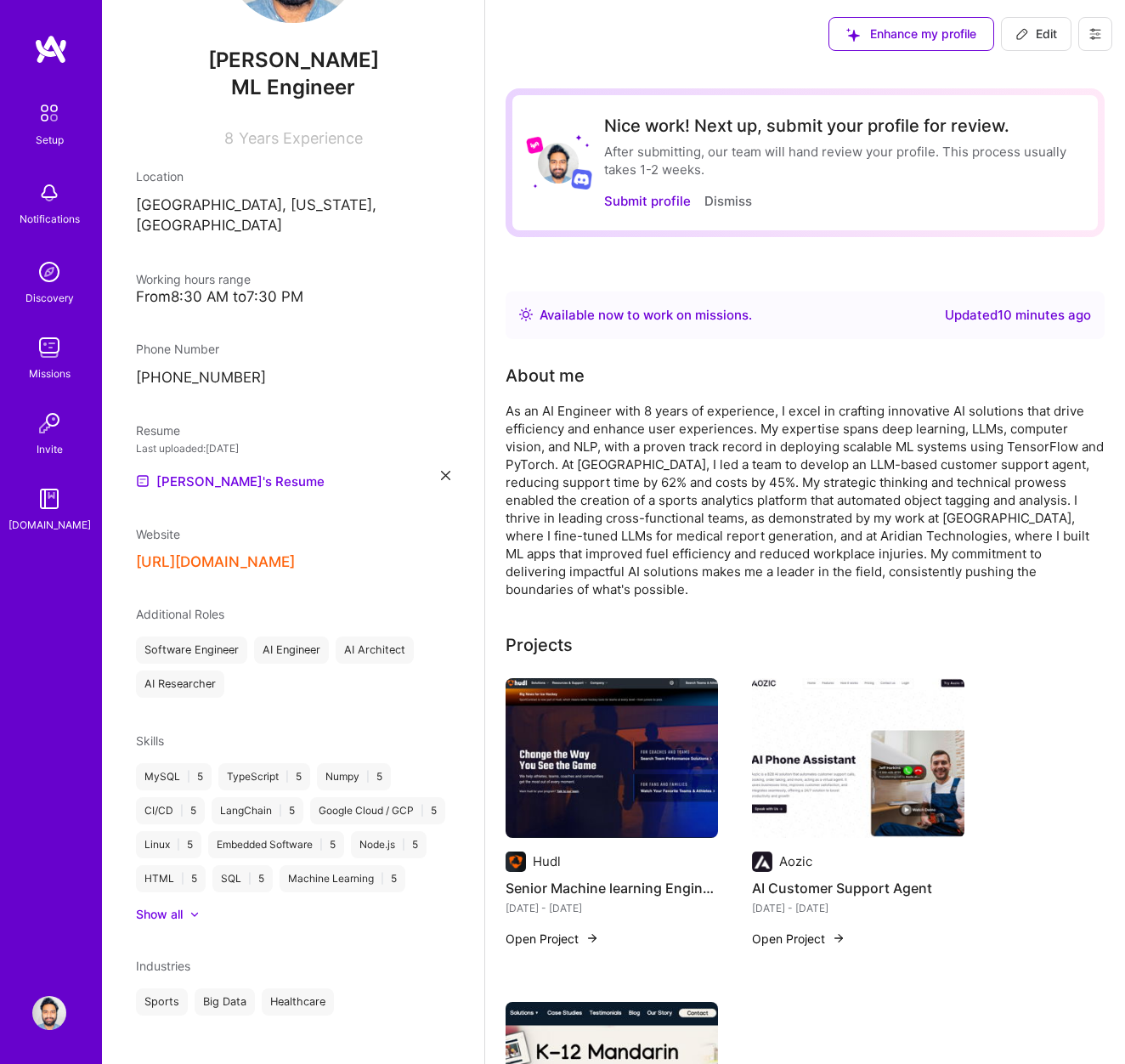
scroll to position [0, 0]
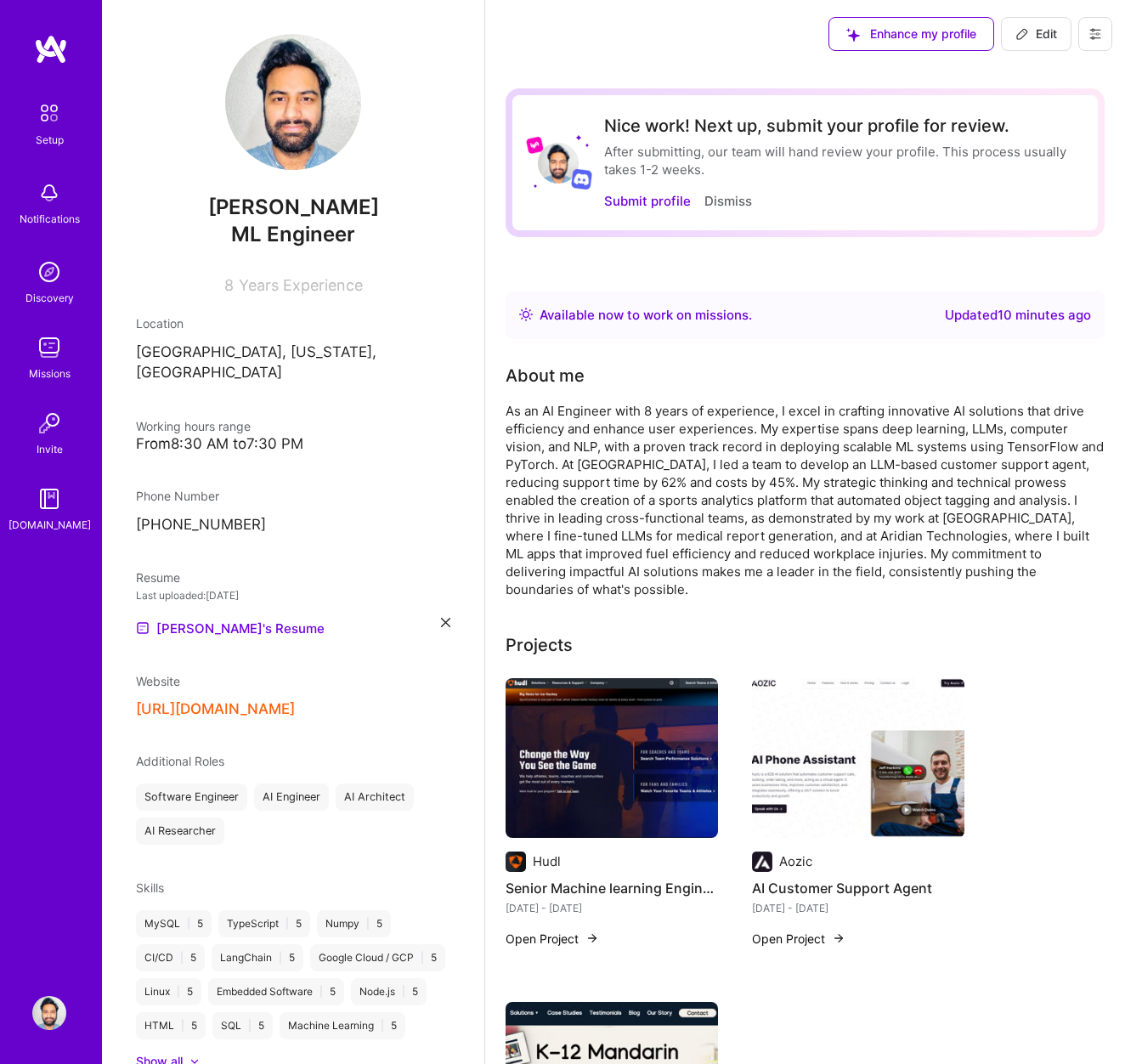
click at [50, 119] on img at bounding box center [49, 112] width 36 height 36
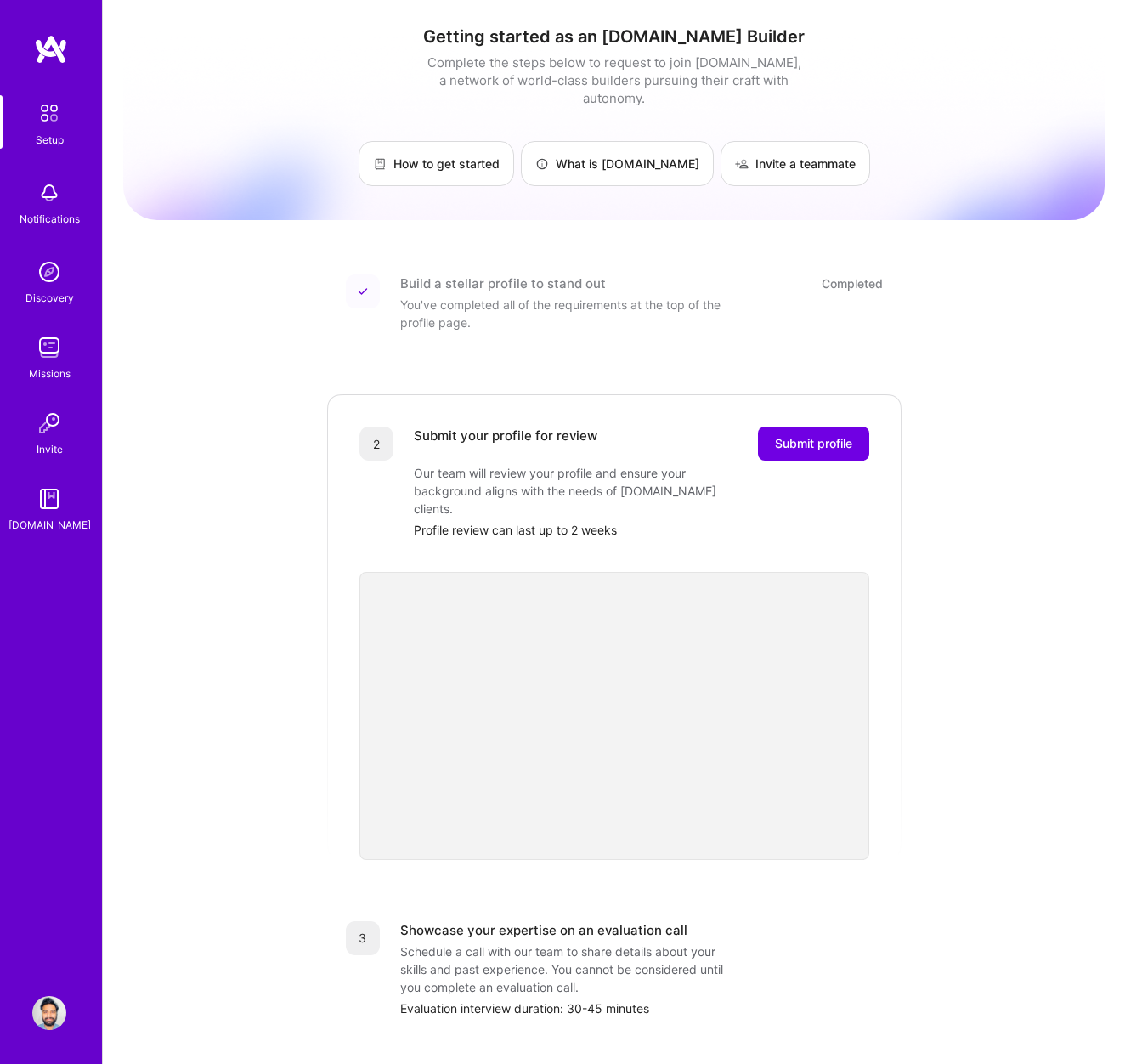
click at [47, 1006] on img at bounding box center [49, 1013] width 34 height 34
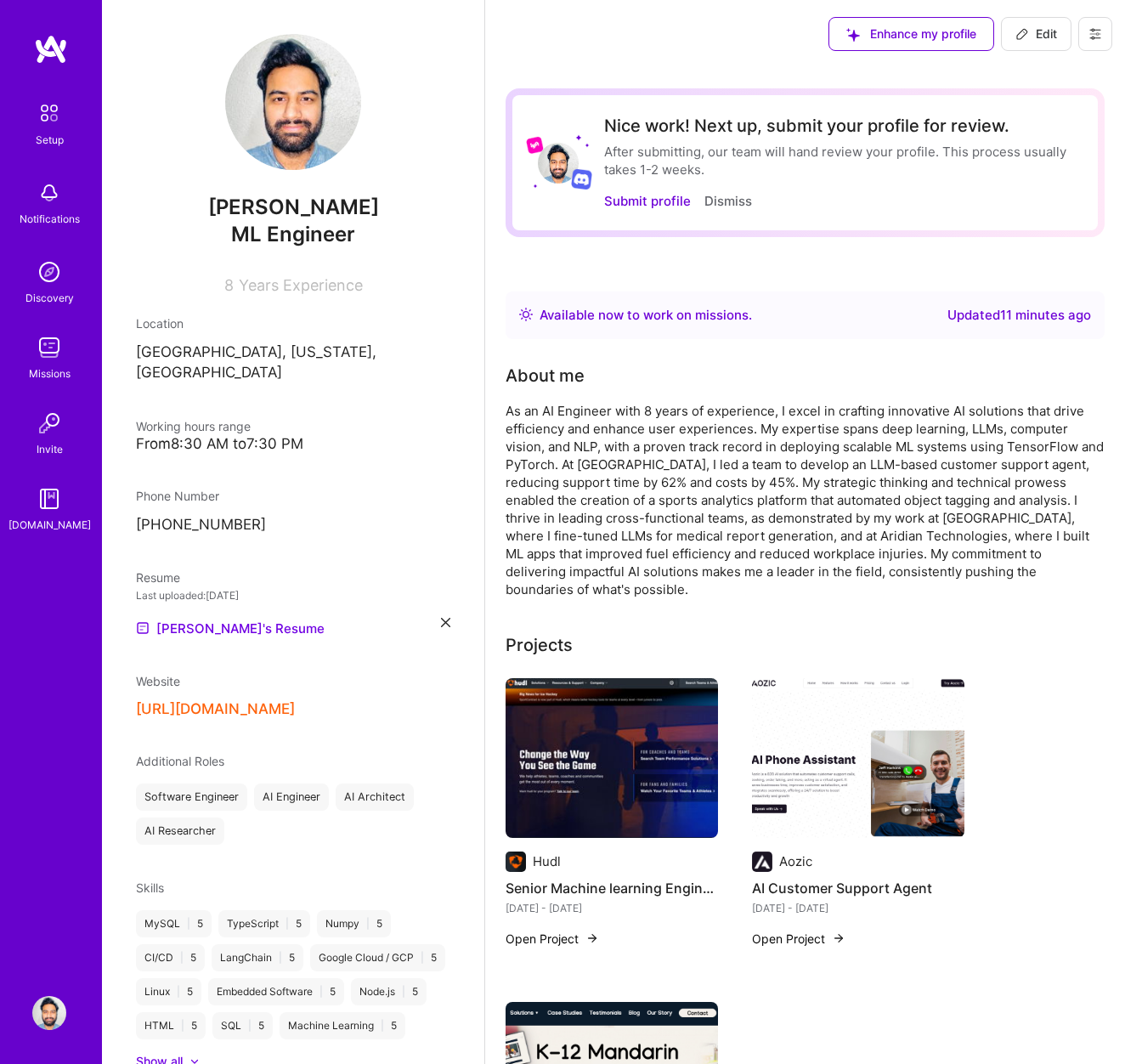
click at [292, 114] on img at bounding box center [293, 102] width 136 height 136
click at [1049, 27] on span "Edit" at bounding box center [1036, 34] width 42 height 17
select select "US"
select select "Right Now"
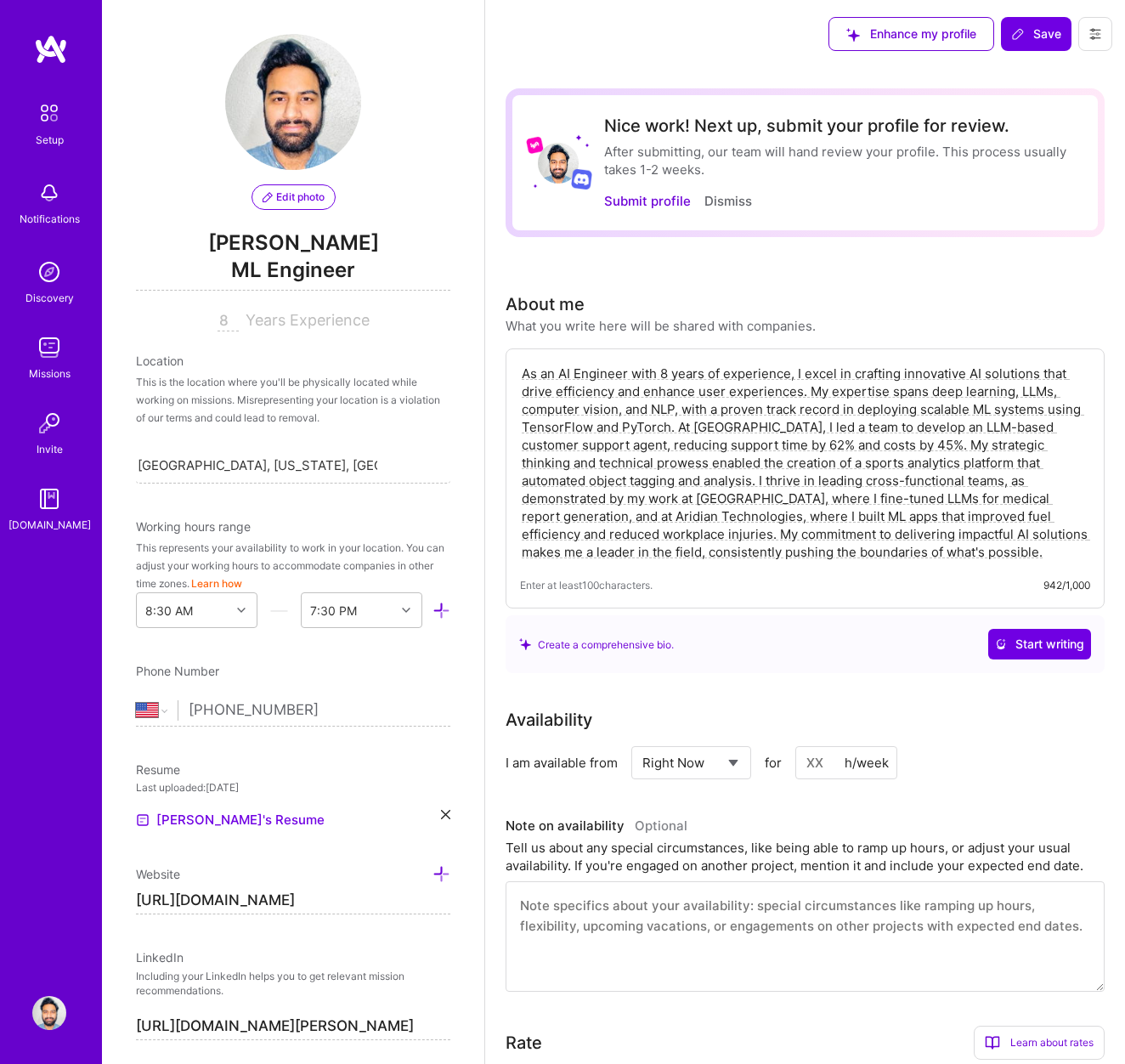
click at [274, 210] on div "Edit photo Adil Mubeen ML Engineer 8 Years Experience" at bounding box center [293, 182] width 315 height 297
click at [296, 197] on span "Edit photo" at bounding box center [293, 197] width 62 height 16
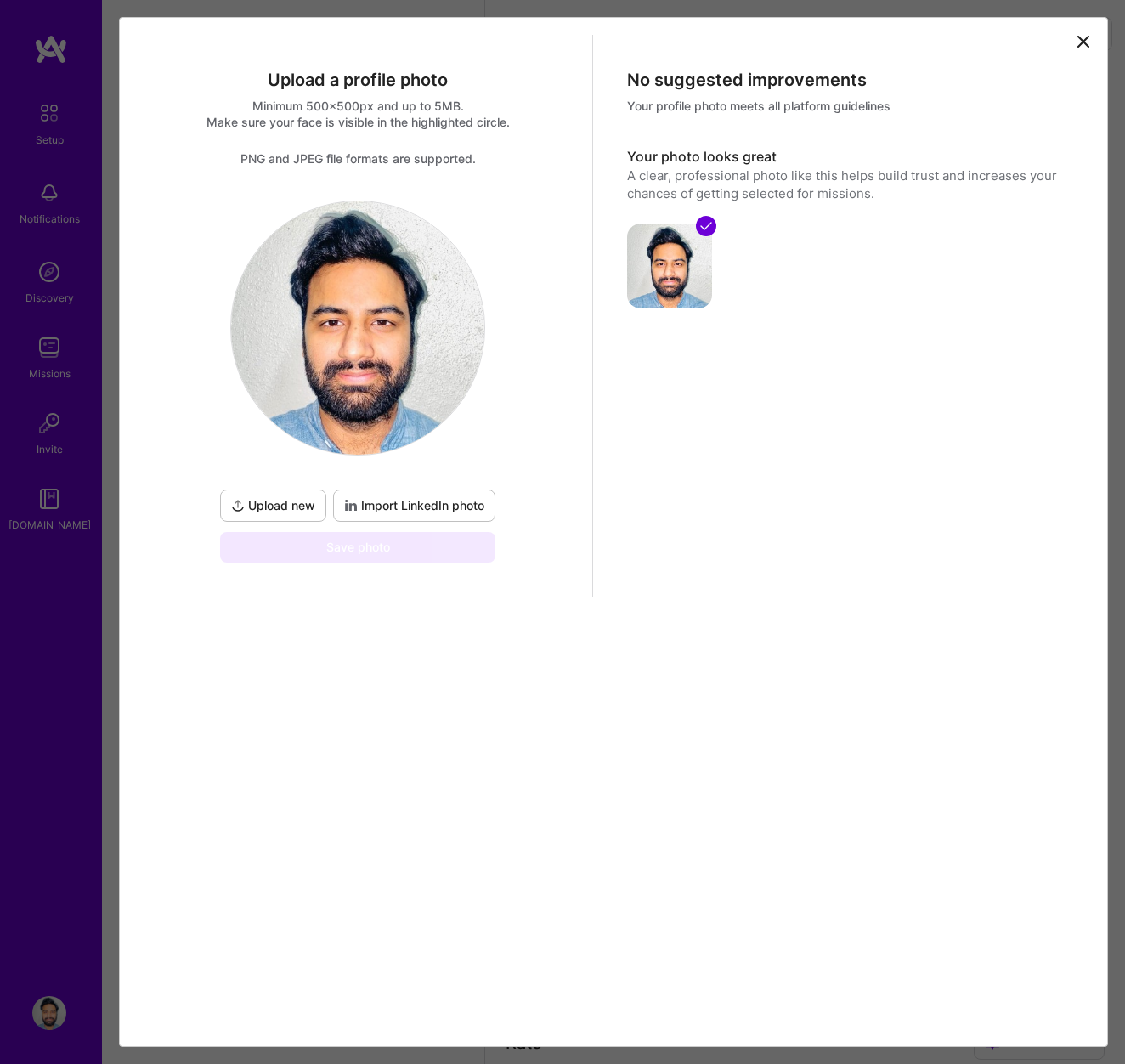
click at [277, 510] on span "Upload new" at bounding box center [273, 506] width 85 height 17
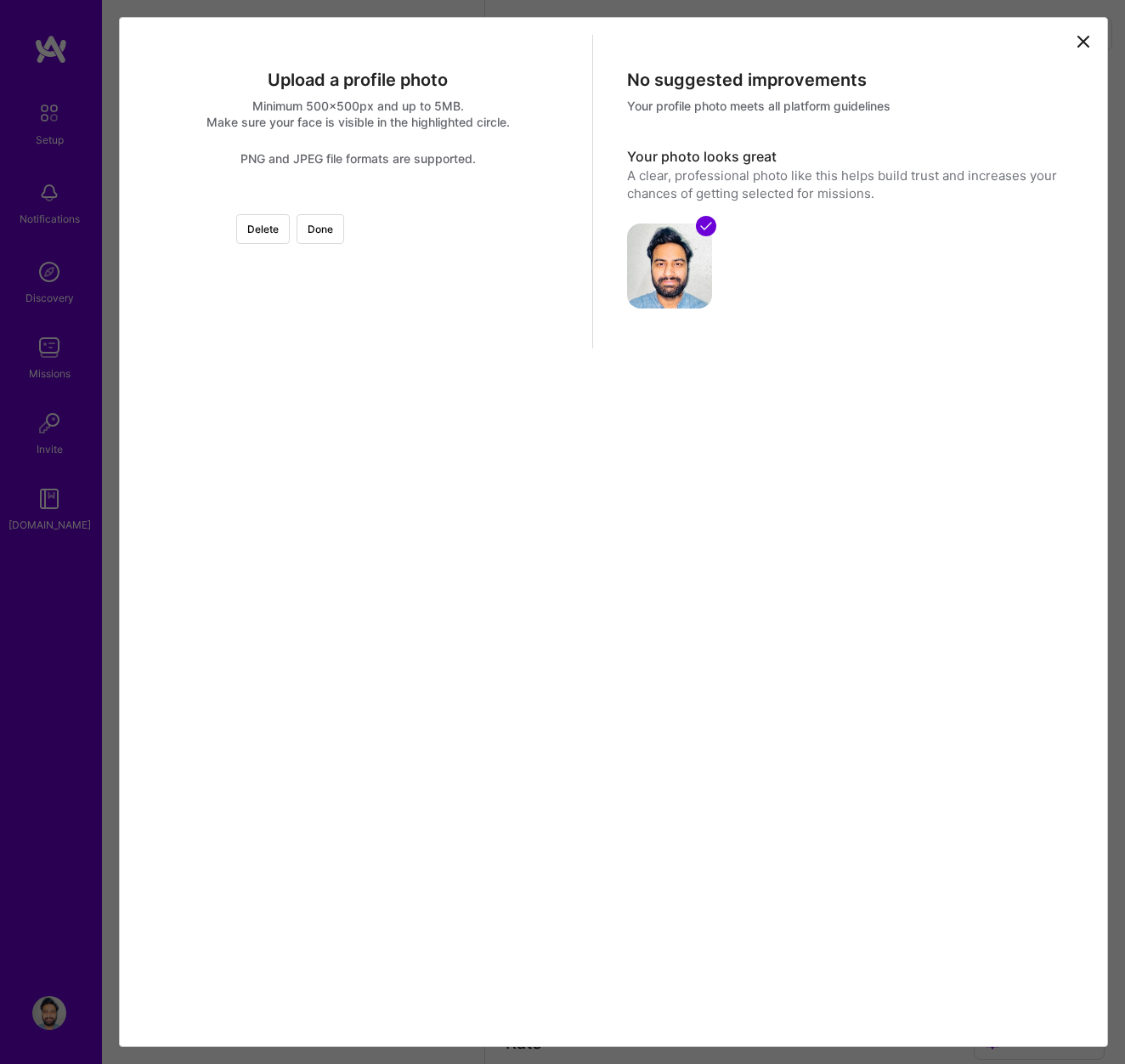
click at [454, 281] on div at bounding box center [579, 422] width 443 height 443
click at [344, 226] on button "Done" at bounding box center [320, 229] width 48 height 30
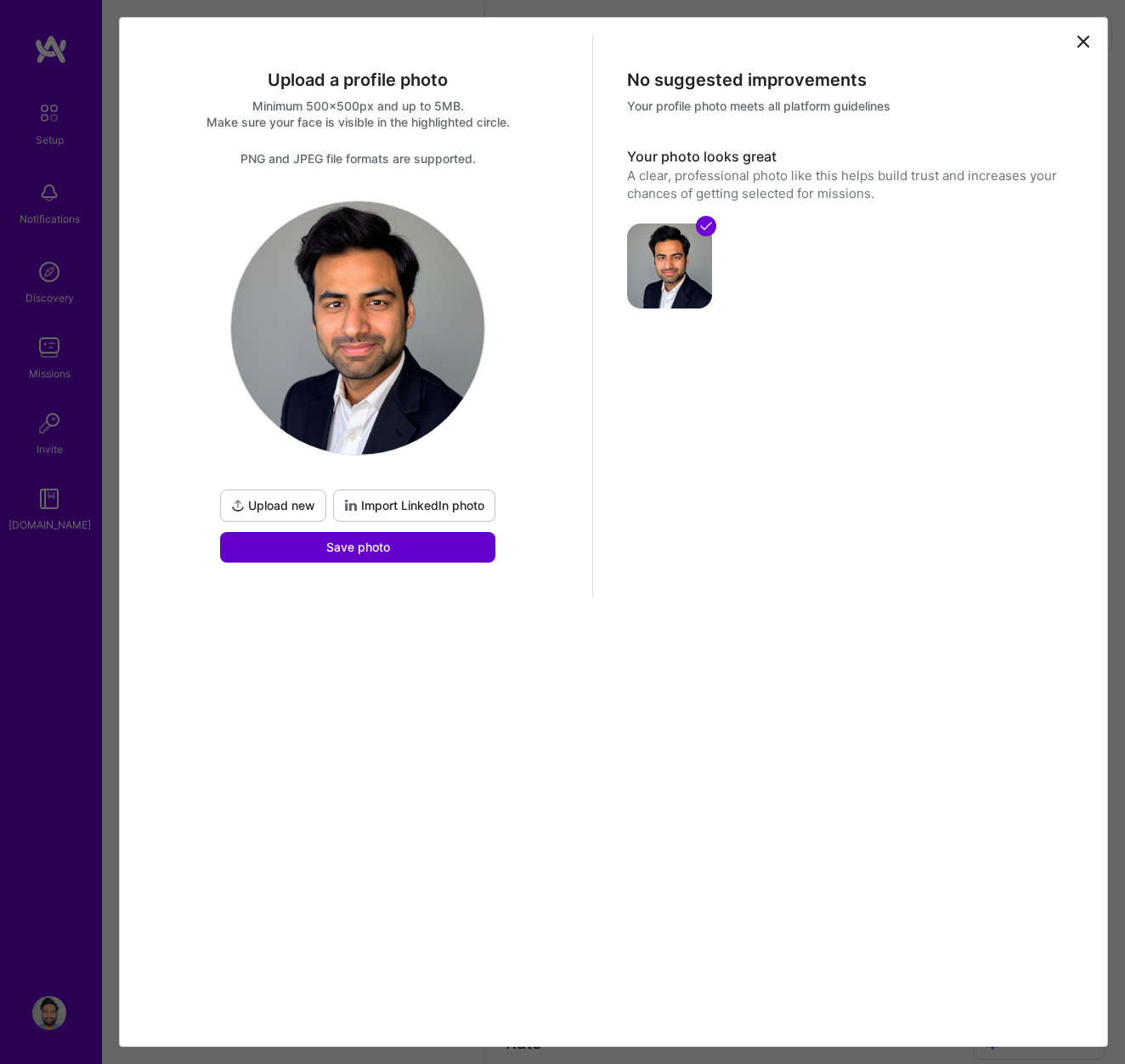
click at [373, 553] on span "Save photo" at bounding box center [357, 547] width 64 height 17
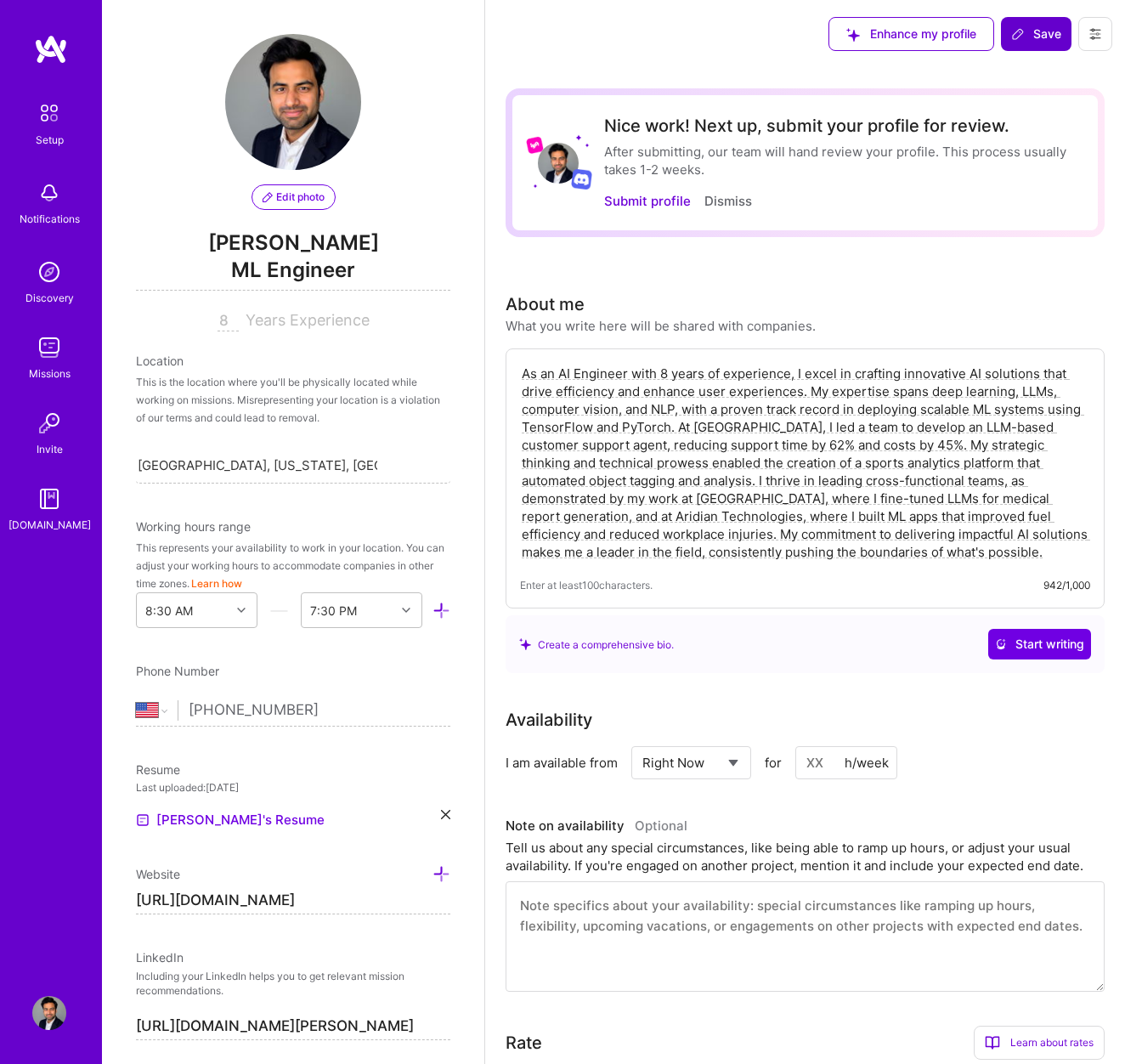
click at [1042, 37] on span "Save" at bounding box center [1037, 34] width 51 height 17
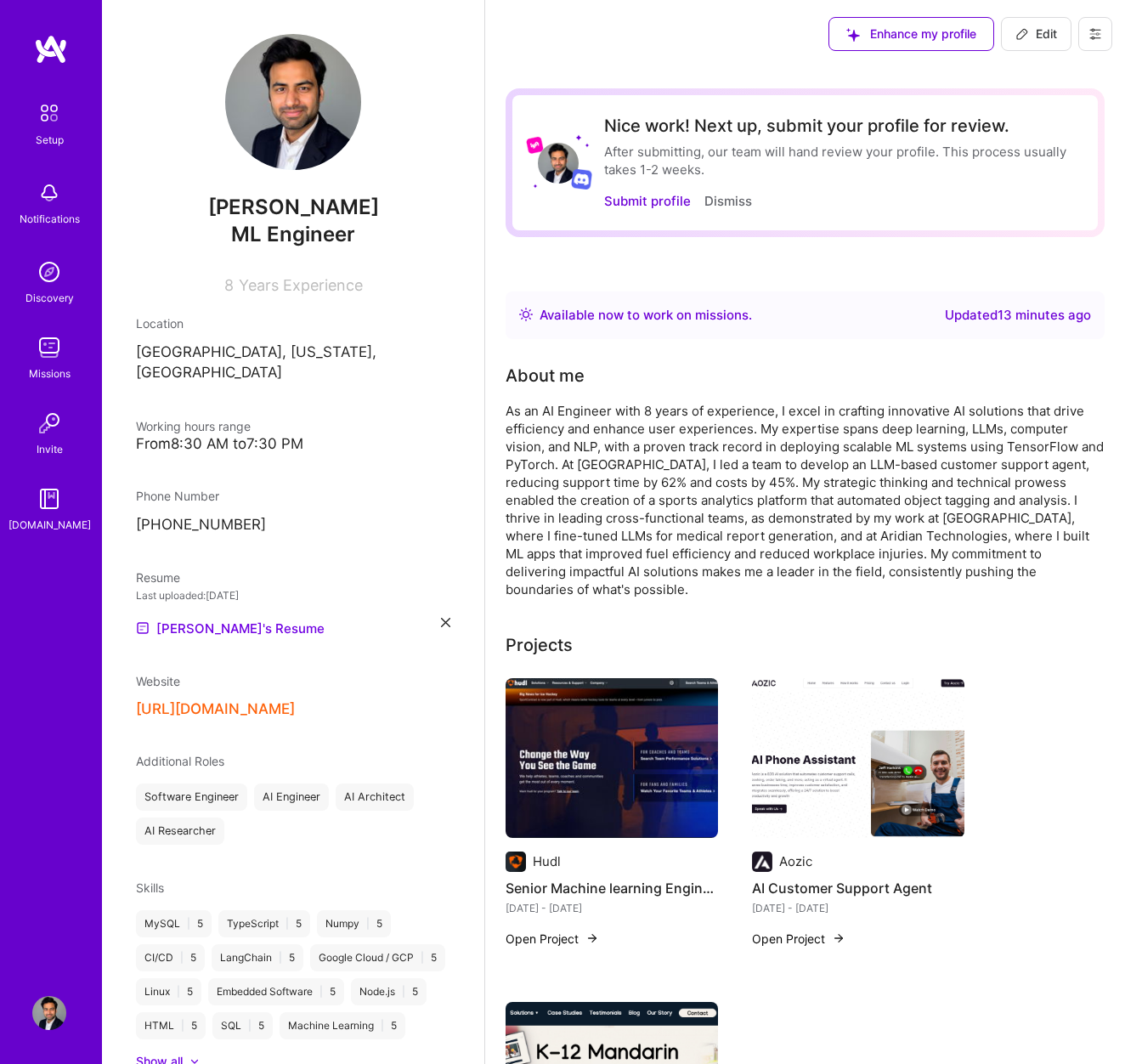
scroll to position [4, 0]
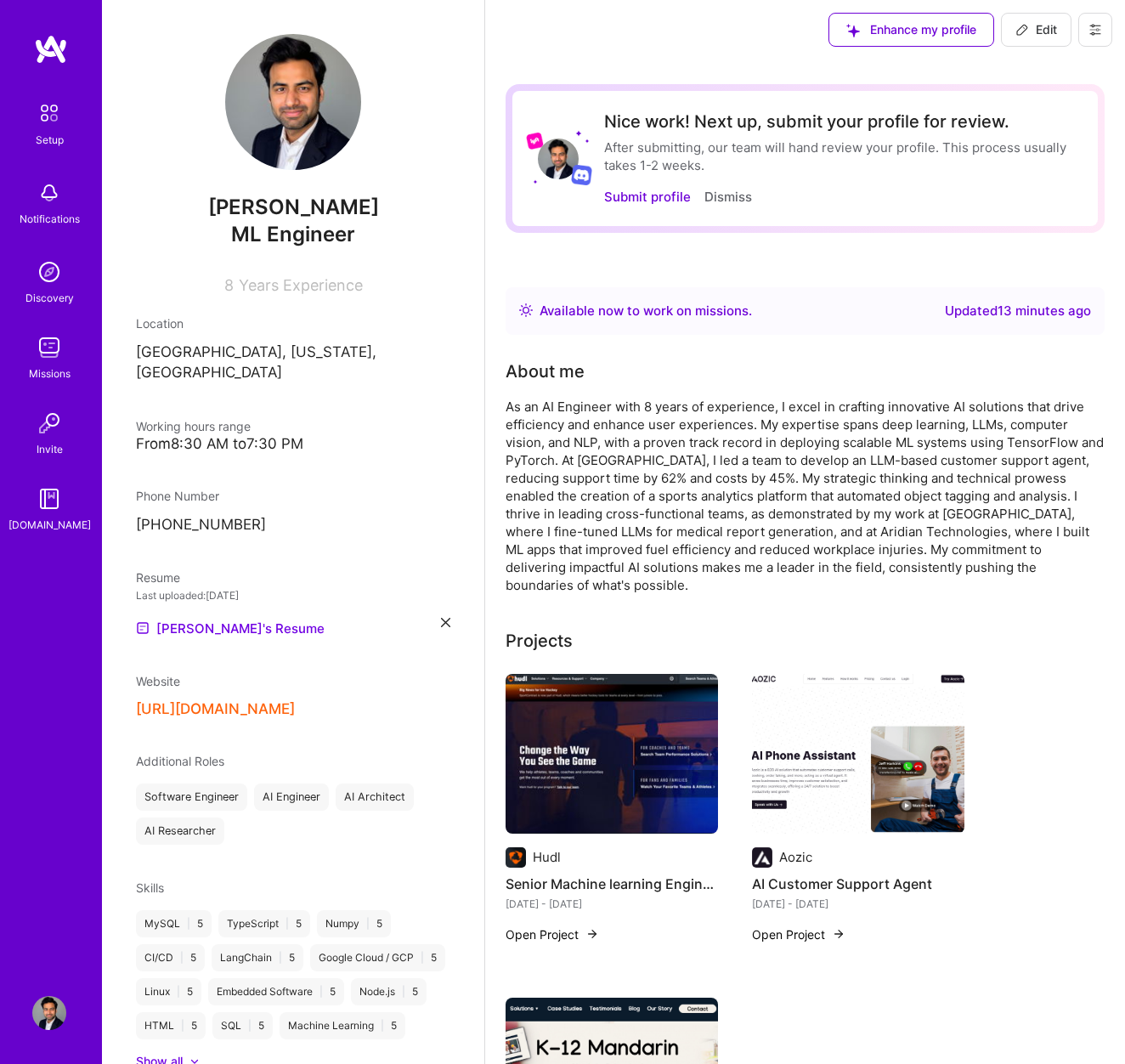
click at [1049, 26] on span "Edit" at bounding box center [1036, 30] width 42 height 17
select select "US"
select select "Right Now"
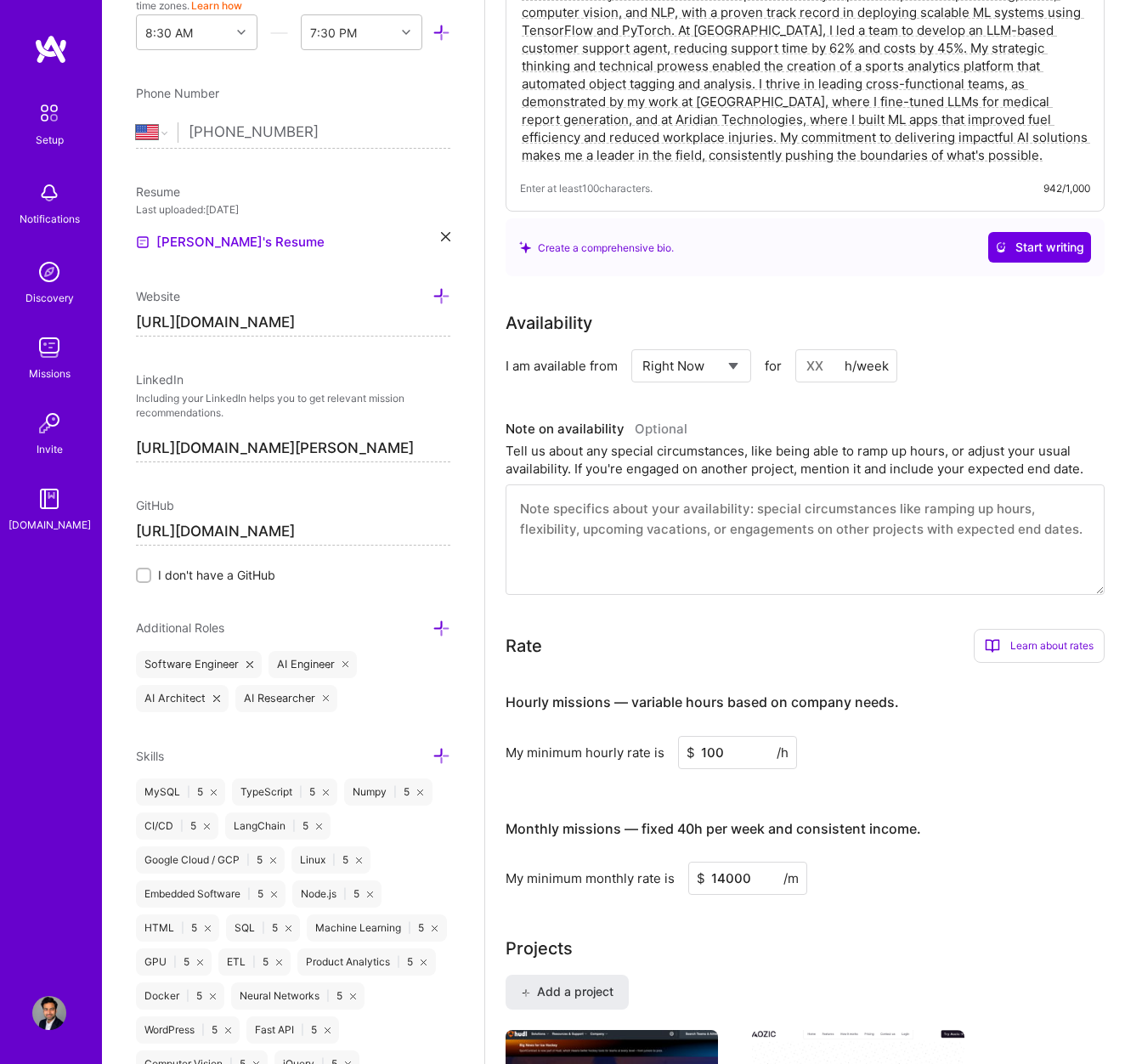
scroll to position [470, 0]
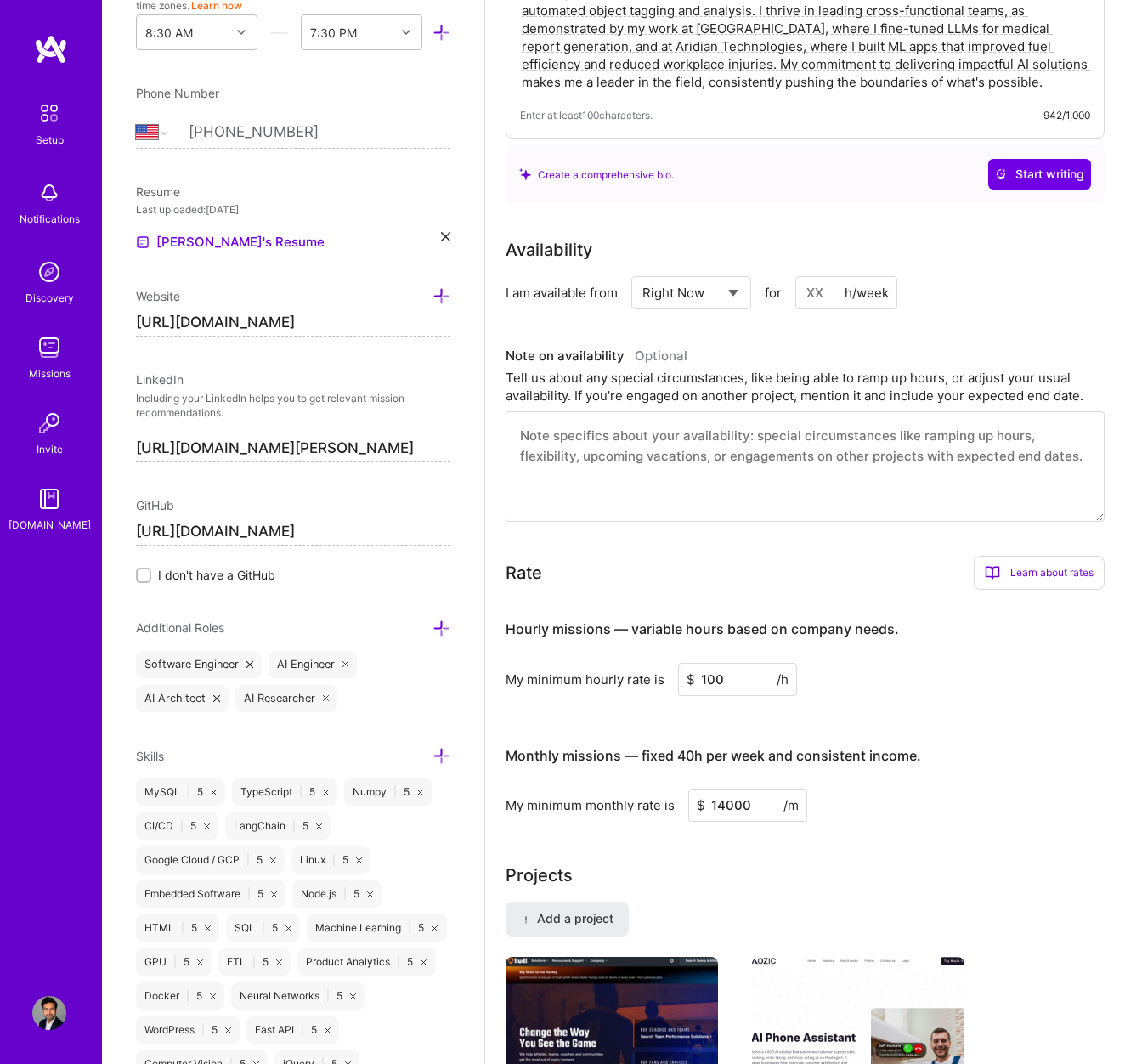
click at [810, 295] on input at bounding box center [846, 293] width 102 height 33
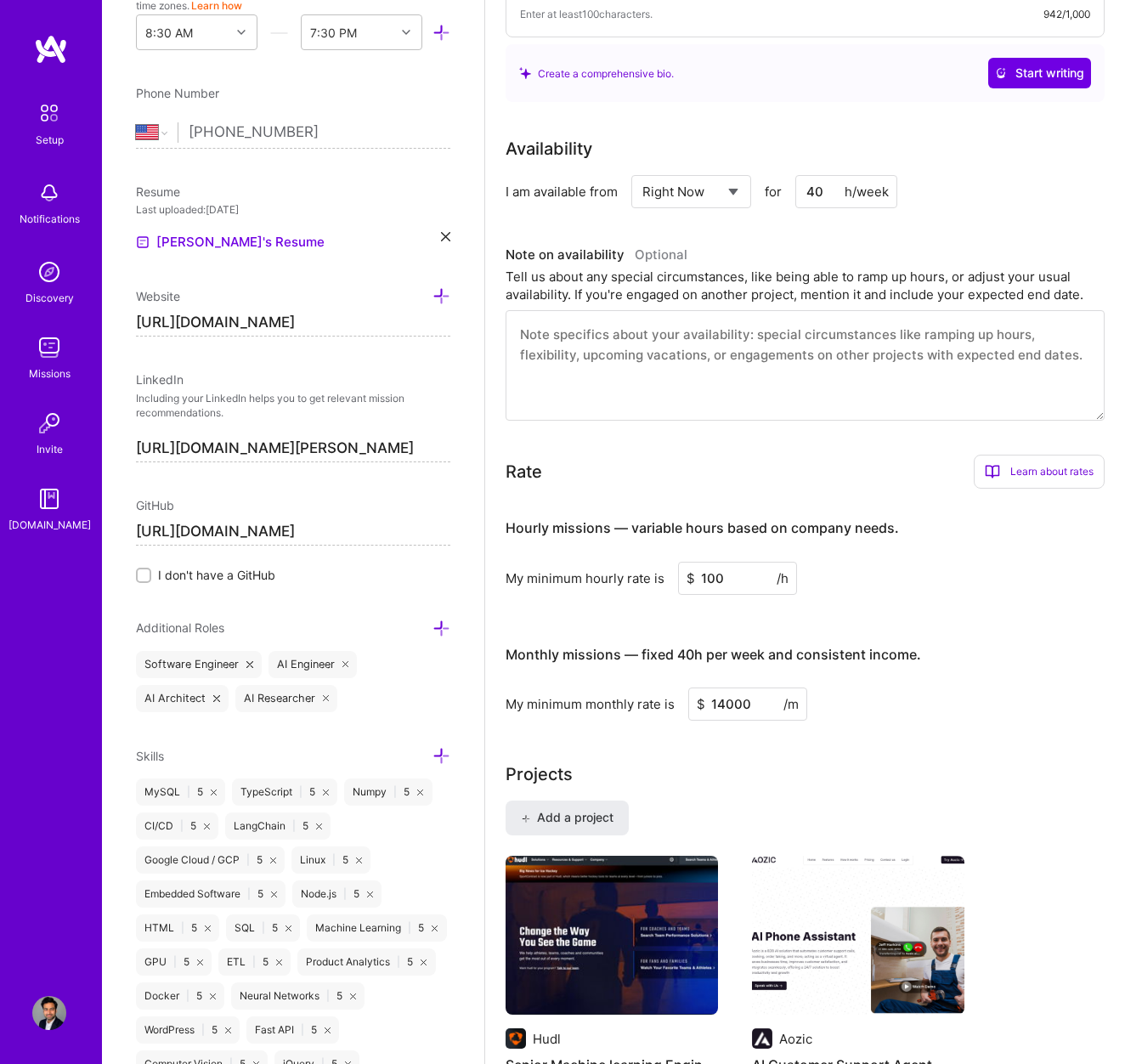
scroll to position [0, 0]
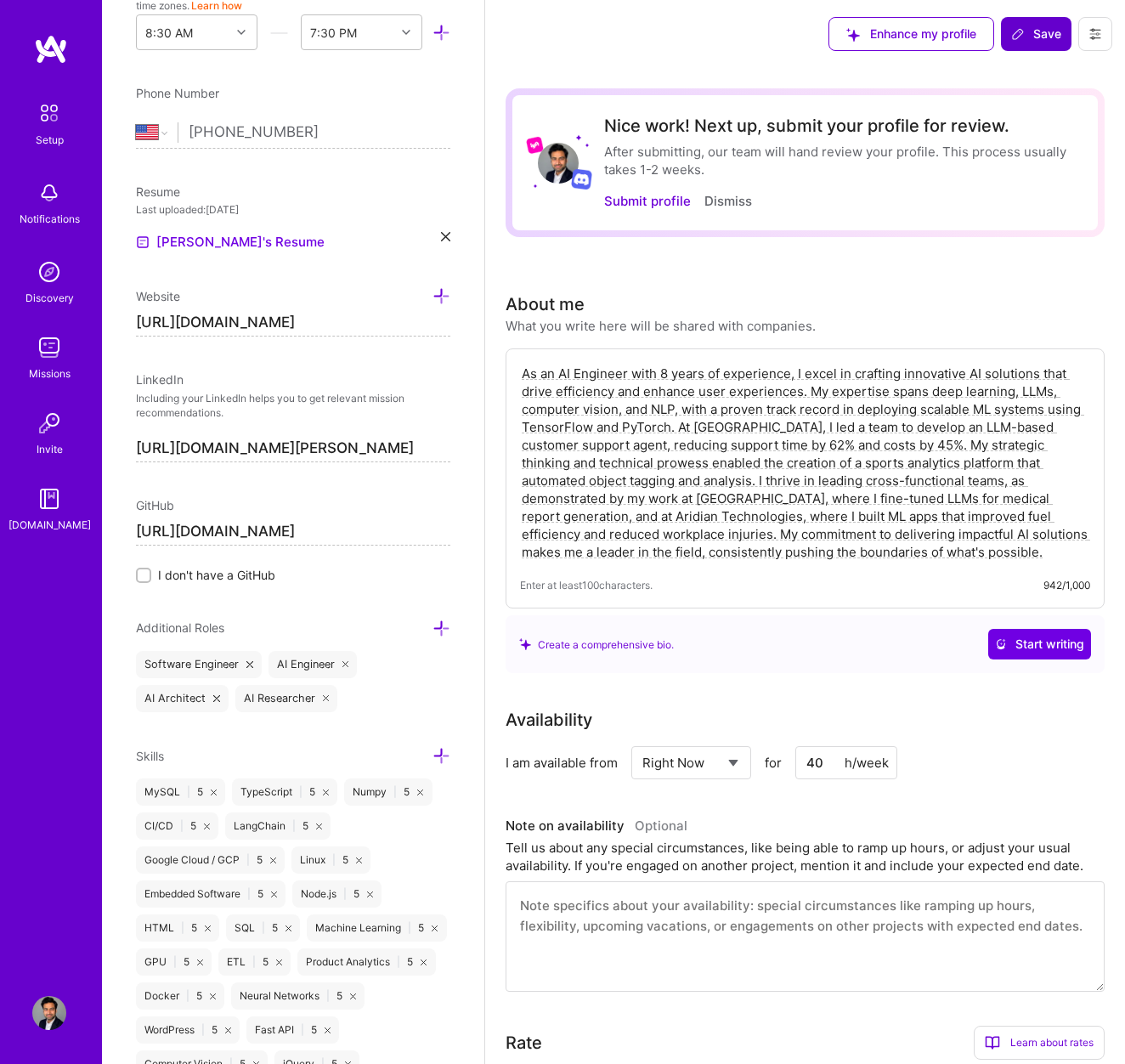
type input "40"
click at [1045, 22] on button "Save" at bounding box center [1036, 34] width 71 height 34
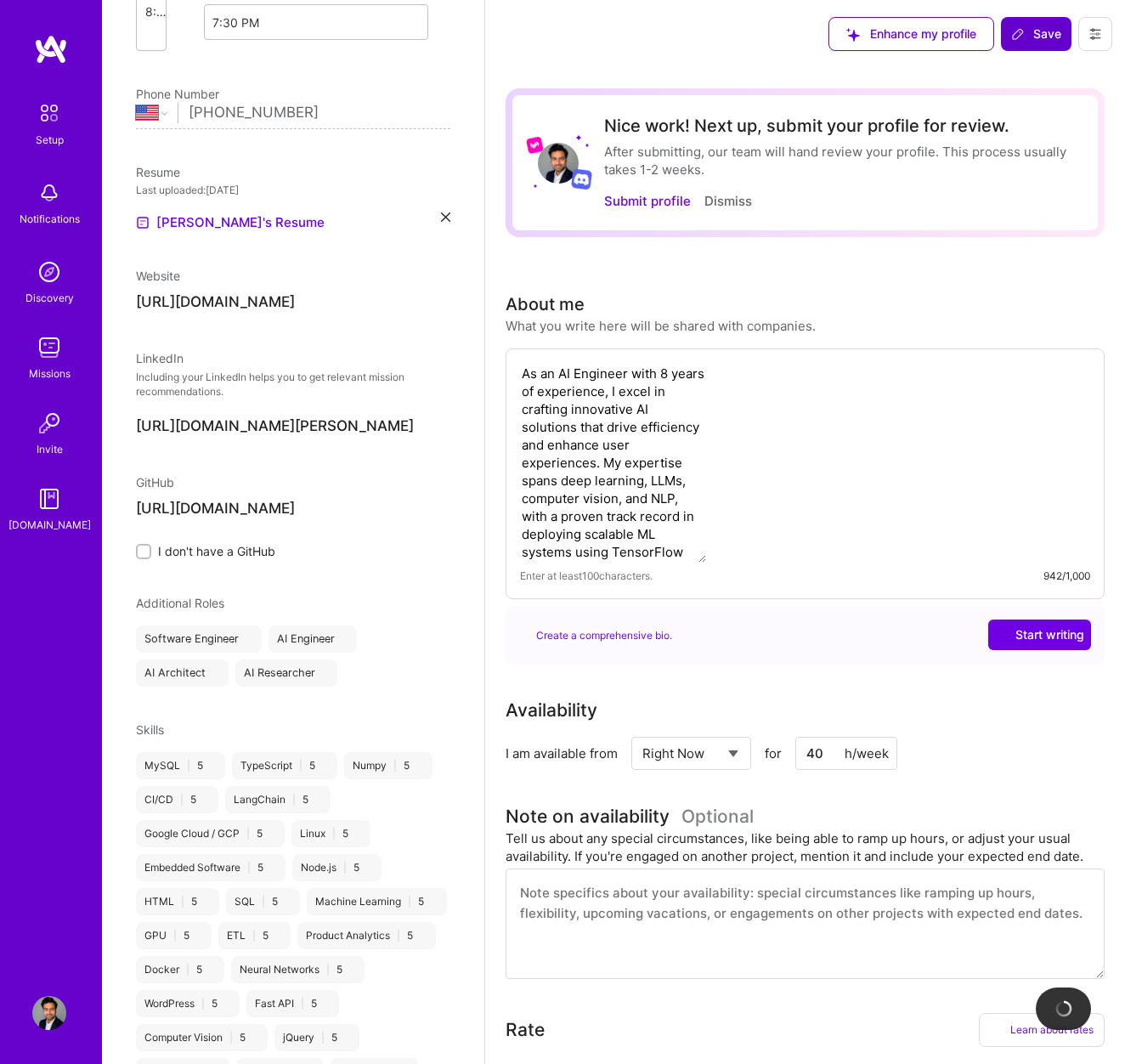
click at [1050, 30] on span "Save" at bounding box center [1037, 34] width 51 height 17
select select "US"
select select "Right Now"
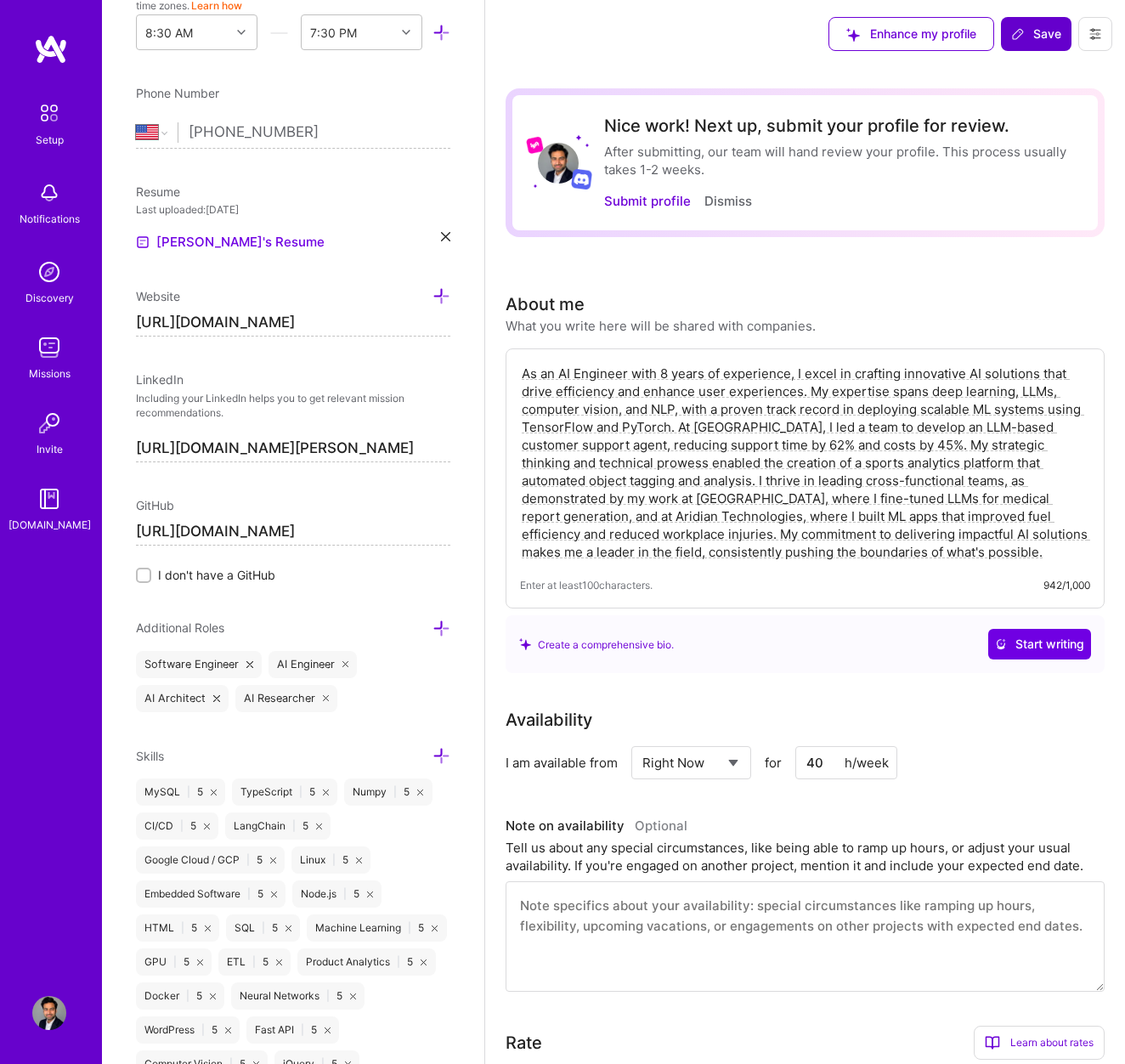
click at [1050, 30] on span "Save" at bounding box center [1037, 34] width 51 height 17
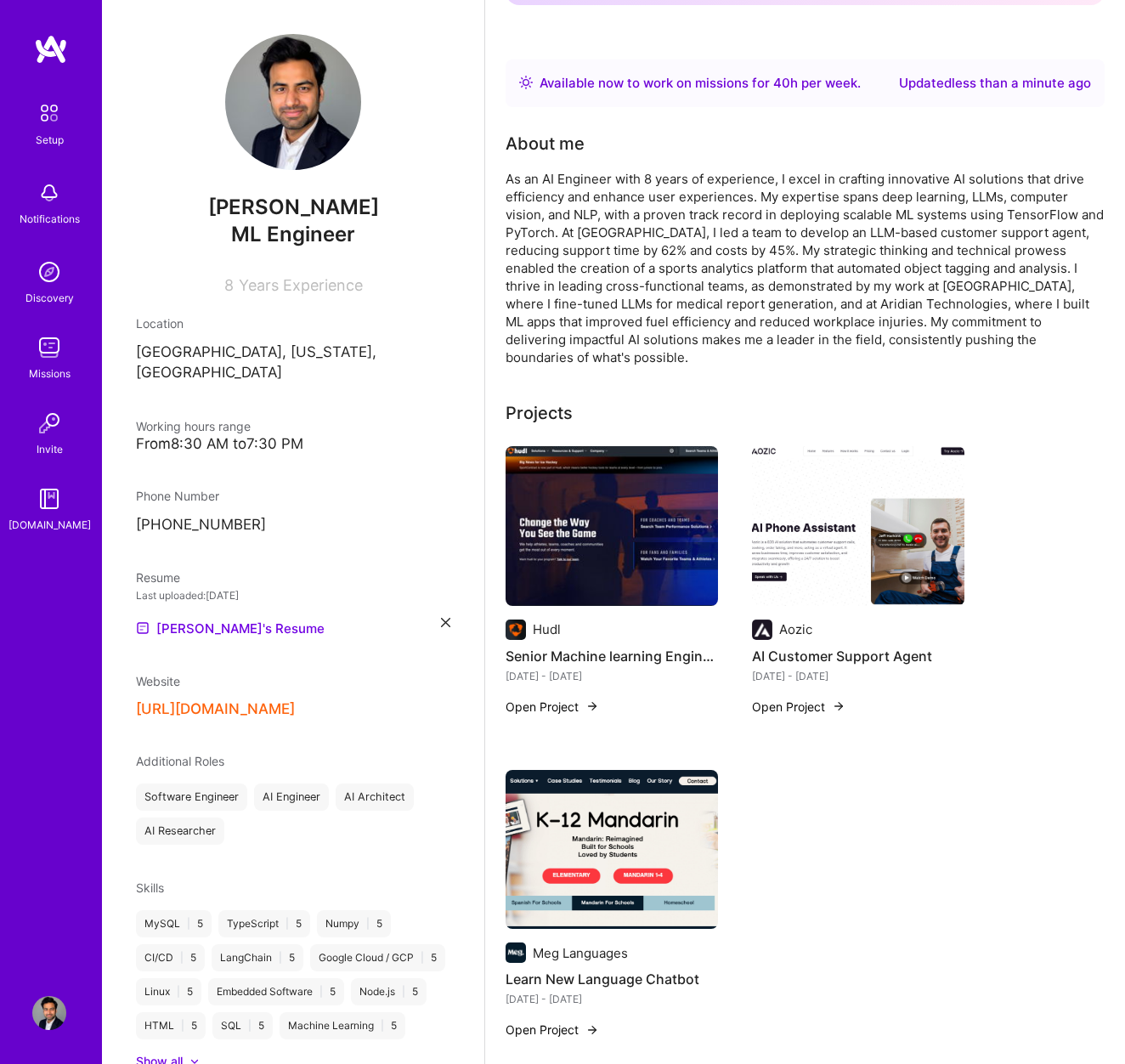
scroll to position [0, 0]
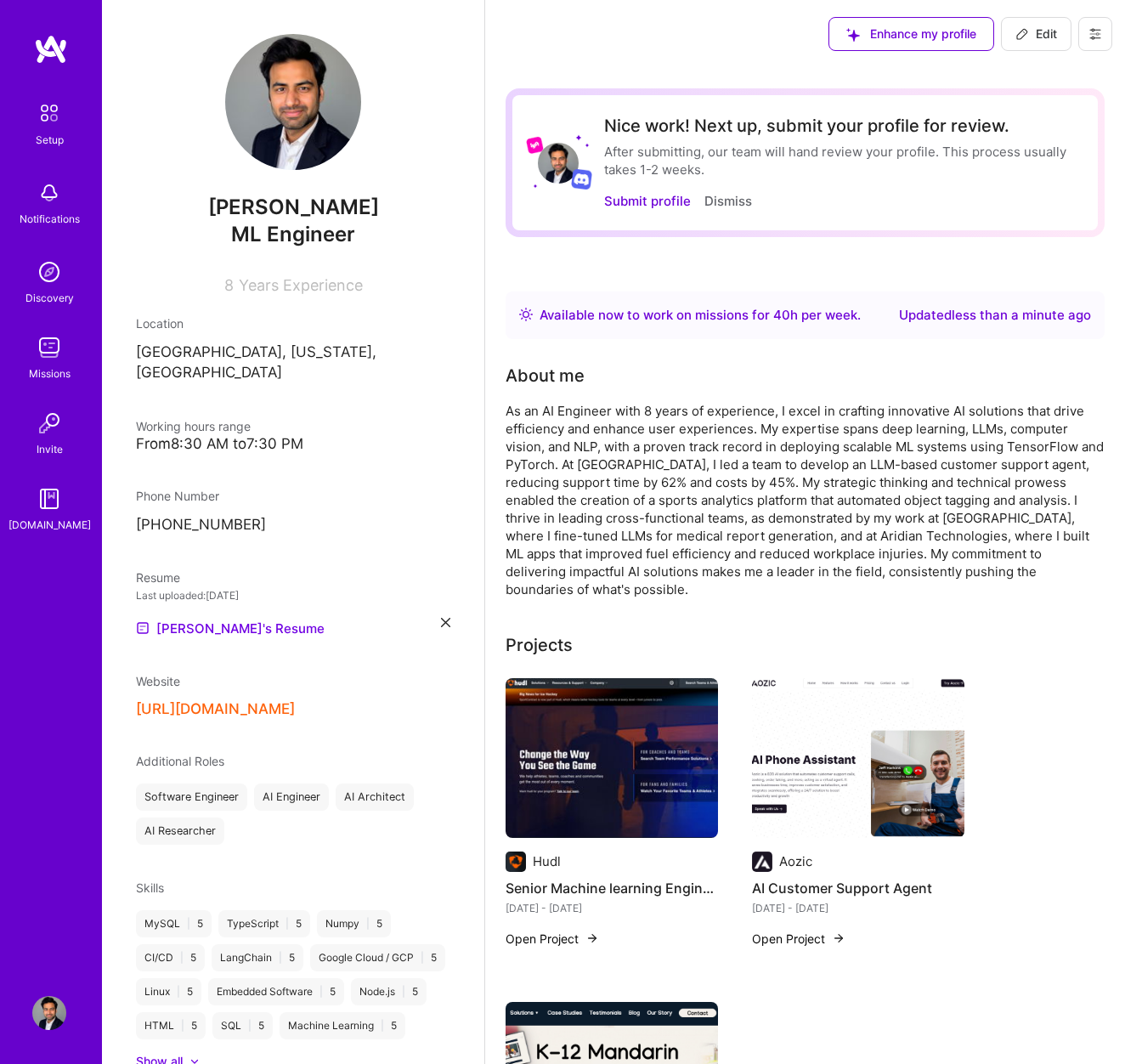
click at [1046, 37] on span "Edit" at bounding box center [1036, 34] width 42 height 17
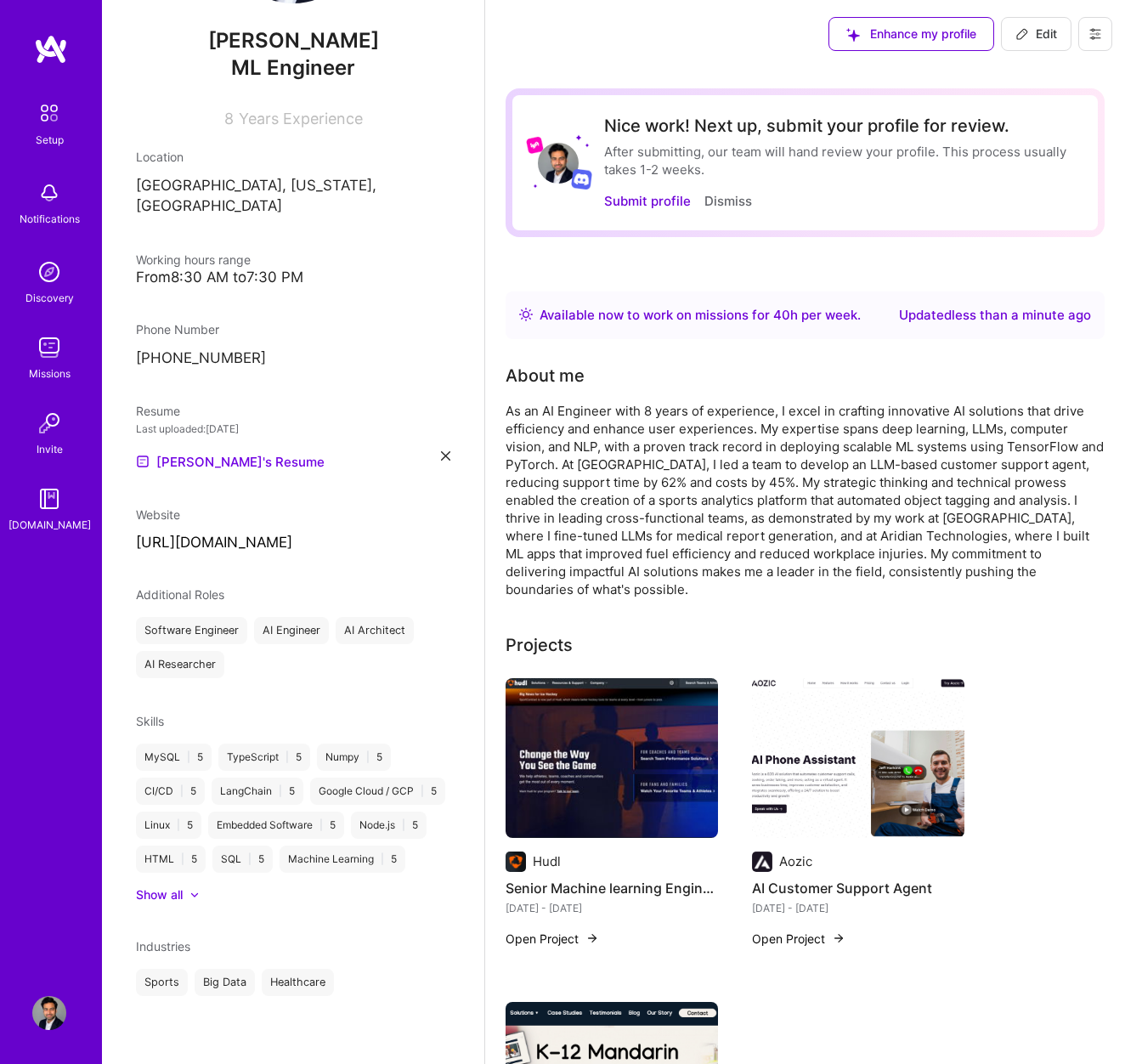
select select "US"
select select "Right Now"
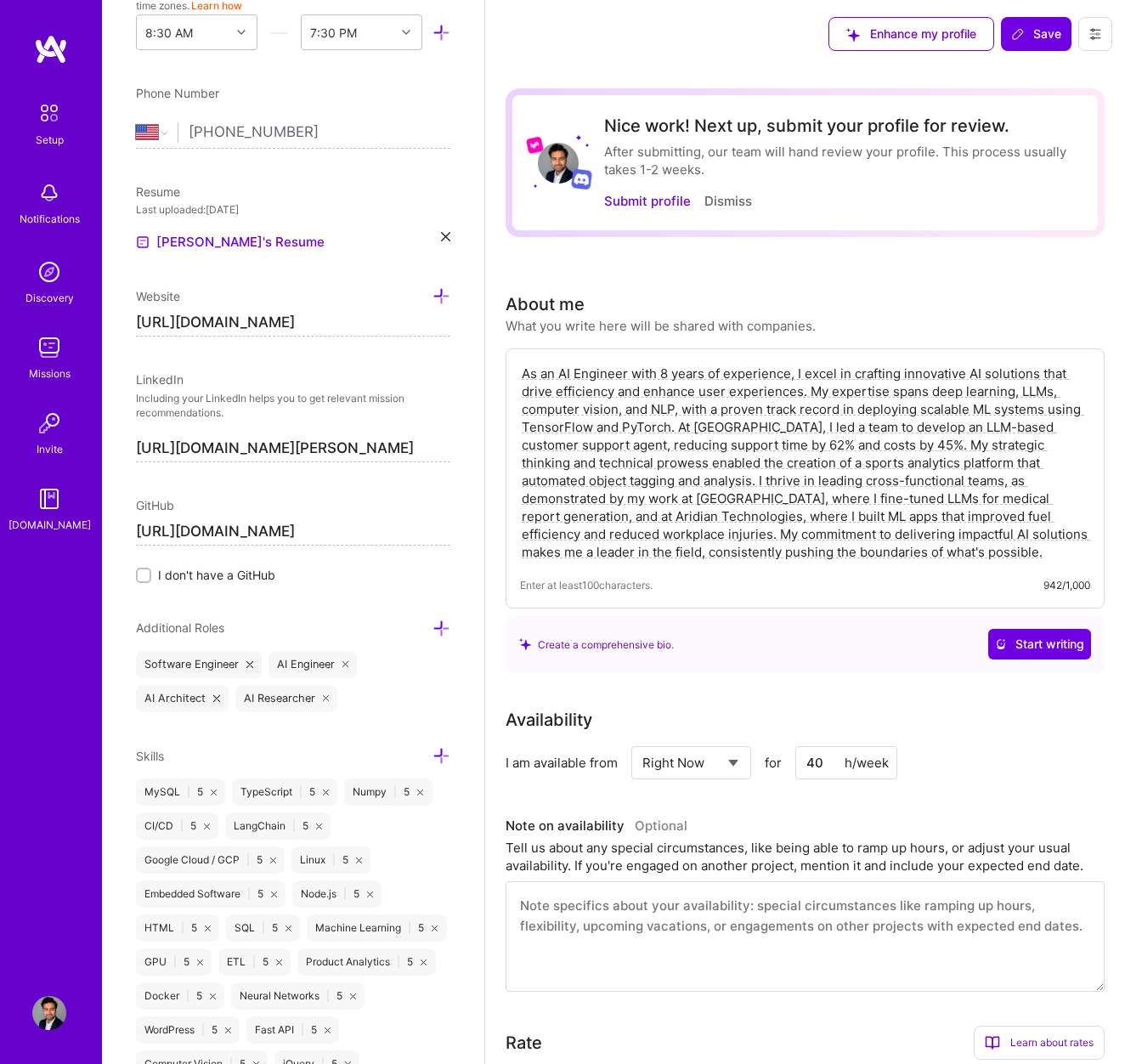
click at [1054, 14] on div "Enhance my profile Save" at bounding box center [970, 34] width 309 height 68
click at [1046, 43] on button "Save" at bounding box center [1036, 34] width 71 height 34
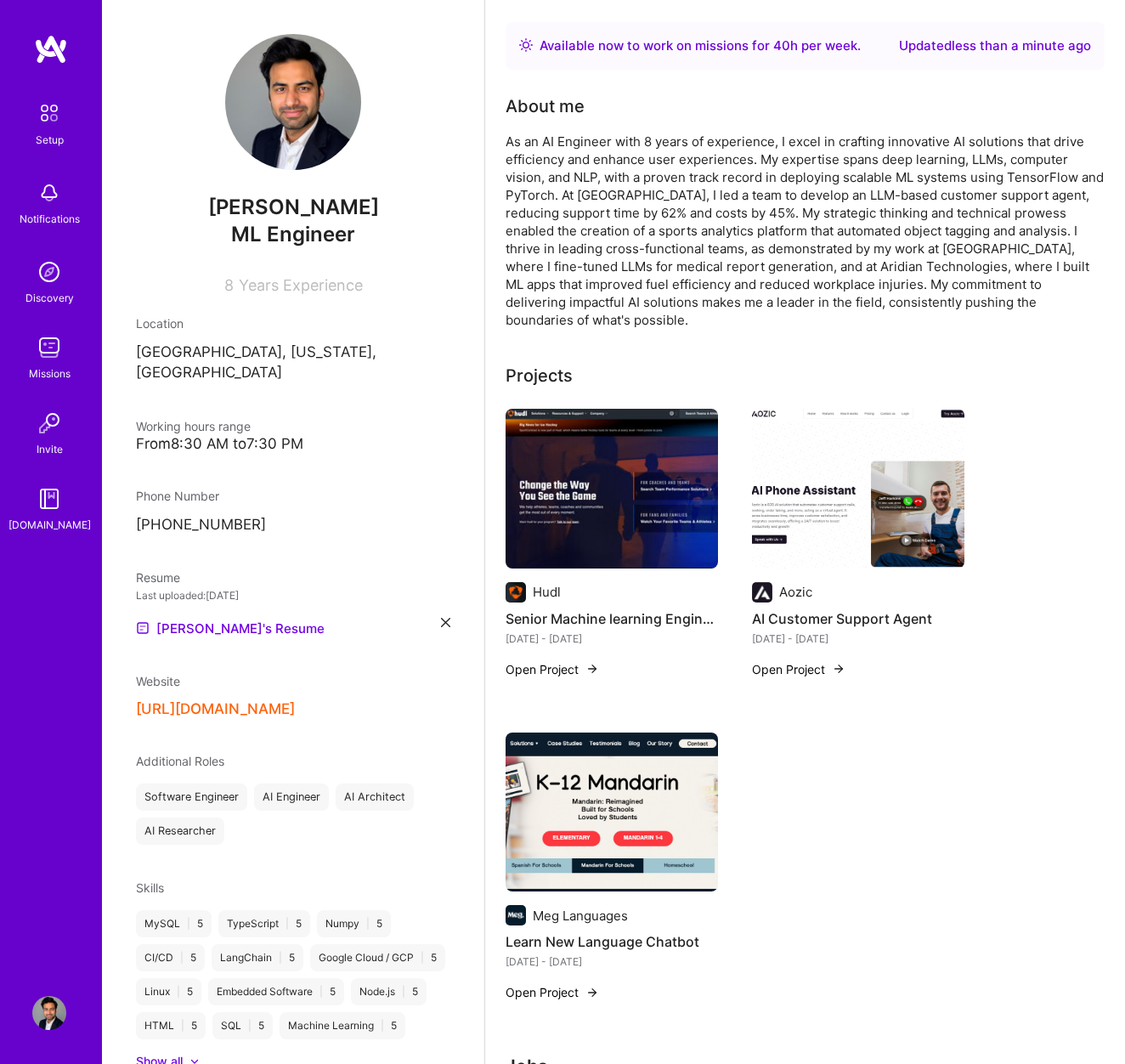
scroll to position [0, 0]
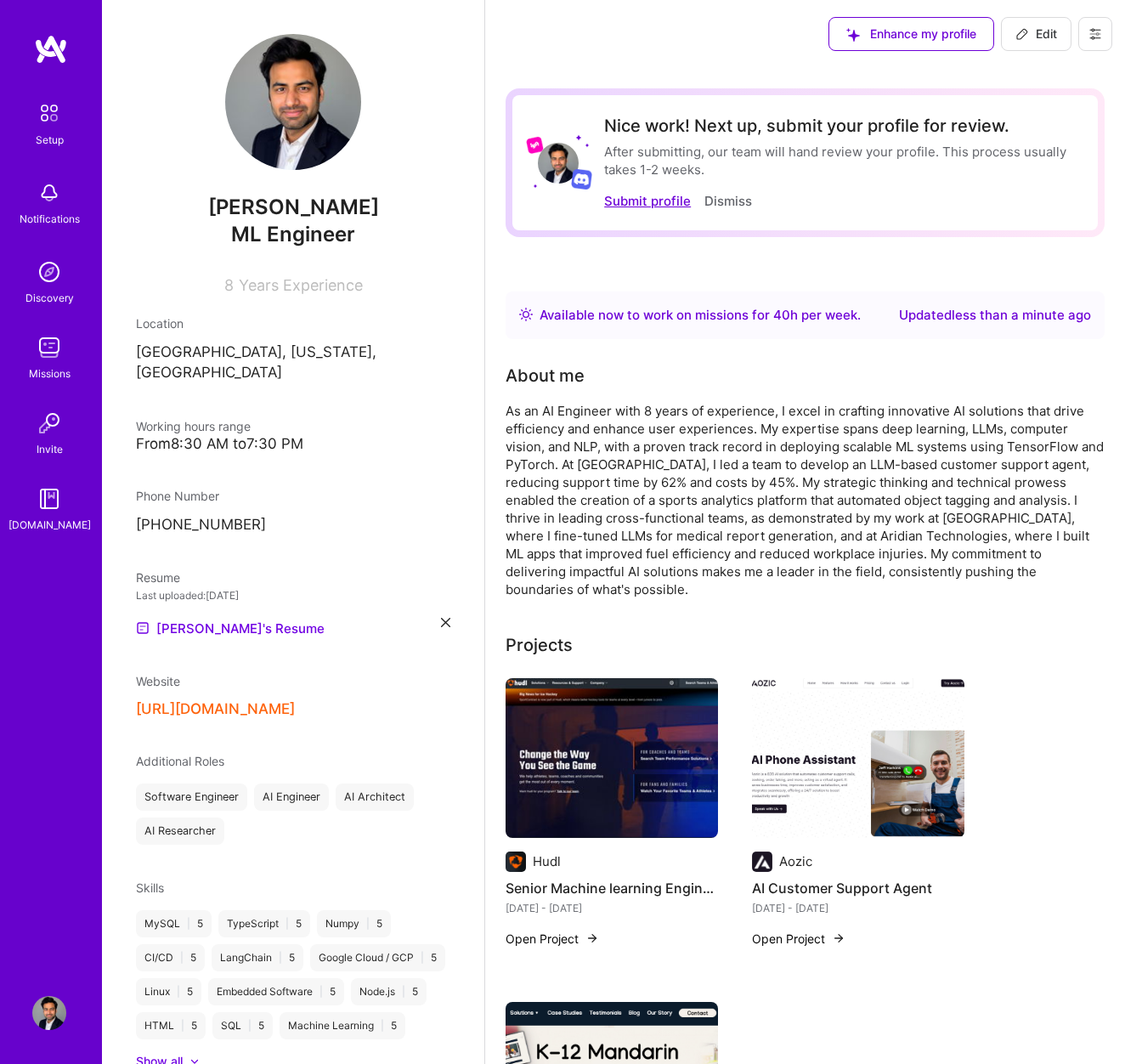
click at [634, 200] on button "Submit profile" at bounding box center [647, 200] width 86 height 17
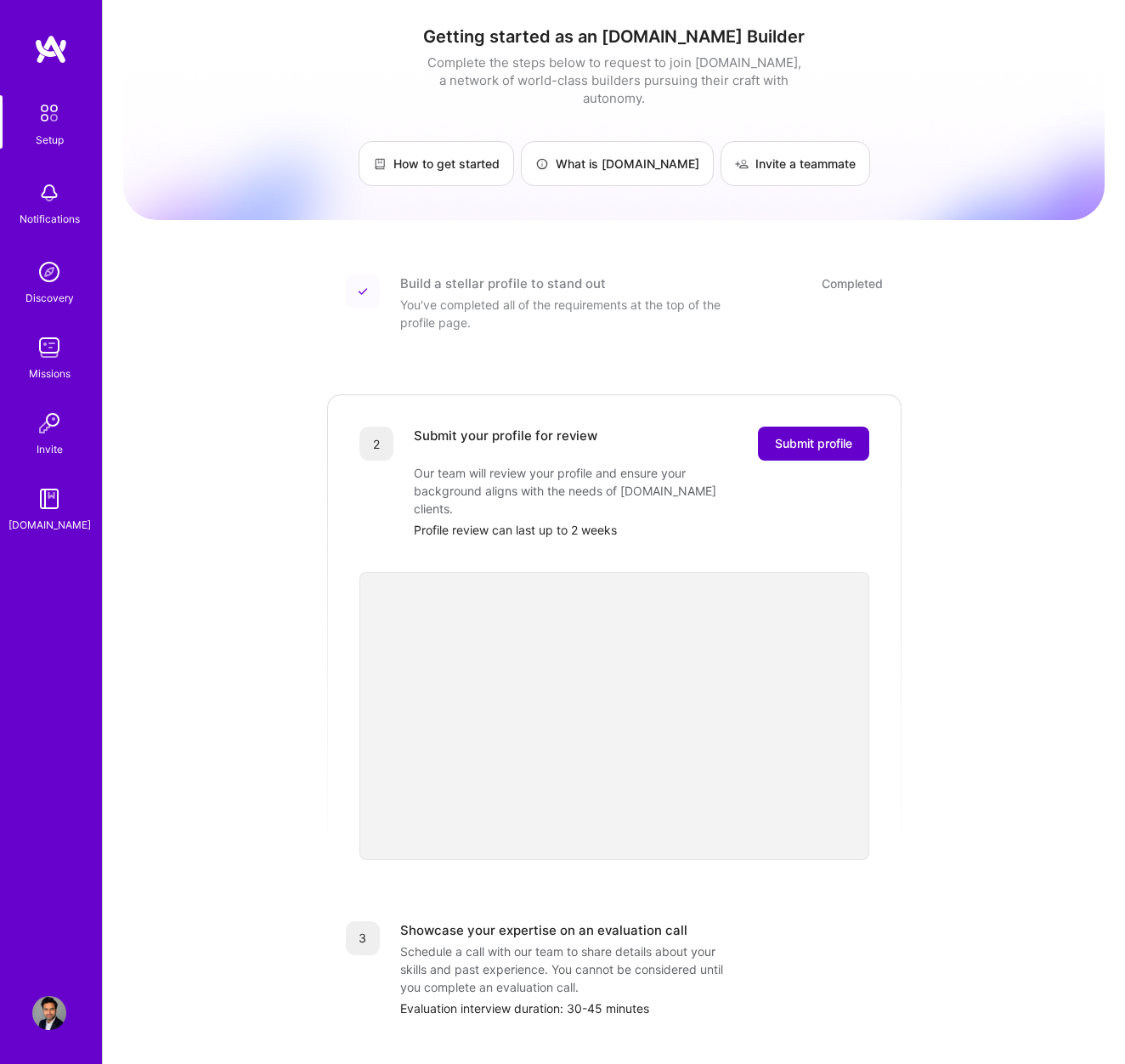
click at [837, 435] on span "Submit profile" at bounding box center [813, 444] width 78 height 17
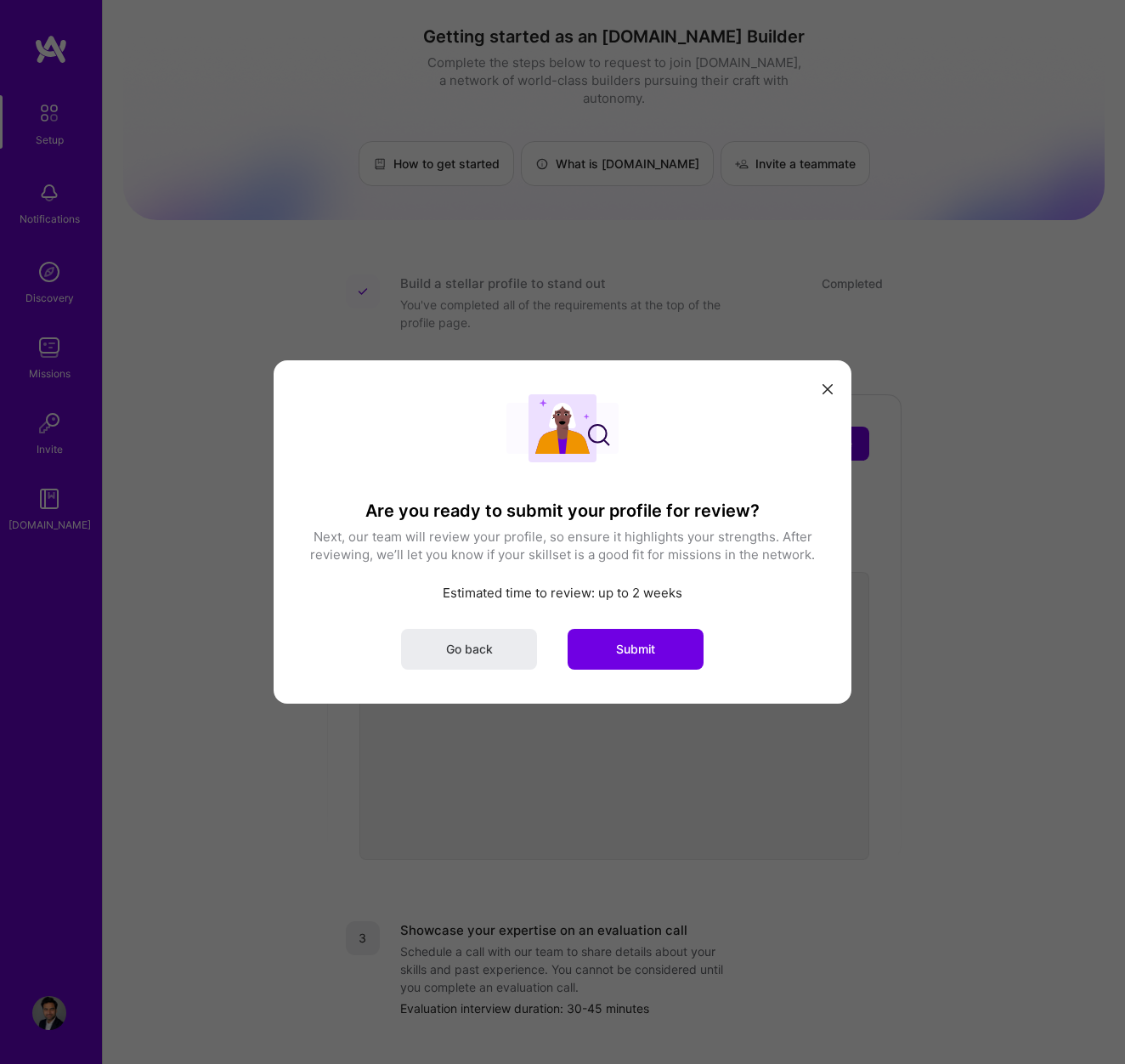
click at [827, 390] on icon "modal" at bounding box center [828, 390] width 10 height 10
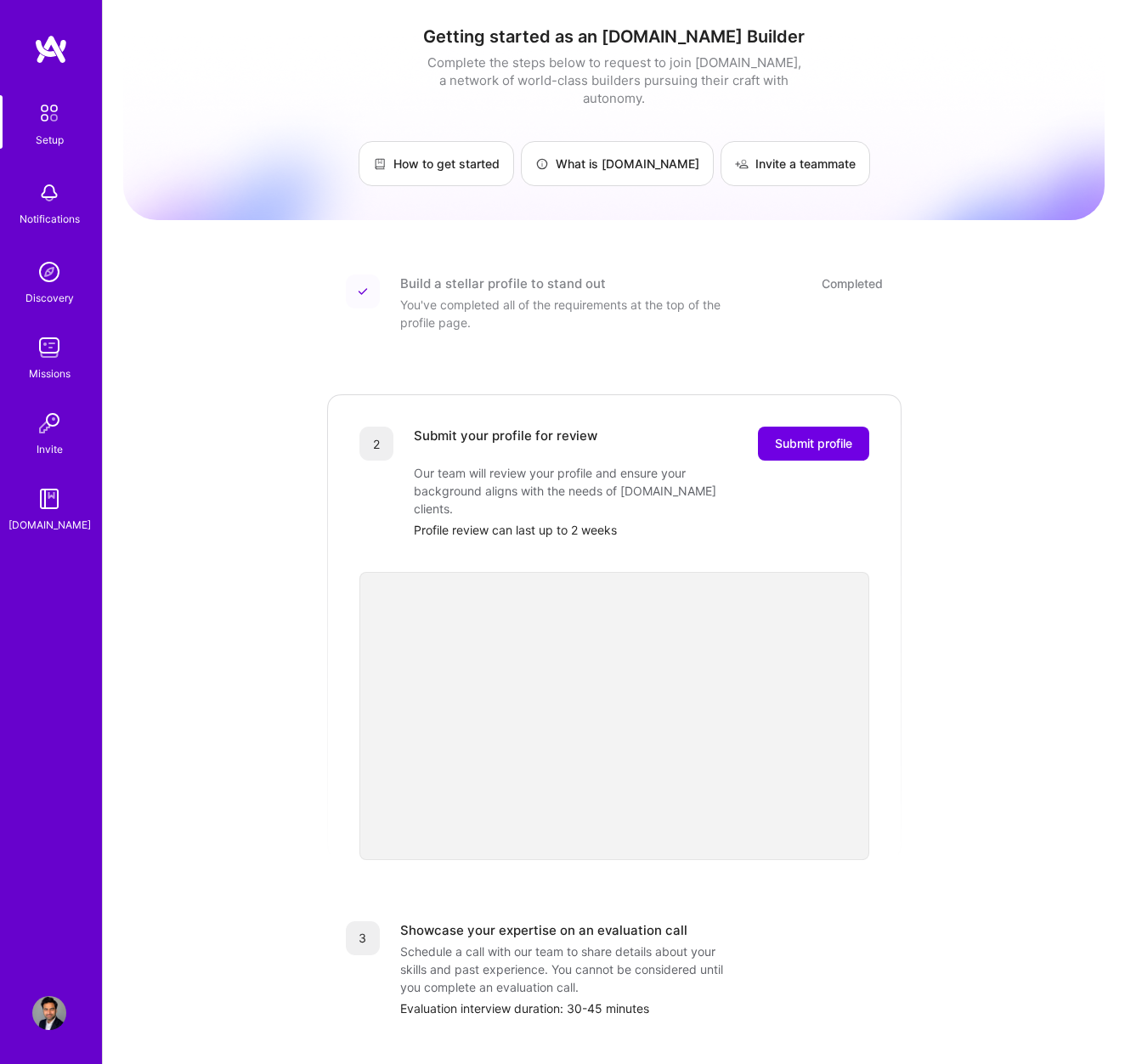
click at [41, 353] on img at bounding box center [49, 347] width 34 height 34
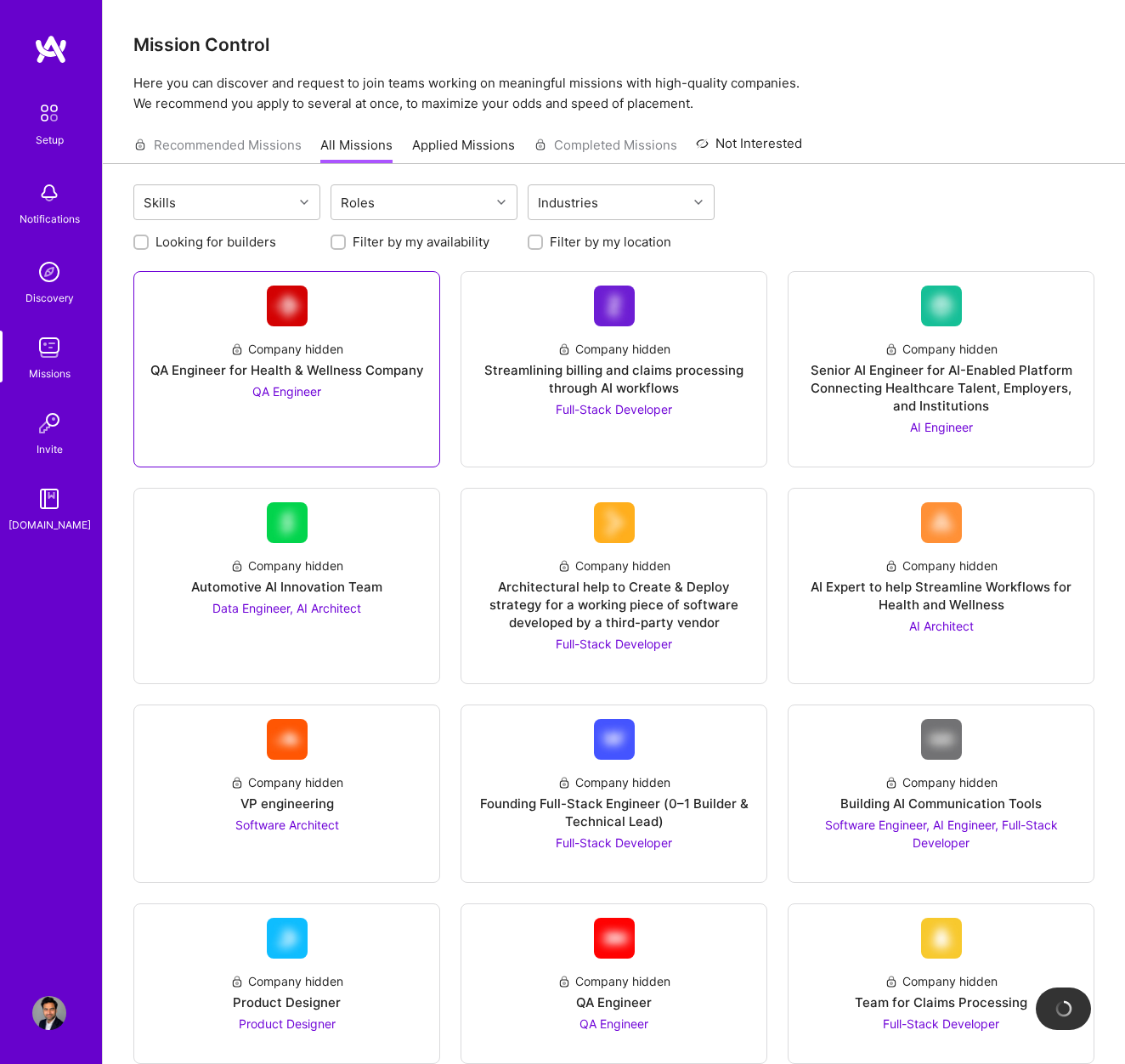
click at [335, 343] on div "Company hidden" at bounding box center [287, 349] width 113 height 17
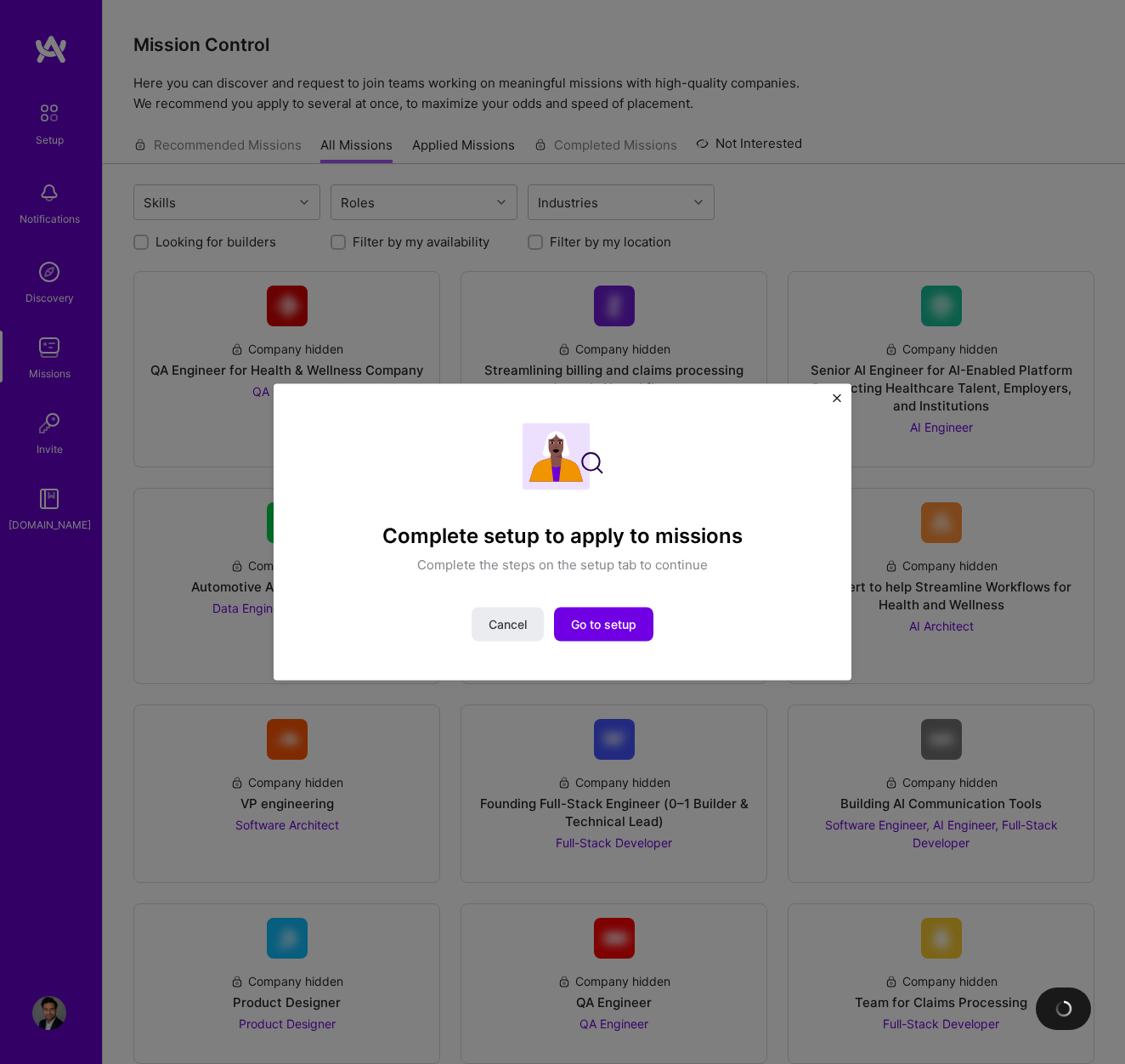
click at [837, 400] on img "Close" at bounding box center [837, 399] width 9 height 9
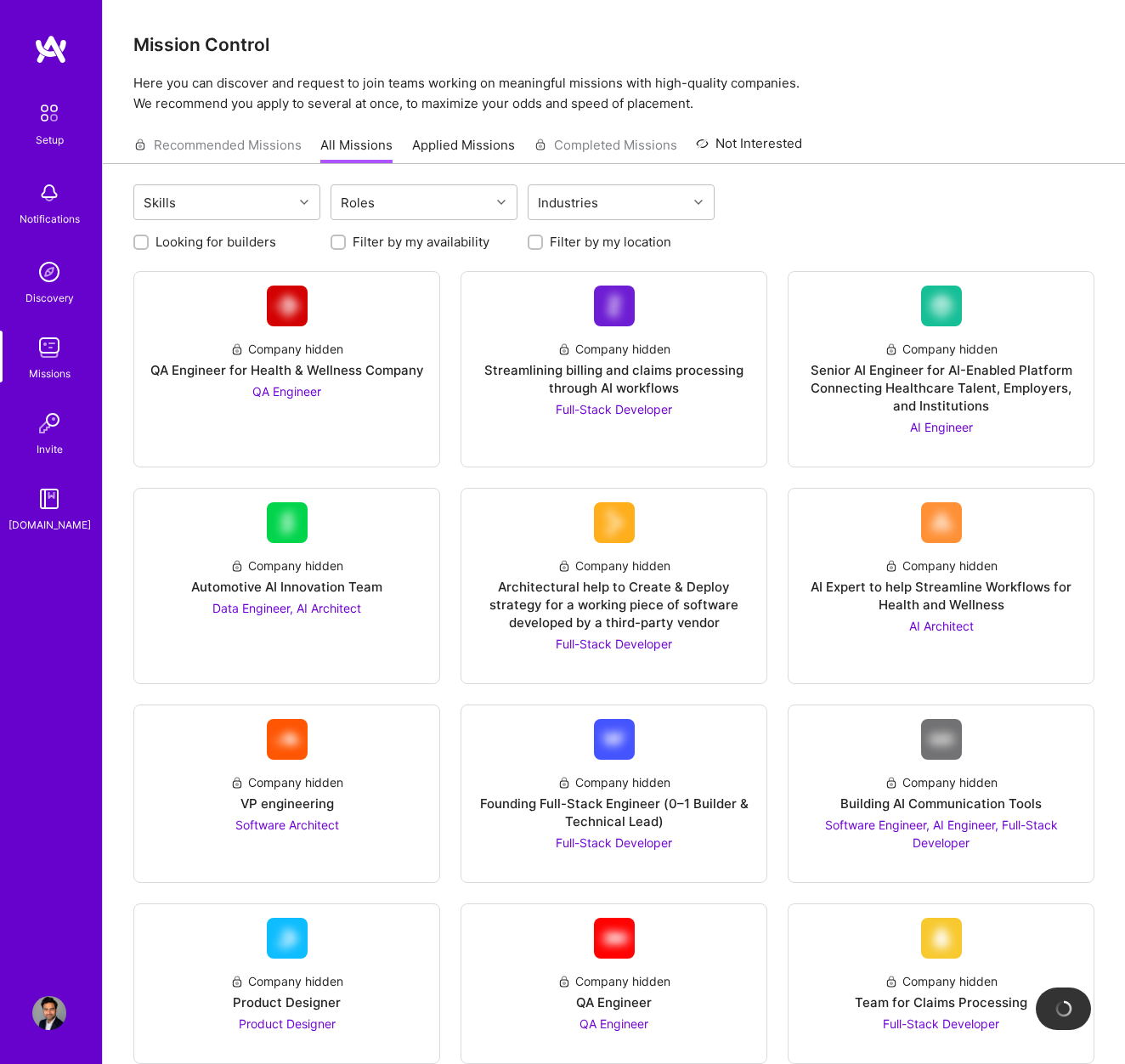
click at [54, 125] on img at bounding box center [49, 112] width 36 height 36
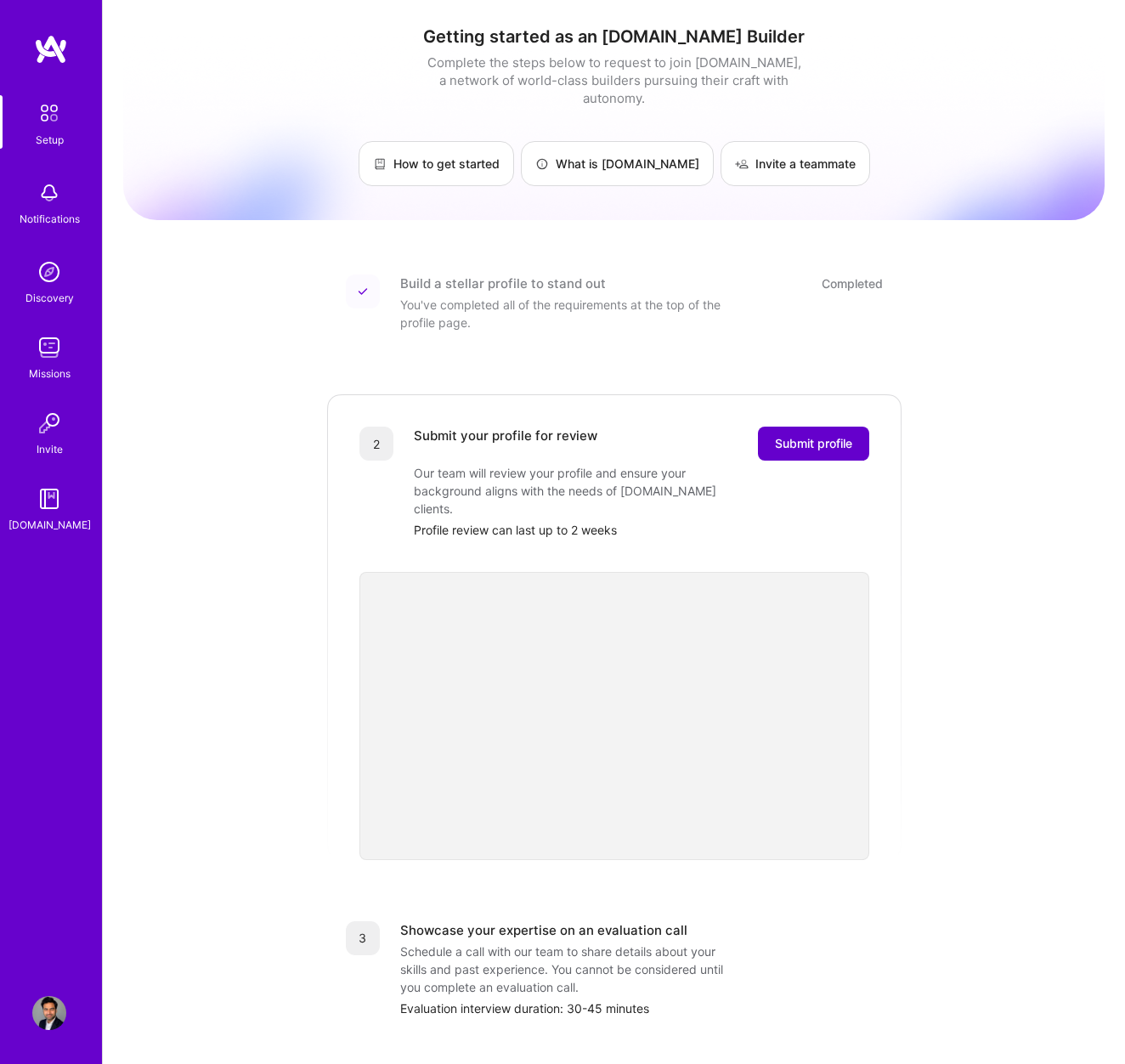
click at [811, 435] on span "Submit profile" at bounding box center [813, 444] width 78 height 17
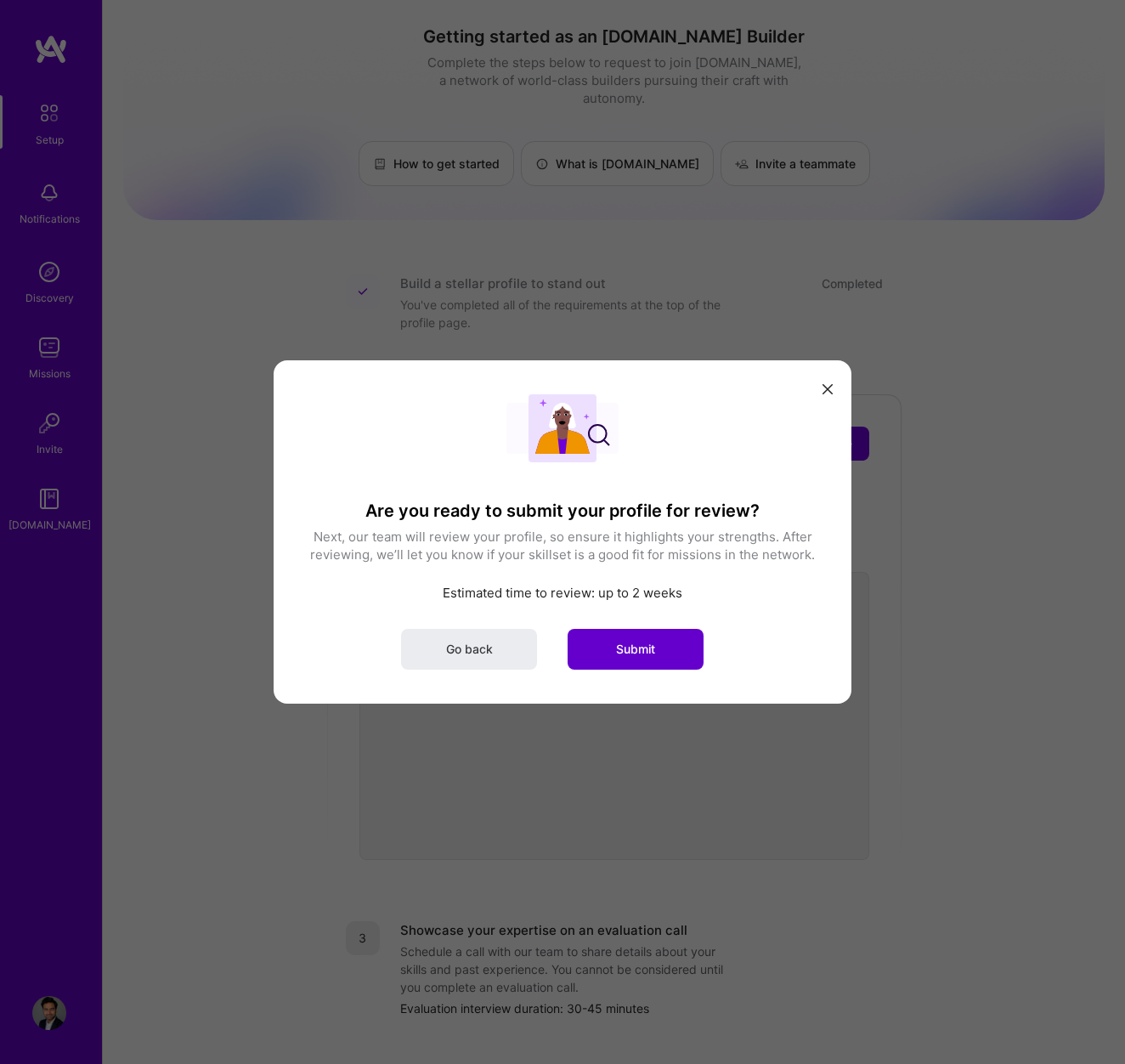
click at [622, 657] on span "Submit" at bounding box center [635, 649] width 39 height 17
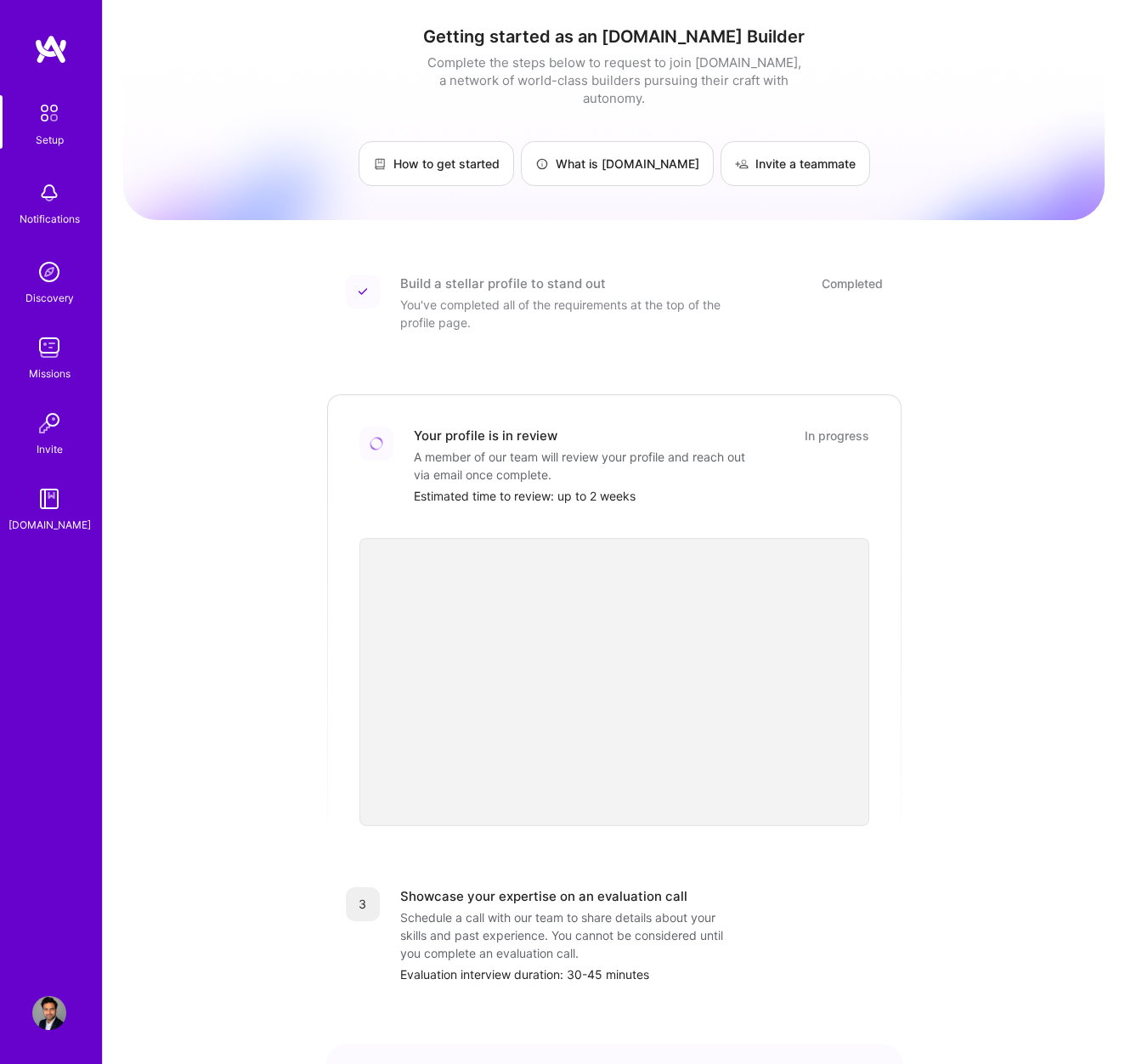
click at [313, 730] on div "Getting started as an A.Team Builder Complete the steps below to request to joi…" at bounding box center [613, 627] width 981 height 1229
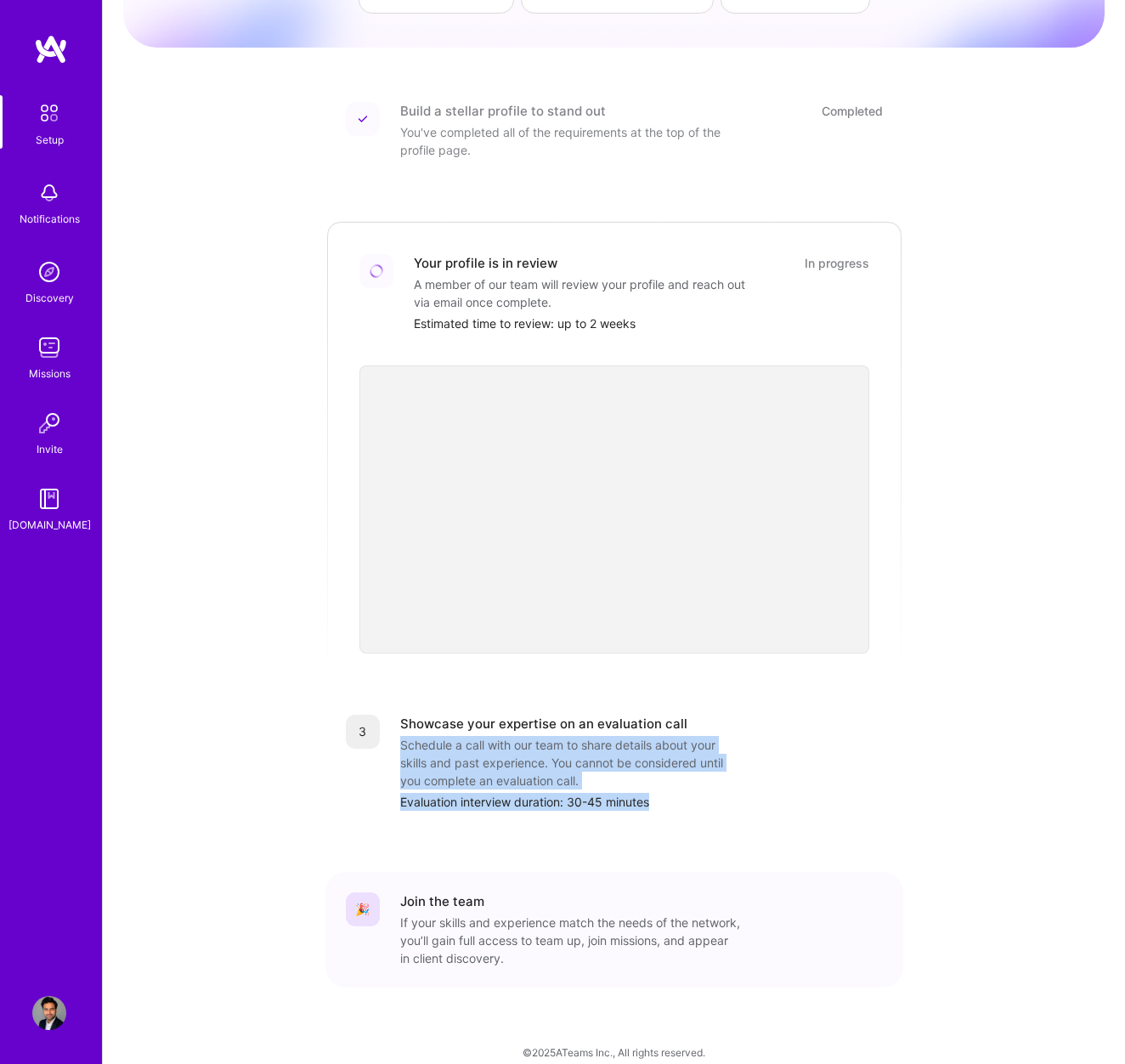
drag, startPoint x: 403, startPoint y: 729, endPoint x: 586, endPoint y: 797, distance: 195.2
click at [586, 797] on div "3 Showcase your expertise on an evaluation call Schedule a call with our team t…" at bounding box center [614, 762] width 578 height 137
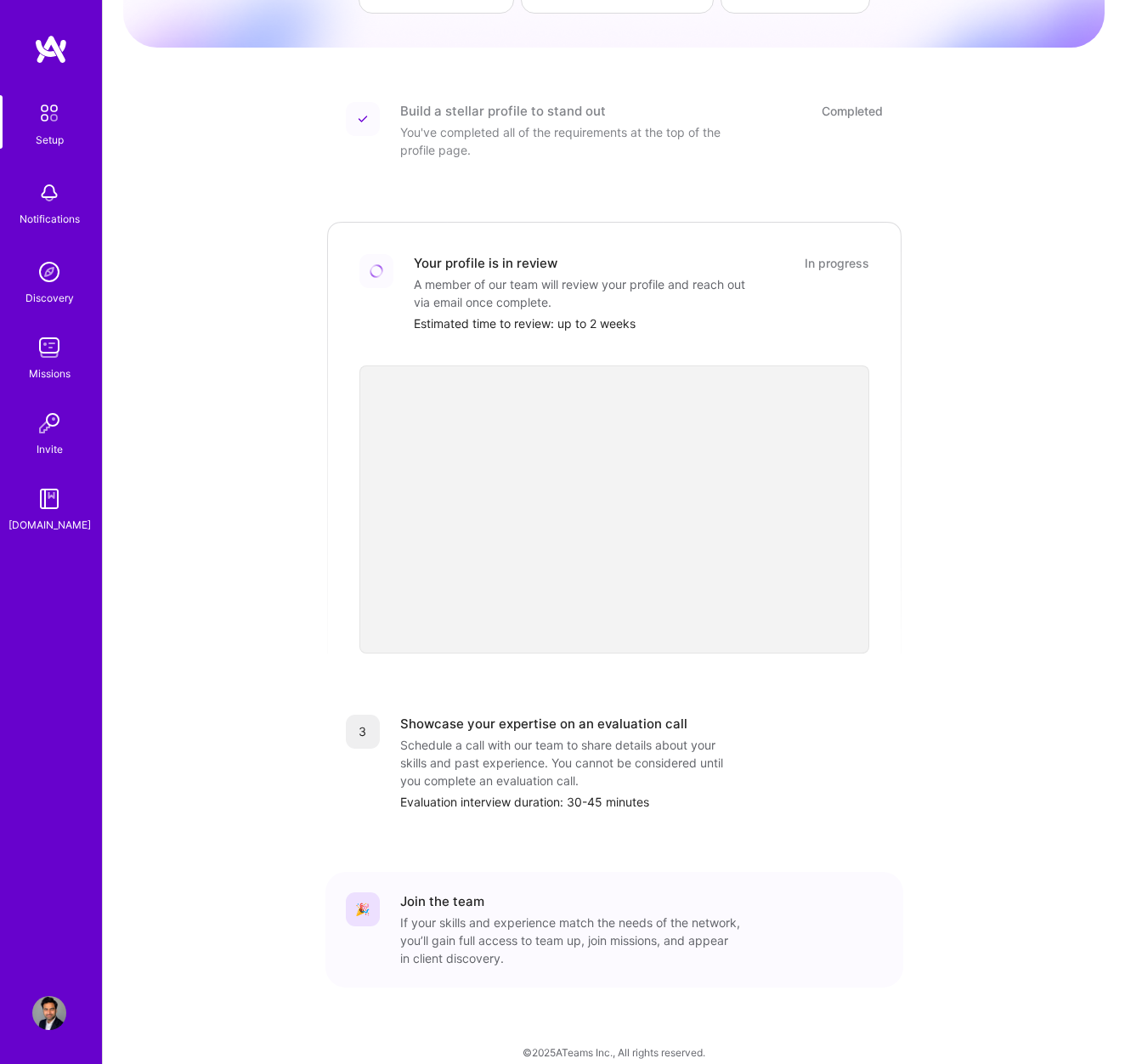
click at [43, 353] on img at bounding box center [49, 347] width 34 height 34
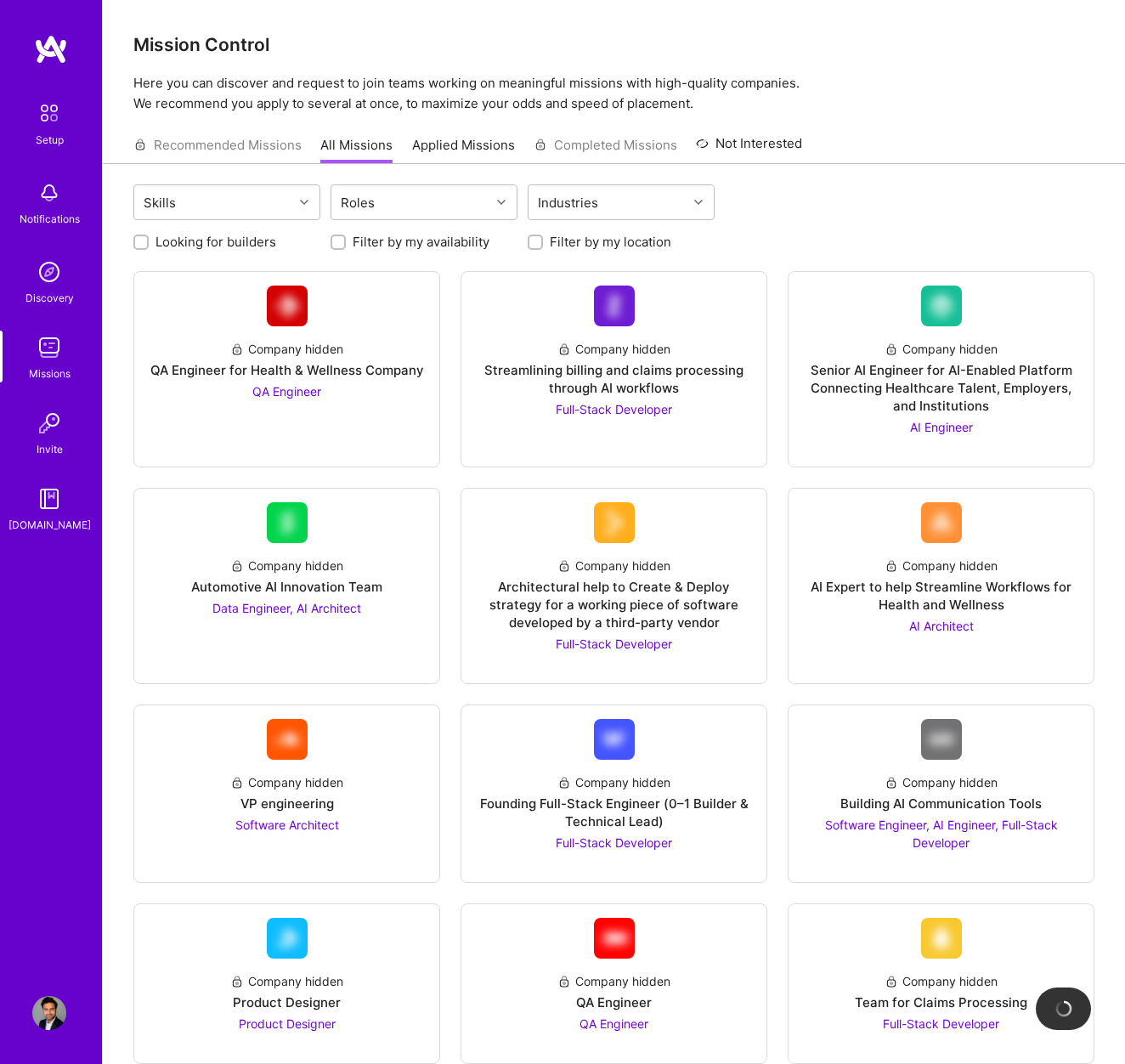
click at [437, 156] on link "Applied Missions" at bounding box center [464, 150] width 103 height 28
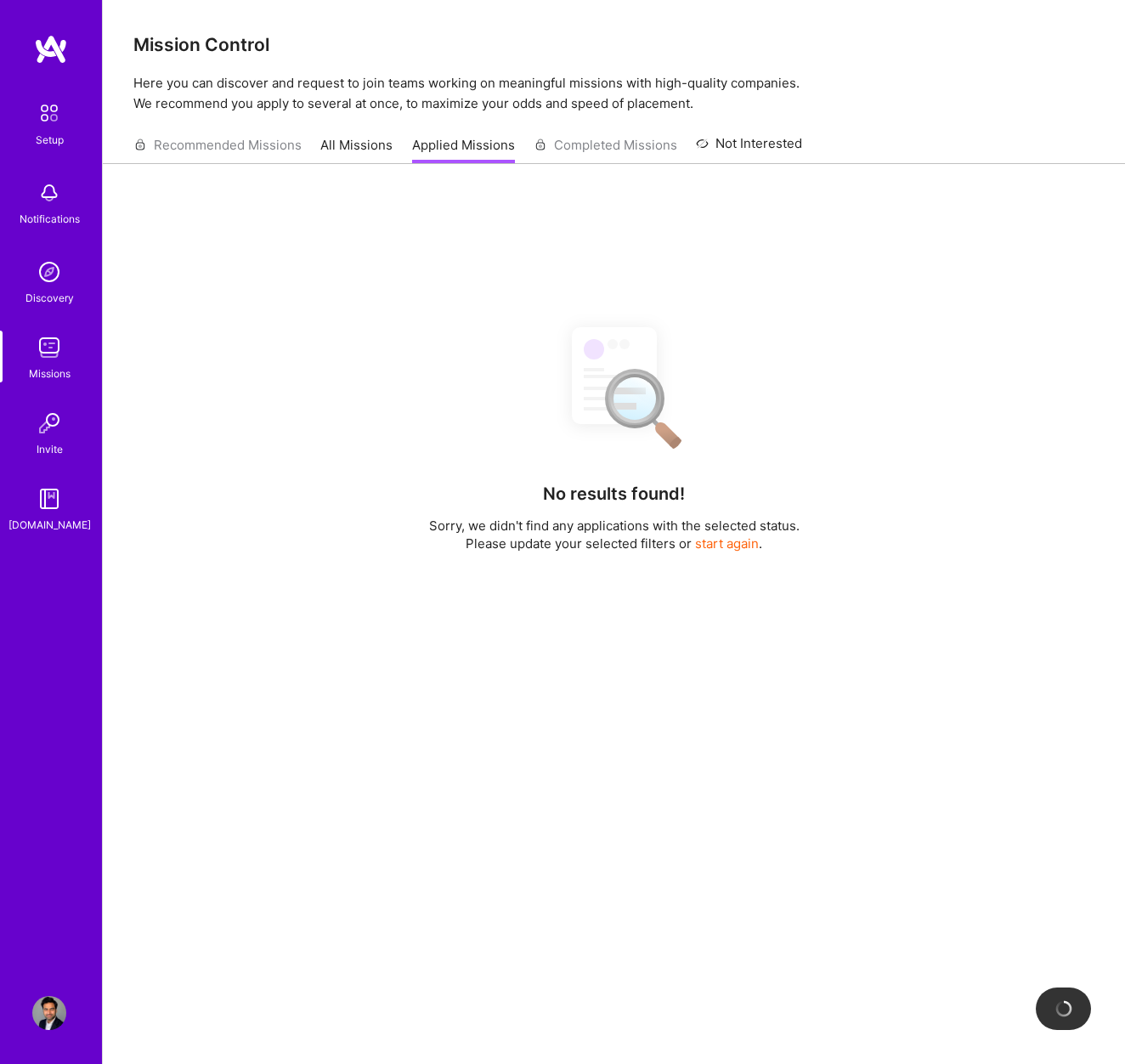
click at [570, 151] on div "Recommended Missions All Missions Applied Missions Completed Missions Not Inter…" at bounding box center [467, 145] width 668 height 37
click at [173, 149] on div "Recommended Missions All Missions Applied Missions Completed Missions Not Inter…" at bounding box center [467, 145] width 668 height 37
click at [351, 145] on link "All Missions" at bounding box center [356, 150] width 72 height 28
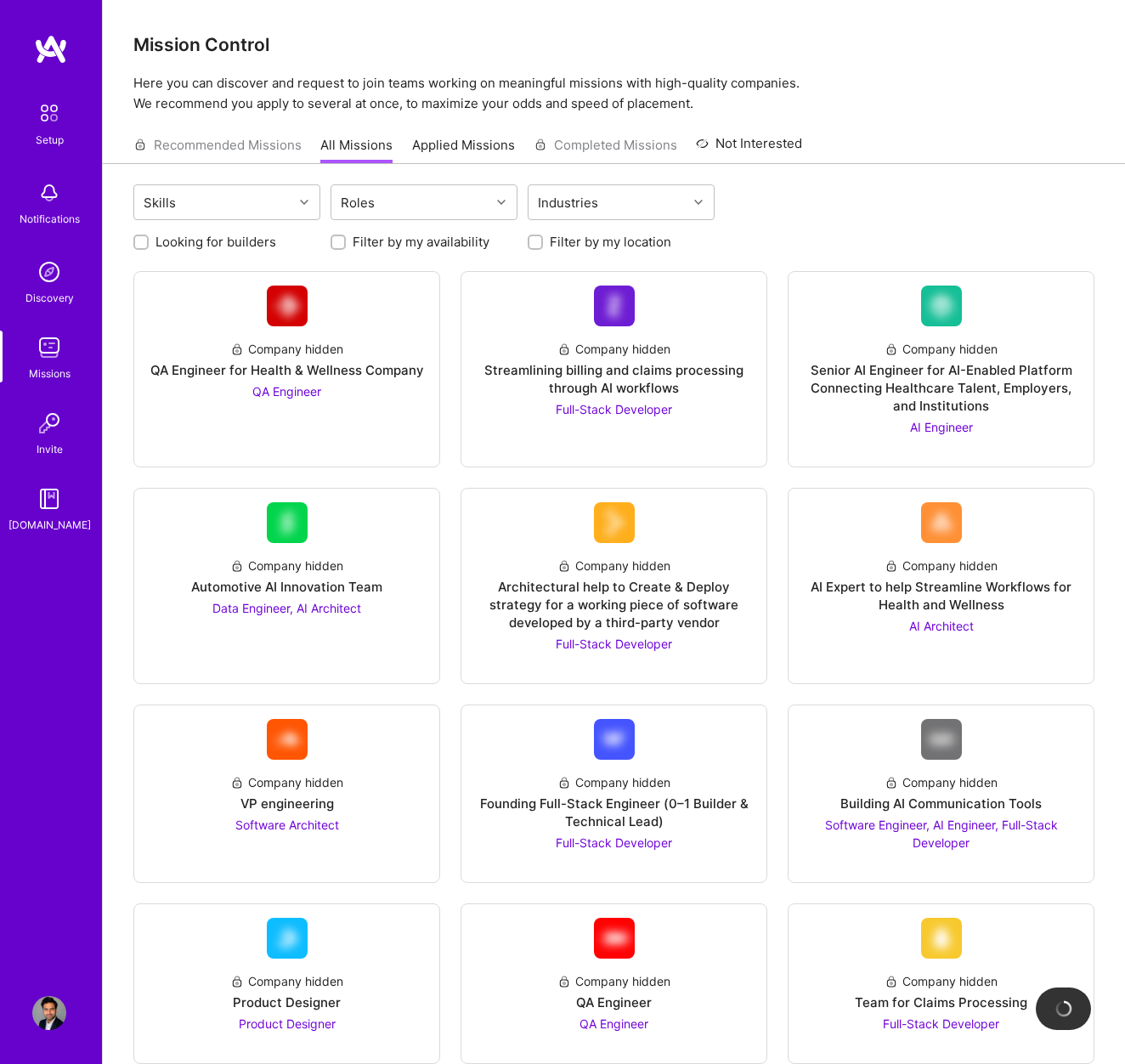
click at [51, 284] on img at bounding box center [49, 272] width 34 height 34
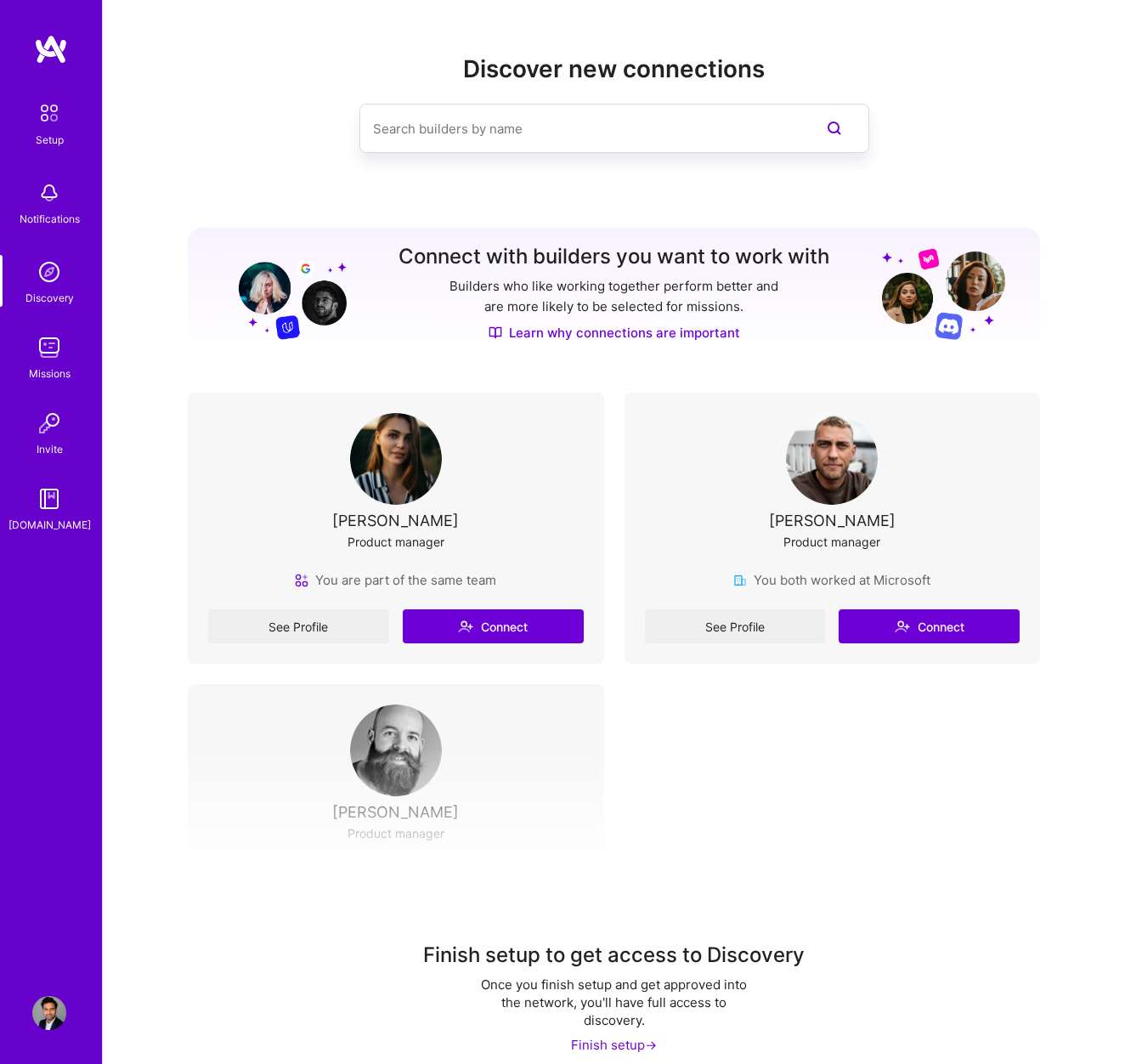
click at [324, 627] on div "See Profile Connect" at bounding box center [396, 626] width 376 height 34
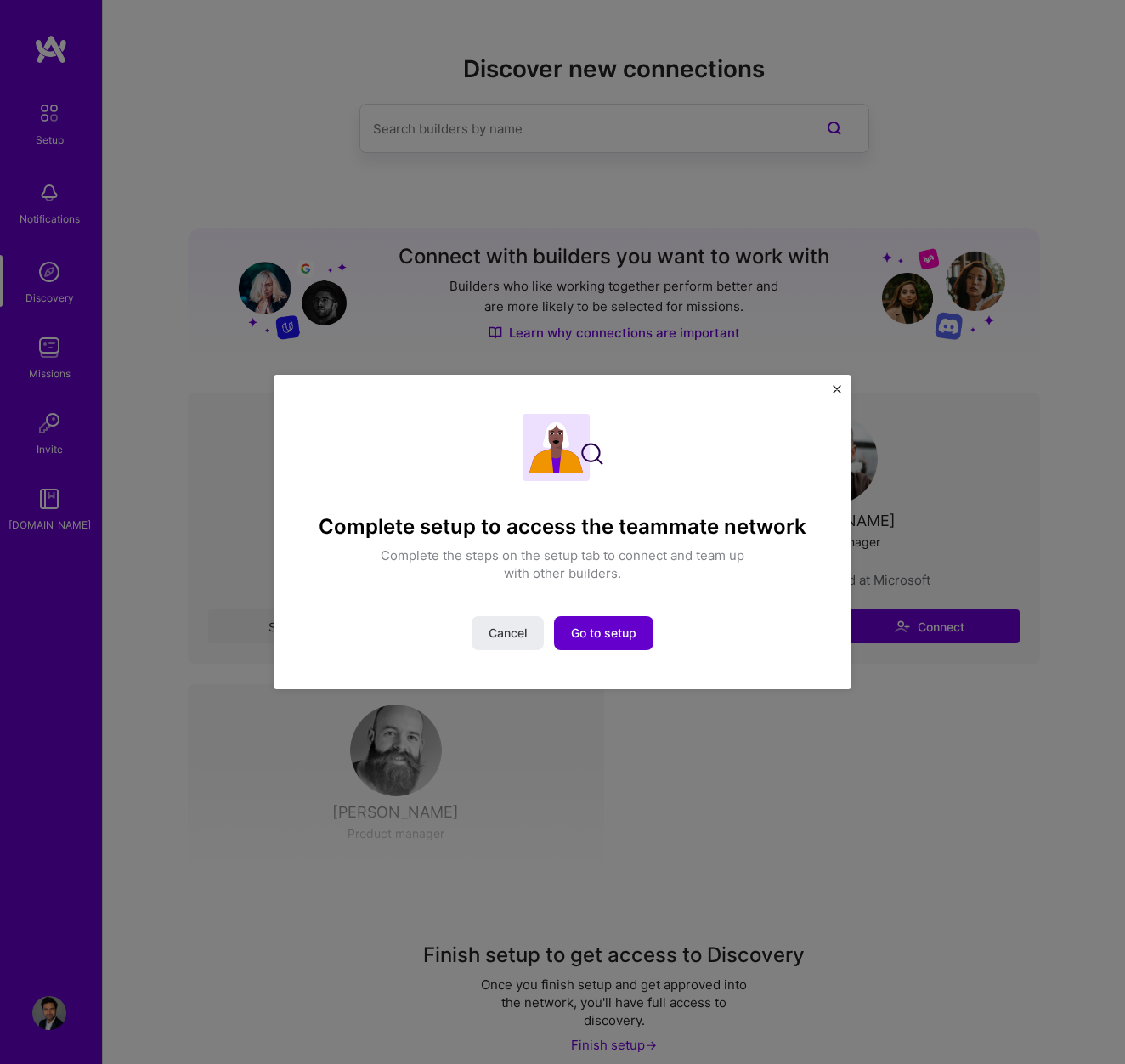
click at [607, 634] on span "Go to setup" at bounding box center [603, 634] width 65 height 17
